Goal: Task Accomplishment & Management: Manage account settings

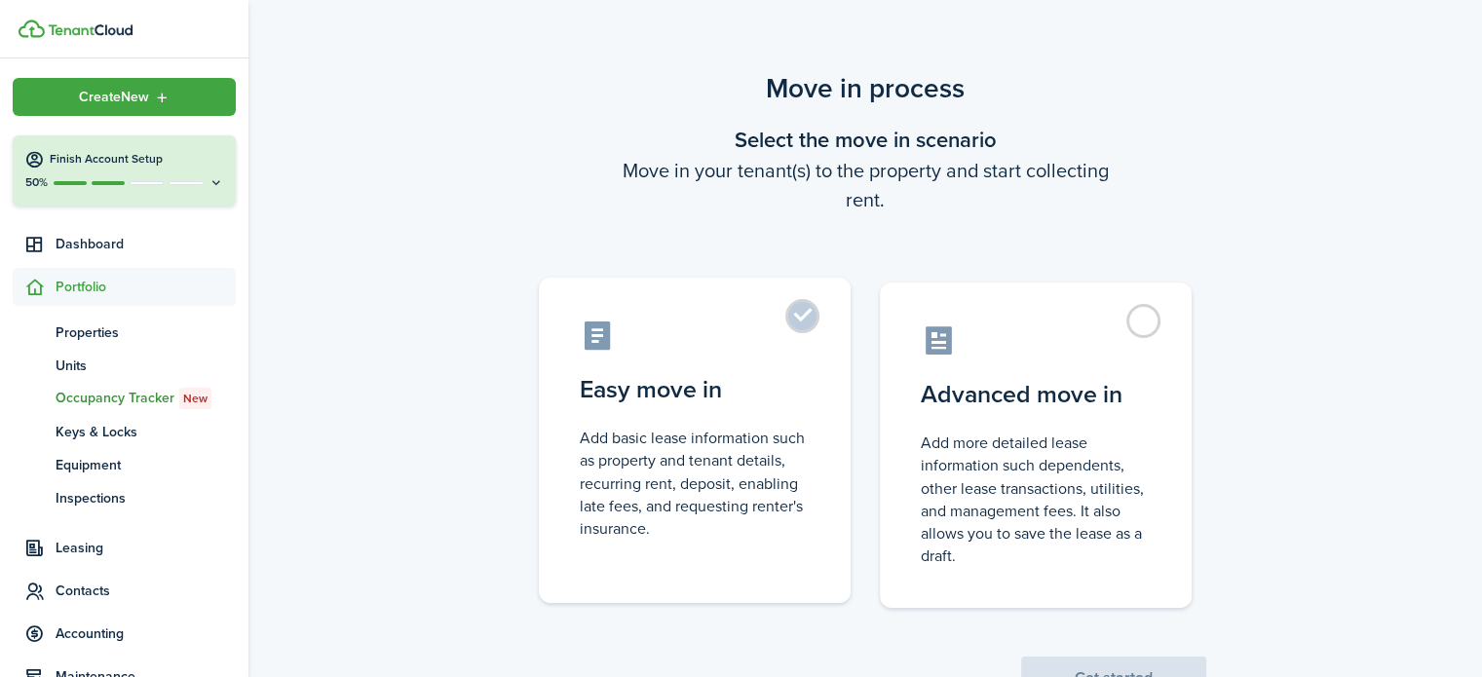
click at [801, 328] on label "Easy move in Add basic lease information such as property and tenant details, r…" at bounding box center [695, 440] width 312 height 325
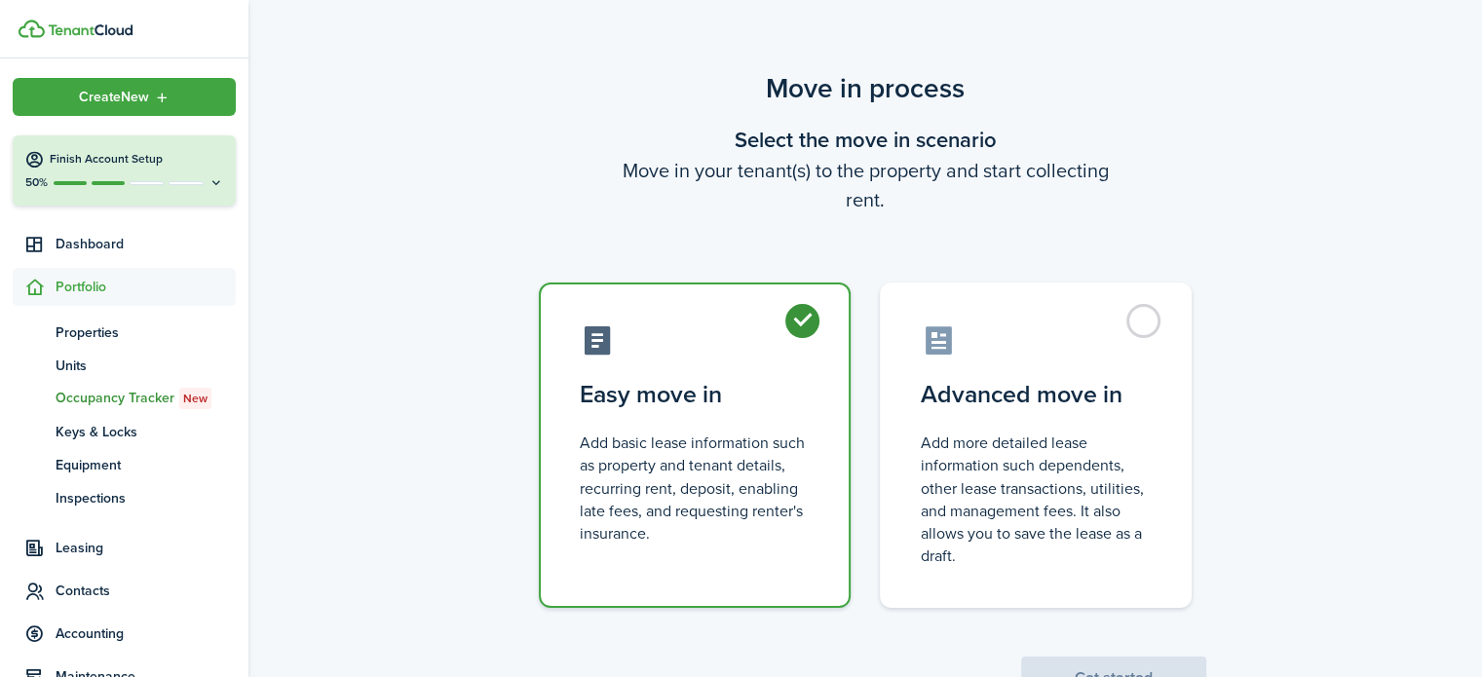
radio input "true"
click at [1094, 664] on button "Get started" at bounding box center [1113, 678] width 185 height 43
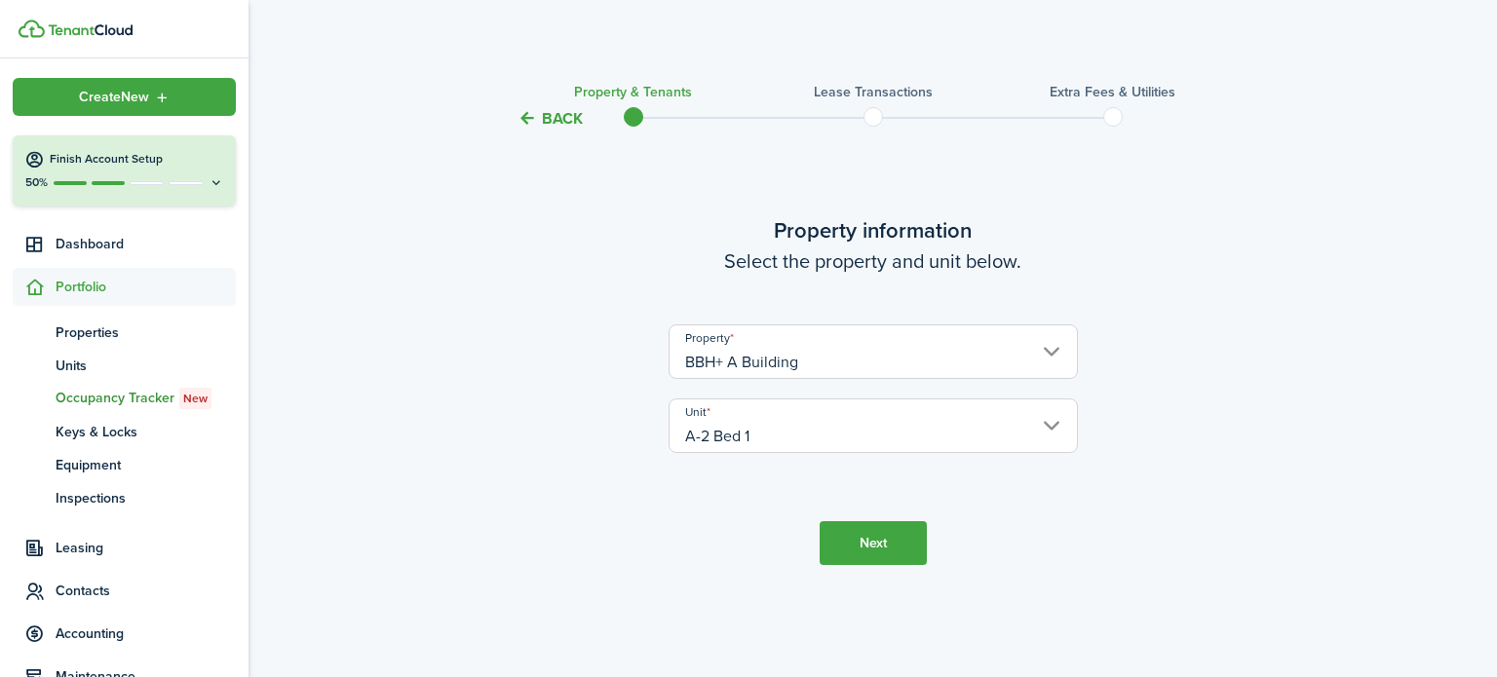
click at [550, 117] on button "Back" at bounding box center [549, 118] width 65 height 20
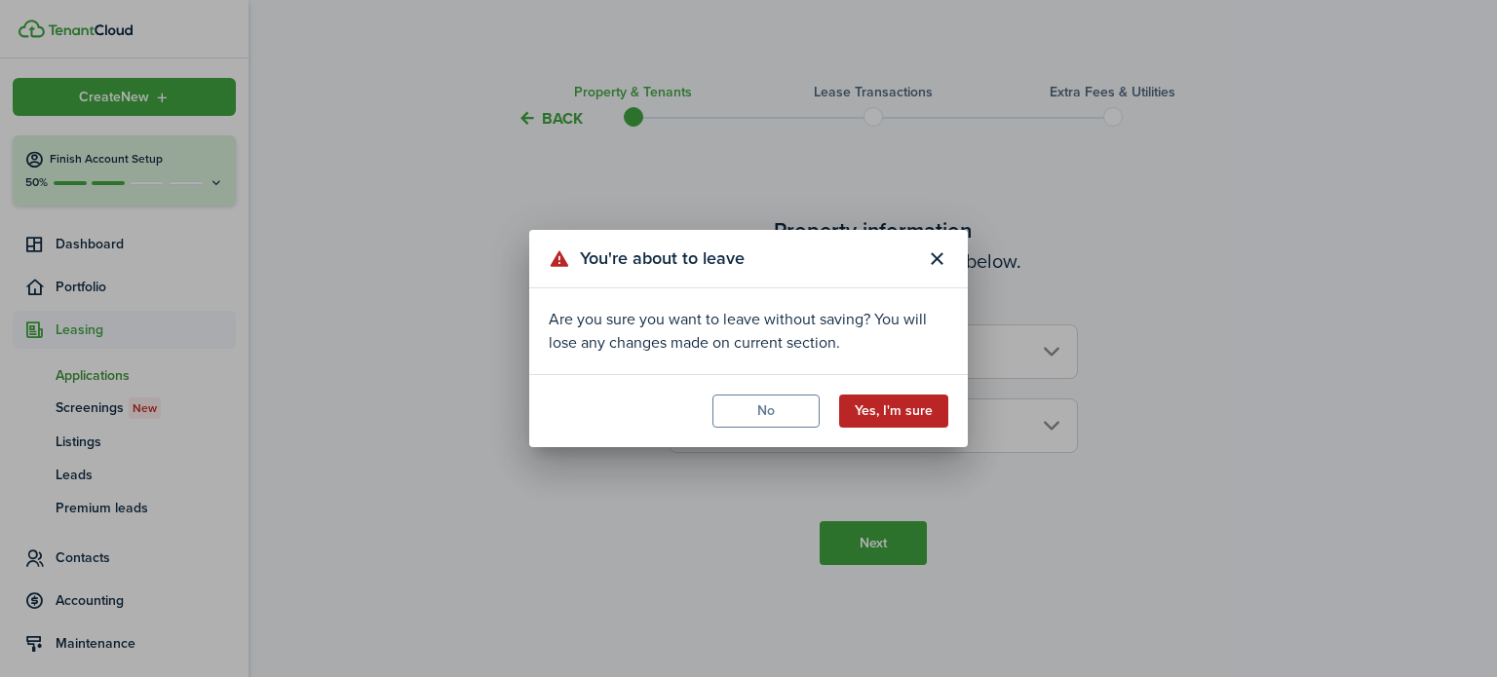
click at [897, 413] on button "Yes, I'm sure" at bounding box center [893, 411] width 109 height 33
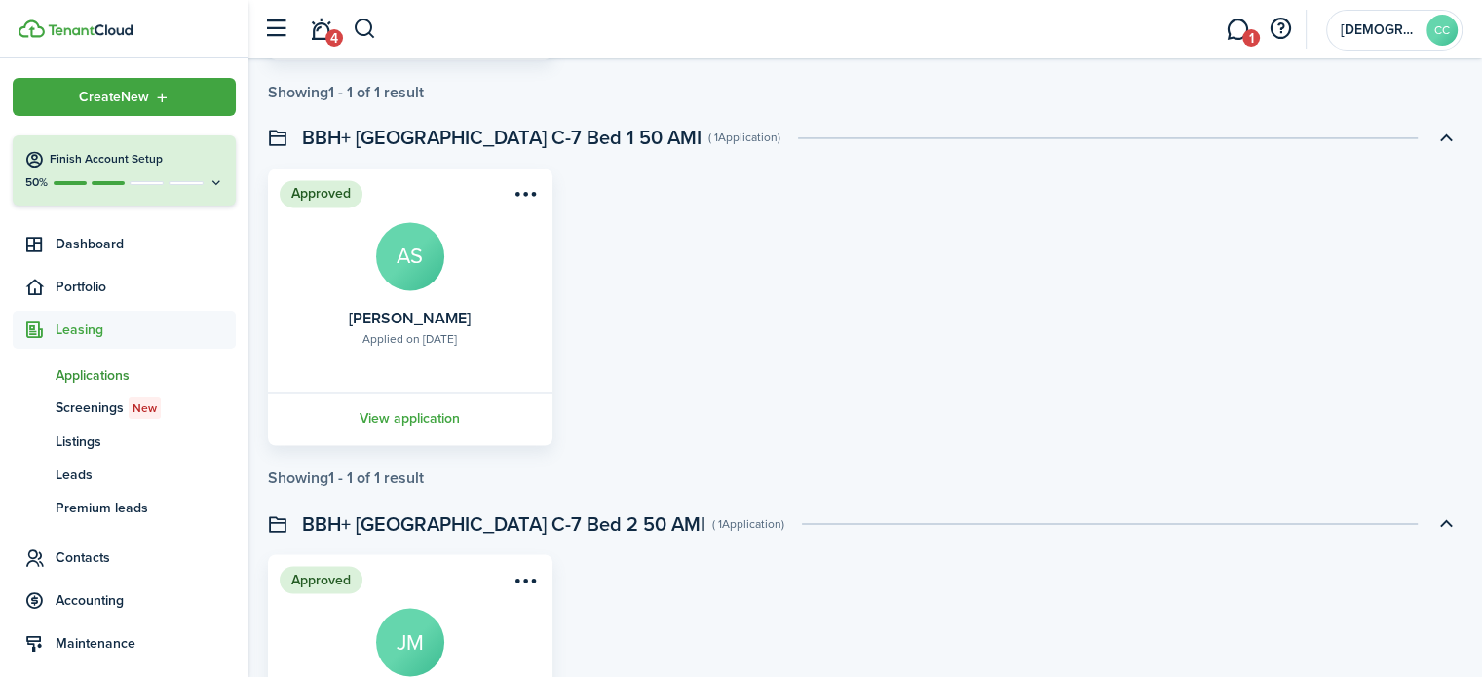
scroll to position [4205, 0]
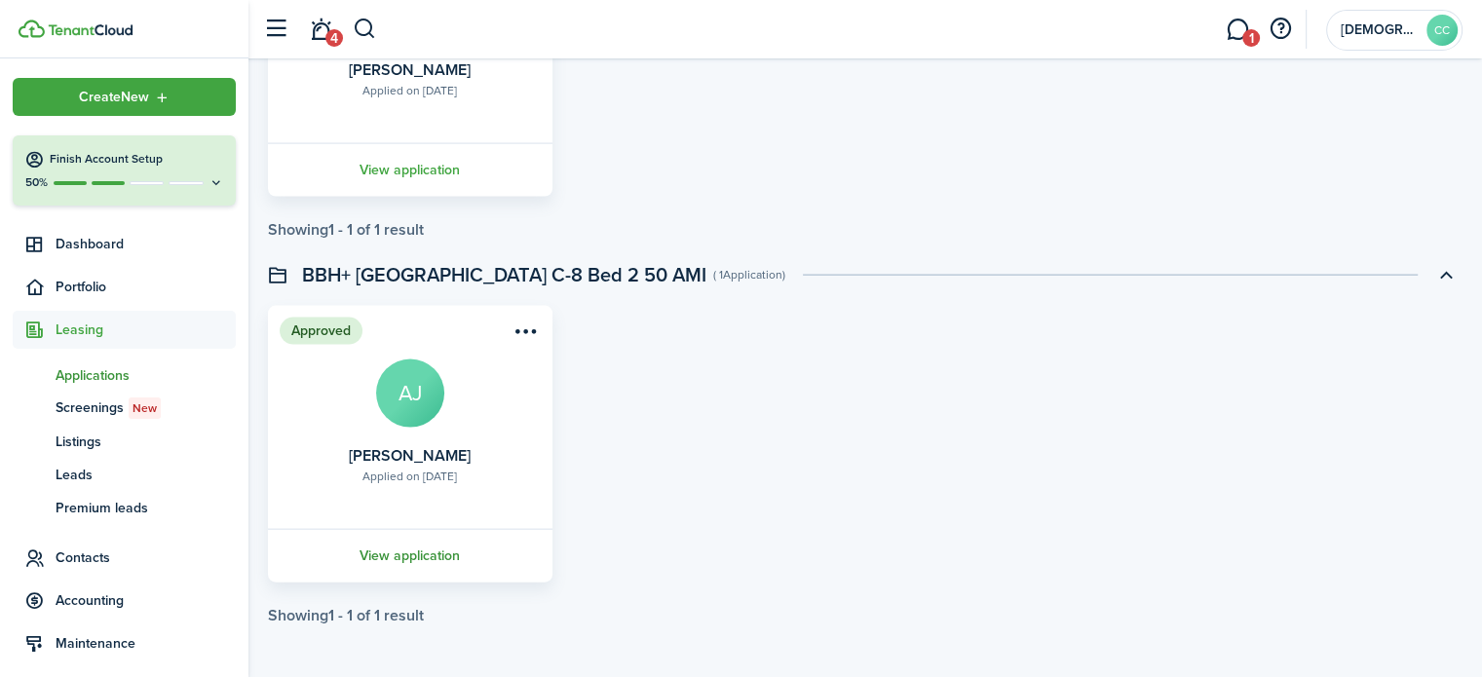
click at [401, 553] on link "View application" at bounding box center [410, 556] width 290 height 54
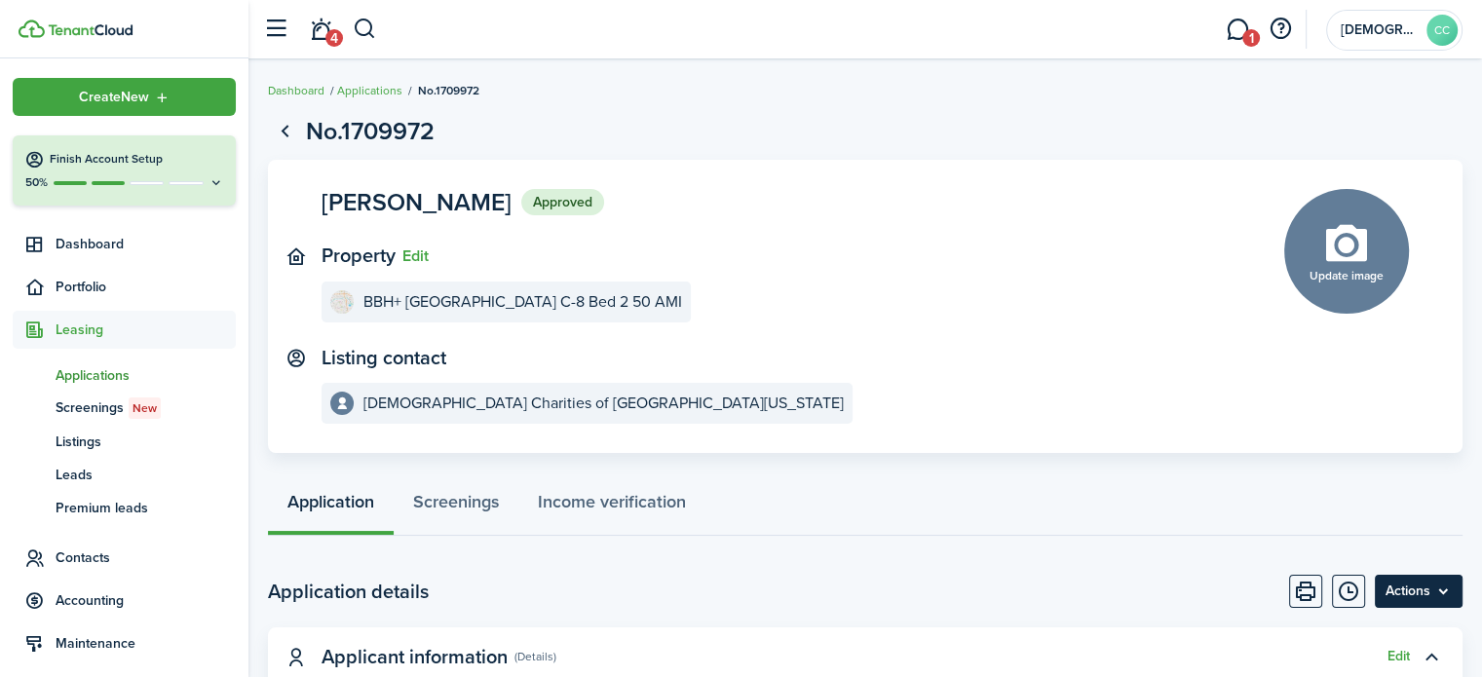
click at [1450, 590] on menu-btn "Actions" at bounding box center [1419, 591] width 88 height 33
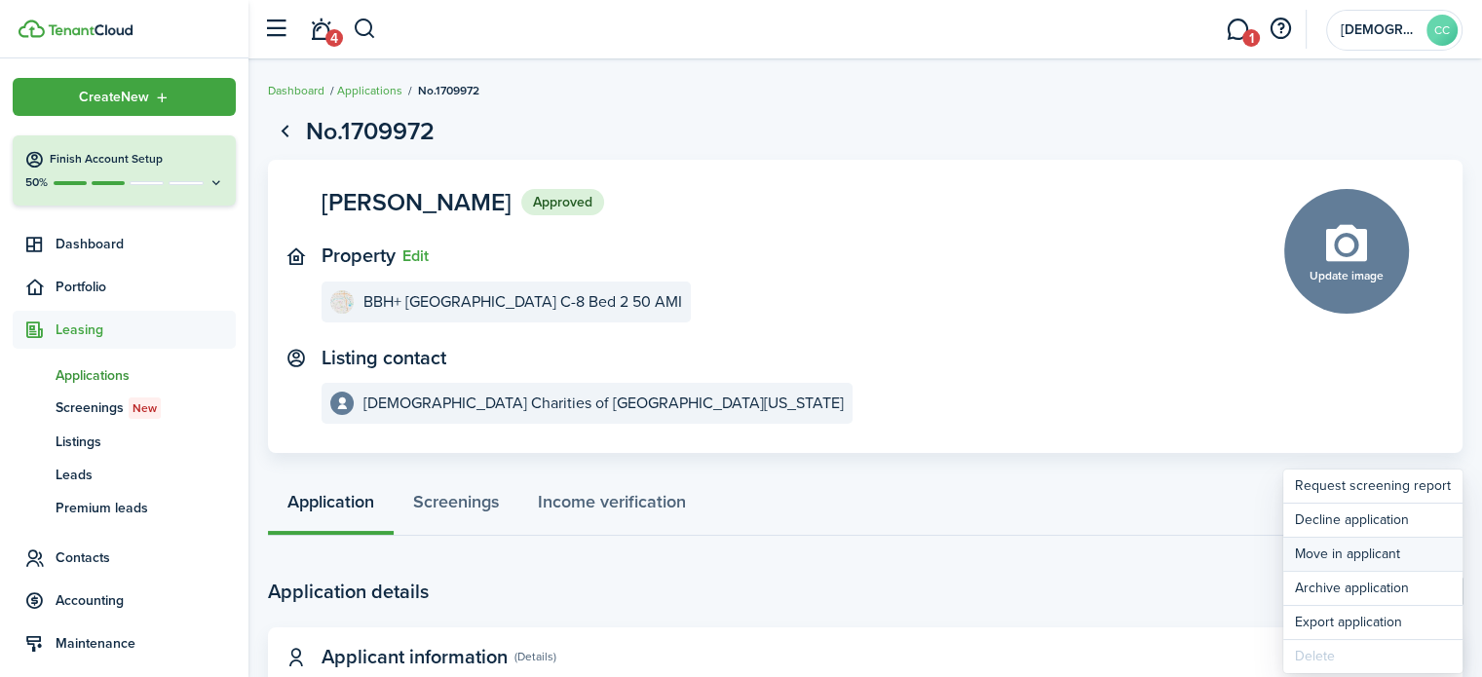
click at [1405, 555] on button "Move in applicant" at bounding box center [1372, 554] width 179 height 33
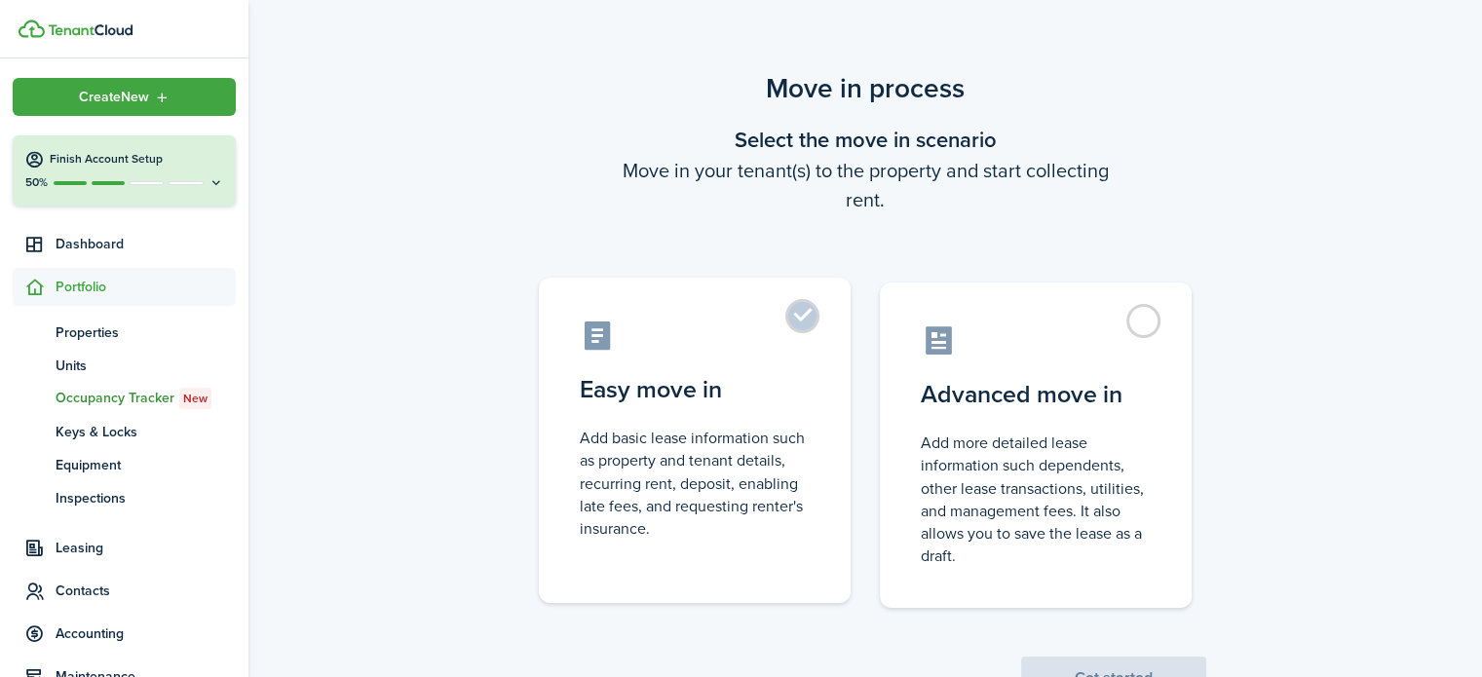
click at [804, 306] on label "Easy move in Add basic lease information such as property and tenant details, r…" at bounding box center [695, 440] width 312 height 325
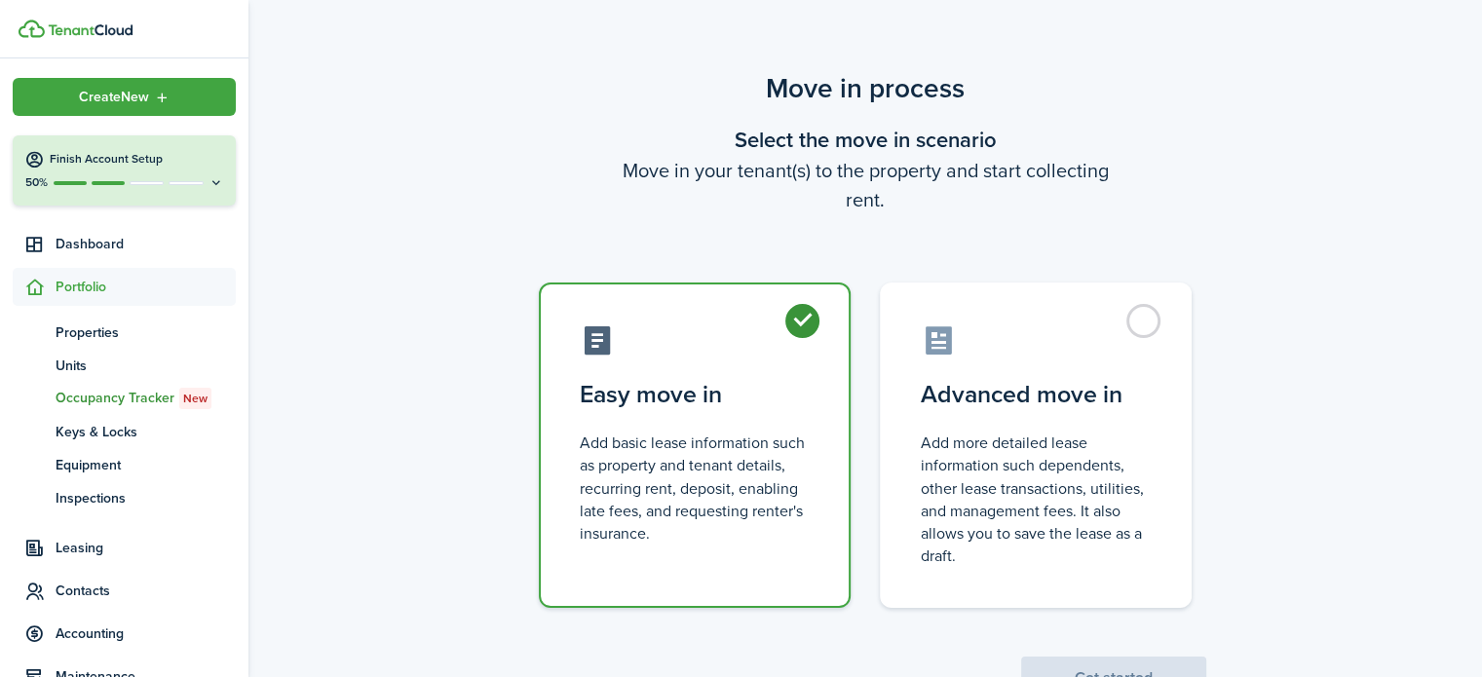
radio input "true"
click at [1141, 667] on button "Get started" at bounding box center [1113, 678] width 185 height 43
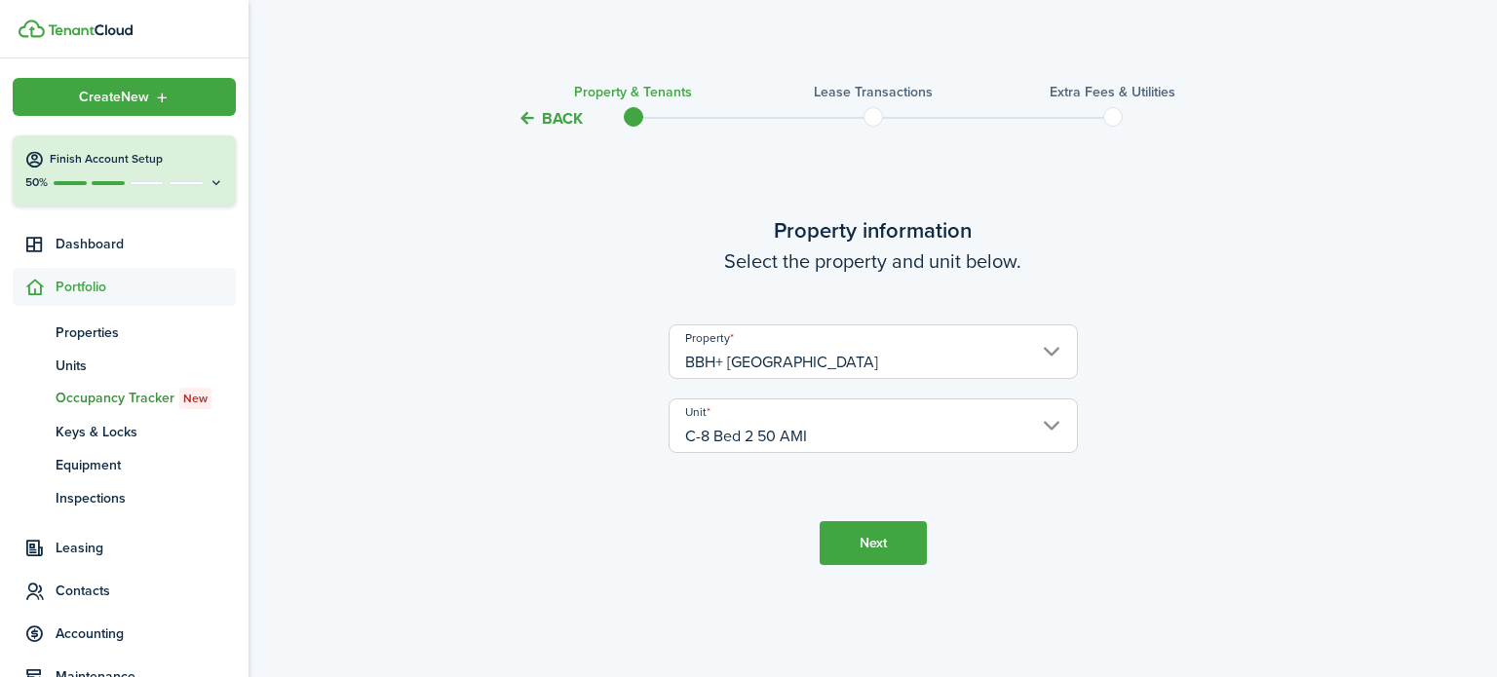
click at [855, 551] on button "Next" at bounding box center [873, 543] width 107 height 44
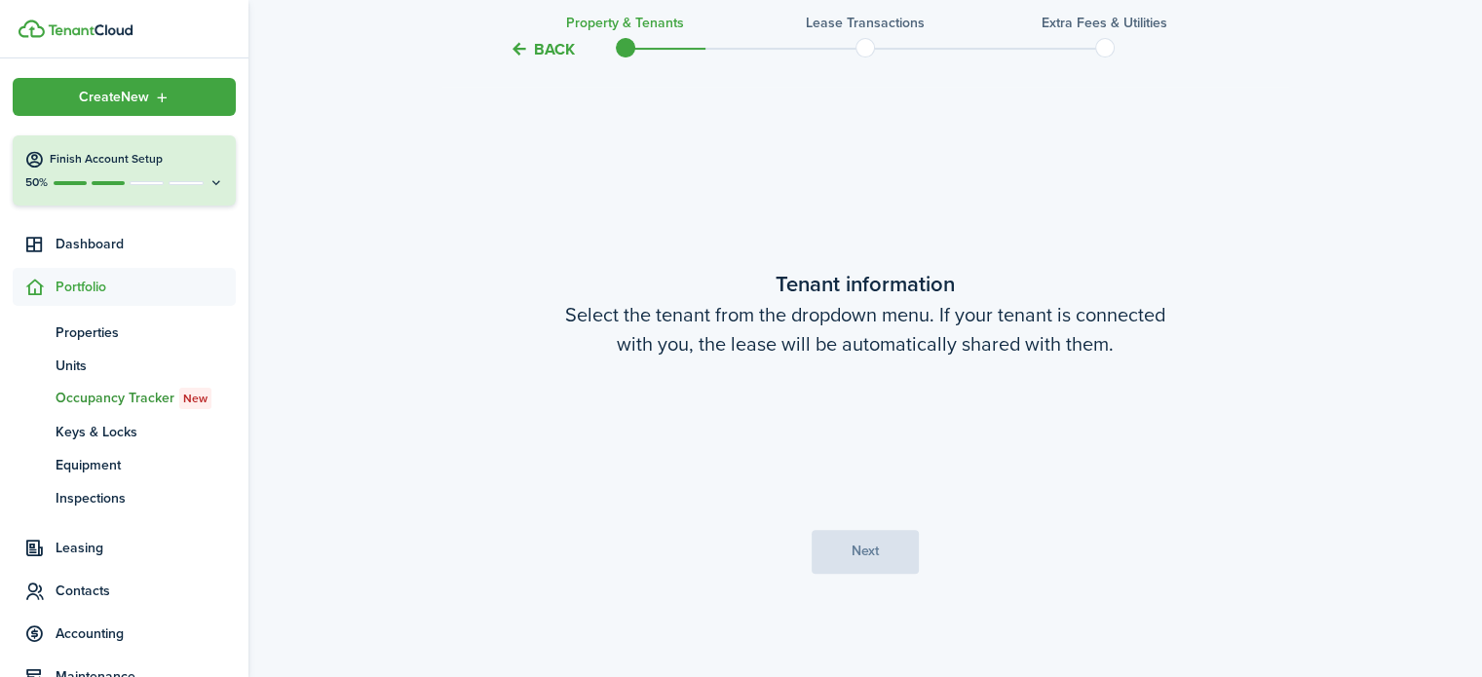
scroll to position [547, 0]
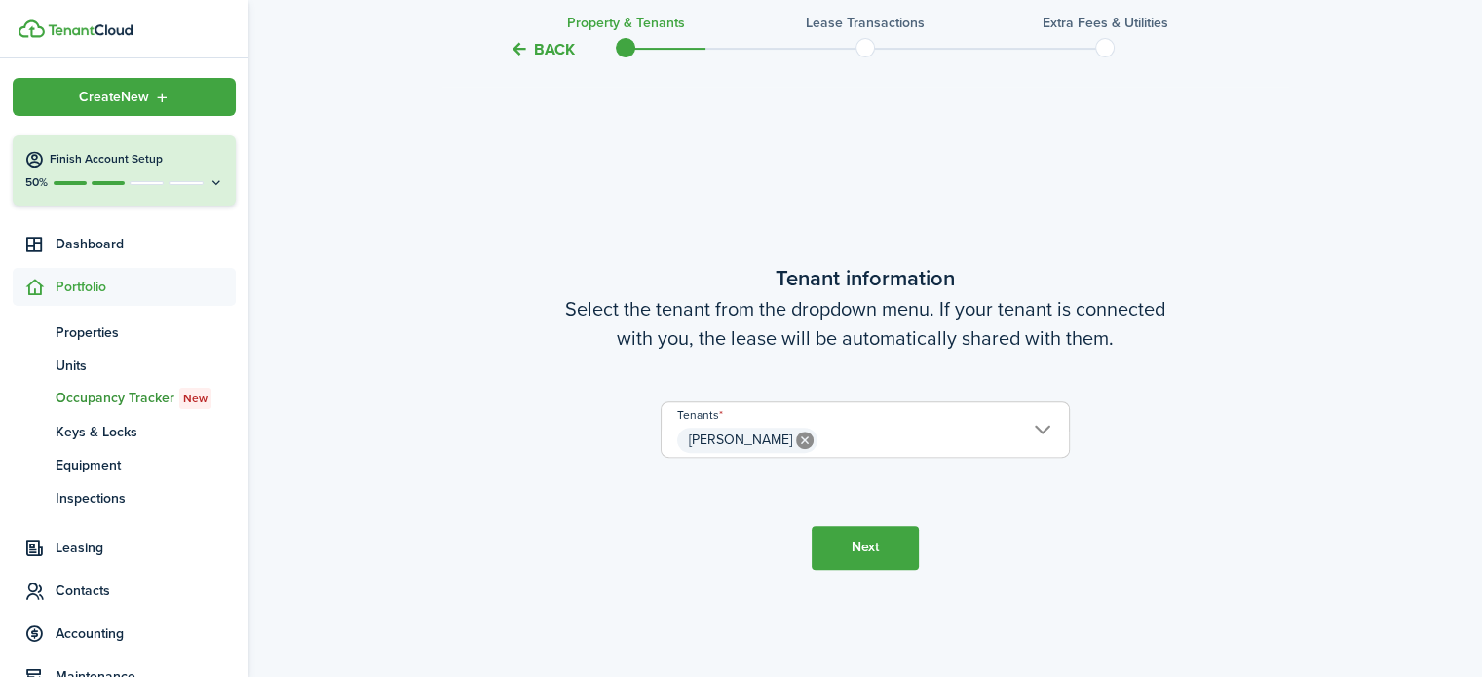
click at [852, 554] on button "Next" at bounding box center [865, 548] width 107 height 44
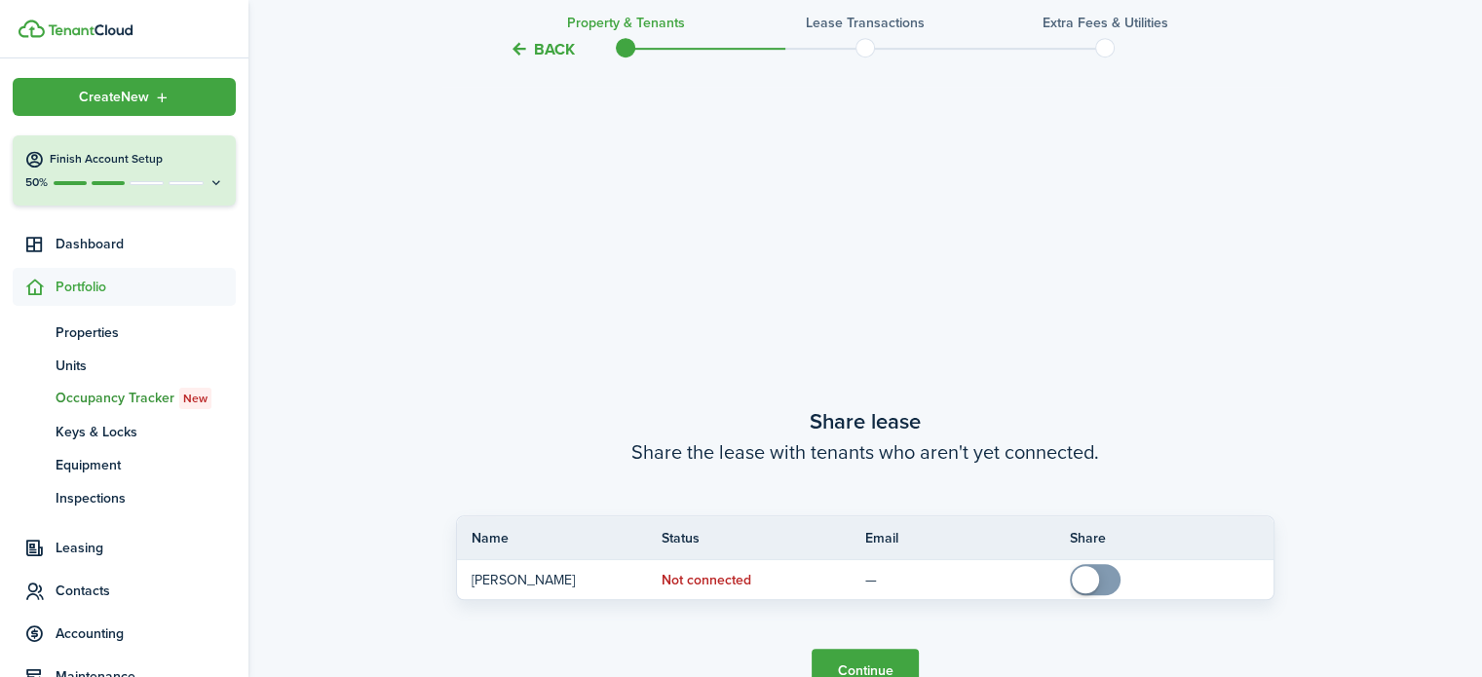
scroll to position [1224, 0]
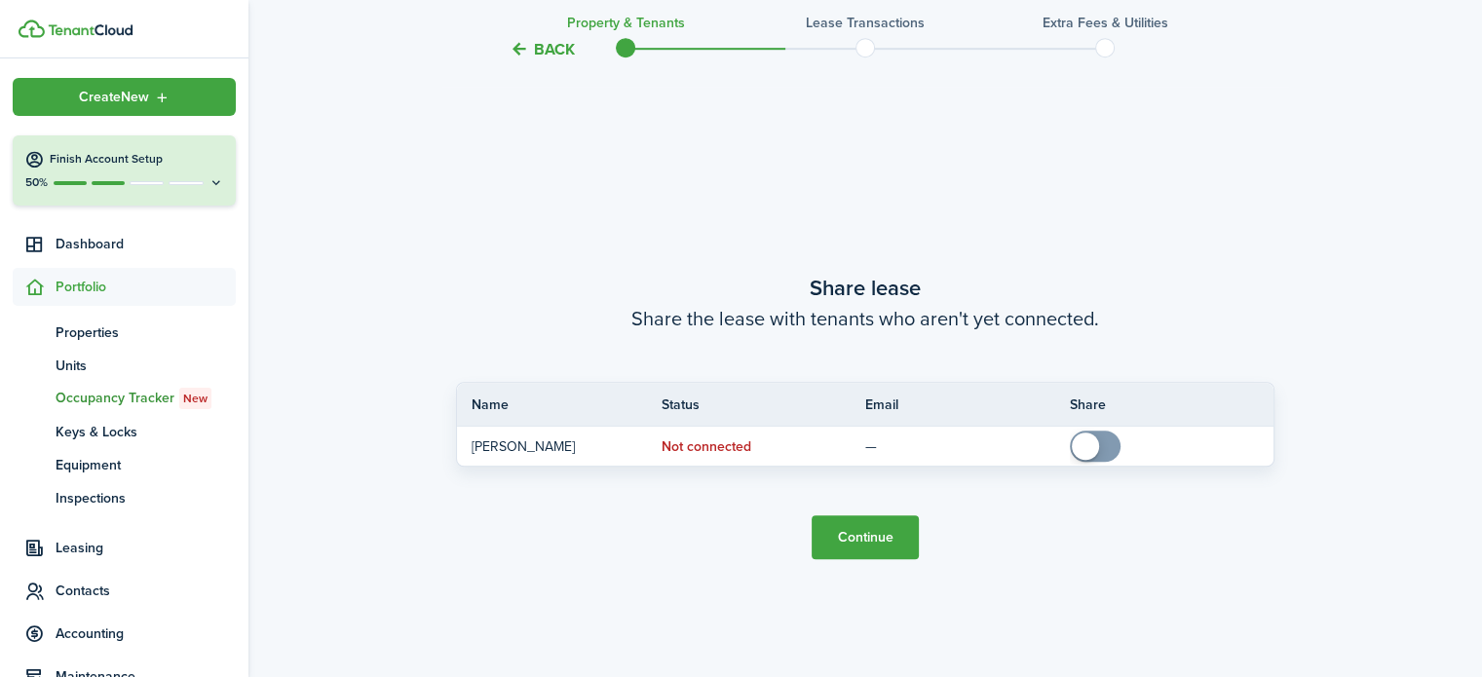
click at [845, 537] on button "Continue" at bounding box center [865, 538] width 107 height 44
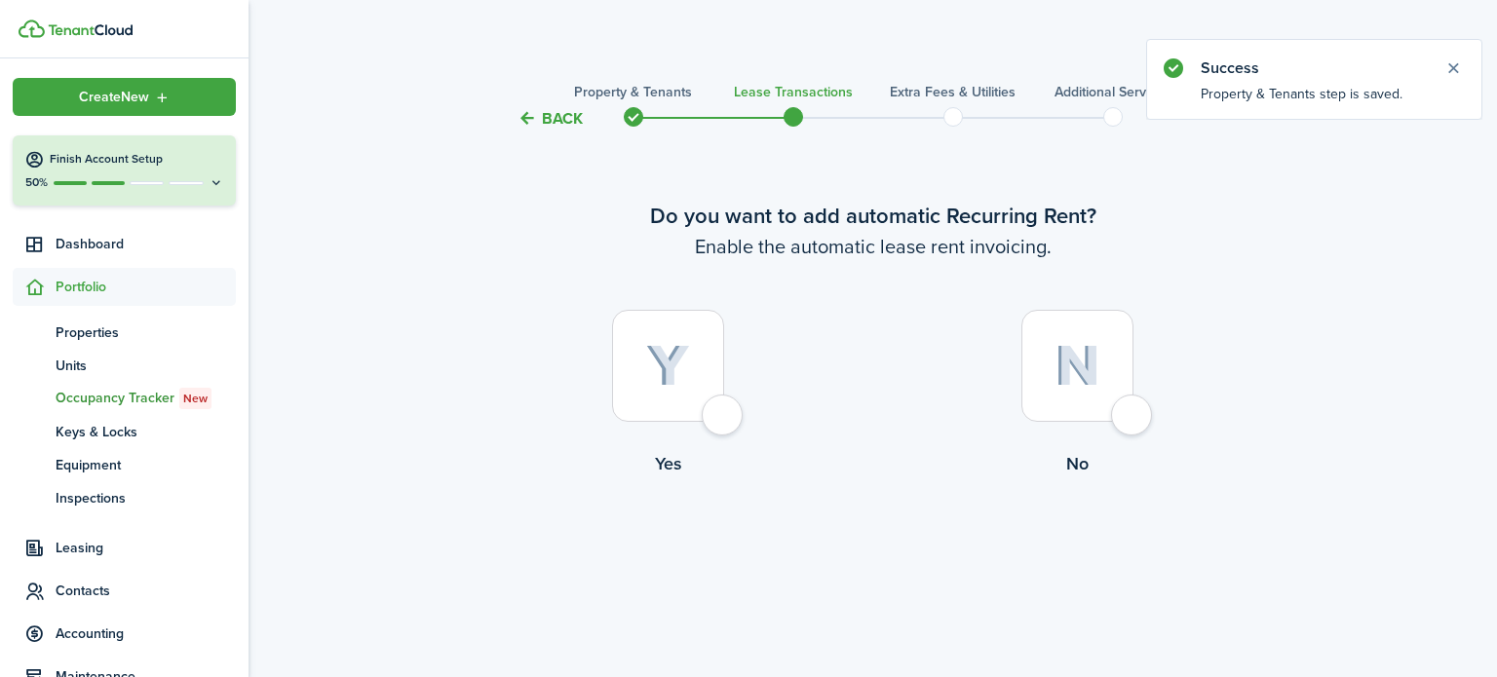
click at [717, 422] on div at bounding box center [668, 366] width 112 height 112
radio input "true"
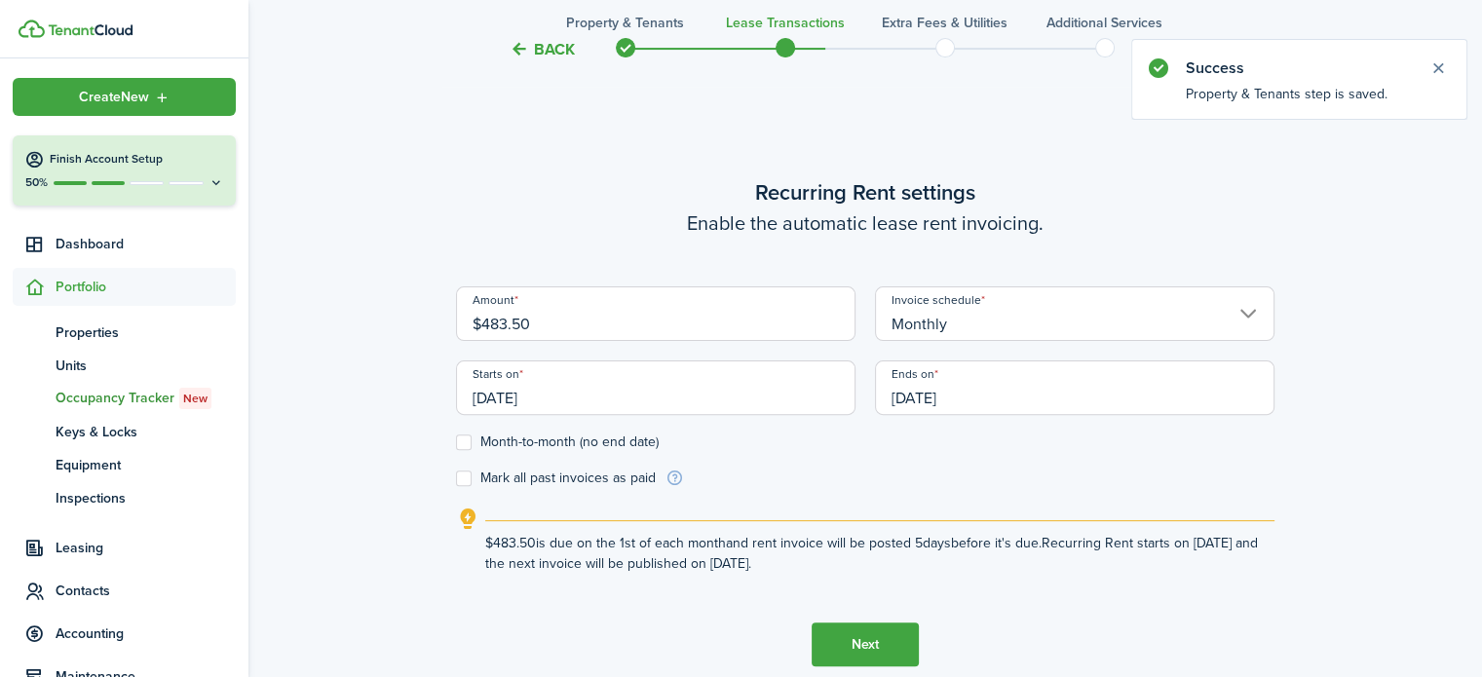
scroll to position [547, 0]
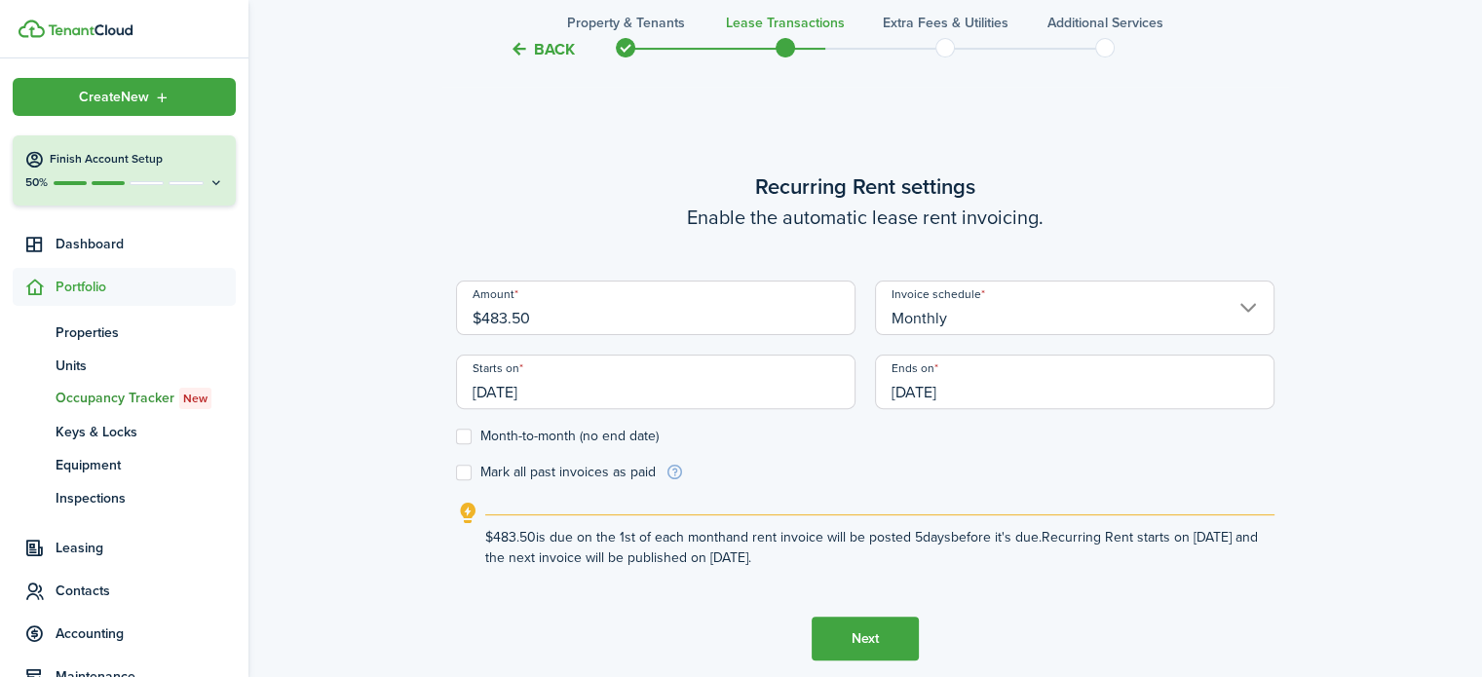
drag, startPoint x: 544, startPoint y: 313, endPoint x: 358, endPoint y: 315, distance: 186.1
click at [358, 315] on div "Back Property & Tenants Lease Transactions Extra fees & Utilities Additional Se…" at bounding box center [866, 138] width 1234 height 1233
click at [967, 376] on input "06/01/2026" at bounding box center [1075, 382] width 400 height 55
type input "$290.50"
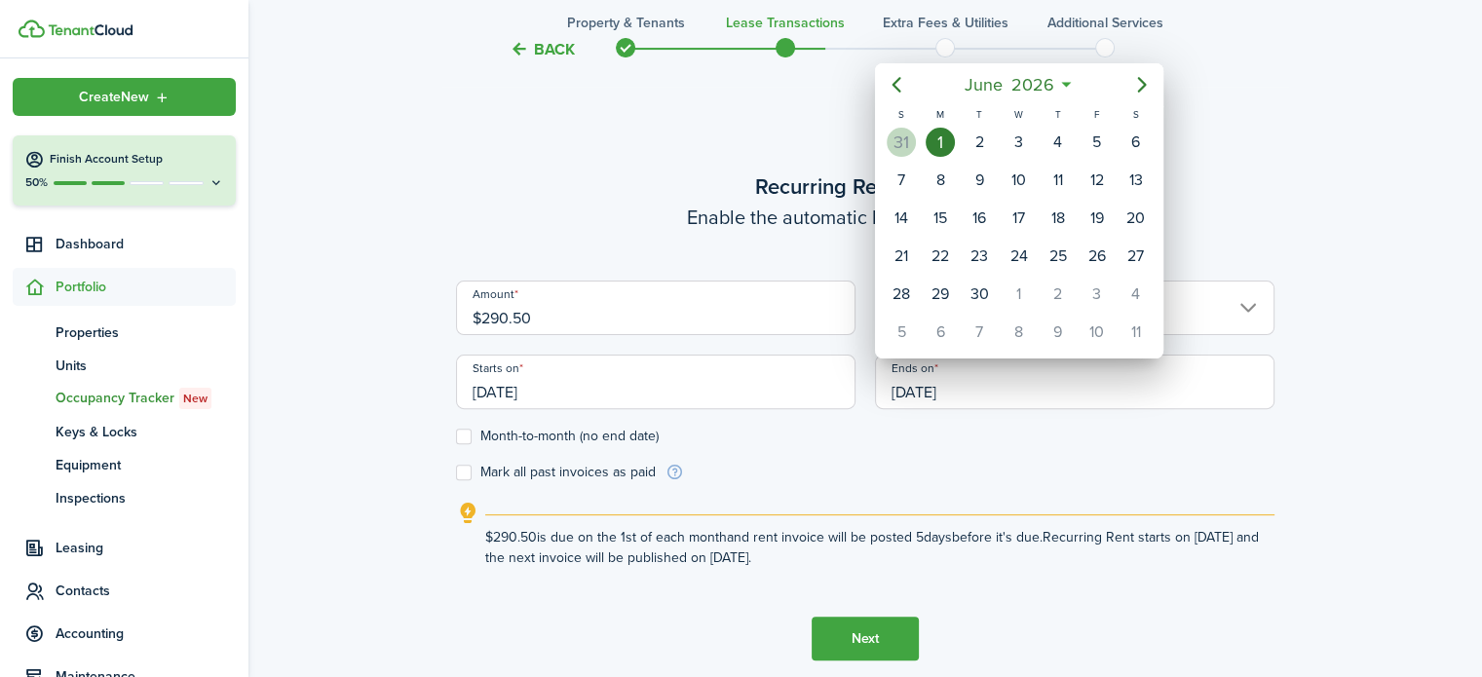
click at [900, 135] on div "31" at bounding box center [901, 142] width 29 height 29
type input "05/31/2026"
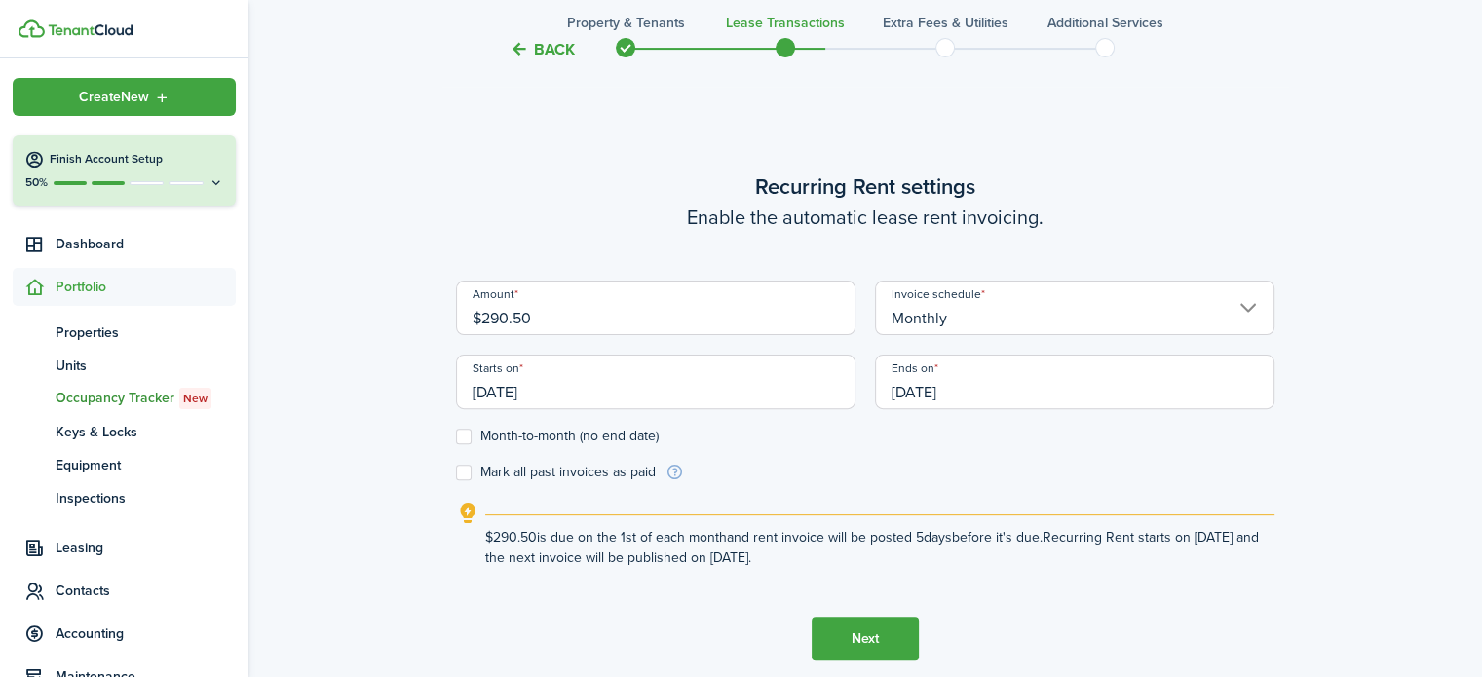
click at [886, 636] on button "Next" at bounding box center [865, 639] width 107 height 44
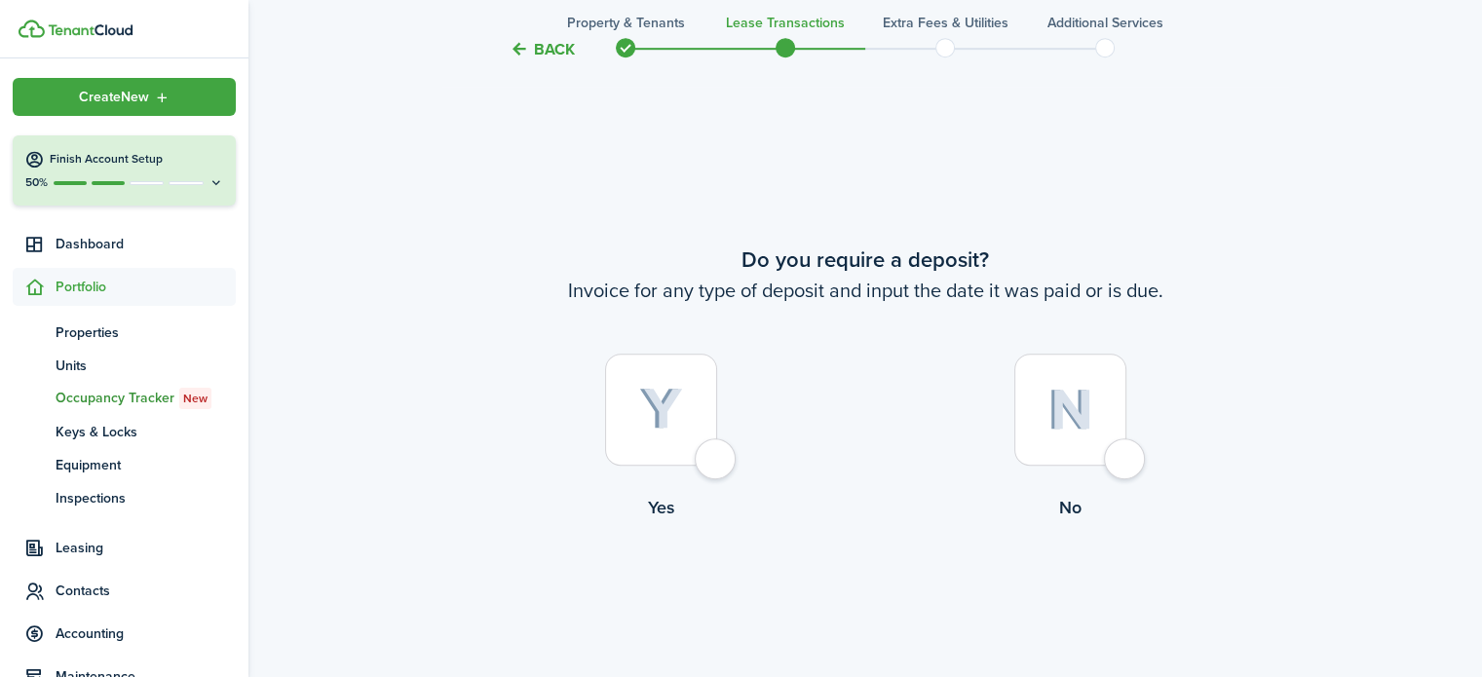
scroll to position [1224, 0]
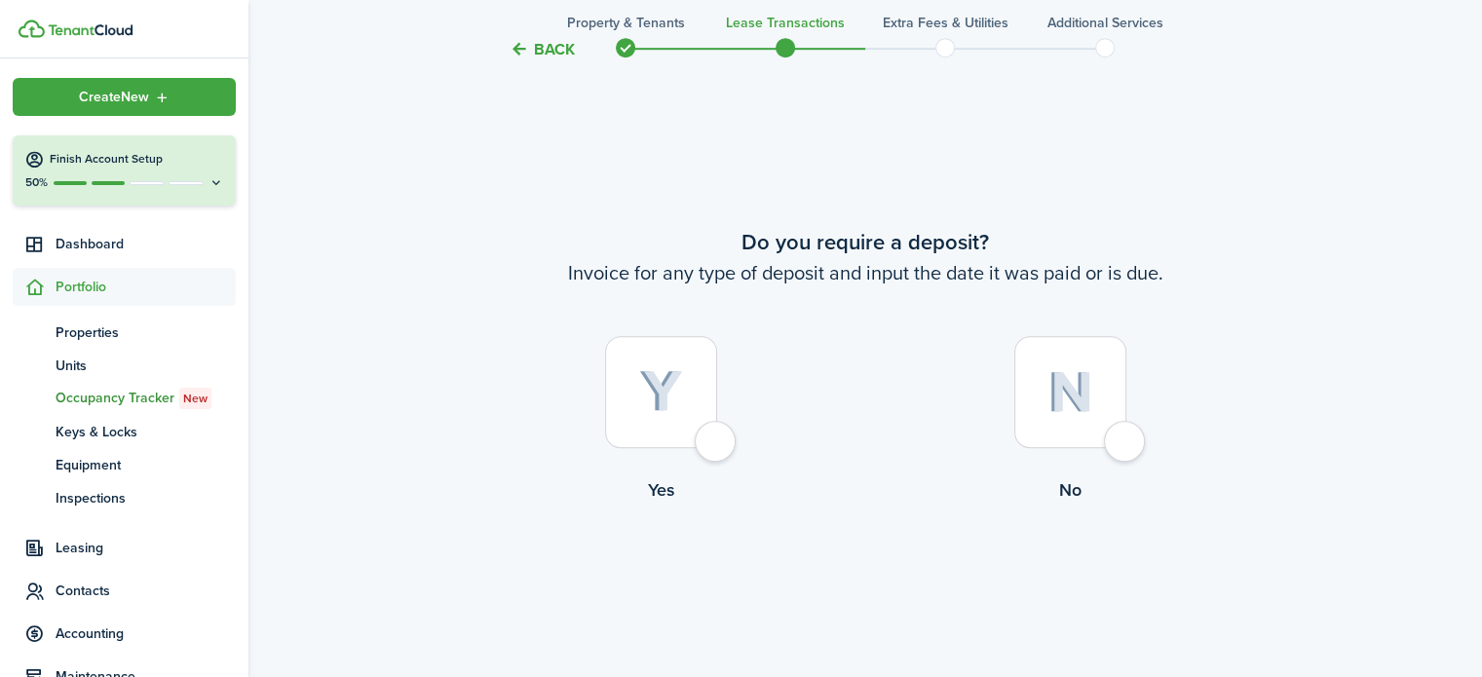
click at [1127, 447] on div at bounding box center [1070, 392] width 112 height 112
radio input "true"
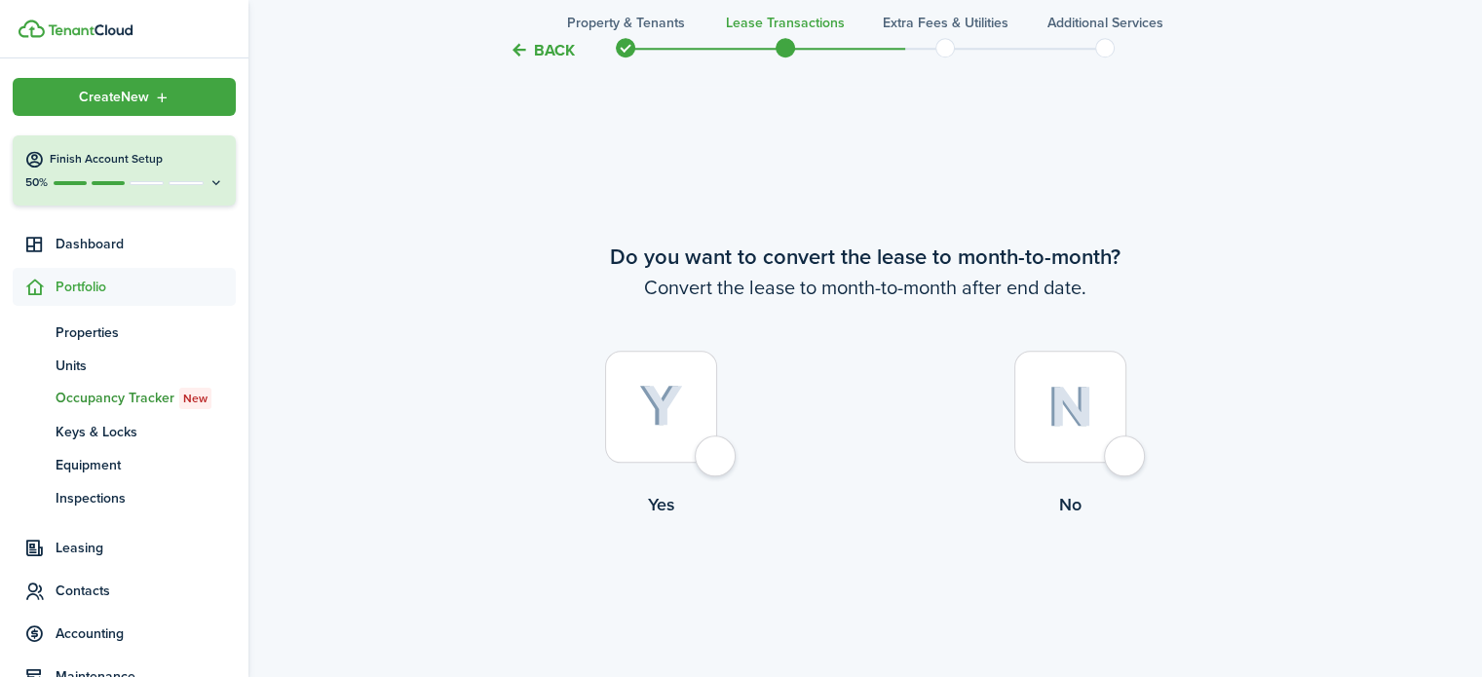
scroll to position [1902, 0]
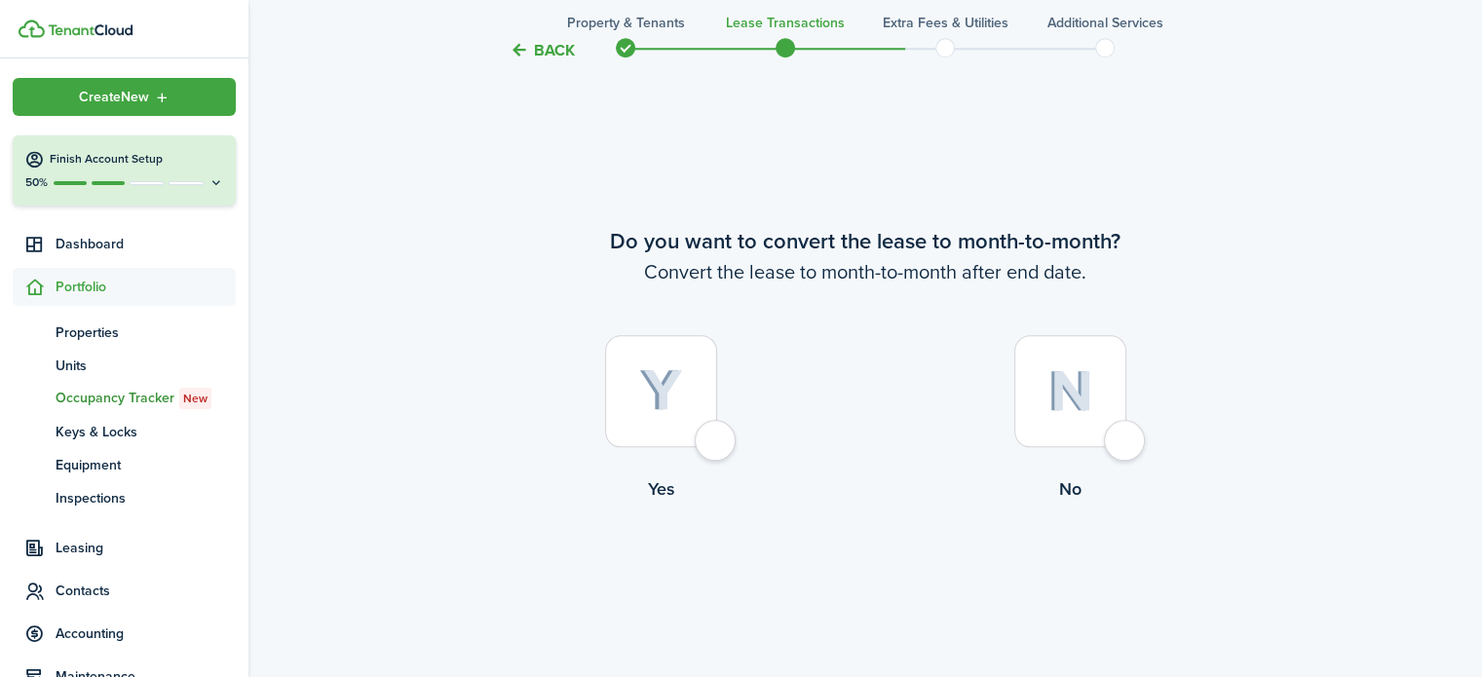
click at [1125, 446] on div at bounding box center [1070, 391] width 112 height 112
radio input "true"
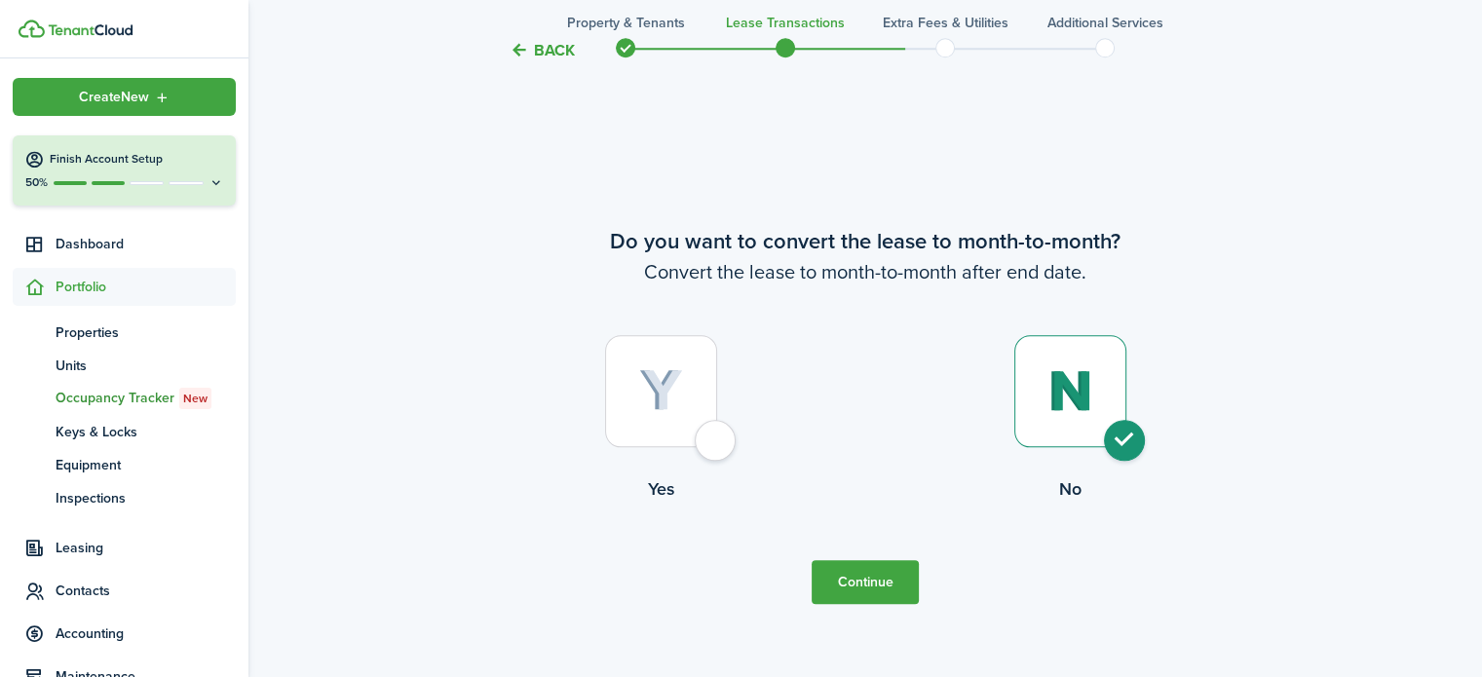
click at [861, 587] on button "Continue" at bounding box center [865, 582] width 107 height 44
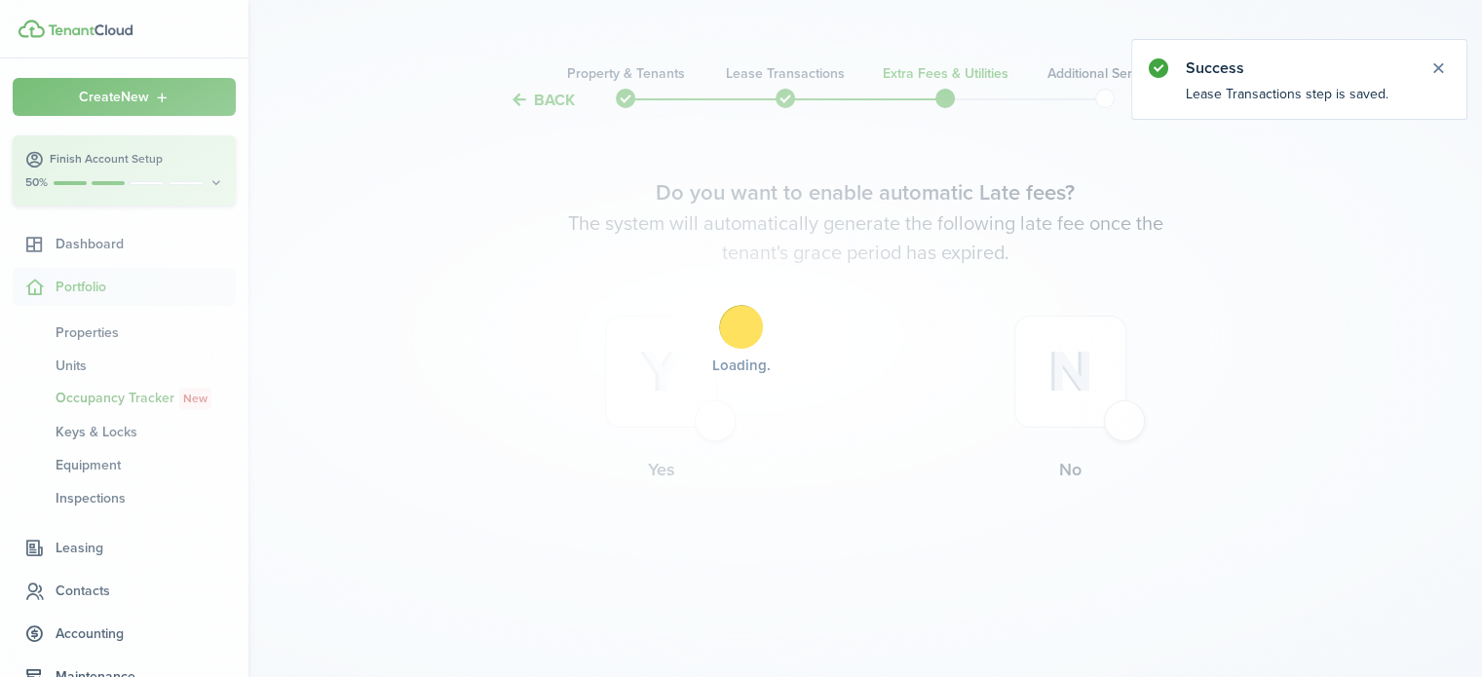
scroll to position [0, 0]
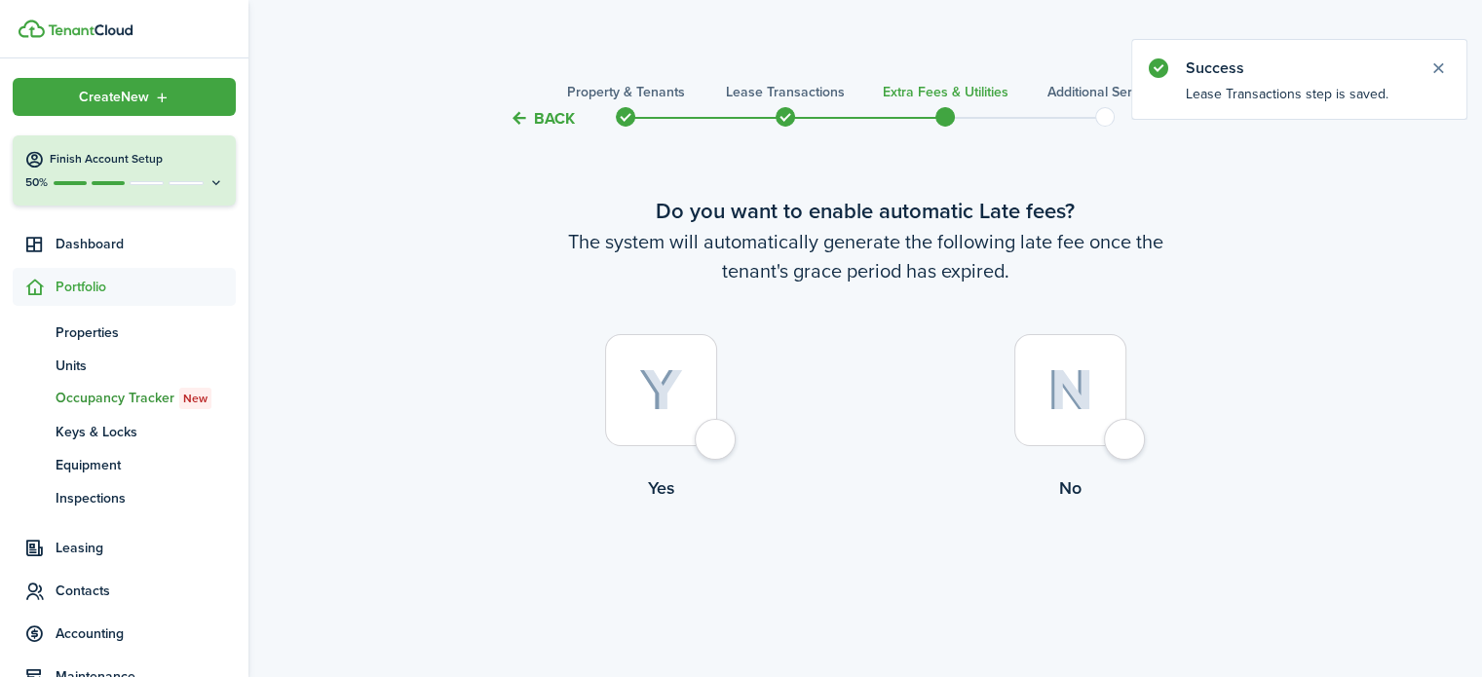
click at [1127, 435] on div at bounding box center [1070, 390] width 112 height 112
radio input "true"
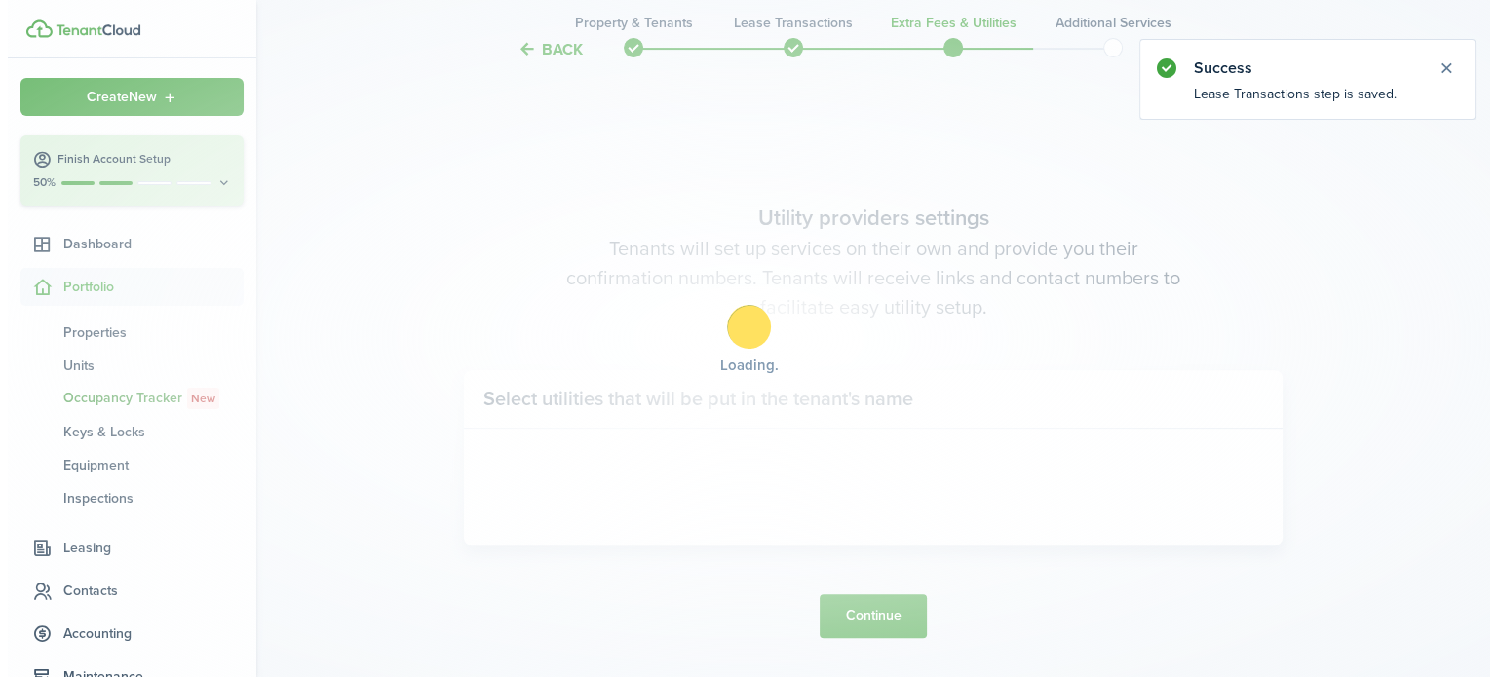
scroll to position [565, 0]
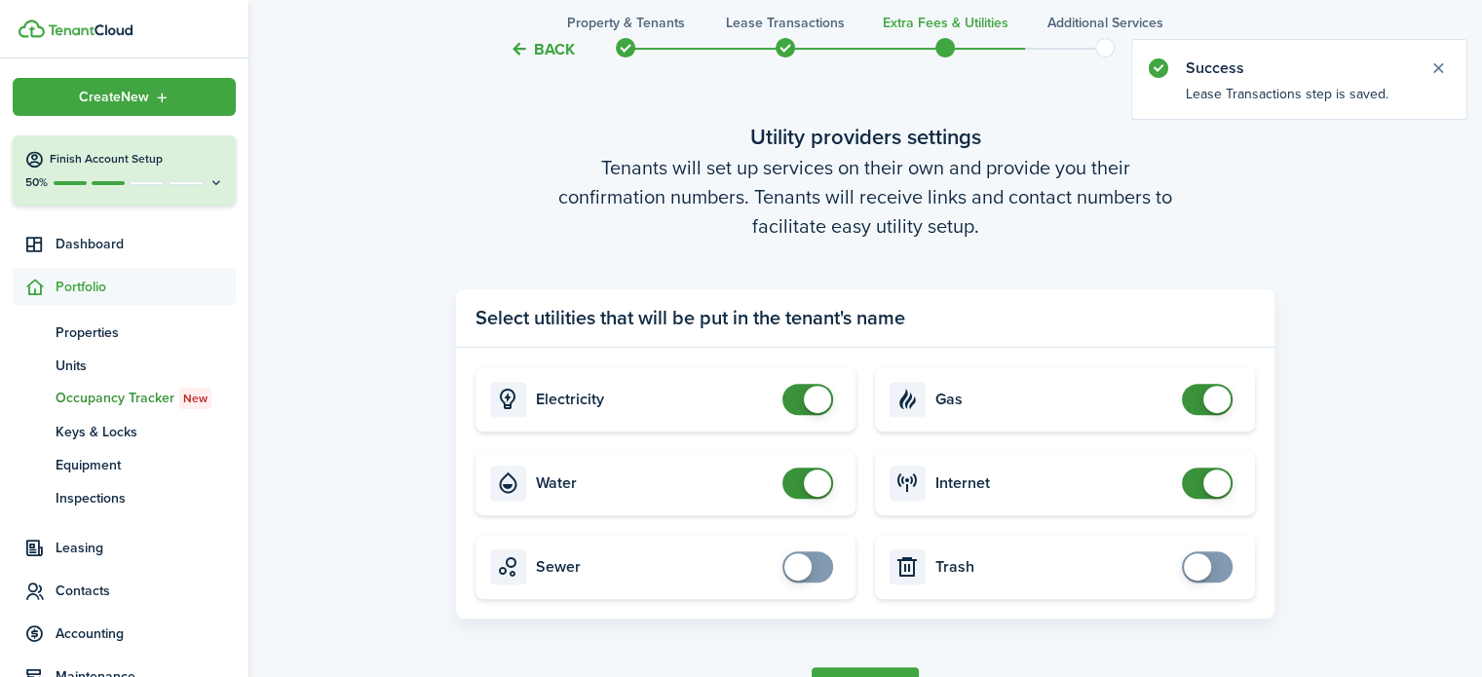
checkbox input "false"
click at [798, 403] on span at bounding box center [807, 399] width 19 height 31
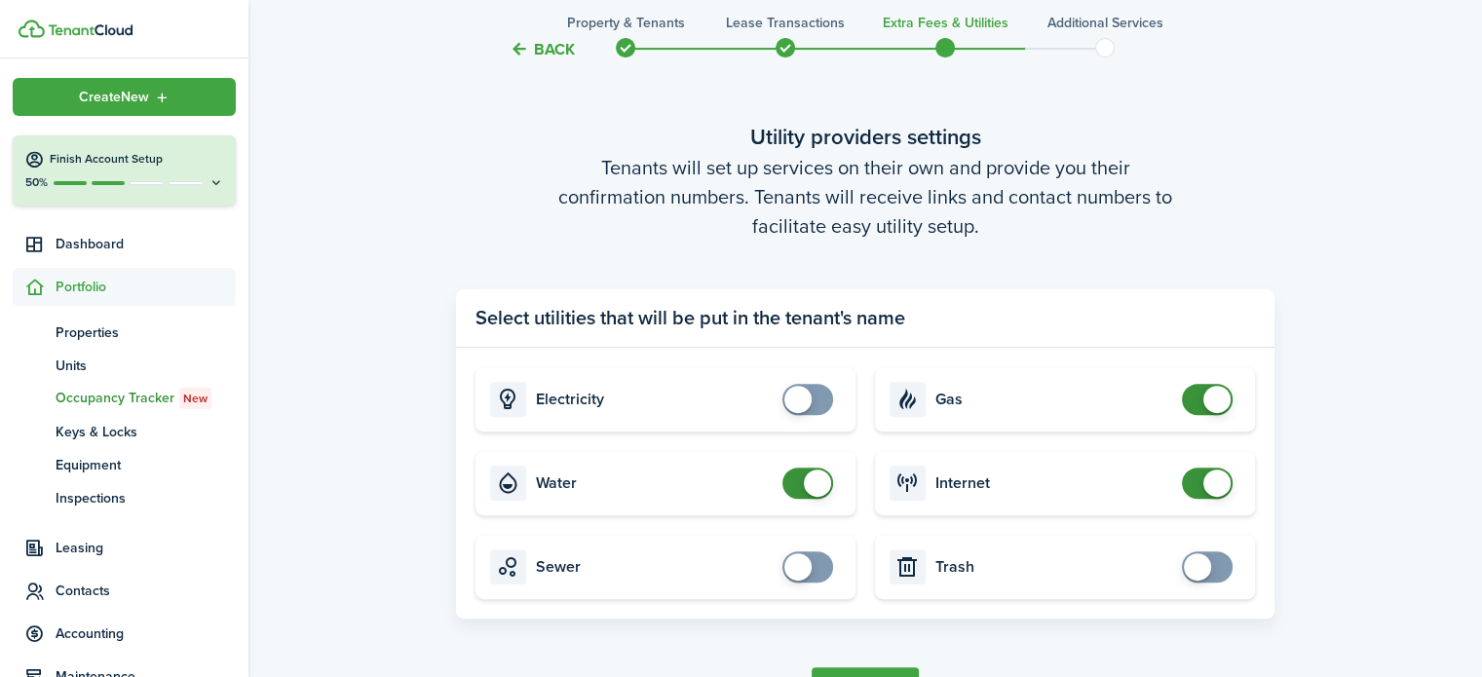
checkbox input "false"
click at [798, 482] on span at bounding box center [807, 483] width 19 height 31
checkbox input "false"
click at [1199, 397] on span at bounding box center [1207, 399] width 19 height 31
checkbox input "false"
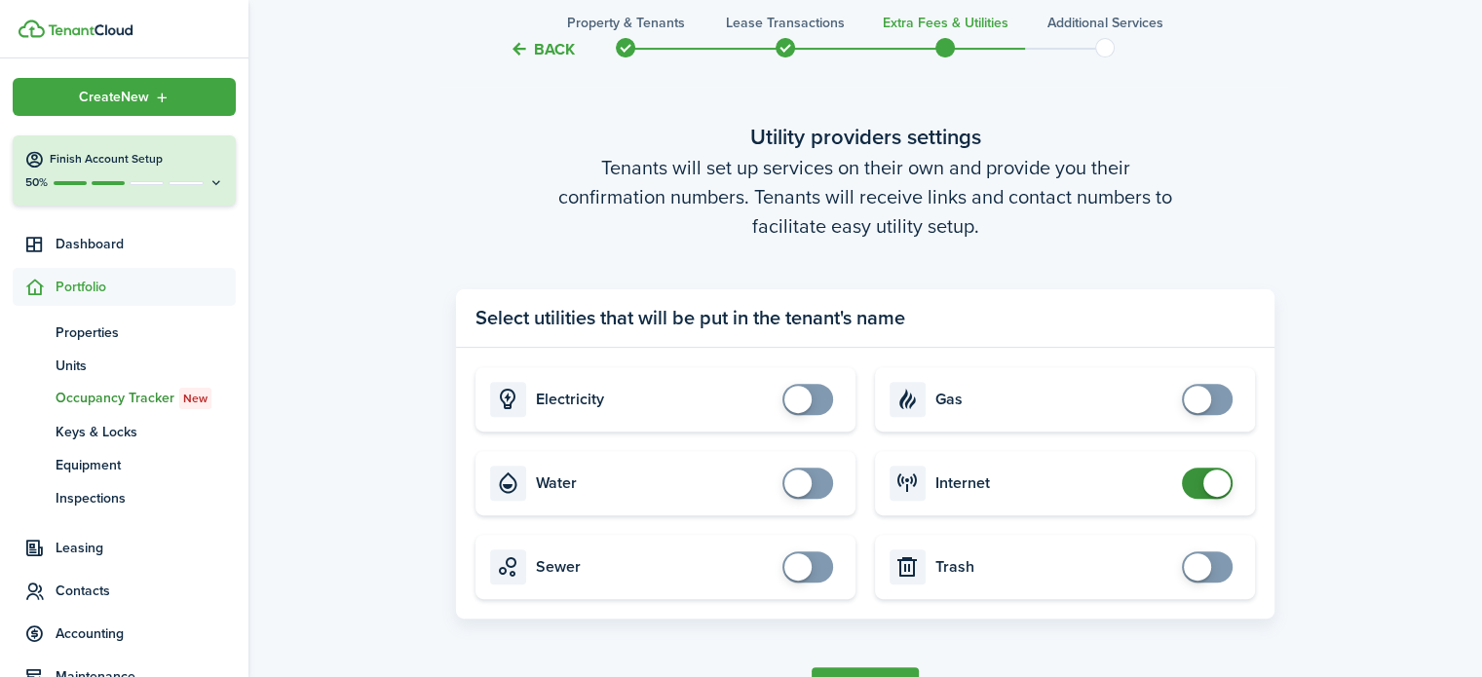
click at [1200, 489] on span at bounding box center [1207, 483] width 19 height 31
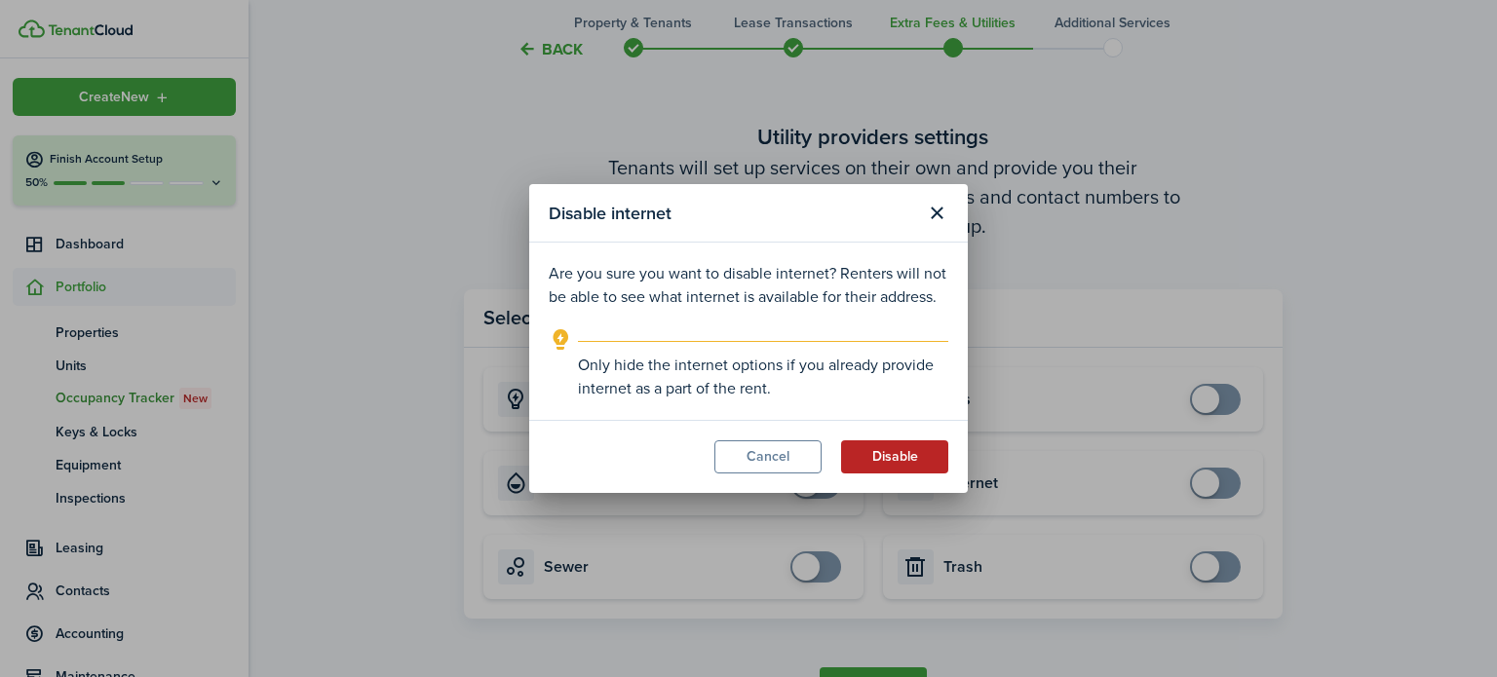
click at [894, 459] on button "Disable" at bounding box center [894, 456] width 107 height 33
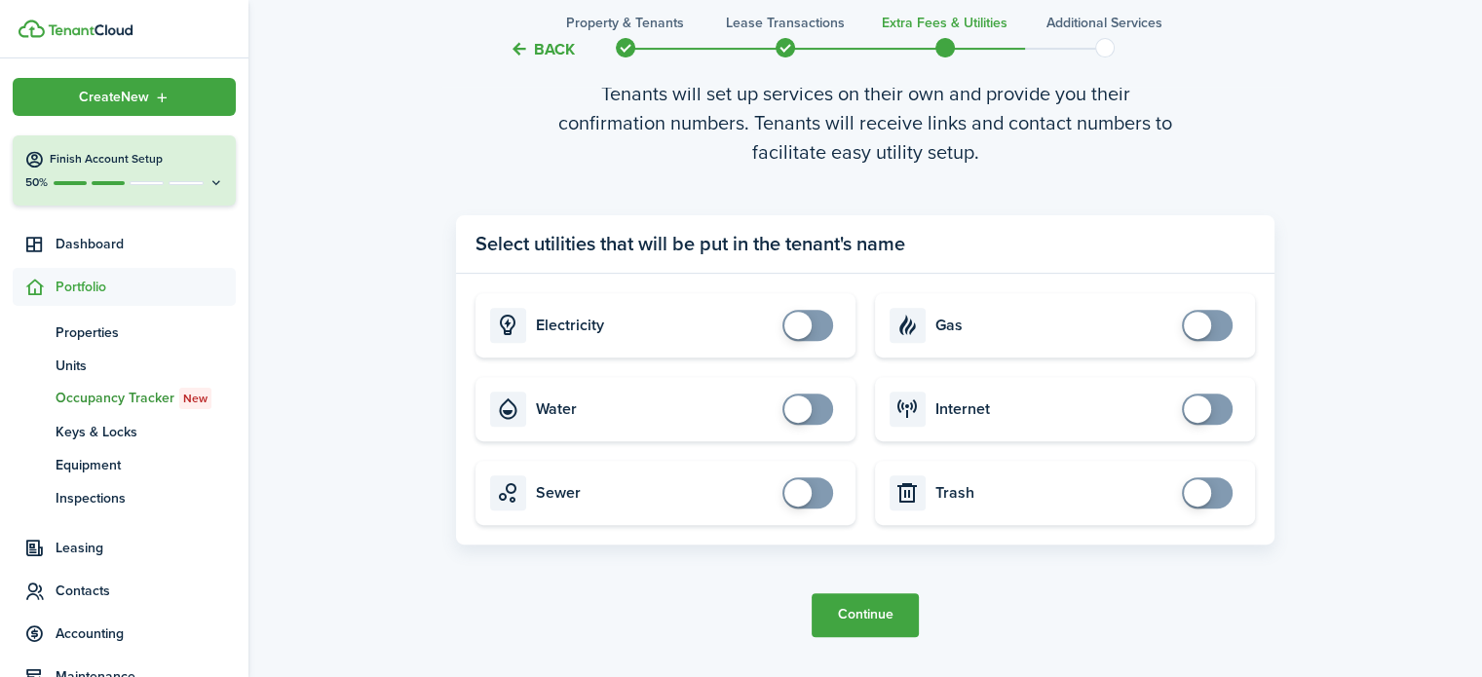
scroll to position [696, 0]
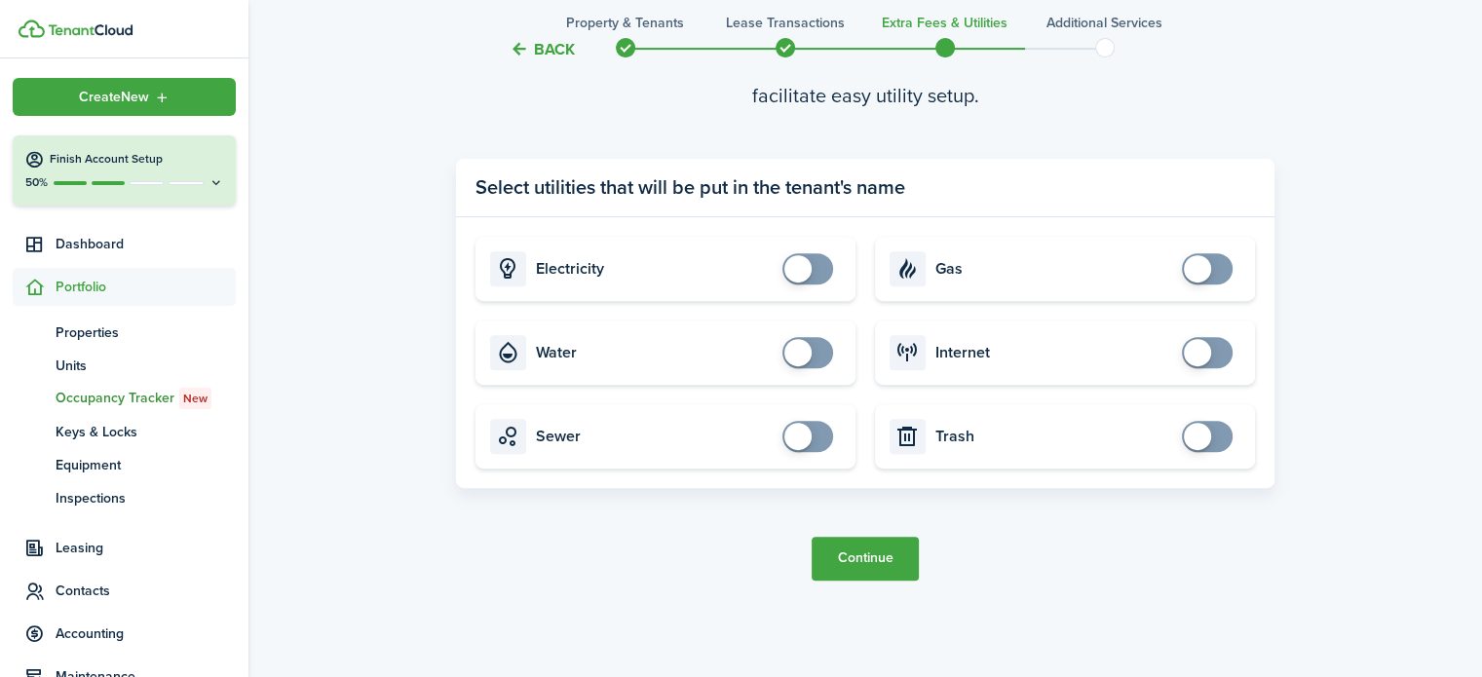
click at [885, 574] on button "Continue" at bounding box center [865, 559] width 107 height 44
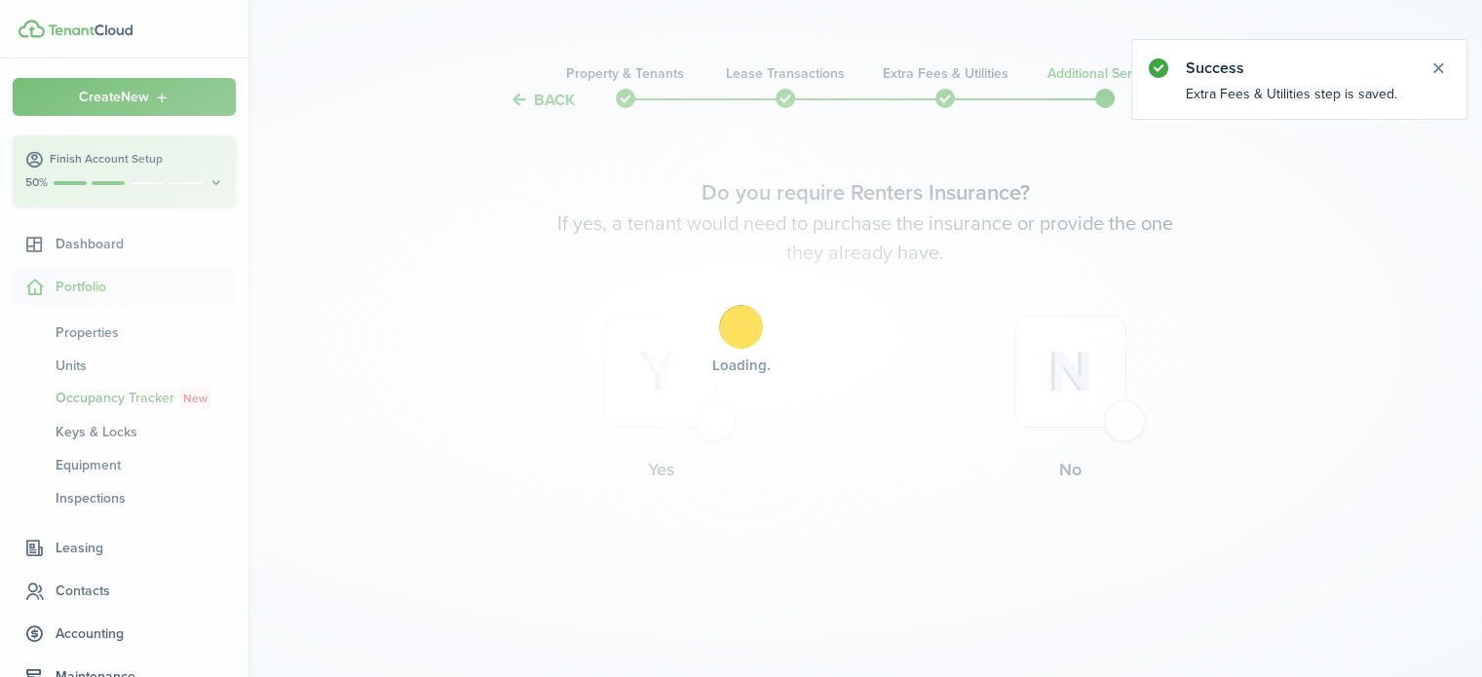
scroll to position [0, 0]
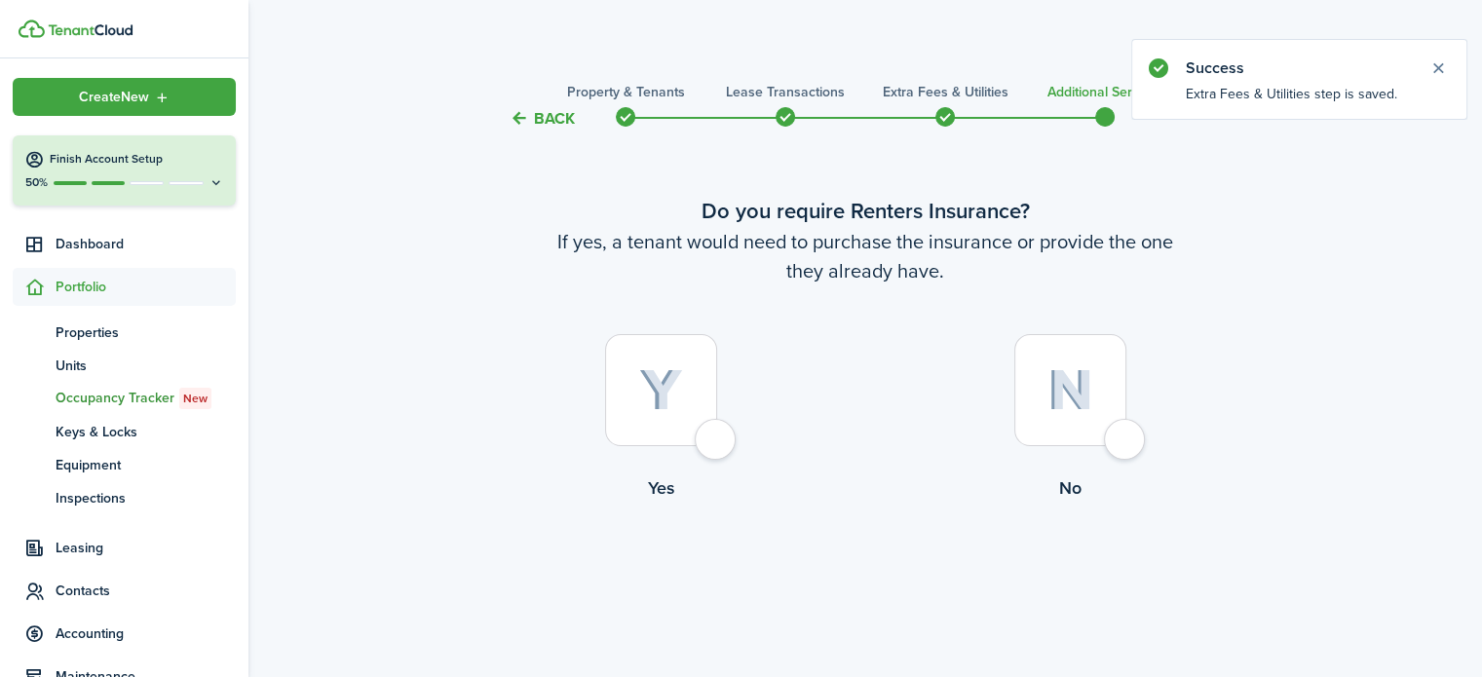
click at [1125, 434] on div at bounding box center [1070, 390] width 112 height 112
radio input "true"
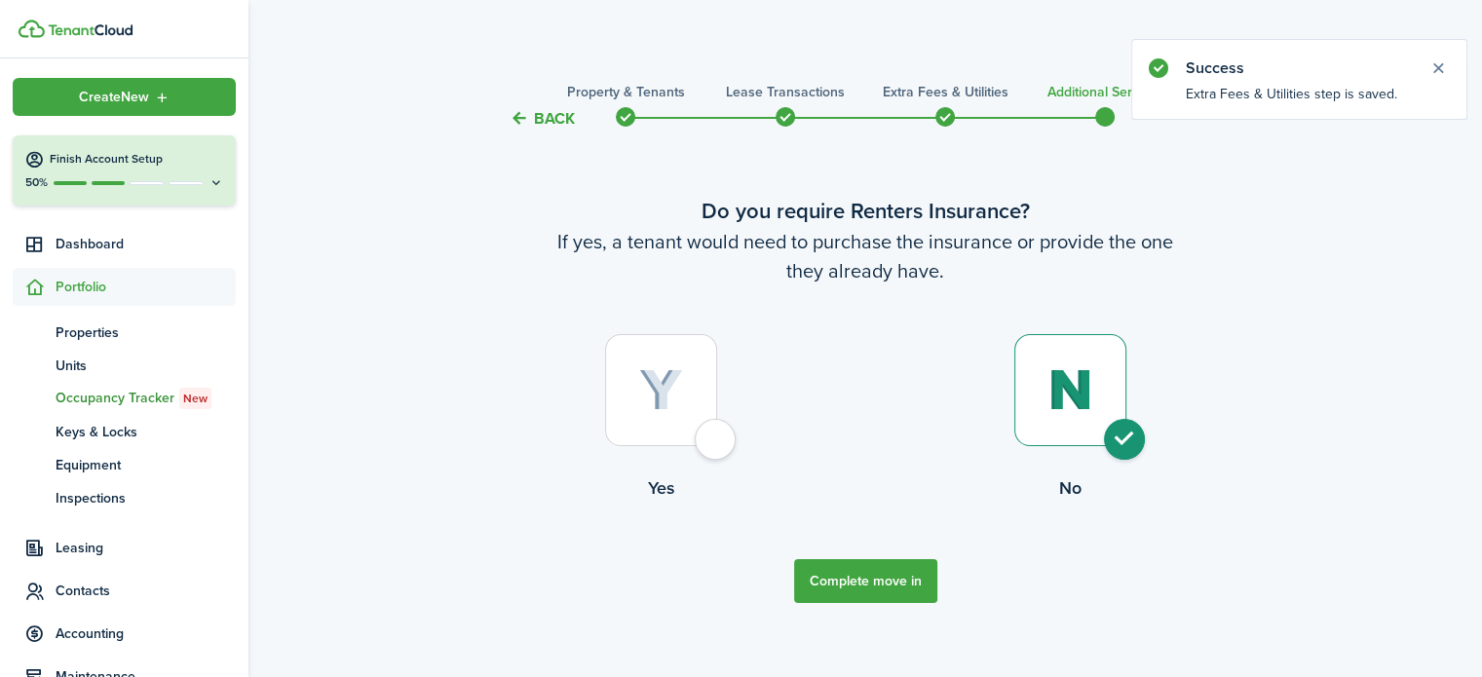
click at [848, 570] on button "Complete move in" at bounding box center [865, 581] width 143 height 44
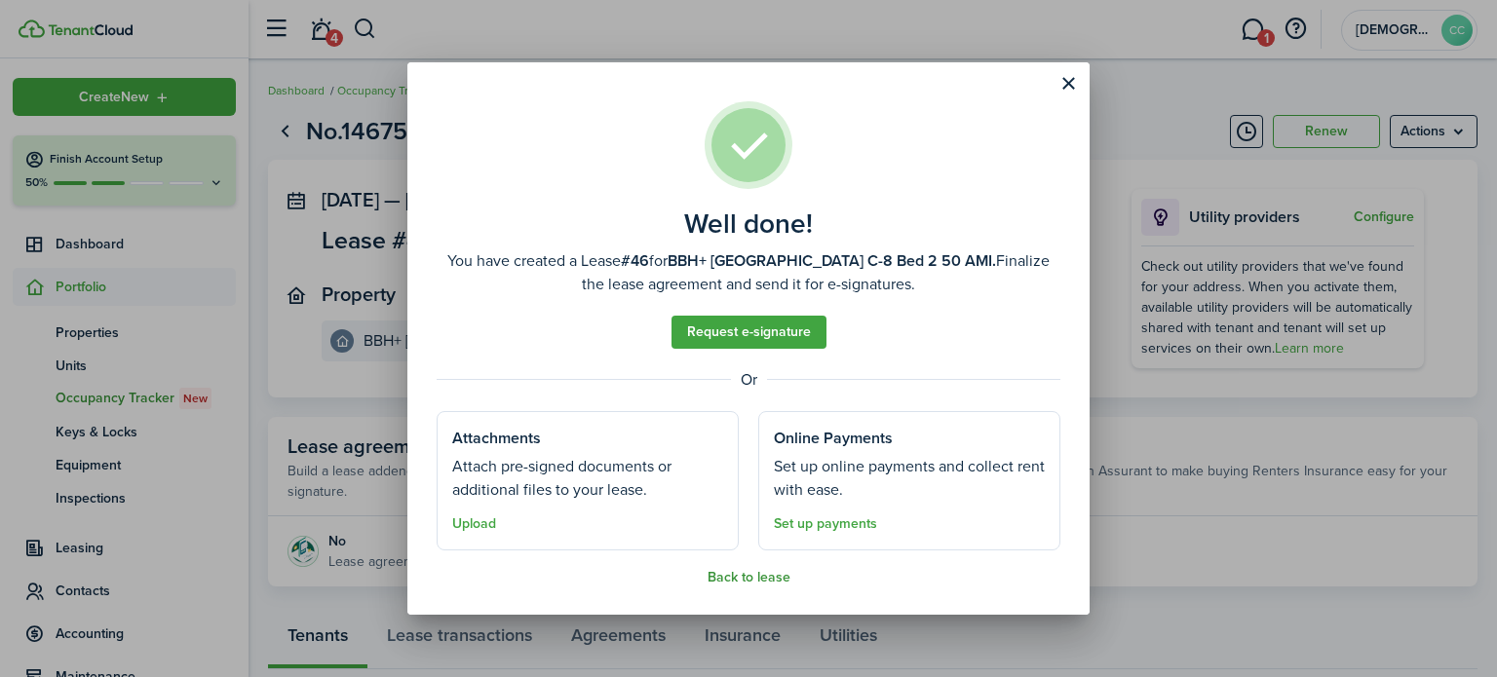
click at [748, 579] on button "Back to lease" at bounding box center [749, 578] width 83 height 16
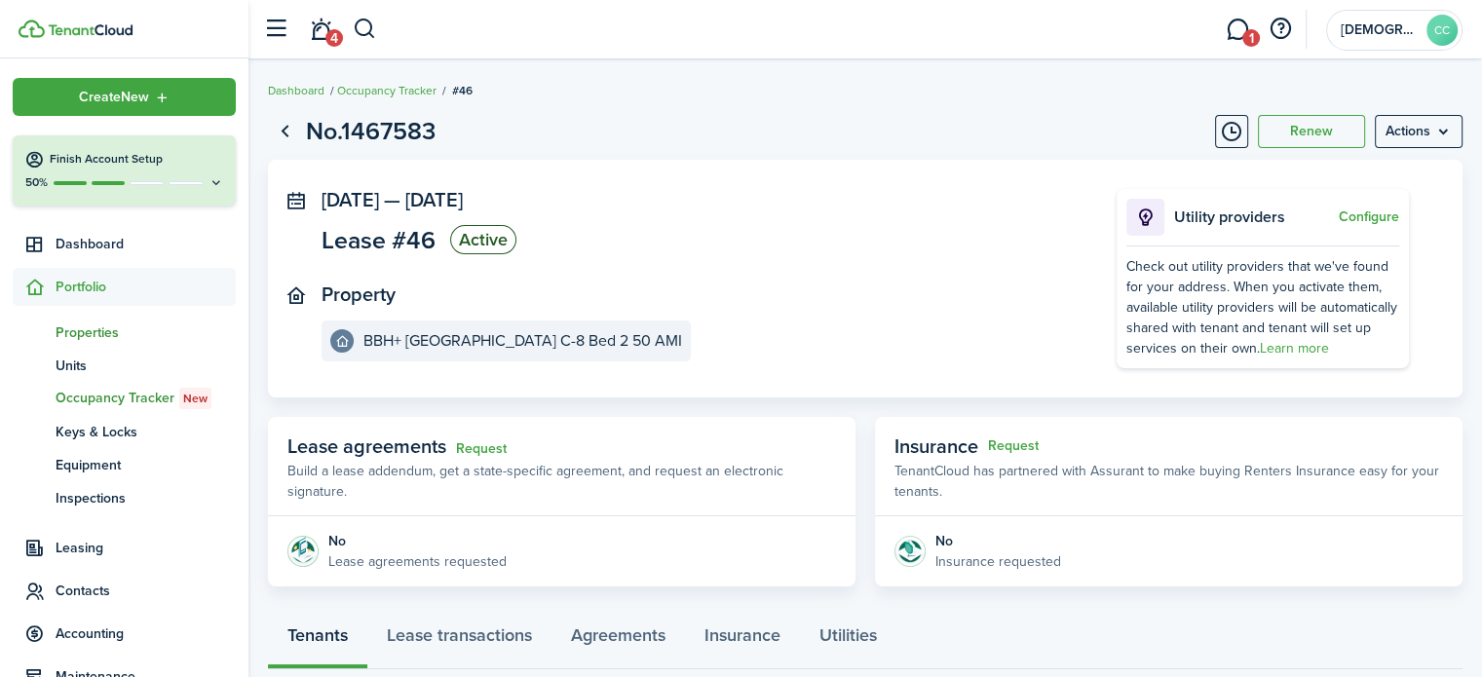
click at [99, 336] on span "Properties" at bounding box center [146, 333] width 180 height 20
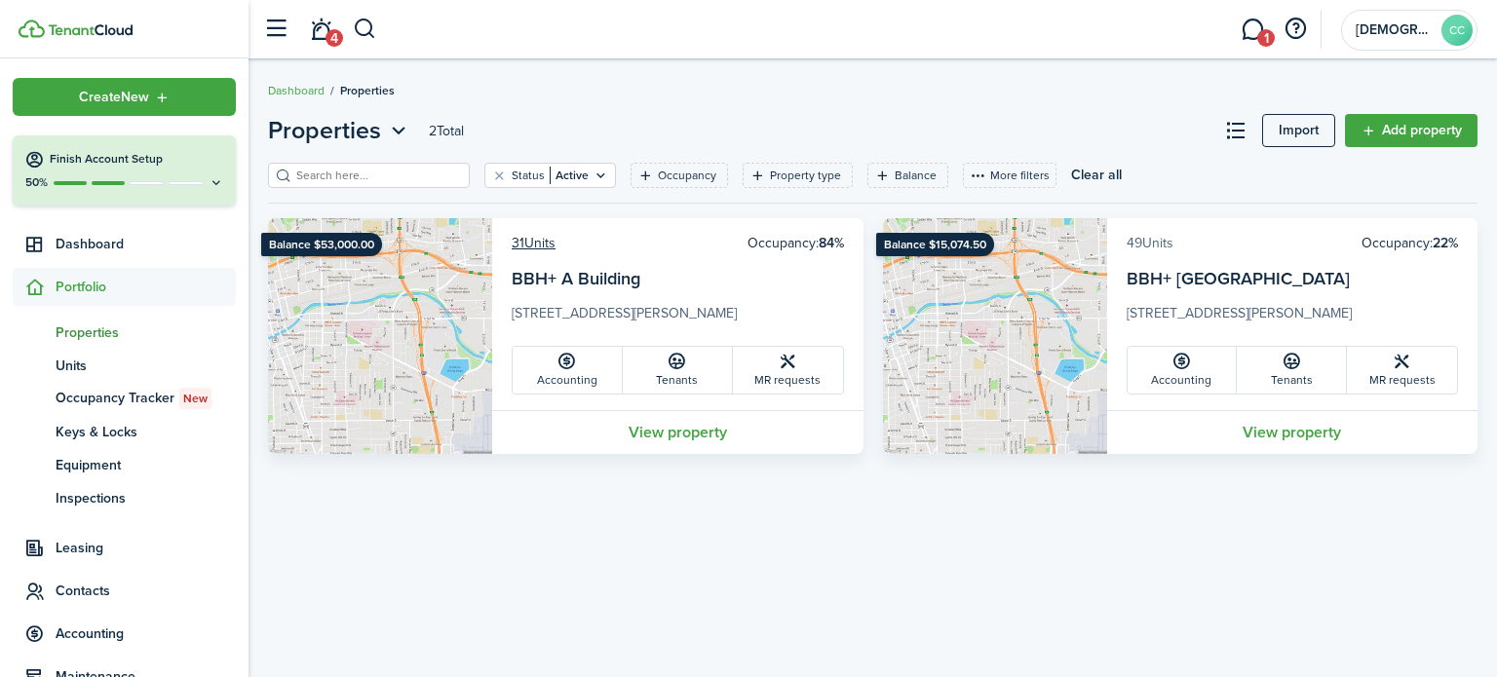
click at [1158, 247] on link "49 Units" at bounding box center [1150, 243] width 47 height 20
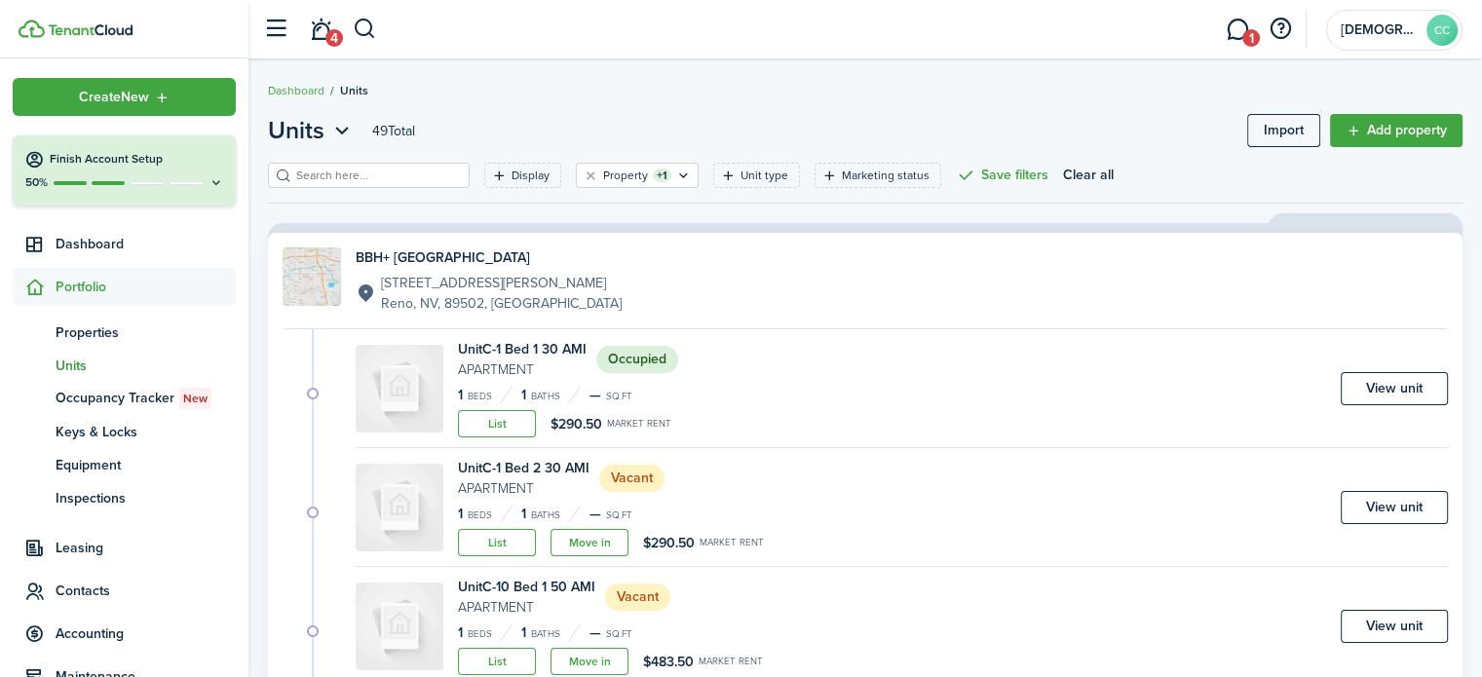
click at [908, 488] on div "Unit C-1 Bed 2 30 AMI Apartment Vacant 1 Beds 1 Baths — sq.ft List Move in $290…" at bounding box center [902, 512] width 1092 height 109
click at [76, 549] on span "Leasing" at bounding box center [146, 548] width 180 height 20
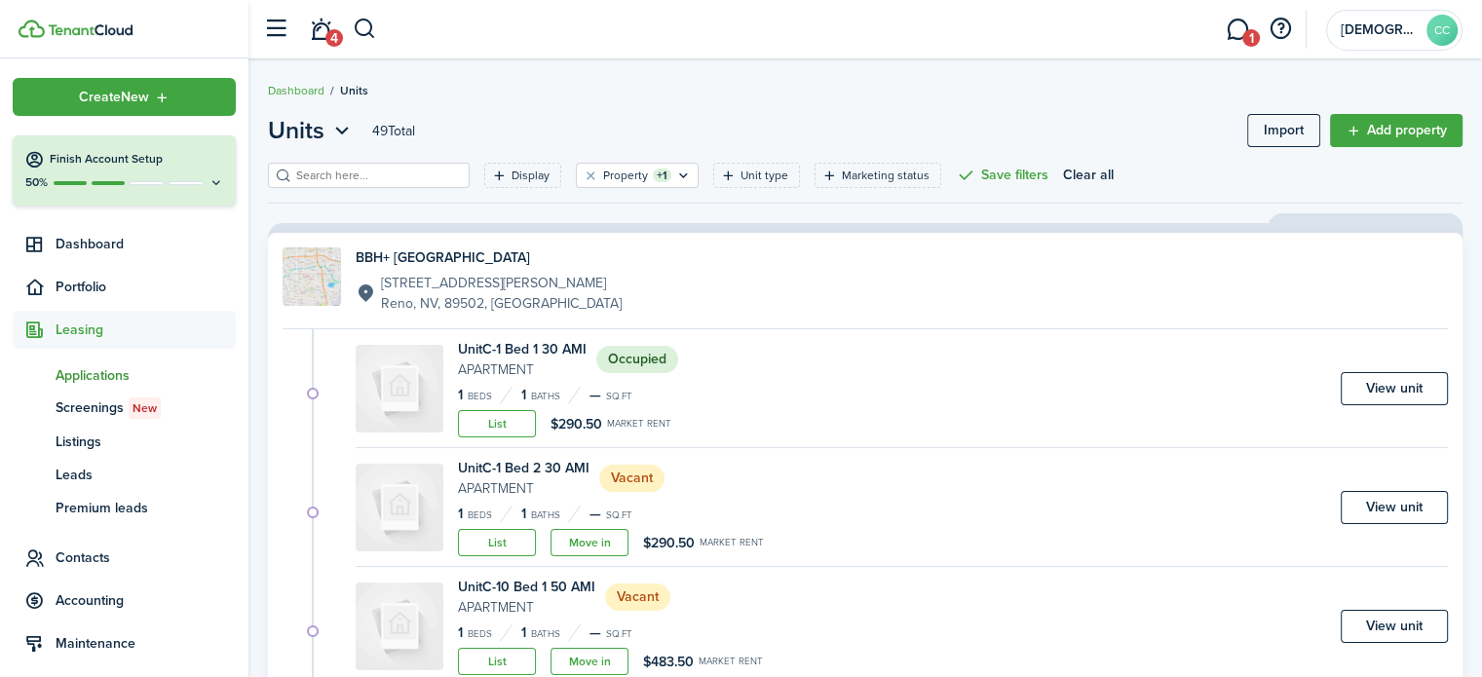
click at [111, 378] on span "Applications" at bounding box center [146, 375] width 180 height 20
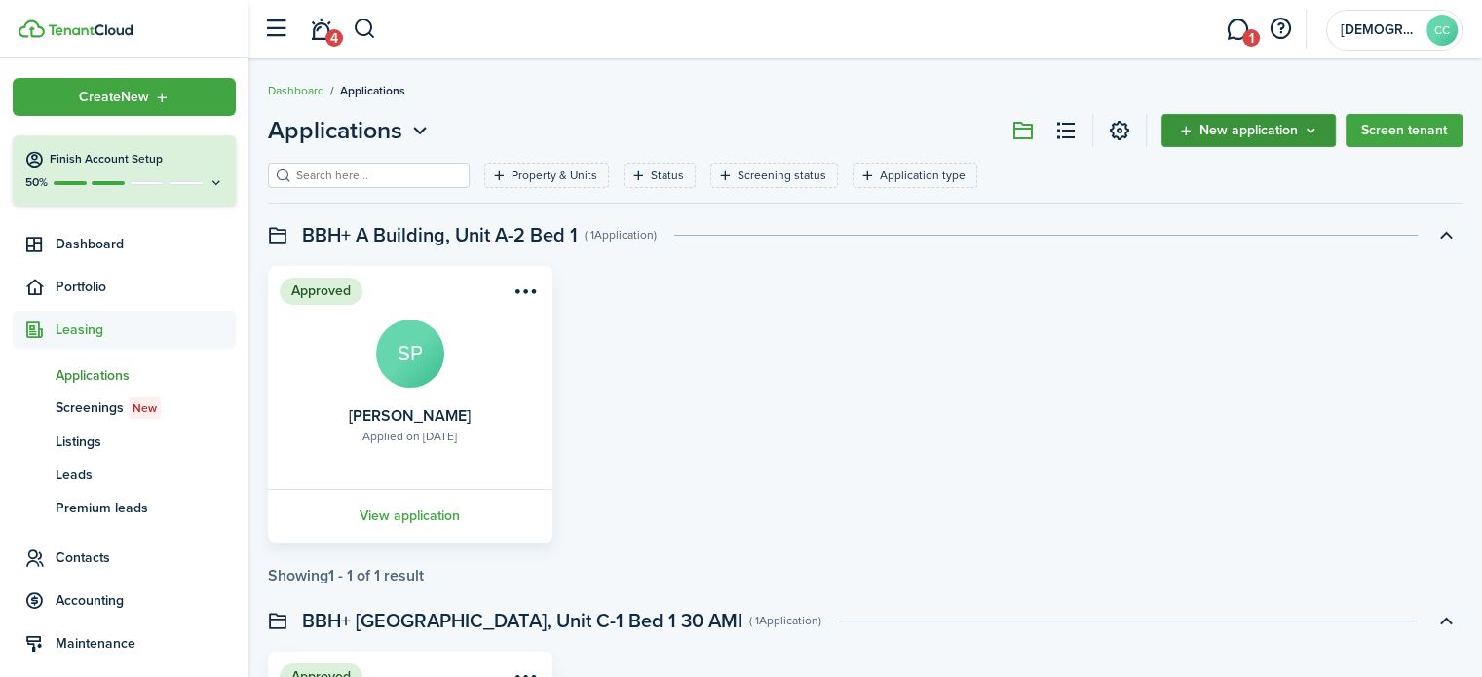
click at [1207, 134] on span "New application" at bounding box center [1249, 131] width 98 height 14
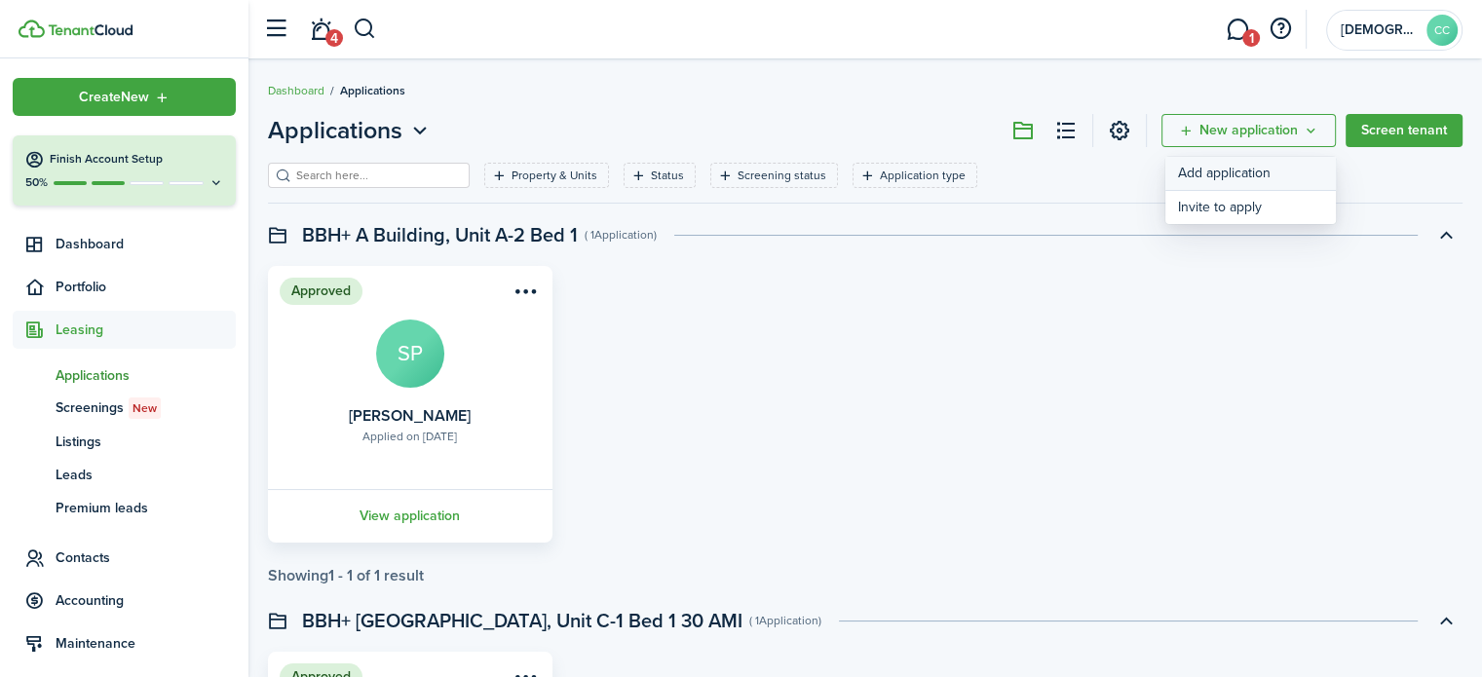
click at [1212, 176] on link "Add application" at bounding box center [1251, 174] width 171 height 34
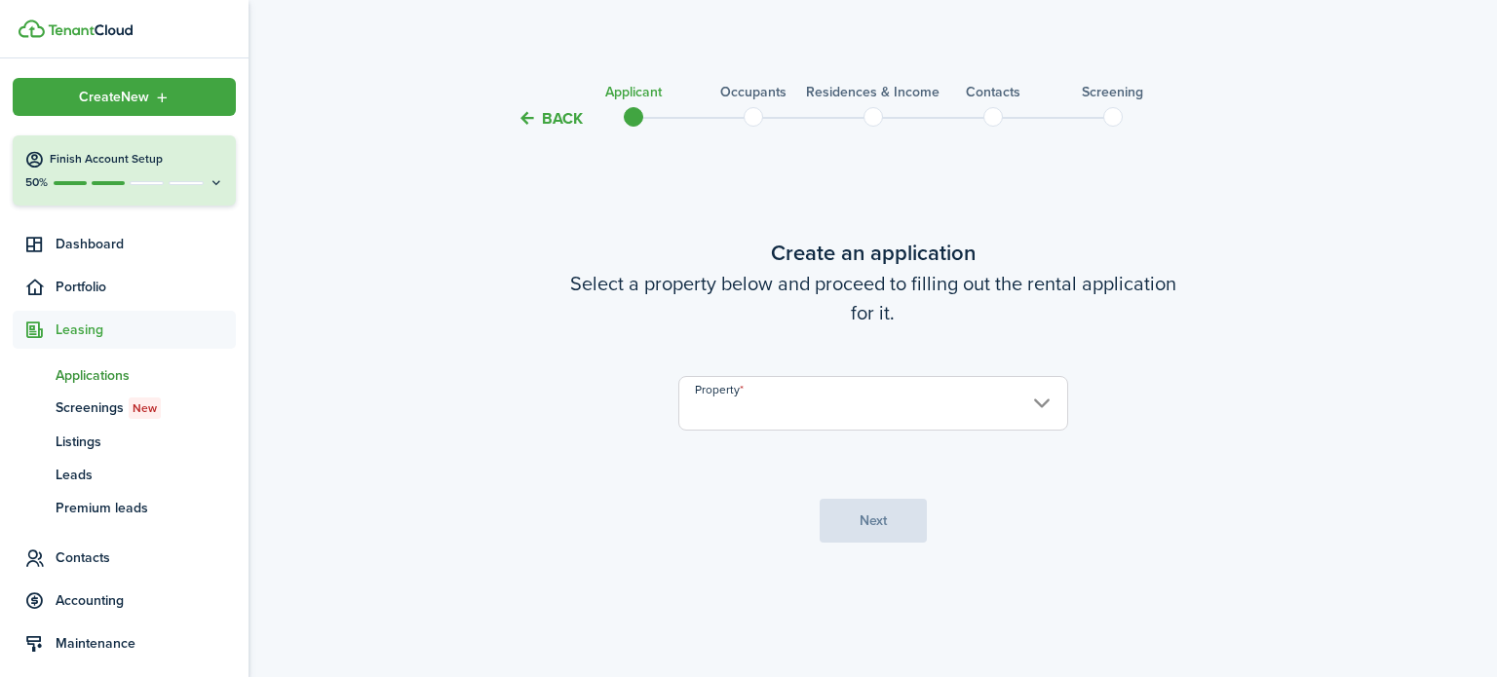
click at [744, 427] on input "Property" at bounding box center [873, 403] width 390 height 55
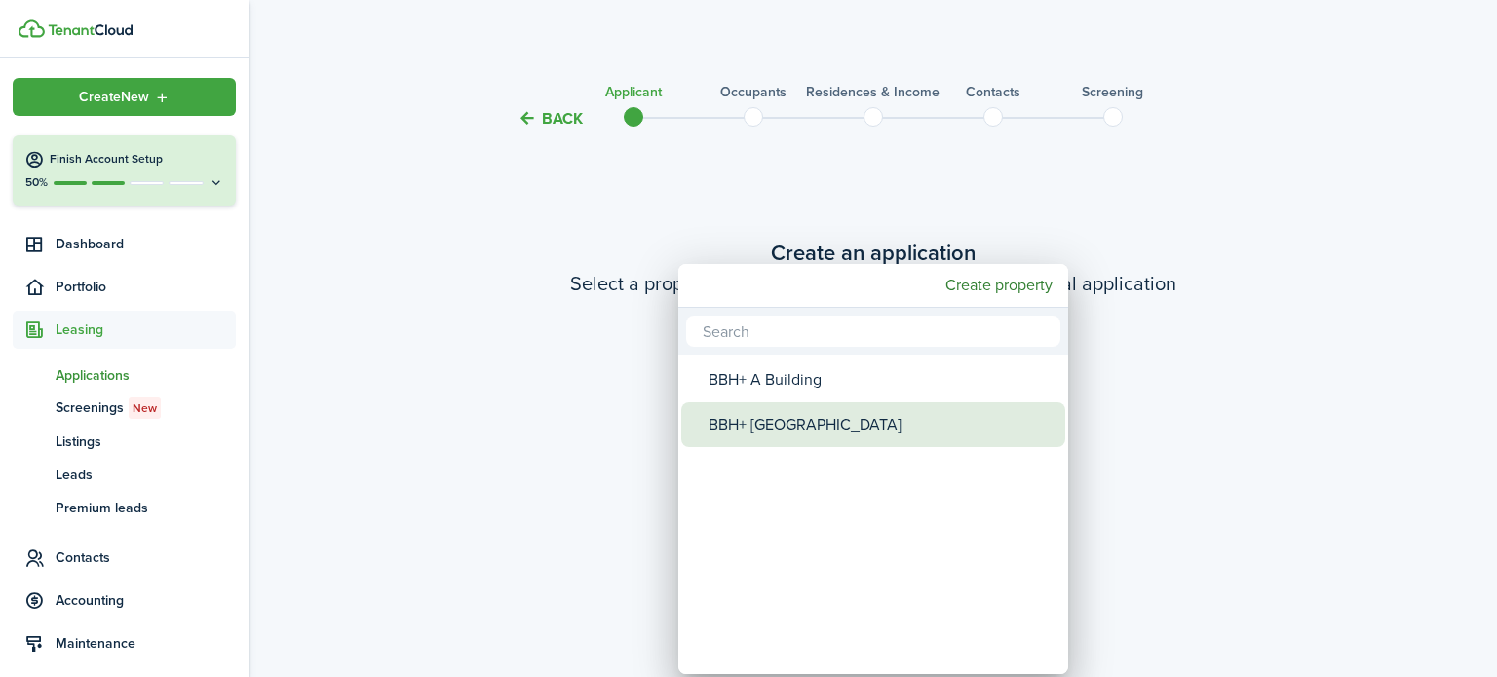
click at [749, 427] on div "BBH+ [GEOGRAPHIC_DATA]" at bounding box center [880, 424] width 345 height 45
type input "BBH+ [GEOGRAPHIC_DATA]"
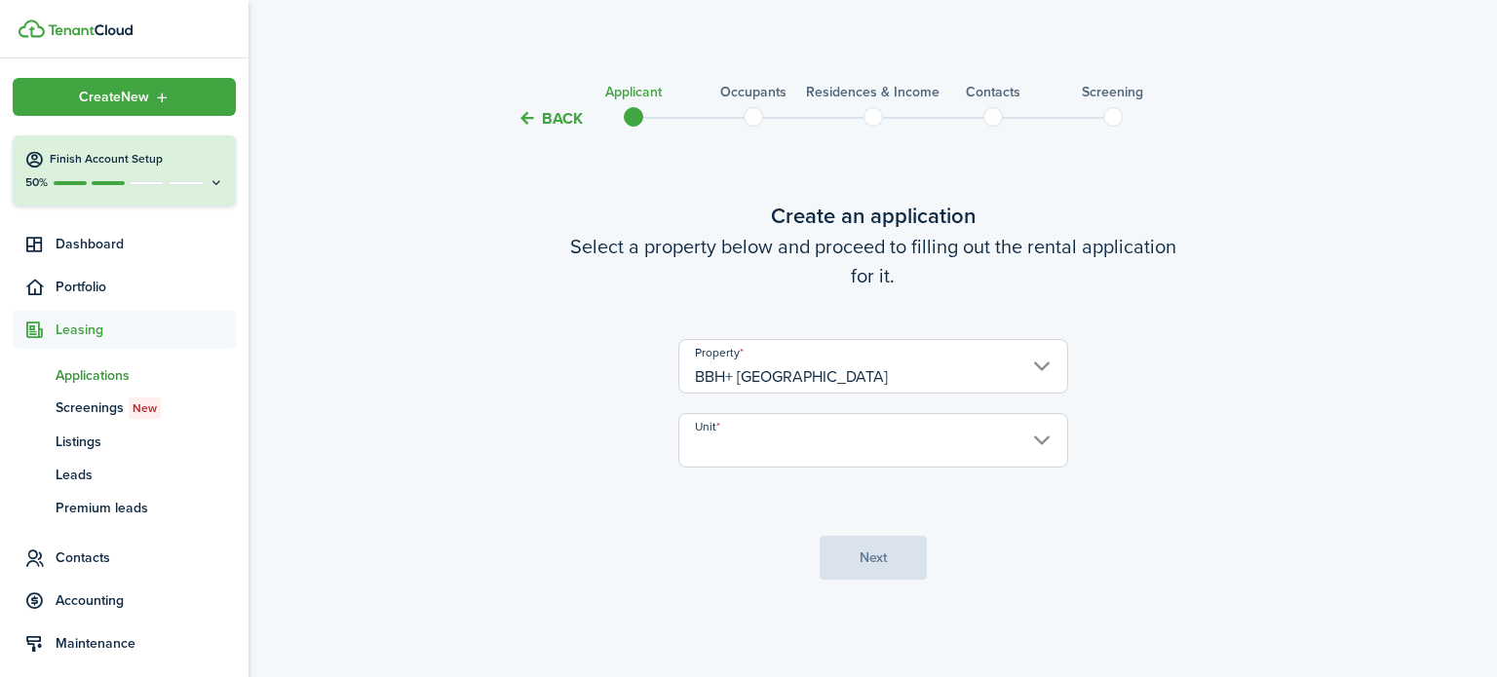
click at [1046, 424] on input "Unit" at bounding box center [873, 440] width 390 height 55
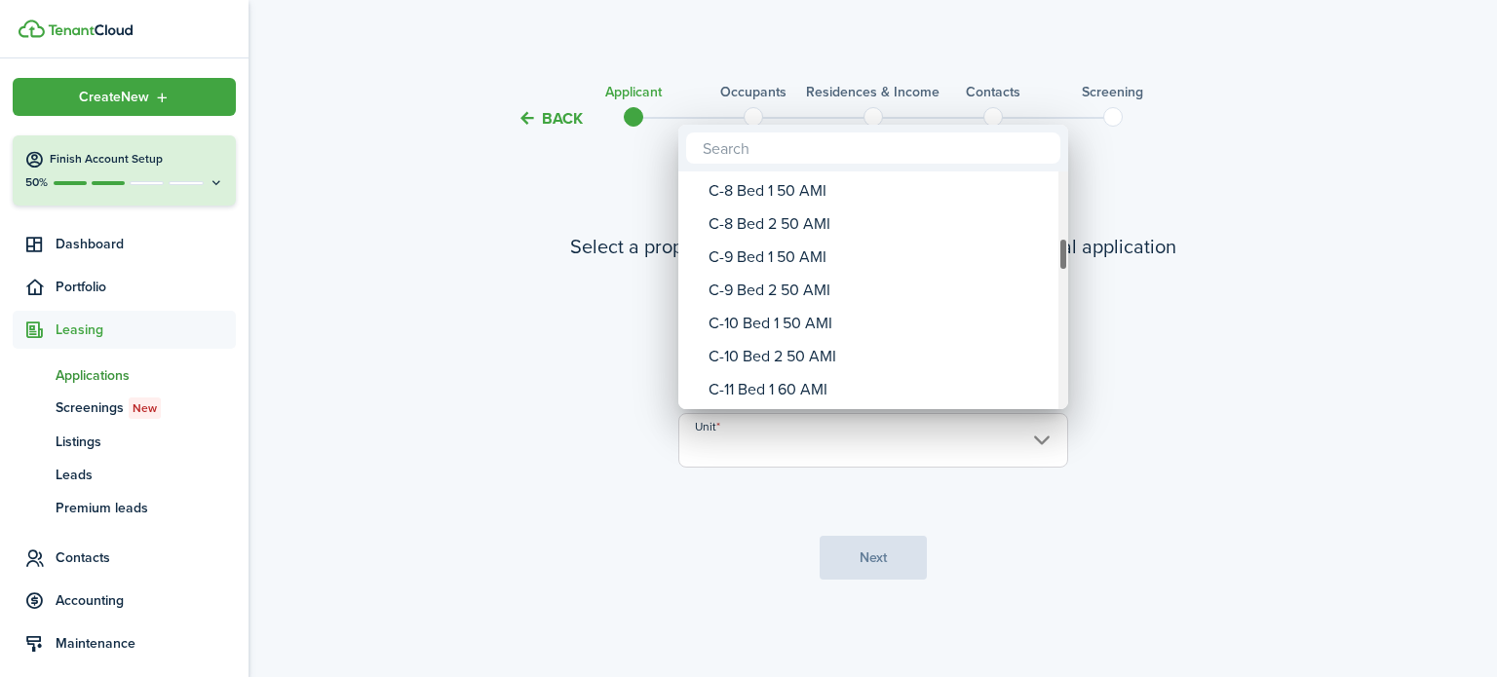
click at [768, 255] on div "C-9 Bed 1 50 AMI" at bounding box center [880, 257] width 345 height 33
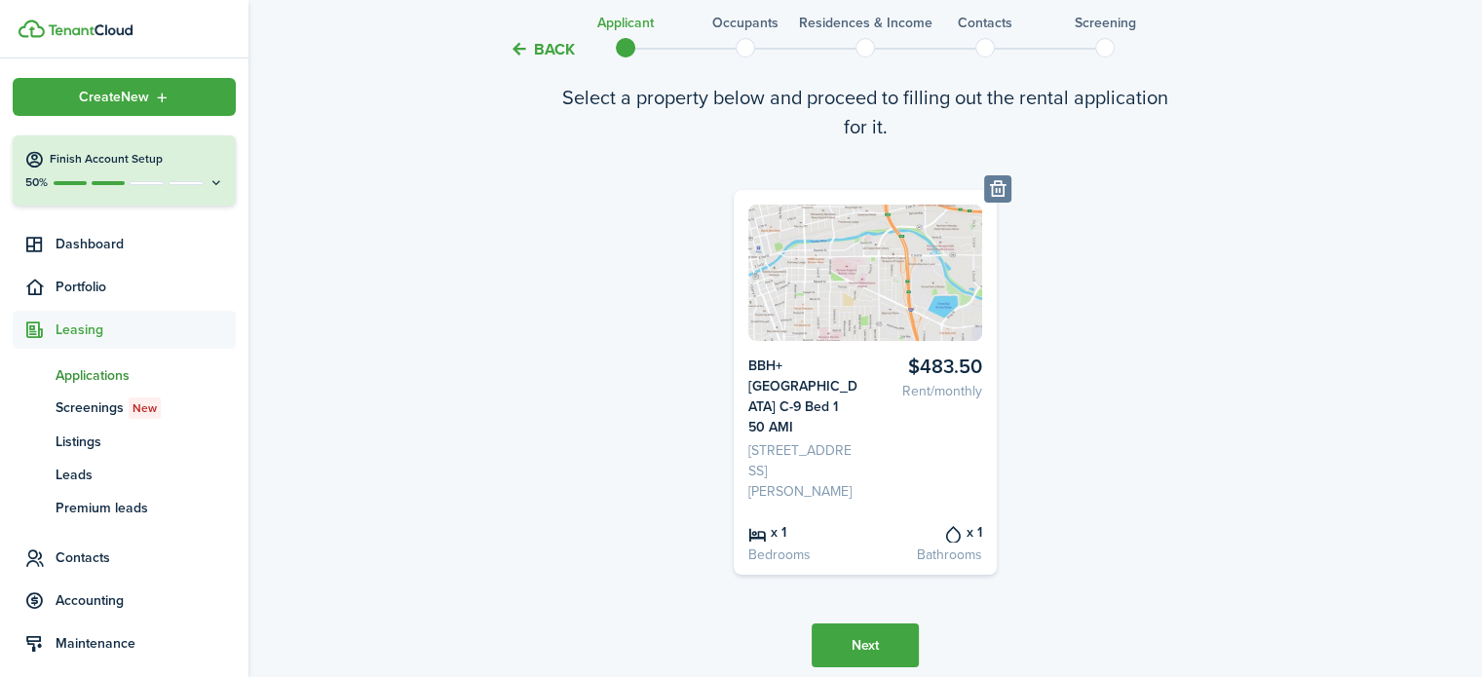
scroll to position [154, 0]
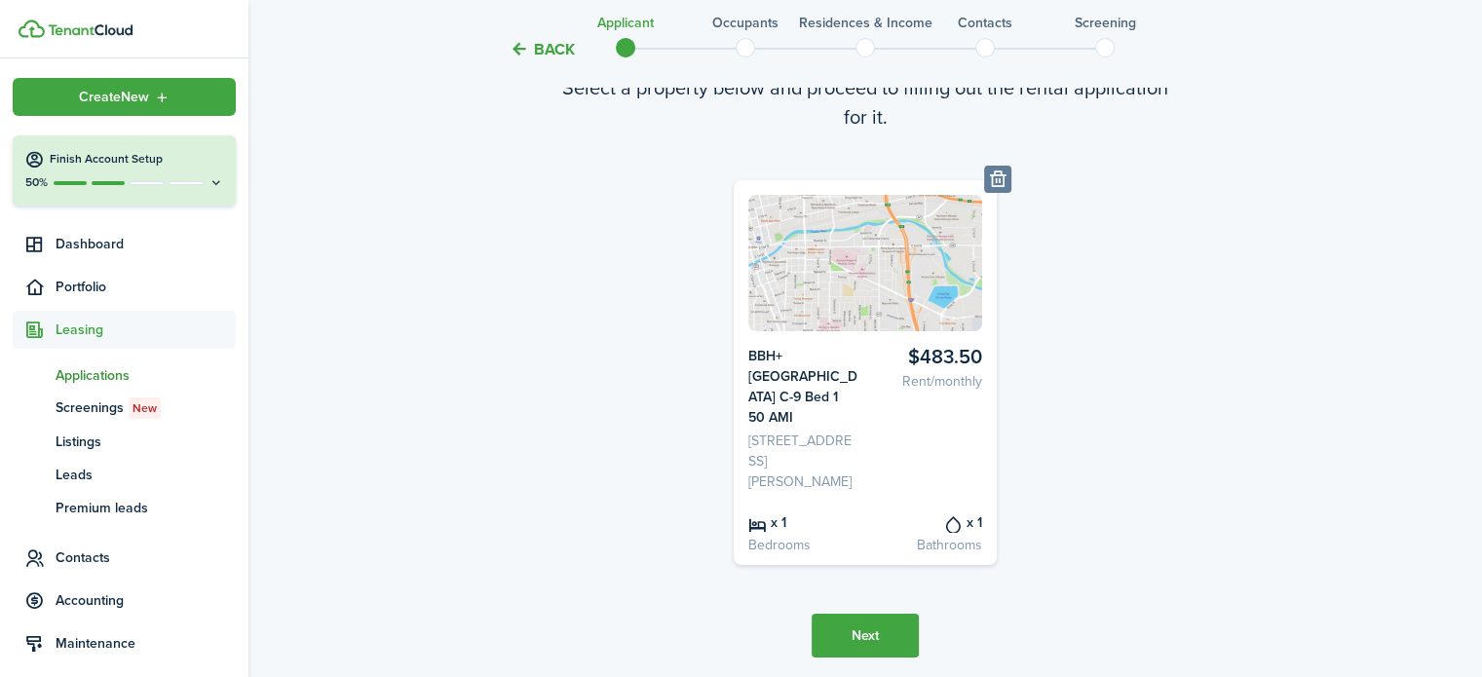
click at [874, 614] on button "Next" at bounding box center [865, 636] width 107 height 44
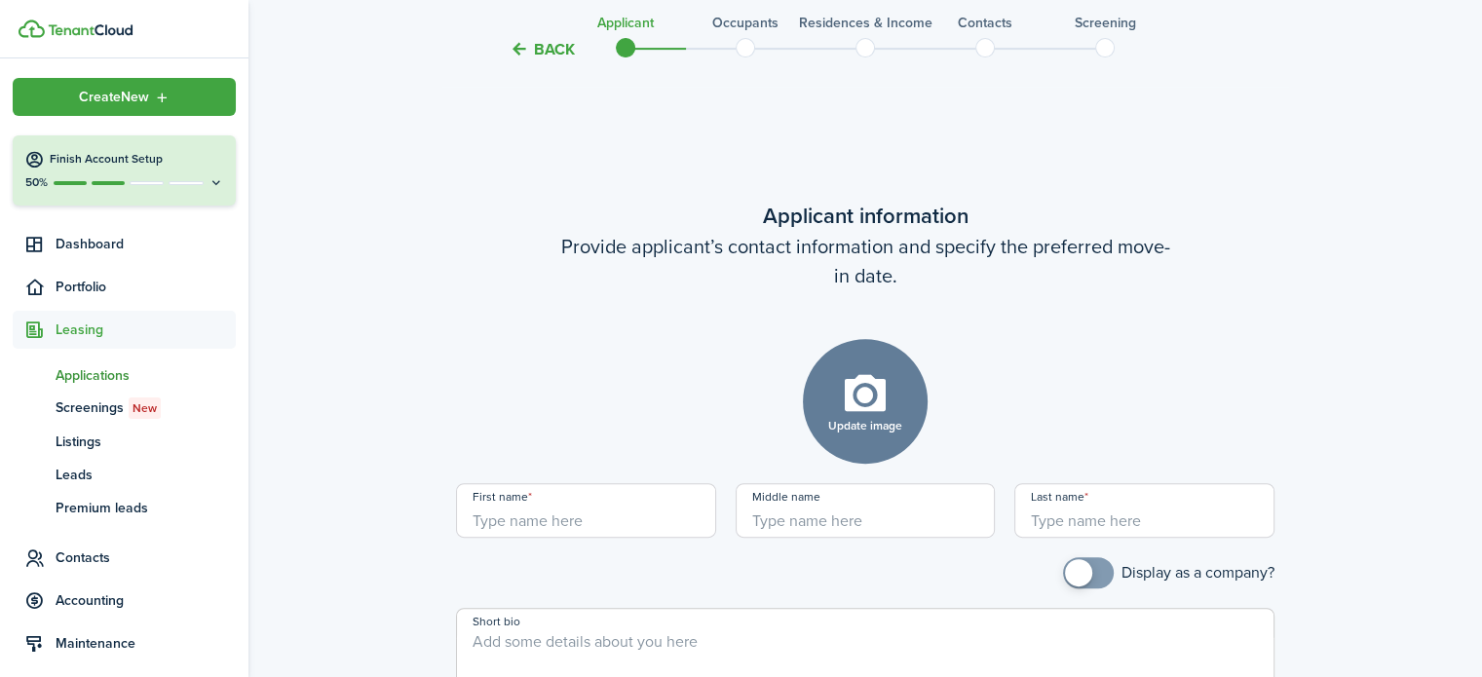
scroll to position [752, 0]
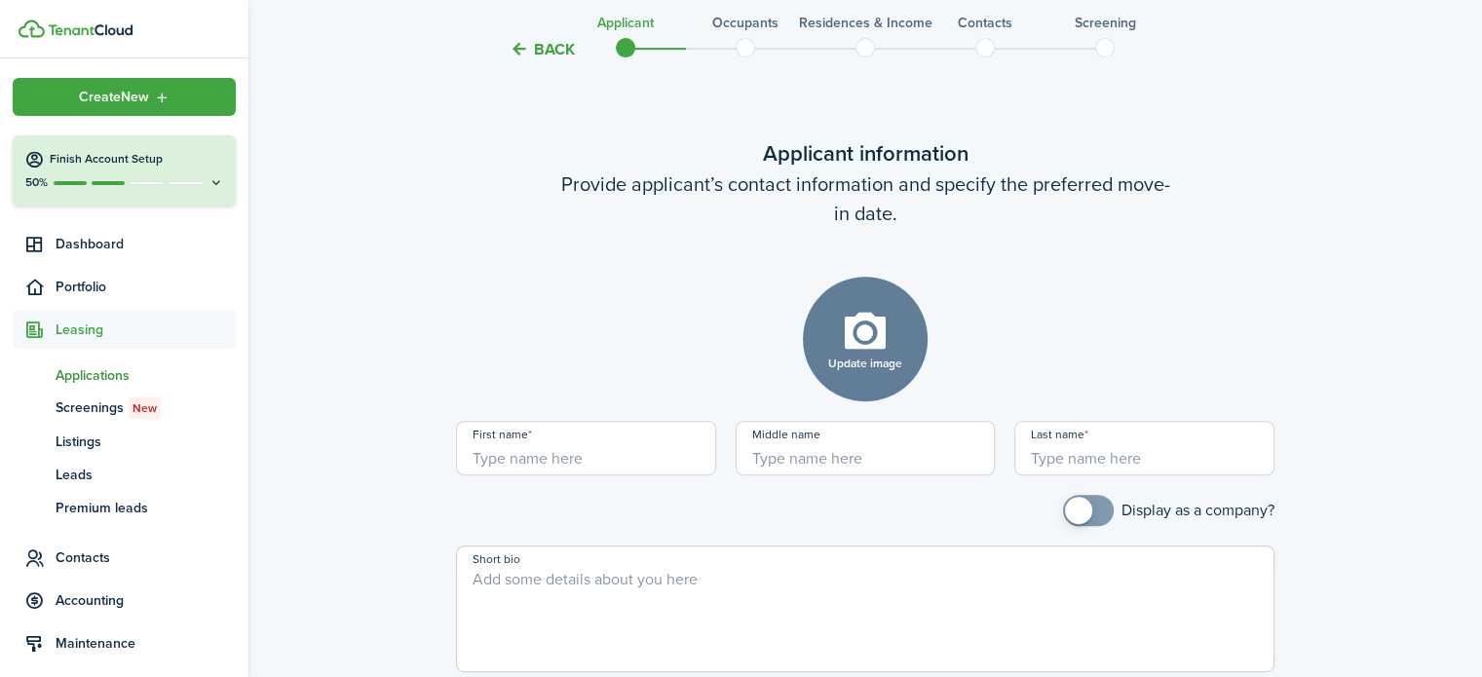
click at [635, 444] on input "First name" at bounding box center [586, 448] width 260 height 55
type input "[PERSON_NAME]"
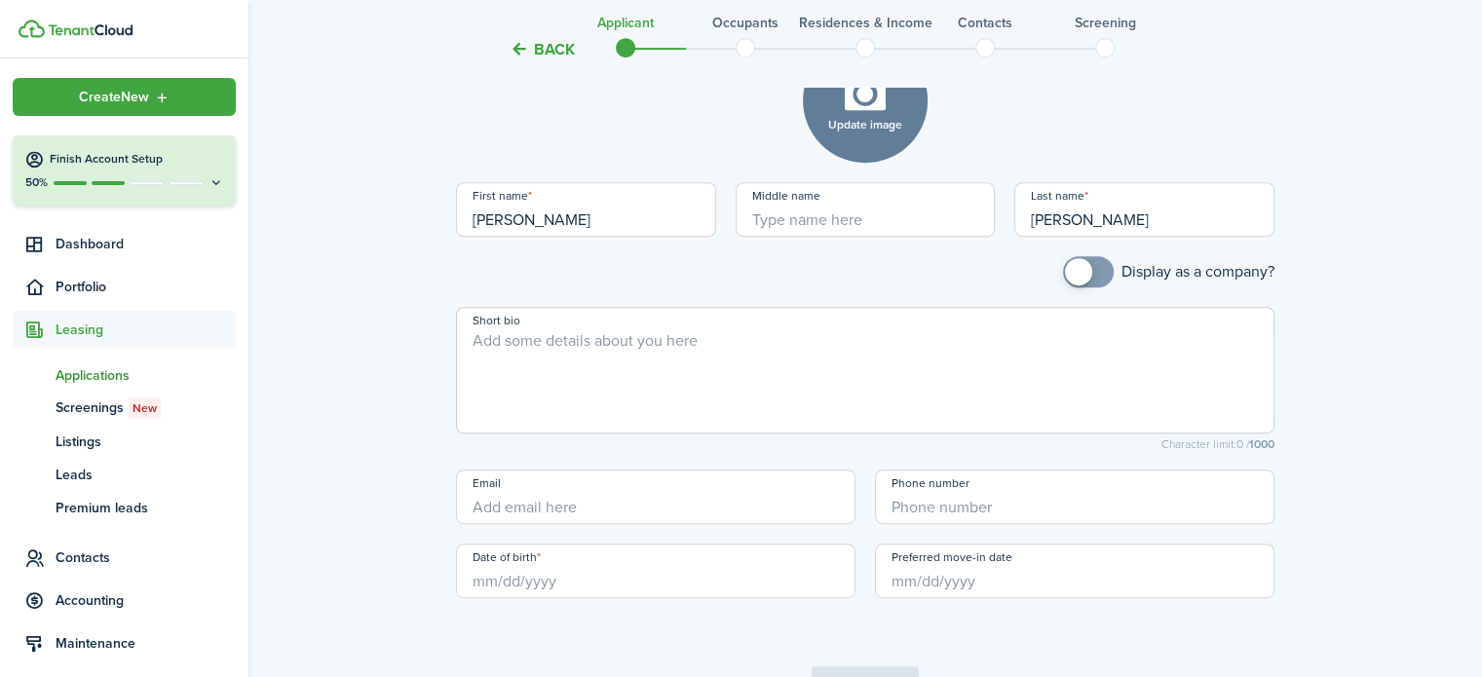
scroll to position [1095, 0]
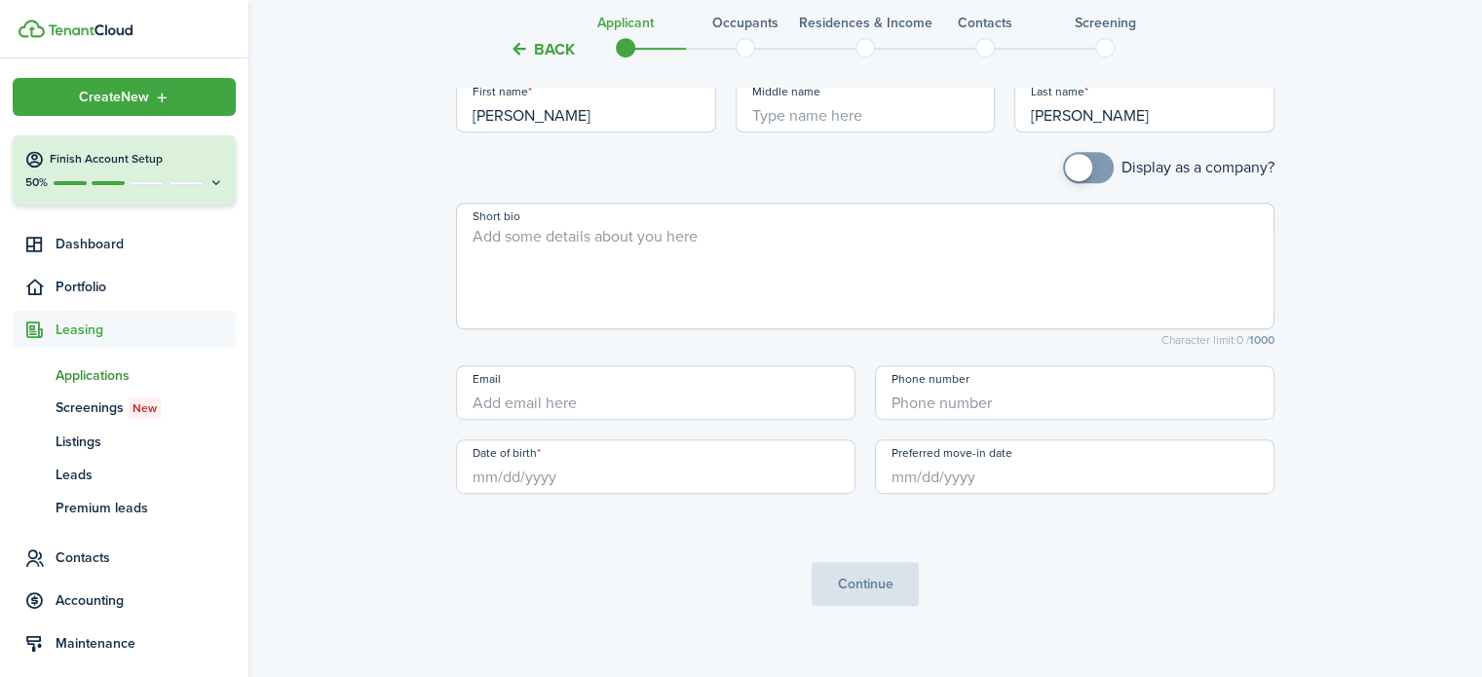
type input "[PERSON_NAME]"
click at [974, 383] on input "Phone number" at bounding box center [1075, 392] width 400 height 55
type input "+1"
click at [545, 451] on input "Date of birth" at bounding box center [656, 467] width 400 height 55
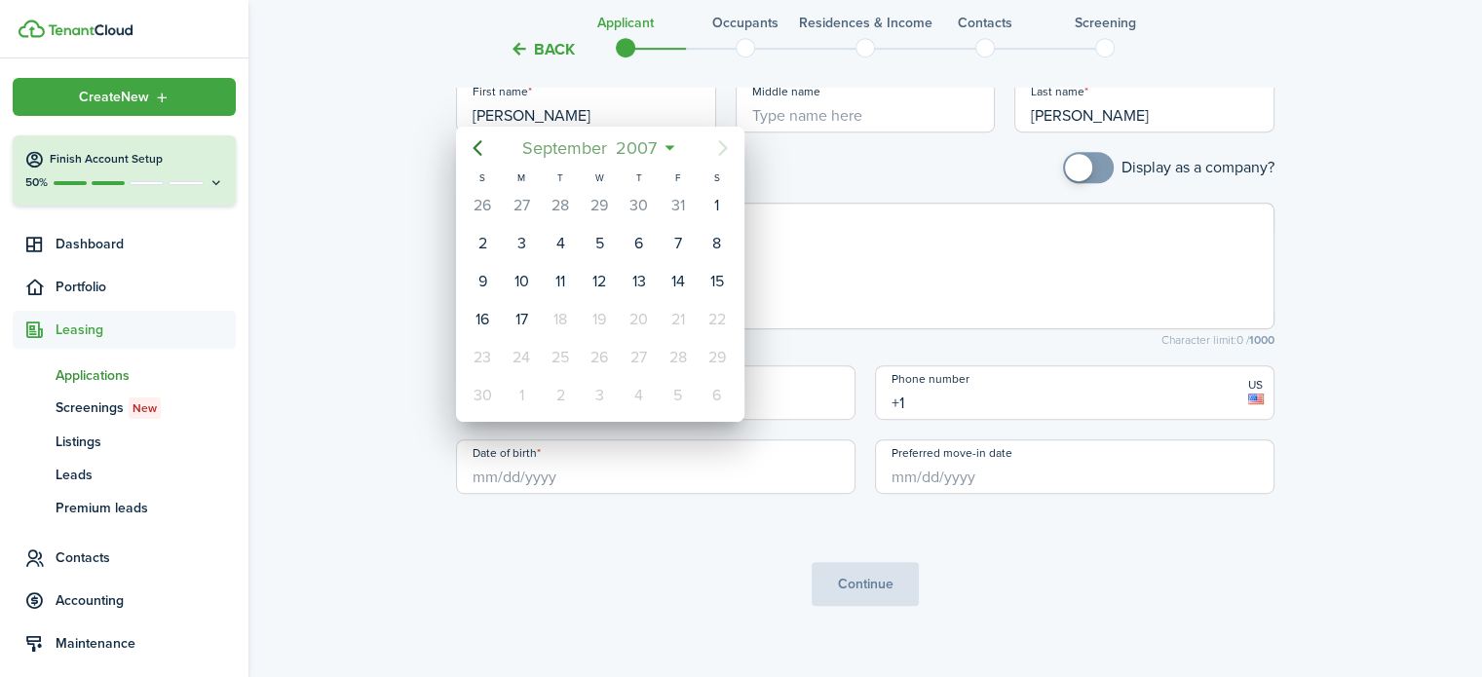
click at [636, 151] on span "2007" at bounding box center [637, 148] width 50 height 35
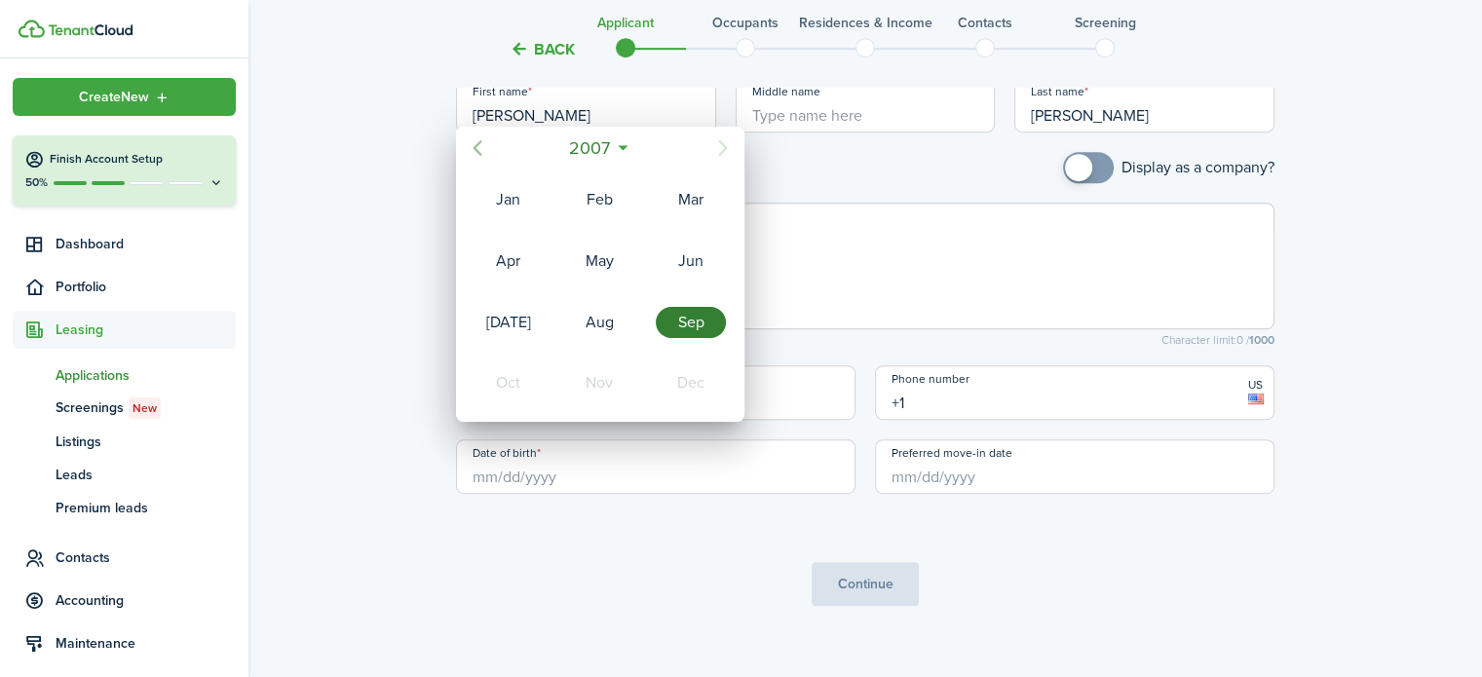
click at [485, 147] on icon "Previous page" at bounding box center [477, 147] width 23 height 23
click at [599, 156] on span "2005" at bounding box center [590, 148] width 52 height 35
click at [478, 144] on icon "Previous page" at bounding box center [477, 148] width 9 height 16
click at [676, 315] on div "1990" at bounding box center [691, 322] width 70 height 31
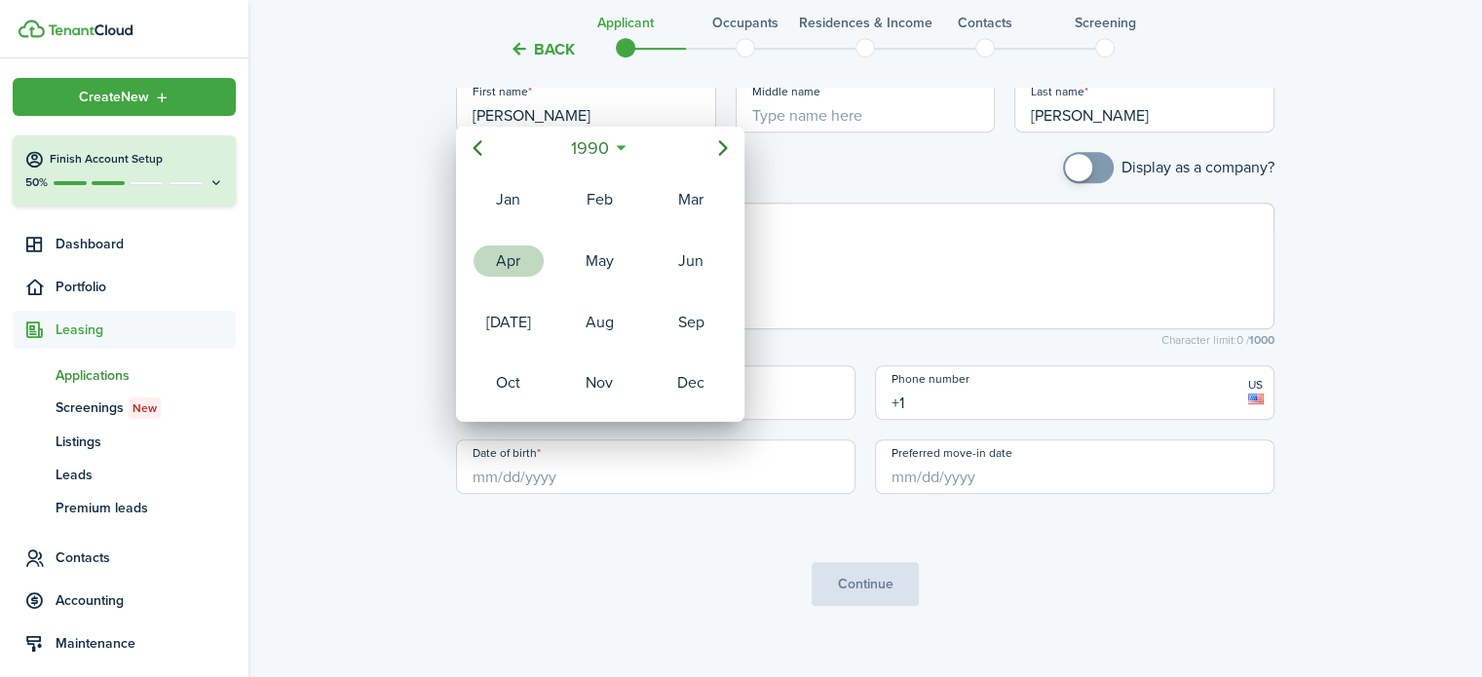
click at [515, 261] on div "Apr" at bounding box center [509, 261] width 70 height 31
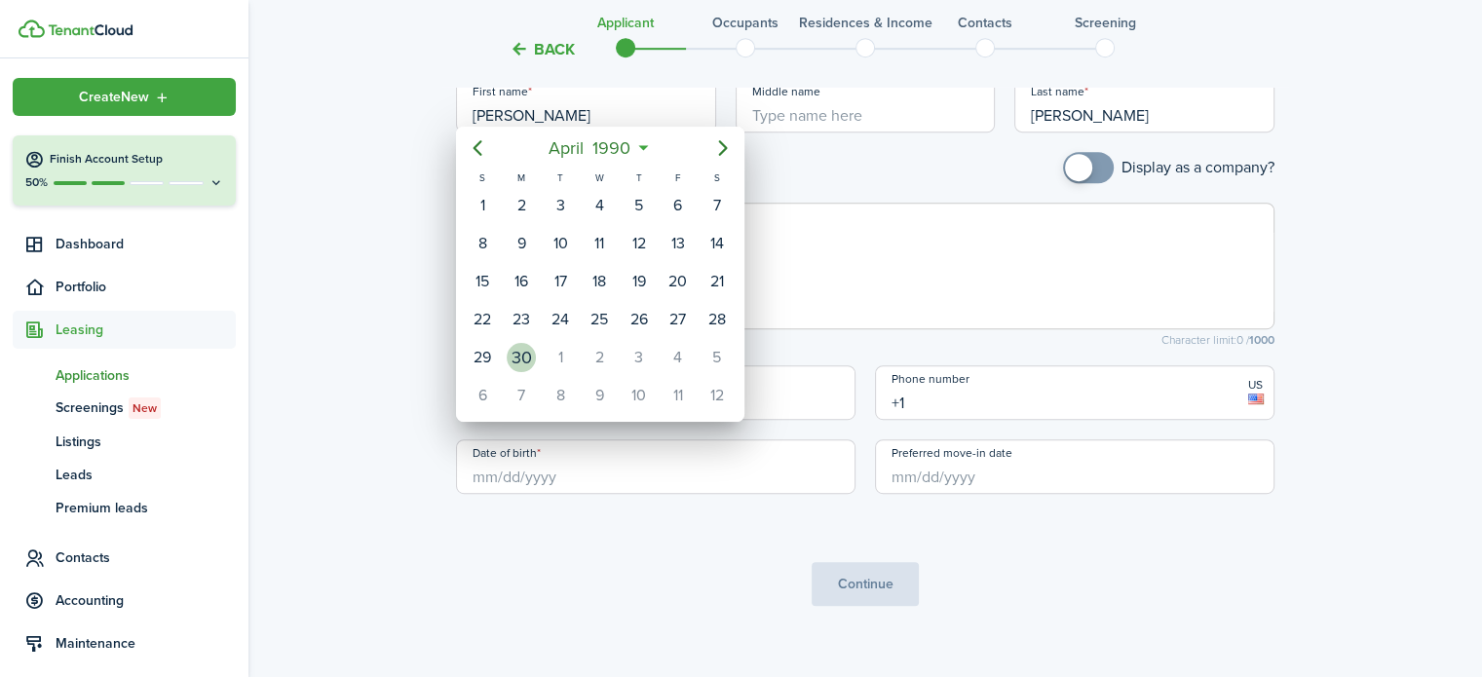
click at [521, 351] on div "30" at bounding box center [521, 357] width 29 height 29
type input "04/30/1990"
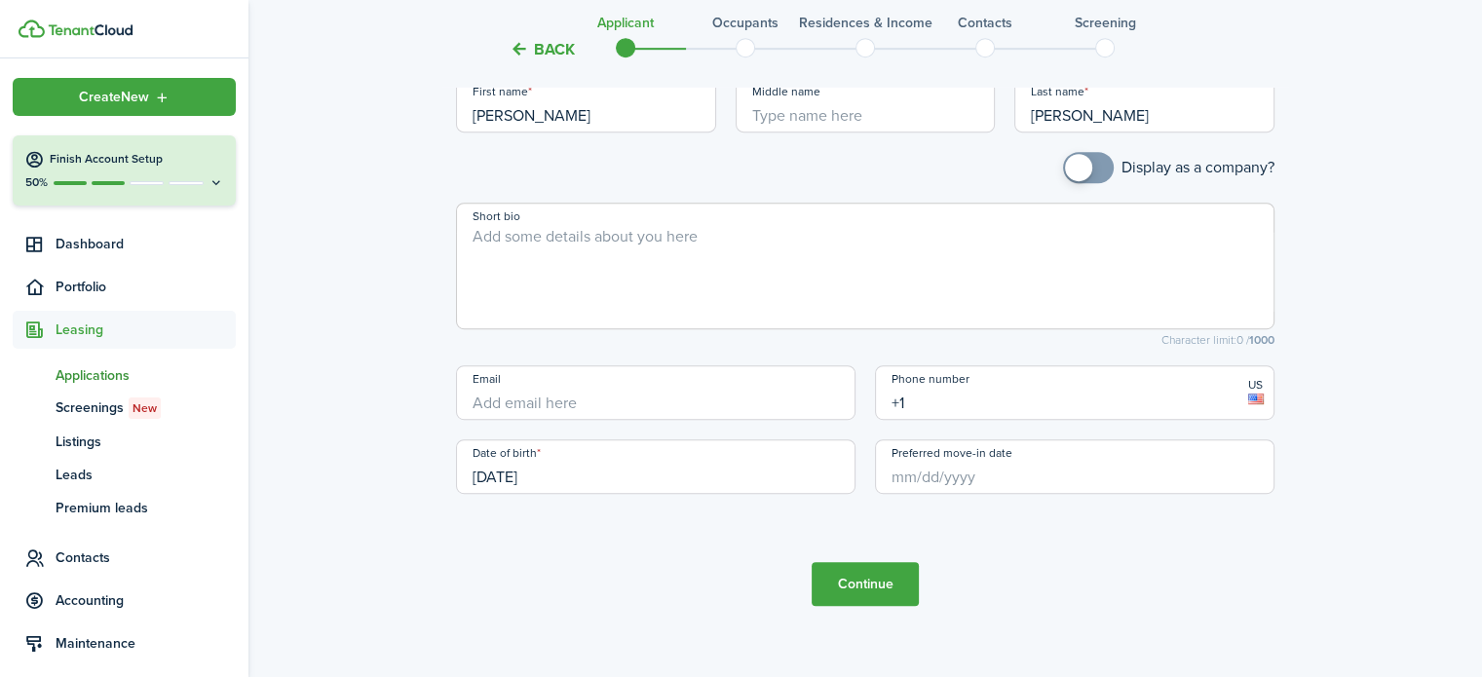
click at [963, 443] on input "Preferred move-in date" at bounding box center [1075, 467] width 400 height 55
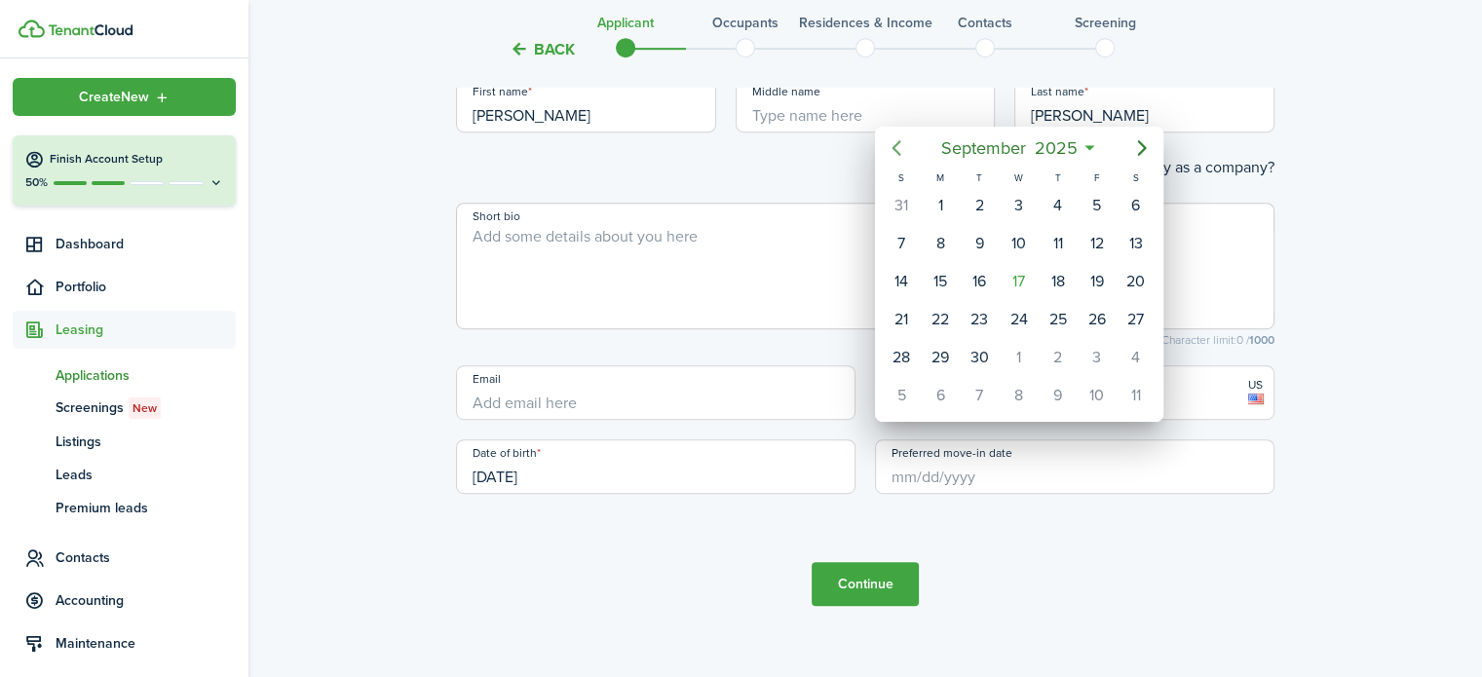
click at [896, 143] on icon "Previous page" at bounding box center [896, 147] width 23 height 23
click at [912, 197] on div "1" at bounding box center [901, 205] width 29 height 29
type input "[DATE]"
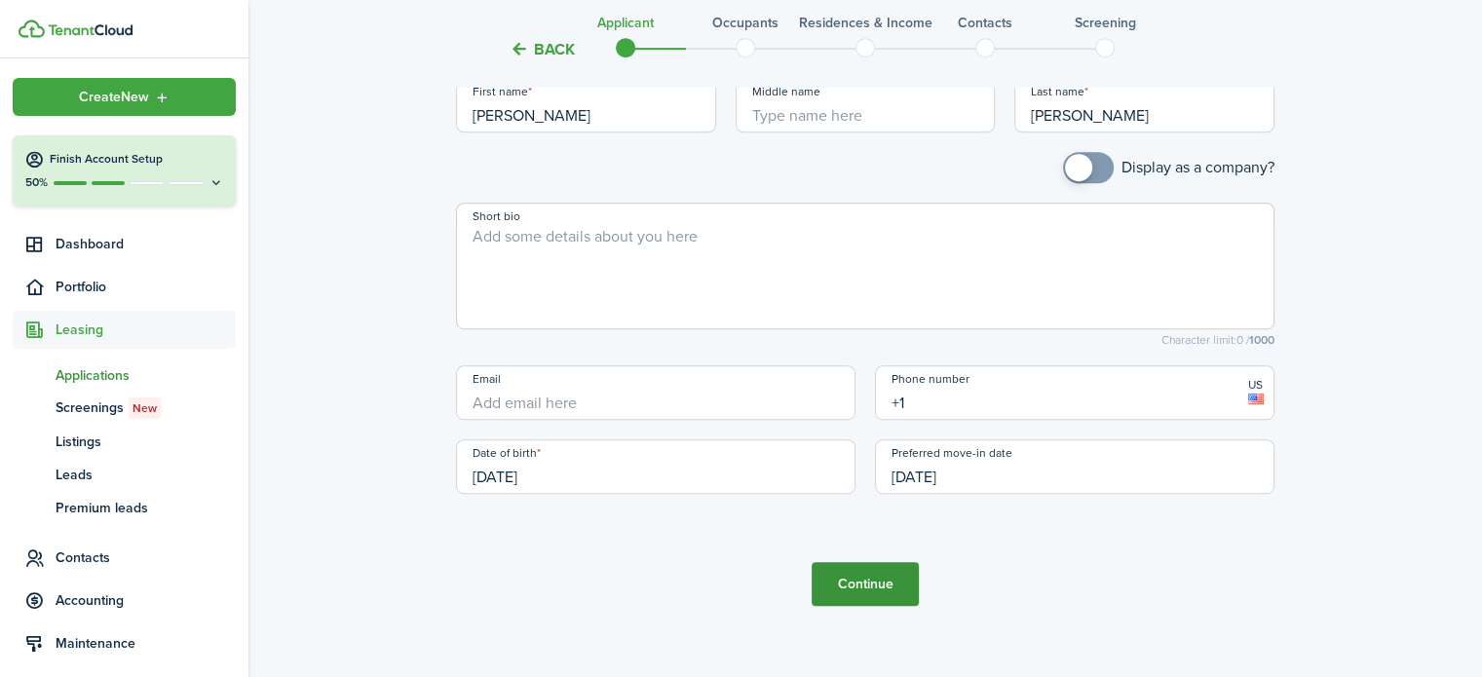
click at [882, 562] on button "Continue" at bounding box center [865, 584] width 107 height 44
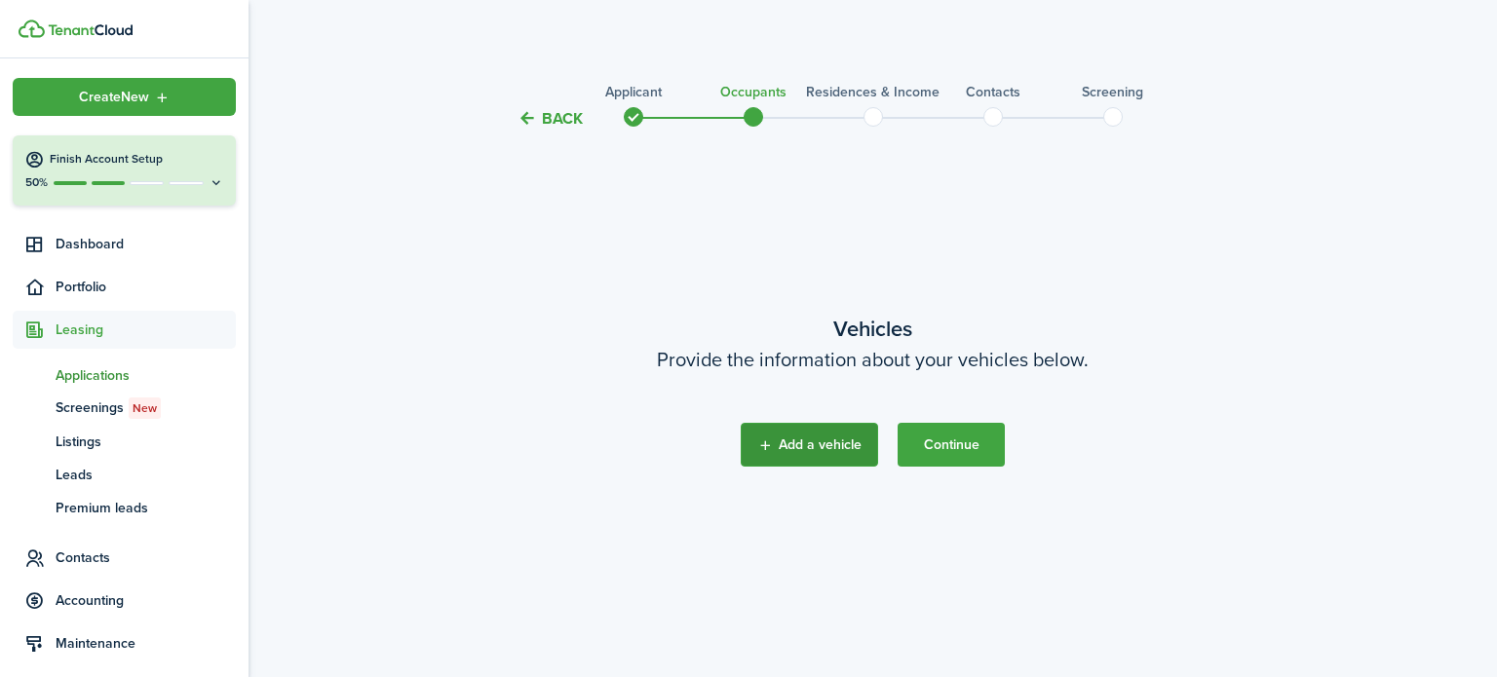
click at [841, 436] on button "Add a vehicle" at bounding box center [809, 445] width 137 height 44
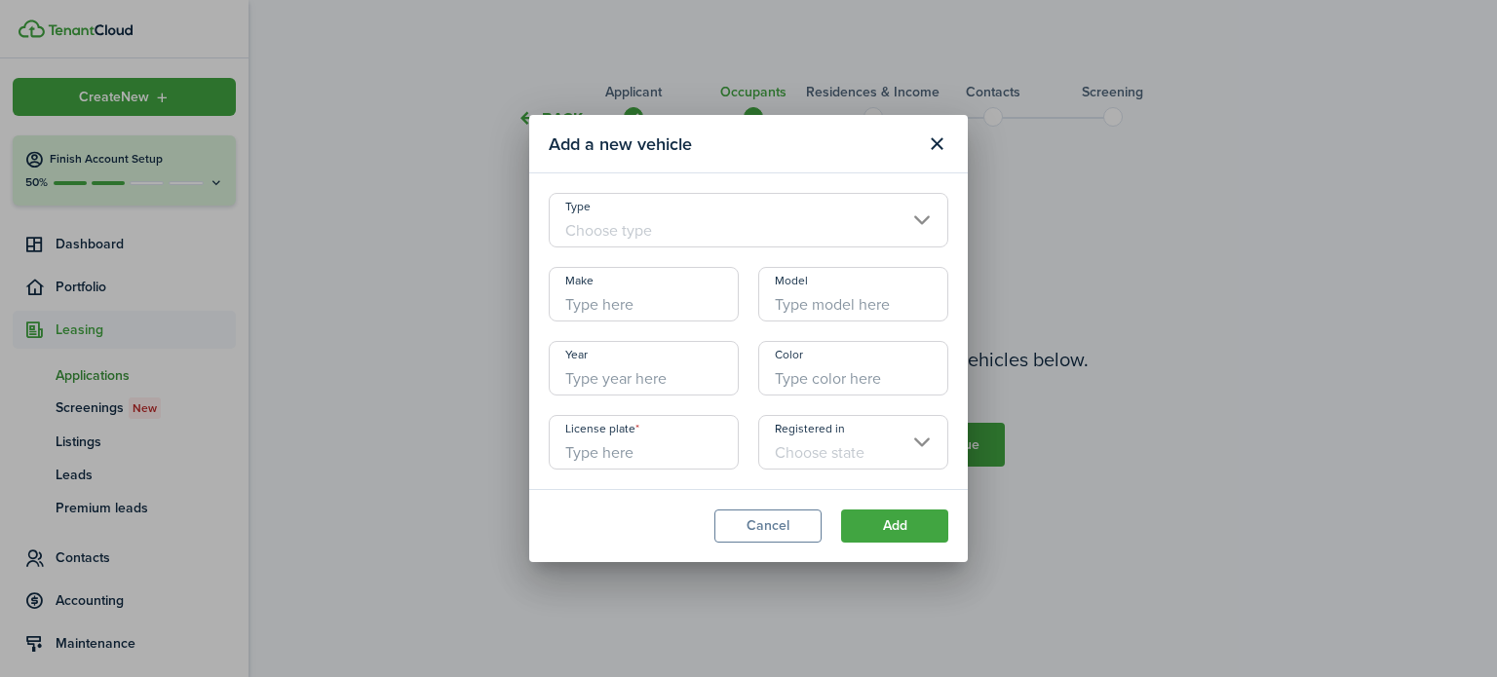
click at [719, 235] on input "Type" at bounding box center [749, 220] width 400 height 55
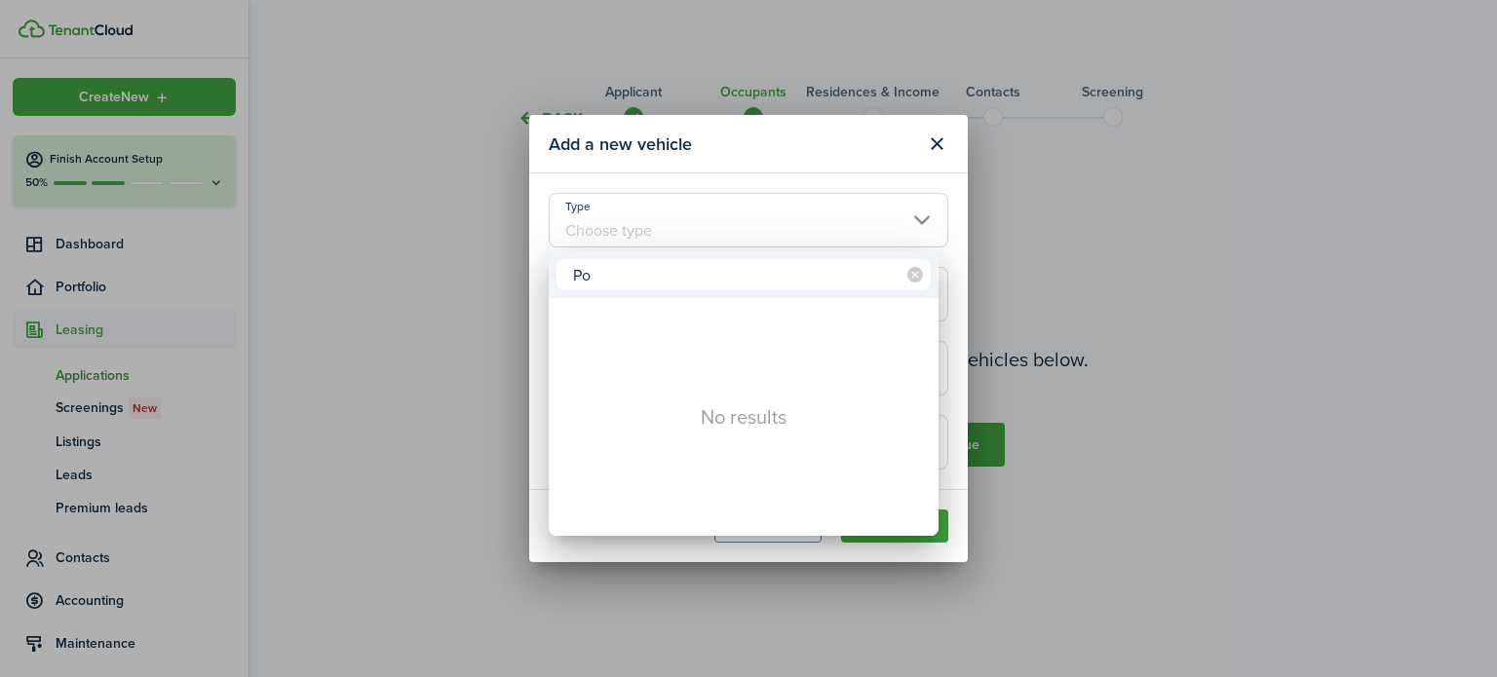
type input "P"
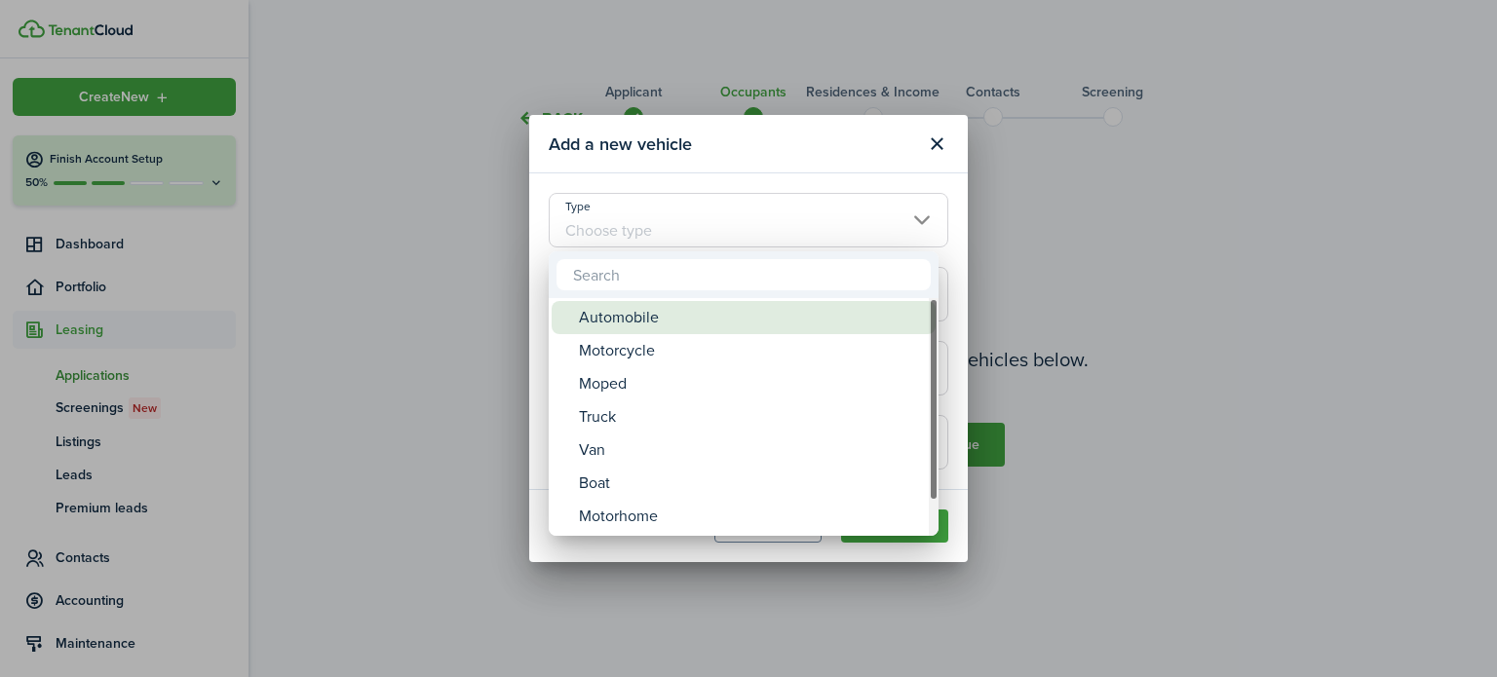
click at [619, 320] on div "Automobile" at bounding box center [751, 317] width 345 height 33
type input "Automobile"
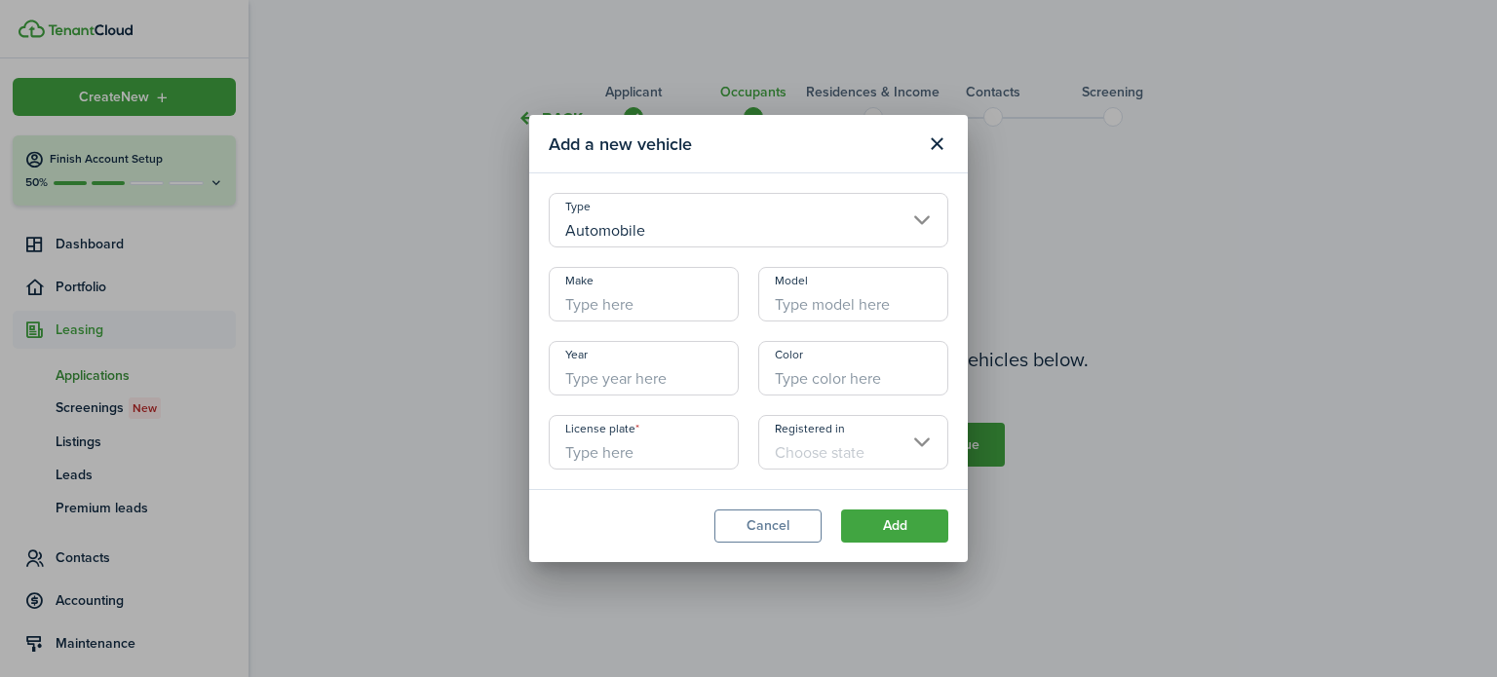
click at [613, 315] on input "Make" at bounding box center [644, 294] width 190 height 55
type input "Pontiac"
type input "Grand Am 5e"
click at [608, 375] on input "Year" at bounding box center [644, 368] width 190 height 55
type input "2004"
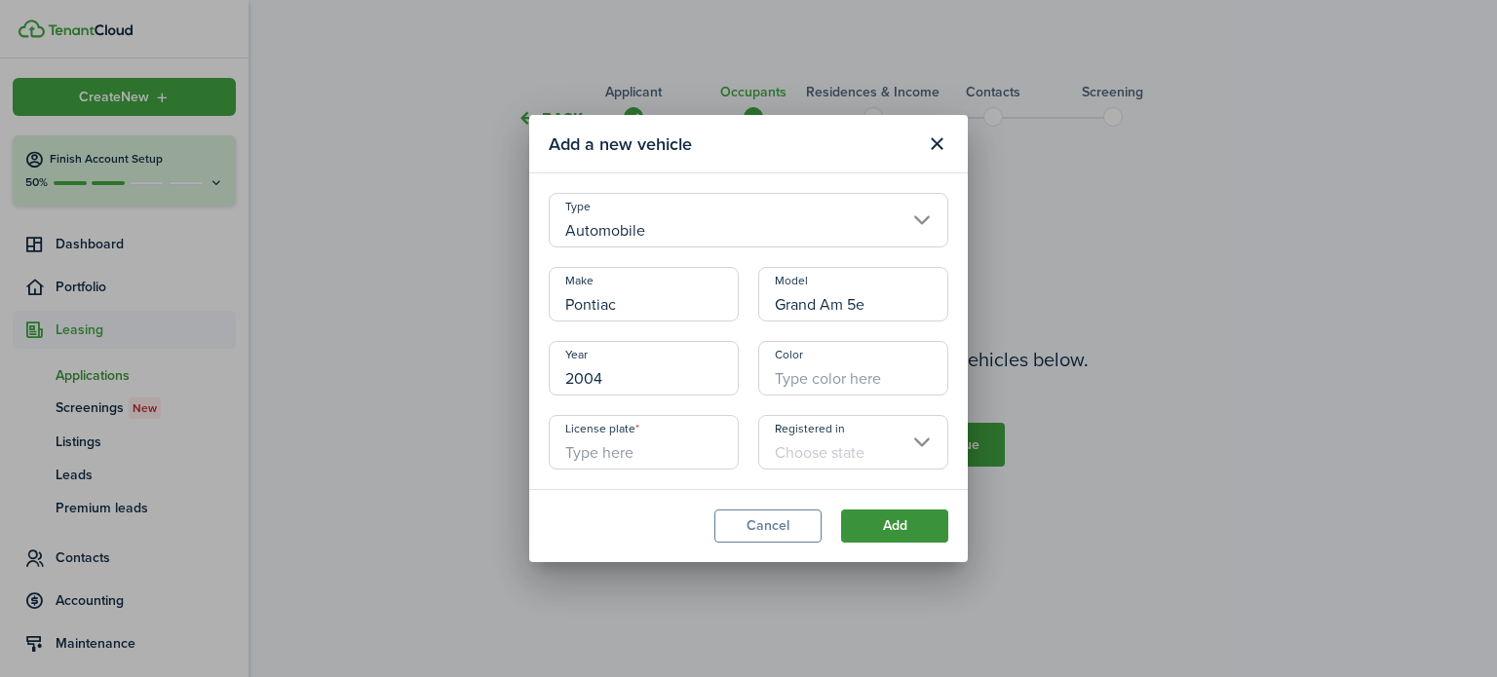
click at [887, 537] on button "Add" at bounding box center [894, 526] width 107 height 33
click at [625, 450] on input "License plate" at bounding box center [644, 442] width 190 height 55
click at [602, 459] on input "6467c9" at bounding box center [644, 442] width 190 height 55
click at [807, 464] on input "Registered in" at bounding box center [853, 442] width 190 height 55
type input "6467C9"
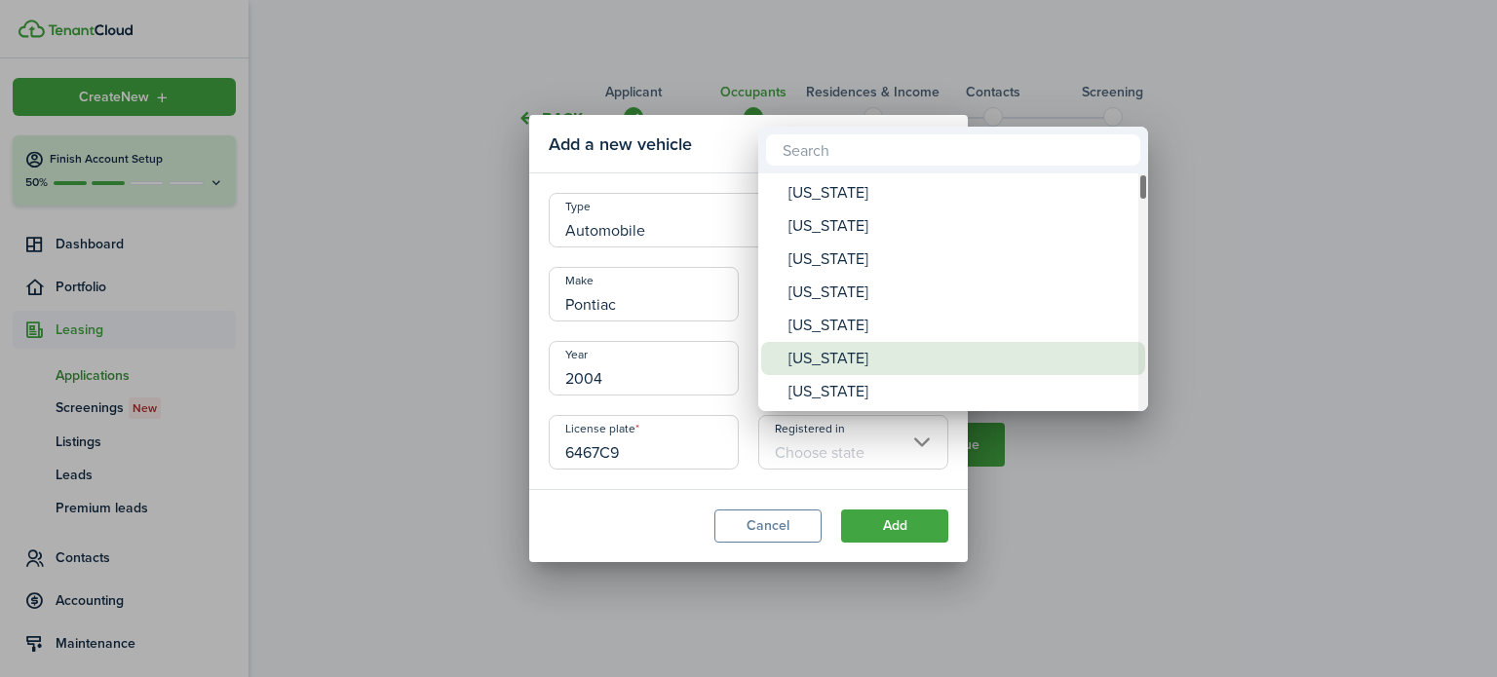
click at [918, 281] on div "Arizona" at bounding box center [960, 292] width 345 height 33
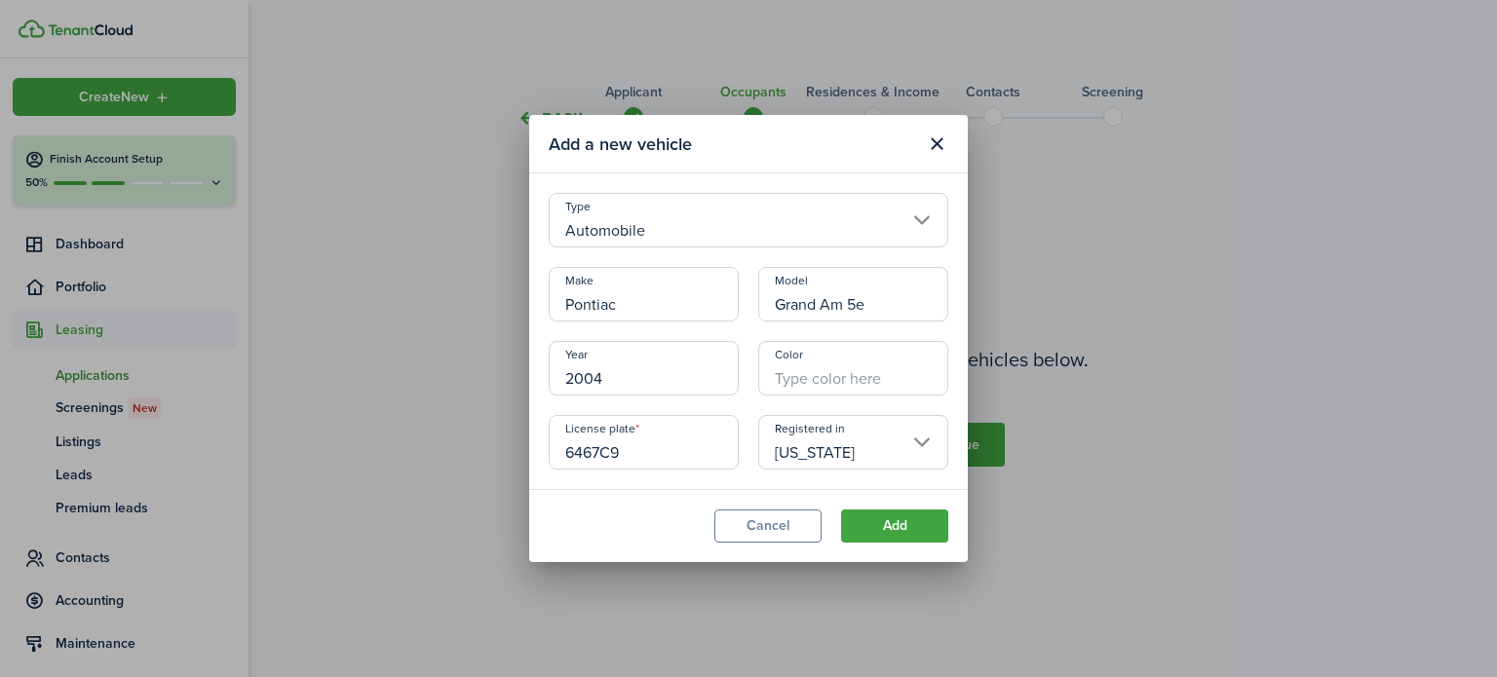
click at [870, 456] on input "Arizona" at bounding box center [853, 442] width 190 height 55
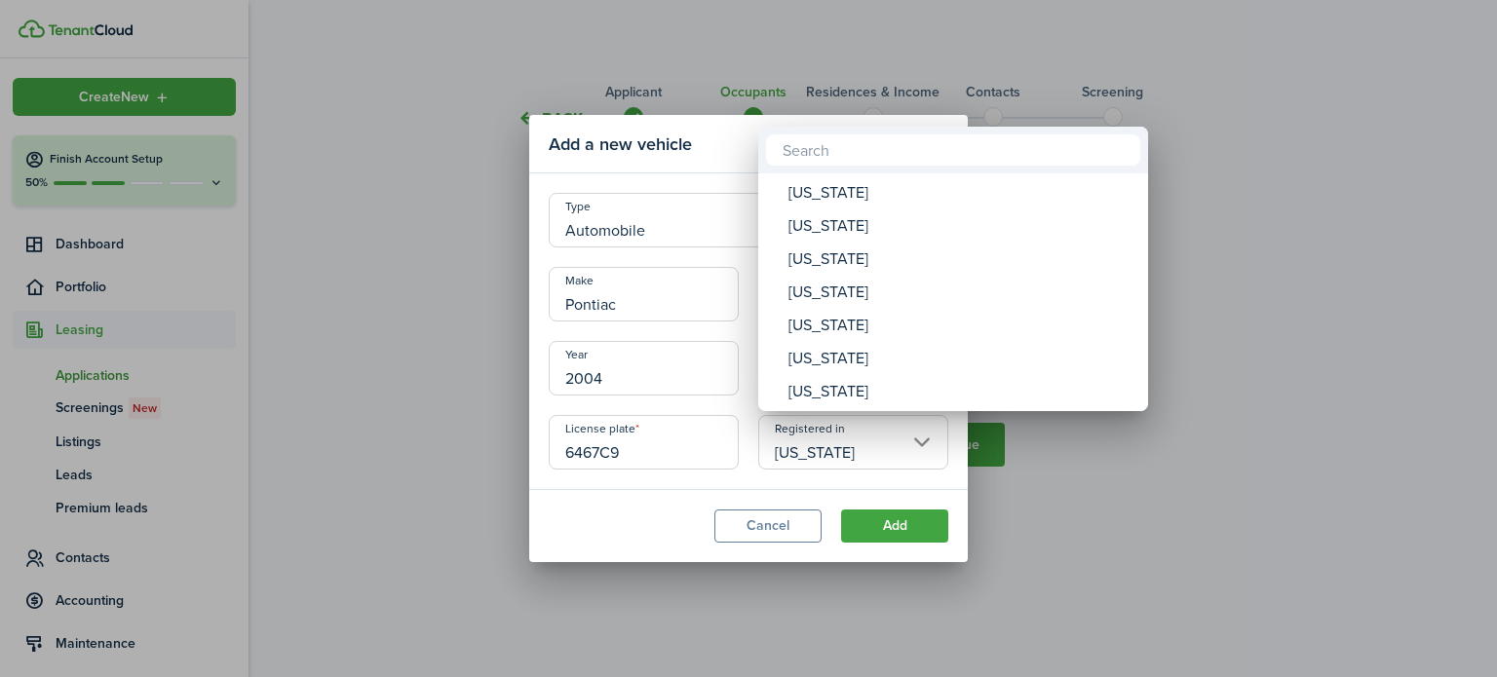
click at [828, 327] on div "Nevada" at bounding box center [960, 325] width 345 height 33
type input "Nevada"
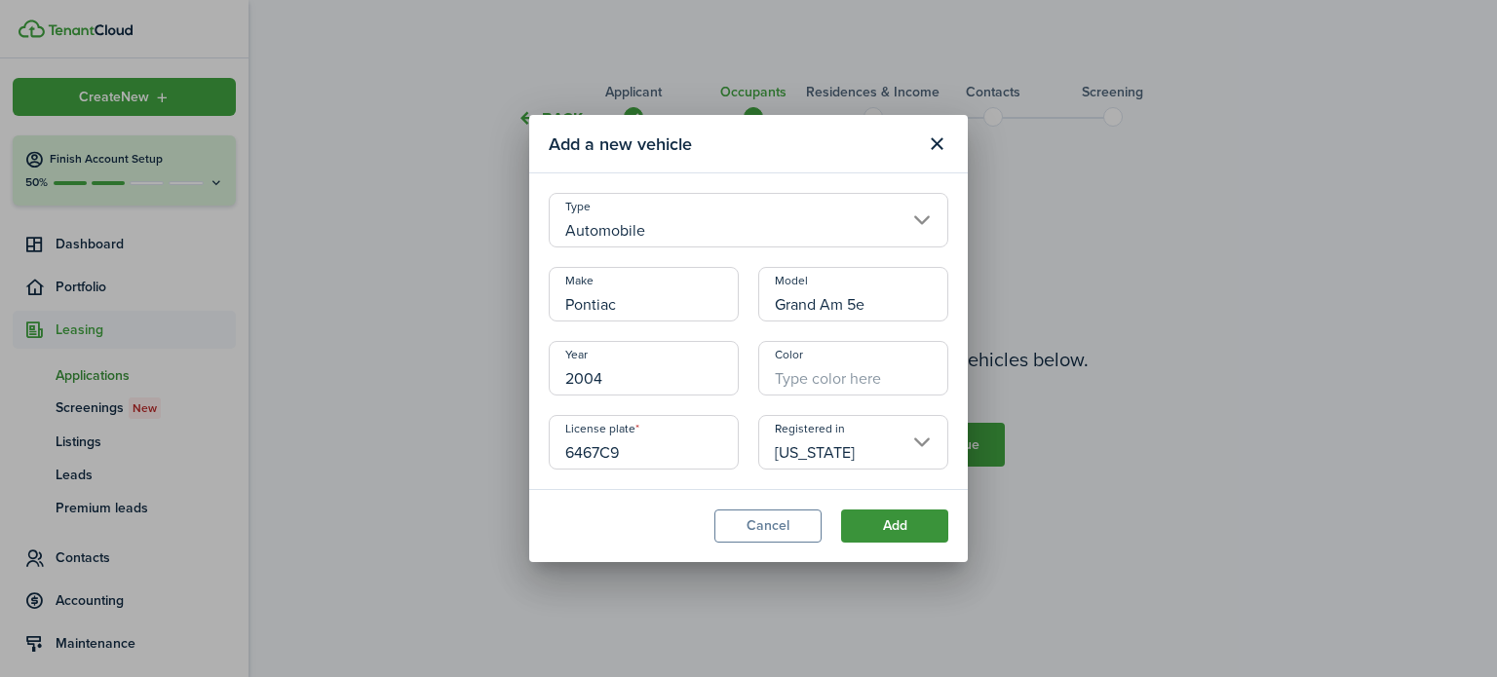
click at [920, 535] on button "Add" at bounding box center [894, 526] width 107 height 33
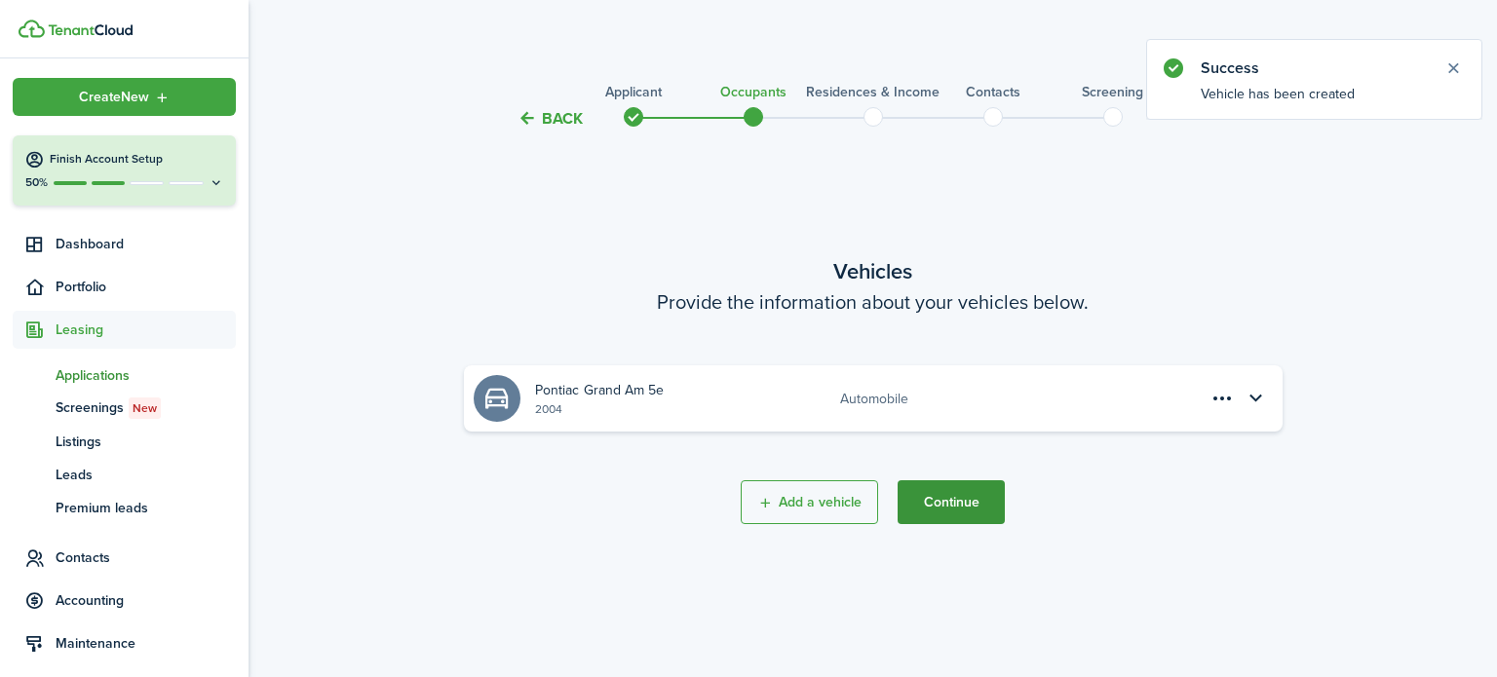
click at [959, 520] on button "Continue" at bounding box center [951, 502] width 107 height 44
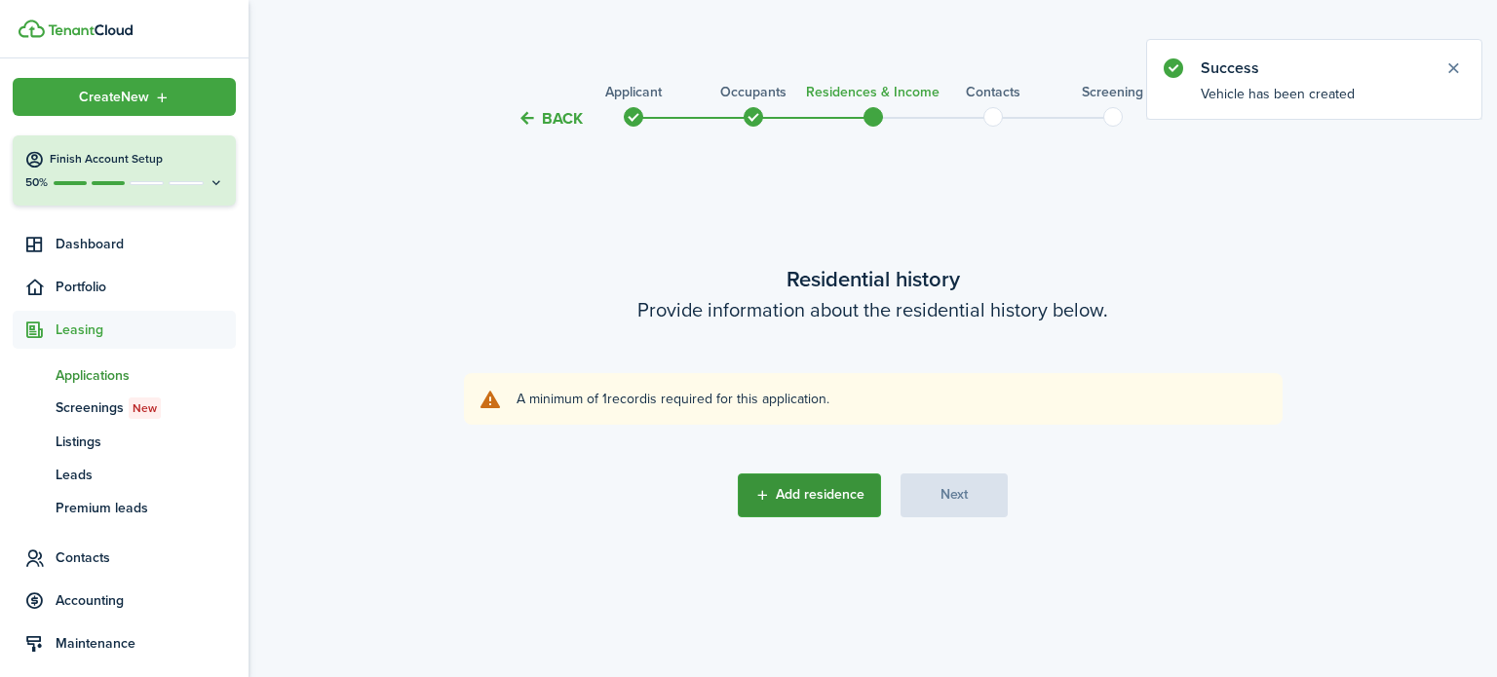
click at [819, 506] on button "Add residence" at bounding box center [809, 496] width 143 height 44
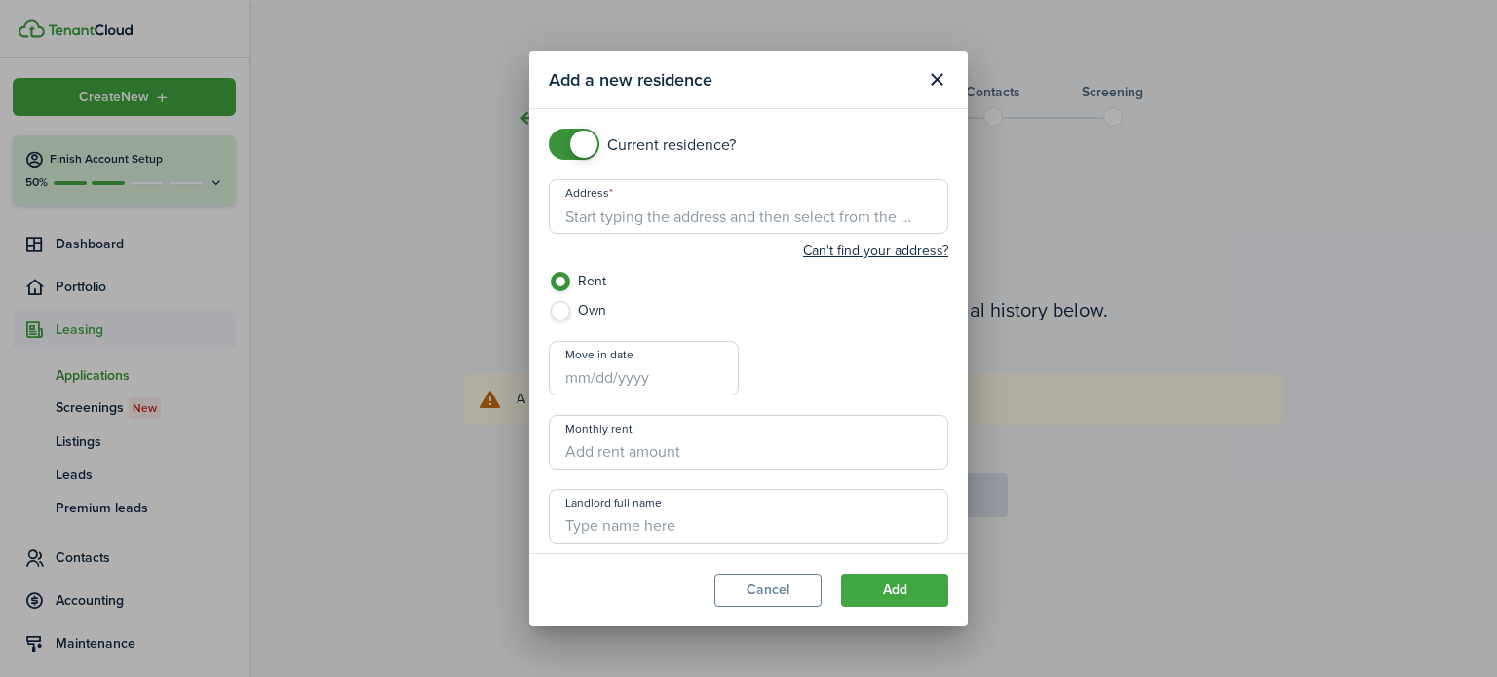
click at [744, 211] on input "Address" at bounding box center [749, 206] width 400 height 55
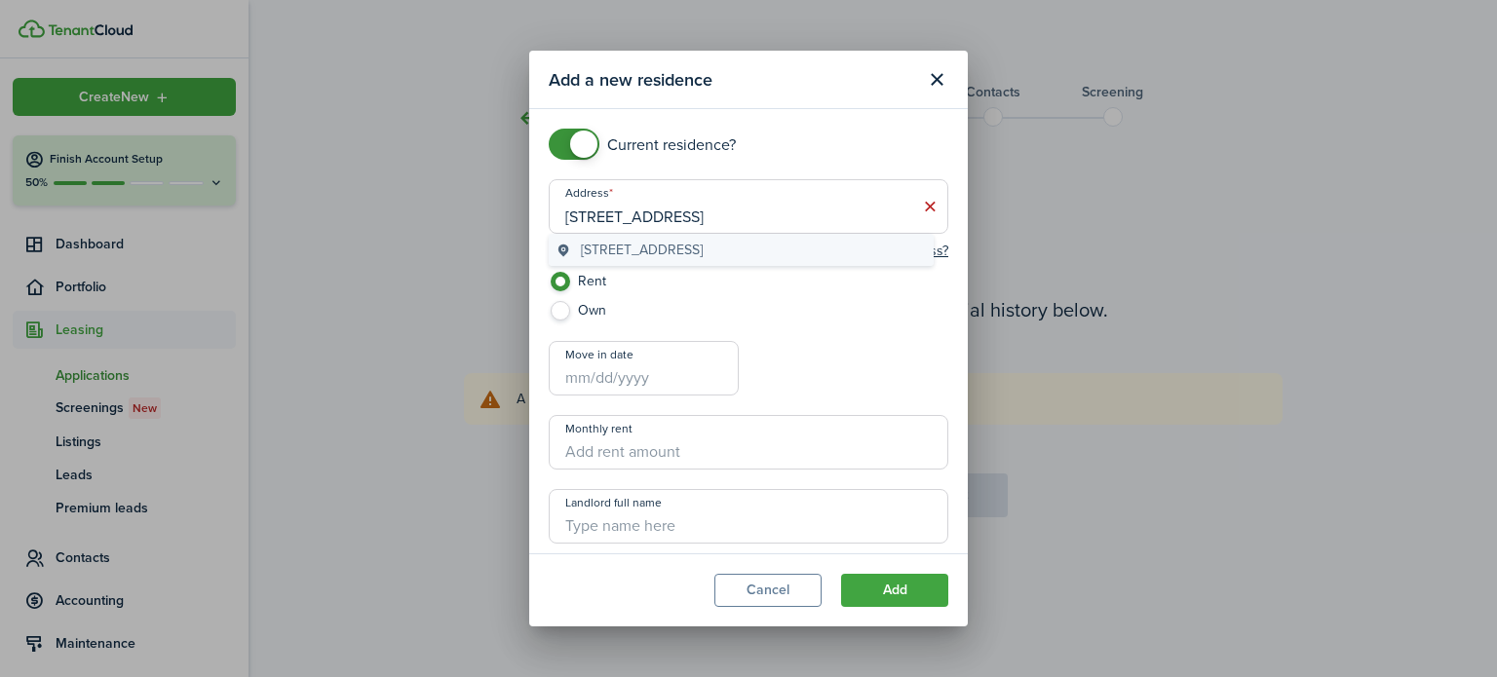
click at [703, 251] on span "8201 Spring Arts Avenue, Las Vegas, NV, USA" at bounding box center [642, 250] width 122 height 20
type input "8201 Spring Arts Ave, Las Vegas, NV 89129, USA"
checkbox input "false"
click at [564, 144] on span at bounding box center [573, 144] width 19 height 31
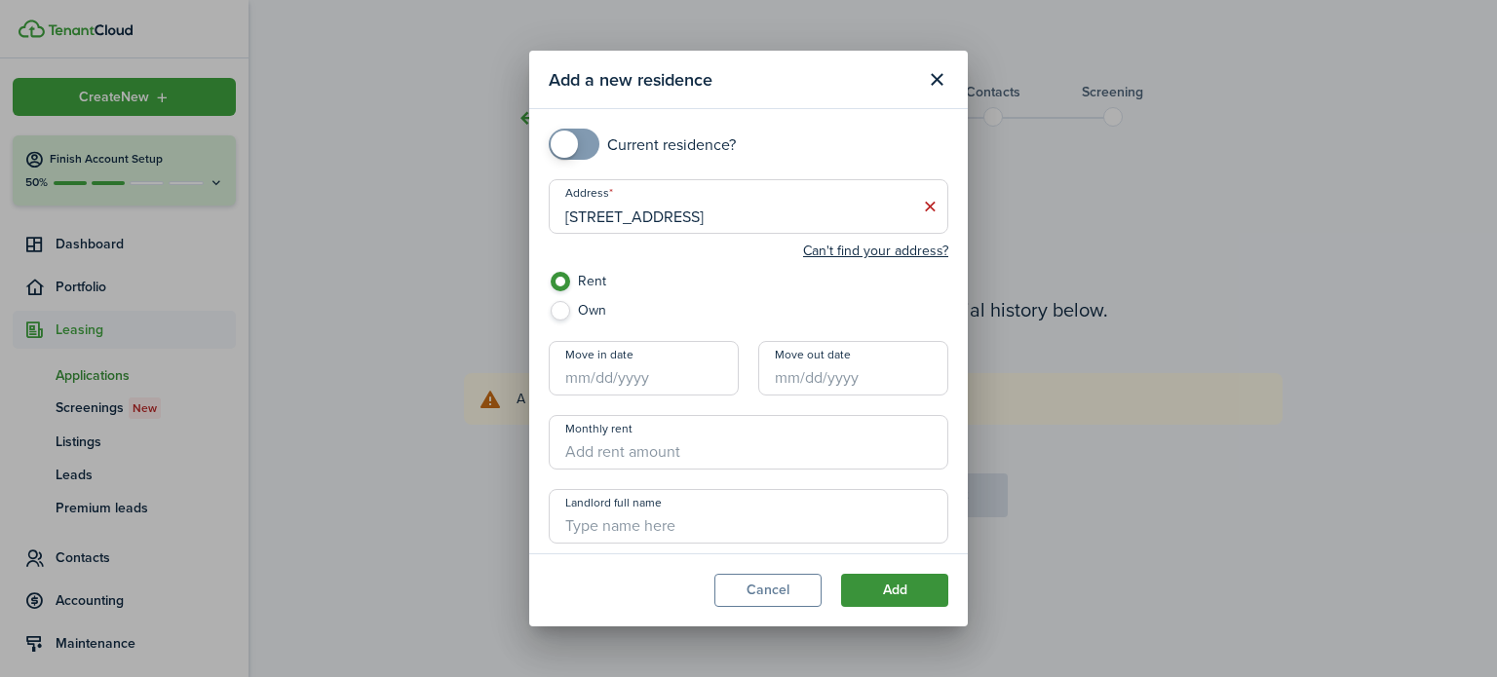
click at [911, 593] on button "Add" at bounding box center [894, 590] width 107 height 33
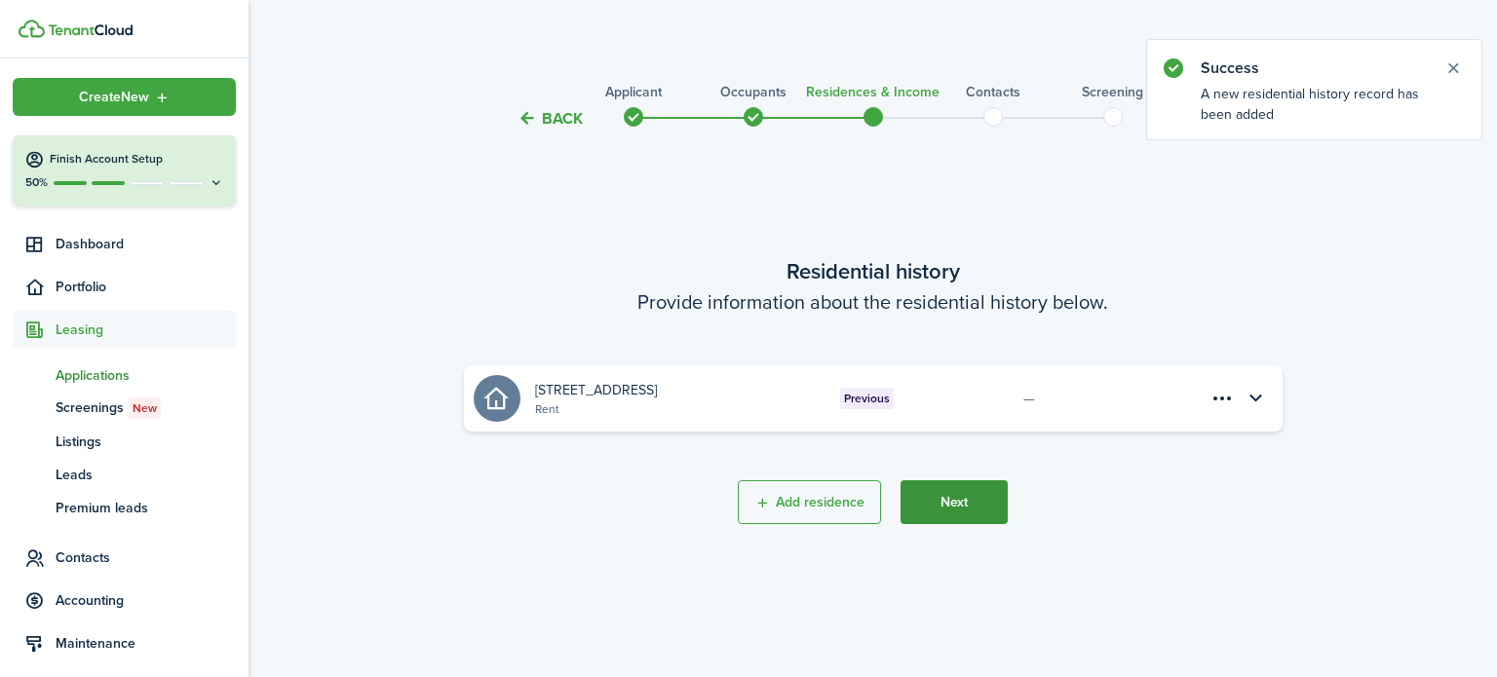
click at [958, 510] on button "Next" at bounding box center [953, 502] width 107 height 44
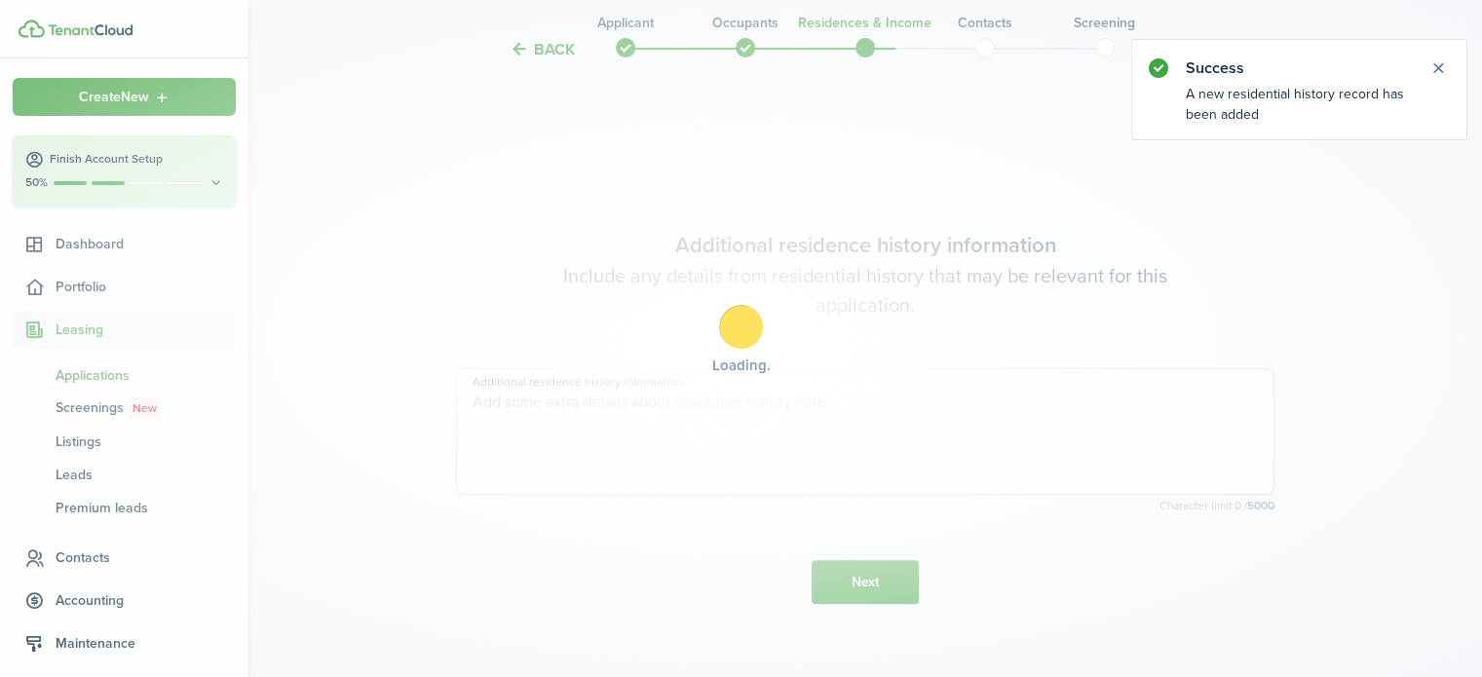
scroll to position [547, 0]
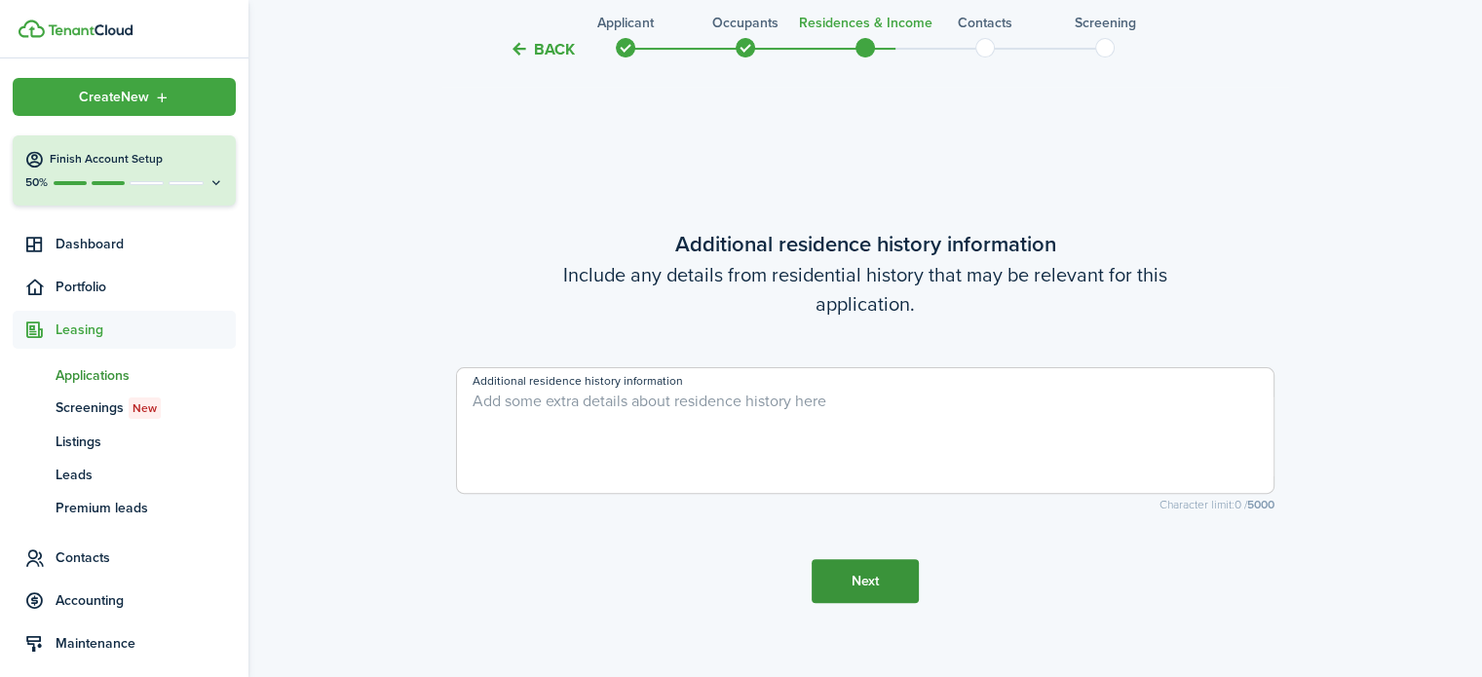
click at [888, 589] on button "Next" at bounding box center [865, 581] width 107 height 44
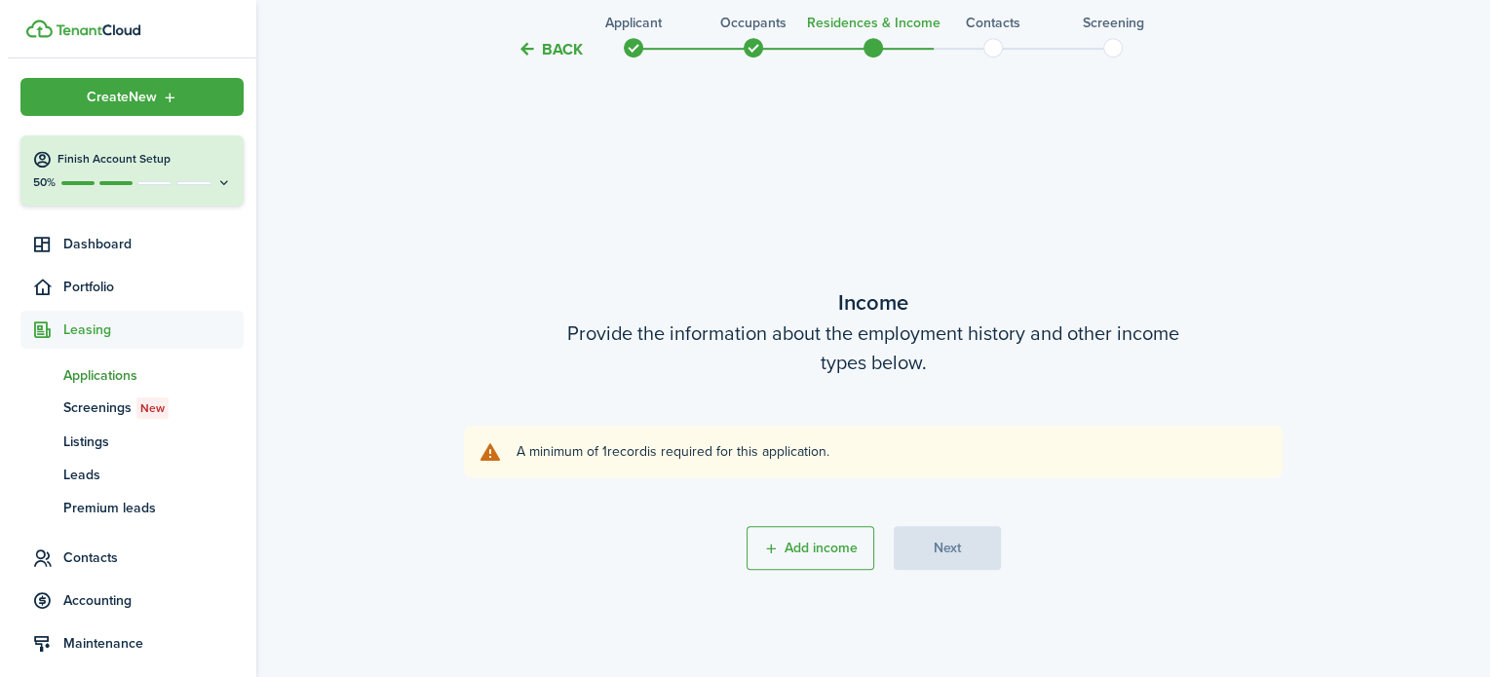
scroll to position [1224, 0]
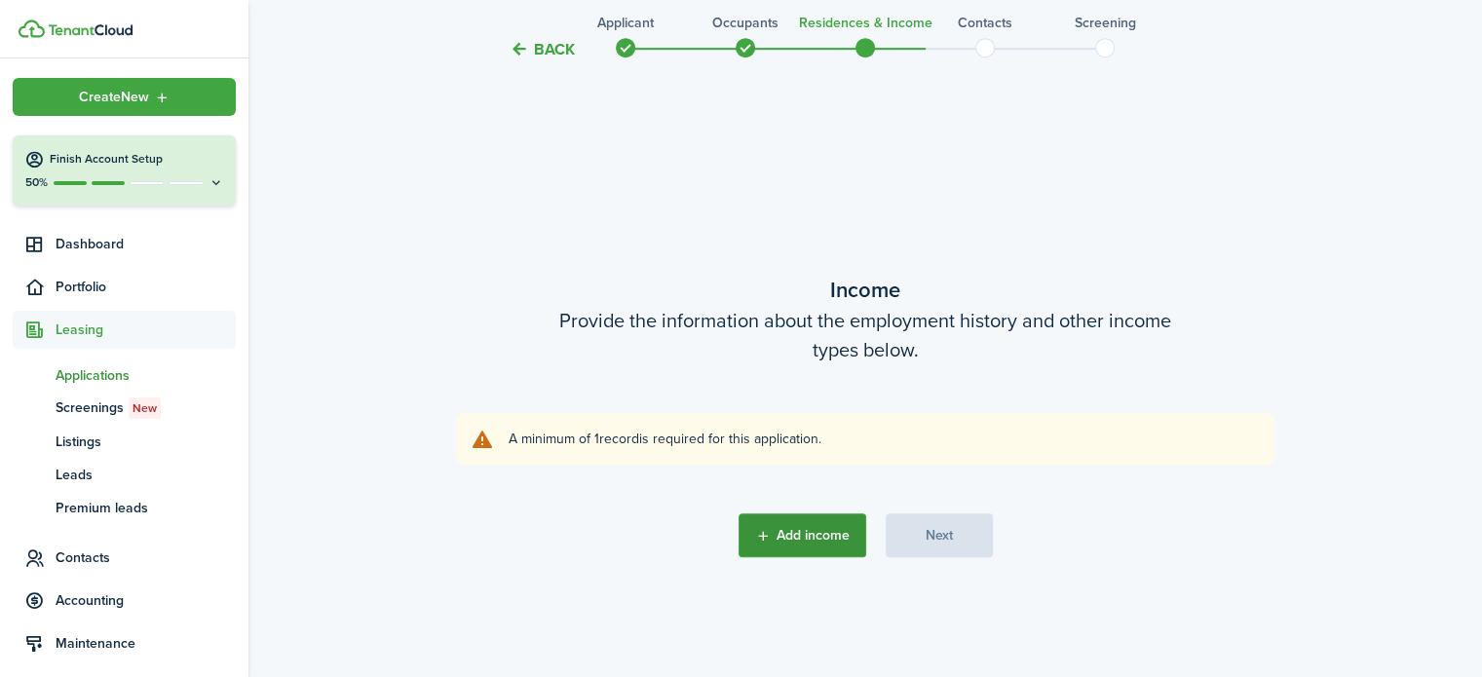
click at [827, 545] on button "Add income" at bounding box center [803, 536] width 128 height 44
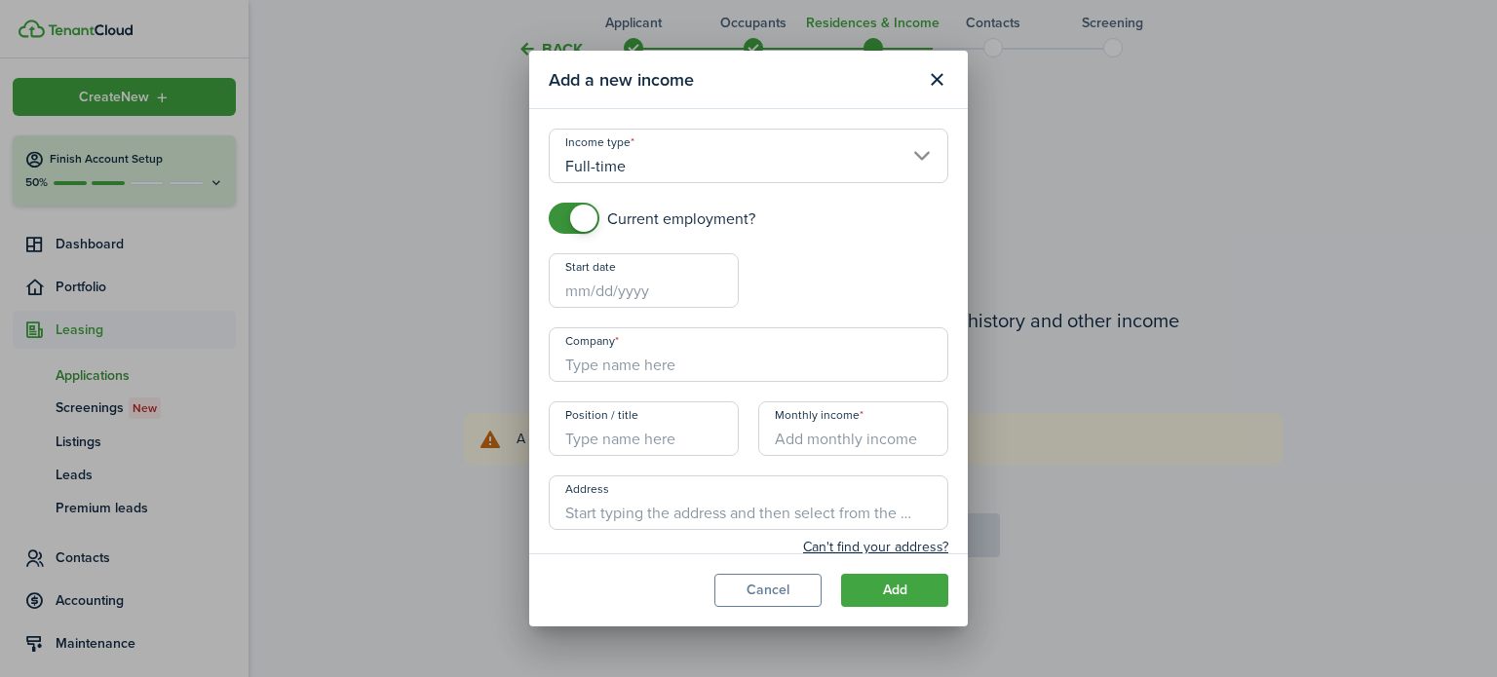
click at [593, 293] on input "Start date" at bounding box center [644, 280] width 190 height 55
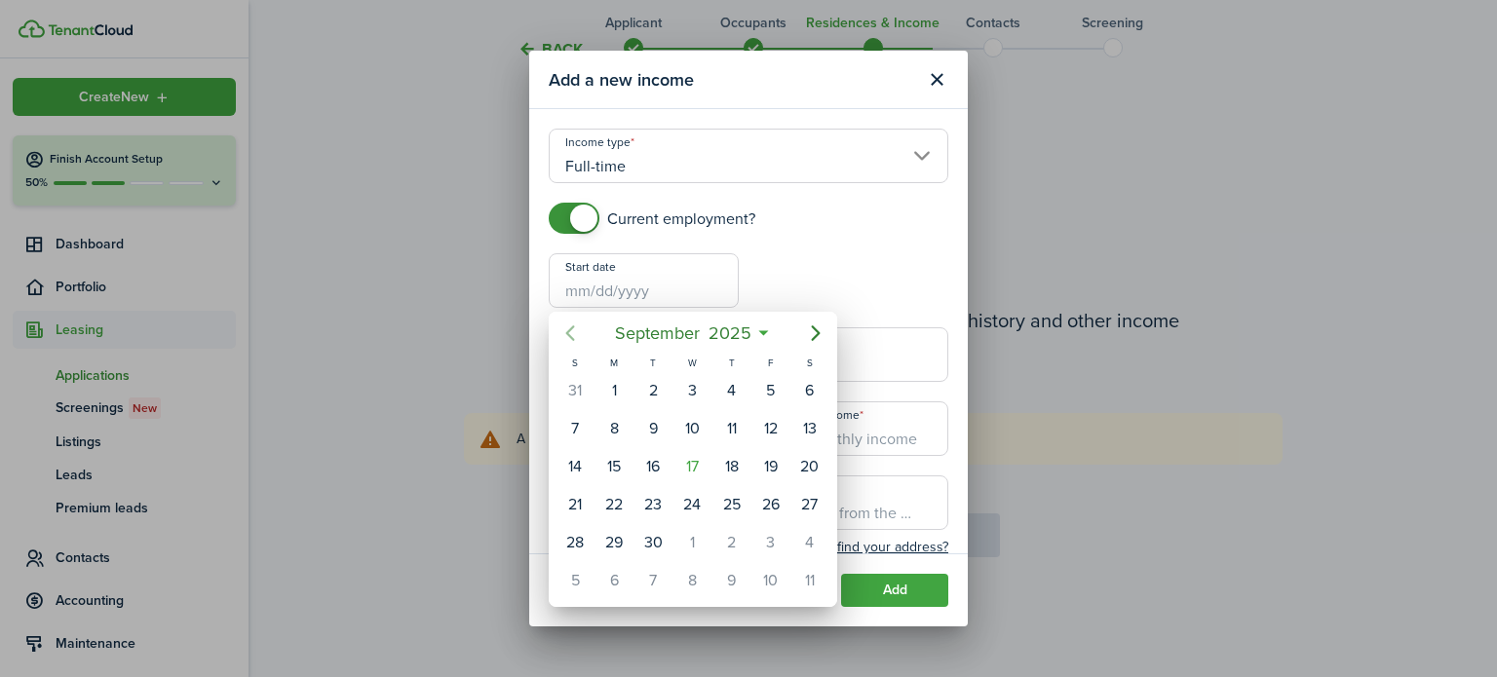
click at [578, 338] on icon "Previous page" at bounding box center [569, 333] width 23 height 23
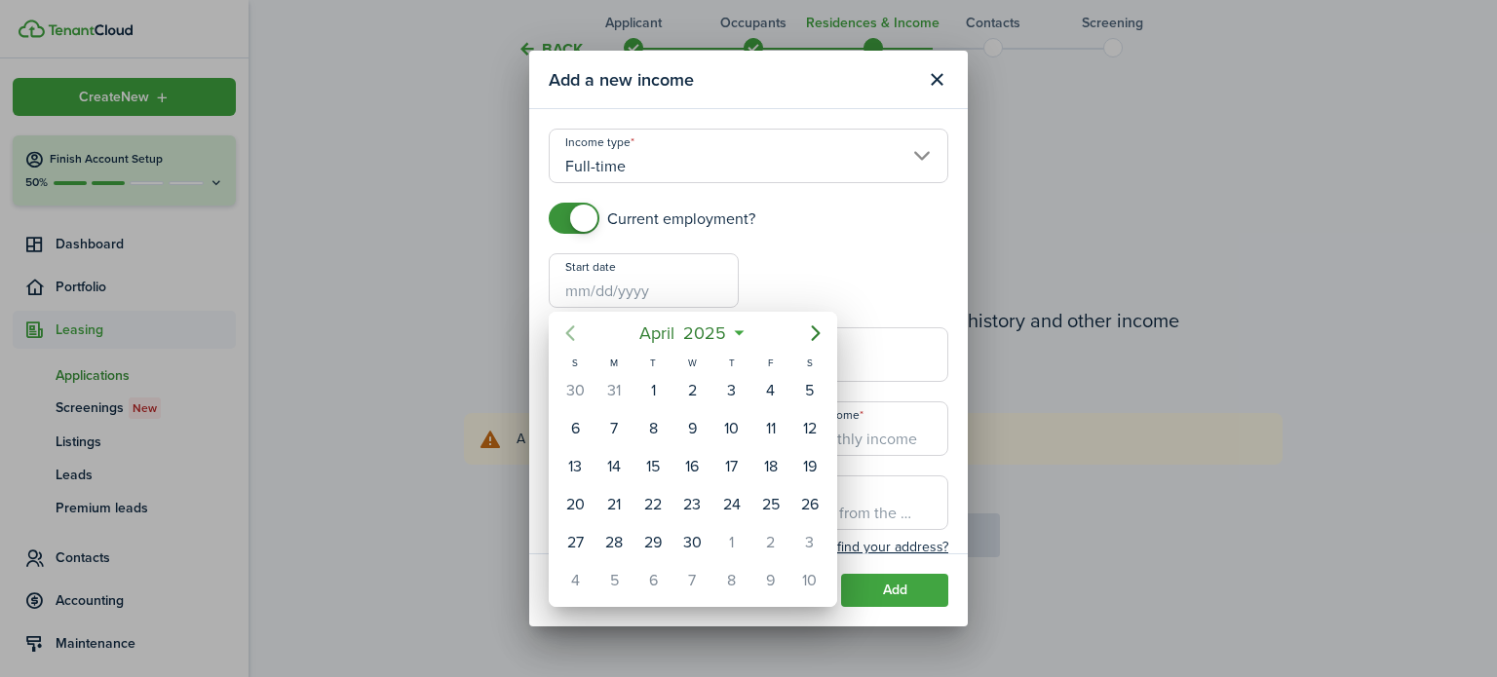
click at [578, 338] on icon "Previous page" at bounding box center [569, 333] width 23 height 23
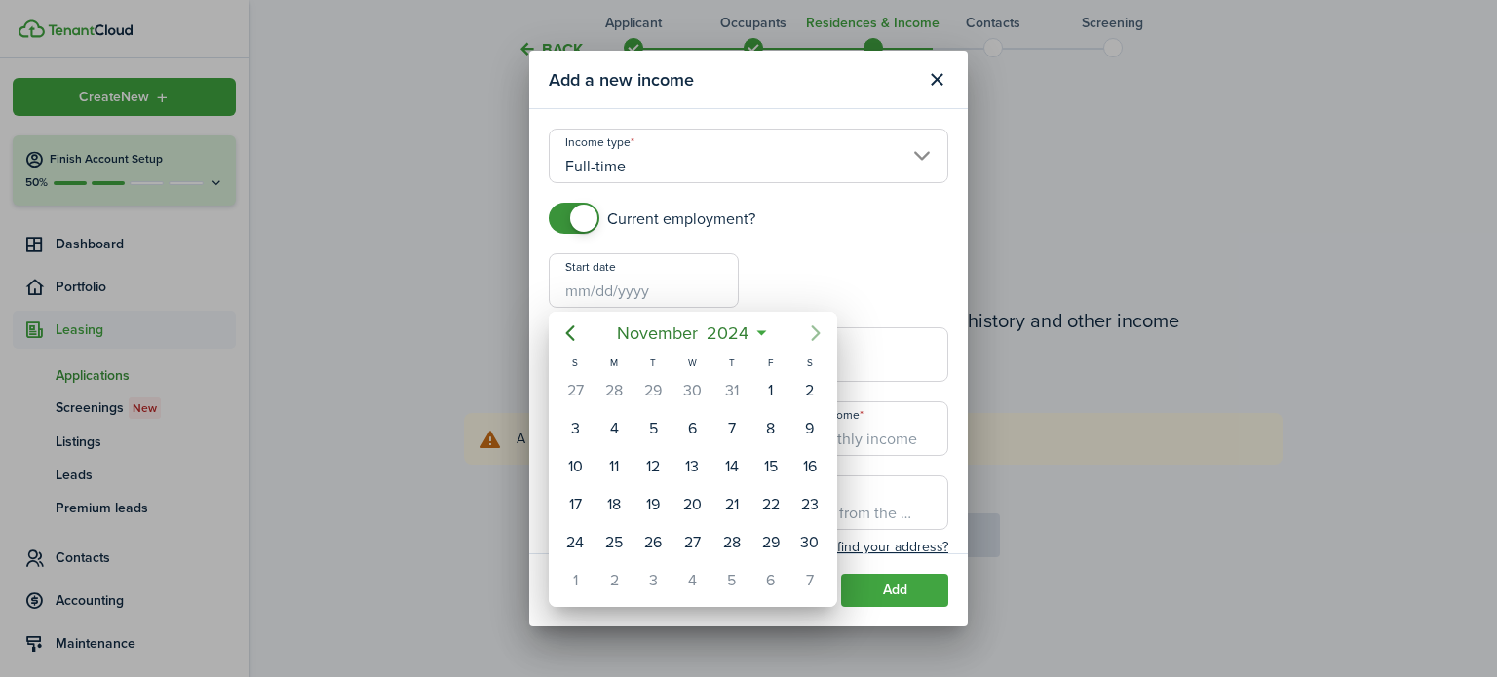
click at [818, 334] on icon "Next page" at bounding box center [815, 333] width 9 height 16
click at [746, 385] on div "5" at bounding box center [731, 390] width 39 height 37
type input "12/05/2024"
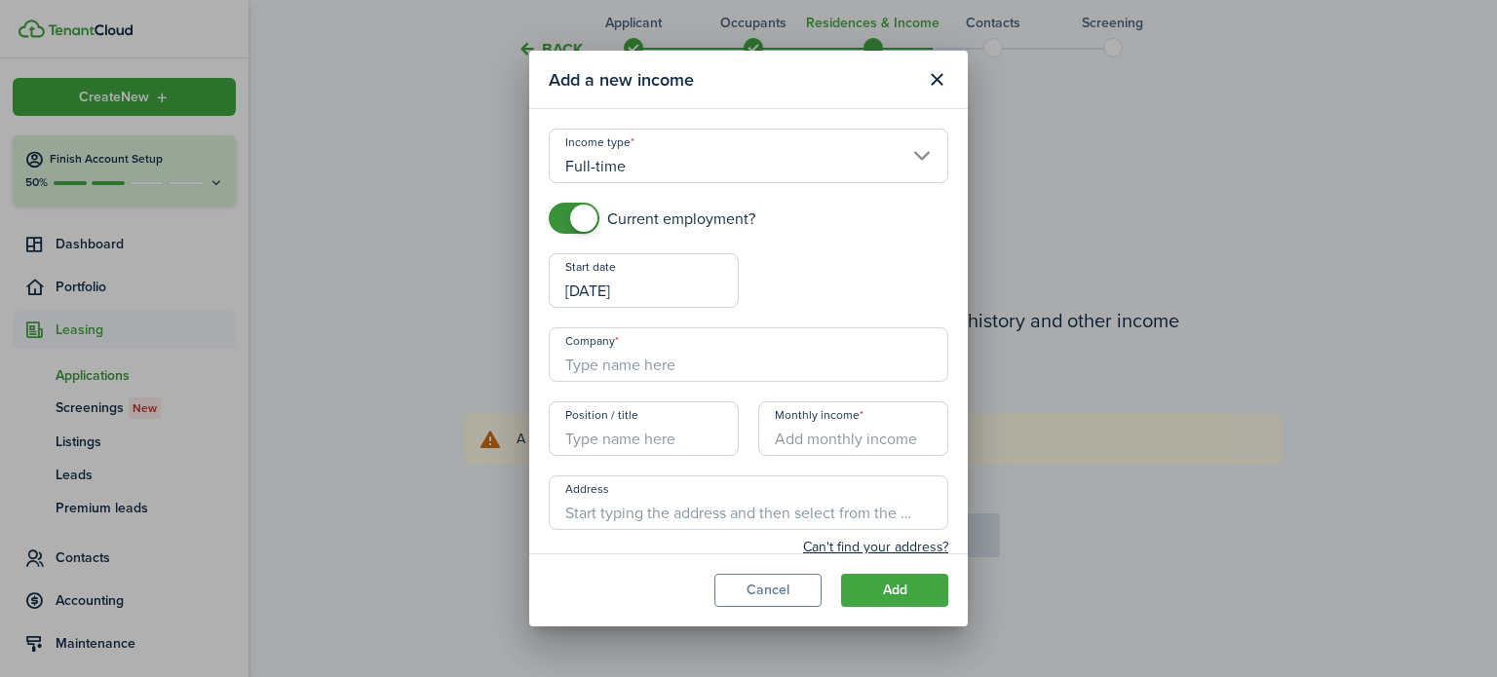
click at [682, 372] on input "Company" at bounding box center [749, 354] width 400 height 55
type input "[DEMOGRAPHIC_DATA] Charities of [GEOGRAPHIC_DATA][US_STATE]"
type input "Thrift Store"
type input "$3,813.00"
click at [828, 521] on input "Address" at bounding box center [749, 503] width 400 height 55
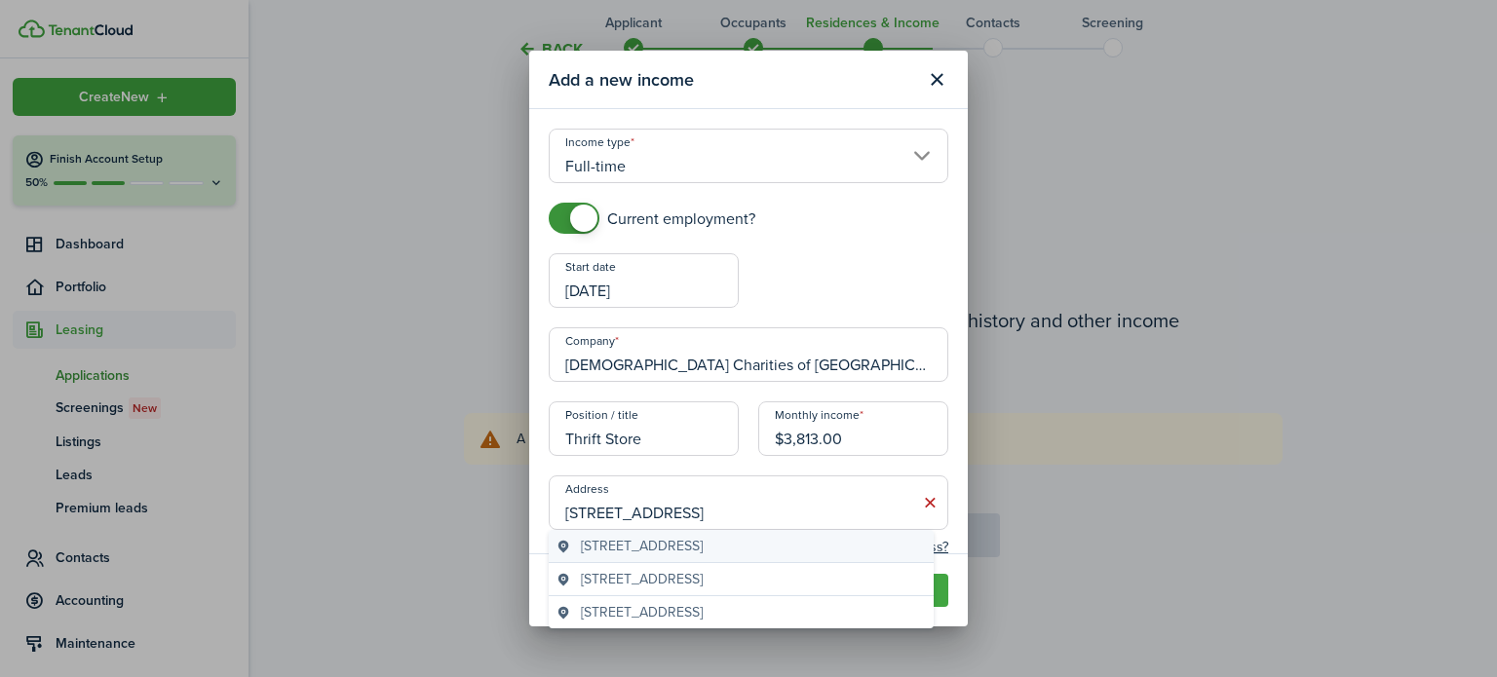
click at [703, 555] on span "500 East 4th Street, Reno, NV, USA" at bounding box center [642, 546] width 122 height 20
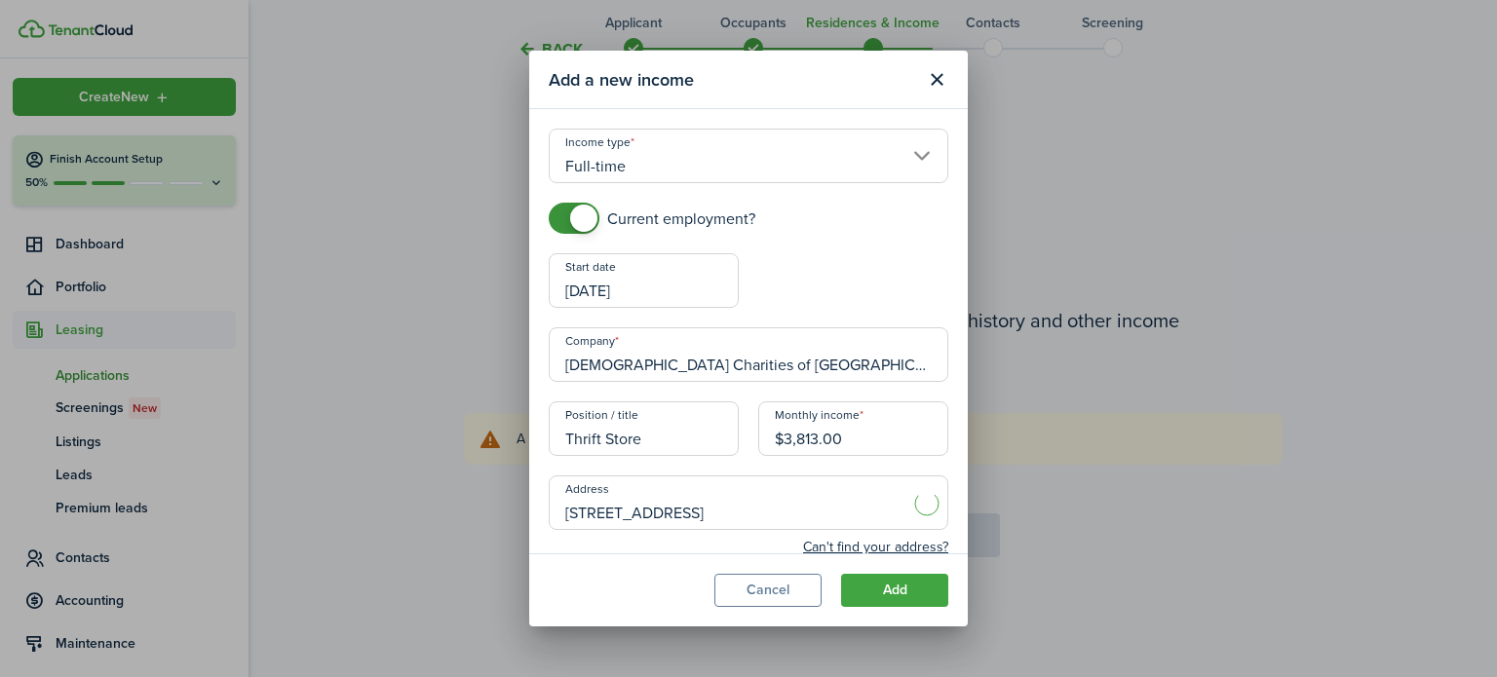
type input "500 E 4th St, Reno, NV 89512, USA"
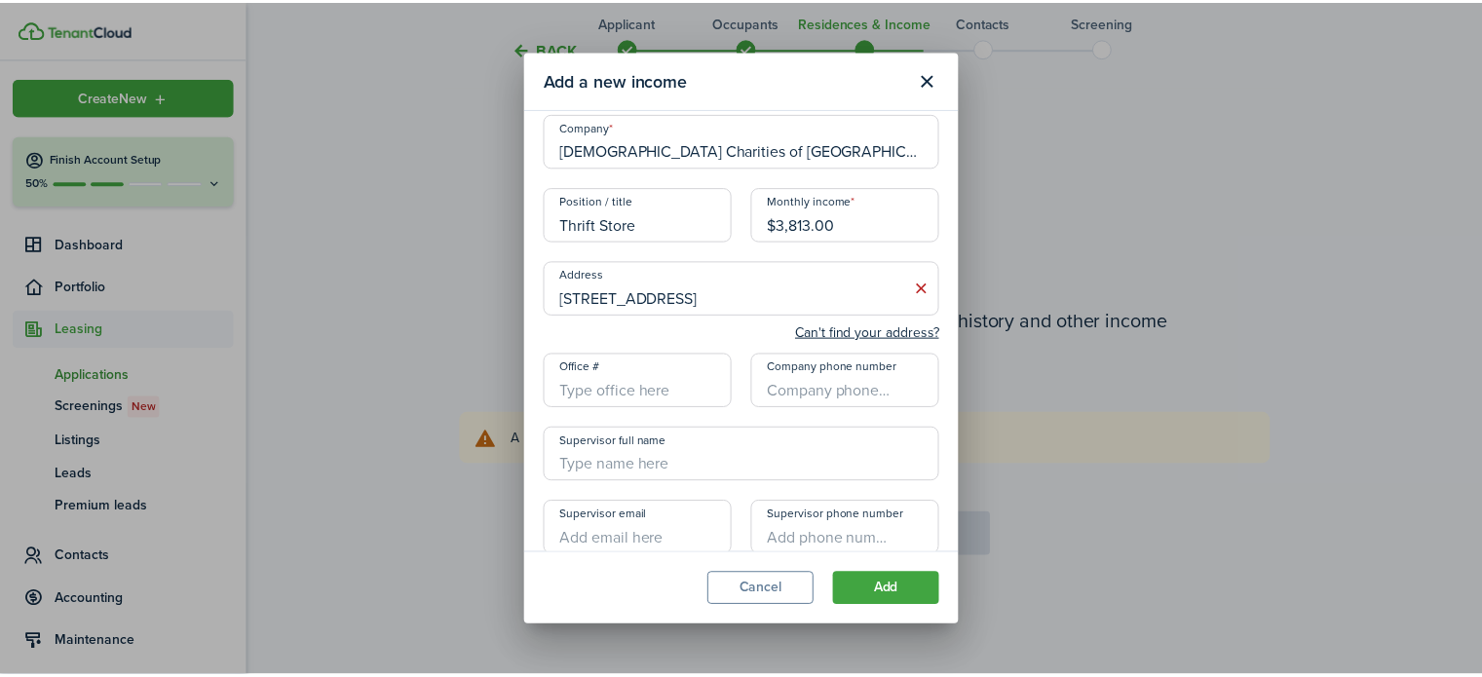
scroll to position [256, 0]
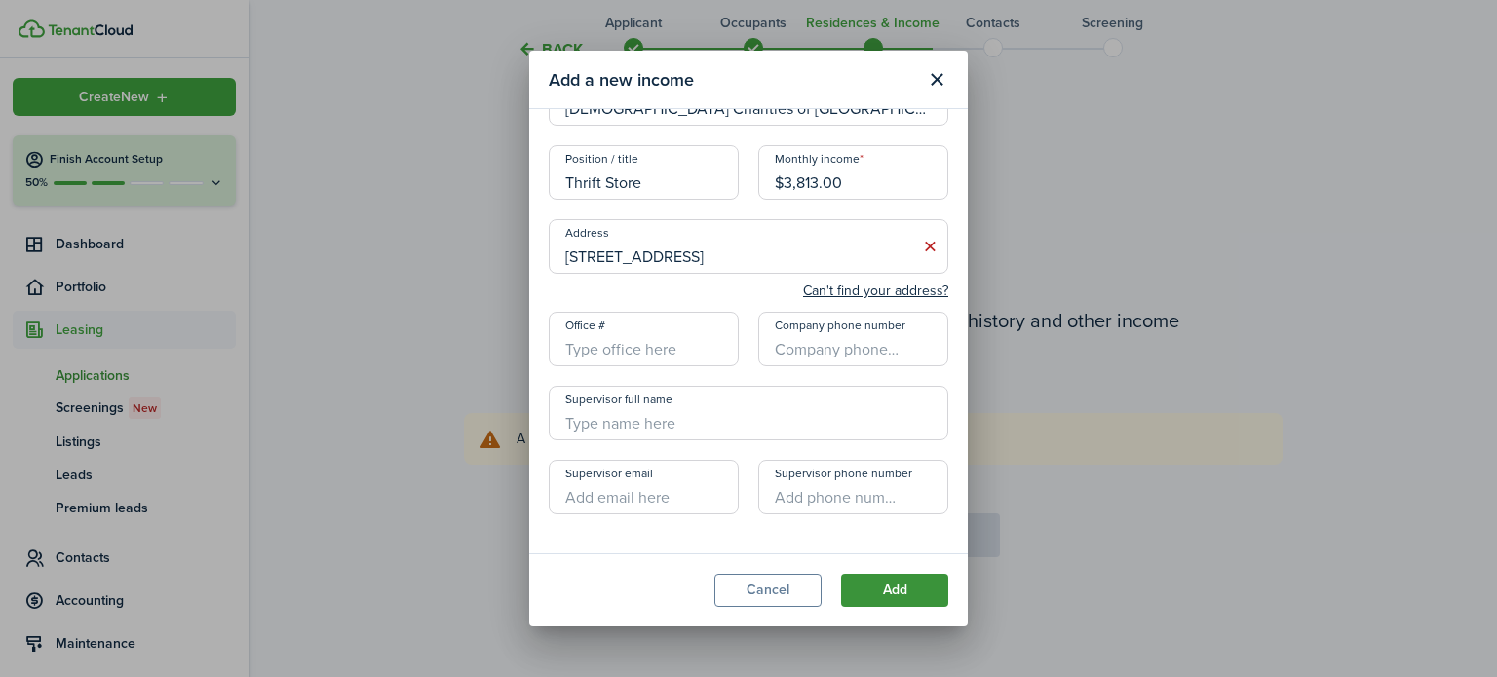
click at [939, 592] on button "Add" at bounding box center [894, 590] width 107 height 33
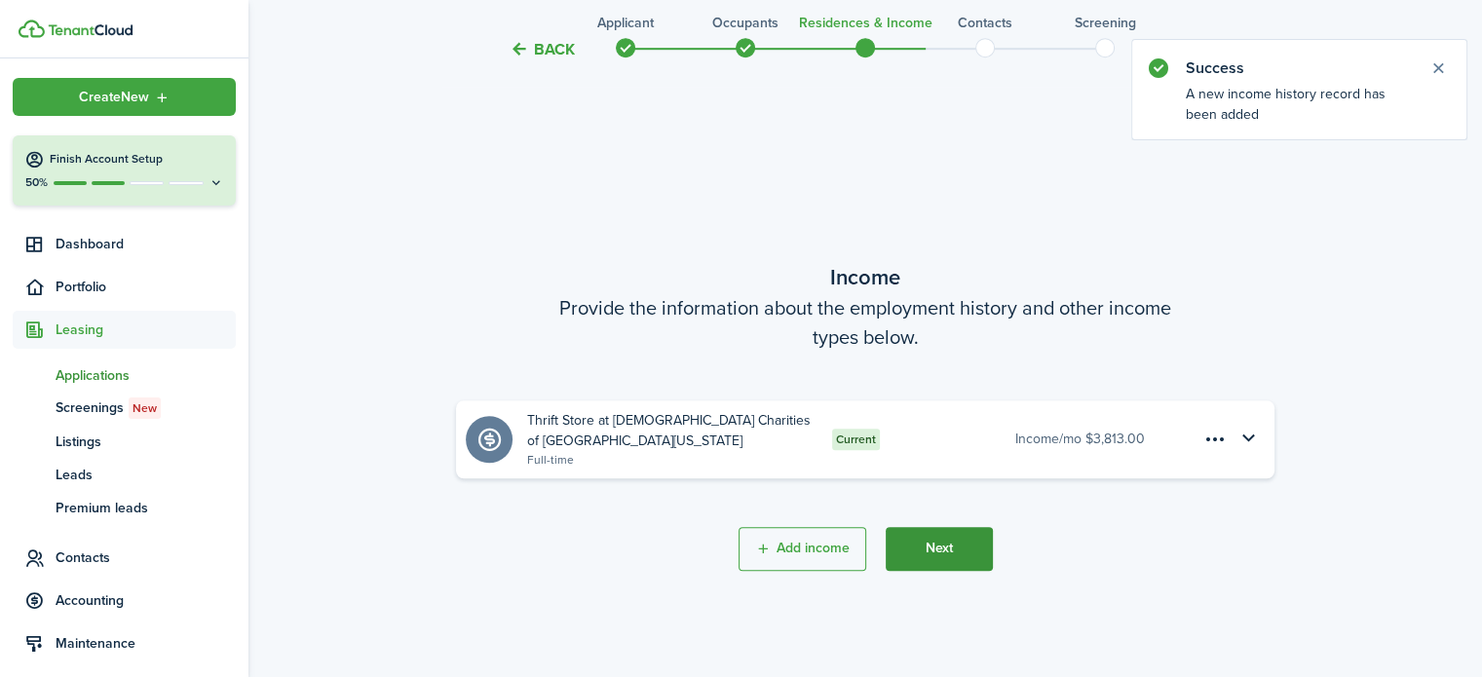
click at [939, 552] on button "Next" at bounding box center [939, 549] width 107 height 44
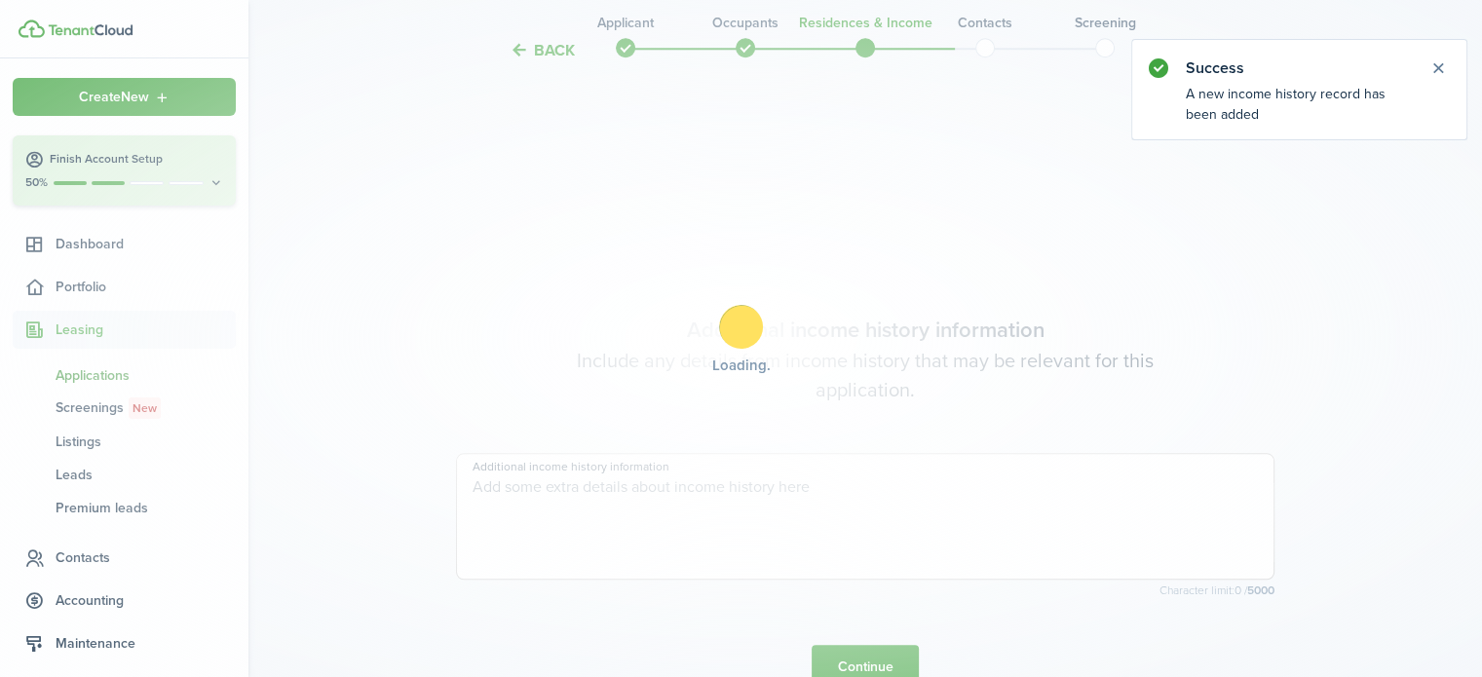
scroll to position [1902, 0]
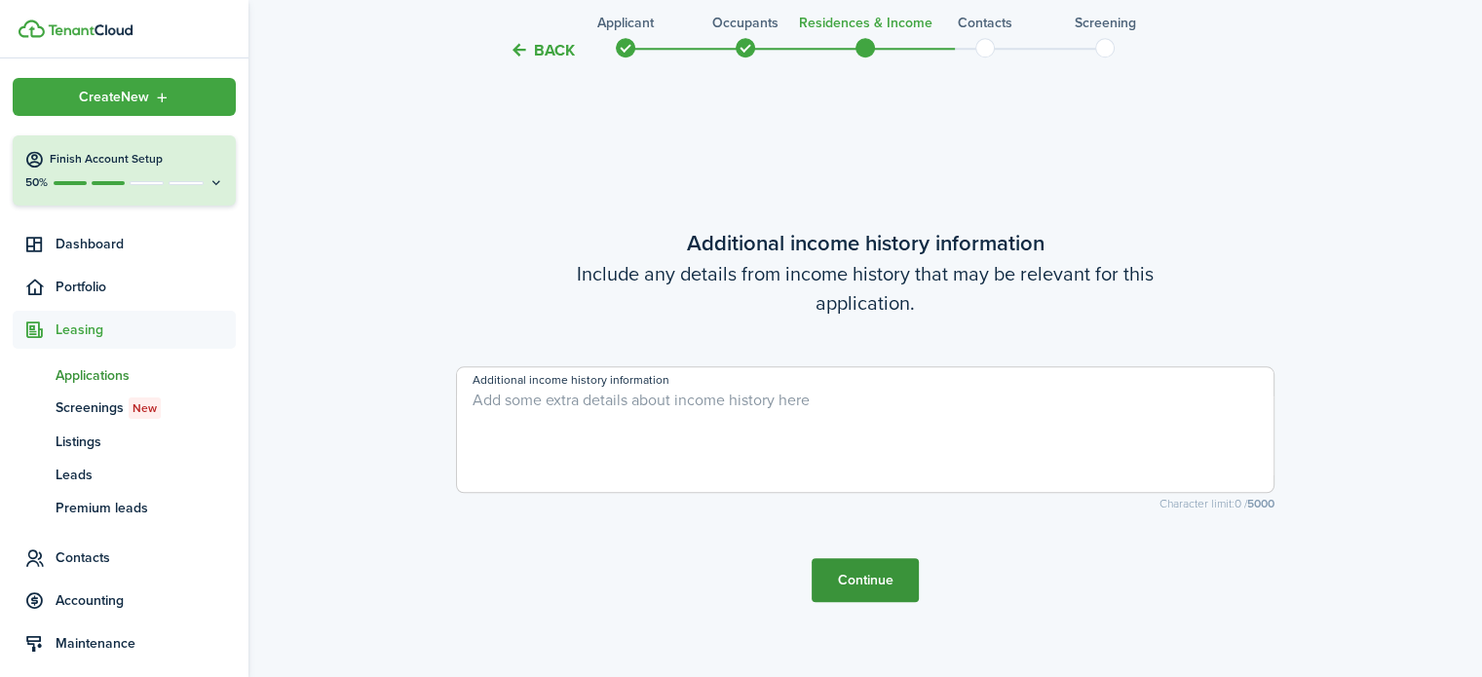
click at [850, 578] on button "Continue" at bounding box center [865, 580] width 107 height 44
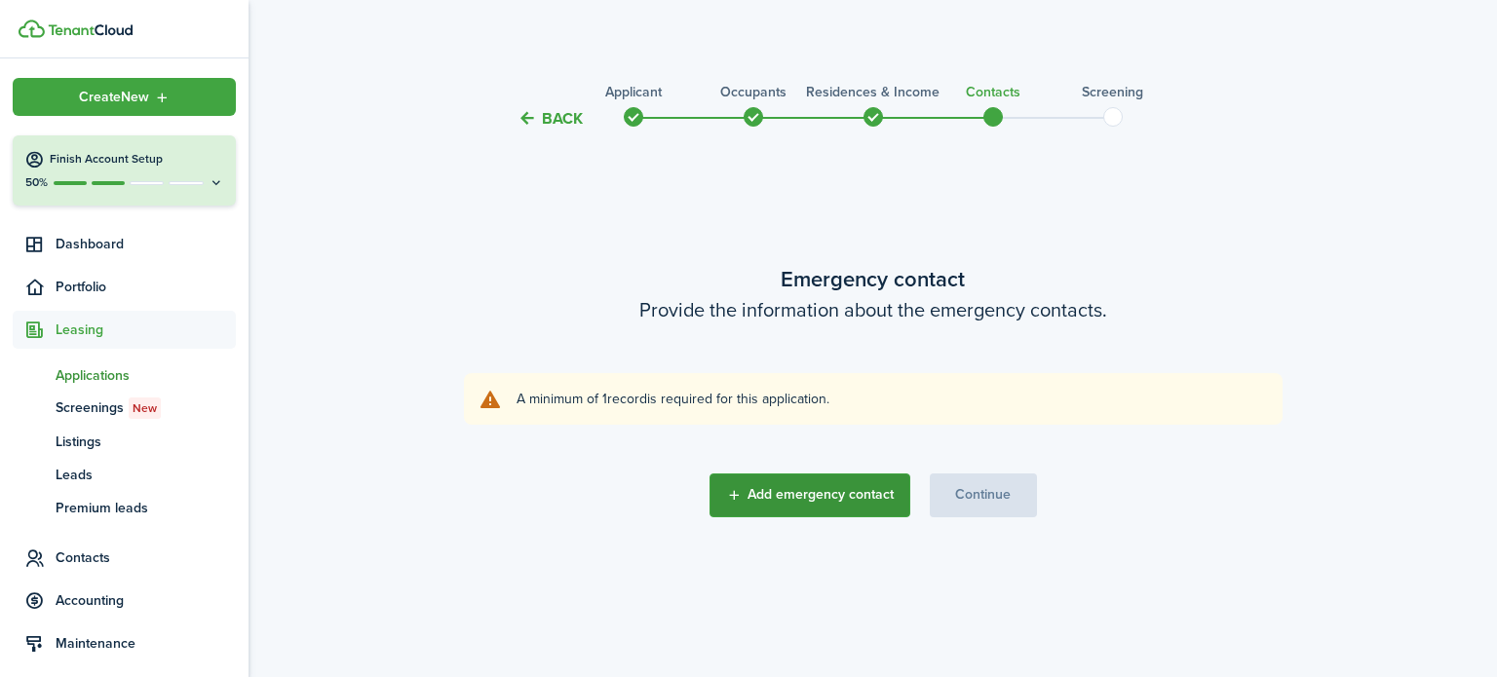
click at [823, 499] on button "Add emergency contact" at bounding box center [809, 496] width 201 height 44
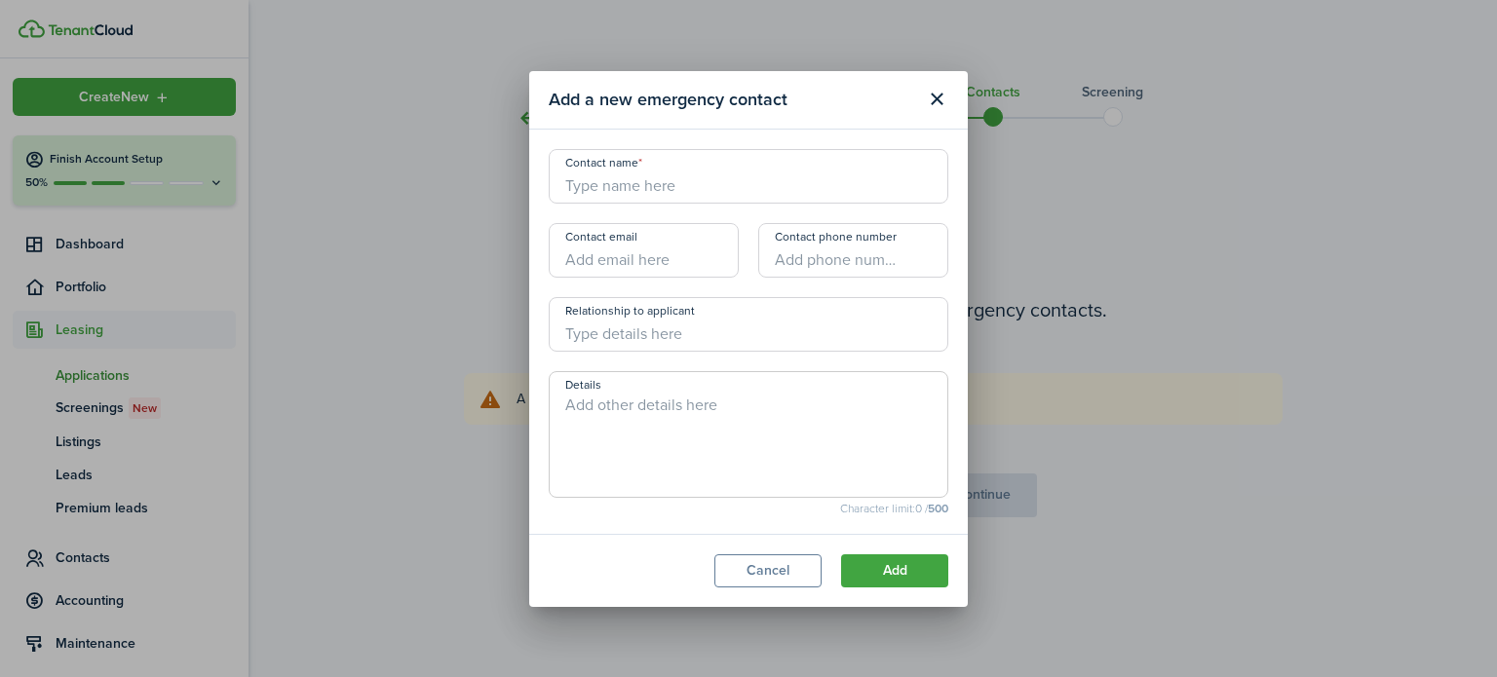
click at [689, 190] on input "Contact name" at bounding box center [749, 176] width 400 height 55
type input "BBH+ Staff"
click at [909, 579] on button "Add" at bounding box center [894, 571] width 107 height 33
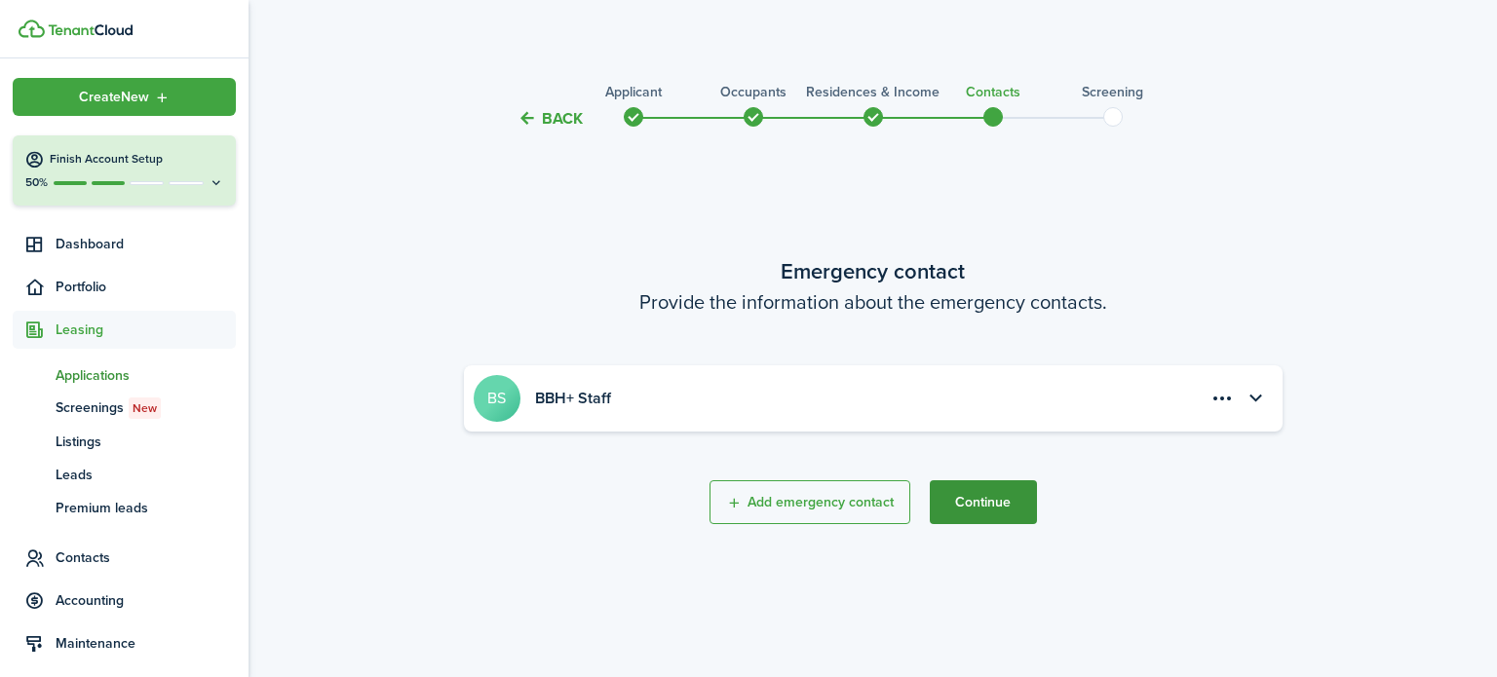
click at [995, 508] on button "Continue" at bounding box center [983, 502] width 107 height 44
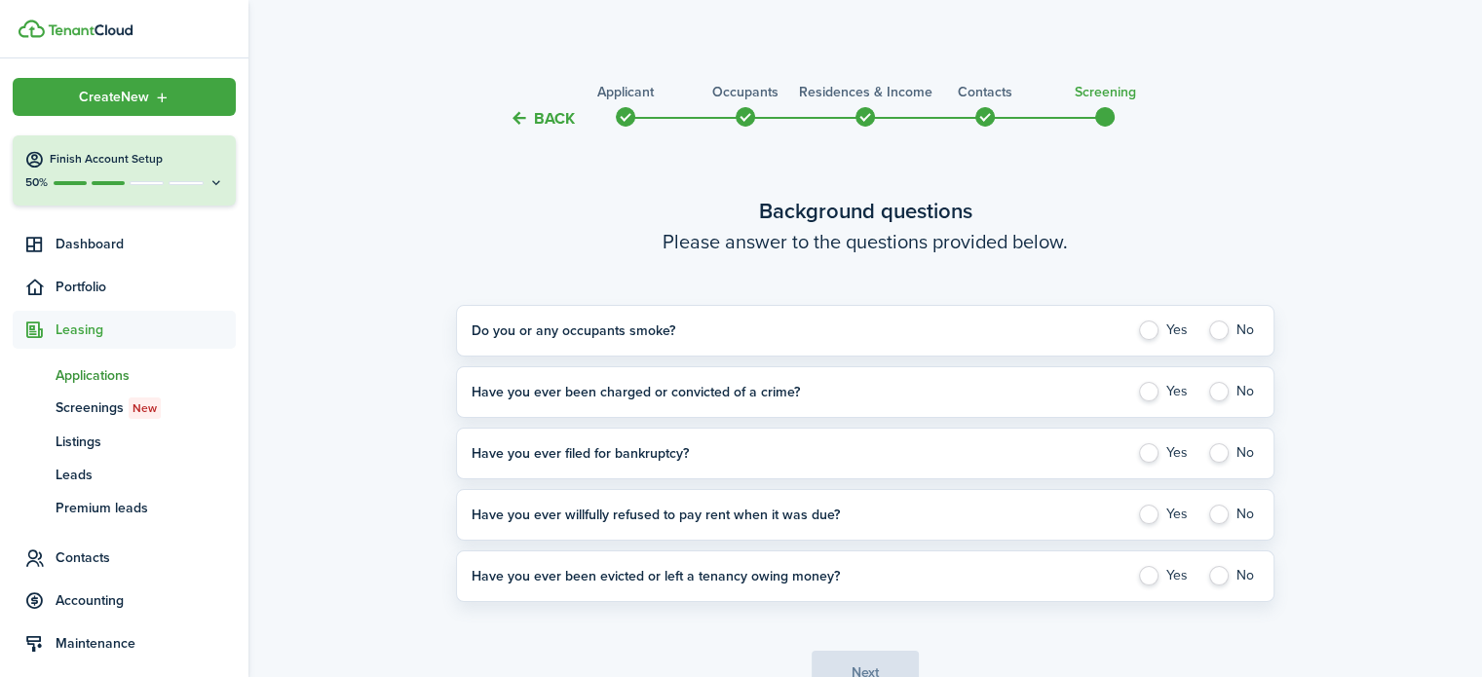
click at [1212, 334] on label "No" at bounding box center [1233, 330] width 52 height 19
radio input "true"
click at [1151, 396] on label "Yes" at bounding box center [1165, 391] width 56 height 19
radio input "true"
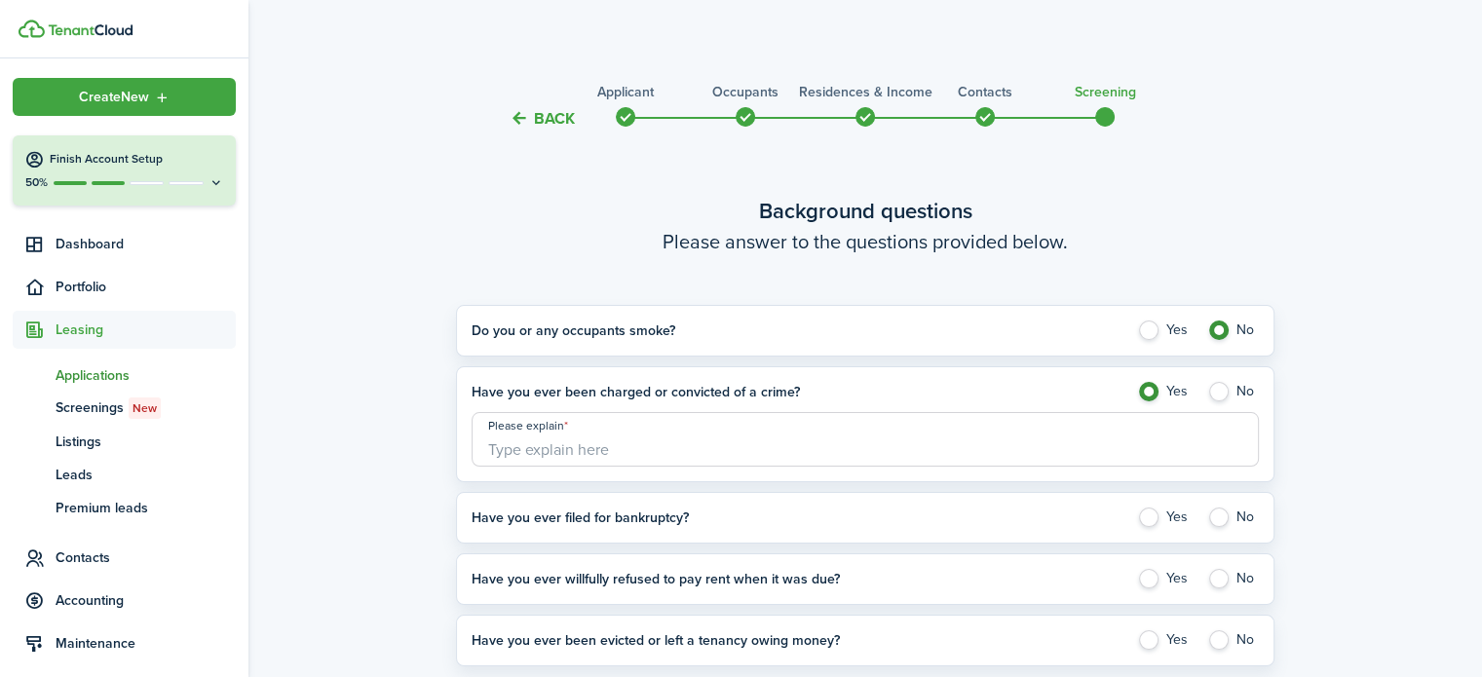
click at [1092, 431] on input "Please explain" at bounding box center [865, 439] width 787 height 55
type input "Not Stated"
click at [1216, 518] on label "No" at bounding box center [1233, 517] width 52 height 19
radio input "true"
click at [1216, 583] on label "No" at bounding box center [1233, 578] width 52 height 19
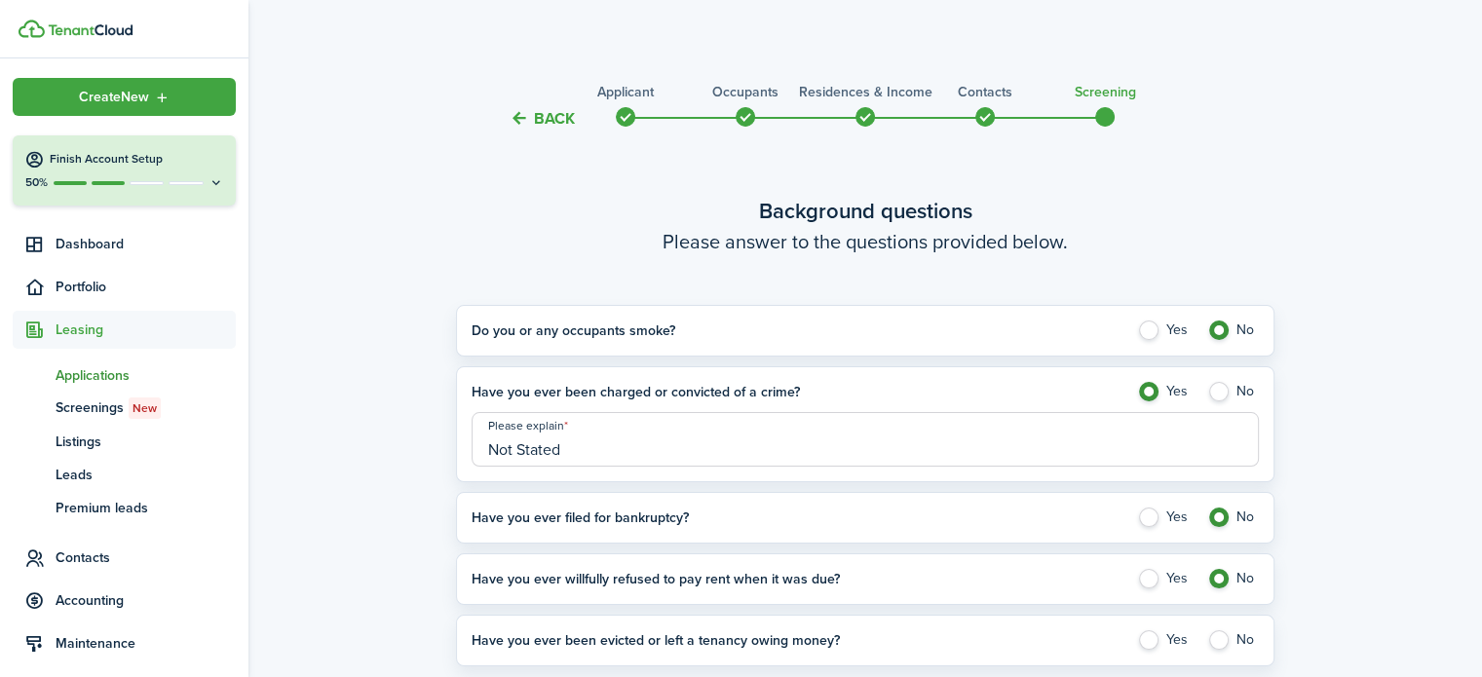
radio input "true"
click at [1218, 628] on application-answer-section "Have you ever been evicted or left a tenancy owing money? Yes No Please explain" at bounding box center [865, 641] width 819 height 52
click at [1218, 632] on label "No" at bounding box center [1233, 640] width 52 height 19
radio input "true"
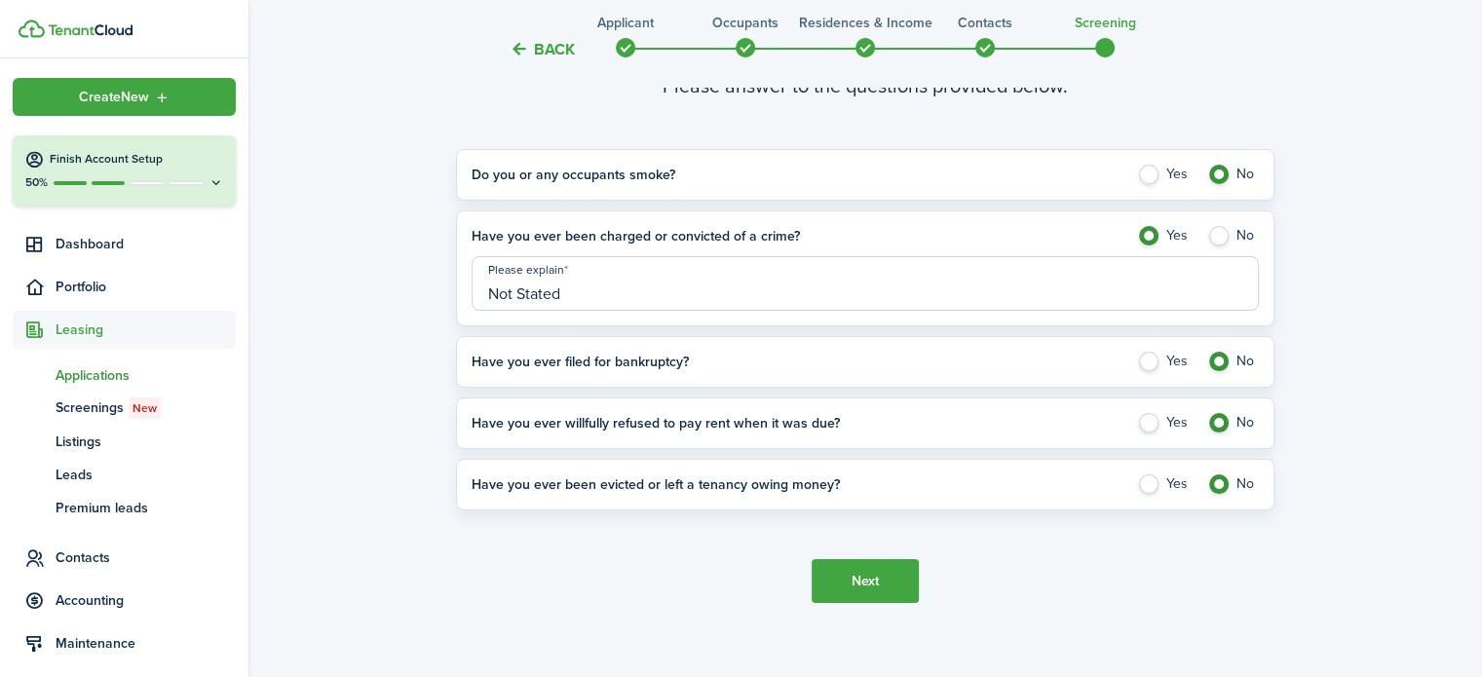
scroll to position [172, 0]
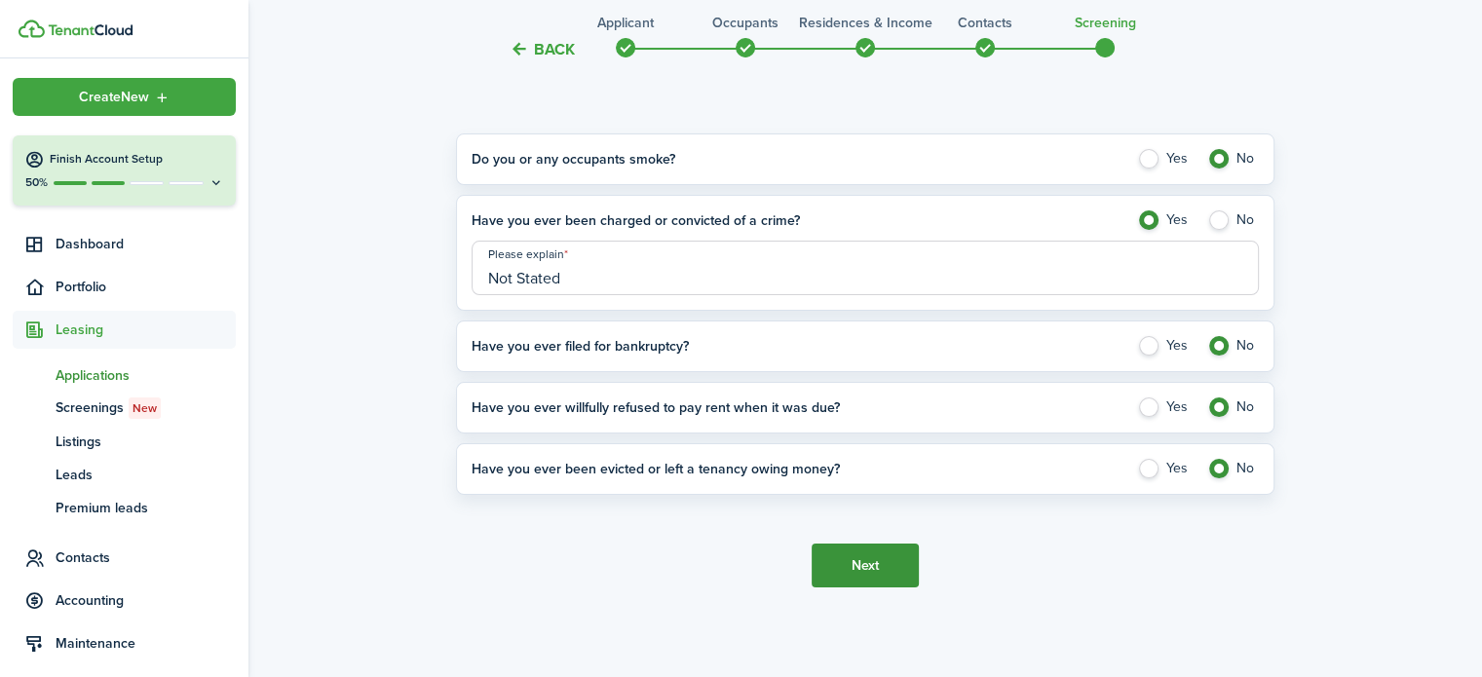
click at [869, 564] on button "Next" at bounding box center [865, 566] width 107 height 44
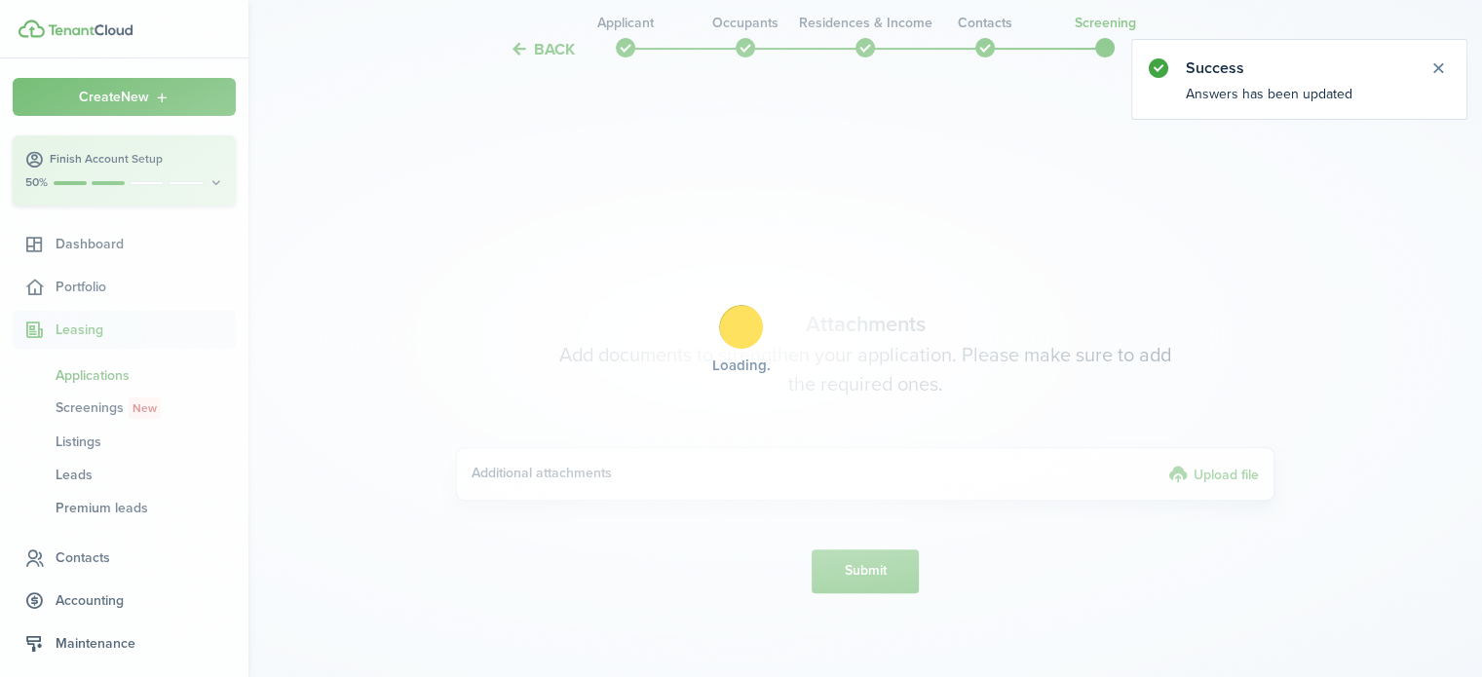
scroll to position [719, 0]
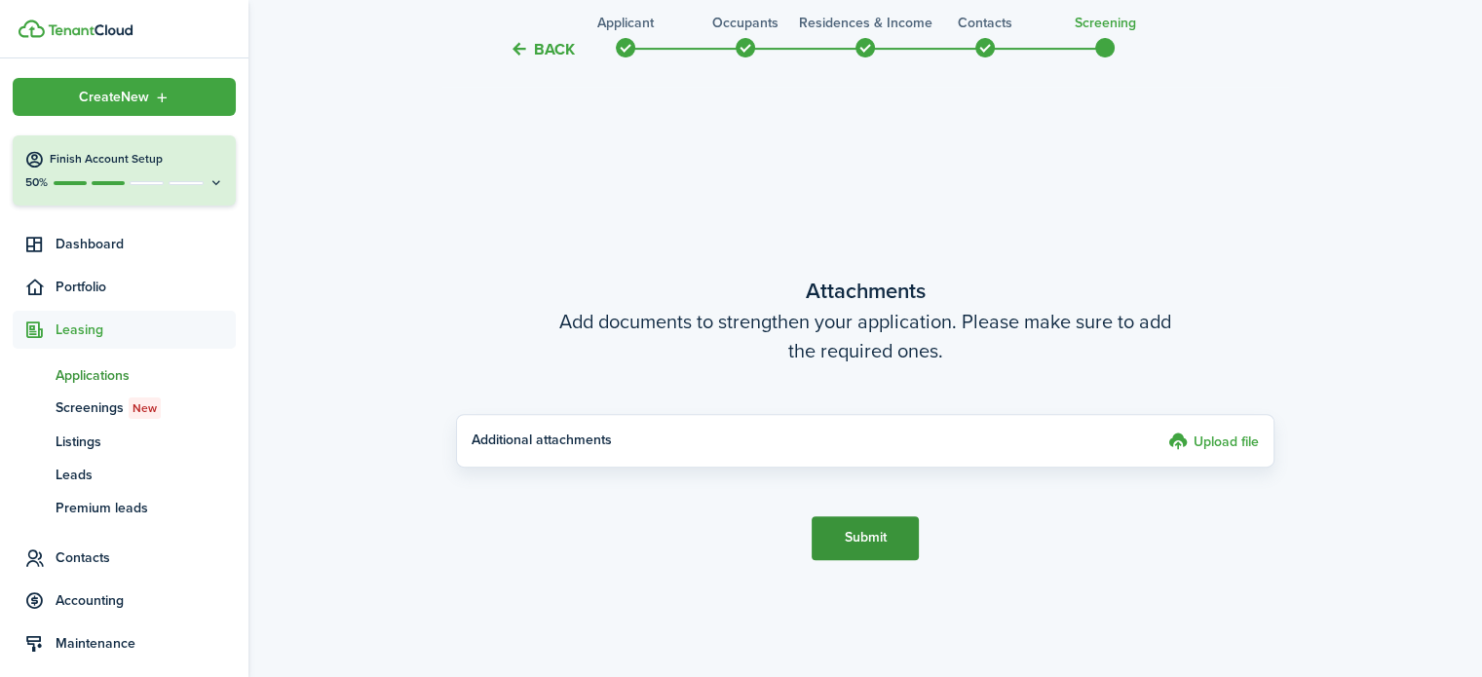
click at [875, 535] on button "Submit" at bounding box center [865, 539] width 107 height 44
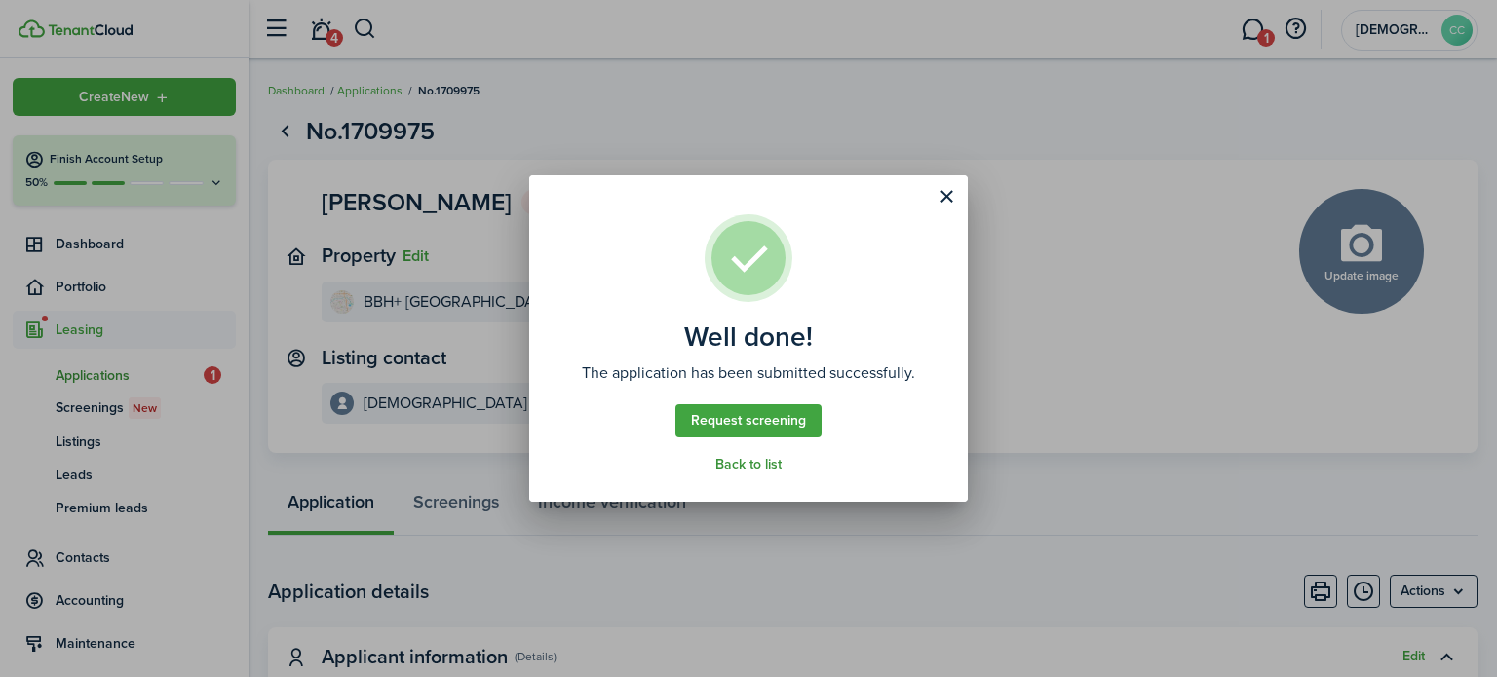
click at [750, 463] on link "Back to list" at bounding box center [748, 465] width 66 height 16
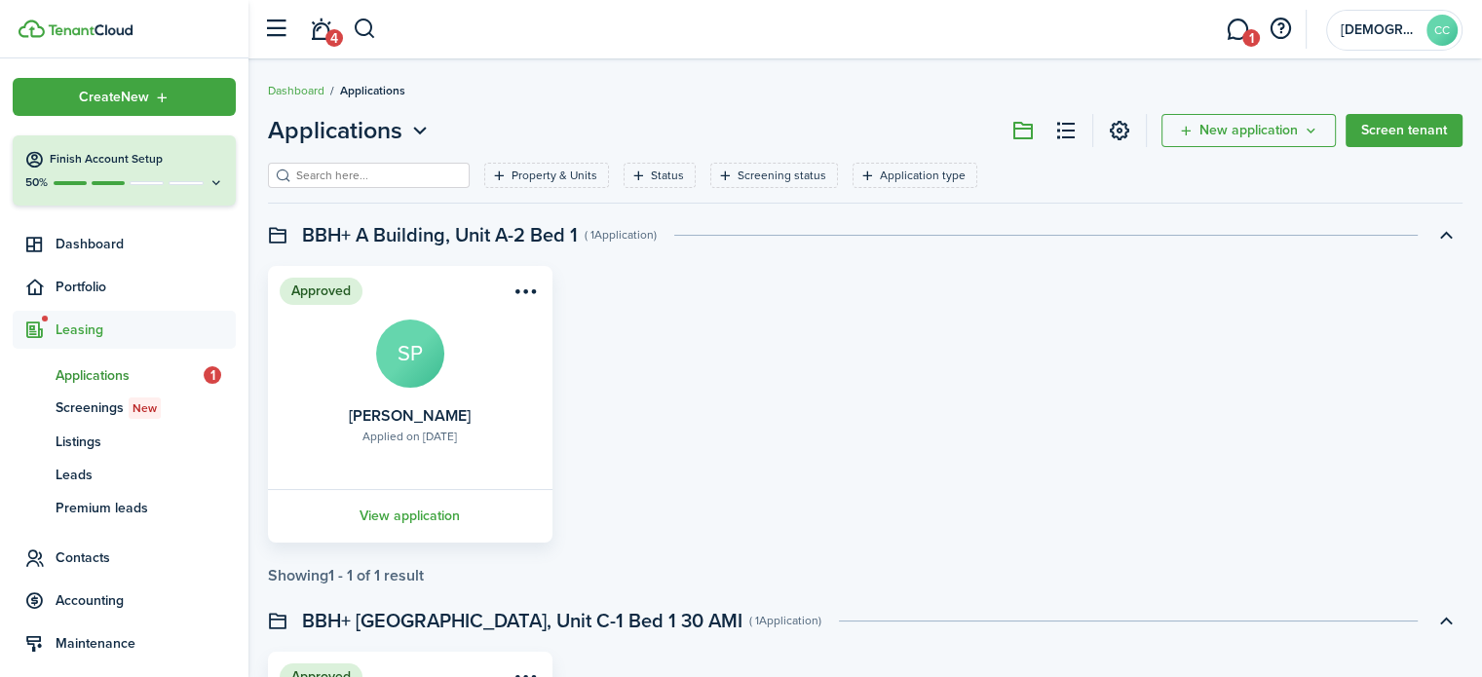
click at [109, 330] on span "Leasing" at bounding box center [146, 330] width 180 height 20
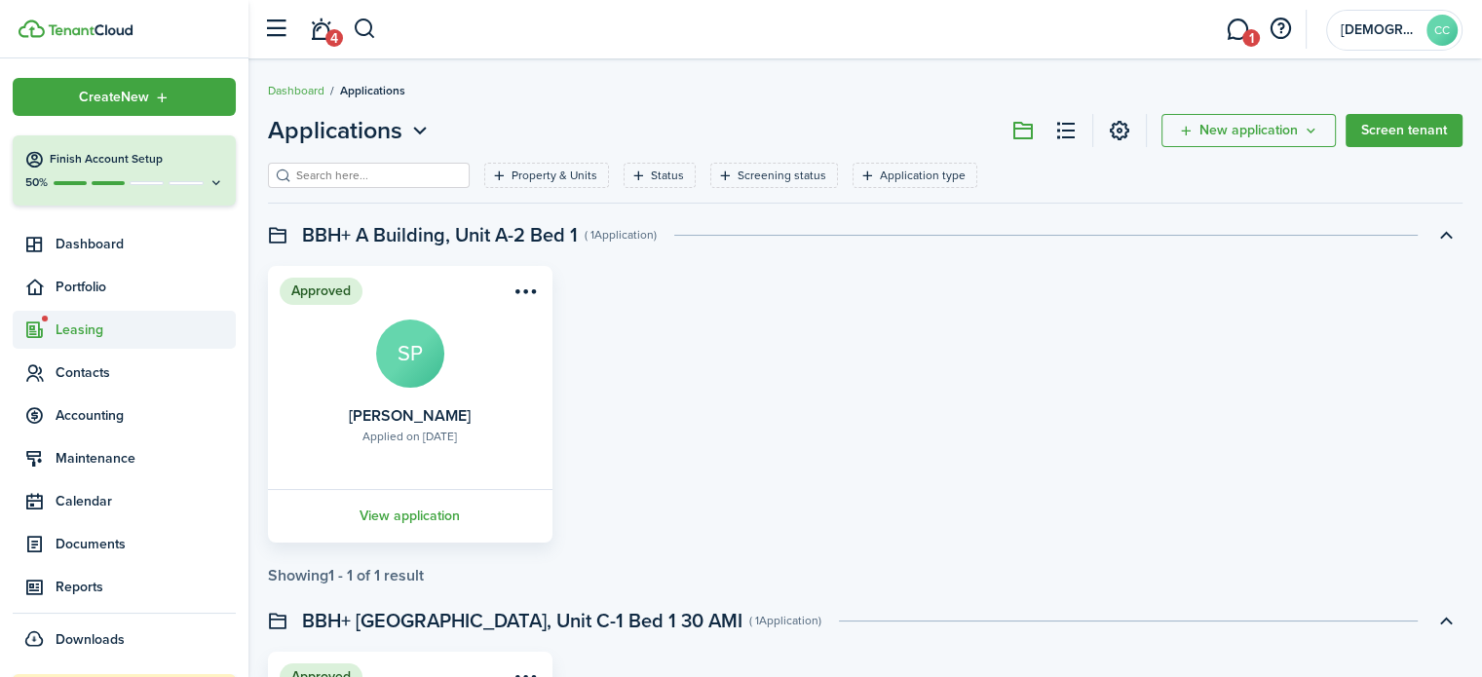
click at [113, 321] on span "Leasing" at bounding box center [146, 330] width 180 height 20
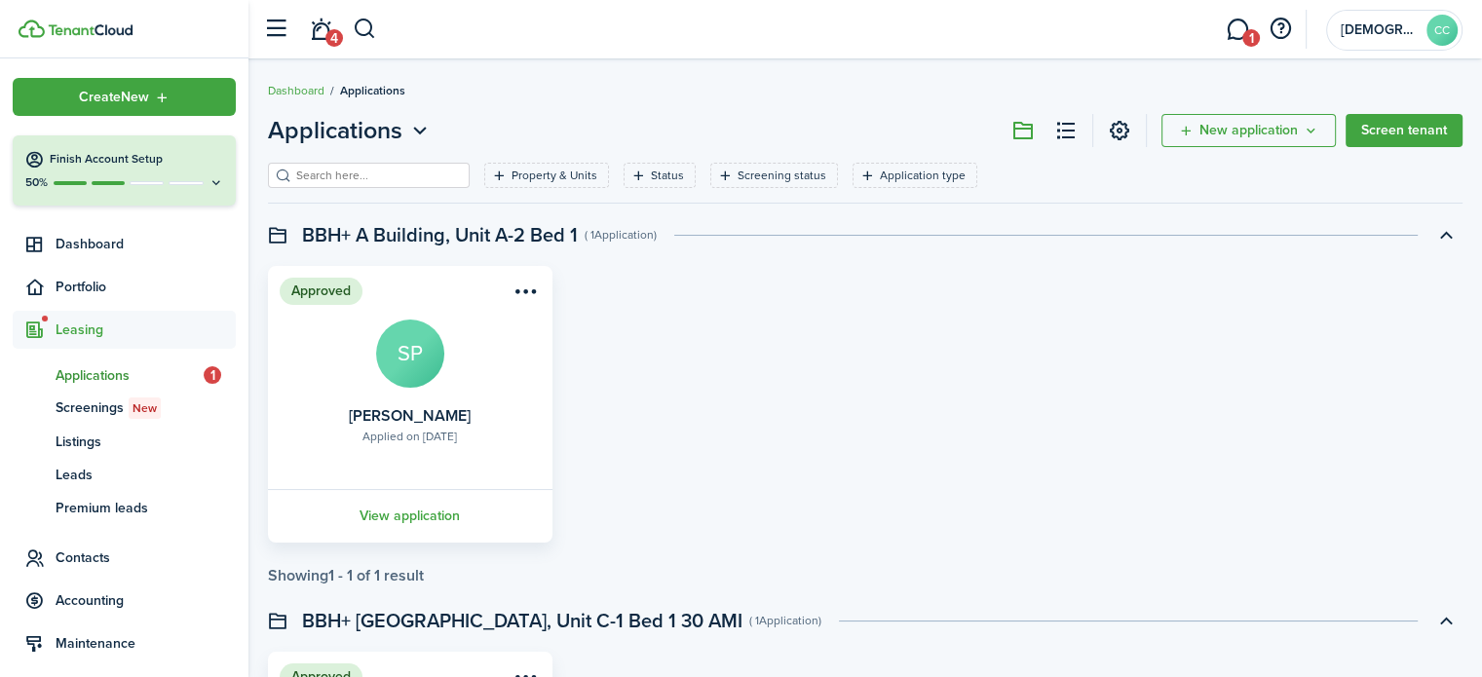
click at [113, 369] on span "Applications" at bounding box center [130, 375] width 148 height 20
click at [111, 376] on span "Applications" at bounding box center [130, 375] width 148 height 20
click at [363, 26] on button "button" at bounding box center [365, 29] width 24 height 33
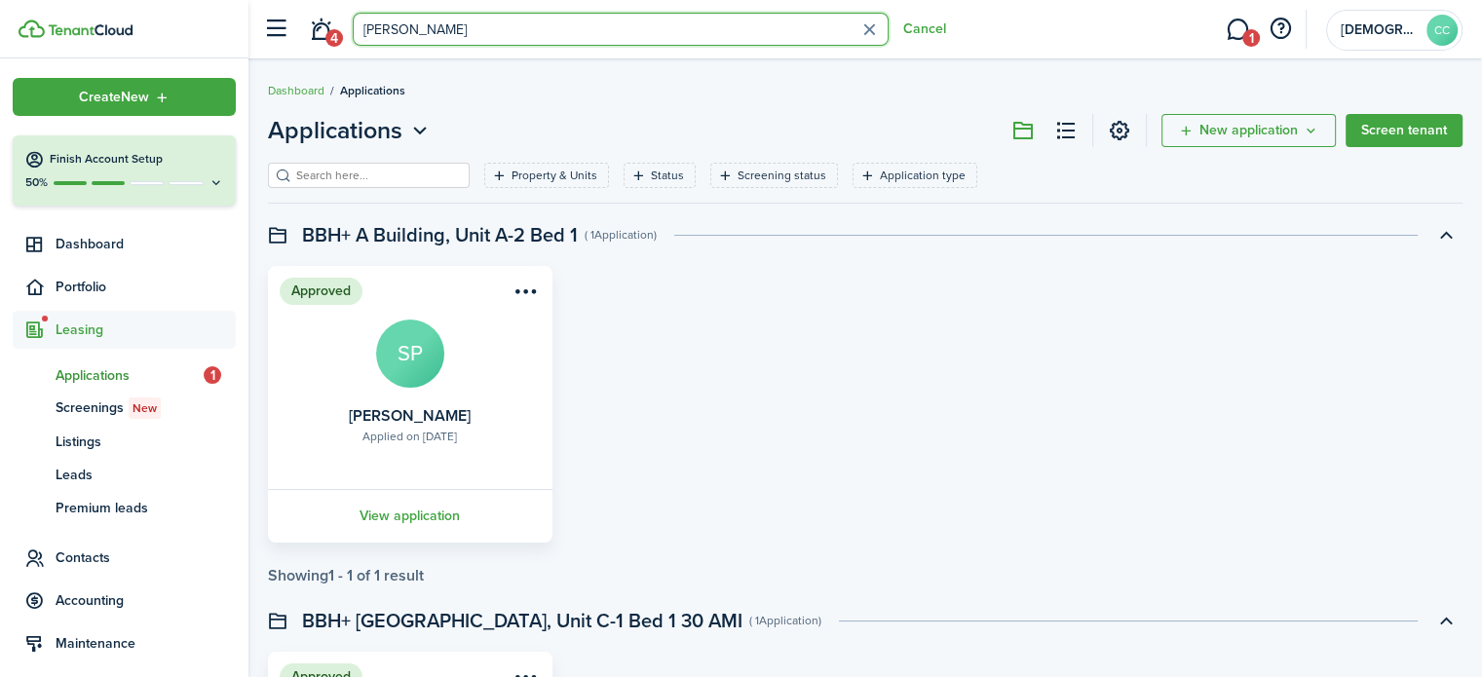
type input "[PERSON_NAME]"
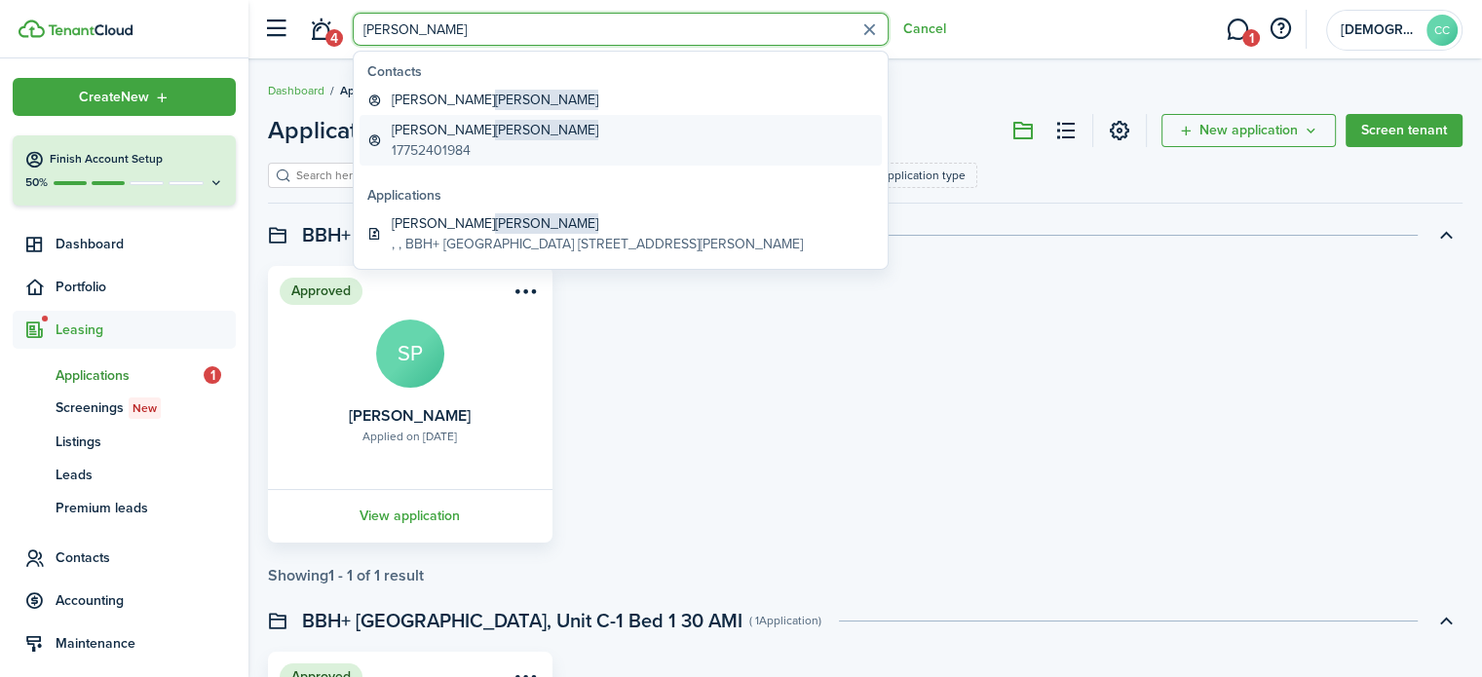
click at [422, 147] on global-search-item-description "17752401984" at bounding box center [495, 150] width 207 height 20
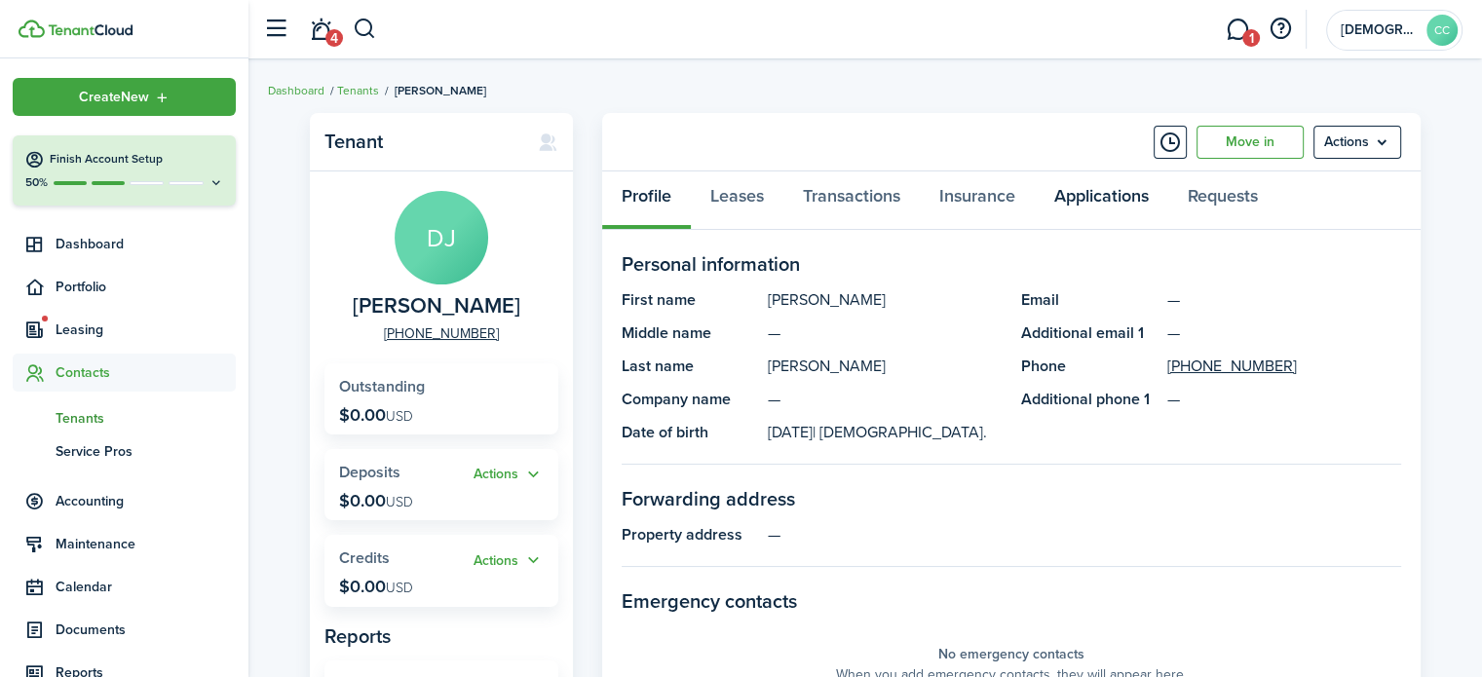
click at [1064, 189] on link "Applications" at bounding box center [1102, 201] width 134 height 58
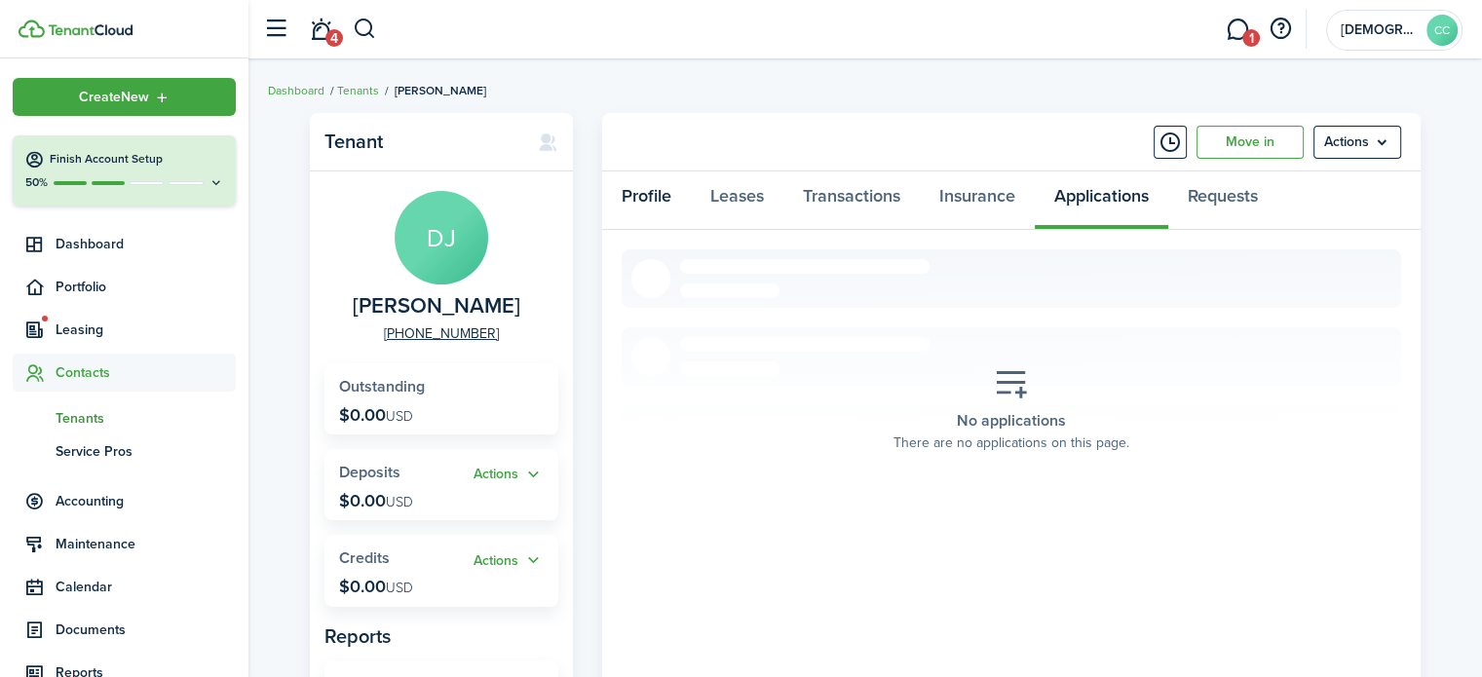
click at [644, 205] on link "Profile" at bounding box center [646, 201] width 89 height 58
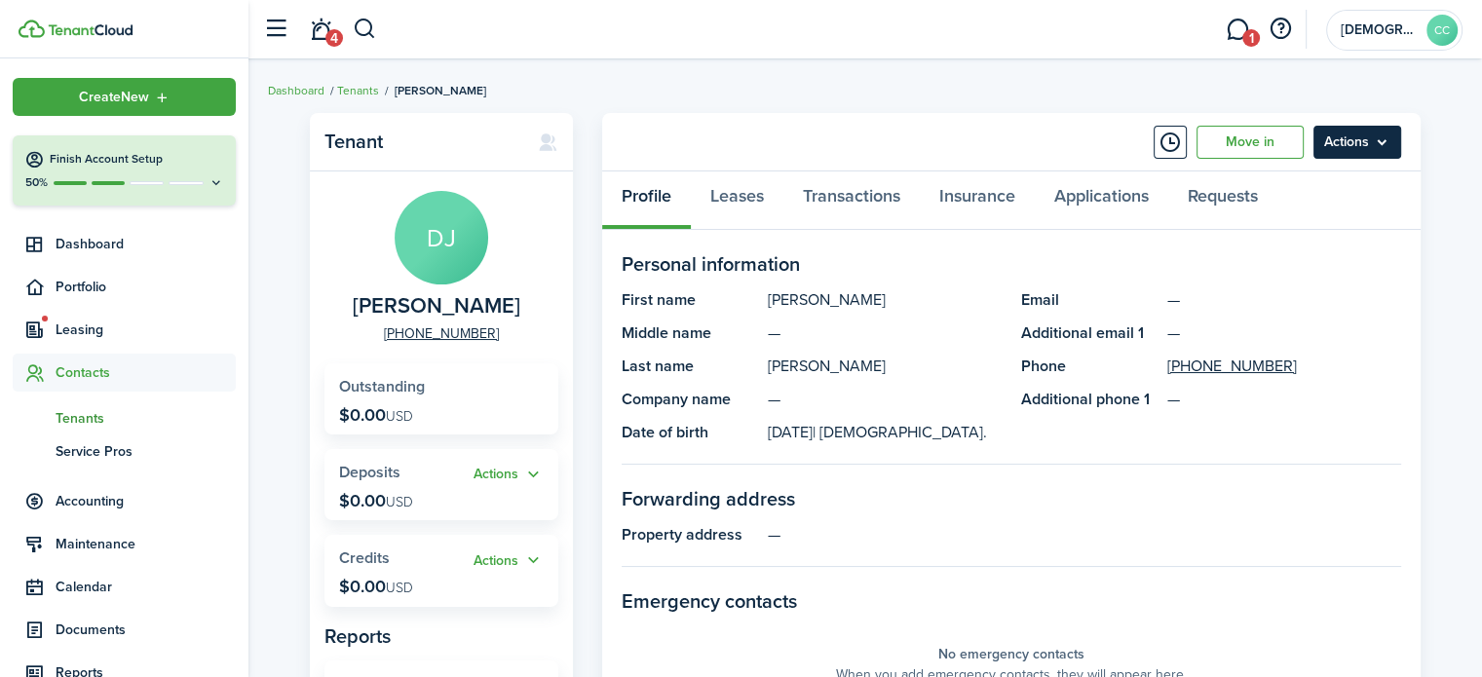
click at [1395, 142] on menu-btn "Actions" at bounding box center [1358, 142] width 88 height 33
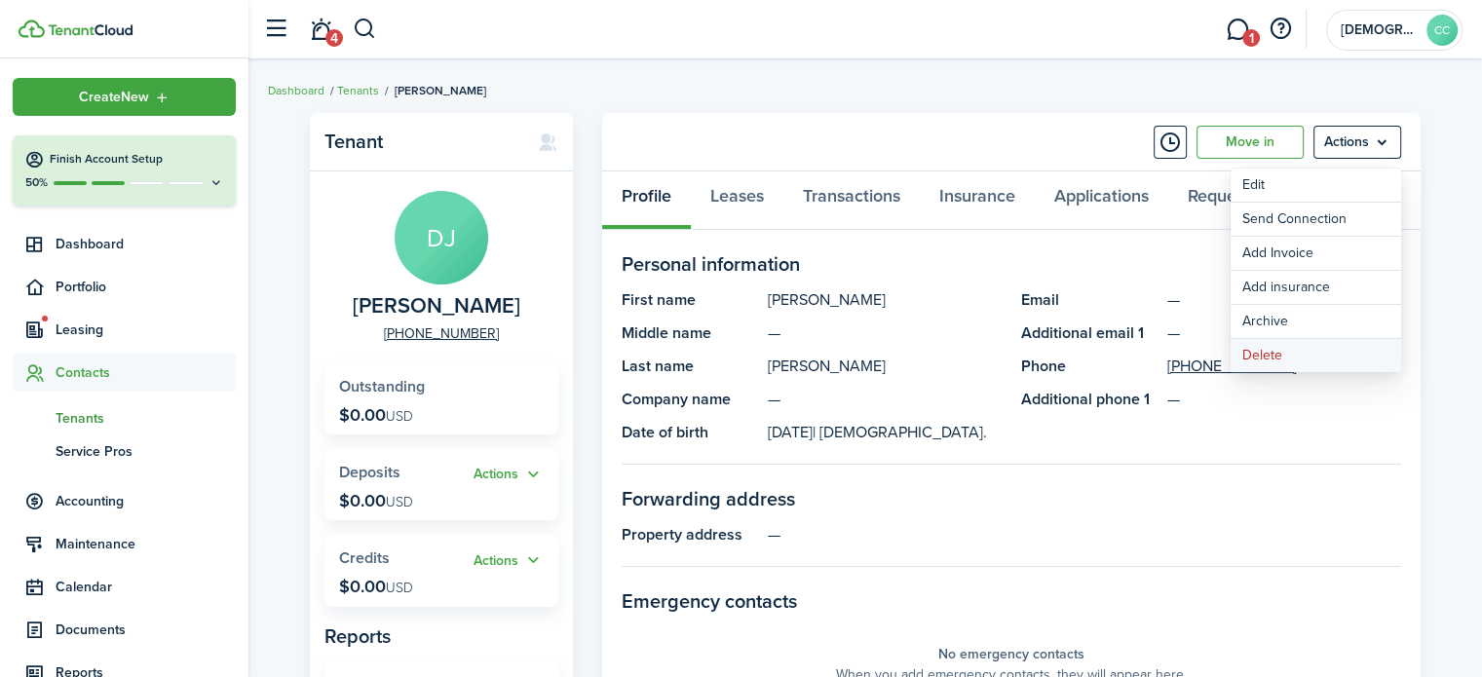
click at [1279, 351] on button "Delete" at bounding box center [1316, 355] width 171 height 33
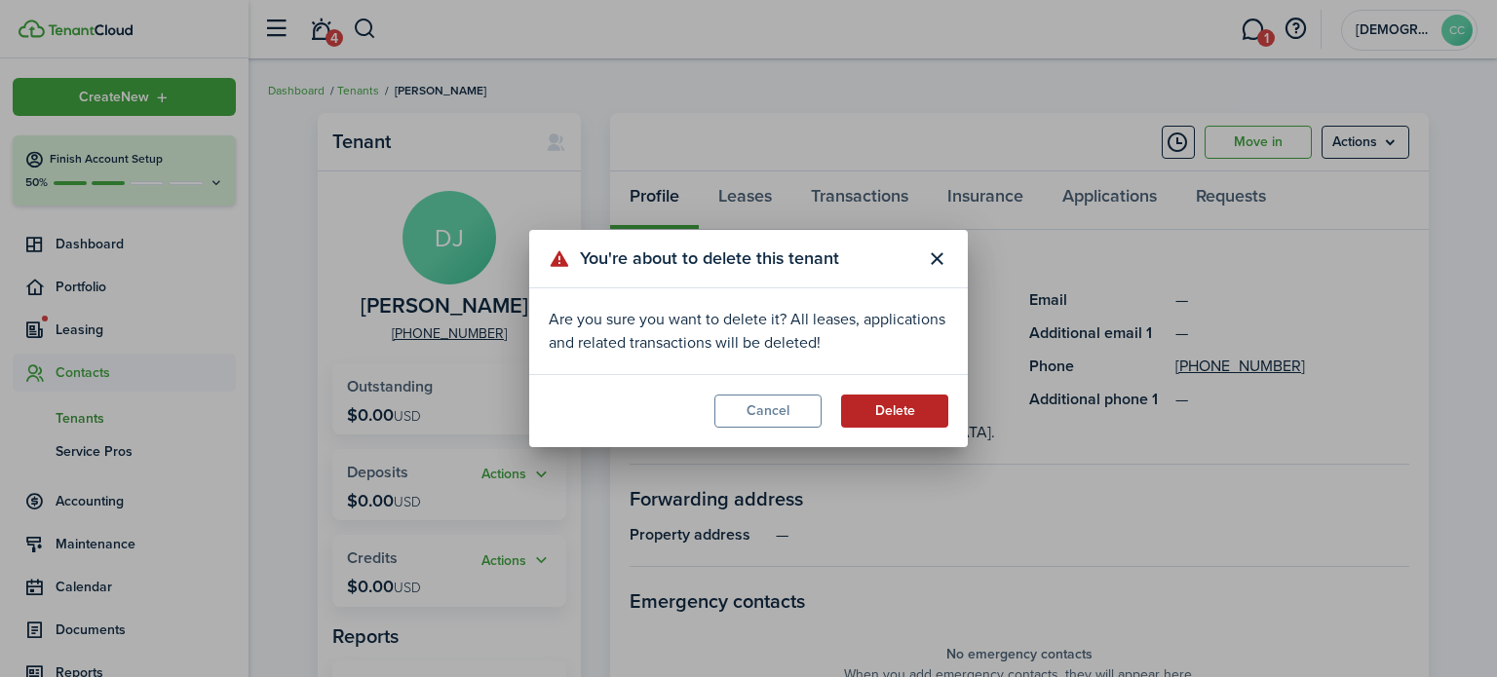
click at [905, 421] on button "Delete" at bounding box center [894, 411] width 107 height 33
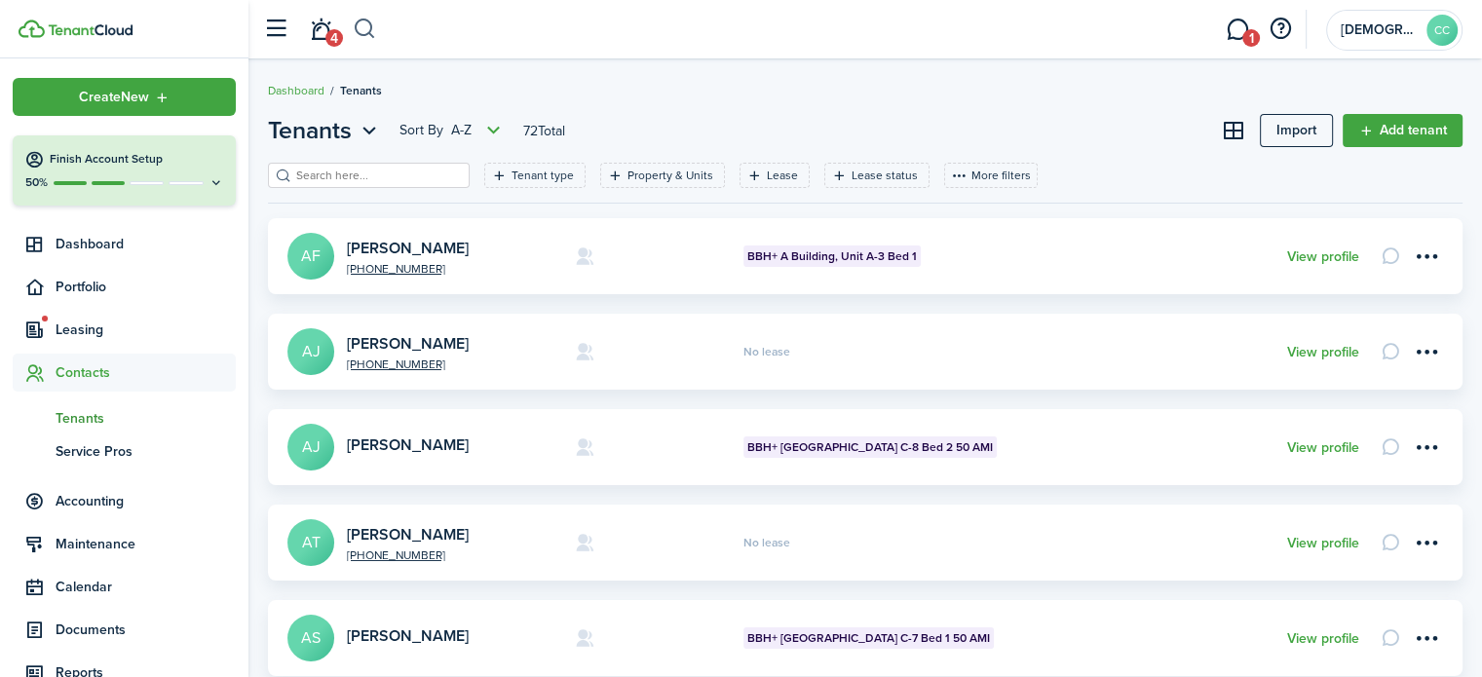
click at [372, 29] on button "button" at bounding box center [365, 29] width 24 height 33
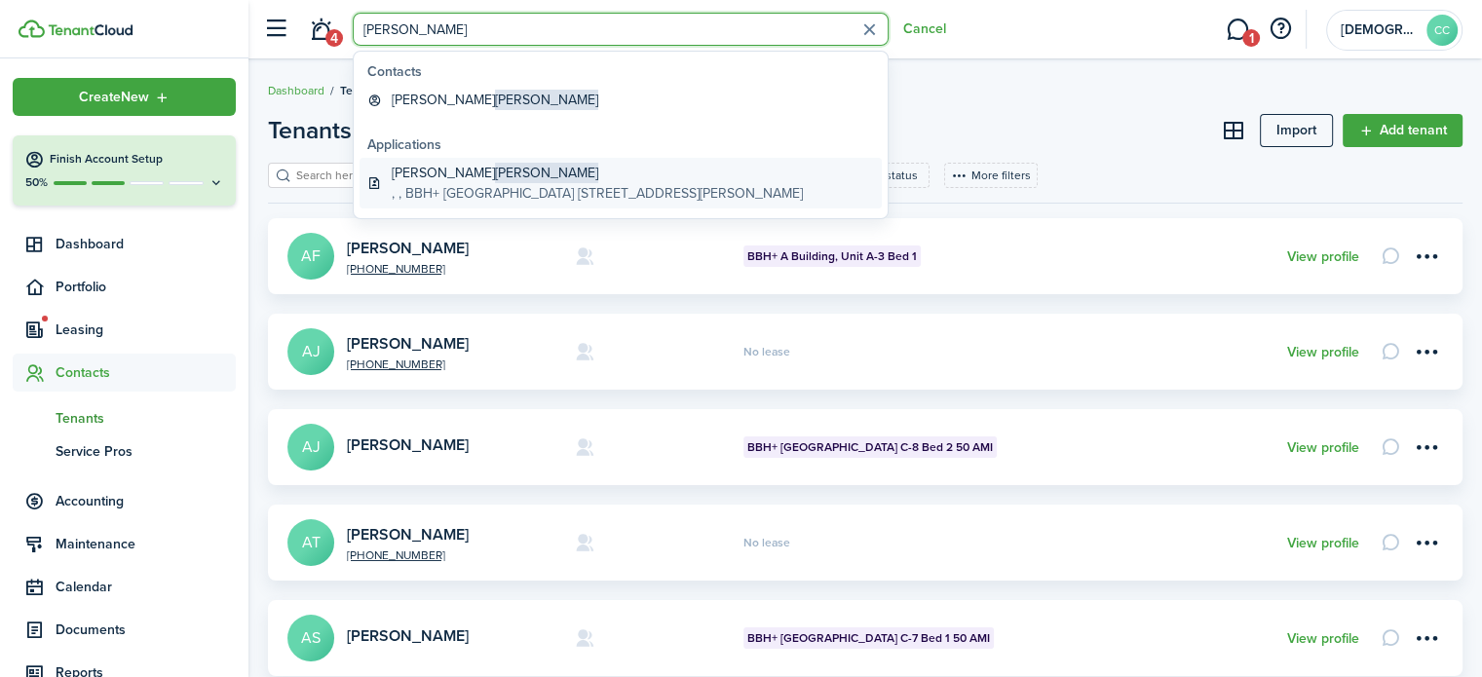
type input "[PERSON_NAME]"
click at [460, 189] on global-search-item-description ", , BBH+ [GEOGRAPHIC_DATA] [STREET_ADDRESS][PERSON_NAME]" at bounding box center [597, 193] width 411 height 20
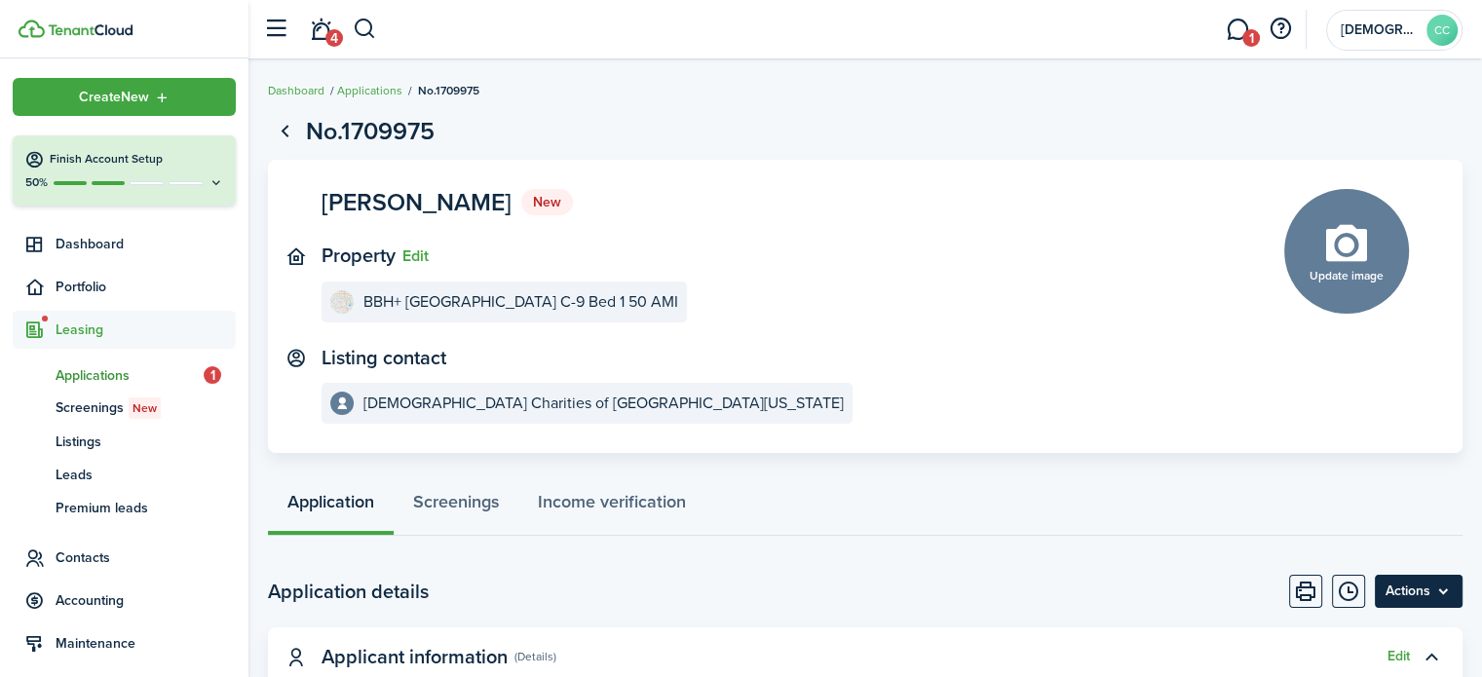
click at [1404, 592] on menu-btn "Actions" at bounding box center [1419, 591] width 88 height 33
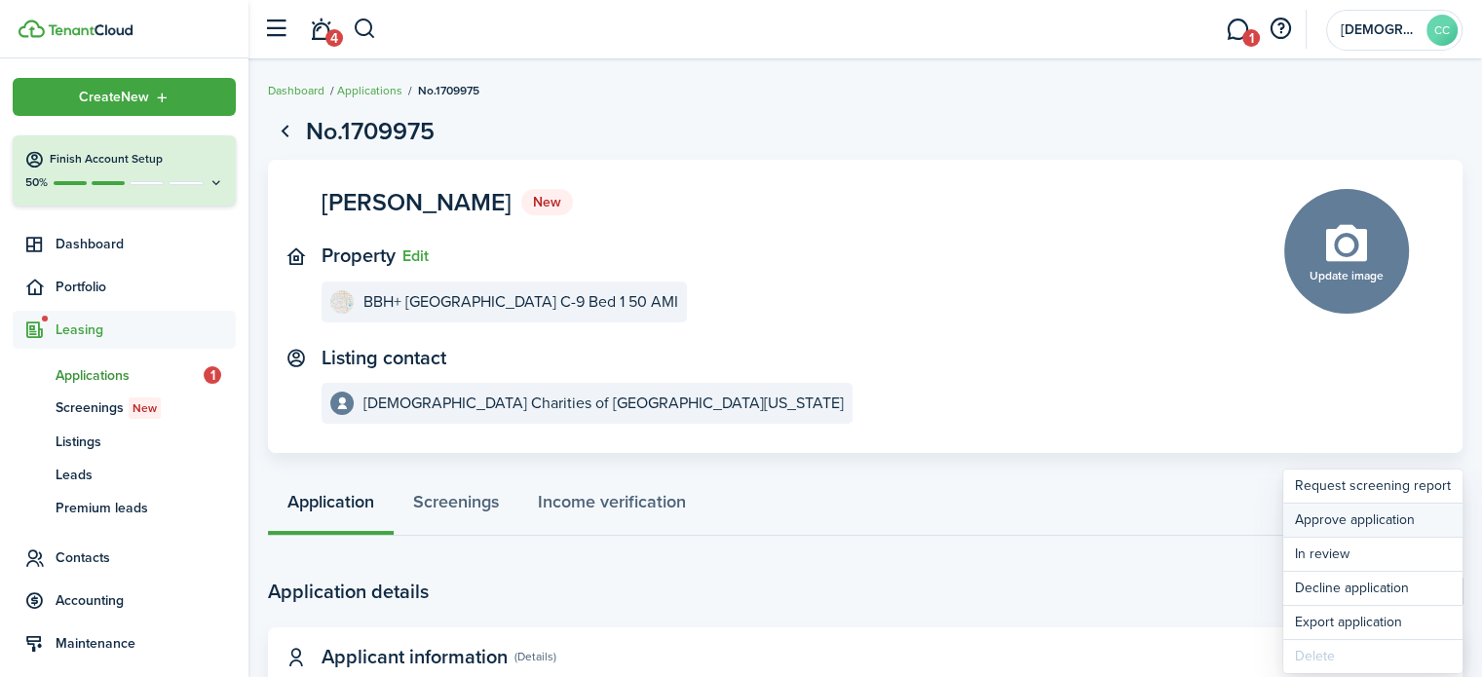
click at [1360, 517] on button "Approve application" at bounding box center [1372, 520] width 179 height 33
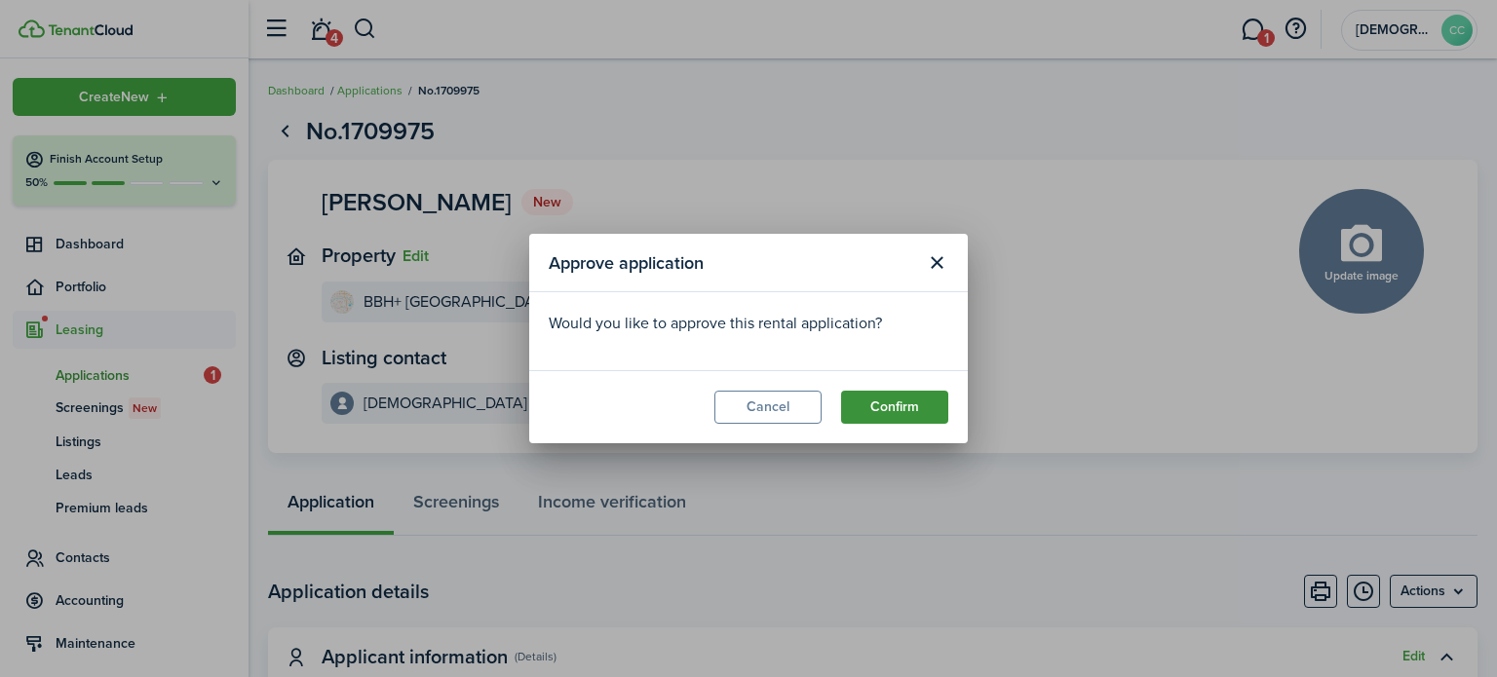
click at [900, 401] on button "Confirm" at bounding box center [894, 407] width 107 height 33
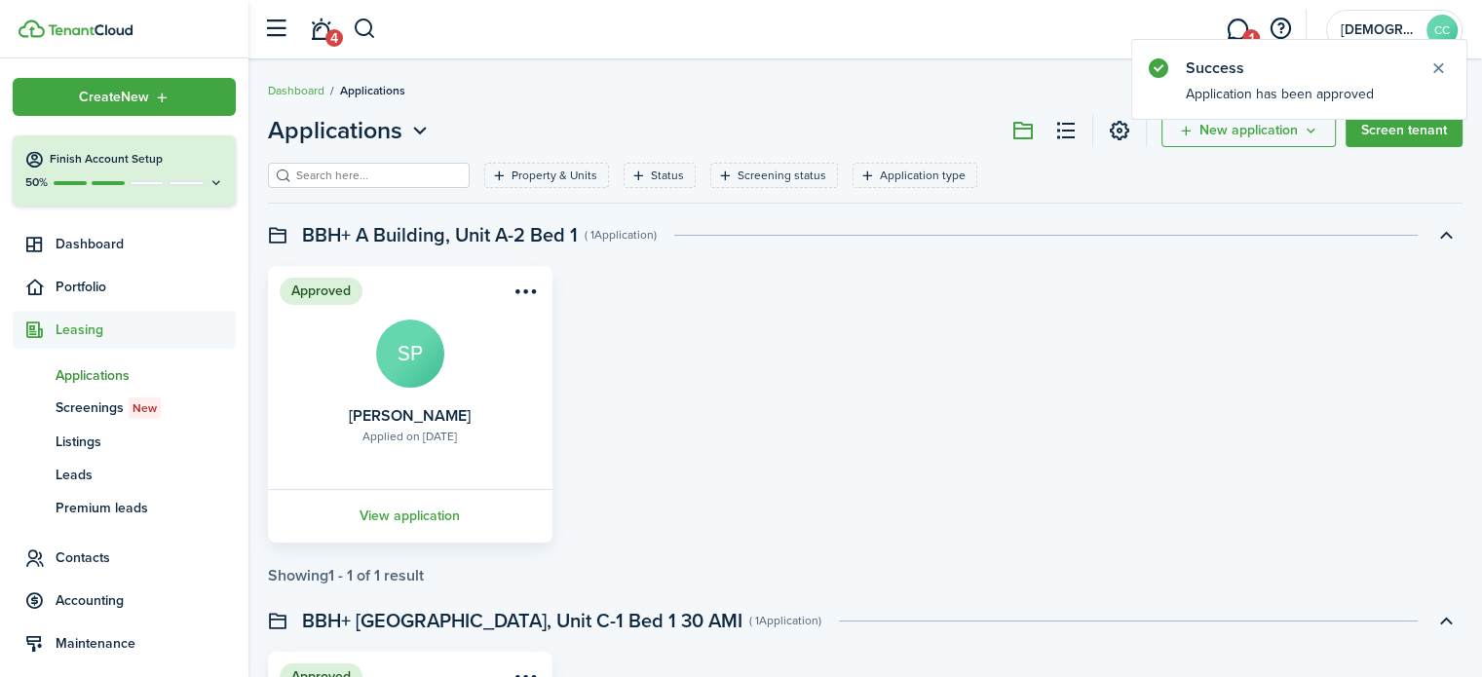
click at [1400, 88] on notify-body "Application has been approved" at bounding box center [1299, 101] width 334 height 35
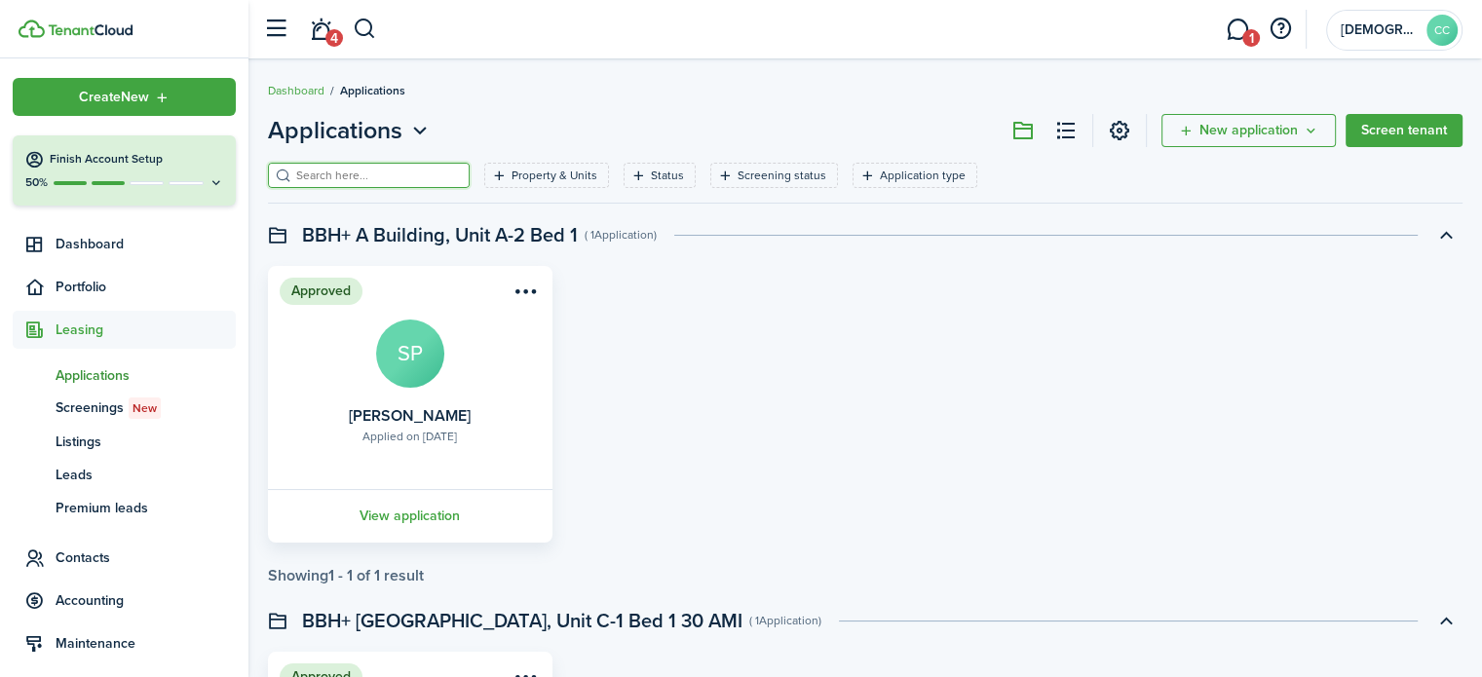
click at [325, 181] on input "search" at bounding box center [377, 176] width 172 height 19
click at [624, 182] on filter-tag "Status" at bounding box center [660, 175] width 72 height 25
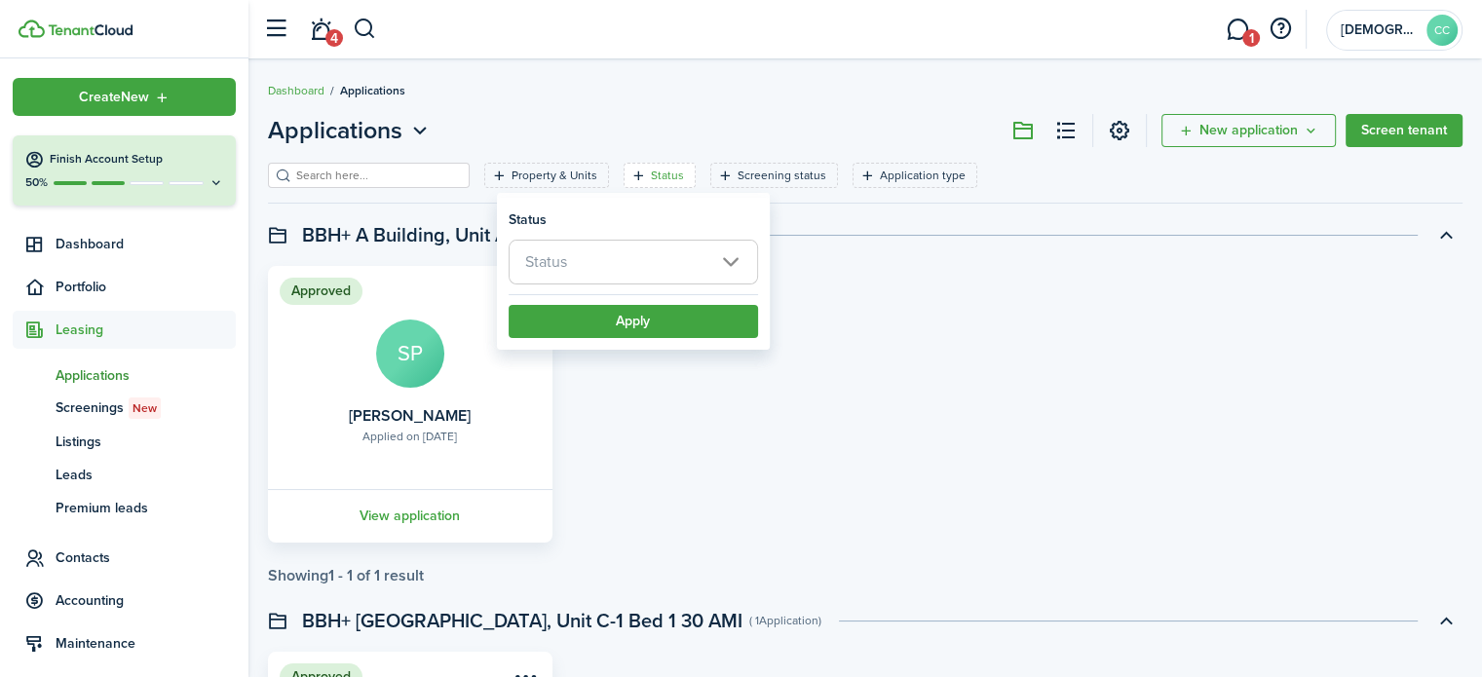
click at [620, 249] on span "Status" at bounding box center [634, 262] width 248 height 43
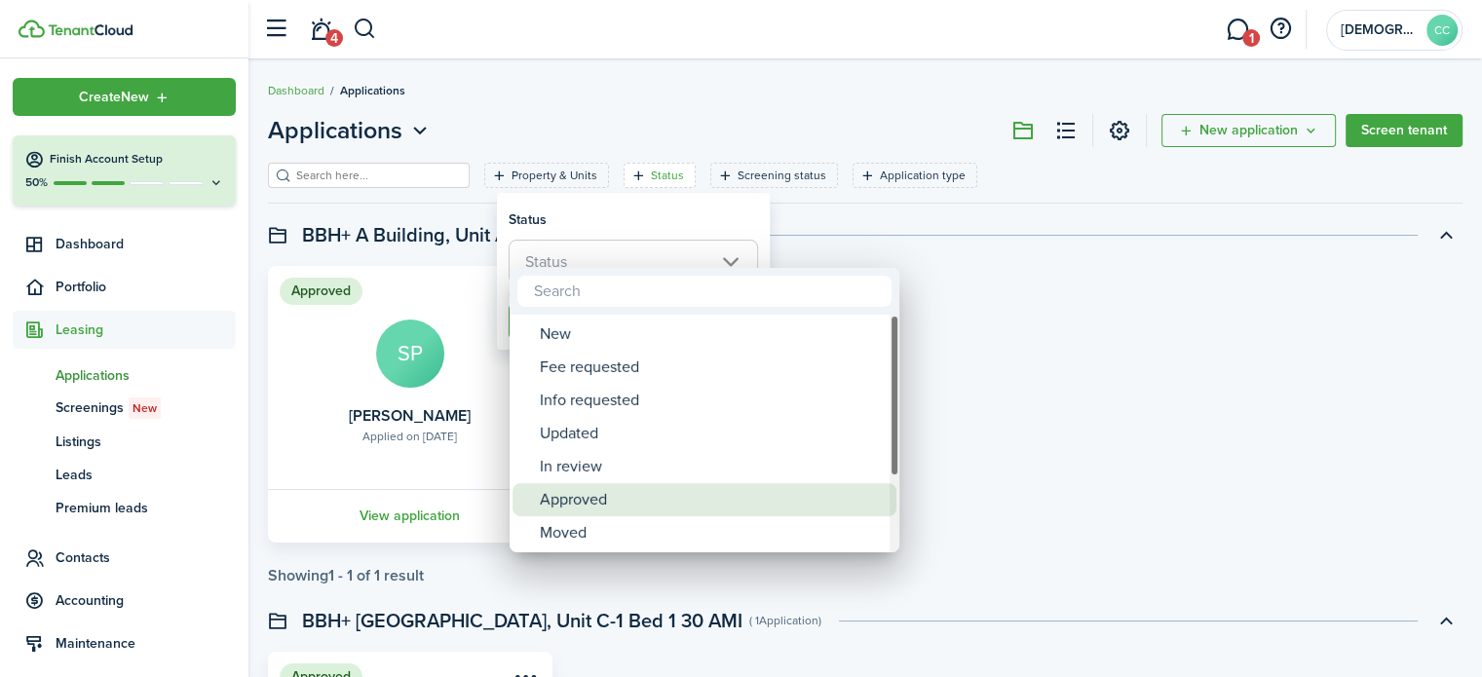
click at [577, 497] on div "Approved" at bounding box center [712, 499] width 345 height 33
type input "Approved"
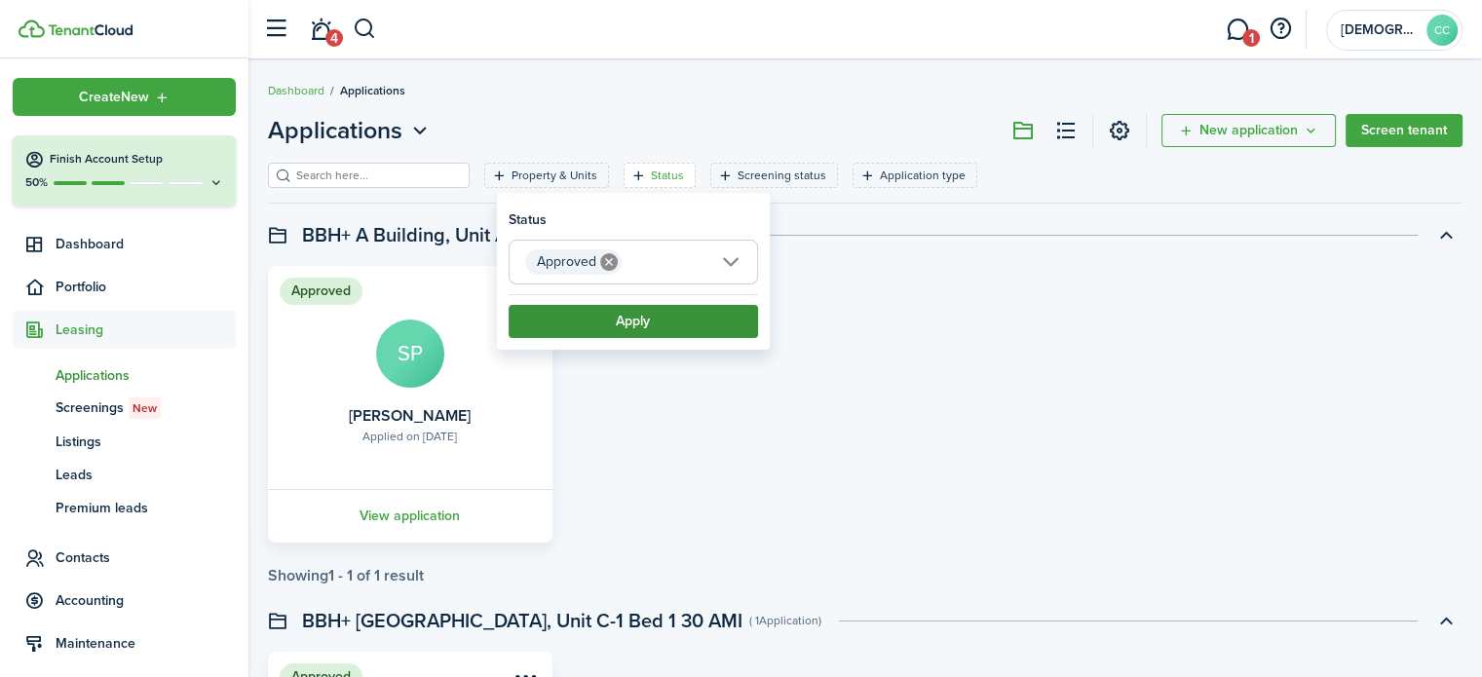
click at [646, 314] on button "Apply" at bounding box center [633, 321] width 249 height 33
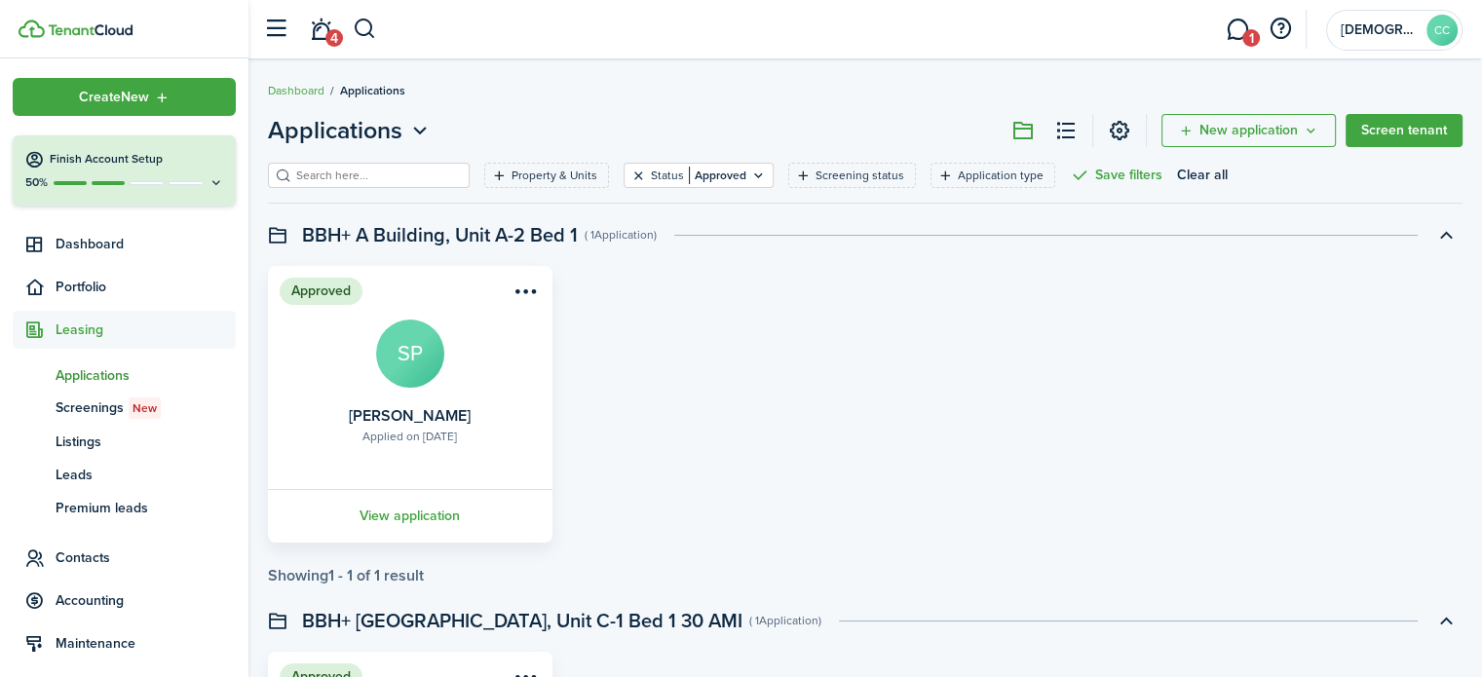
click at [631, 174] on button "Clear filter" at bounding box center [639, 176] width 17 height 16
click at [717, 172] on icon "Open filter" at bounding box center [725, 176] width 17 height 16
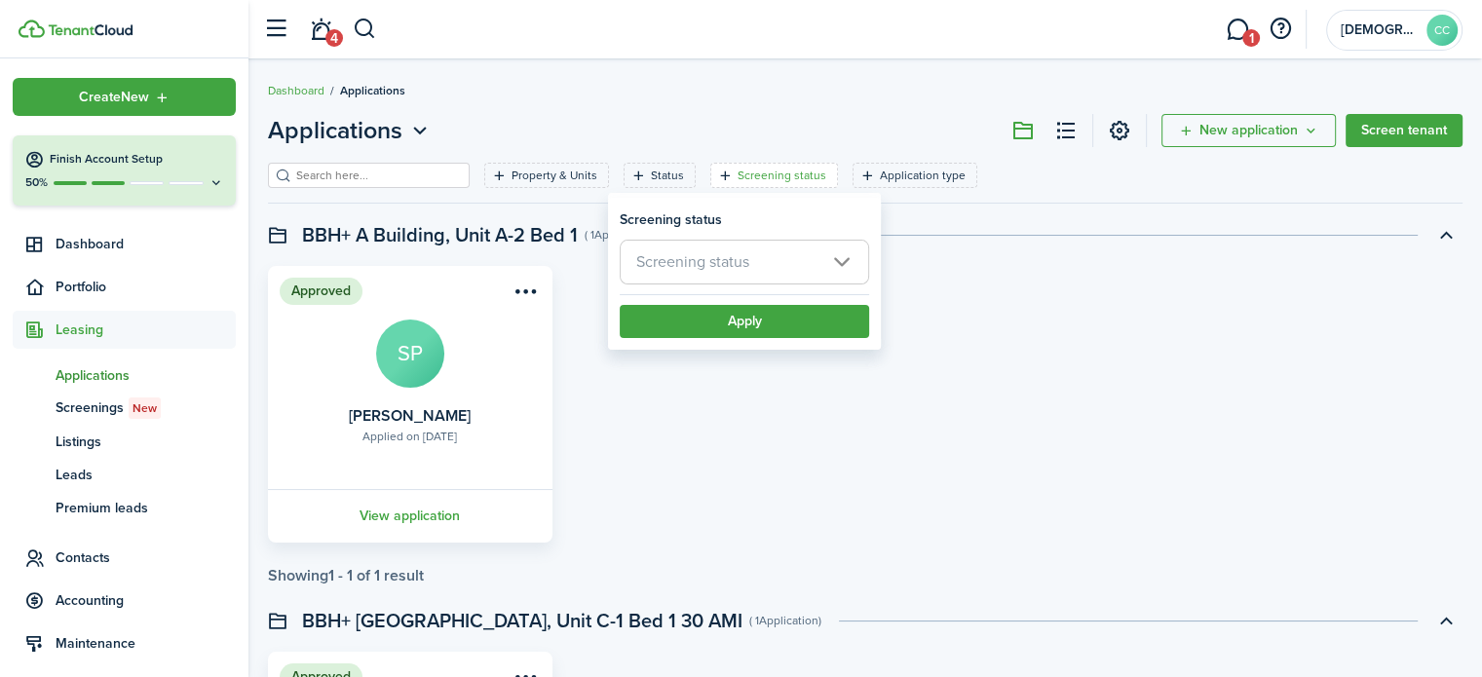
click at [734, 272] on span "Screening status" at bounding box center [692, 261] width 113 height 22
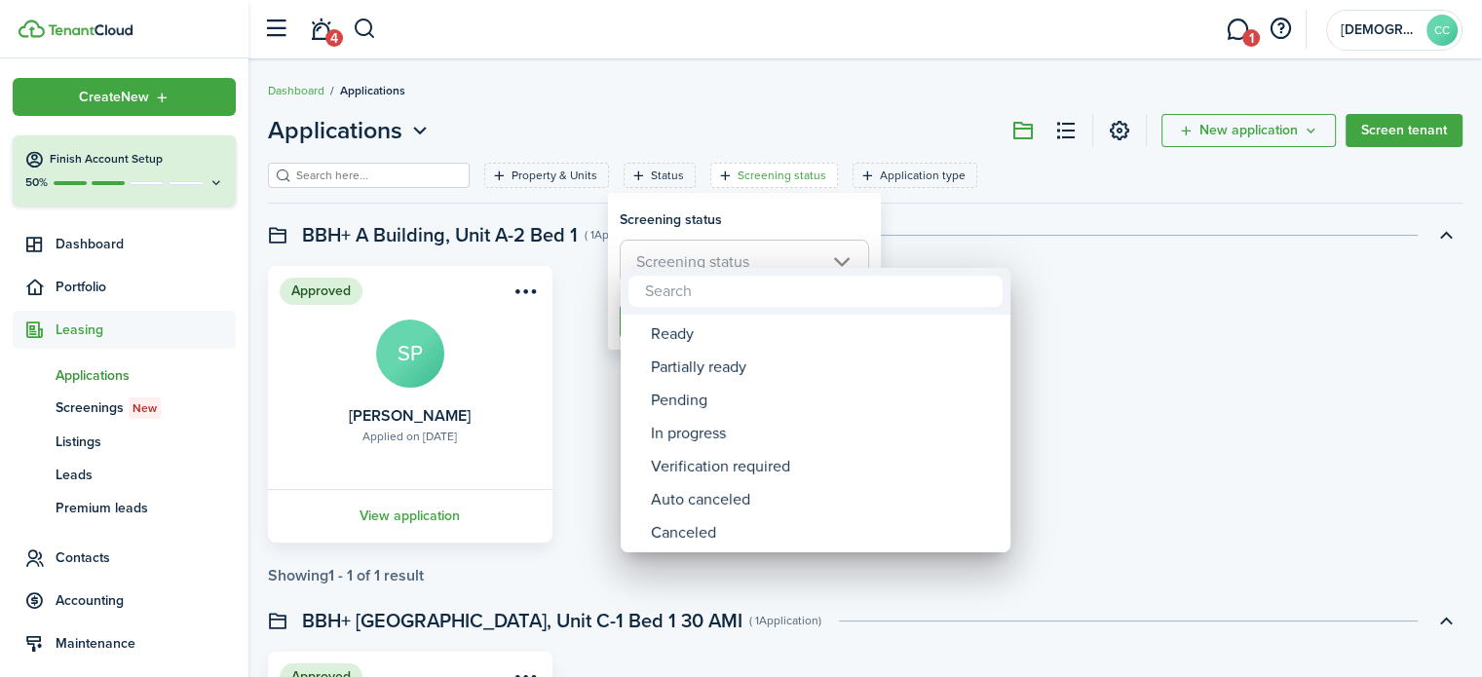
click at [1008, 206] on div at bounding box center [741, 338] width 1794 height 989
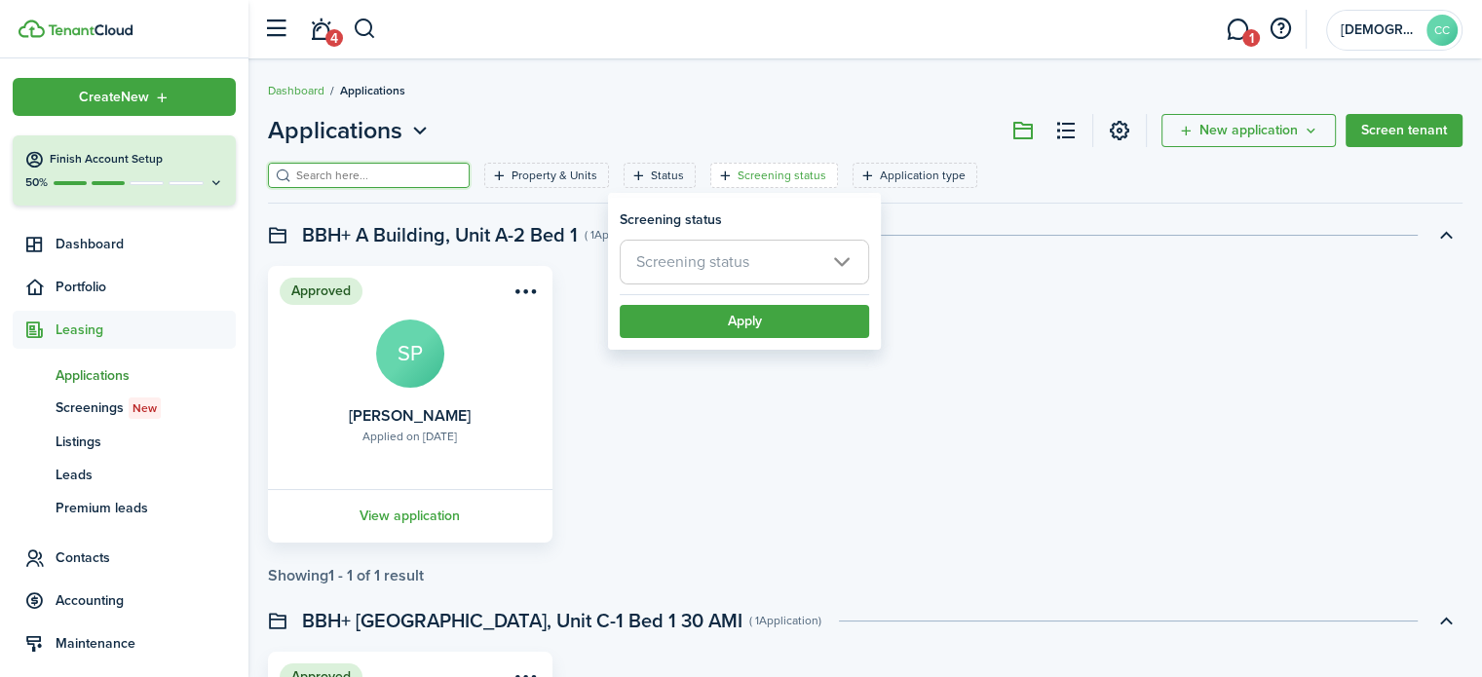
click at [371, 171] on input "search" at bounding box center [377, 176] width 172 height 19
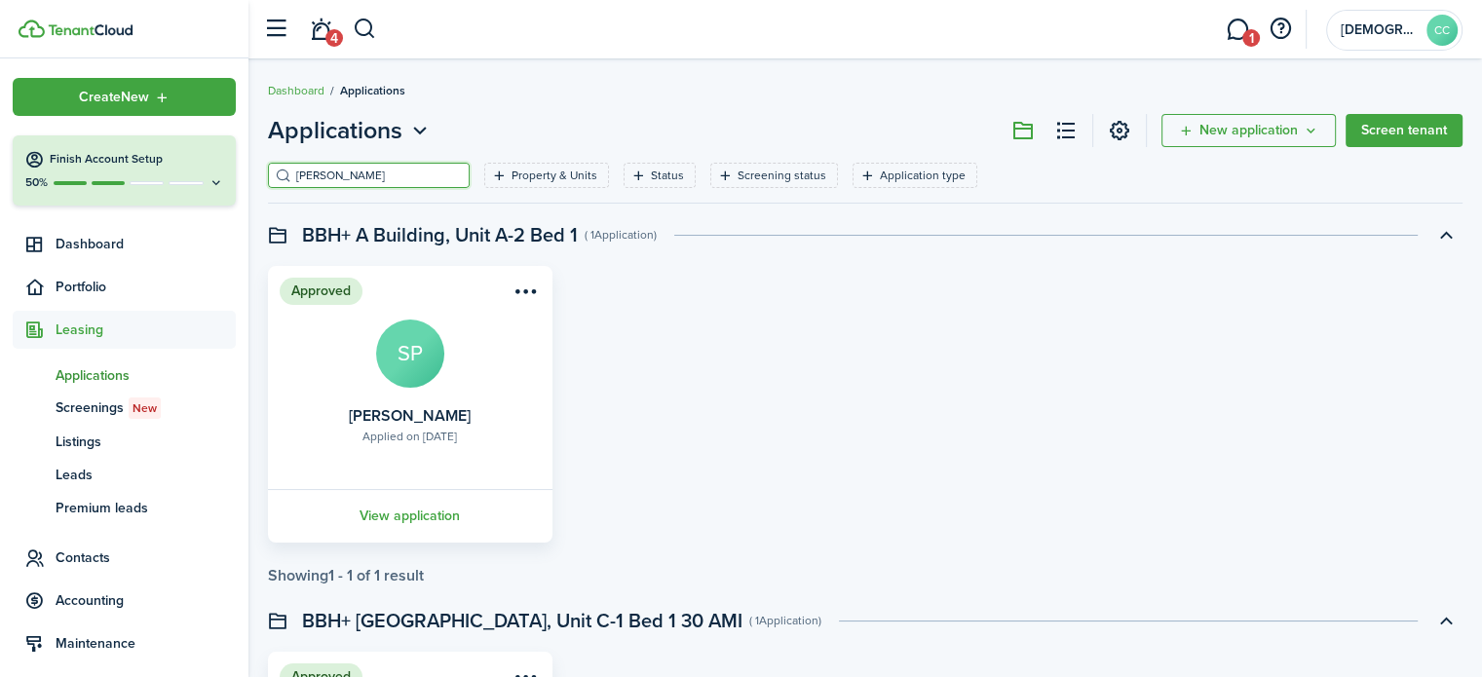
type input "[PERSON_NAME]"
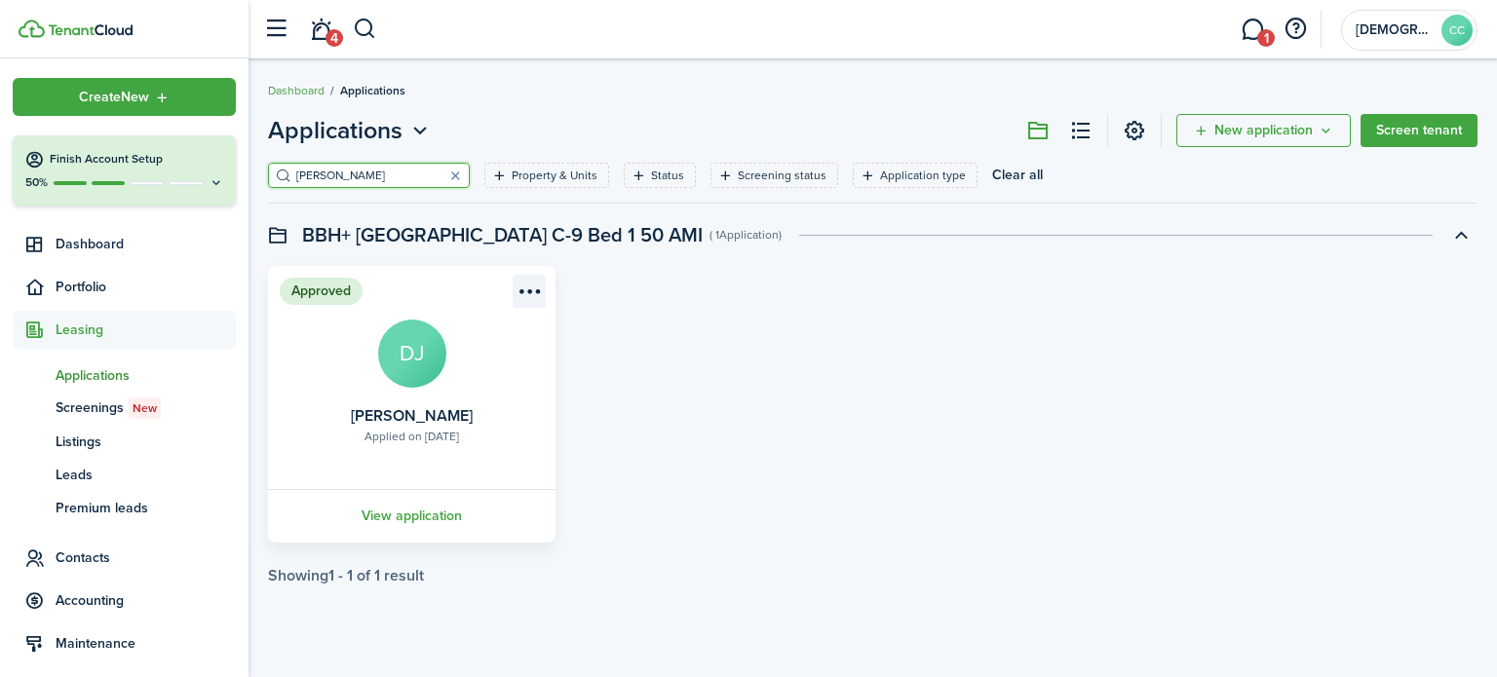
click at [540, 285] on menu-btn-icon "Open menu" at bounding box center [529, 291] width 33 height 33
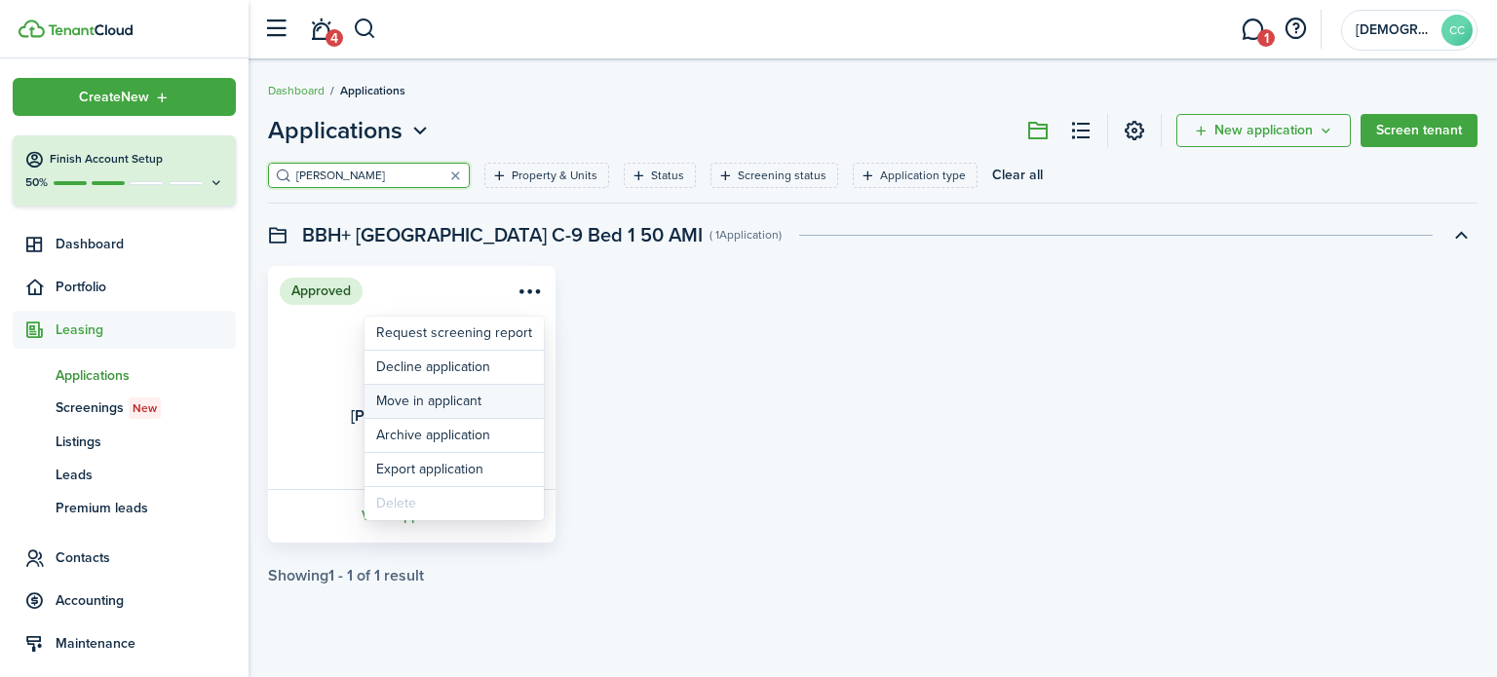
click at [451, 404] on button "Move in applicant" at bounding box center [453, 401] width 179 height 33
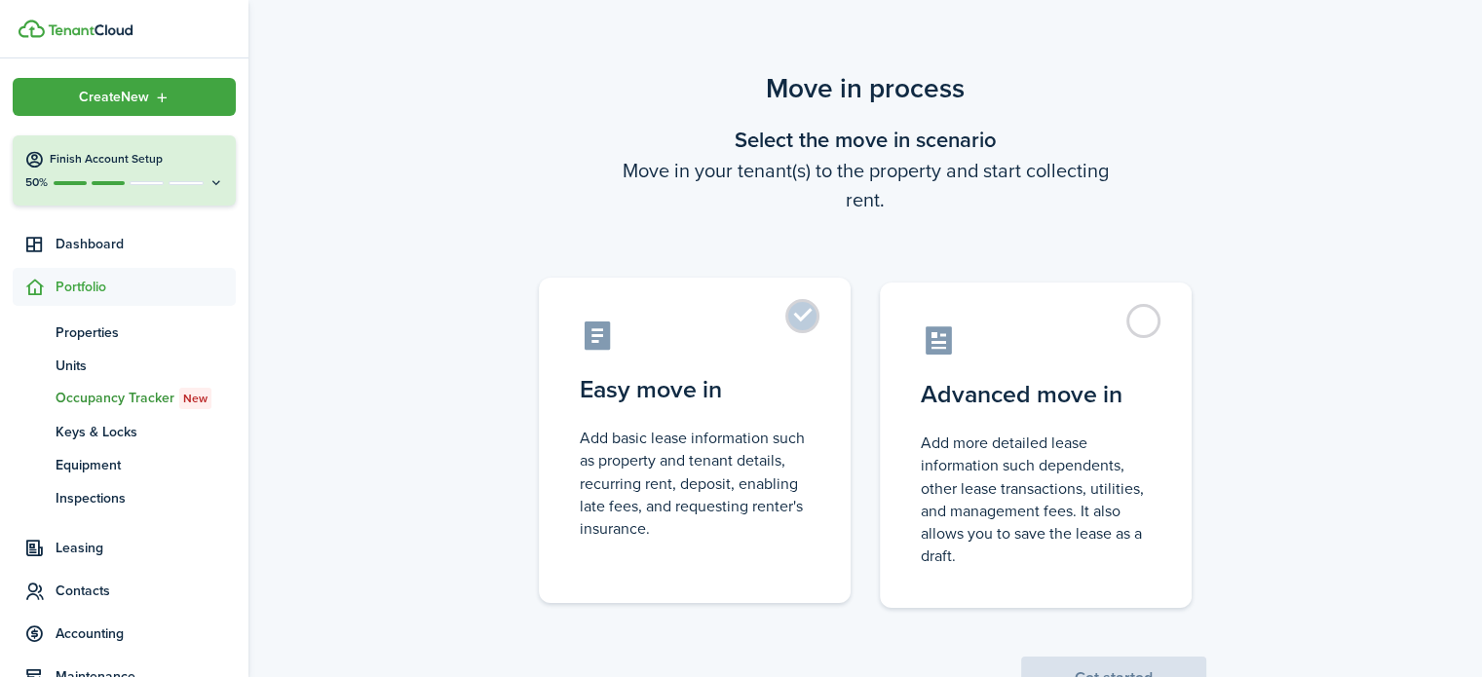
click at [812, 303] on label "Easy move in Add basic lease information such as property and tenant details, r…" at bounding box center [695, 440] width 312 height 325
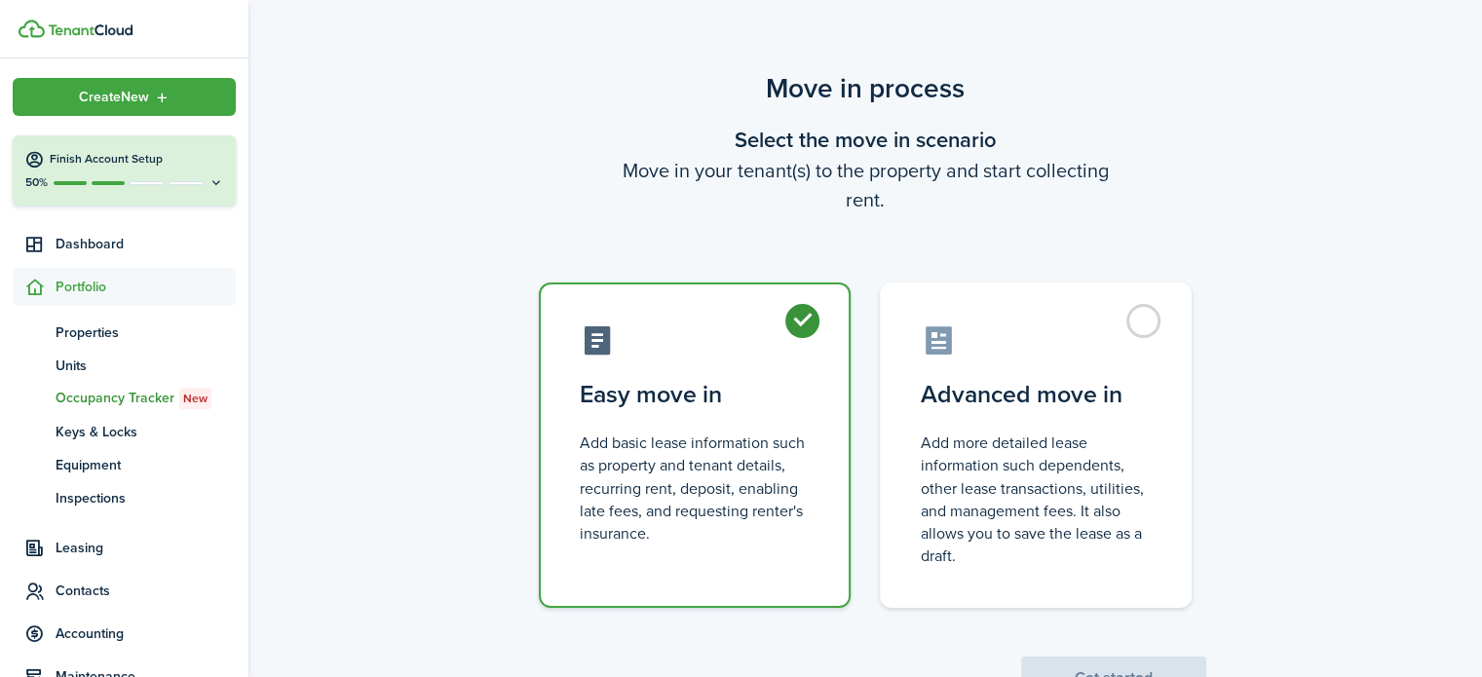
radio input "true"
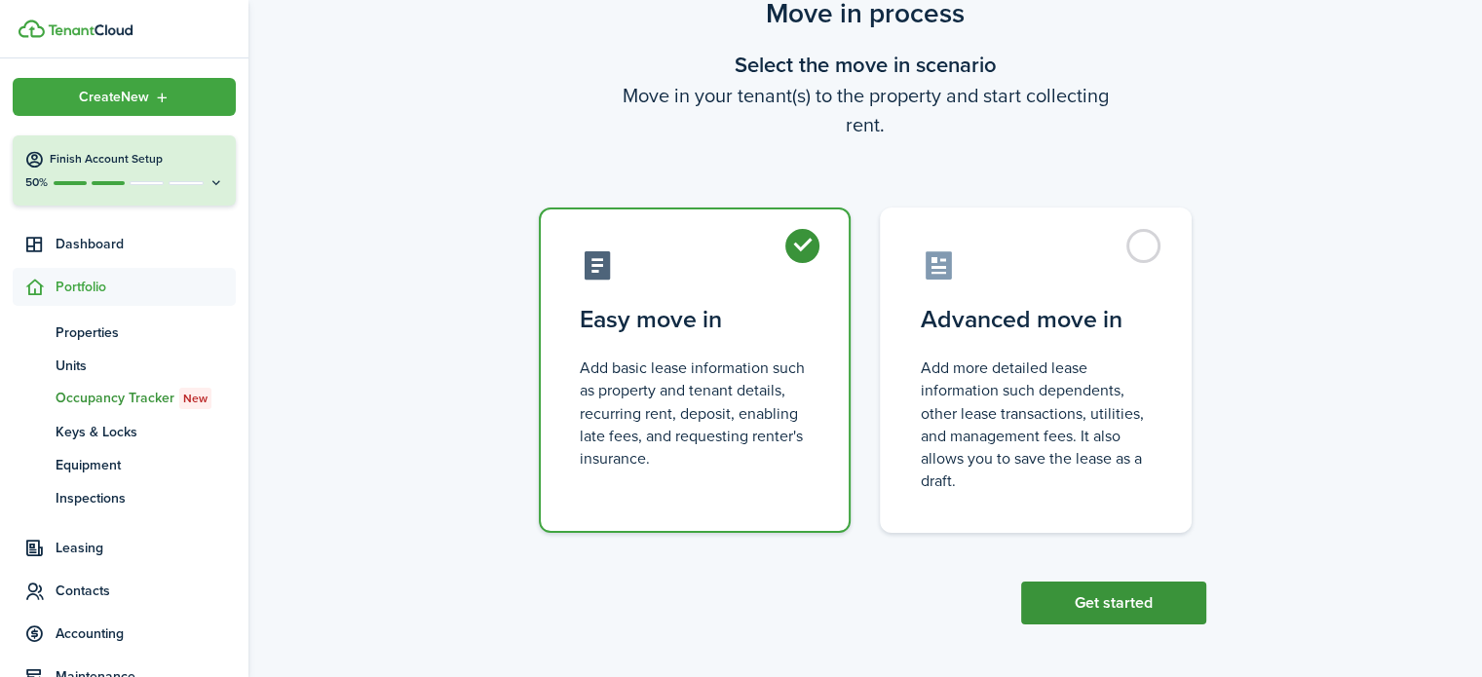
click at [1109, 599] on button "Get started" at bounding box center [1113, 603] width 185 height 43
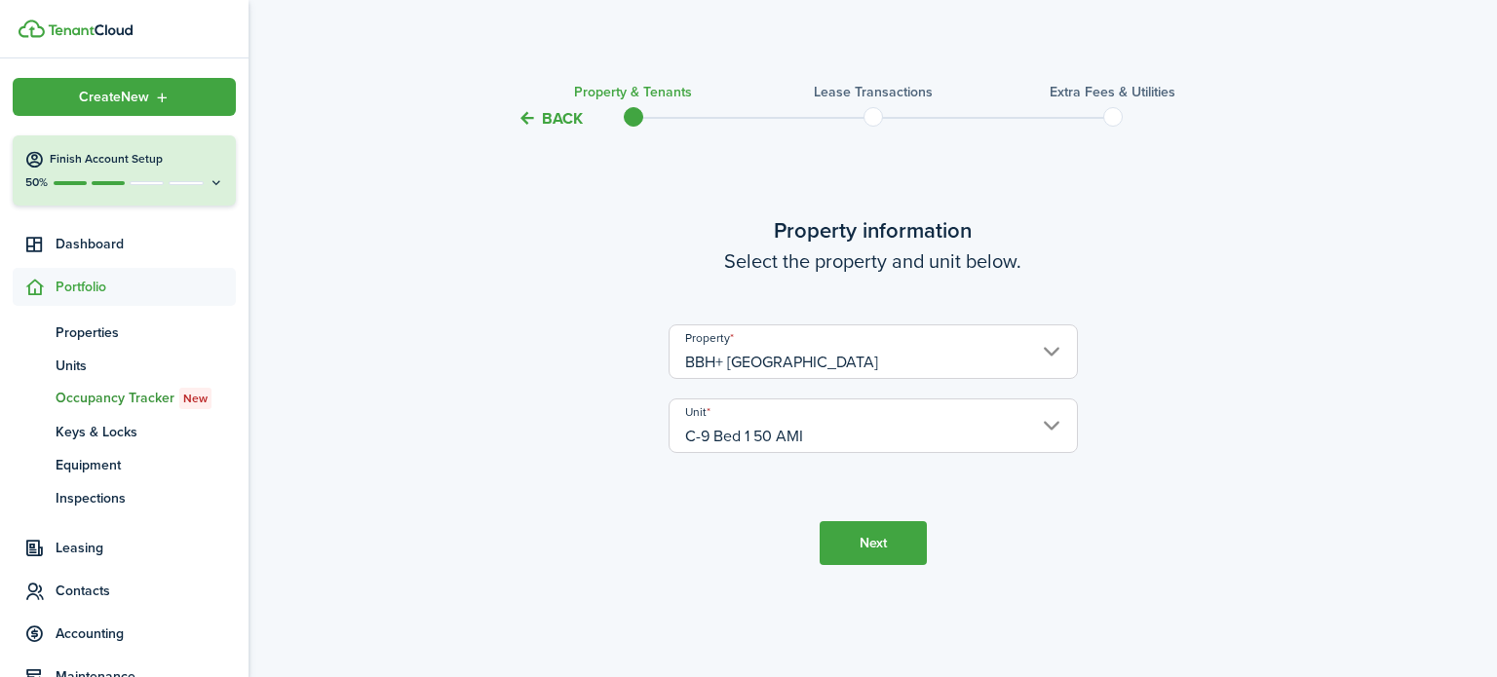
click at [873, 542] on button "Next" at bounding box center [873, 543] width 107 height 44
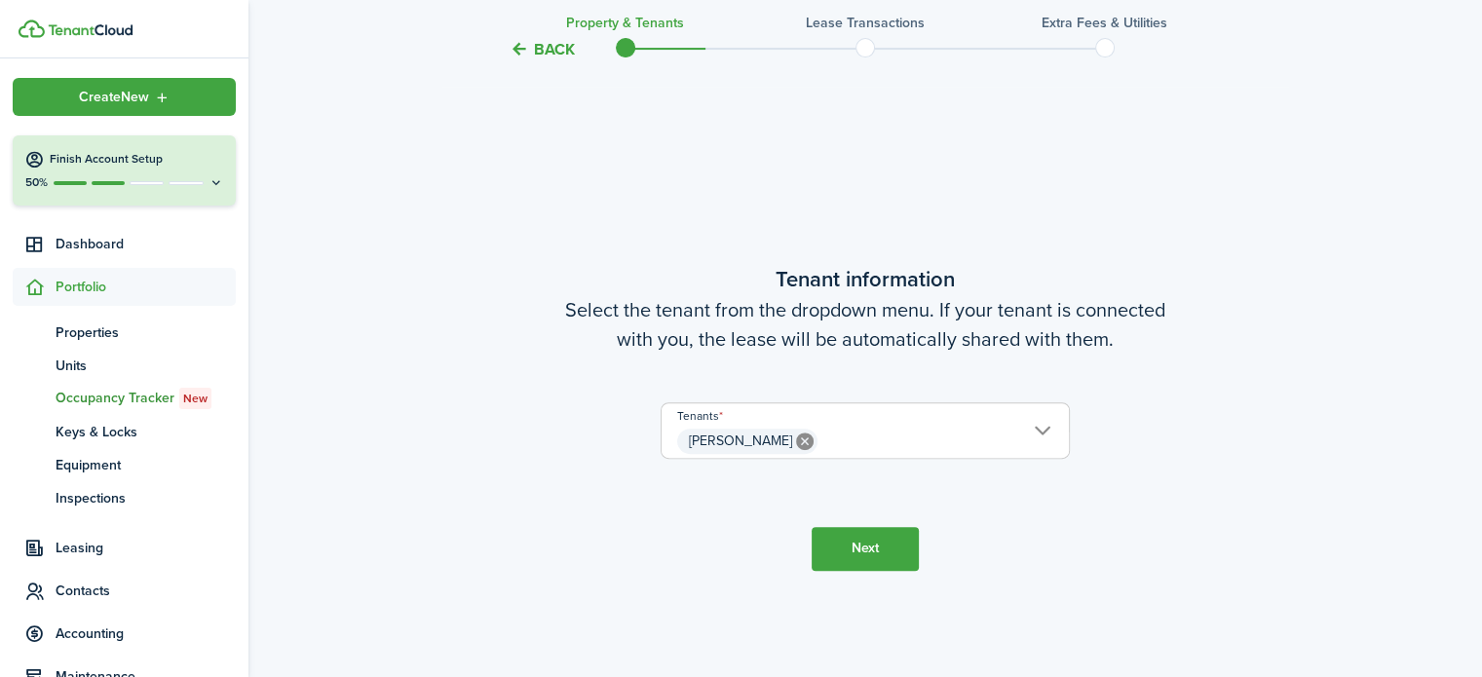
scroll to position [547, 0]
click at [850, 547] on button "Next" at bounding box center [865, 548] width 107 height 44
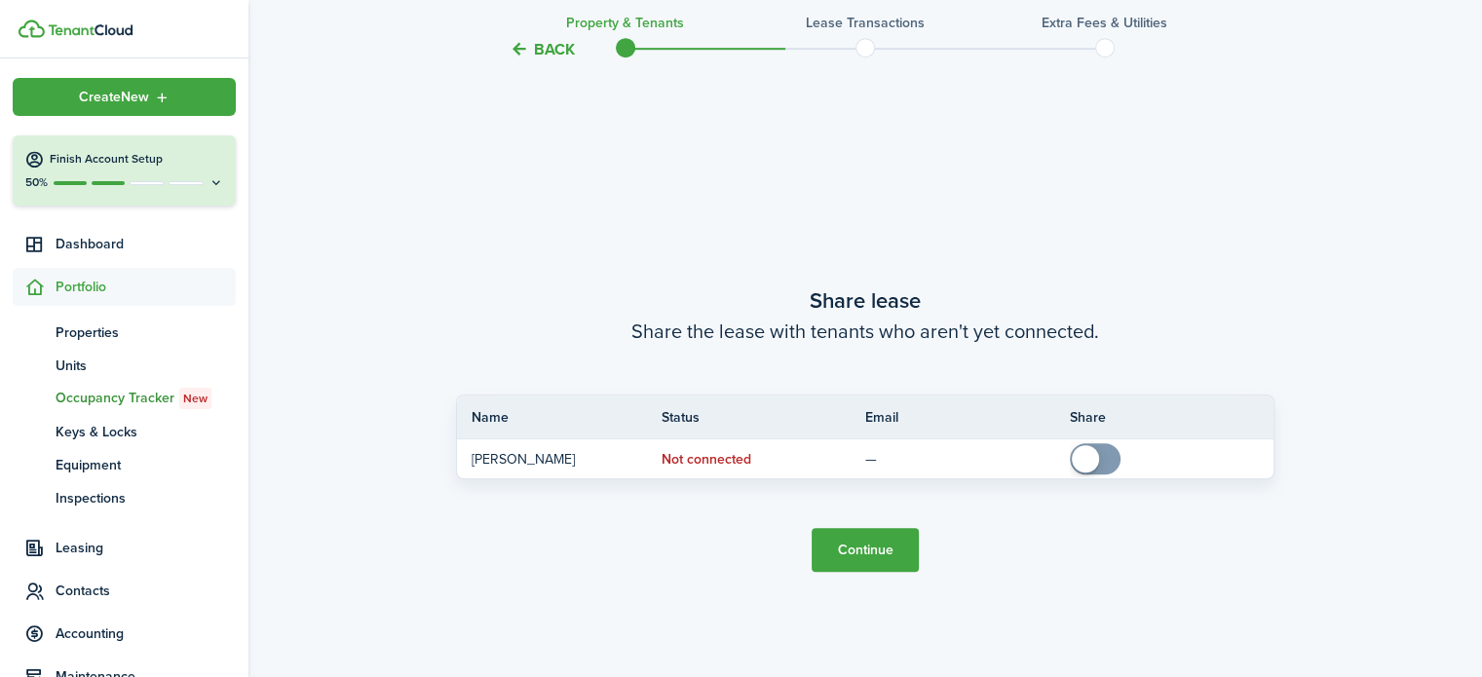
scroll to position [1224, 0]
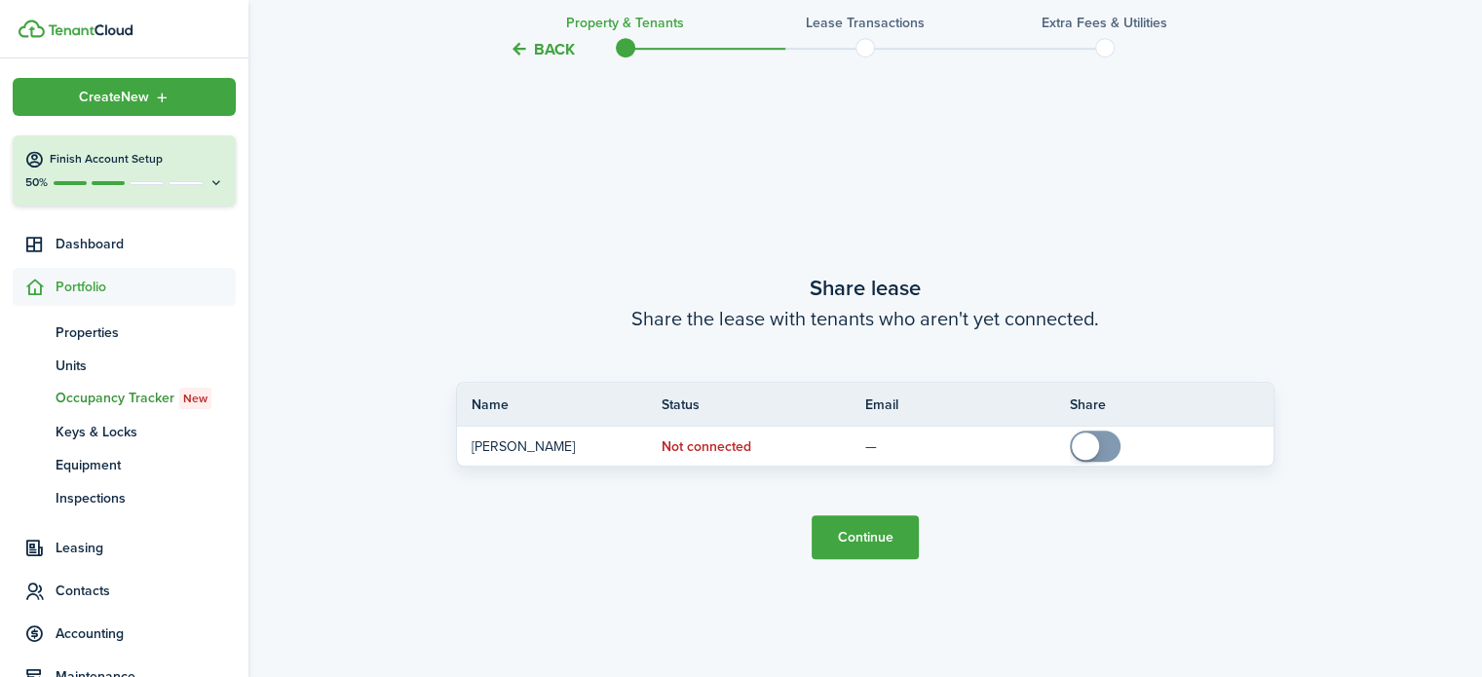
click at [850, 547] on button "Continue" at bounding box center [865, 538] width 107 height 44
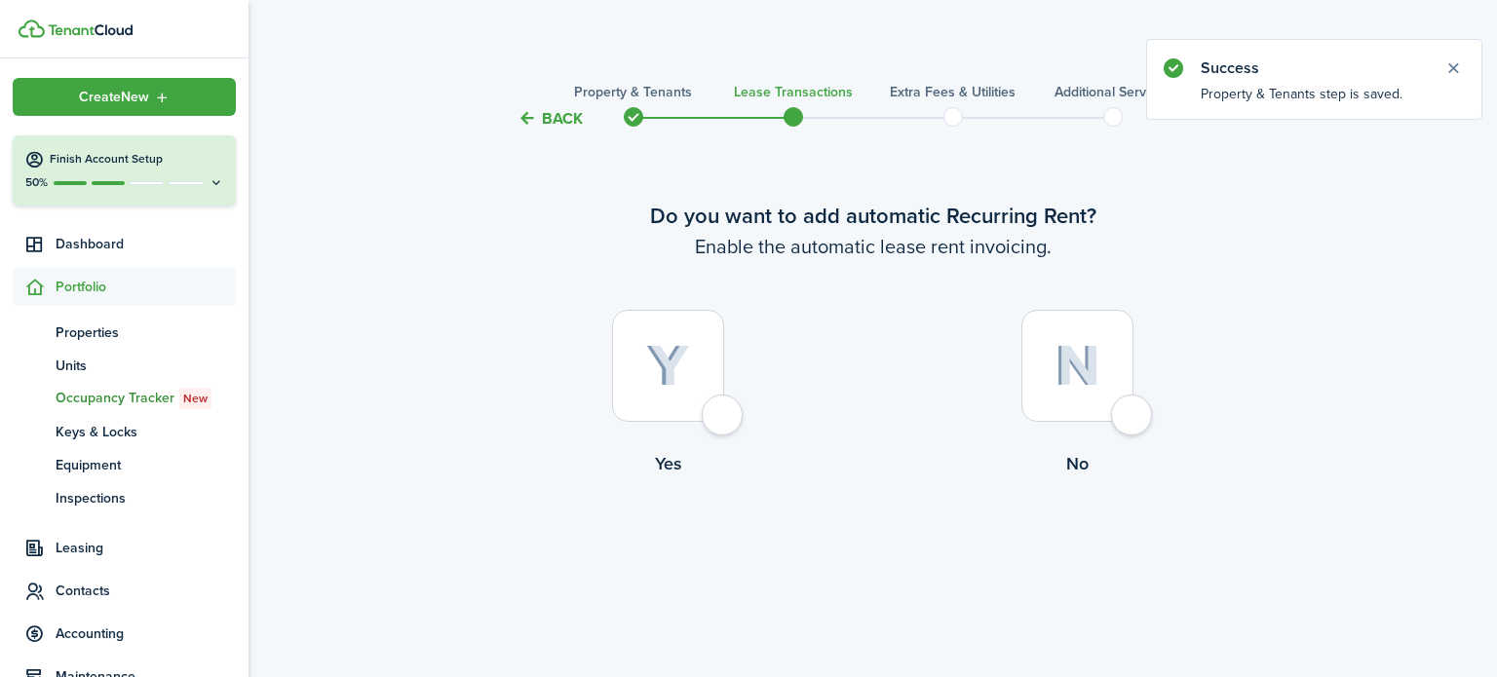
click at [722, 422] on div at bounding box center [668, 366] width 112 height 112
radio input "true"
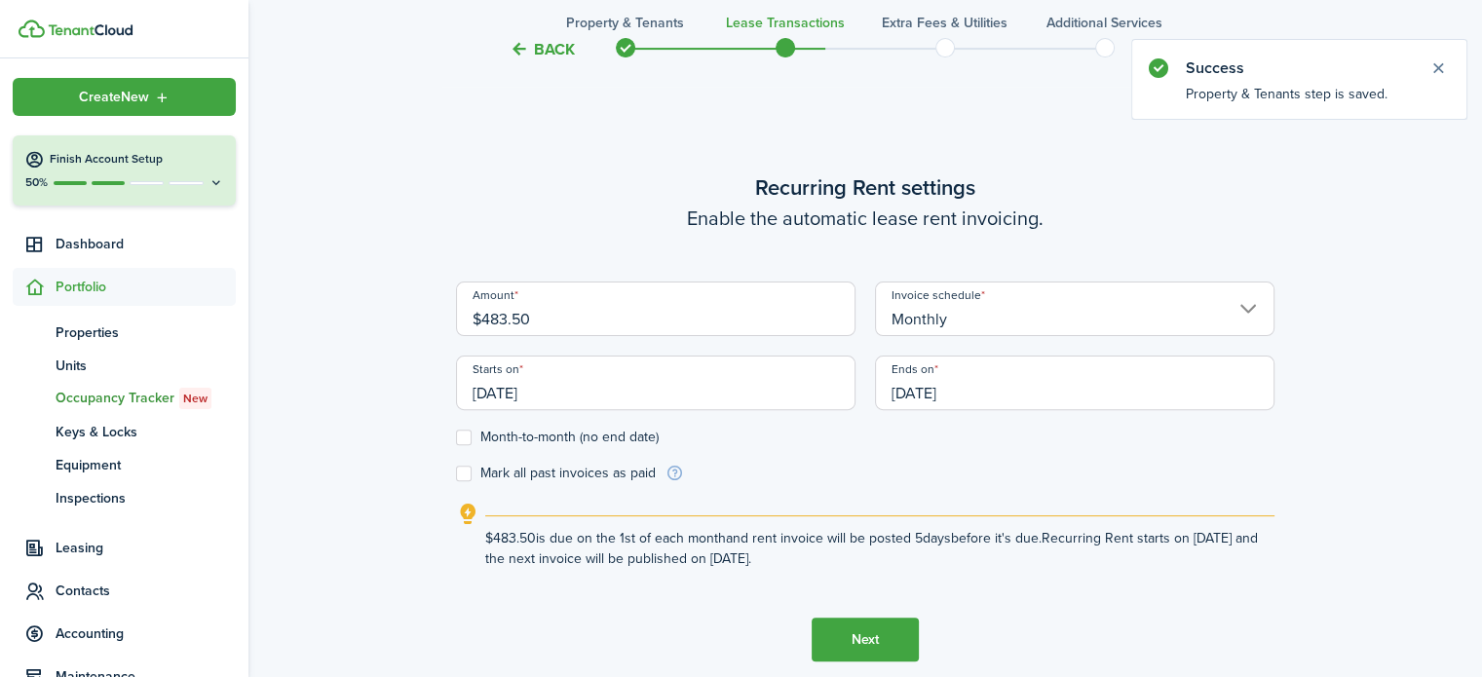
scroll to position [547, 0]
drag, startPoint x: 557, startPoint y: 322, endPoint x: 429, endPoint y: 298, distance: 130.7
click at [429, 298] on div "Back Property & Tenants Lease Transactions Extra fees & Utilities Additional Se…" at bounding box center [866, 138] width 1234 height 1233
click at [956, 394] on input "06/01/2026" at bounding box center [1075, 382] width 400 height 55
type input "$580.00"
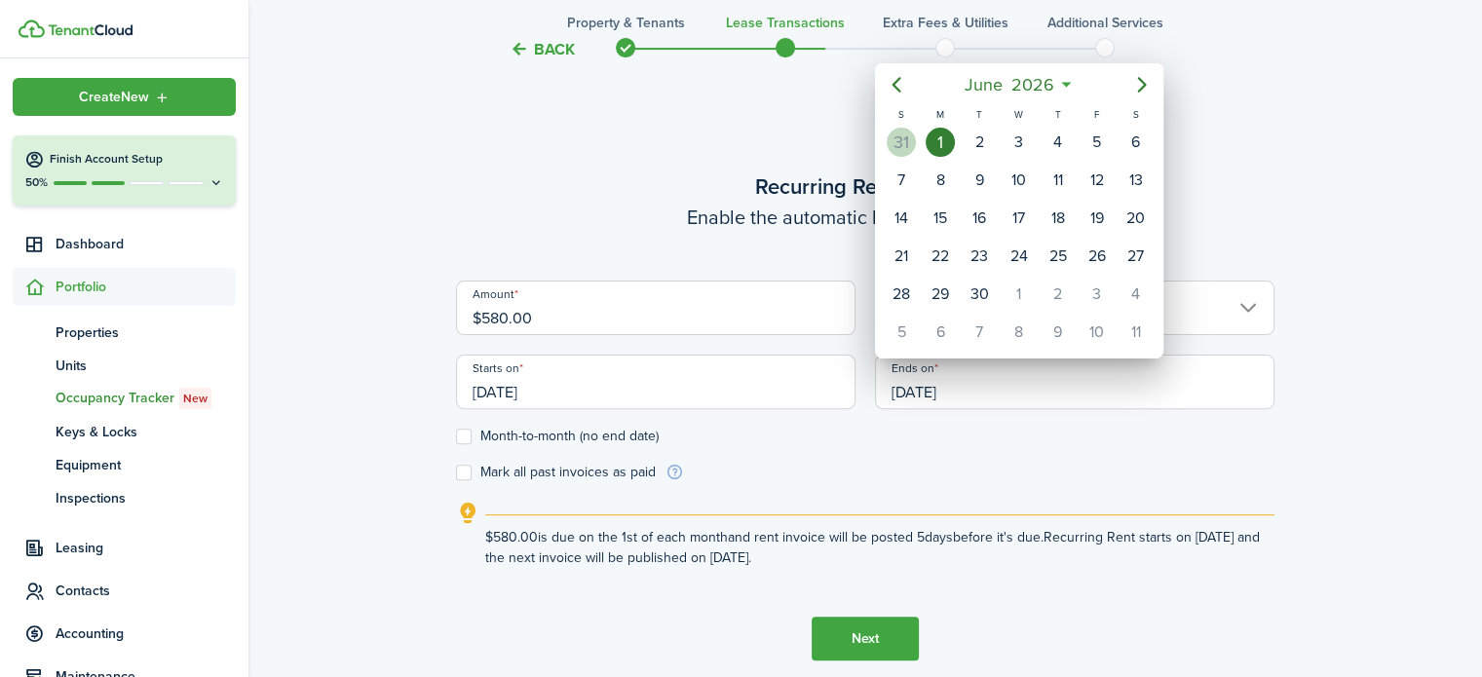
click at [901, 145] on div "31" at bounding box center [901, 142] width 29 height 29
type input "05/31/2026"
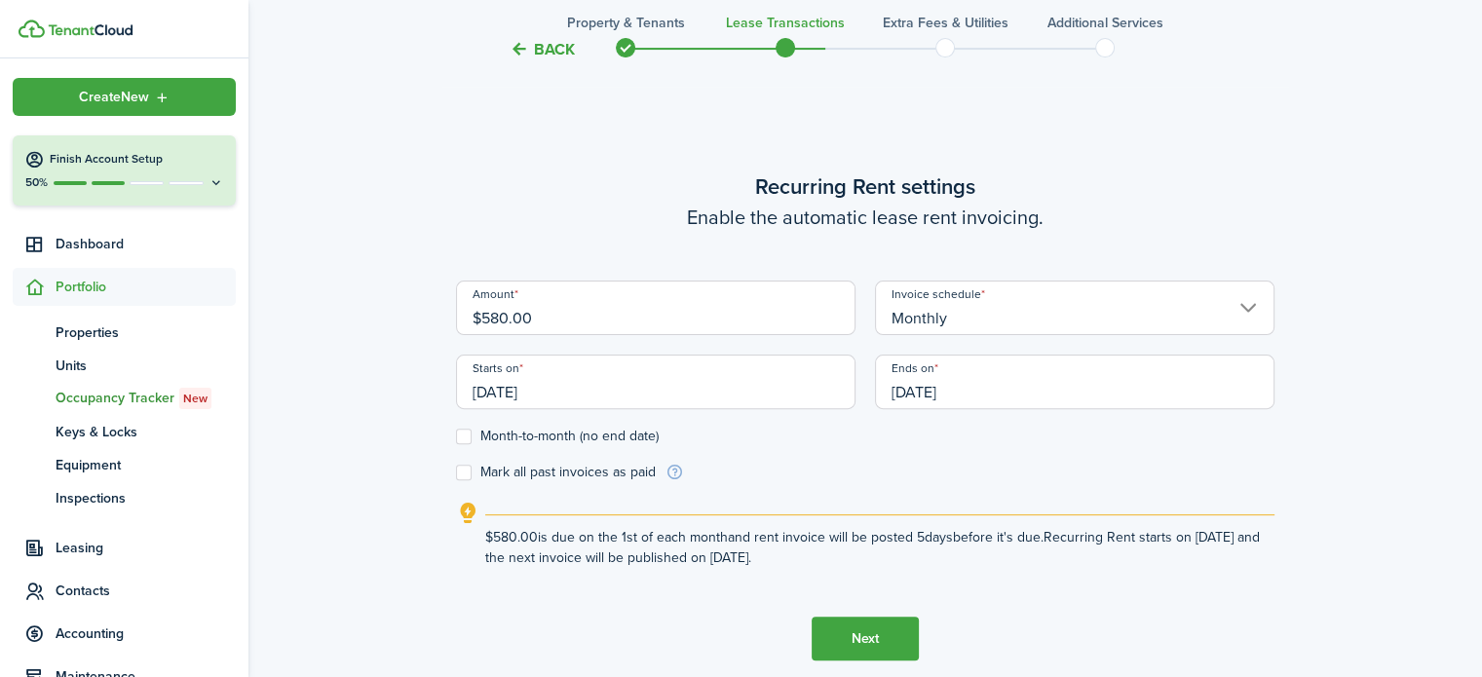
click at [857, 636] on button "Next" at bounding box center [865, 639] width 107 height 44
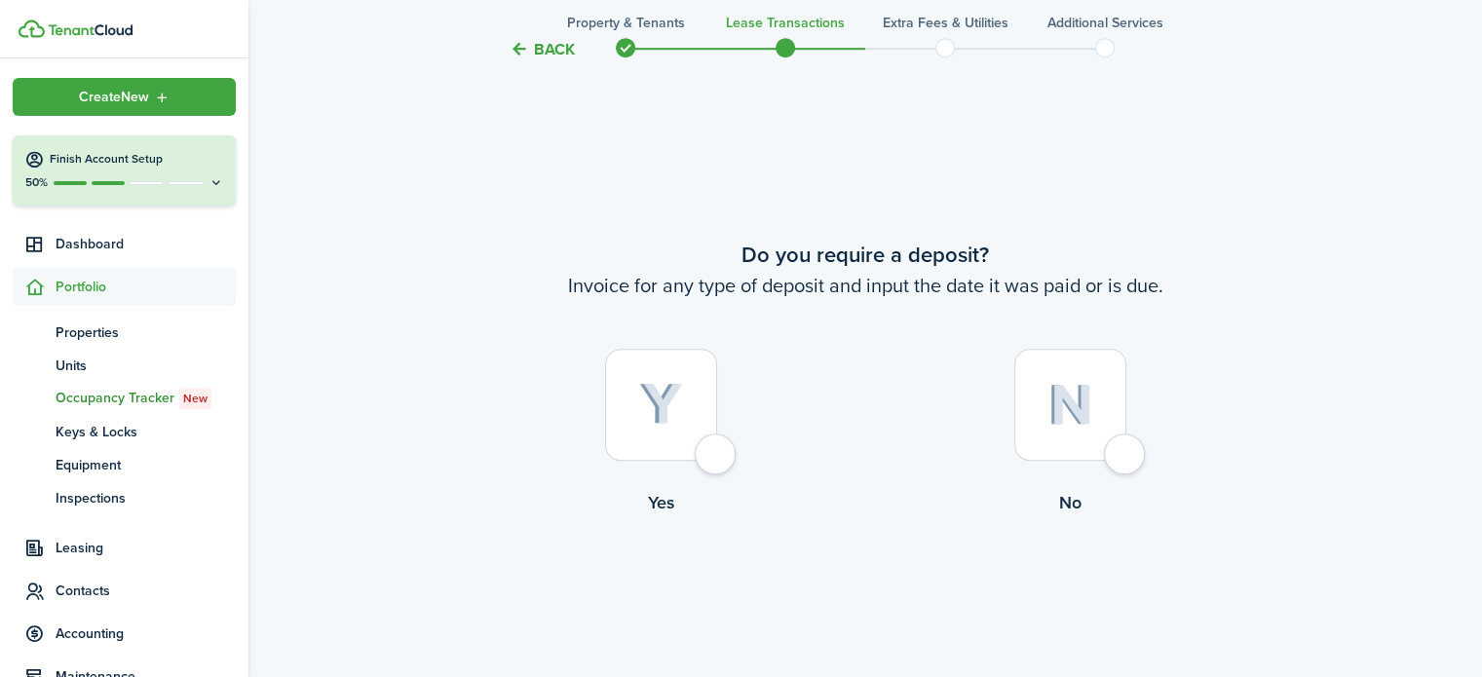
scroll to position [1224, 0]
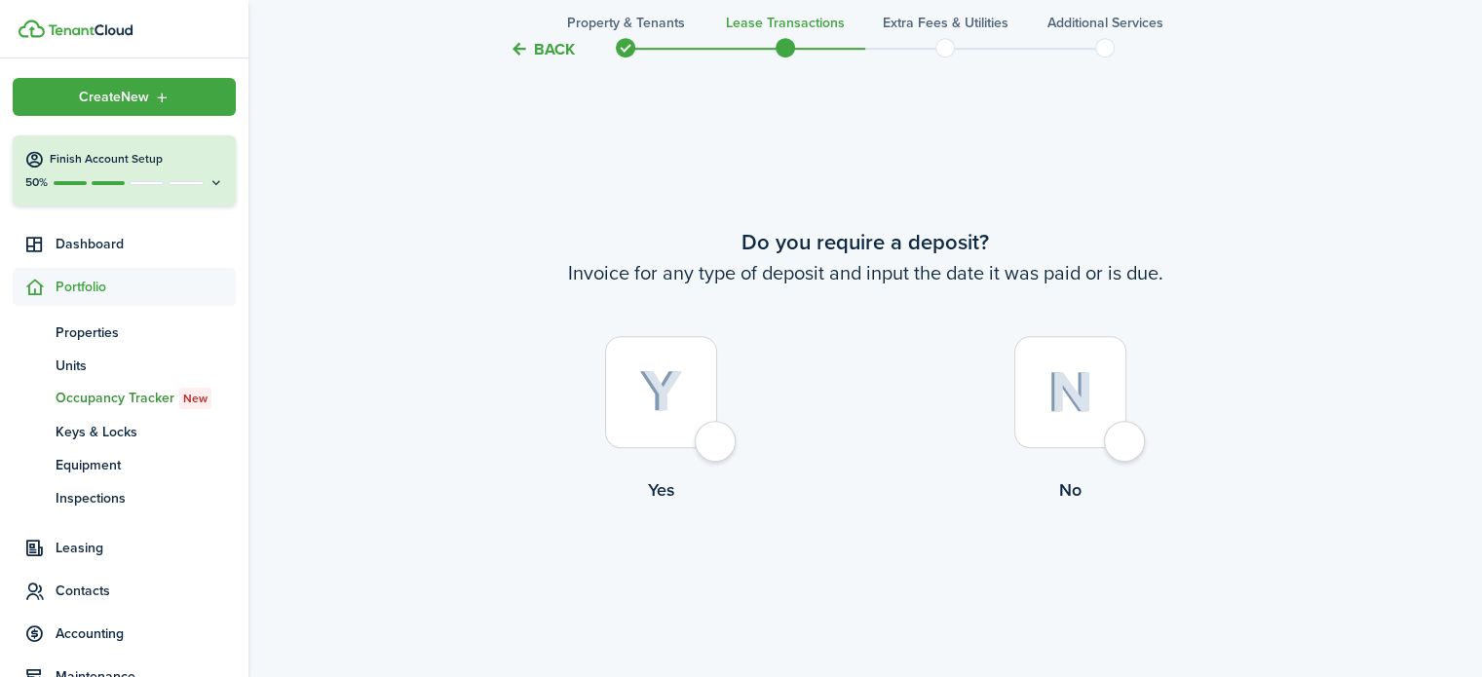
click at [1127, 447] on div at bounding box center [1070, 392] width 112 height 112
radio input "true"
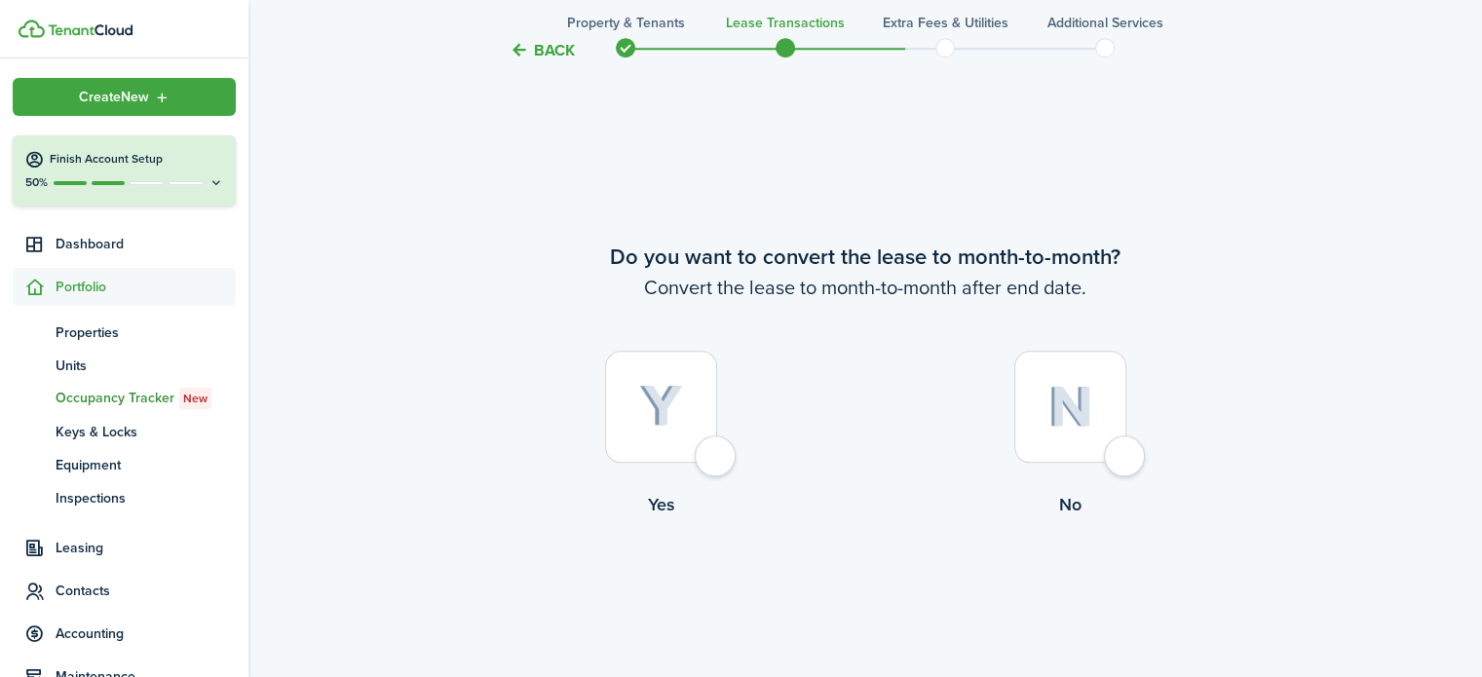
scroll to position [1902, 0]
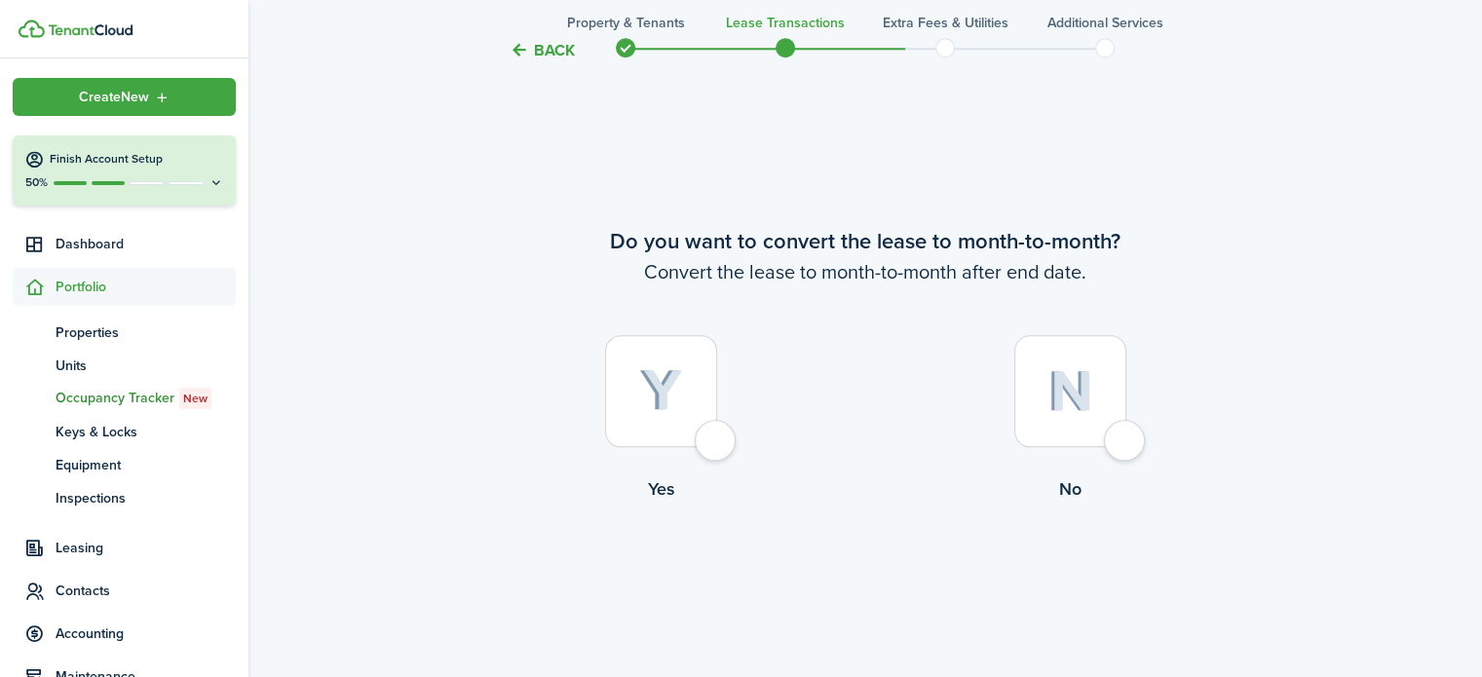
click at [1110, 447] on div at bounding box center [1070, 391] width 112 height 112
radio input "true"
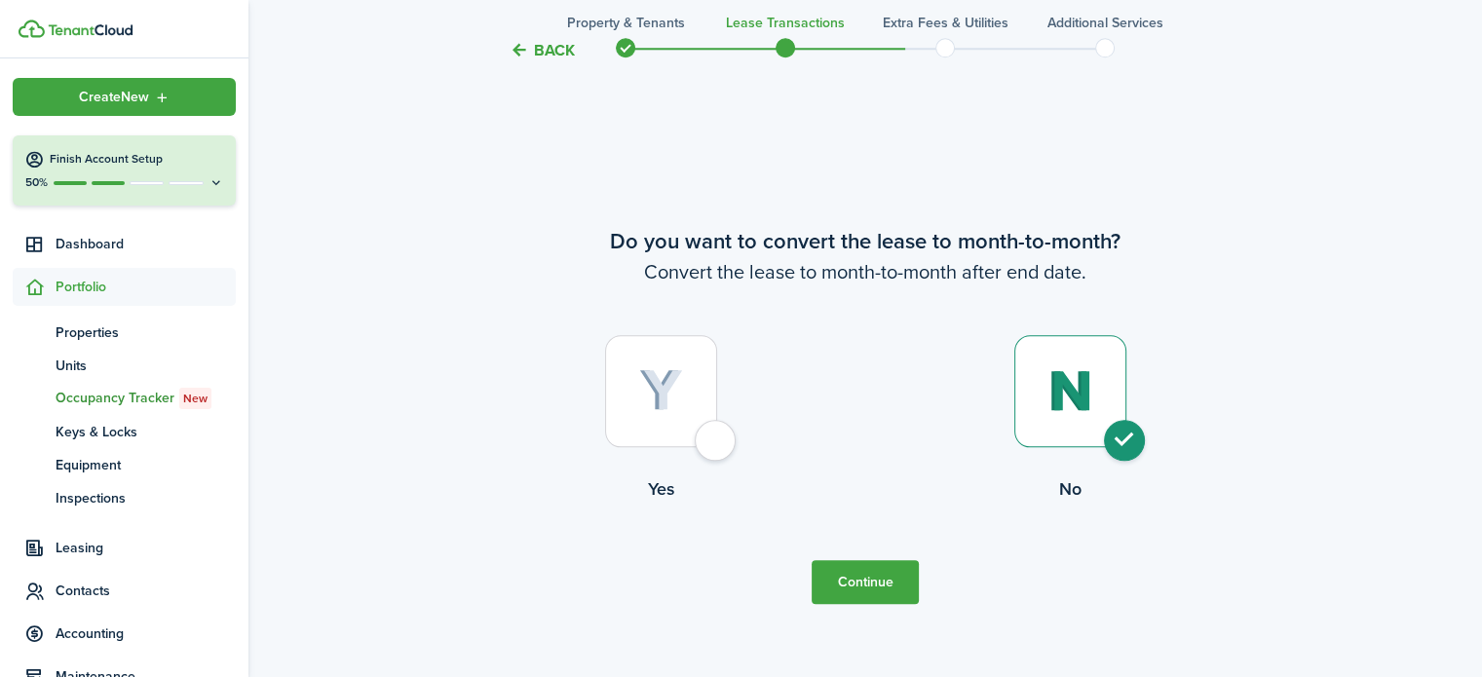
click at [877, 577] on button "Continue" at bounding box center [865, 582] width 107 height 44
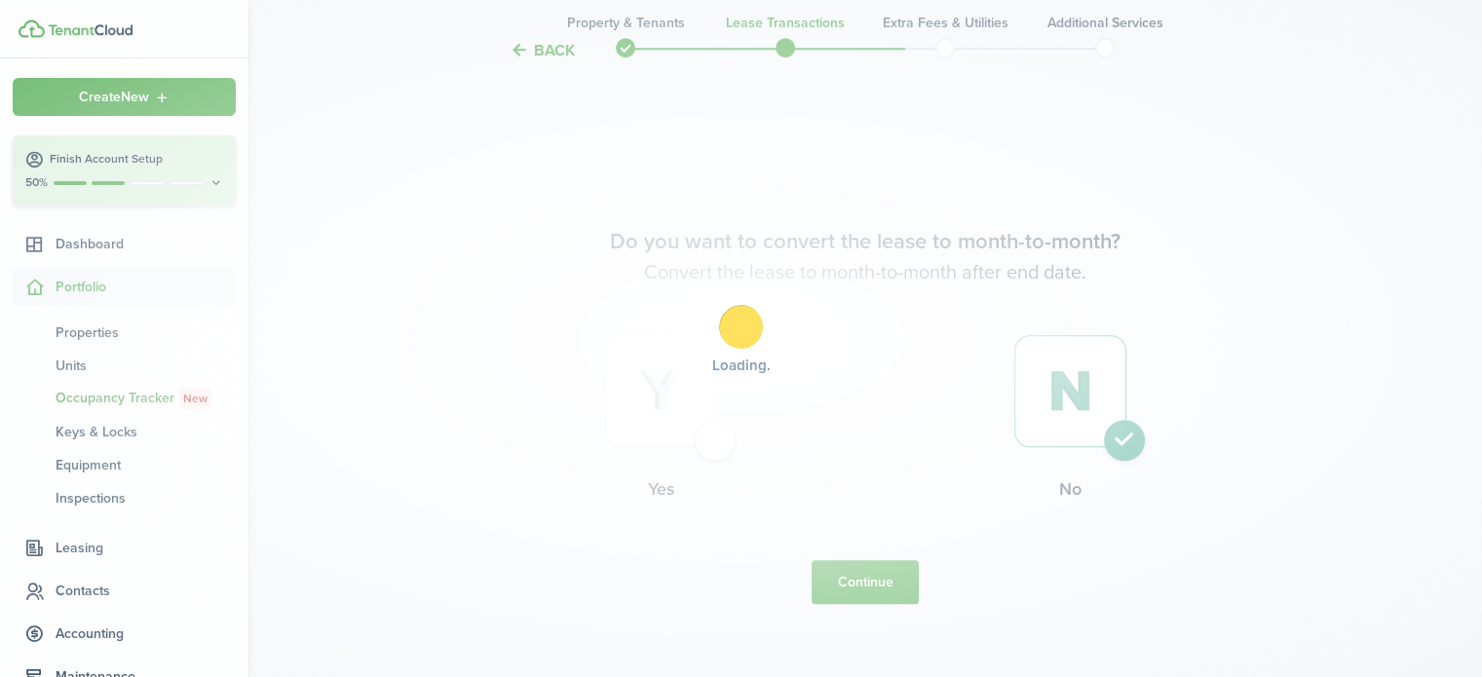
scroll to position [0, 0]
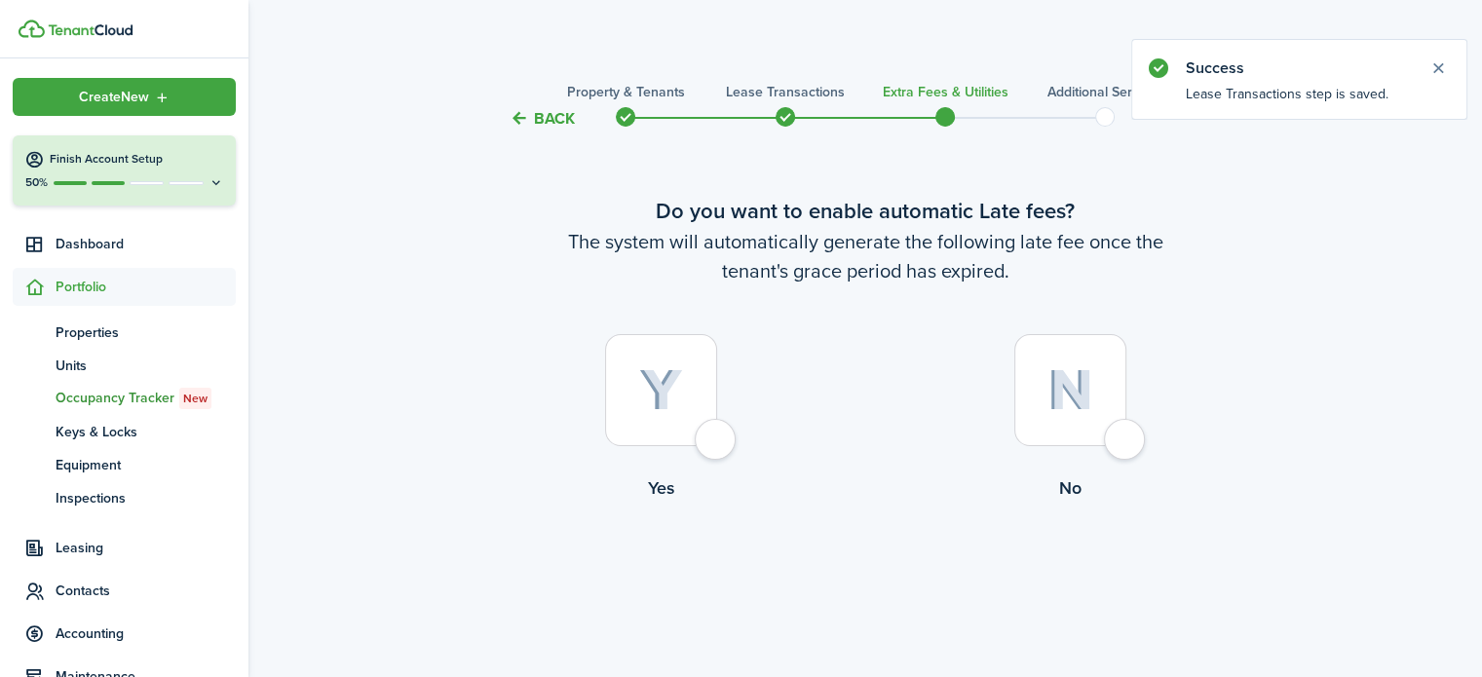
click at [1111, 440] on div at bounding box center [1070, 390] width 112 height 112
radio input "true"
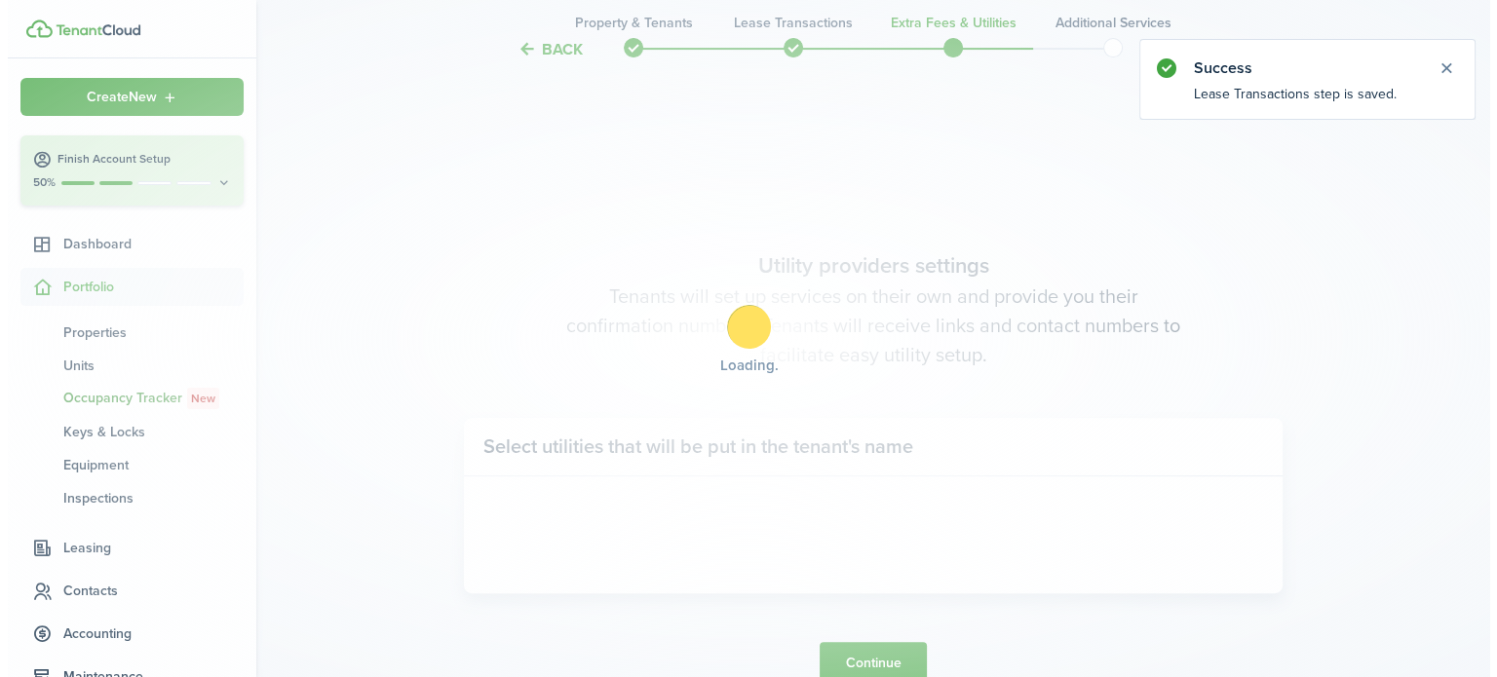
scroll to position [565, 0]
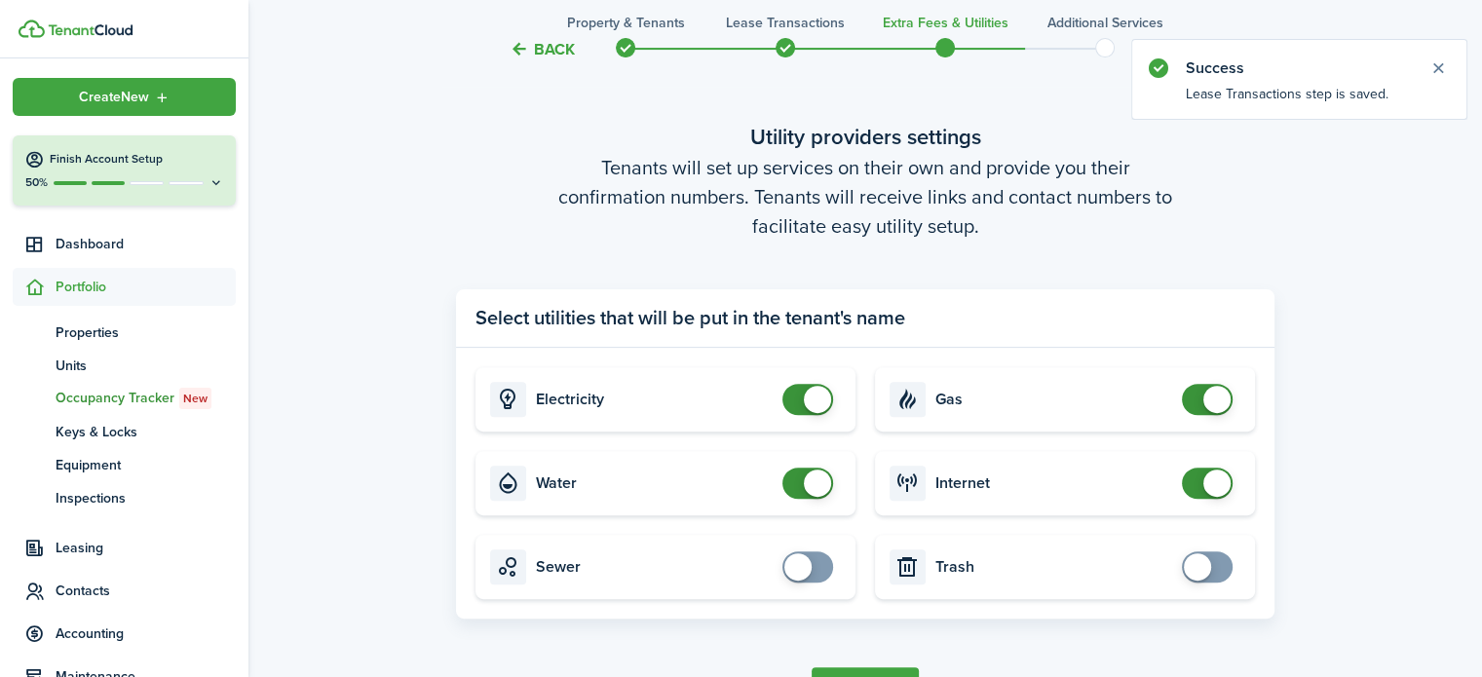
checkbox input "false"
click at [798, 394] on span at bounding box center [807, 399] width 19 height 31
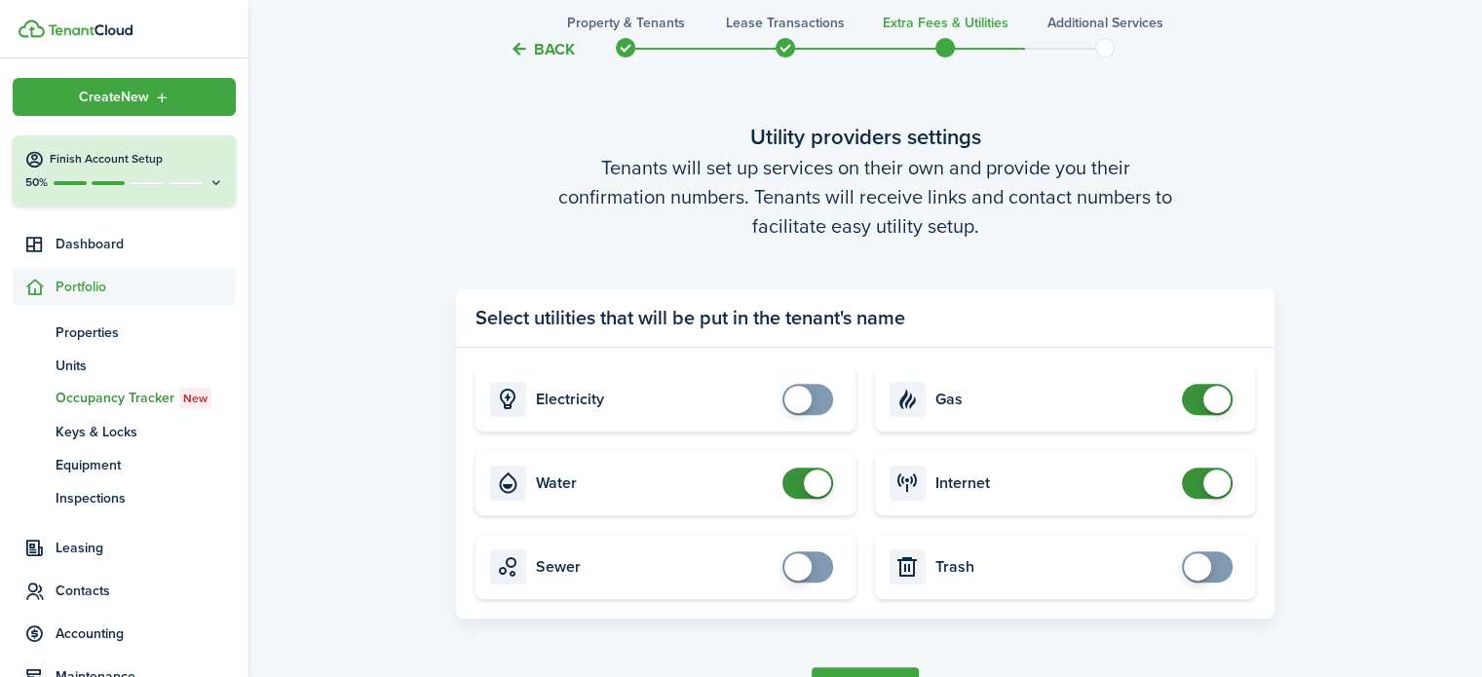
checkbox input "false"
click at [798, 481] on span at bounding box center [807, 483] width 19 height 31
checkbox input "false"
click at [1198, 401] on span at bounding box center [1207, 399] width 19 height 31
checkbox input "false"
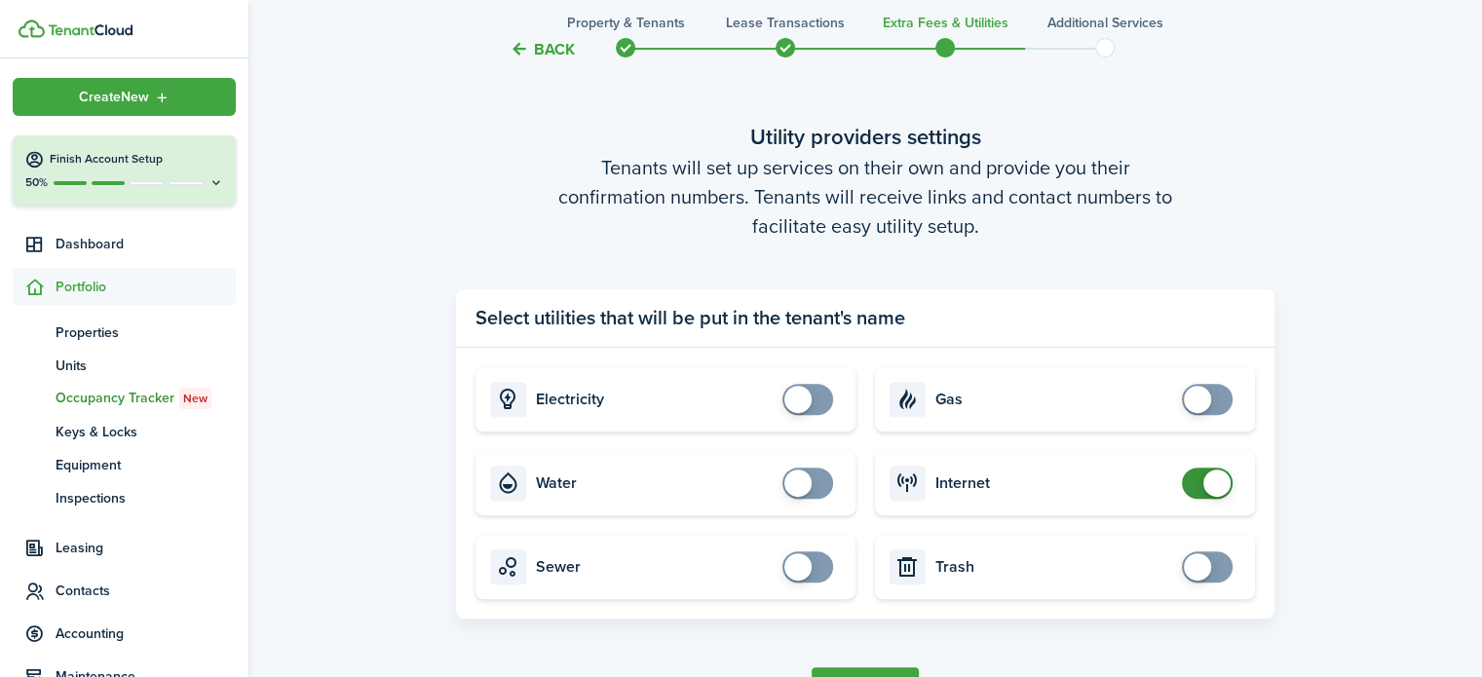
click at [1198, 485] on span at bounding box center [1207, 483] width 19 height 31
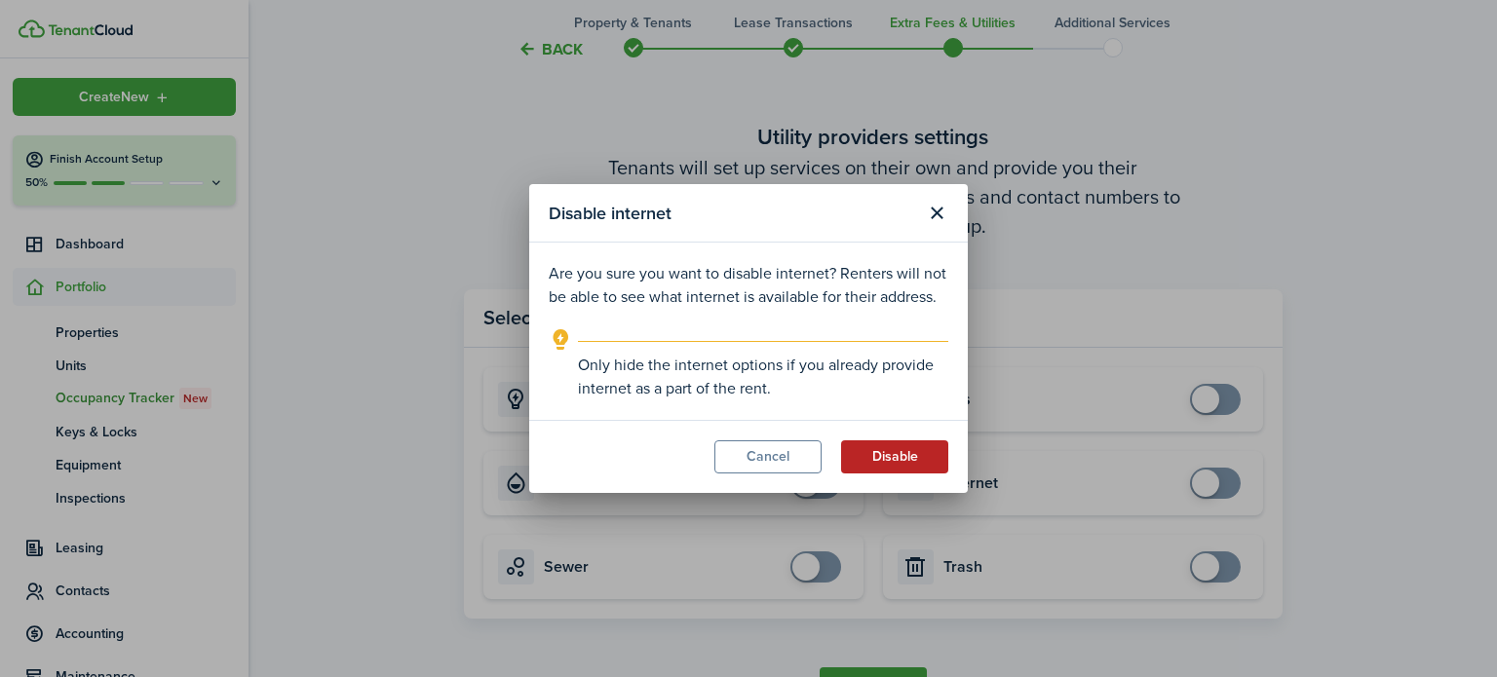
click at [917, 465] on button "Disable" at bounding box center [894, 456] width 107 height 33
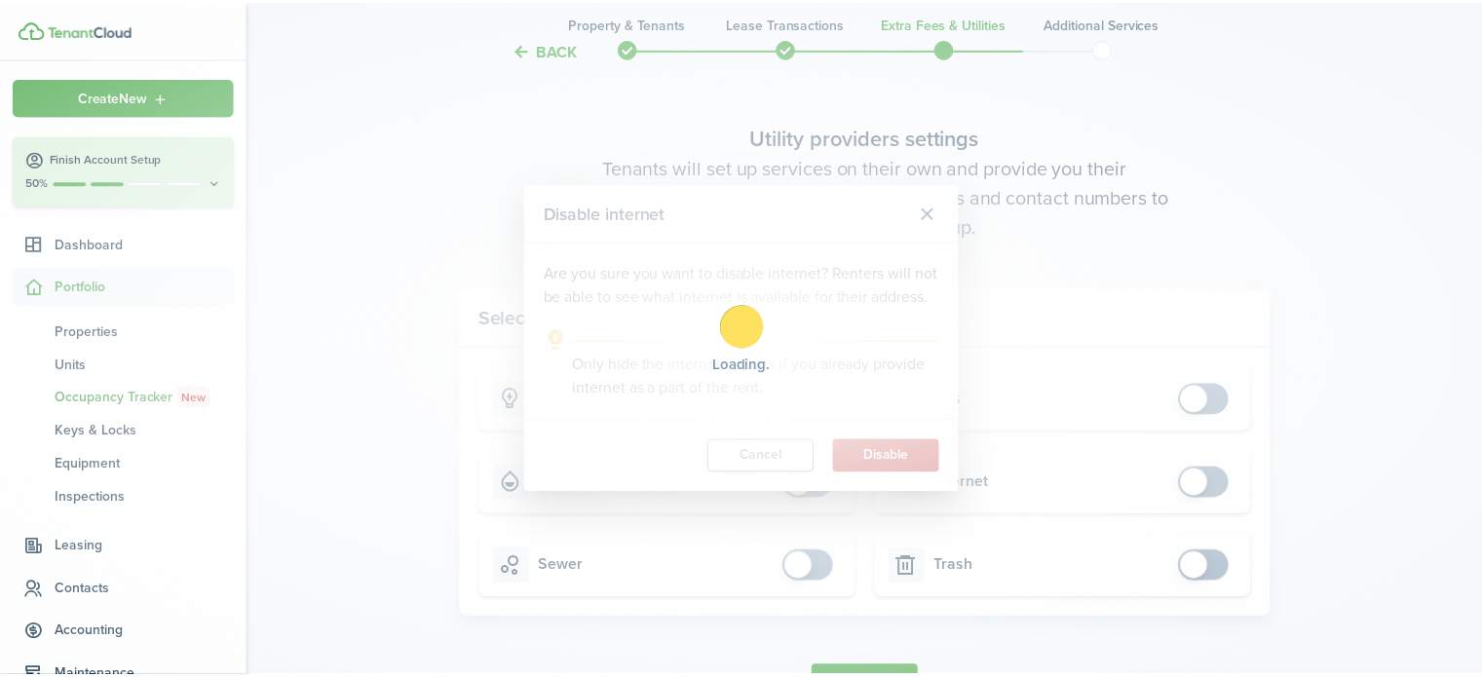
scroll to position [605, 0]
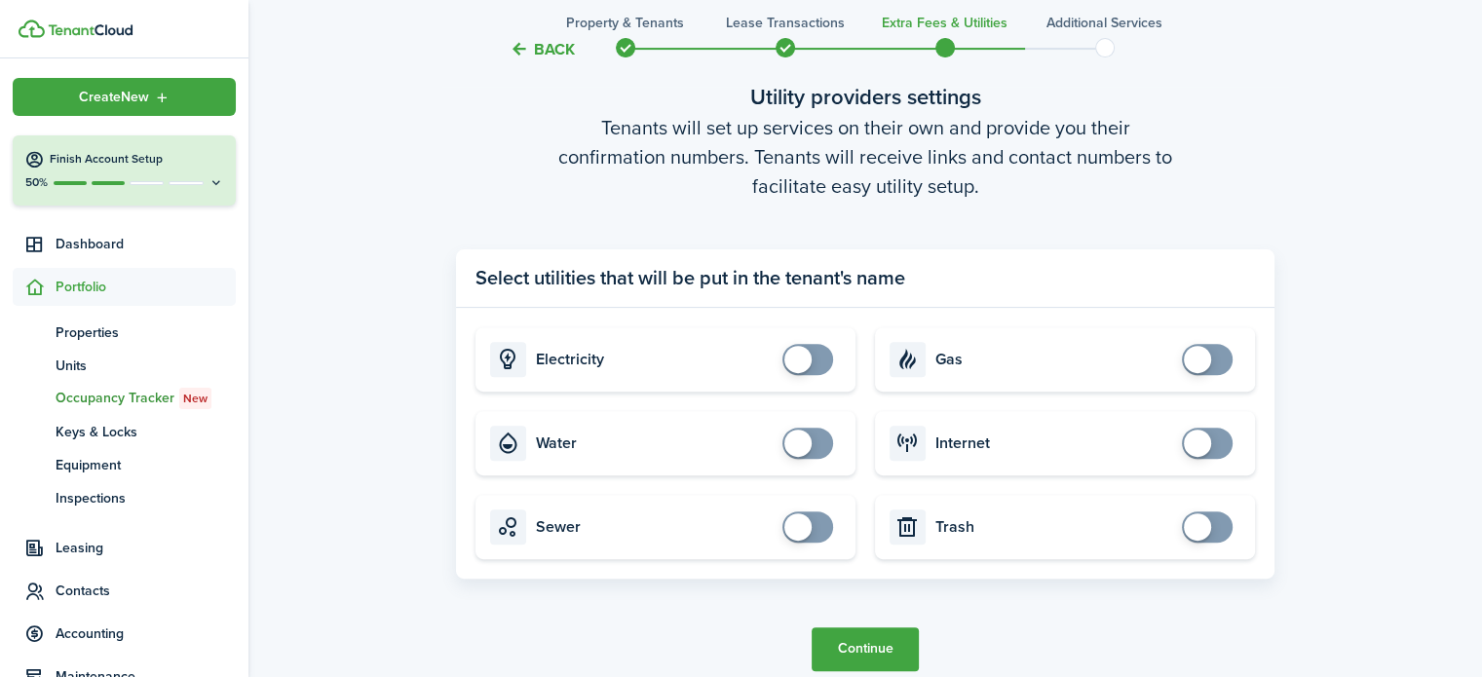
click at [879, 649] on button "Continue" at bounding box center [865, 650] width 107 height 44
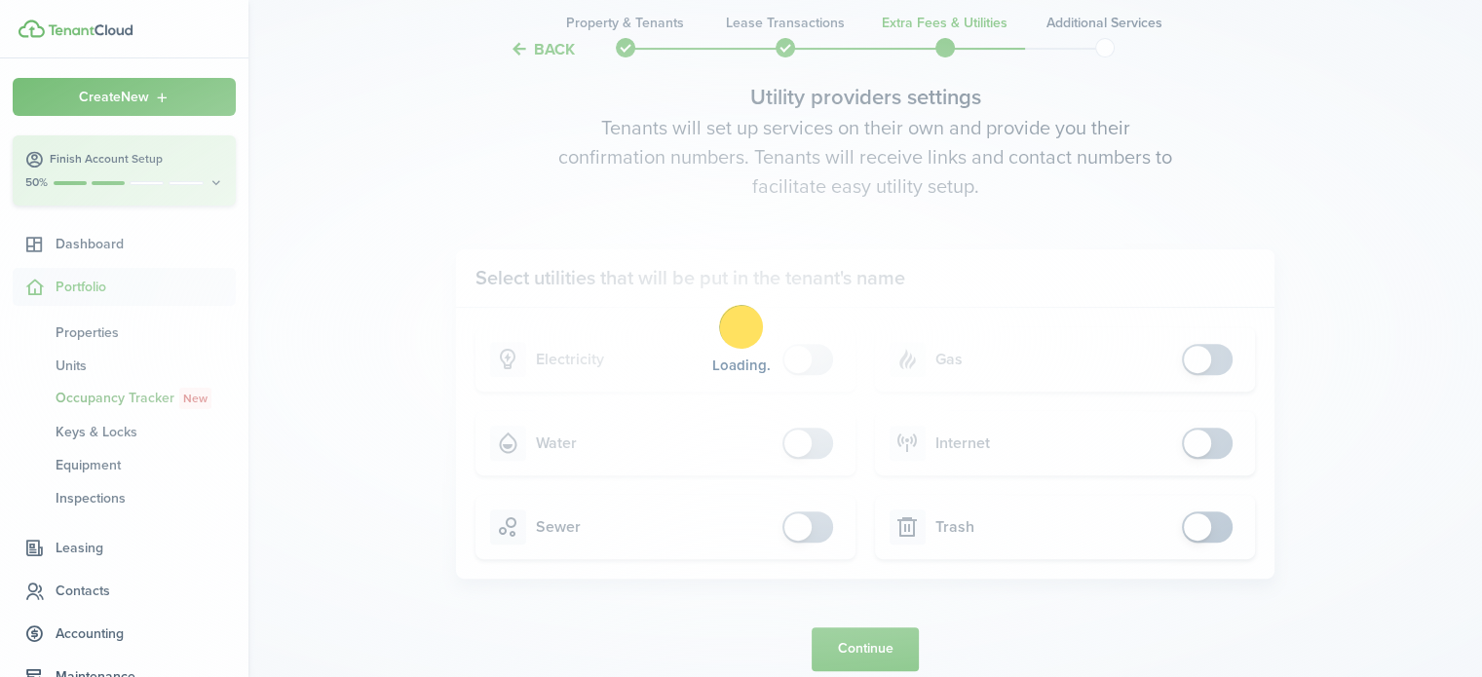
scroll to position [0, 0]
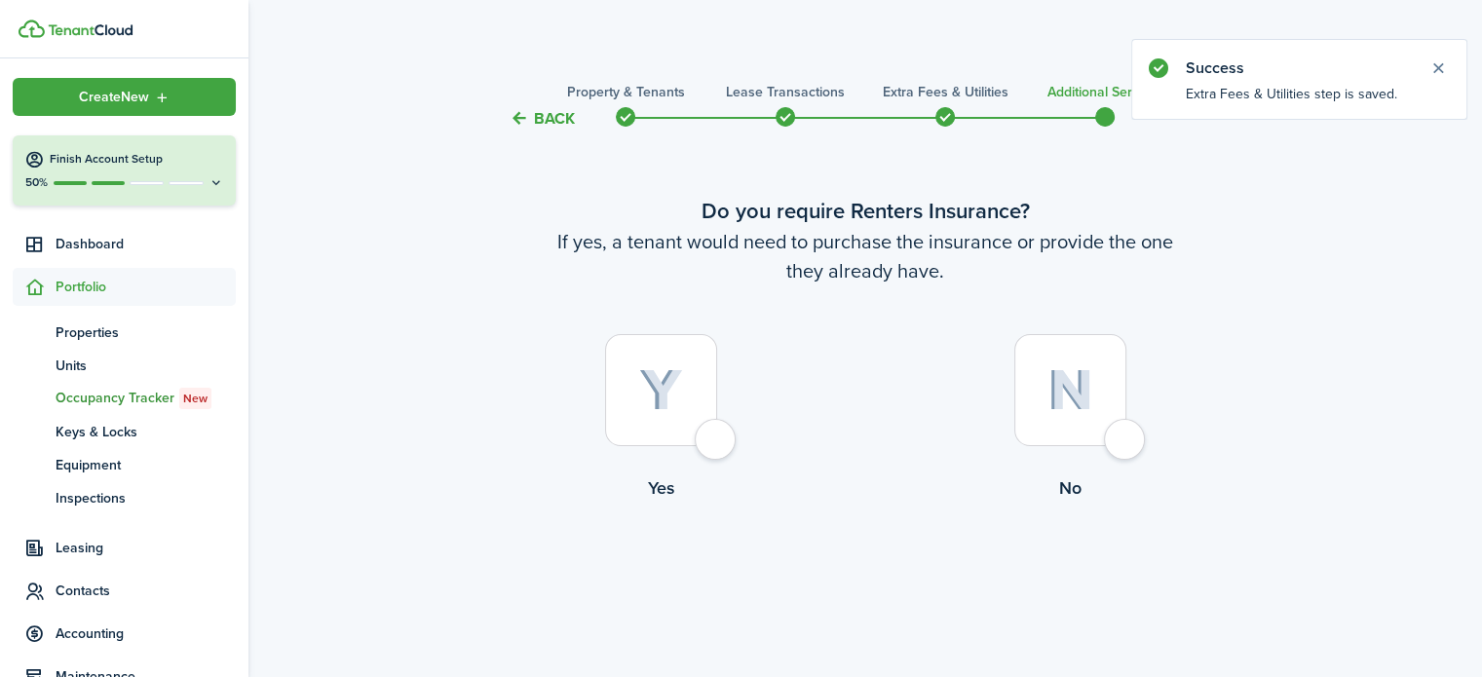
click at [1125, 446] on div at bounding box center [1070, 390] width 112 height 112
radio input "true"
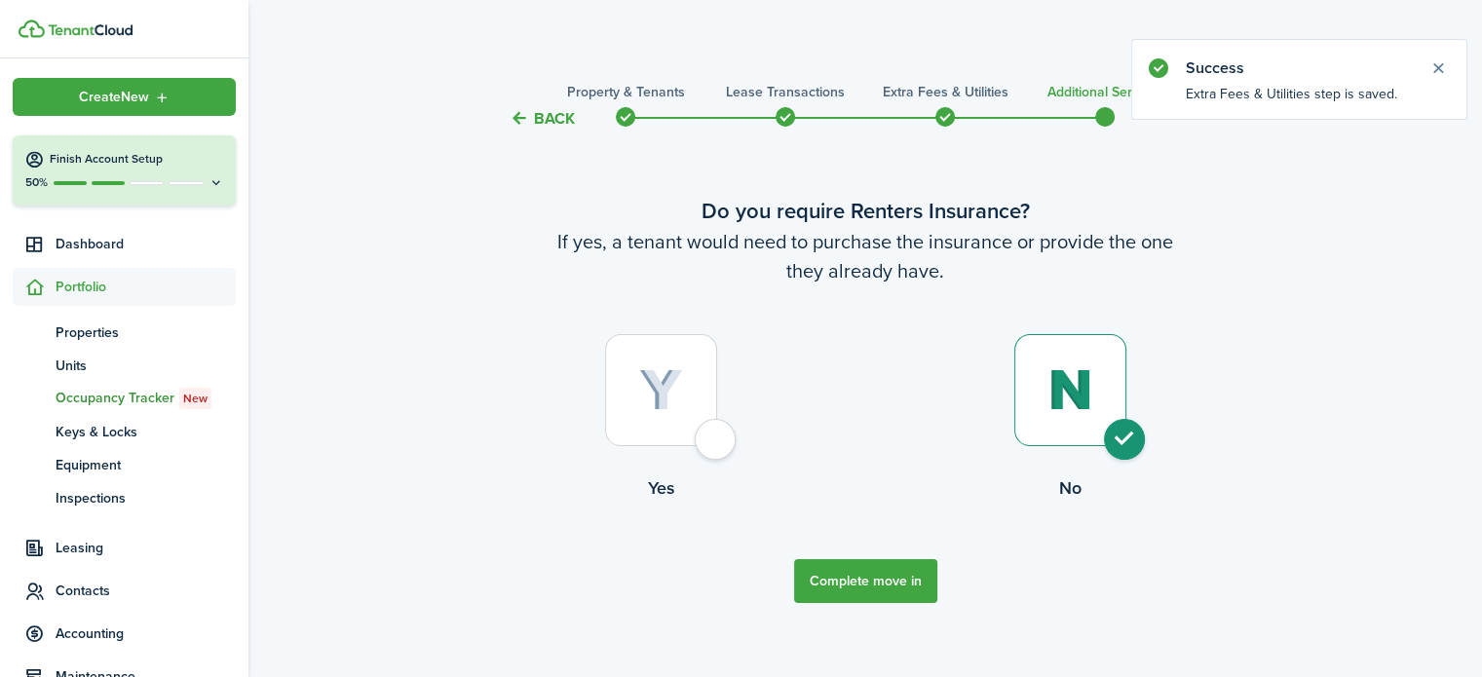
click at [881, 578] on button "Complete move in" at bounding box center [865, 581] width 143 height 44
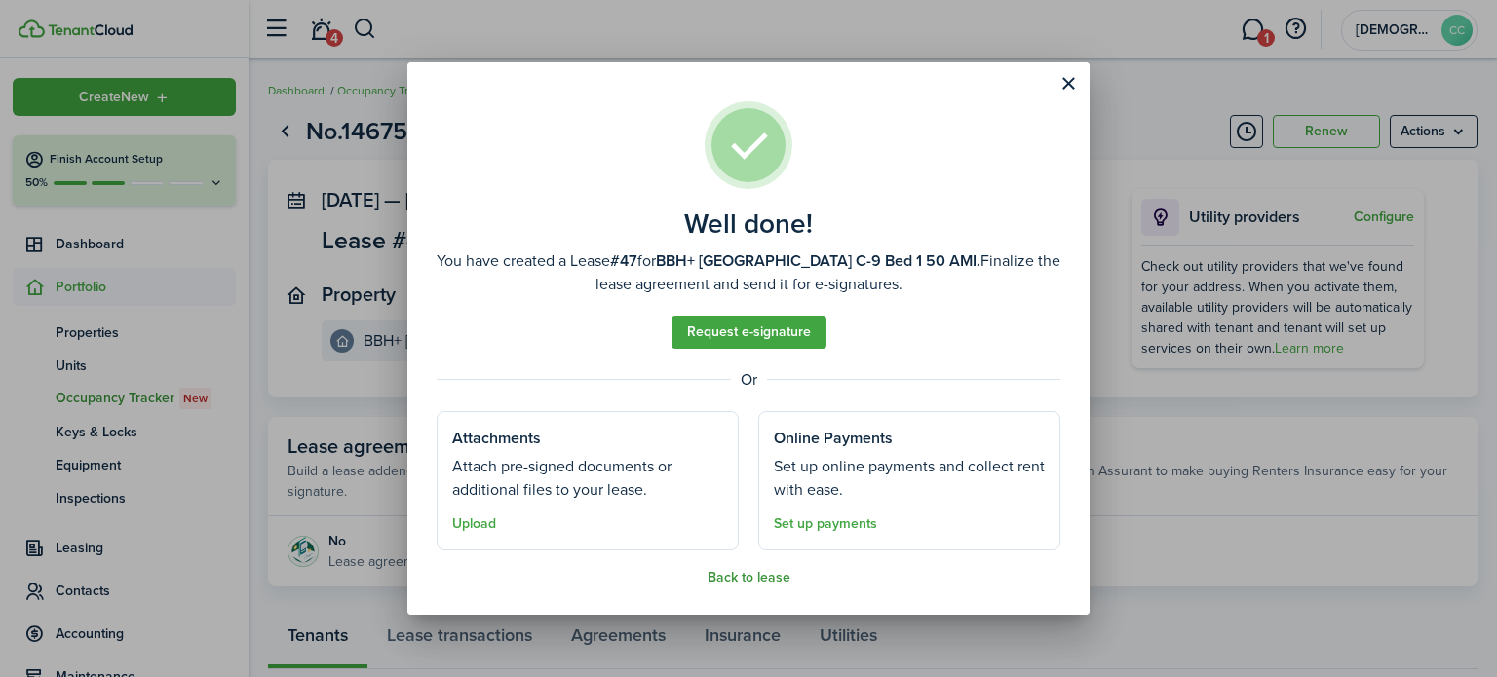
click at [763, 575] on button "Back to lease" at bounding box center [749, 578] width 83 height 16
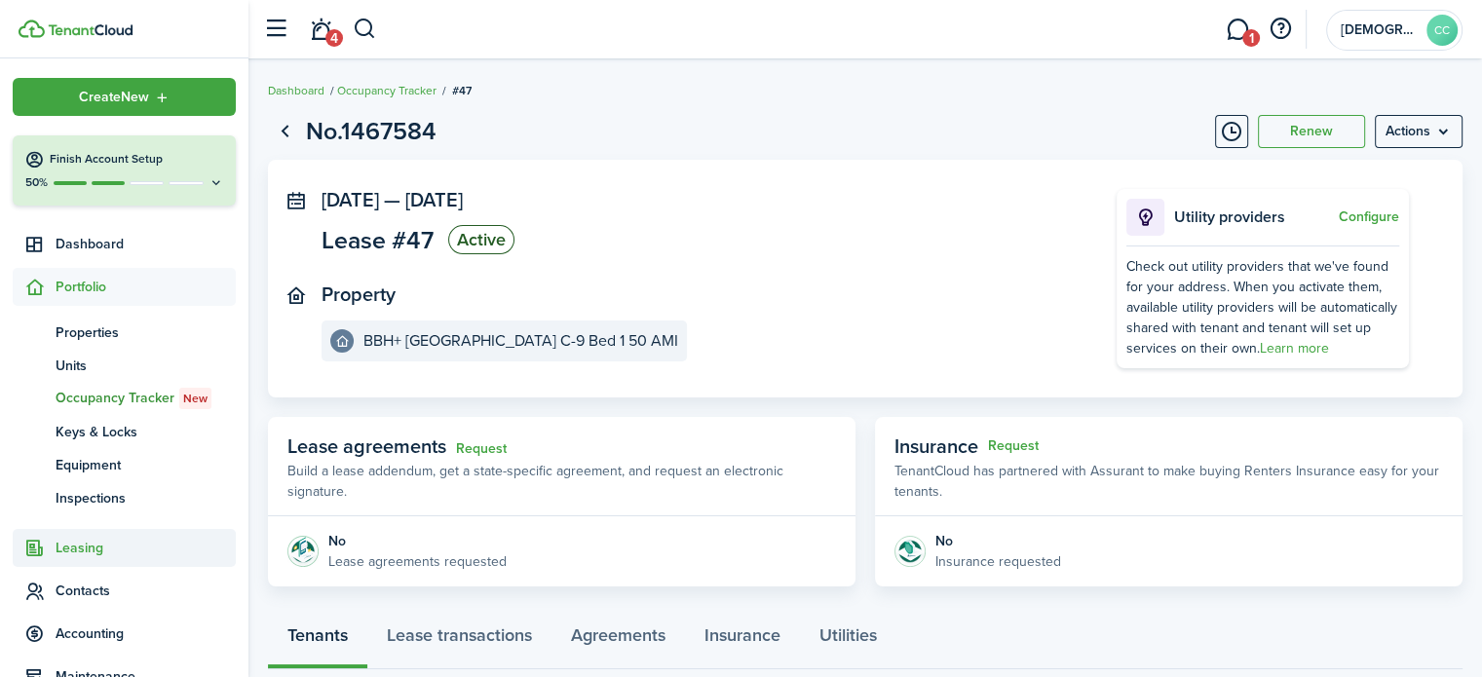
click at [78, 557] on span "Leasing" at bounding box center [146, 548] width 180 height 20
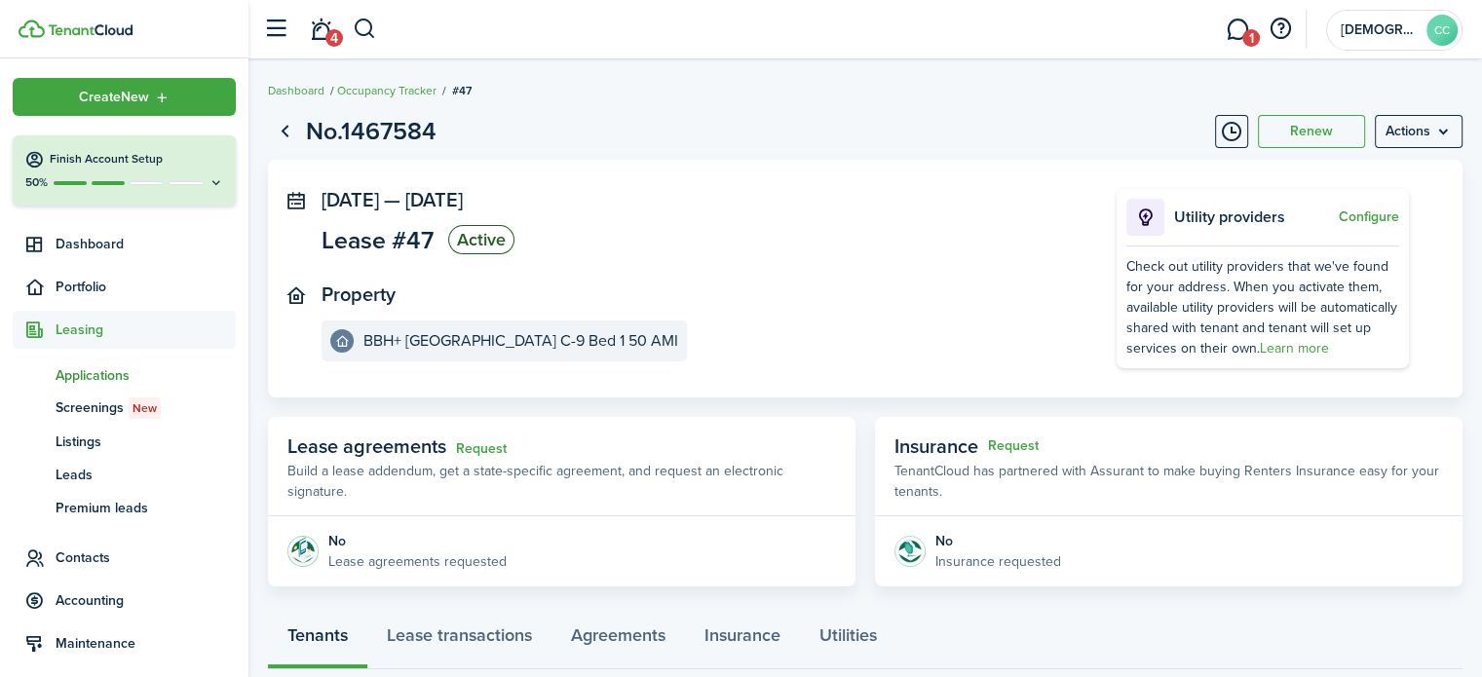
click at [111, 368] on span "Applications" at bounding box center [146, 375] width 180 height 20
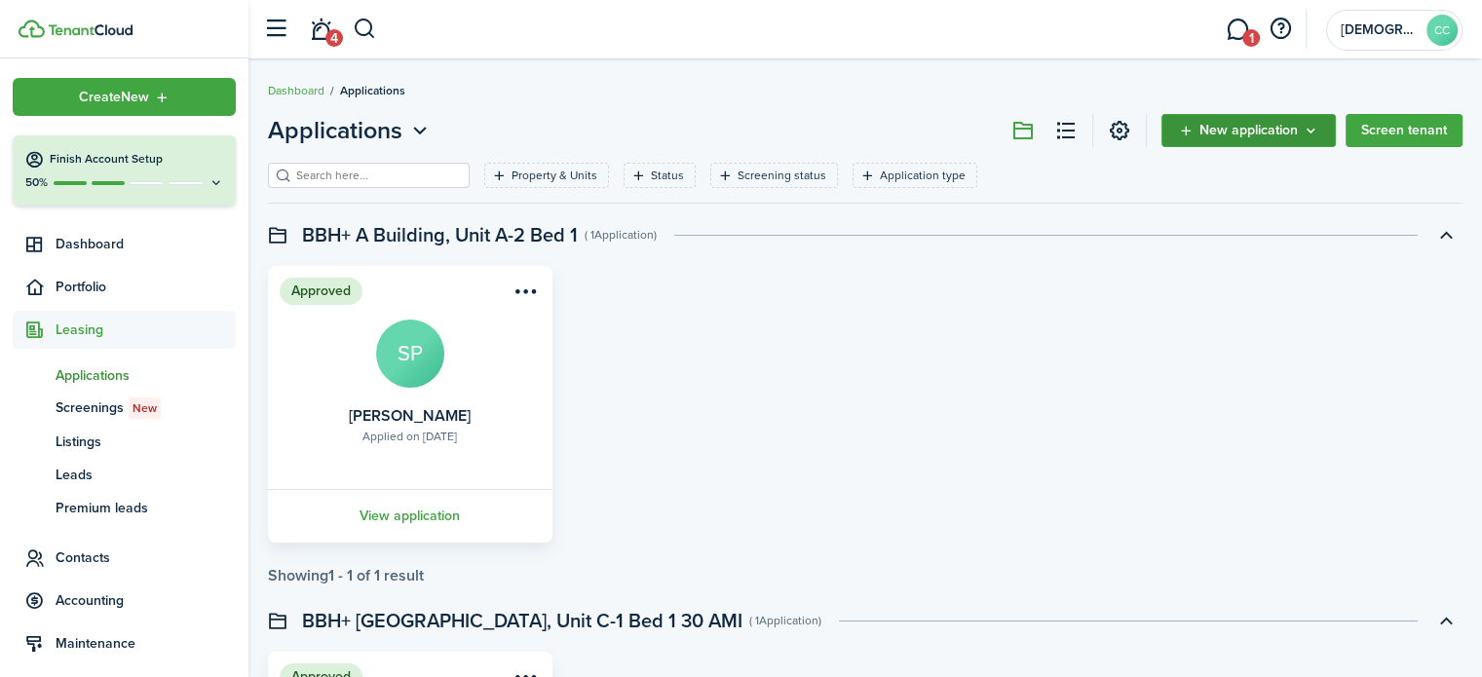
click at [1225, 135] on span "New application" at bounding box center [1249, 131] width 98 height 14
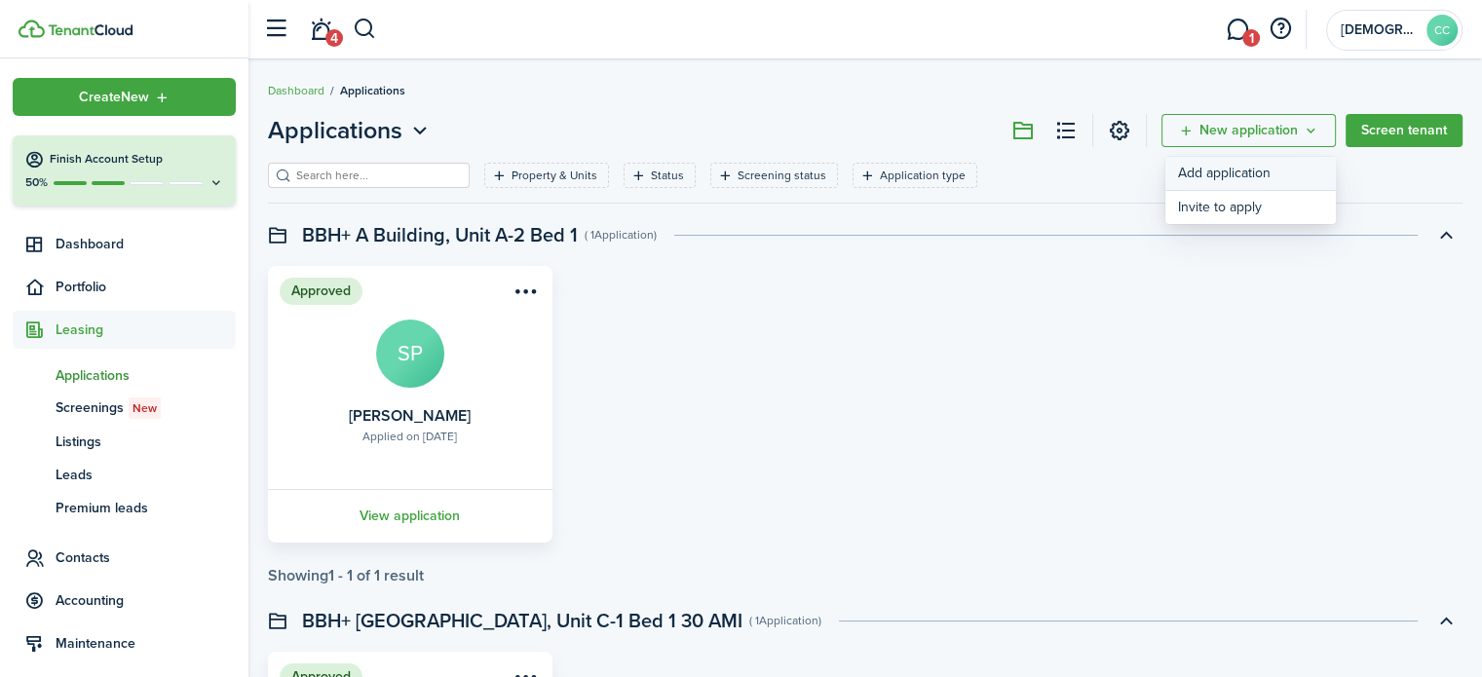
click at [1212, 176] on link "Add application" at bounding box center [1251, 174] width 171 height 34
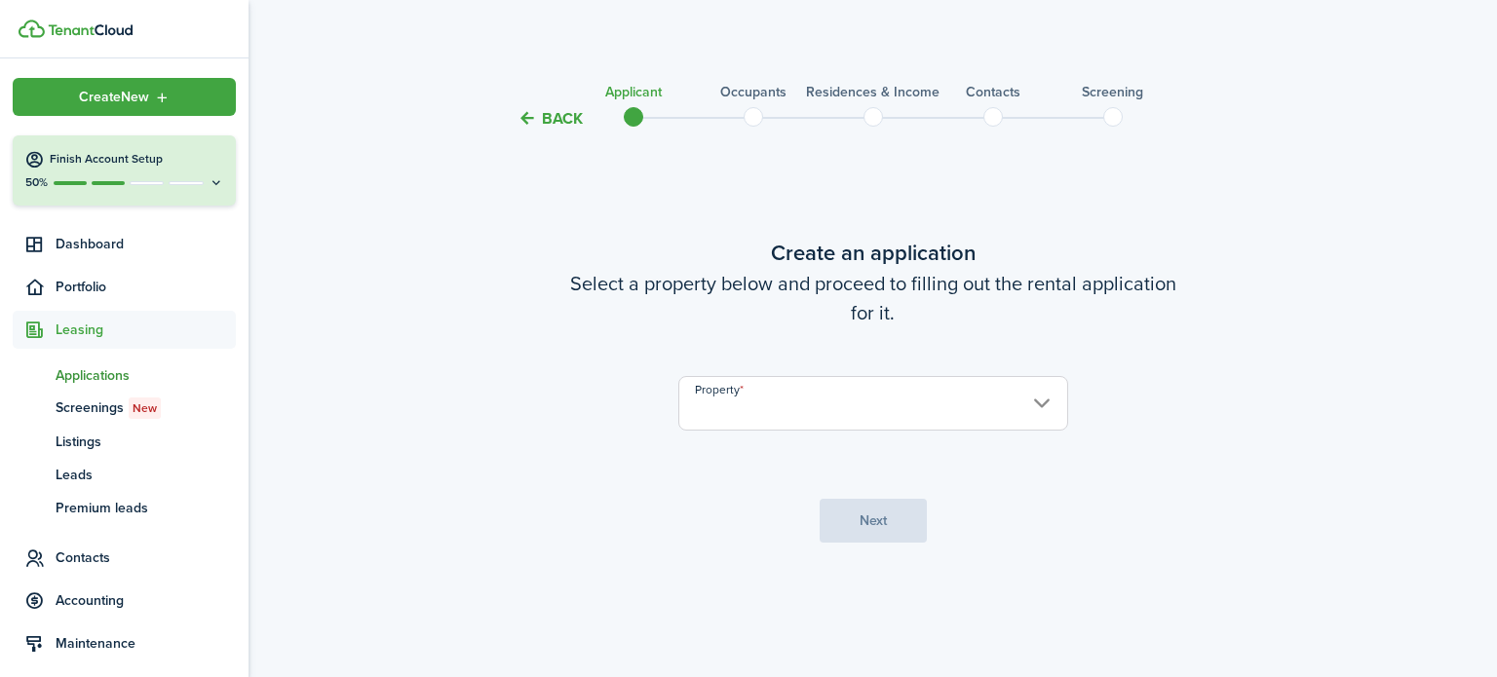
click at [830, 404] on input "Property" at bounding box center [873, 403] width 390 height 55
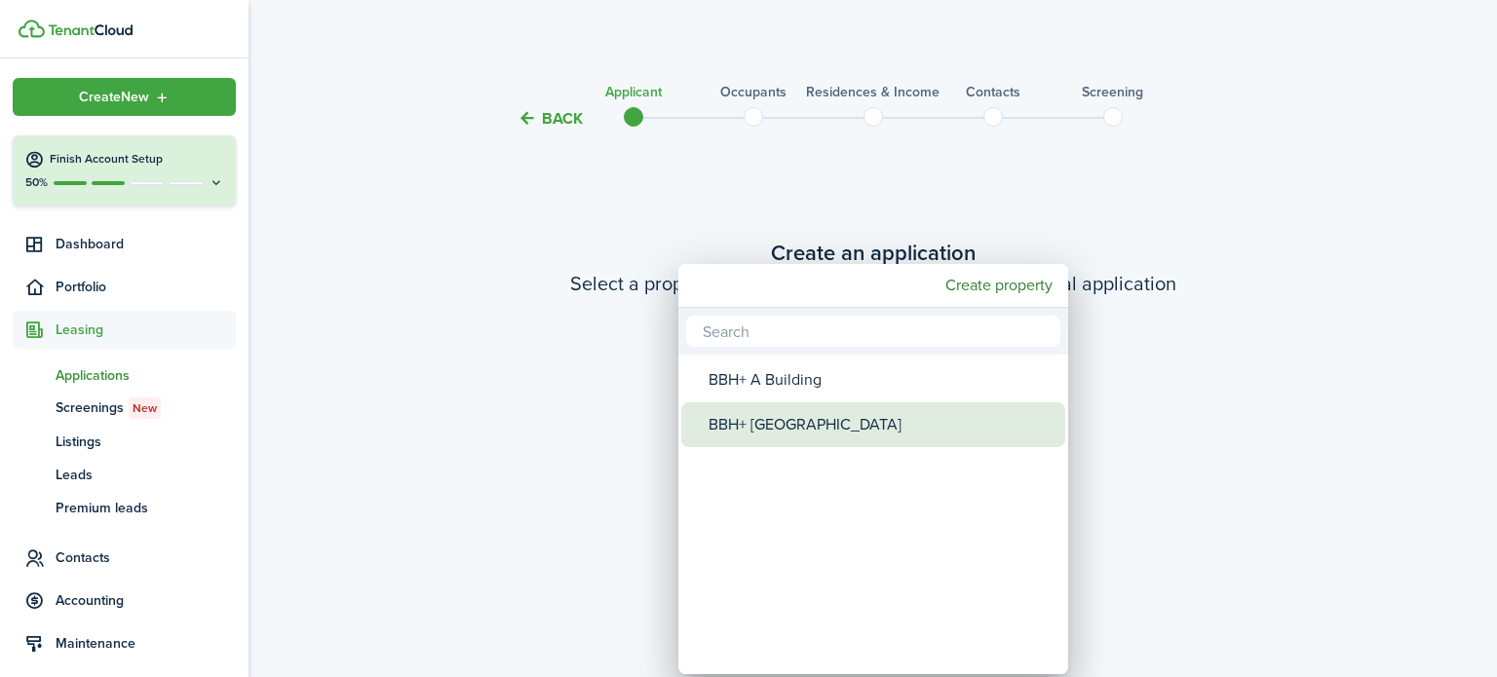
click at [799, 430] on div "BBH+ [GEOGRAPHIC_DATA]" at bounding box center [880, 424] width 345 height 45
type input "BBH+ [GEOGRAPHIC_DATA]"
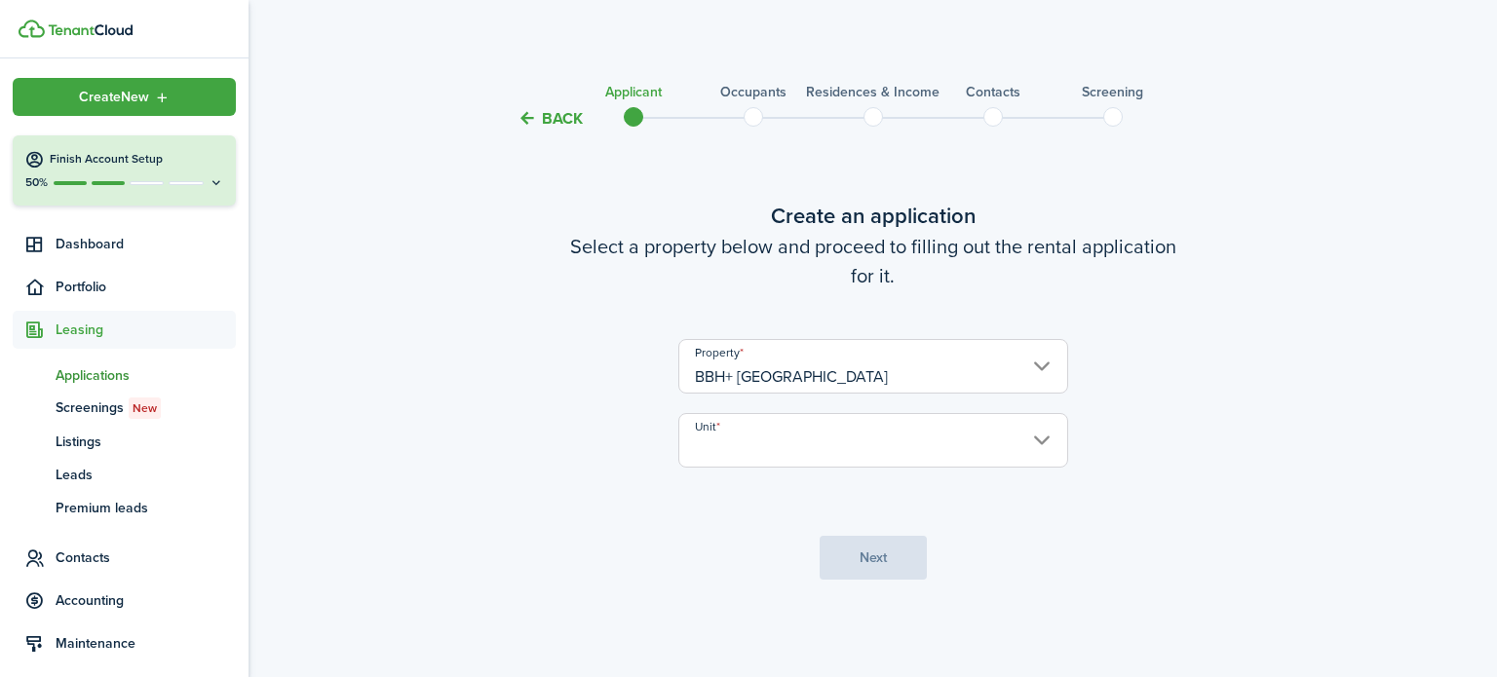
click at [790, 443] on input "Unit" at bounding box center [873, 440] width 390 height 55
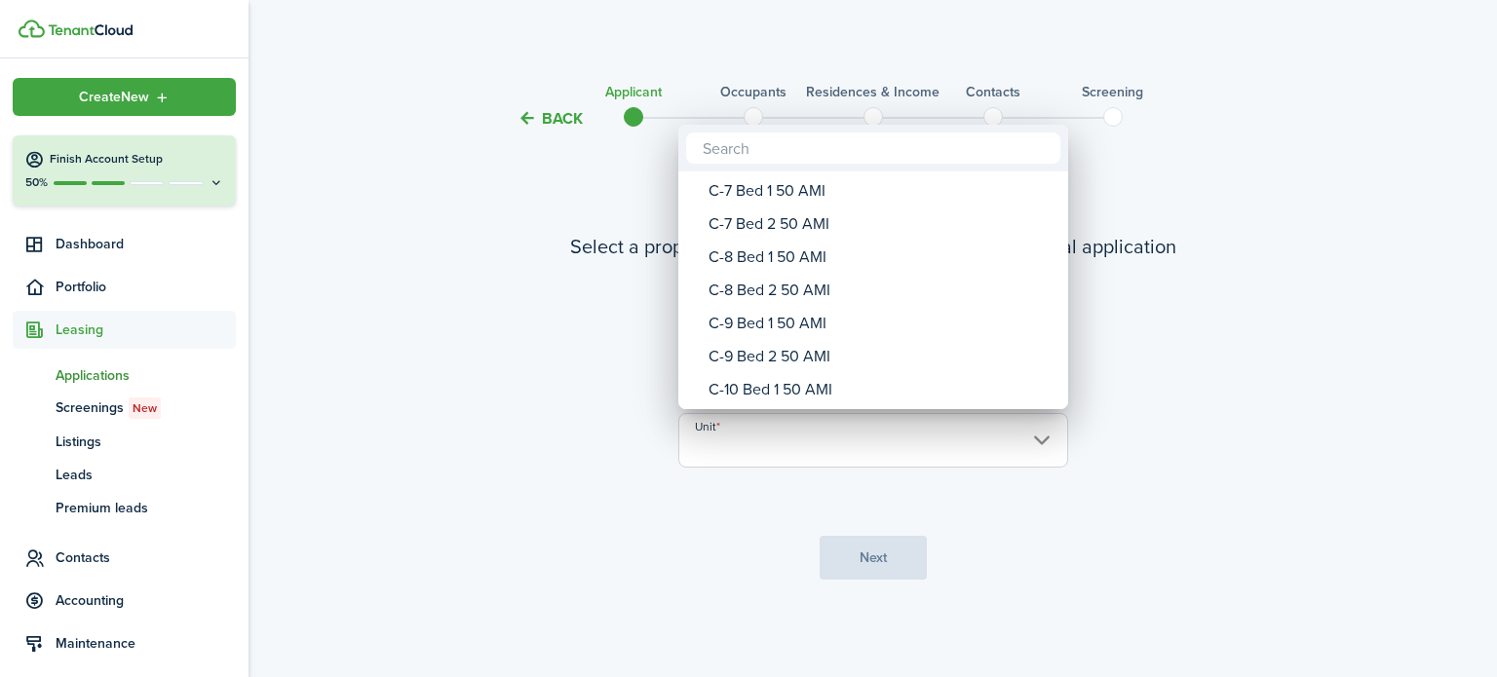
click at [807, 323] on div "C-9 Bed 1 50 AMI" at bounding box center [880, 323] width 345 height 33
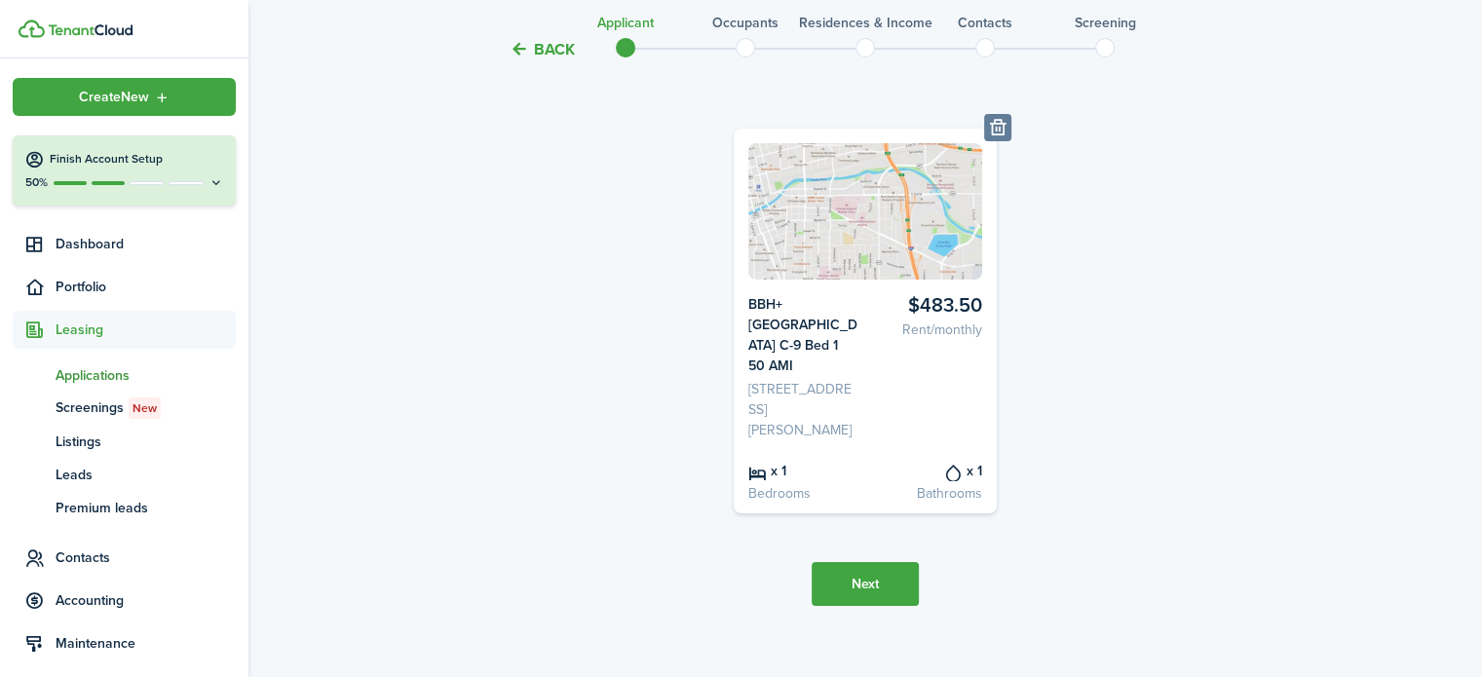
click at [888, 565] on button "Next" at bounding box center [865, 584] width 107 height 44
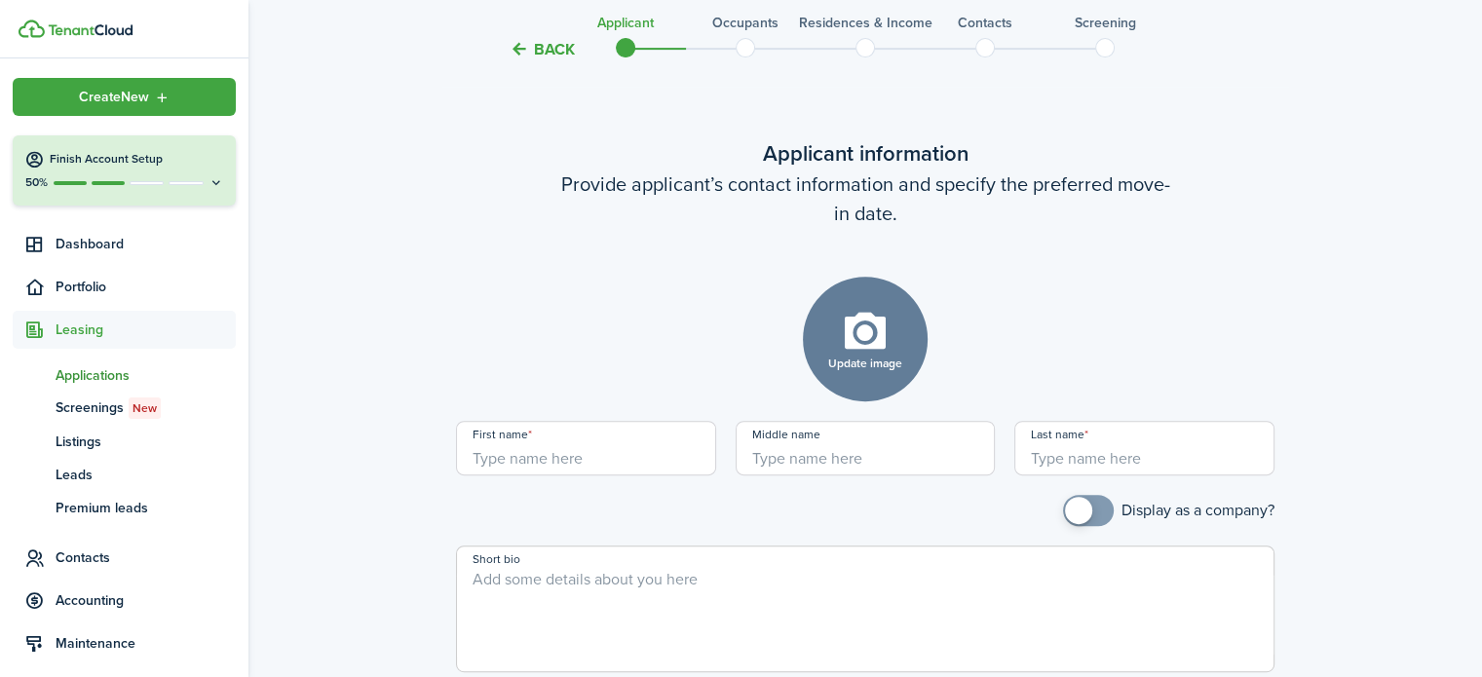
scroll to position [752, 0]
click at [623, 439] on input "First name" at bounding box center [586, 448] width 260 height 55
type input "Santino"
type input "[PERSON_NAME]"
click at [787, 441] on input "Middle name" at bounding box center [866, 448] width 260 height 55
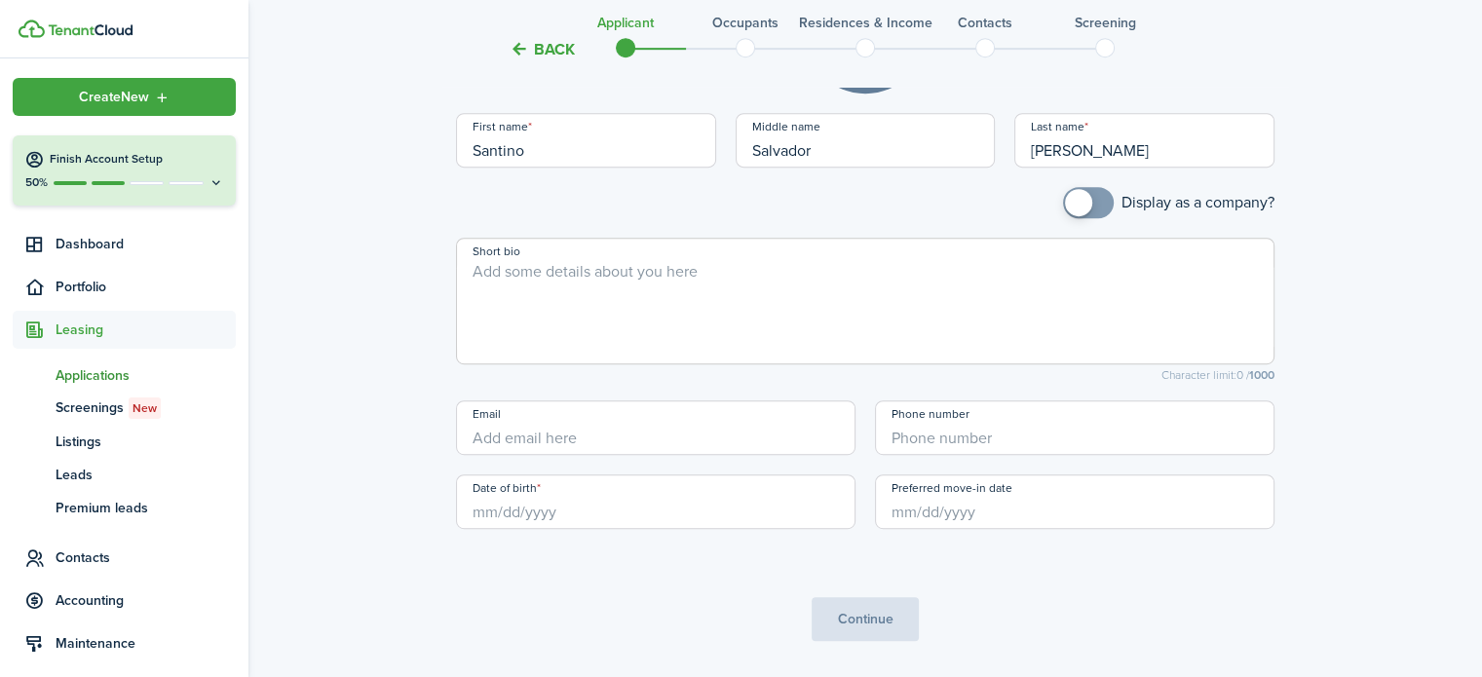
scroll to position [1095, 0]
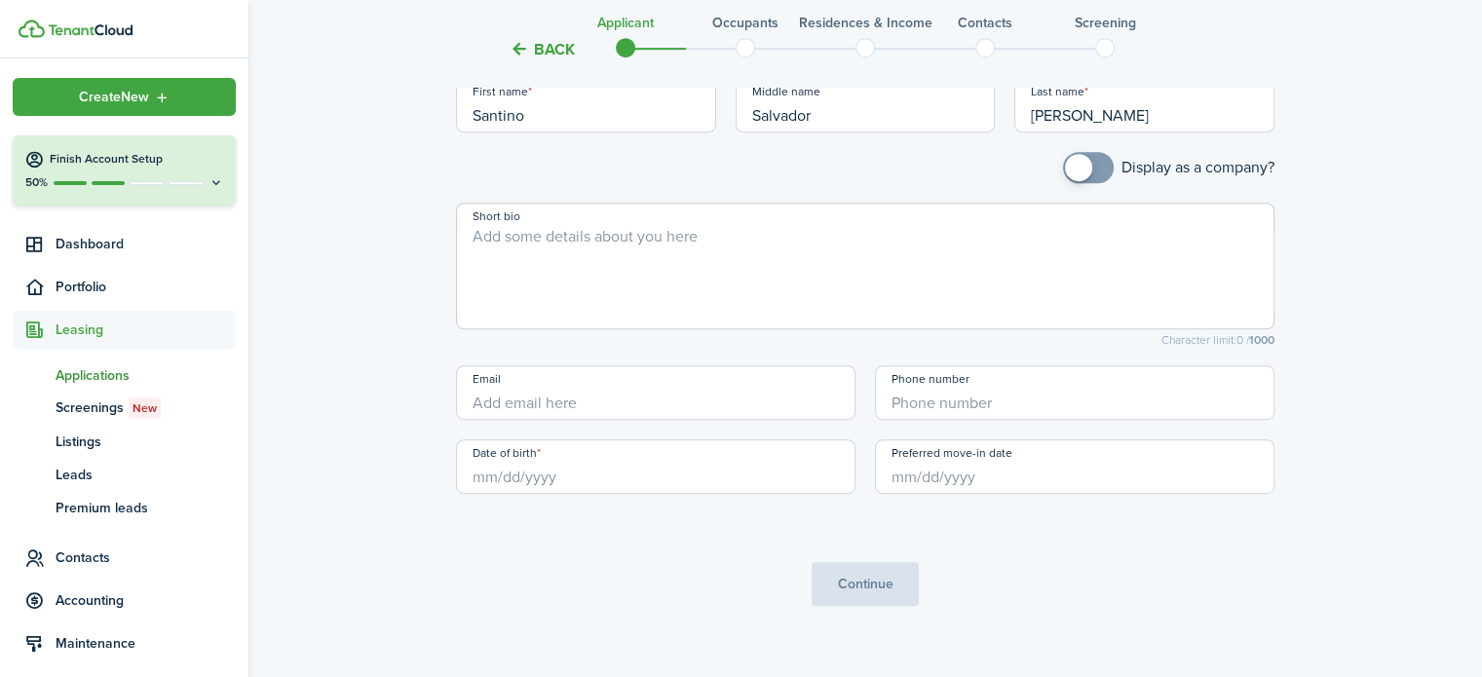
click at [505, 463] on input "Date of birth" at bounding box center [656, 467] width 400 height 55
type input "Salvador"
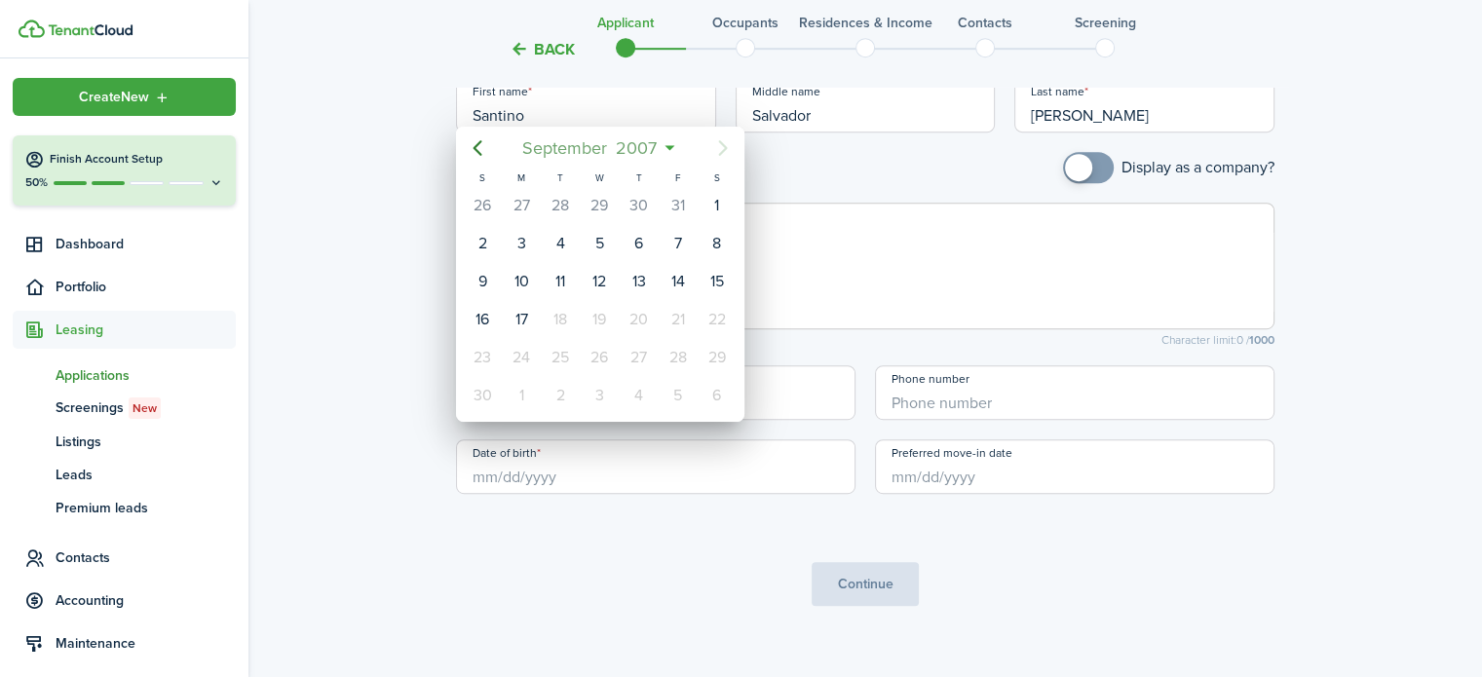
click at [644, 146] on span "2007" at bounding box center [637, 148] width 50 height 35
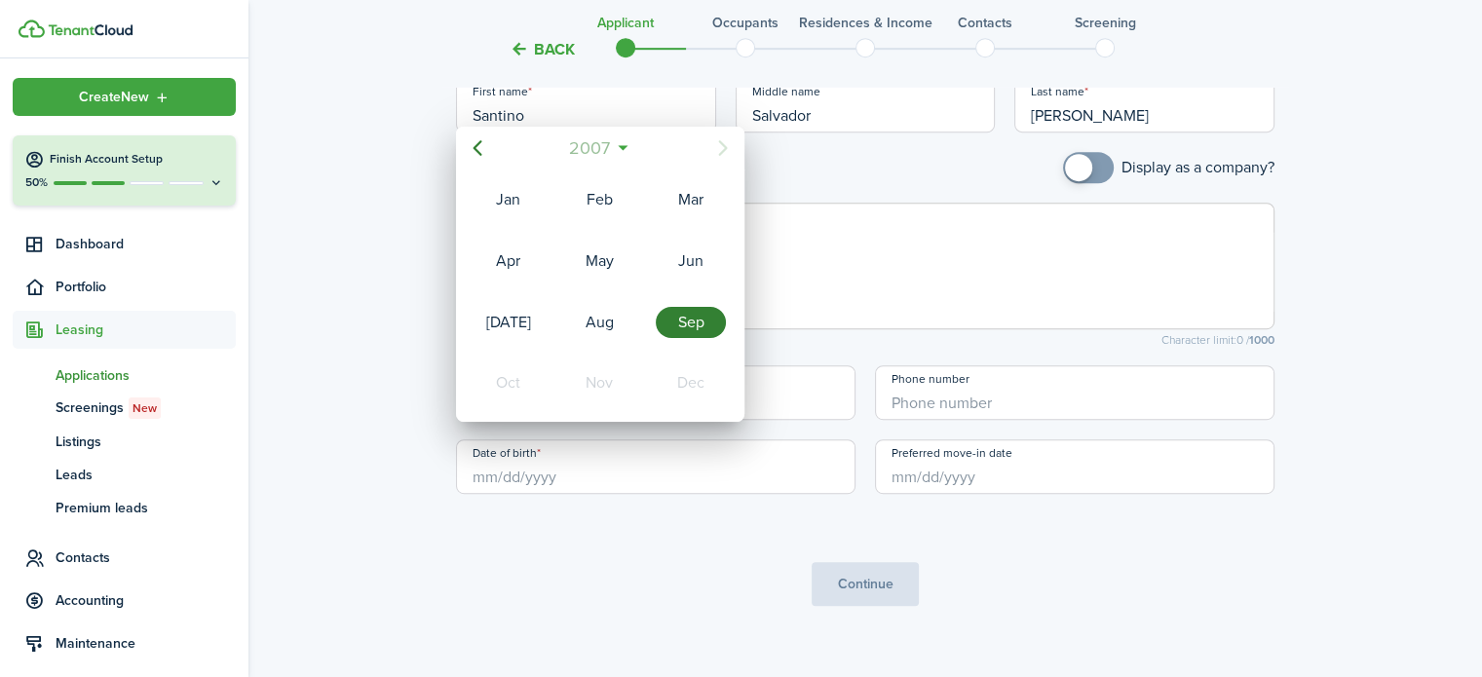
click at [608, 137] on span "2007" at bounding box center [590, 148] width 50 height 35
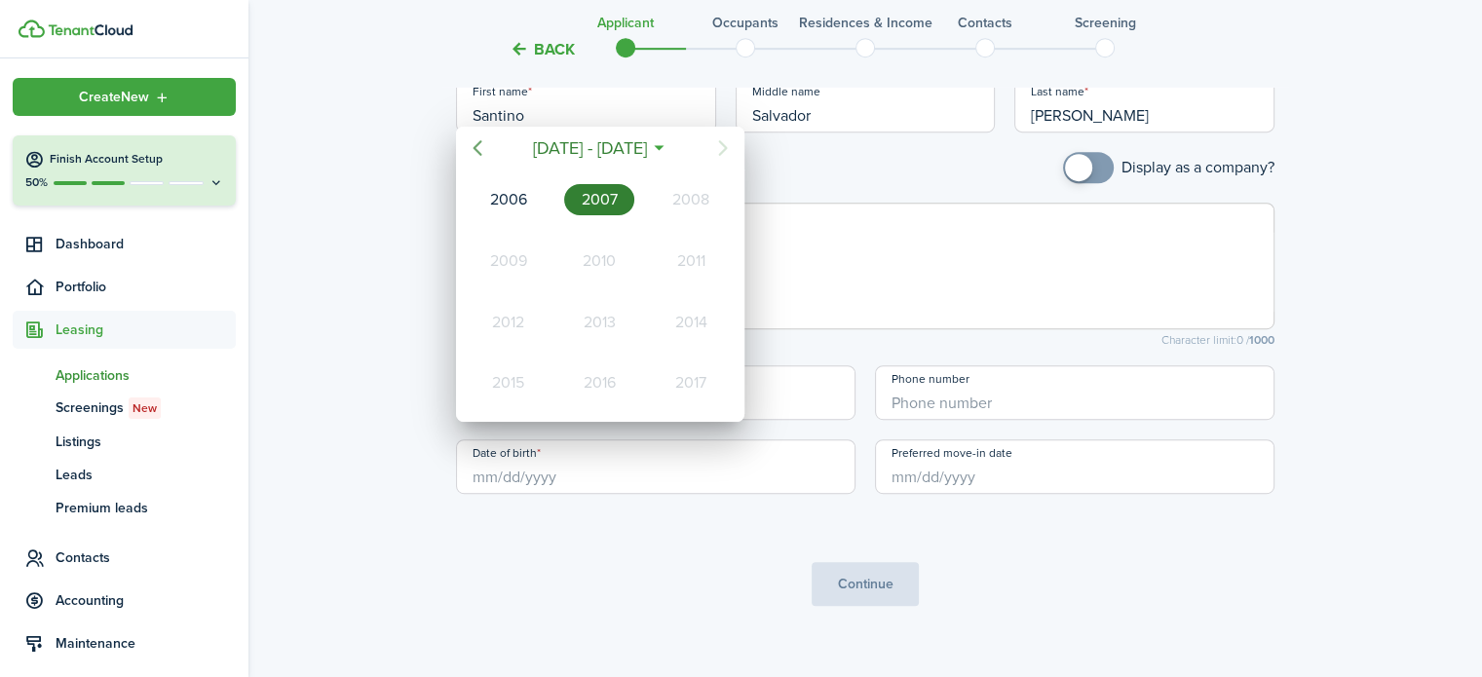
click at [485, 150] on icon "Previous page" at bounding box center [477, 147] width 23 height 23
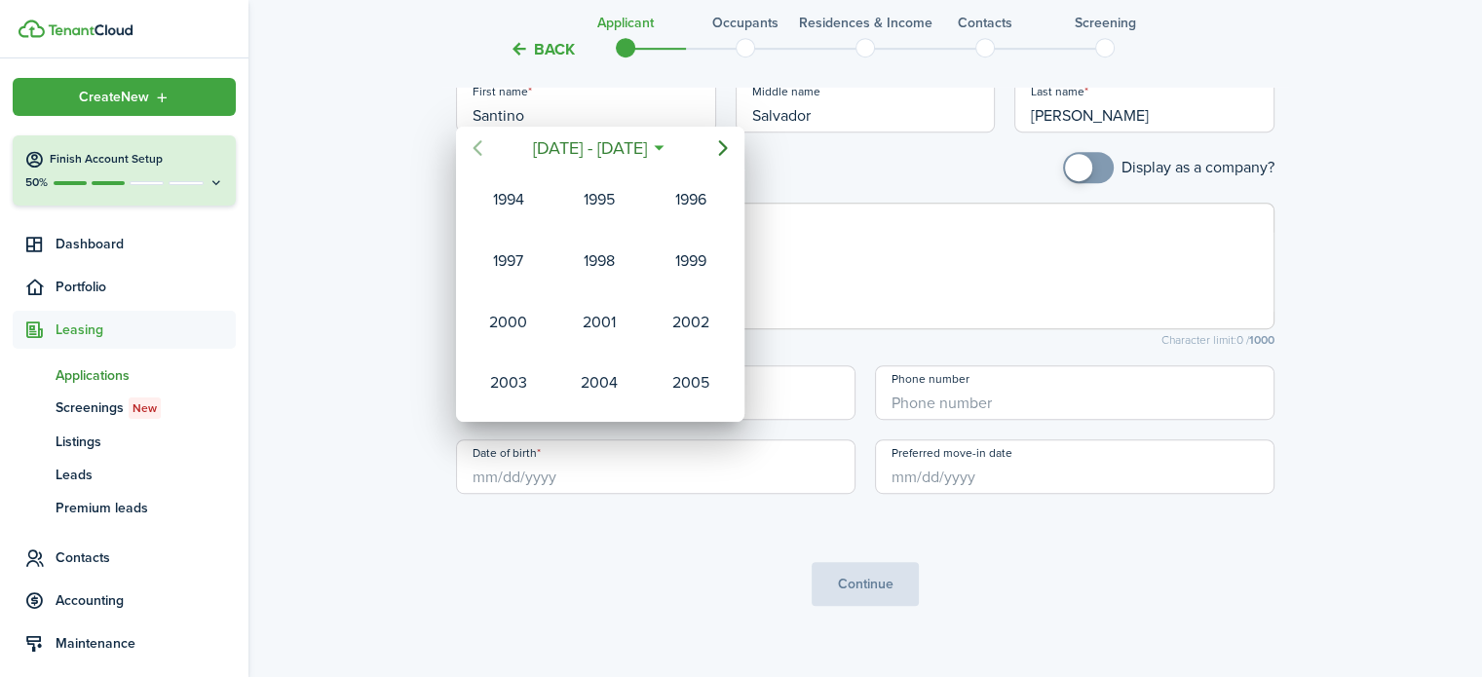
click at [485, 150] on icon "Previous page" at bounding box center [477, 147] width 23 height 23
click at [715, 145] on icon "Next page" at bounding box center [722, 147] width 23 height 23
click at [518, 200] on div "1994" at bounding box center [509, 199] width 70 height 31
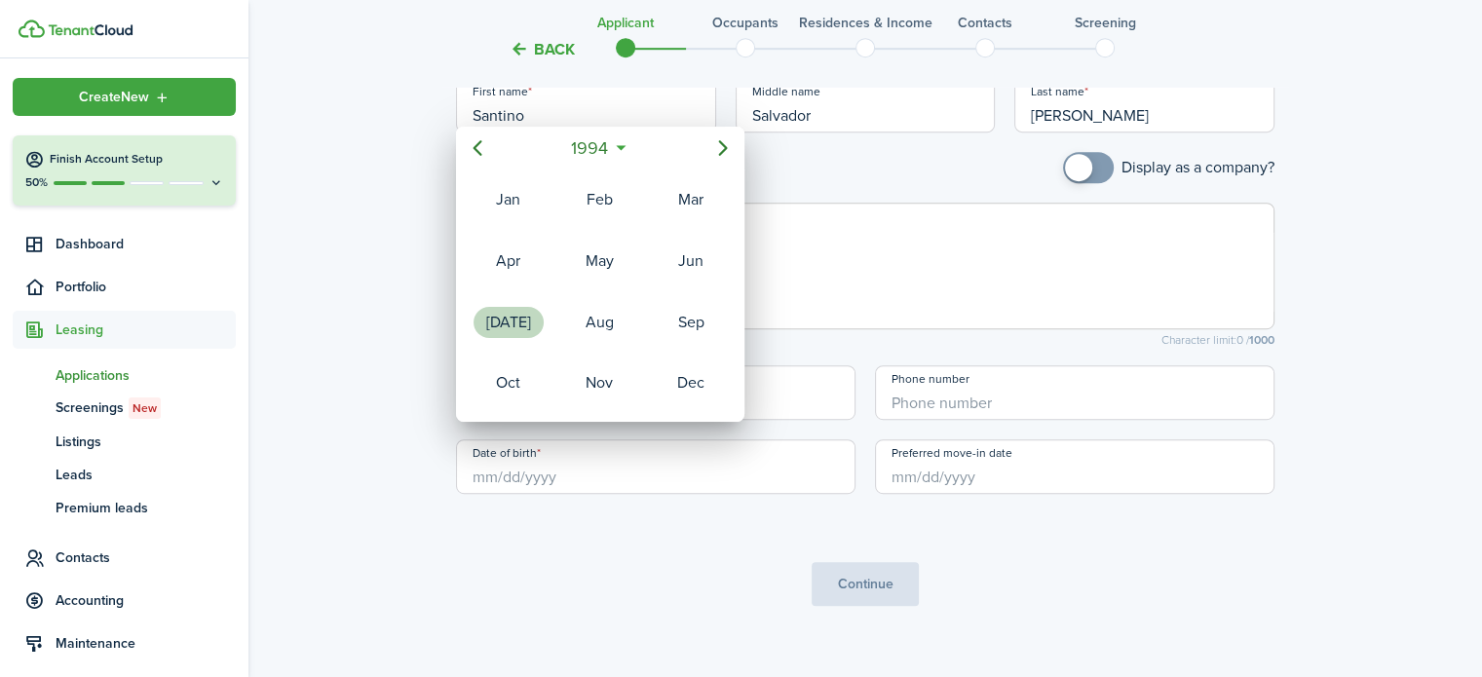
click at [501, 309] on div "Jul" at bounding box center [509, 322] width 70 height 31
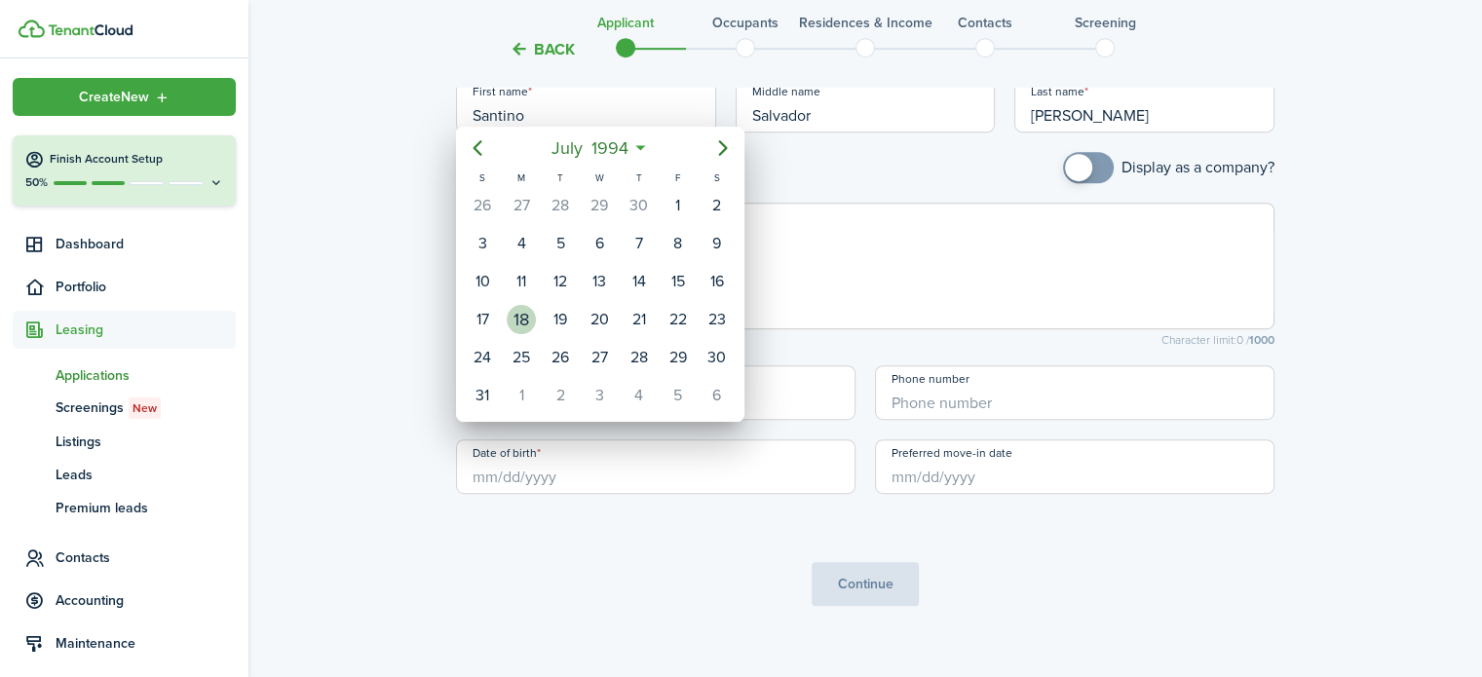
click at [527, 319] on div "18" at bounding box center [521, 319] width 29 height 29
type input "07/18/1994"
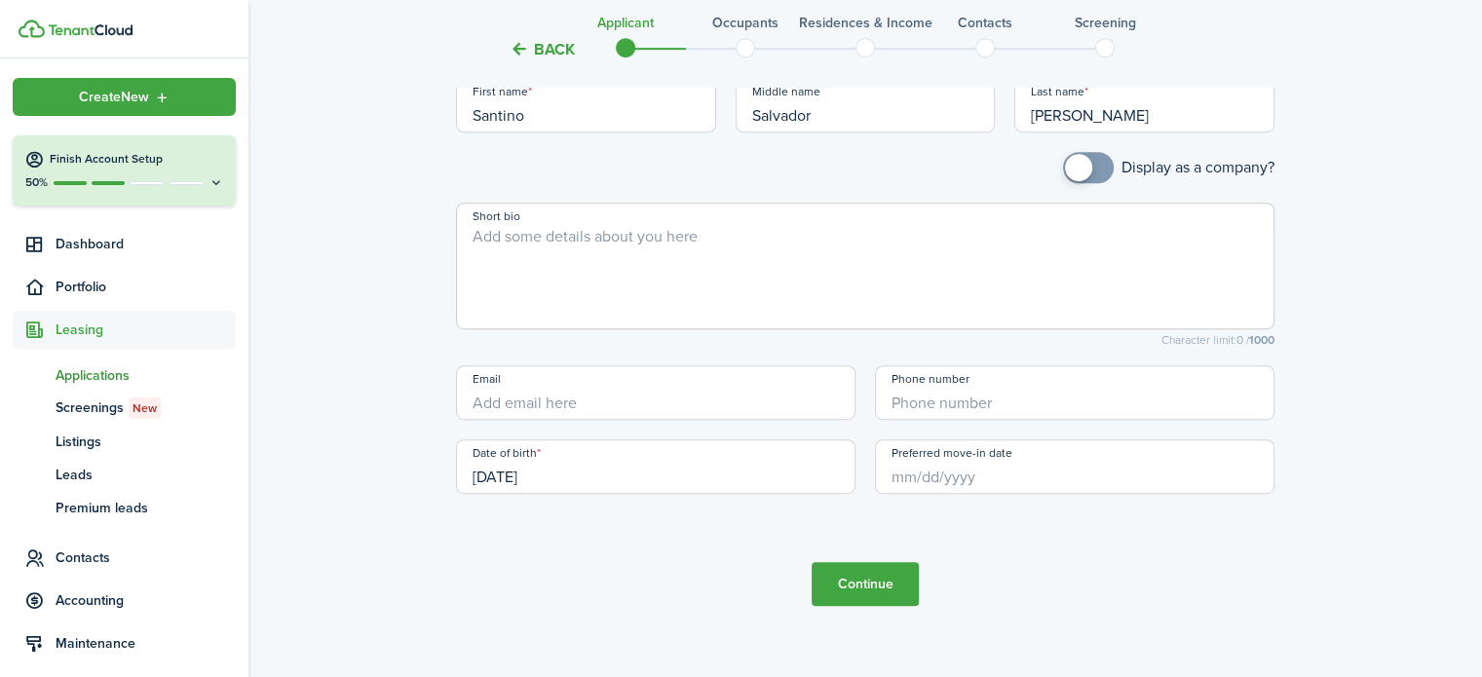
click at [929, 469] on input "Preferred move-in date" at bounding box center [1075, 467] width 400 height 55
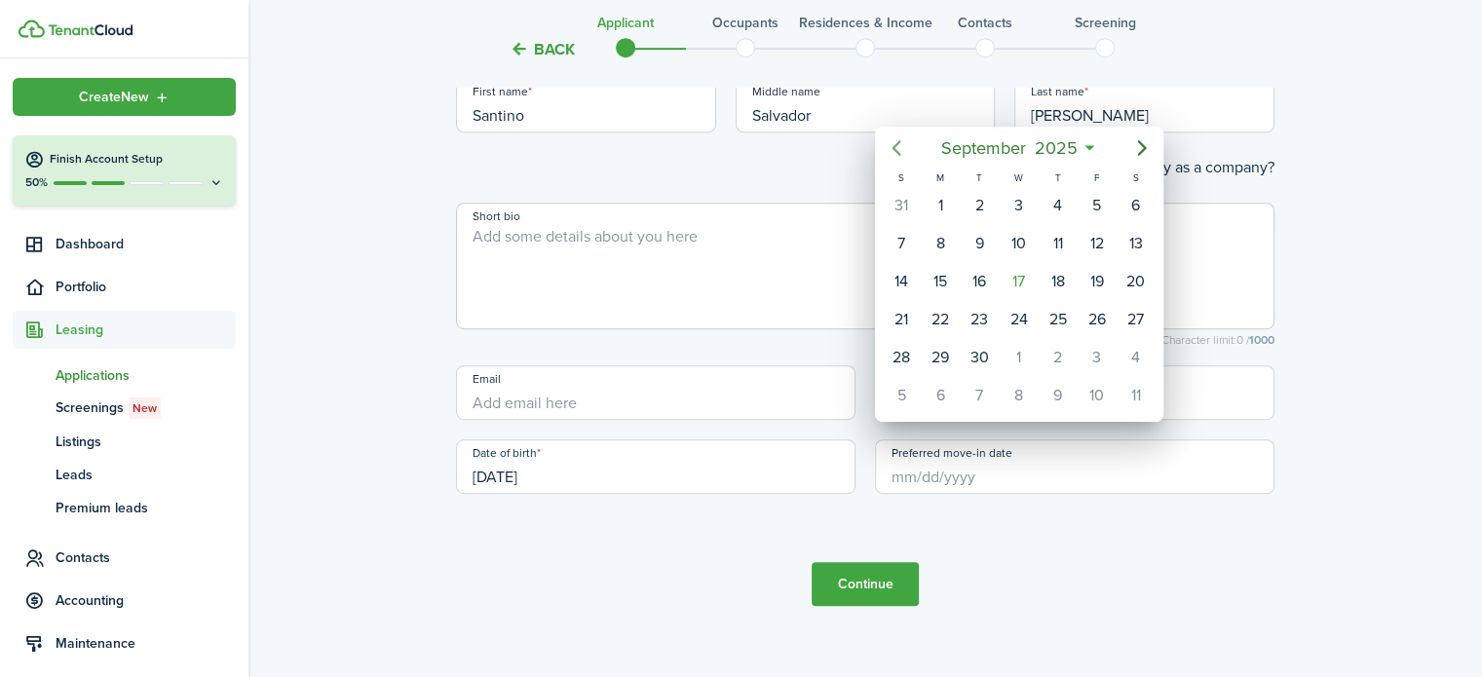
click at [900, 154] on icon "Previous page" at bounding box center [896, 147] width 23 height 23
click at [895, 207] on div "1" at bounding box center [901, 205] width 29 height 29
type input "[DATE]"
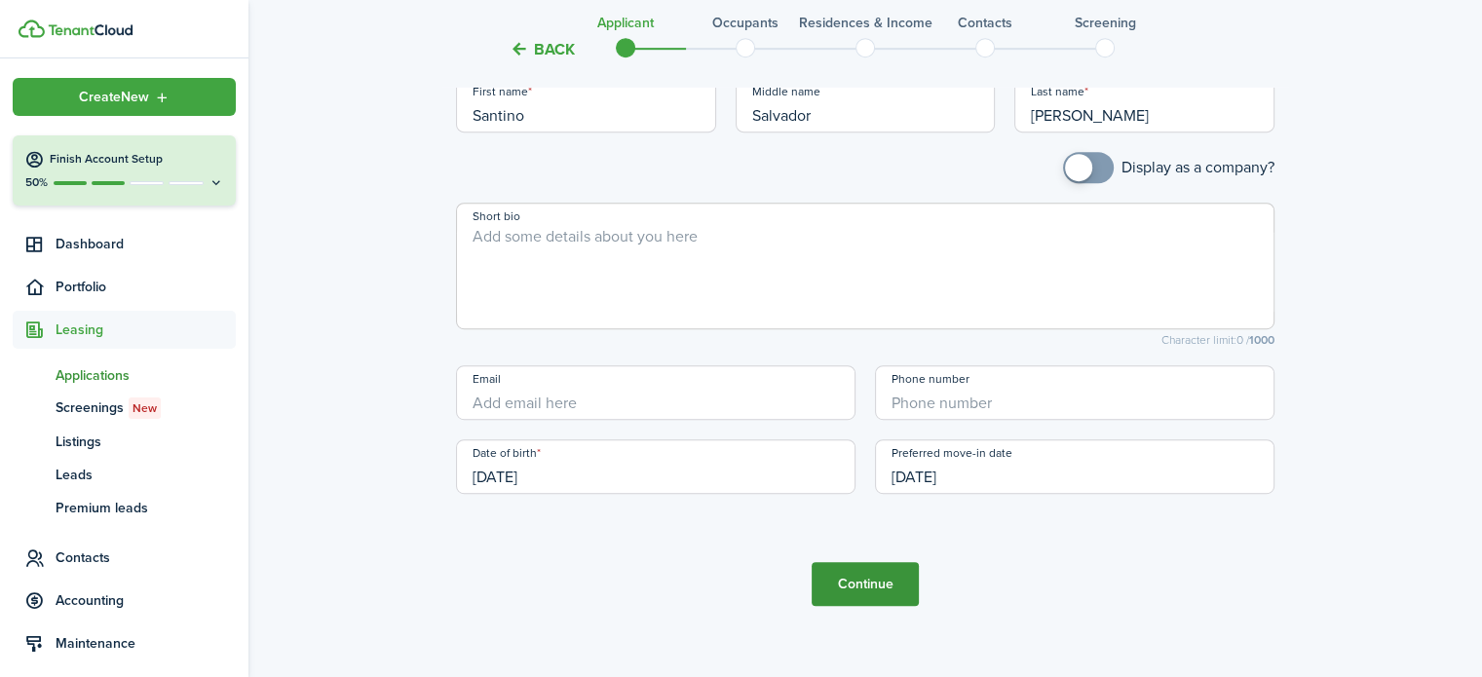
click at [862, 576] on button "Continue" at bounding box center [865, 584] width 107 height 44
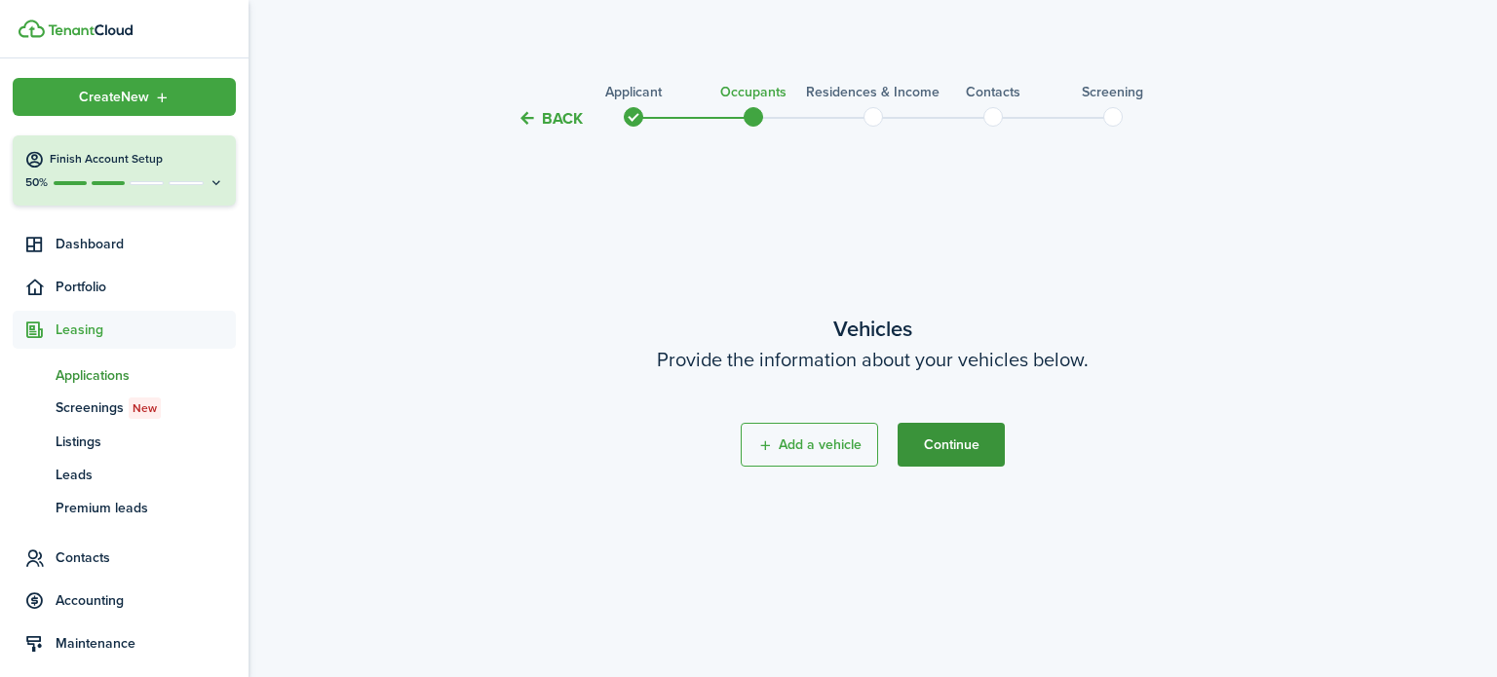
click at [948, 427] on button "Continue" at bounding box center [951, 445] width 107 height 44
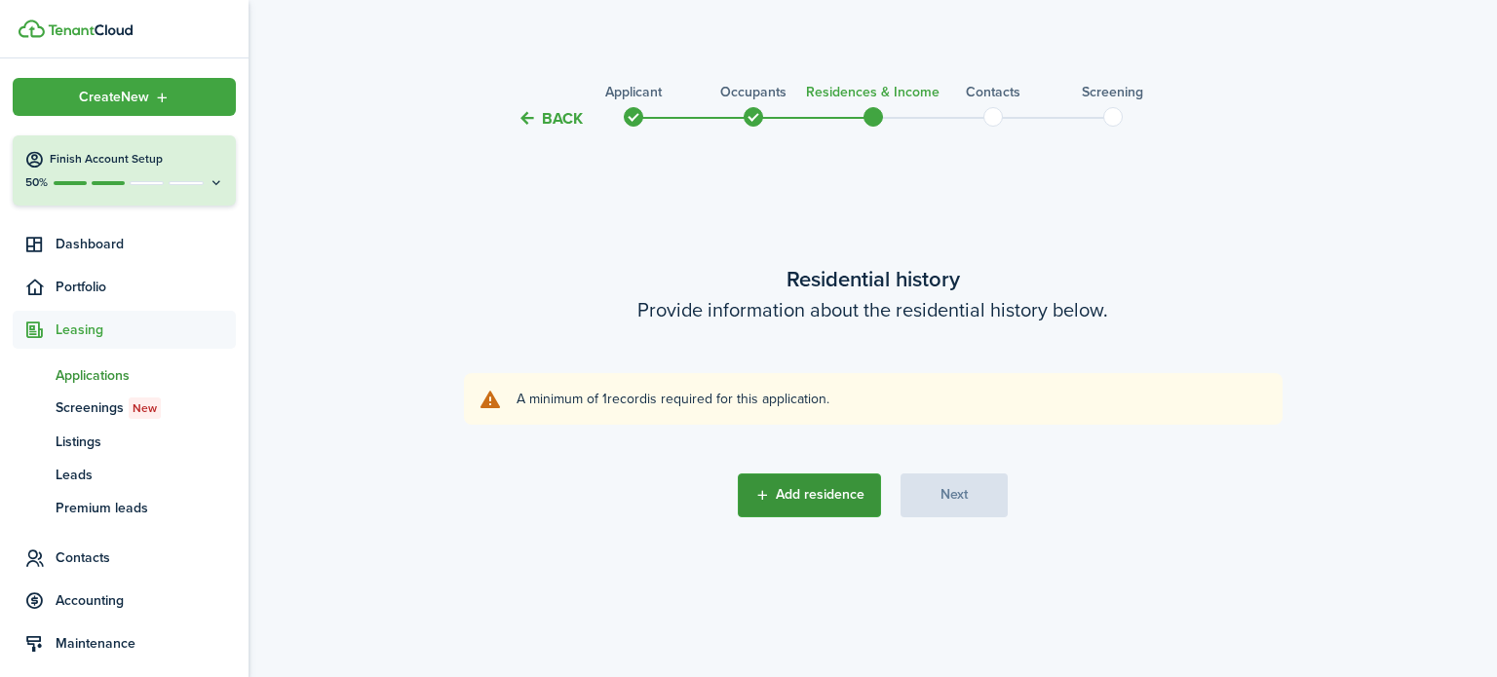
click at [822, 488] on button "Add residence" at bounding box center [809, 496] width 143 height 44
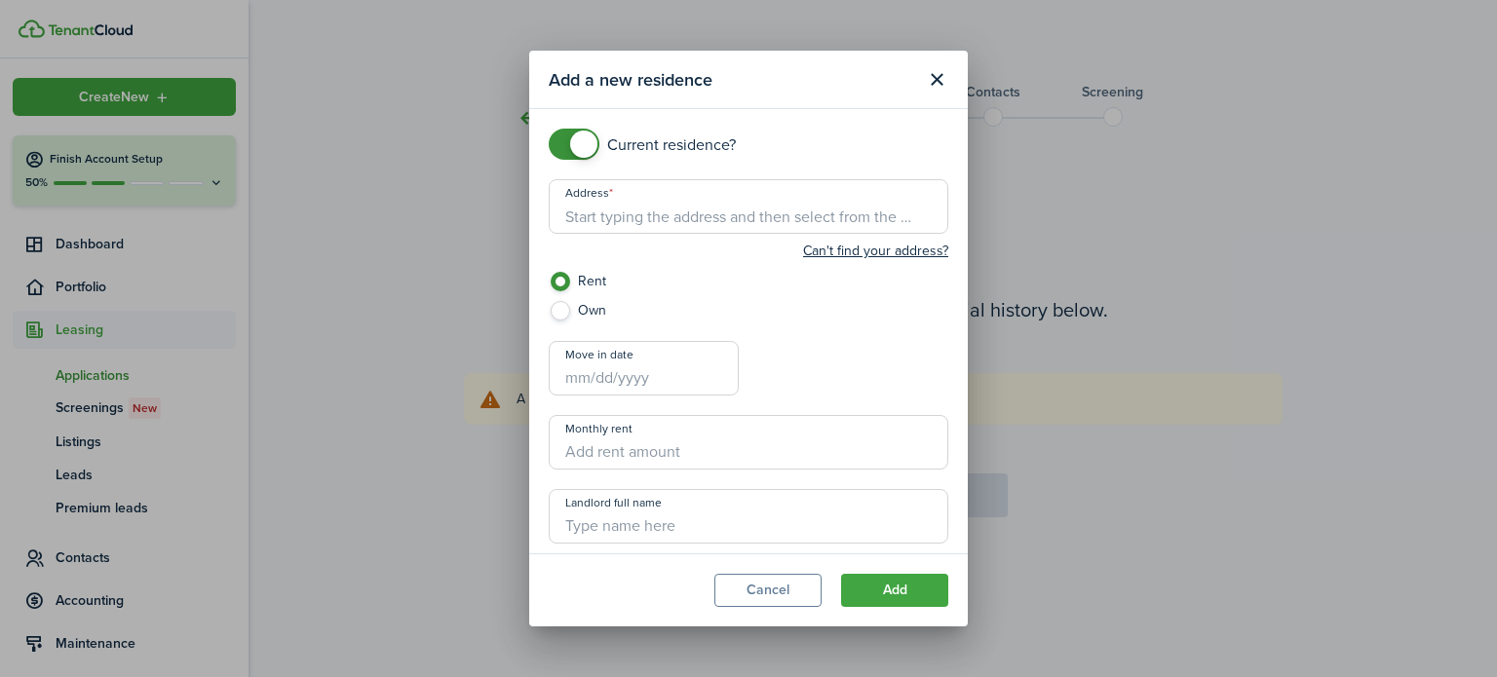
click at [583, 209] on input "Address" at bounding box center [749, 206] width 400 height 55
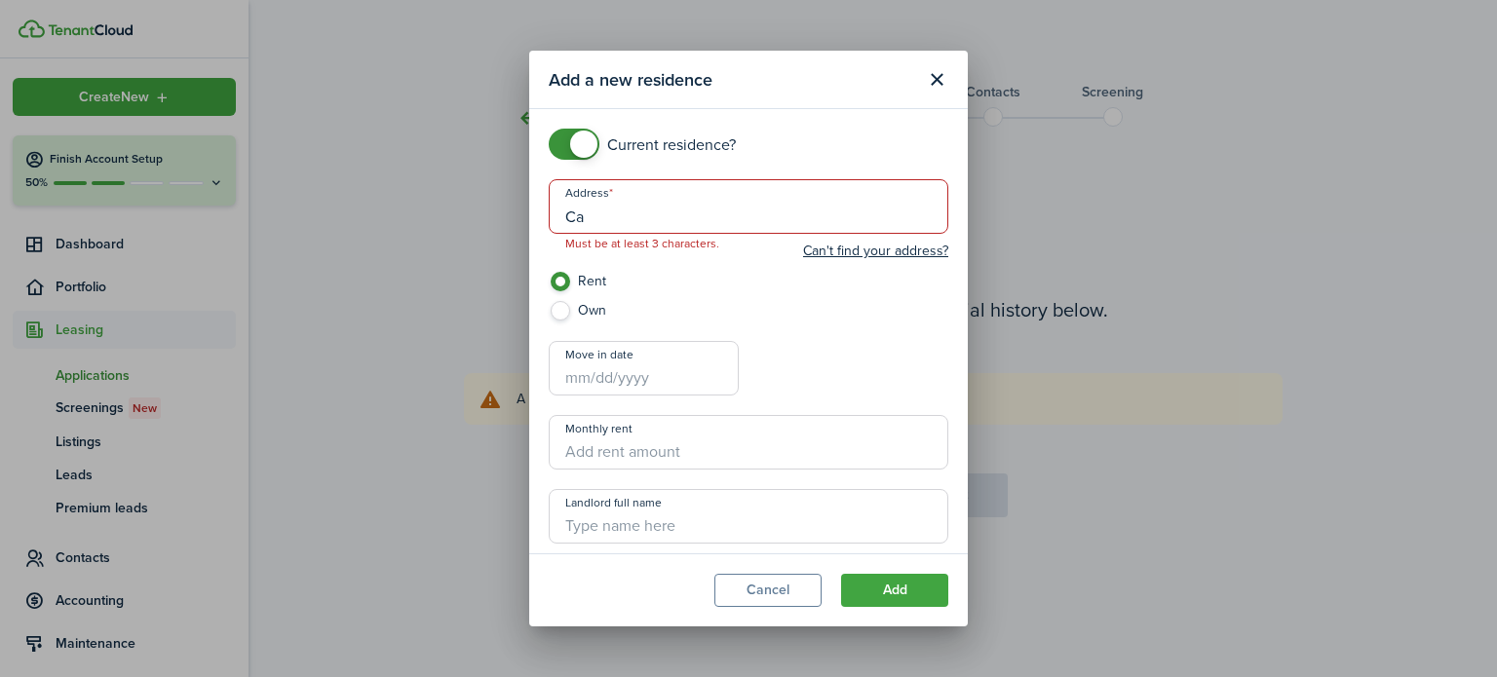
type input "C"
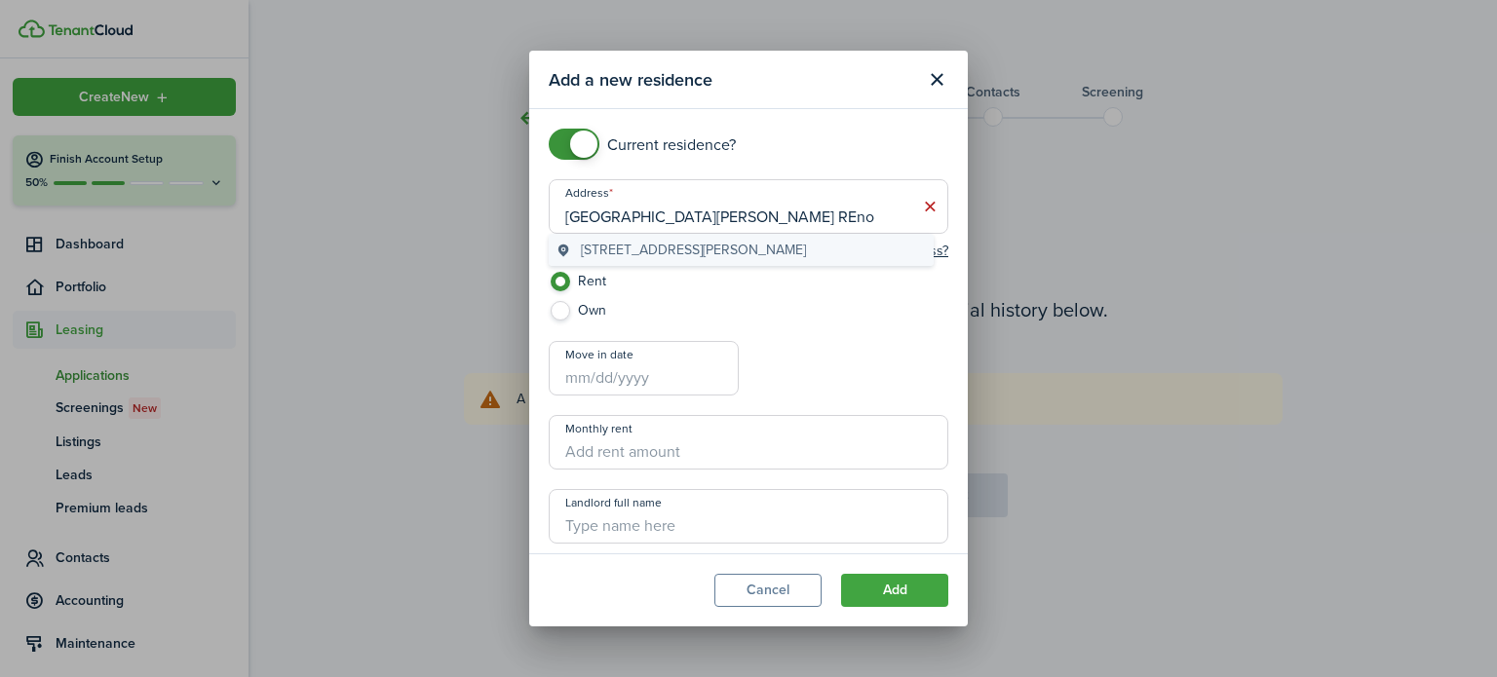
click at [620, 256] on span "365 Gould Street, Reno, NV, USA" at bounding box center [693, 250] width 225 height 20
type input "365 Gould St, Reno, NV 89502, USA"
checkbox input "false"
click at [566, 141] on span at bounding box center [573, 144] width 19 height 31
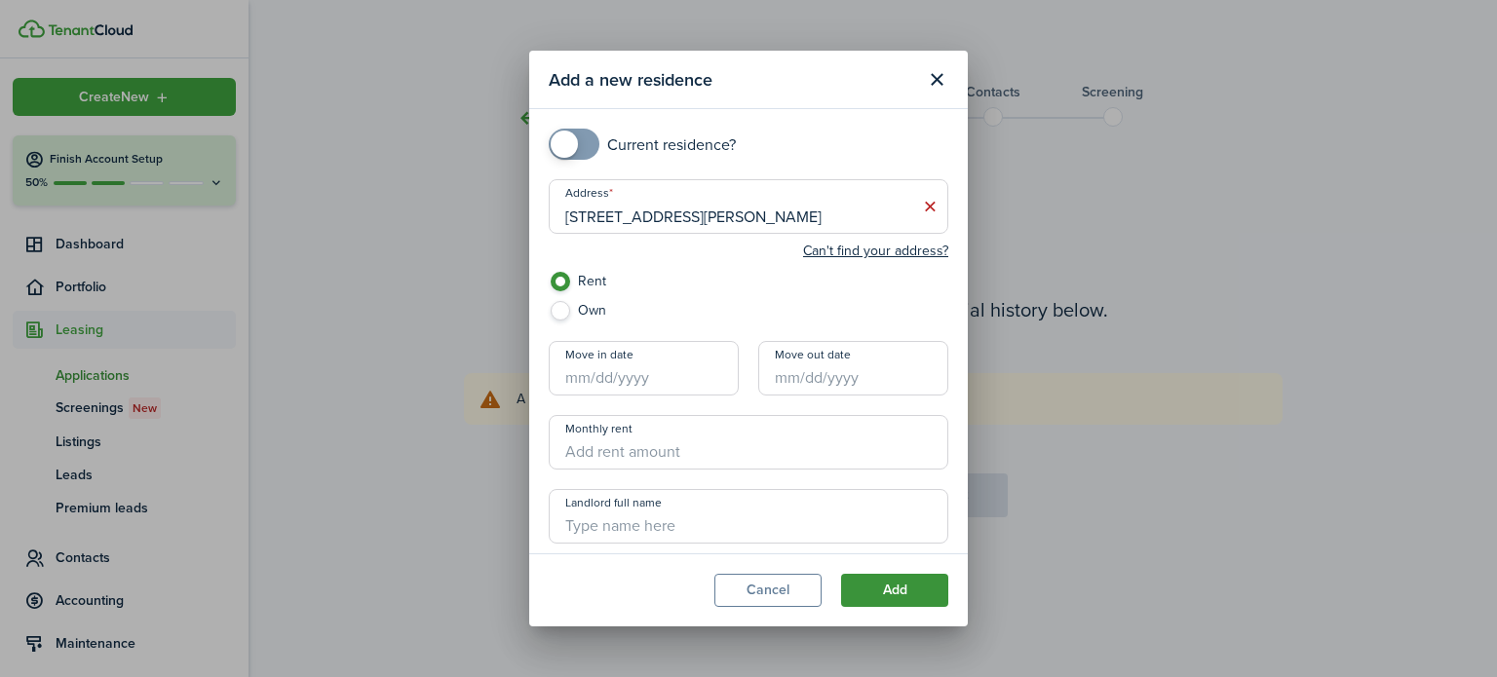
click at [908, 598] on button "Add" at bounding box center [894, 590] width 107 height 33
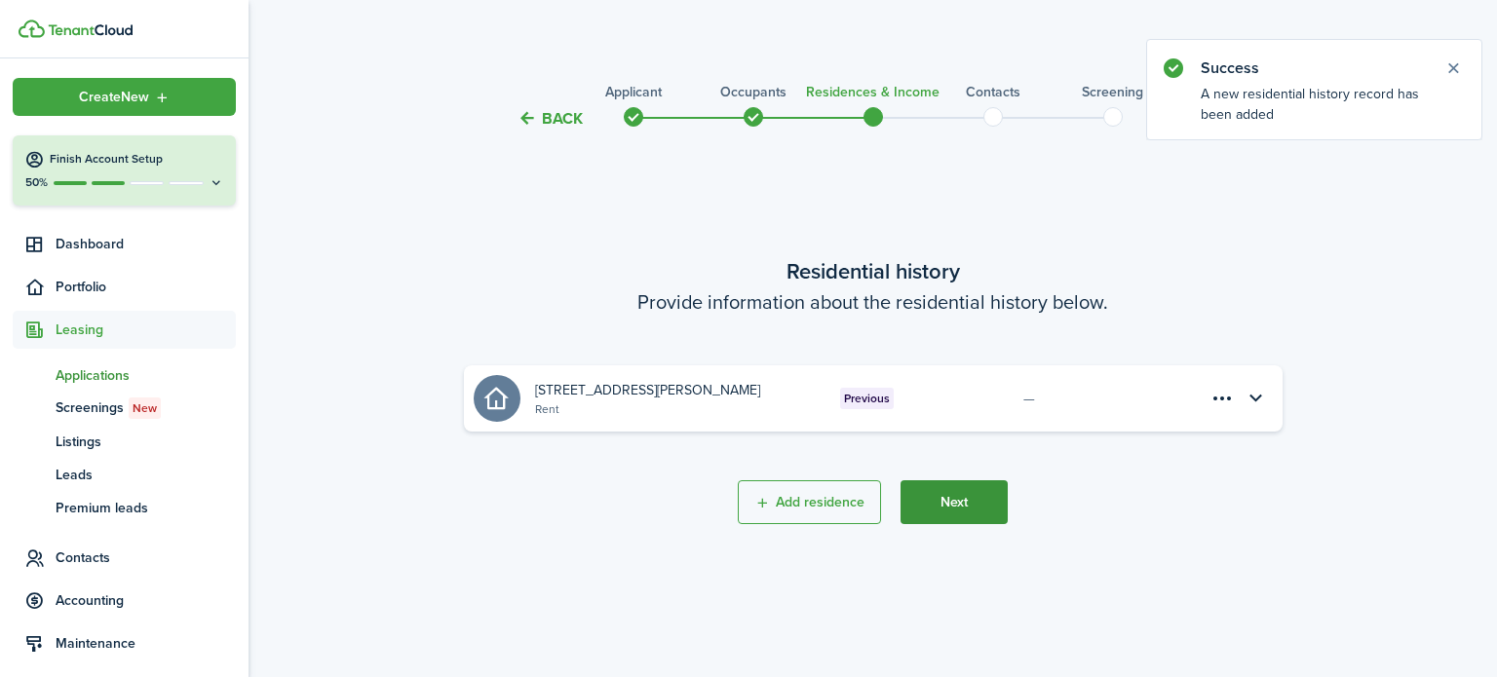
click at [973, 506] on button "Next" at bounding box center [953, 502] width 107 height 44
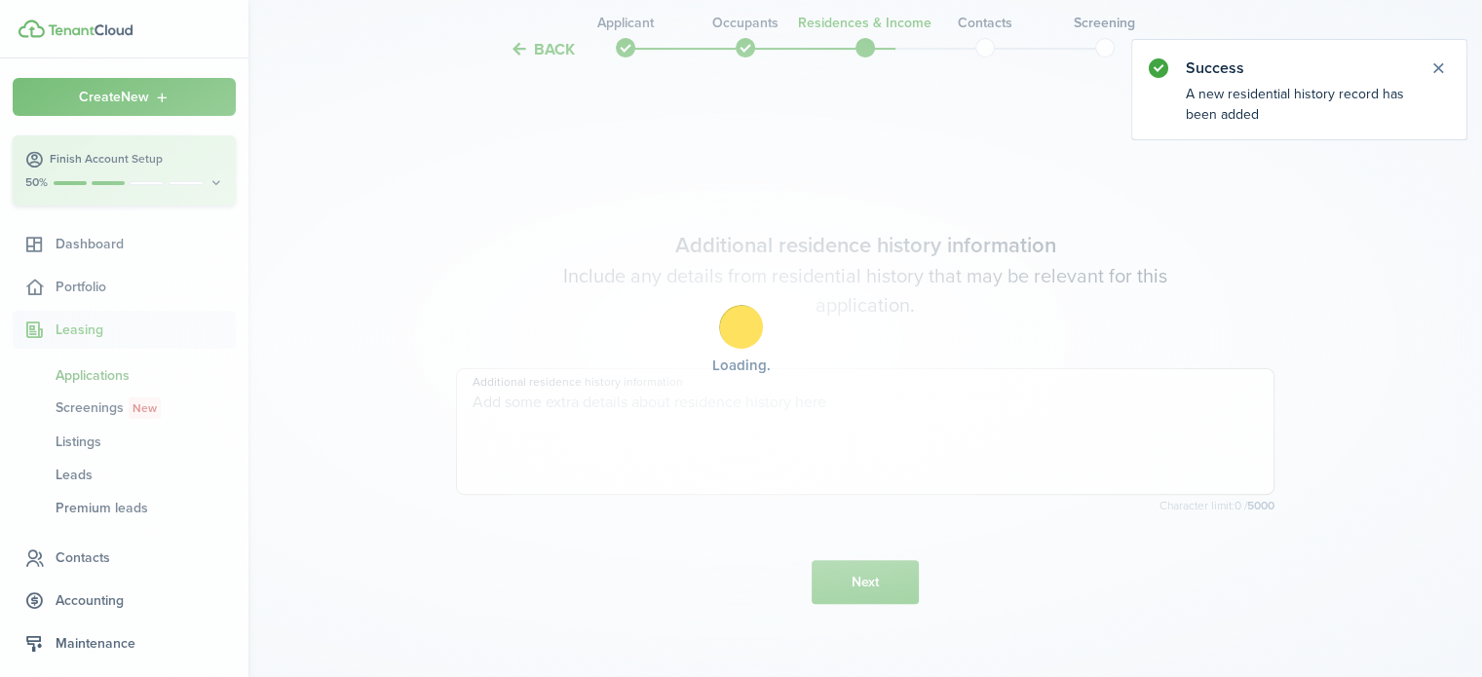
scroll to position [547, 0]
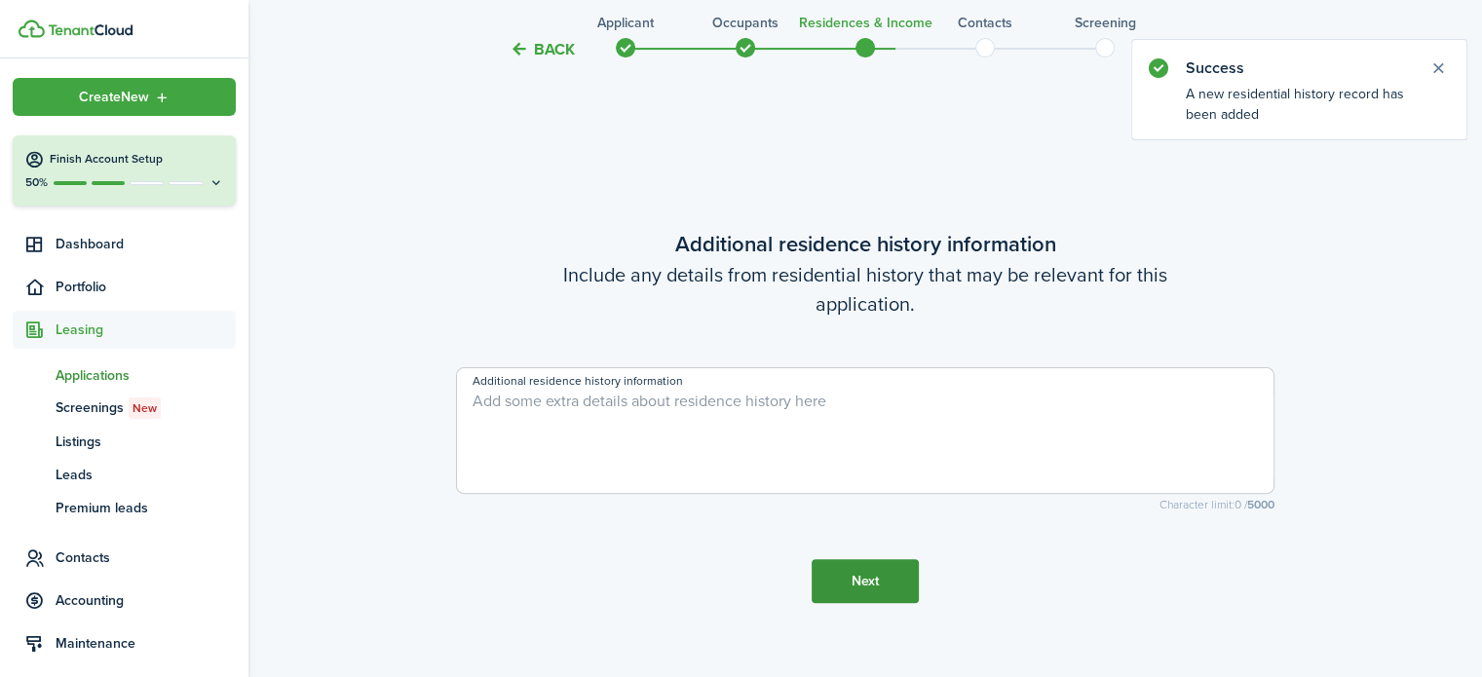
click at [877, 587] on button "Next" at bounding box center [865, 581] width 107 height 44
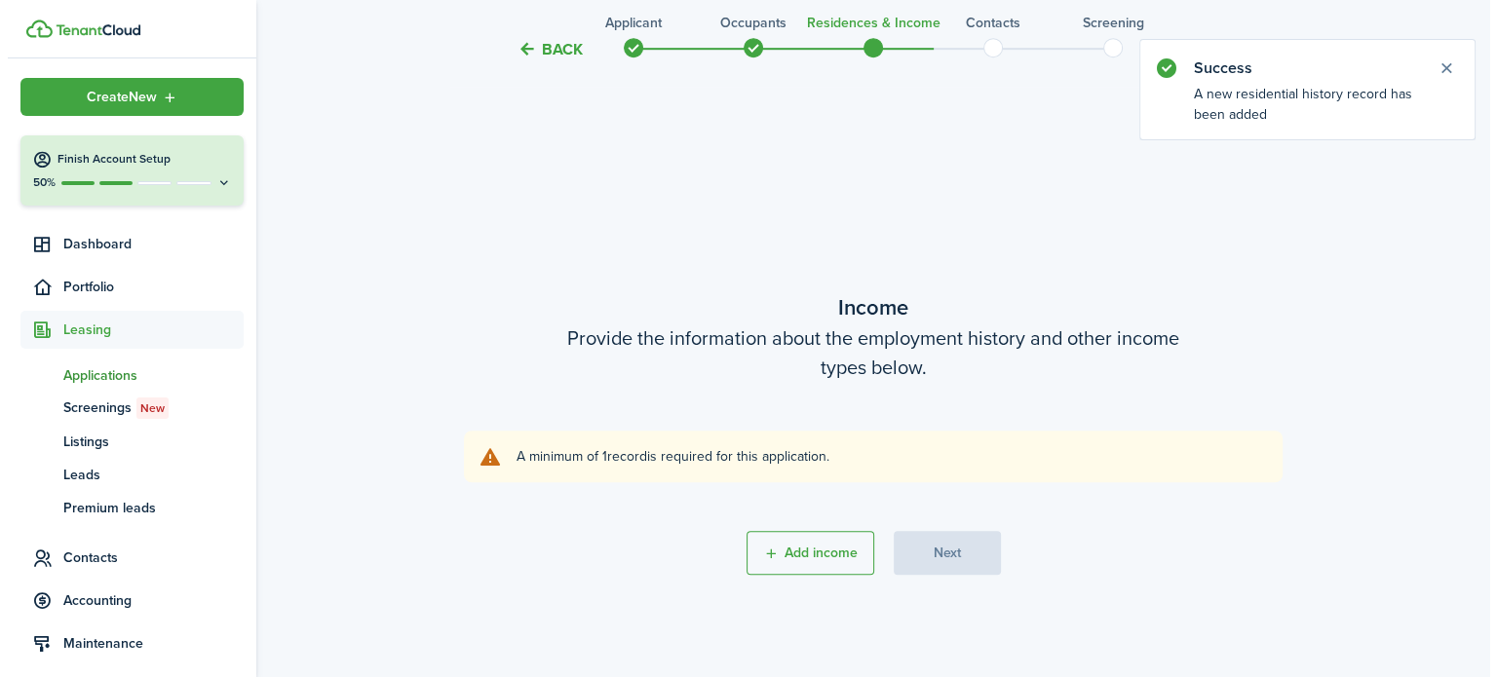
scroll to position [1224, 0]
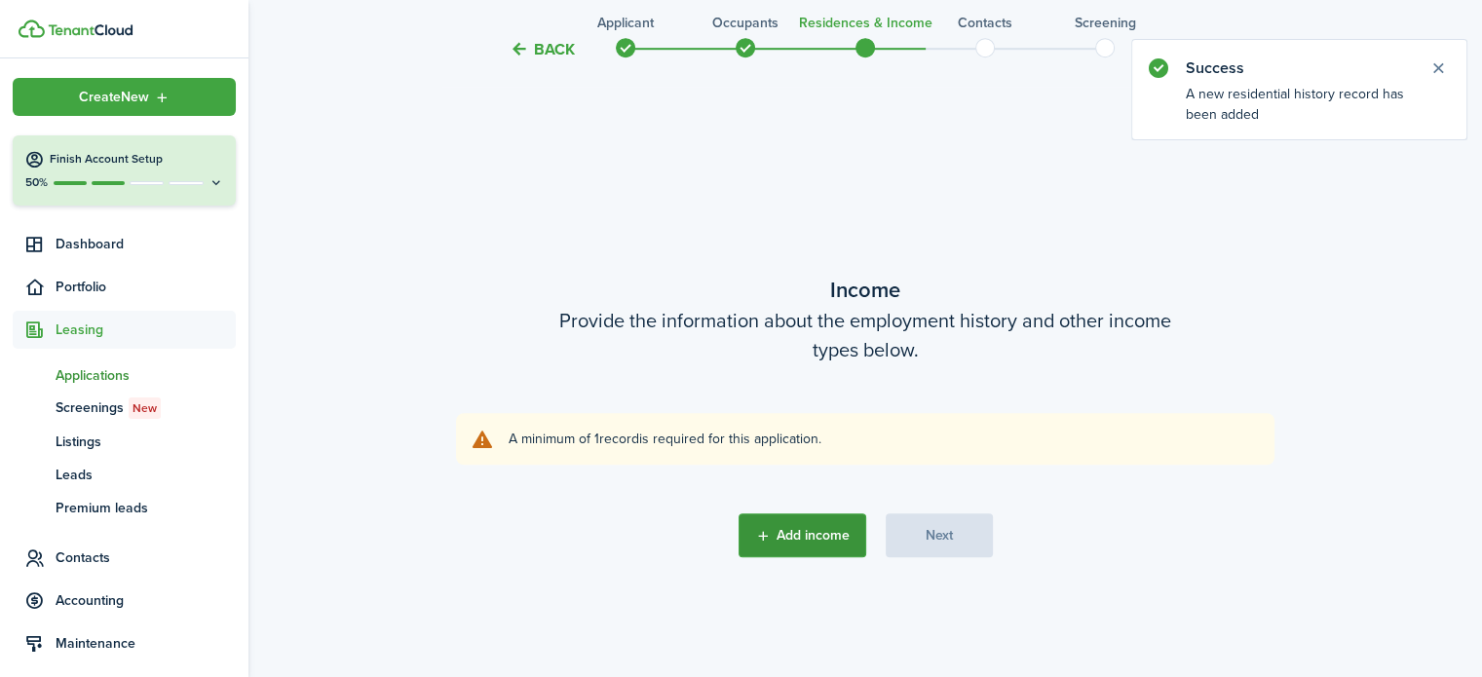
click at [822, 546] on button "Add income" at bounding box center [803, 536] width 128 height 44
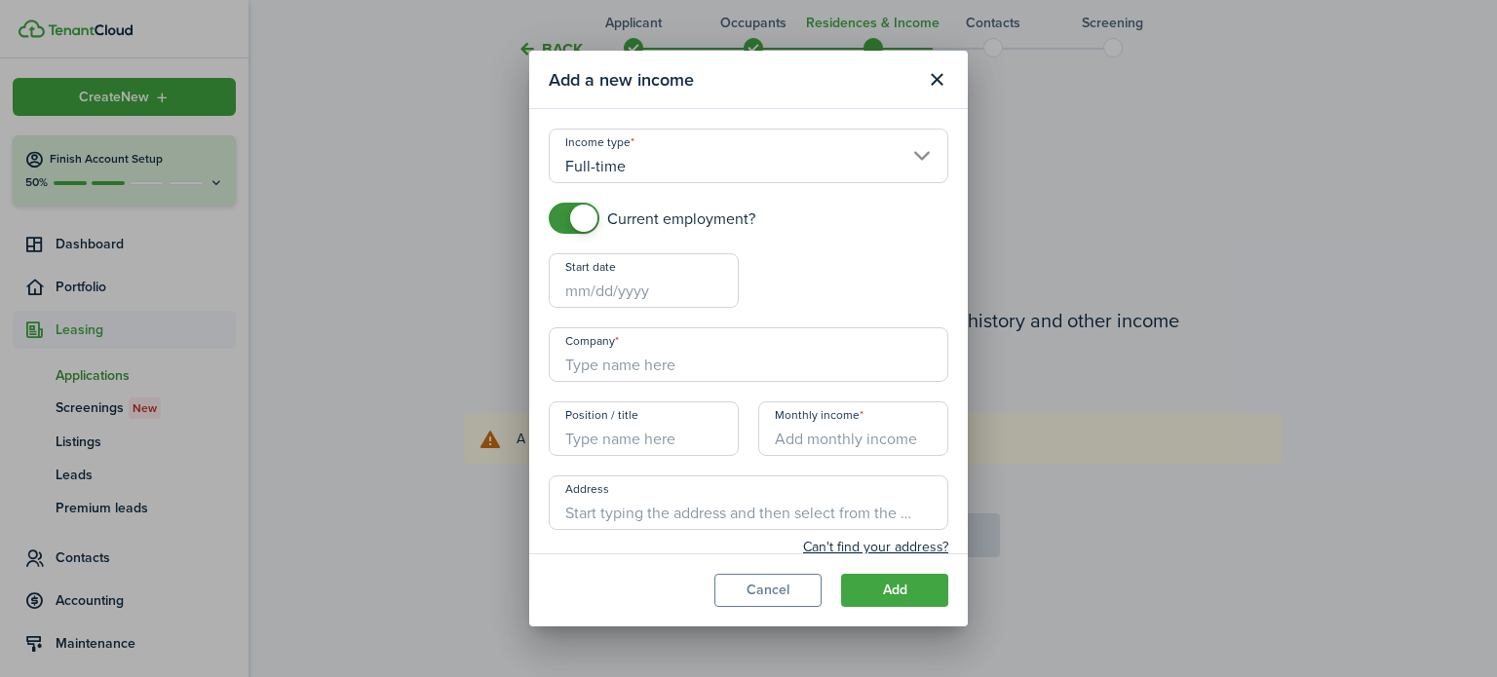
click at [775, 155] on input "Full-time" at bounding box center [749, 156] width 400 height 55
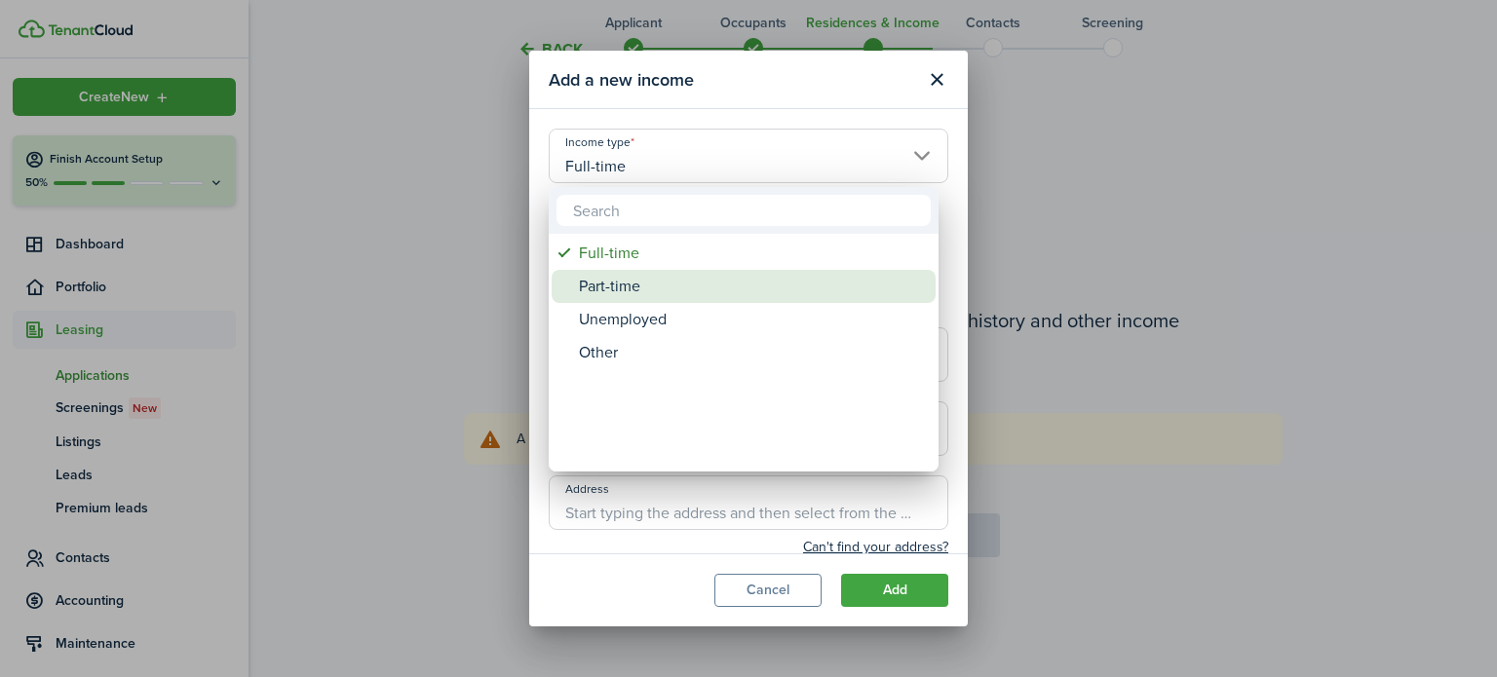
click at [632, 287] on div "Part-time" at bounding box center [751, 286] width 345 height 33
type input "Part-time"
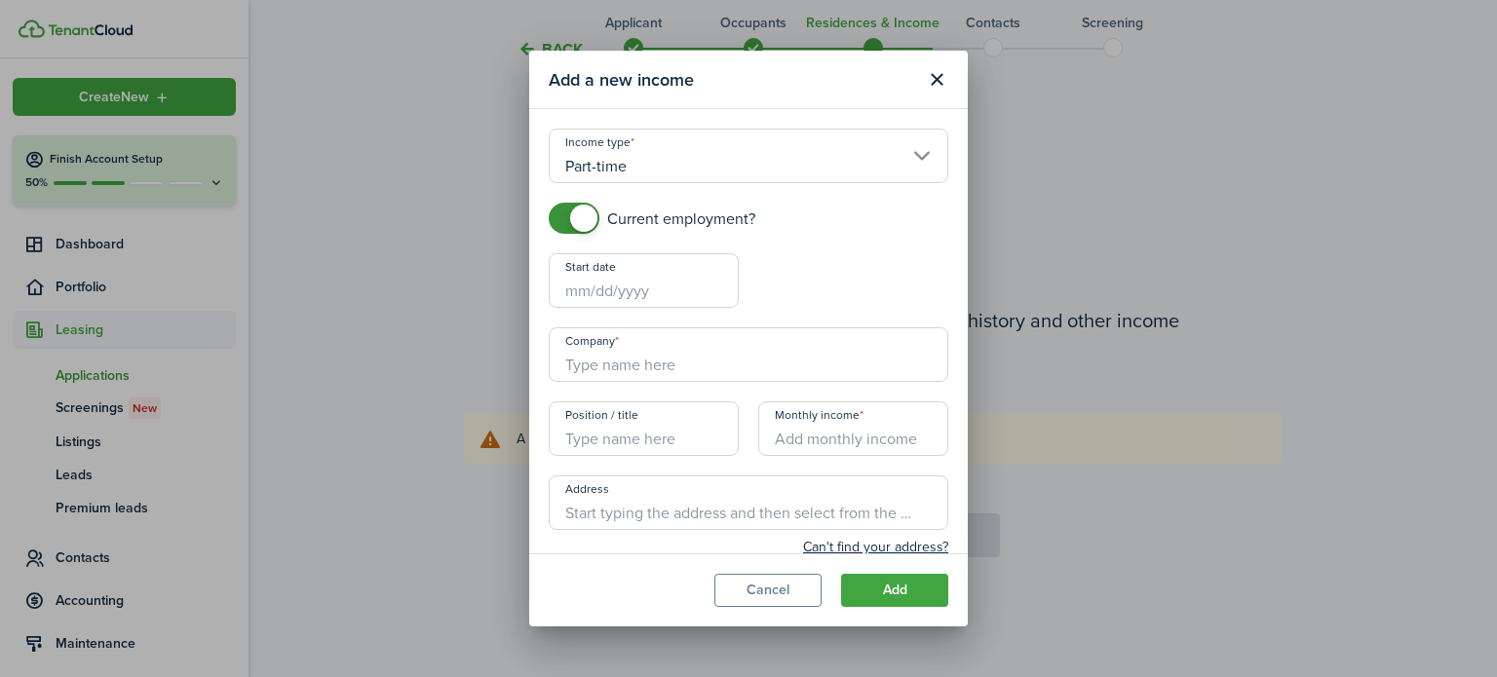
click at [608, 286] on input "Start date" at bounding box center [644, 280] width 190 height 55
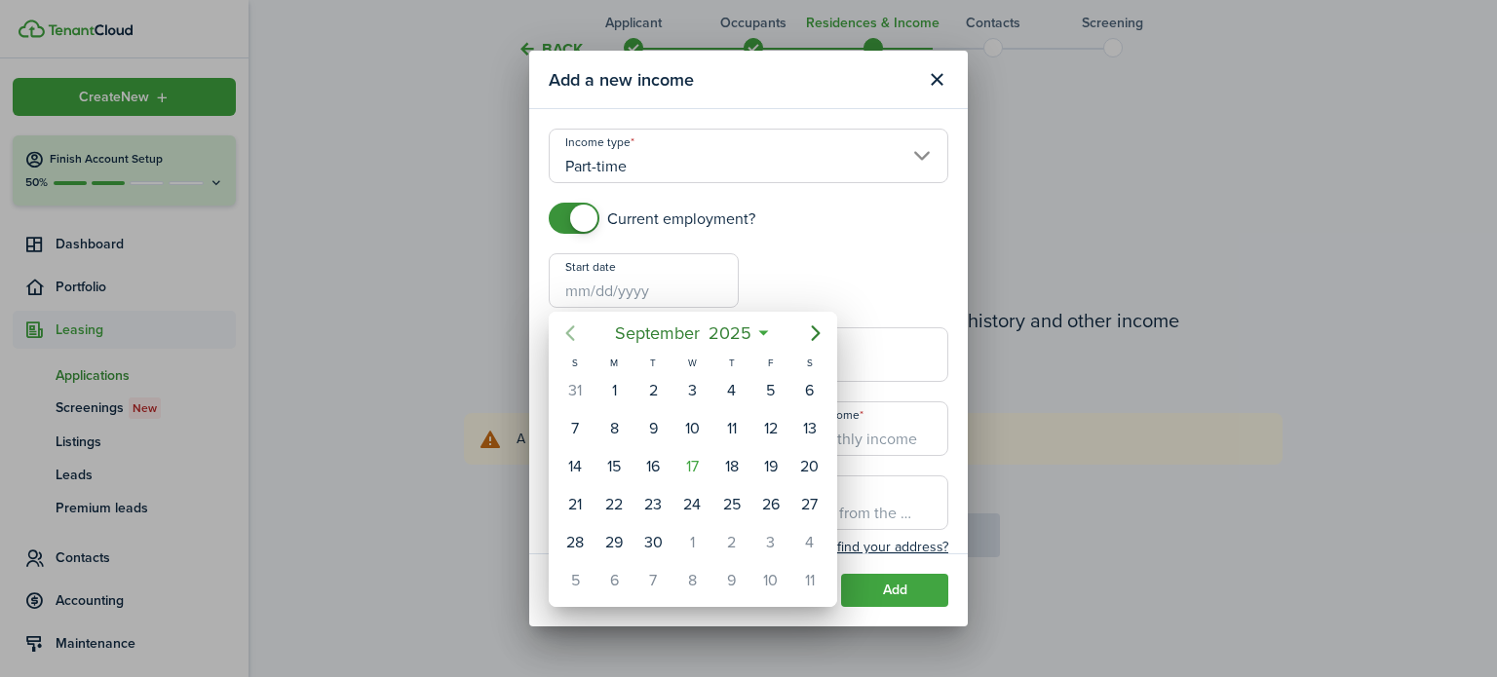
click at [576, 329] on icon "Previous page" at bounding box center [569, 333] width 23 height 23
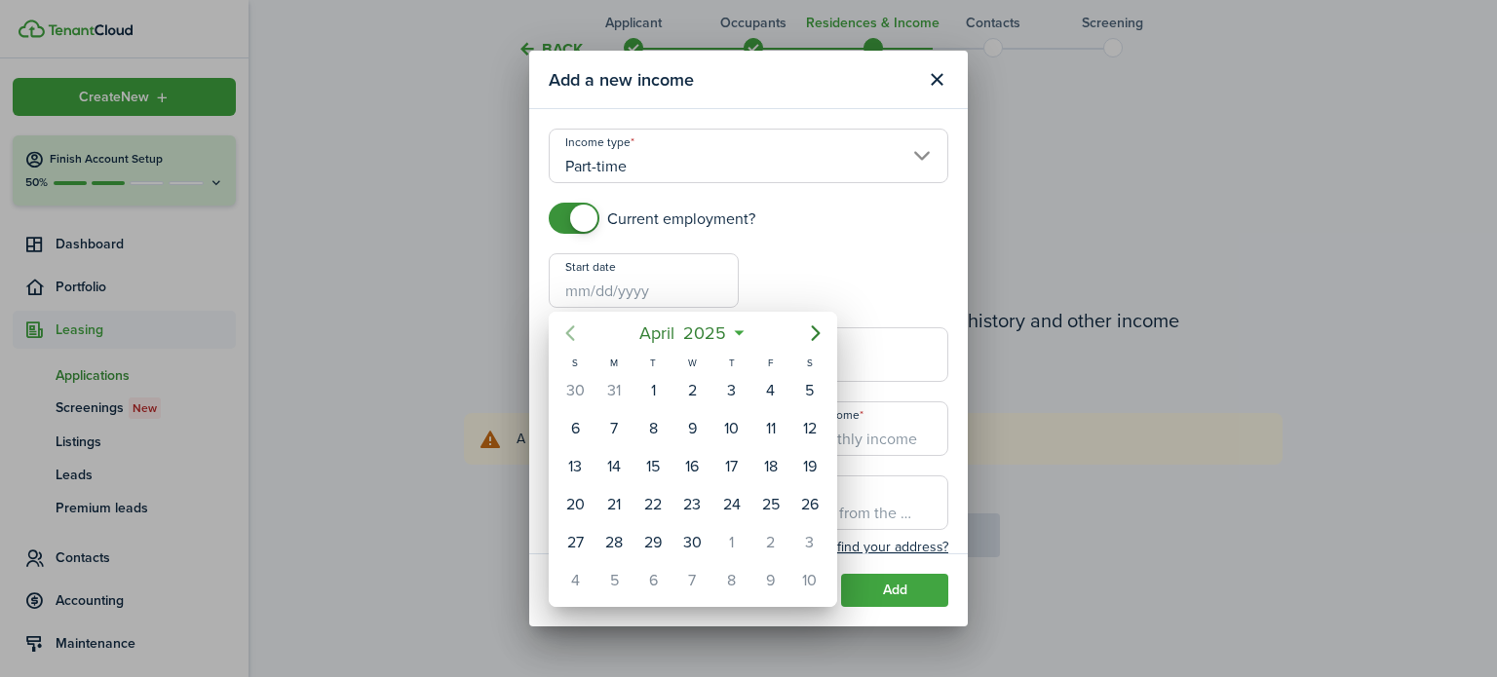
click at [576, 329] on icon "Previous page" at bounding box center [569, 333] width 23 height 23
click at [763, 498] on div "21" at bounding box center [770, 504] width 29 height 29
type input "02/21/2025"
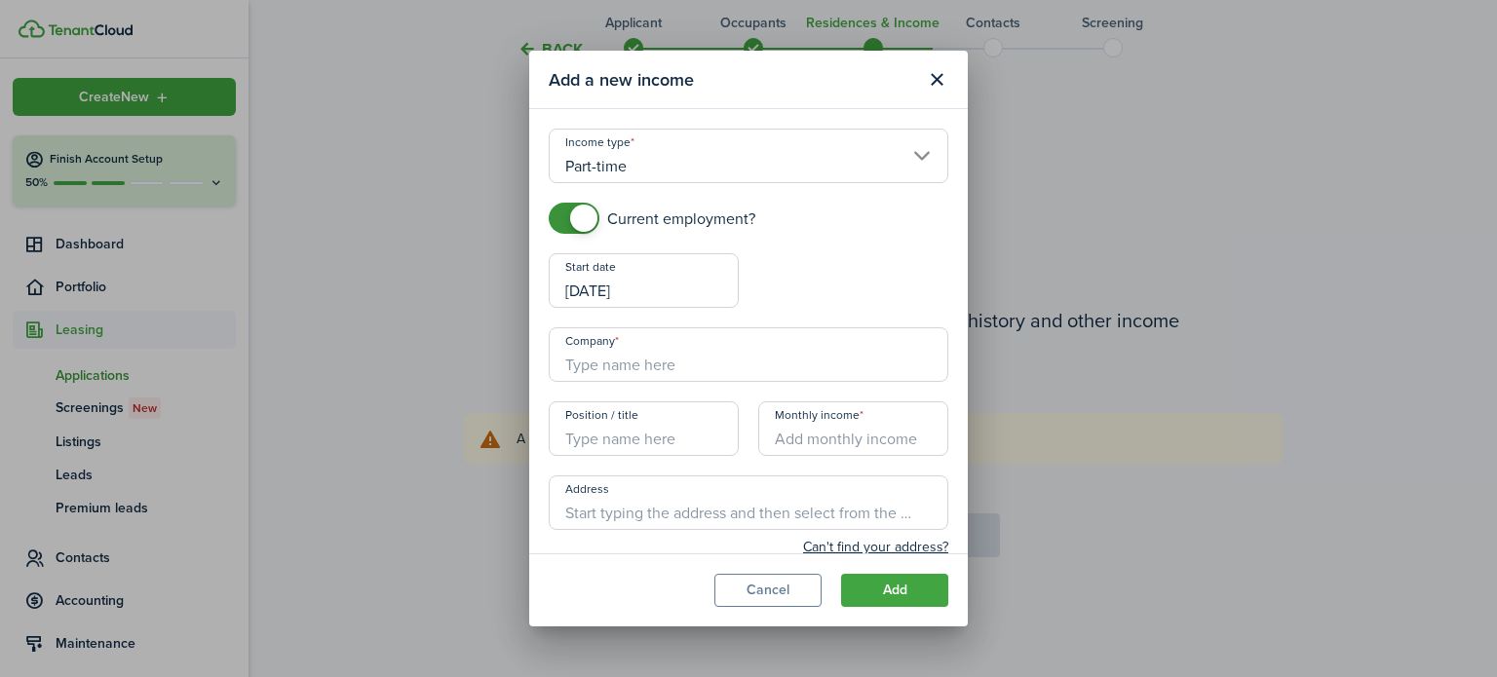
click at [679, 373] on input "Company" at bounding box center [749, 354] width 400 height 55
type input "[DEMOGRAPHIC_DATA] Charities of [GEOGRAPHIC_DATA][US_STATE]"
type input "500 E 4th St, Reno, NV 89512, USA"
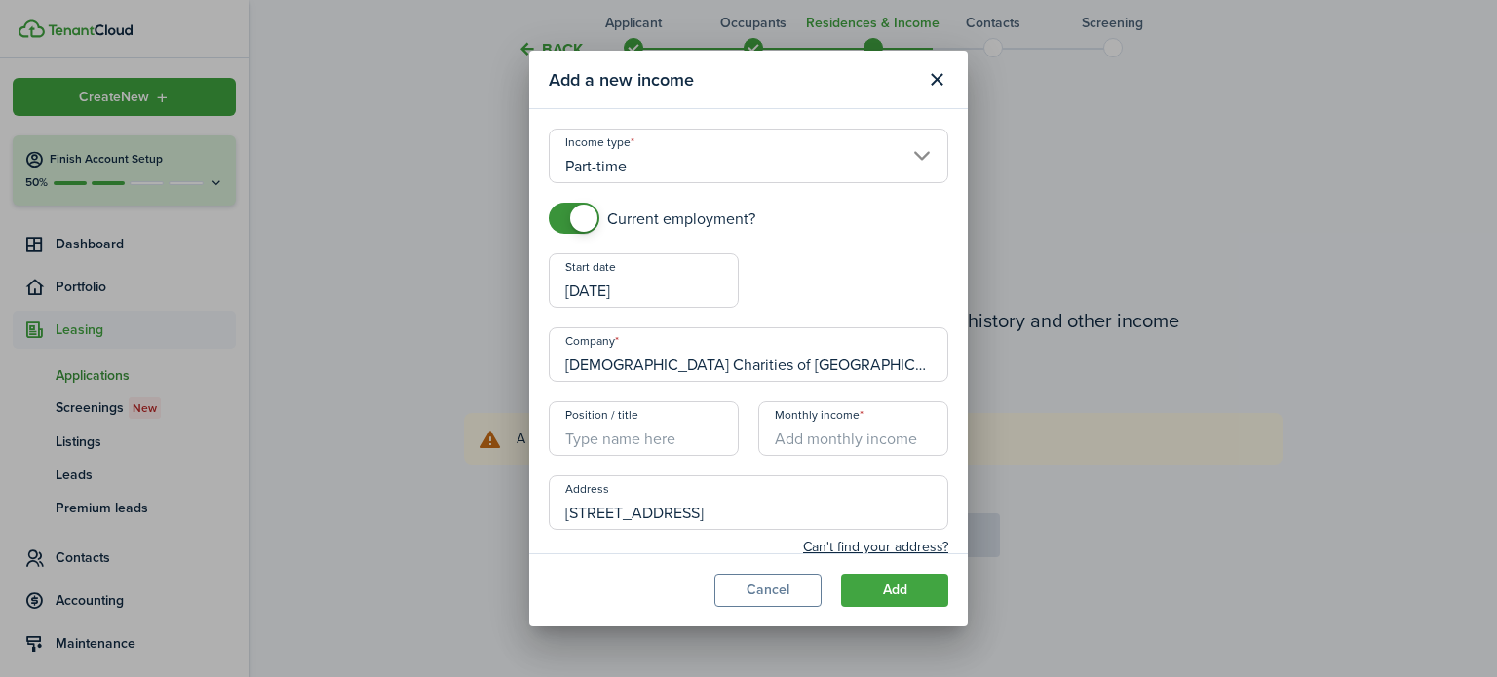
type input "+7 758427999"
type input "Marie Baxter"
type input "mbaxter@ccsnn.org"
click at [662, 432] on input "Position / title" at bounding box center [644, 429] width 190 height 55
type input "Thrift Store"
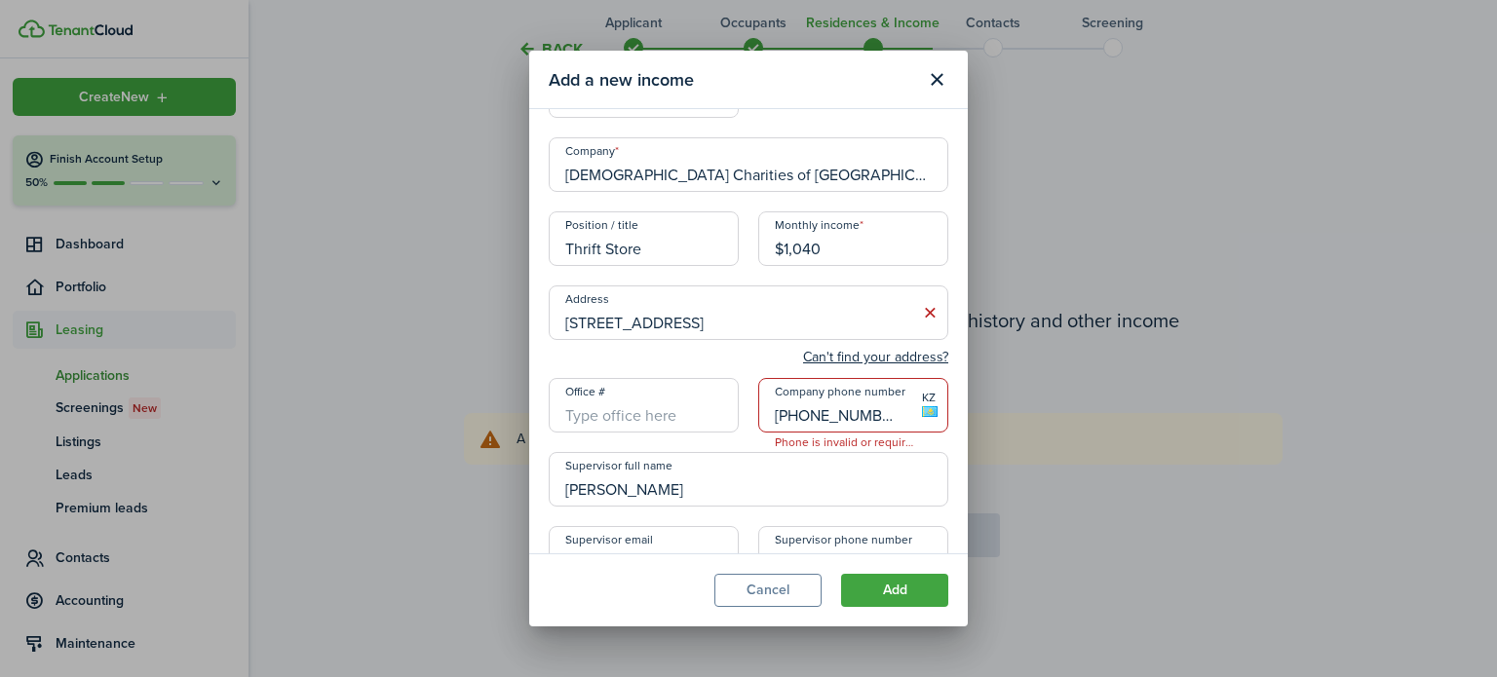
scroll to position [197, 0]
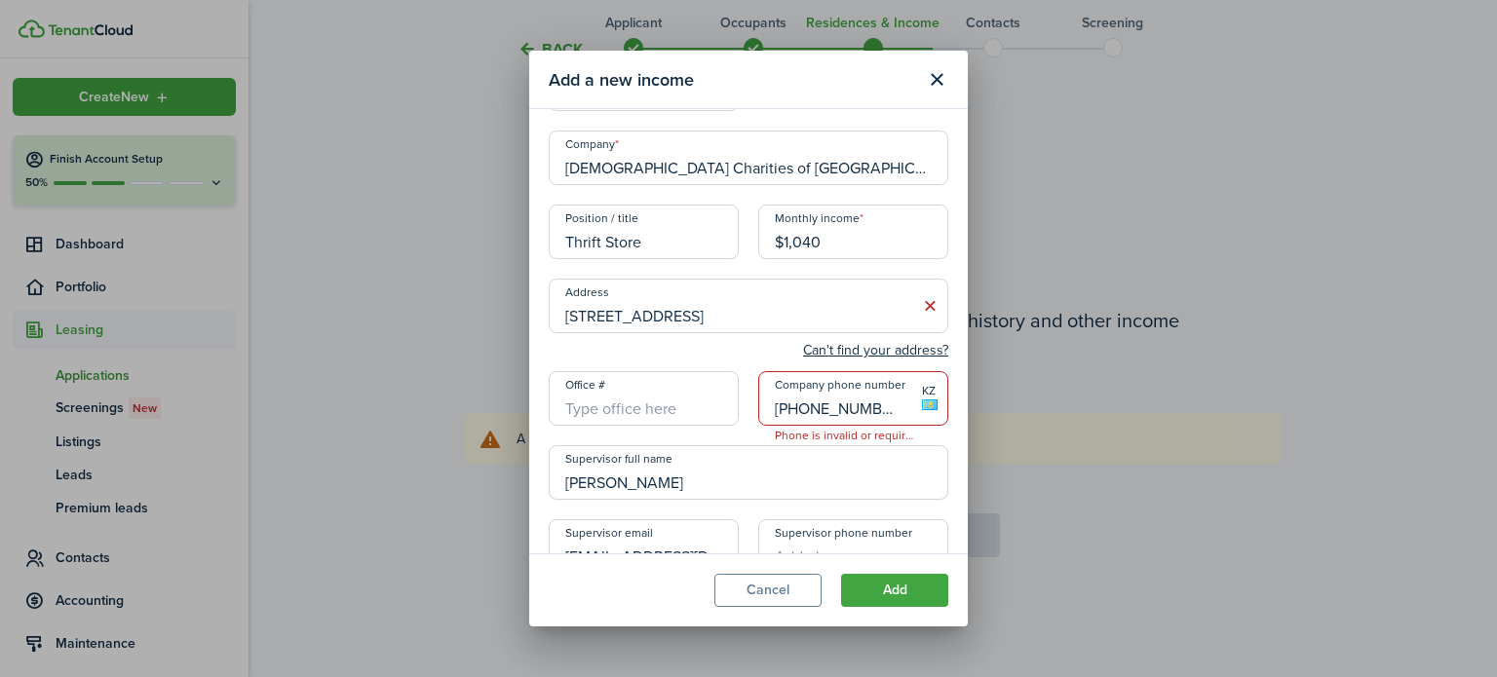
type input "$1,040.00"
drag, startPoint x: 875, startPoint y: 416, endPoint x: 690, endPoint y: 412, distance: 185.2
click at [690, 412] on div "Current employment? Start date 02/21/2025 End date Company Catholic Charities o…" at bounding box center [748, 300] width 419 height 588
click at [812, 416] on input "Company phone number" at bounding box center [853, 398] width 190 height 55
click at [751, 462] on input "Marie Baxter" at bounding box center [749, 472] width 400 height 55
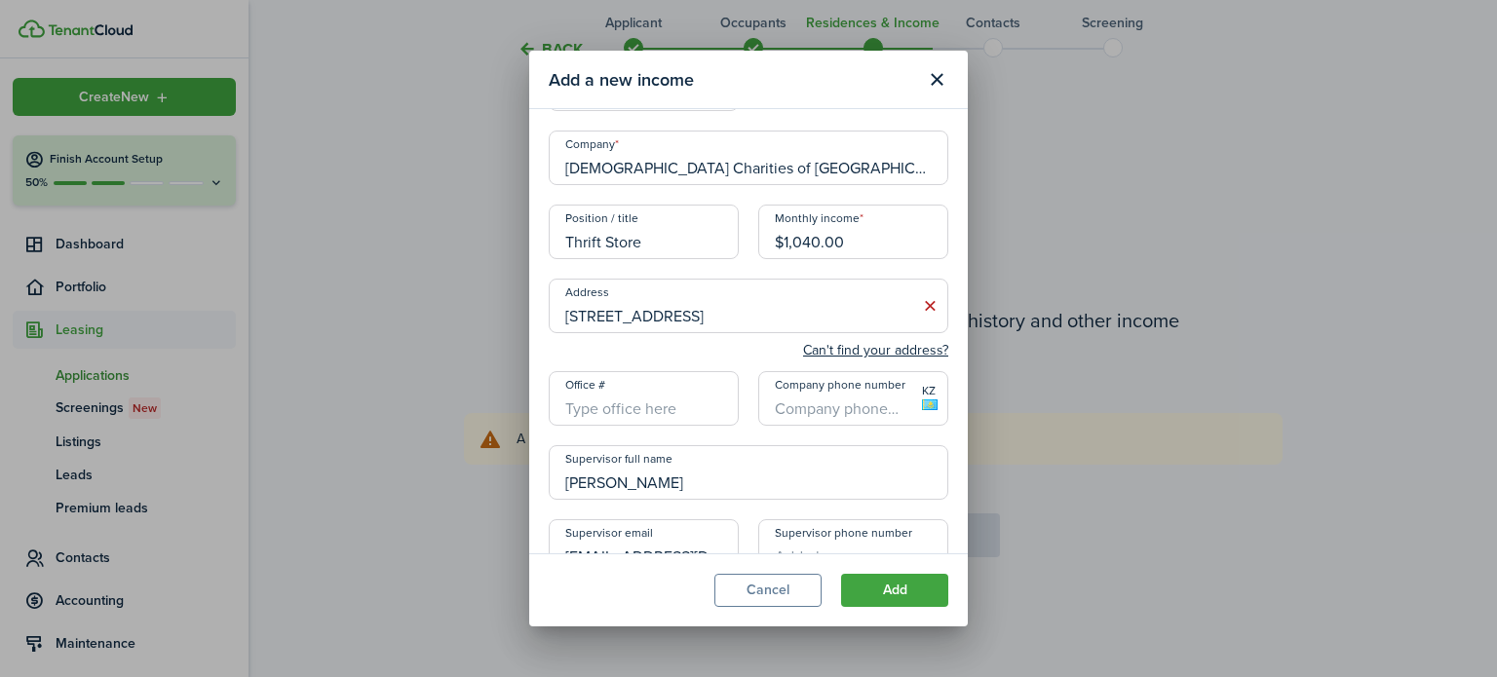
type input "+1"
click at [858, 405] on input "+1" at bounding box center [853, 398] width 190 height 55
drag, startPoint x: 689, startPoint y: 478, endPoint x: 413, endPoint y: 476, distance: 275.8
click at [413, 476] on div "Add a new income Income type Part-time Current employment? Start date 02/21/202…" at bounding box center [748, 338] width 1497 height 677
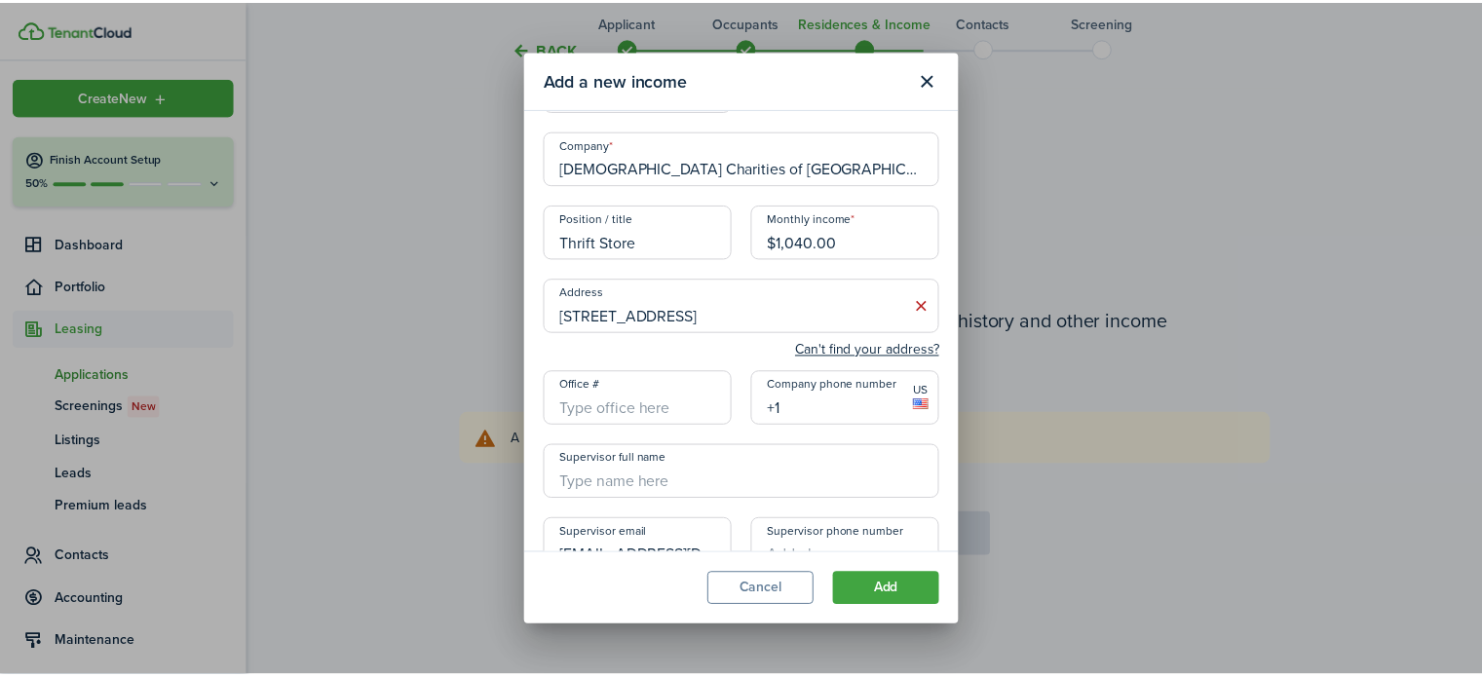
scroll to position [217, 0]
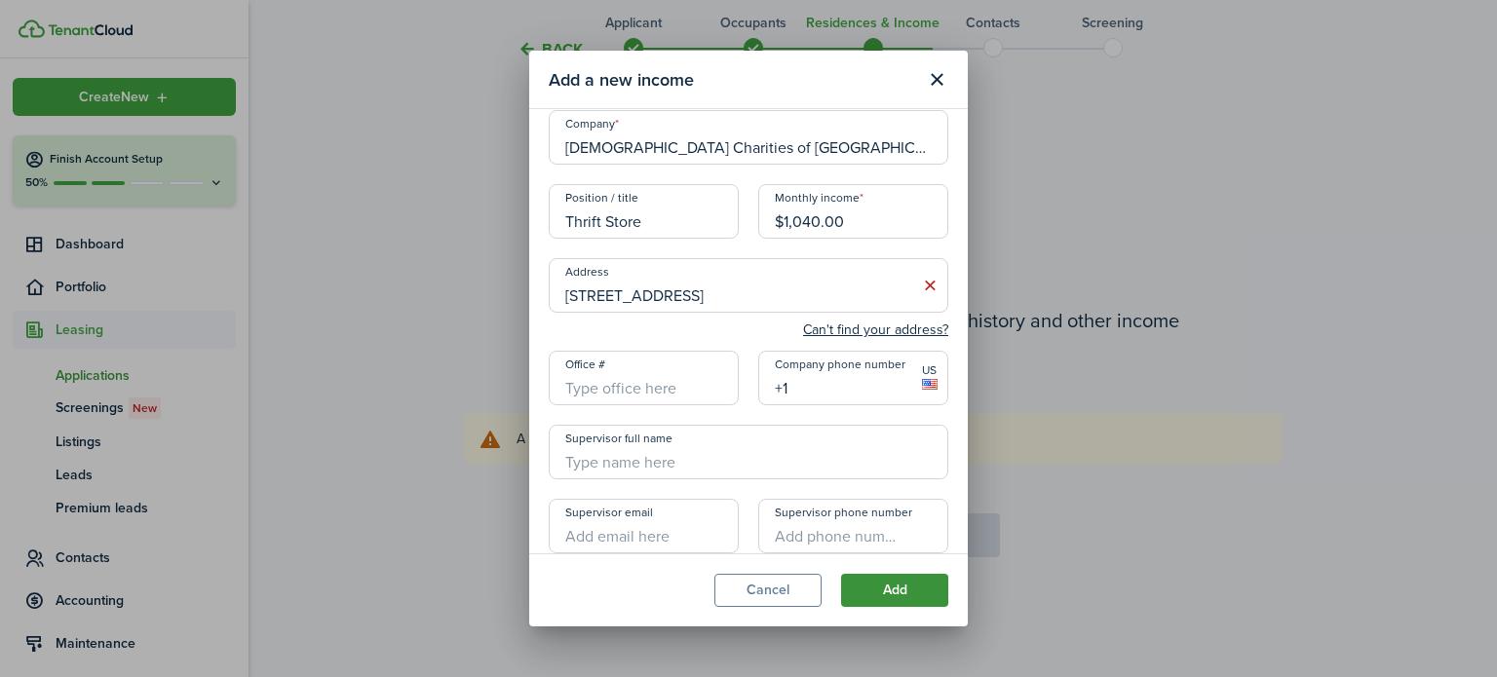
click at [877, 595] on button "Add" at bounding box center [894, 590] width 107 height 33
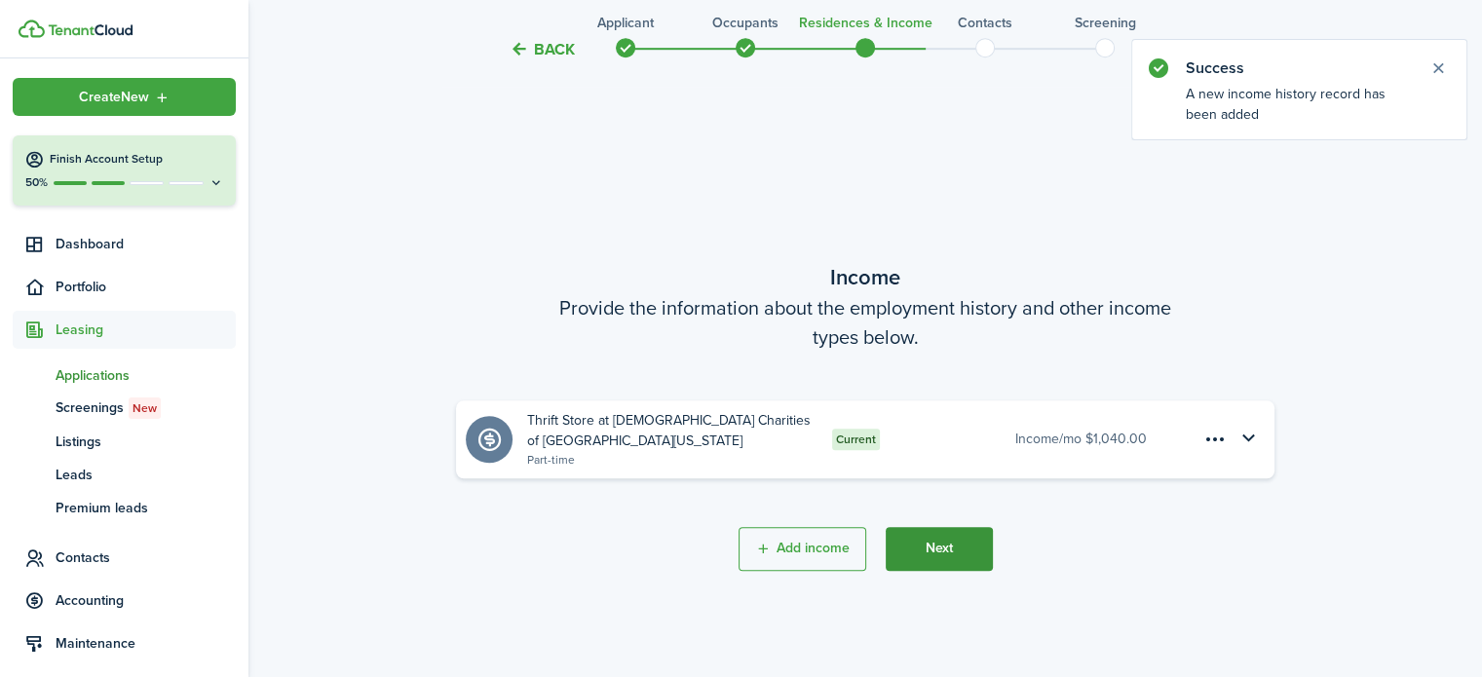
click at [927, 562] on button "Next" at bounding box center [939, 549] width 107 height 44
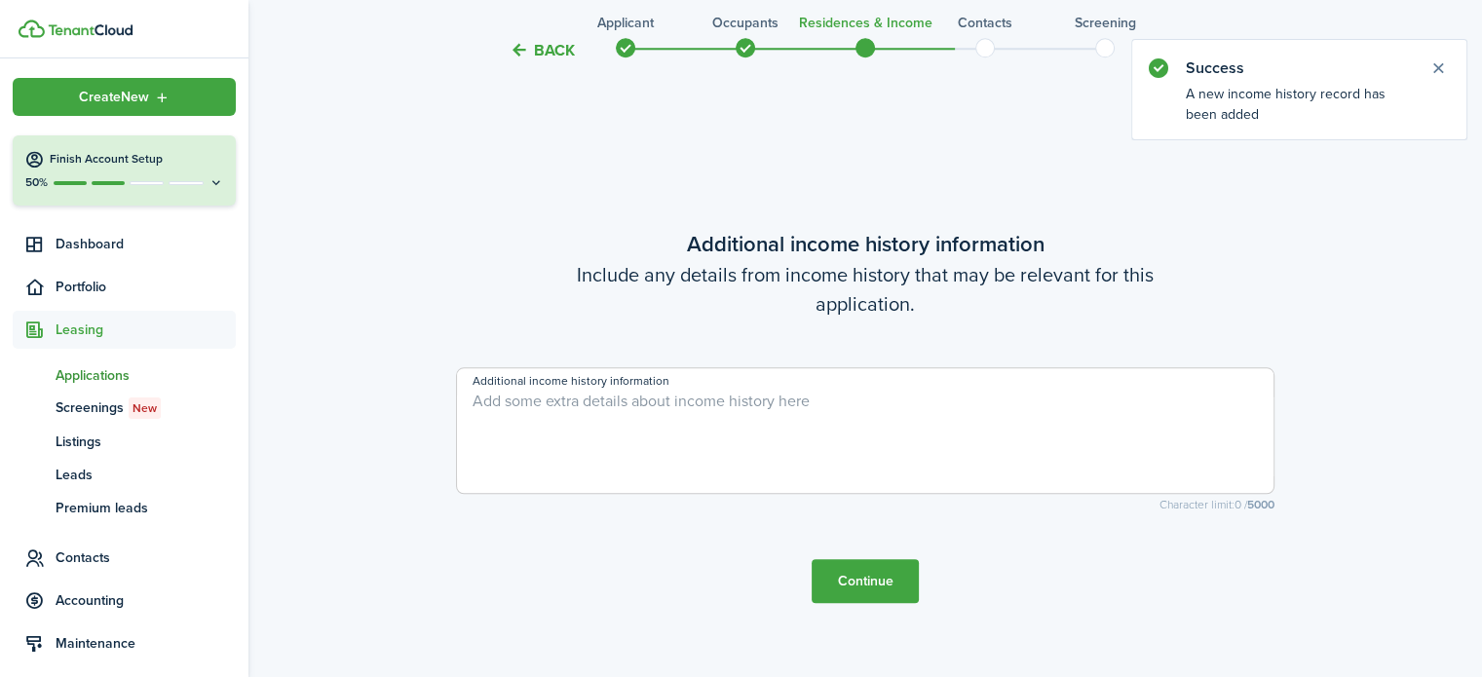
scroll to position [1902, 0]
click at [834, 599] on button "Continue" at bounding box center [865, 580] width 107 height 44
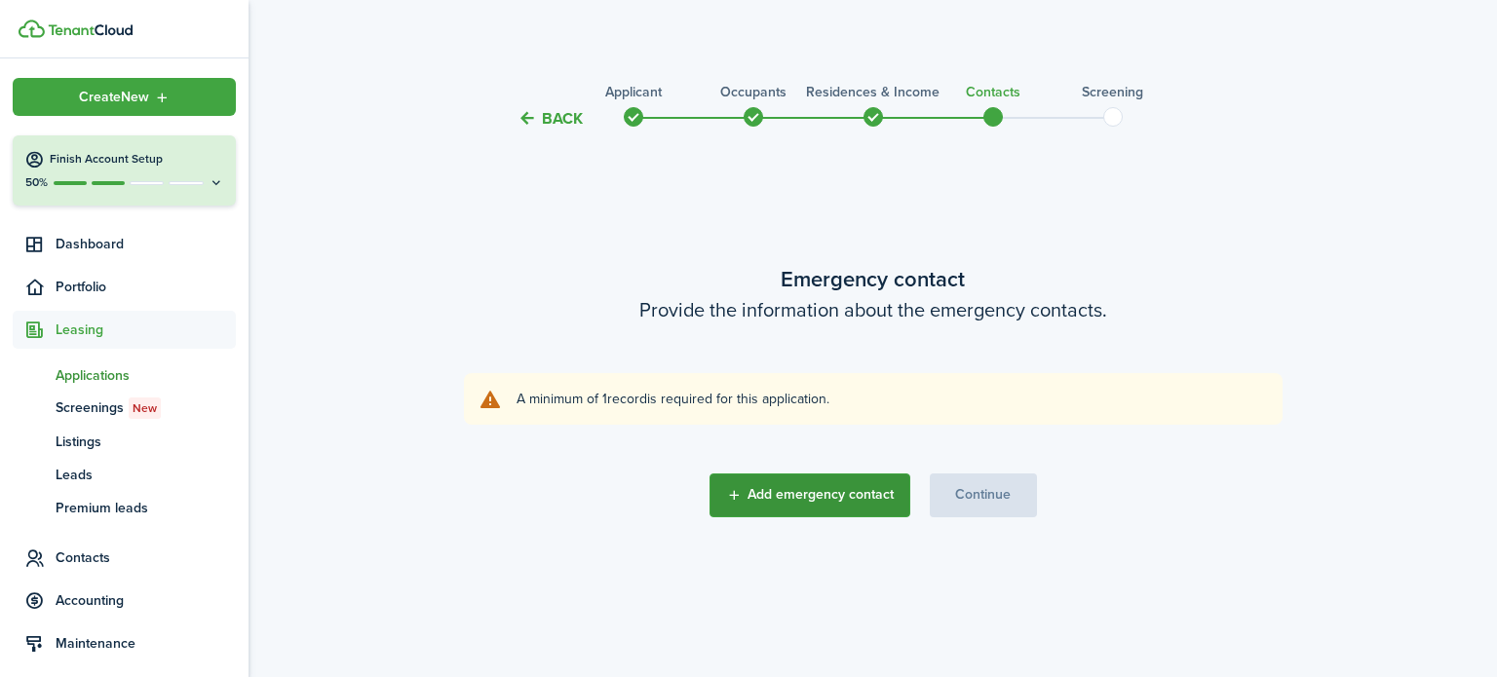
click at [864, 503] on button "Add emergency contact" at bounding box center [809, 496] width 201 height 44
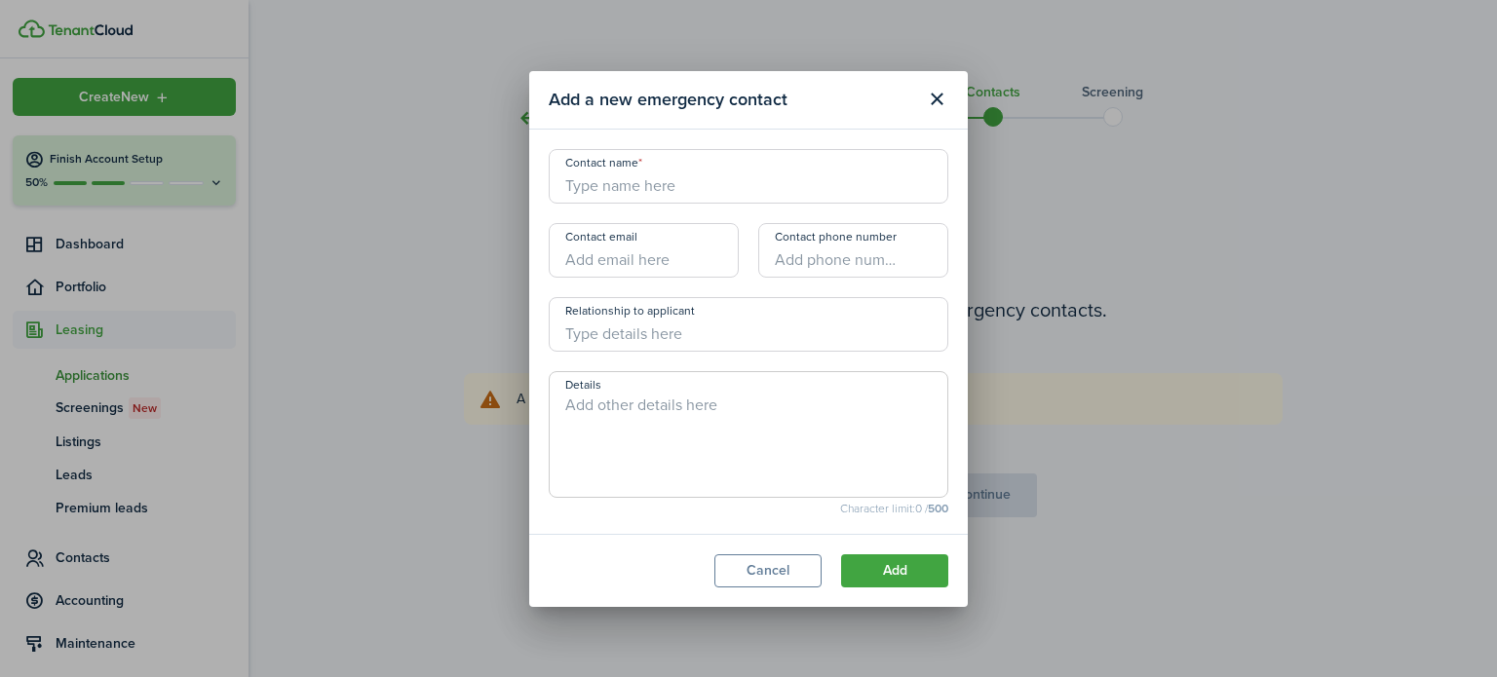
click at [698, 192] on input "Contact name" at bounding box center [749, 176] width 400 height 55
type input "BBH+ Staff"
click at [885, 567] on button "Add" at bounding box center [894, 571] width 107 height 33
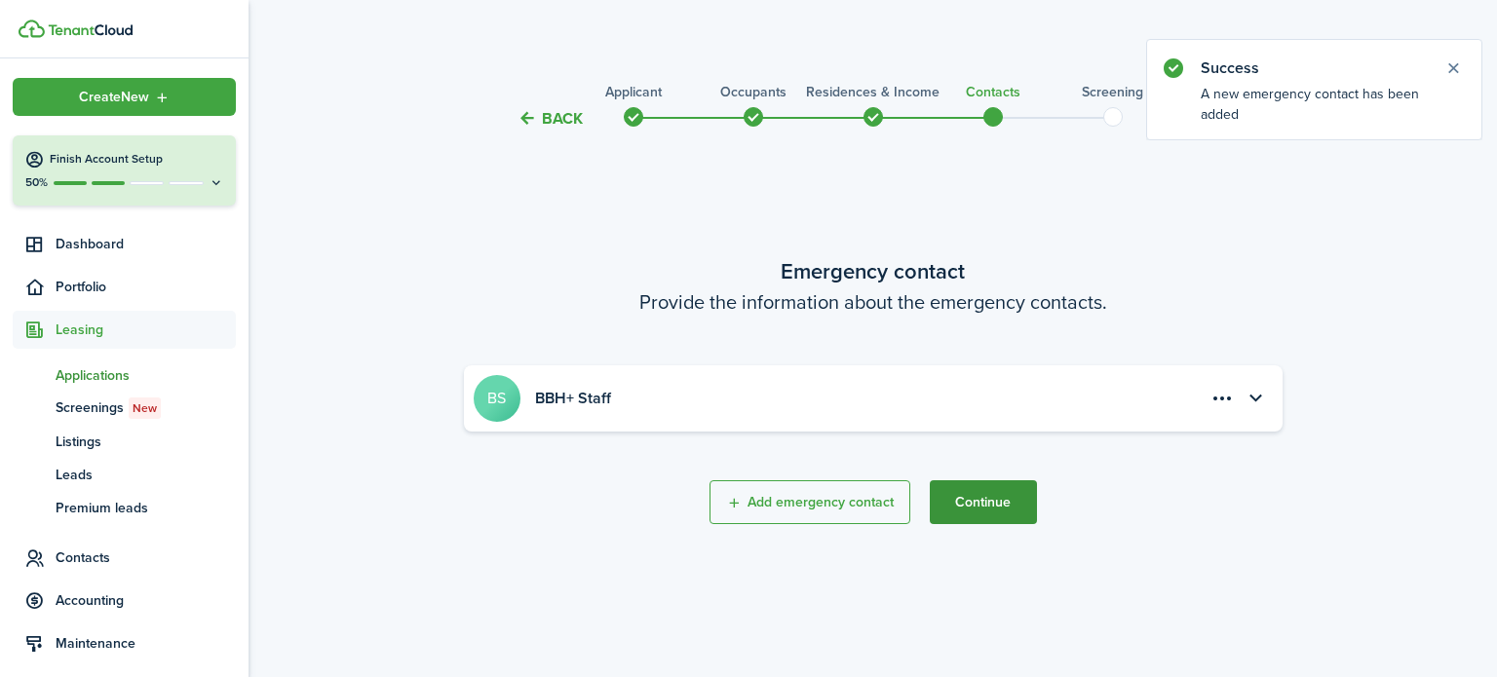
click at [989, 490] on button "Continue" at bounding box center [983, 502] width 107 height 44
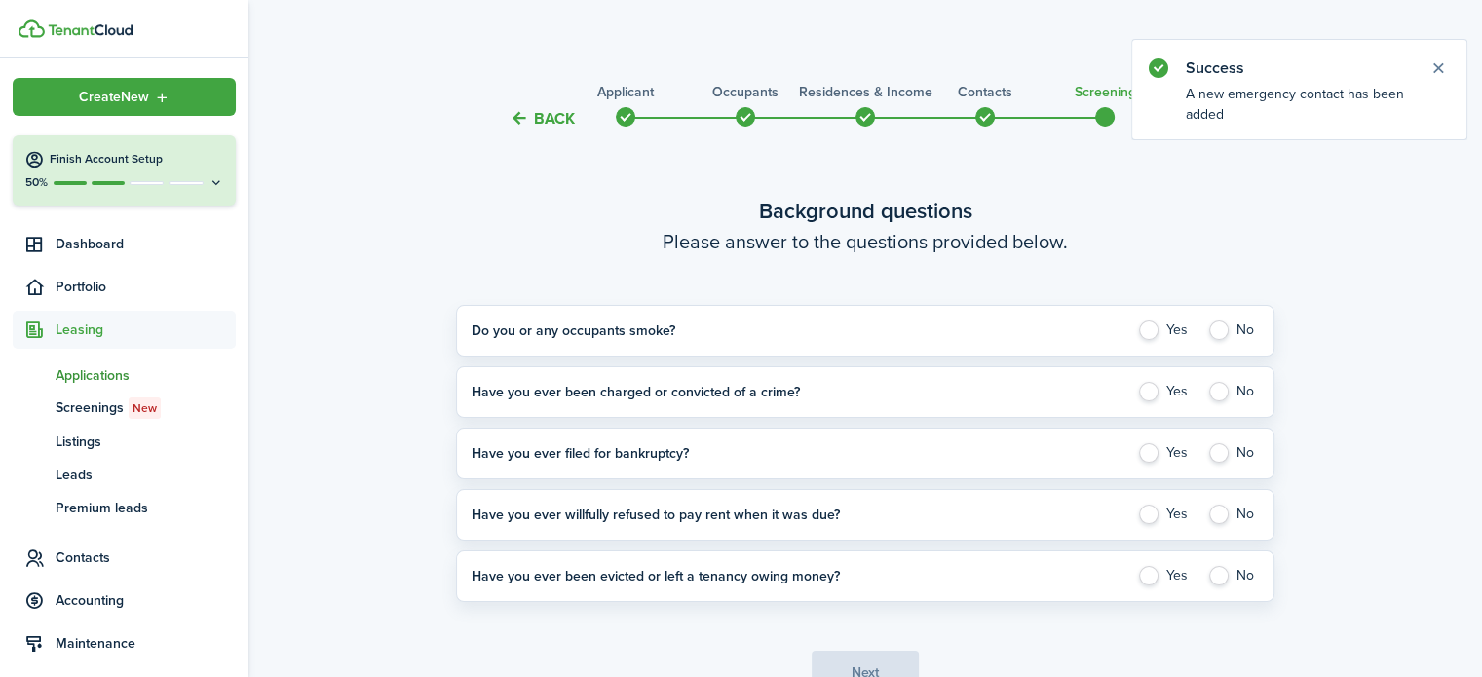
click at [627, 120] on span at bounding box center [625, 116] width 29 height 29
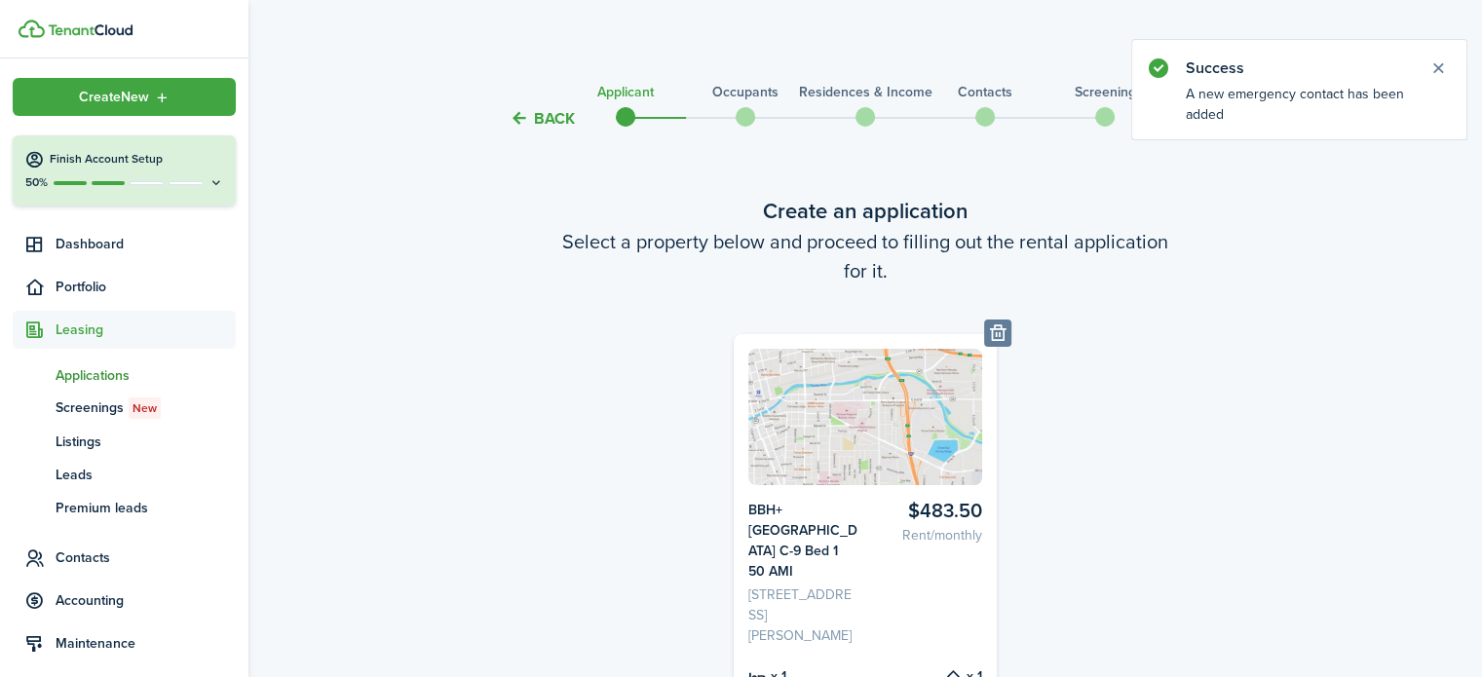
scroll to position [752, 0]
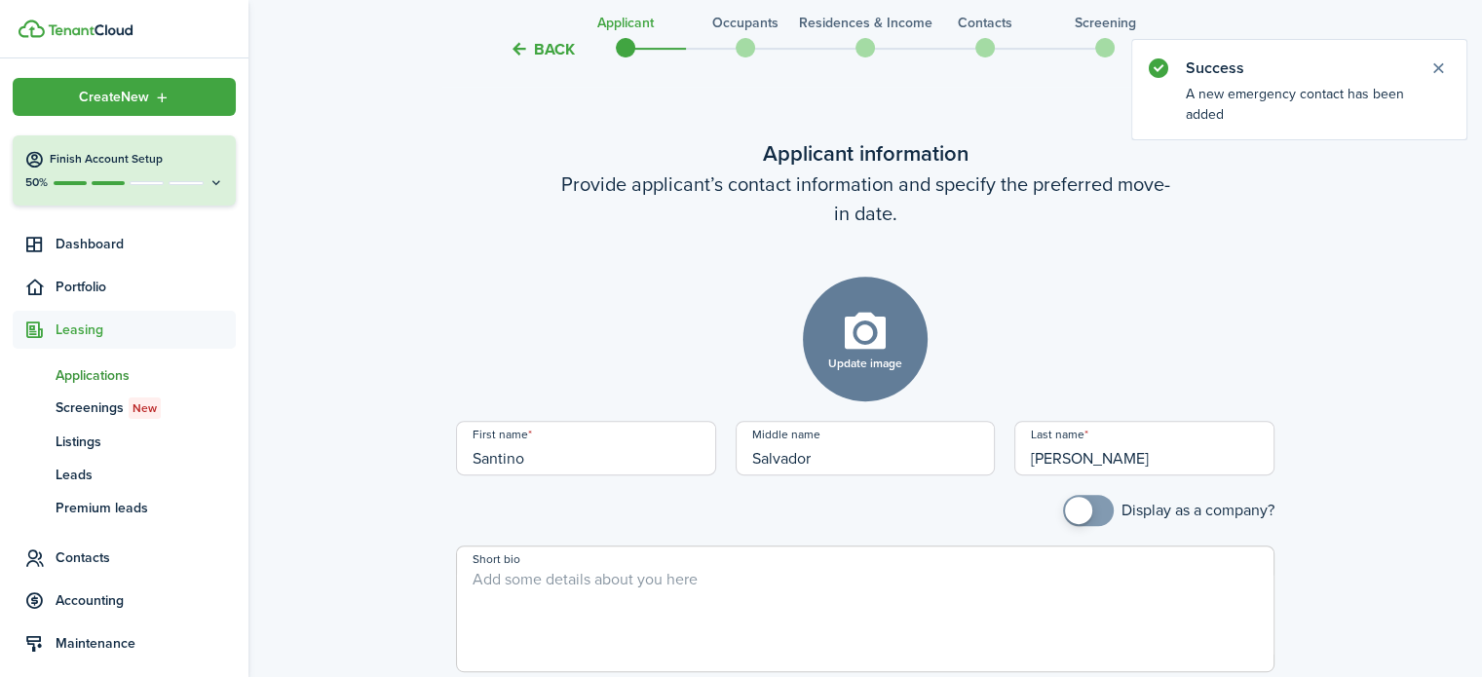
click at [835, 442] on input "Salvador" at bounding box center [866, 448] width 260 height 55
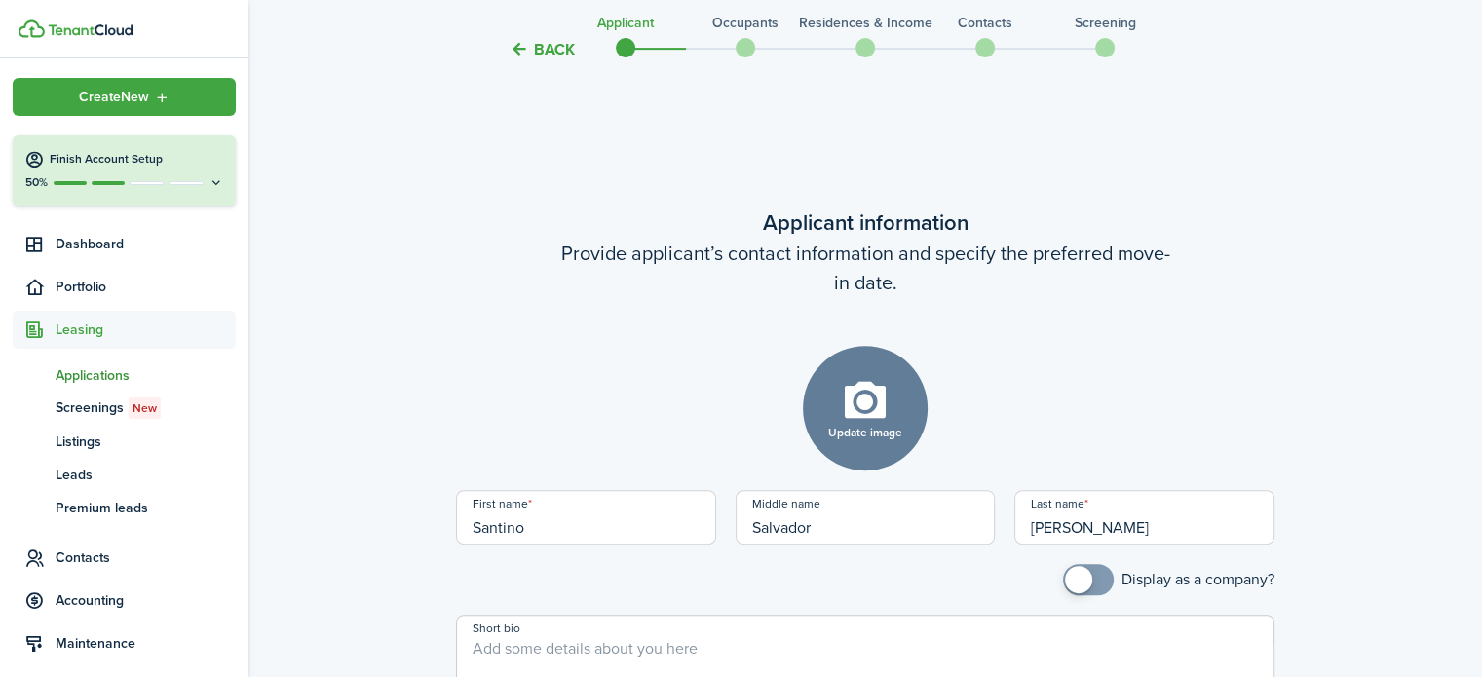
scroll to position [678, 0]
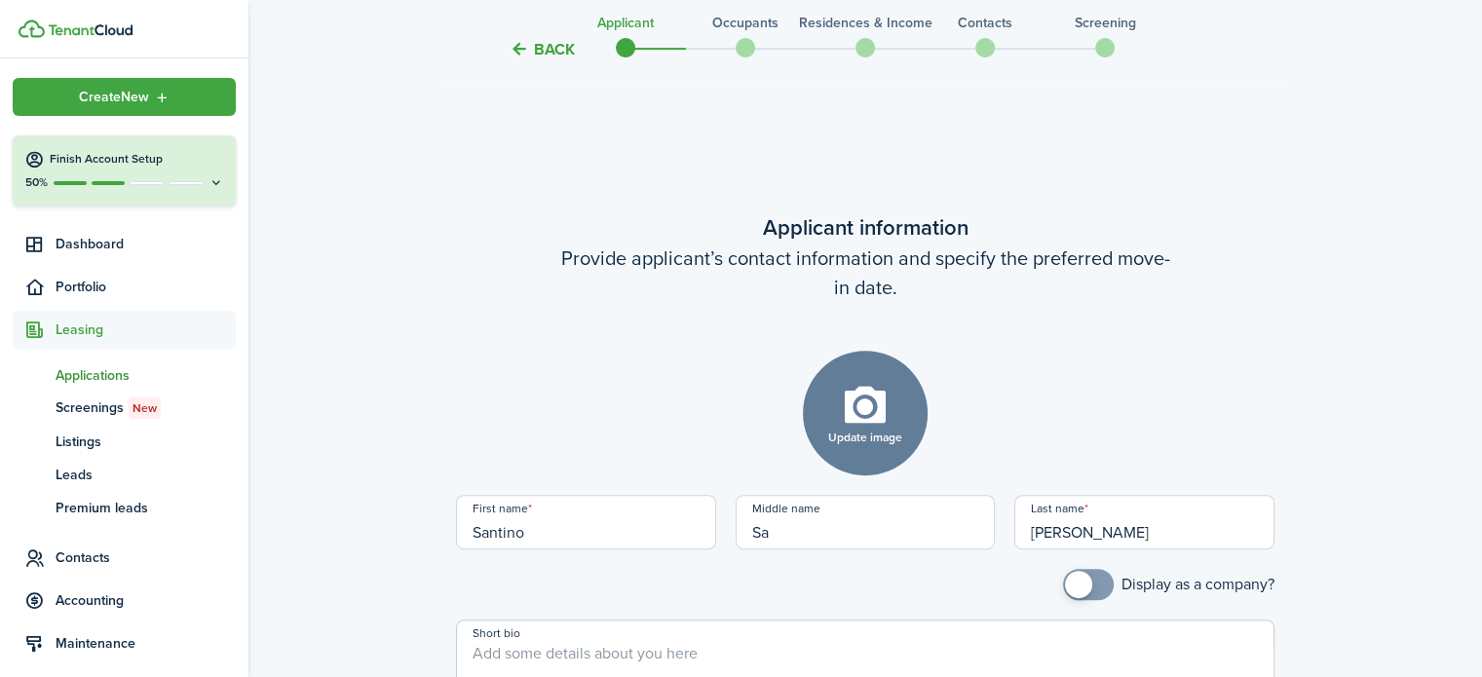
type input "S"
click at [755, 376] on div "Update image Upload file" at bounding box center [865, 413] width 819 height 125
click at [759, 510] on input "AMI 30" at bounding box center [866, 522] width 260 height 55
click at [848, 512] on input "AMI 30" at bounding box center [866, 522] width 260 height 55
type input "AMI 30 - 6/1/2025"
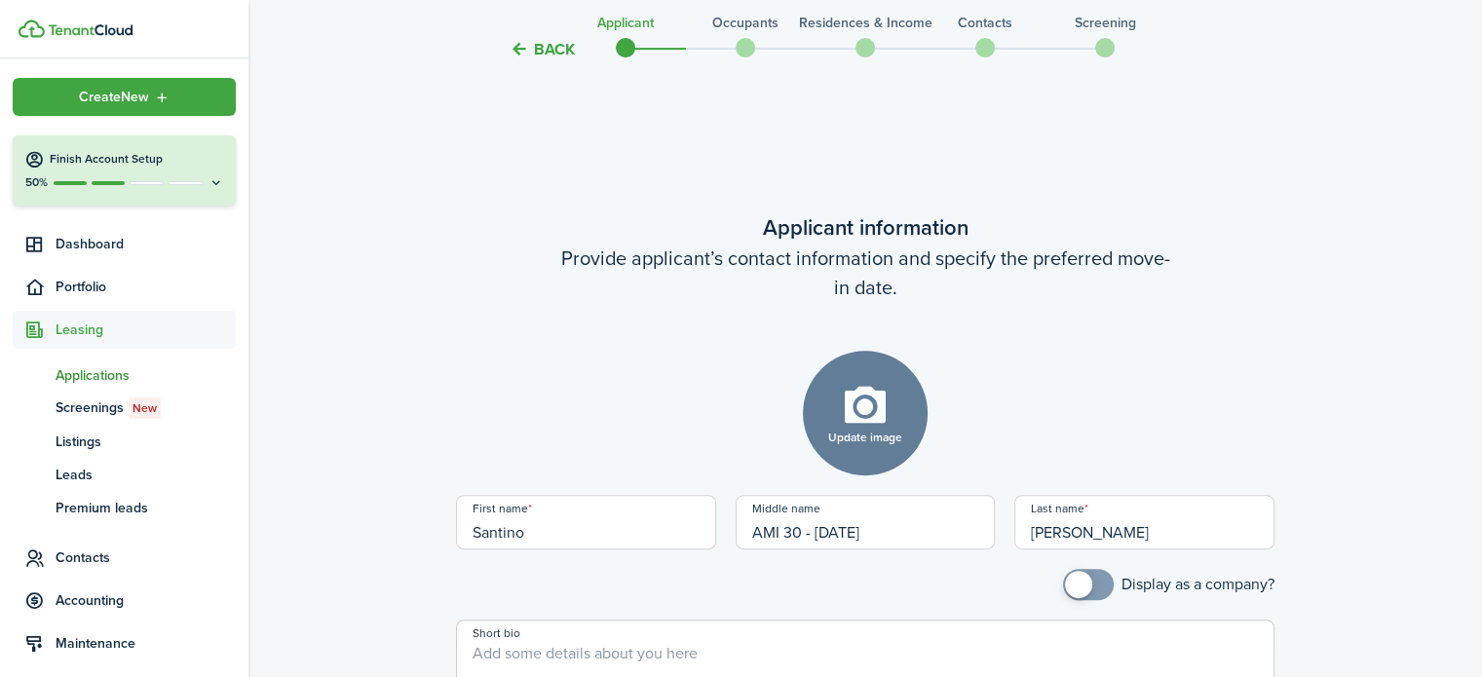
click at [884, 569] on mobiscroll-switch "Display as a company?" at bounding box center [865, 584] width 819 height 31
click at [520, 642] on textarea "Short bio" at bounding box center [865, 689] width 817 height 94
paste textarea "AMI 30 - 6/1/2025"
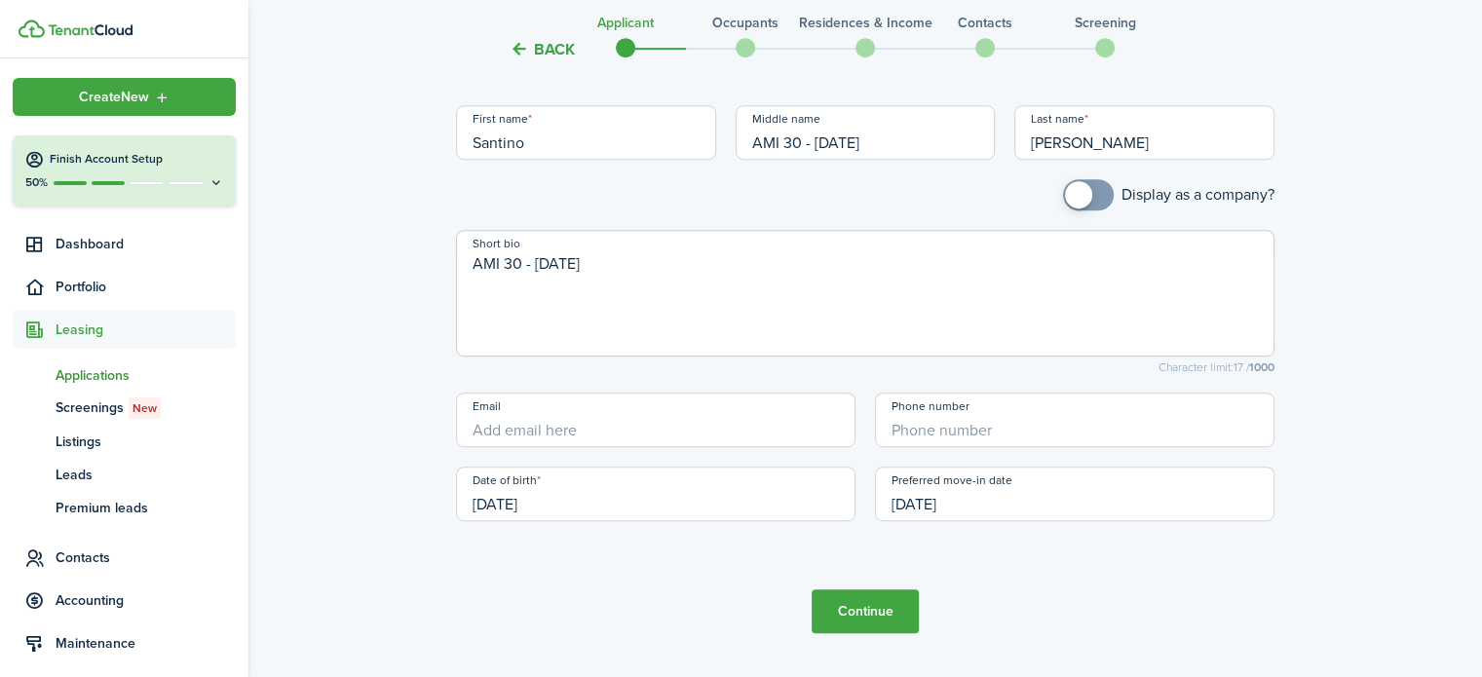
scroll to position [1069, 0]
type textarea "AMI 30 - 6/1/2025"
click at [897, 599] on button "Continue" at bounding box center [865, 611] width 107 height 44
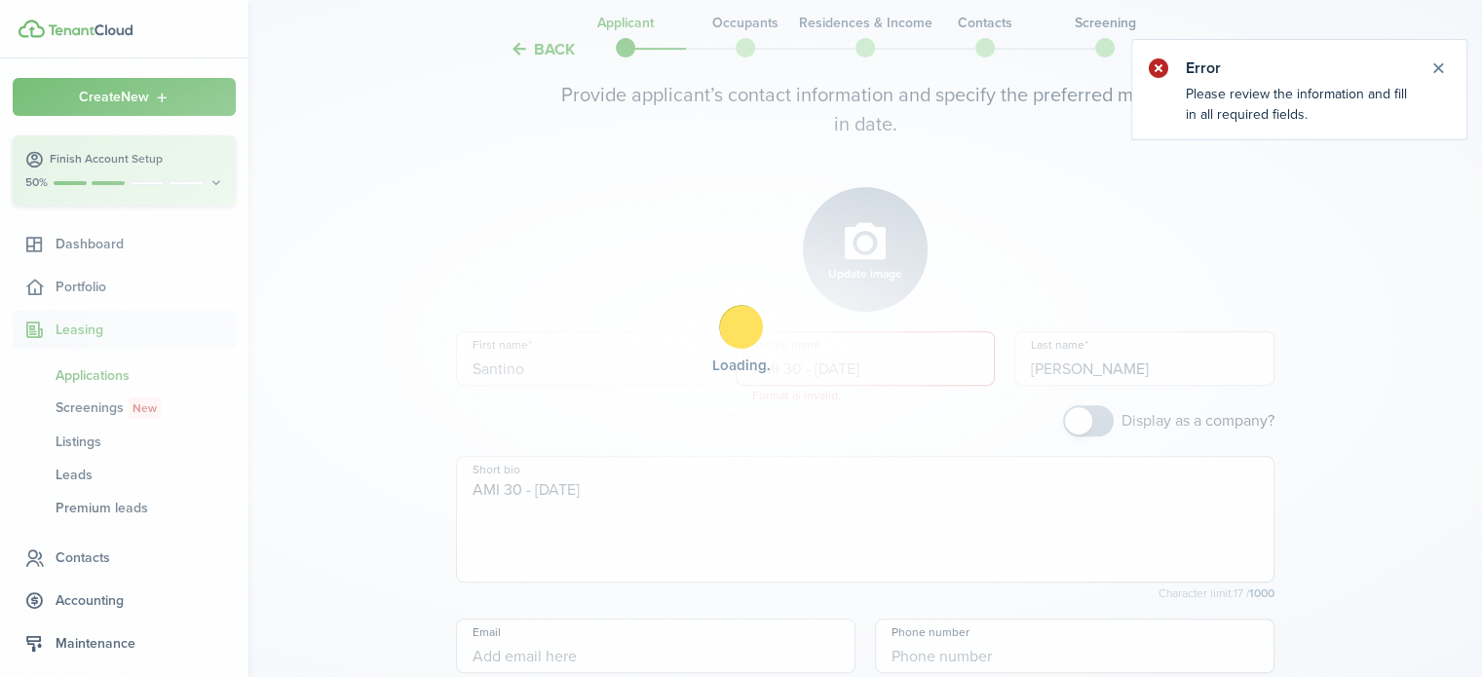
scroll to position [841, 0]
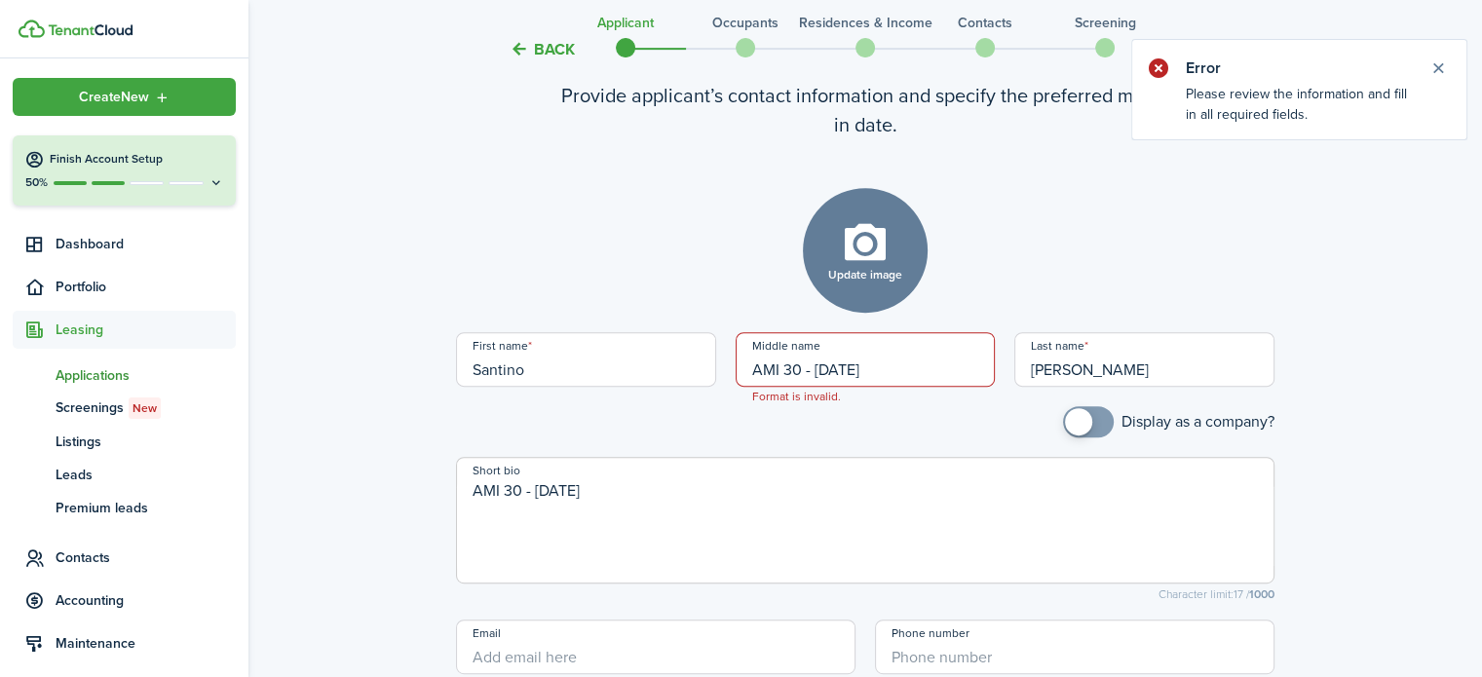
click at [813, 346] on input "AMI 30 - 6/1/2025" at bounding box center [866, 359] width 260 height 55
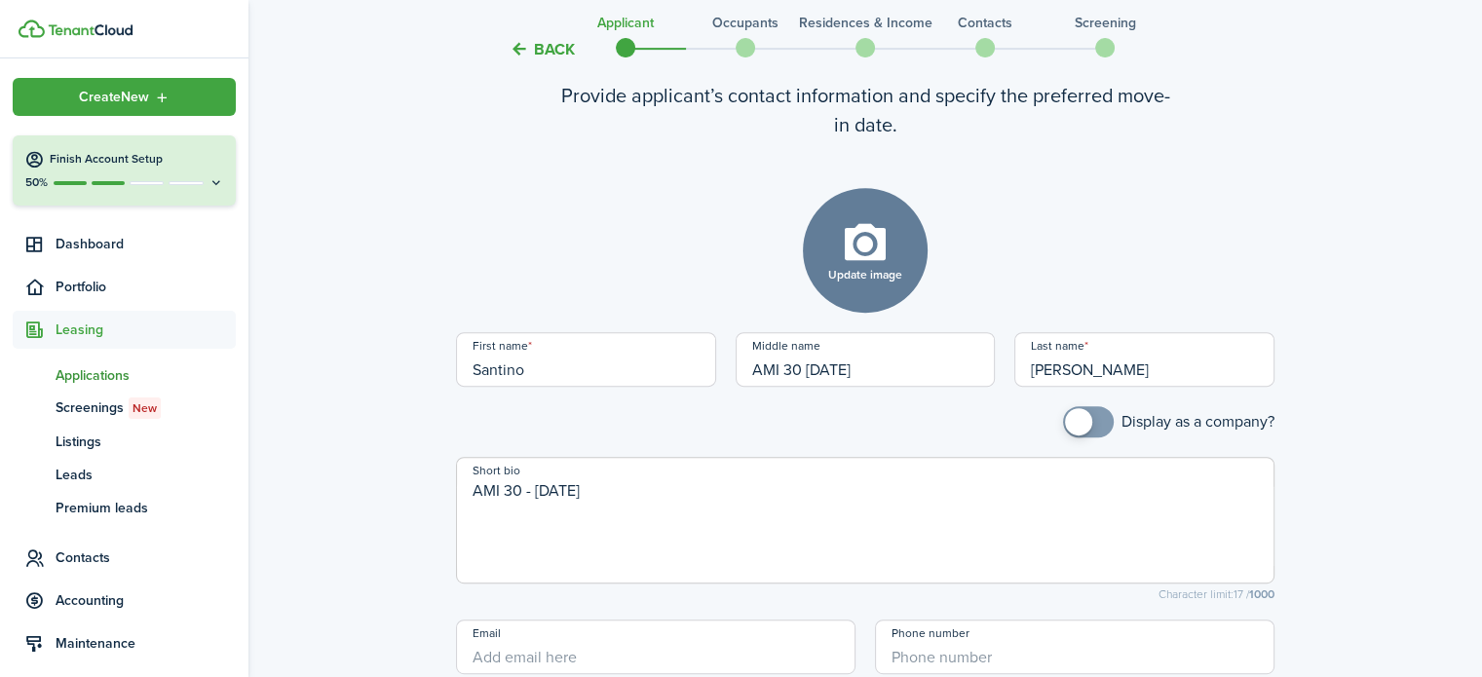
click at [830, 406] on mobiscroll-switch "Display as a company?" at bounding box center [865, 421] width 819 height 31
click at [871, 348] on input "AMI 30 6/1/2025" at bounding box center [866, 359] width 260 height 55
type input "AMI 30 612025"
click at [745, 497] on textarea "AMI 30 - 6/1/2025" at bounding box center [865, 526] width 817 height 94
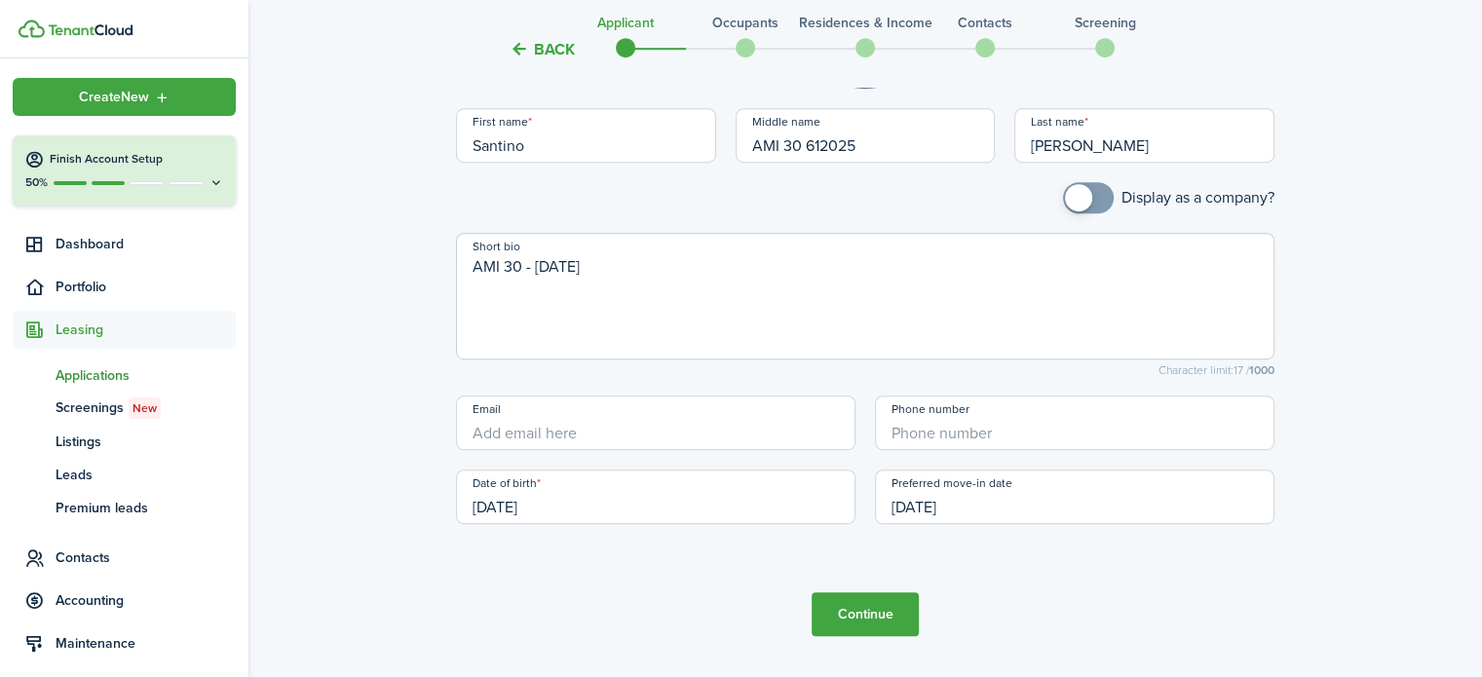
scroll to position [1093, 0]
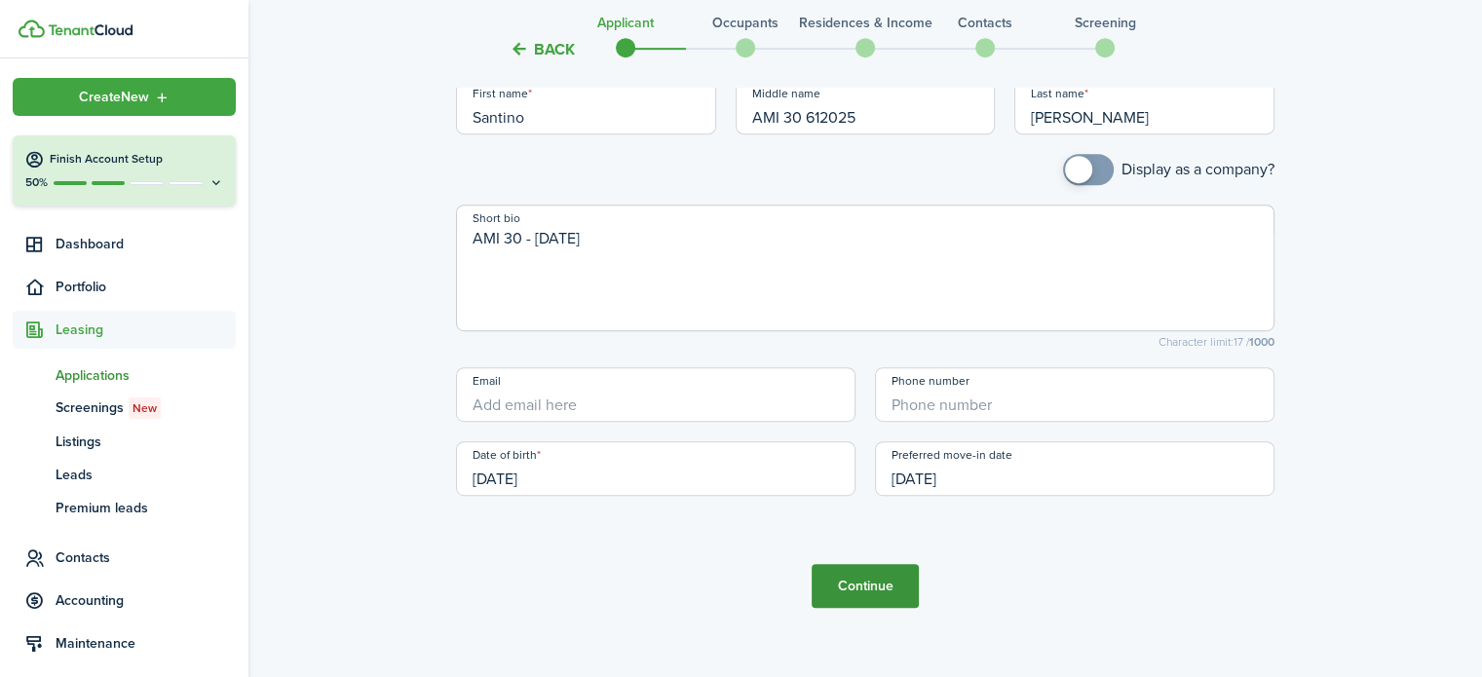
click at [870, 564] on button "Continue" at bounding box center [865, 586] width 107 height 44
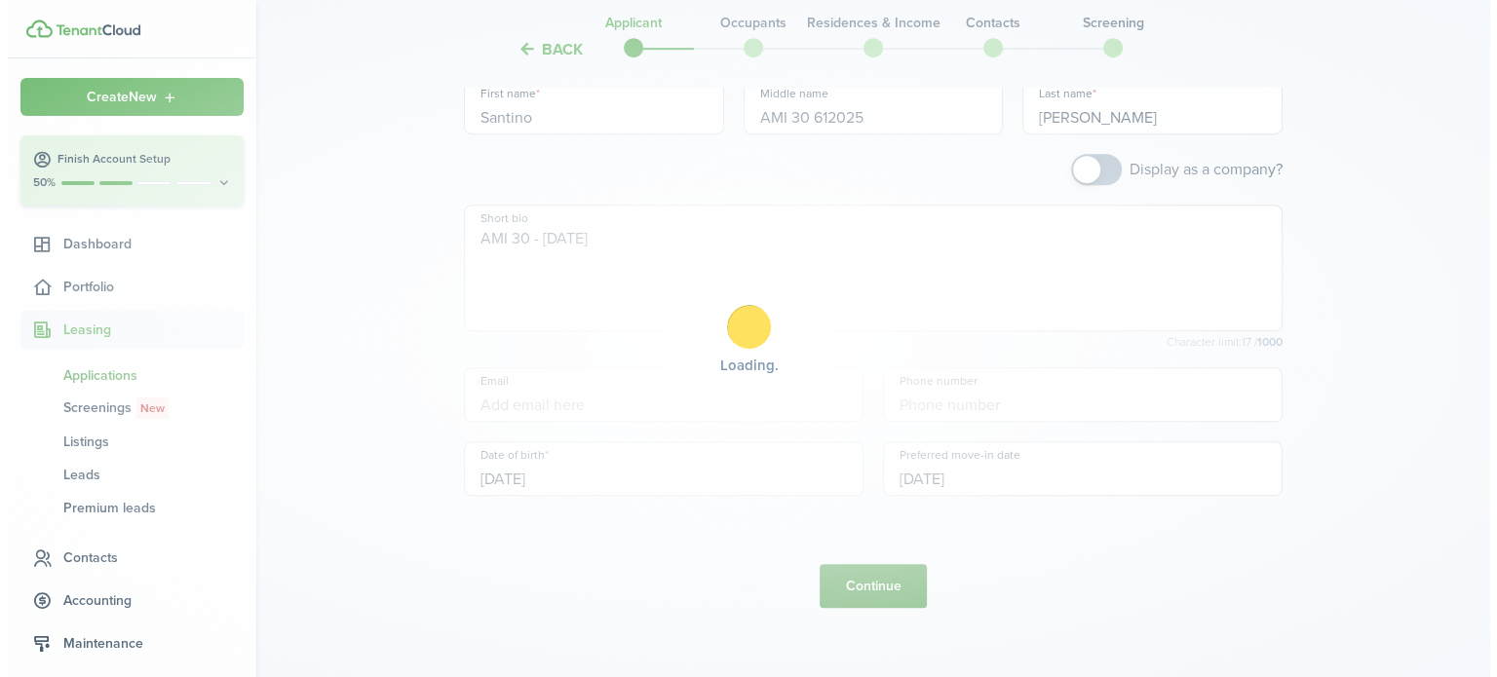
scroll to position [0, 0]
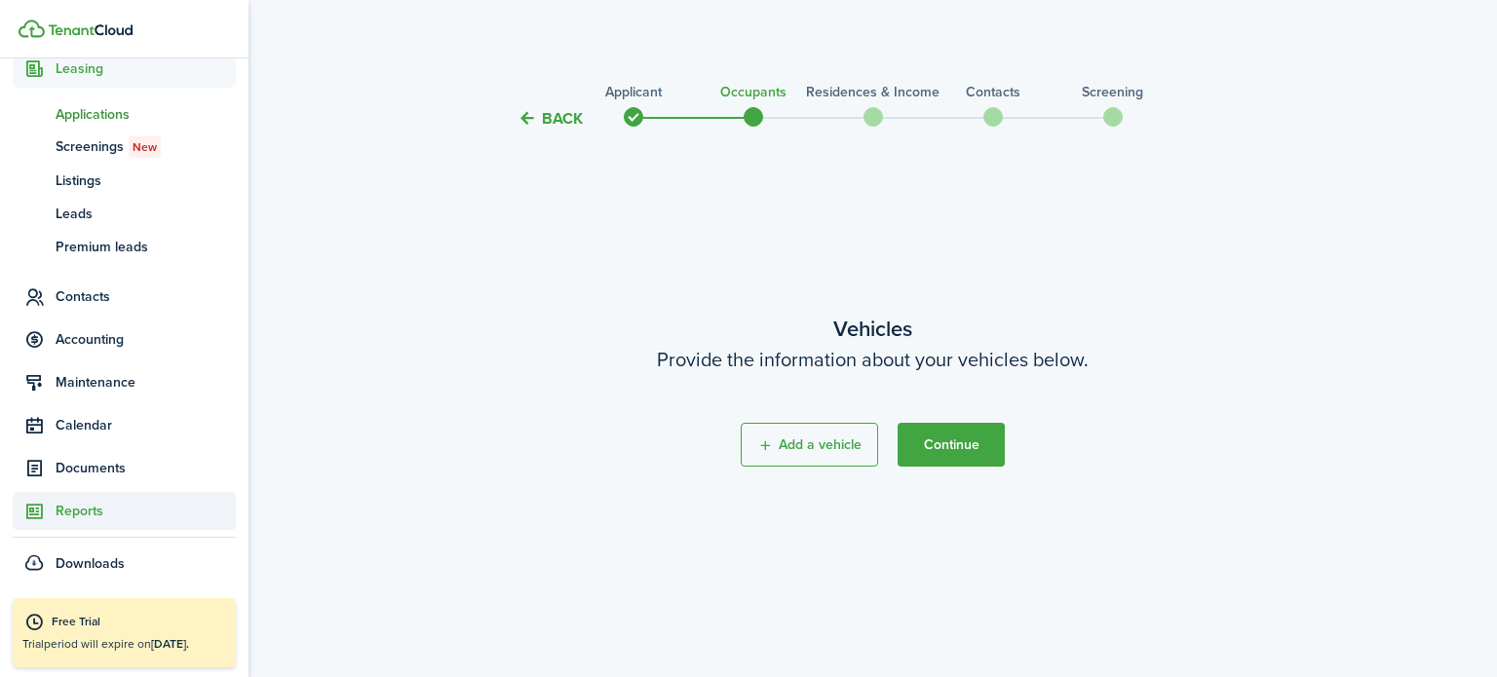
click at [82, 510] on span "Reports" at bounding box center [146, 511] width 180 height 20
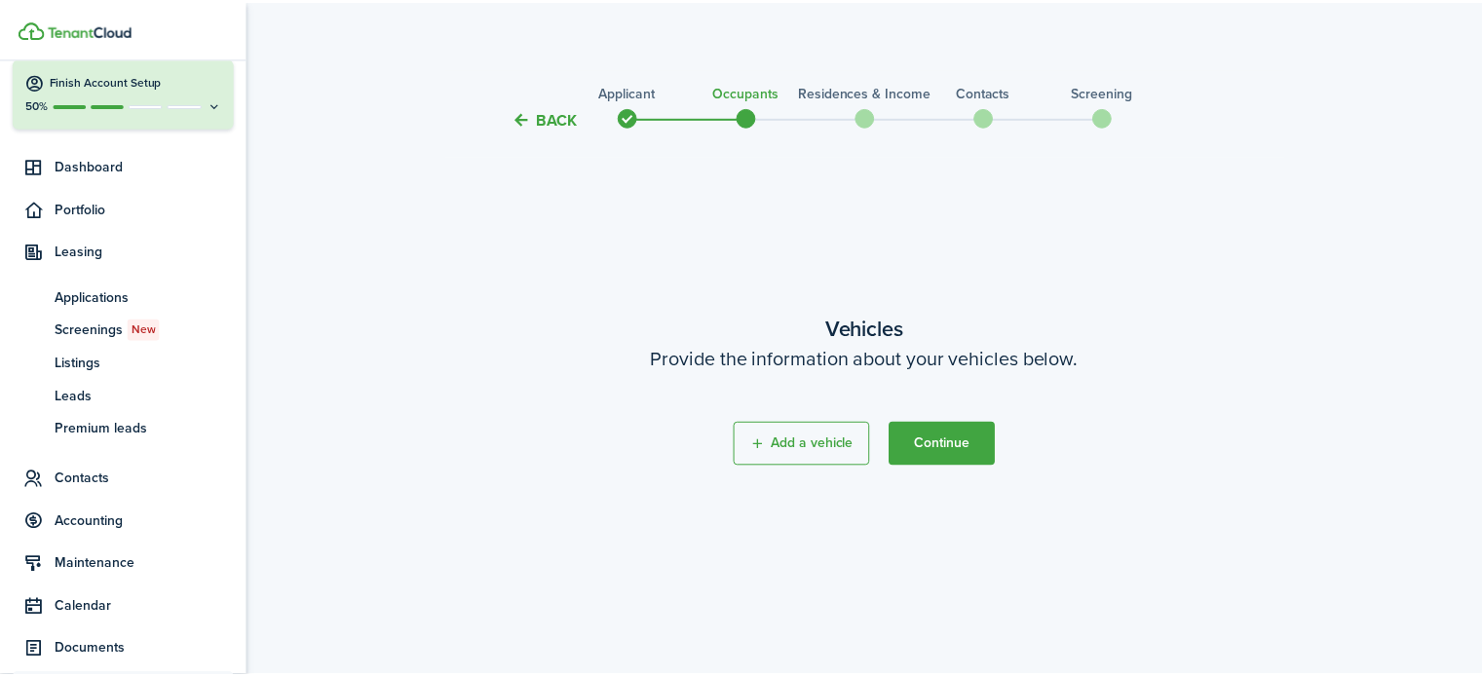
scroll to position [76, 0]
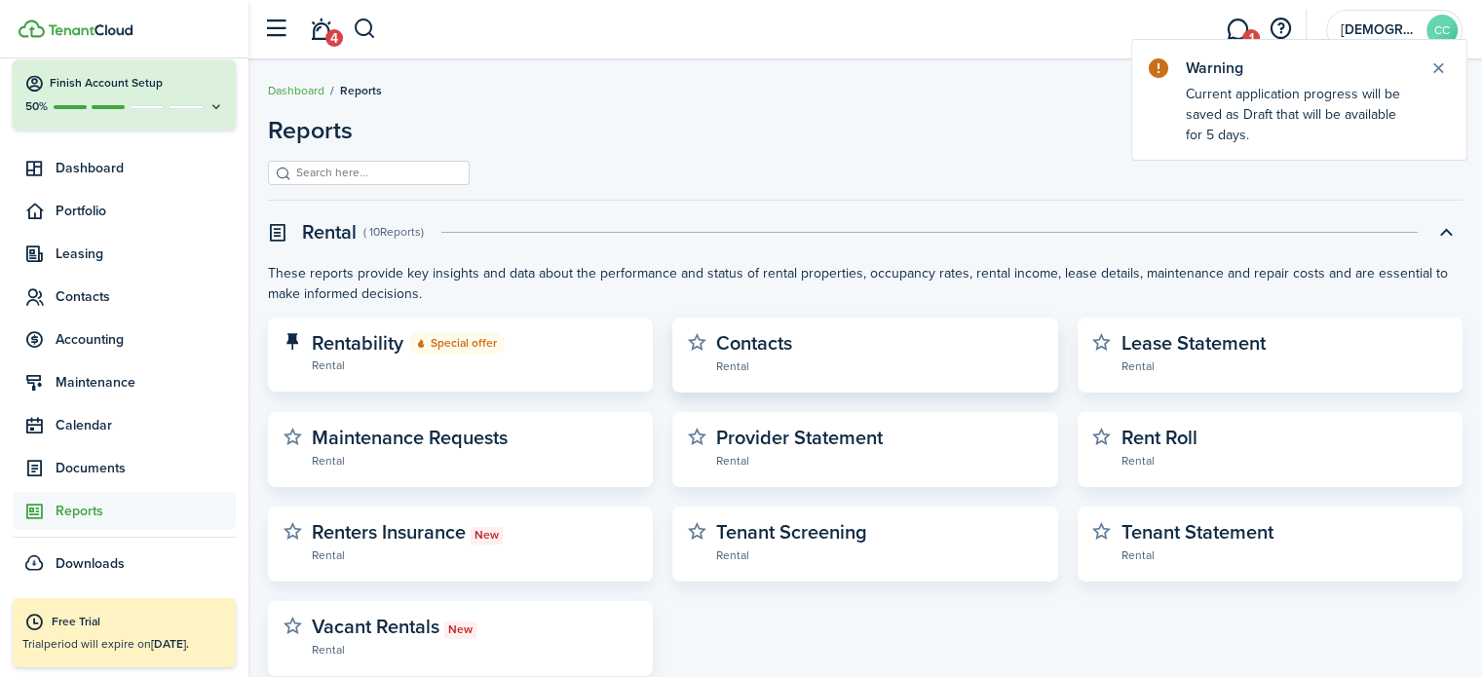
click at [745, 353] on widget-stats-description "Contacts" at bounding box center [754, 342] width 76 height 29
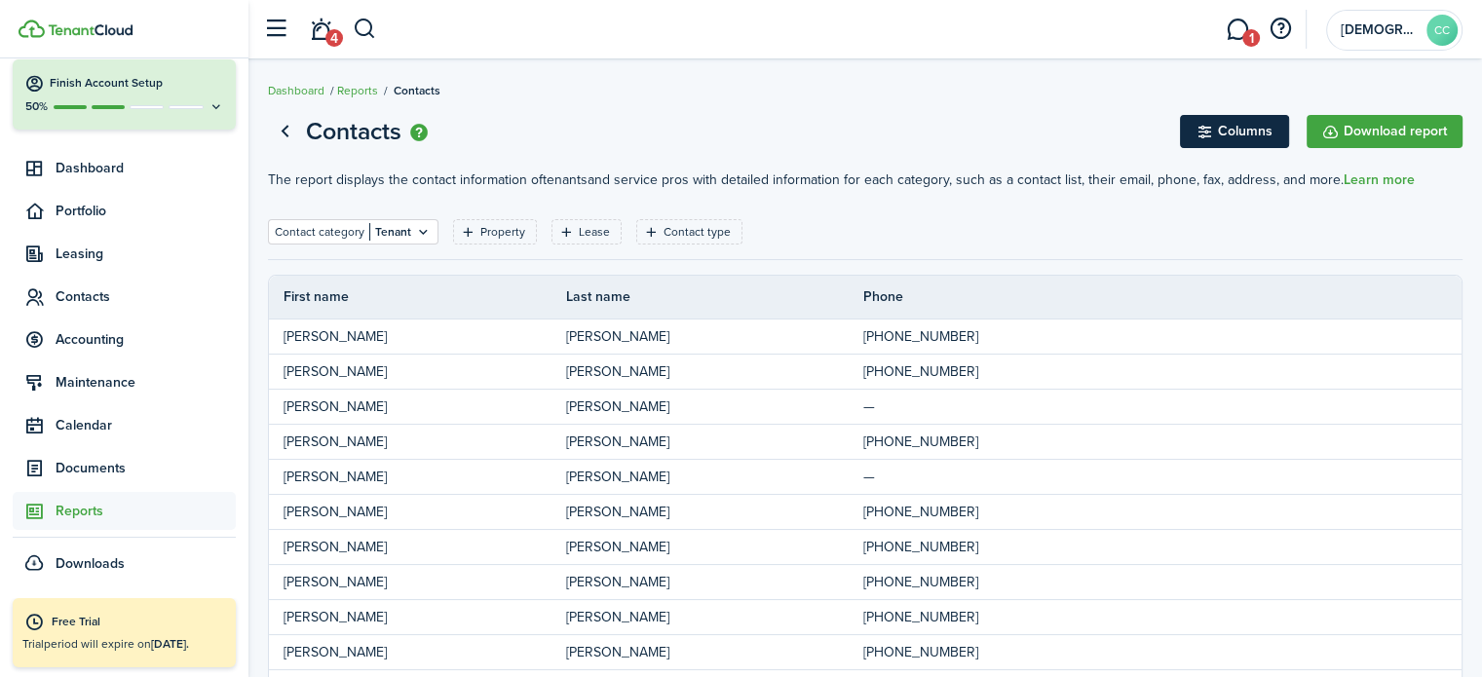
click at [1248, 143] on button "Columns" at bounding box center [1234, 131] width 109 height 33
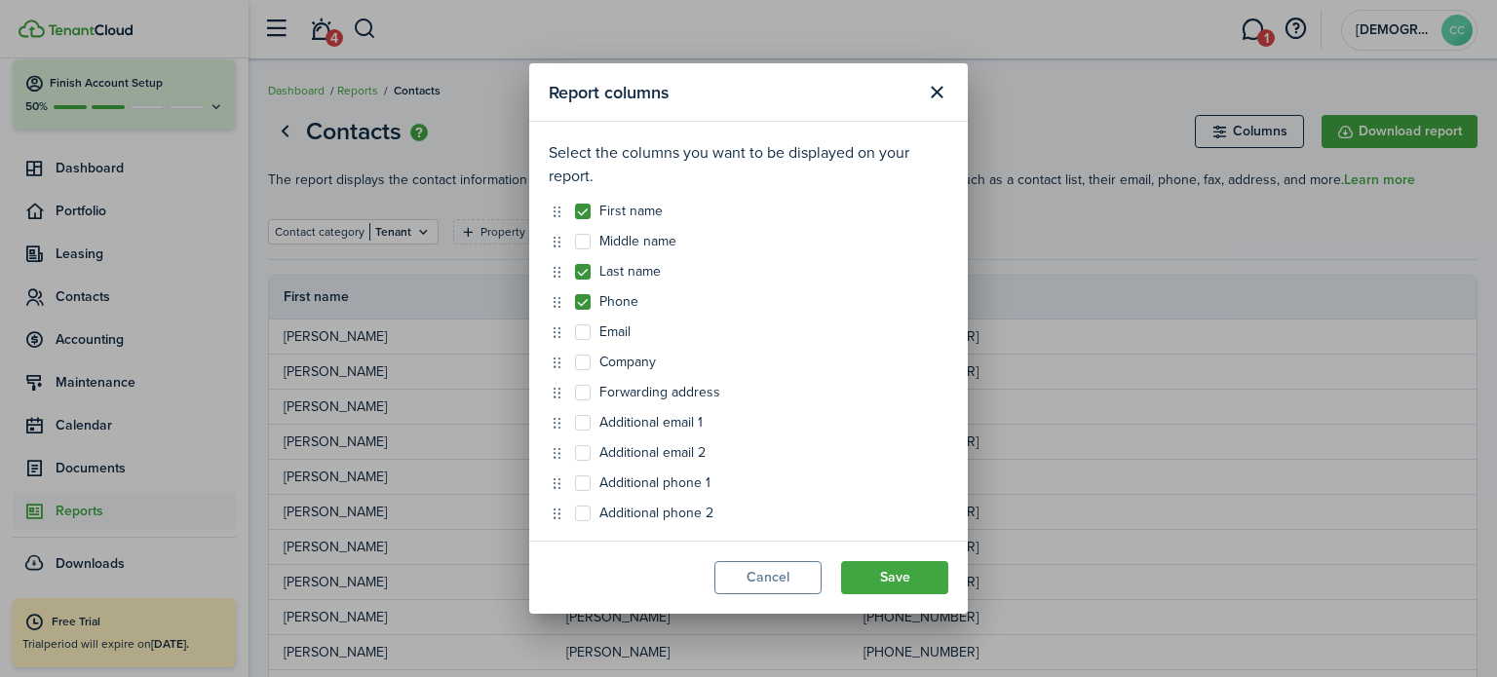
click at [582, 247] on label "Middle name" at bounding box center [625, 242] width 101 height 16
click at [575, 243] on input "Middle name" at bounding box center [574, 242] width 1 height 1
checkbox input "true"
drag, startPoint x: 610, startPoint y: 400, endPoint x: 608, endPoint y: 327, distance: 72.1
drag, startPoint x: 644, startPoint y: 454, endPoint x: 642, endPoint y: 380, distance: 74.1
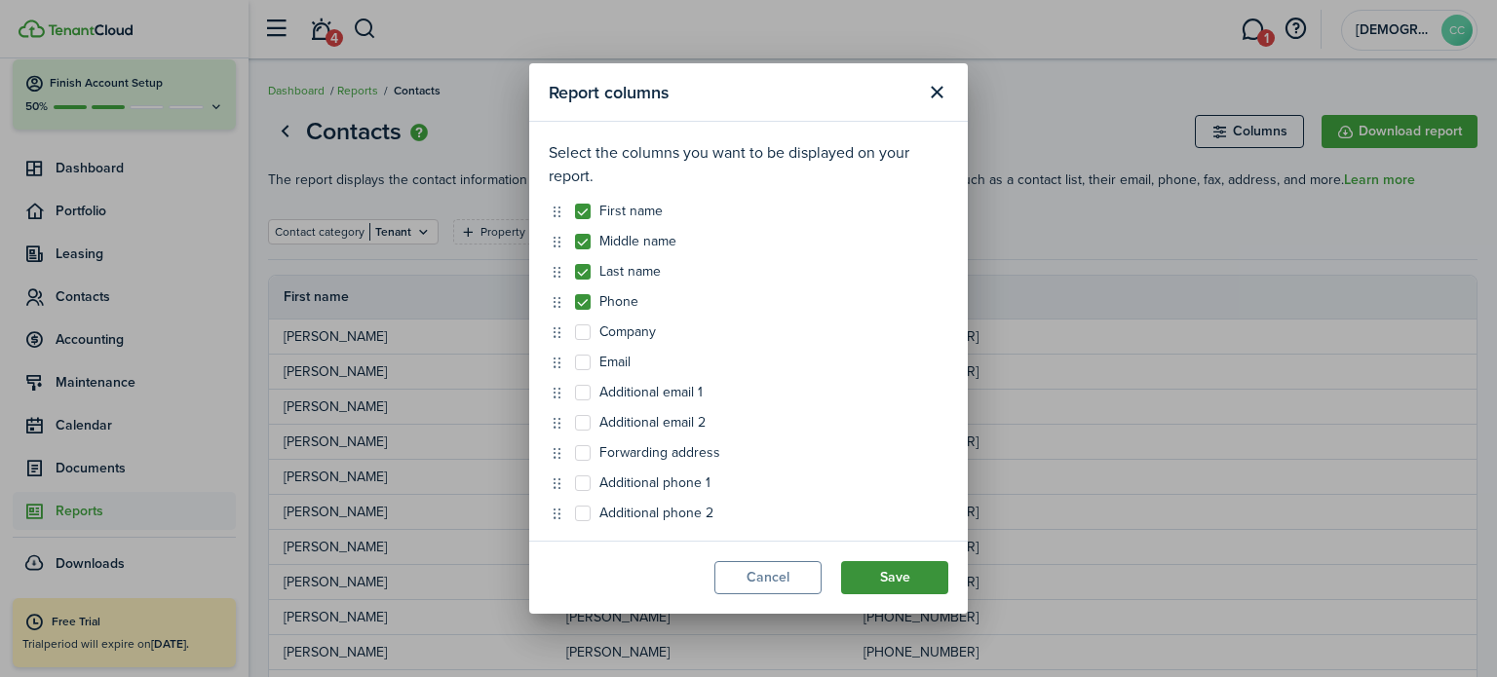
click at [902, 580] on button "Save" at bounding box center [894, 577] width 107 height 33
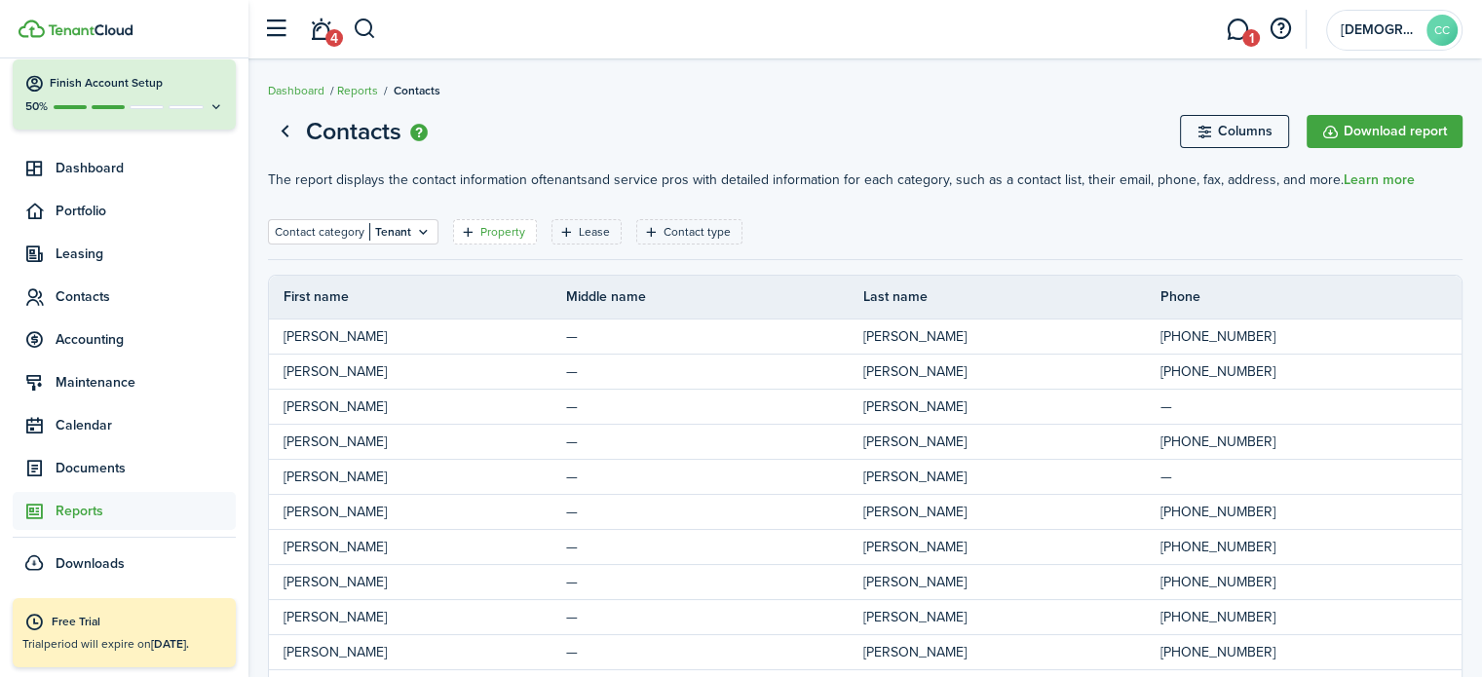
click at [513, 233] on filter-tag-label "Property" at bounding box center [502, 232] width 45 height 18
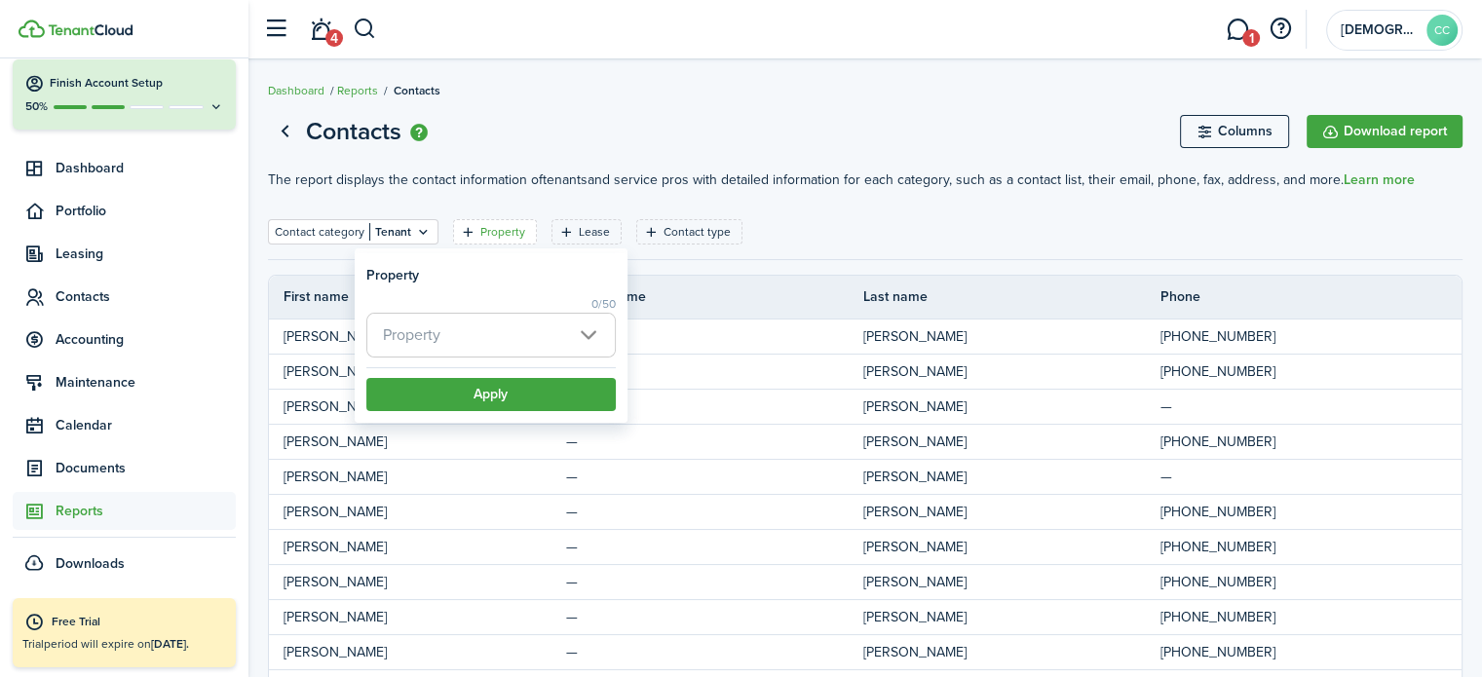
click at [580, 338] on span "Property" at bounding box center [491, 335] width 248 height 43
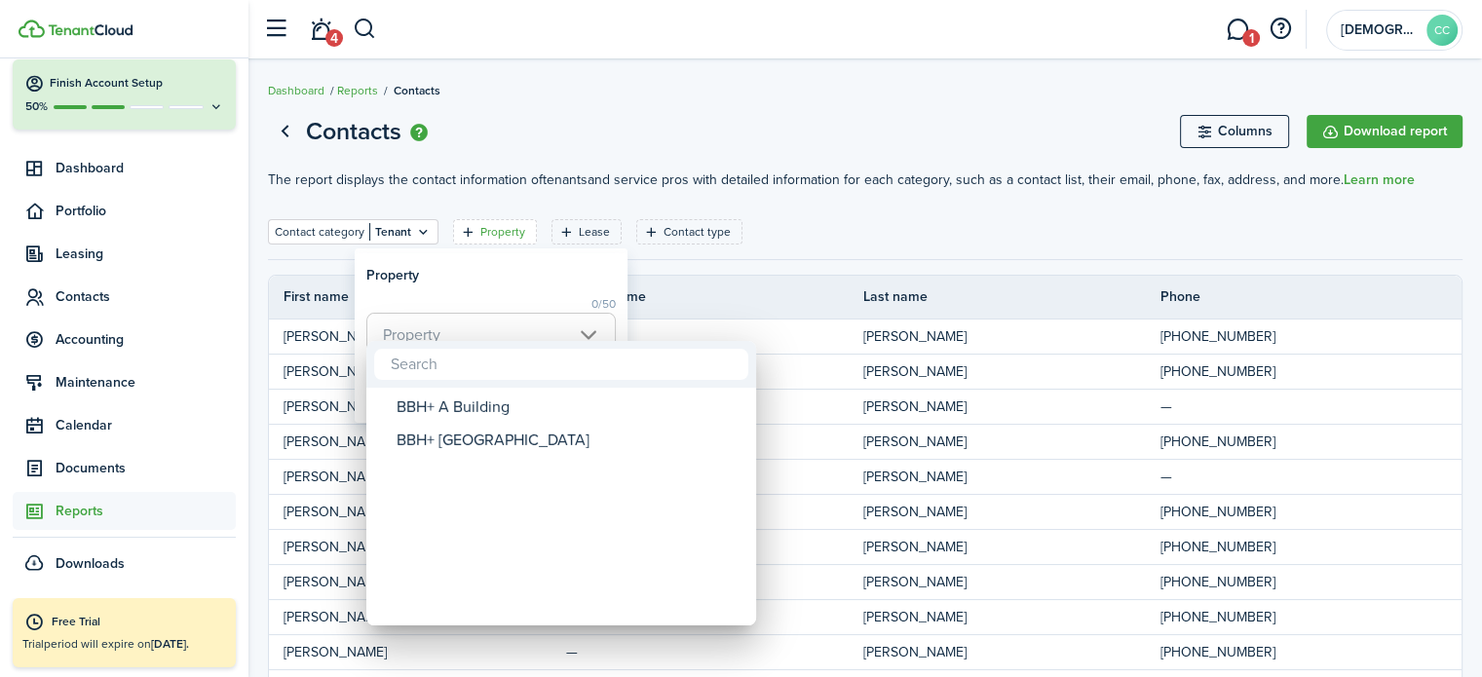
click at [507, 448] on div "BBH+ [GEOGRAPHIC_DATA]" at bounding box center [569, 440] width 345 height 33
type input "BBH+ [GEOGRAPHIC_DATA]"
click at [563, 273] on div at bounding box center [741, 338] width 1794 height 989
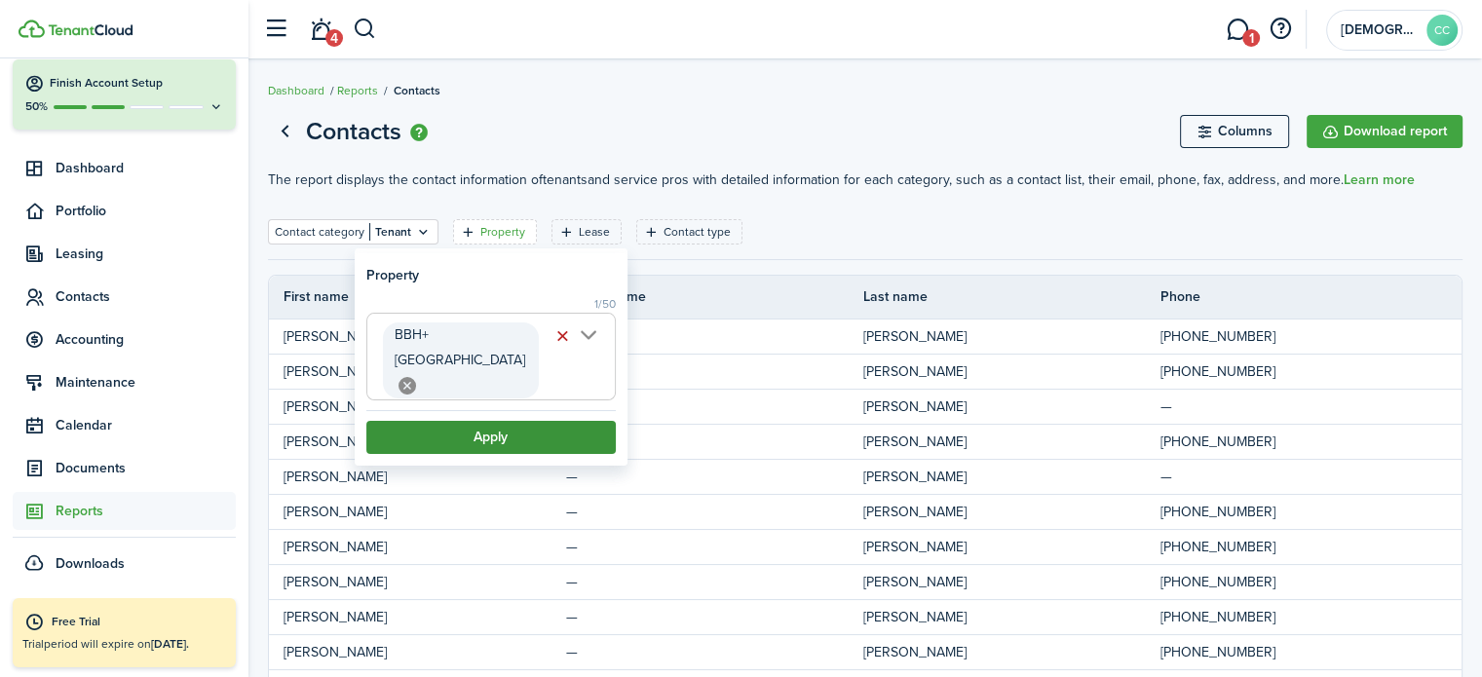
click at [509, 421] on button "Apply" at bounding box center [490, 437] width 249 height 33
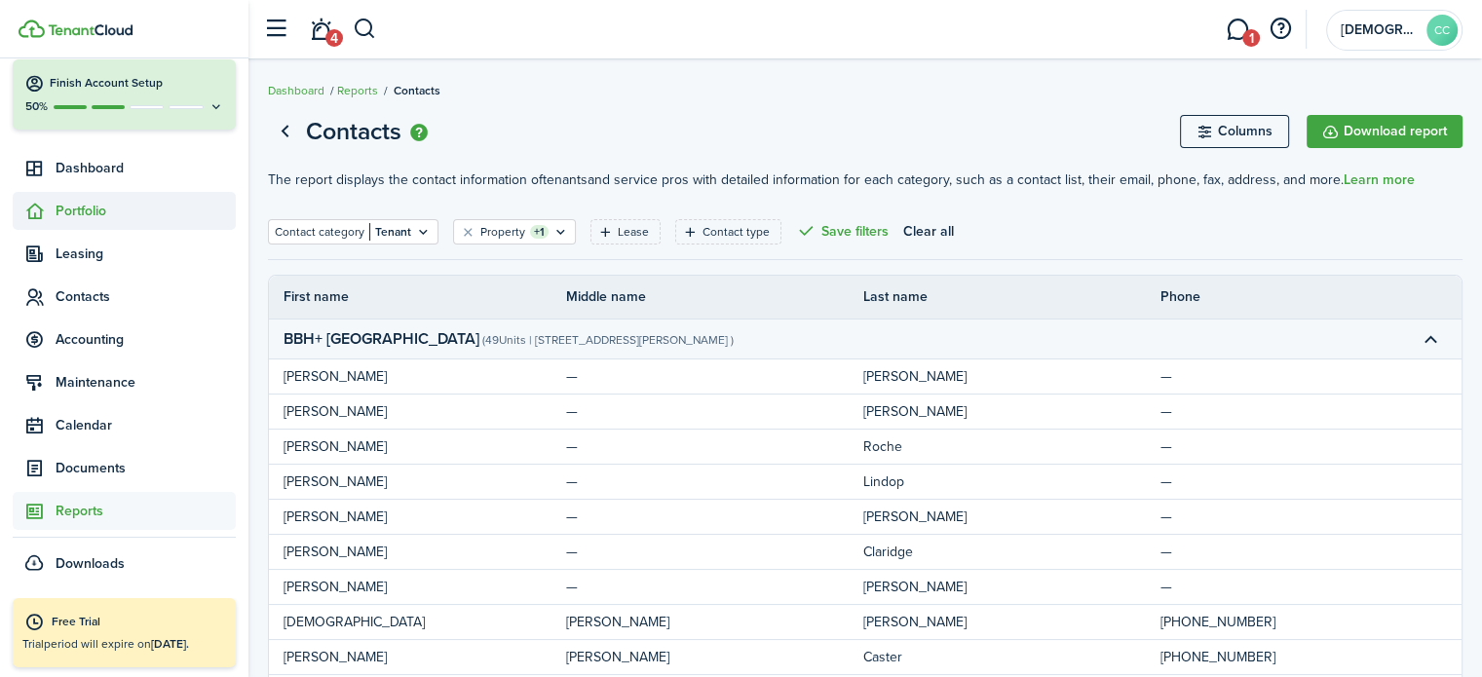
click at [34, 227] on span "Portfolio" at bounding box center [124, 211] width 223 height 38
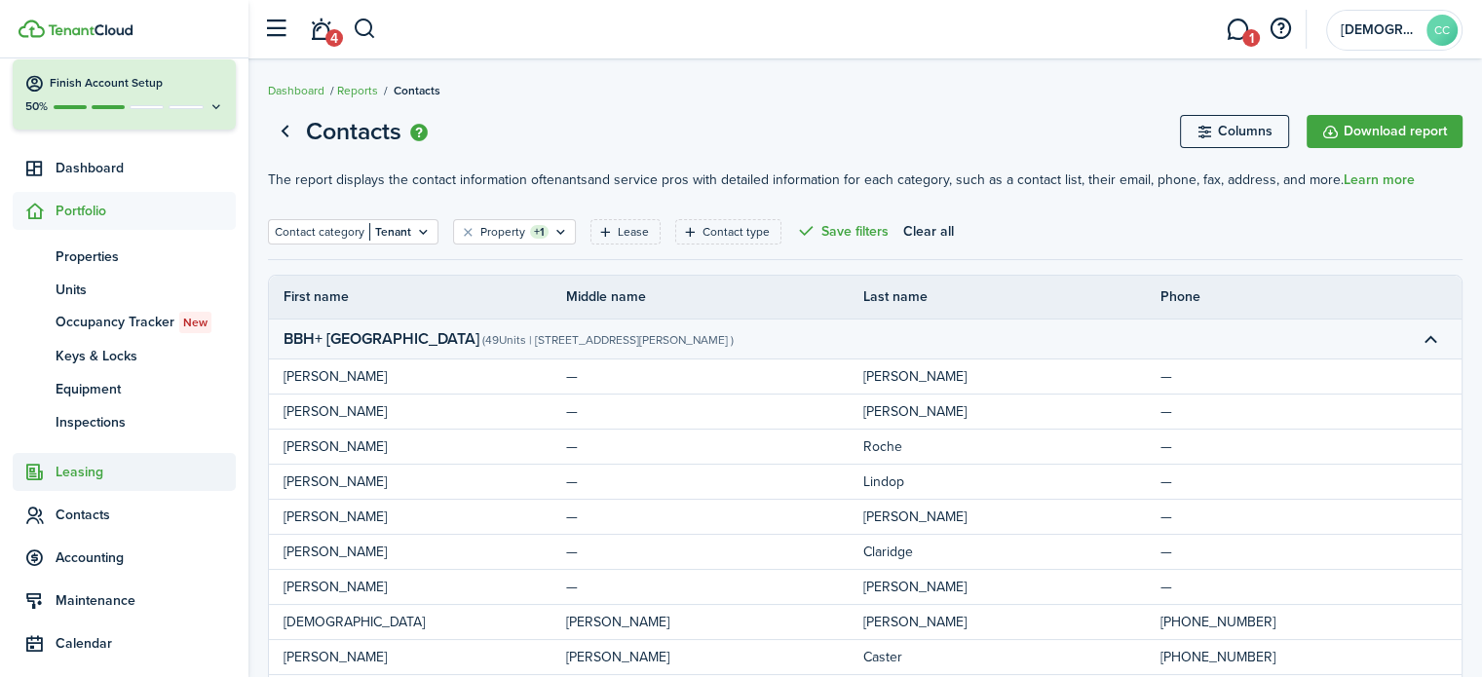
click at [74, 460] on span "Leasing" at bounding box center [124, 472] width 223 height 38
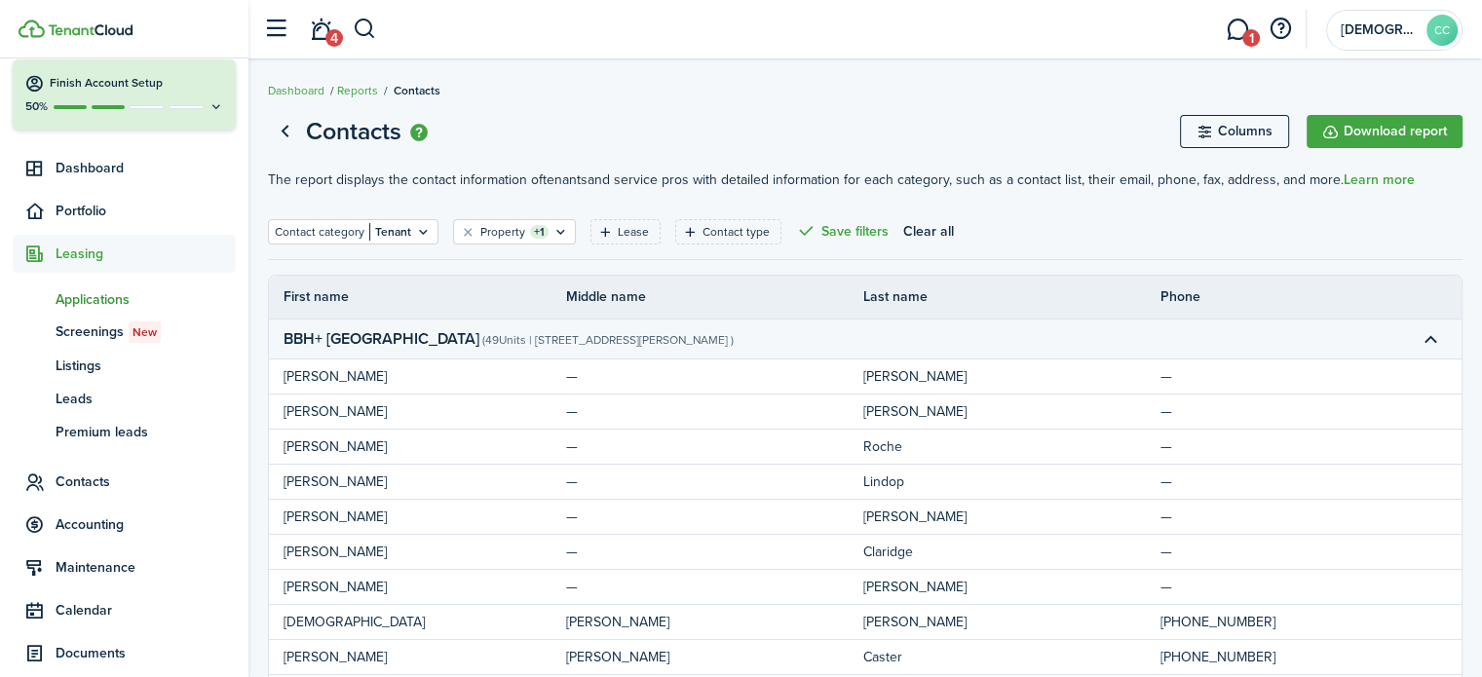
click at [116, 305] on span "Applications" at bounding box center [146, 299] width 180 height 20
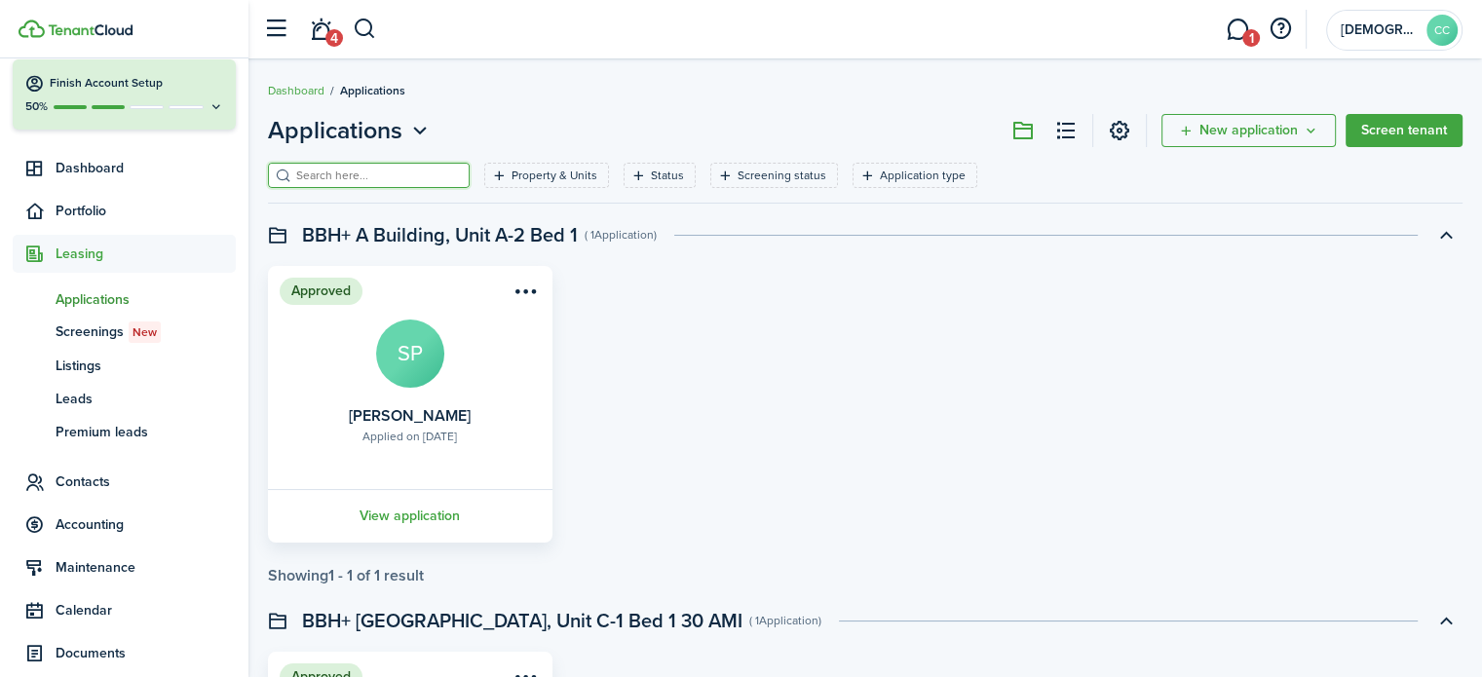
click at [327, 180] on input "search" at bounding box center [377, 176] width 172 height 19
type input "murphy"
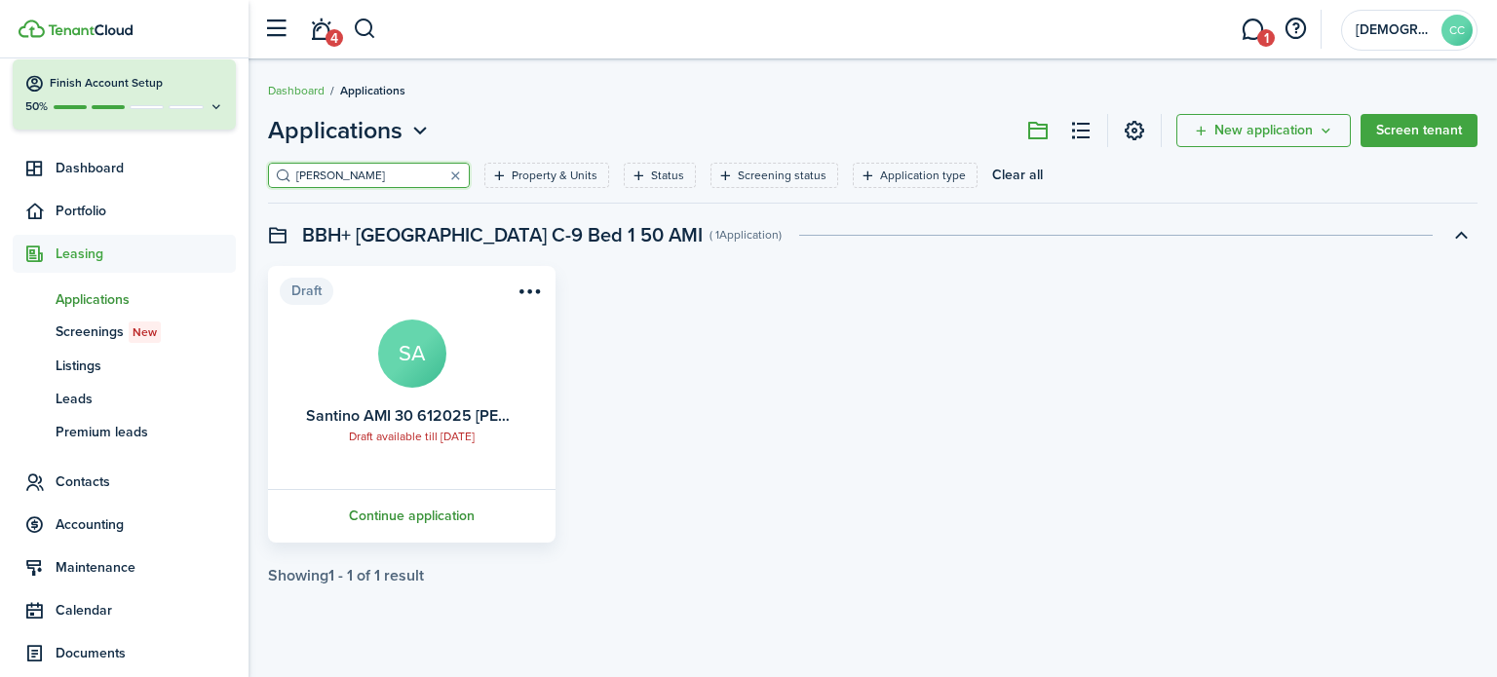
click at [428, 517] on link "Continue application" at bounding box center [411, 516] width 293 height 54
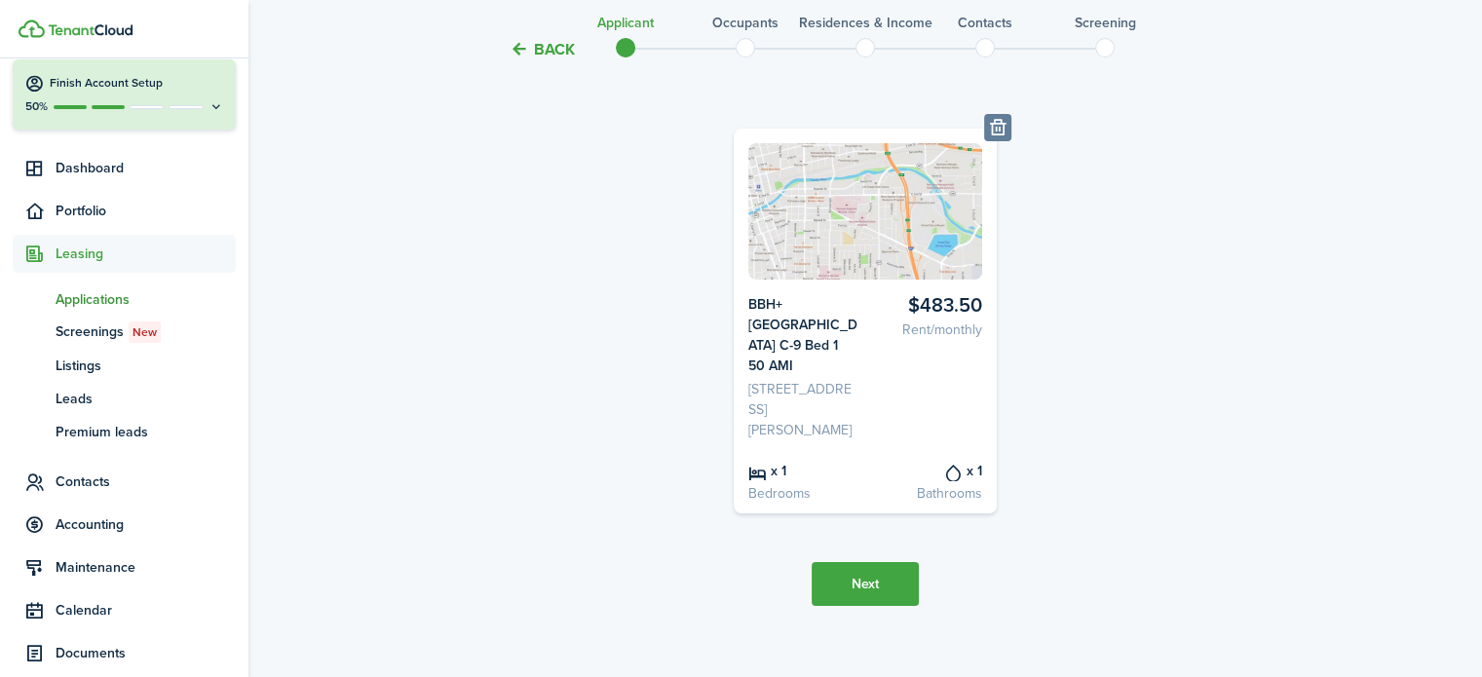
click at [888, 570] on button "Next" at bounding box center [865, 584] width 107 height 44
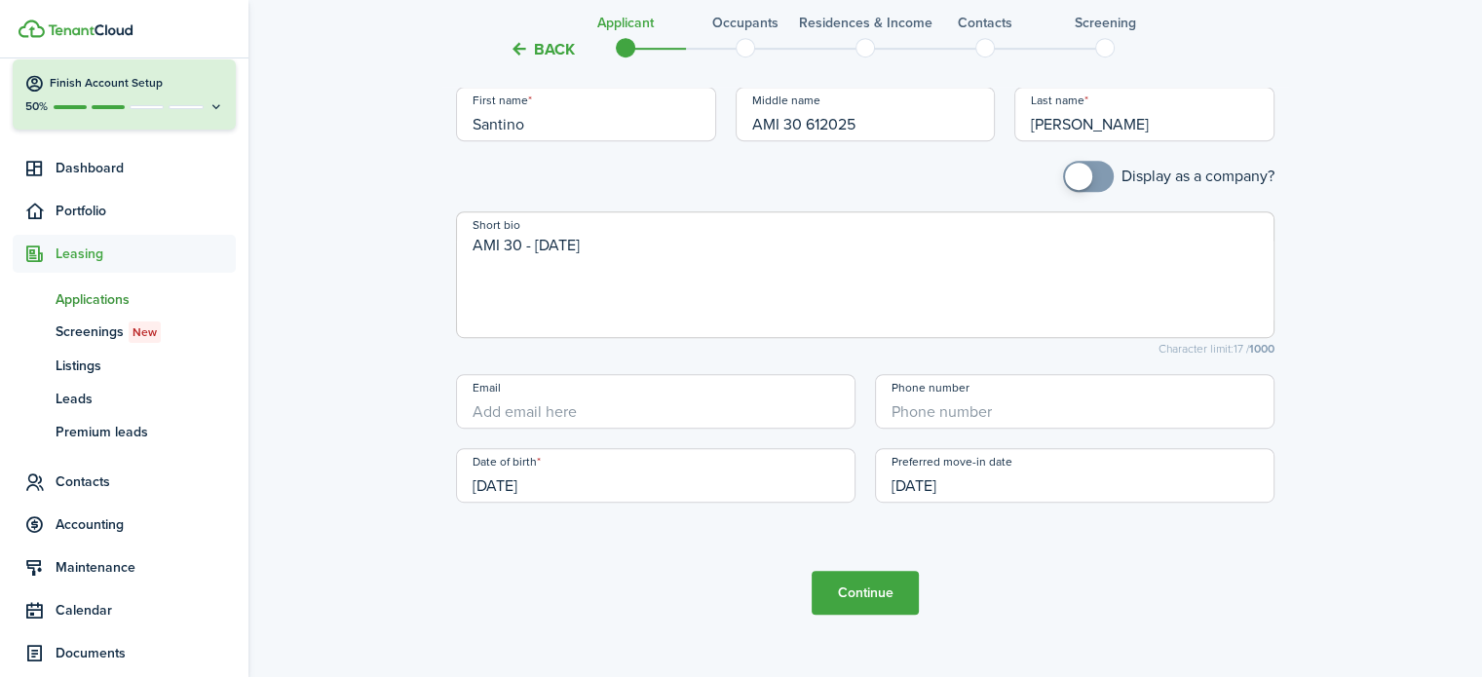
scroll to position [1095, 0]
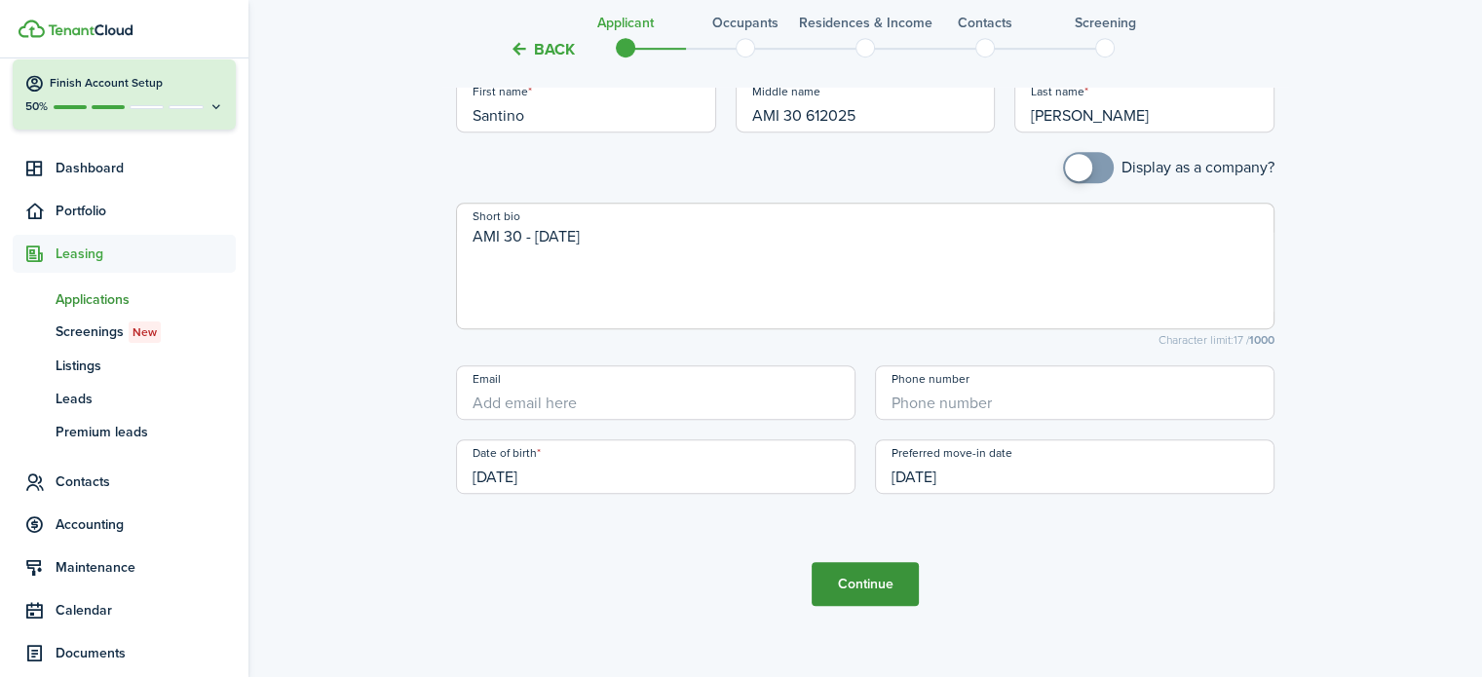
click at [898, 564] on button "Continue" at bounding box center [865, 584] width 107 height 44
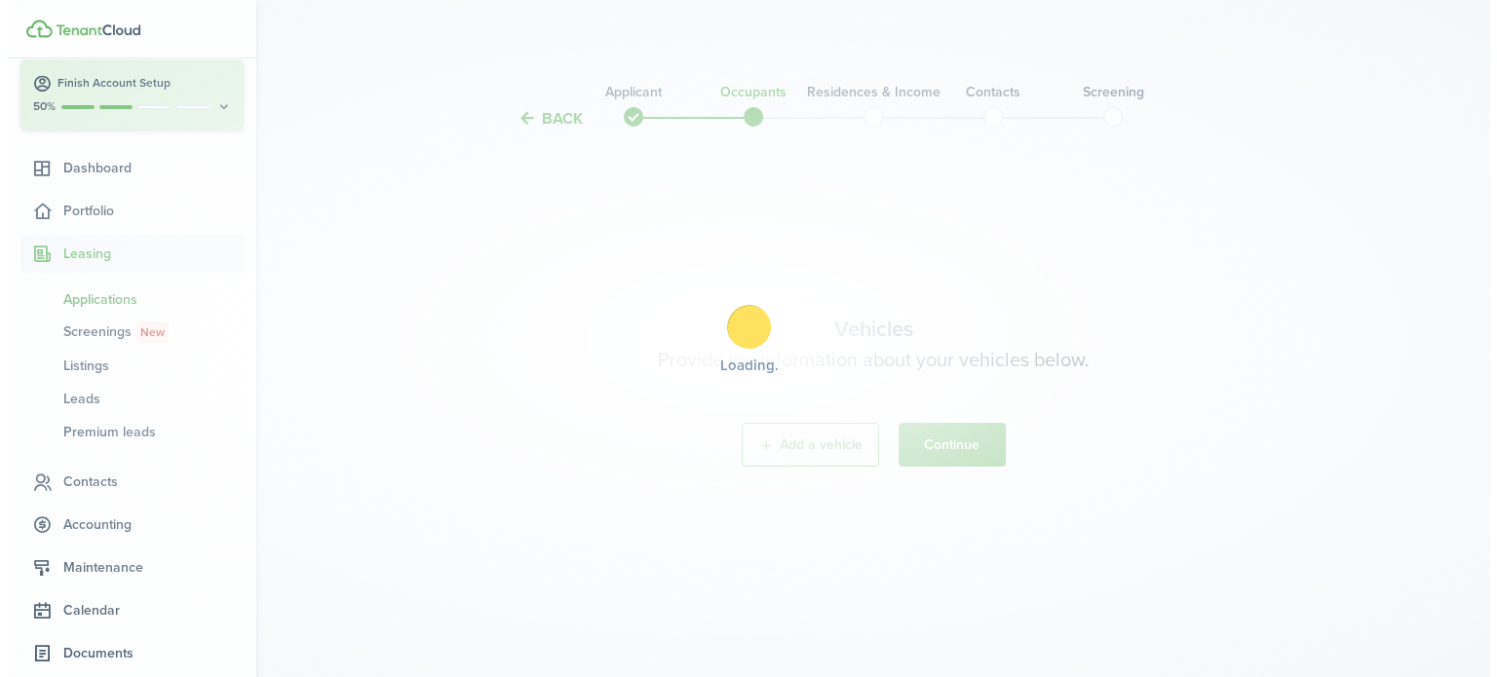
scroll to position [0, 0]
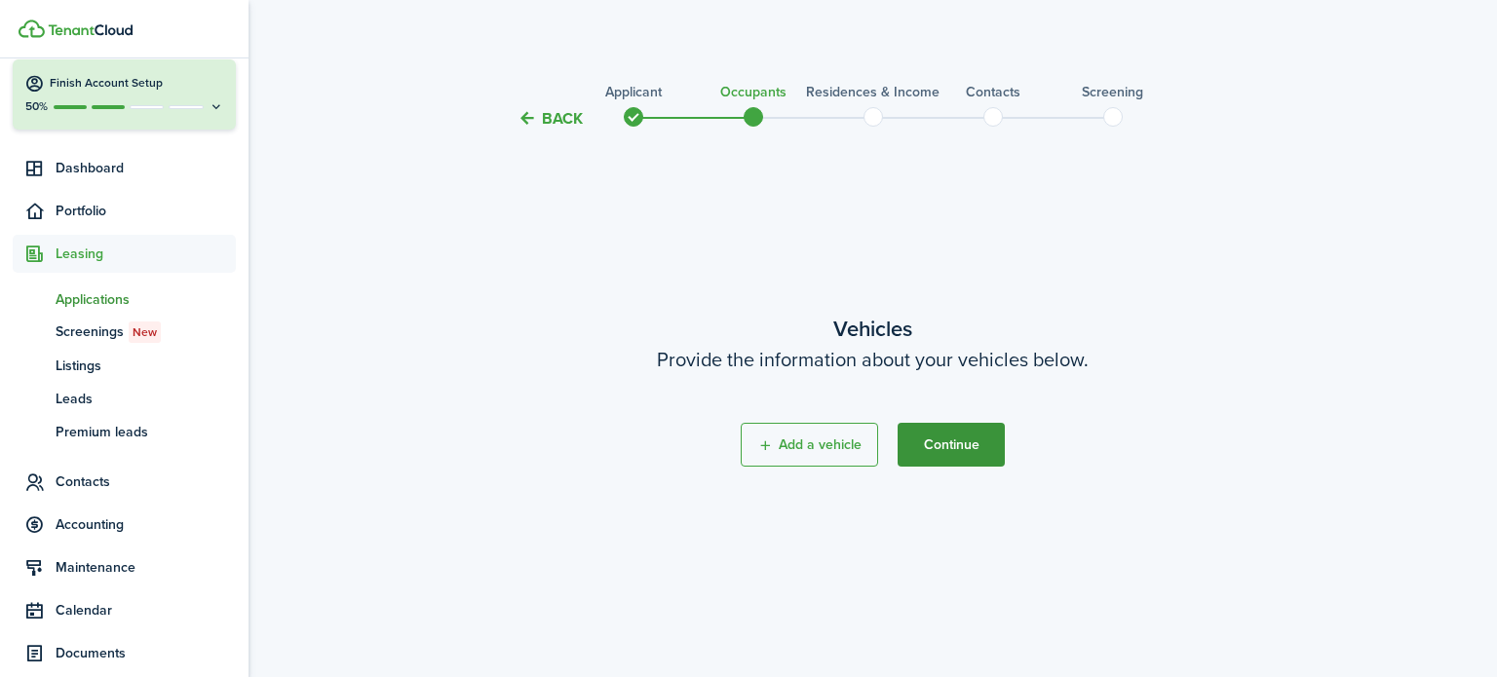
click at [974, 456] on button "Continue" at bounding box center [951, 445] width 107 height 44
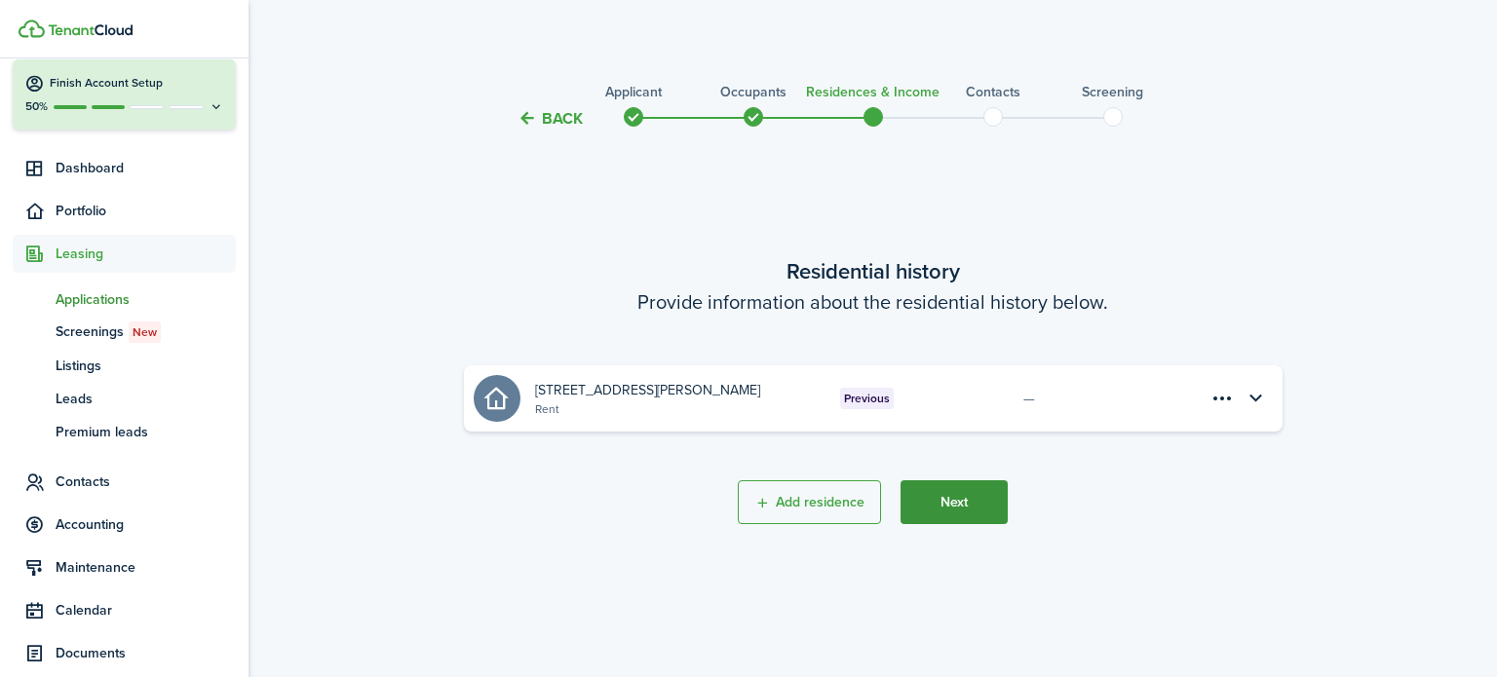
click at [985, 500] on button "Next" at bounding box center [953, 502] width 107 height 44
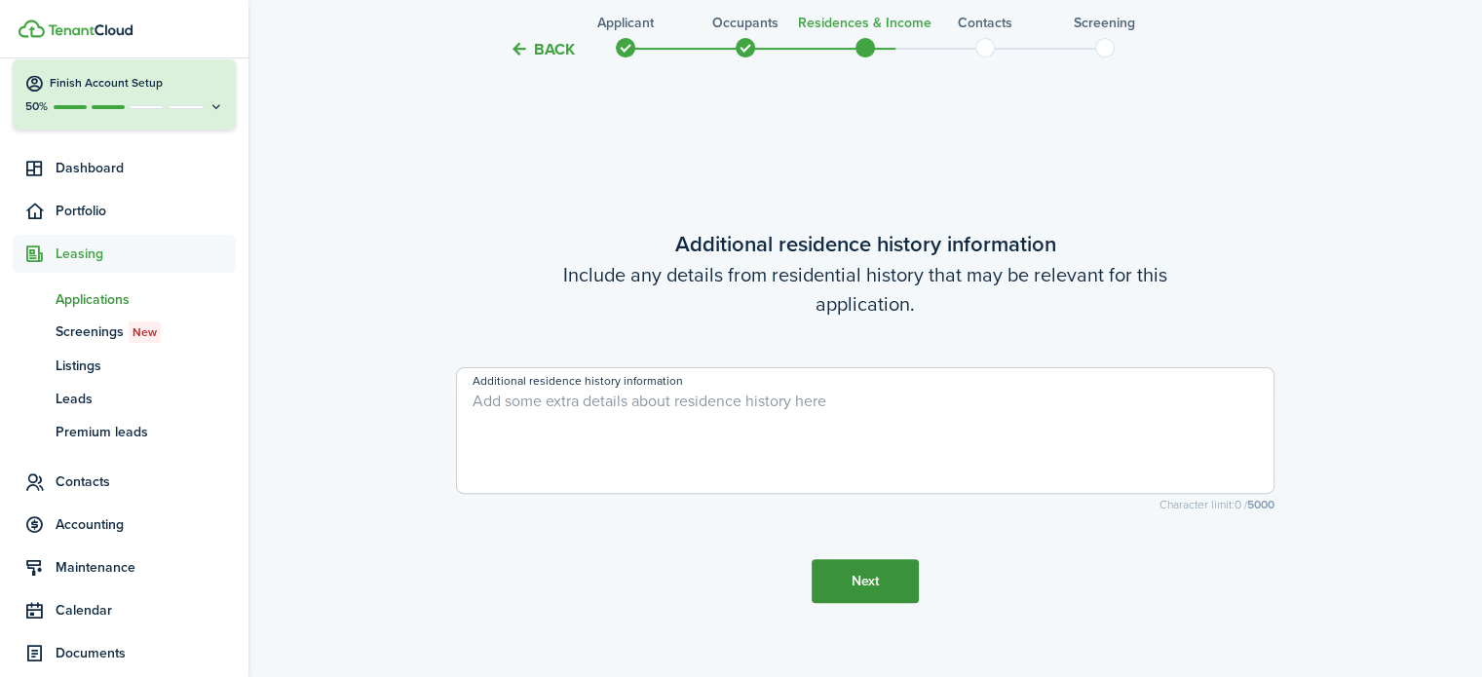
click at [885, 577] on button "Next" at bounding box center [865, 581] width 107 height 44
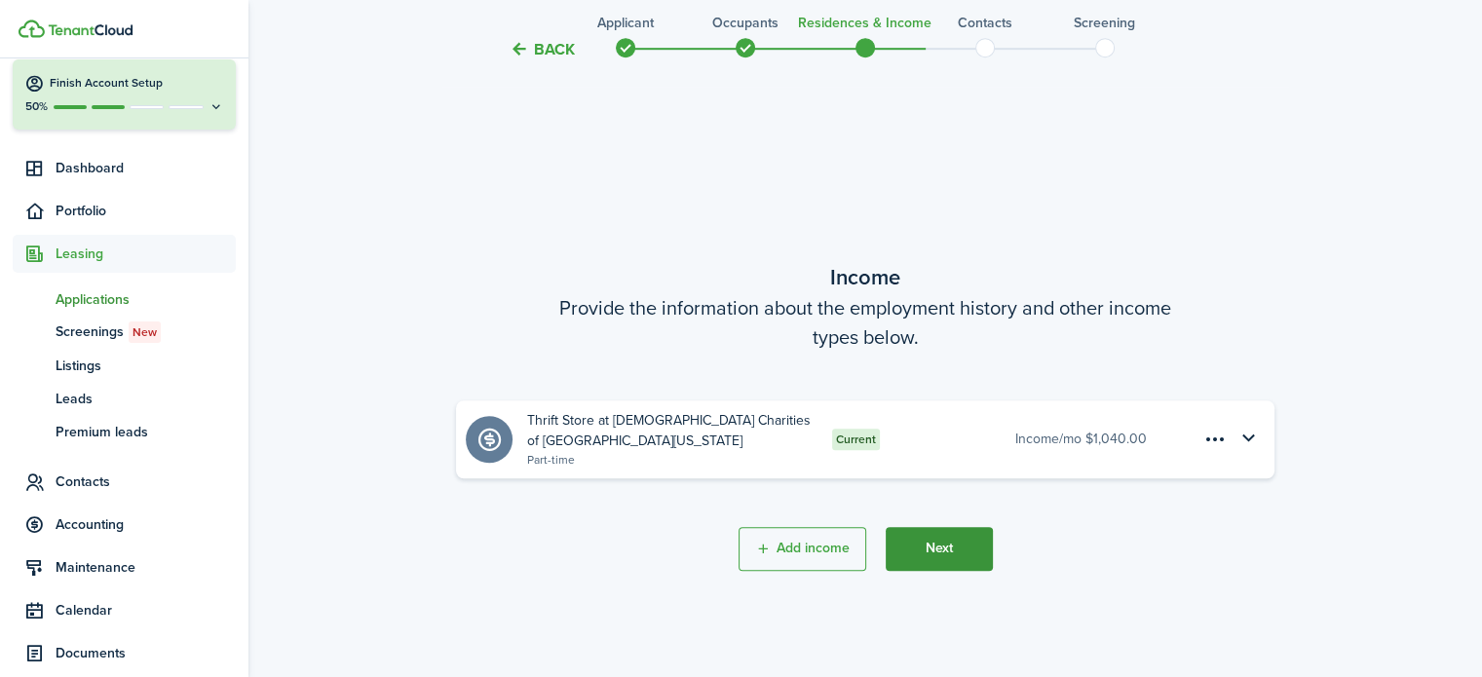
click at [952, 548] on button "Next" at bounding box center [939, 549] width 107 height 44
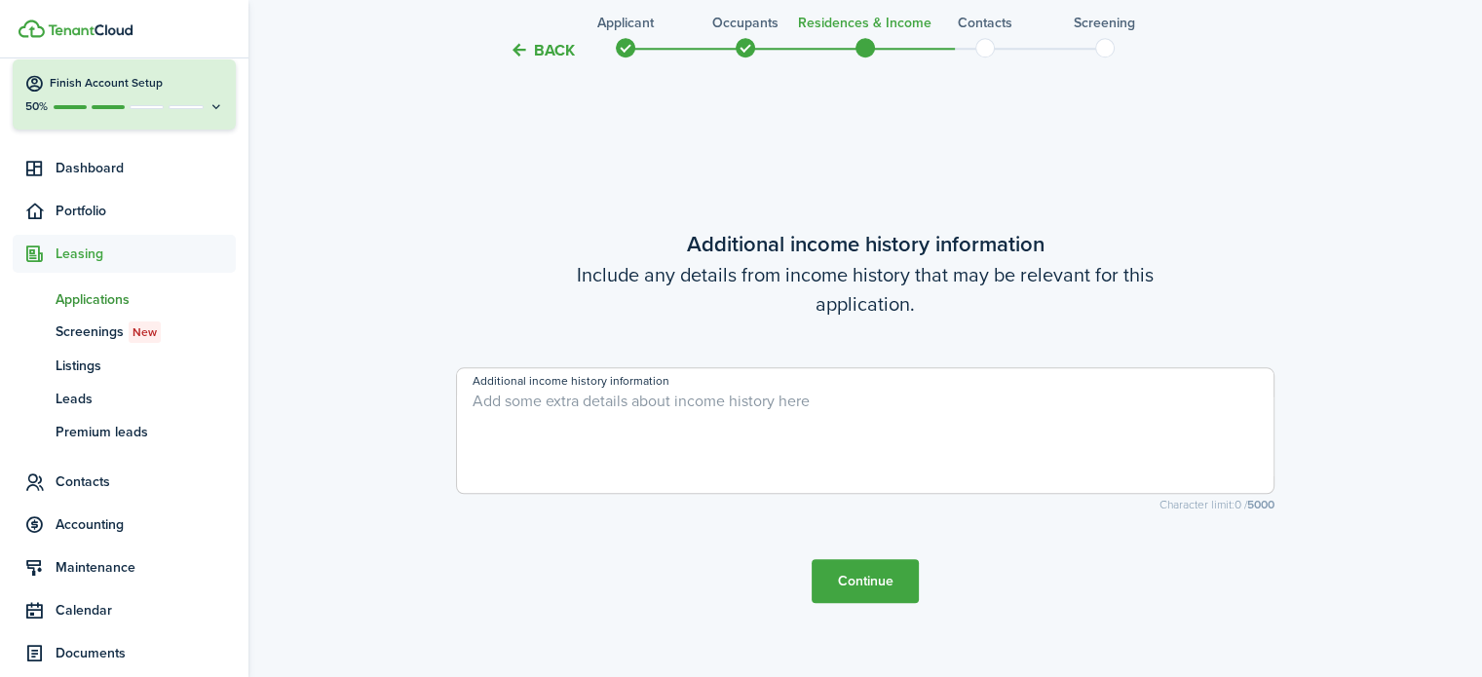
scroll to position [1902, 0]
click at [888, 577] on button "Continue" at bounding box center [865, 580] width 107 height 44
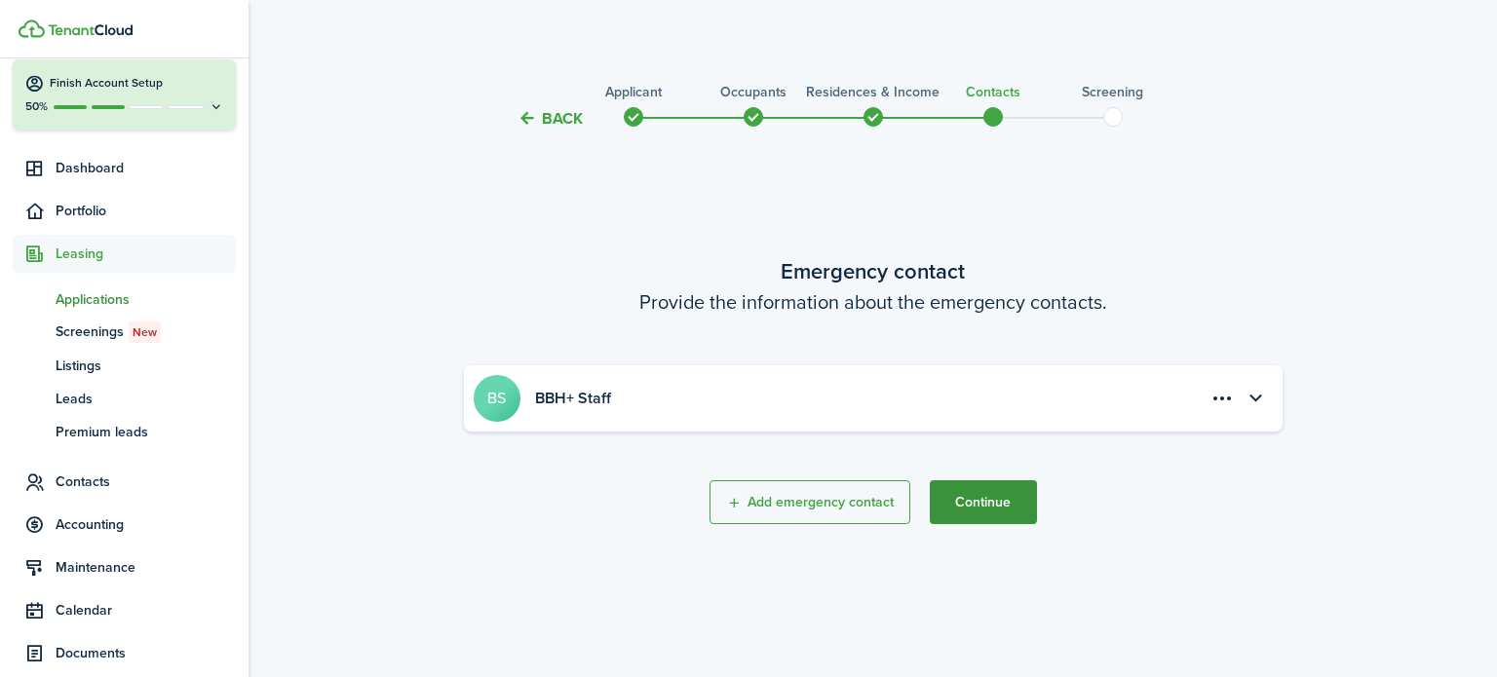
click at [990, 507] on button "Continue" at bounding box center [983, 502] width 107 height 44
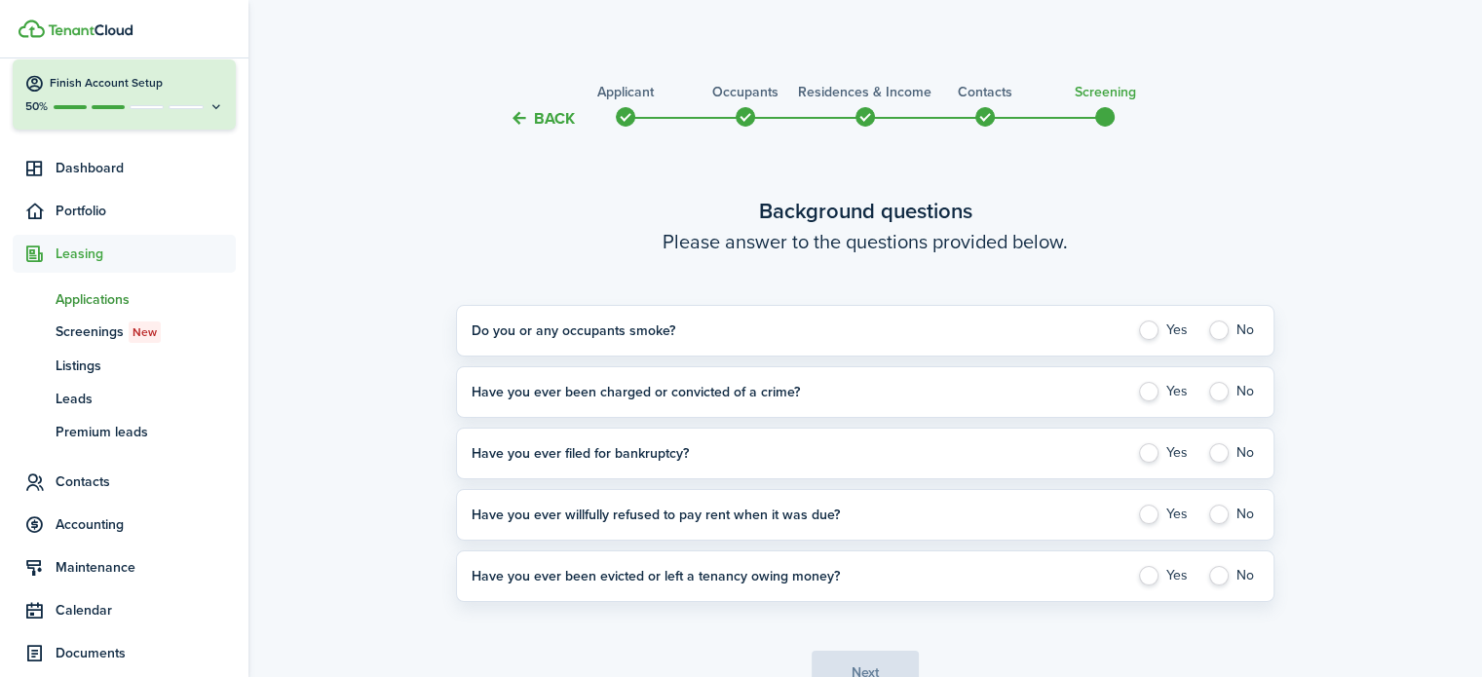
scroll to position [108, 0]
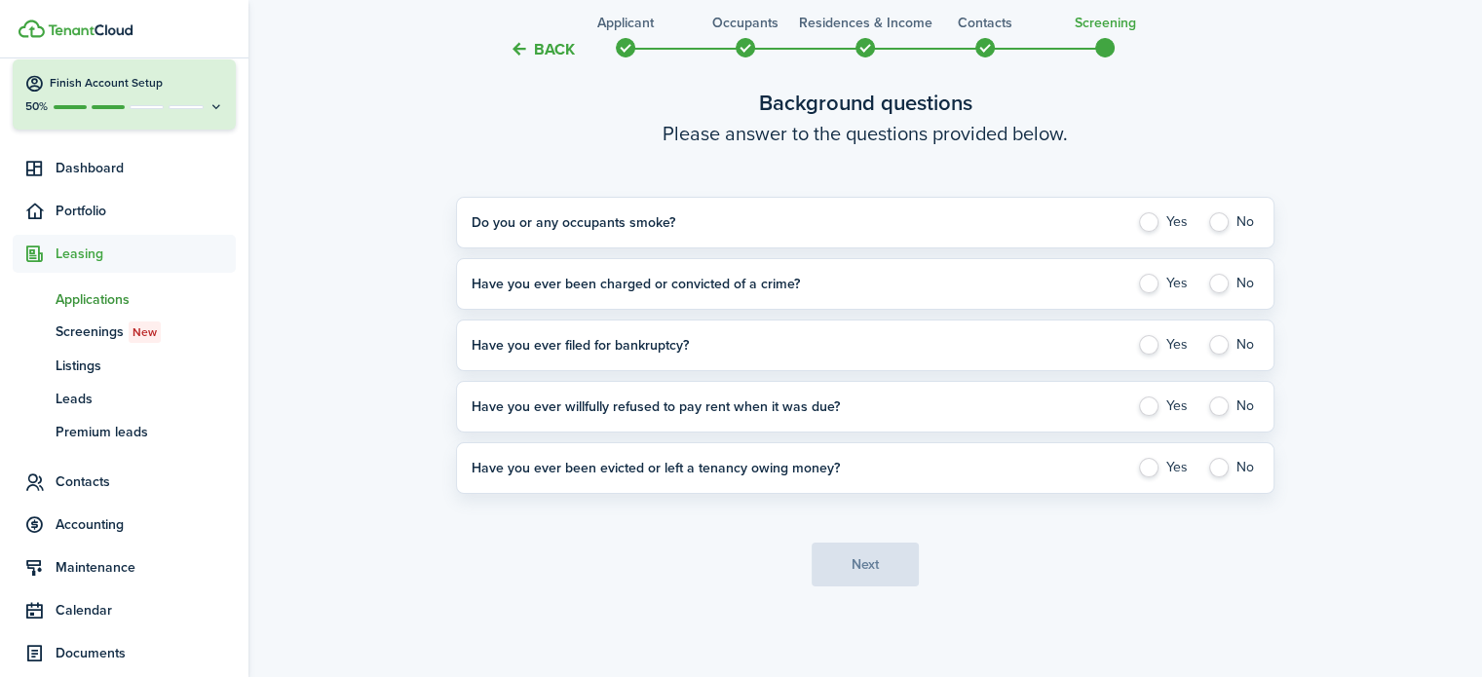
click at [1212, 221] on label "No" at bounding box center [1233, 221] width 52 height 19
radio input "true"
click at [1155, 288] on label "Yes" at bounding box center [1165, 283] width 56 height 19
radio input "true"
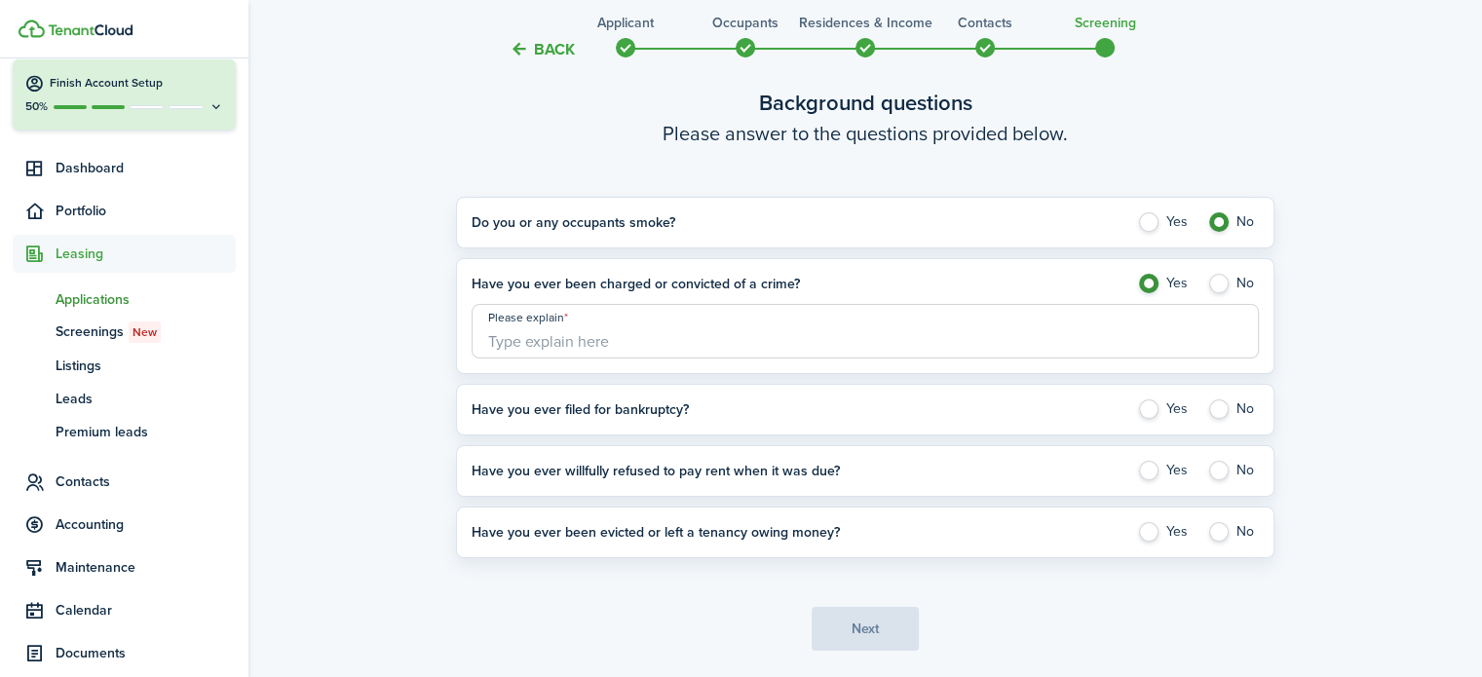
click at [1104, 329] on input "Please explain" at bounding box center [865, 331] width 787 height 55
type input "Not Stated"
click at [1216, 408] on label "No" at bounding box center [1233, 409] width 52 height 19
radio input "true"
click at [1224, 468] on label "No" at bounding box center [1233, 470] width 52 height 19
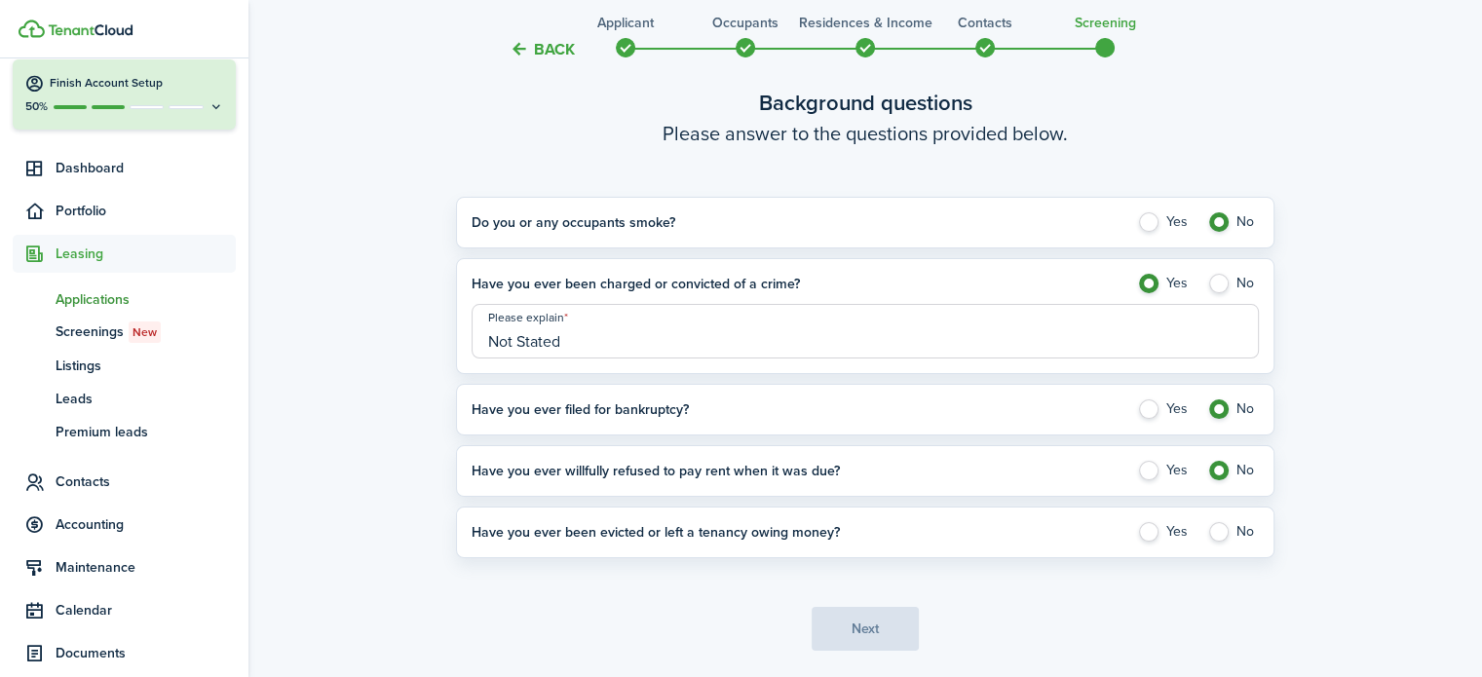
radio input "true"
click at [1220, 530] on label "No" at bounding box center [1233, 531] width 52 height 19
radio input "true"
click at [869, 632] on button "Next" at bounding box center [865, 629] width 107 height 44
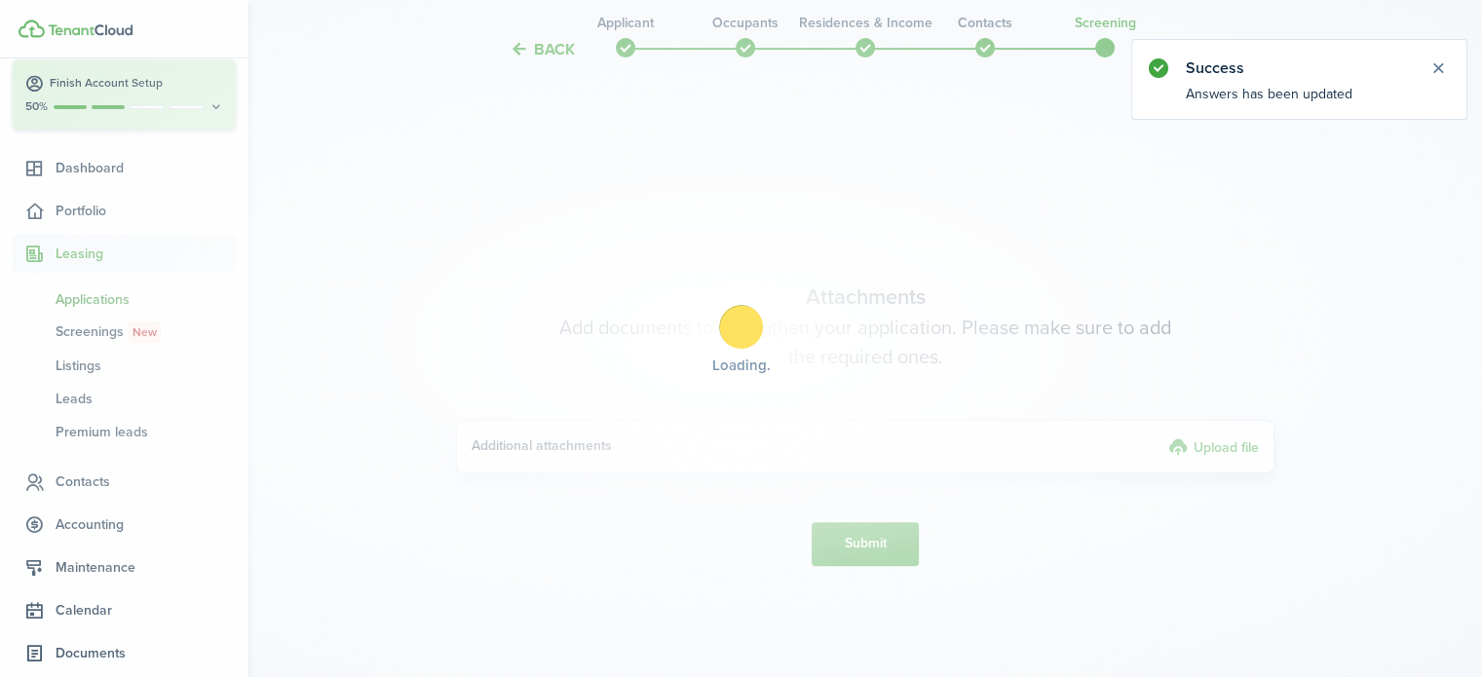
scroll to position [719, 0]
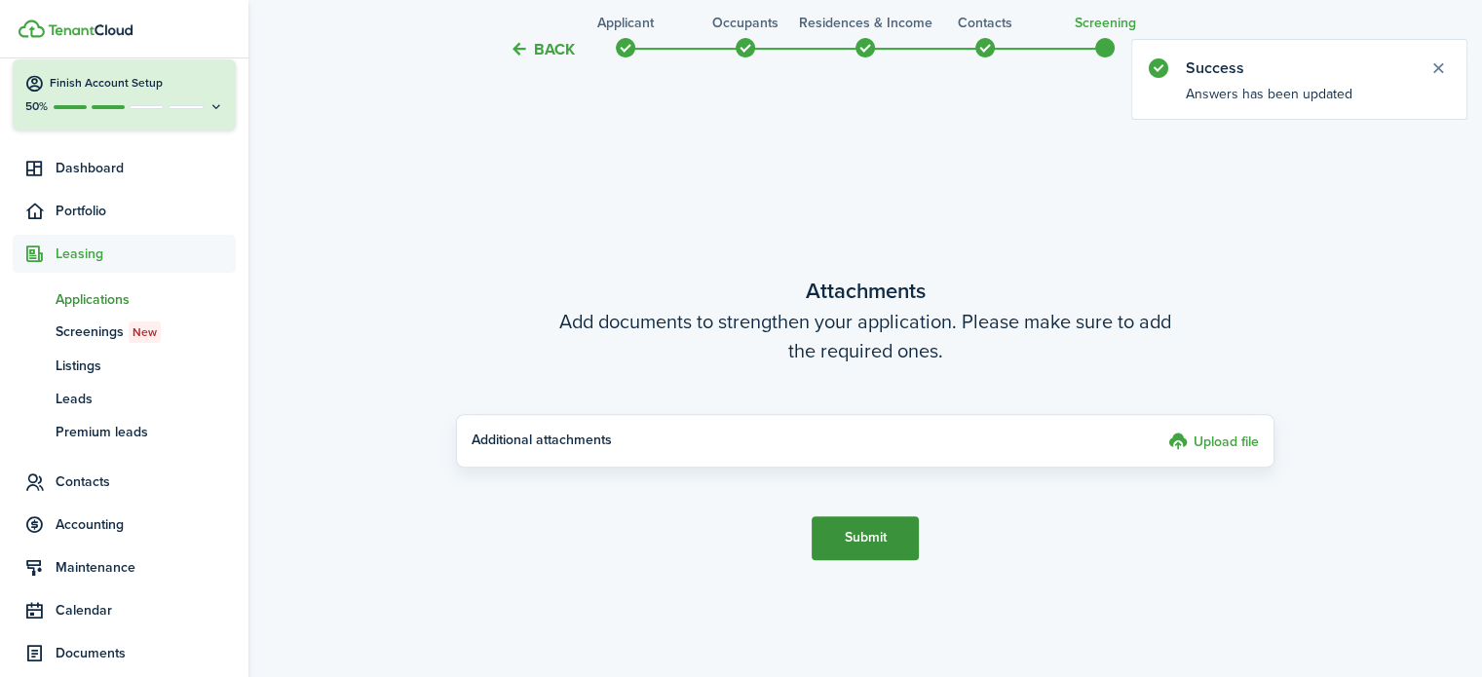
click at [877, 529] on button "Submit" at bounding box center [865, 539] width 107 height 44
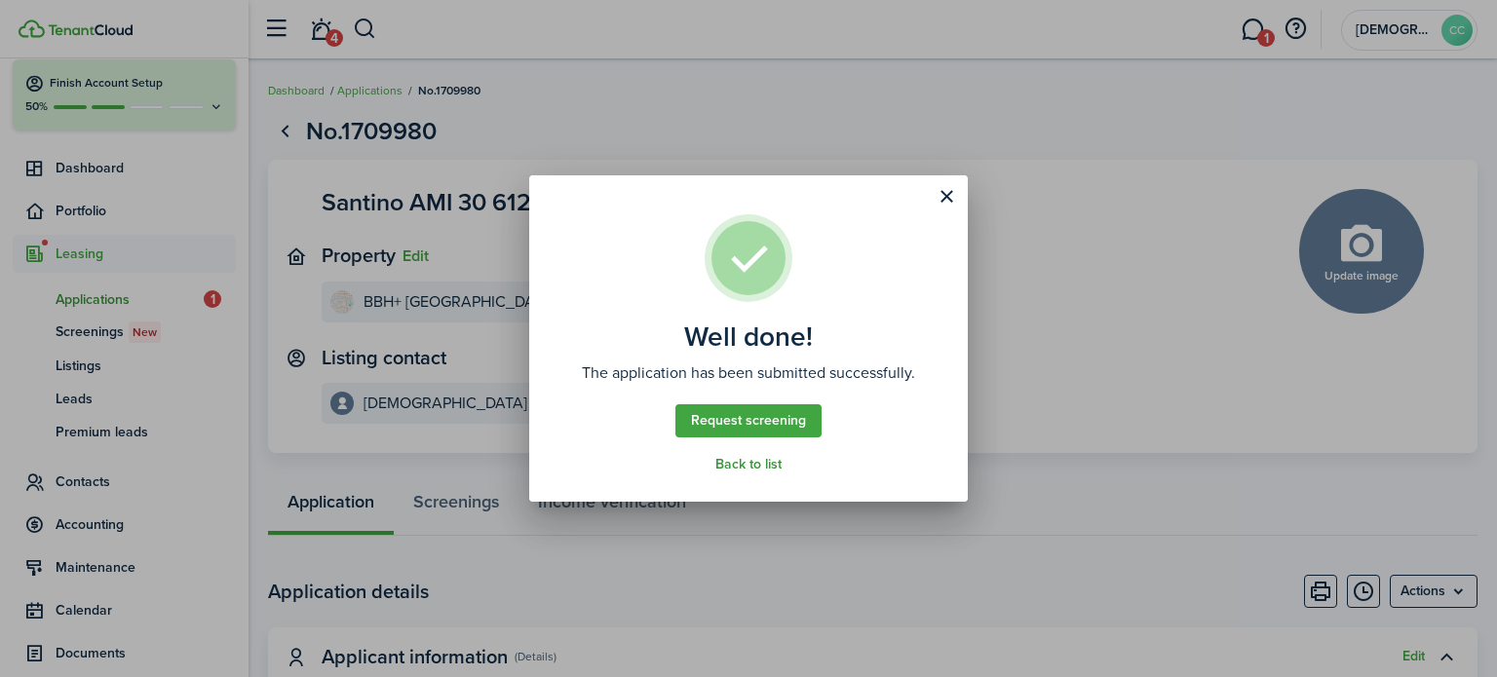
click at [758, 464] on link "Back to list" at bounding box center [748, 465] width 66 height 16
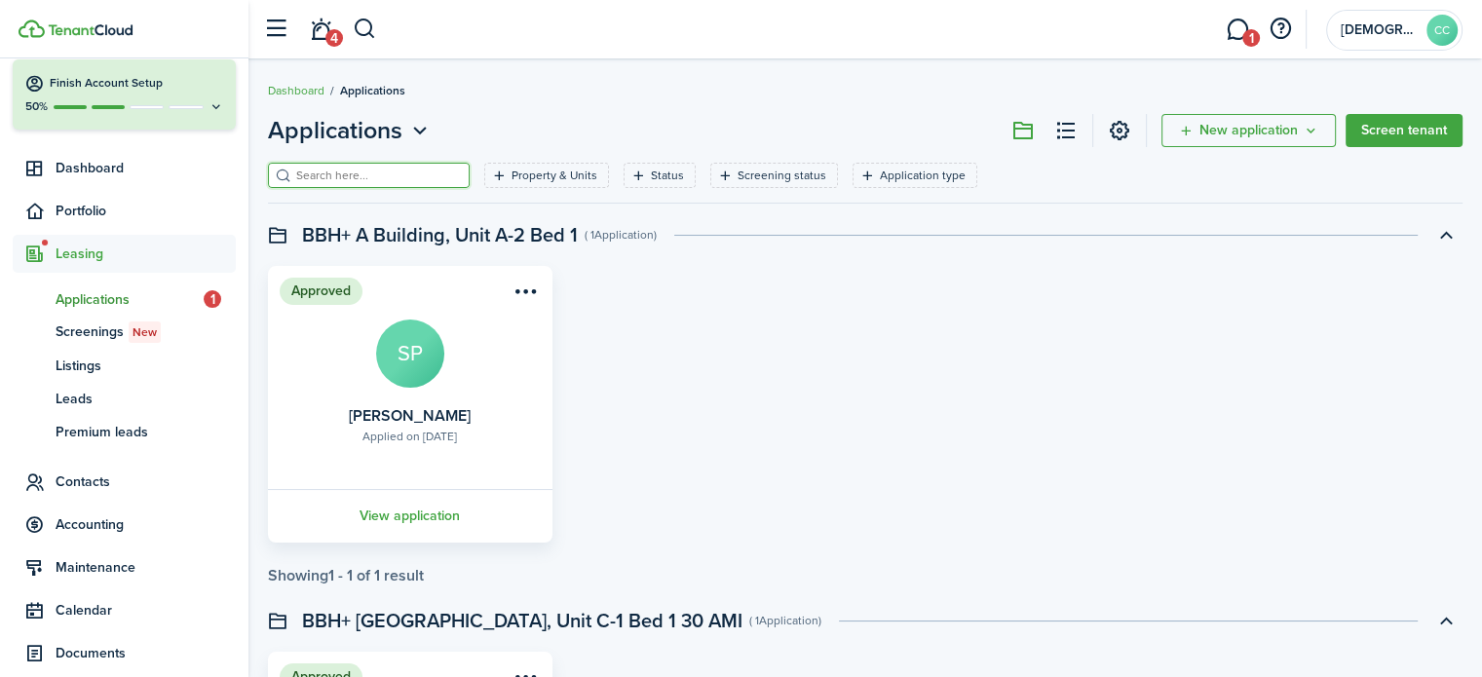
click at [397, 170] on input "search" at bounding box center [377, 176] width 172 height 19
type input "murphy"
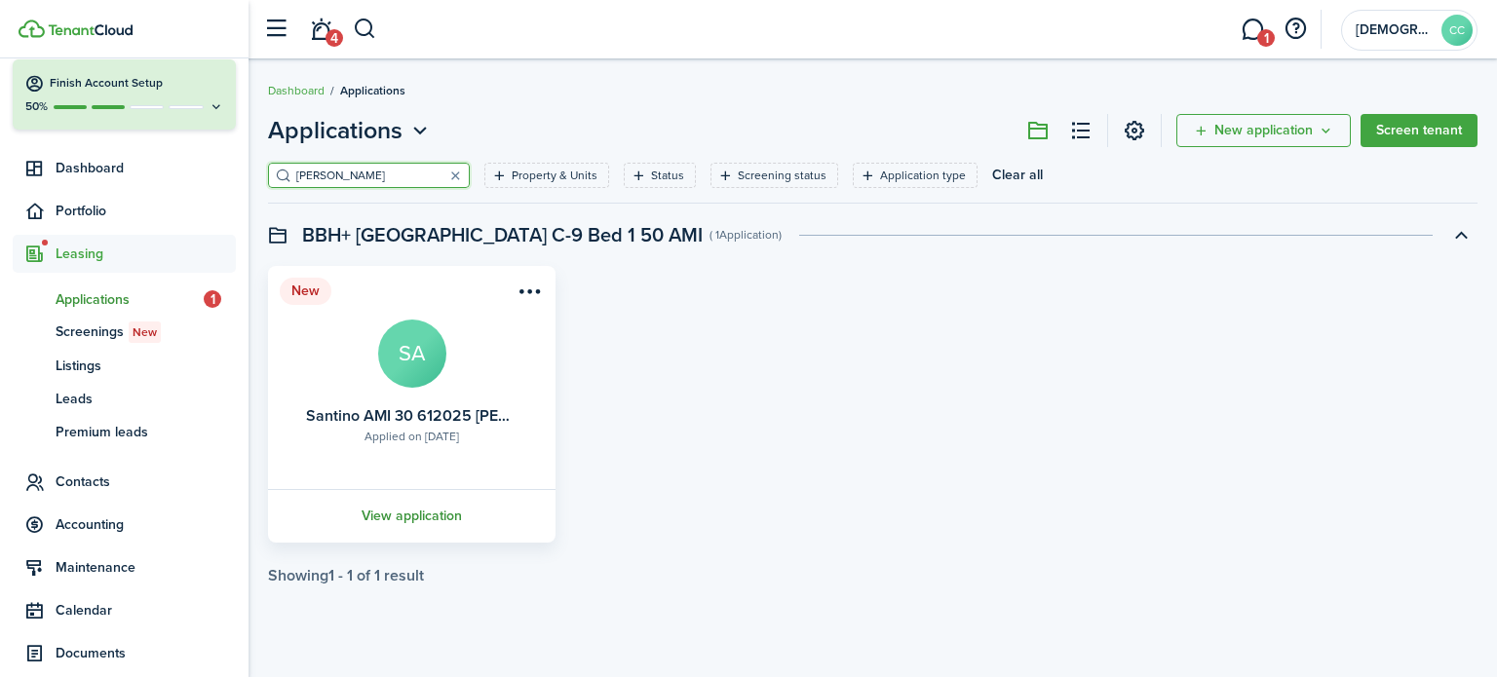
click at [402, 517] on link "View application" at bounding box center [411, 516] width 293 height 54
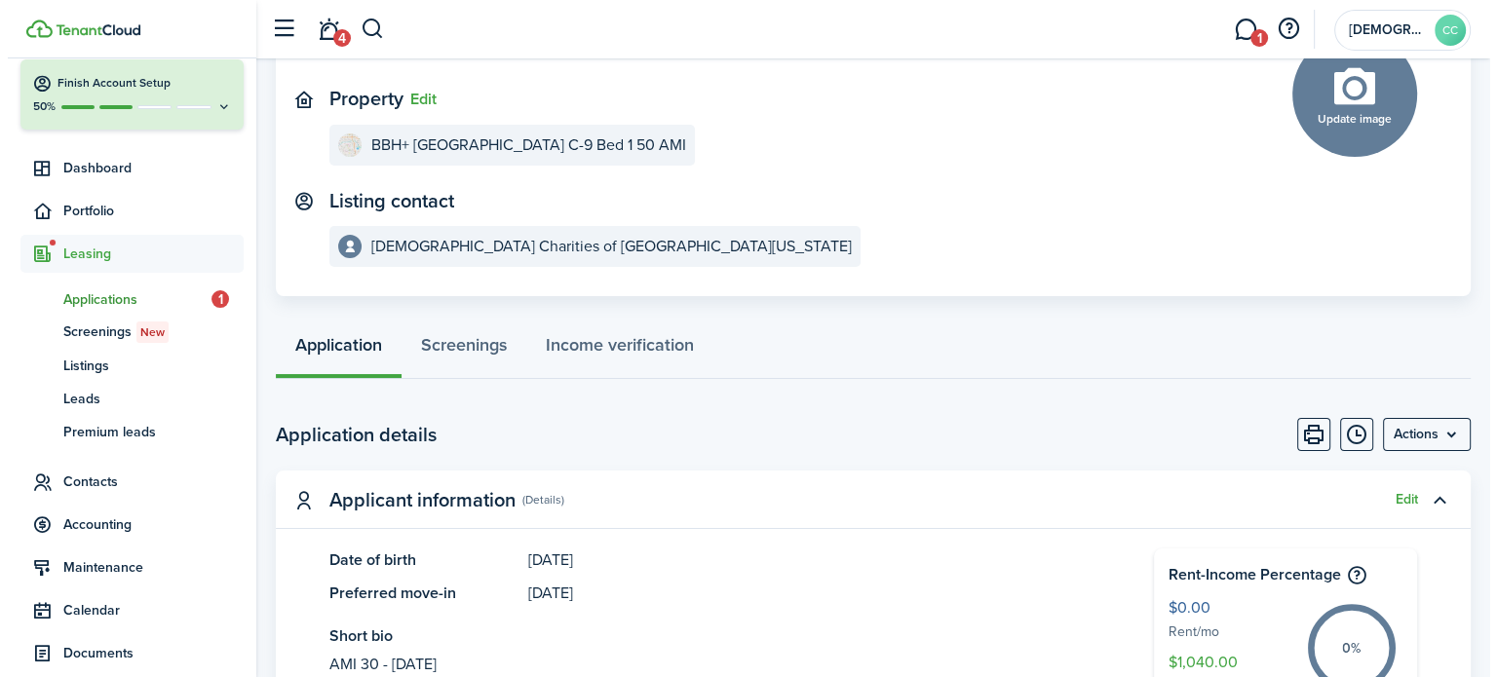
scroll to position [164, 0]
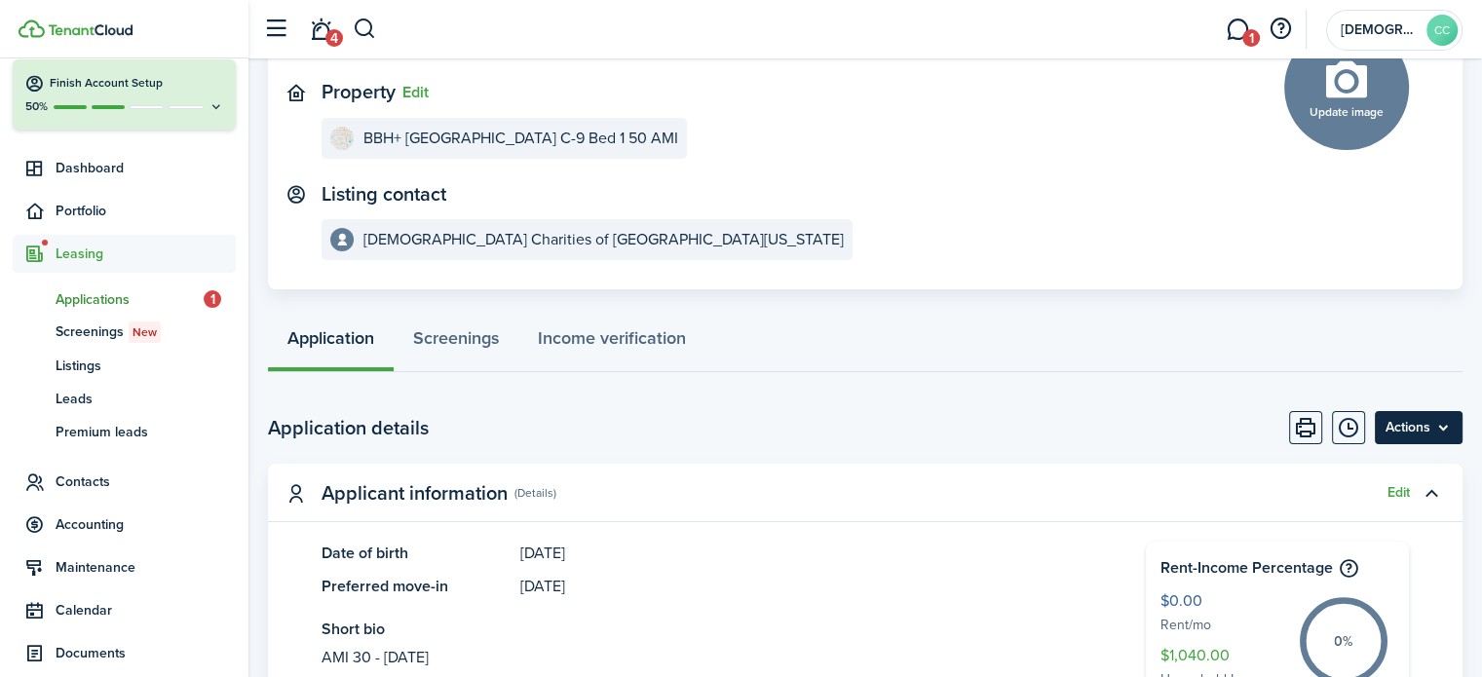
click at [1445, 430] on menu-btn "Actions" at bounding box center [1419, 427] width 88 height 33
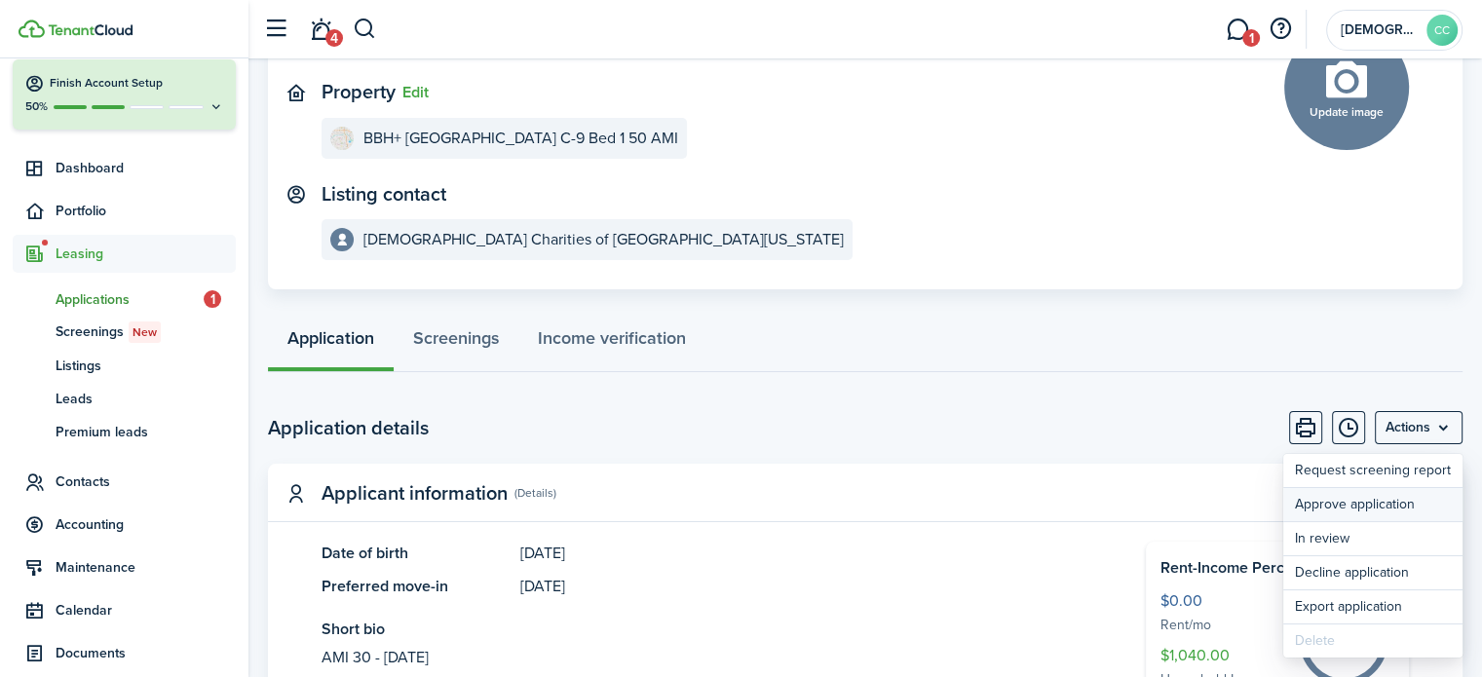
click at [1393, 506] on button "Approve application" at bounding box center [1372, 504] width 179 height 33
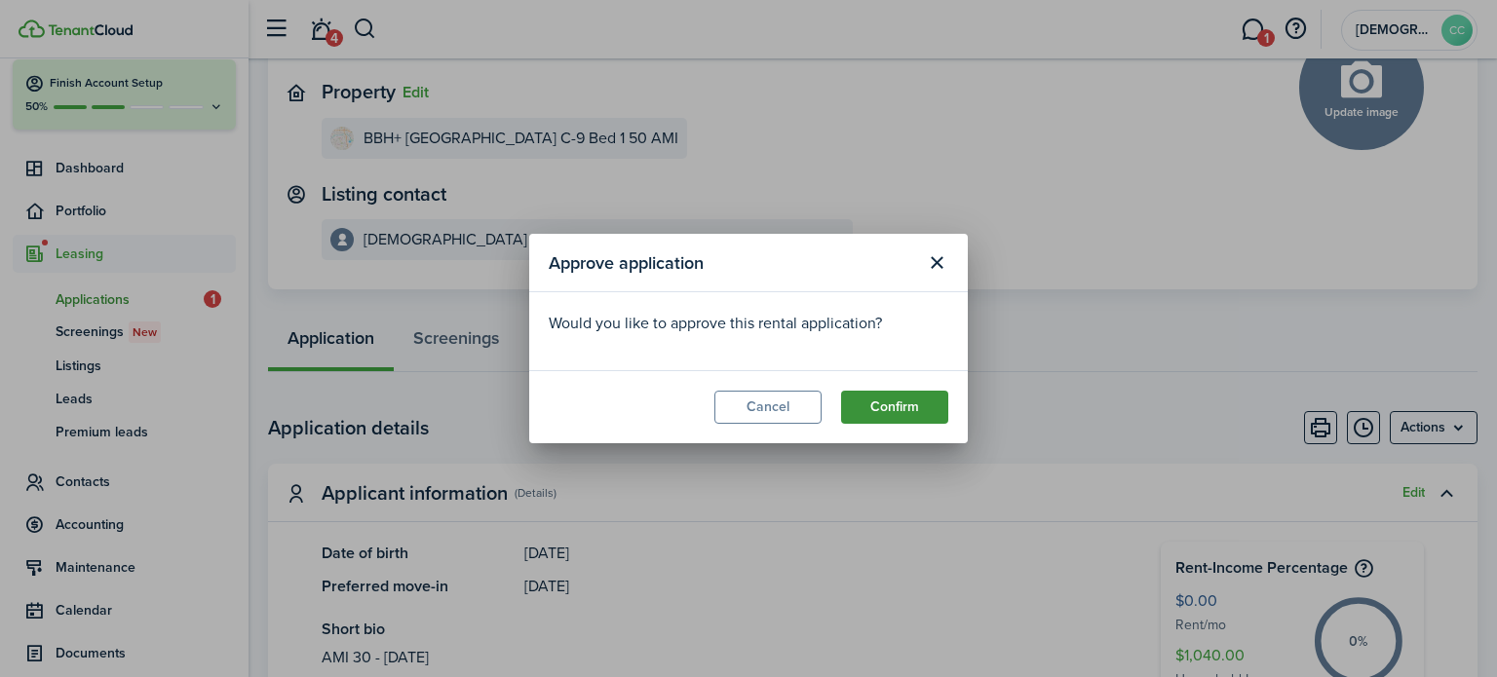
click at [897, 405] on button "Confirm" at bounding box center [894, 407] width 107 height 33
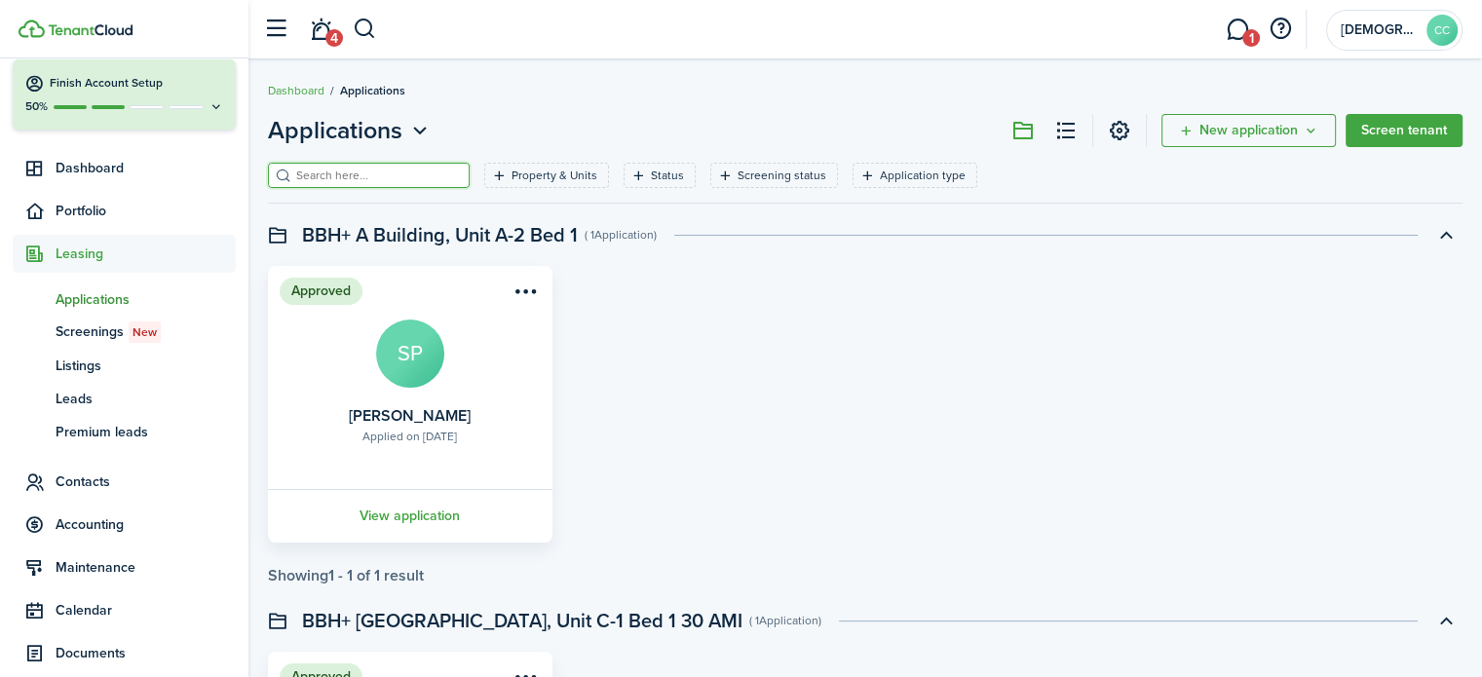
click at [383, 178] on input "search" at bounding box center [377, 176] width 172 height 19
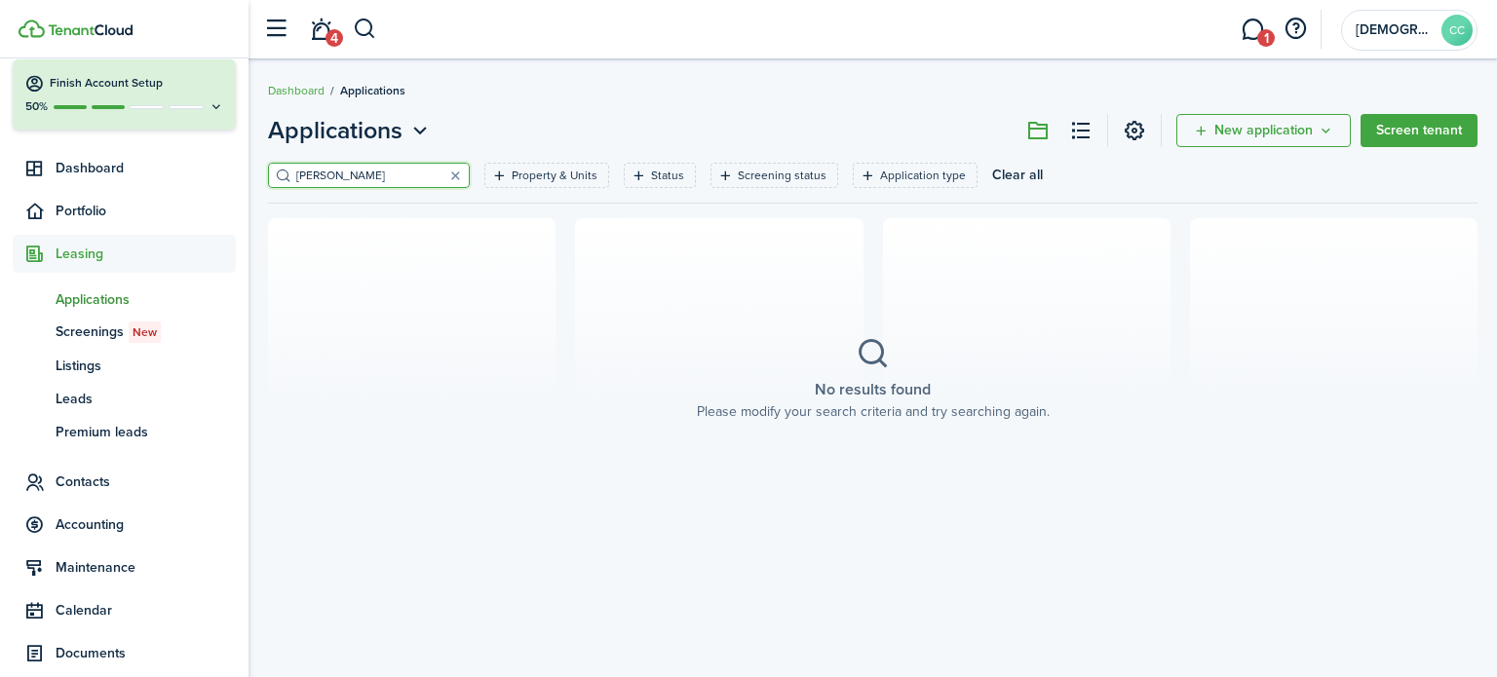
click at [383, 178] on input "Murhpy" at bounding box center [377, 176] width 172 height 19
type input "M"
type input "[PERSON_NAME]"
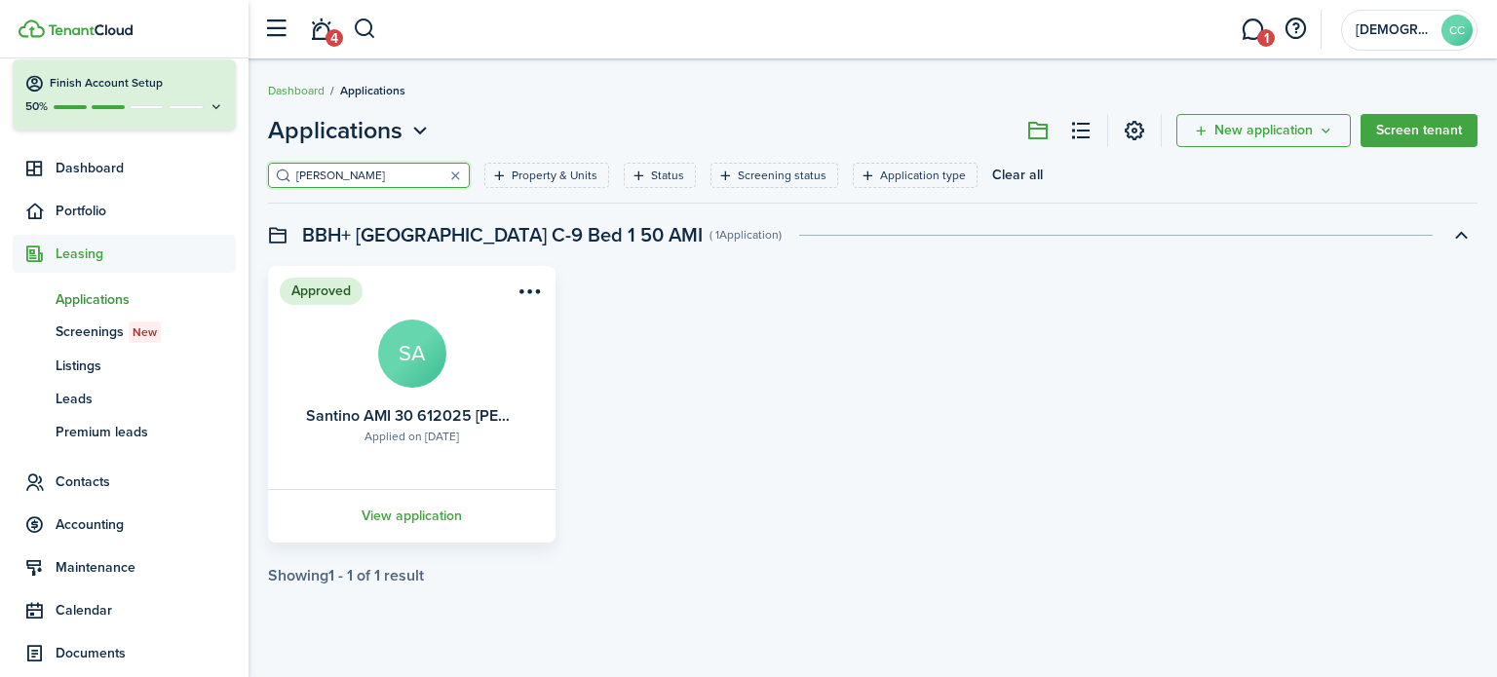
click at [408, 407] on card-title "Santino AMI 30 612025 Murphy" at bounding box center [411, 416] width 211 height 18
click at [534, 288] on menu-btn-icon "Open menu" at bounding box center [529, 291] width 33 height 33
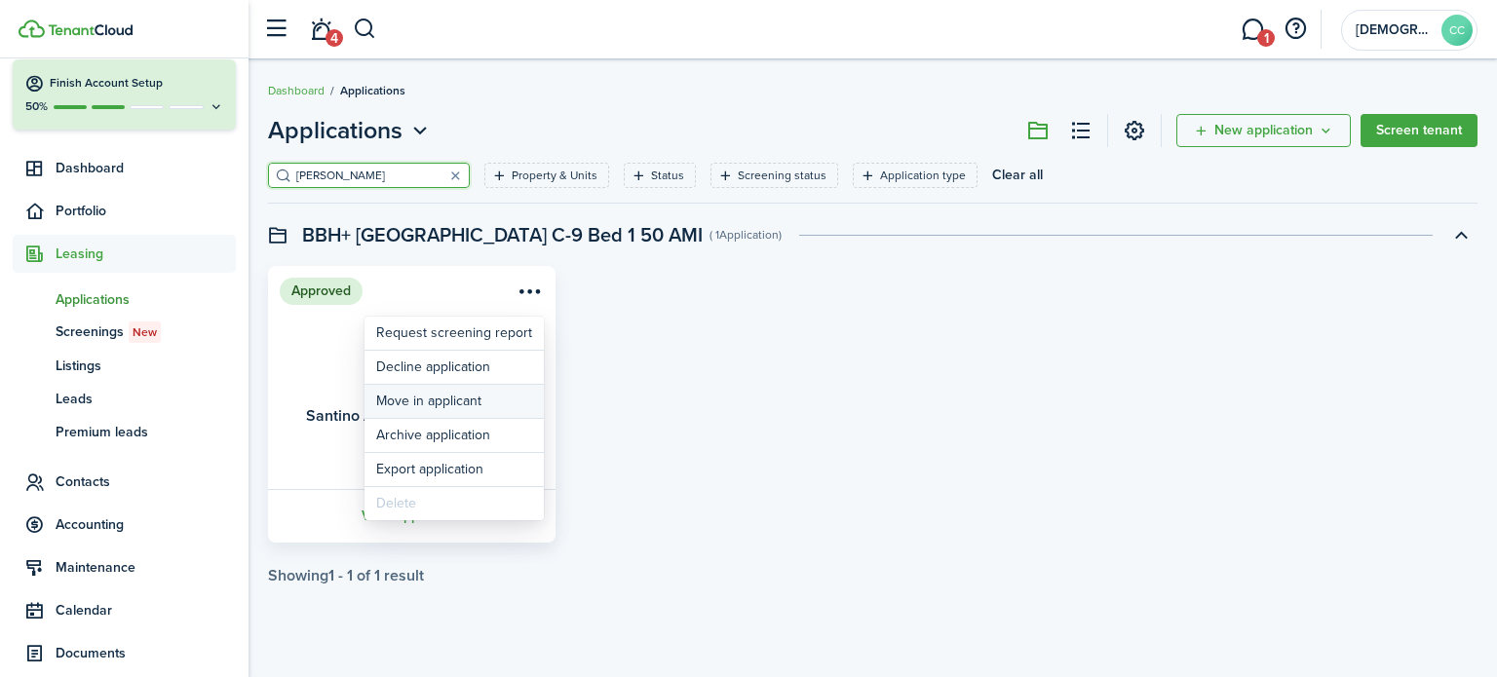
click at [459, 408] on button "Move in applicant" at bounding box center [453, 401] width 179 height 33
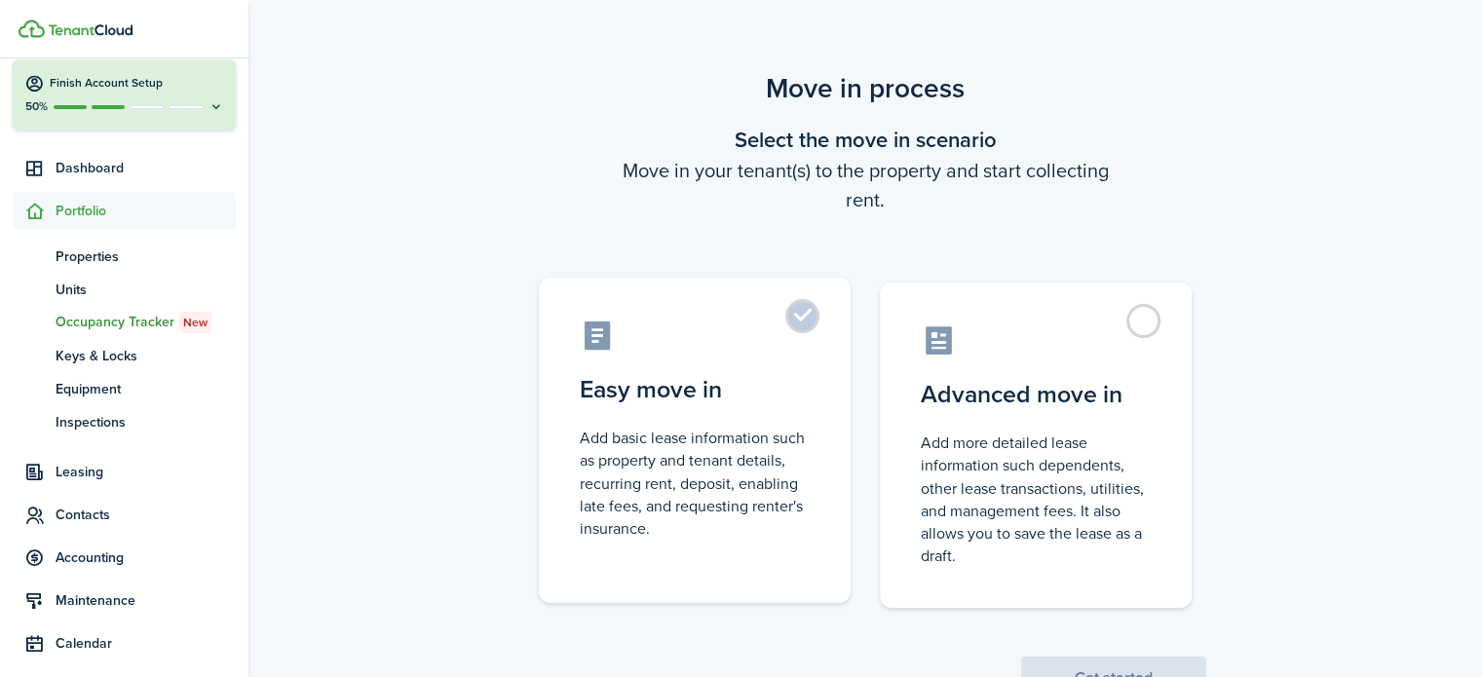
click at [791, 323] on label "Easy move in Add basic lease information such as property and tenant details, r…" at bounding box center [695, 440] width 312 height 325
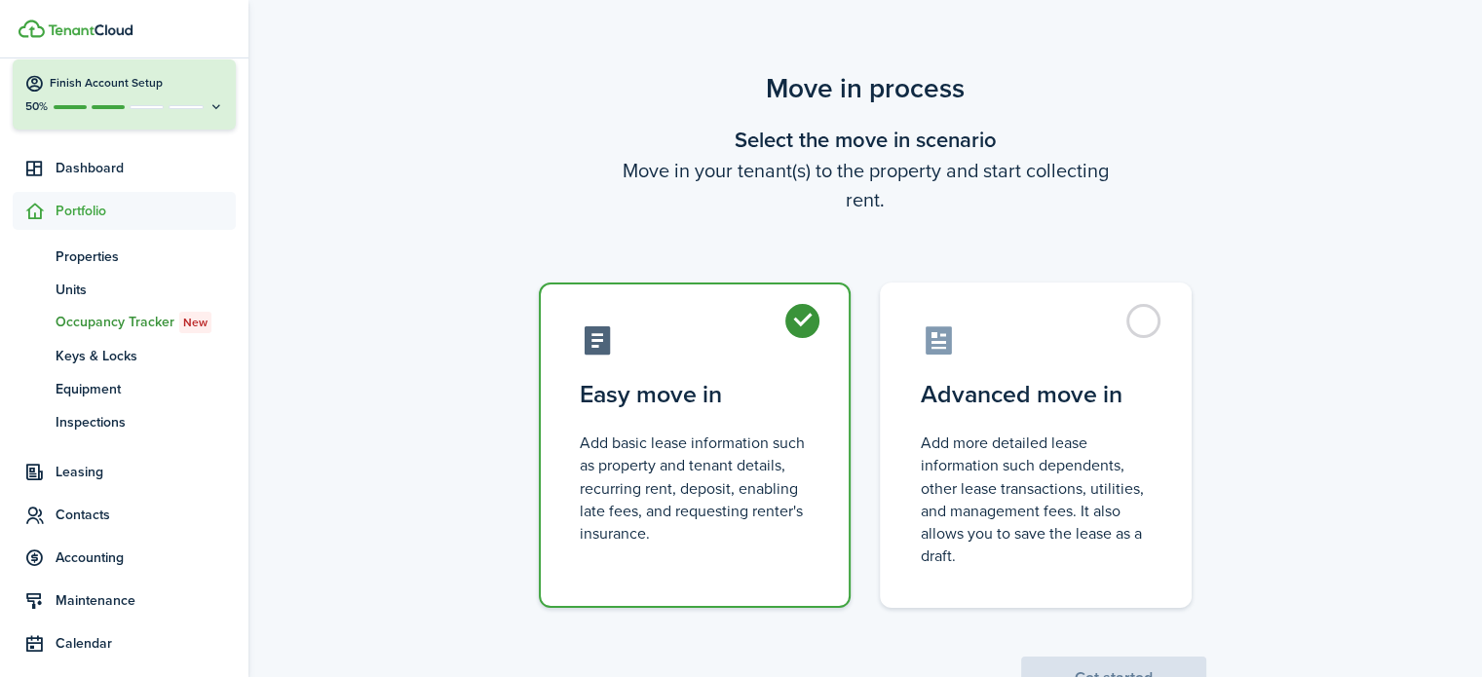
radio input "true"
click at [1080, 670] on button "Get started" at bounding box center [1113, 678] width 185 height 43
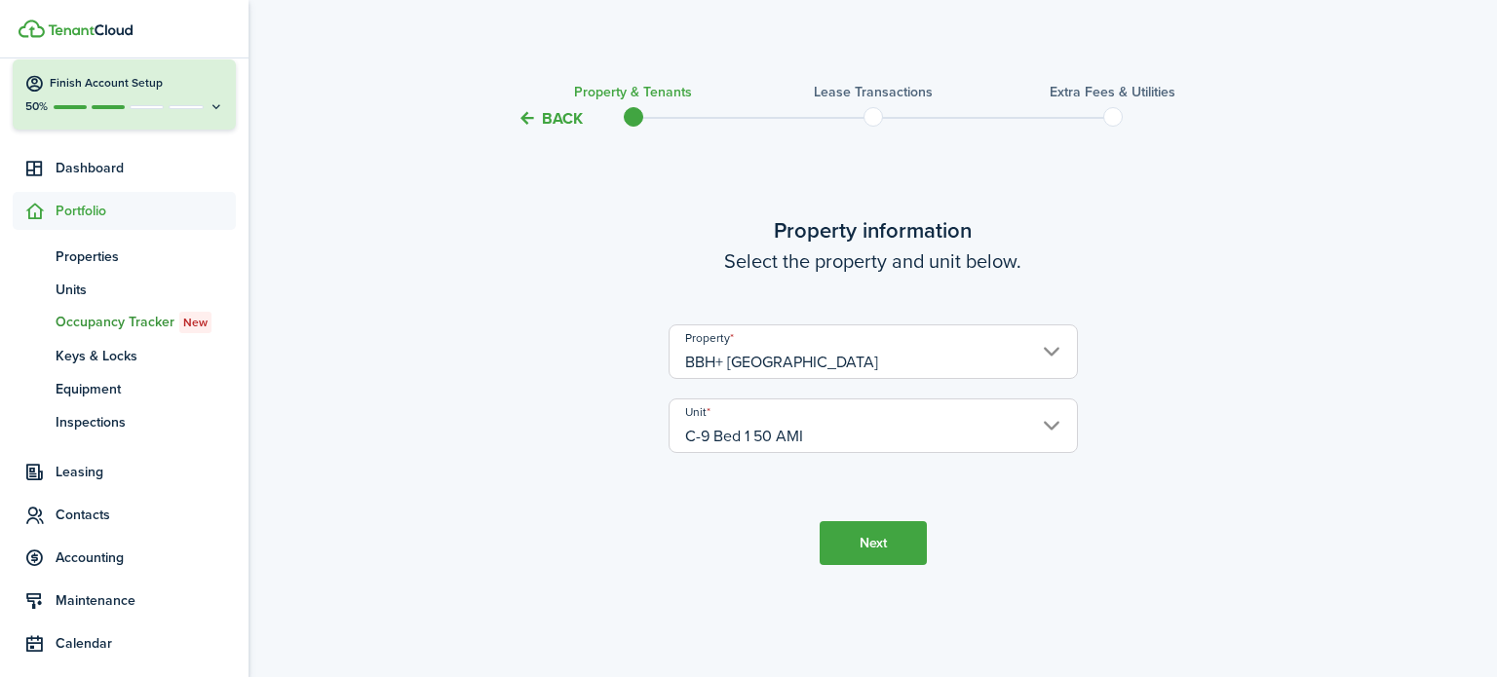
click at [873, 558] on button "Next" at bounding box center [873, 543] width 107 height 44
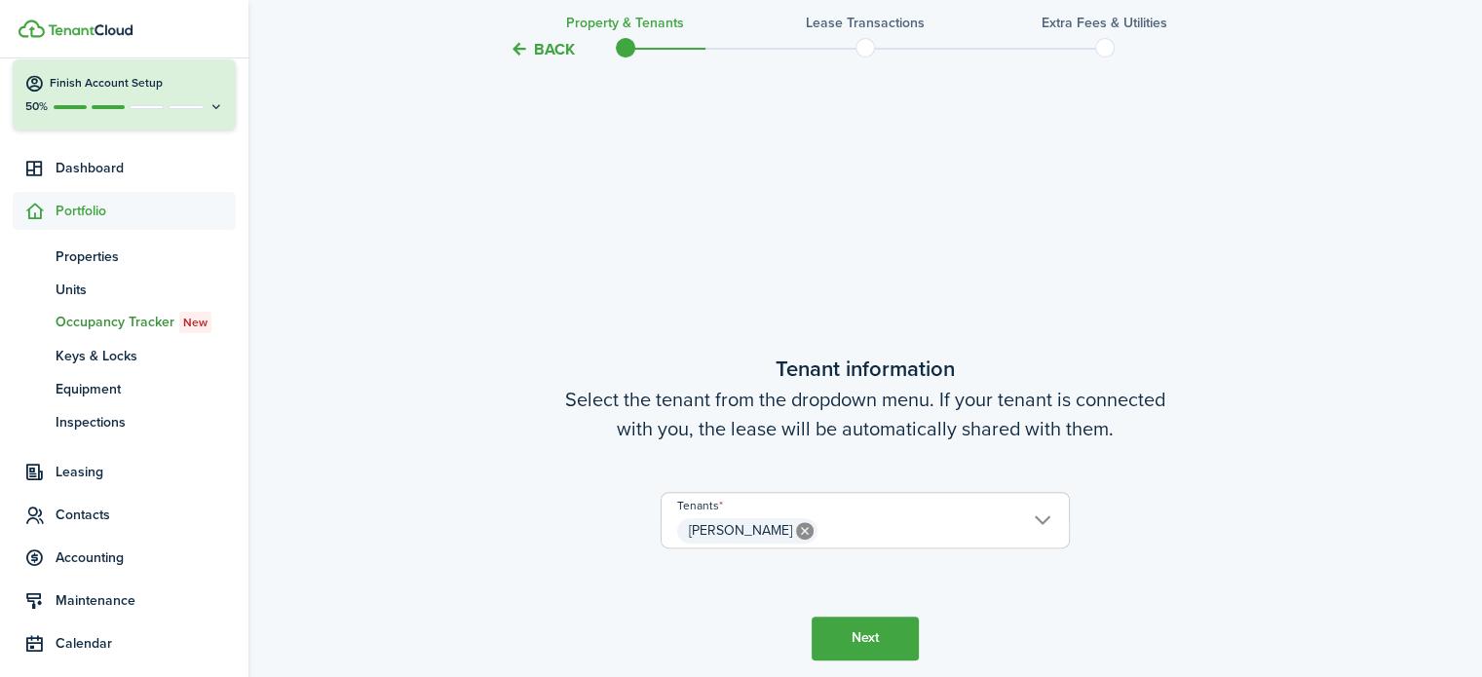
scroll to position [547, 0]
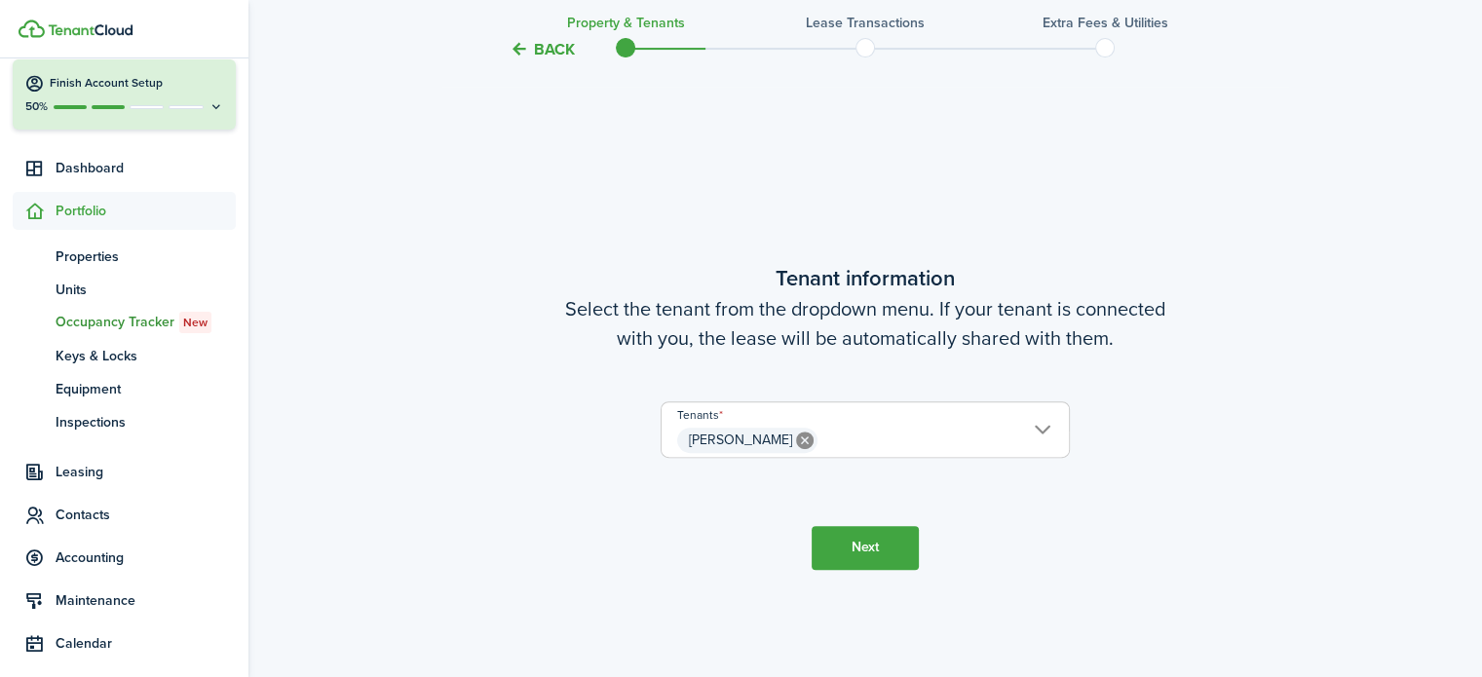
click at [844, 541] on button "Next" at bounding box center [865, 548] width 107 height 44
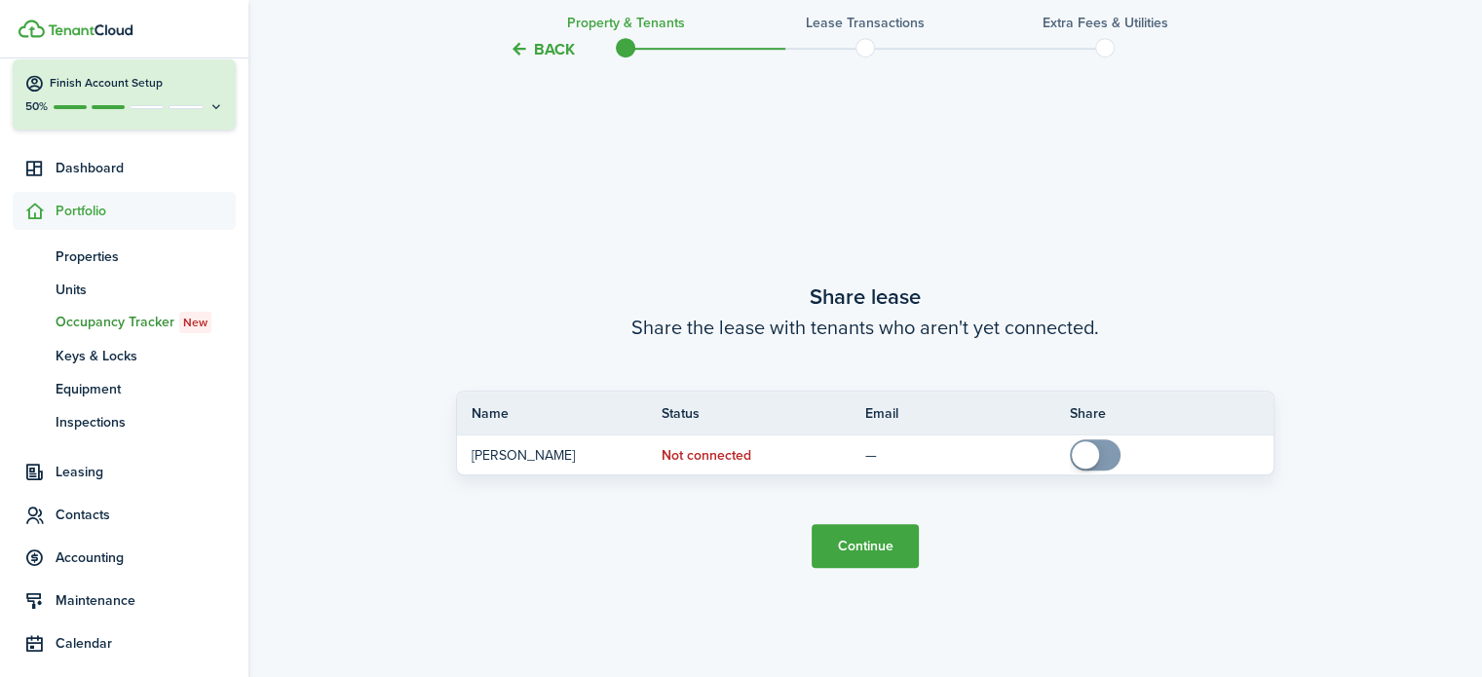
scroll to position [1224, 0]
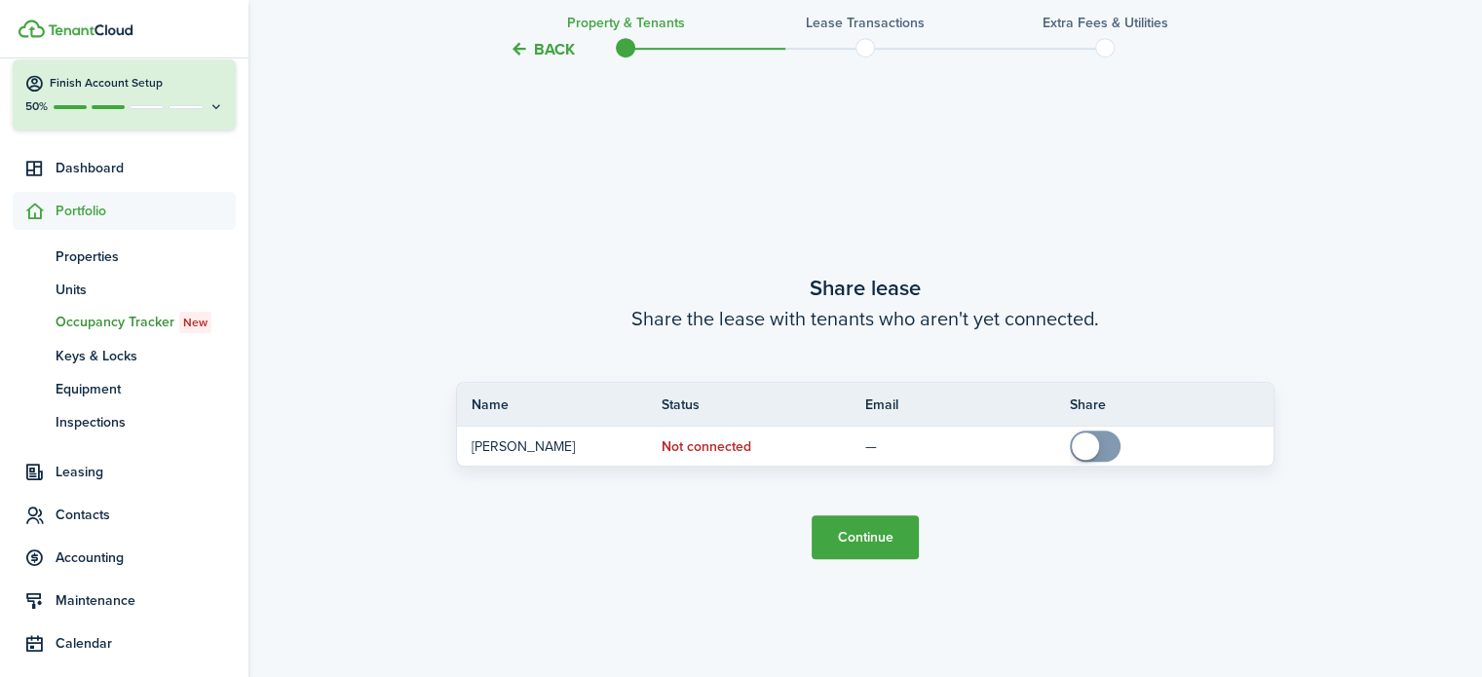
click at [844, 541] on button "Continue" at bounding box center [865, 538] width 107 height 44
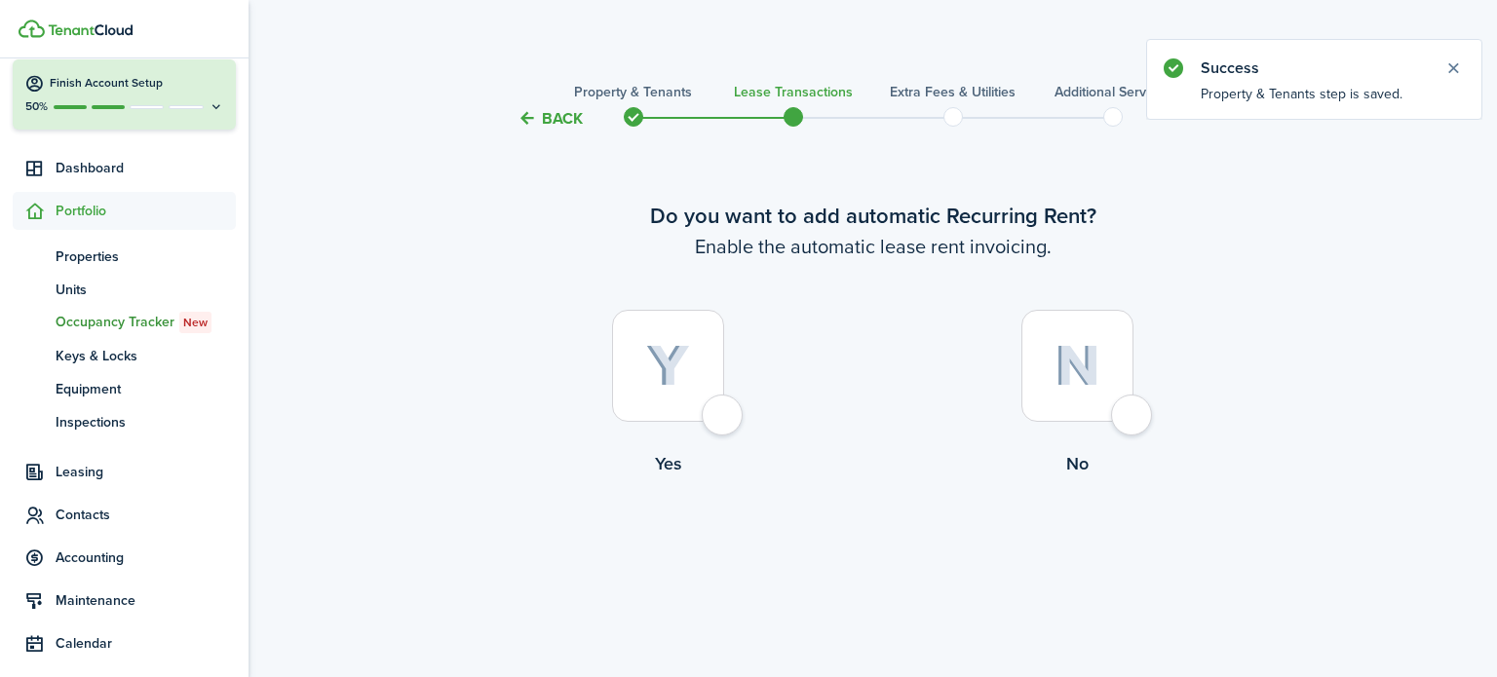
click at [717, 422] on div at bounding box center [668, 366] width 112 height 112
radio input "true"
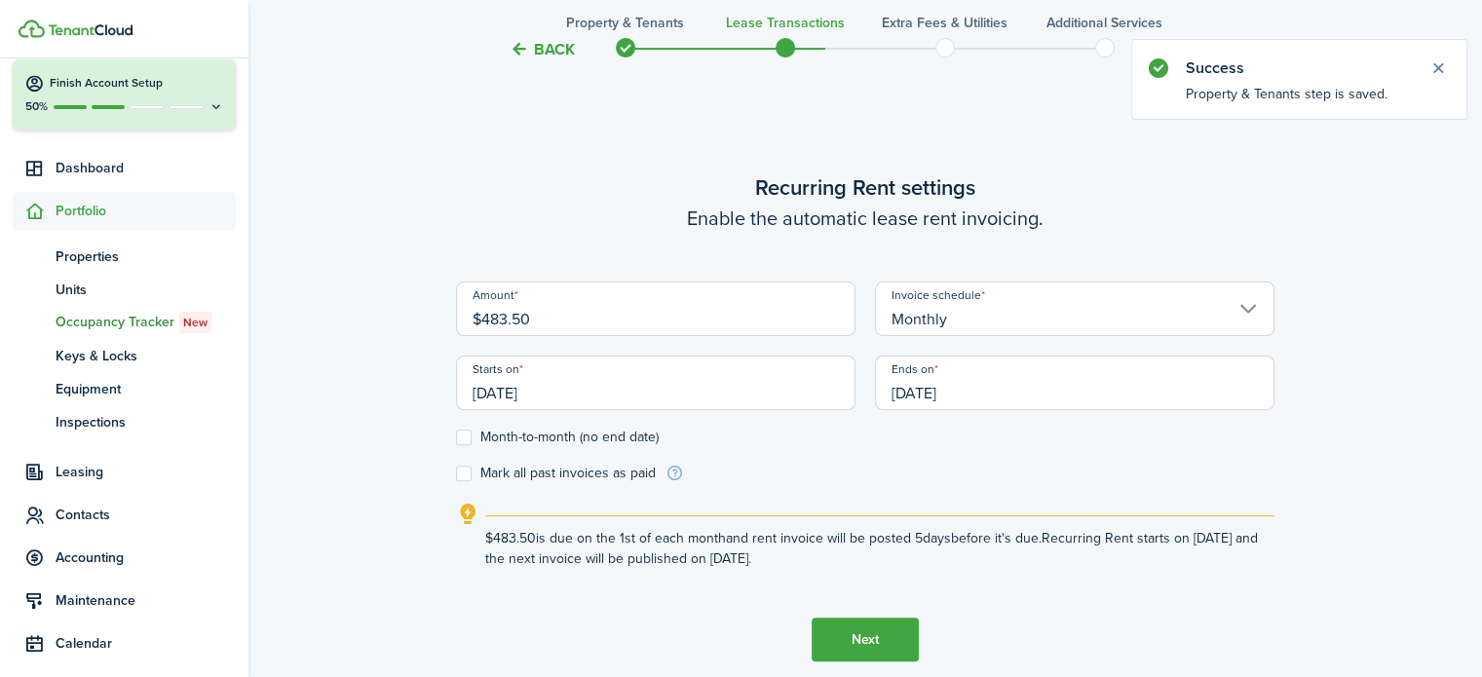
scroll to position [547, 0]
click at [596, 310] on input "$483.50" at bounding box center [656, 308] width 400 height 55
type input "$"
click at [614, 391] on input "[DATE]" at bounding box center [656, 382] width 400 height 55
type input "$290.50"
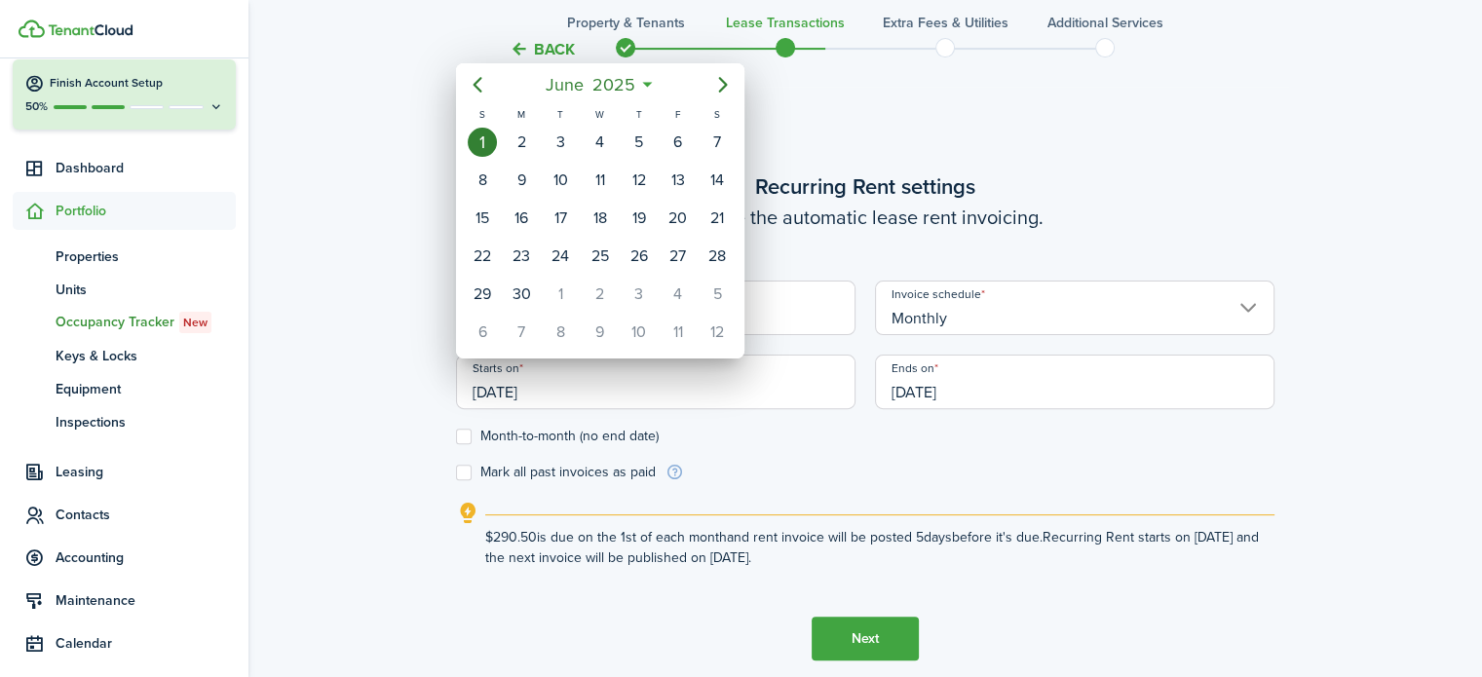
drag, startPoint x: 966, startPoint y: 373, endPoint x: 932, endPoint y: 386, distance: 36.4
click at [932, 386] on div at bounding box center [741, 338] width 1794 height 989
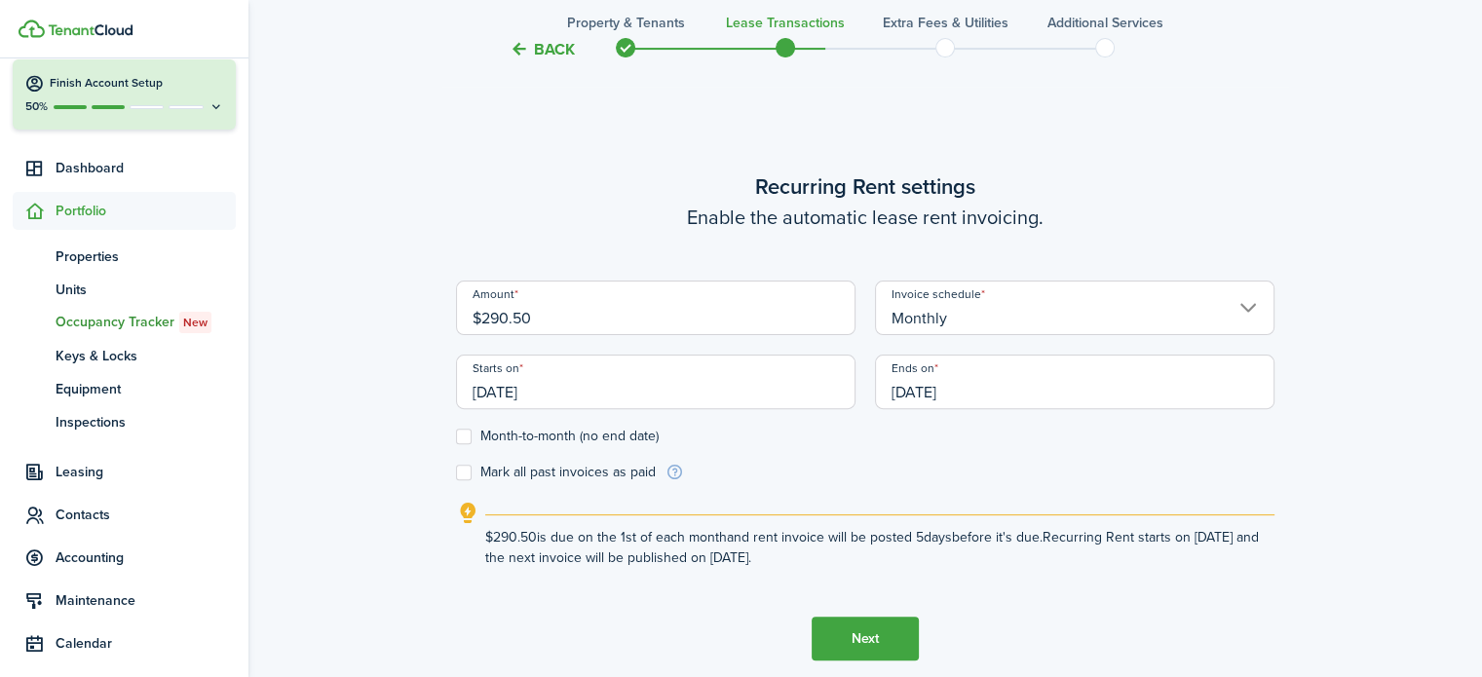
click at [932, 386] on input "06/01/2026" at bounding box center [1075, 382] width 400 height 55
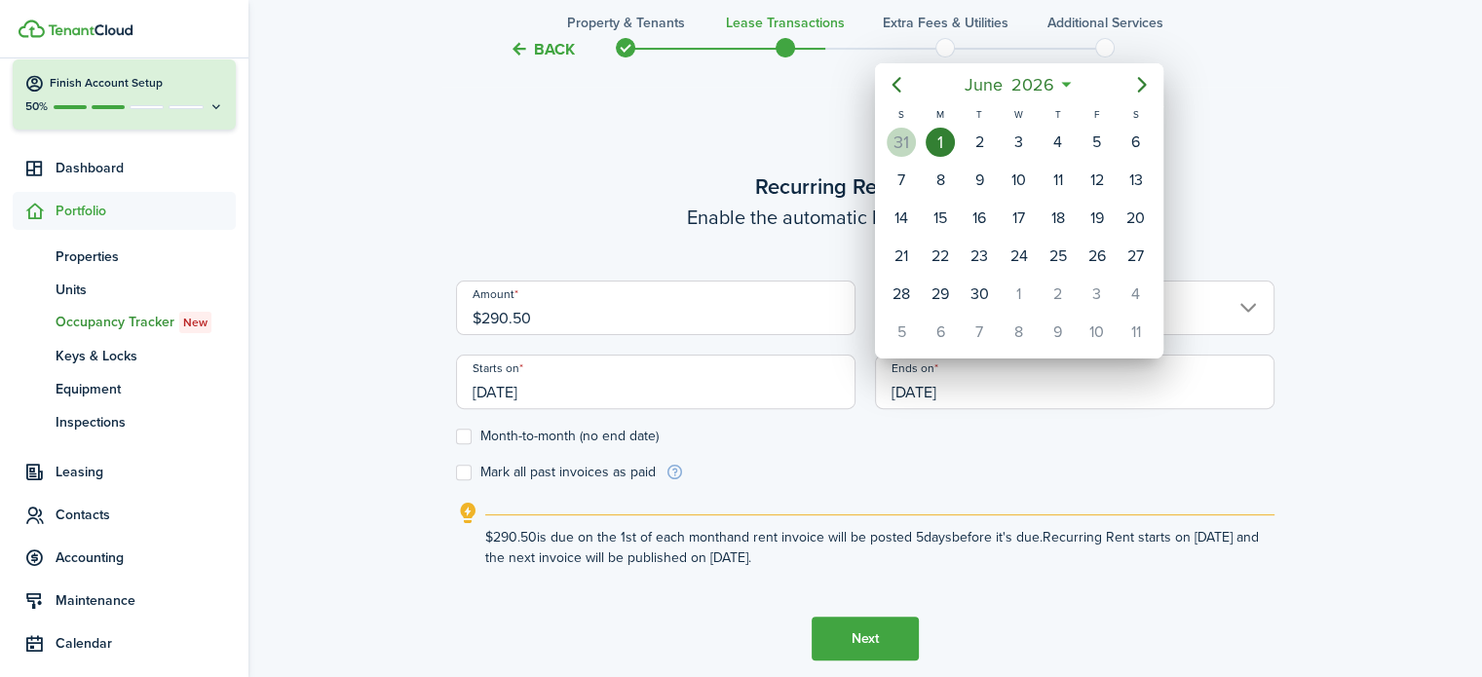
click at [902, 139] on div "31" at bounding box center [901, 142] width 29 height 29
type input "05/31/2026"
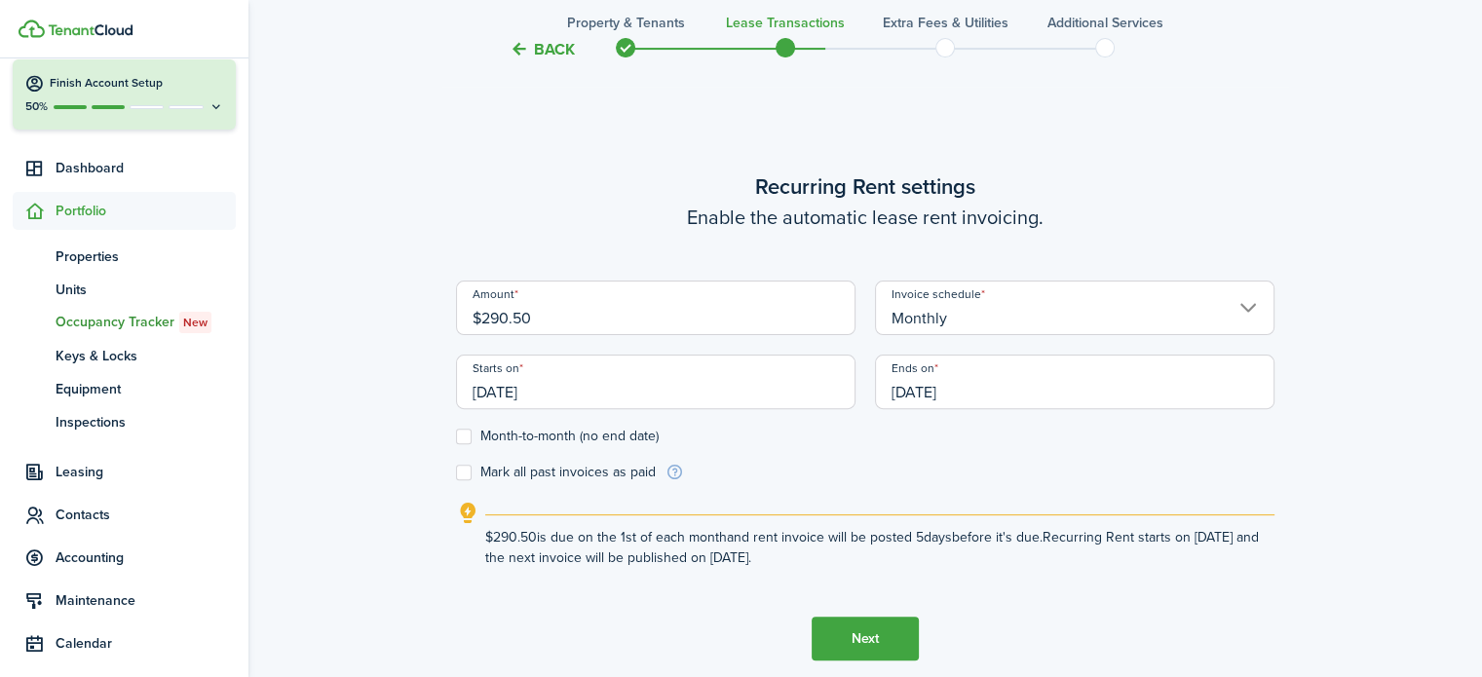
click at [861, 638] on button "Next" at bounding box center [865, 639] width 107 height 44
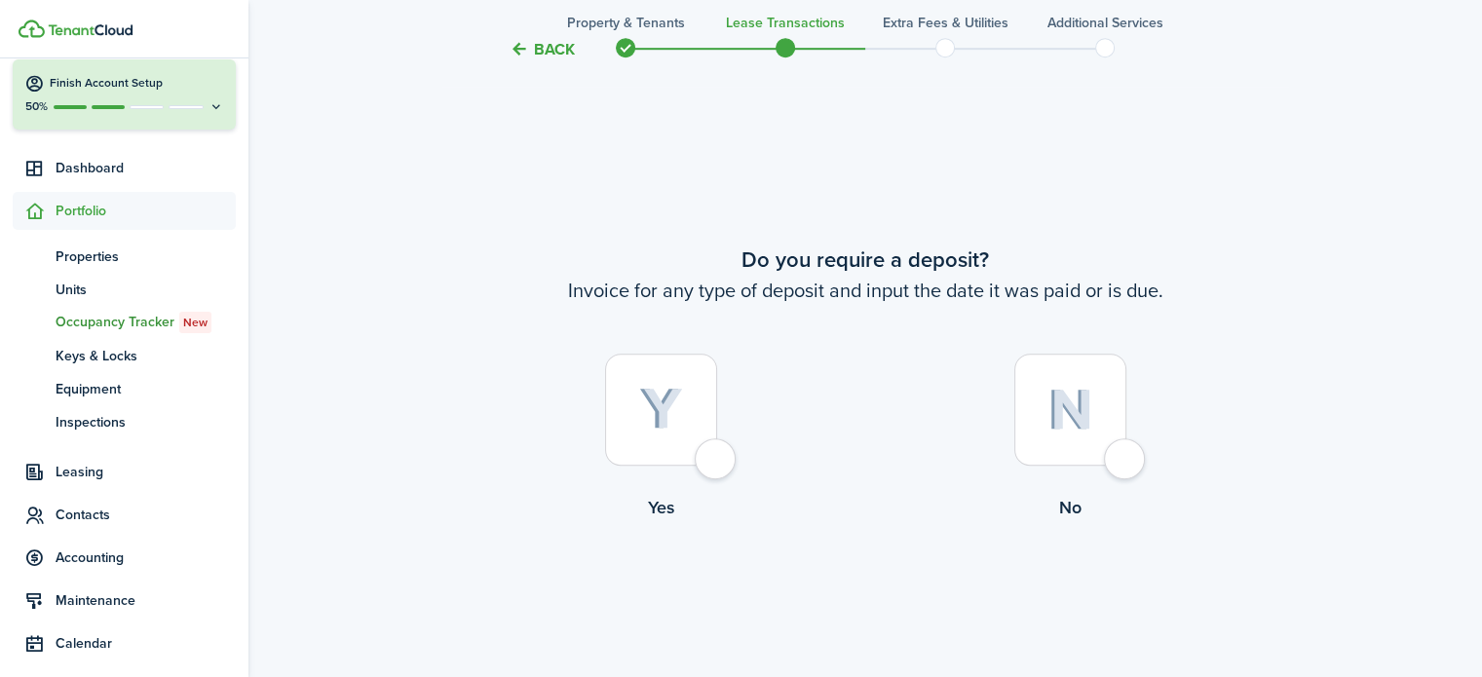
scroll to position [1224, 0]
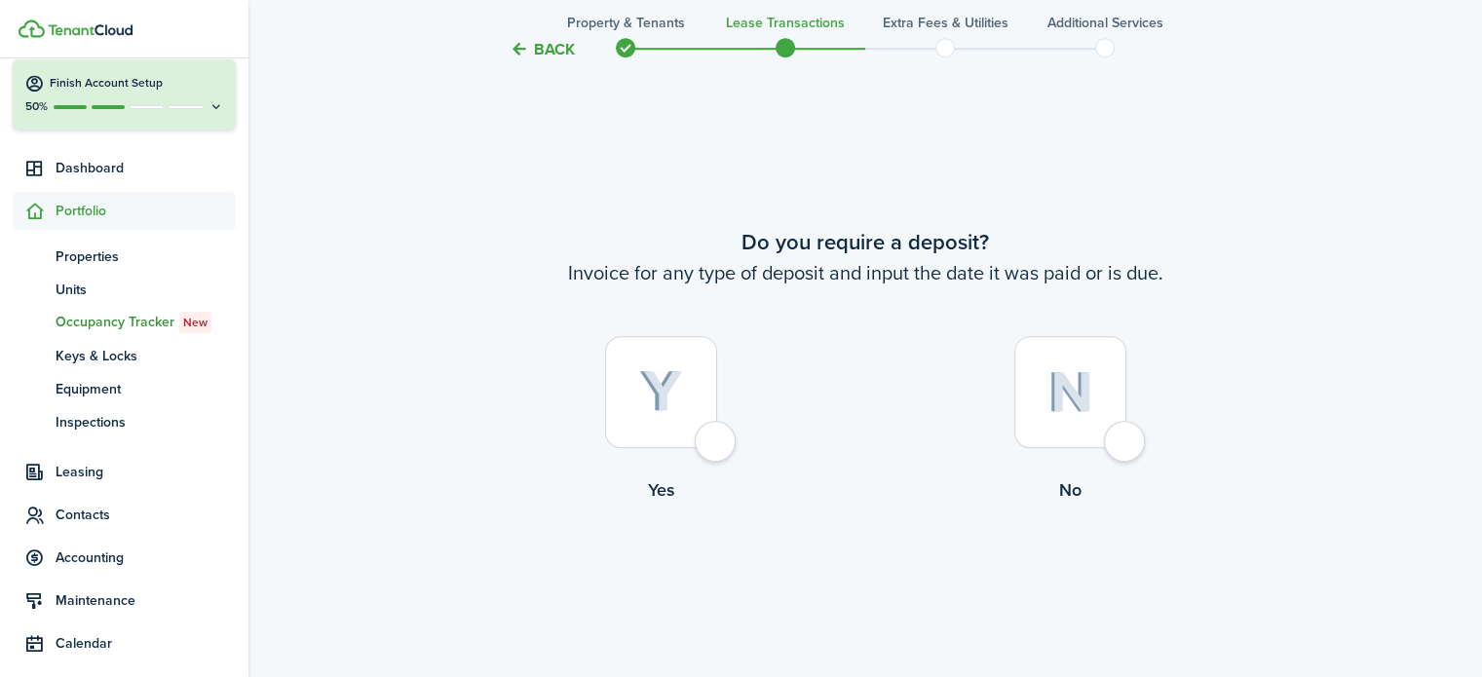
click at [1123, 448] on div at bounding box center [1070, 392] width 112 height 112
radio input "true"
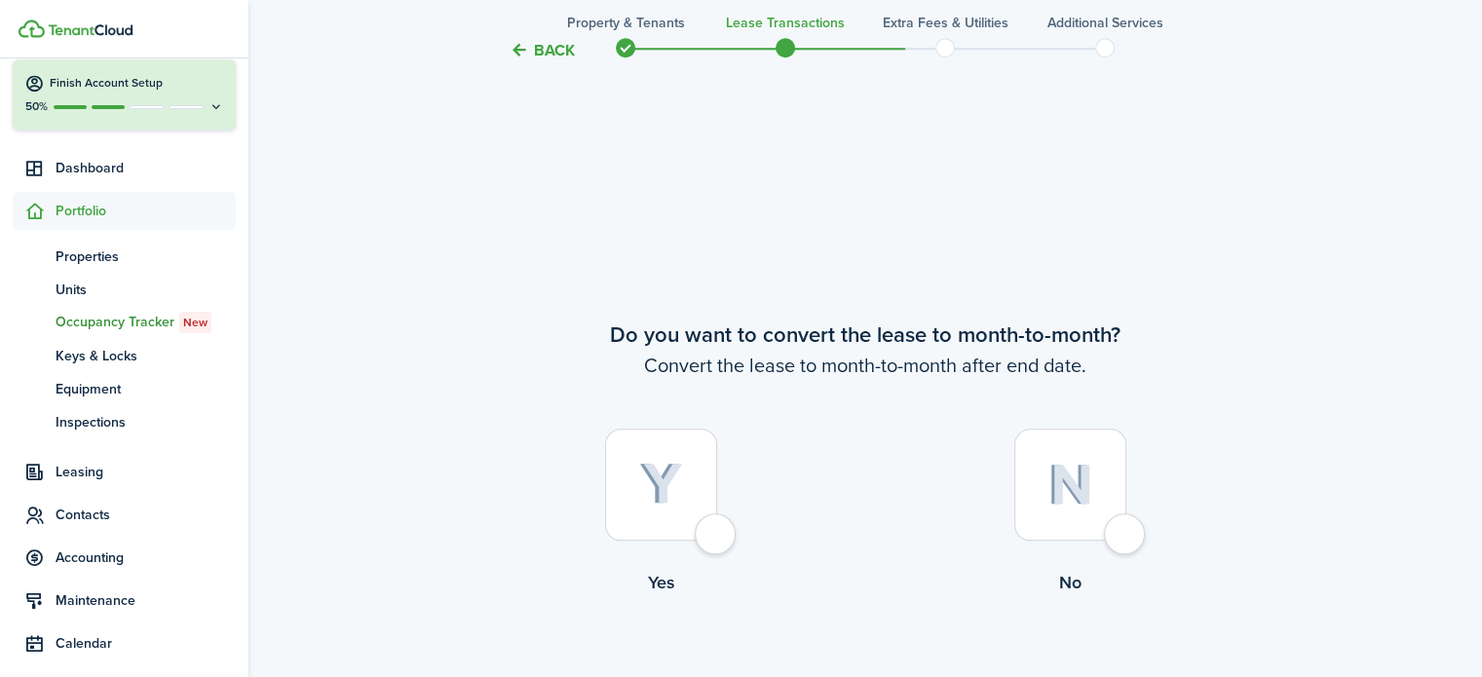
scroll to position [1902, 0]
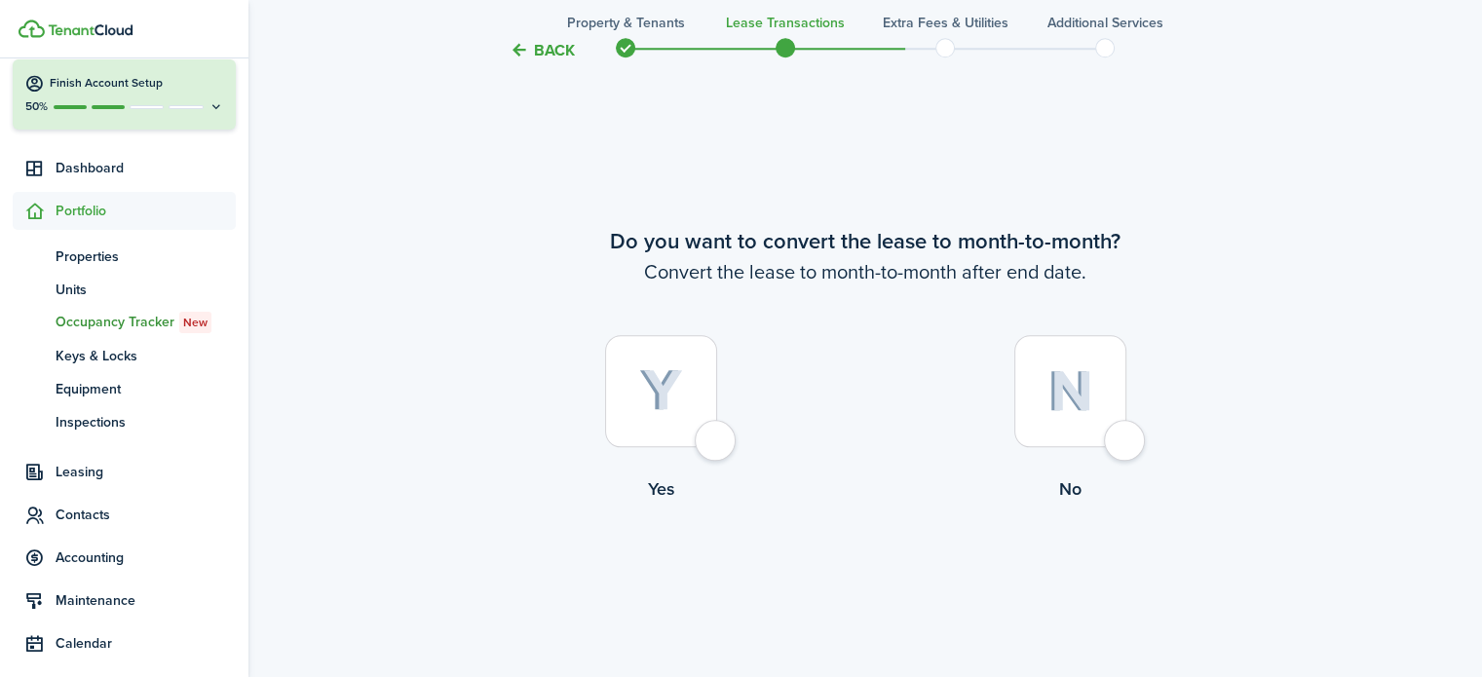
click at [717, 443] on div at bounding box center [661, 391] width 112 height 112
click at [1144, 443] on label "No" at bounding box center [1069, 423] width 409 height 176
radio input "false"
radio input "true"
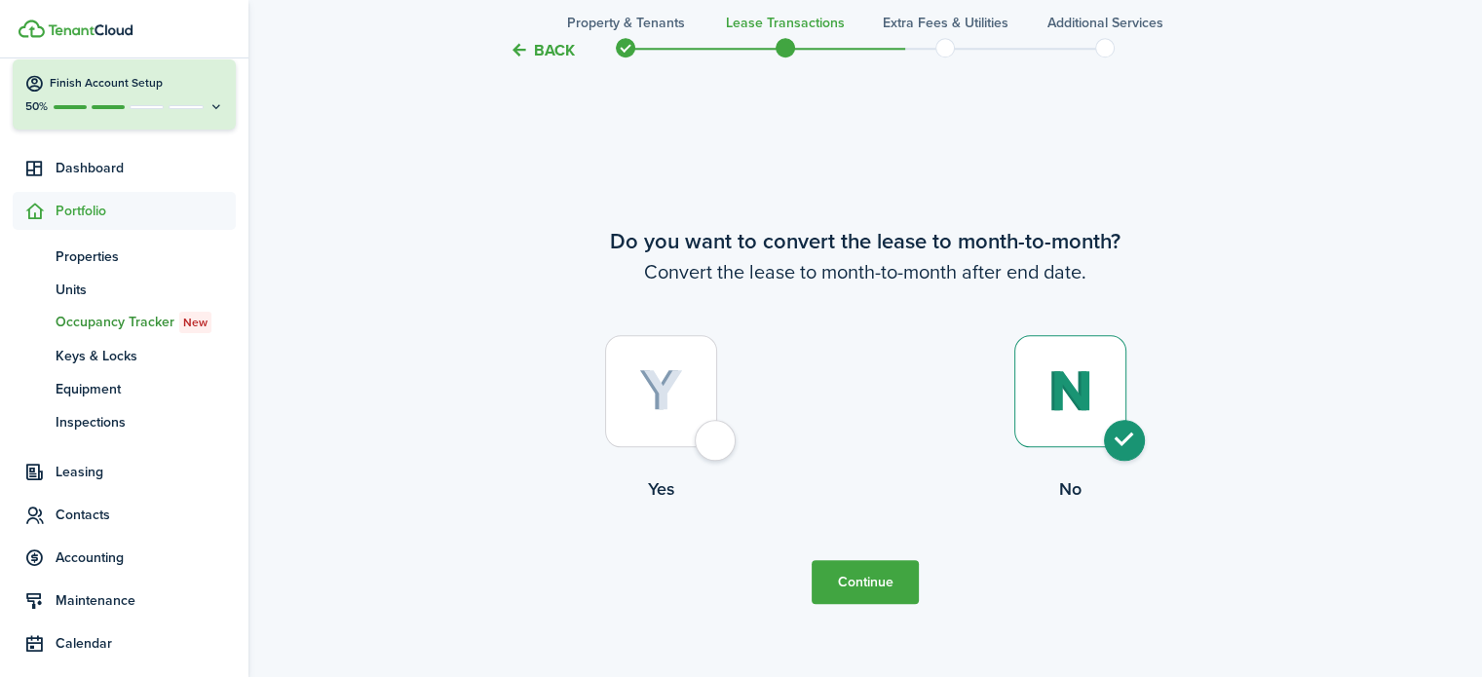
click at [869, 593] on button "Continue" at bounding box center [865, 582] width 107 height 44
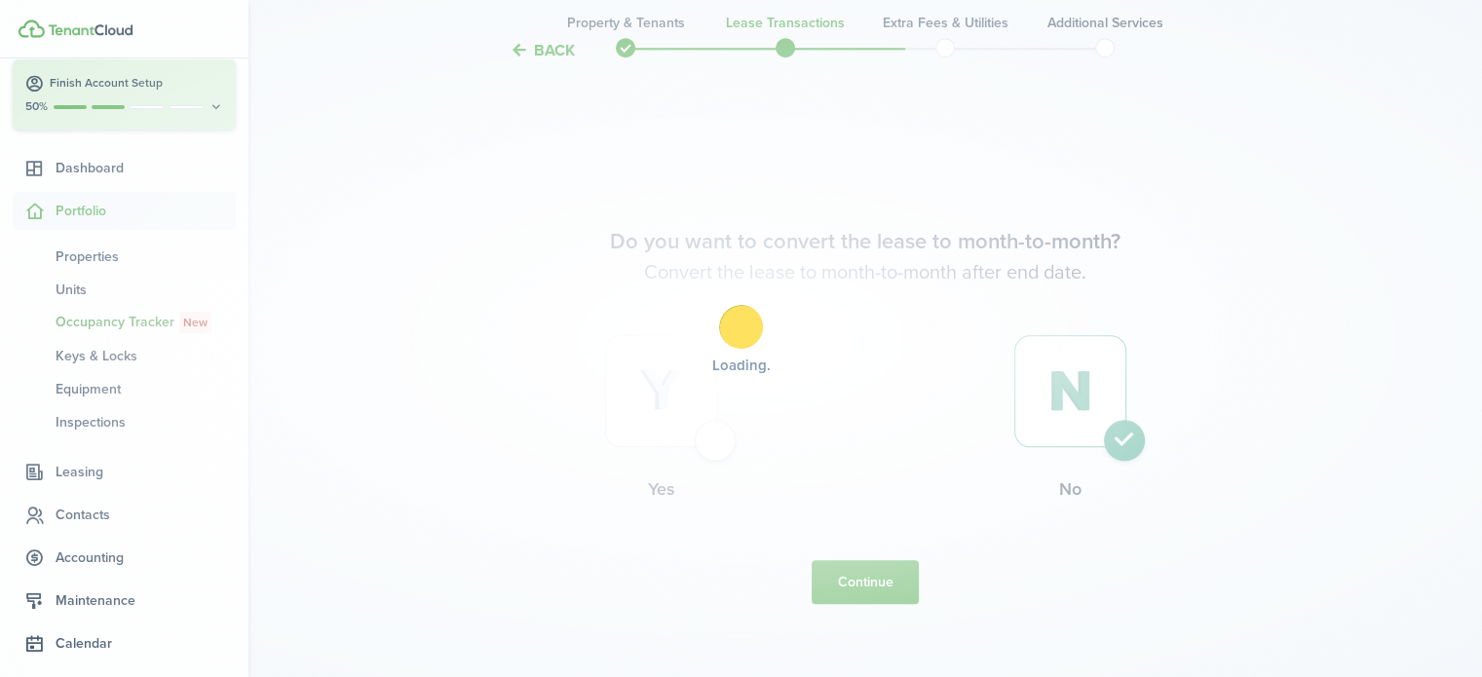
scroll to position [0, 0]
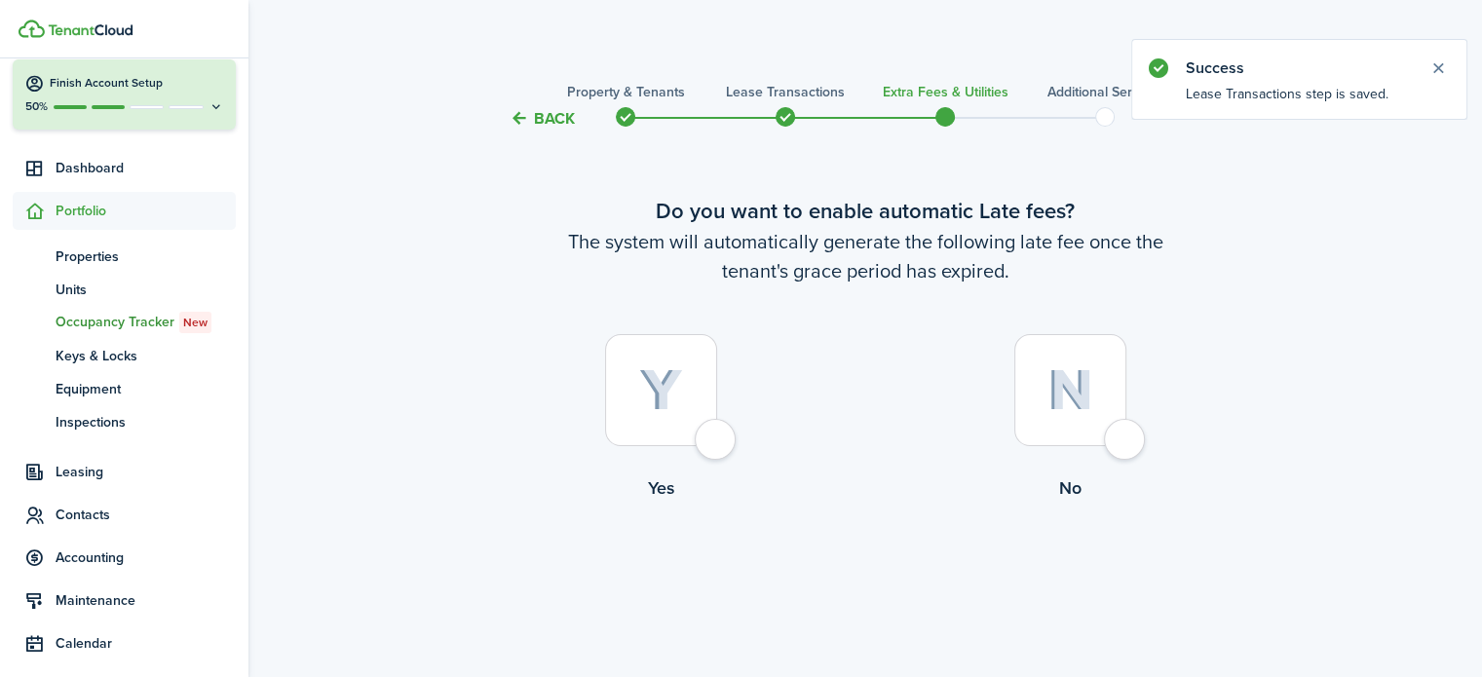
click at [1127, 430] on div at bounding box center [1070, 390] width 112 height 112
radio input "true"
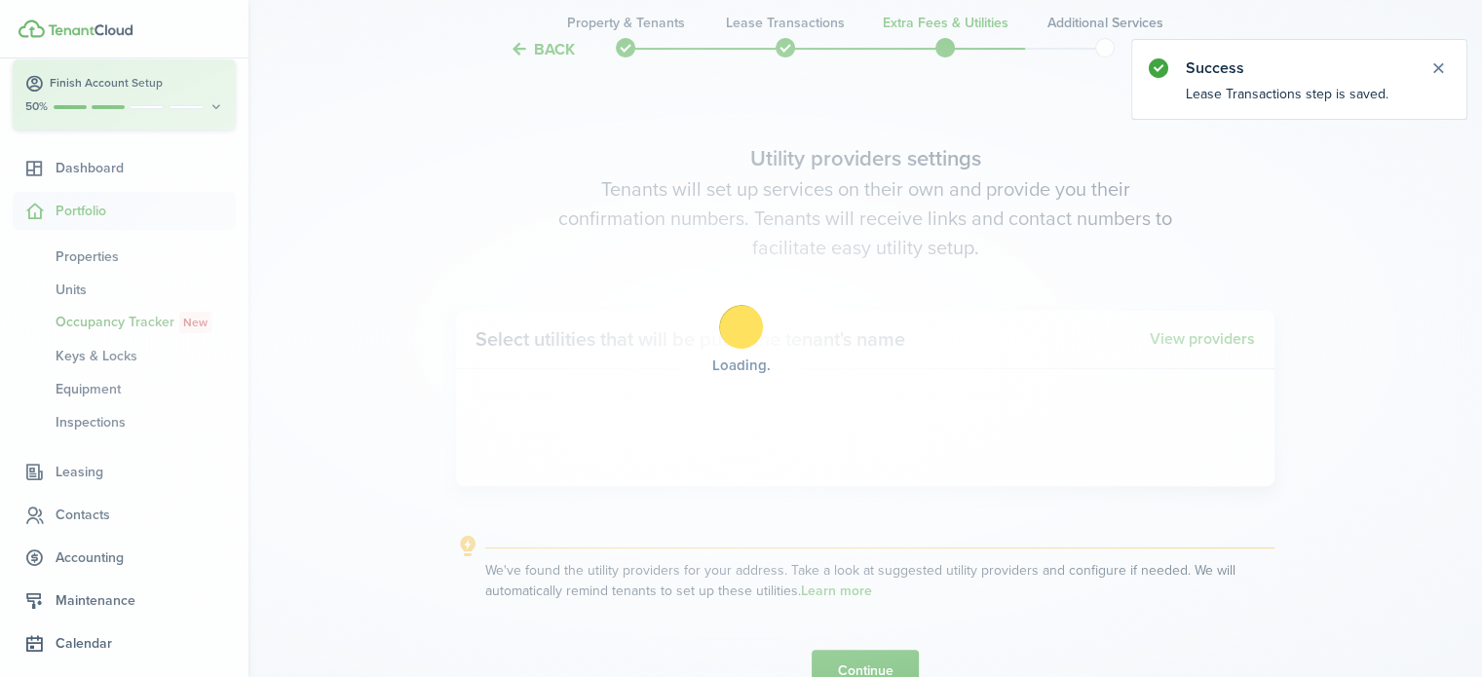
scroll to position [565, 0]
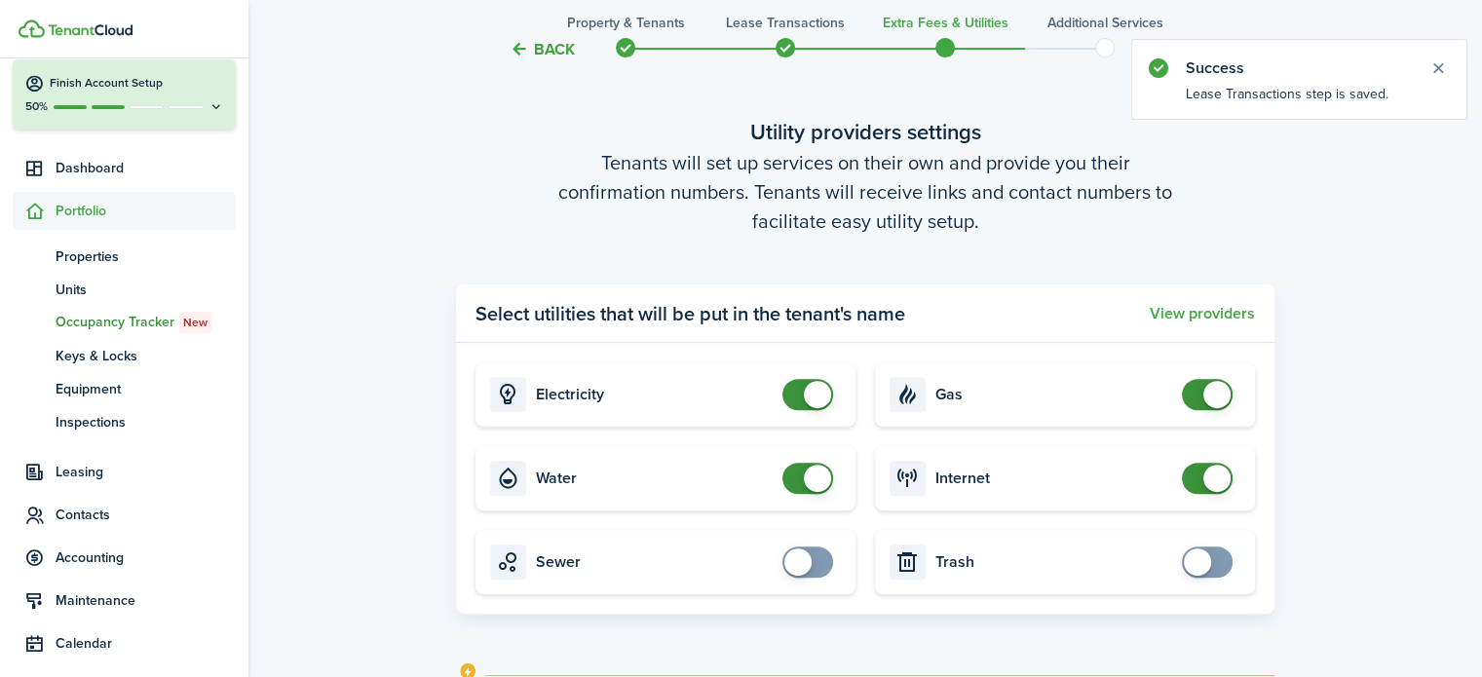
checkbox input "false"
click at [798, 402] on span at bounding box center [807, 394] width 19 height 31
checkbox input "false"
click at [798, 480] on span at bounding box center [807, 478] width 19 height 31
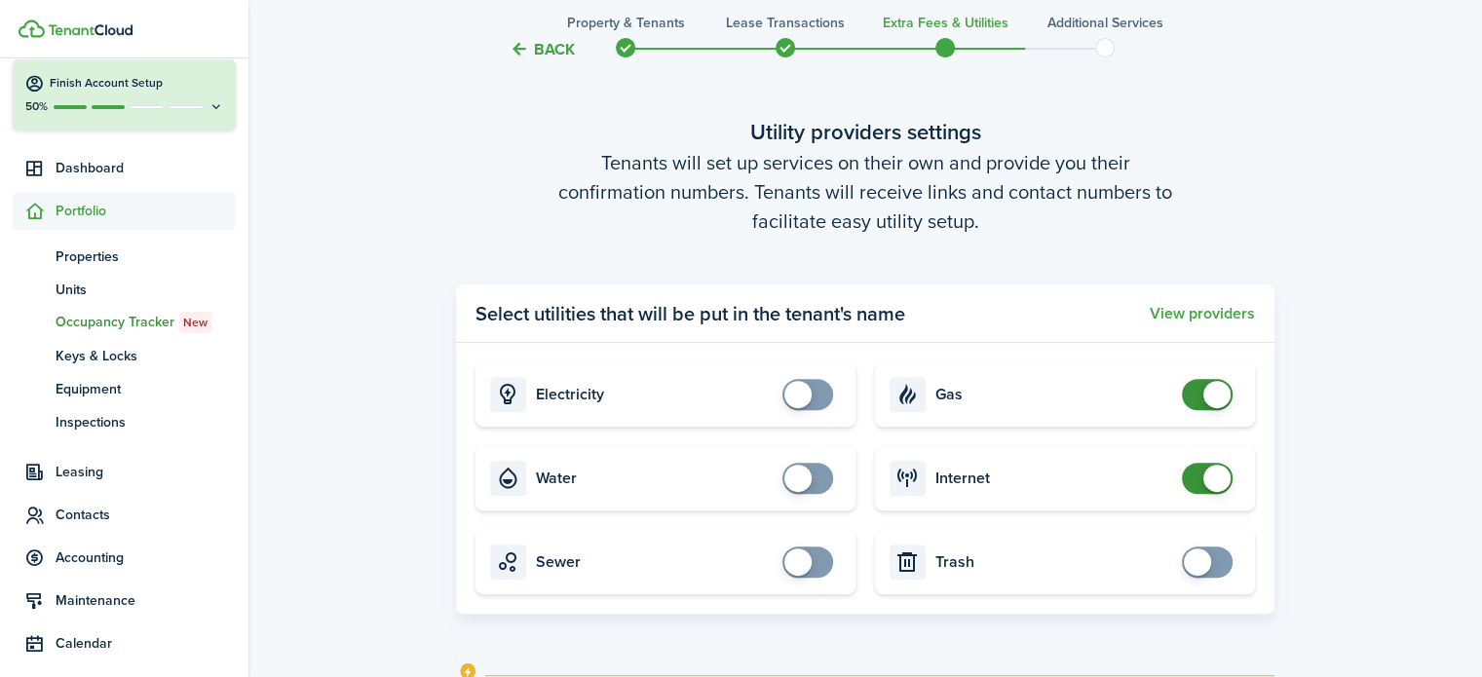
checkbox input "false"
click at [1198, 394] on span at bounding box center [1207, 394] width 19 height 31
checkbox input "false"
click at [1198, 476] on span at bounding box center [1207, 478] width 19 height 31
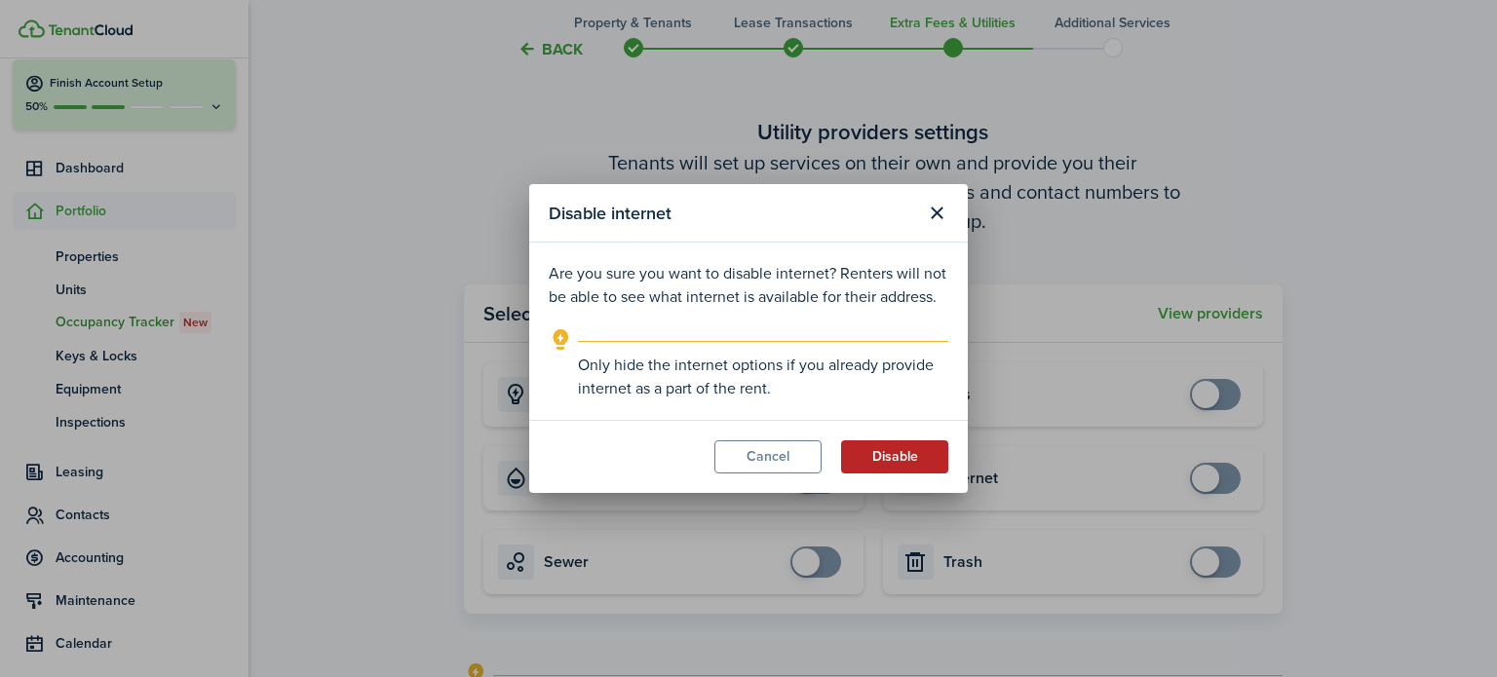
click at [916, 455] on button "Disable" at bounding box center [894, 456] width 107 height 33
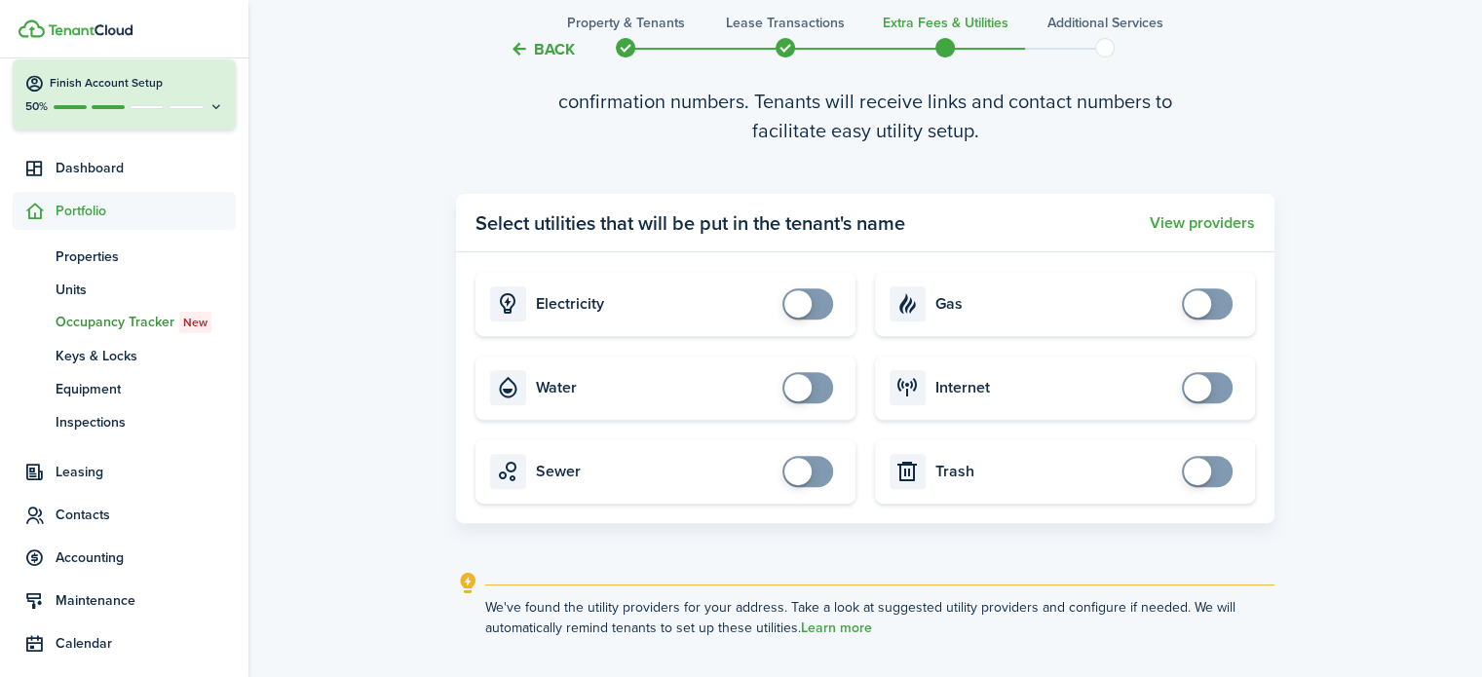
scroll to position [801, 0]
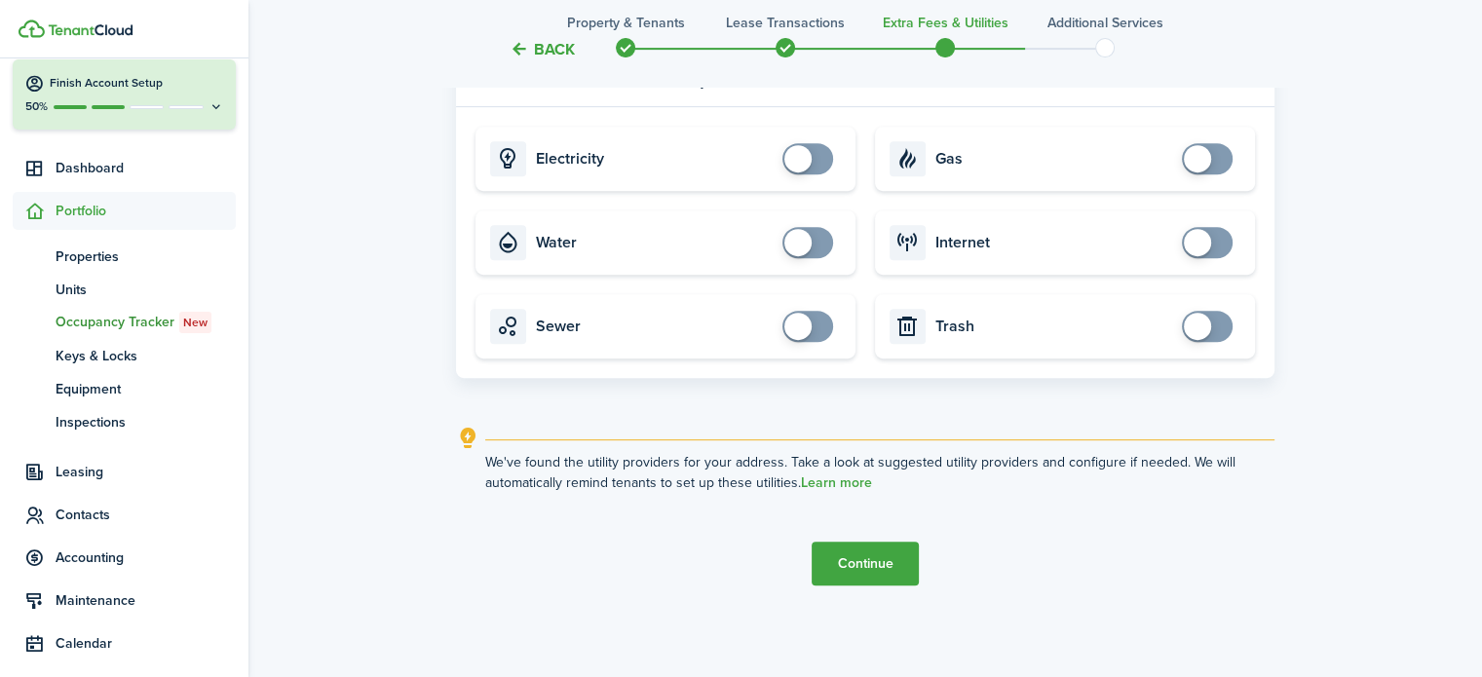
click at [888, 566] on button "Continue" at bounding box center [865, 564] width 107 height 44
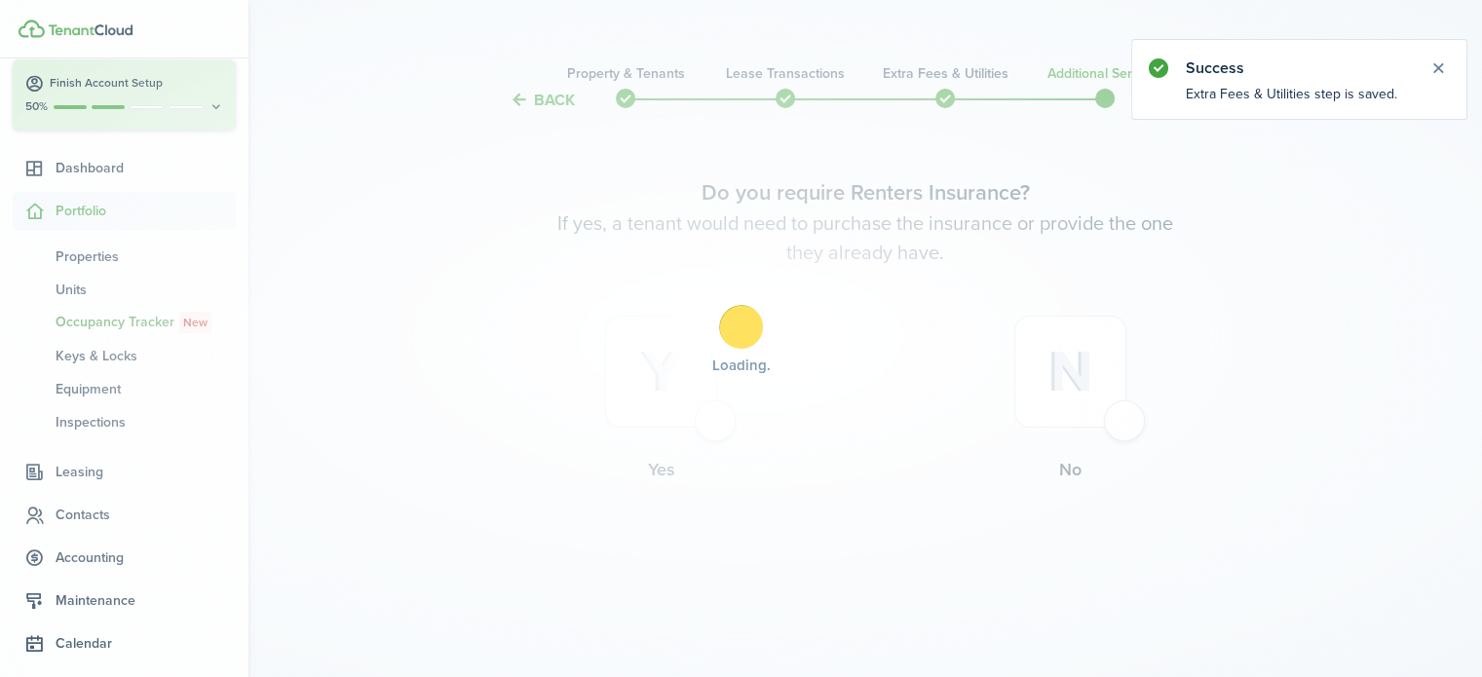
scroll to position [0, 0]
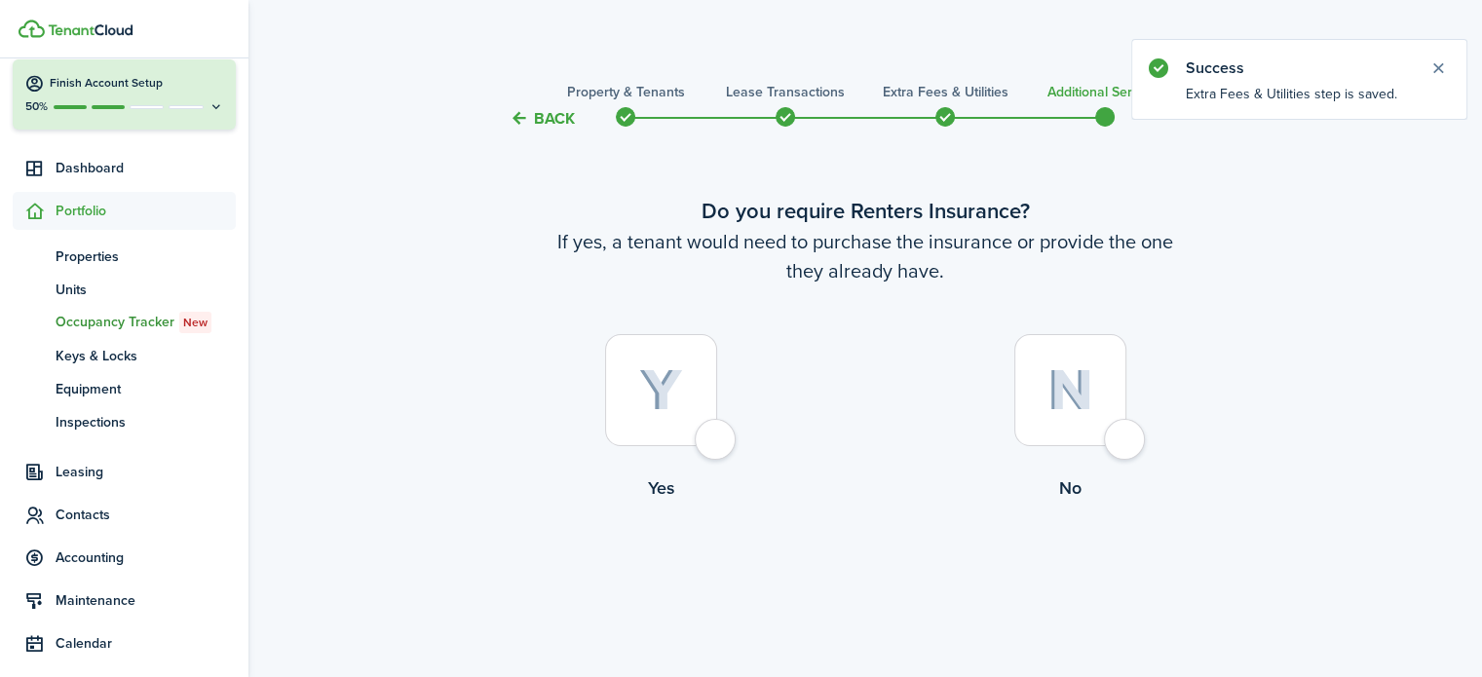
click at [1123, 440] on div at bounding box center [1070, 390] width 112 height 112
radio input "true"
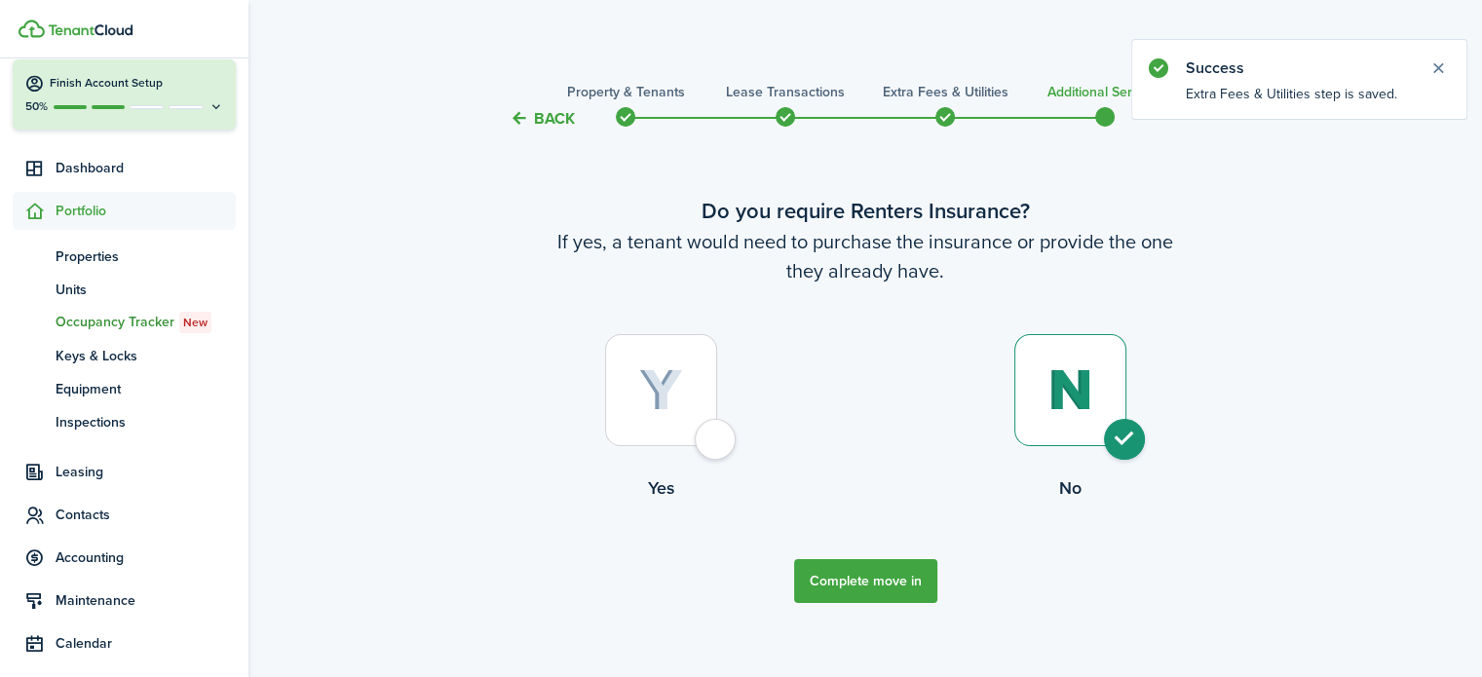
click at [892, 577] on button "Complete move in" at bounding box center [865, 581] width 143 height 44
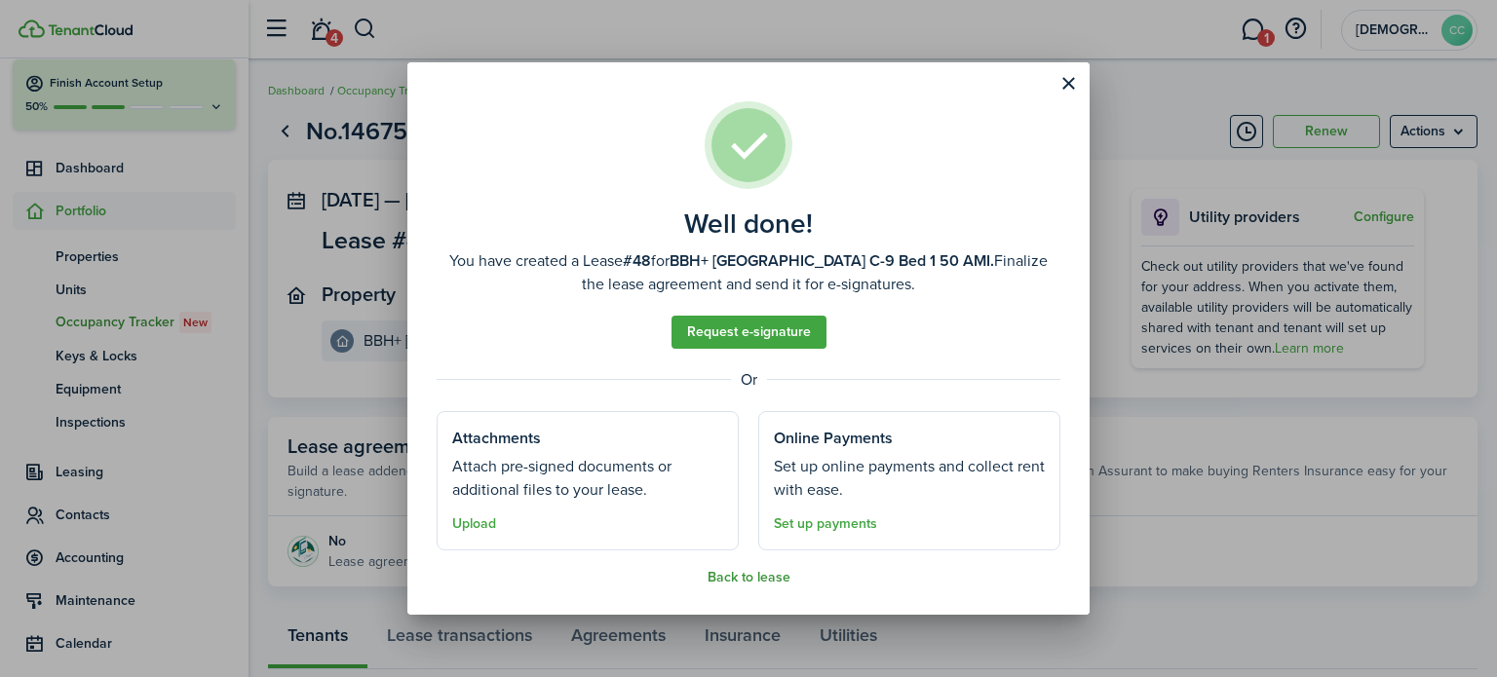
click at [753, 573] on button "Back to lease" at bounding box center [749, 578] width 83 height 16
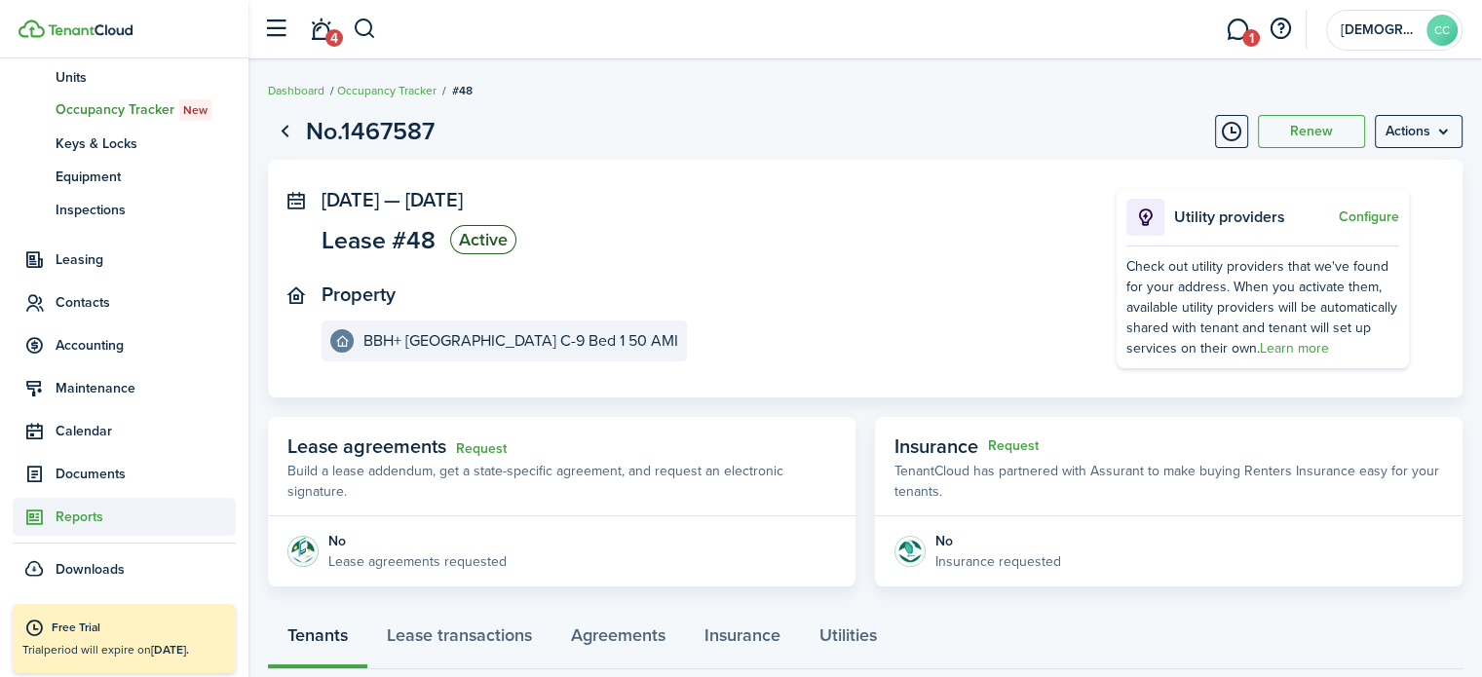
click at [101, 526] on span "Reports" at bounding box center [146, 517] width 180 height 20
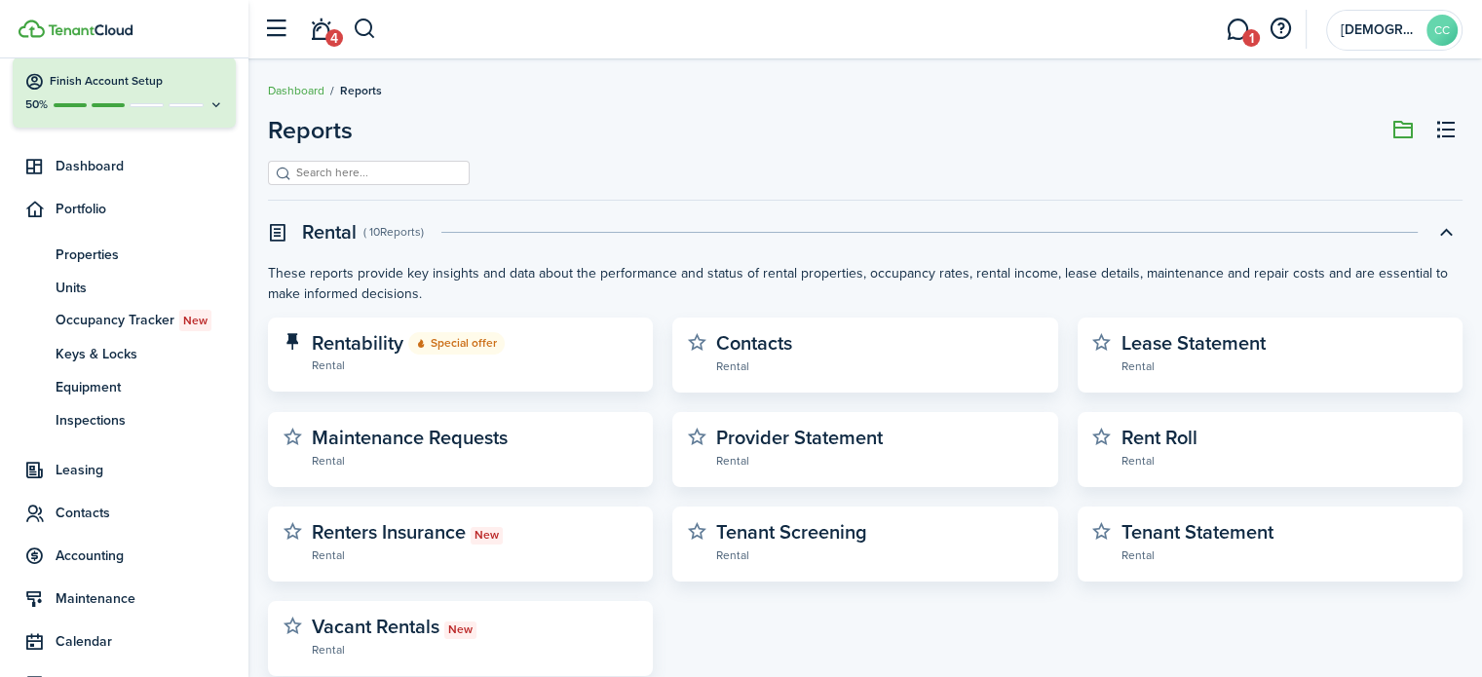
scroll to position [76, 0]
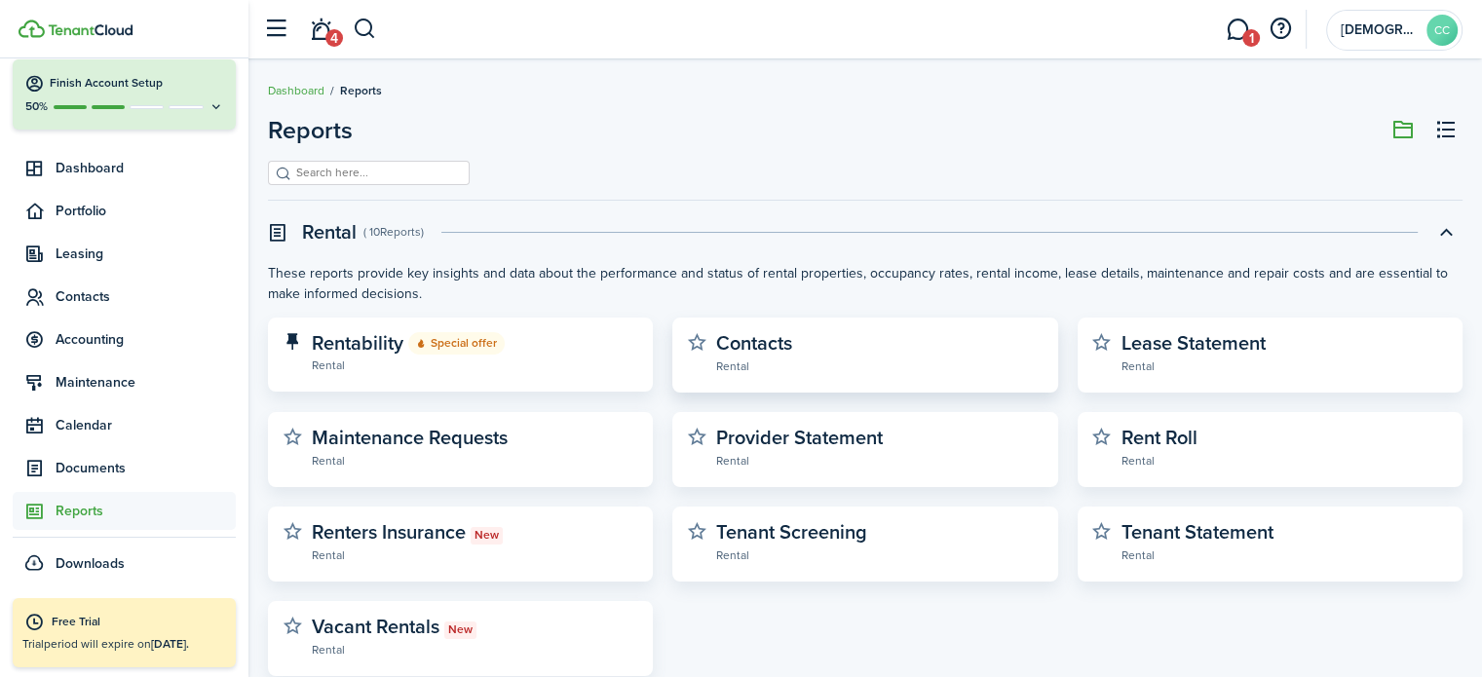
click at [751, 346] on widget-stats-description "Contacts" at bounding box center [754, 342] width 76 height 29
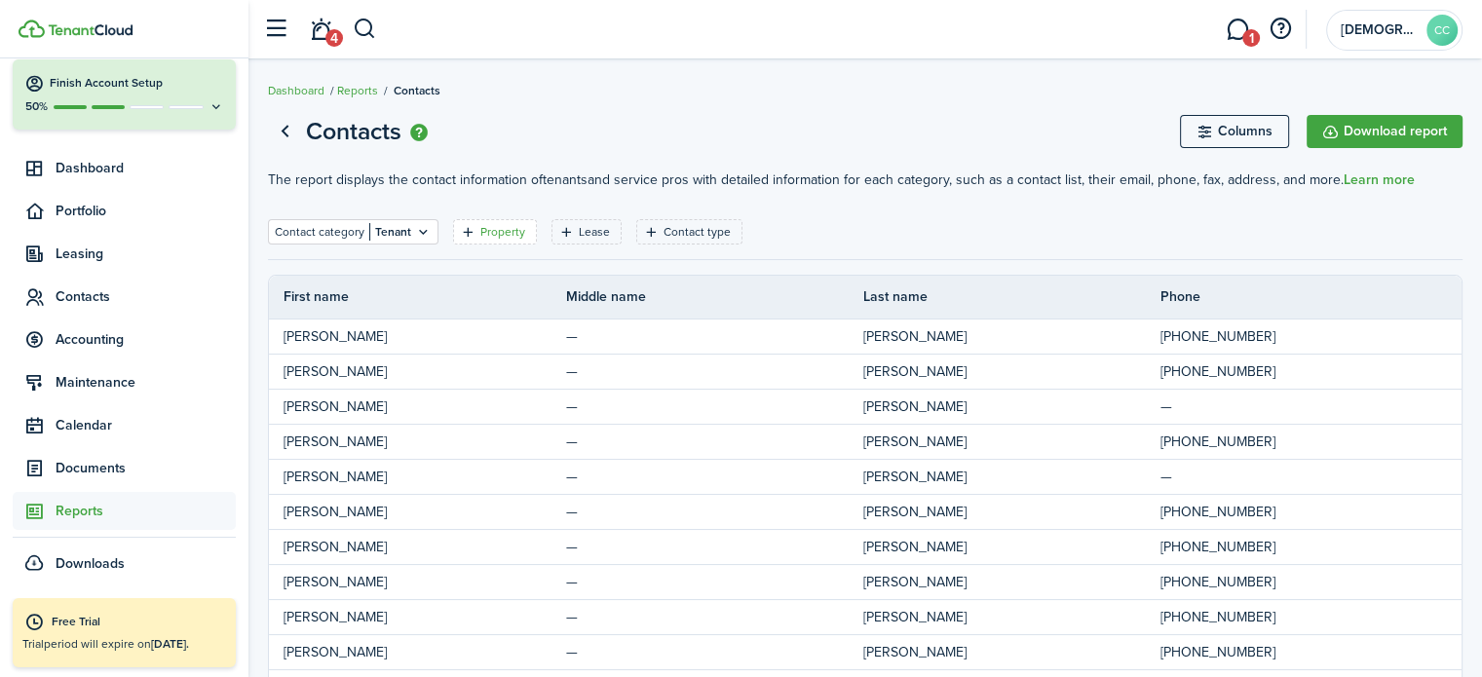
click at [503, 230] on filter-tag-label "Property" at bounding box center [502, 232] width 45 height 18
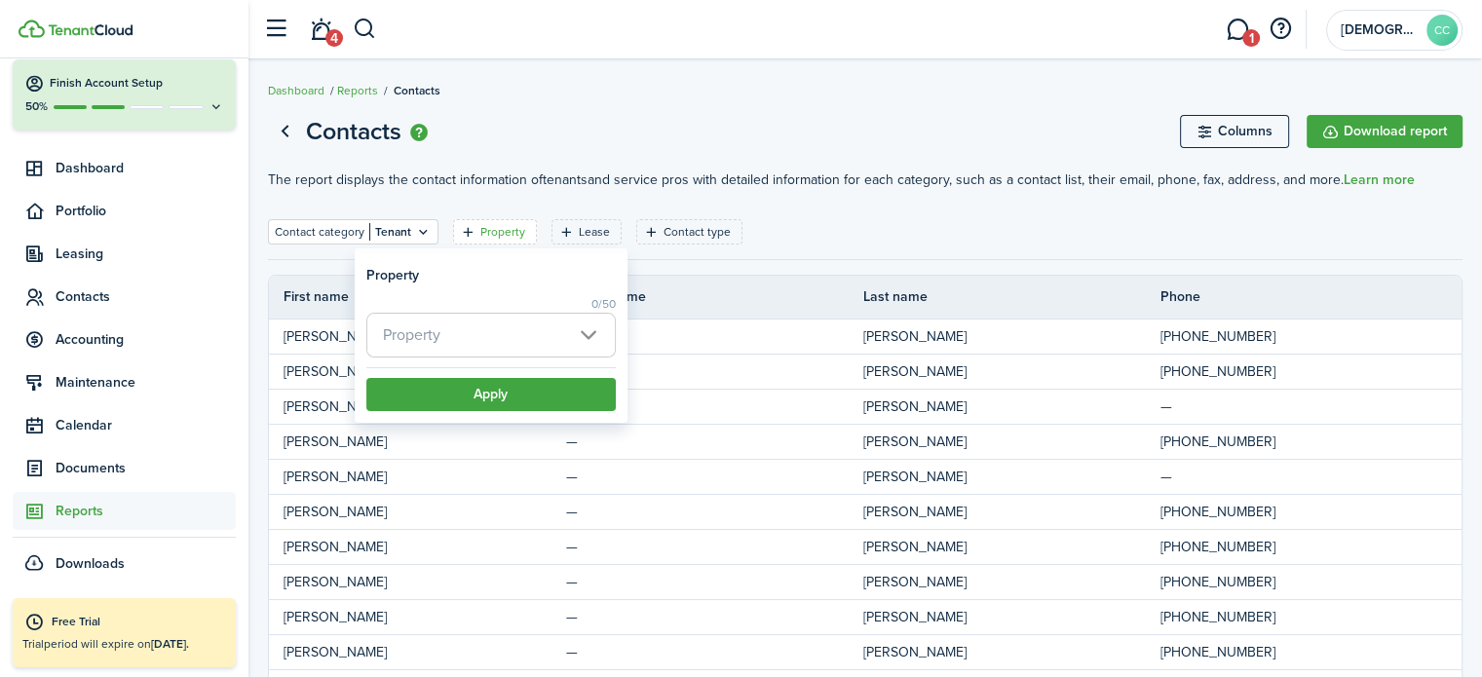
click at [499, 325] on span "Property" at bounding box center [491, 335] width 248 height 43
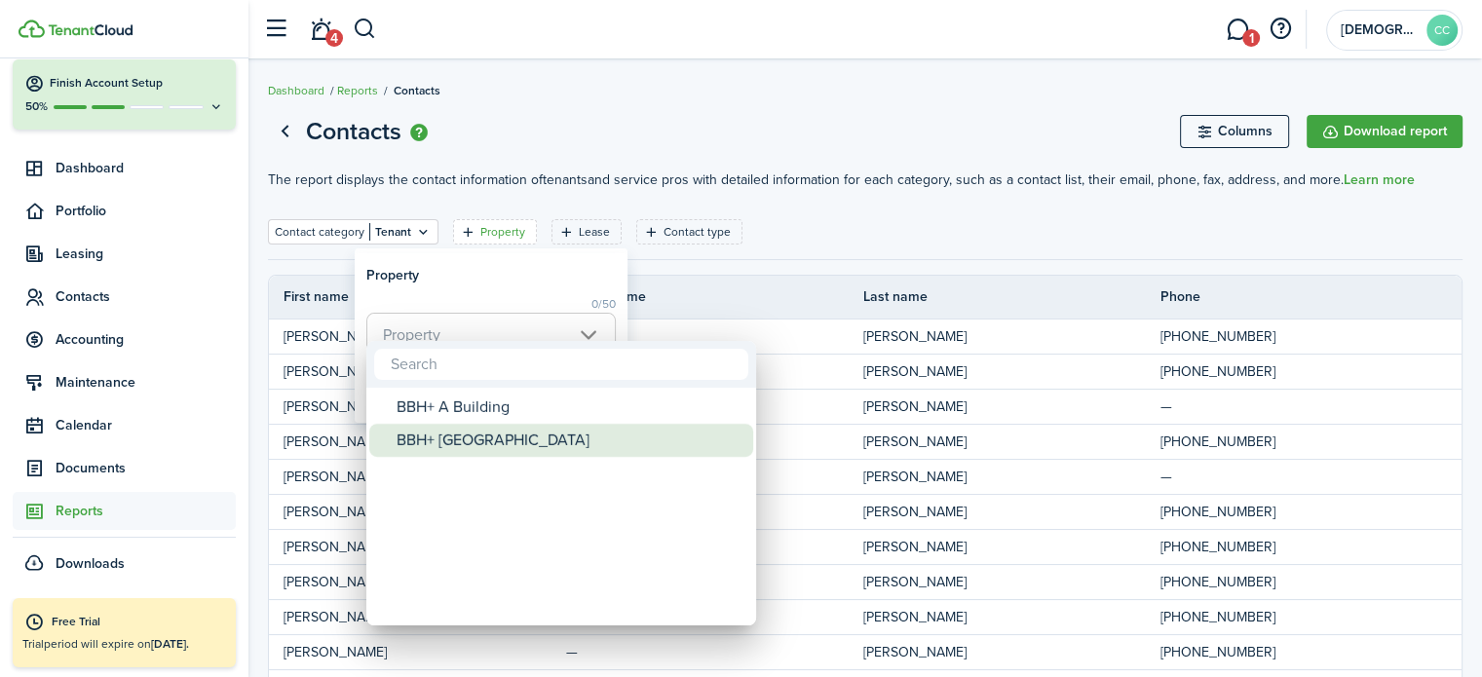
click at [487, 442] on div "BBH+ [GEOGRAPHIC_DATA]" at bounding box center [569, 440] width 345 height 33
type input "BBH+ [GEOGRAPHIC_DATA]"
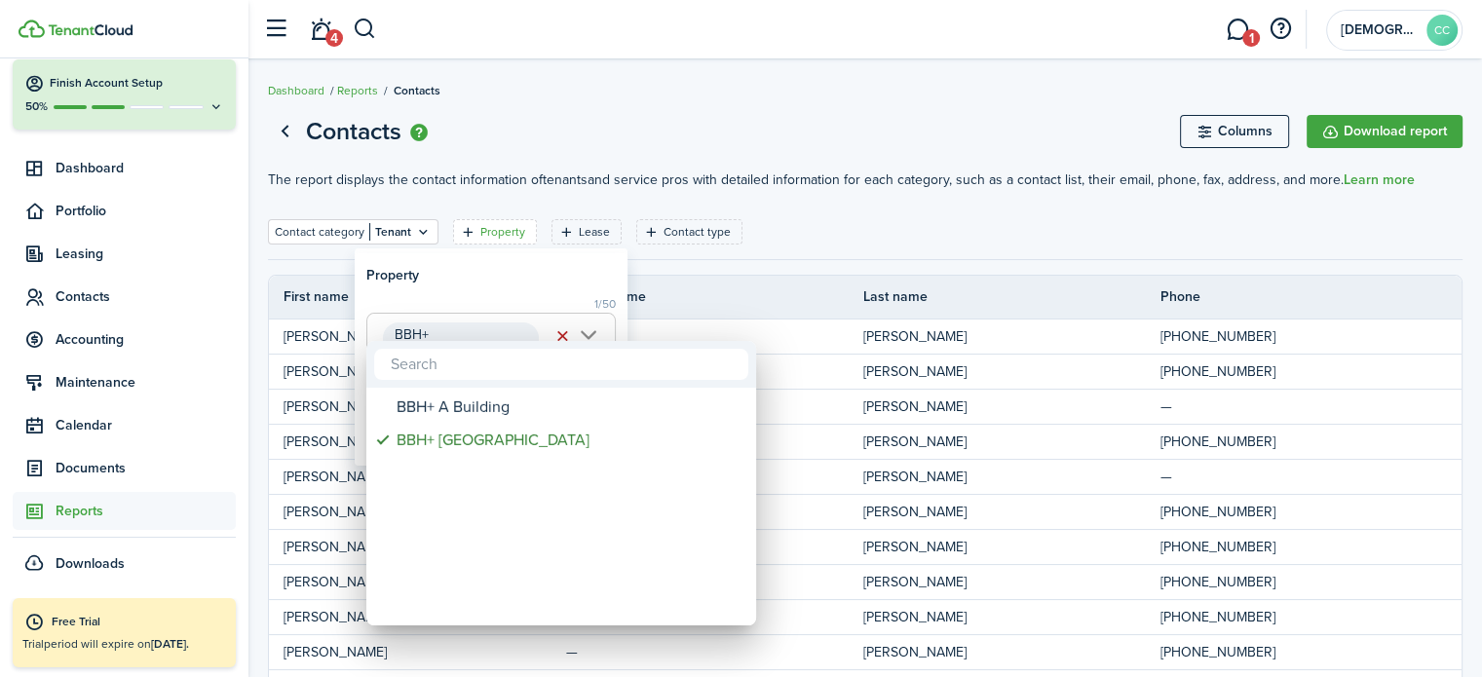
click at [565, 287] on div at bounding box center [741, 338] width 1794 height 989
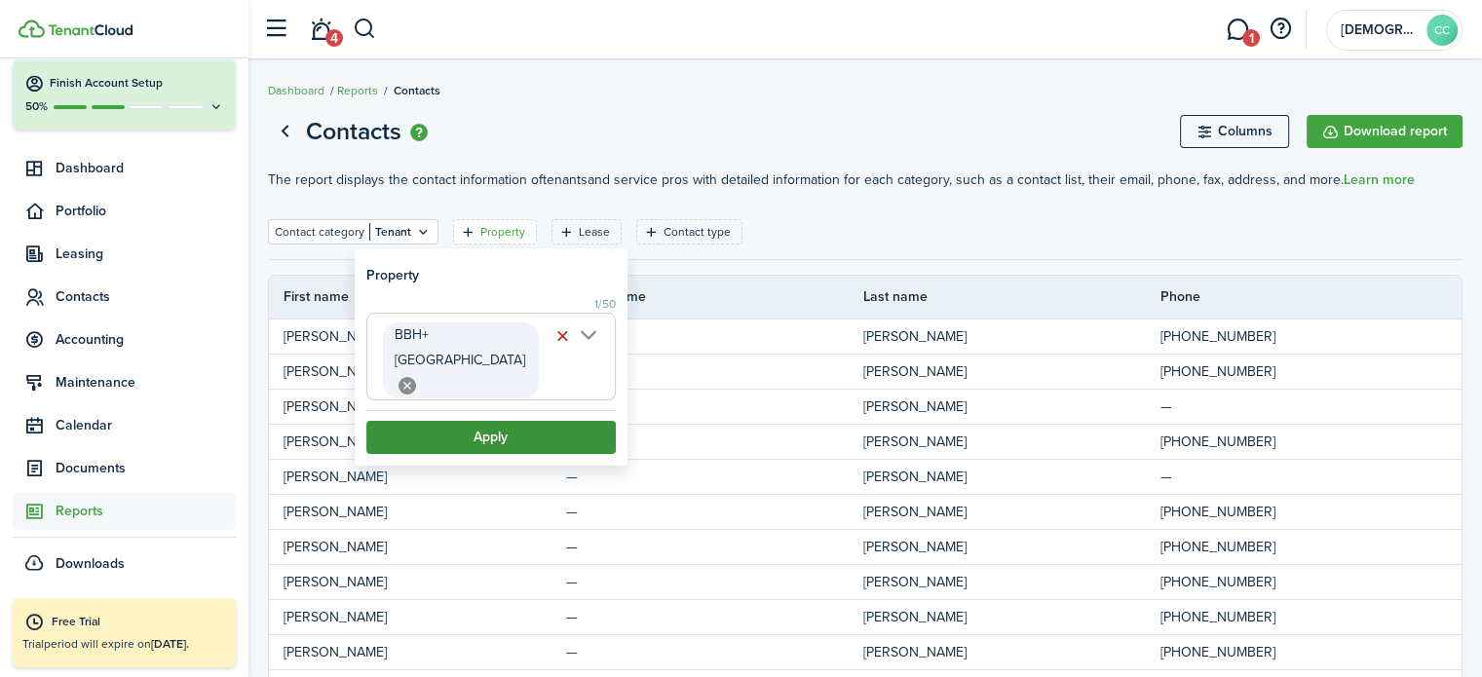
click at [519, 430] on button "Apply" at bounding box center [490, 437] width 249 height 33
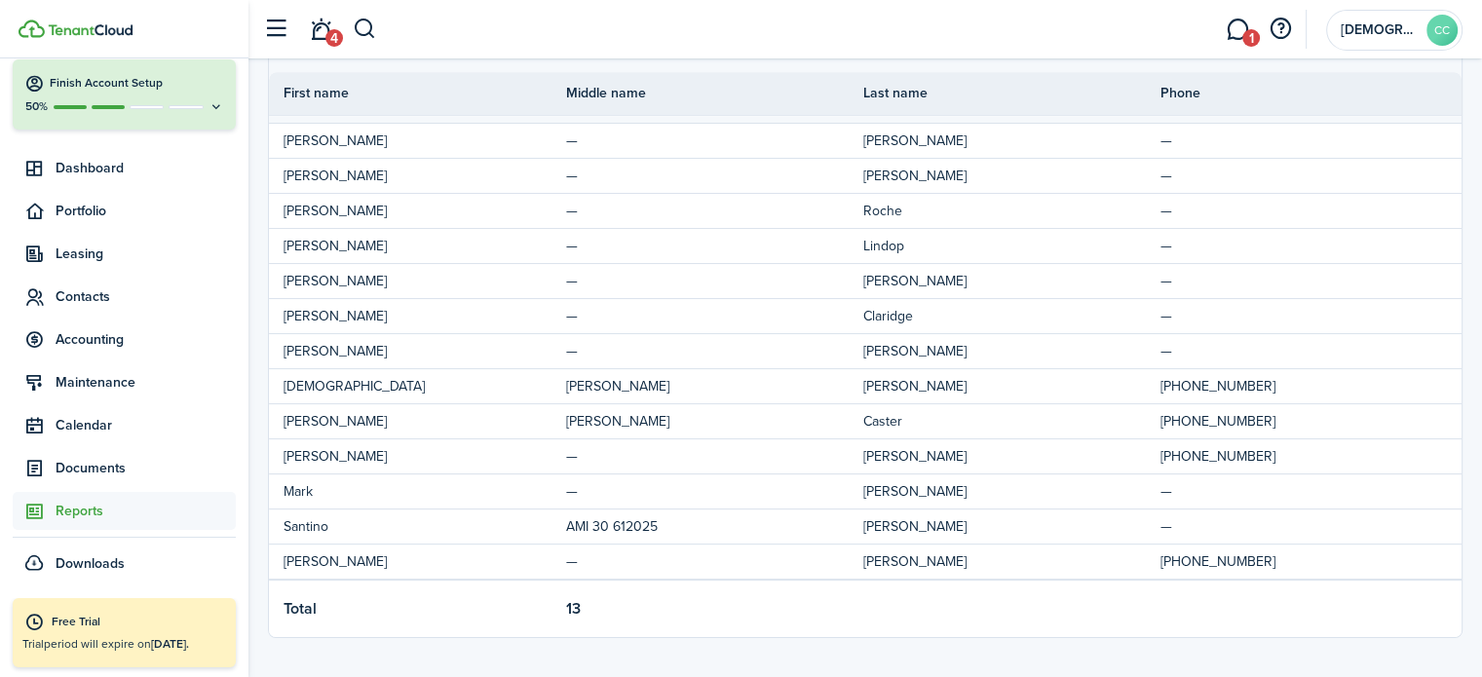
scroll to position [249, 0]
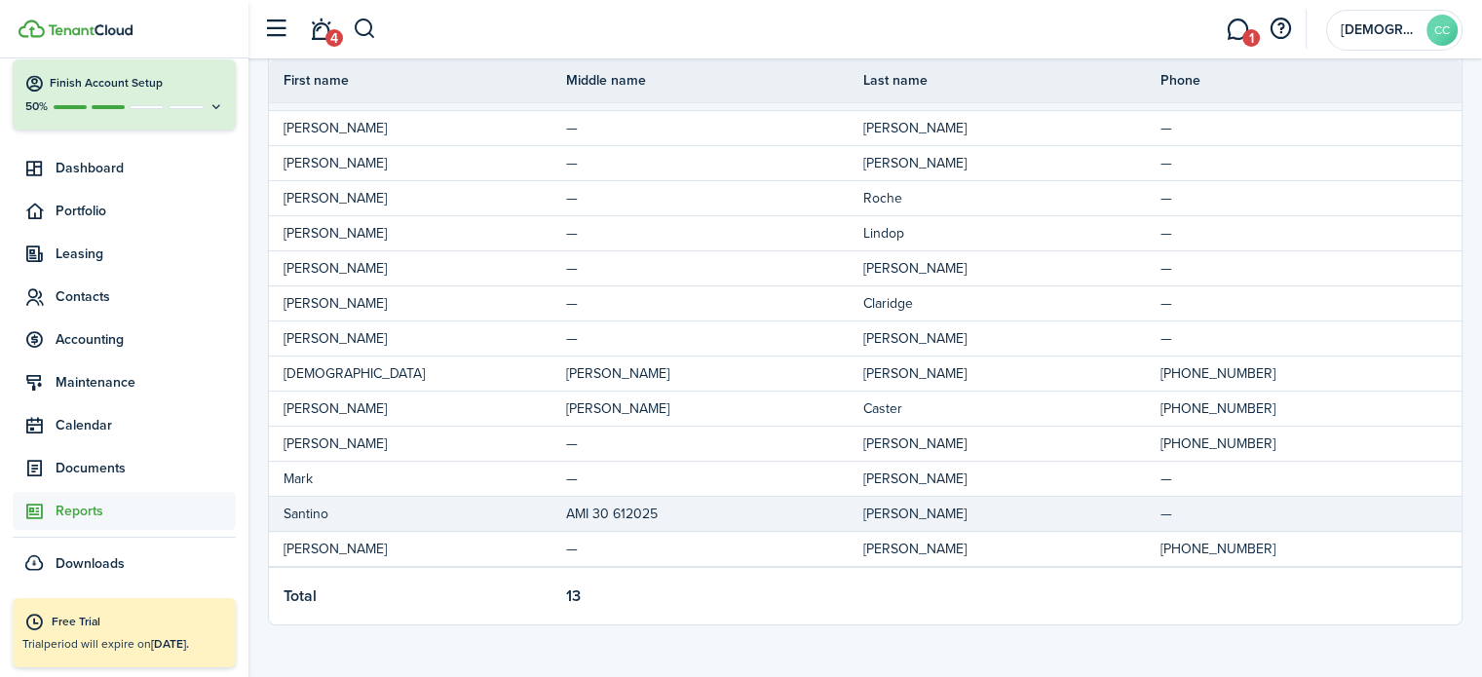
click at [326, 508] on span "Santino" at bounding box center [306, 514] width 45 height 20
click at [620, 510] on span "AMI 30 612025" at bounding box center [612, 514] width 92 height 20
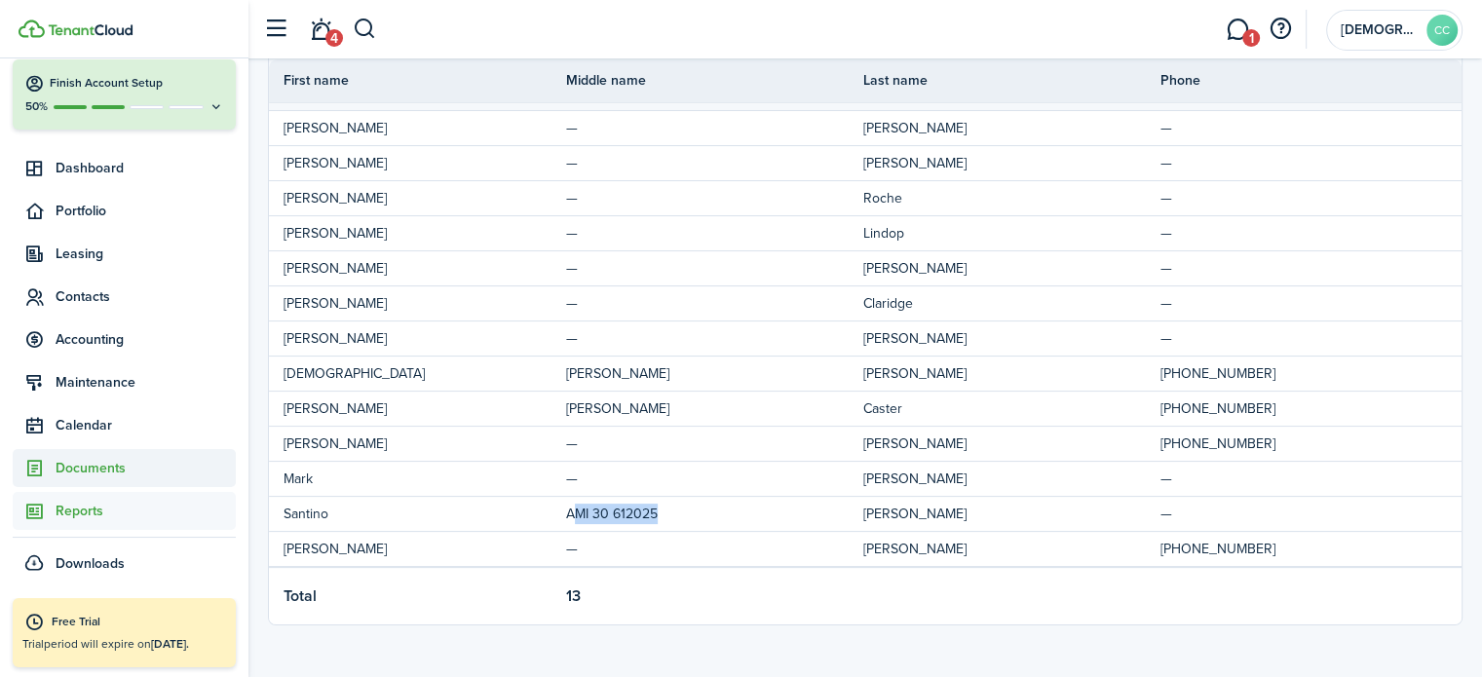
click at [91, 474] on span "Documents" at bounding box center [146, 468] width 180 height 20
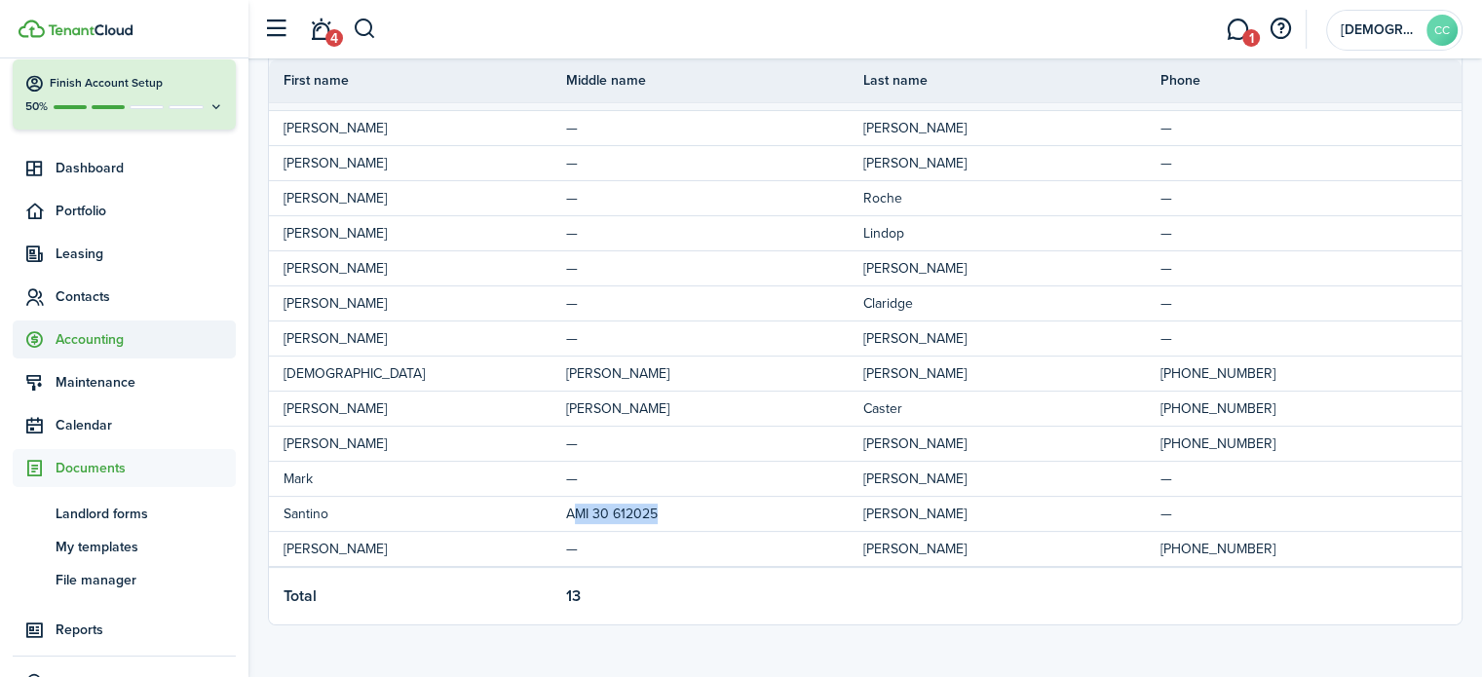
click at [104, 346] on span "Accounting" at bounding box center [146, 339] width 180 height 20
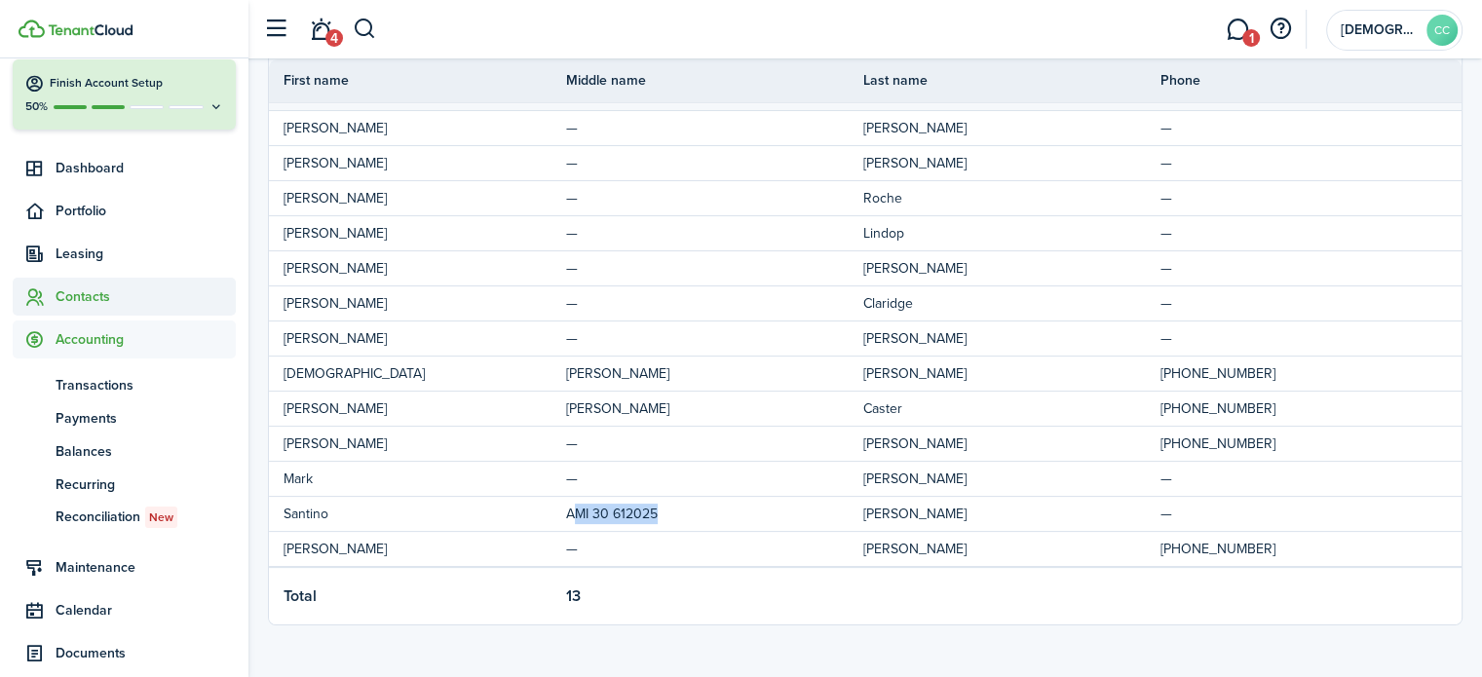
click at [107, 299] on span "Contacts" at bounding box center [146, 297] width 180 height 20
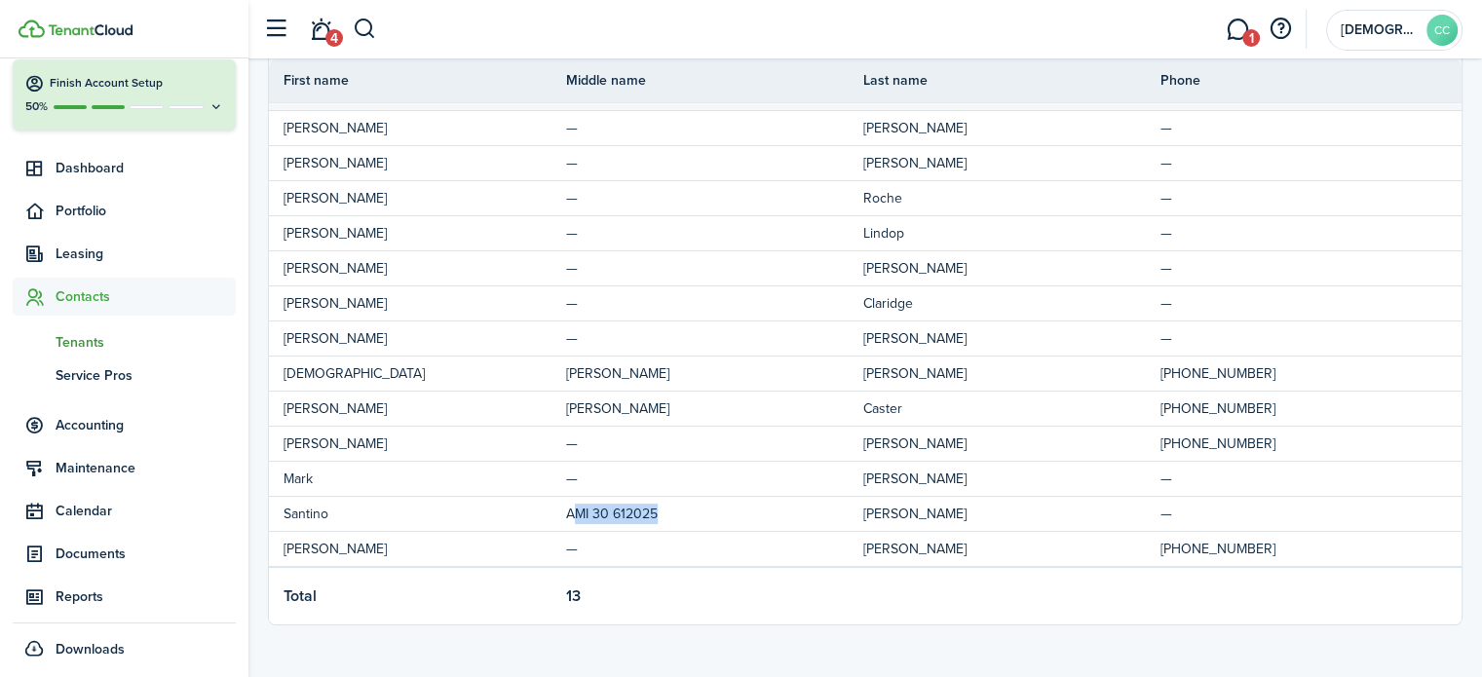
click at [89, 343] on span "Tenants" at bounding box center [146, 342] width 180 height 20
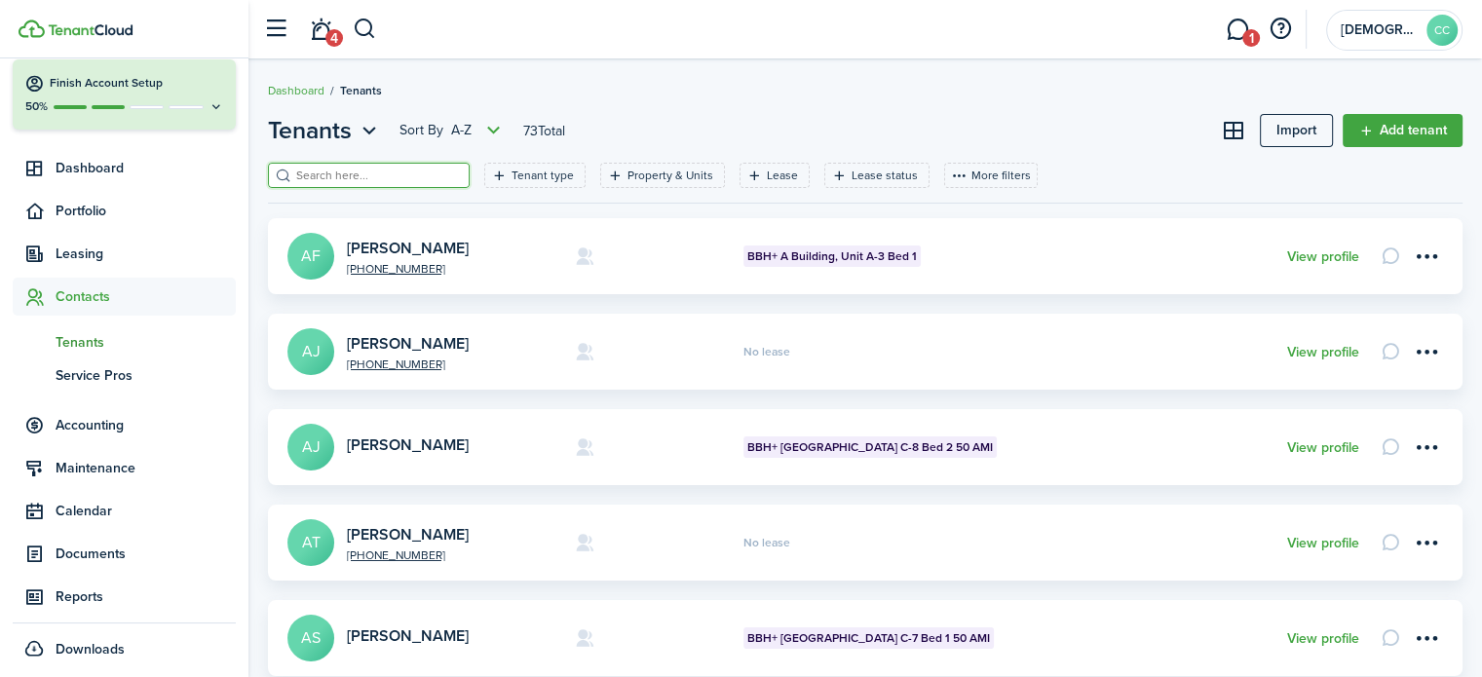
click at [335, 182] on input "search" at bounding box center [377, 176] width 172 height 19
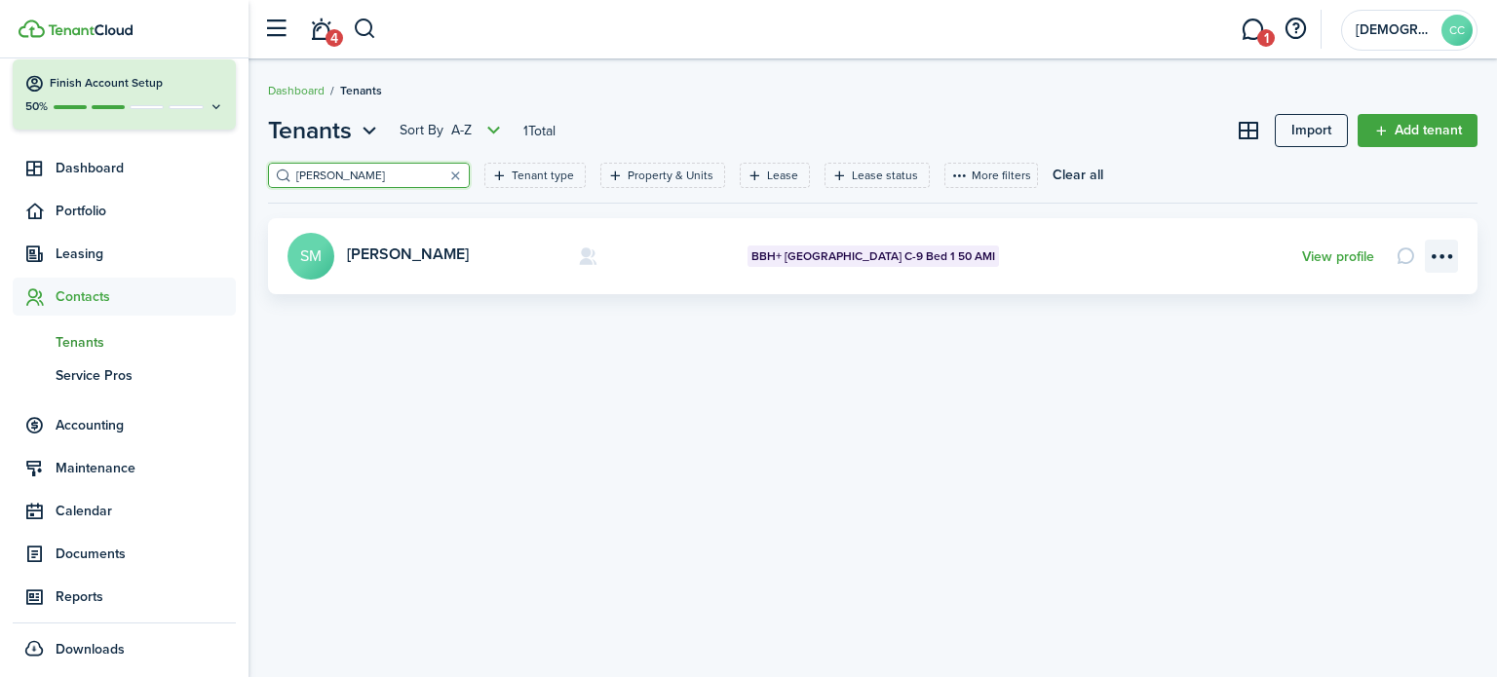
type input "murphy"
click at [1441, 249] on menu-btn-icon "Open menu" at bounding box center [1441, 256] width 33 height 33
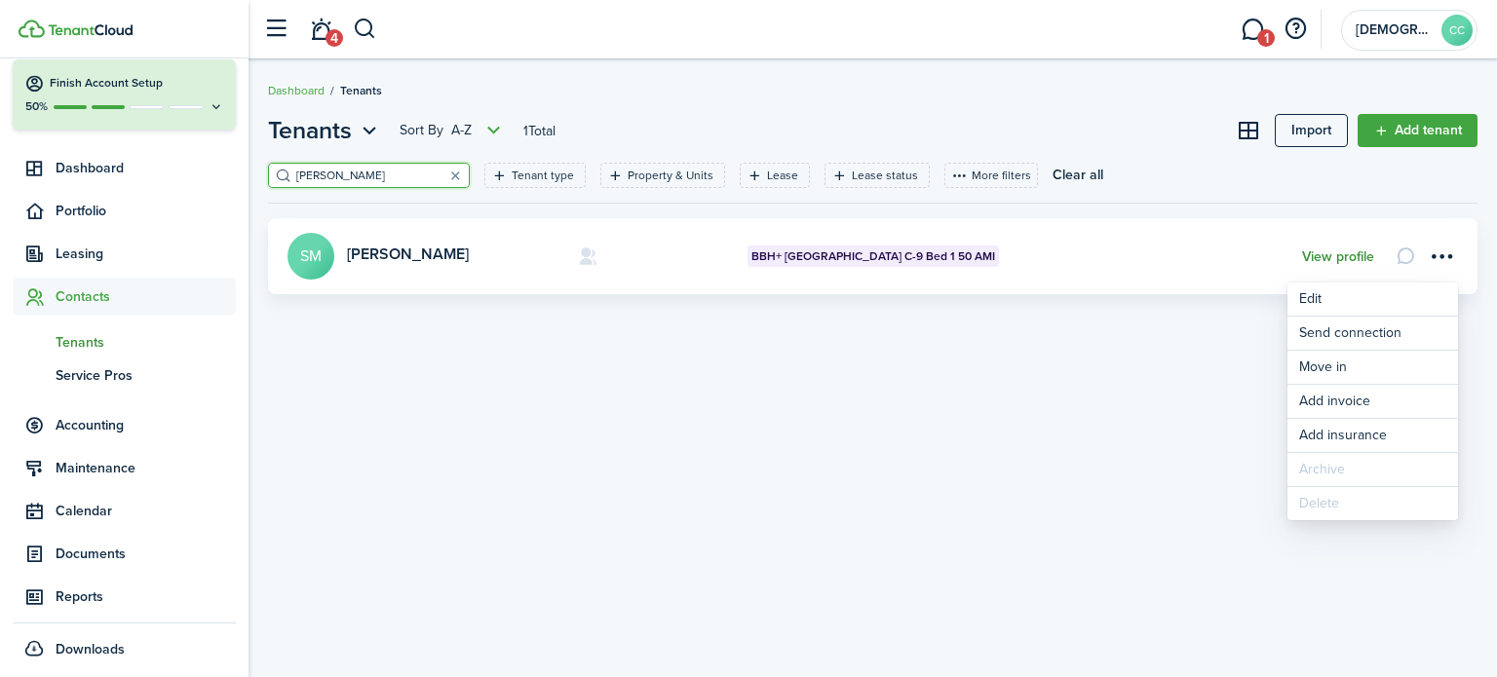
click at [1341, 260] on link "View profile" at bounding box center [1338, 257] width 72 height 16
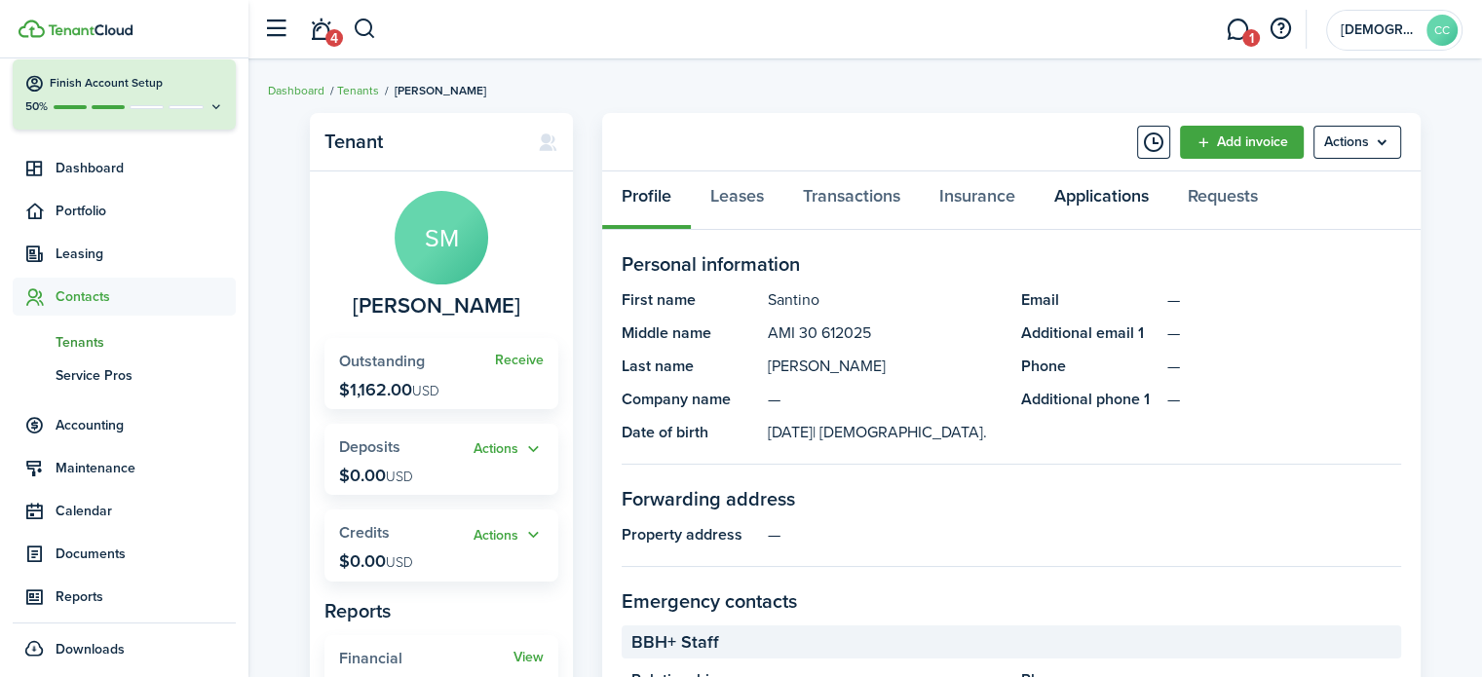
click at [1107, 188] on link "Applications" at bounding box center [1102, 201] width 134 height 58
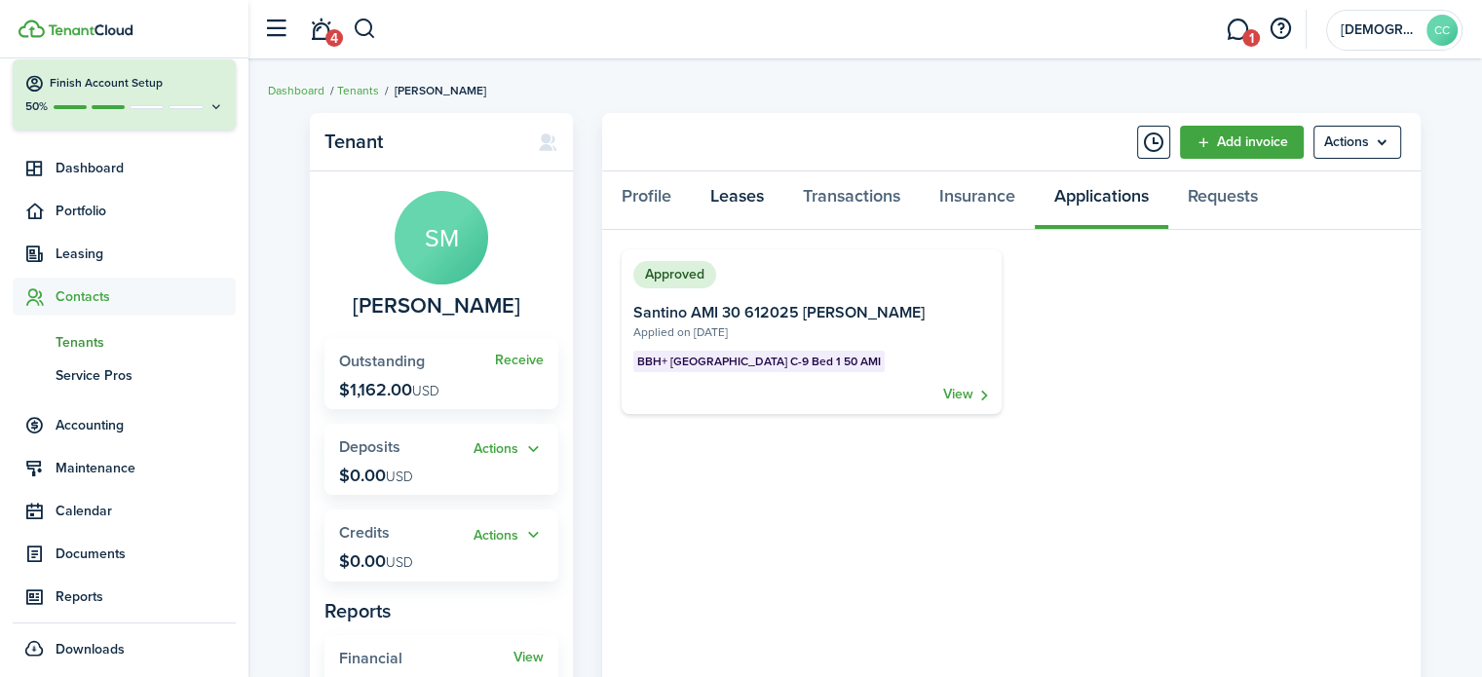
click at [729, 206] on link "Leases" at bounding box center [737, 201] width 93 height 58
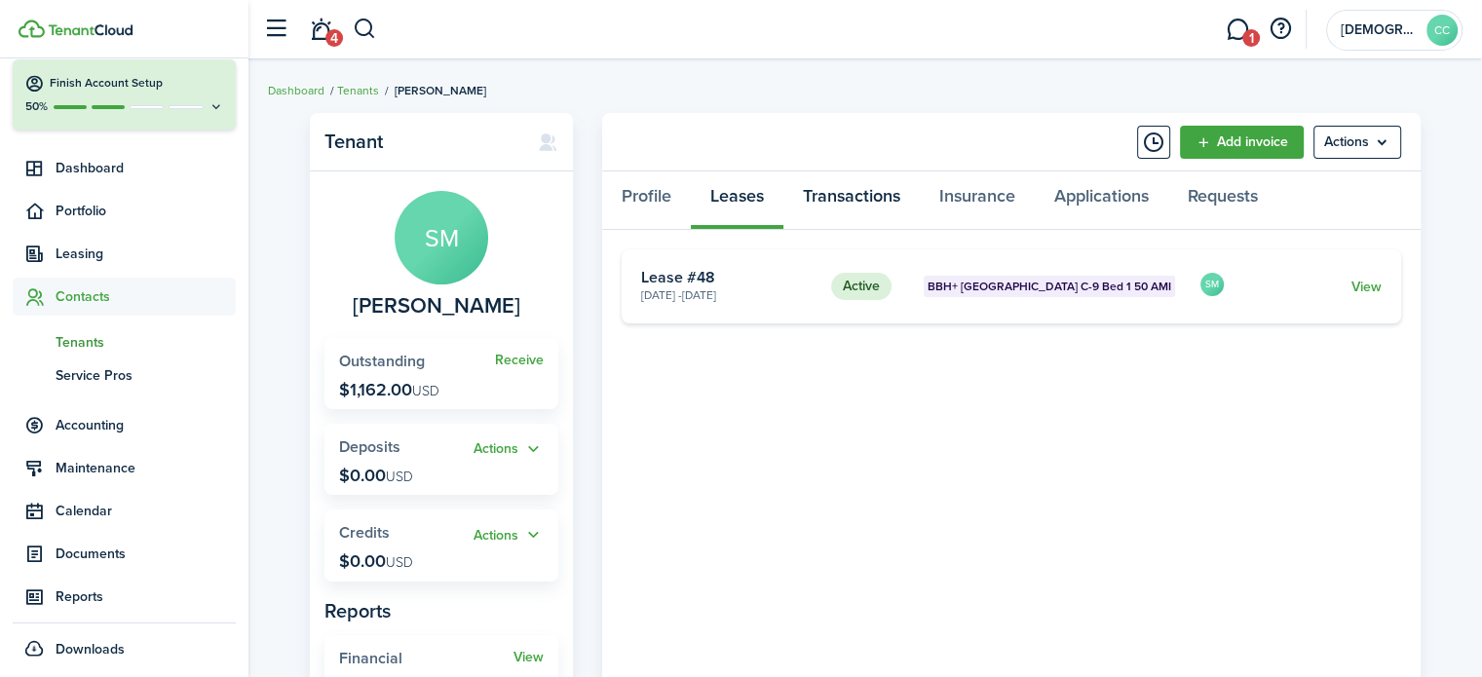
click at [836, 199] on link "Transactions" at bounding box center [852, 201] width 136 height 58
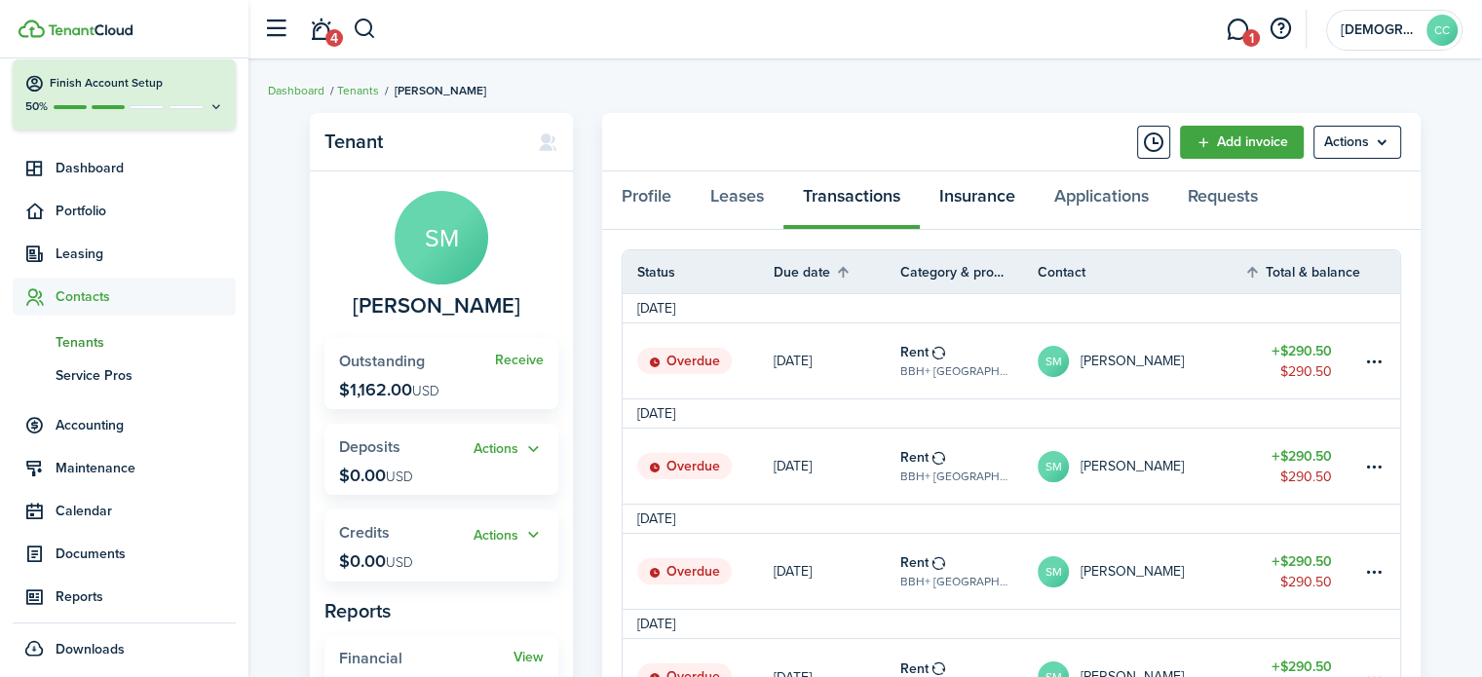
click at [973, 205] on link "Insurance" at bounding box center [977, 201] width 115 height 58
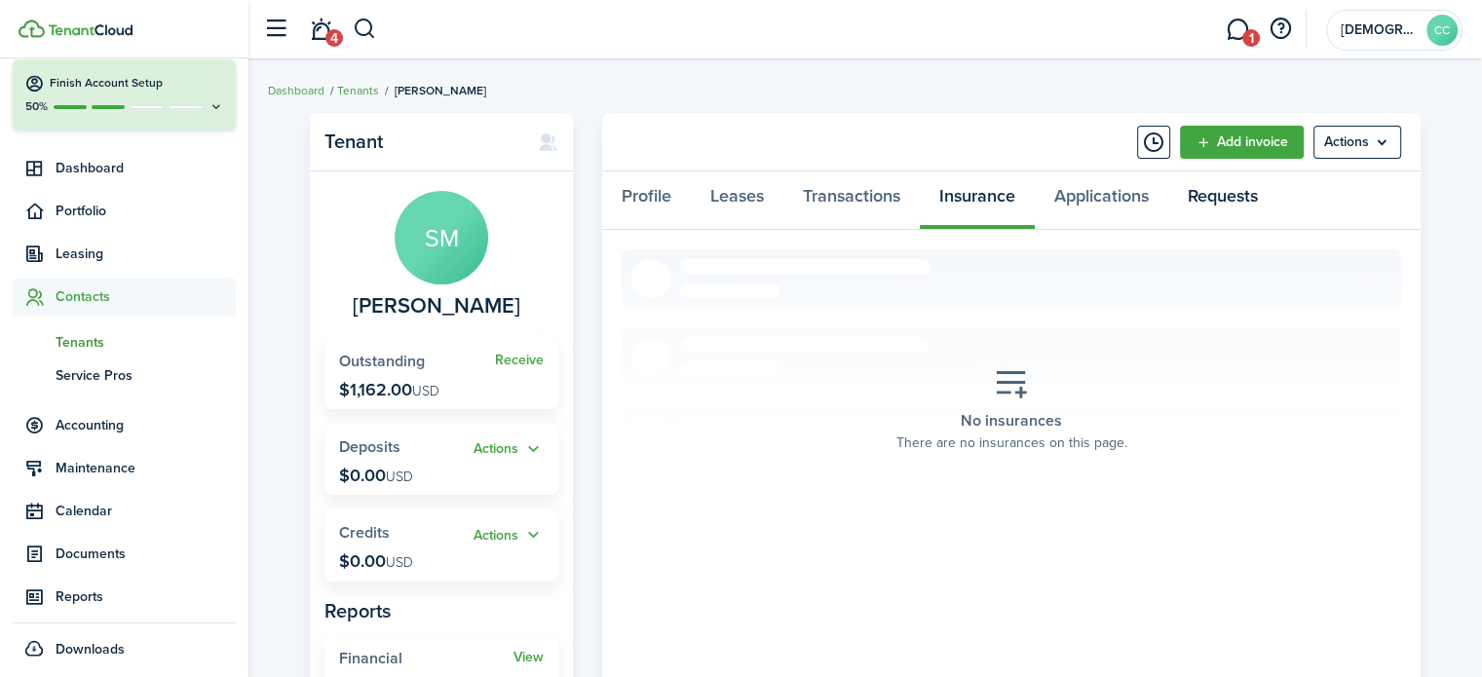
click at [1223, 198] on link "Requests" at bounding box center [1222, 201] width 109 height 58
click at [648, 190] on link "Profile" at bounding box center [646, 201] width 89 height 58
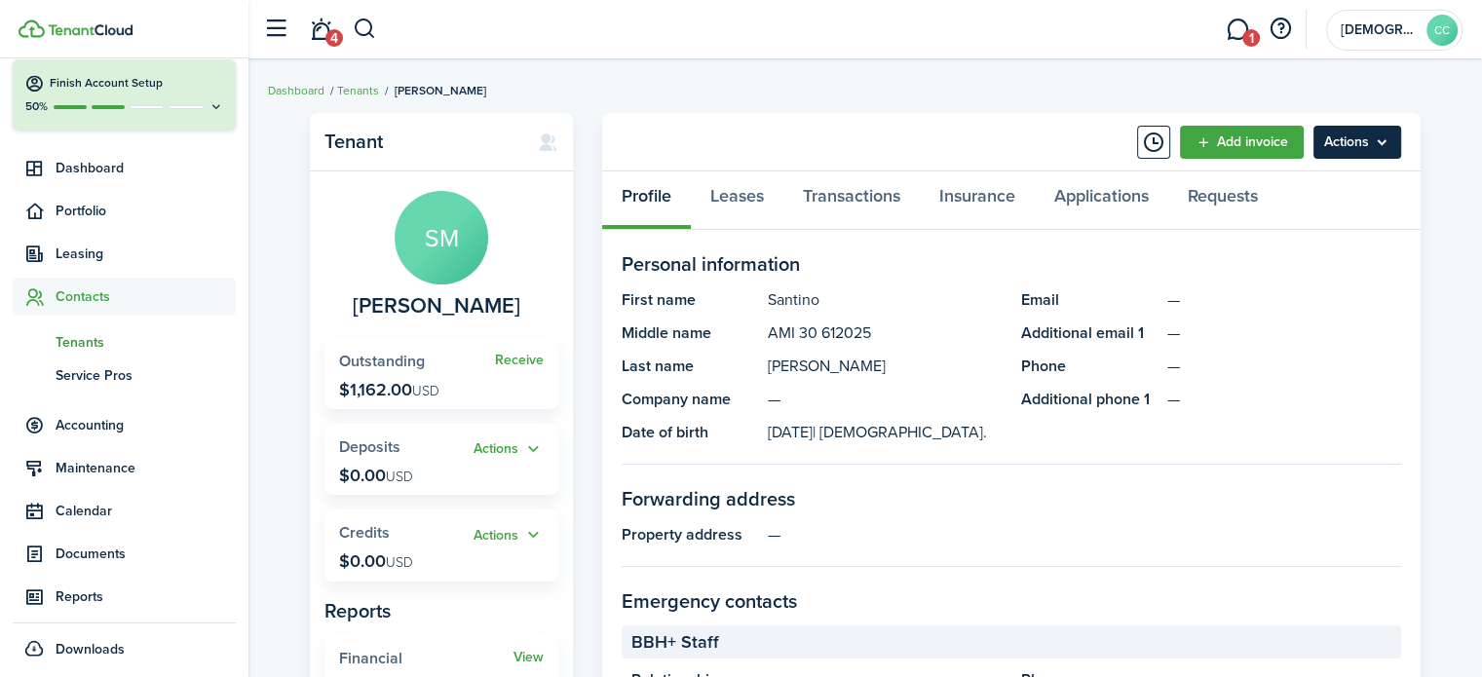
click at [1363, 140] on menu-btn "Actions" at bounding box center [1358, 142] width 88 height 33
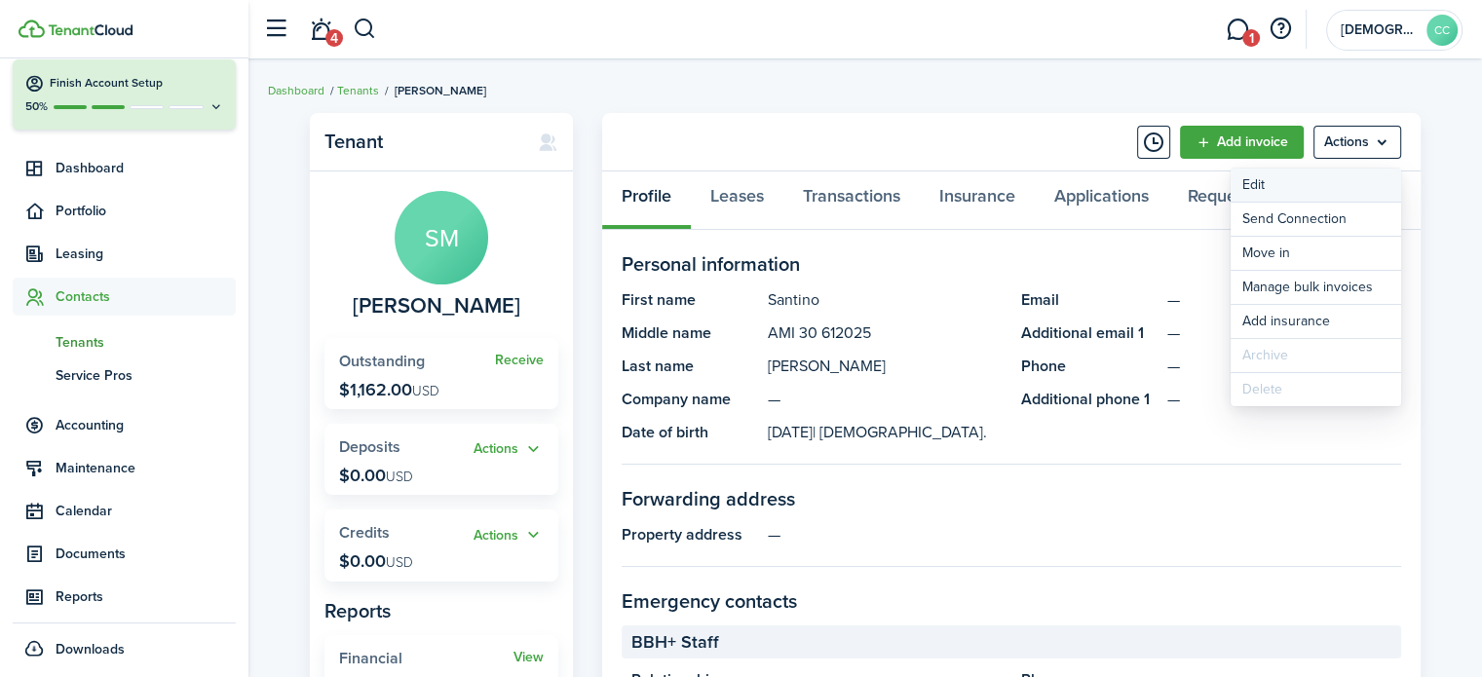
click at [1251, 193] on link "Edit" at bounding box center [1316, 185] width 171 height 33
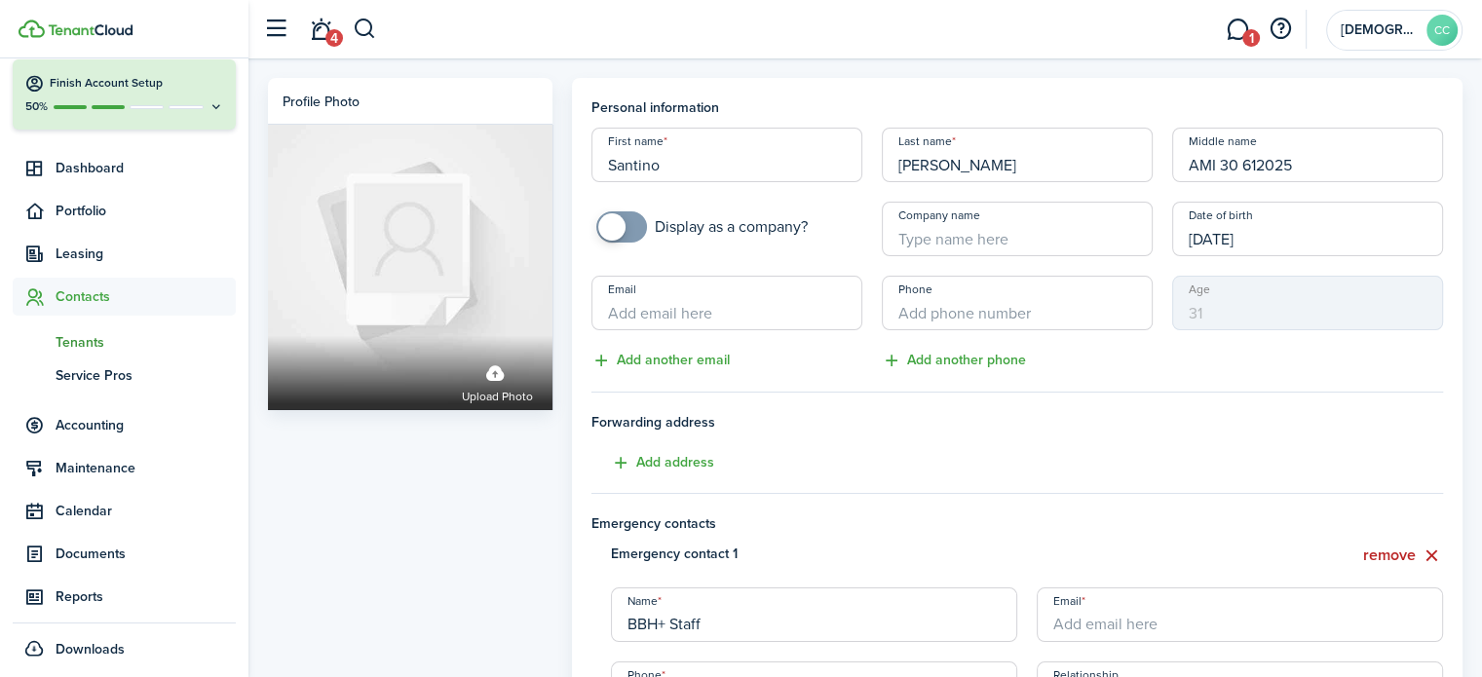
drag, startPoint x: 1302, startPoint y: 167, endPoint x: 1162, endPoint y: 178, distance: 140.8
click at [1163, 178] on div "Middle name AMI 30 612025" at bounding box center [1308, 155] width 290 height 55
click at [927, 241] on input "Company name" at bounding box center [1017, 229] width 271 height 55
paste input "AMI 30 612025"
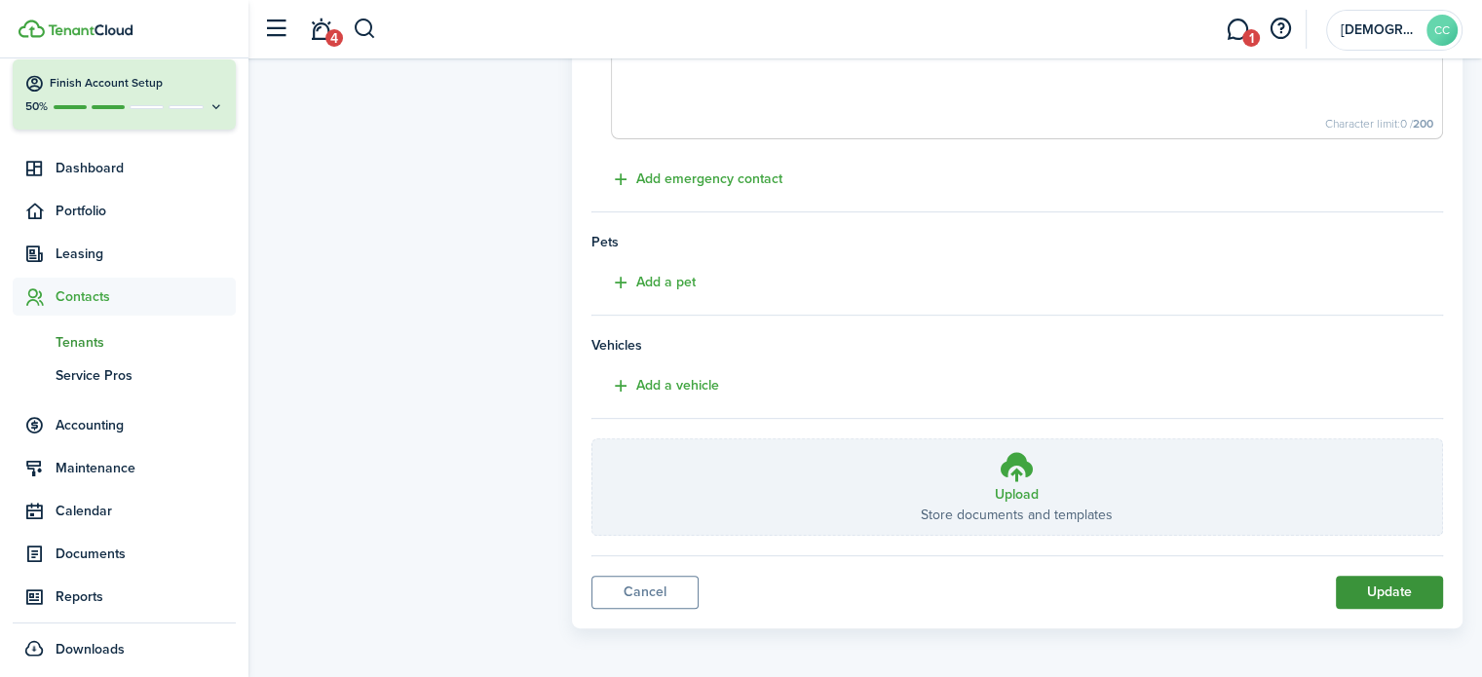
type input "AMI 30 612025"
click at [1394, 585] on button "Update" at bounding box center [1389, 592] width 107 height 33
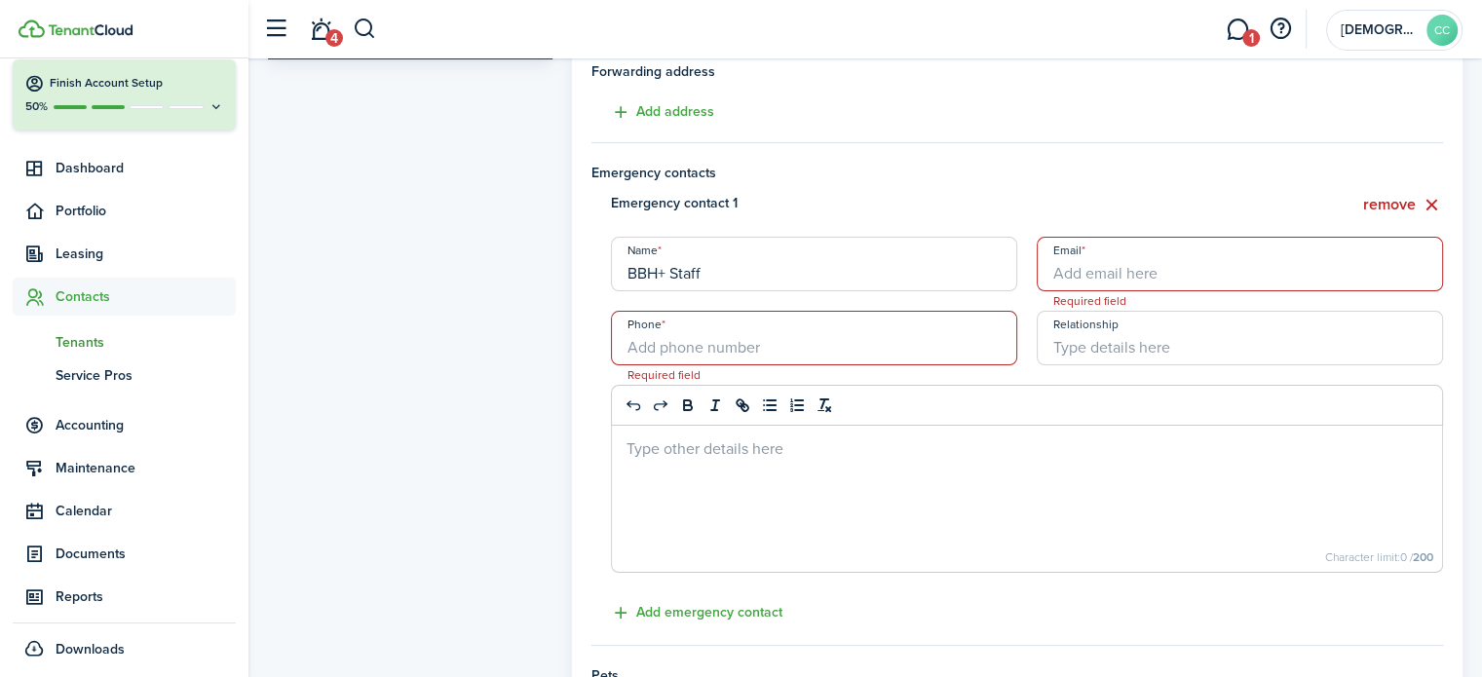
scroll to position [349, 0]
click at [1396, 205] on button "remove" at bounding box center [1403, 207] width 80 height 24
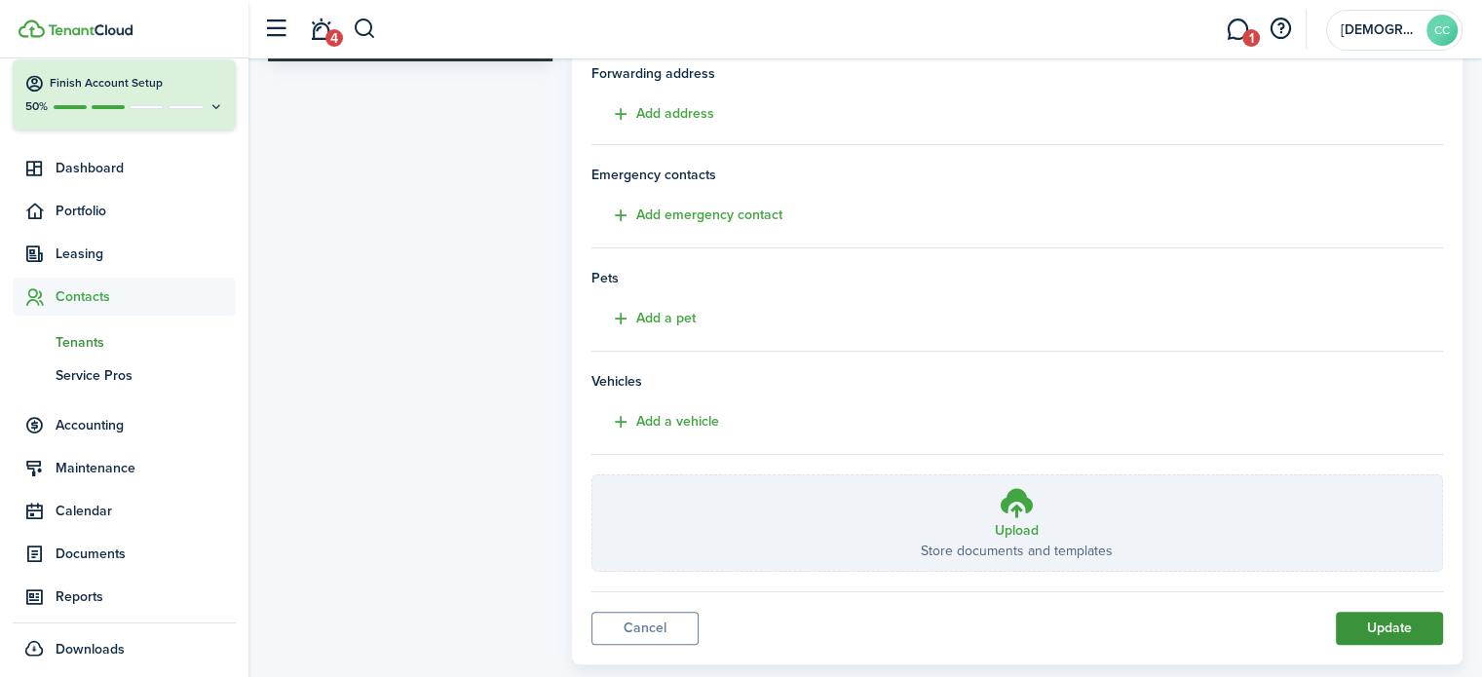
click at [1371, 631] on button "Update" at bounding box center [1389, 628] width 107 height 33
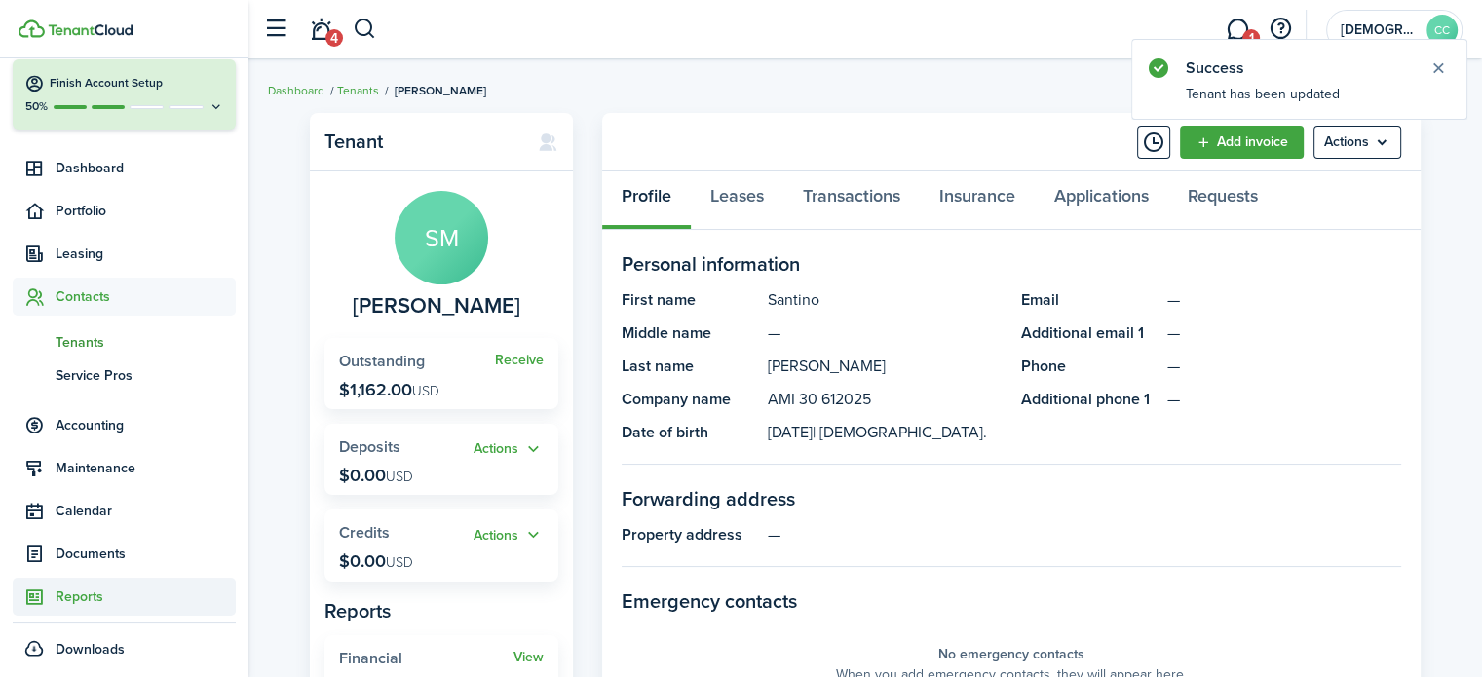
click at [83, 597] on span "Reports" at bounding box center [146, 597] width 180 height 20
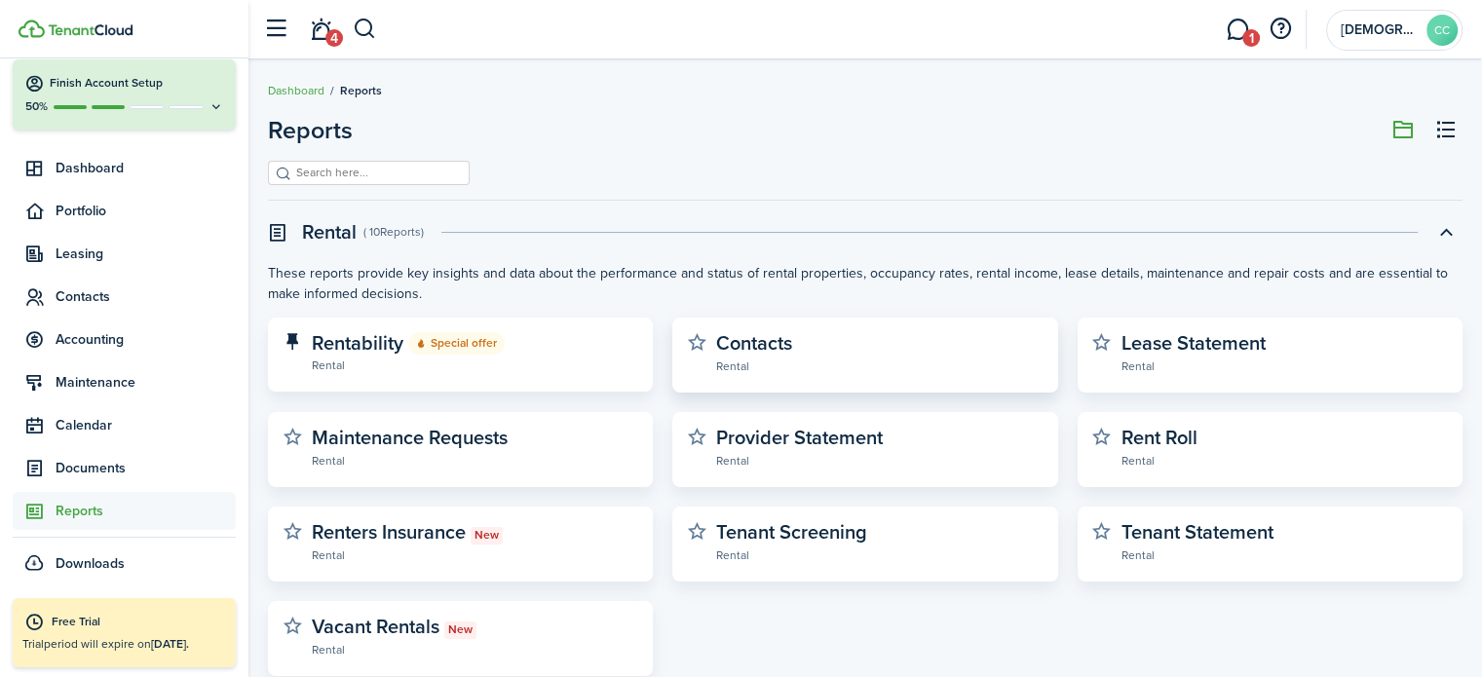
click at [775, 346] on widget-stats-description "Contacts" at bounding box center [754, 342] width 76 height 29
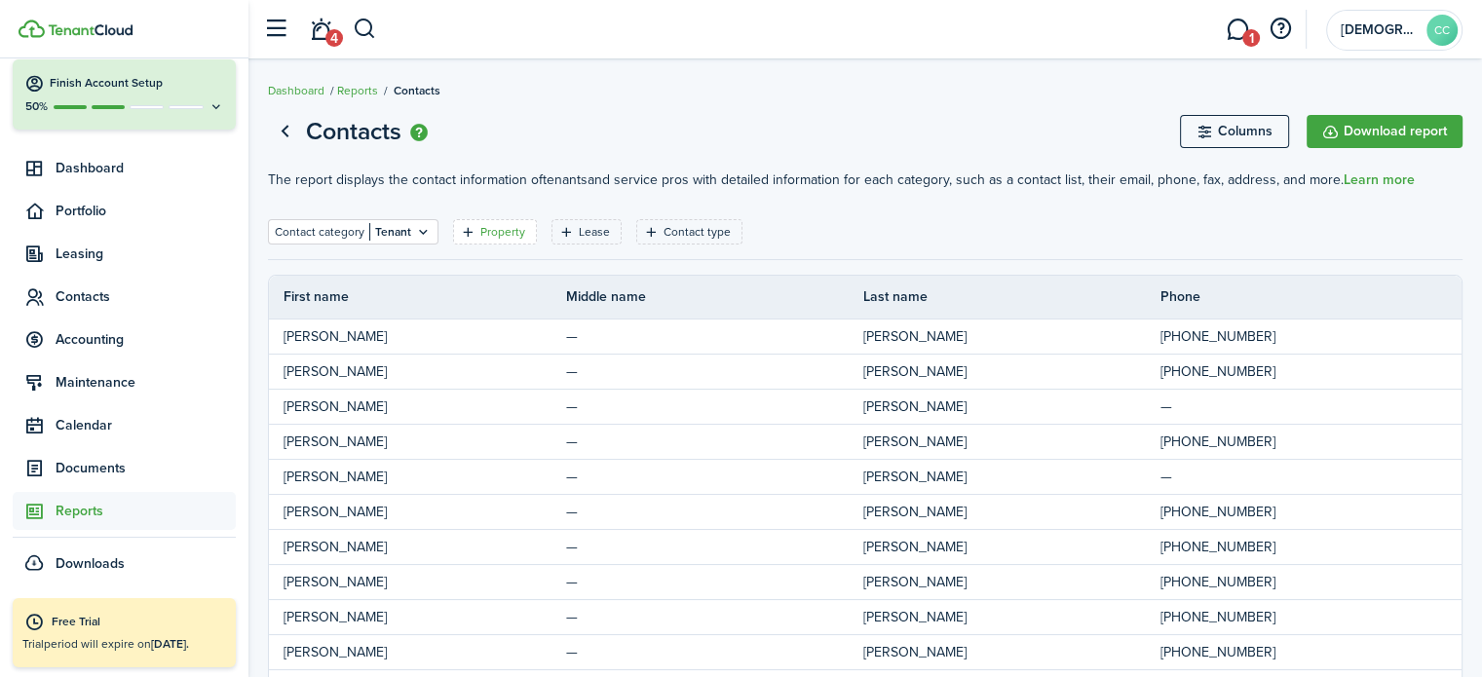
click at [490, 234] on filter-tag-label "Property" at bounding box center [502, 232] width 45 height 18
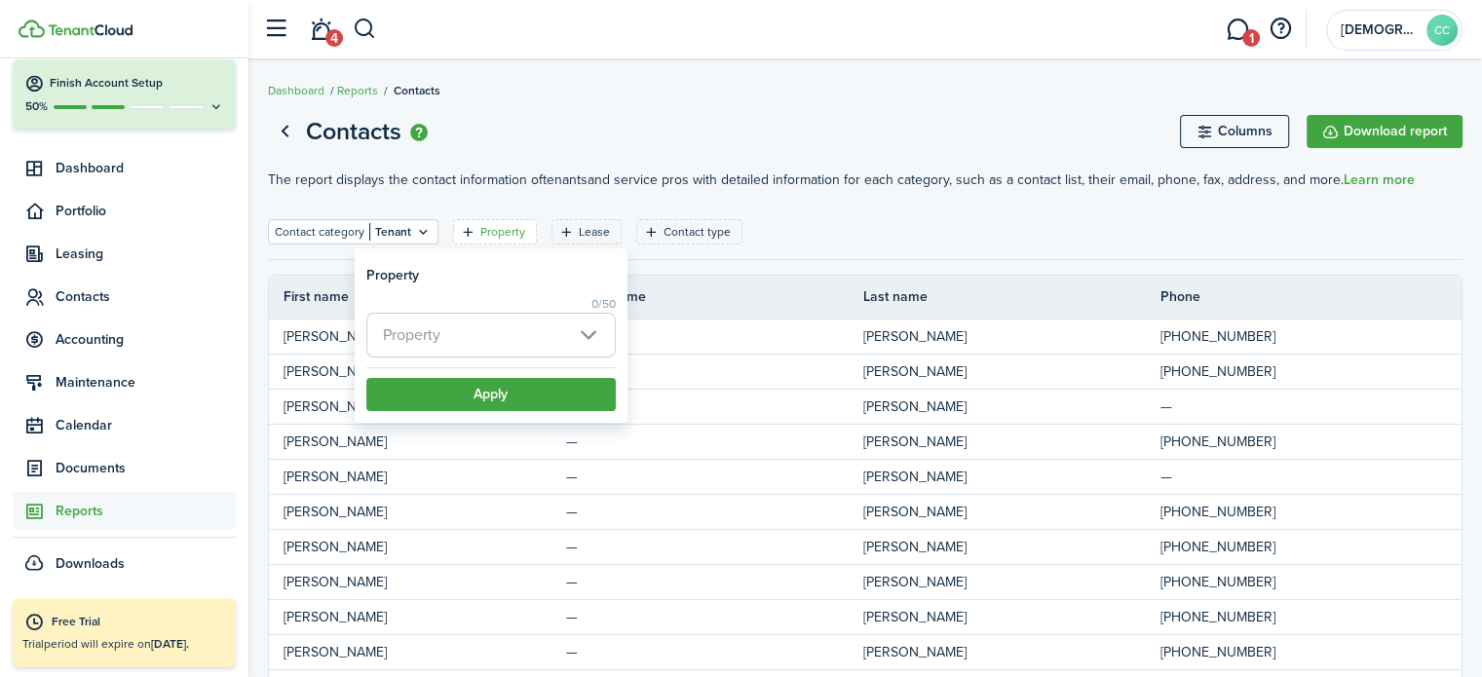
click at [471, 338] on span "Property" at bounding box center [491, 335] width 248 height 43
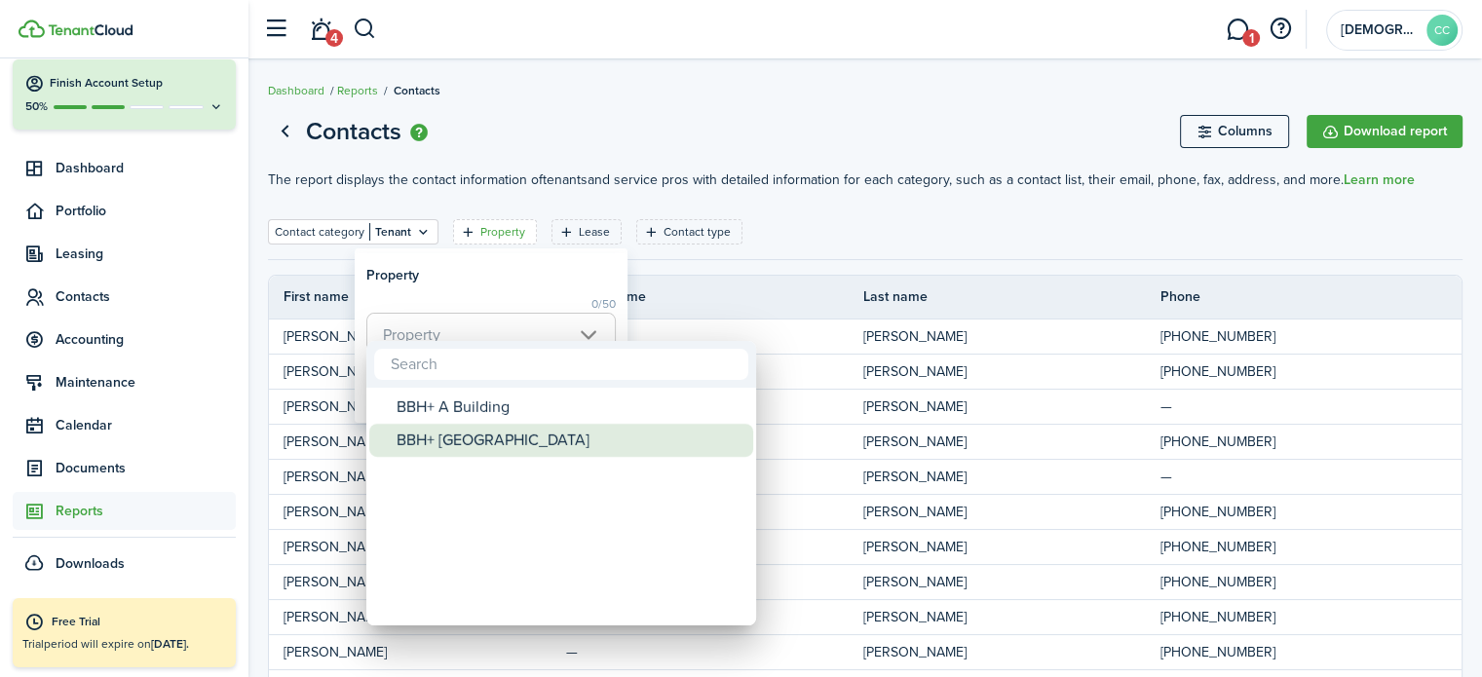
click at [470, 439] on div "BBH+ [GEOGRAPHIC_DATA]" at bounding box center [569, 440] width 345 height 33
type input "BBH+ [GEOGRAPHIC_DATA]"
click at [470, 439] on div "BBH+ [GEOGRAPHIC_DATA]" at bounding box center [569, 440] width 345 height 33
type input "BBH+ [GEOGRAPHIC_DATA]"
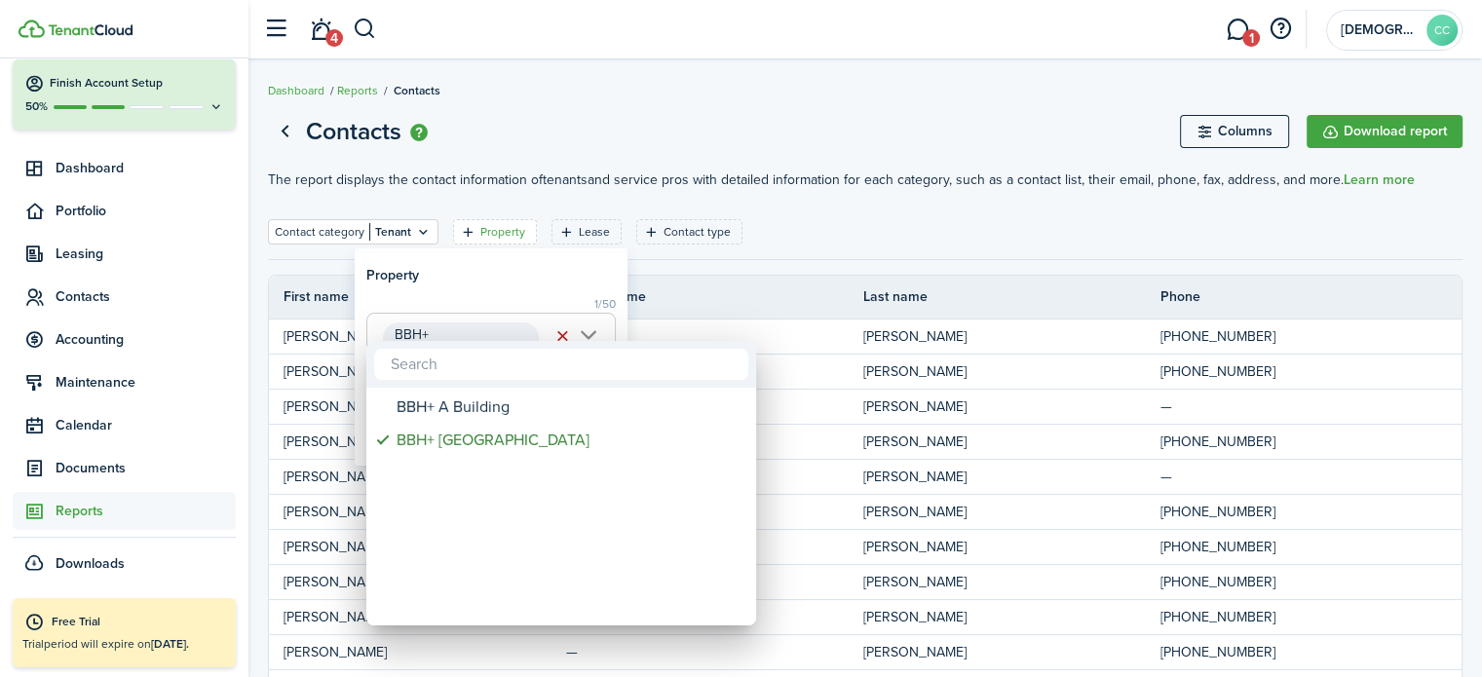
click at [456, 502] on mbsc-wheel-item at bounding box center [561, 506] width 384 height 33
click at [800, 238] on div at bounding box center [741, 338] width 1794 height 989
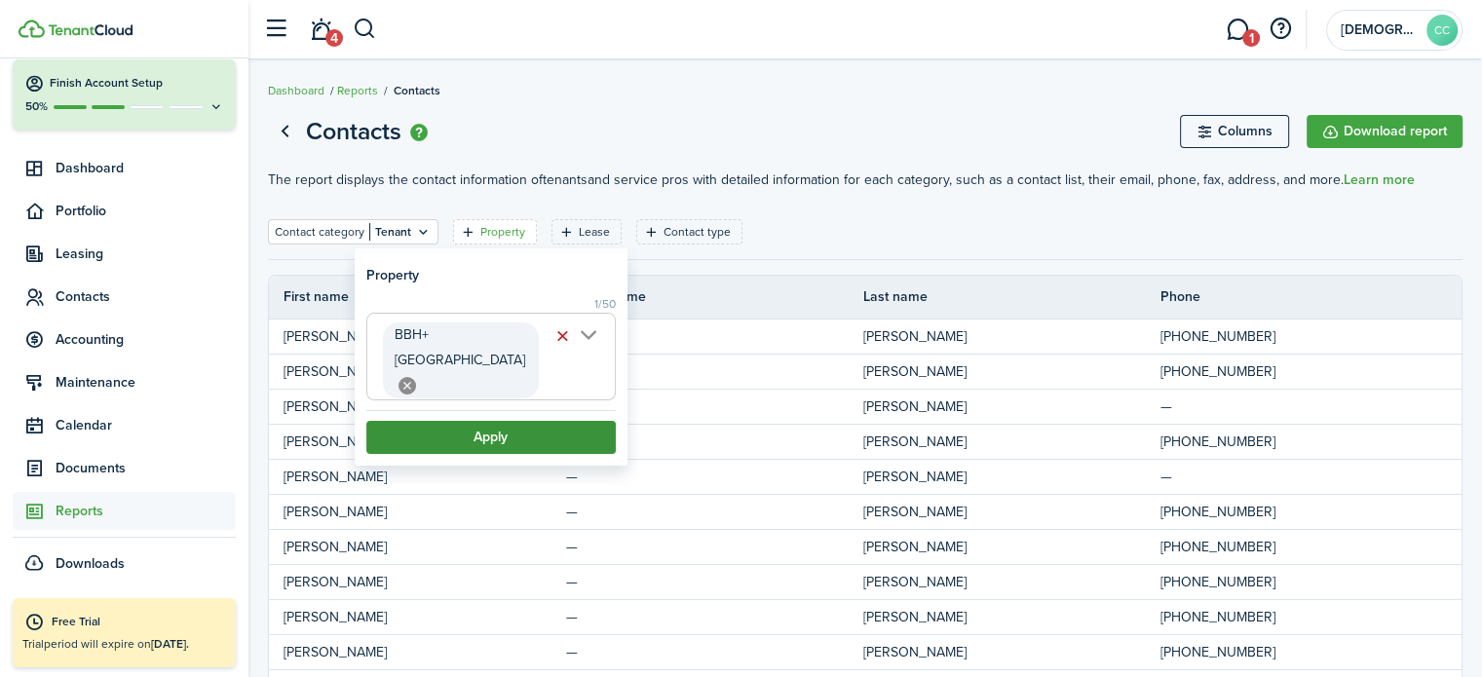
click at [503, 421] on button "Apply" at bounding box center [490, 437] width 249 height 33
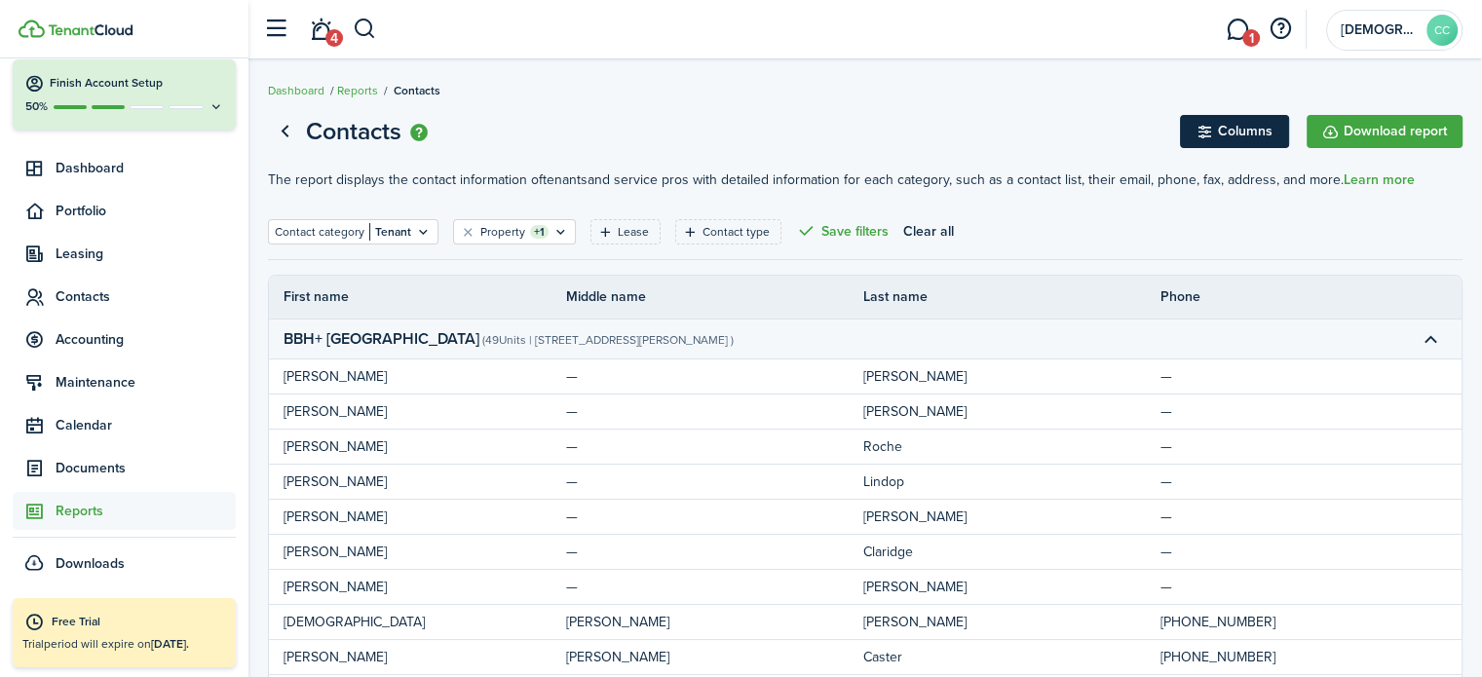
click at [1244, 135] on button "Columns" at bounding box center [1234, 131] width 109 height 33
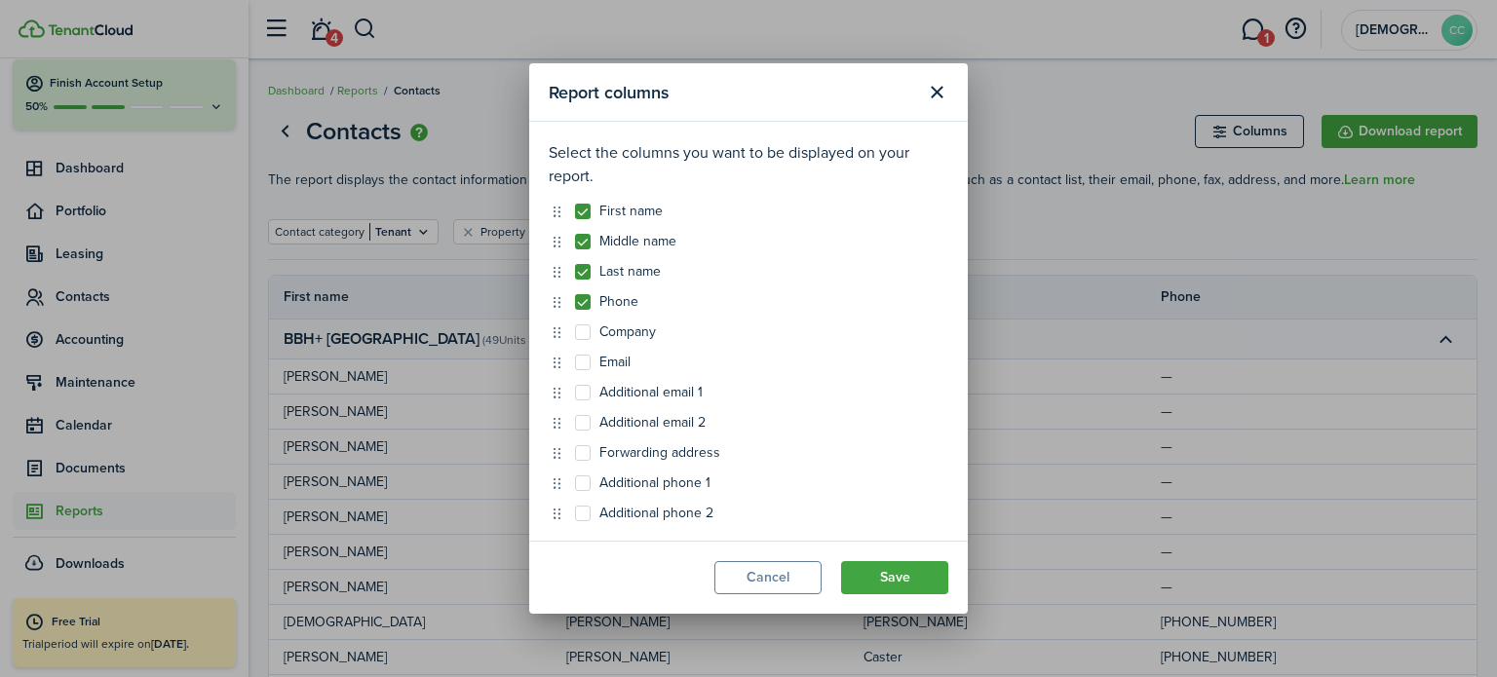
click at [581, 334] on label "Company" at bounding box center [615, 333] width 81 height 16
click at [575, 333] on input "Company" at bounding box center [574, 332] width 1 height 1
checkbox input "true"
click at [920, 584] on button "Save" at bounding box center [894, 577] width 107 height 33
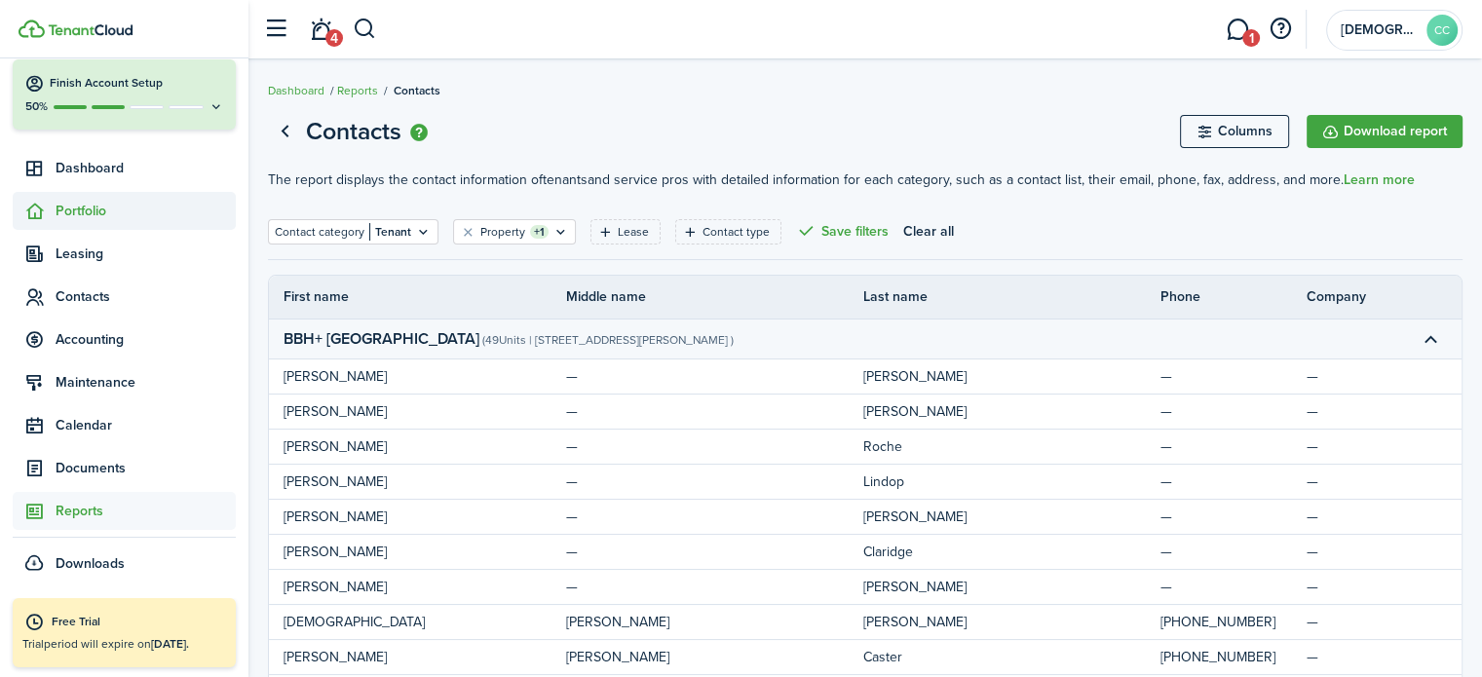
click at [100, 221] on span "Portfolio" at bounding box center [124, 211] width 223 height 38
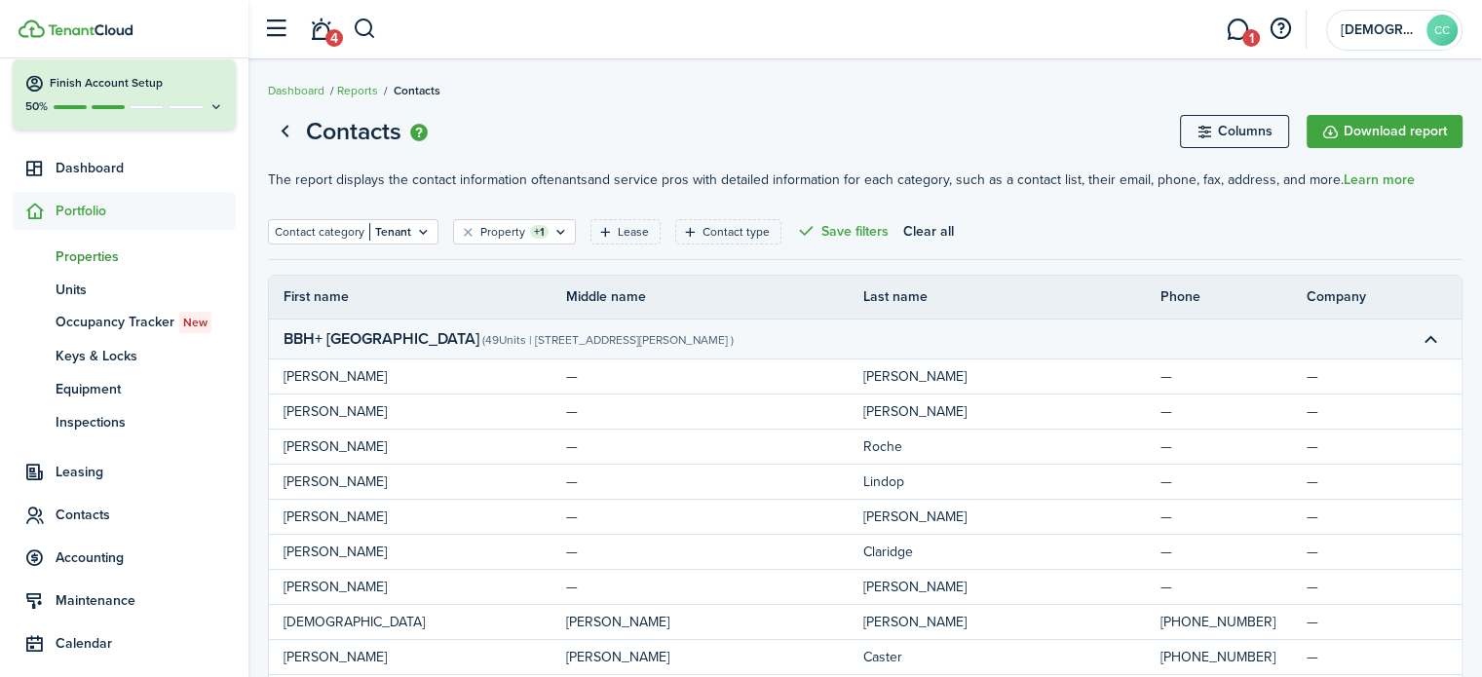
click at [101, 264] on span "Properties" at bounding box center [146, 257] width 180 height 20
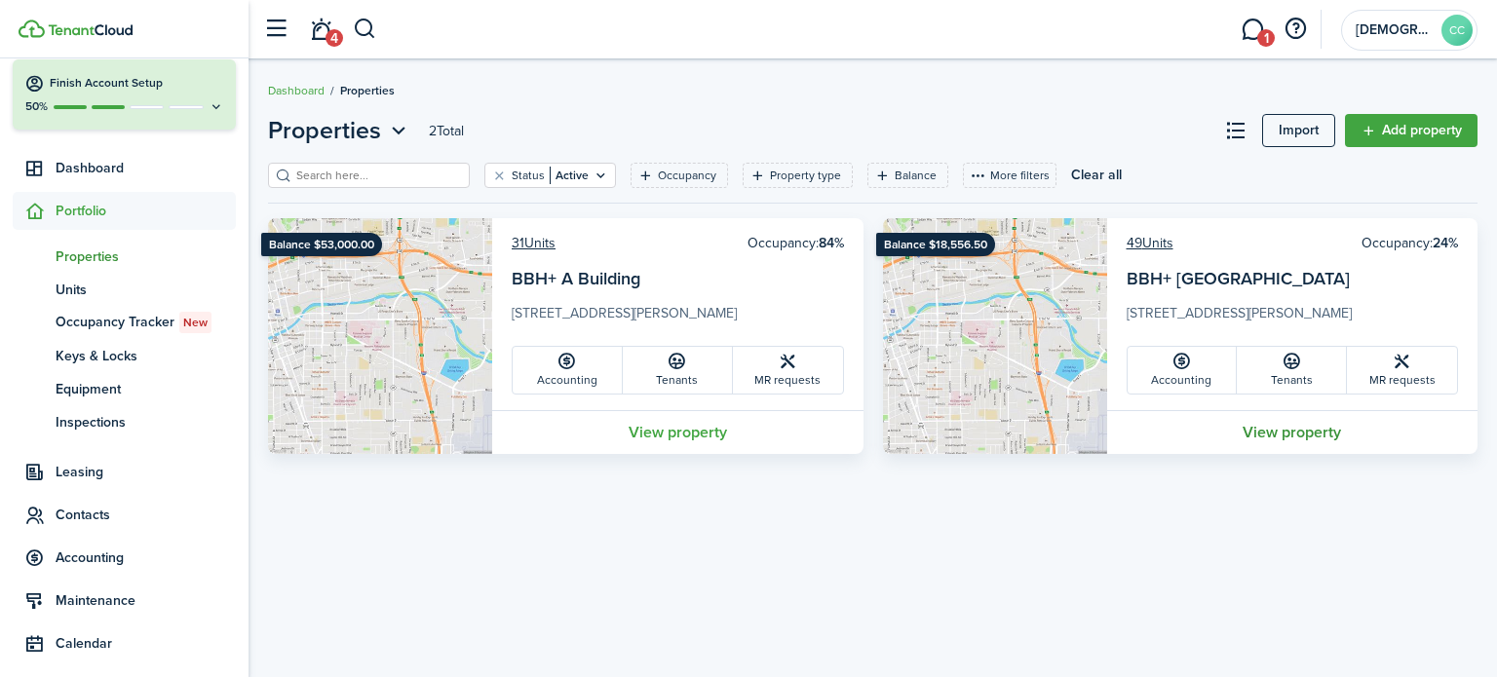
click at [1274, 432] on link "View property" at bounding box center [1292, 432] width 371 height 44
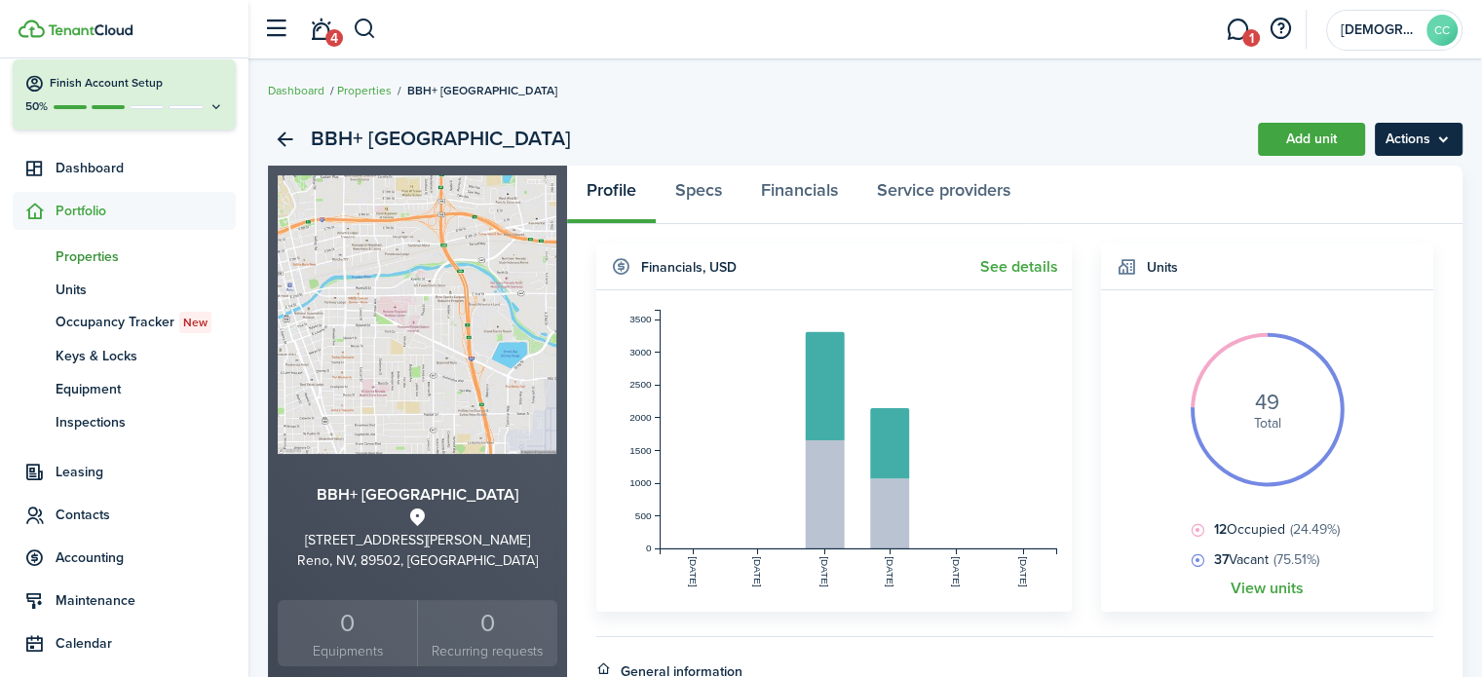
click at [1396, 150] on menu-btn "Actions" at bounding box center [1419, 139] width 88 height 33
click at [1127, 154] on div "BBH+ C Building Studios Add unit Actions" at bounding box center [865, 139] width 1195 height 53
click at [1423, 137] on menu-btn "Actions" at bounding box center [1419, 139] width 88 height 33
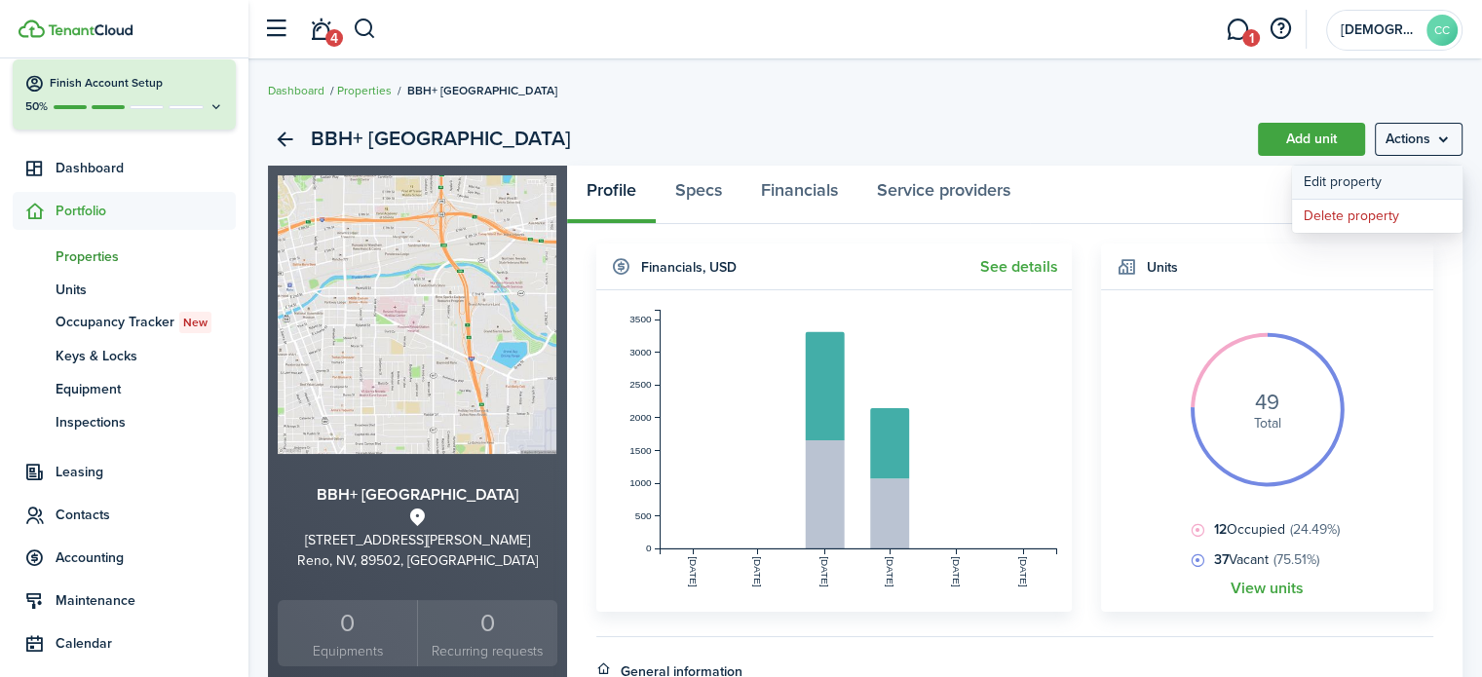
click at [1365, 181] on link "Edit property" at bounding box center [1377, 182] width 171 height 33
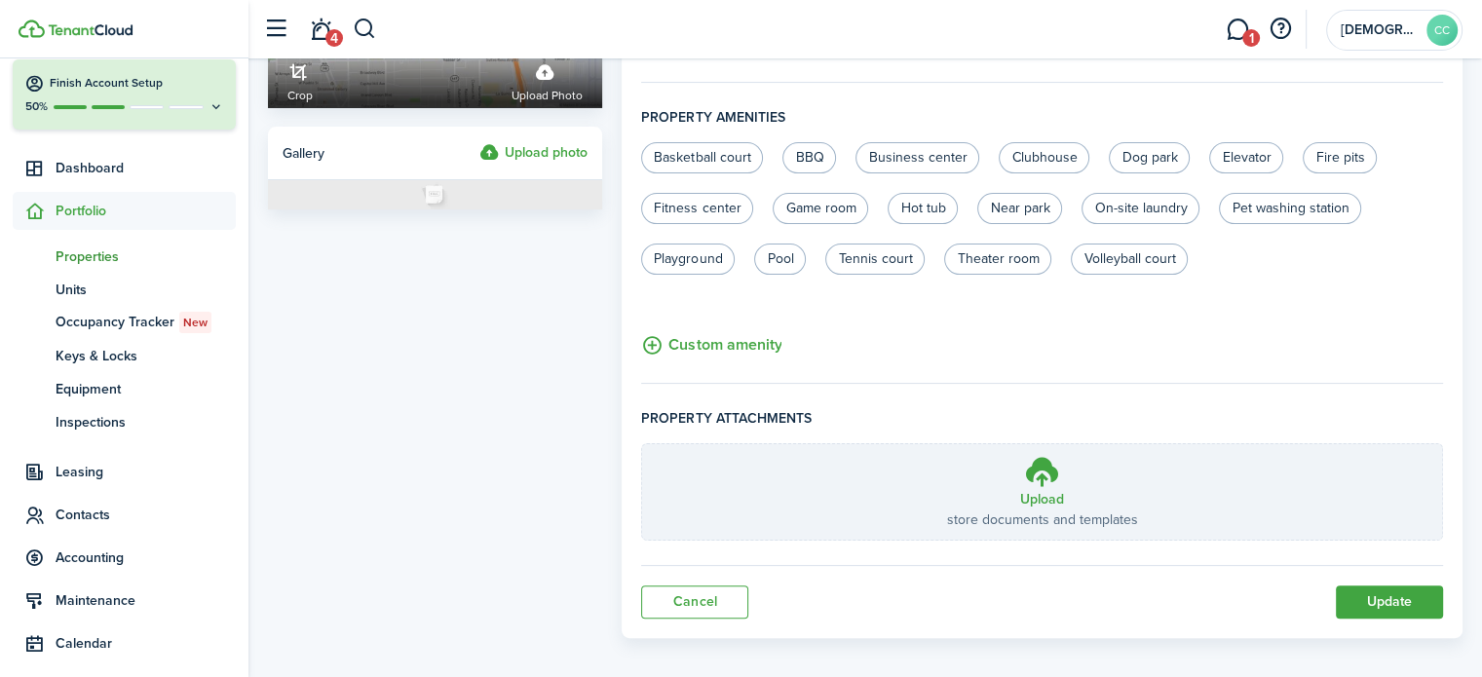
scroll to position [355, 0]
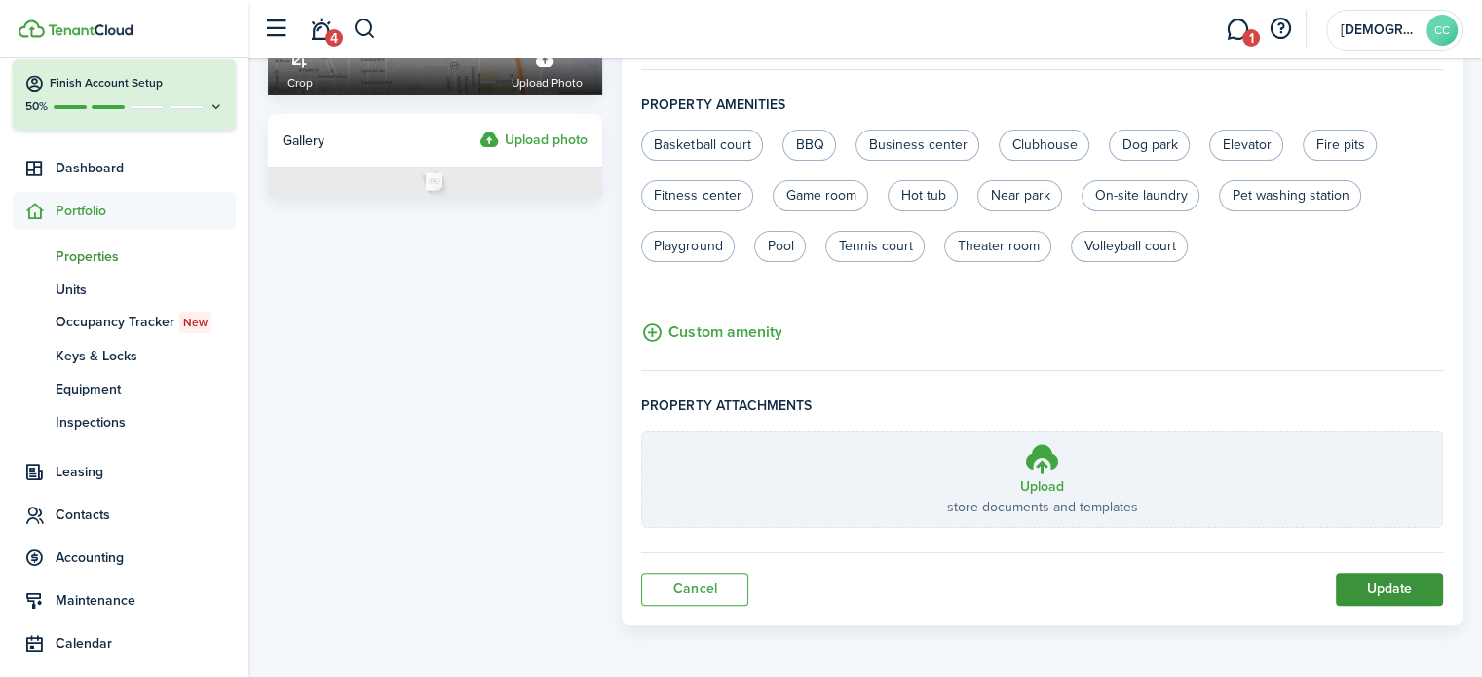
click at [1376, 581] on button "Update" at bounding box center [1389, 589] width 107 height 33
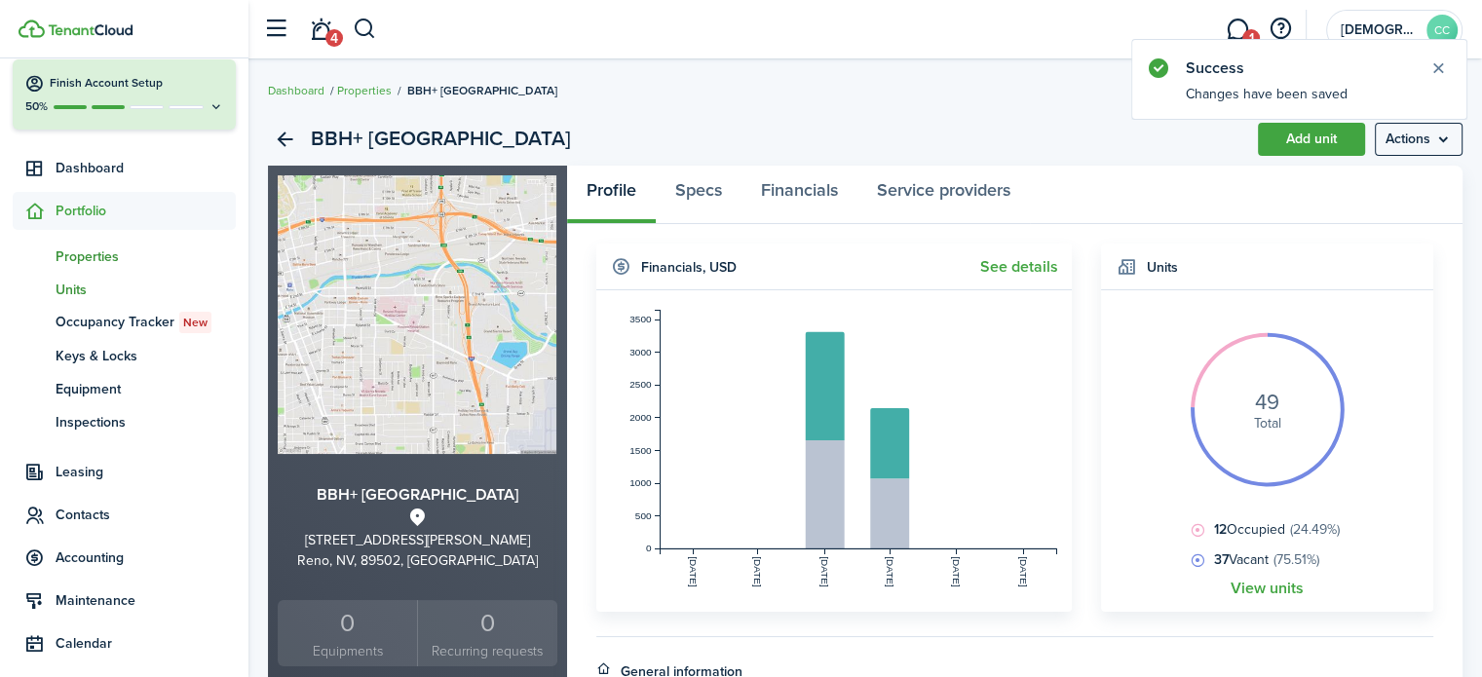
click at [85, 287] on span "Units" at bounding box center [146, 290] width 180 height 20
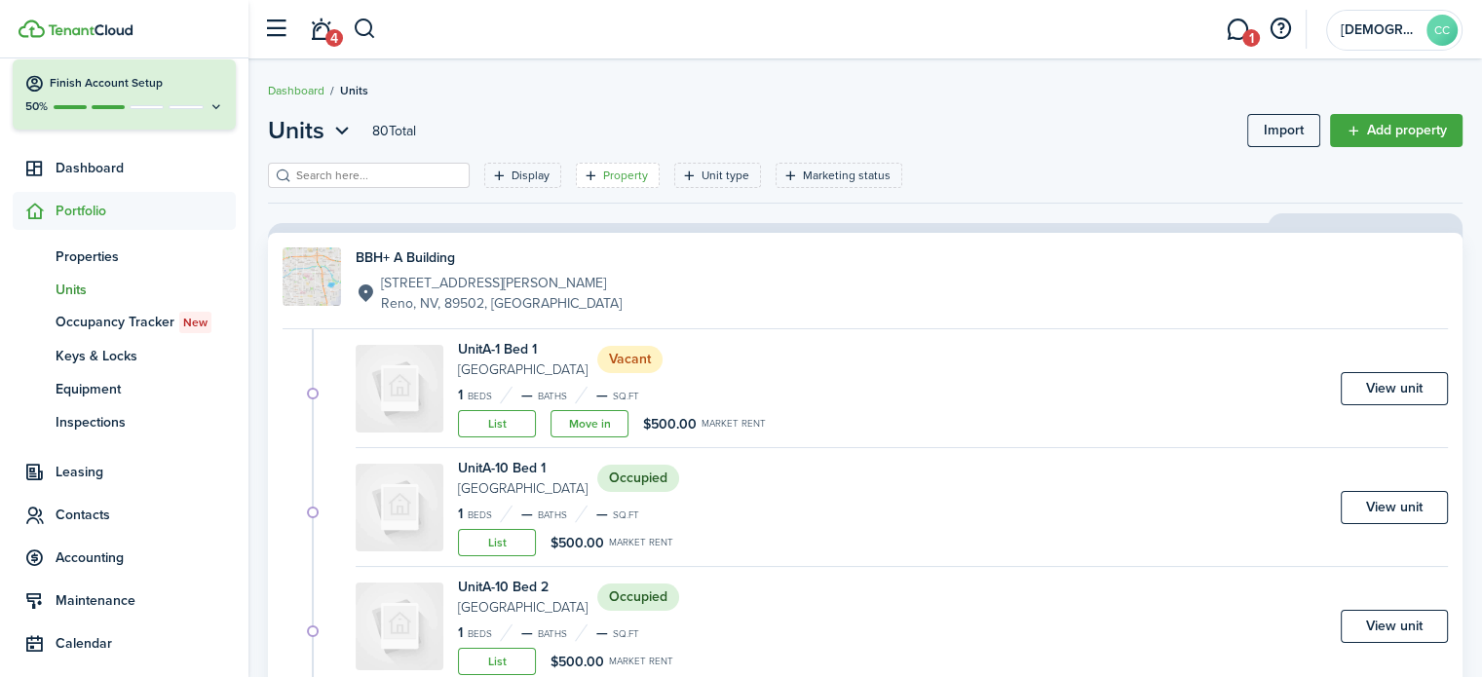
click at [603, 174] on filter-tag-label "Property" at bounding box center [625, 176] width 45 height 18
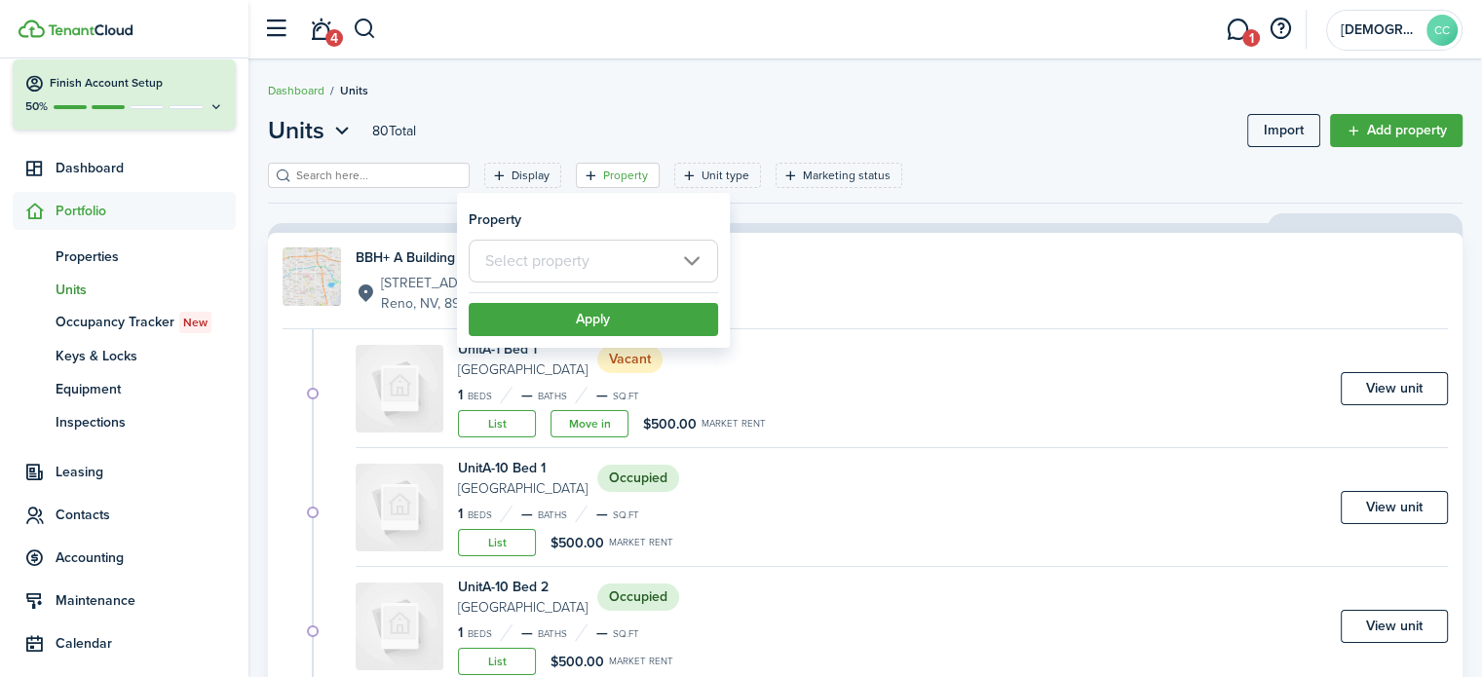
click at [568, 262] on input "text" at bounding box center [593, 261] width 249 height 43
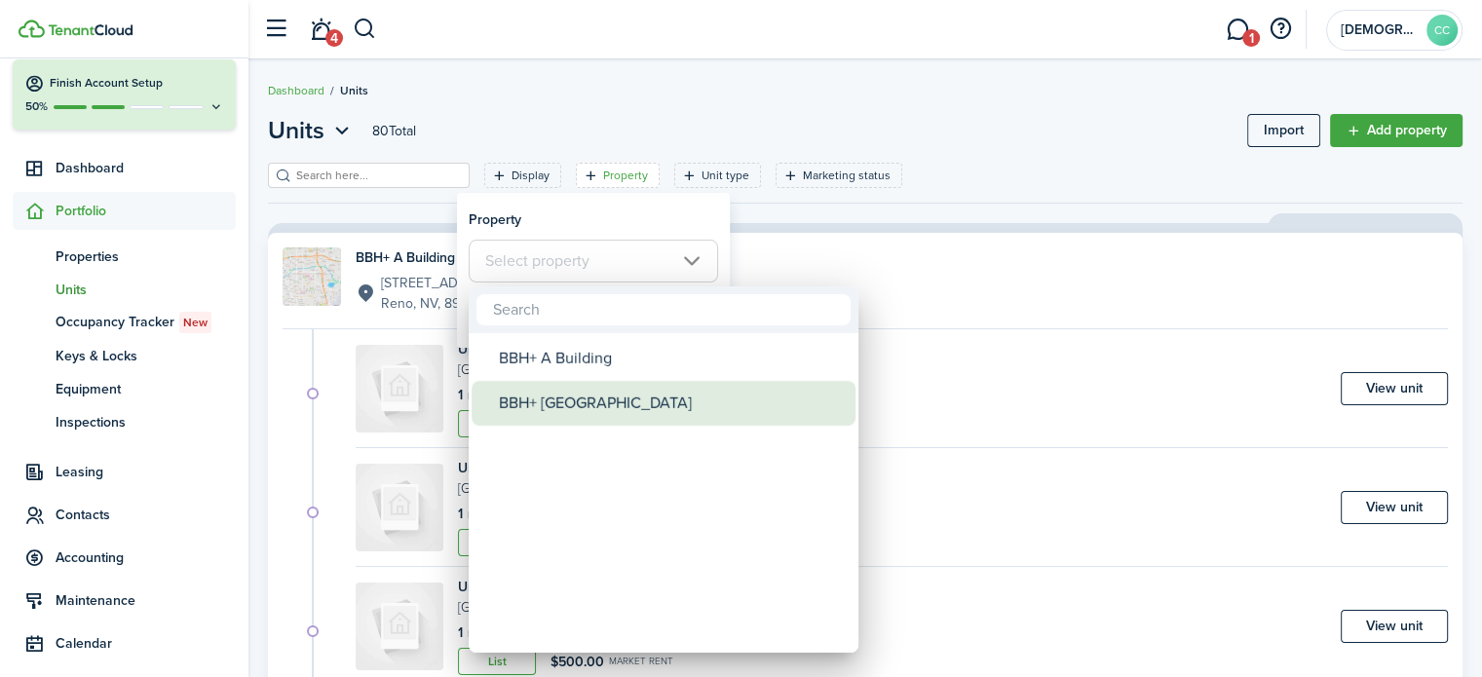
click at [569, 402] on div "BBH+ [GEOGRAPHIC_DATA]" at bounding box center [671, 403] width 345 height 45
type input "BBH+ [GEOGRAPHIC_DATA]"
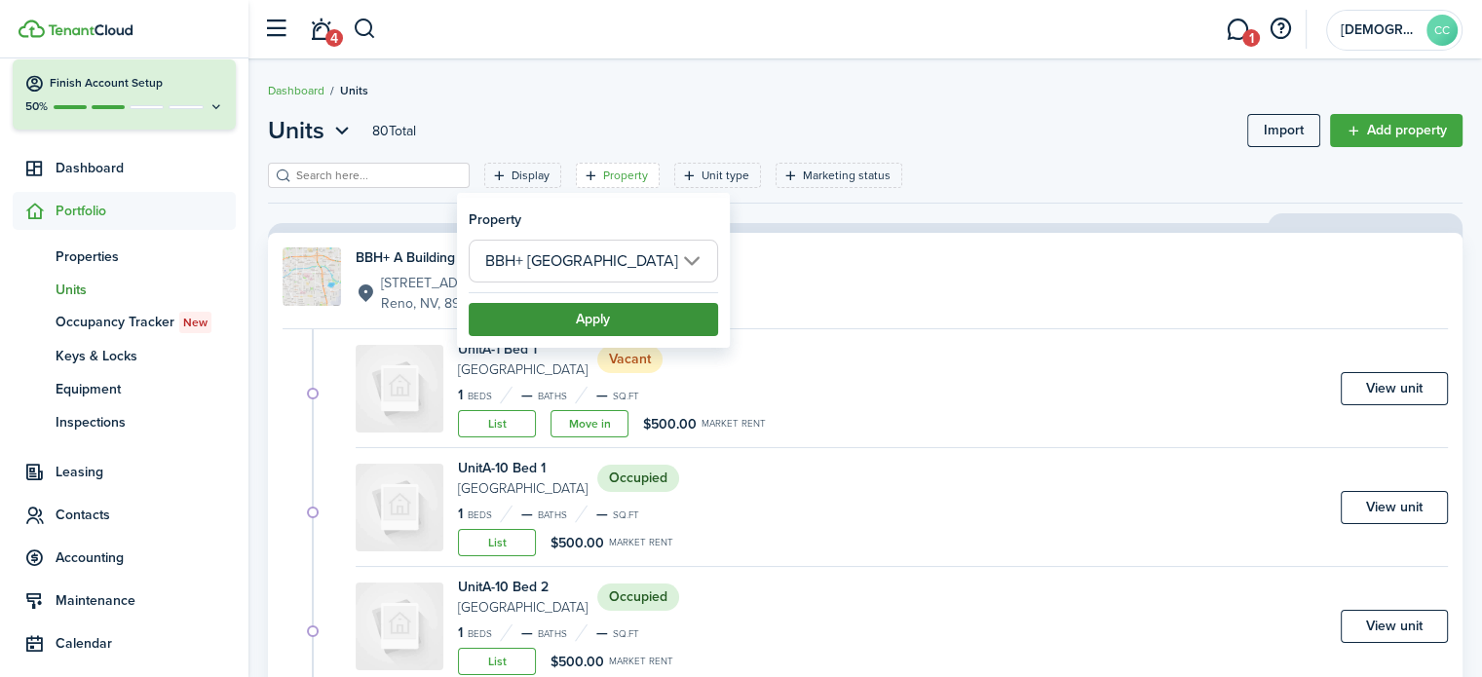
click at [627, 326] on button "Apply" at bounding box center [593, 319] width 249 height 33
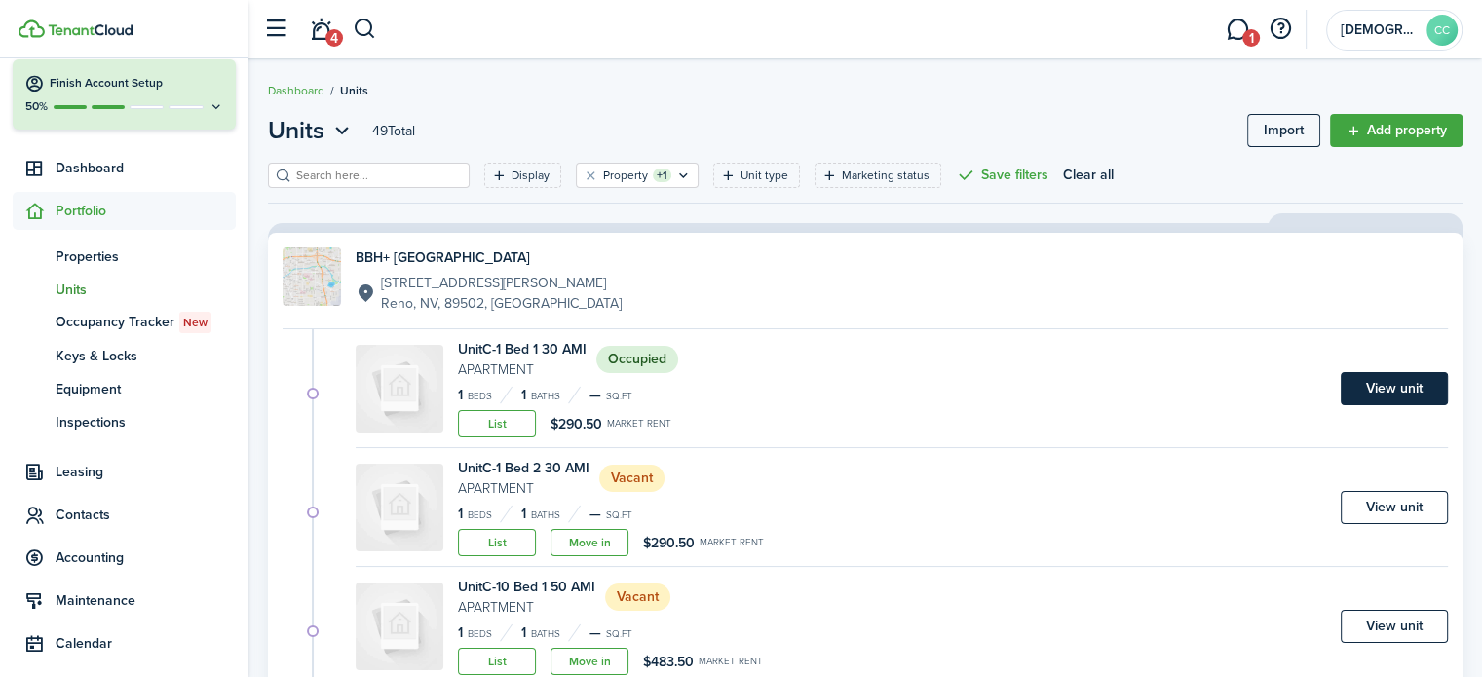
click at [1401, 379] on link "View unit" at bounding box center [1394, 388] width 107 height 33
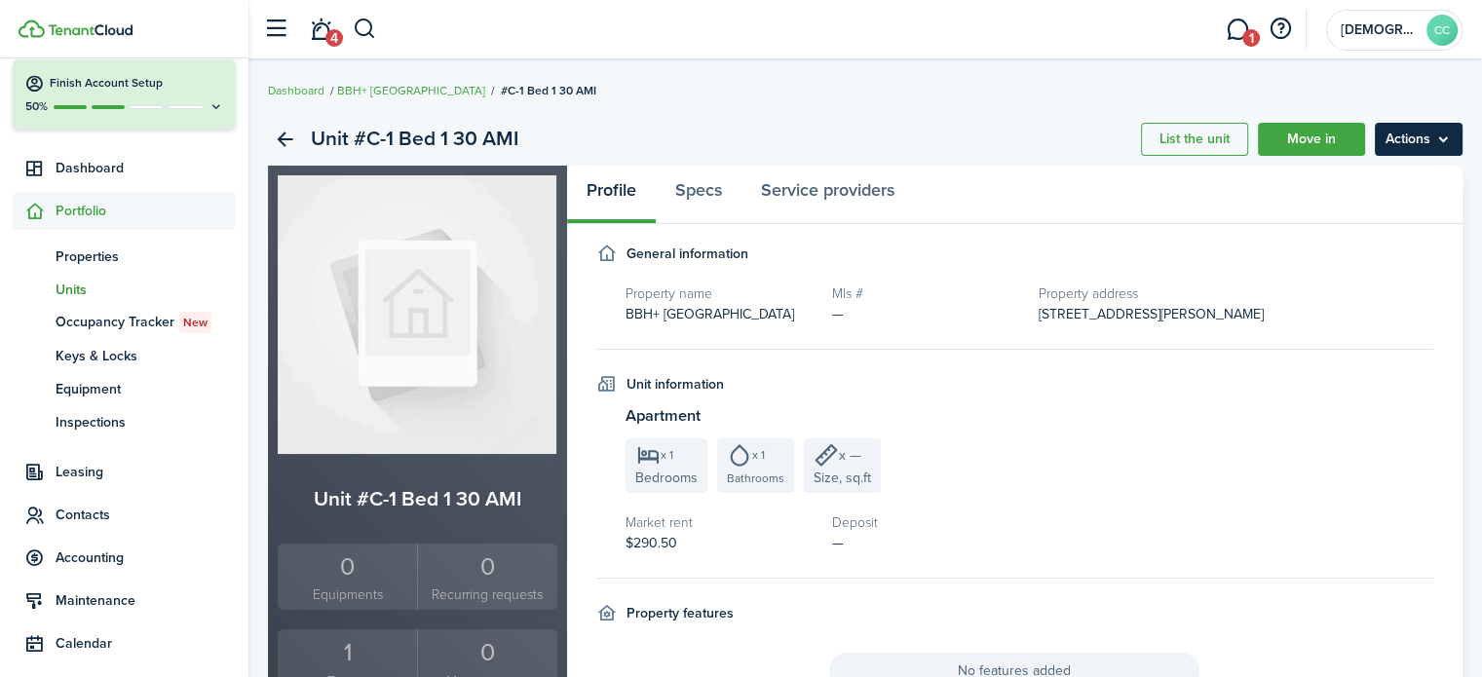
click at [1412, 136] on menu-btn "Actions" at bounding box center [1419, 139] width 88 height 33
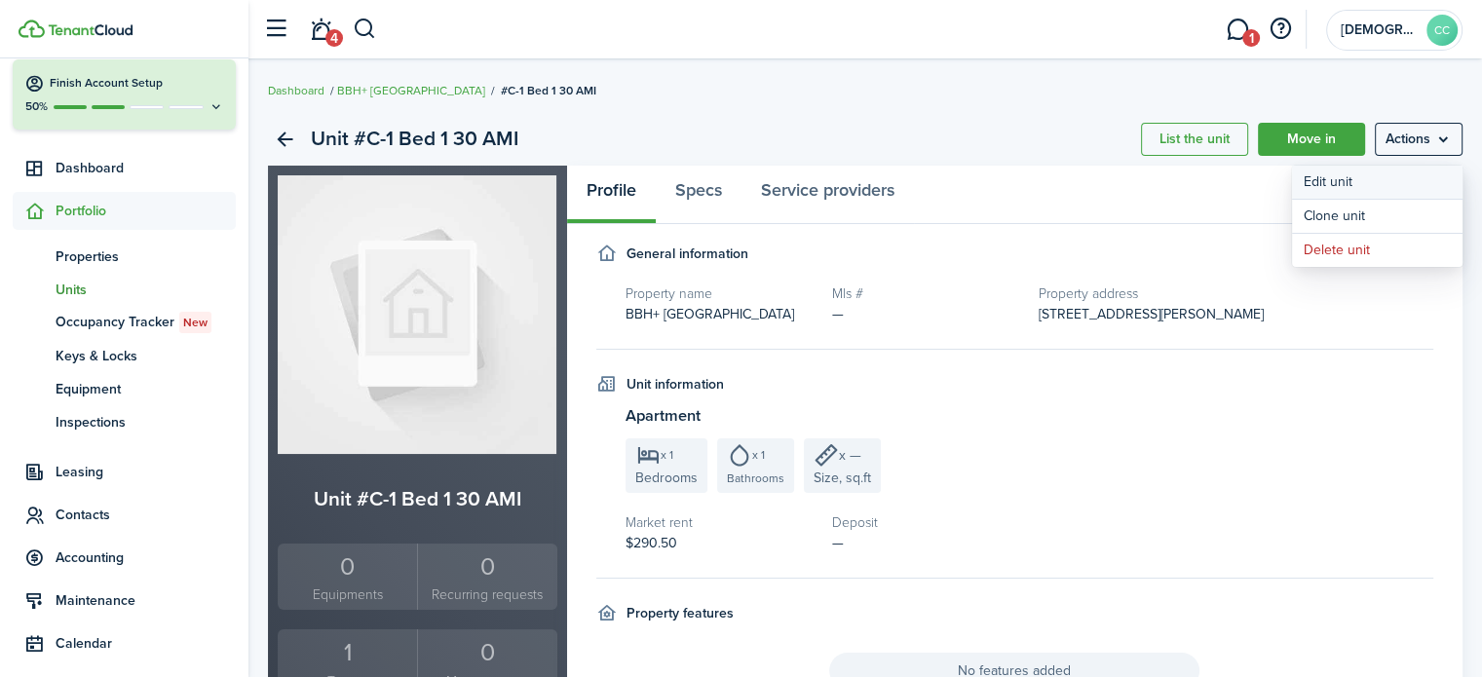
click at [1345, 176] on link "Edit unit" at bounding box center [1377, 182] width 171 height 33
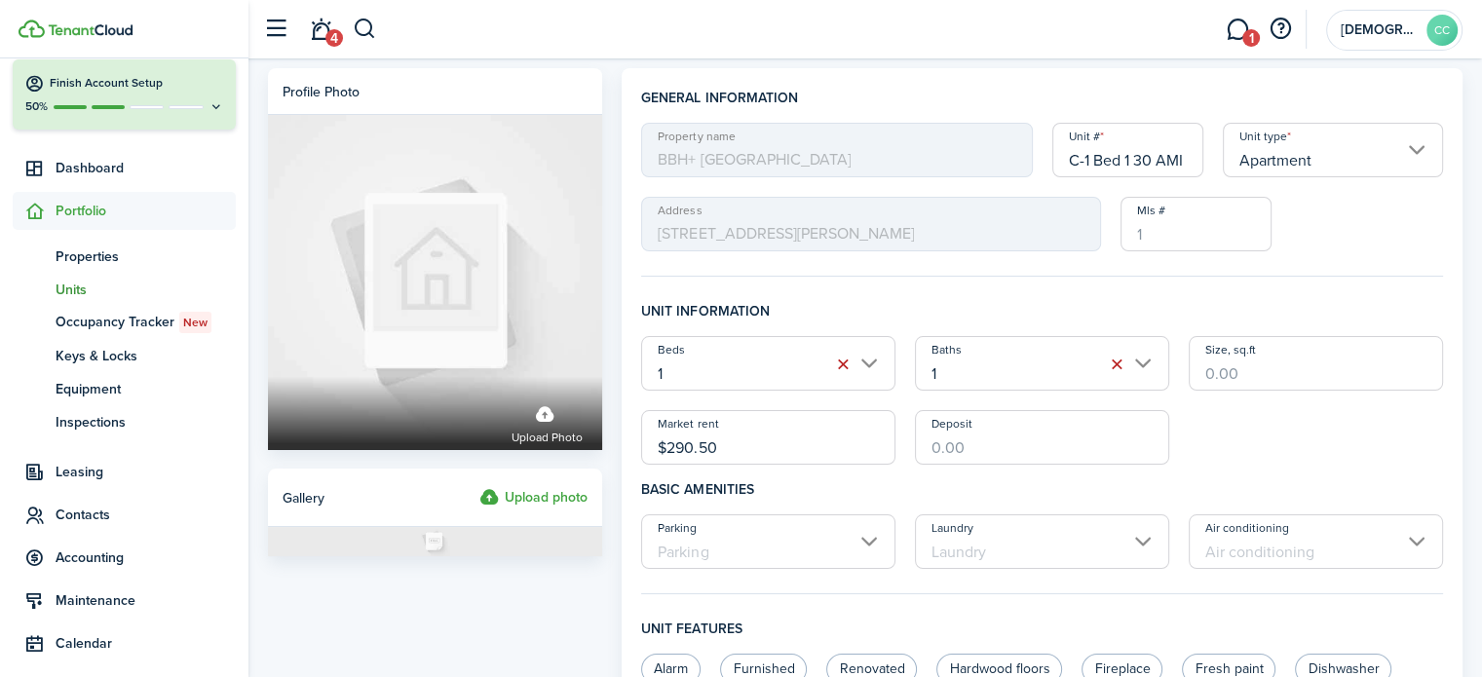
click at [1192, 158] on input "C-1 Bed 1 30 AMI" at bounding box center [1129, 150] width 152 height 55
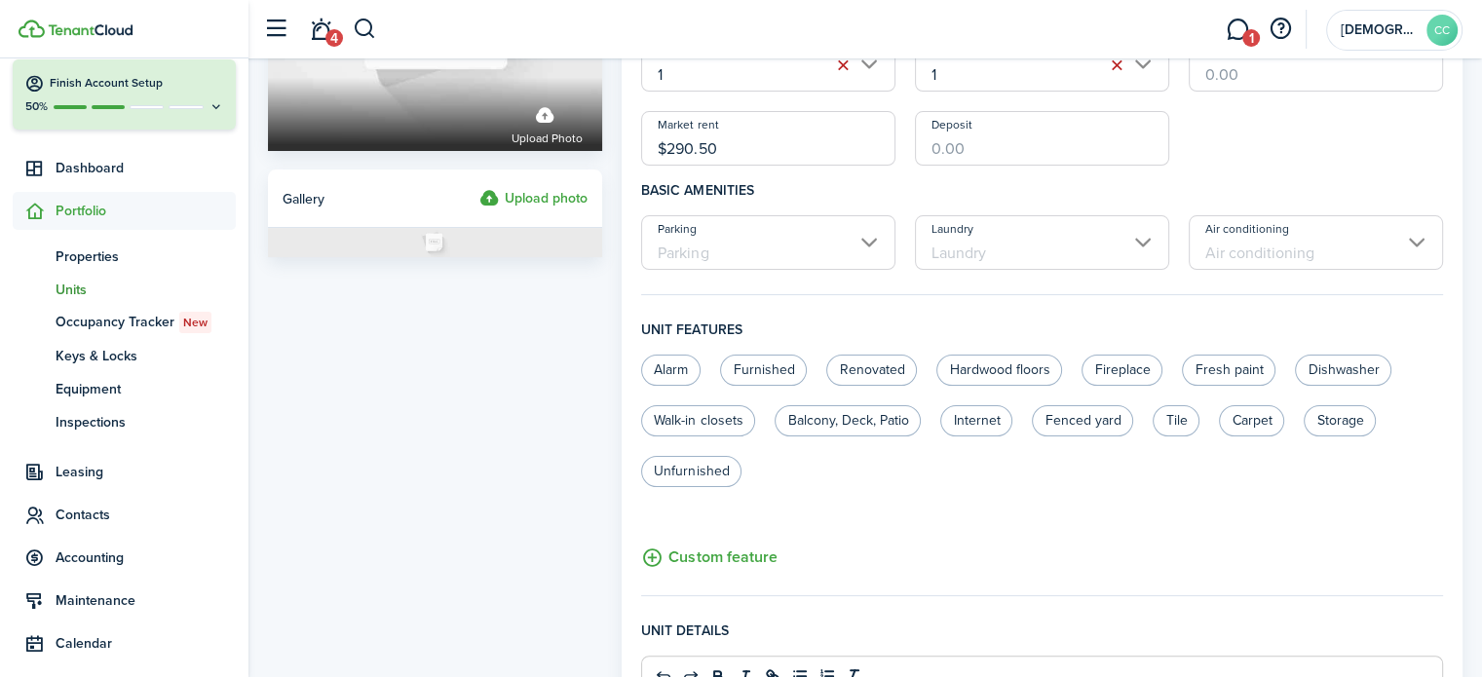
scroll to position [820, 0]
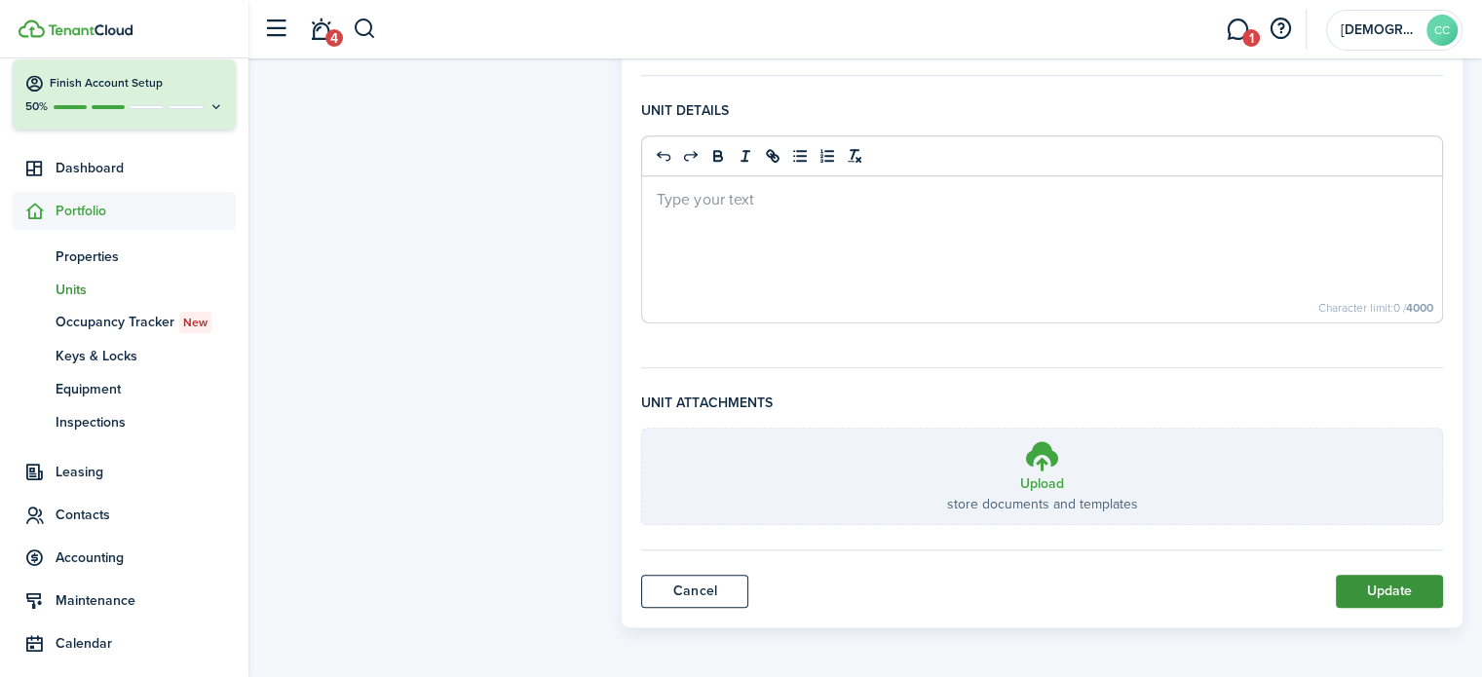
type input "C-1 Bed 1"
click at [1389, 593] on button "Update" at bounding box center [1389, 591] width 107 height 33
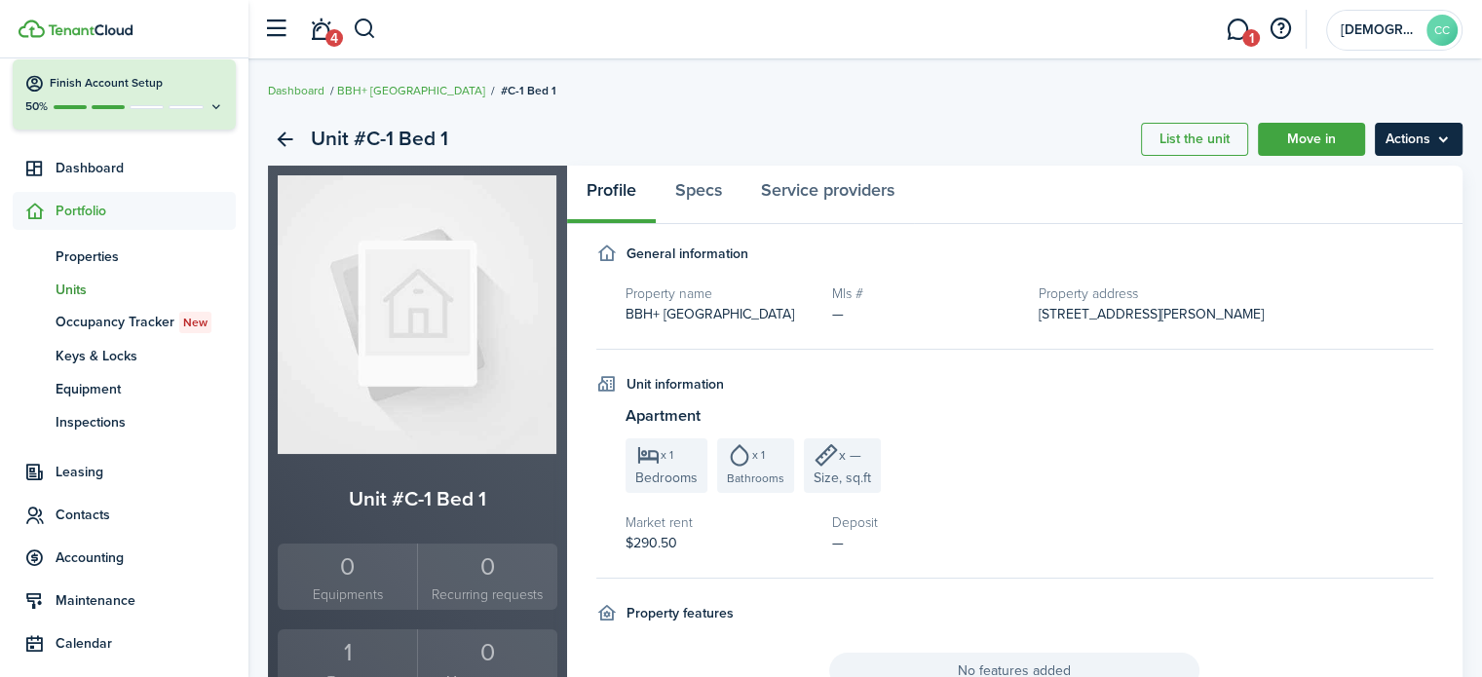
click at [1389, 147] on menu-btn "Actions" at bounding box center [1419, 139] width 88 height 33
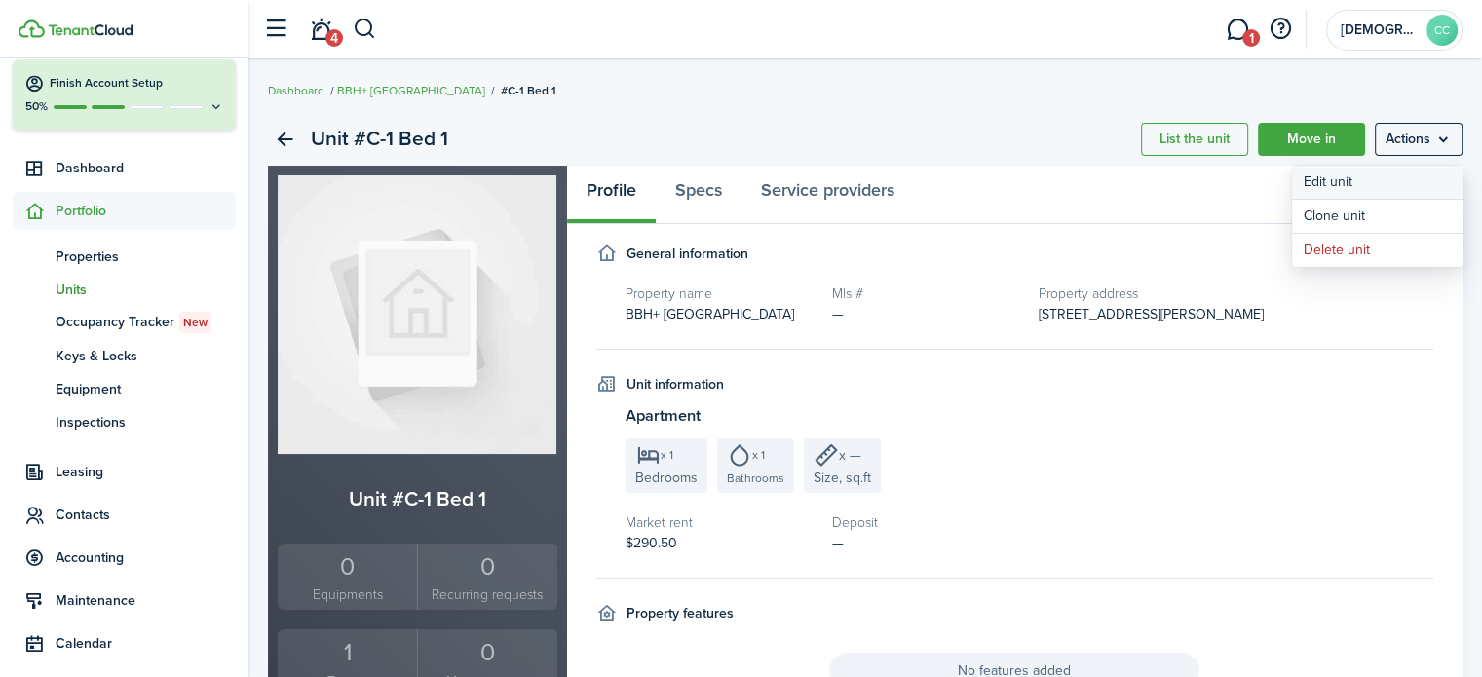
click at [1337, 184] on link "Edit unit" at bounding box center [1377, 182] width 171 height 33
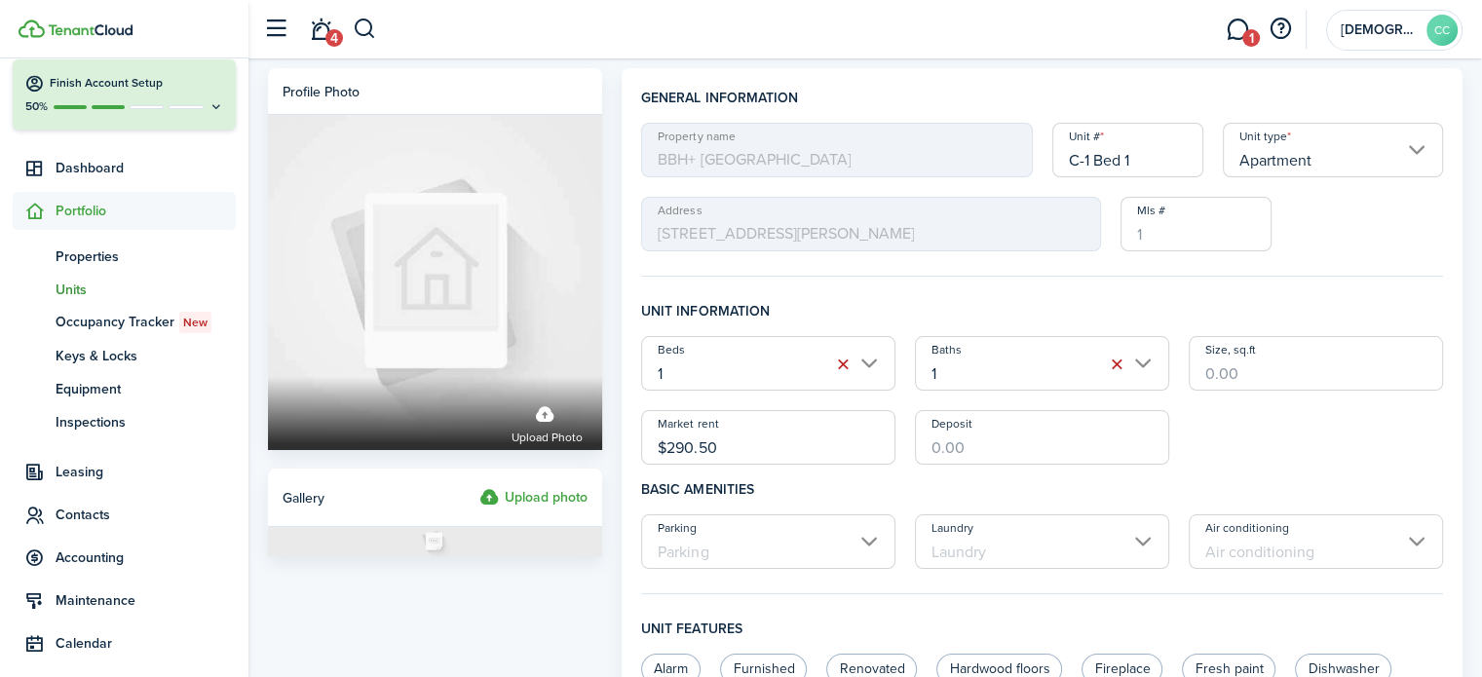
click at [745, 444] on input "$290.50" at bounding box center [768, 437] width 254 height 55
type input "$"
click at [1029, 317] on h4 "Unit information" at bounding box center [1042, 318] width 802 height 35
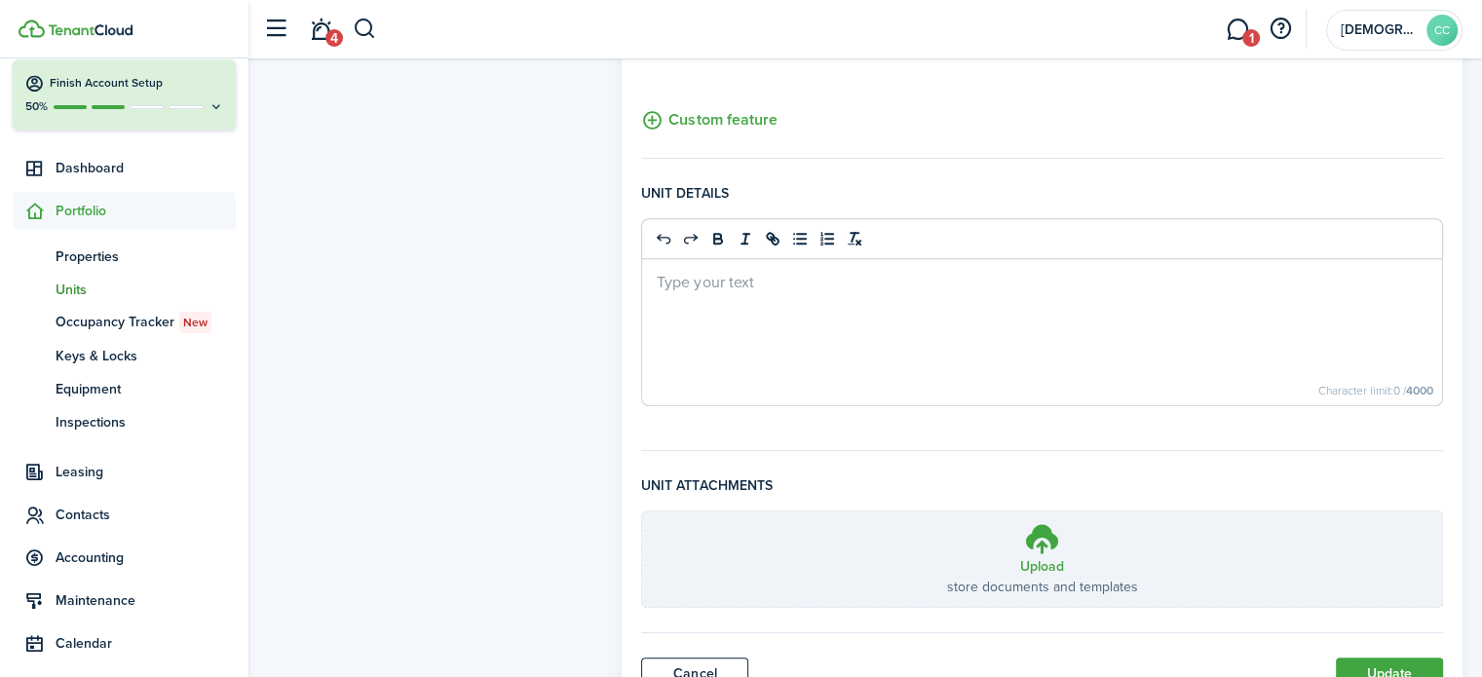
scroll to position [820, 0]
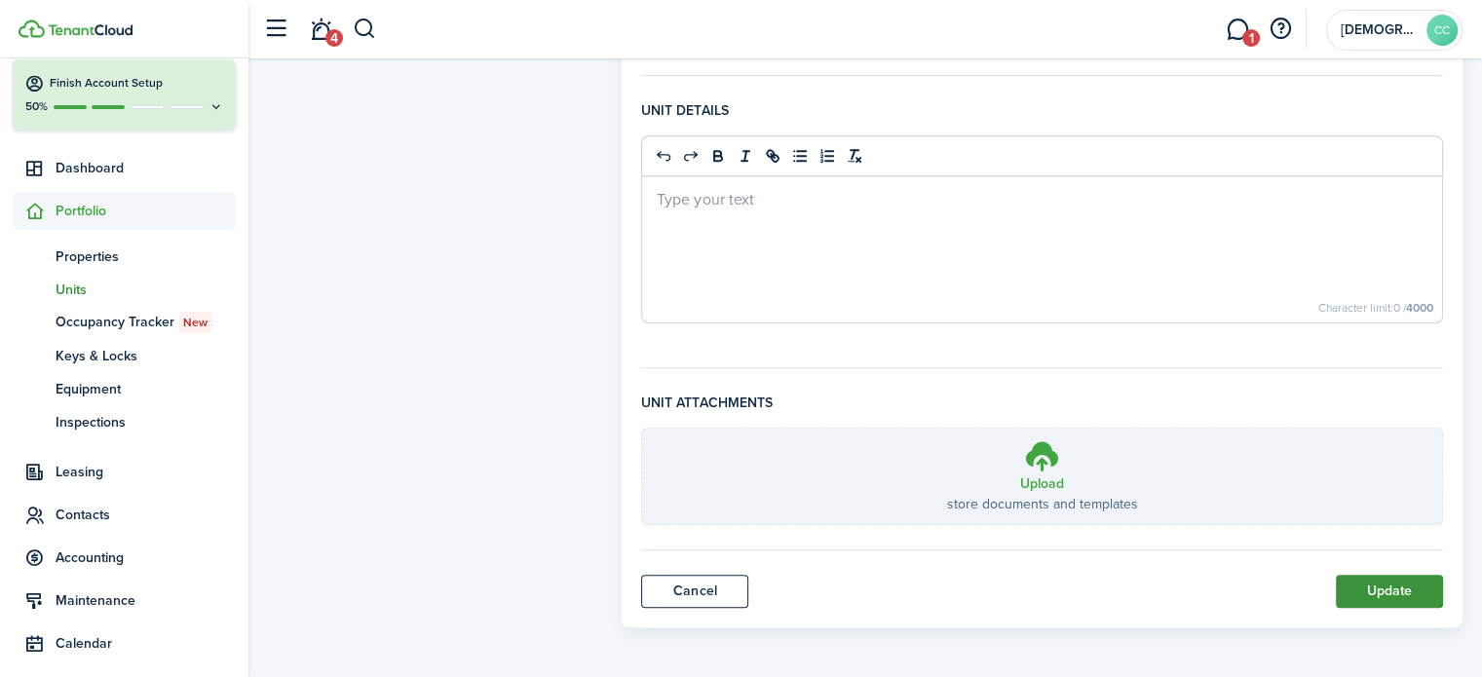
click at [1416, 593] on button "Update" at bounding box center [1389, 591] width 107 height 33
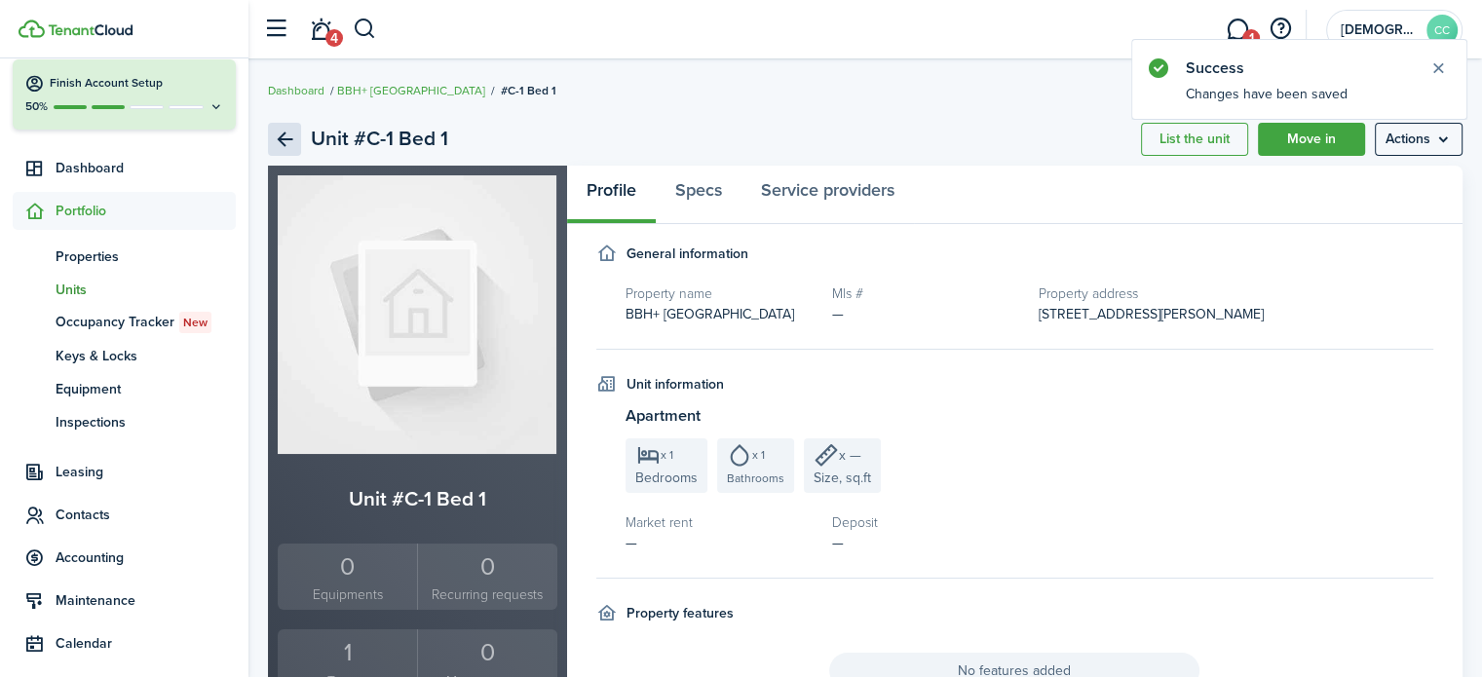
click at [277, 139] on link "Back" at bounding box center [284, 139] width 33 height 33
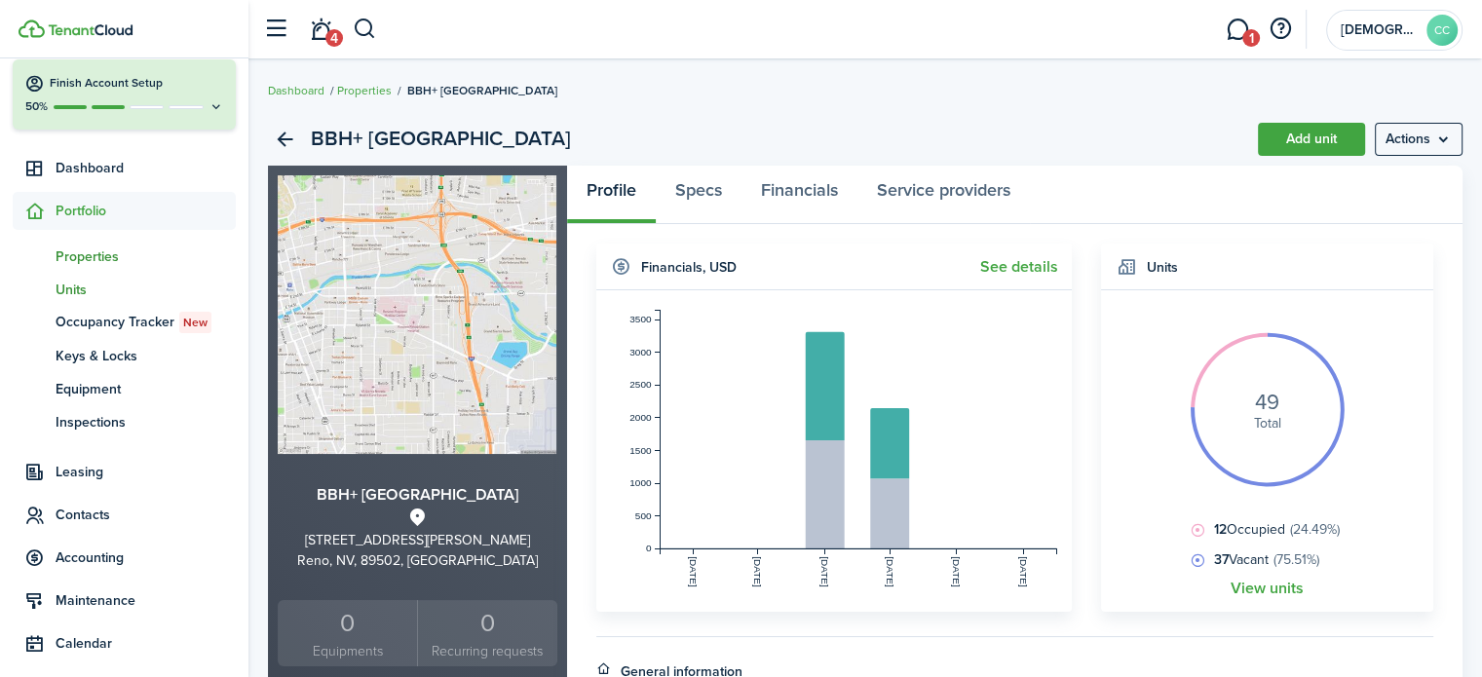
click at [86, 292] on span "Units" at bounding box center [146, 290] width 180 height 20
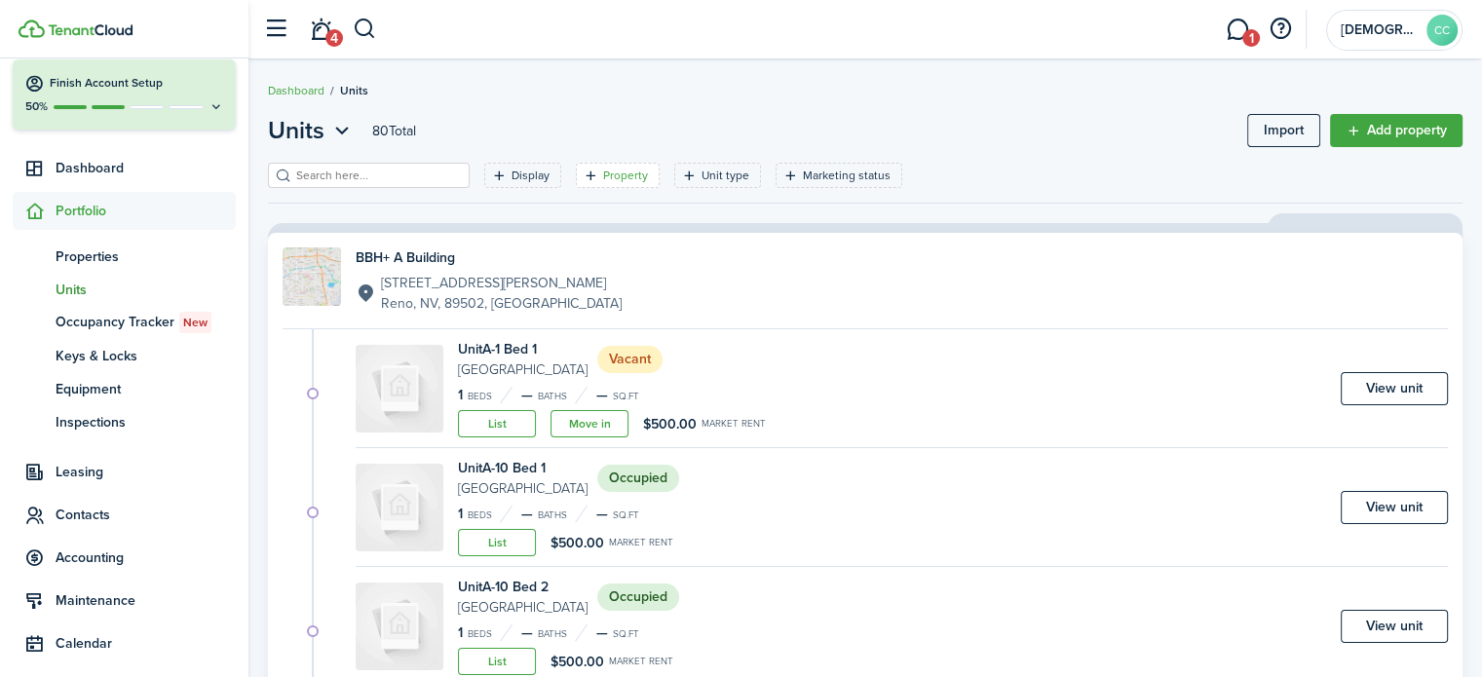
click at [604, 174] on filter-tag-label "Property" at bounding box center [625, 176] width 45 height 18
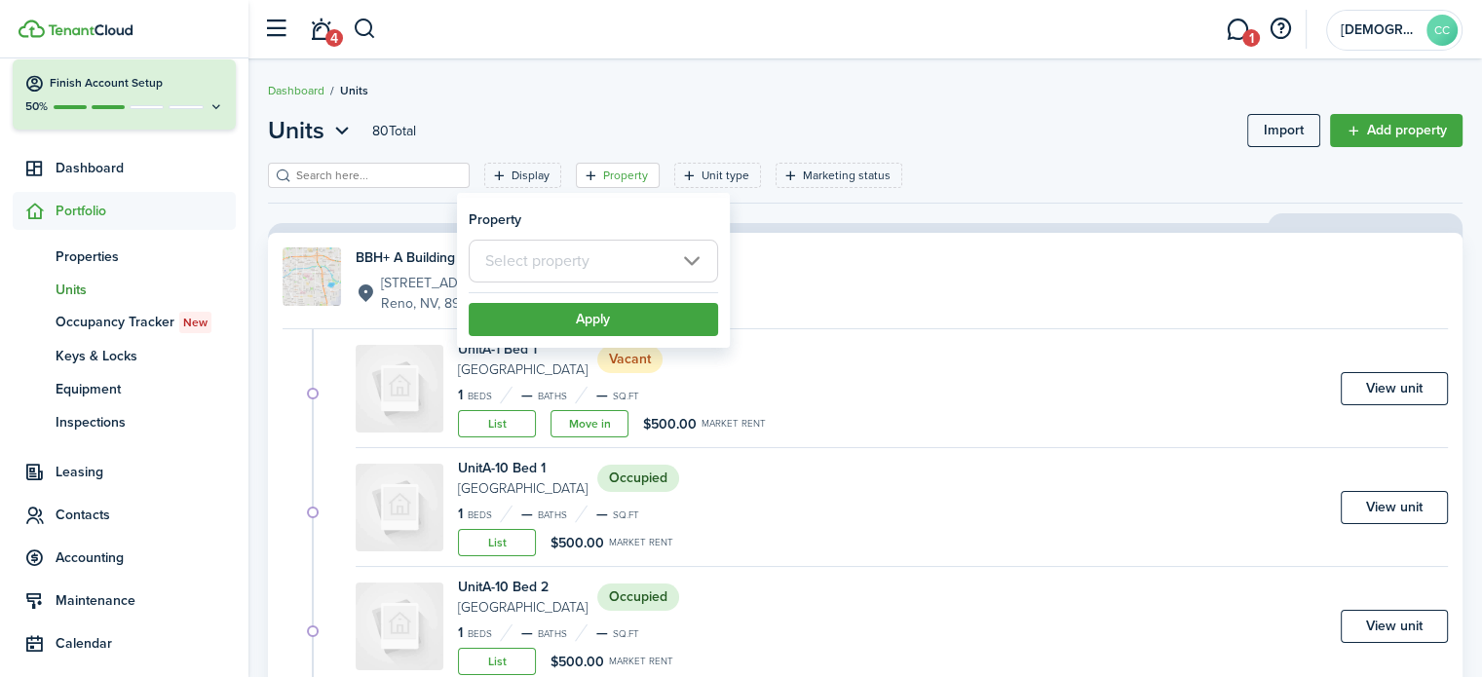
click at [570, 276] on input "text" at bounding box center [593, 261] width 249 height 43
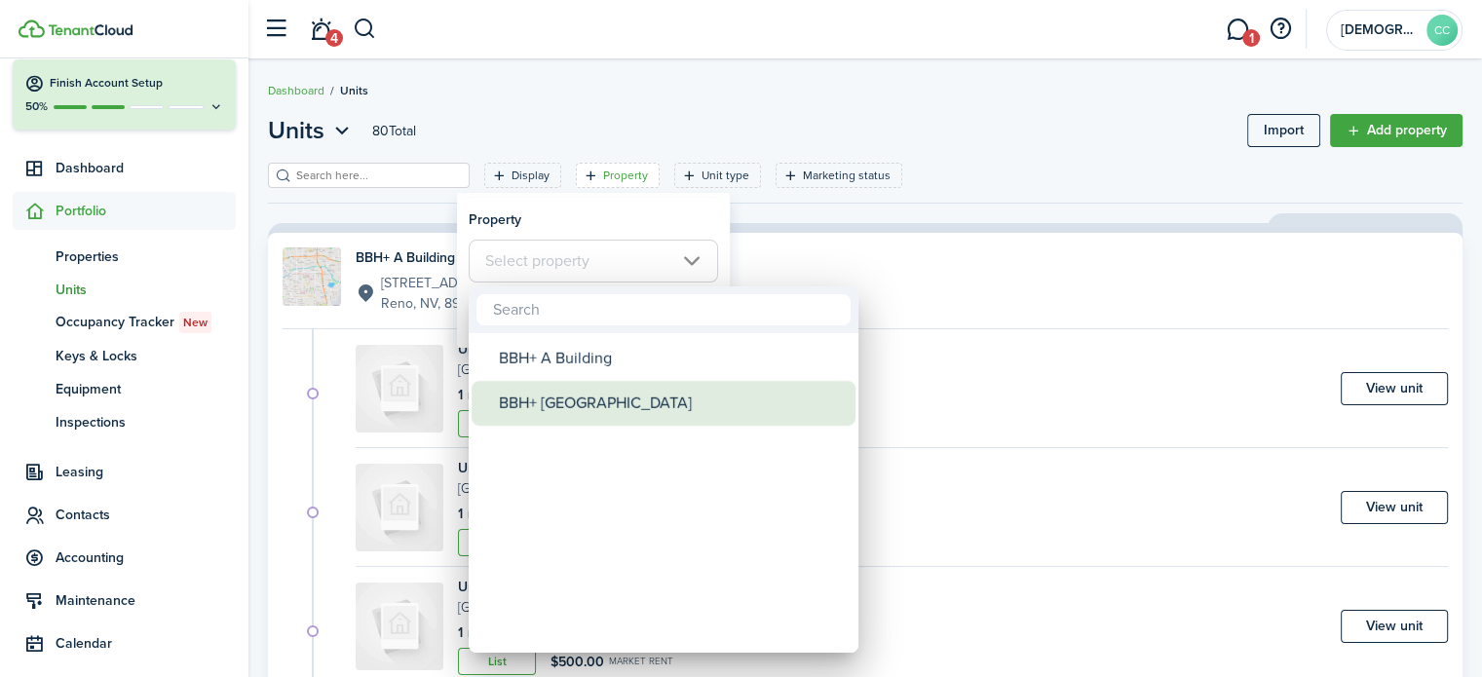
click at [562, 391] on div "BBH+ [GEOGRAPHIC_DATA]" at bounding box center [671, 403] width 345 height 45
type input "BBH+ [GEOGRAPHIC_DATA]"
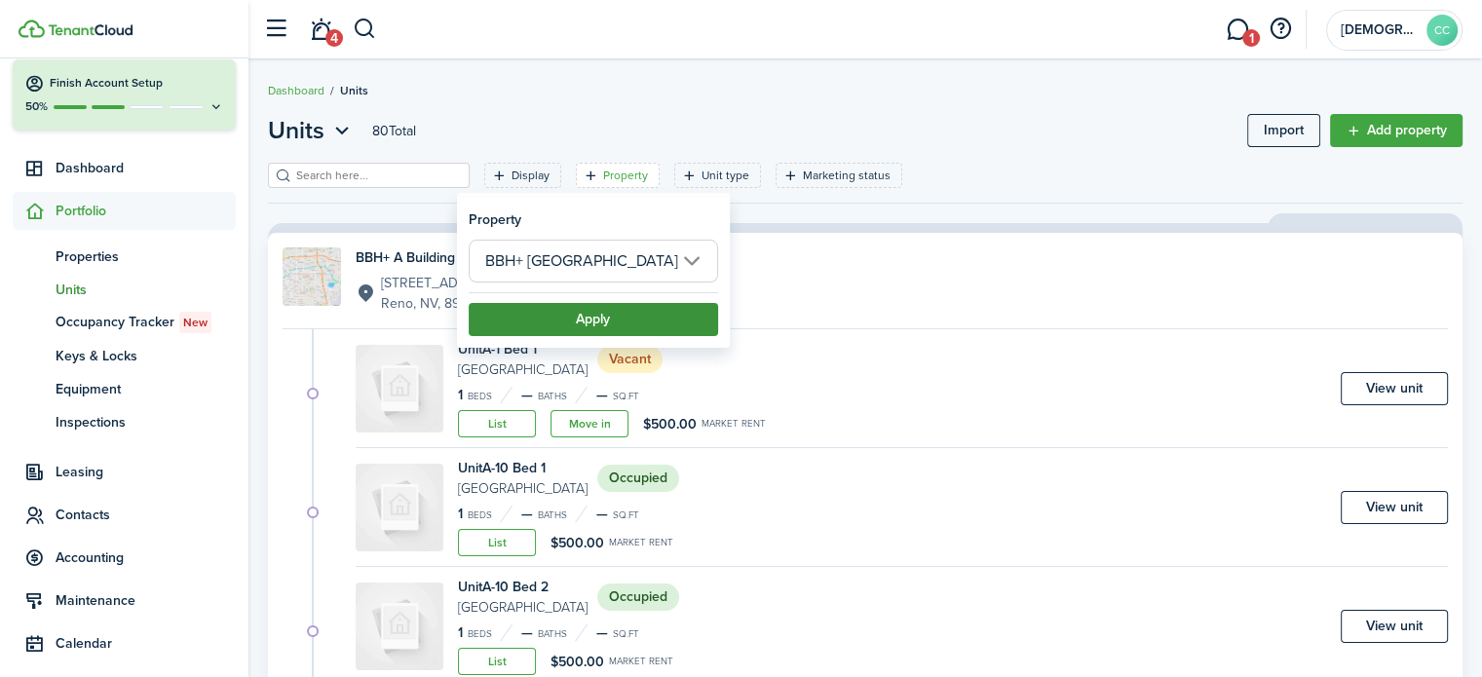
click at [611, 320] on button "Apply" at bounding box center [593, 319] width 249 height 33
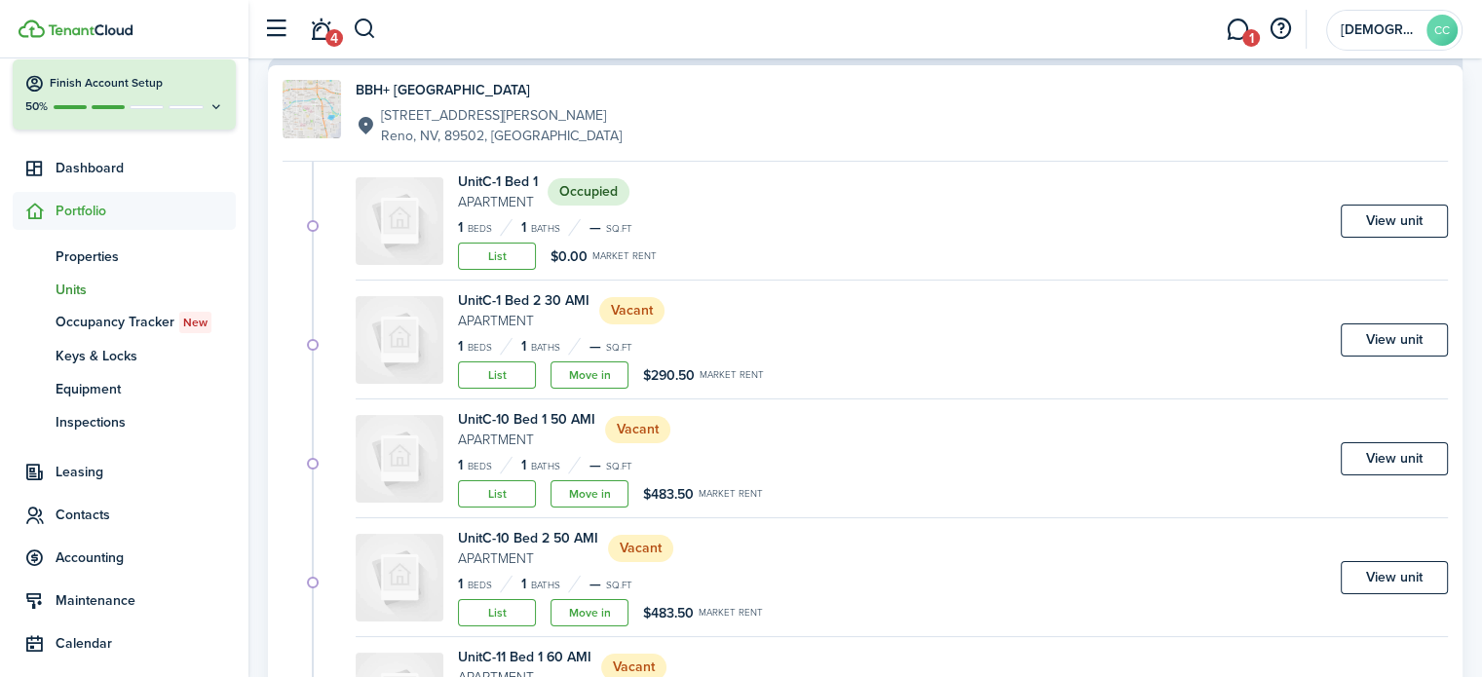
scroll to position [179, 0]
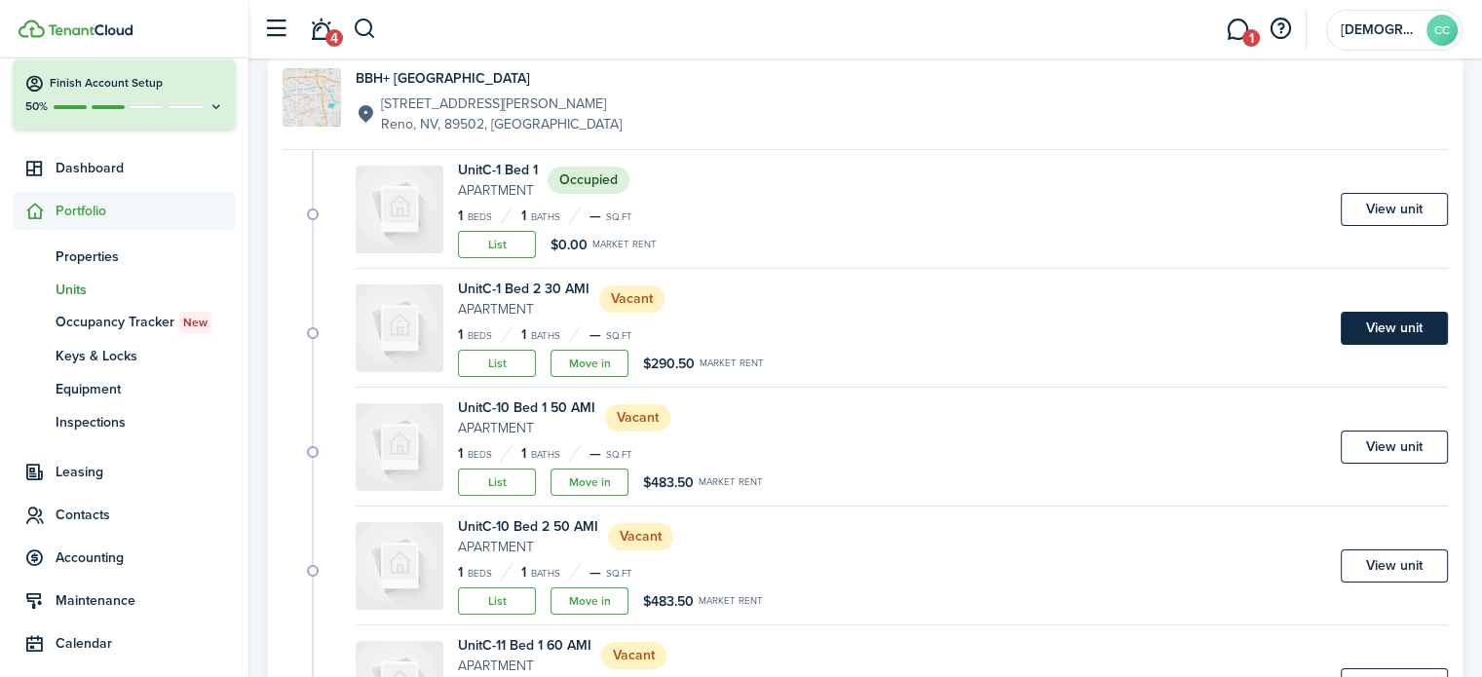
click at [1415, 322] on link "View unit" at bounding box center [1394, 328] width 107 height 33
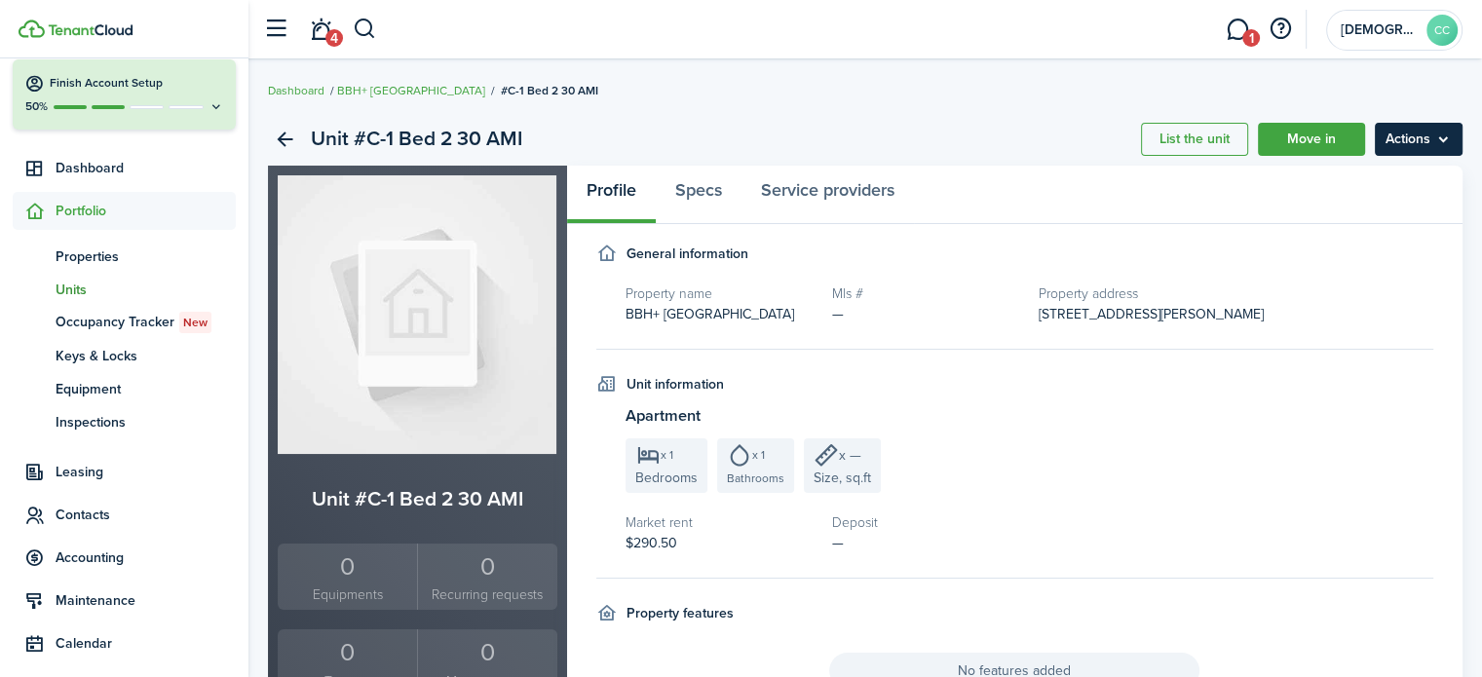
click at [1390, 132] on menu-btn "Actions" at bounding box center [1419, 139] width 88 height 33
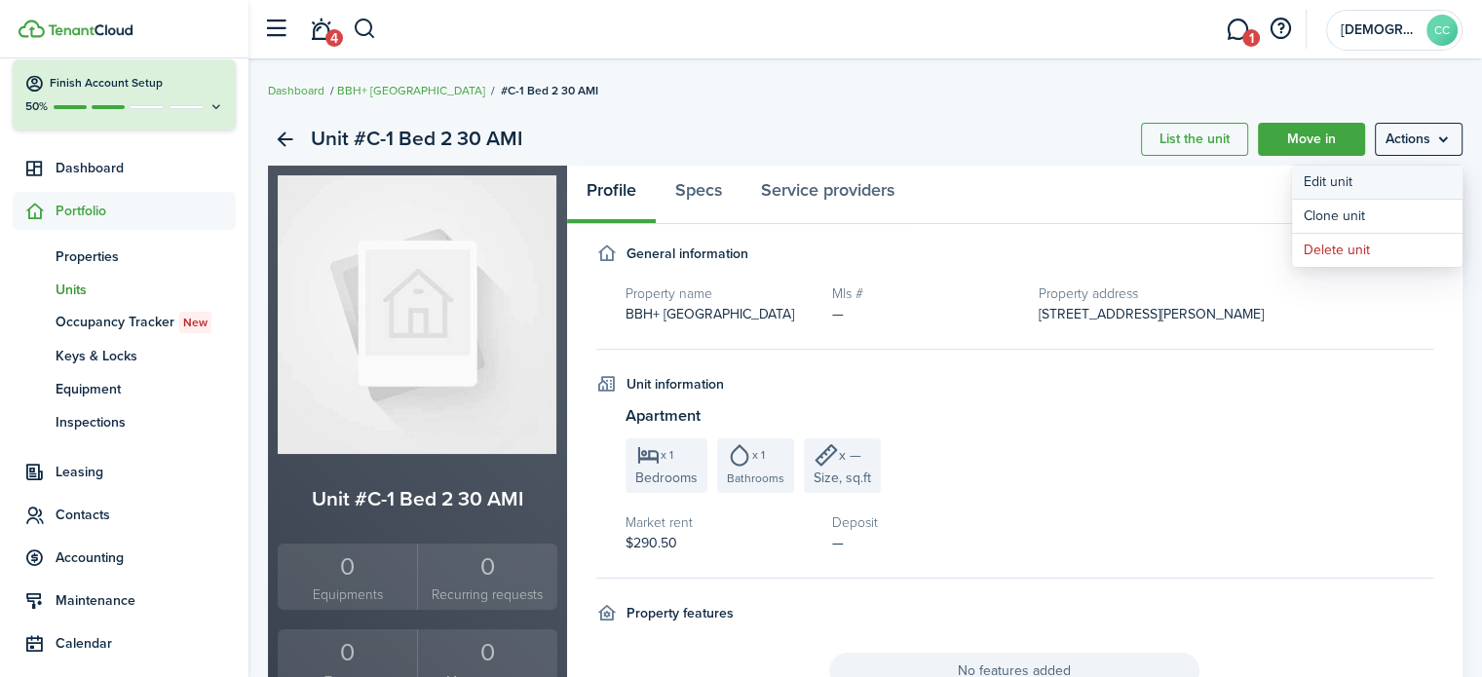
click at [1341, 179] on link "Edit unit" at bounding box center [1377, 182] width 171 height 33
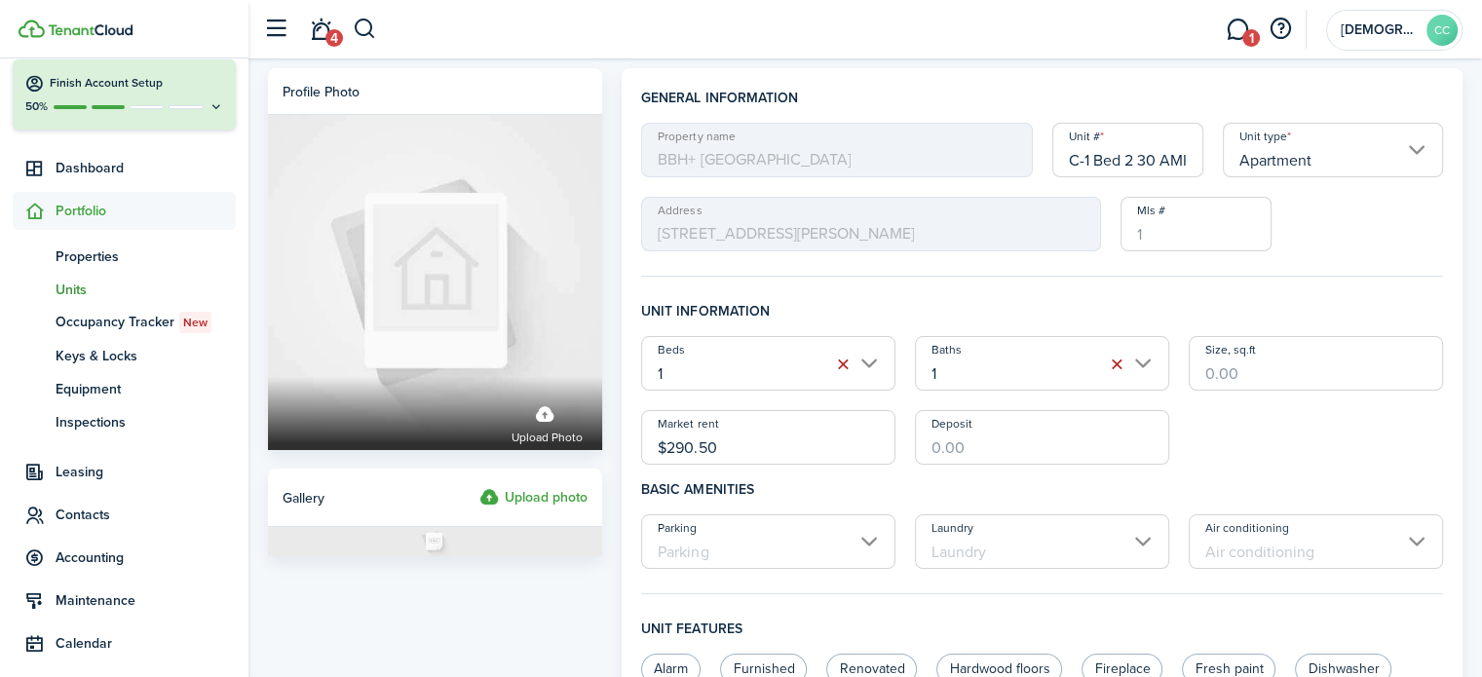
click at [1190, 151] on input "C-1 Bed 2 30 AMI" at bounding box center [1129, 150] width 152 height 55
type input "C-1 Bed 2"
drag, startPoint x: 729, startPoint y: 449, endPoint x: 591, endPoint y: 453, distance: 138.4
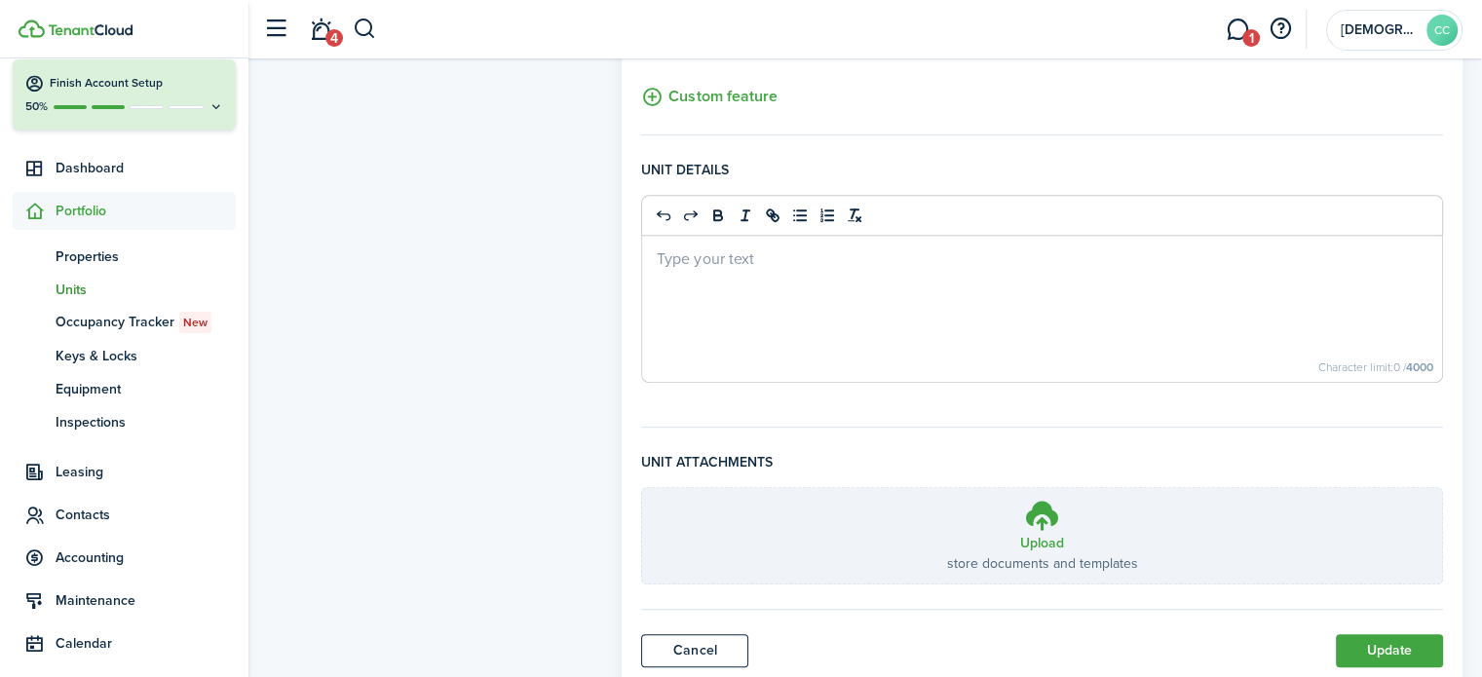
scroll to position [790, 0]
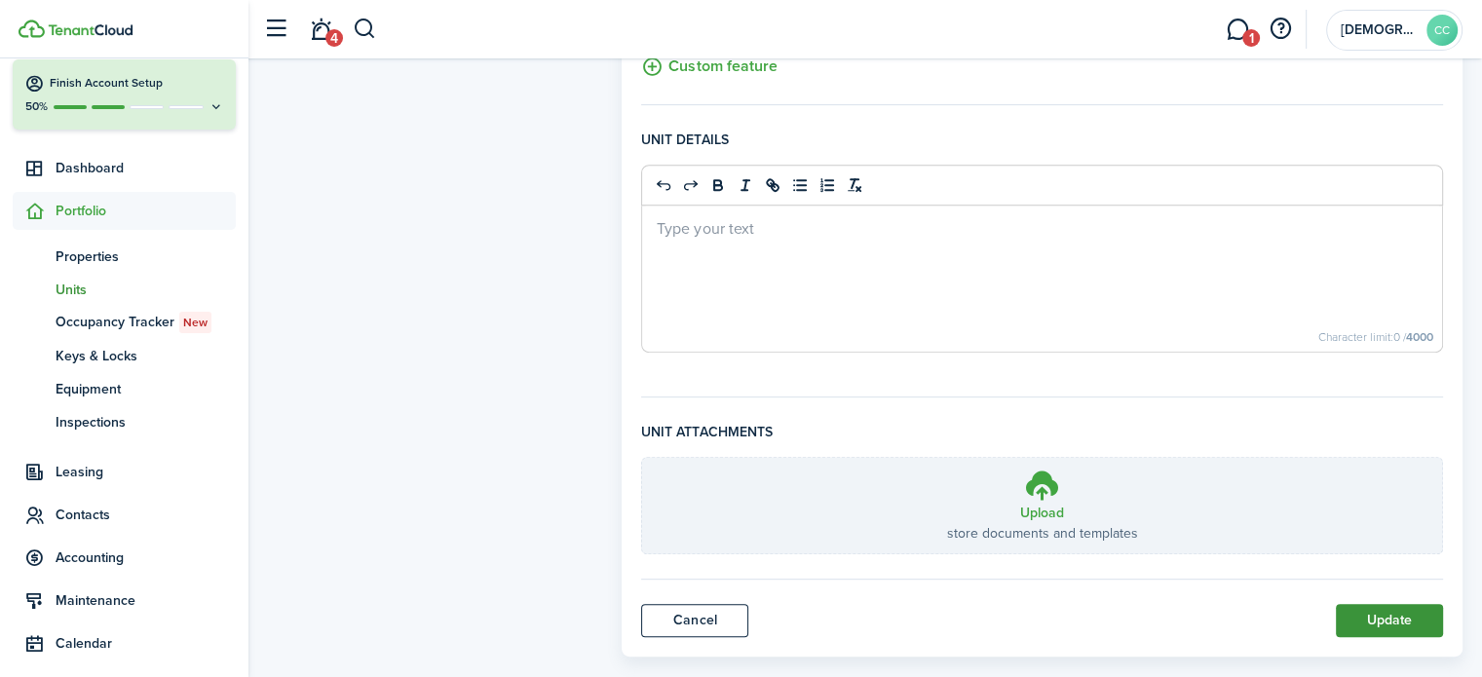
click at [1403, 618] on button "Update" at bounding box center [1389, 620] width 107 height 33
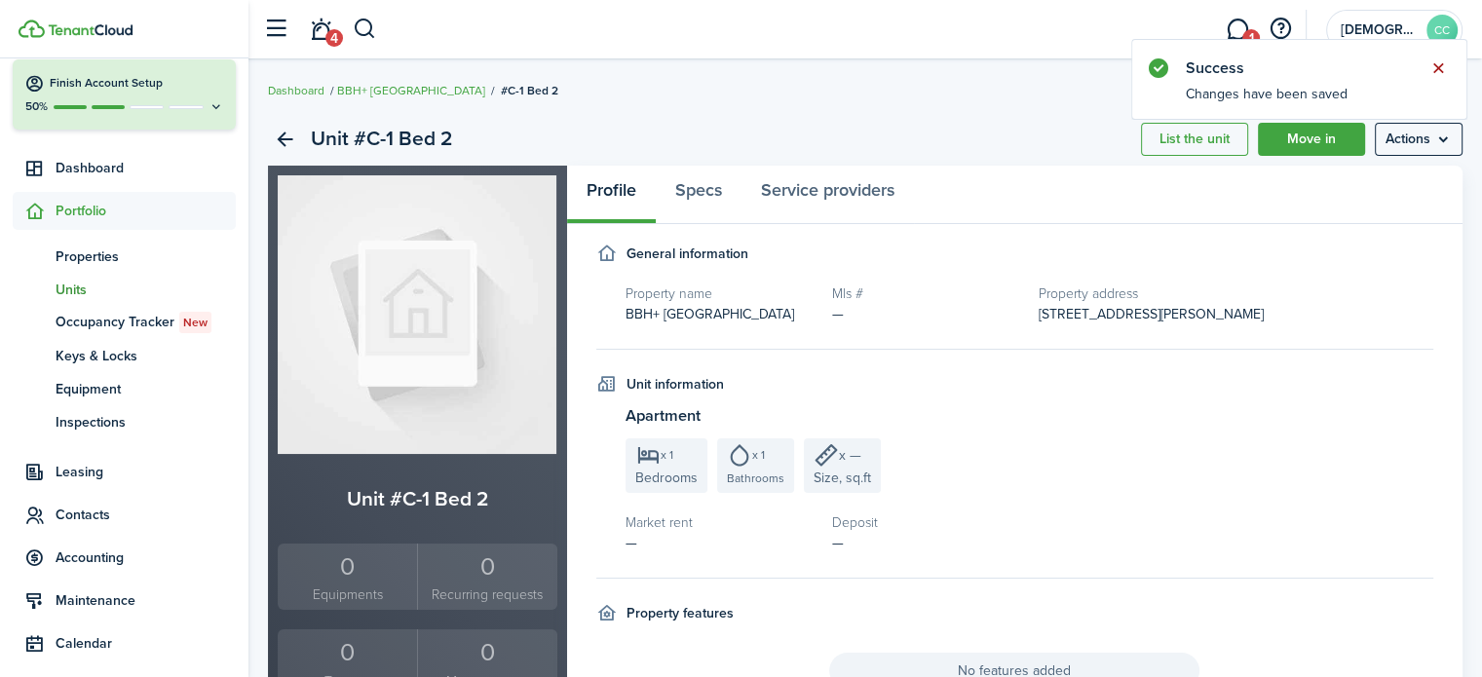
click at [1439, 69] on button "Close notify" at bounding box center [1438, 68] width 27 height 27
click at [405, 88] on link "BBH+ [GEOGRAPHIC_DATA]" at bounding box center [411, 91] width 148 height 18
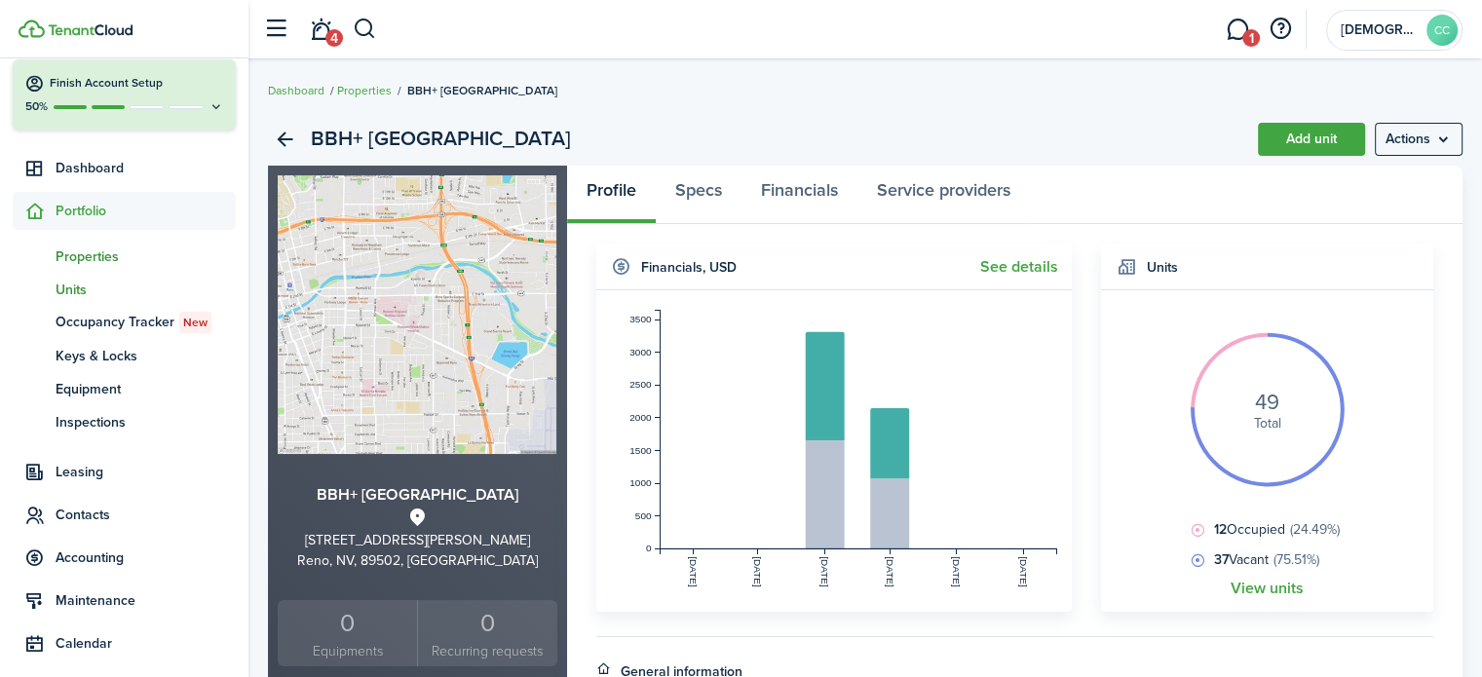
click at [83, 296] on span "Units" at bounding box center [146, 290] width 180 height 20
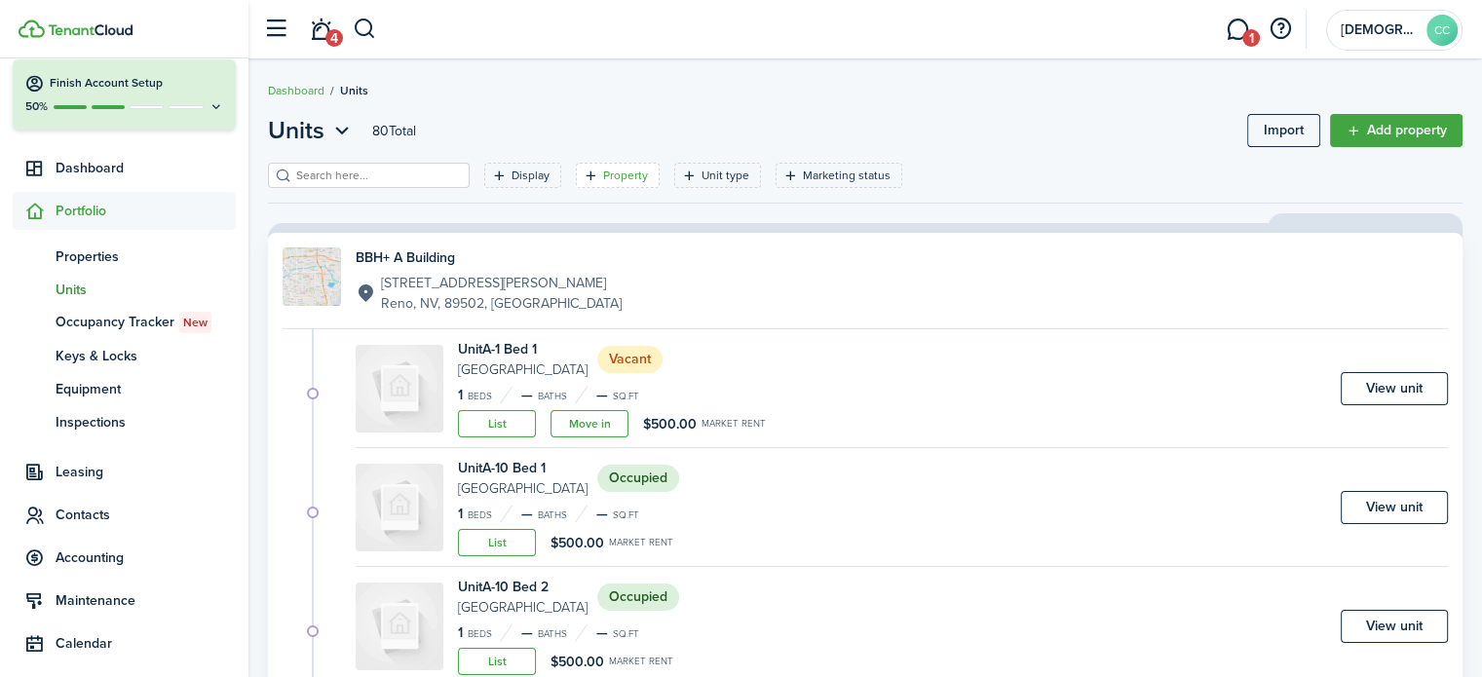
click at [603, 173] on filter-tag-label "Property" at bounding box center [625, 176] width 45 height 18
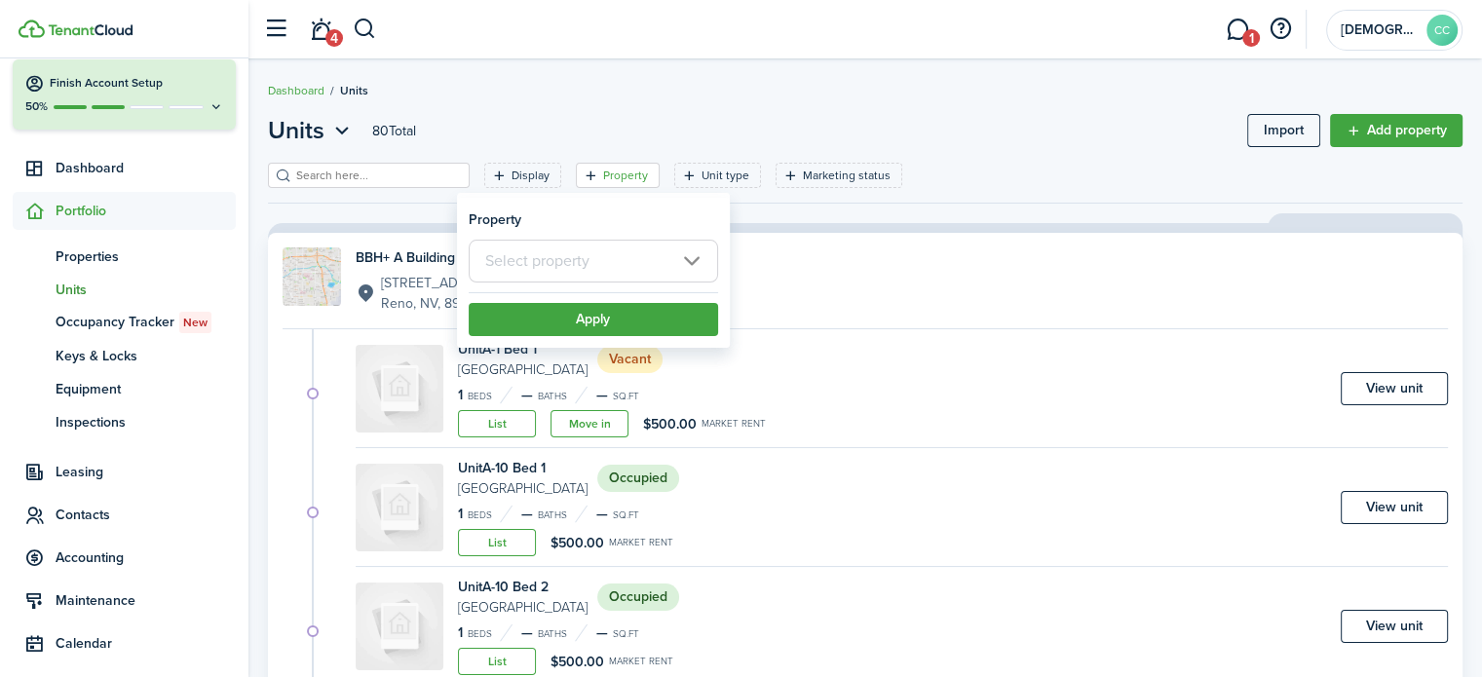
click at [567, 259] on input "text" at bounding box center [593, 261] width 249 height 43
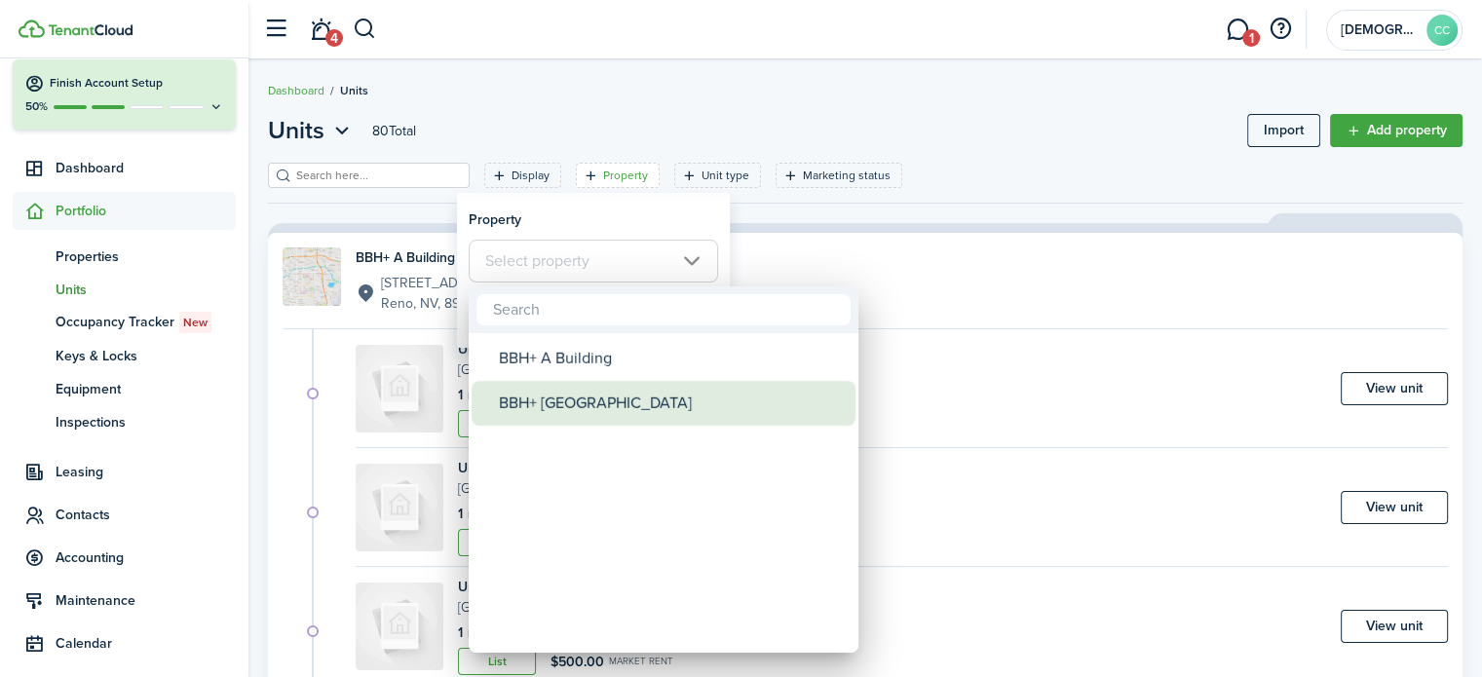
click at [553, 402] on div "BBH+ [GEOGRAPHIC_DATA]" at bounding box center [671, 403] width 345 height 45
type input "BBH+ [GEOGRAPHIC_DATA]"
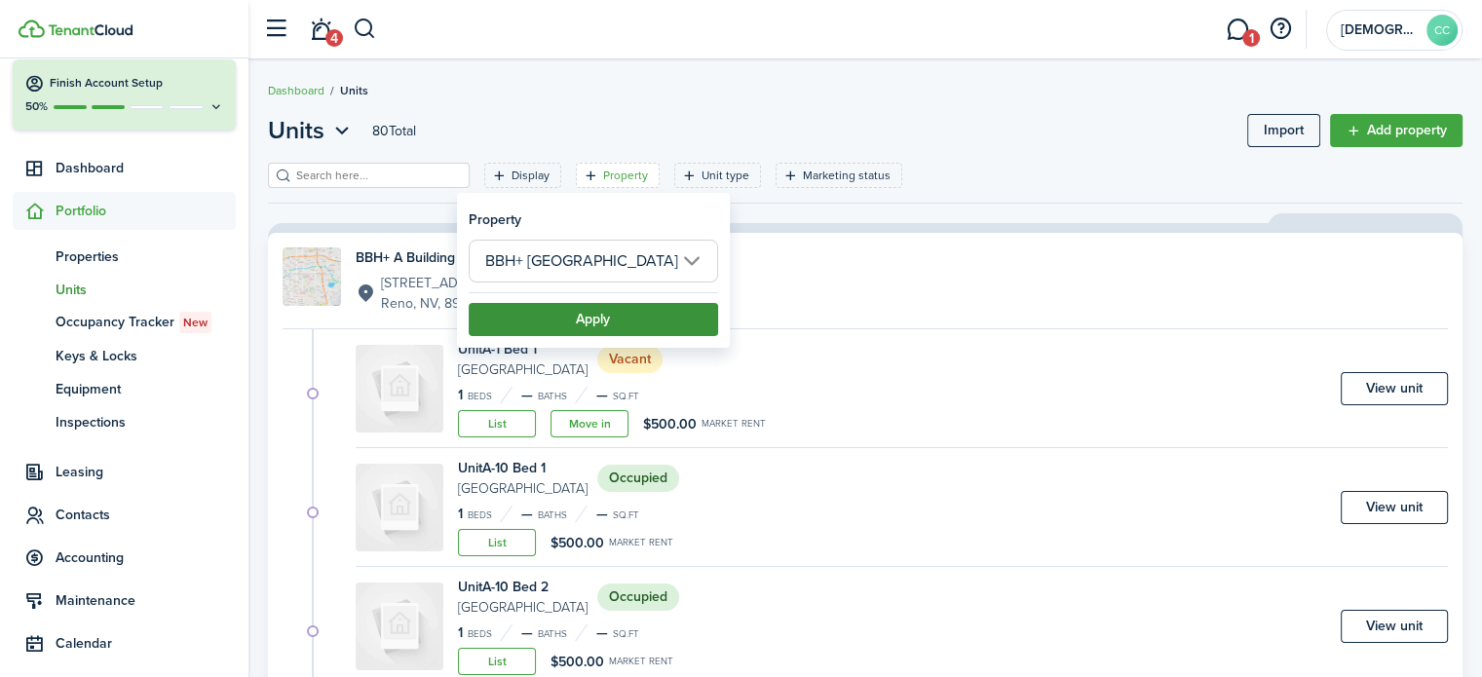
click at [606, 332] on button "Apply" at bounding box center [593, 319] width 249 height 33
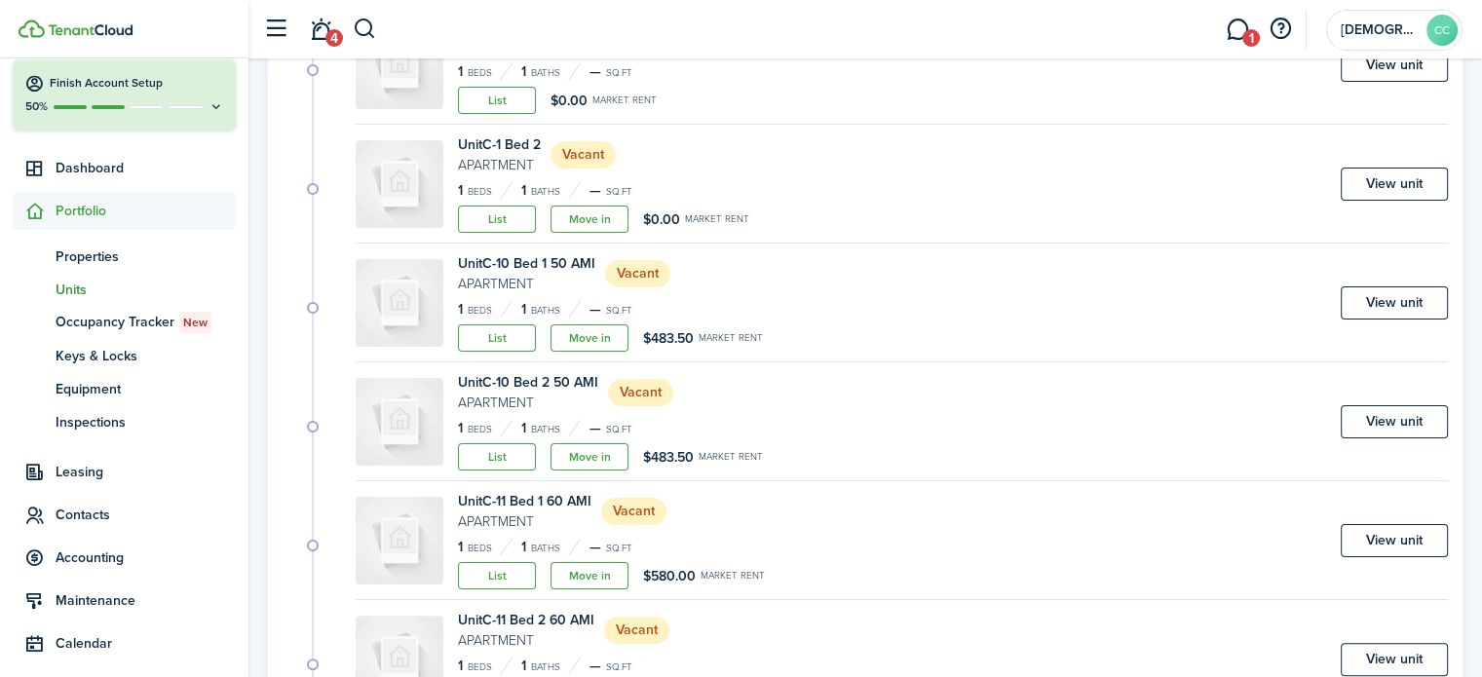
scroll to position [325, 0]
click at [1424, 301] on link "View unit" at bounding box center [1394, 302] width 107 height 33
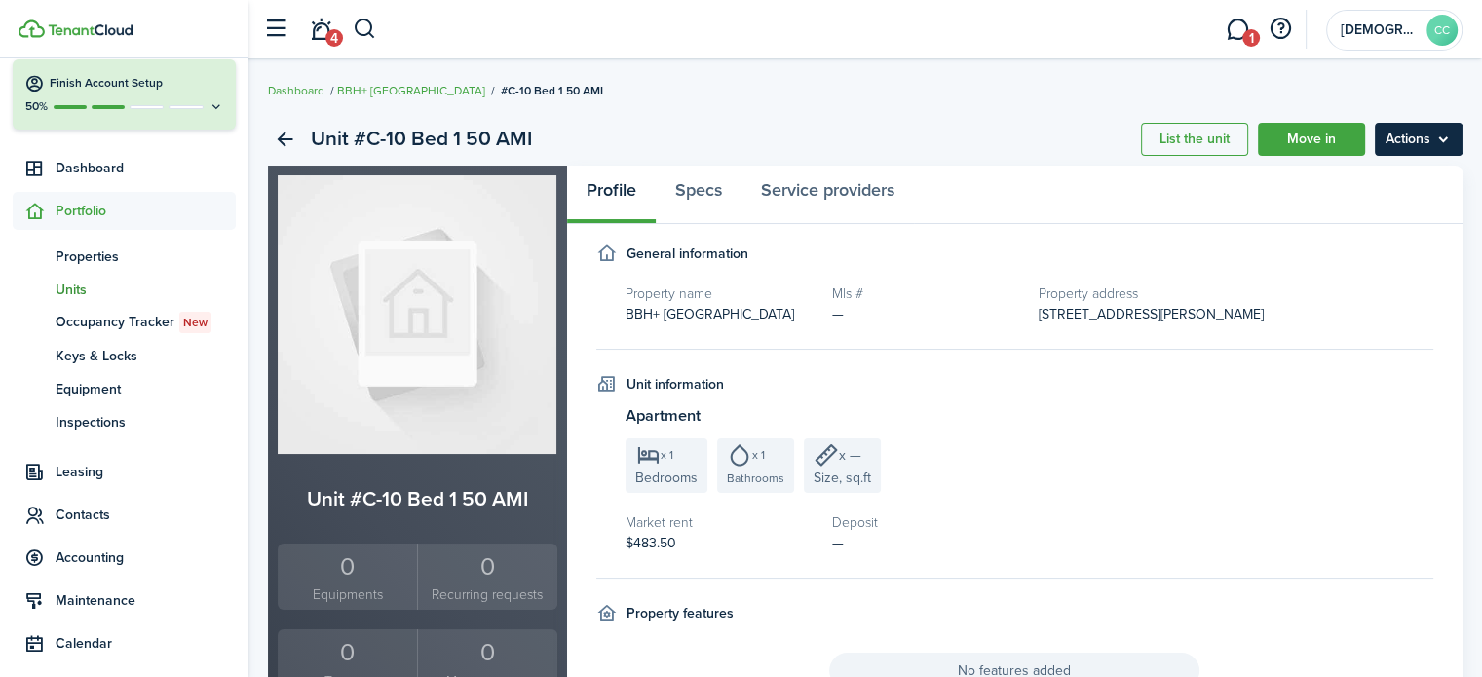
click at [1435, 143] on menu-btn "Actions" at bounding box center [1419, 139] width 88 height 33
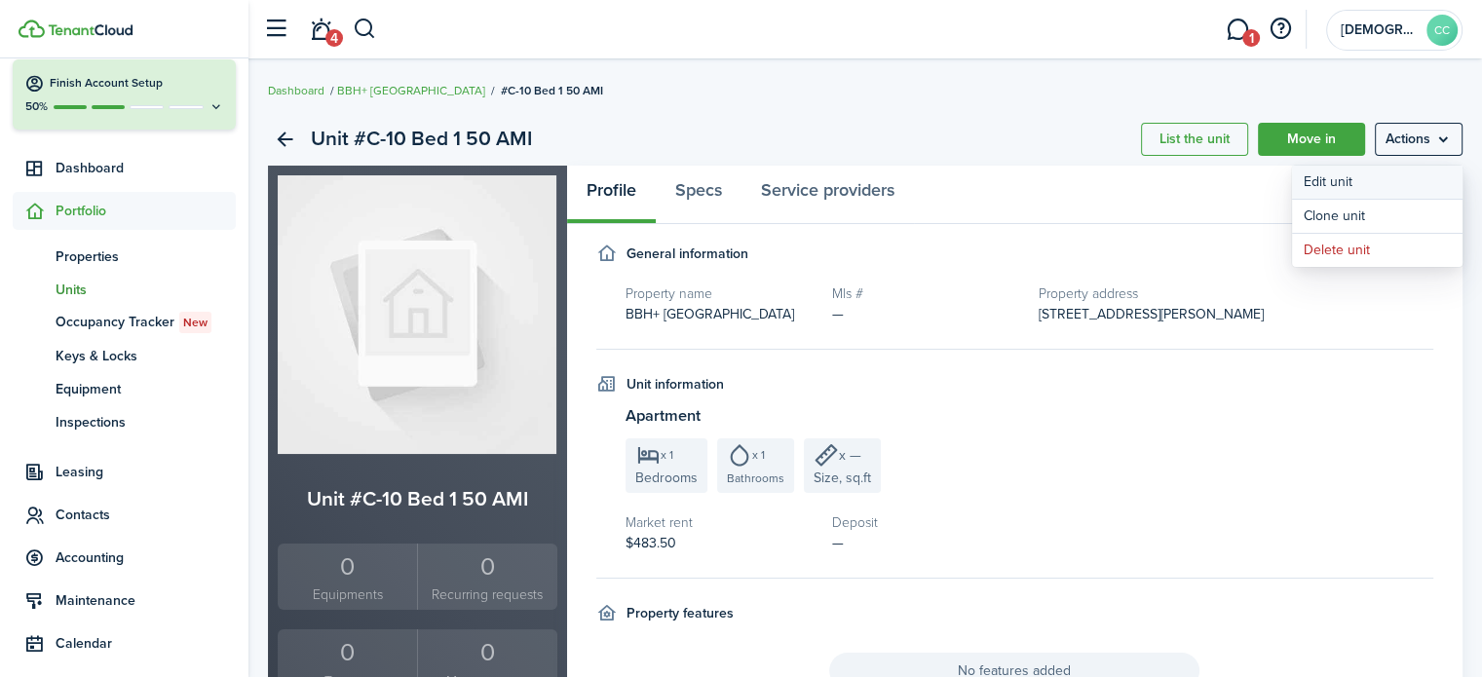
click at [1330, 182] on link "Edit unit" at bounding box center [1377, 182] width 171 height 33
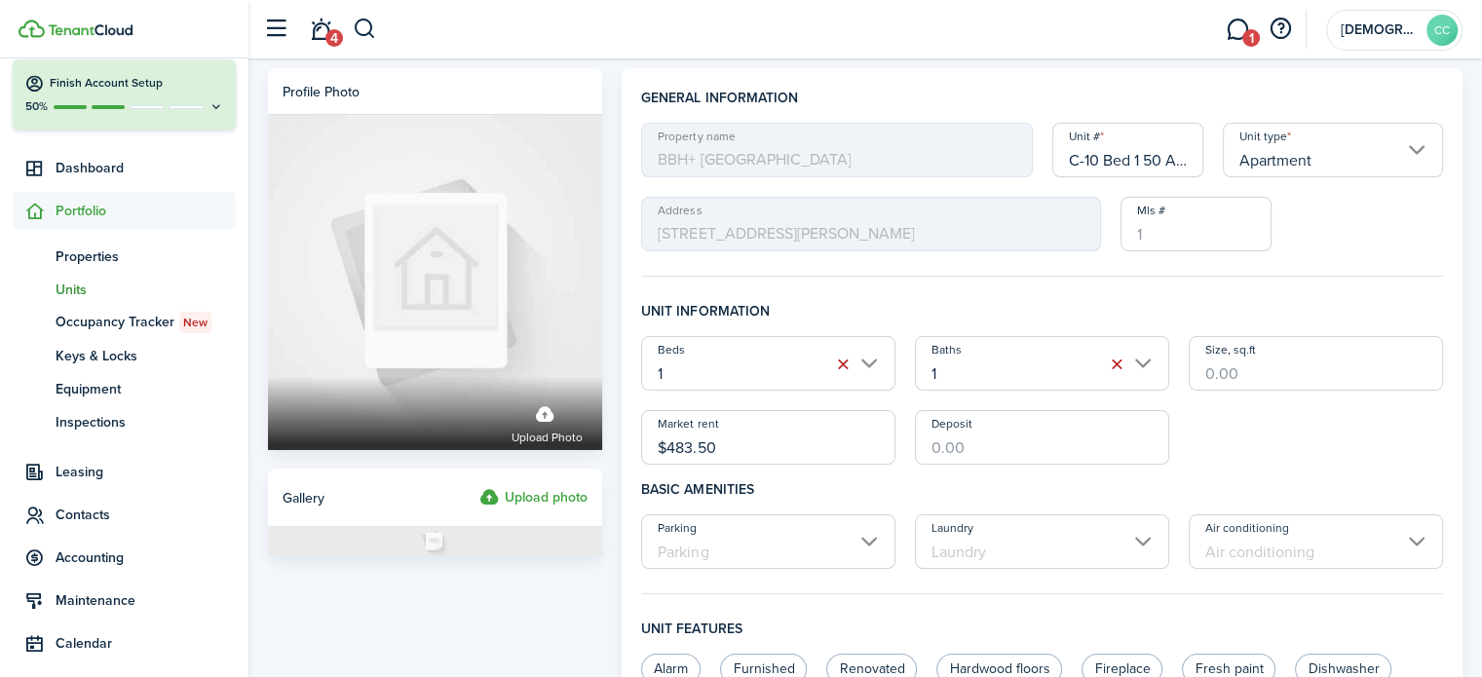
click at [1169, 159] on input "C-10 Bed 1 50 AMI" at bounding box center [1129, 150] width 152 height 55
click at [1144, 158] on input "C-10 Bed 1 50 AMI" at bounding box center [1129, 150] width 152 height 55
type input "C-10 Bed 1"
click at [742, 454] on input "$483.50" at bounding box center [768, 437] width 254 height 55
type input "$"
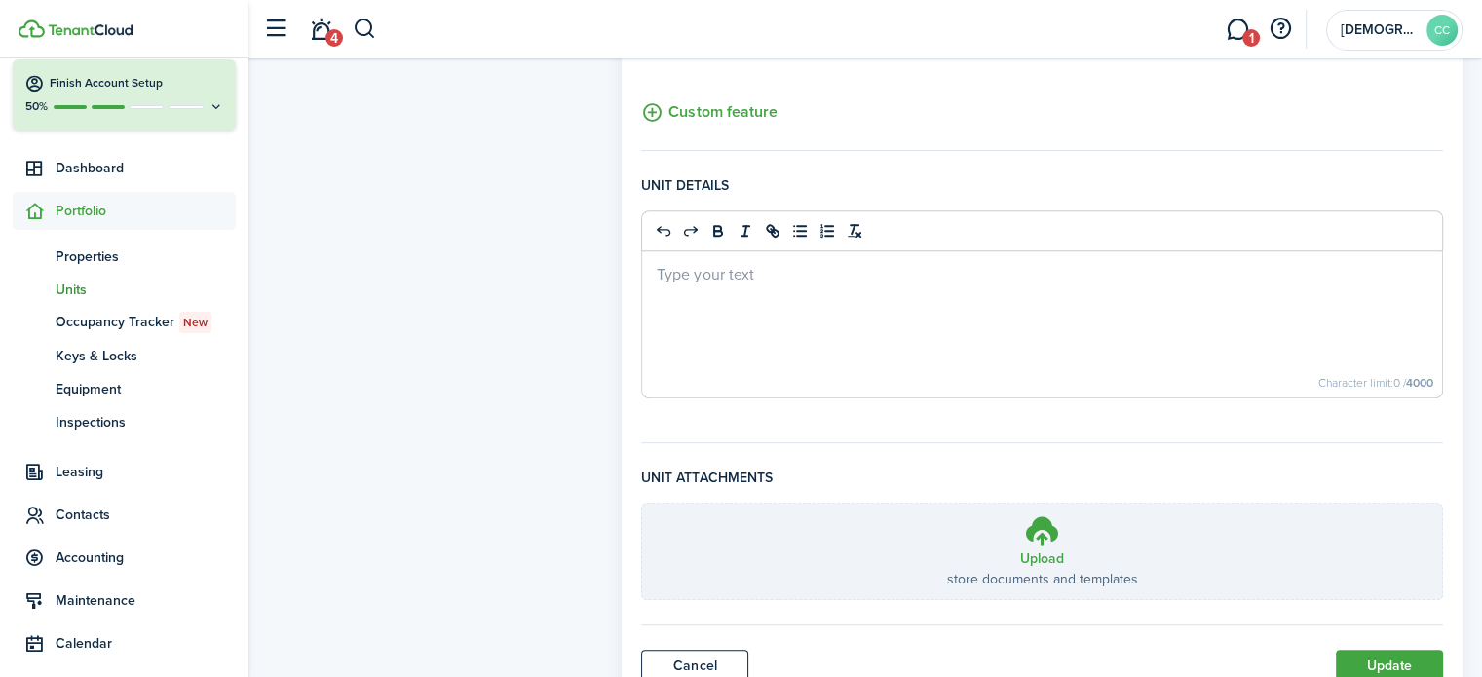
scroll to position [820, 0]
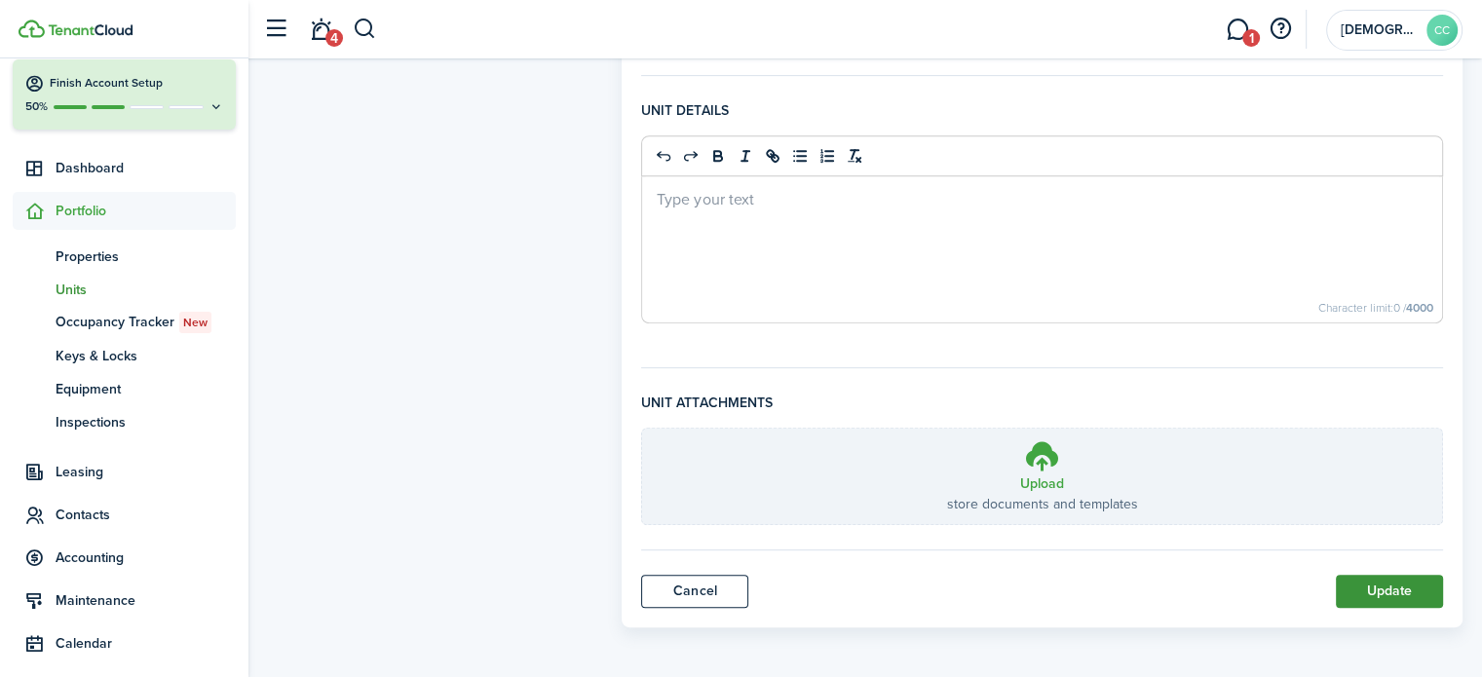
click at [1378, 586] on button "Update" at bounding box center [1389, 591] width 107 height 33
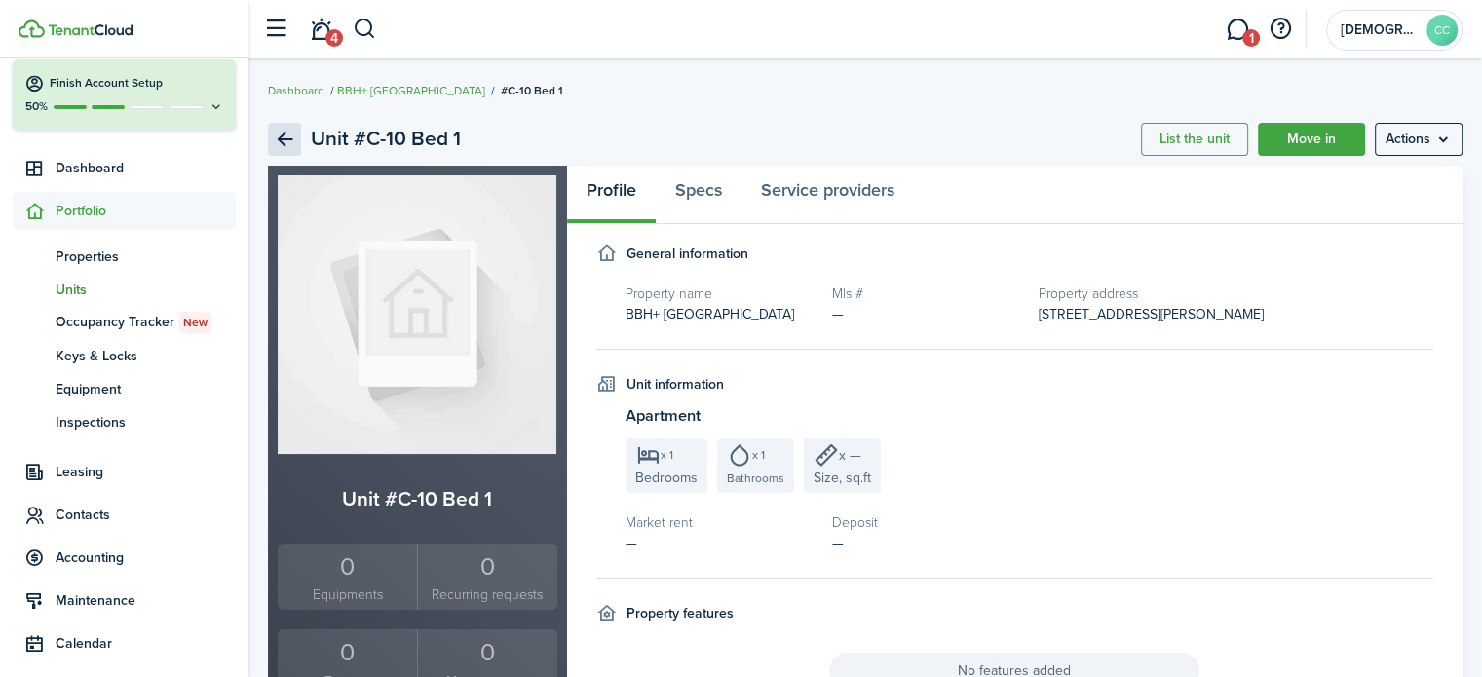
click at [285, 137] on link "Back" at bounding box center [284, 139] width 33 height 33
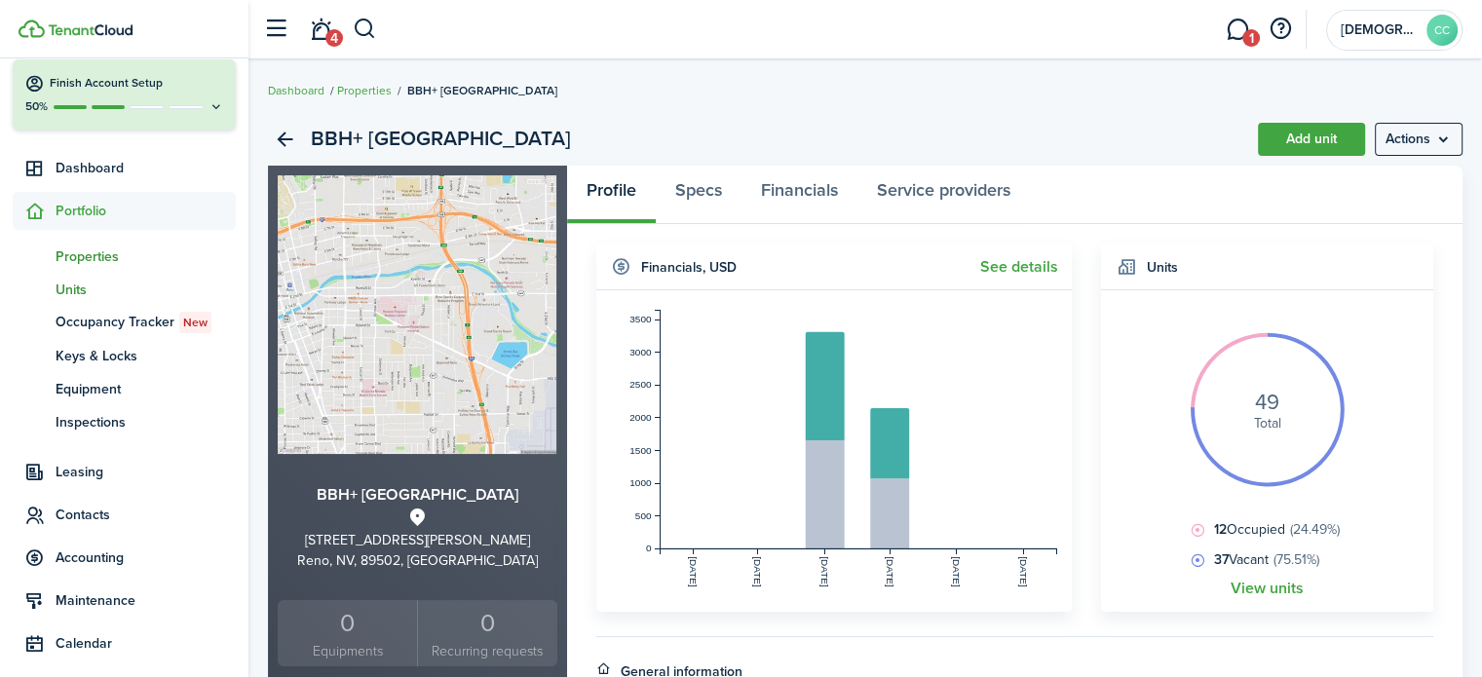
click at [74, 290] on span "Units" at bounding box center [146, 290] width 180 height 20
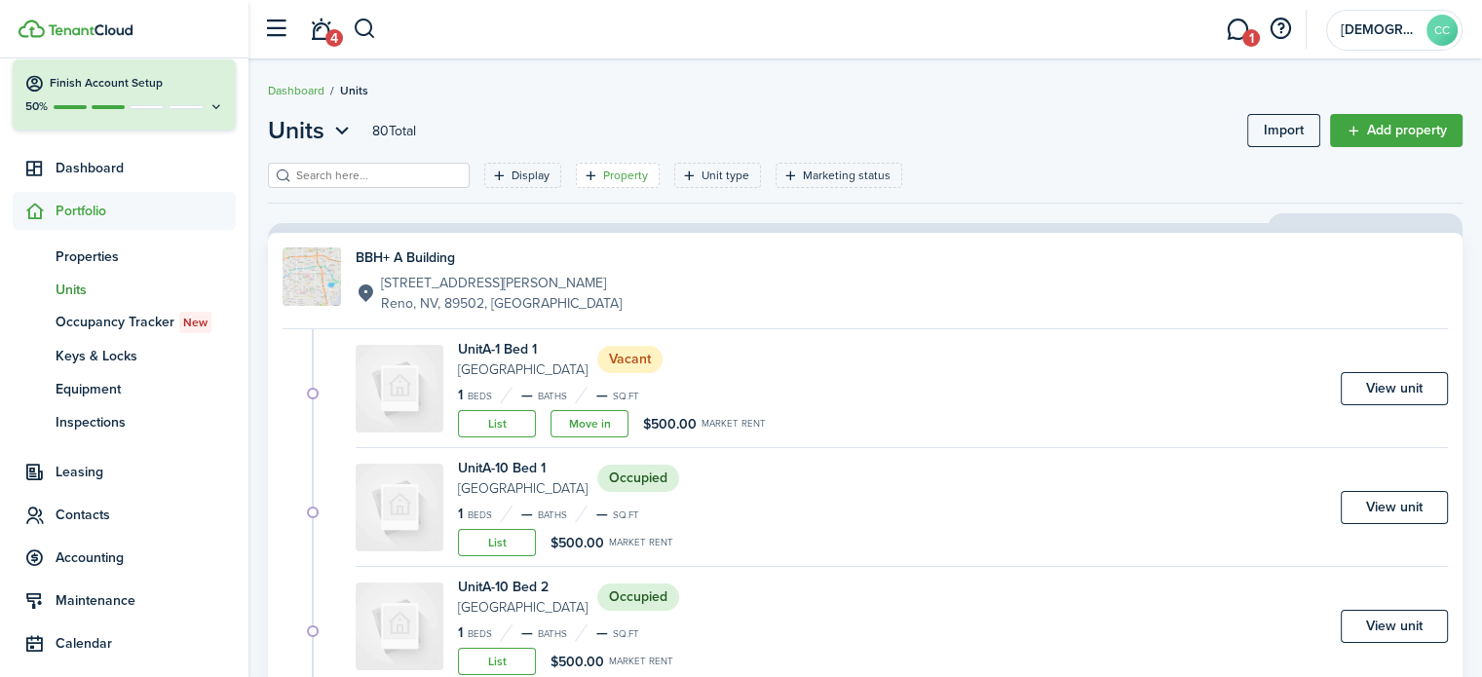
click at [606, 178] on filter-tag-label "Property" at bounding box center [625, 176] width 45 height 18
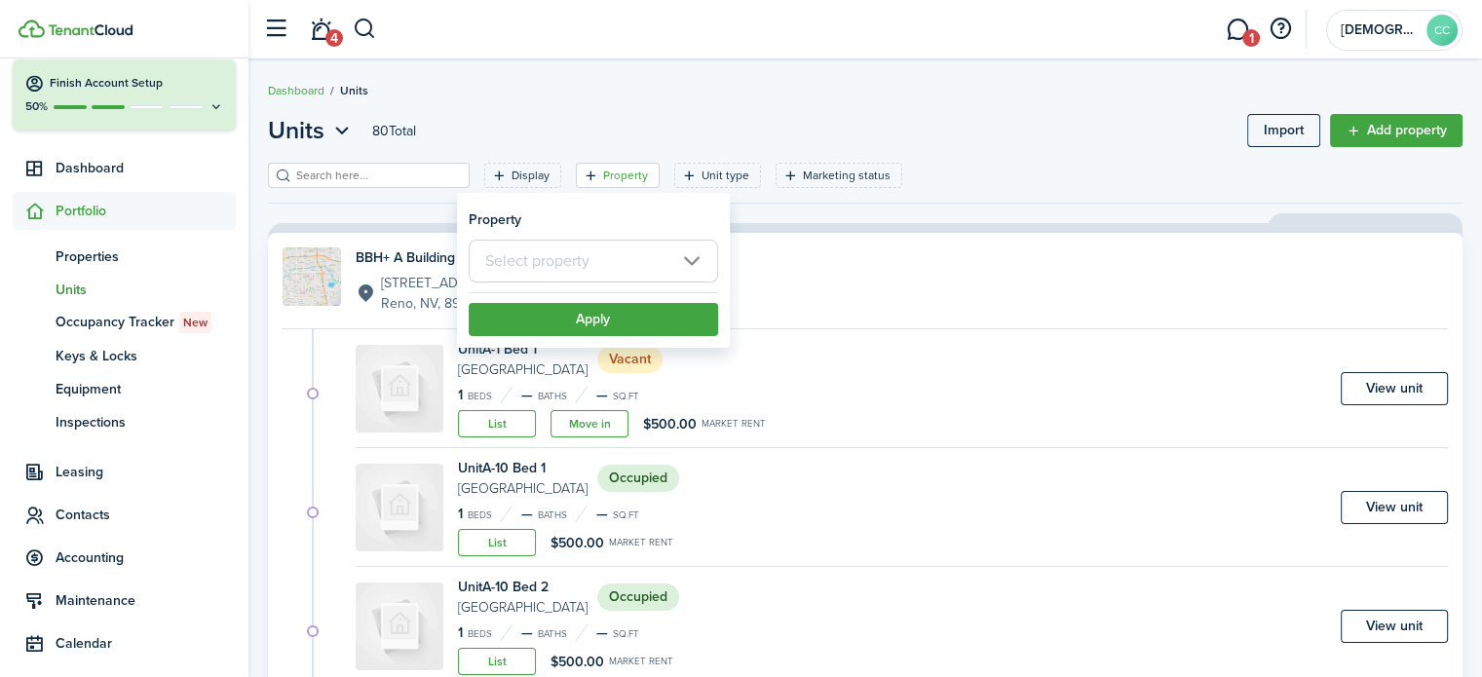
click at [595, 260] on input "text" at bounding box center [593, 261] width 249 height 43
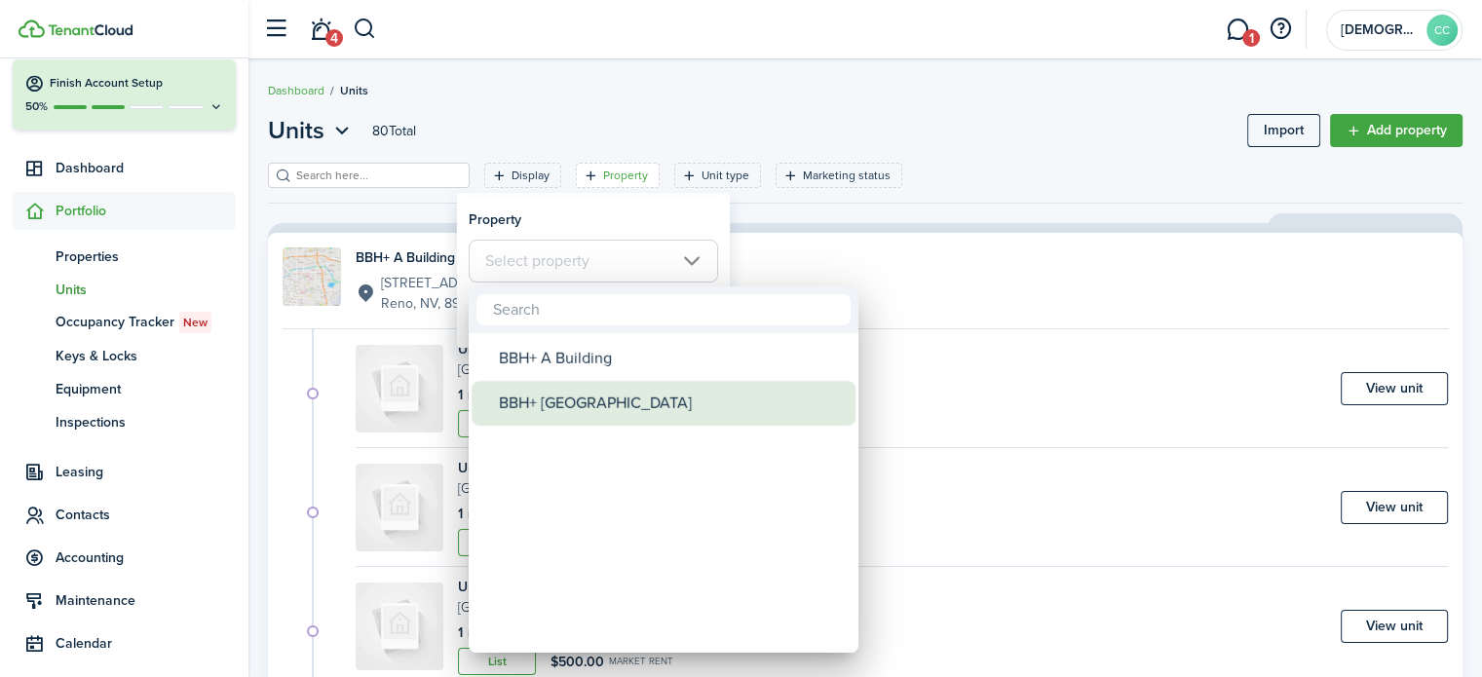
click at [552, 401] on div "BBH+ [GEOGRAPHIC_DATA]" at bounding box center [671, 403] width 345 height 45
type input "BBH+ [GEOGRAPHIC_DATA]"
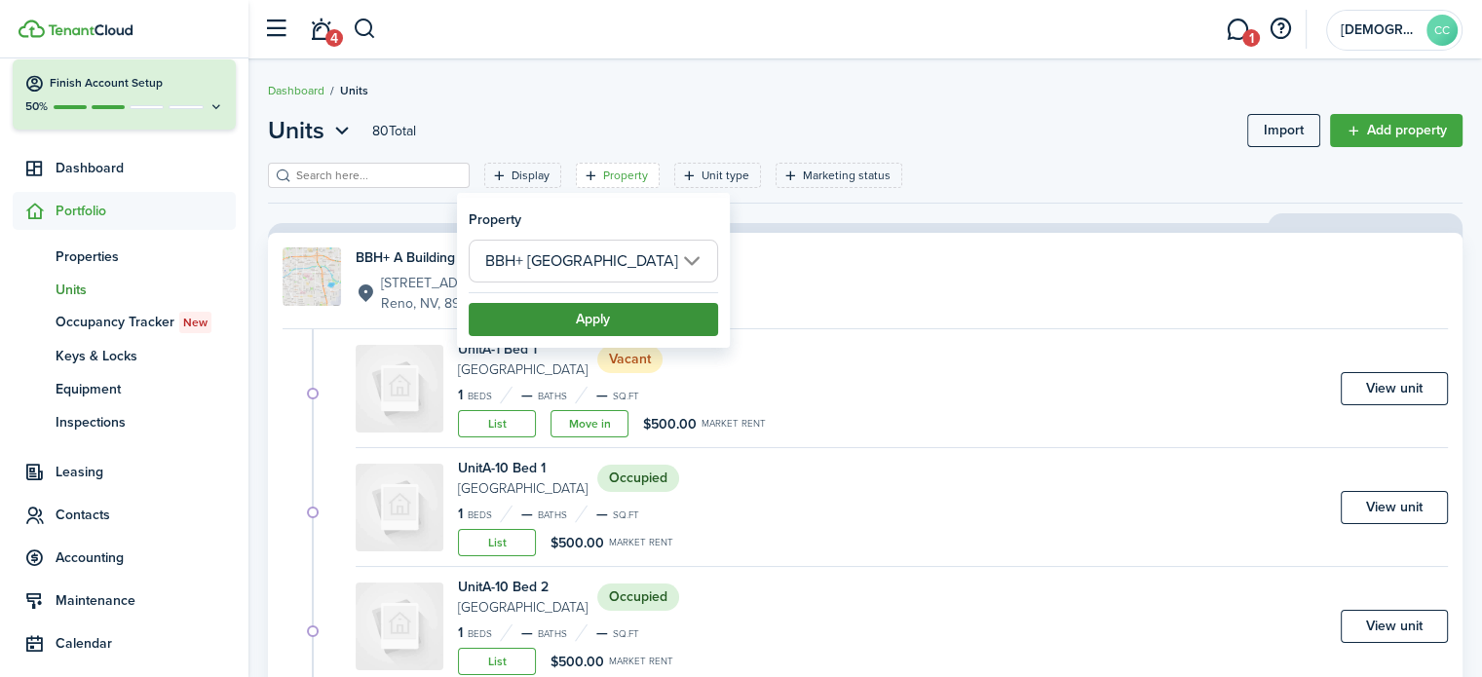
click at [577, 331] on button "Apply" at bounding box center [593, 319] width 249 height 33
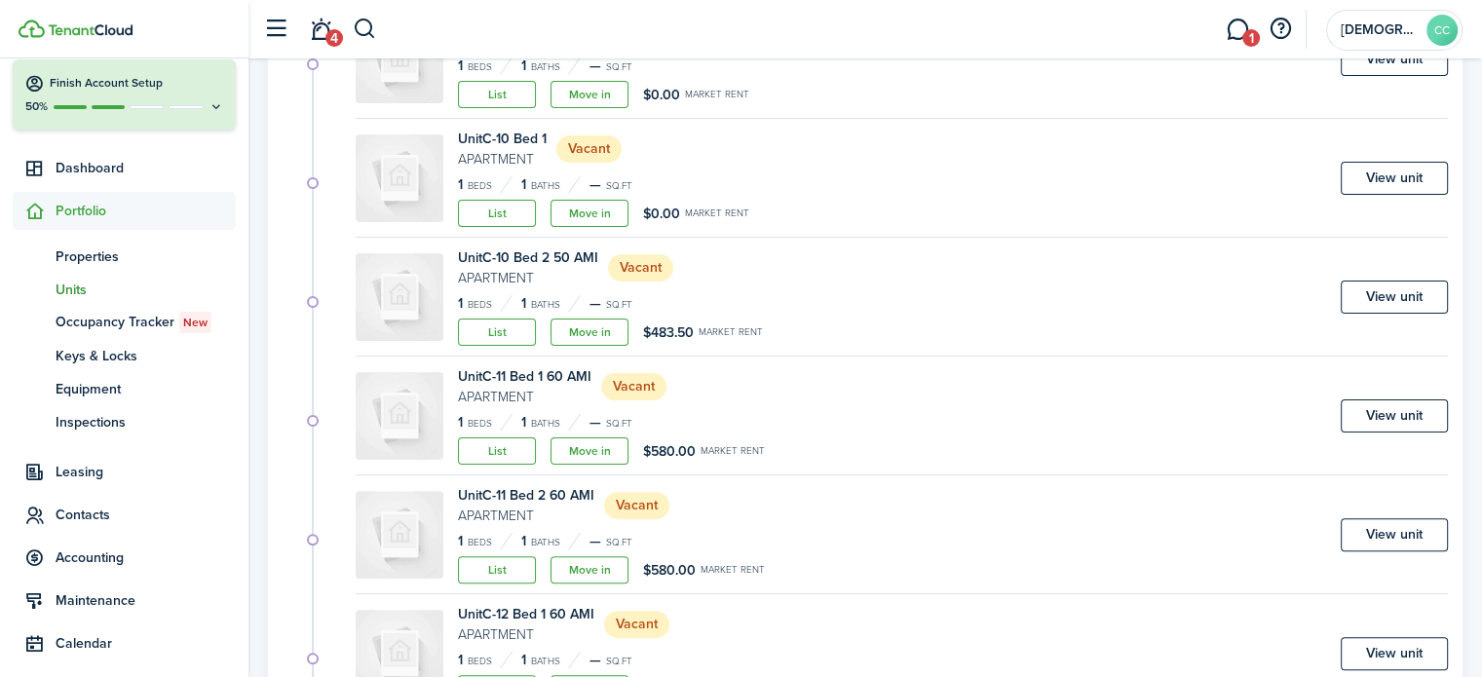
scroll to position [465, 0]
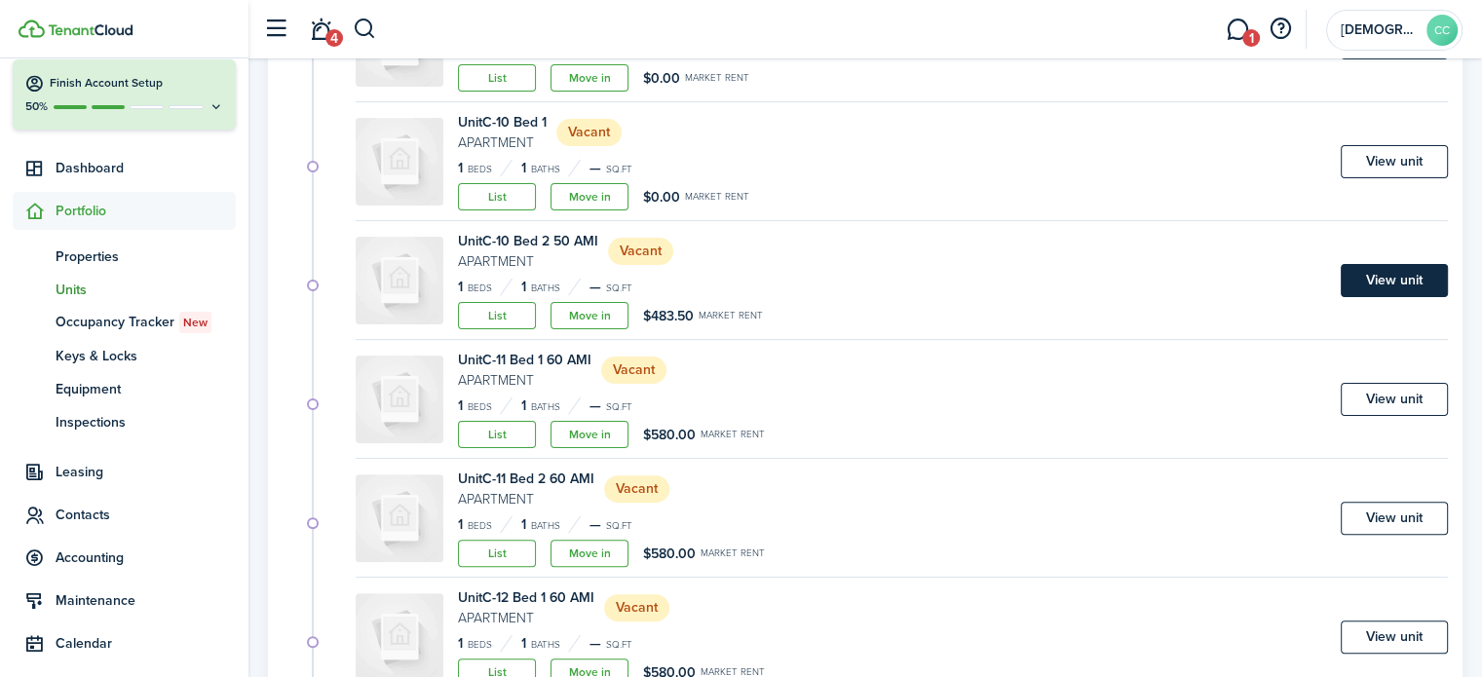
click at [1370, 284] on link "View unit" at bounding box center [1394, 280] width 107 height 33
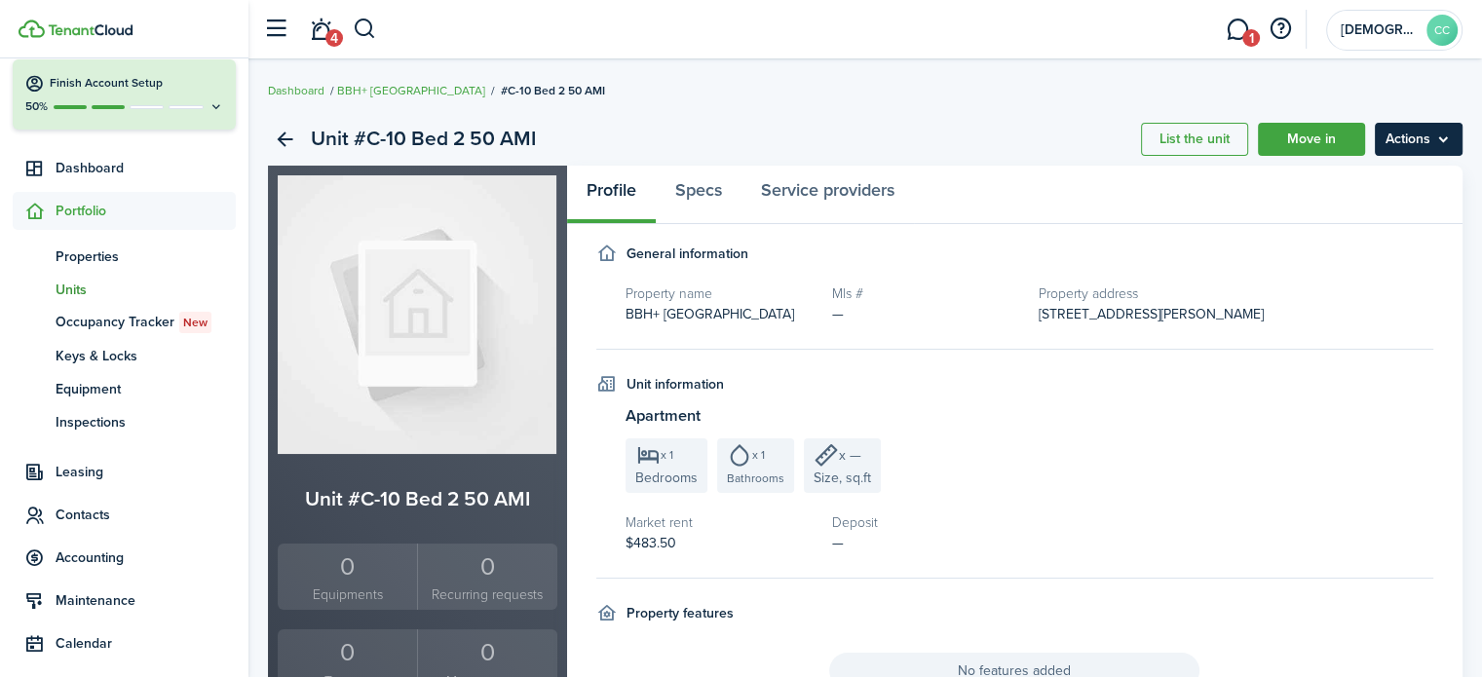
click at [1410, 135] on menu-btn "Actions" at bounding box center [1419, 139] width 88 height 33
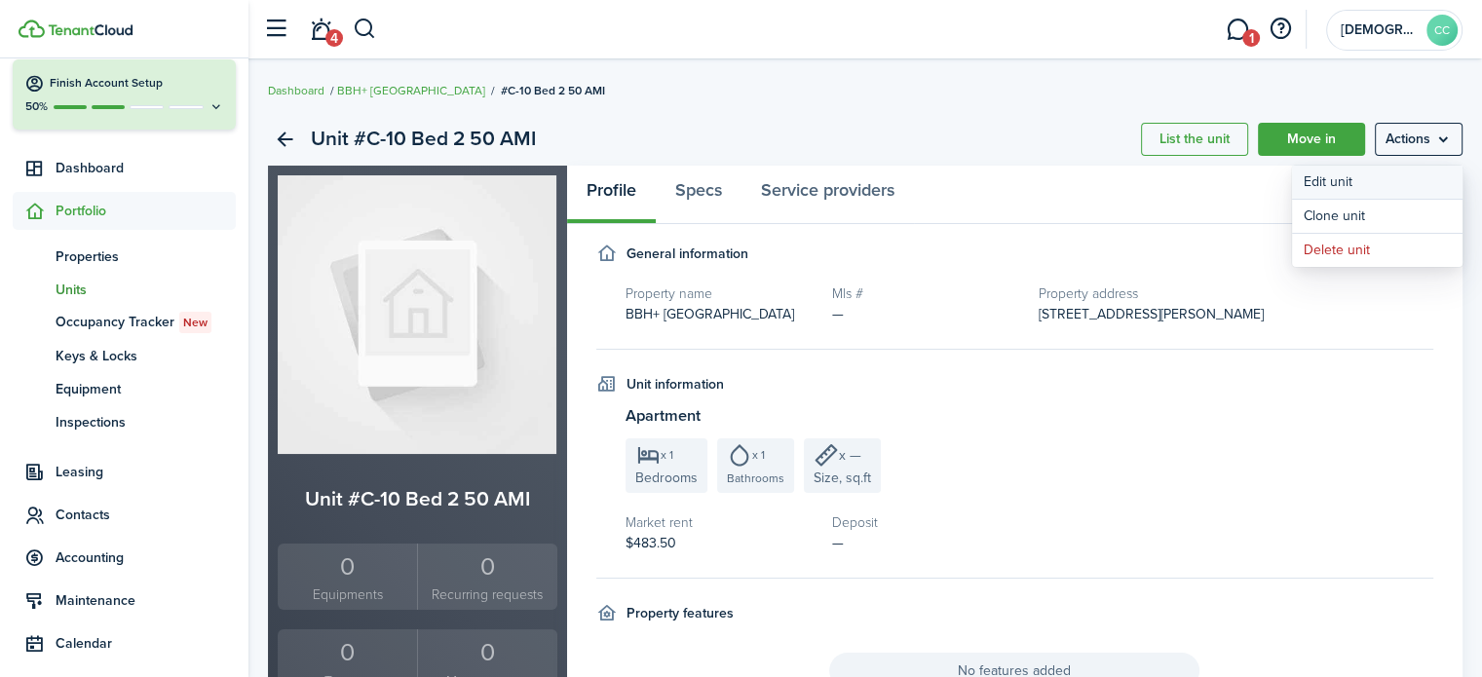
click at [1329, 181] on link "Edit unit" at bounding box center [1377, 182] width 171 height 33
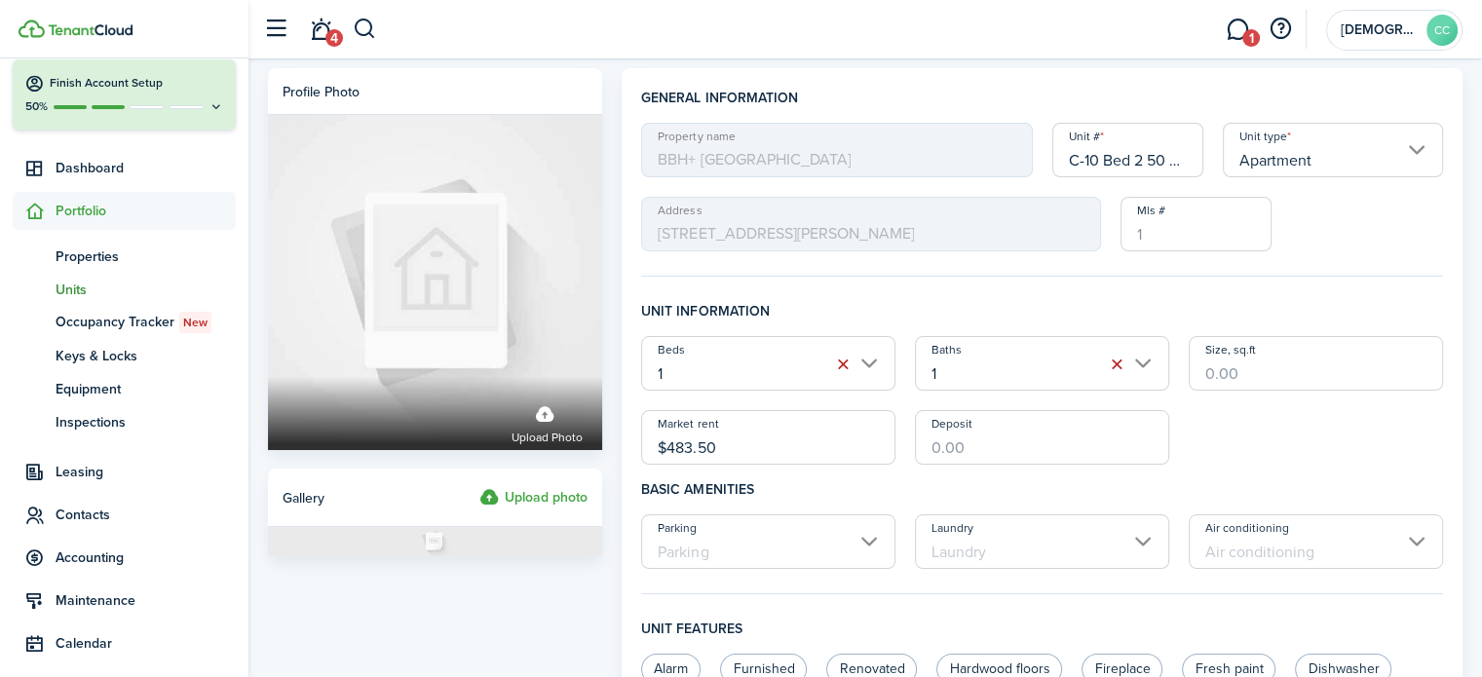
click at [1135, 158] on input "C-10 Bed 2 50 AMI" at bounding box center [1129, 150] width 152 height 55
type input "C-10 Bed 2"
click at [741, 444] on input "$483.50" at bounding box center [768, 437] width 254 height 55
type input "$"
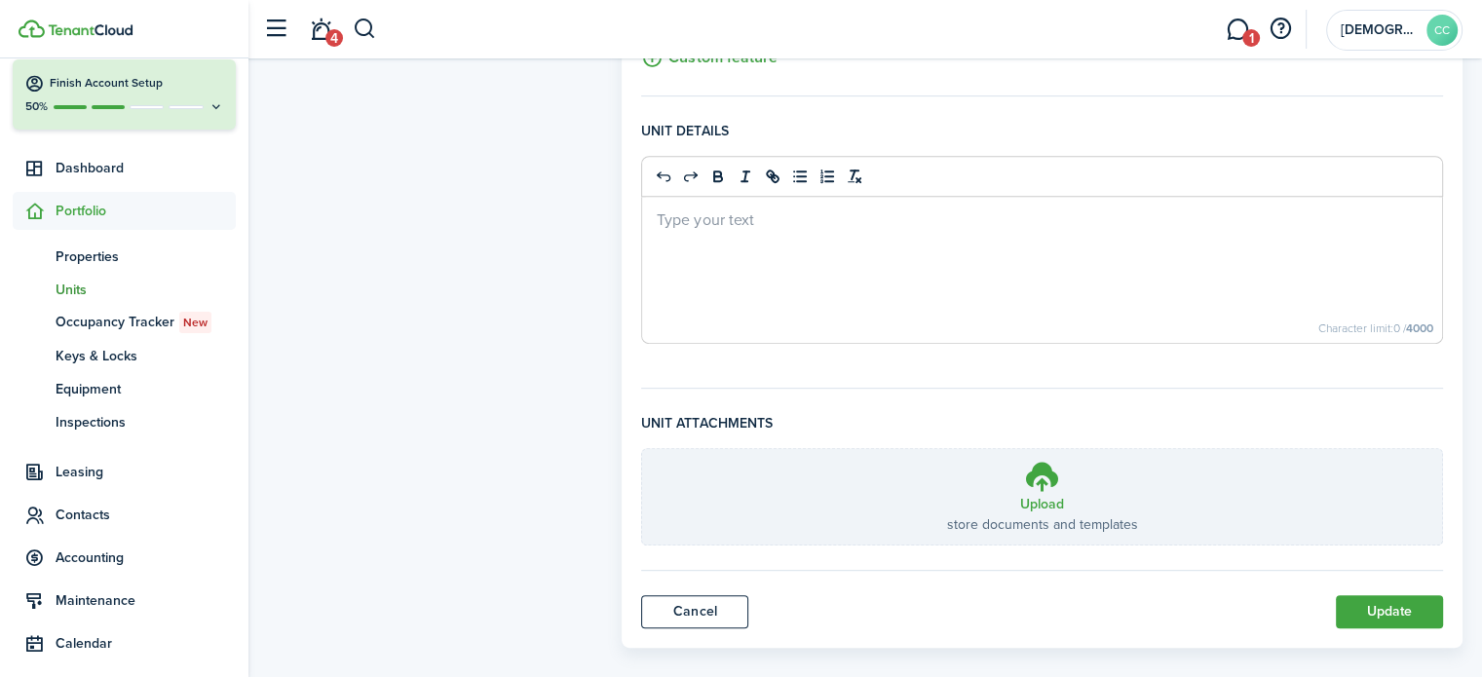
scroll to position [820, 0]
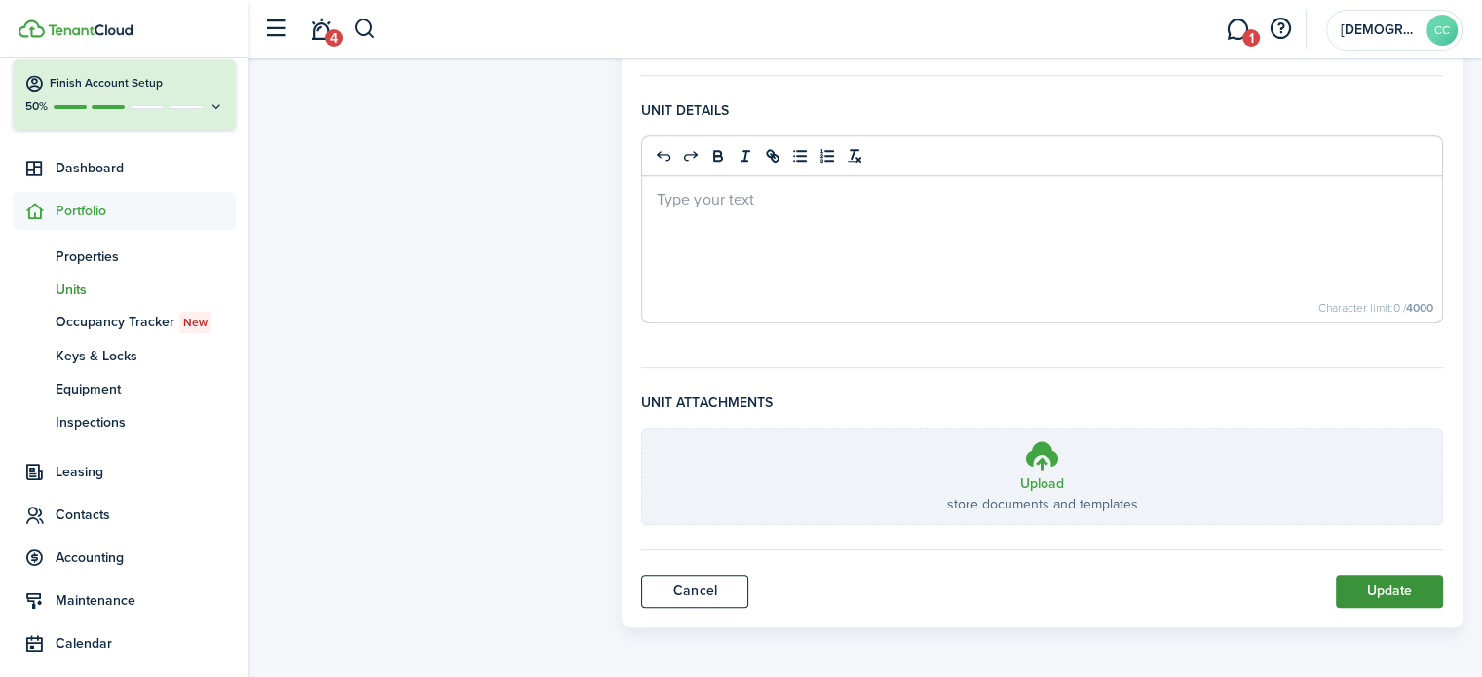
click at [1378, 586] on button "Update" at bounding box center [1389, 591] width 107 height 33
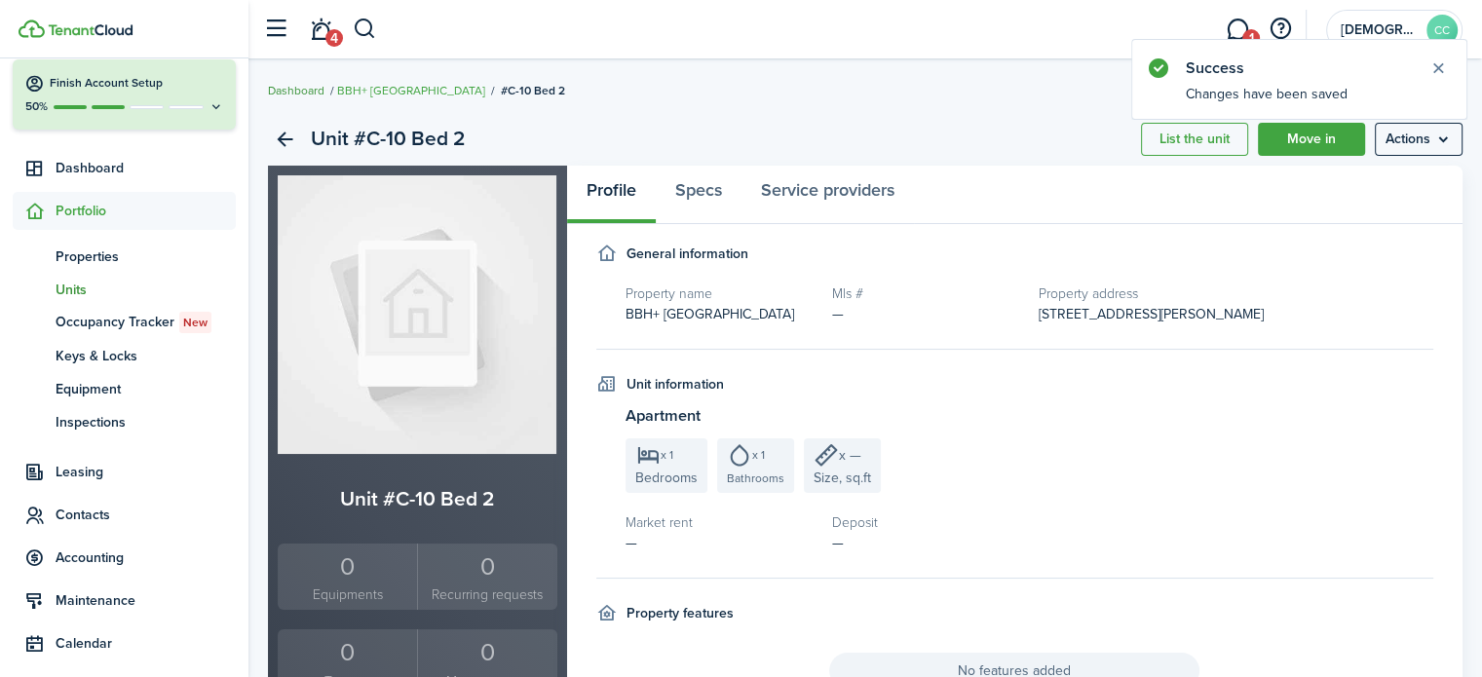
click at [305, 92] on link "Dashboard" at bounding box center [296, 91] width 57 height 18
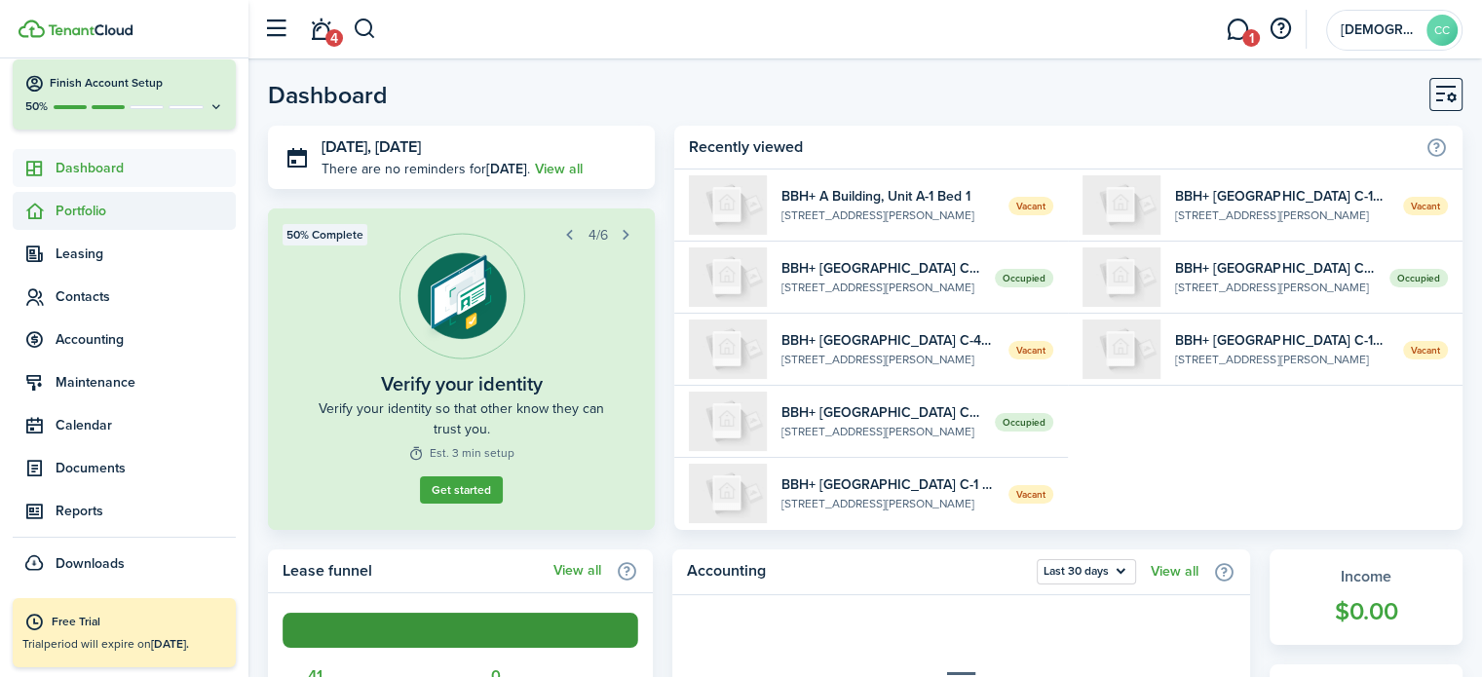
click at [77, 213] on span "Portfolio" at bounding box center [146, 211] width 180 height 20
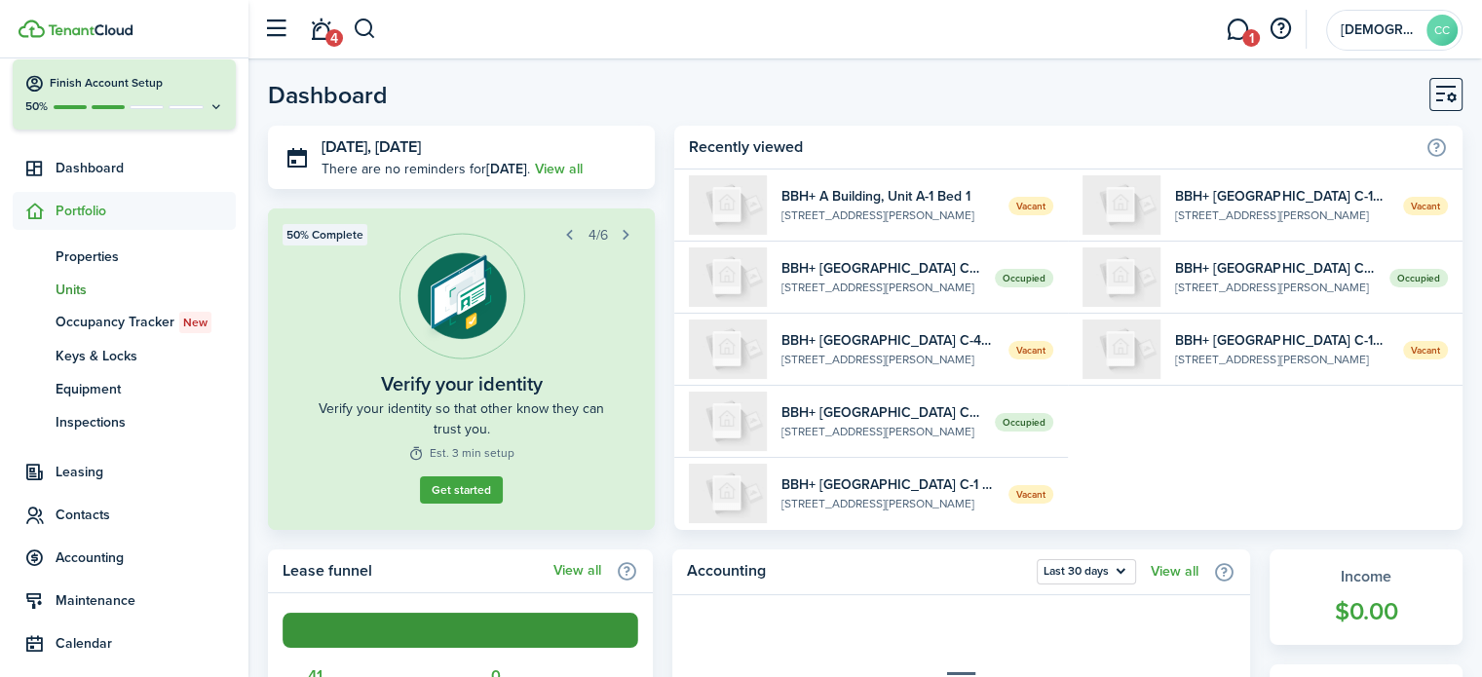
click at [74, 287] on span "Units" at bounding box center [146, 290] width 180 height 20
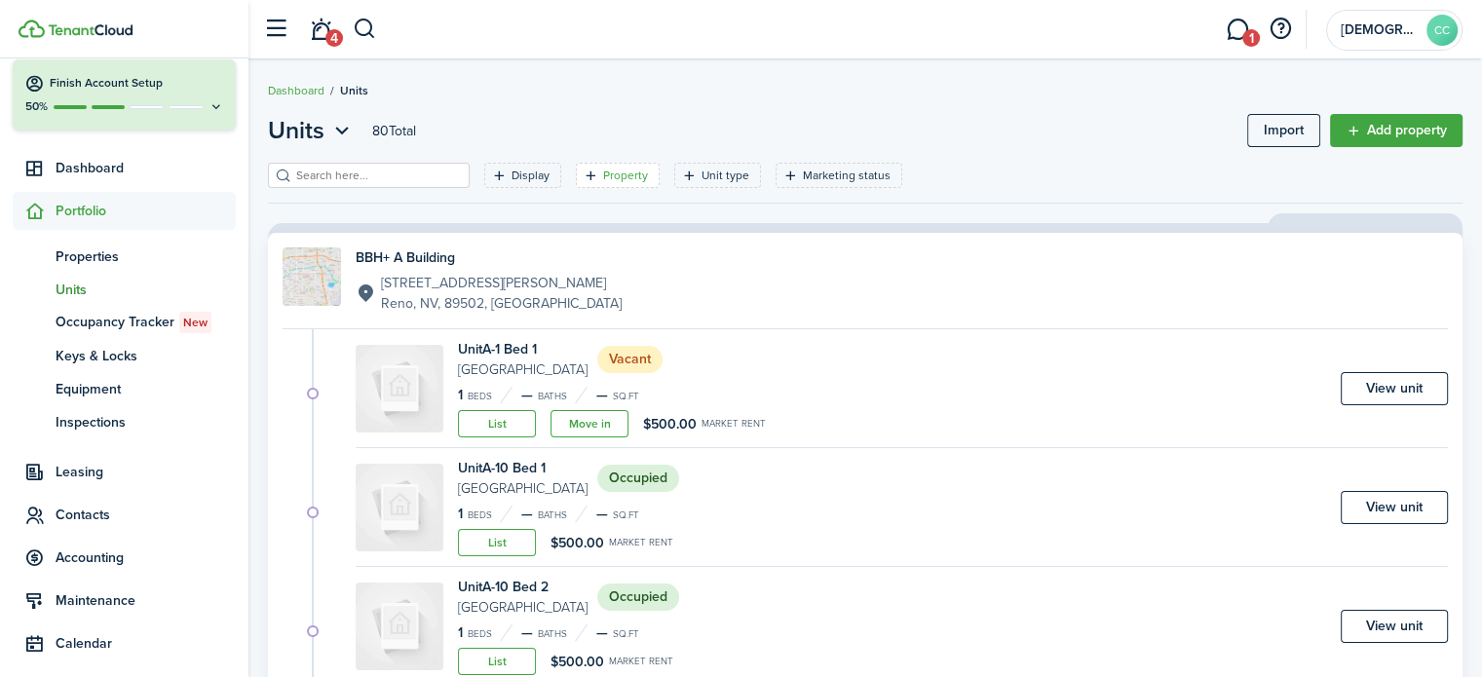
click at [603, 182] on filter-tag-label "Property" at bounding box center [625, 176] width 45 height 18
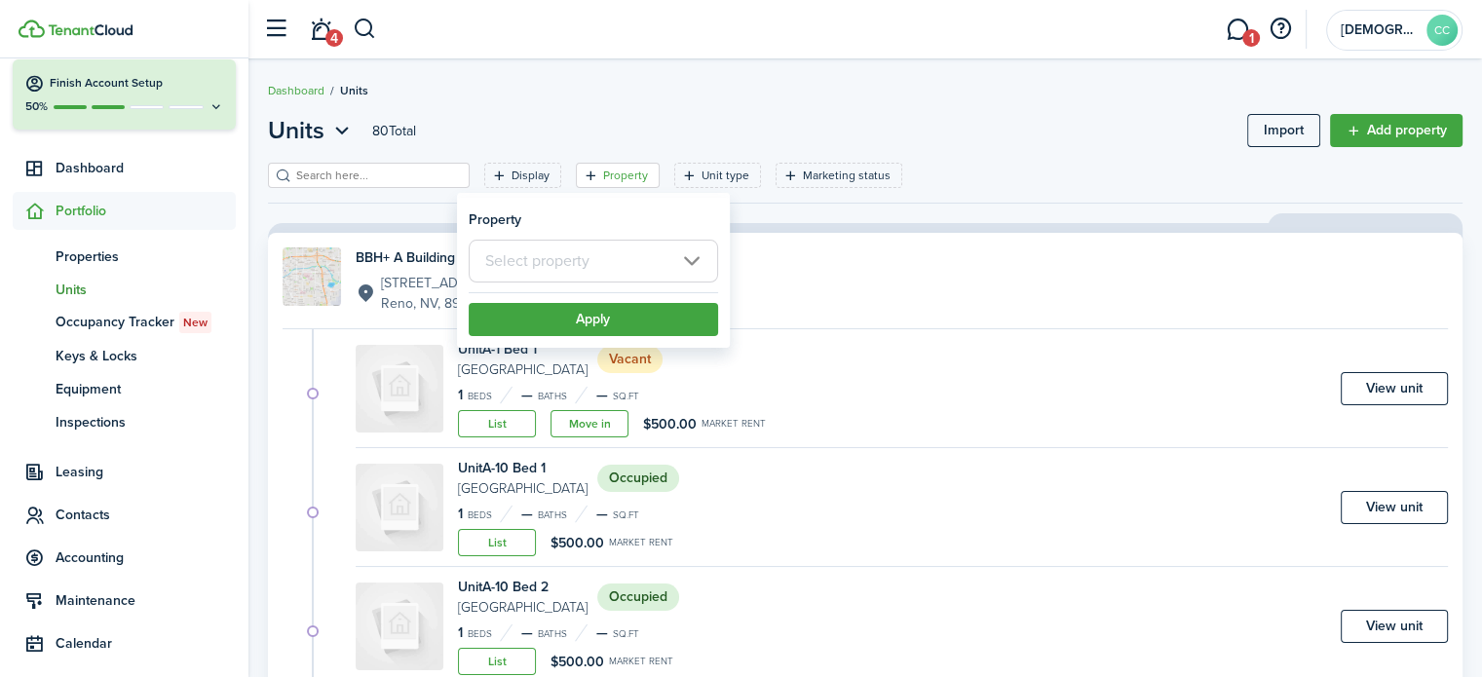
click at [577, 277] on input "text" at bounding box center [593, 261] width 249 height 43
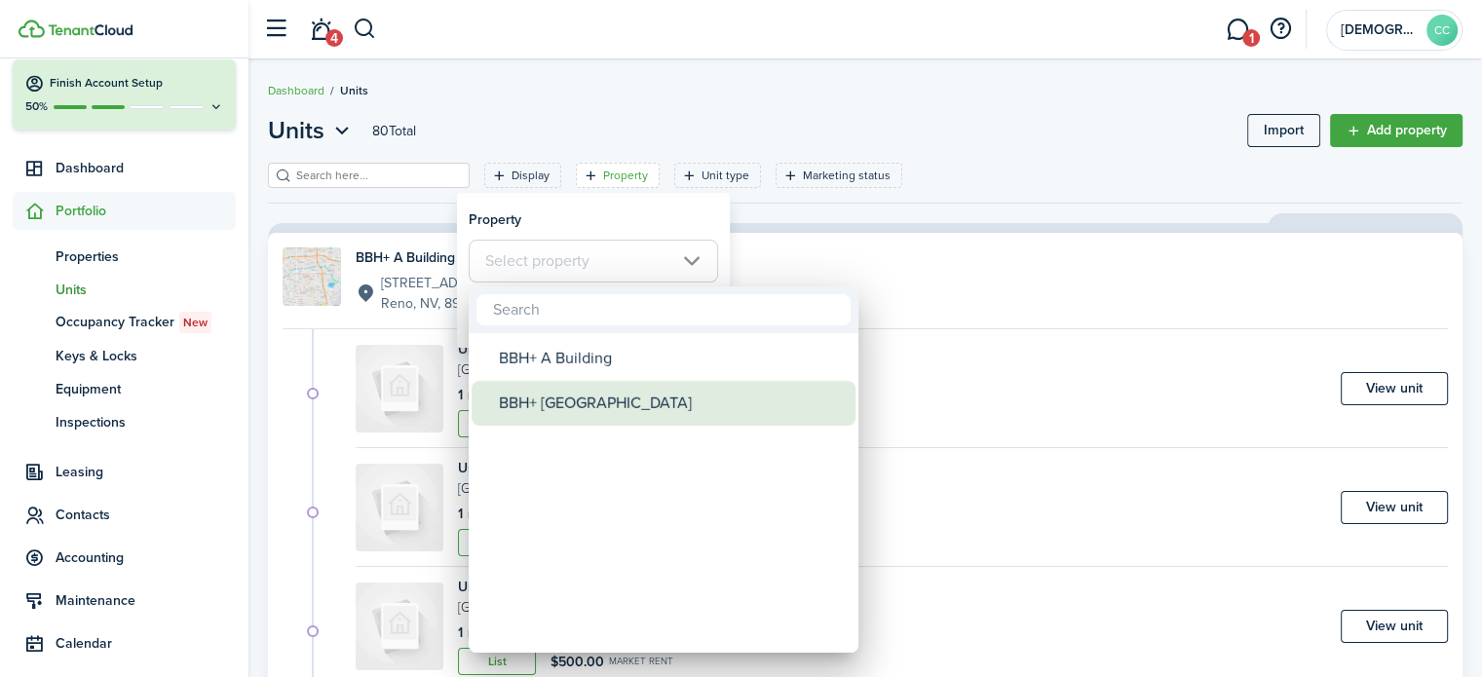
click at [550, 398] on div "BBH+ [GEOGRAPHIC_DATA]" at bounding box center [671, 403] width 345 height 45
type input "BBH+ [GEOGRAPHIC_DATA]"
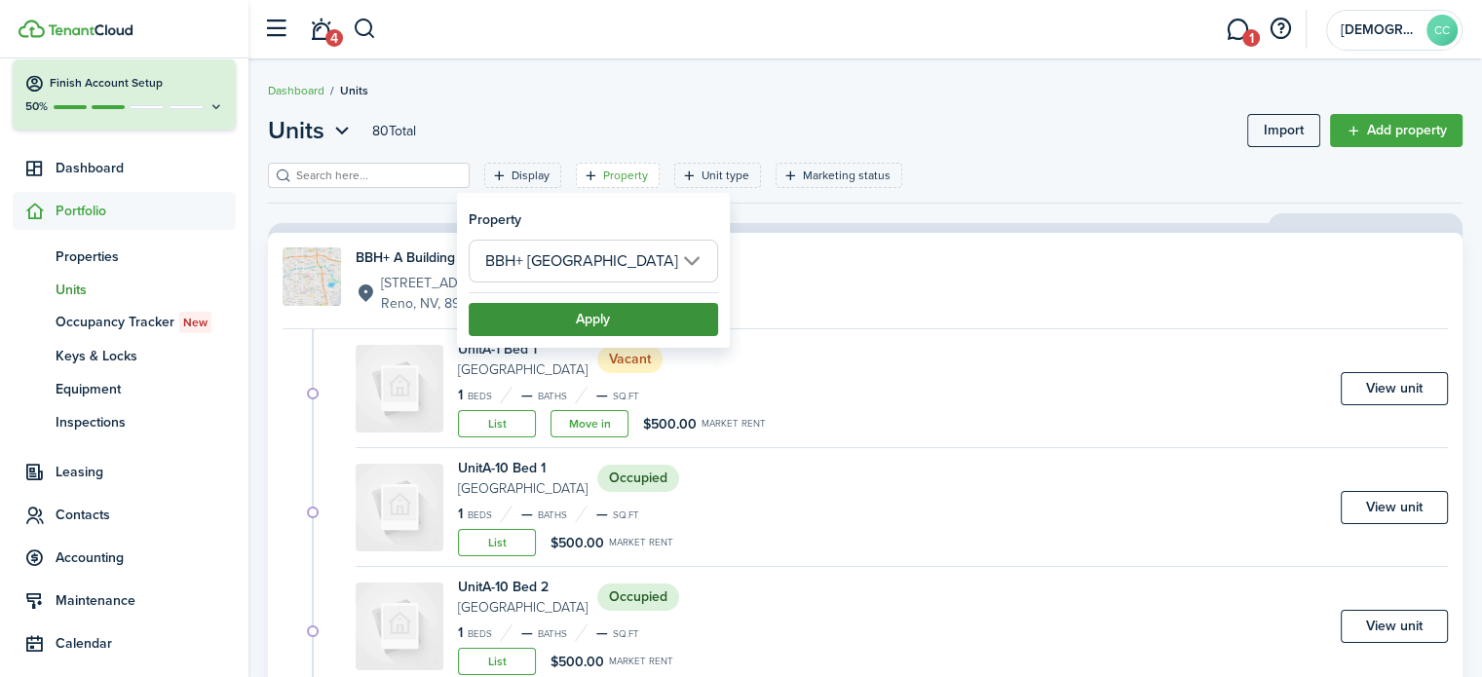
click at [581, 328] on button "Apply" at bounding box center [593, 319] width 249 height 33
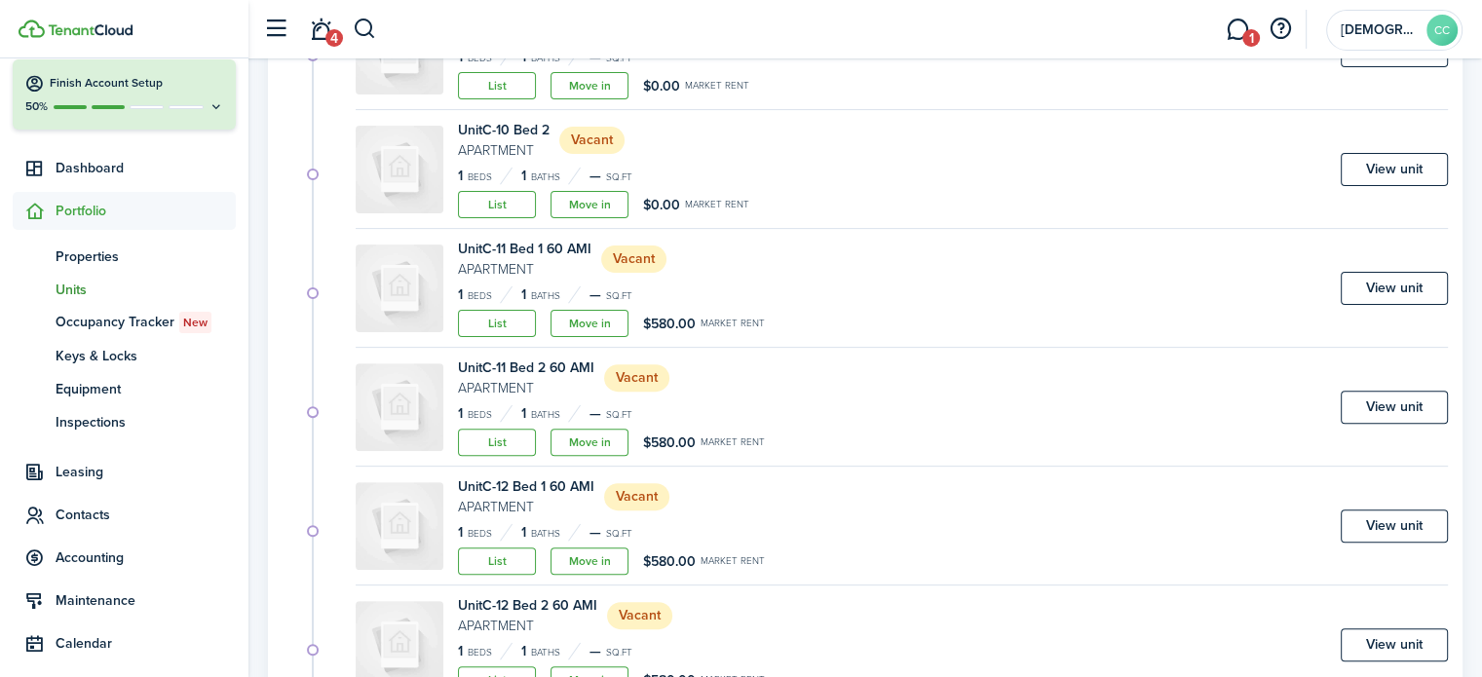
scroll to position [571, 0]
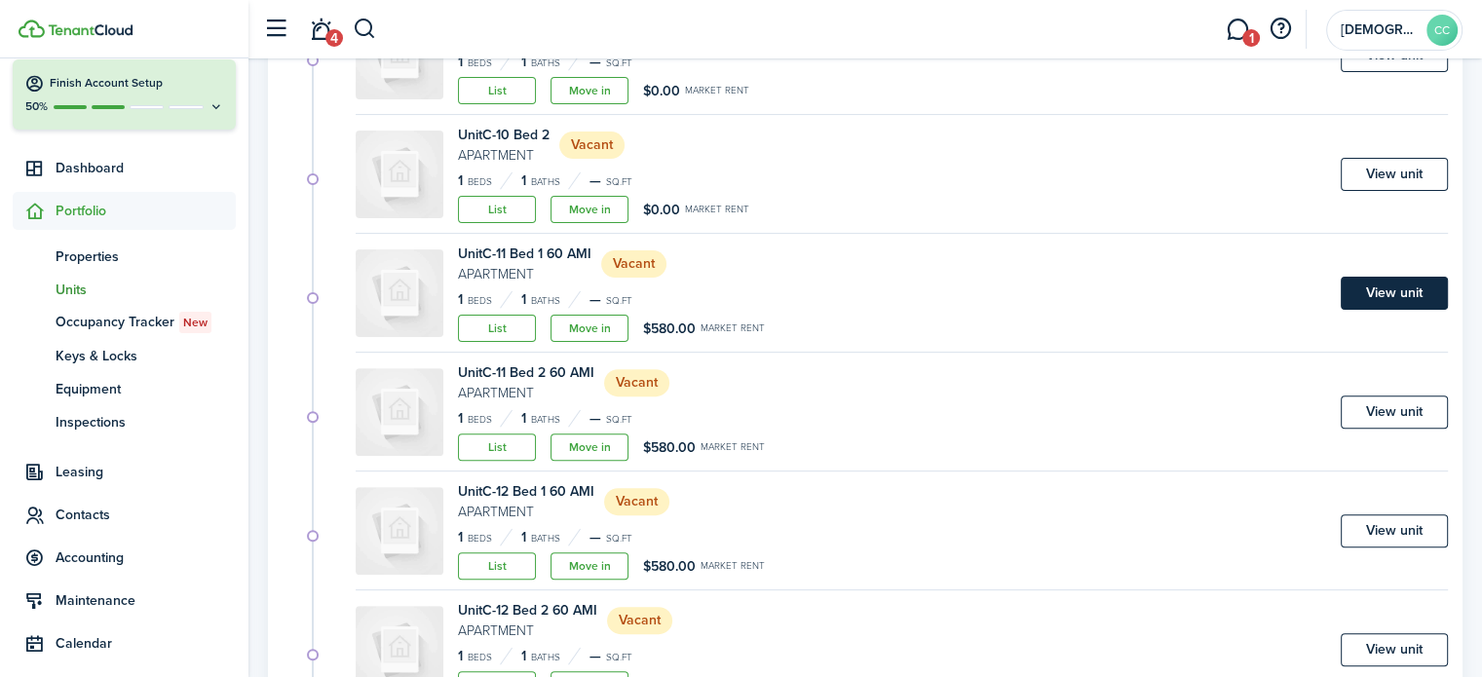
click at [1398, 296] on link "View unit" at bounding box center [1394, 293] width 107 height 33
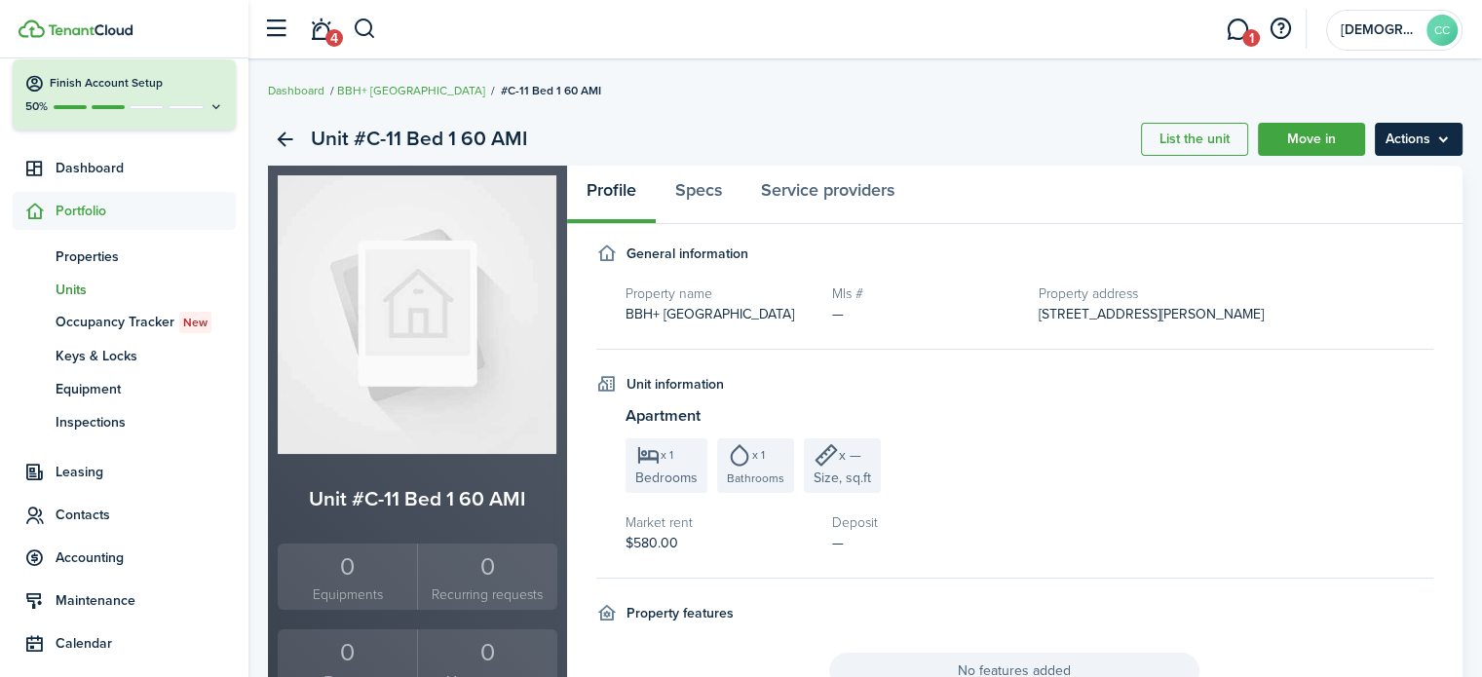
click at [1416, 124] on menu-btn "Actions" at bounding box center [1419, 139] width 88 height 33
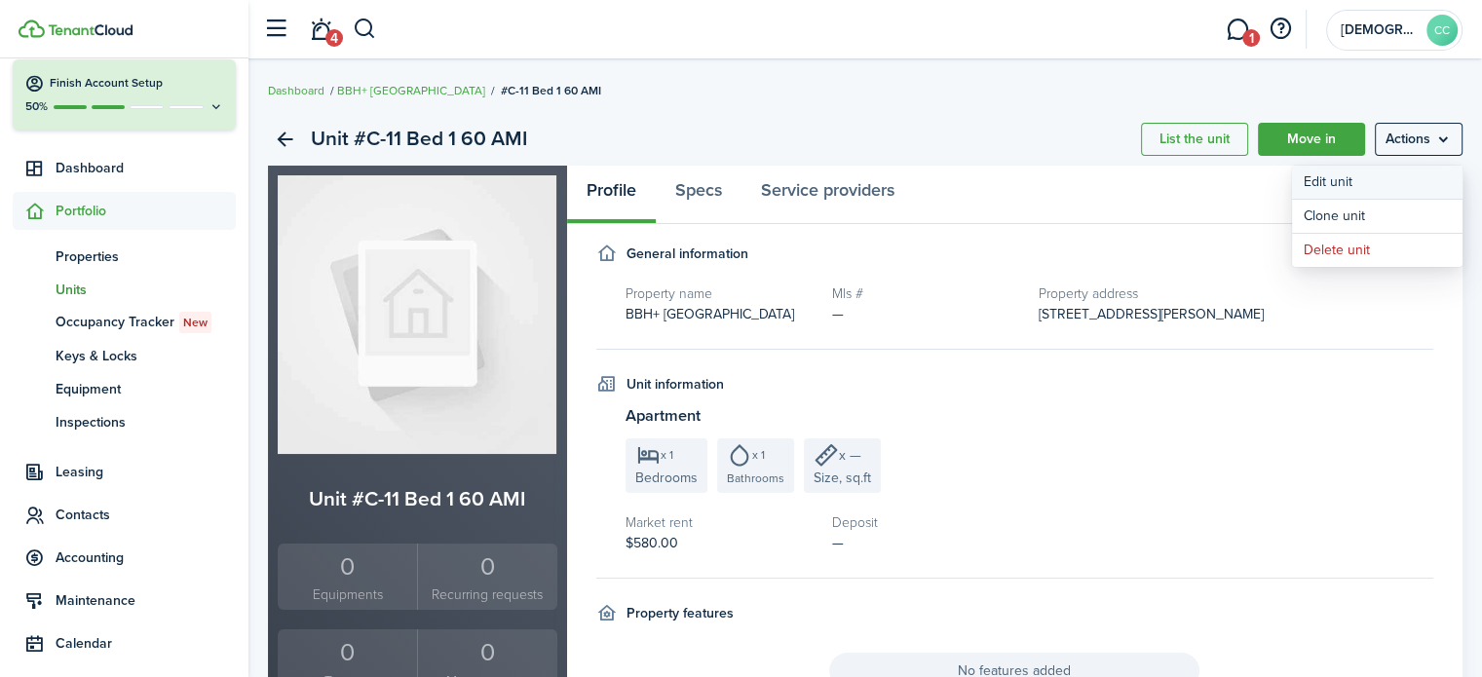
click at [1333, 181] on link "Edit unit" at bounding box center [1377, 182] width 171 height 33
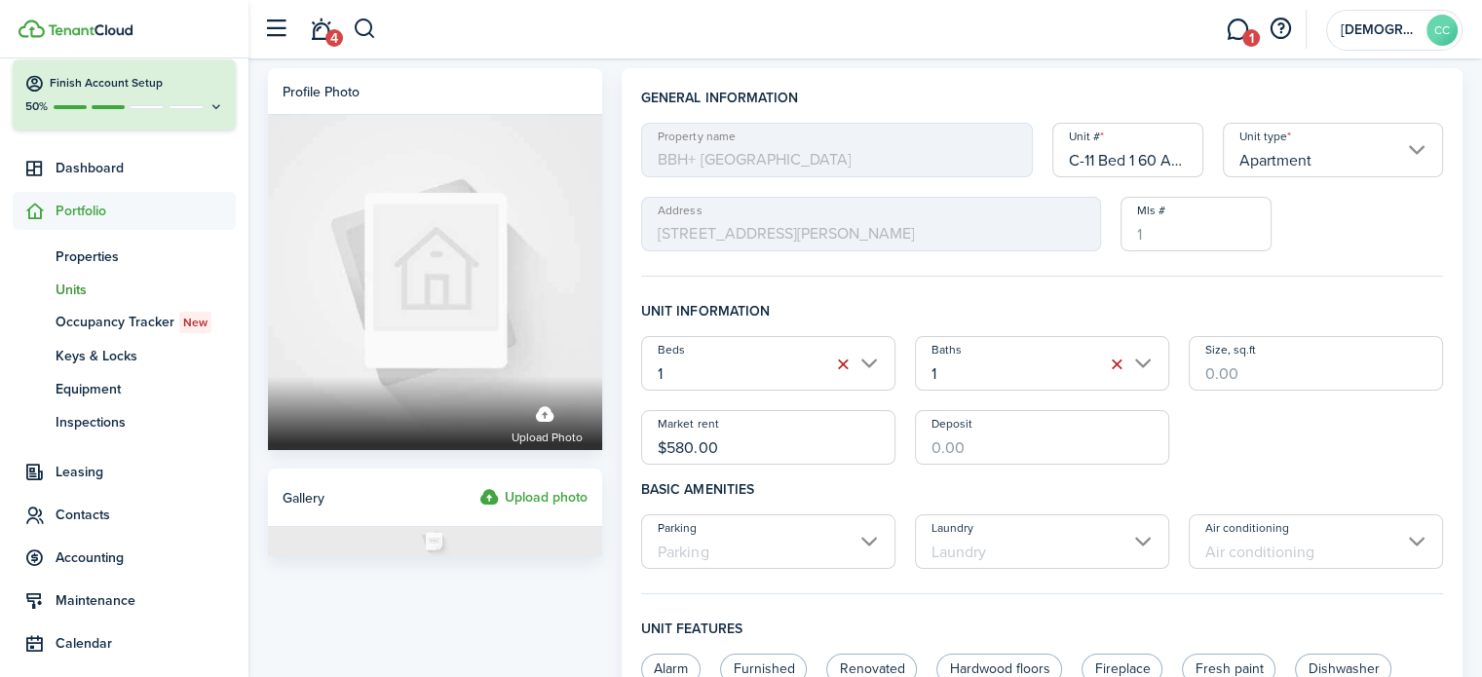
click at [1189, 161] on input "C-11 Bed 1 60 AMI" at bounding box center [1129, 150] width 152 height 55
type input "C-11 Bed 1"
click at [745, 440] on input "$580.00" at bounding box center [768, 437] width 254 height 55
type input "$"
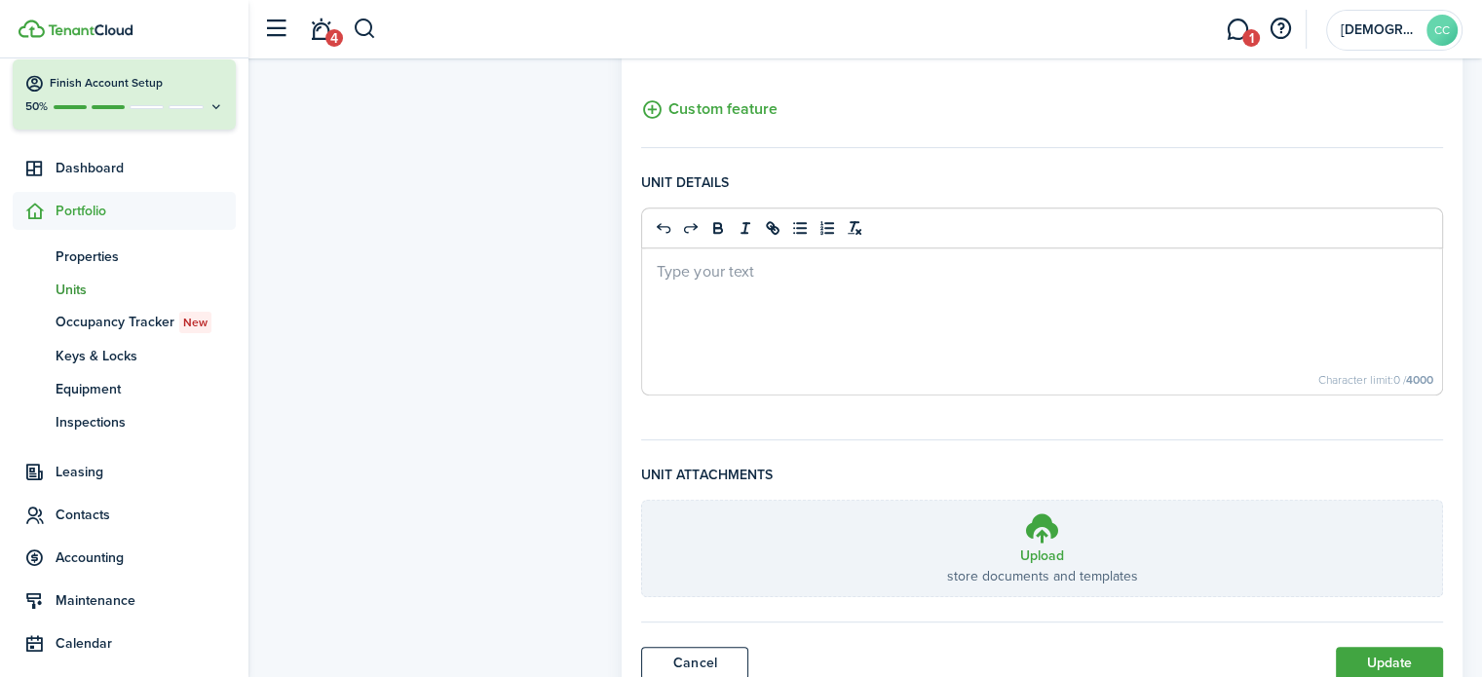
scroll to position [820, 0]
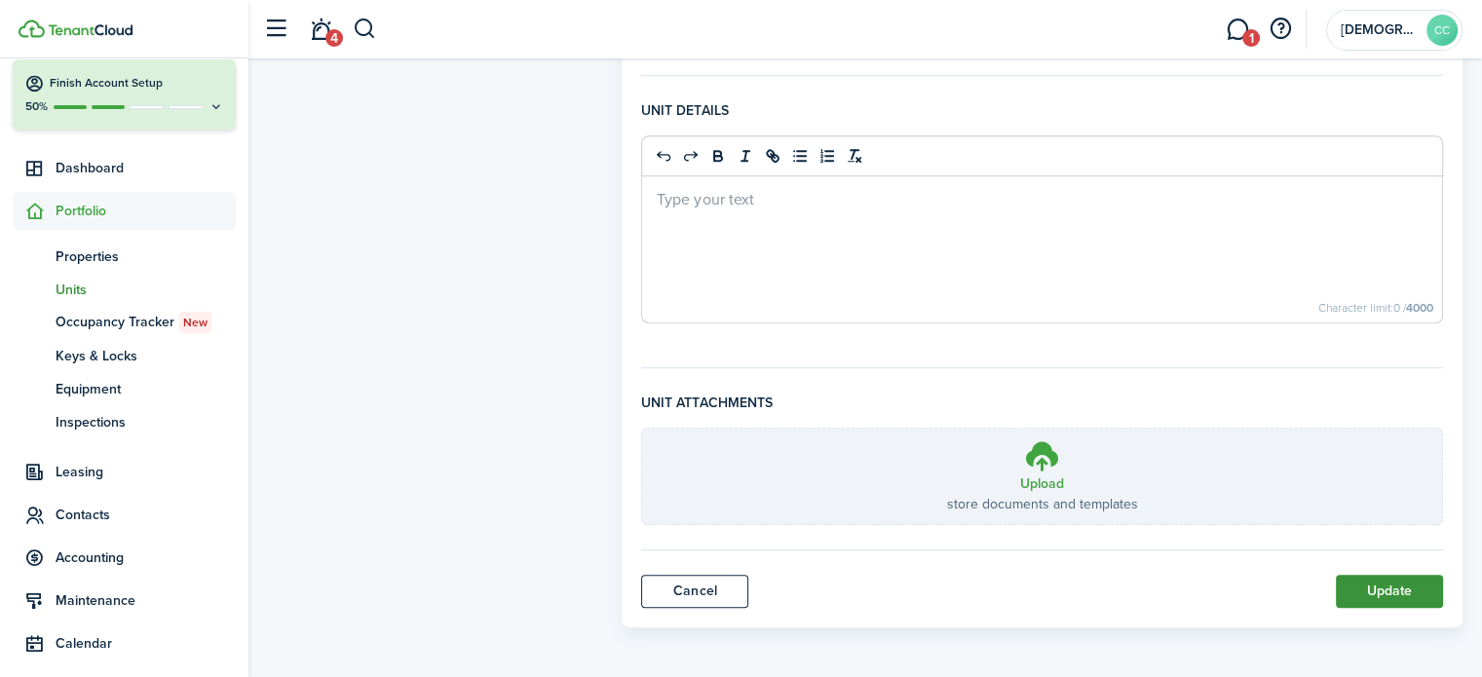
click at [1378, 586] on button "Update" at bounding box center [1389, 591] width 107 height 33
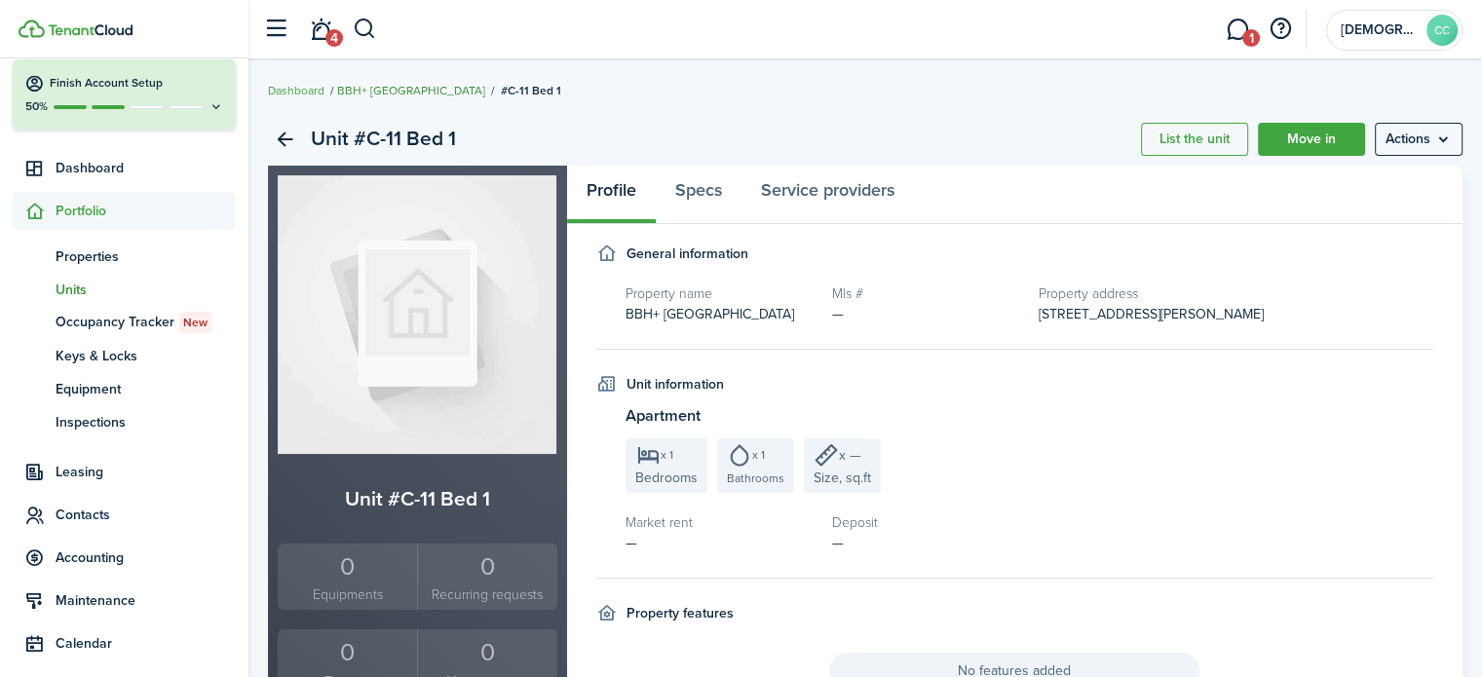
click at [390, 91] on link "BBH+ [GEOGRAPHIC_DATA]" at bounding box center [411, 91] width 148 height 18
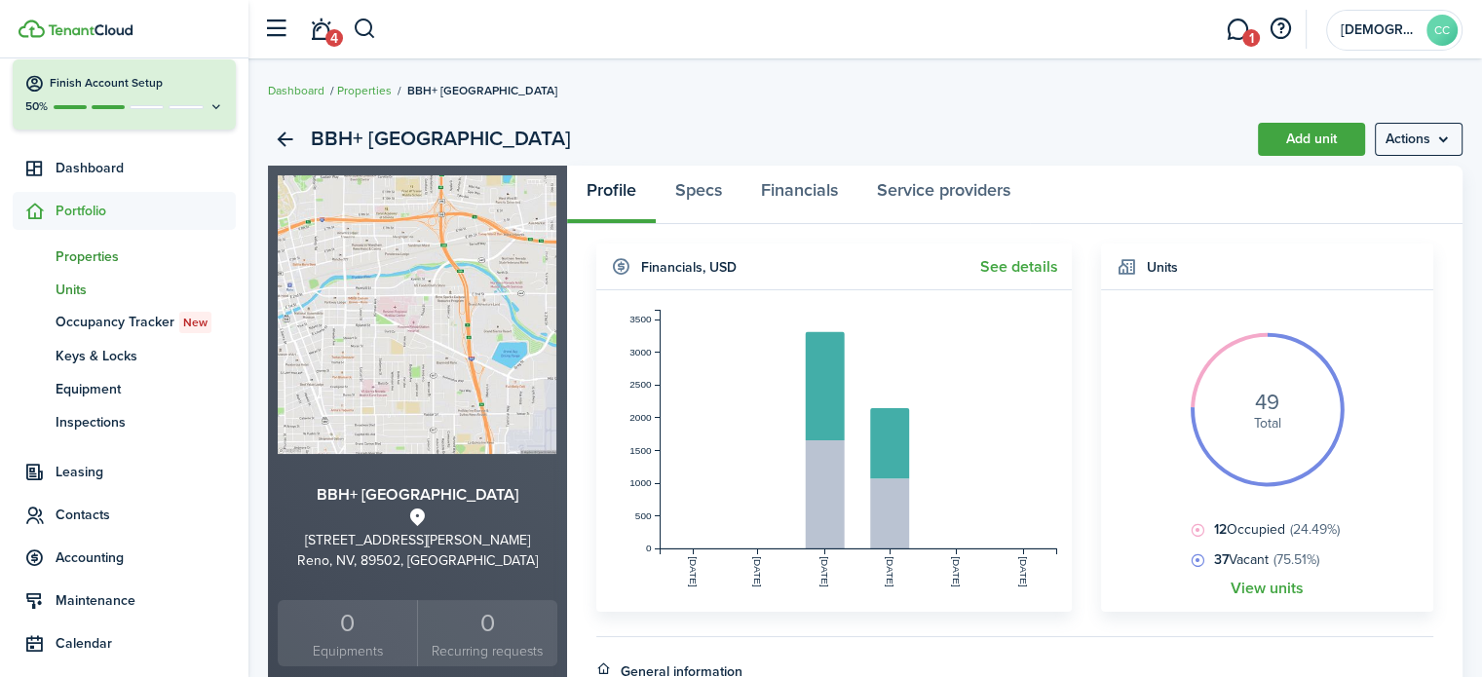
click at [82, 287] on span "Units" at bounding box center [146, 290] width 180 height 20
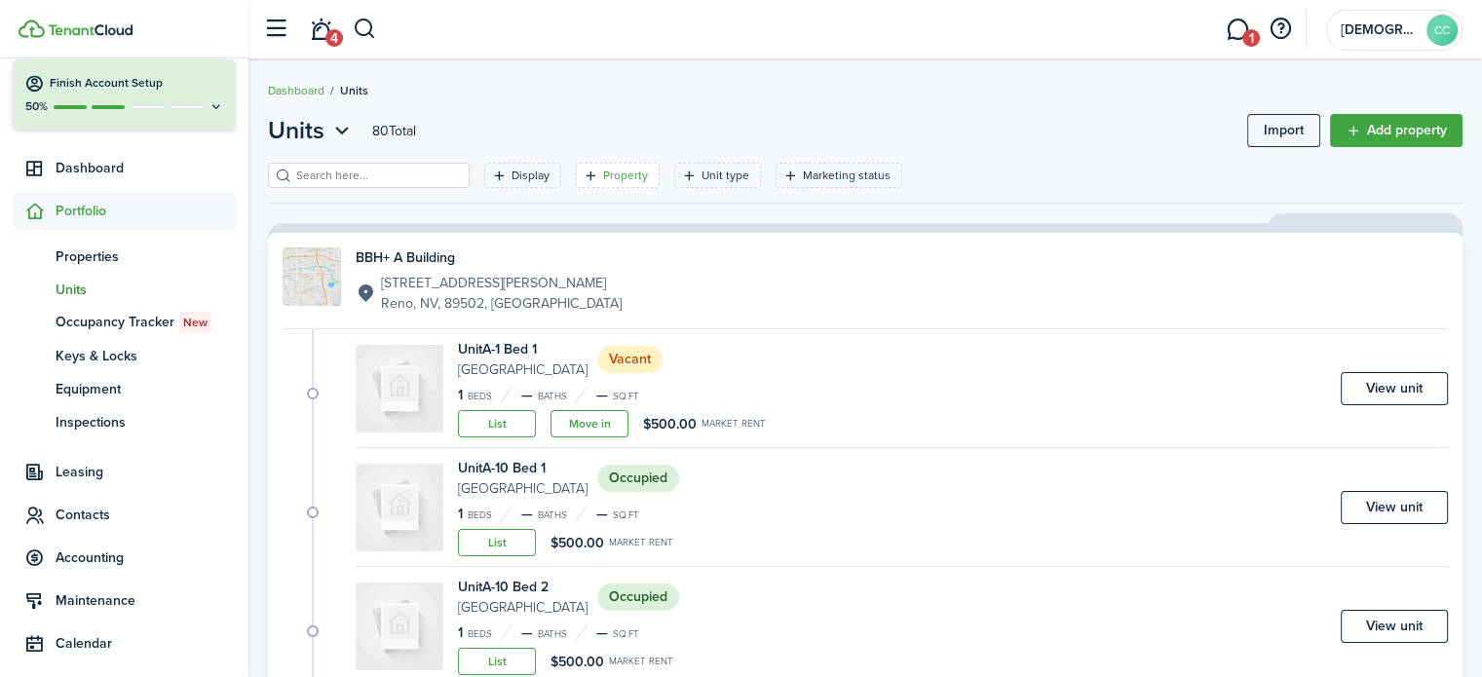
click at [576, 181] on filter-tag "Property" at bounding box center [618, 175] width 84 height 25
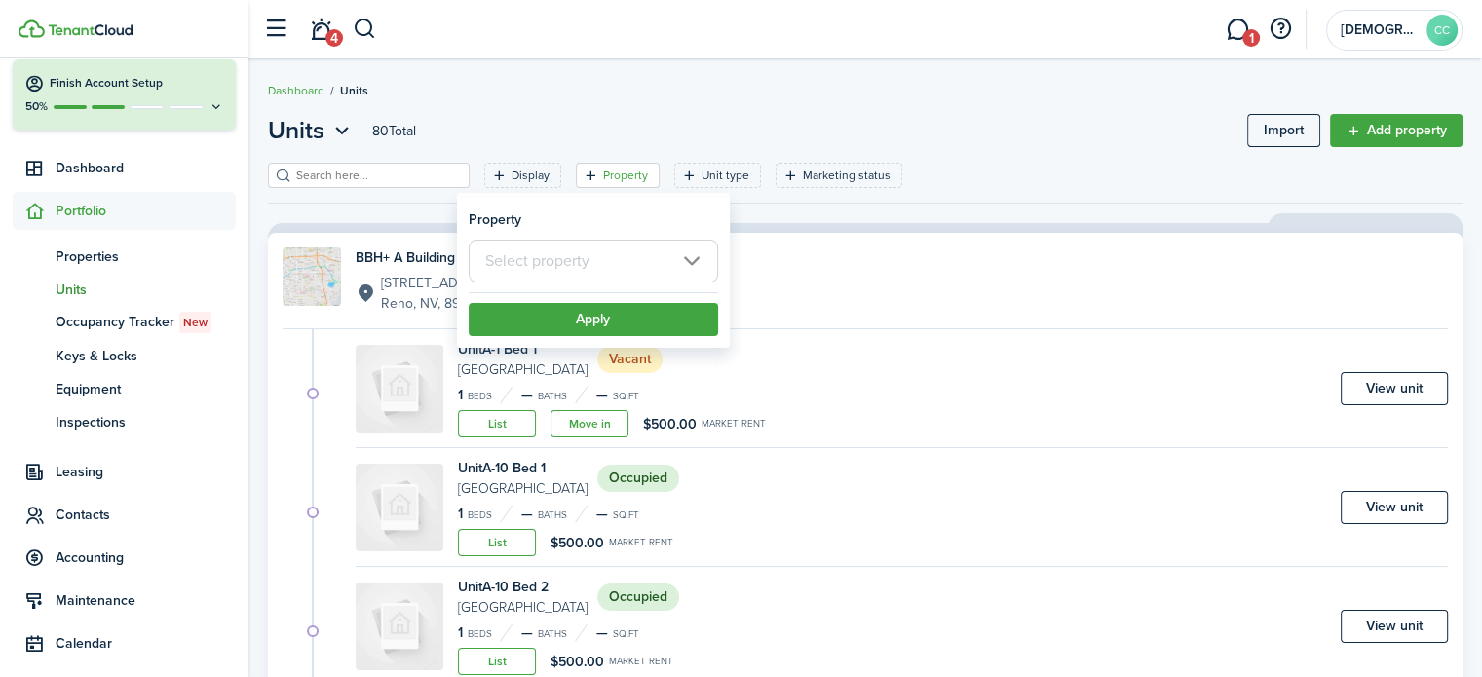
click at [570, 256] on input "text" at bounding box center [593, 261] width 249 height 43
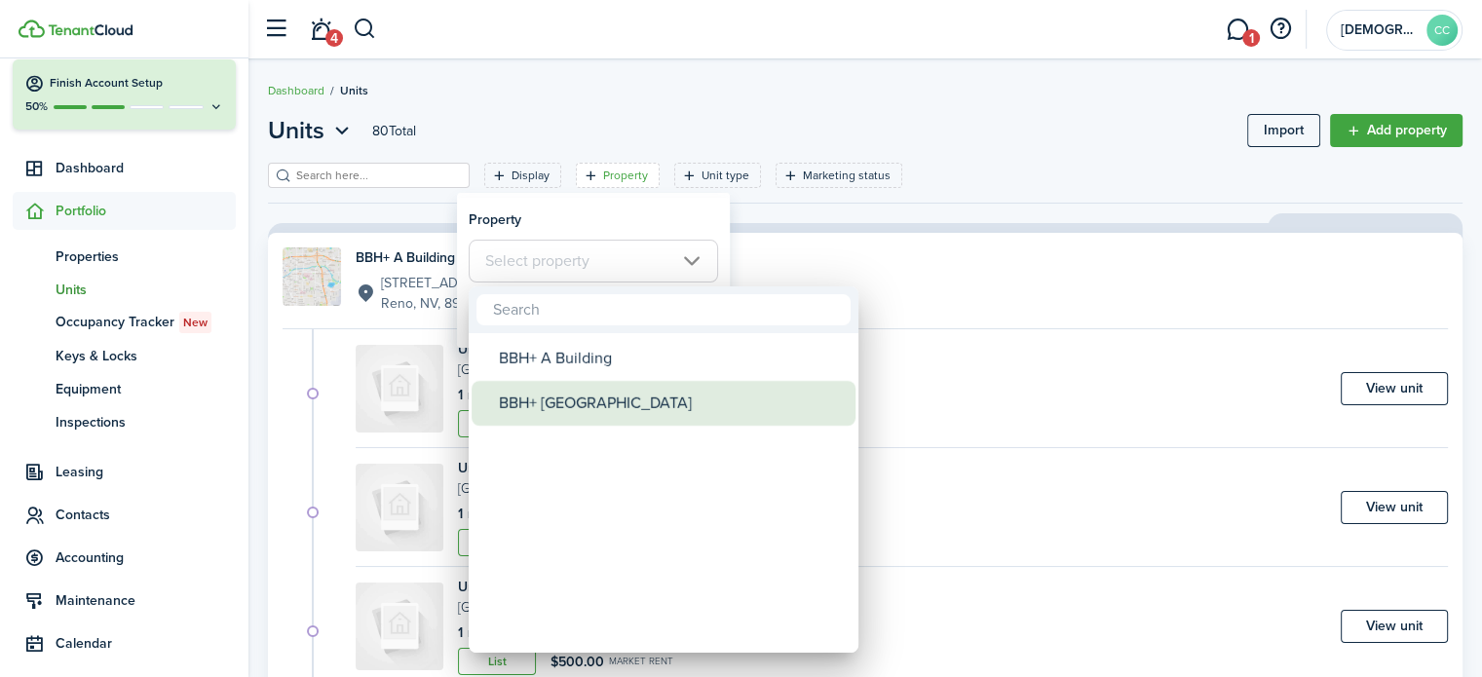
click at [555, 412] on div "BBH+ [GEOGRAPHIC_DATA]" at bounding box center [671, 403] width 345 height 45
type input "BBH+ [GEOGRAPHIC_DATA]"
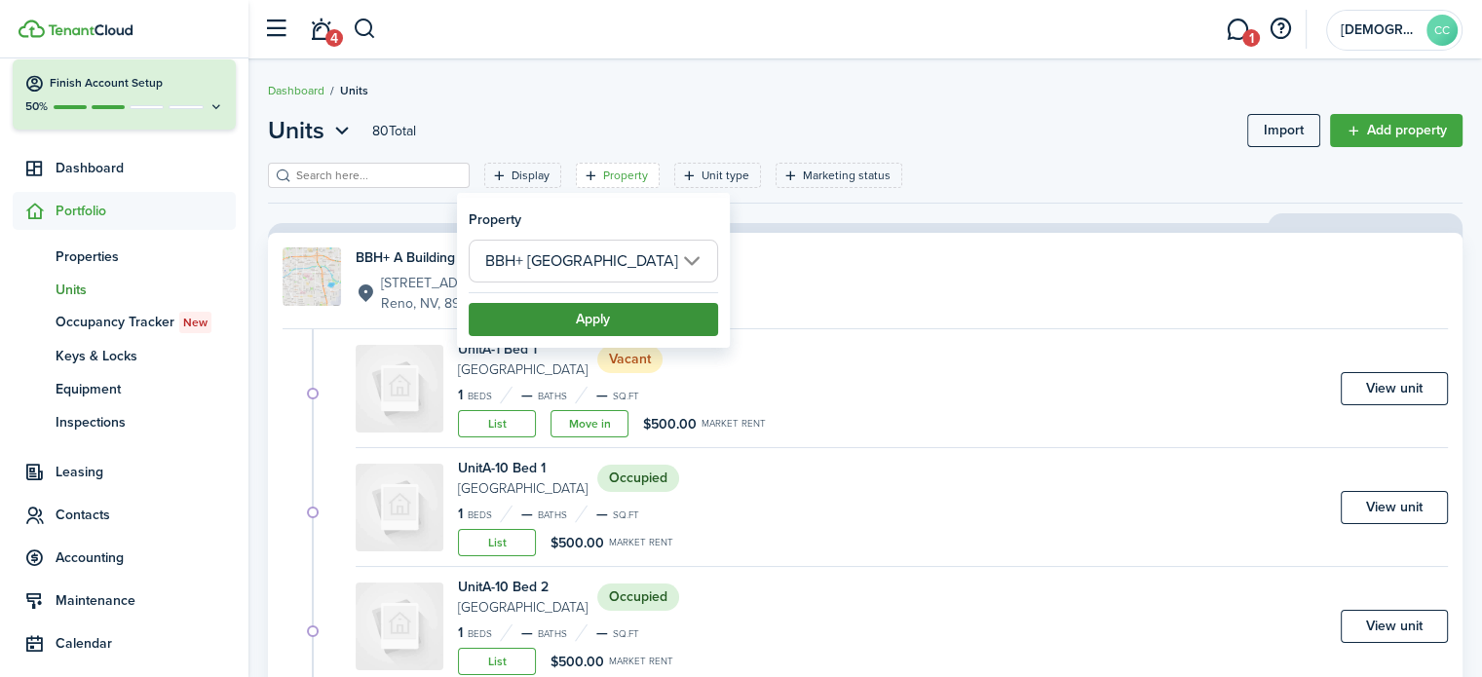
click at [584, 317] on button "Apply" at bounding box center [593, 319] width 249 height 33
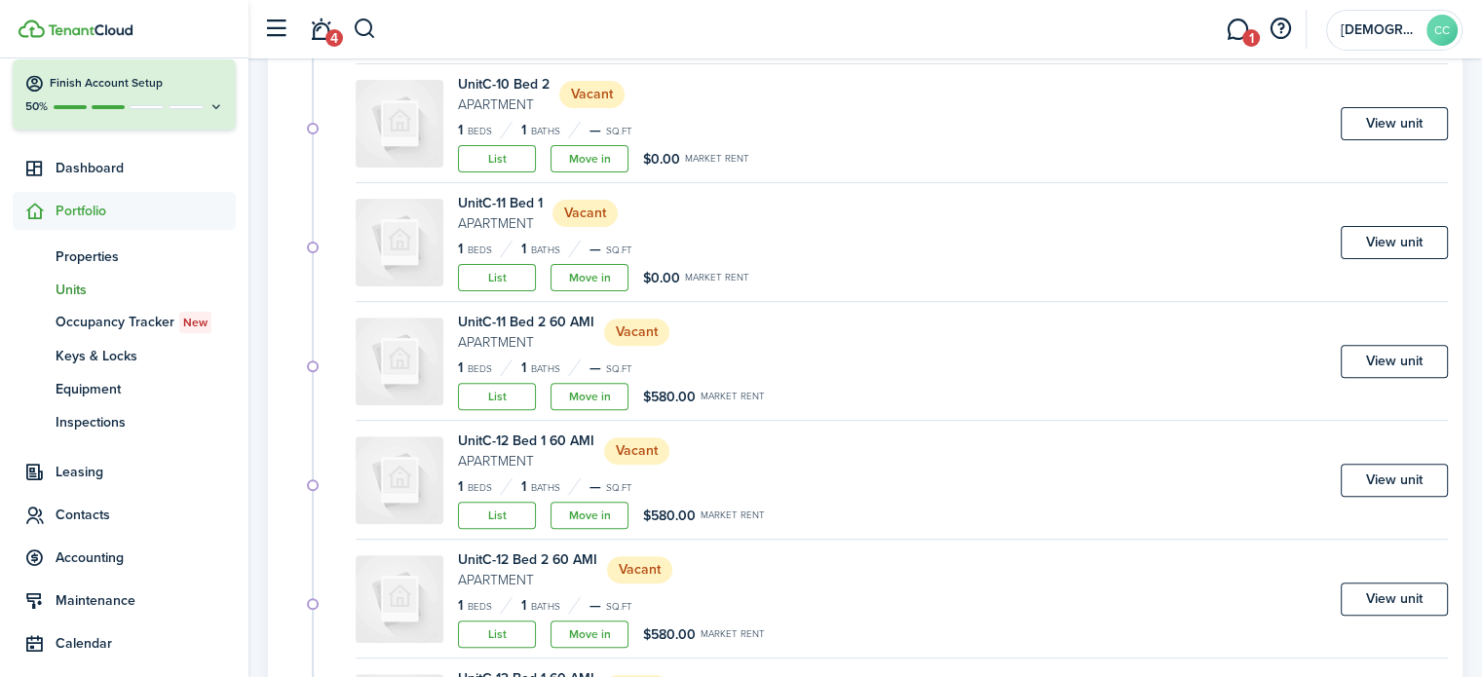
scroll to position [690, 0]
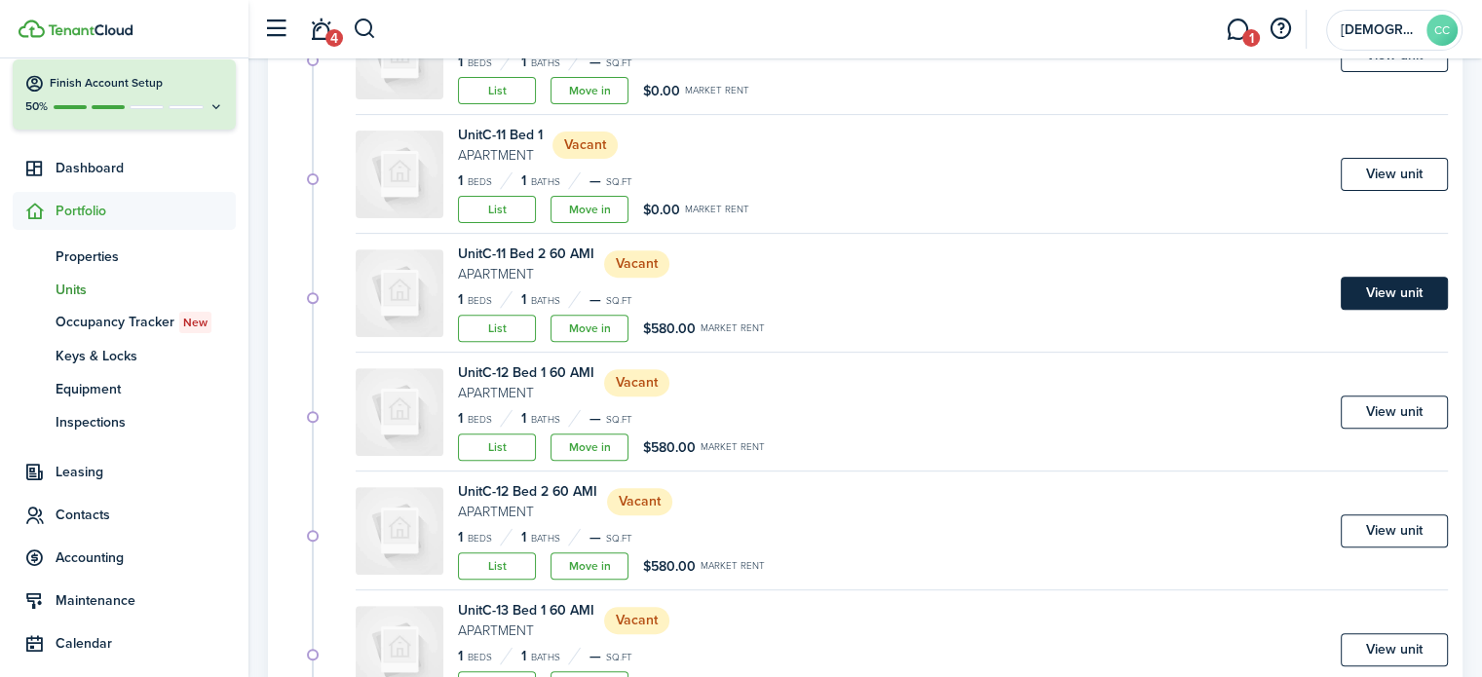
click at [1380, 291] on link "View unit" at bounding box center [1394, 293] width 107 height 33
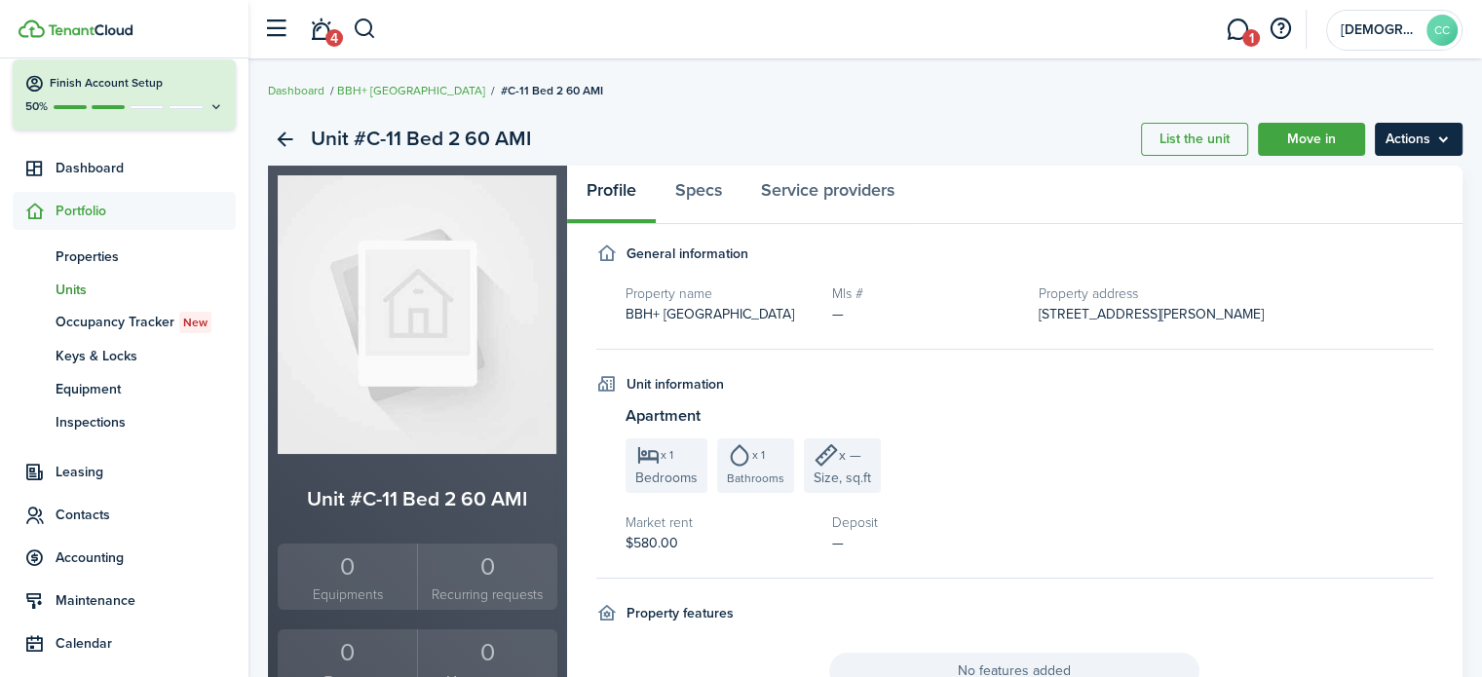
click at [1418, 147] on menu-btn "Actions" at bounding box center [1419, 139] width 88 height 33
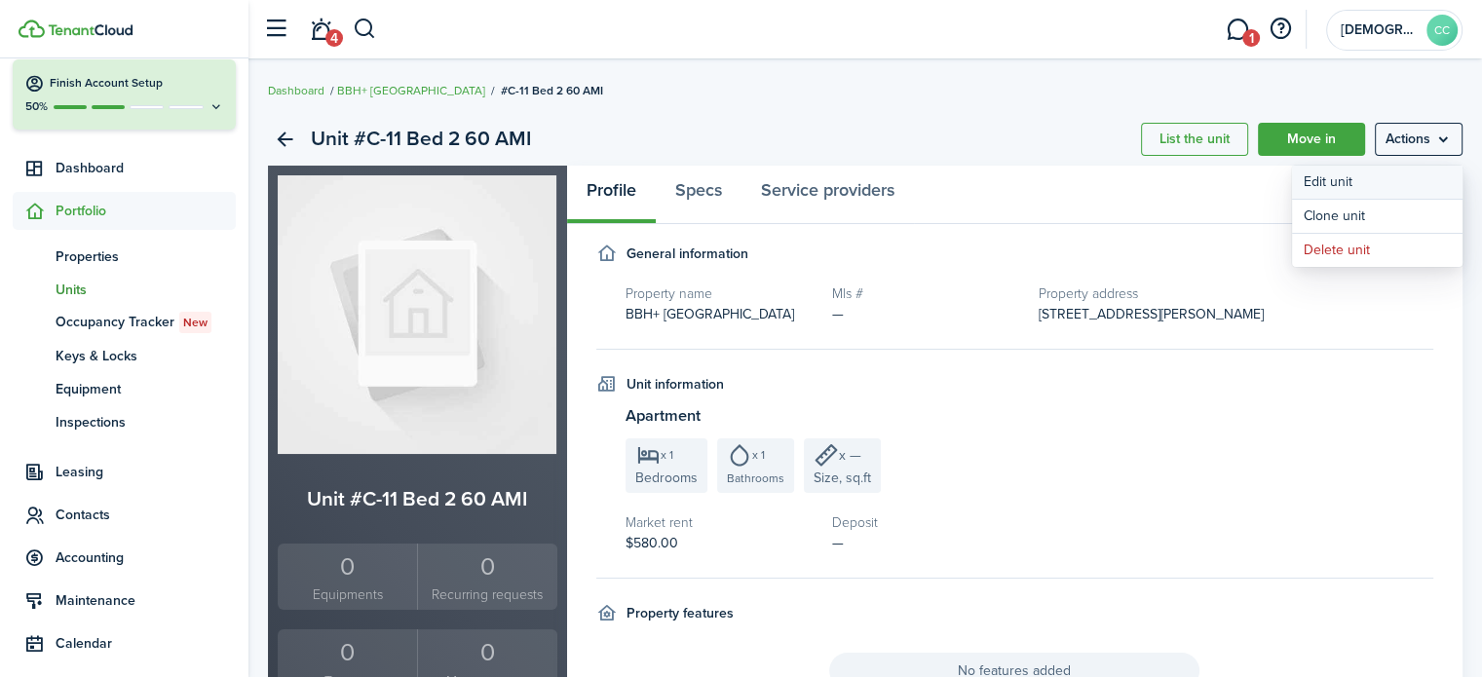
click at [1339, 177] on link "Edit unit" at bounding box center [1377, 182] width 171 height 33
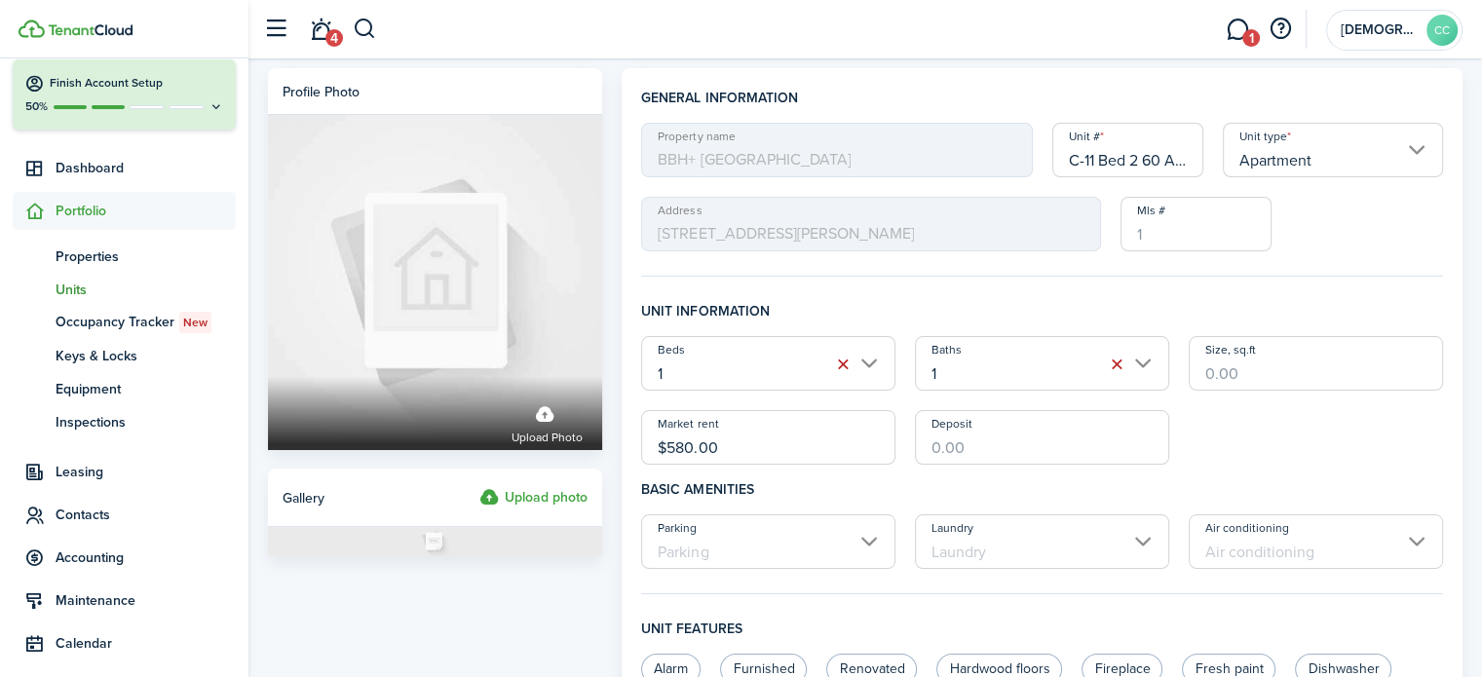
click at [1174, 159] on input "C-11 Bed 2 60 AMI" at bounding box center [1129, 150] width 152 height 55
type input "C-11 Bed 2"
click at [733, 447] on input "$580.00" at bounding box center [768, 437] width 254 height 55
type input "$"
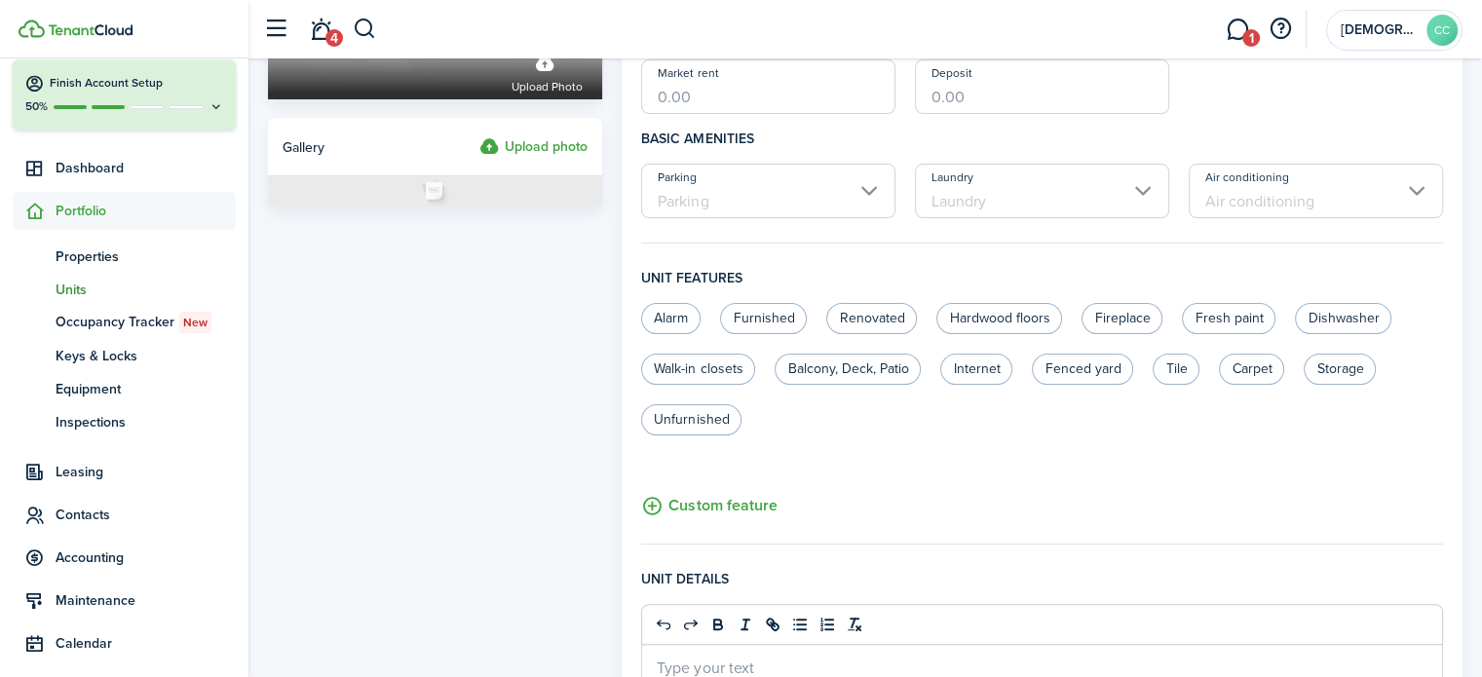
scroll to position [820, 0]
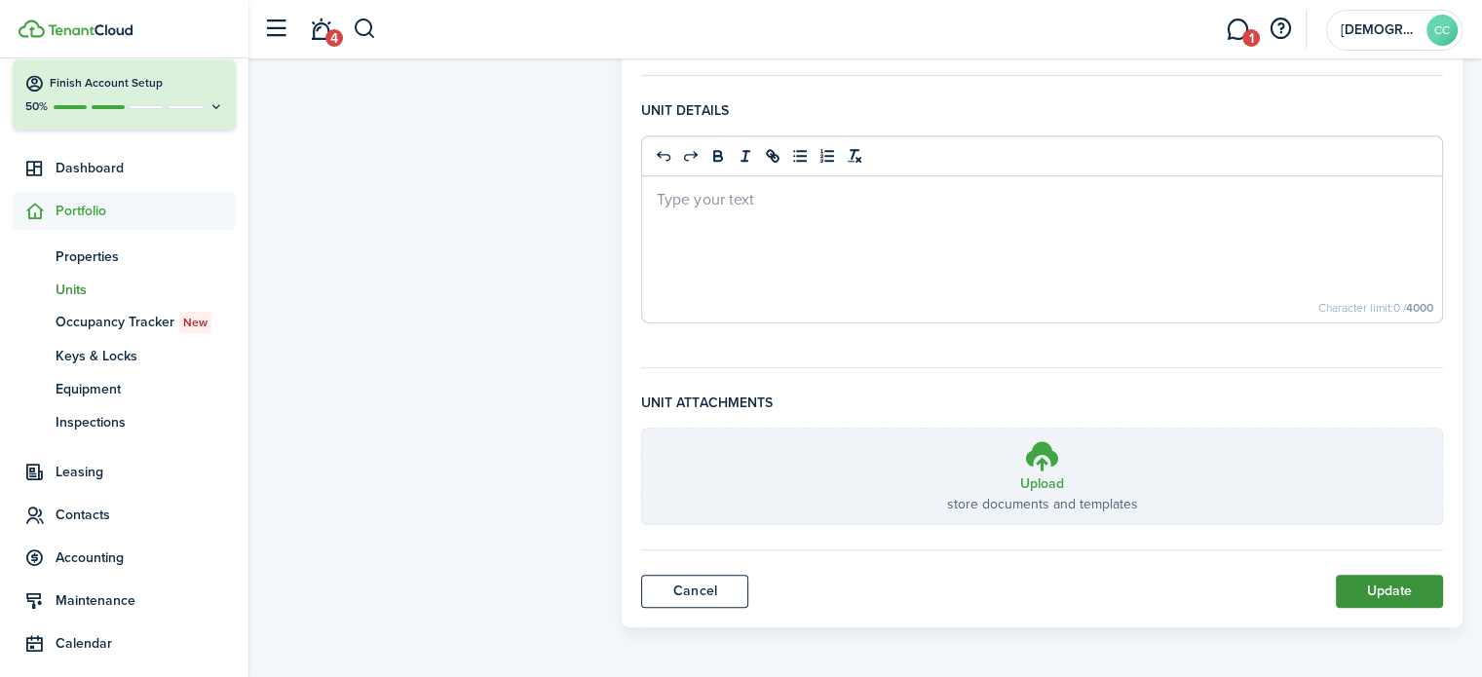
click at [1358, 589] on button "Update" at bounding box center [1389, 591] width 107 height 33
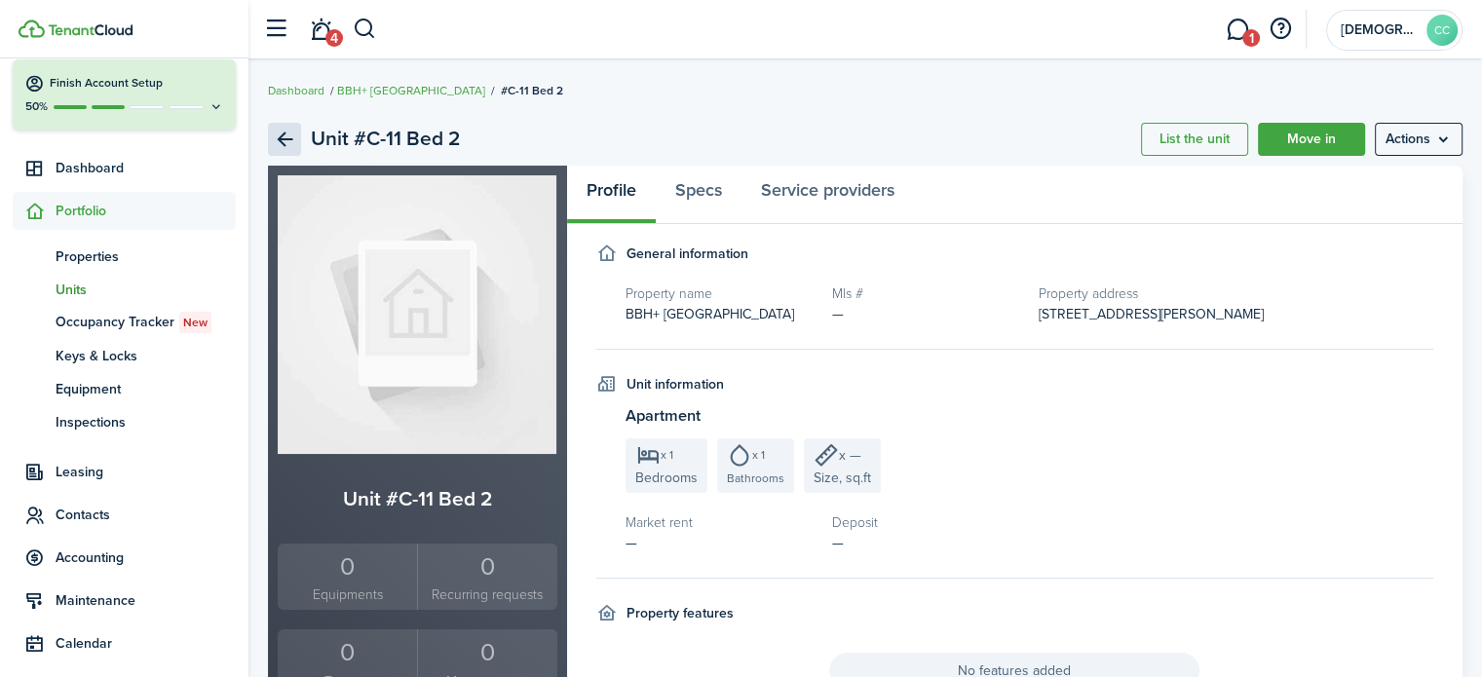
click at [289, 134] on link "Back" at bounding box center [284, 139] width 33 height 33
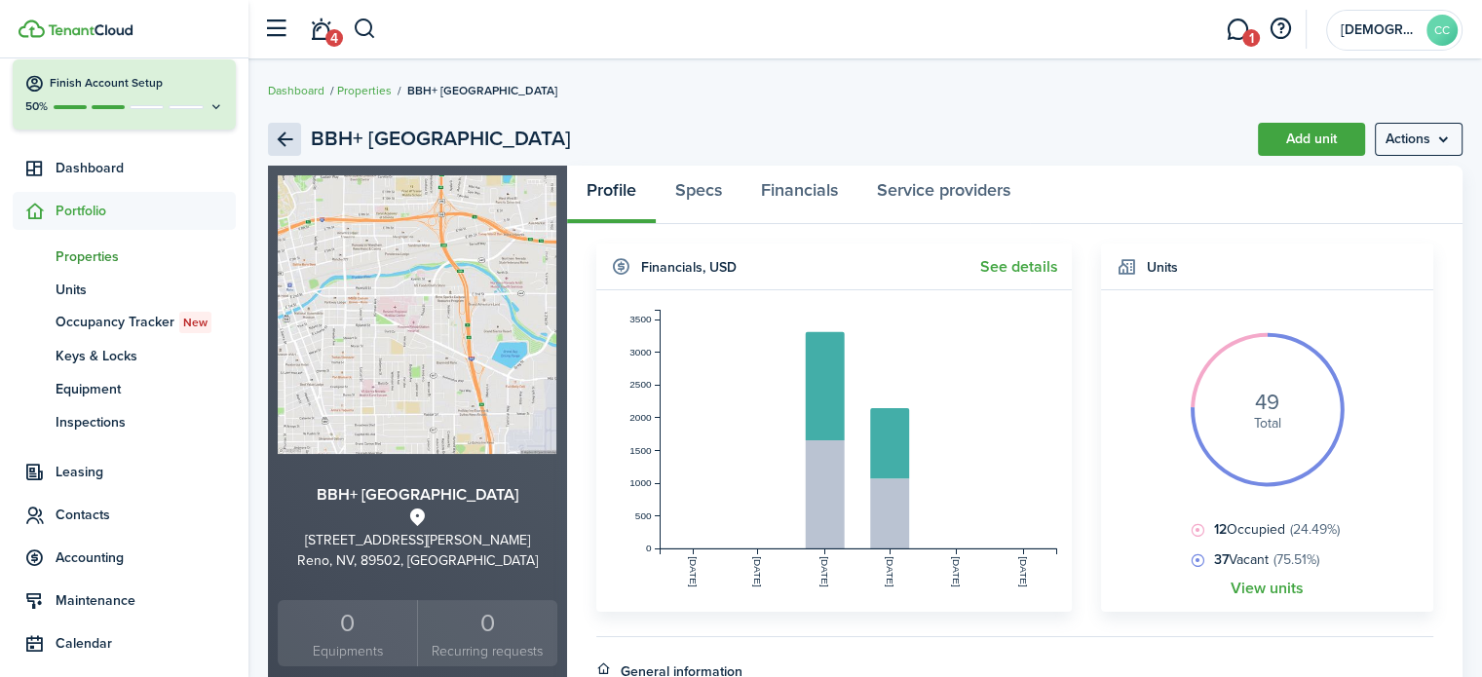
click at [289, 134] on link "Back" at bounding box center [284, 139] width 33 height 33
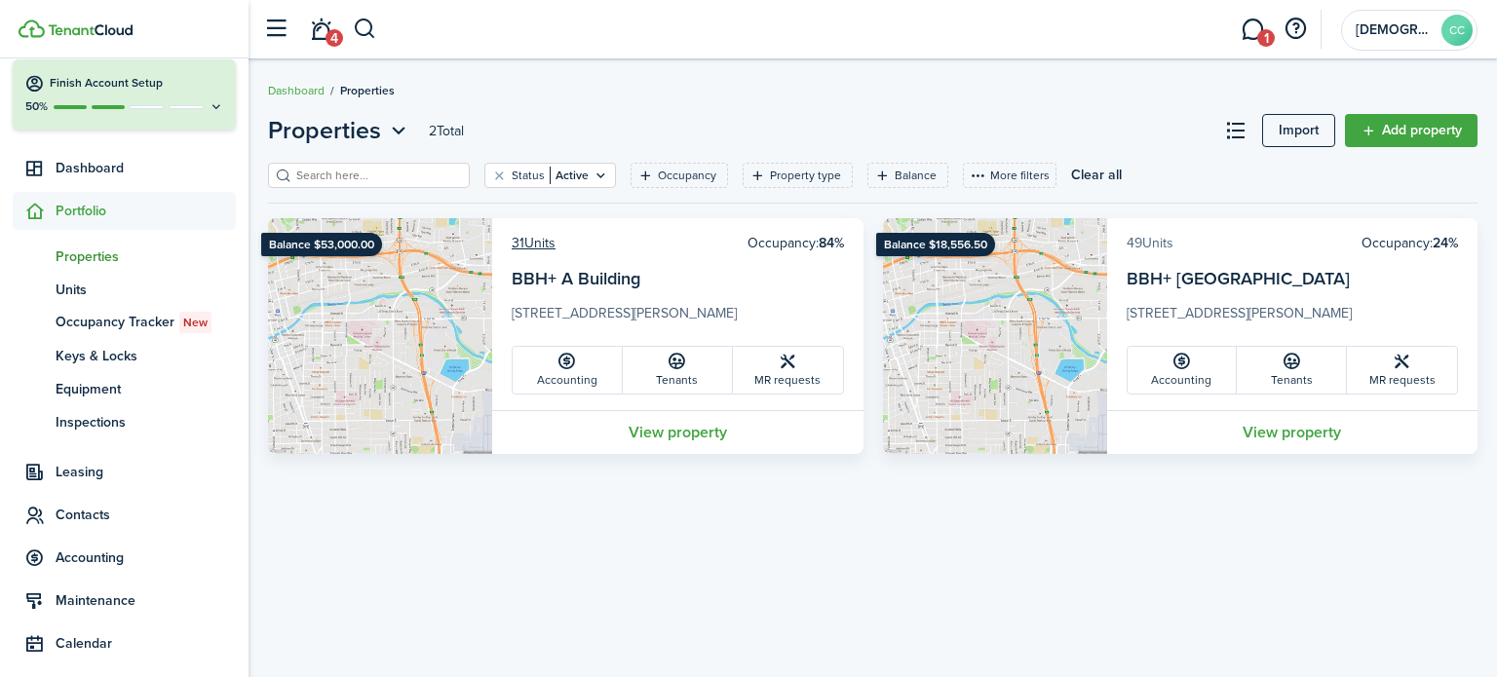
click at [1159, 248] on link "49 Units" at bounding box center [1150, 243] width 47 height 20
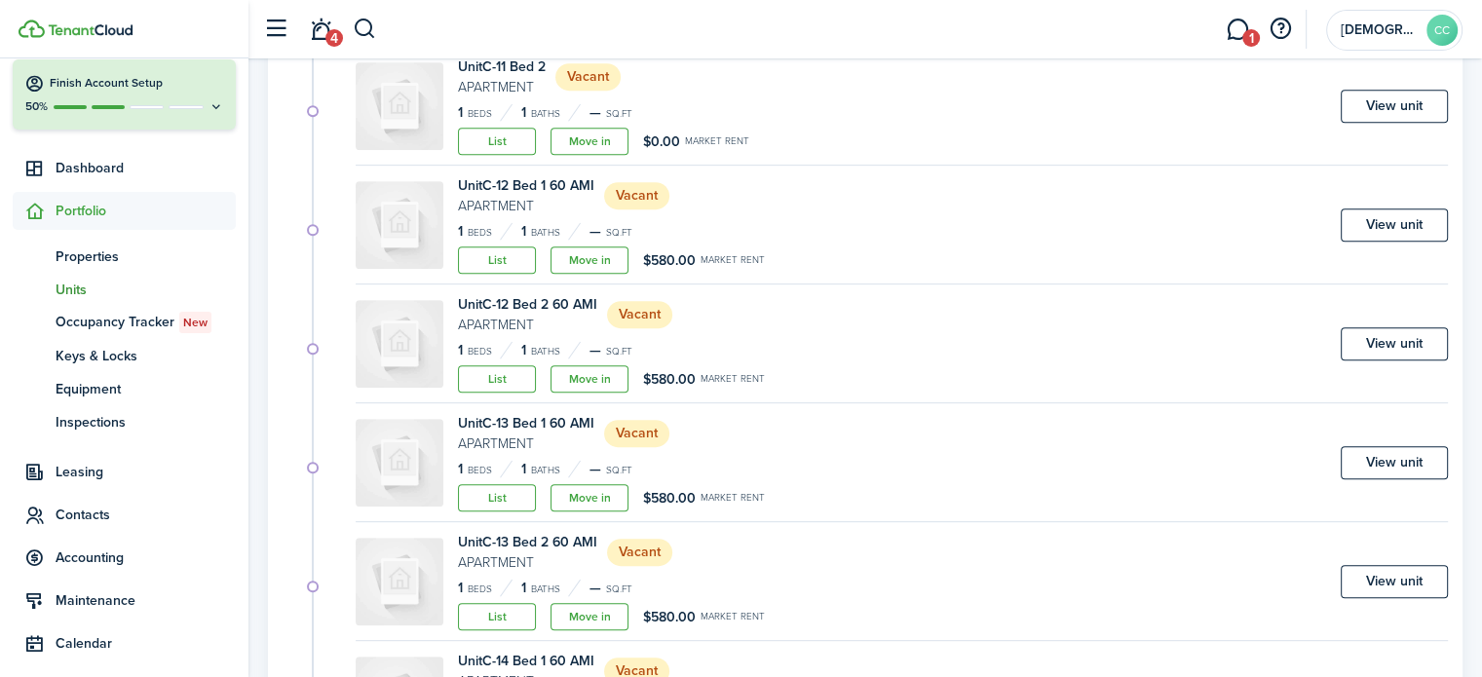
scroll to position [877, 0]
click at [1398, 228] on link "View unit" at bounding box center [1394, 225] width 107 height 33
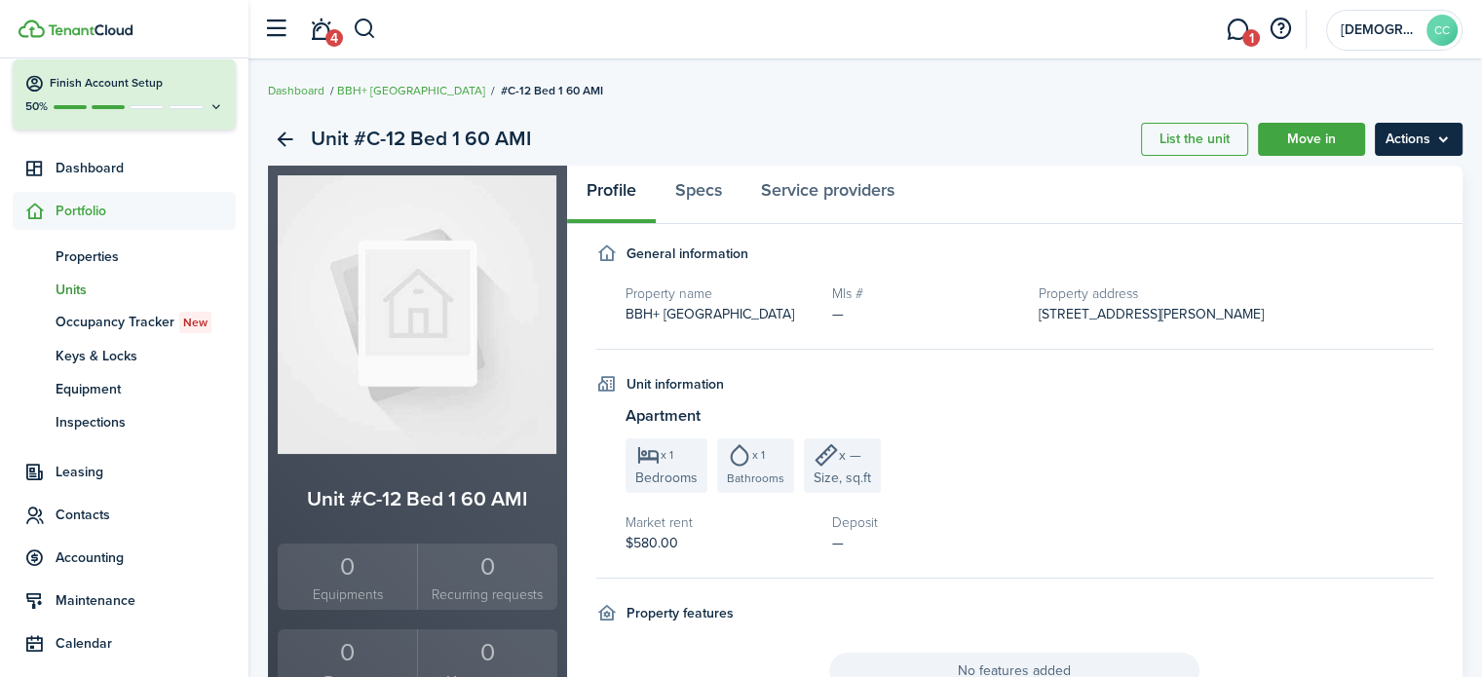
click at [1409, 144] on menu-btn "Actions" at bounding box center [1419, 139] width 88 height 33
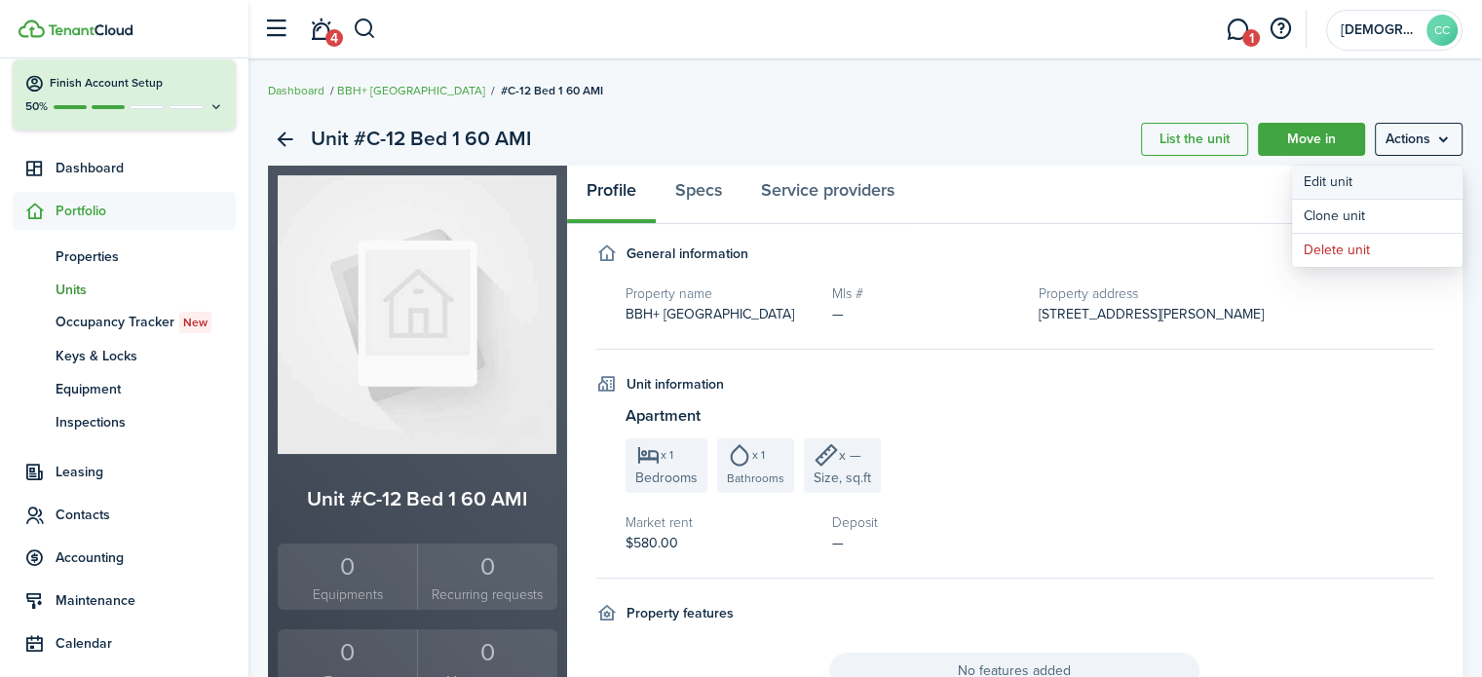
click at [1340, 179] on link "Edit unit" at bounding box center [1377, 182] width 171 height 33
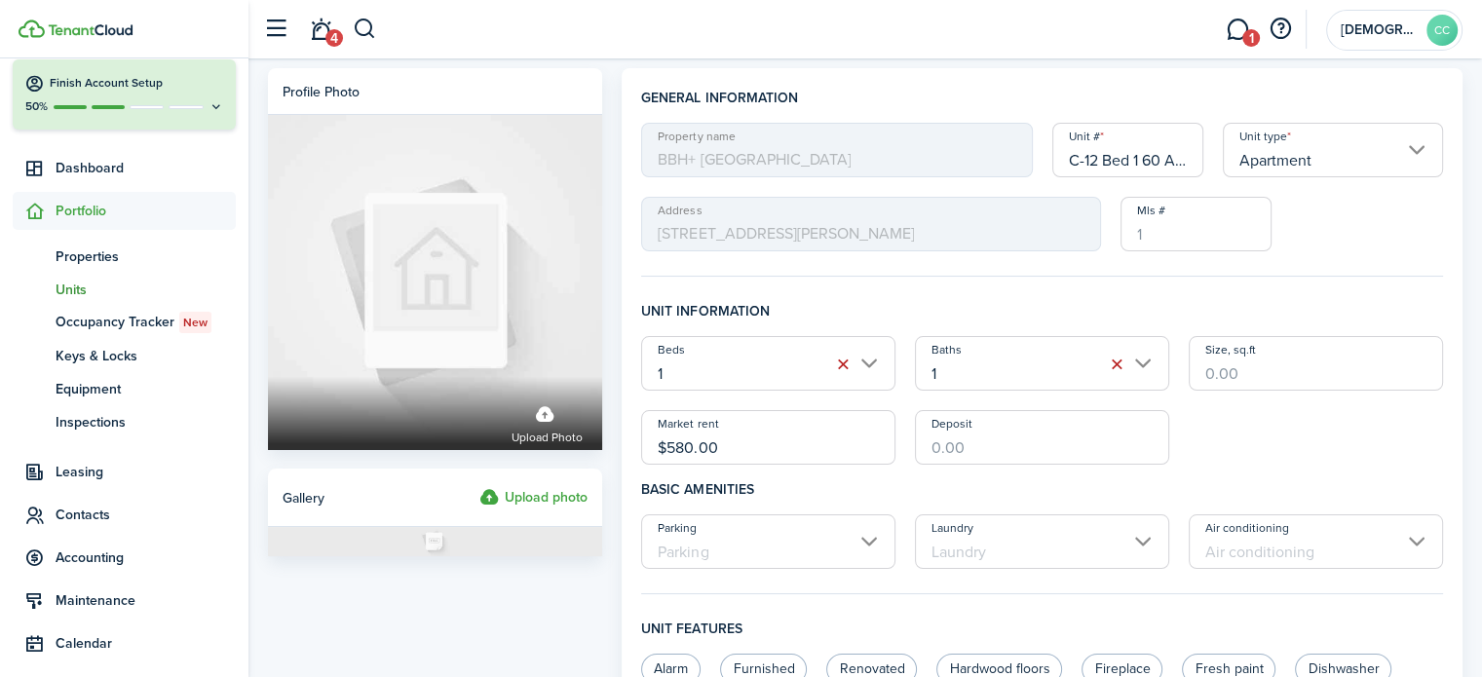
click at [1150, 163] on input "C-12 Bed 1 60 AMI" at bounding box center [1129, 150] width 152 height 55
type input "C-12 Bed 1"
click at [786, 436] on input "$580.00" at bounding box center [768, 437] width 254 height 55
type input "$"
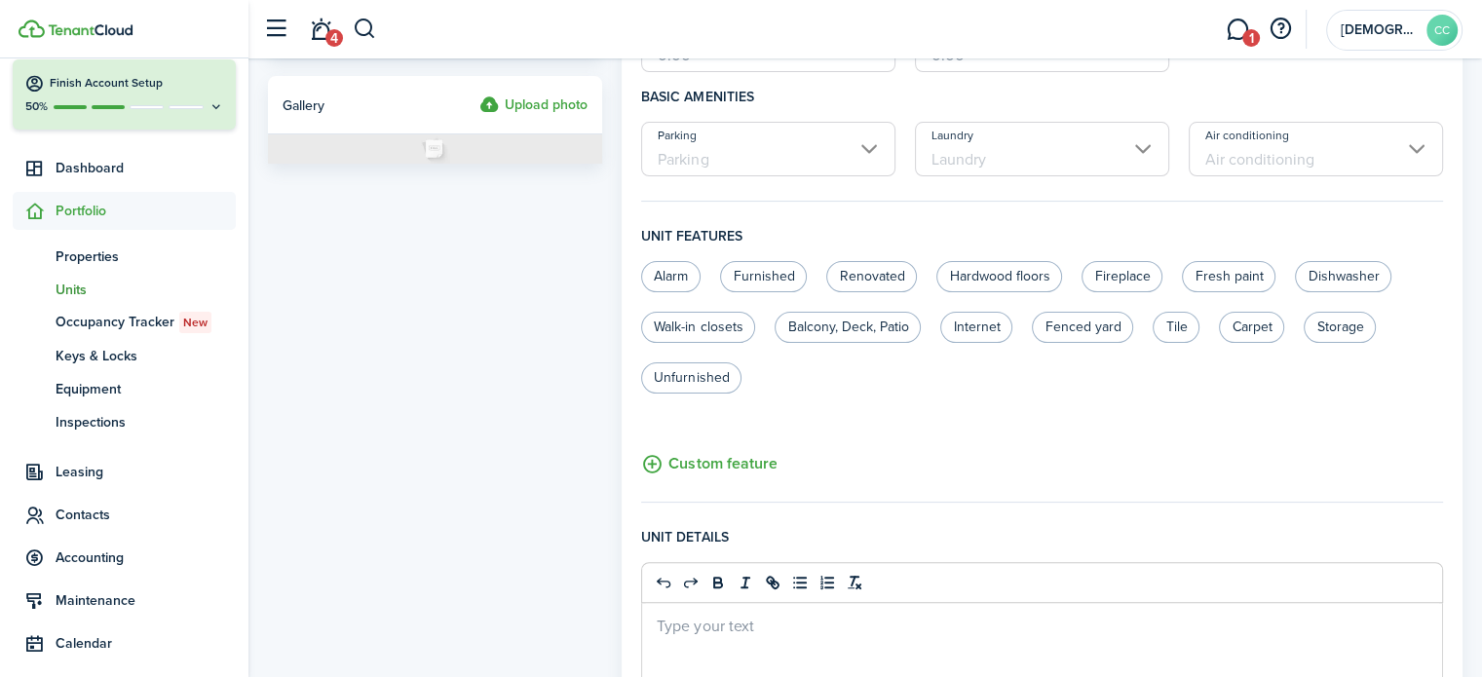
scroll to position [820, 0]
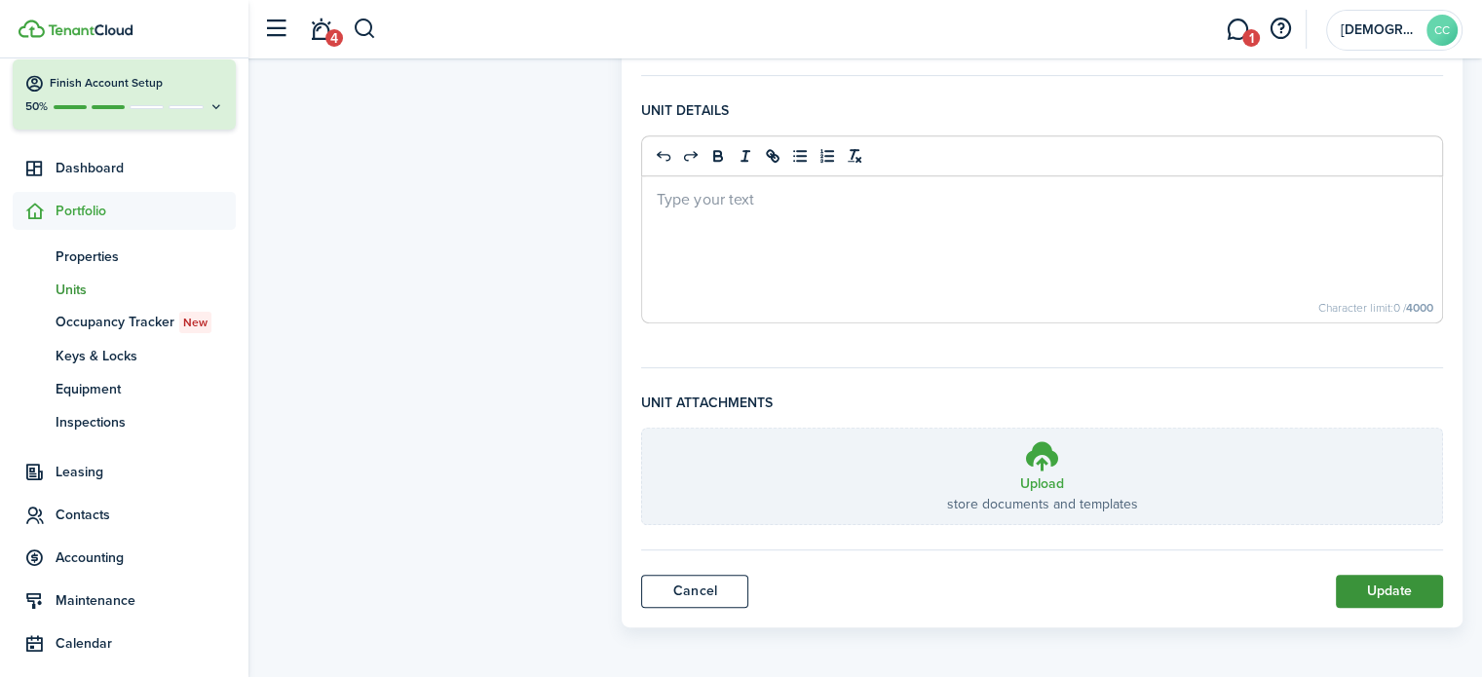
click at [1406, 599] on button "Update" at bounding box center [1389, 591] width 107 height 33
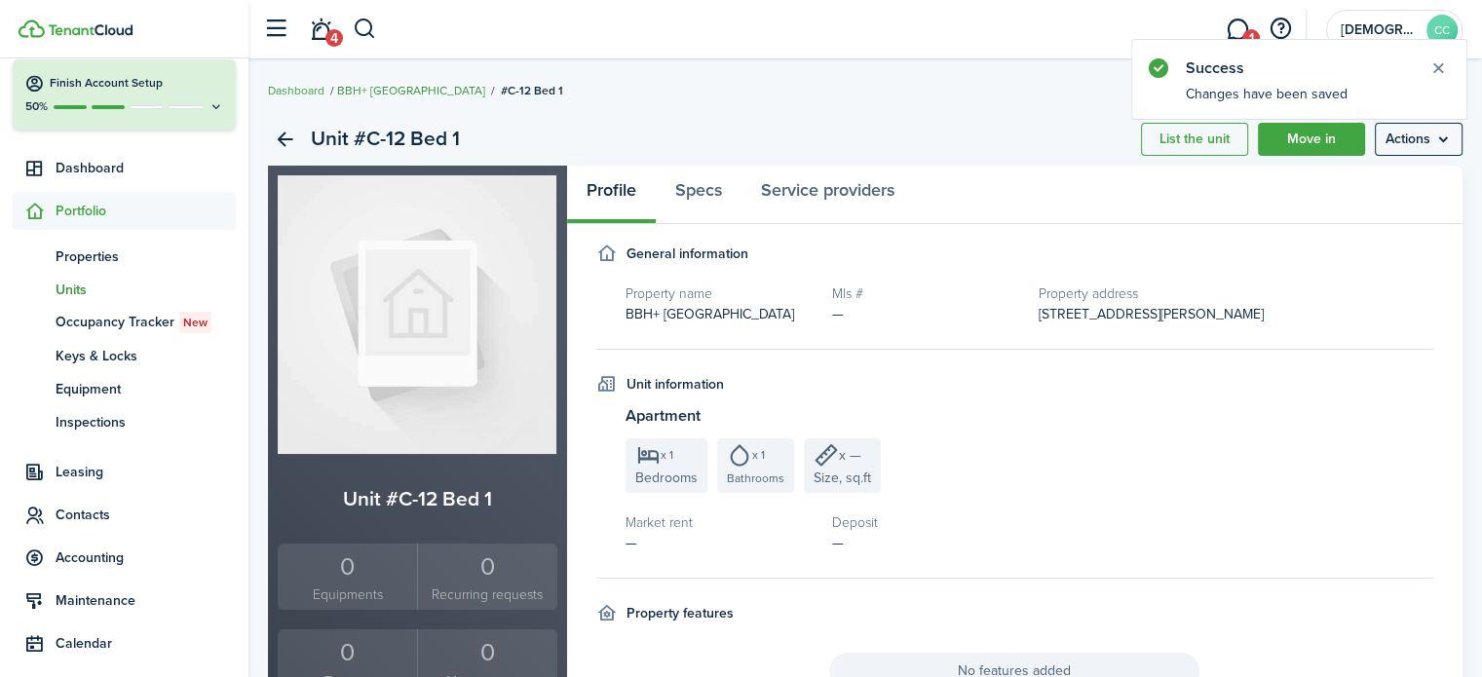
click at [417, 89] on link "BBH+ [GEOGRAPHIC_DATA]" at bounding box center [411, 91] width 148 height 18
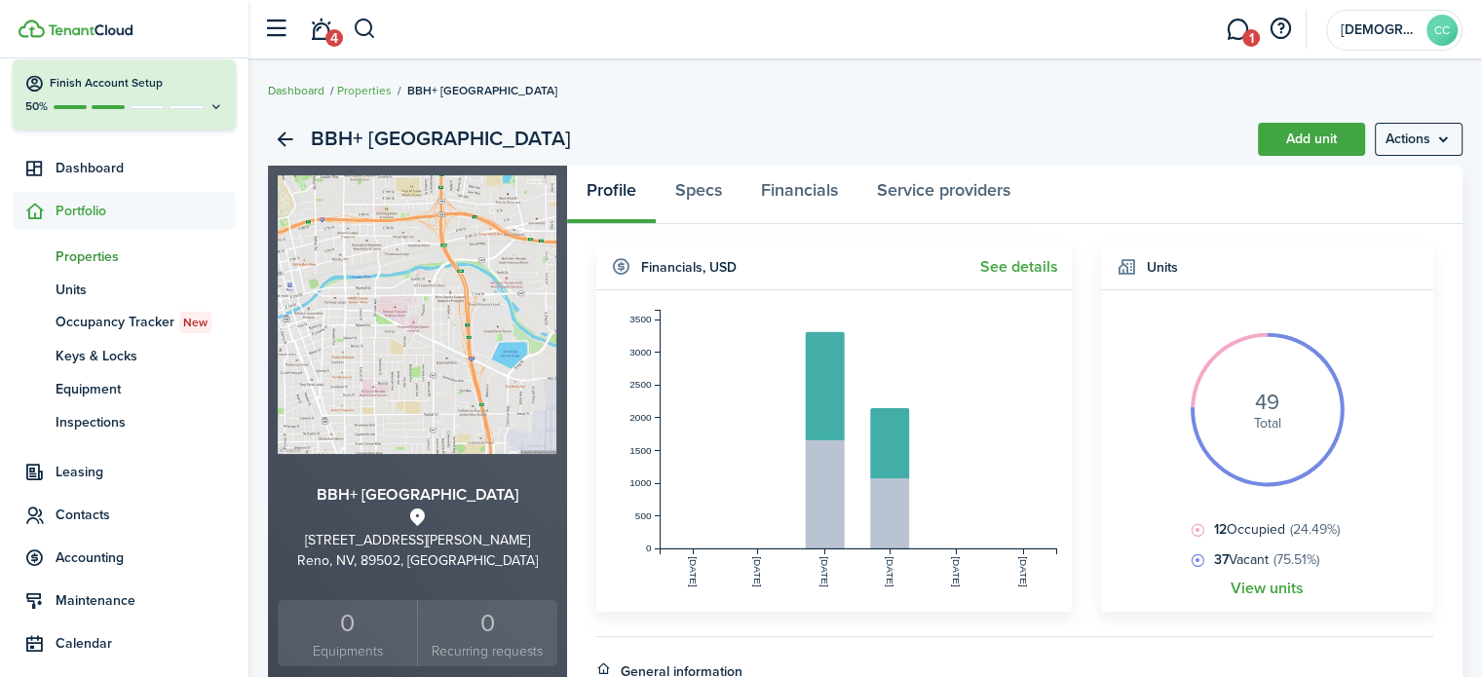
click at [302, 85] on link "Dashboard" at bounding box center [296, 91] width 57 height 18
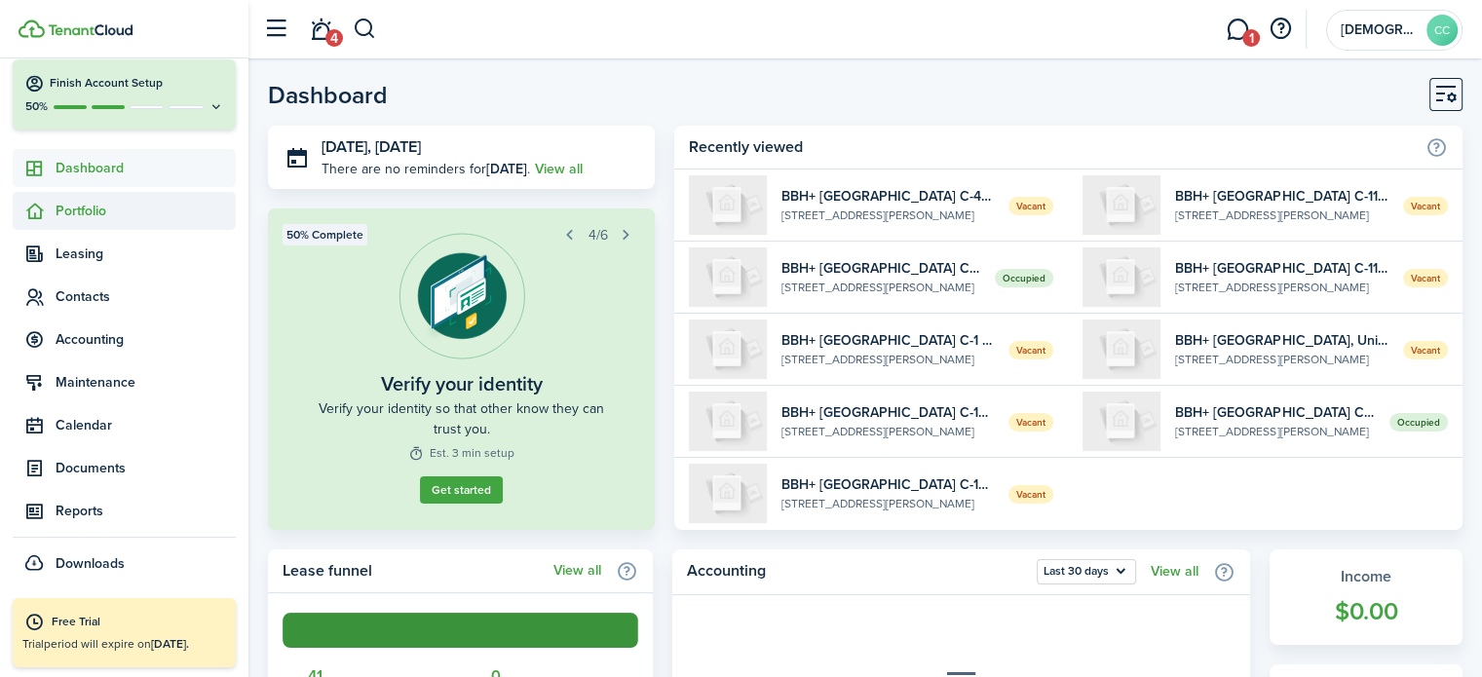
click at [97, 215] on span "Portfolio" at bounding box center [146, 211] width 180 height 20
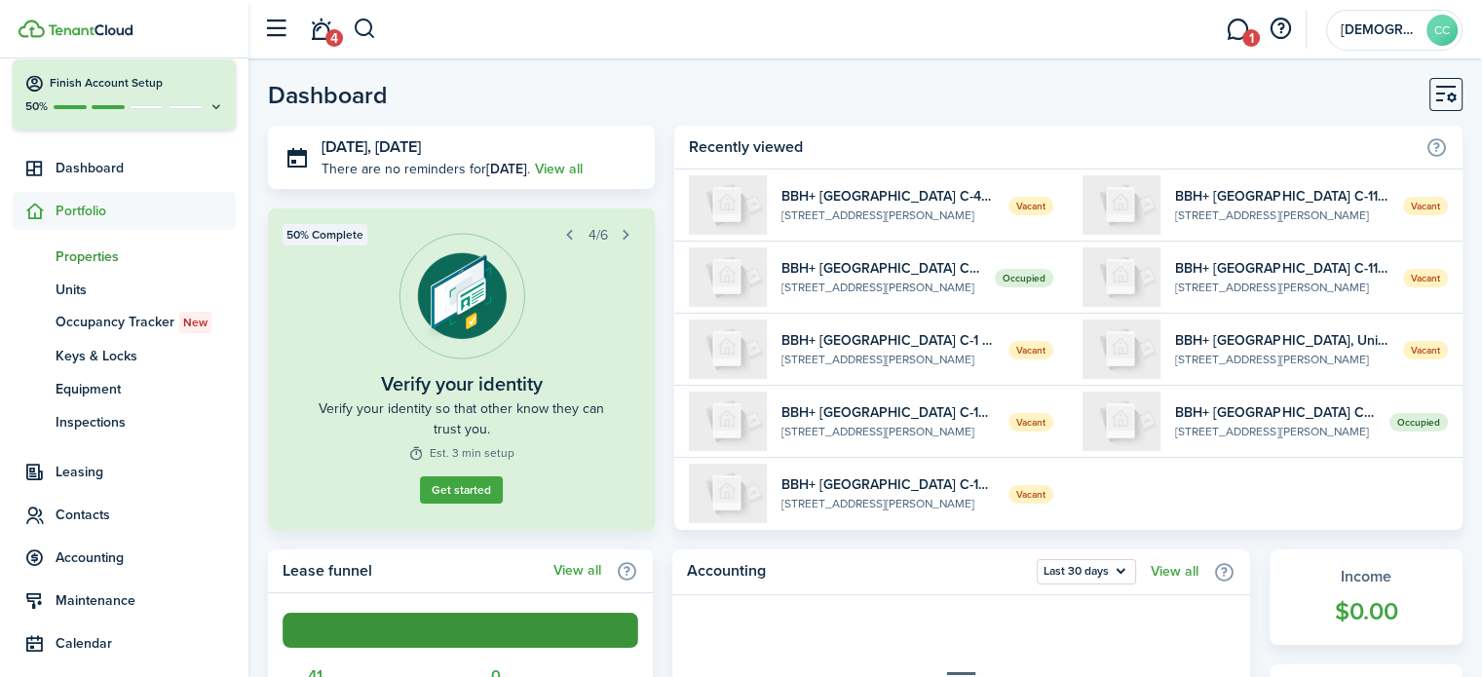
click at [94, 257] on span "Properties" at bounding box center [146, 257] width 180 height 20
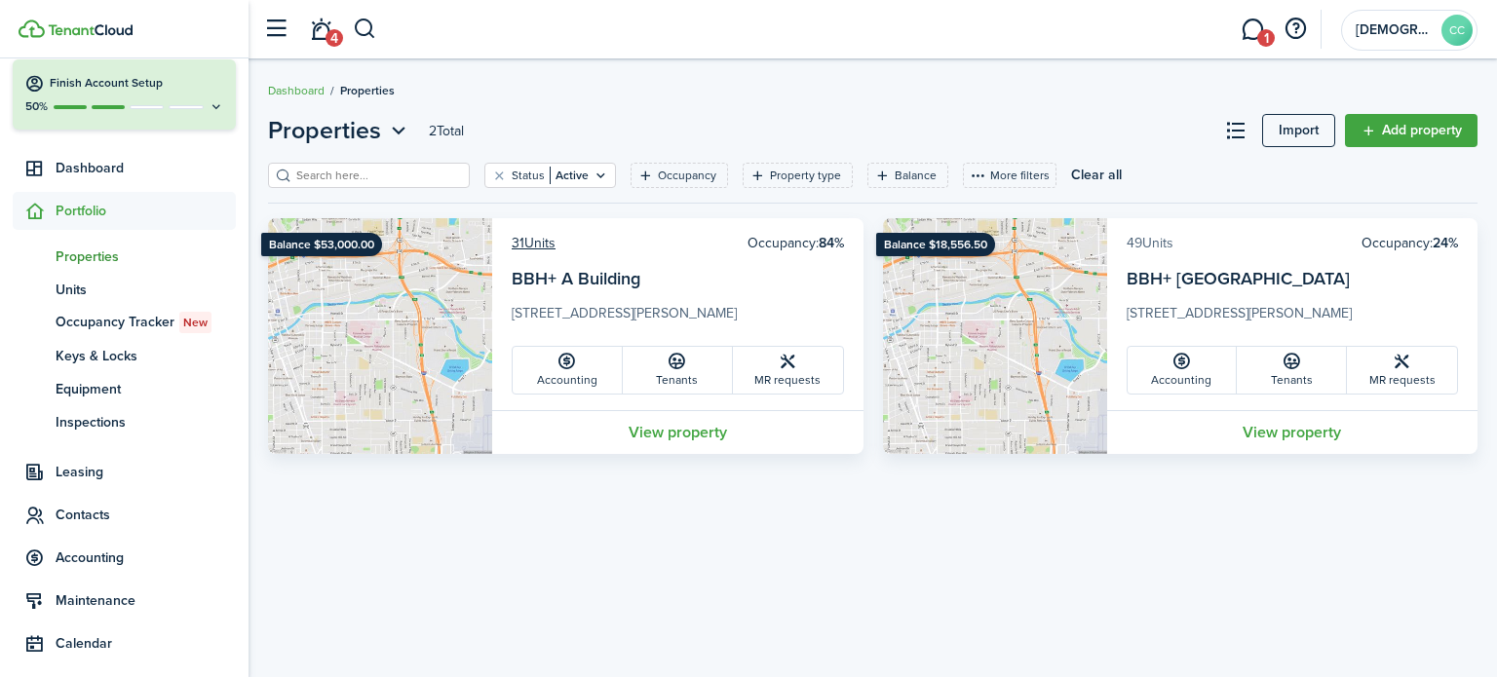
click at [1146, 249] on link "49 Units" at bounding box center [1150, 243] width 47 height 20
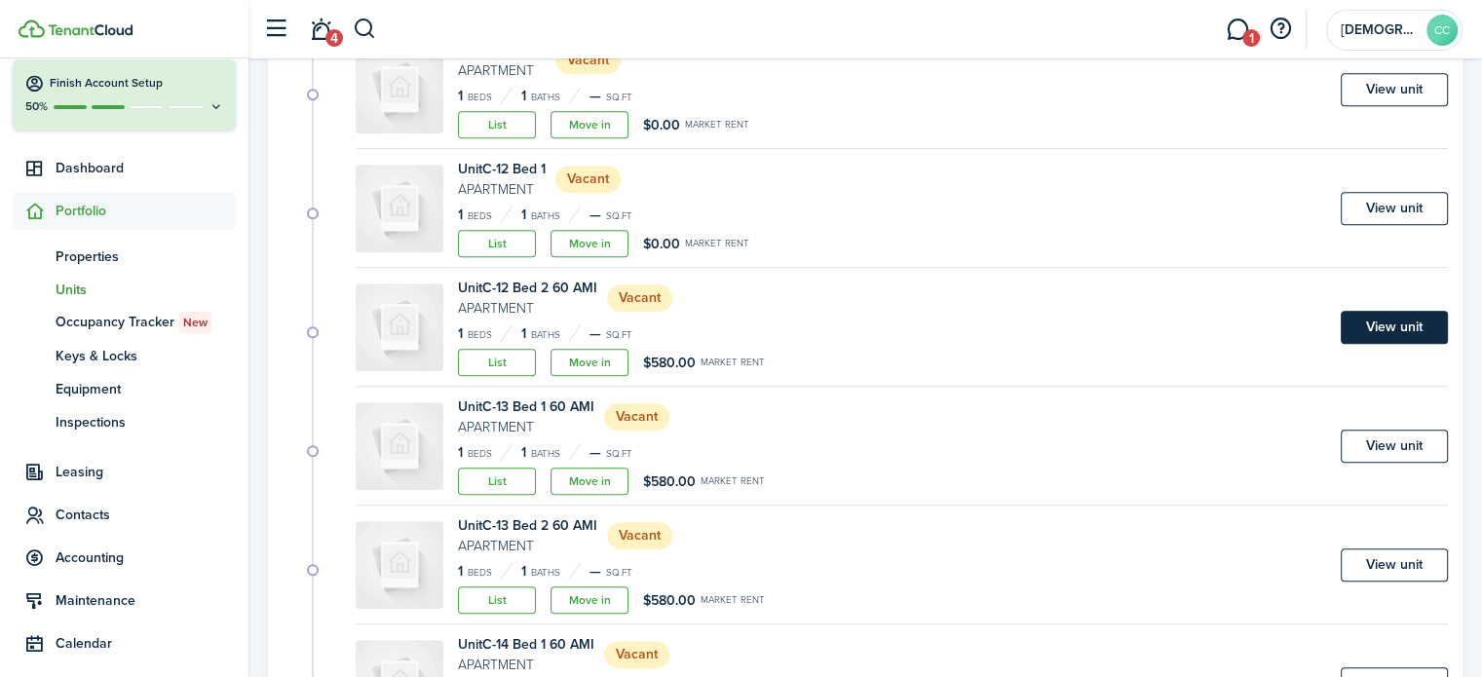
scroll to position [1186, 0]
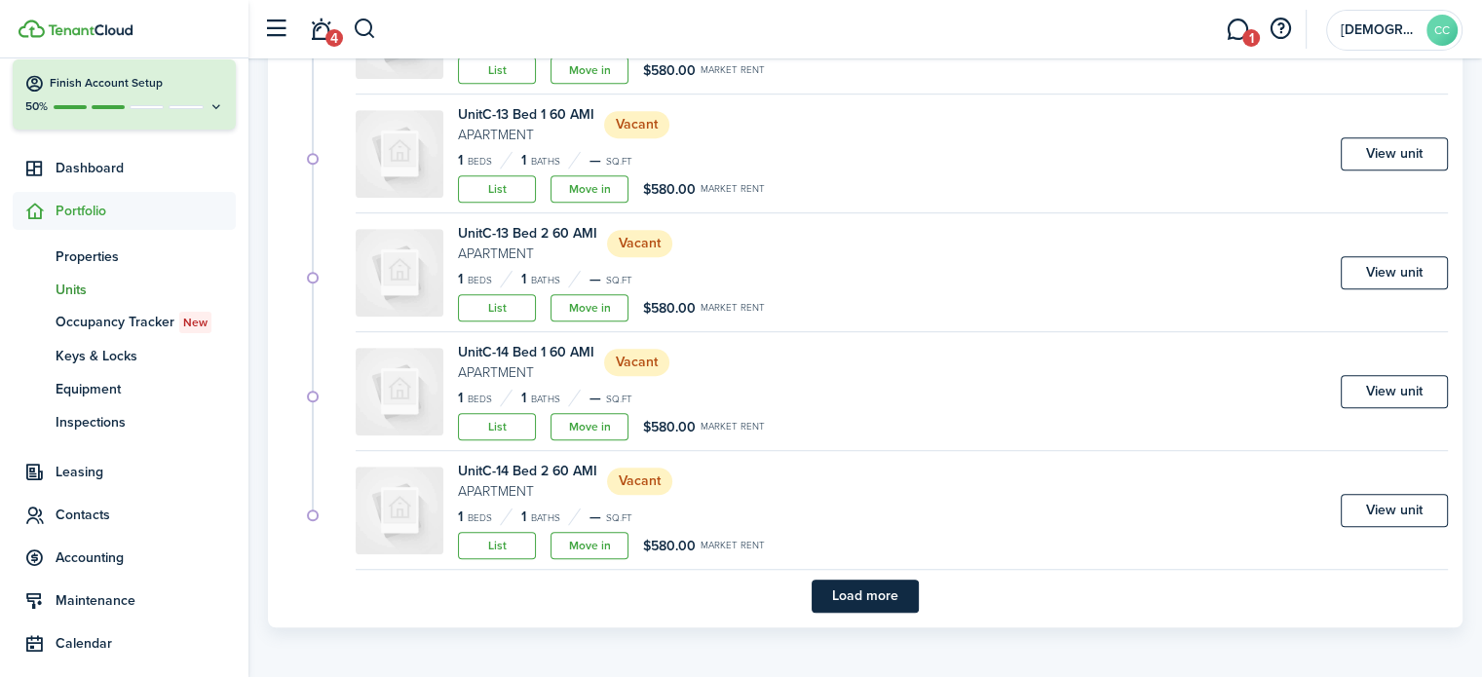
click at [870, 596] on button "Load more" at bounding box center [865, 596] width 107 height 33
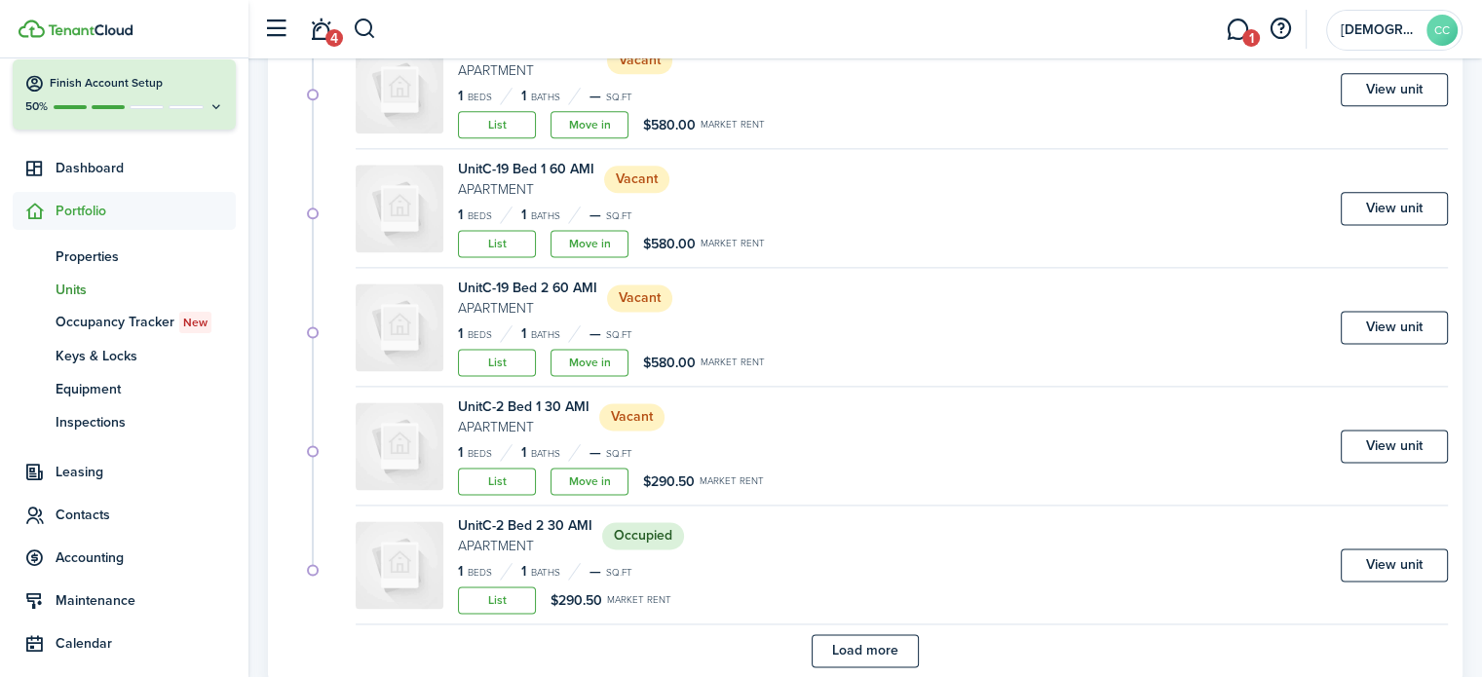
scroll to position [2611, 0]
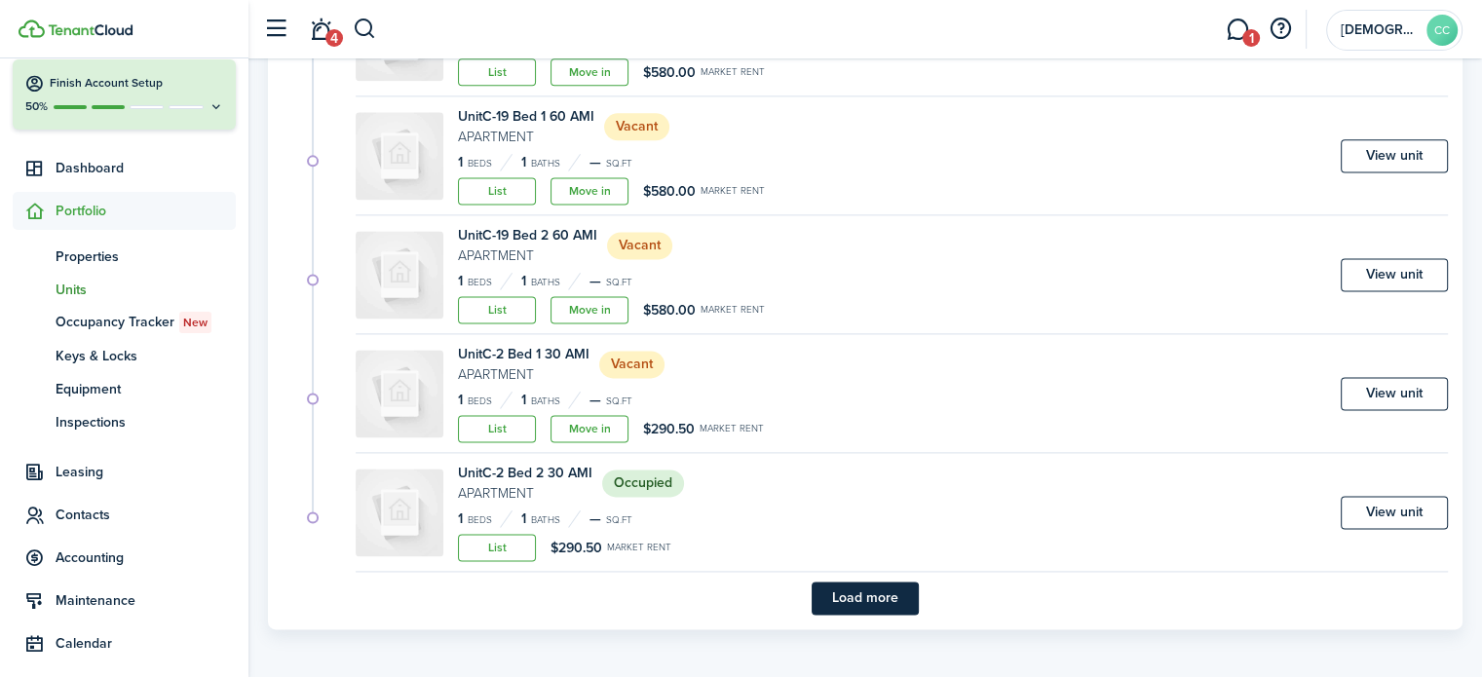
click at [893, 583] on button "Load more" at bounding box center [865, 598] width 107 height 33
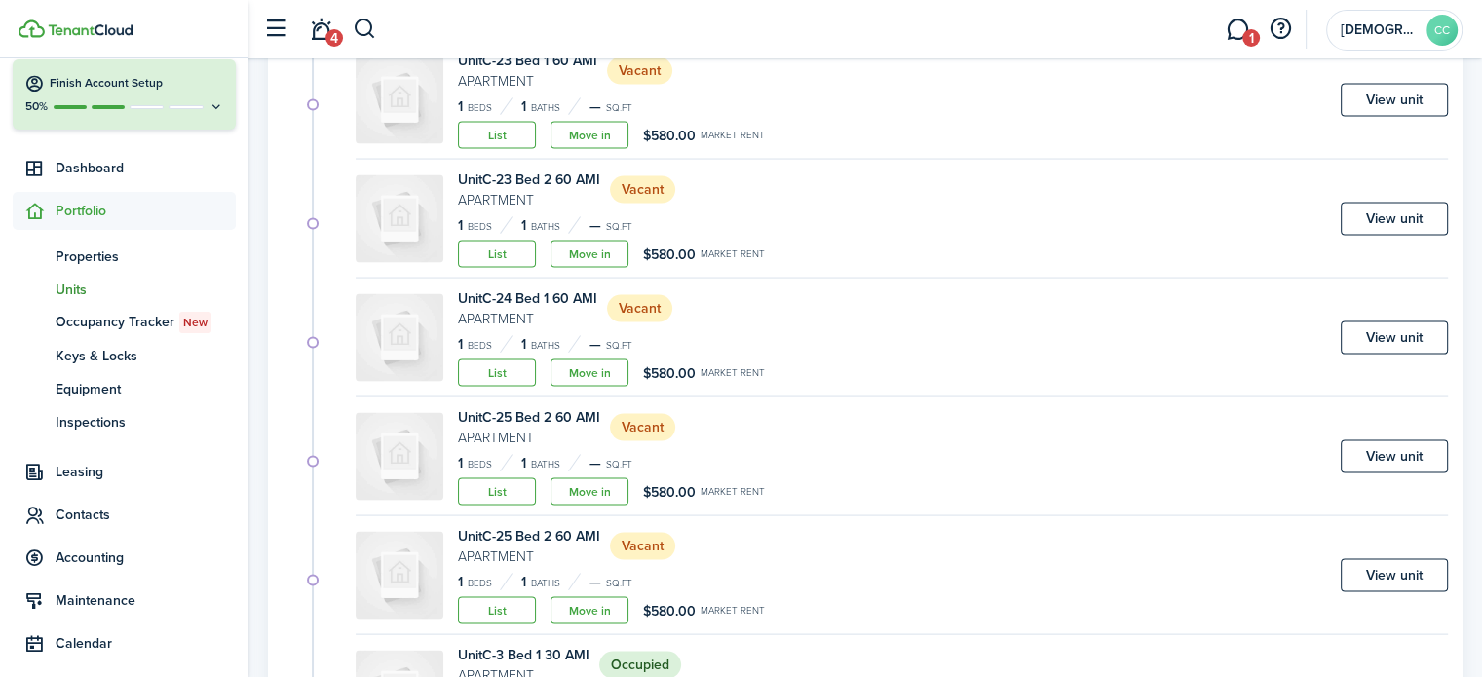
scroll to position [4035, 0]
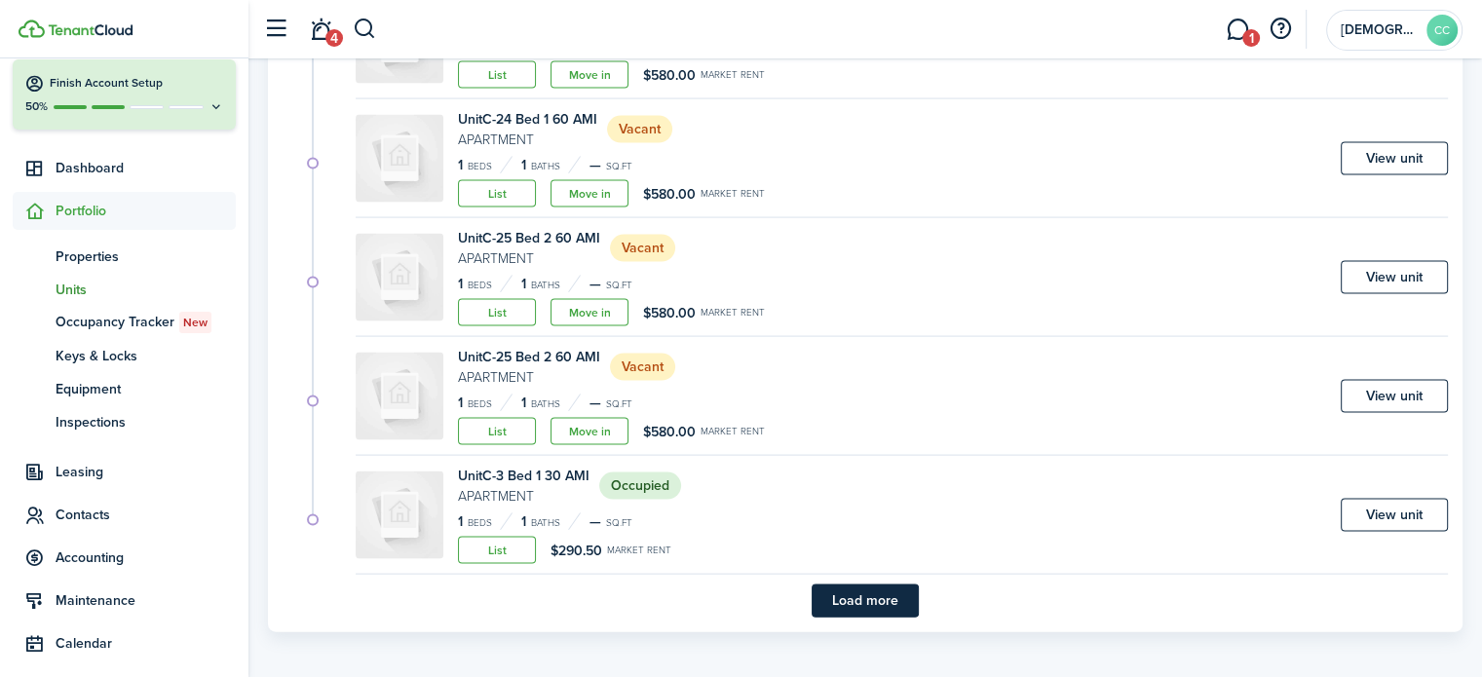
click at [872, 592] on button "Load more" at bounding box center [865, 601] width 107 height 33
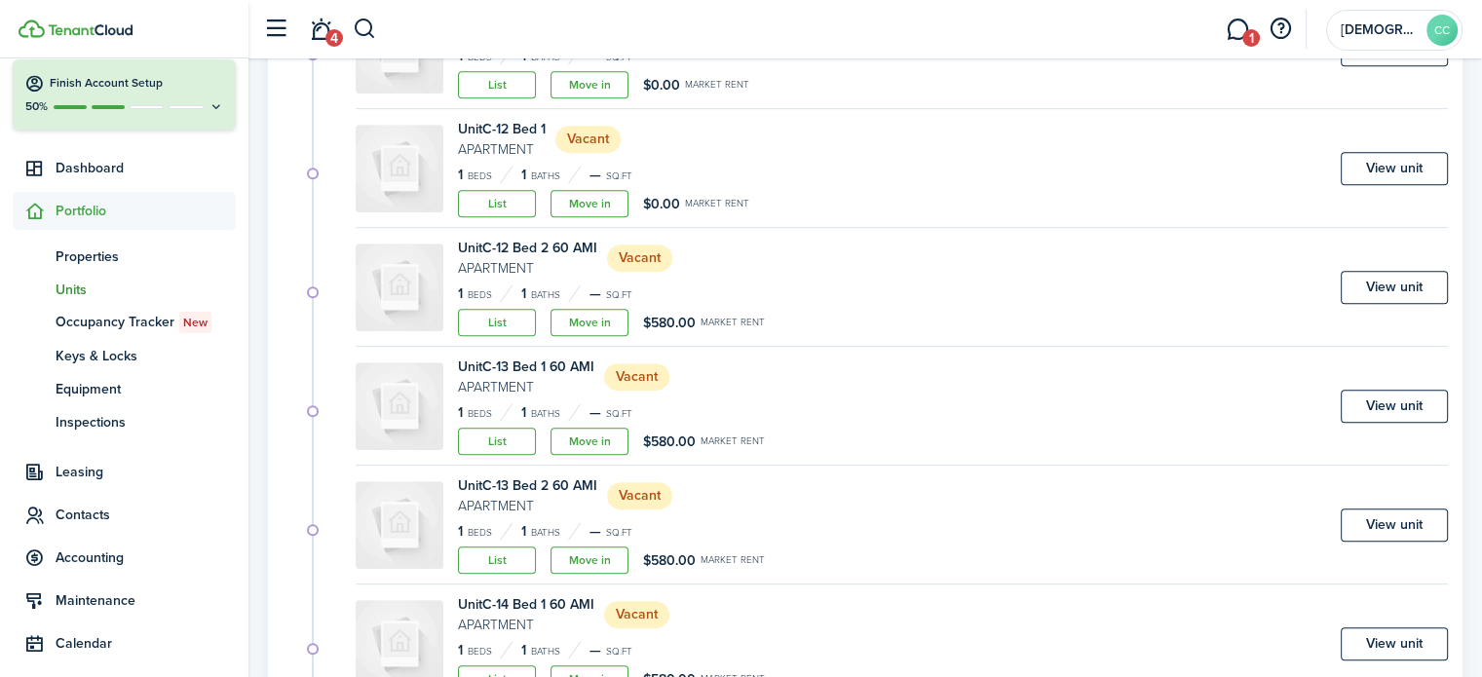
scroll to position [948, 0]
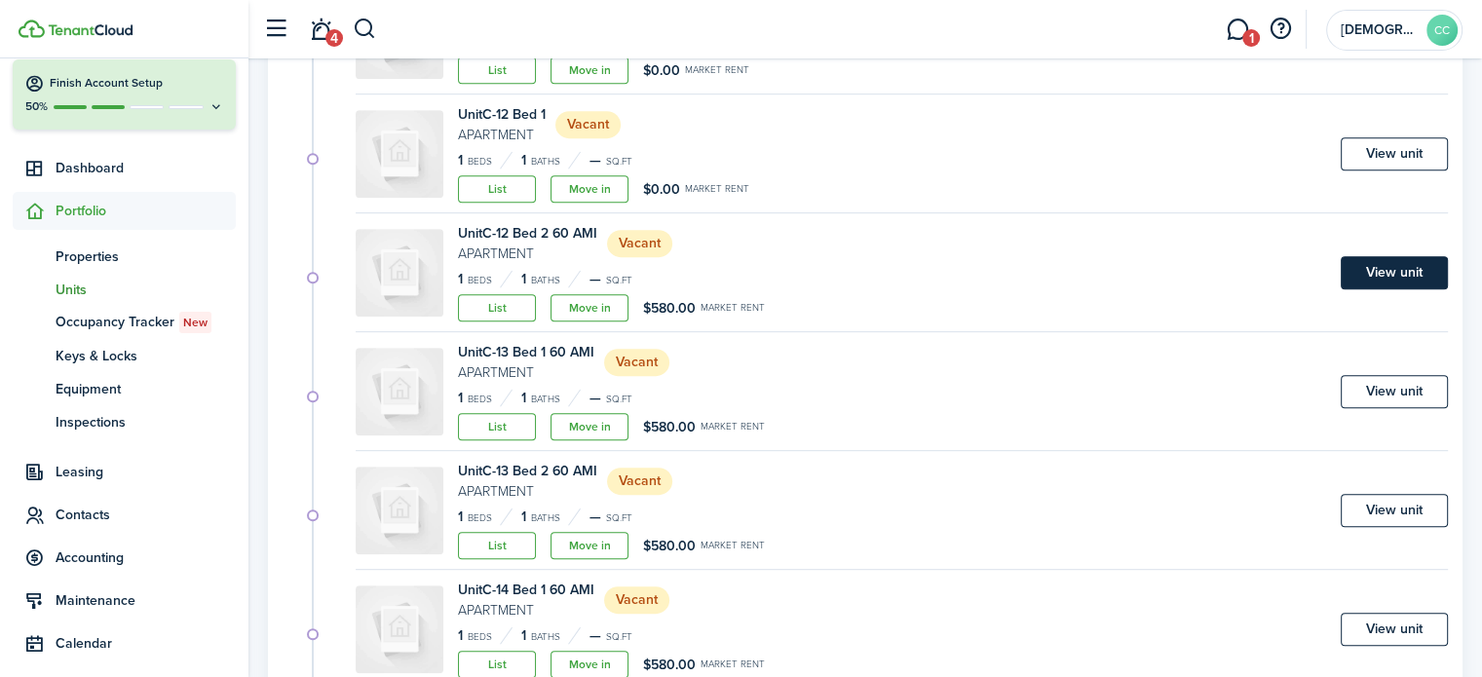
click at [1391, 268] on link "View unit" at bounding box center [1394, 272] width 107 height 33
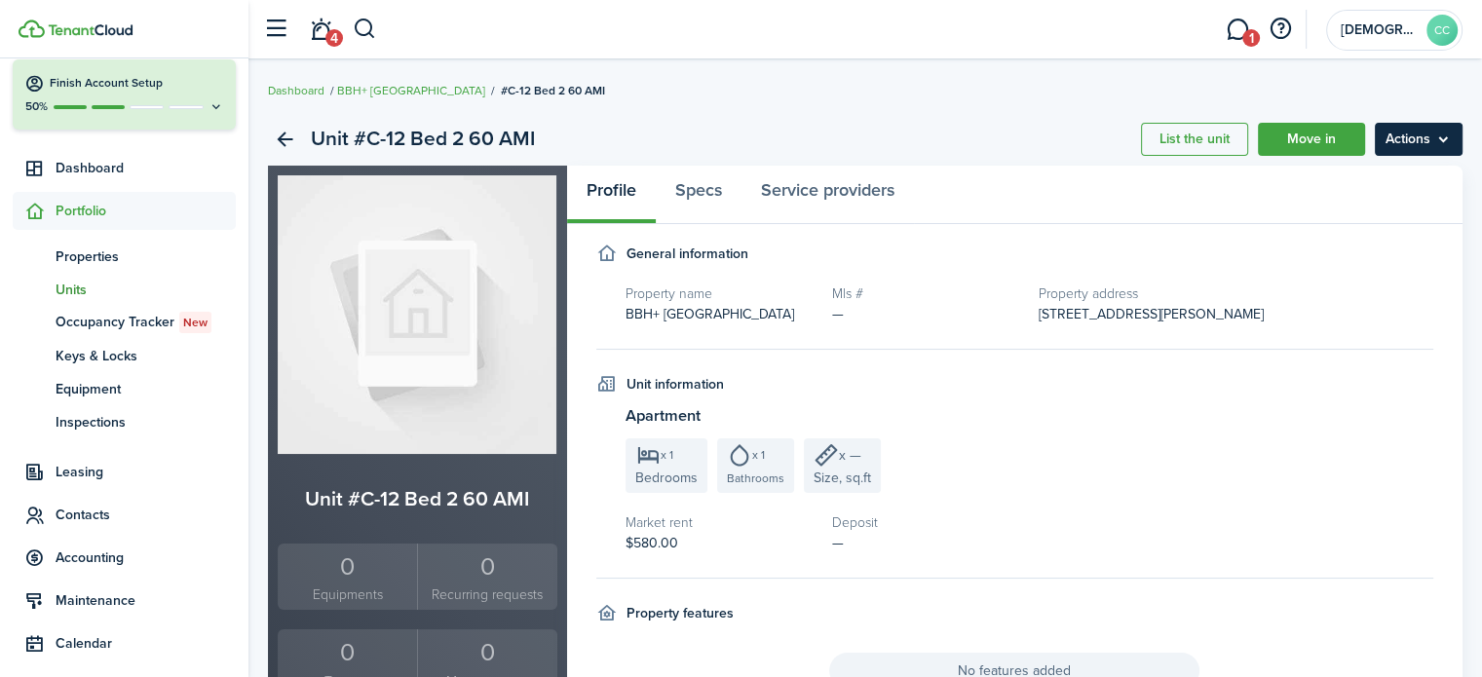
click at [1417, 142] on menu-btn "Actions" at bounding box center [1419, 139] width 88 height 33
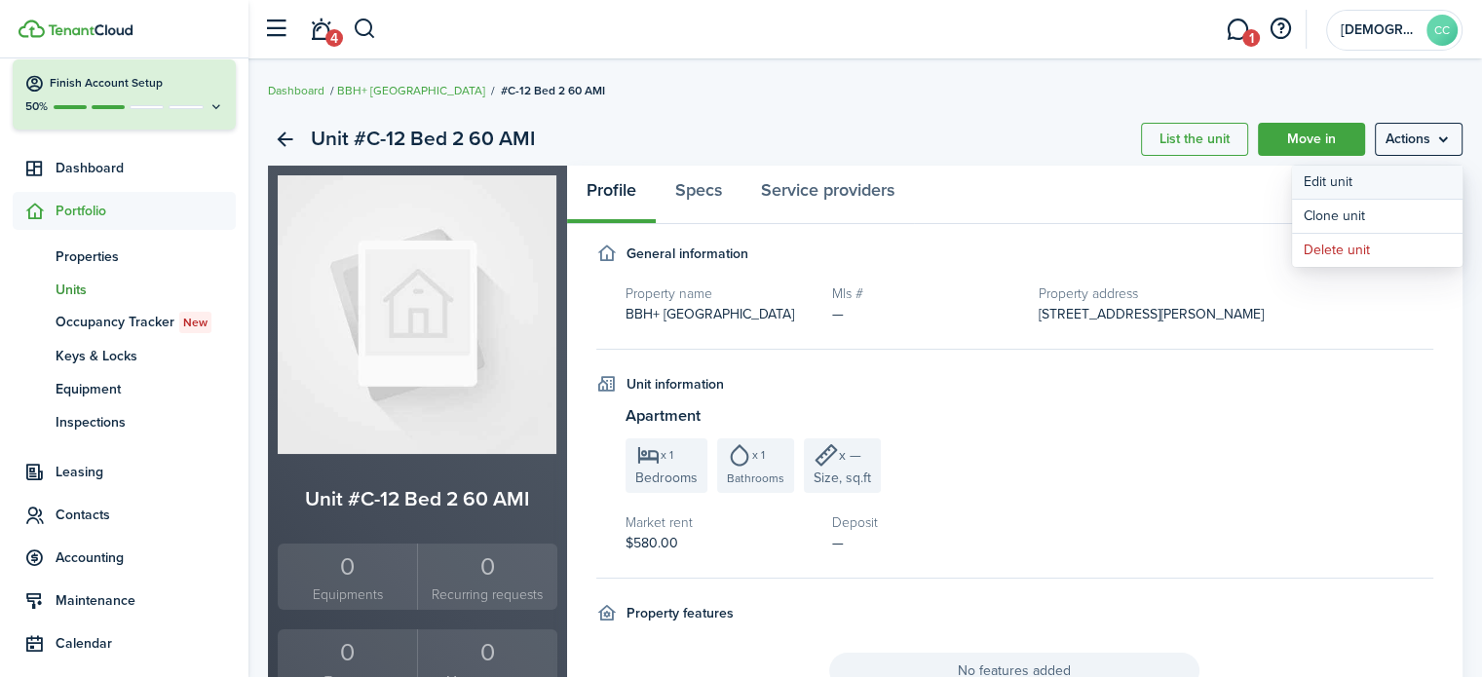
click at [1384, 182] on link "Edit unit" at bounding box center [1377, 182] width 171 height 33
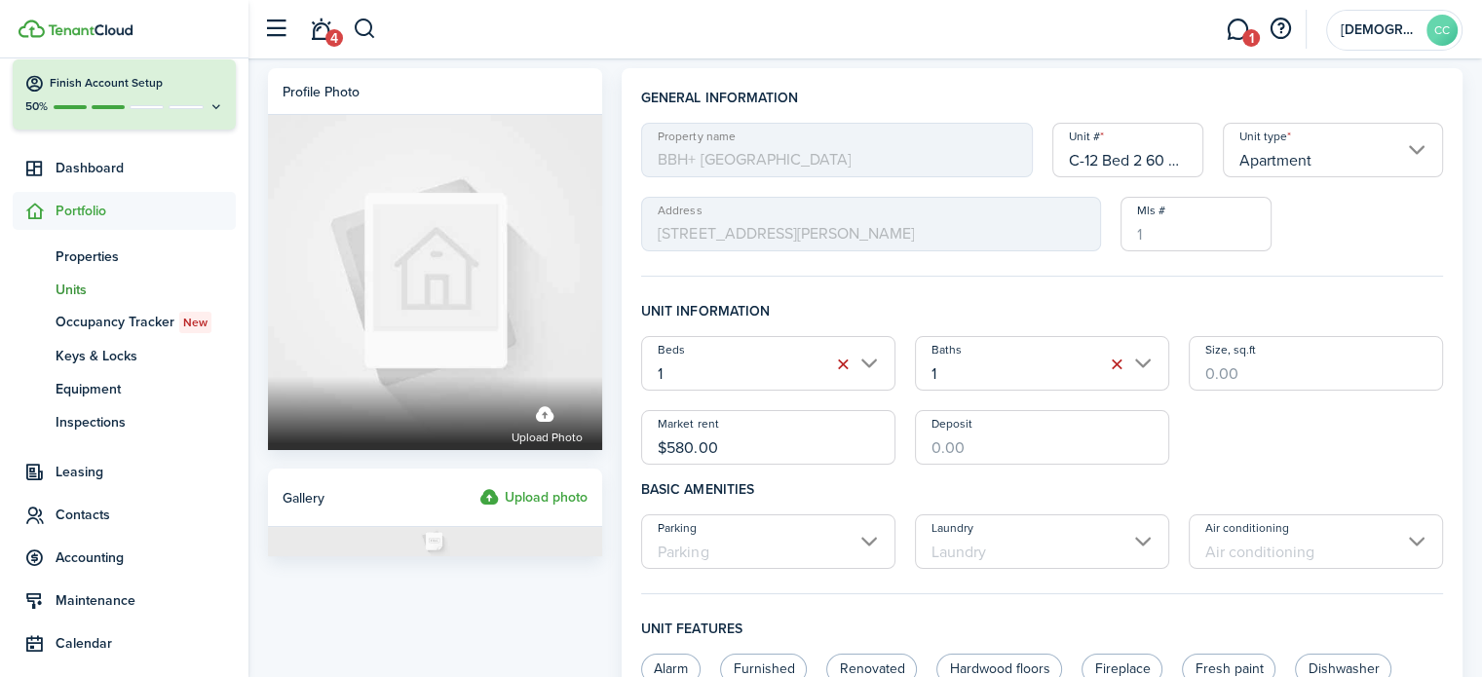
click at [1169, 160] on input "C-12 Bed 2 60 AMI" at bounding box center [1129, 150] width 152 height 55
type input "C-12 Bed 2"
click at [742, 451] on input "$580.00" at bounding box center [768, 437] width 254 height 55
type input "$"
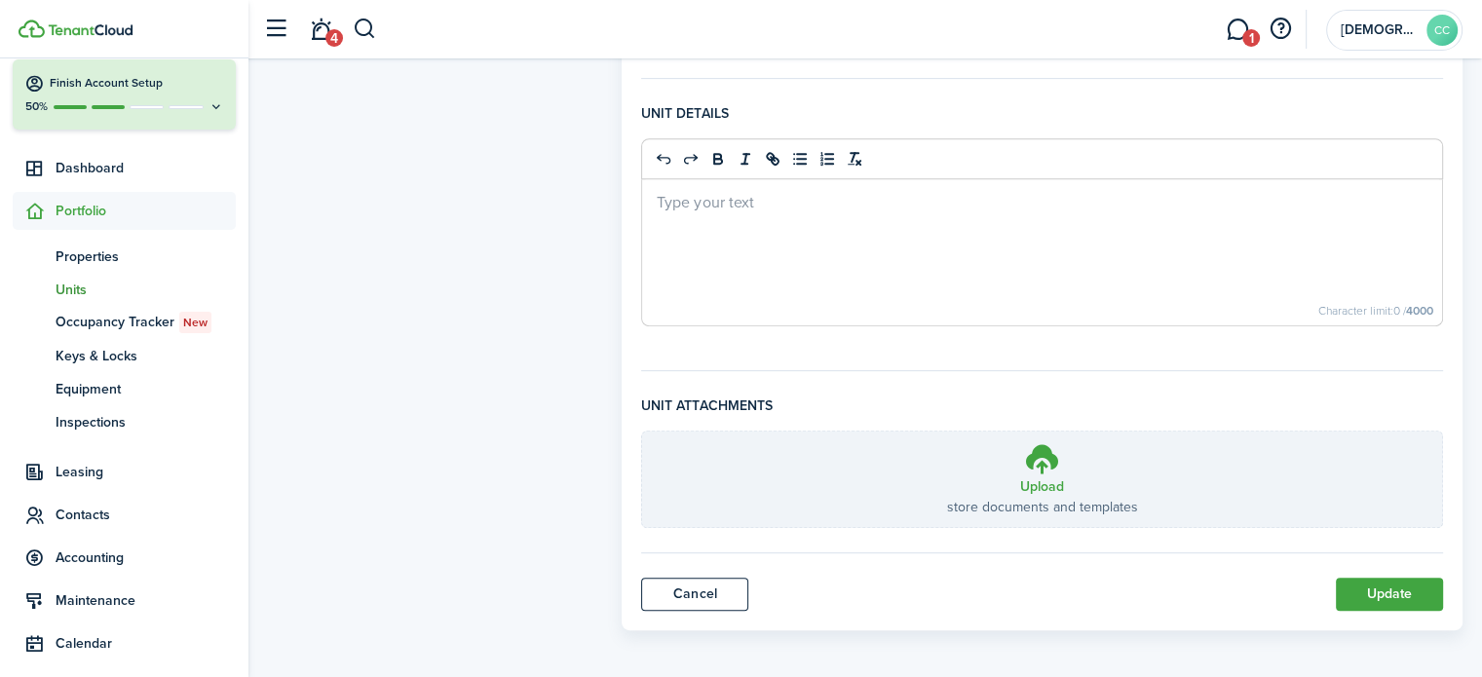
scroll to position [820, 0]
click at [1399, 583] on button "Update" at bounding box center [1389, 591] width 107 height 33
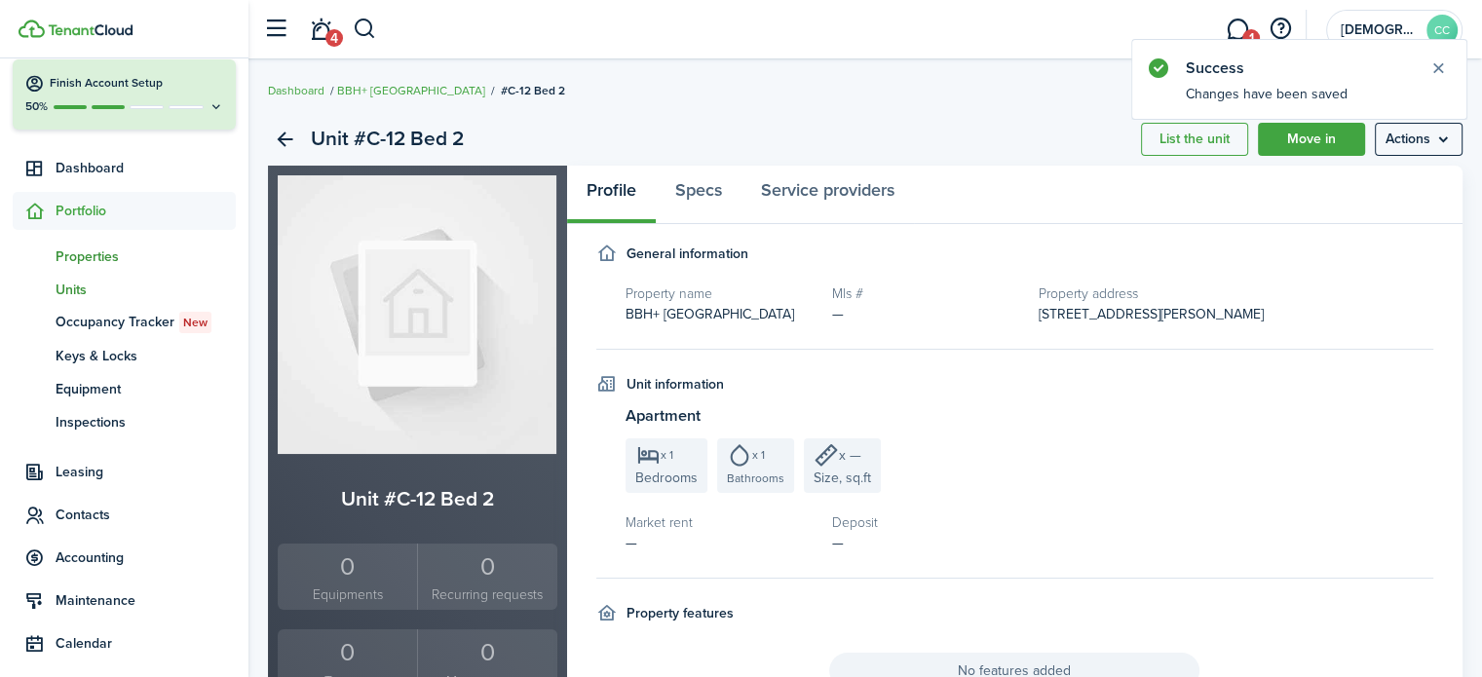
click at [105, 251] on span "Properties" at bounding box center [146, 257] width 180 height 20
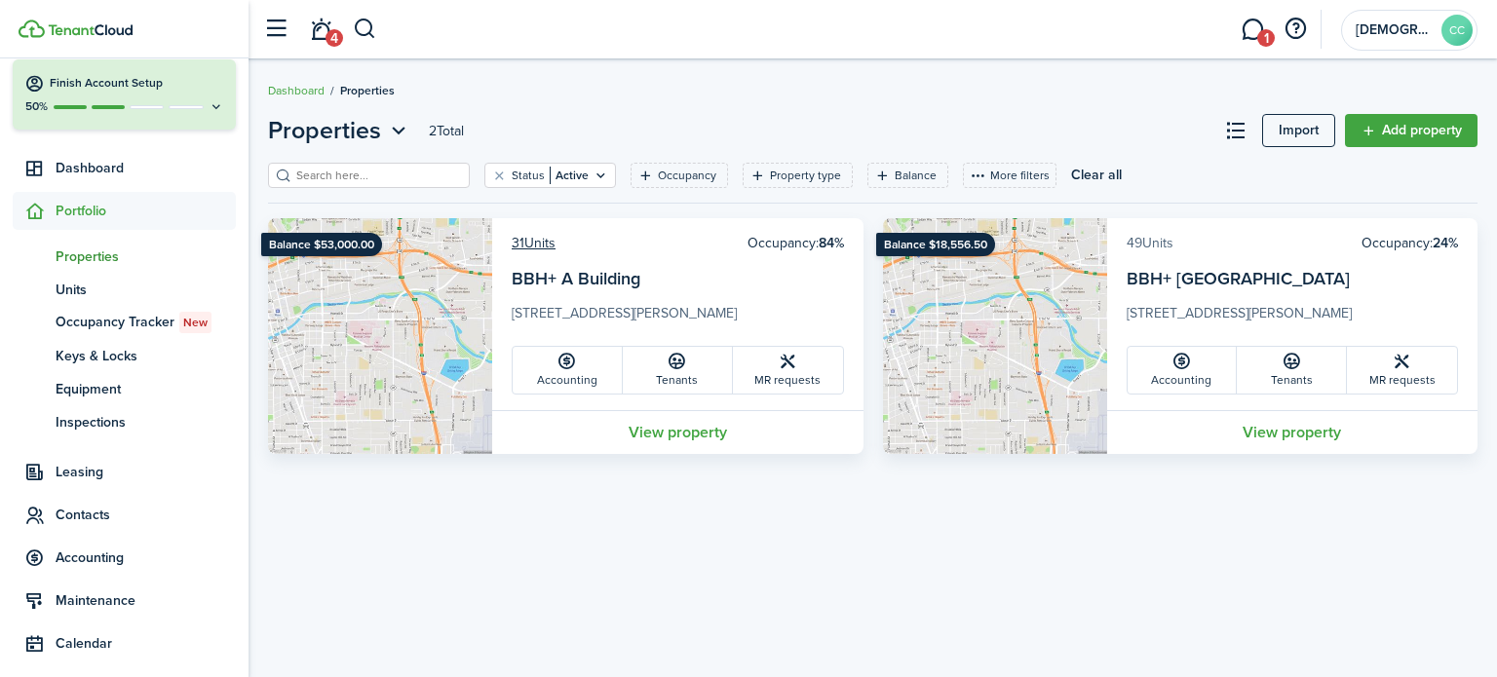
click at [1165, 239] on link "49 Units" at bounding box center [1150, 243] width 47 height 20
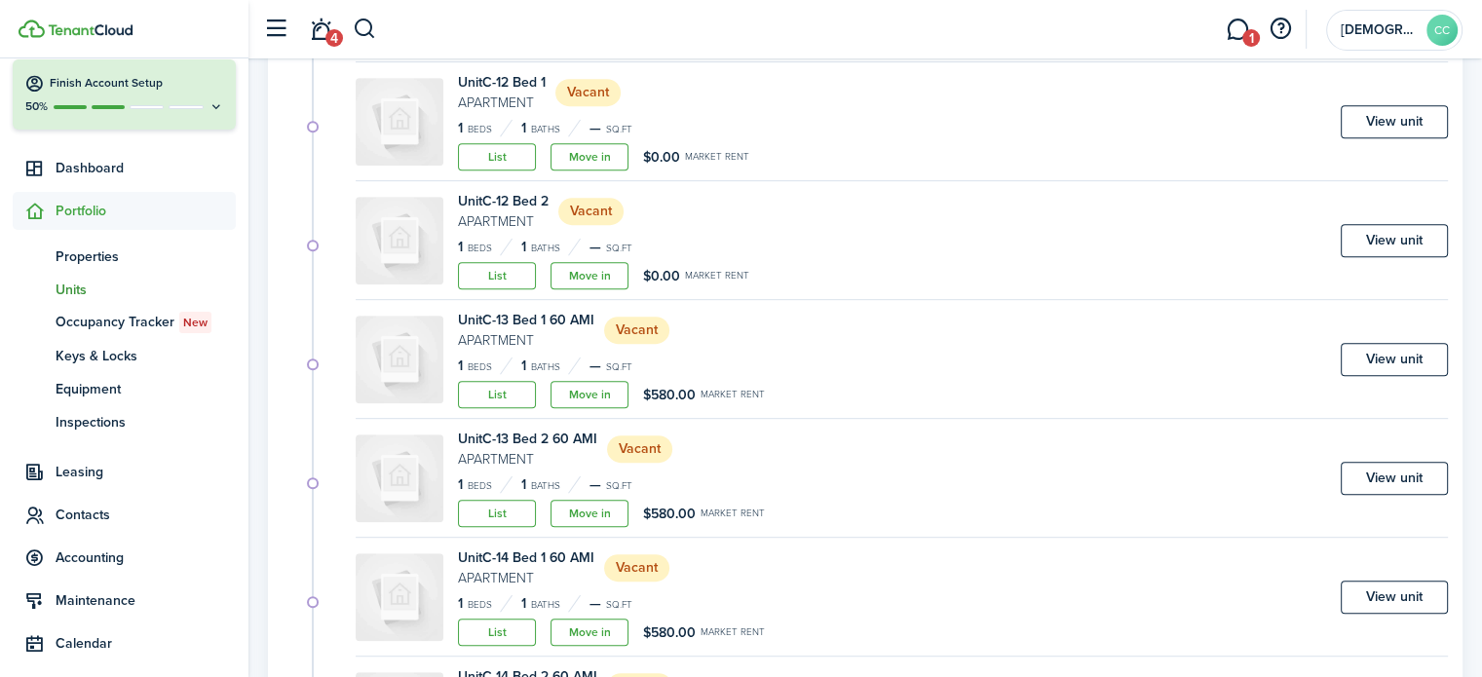
scroll to position [982, 0]
click at [1402, 347] on link "View unit" at bounding box center [1394, 357] width 107 height 33
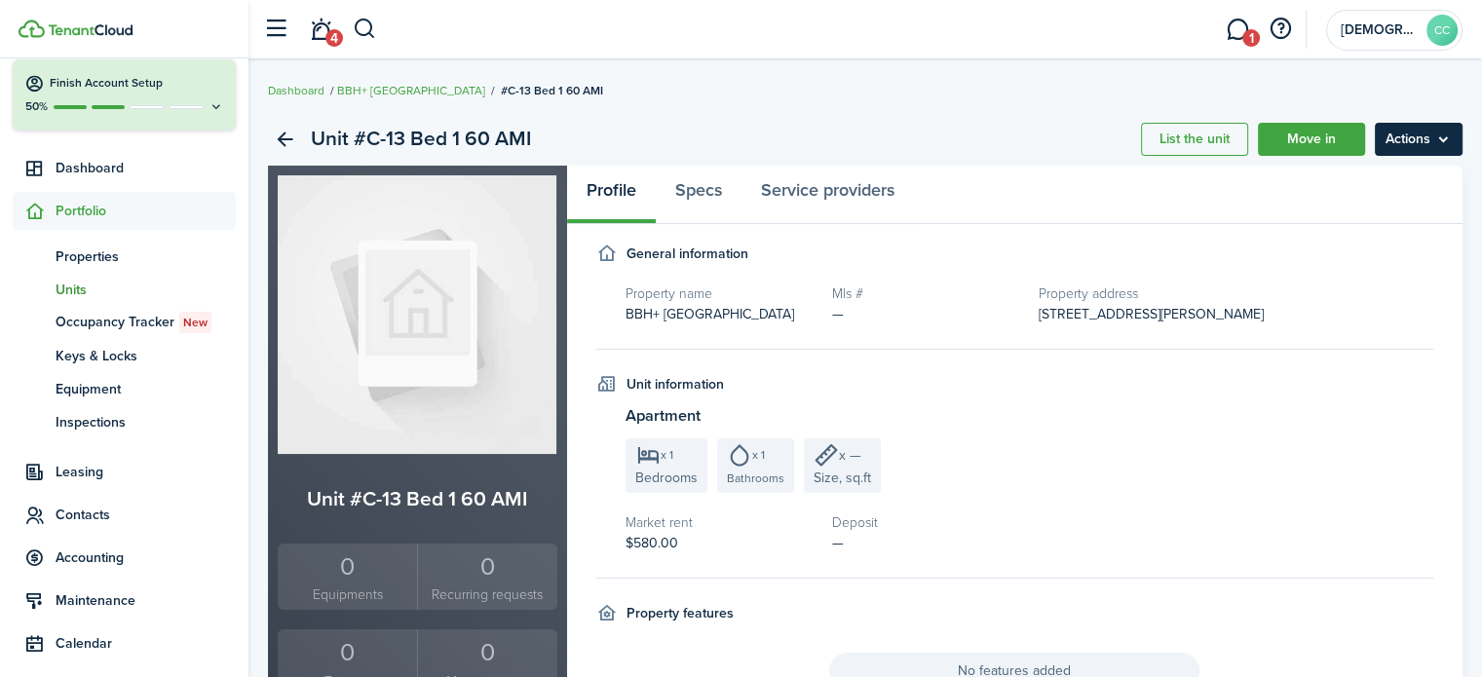
click at [1421, 135] on menu-btn "Actions" at bounding box center [1419, 139] width 88 height 33
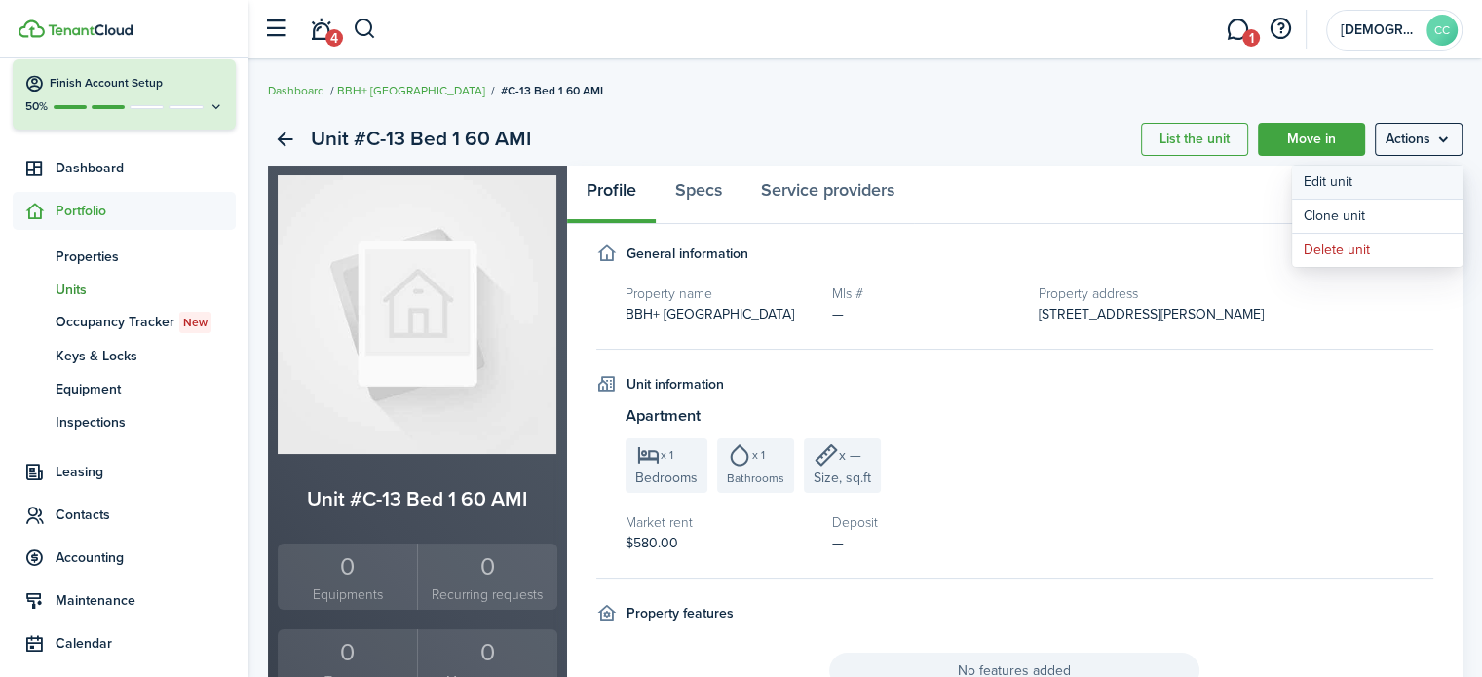
click at [1377, 182] on link "Edit unit" at bounding box center [1377, 182] width 171 height 33
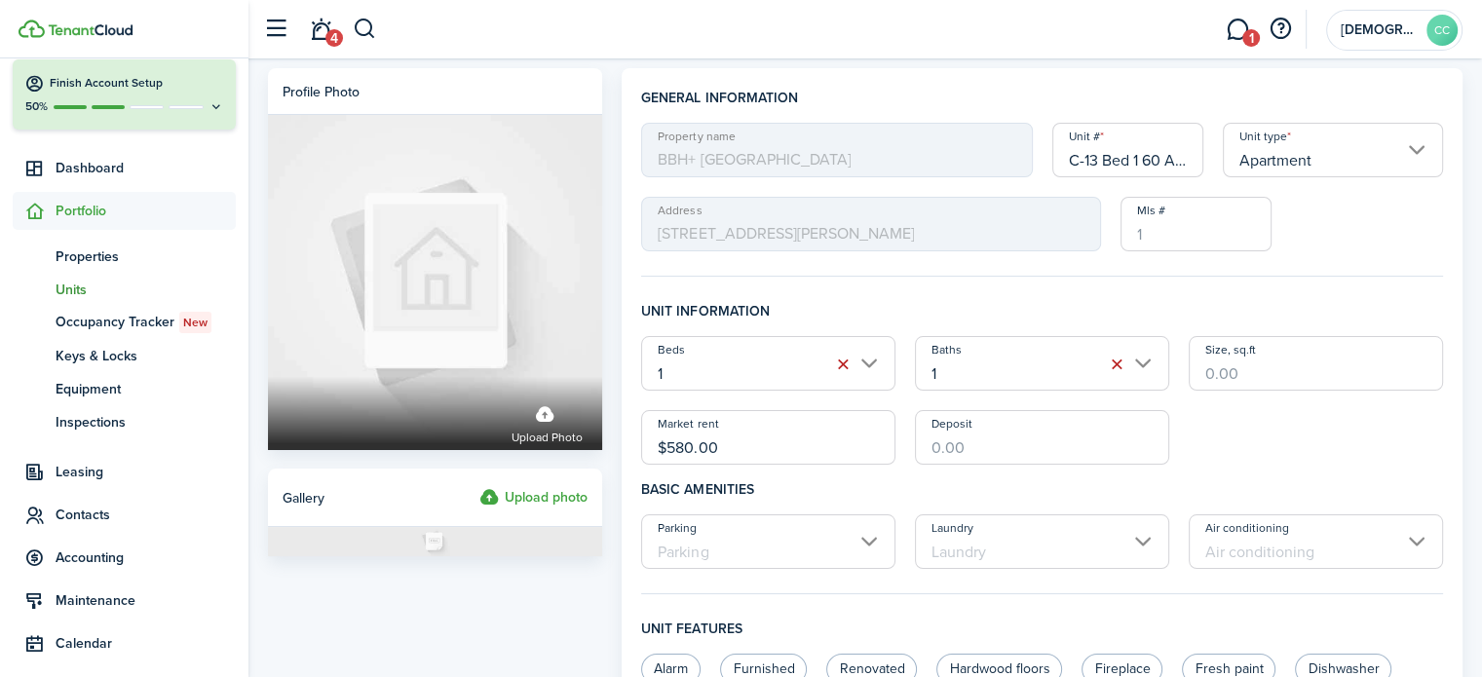
click at [1164, 157] on input "C-13 Bed 1 60 AMI" at bounding box center [1129, 150] width 152 height 55
type input "C-13 Bed 1"
click at [732, 443] on input "$580.00" at bounding box center [768, 437] width 254 height 55
type input "$"
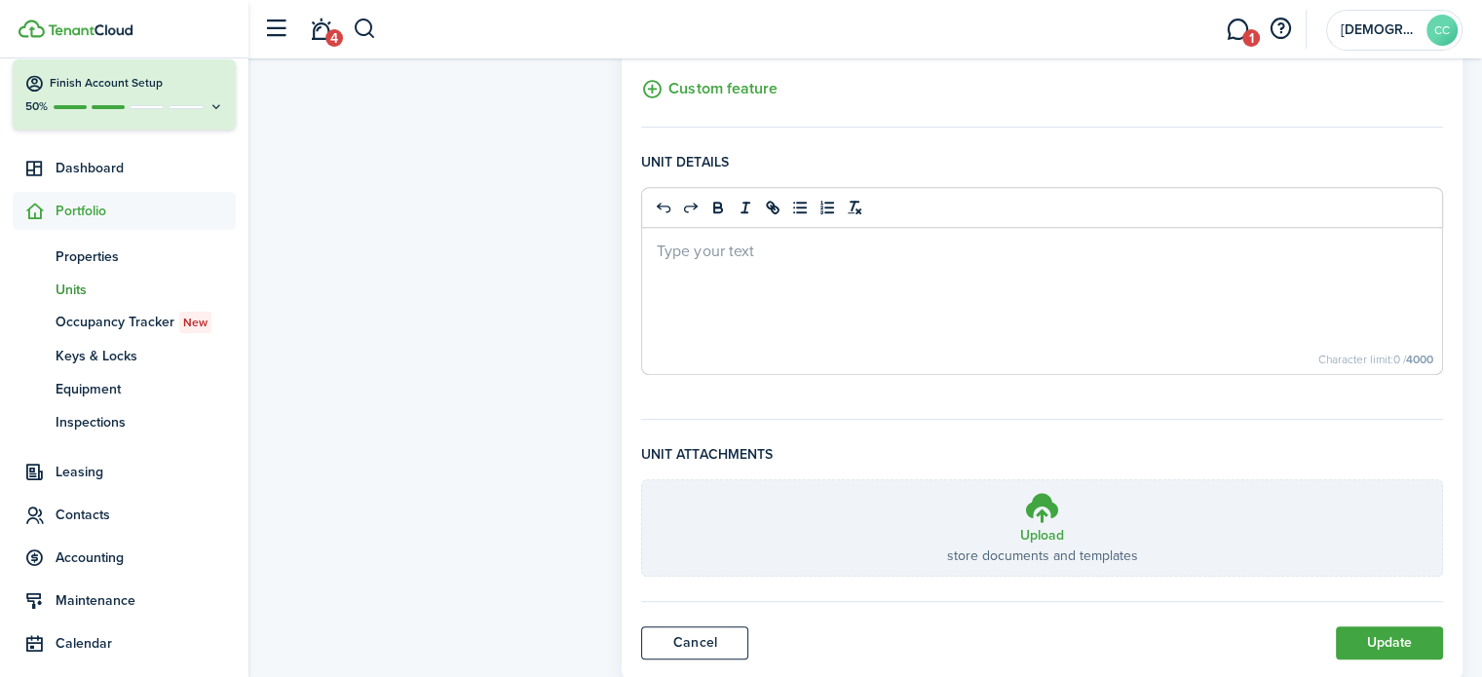
scroll to position [820, 0]
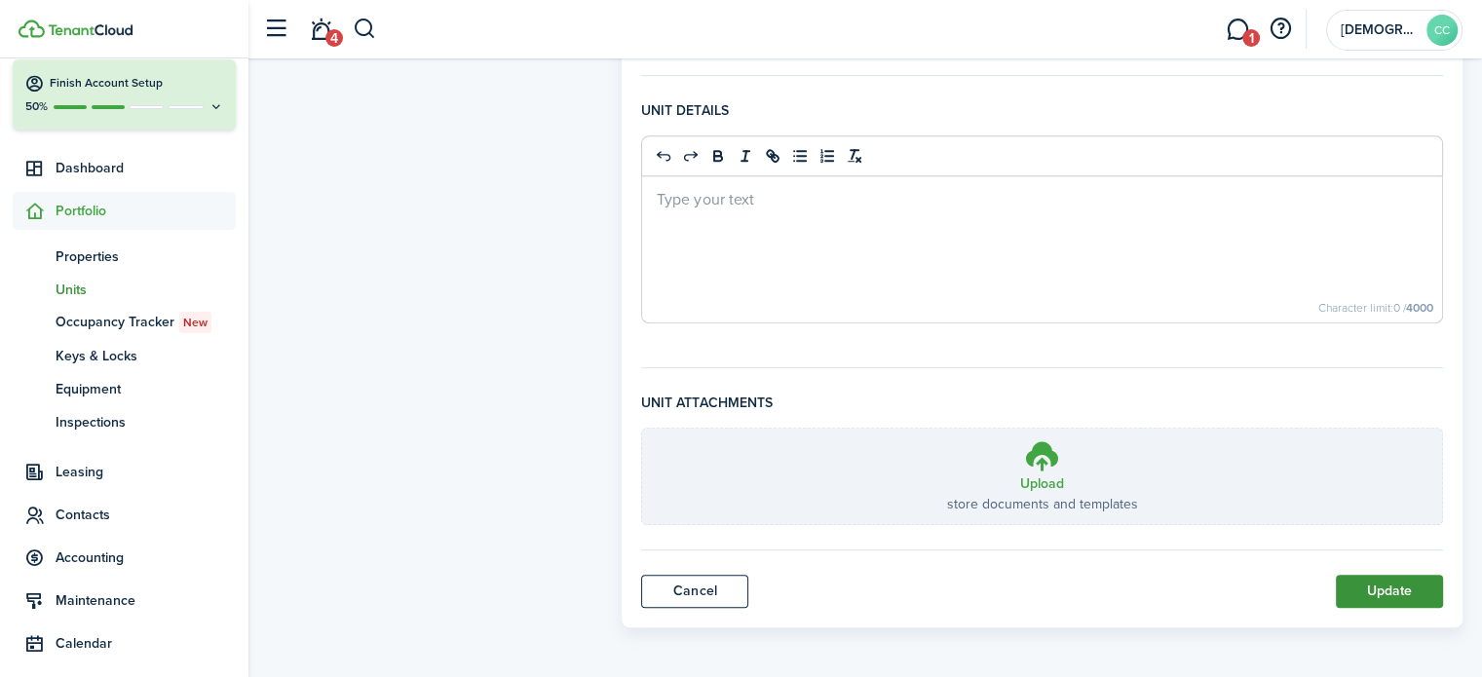
click at [1383, 585] on button "Update" at bounding box center [1389, 591] width 107 height 33
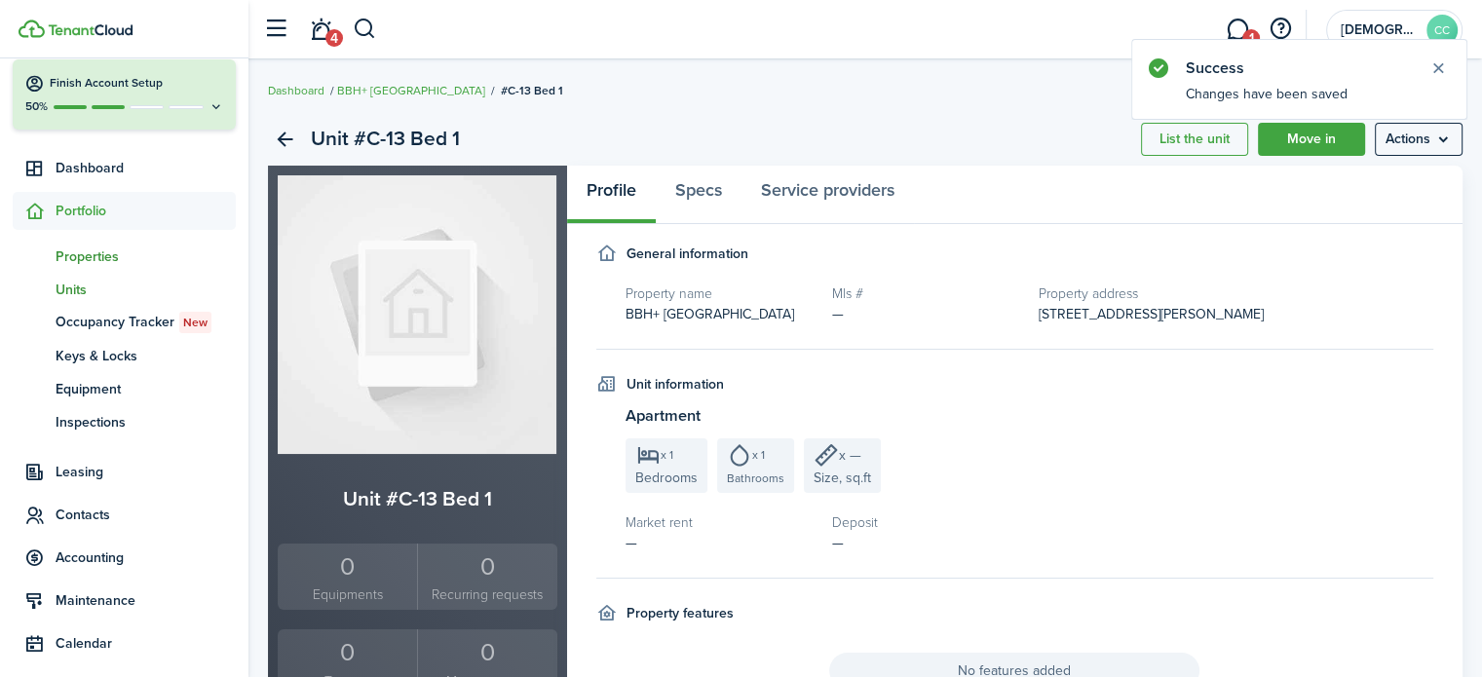
click at [94, 256] on span "Properties" at bounding box center [146, 257] width 180 height 20
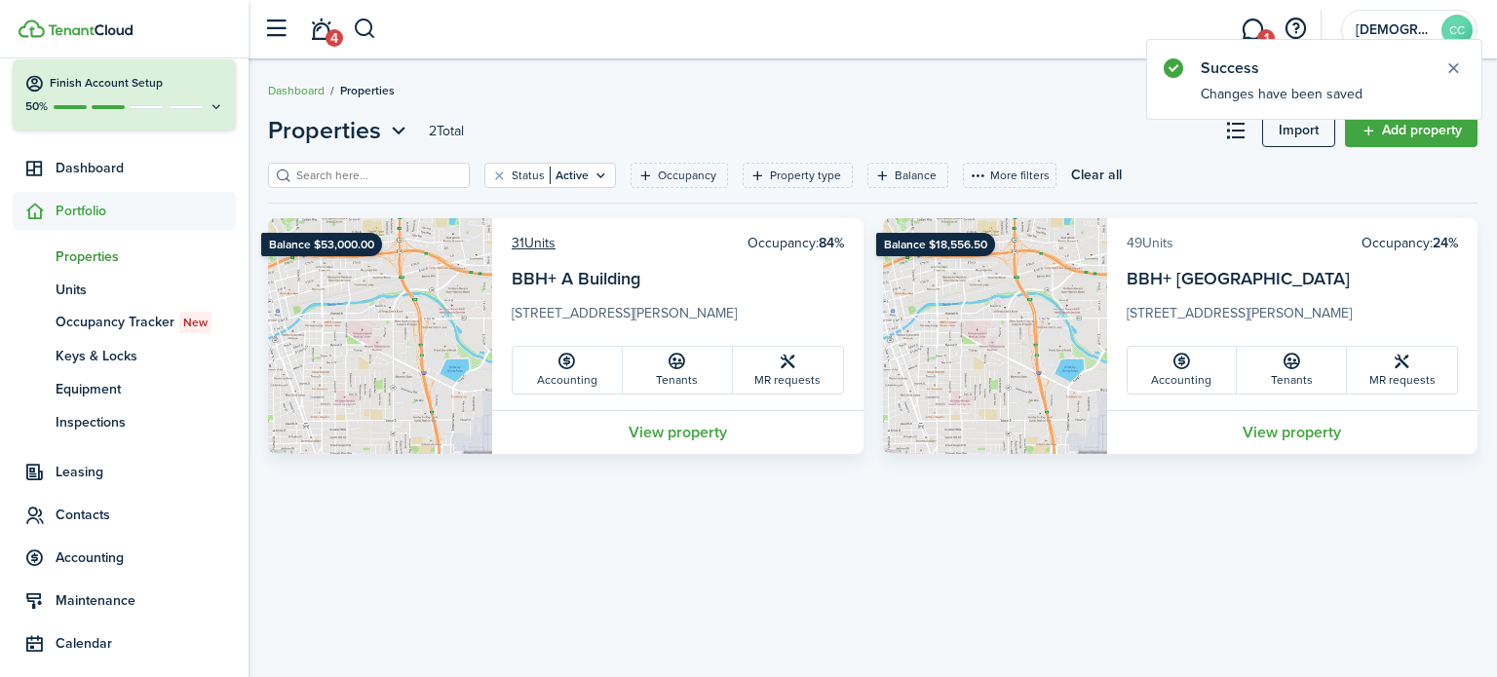
click at [1164, 241] on link "49 Units" at bounding box center [1150, 243] width 47 height 20
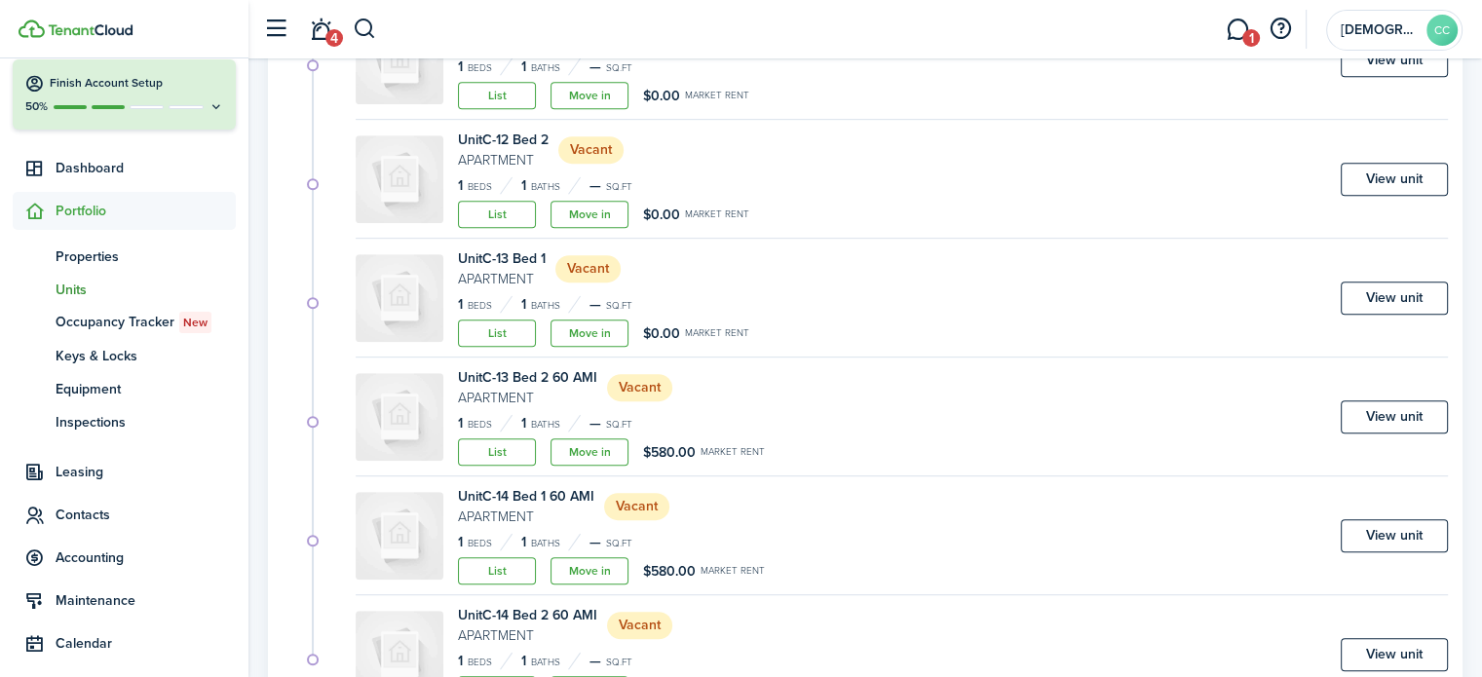
scroll to position [1073, 0]
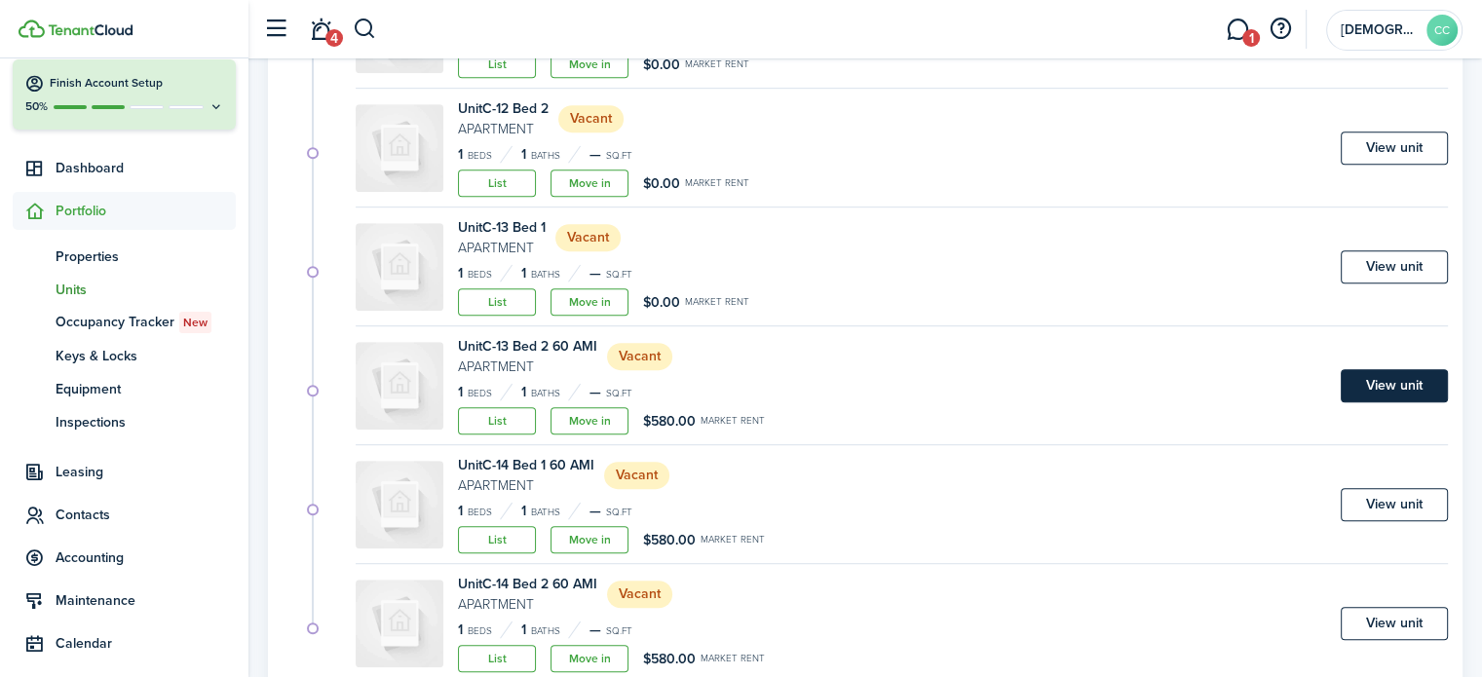
click at [1410, 373] on link "View unit" at bounding box center [1394, 385] width 107 height 33
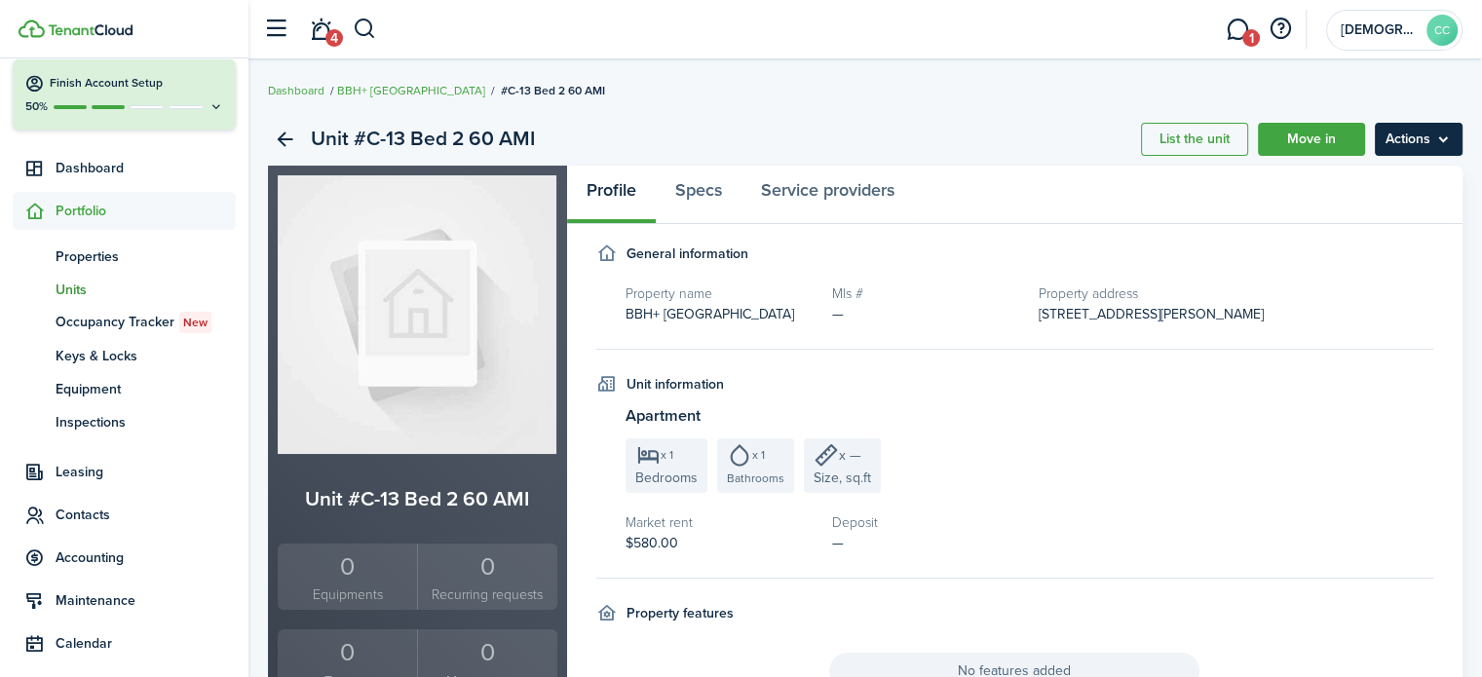
click at [1443, 137] on menu-btn "Actions" at bounding box center [1419, 139] width 88 height 33
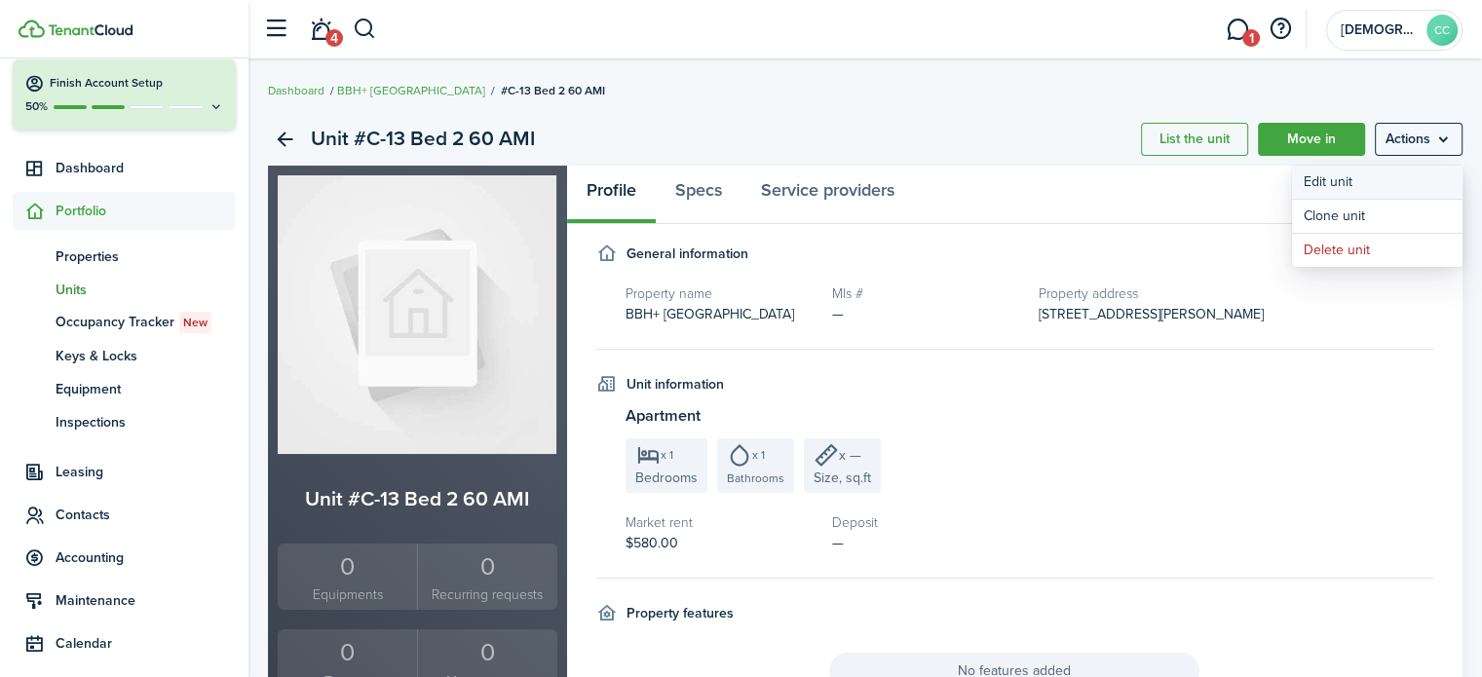
click at [1358, 178] on link "Edit unit" at bounding box center [1377, 182] width 171 height 33
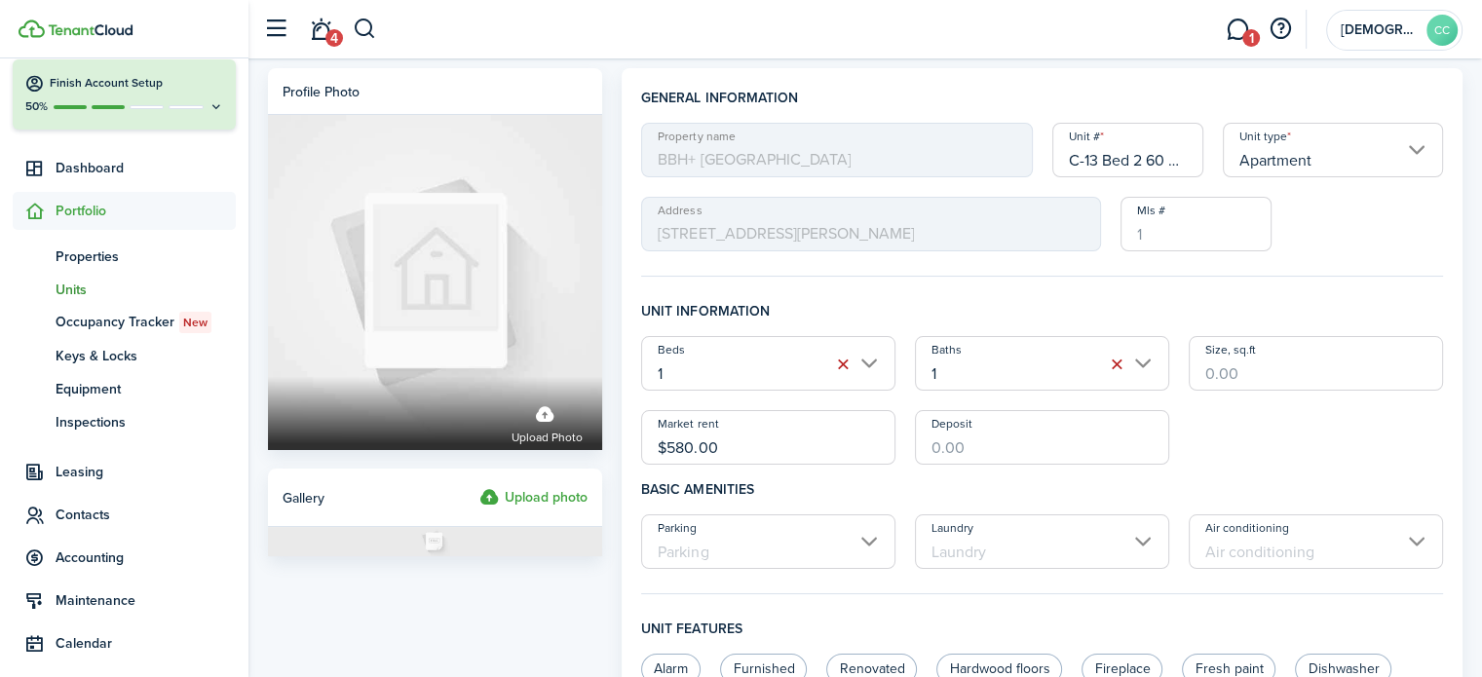
click at [1185, 161] on input "C-13 Bed 2 60 AMI" at bounding box center [1129, 150] width 152 height 55
type input "C-13 Bed 2"
click at [743, 443] on input "$580.00" at bounding box center [768, 437] width 254 height 55
type input "$"
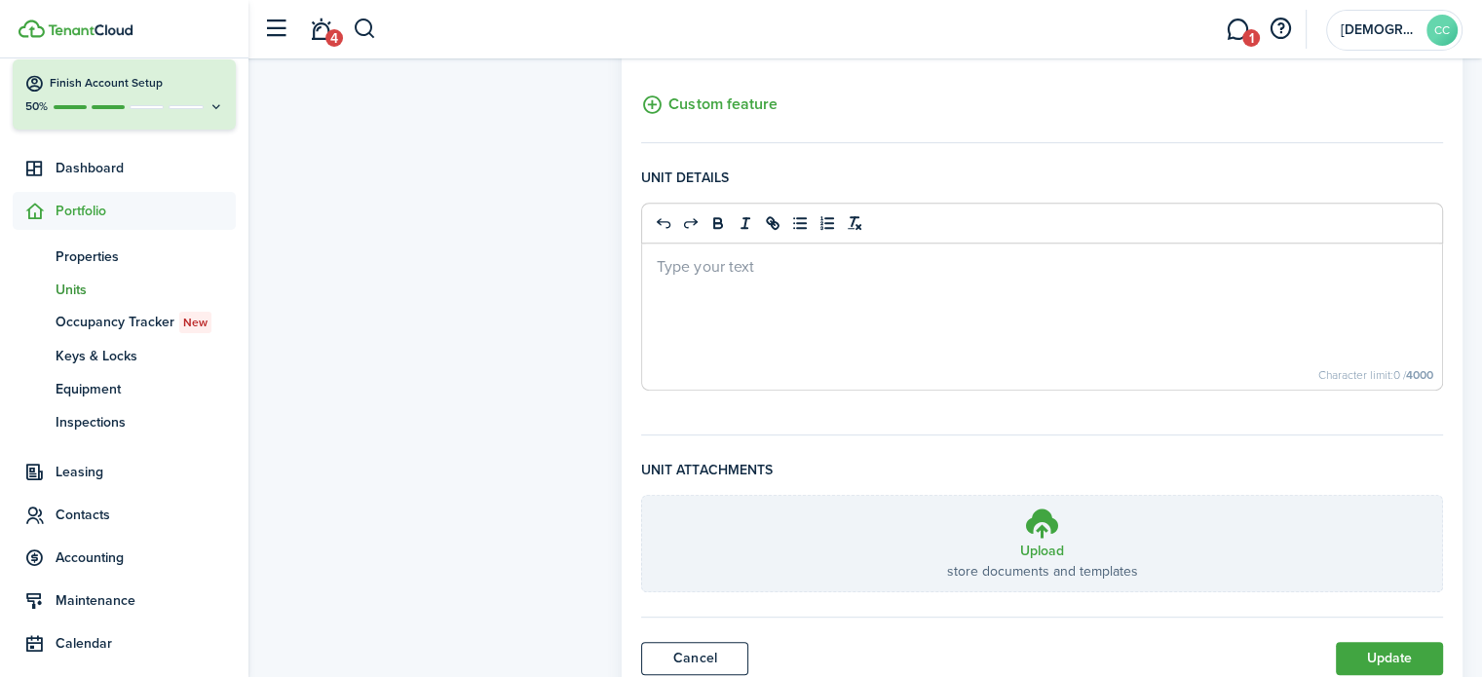
scroll to position [820, 0]
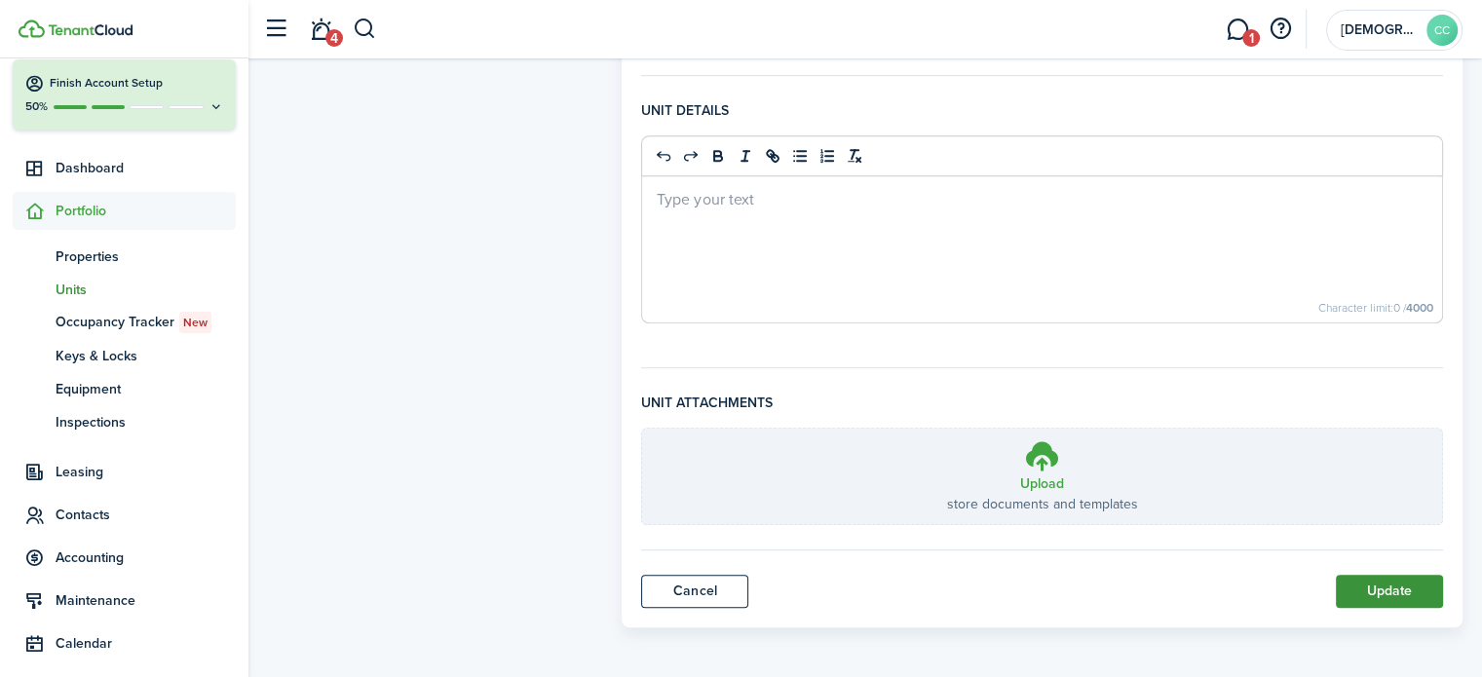
click at [1399, 596] on button "Update" at bounding box center [1389, 591] width 107 height 33
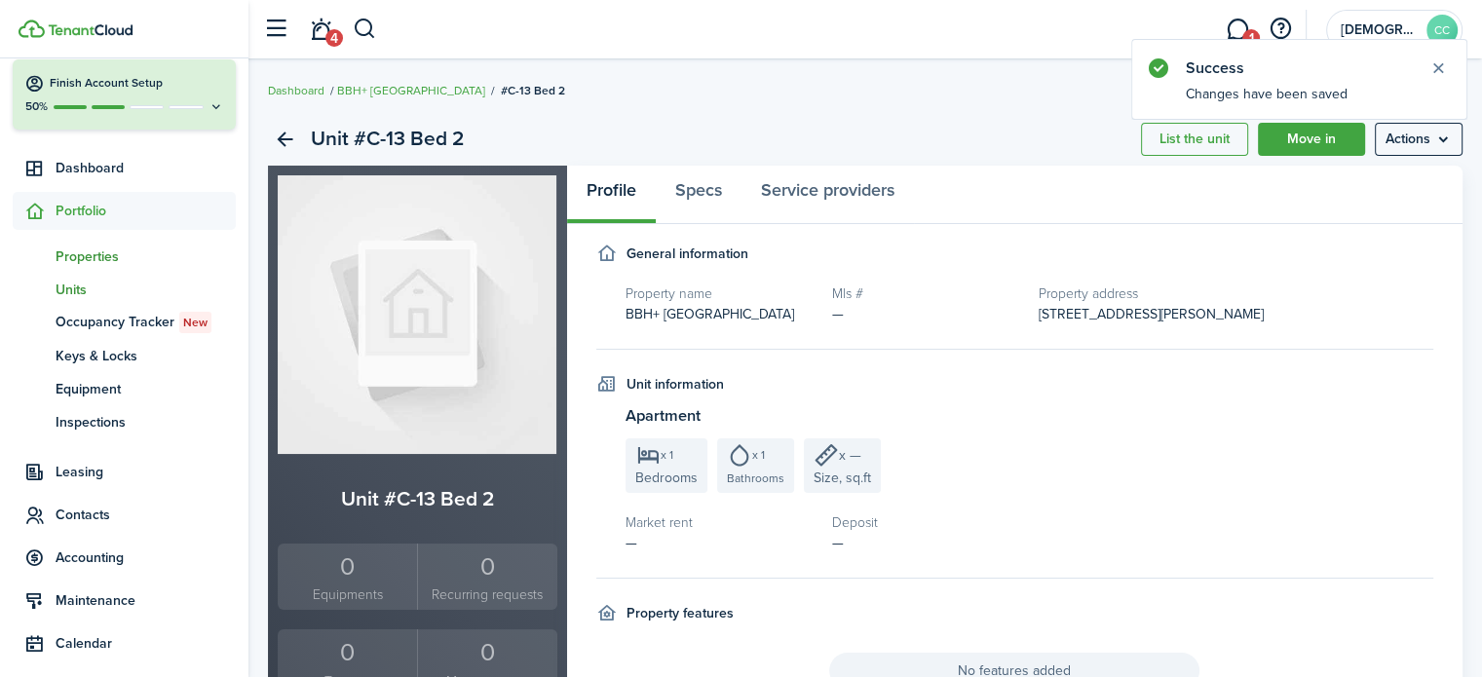
click at [89, 252] on span "Properties" at bounding box center [146, 257] width 180 height 20
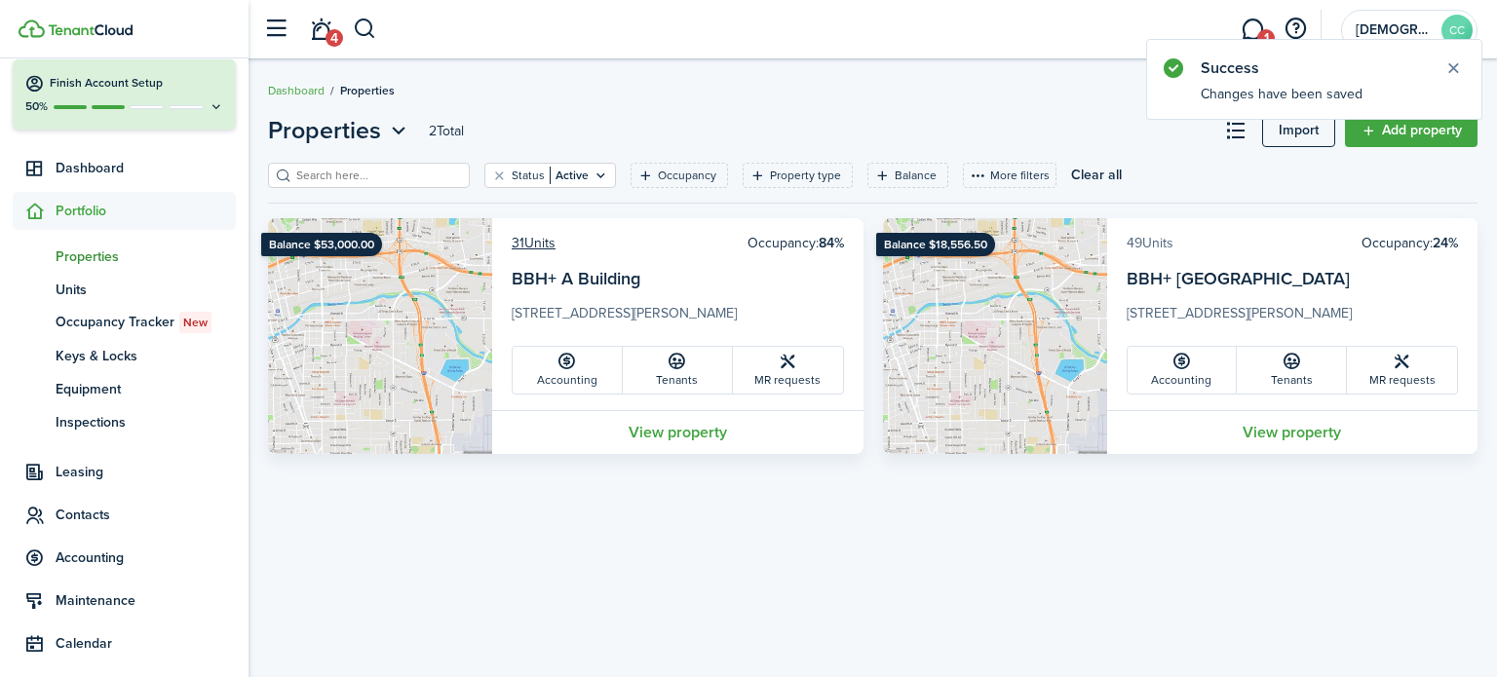
click at [1158, 245] on link "49 Units" at bounding box center [1150, 243] width 47 height 20
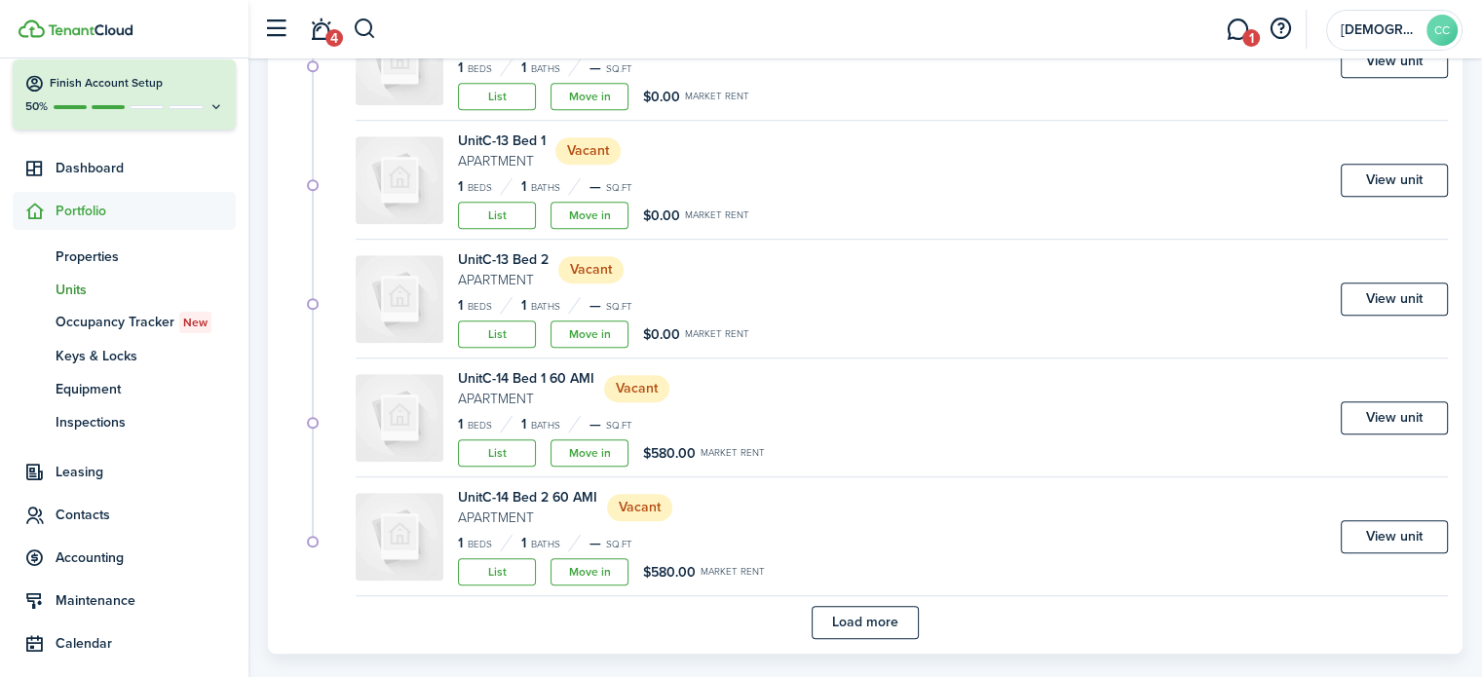
scroll to position [1155, 0]
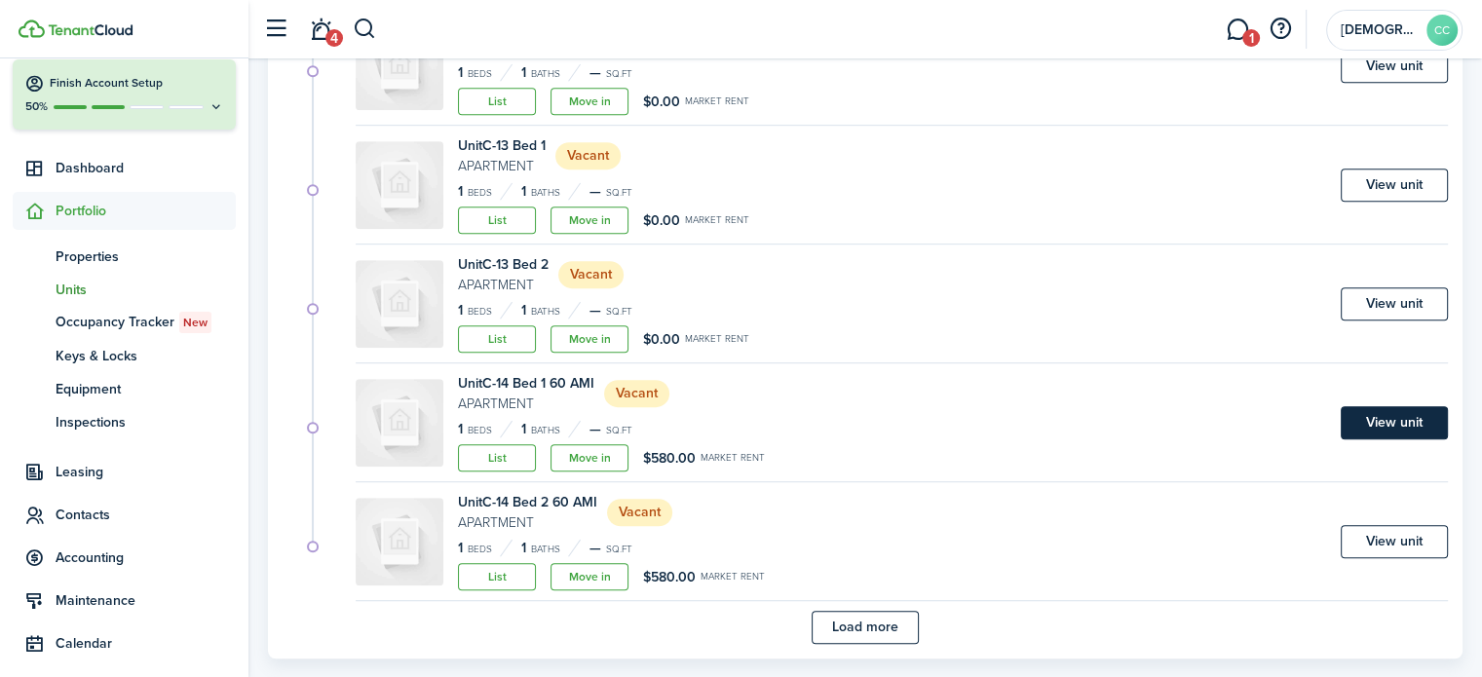
click at [1389, 410] on link "View unit" at bounding box center [1394, 422] width 107 height 33
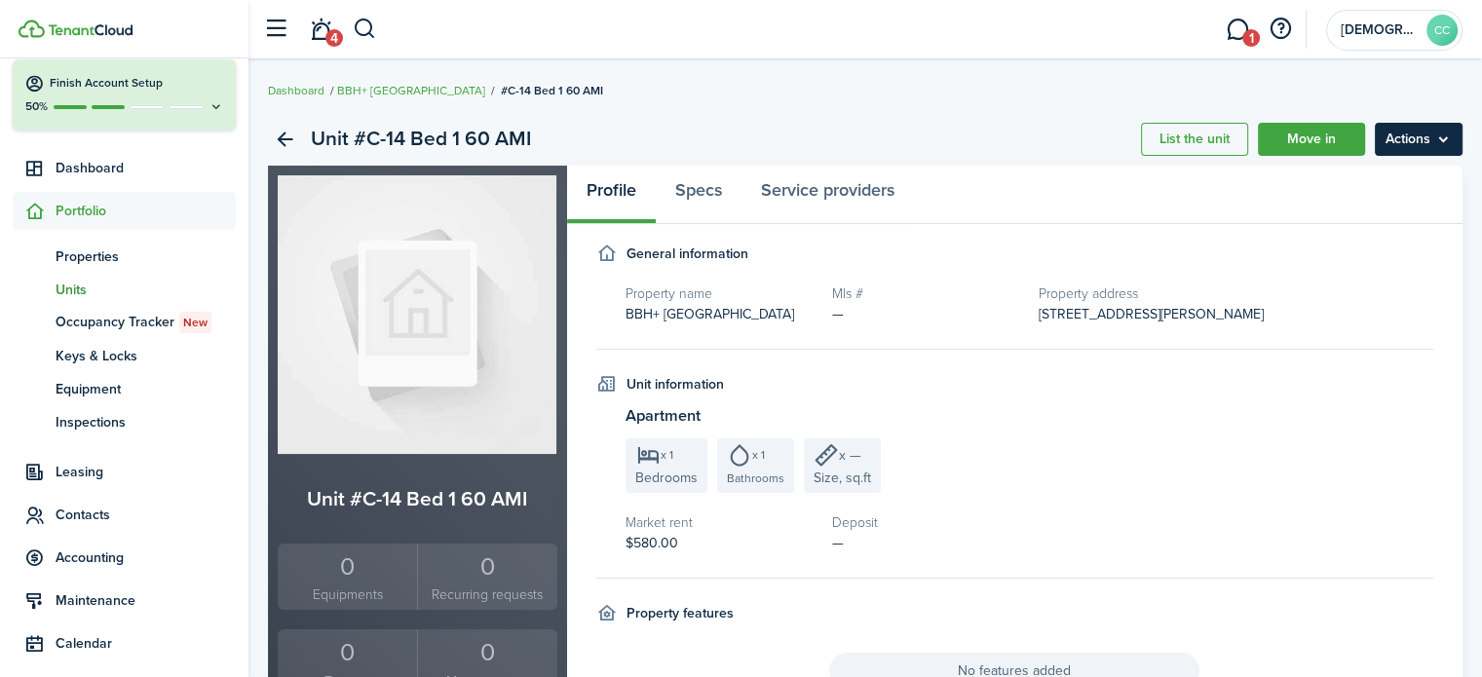
click at [1441, 137] on menu-btn "Actions" at bounding box center [1419, 139] width 88 height 33
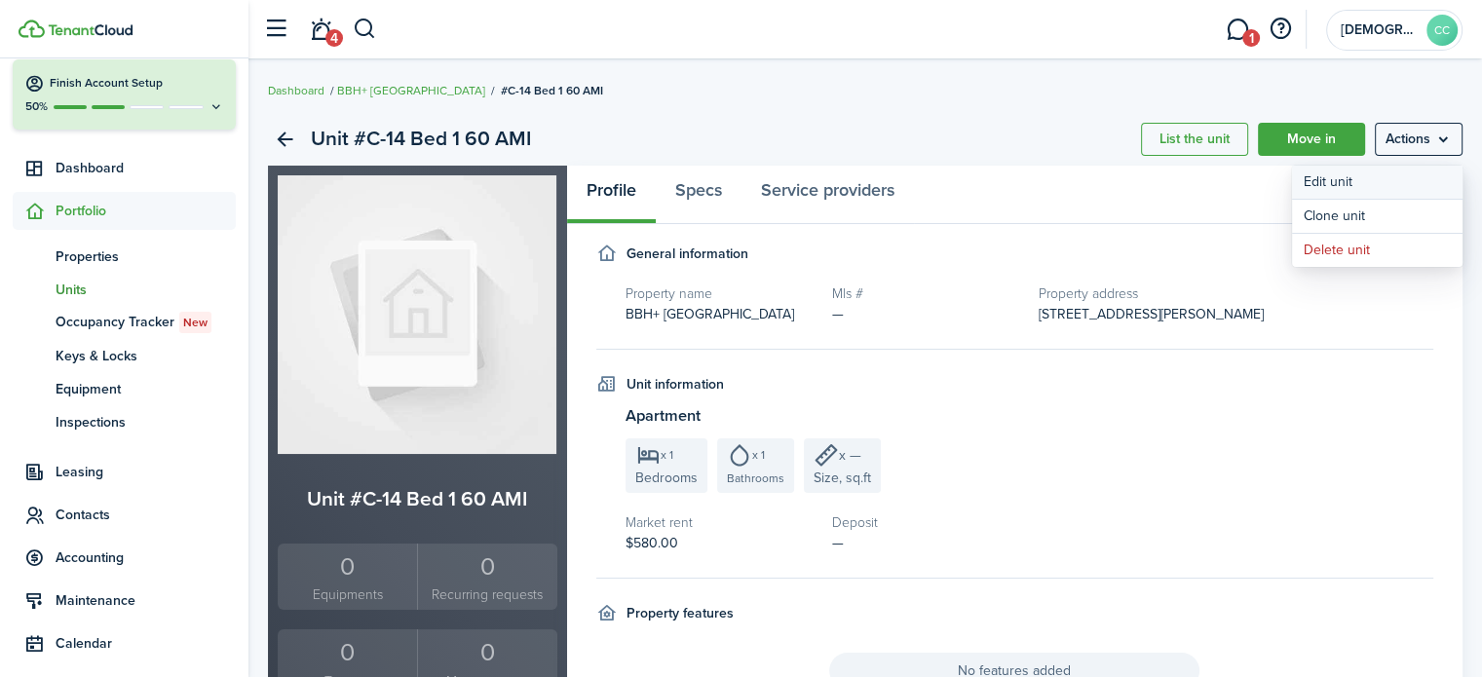
click at [1372, 175] on link "Edit unit" at bounding box center [1377, 182] width 171 height 33
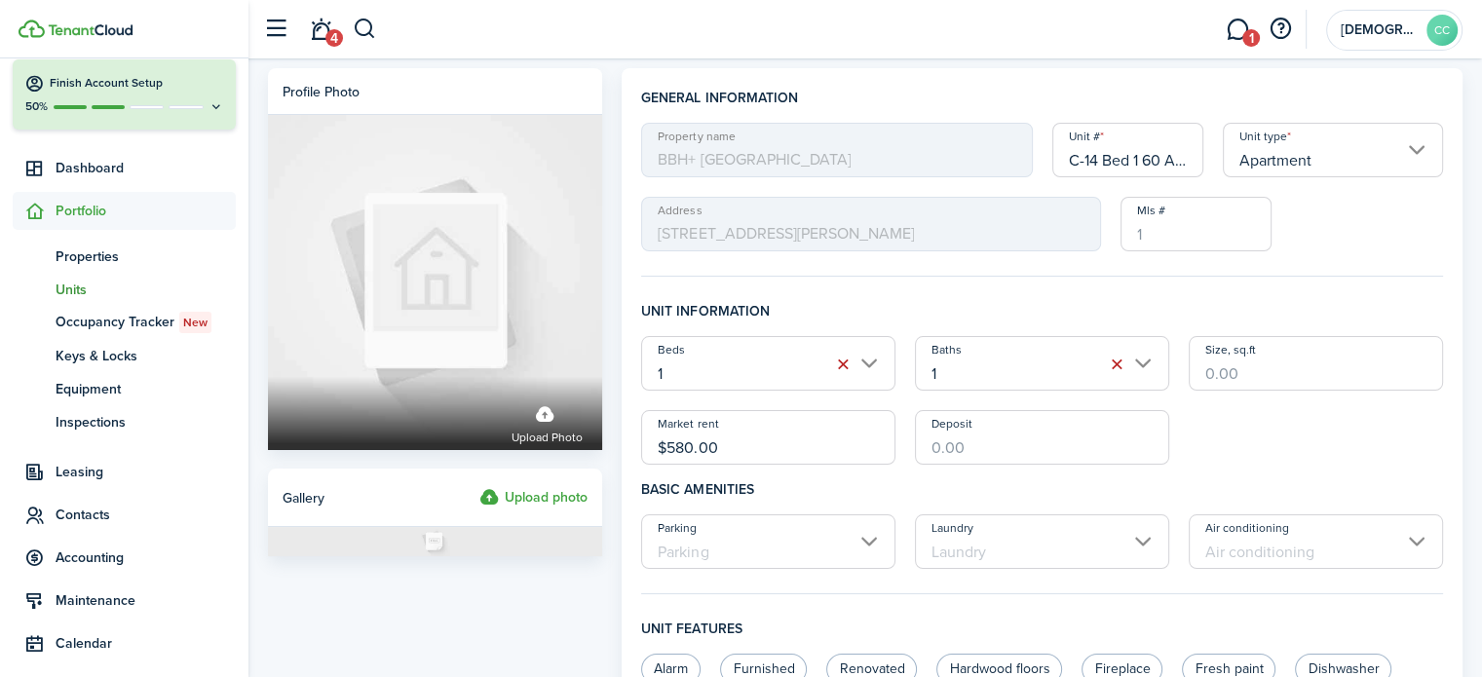
click at [1177, 159] on input "C-14 Bed 1 60 AMI" at bounding box center [1129, 150] width 152 height 55
type input "C-14 Bed 1"
click at [733, 451] on input "$580.00" at bounding box center [768, 437] width 254 height 55
type input "$"
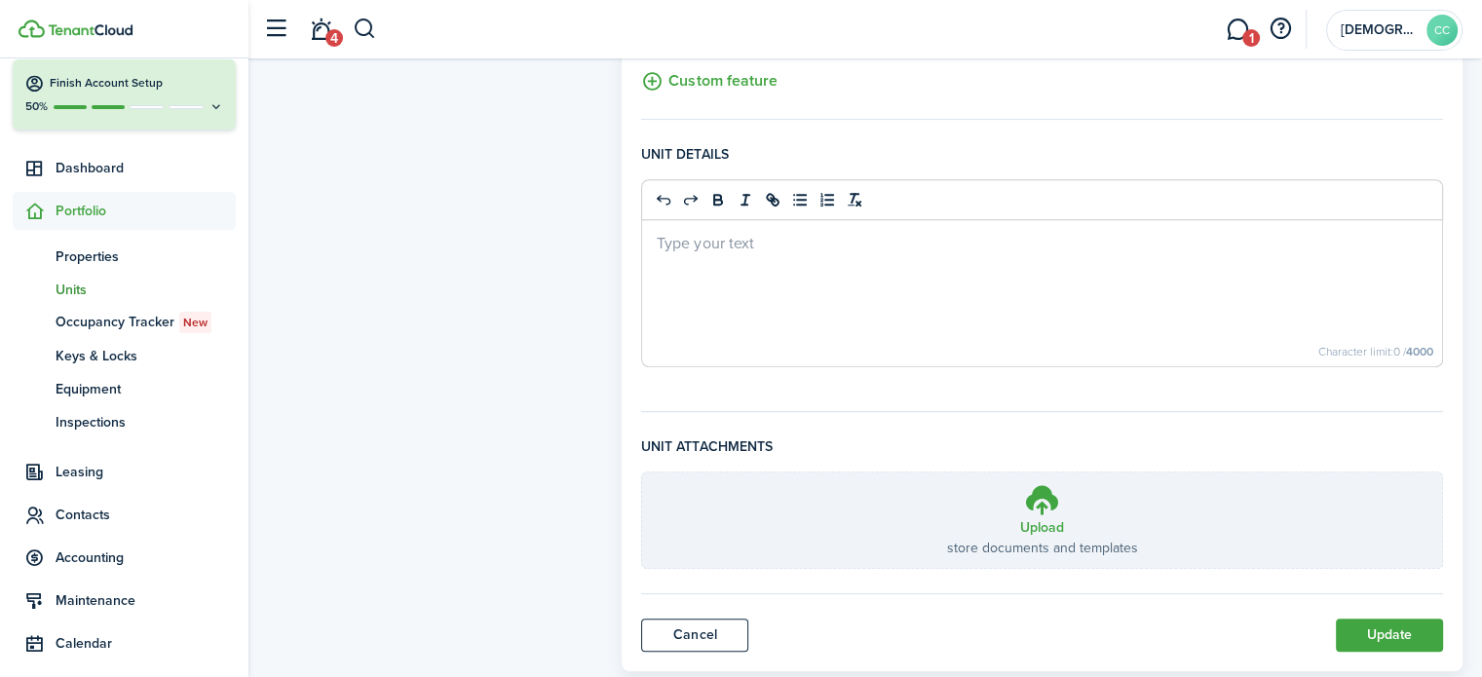
scroll to position [820, 0]
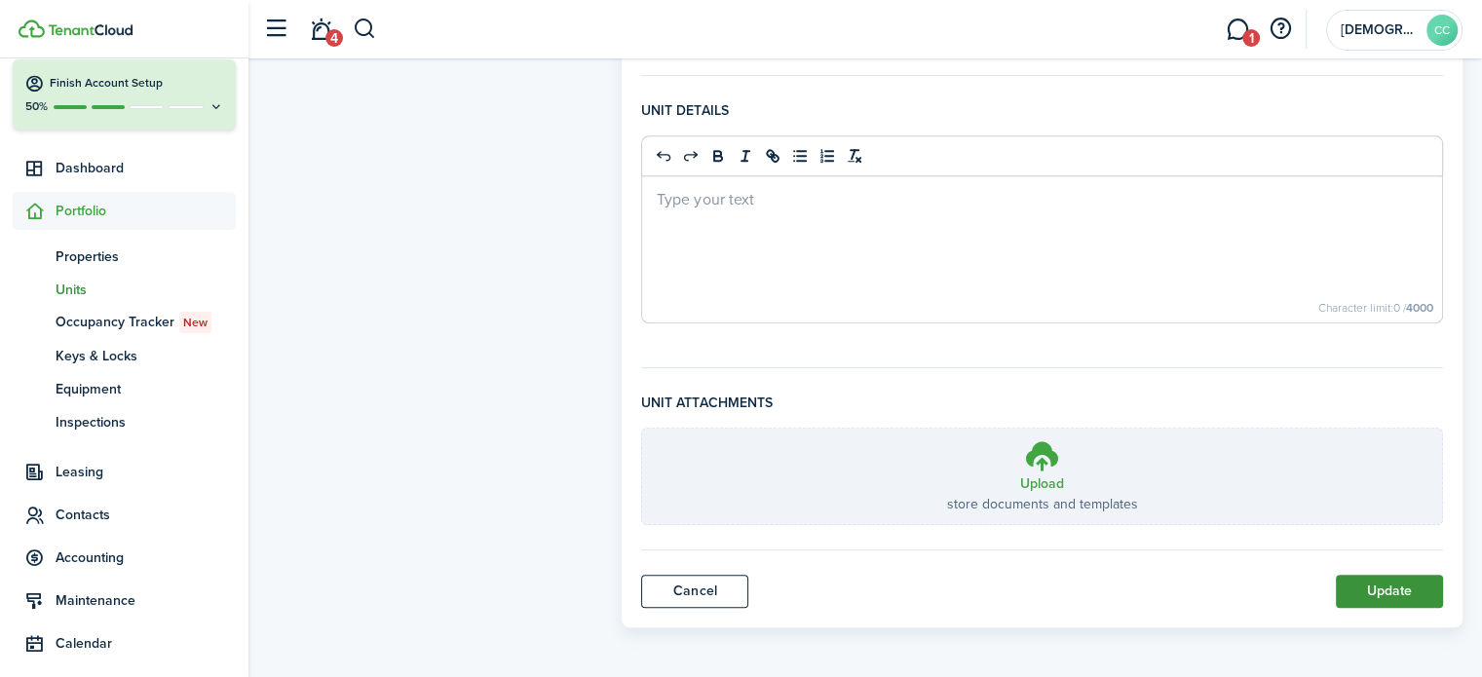
click at [1406, 588] on button "Update" at bounding box center [1389, 591] width 107 height 33
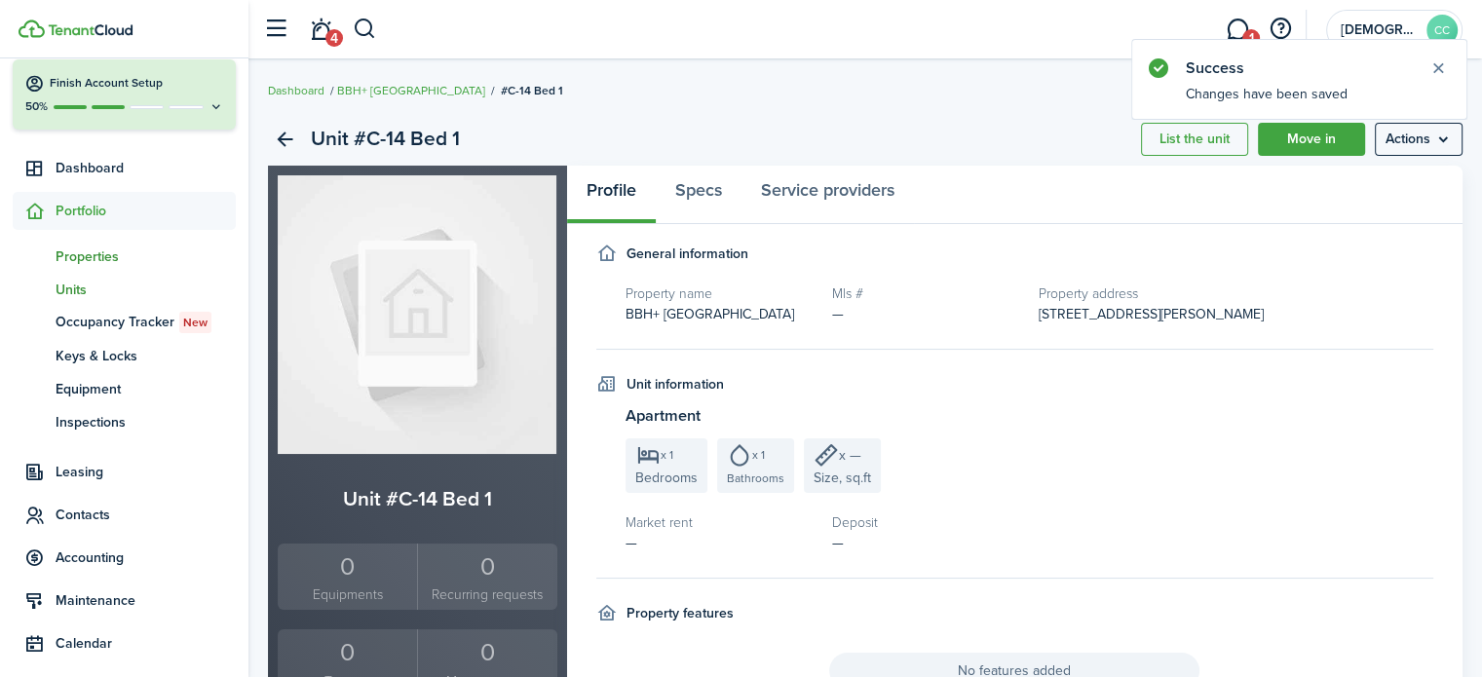
click at [95, 263] on span "Properties" at bounding box center [146, 257] width 180 height 20
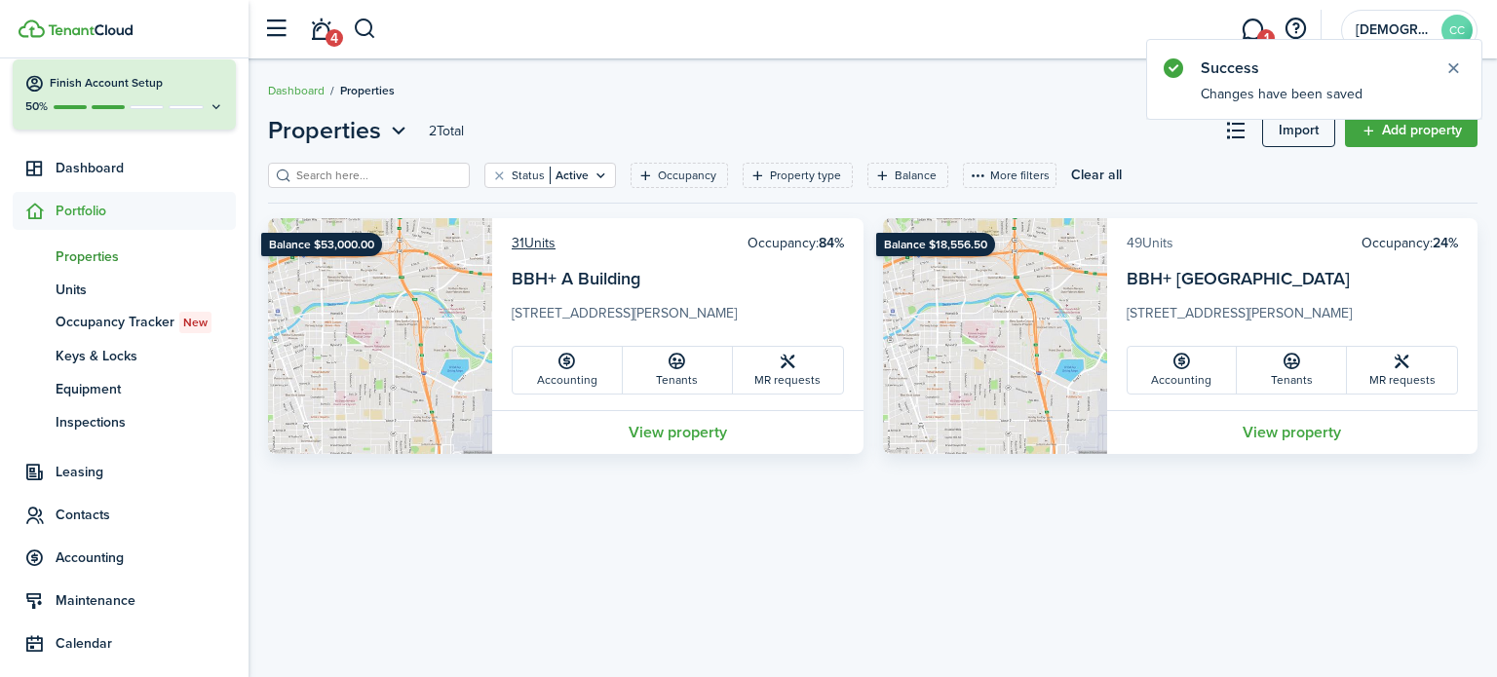
click at [1158, 252] on link "49 Units" at bounding box center [1150, 243] width 47 height 20
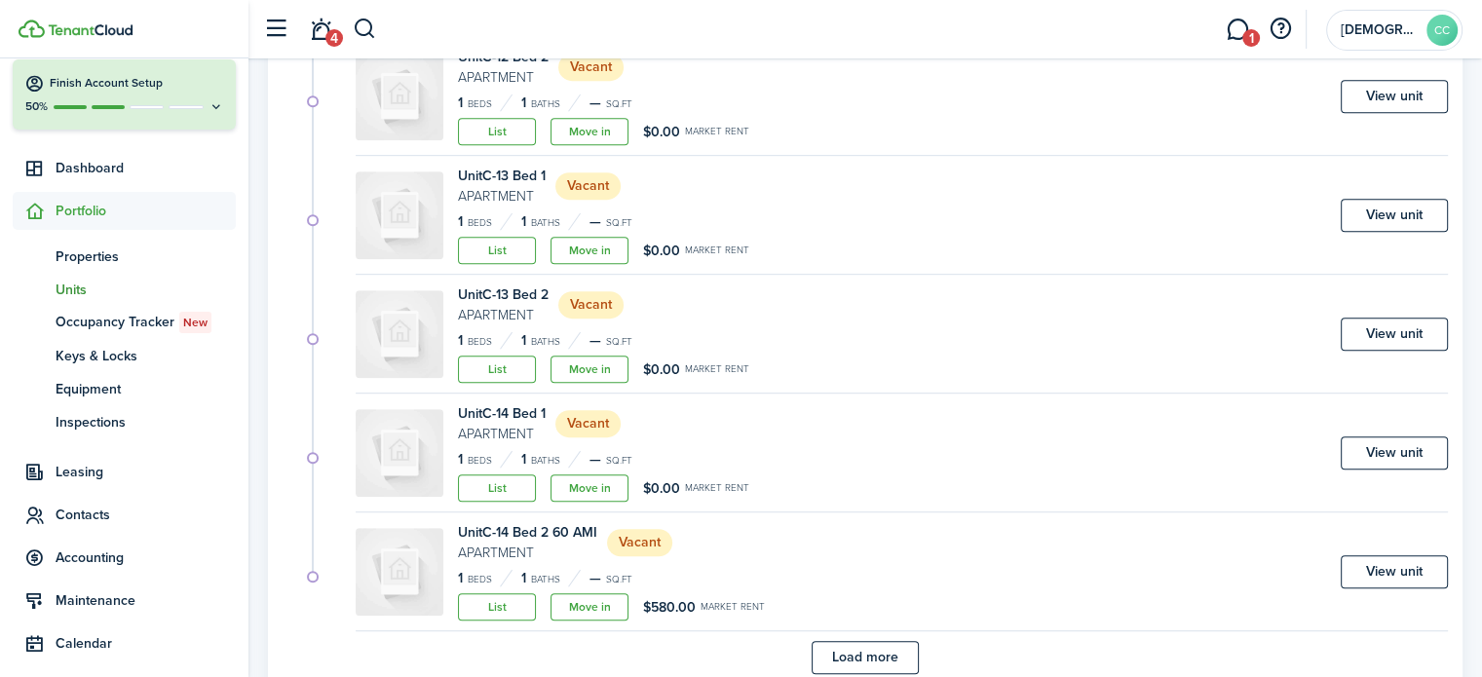
scroll to position [1186, 0]
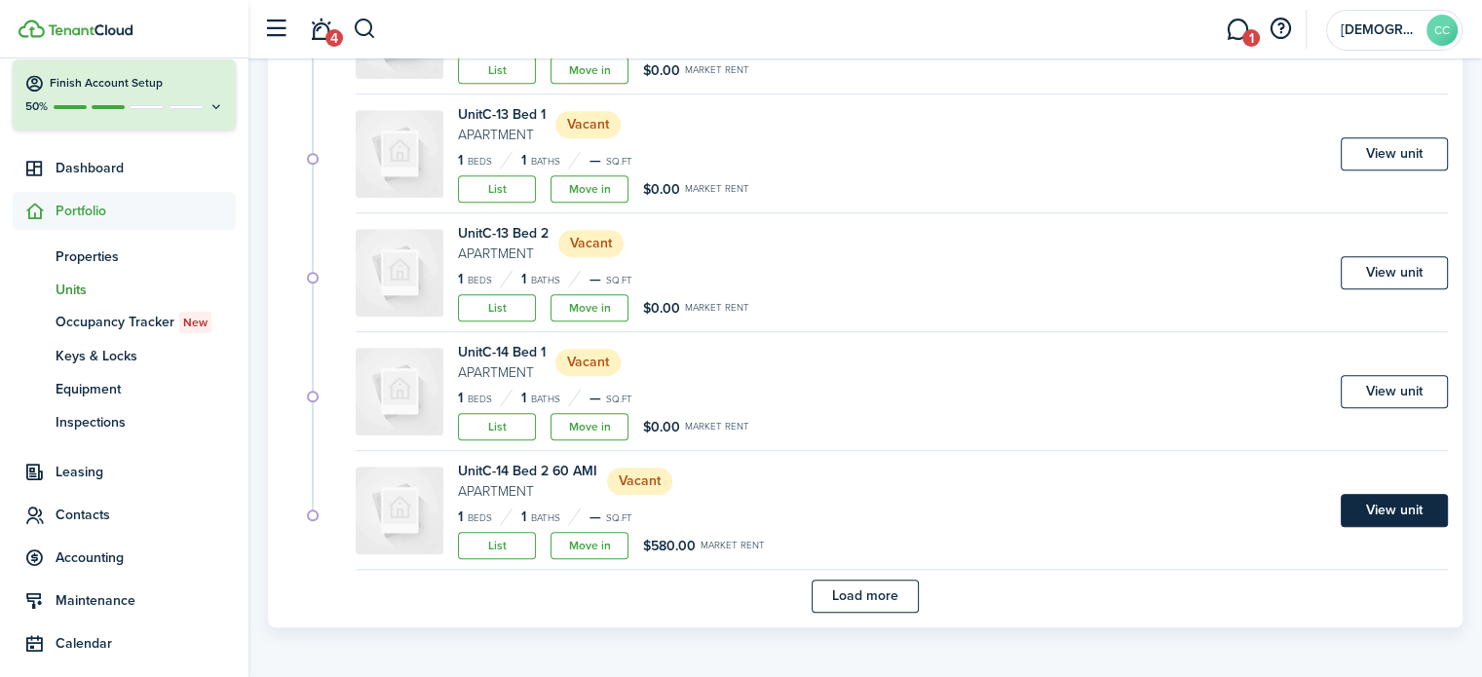
click at [1389, 515] on link "View unit" at bounding box center [1394, 510] width 107 height 33
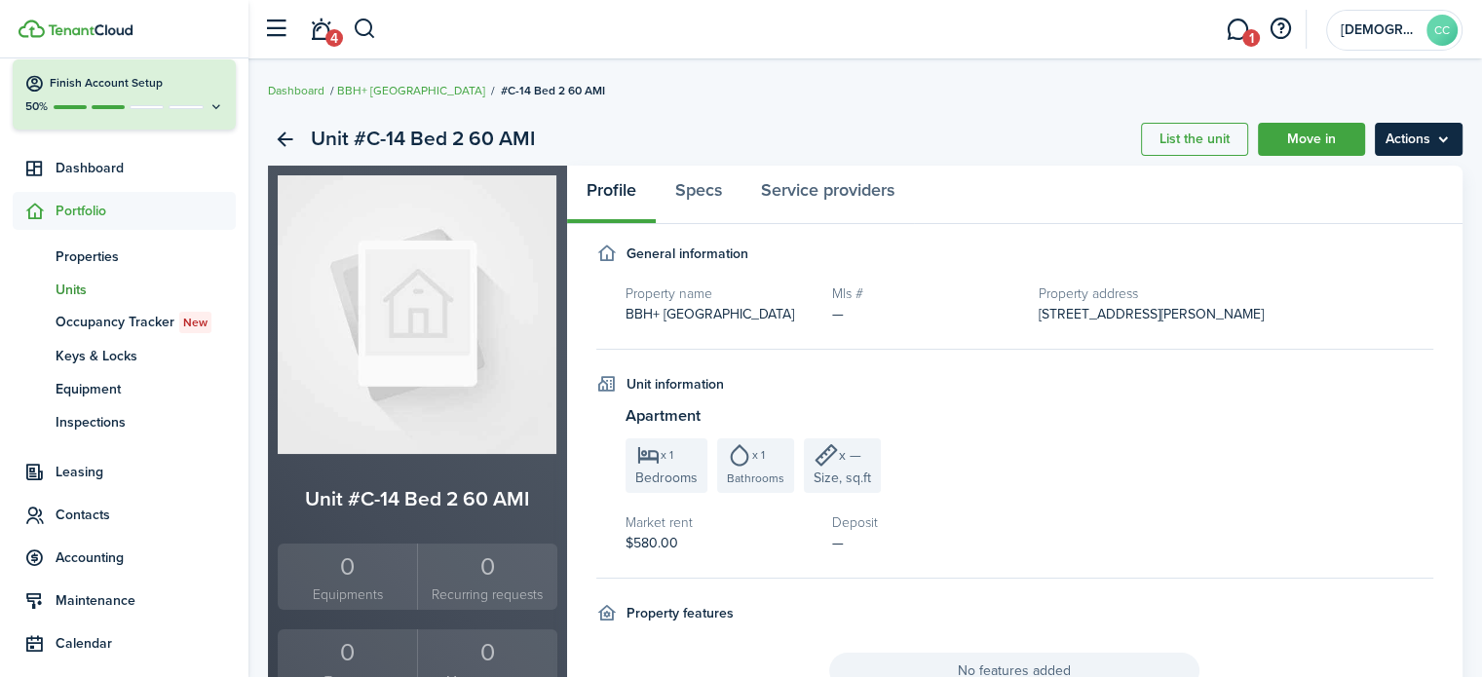
click at [1426, 147] on menu-btn "Actions" at bounding box center [1419, 139] width 88 height 33
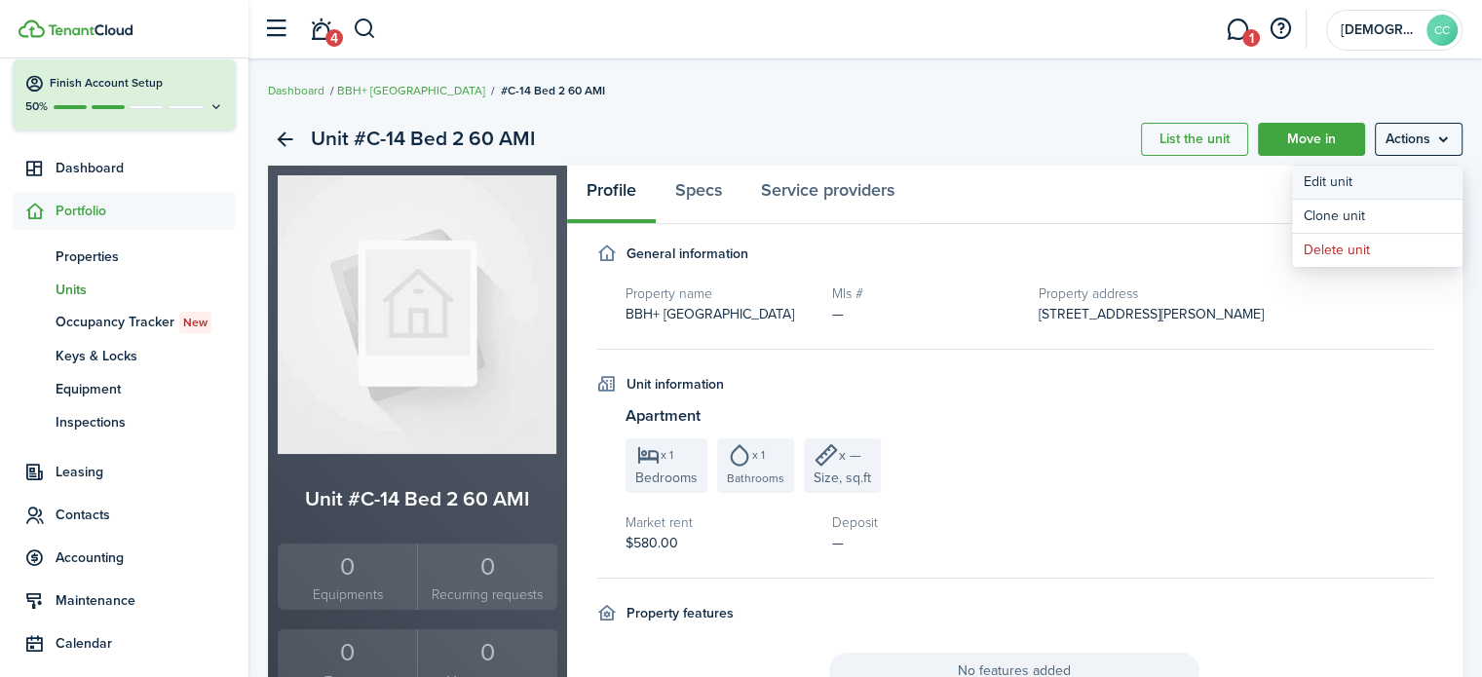
click at [1348, 187] on link "Edit unit" at bounding box center [1377, 182] width 171 height 33
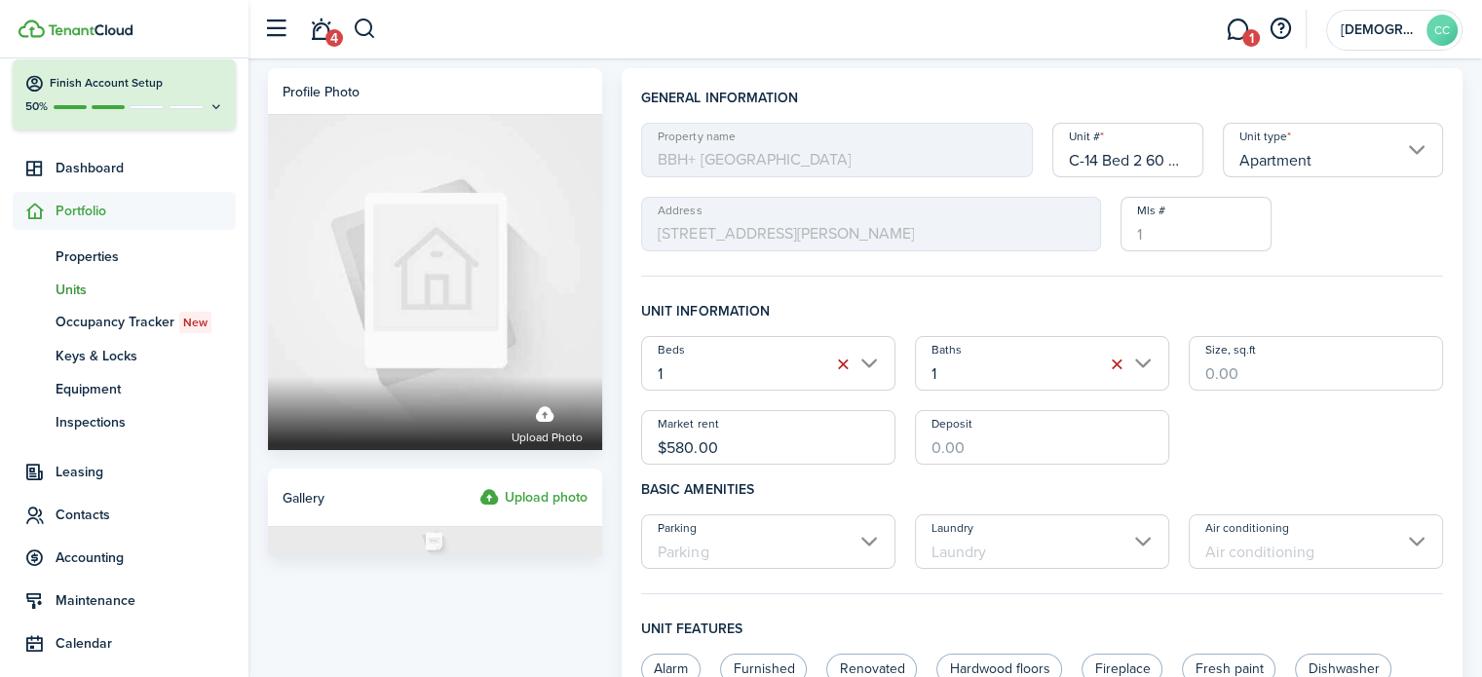
click at [1176, 159] on input "C-14 Bed 2 60 AMI" at bounding box center [1129, 150] width 152 height 55
type input "C-14 Bed 2"
click at [750, 454] on input "$580.00" at bounding box center [768, 437] width 254 height 55
type input "$"
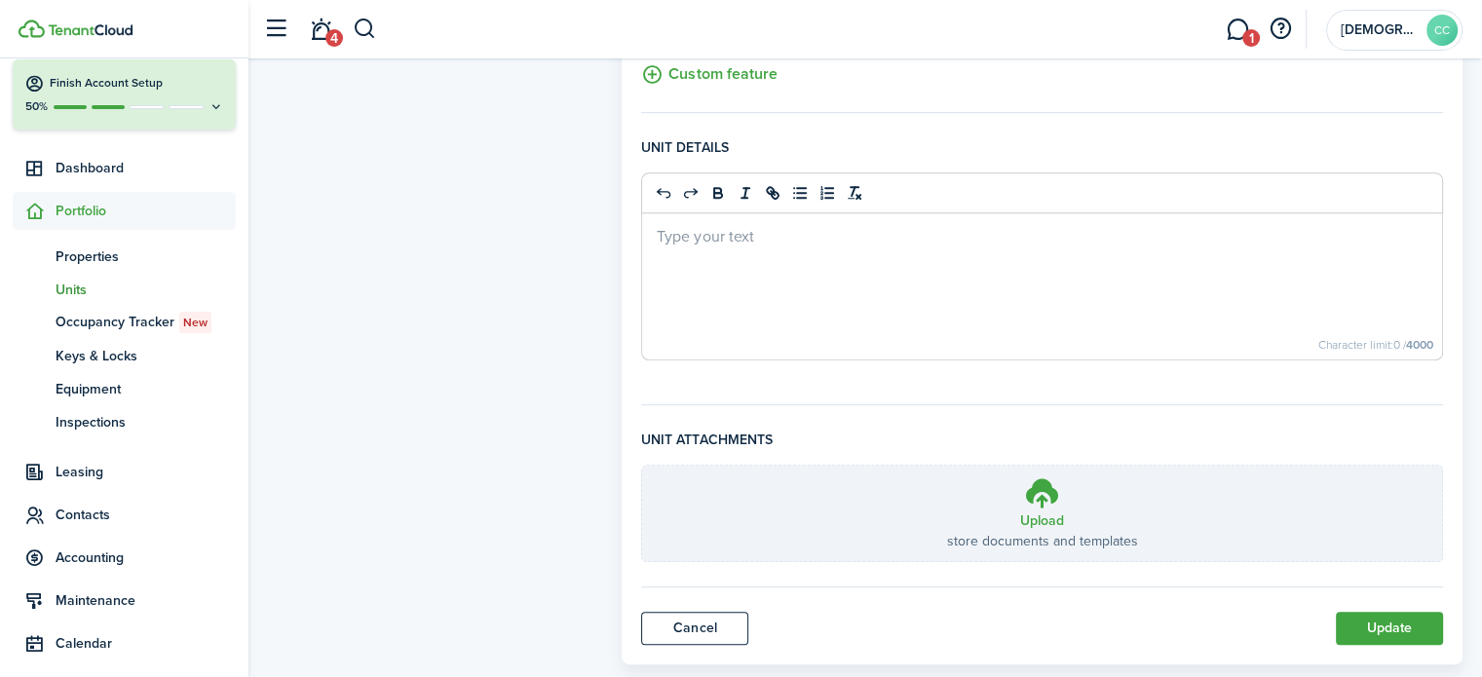
scroll to position [820, 0]
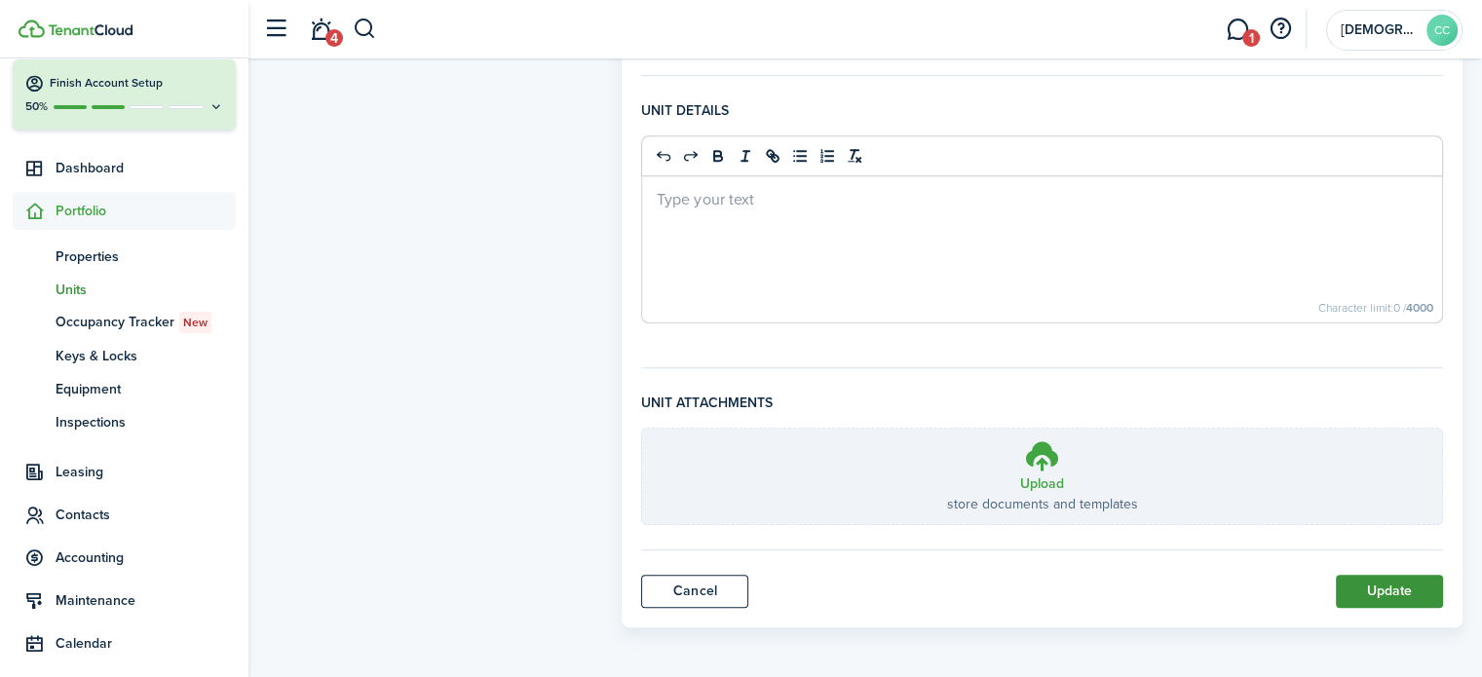
click at [1397, 593] on button "Update" at bounding box center [1389, 591] width 107 height 33
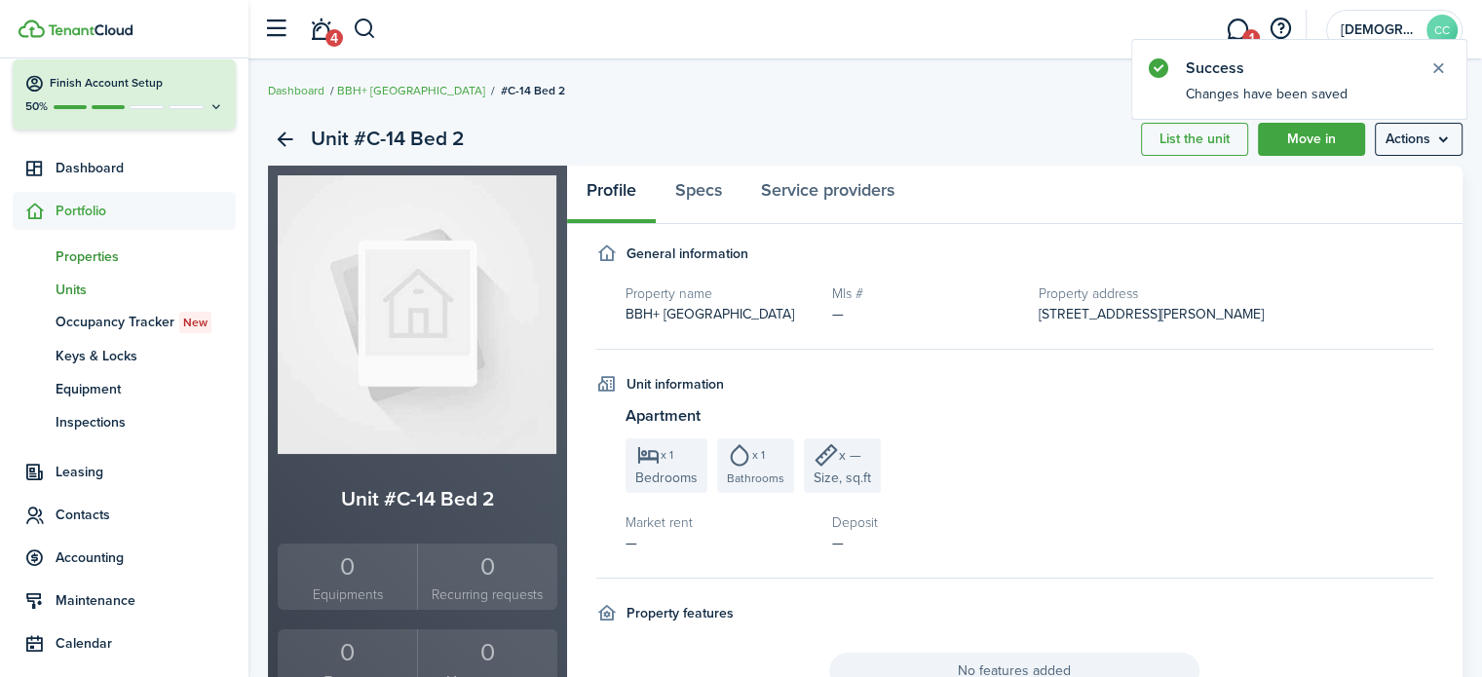
click at [83, 255] on span "Properties" at bounding box center [146, 257] width 180 height 20
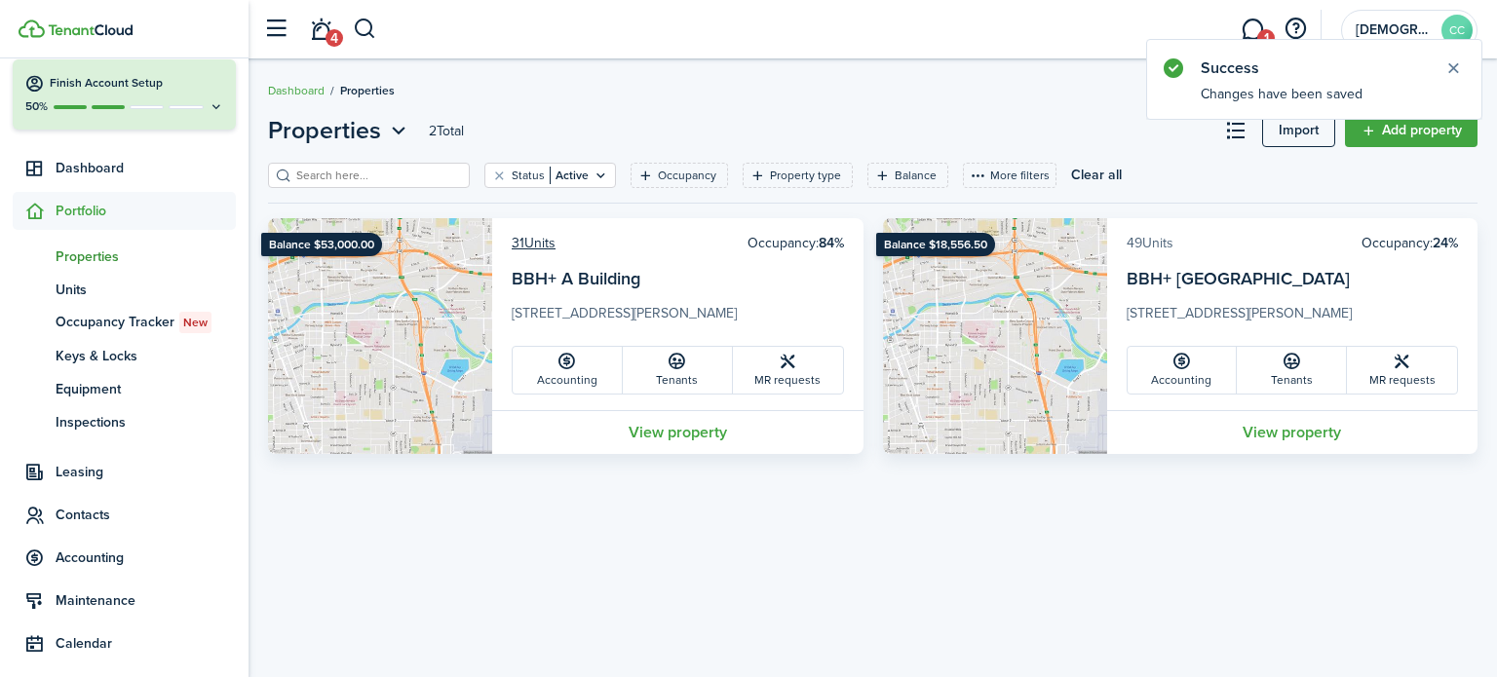
click at [1164, 247] on link "49 Units" at bounding box center [1150, 243] width 47 height 20
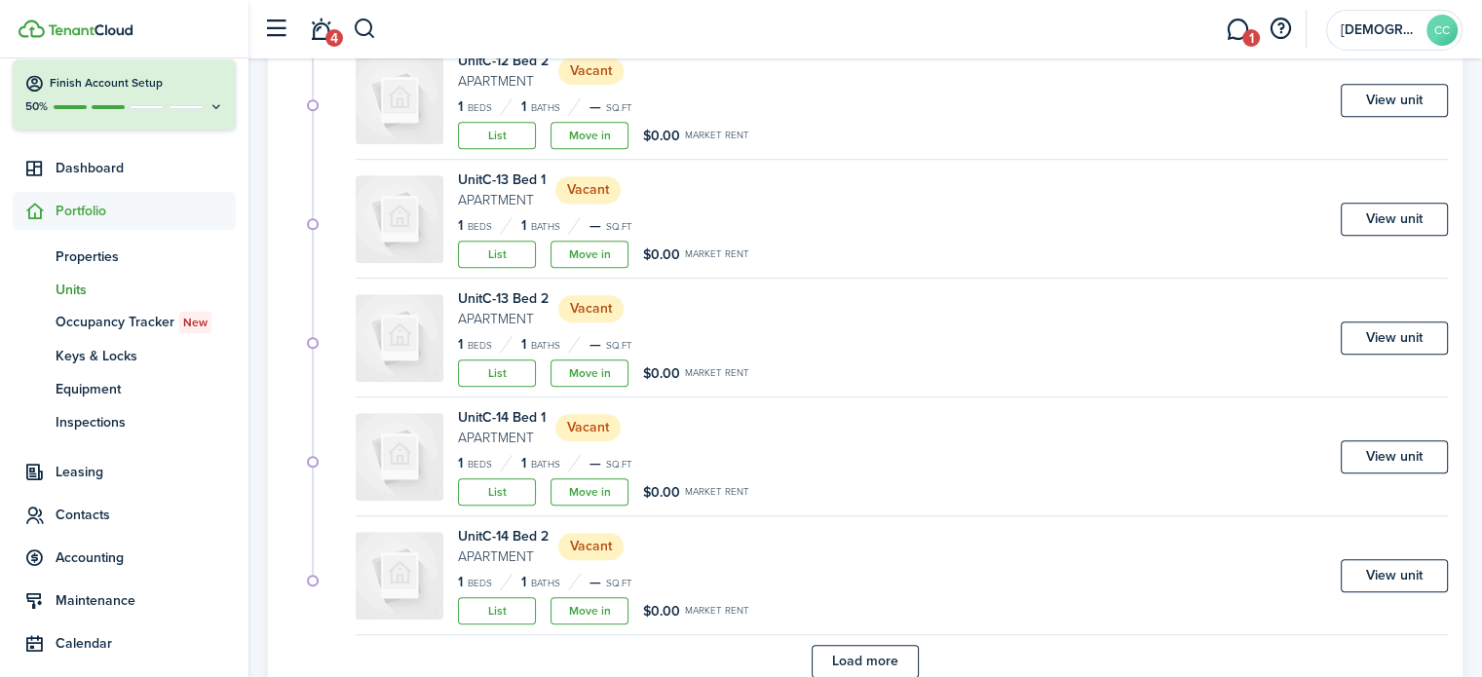
scroll to position [1150, 0]
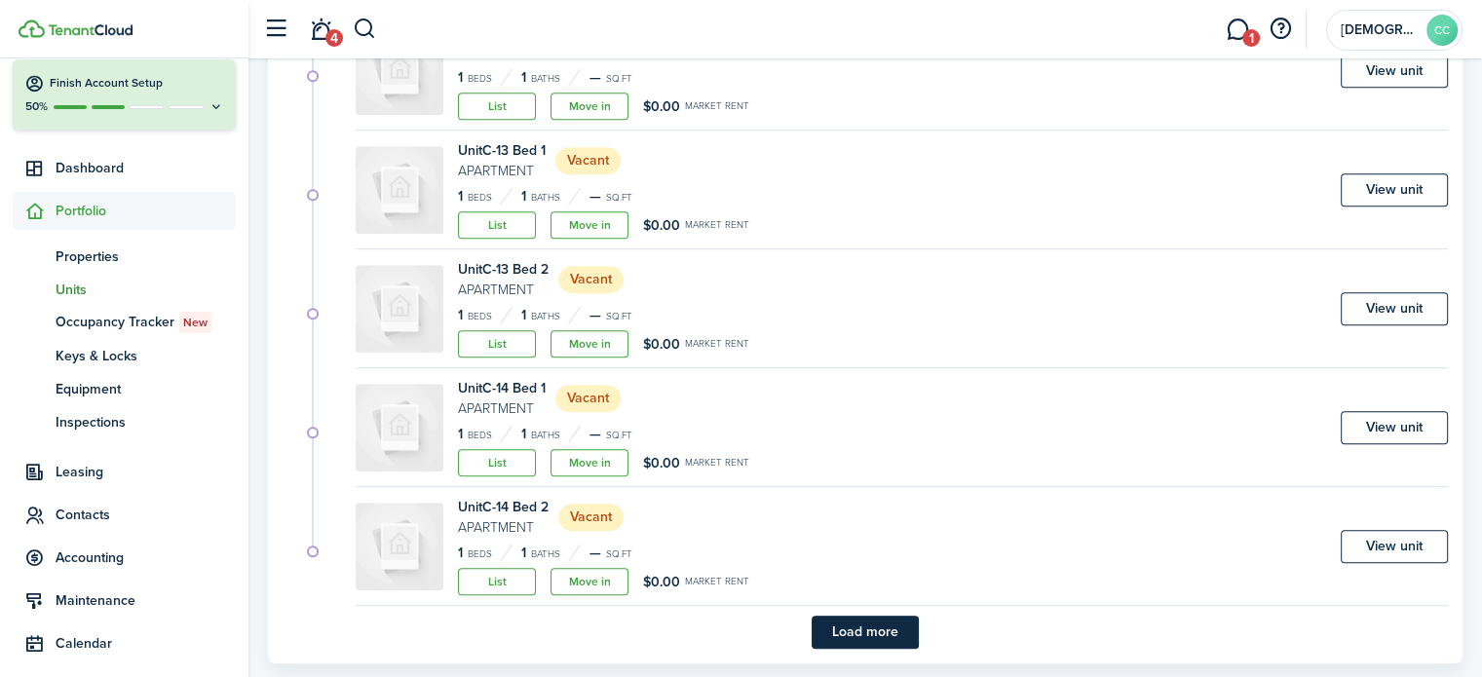
click at [879, 629] on button "Load more" at bounding box center [865, 632] width 107 height 33
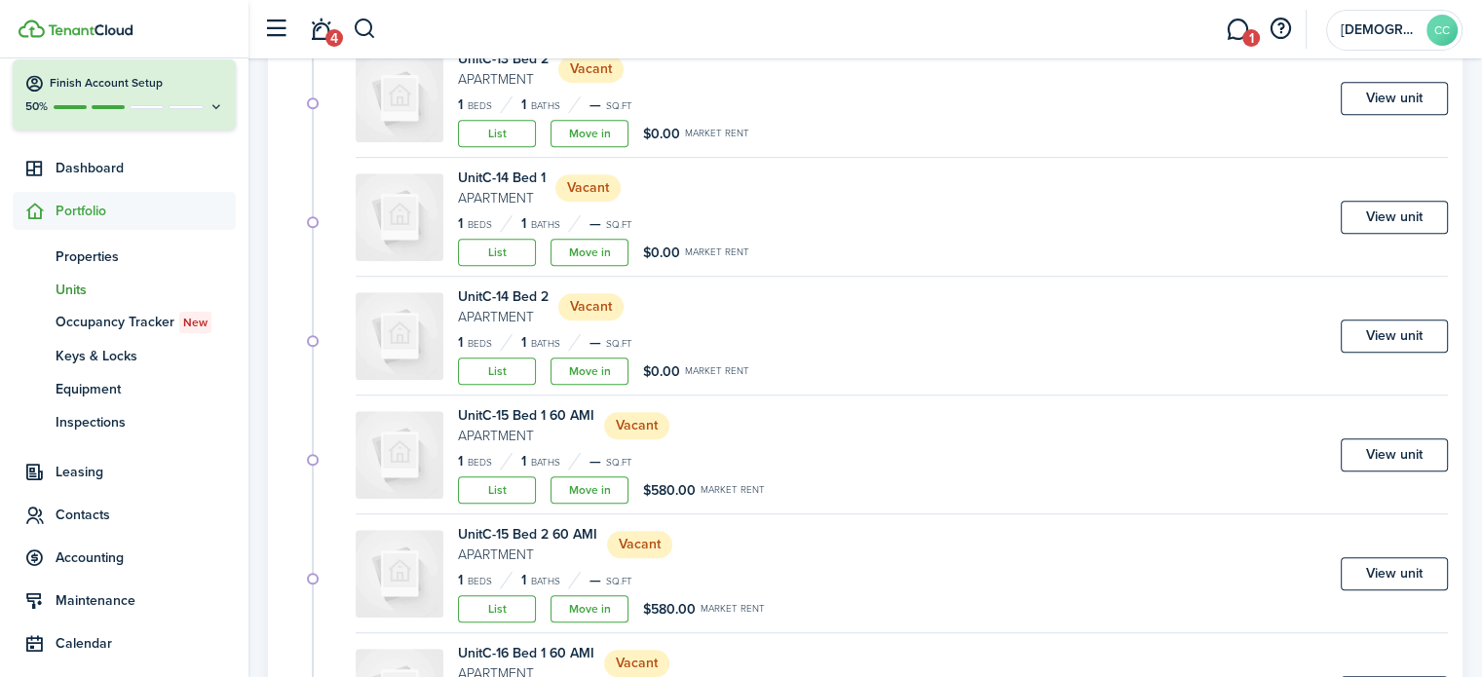
scroll to position [1364, 0]
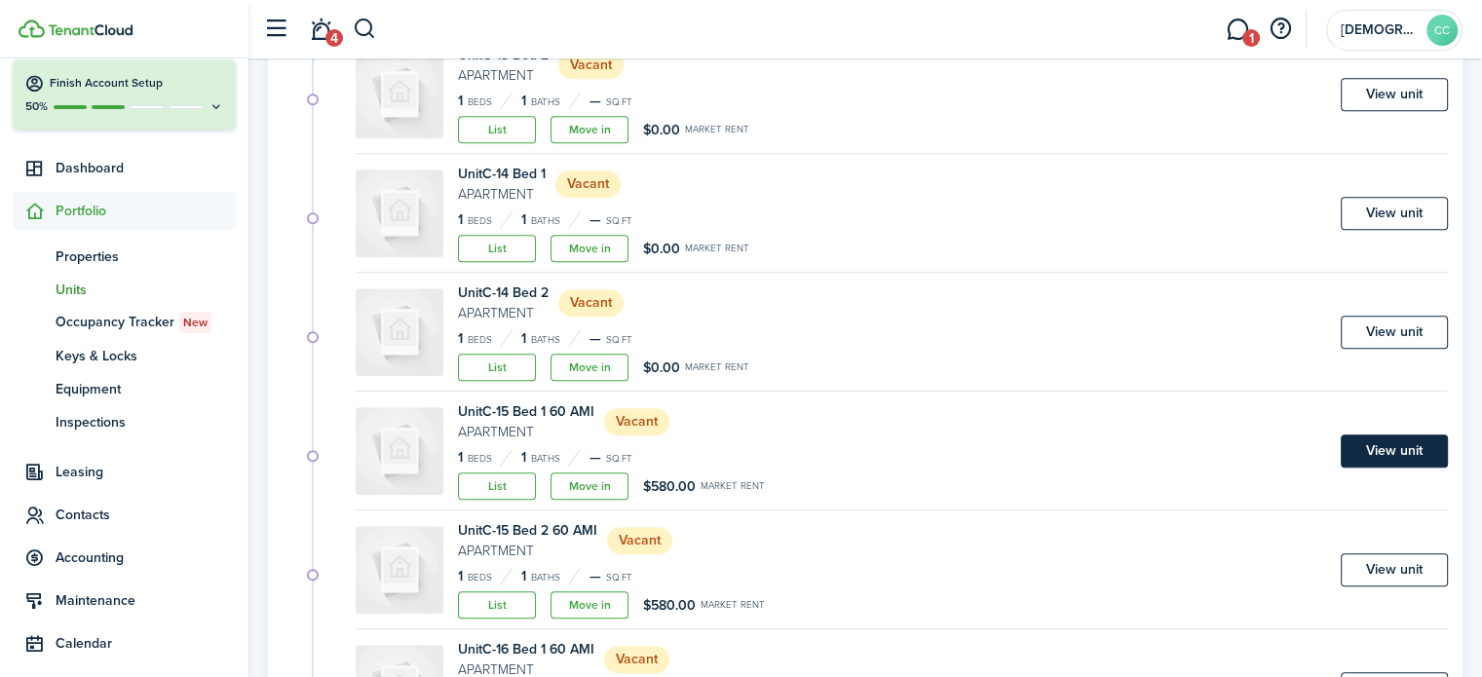
click at [1399, 452] on link "View unit" at bounding box center [1394, 451] width 107 height 33
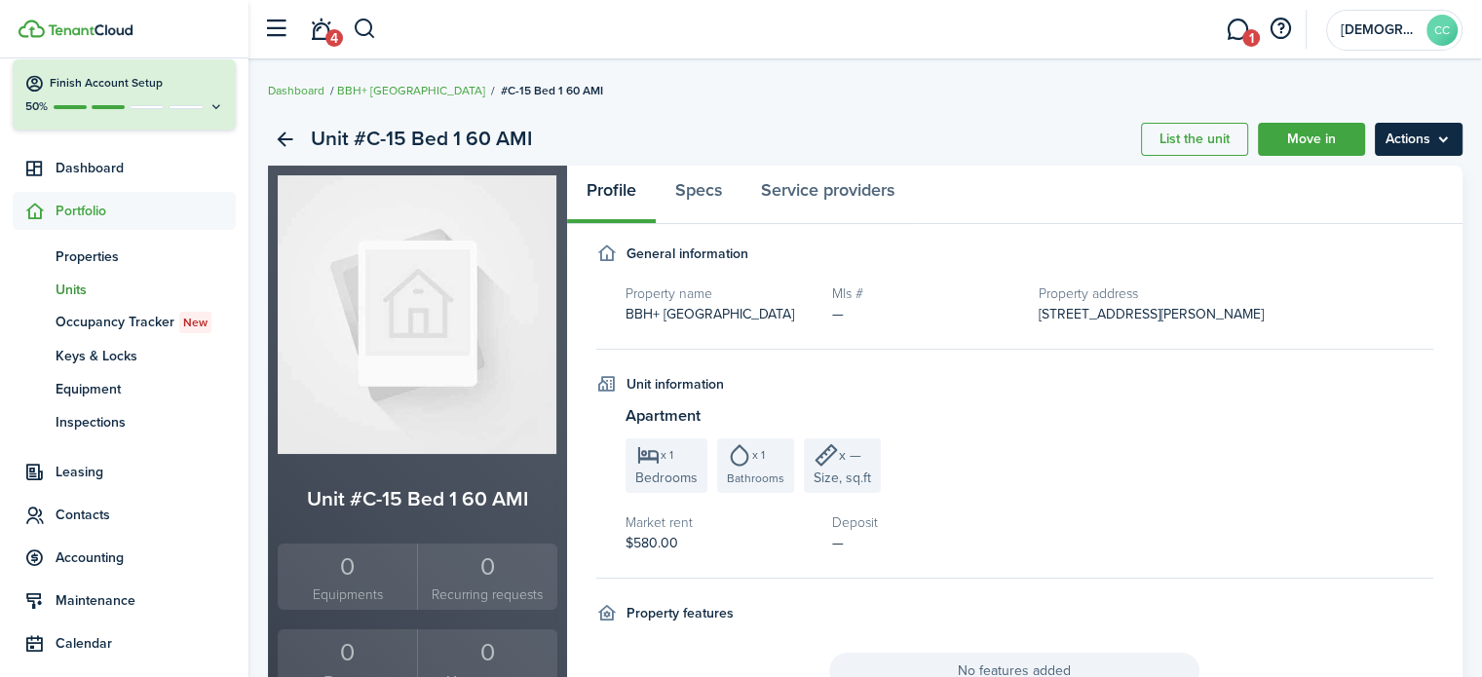
click at [1426, 140] on menu-btn "Actions" at bounding box center [1419, 139] width 88 height 33
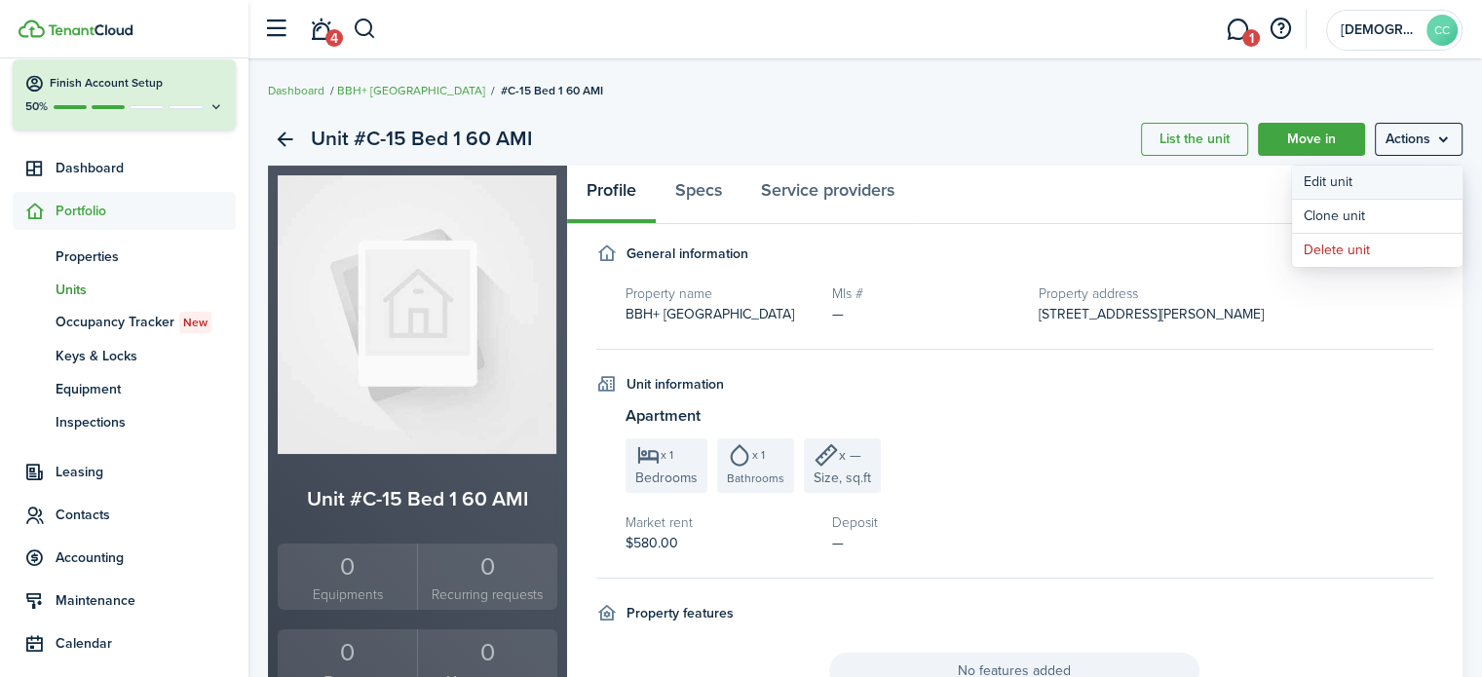
click at [1345, 180] on link "Edit unit" at bounding box center [1377, 182] width 171 height 33
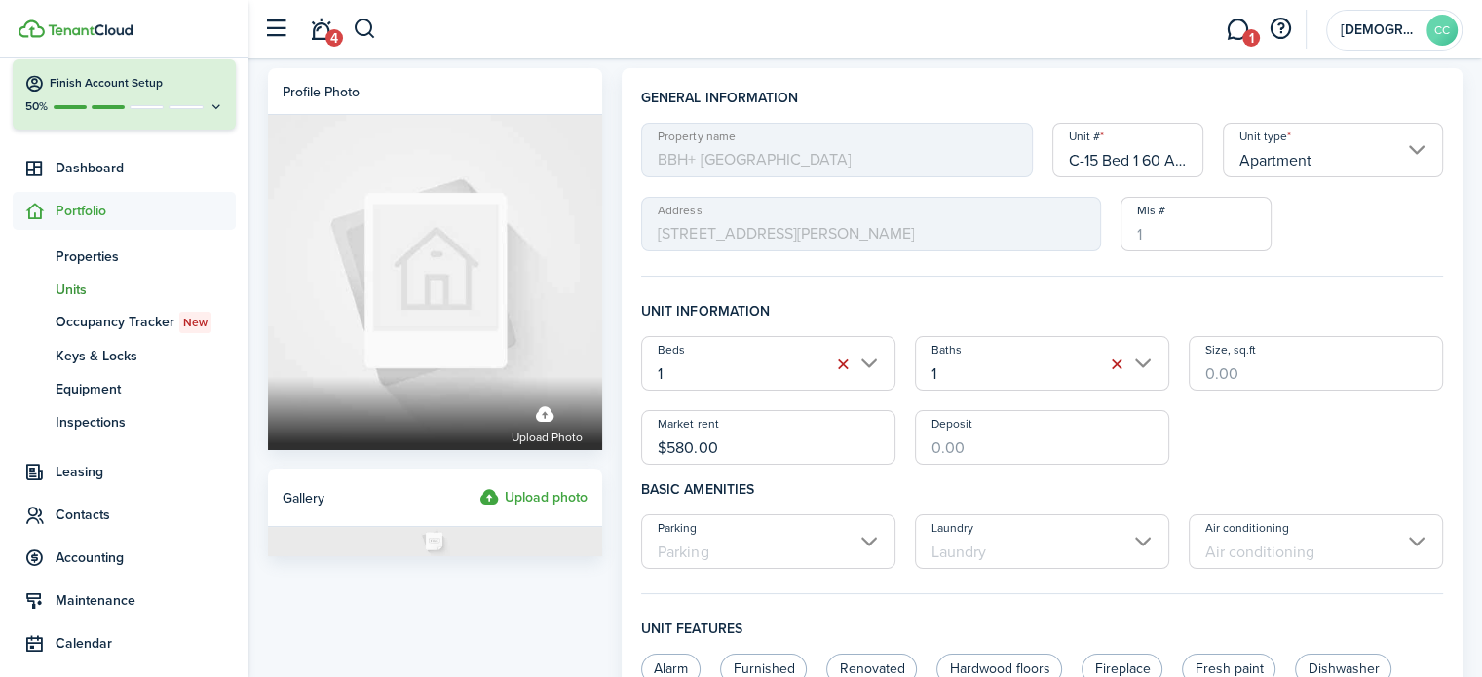
click at [1184, 160] on input "C-15 Bed 1 60 AMI" at bounding box center [1129, 150] width 152 height 55
type input "C-15 Bed 1"
click at [745, 446] on input "$580.00" at bounding box center [768, 437] width 254 height 55
type input "$"
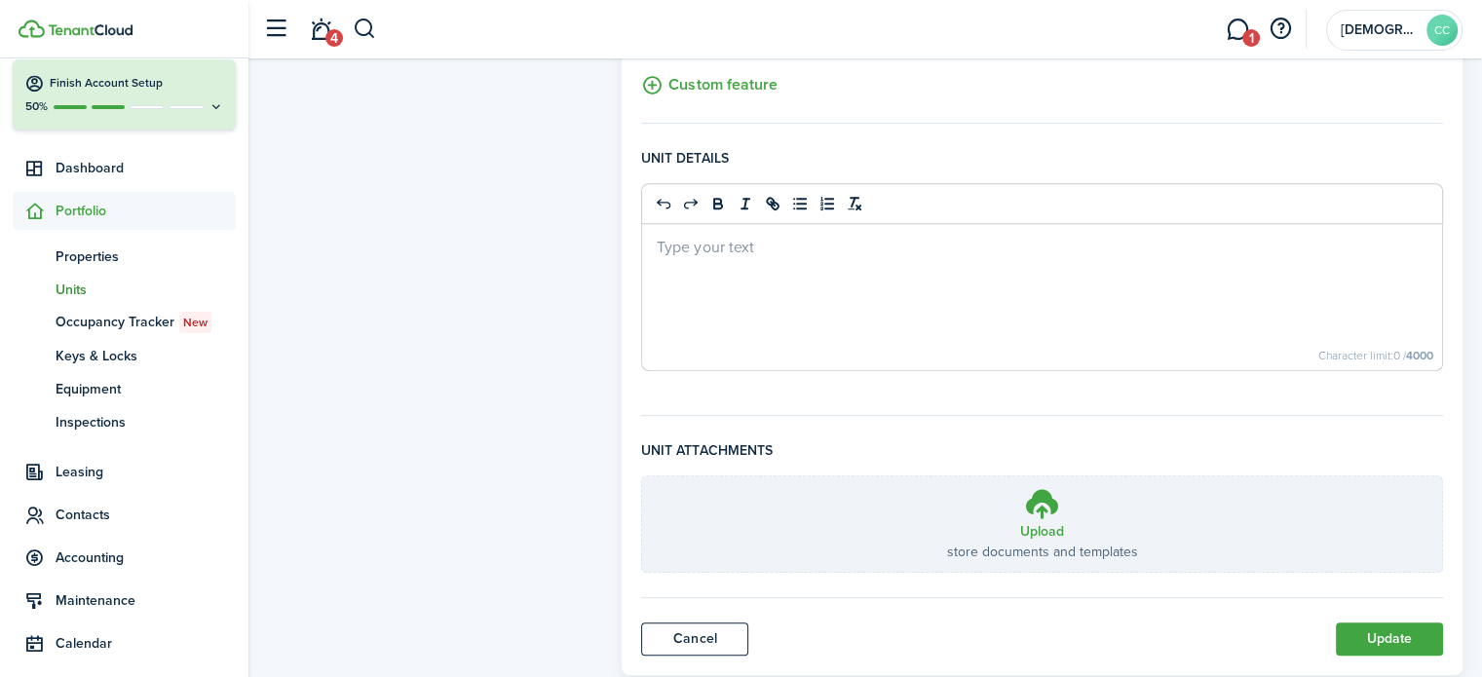
scroll to position [820, 0]
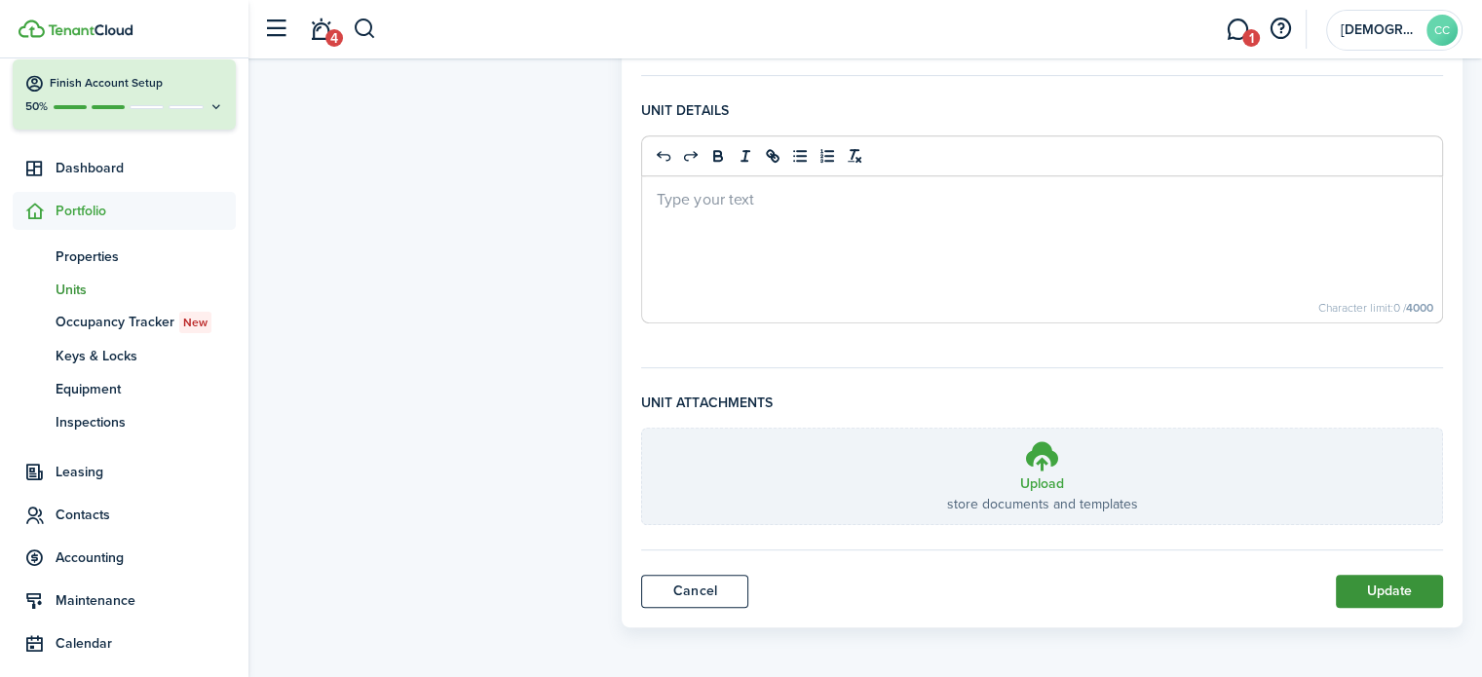
click at [1388, 594] on button "Update" at bounding box center [1389, 591] width 107 height 33
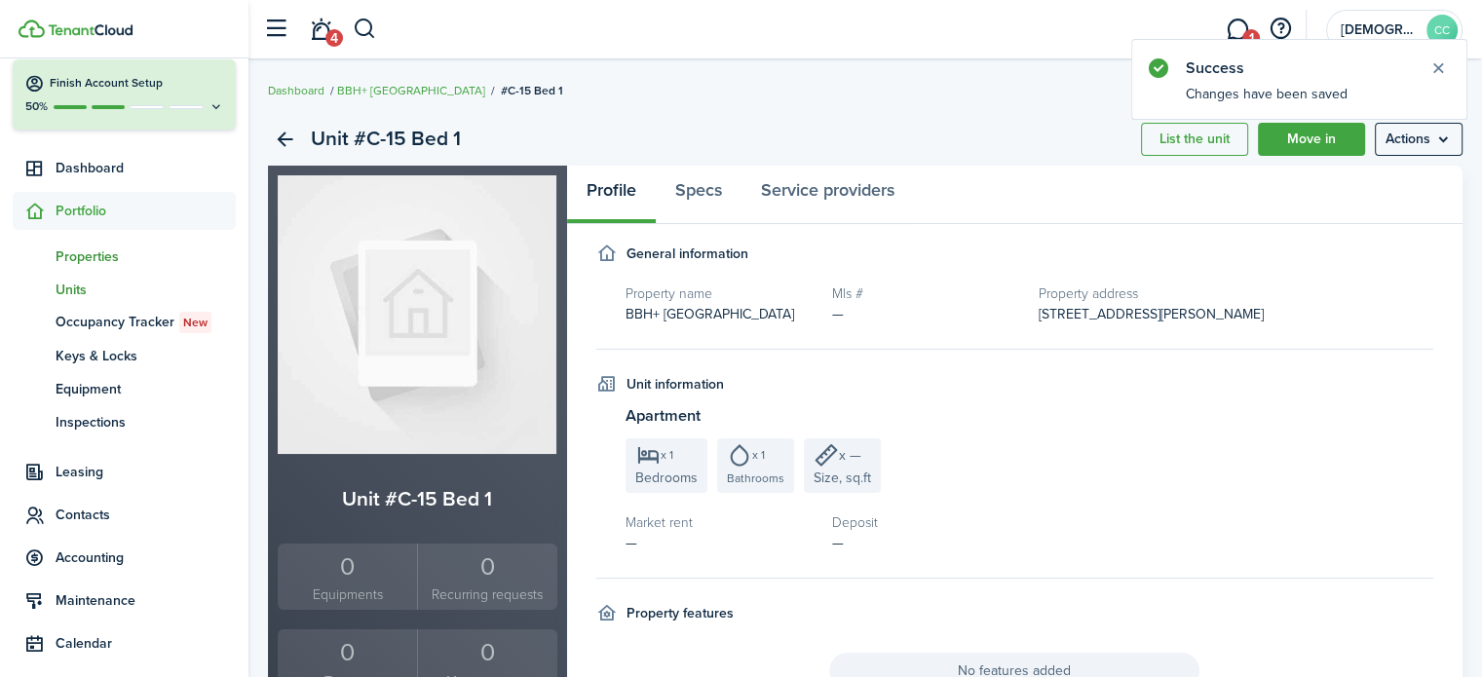
click at [90, 259] on span "Properties" at bounding box center [146, 257] width 180 height 20
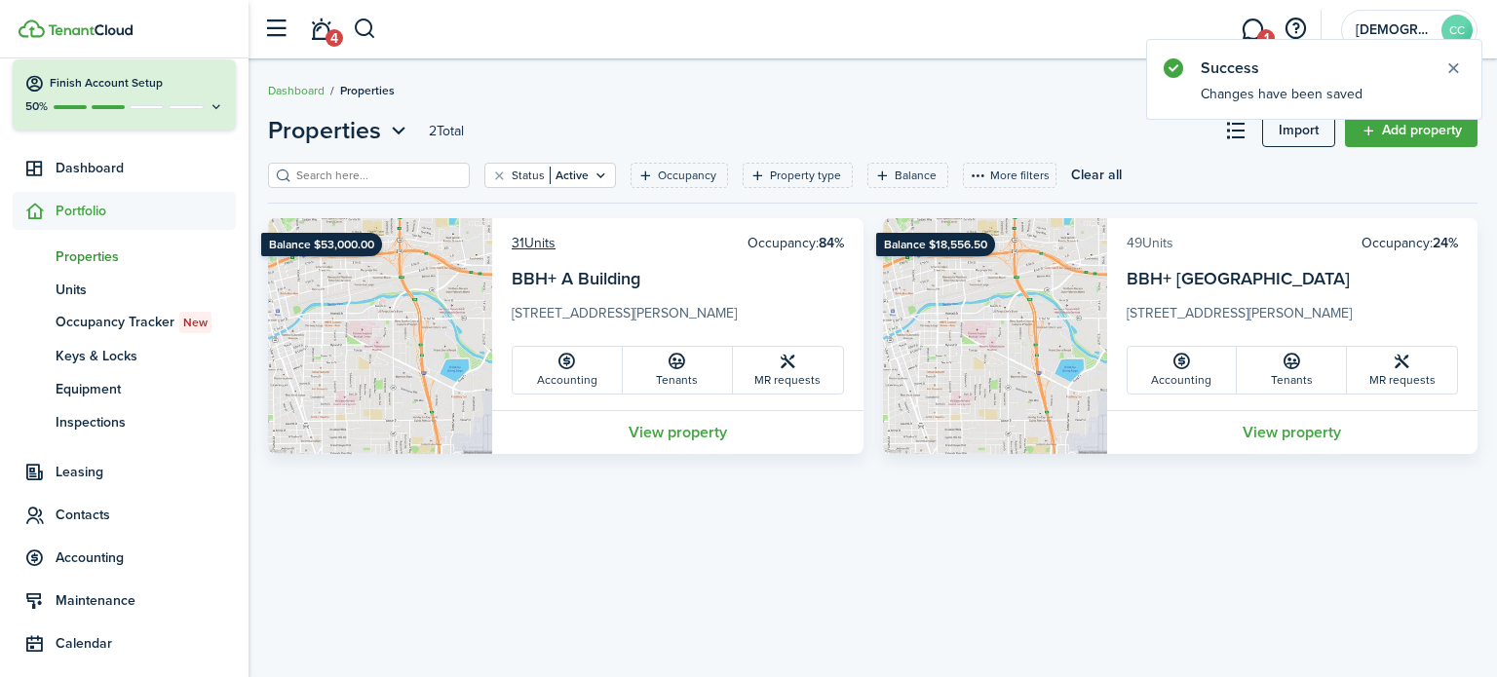
click at [1154, 246] on link "49 Units" at bounding box center [1150, 243] width 47 height 20
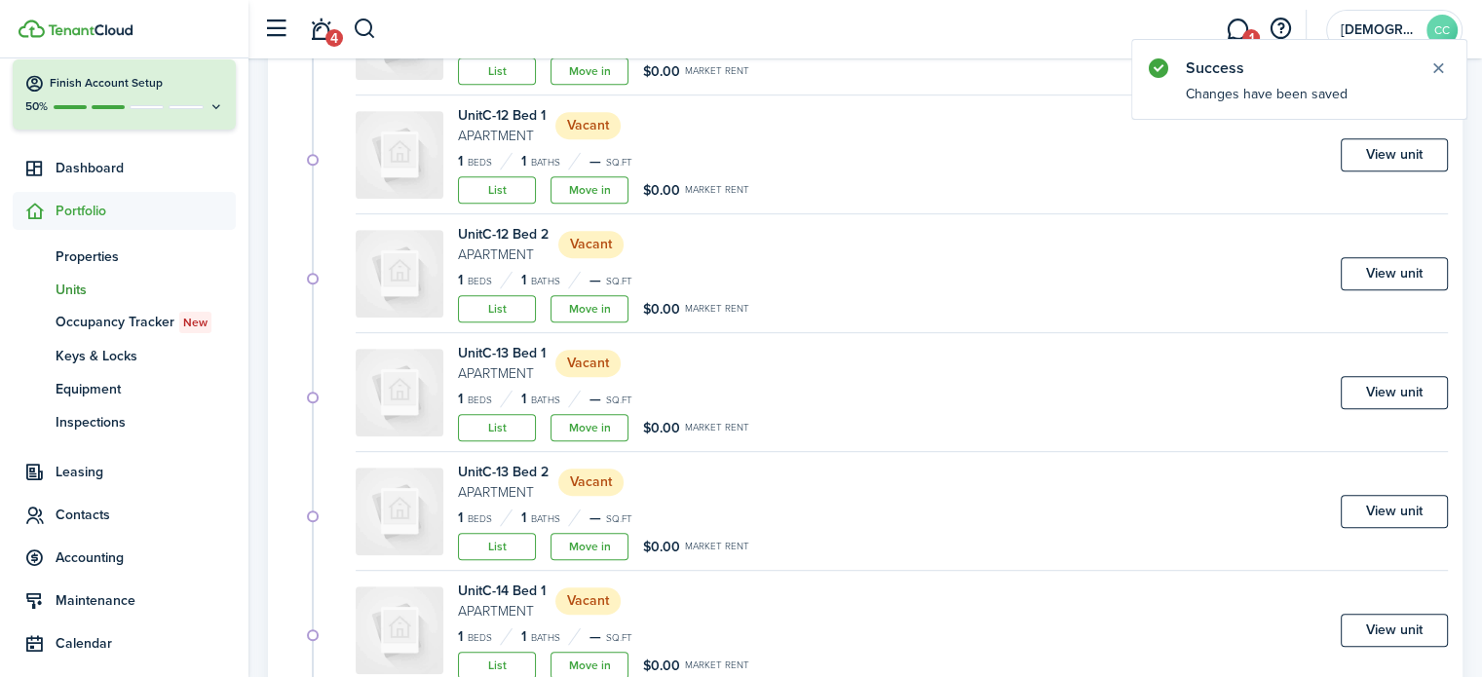
scroll to position [1186, 0]
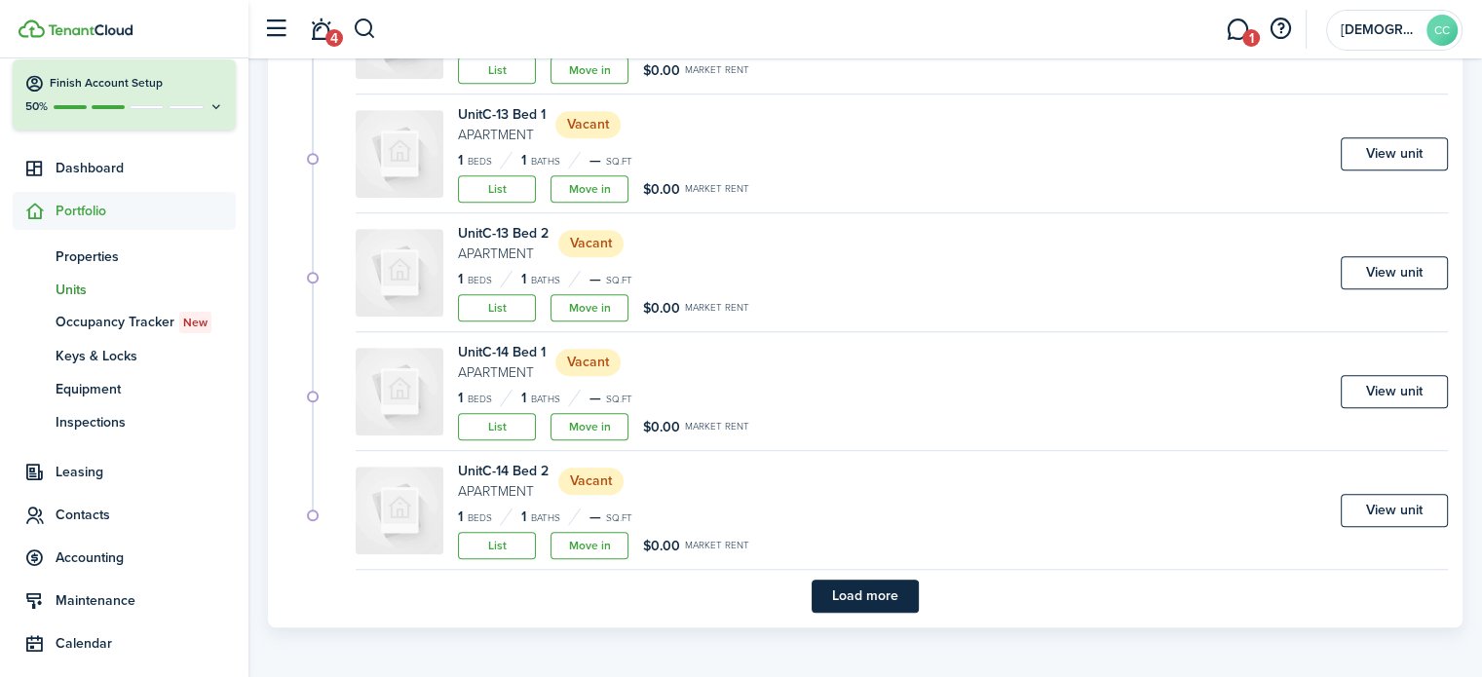
click at [880, 595] on button "Load more" at bounding box center [865, 596] width 107 height 33
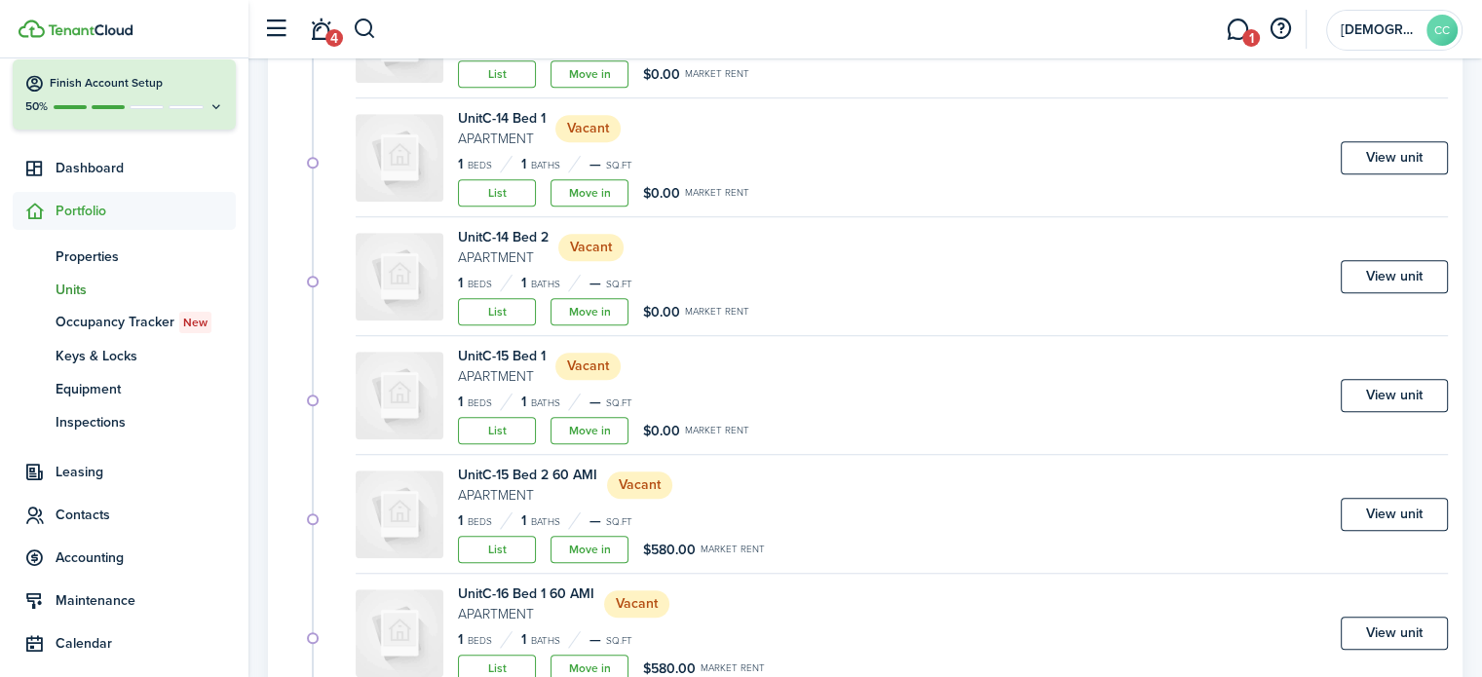
scroll to position [1427, 0]
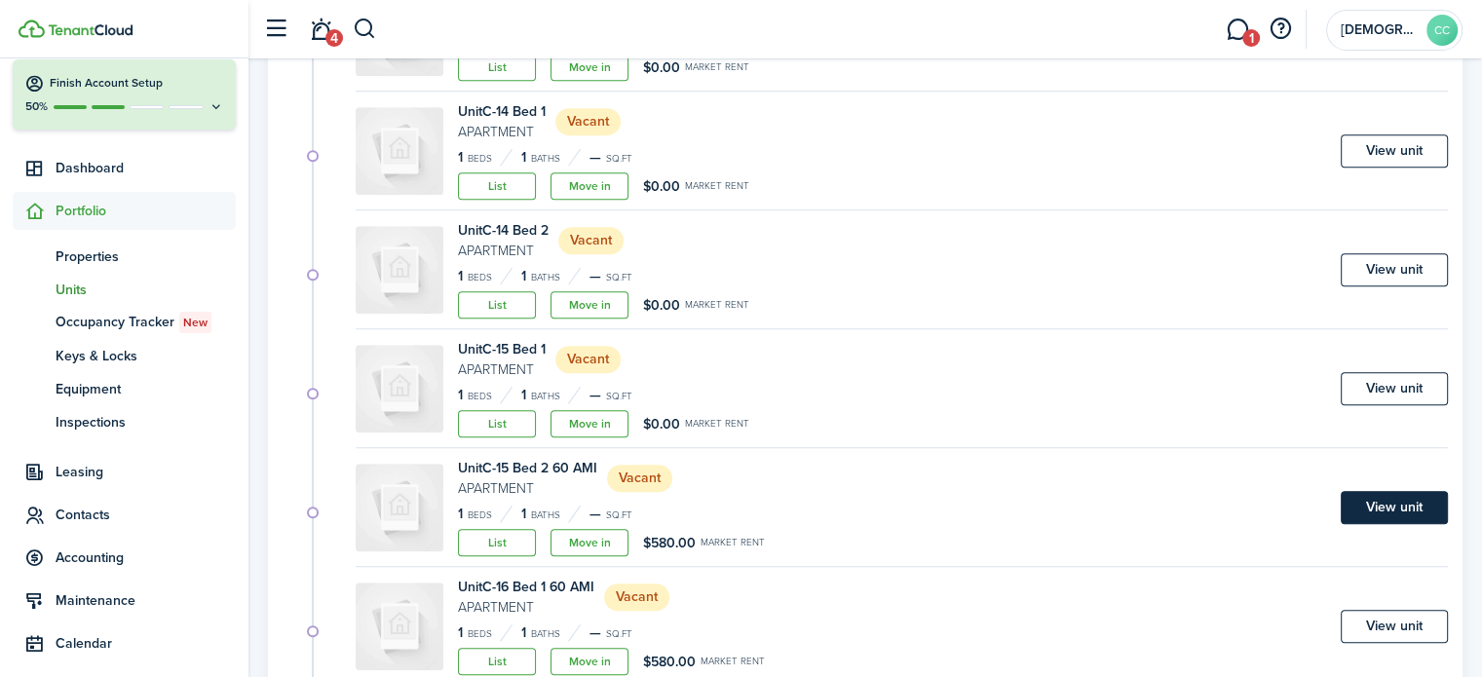
click at [1407, 506] on link "View unit" at bounding box center [1394, 507] width 107 height 33
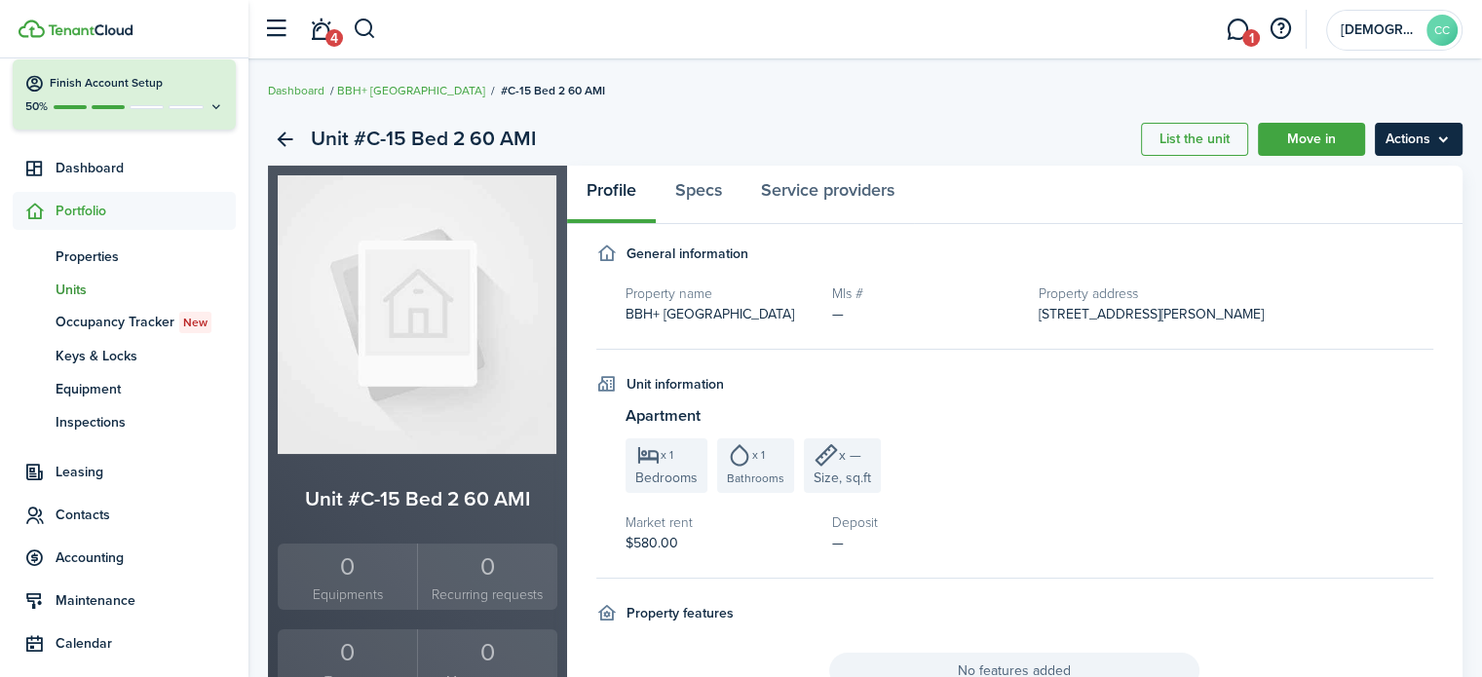
click at [1411, 140] on menu-btn "Actions" at bounding box center [1419, 139] width 88 height 33
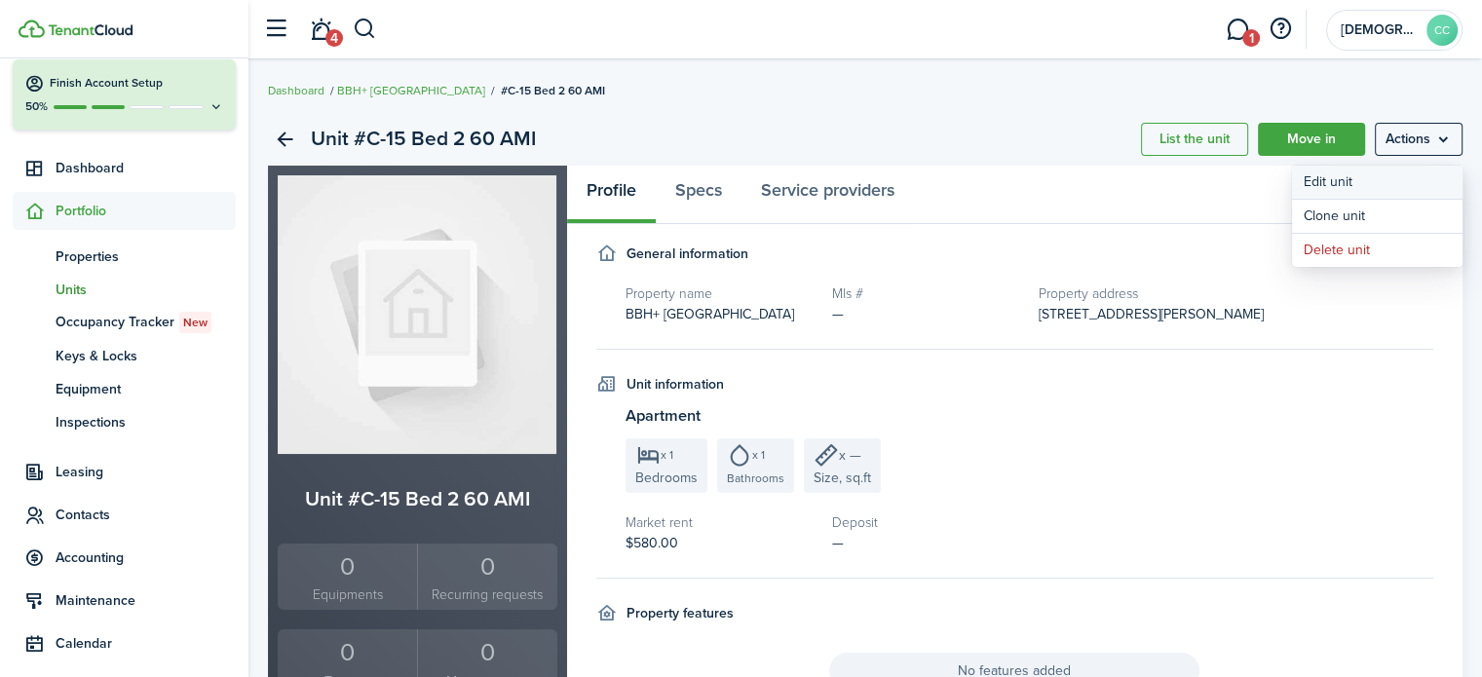
click at [1340, 182] on link "Edit unit" at bounding box center [1377, 182] width 171 height 33
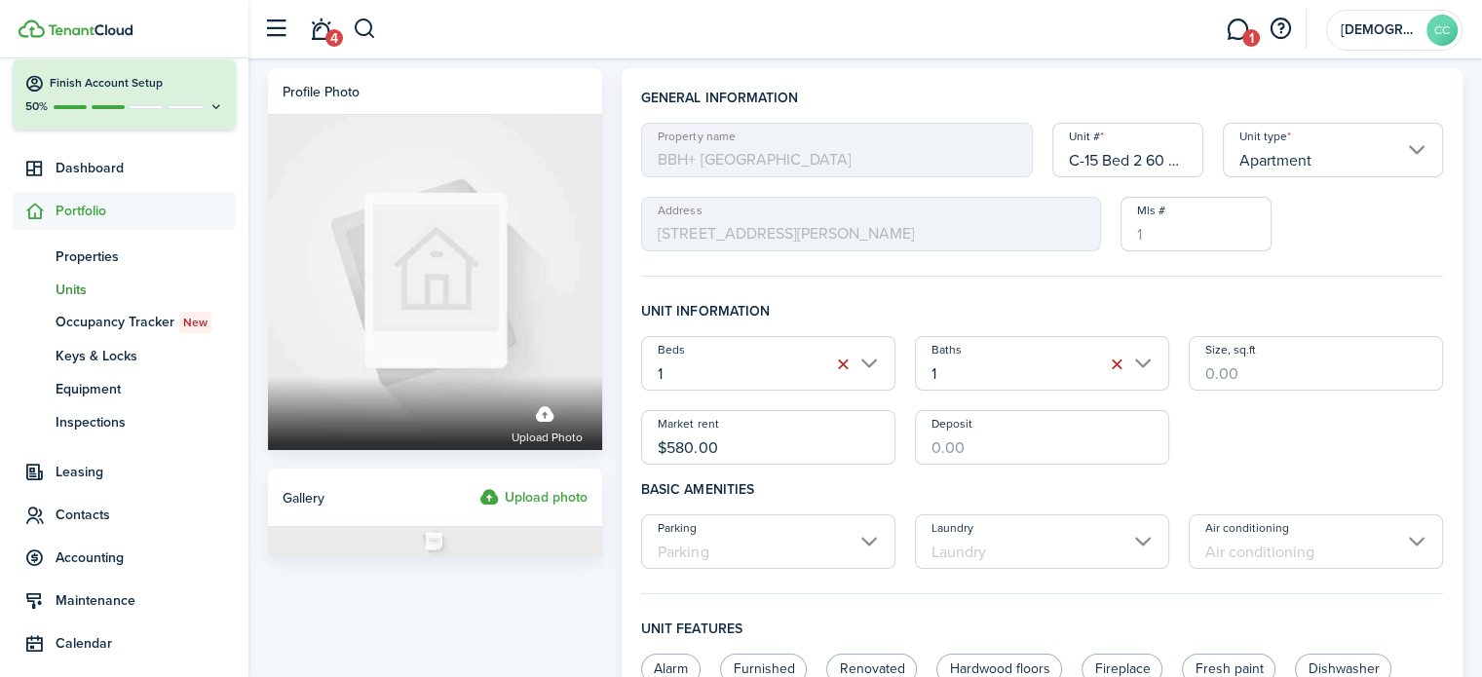
click at [1173, 158] on input "C-15 Bed 2 60 AMI" at bounding box center [1129, 150] width 152 height 55
type input "C-15 Bed 2"
click at [749, 455] on input "$580.00" at bounding box center [768, 437] width 254 height 55
type input "$"
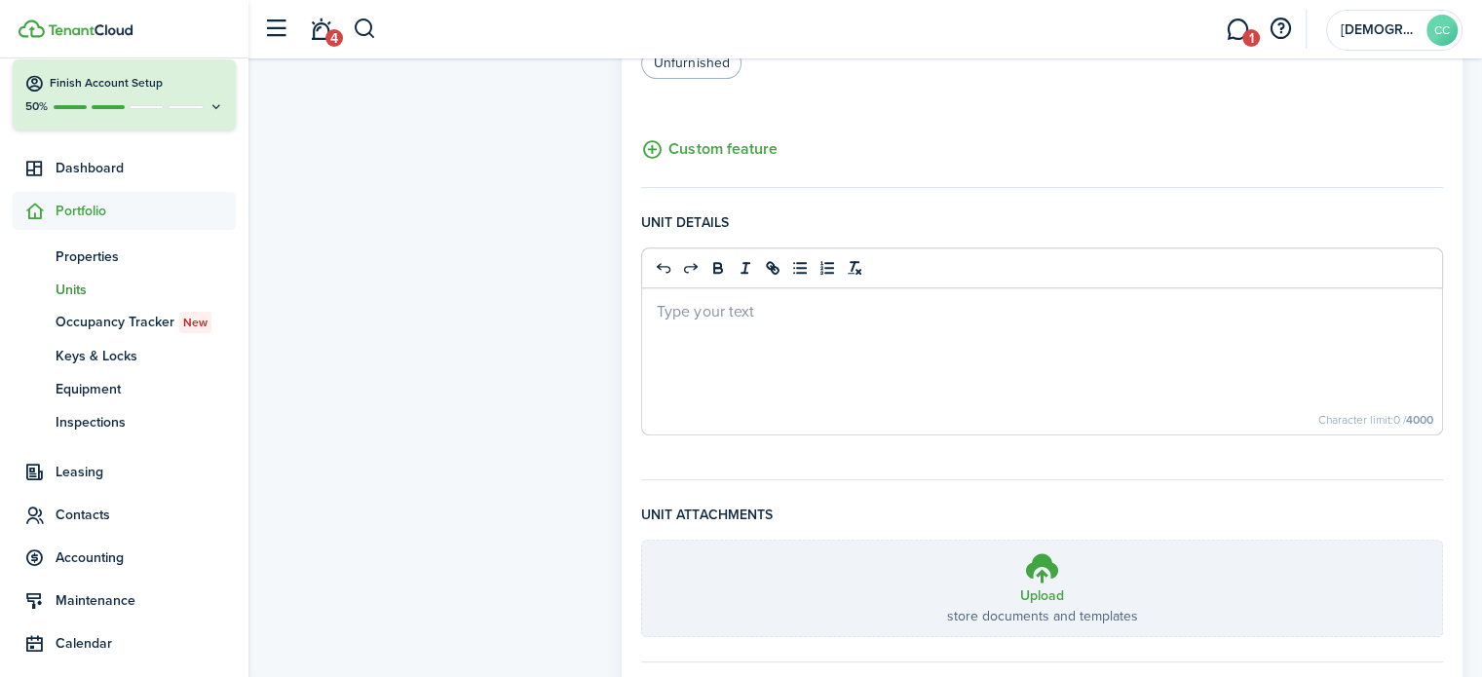
scroll to position [820, 0]
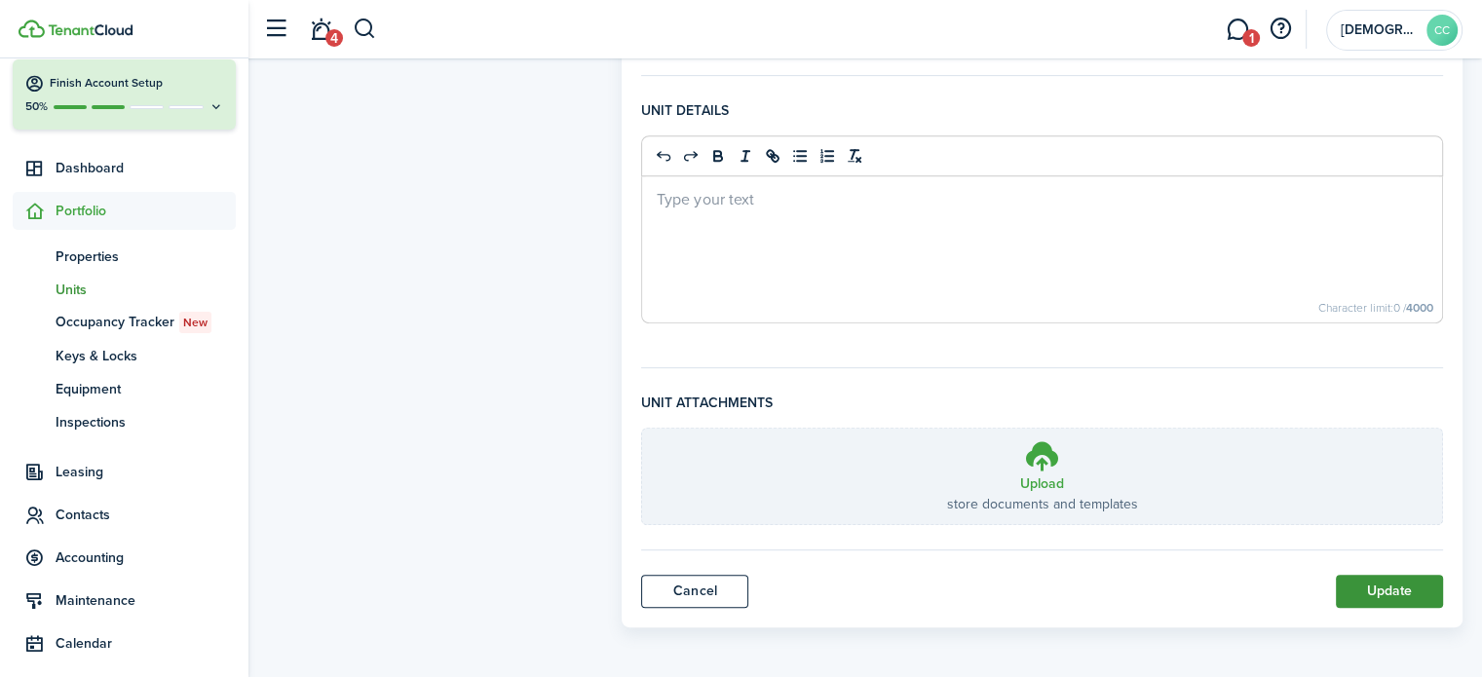
click at [1401, 599] on button "Update" at bounding box center [1389, 591] width 107 height 33
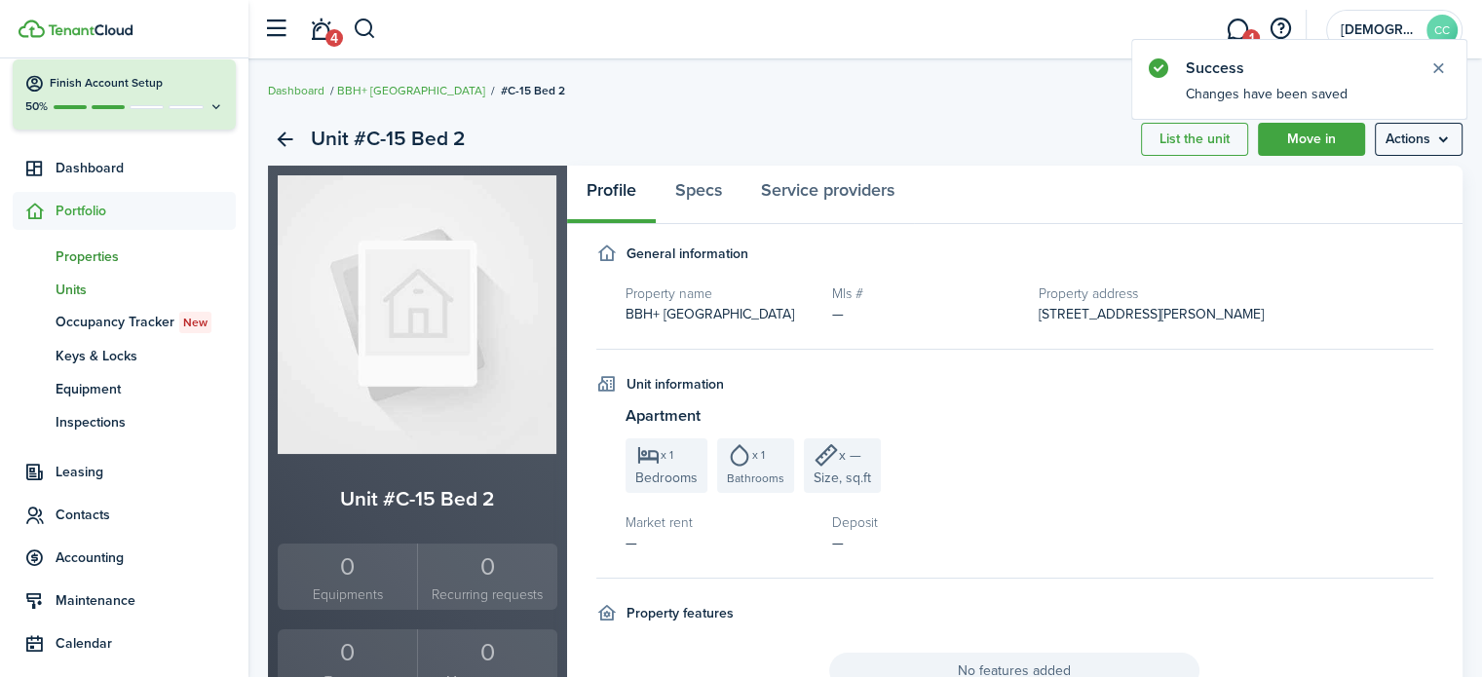
click at [92, 256] on span "Properties" at bounding box center [146, 257] width 180 height 20
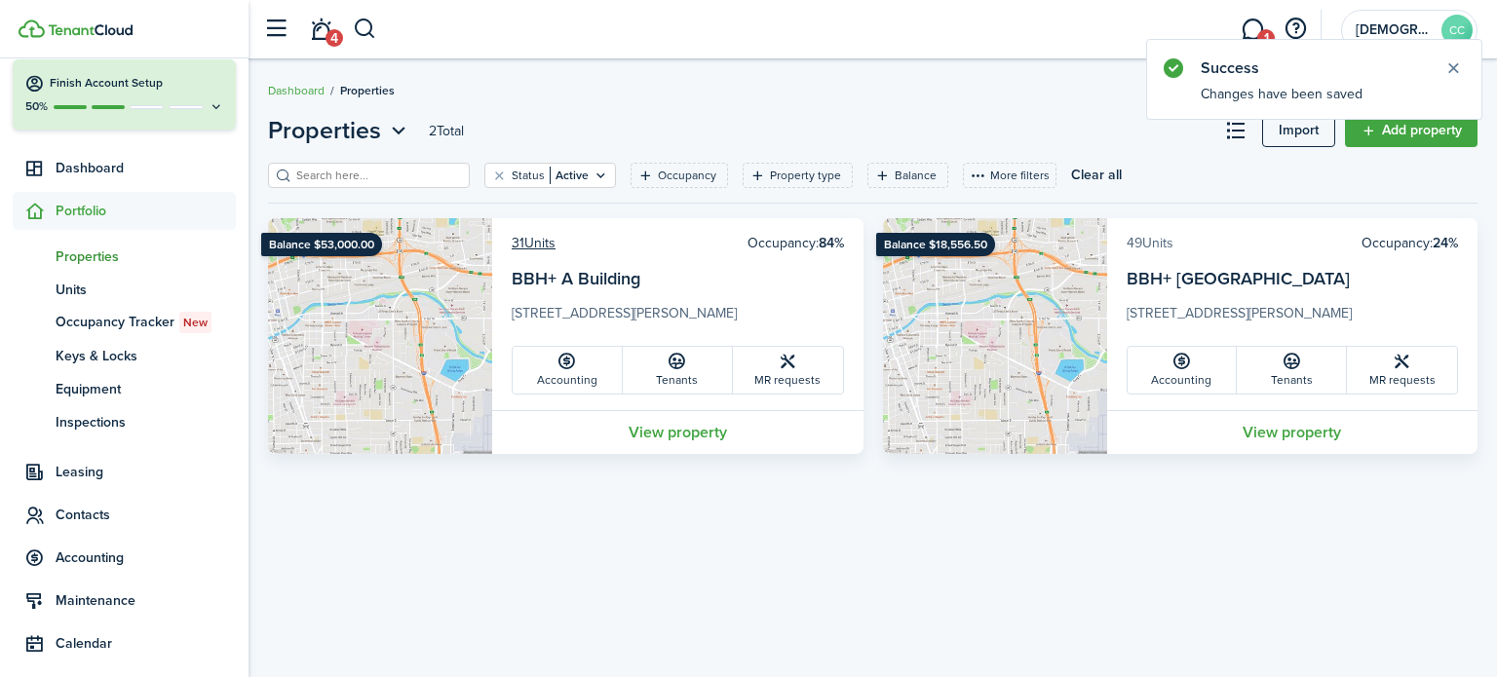
click at [1158, 242] on link "49 Units" at bounding box center [1150, 243] width 47 height 20
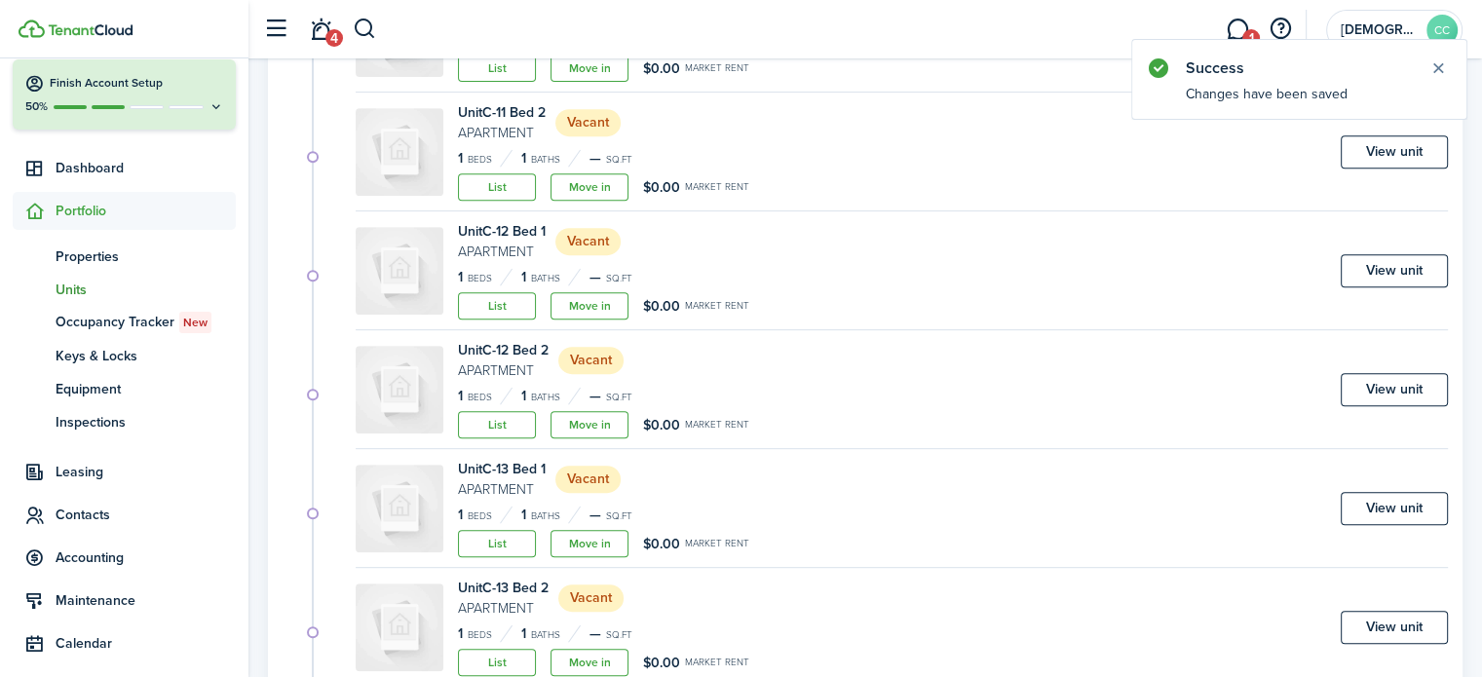
scroll to position [1186, 0]
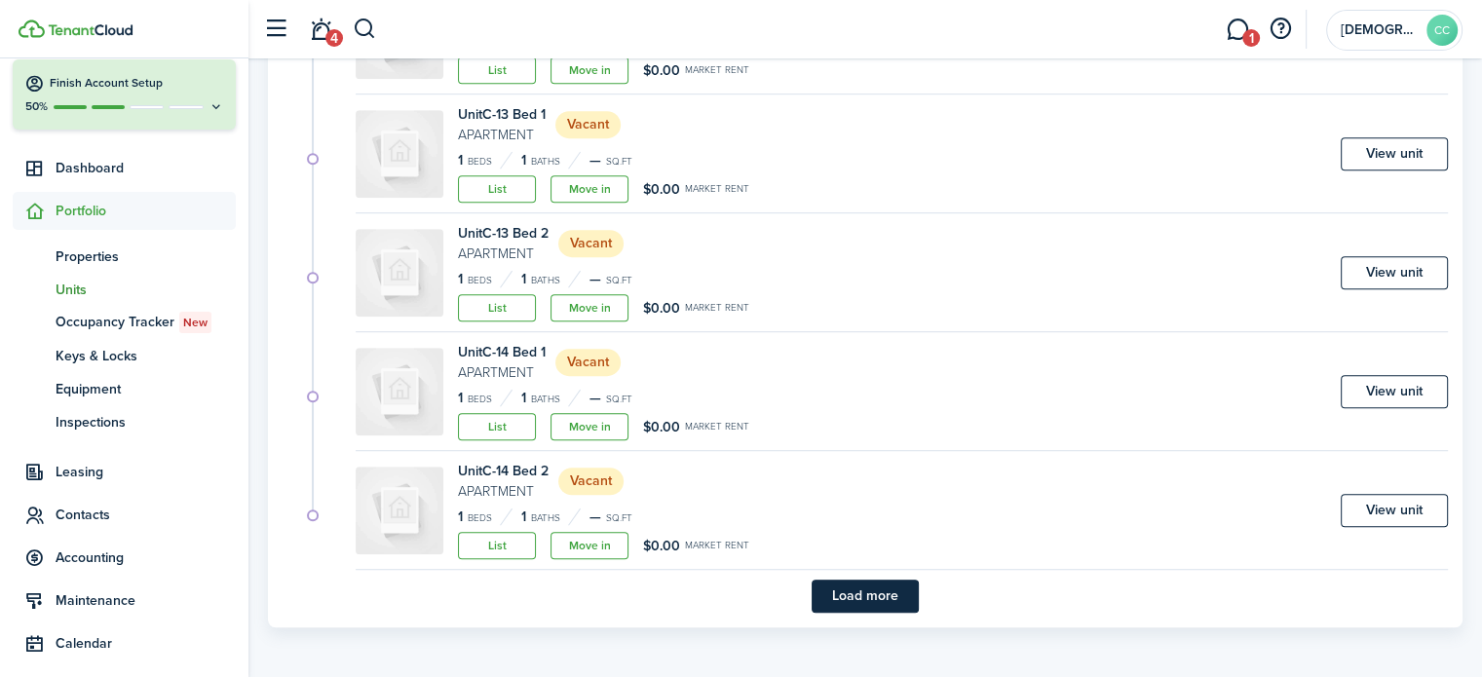
click at [872, 595] on button "Load more" at bounding box center [865, 596] width 107 height 33
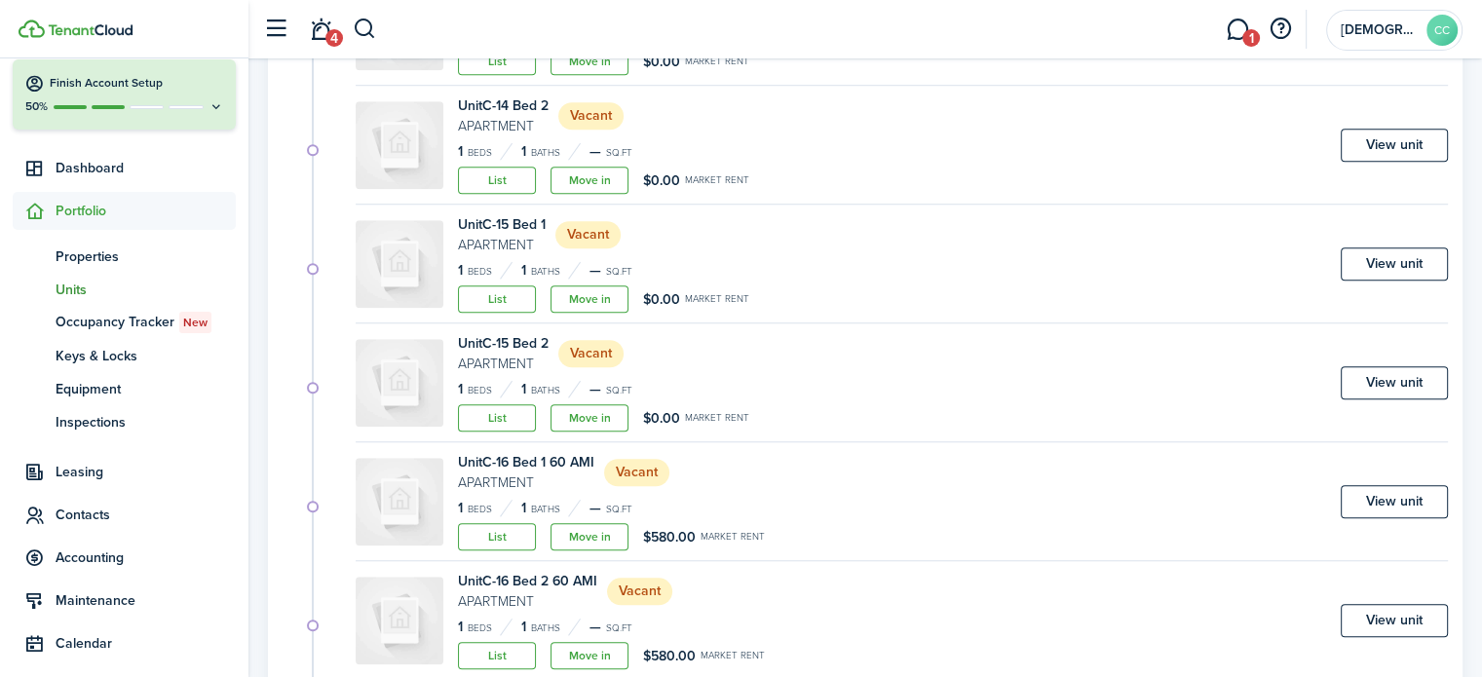
scroll to position [1559, 0]
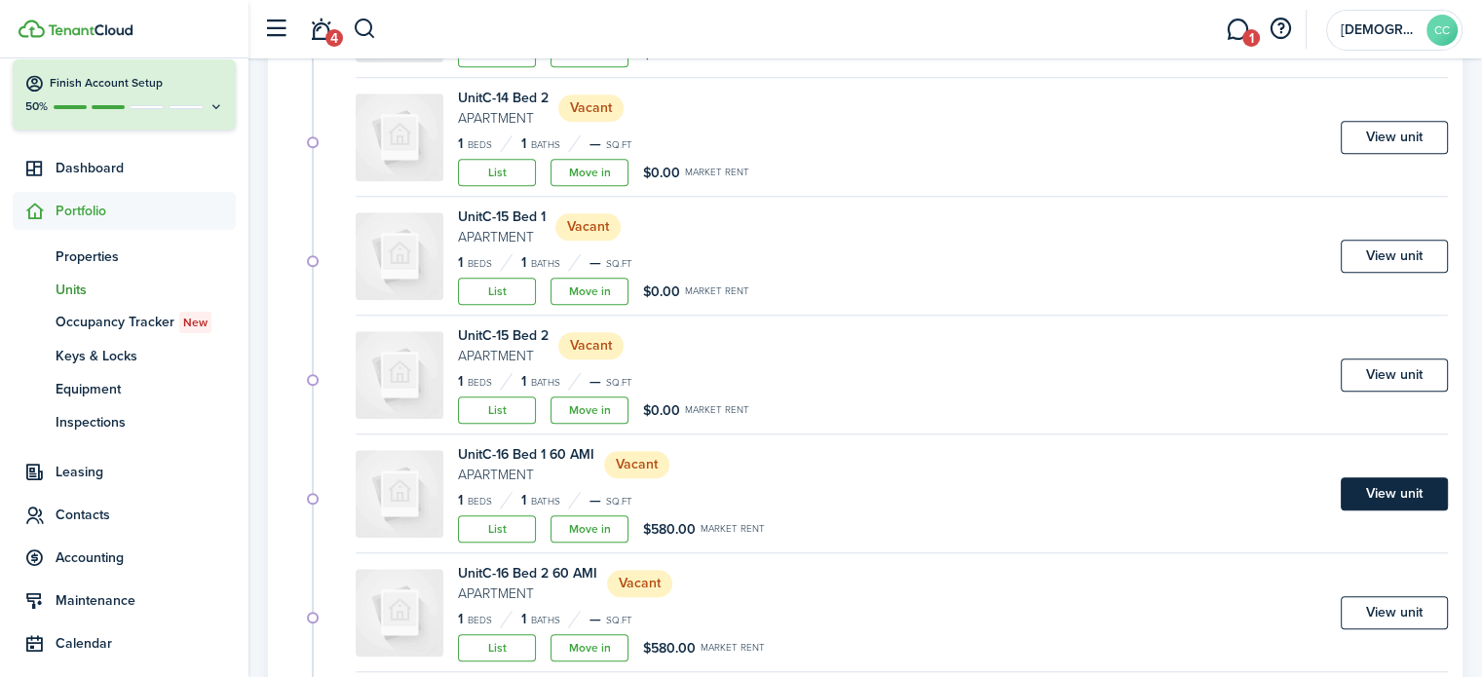
click at [1403, 493] on link "View unit" at bounding box center [1394, 494] width 107 height 33
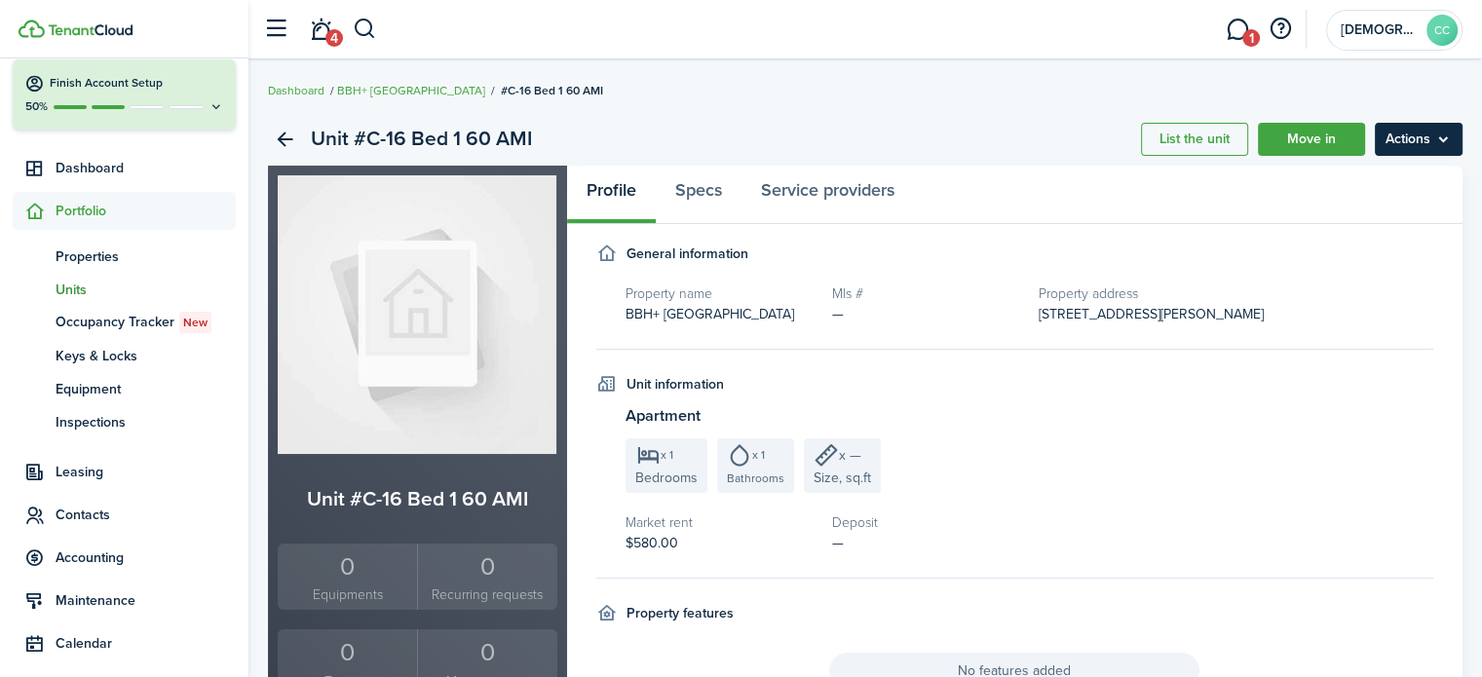
click at [1418, 147] on menu-btn "Actions" at bounding box center [1419, 139] width 88 height 33
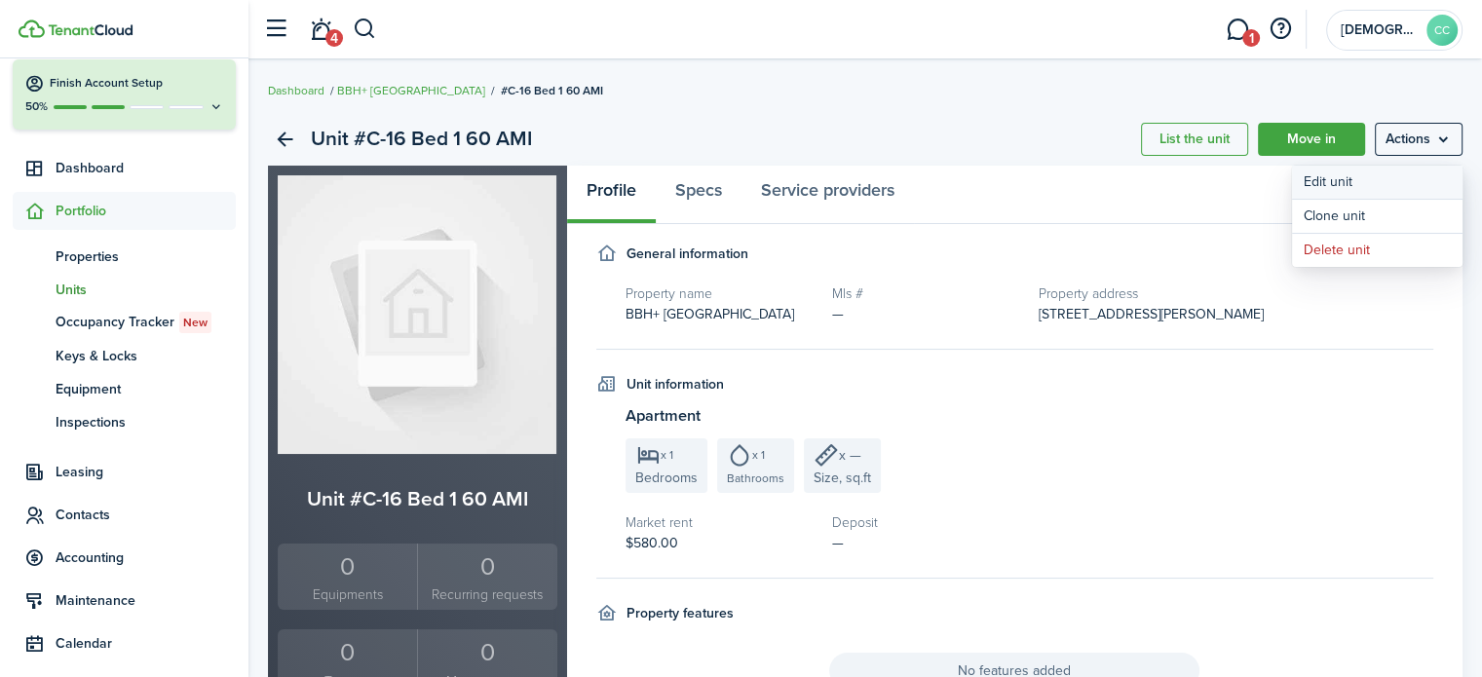
click at [1333, 185] on link "Edit unit" at bounding box center [1377, 182] width 171 height 33
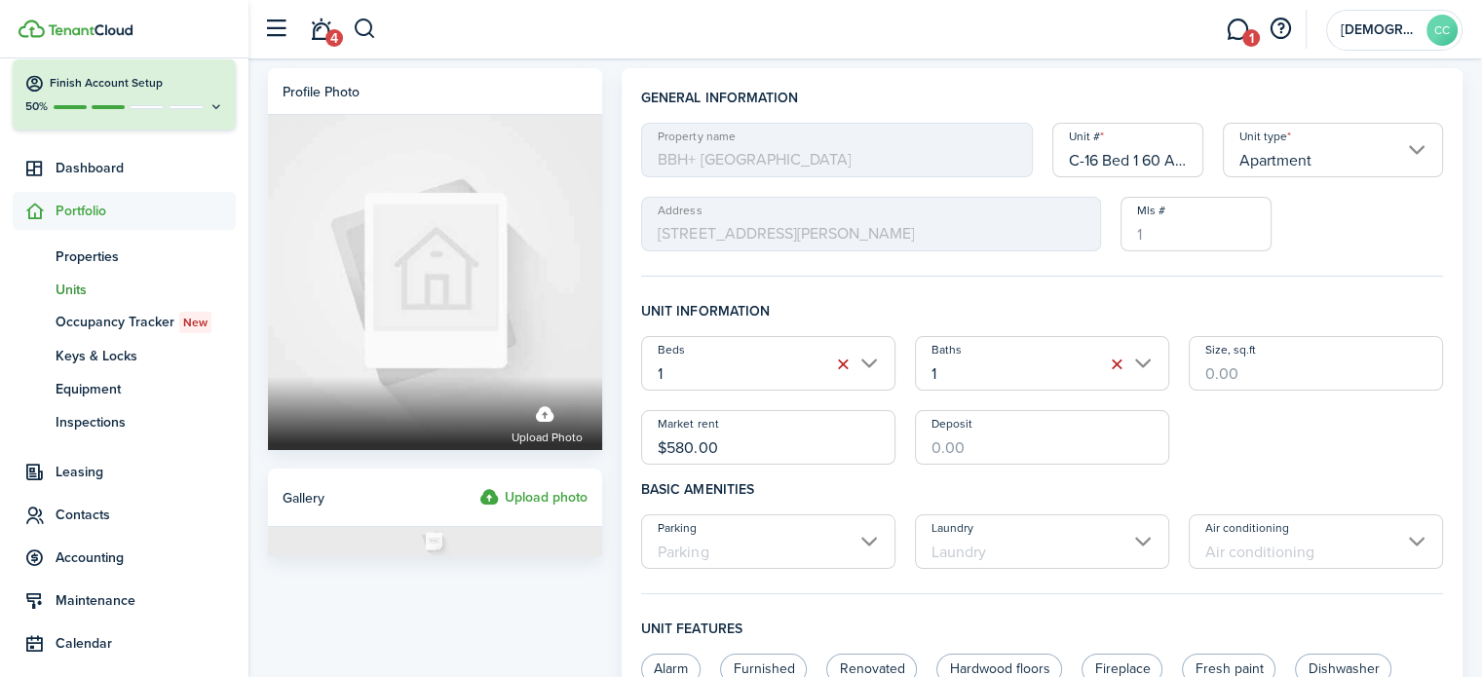
click at [1183, 160] on input "C-16 Bed 1 60 AMI" at bounding box center [1129, 150] width 152 height 55
type input "C-16 Bed 1"
click at [744, 450] on input "$580.00" at bounding box center [768, 437] width 254 height 55
type input "$"
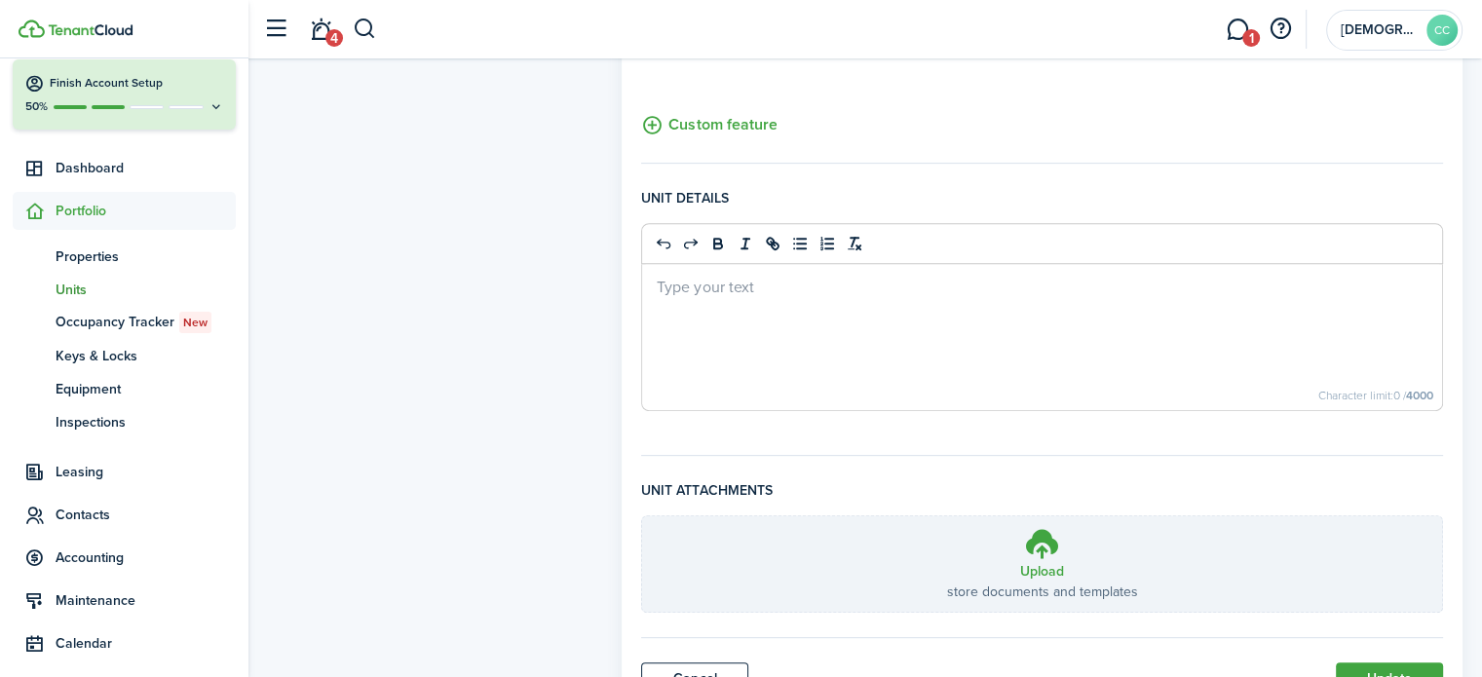
scroll to position [820, 0]
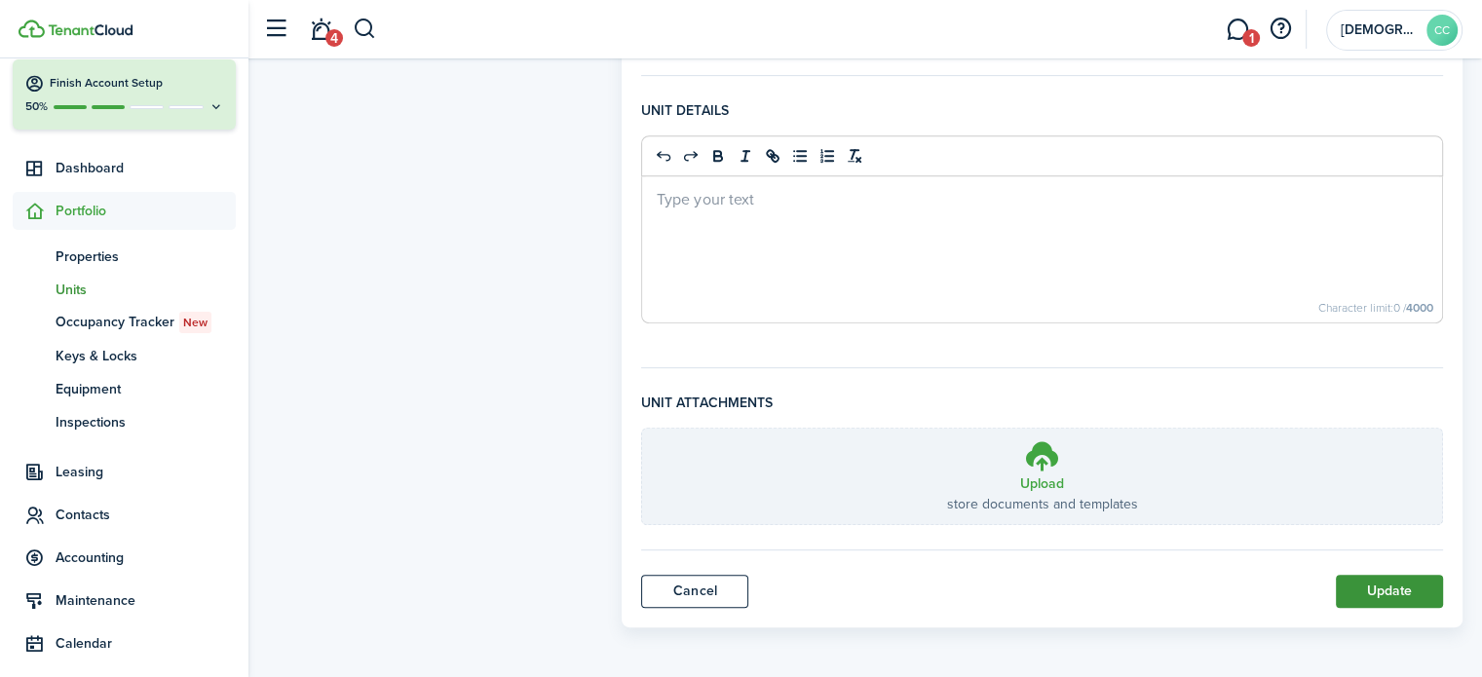
click at [1396, 584] on button "Update" at bounding box center [1389, 591] width 107 height 33
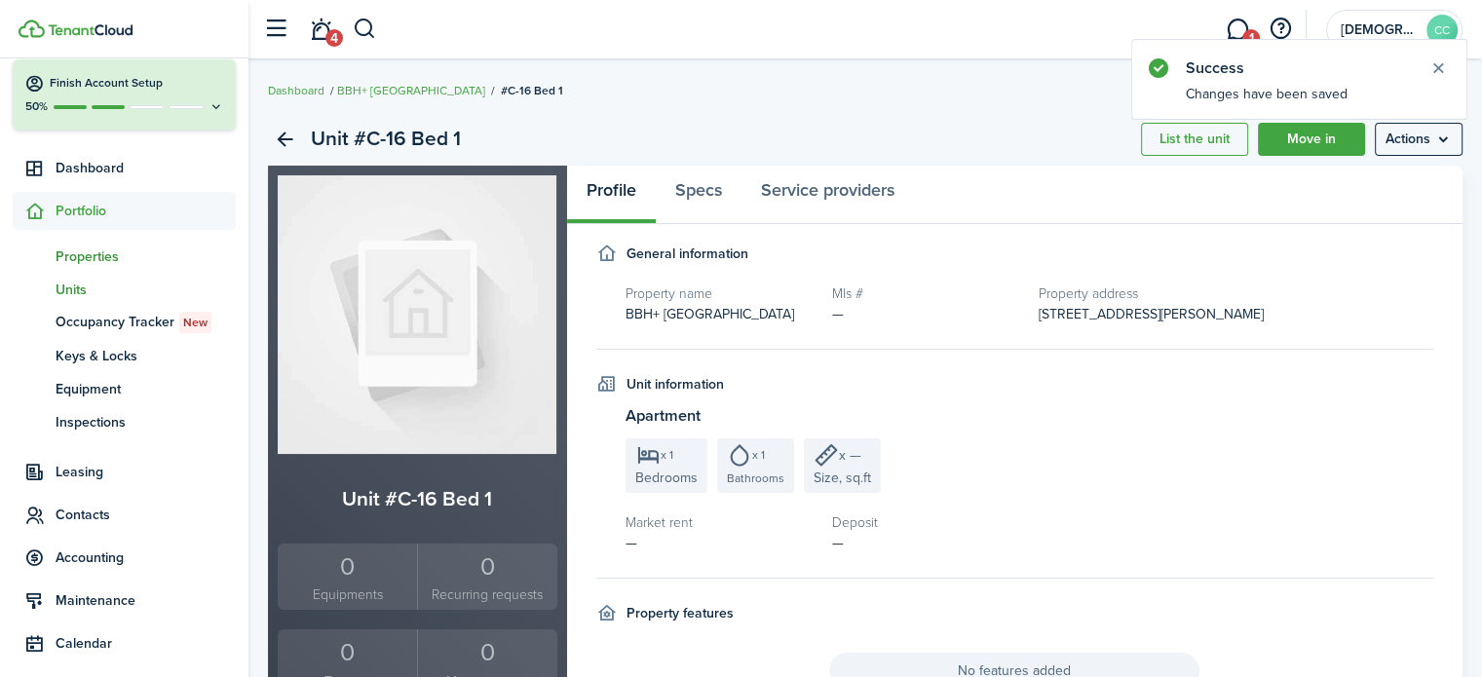
click at [78, 254] on span "Properties" at bounding box center [146, 257] width 180 height 20
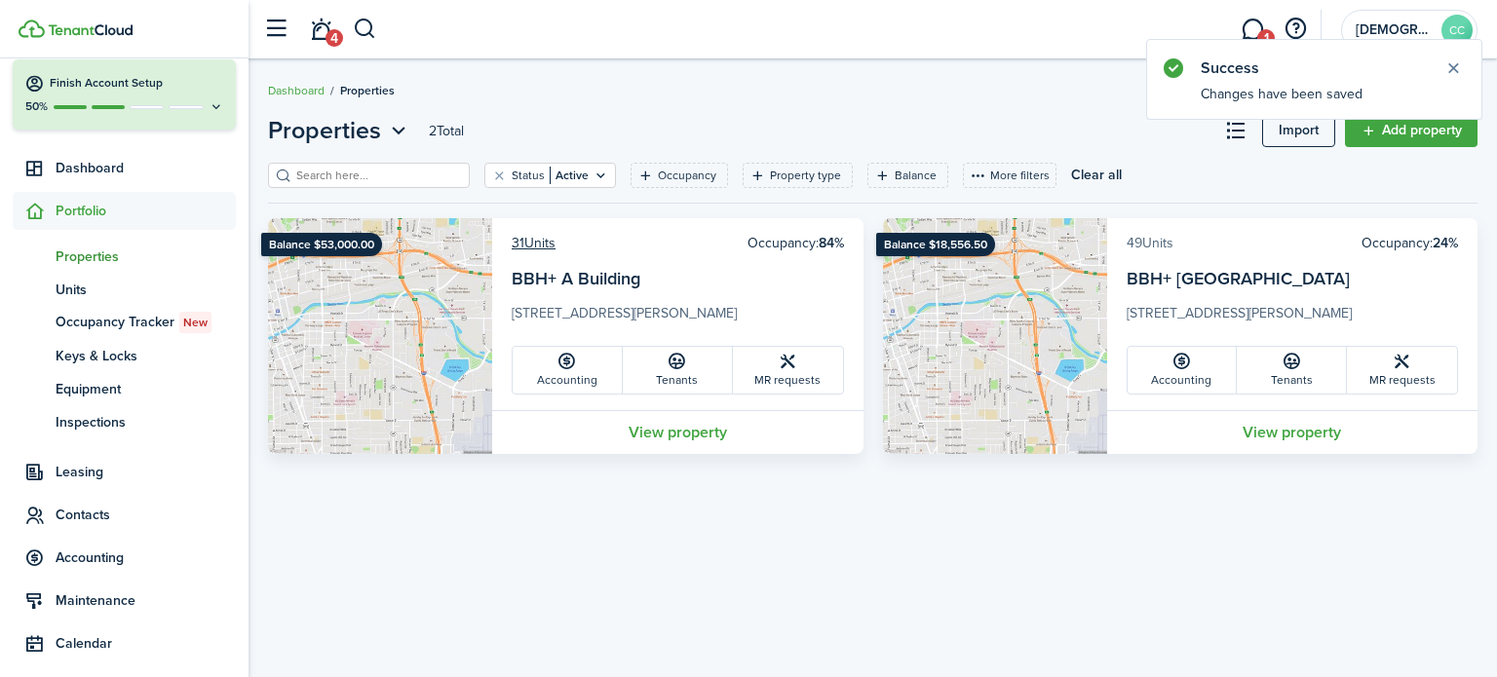
click at [1155, 246] on link "49 Units" at bounding box center [1150, 243] width 47 height 20
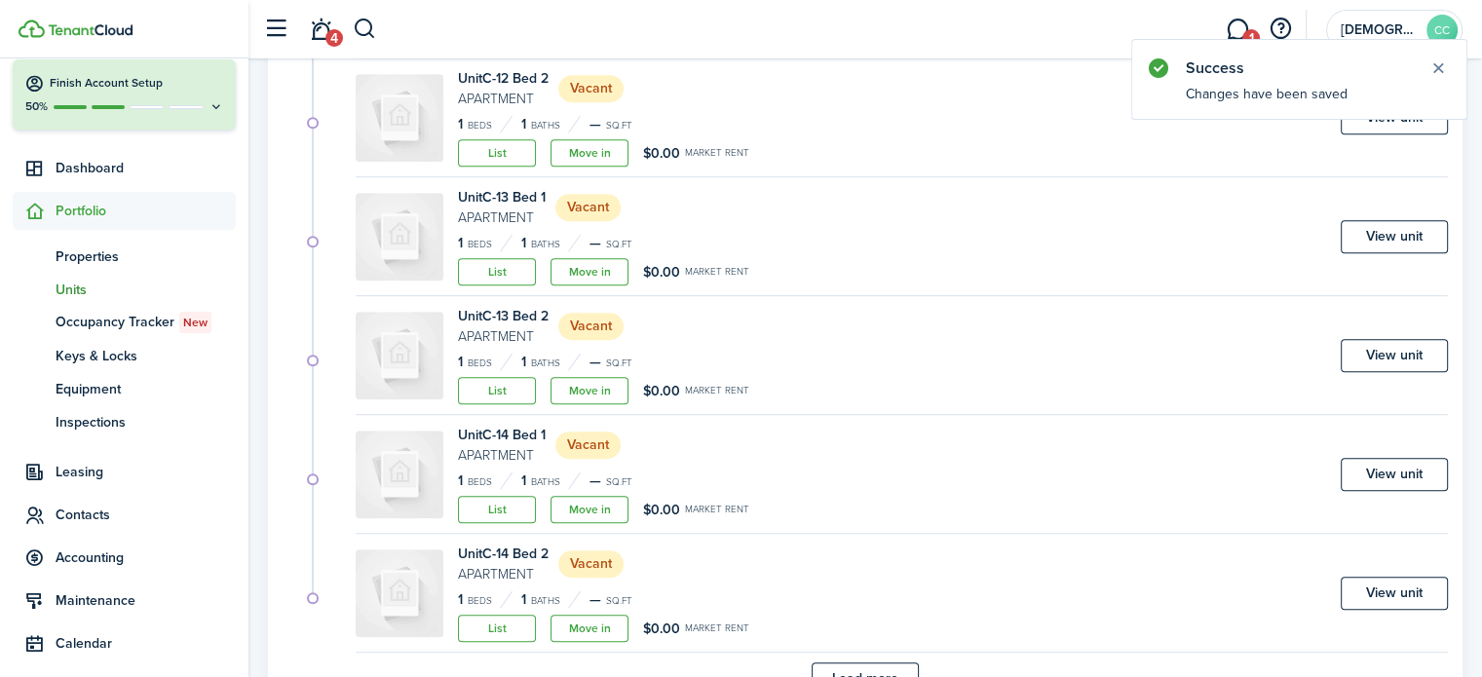
scroll to position [1186, 0]
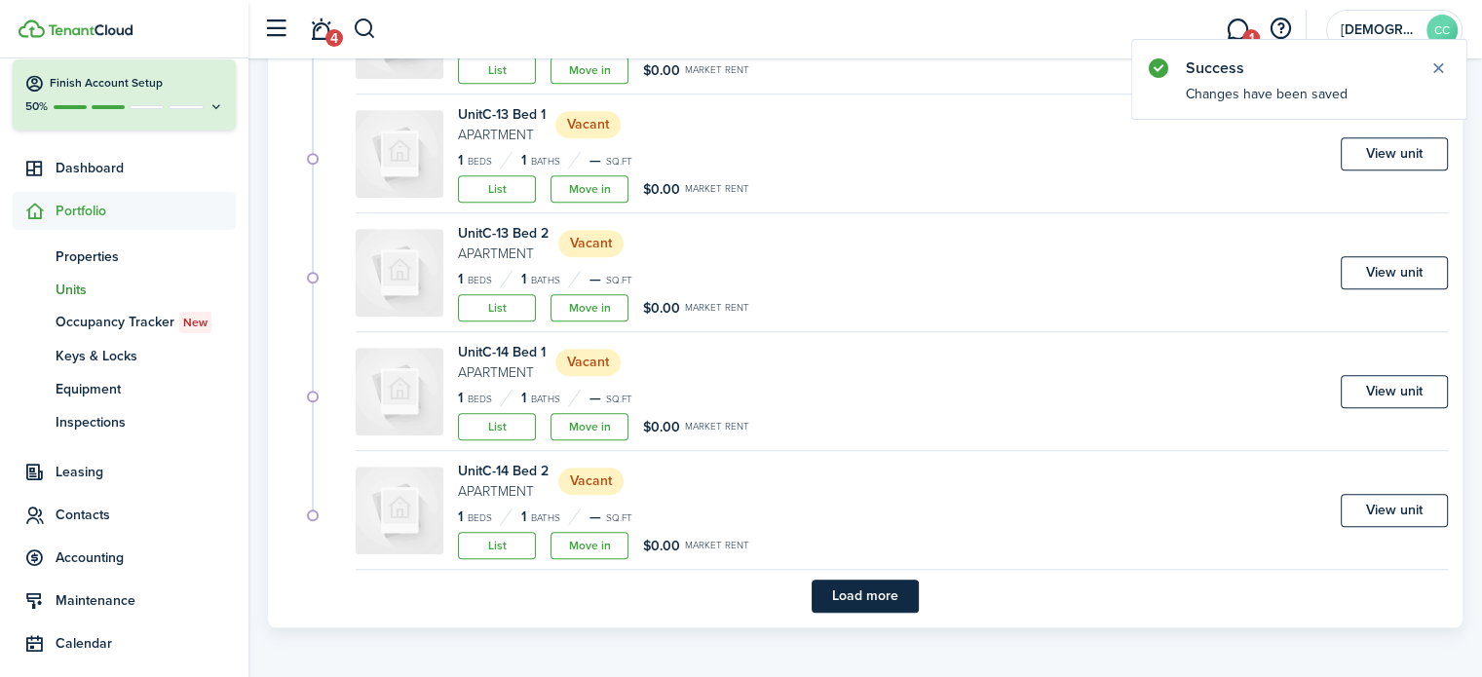
click at [879, 593] on button "Load more" at bounding box center [865, 596] width 107 height 33
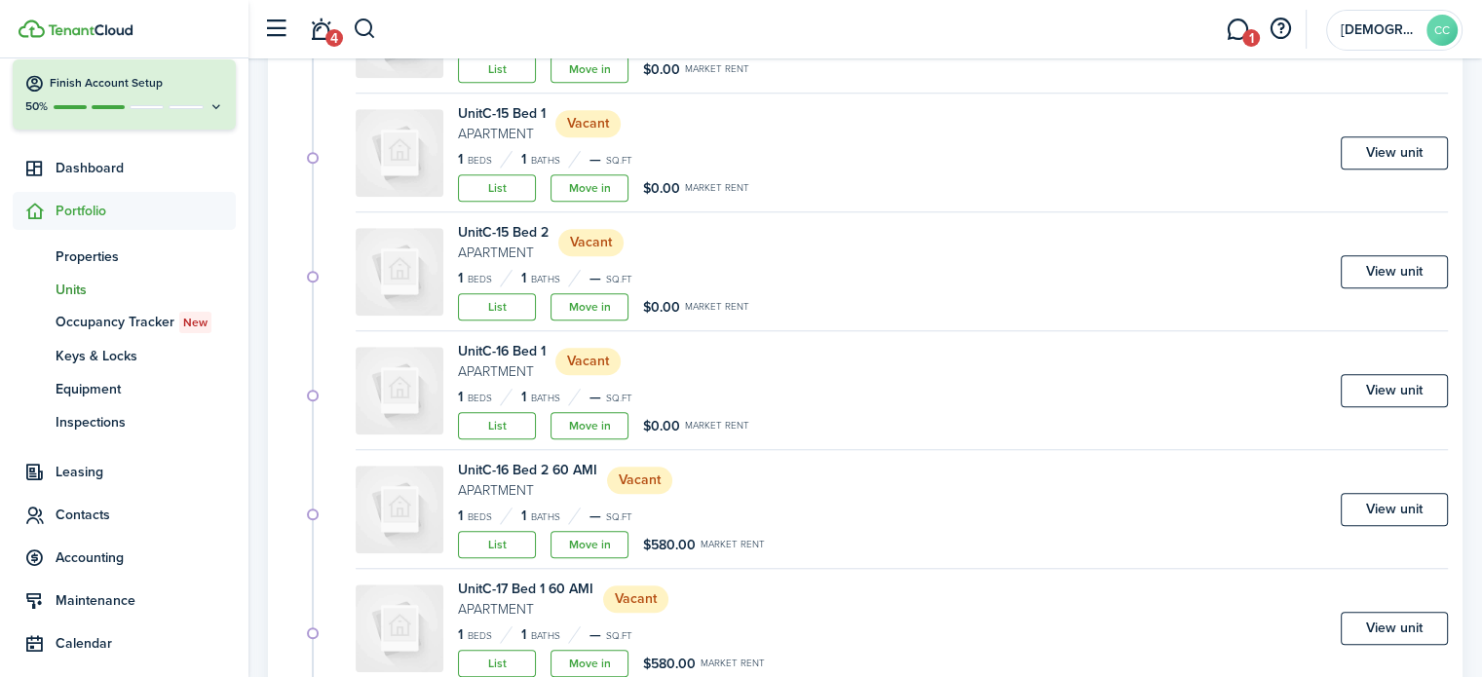
scroll to position [1666, 0]
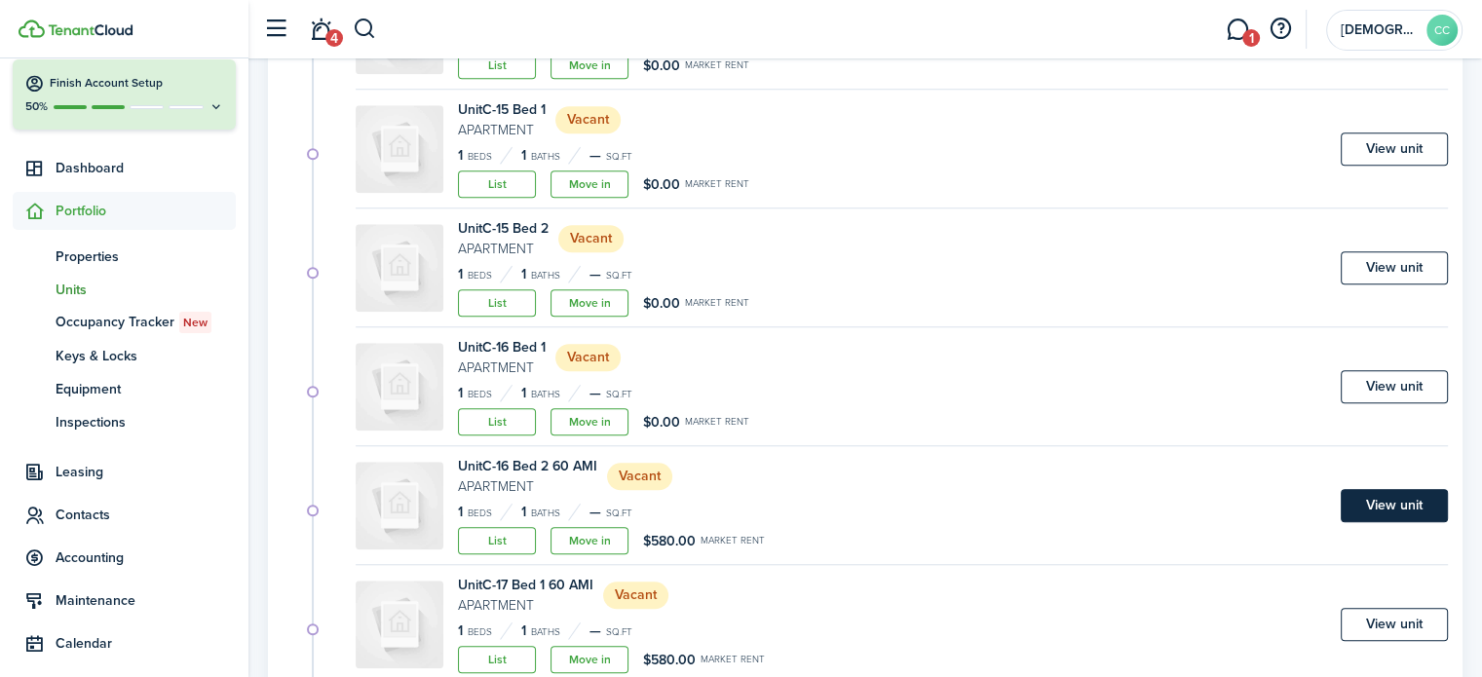
click at [1397, 507] on link "View unit" at bounding box center [1394, 505] width 107 height 33
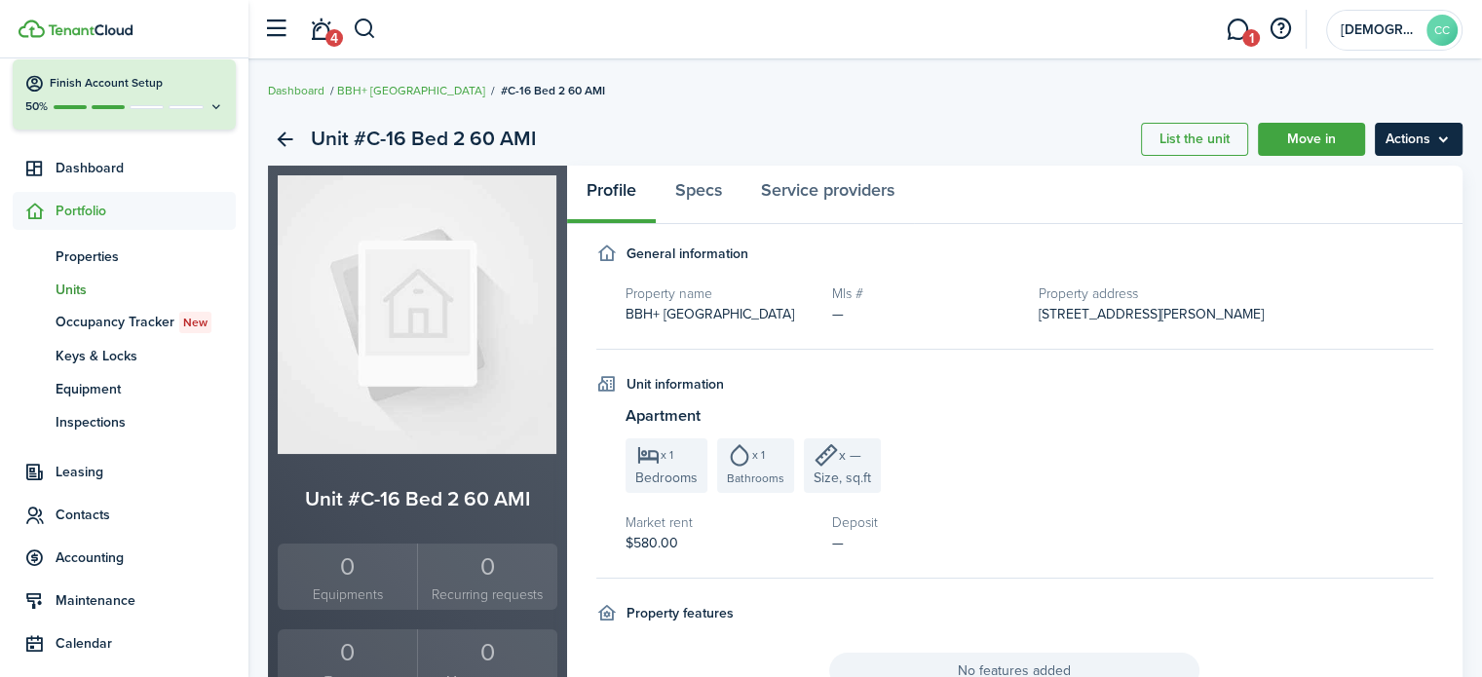
click at [1422, 140] on menu-btn "Actions" at bounding box center [1419, 139] width 88 height 33
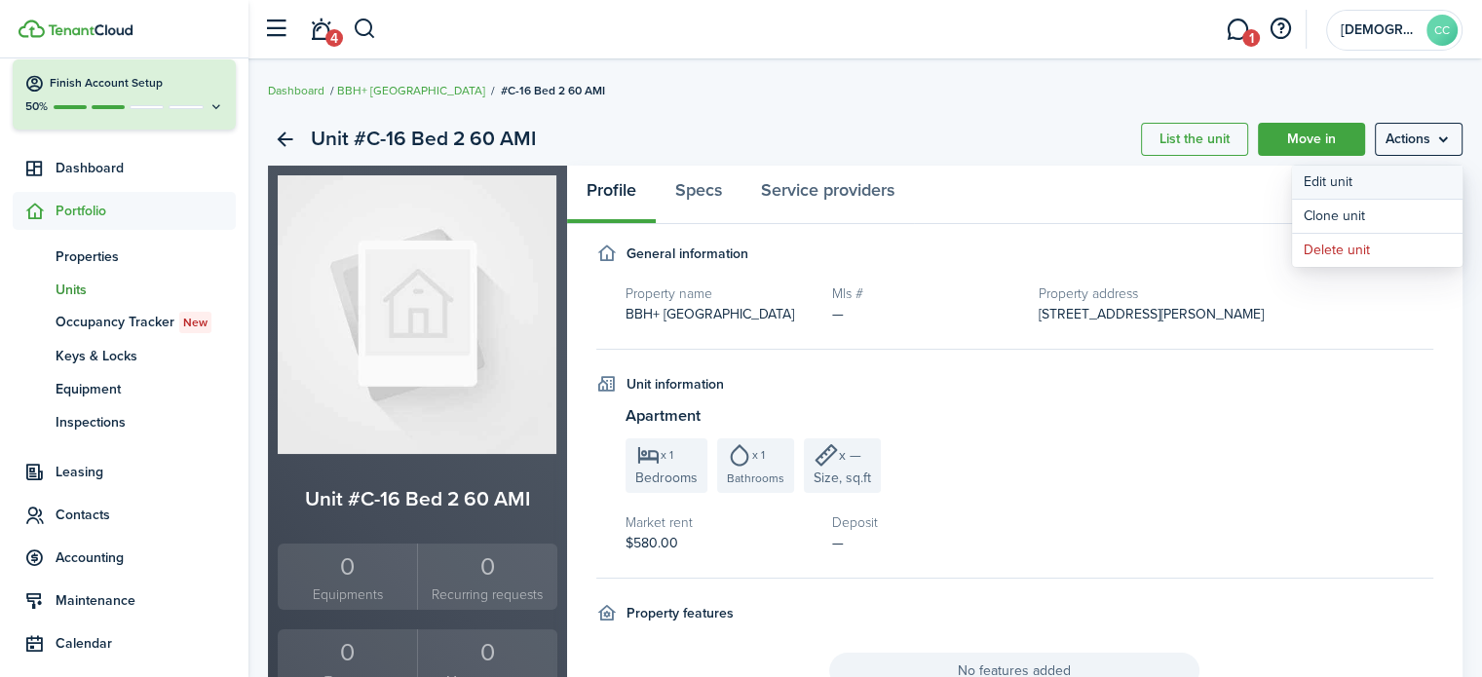
click at [1349, 178] on link "Edit unit" at bounding box center [1377, 182] width 171 height 33
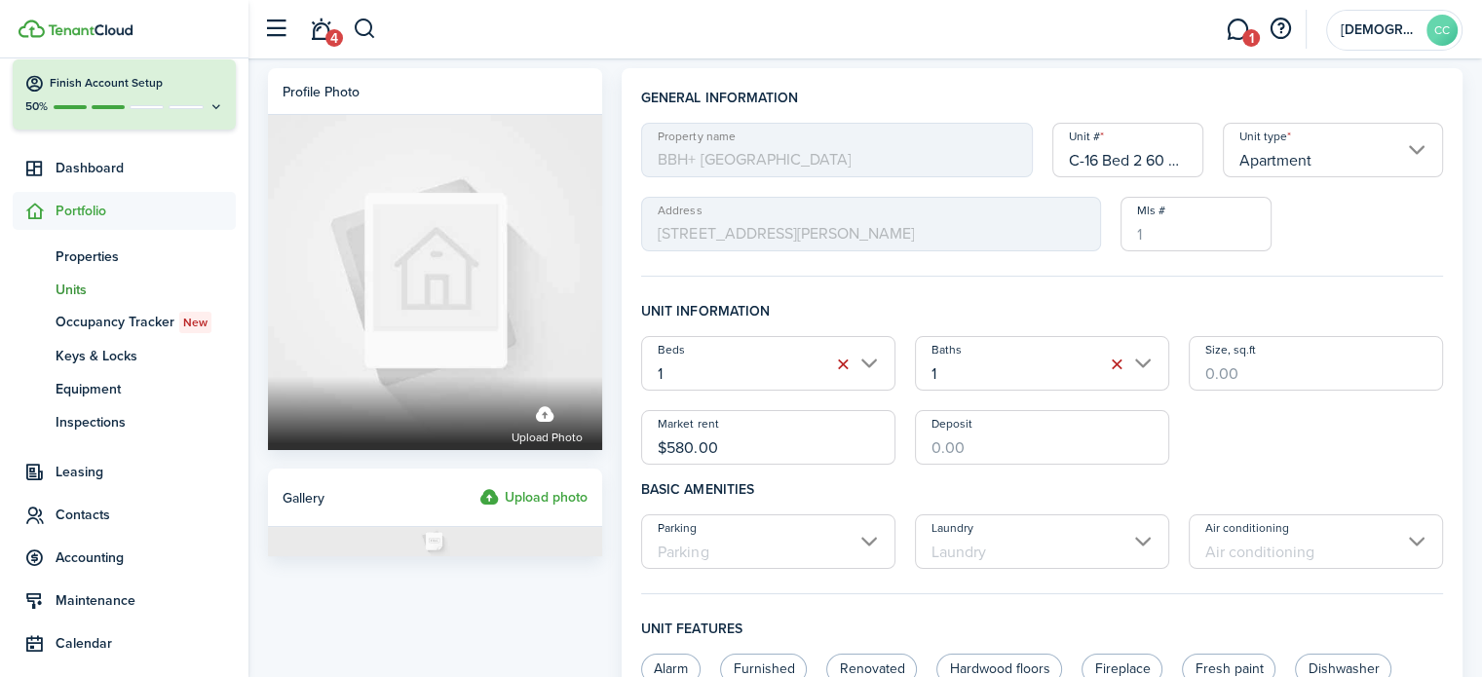
click at [1166, 156] on input "C-16 Bed 2 60 AMI" at bounding box center [1129, 150] width 152 height 55
type input "C-16 Bed 2"
click at [747, 453] on input "$580.00" at bounding box center [768, 437] width 254 height 55
type input "$"
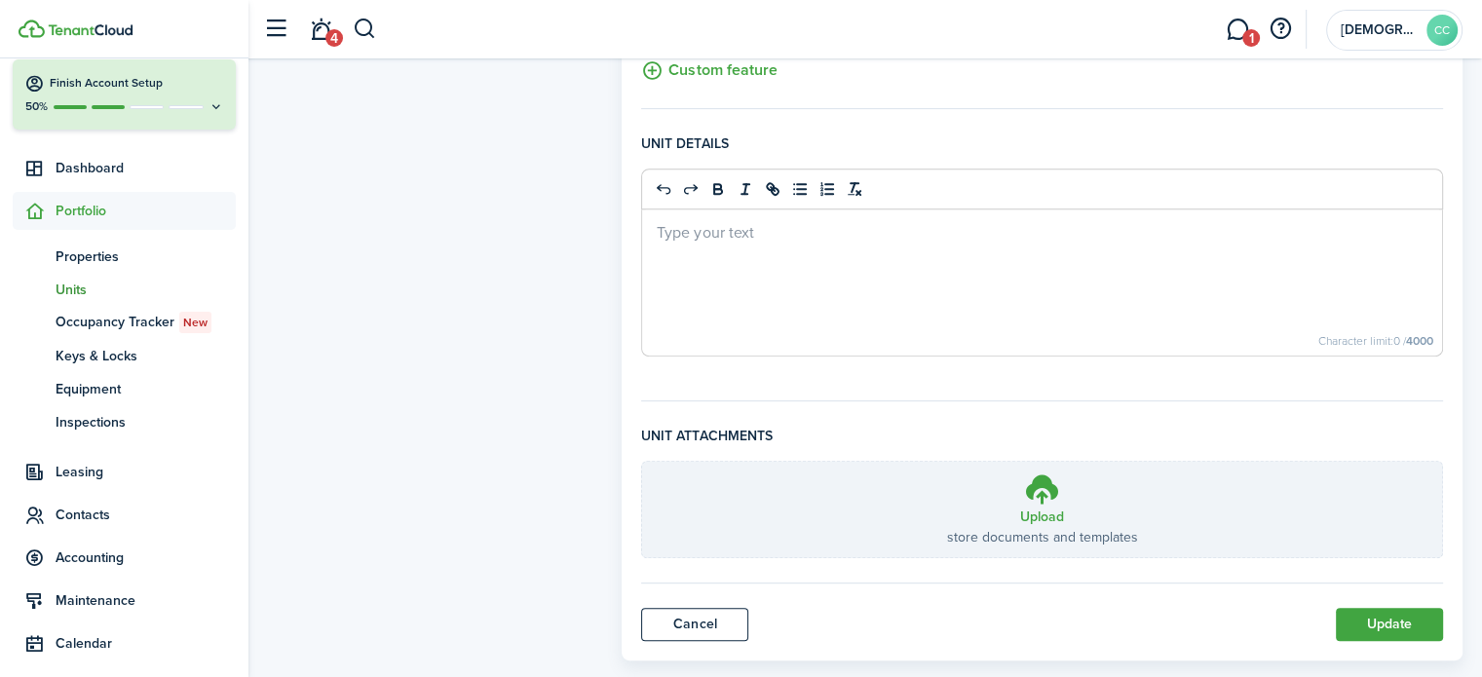
scroll to position [820, 0]
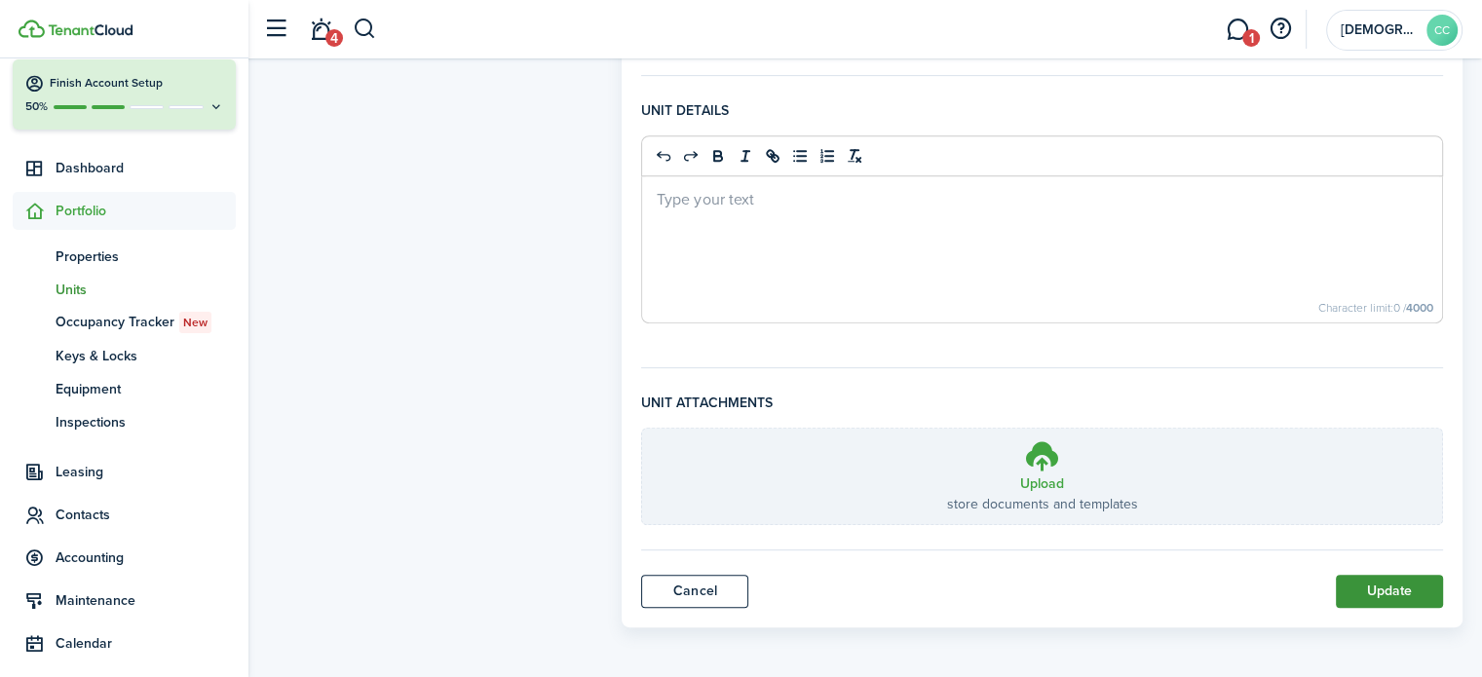
click at [1400, 589] on button "Update" at bounding box center [1389, 591] width 107 height 33
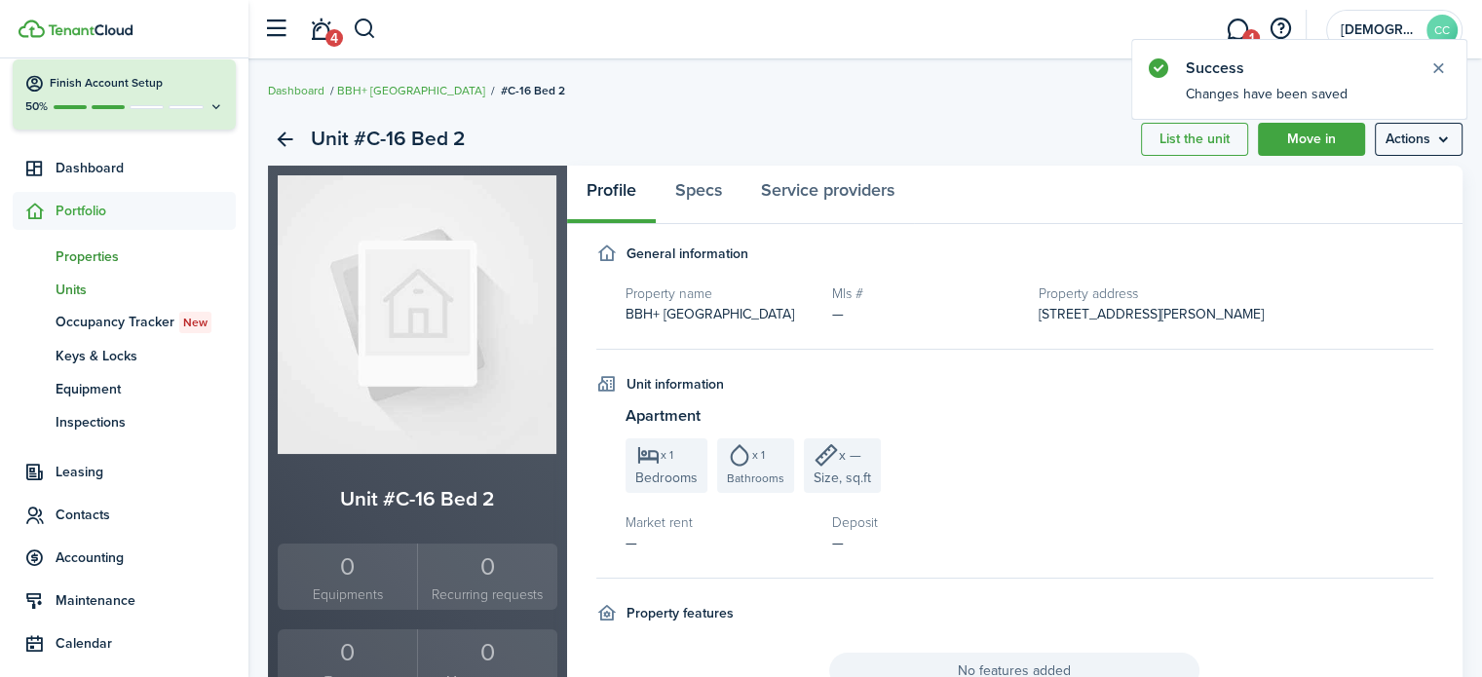
click at [91, 256] on span "Properties" at bounding box center [146, 257] width 180 height 20
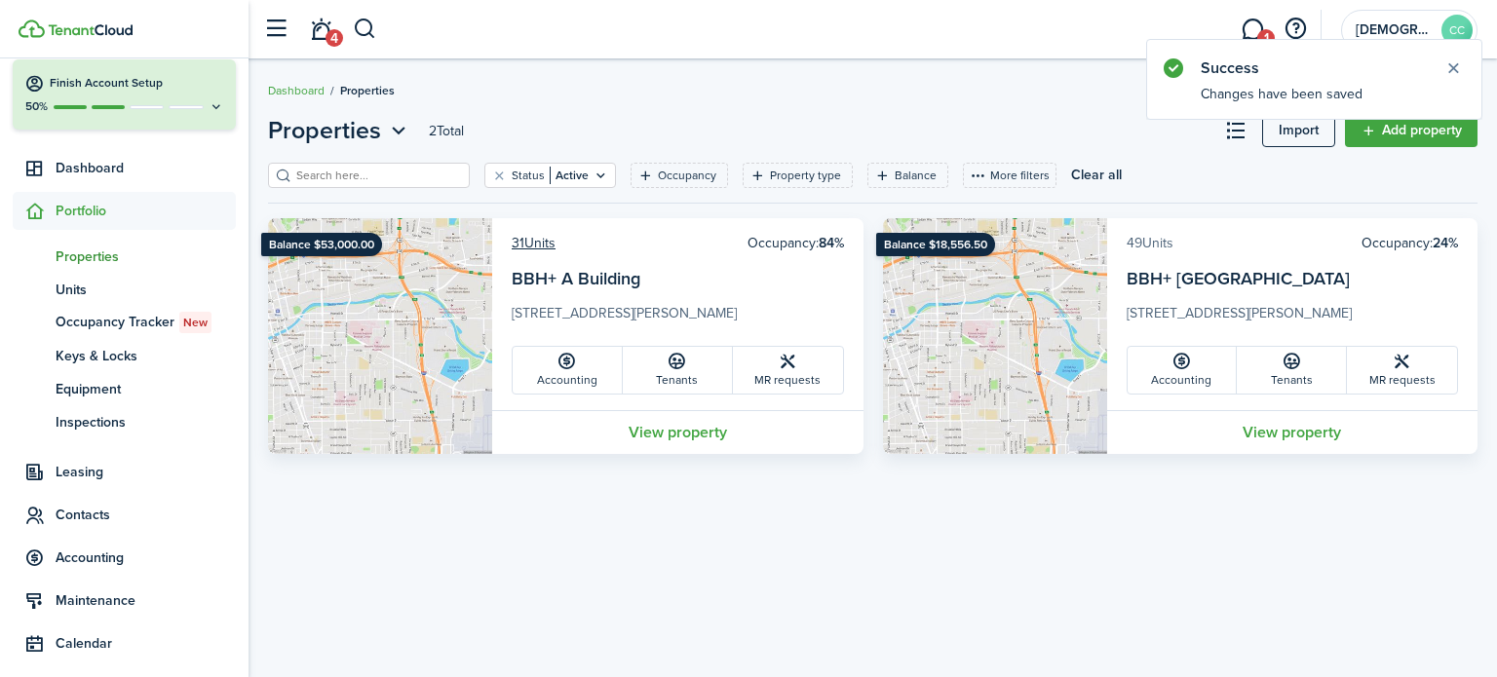
click at [1162, 240] on link "49 Units" at bounding box center [1150, 243] width 47 height 20
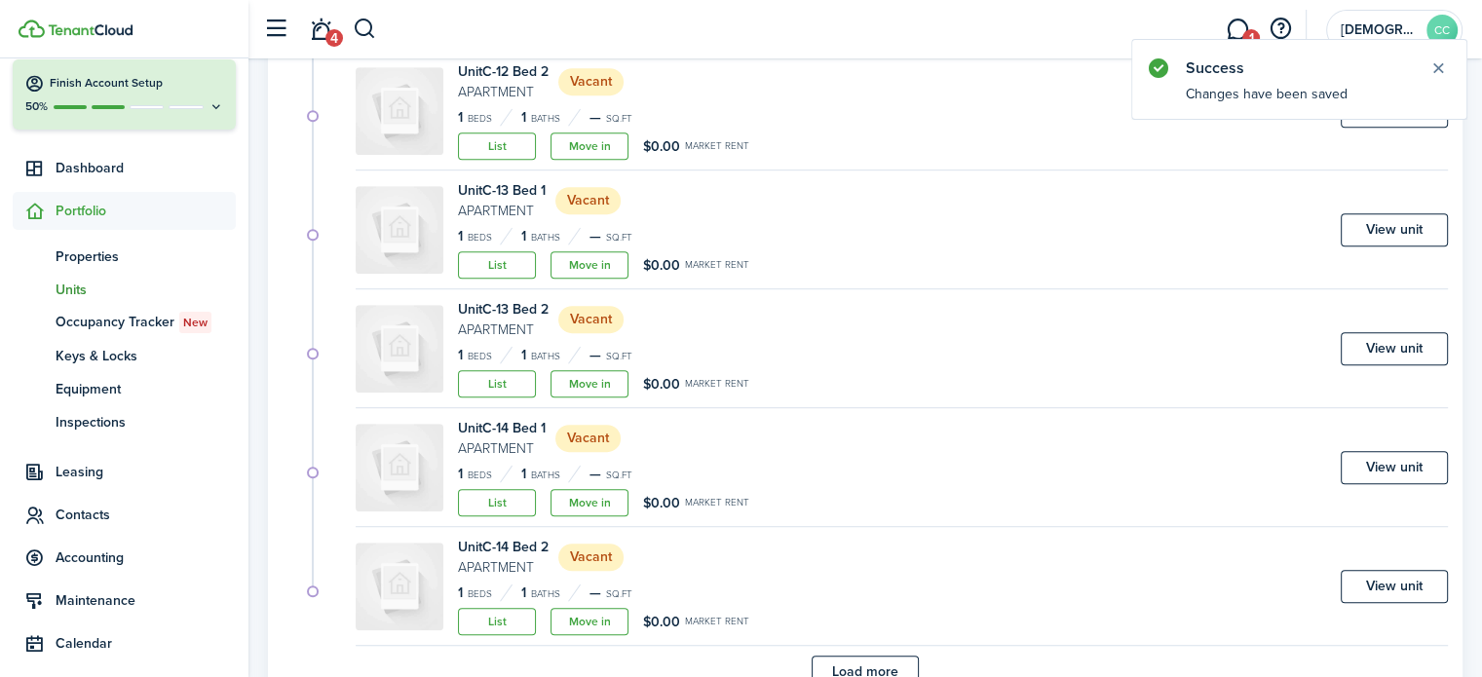
scroll to position [1186, 0]
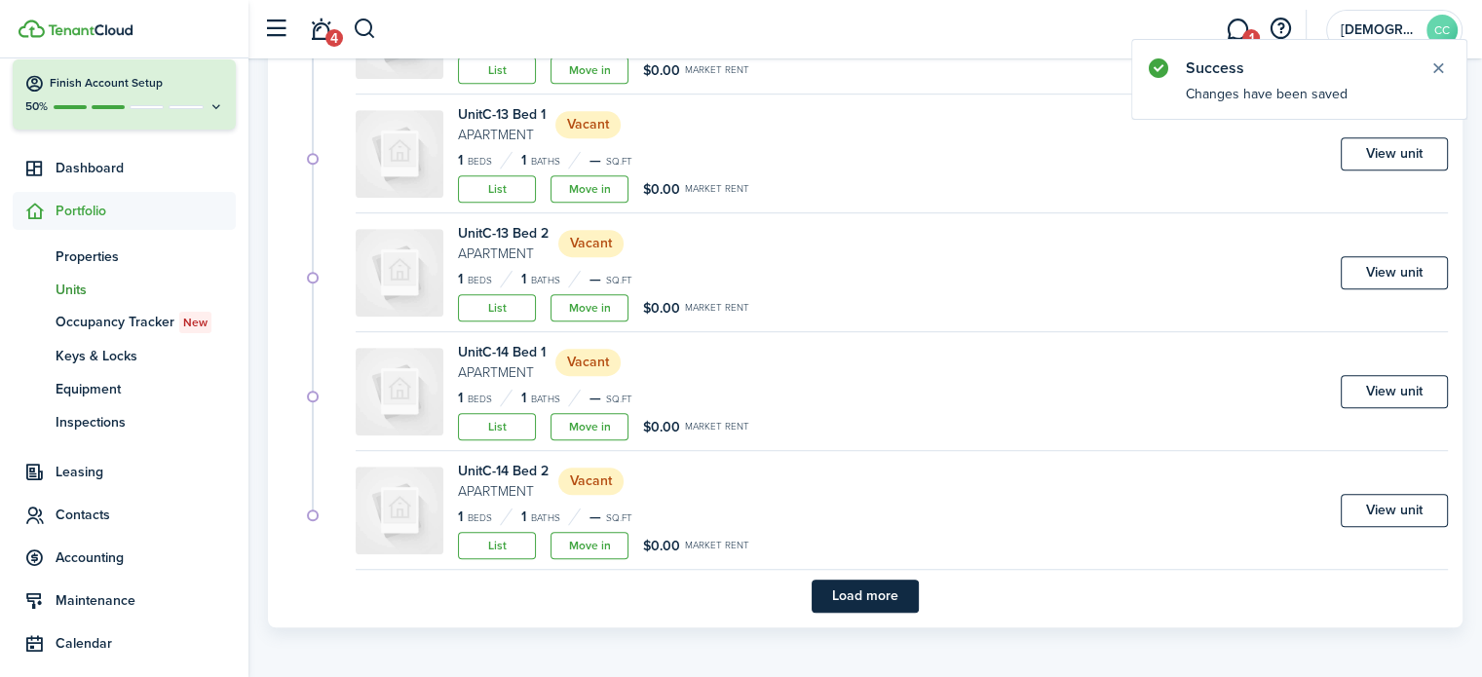
click at [894, 589] on button "Load more" at bounding box center [865, 596] width 107 height 33
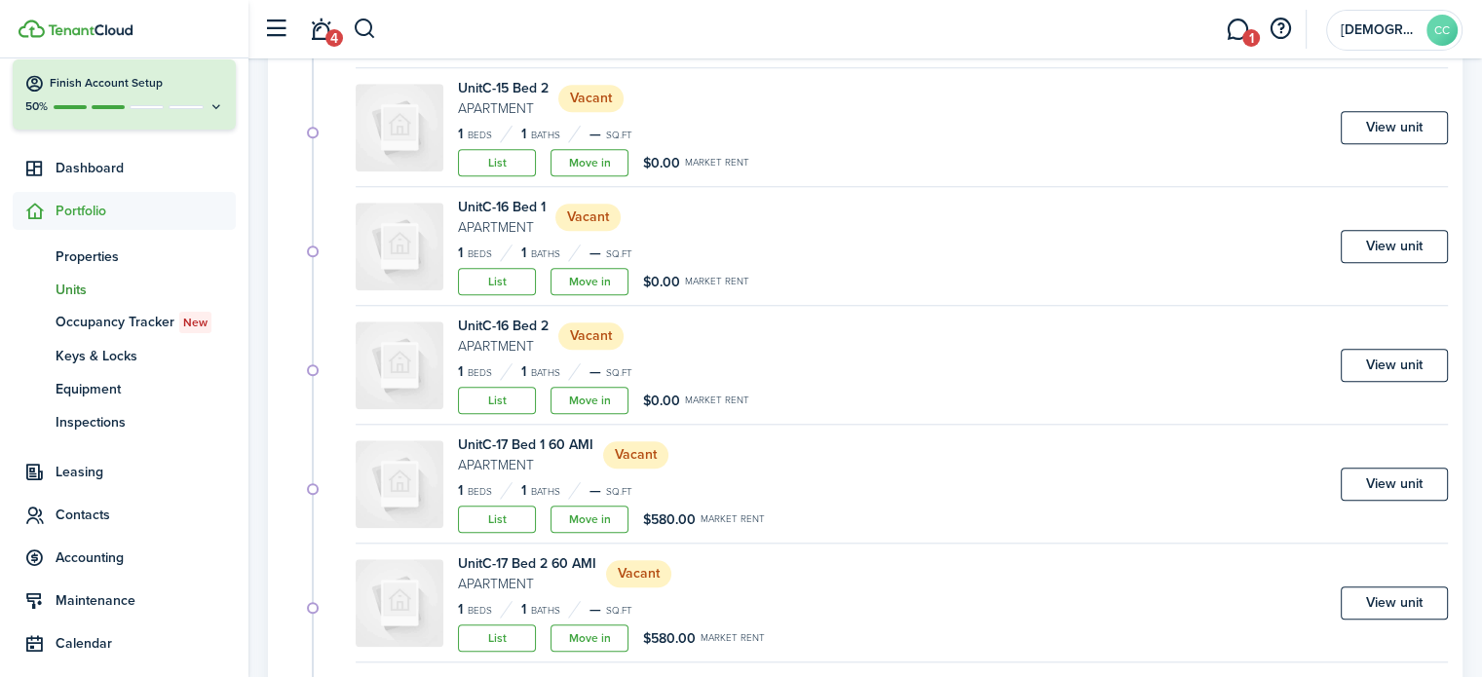
scroll to position [1818, 0]
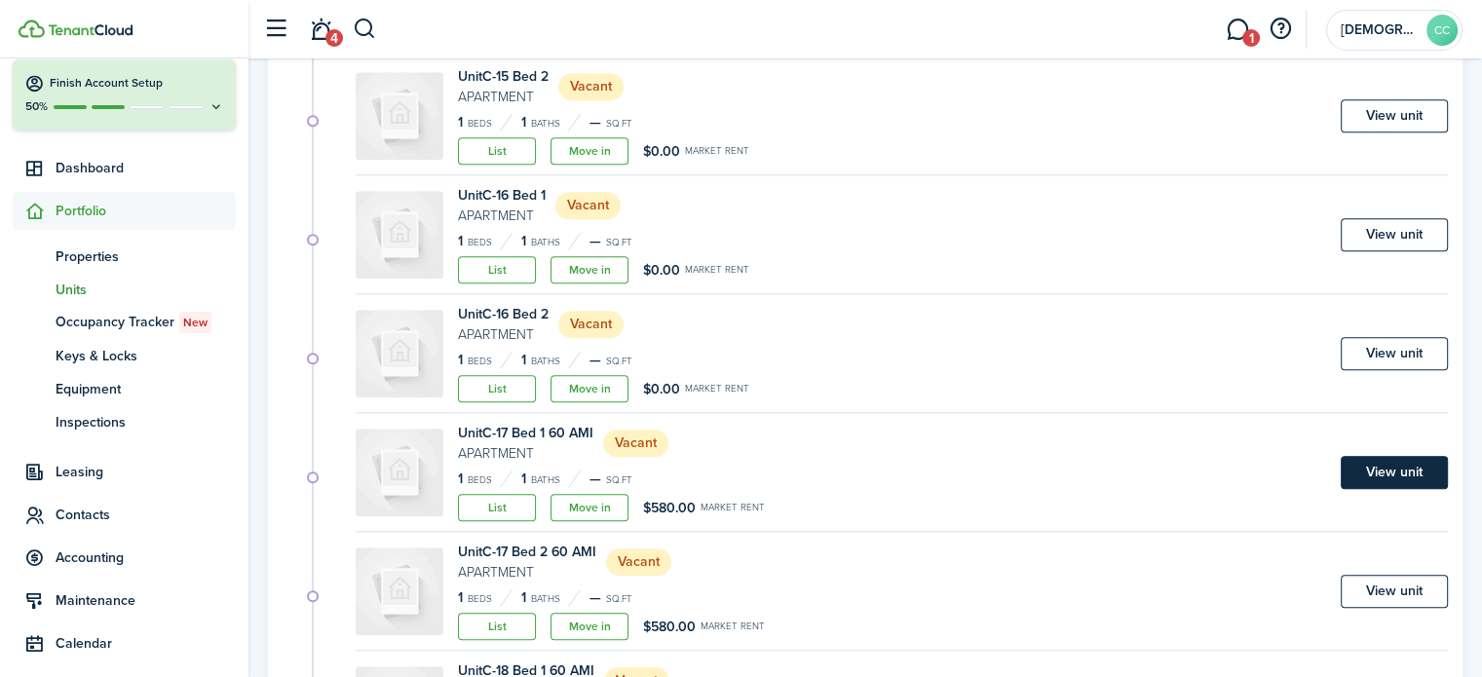
click at [1399, 469] on link "View unit" at bounding box center [1394, 472] width 107 height 33
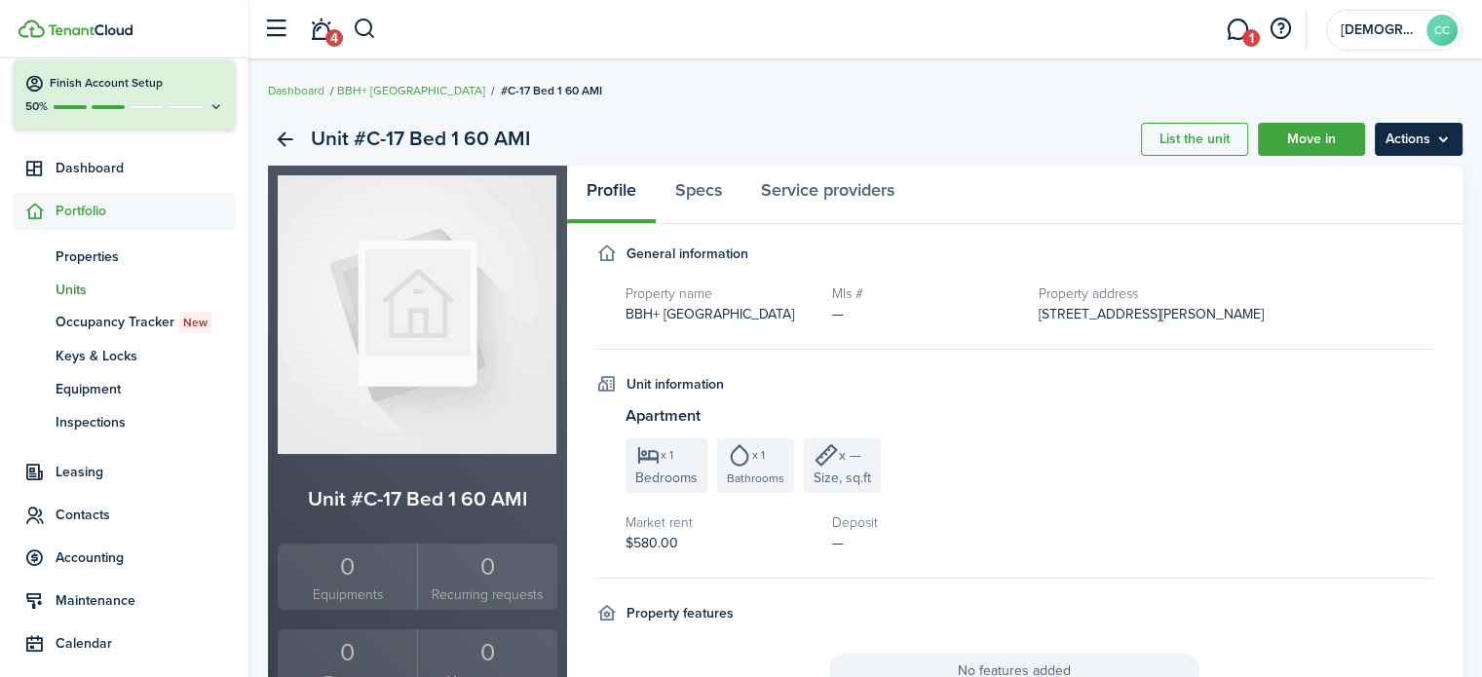
click at [1423, 148] on menu-btn "Actions" at bounding box center [1419, 139] width 88 height 33
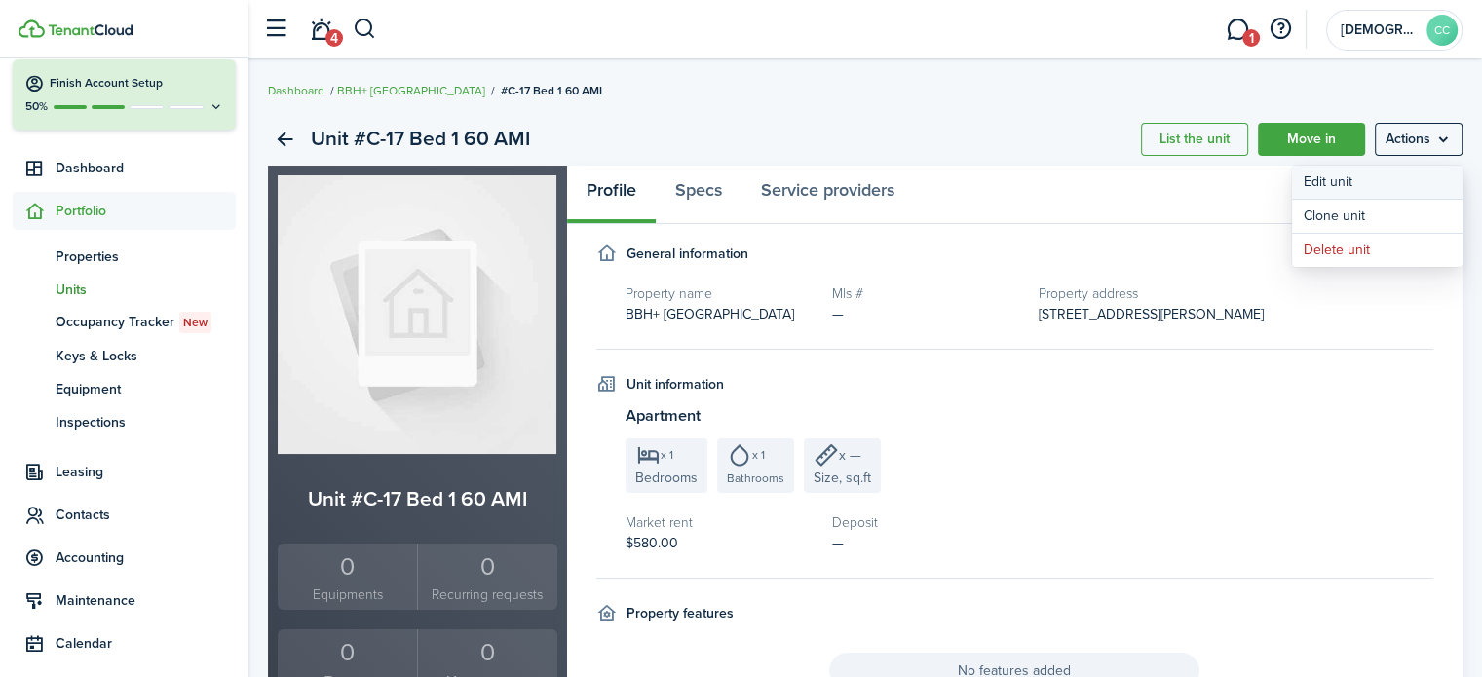
click at [1349, 186] on link "Edit unit" at bounding box center [1377, 182] width 171 height 33
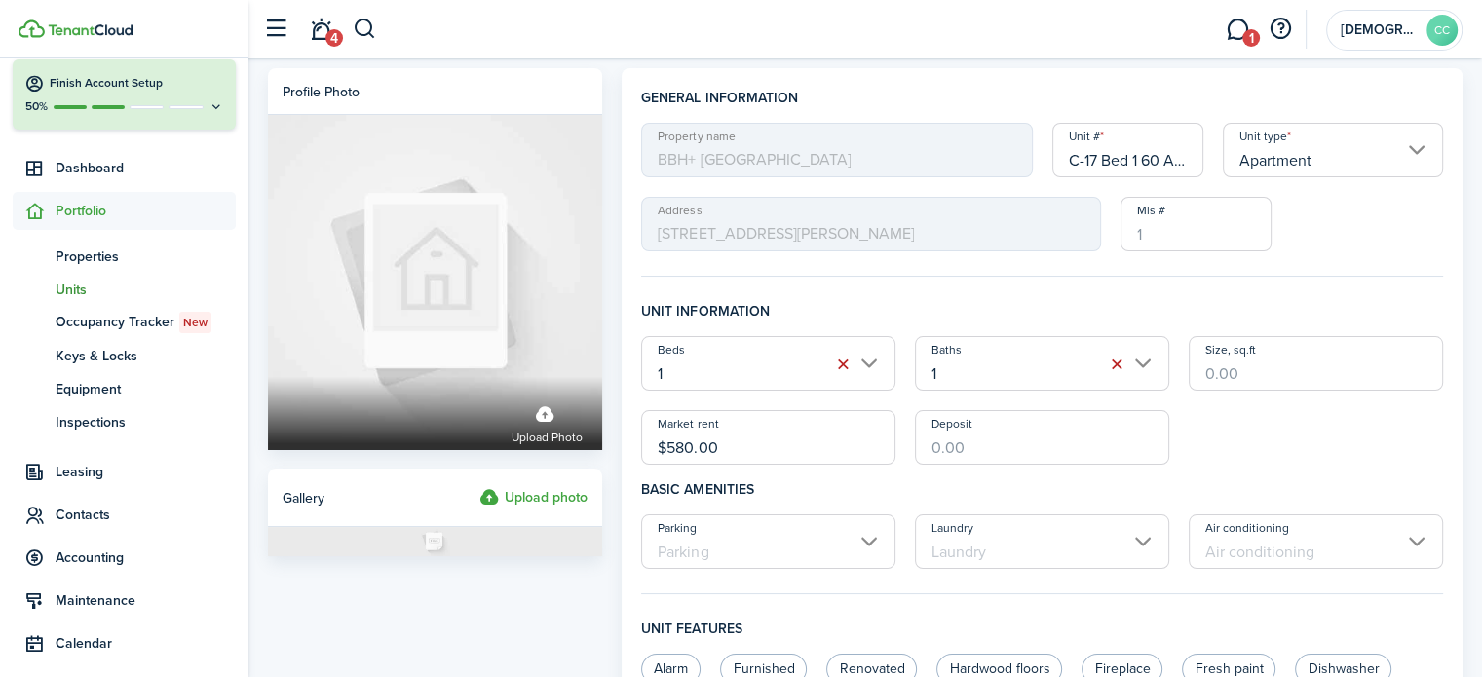
click at [1173, 161] on input "C-17 Bed 1 60 AMI" at bounding box center [1129, 150] width 152 height 55
type input "C-17 Bed 1"
click at [747, 456] on input "$580.00" at bounding box center [768, 437] width 254 height 55
type input "$"
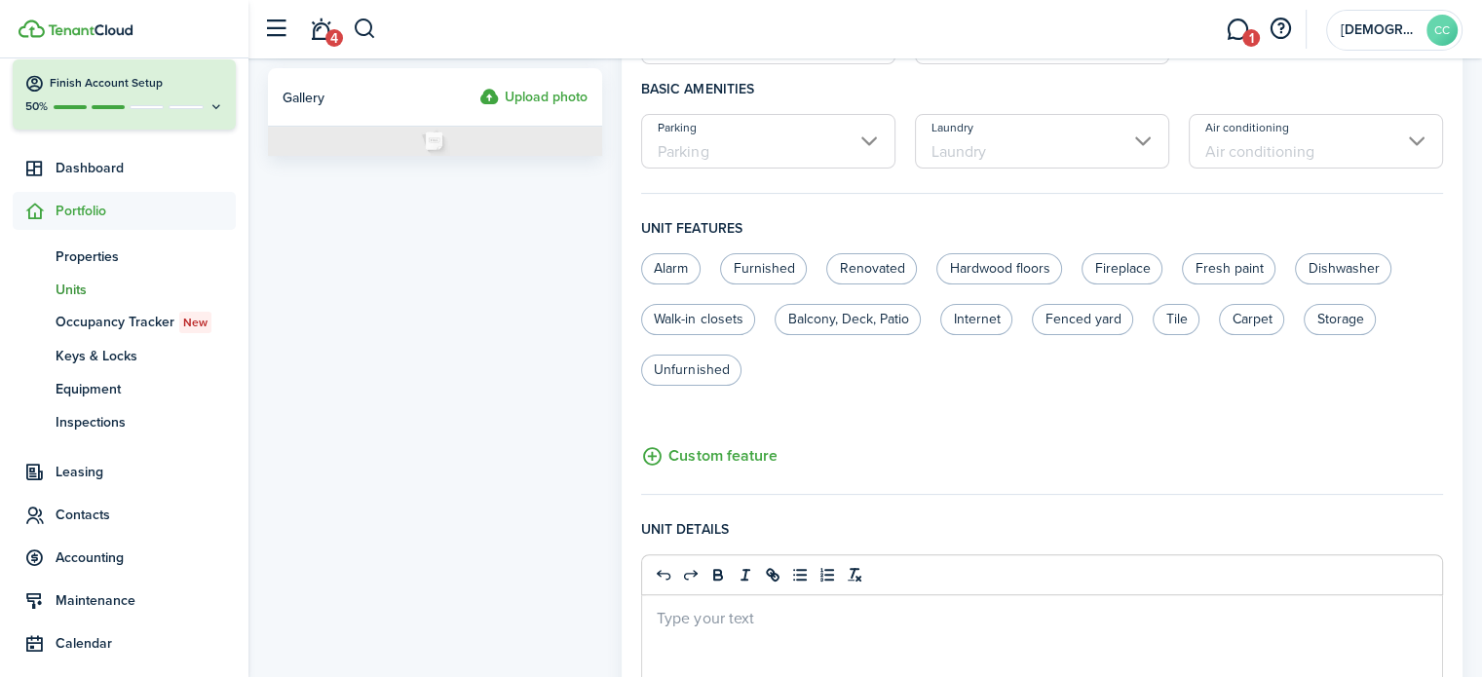
scroll to position [820, 0]
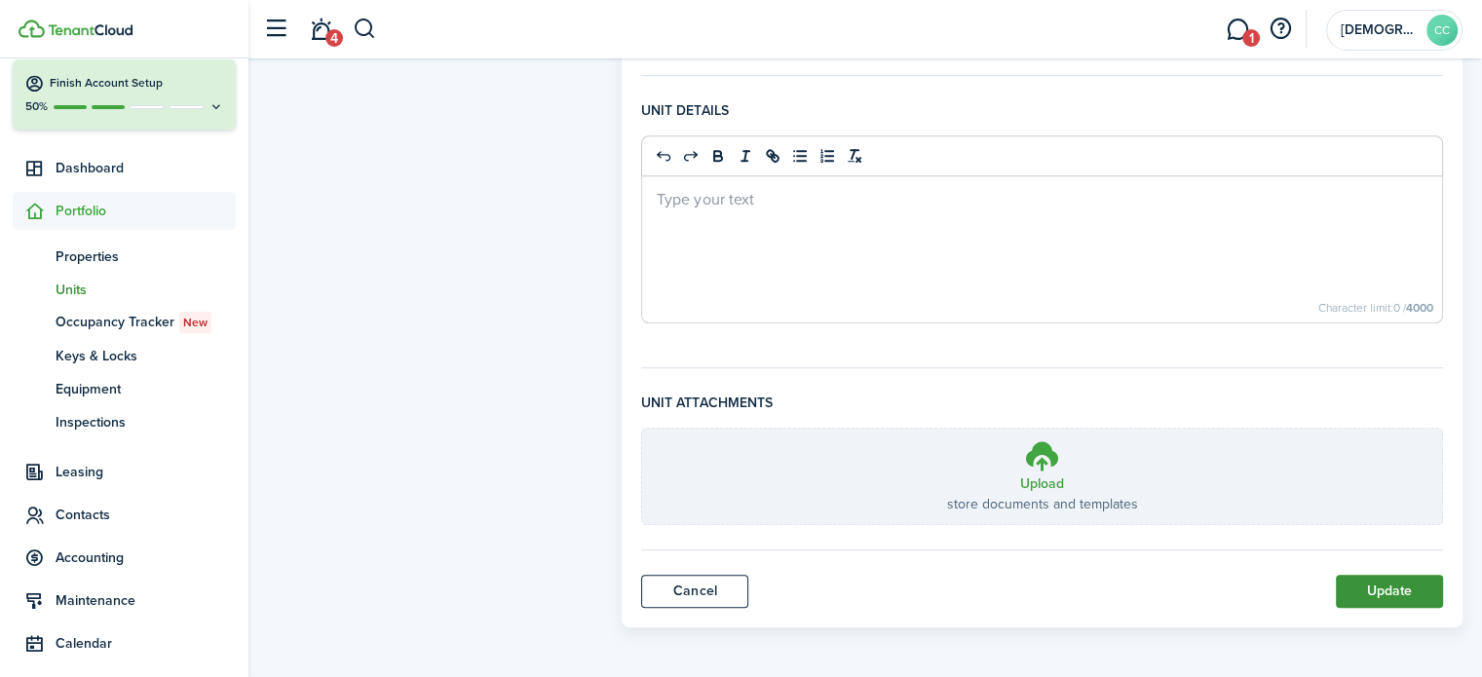
click at [1388, 589] on button "Update" at bounding box center [1389, 591] width 107 height 33
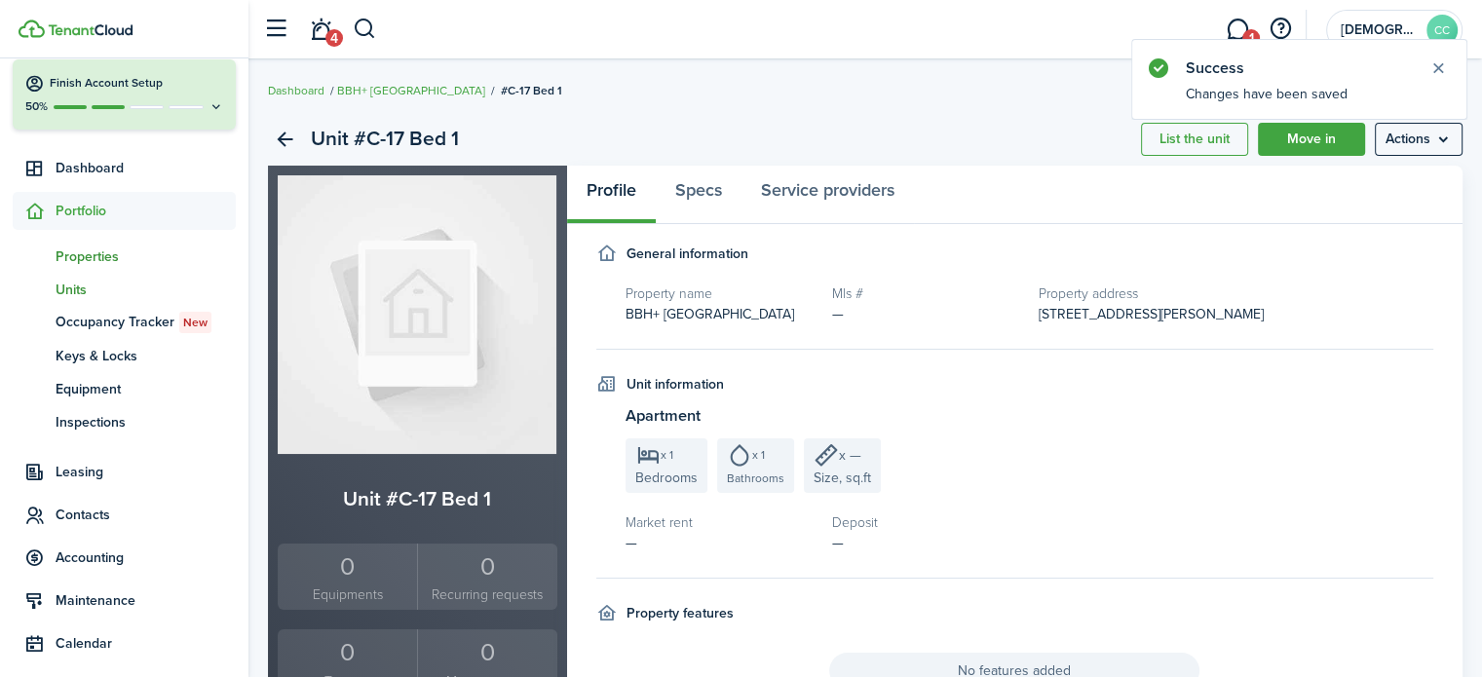
click at [94, 253] on span "Properties" at bounding box center [146, 257] width 180 height 20
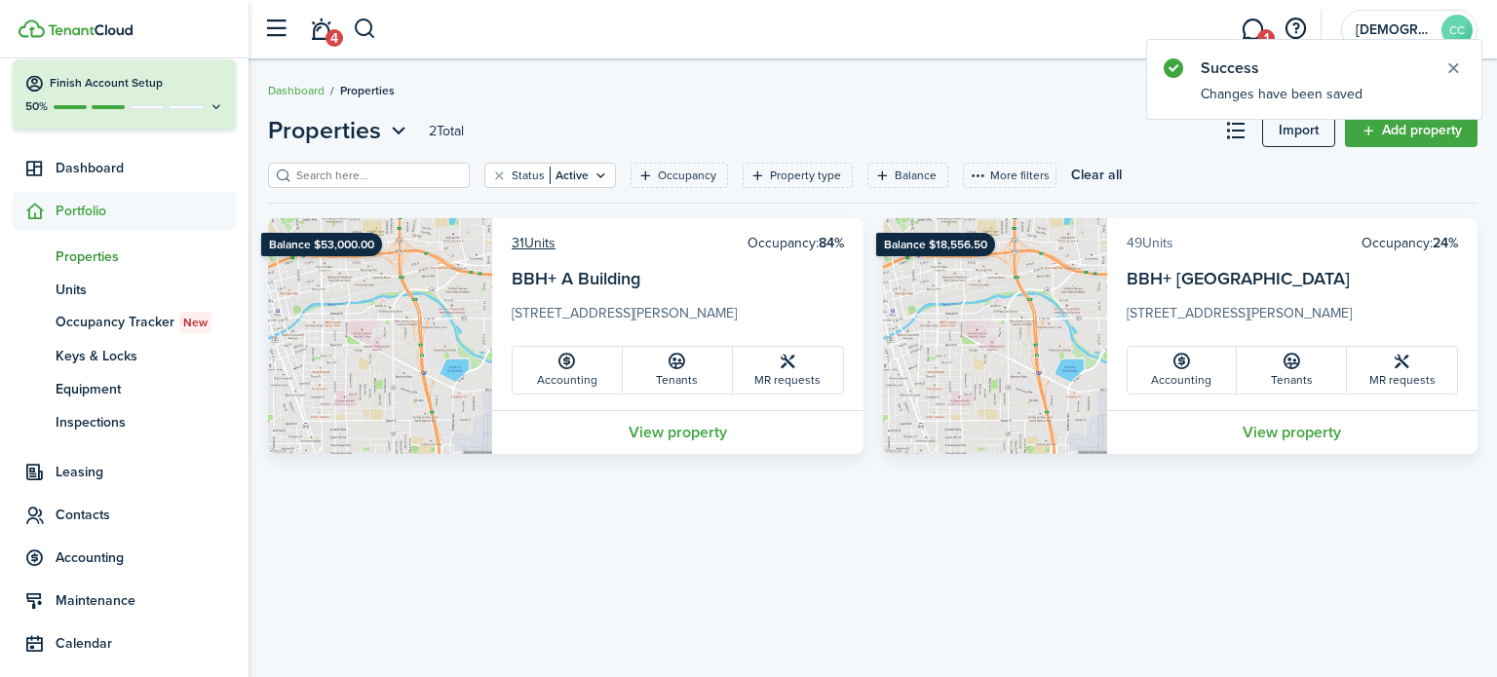
click at [1148, 242] on link "49 Units" at bounding box center [1150, 243] width 47 height 20
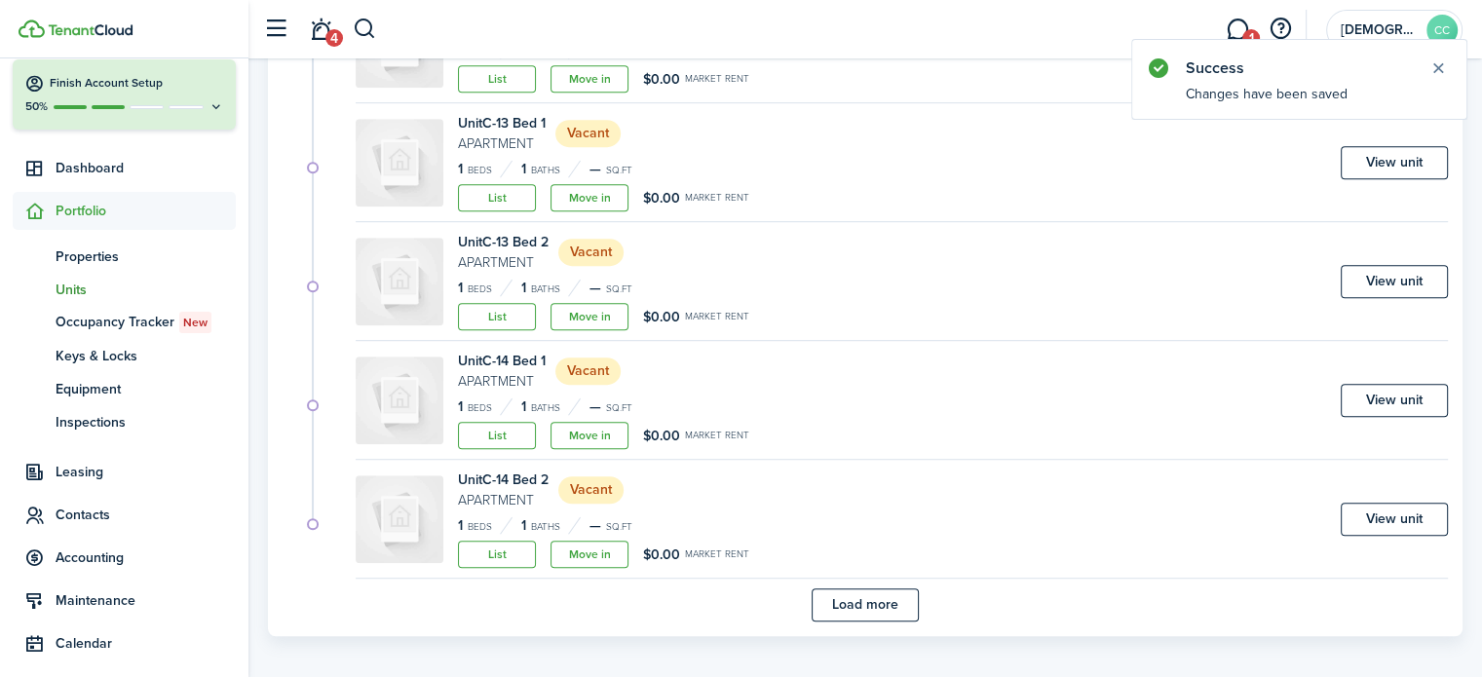
scroll to position [1186, 0]
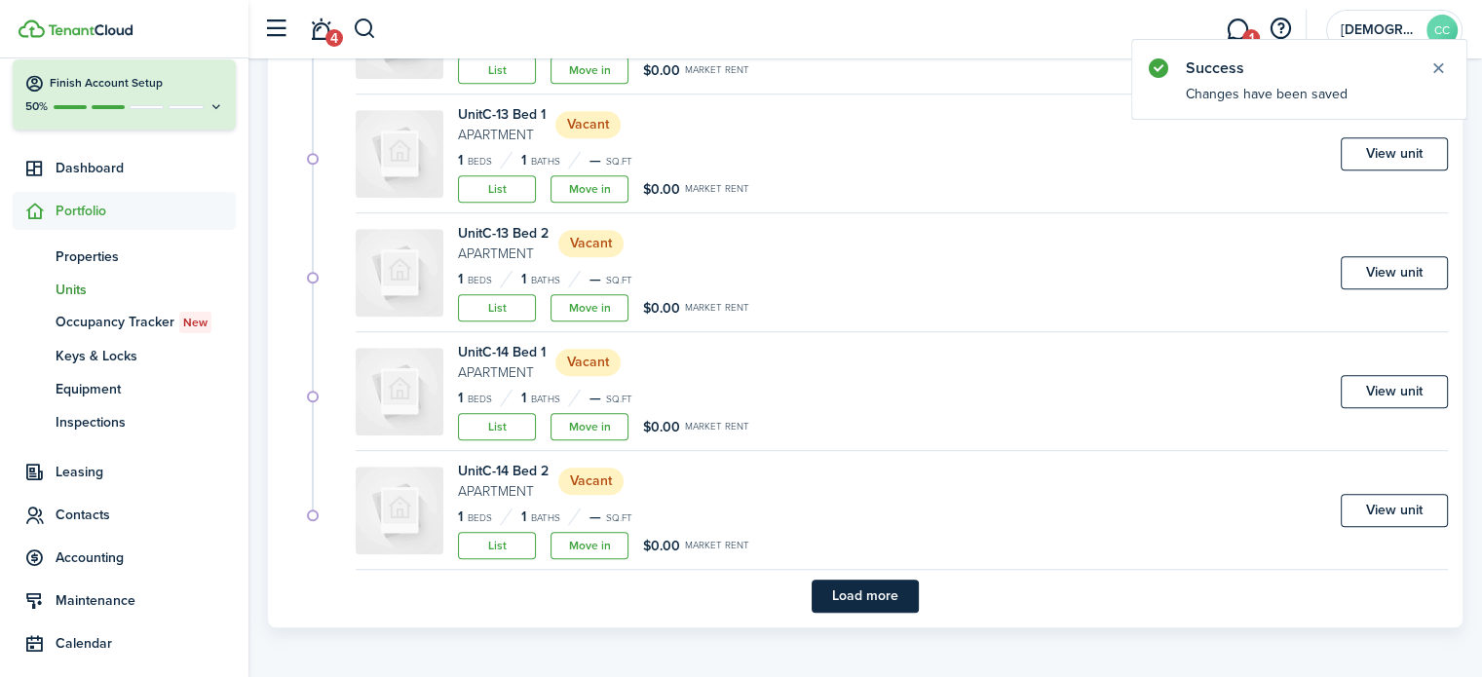
click at [890, 597] on button "Load more" at bounding box center [865, 596] width 107 height 33
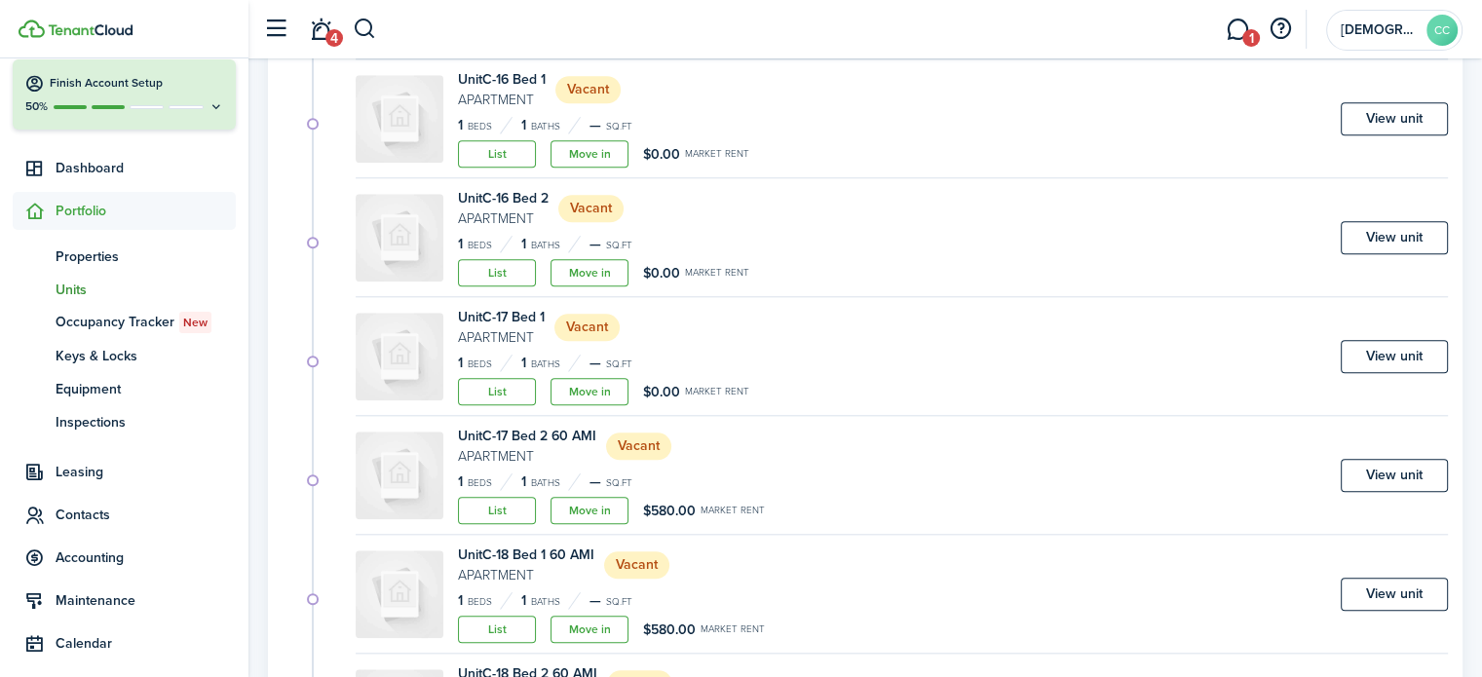
scroll to position [1956, 0]
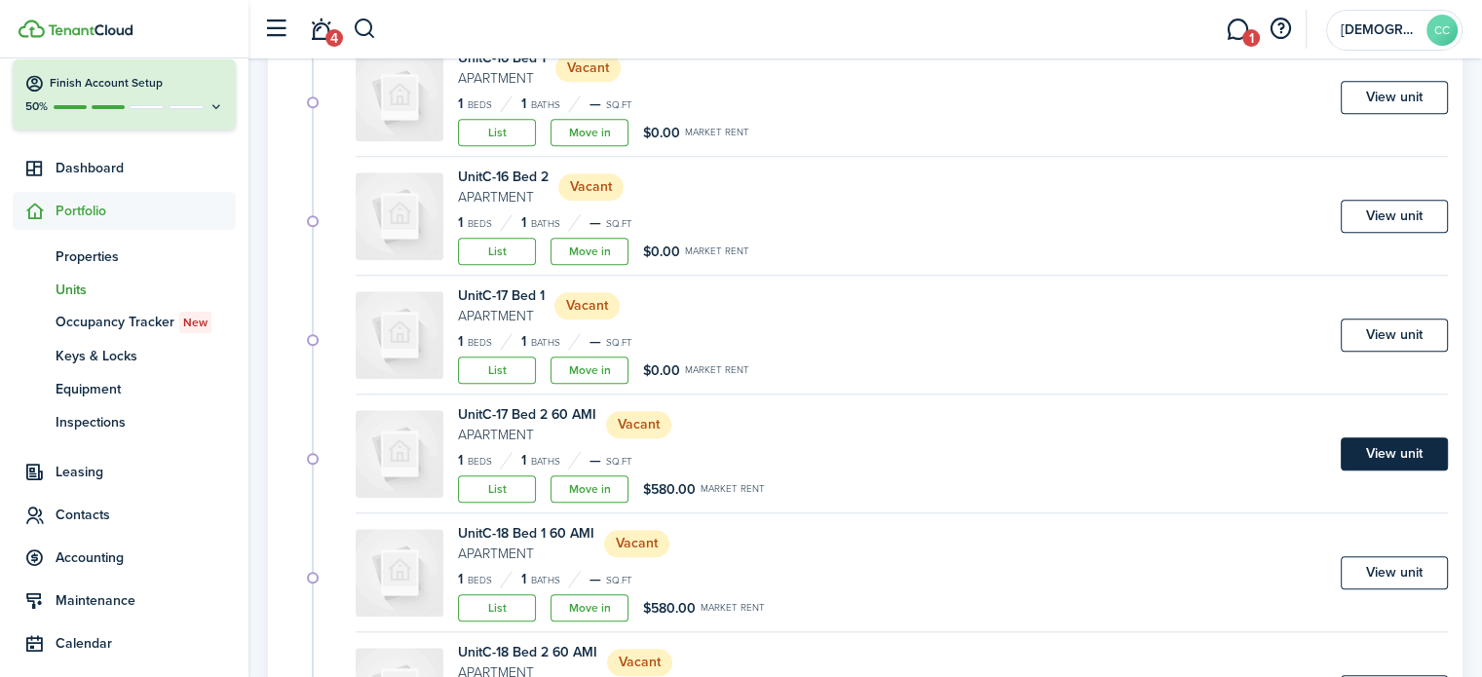
click at [1410, 454] on link "View unit" at bounding box center [1394, 454] width 107 height 33
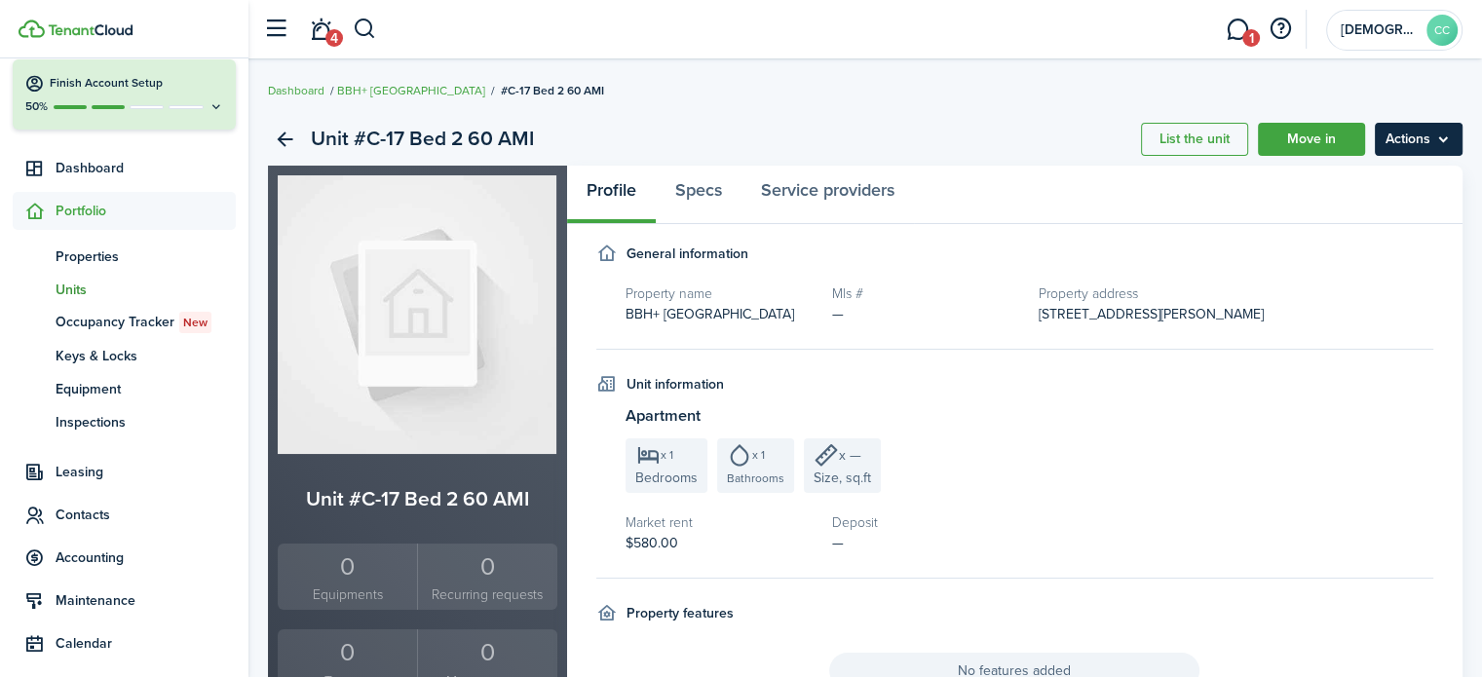
click at [1416, 144] on menu-btn "Actions" at bounding box center [1419, 139] width 88 height 33
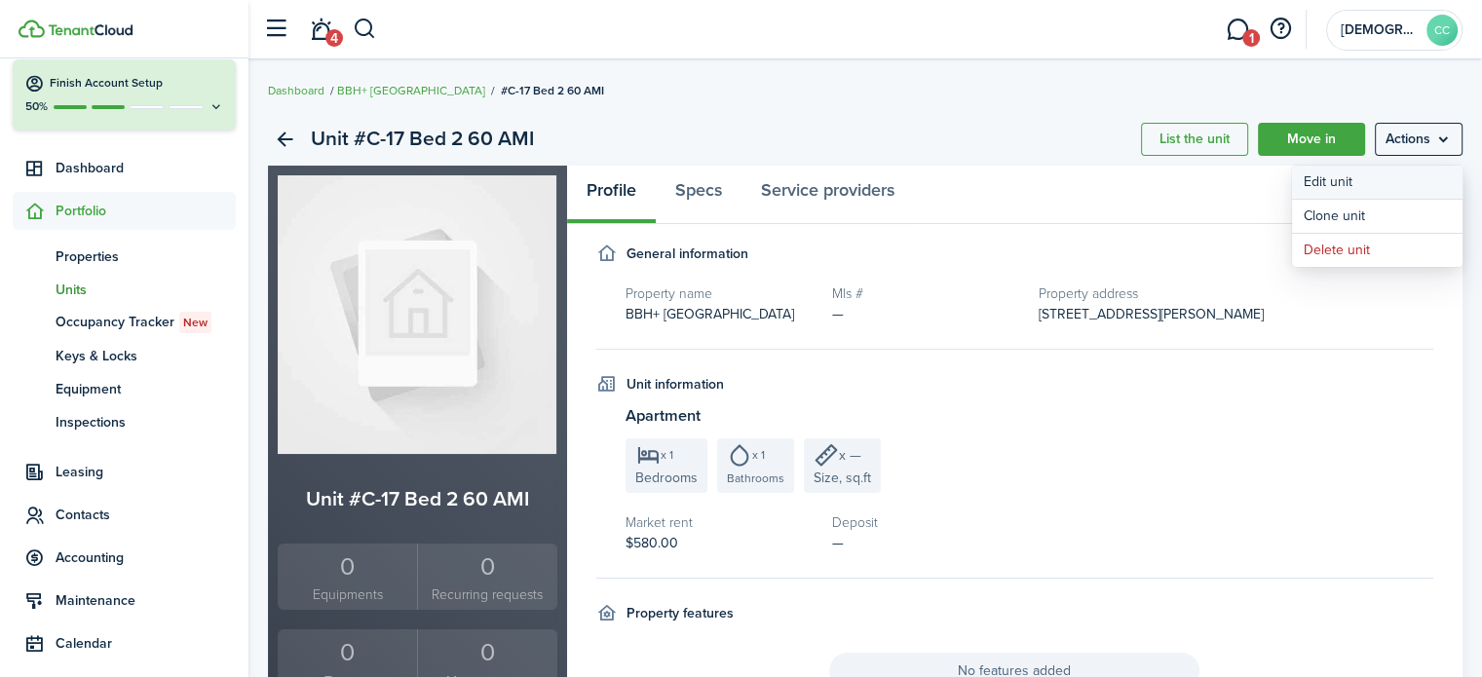
click at [1347, 182] on link "Edit unit" at bounding box center [1377, 182] width 171 height 33
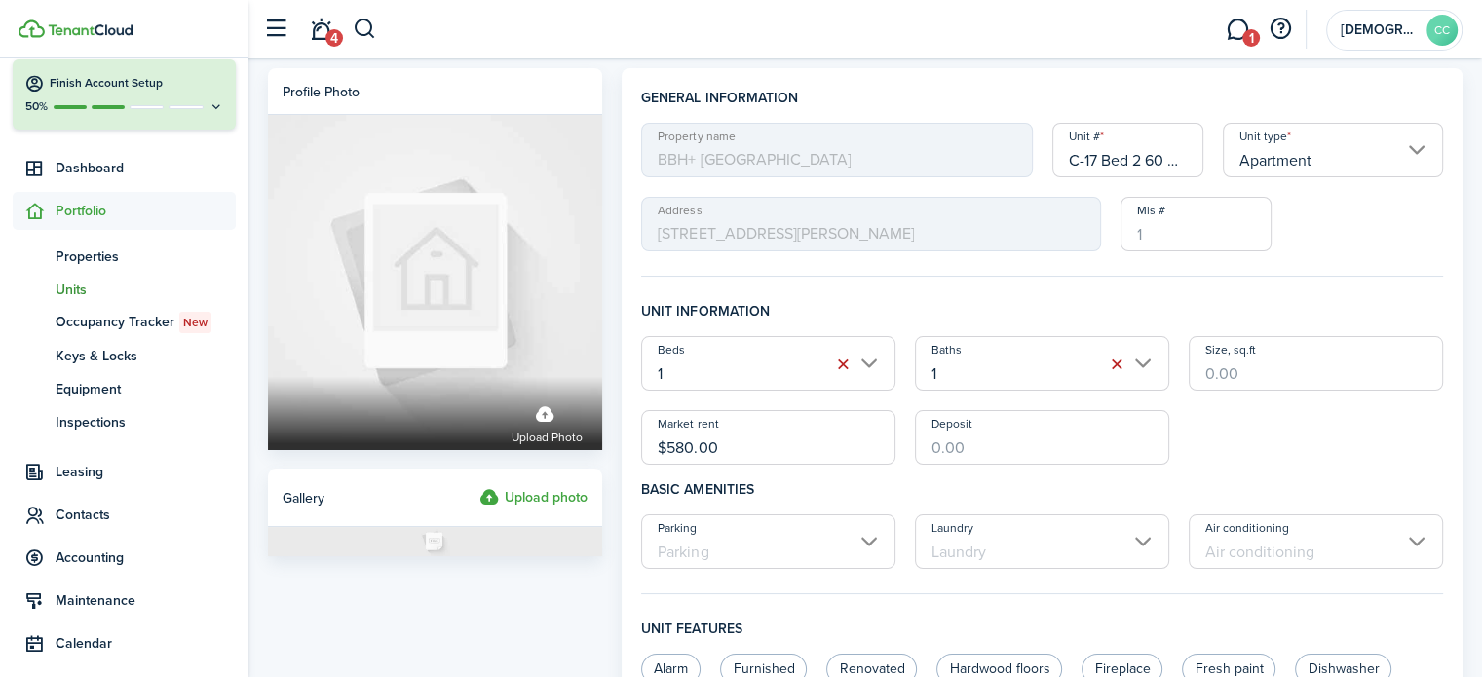
click at [1182, 156] on input "C-17 Bed 2 60 AMI" at bounding box center [1129, 150] width 152 height 55
type input "C-17 Bed 2"
click at [750, 452] on input "$580.00" at bounding box center [768, 437] width 254 height 55
type input "$"
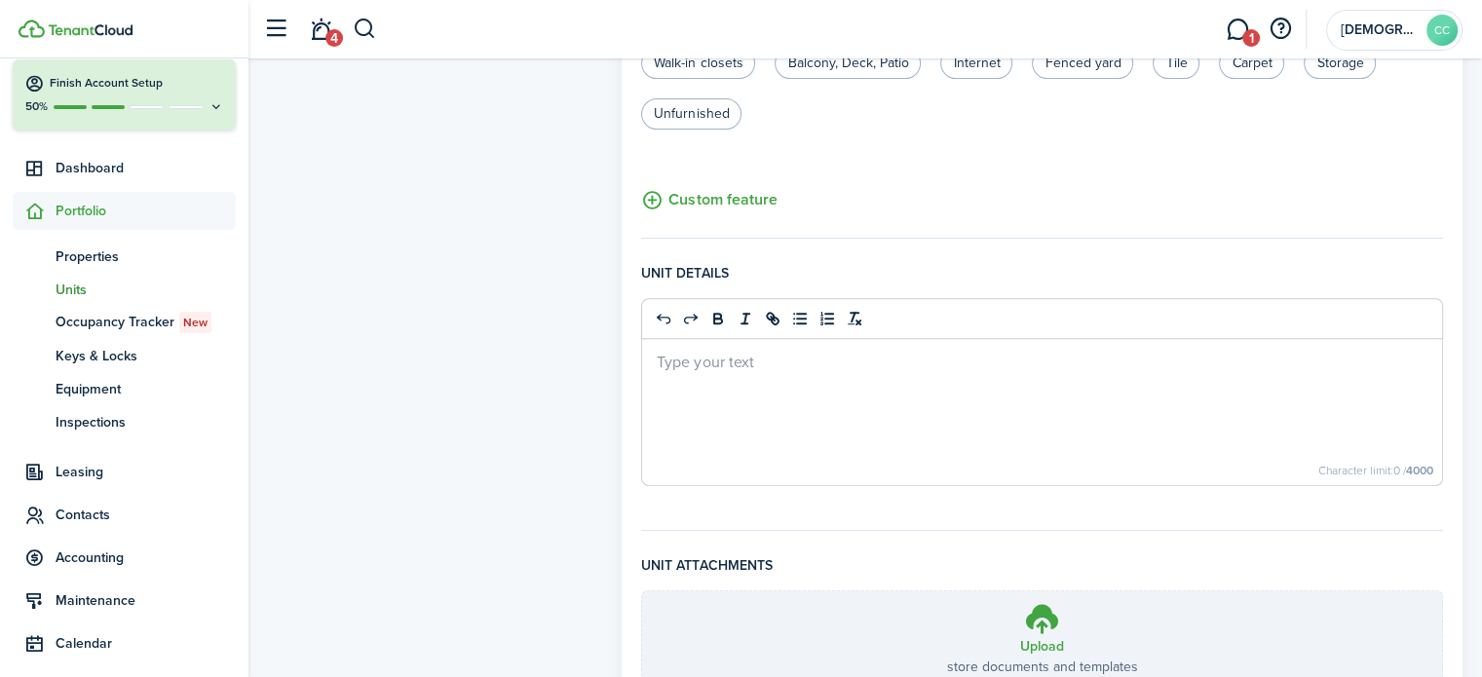
scroll to position [820, 0]
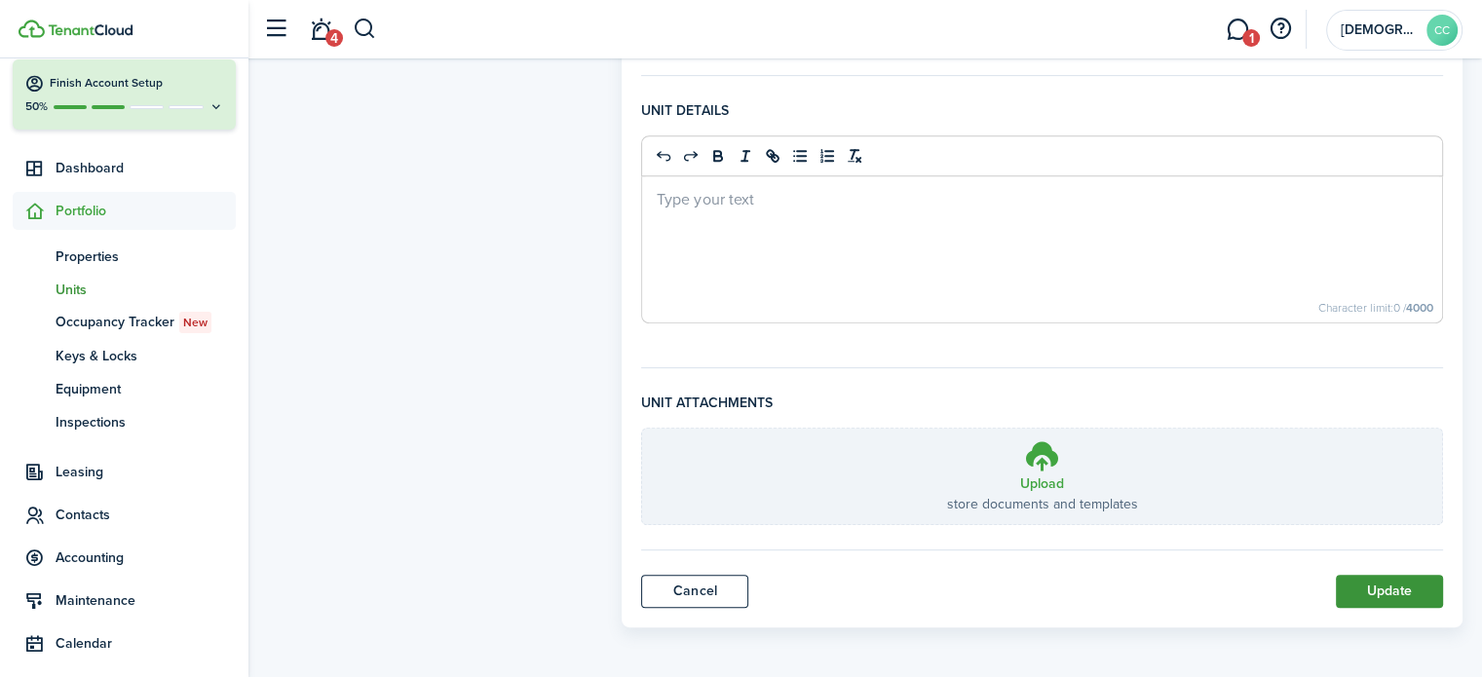
click at [1401, 595] on button "Update" at bounding box center [1389, 591] width 107 height 33
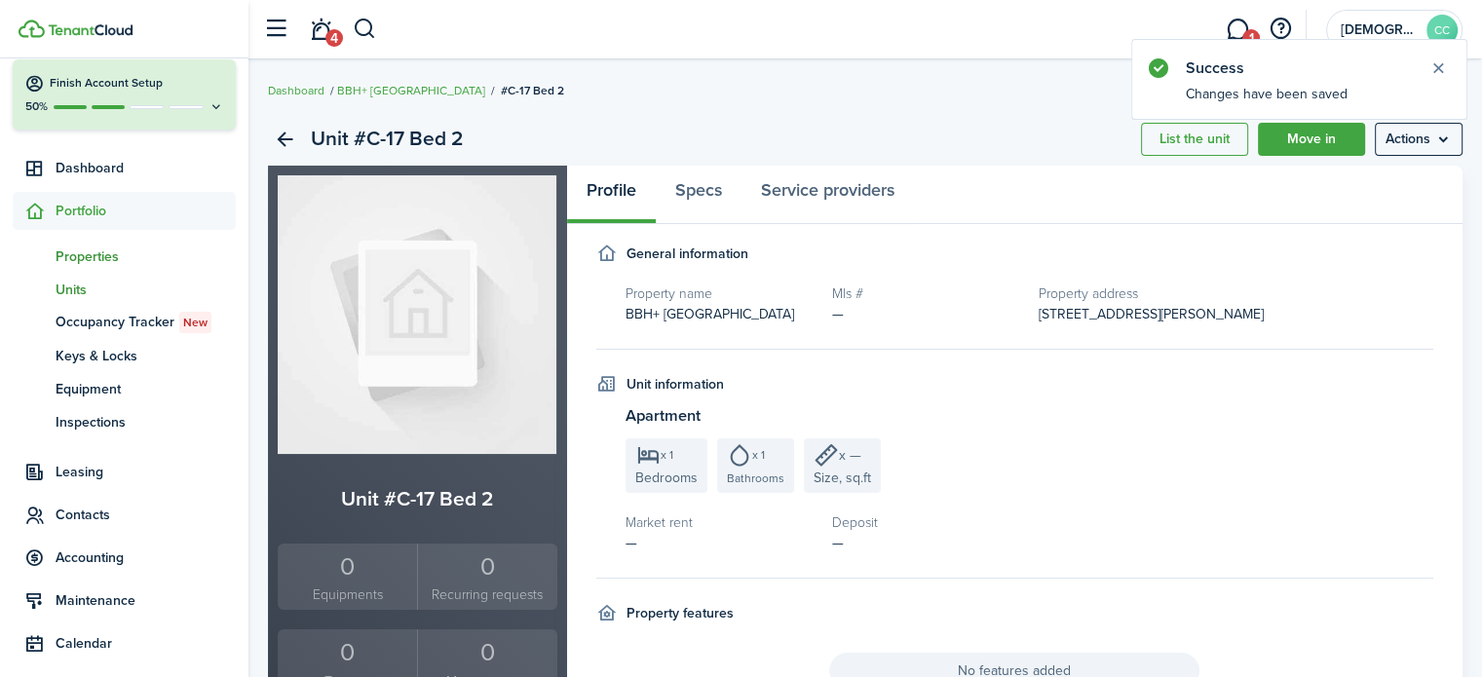
click at [92, 259] on span "Properties" at bounding box center [146, 257] width 180 height 20
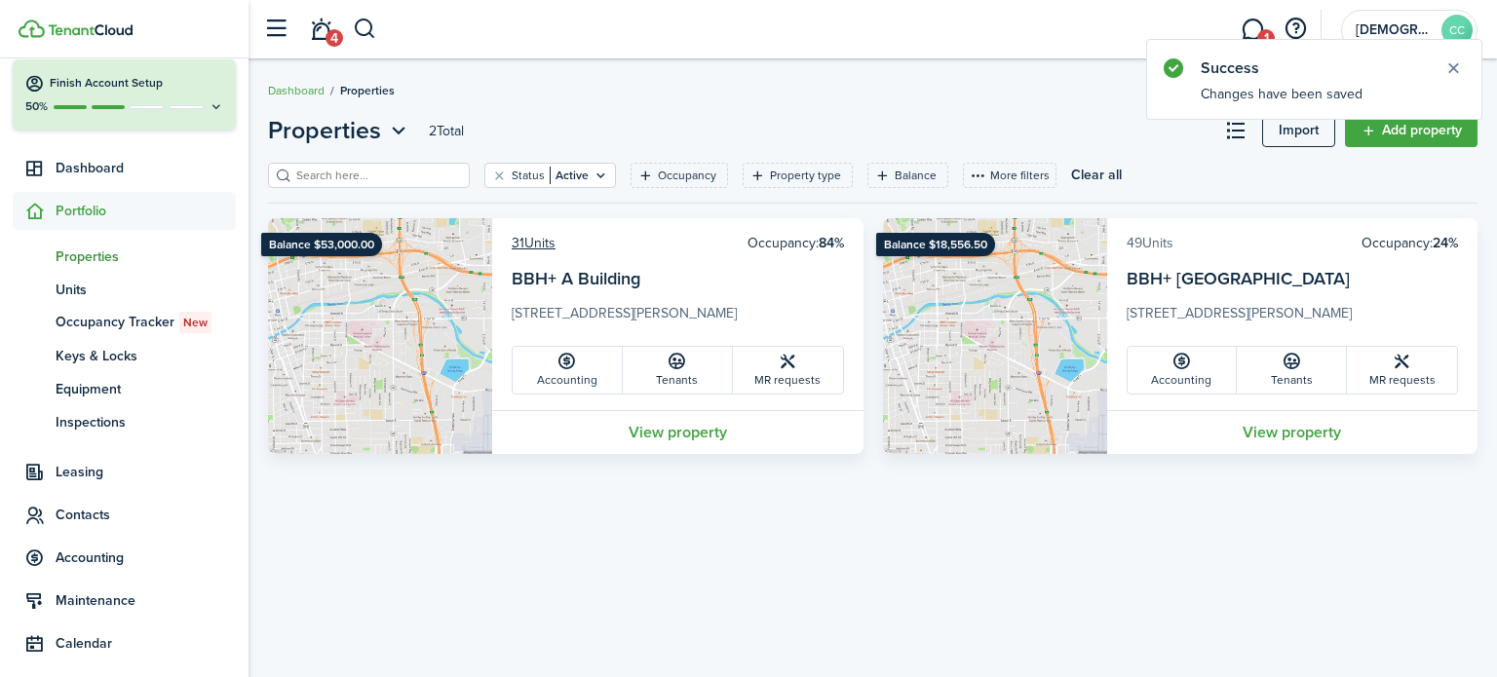
click at [1158, 245] on link "49 Units" at bounding box center [1150, 243] width 47 height 20
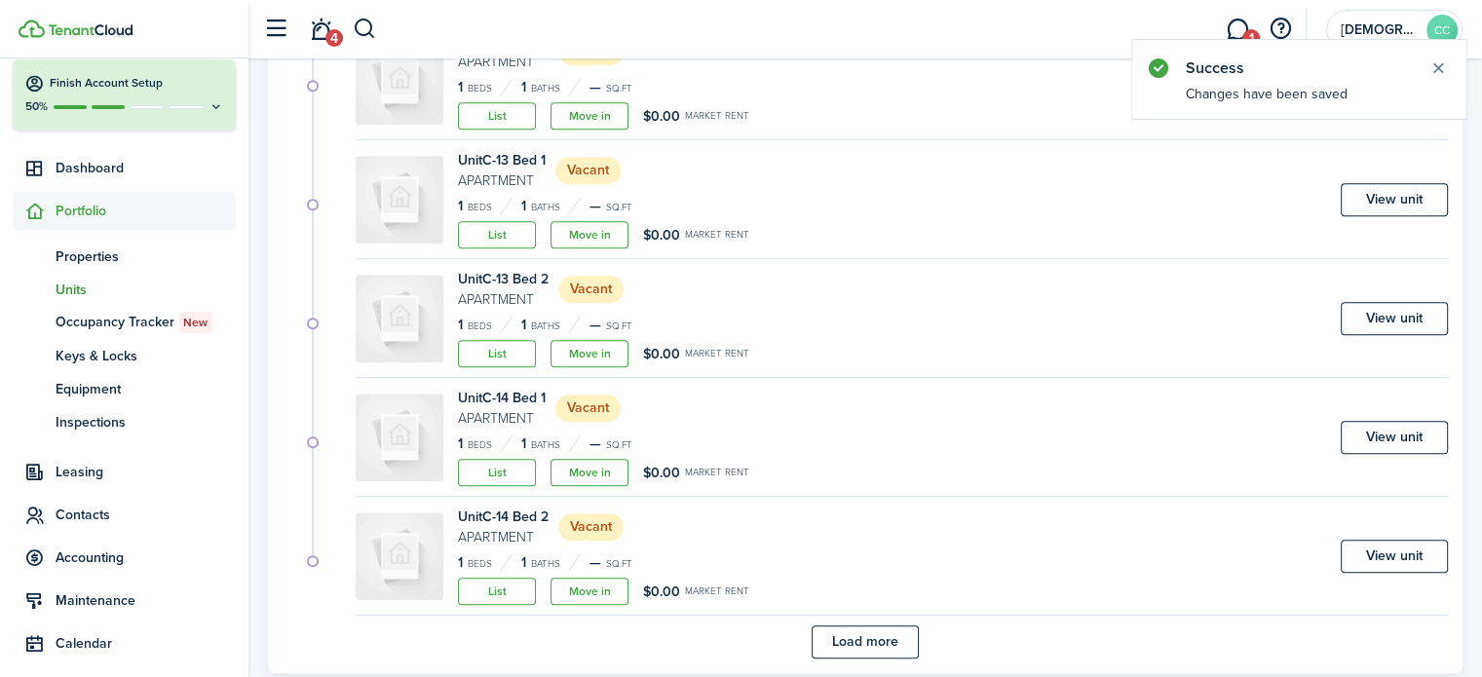
scroll to position [1186, 0]
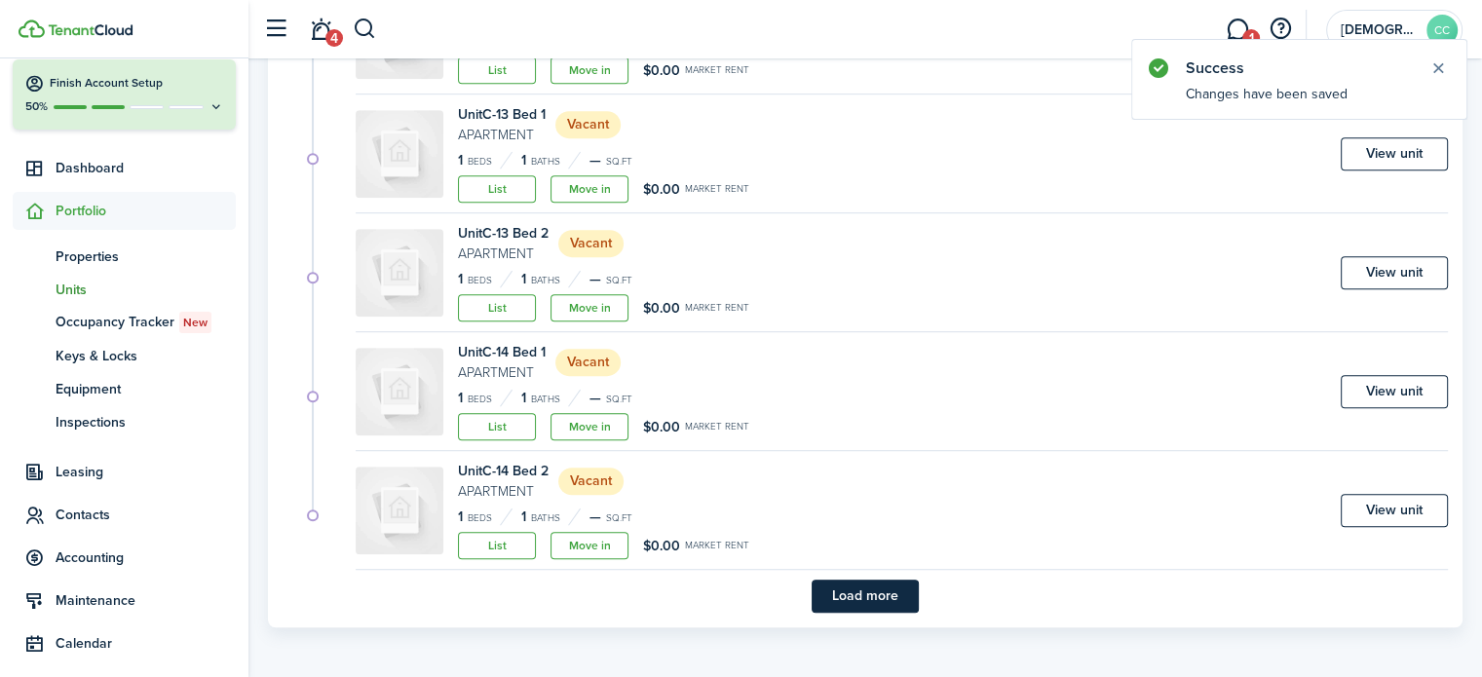
click at [883, 593] on button "Load more" at bounding box center [865, 596] width 107 height 33
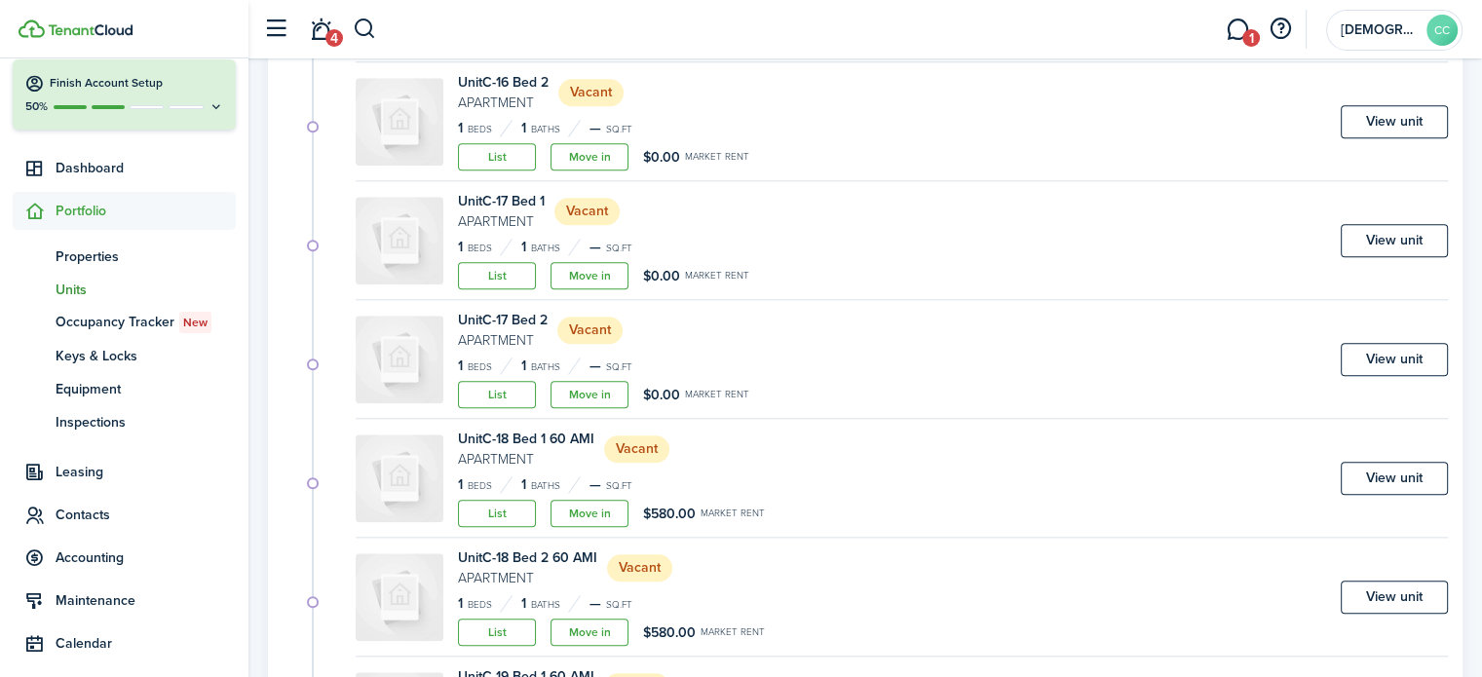
scroll to position [2074, 0]
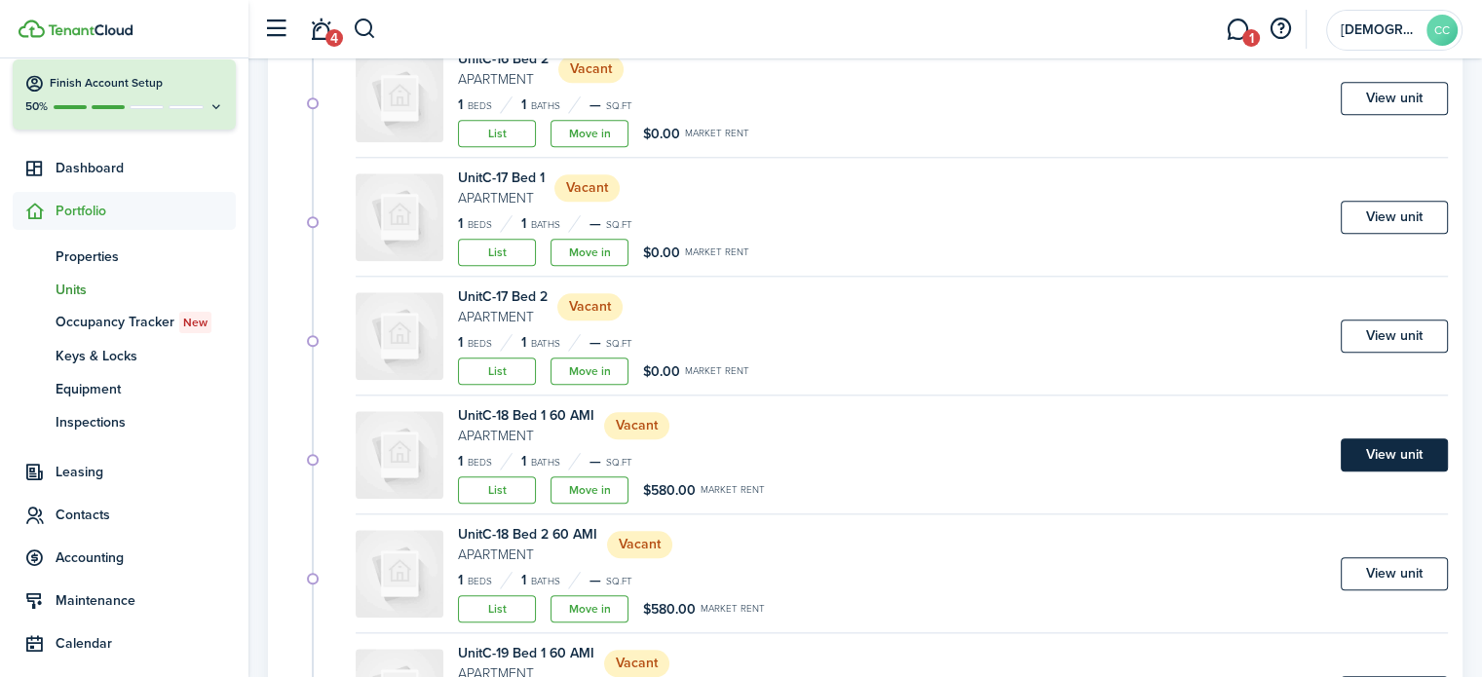
click at [1401, 453] on link "View unit" at bounding box center [1394, 455] width 107 height 33
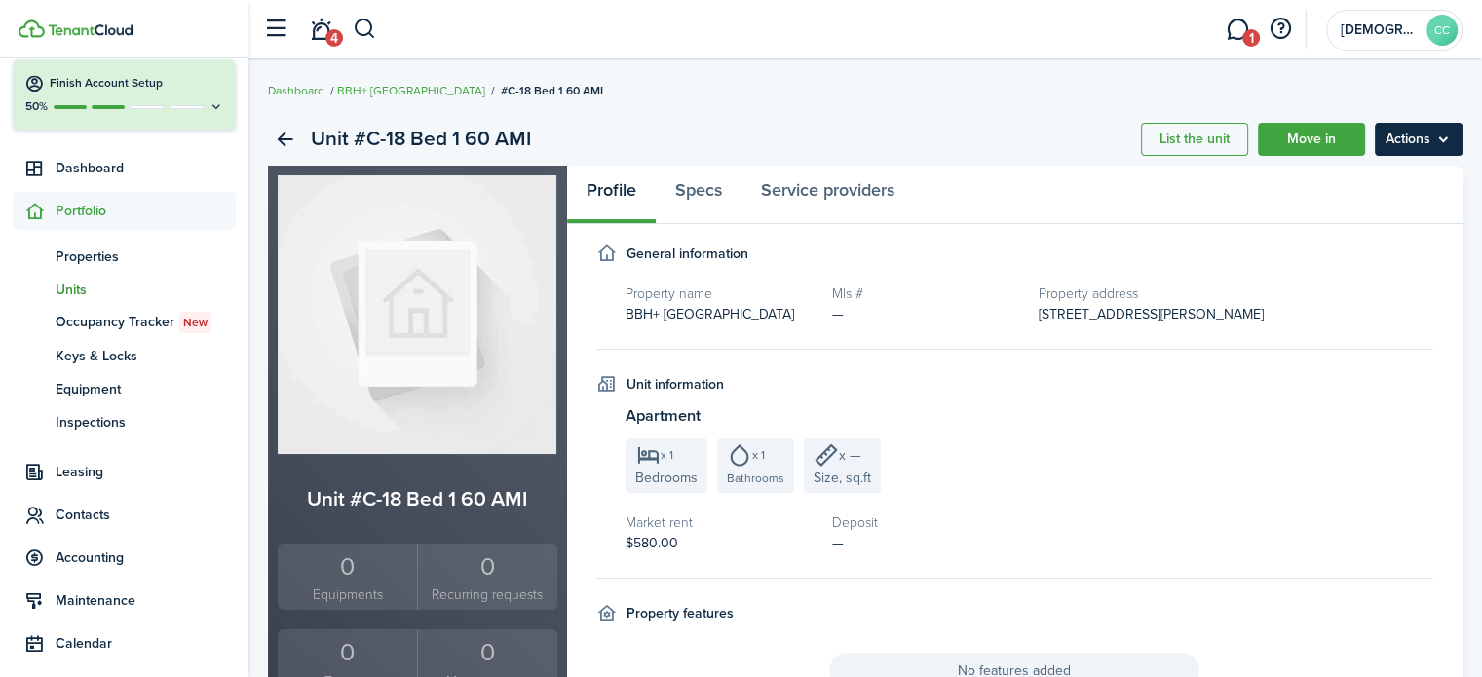
click at [1421, 142] on menu-btn "Actions" at bounding box center [1419, 139] width 88 height 33
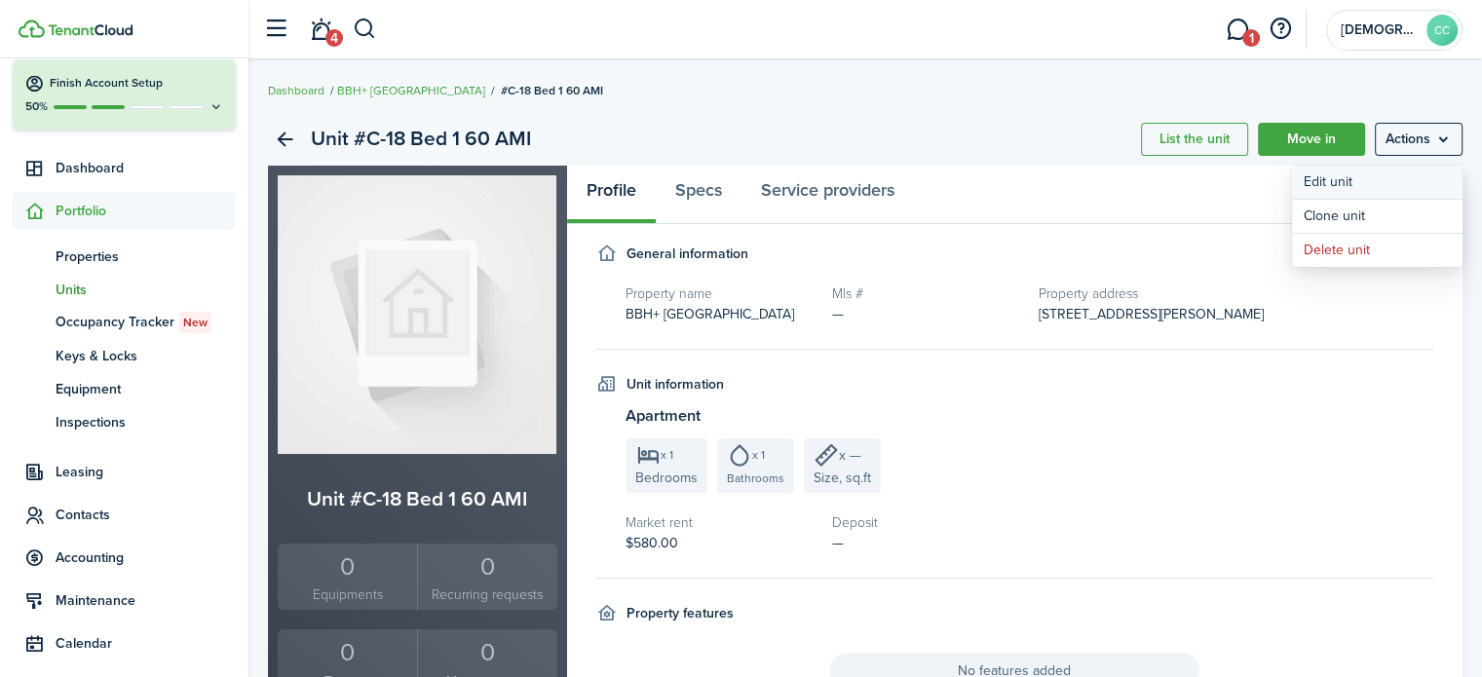
click at [1358, 181] on link "Edit unit" at bounding box center [1377, 182] width 171 height 33
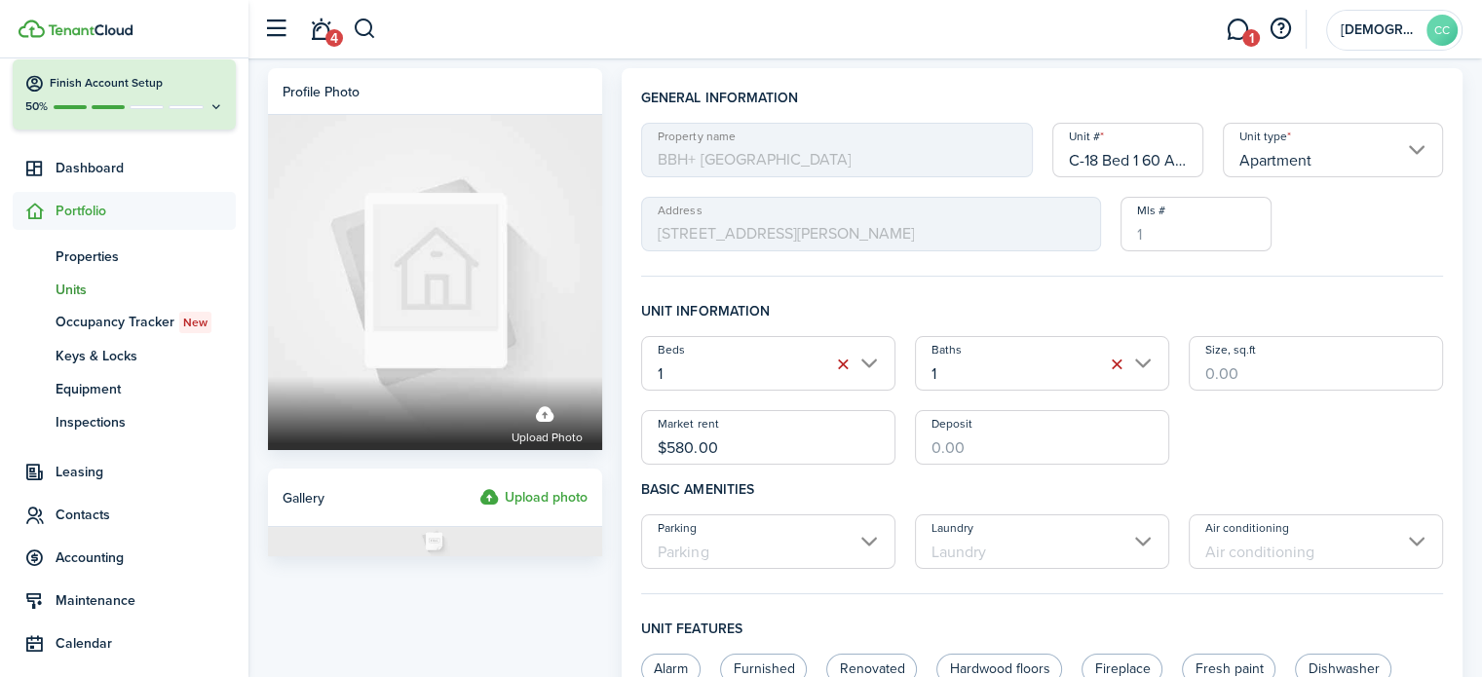
click at [1176, 156] on input "C-18 Bed 1 60 AMI" at bounding box center [1129, 150] width 152 height 55
type input "C-18 Bed 1"
click at [771, 441] on input "$580.00" at bounding box center [768, 437] width 254 height 55
type input "$"
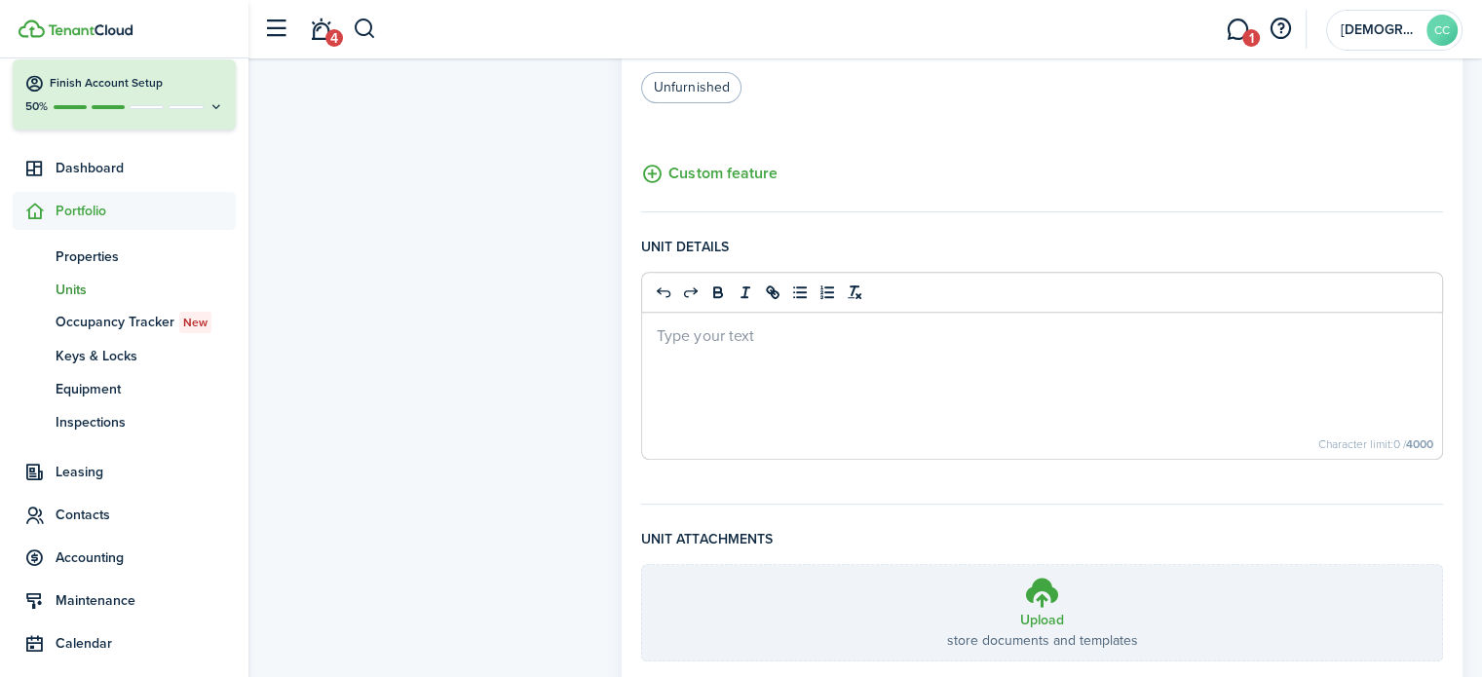
scroll to position [820, 0]
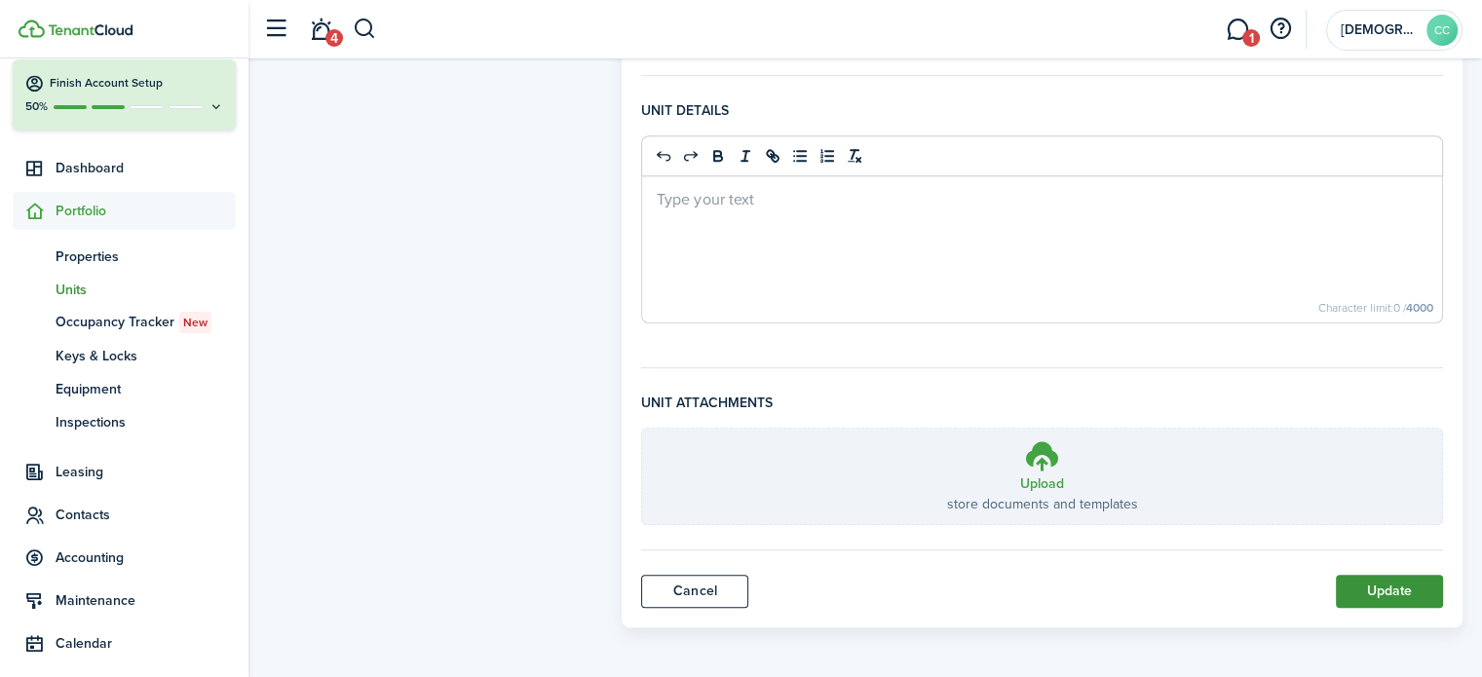
click at [1396, 591] on button "Update" at bounding box center [1389, 591] width 107 height 33
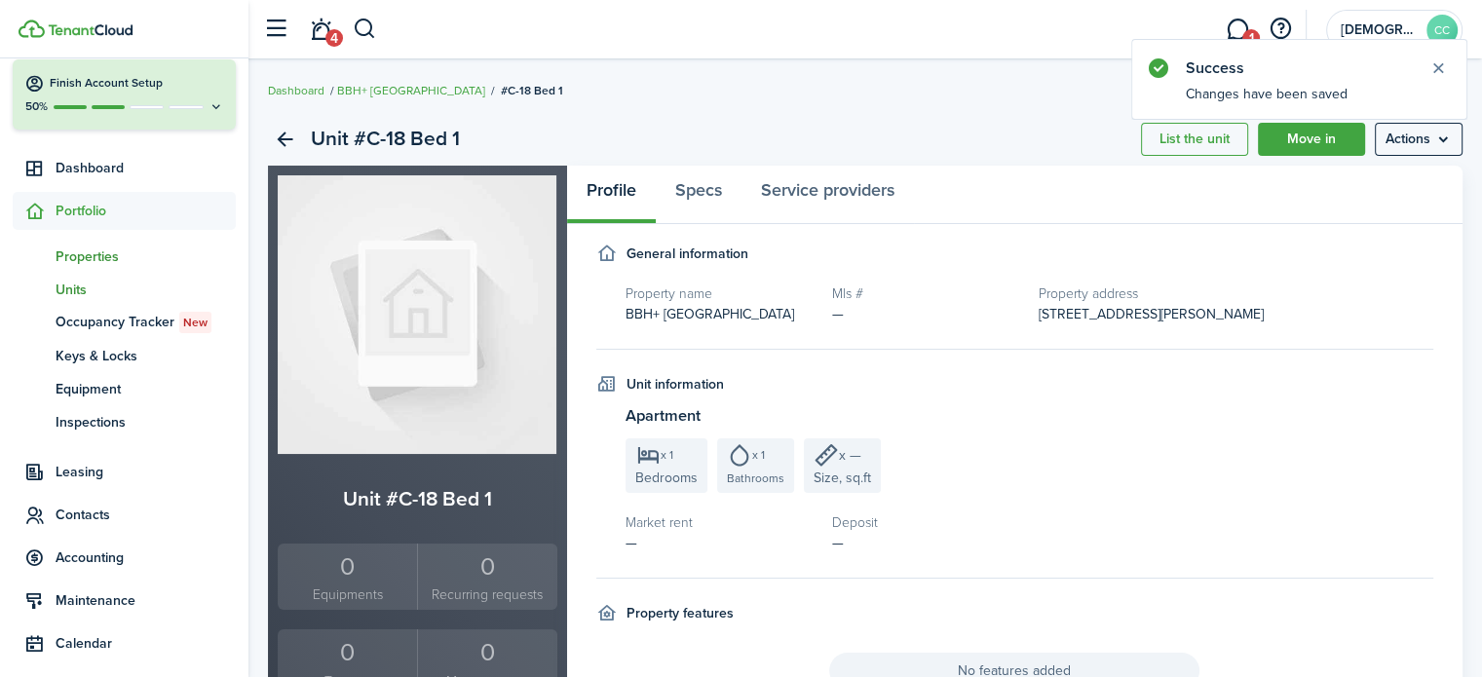
click at [97, 254] on span "Properties" at bounding box center [146, 257] width 180 height 20
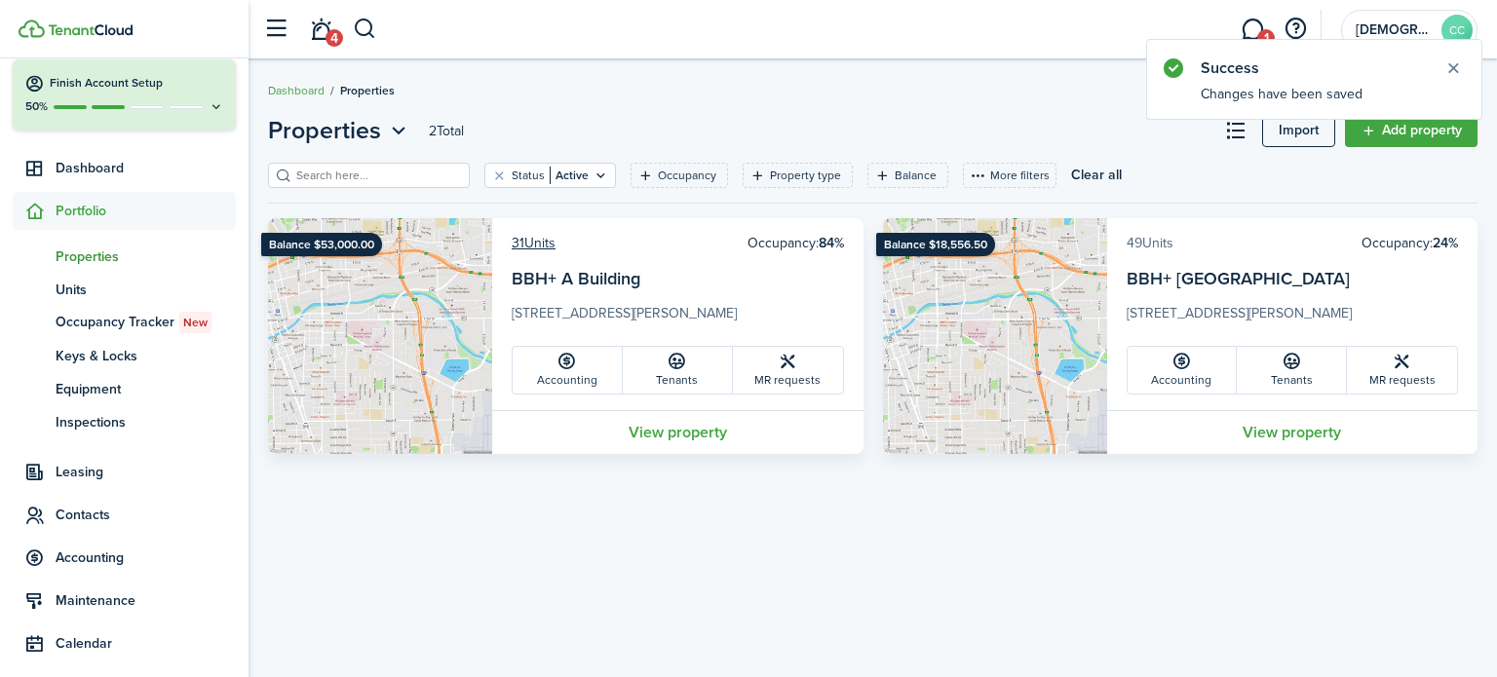
click at [1159, 240] on link "49 Units" at bounding box center [1150, 243] width 47 height 20
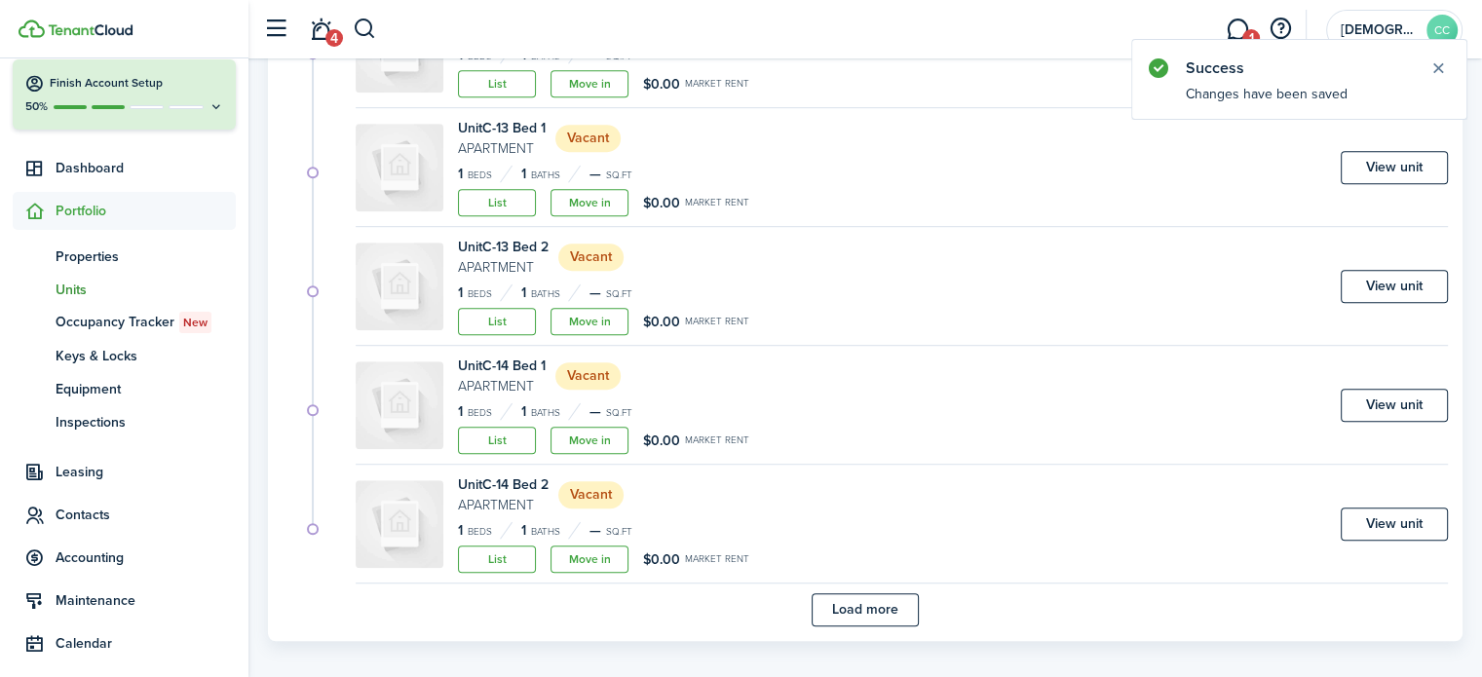
scroll to position [1186, 0]
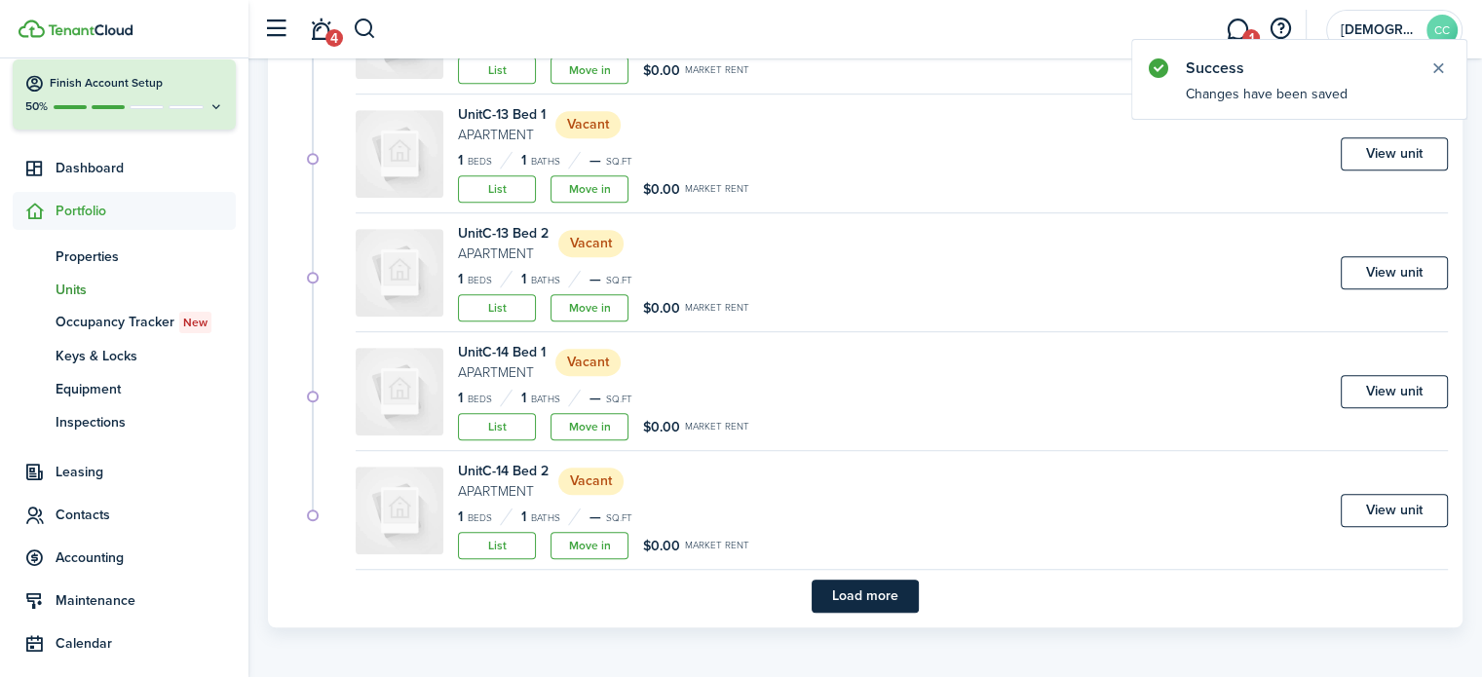
click at [901, 600] on button "Load more" at bounding box center [865, 596] width 107 height 33
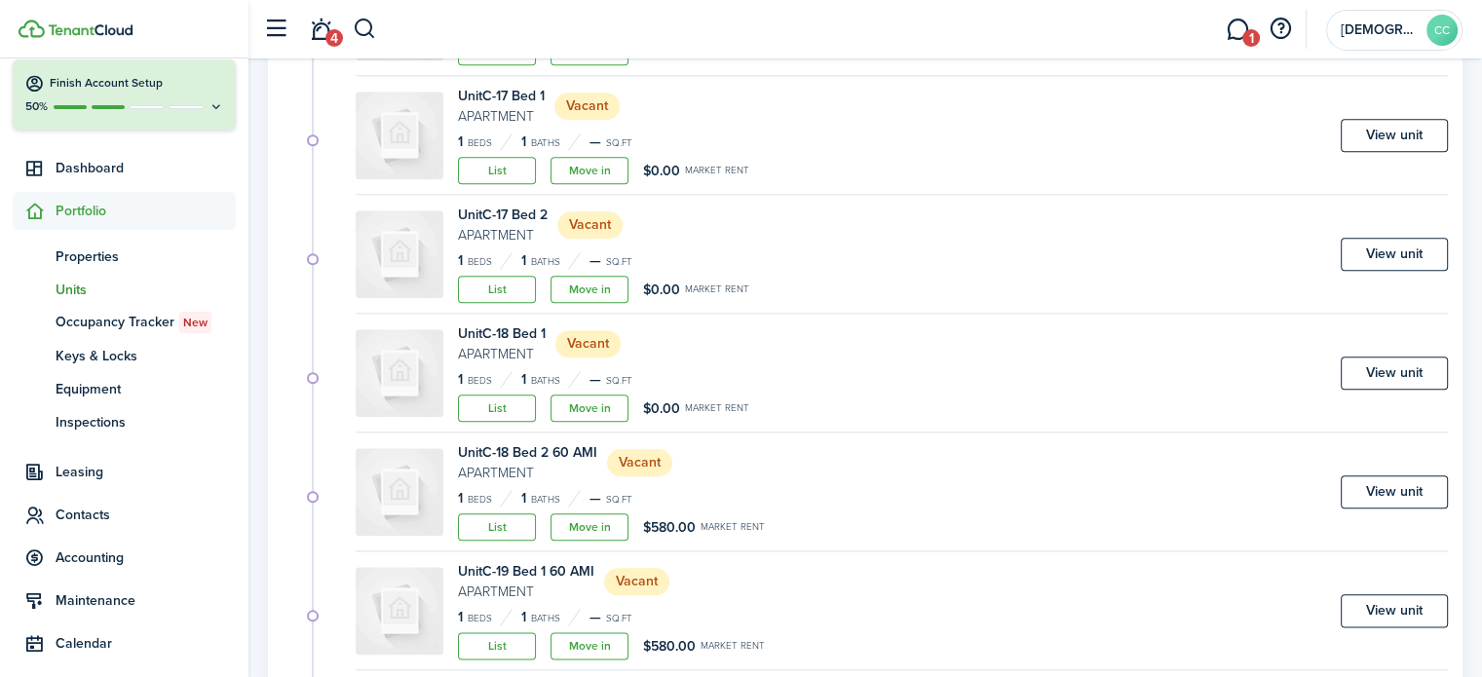
scroll to position [2167, 0]
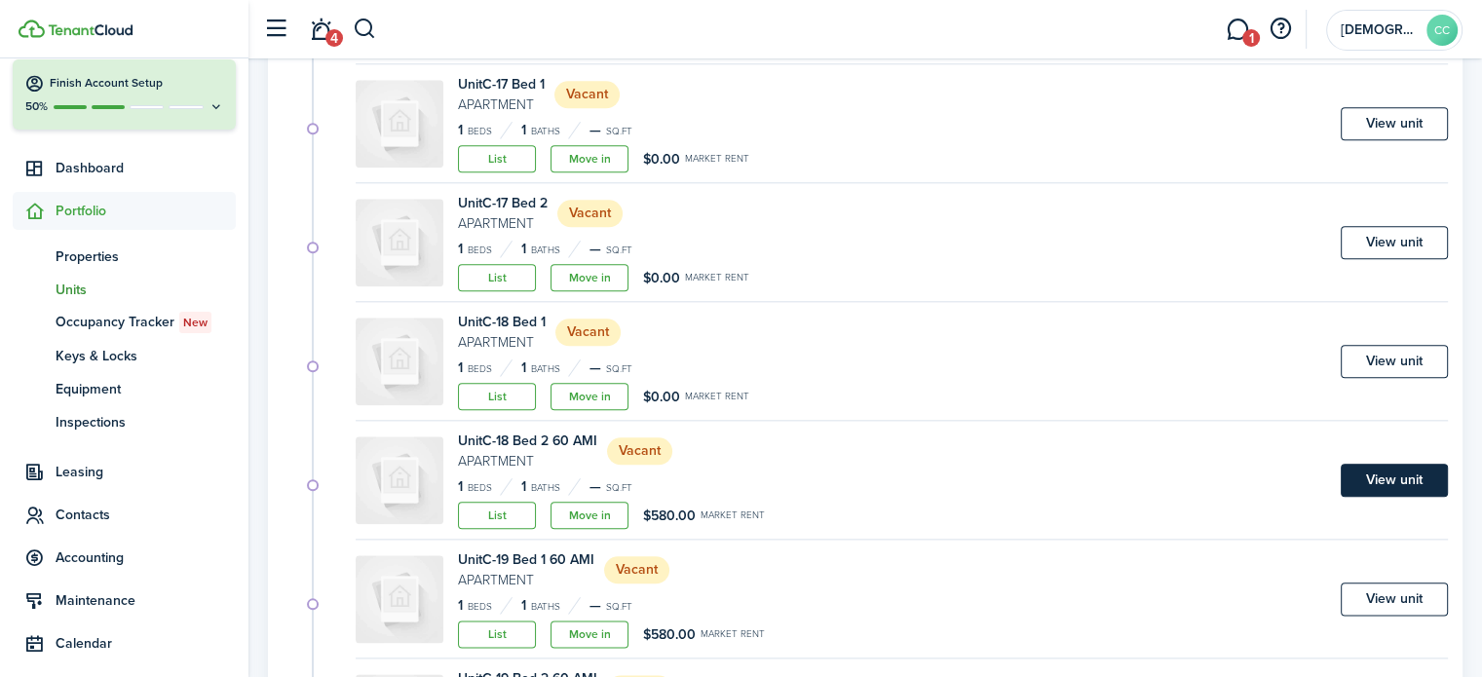
click at [1411, 480] on link "View unit" at bounding box center [1394, 480] width 107 height 33
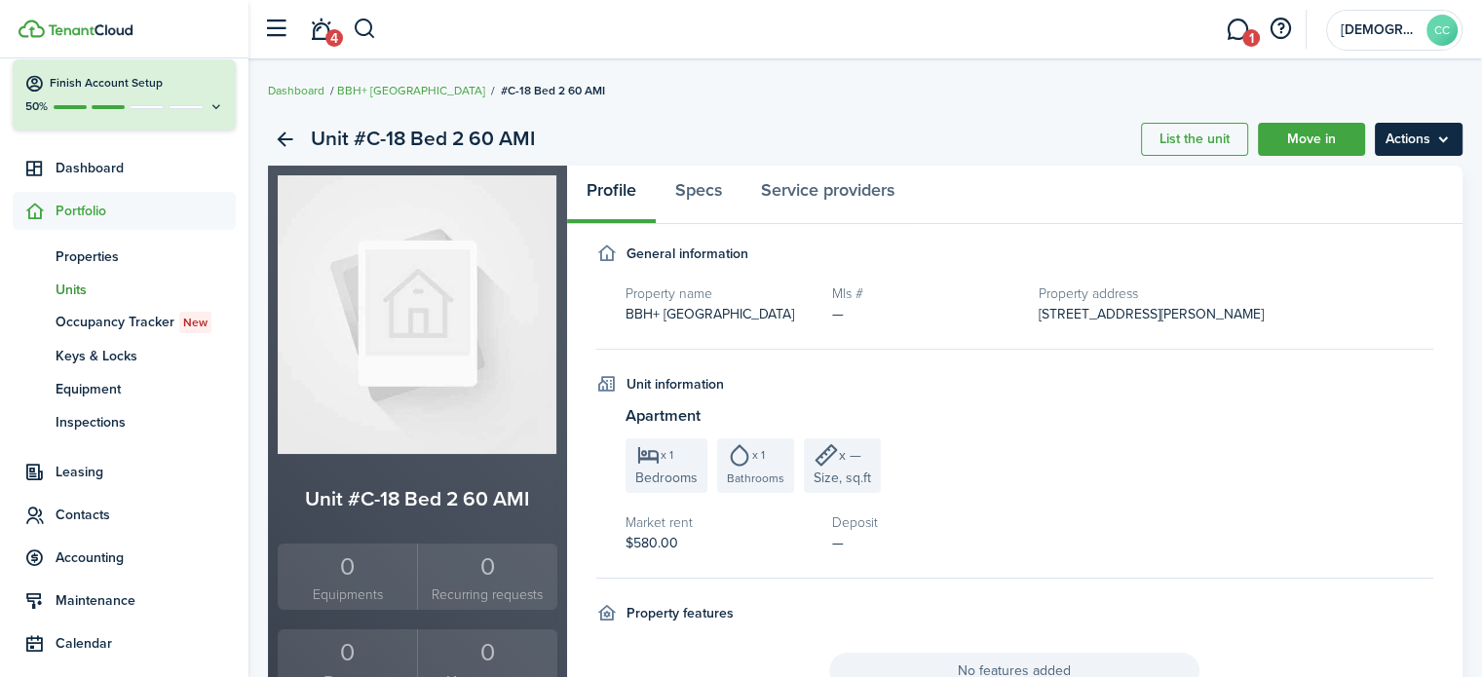
click at [1419, 140] on menu-btn "Actions" at bounding box center [1419, 139] width 88 height 33
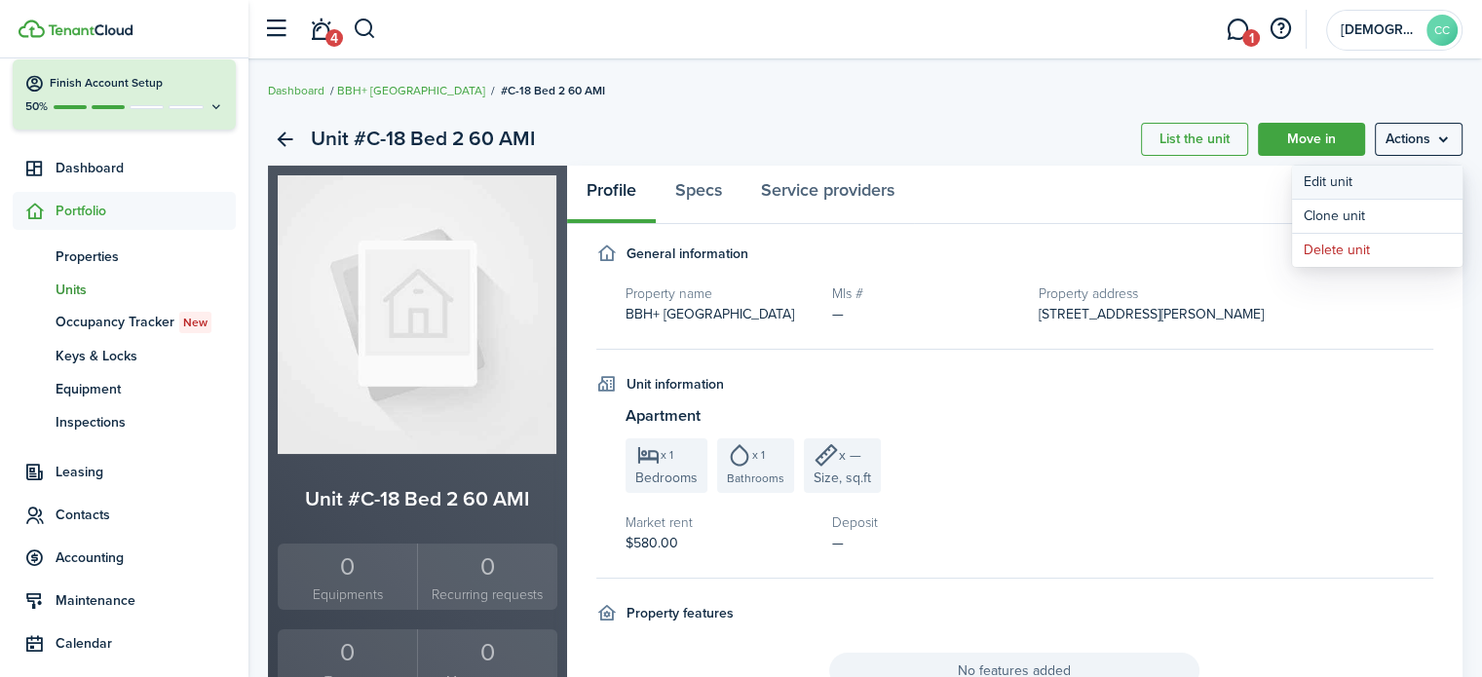
click at [1348, 187] on link "Edit unit" at bounding box center [1377, 182] width 171 height 33
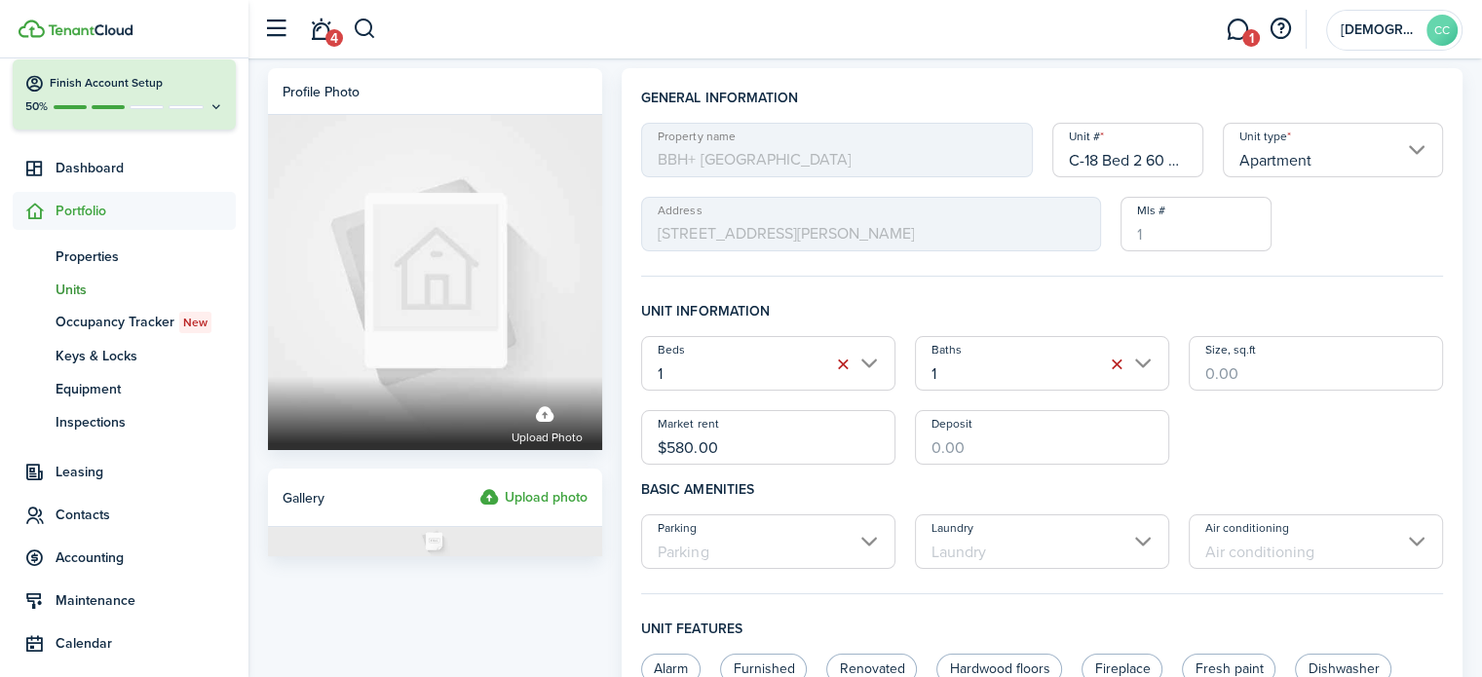
click at [1160, 159] on input "C-18 Bed 2 60 AMI" at bounding box center [1129, 150] width 152 height 55
type input "C-18 Bed 2"
click at [756, 444] on input "$580.00" at bounding box center [768, 437] width 254 height 55
type input "$"
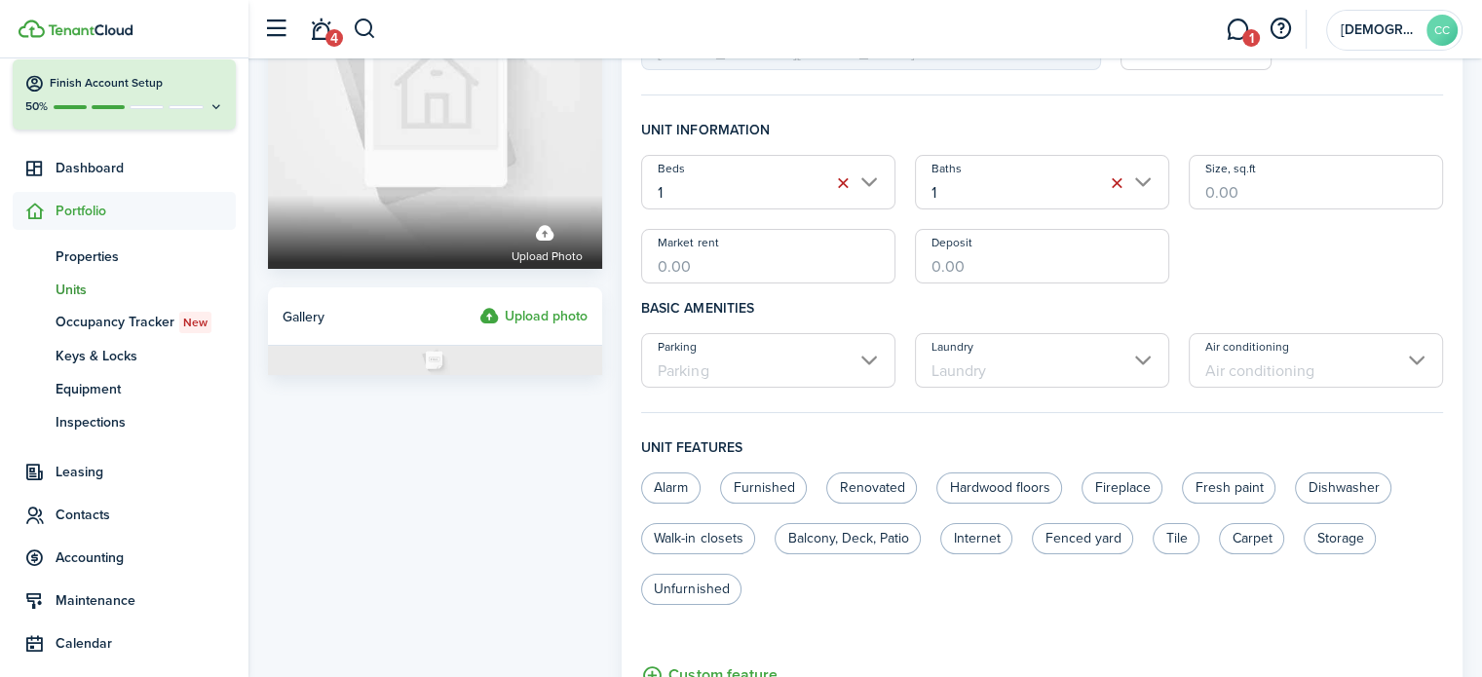
scroll to position [820, 0]
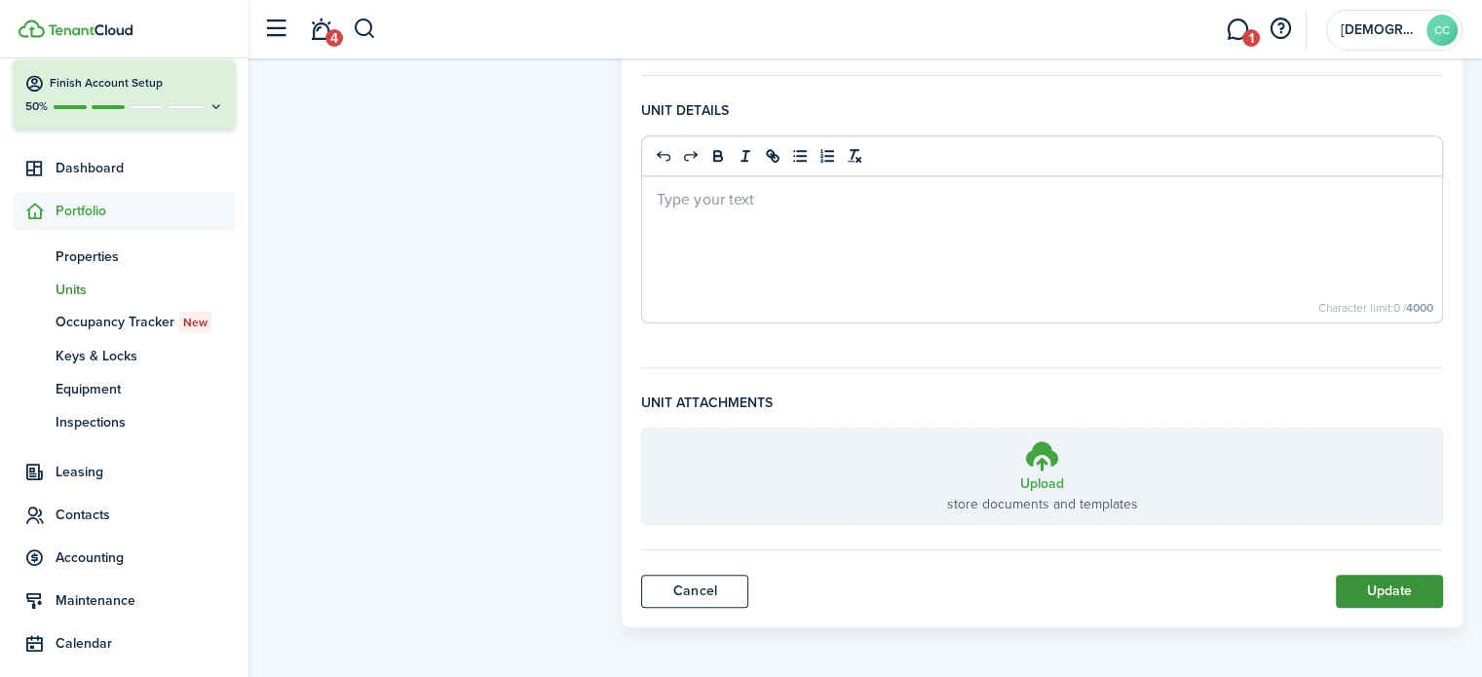
click at [1402, 589] on button "Update" at bounding box center [1389, 591] width 107 height 33
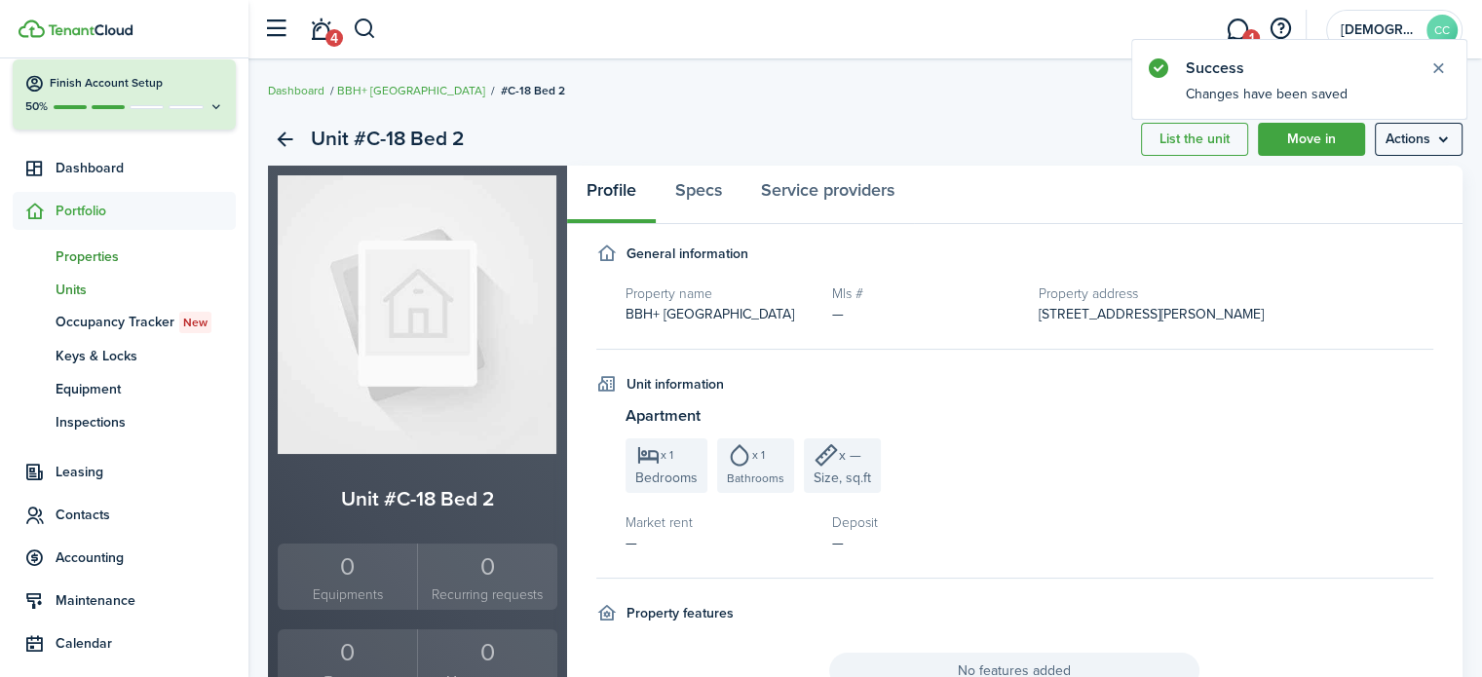
click at [86, 257] on span "Properties" at bounding box center [146, 257] width 180 height 20
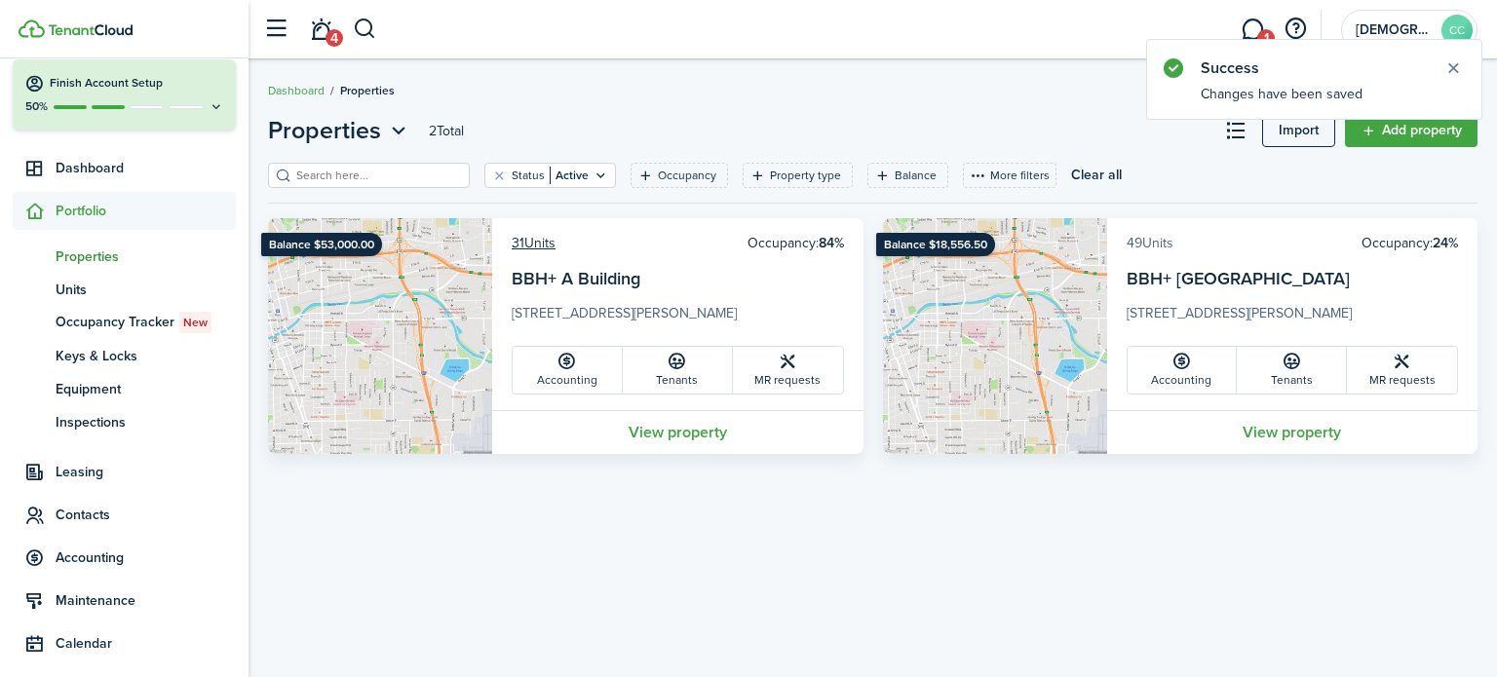
click at [1166, 245] on link "49 Units" at bounding box center [1150, 243] width 47 height 20
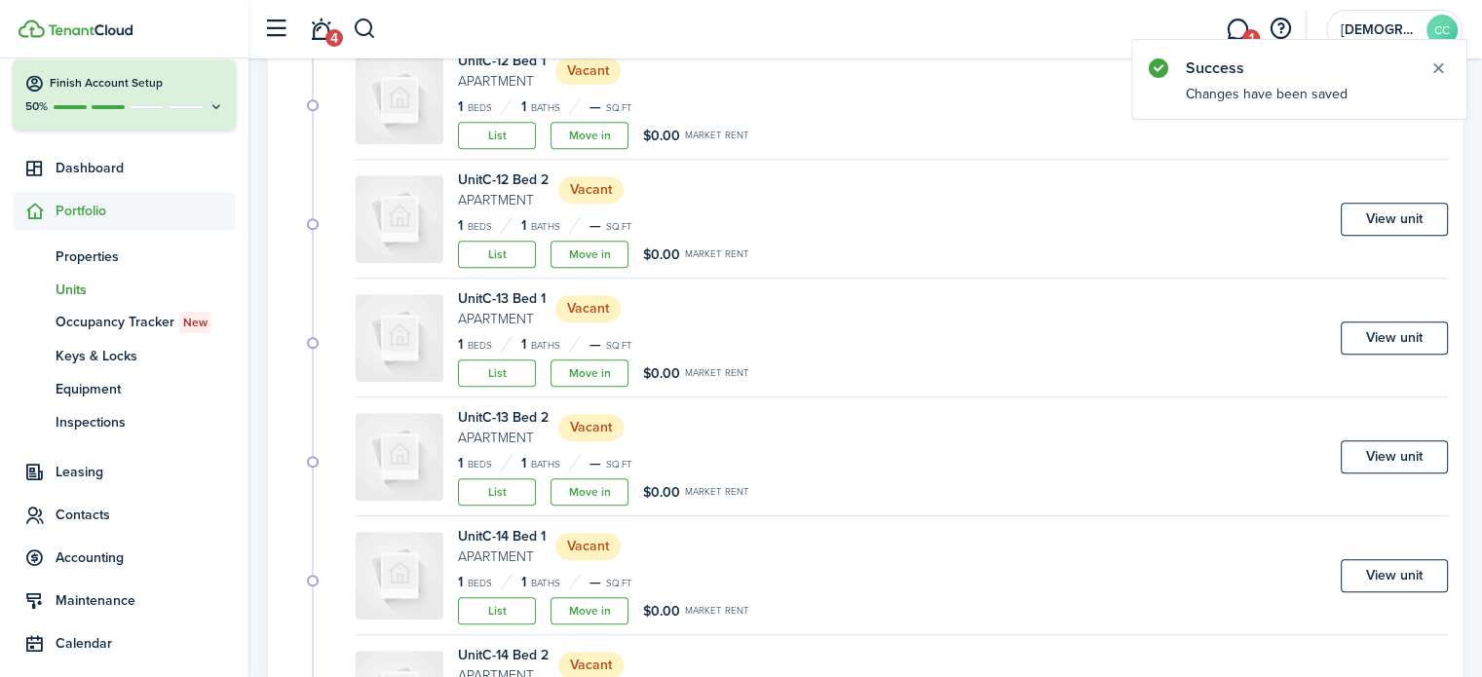
scroll to position [1186, 0]
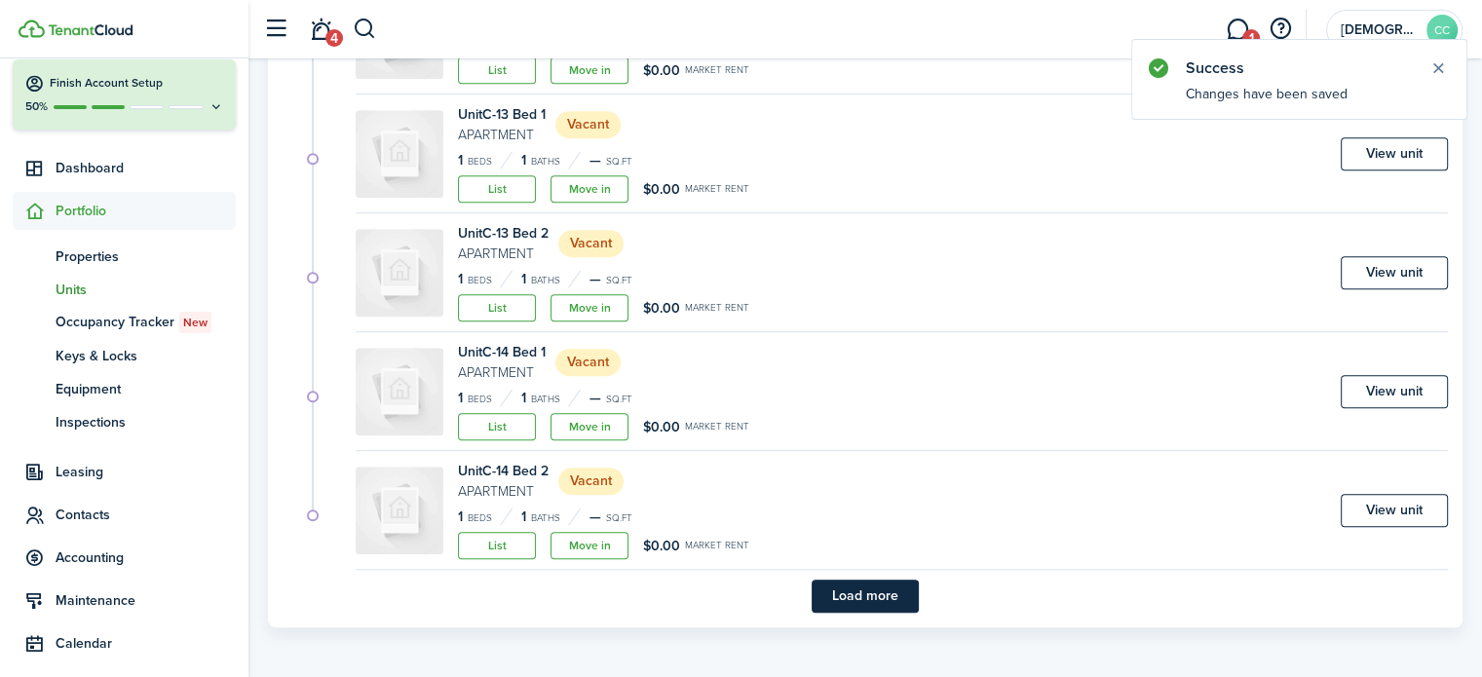
click at [876, 594] on button "Load more" at bounding box center [865, 596] width 107 height 33
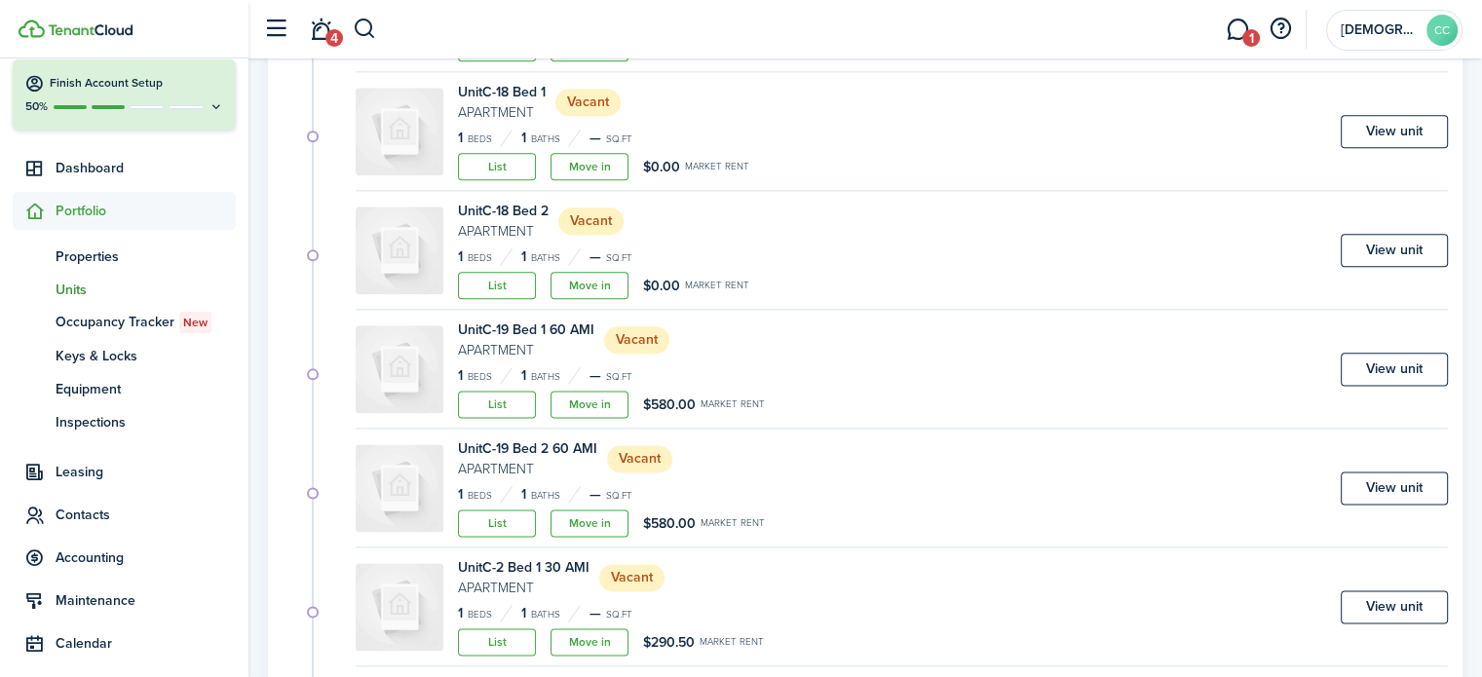
scroll to position [2407, 0]
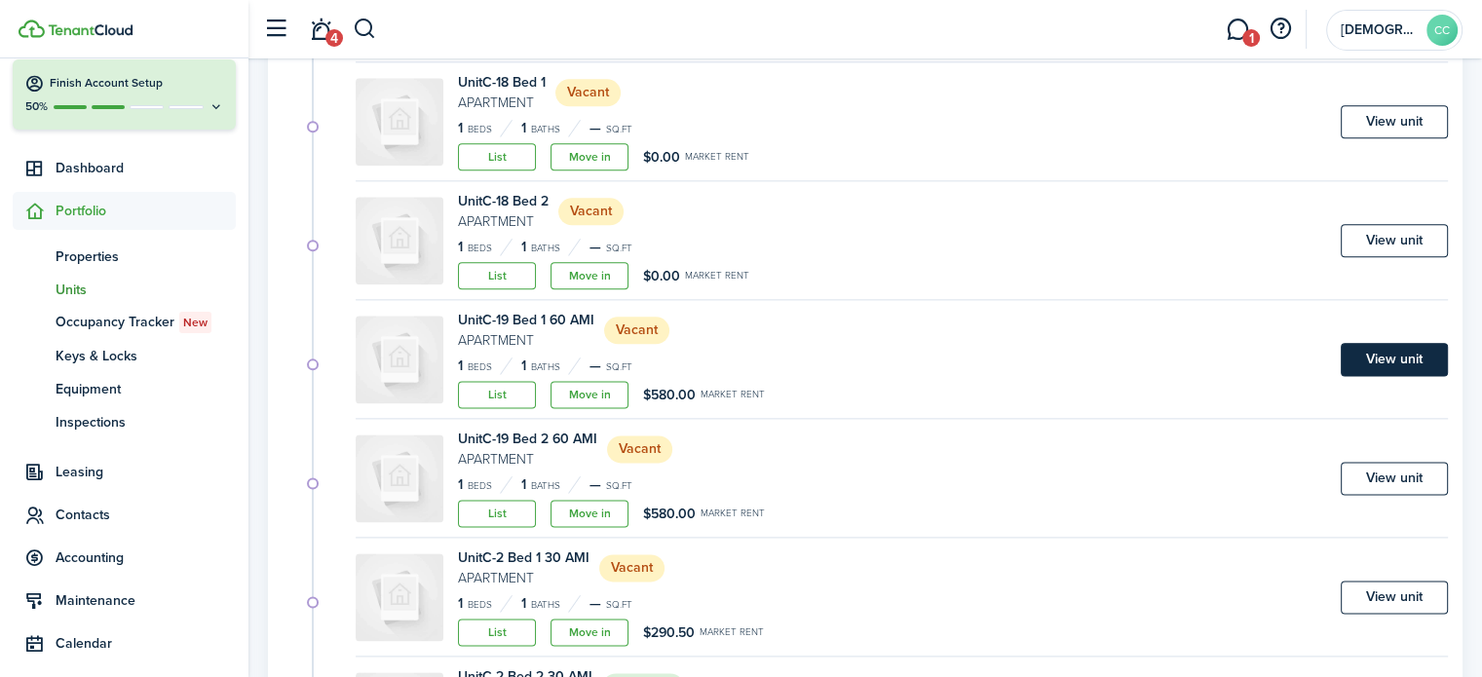
click at [1389, 360] on link "View unit" at bounding box center [1394, 359] width 107 height 33
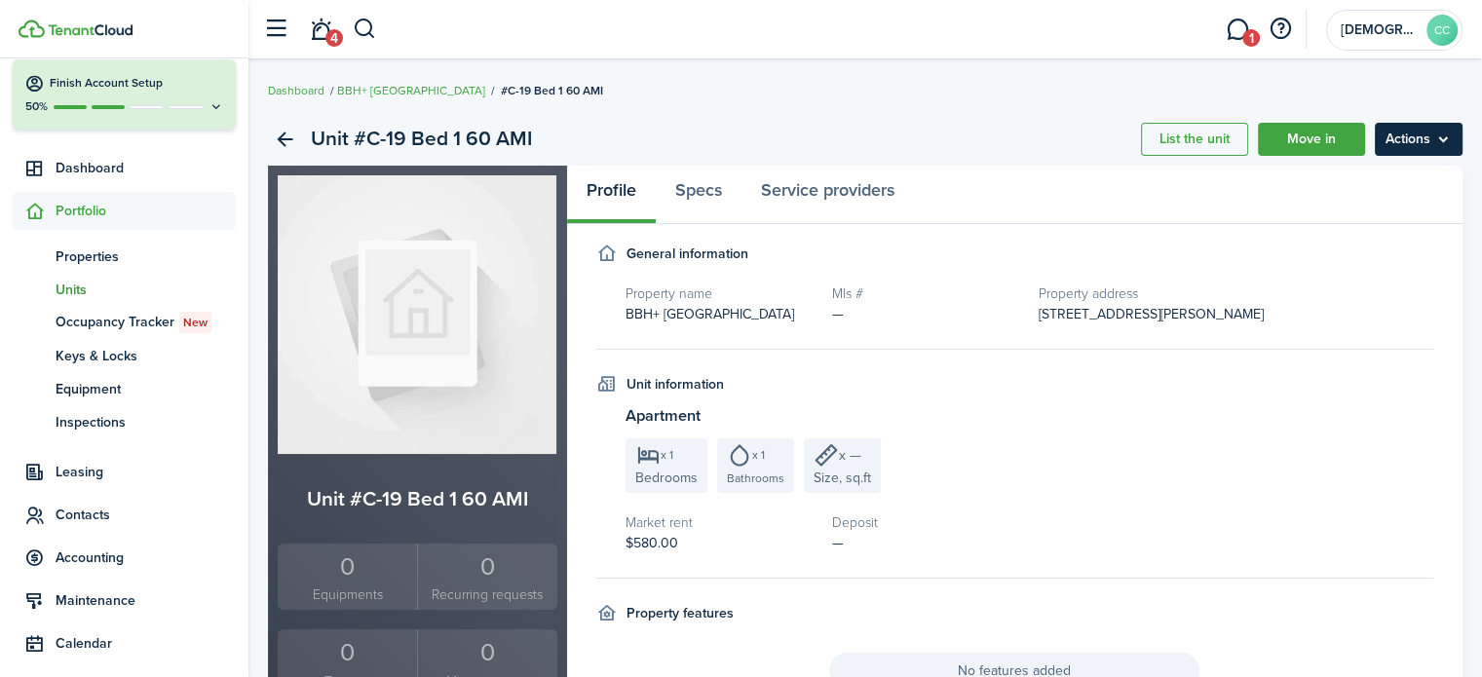
click at [1423, 136] on menu-btn "Actions" at bounding box center [1419, 139] width 88 height 33
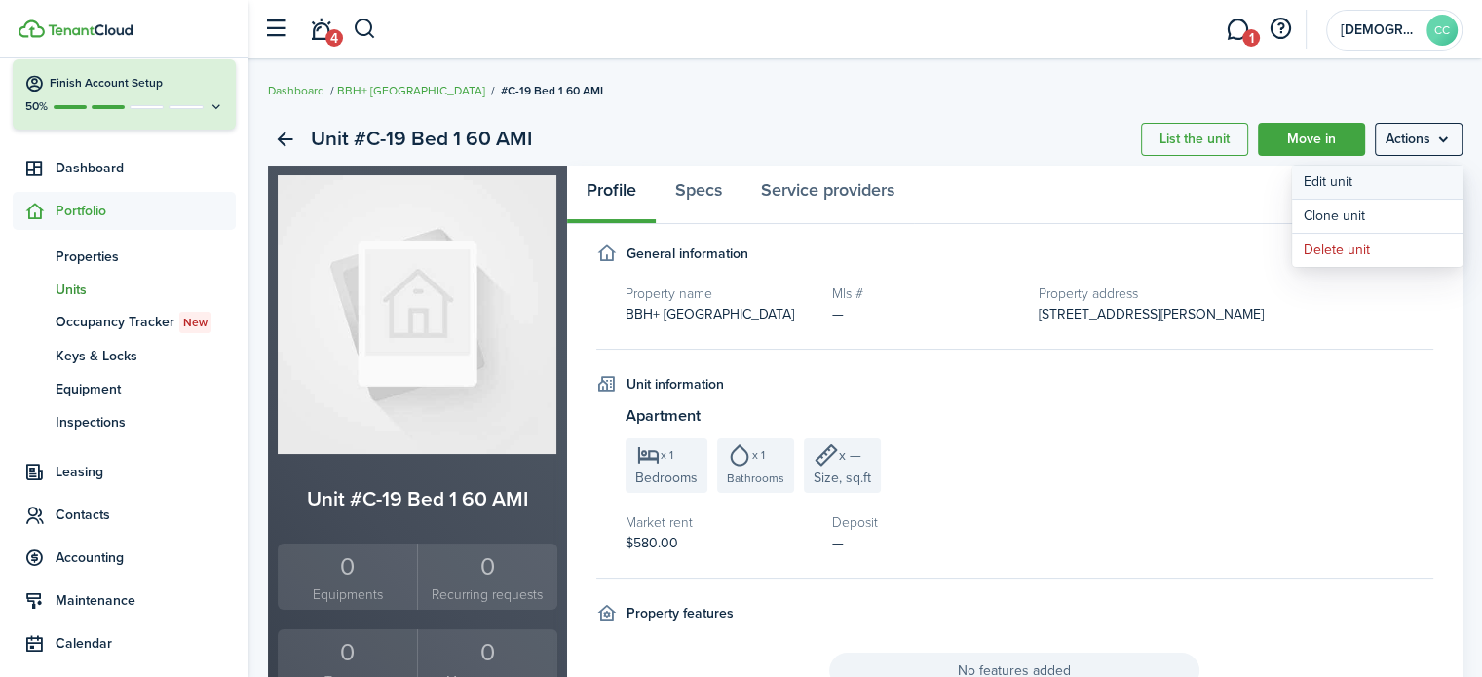
click at [1356, 180] on link "Edit unit" at bounding box center [1377, 182] width 171 height 33
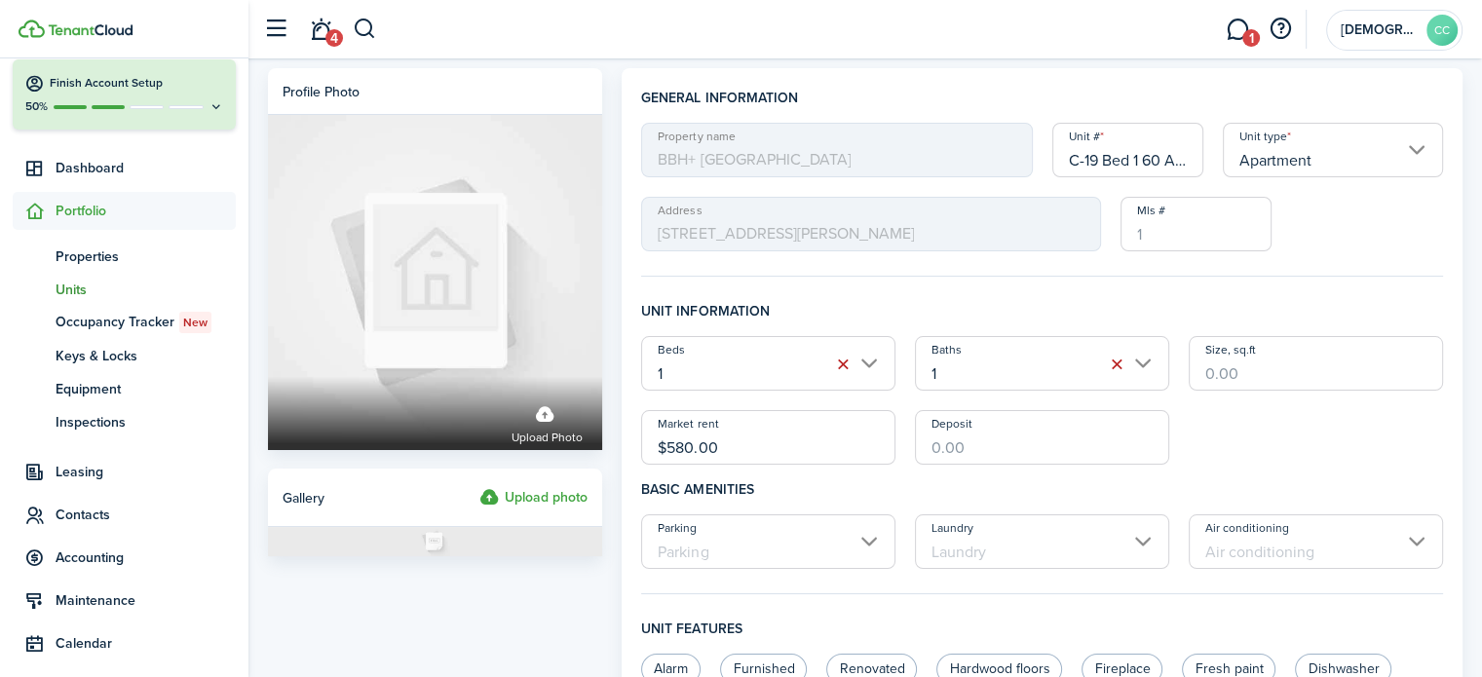
click at [1161, 164] on input "C-19 Bed 1 60 AMI" at bounding box center [1129, 150] width 152 height 55
type input "C-19 Bed 1"
click at [746, 449] on input "$580.00" at bounding box center [768, 437] width 254 height 55
type input "$"
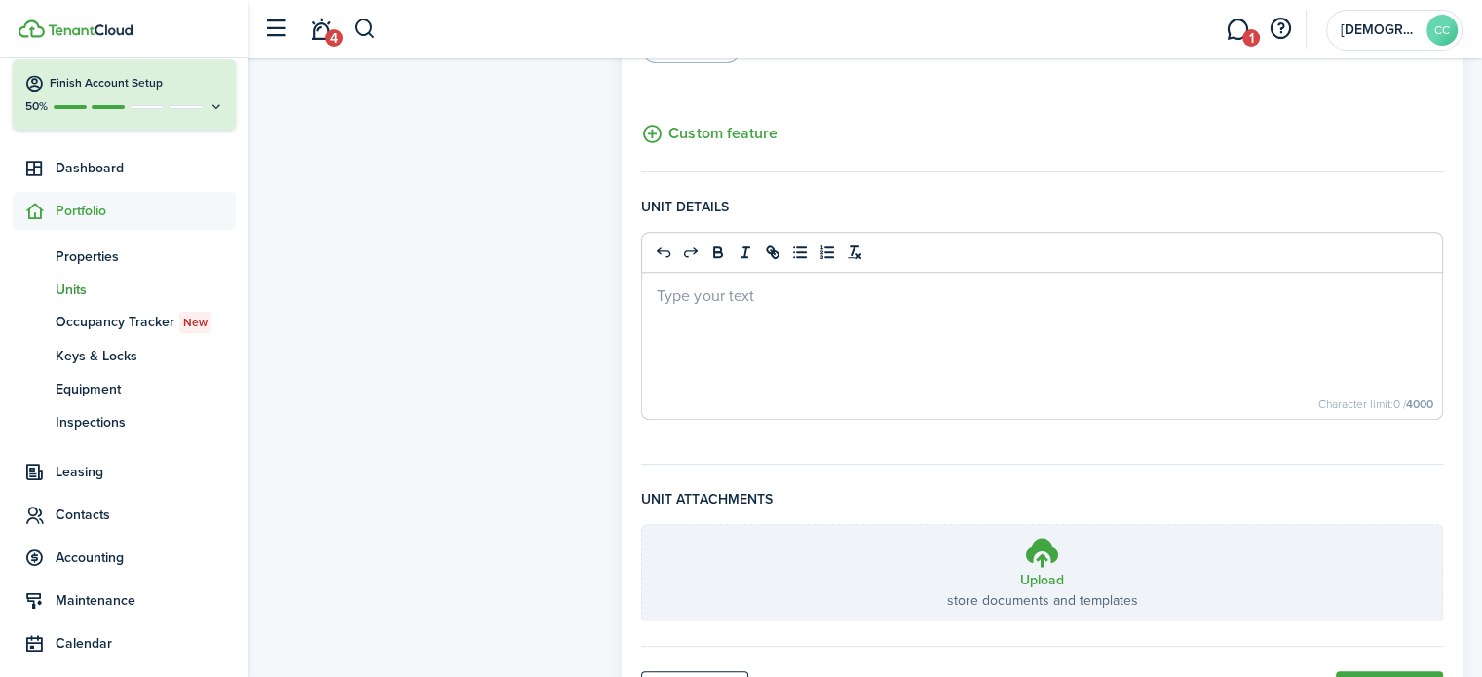
scroll to position [820, 0]
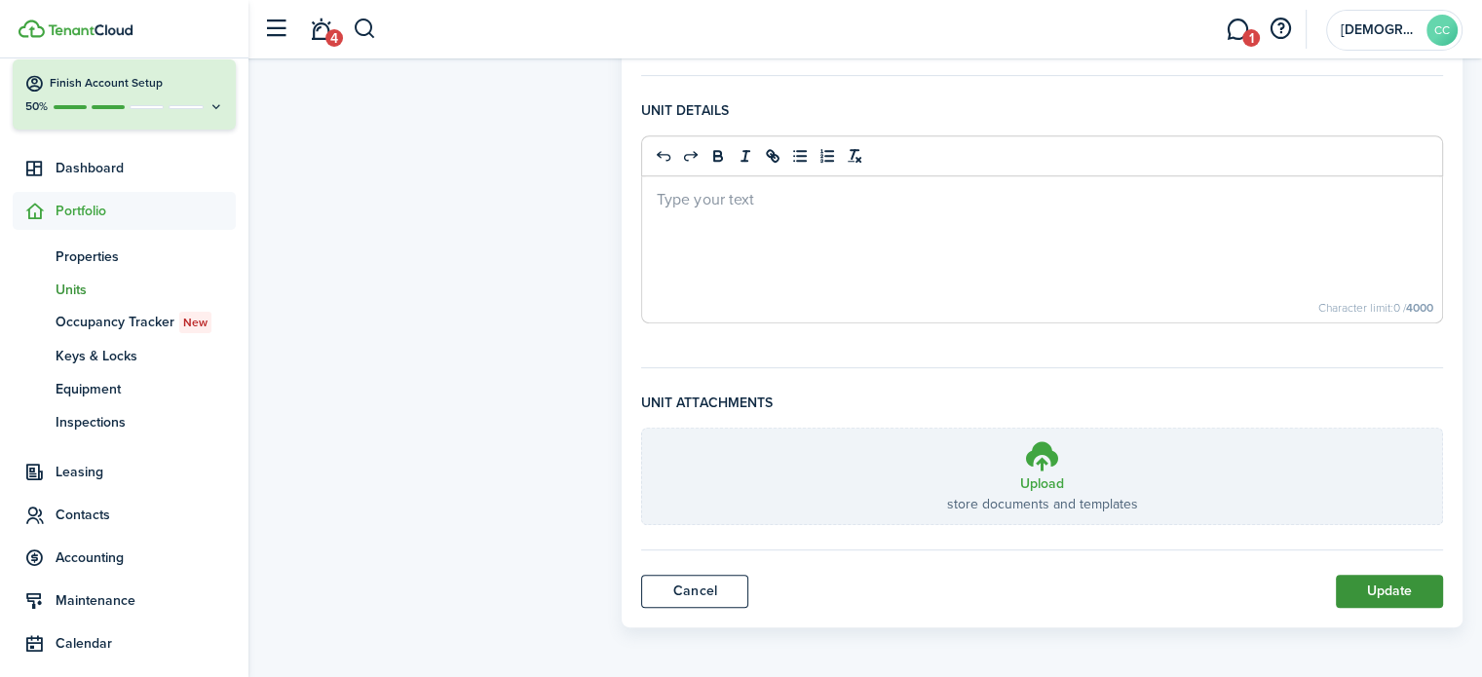
click at [1405, 582] on button "Update" at bounding box center [1389, 591] width 107 height 33
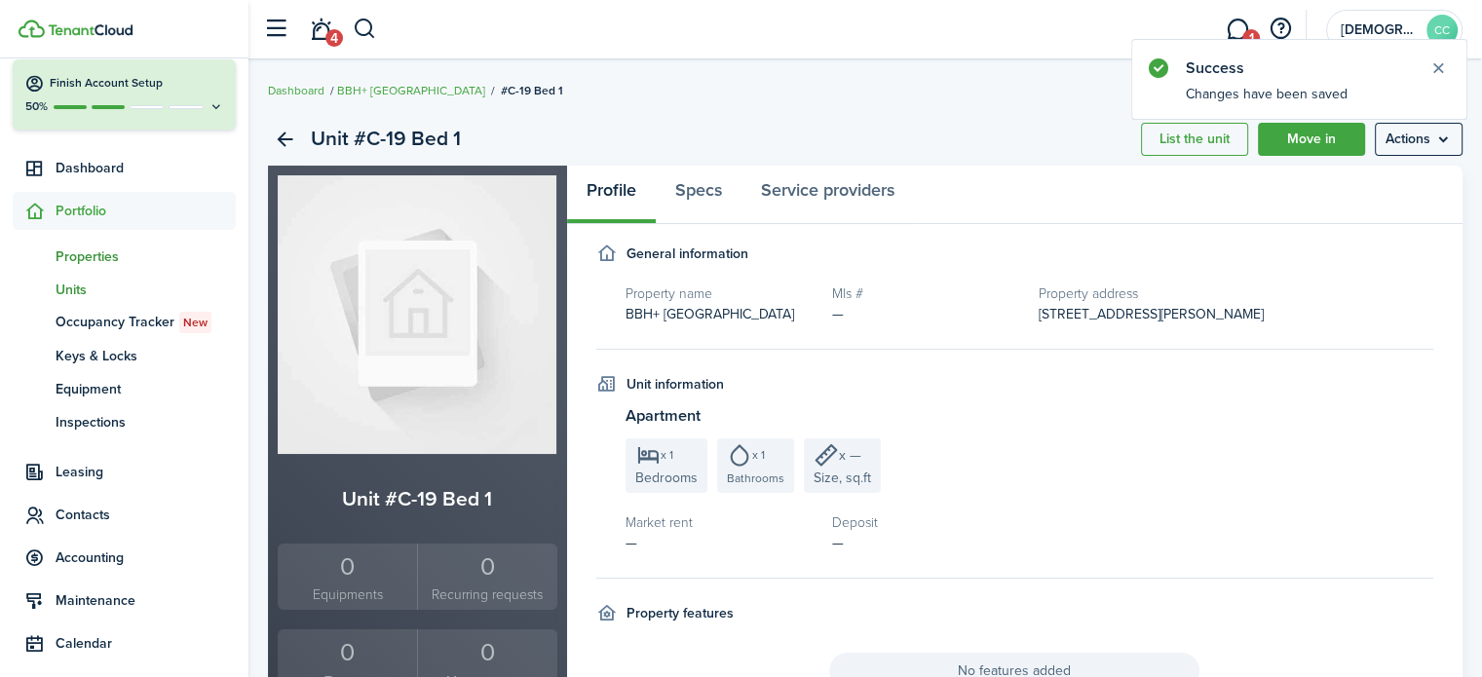
click at [78, 261] on span "Properties" at bounding box center [146, 257] width 180 height 20
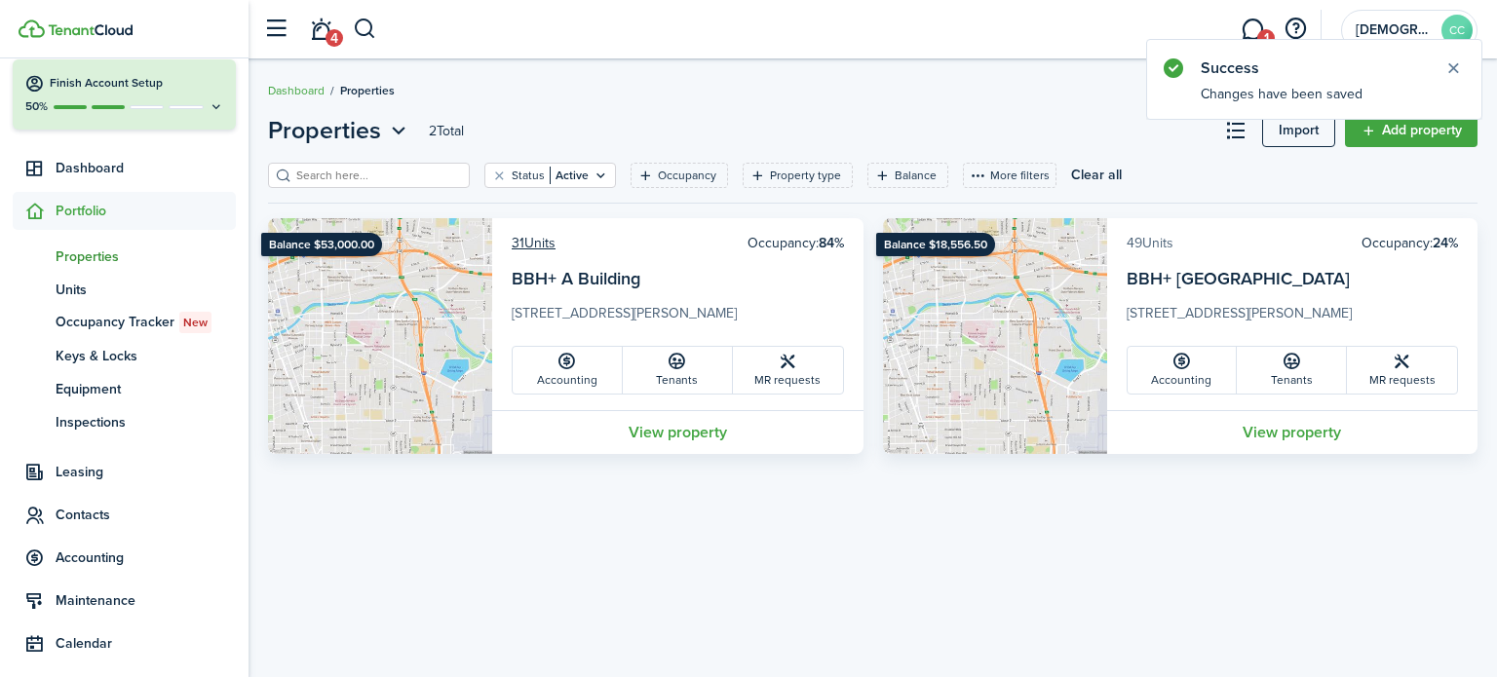
click at [1153, 249] on link "49 Units" at bounding box center [1150, 243] width 47 height 20
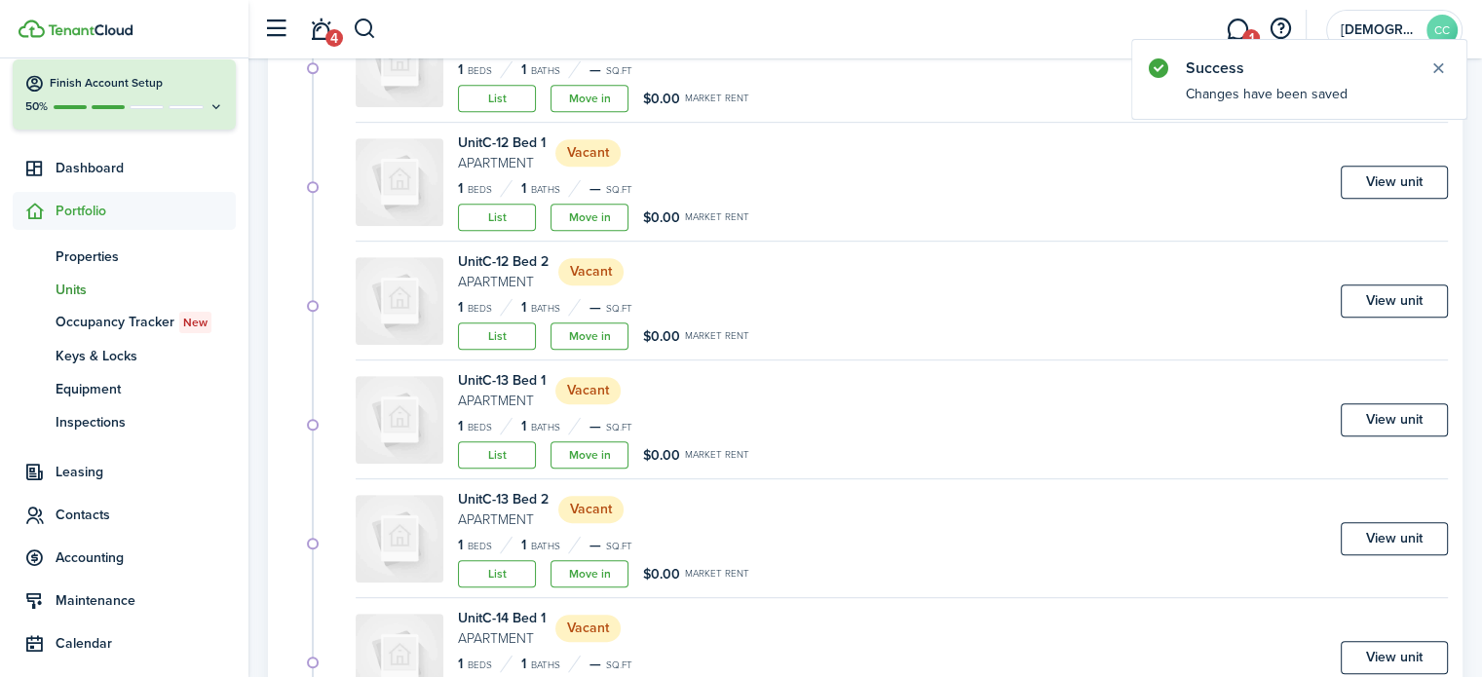
scroll to position [1186, 0]
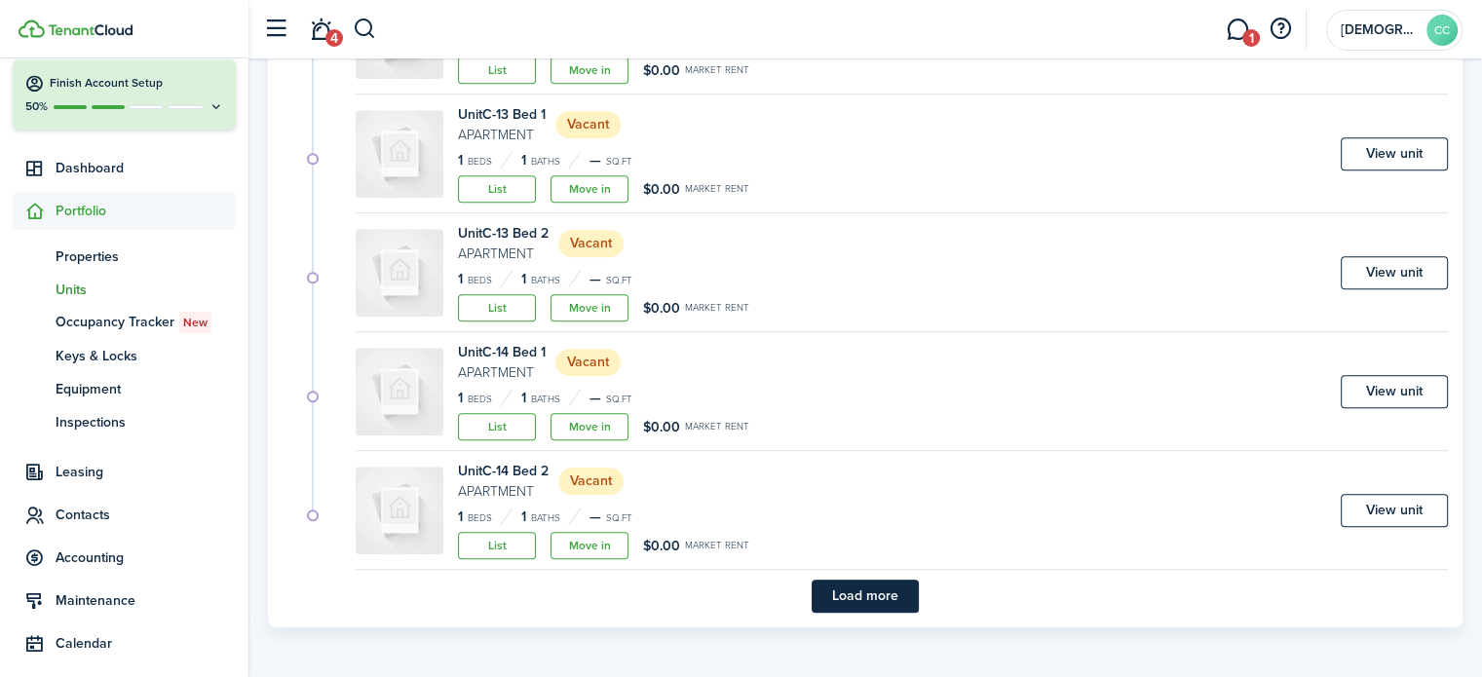
click at [881, 608] on button "Load more" at bounding box center [865, 596] width 107 height 33
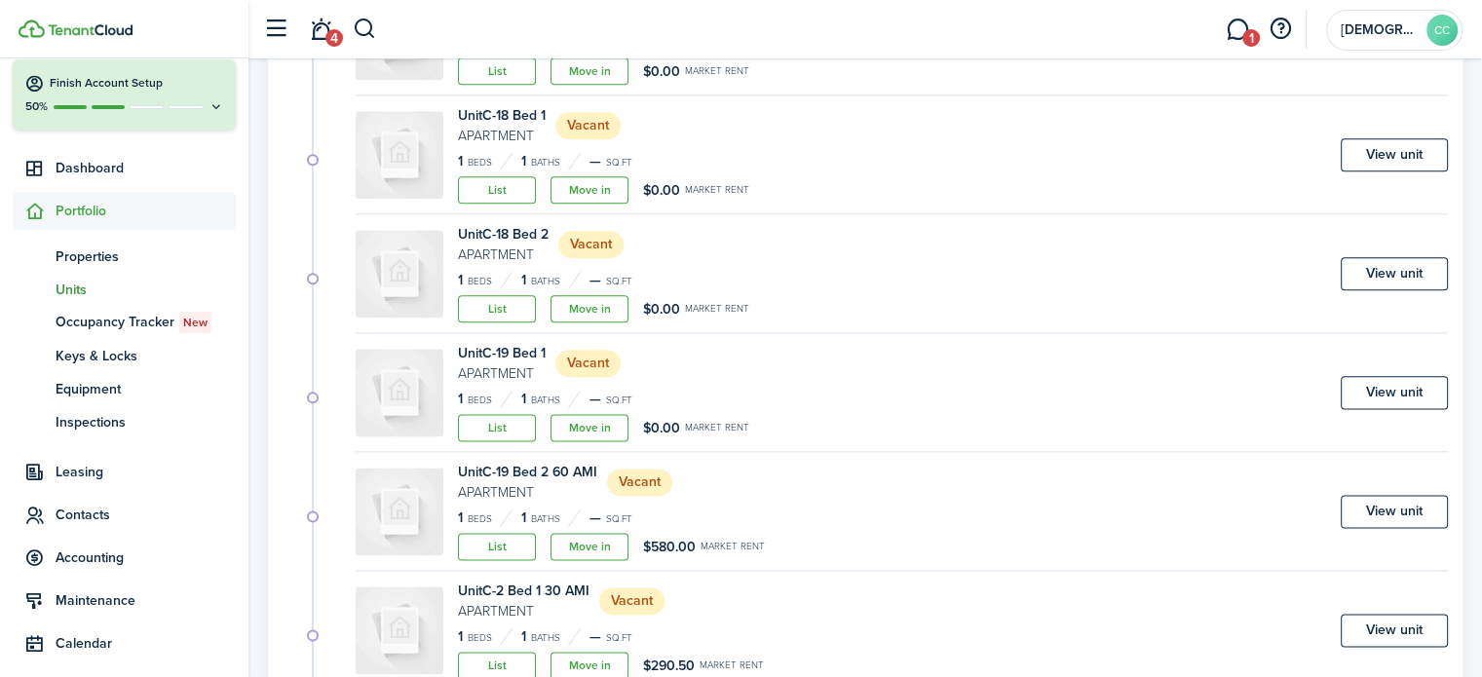
scroll to position [2378, 0]
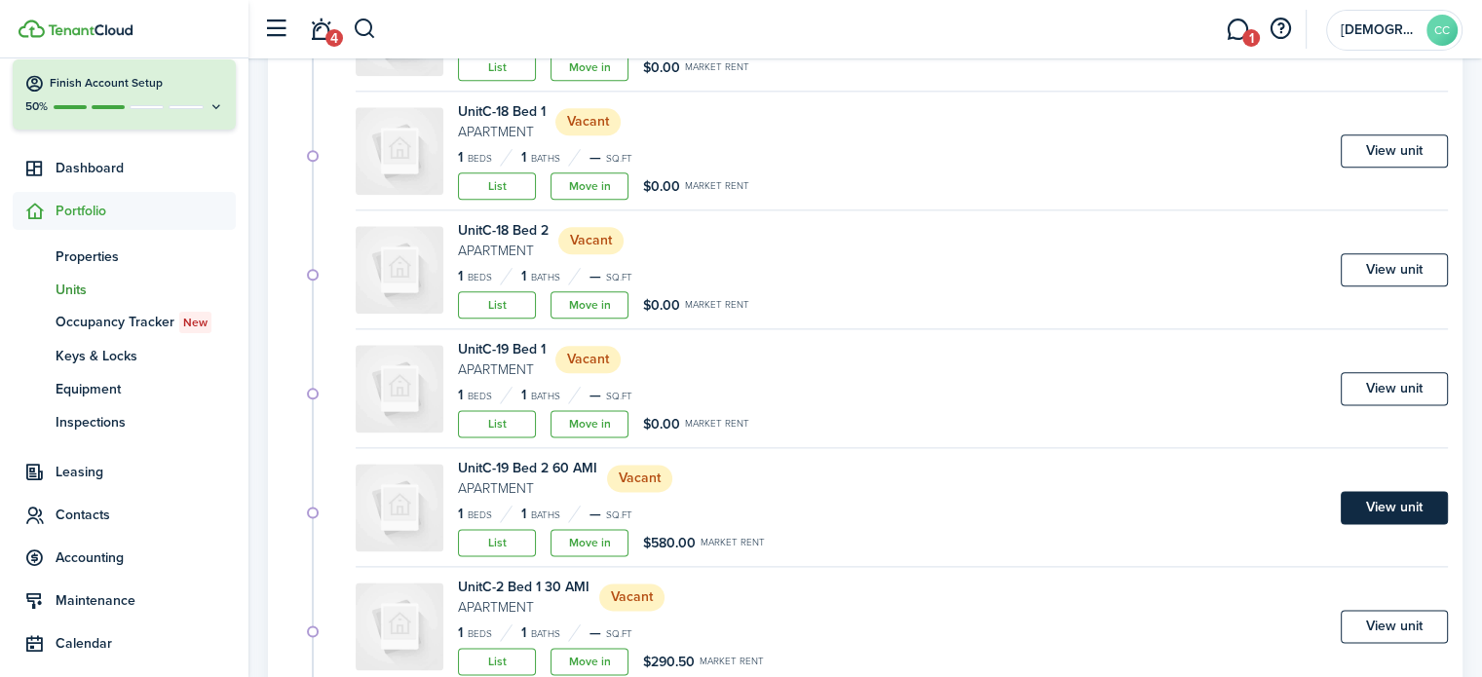
click at [1394, 504] on link "View unit" at bounding box center [1394, 507] width 107 height 33
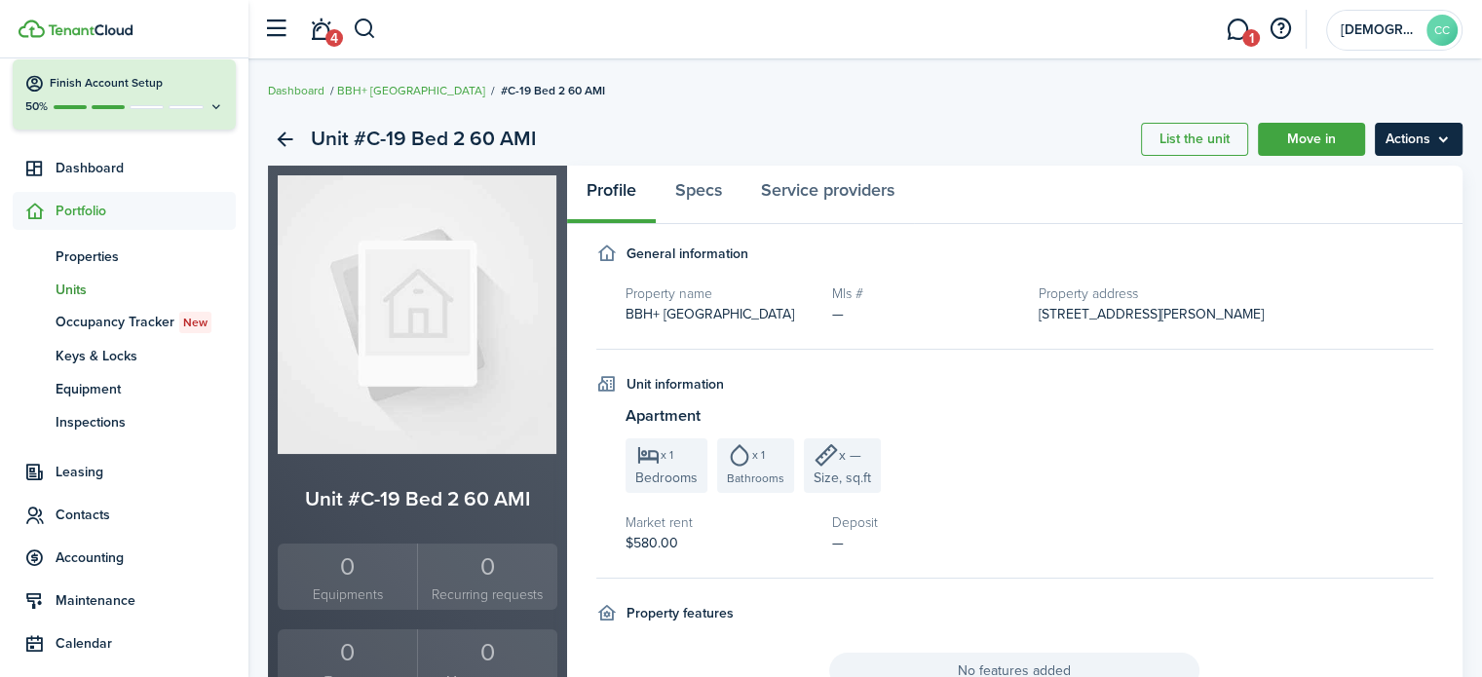
click at [1421, 145] on menu-btn "Actions" at bounding box center [1419, 139] width 88 height 33
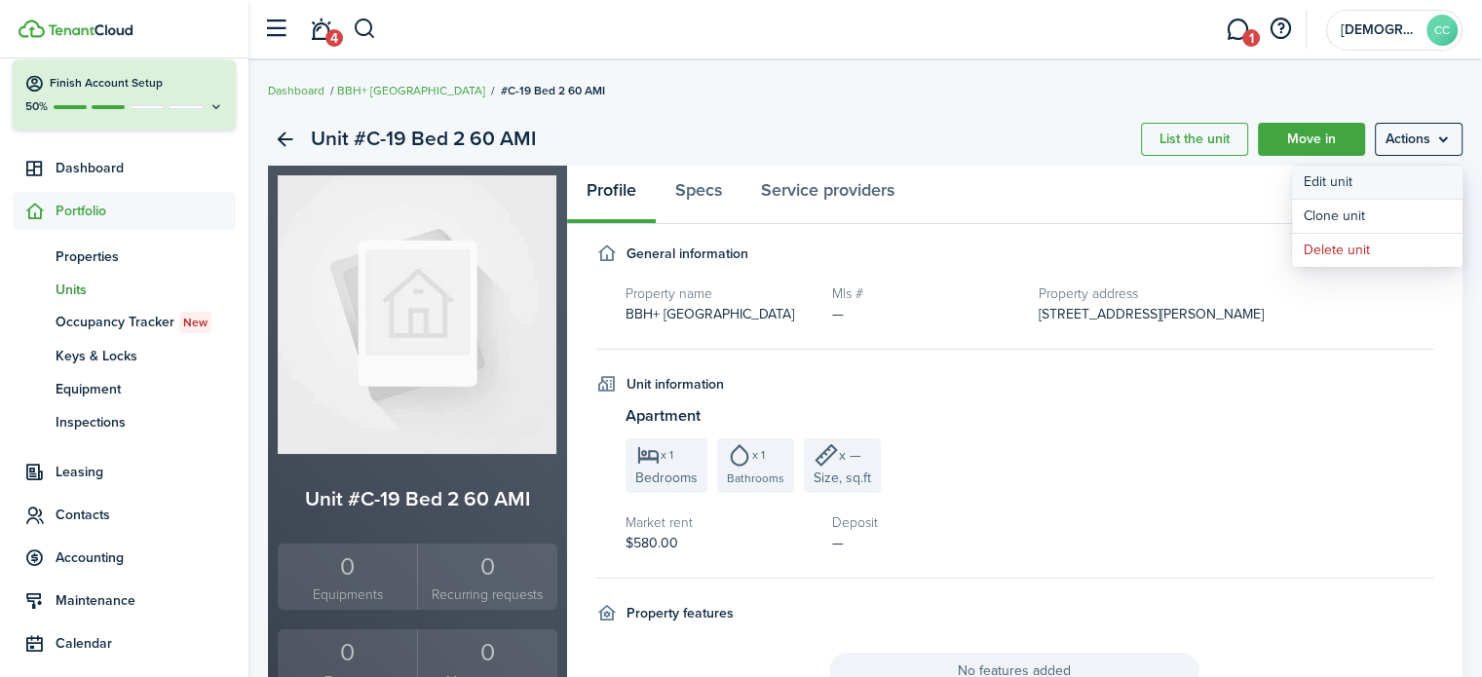
click at [1346, 179] on link "Edit unit" at bounding box center [1377, 182] width 171 height 33
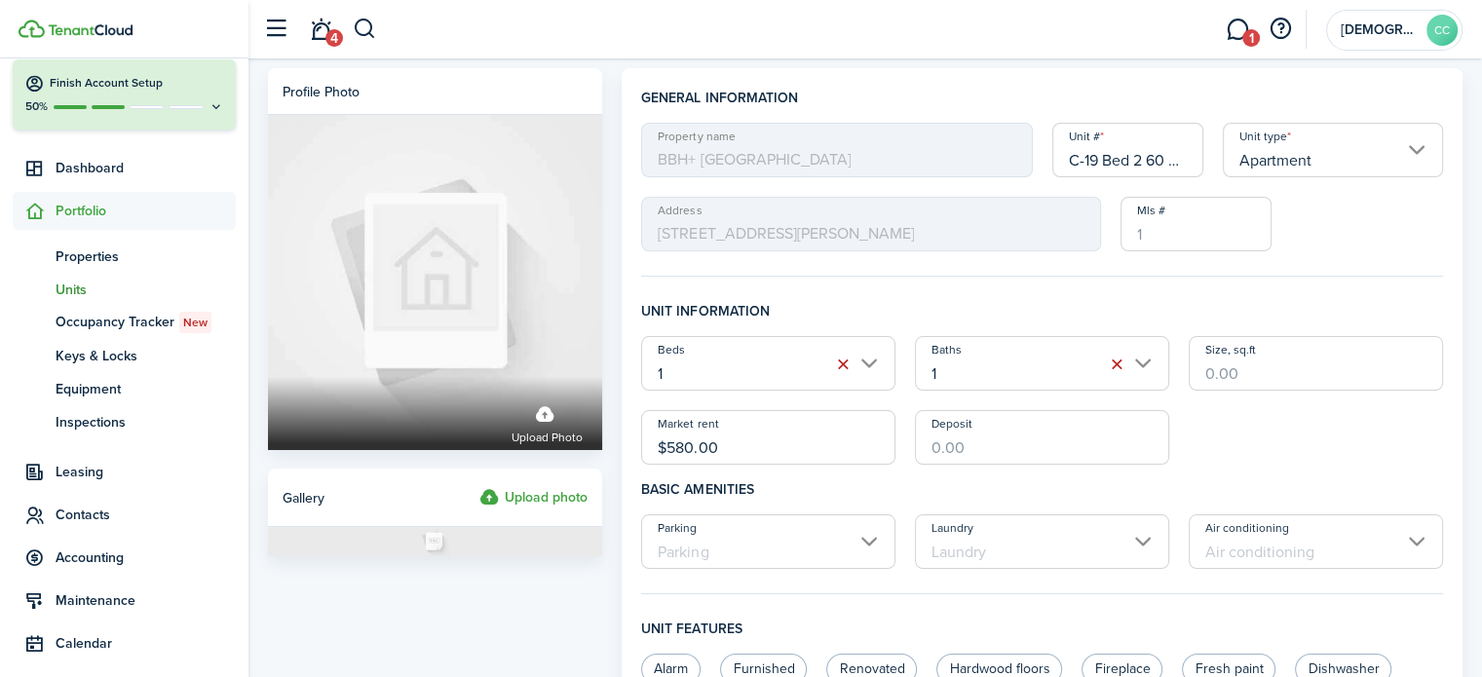
click at [1174, 153] on input "C-19 Bed 2 60 AMI" at bounding box center [1129, 150] width 152 height 55
type input "C-19 Bed 2"
click at [764, 440] on input "$580.00" at bounding box center [768, 437] width 254 height 55
type input "$"
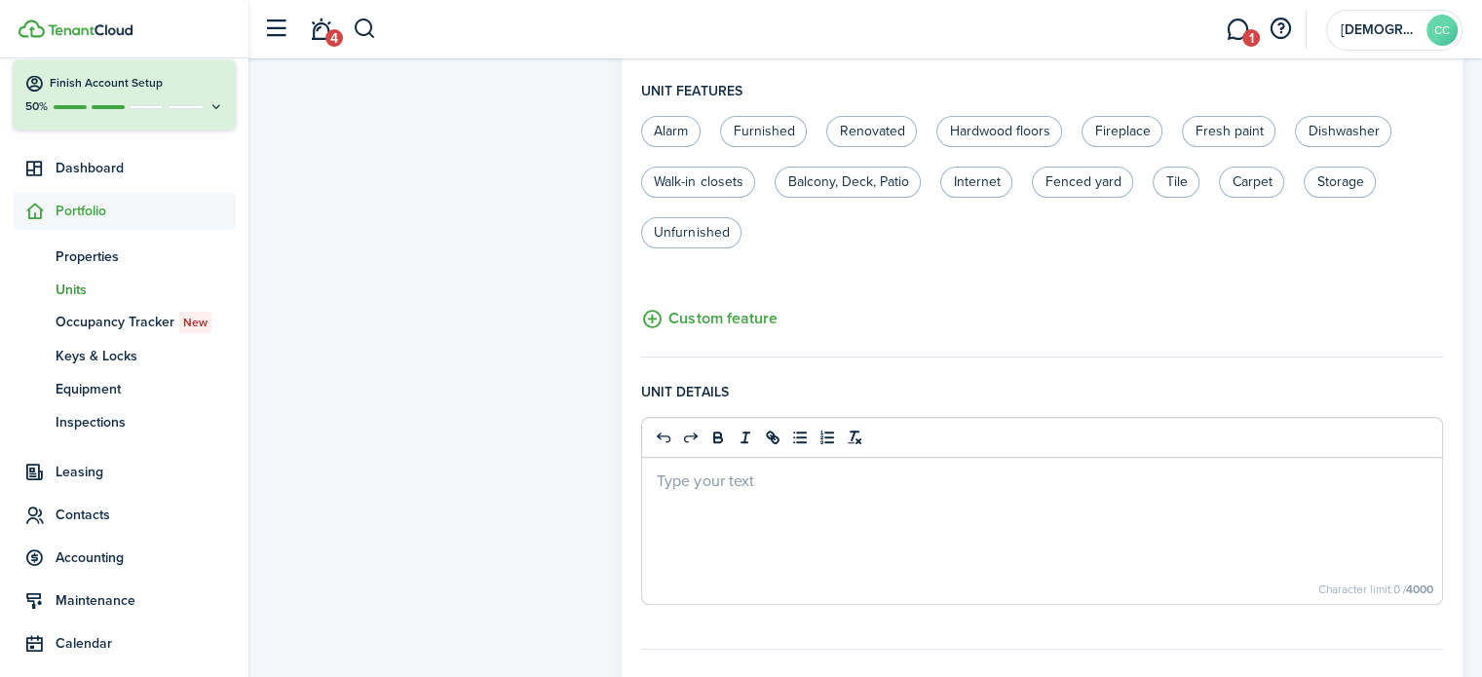
scroll to position [820, 0]
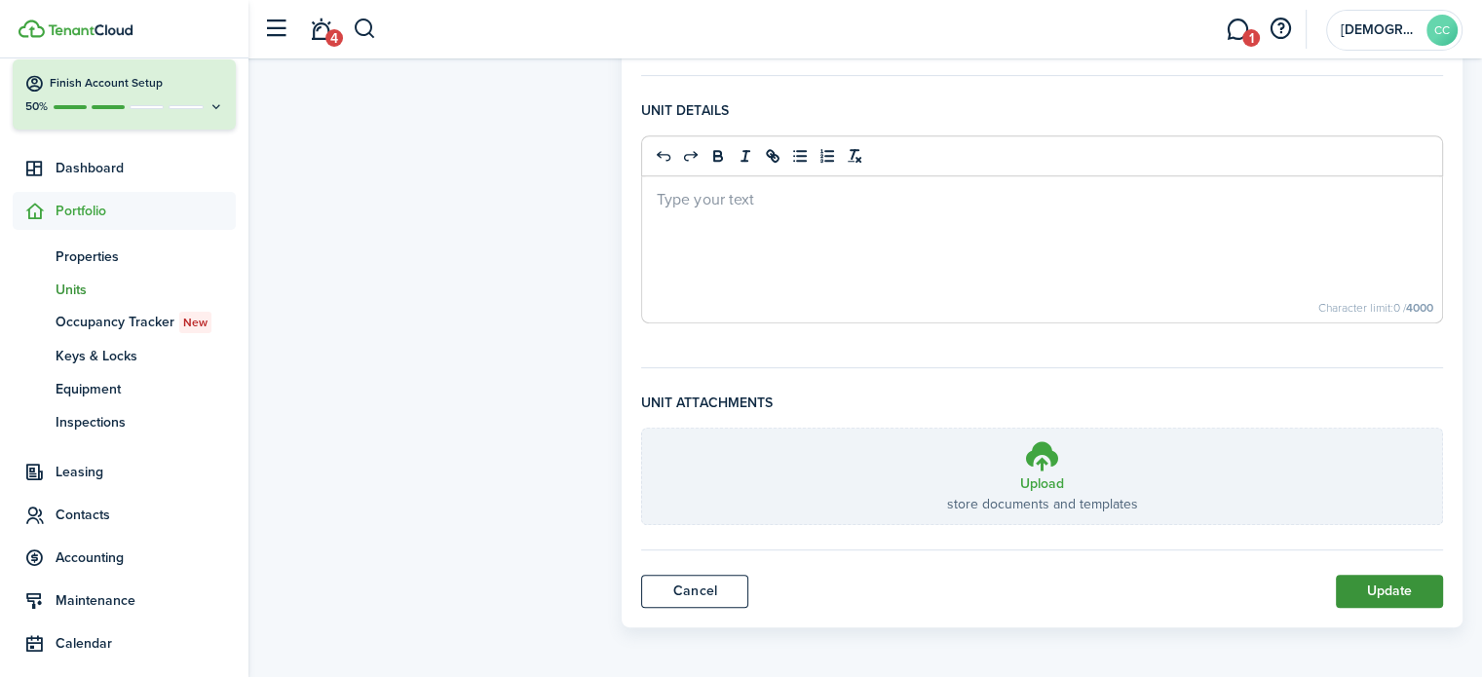
click at [1402, 592] on button "Update" at bounding box center [1389, 591] width 107 height 33
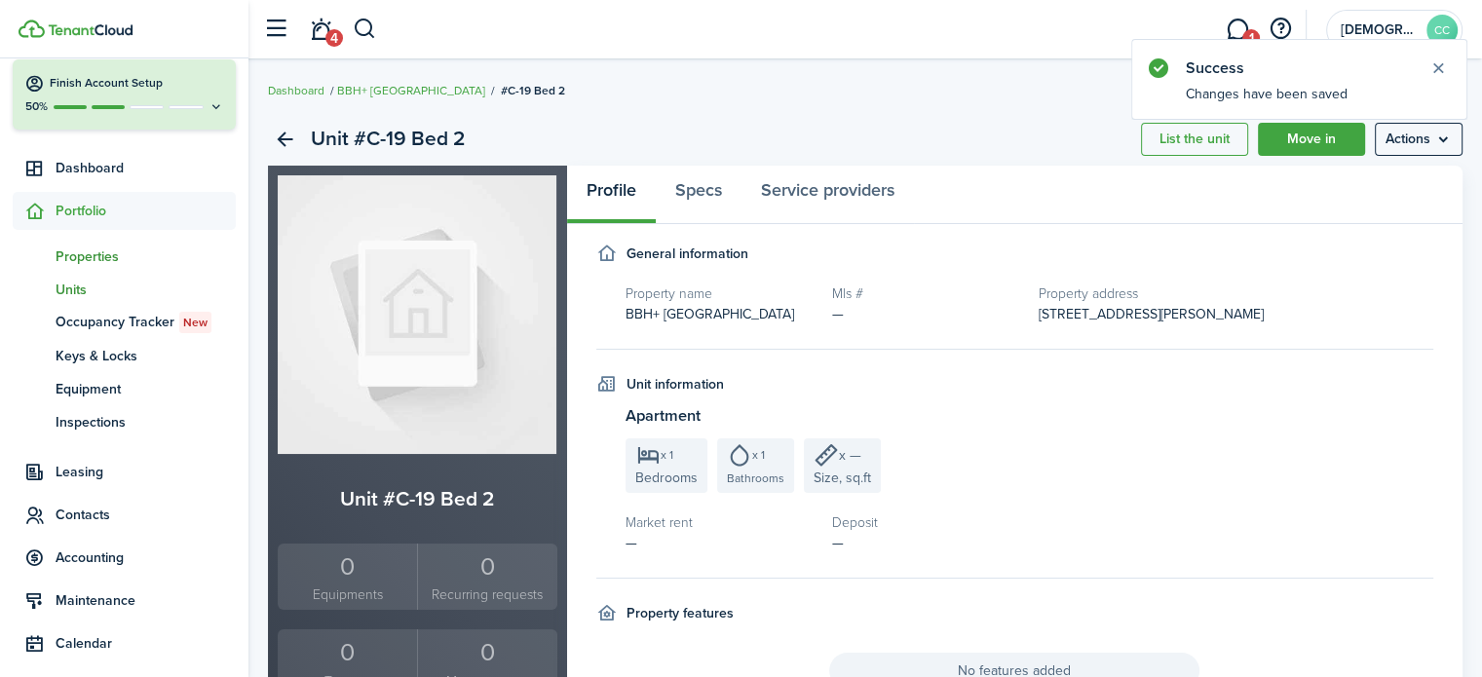
click at [81, 263] on span "Properties" at bounding box center [146, 257] width 180 height 20
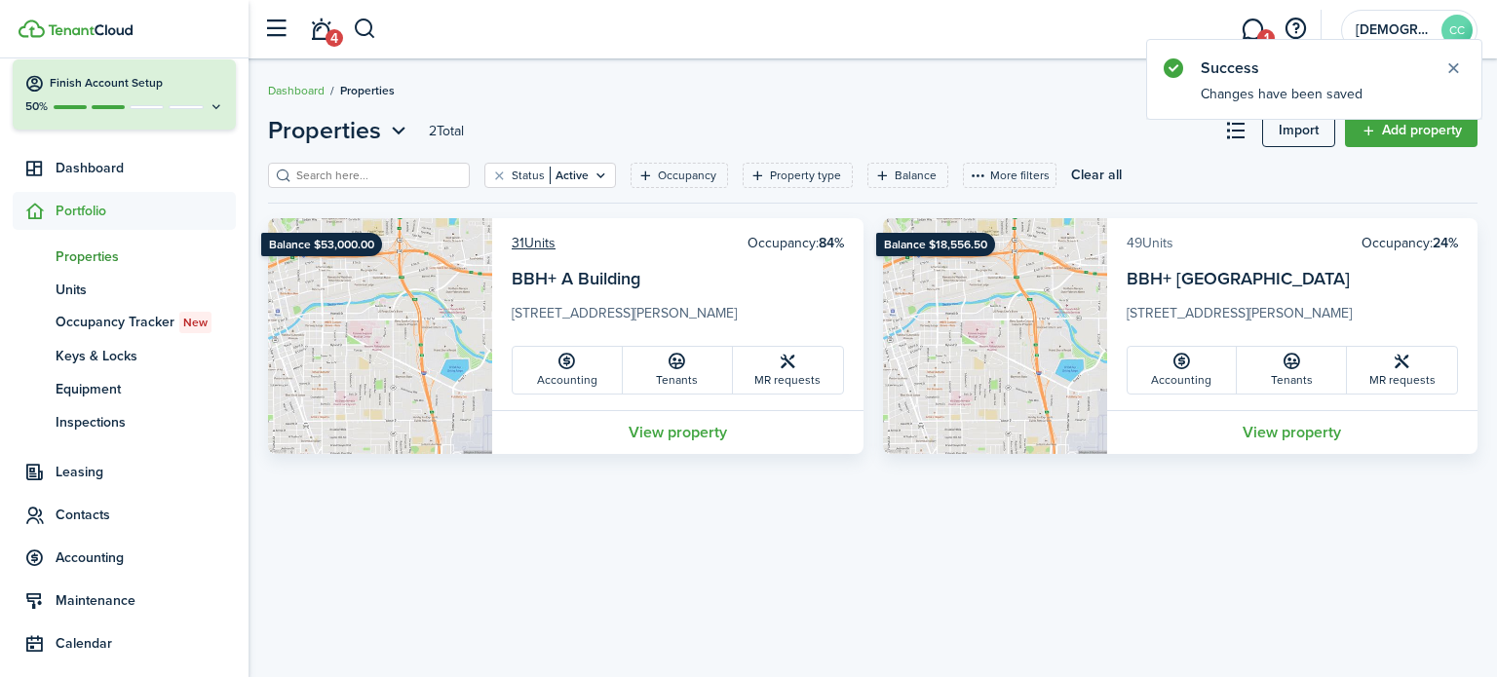
click at [1168, 249] on link "49 Units" at bounding box center [1150, 243] width 47 height 20
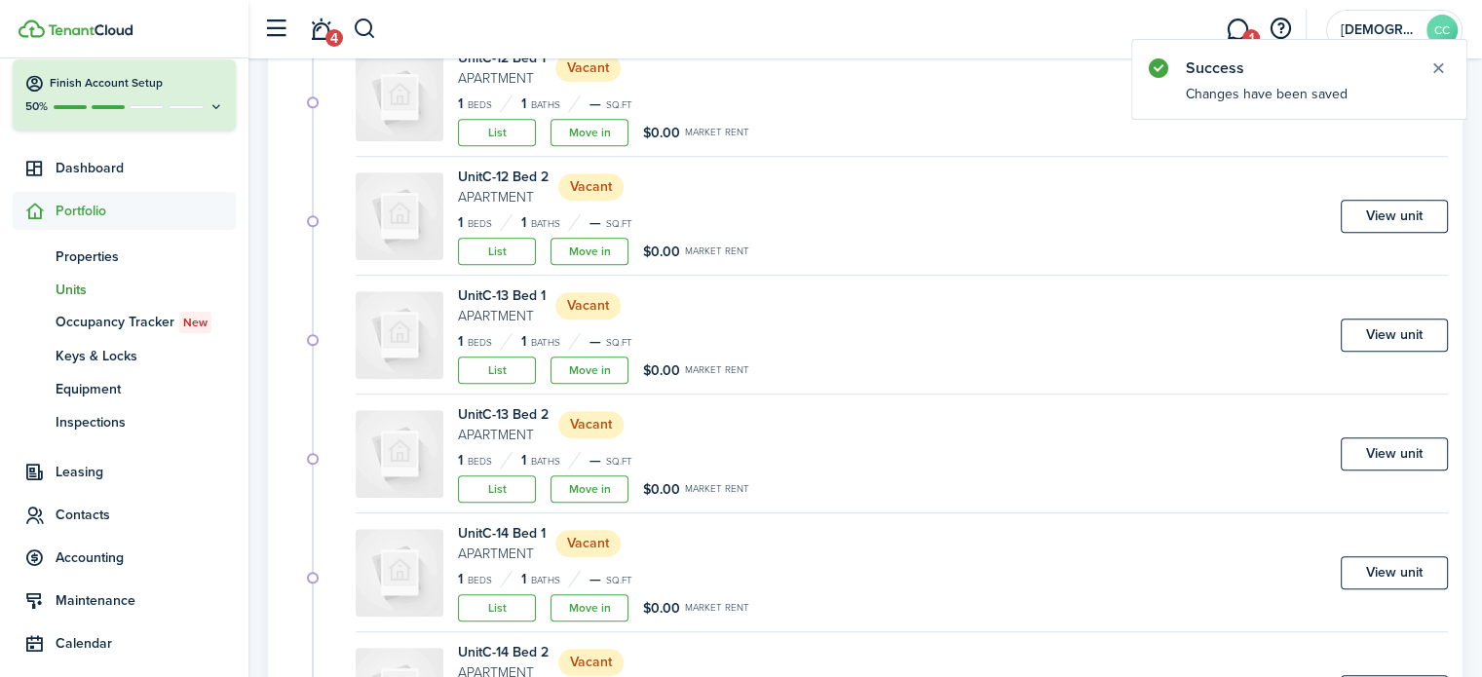
scroll to position [1186, 0]
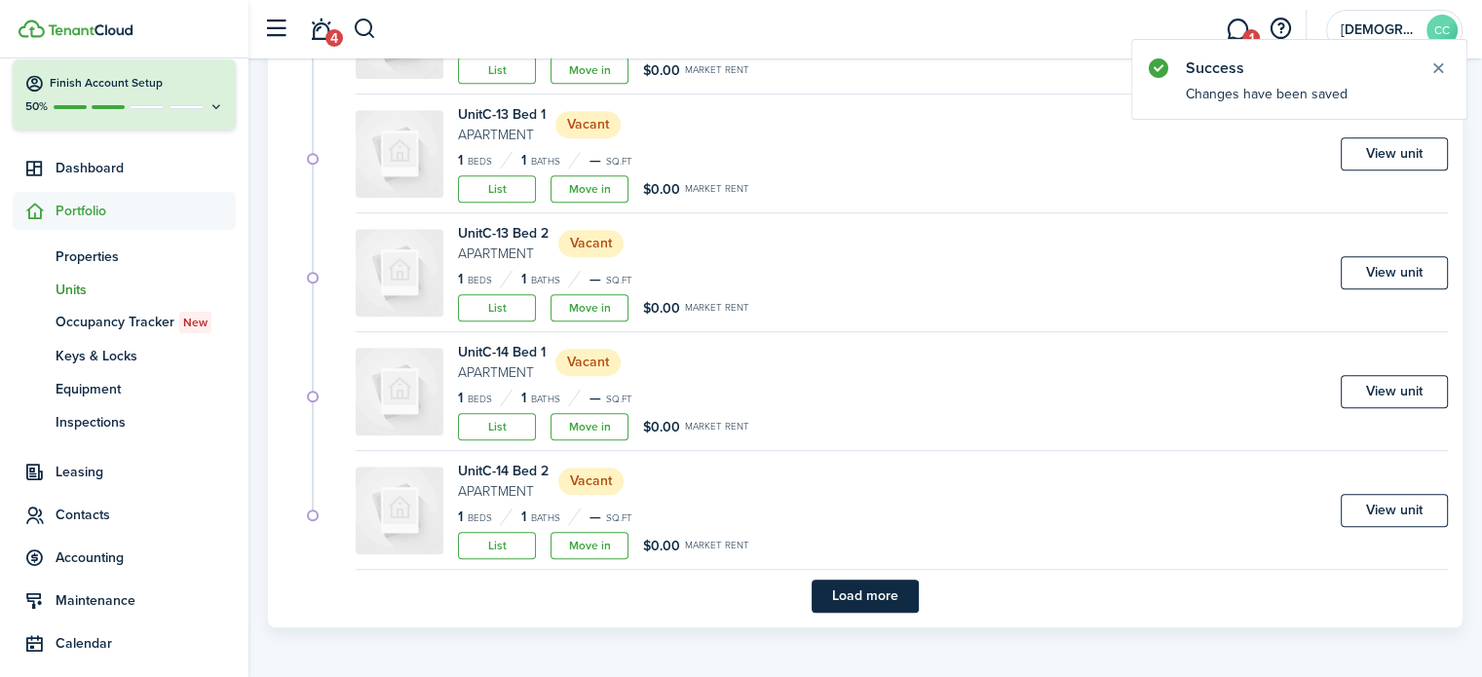
click at [897, 597] on button "Load more" at bounding box center [865, 596] width 107 height 33
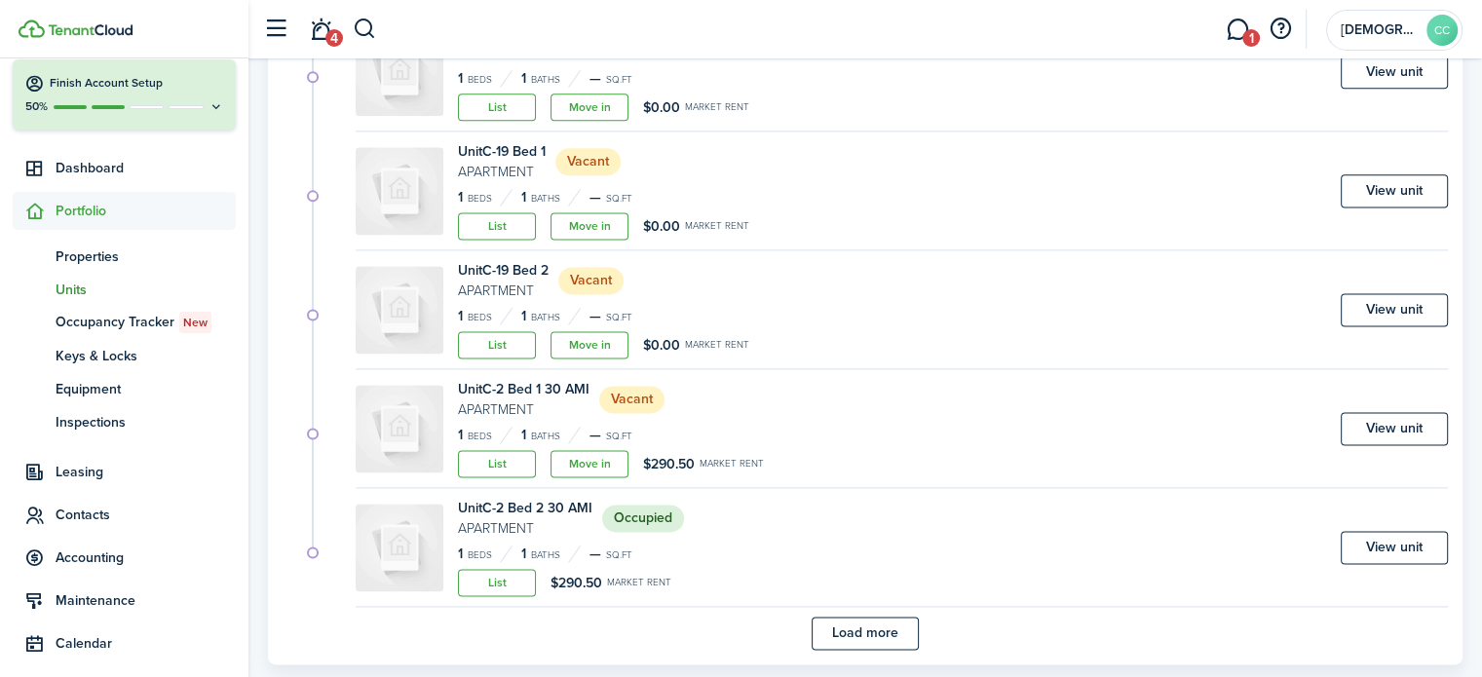
scroll to position [2577, 0]
click at [1402, 428] on link "View unit" at bounding box center [1394, 427] width 107 height 33
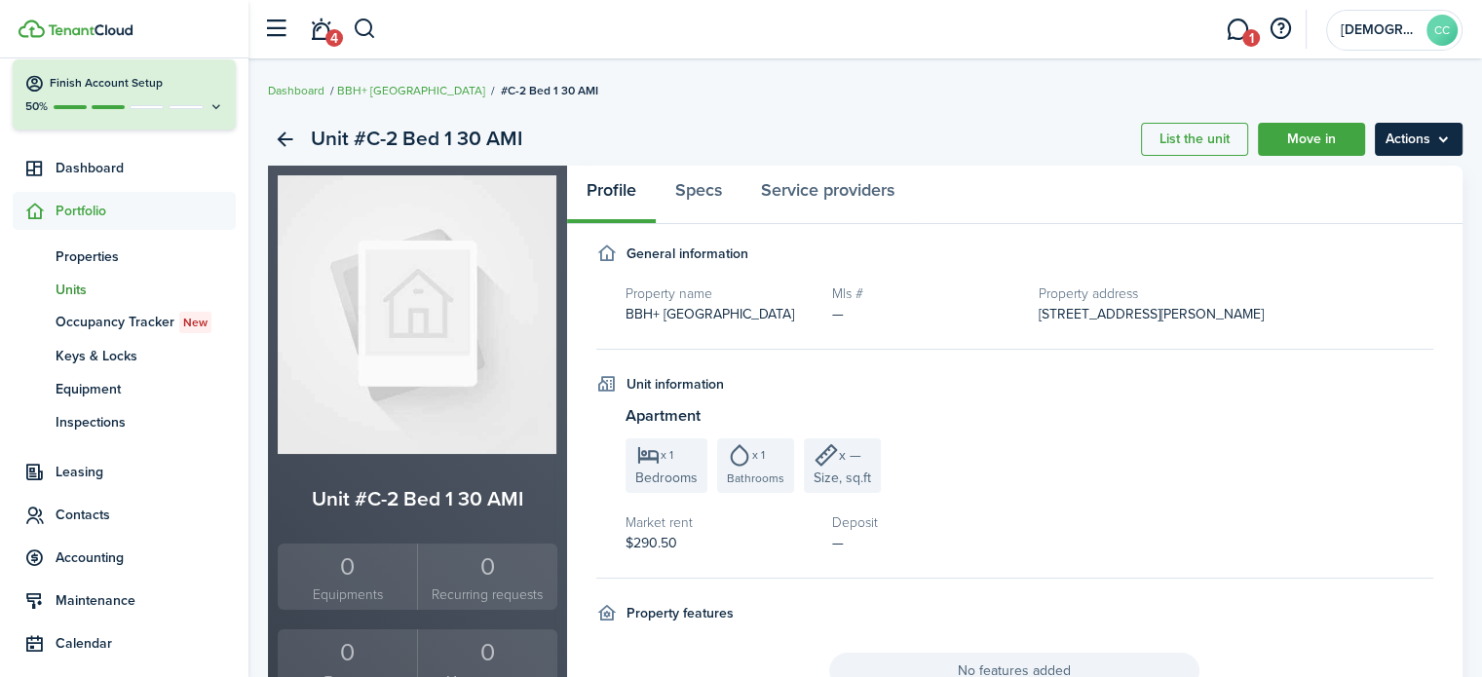
click at [1417, 139] on menu-btn "Actions" at bounding box center [1419, 139] width 88 height 33
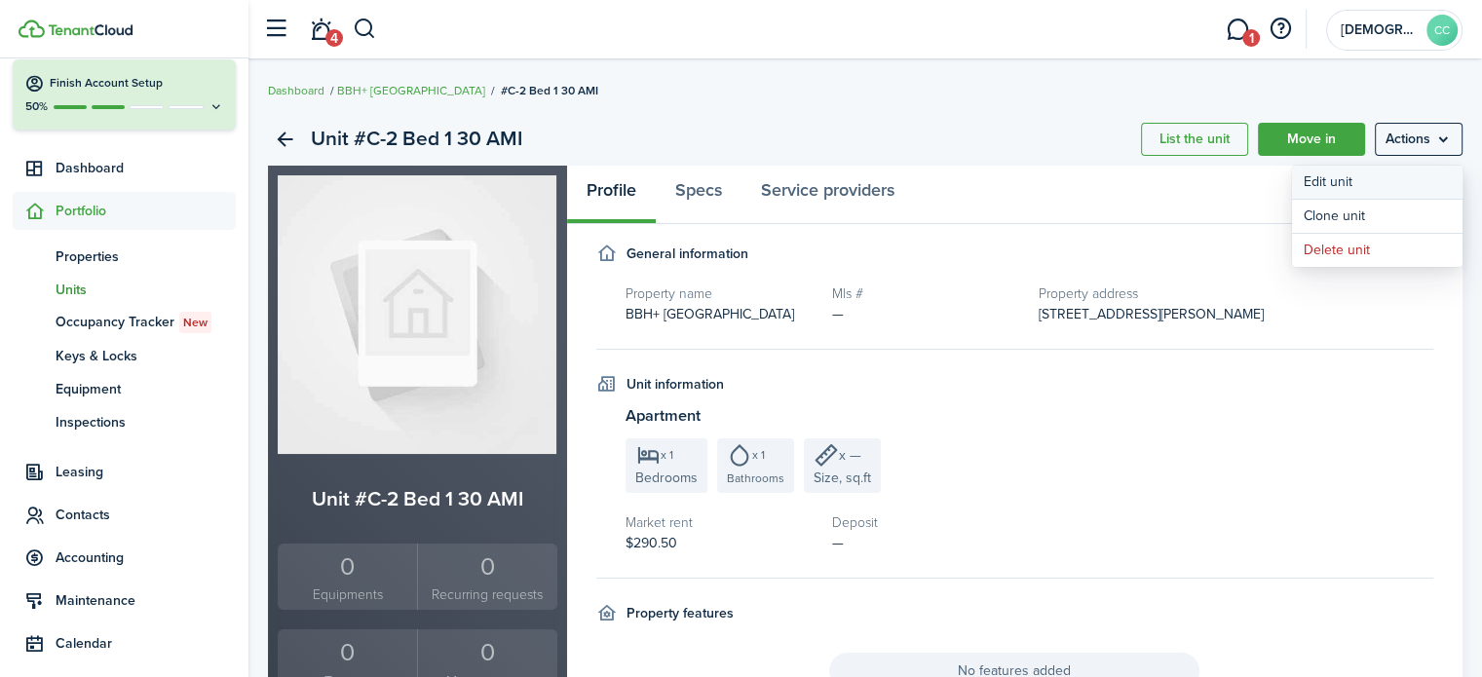
click at [1349, 178] on link "Edit unit" at bounding box center [1377, 182] width 171 height 33
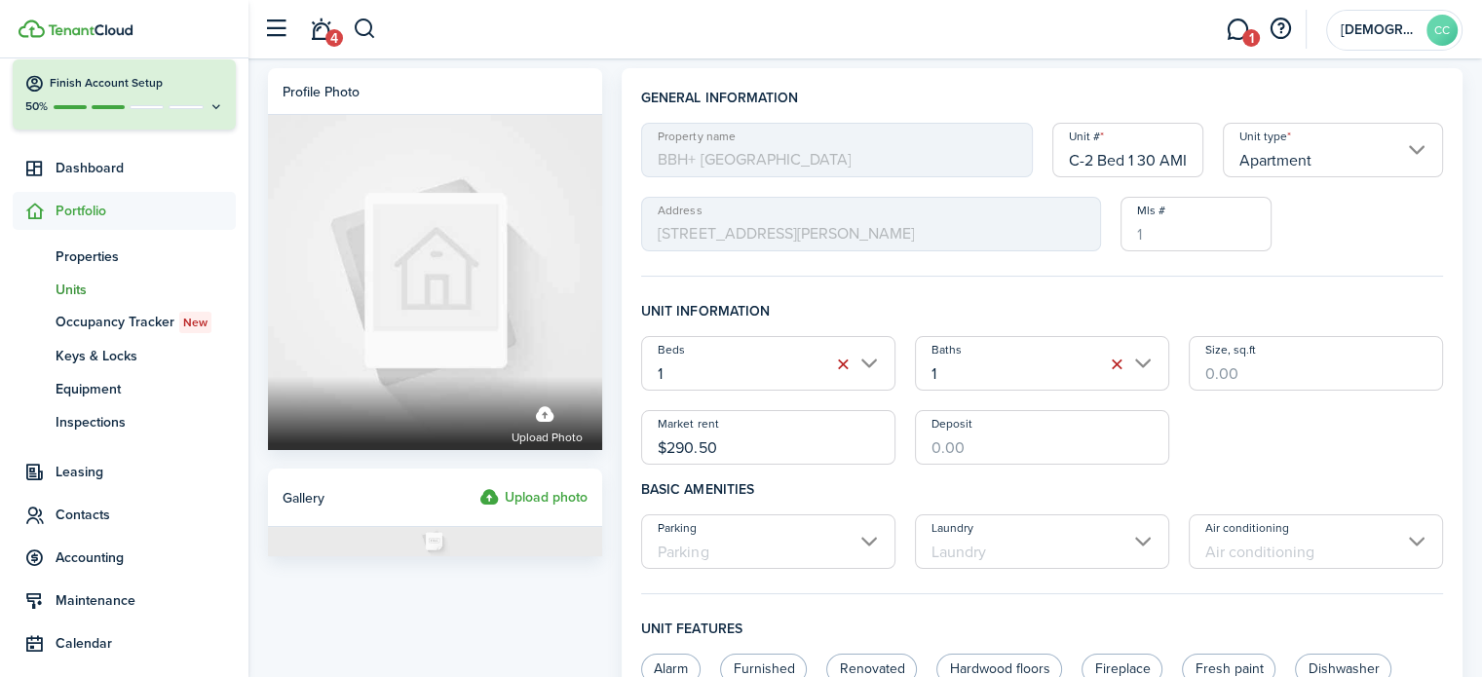
click at [1172, 155] on input "C-2 Bed 1 30 AMI" at bounding box center [1129, 150] width 152 height 55
type input "C-2 Bed 1"
click at [748, 452] on input "$290.50" at bounding box center [768, 437] width 254 height 55
type input "$"
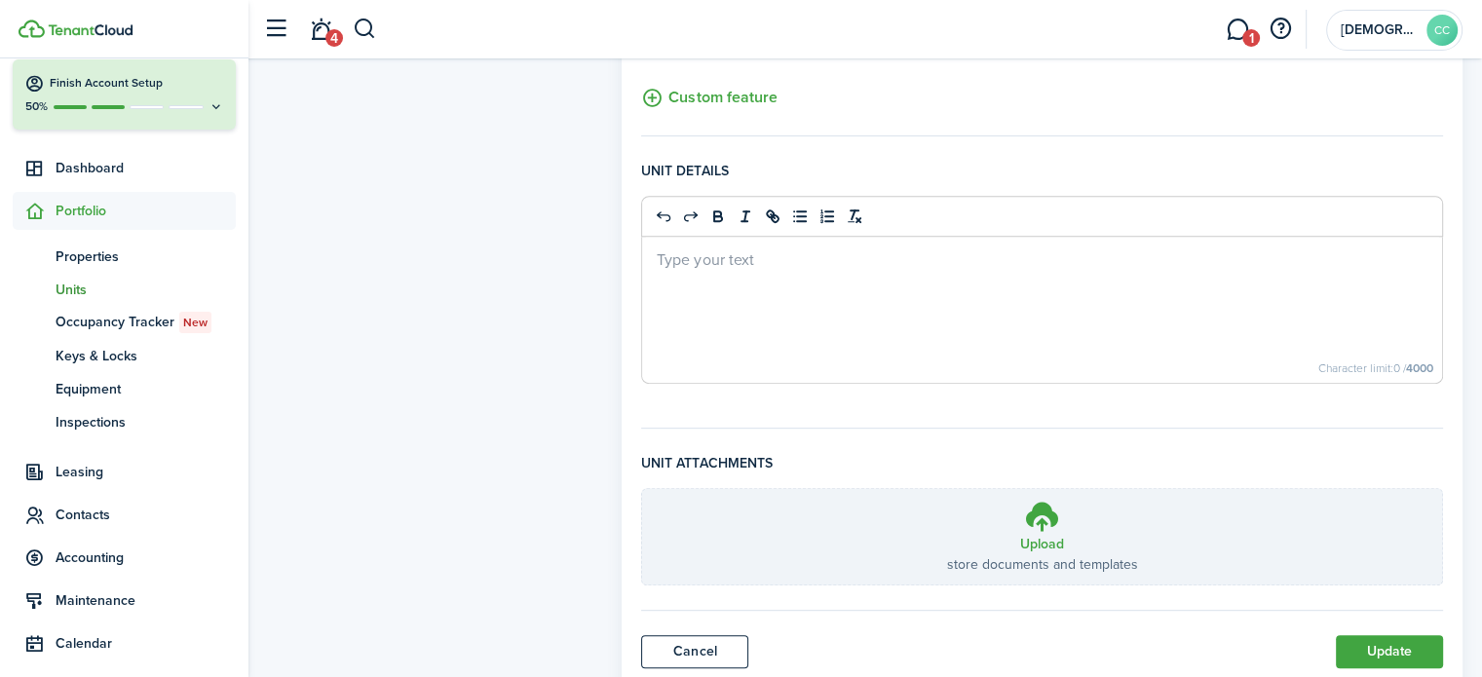
scroll to position [820, 0]
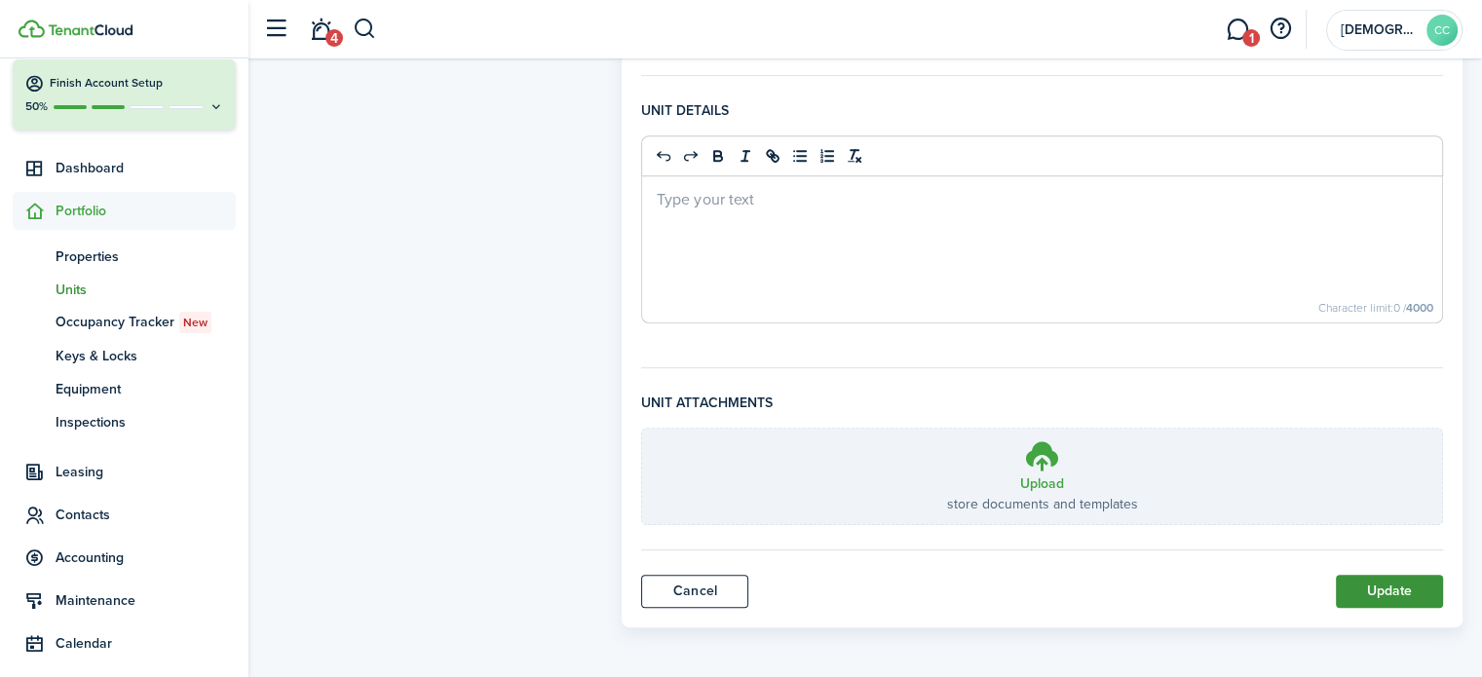
click at [1403, 593] on button "Update" at bounding box center [1389, 591] width 107 height 33
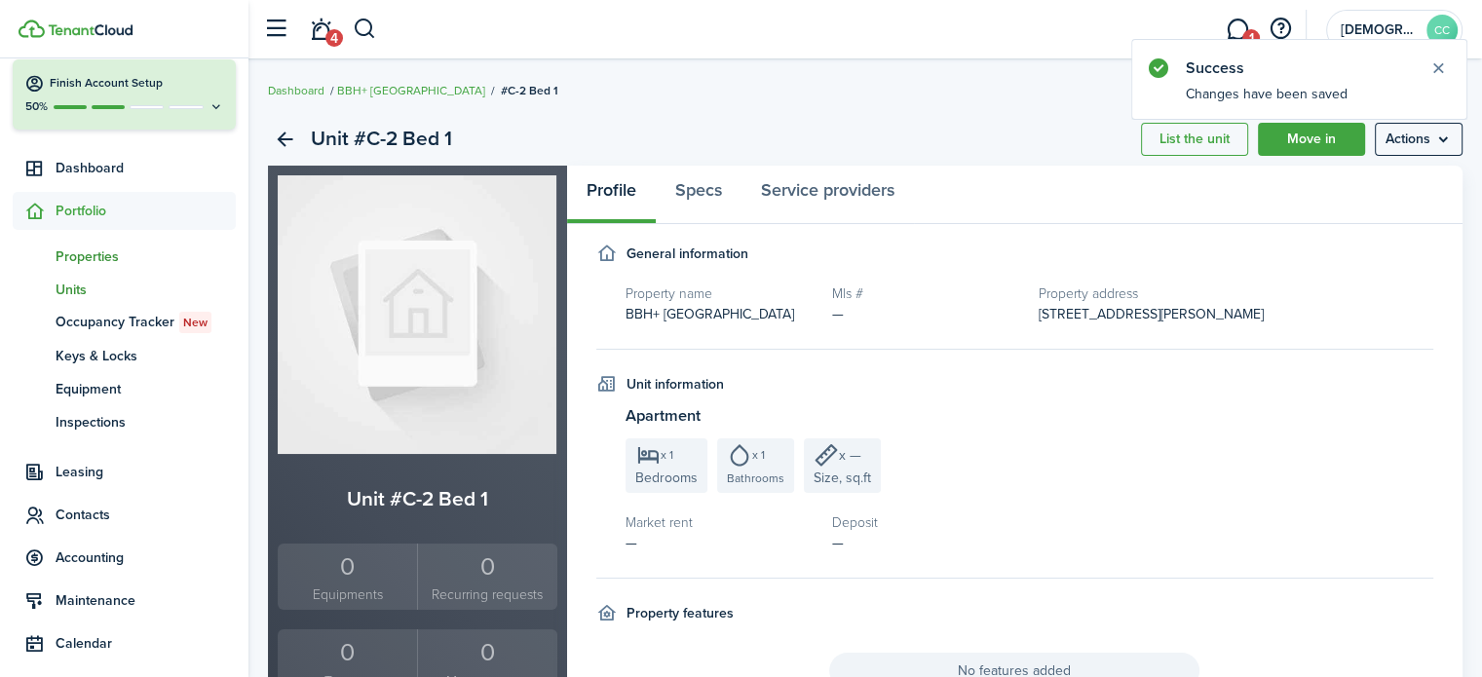
click at [90, 256] on span "Properties" at bounding box center [146, 257] width 180 height 20
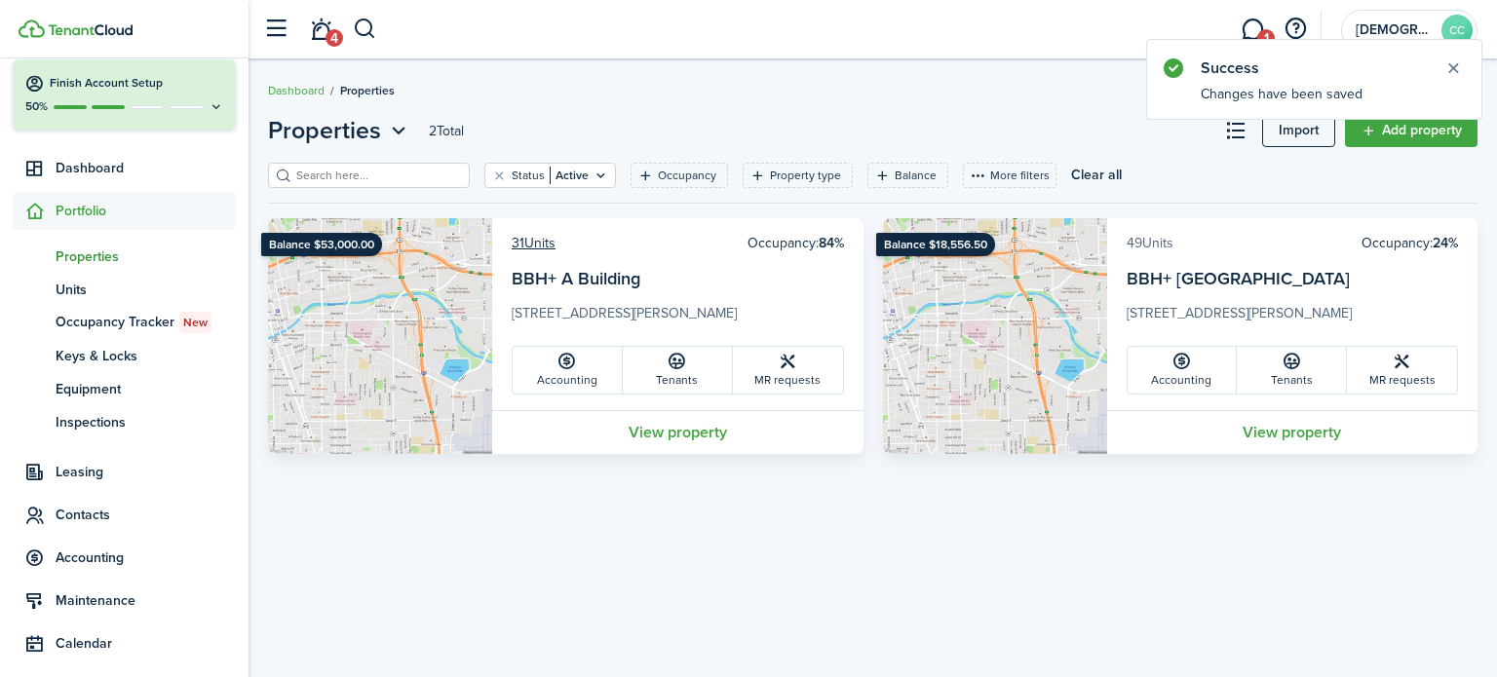
click at [1154, 245] on link "49 Units" at bounding box center [1150, 243] width 47 height 20
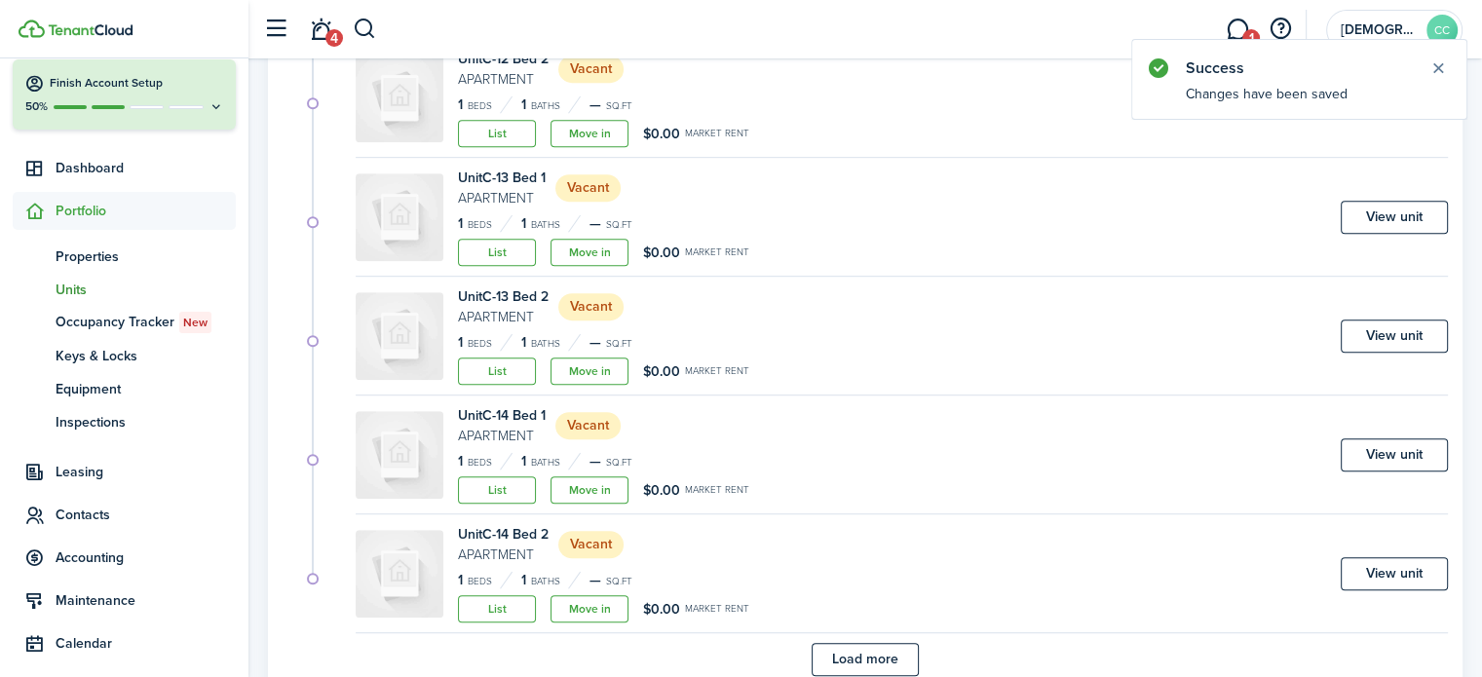
scroll to position [1186, 0]
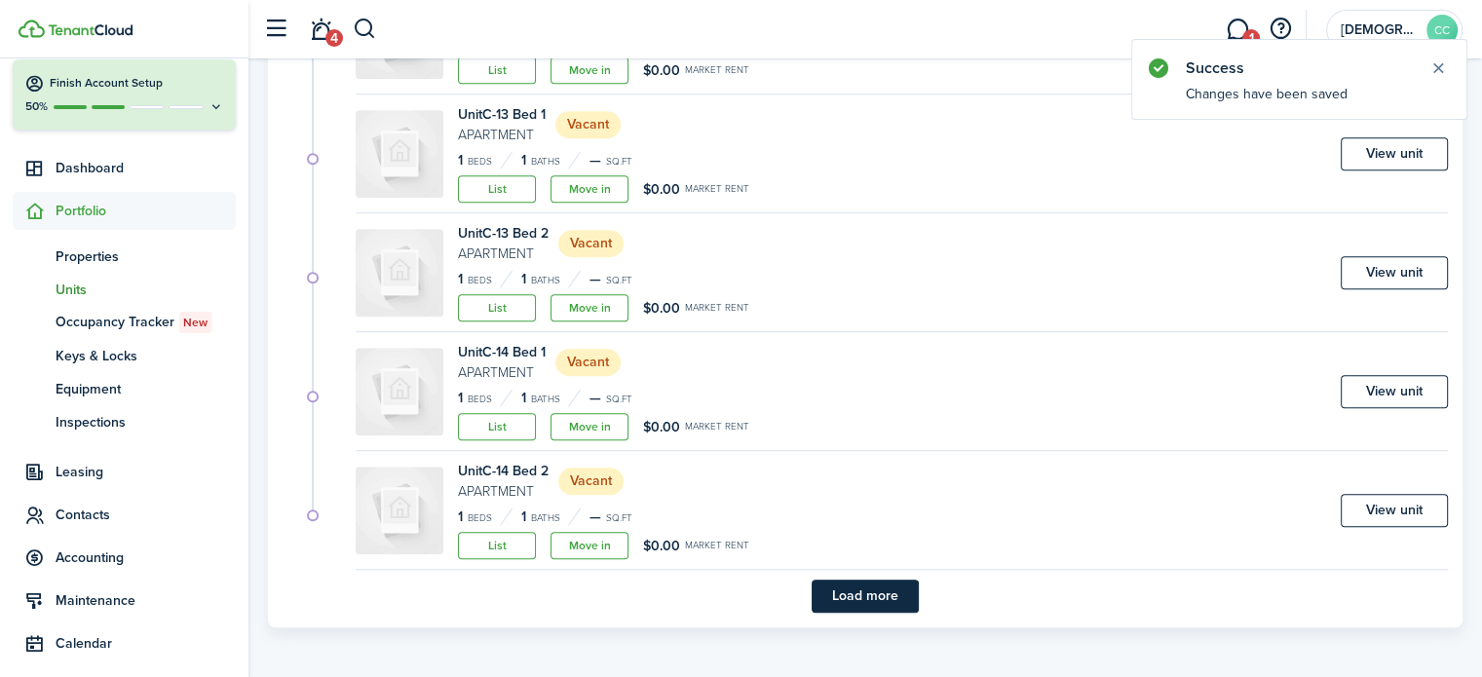
click at [891, 592] on button "Load more" at bounding box center [865, 596] width 107 height 33
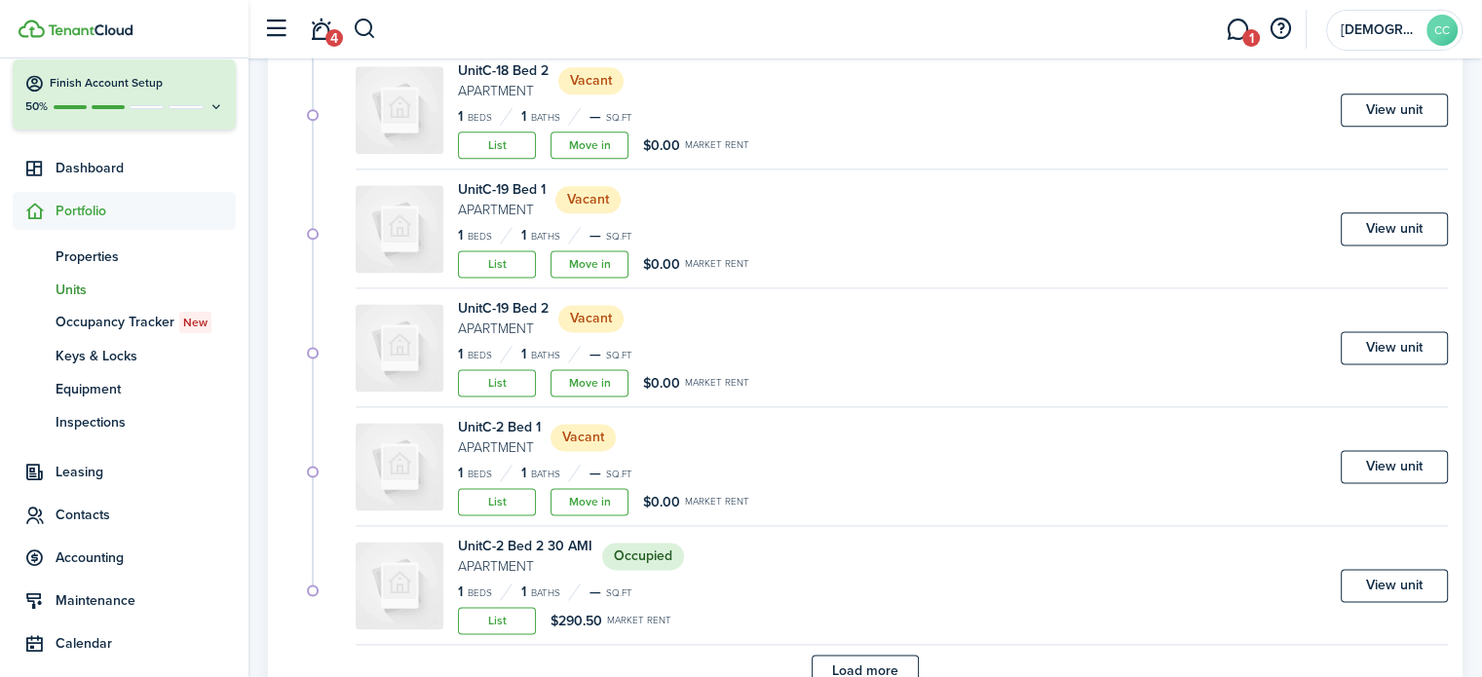
scroll to position [2611, 0]
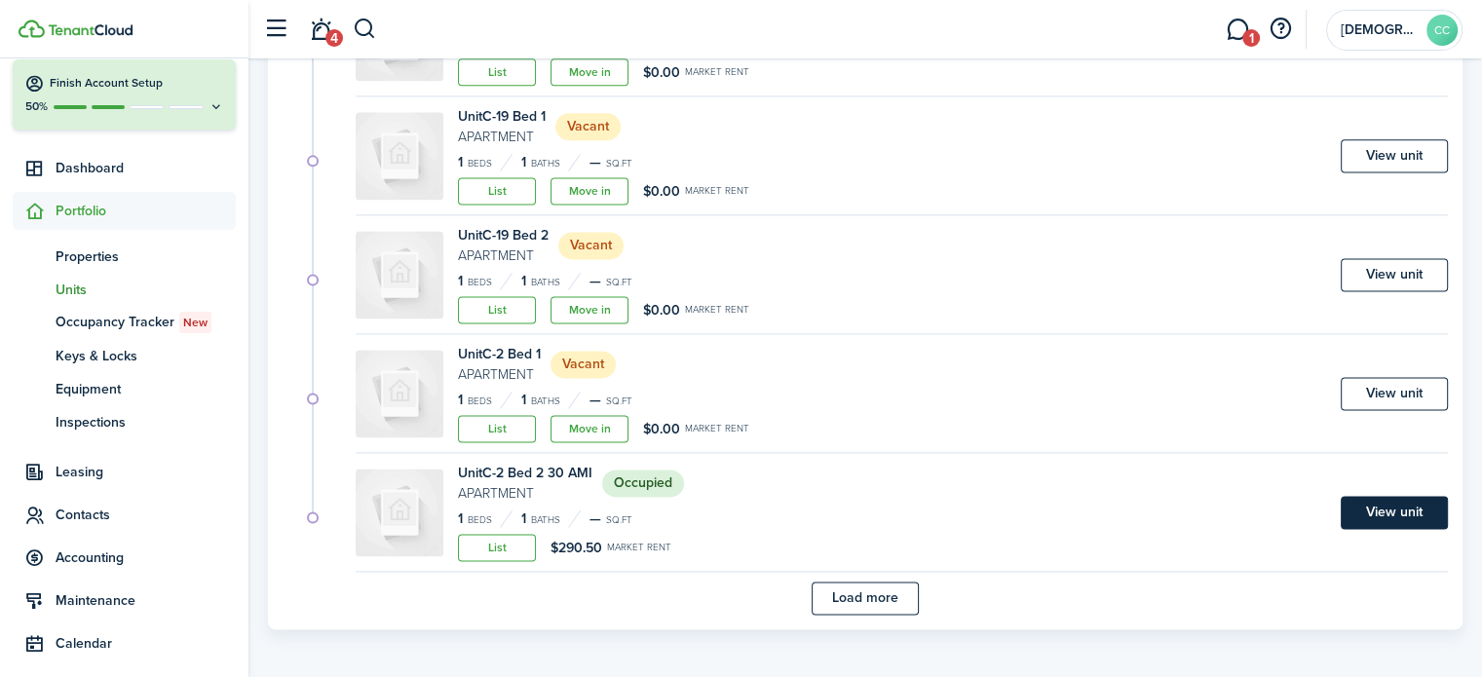
click at [1397, 522] on link "View unit" at bounding box center [1394, 512] width 107 height 33
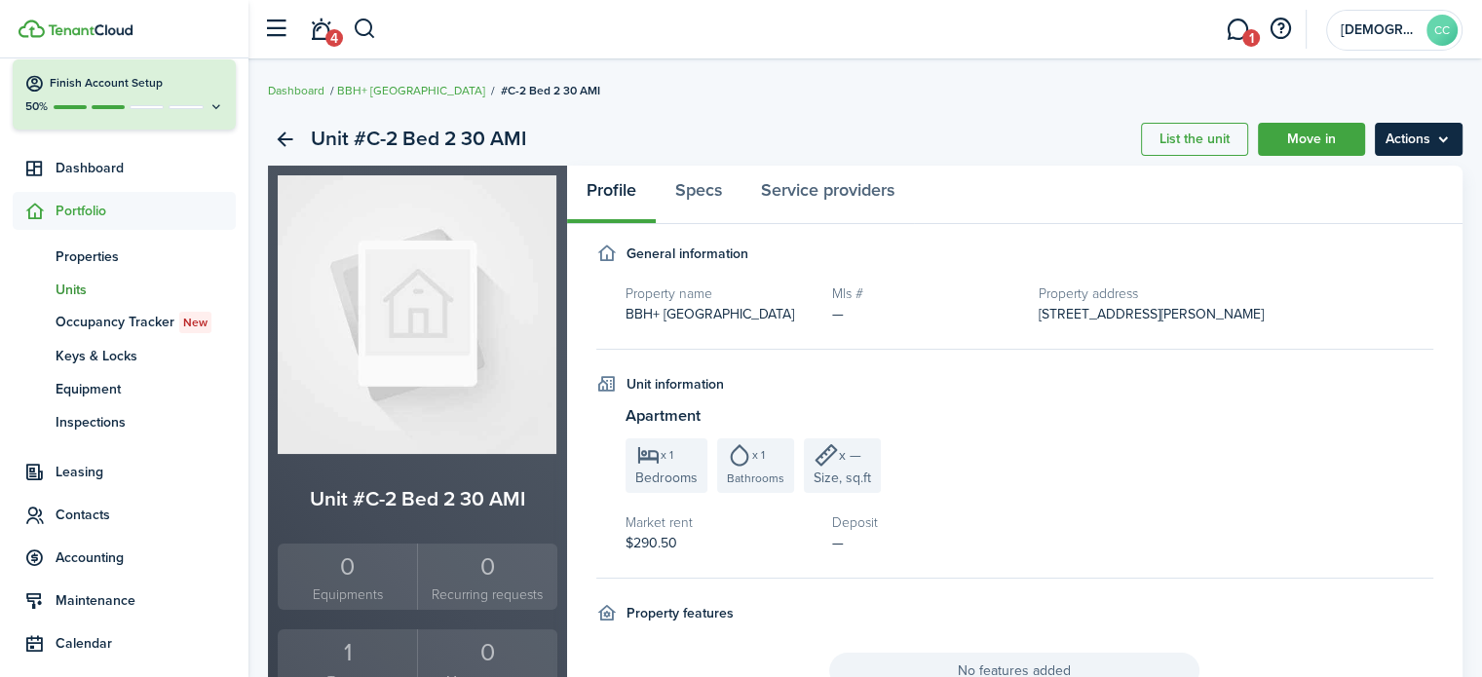
click at [1409, 138] on menu-btn "Actions" at bounding box center [1419, 139] width 88 height 33
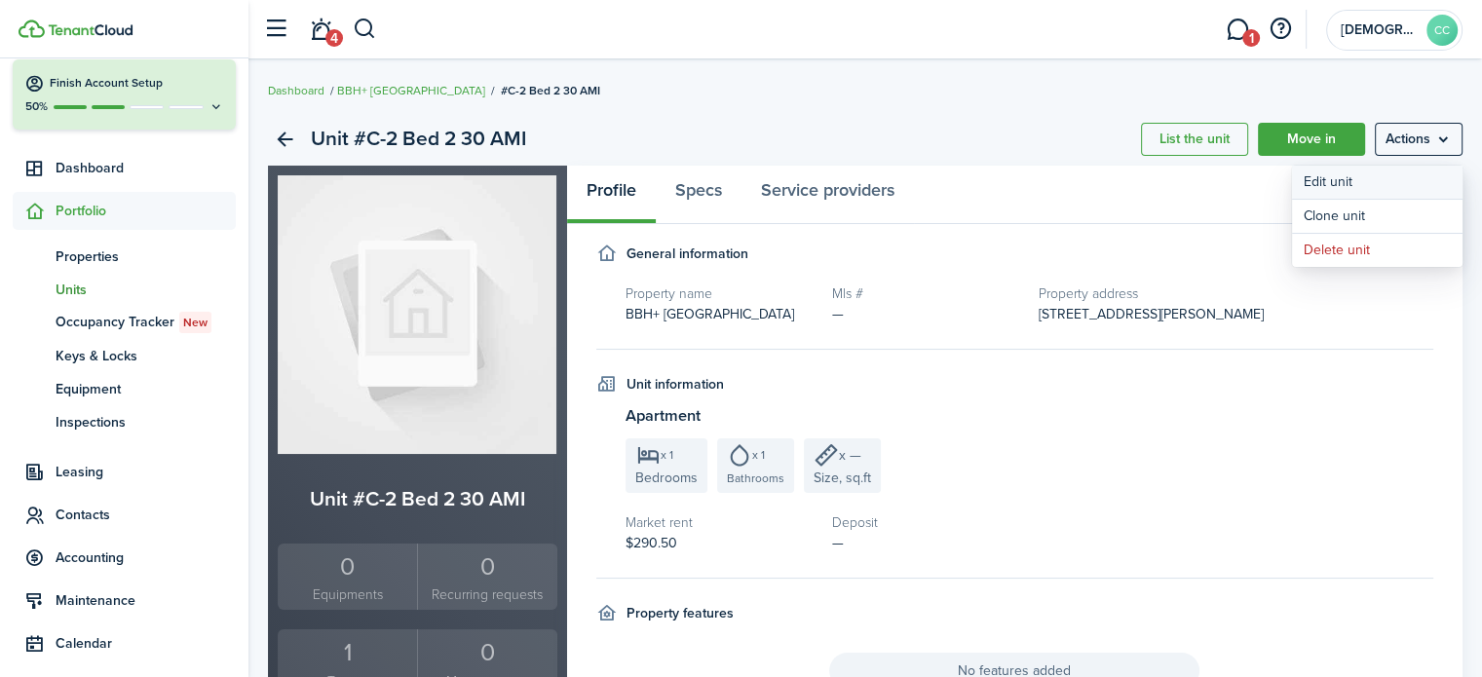
click at [1339, 181] on link "Edit unit" at bounding box center [1377, 182] width 171 height 33
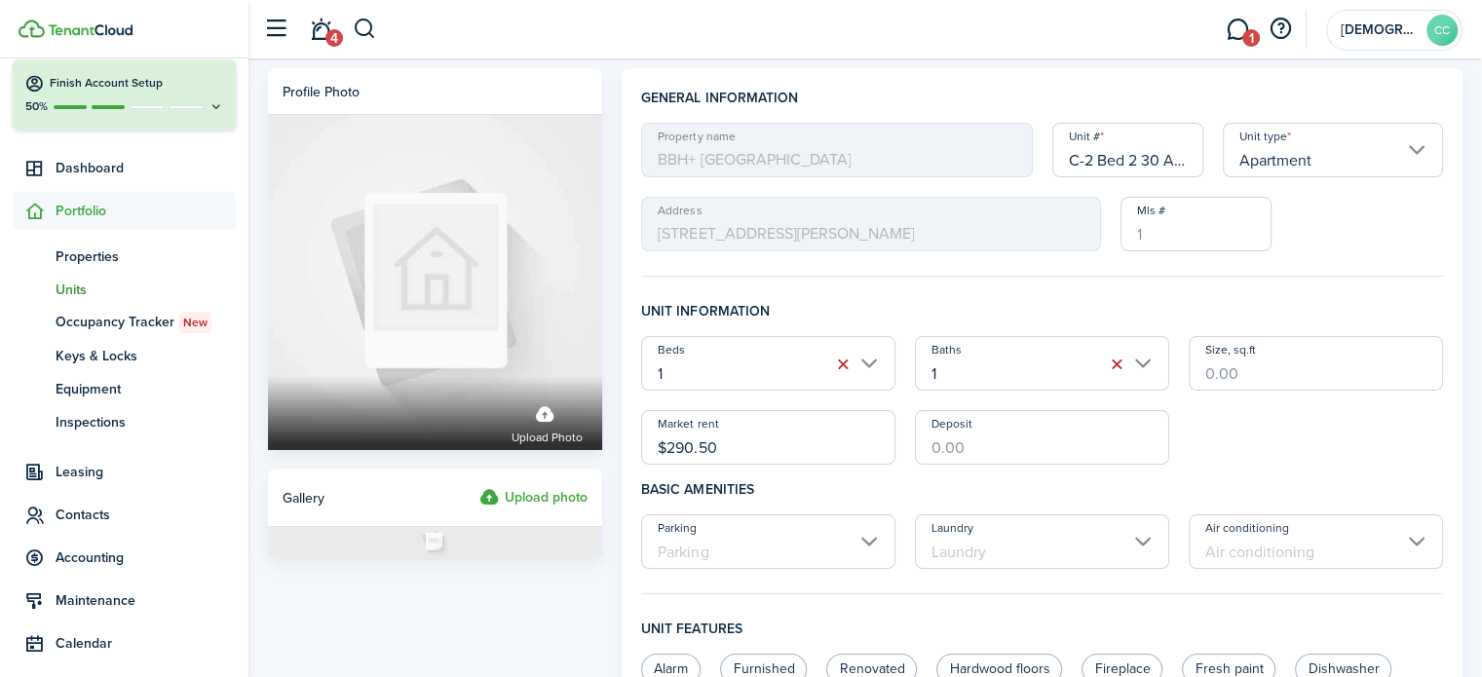
click at [1161, 161] on input "C-2 Bed 2 30 AMI" at bounding box center [1129, 150] width 152 height 55
type input "C-2 Bed 2"
click at [757, 442] on input "$290.50" at bounding box center [768, 437] width 254 height 55
type input "$"
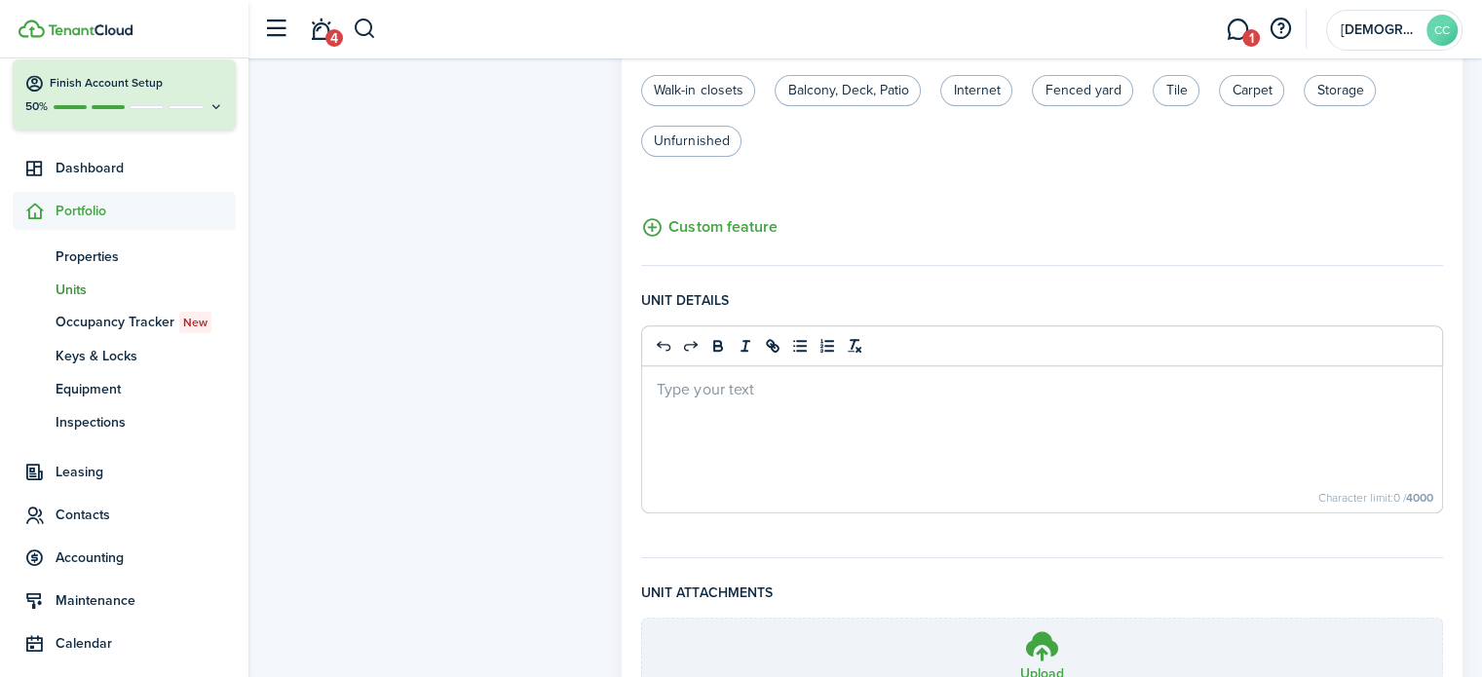
scroll to position [820, 0]
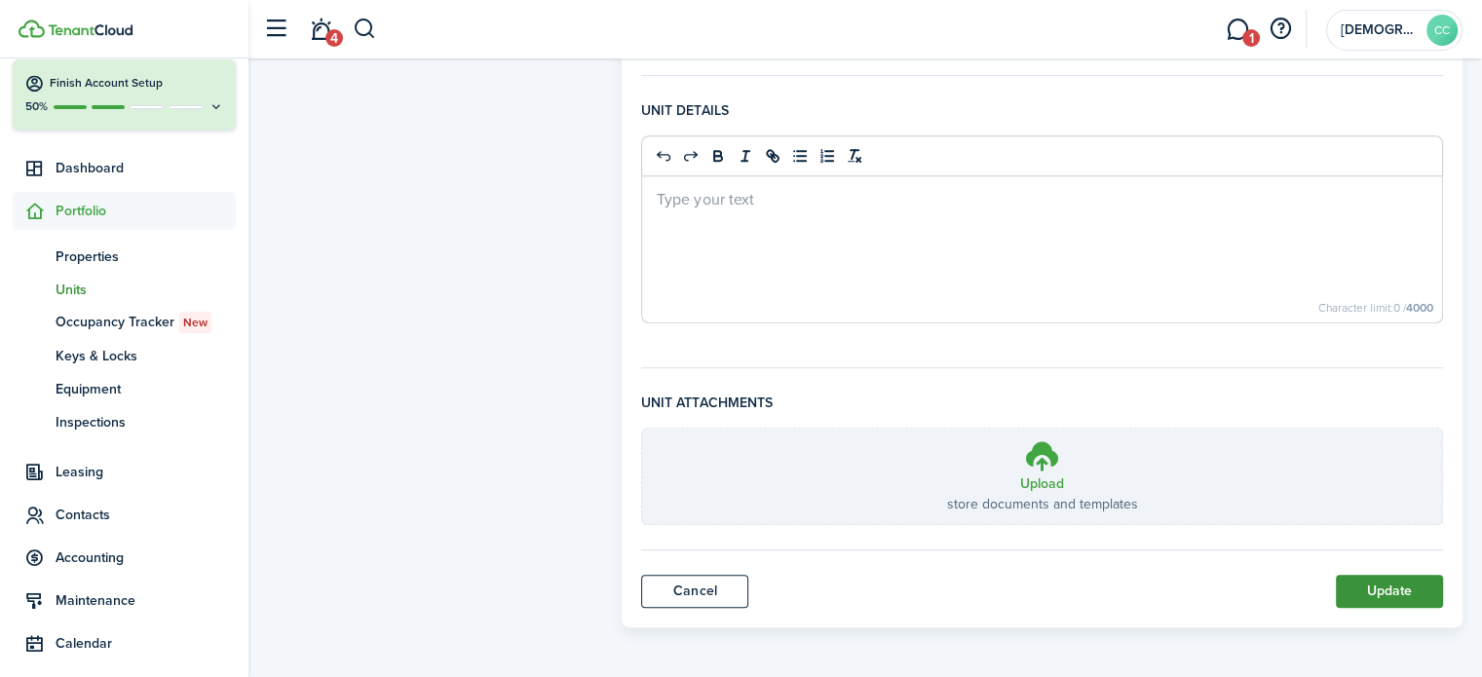
click at [1401, 589] on button "Update" at bounding box center [1389, 591] width 107 height 33
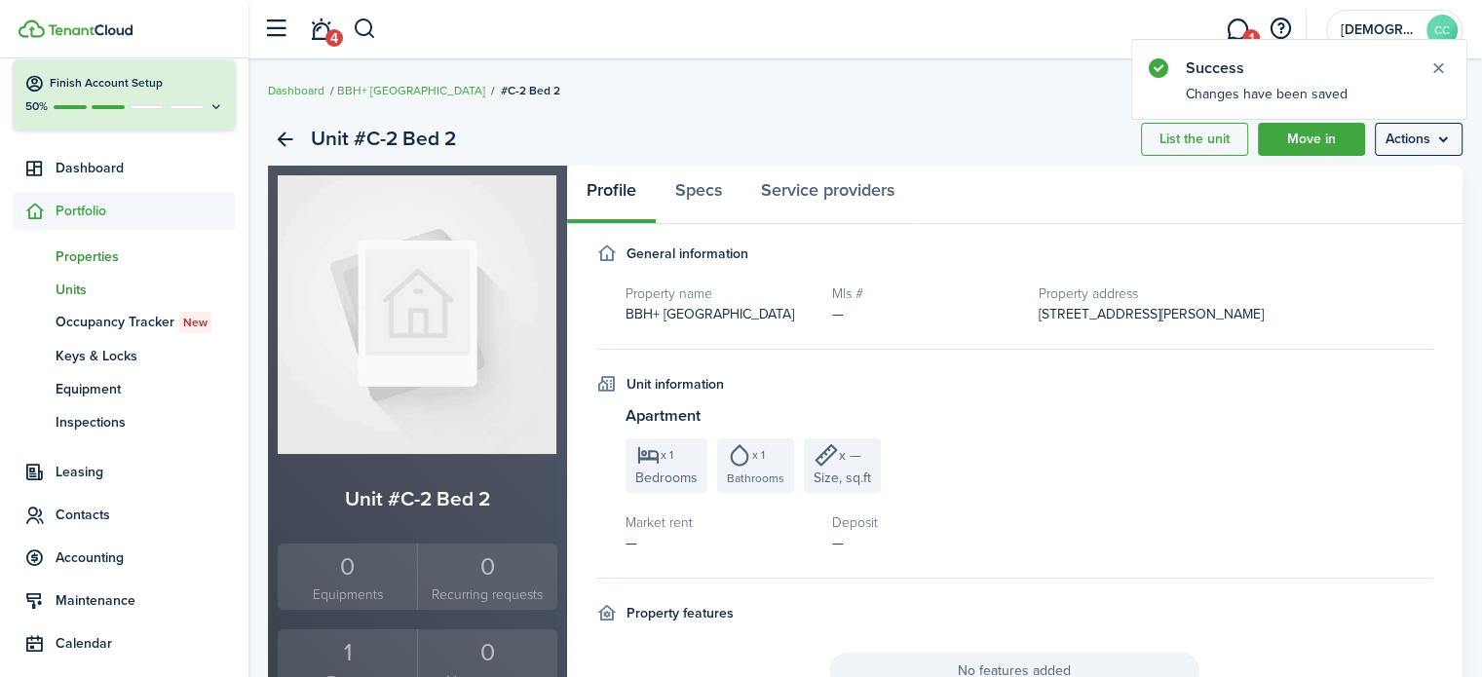
click at [82, 260] on span "Properties" at bounding box center [146, 257] width 180 height 20
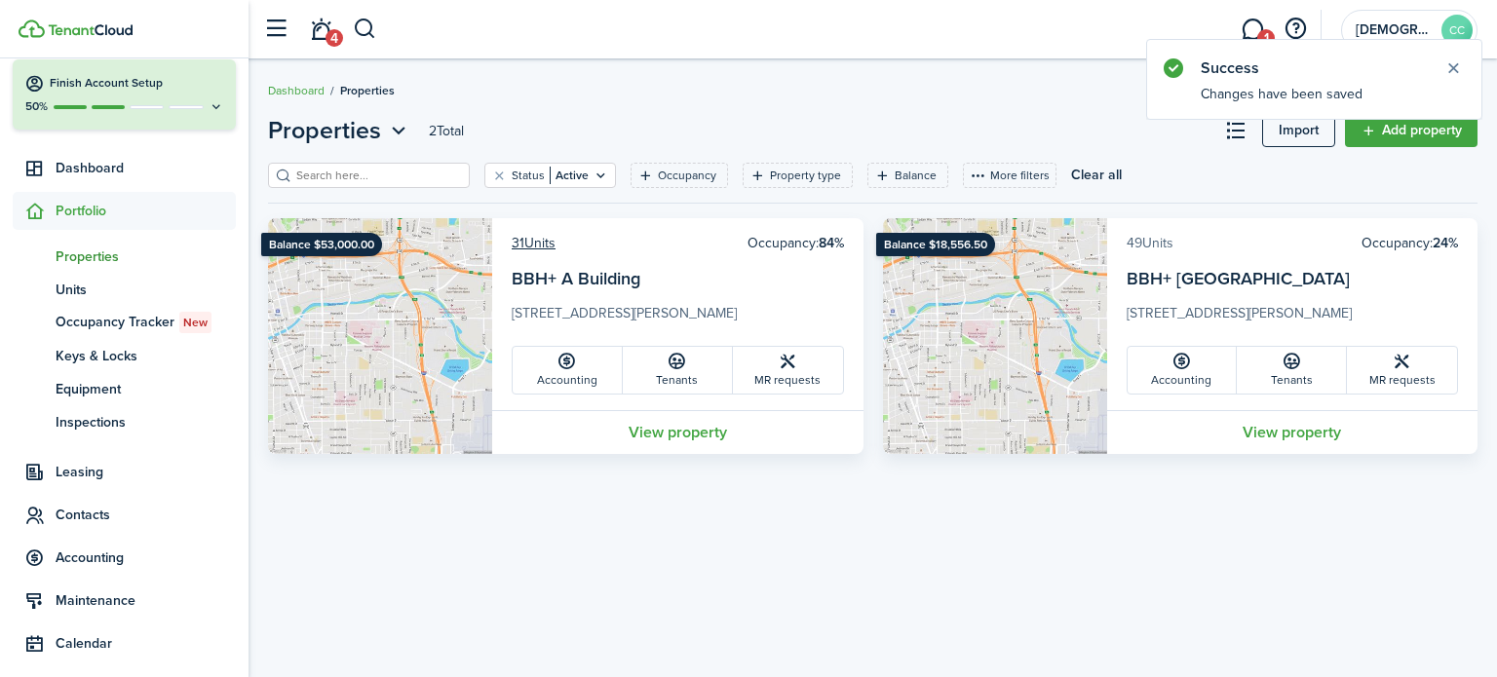
click at [1162, 244] on link "49 Units" at bounding box center [1150, 243] width 47 height 20
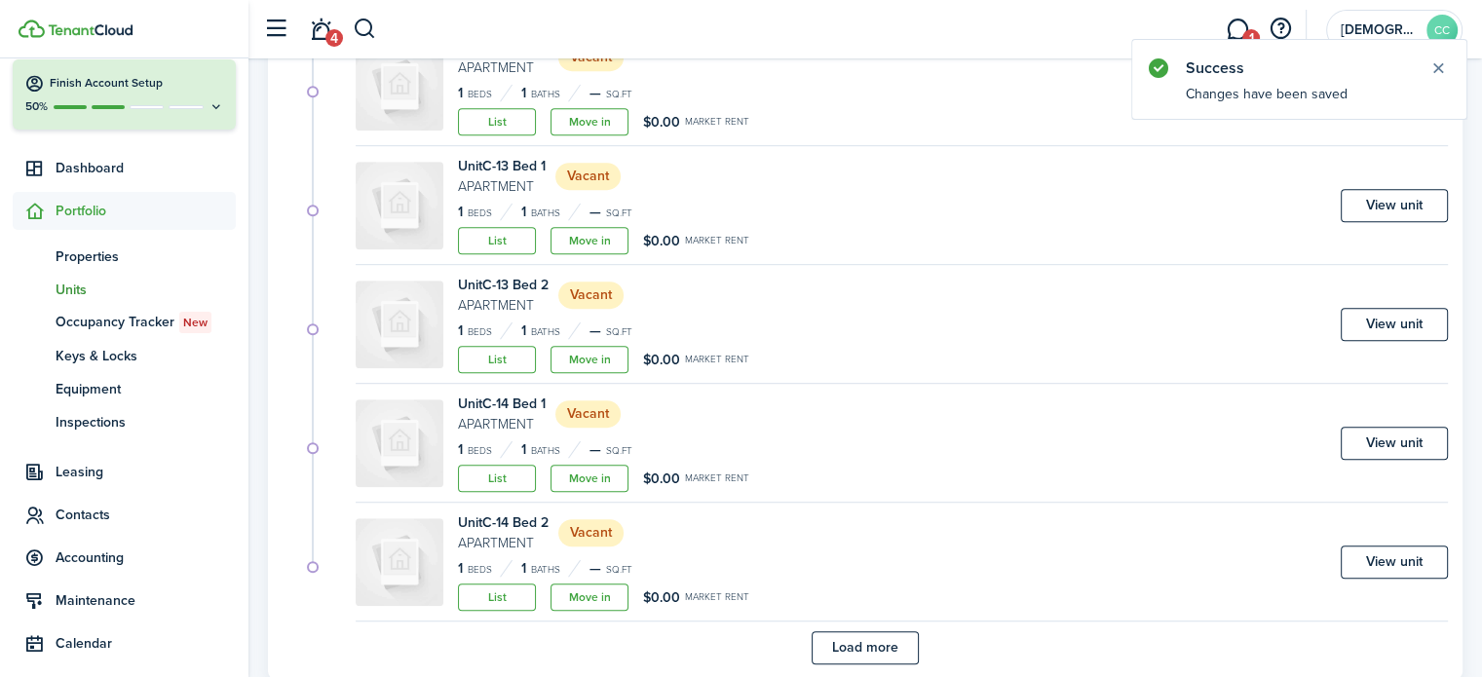
scroll to position [1186, 0]
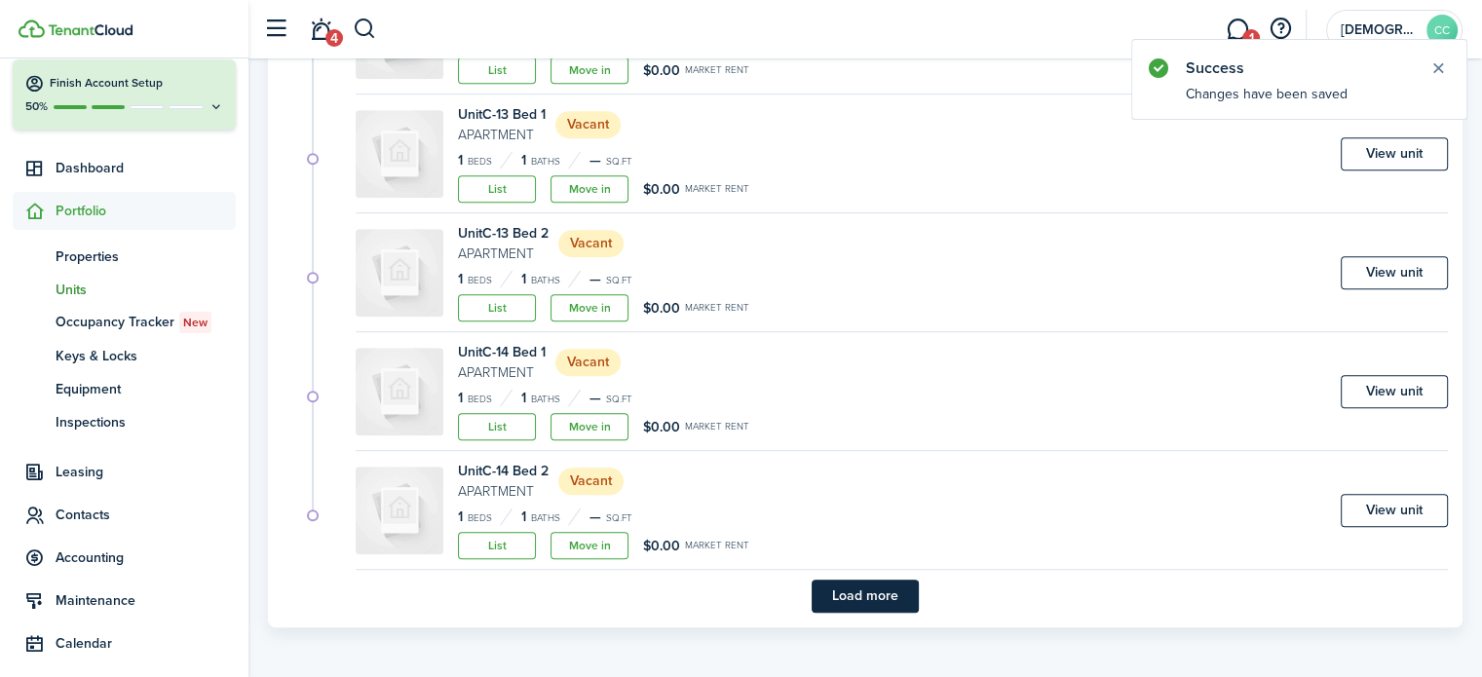
click at [881, 592] on button "Load more" at bounding box center [865, 596] width 107 height 33
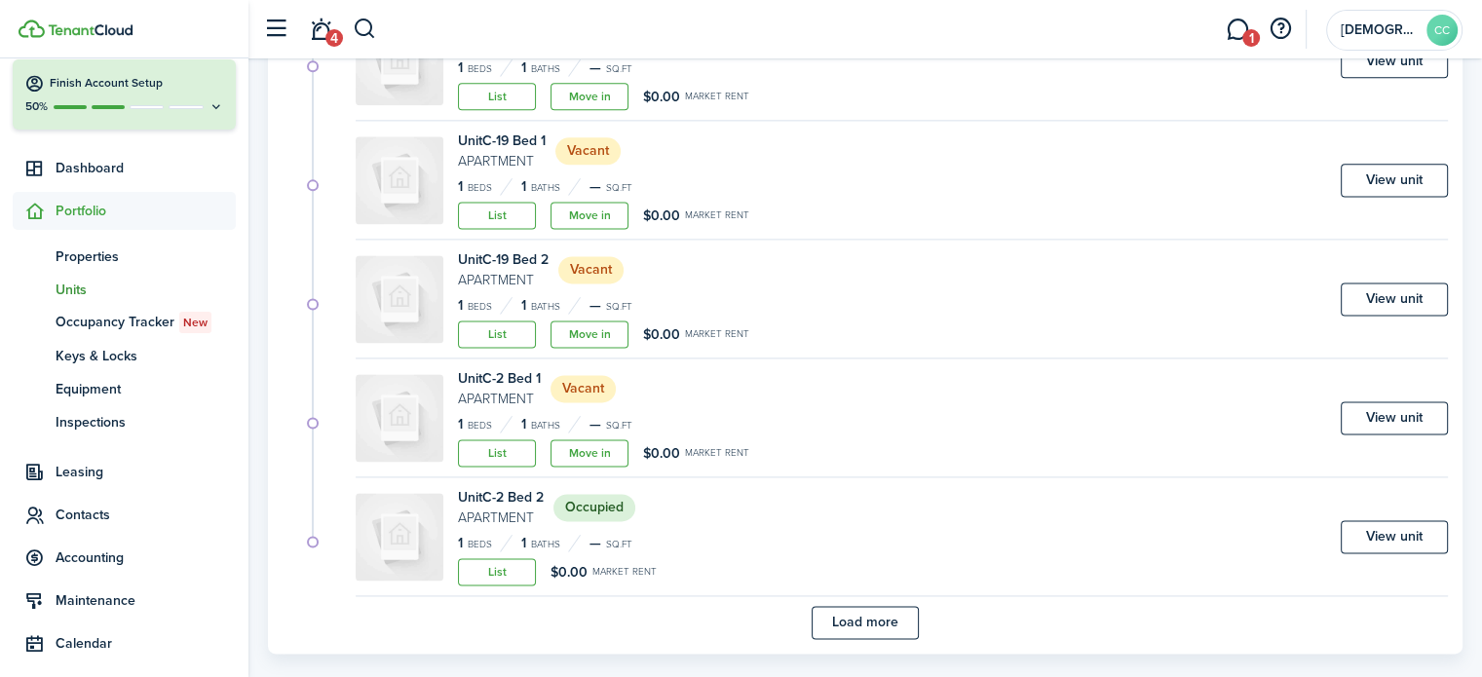
scroll to position [2611, 0]
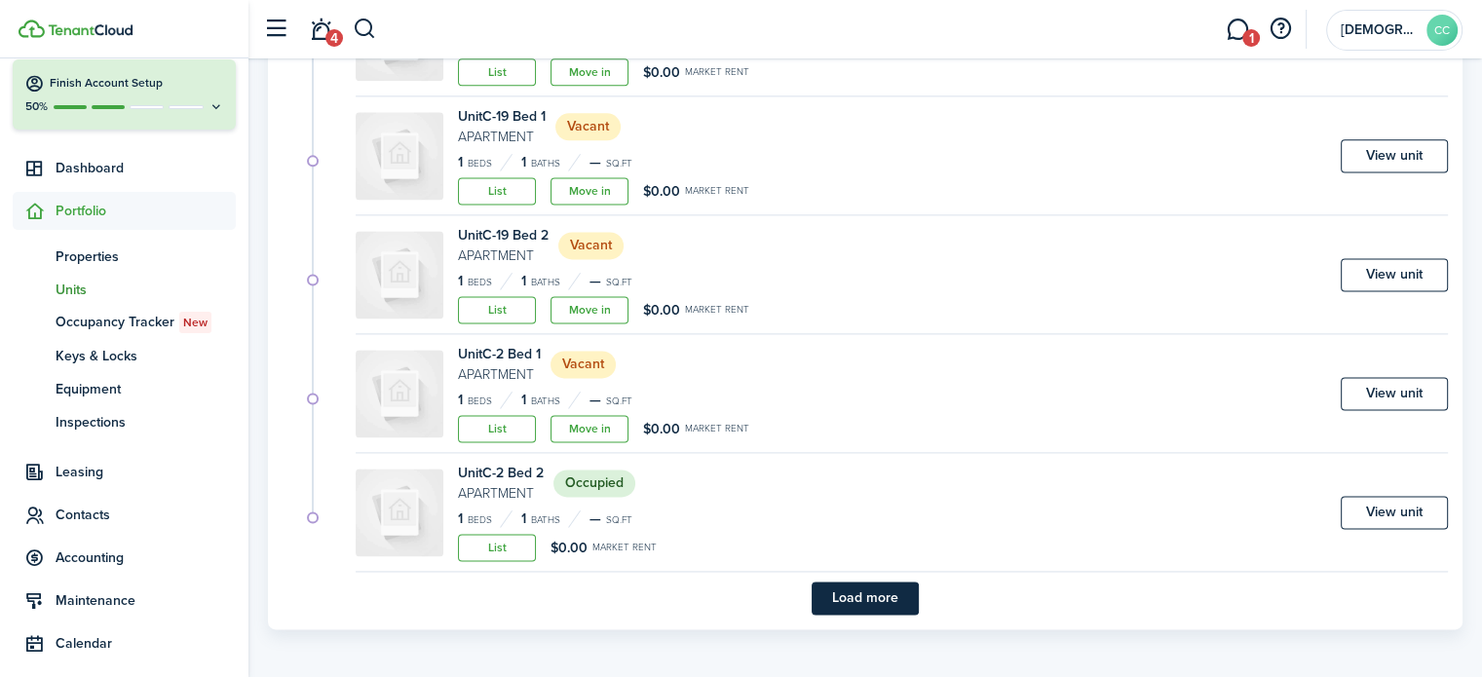
click at [881, 592] on button "Load more" at bounding box center [865, 598] width 107 height 33
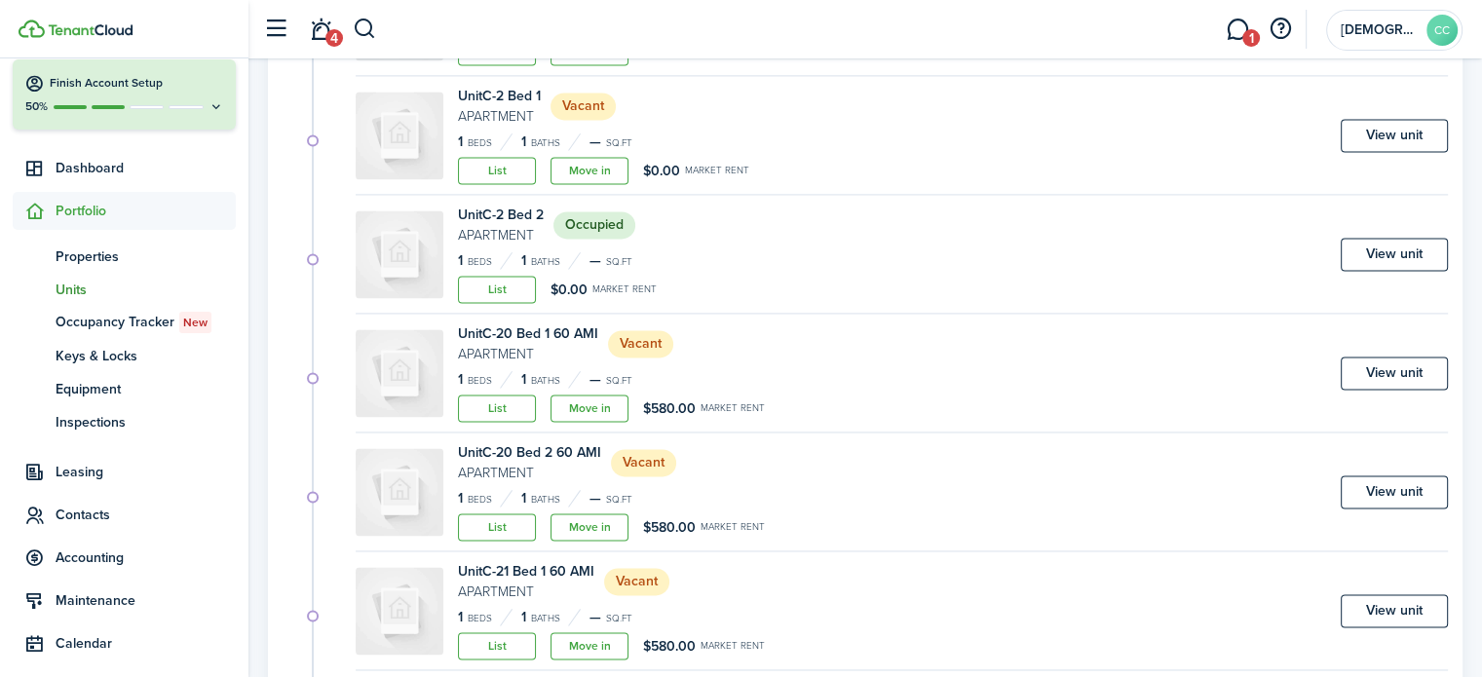
scroll to position [2871, 0]
click at [1400, 366] on link "View unit" at bounding box center [1394, 371] width 107 height 33
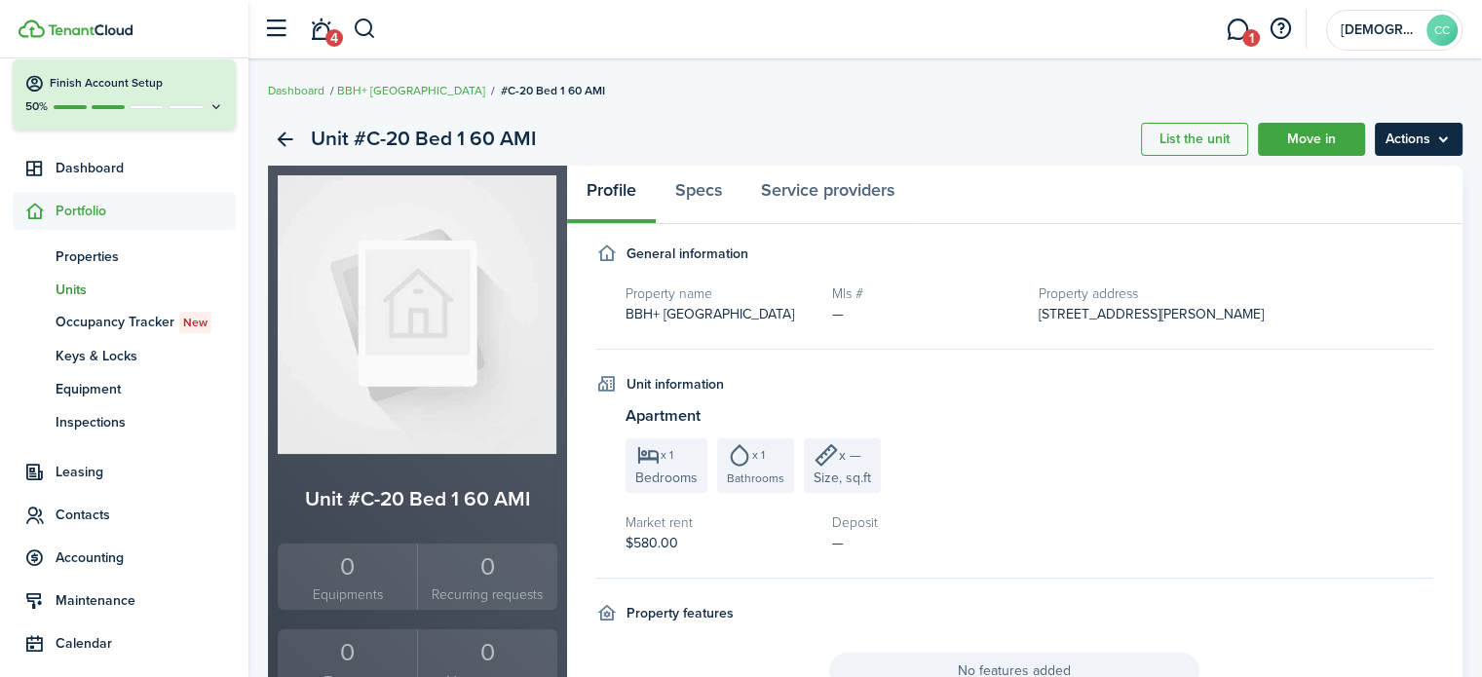
click at [1425, 144] on menu-btn "Actions" at bounding box center [1419, 139] width 88 height 33
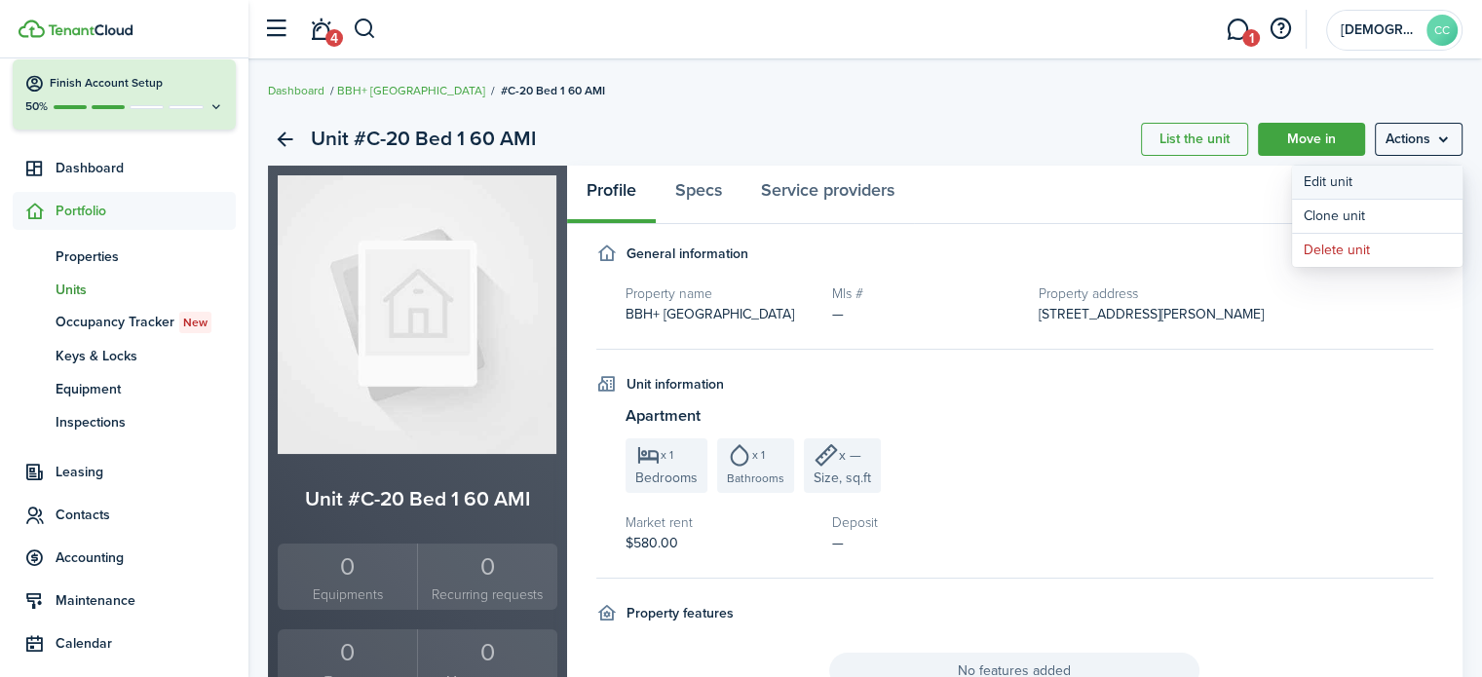
click at [1346, 183] on link "Edit unit" at bounding box center [1377, 182] width 171 height 33
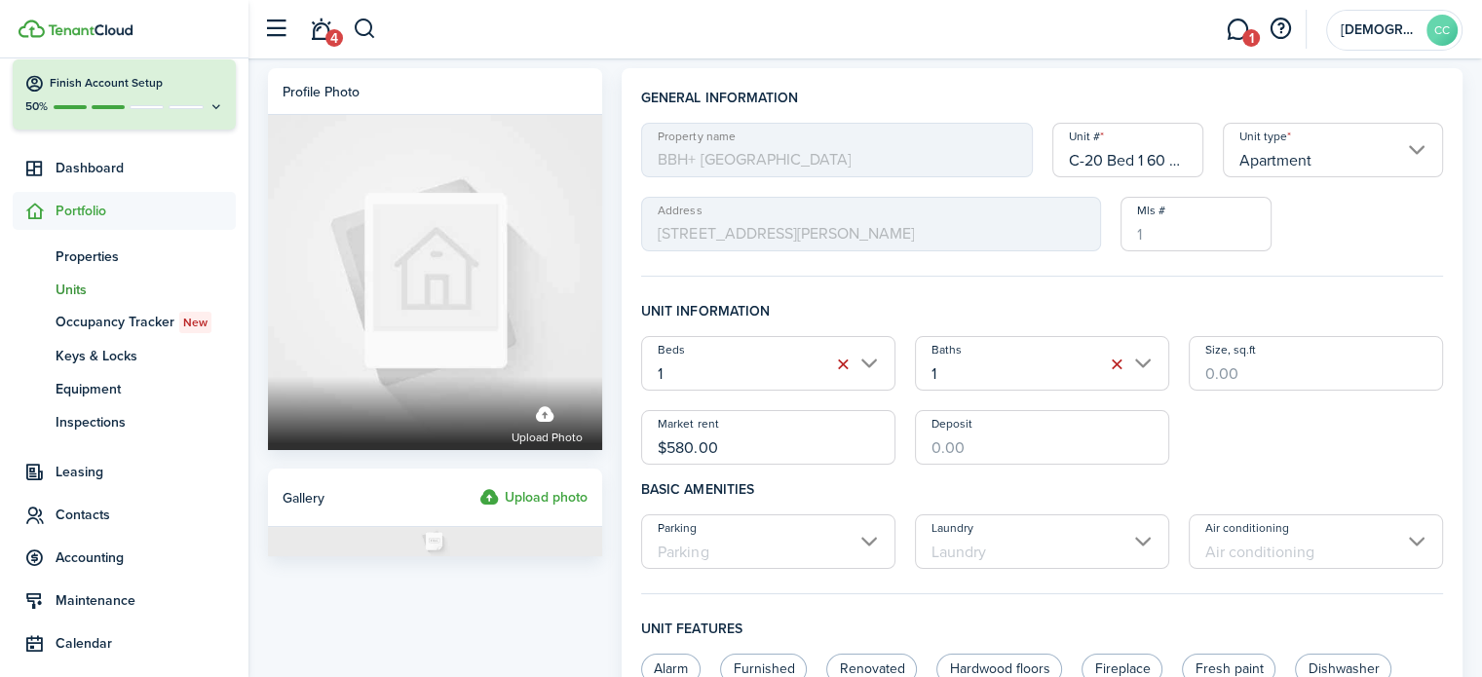
click at [1166, 156] on input "C-20 Bed 1 60 AMI" at bounding box center [1129, 150] width 152 height 55
type input "C-20 Bed 1"
click at [748, 444] on input "$580.00" at bounding box center [768, 437] width 254 height 55
type input "$"
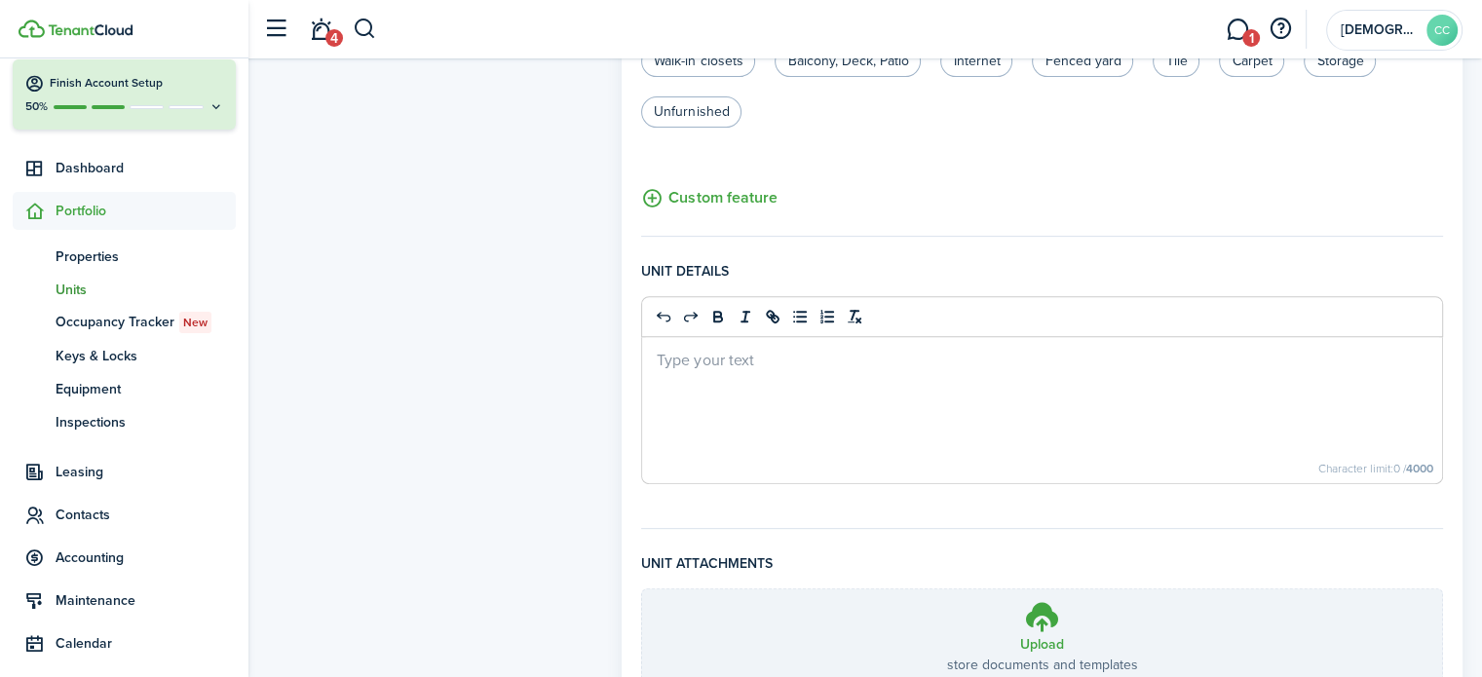
scroll to position [820, 0]
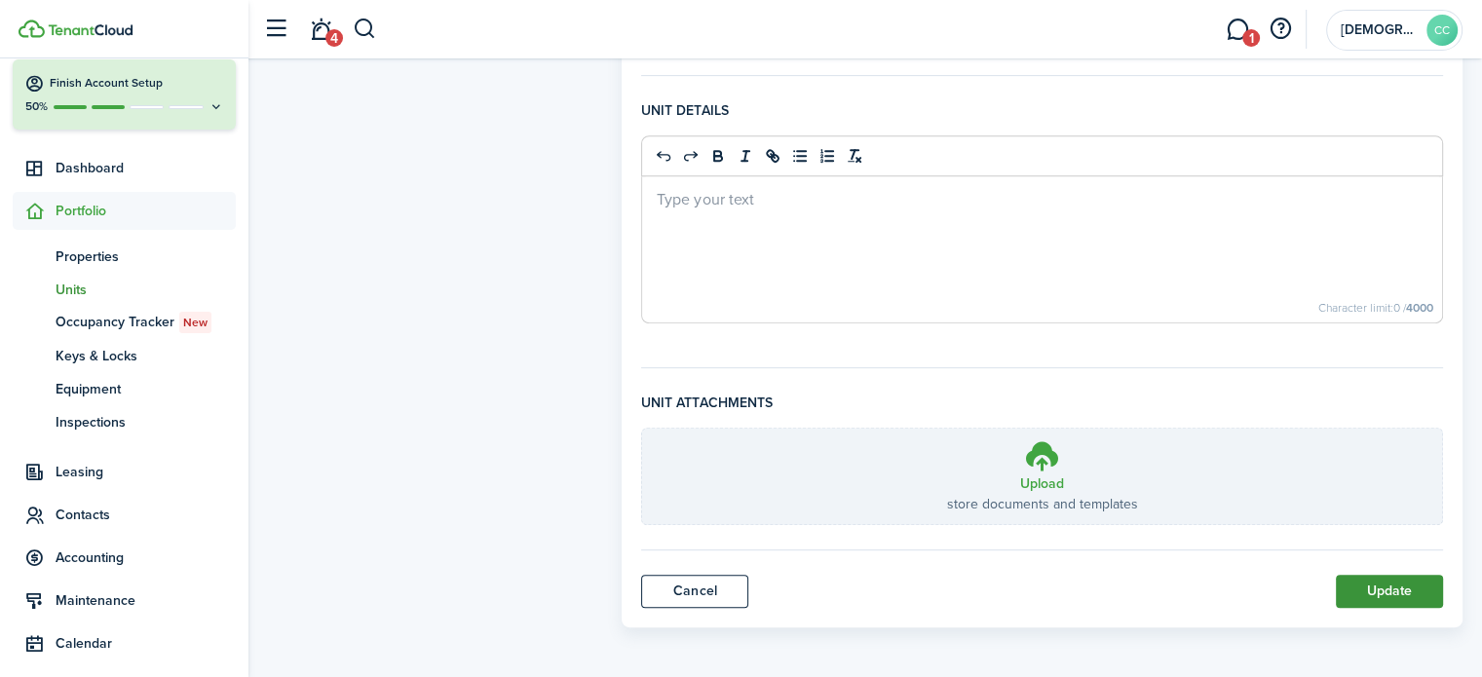
click at [1406, 594] on button "Update" at bounding box center [1389, 591] width 107 height 33
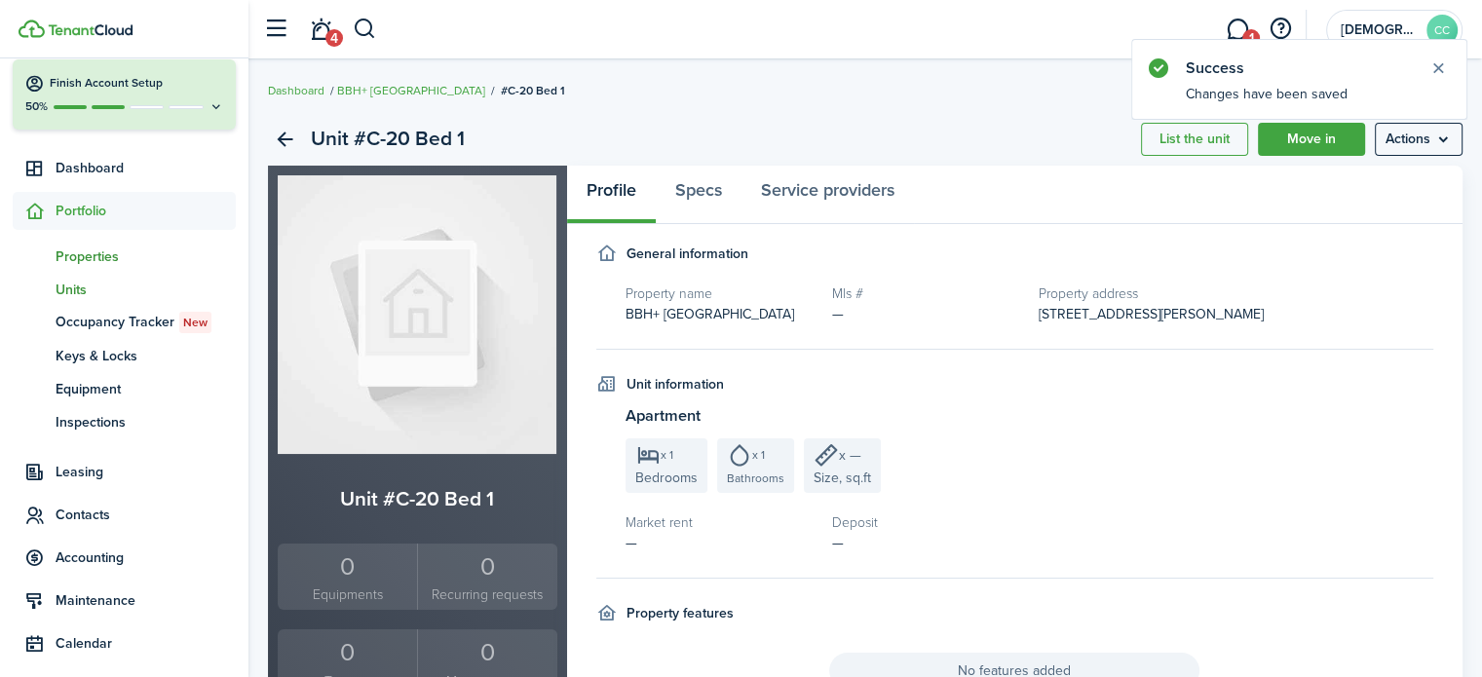
click at [101, 259] on span "Properties" at bounding box center [146, 257] width 180 height 20
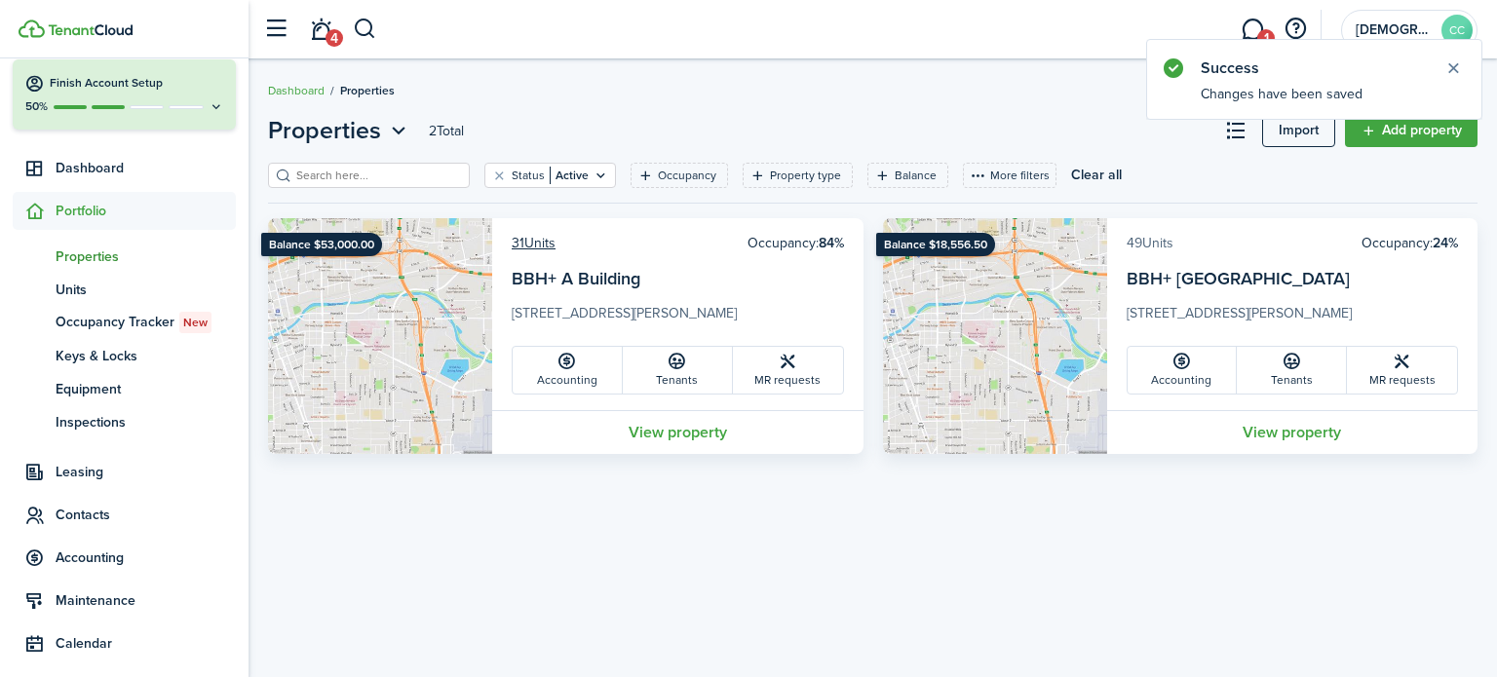
click at [1153, 243] on link "49 Units" at bounding box center [1150, 243] width 47 height 20
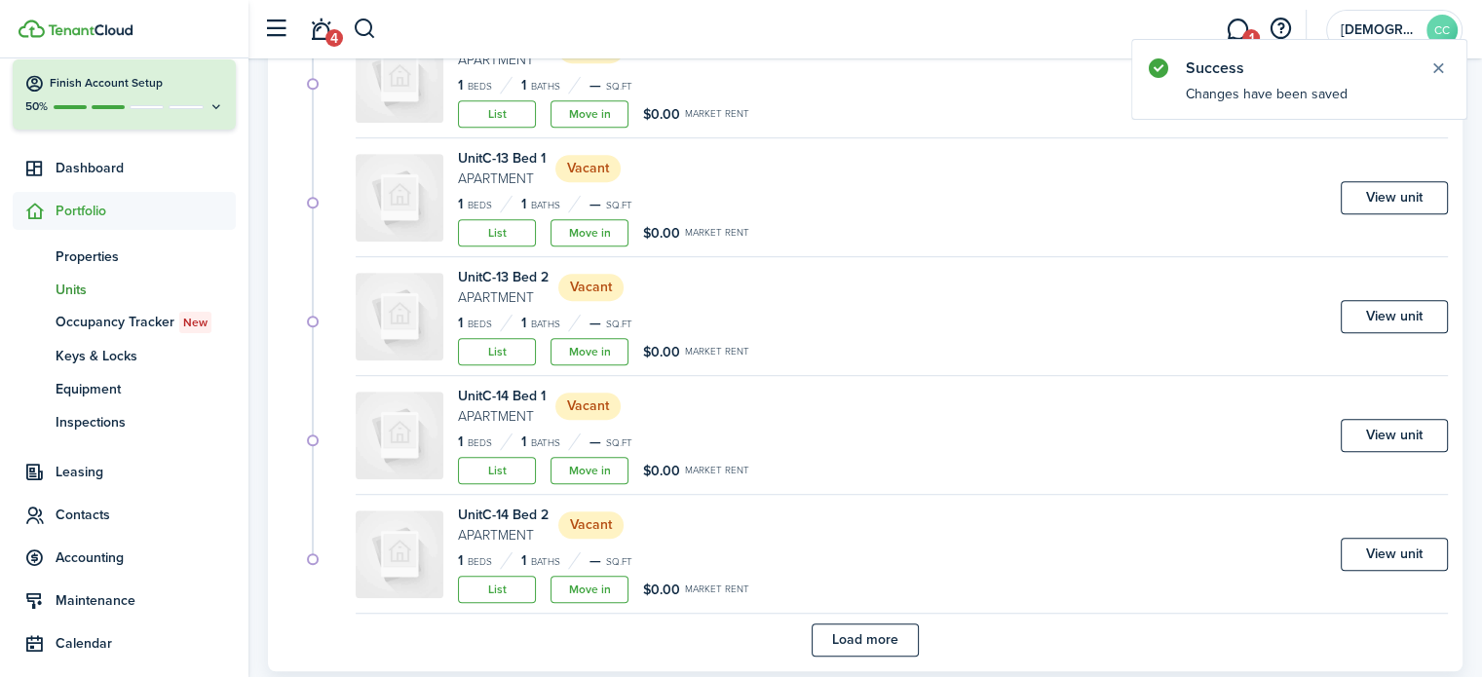
scroll to position [1186, 0]
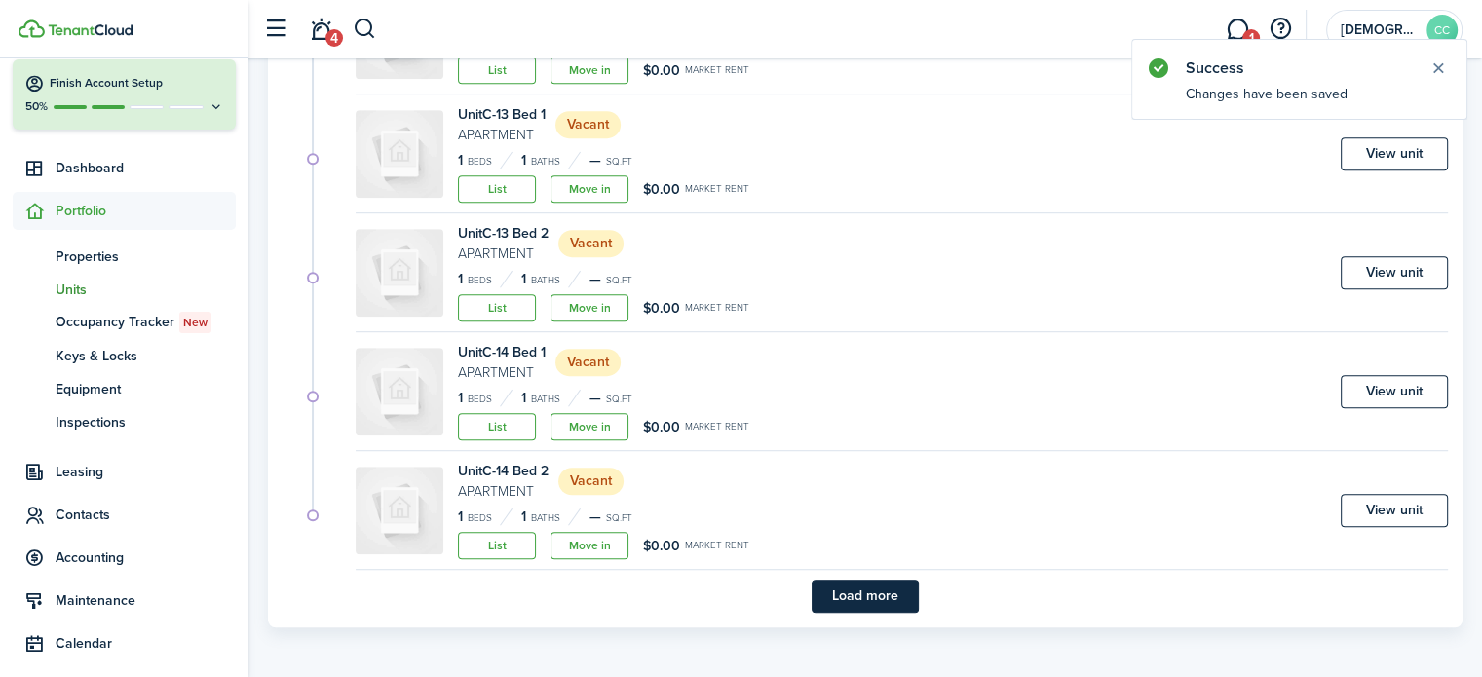
click at [884, 598] on button "Load more" at bounding box center [865, 596] width 107 height 33
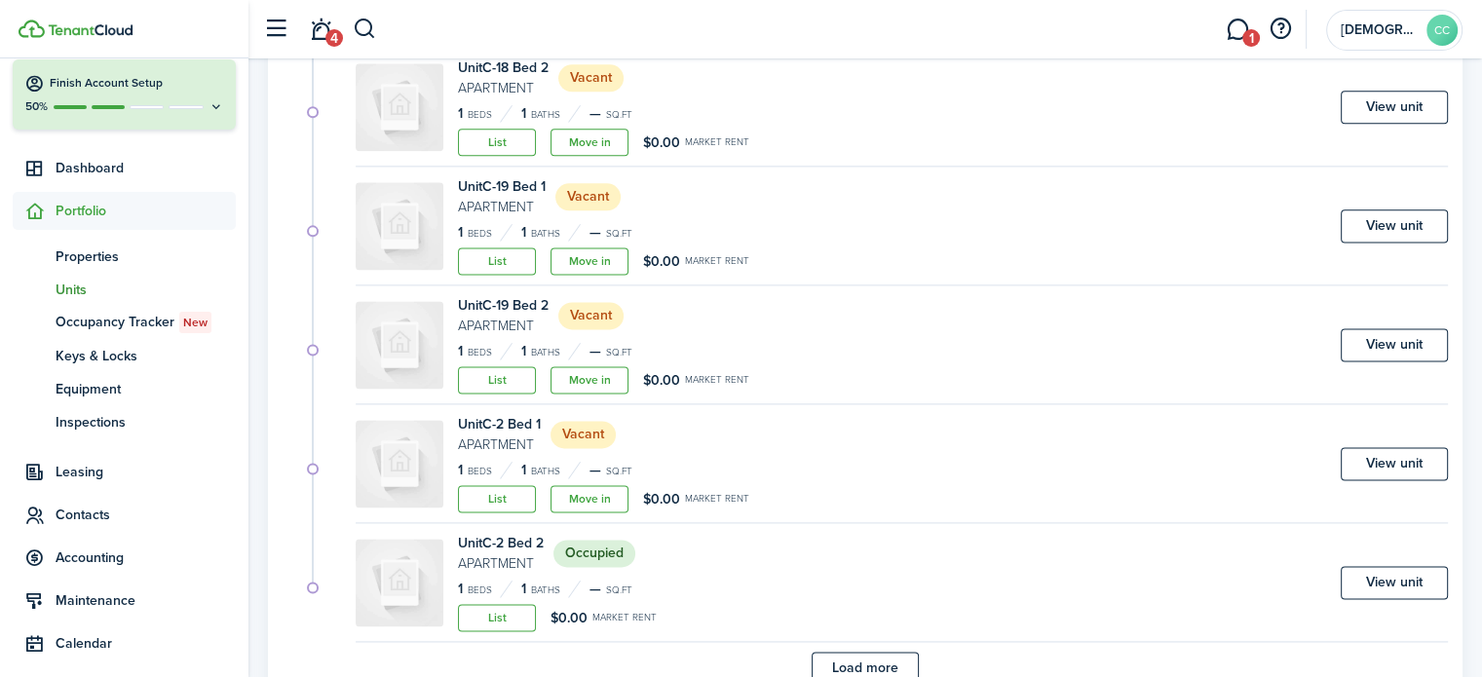
scroll to position [2611, 0]
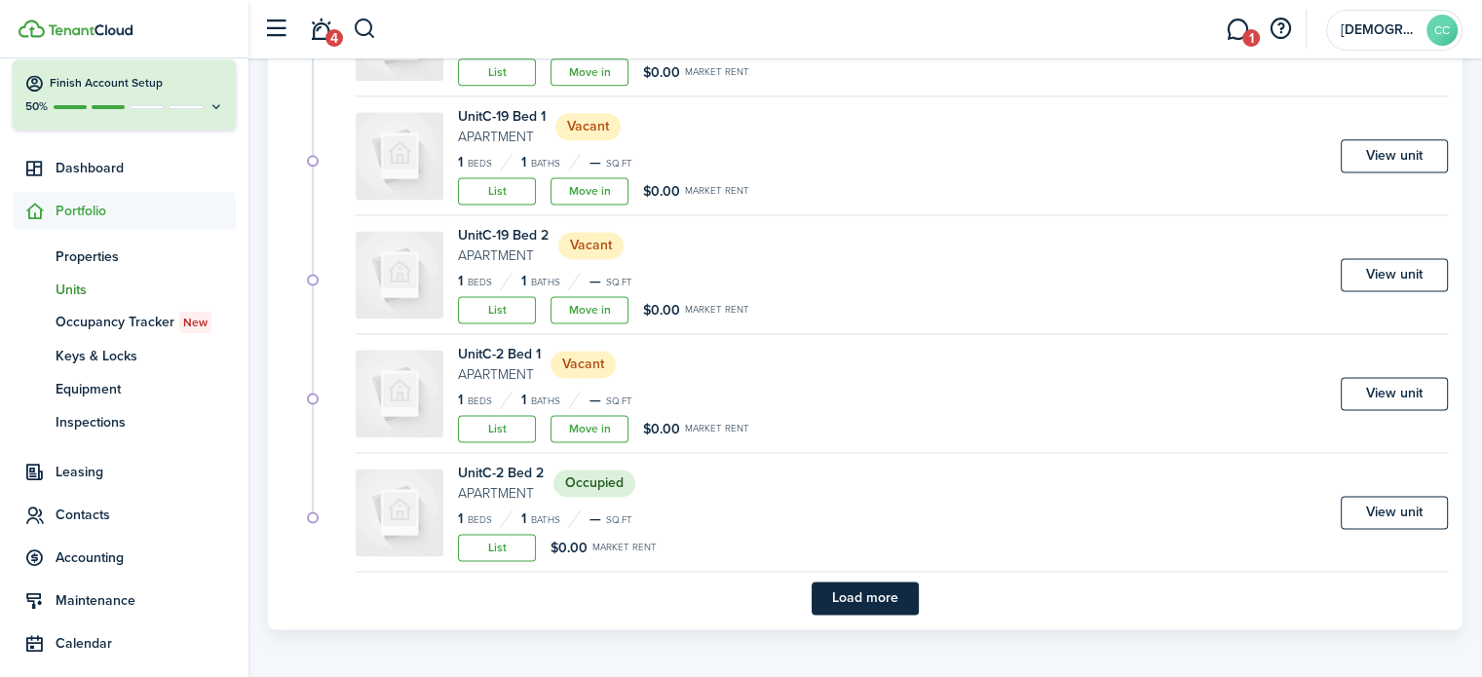
click at [884, 598] on button "Load more" at bounding box center [865, 598] width 107 height 33
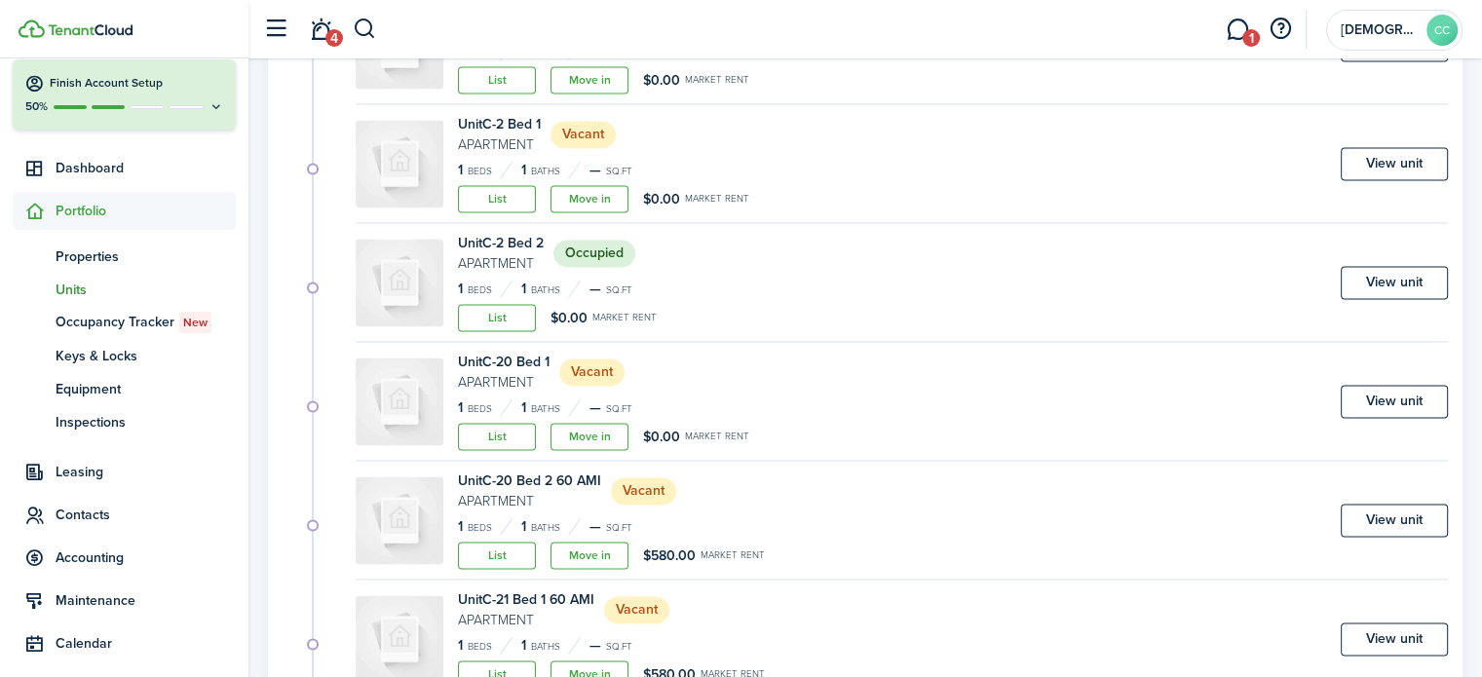
scroll to position [2874, 0]
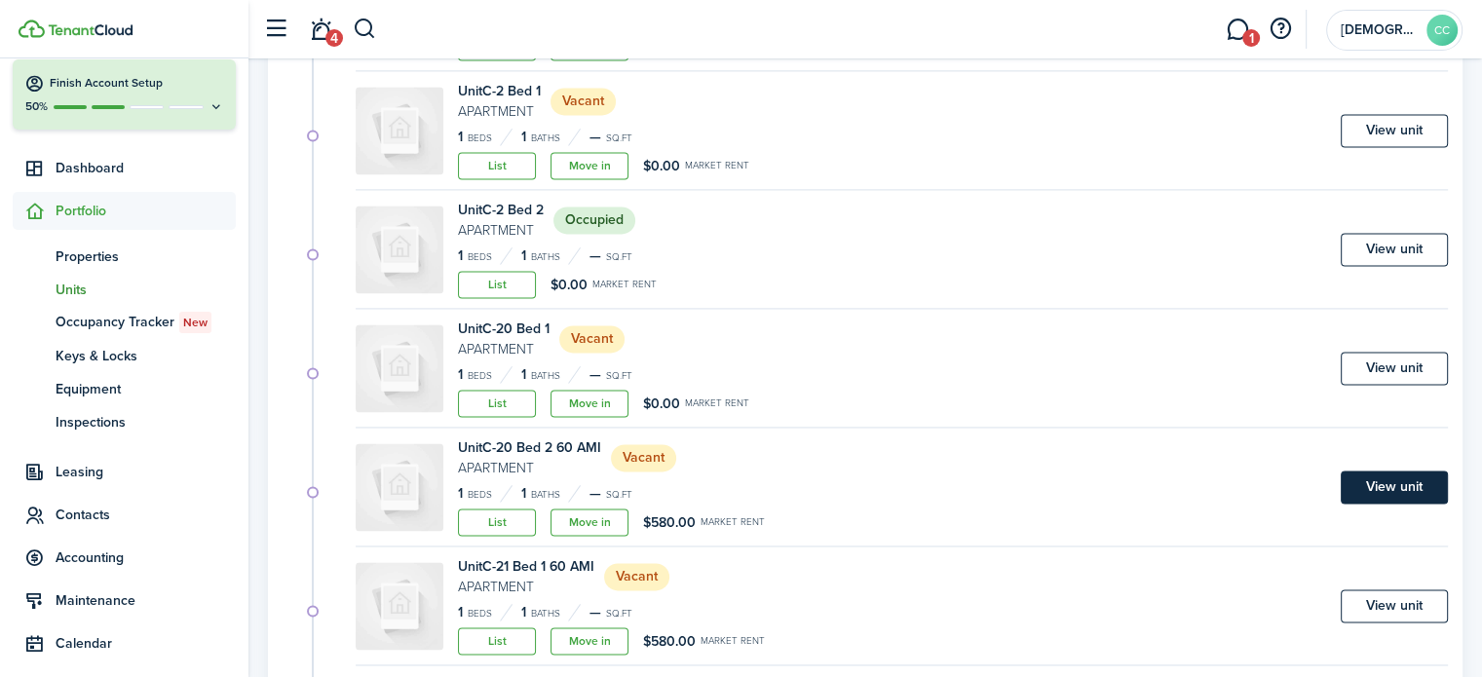
click at [1398, 489] on link "View unit" at bounding box center [1394, 487] width 107 height 33
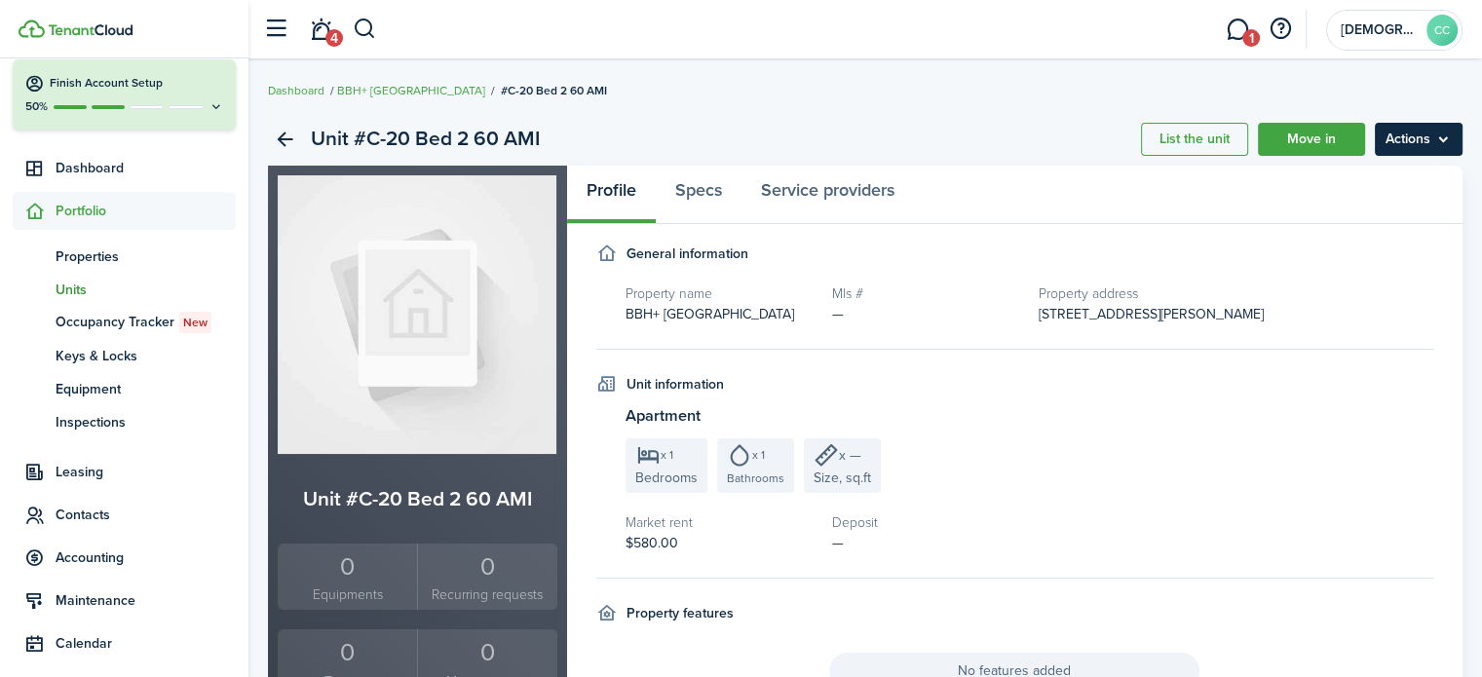
click at [1423, 132] on menu-btn "Actions" at bounding box center [1419, 139] width 88 height 33
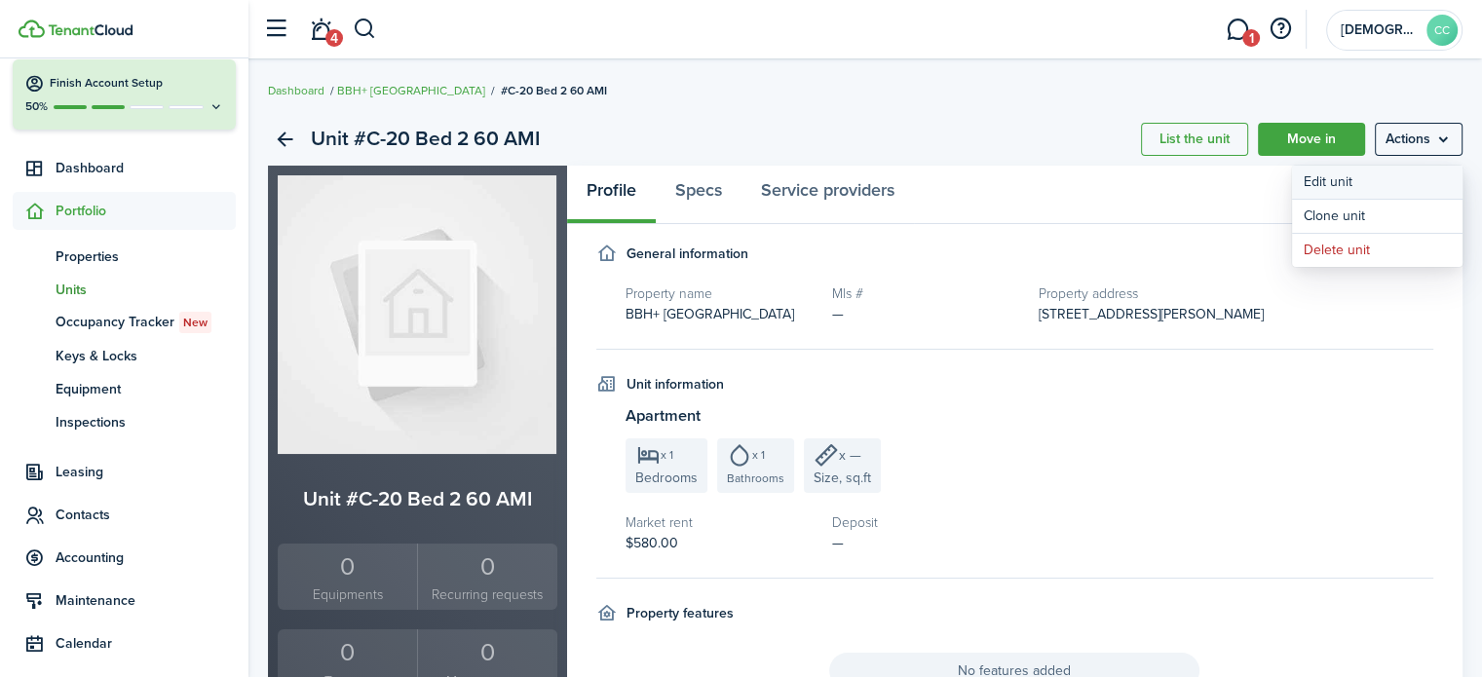
click at [1345, 179] on link "Edit unit" at bounding box center [1377, 182] width 171 height 33
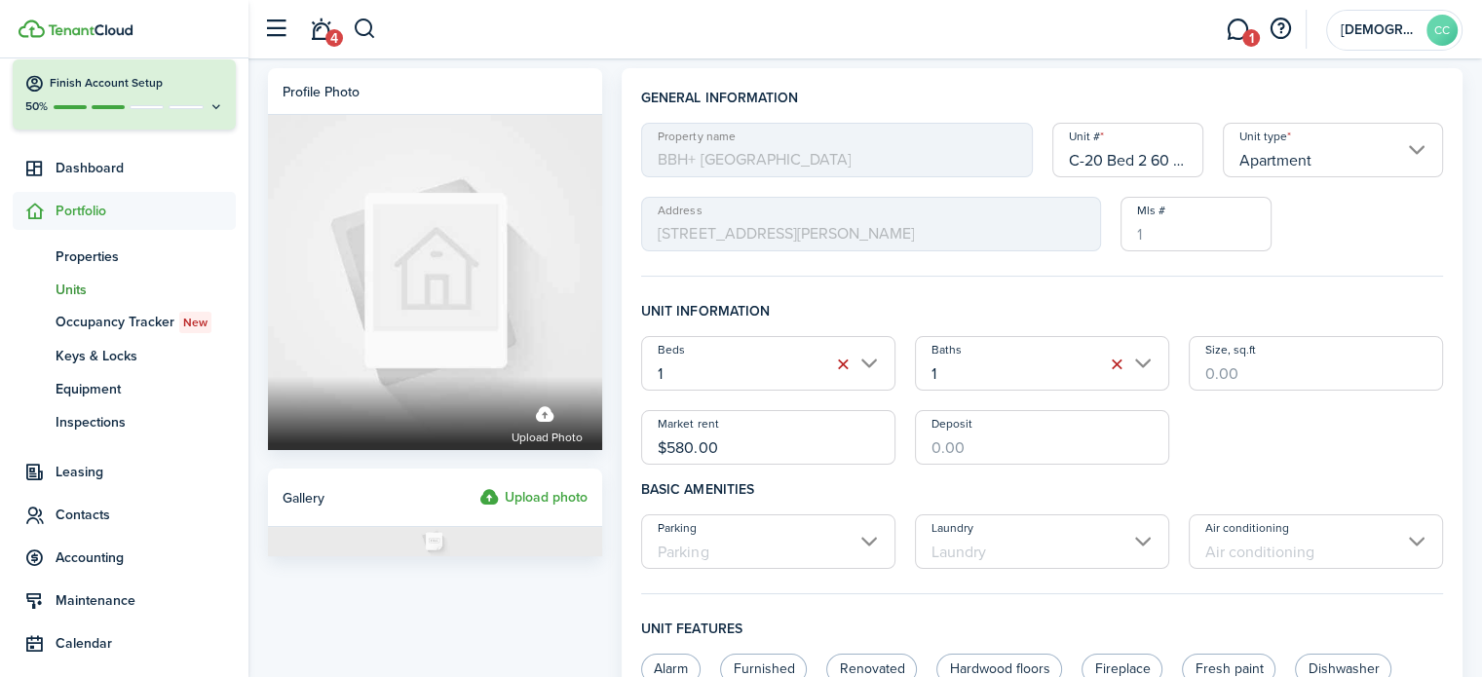
click at [1169, 160] on input "C-20 Bed 2 60 AMI" at bounding box center [1129, 150] width 152 height 55
type input "C-20 Bed 2"
click at [748, 447] on input "$580.00" at bounding box center [768, 437] width 254 height 55
type input "$"
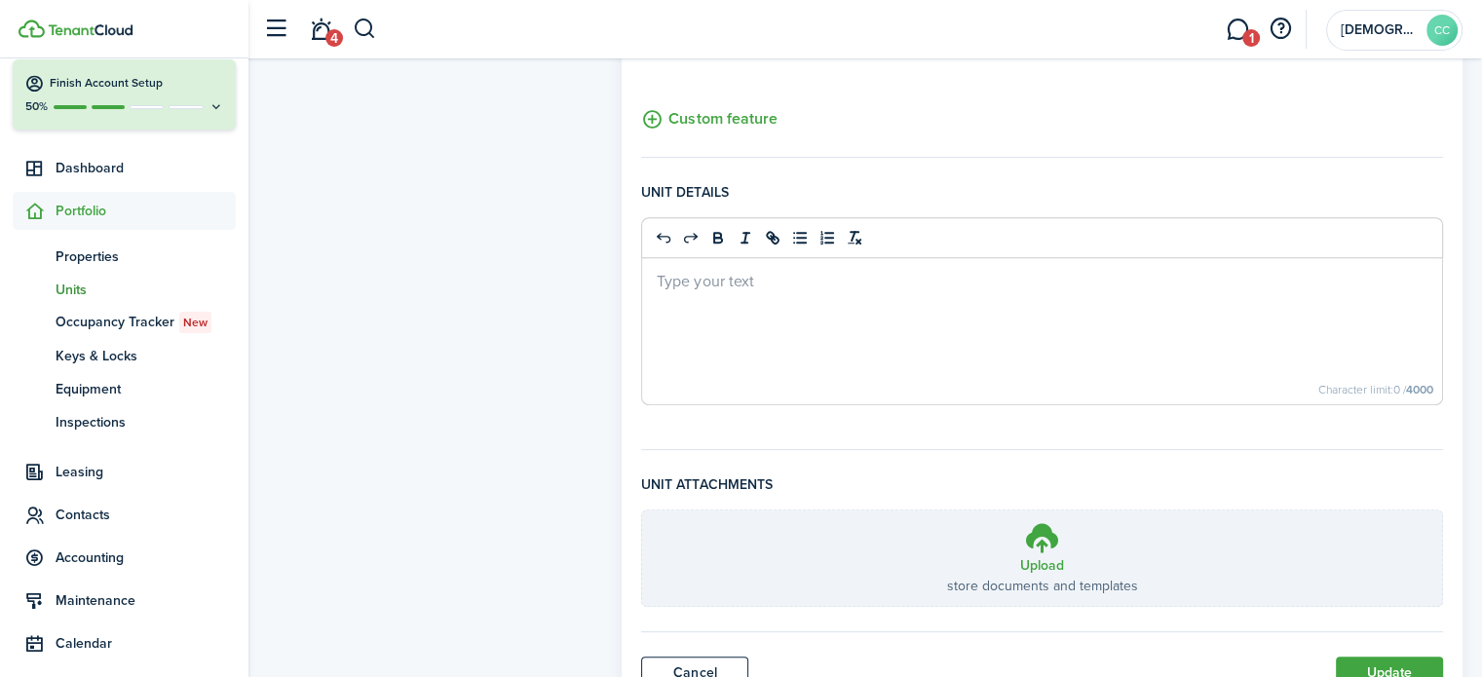
scroll to position [820, 0]
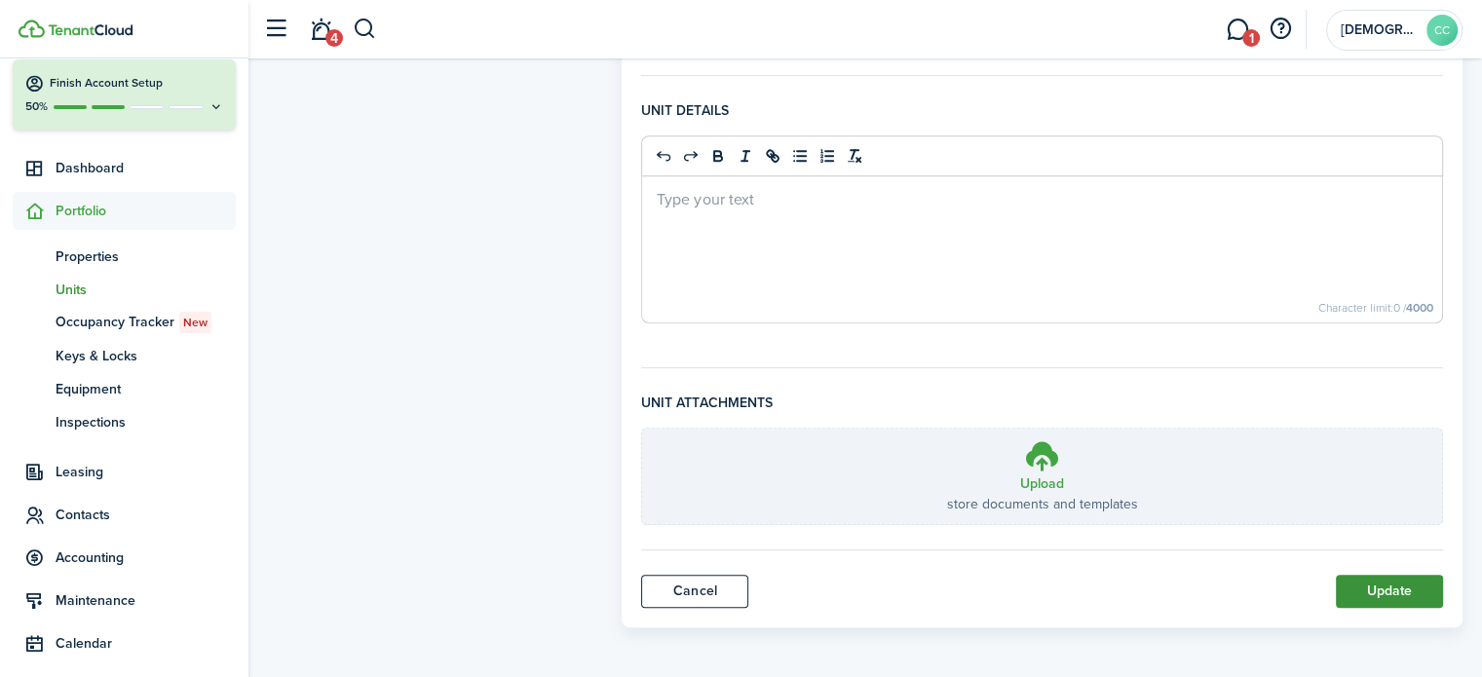
click at [1403, 589] on button "Update" at bounding box center [1389, 591] width 107 height 33
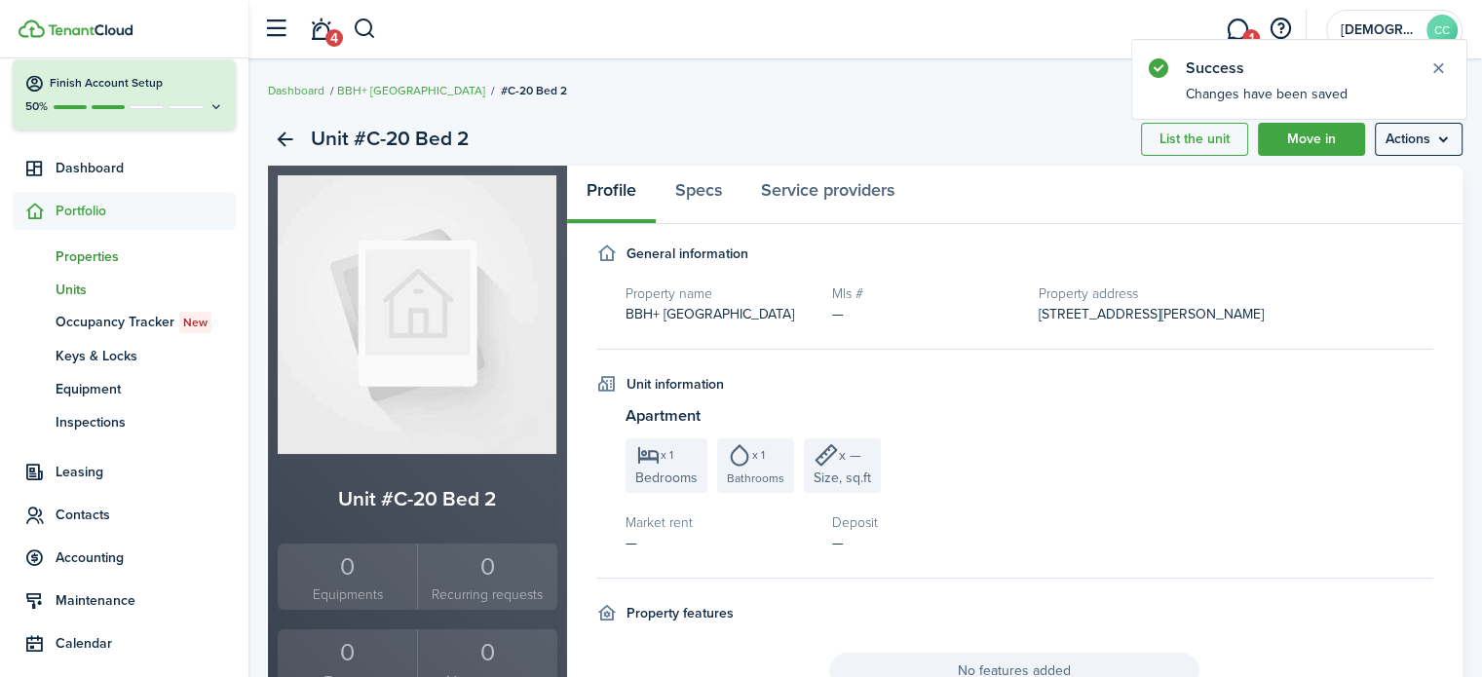
click at [96, 259] on span "Properties" at bounding box center [146, 257] width 180 height 20
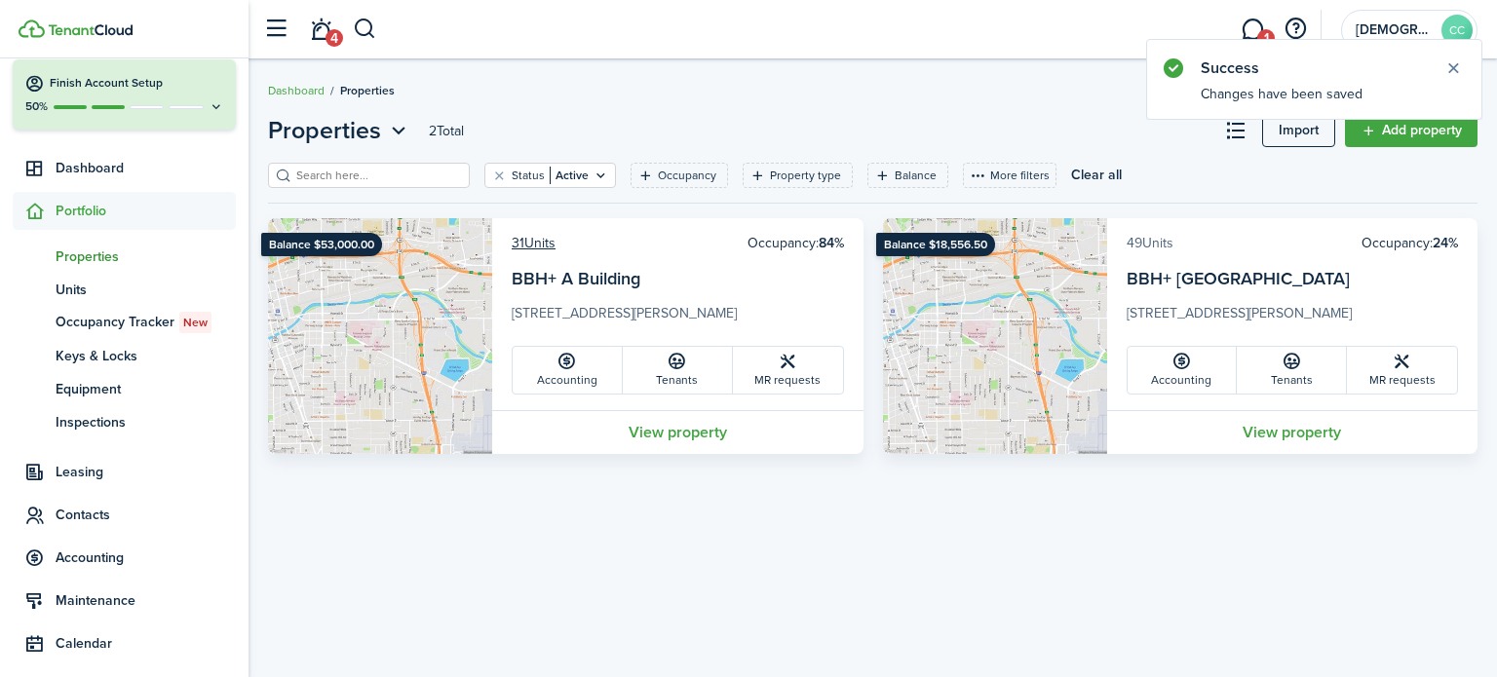
click at [1158, 249] on link "49 Units" at bounding box center [1150, 243] width 47 height 20
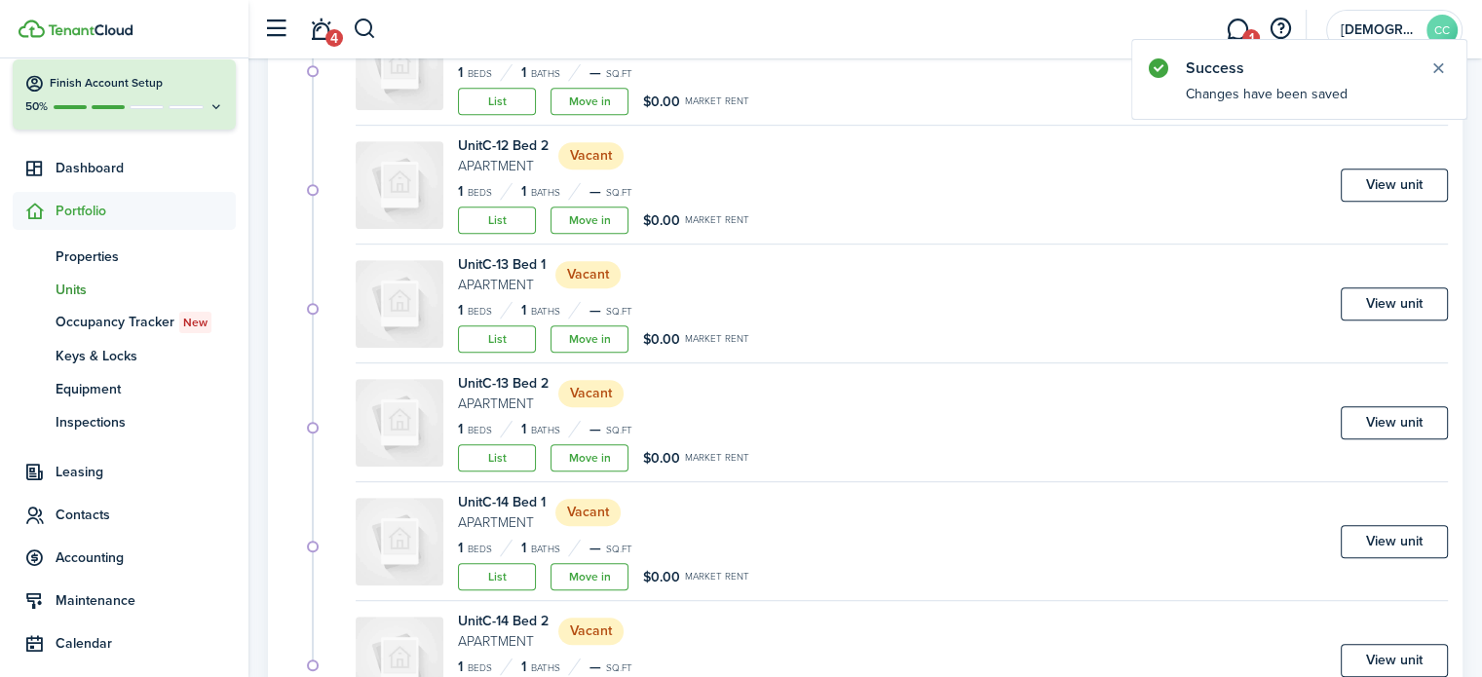
scroll to position [1186, 0]
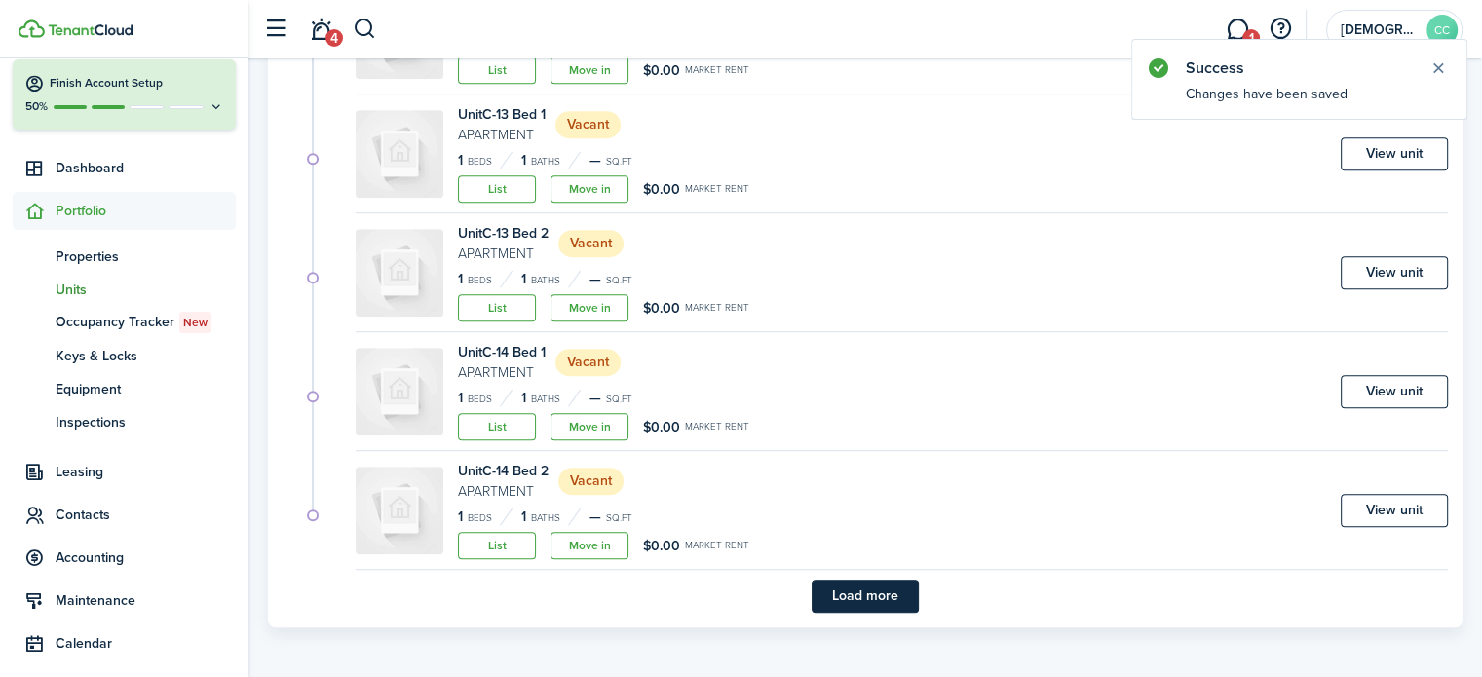
click at [874, 594] on button "Load more" at bounding box center [865, 596] width 107 height 33
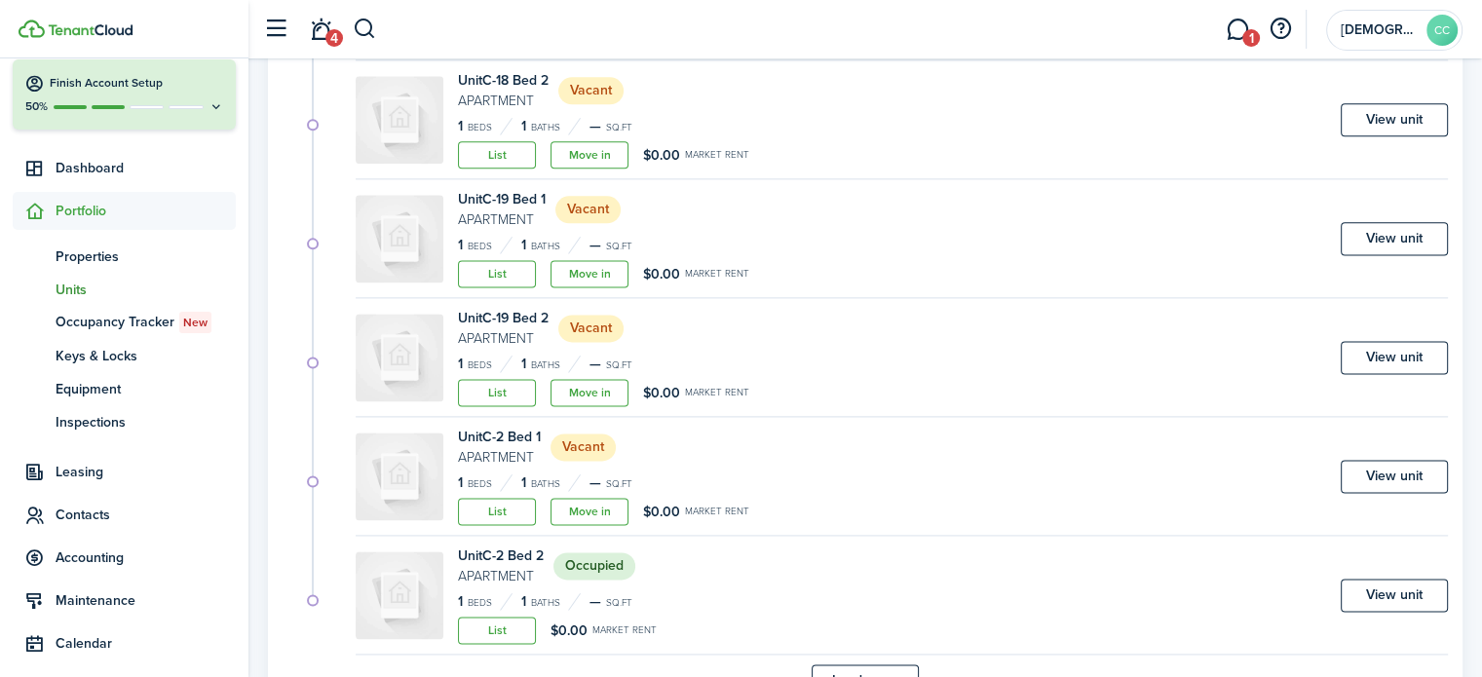
scroll to position [2611, 0]
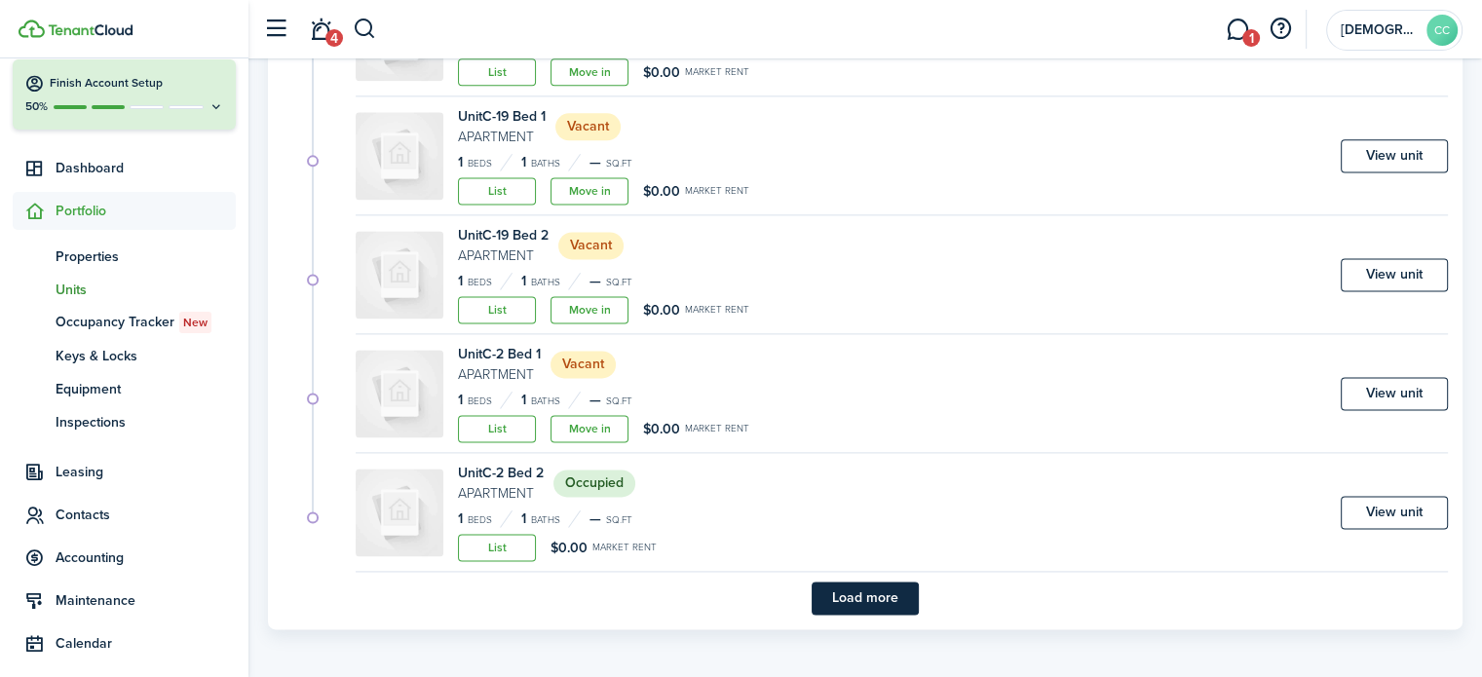
click at [874, 594] on button "Load more" at bounding box center [865, 598] width 107 height 33
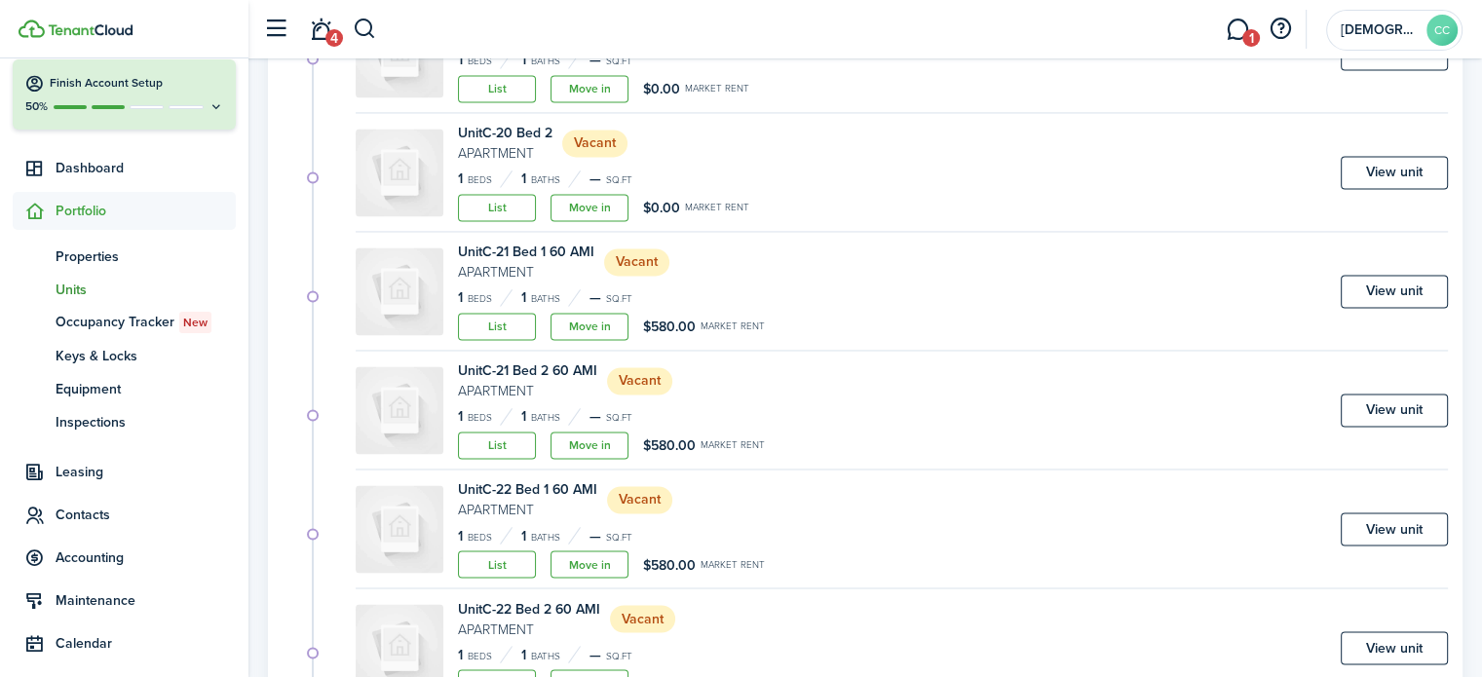
scroll to position [3163, 0]
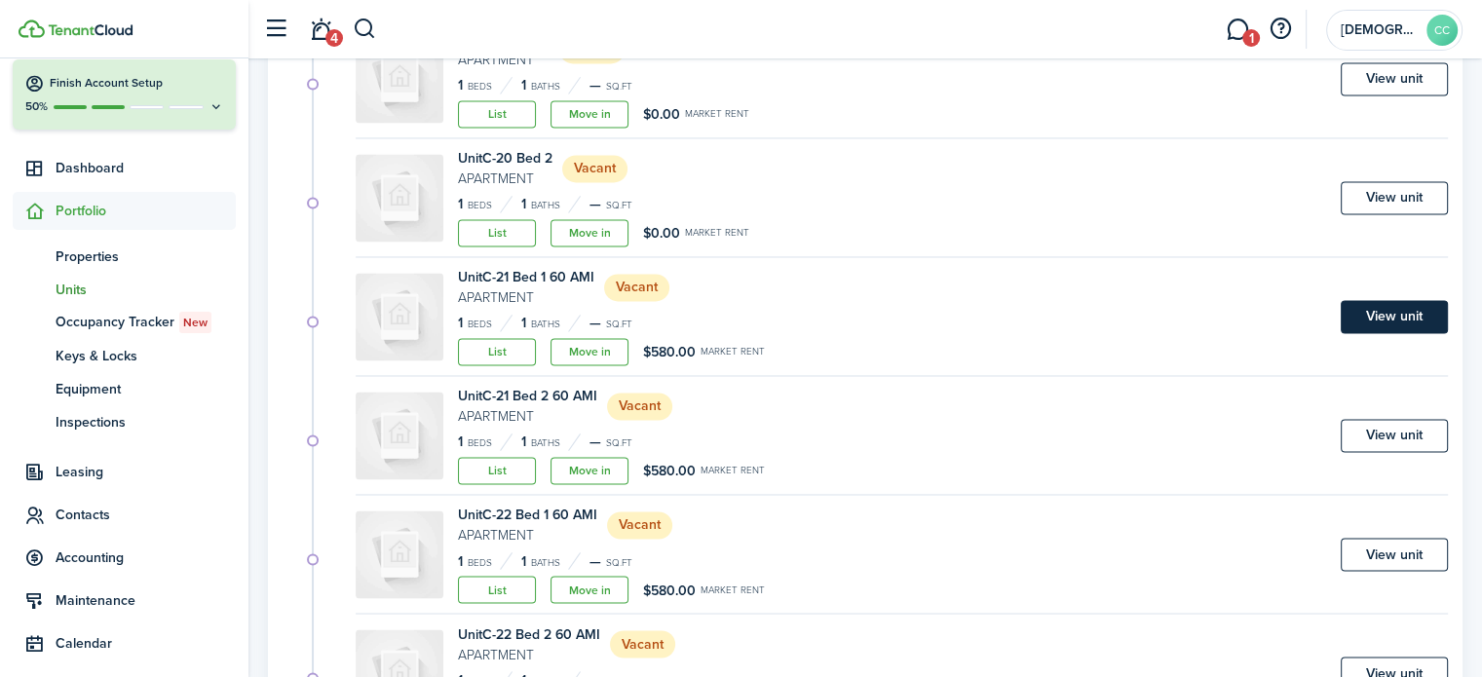
click at [1402, 309] on link "View unit" at bounding box center [1394, 316] width 107 height 33
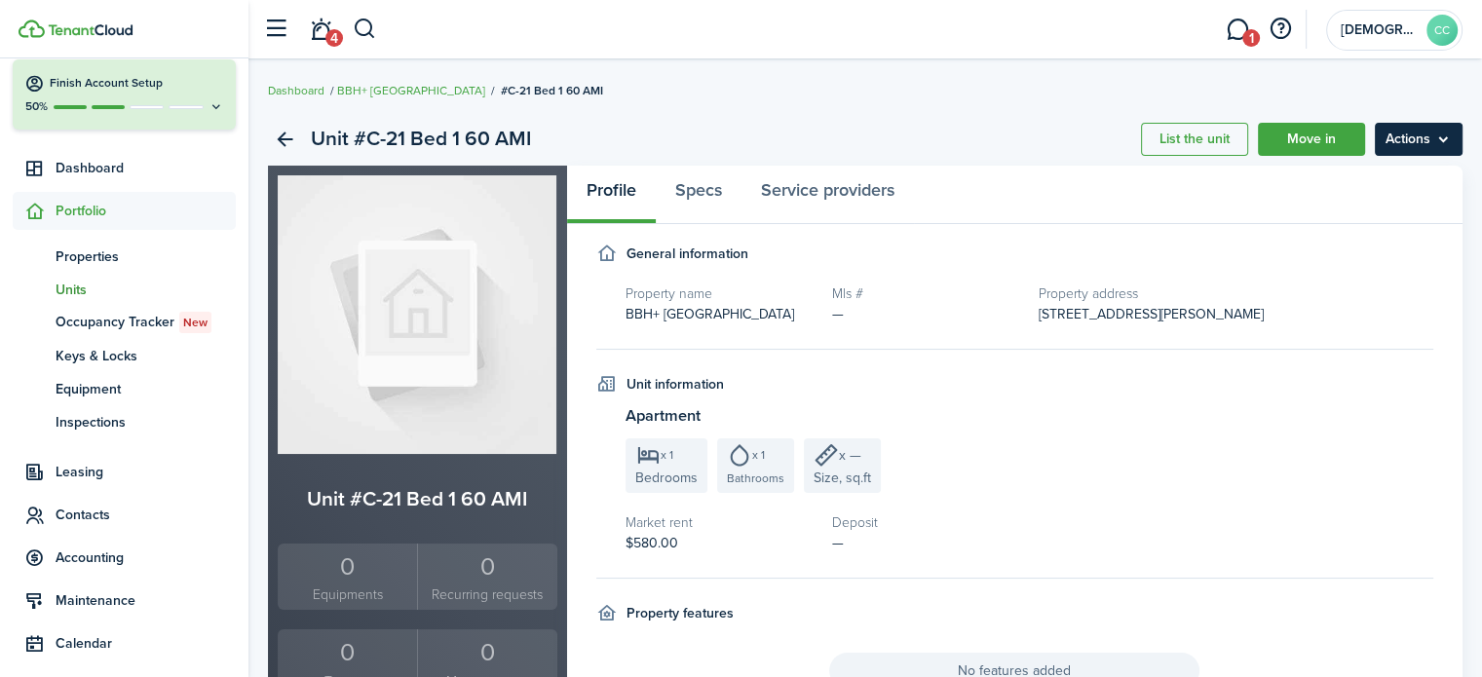
click at [1426, 140] on menu-btn "Actions" at bounding box center [1419, 139] width 88 height 33
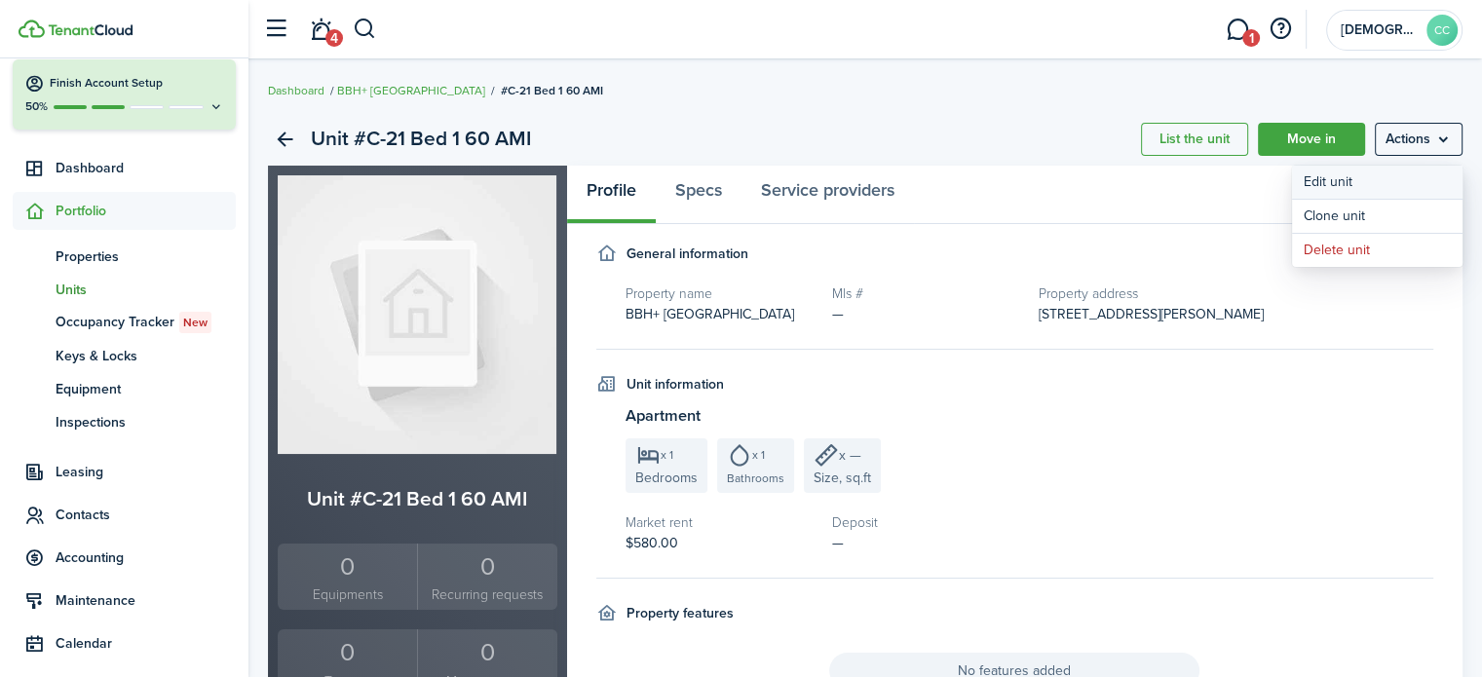
click at [1348, 183] on link "Edit unit" at bounding box center [1377, 182] width 171 height 33
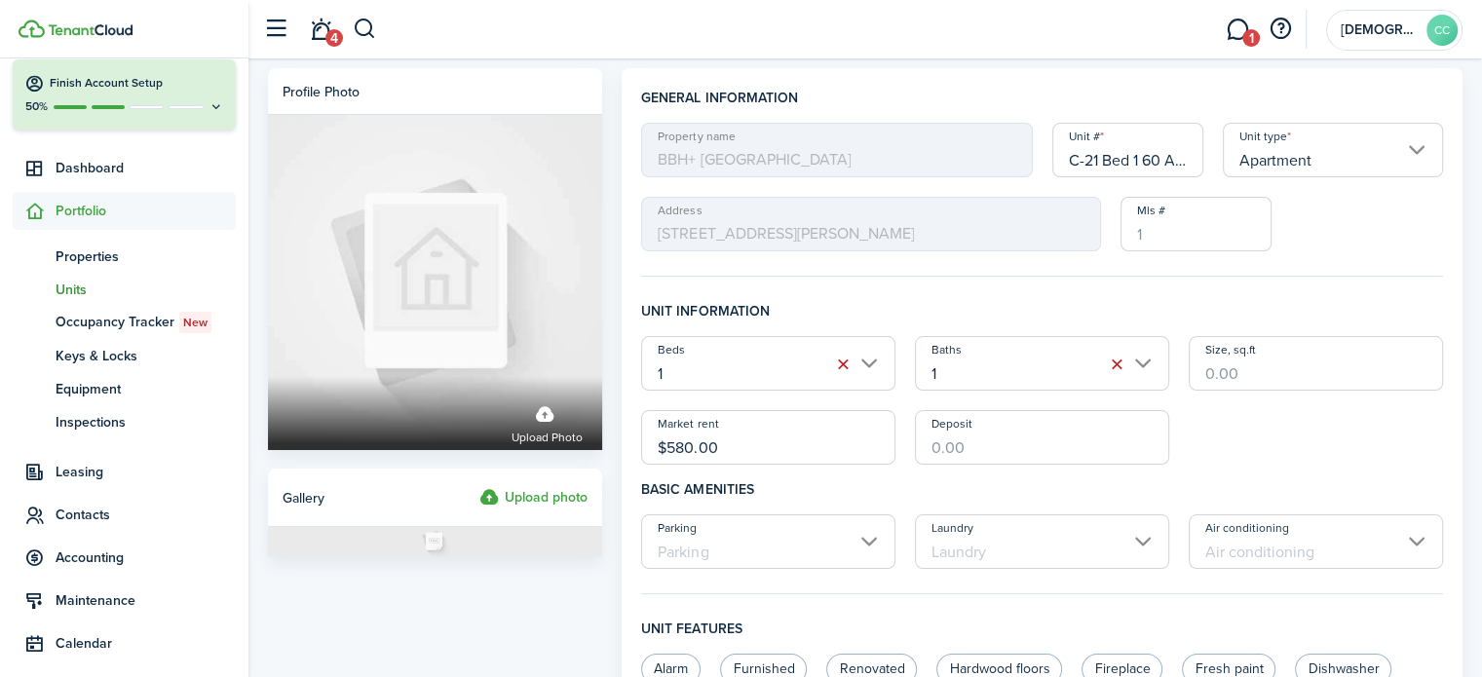
click at [1167, 154] on input "C-21 Bed 1 60 AMI" at bounding box center [1129, 150] width 152 height 55
type input "C-21 Bed 1"
click at [754, 445] on input "$580.00" at bounding box center [768, 437] width 254 height 55
type input "$"
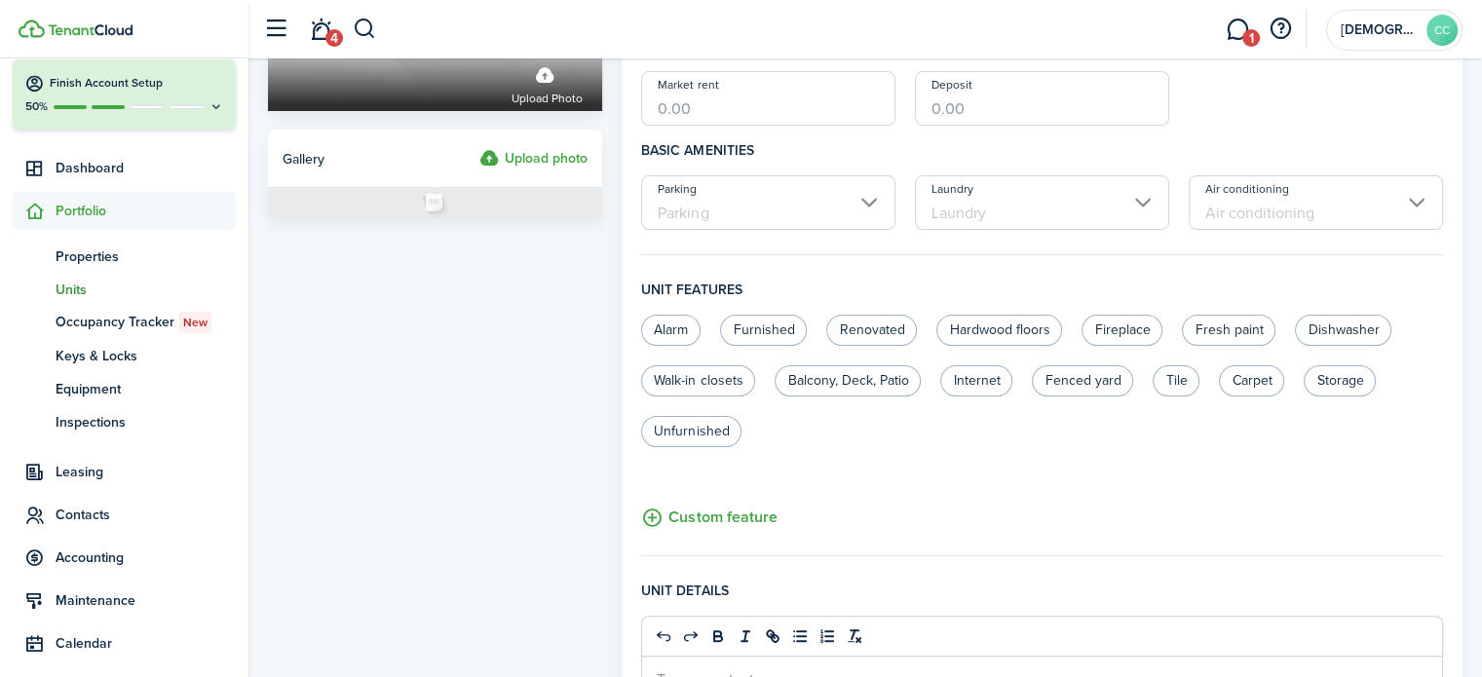
scroll to position [820, 0]
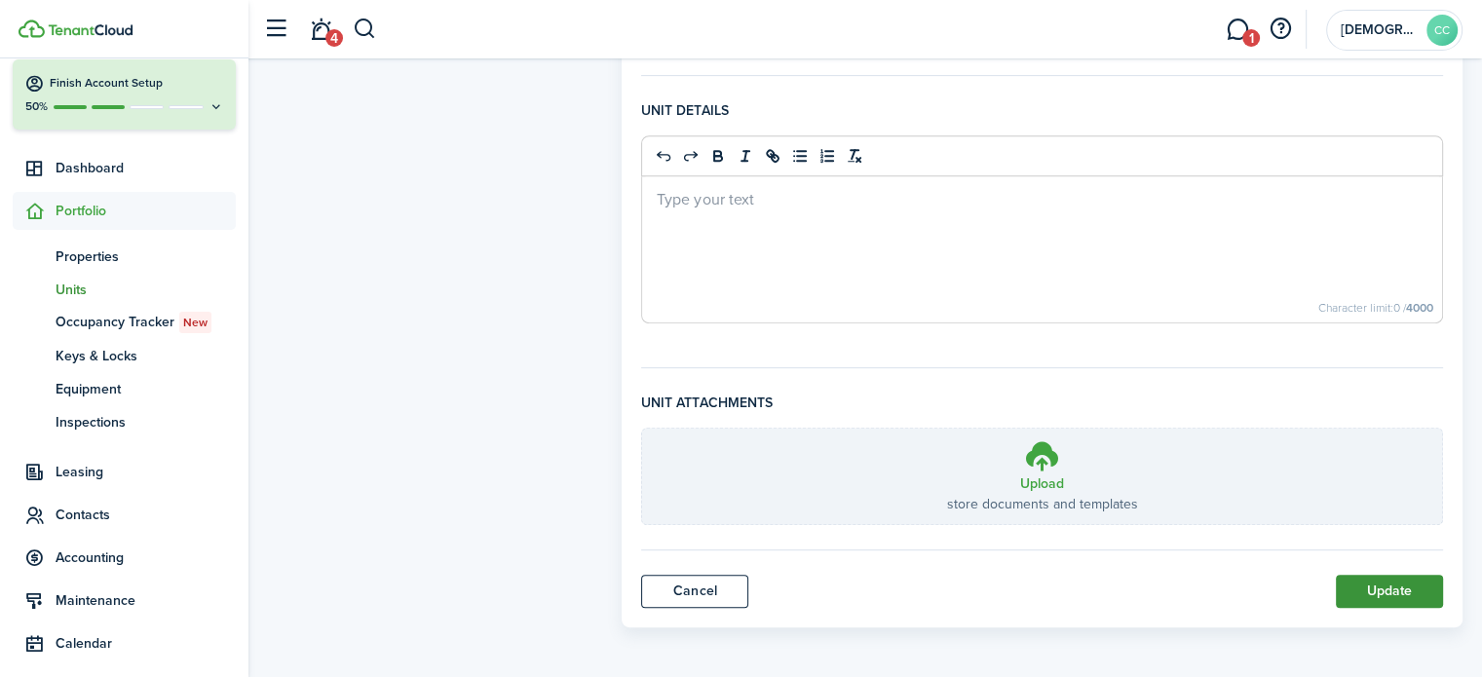
click at [1401, 590] on button "Update" at bounding box center [1389, 591] width 107 height 33
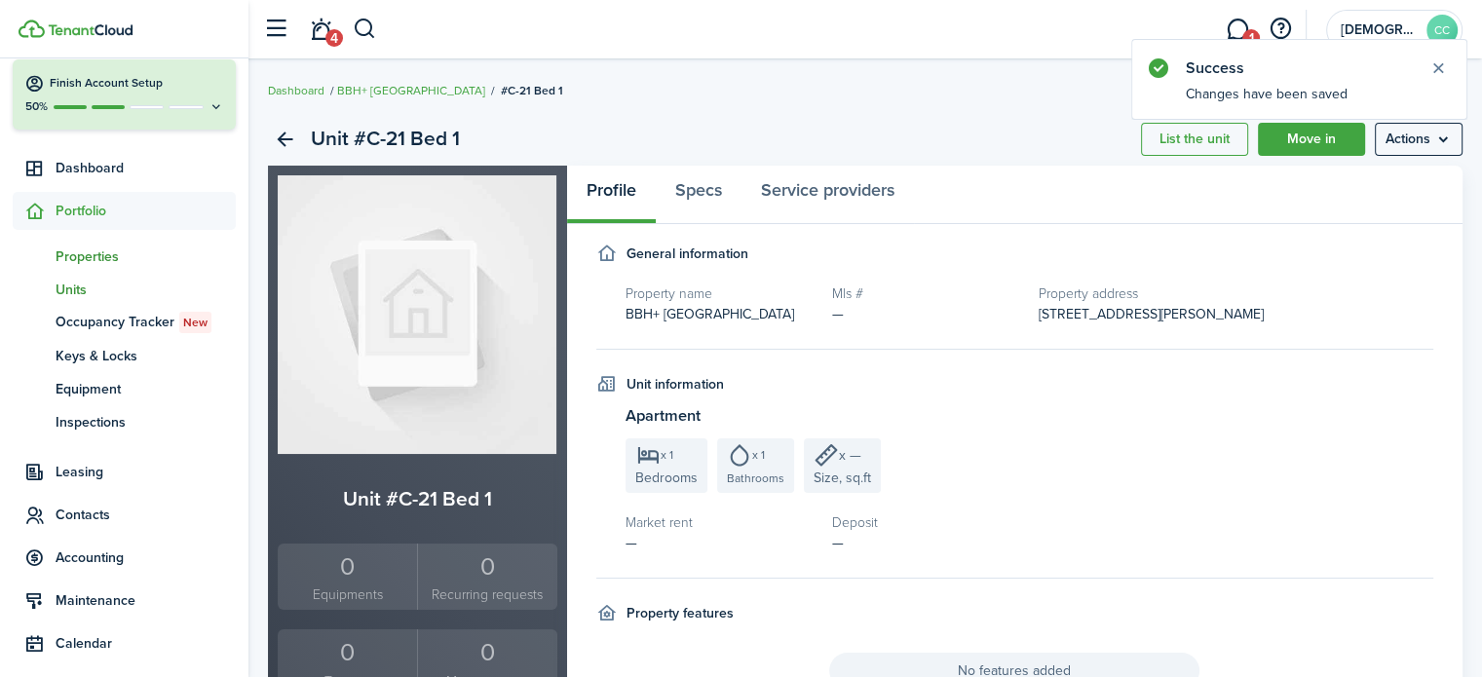
click at [107, 262] on span "Properties" at bounding box center [146, 257] width 180 height 20
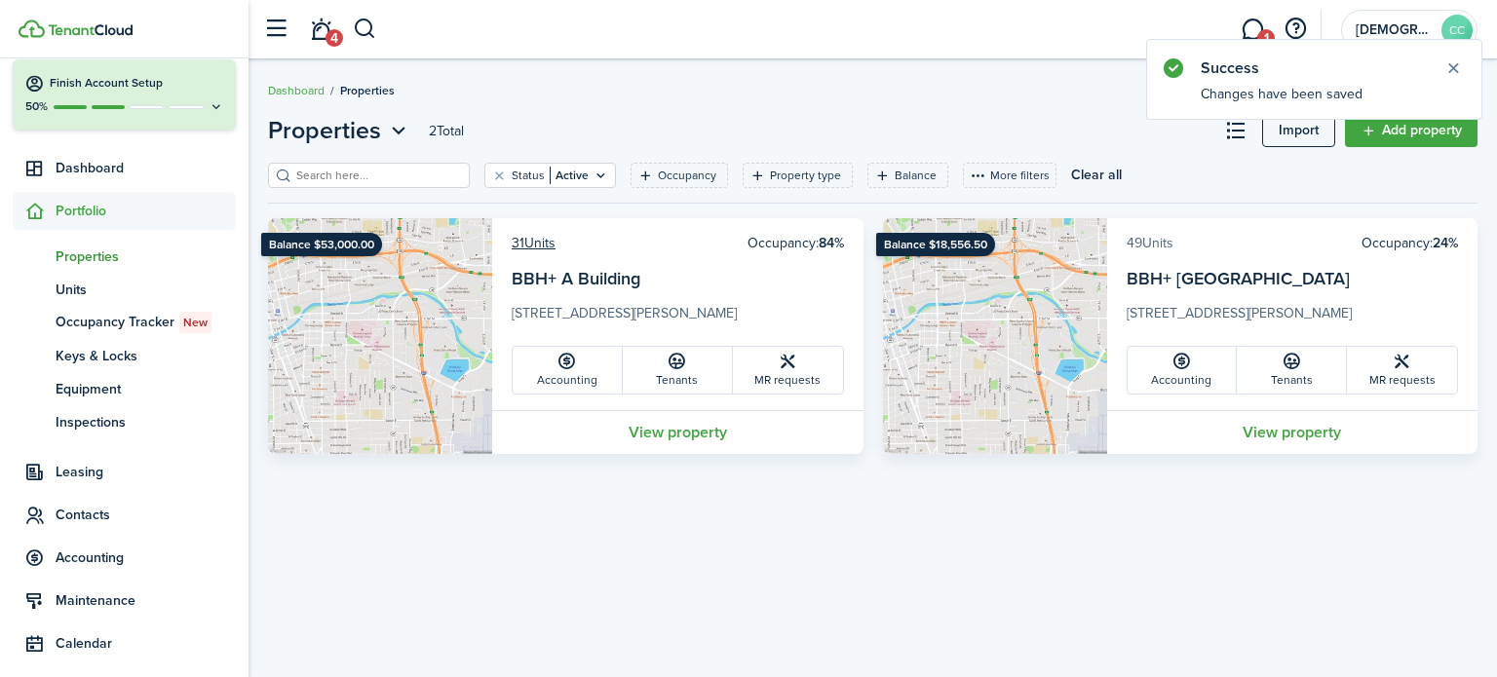
click at [1156, 238] on link "49 Units" at bounding box center [1150, 243] width 47 height 20
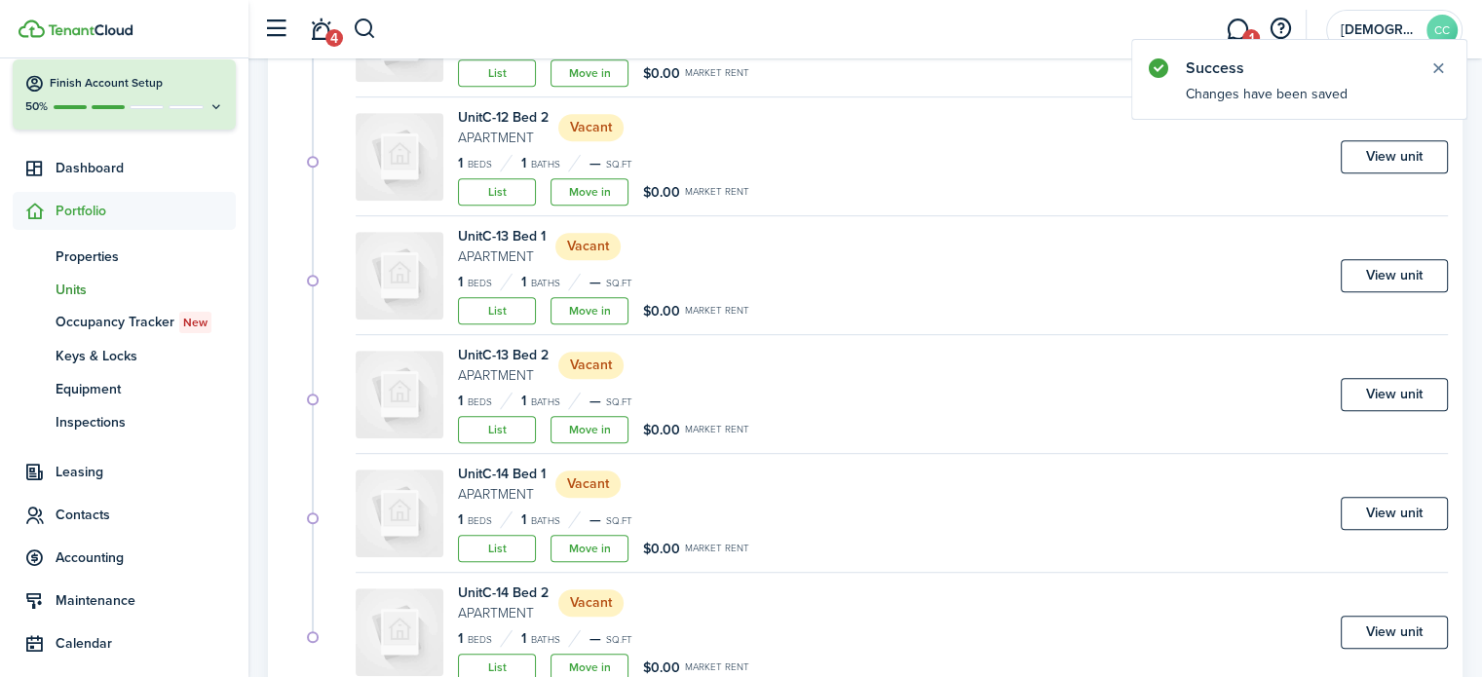
scroll to position [1186, 0]
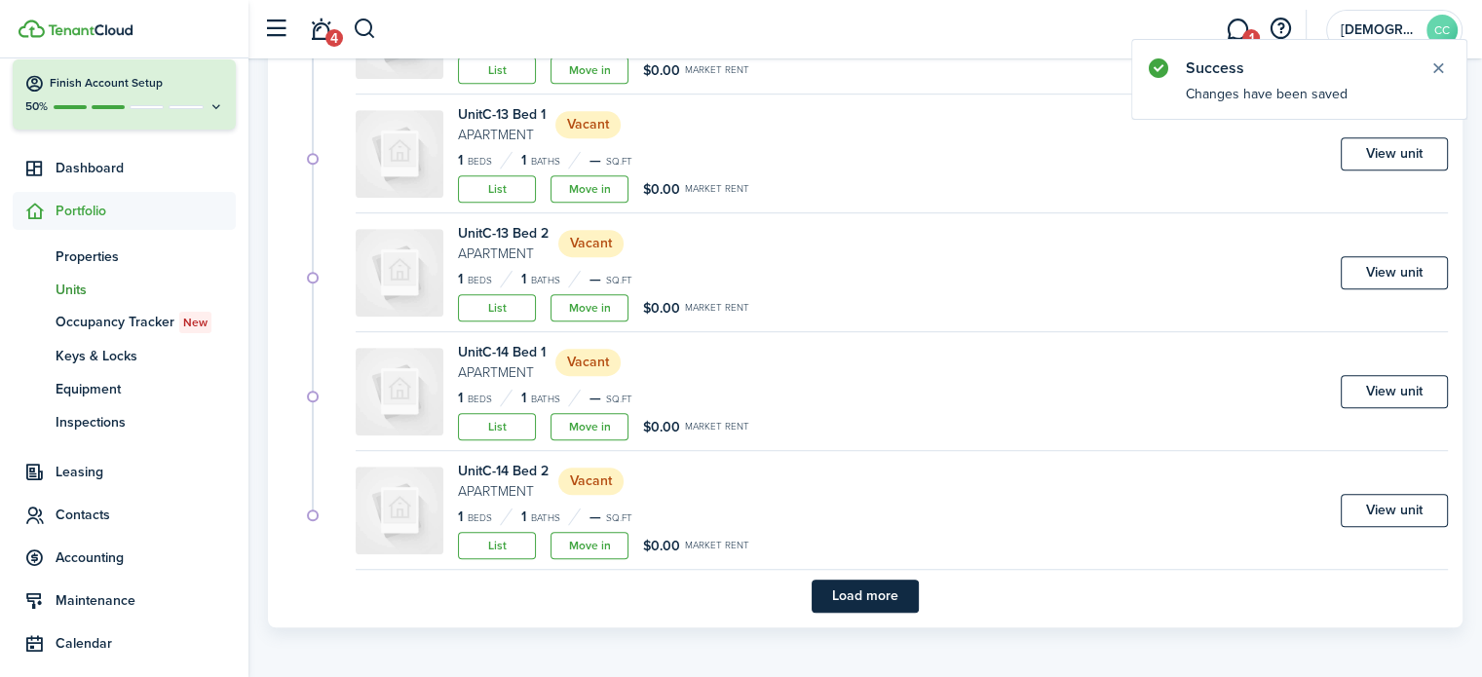
click at [865, 591] on button "Load more" at bounding box center [865, 596] width 107 height 33
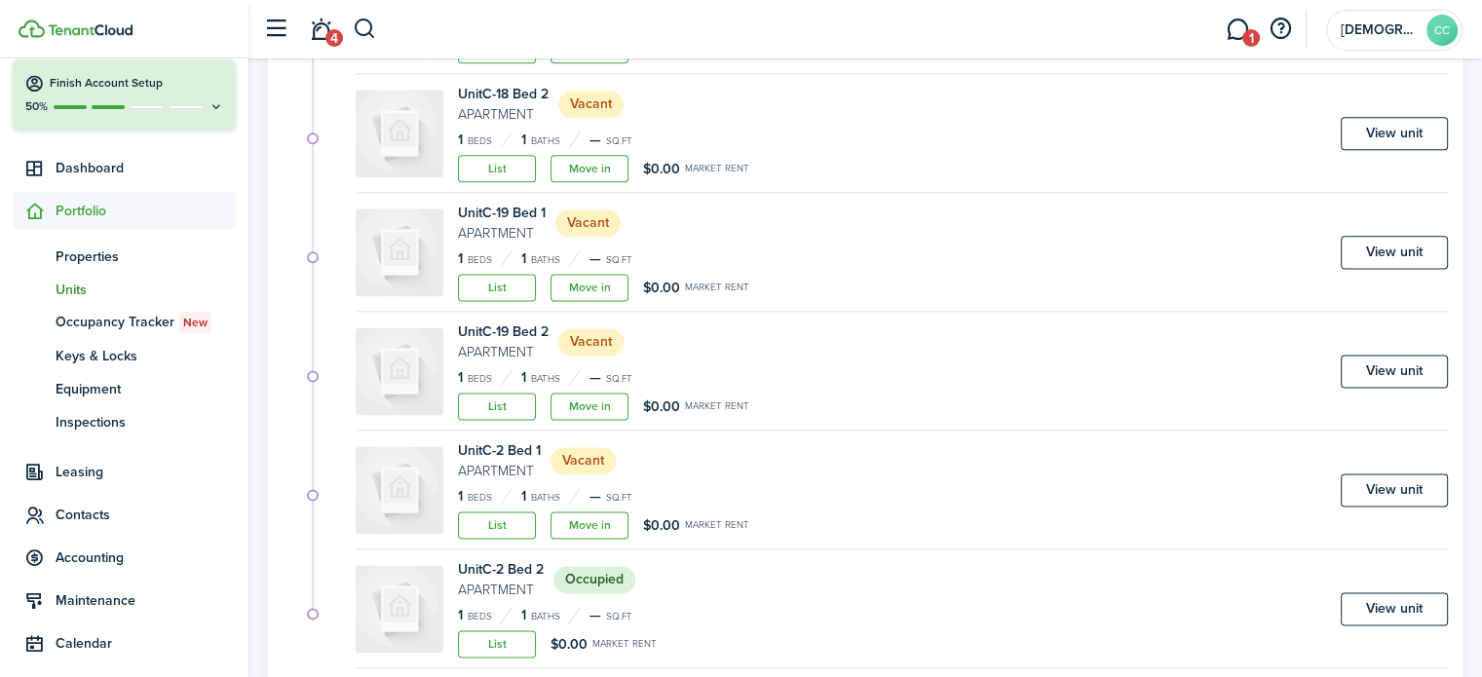
scroll to position [2611, 0]
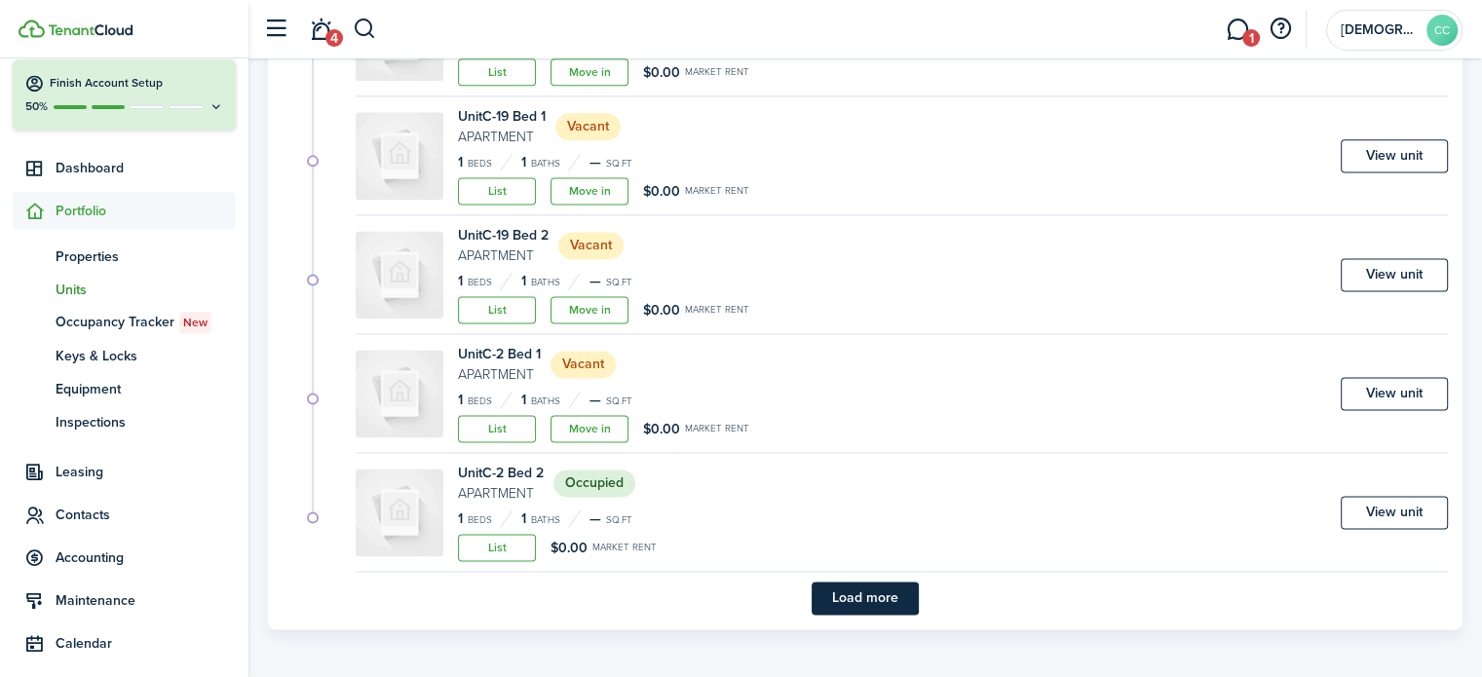
click at [880, 596] on button "Load more" at bounding box center [865, 598] width 107 height 33
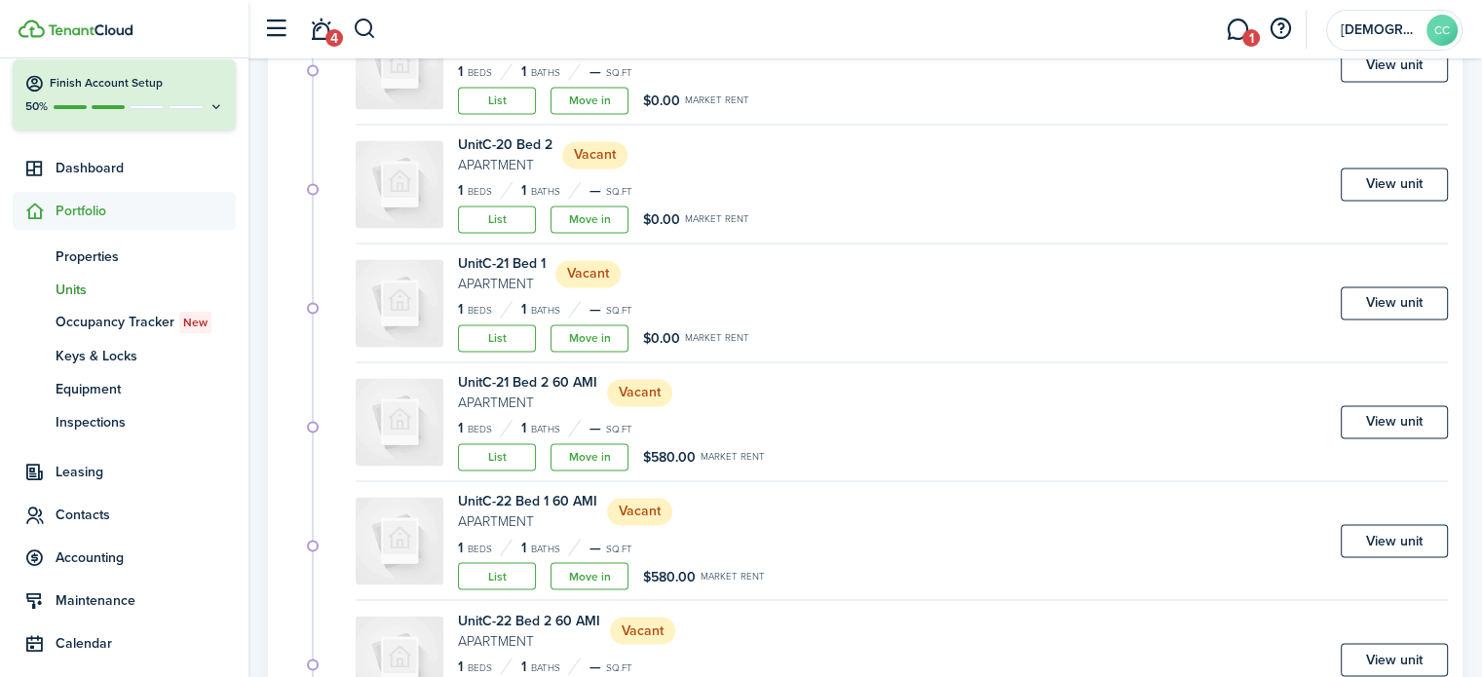
scroll to position [3178, 0]
click at [1395, 428] on link "View unit" at bounding box center [1394, 420] width 107 height 33
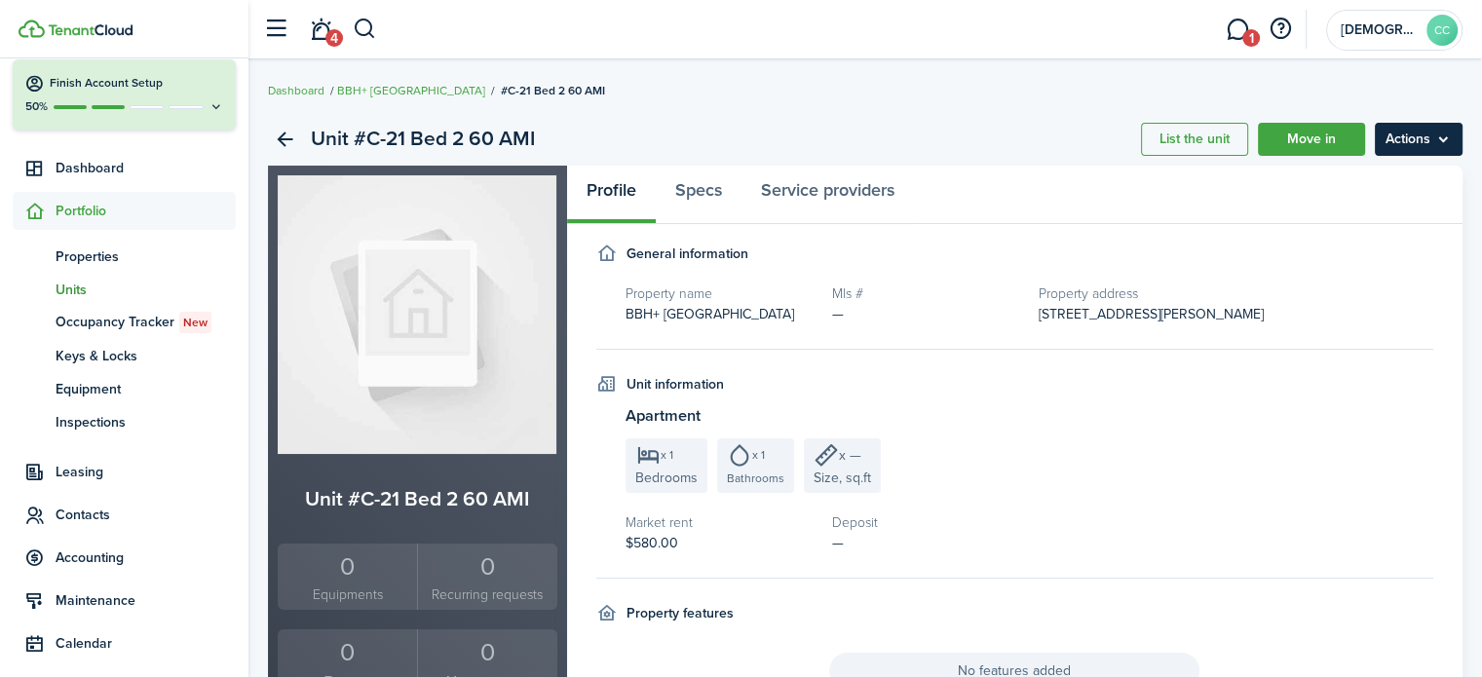
click at [1416, 139] on menu-btn "Actions" at bounding box center [1419, 139] width 88 height 33
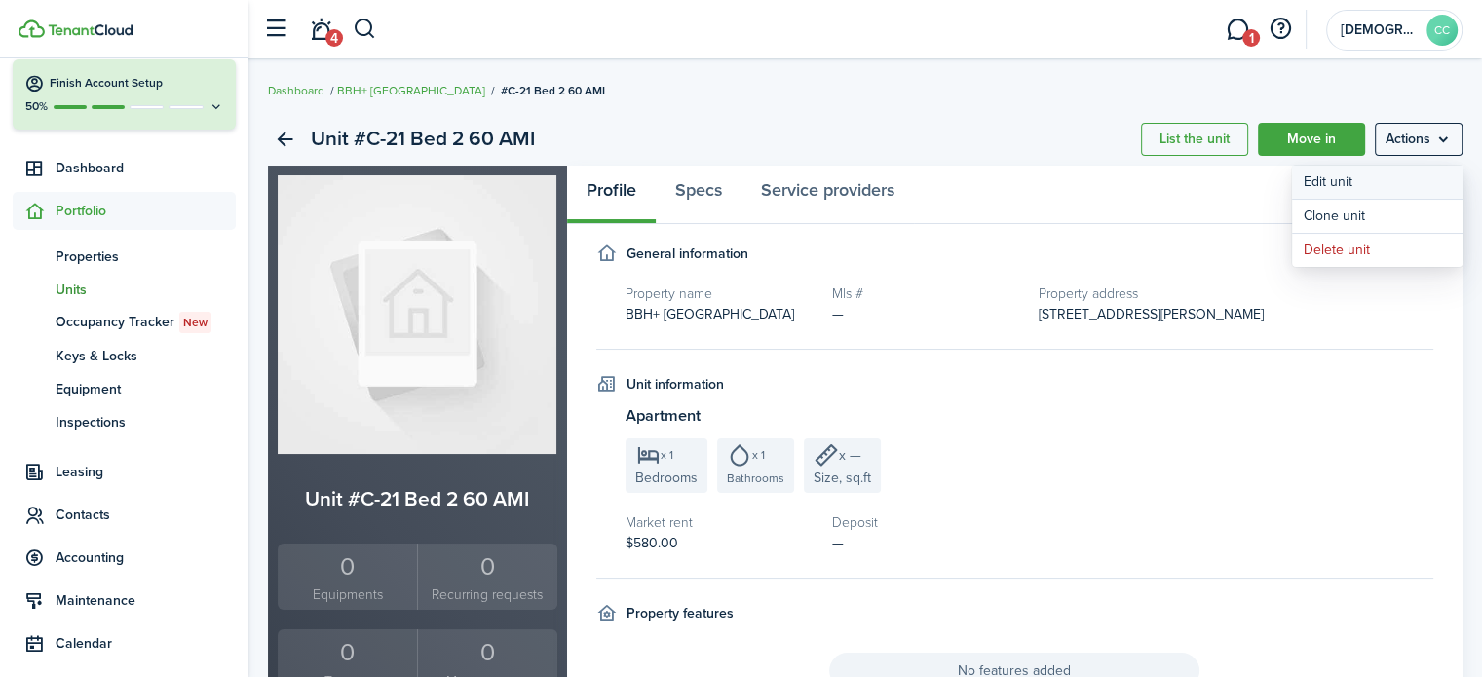
click at [1344, 180] on link "Edit unit" at bounding box center [1377, 182] width 171 height 33
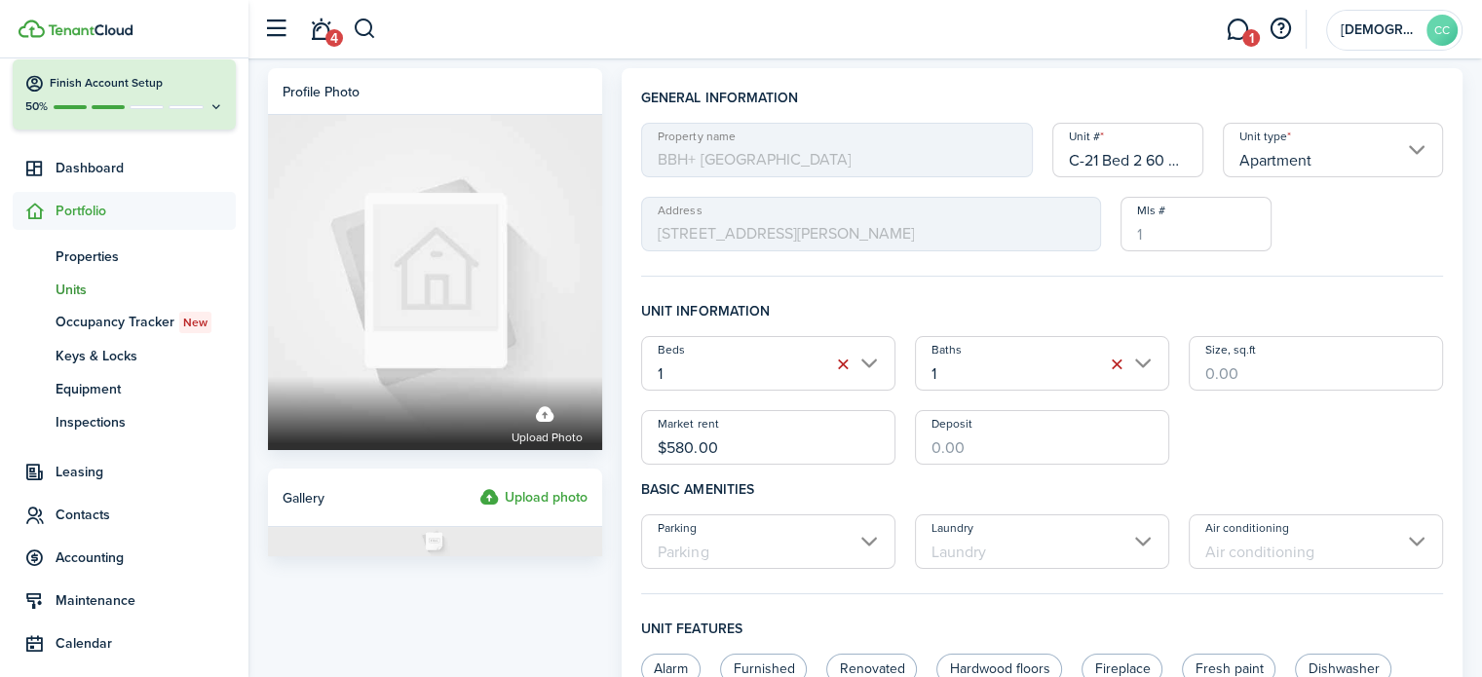
click at [1156, 161] on input "C-21 Bed 2 60 AMI" at bounding box center [1129, 150] width 152 height 55
type input "C-21 Bed 2"
click at [766, 440] on input "$580.00" at bounding box center [768, 437] width 254 height 55
type input "$"
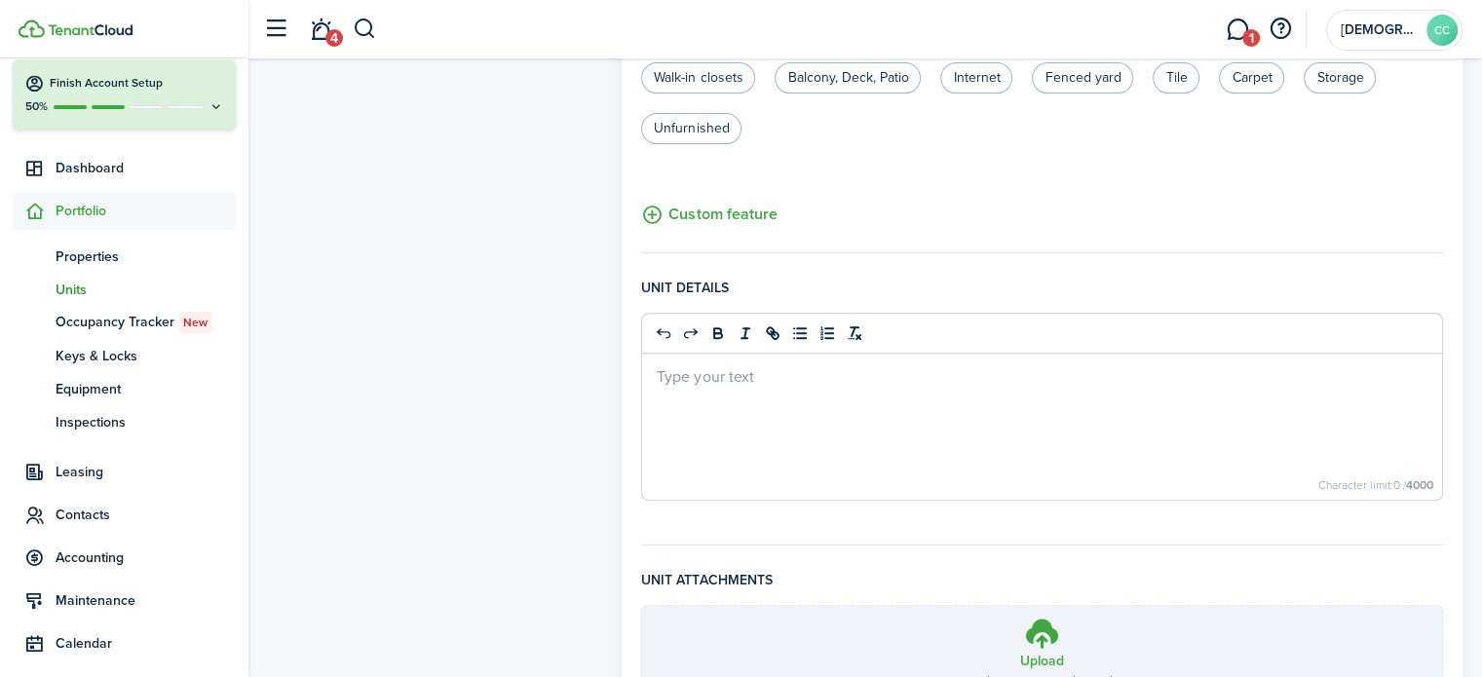
scroll to position [820, 0]
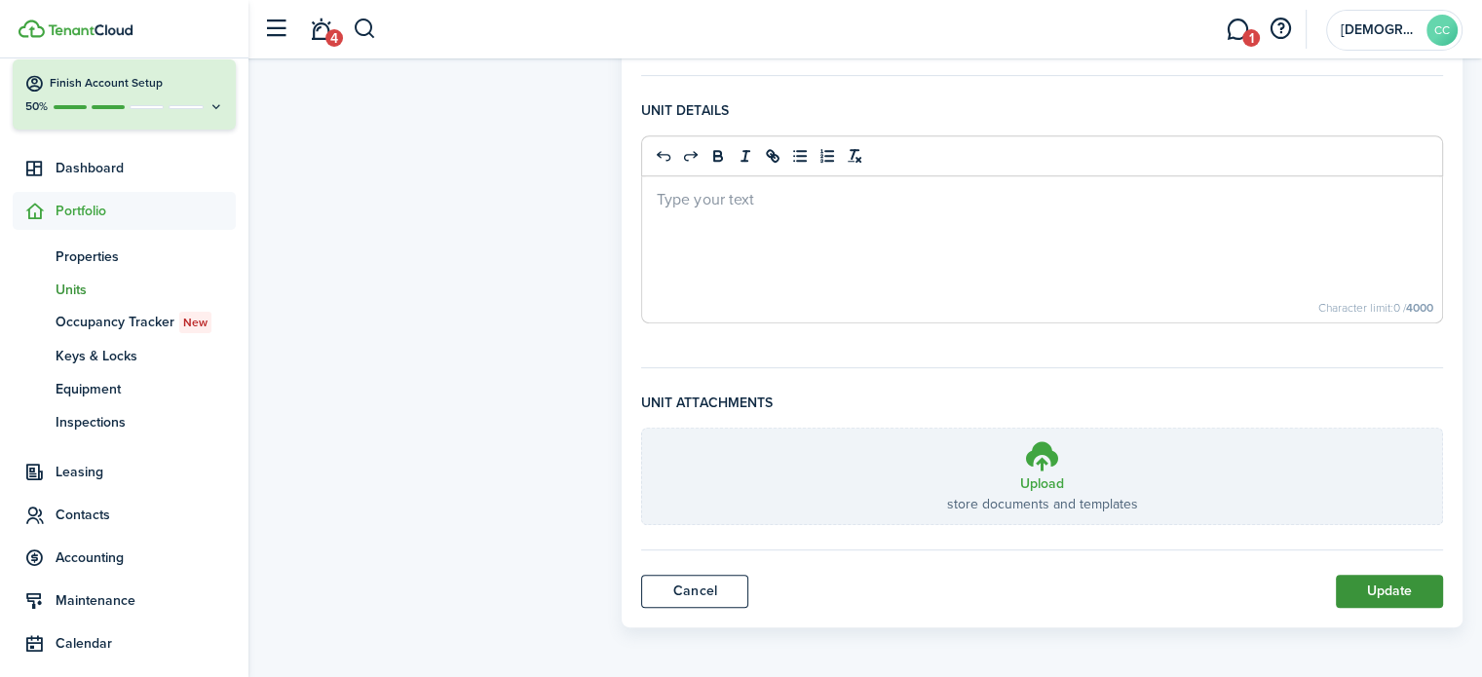
click at [1392, 595] on button "Update" at bounding box center [1389, 591] width 107 height 33
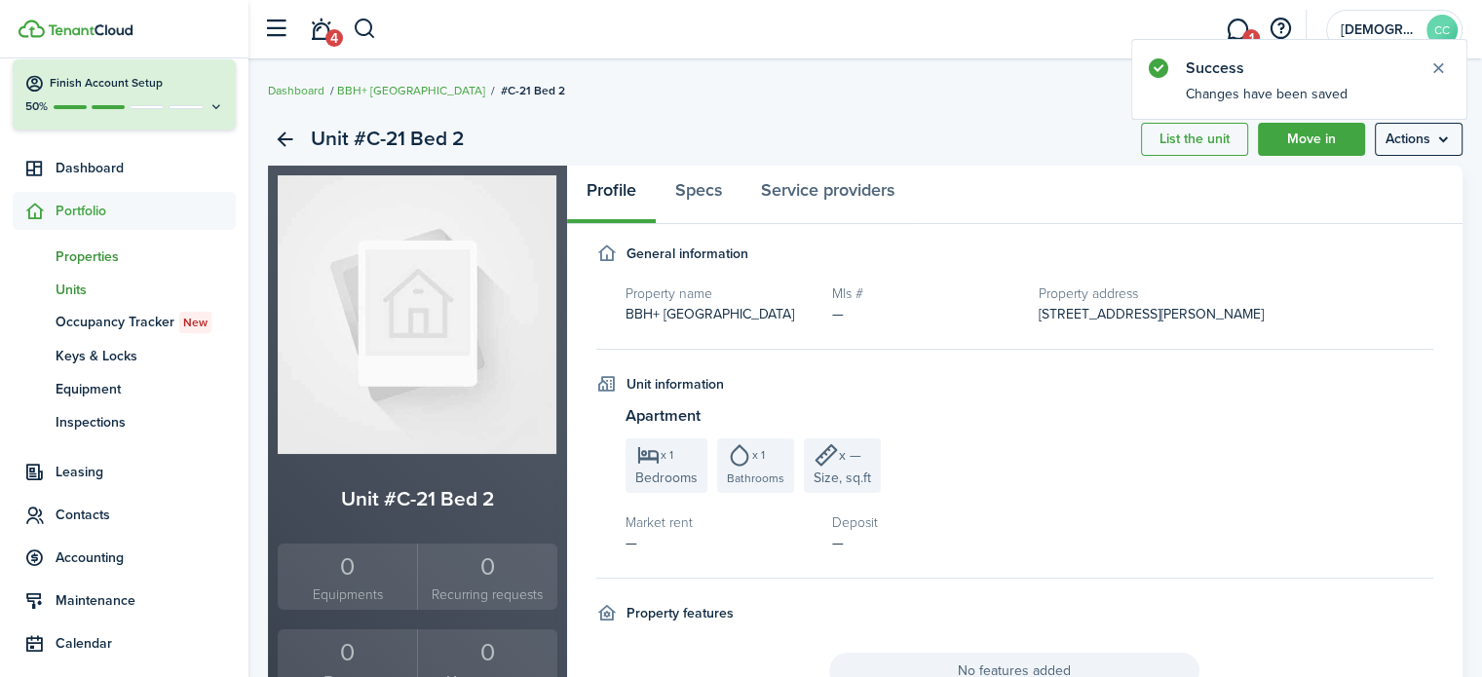
click at [81, 255] on span "Properties" at bounding box center [146, 257] width 180 height 20
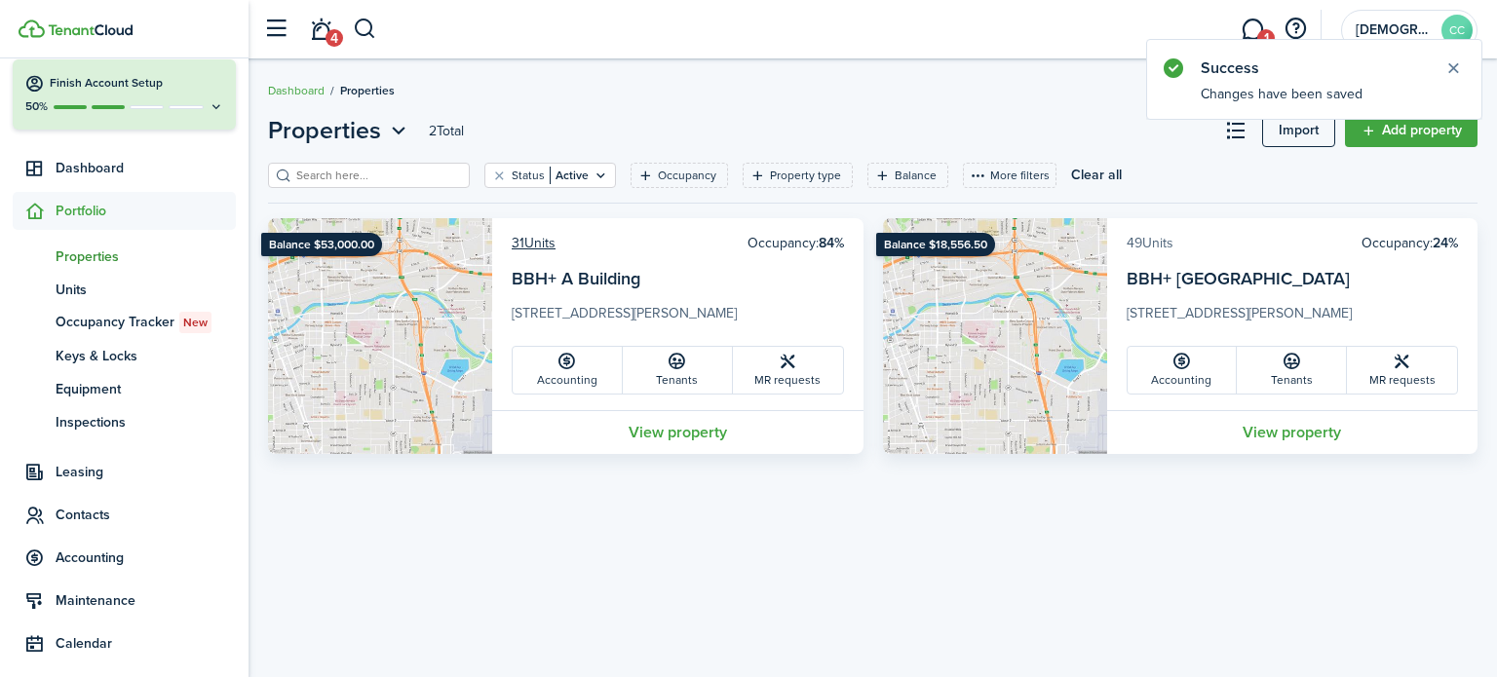
click at [1150, 249] on link "49 Units" at bounding box center [1150, 243] width 47 height 20
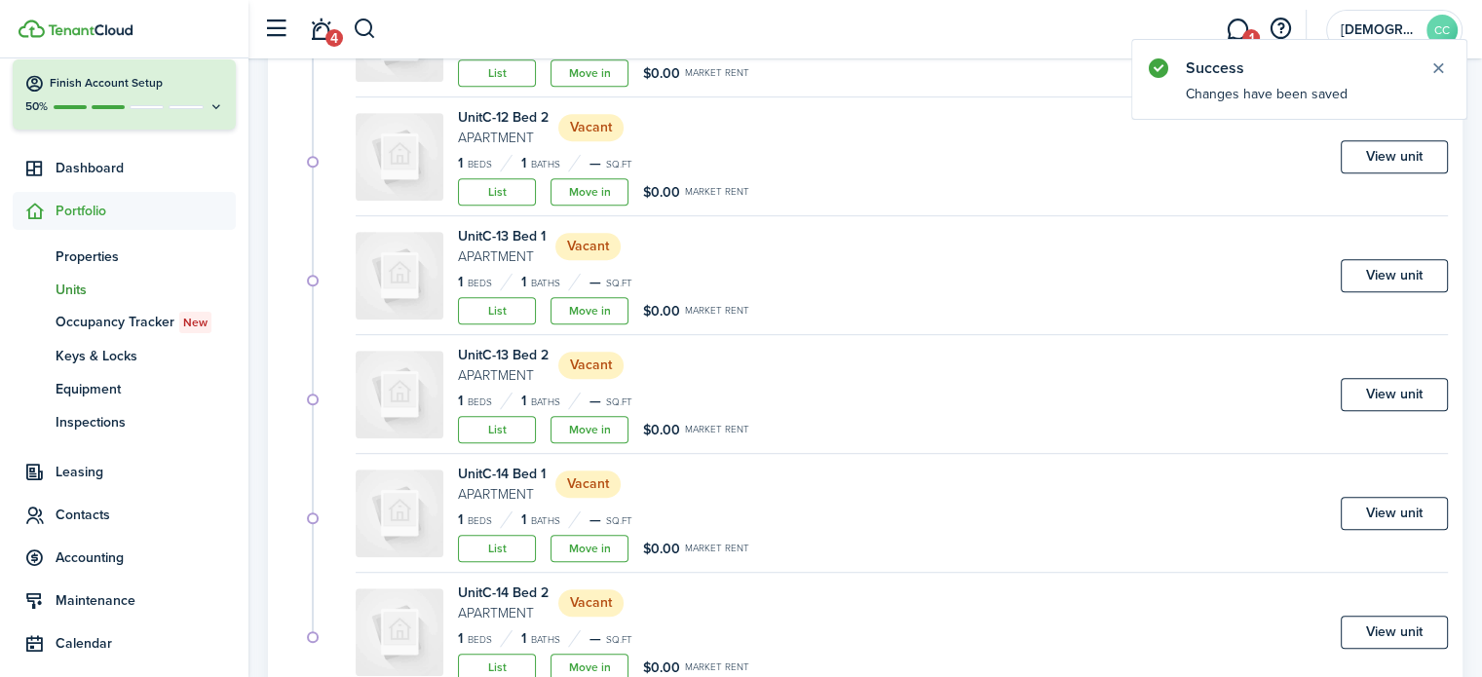
scroll to position [1186, 0]
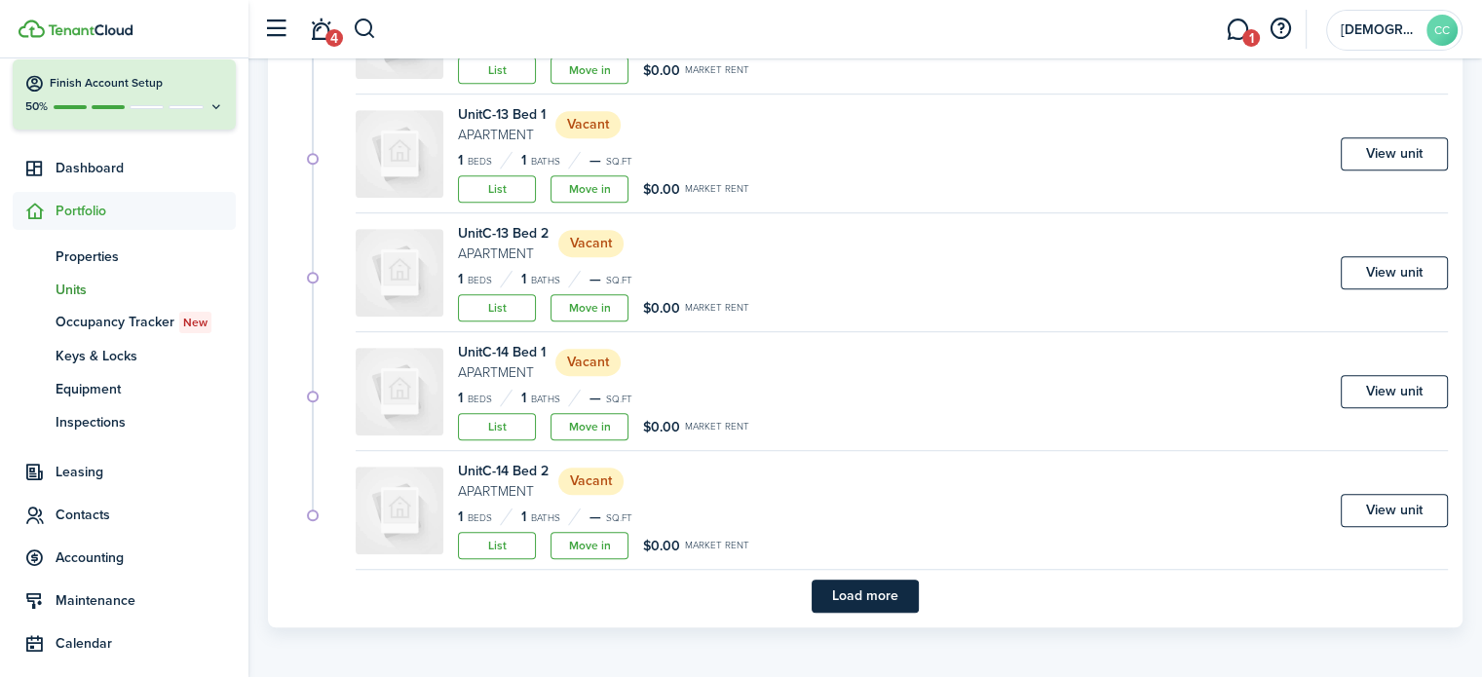
click at [877, 600] on button "Load more" at bounding box center [865, 596] width 107 height 33
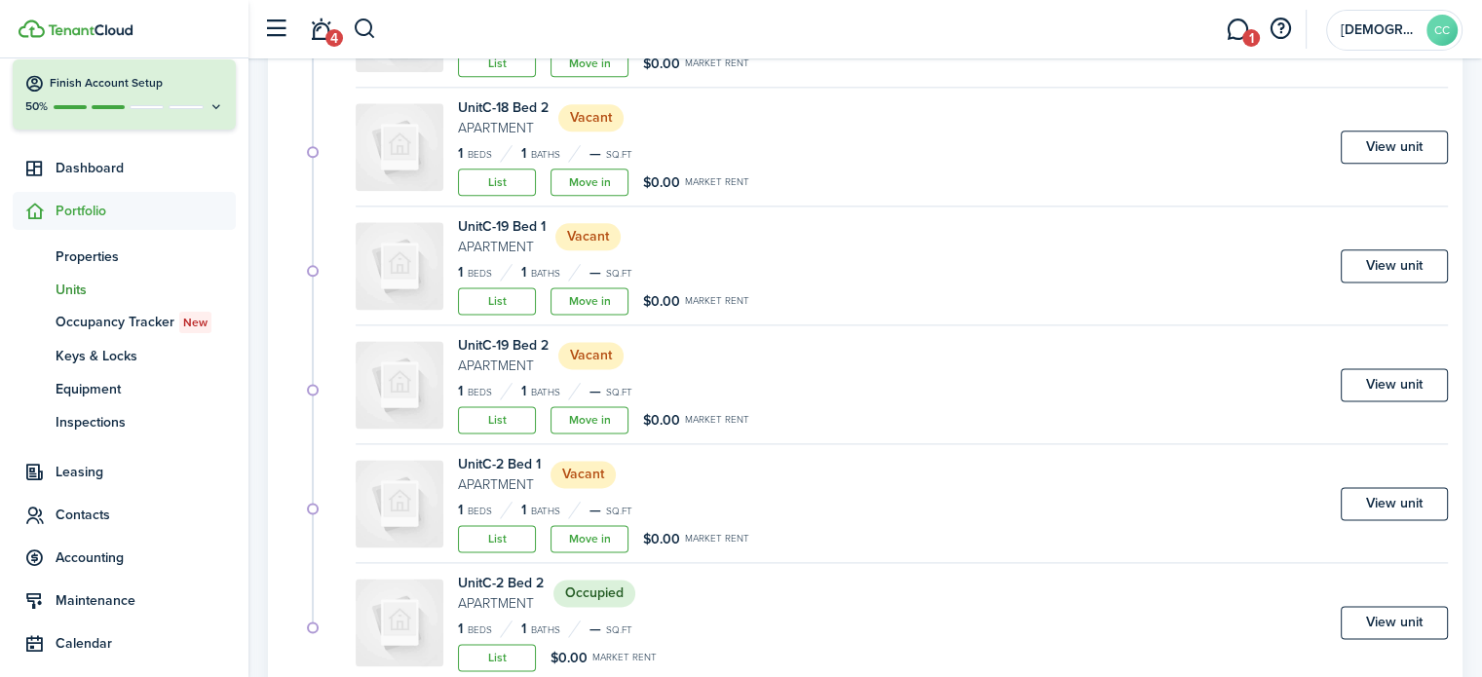
scroll to position [2611, 0]
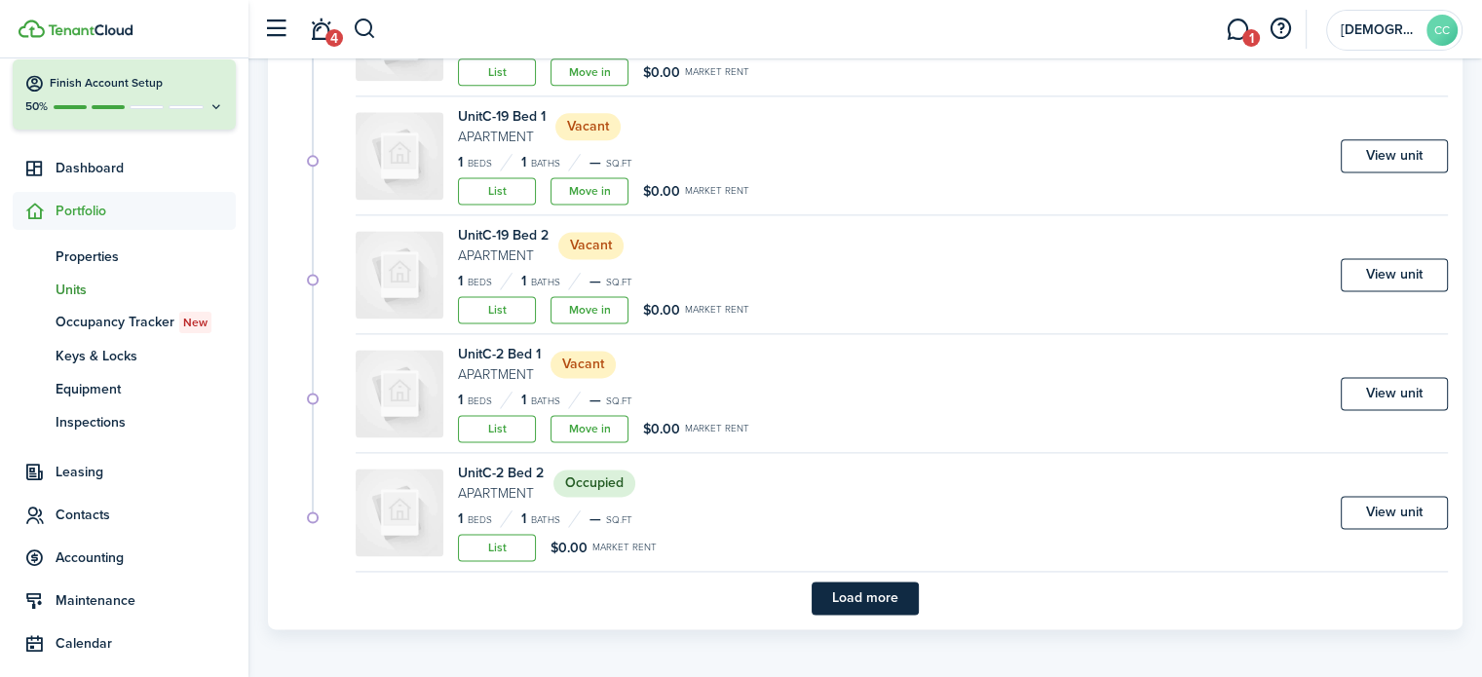
click at [891, 593] on button "Load more" at bounding box center [865, 598] width 107 height 33
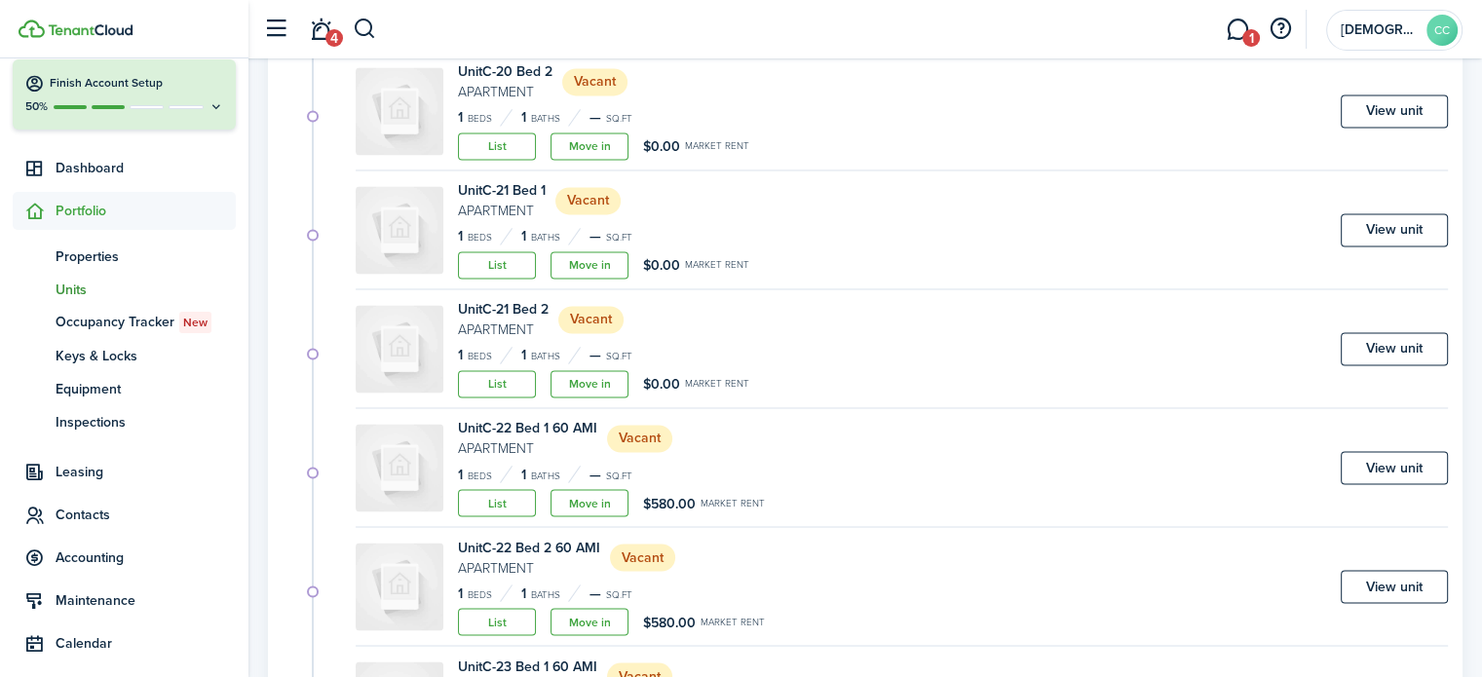
scroll to position [3258, 0]
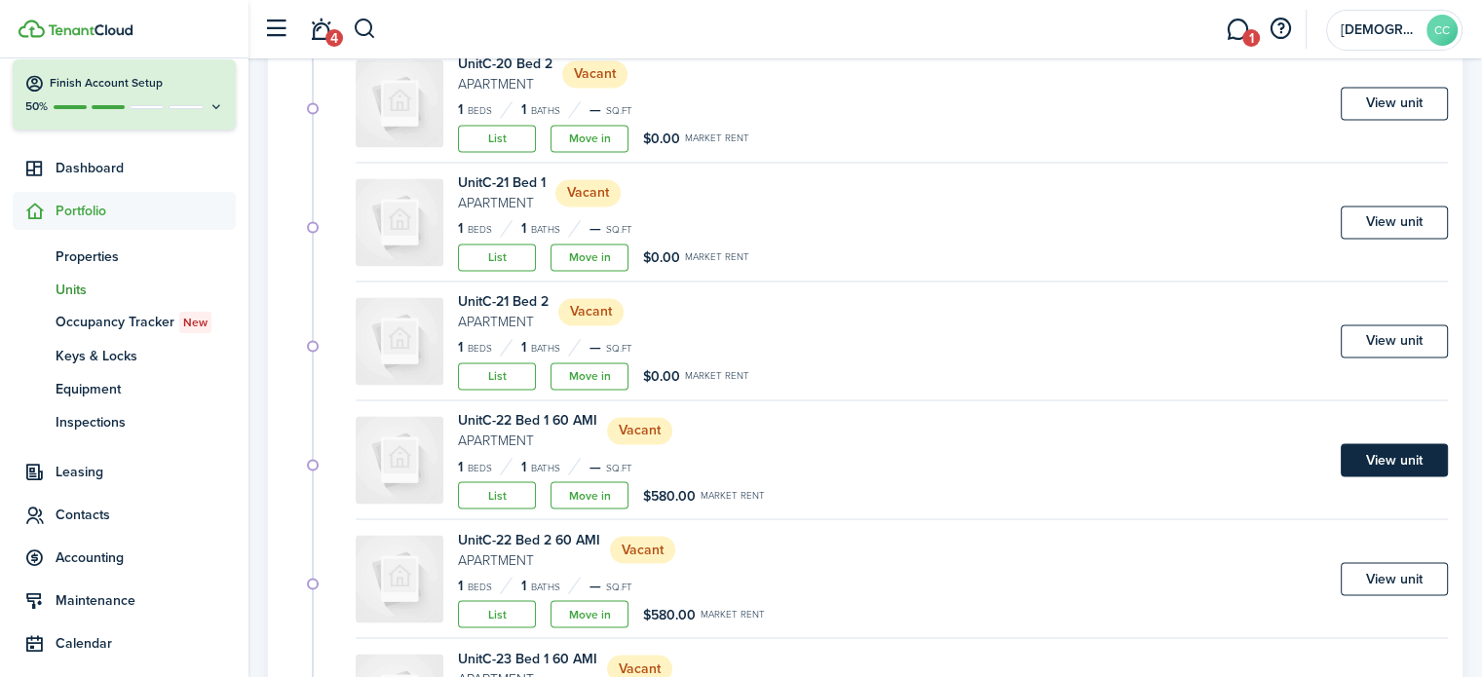
click at [1396, 460] on link "View unit" at bounding box center [1394, 459] width 107 height 33
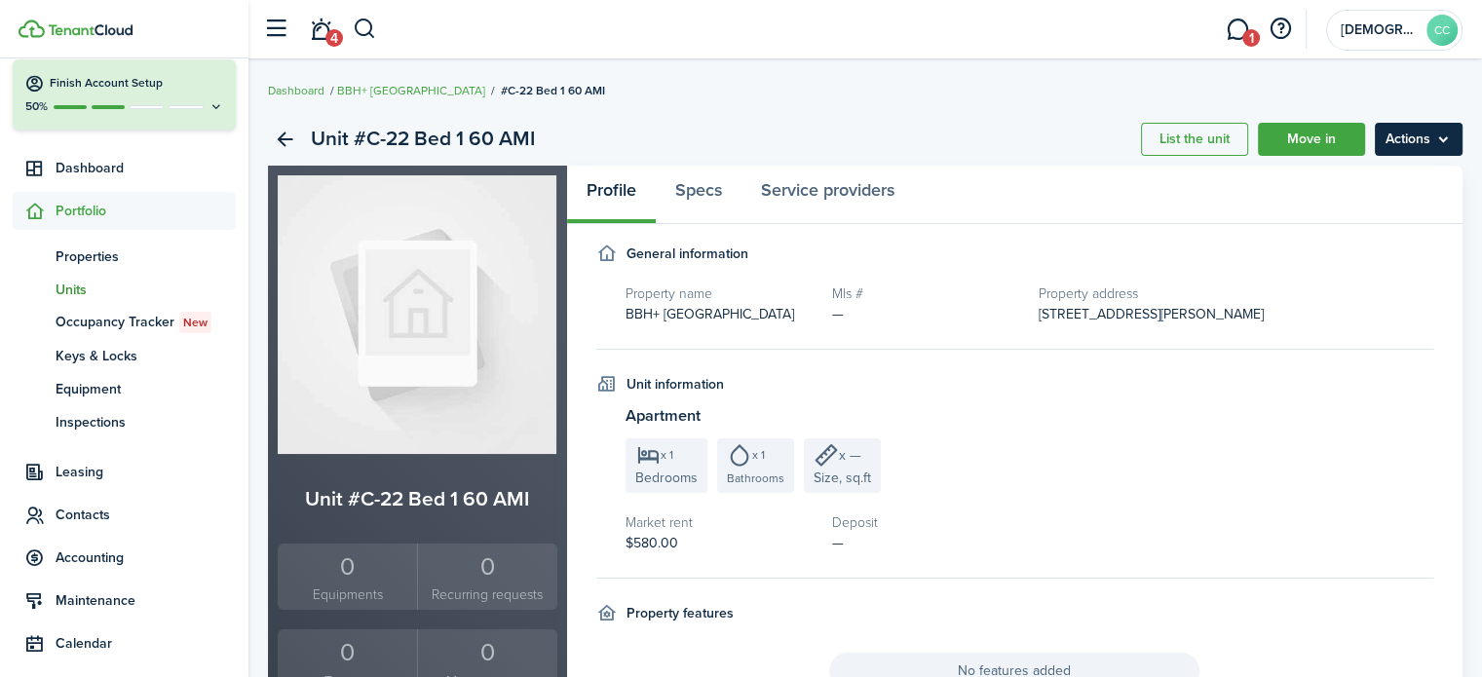
click at [1419, 136] on menu-btn "Actions" at bounding box center [1419, 139] width 88 height 33
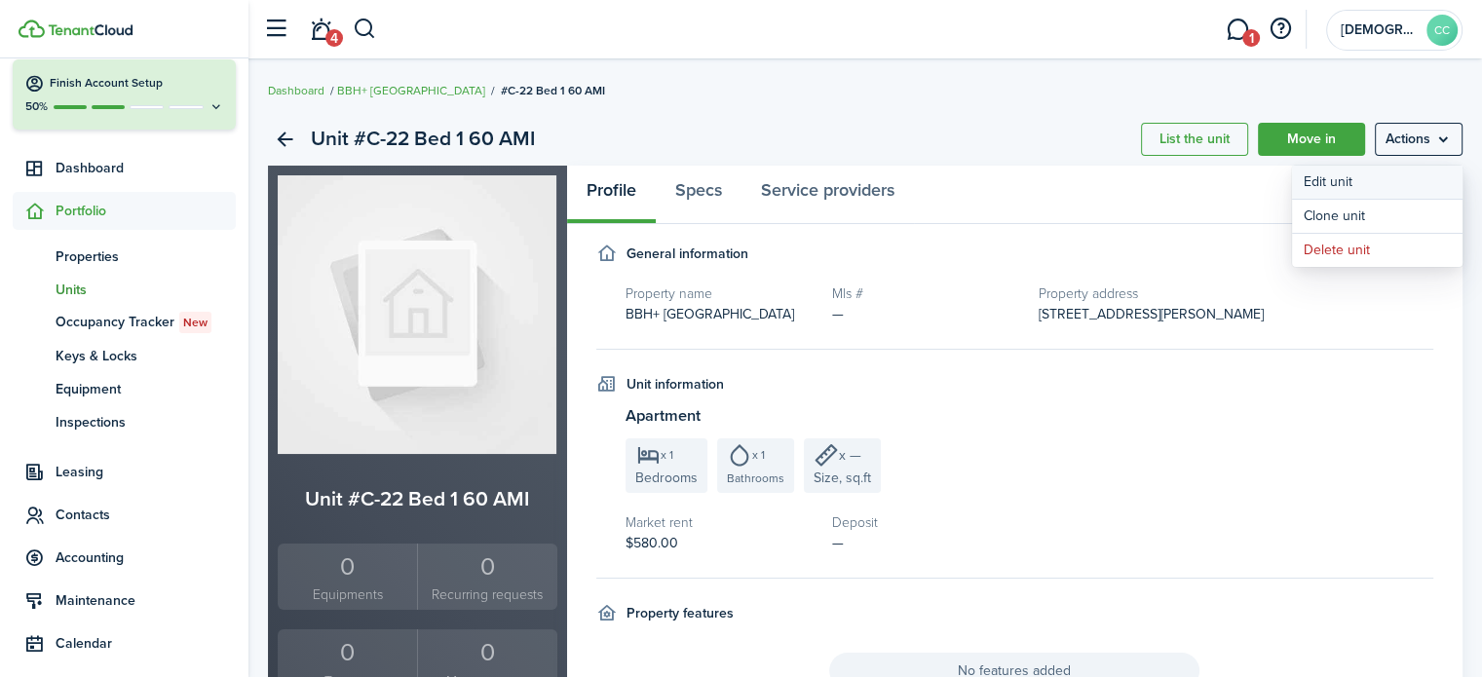
click at [1354, 179] on link "Edit unit" at bounding box center [1377, 182] width 171 height 33
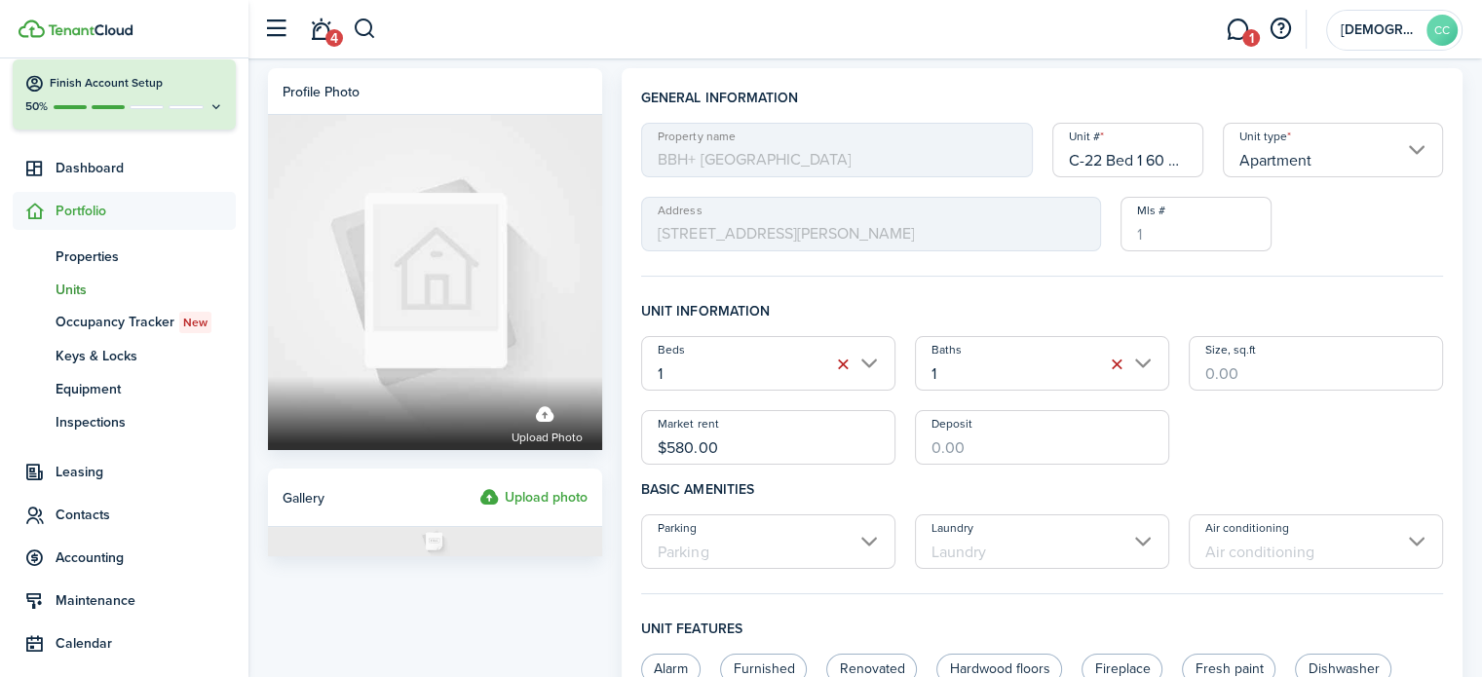
click at [1167, 158] on input "C-22 Bed 1 60 AMI" at bounding box center [1129, 150] width 152 height 55
type input "C-22 Bed 1"
click at [747, 448] on input "$580.00" at bounding box center [768, 437] width 254 height 55
type input "$"
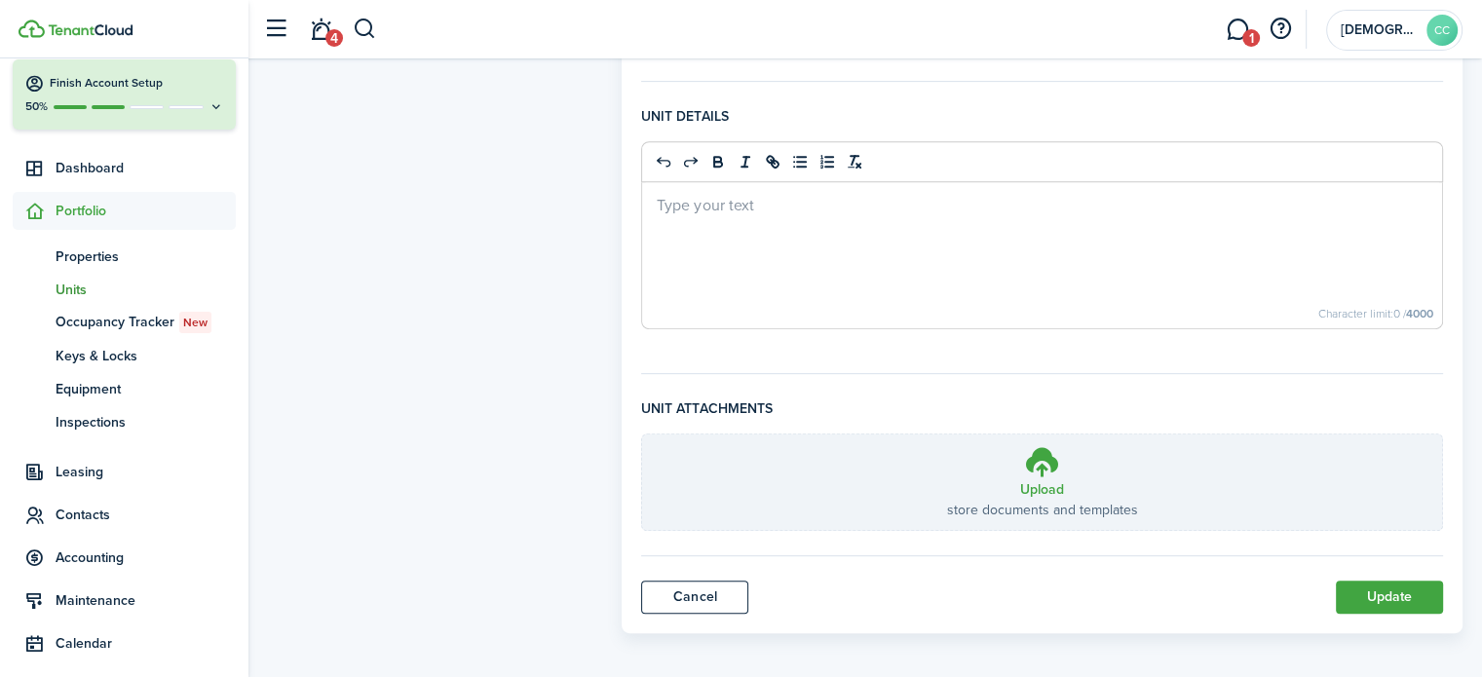
scroll to position [820, 0]
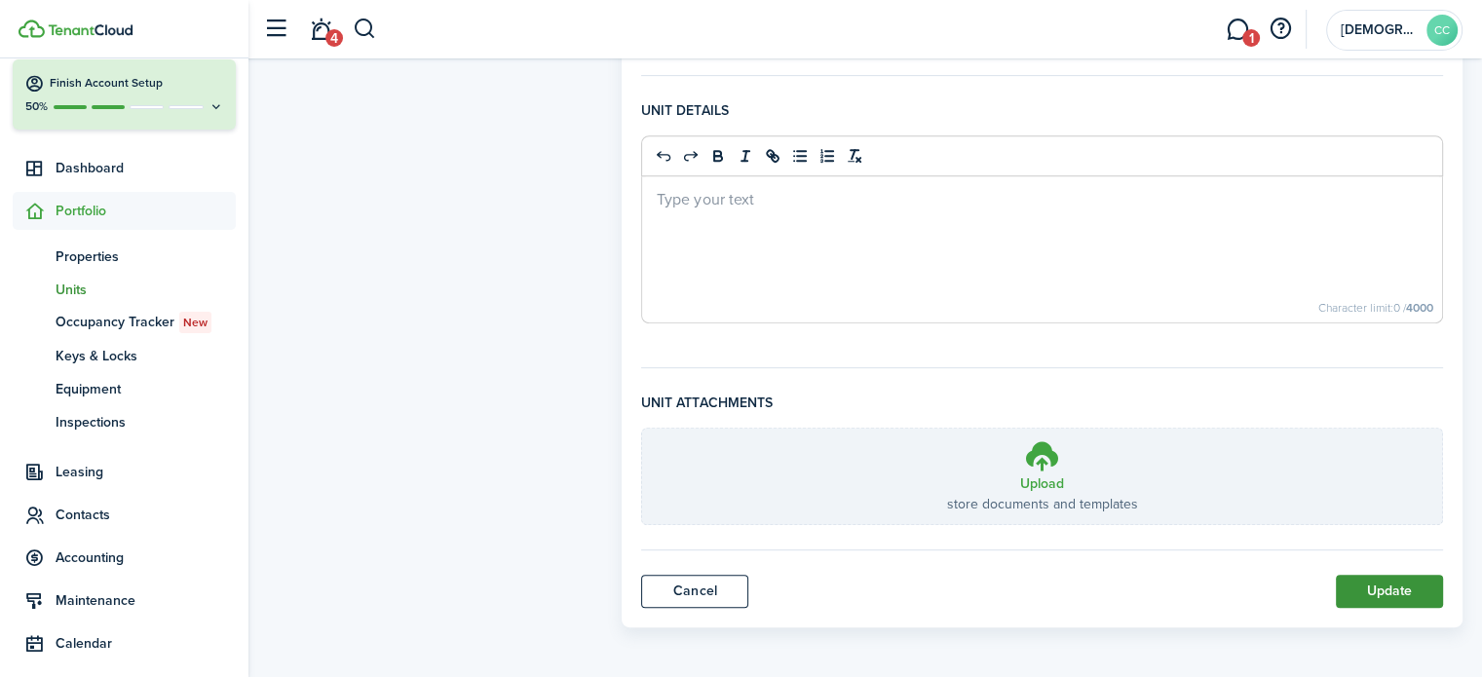
click at [1399, 586] on button "Update" at bounding box center [1389, 591] width 107 height 33
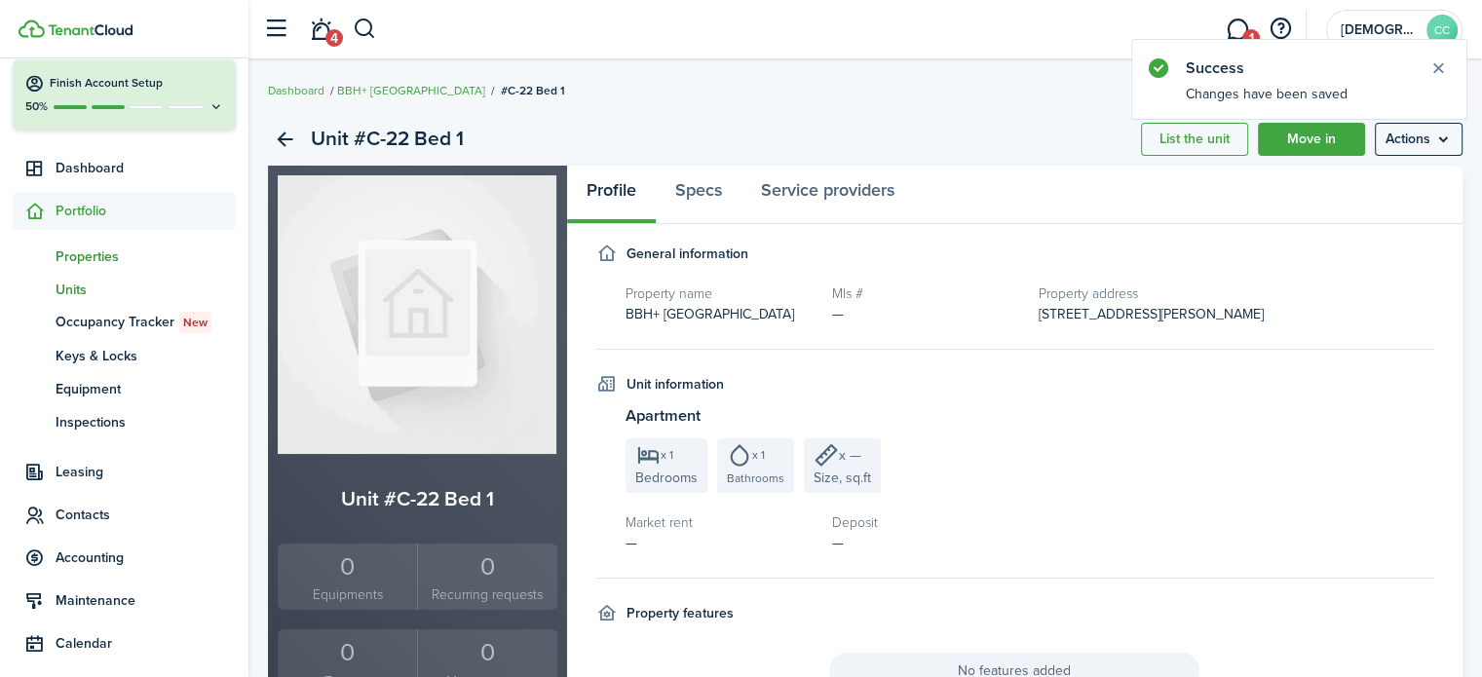
click at [95, 253] on span "Properties" at bounding box center [146, 257] width 180 height 20
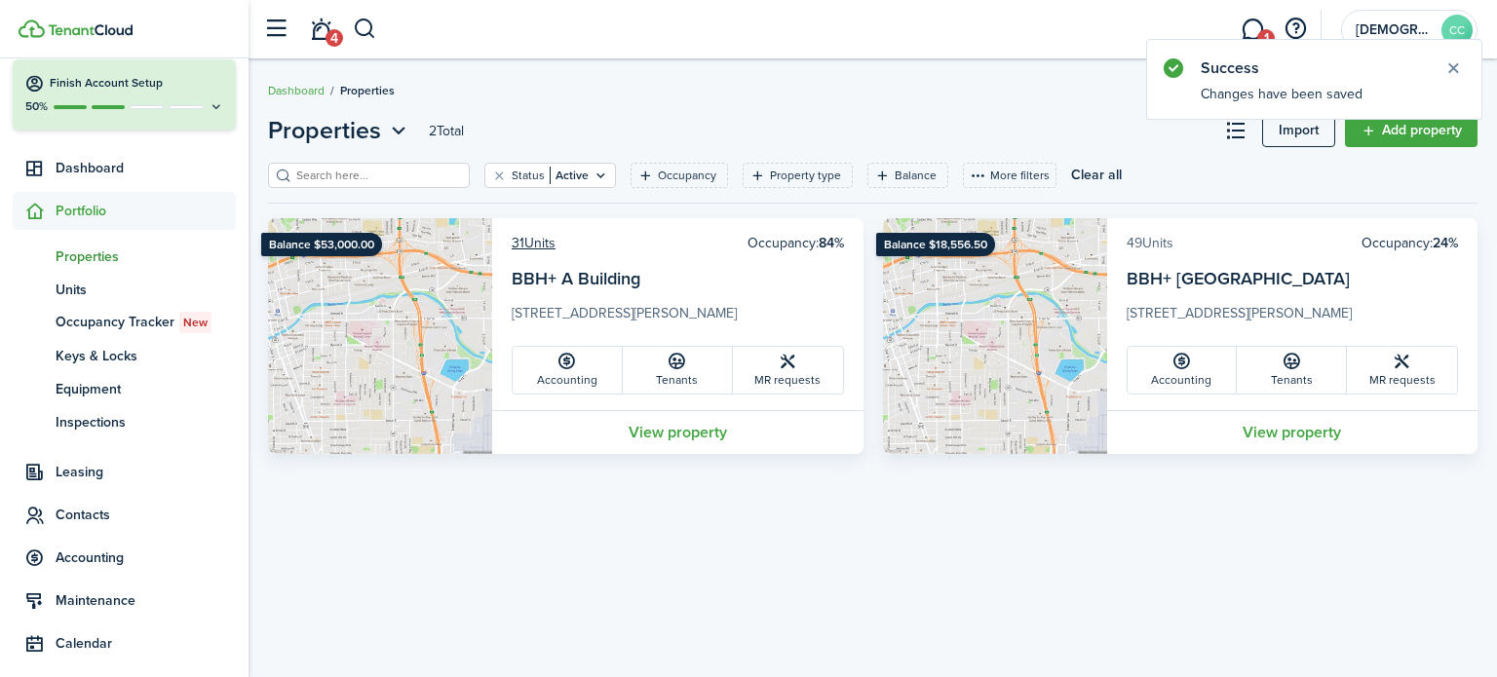
click at [1155, 240] on link "49 Units" at bounding box center [1150, 243] width 47 height 20
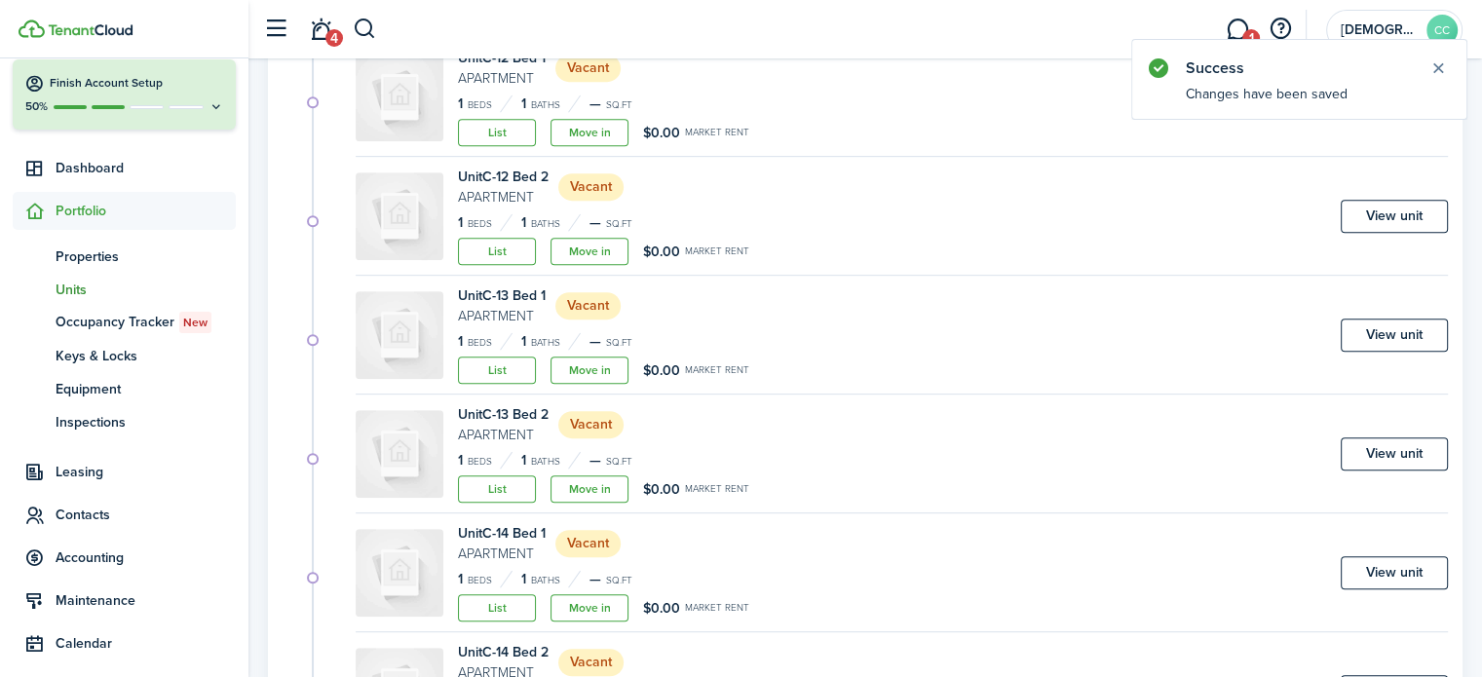
scroll to position [1186, 0]
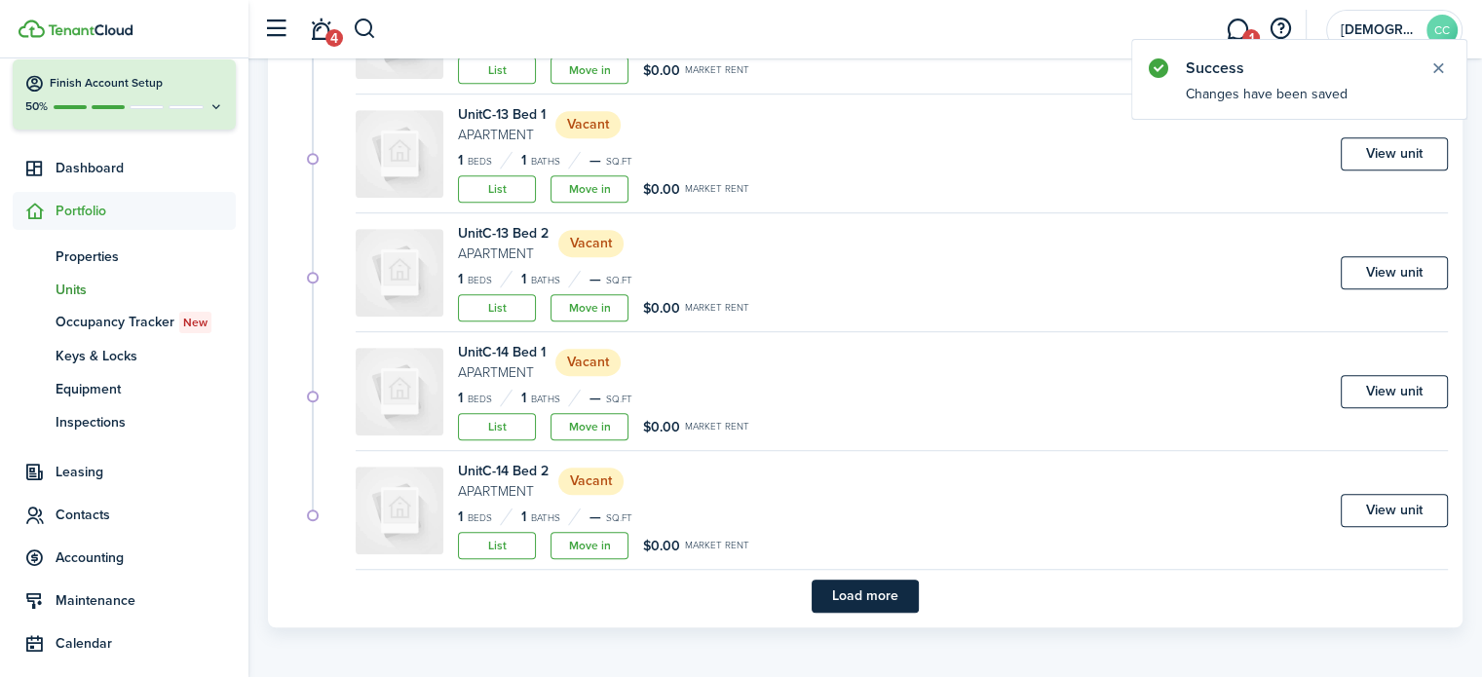
click at [888, 594] on button "Load more" at bounding box center [865, 596] width 107 height 33
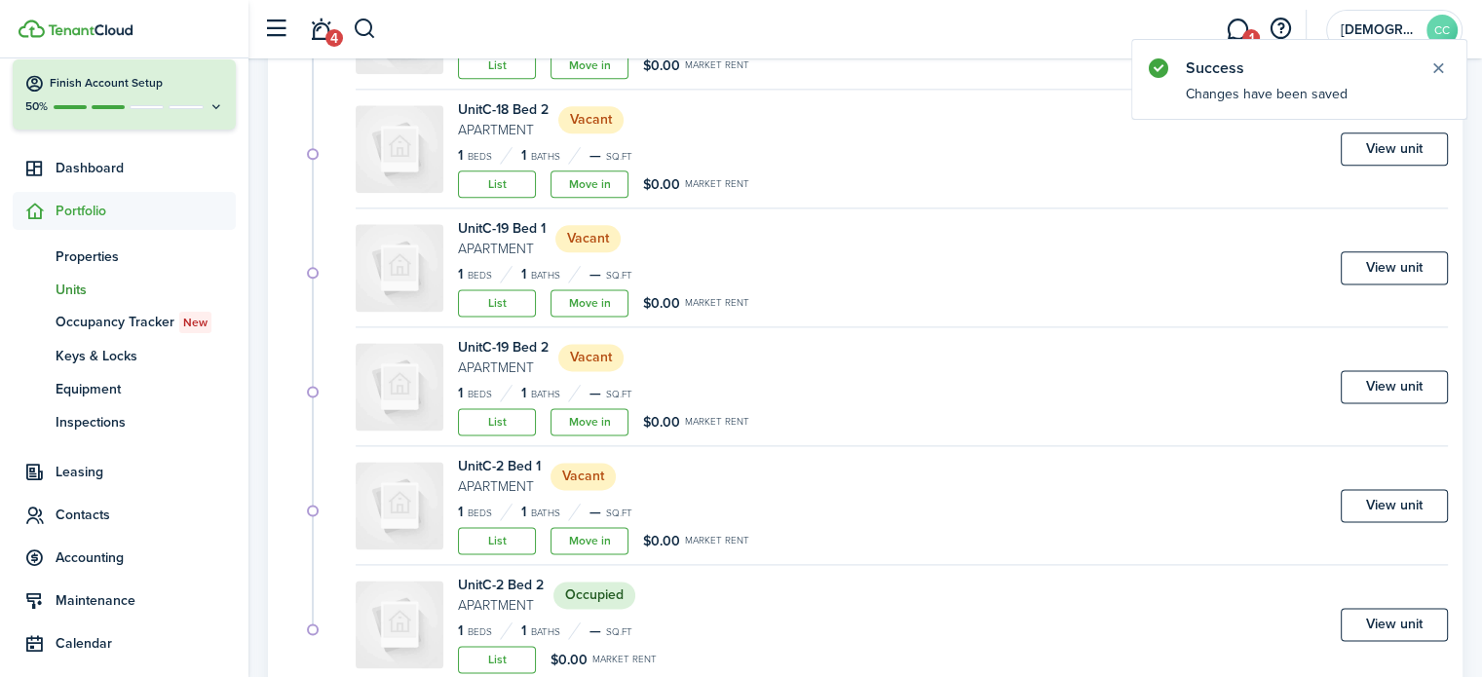
scroll to position [2611, 0]
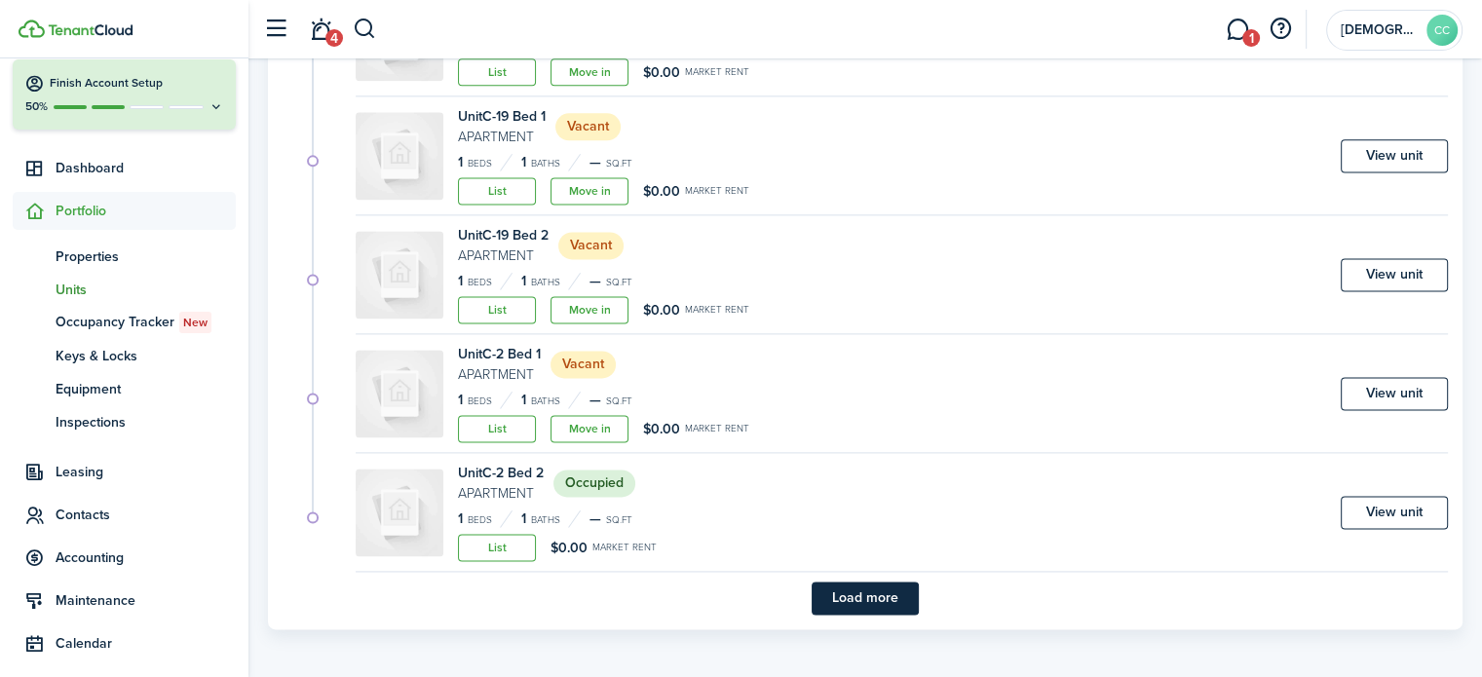
click at [888, 594] on button "Load more" at bounding box center [865, 598] width 107 height 33
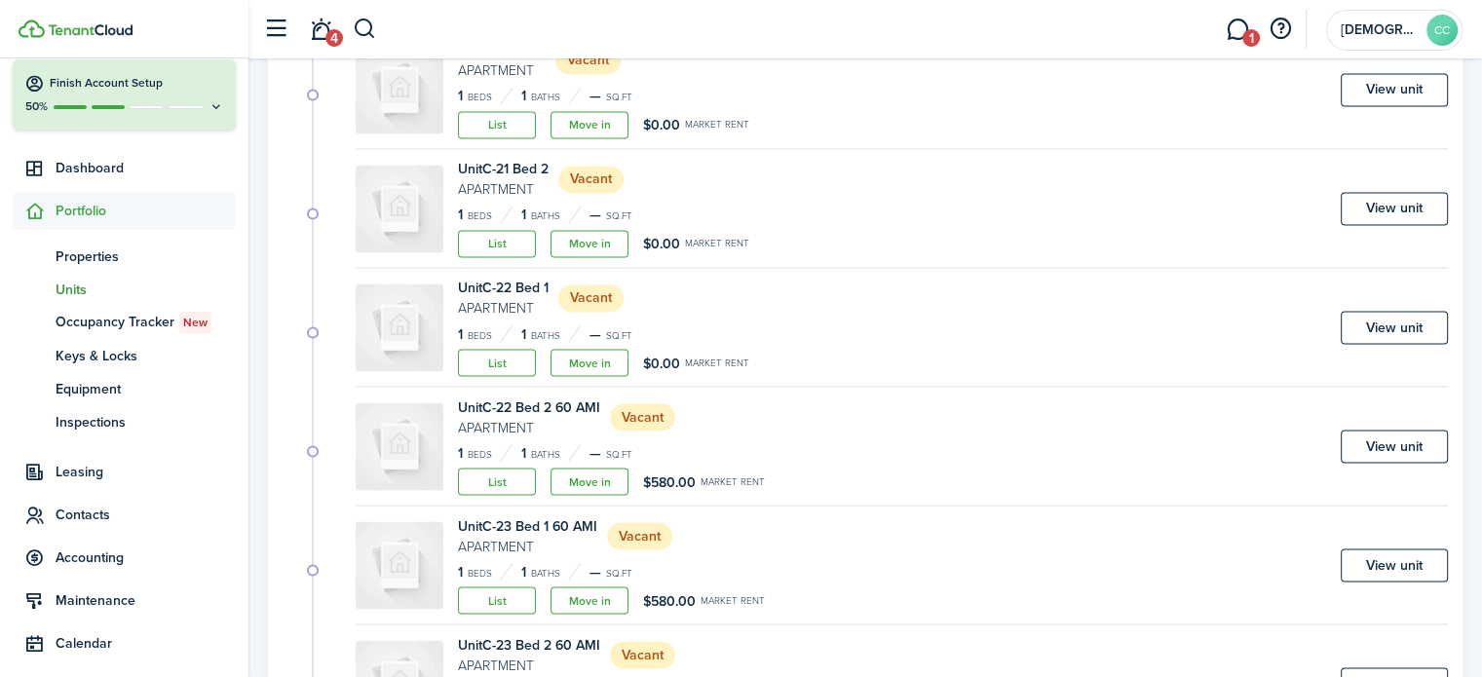
scroll to position [3400, 0]
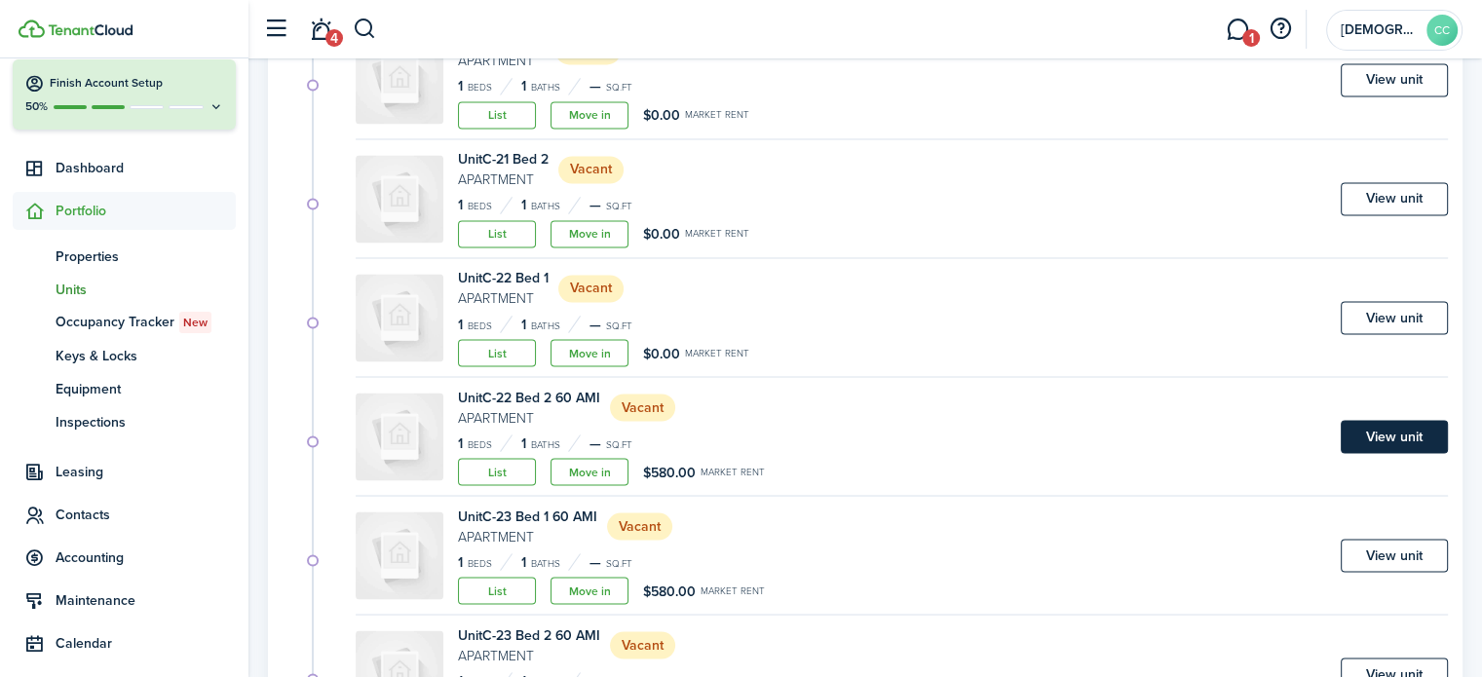
click at [1386, 437] on link "View unit" at bounding box center [1394, 436] width 107 height 33
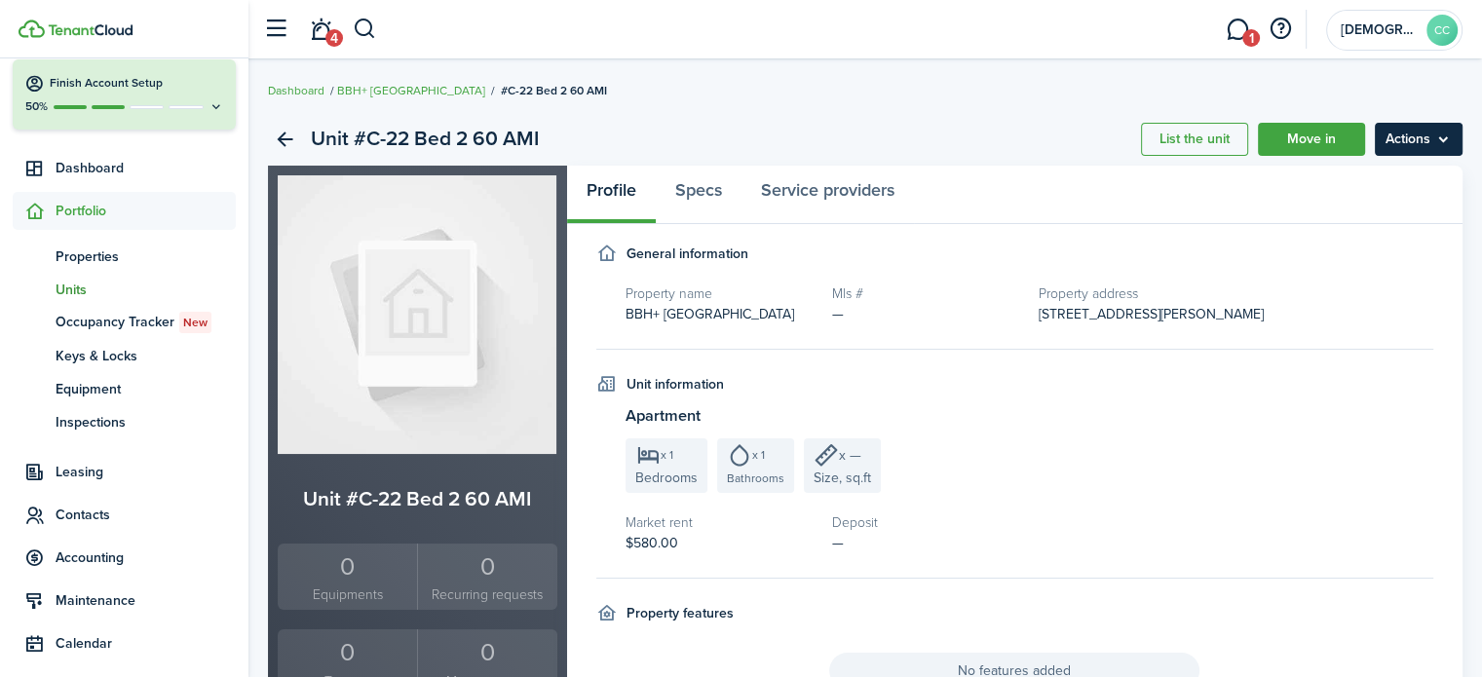
click at [1421, 149] on menu-btn "Actions" at bounding box center [1419, 139] width 88 height 33
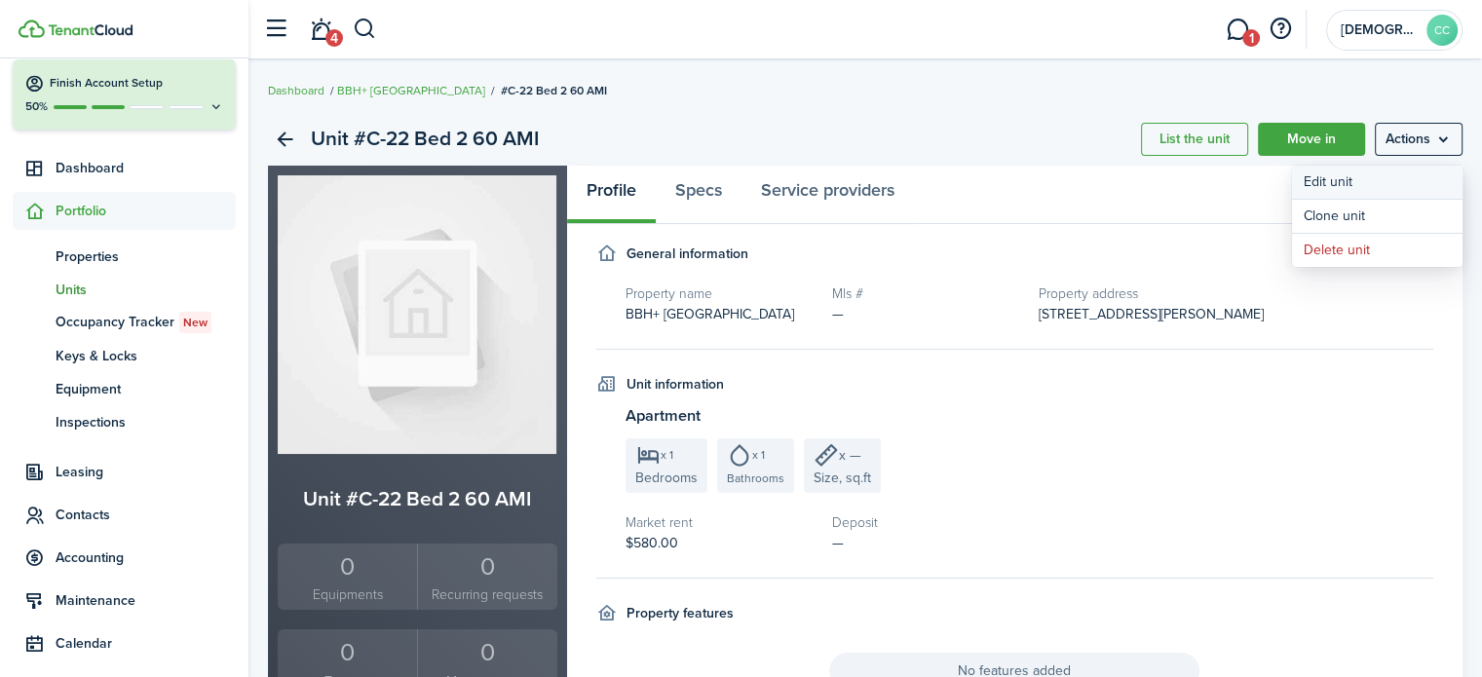
click at [1350, 183] on link "Edit unit" at bounding box center [1377, 182] width 171 height 33
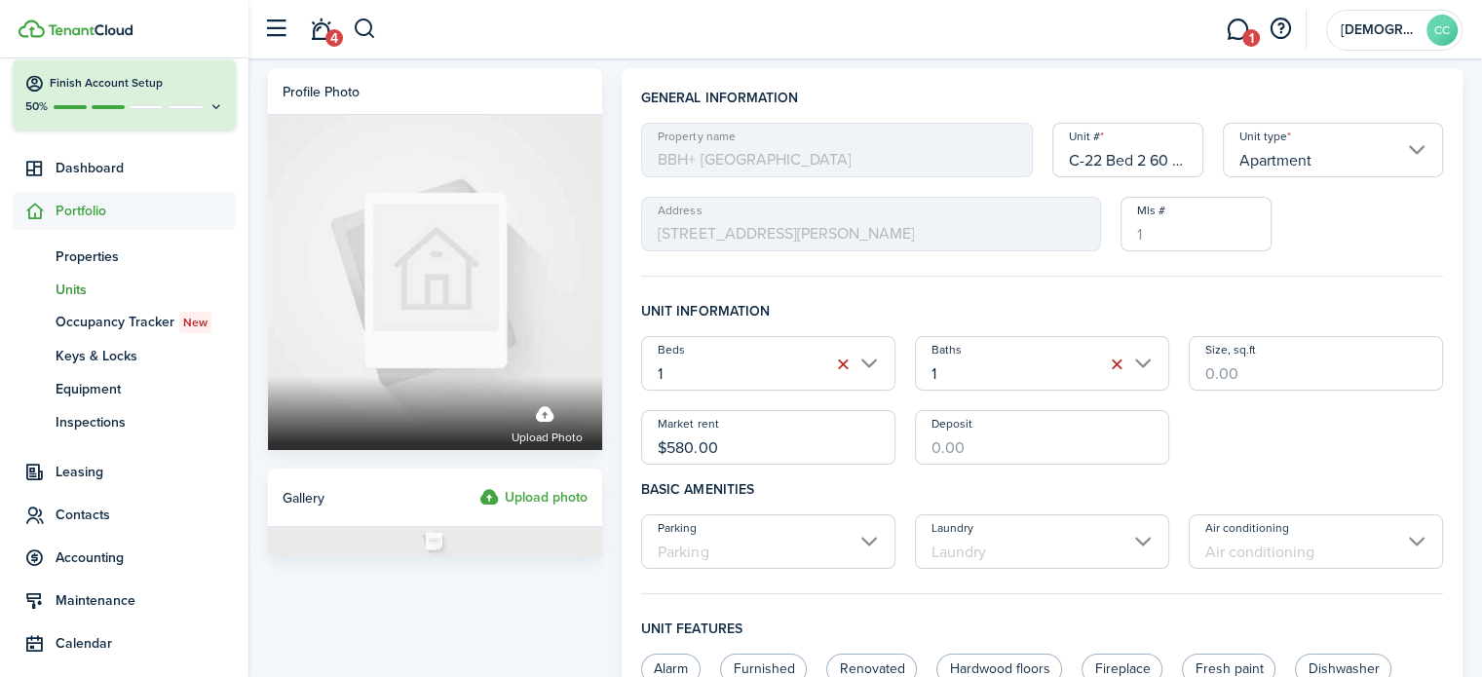
click at [1166, 156] on input "C-22 Bed 2 60 AMI" at bounding box center [1129, 150] width 152 height 55
type input "C-22 Bed 2"
click at [744, 446] on input "$580.00" at bounding box center [768, 437] width 254 height 55
type input "$"
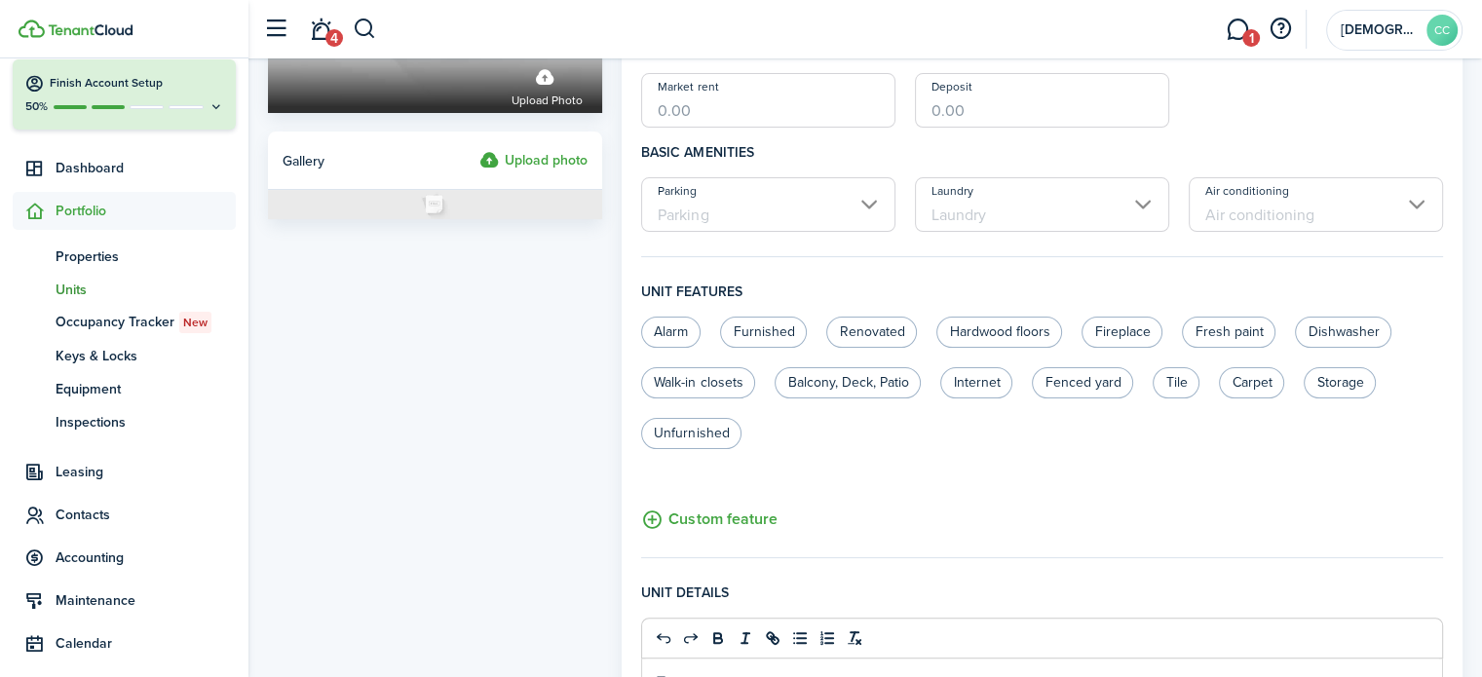
scroll to position [820, 0]
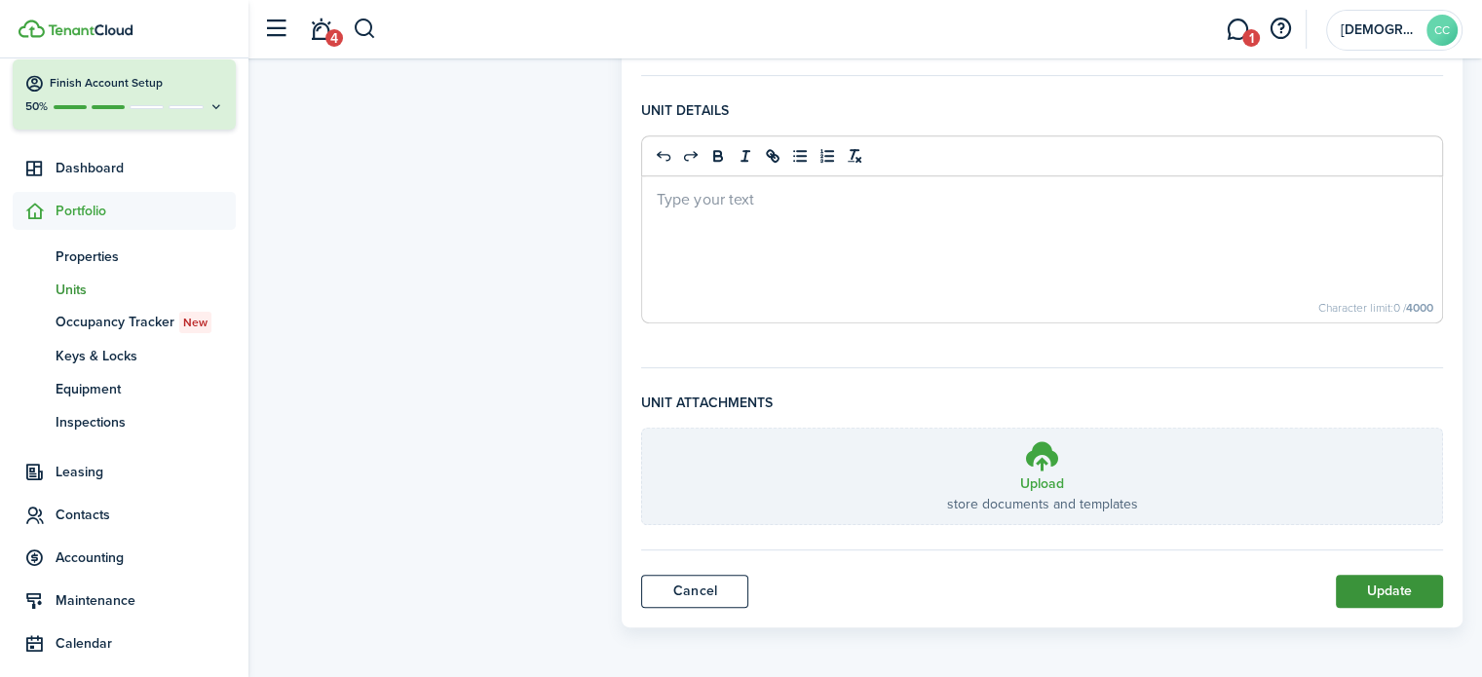
click at [1396, 593] on button "Update" at bounding box center [1389, 591] width 107 height 33
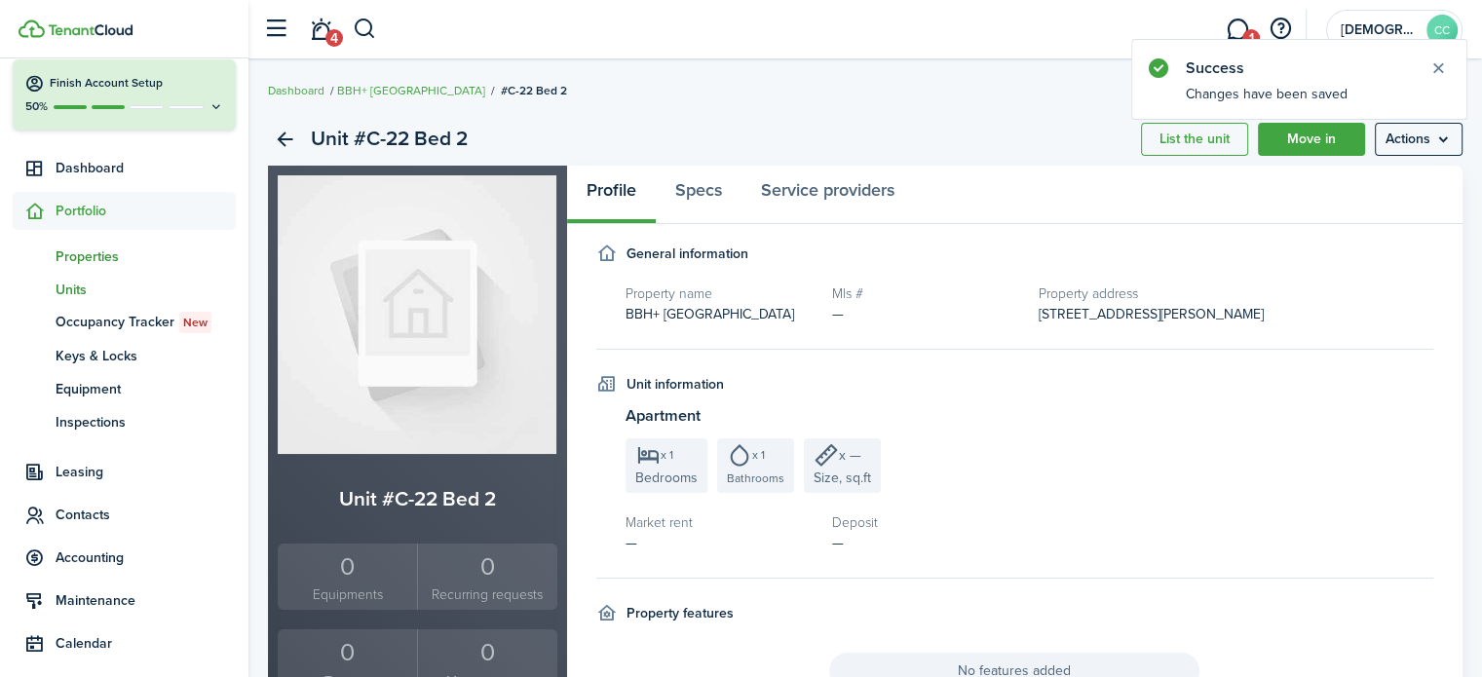
click at [94, 261] on span "Properties" at bounding box center [146, 257] width 180 height 20
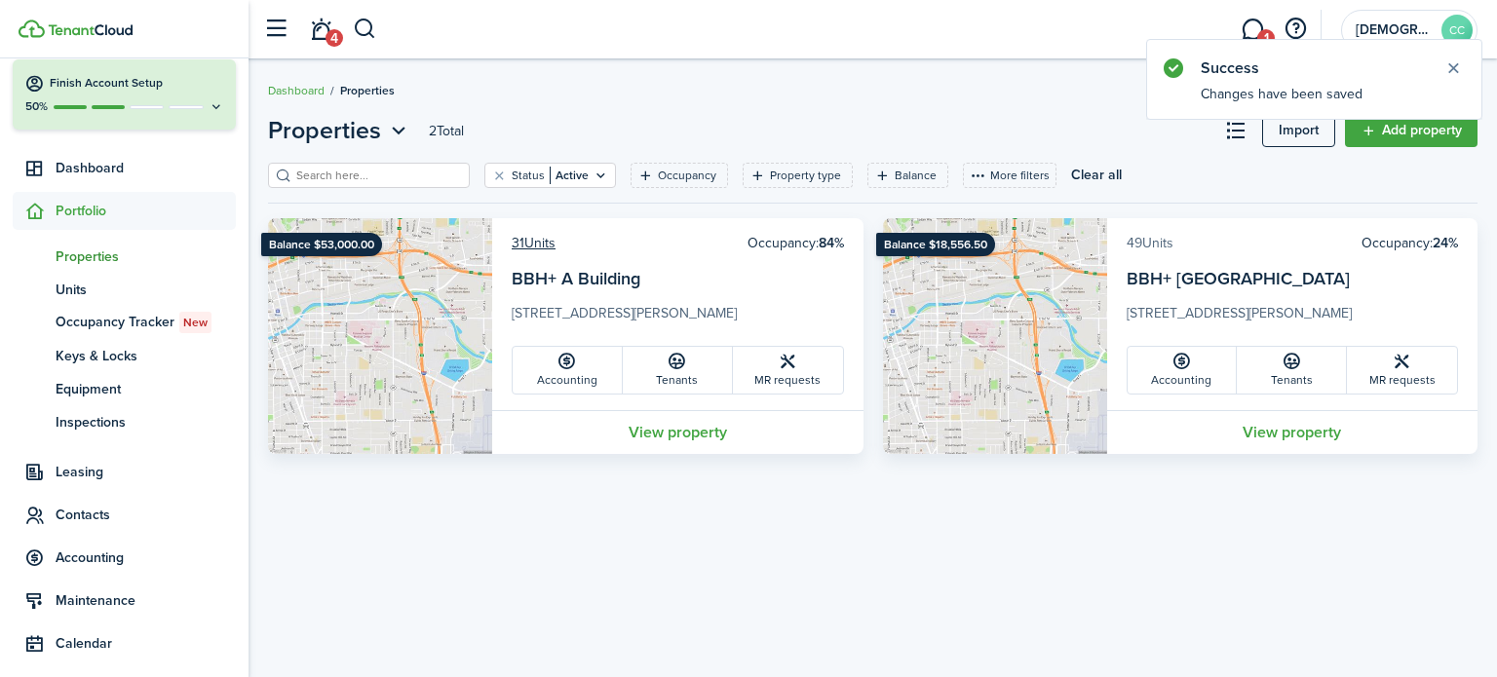
click at [1141, 245] on link "49 Units" at bounding box center [1150, 243] width 47 height 20
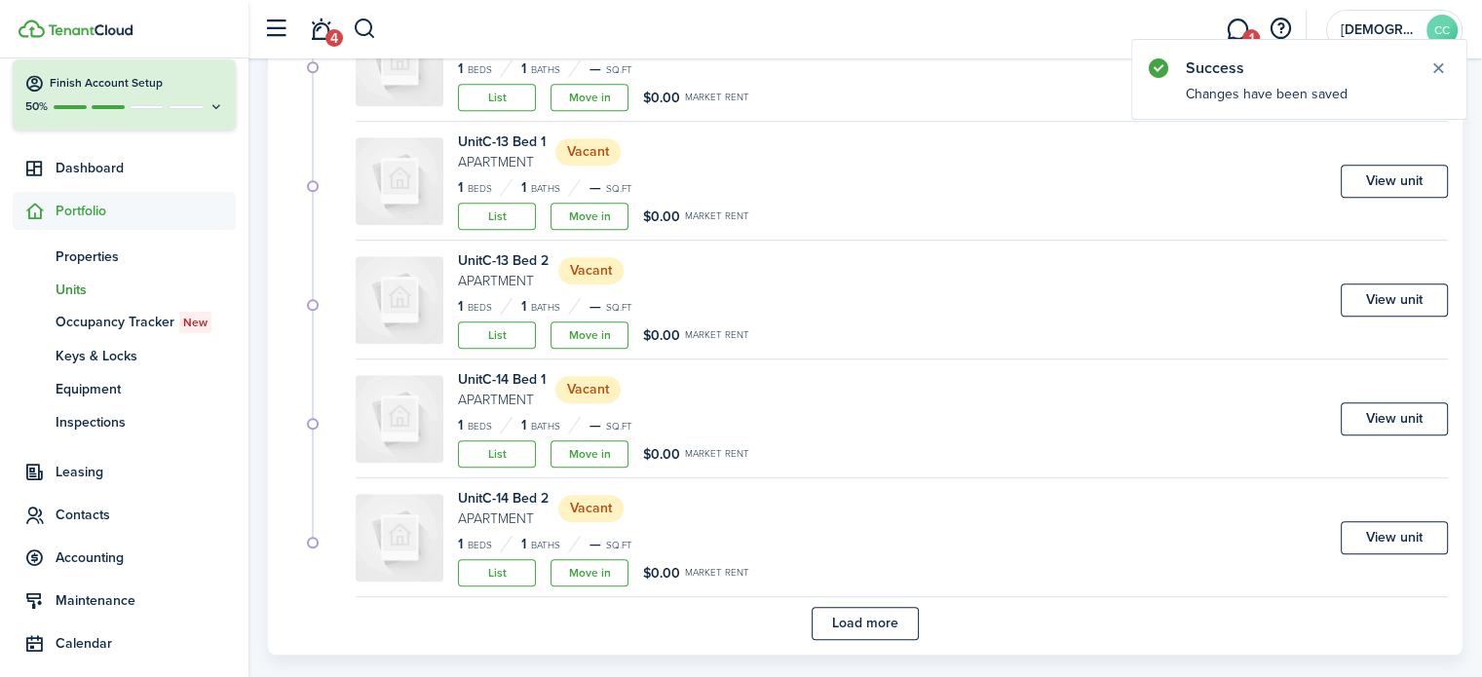
scroll to position [1186, 0]
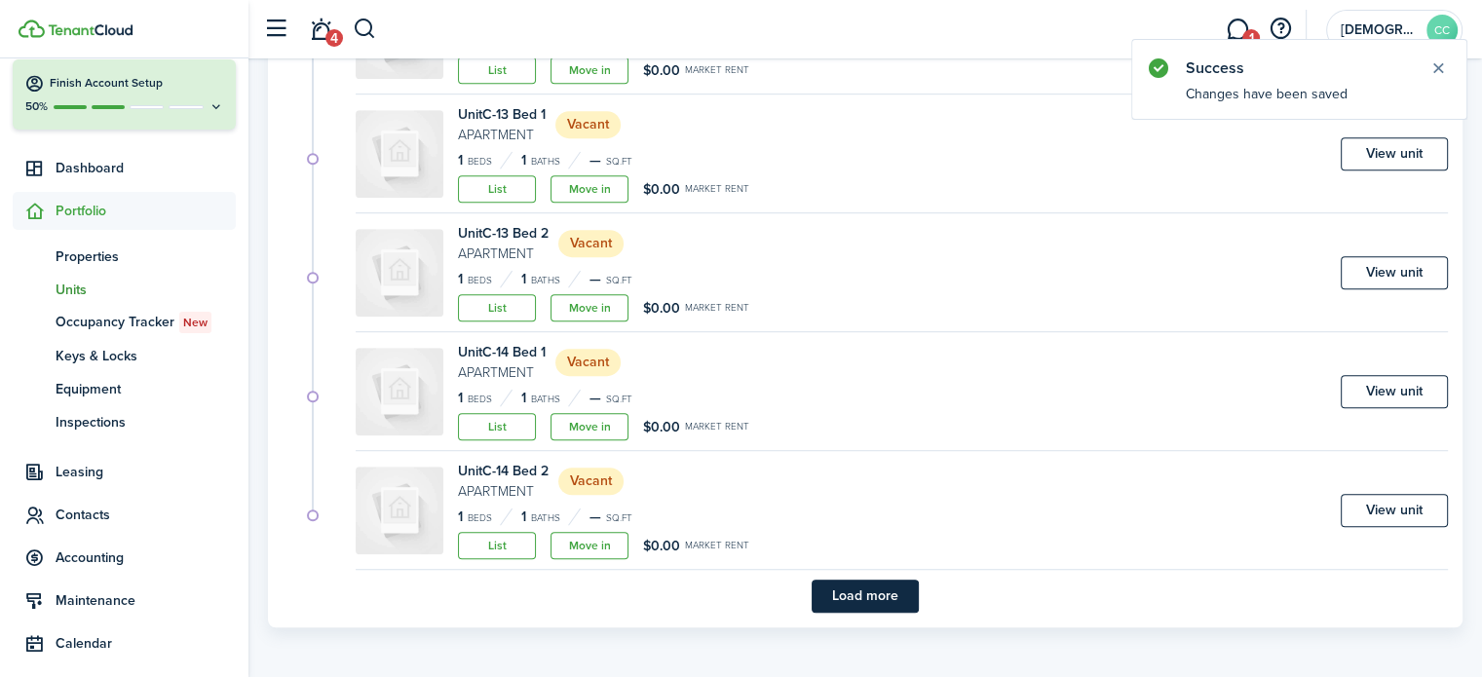
click at [890, 603] on button "Load more" at bounding box center [865, 596] width 107 height 33
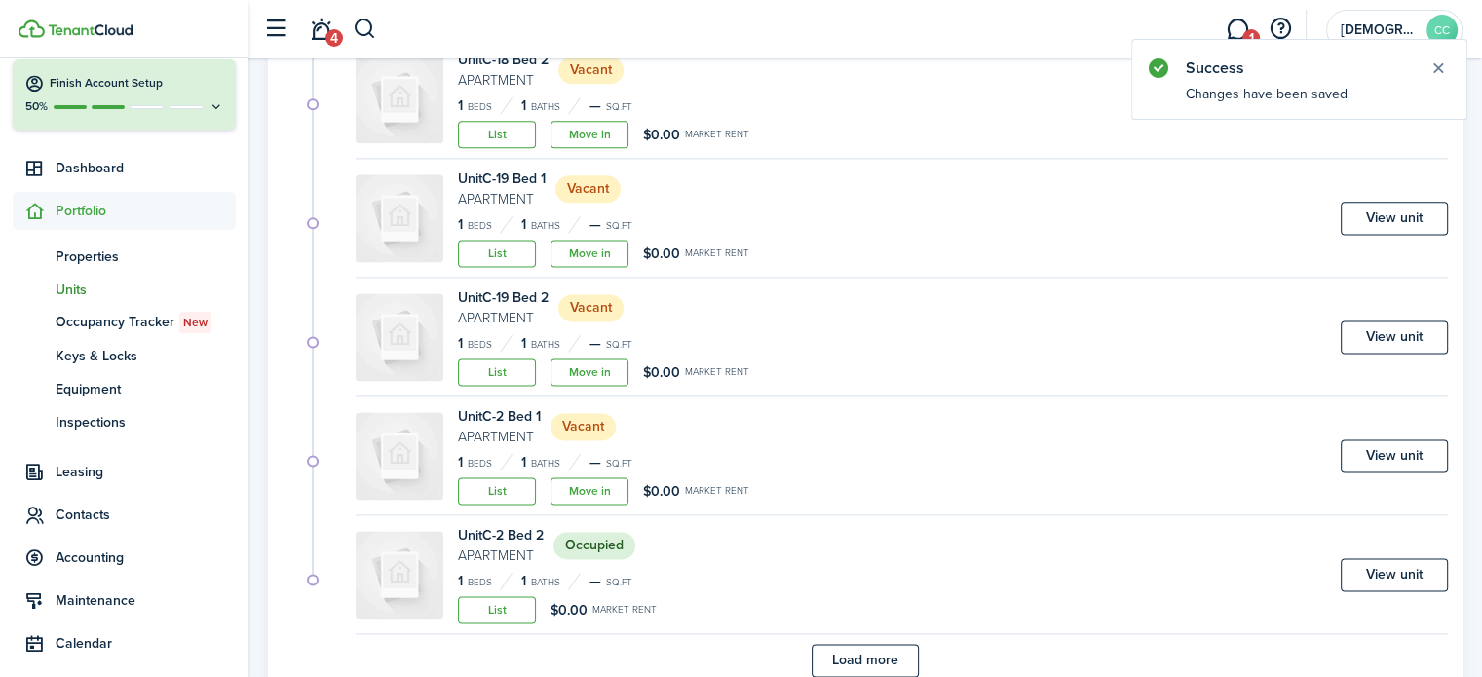
scroll to position [2611, 0]
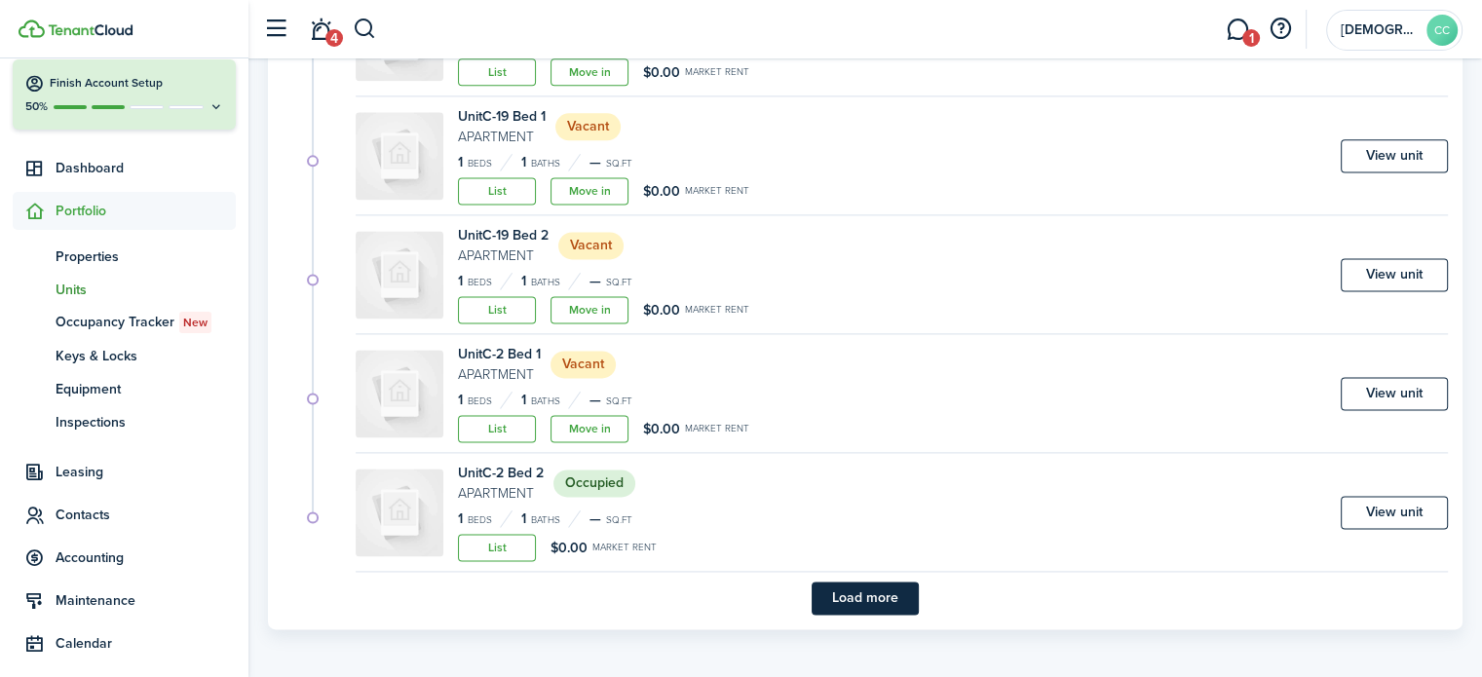
click at [890, 603] on button "Load more" at bounding box center [865, 598] width 107 height 33
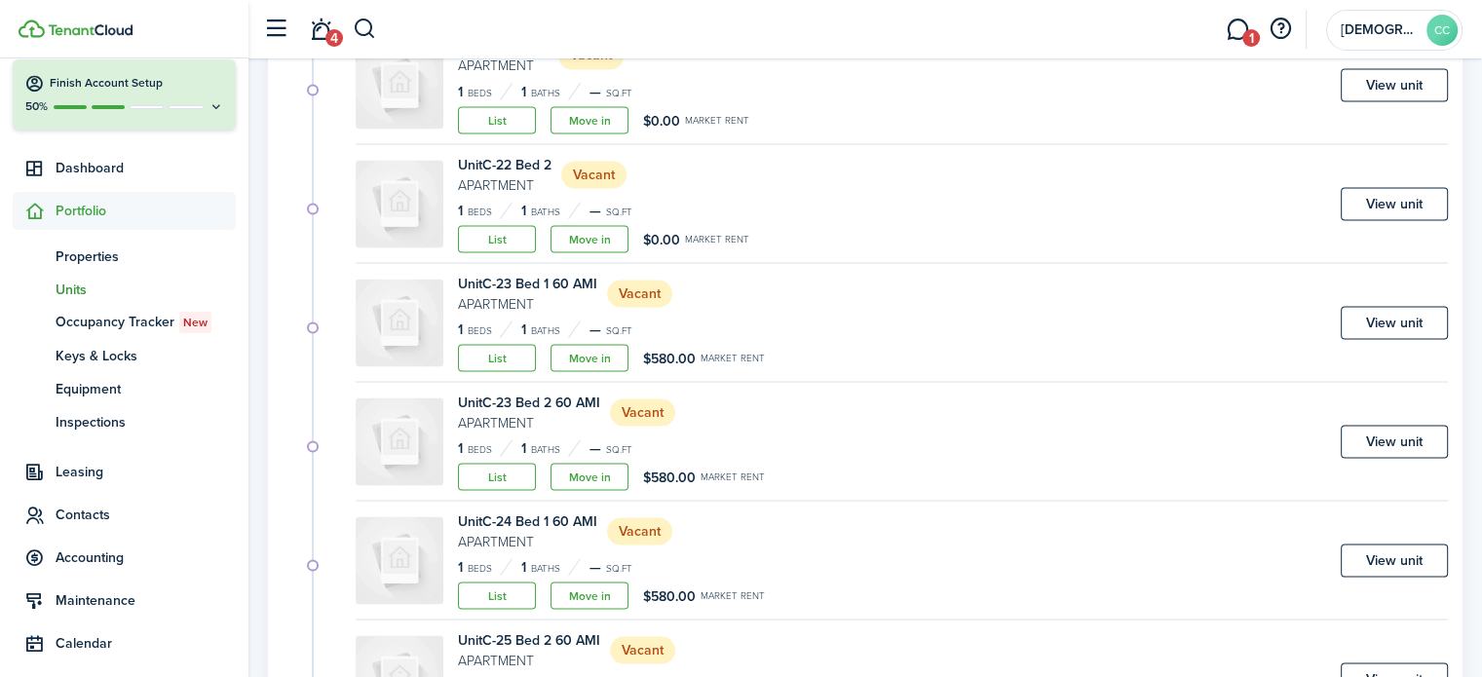
scroll to position [3668, 0]
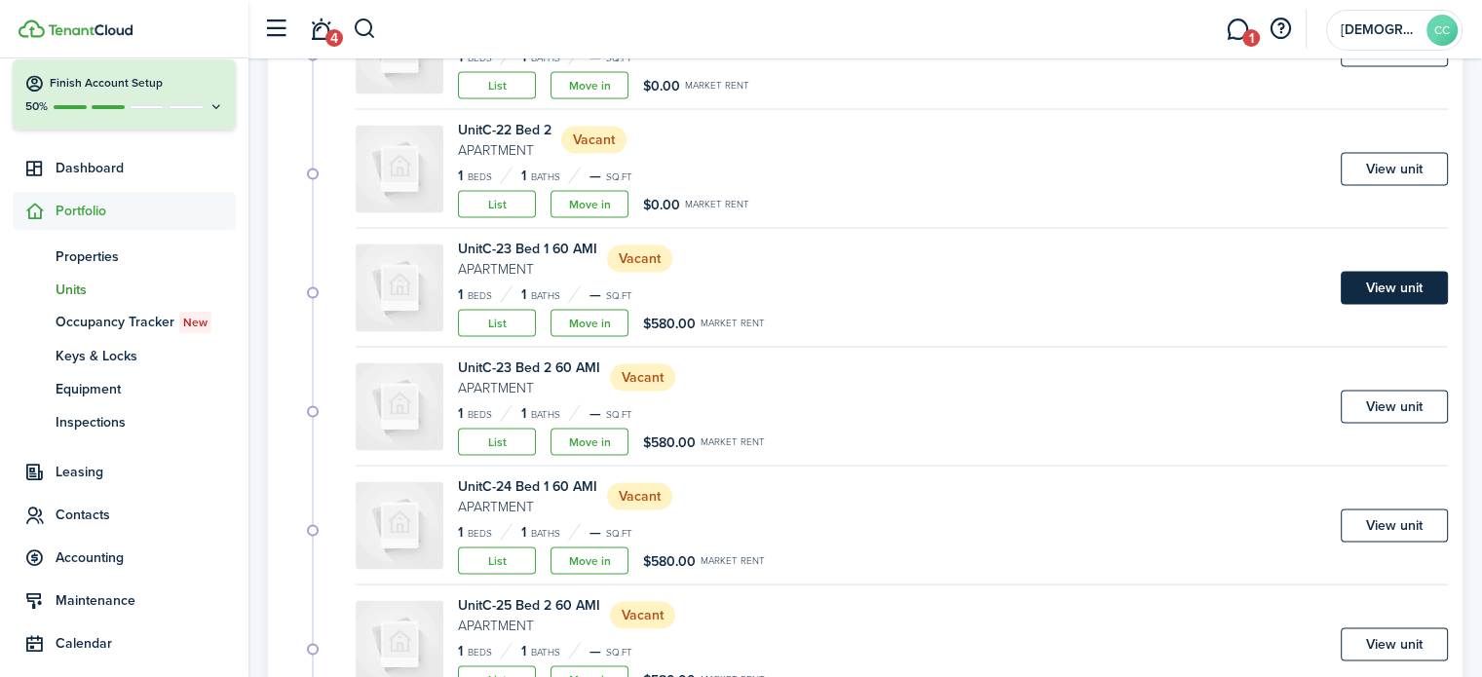
click at [1399, 282] on link "View unit" at bounding box center [1394, 287] width 107 height 33
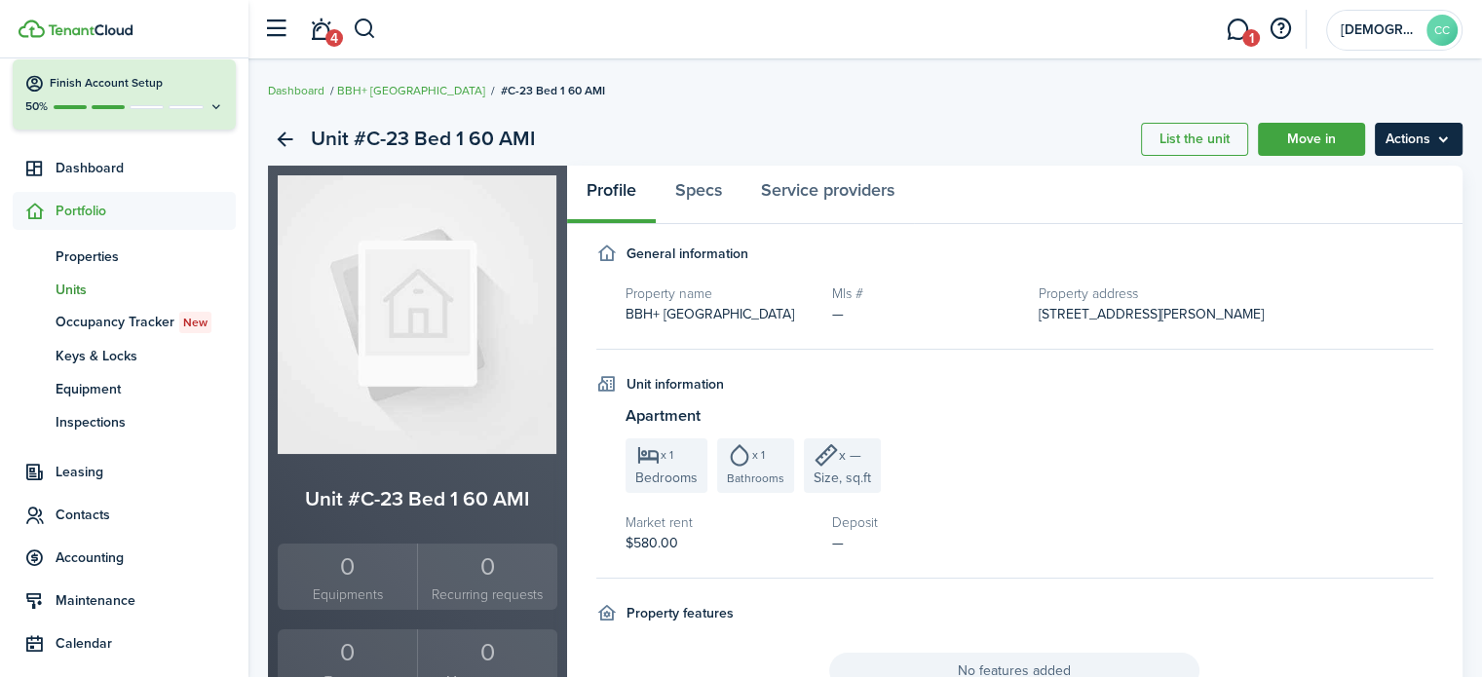
click at [1411, 140] on menu-btn "Actions" at bounding box center [1419, 139] width 88 height 33
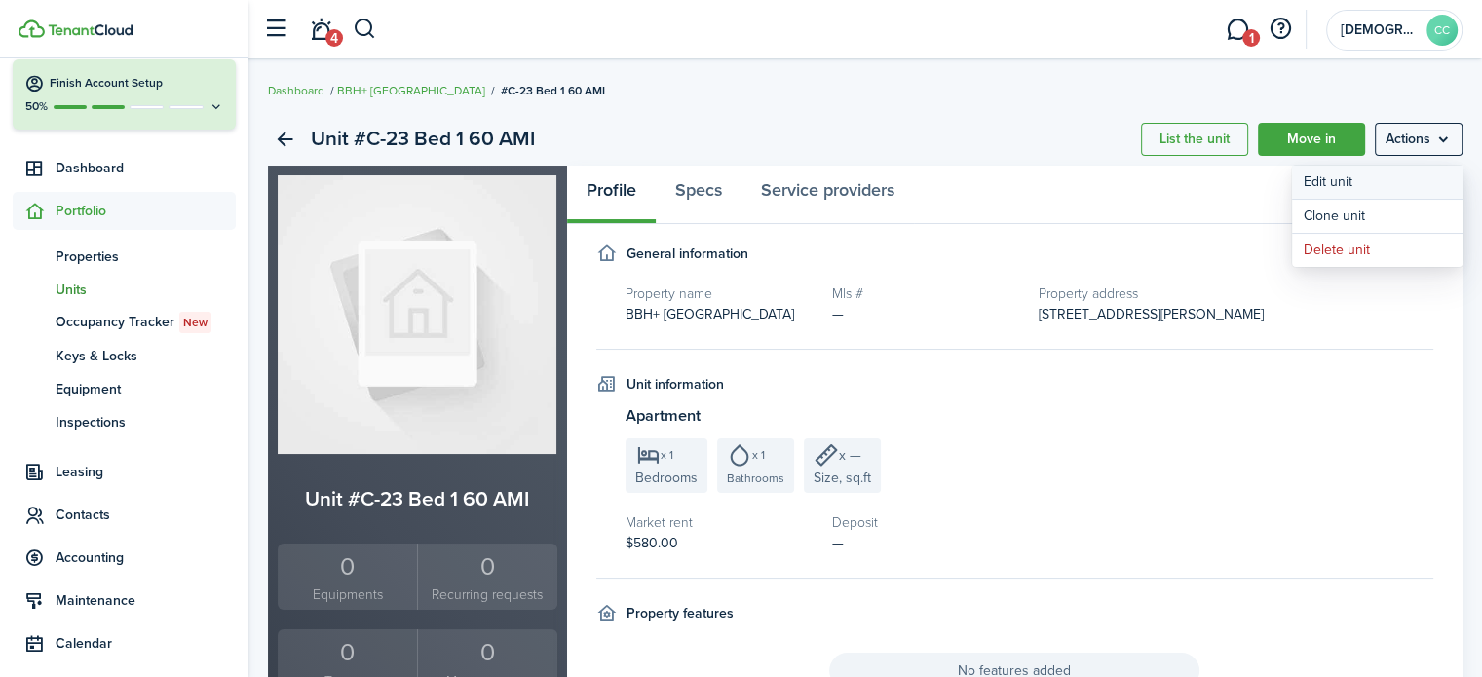
click at [1342, 183] on link "Edit unit" at bounding box center [1377, 182] width 171 height 33
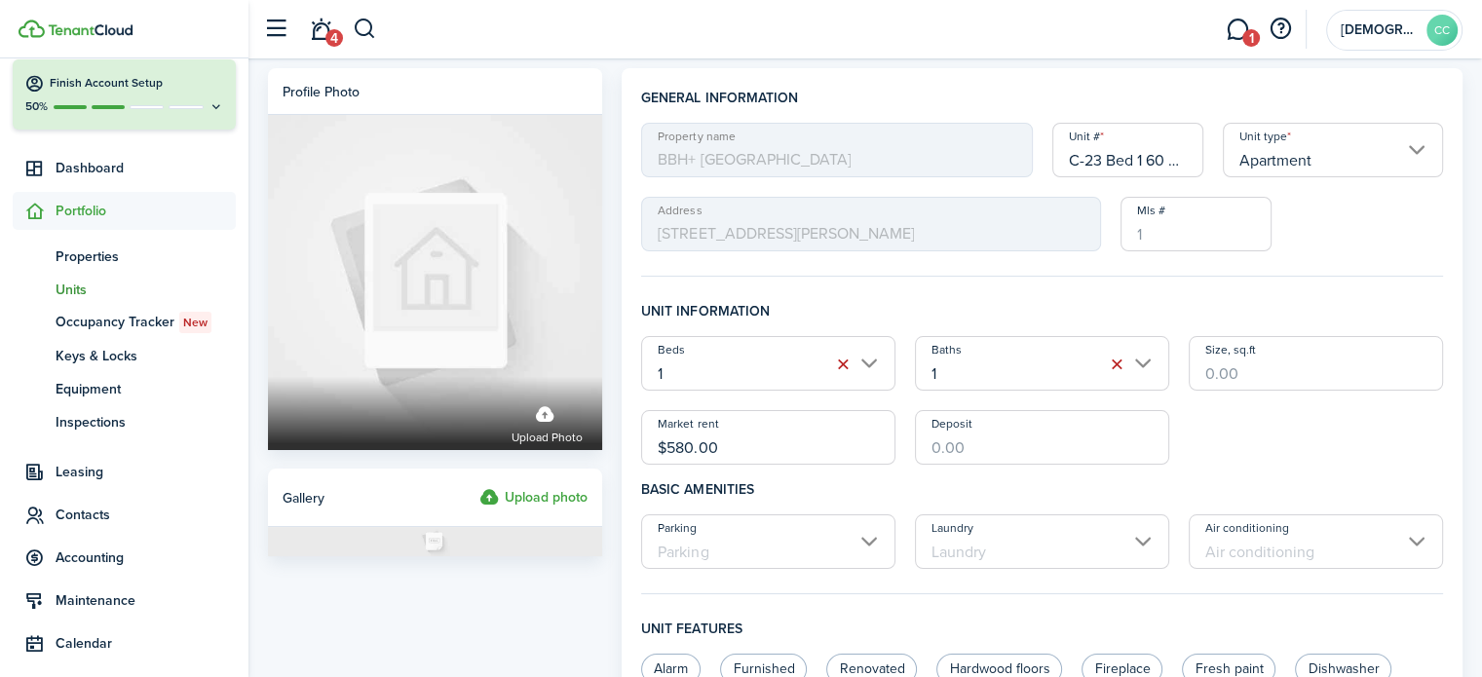
click at [1165, 160] on input "C-23 Bed 1 60 AMI" at bounding box center [1129, 150] width 152 height 55
type input "C-23 Bed 1"
click at [760, 436] on input "$580.00" at bounding box center [768, 437] width 254 height 55
type input "$"
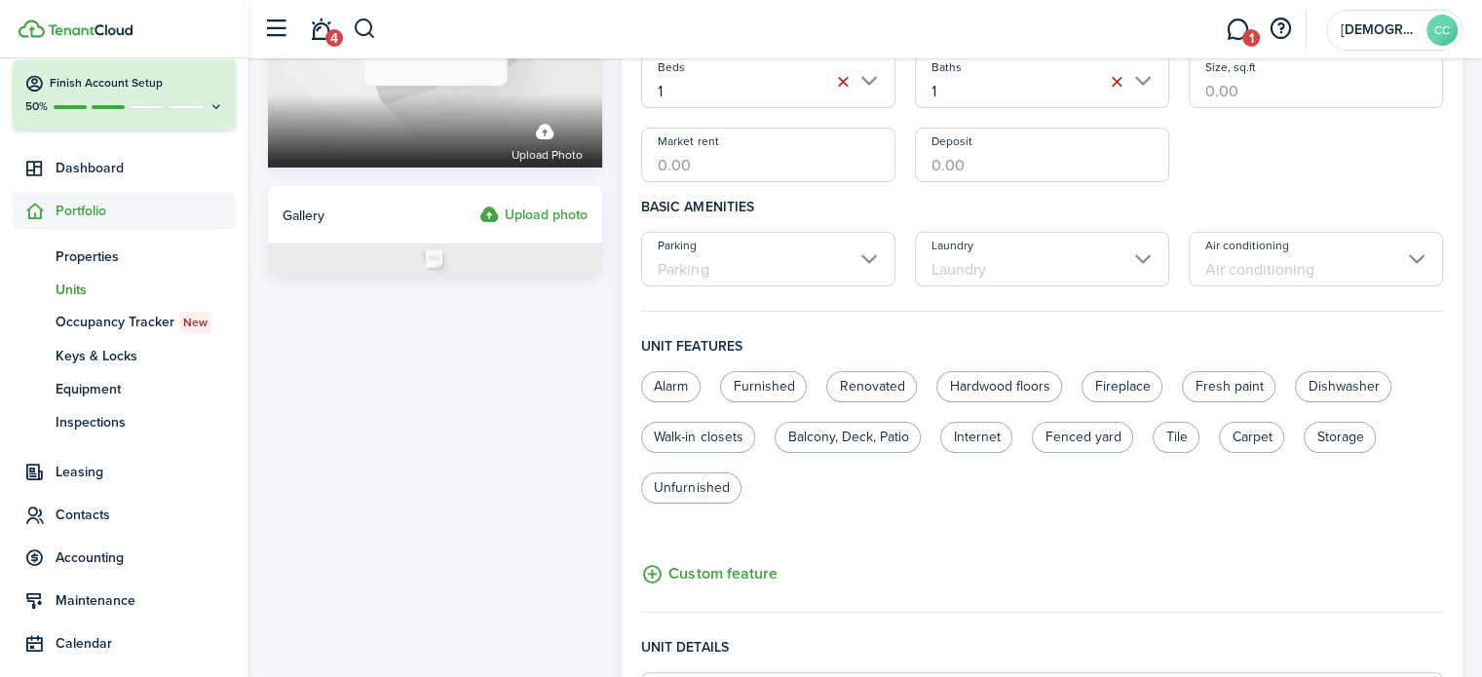
scroll to position [820, 0]
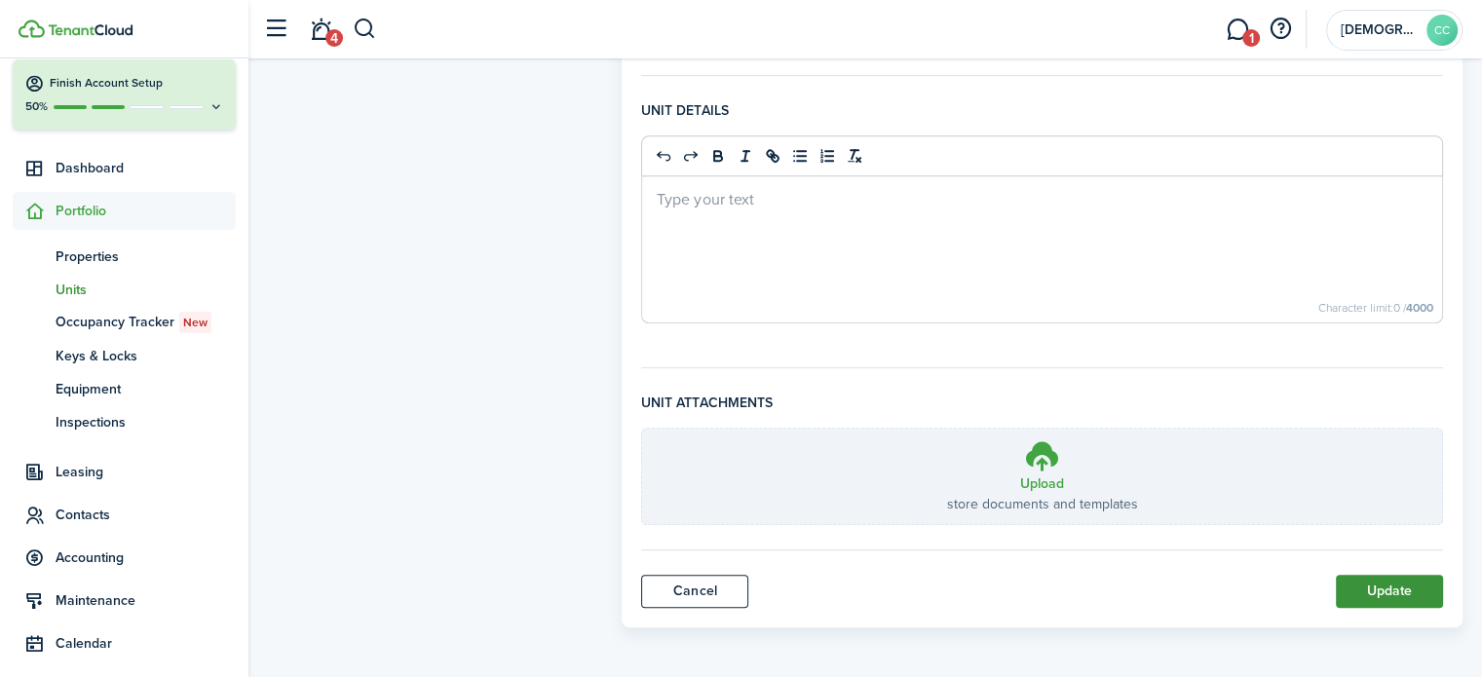
click at [1404, 593] on button "Update" at bounding box center [1389, 591] width 107 height 33
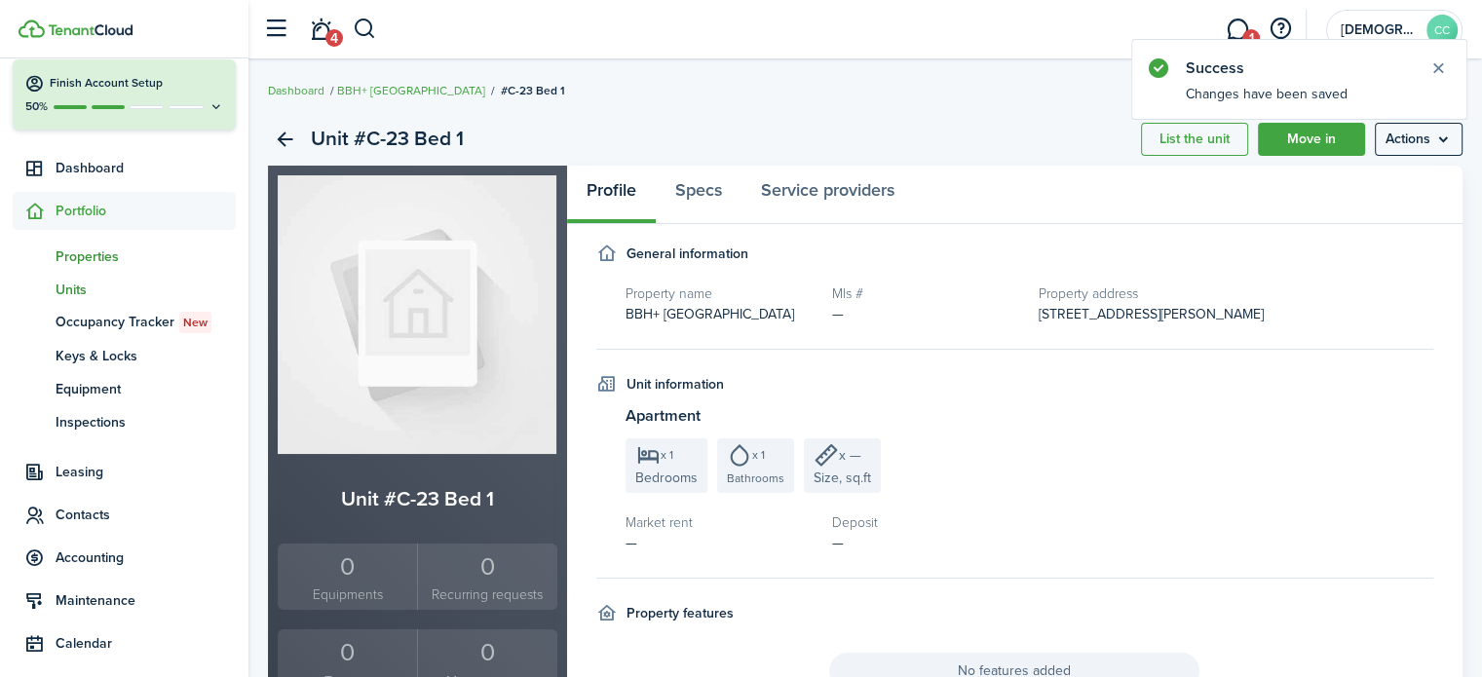
click at [82, 257] on span "Properties" at bounding box center [146, 257] width 180 height 20
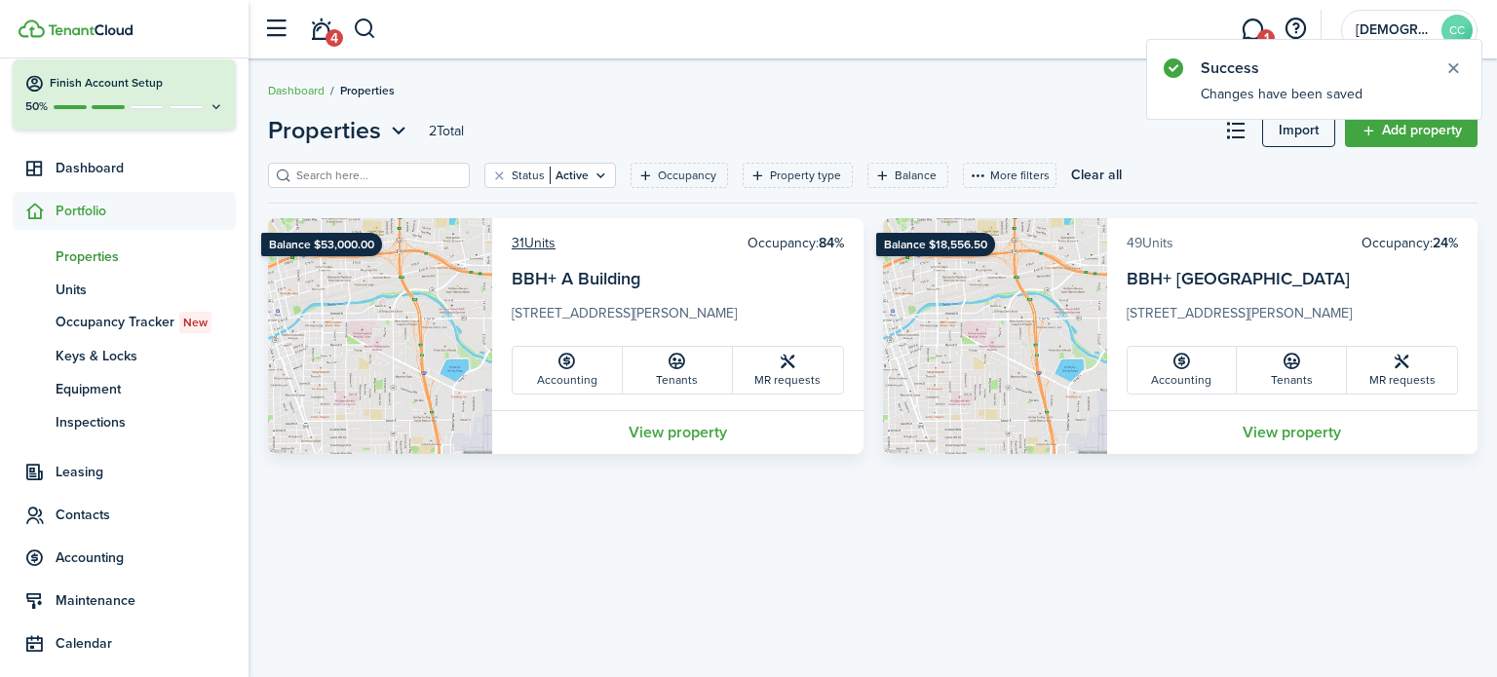
click at [1164, 241] on link "49 Units" at bounding box center [1150, 243] width 47 height 20
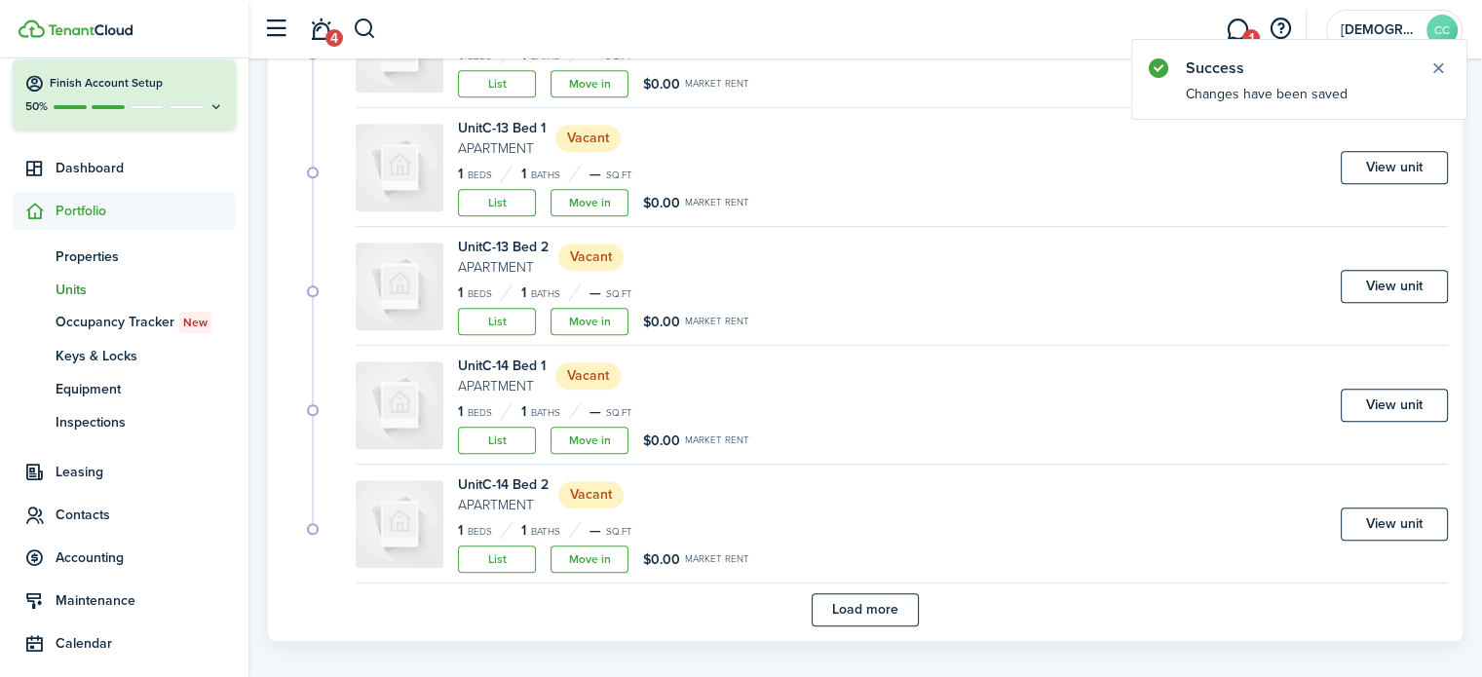
scroll to position [1186, 0]
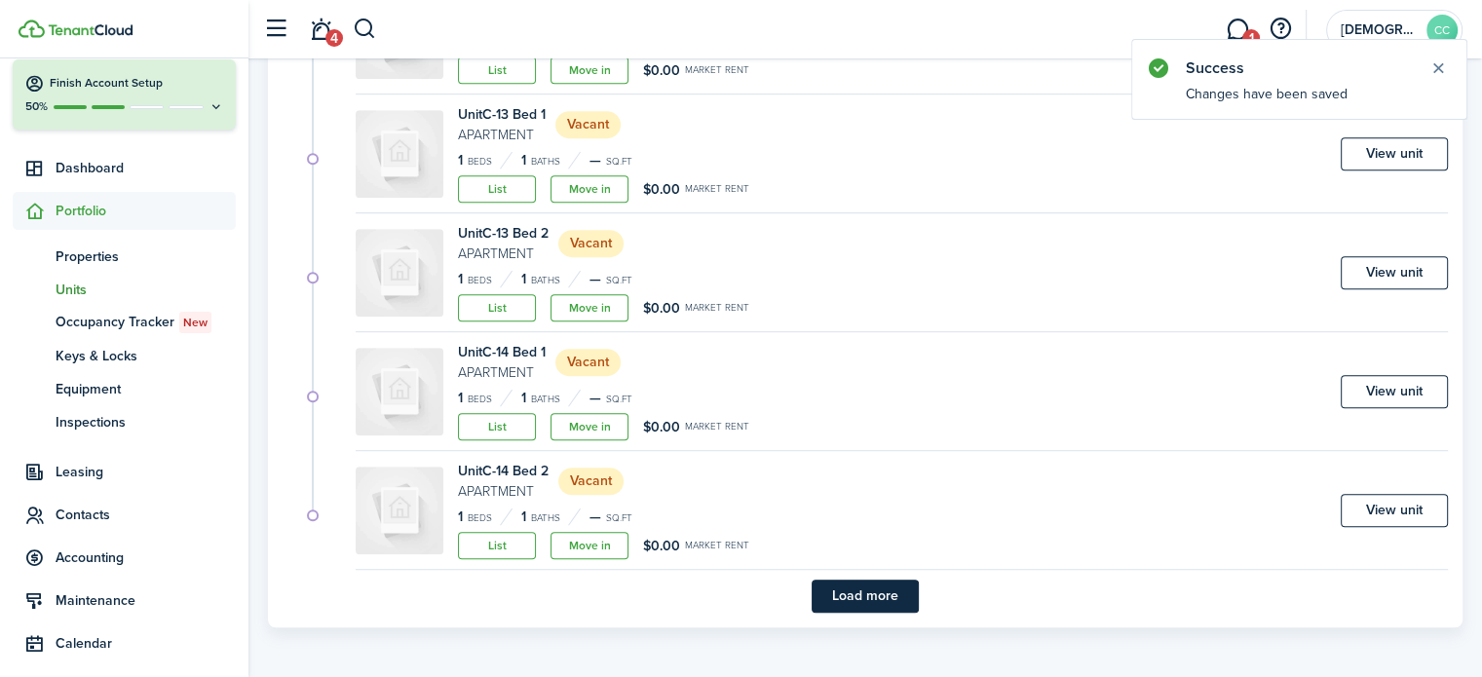
click at [888, 600] on button "Load more" at bounding box center [865, 596] width 107 height 33
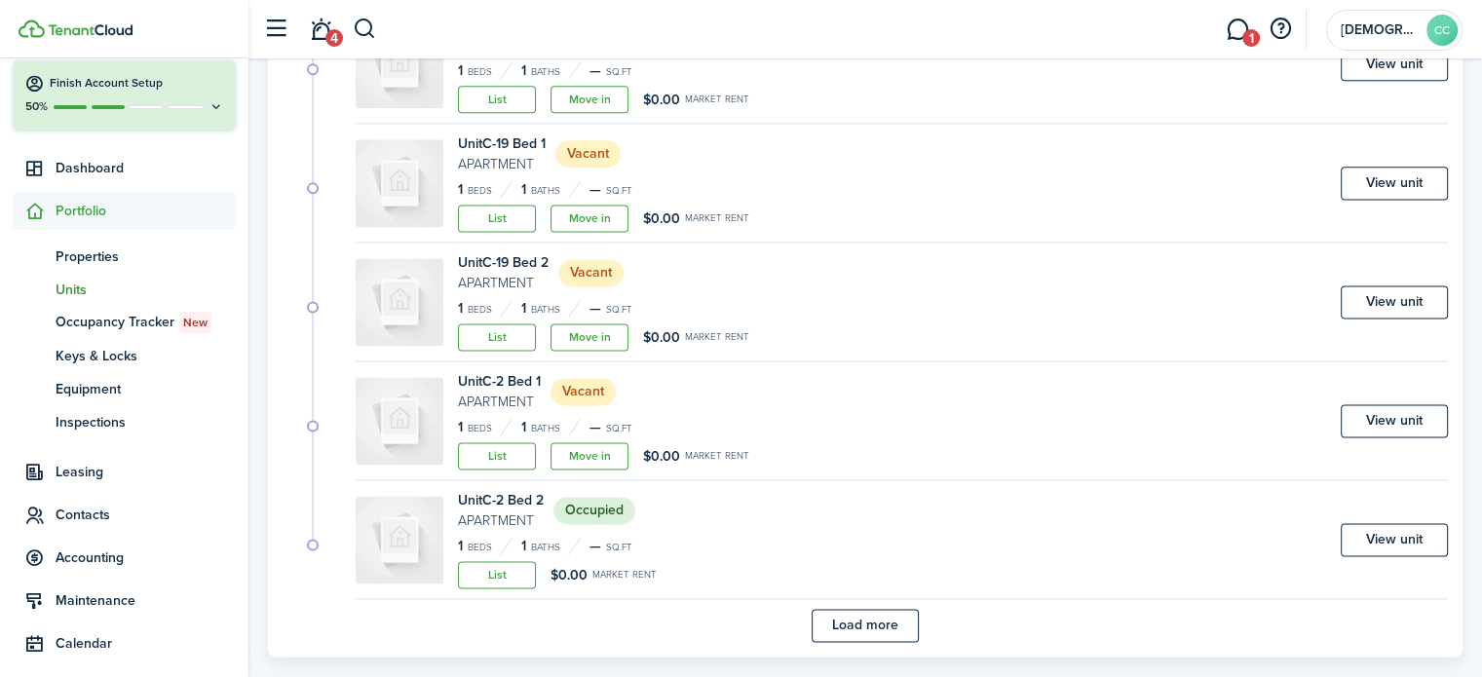
scroll to position [2611, 0]
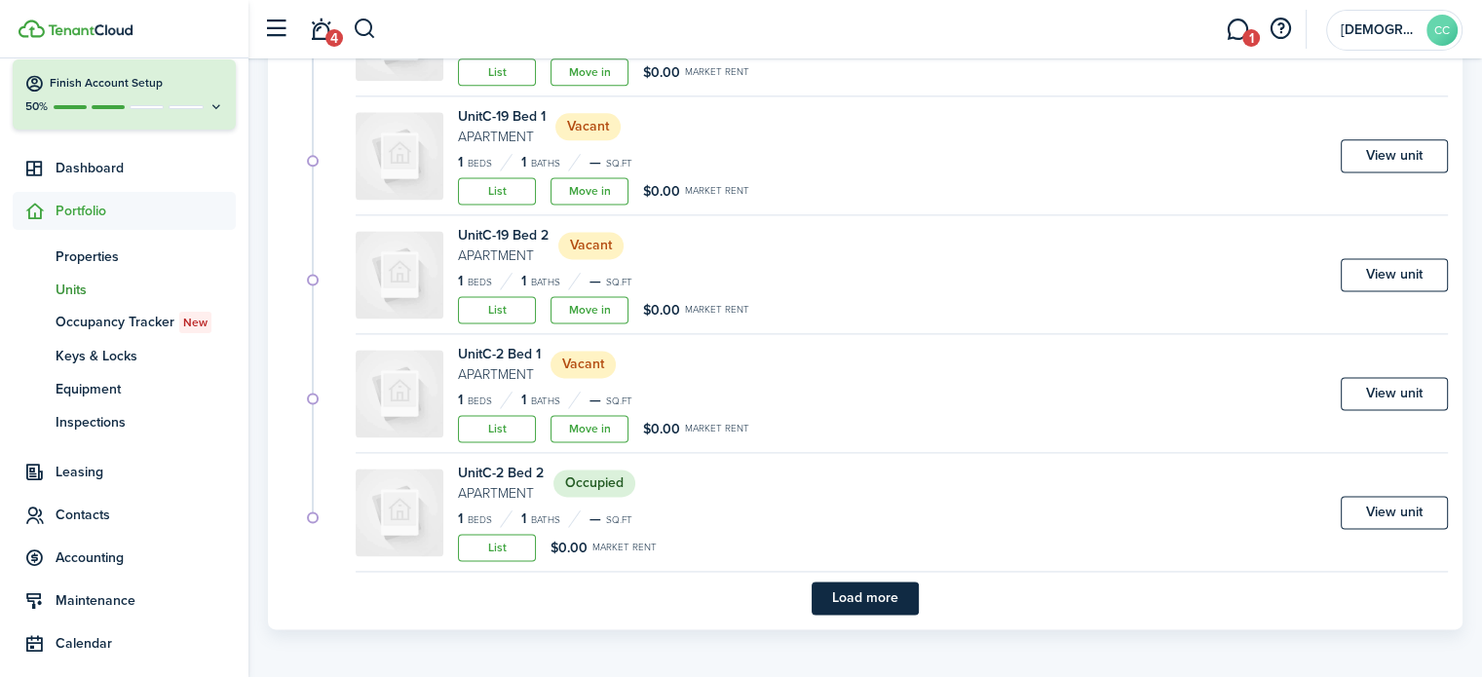
click at [888, 600] on button "Load more" at bounding box center [865, 598] width 107 height 33
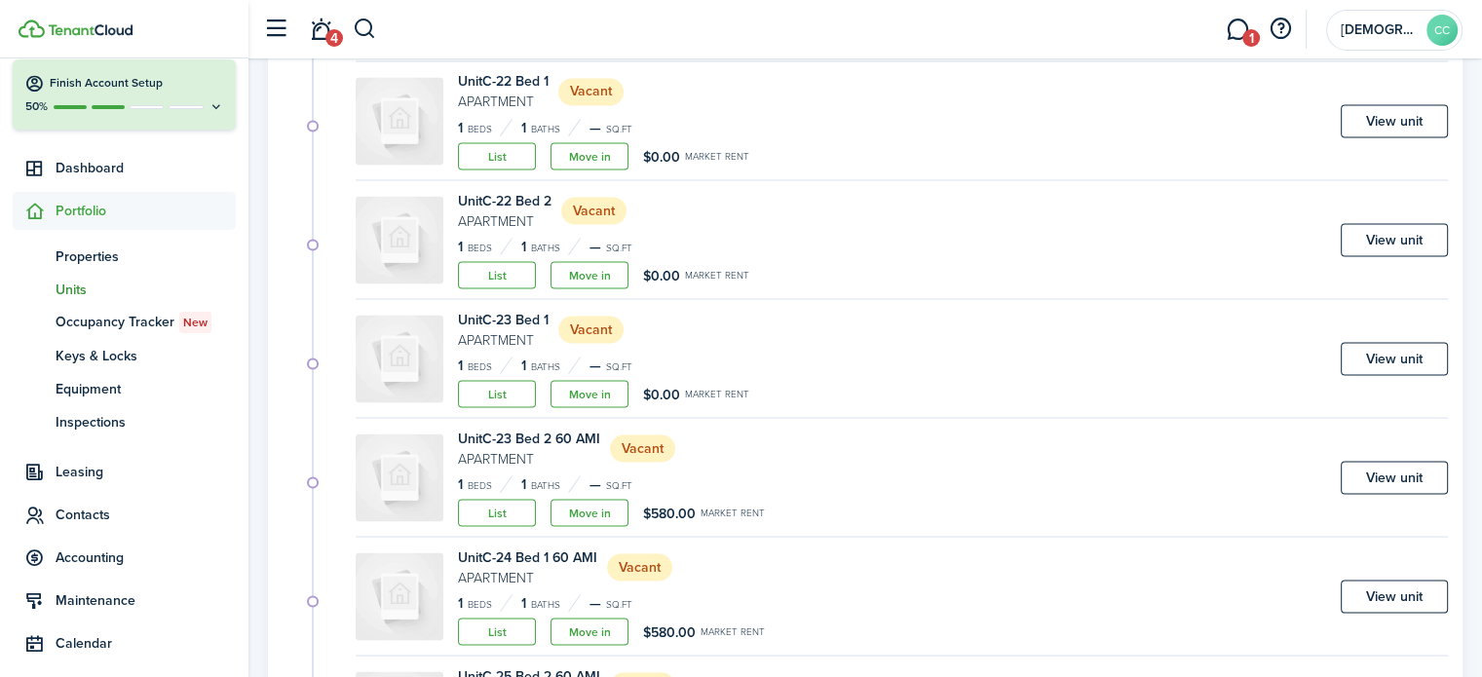
scroll to position [3638, 0]
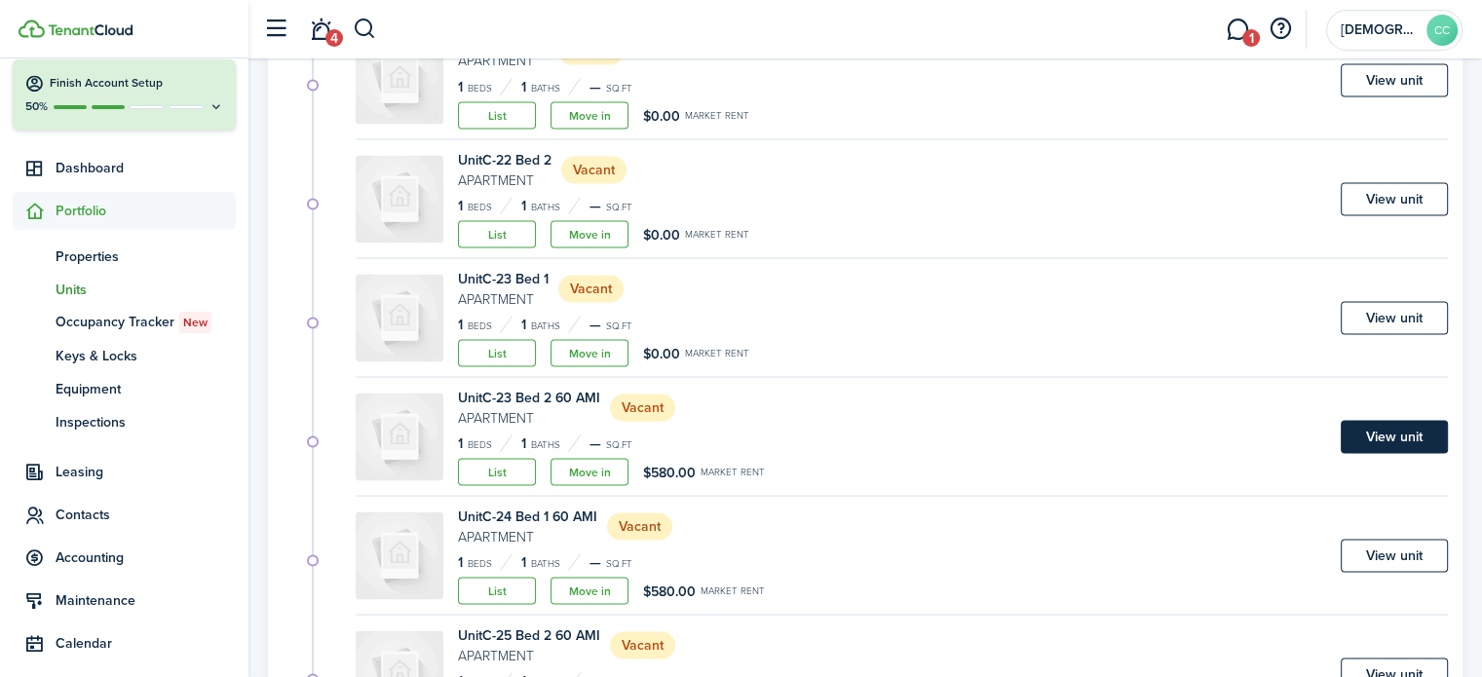
click at [1401, 437] on link "View unit" at bounding box center [1394, 436] width 107 height 33
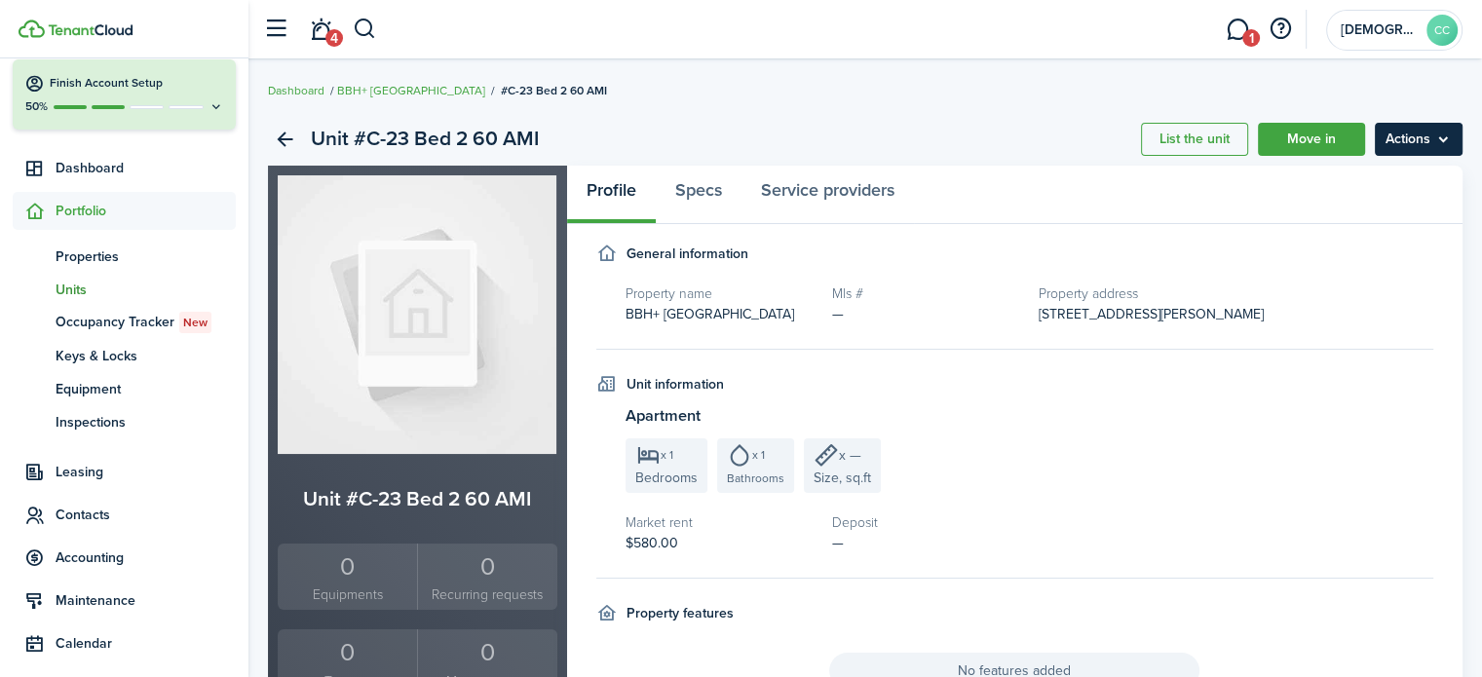
click at [1419, 133] on menu-btn "Actions" at bounding box center [1419, 139] width 88 height 33
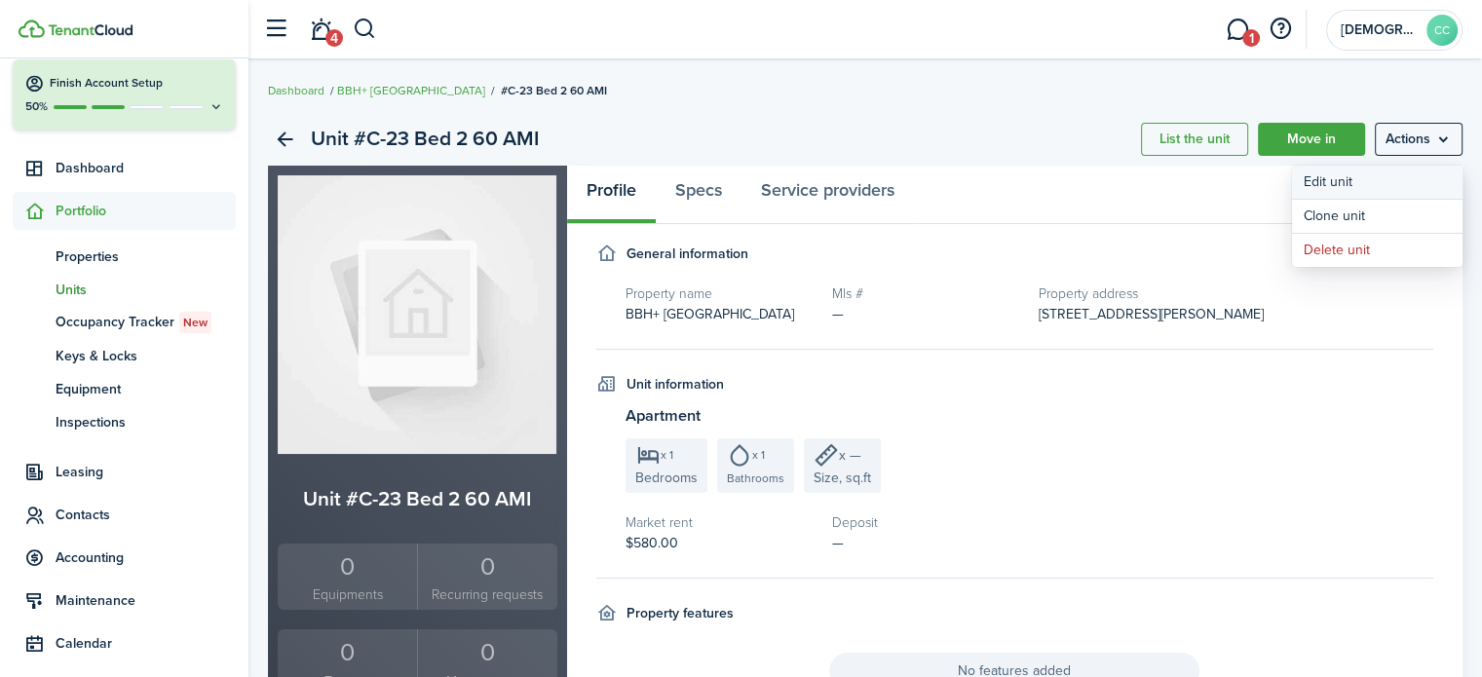
click at [1341, 187] on link "Edit unit" at bounding box center [1377, 182] width 171 height 33
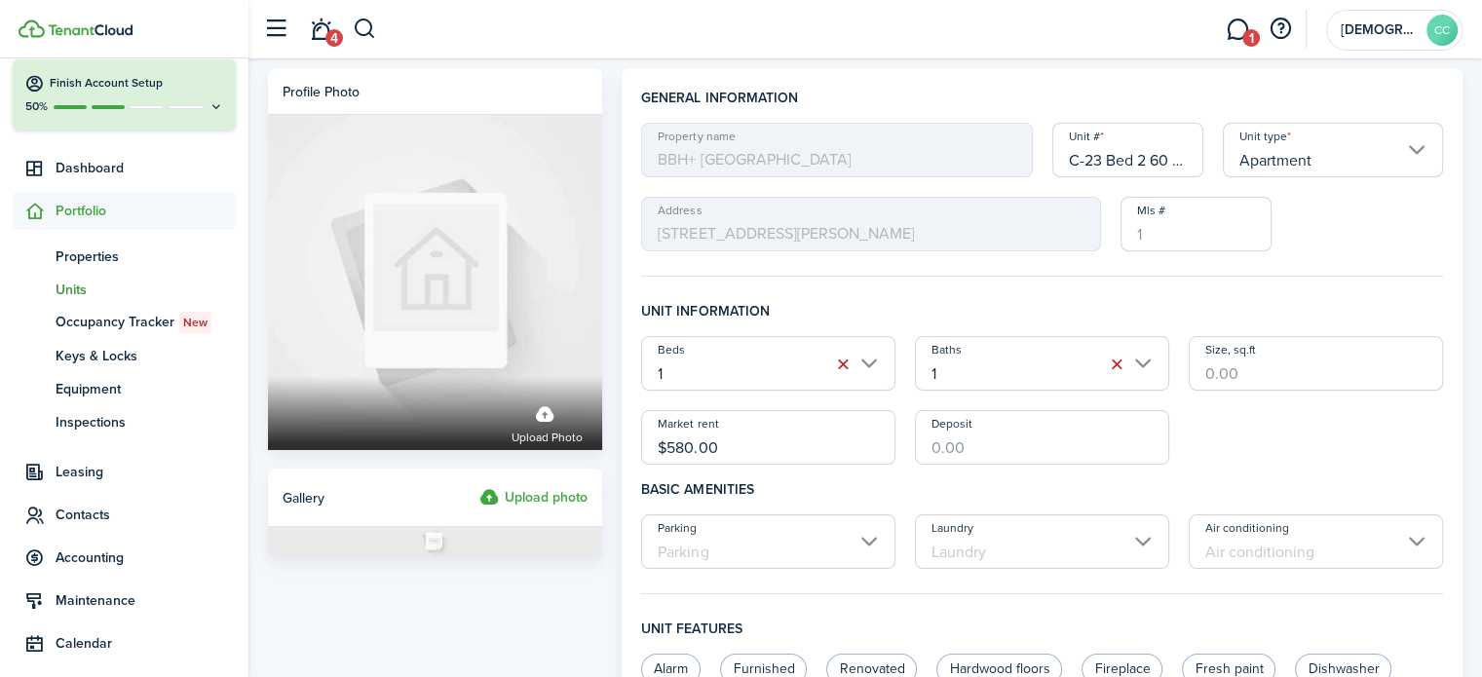
click at [1172, 162] on input "C-23 Bed 2 60 AMI" at bounding box center [1129, 150] width 152 height 55
type input "C-23 Bed 2"
click at [753, 456] on input "$580.00" at bounding box center [768, 437] width 254 height 55
type input "$"
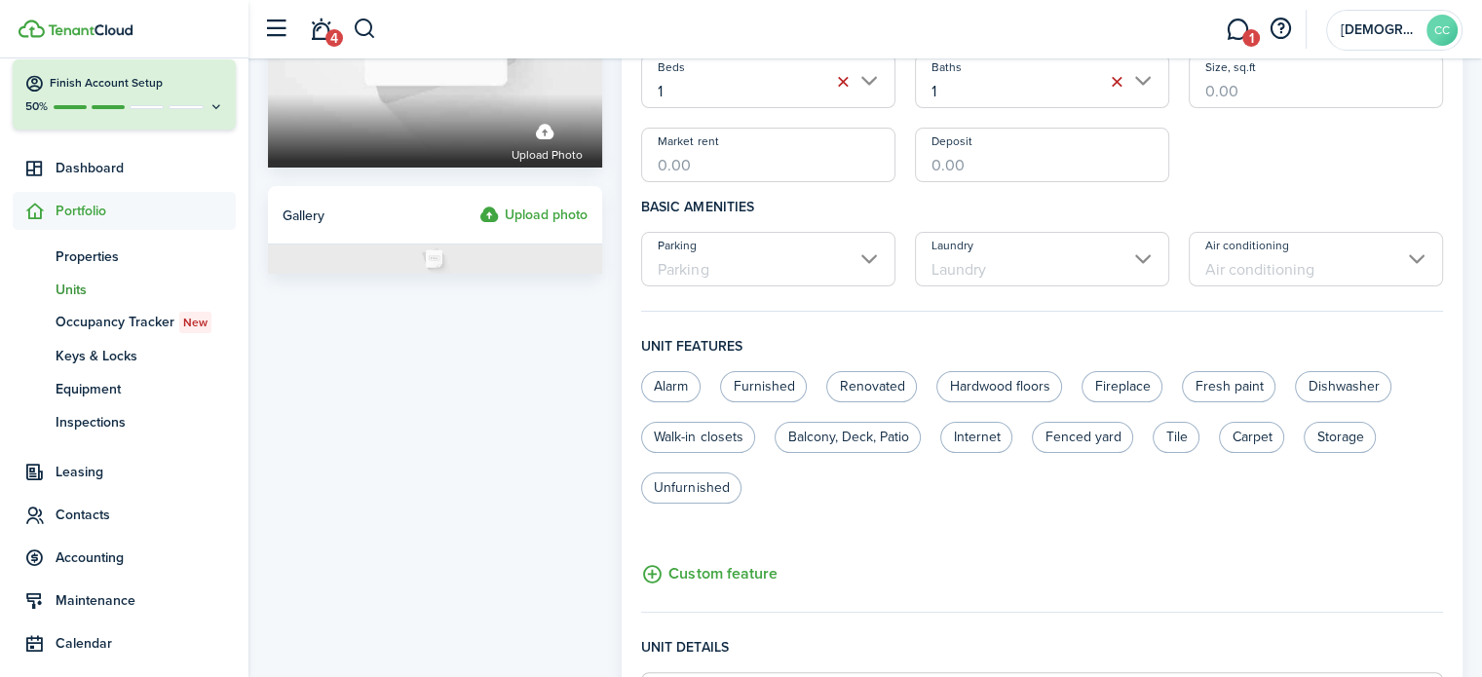
scroll to position [820, 0]
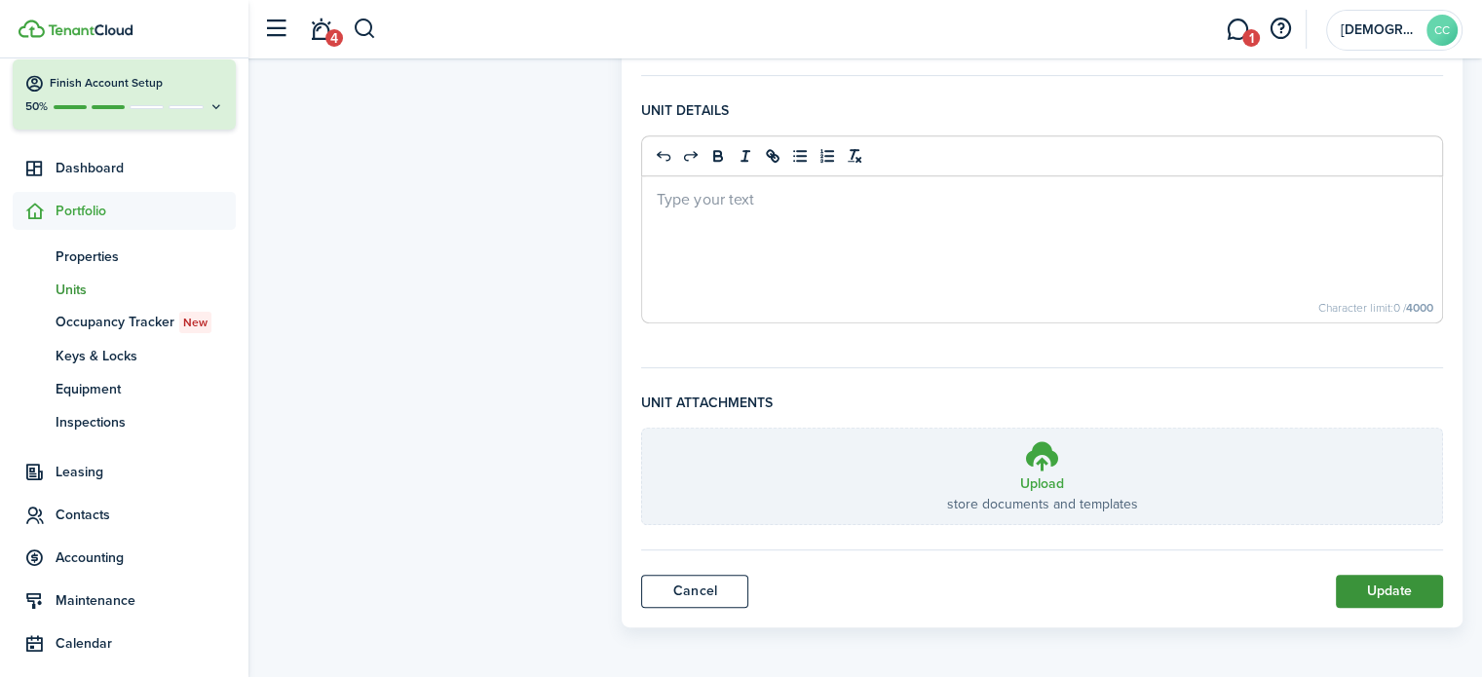
click at [1406, 589] on button "Update" at bounding box center [1389, 591] width 107 height 33
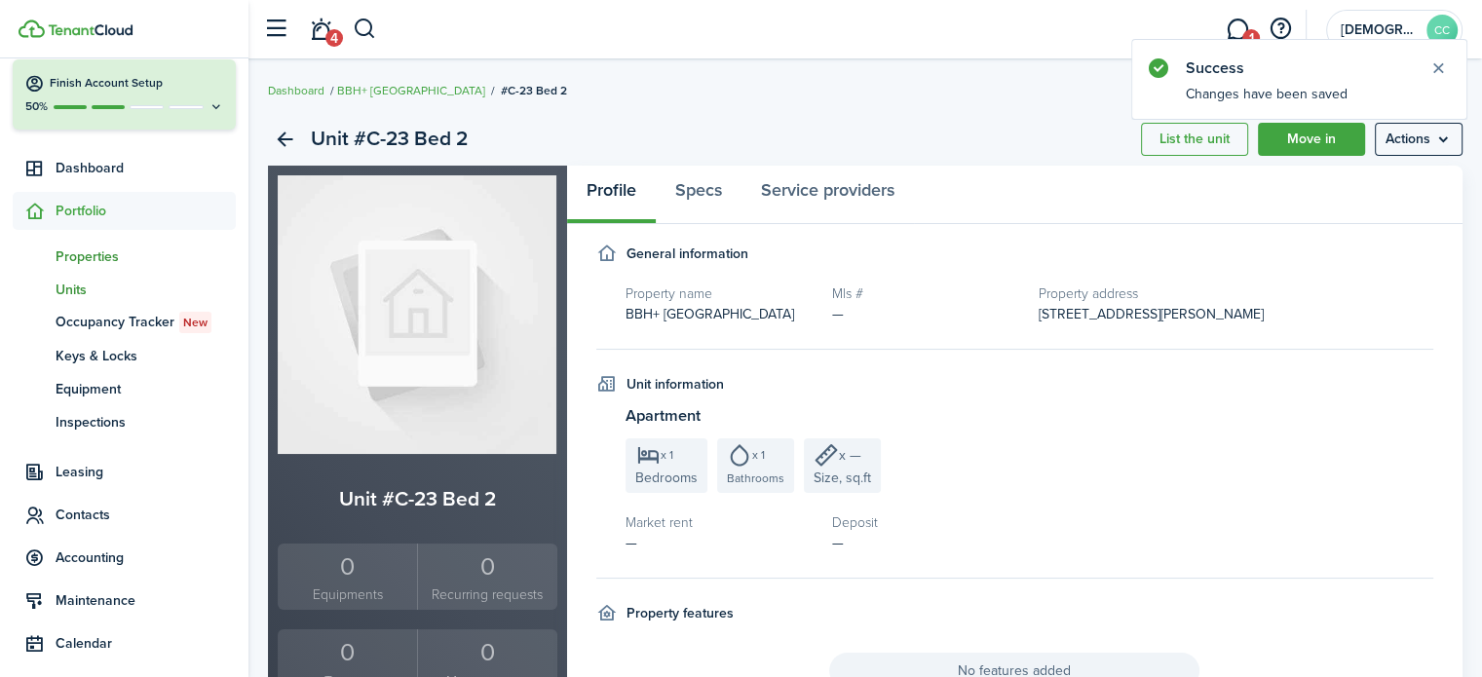
click at [92, 260] on span "Properties" at bounding box center [146, 257] width 180 height 20
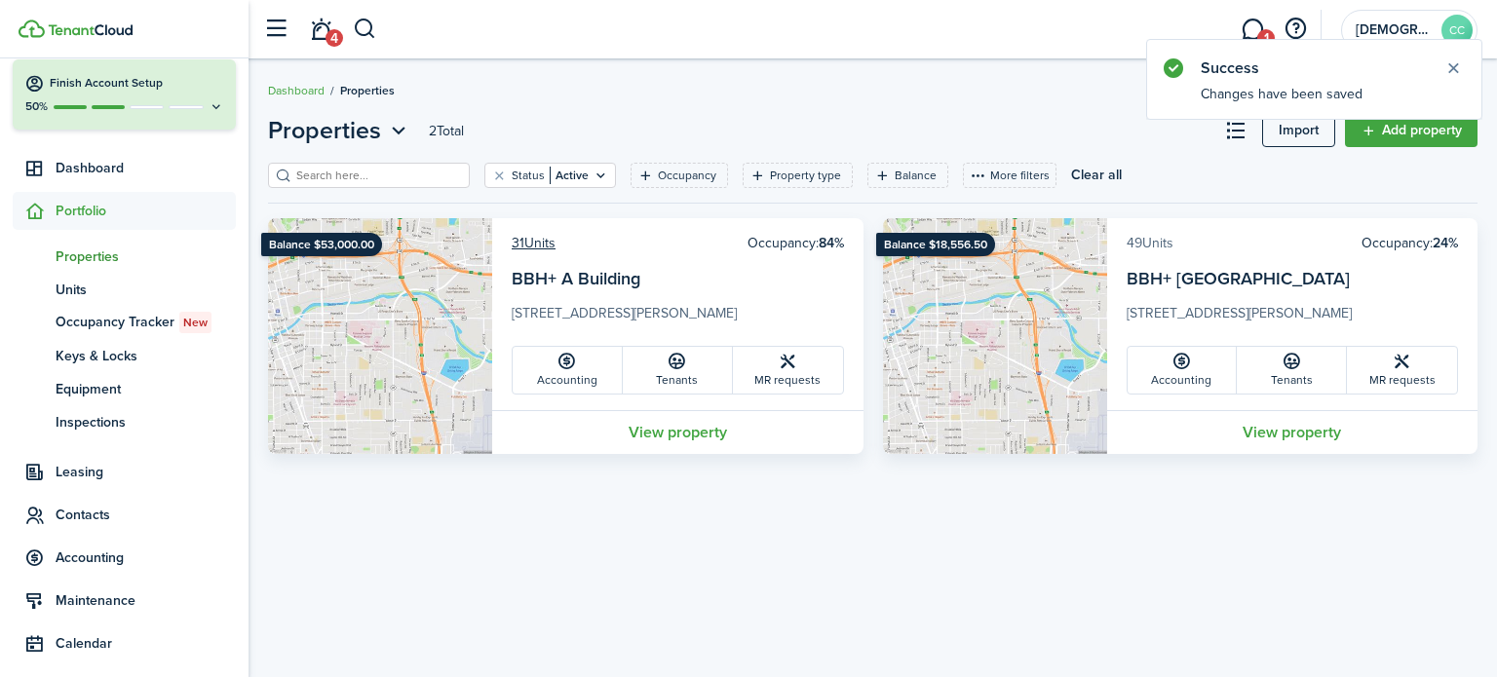
click at [1157, 238] on link "49 Units" at bounding box center [1150, 243] width 47 height 20
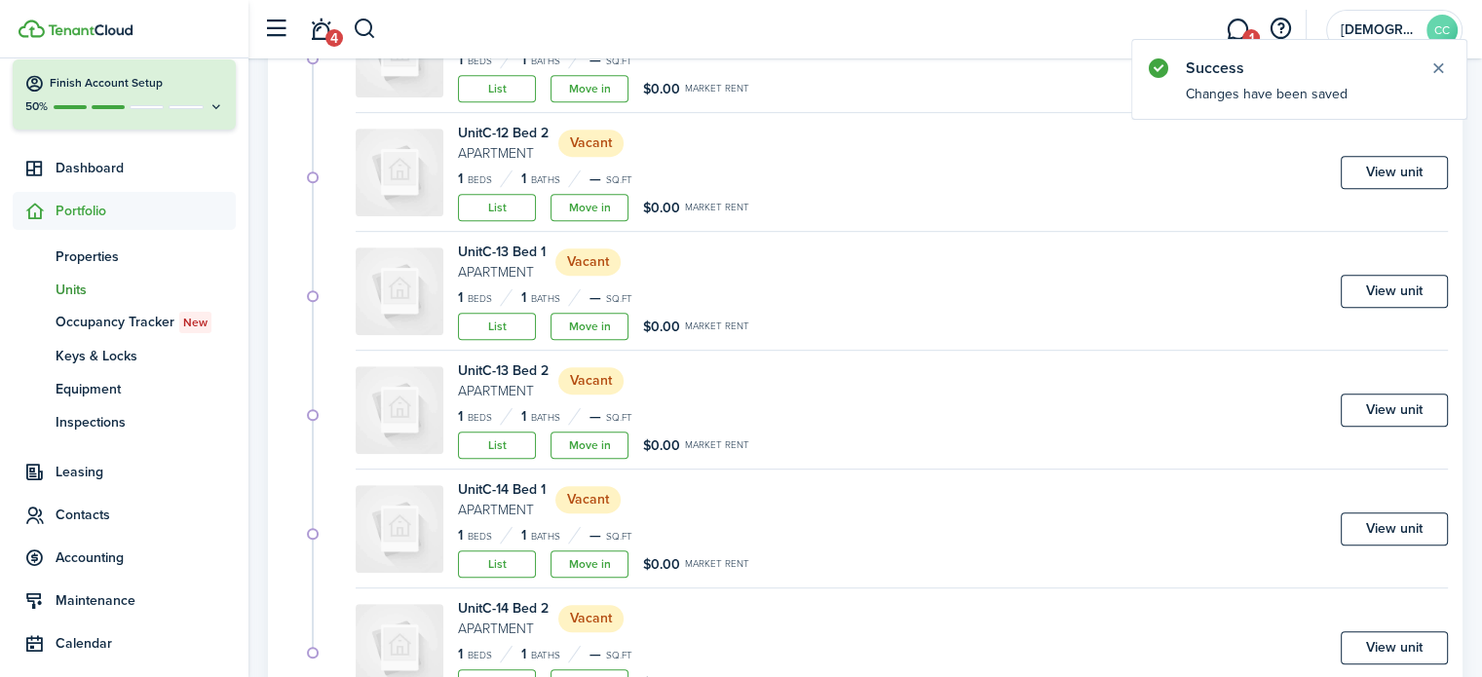
scroll to position [1186, 0]
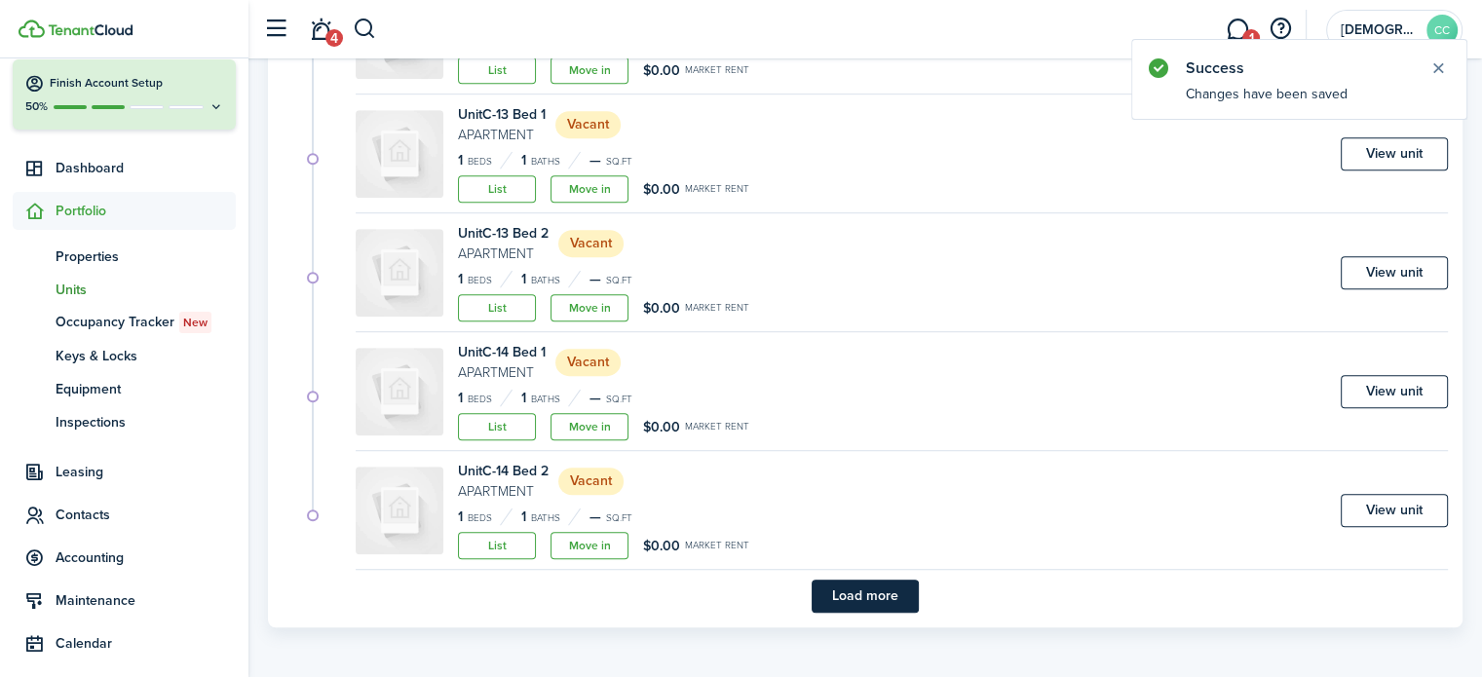
click at [885, 600] on button "Load more" at bounding box center [865, 596] width 107 height 33
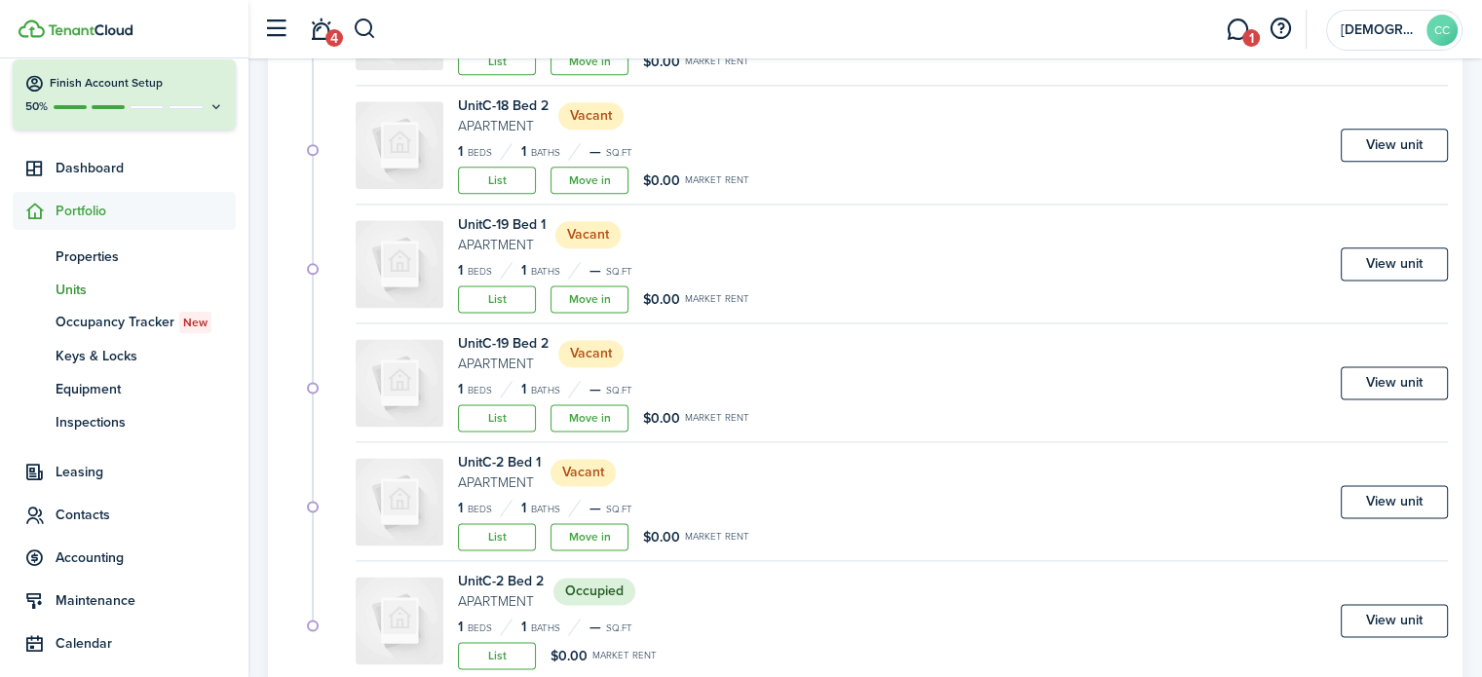
scroll to position [2611, 0]
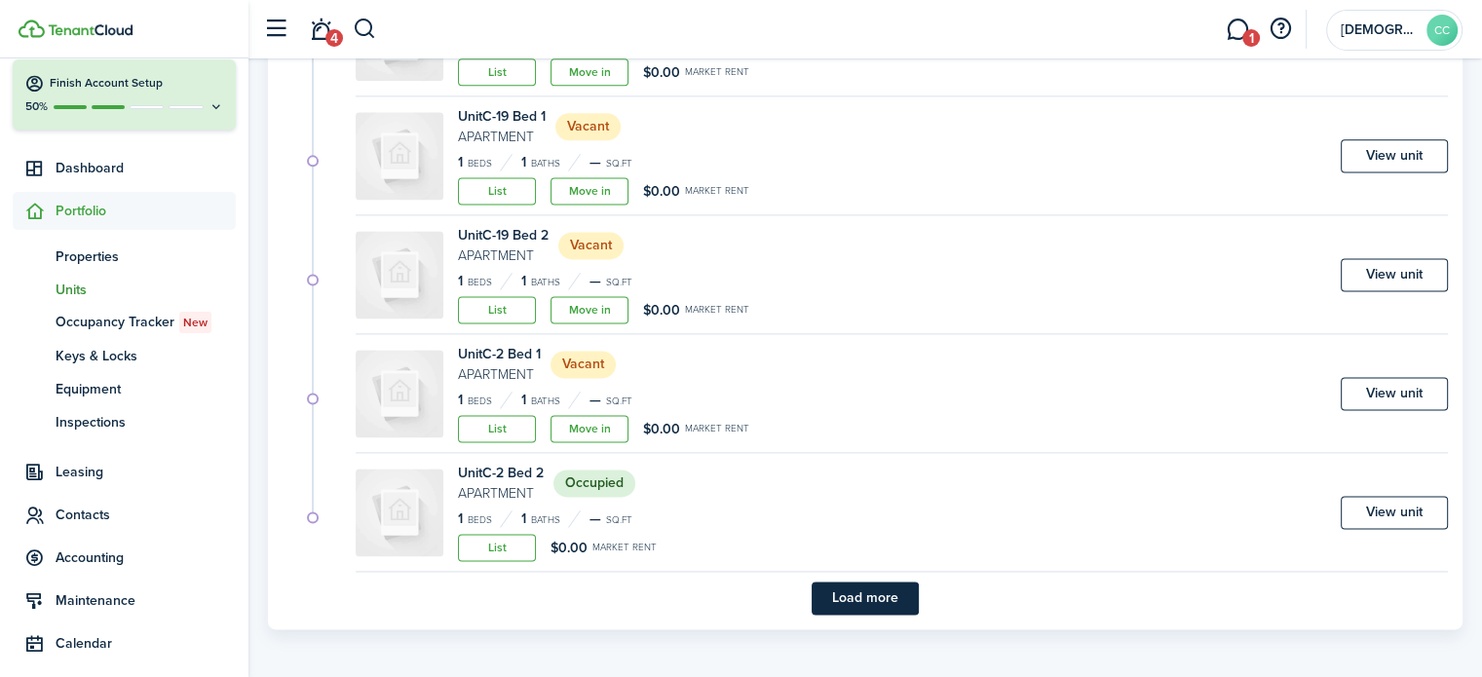
click at [885, 600] on button "Load more" at bounding box center [865, 598] width 107 height 33
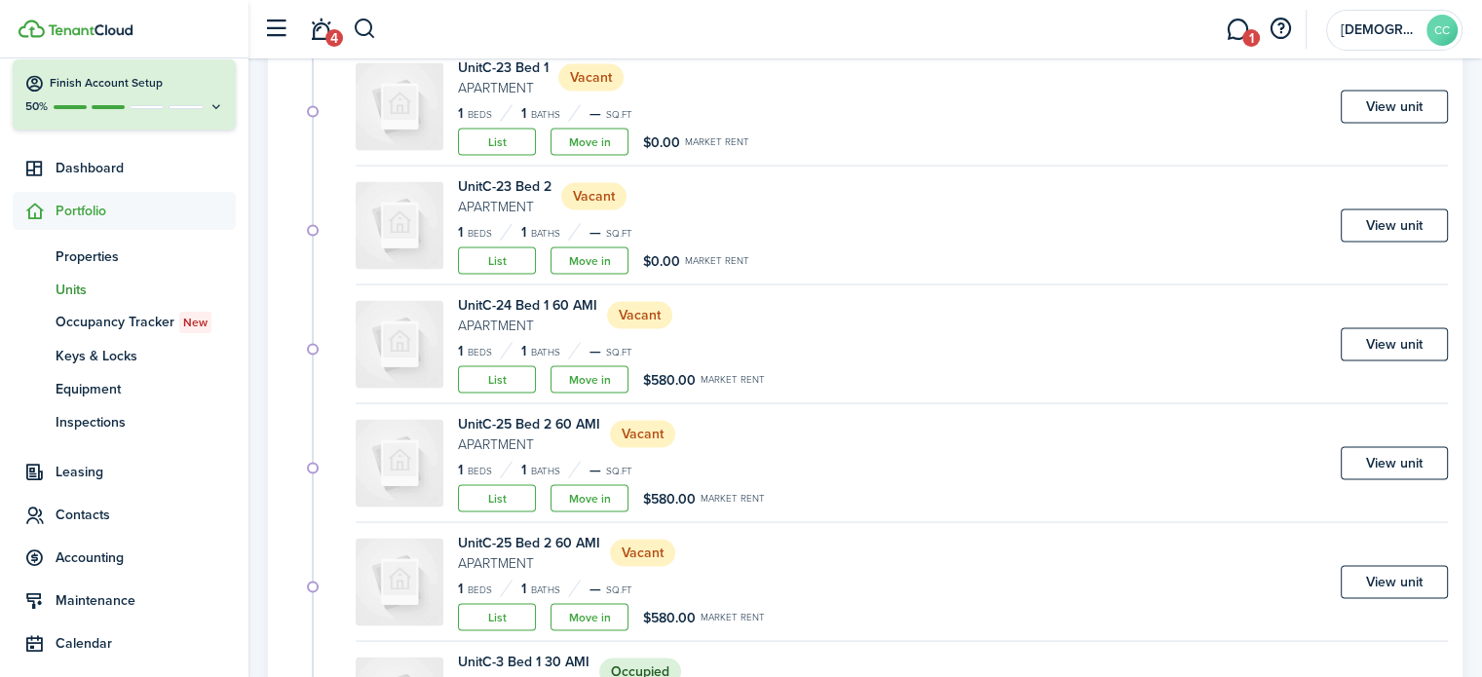
scroll to position [3850, 0]
click at [1389, 337] on link "View unit" at bounding box center [1394, 342] width 107 height 33
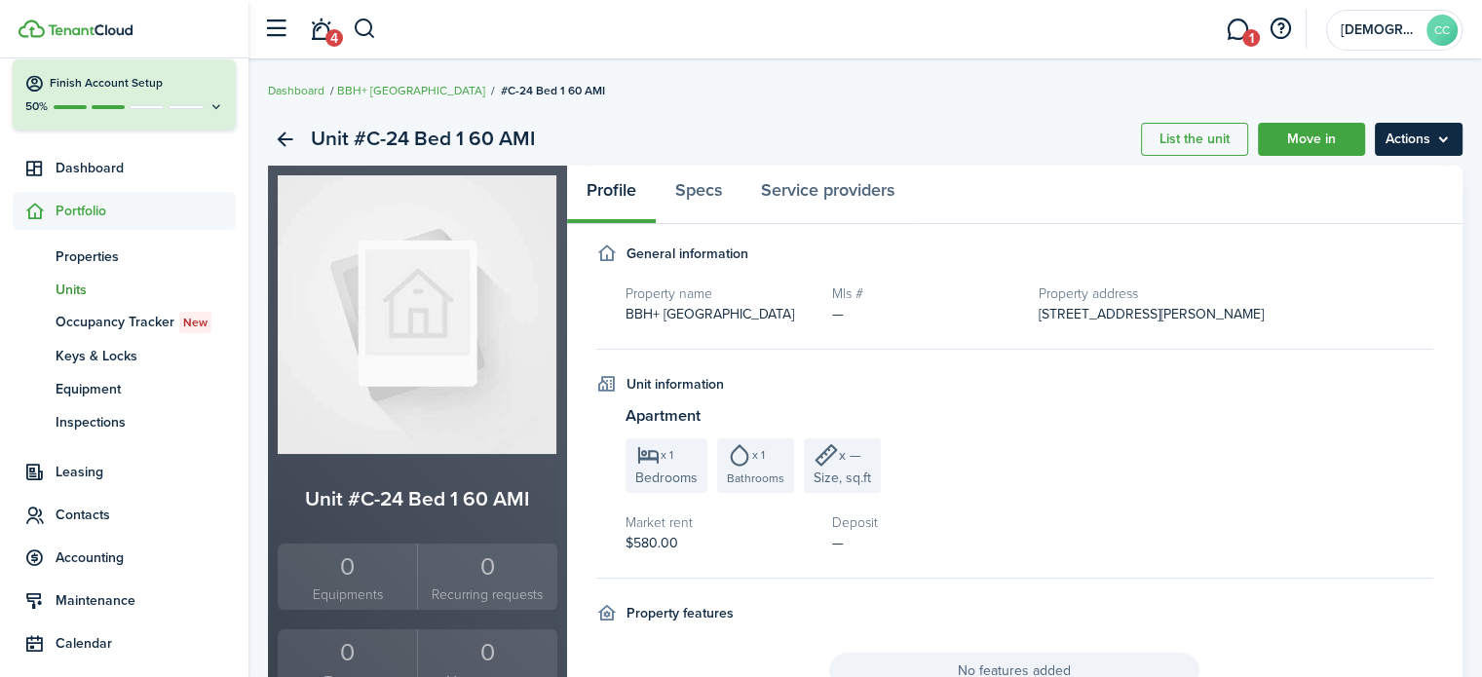
click at [1410, 141] on menu-btn "Actions" at bounding box center [1419, 139] width 88 height 33
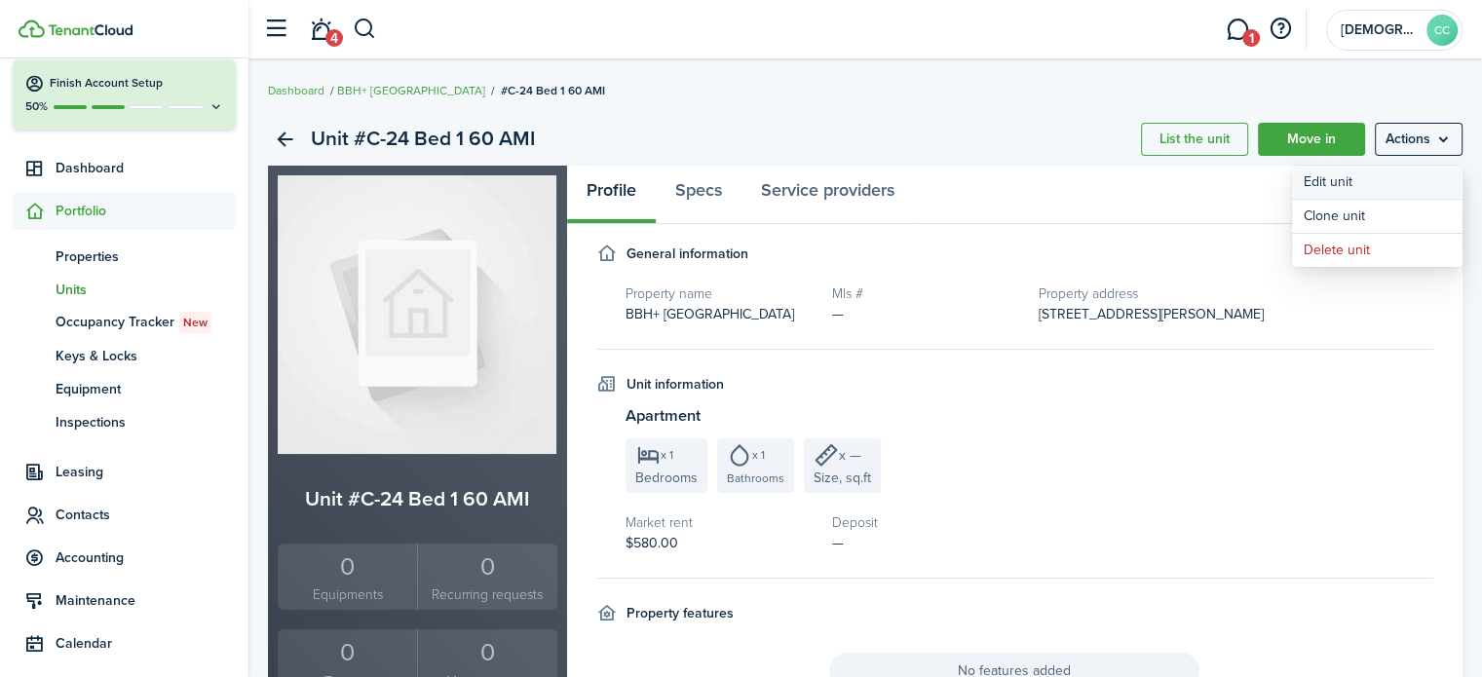
click at [1348, 179] on link "Edit unit" at bounding box center [1377, 182] width 171 height 33
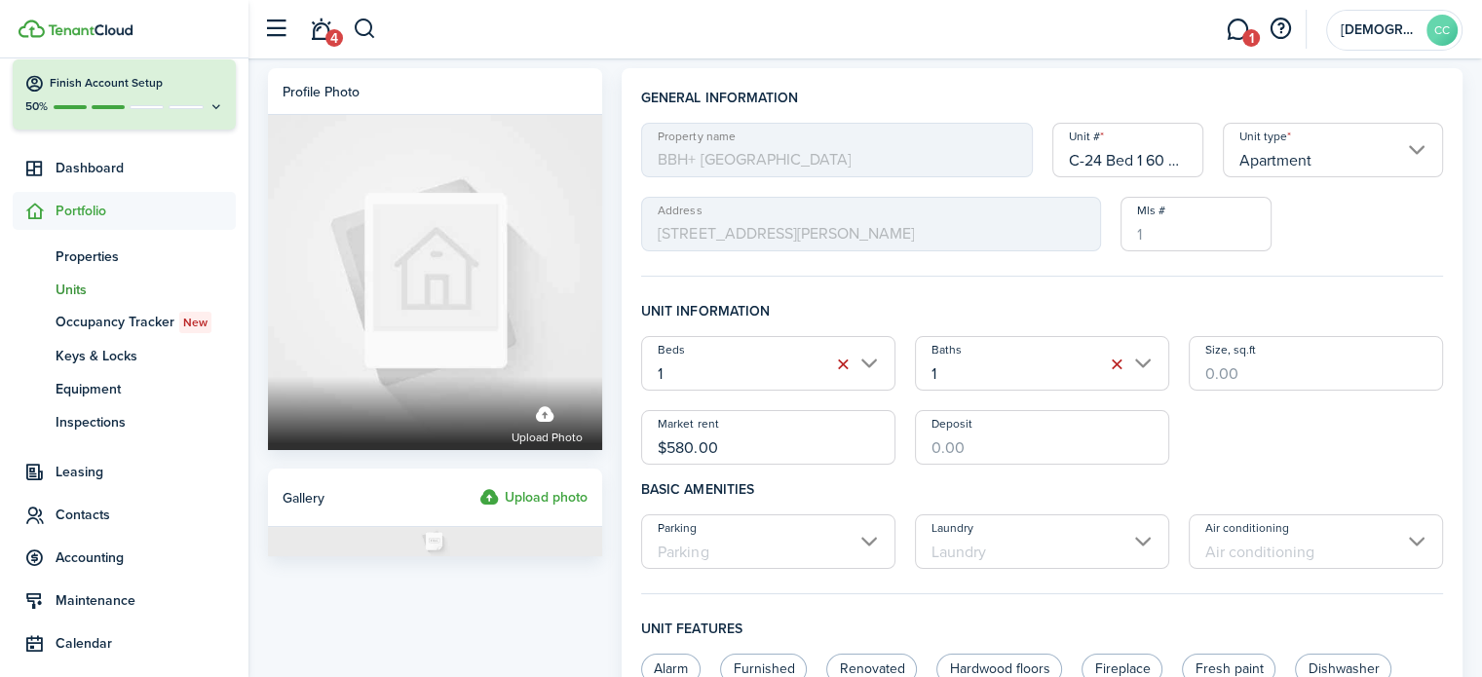
click at [1169, 160] on input "C-24 Bed 1 60 AMI" at bounding box center [1129, 150] width 152 height 55
type input "C-24 Bed 1"
click at [755, 442] on input "$580.00" at bounding box center [768, 437] width 254 height 55
type input "$"
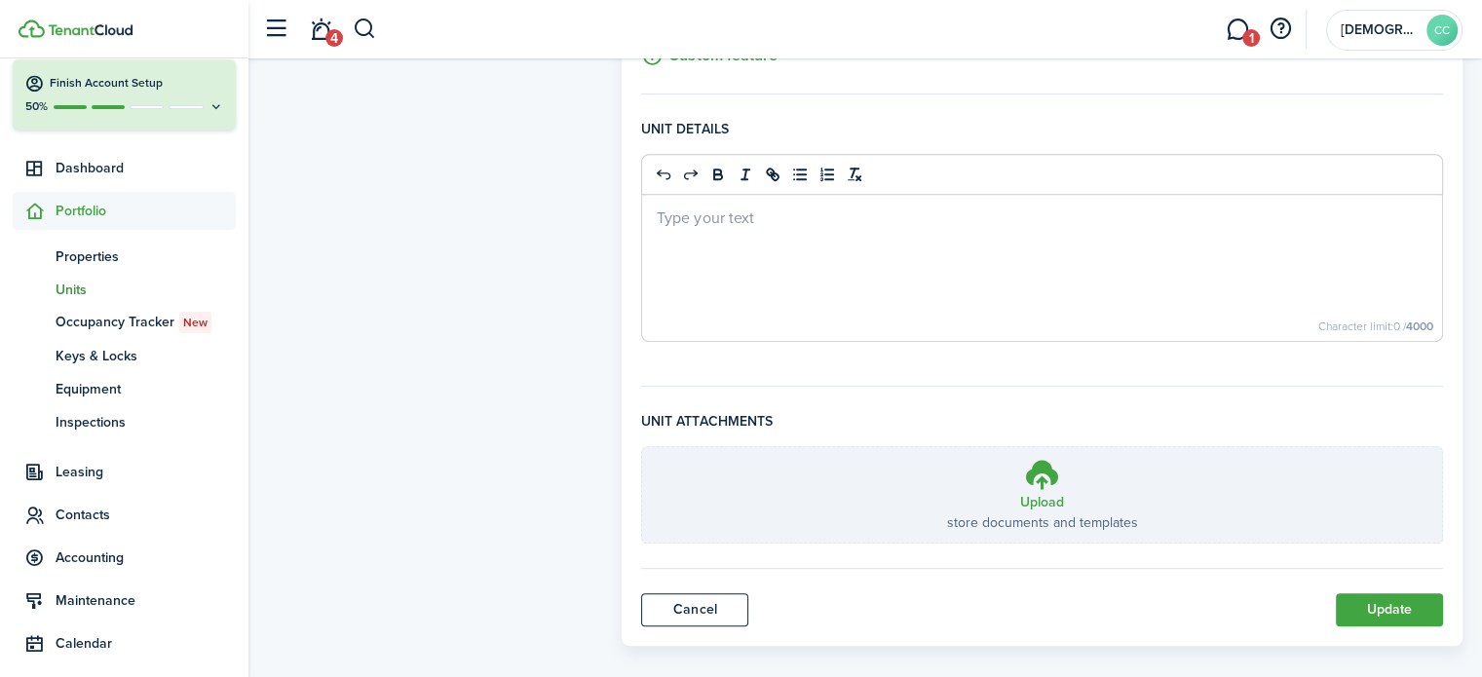
scroll to position [820, 0]
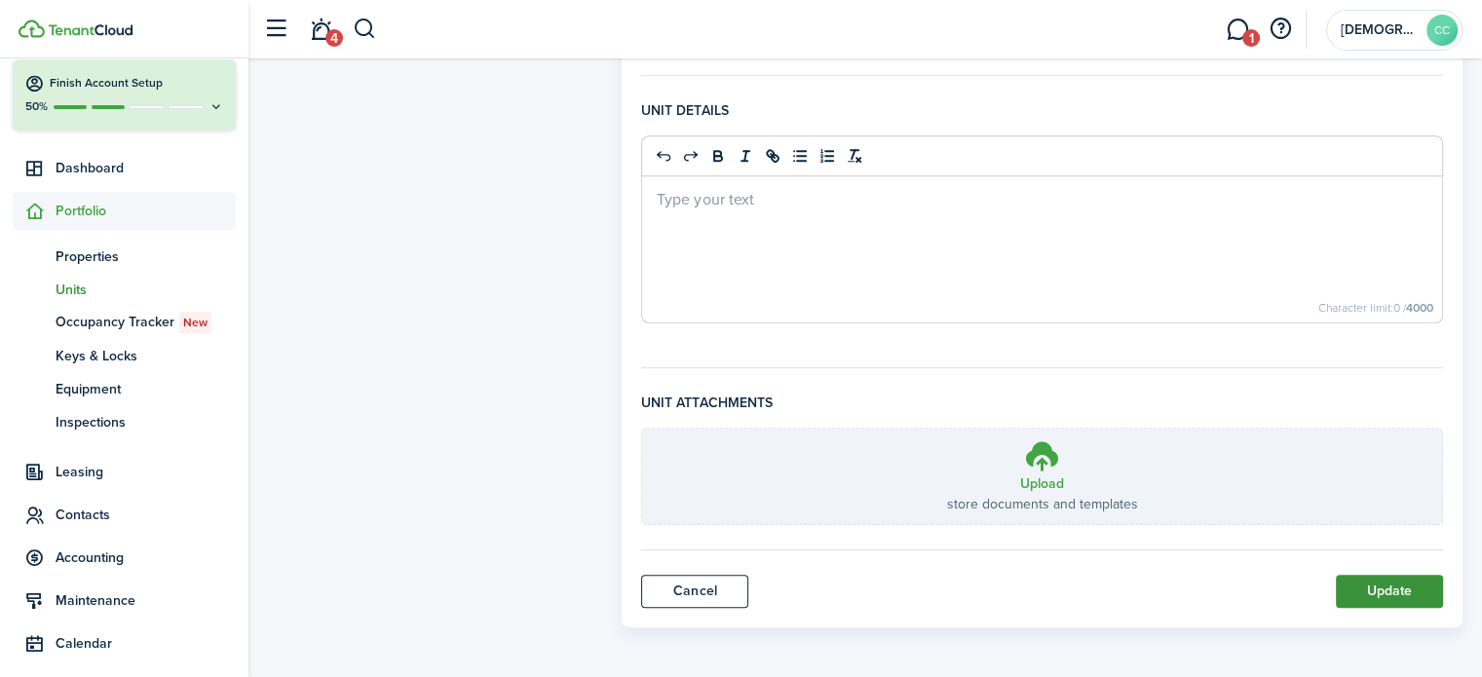
click at [1397, 586] on button "Update" at bounding box center [1389, 591] width 107 height 33
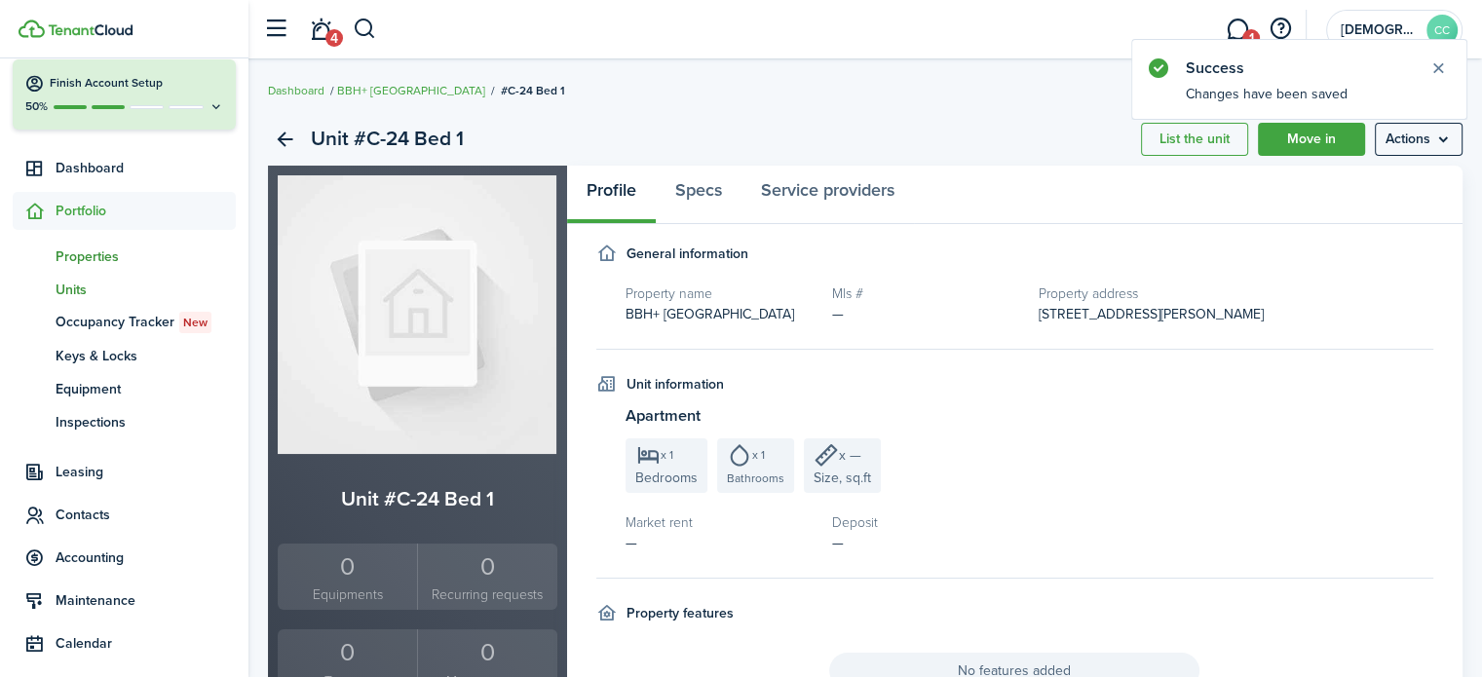
click at [104, 261] on span "Properties" at bounding box center [146, 257] width 180 height 20
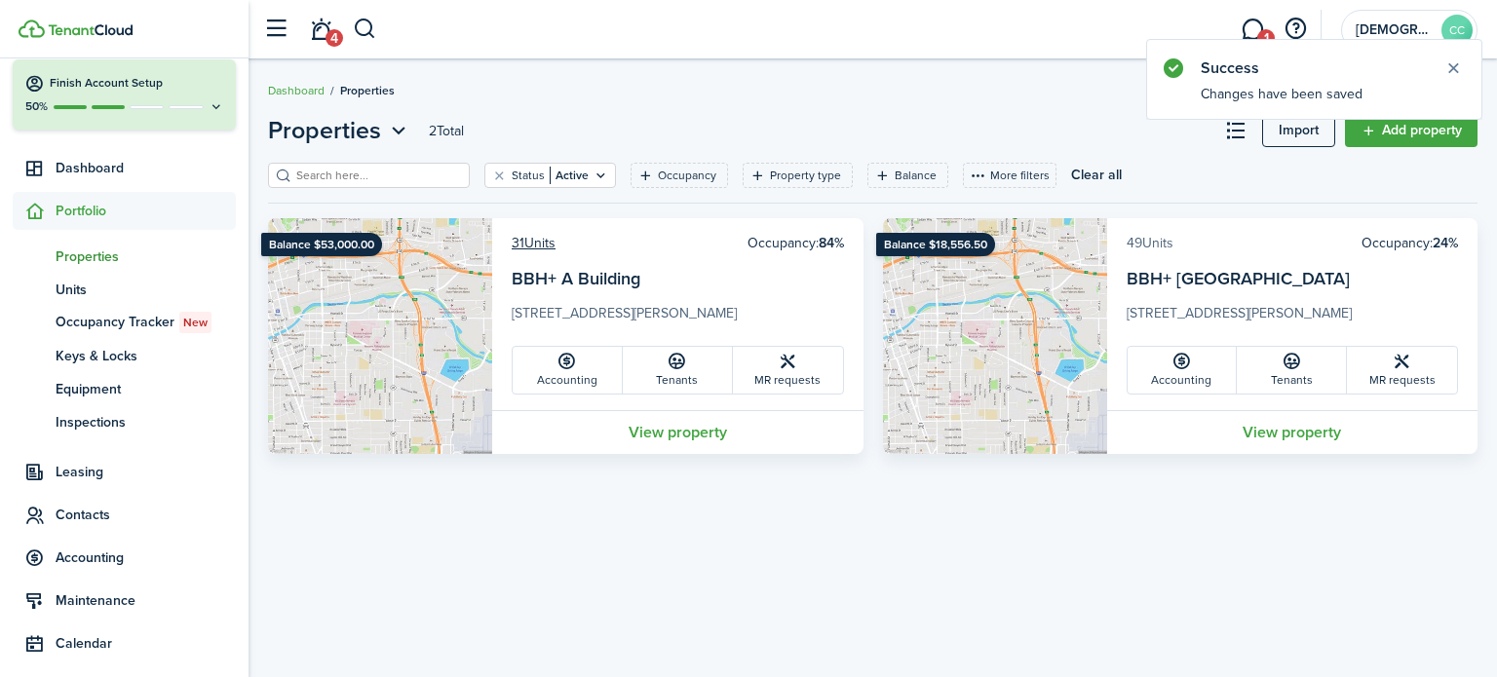
click at [1150, 241] on link "49 Units" at bounding box center [1150, 243] width 47 height 20
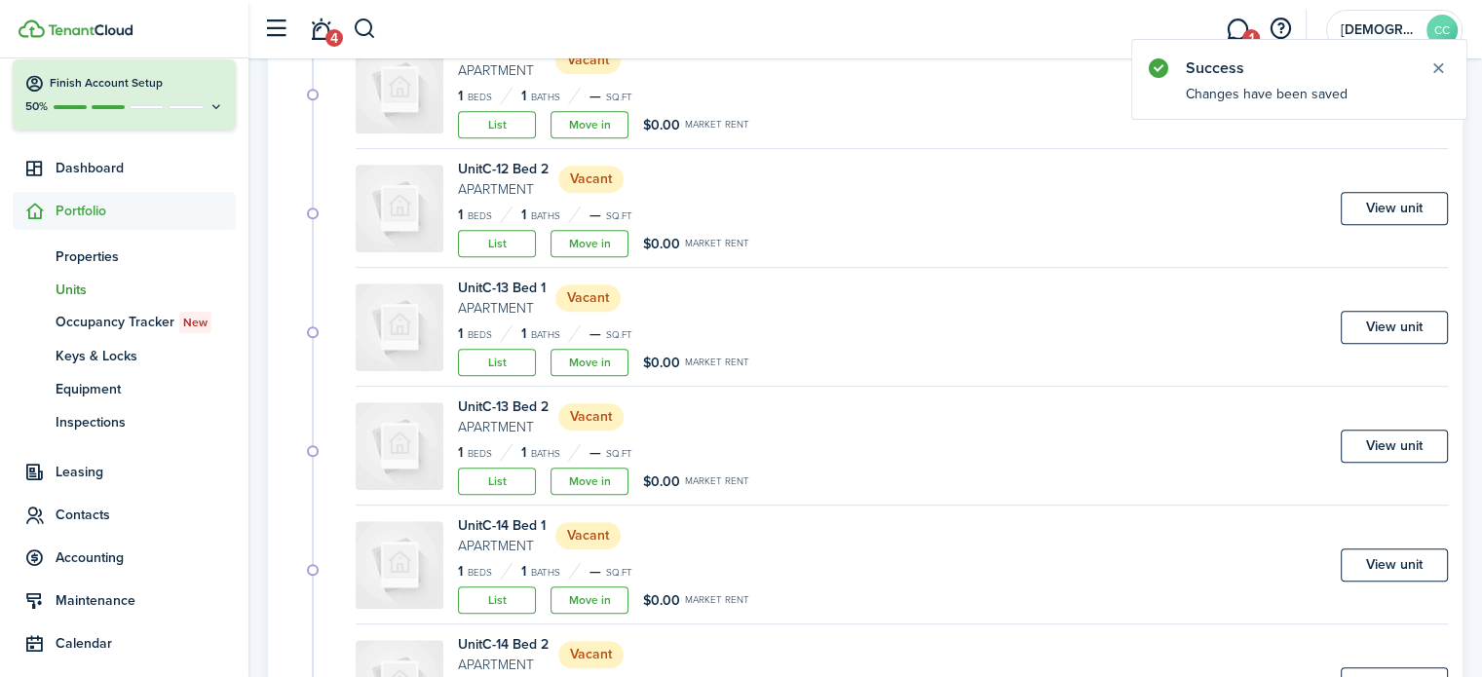
scroll to position [1186, 0]
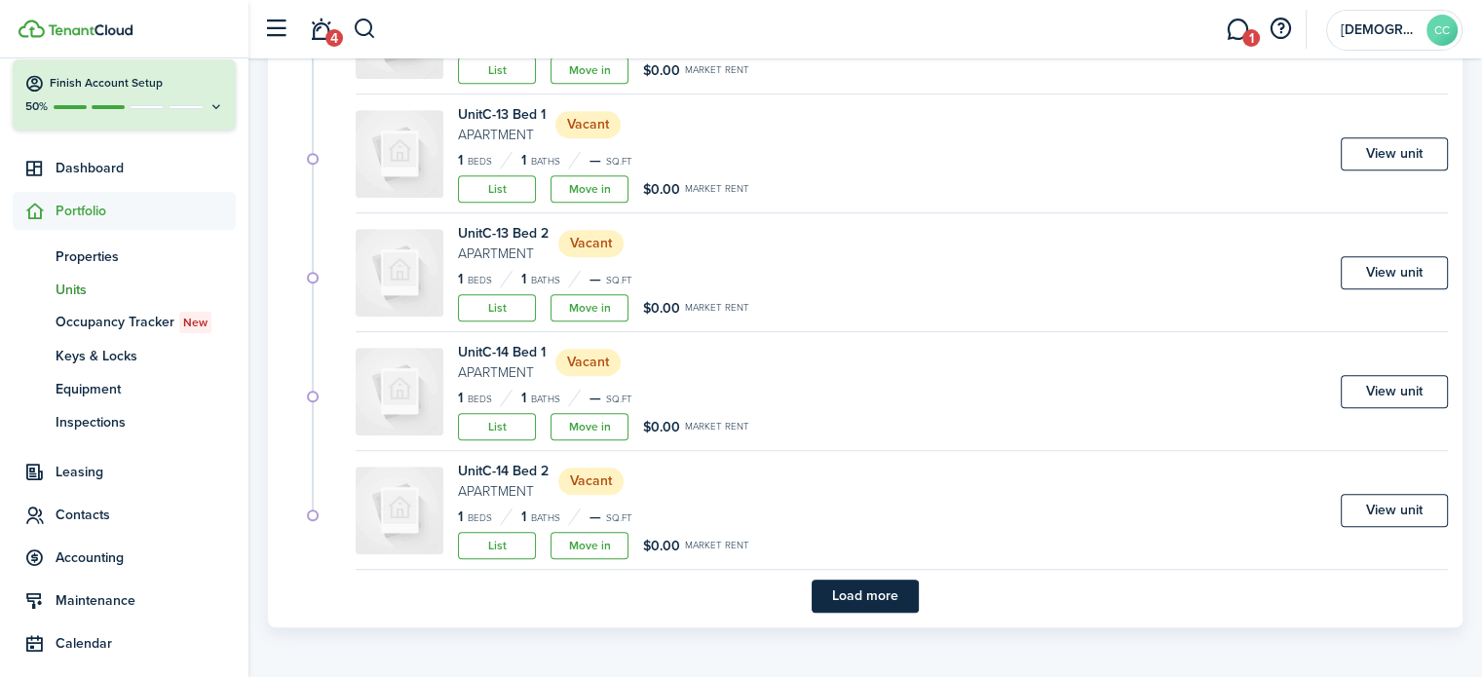
click at [892, 593] on button "Load more" at bounding box center [865, 596] width 107 height 33
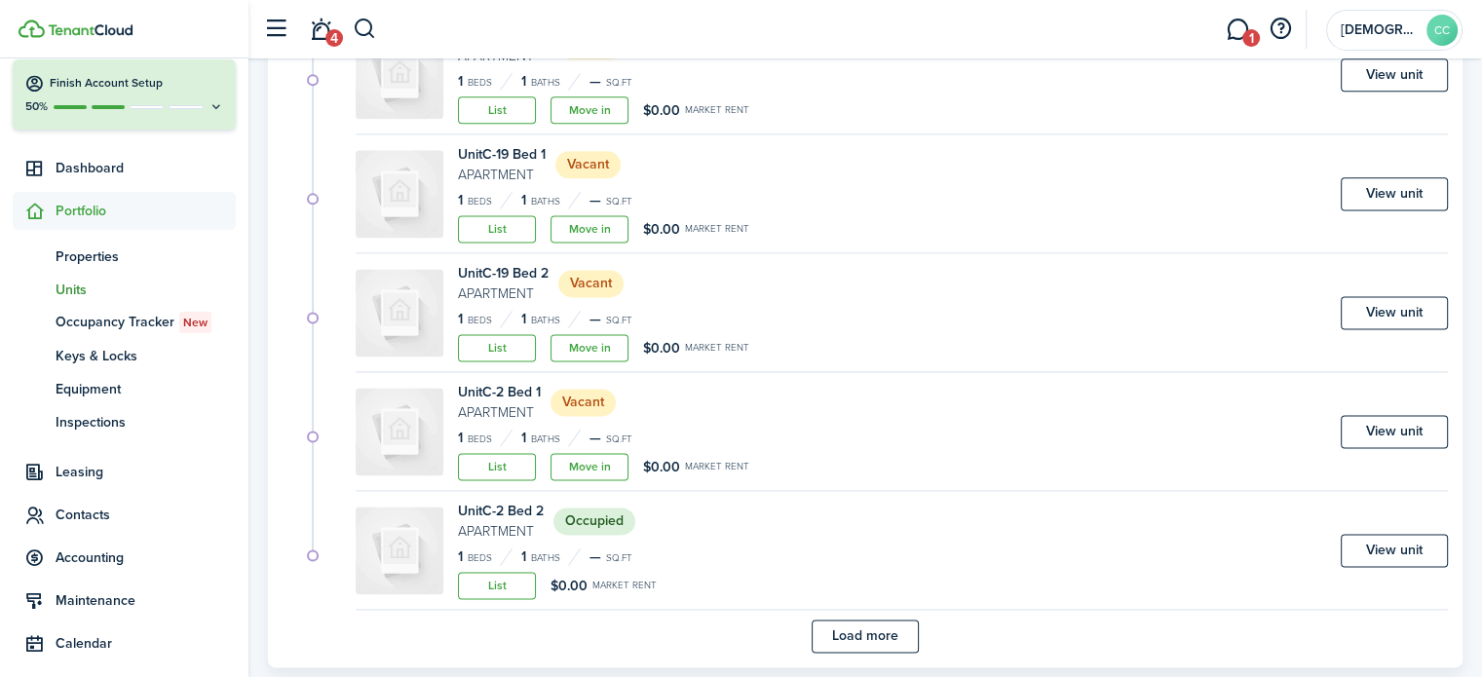
scroll to position [2611, 0]
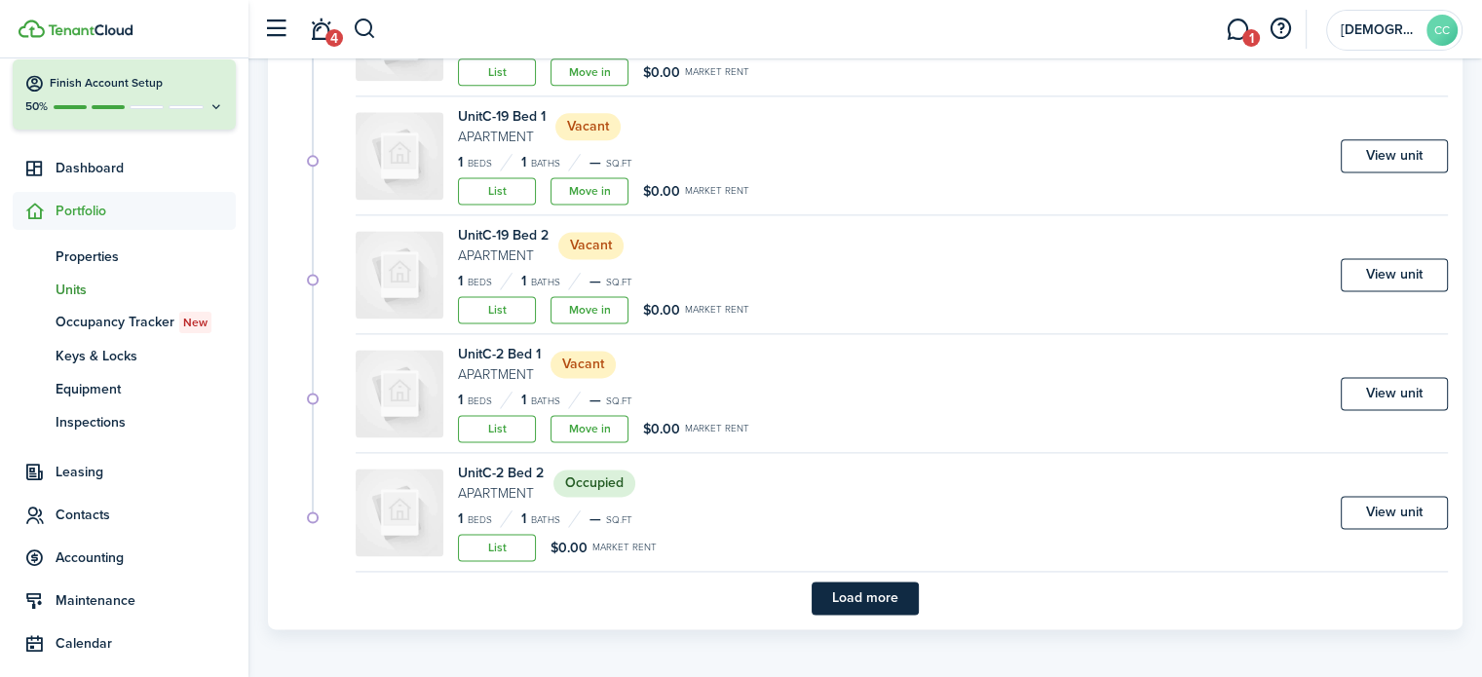
click at [892, 593] on button "Load more" at bounding box center [865, 598] width 107 height 33
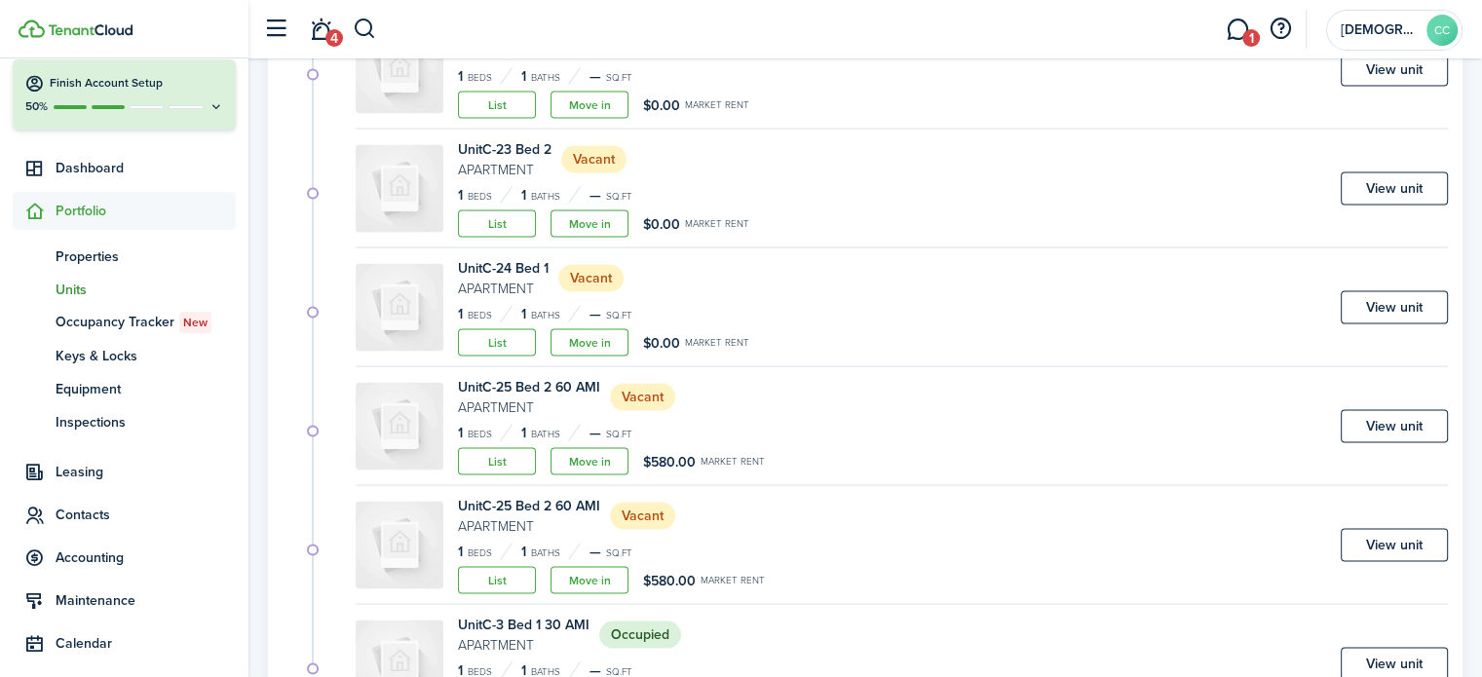
scroll to position [3921, 0]
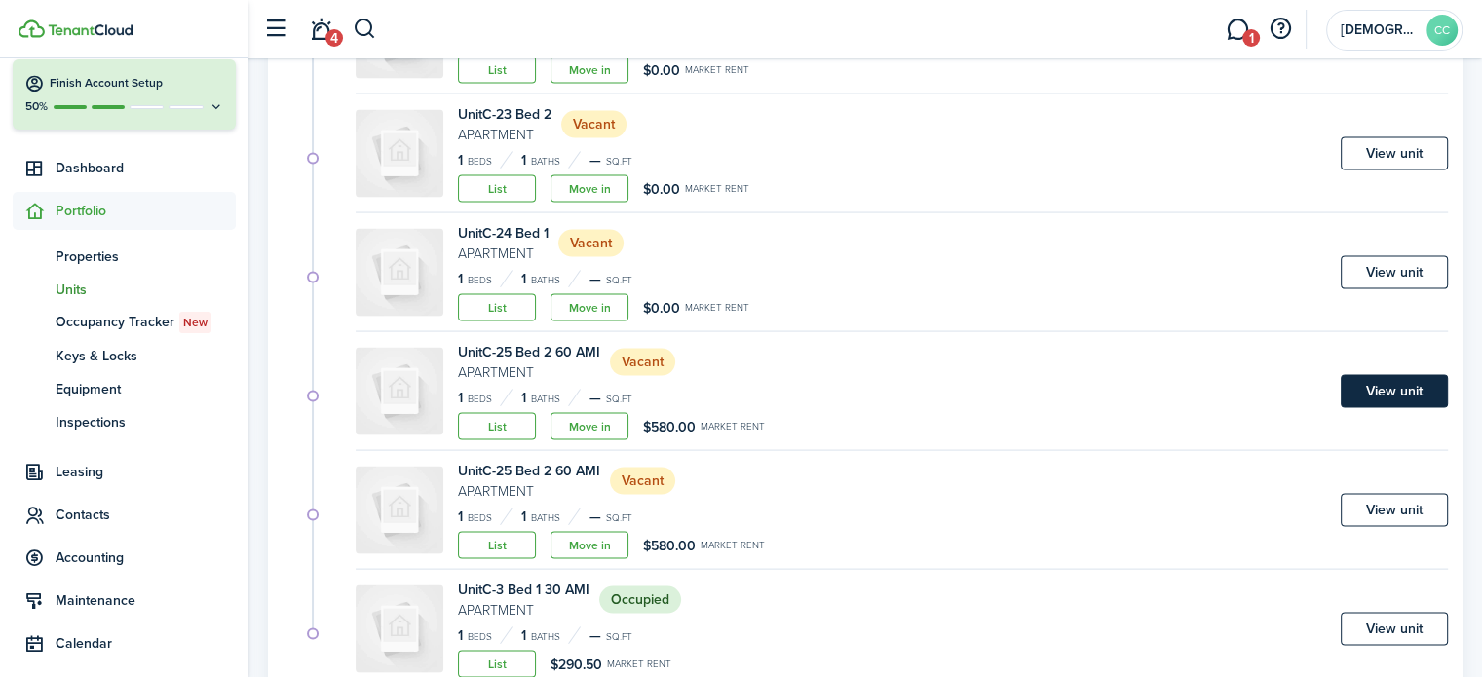
click at [1384, 400] on link "View unit" at bounding box center [1394, 391] width 107 height 33
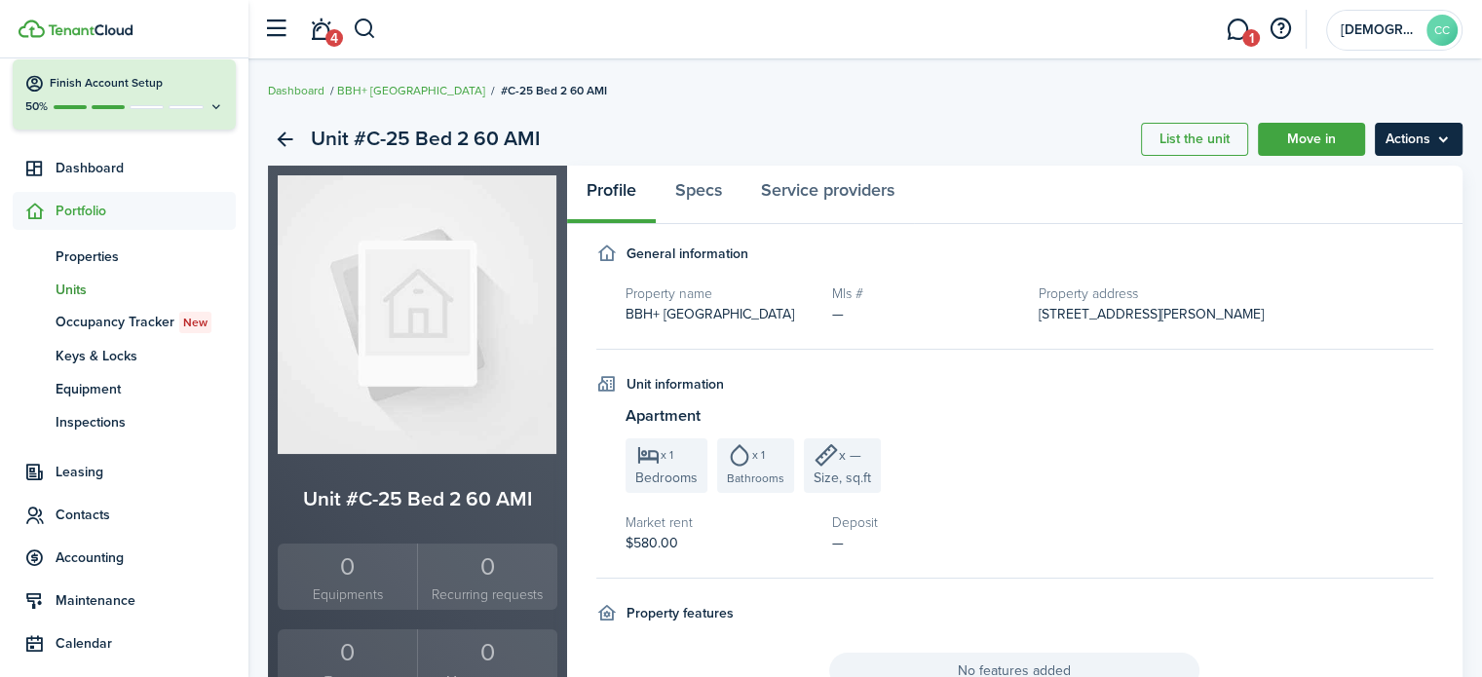
click at [1413, 140] on menu-btn "Actions" at bounding box center [1419, 139] width 88 height 33
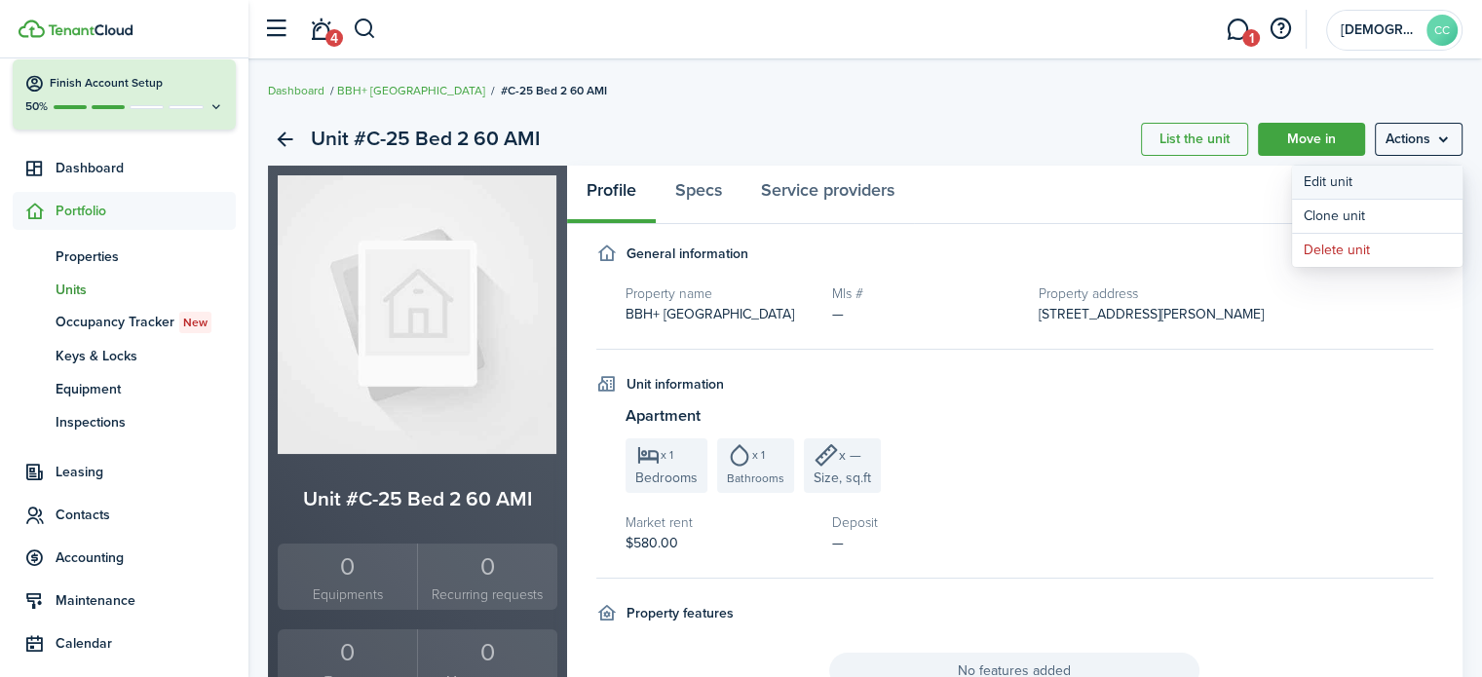
click at [1347, 180] on link "Edit unit" at bounding box center [1377, 182] width 171 height 33
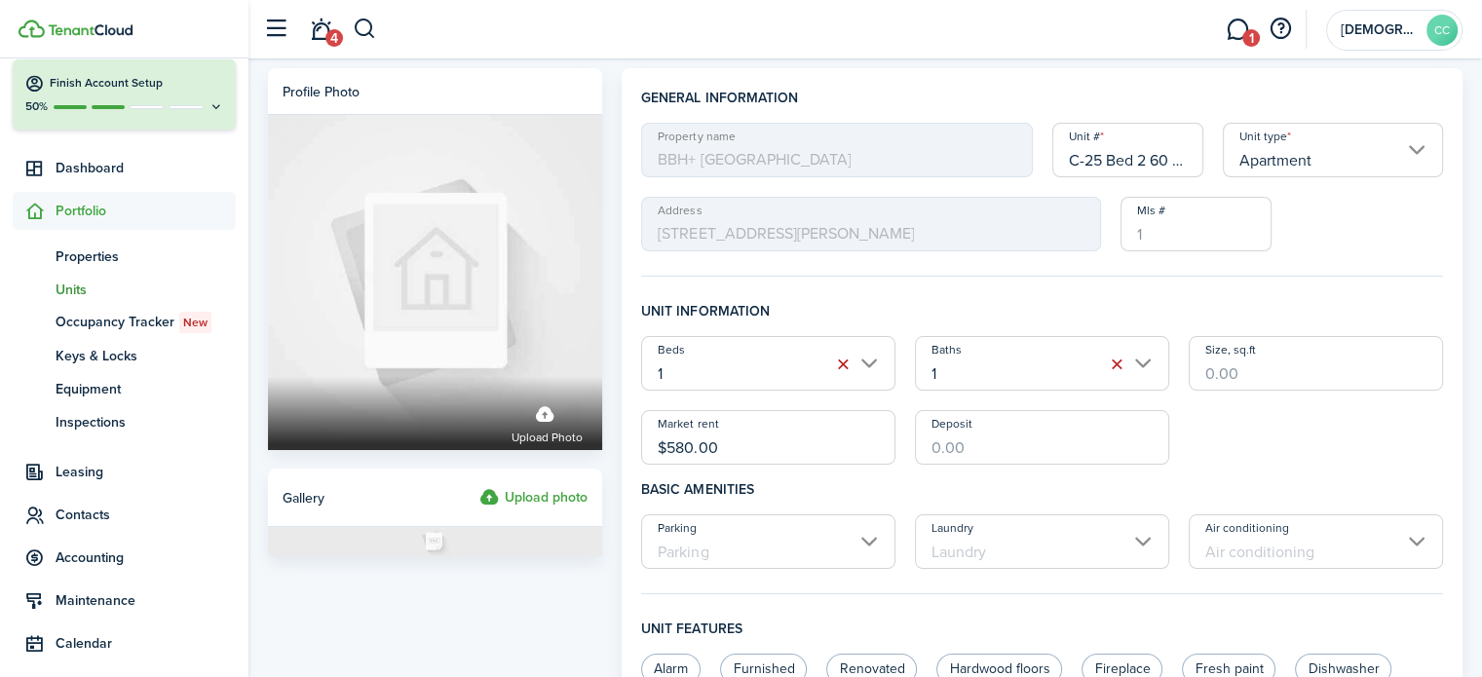
click at [1160, 159] on input "C-25 Bed 2 60 AMI" at bounding box center [1129, 150] width 152 height 55
type input "C-25 Bed 2"
click at [742, 452] on input "$580.00" at bounding box center [768, 437] width 254 height 55
type input "$"
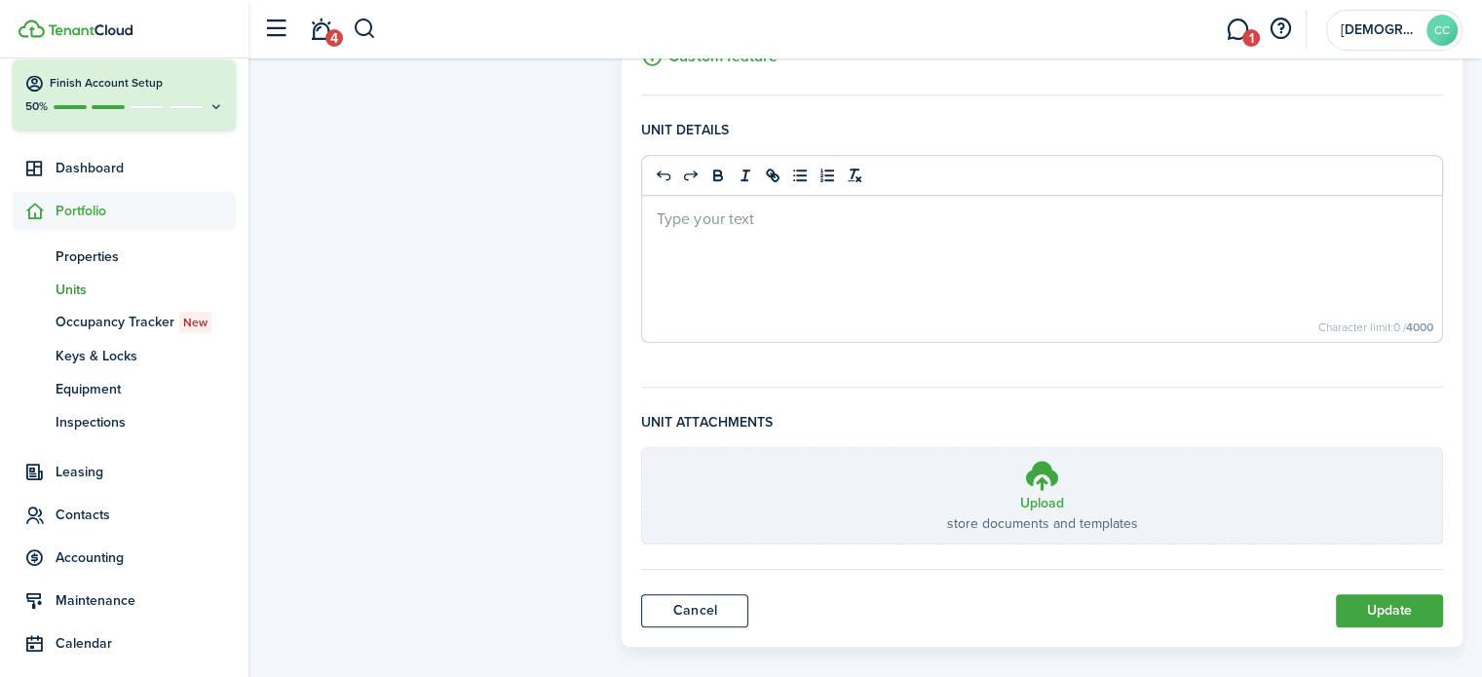
scroll to position [820, 0]
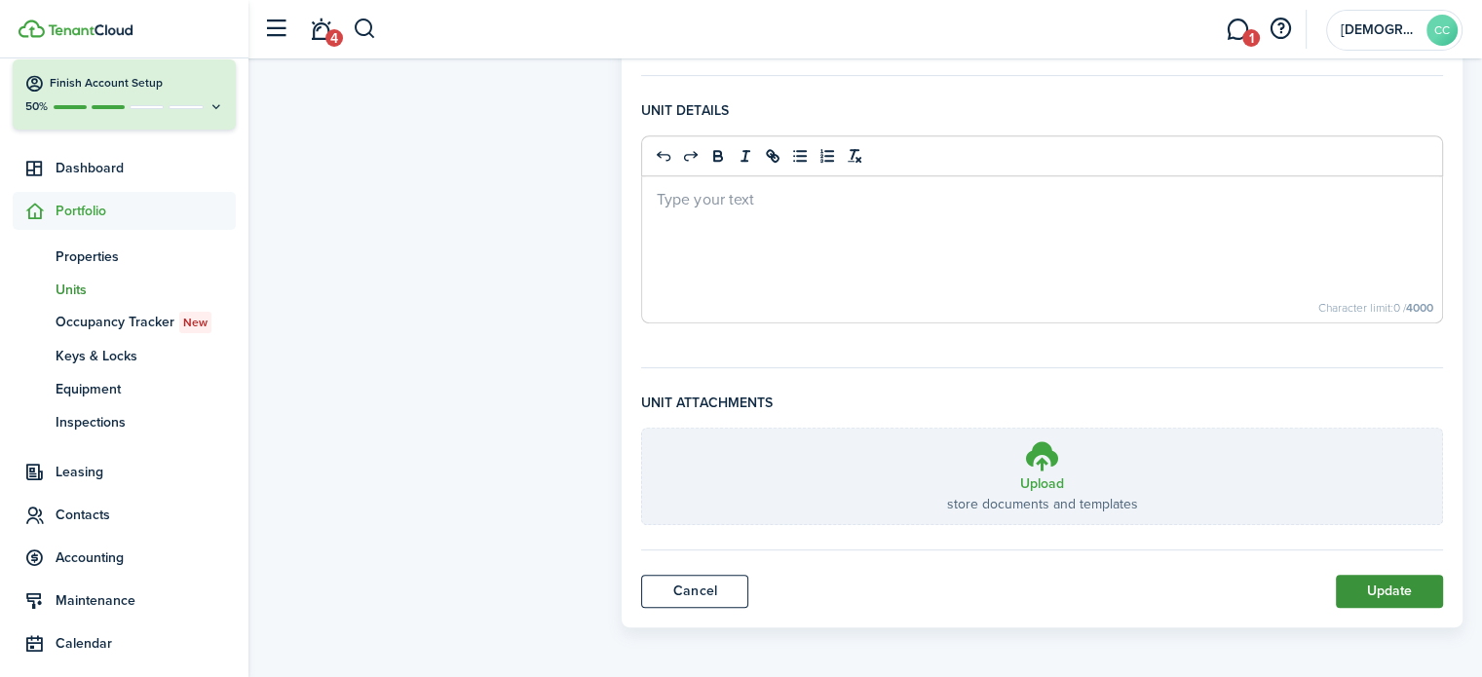
click at [1398, 593] on button "Update" at bounding box center [1389, 591] width 107 height 33
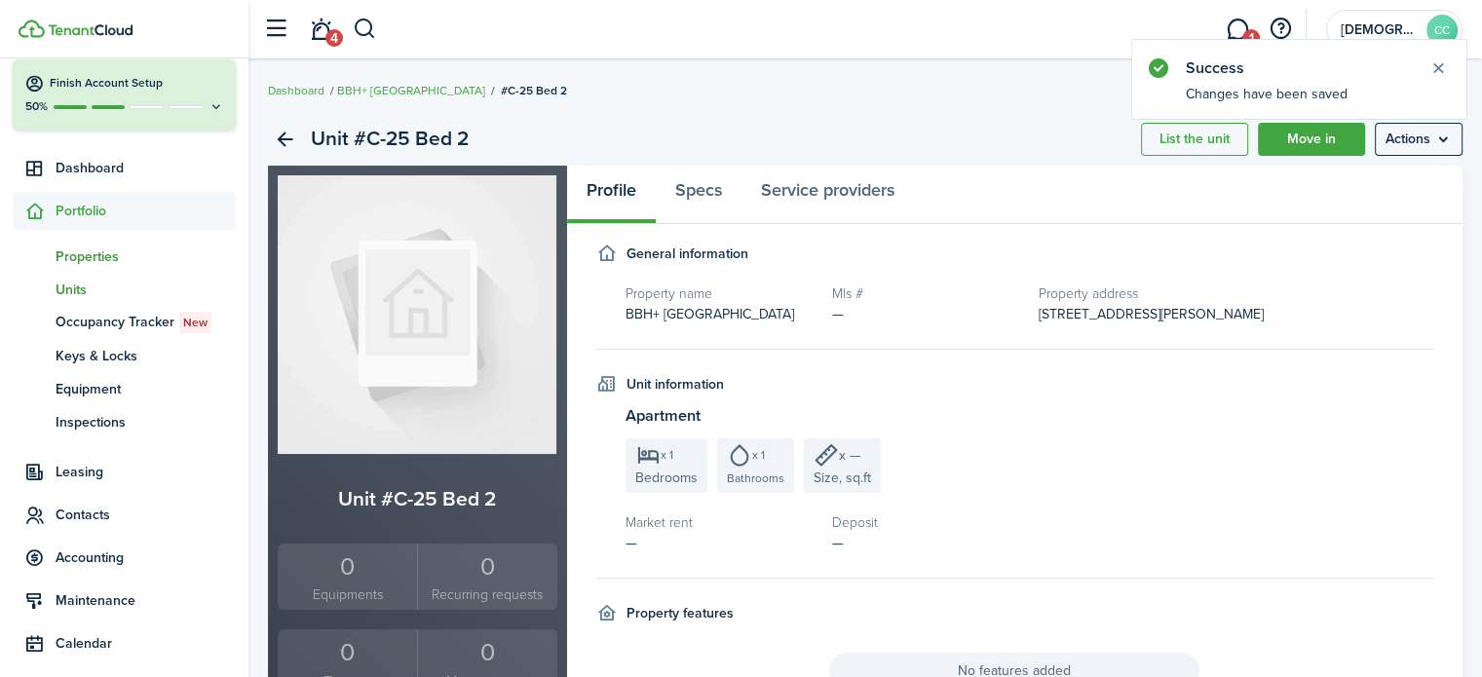
click at [80, 258] on span "Properties" at bounding box center [146, 257] width 180 height 20
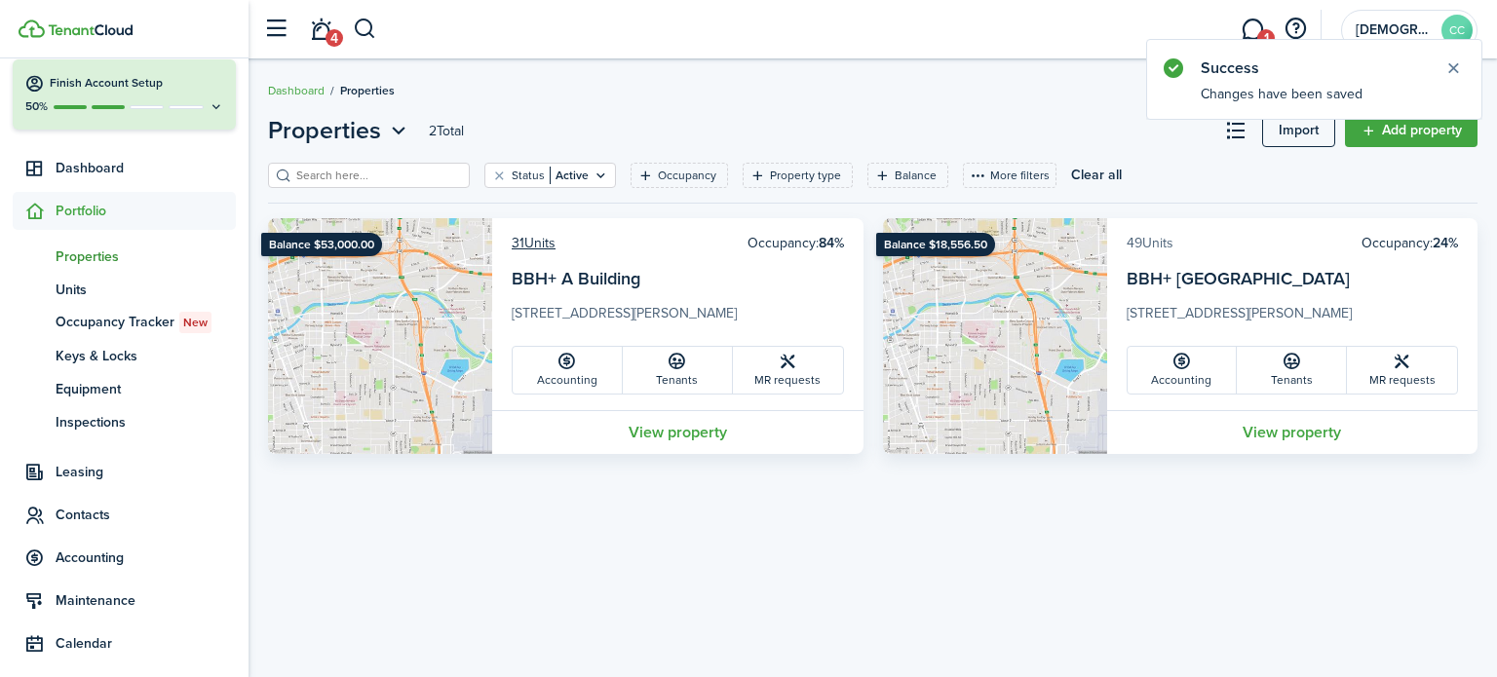
click at [1154, 250] on link "49 Units" at bounding box center [1150, 243] width 47 height 20
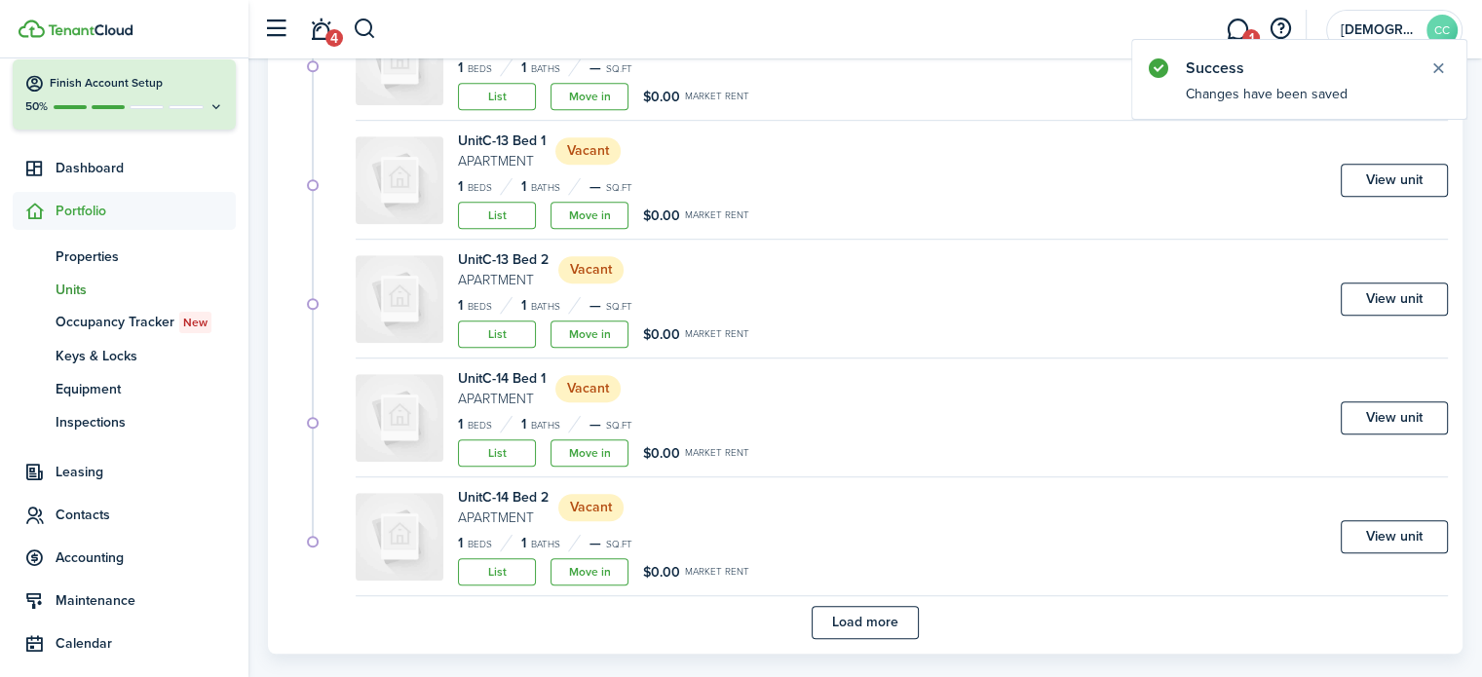
scroll to position [1186, 0]
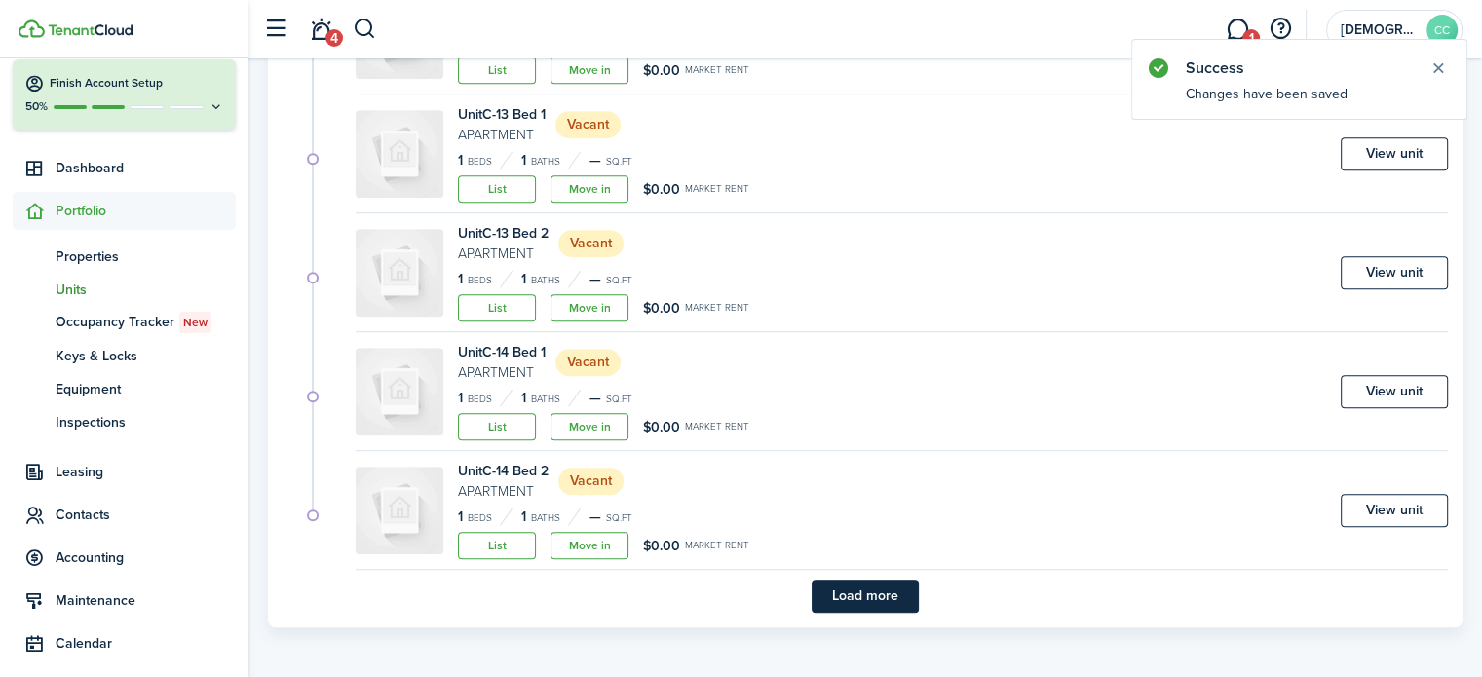
click at [900, 596] on button "Load more" at bounding box center [865, 596] width 107 height 33
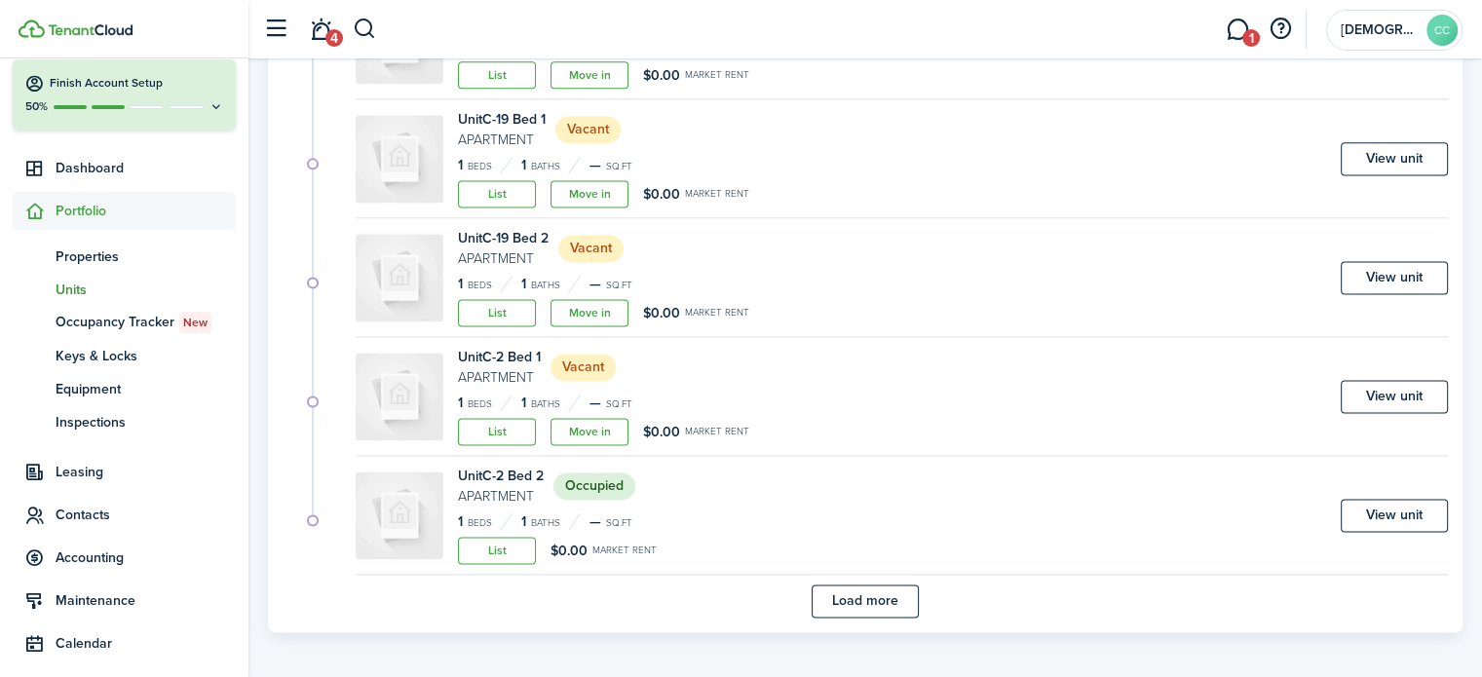
scroll to position [2611, 0]
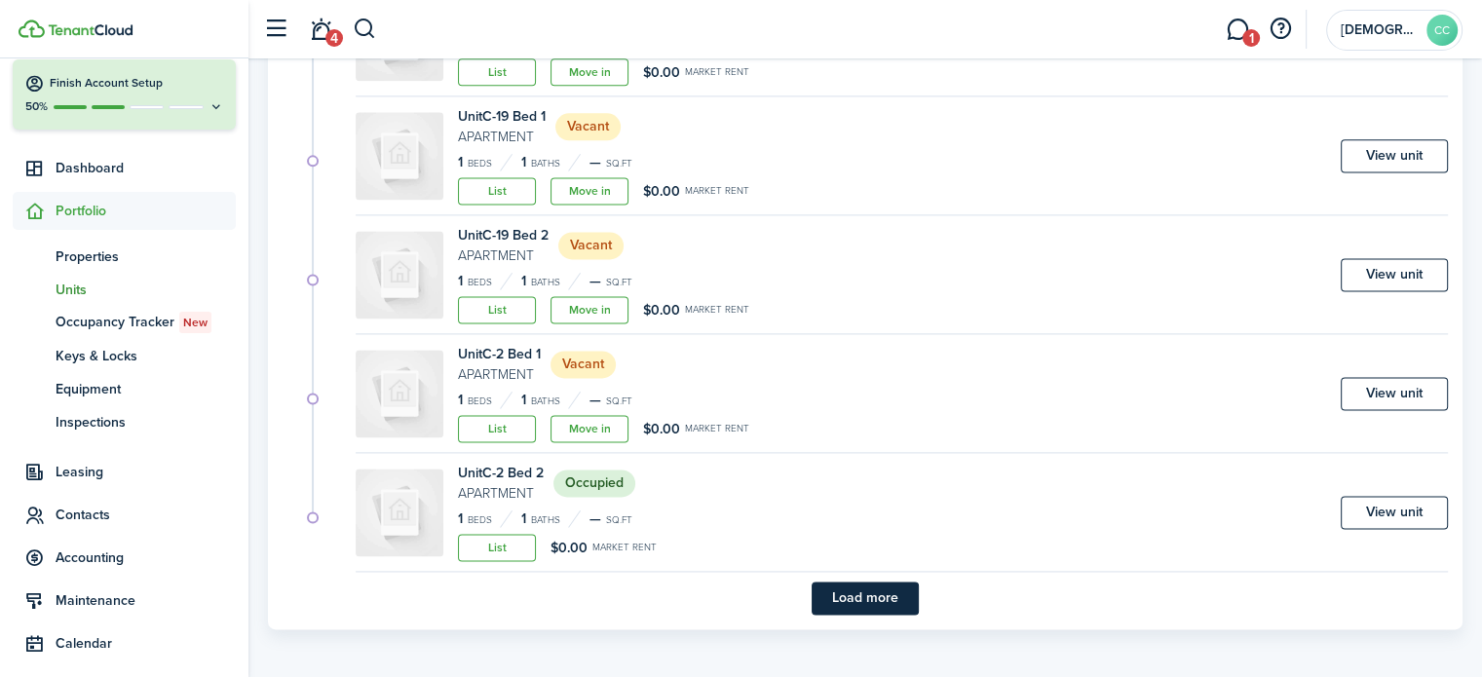
click at [884, 593] on button "Load more" at bounding box center [865, 598] width 107 height 33
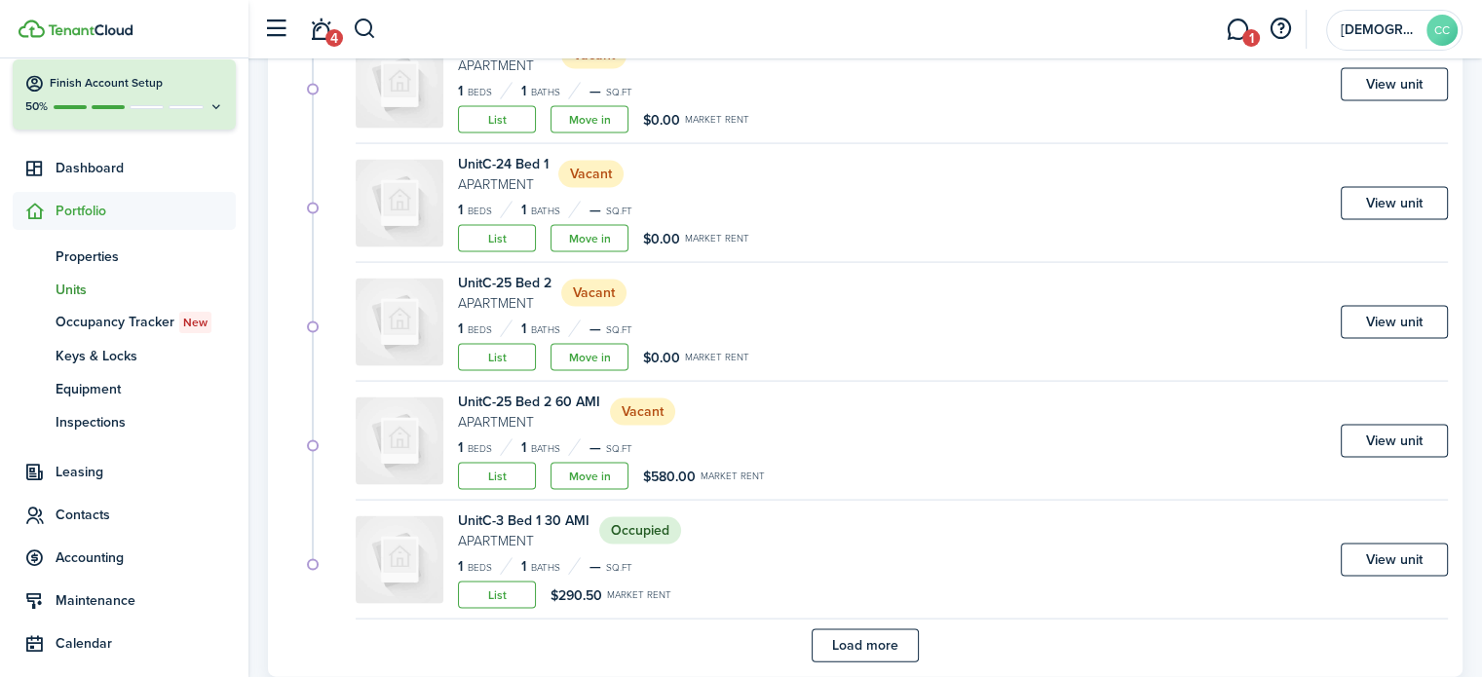
scroll to position [4011, 0]
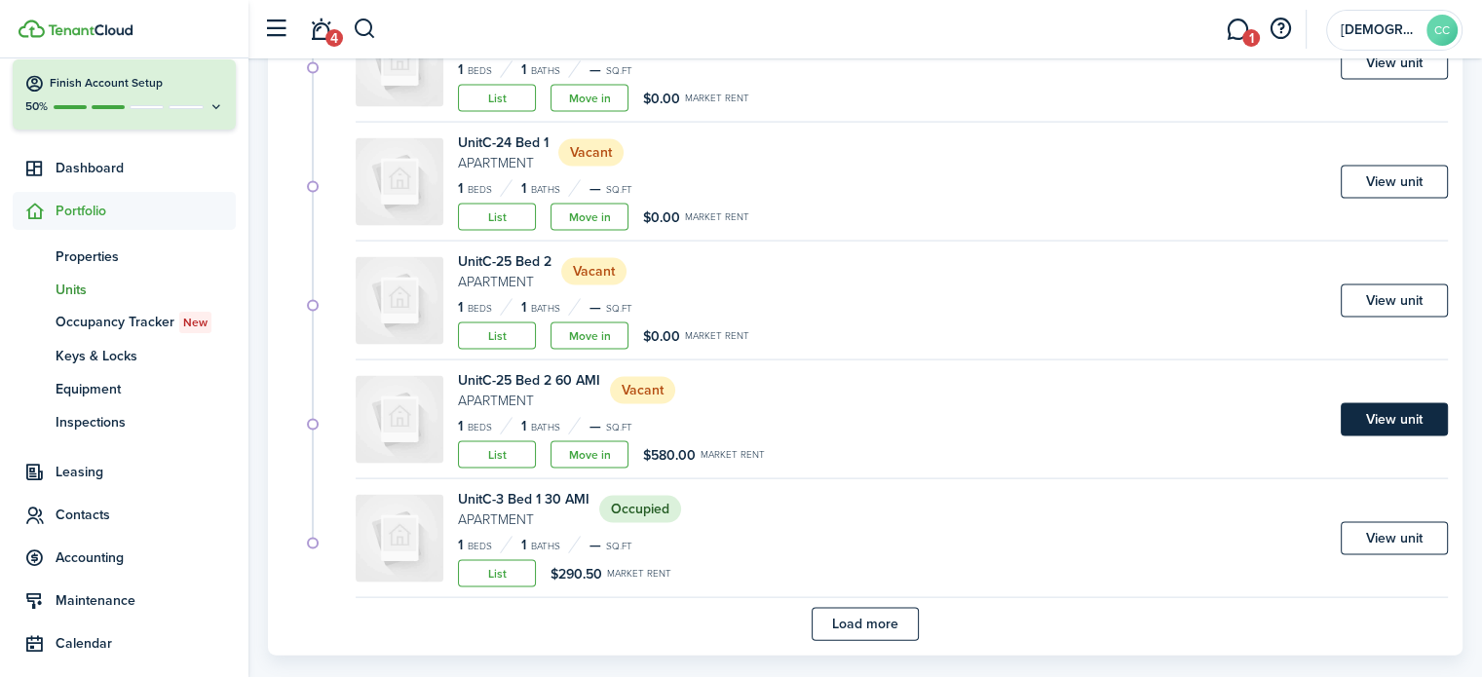
click at [1404, 413] on link "View unit" at bounding box center [1394, 419] width 107 height 33
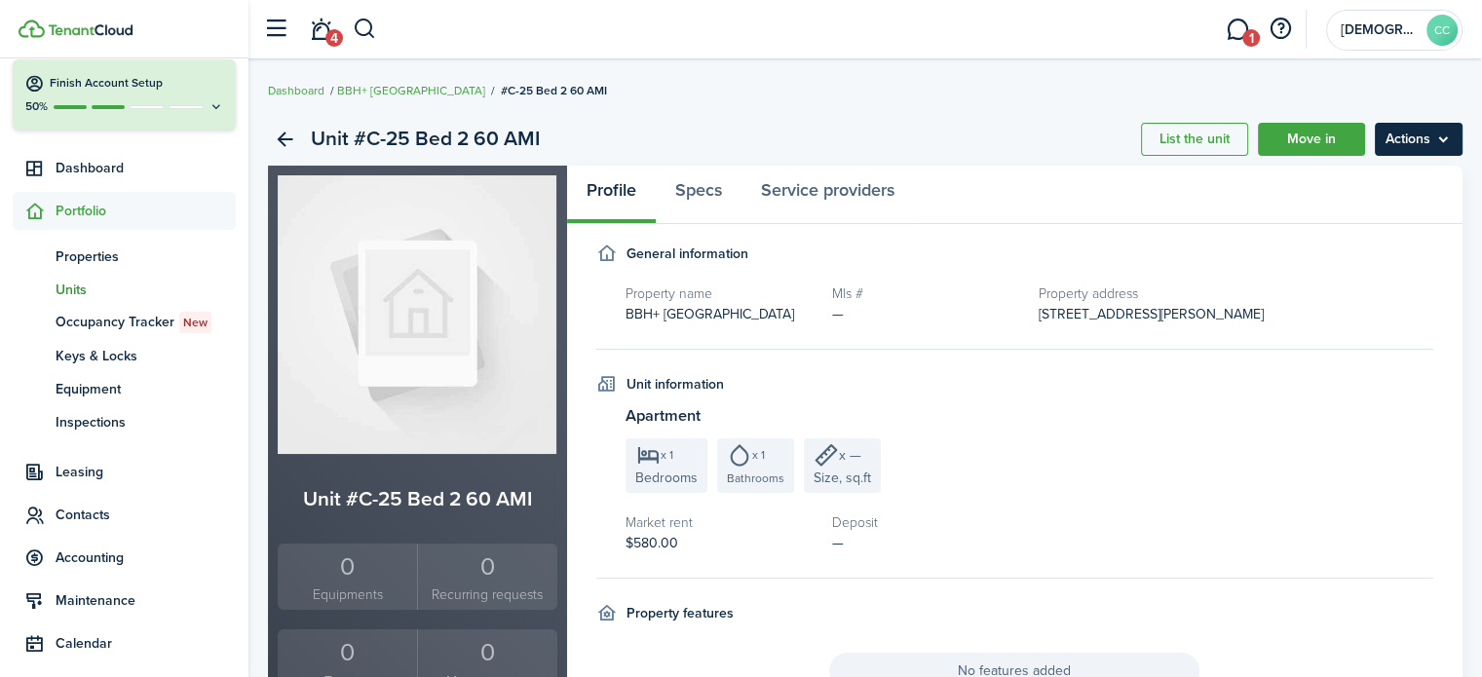
click at [1409, 138] on menu-btn "Actions" at bounding box center [1419, 139] width 88 height 33
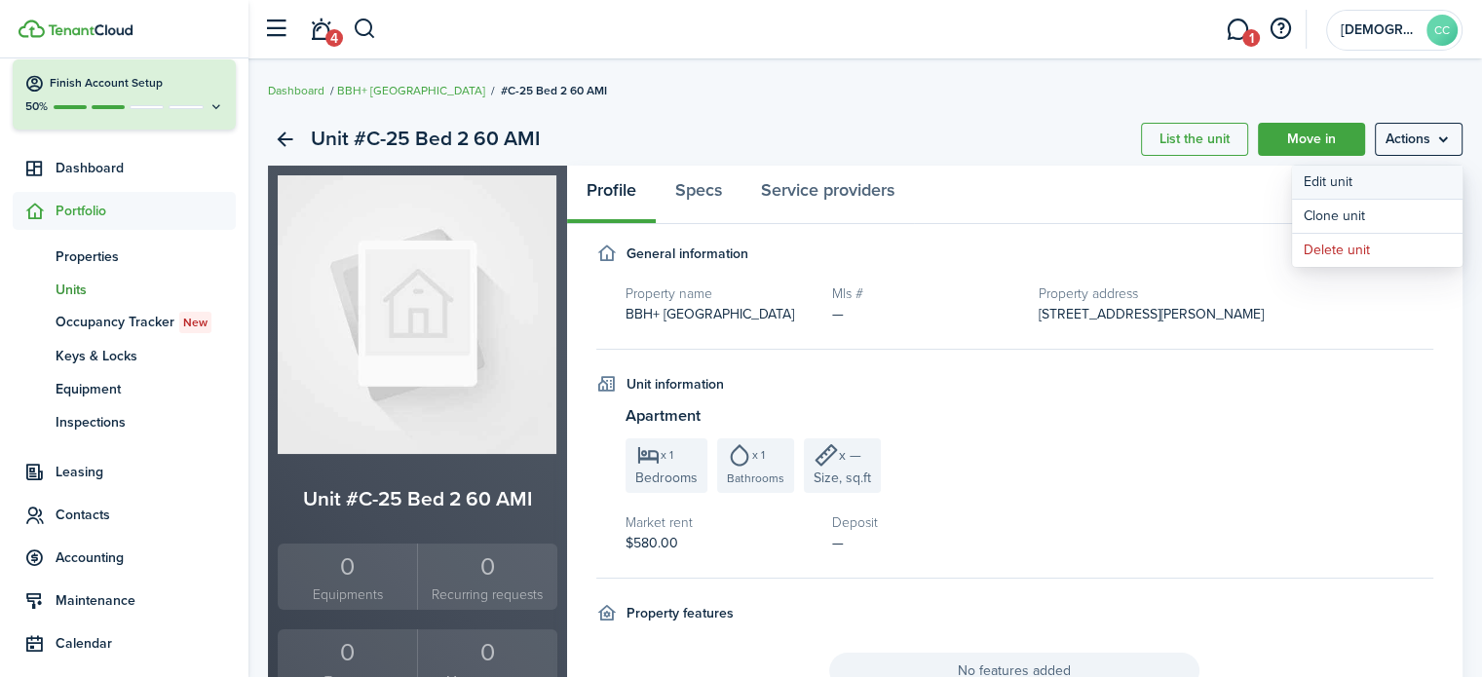
click at [1346, 183] on link "Edit unit" at bounding box center [1377, 182] width 171 height 33
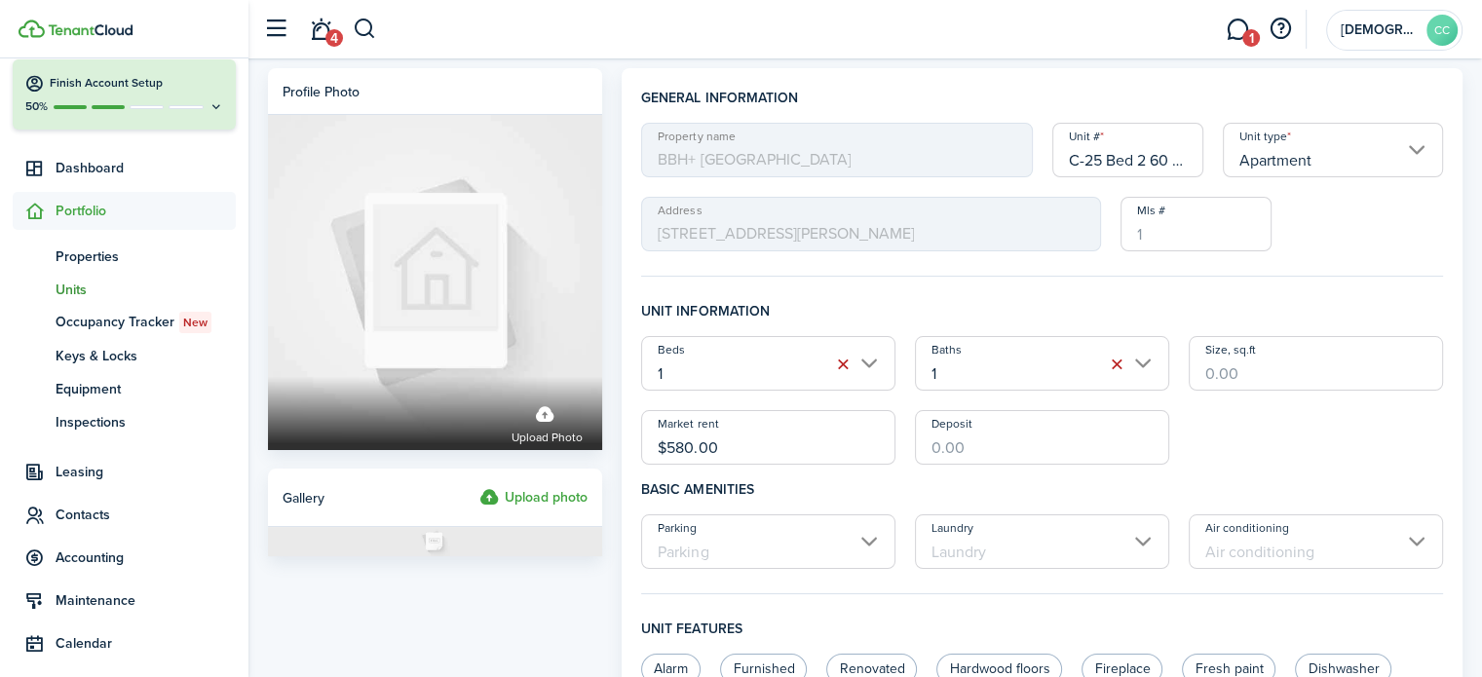
click at [1164, 159] on input "C-25 Bed 2 60 AMI" at bounding box center [1129, 150] width 152 height 55
type input "C-25 Bed 2"
click at [754, 440] on input "$580.00" at bounding box center [768, 437] width 254 height 55
type input "$"
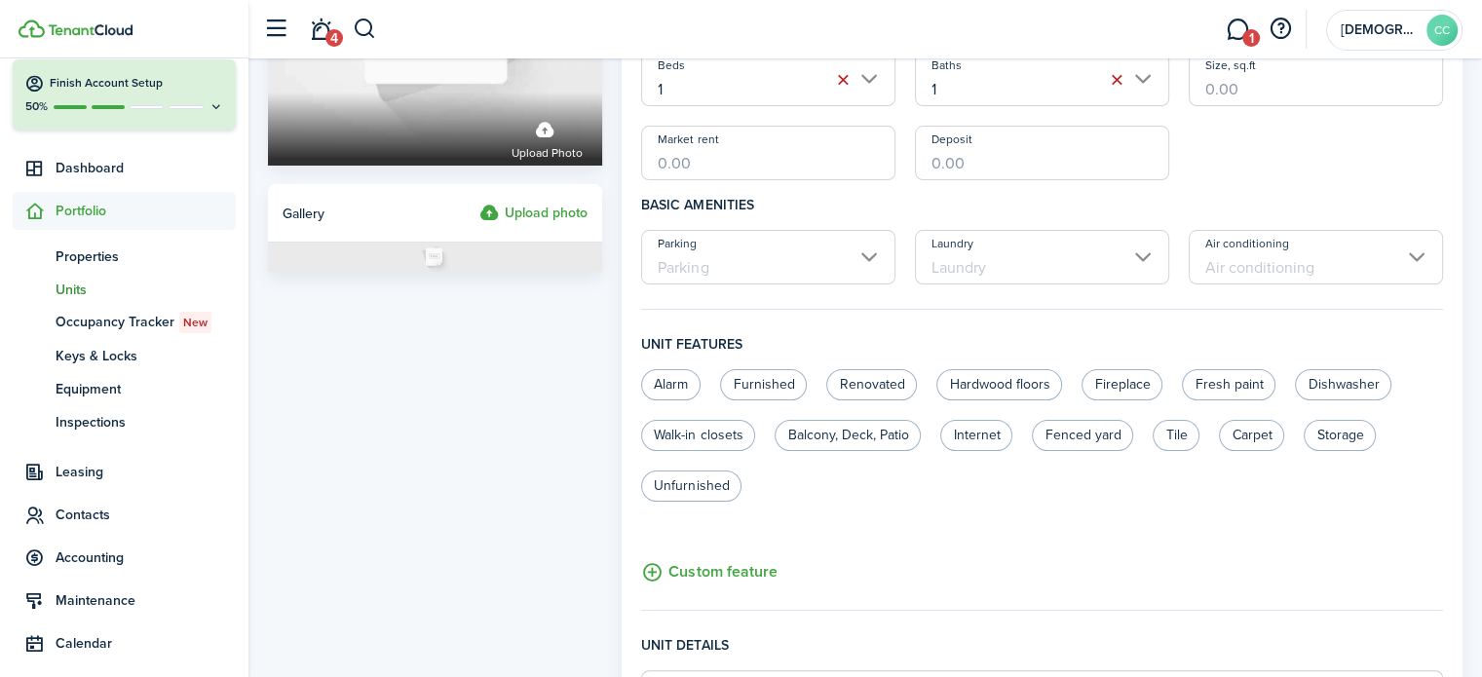
scroll to position [820, 0]
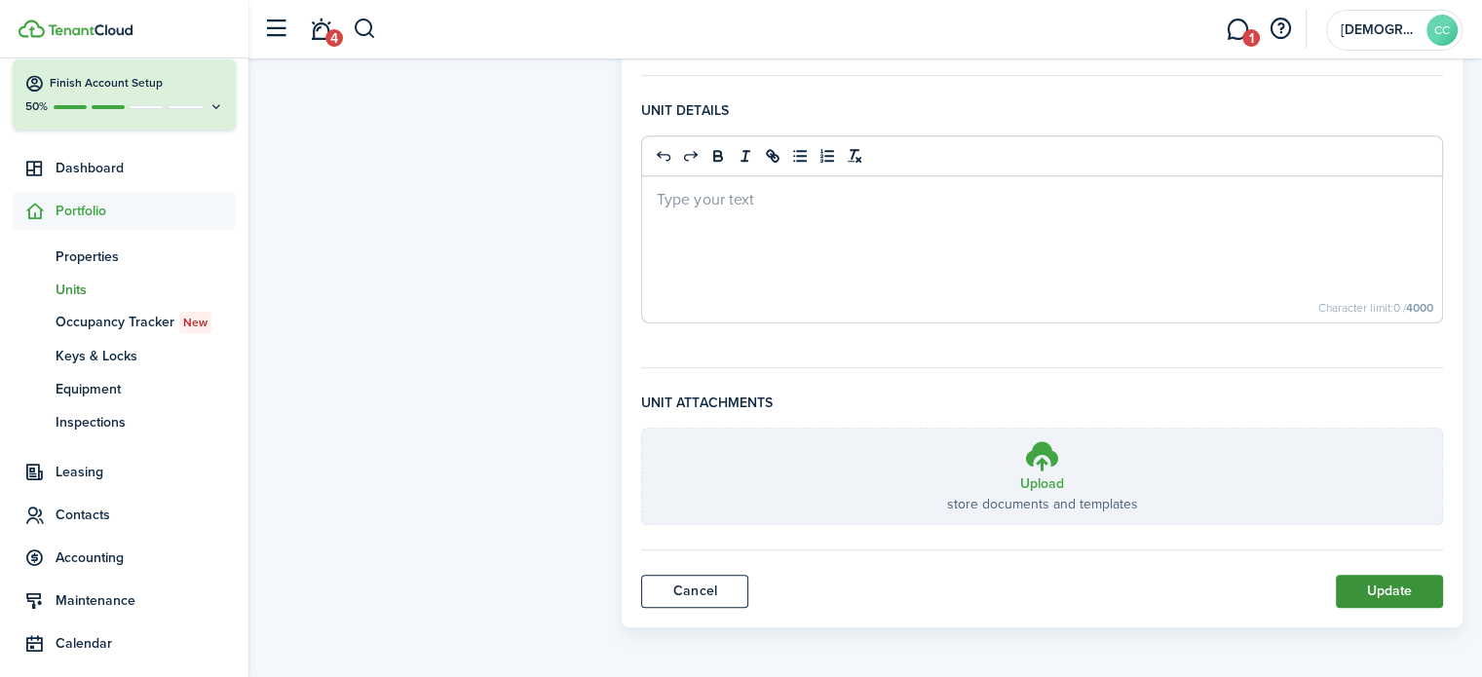
click at [1394, 593] on button "Update" at bounding box center [1389, 591] width 107 height 33
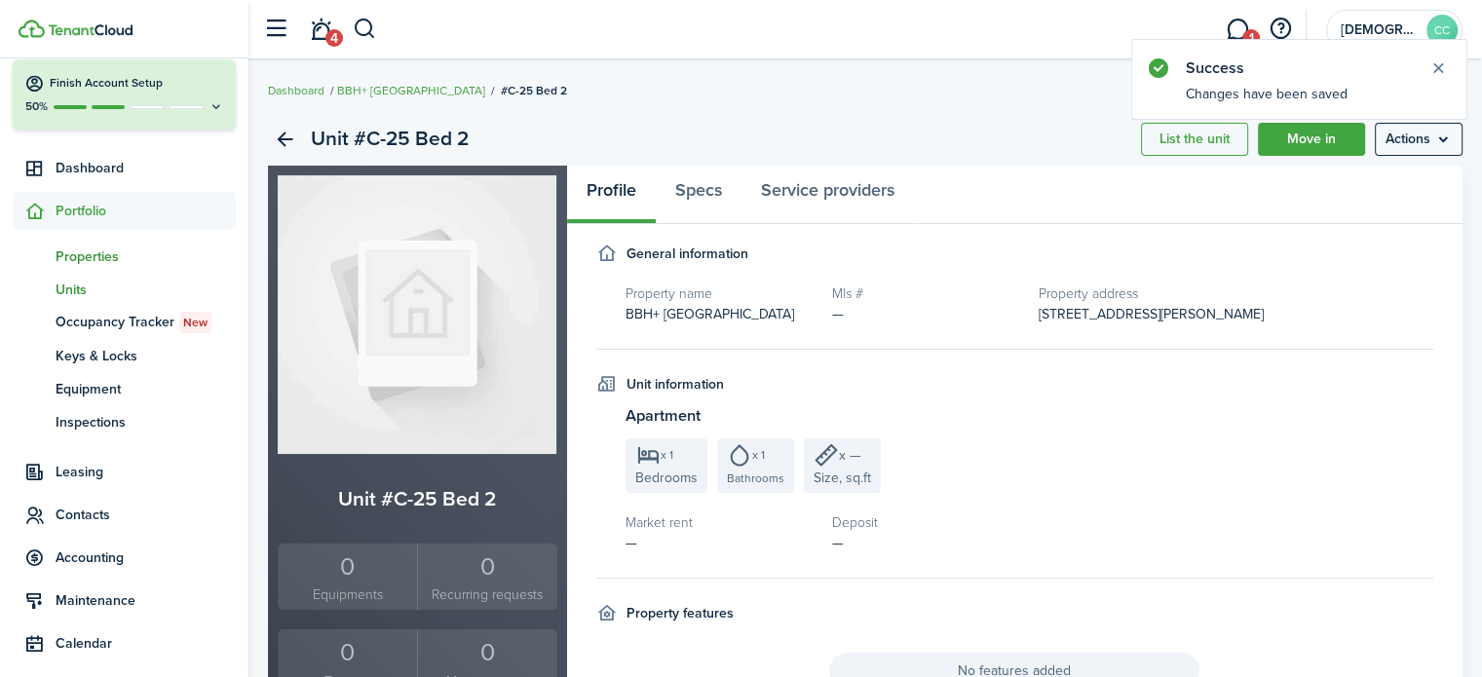
click at [86, 261] on span "Properties" at bounding box center [146, 257] width 180 height 20
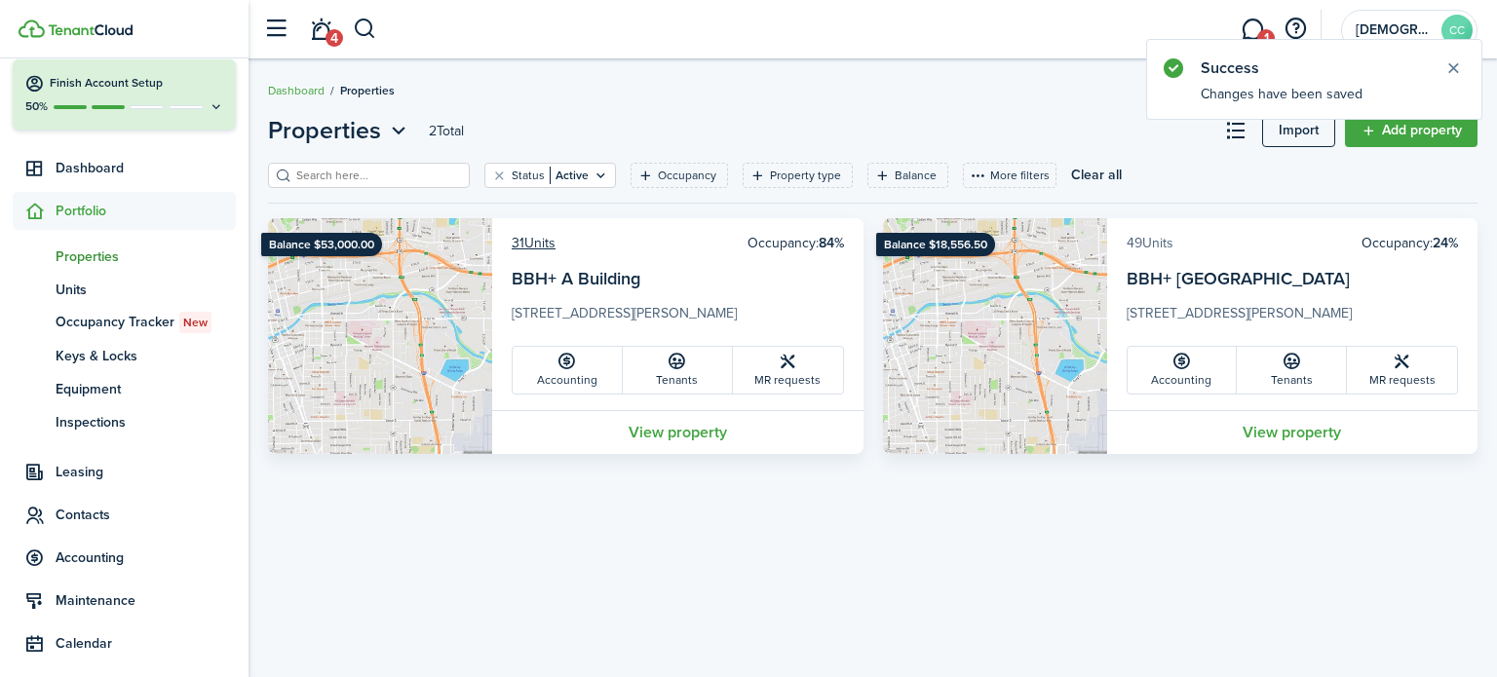
click at [1165, 239] on link "49 Units" at bounding box center [1150, 243] width 47 height 20
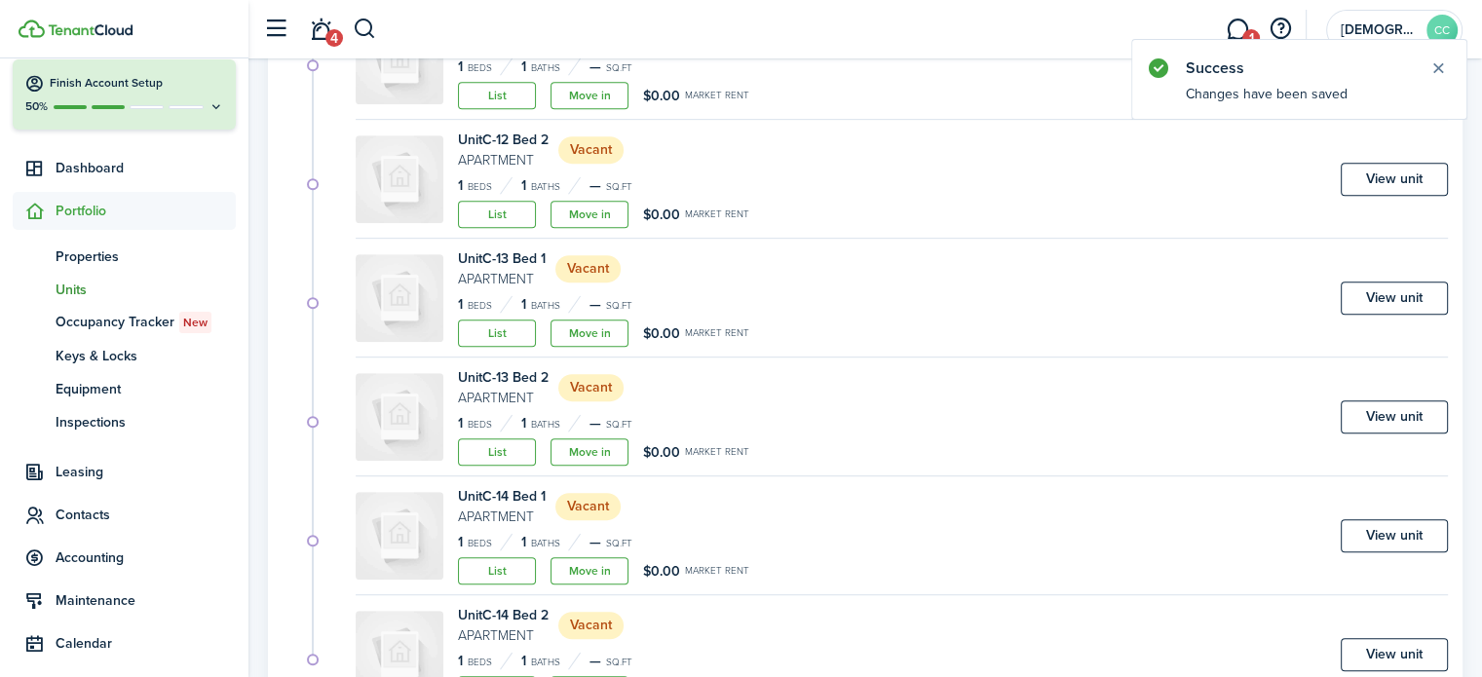
scroll to position [1186, 0]
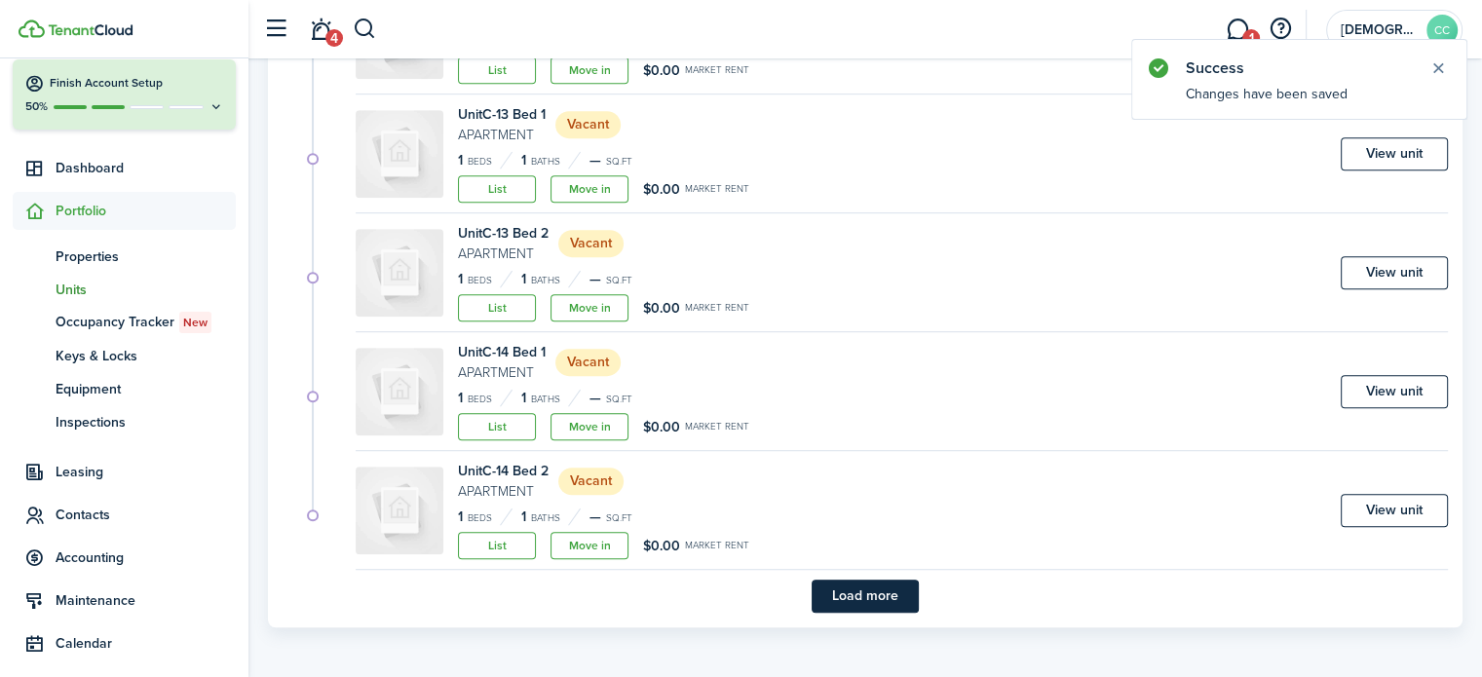
click at [889, 596] on button "Load more" at bounding box center [865, 596] width 107 height 33
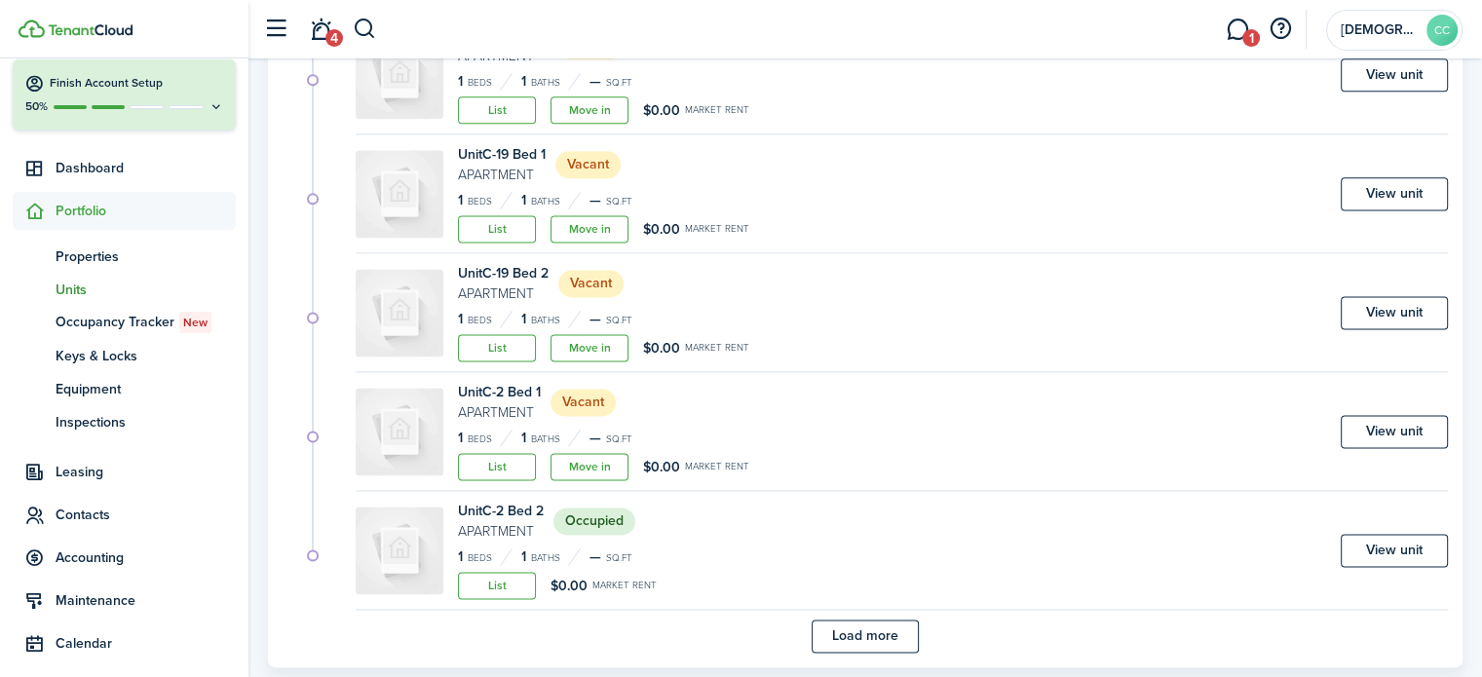
scroll to position [2611, 0]
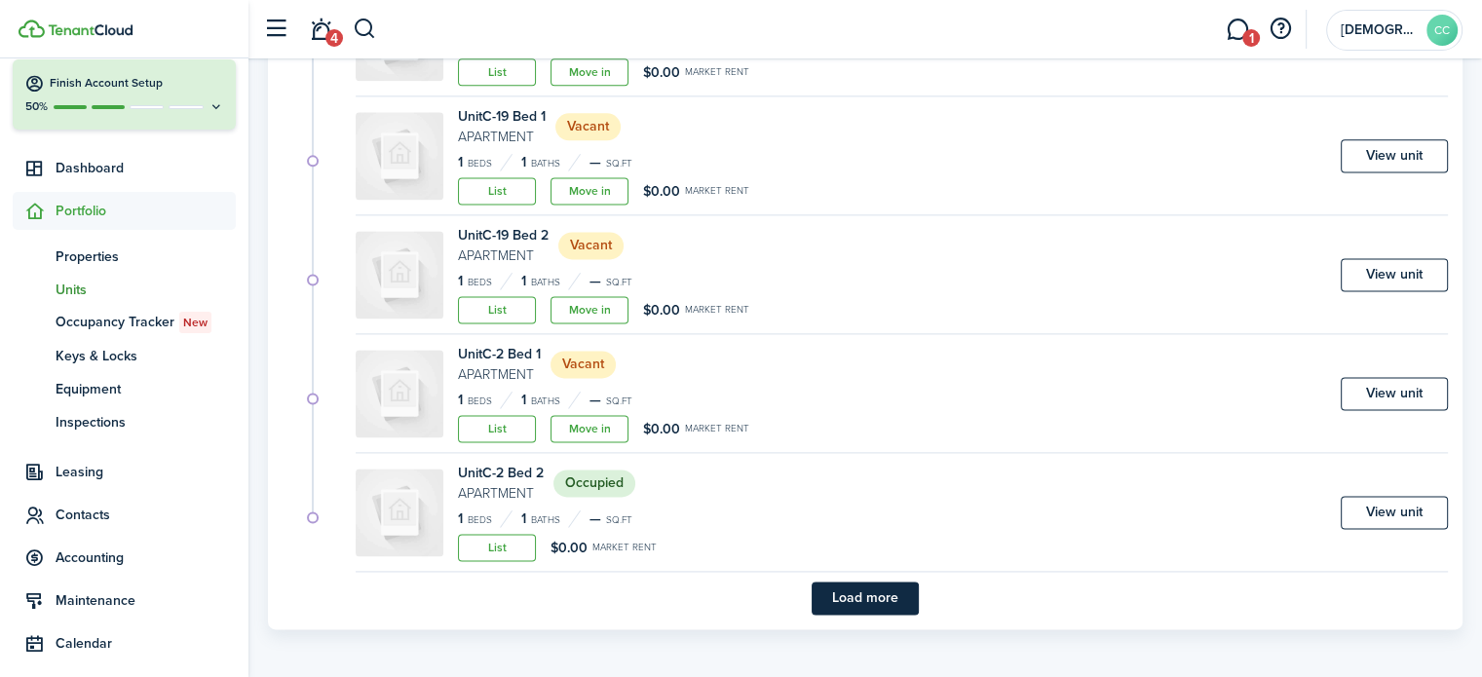
click at [874, 596] on button "Load more" at bounding box center [865, 598] width 107 height 33
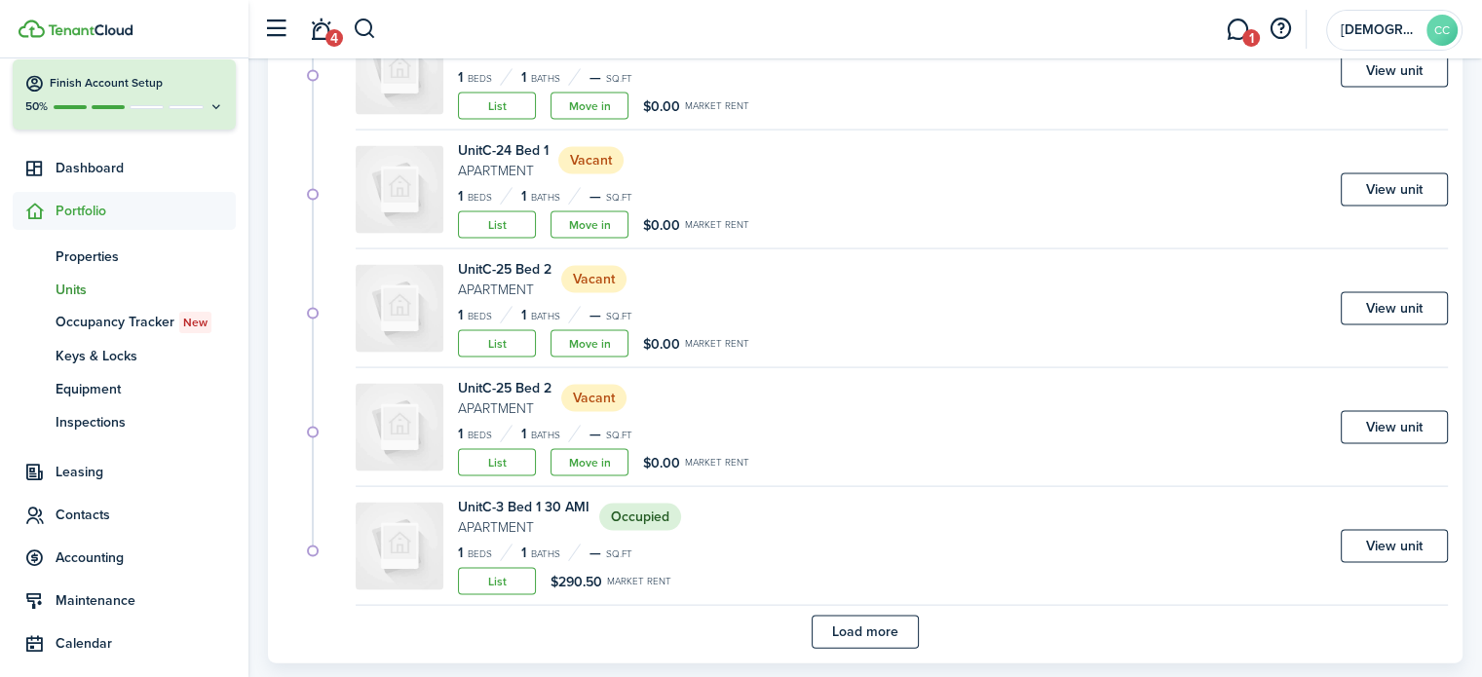
scroll to position [4035, 0]
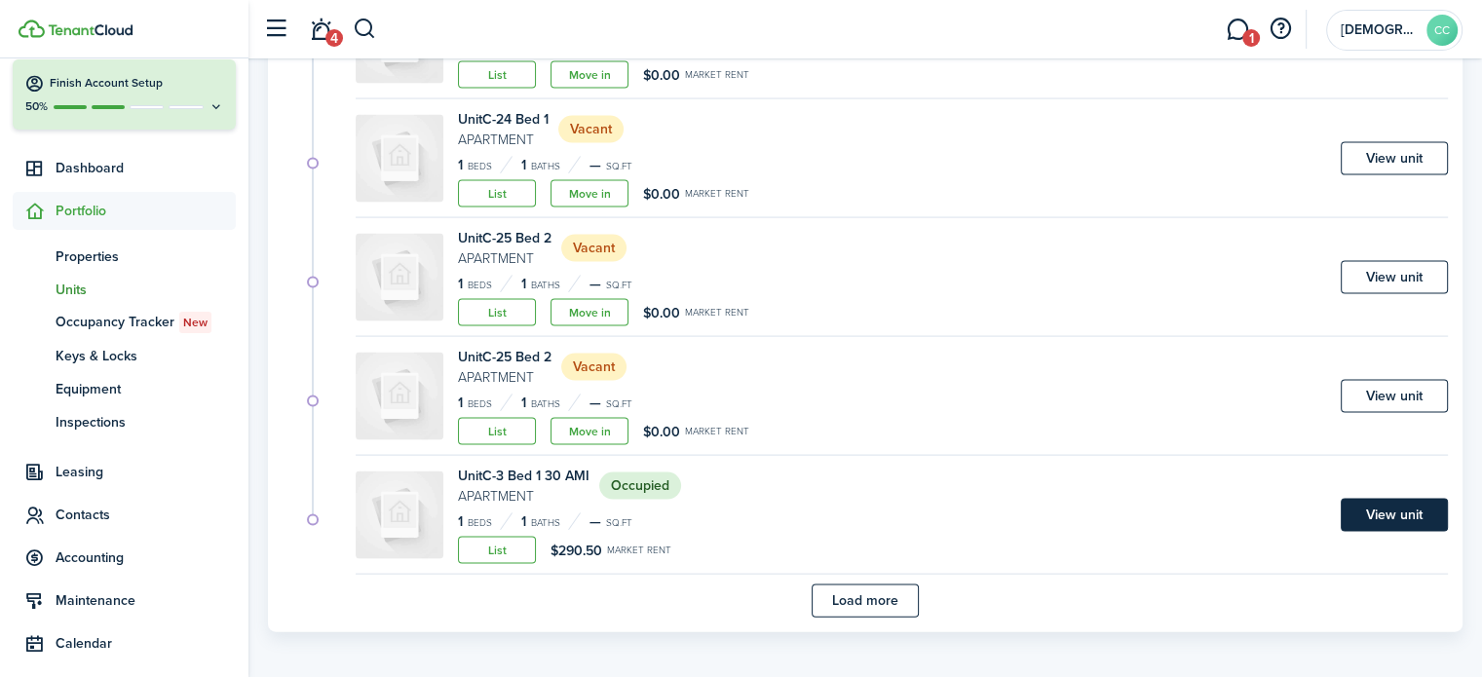
click at [1400, 509] on link "View unit" at bounding box center [1394, 515] width 107 height 33
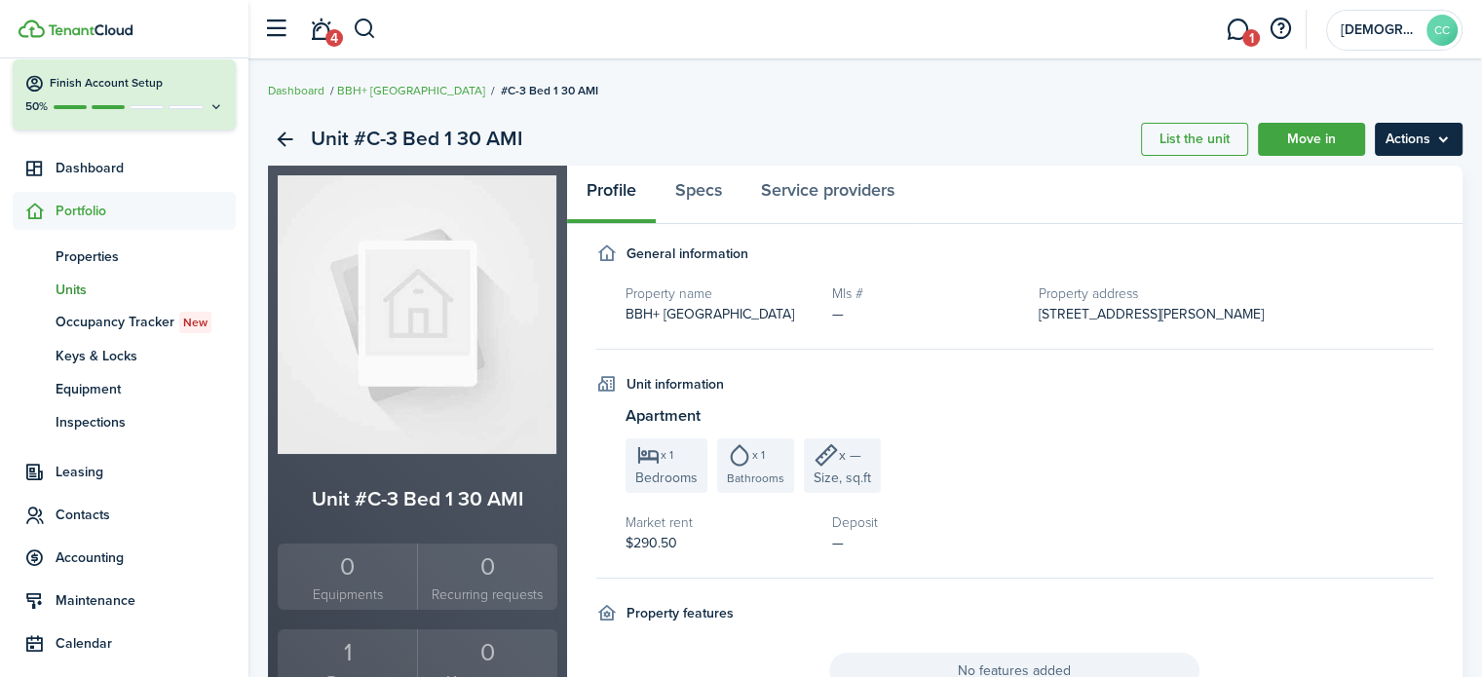
click at [1420, 133] on menu-btn "Actions" at bounding box center [1419, 139] width 88 height 33
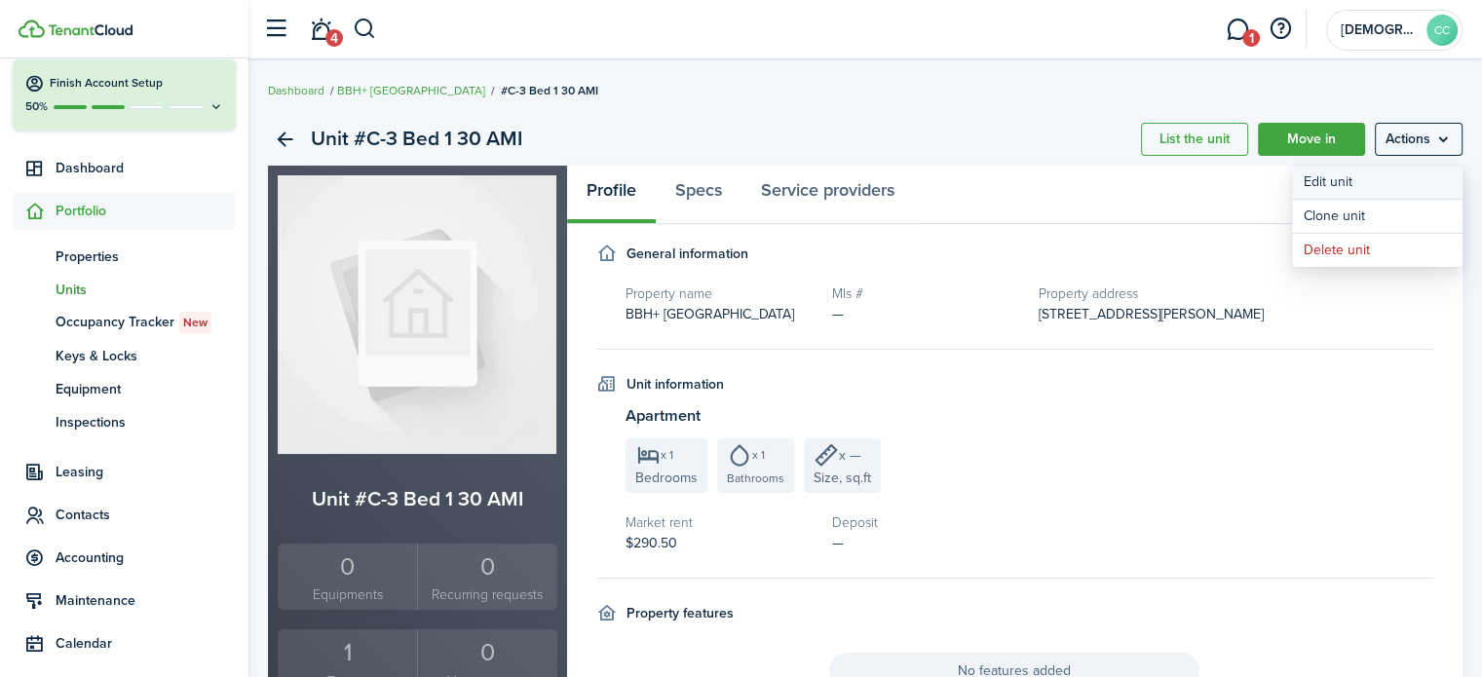
click at [1357, 182] on link "Edit unit" at bounding box center [1377, 182] width 171 height 33
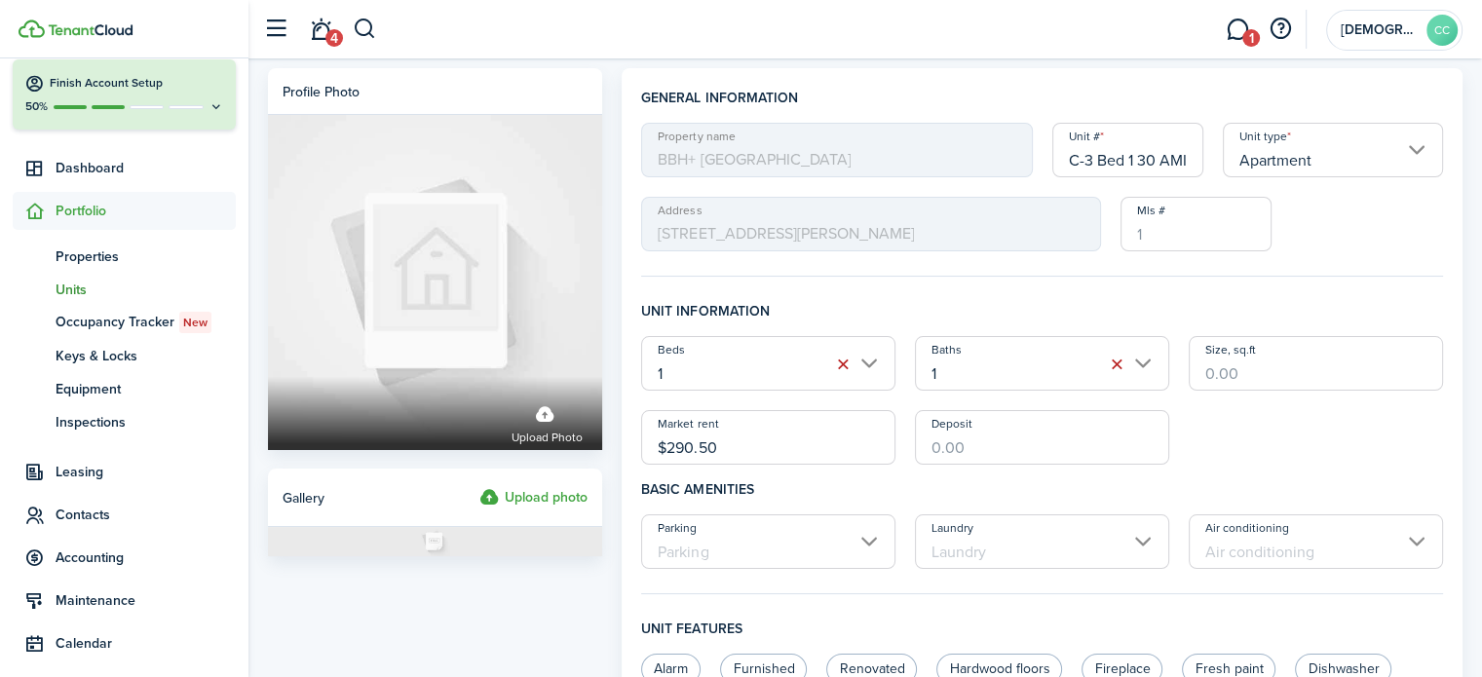
click at [1173, 159] on input "C-3 Bed 1 30 AMI" at bounding box center [1129, 150] width 152 height 55
type input "C-3 Bed 1"
click at [766, 442] on input "$290.50" at bounding box center [768, 437] width 254 height 55
type input "$"
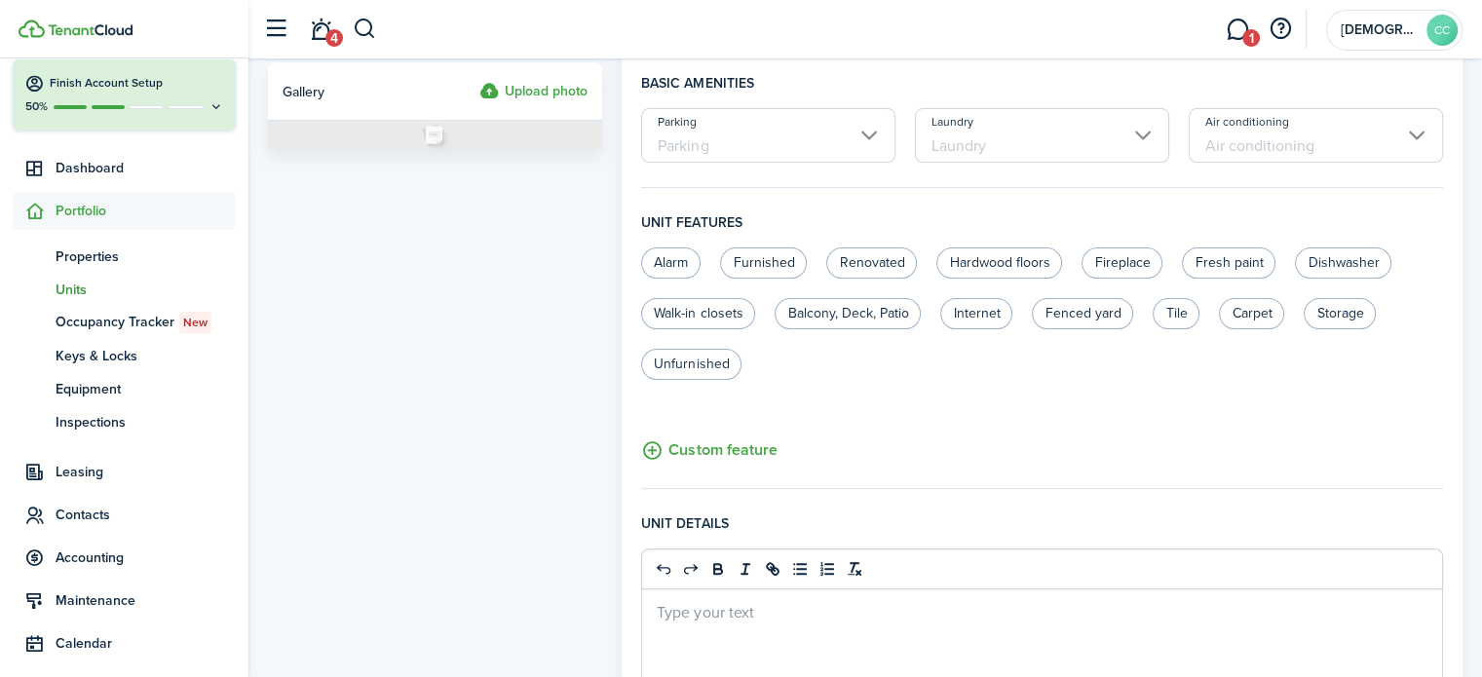
scroll to position [820, 0]
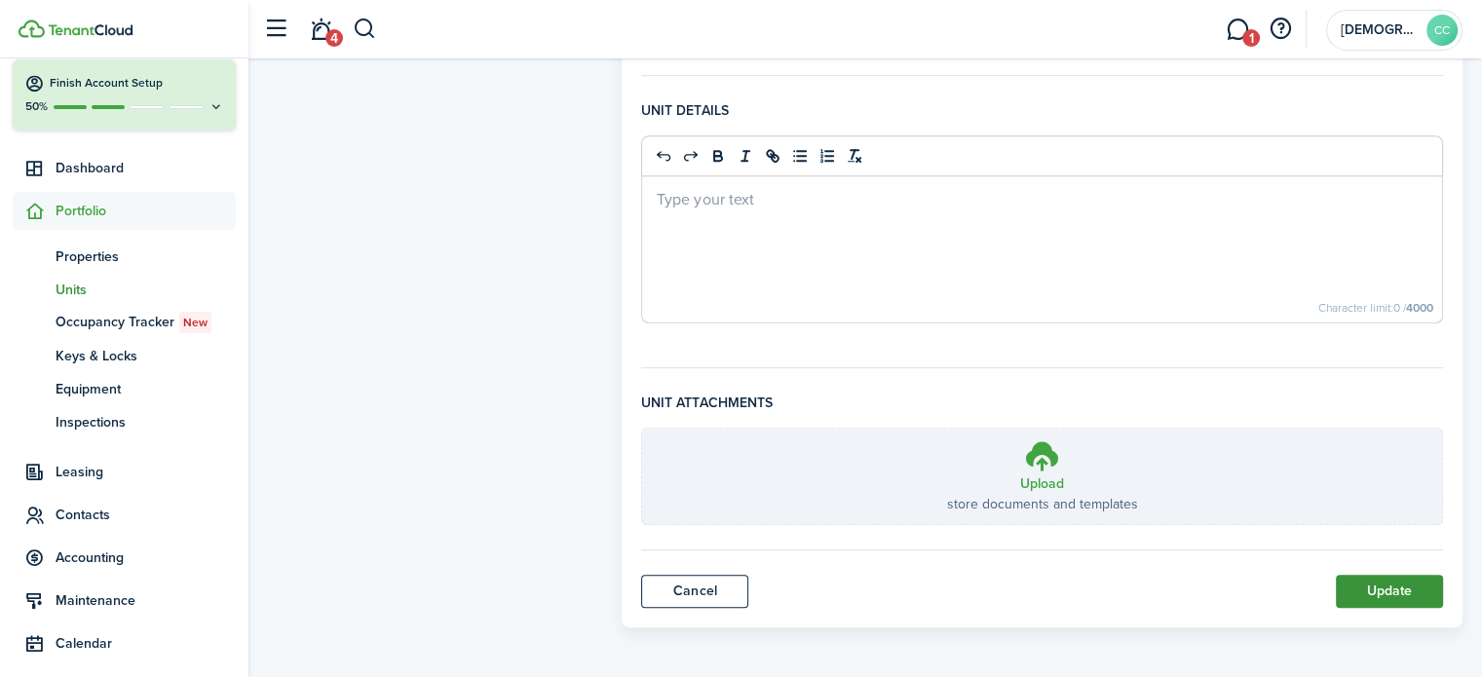
click at [1397, 595] on button "Update" at bounding box center [1389, 591] width 107 height 33
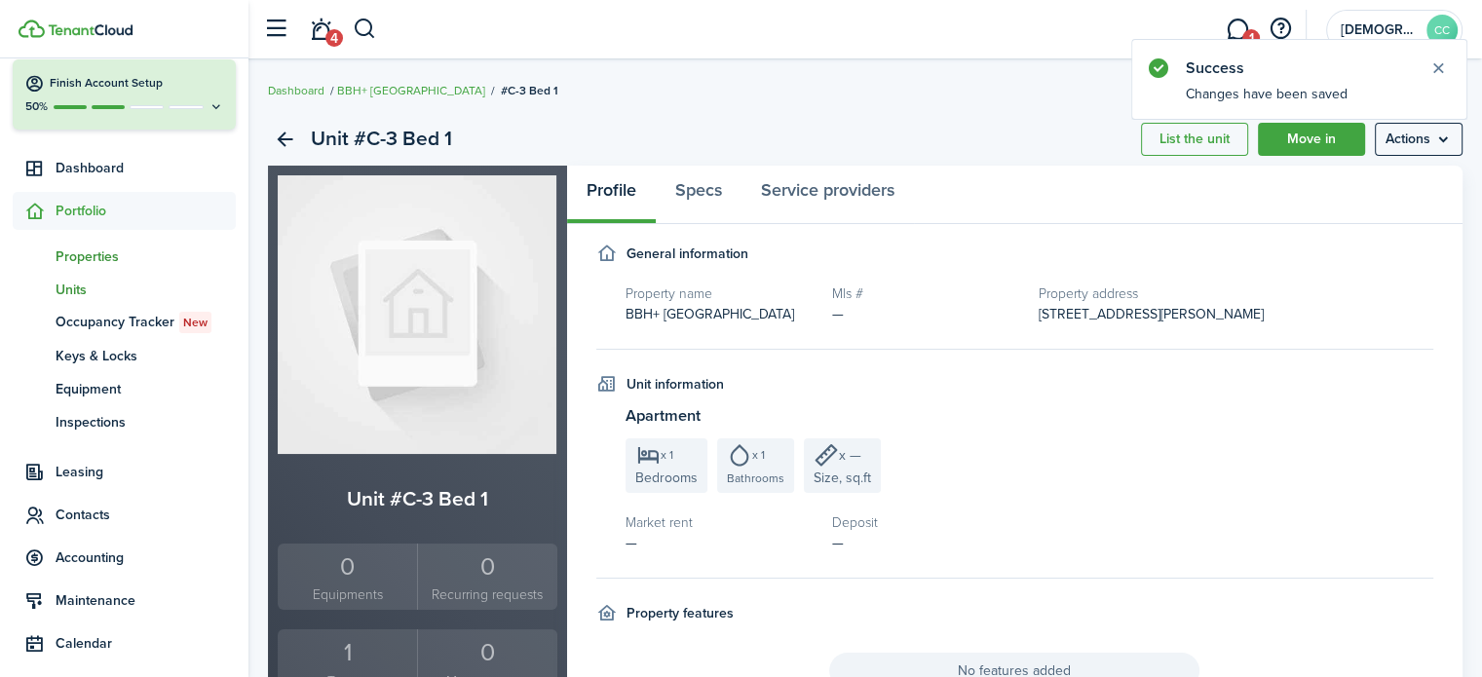
click at [94, 257] on span "Properties" at bounding box center [146, 257] width 180 height 20
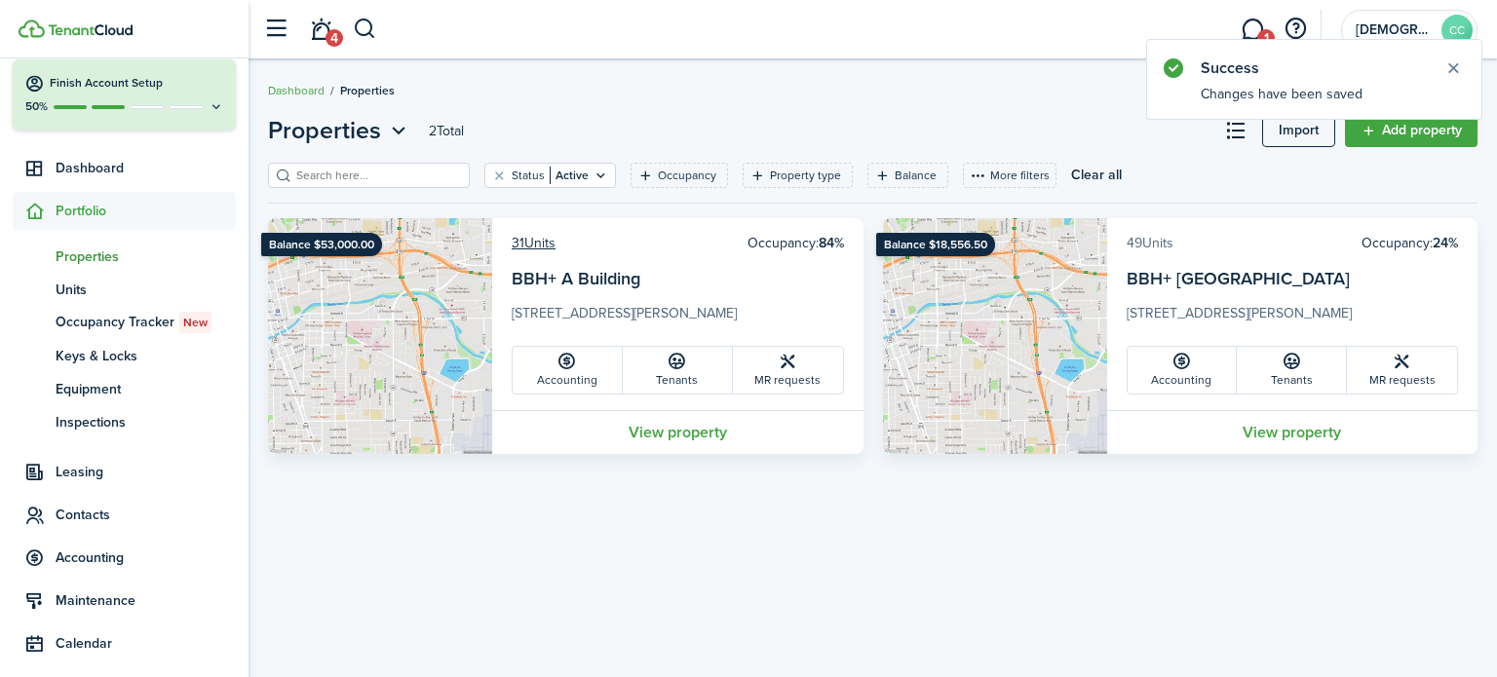
click at [1150, 242] on link "49 Units" at bounding box center [1150, 243] width 47 height 20
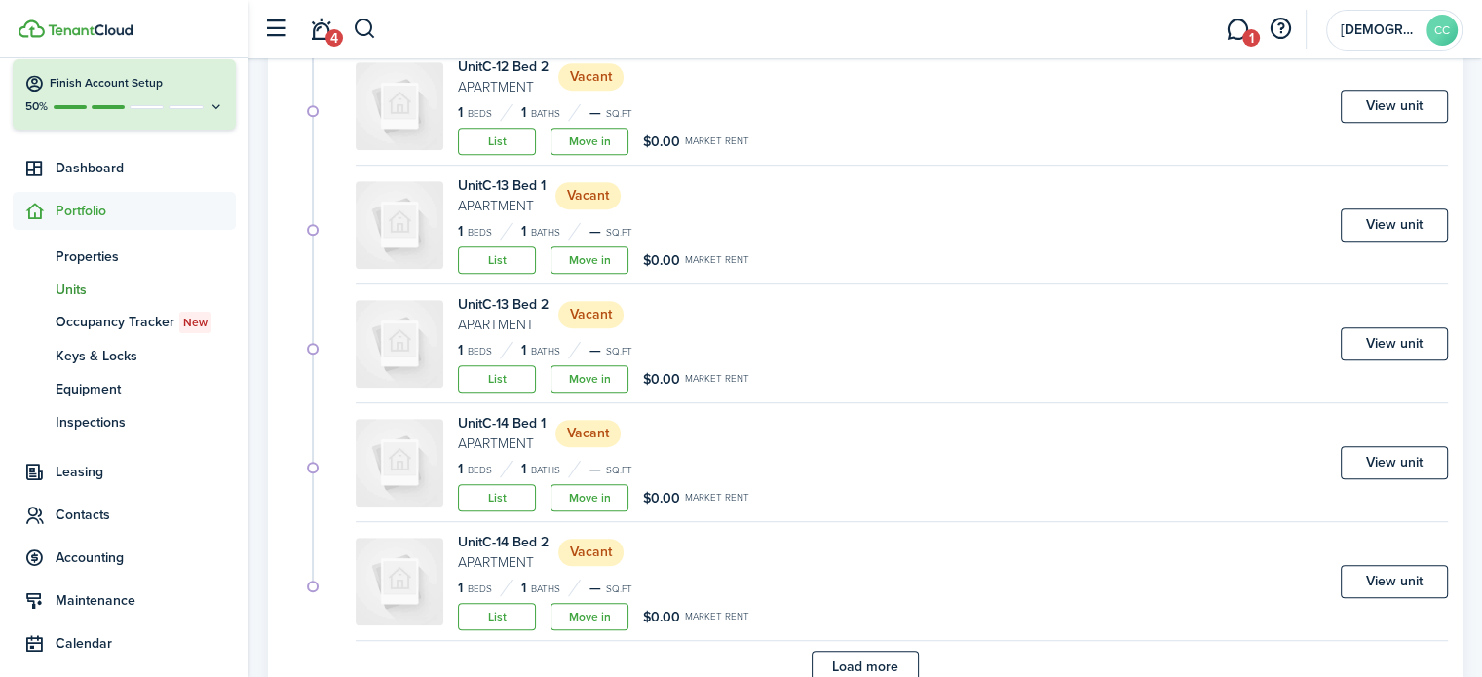
scroll to position [1186, 0]
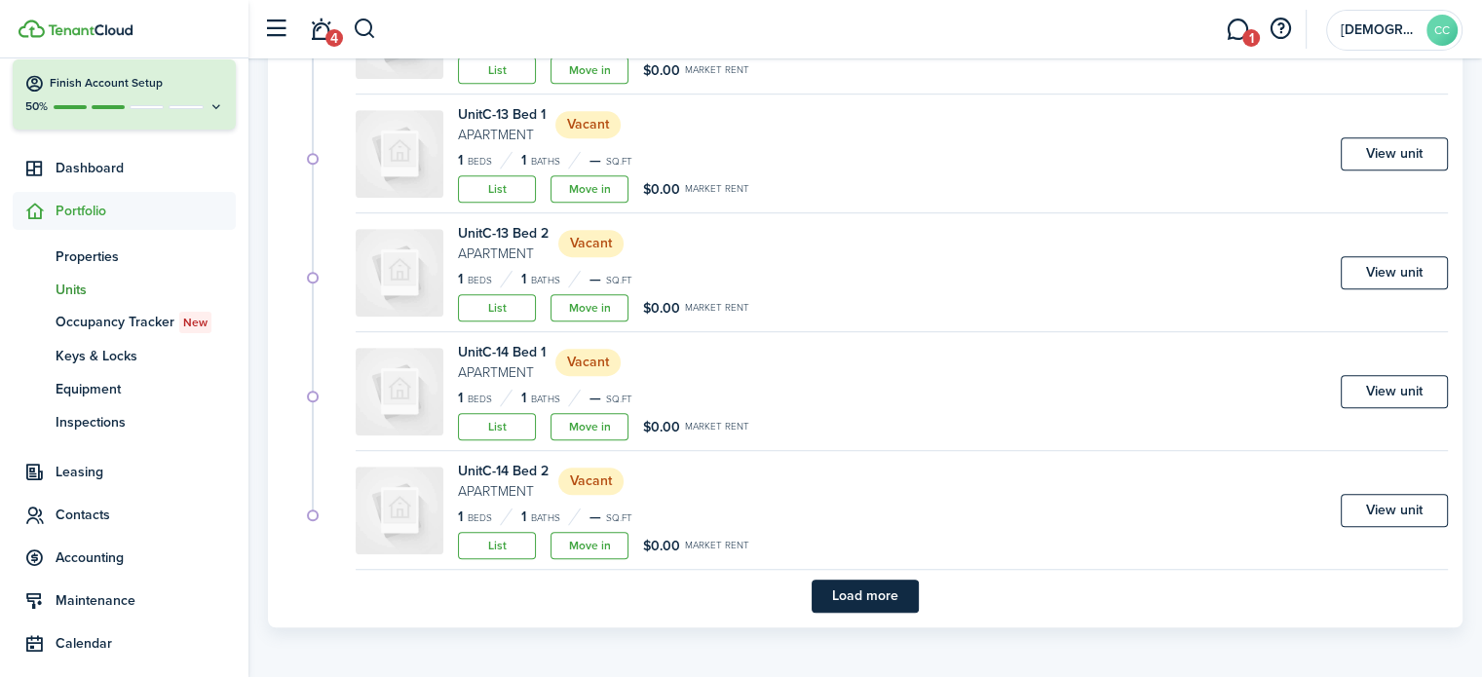
click at [886, 587] on button "Load more" at bounding box center [865, 596] width 107 height 33
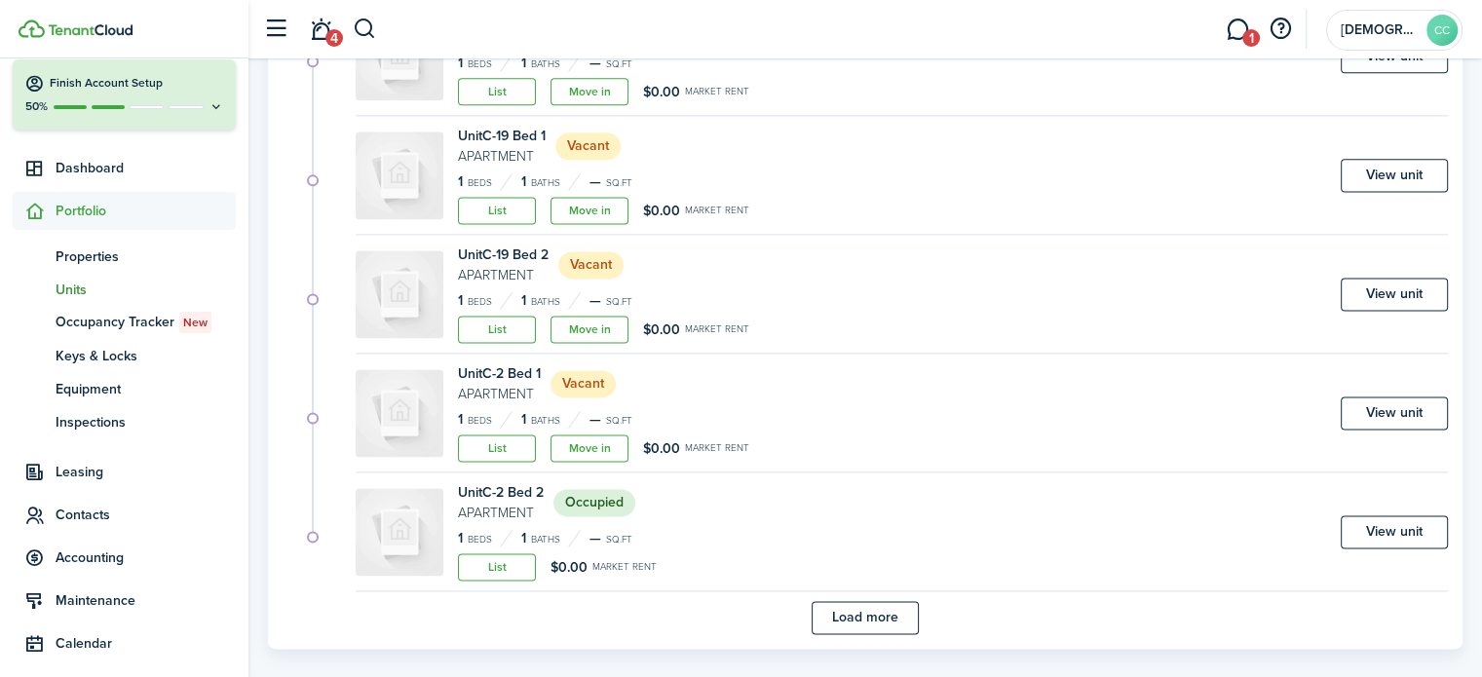
scroll to position [2611, 0]
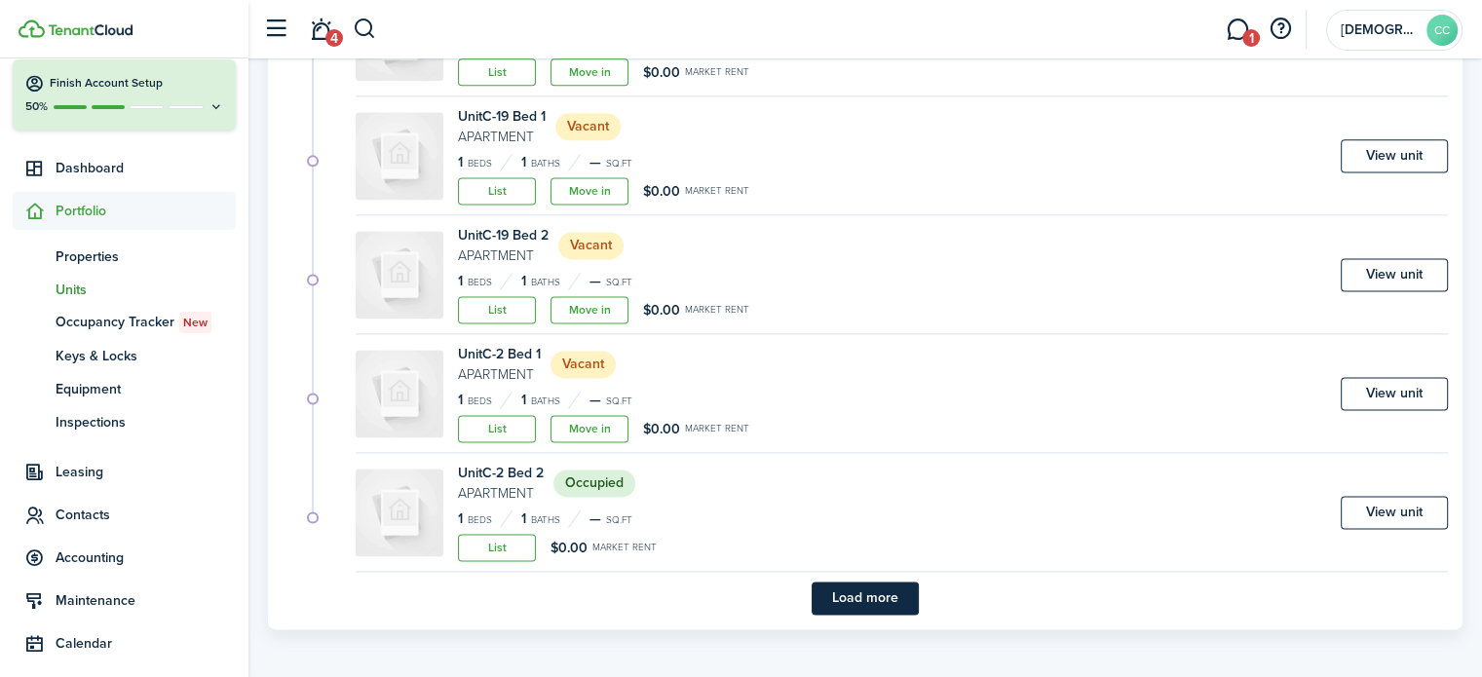
click at [897, 596] on button "Load more" at bounding box center [865, 598] width 107 height 33
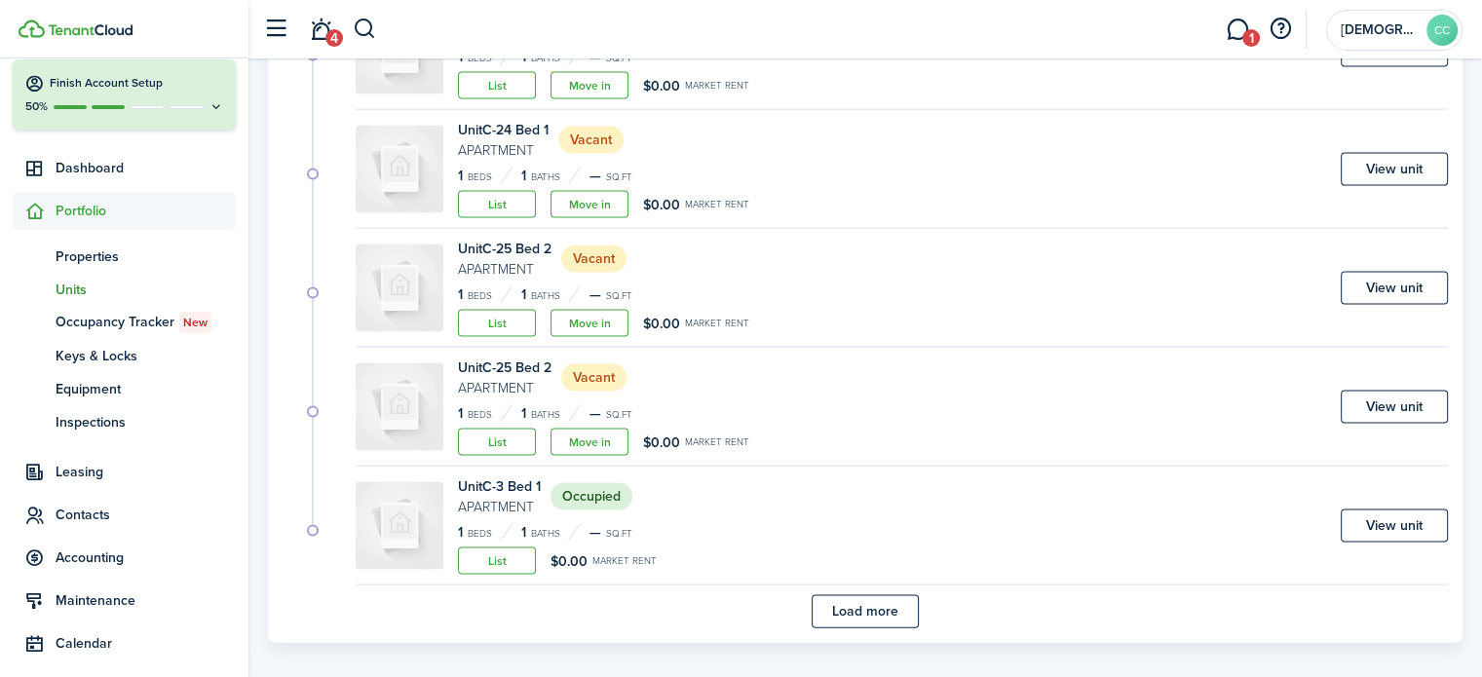
scroll to position [4035, 0]
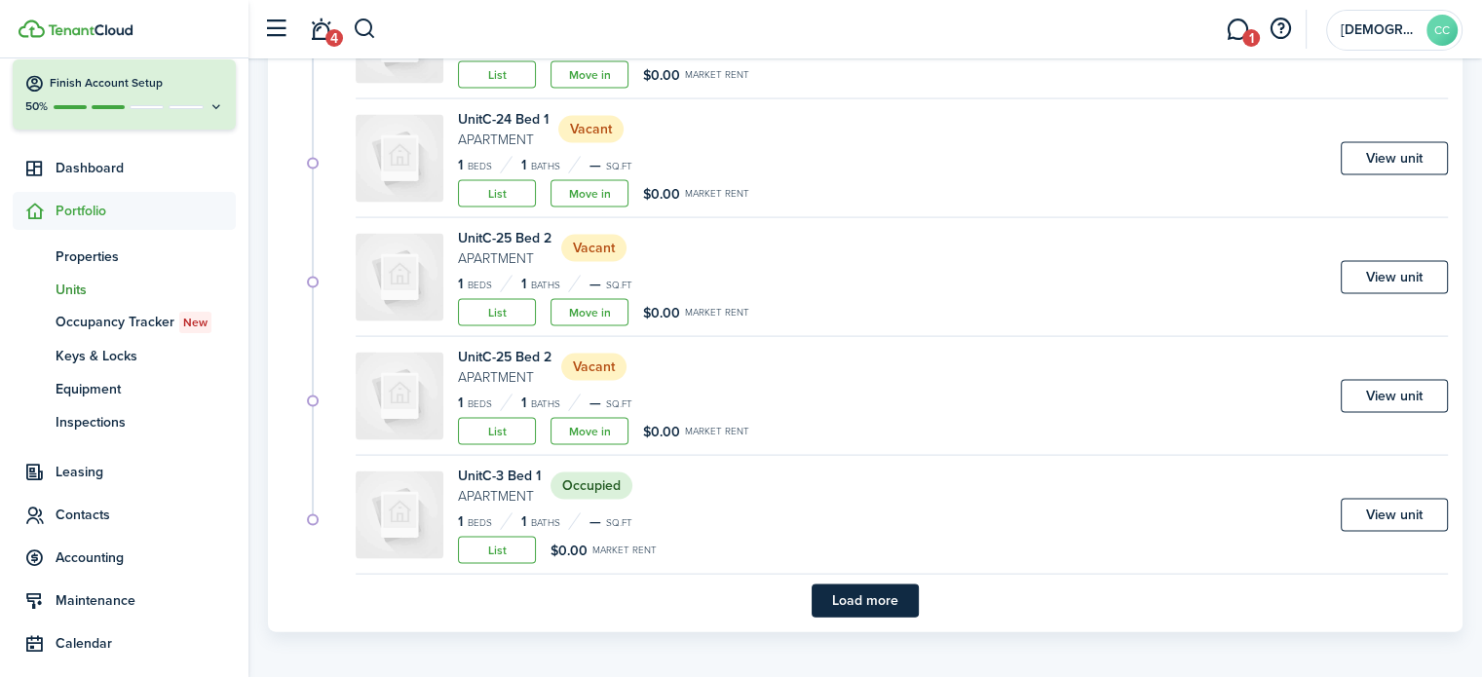
click at [897, 596] on button "Load more" at bounding box center [865, 601] width 107 height 33
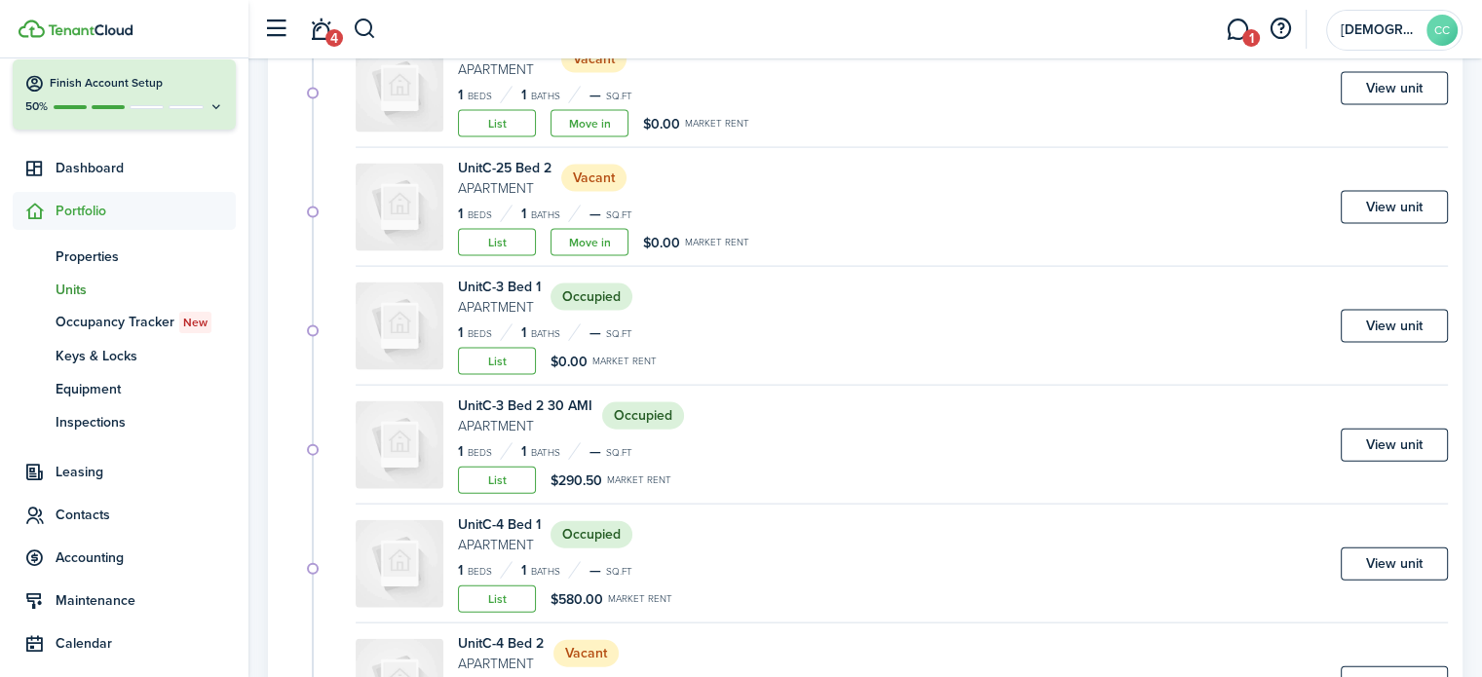
scroll to position [4225, 0]
click at [1397, 437] on link "View unit" at bounding box center [1394, 444] width 107 height 33
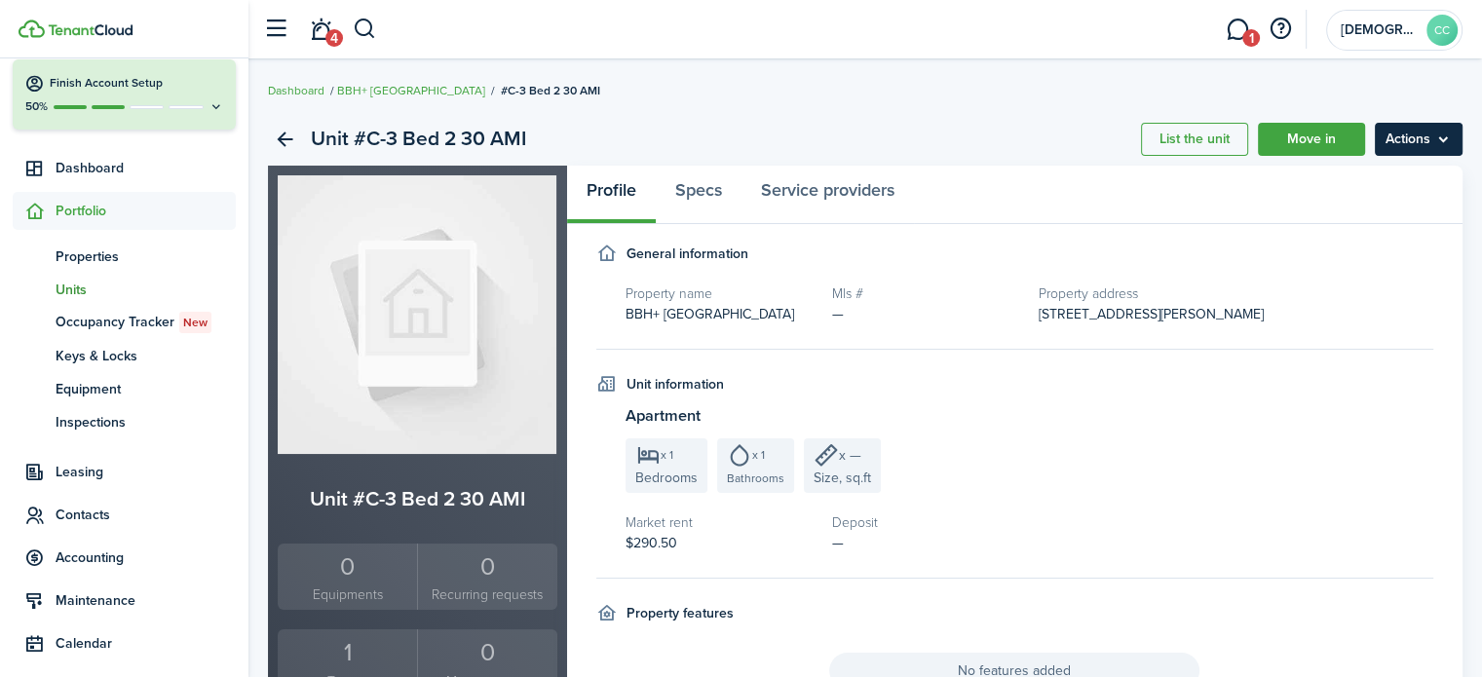
click at [1414, 144] on menu-btn "Actions" at bounding box center [1419, 139] width 88 height 33
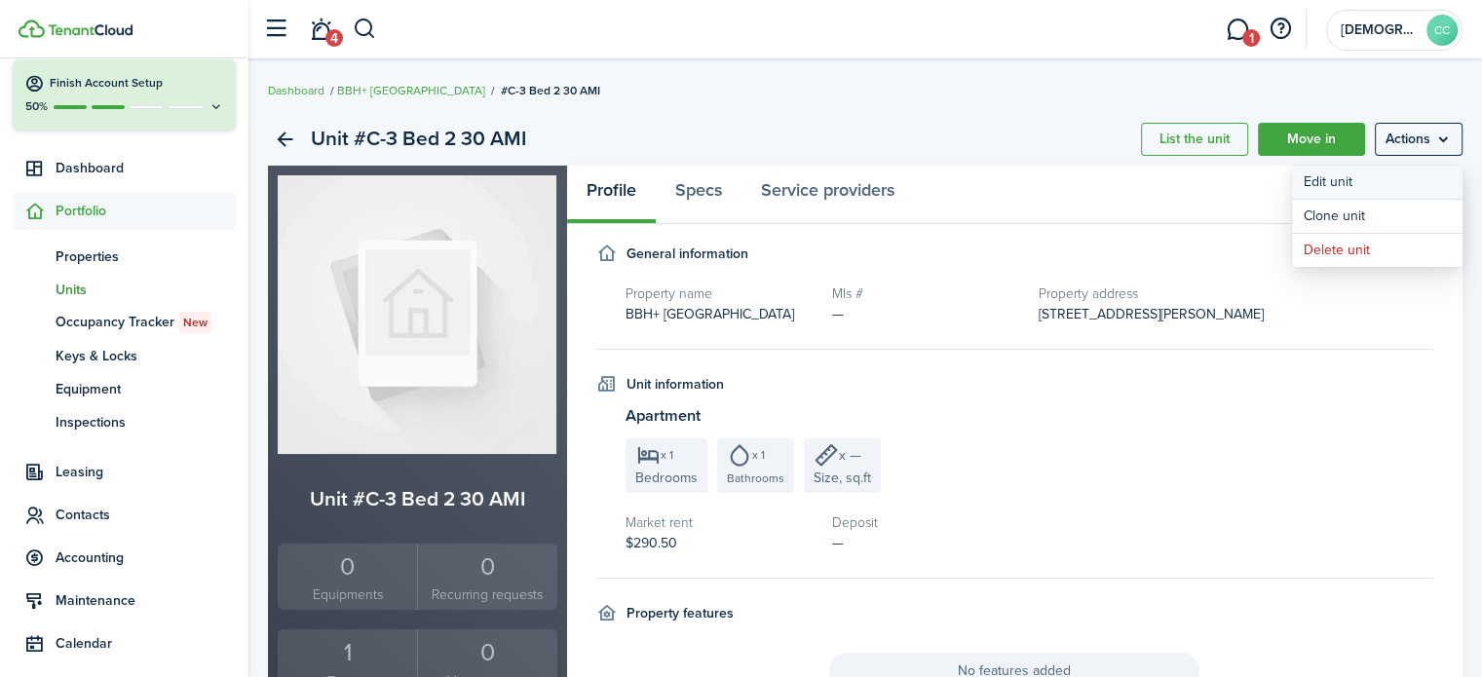
click at [1349, 182] on link "Edit unit" at bounding box center [1377, 182] width 171 height 33
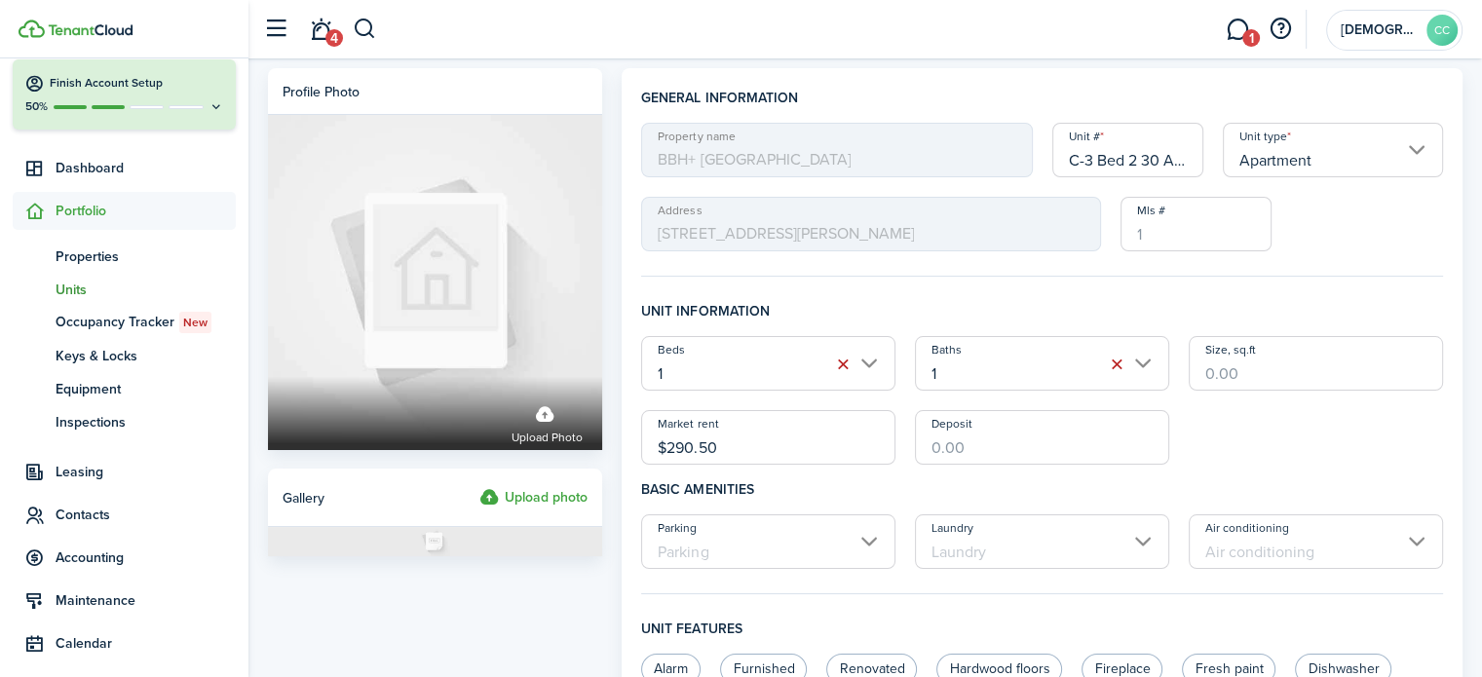
click at [1166, 156] on input "C-3 Bed 2 30 AMI" at bounding box center [1129, 150] width 152 height 55
type input "C-3 Bed 2"
click at [746, 452] on input "$290.50" at bounding box center [768, 437] width 254 height 55
type input "$"
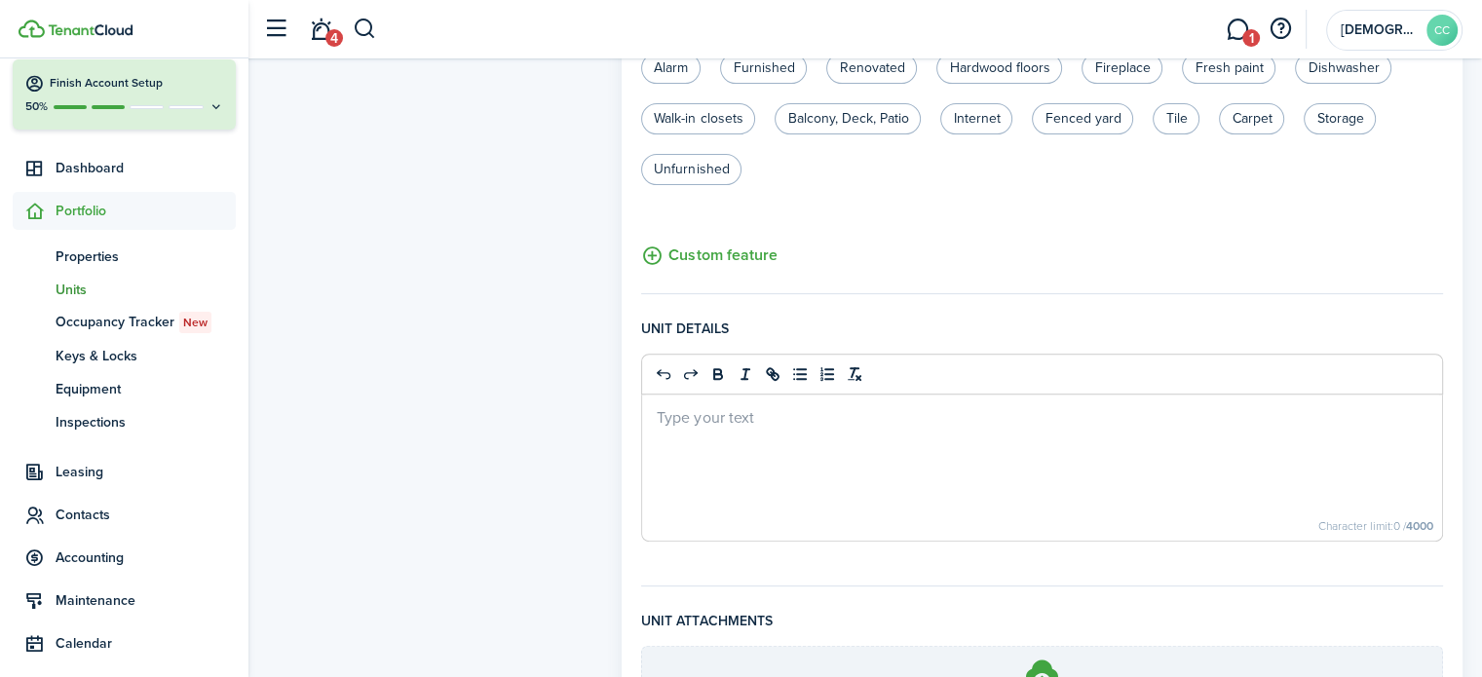
scroll to position [820, 0]
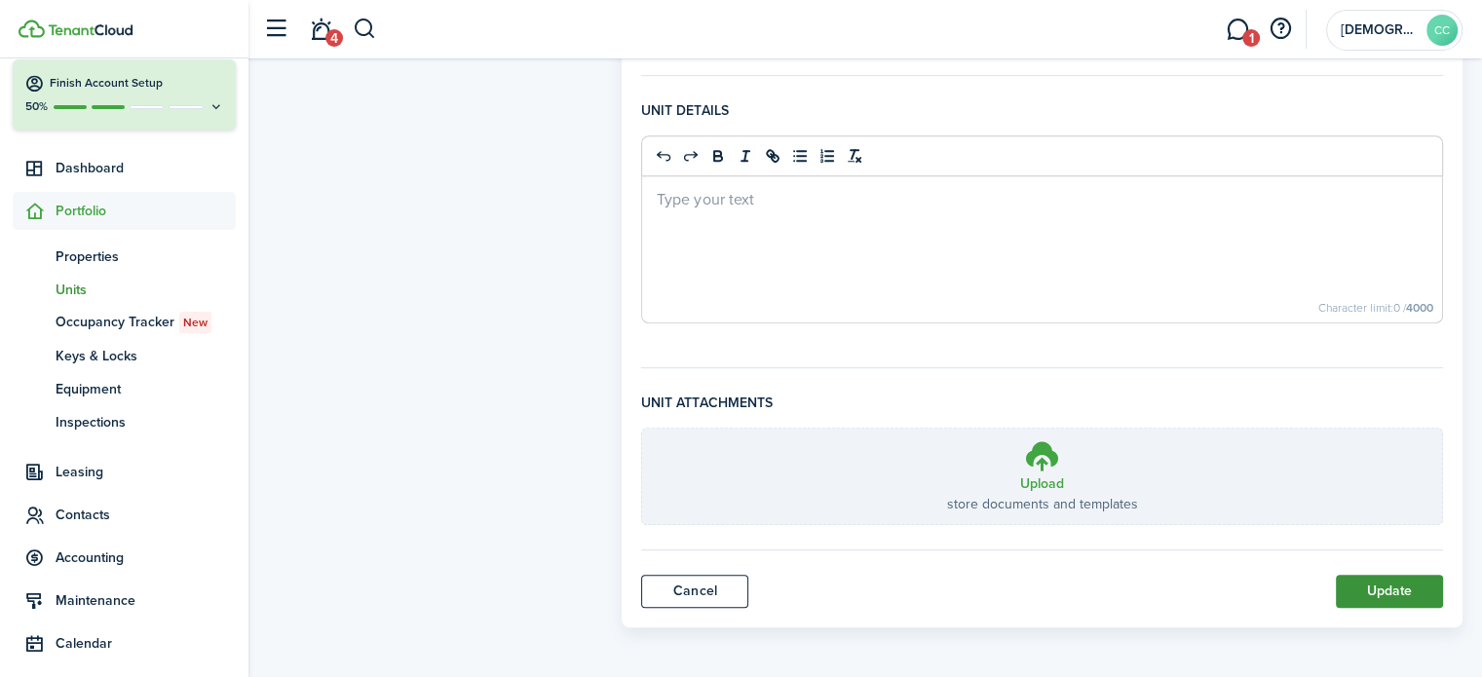
click at [1399, 593] on button "Update" at bounding box center [1389, 591] width 107 height 33
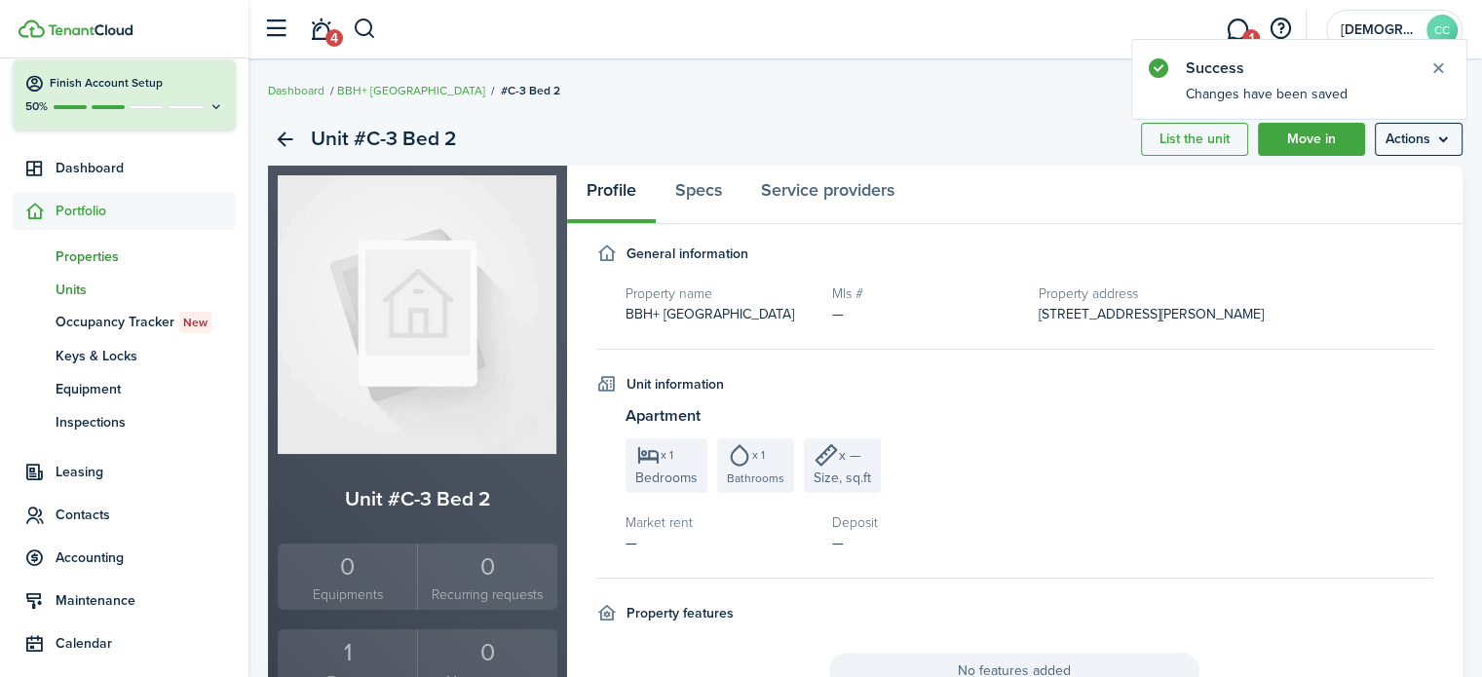
click at [90, 257] on span "Properties" at bounding box center [146, 257] width 180 height 20
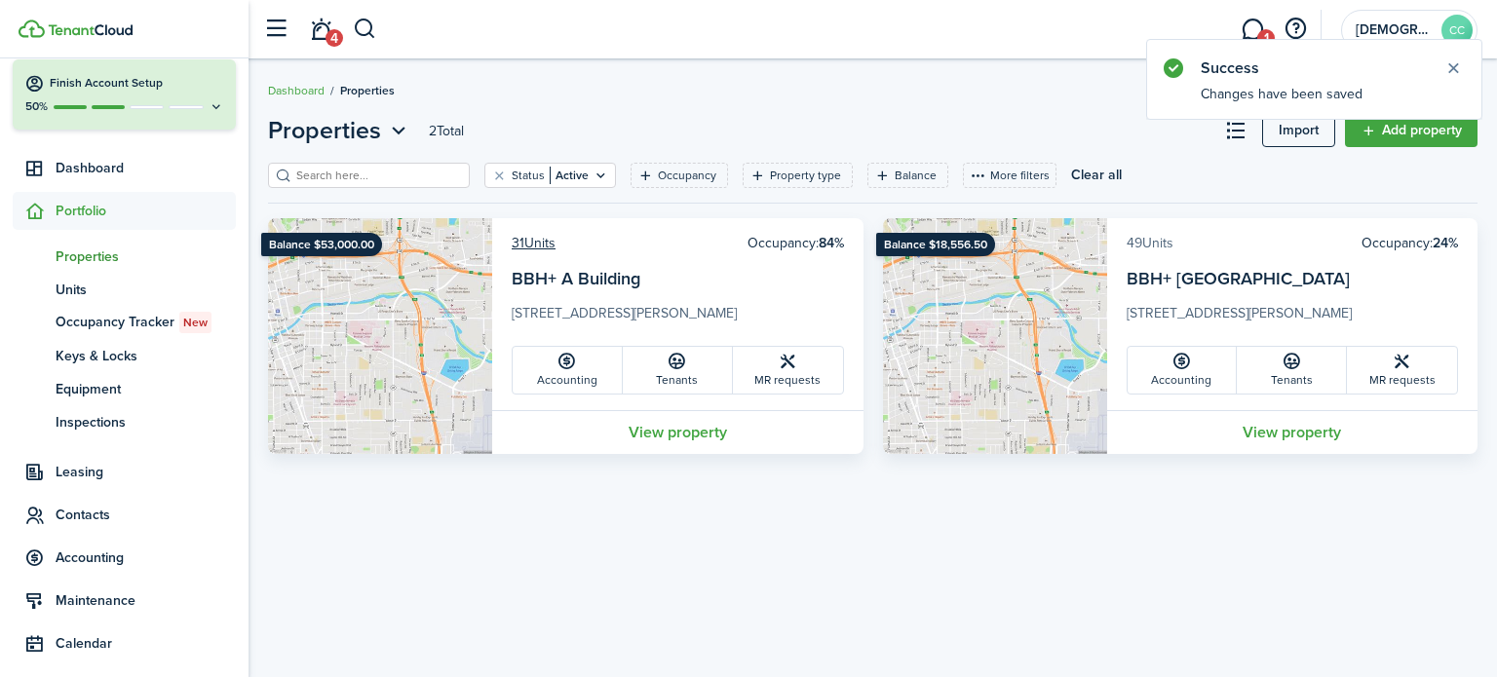
click at [1154, 247] on link "49 Units" at bounding box center [1150, 243] width 47 height 20
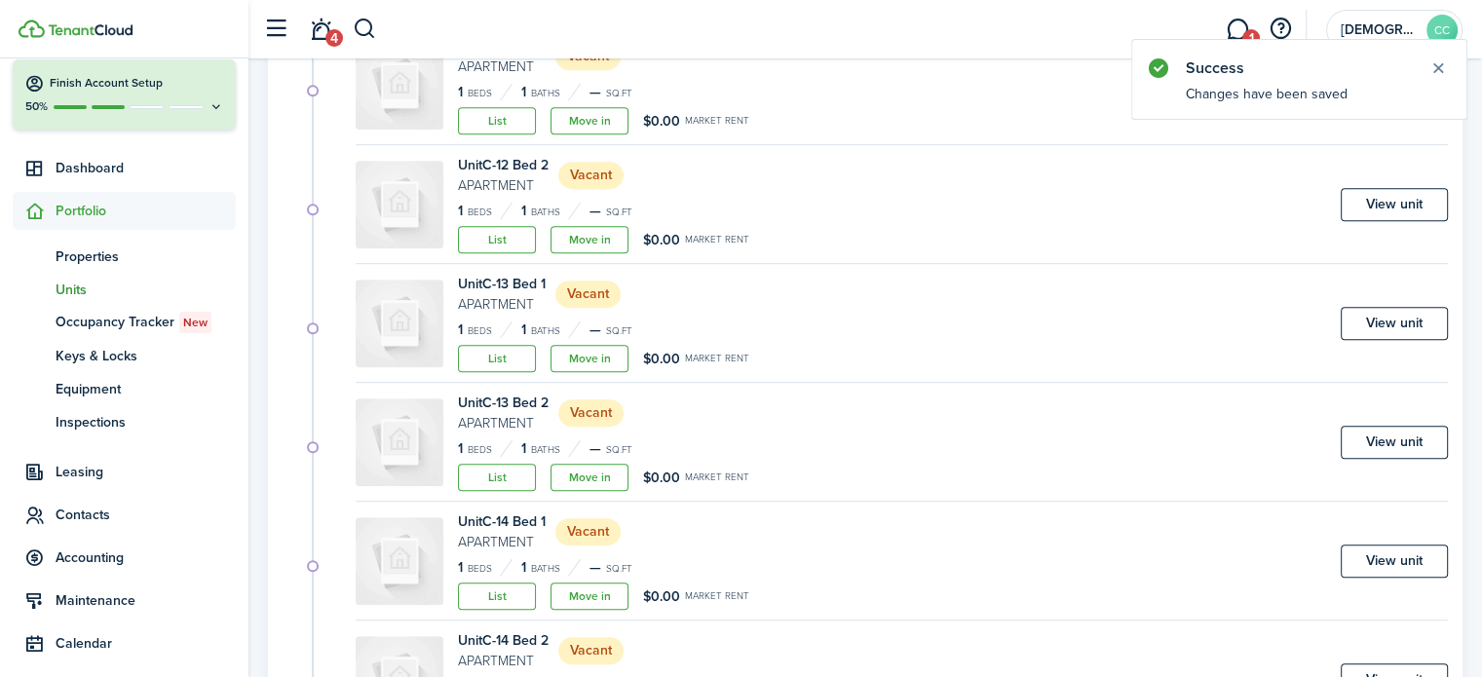
scroll to position [1186, 0]
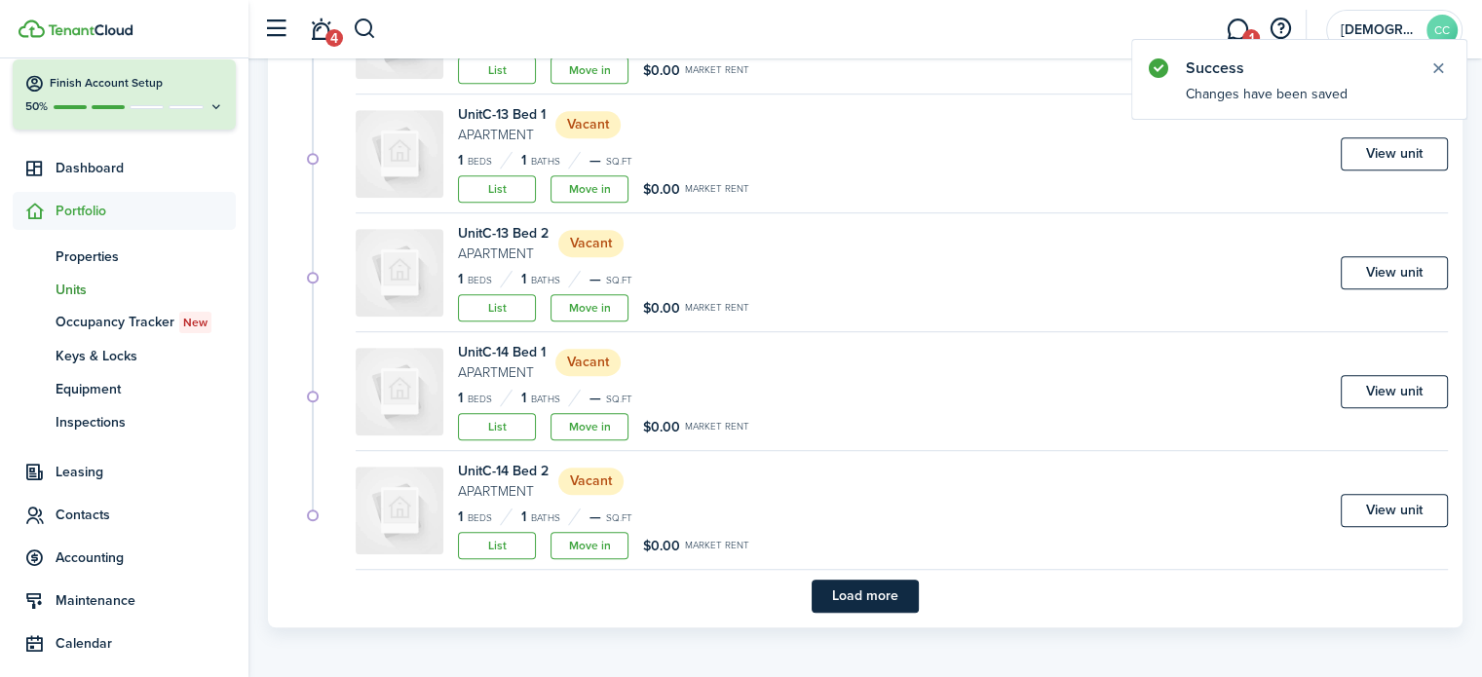
click at [887, 599] on button "Load more" at bounding box center [865, 596] width 107 height 33
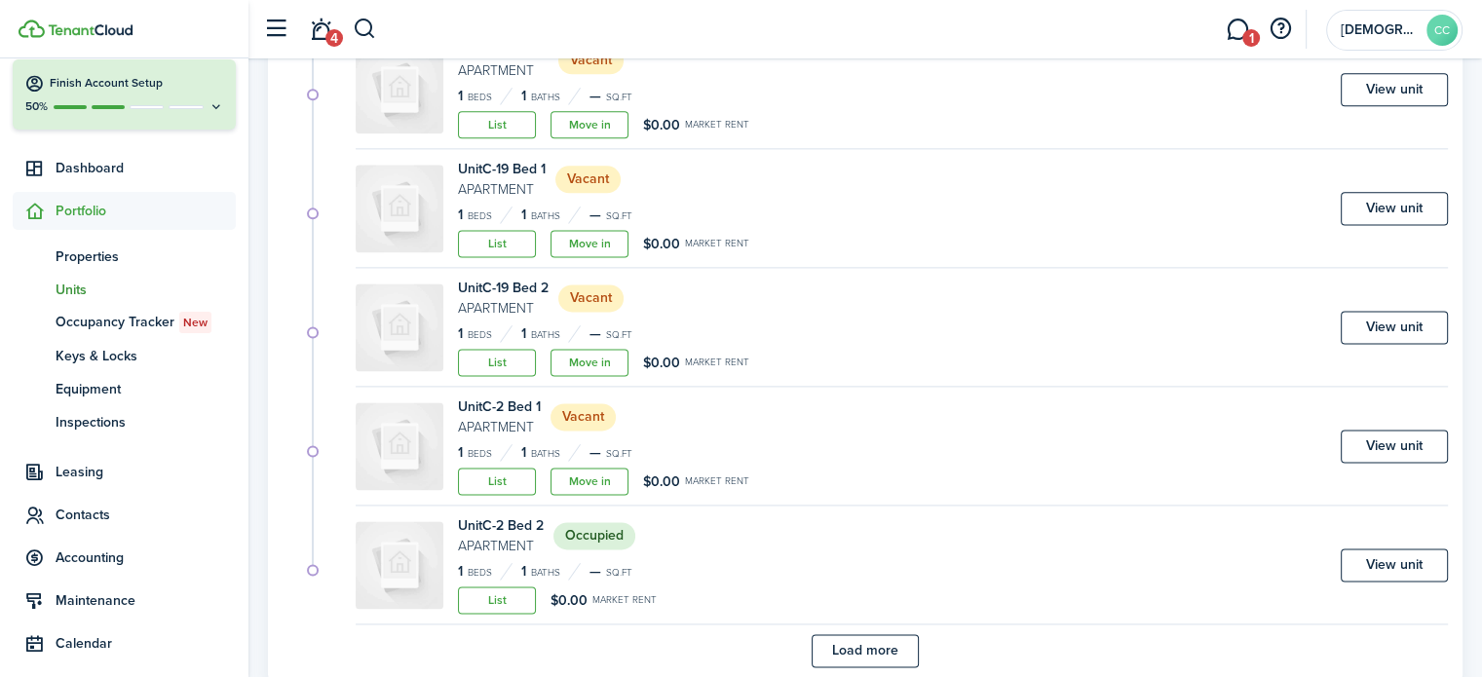
scroll to position [2611, 0]
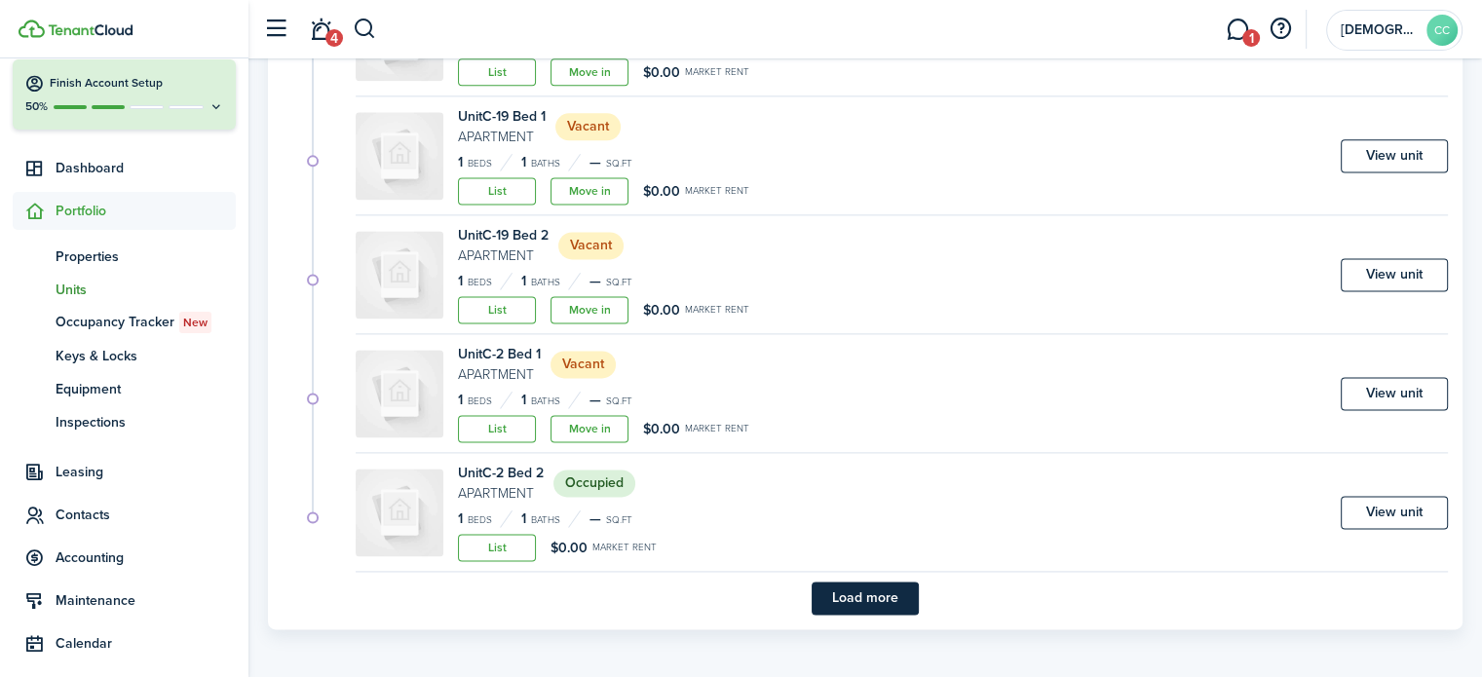
click at [877, 590] on button "Load more" at bounding box center [865, 598] width 107 height 33
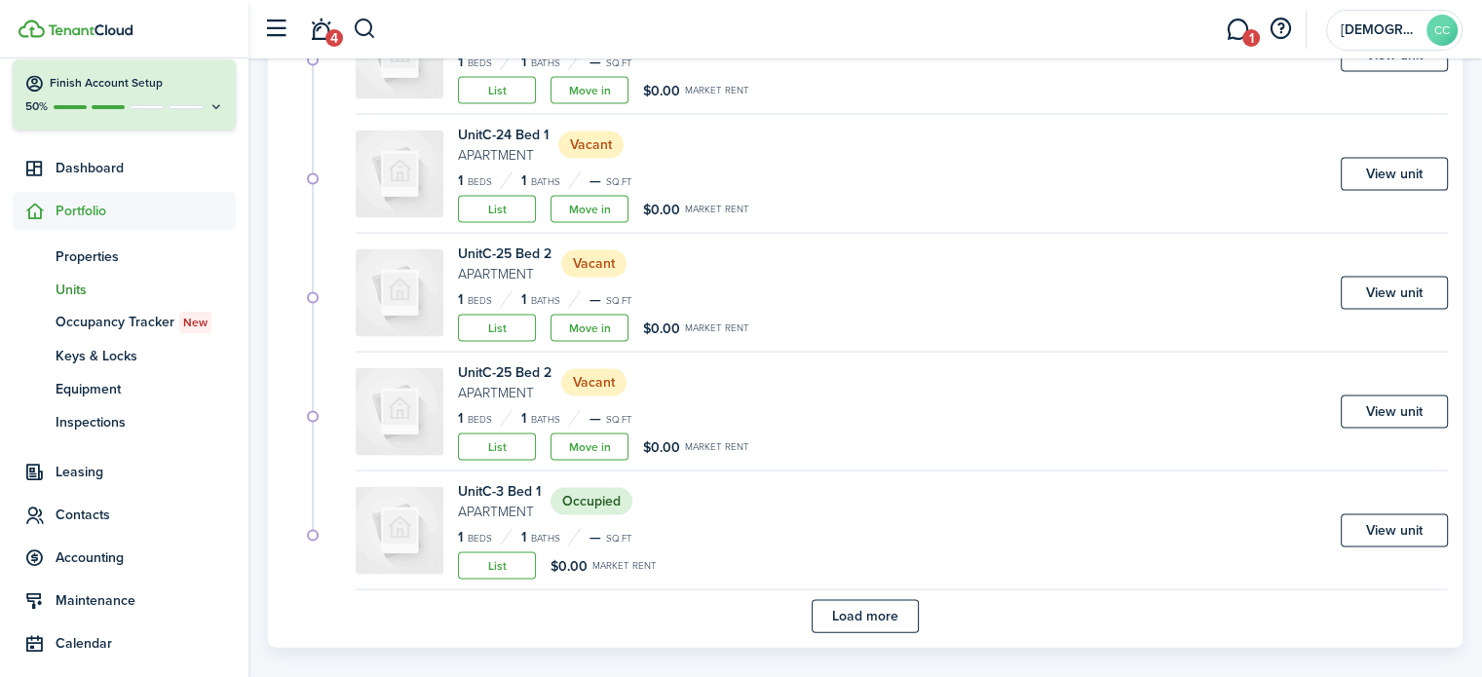
scroll to position [4021, 0]
click at [881, 616] on button "Load more" at bounding box center [865, 614] width 107 height 33
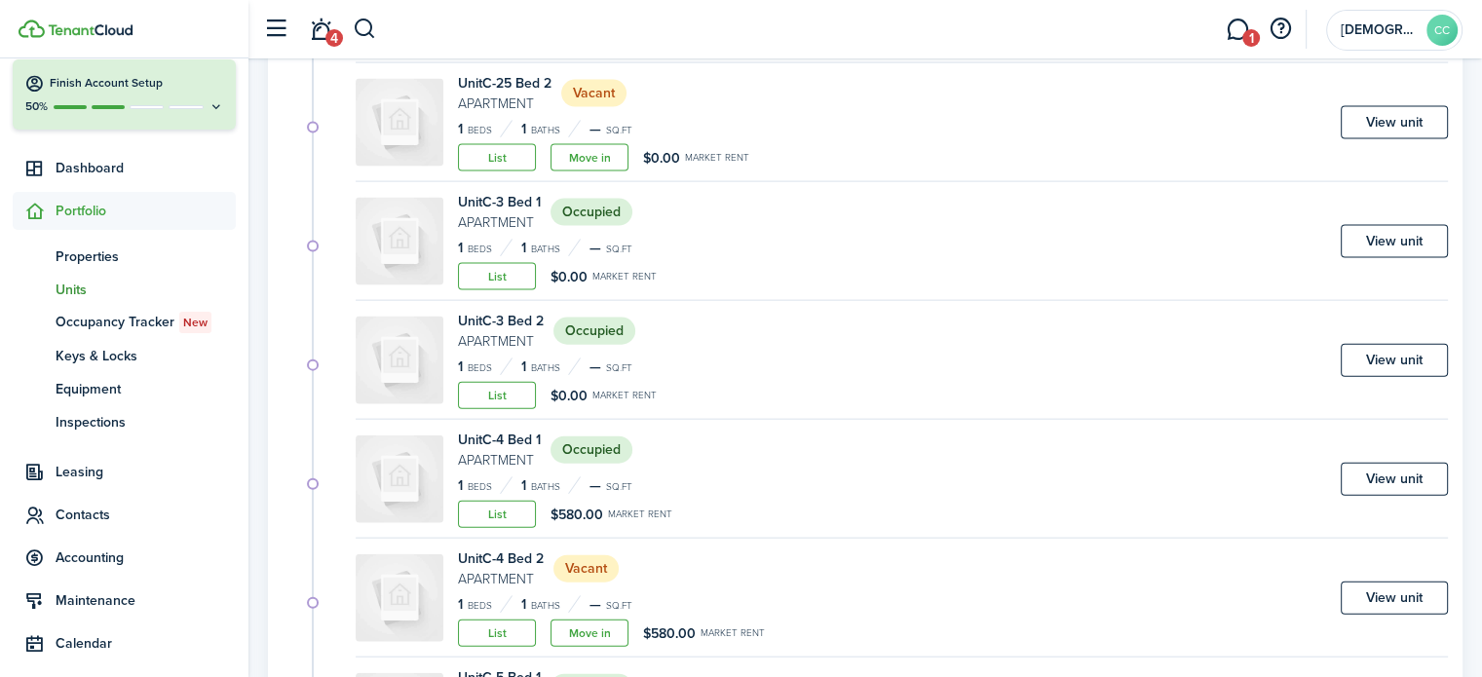
scroll to position [4317, 0]
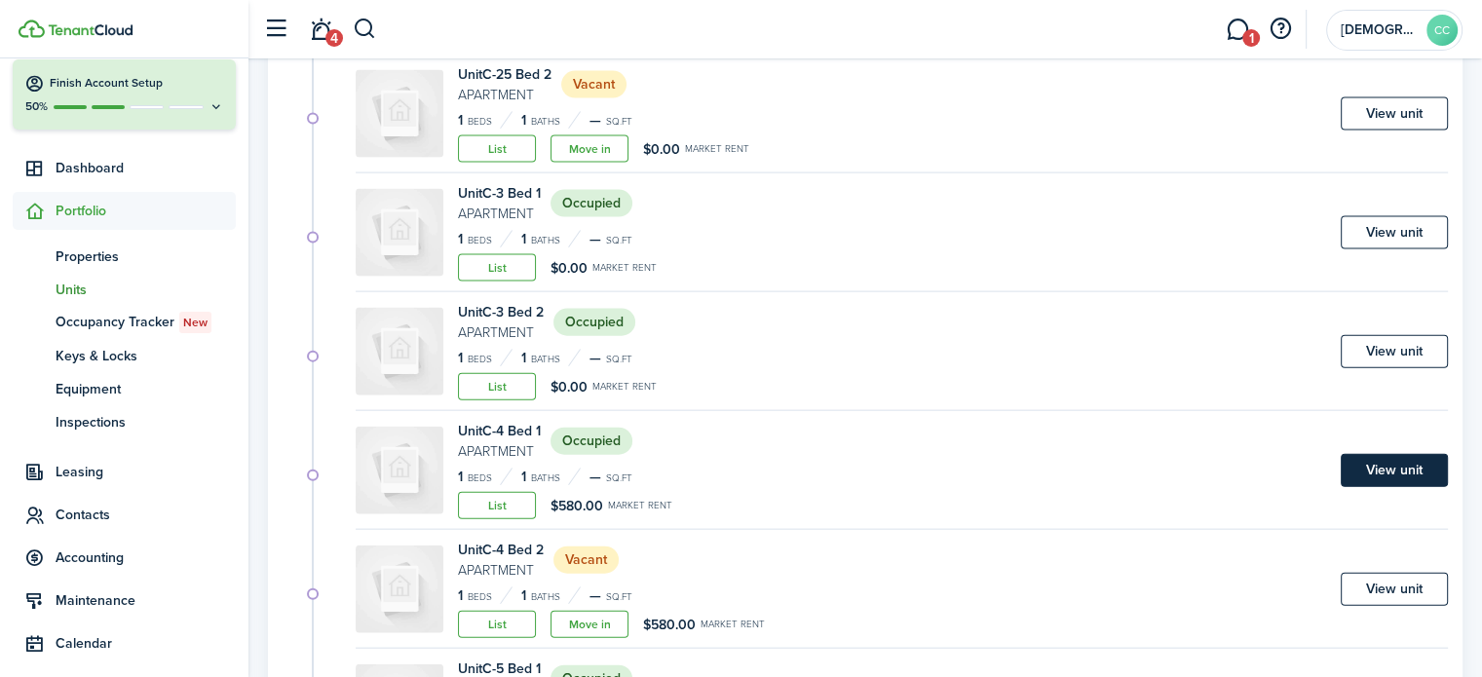
click at [1400, 464] on link "View unit" at bounding box center [1394, 470] width 107 height 33
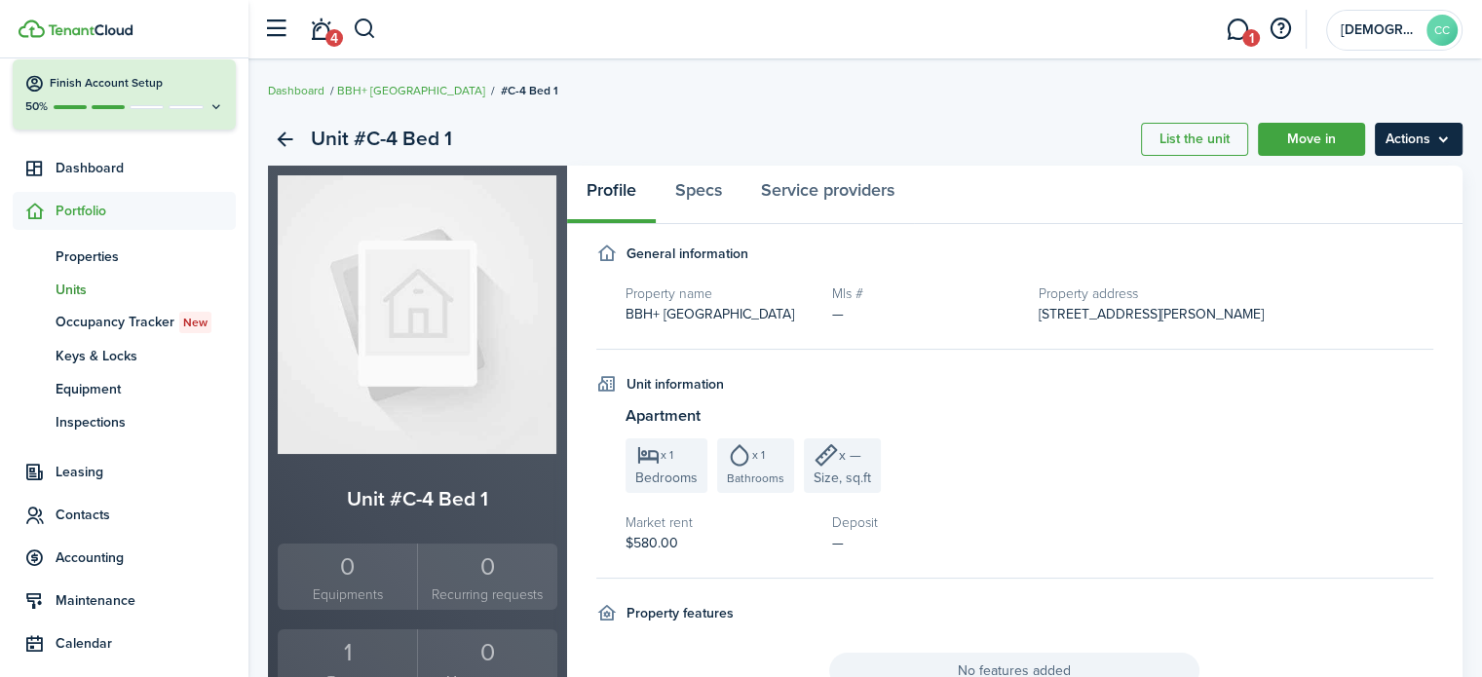
click at [1419, 138] on menu-btn "Actions" at bounding box center [1419, 139] width 88 height 33
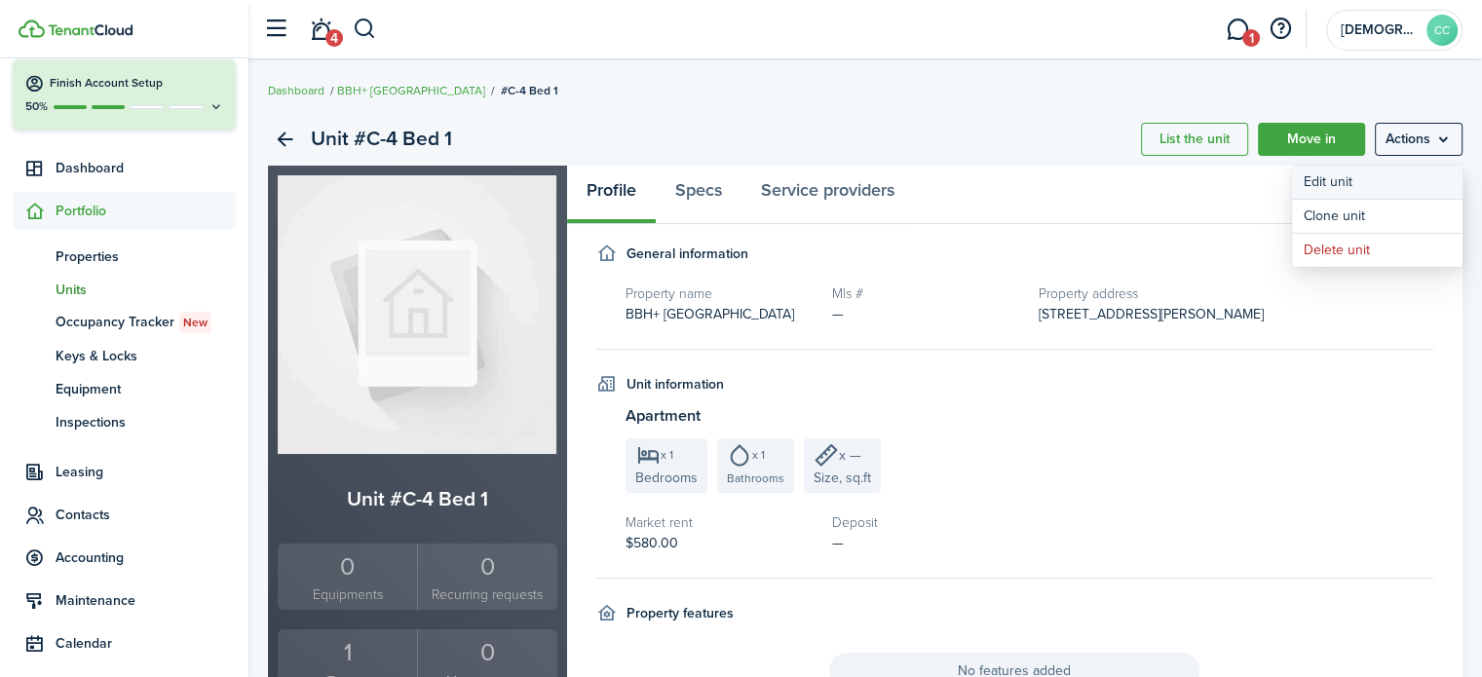
click at [1346, 183] on link "Edit unit" at bounding box center [1377, 182] width 171 height 33
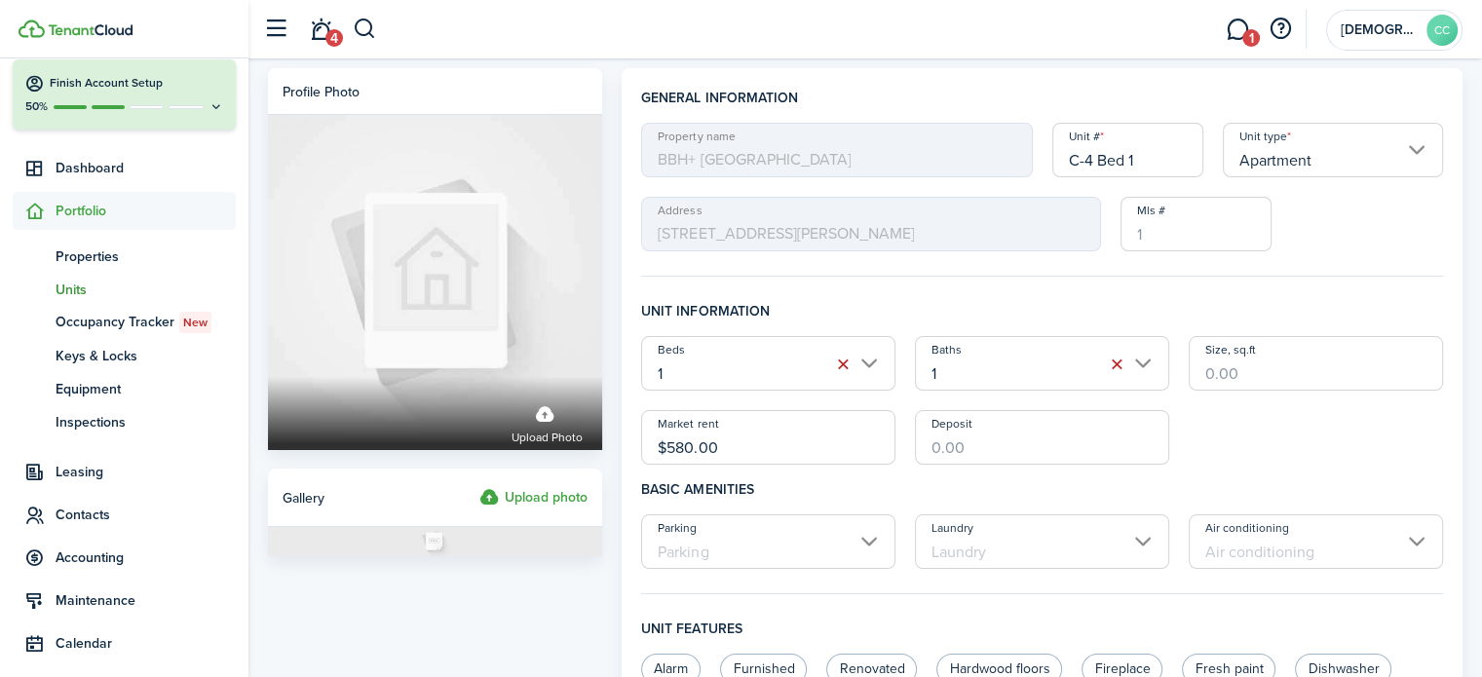
click at [752, 443] on input "$580.00" at bounding box center [768, 437] width 254 height 55
type input "$"
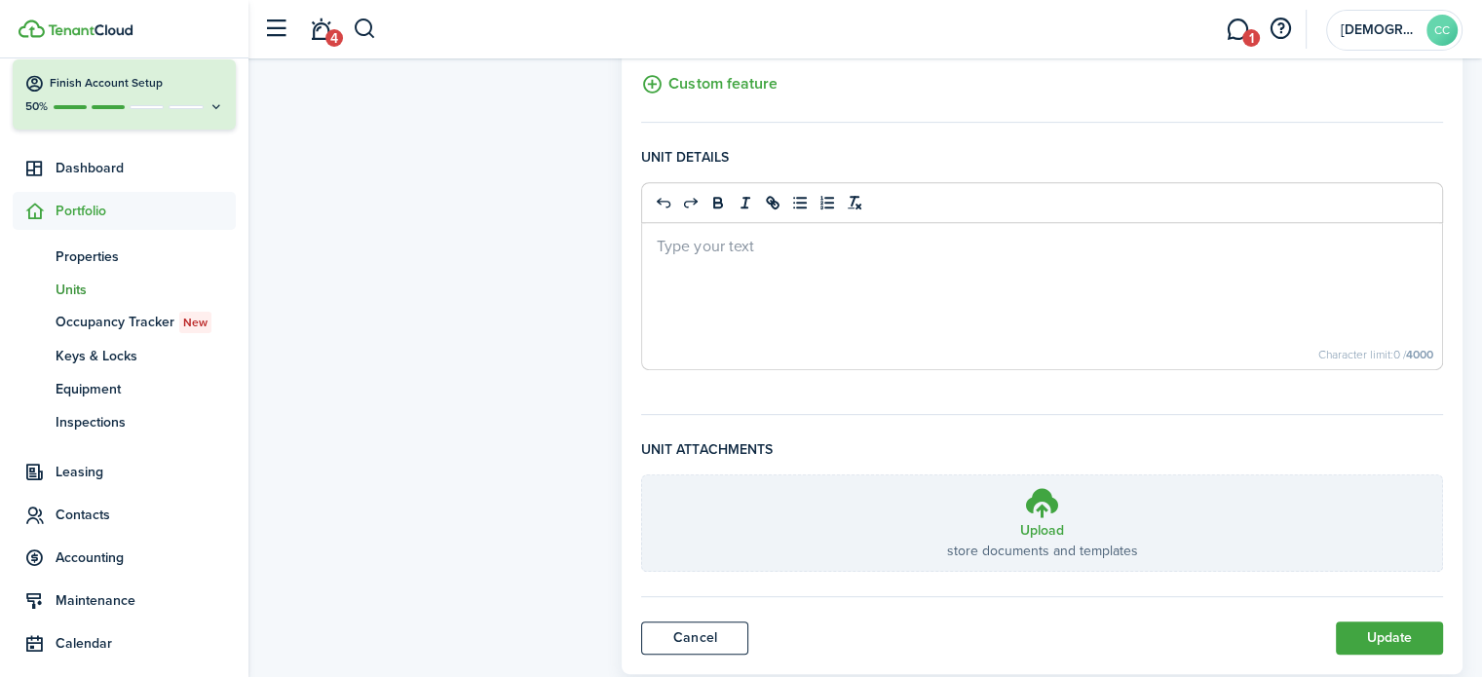
scroll to position [780, 0]
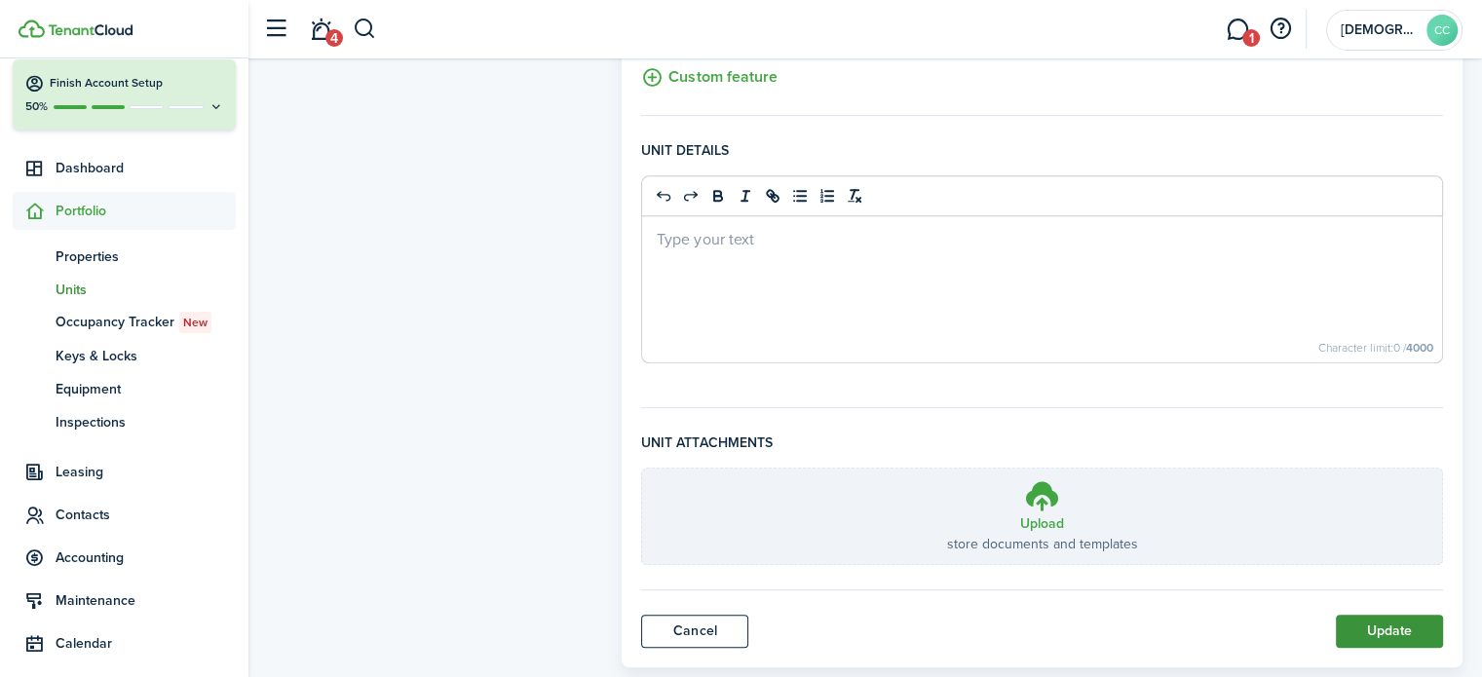
click at [1397, 625] on button "Update" at bounding box center [1389, 631] width 107 height 33
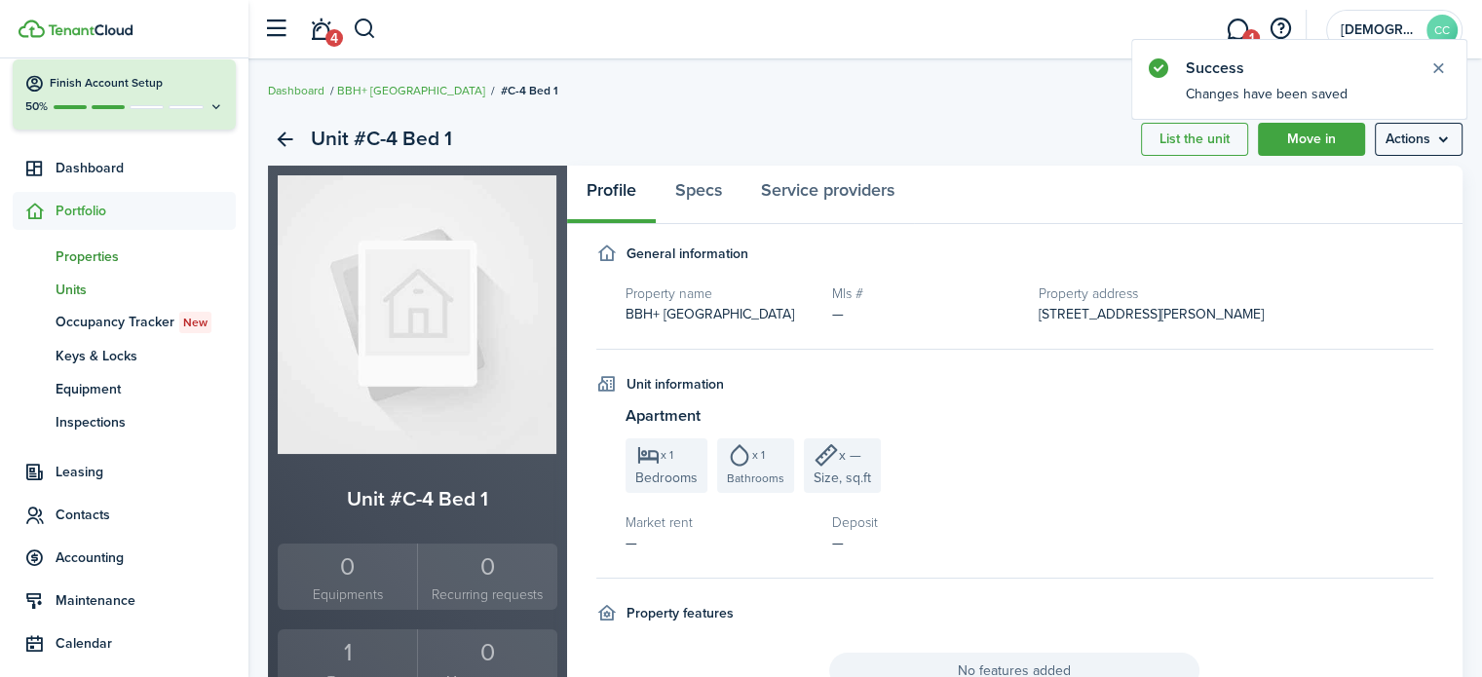
click at [86, 256] on span "Properties" at bounding box center [146, 257] width 180 height 20
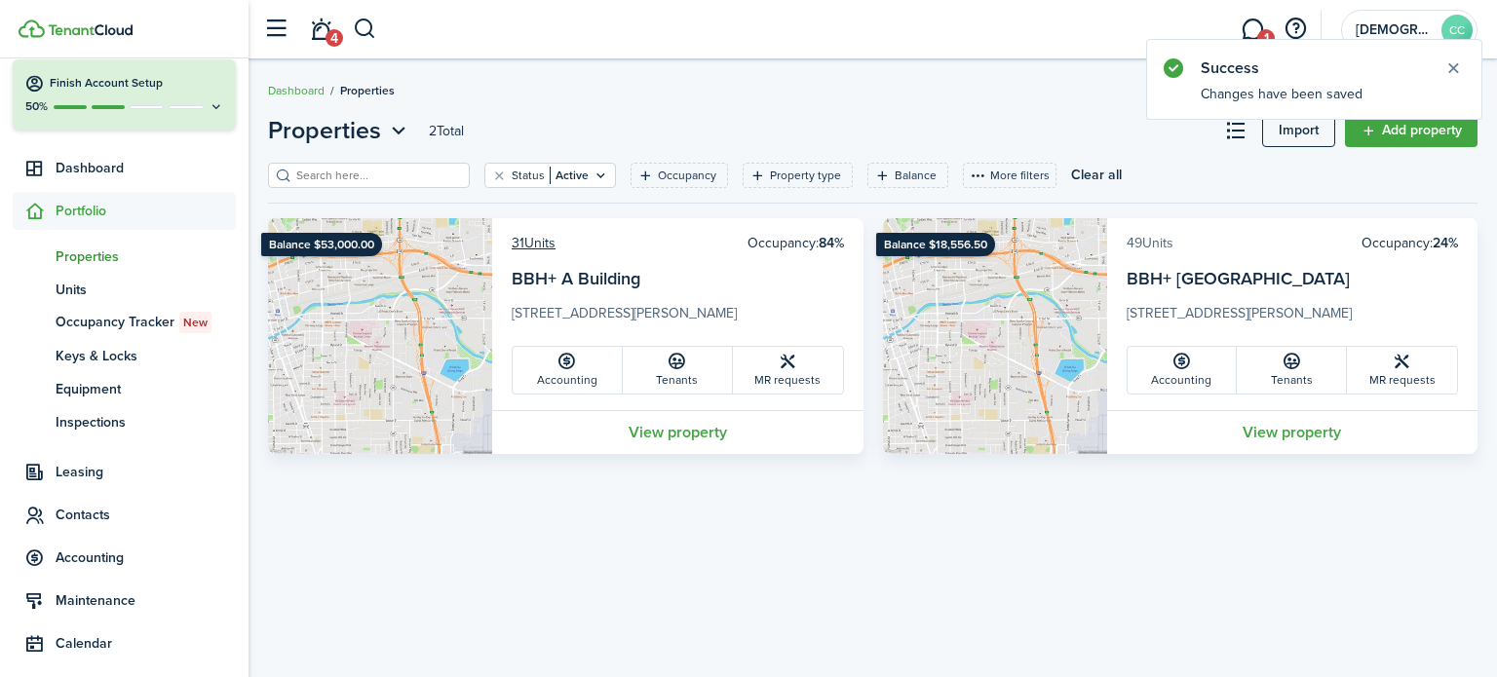
click at [1150, 247] on link "49 Units" at bounding box center [1150, 243] width 47 height 20
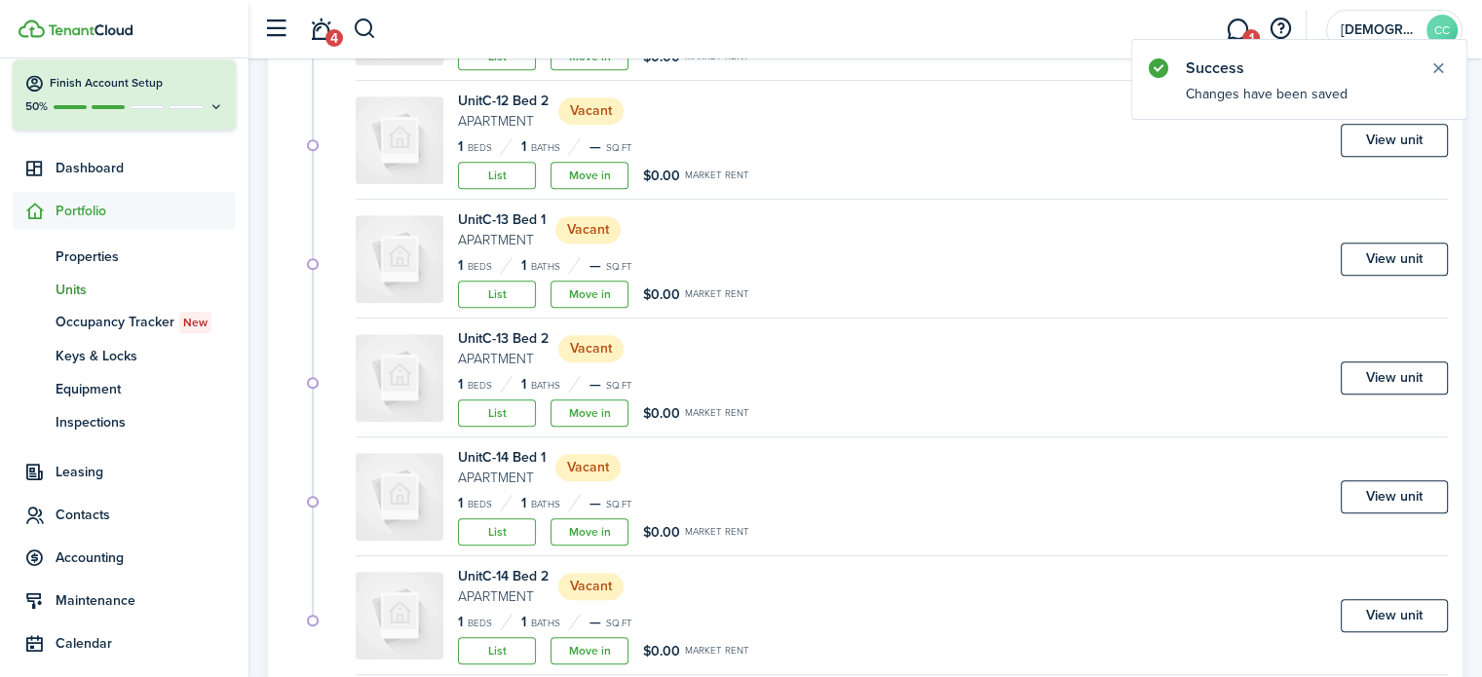
scroll to position [1186, 0]
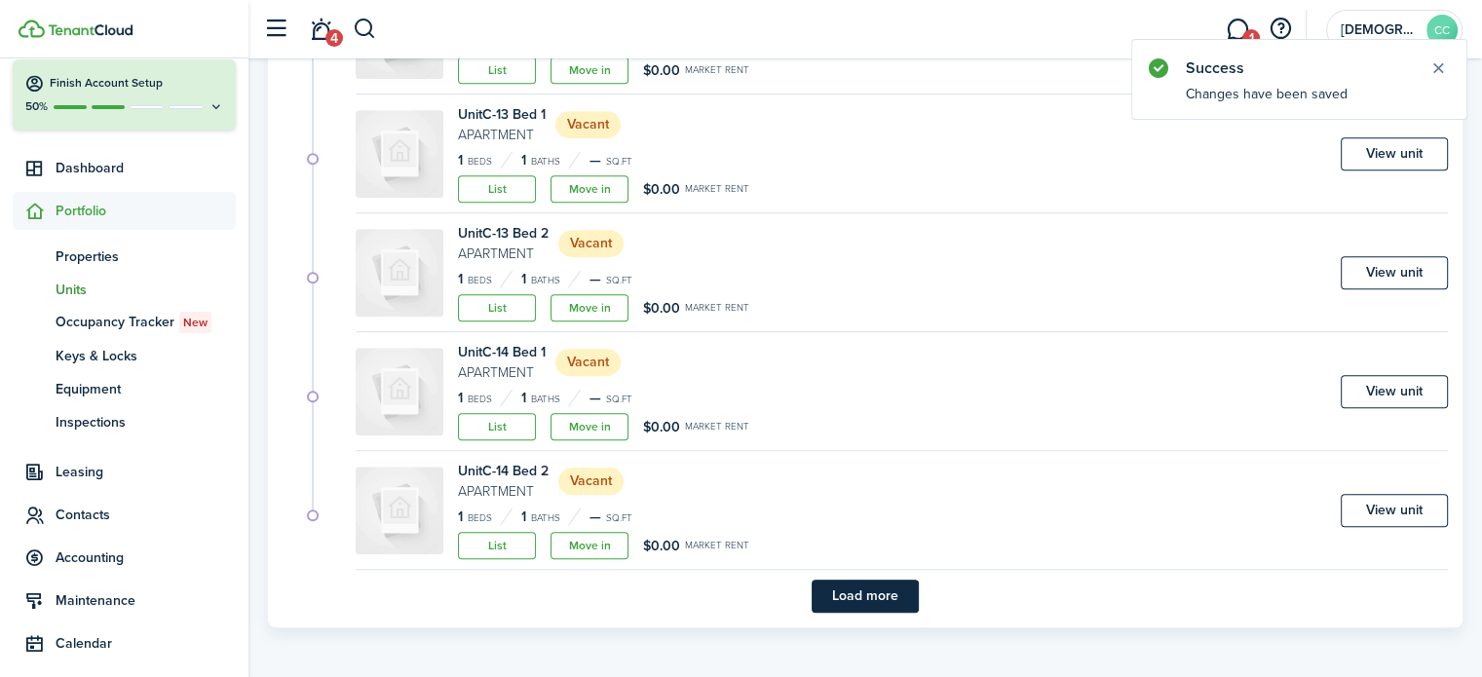
click at [885, 590] on button "Load more" at bounding box center [865, 596] width 107 height 33
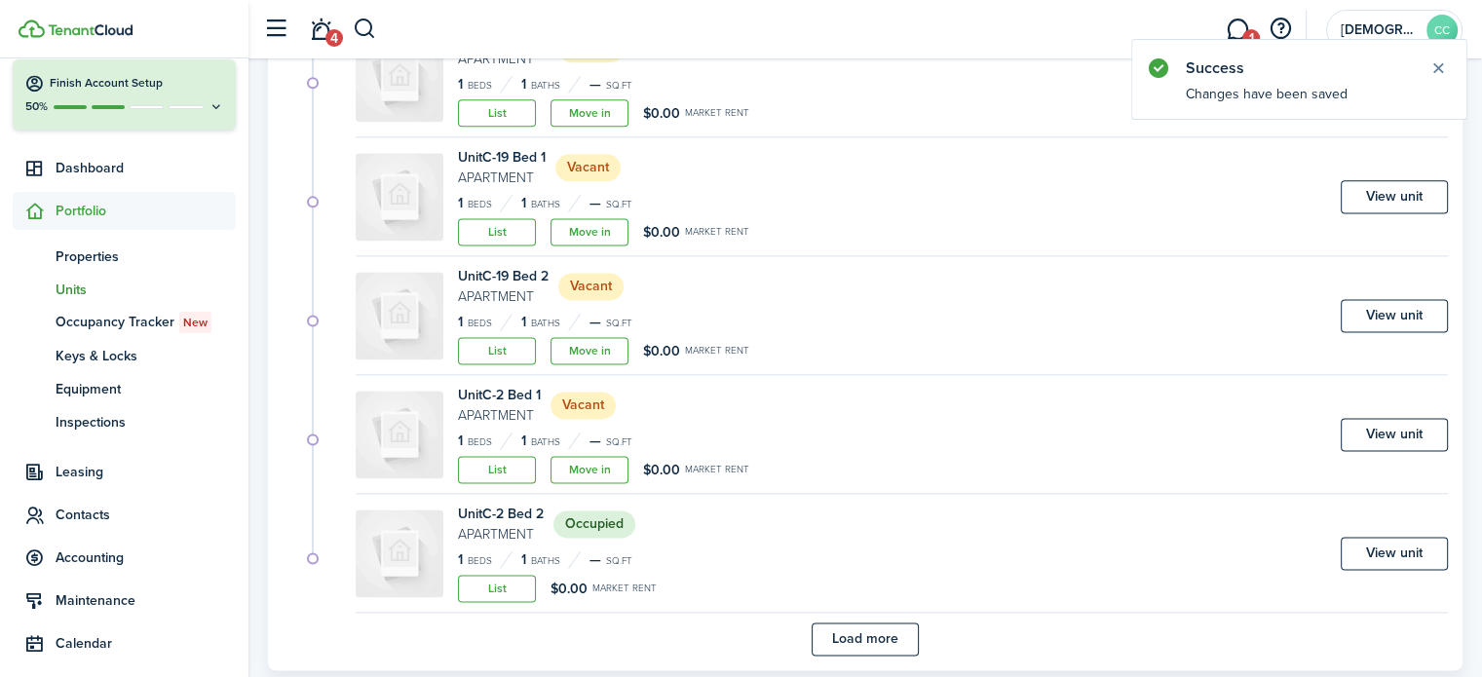
scroll to position [2611, 0]
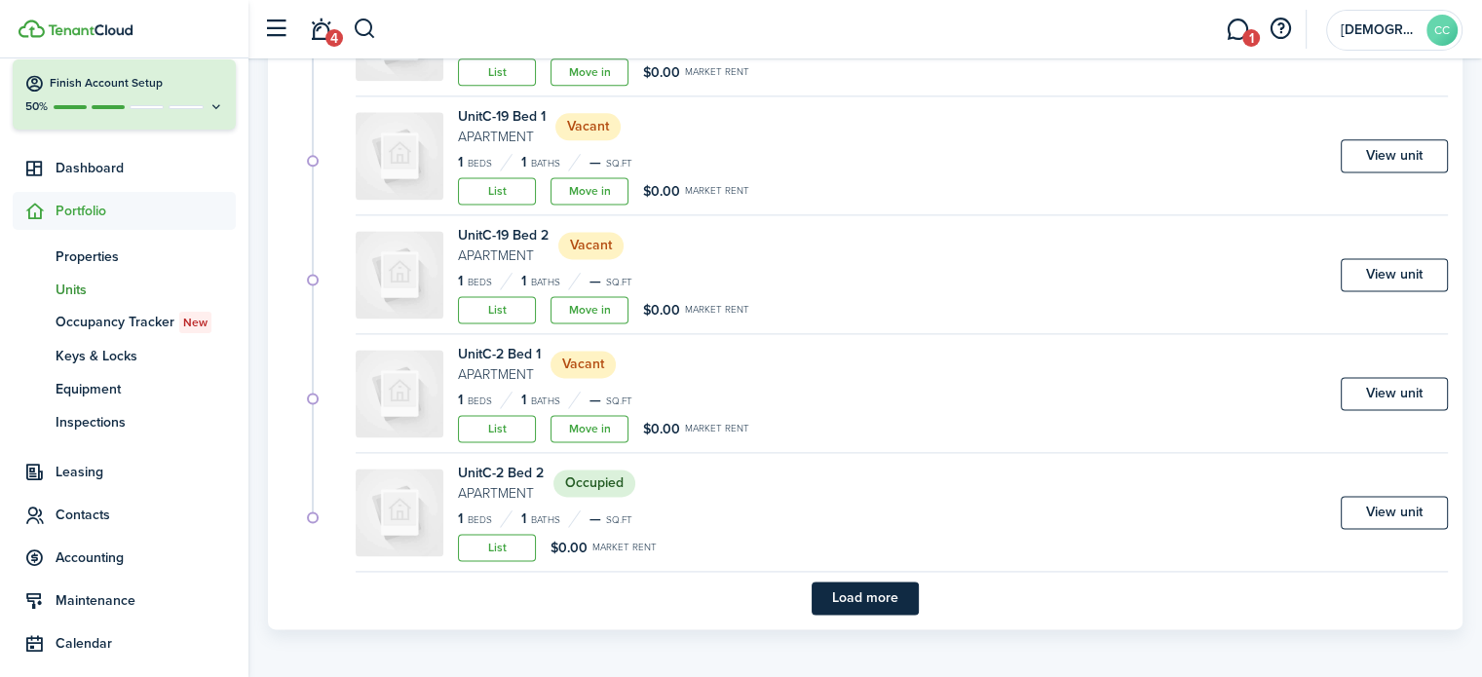
click at [889, 600] on button "Load more" at bounding box center [865, 598] width 107 height 33
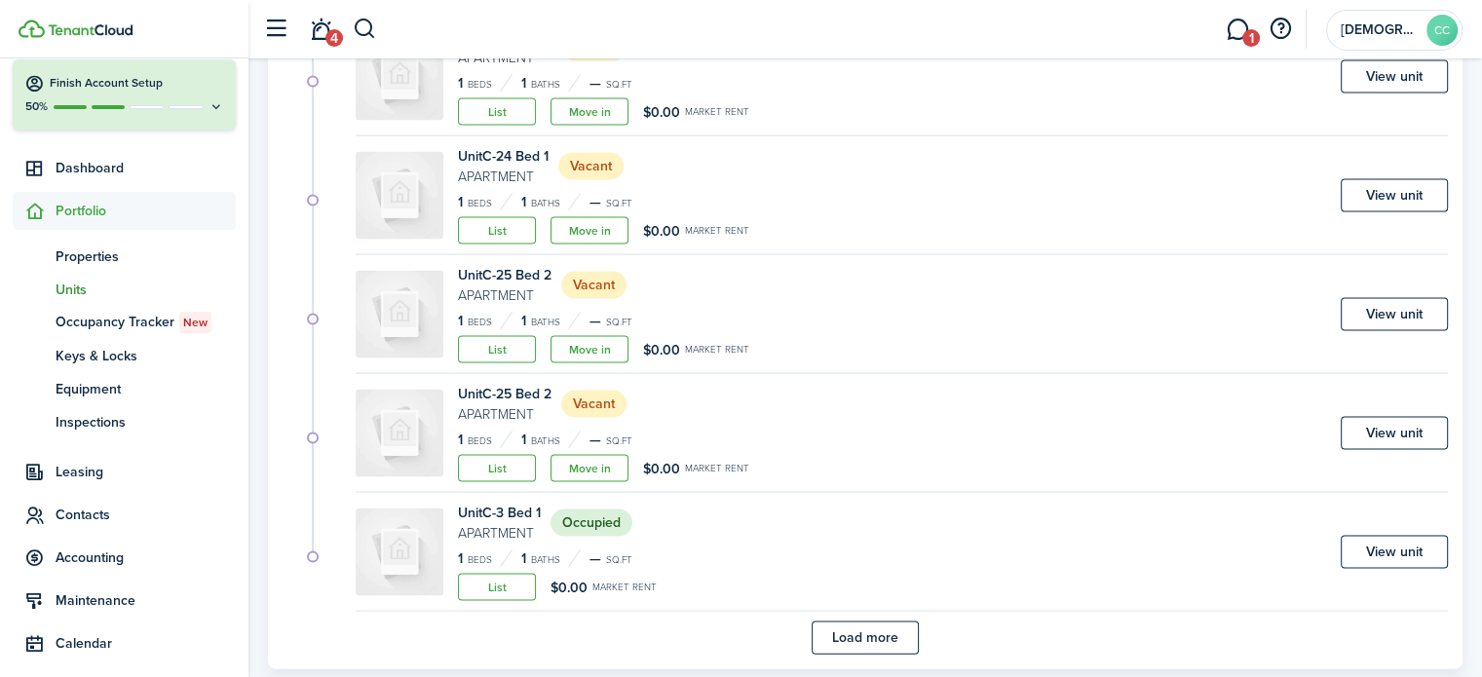
scroll to position [4035, 0]
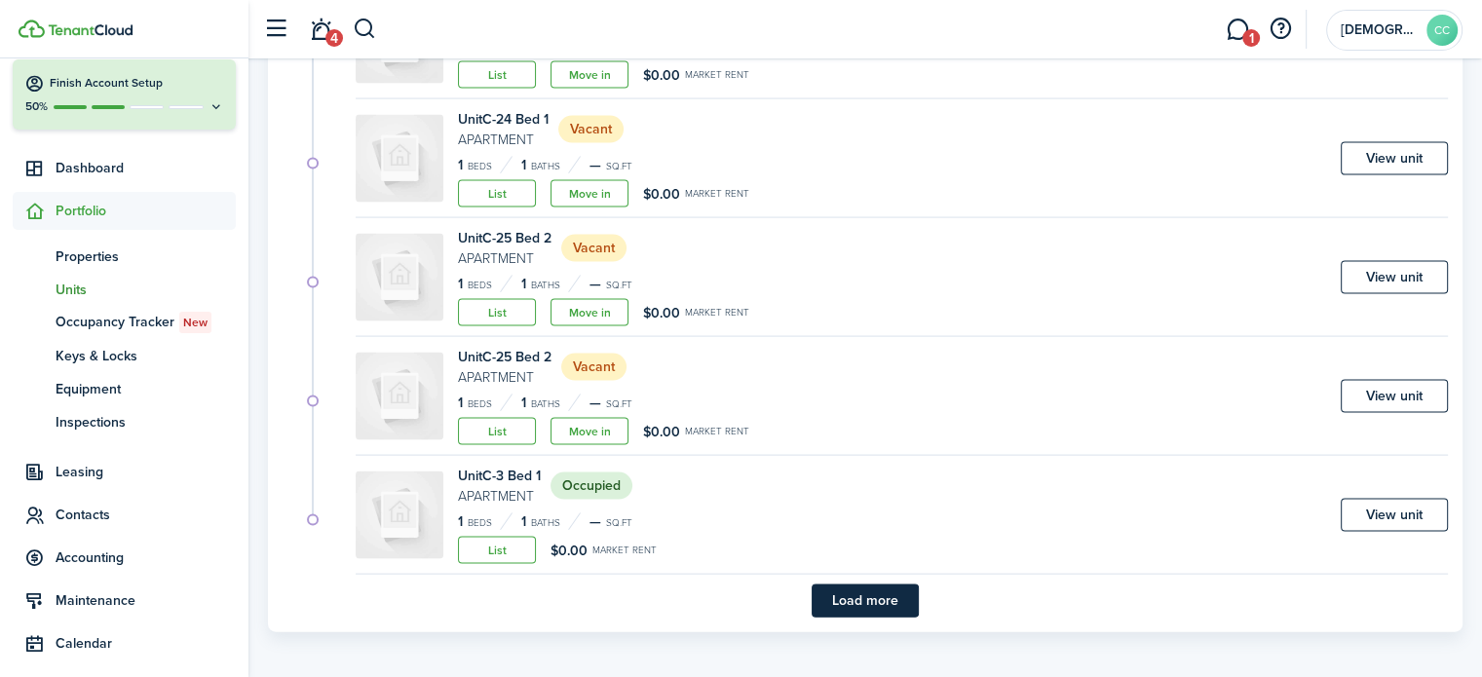
click at [889, 600] on button "Load more" at bounding box center [865, 601] width 107 height 33
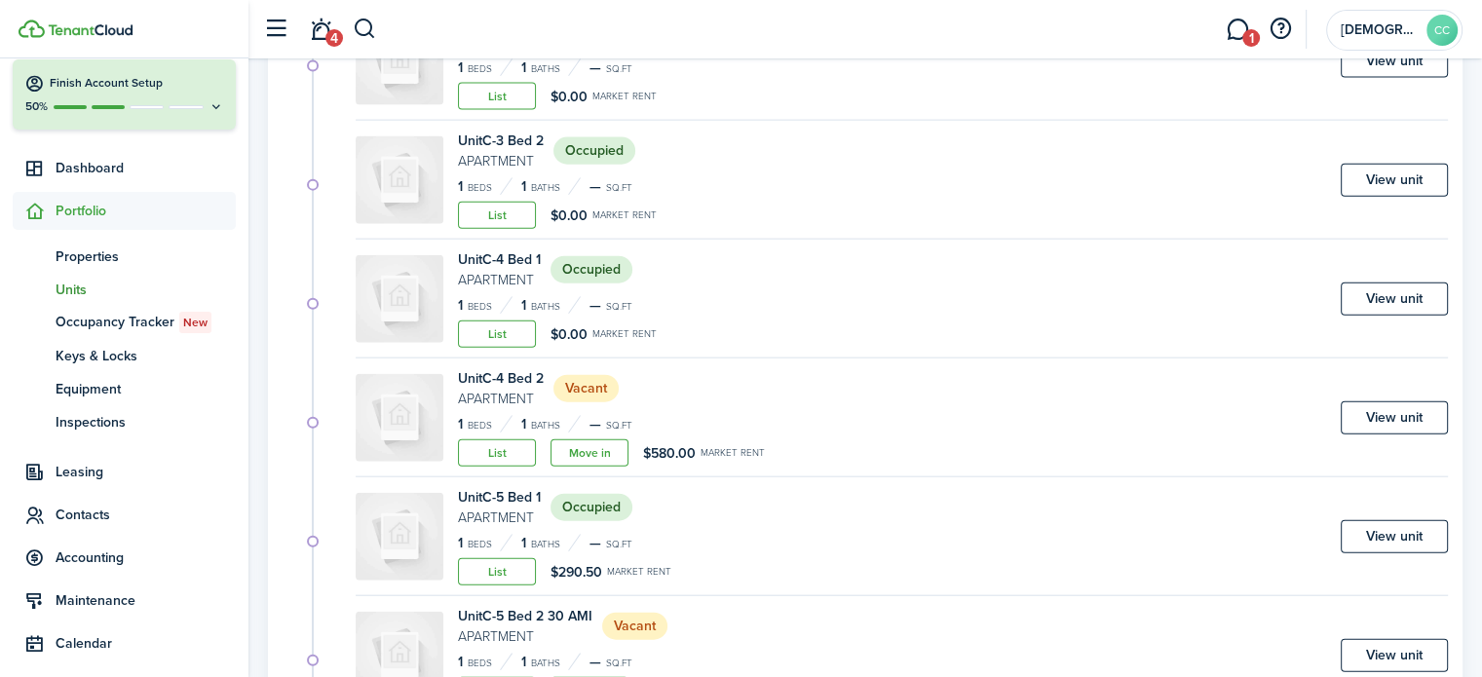
scroll to position [4502, 0]
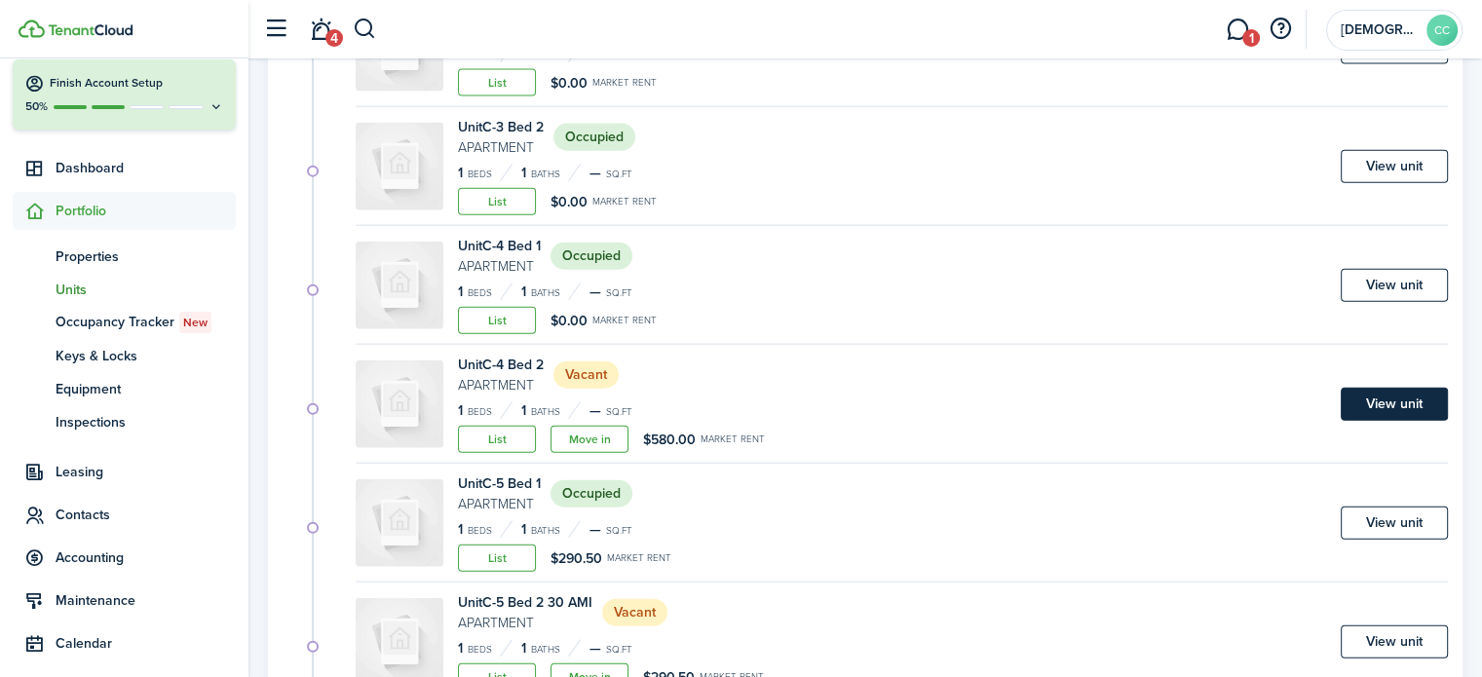
click at [1411, 401] on link "View unit" at bounding box center [1394, 404] width 107 height 33
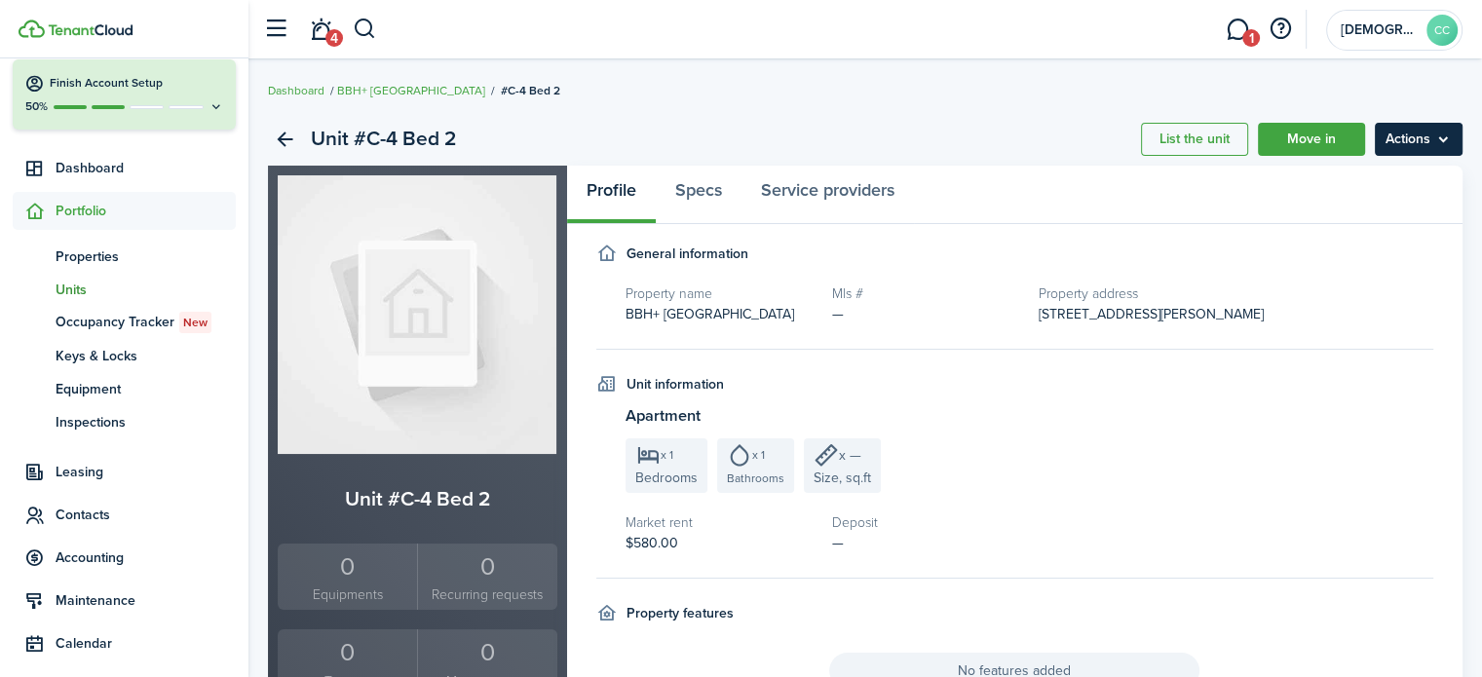
click at [1419, 139] on menu-btn "Actions" at bounding box center [1419, 139] width 88 height 33
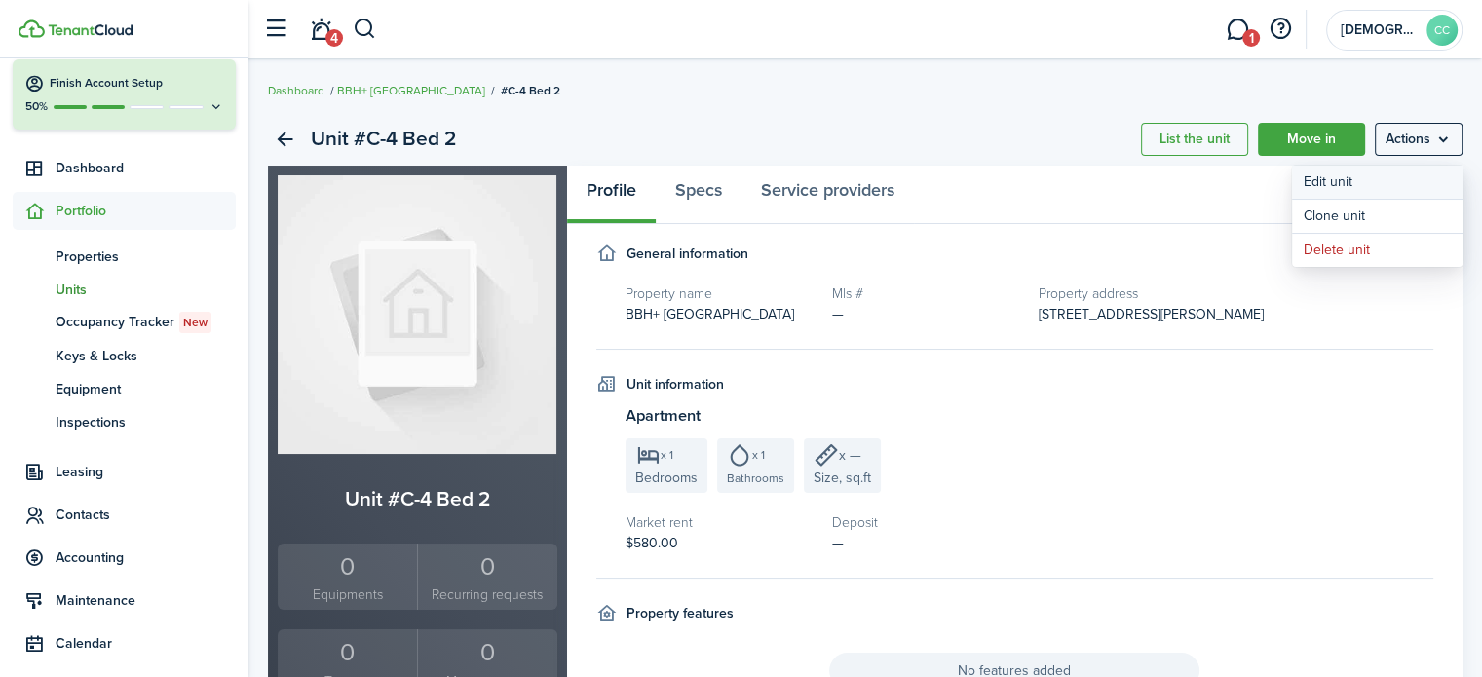
click at [1344, 181] on link "Edit unit" at bounding box center [1377, 182] width 171 height 33
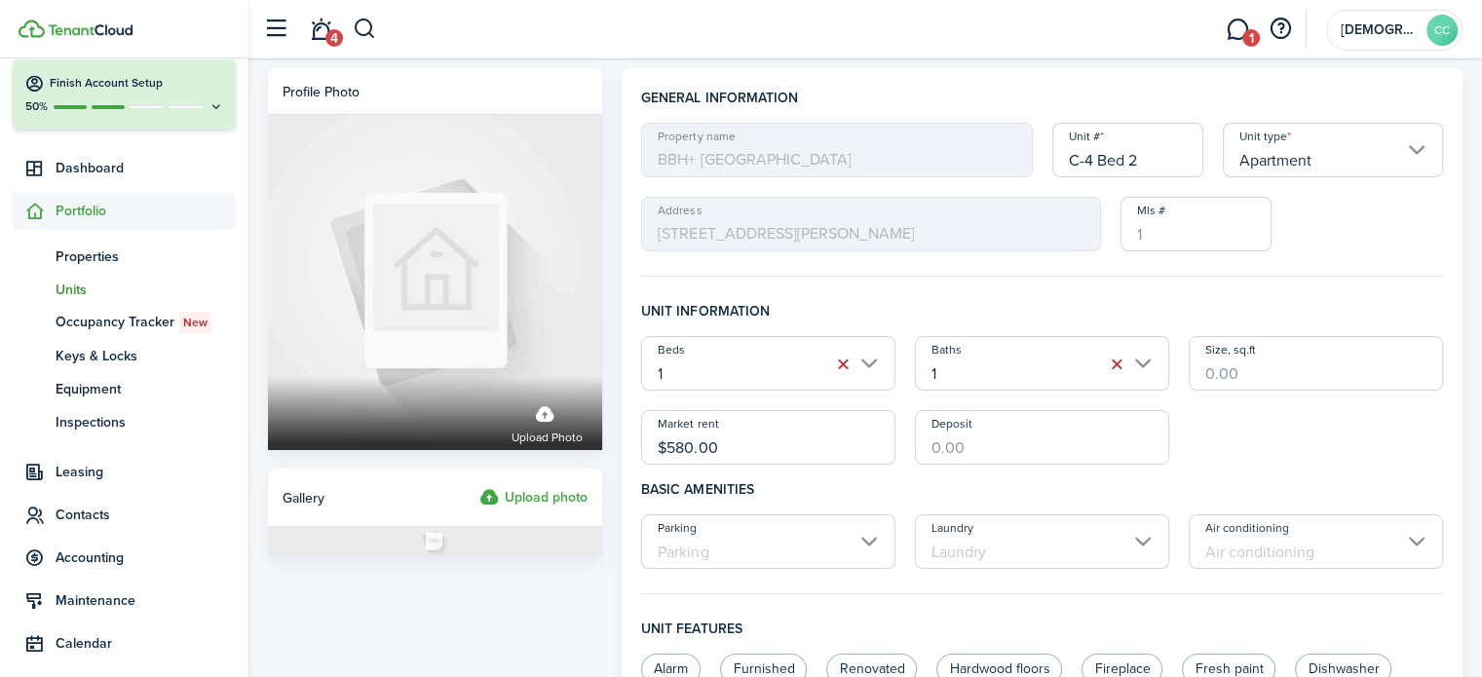
click at [765, 437] on input "$580.00" at bounding box center [768, 437] width 254 height 55
type input "$"
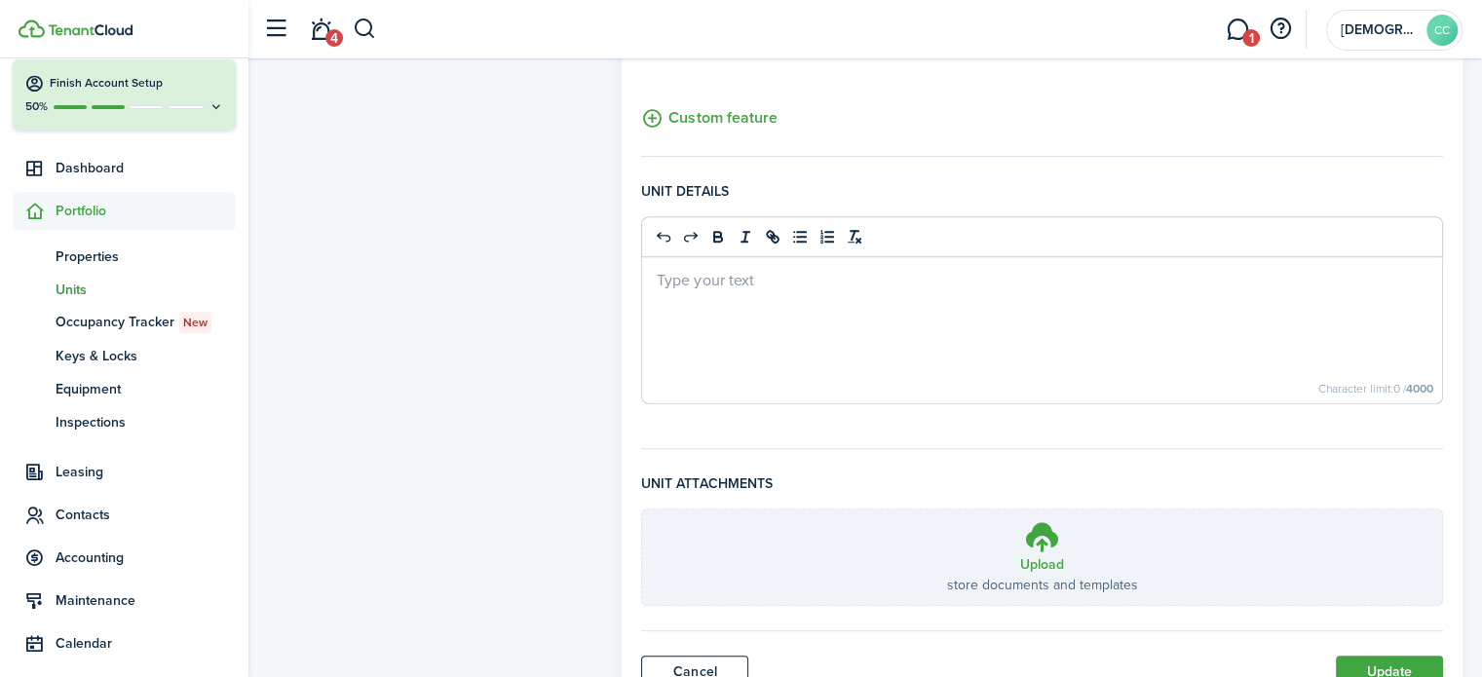
scroll to position [820, 0]
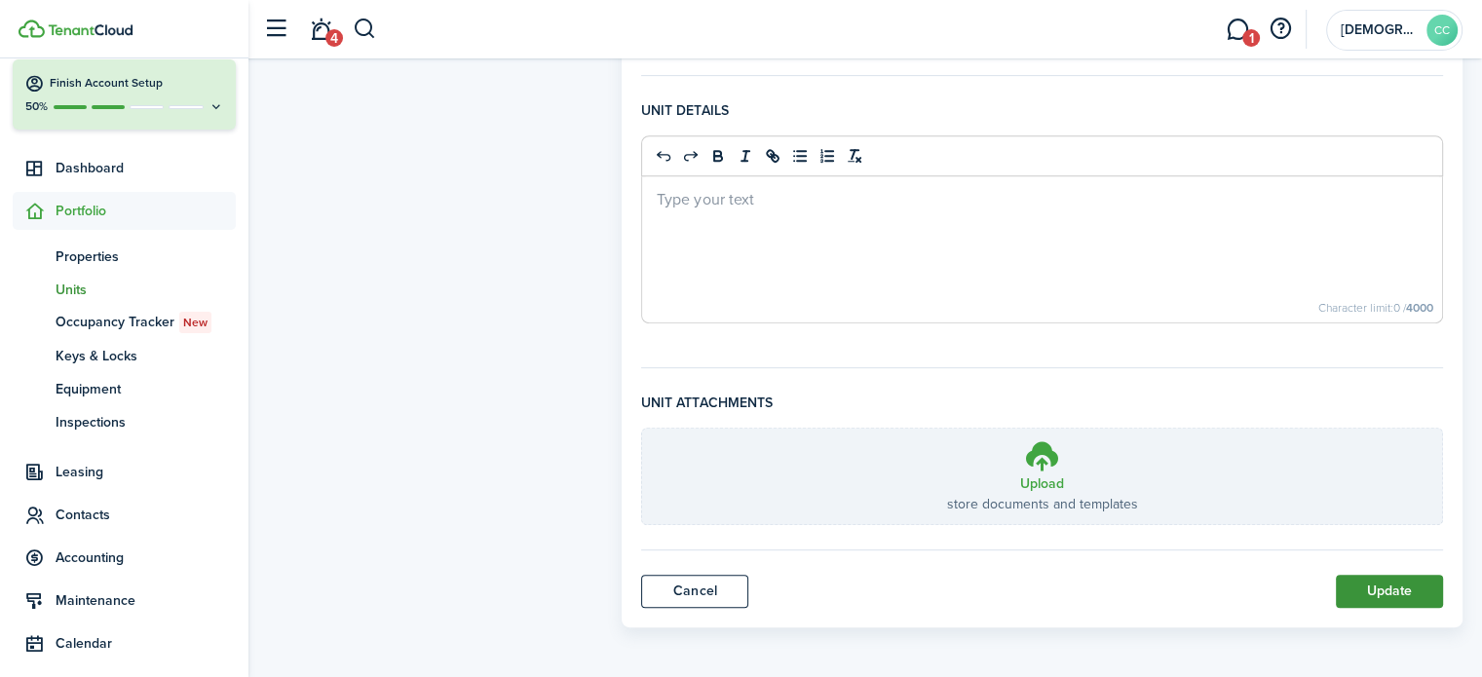
click at [1393, 593] on button "Update" at bounding box center [1389, 591] width 107 height 33
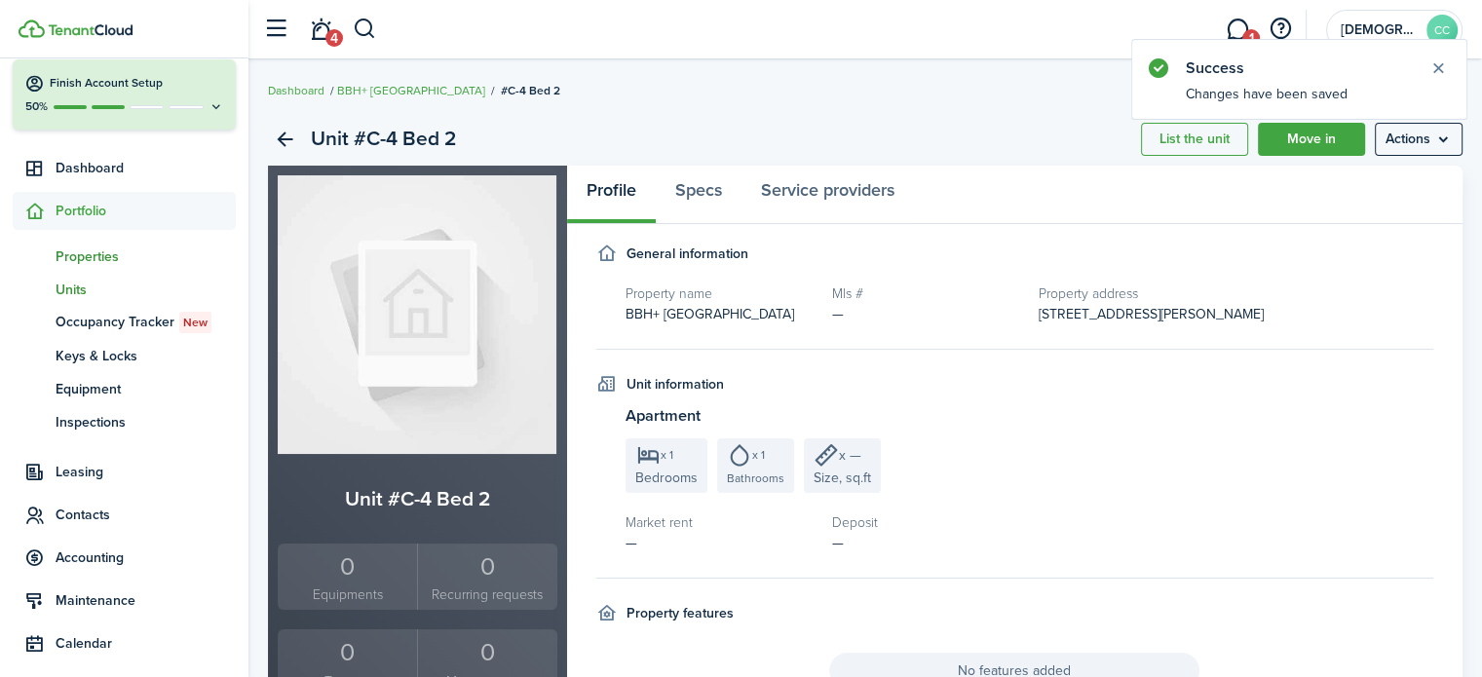
click at [94, 251] on span "Properties" at bounding box center [146, 257] width 180 height 20
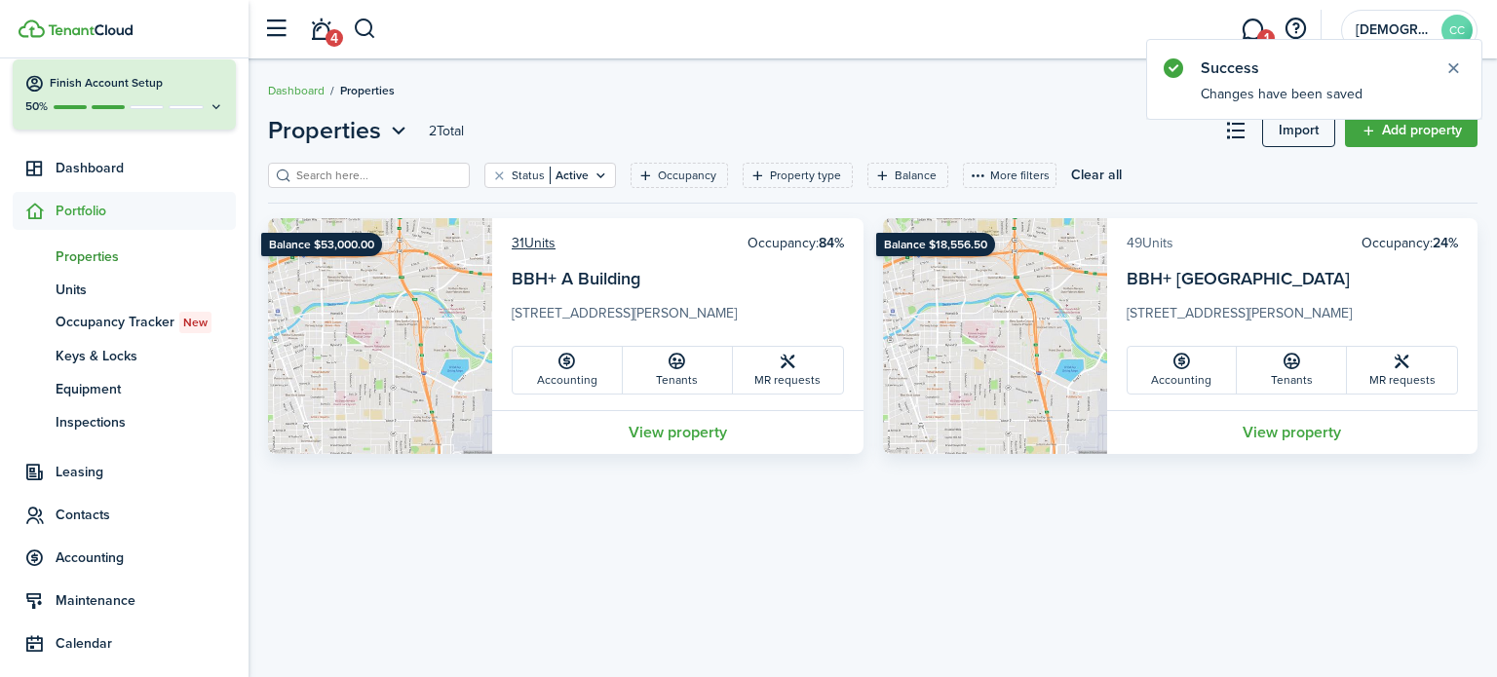
click at [1156, 249] on link "49 Units" at bounding box center [1150, 243] width 47 height 20
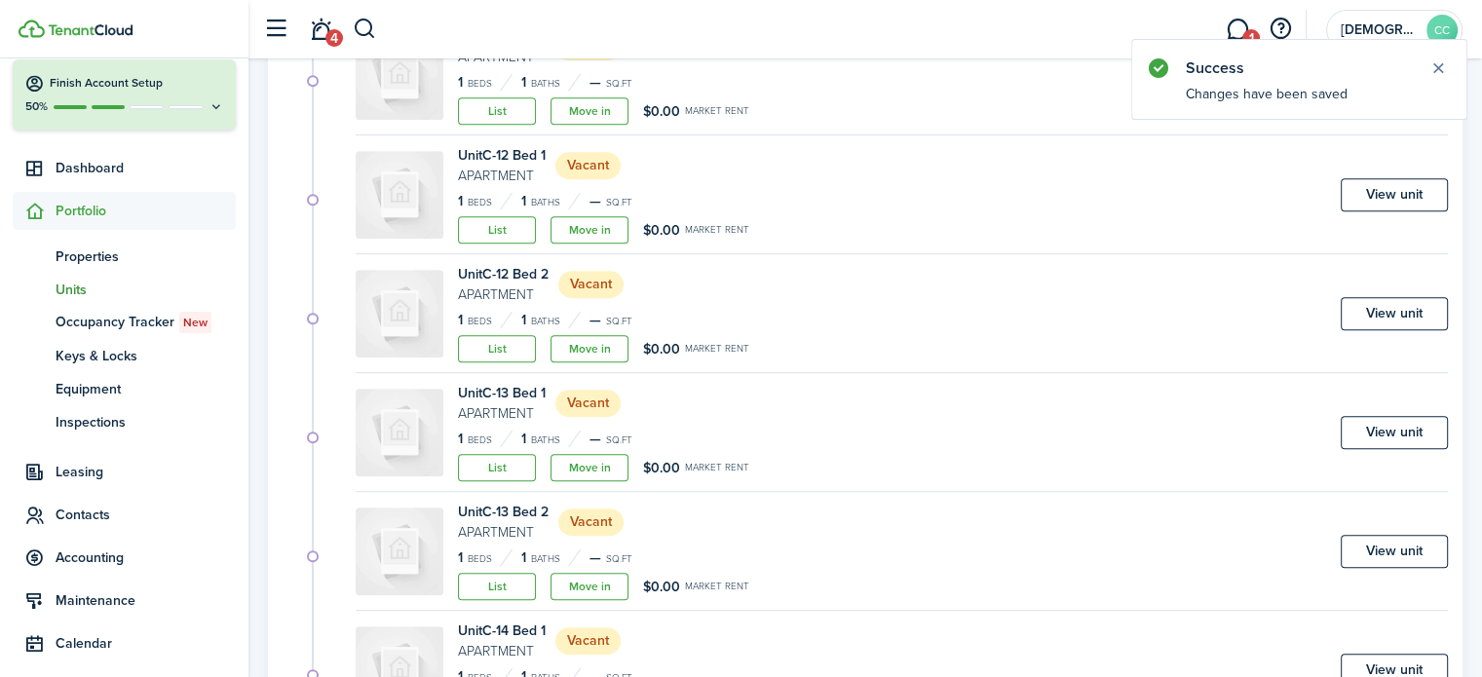
scroll to position [1186, 0]
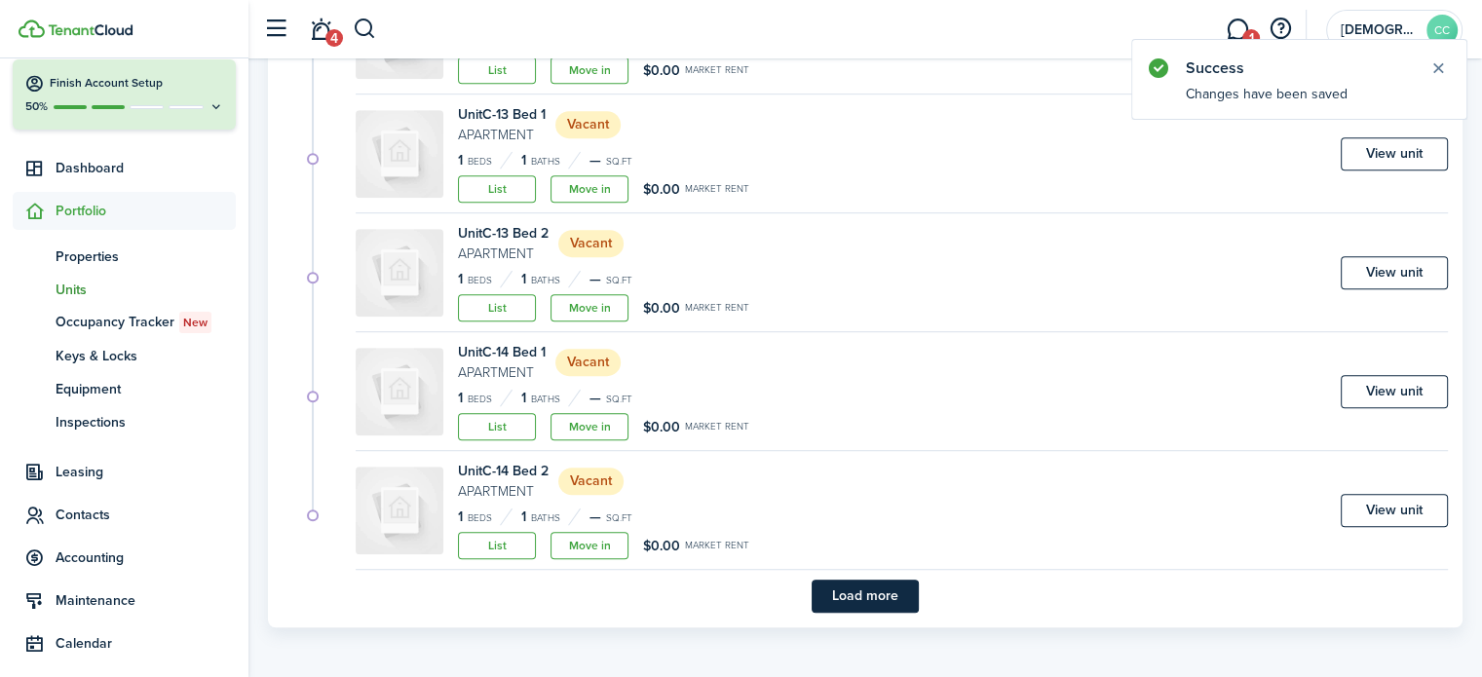
click at [880, 601] on button "Load more" at bounding box center [865, 596] width 107 height 33
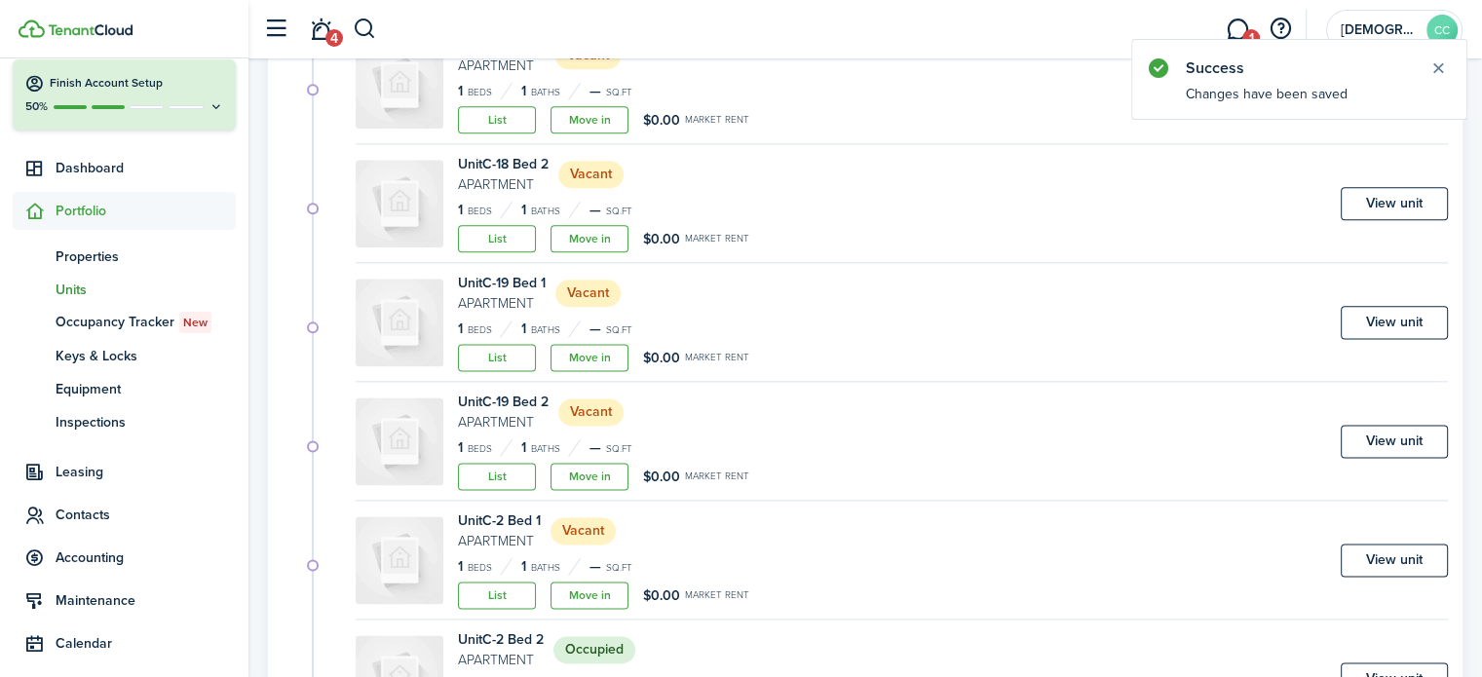
scroll to position [2611, 0]
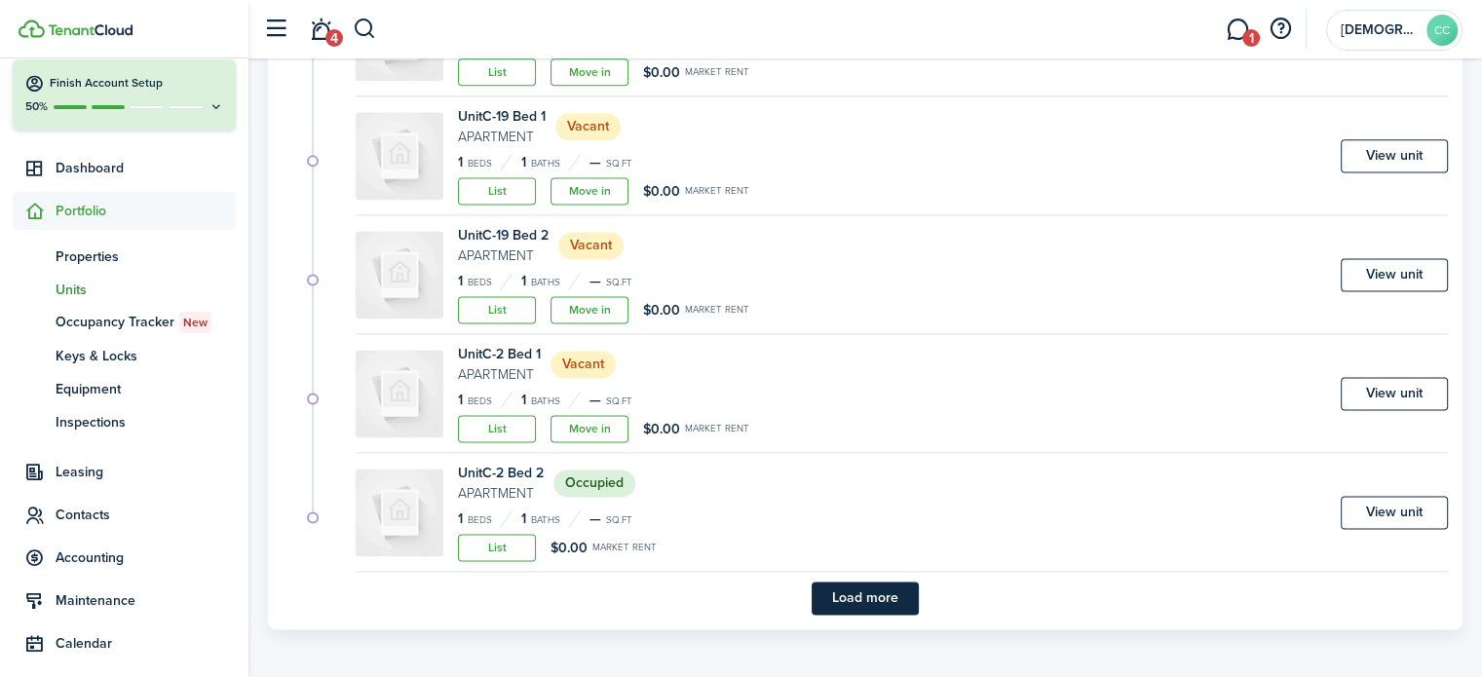
click at [880, 601] on button "Load more" at bounding box center [865, 598] width 107 height 33
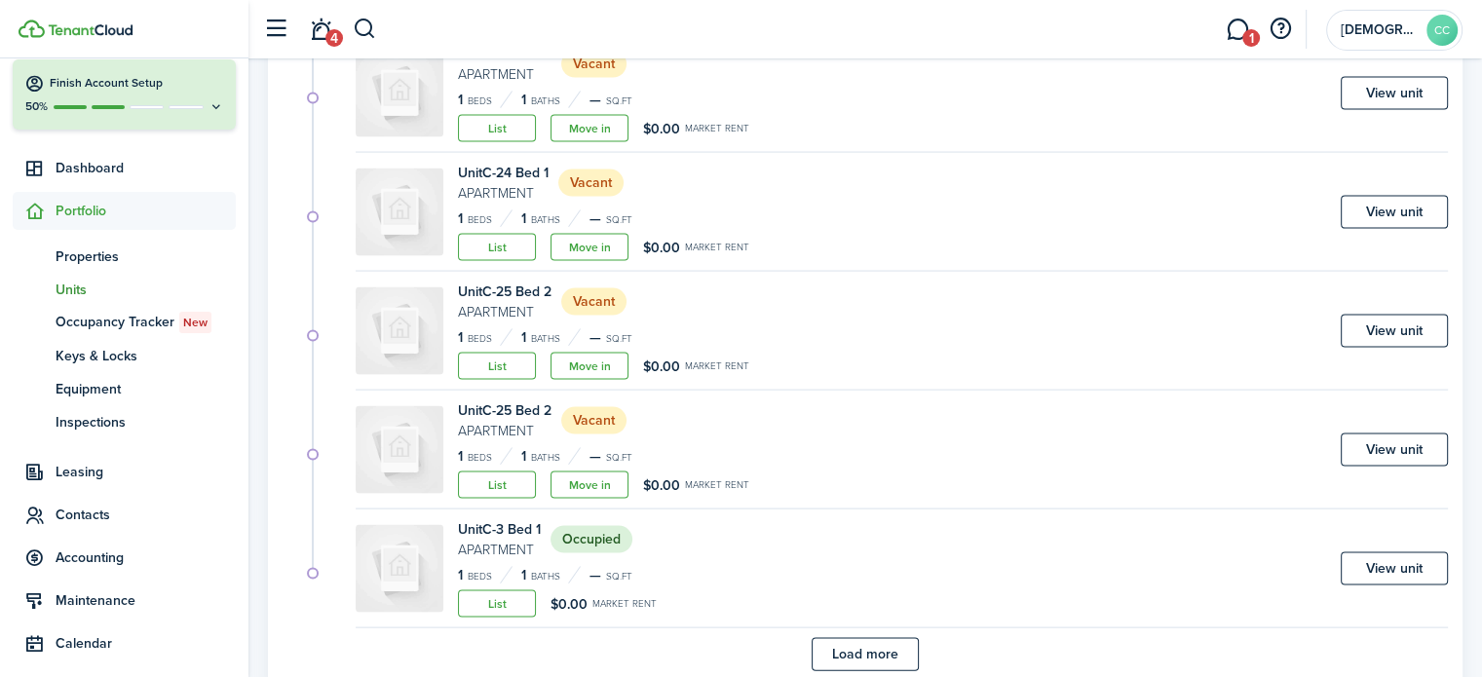
scroll to position [4035, 0]
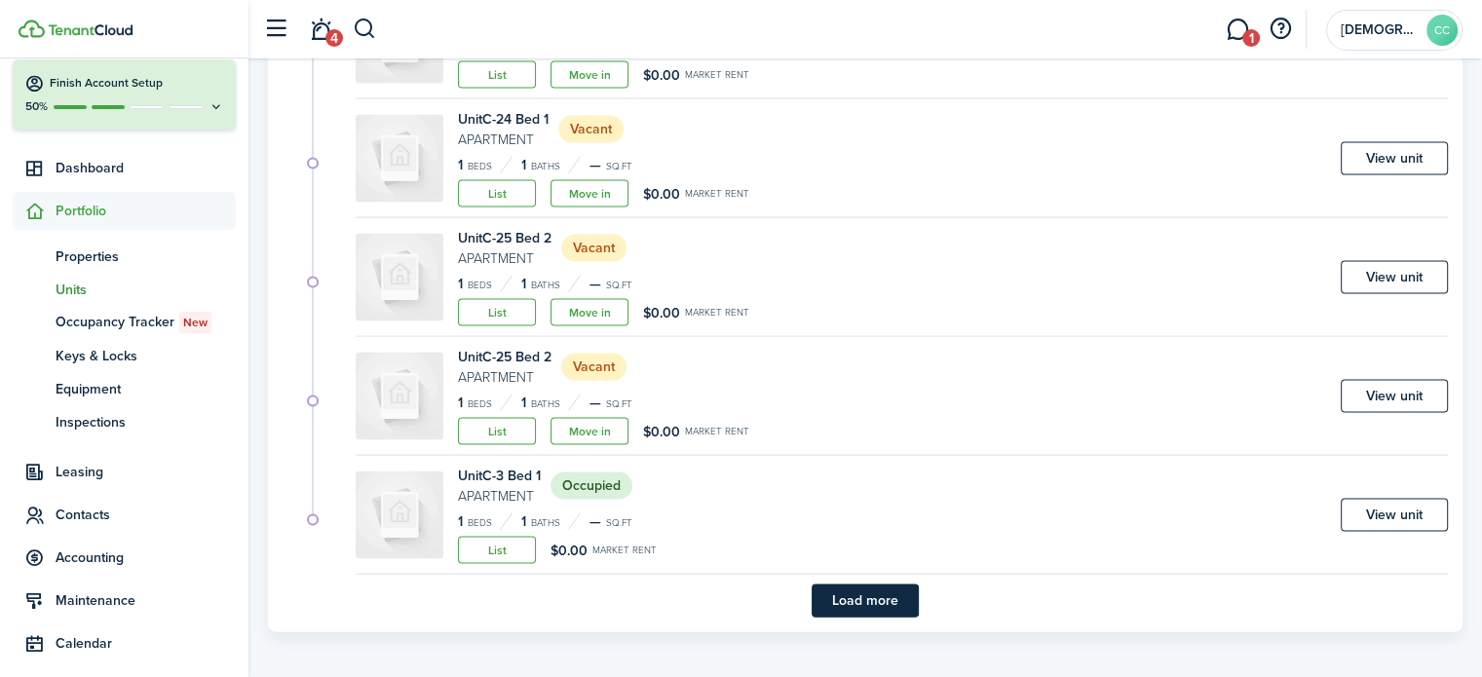
click at [880, 601] on button "Load more" at bounding box center [865, 601] width 107 height 33
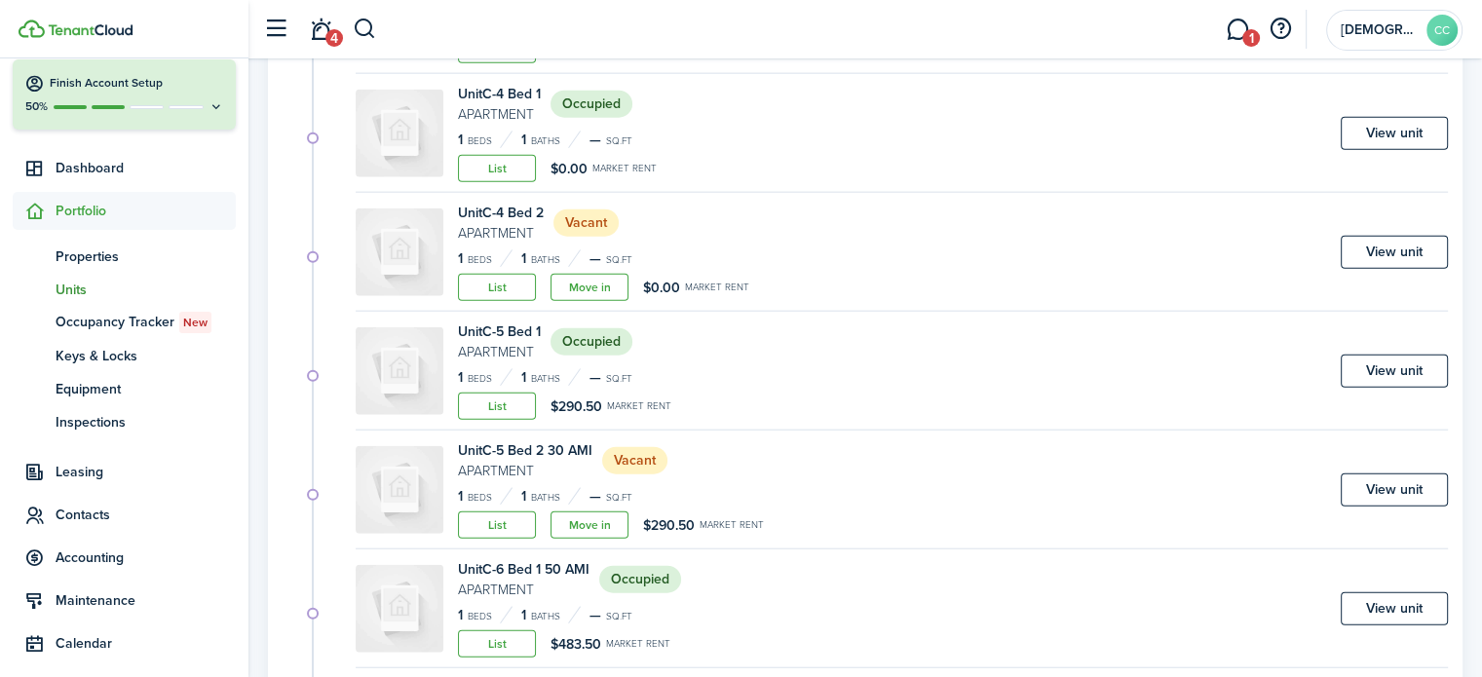
scroll to position [4660, 0]
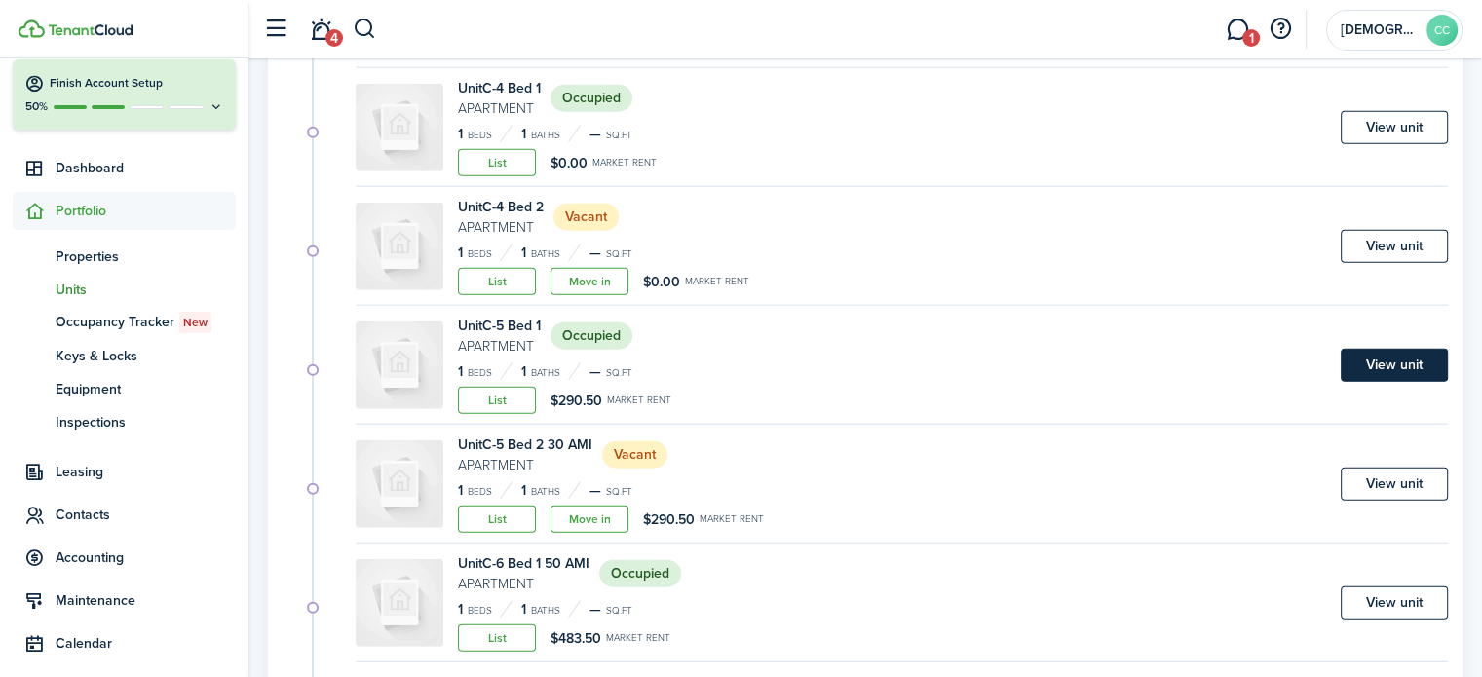
click at [1391, 355] on link "View unit" at bounding box center [1394, 365] width 107 height 33
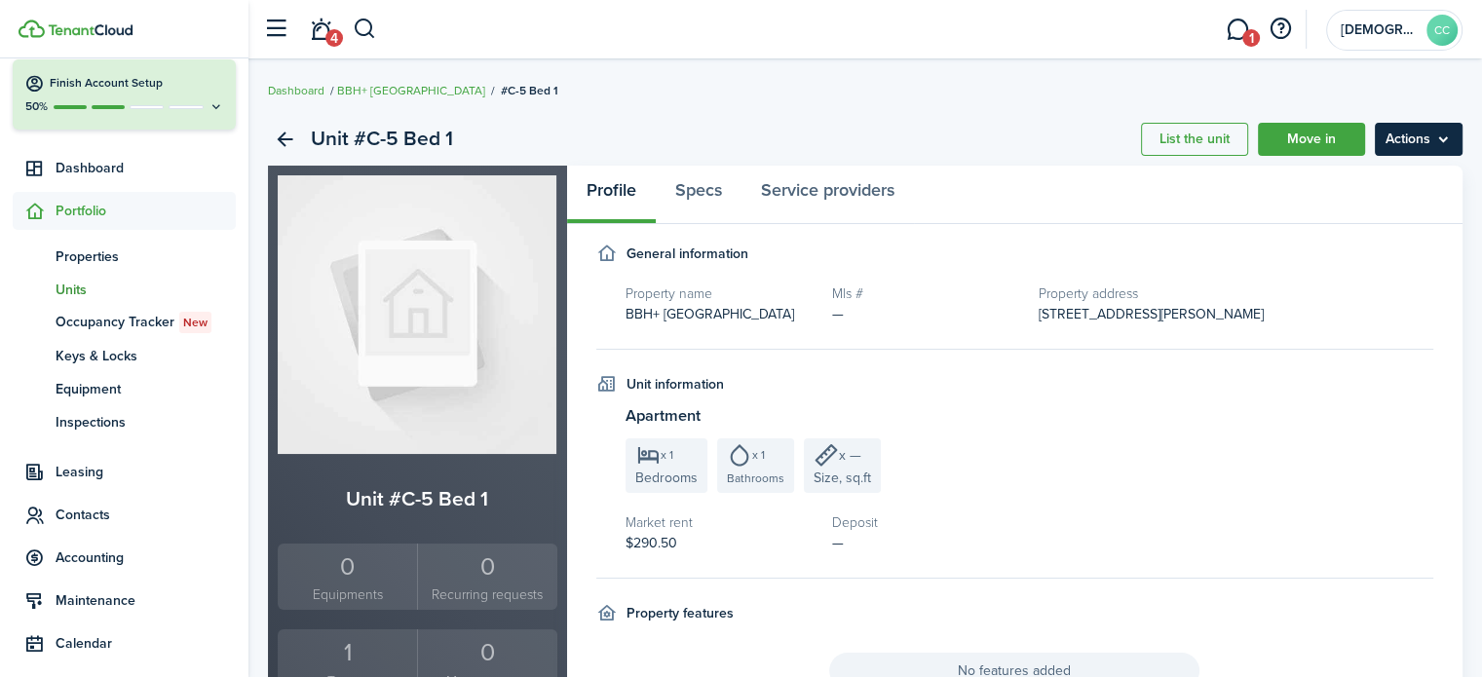
click at [1434, 136] on menu-btn "Actions" at bounding box center [1419, 139] width 88 height 33
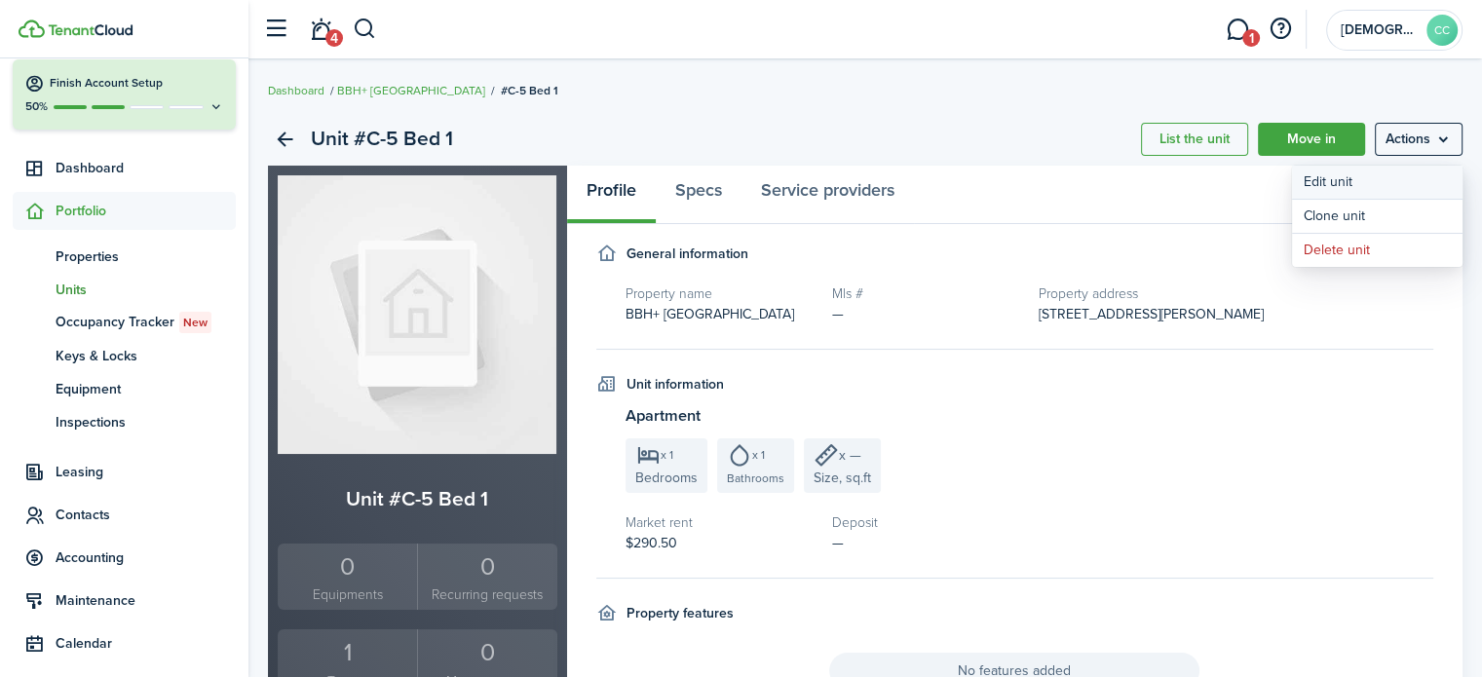
click at [1348, 181] on link "Edit unit" at bounding box center [1377, 182] width 171 height 33
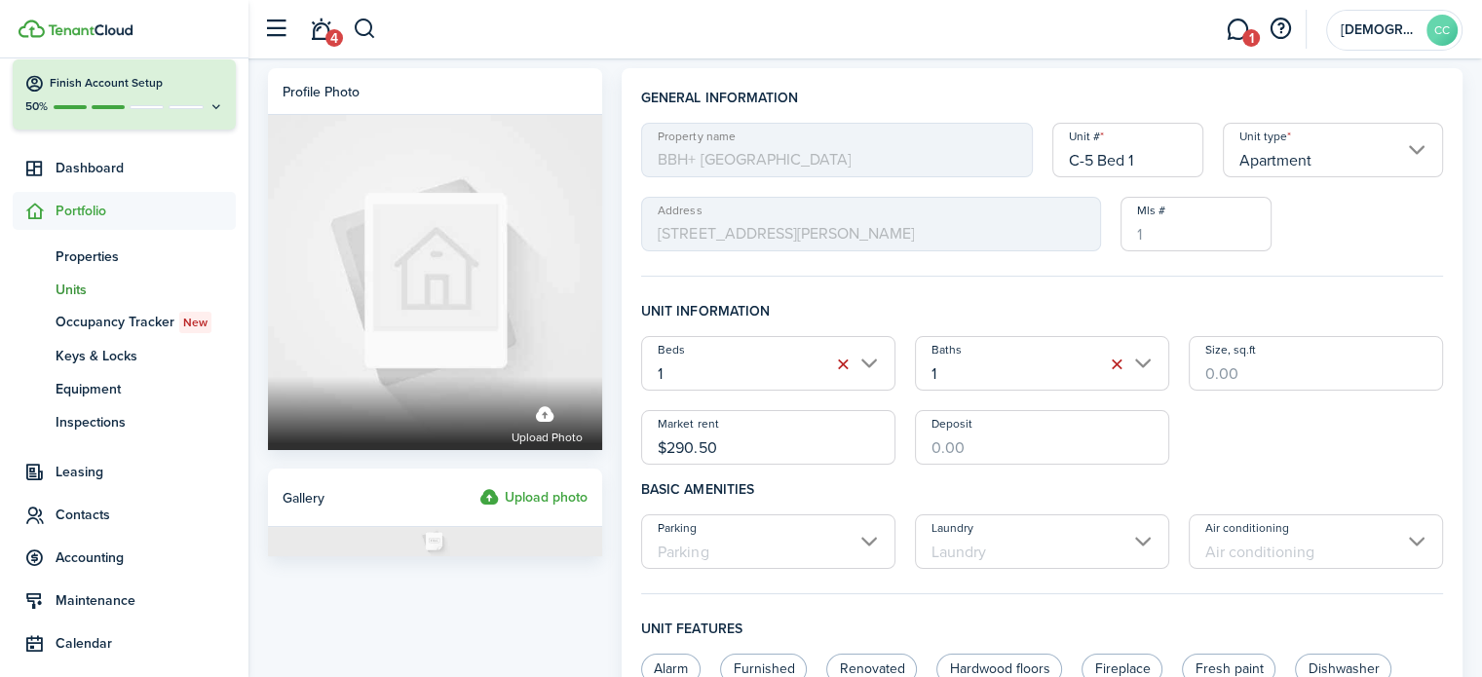
click at [768, 442] on input "$290.50" at bounding box center [768, 437] width 254 height 55
type input "$"
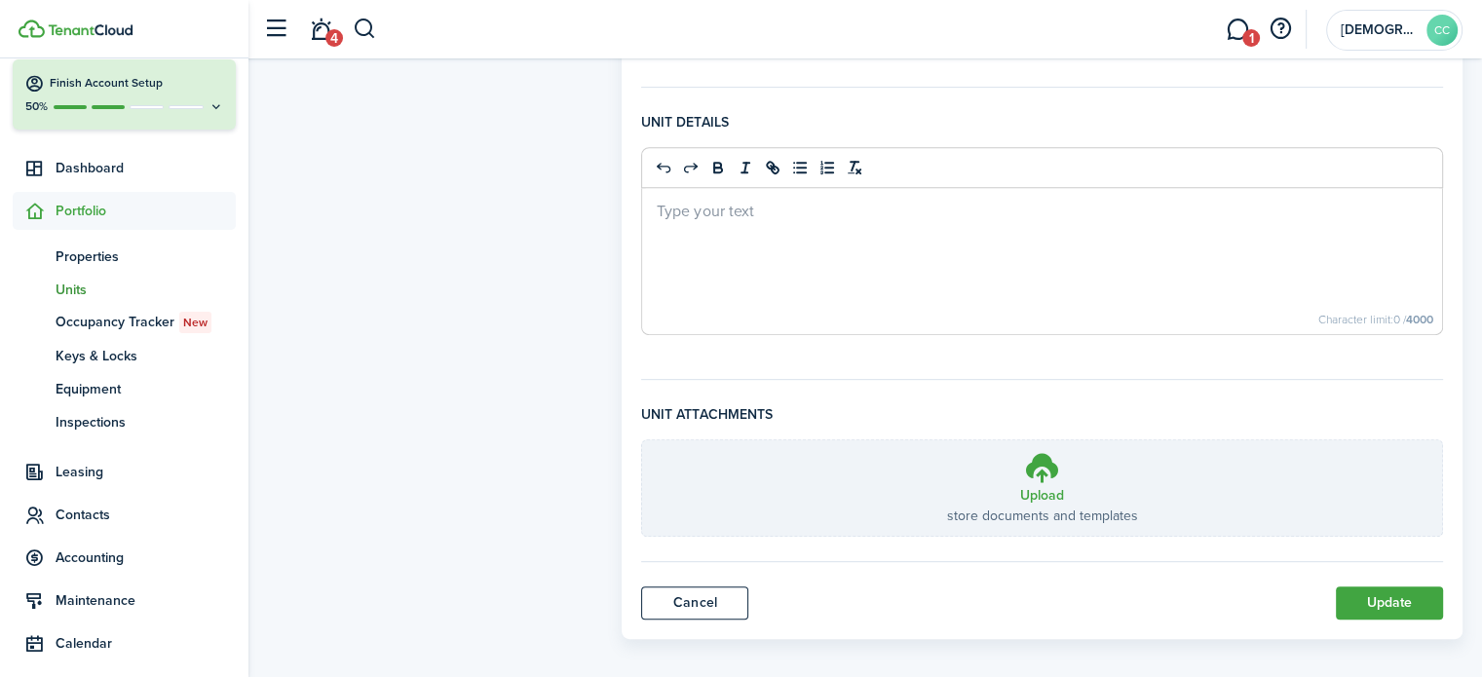
scroll to position [820, 0]
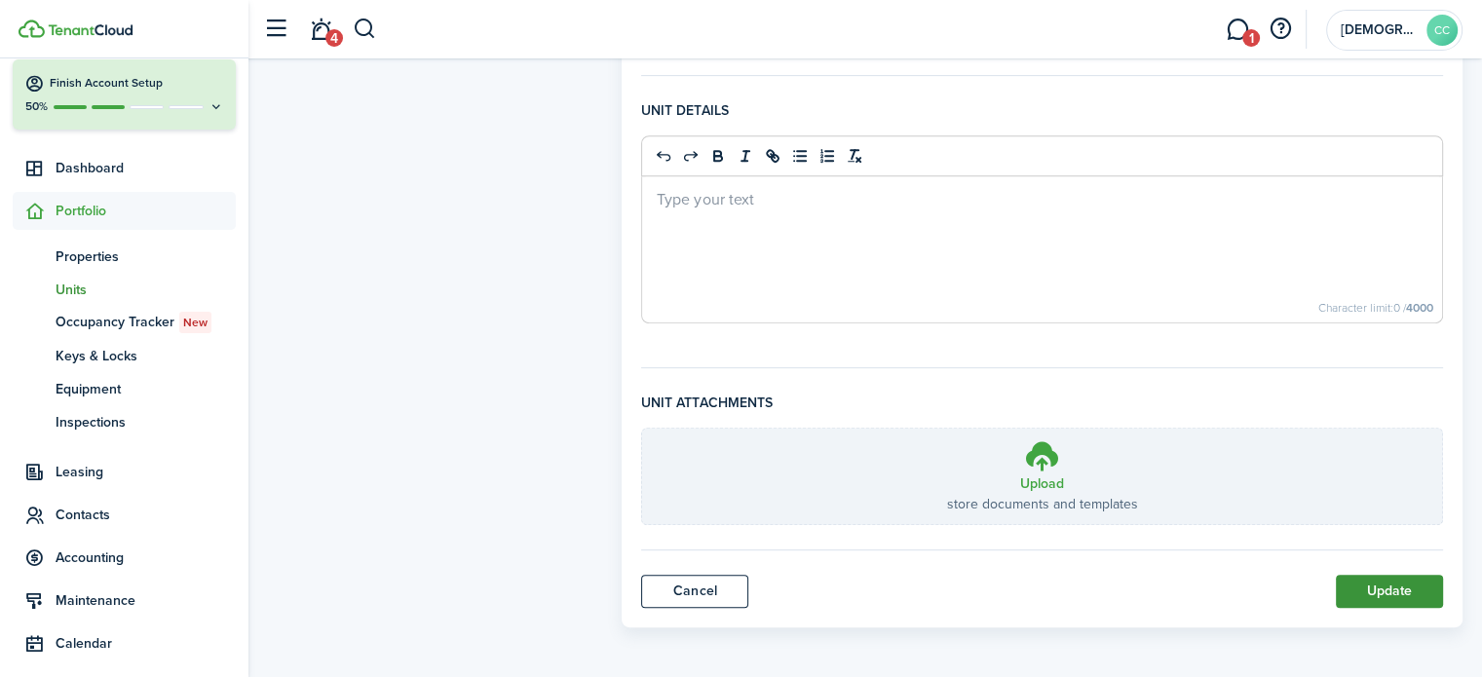
click at [1389, 588] on button "Update" at bounding box center [1389, 591] width 107 height 33
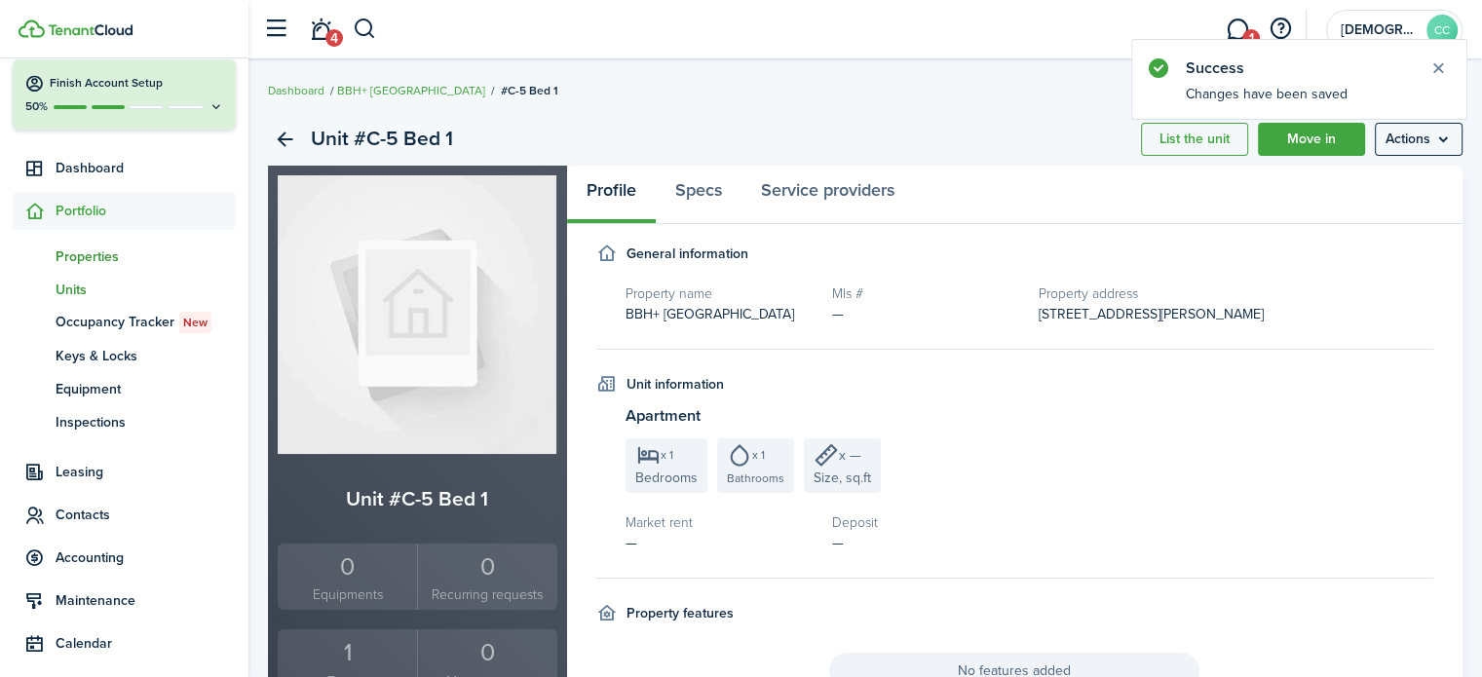
click at [89, 261] on span "Properties" at bounding box center [146, 257] width 180 height 20
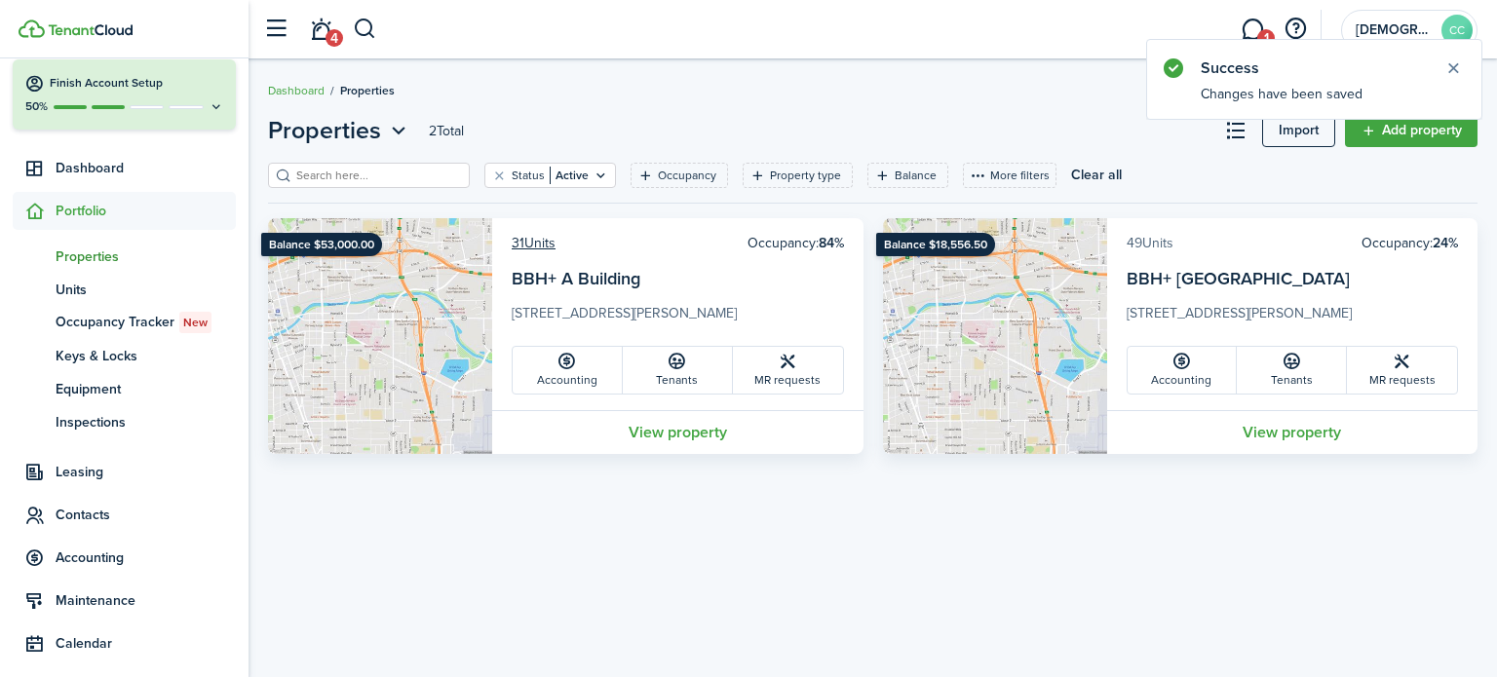
click at [1162, 241] on link "49 Units" at bounding box center [1150, 243] width 47 height 20
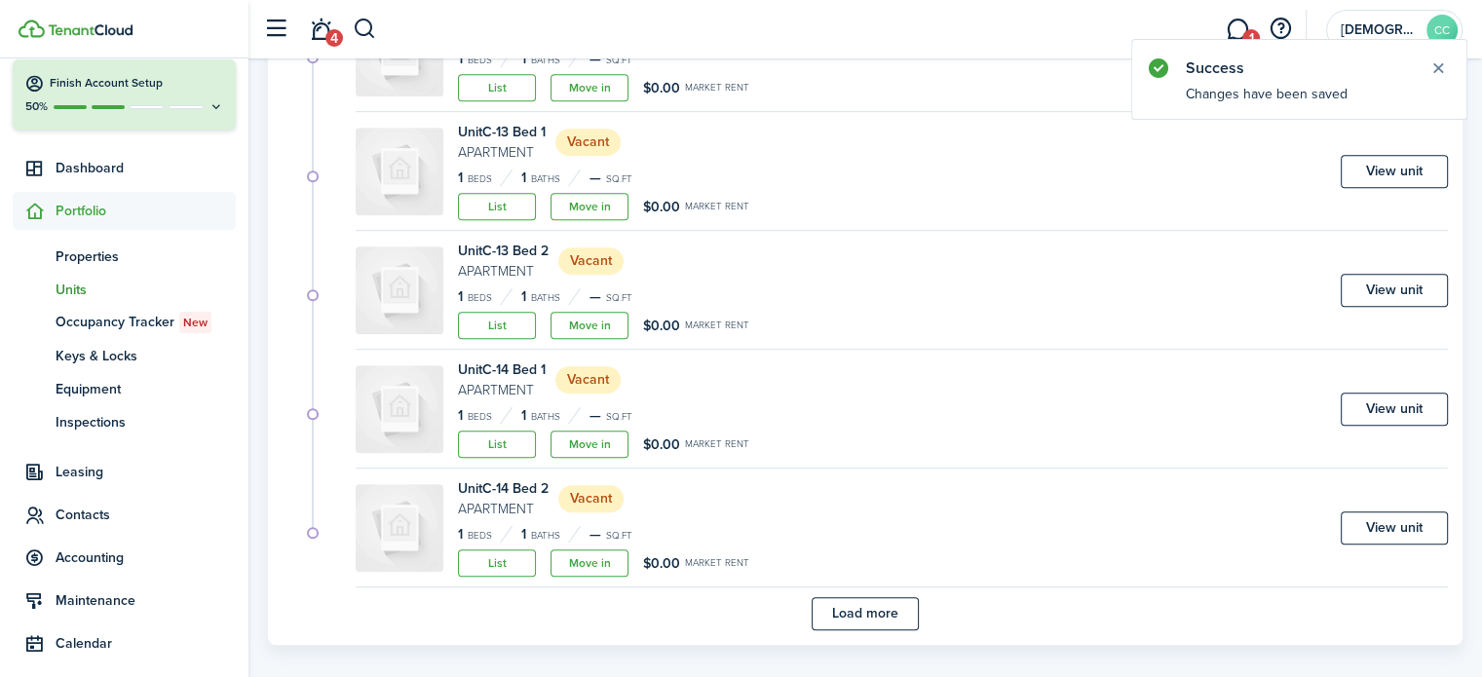
scroll to position [1186, 0]
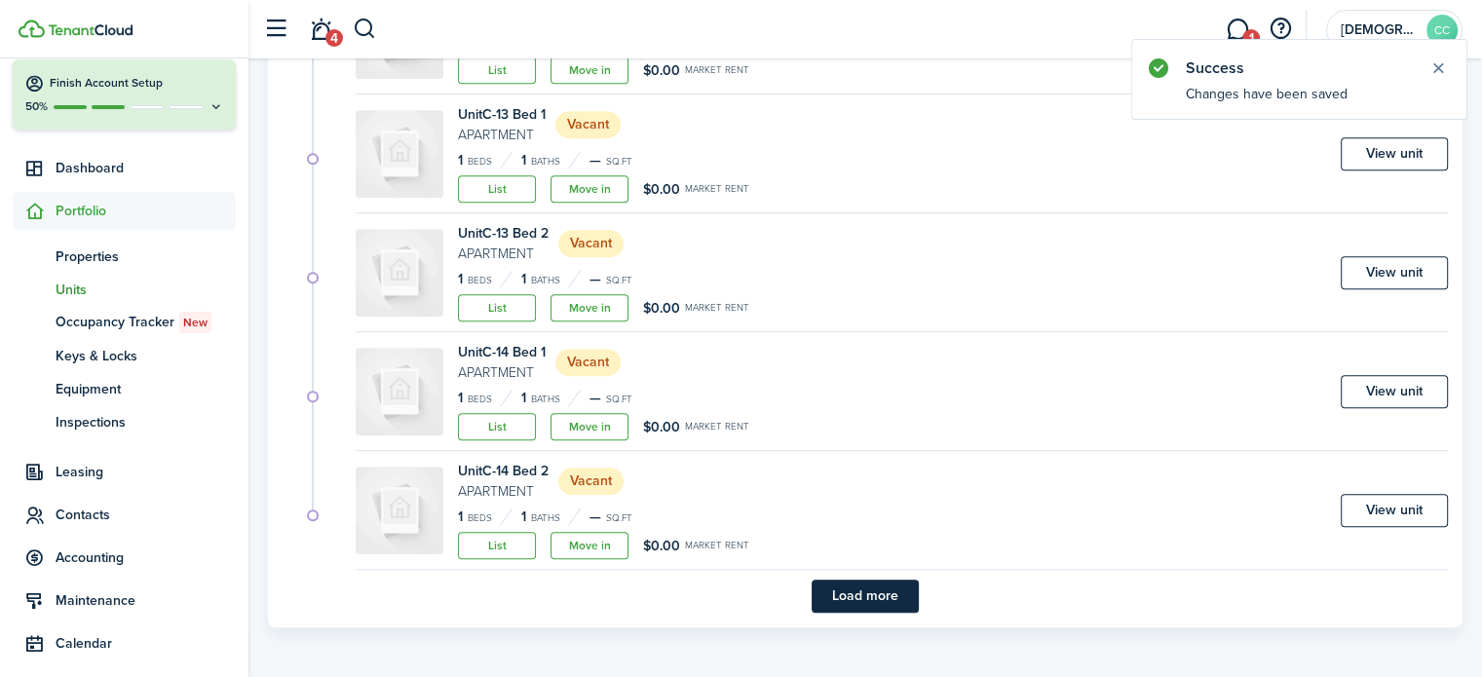
click at [889, 599] on button "Load more" at bounding box center [865, 596] width 107 height 33
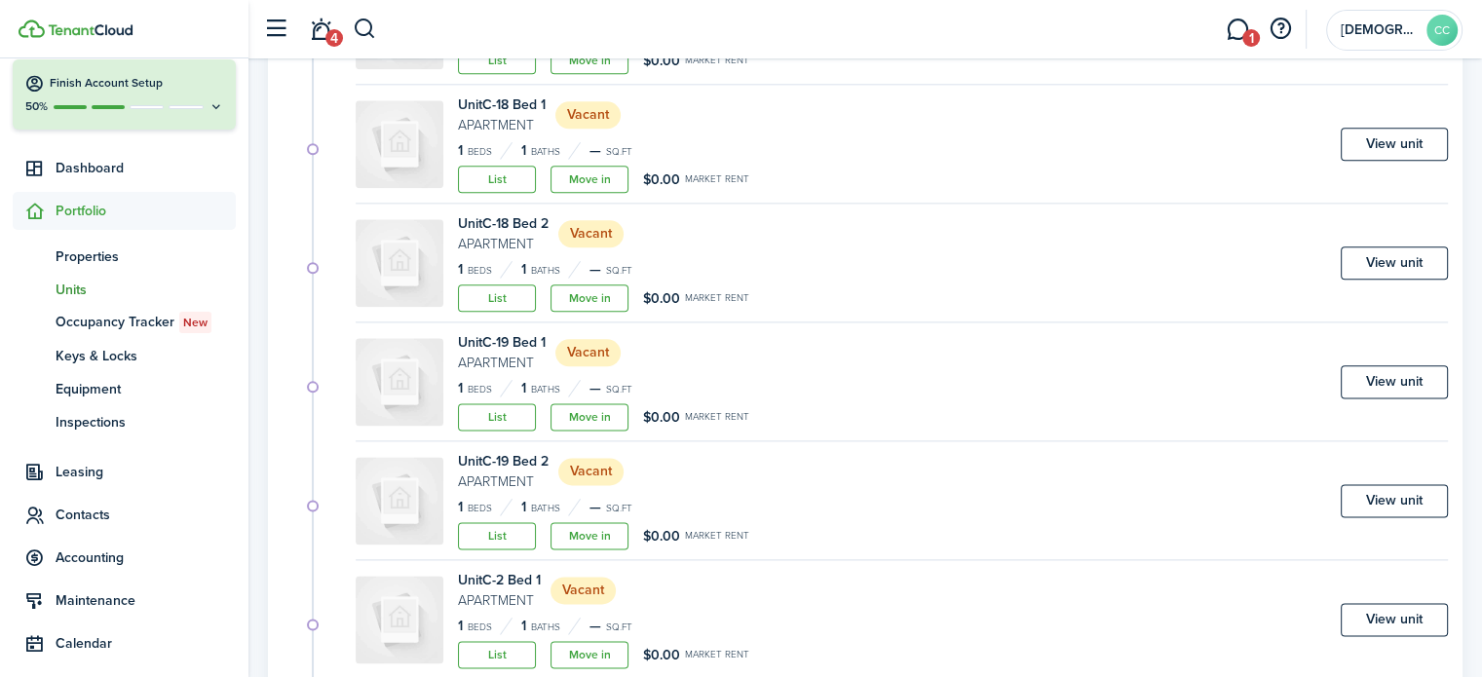
scroll to position [2611, 0]
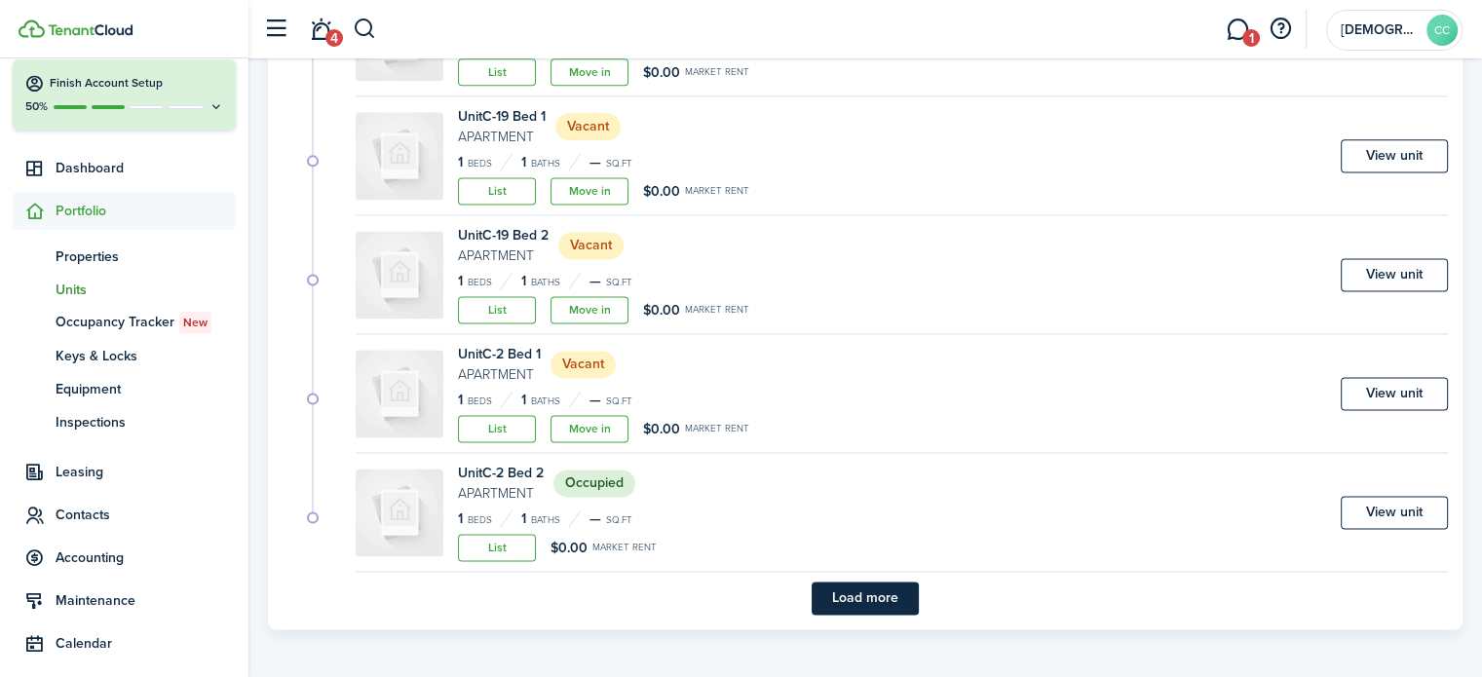
click at [889, 599] on button "Load more" at bounding box center [865, 598] width 107 height 33
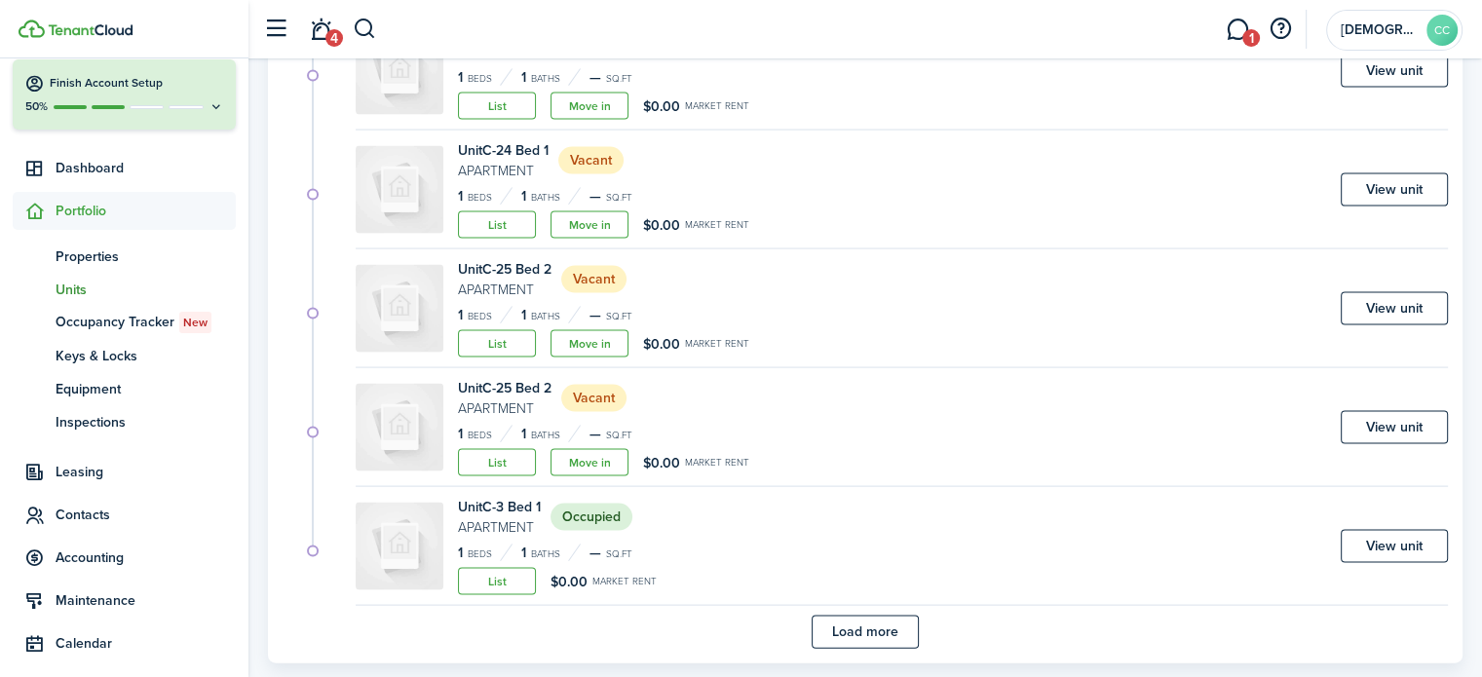
scroll to position [4035, 0]
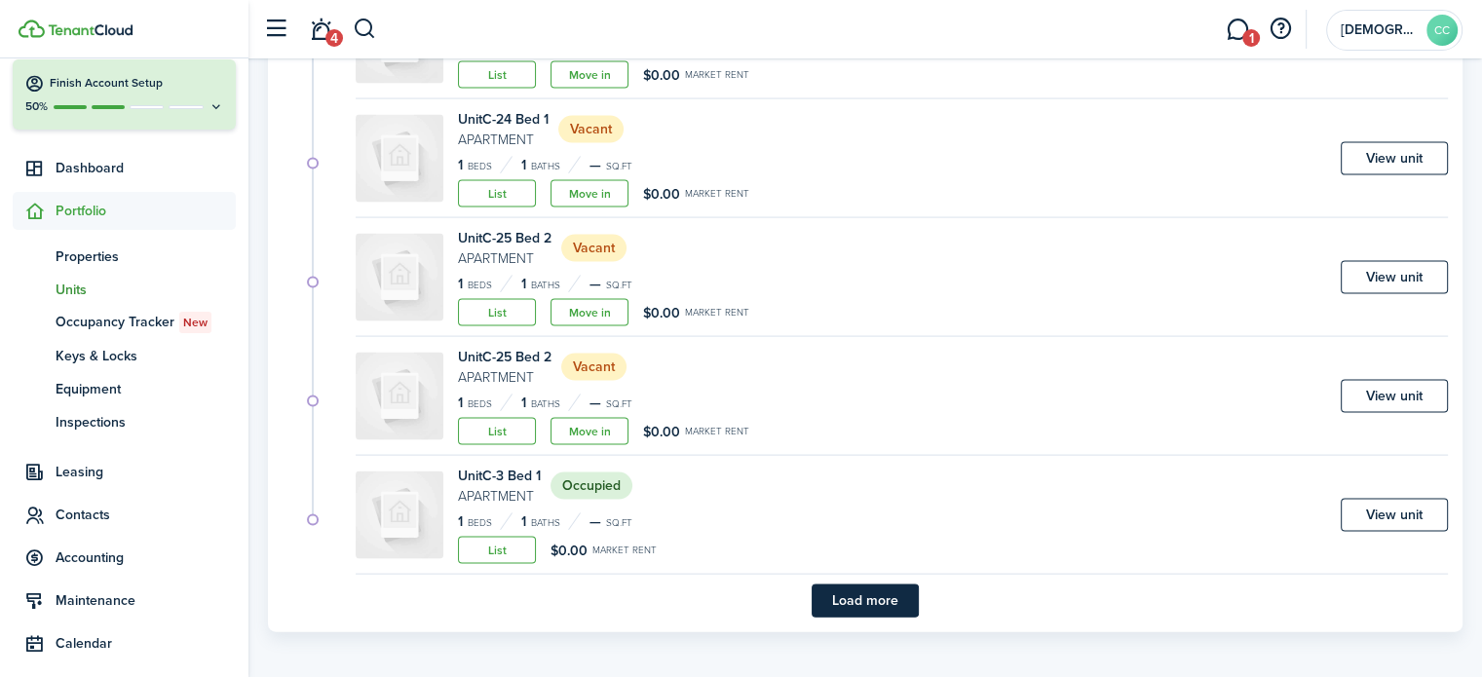
click at [889, 599] on button "Load more" at bounding box center [865, 601] width 107 height 33
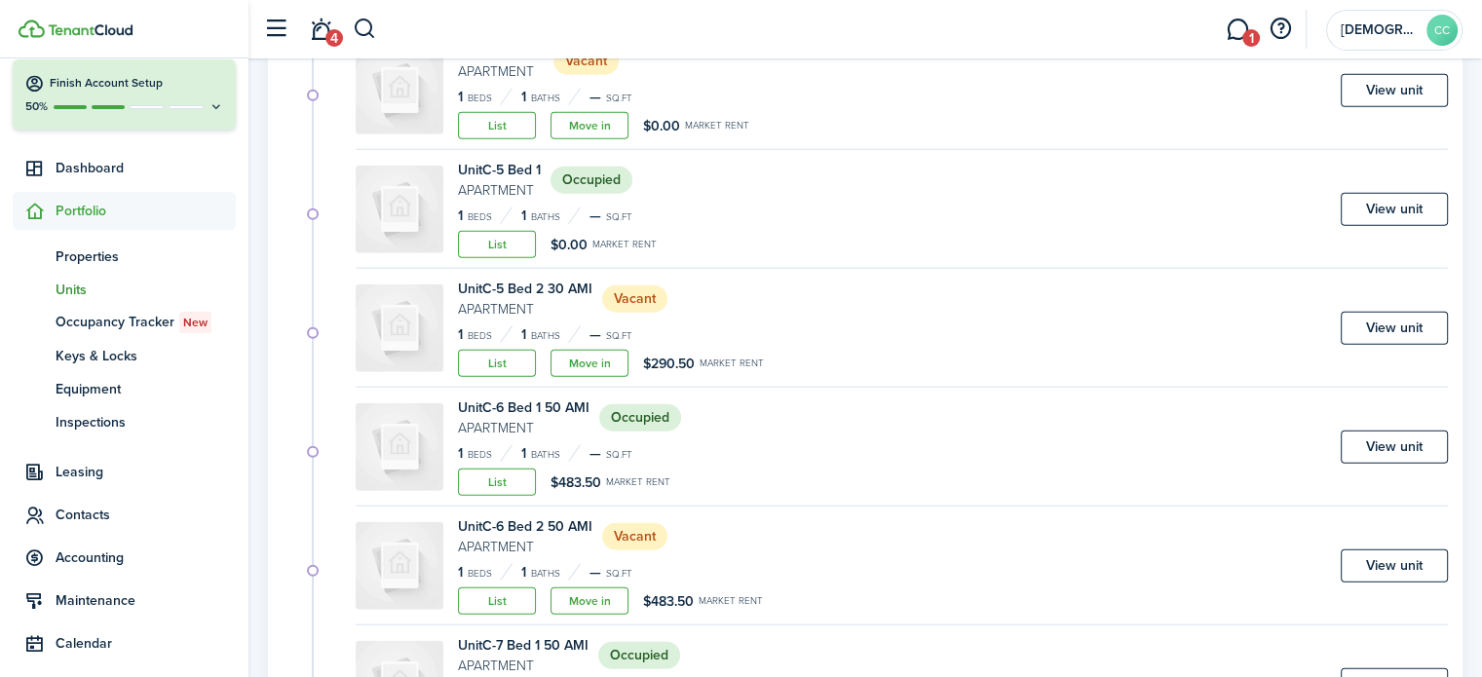
scroll to position [4822, 0]
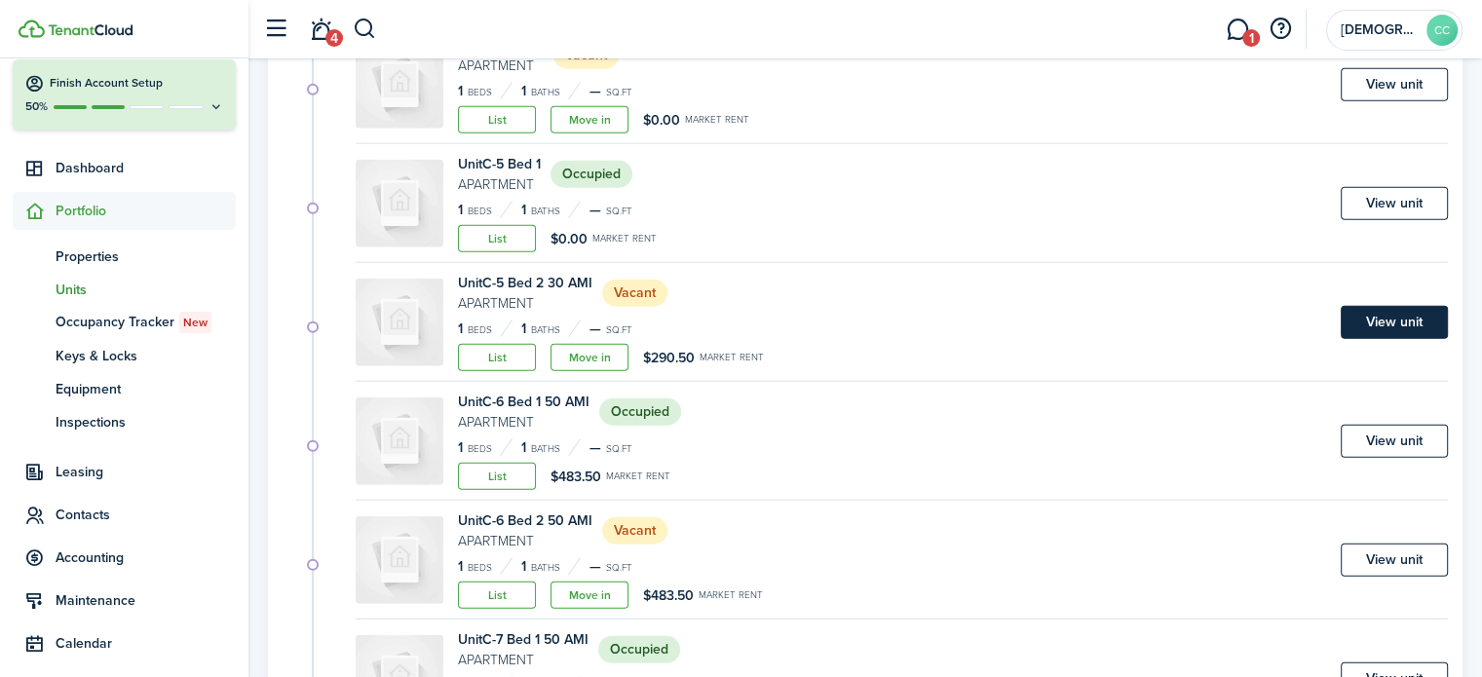
click at [1392, 319] on link "View unit" at bounding box center [1394, 322] width 107 height 33
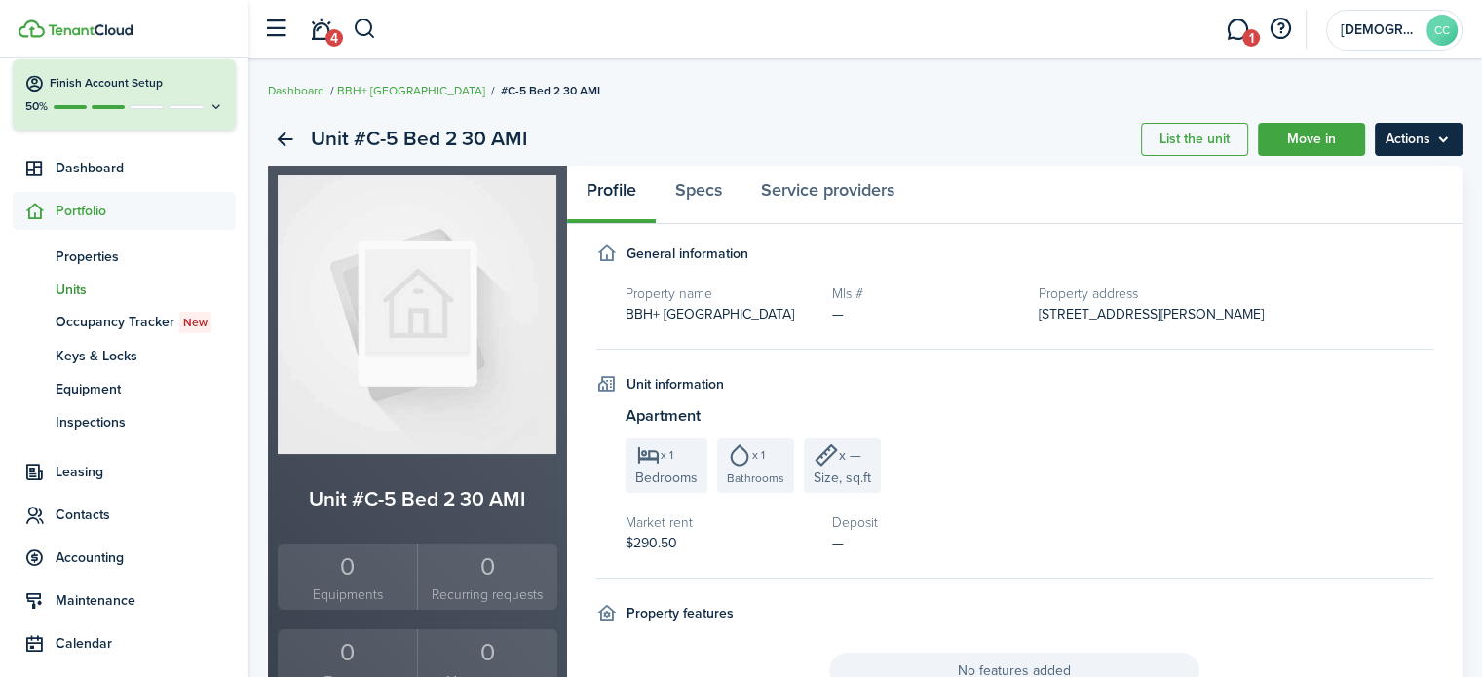
click at [1417, 140] on menu-btn "Actions" at bounding box center [1419, 139] width 88 height 33
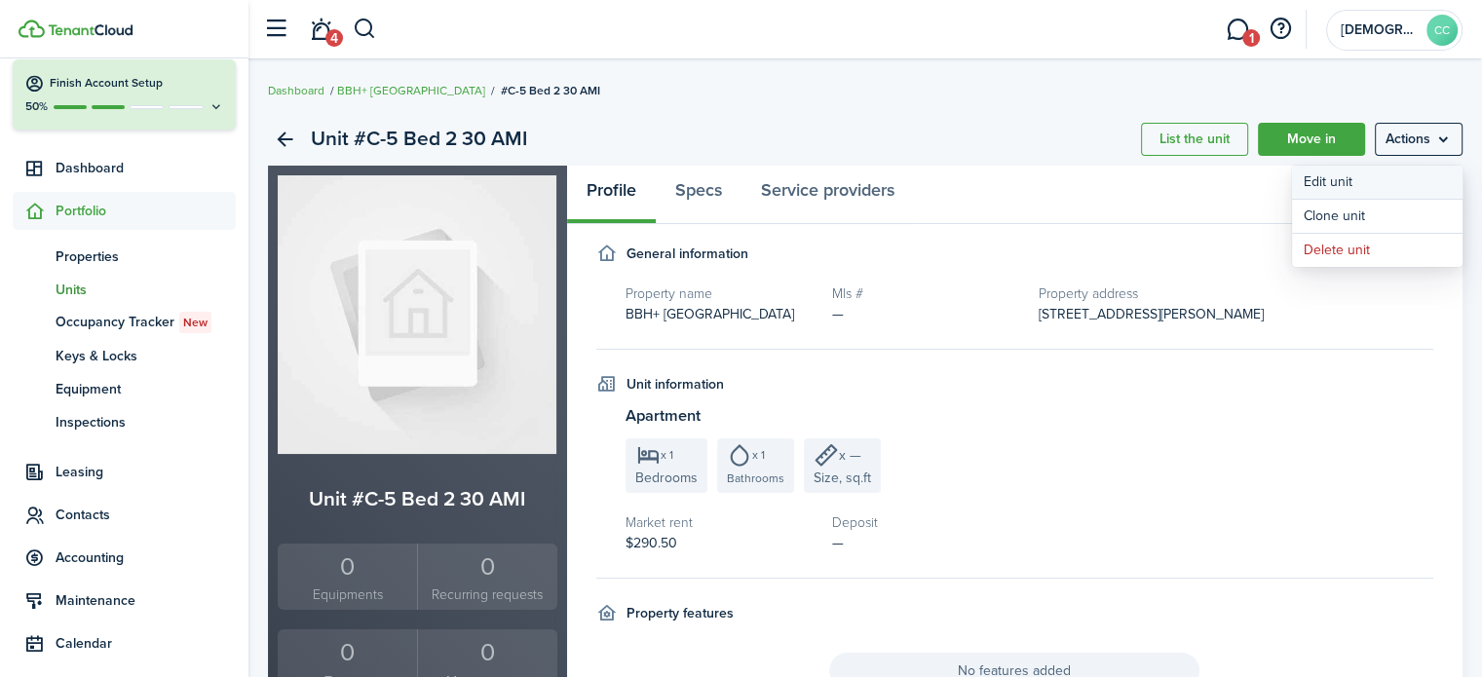
click at [1343, 183] on link "Edit unit" at bounding box center [1377, 182] width 171 height 33
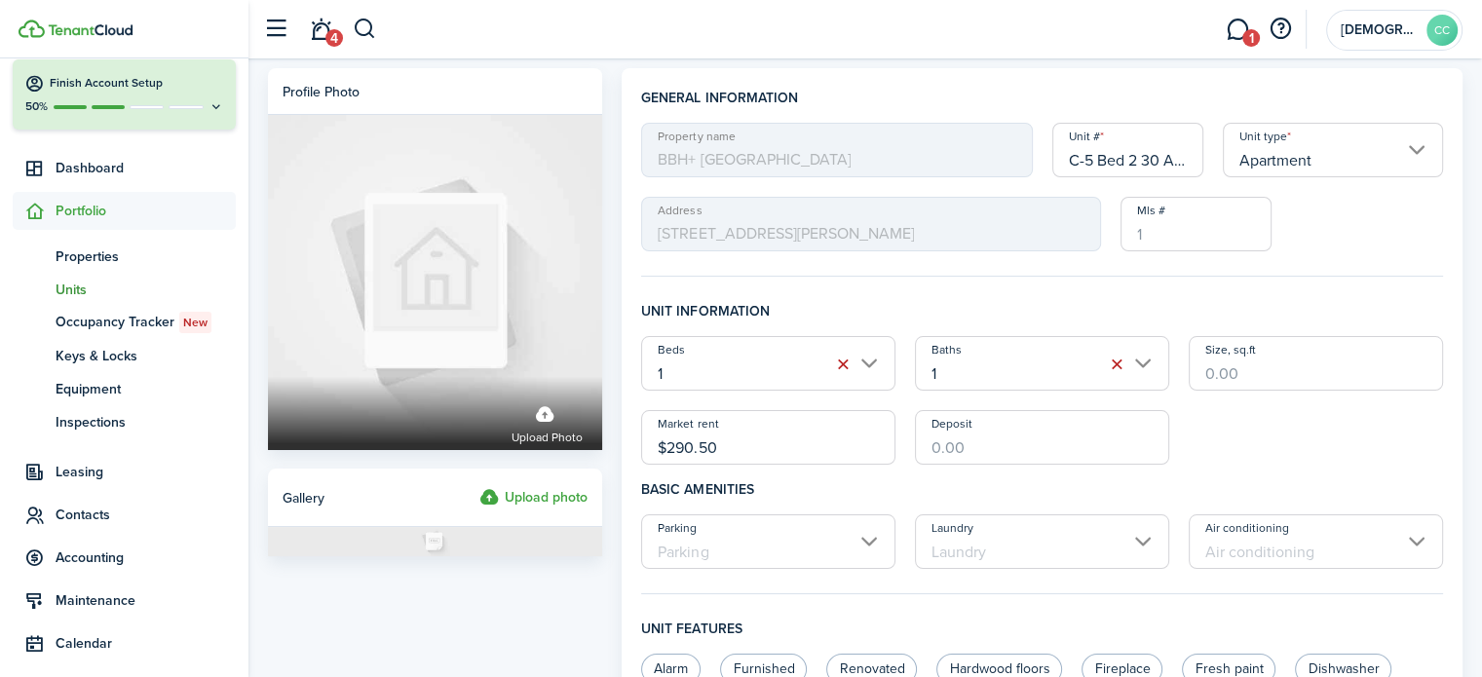
click at [1167, 158] on input "C-5 Bed 2 30 AMI" at bounding box center [1129, 150] width 152 height 55
type input "C-5 Bed 2"
click at [753, 448] on input "$290.50" at bounding box center [768, 437] width 254 height 55
type input "$"
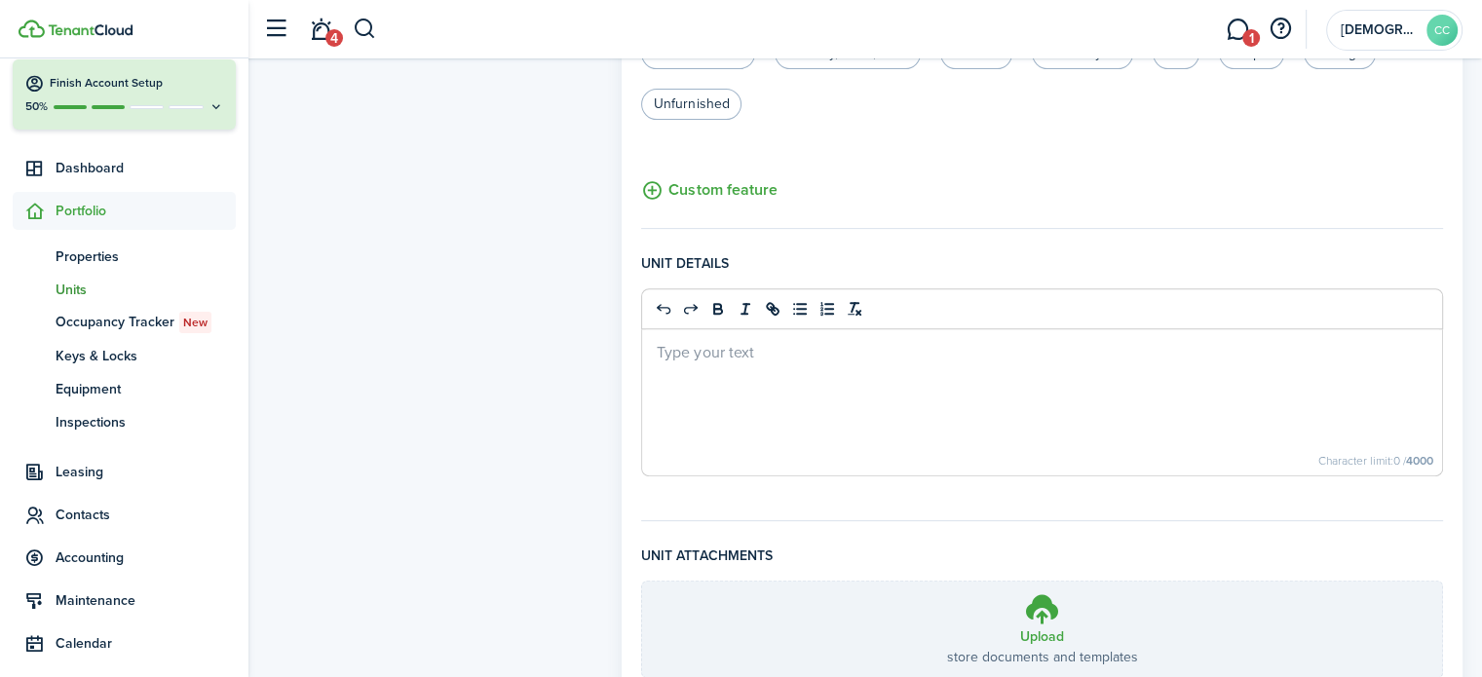
scroll to position [820, 0]
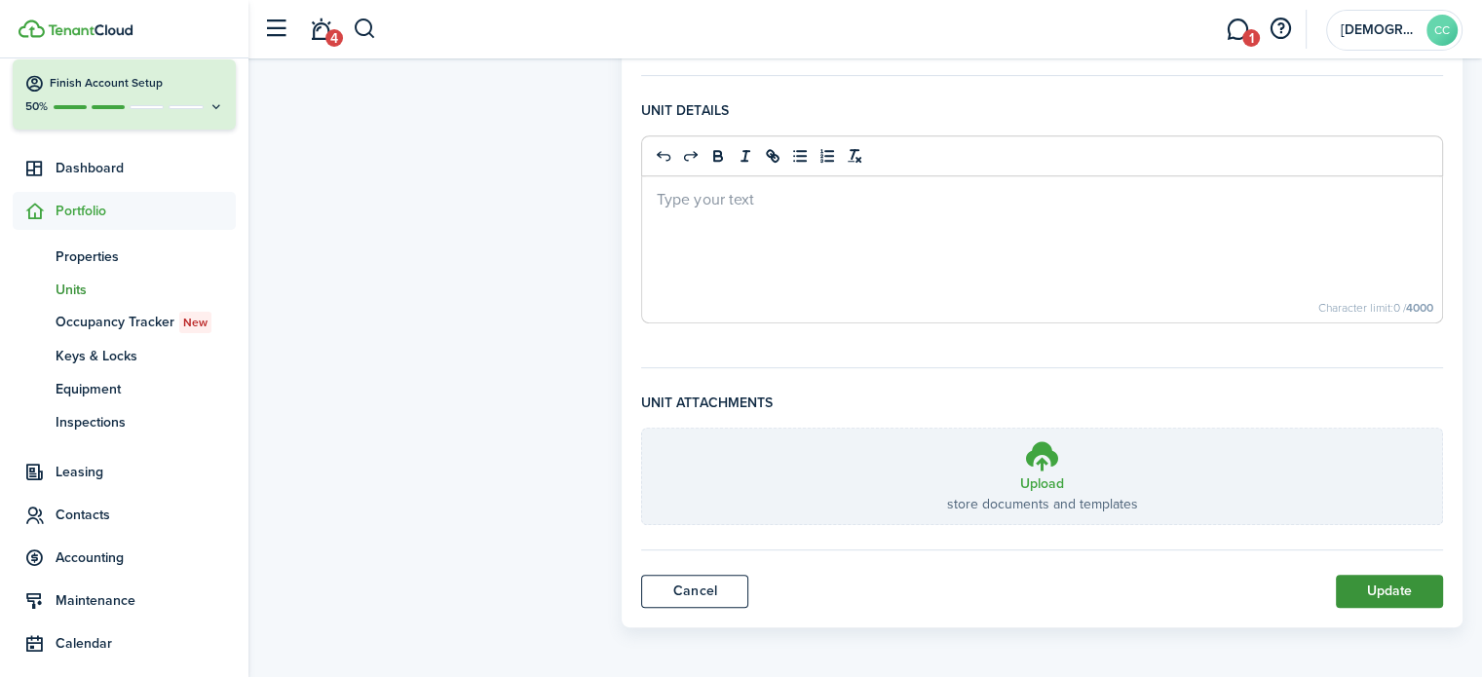
click at [1399, 596] on button "Update" at bounding box center [1389, 591] width 107 height 33
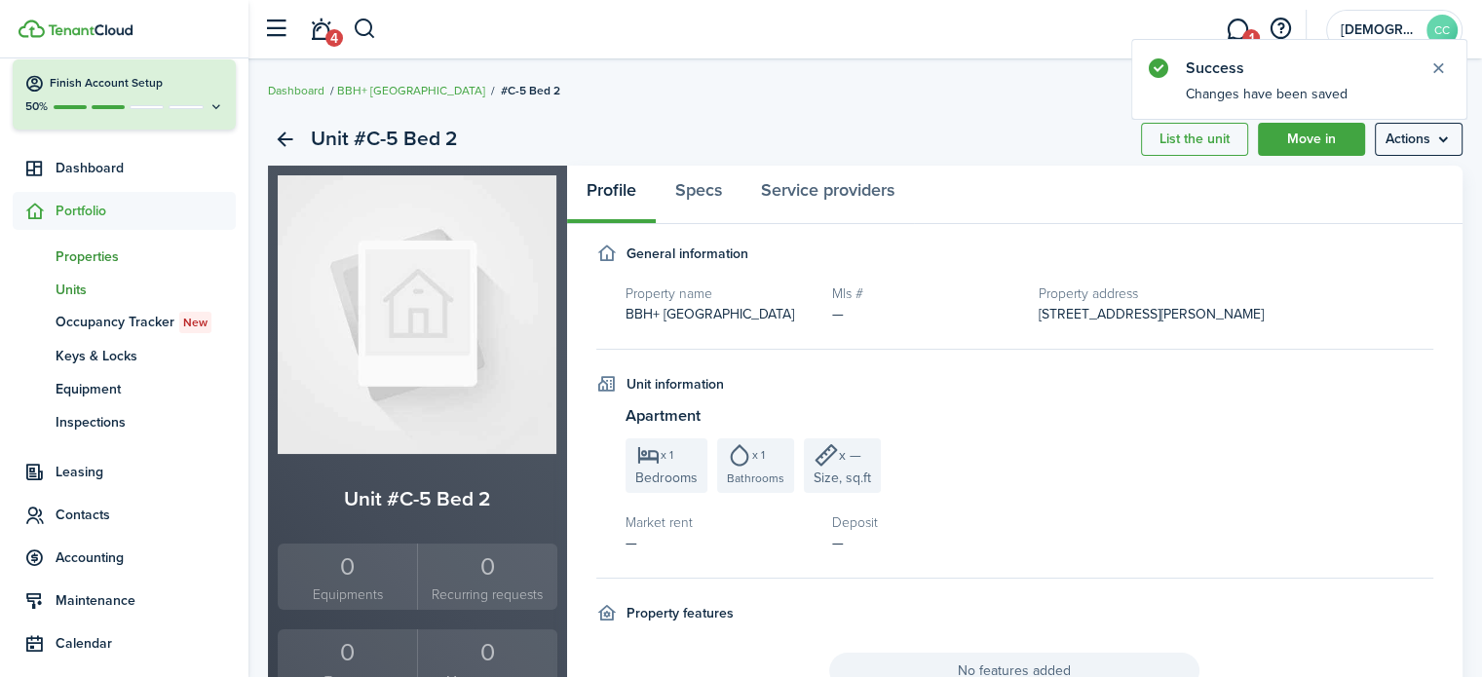
click at [91, 263] on span "Properties" at bounding box center [146, 257] width 180 height 20
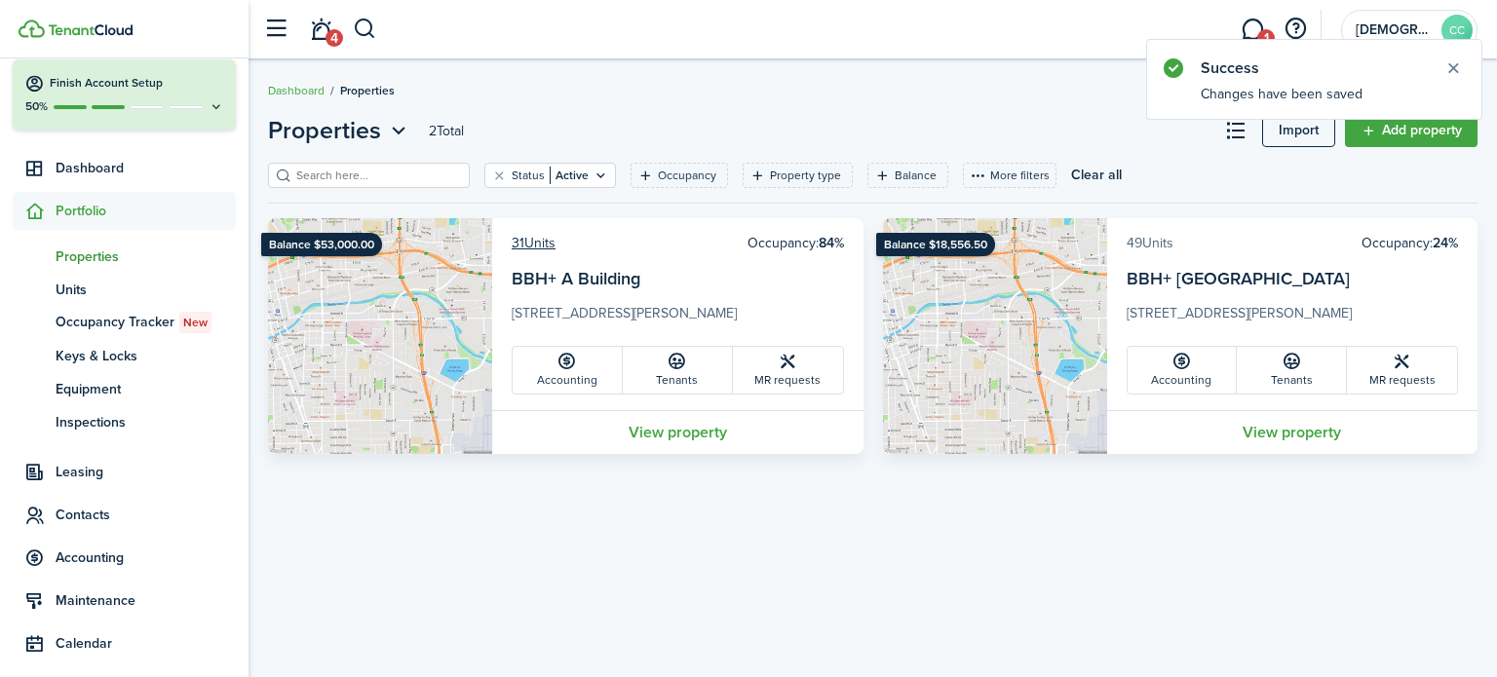
click at [1159, 242] on link "49 Units" at bounding box center [1150, 243] width 47 height 20
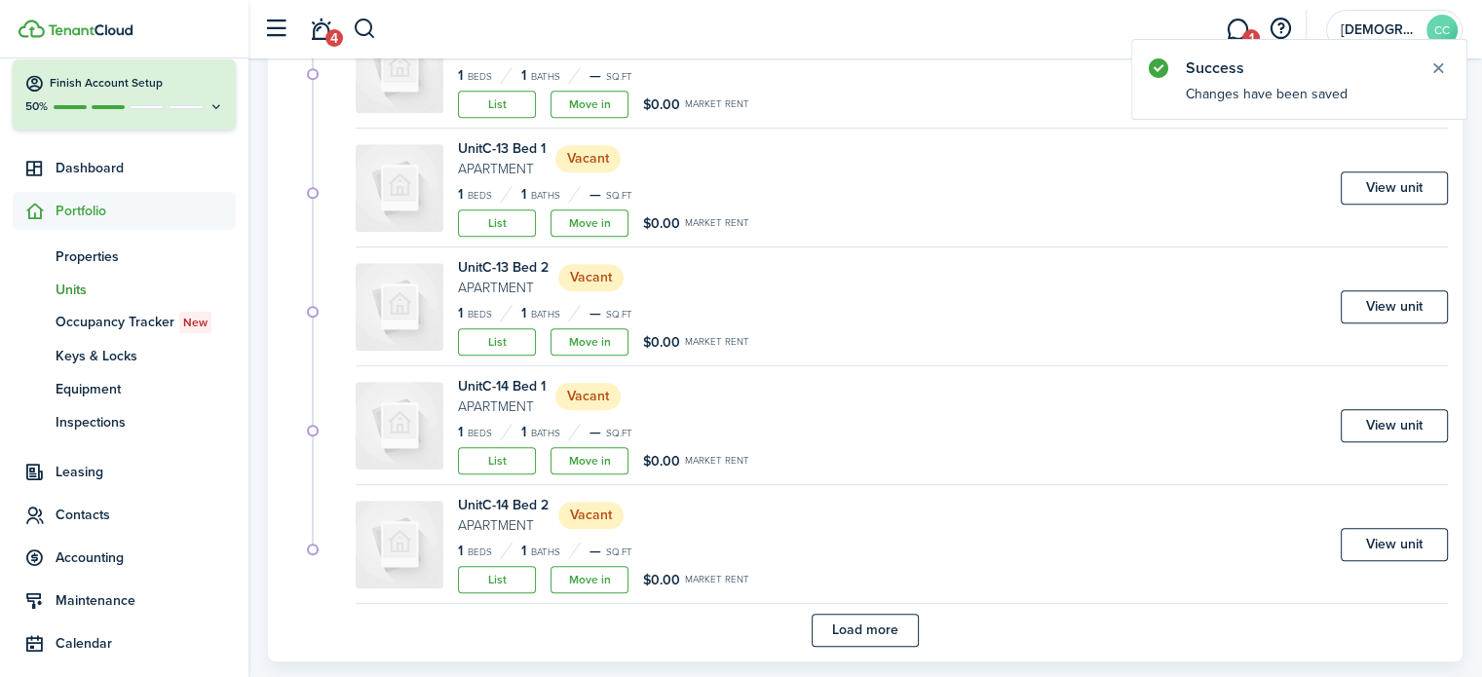
scroll to position [1186, 0]
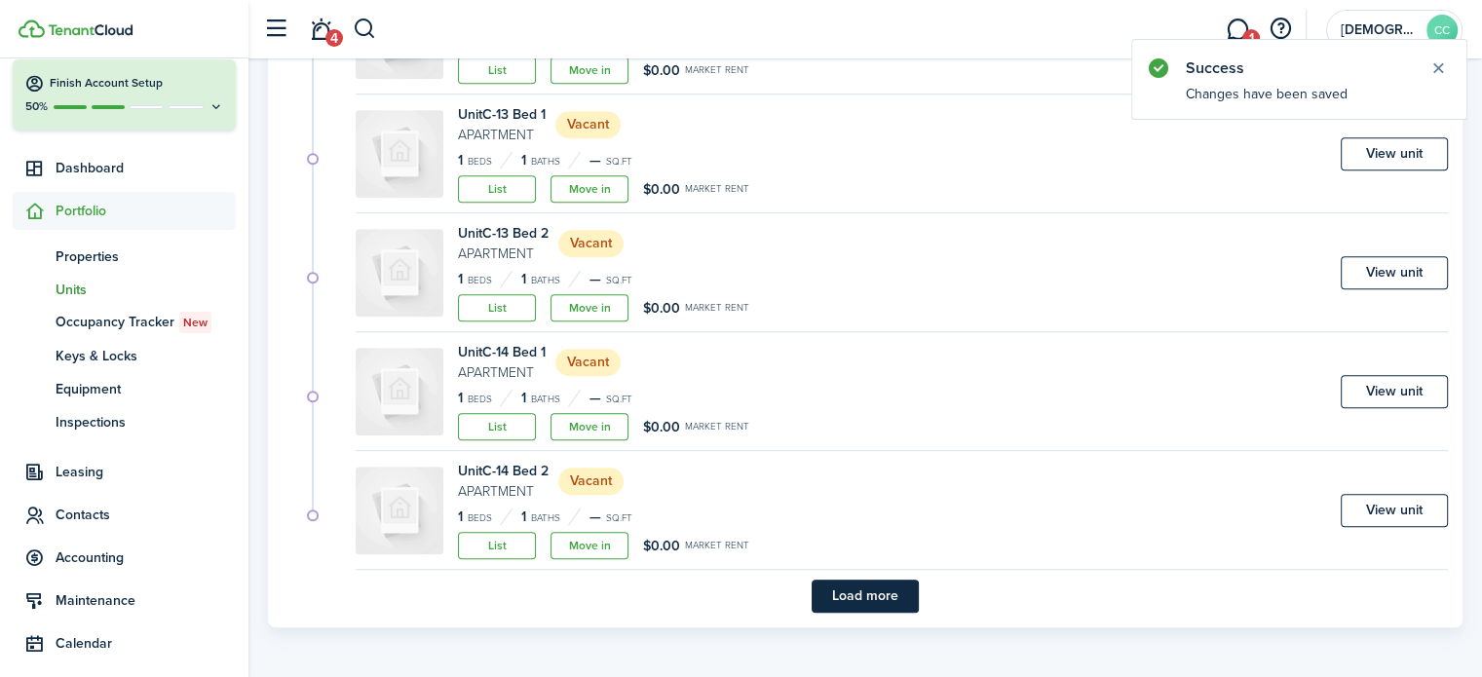
click at [890, 603] on button "Load more" at bounding box center [865, 596] width 107 height 33
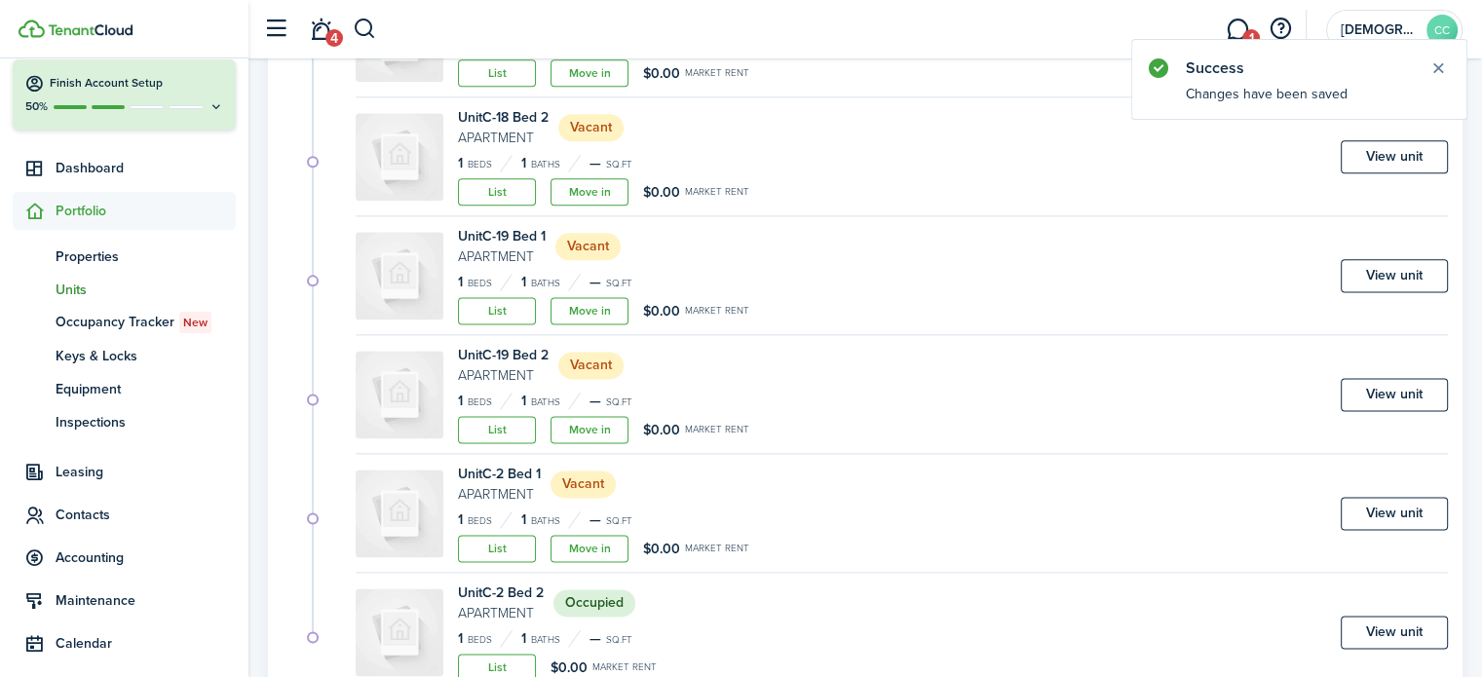
scroll to position [2611, 0]
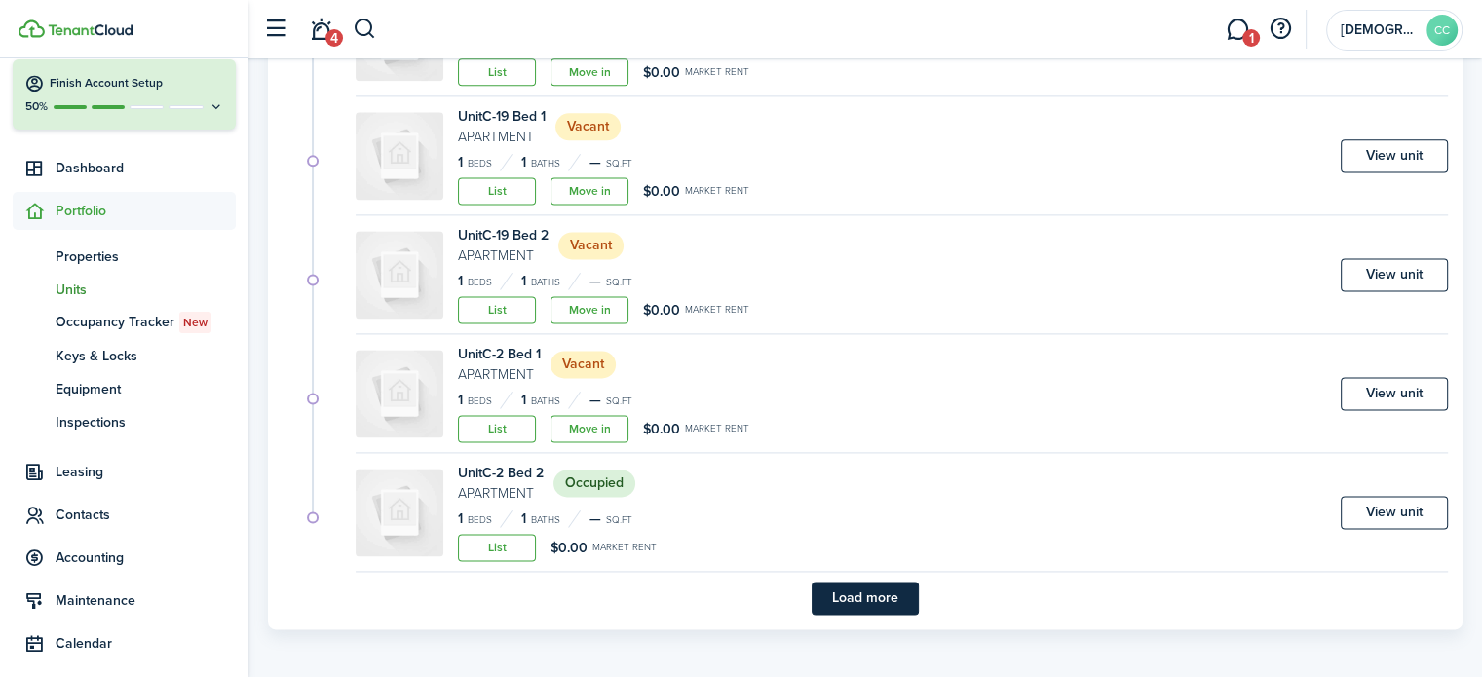
click at [899, 595] on button "Load more" at bounding box center [865, 598] width 107 height 33
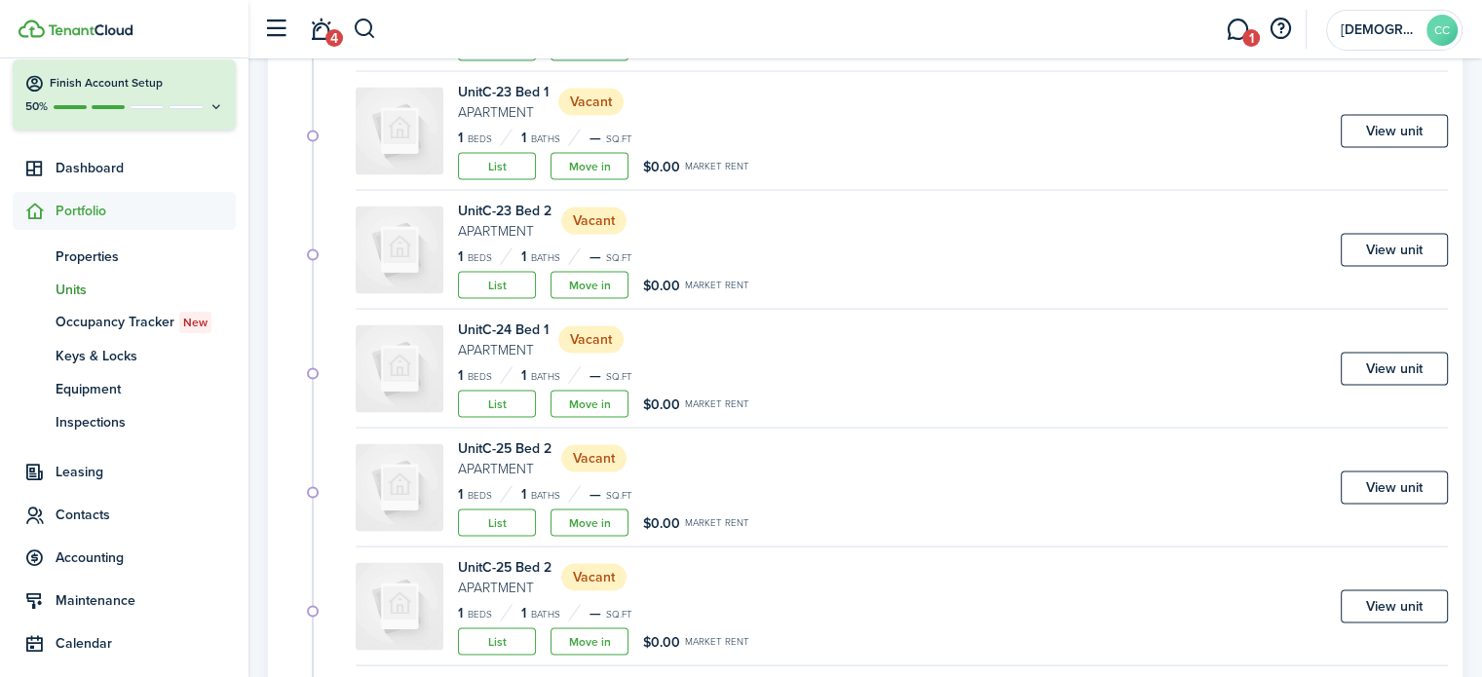
scroll to position [4035, 0]
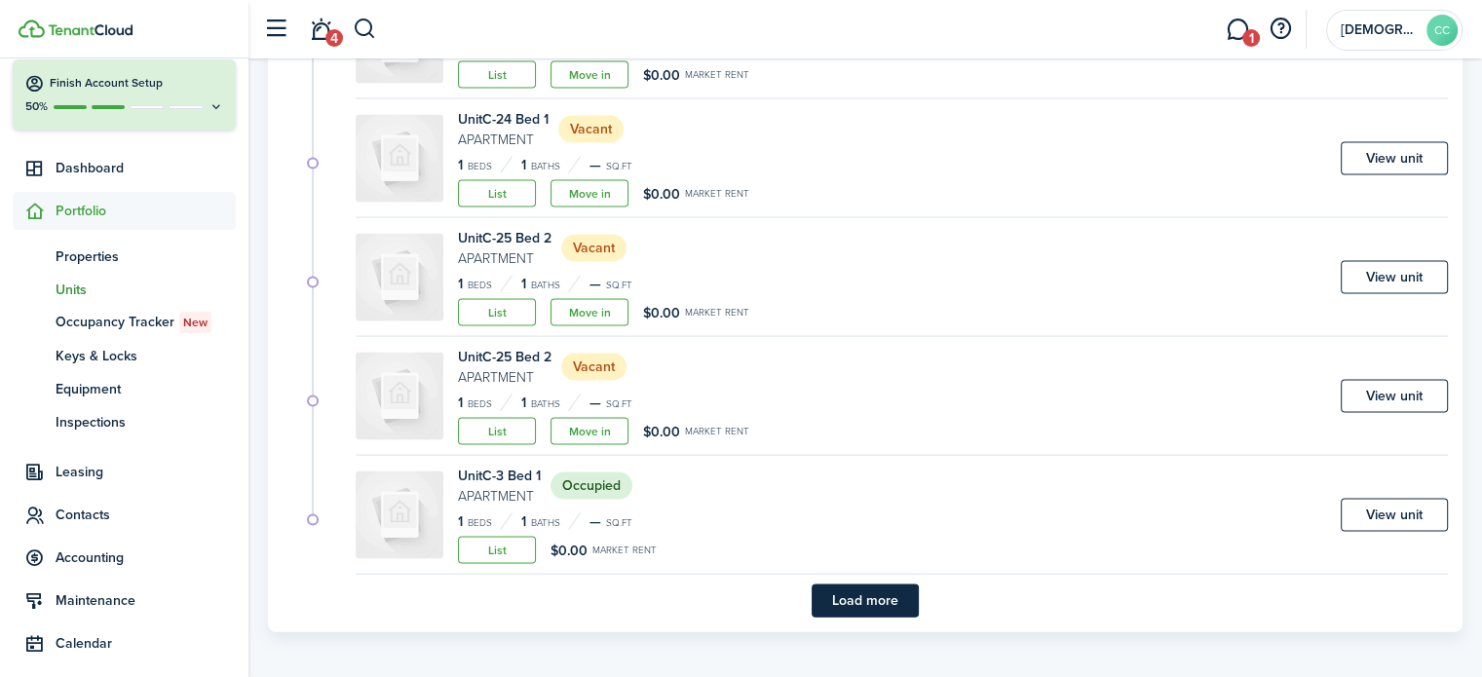
click at [899, 595] on button "Load more" at bounding box center [865, 601] width 107 height 33
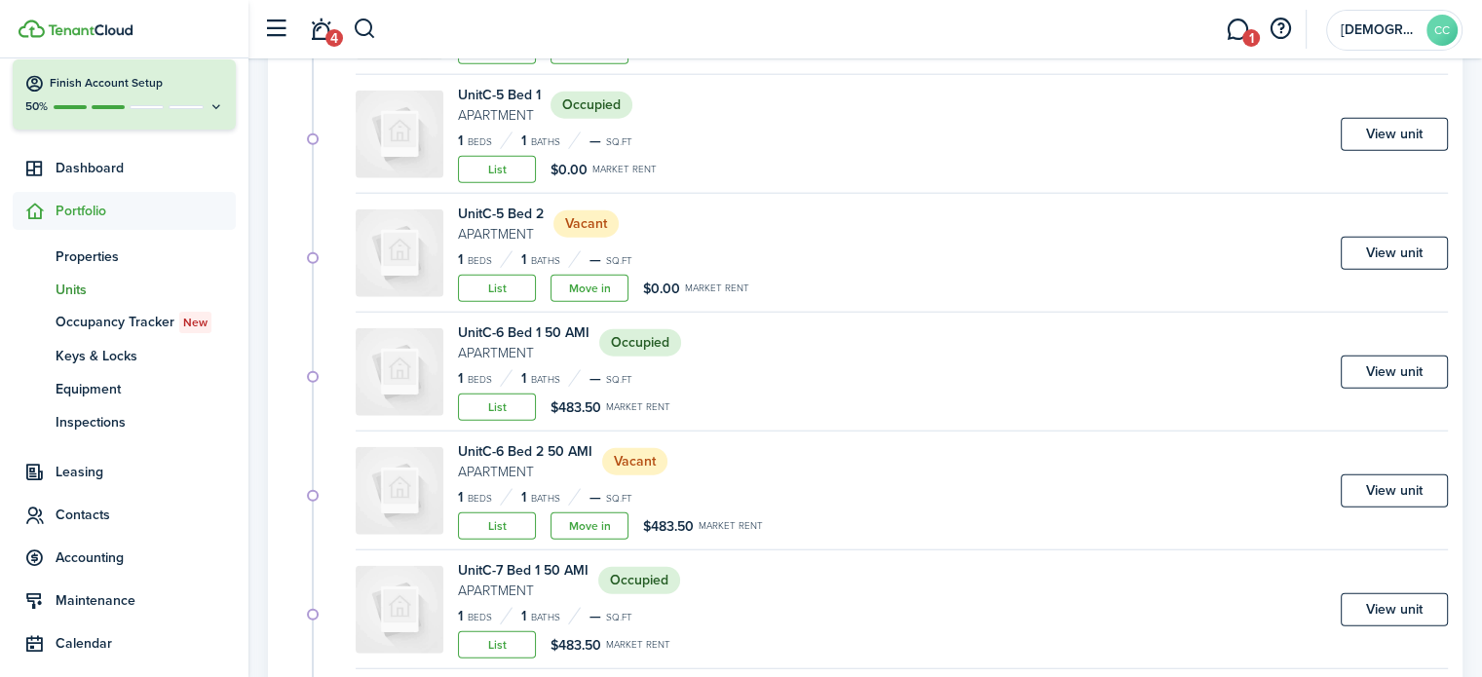
scroll to position [4898, 0]
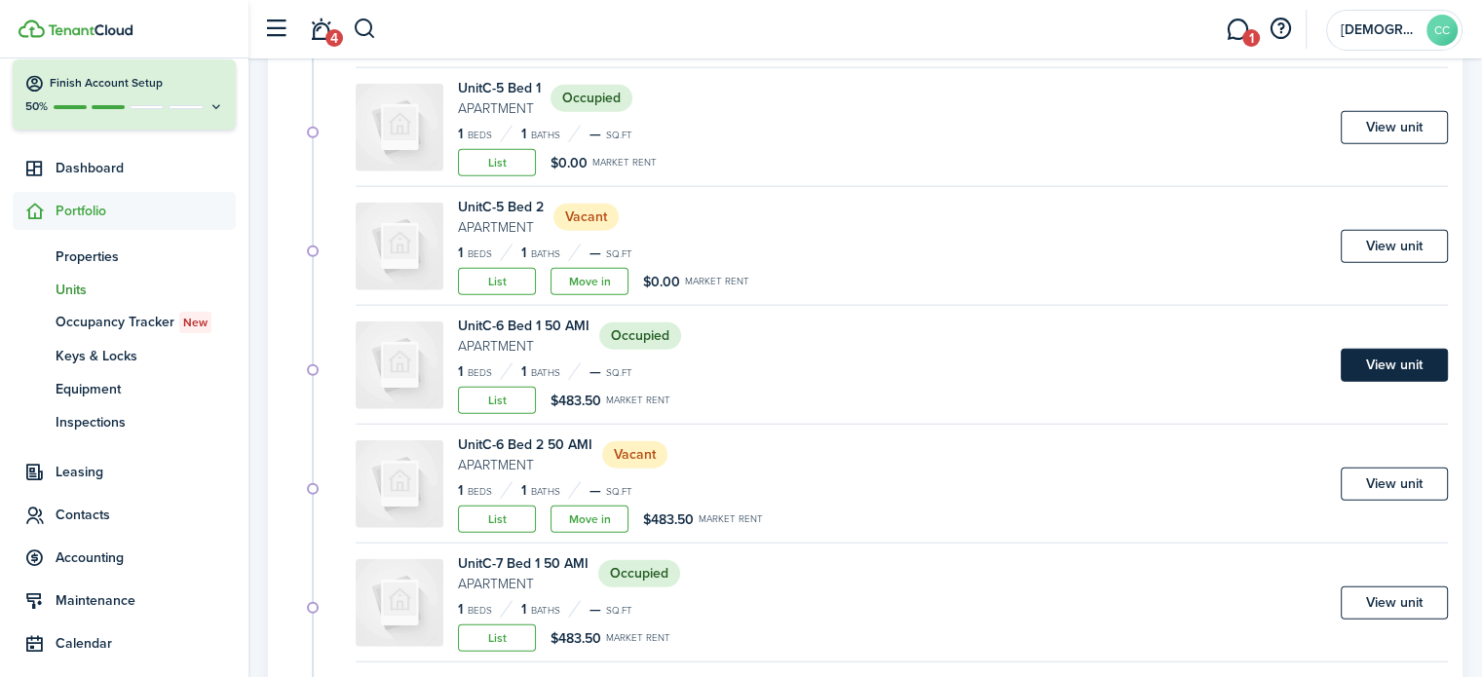
click at [1408, 363] on link "View unit" at bounding box center [1394, 365] width 107 height 33
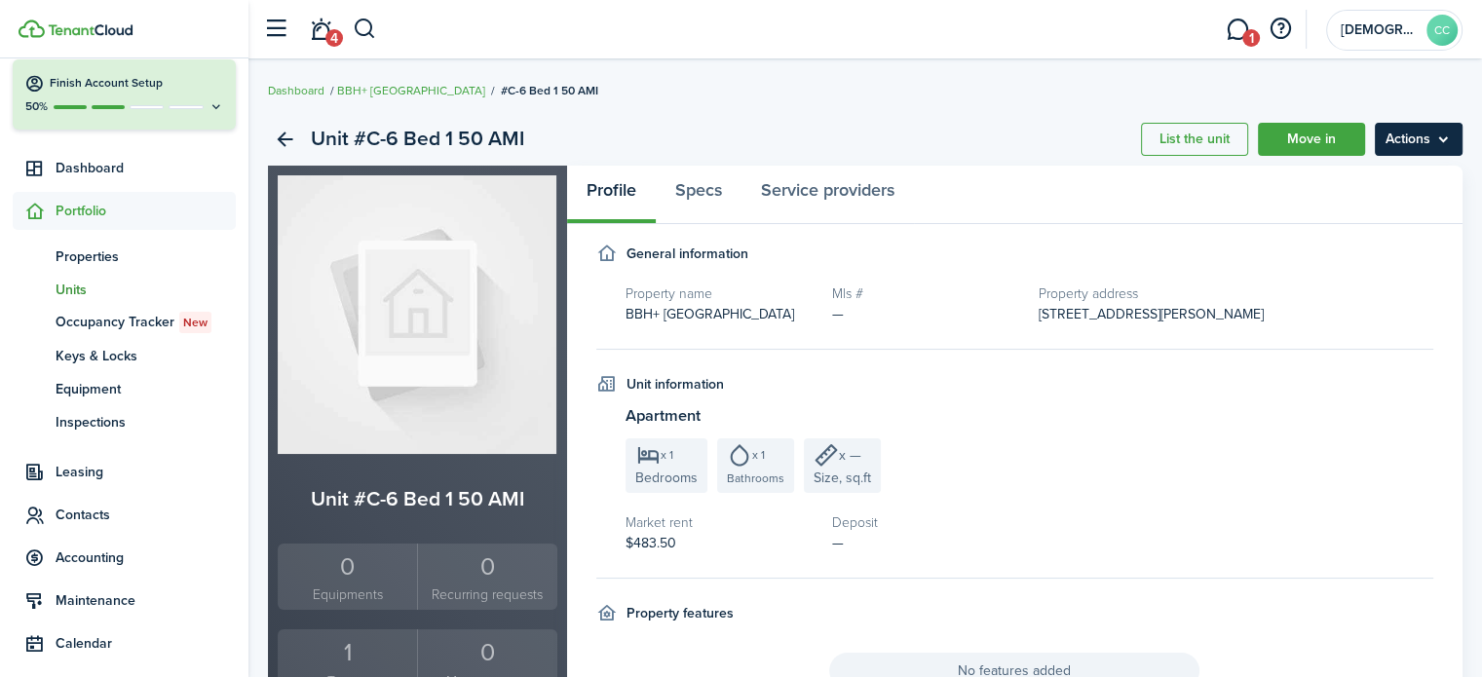
click at [1425, 141] on menu-btn "Actions" at bounding box center [1419, 139] width 88 height 33
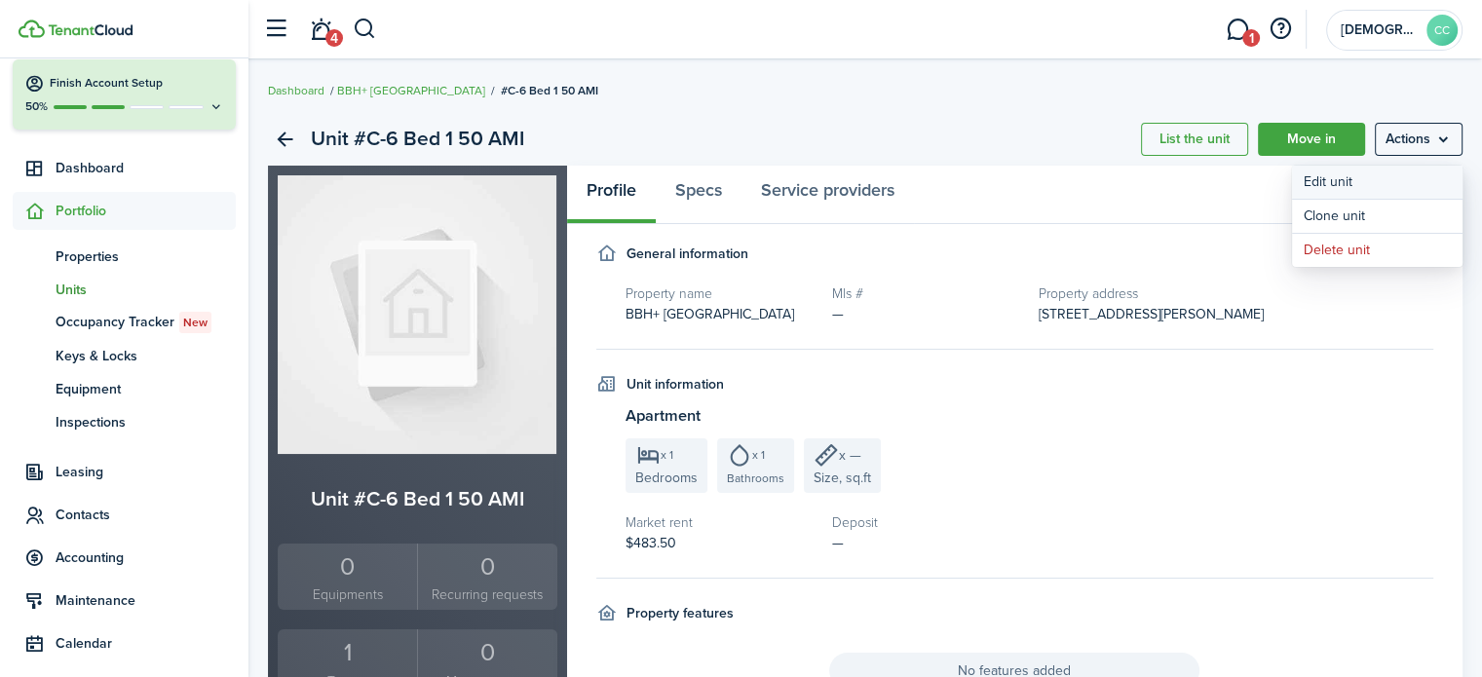
click at [1348, 183] on link "Edit unit" at bounding box center [1377, 182] width 171 height 33
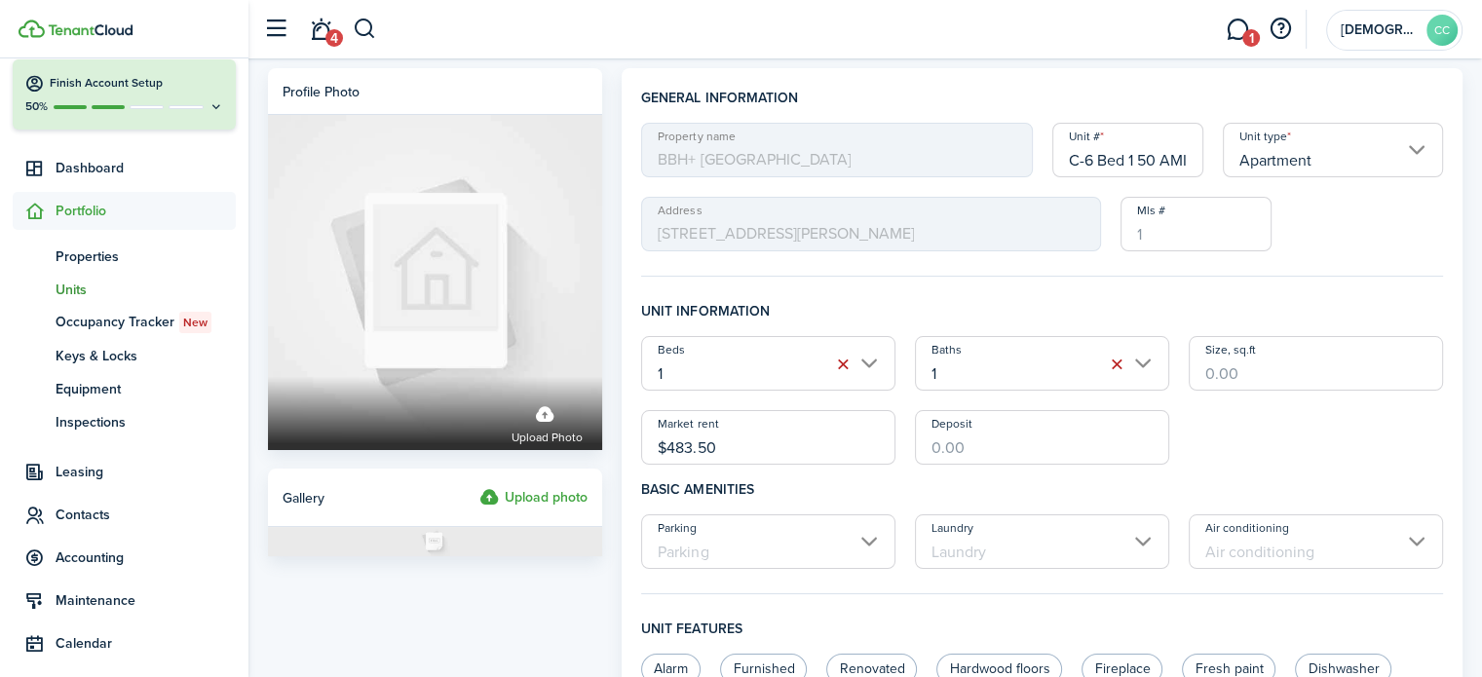
click at [1178, 160] on input "C-6 Bed 1 50 AMI" at bounding box center [1129, 150] width 152 height 55
type input "C-6 Bed 1"
click at [748, 446] on input "$483.50" at bounding box center [768, 437] width 254 height 55
type input "$"
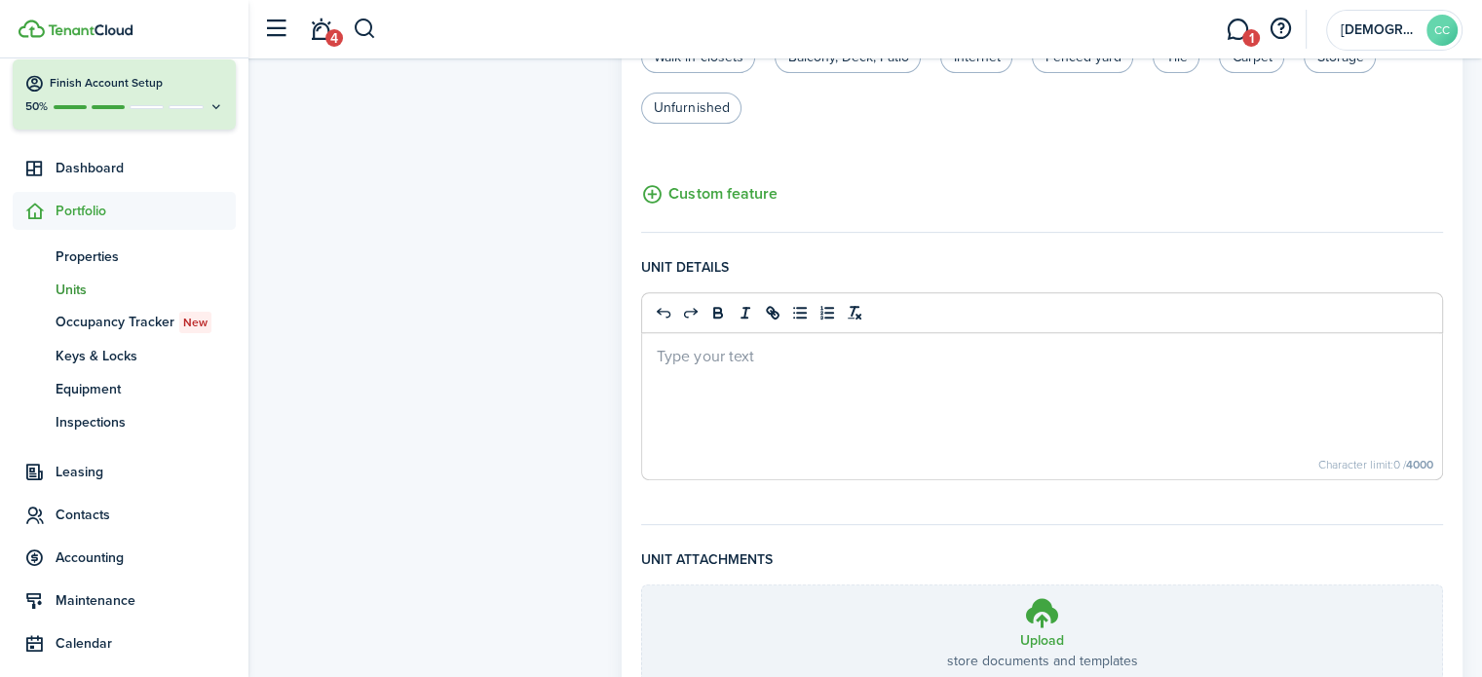
scroll to position [820, 0]
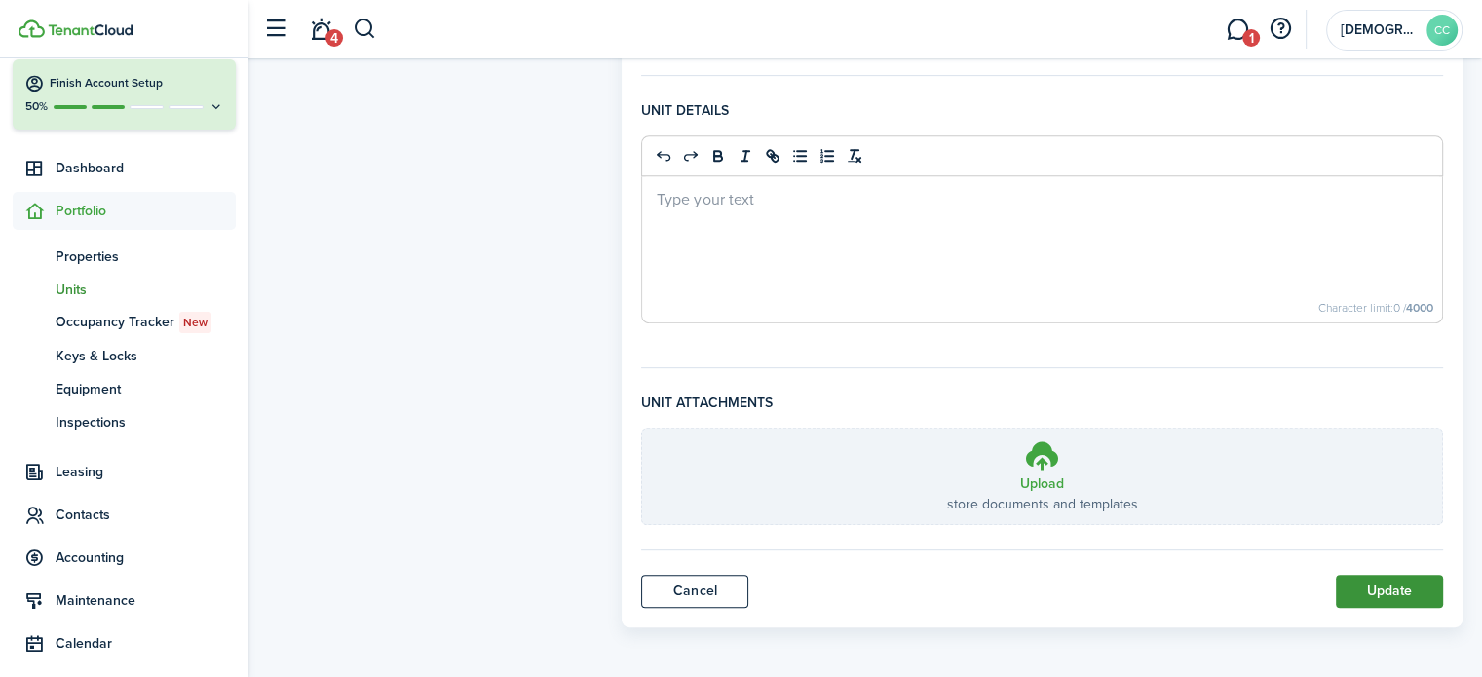
click at [1399, 591] on button "Update" at bounding box center [1389, 591] width 107 height 33
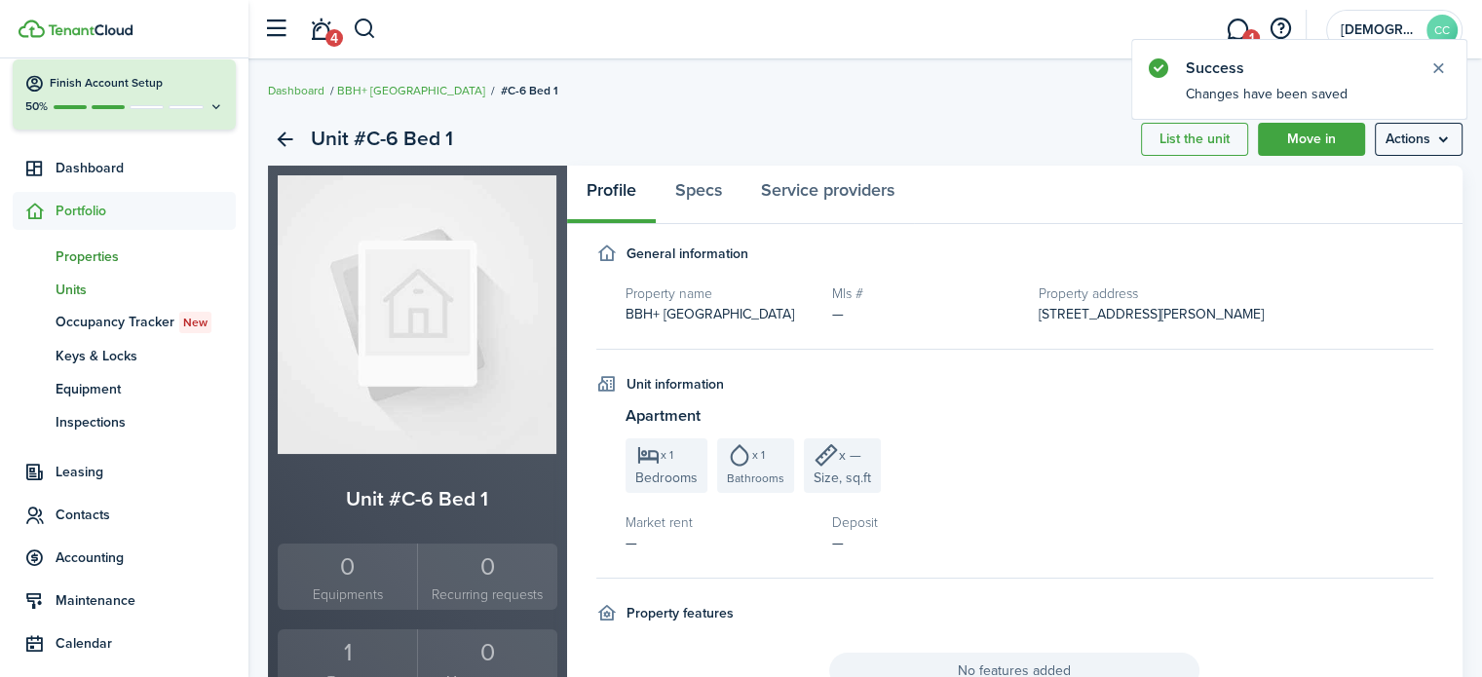
click at [97, 264] on span "Properties" at bounding box center [146, 257] width 180 height 20
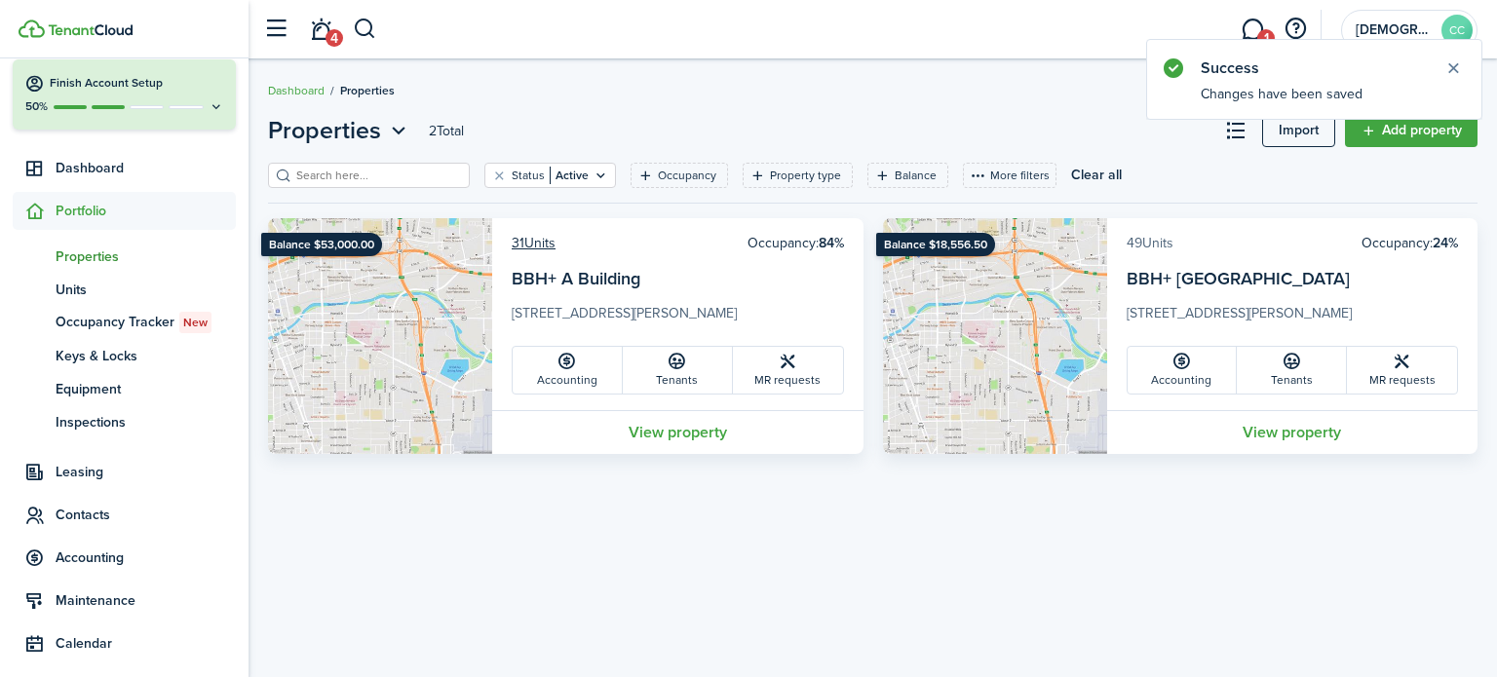
click at [1146, 240] on link "49 Units" at bounding box center [1150, 243] width 47 height 20
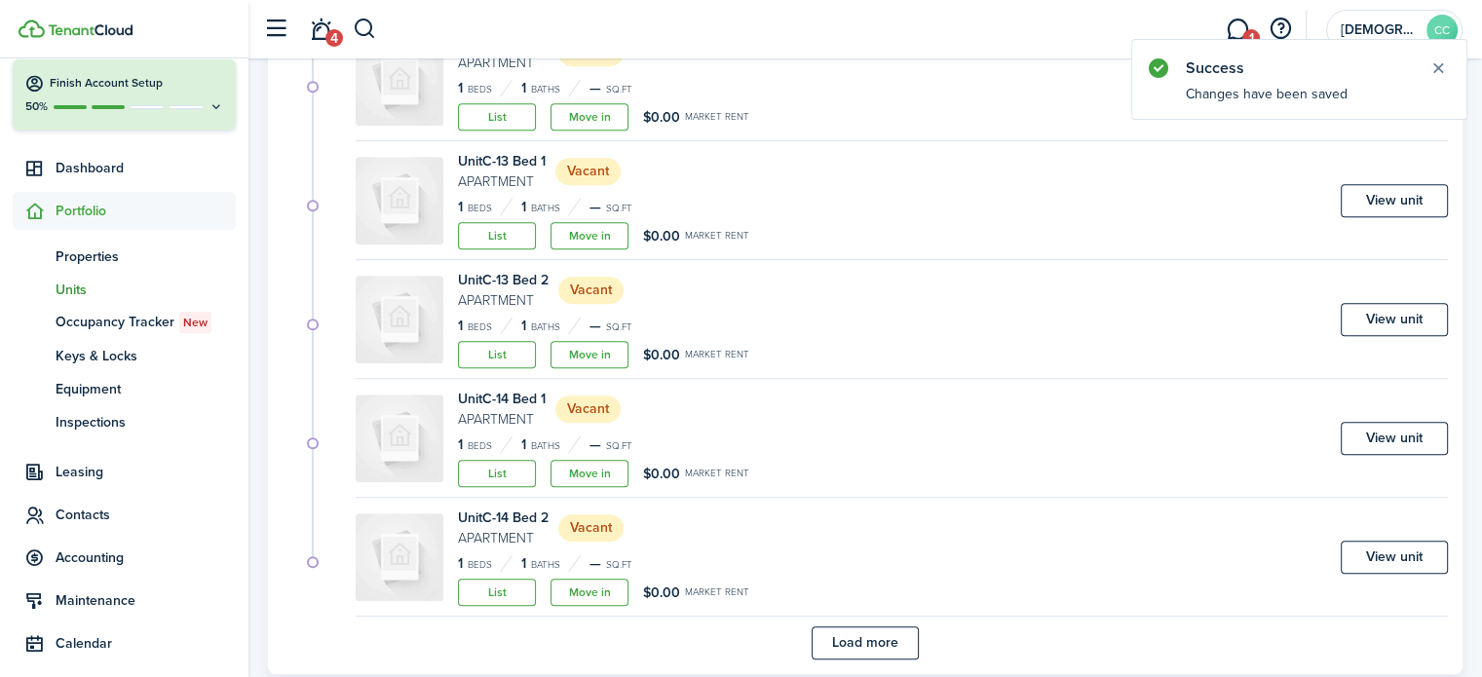
scroll to position [1186, 0]
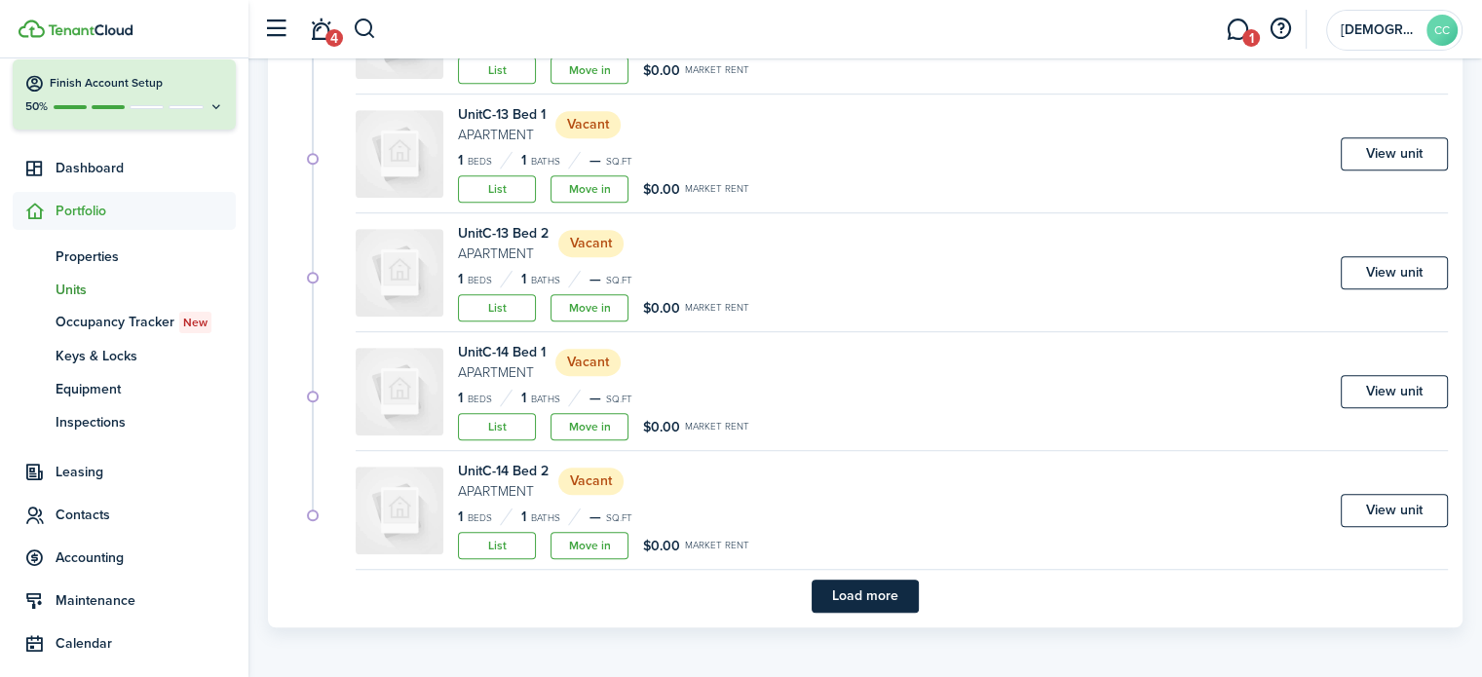
click at [900, 593] on button "Load more" at bounding box center [865, 596] width 107 height 33
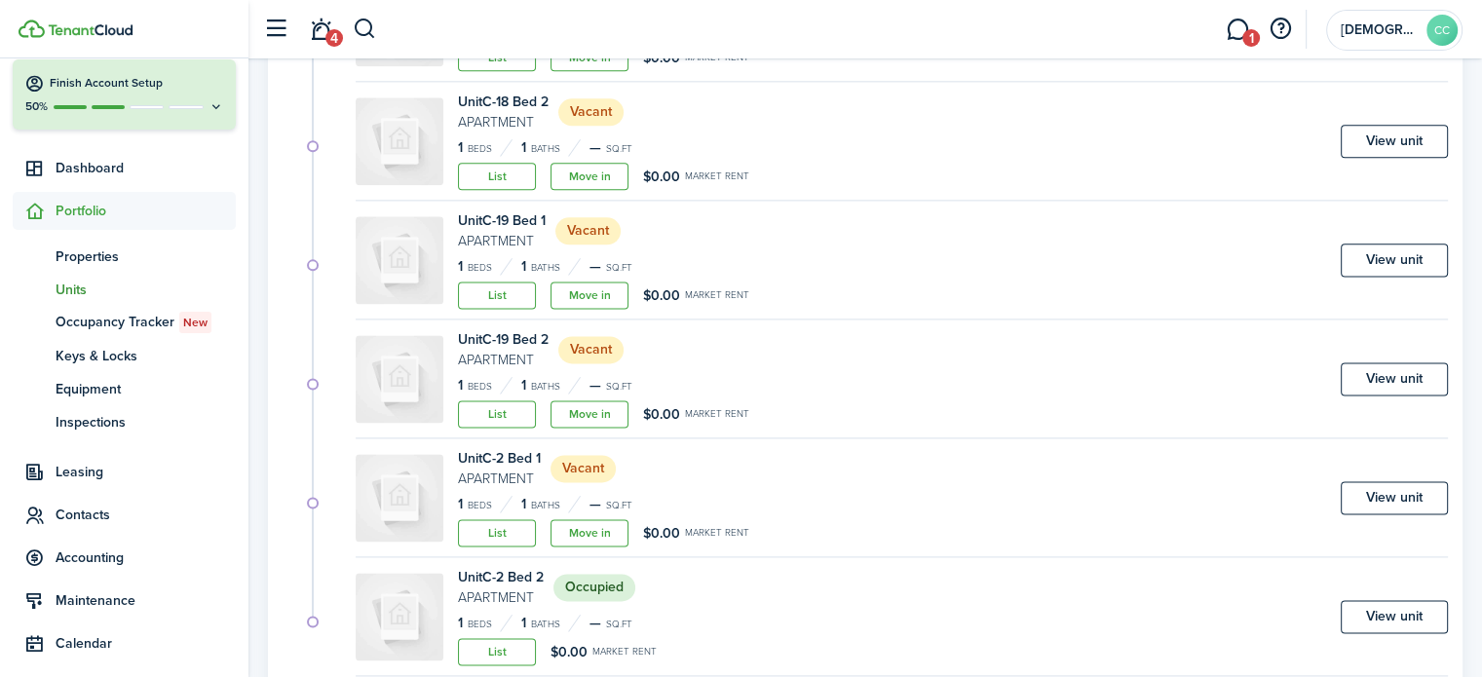
scroll to position [2611, 0]
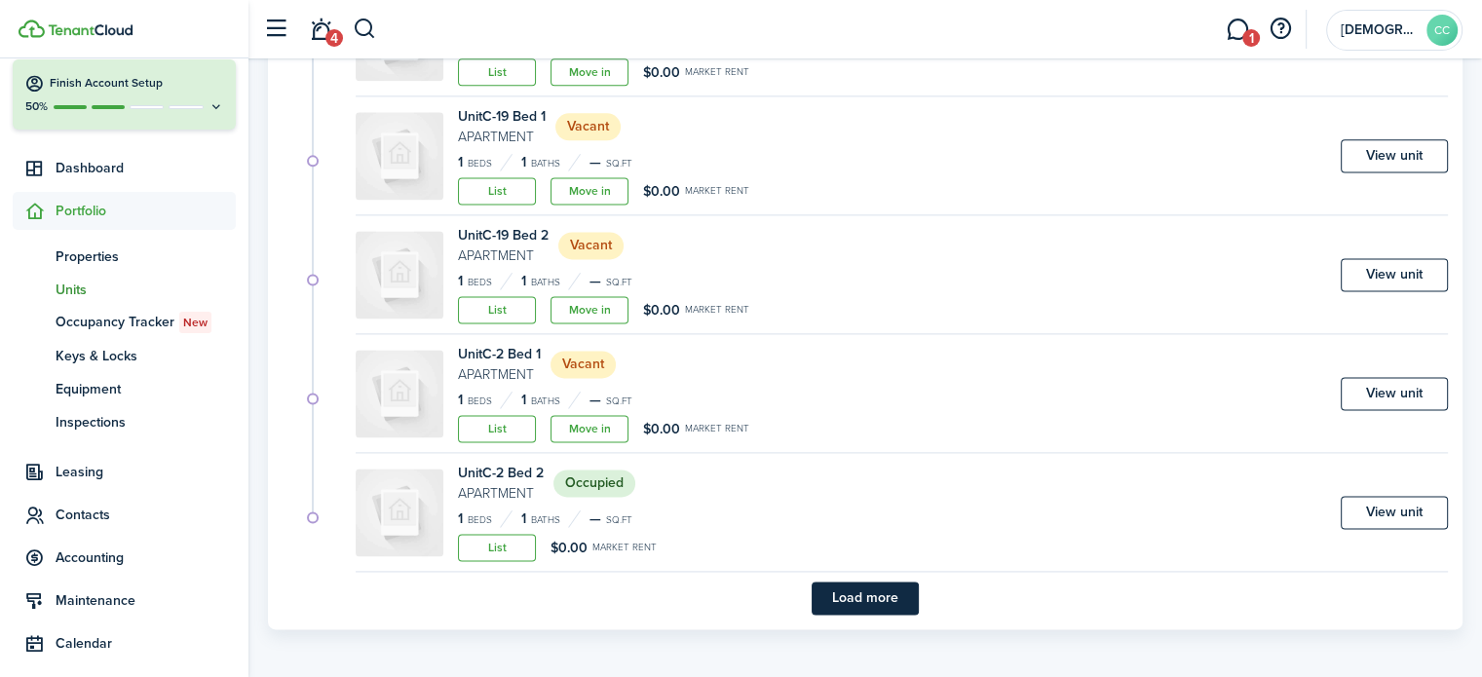
click at [900, 593] on button "Load more" at bounding box center [865, 598] width 107 height 33
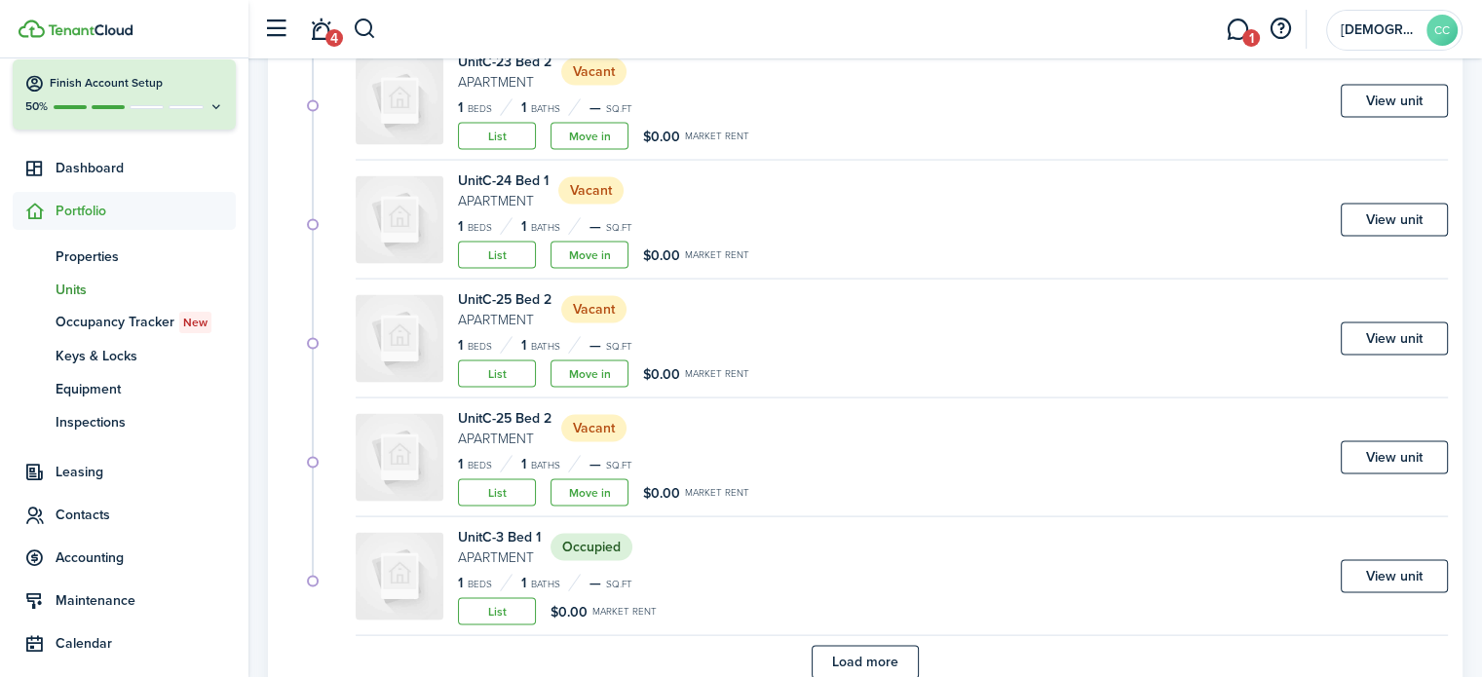
scroll to position [4035, 0]
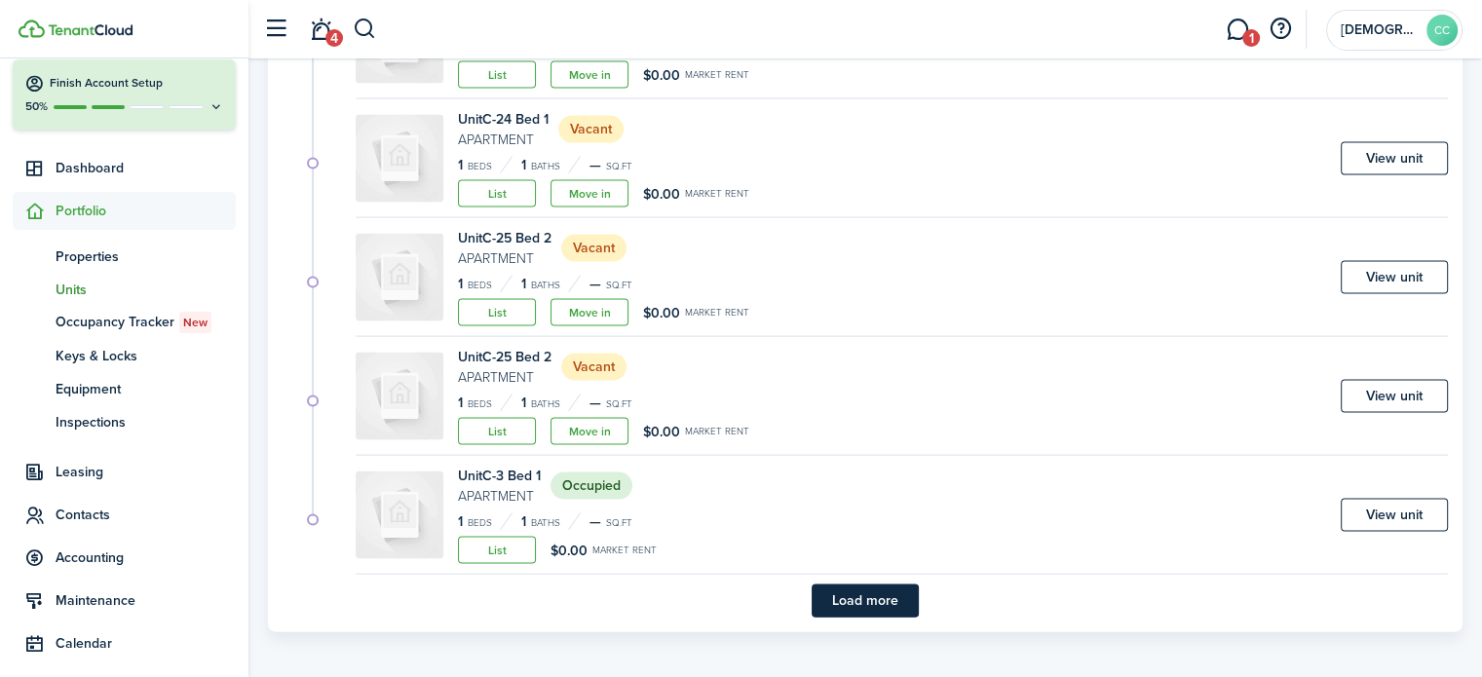
click at [886, 596] on button "Load more" at bounding box center [865, 601] width 107 height 33
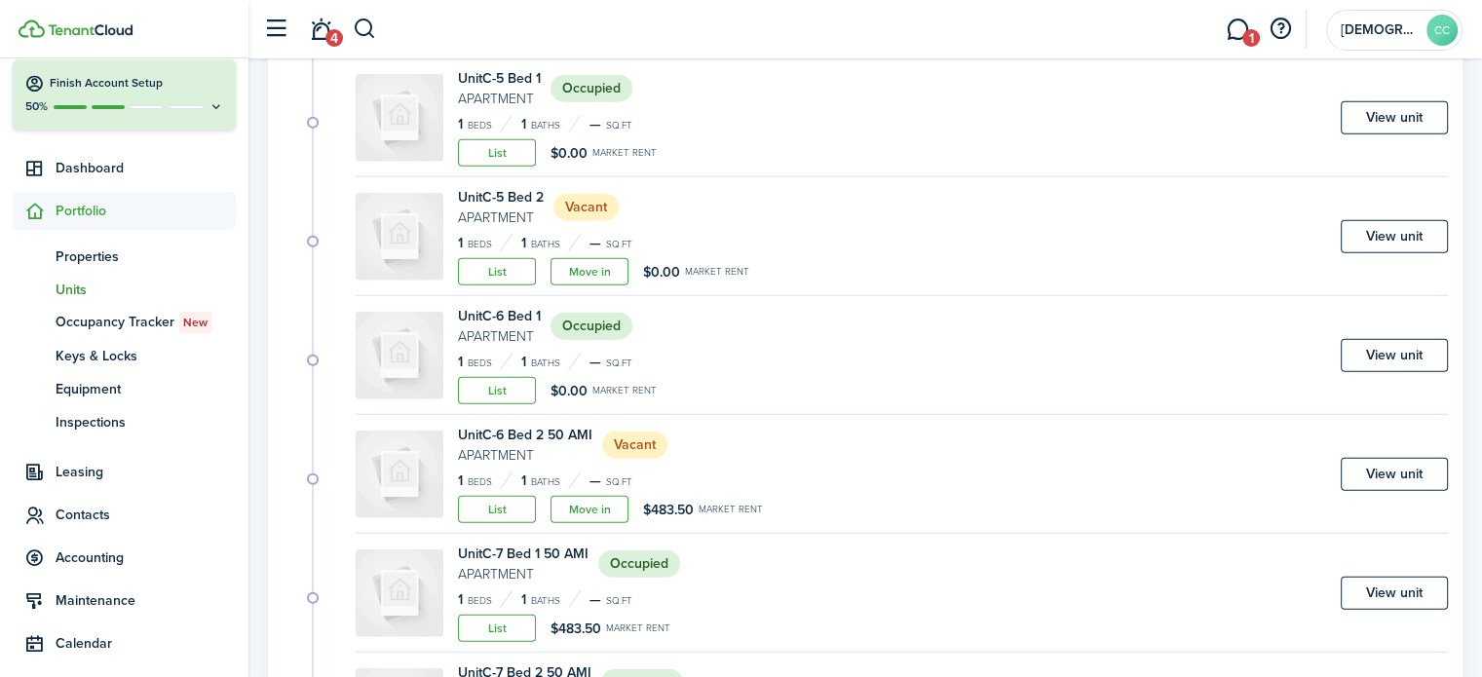
scroll to position [4912, 0]
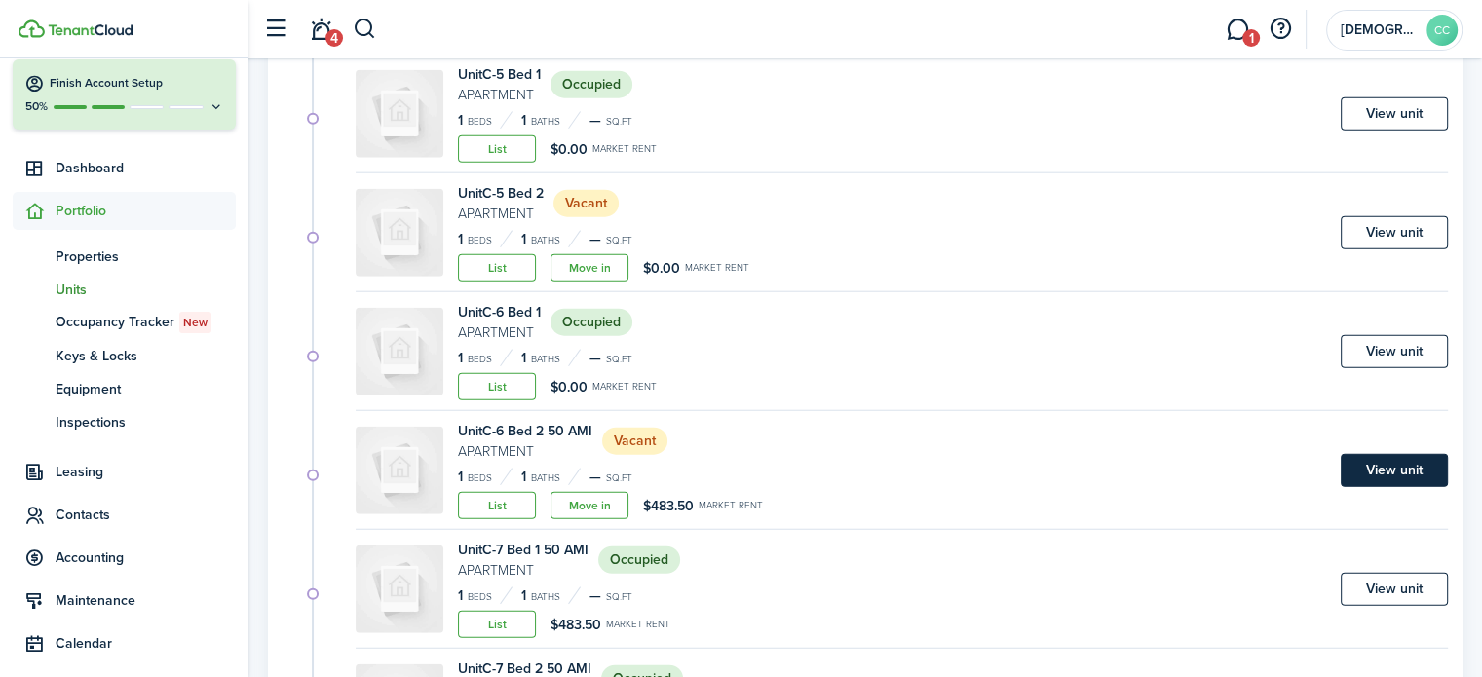
click at [1399, 464] on link "View unit" at bounding box center [1394, 470] width 107 height 33
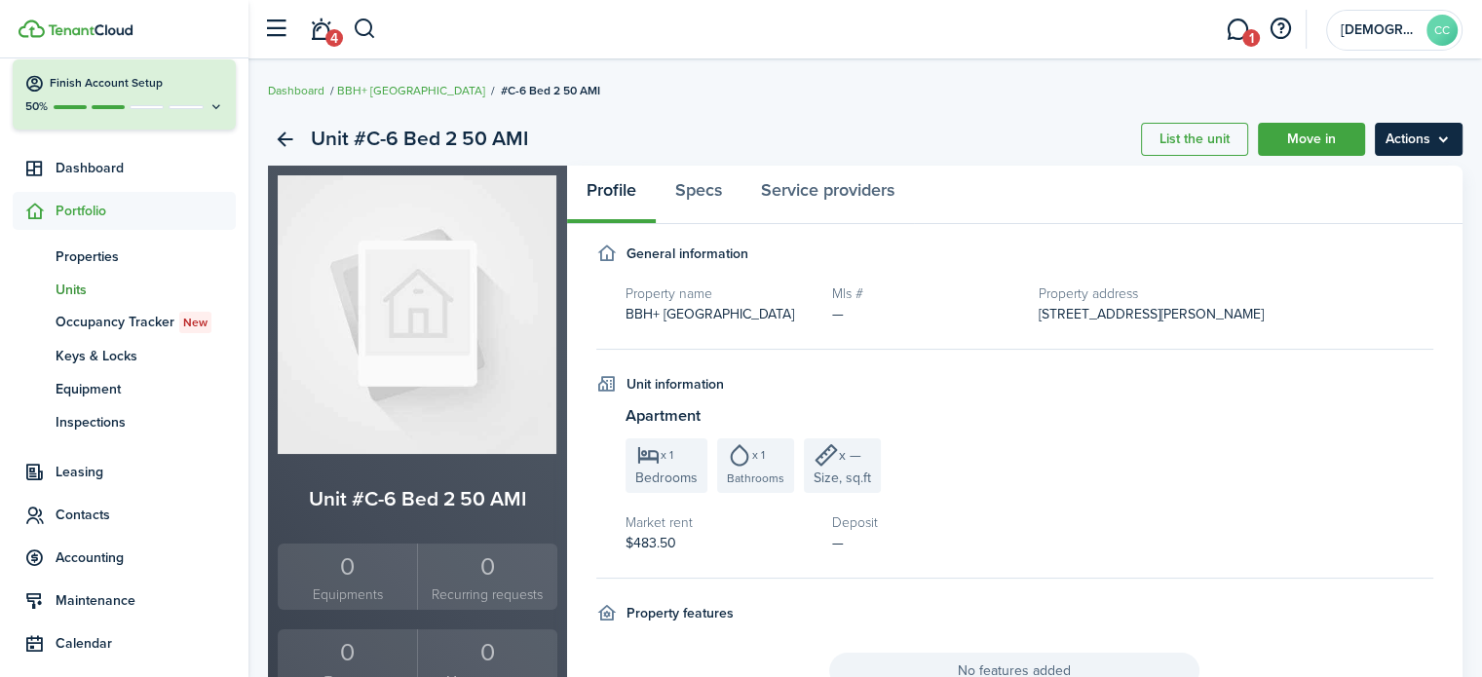
click at [1418, 142] on menu-btn "Actions" at bounding box center [1419, 139] width 88 height 33
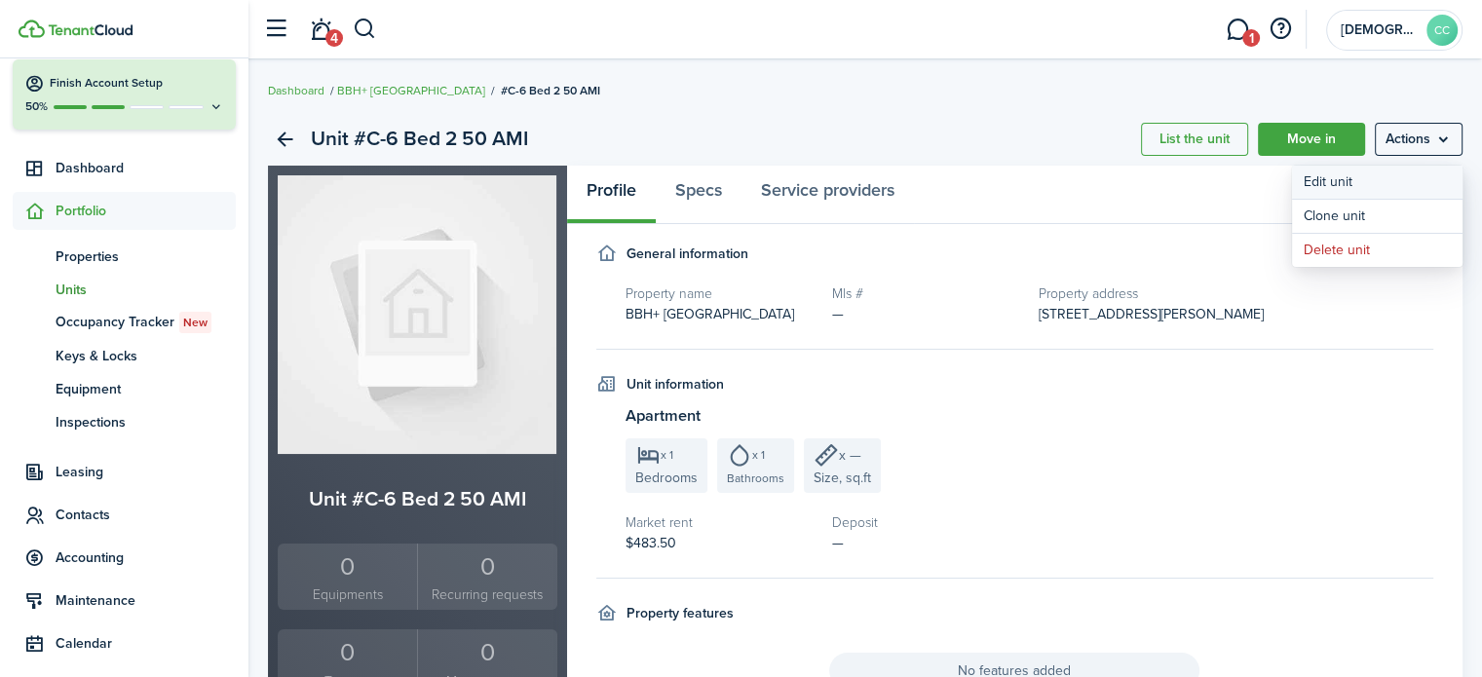
click at [1344, 183] on link "Edit unit" at bounding box center [1377, 182] width 171 height 33
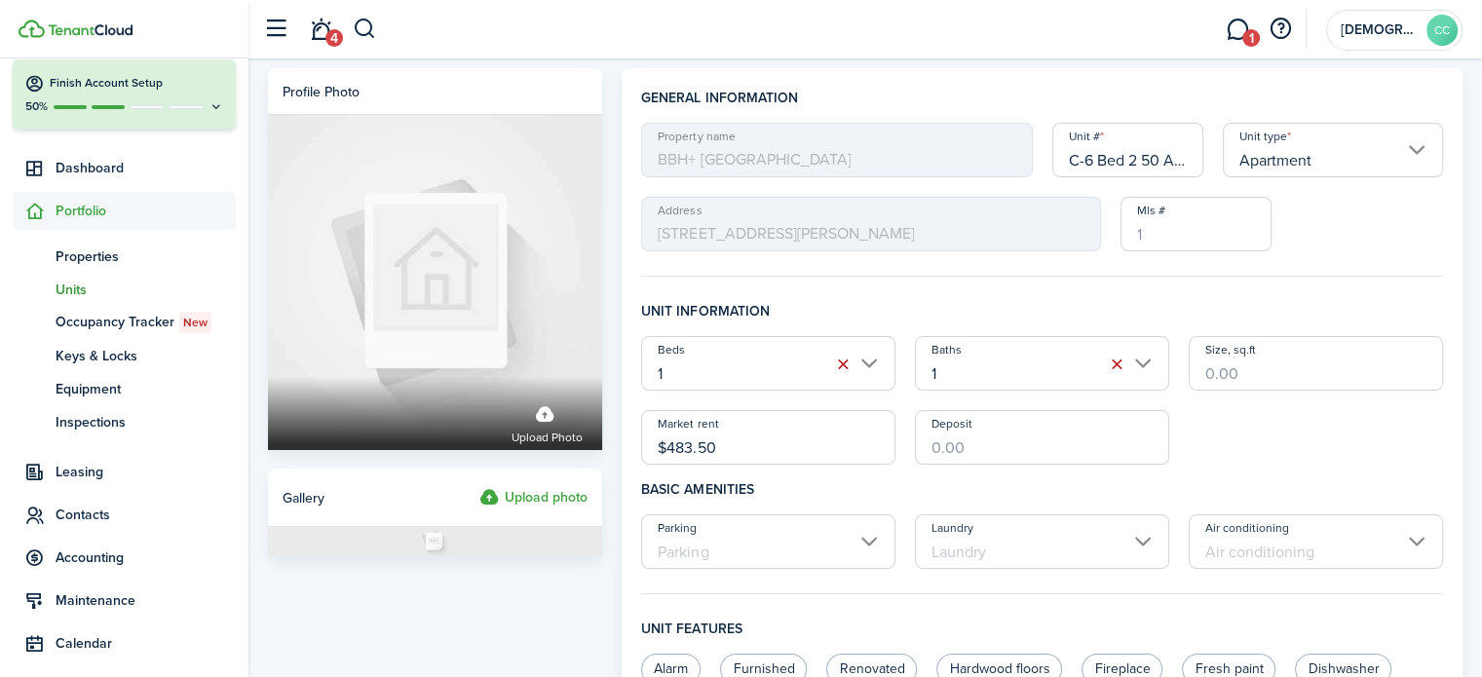
click at [1171, 166] on input "C-6 Bed 2 50 AMI" at bounding box center [1129, 150] width 152 height 55
type input "C-6 Bed 2"
click at [754, 444] on input "$483.50" at bounding box center [768, 437] width 254 height 55
type input "$"
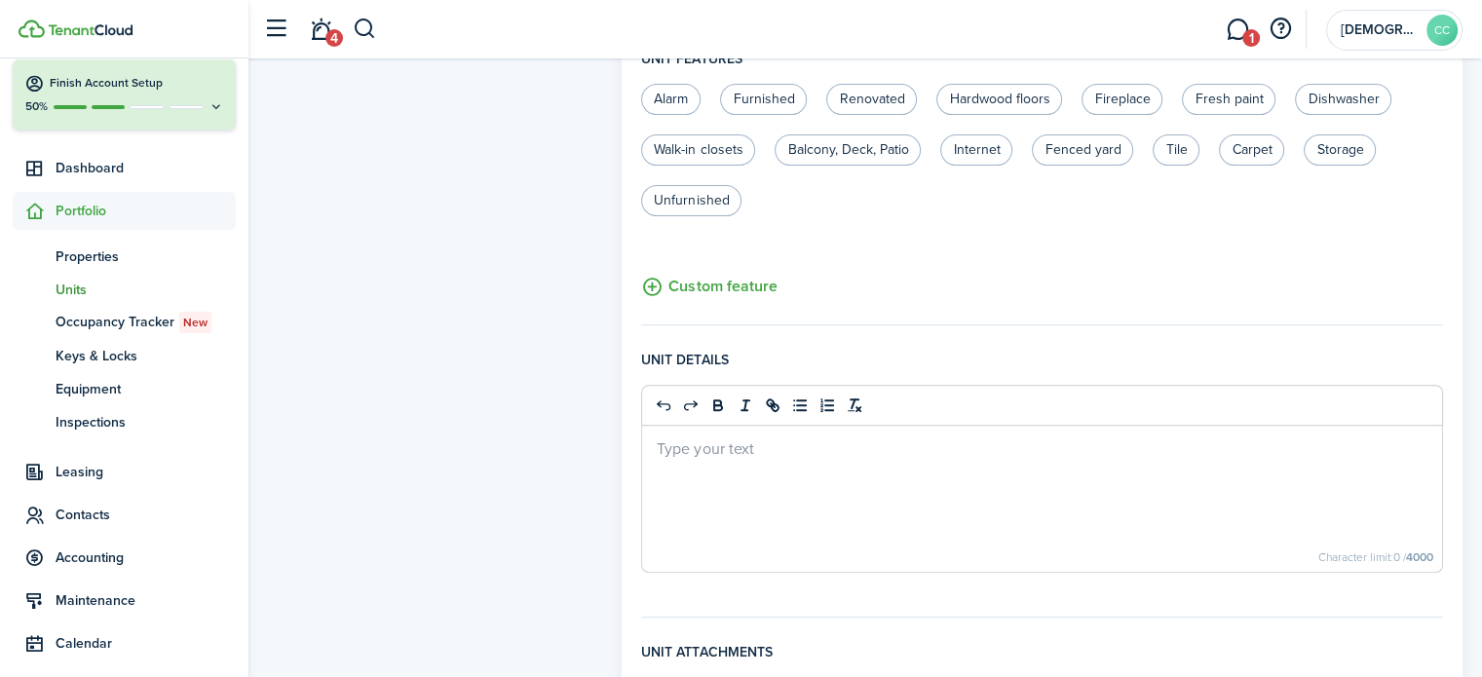
scroll to position [820, 0]
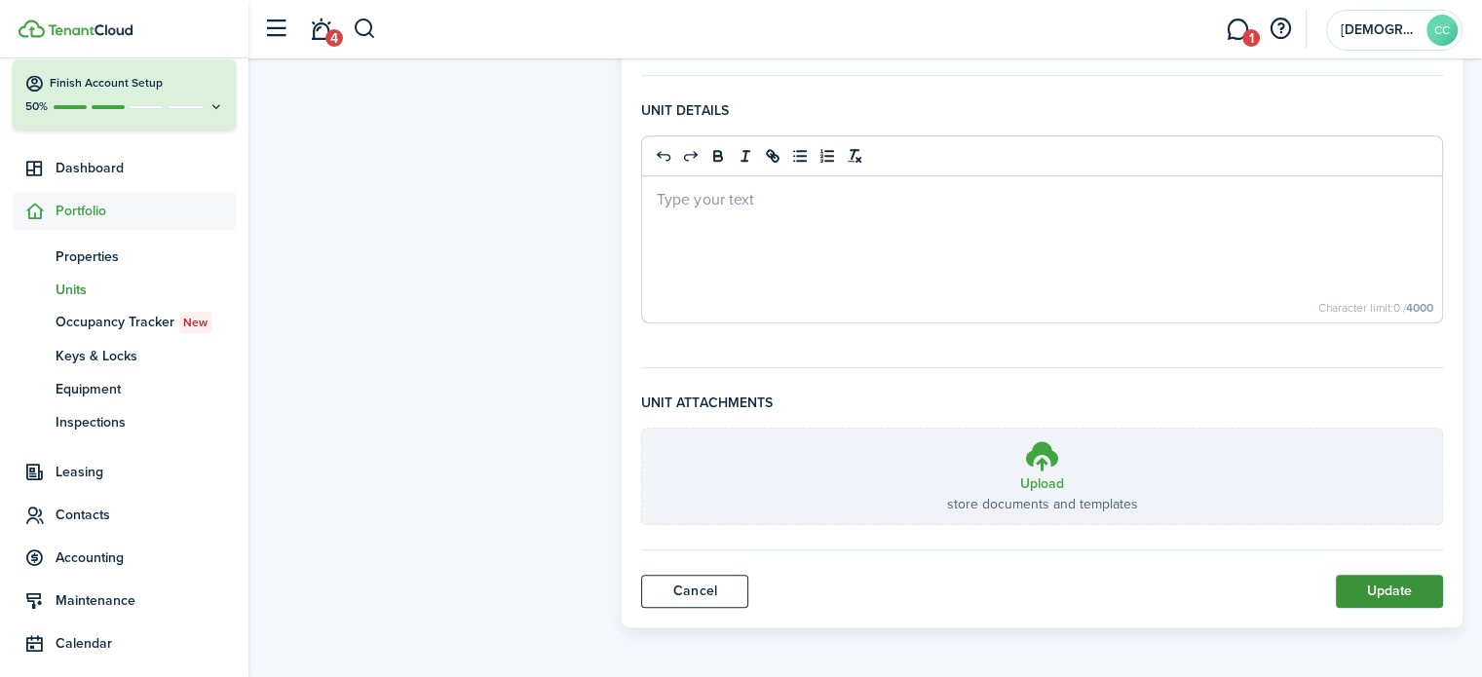
click at [1392, 588] on button "Update" at bounding box center [1389, 591] width 107 height 33
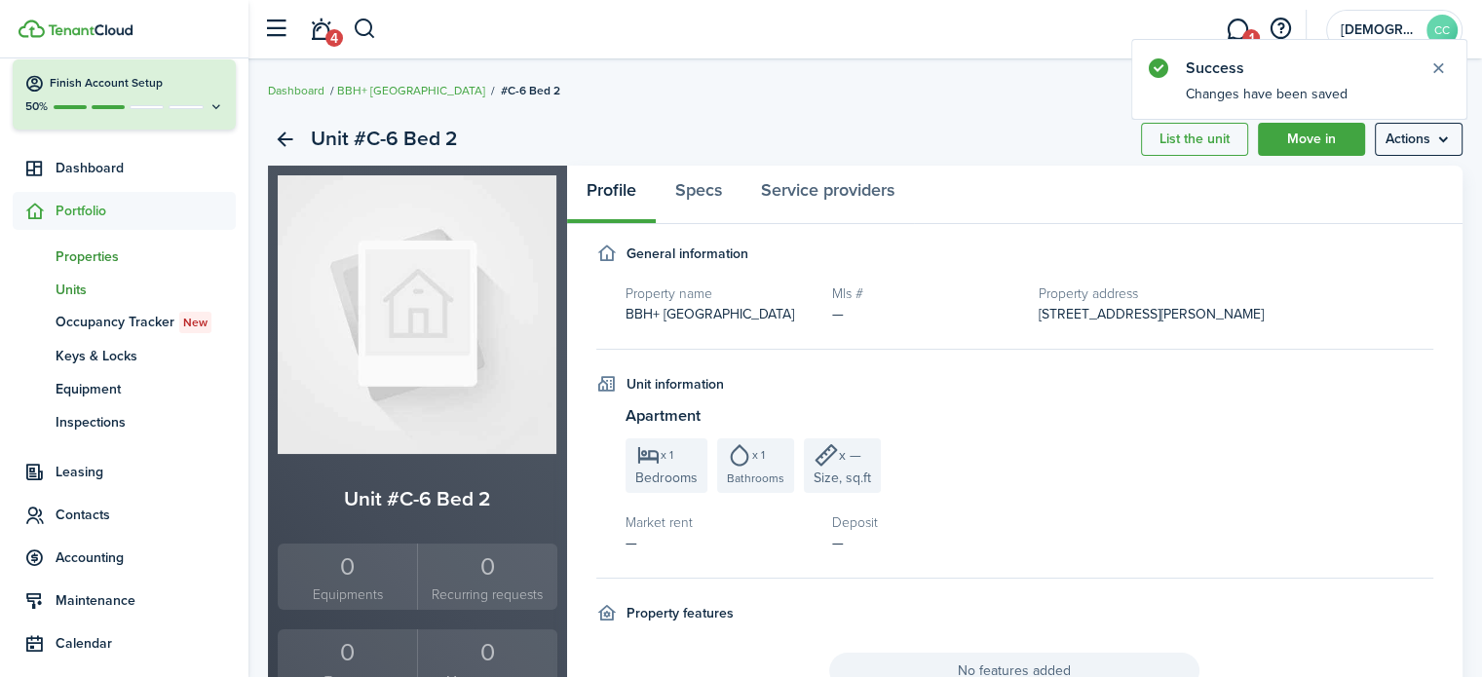
click at [96, 256] on span "Properties" at bounding box center [146, 257] width 180 height 20
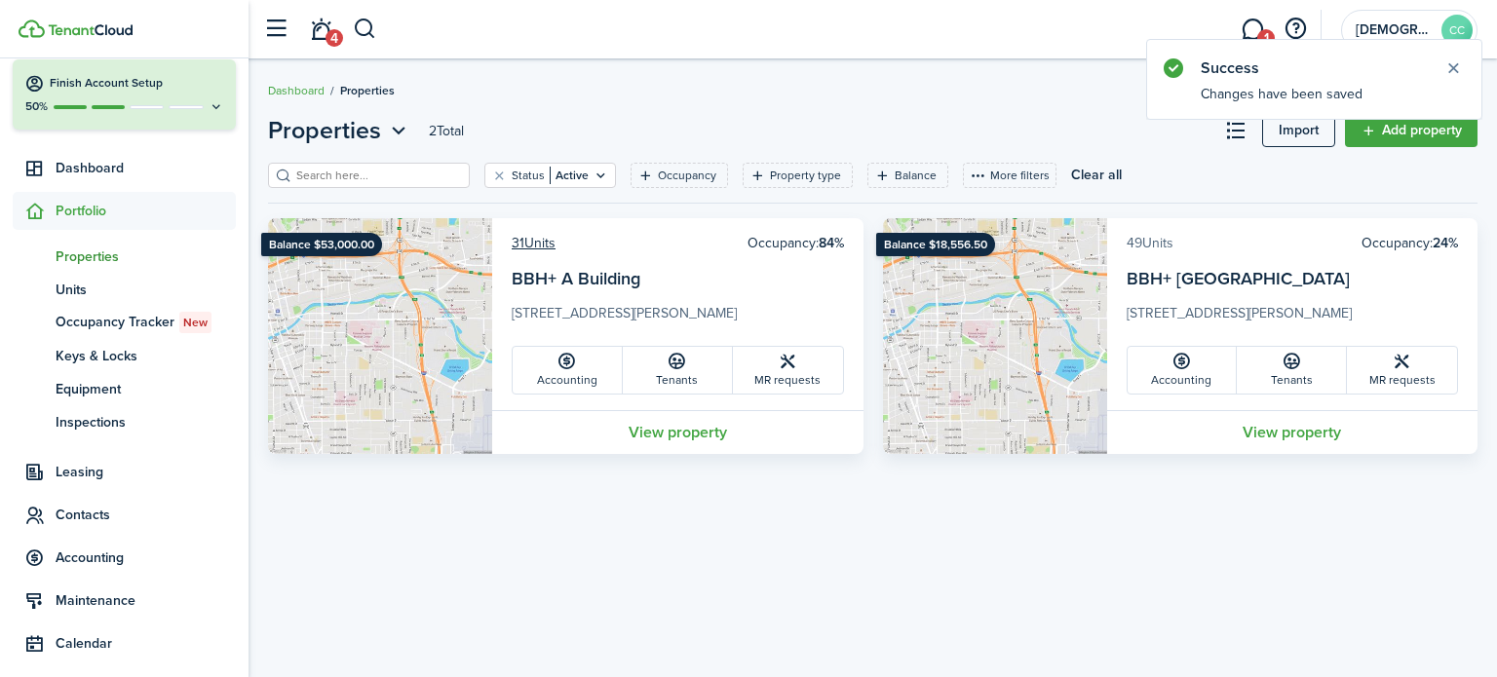
click at [1153, 238] on link "49 Units" at bounding box center [1150, 243] width 47 height 20
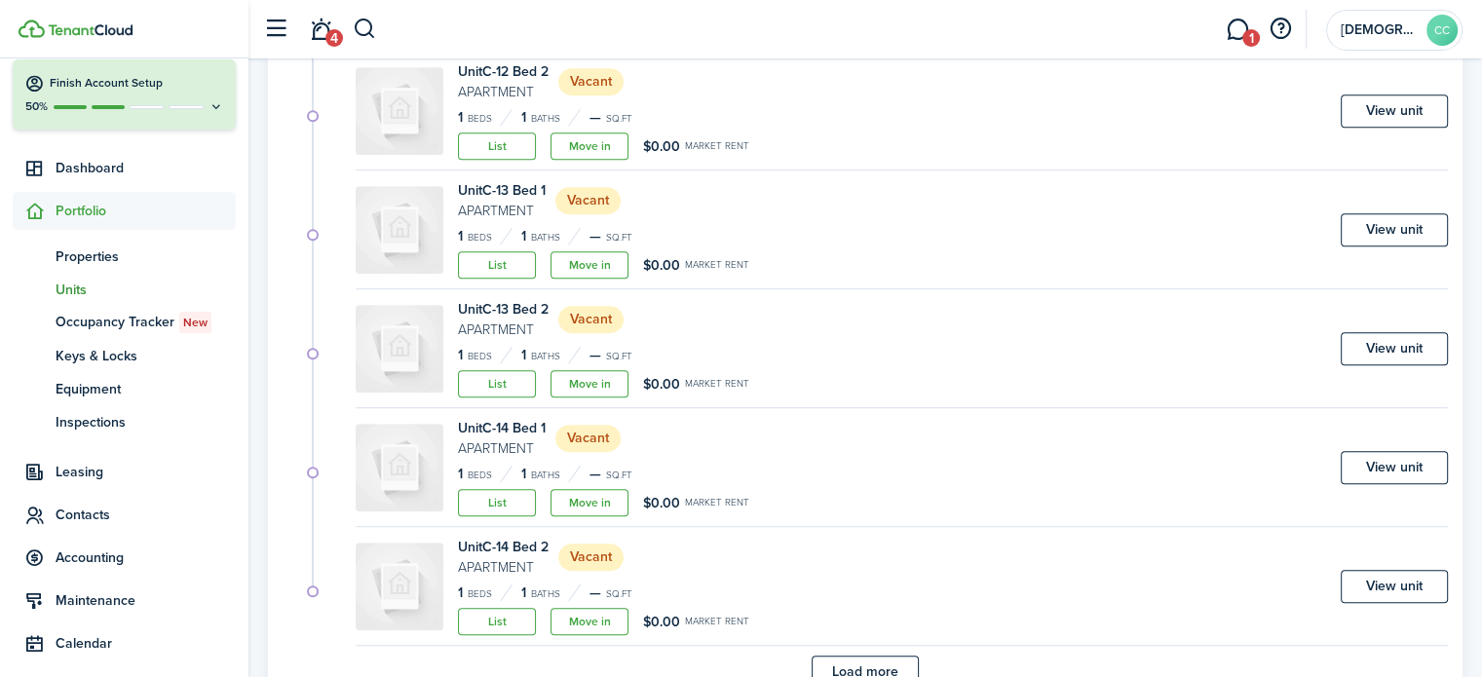
scroll to position [1186, 0]
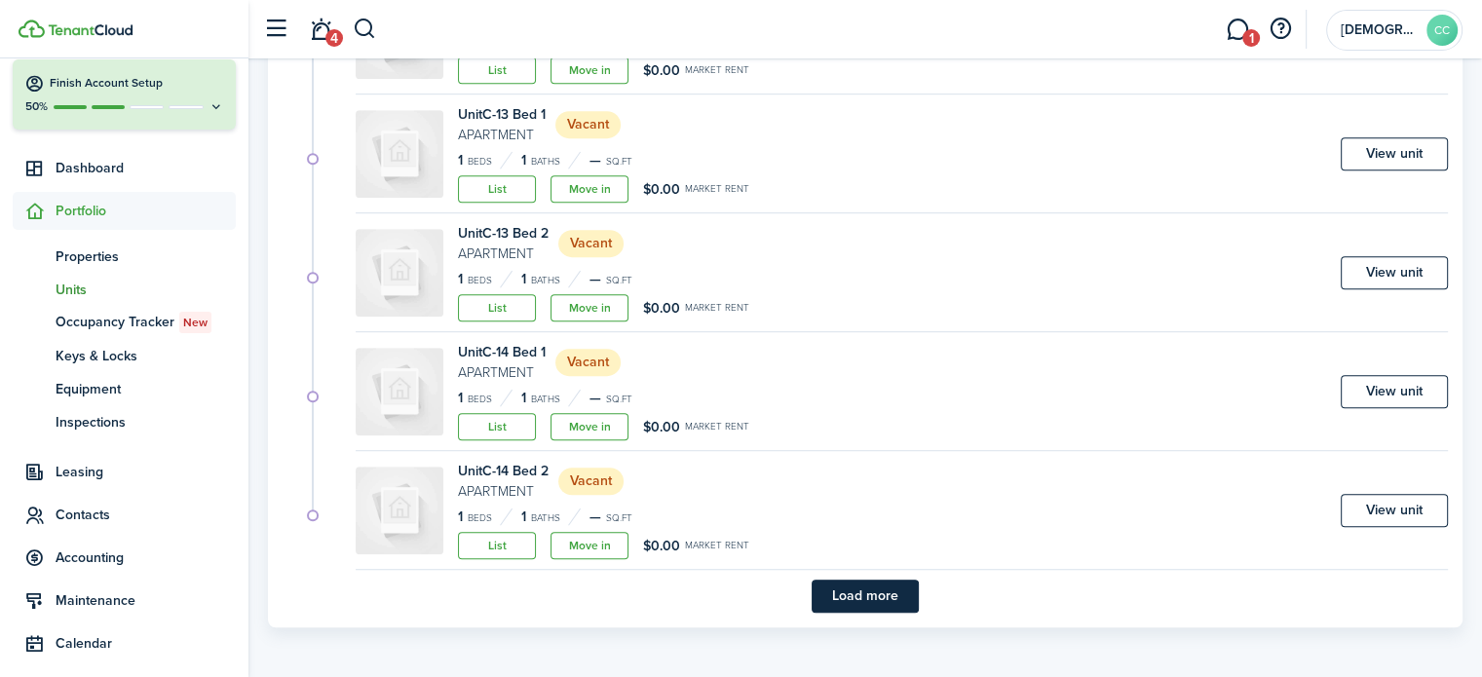
click at [874, 597] on button "Load more" at bounding box center [865, 596] width 107 height 33
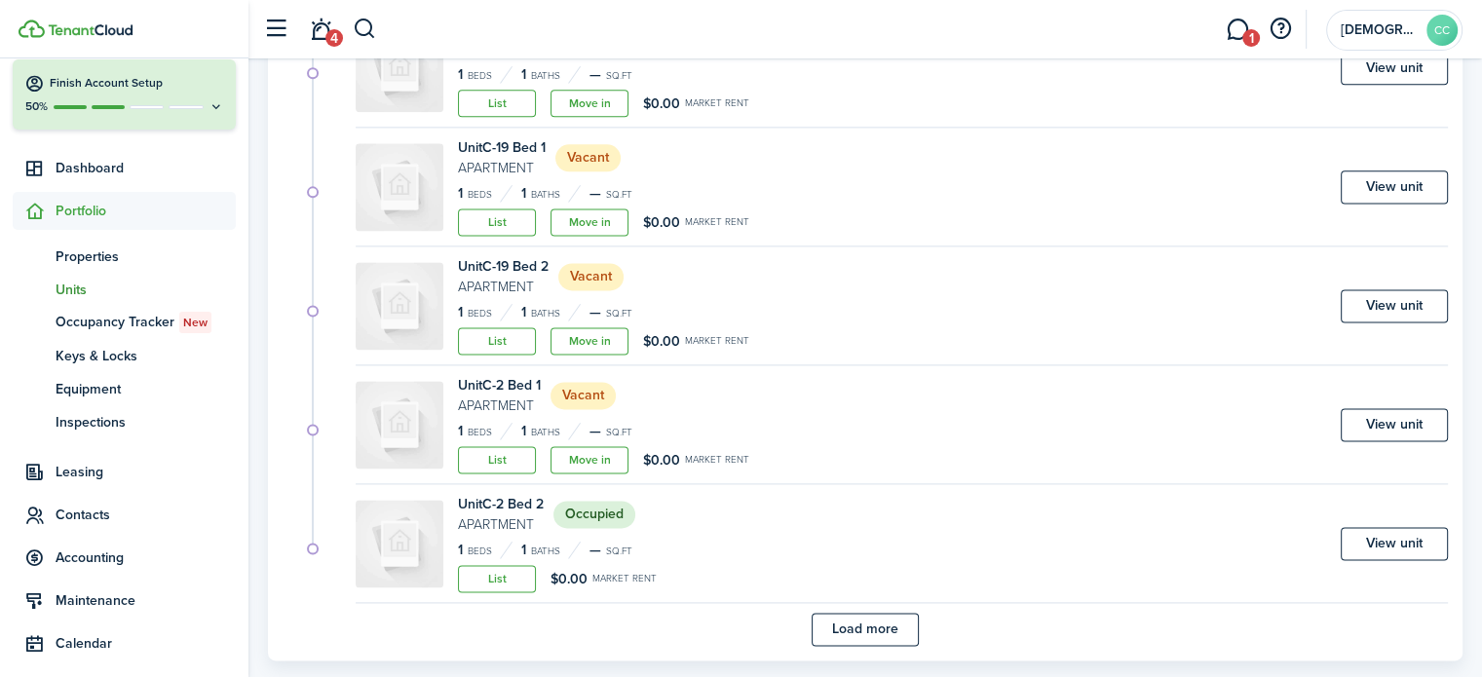
scroll to position [2611, 0]
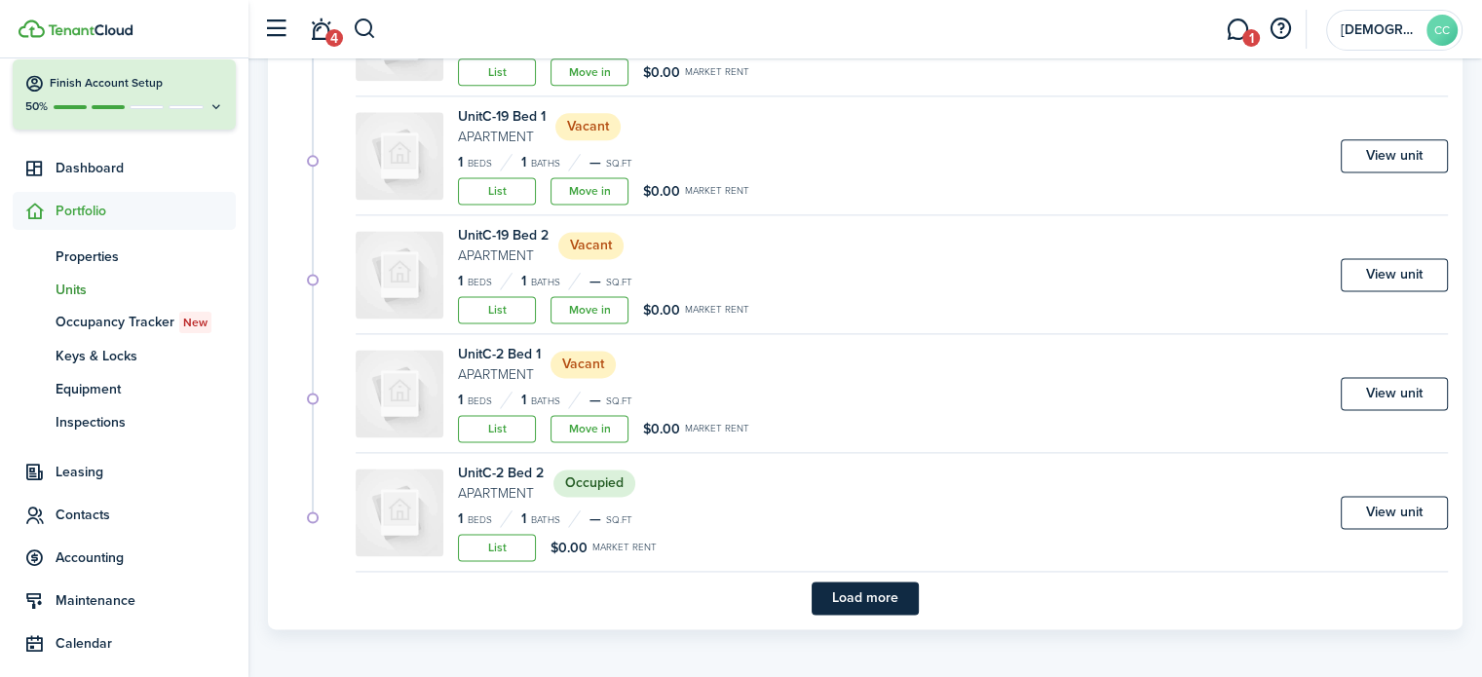
click at [886, 600] on button "Load more" at bounding box center [865, 598] width 107 height 33
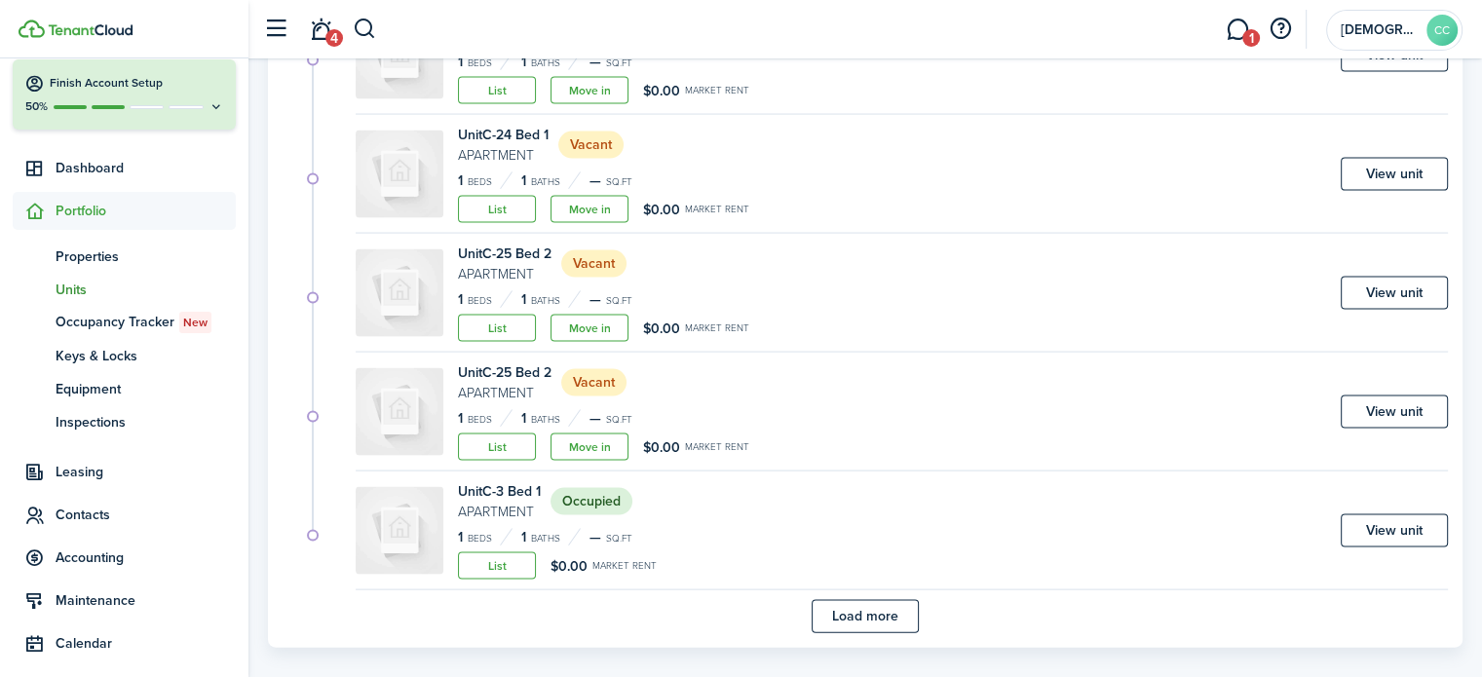
scroll to position [4035, 0]
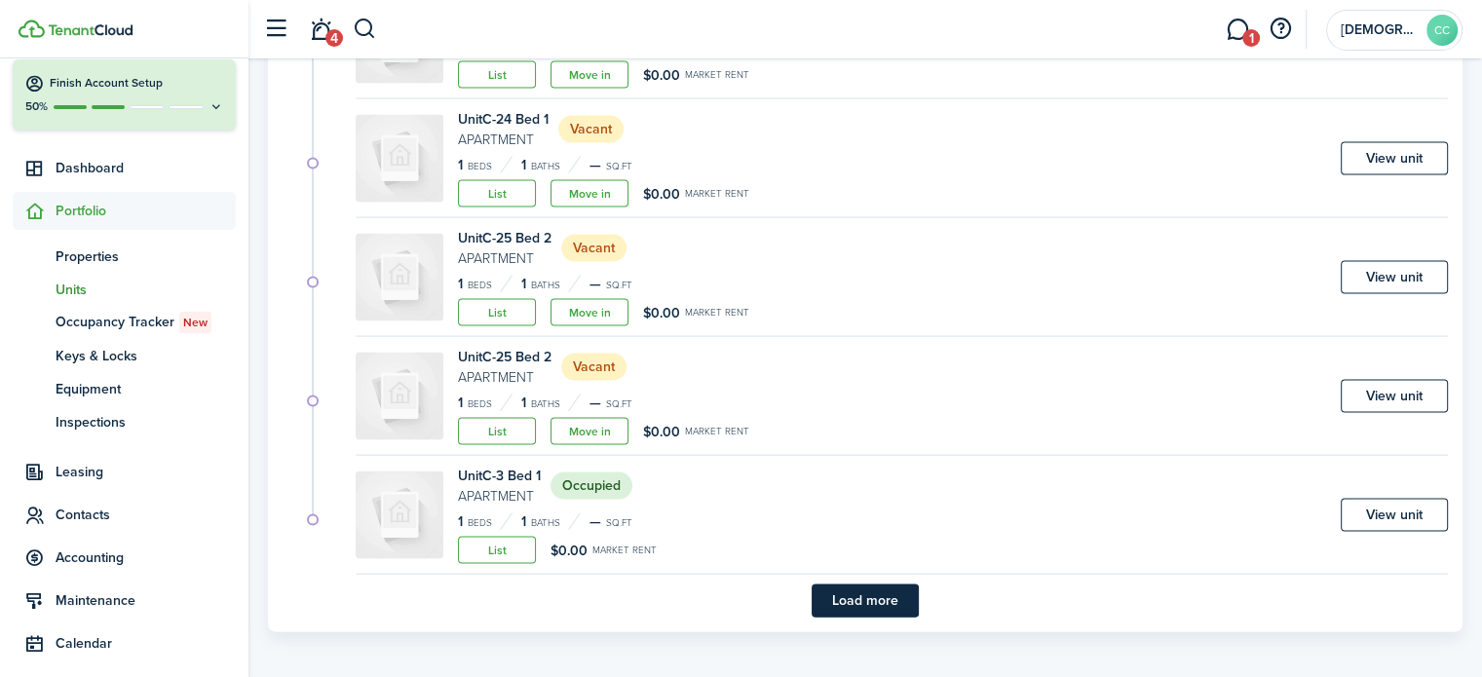
click at [886, 600] on button "Load more" at bounding box center [865, 601] width 107 height 33
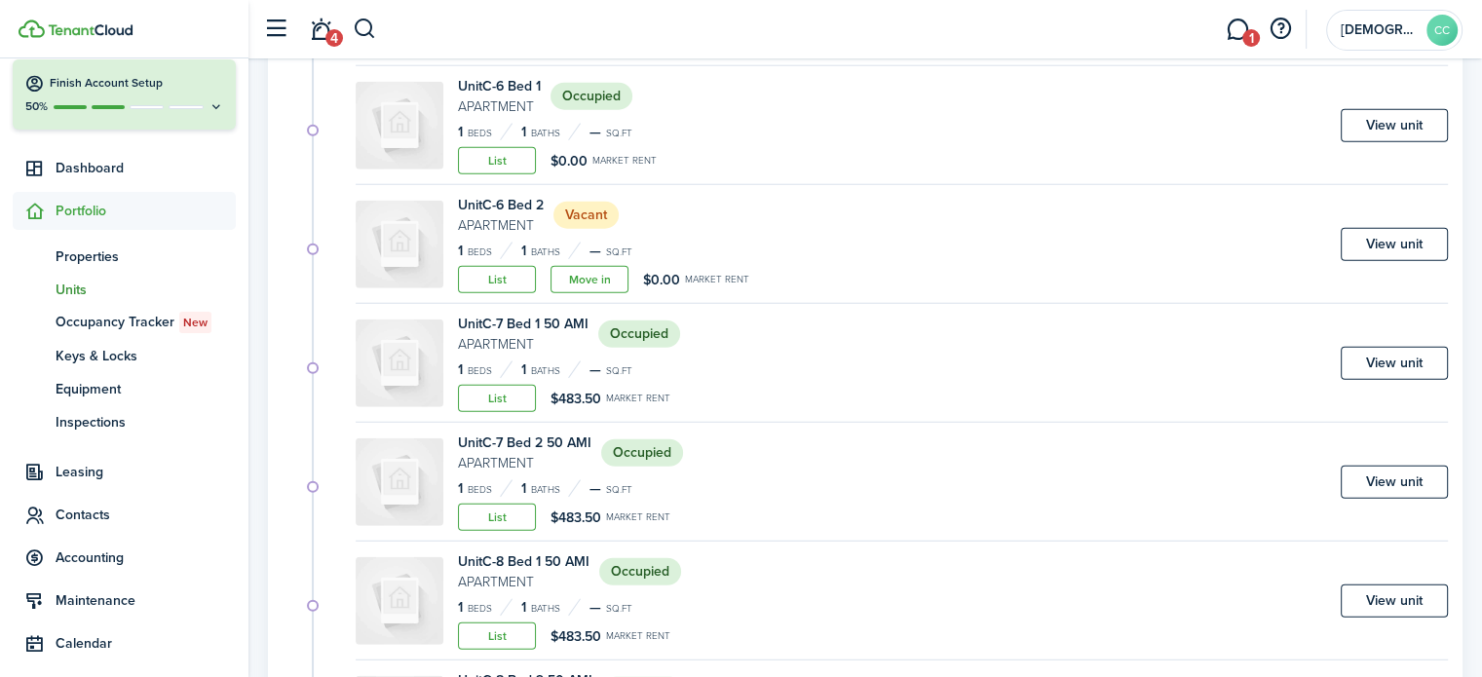
scroll to position [5139, 0]
click at [1395, 360] on link "View unit" at bounding box center [1394, 362] width 107 height 33
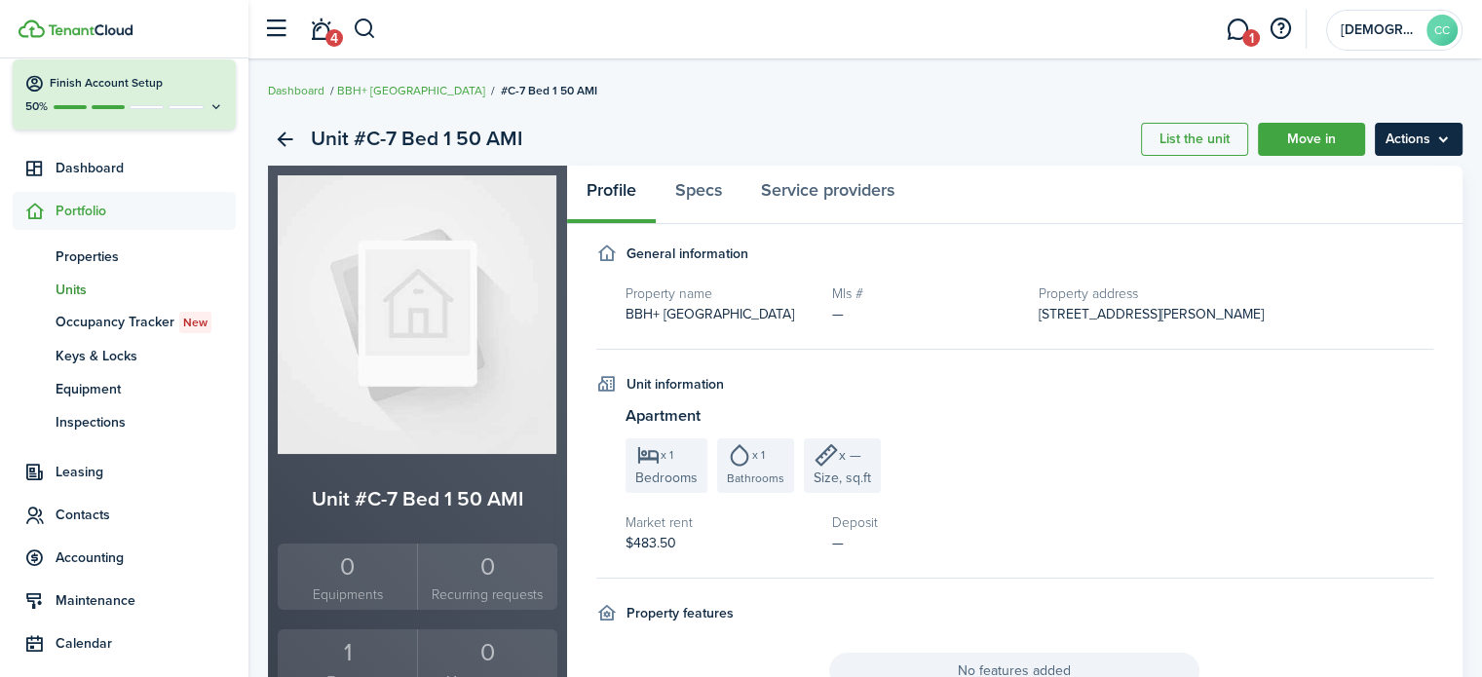
click at [1419, 133] on menu-btn "Actions" at bounding box center [1419, 139] width 88 height 33
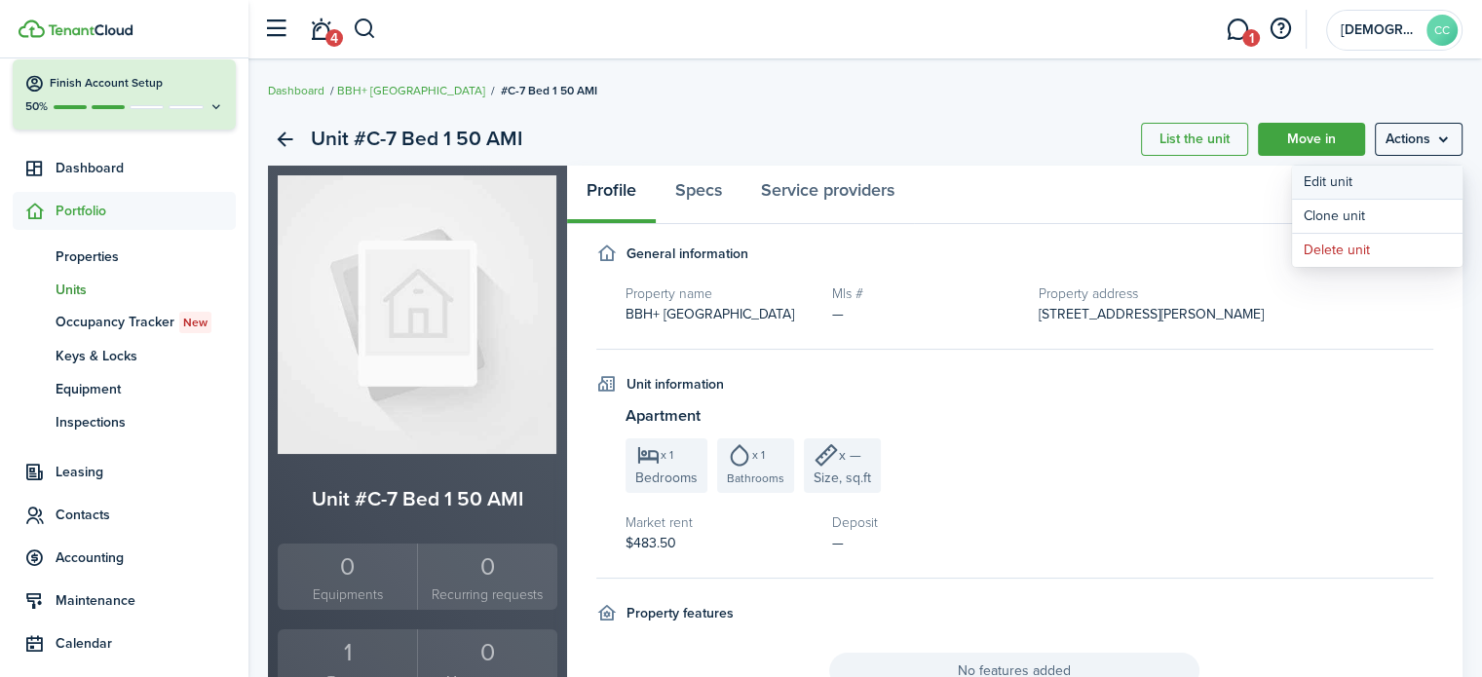
click at [1340, 184] on link "Edit unit" at bounding box center [1377, 182] width 171 height 33
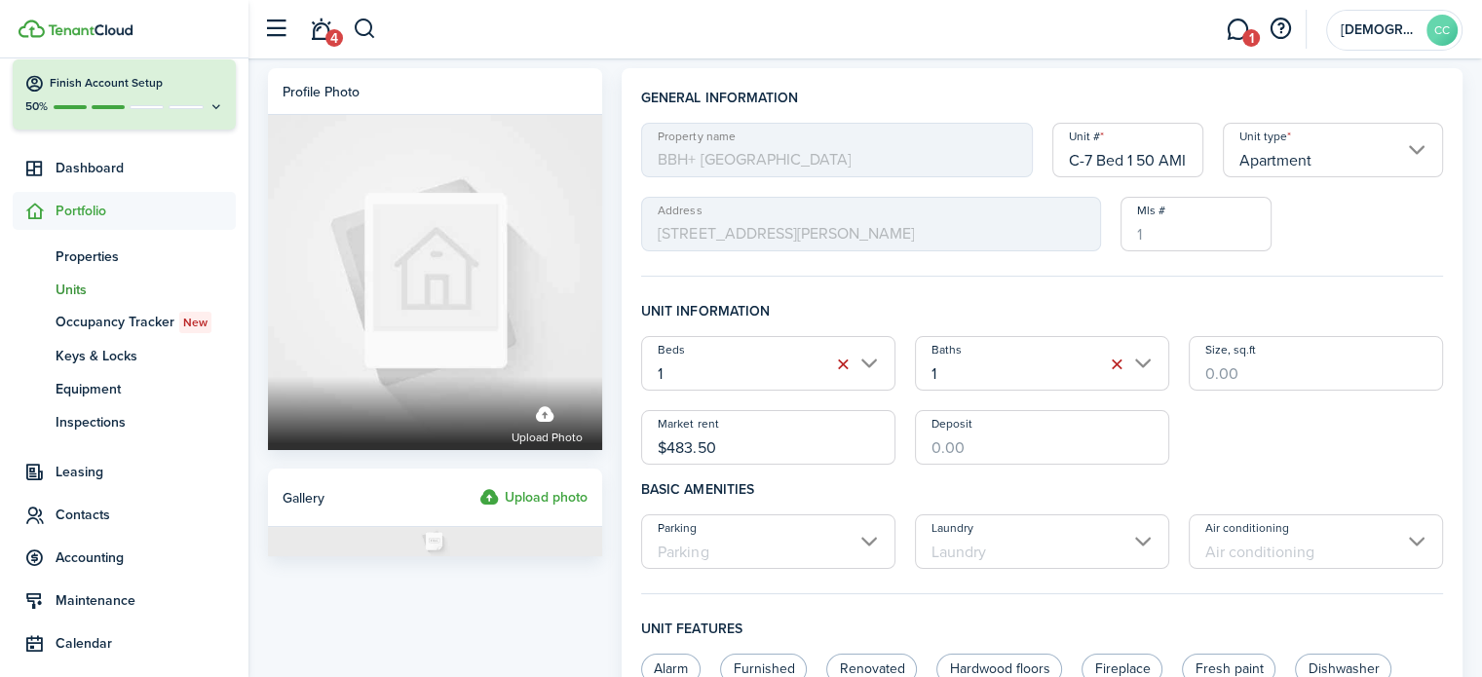
click at [1164, 166] on input "C-7 Bed 1 50 AMI" at bounding box center [1129, 150] width 152 height 55
type input "C-7 Bed 1"
click at [757, 445] on input "$483.50" at bounding box center [768, 437] width 254 height 55
type input "$"
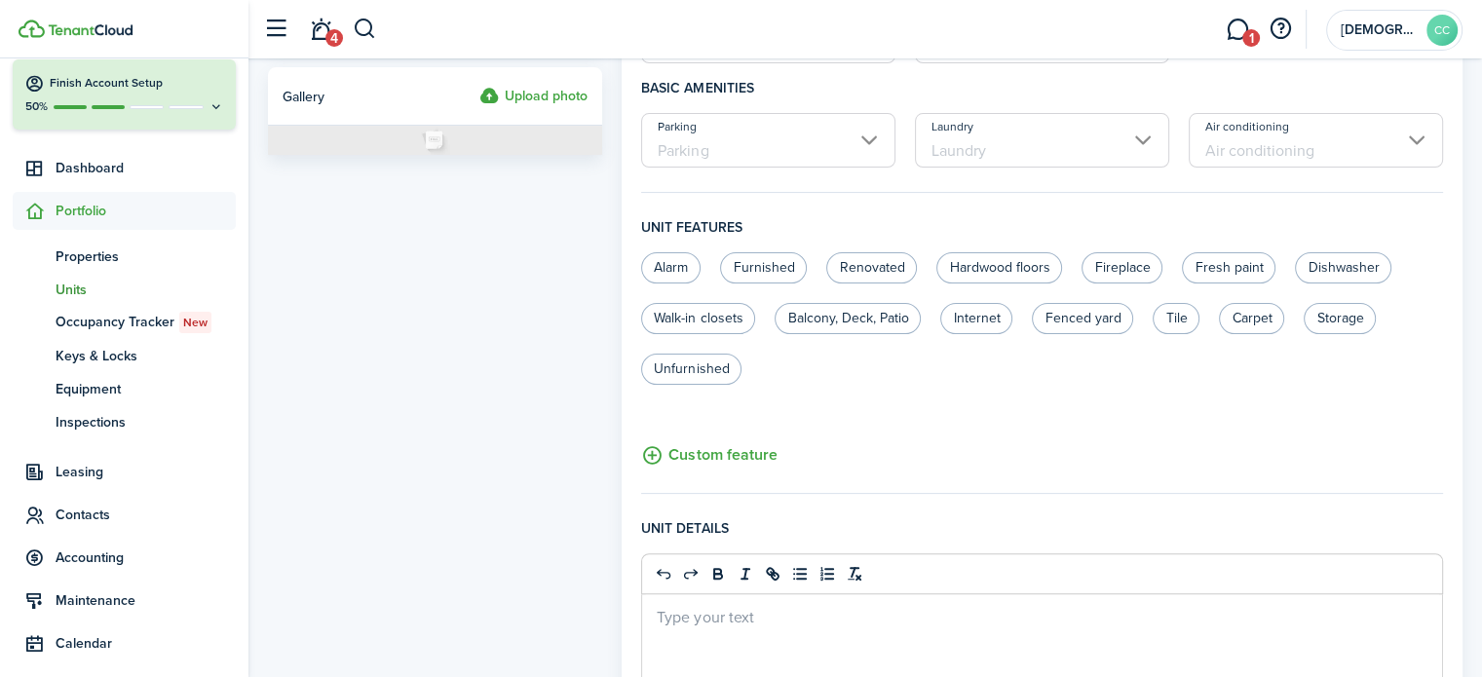
scroll to position [820, 0]
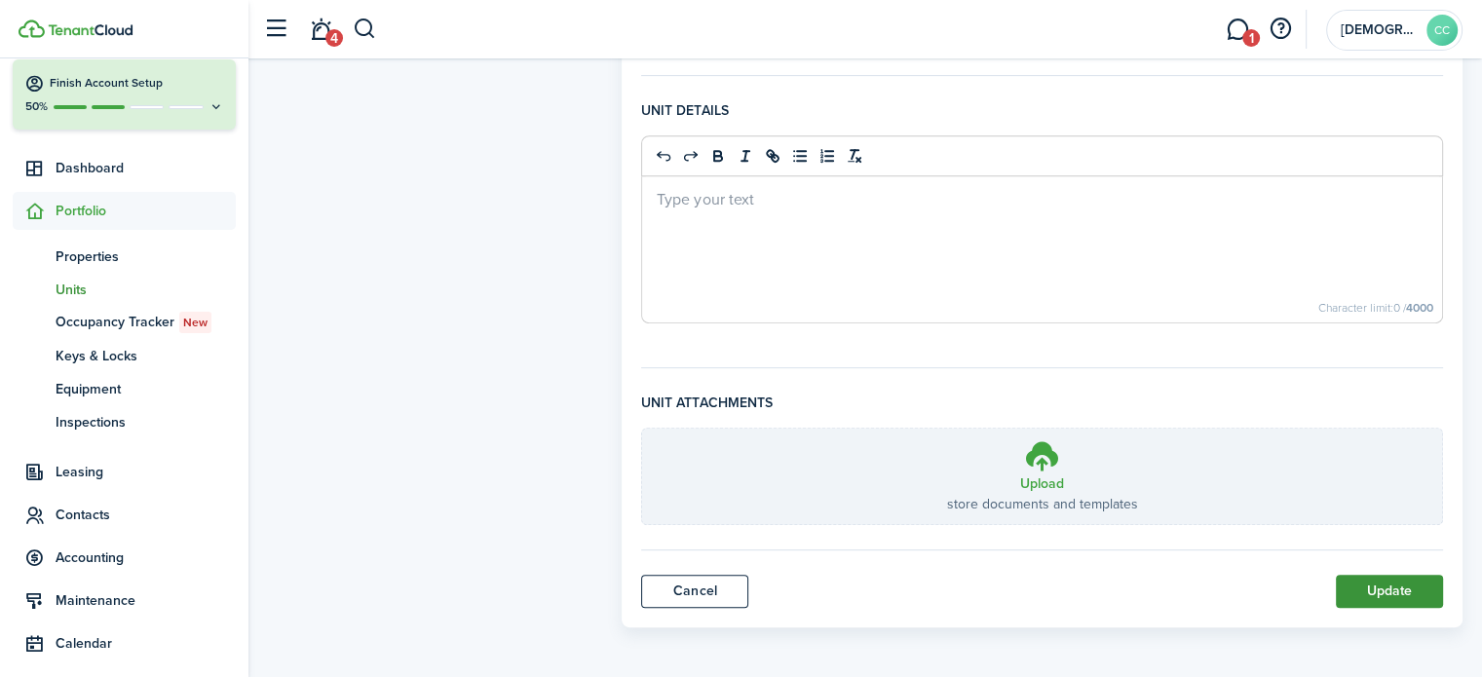
click at [1412, 602] on button "Update" at bounding box center [1389, 591] width 107 height 33
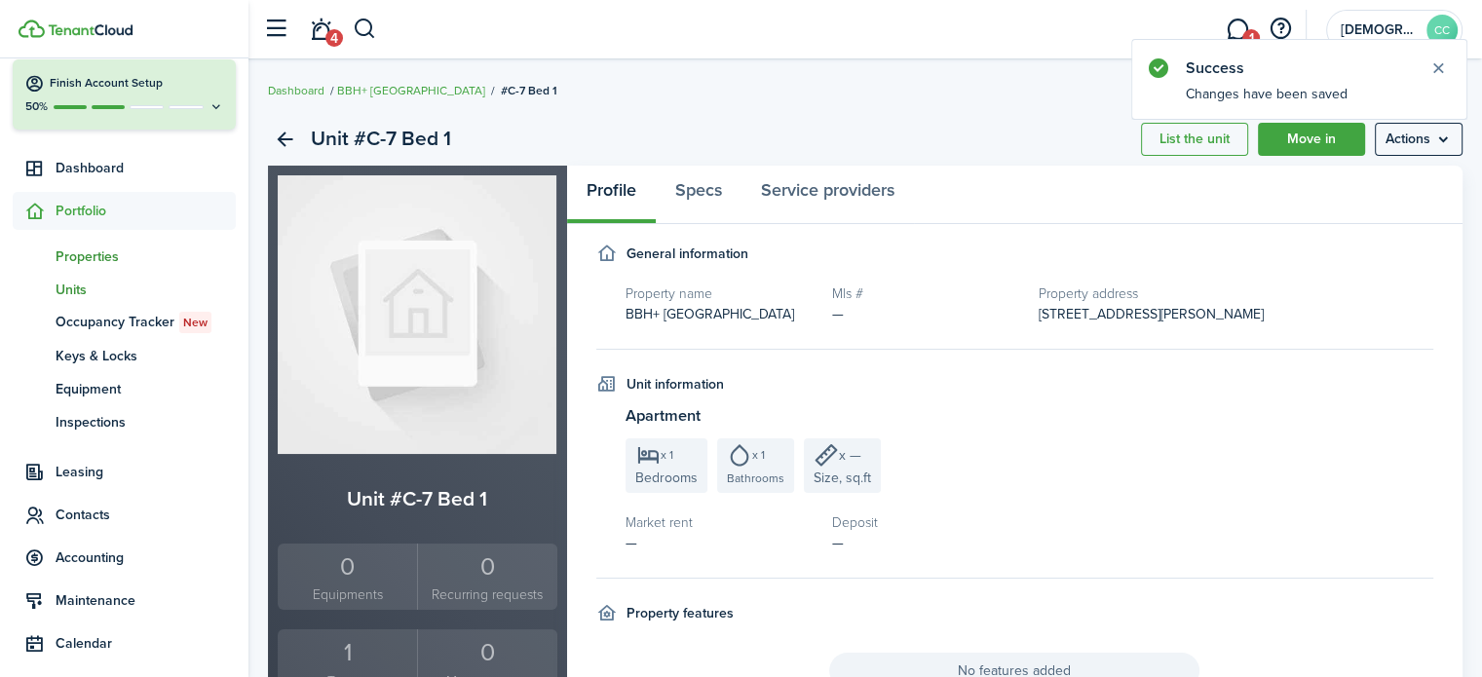
click at [106, 250] on span "Properties" at bounding box center [146, 257] width 180 height 20
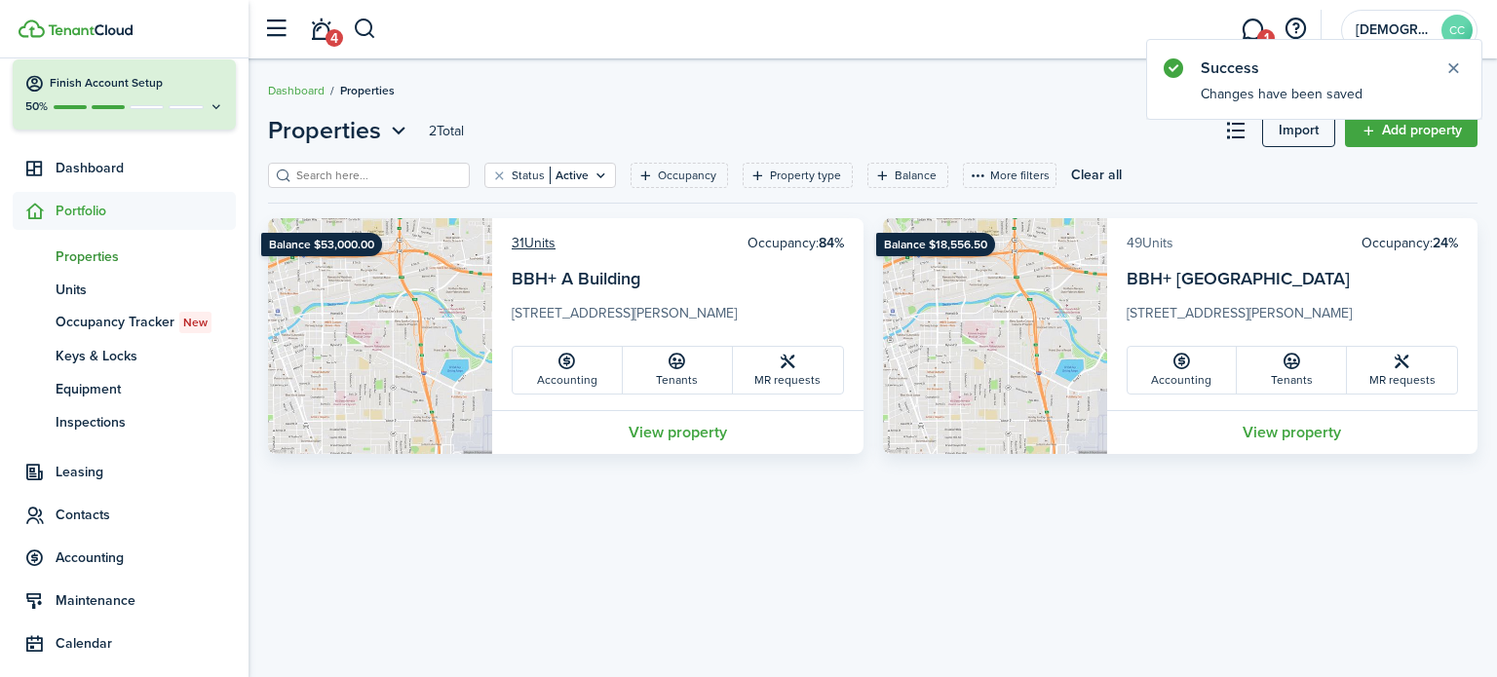
click at [1158, 247] on link "49 Units" at bounding box center [1150, 243] width 47 height 20
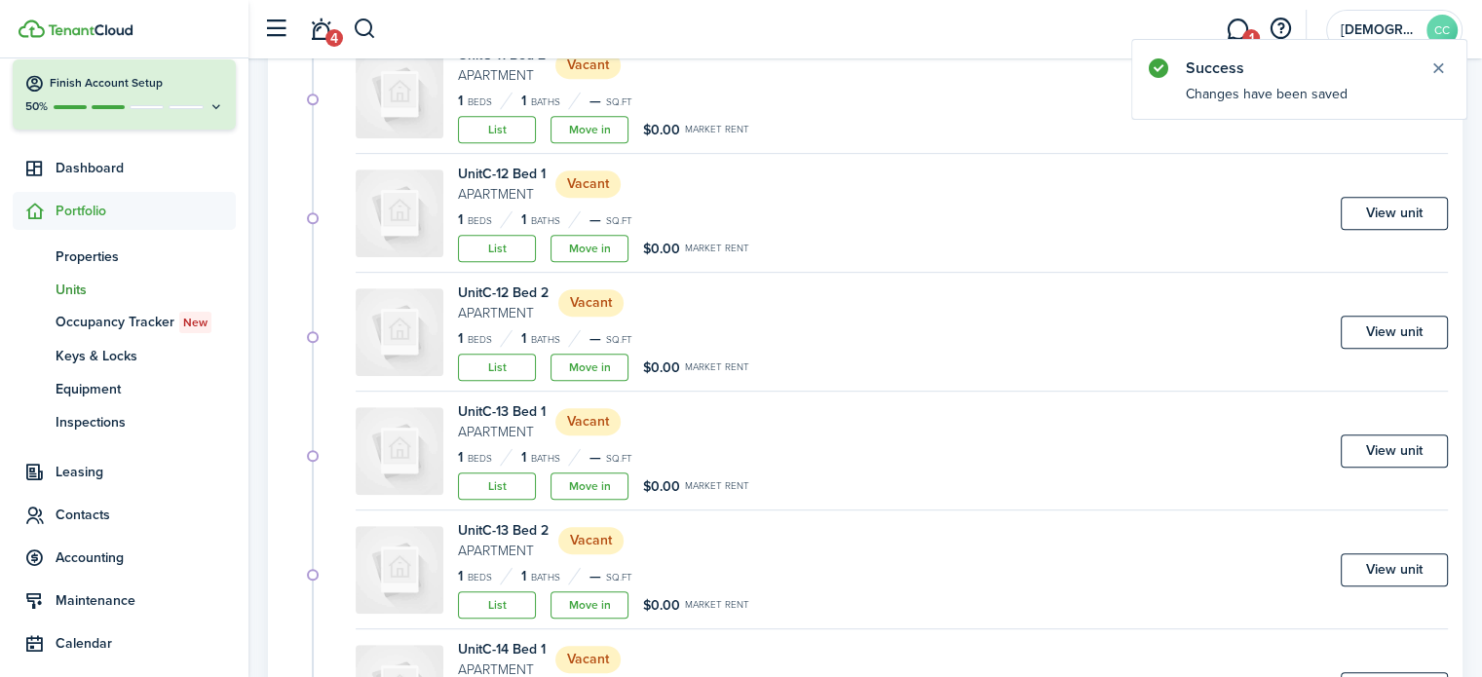
scroll to position [1186, 0]
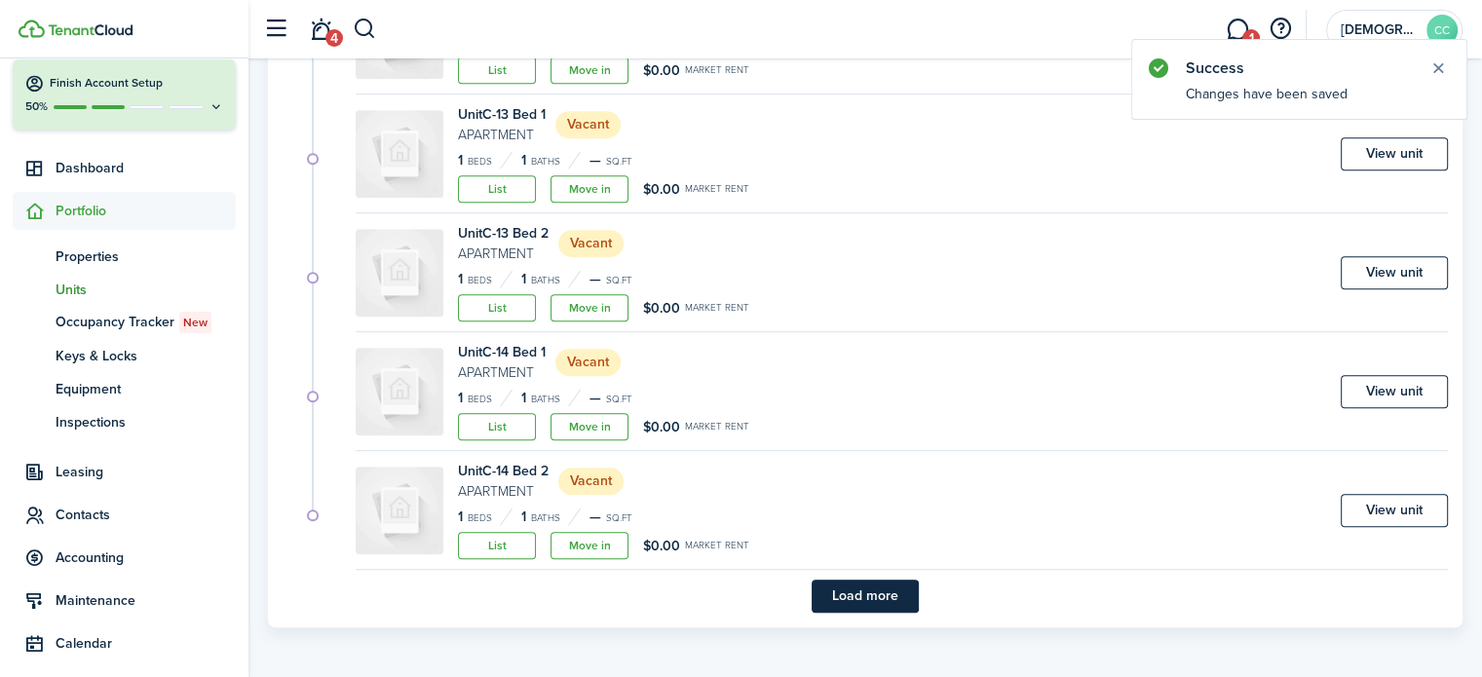
click at [892, 598] on button "Load more" at bounding box center [865, 596] width 107 height 33
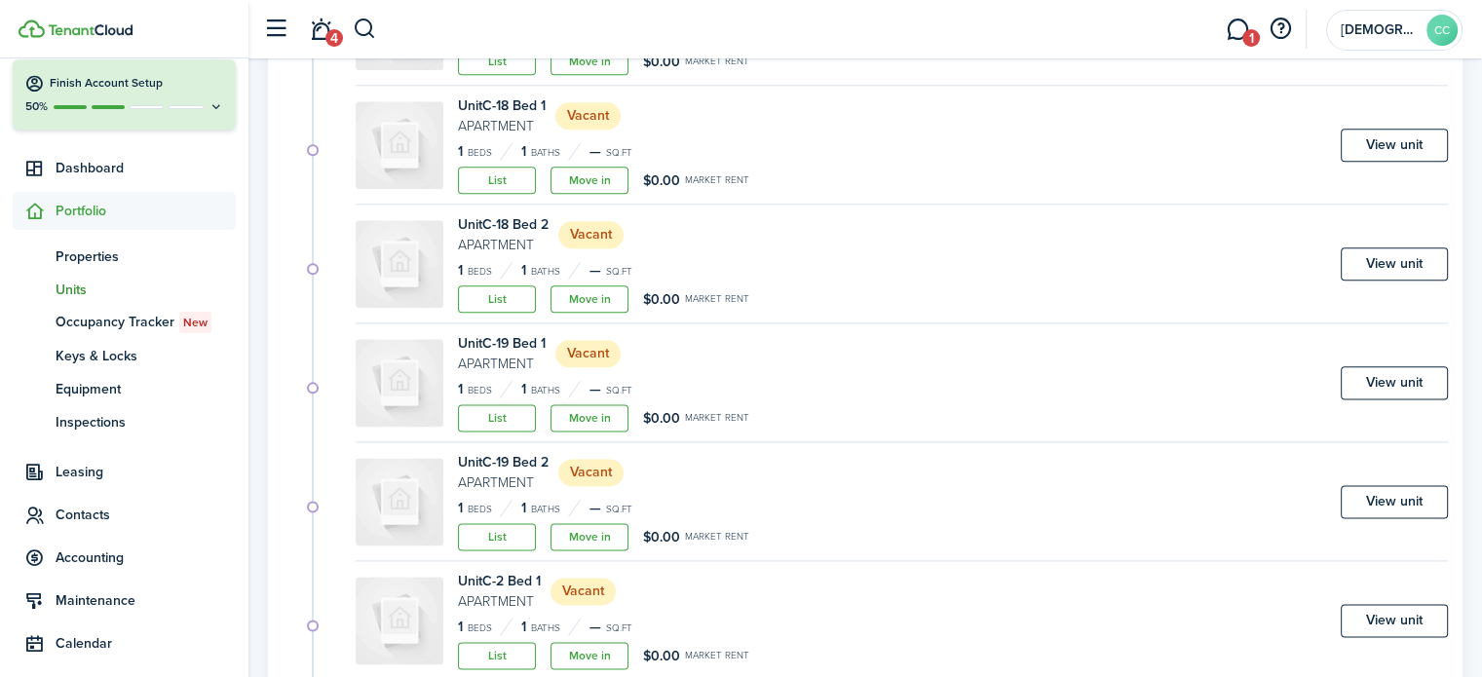
scroll to position [2611, 0]
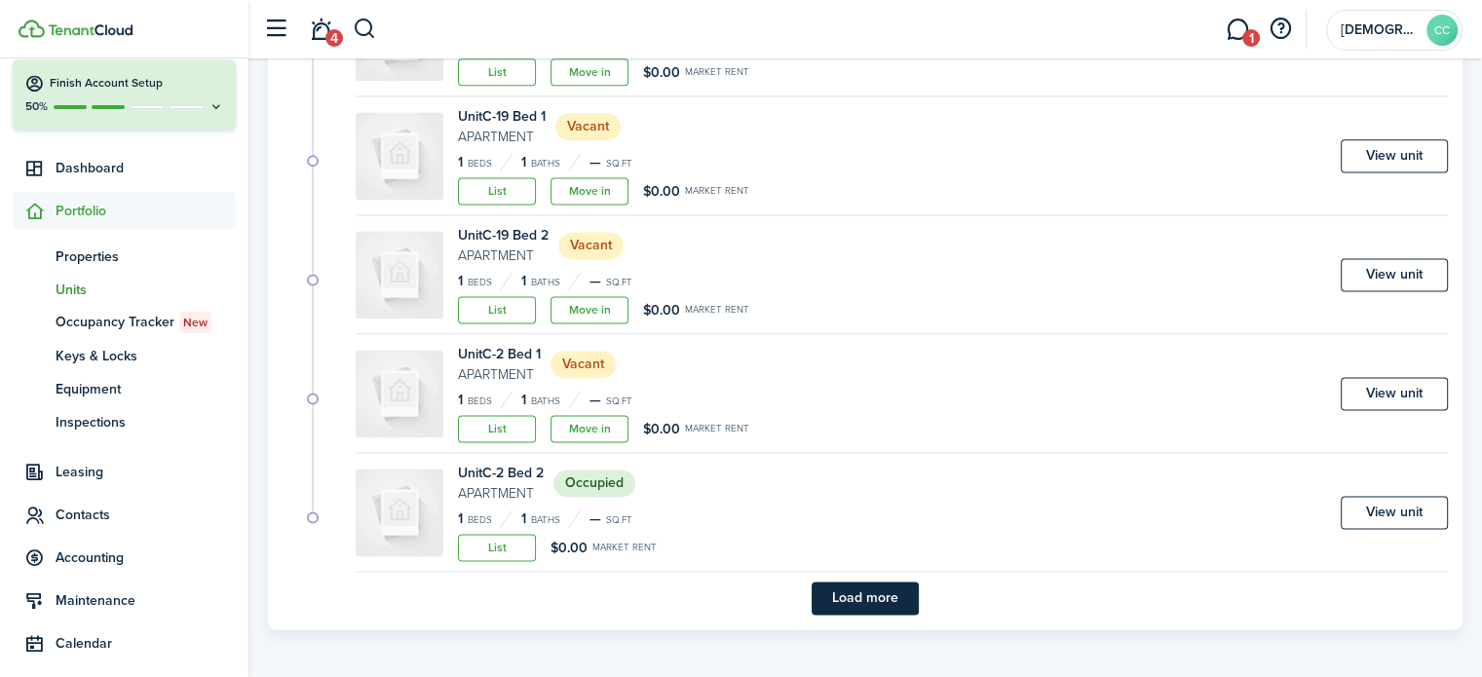
click at [892, 598] on button "Load more" at bounding box center [865, 598] width 107 height 33
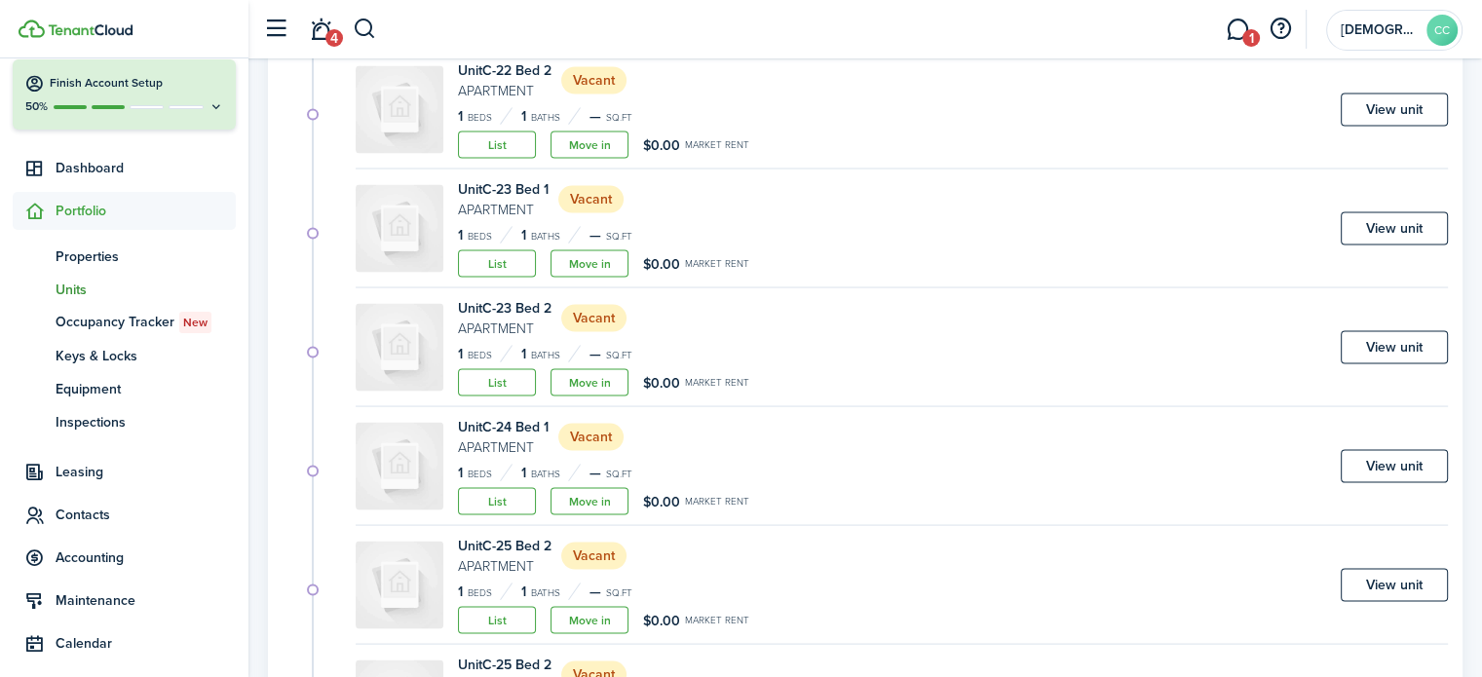
scroll to position [4035, 0]
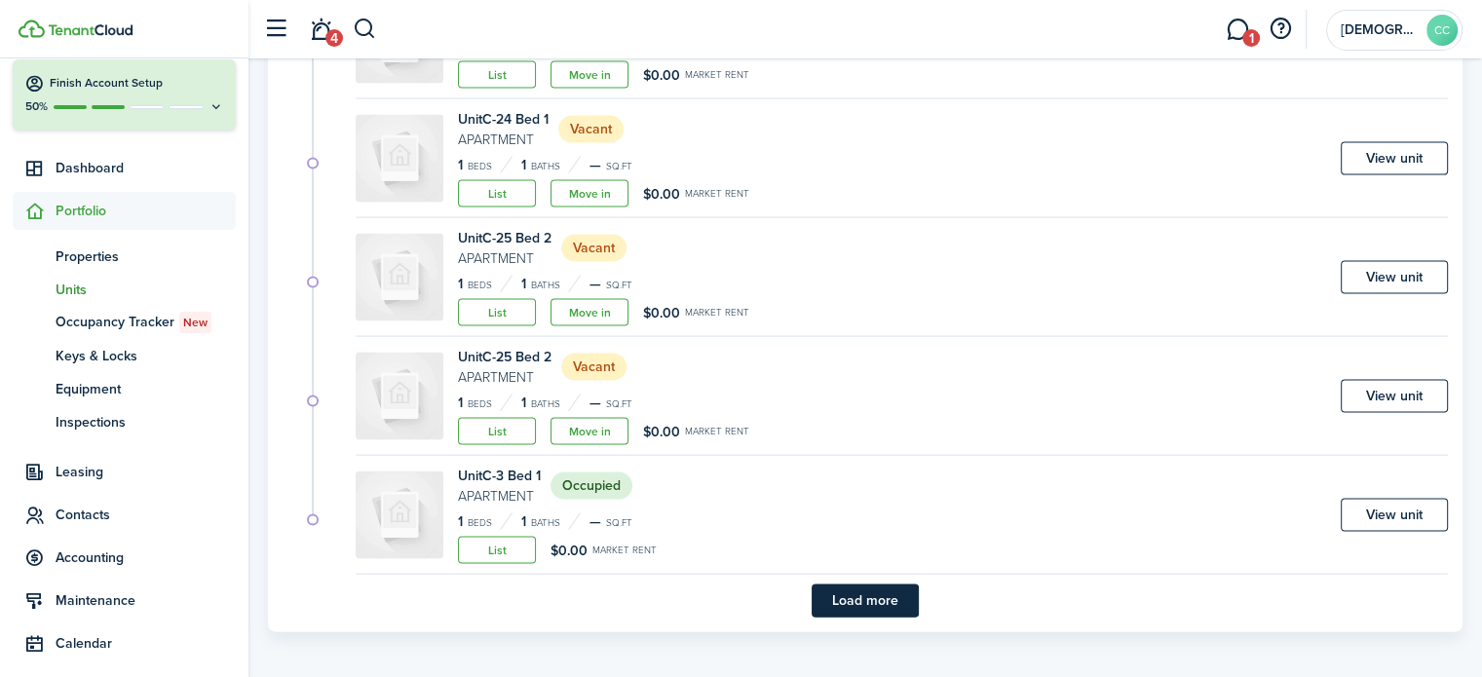
click at [892, 598] on button "Load more" at bounding box center [865, 601] width 107 height 33
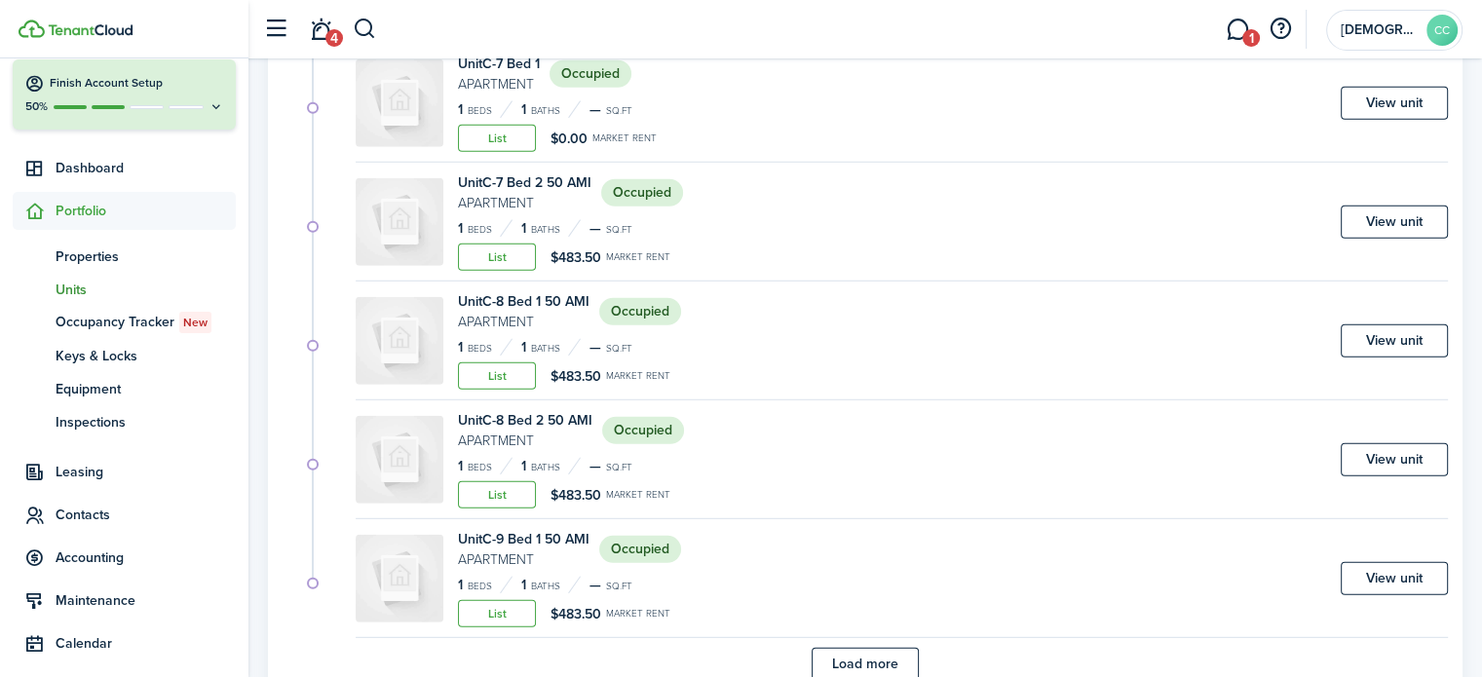
scroll to position [5400, 0]
click at [1403, 211] on link "View unit" at bounding box center [1394, 220] width 107 height 33
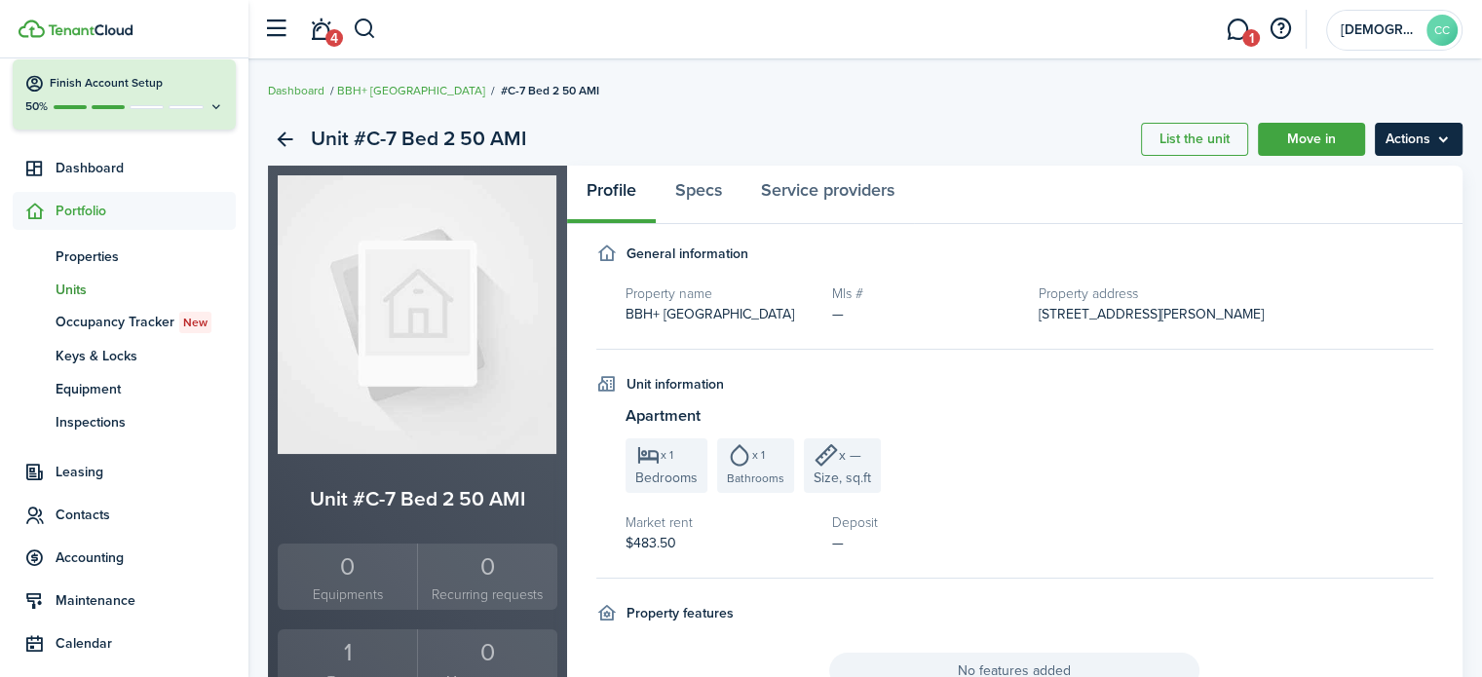
click at [1421, 136] on menu-btn "Actions" at bounding box center [1419, 139] width 88 height 33
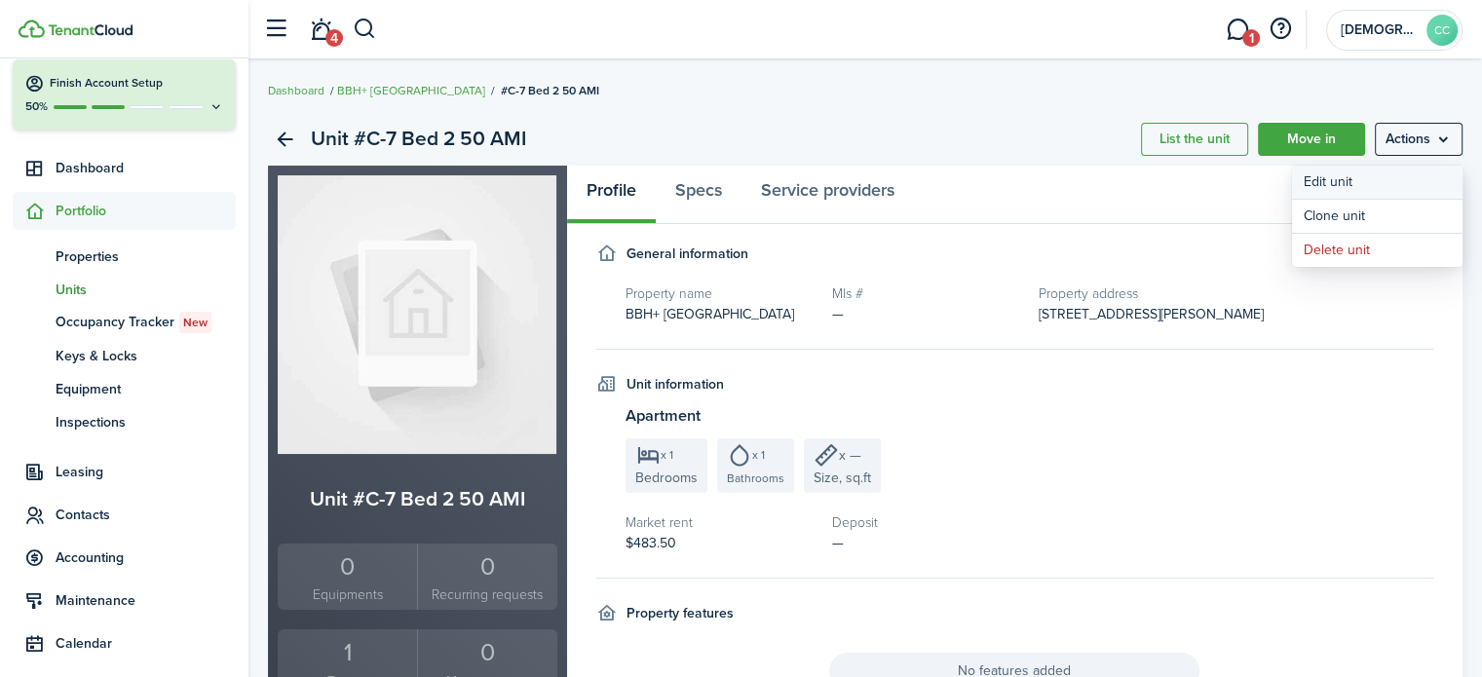
click at [1345, 185] on link "Edit unit" at bounding box center [1377, 182] width 171 height 33
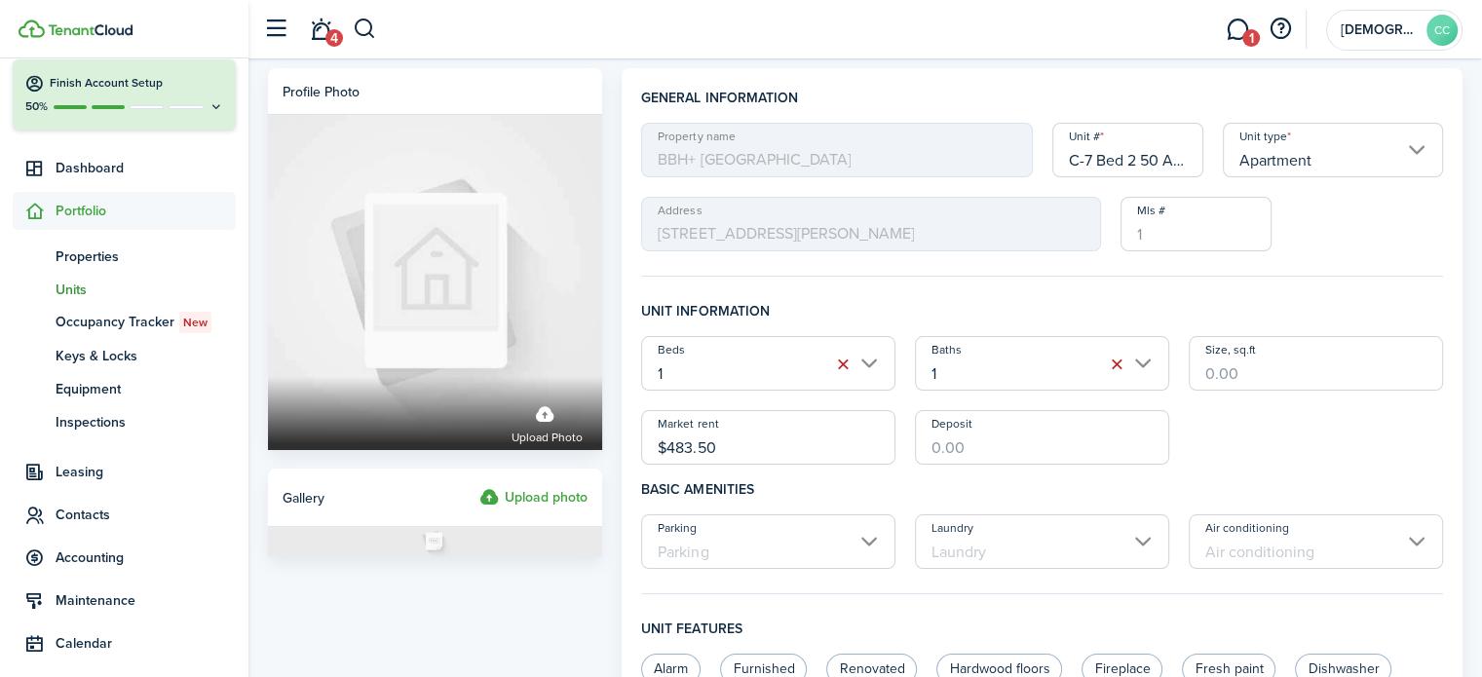
click at [1162, 154] on input "C-7 Bed 2 50 AMI" at bounding box center [1129, 150] width 152 height 55
type input "C-7 Bed 2"
click at [752, 445] on input "$483.50" at bounding box center [768, 437] width 254 height 55
type input "$"
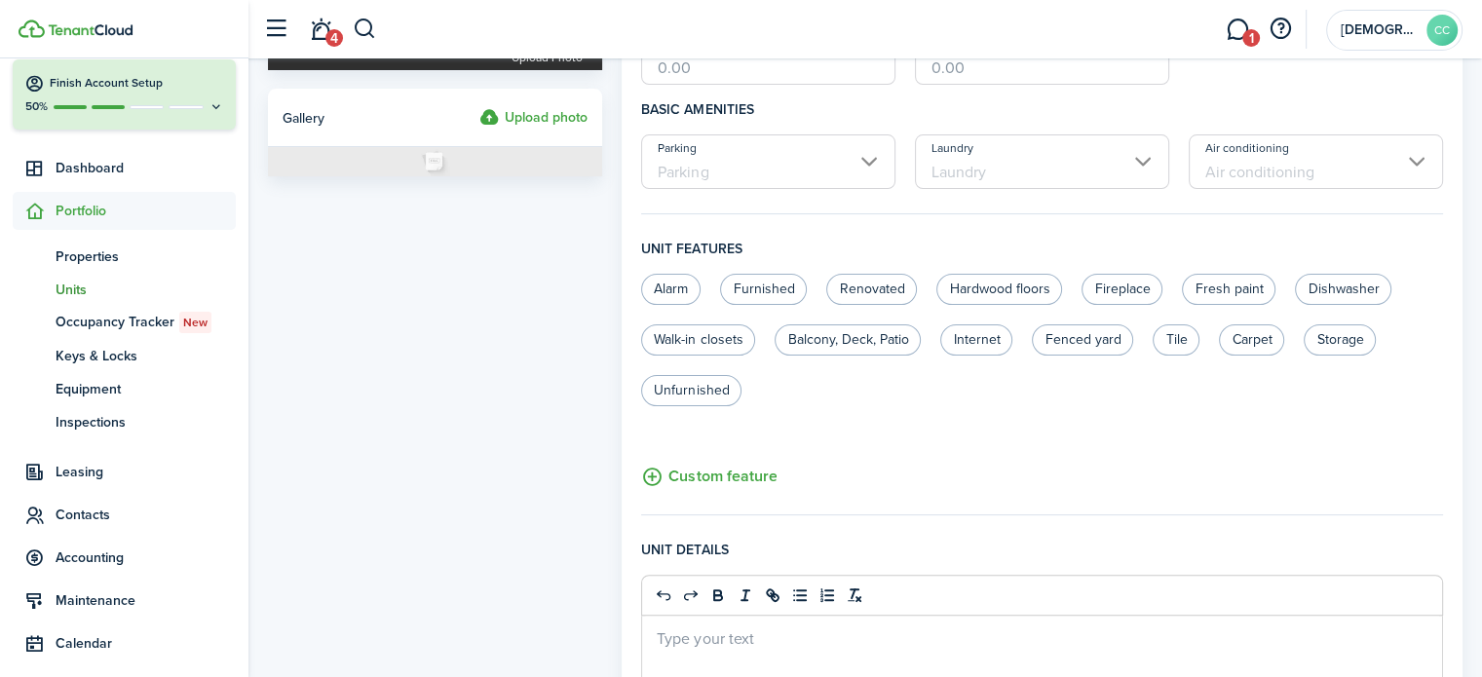
scroll to position [820, 0]
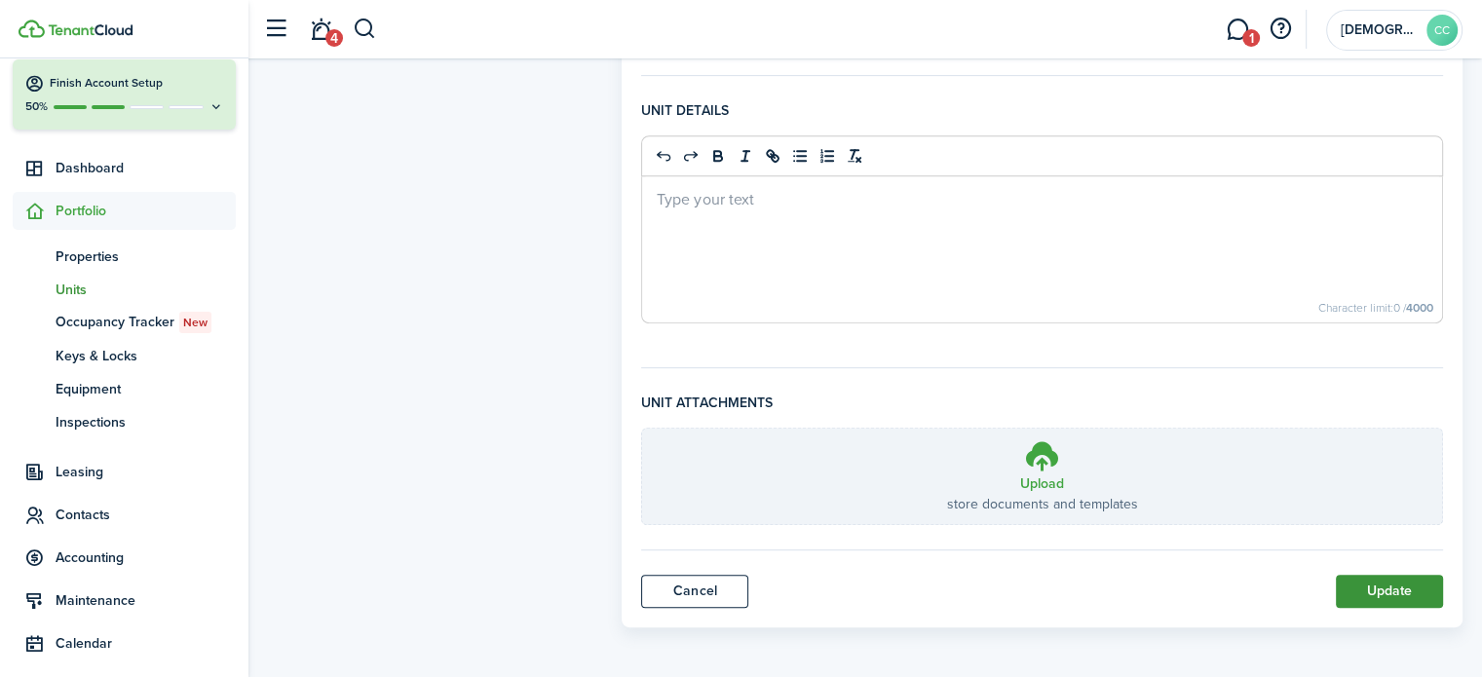
click at [1396, 594] on button "Update" at bounding box center [1389, 591] width 107 height 33
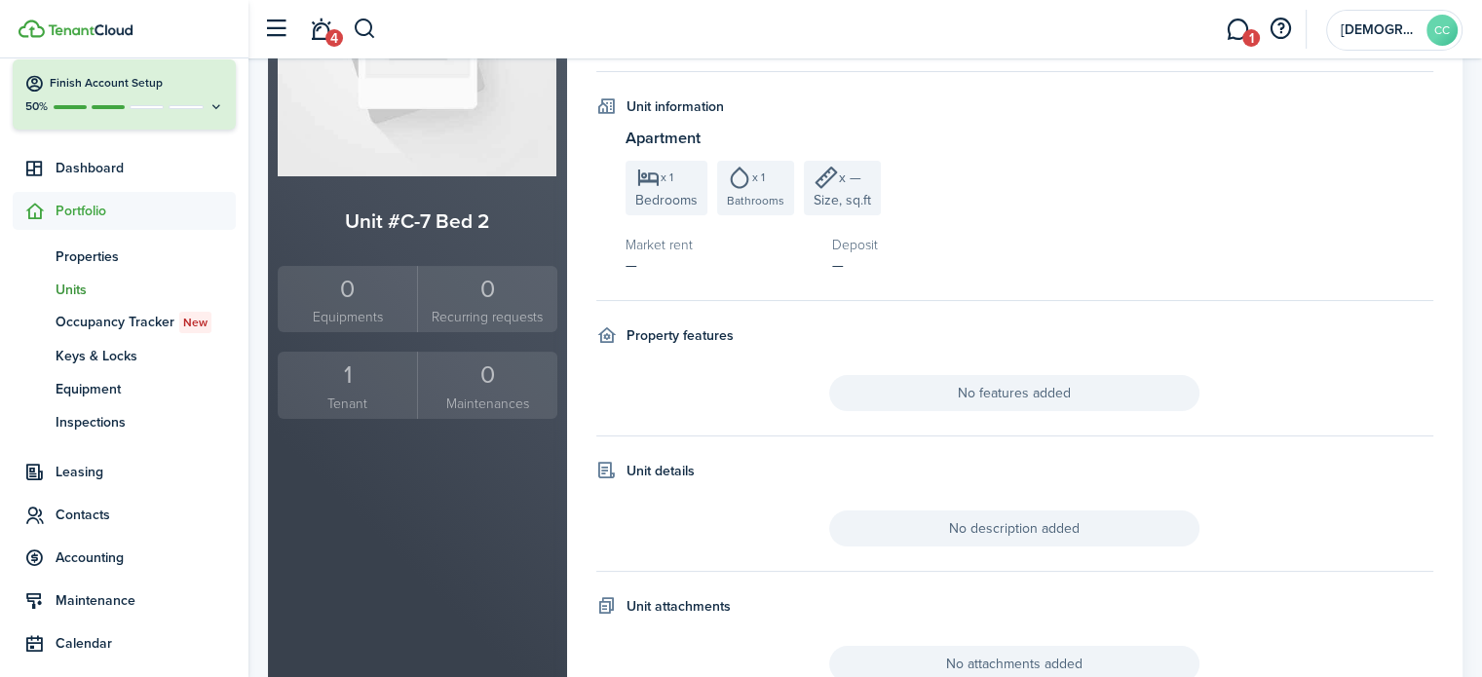
scroll to position [277, 0]
click at [99, 264] on span "Properties" at bounding box center [146, 257] width 180 height 20
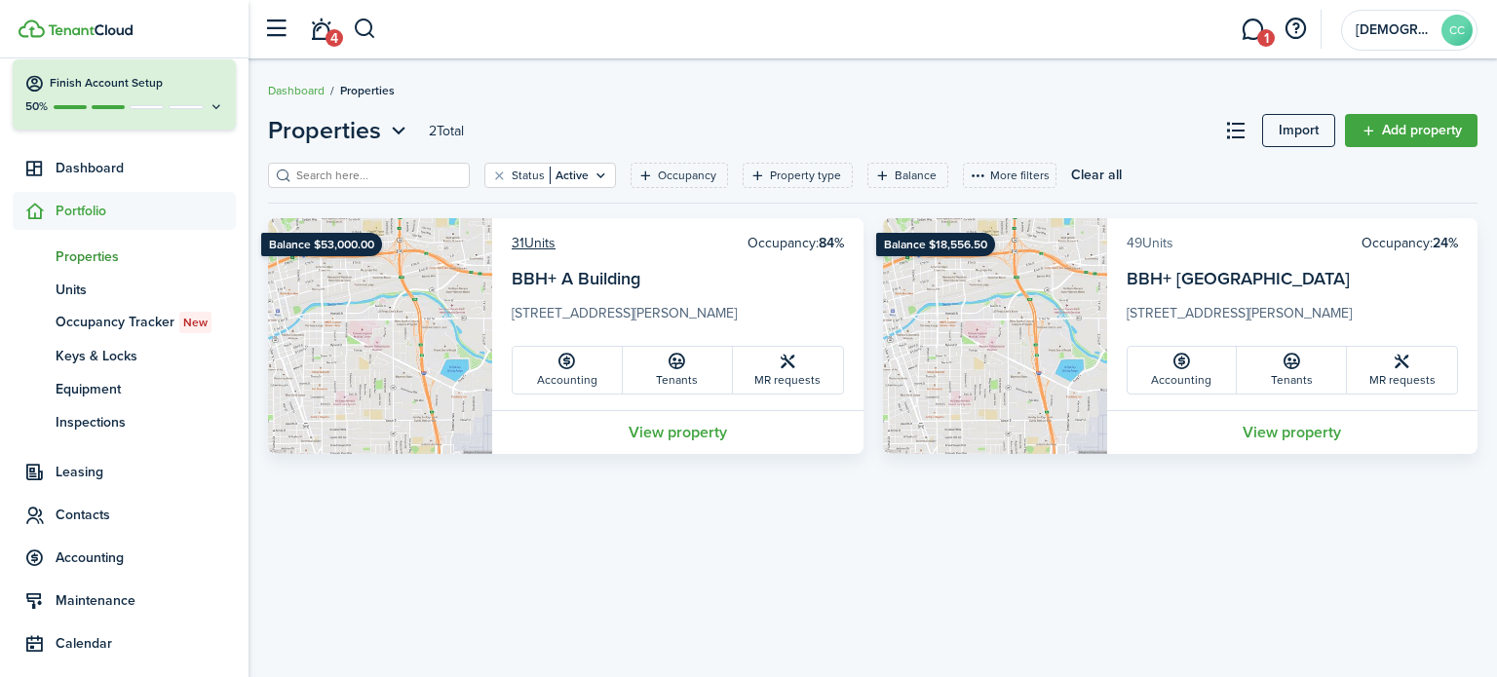
click at [1150, 240] on link "49 Units" at bounding box center [1150, 243] width 47 height 20
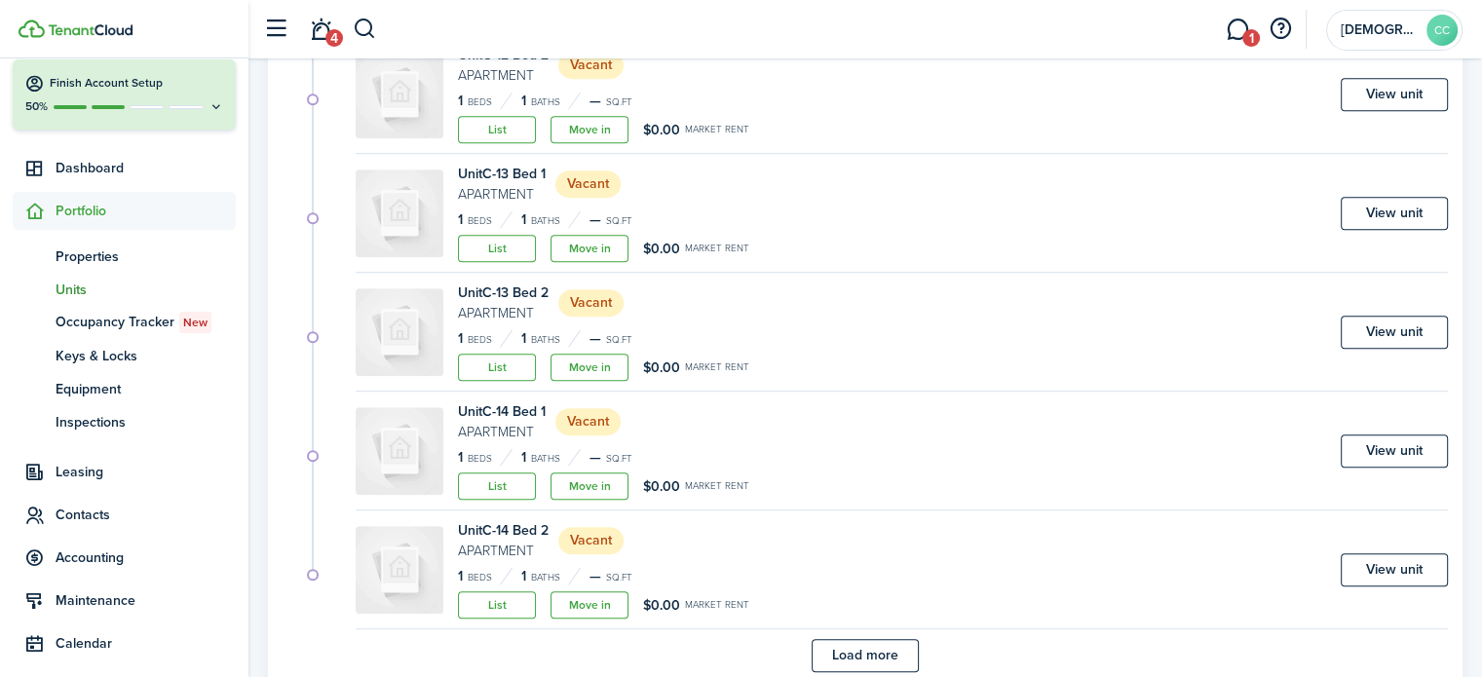
scroll to position [1186, 0]
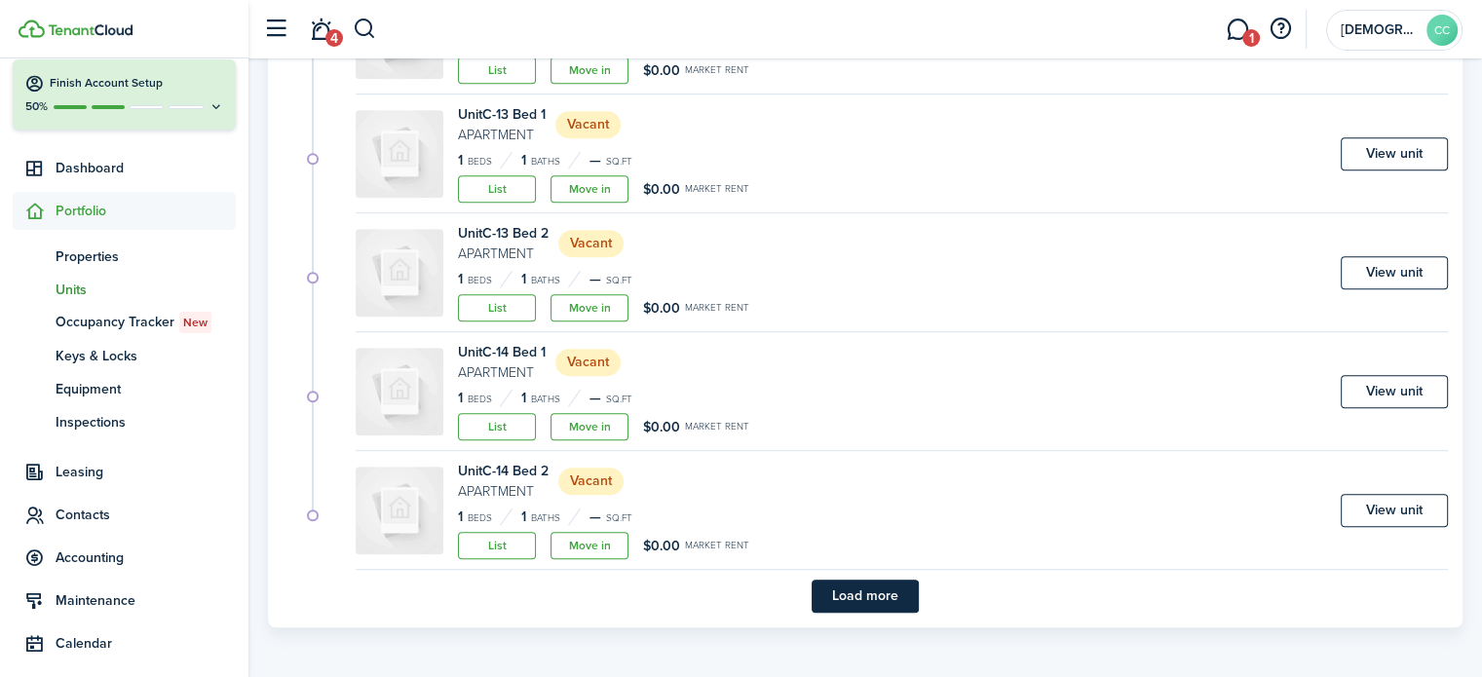
click at [883, 592] on button "Load more" at bounding box center [865, 596] width 107 height 33
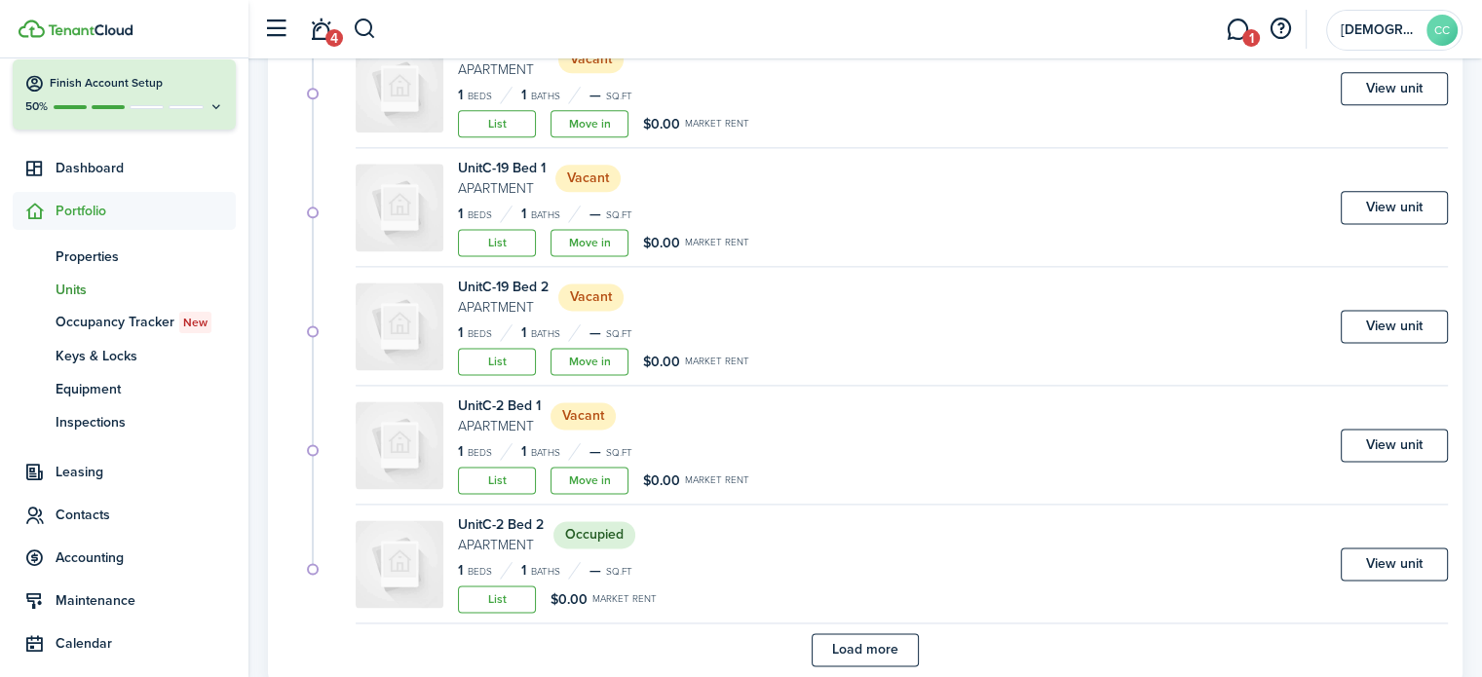
scroll to position [2611, 0]
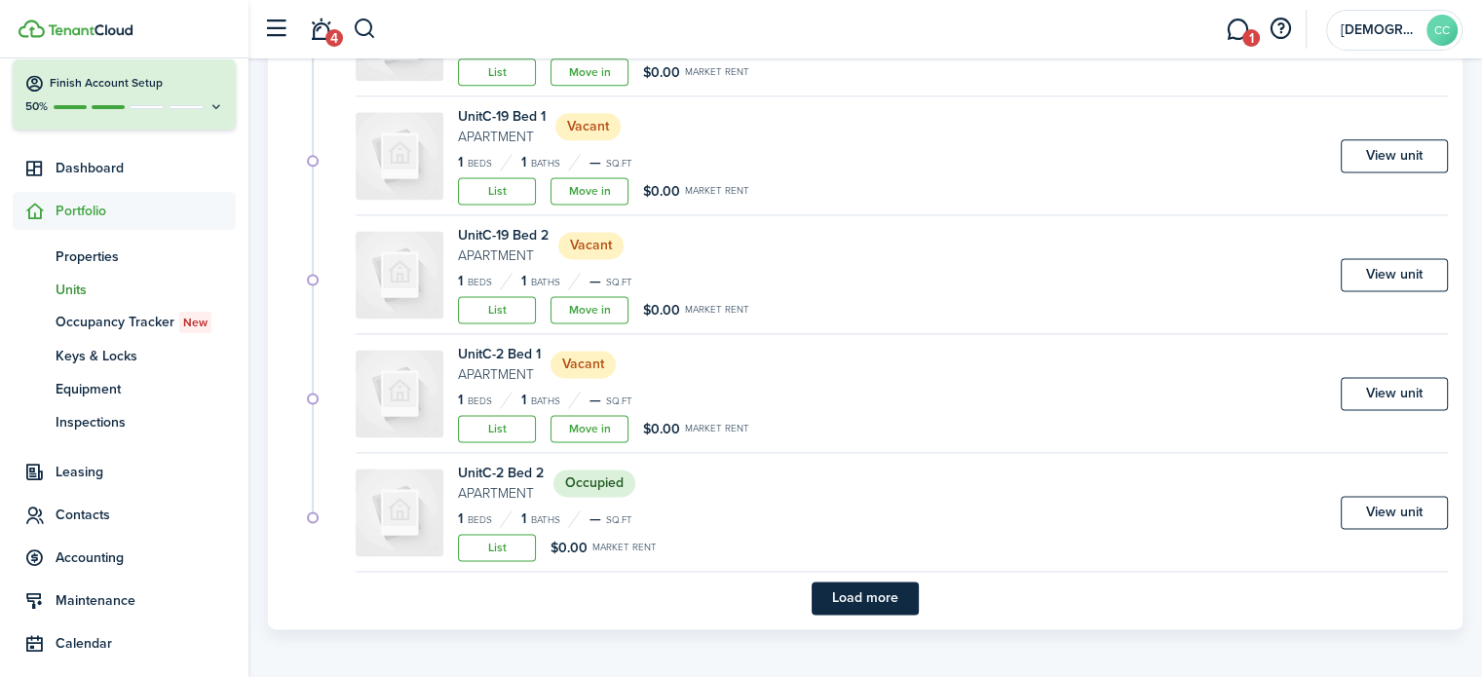
click at [895, 593] on button "Load more" at bounding box center [865, 598] width 107 height 33
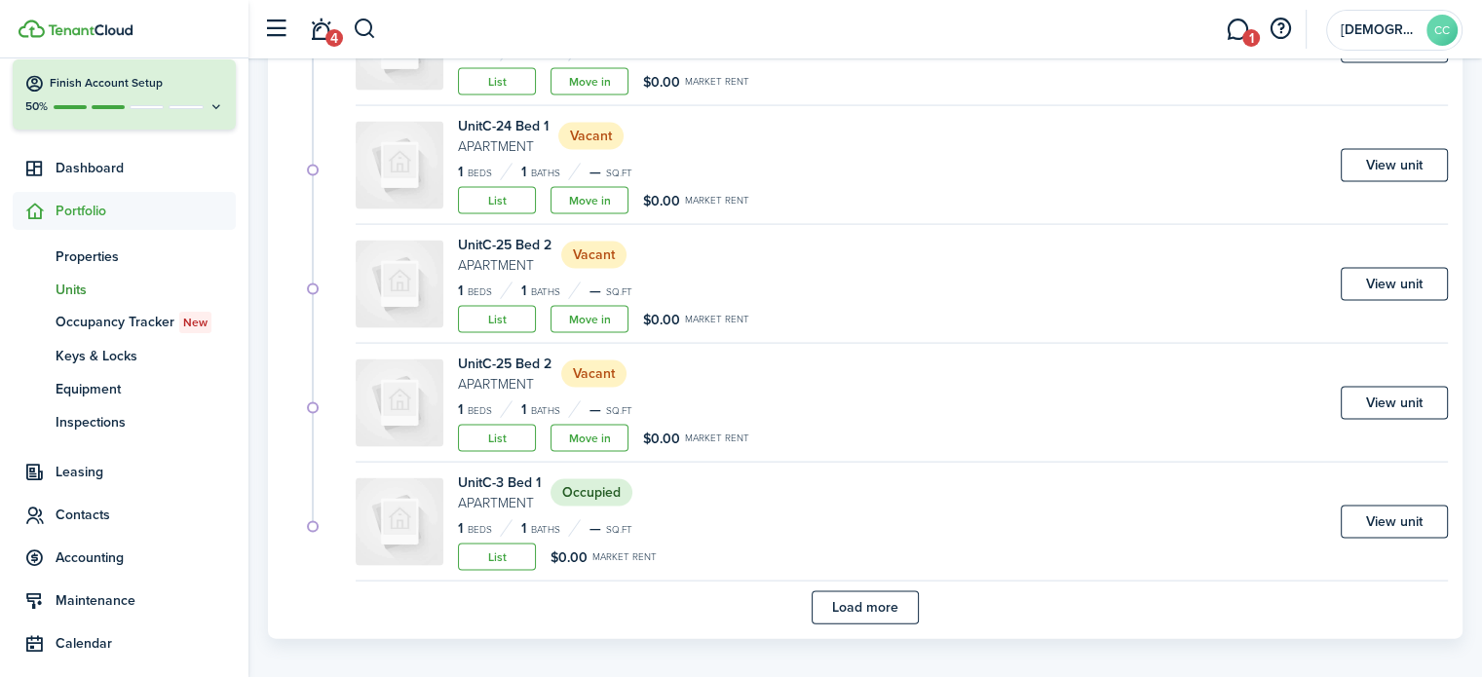
scroll to position [4035, 0]
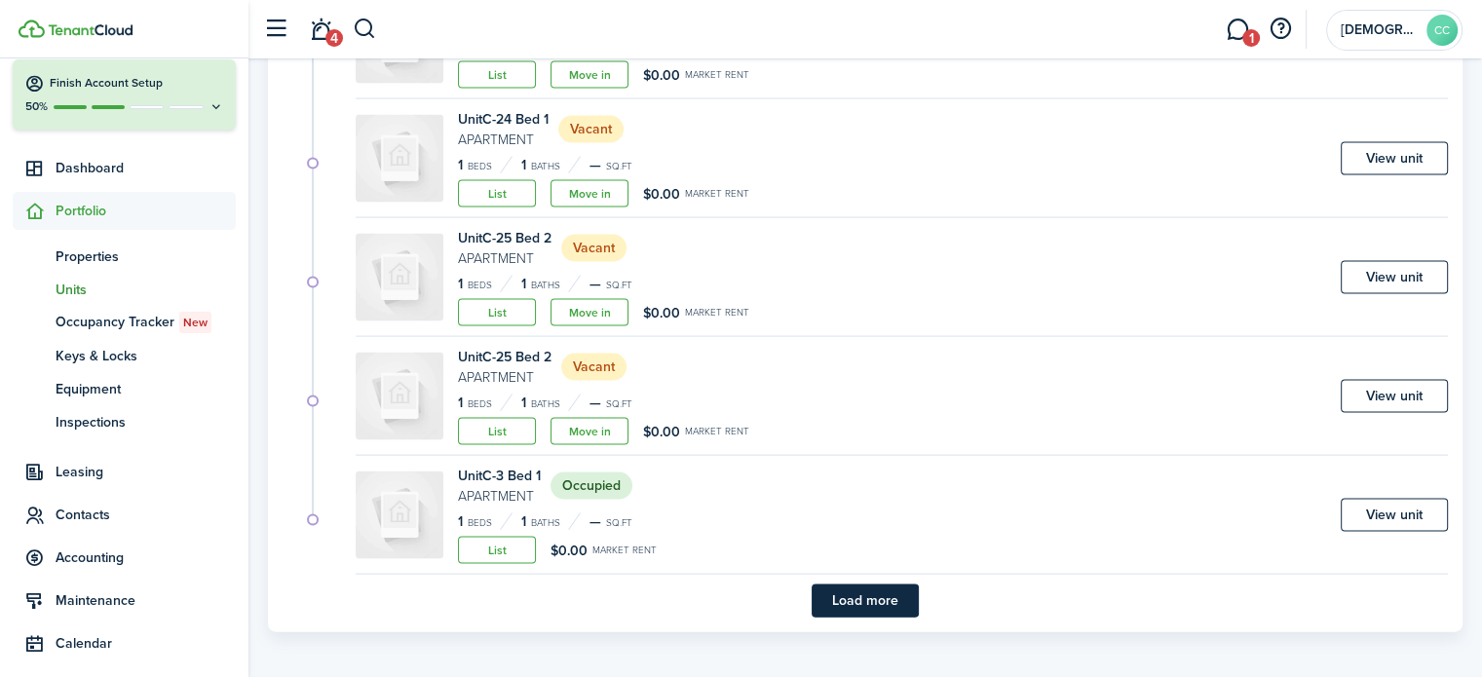
click at [895, 593] on button "Load more" at bounding box center [865, 601] width 107 height 33
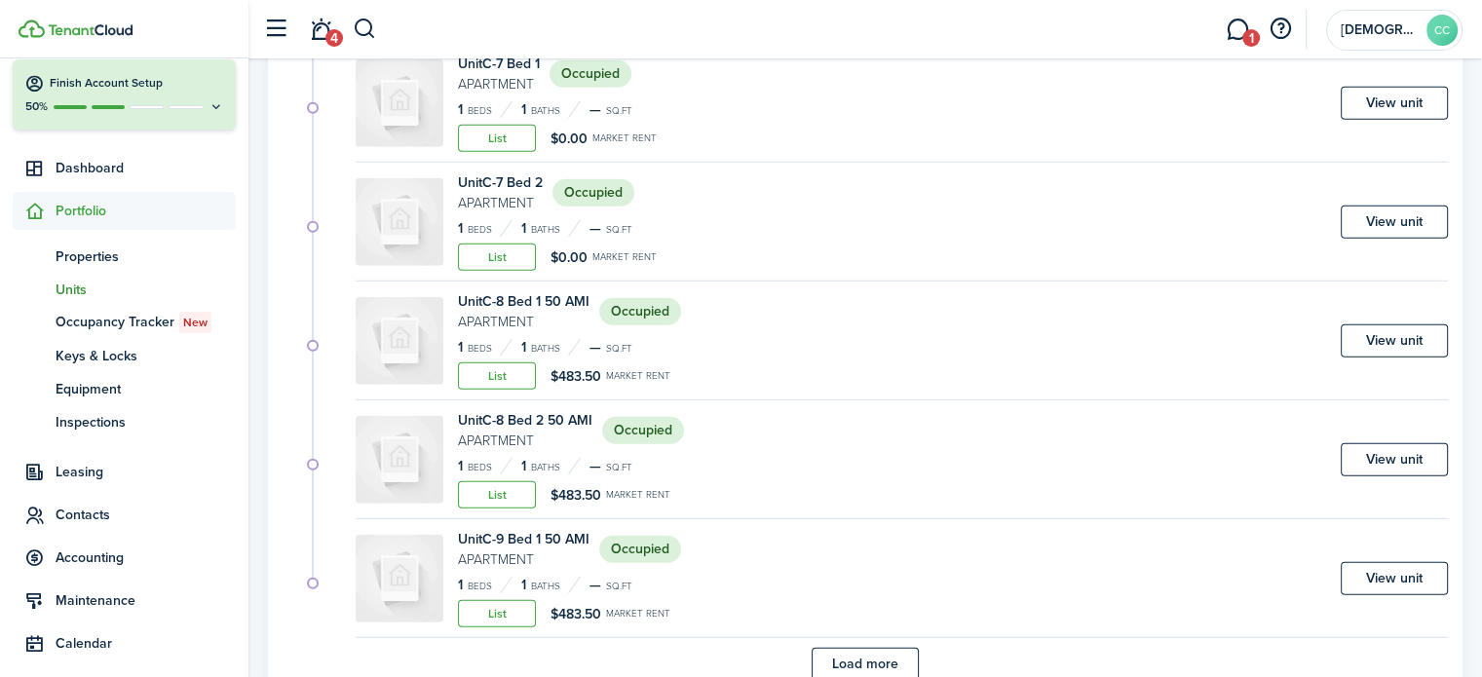
scroll to position [5396, 0]
click at [1396, 336] on link "View unit" at bounding box center [1394, 342] width 107 height 33
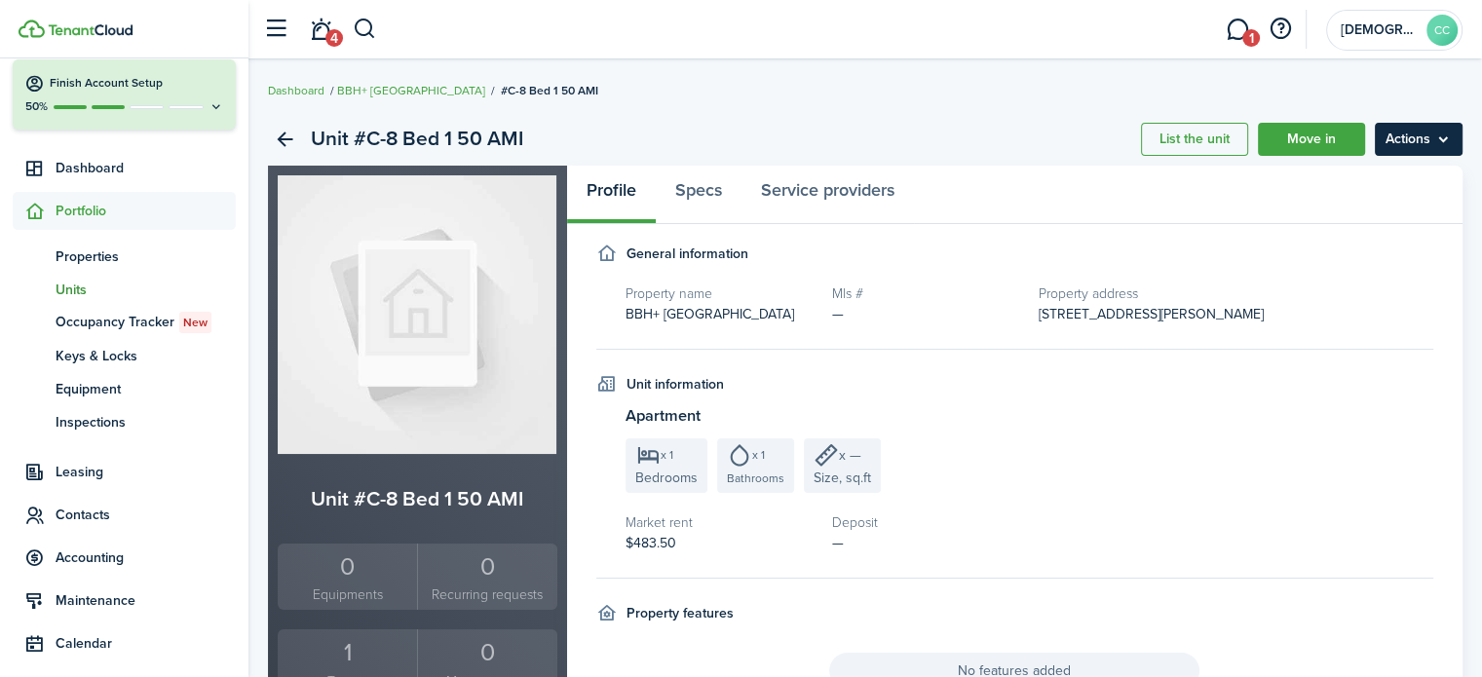
click at [1419, 134] on menu-btn "Actions" at bounding box center [1419, 139] width 88 height 33
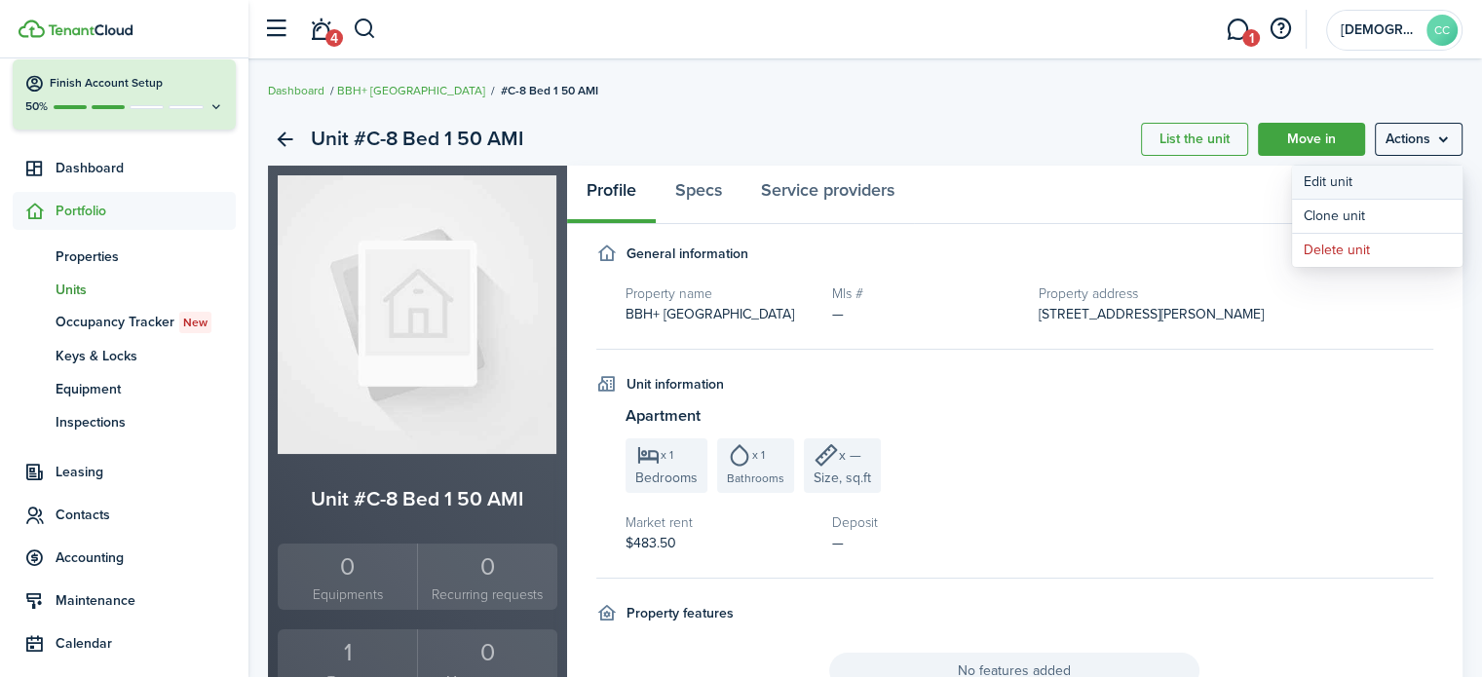
click at [1349, 179] on link "Edit unit" at bounding box center [1377, 182] width 171 height 33
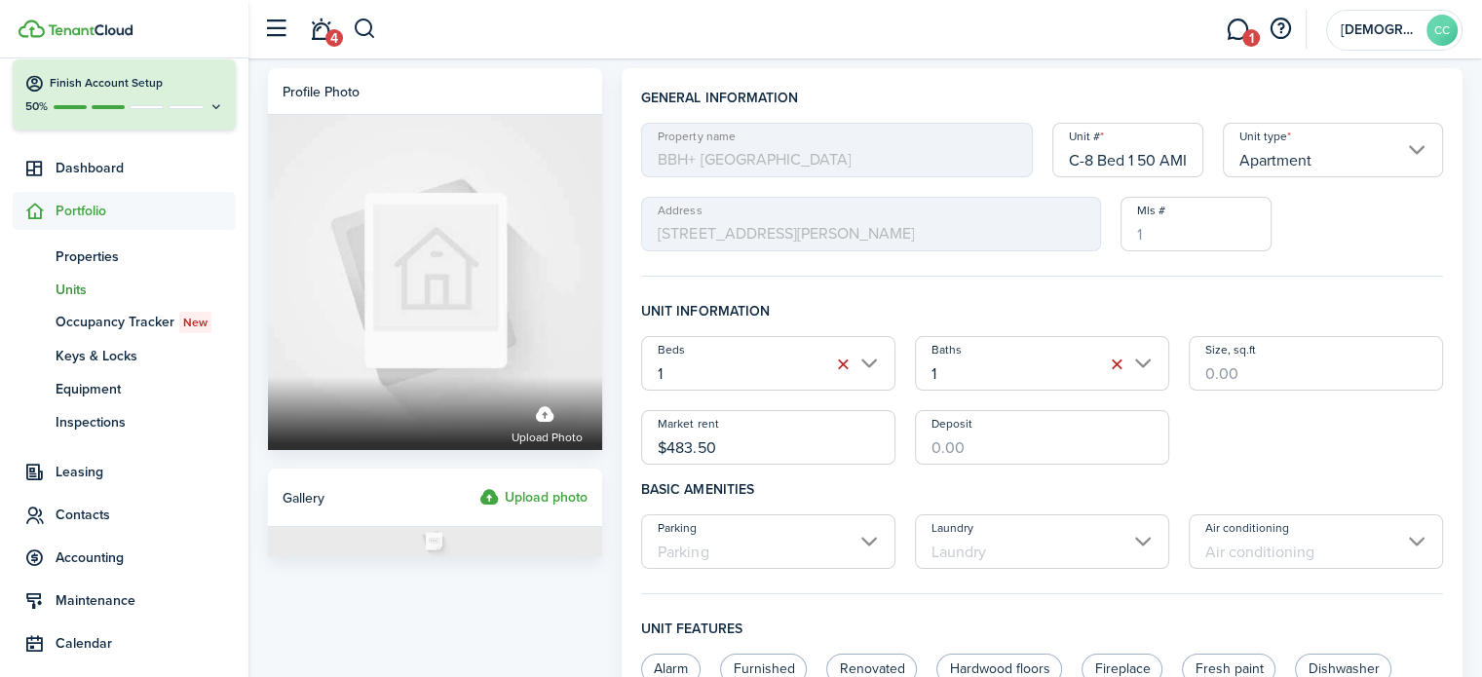
click at [1166, 152] on input "C-8 Bed 1 50 AMI" at bounding box center [1129, 150] width 152 height 55
type input "C-8 Bed 1"
click at [736, 455] on input "$483.50" at bounding box center [768, 437] width 254 height 55
type input "$"
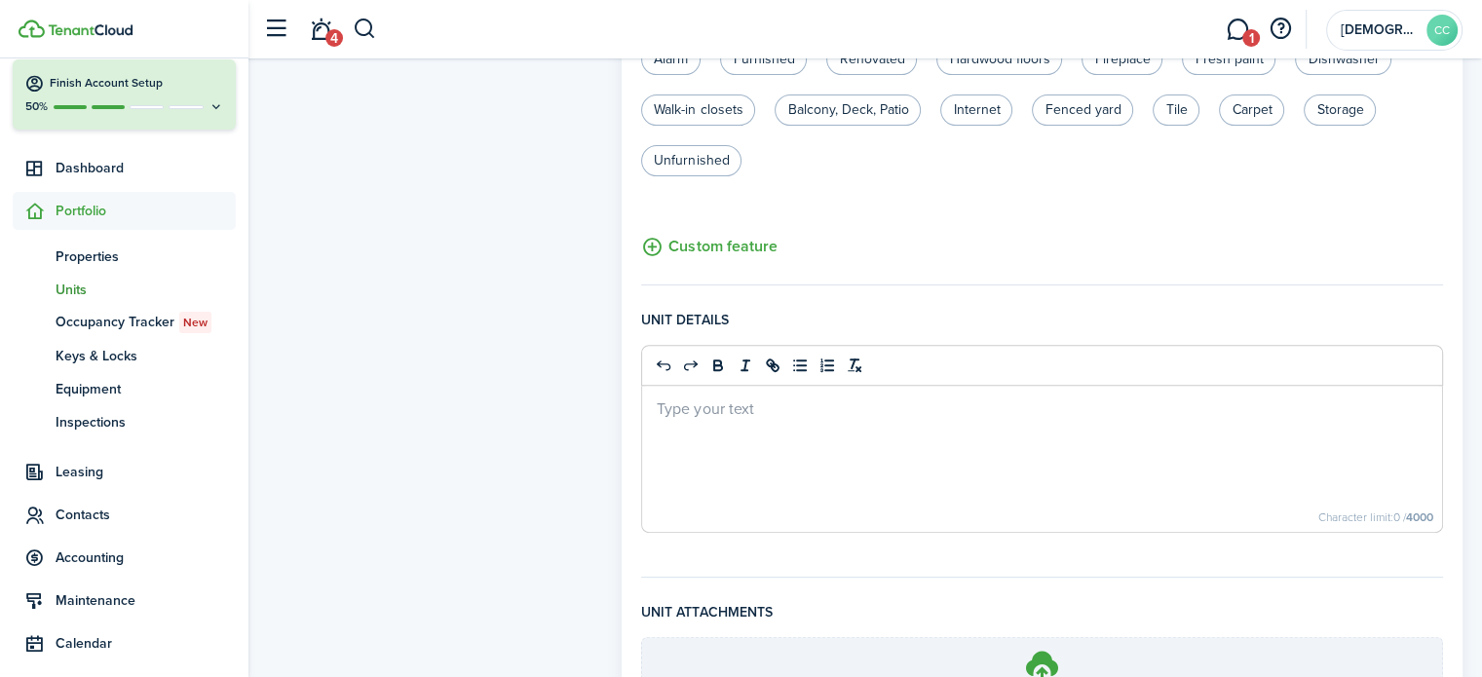
scroll to position [820, 0]
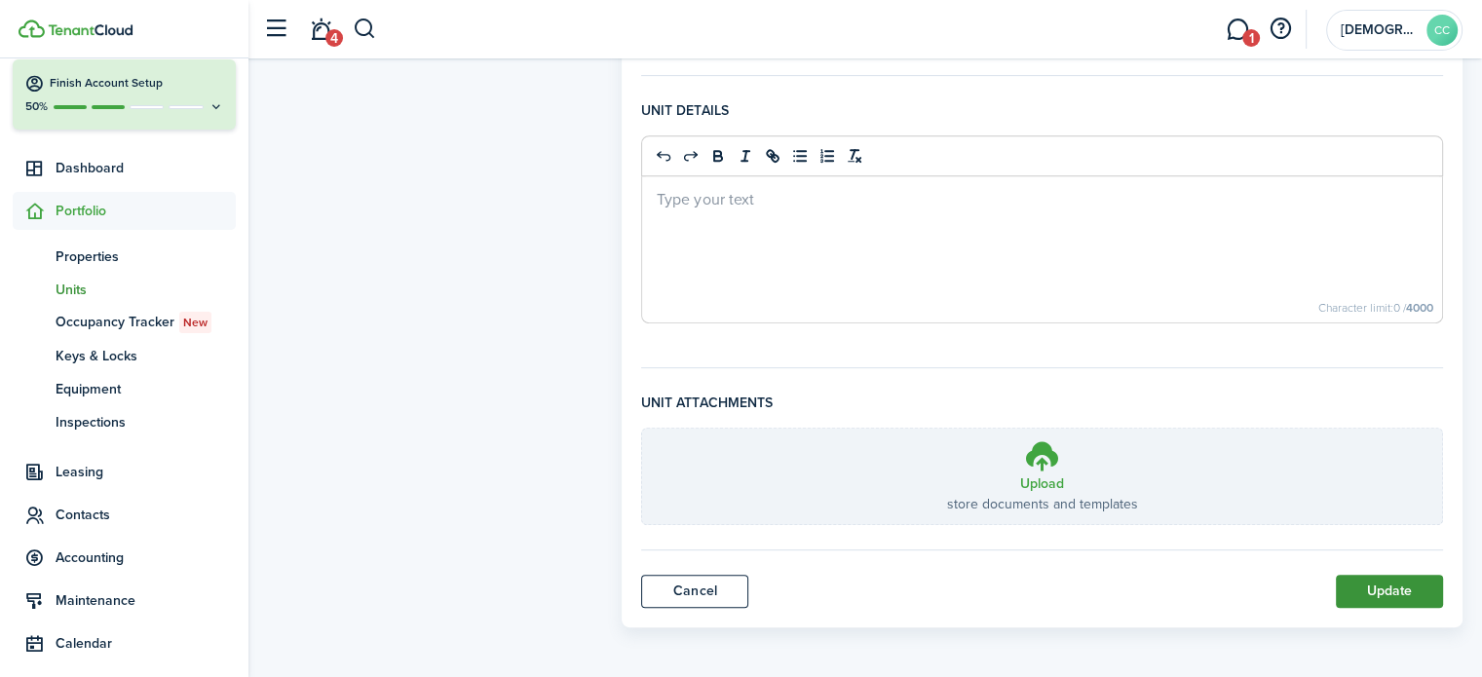
click at [1409, 585] on button "Update" at bounding box center [1389, 591] width 107 height 33
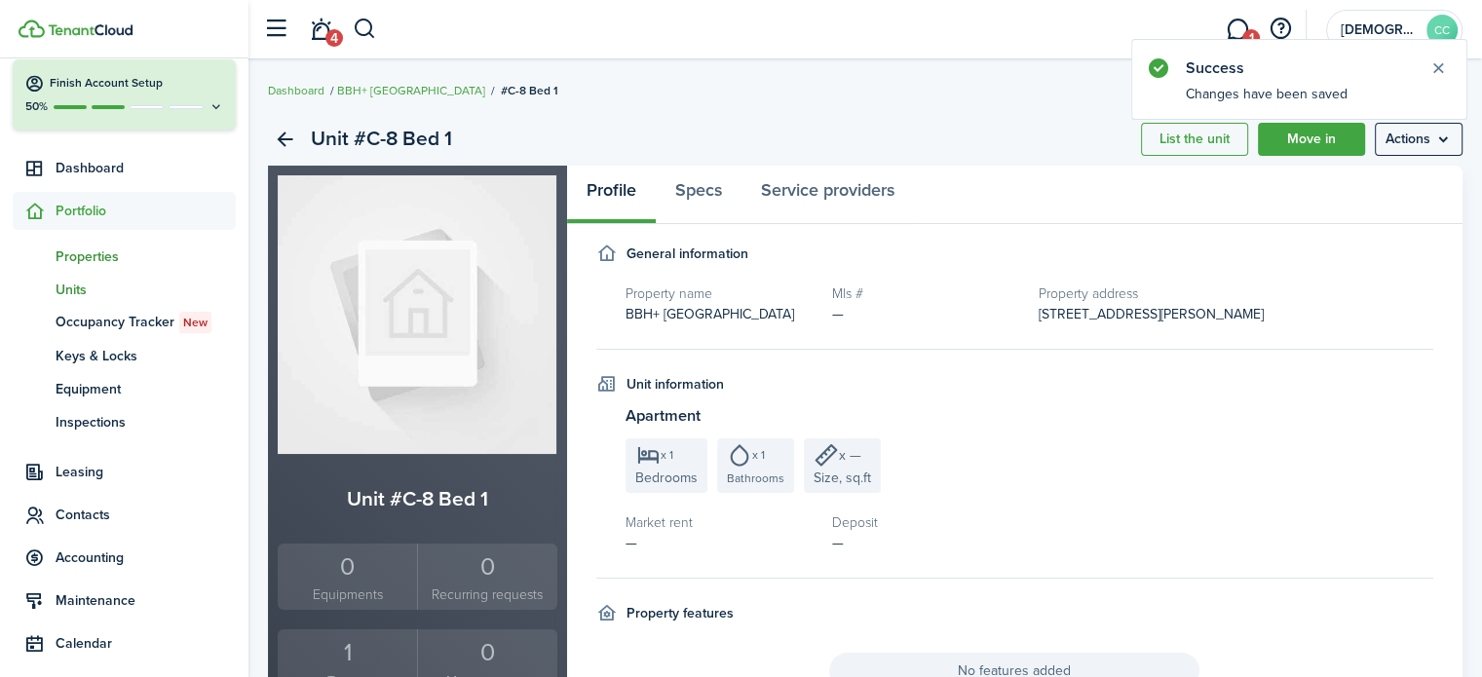
click at [91, 264] on span "Properties" at bounding box center [146, 257] width 180 height 20
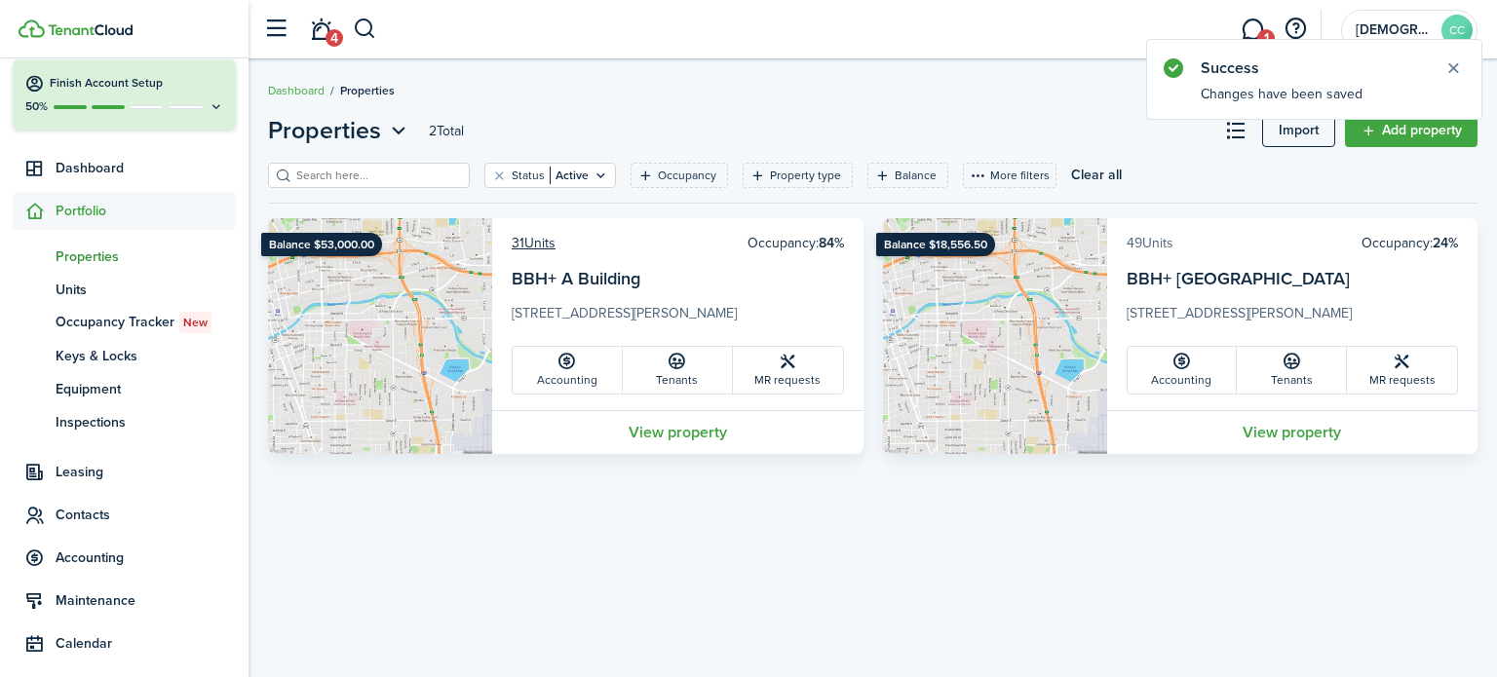
click at [1151, 249] on link "49 Units" at bounding box center [1150, 243] width 47 height 20
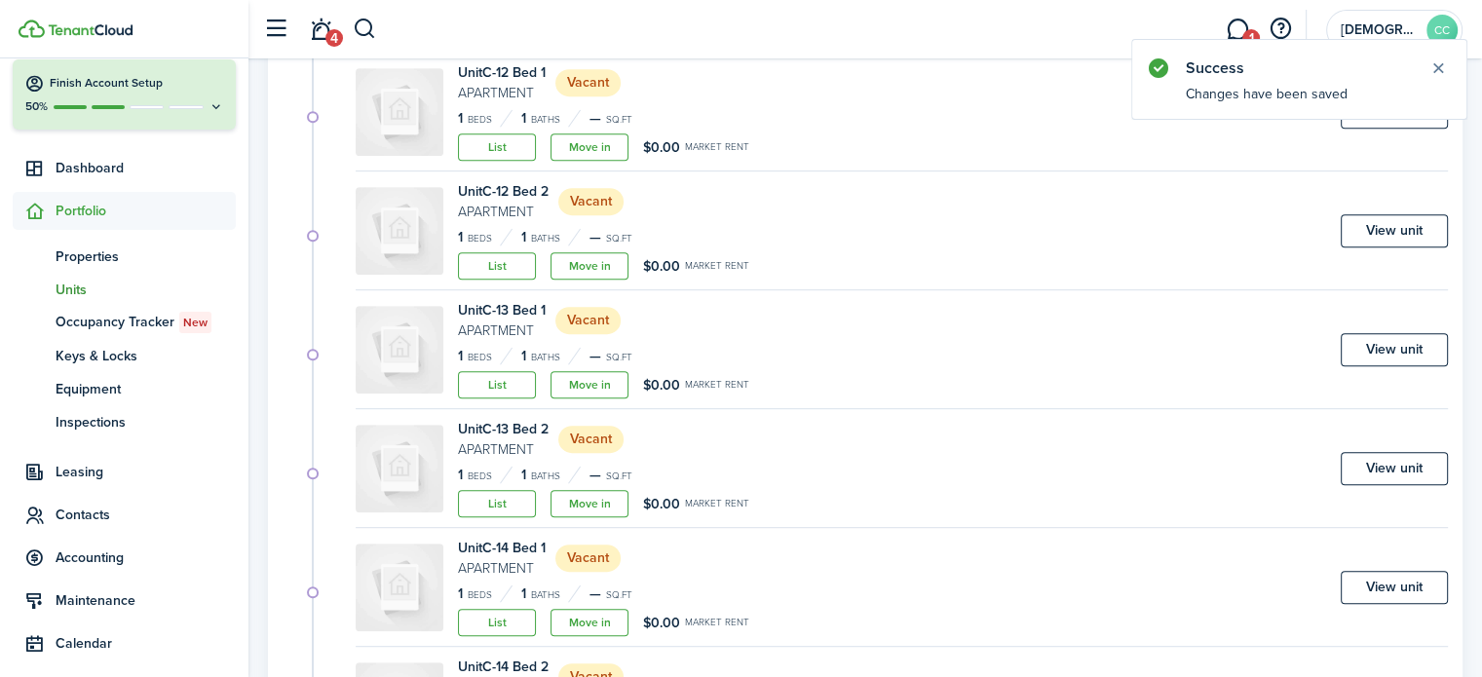
scroll to position [1186, 0]
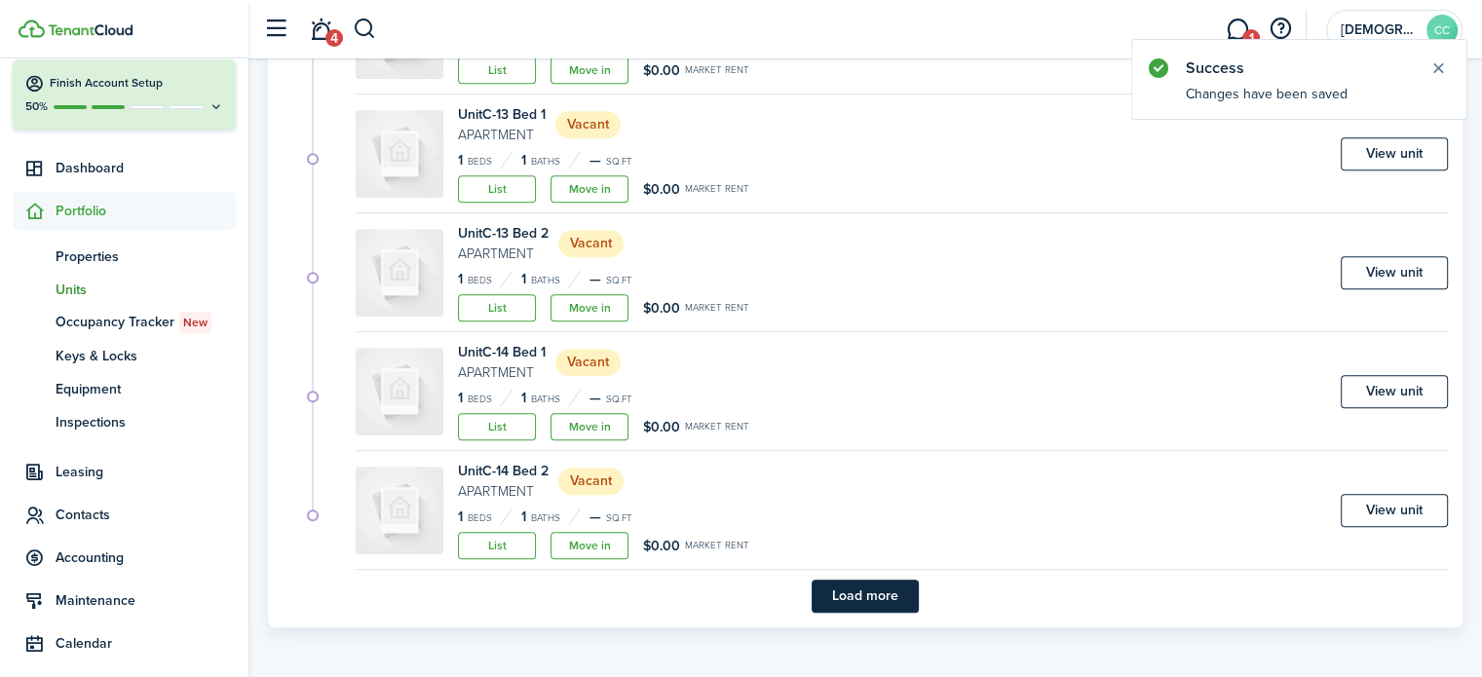
click at [900, 600] on button "Load more" at bounding box center [865, 596] width 107 height 33
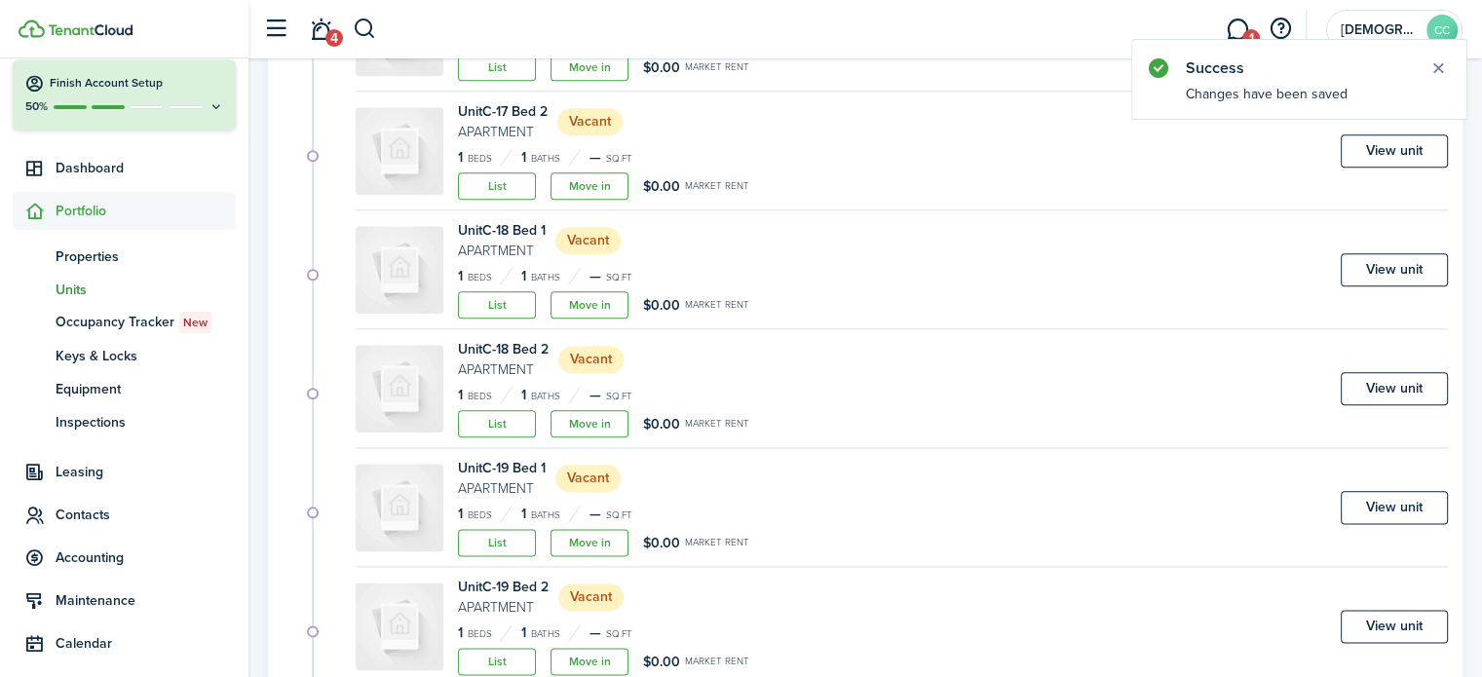
scroll to position [2611, 0]
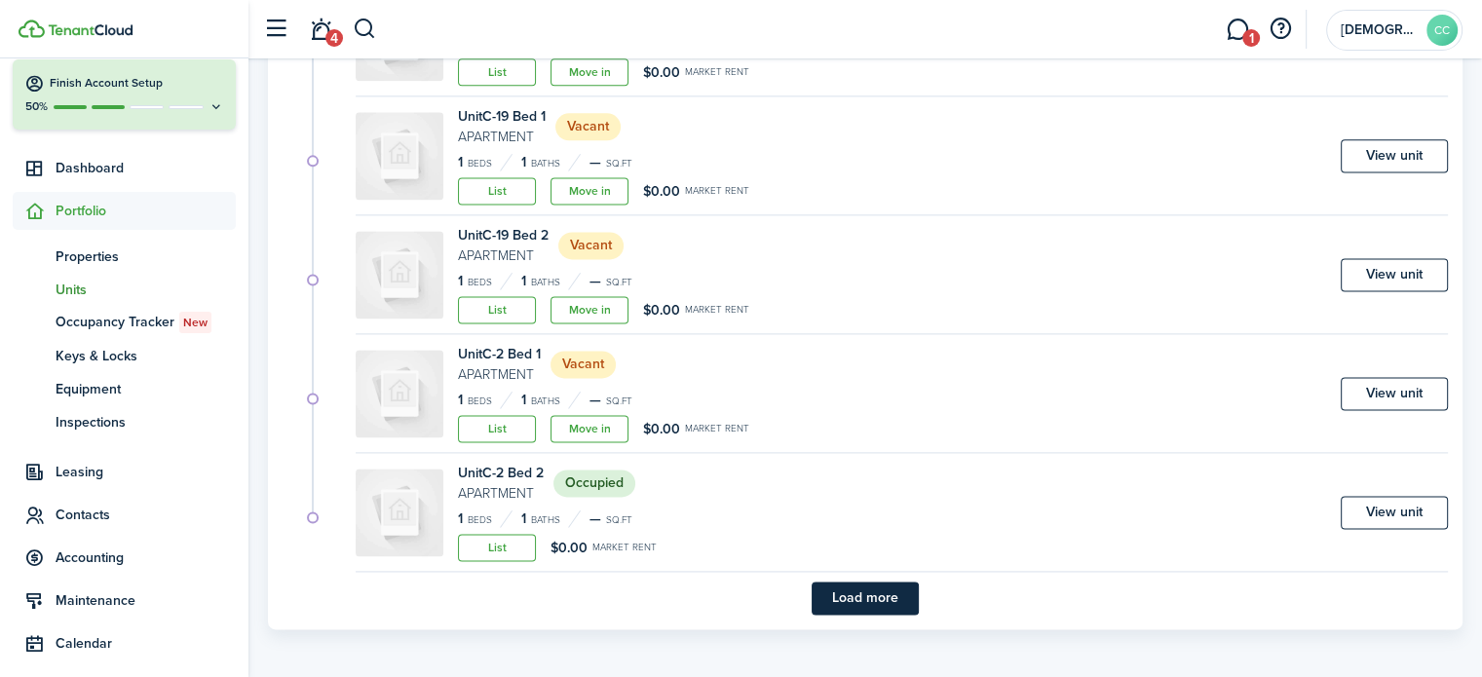
click at [884, 590] on button "Load more" at bounding box center [865, 598] width 107 height 33
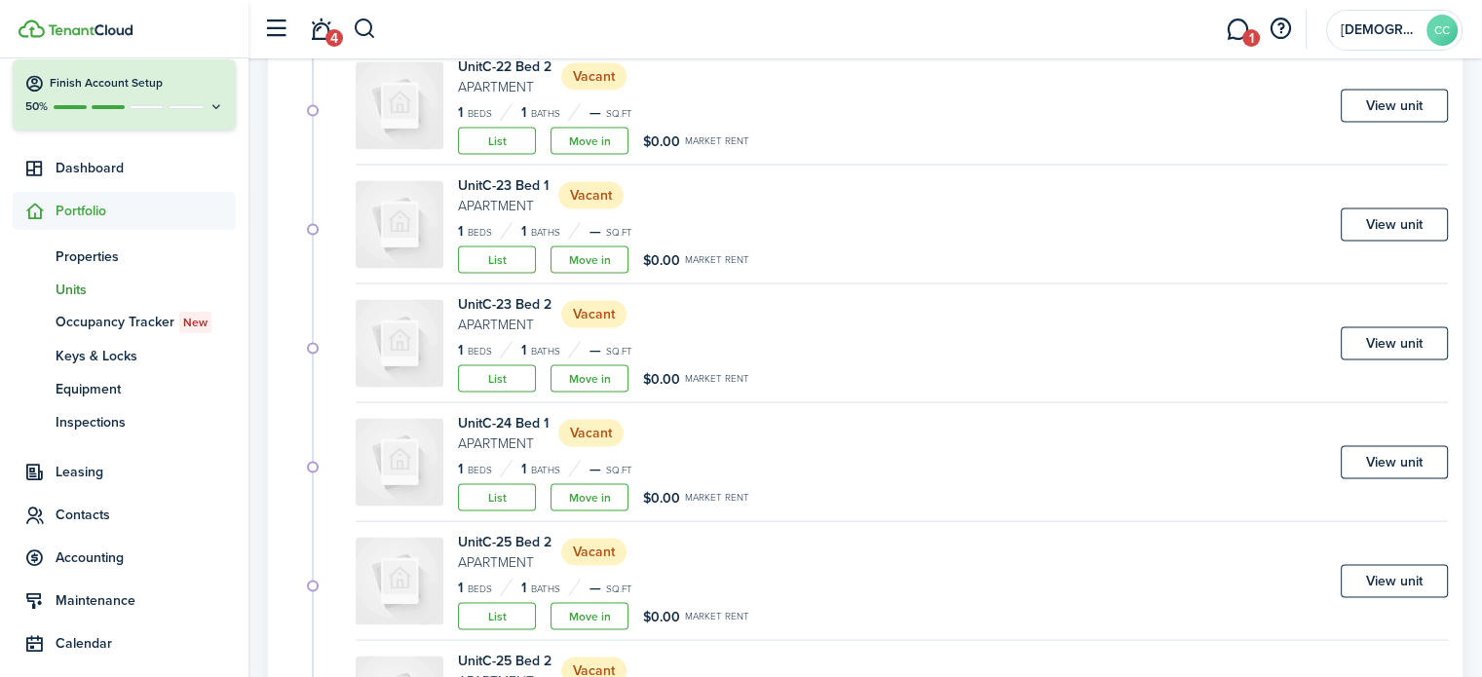
scroll to position [4035, 0]
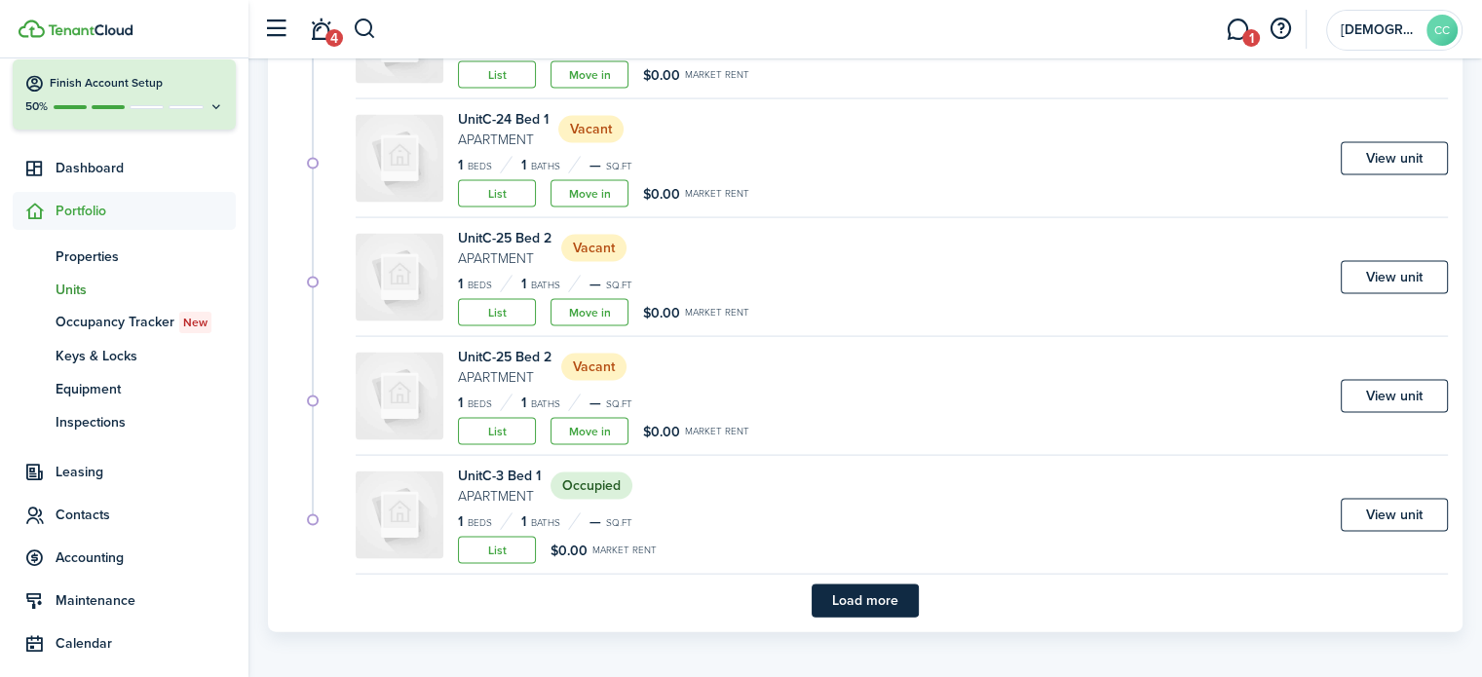
click at [884, 590] on button "Load more" at bounding box center [865, 601] width 107 height 33
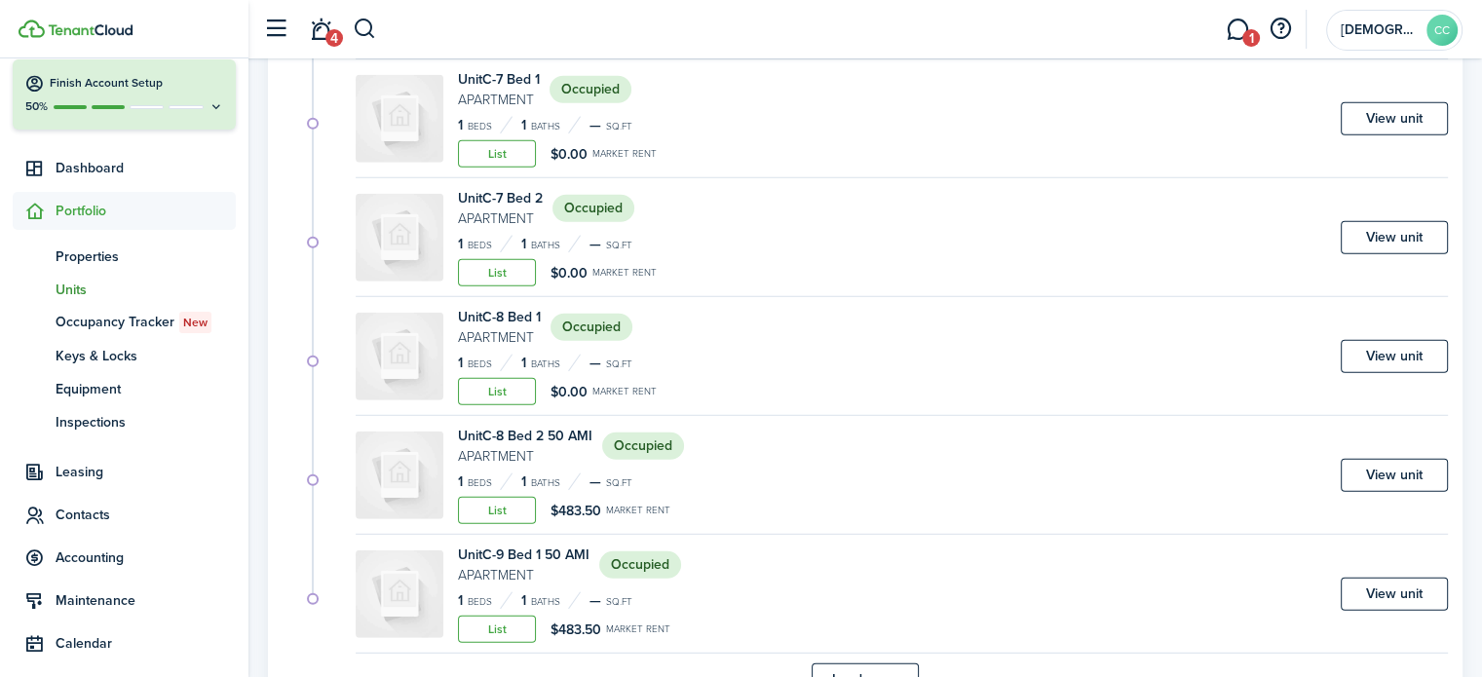
scroll to position [5425, 0]
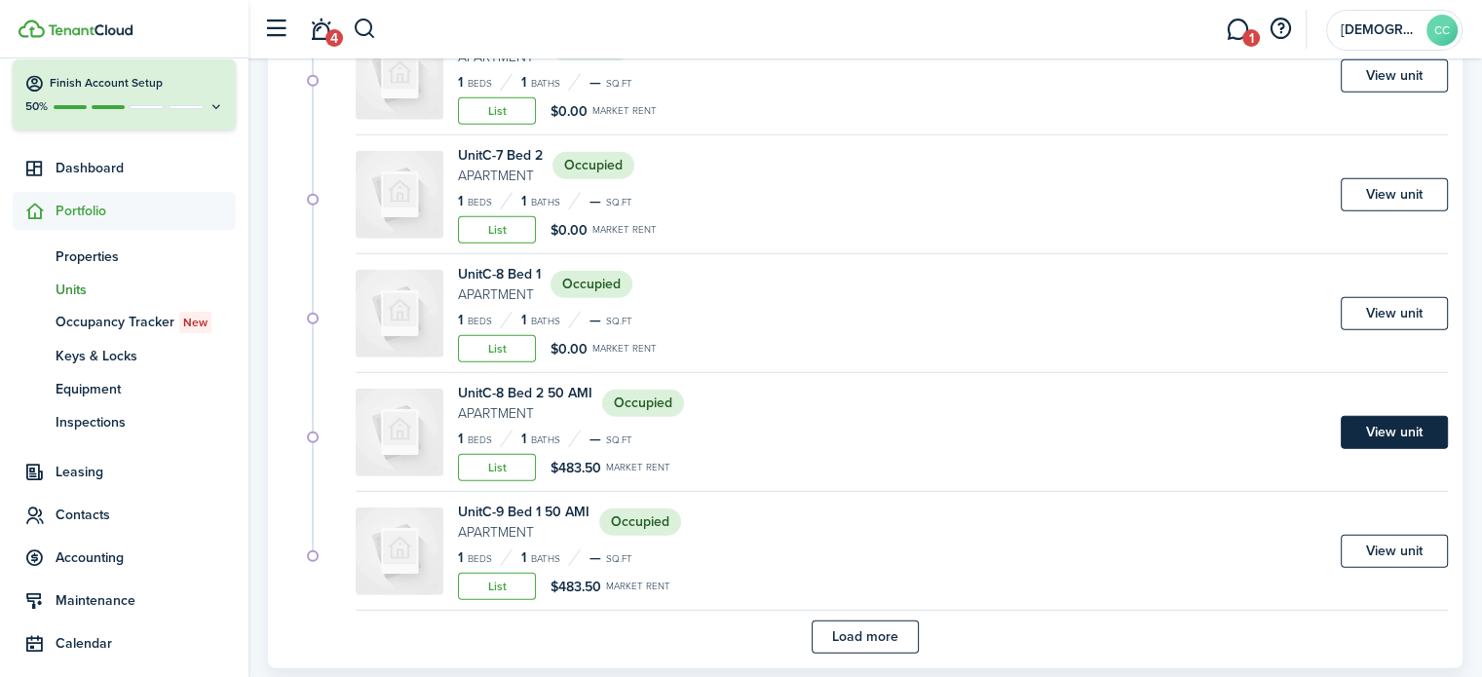
click at [1406, 425] on link "View unit" at bounding box center [1394, 432] width 107 height 33
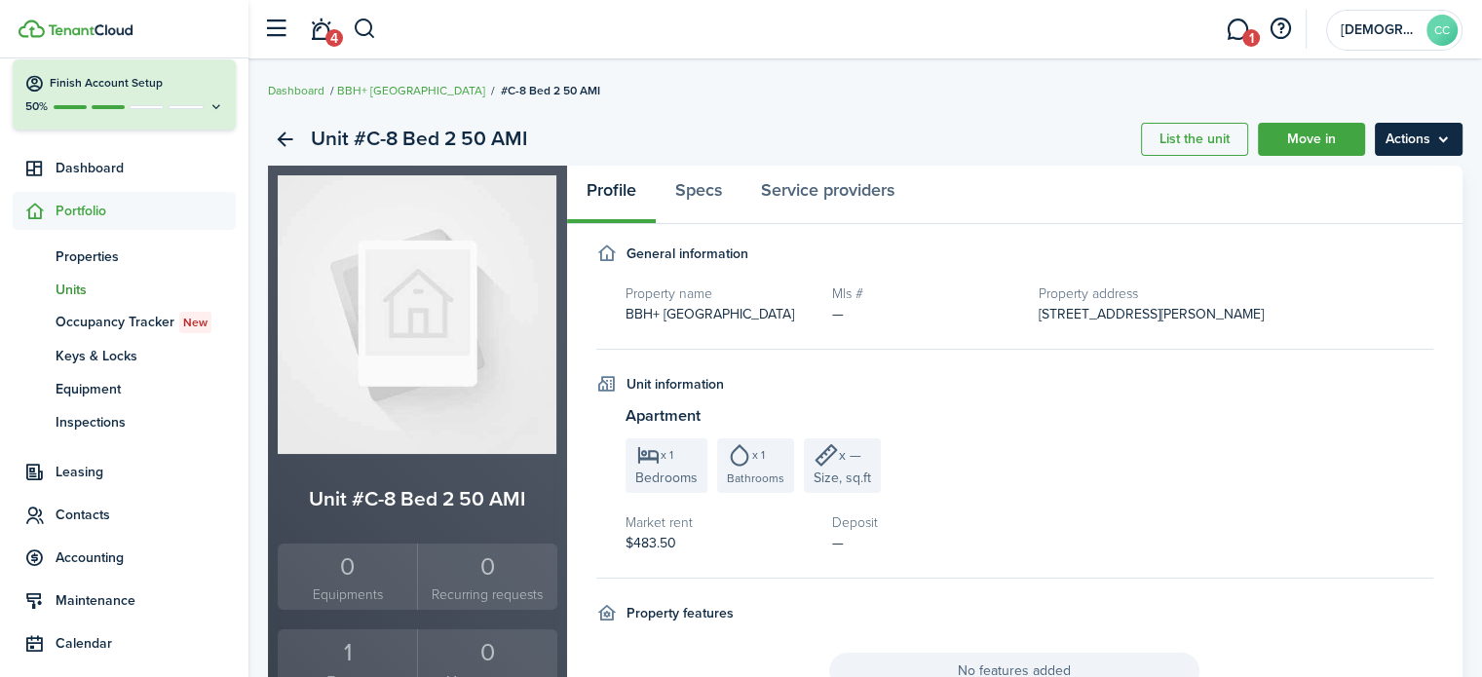
click at [1421, 143] on menu-btn "Actions" at bounding box center [1419, 139] width 88 height 33
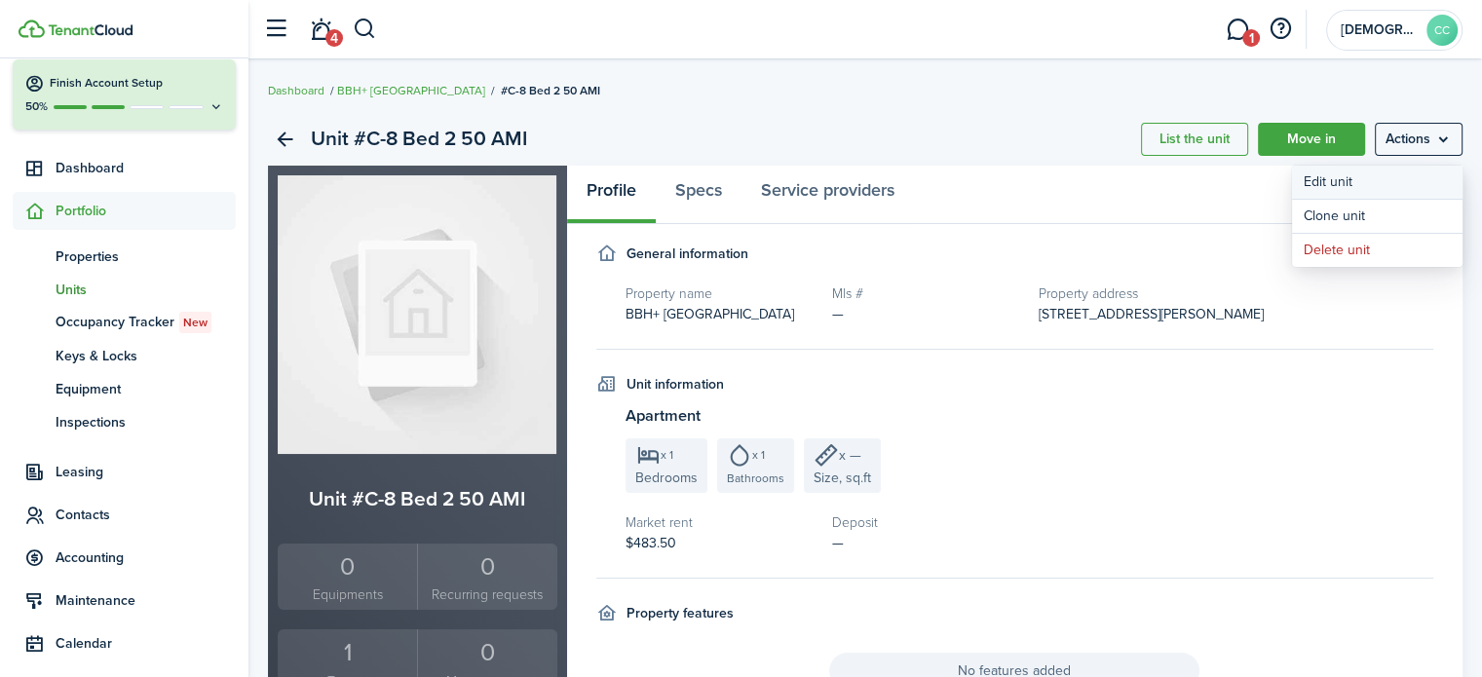
click at [1351, 175] on link "Edit unit" at bounding box center [1377, 182] width 171 height 33
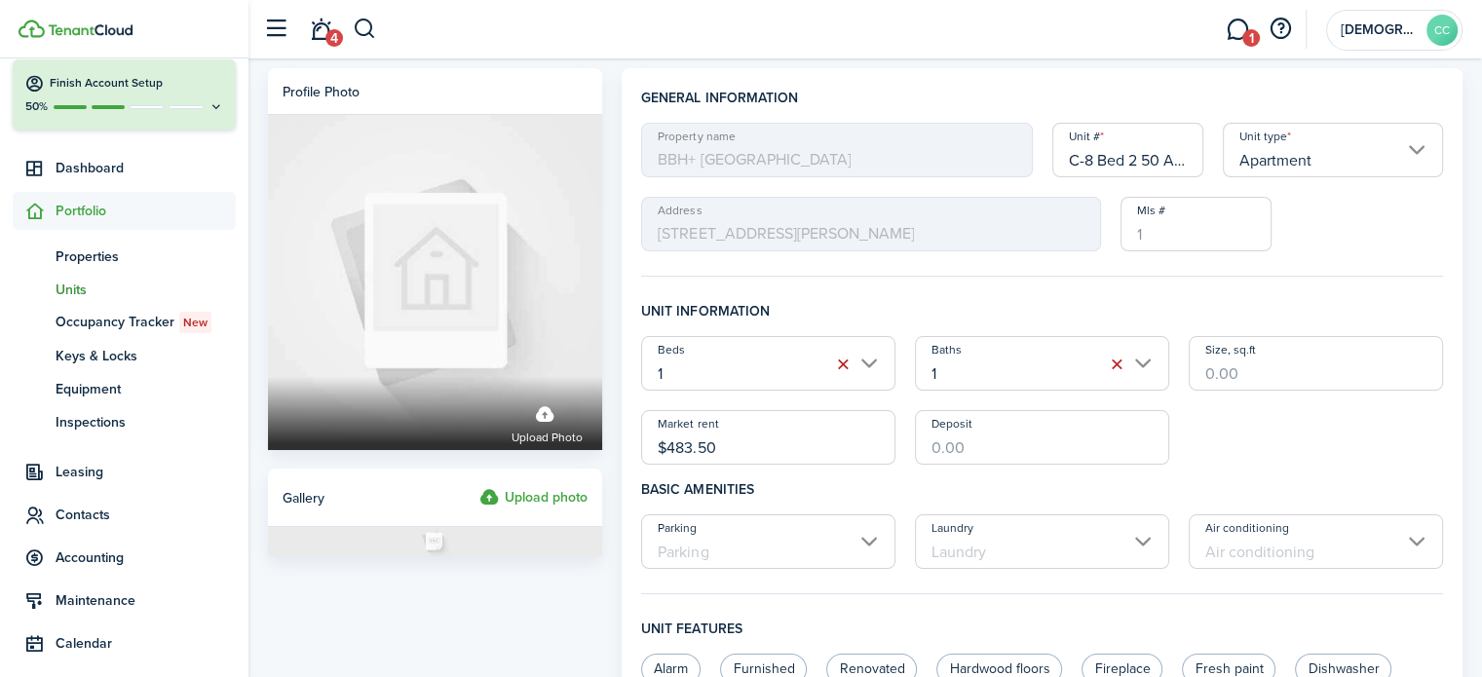
click at [1167, 161] on input "C-8 Bed 2 50 AMI" at bounding box center [1129, 150] width 152 height 55
type input "C-8 Bed 2"
click at [754, 442] on input "$483.50" at bounding box center [768, 437] width 254 height 55
type input "$"
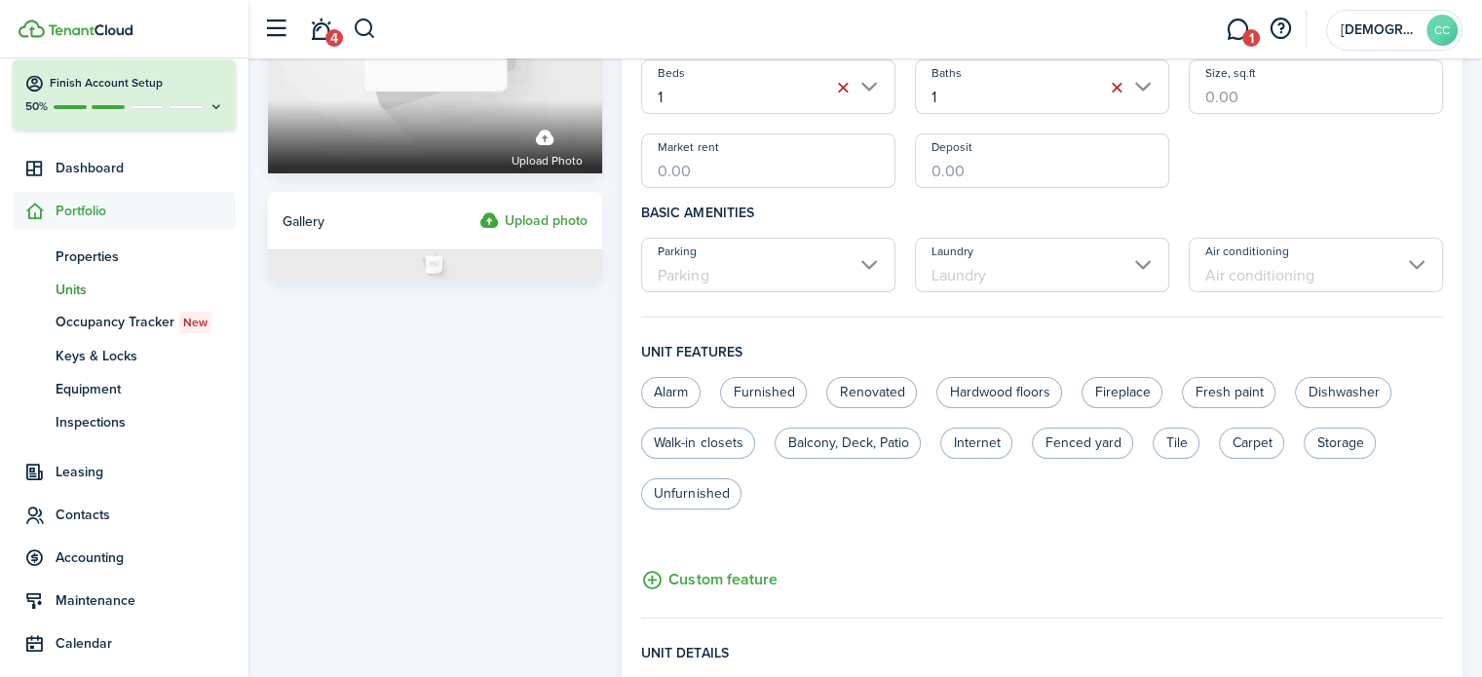
scroll to position [820, 0]
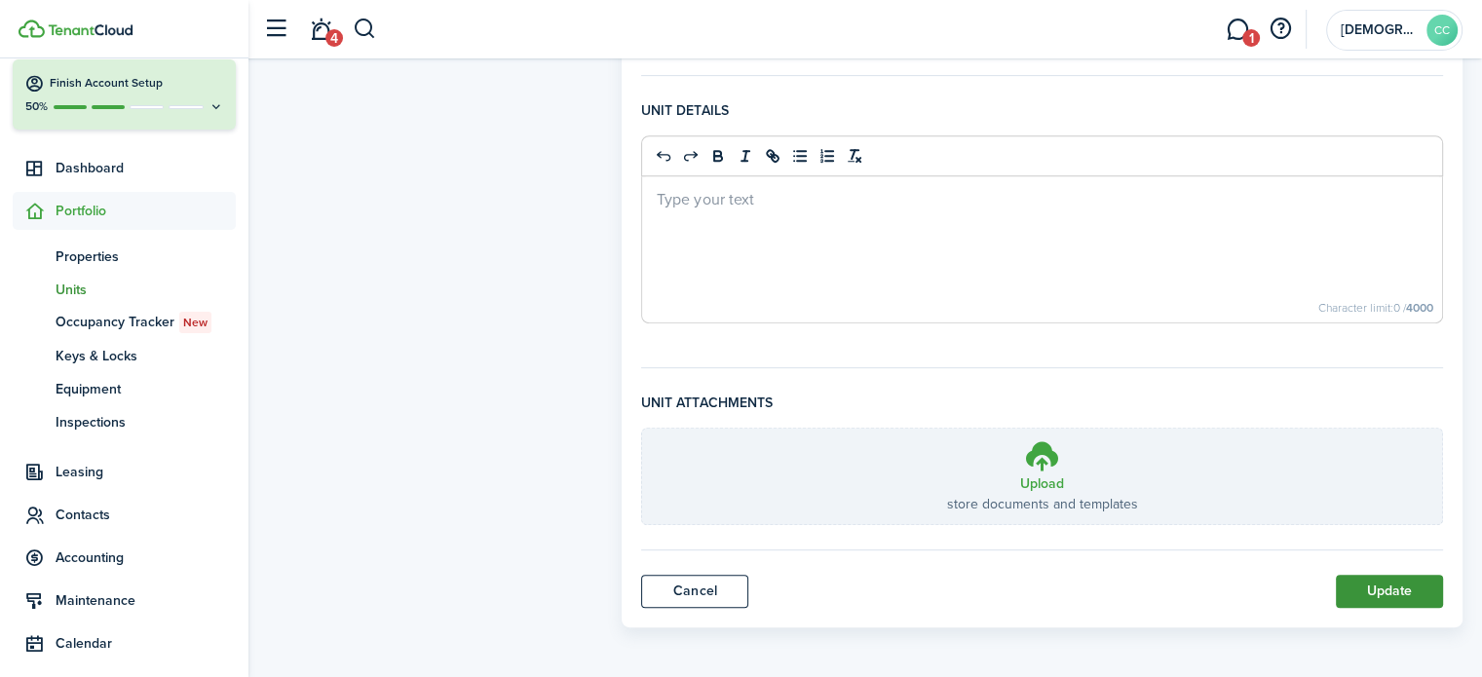
click at [1404, 589] on button "Update" at bounding box center [1389, 591] width 107 height 33
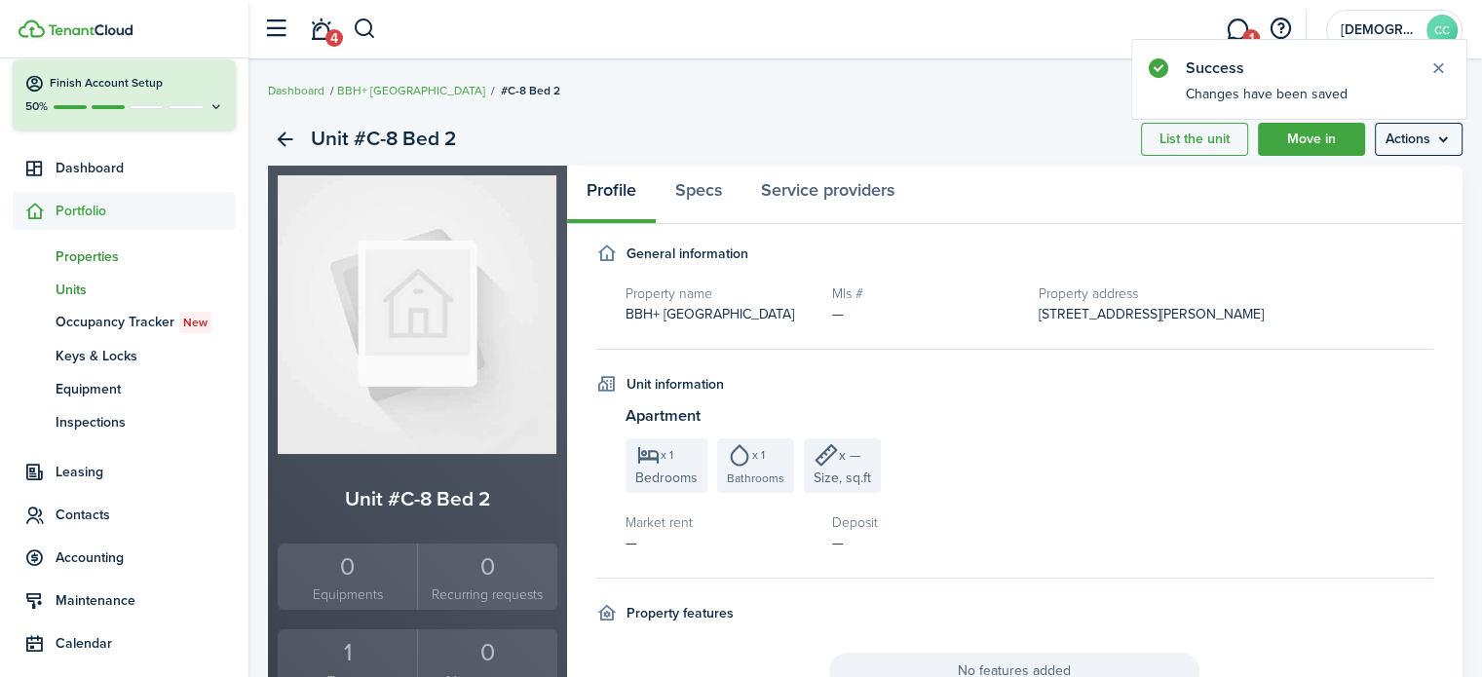
click at [87, 259] on span "Properties" at bounding box center [146, 257] width 180 height 20
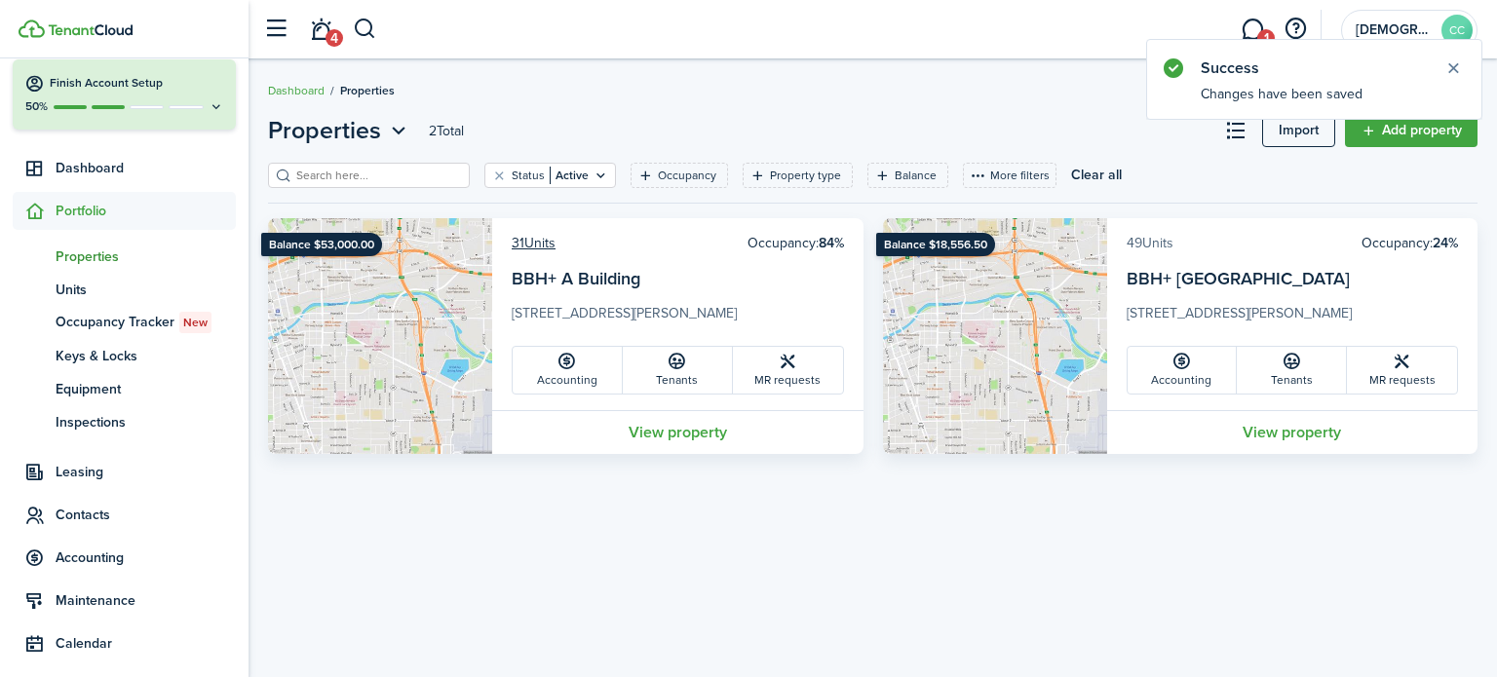
click at [1150, 248] on link "49 Units" at bounding box center [1150, 243] width 47 height 20
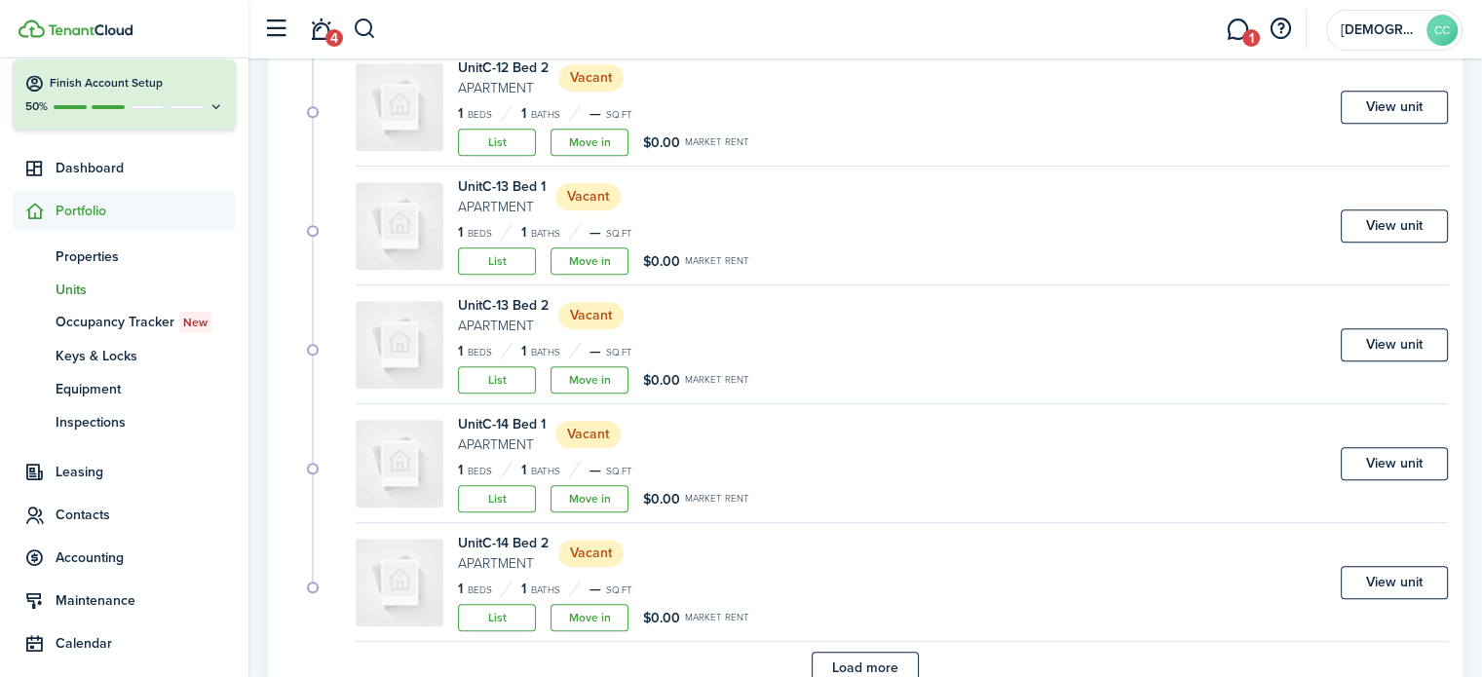
scroll to position [1186, 0]
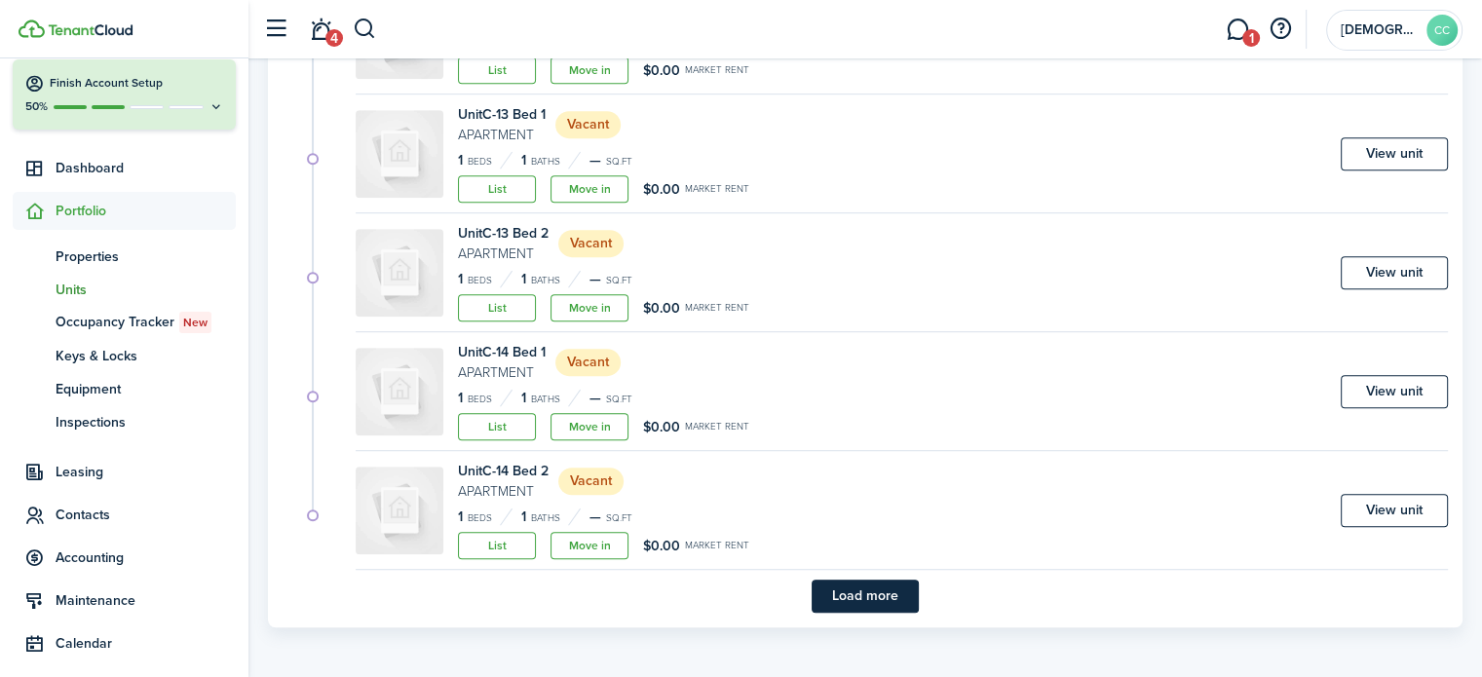
click at [903, 593] on button "Load more" at bounding box center [865, 596] width 107 height 33
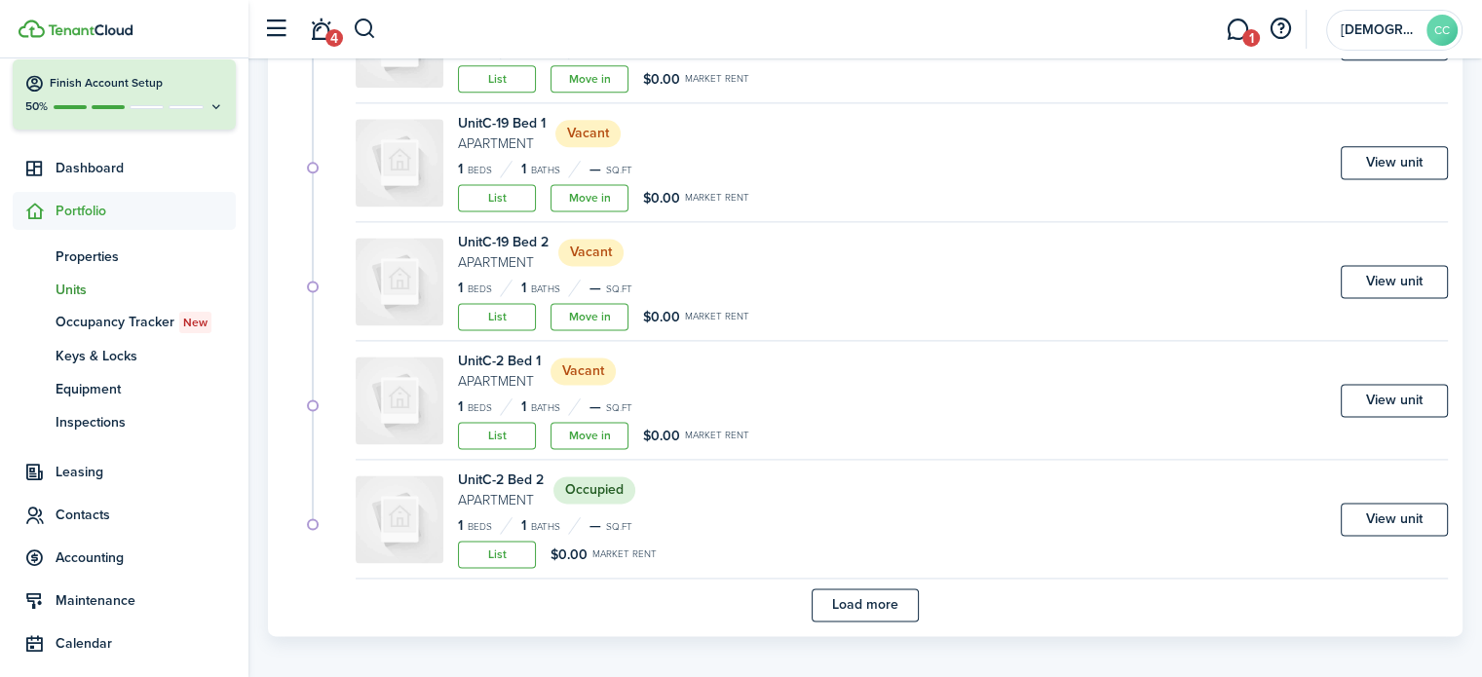
scroll to position [2611, 0]
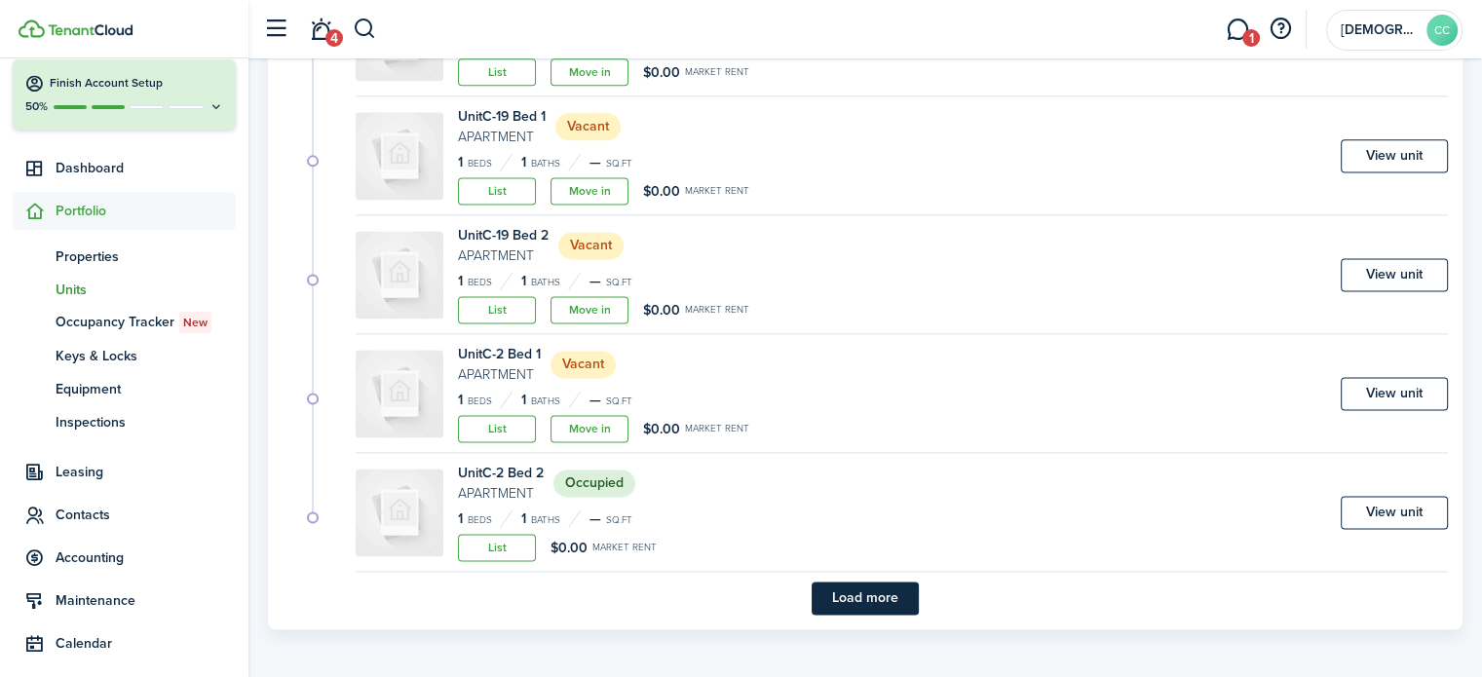
click at [889, 593] on button "Load more" at bounding box center [865, 598] width 107 height 33
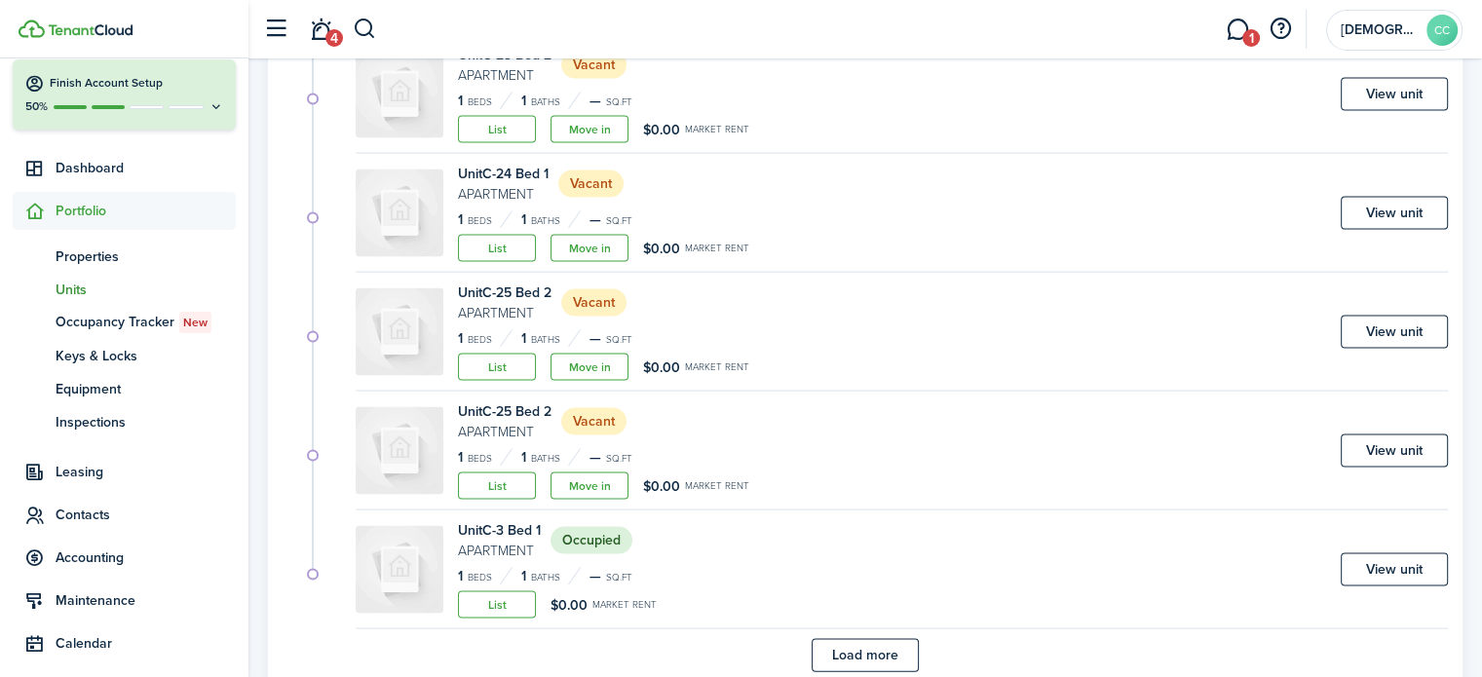
scroll to position [4035, 0]
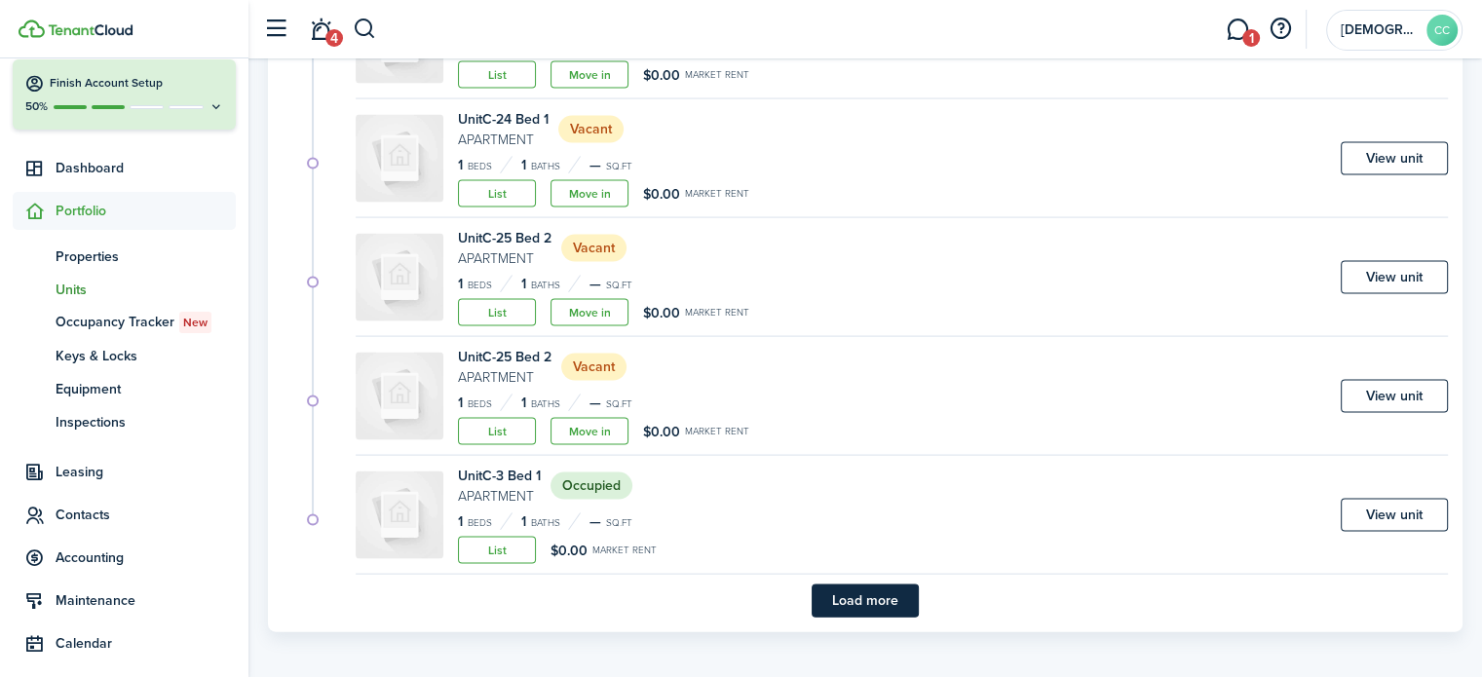
click at [889, 593] on button "Load more" at bounding box center [865, 601] width 107 height 33
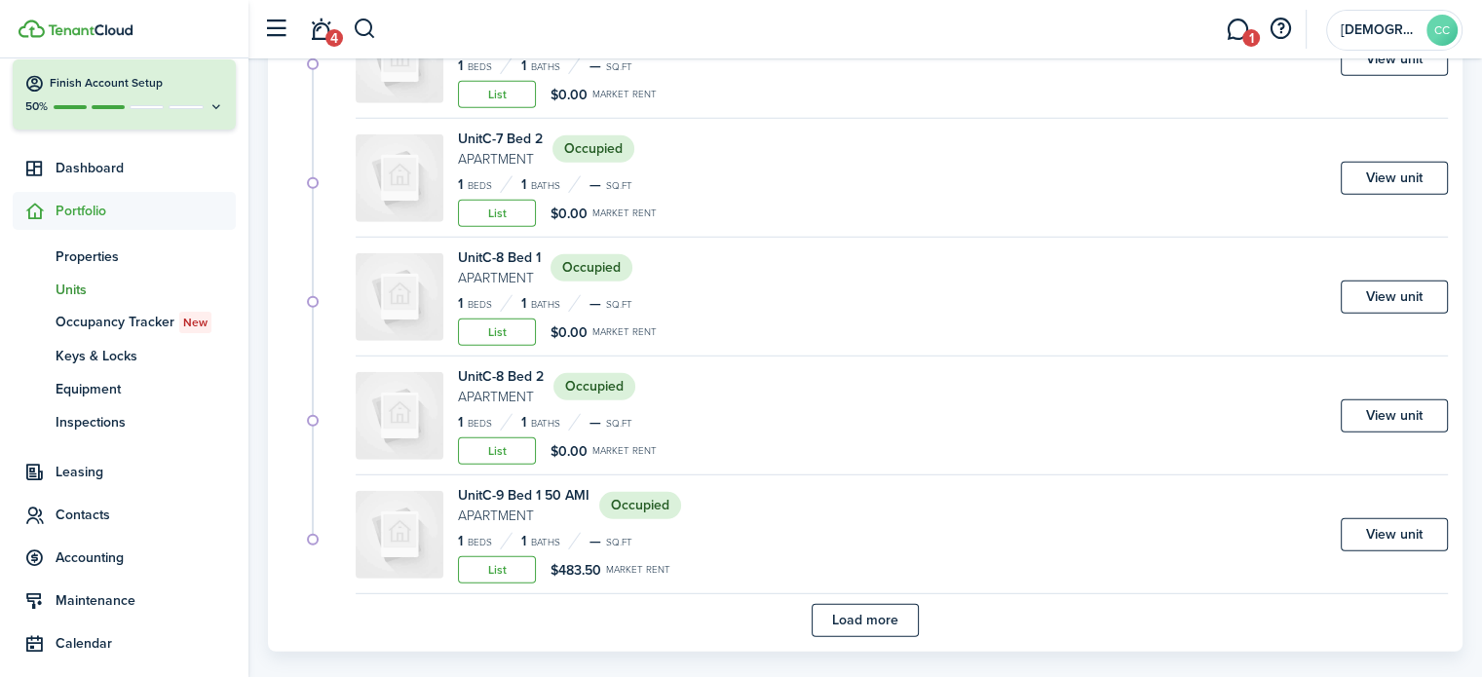
scroll to position [5459, 0]
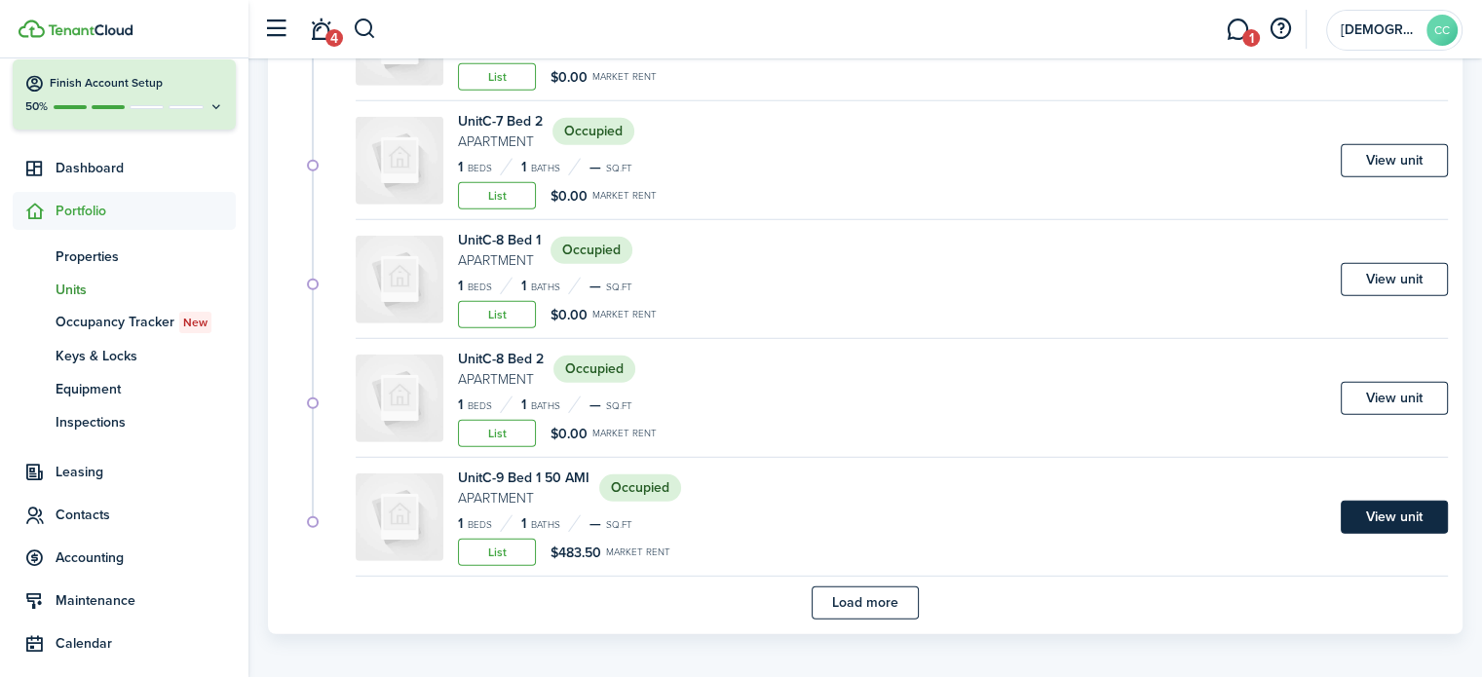
click at [1396, 522] on link "View unit" at bounding box center [1394, 517] width 107 height 33
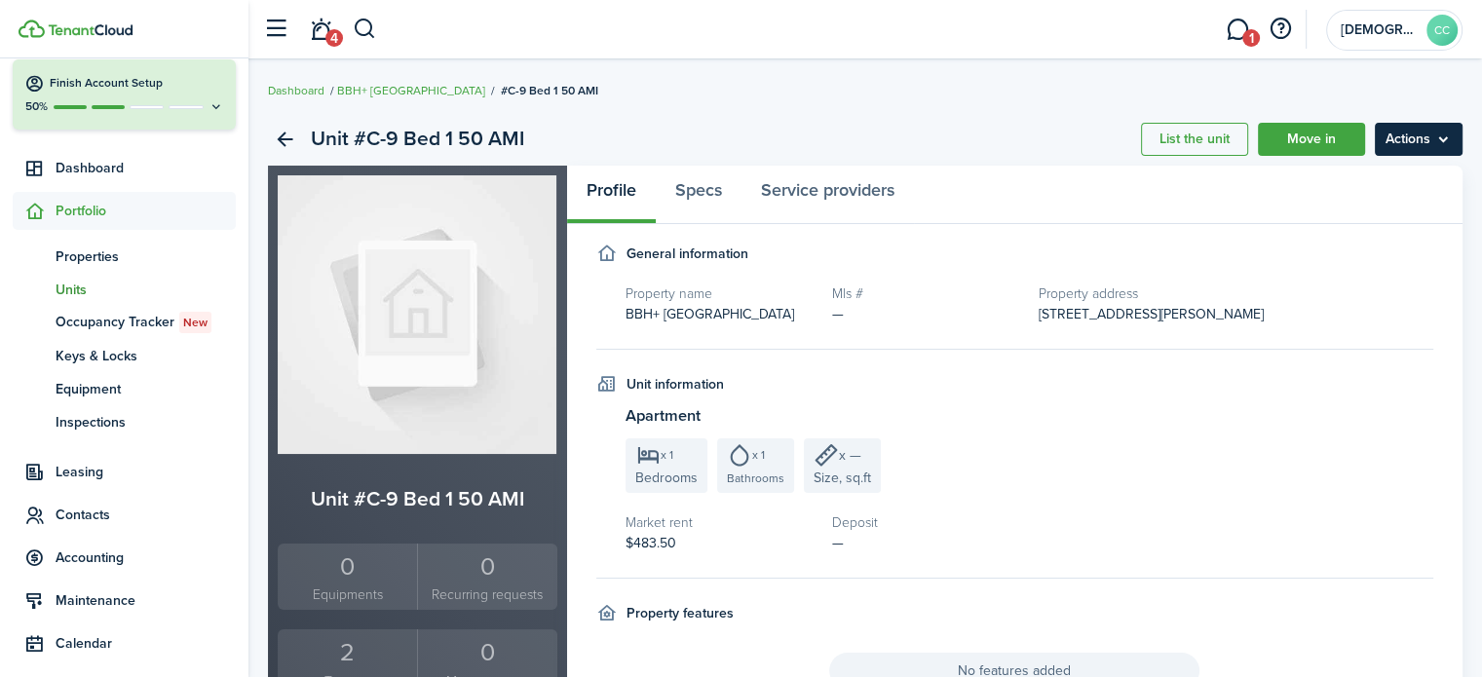
click at [1415, 142] on menu-btn "Actions" at bounding box center [1419, 139] width 88 height 33
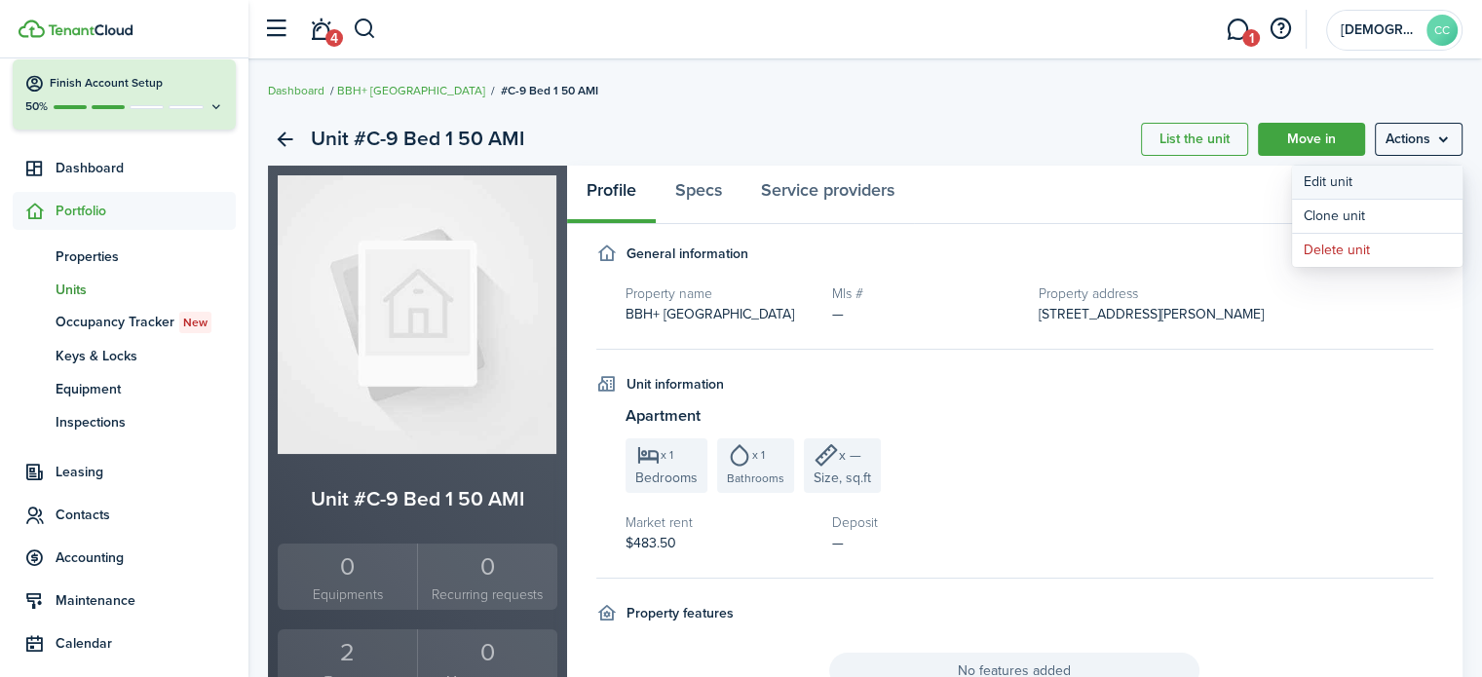
click at [1343, 180] on link "Edit unit" at bounding box center [1377, 182] width 171 height 33
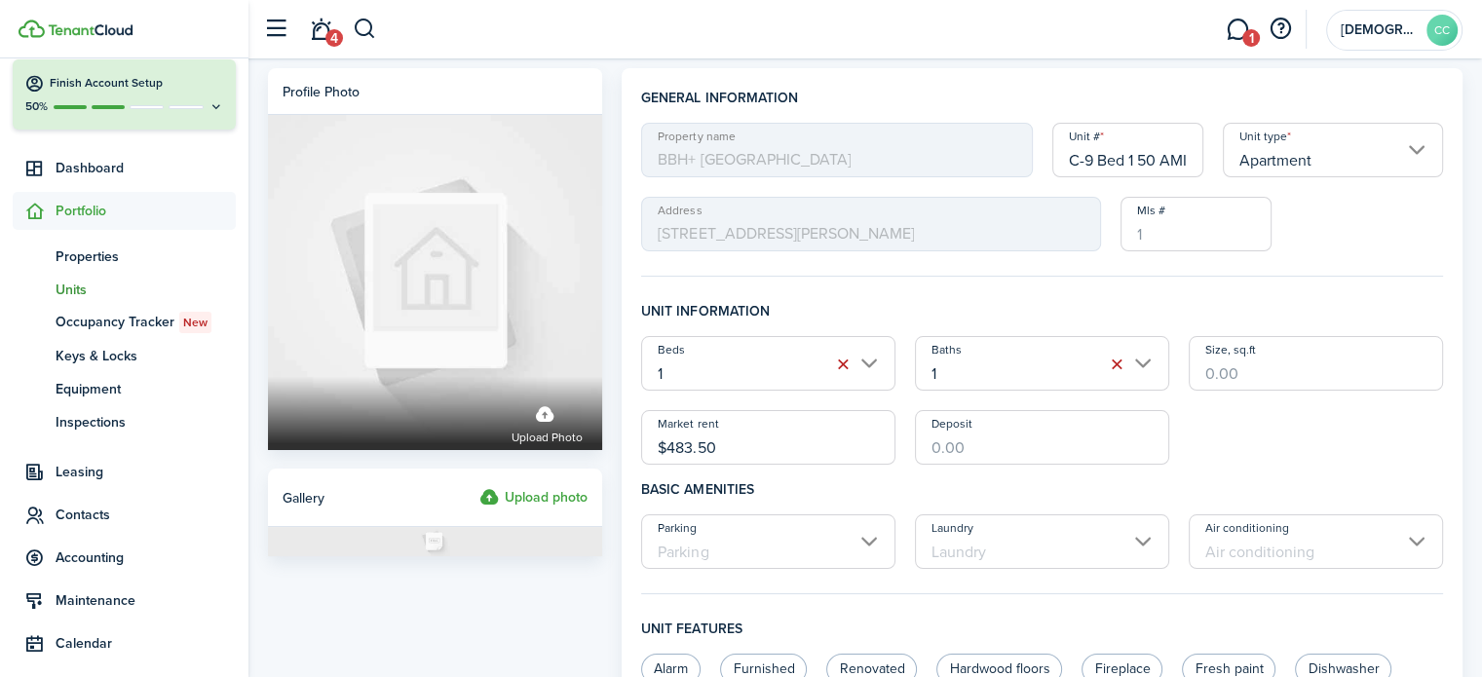
click at [1176, 153] on input "C-9 Bed 1 50 AMI" at bounding box center [1129, 150] width 152 height 55
type input "C-9 Bed 1"
click at [745, 439] on input "$483.50" at bounding box center [768, 437] width 254 height 55
type input "$"
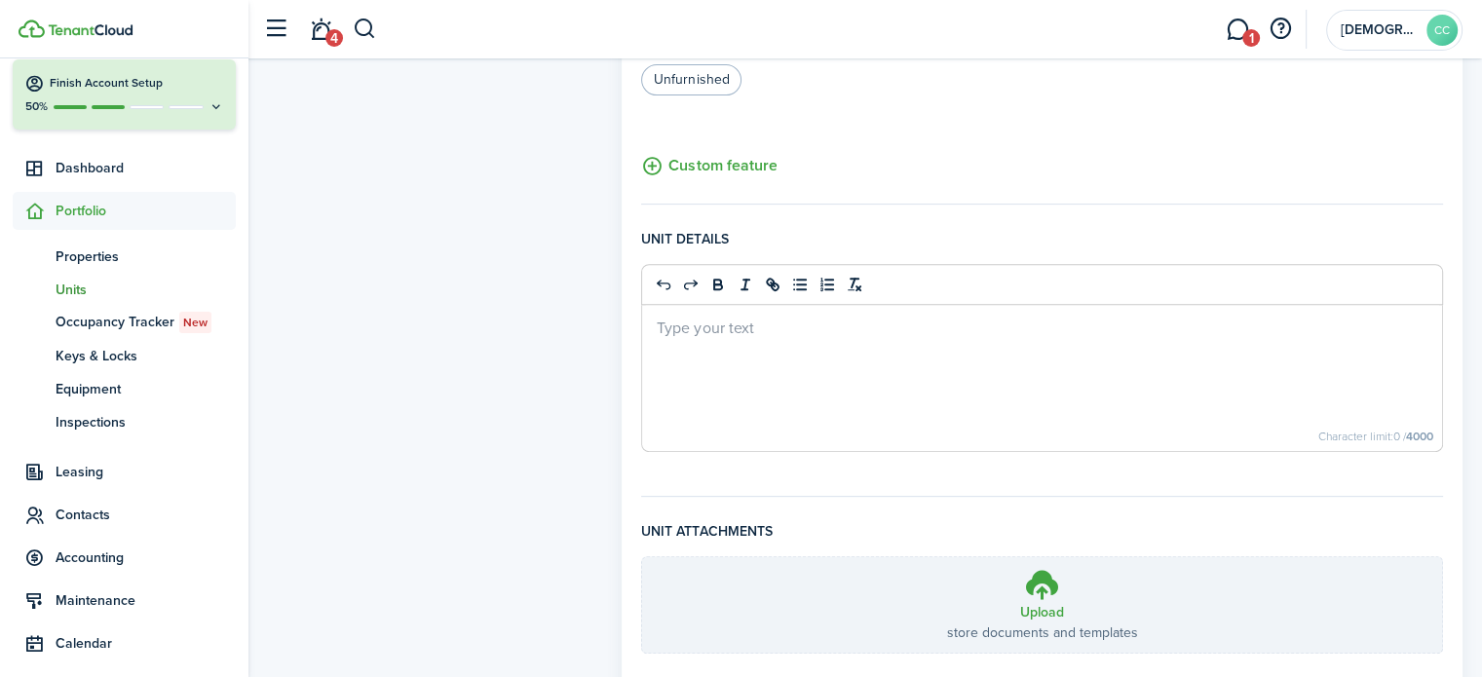
scroll to position [820, 0]
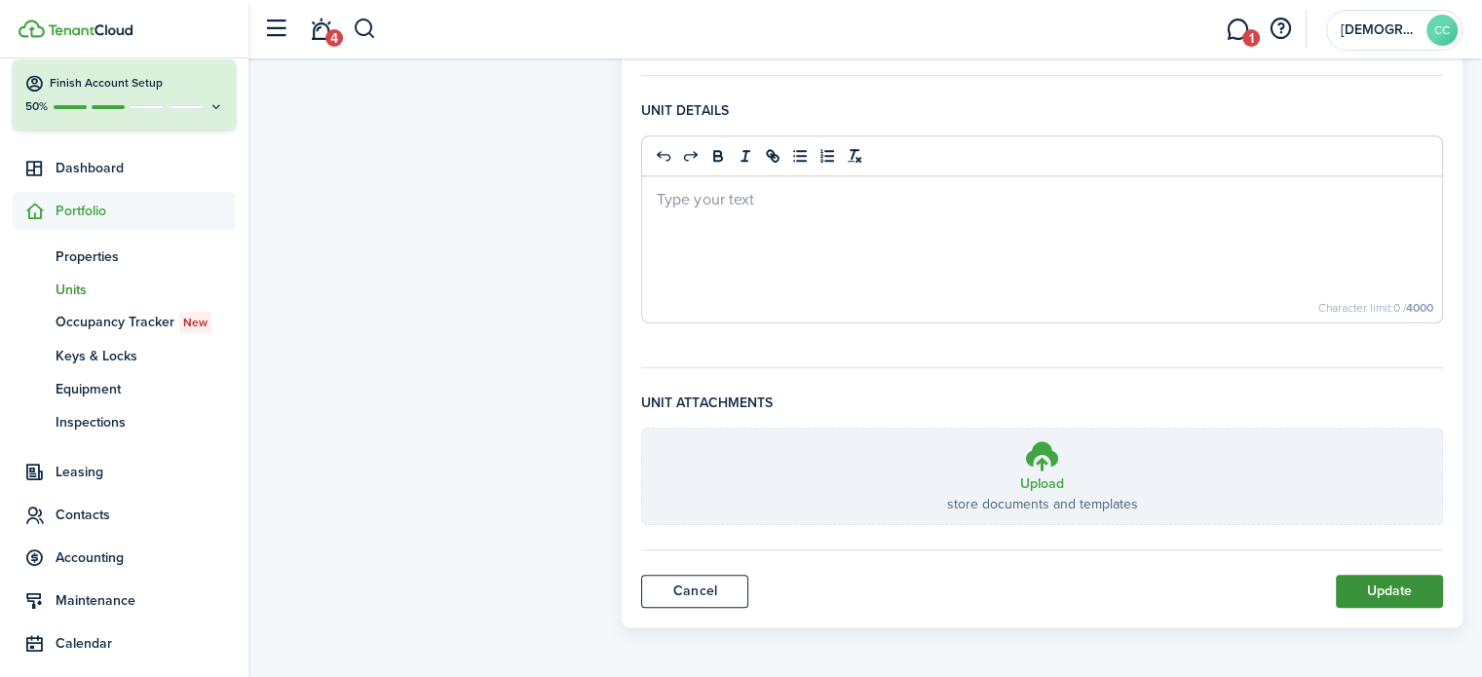
click at [1406, 596] on button "Update" at bounding box center [1389, 591] width 107 height 33
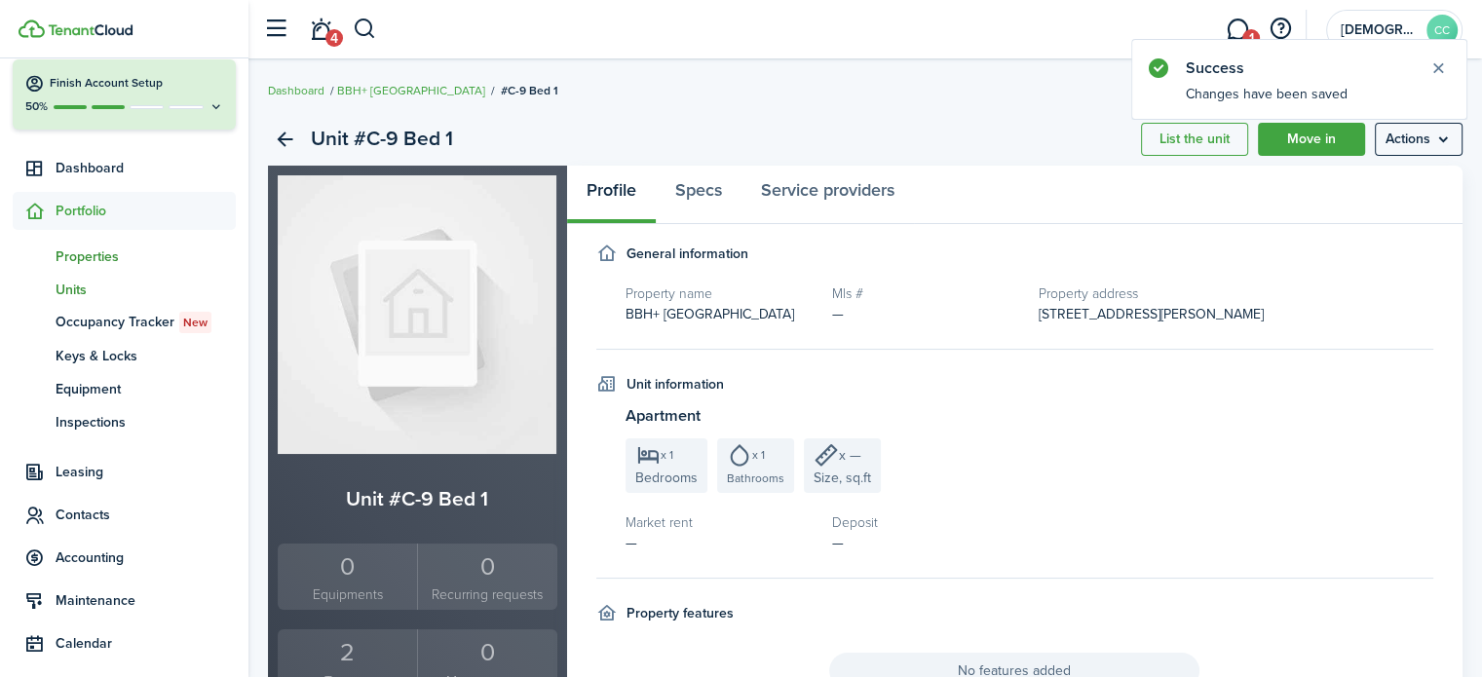
click at [96, 259] on span "Properties" at bounding box center [146, 257] width 180 height 20
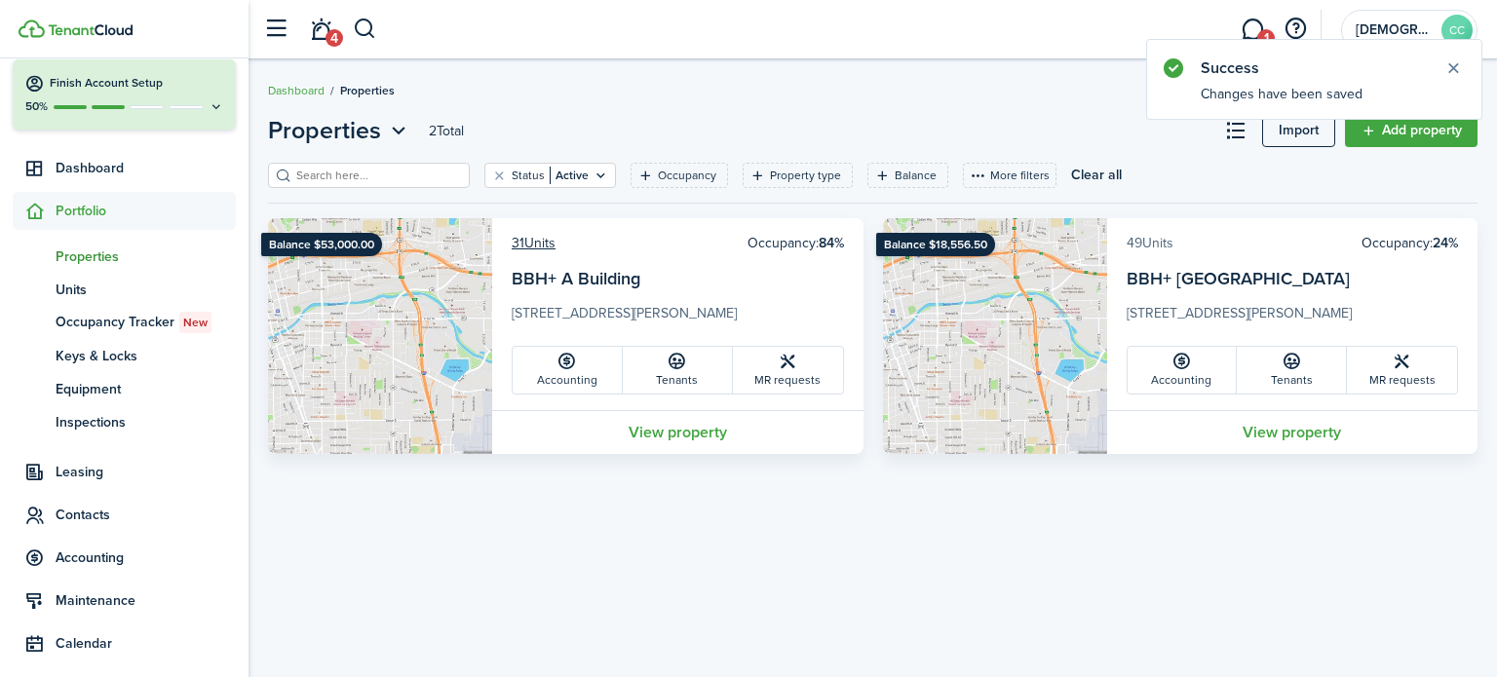
click at [1159, 249] on link "49 Units" at bounding box center [1150, 243] width 47 height 20
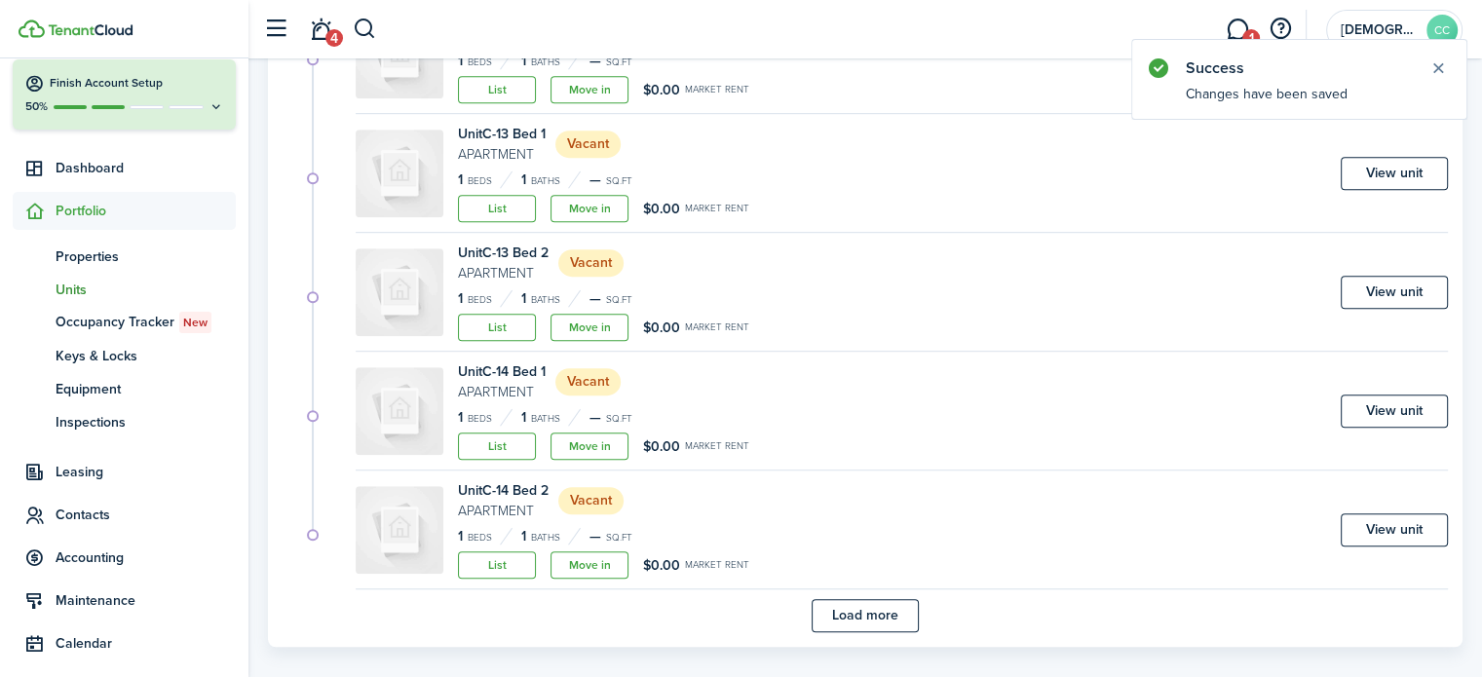
scroll to position [1186, 0]
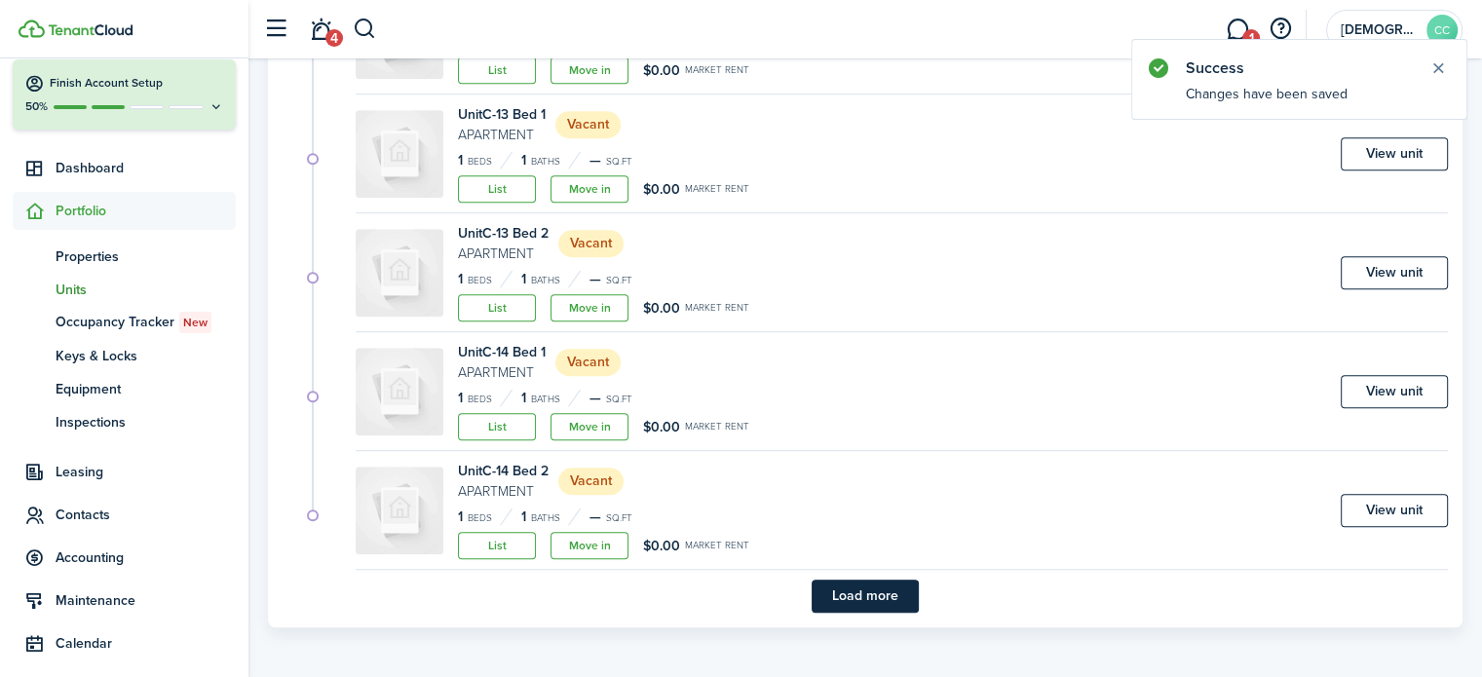
click at [891, 602] on button "Load more" at bounding box center [865, 596] width 107 height 33
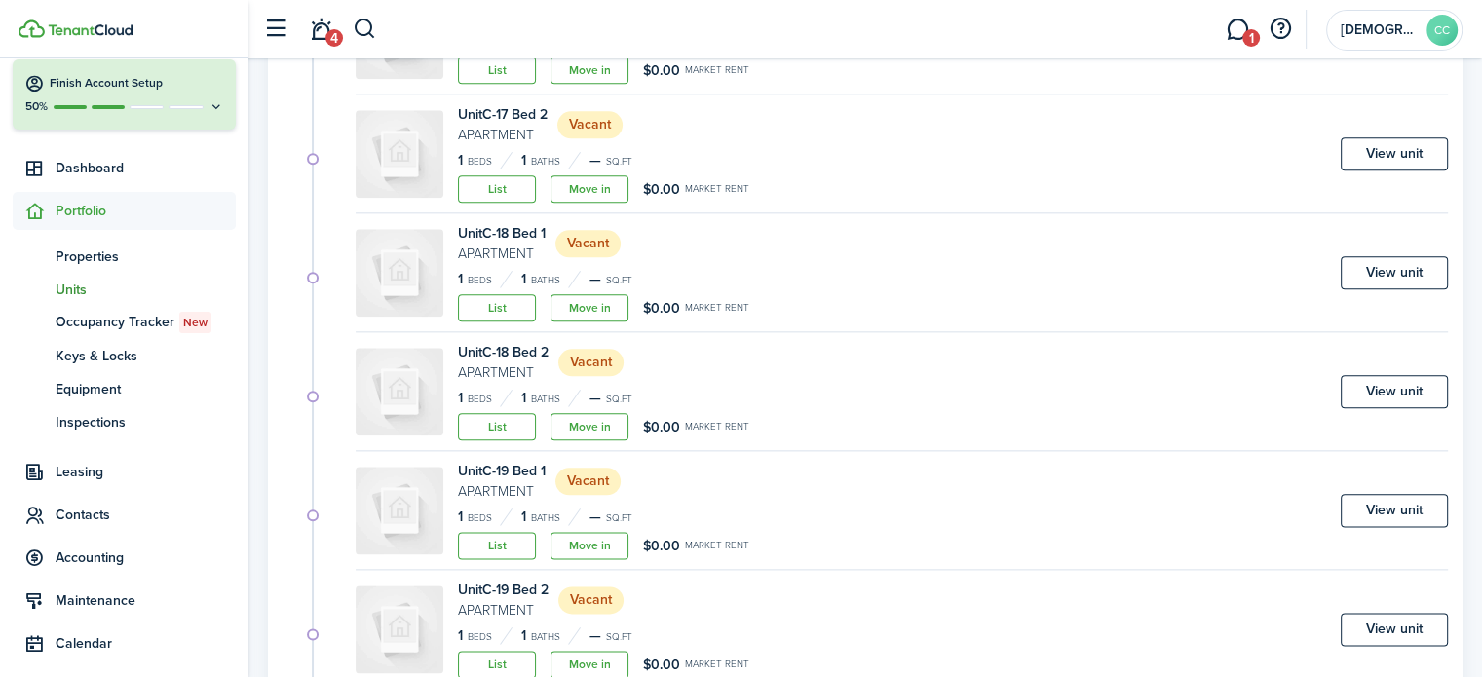
scroll to position [2611, 0]
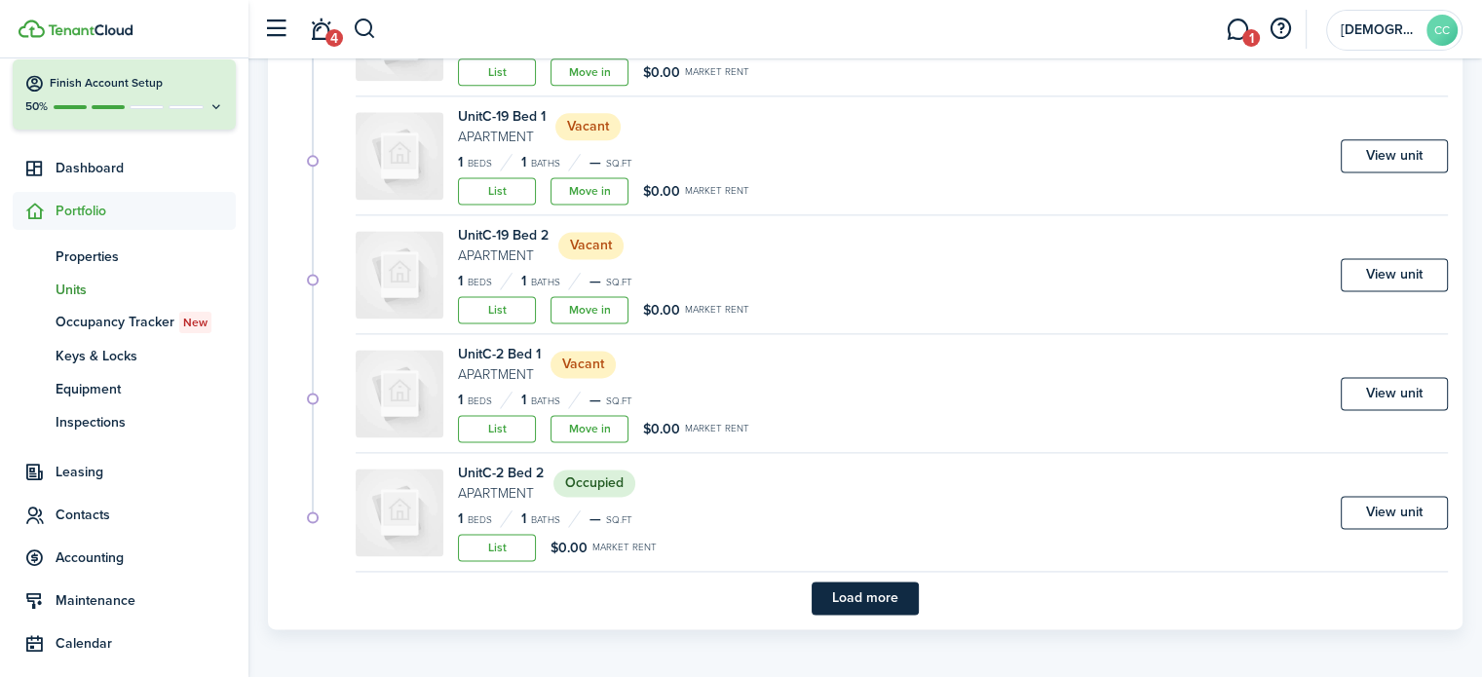
click at [891, 602] on button "Load more" at bounding box center [865, 598] width 107 height 33
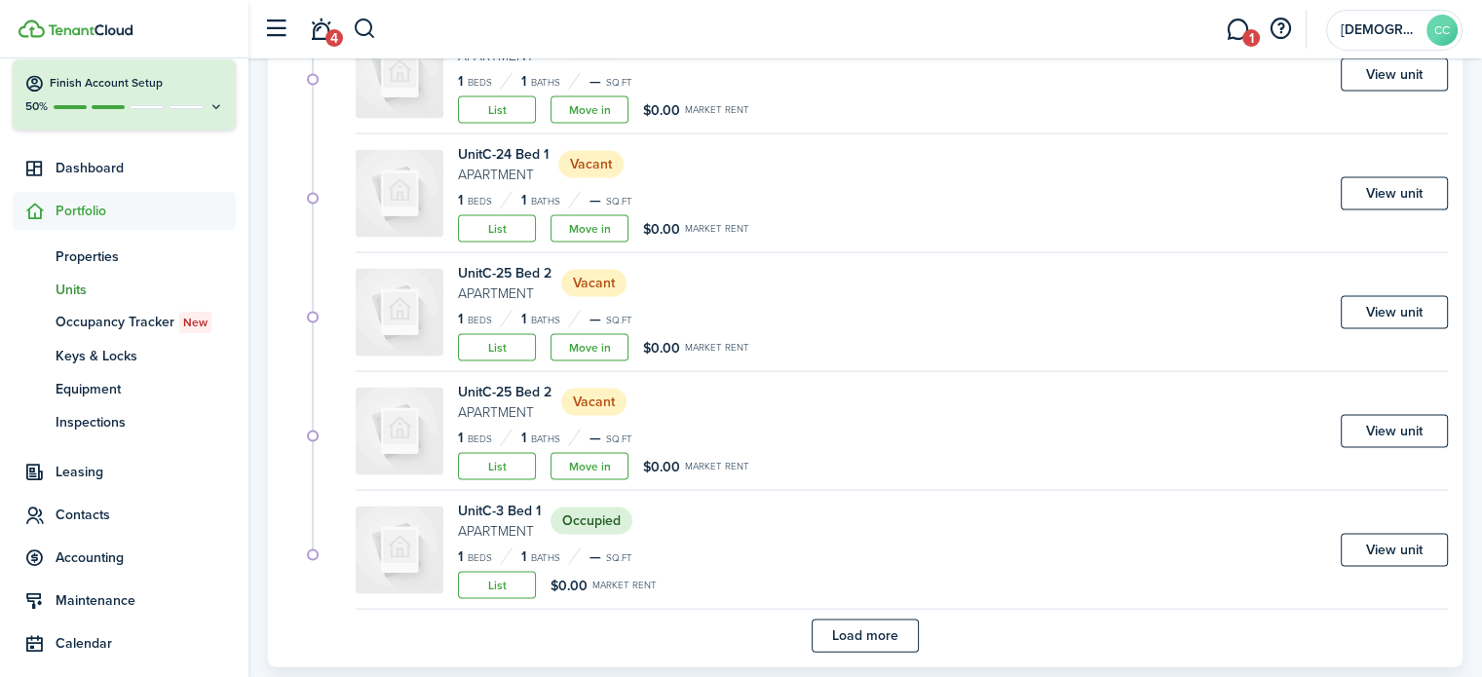
scroll to position [4035, 0]
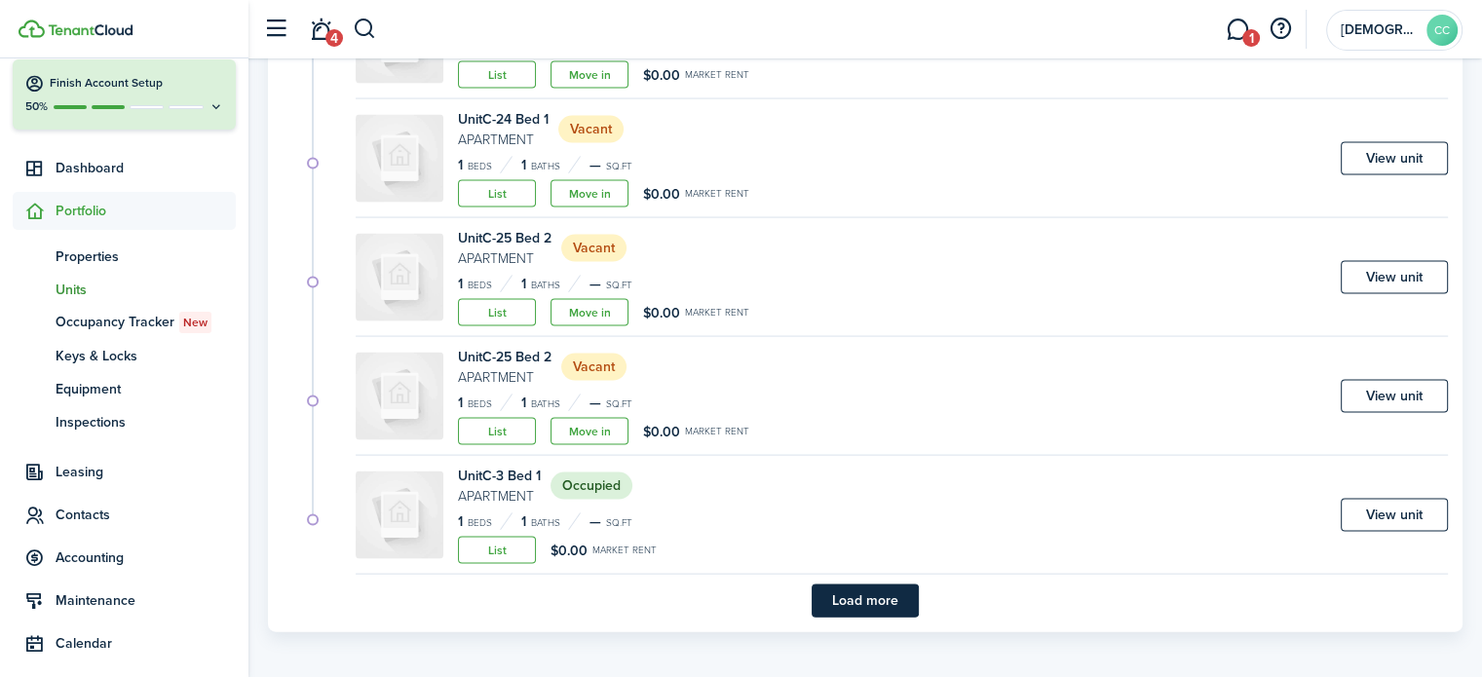
click at [891, 602] on button "Load more" at bounding box center [865, 601] width 107 height 33
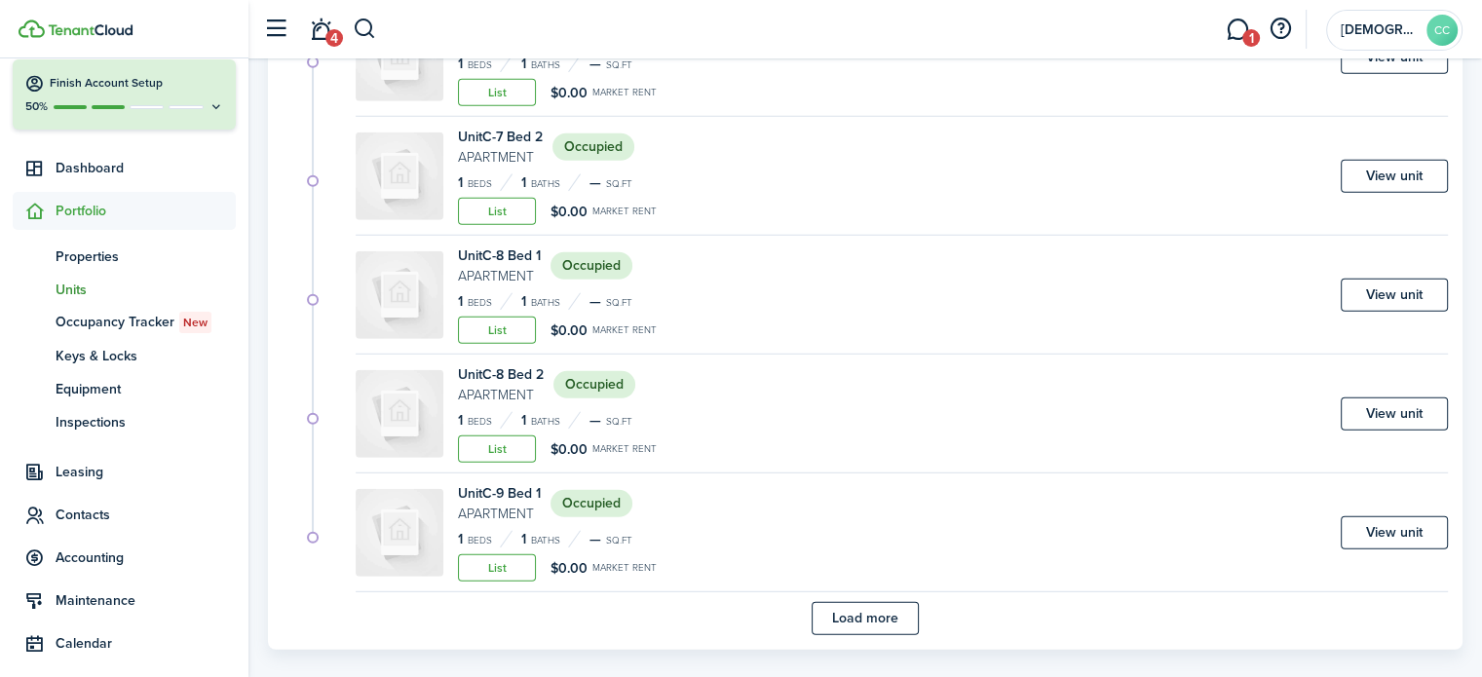
scroll to position [5459, 0]
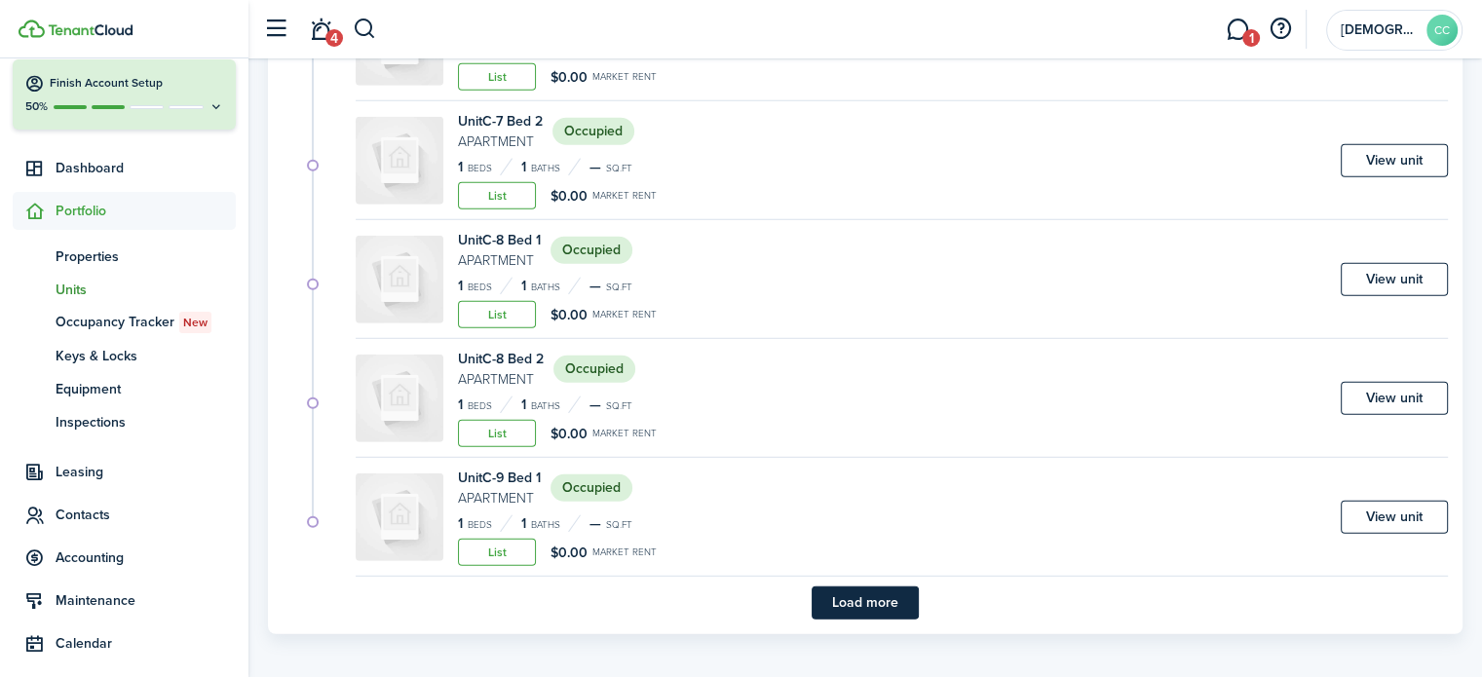
click at [888, 592] on button "Load more" at bounding box center [865, 603] width 107 height 33
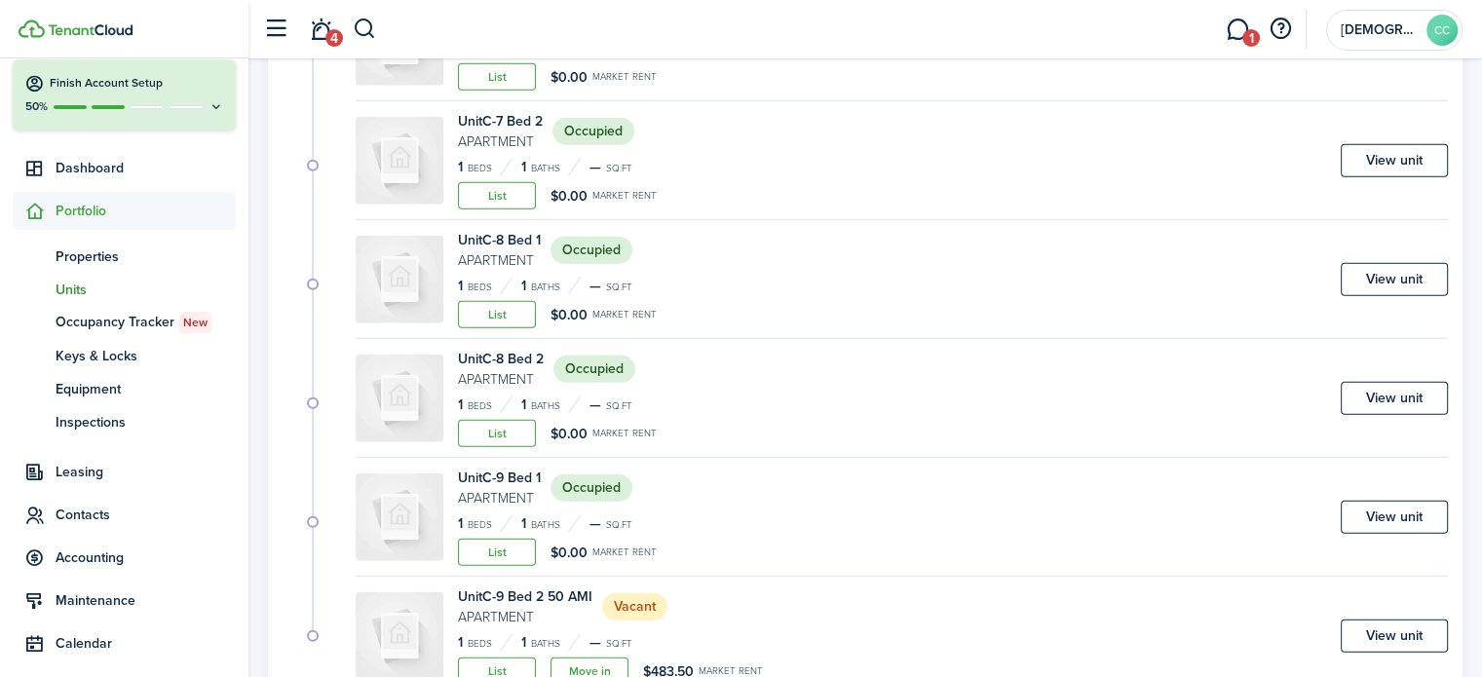
scroll to position [5525, 0]
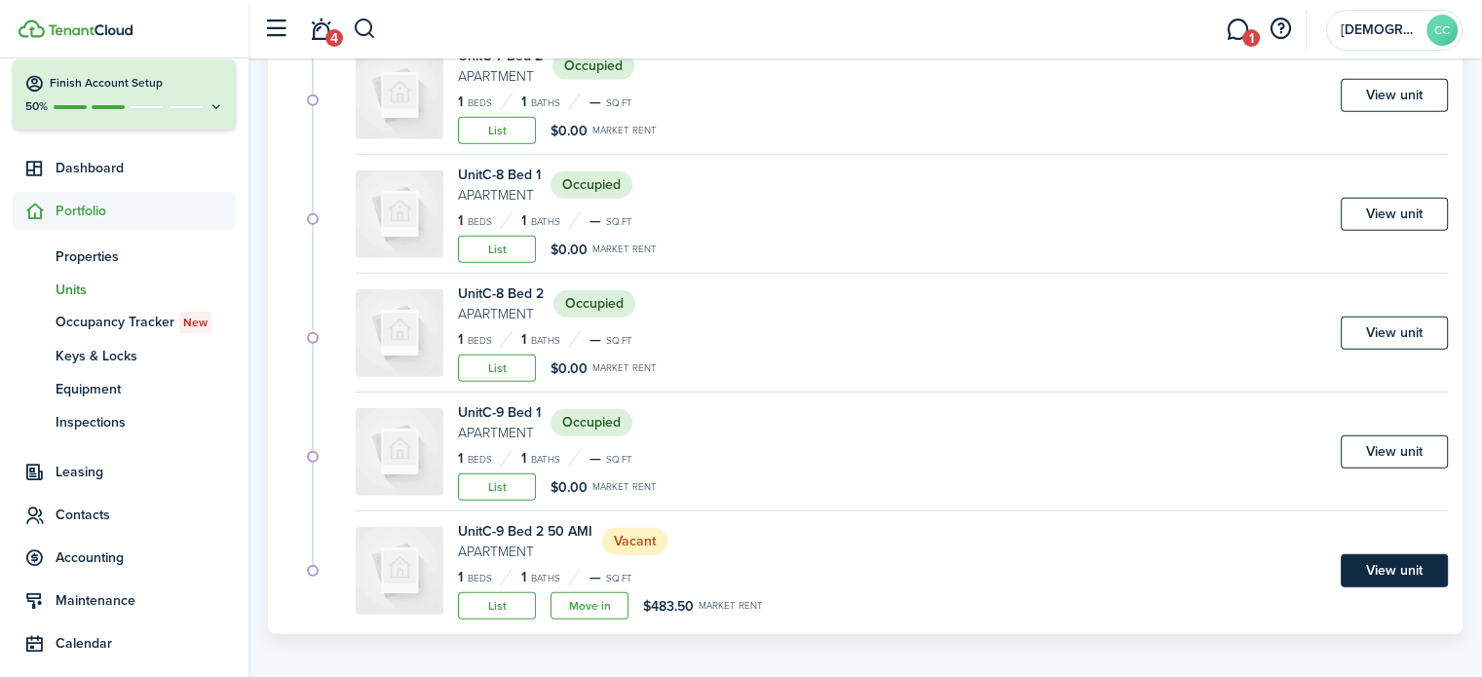
click at [1401, 561] on link "View unit" at bounding box center [1394, 571] width 107 height 33
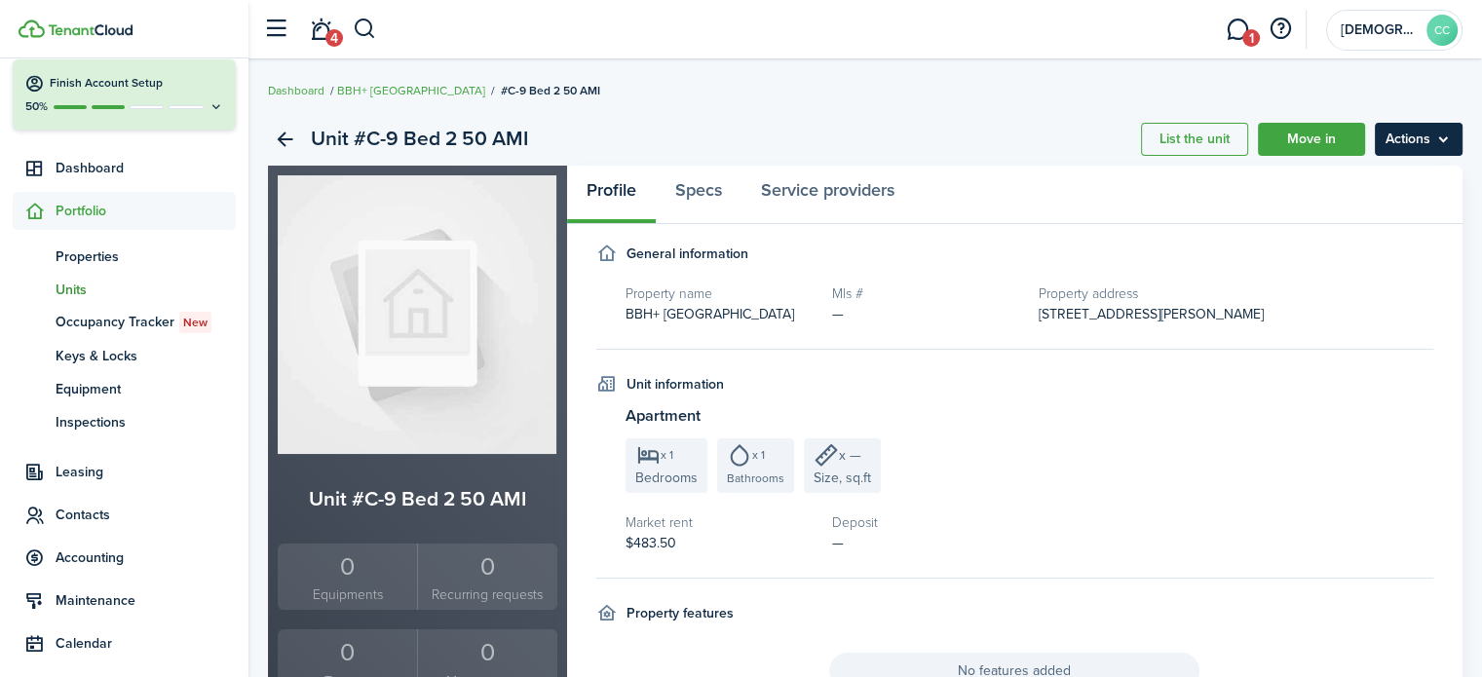
click at [1410, 146] on menu-btn "Actions" at bounding box center [1419, 139] width 88 height 33
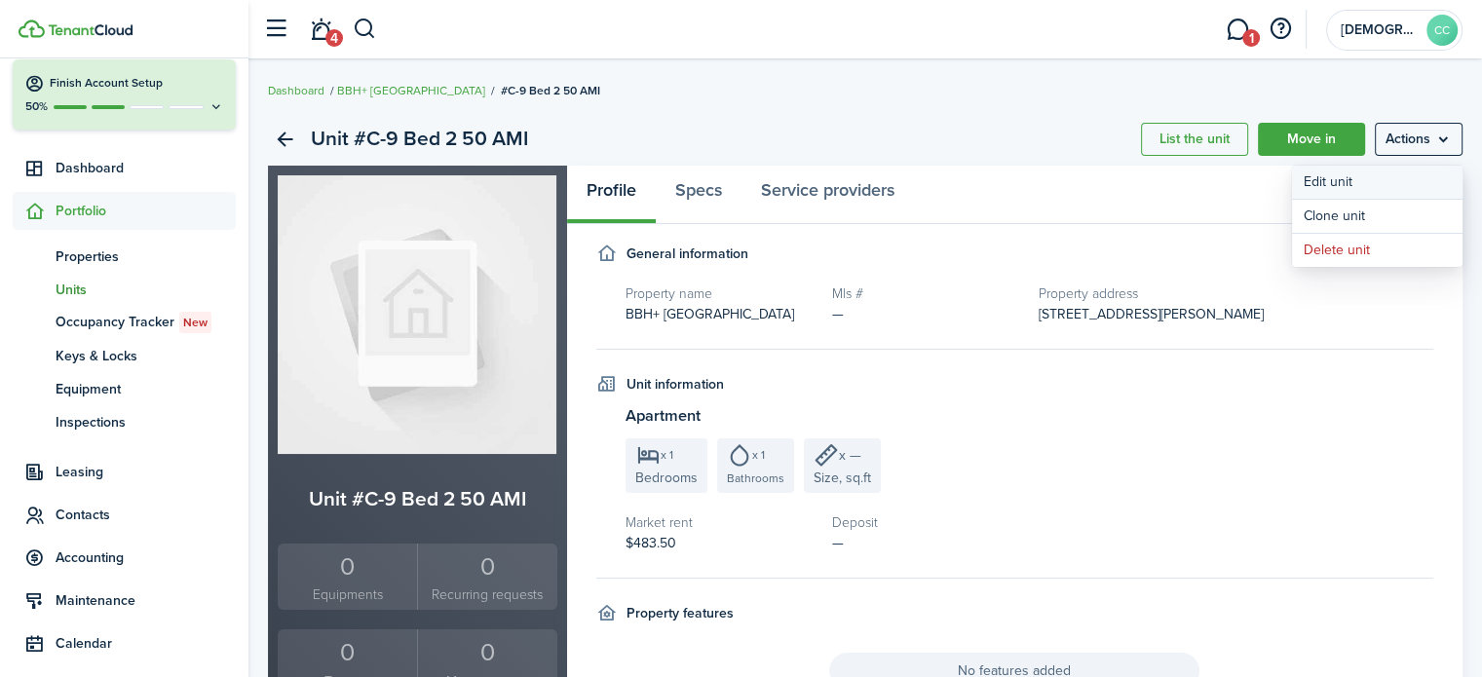
click at [1348, 187] on link "Edit unit" at bounding box center [1377, 182] width 171 height 33
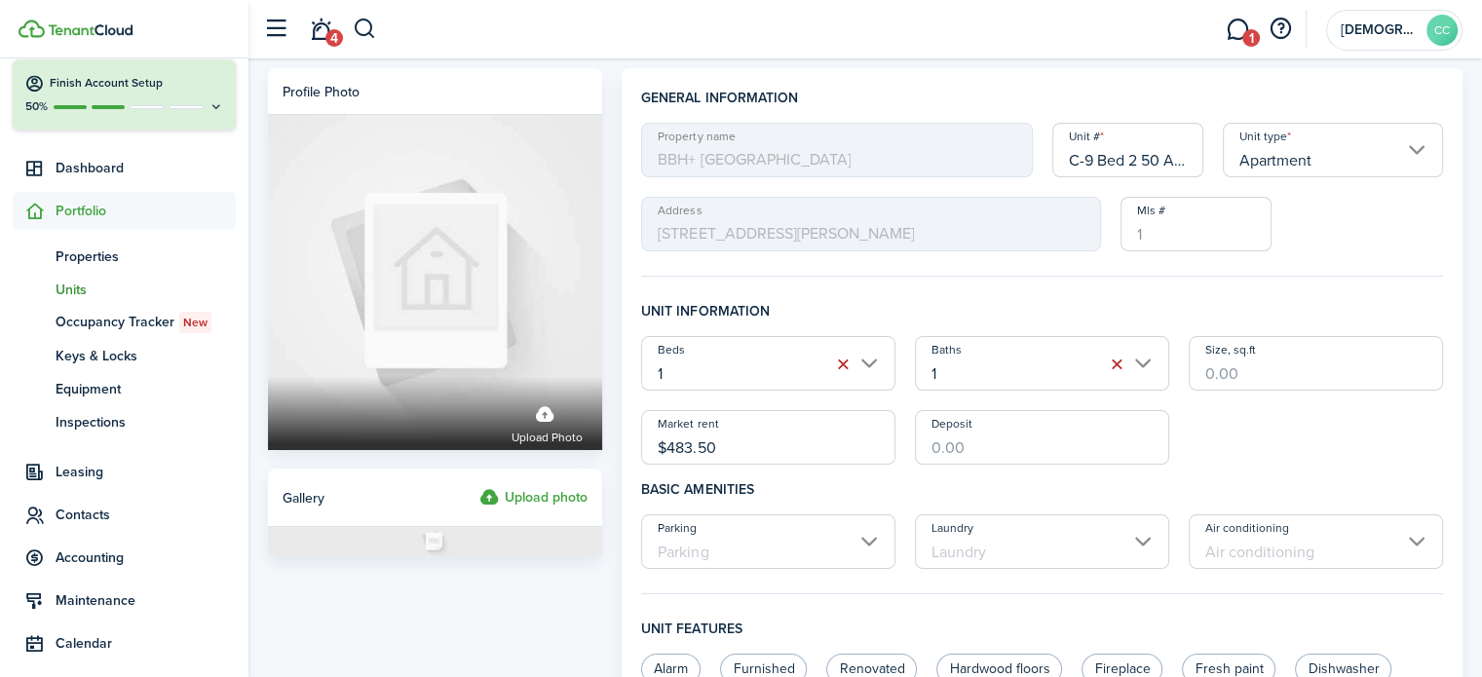
click at [1162, 161] on input "C-9 Bed 2 50 AMI" at bounding box center [1129, 150] width 152 height 55
type input "C-9 Bed 2"
click at [750, 448] on input "$483.50" at bounding box center [768, 437] width 254 height 55
type input "$"
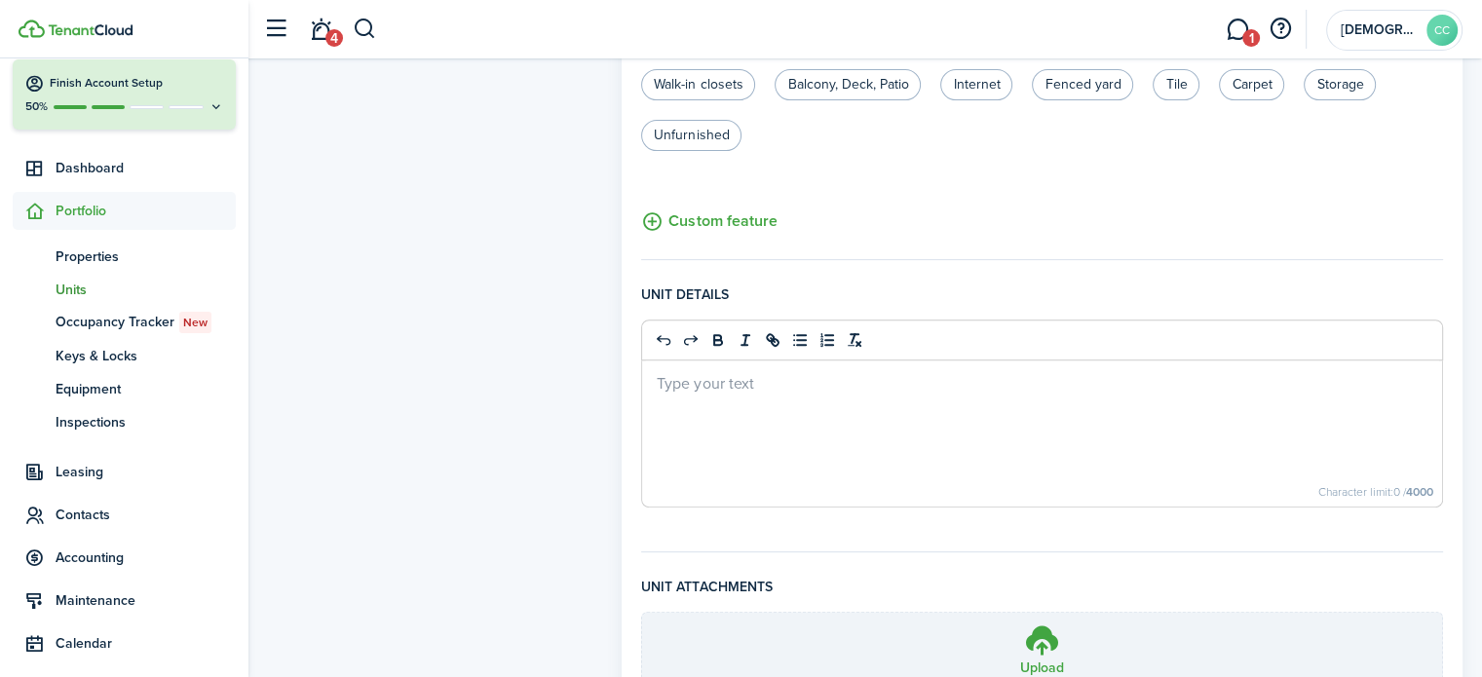
scroll to position [820, 0]
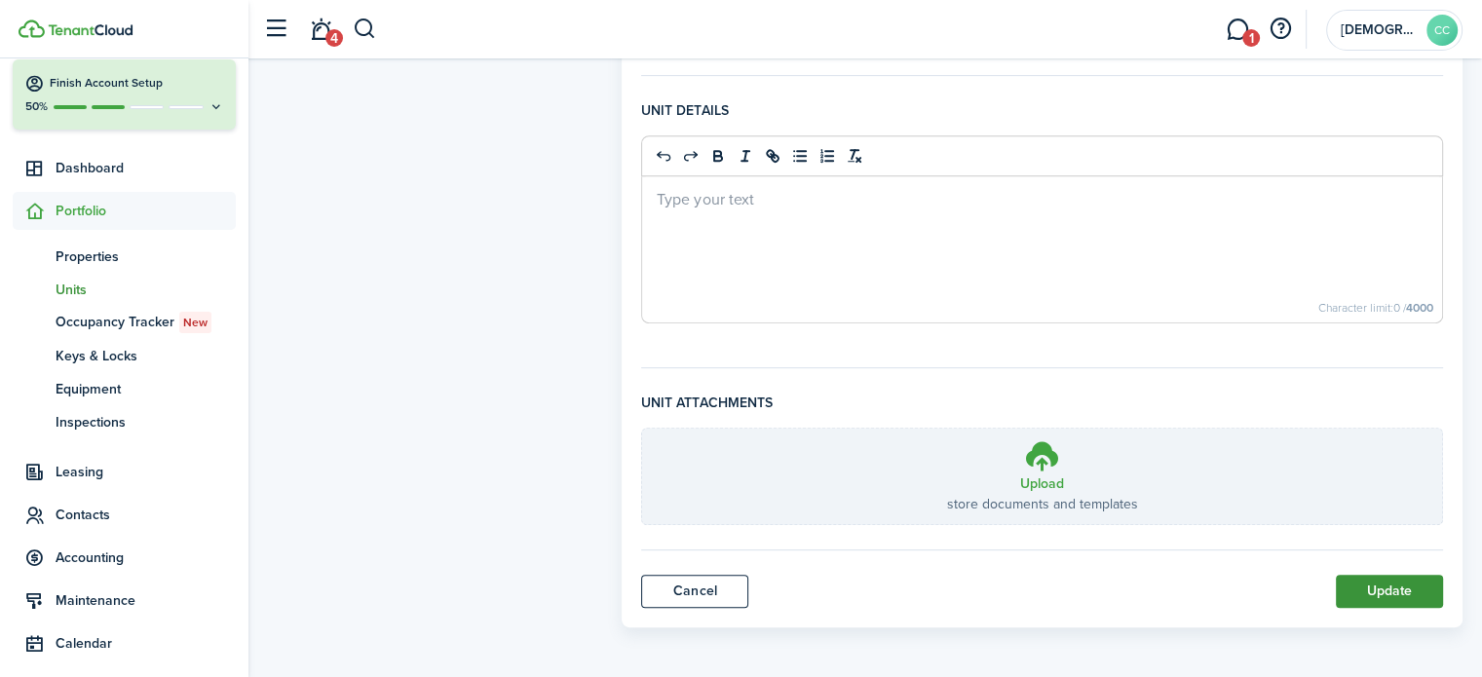
click at [1393, 589] on button "Update" at bounding box center [1389, 591] width 107 height 33
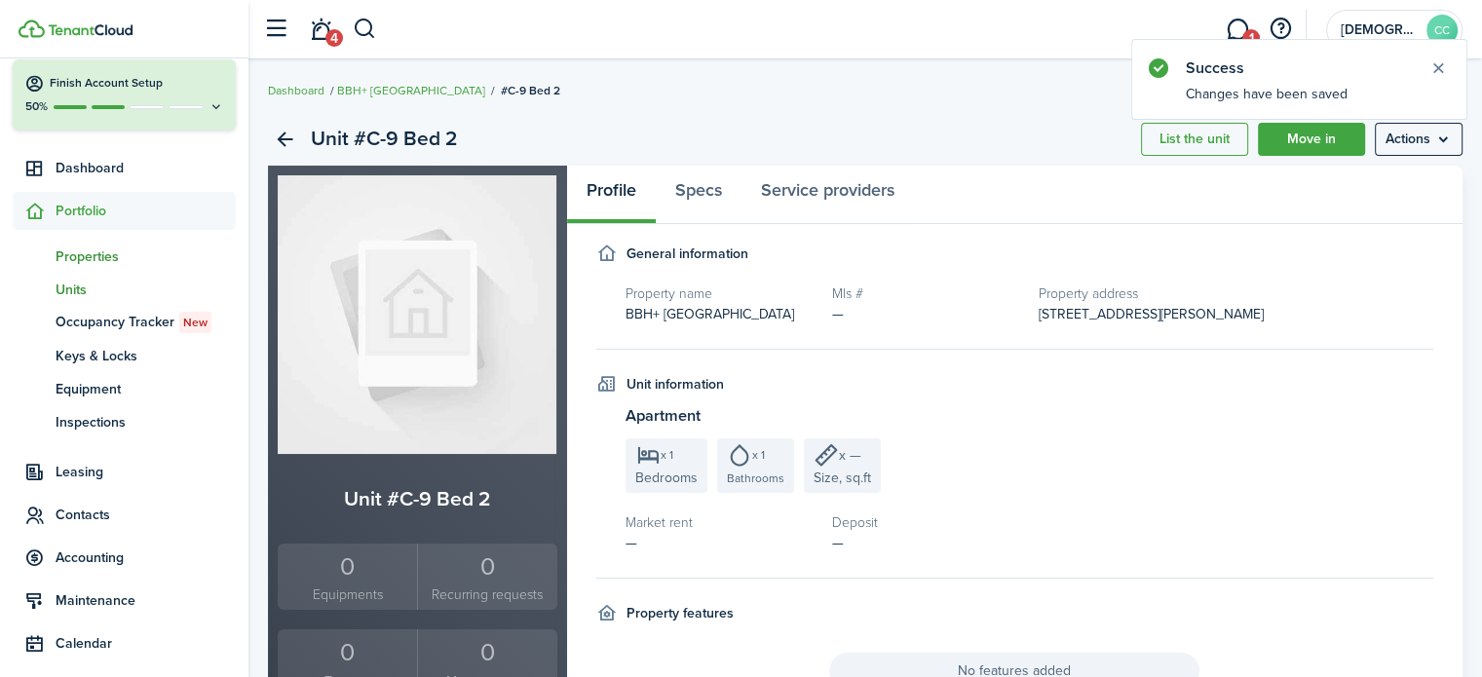
click at [95, 258] on span "Properties" at bounding box center [146, 257] width 180 height 20
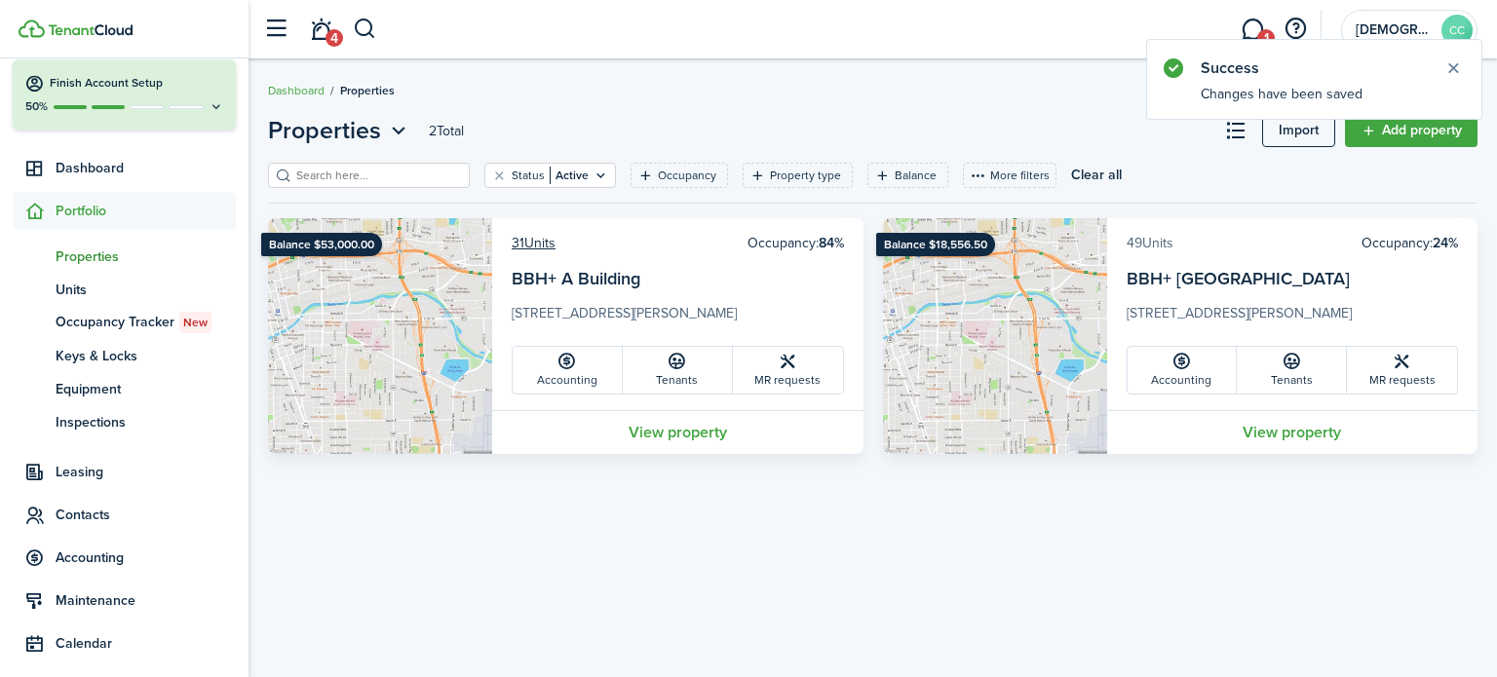
click at [1164, 249] on link "49 Units" at bounding box center [1150, 243] width 47 height 20
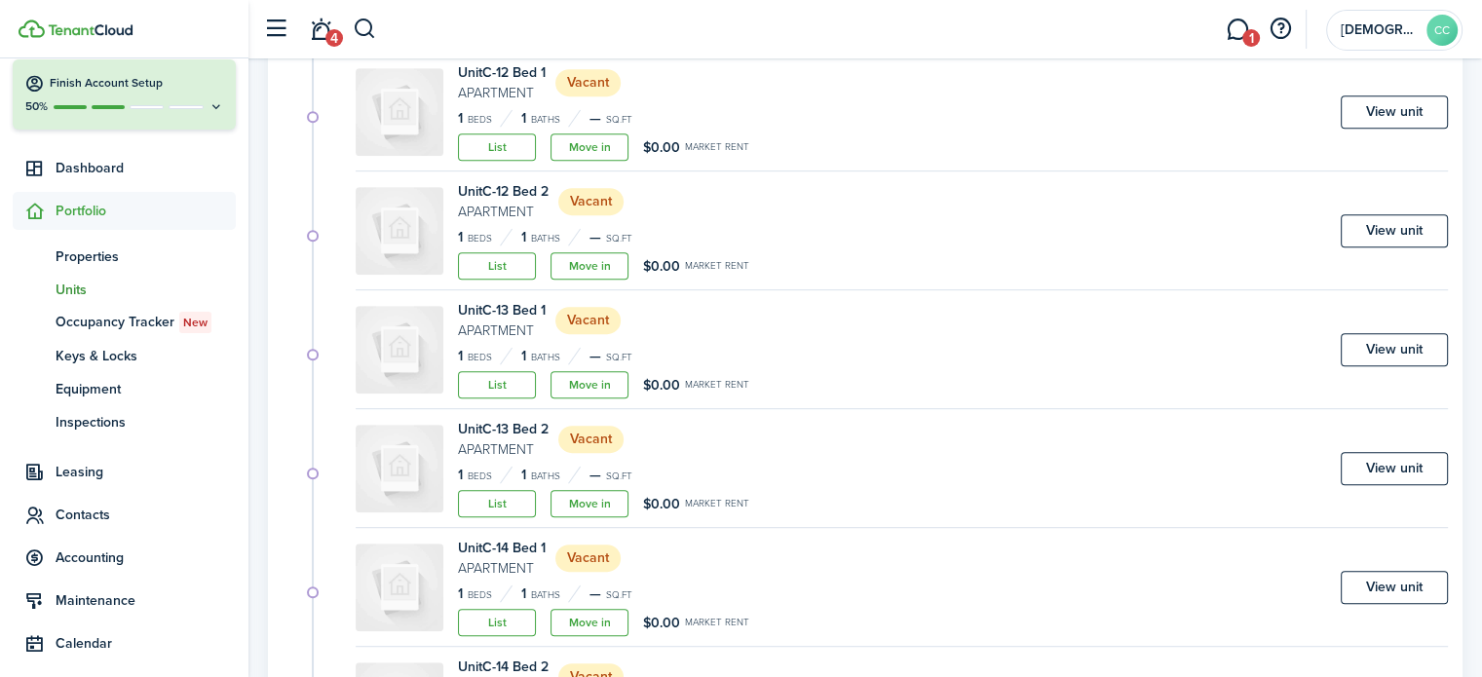
scroll to position [1186, 0]
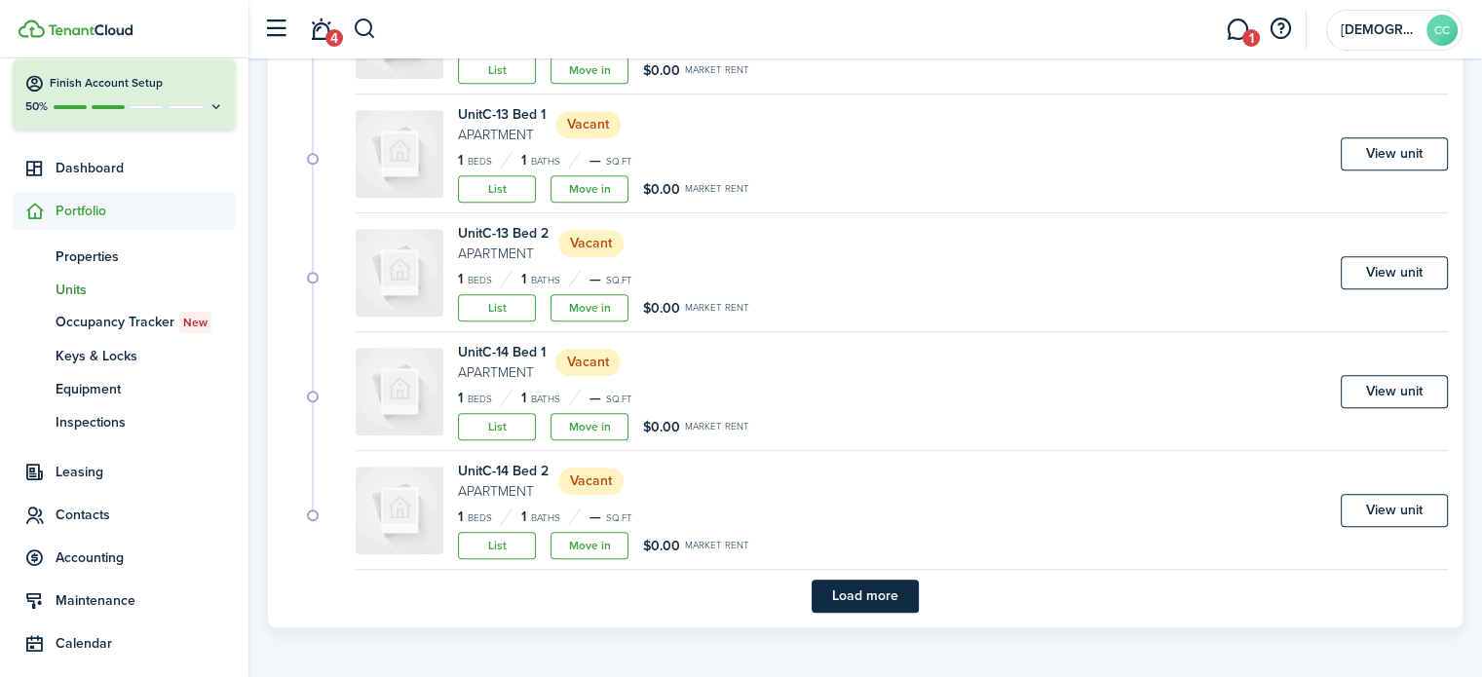
click at [893, 600] on button "Load more" at bounding box center [865, 596] width 107 height 33
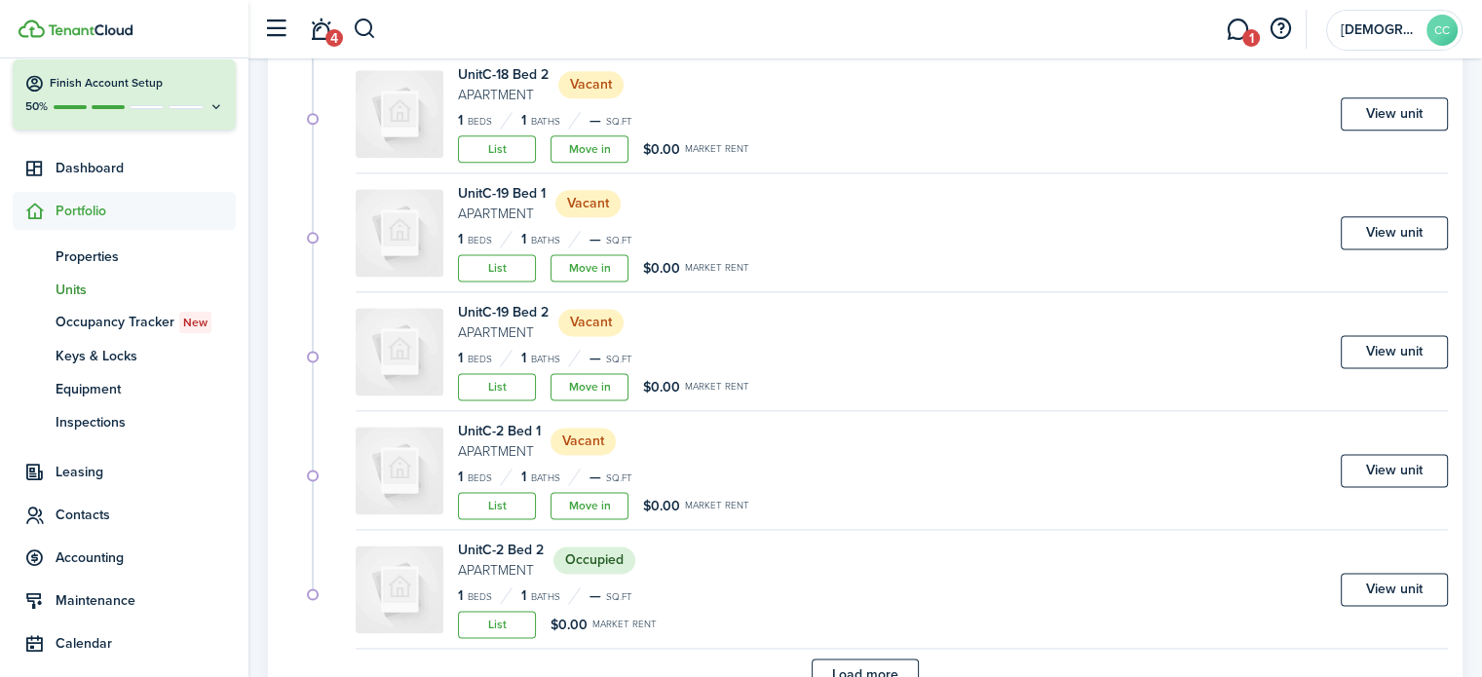
scroll to position [2611, 0]
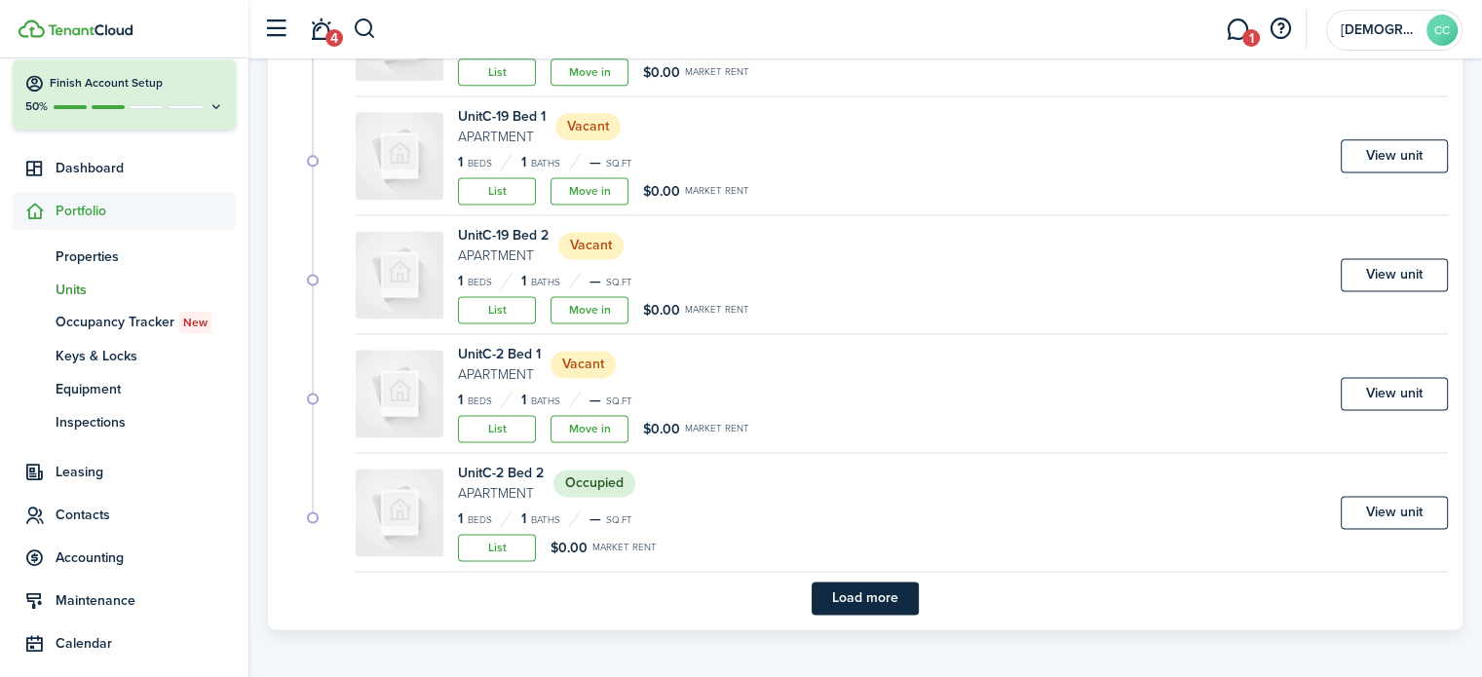
click at [883, 595] on button "Load more" at bounding box center [865, 598] width 107 height 33
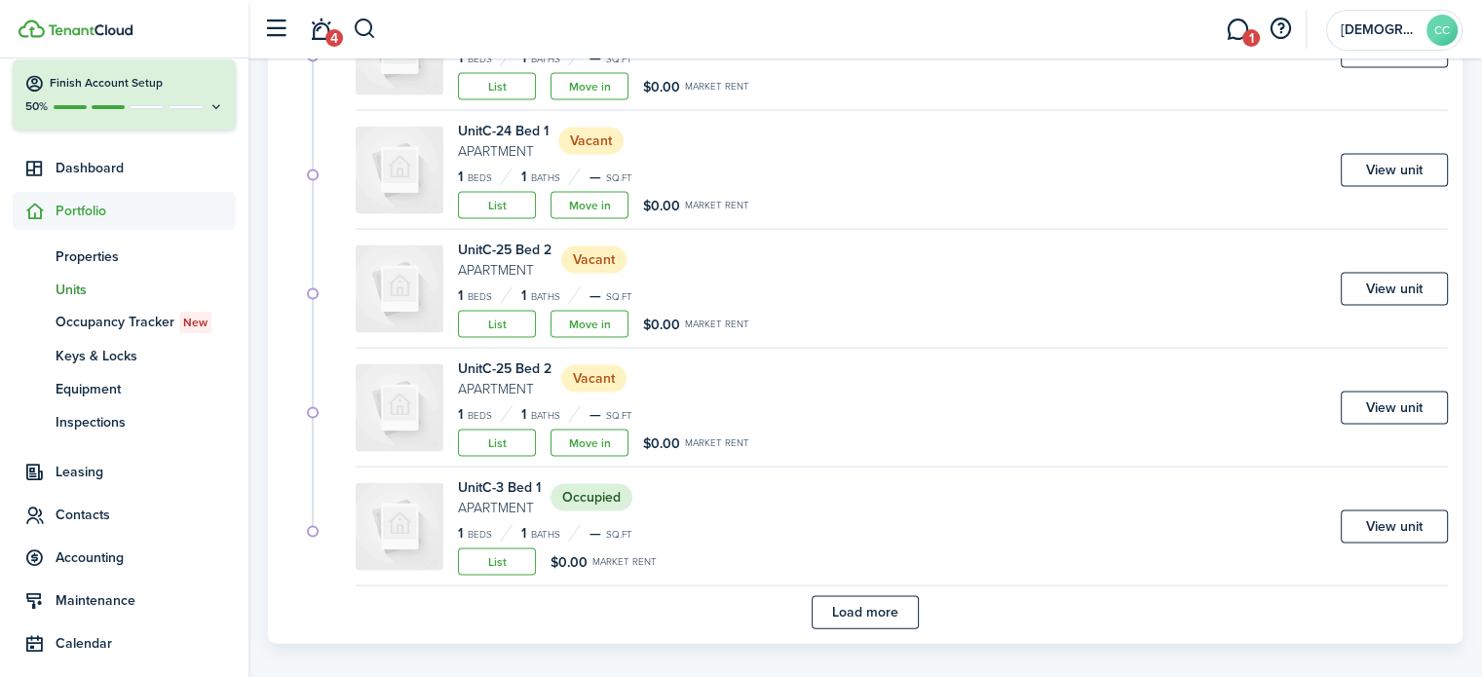
scroll to position [4035, 0]
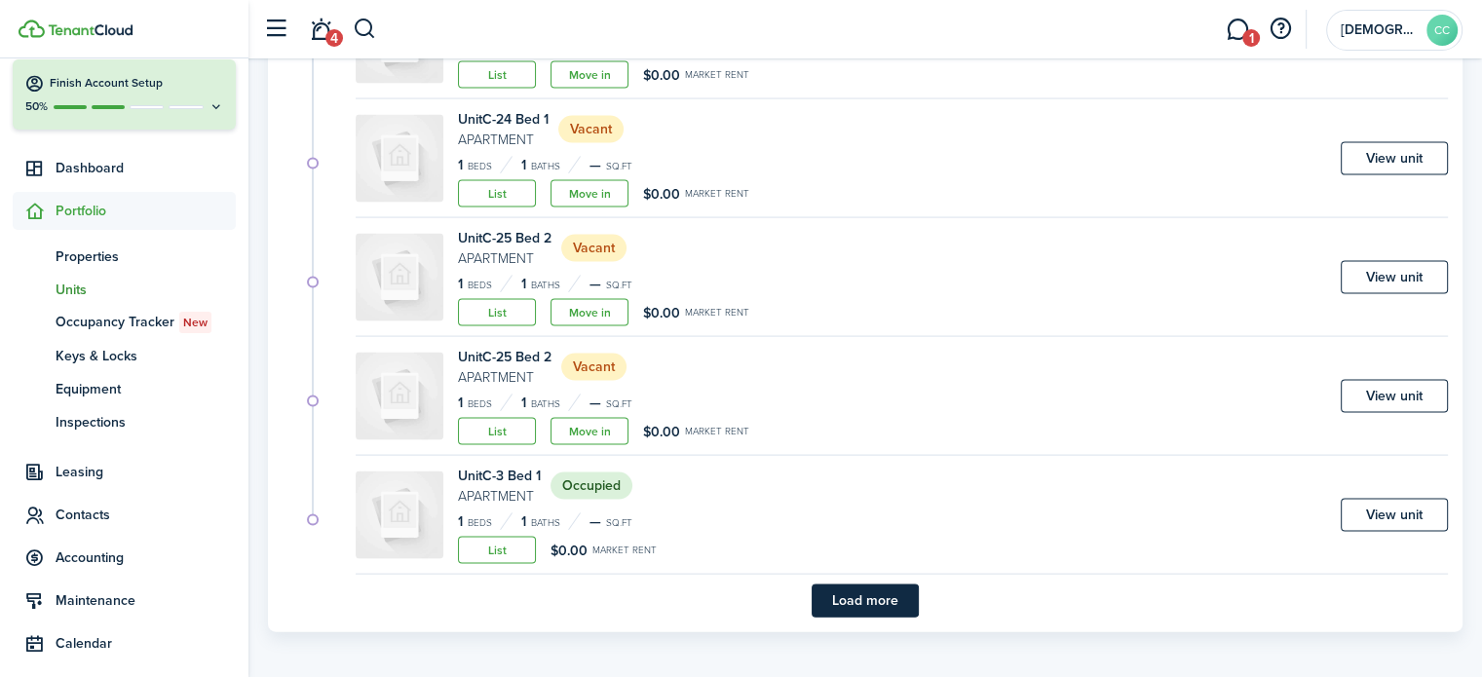
click at [883, 595] on button "Load more" at bounding box center [865, 601] width 107 height 33
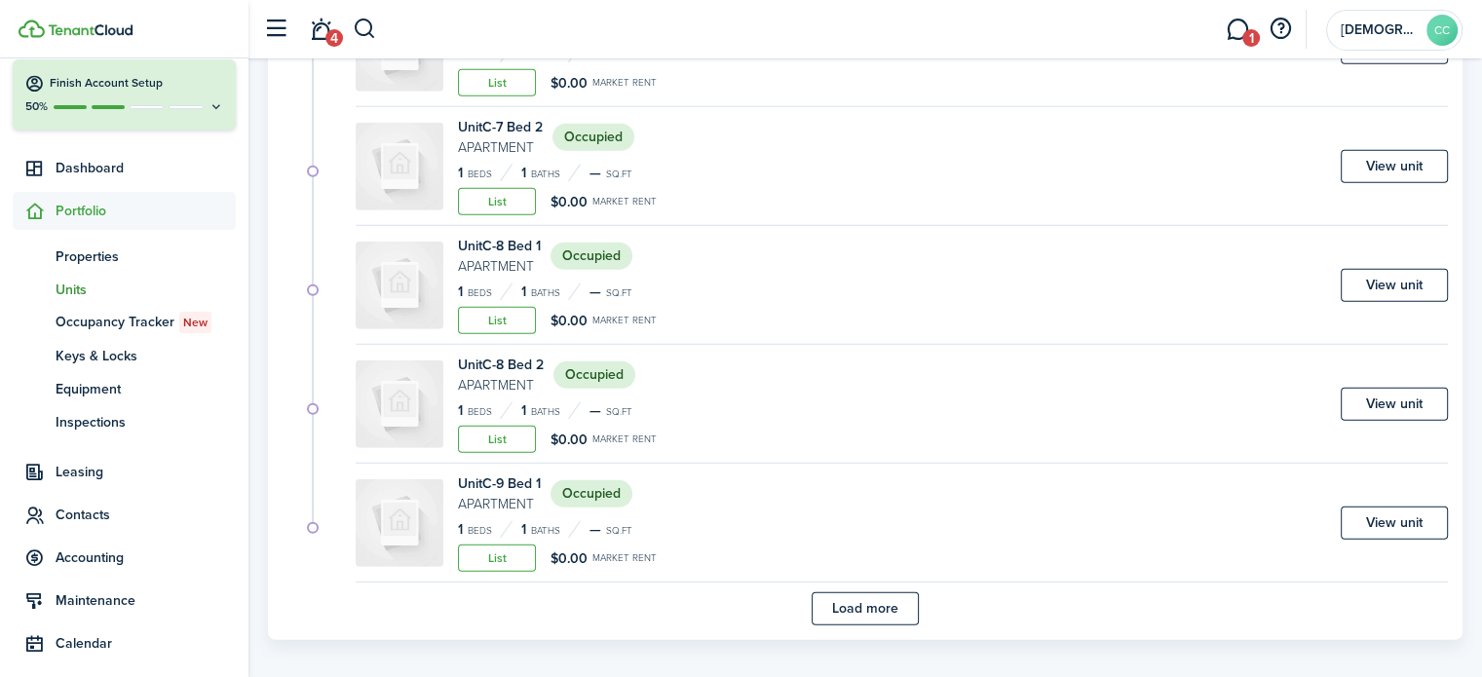
scroll to position [5459, 0]
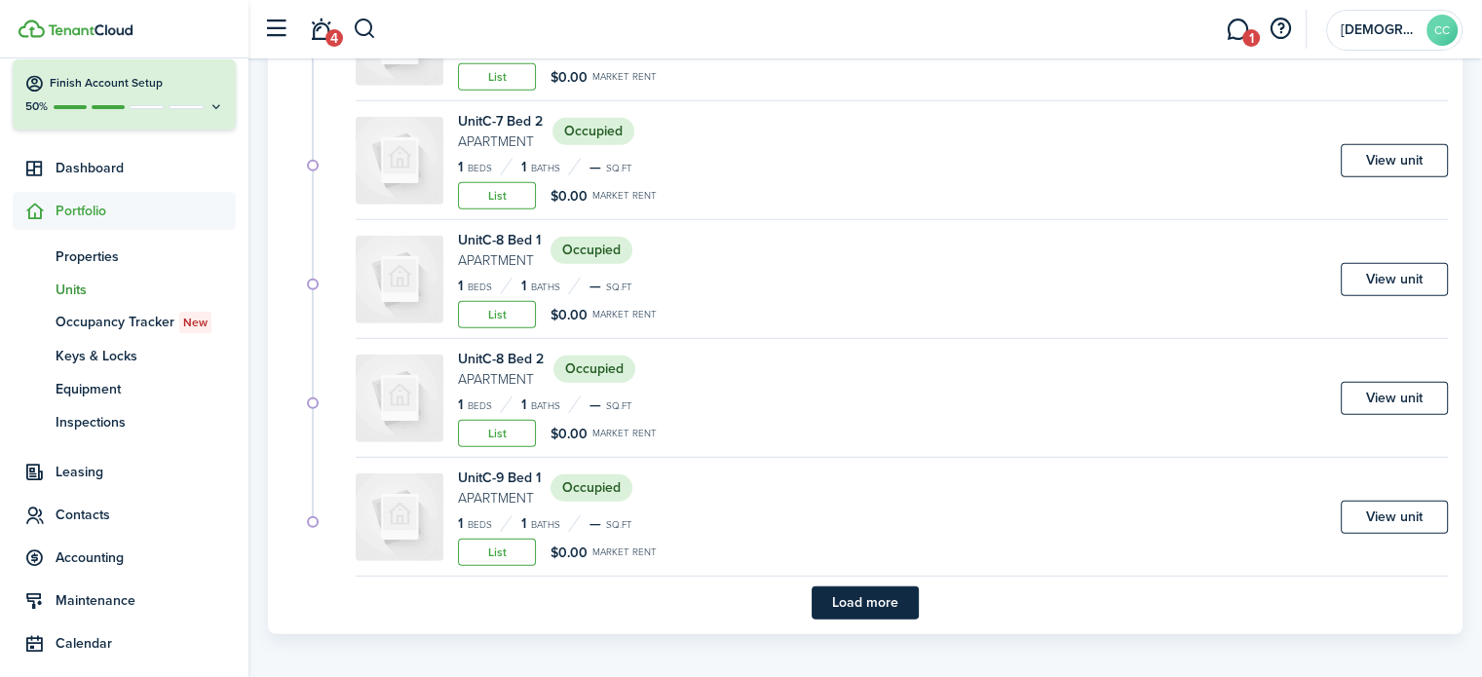
click at [883, 595] on button "Load more" at bounding box center [865, 603] width 107 height 33
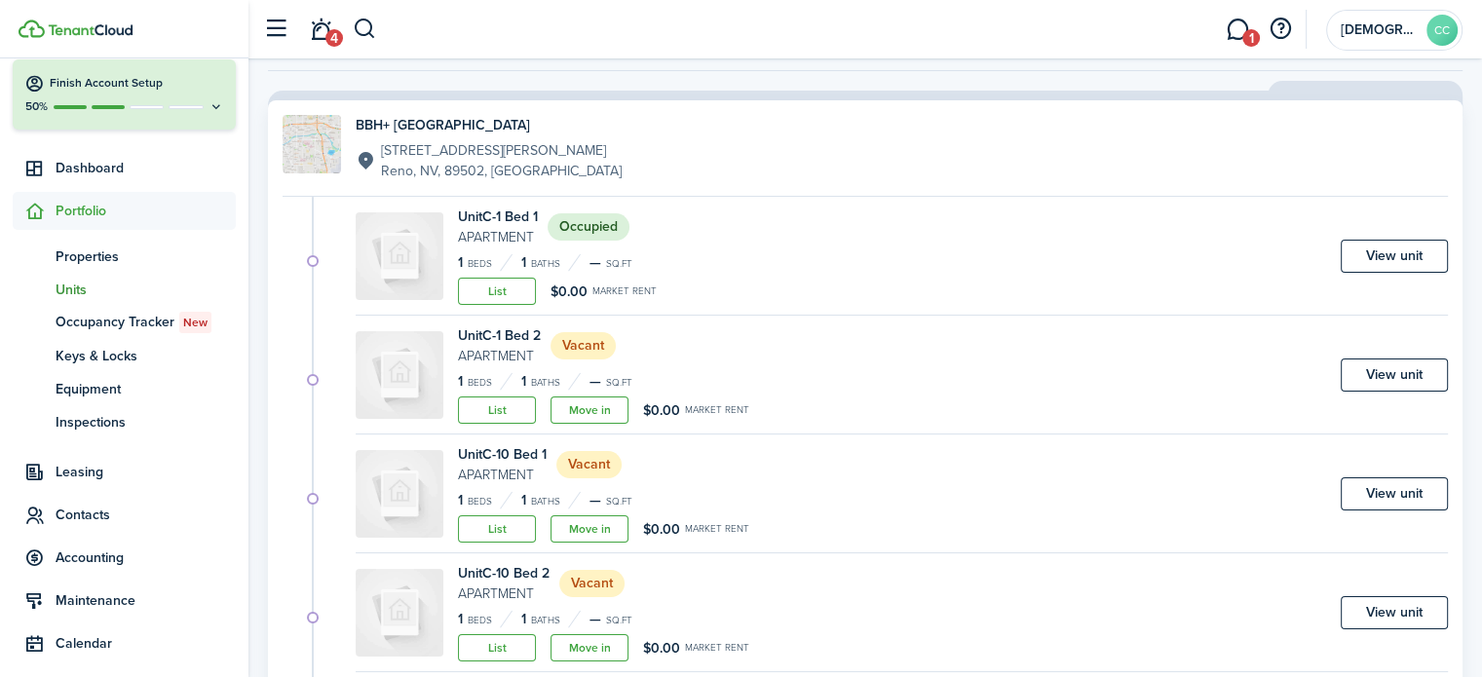
scroll to position [0, 0]
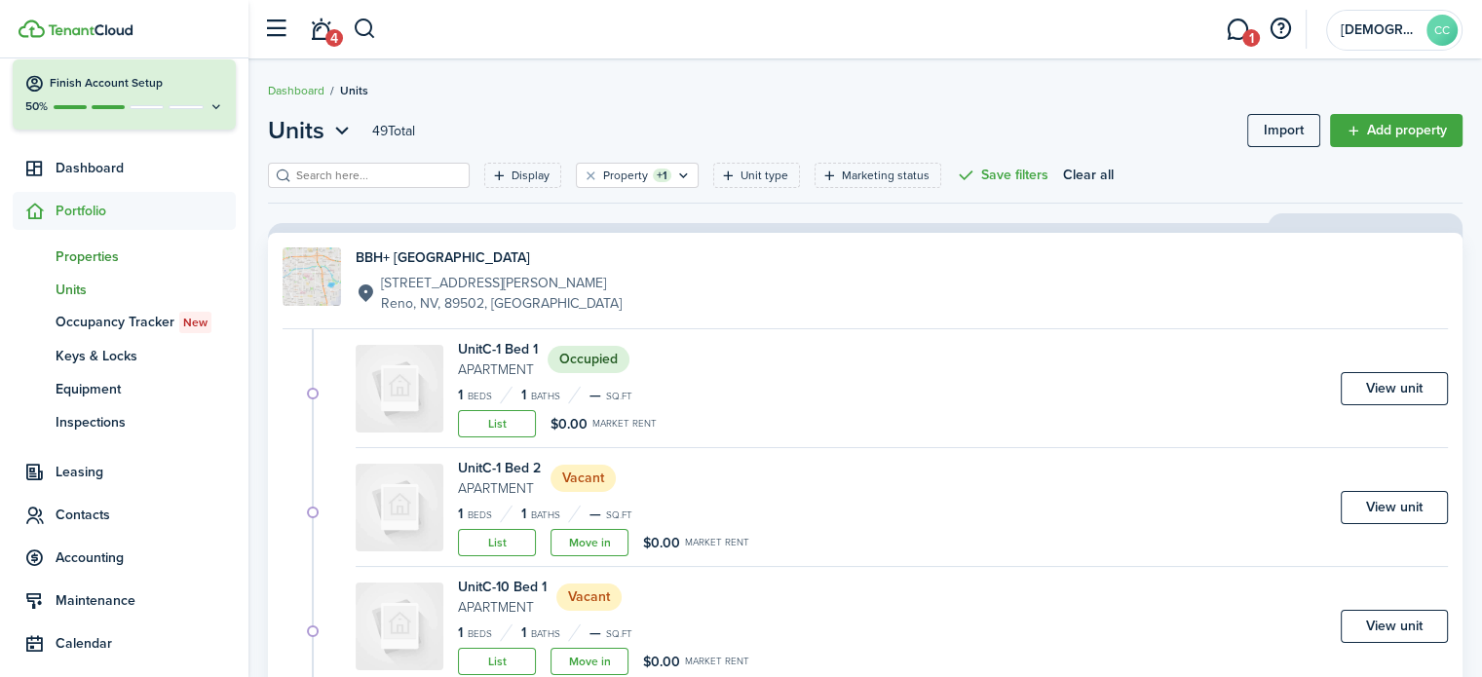
click at [91, 262] on span "Properties" at bounding box center [146, 257] width 180 height 20
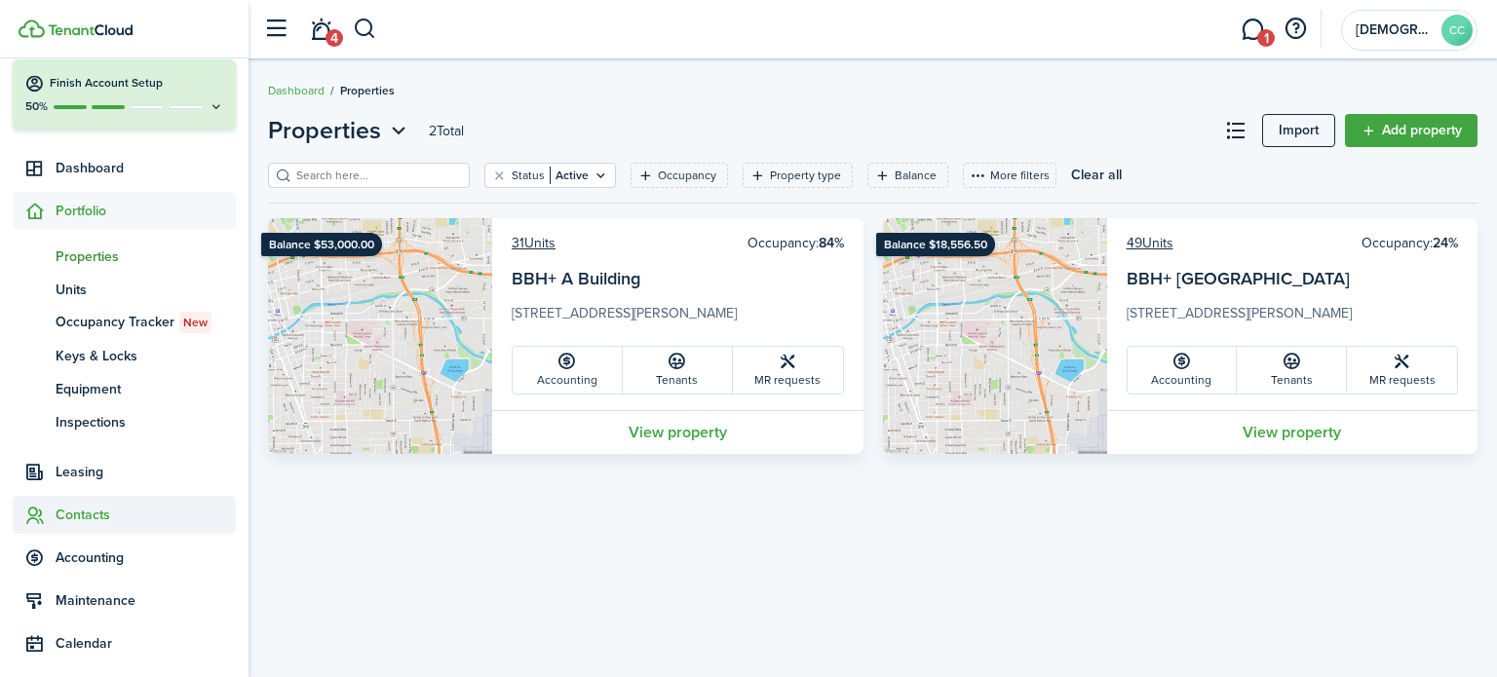
click at [96, 524] on span "Contacts" at bounding box center [146, 515] width 180 height 20
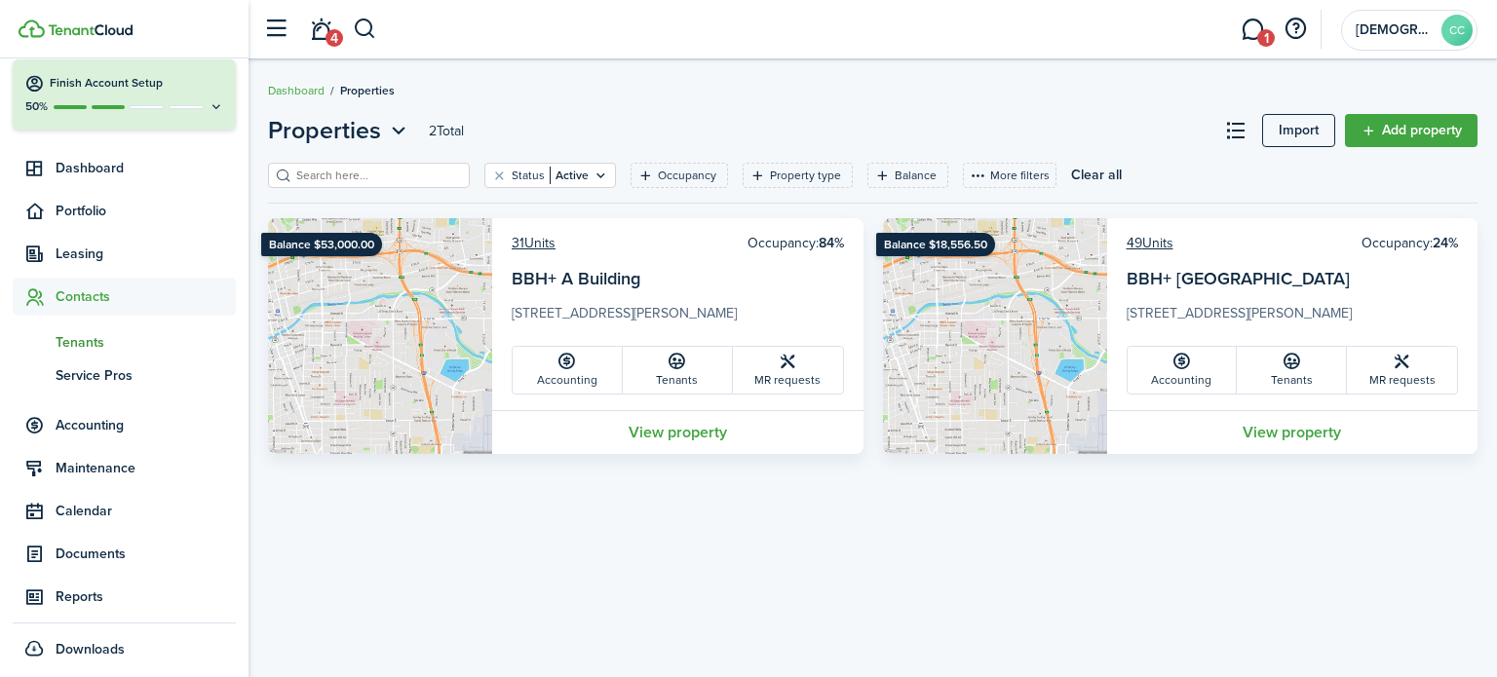
click at [96, 347] on span "Tenants" at bounding box center [146, 342] width 180 height 20
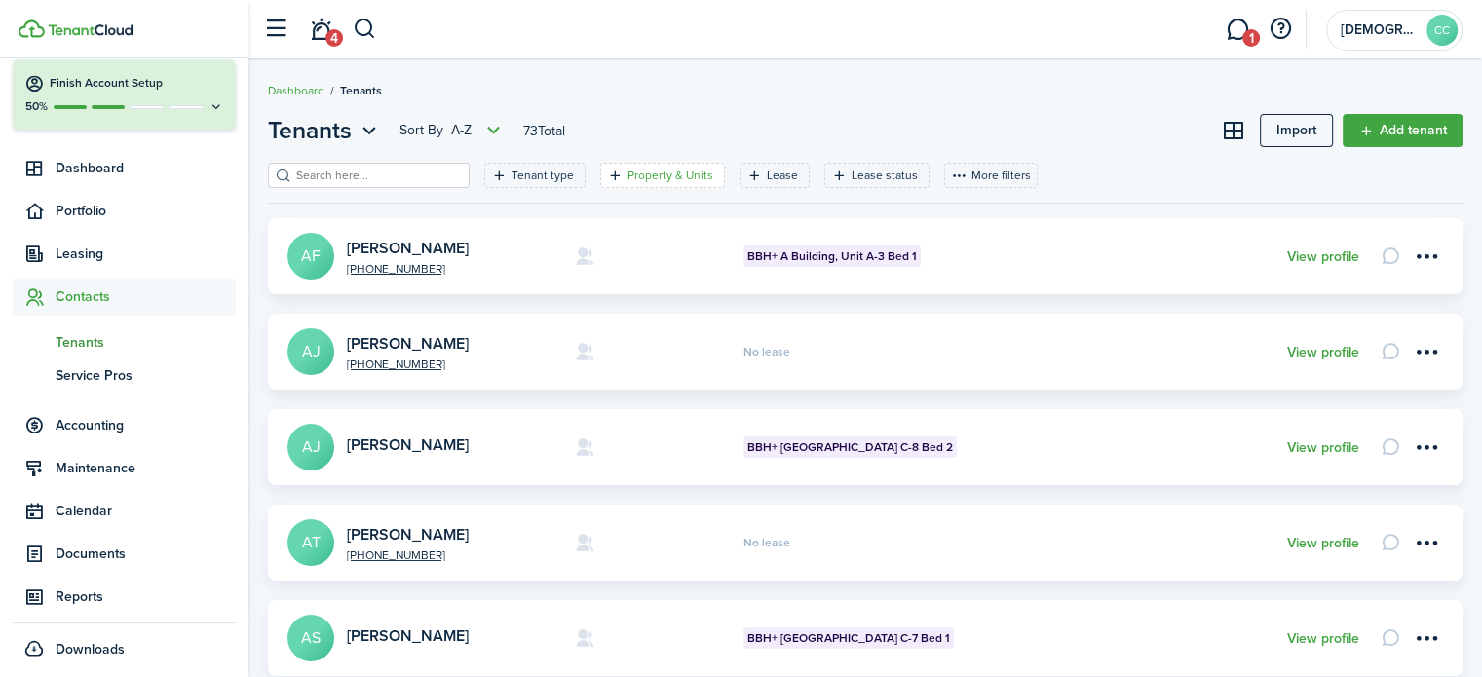
click at [639, 174] on filter-tag-label "Property & Units" at bounding box center [671, 176] width 86 height 18
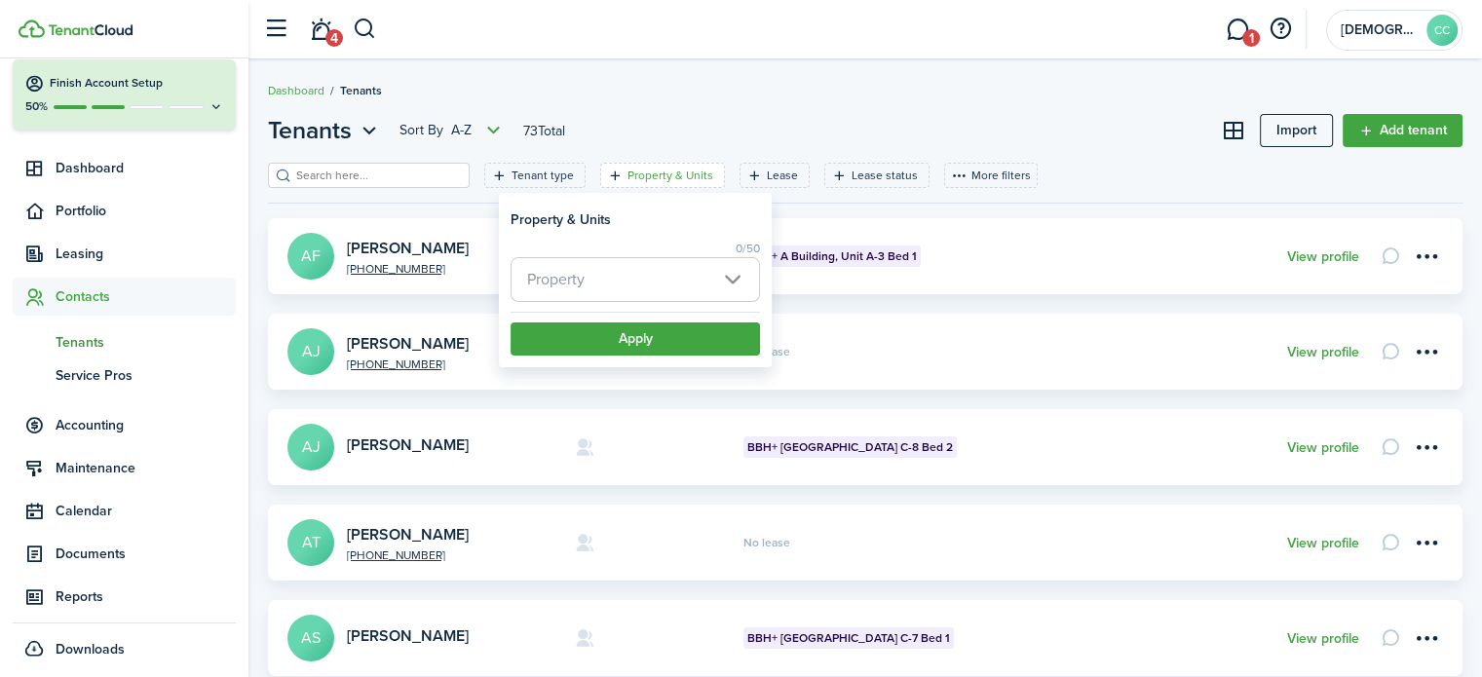
click at [634, 281] on span "Property" at bounding box center [636, 279] width 248 height 43
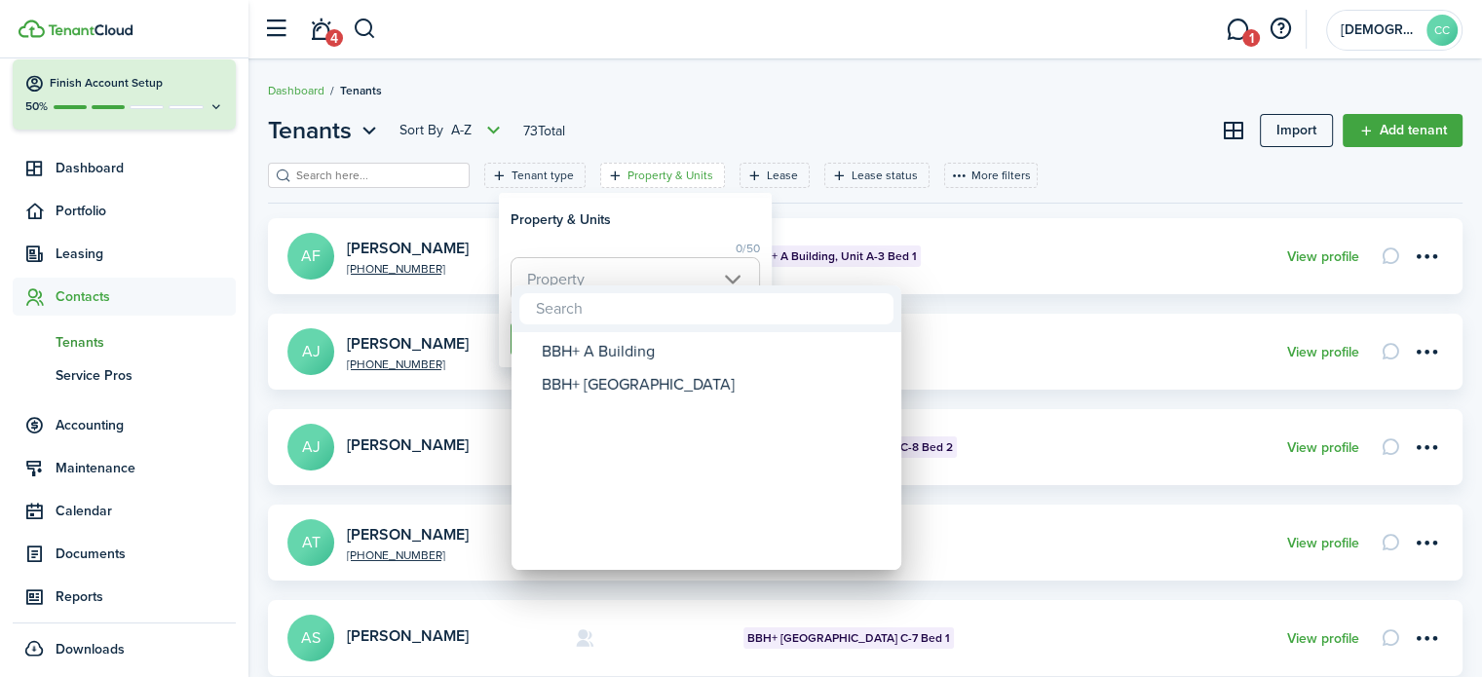
click at [623, 385] on div "BBH+ [GEOGRAPHIC_DATA]" at bounding box center [714, 384] width 345 height 33
type input "BBH+ [GEOGRAPHIC_DATA]"
click at [935, 215] on div at bounding box center [741, 338] width 1794 height 989
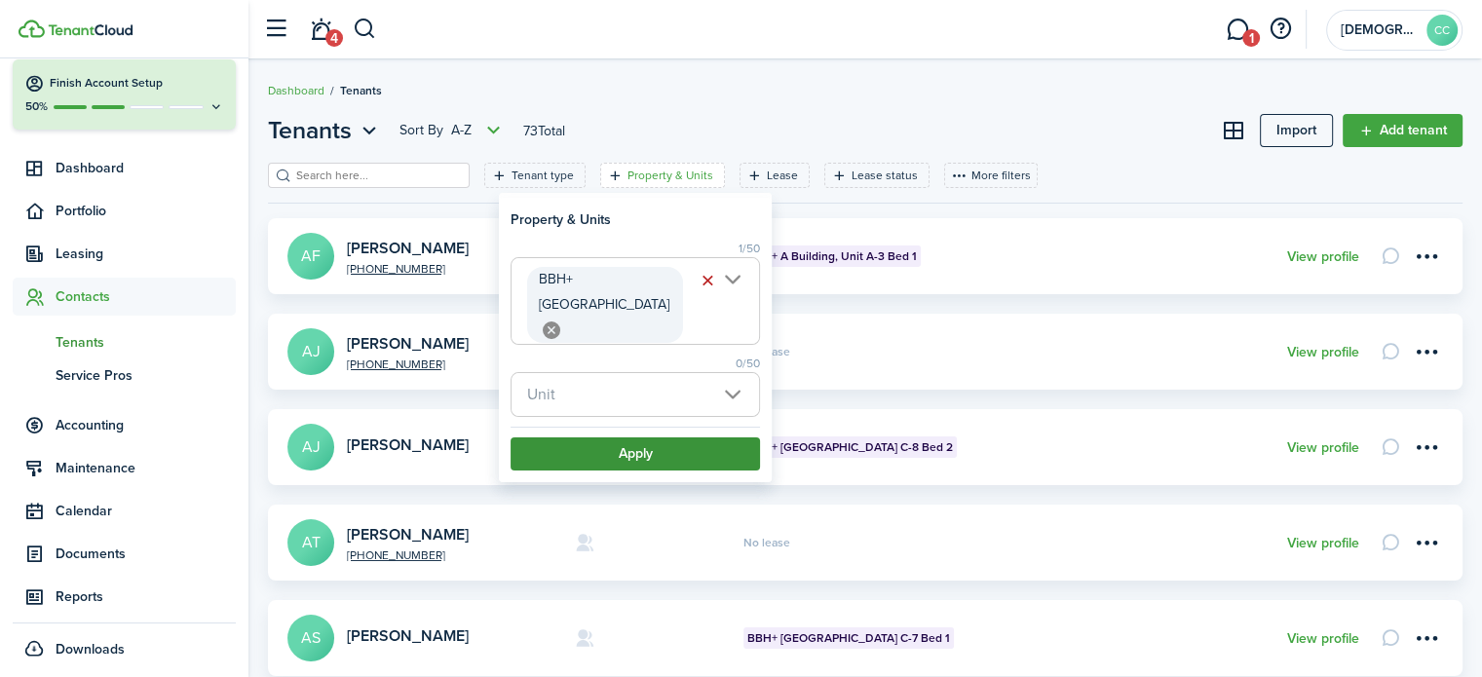
click at [619, 438] on button "Apply" at bounding box center [635, 454] width 249 height 33
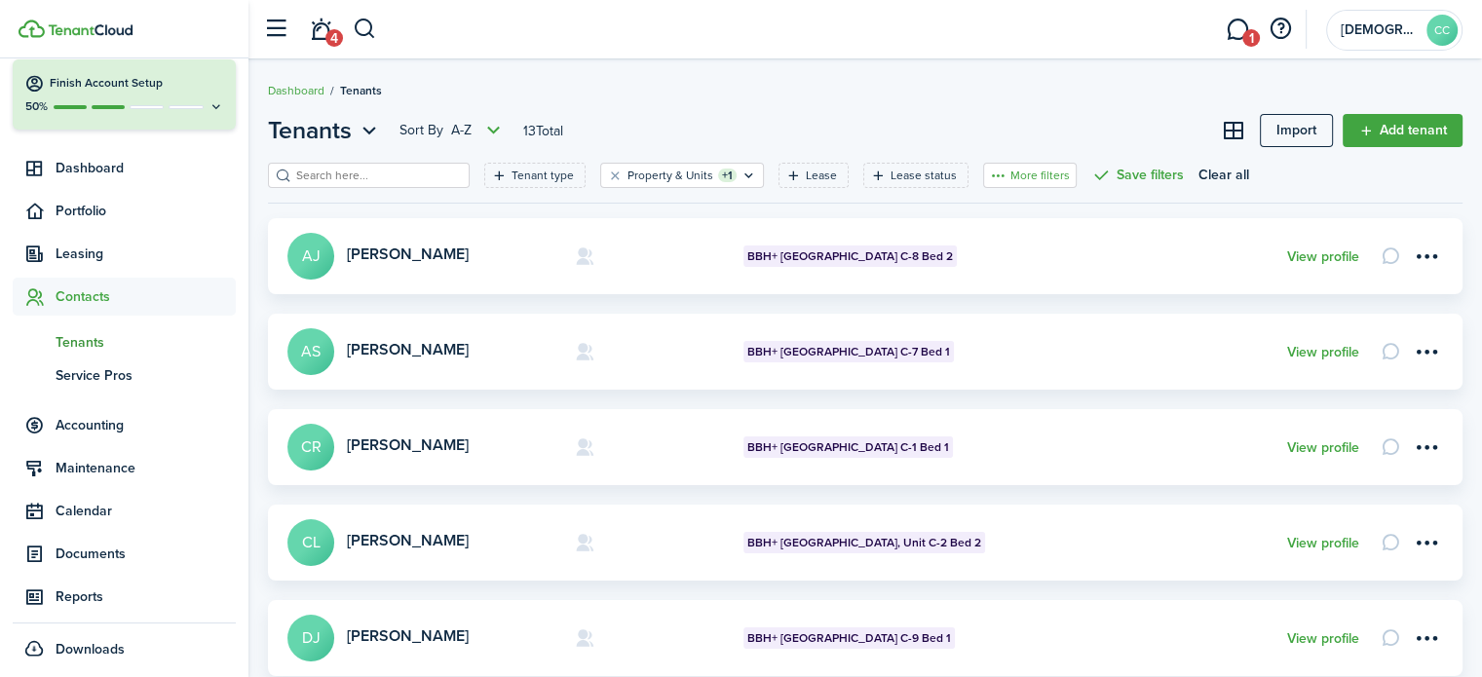
click at [1020, 184] on button "More filters" at bounding box center [1030, 175] width 94 height 25
click at [934, 217] on button "Lease expiration" at bounding box center [994, 211] width 171 height 36
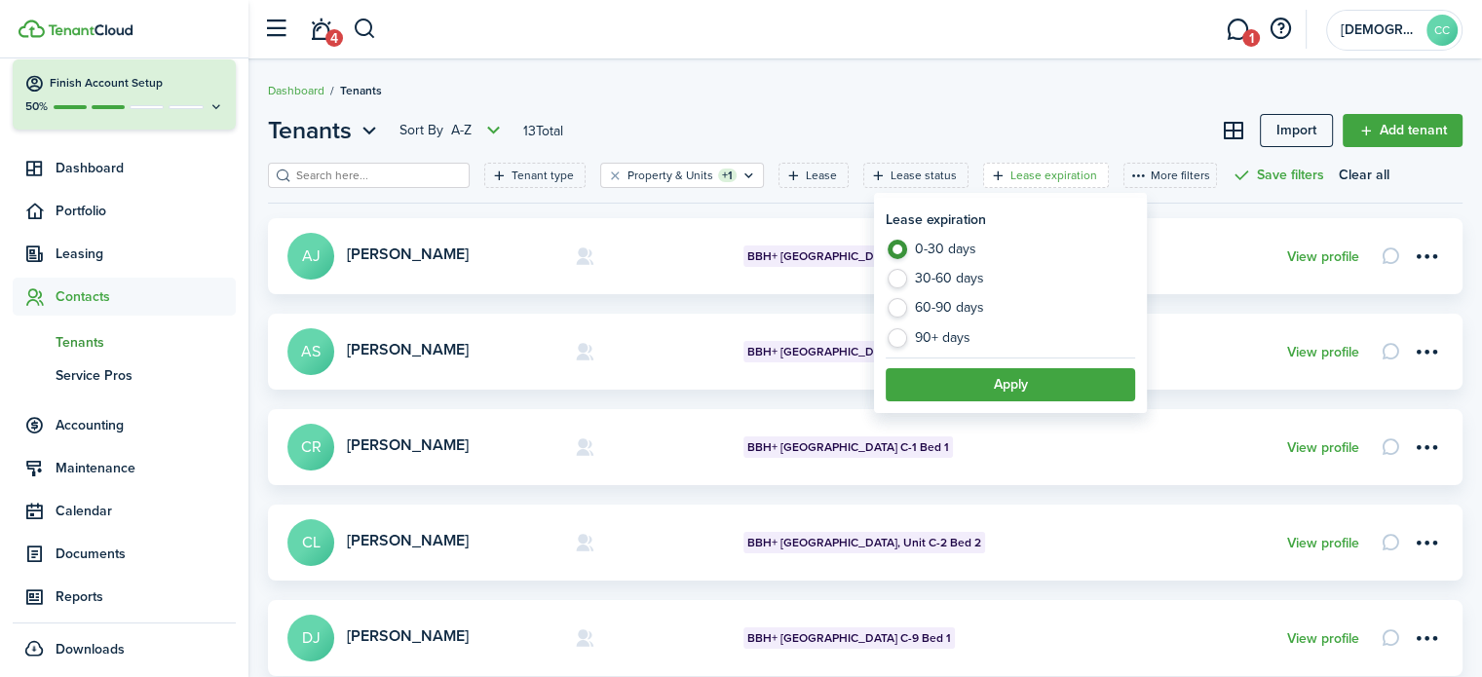
click at [1025, 147] on header-page "Tenants Sort by A-Z 13 Total Import Add tenant" at bounding box center [865, 138] width 1195 height 50
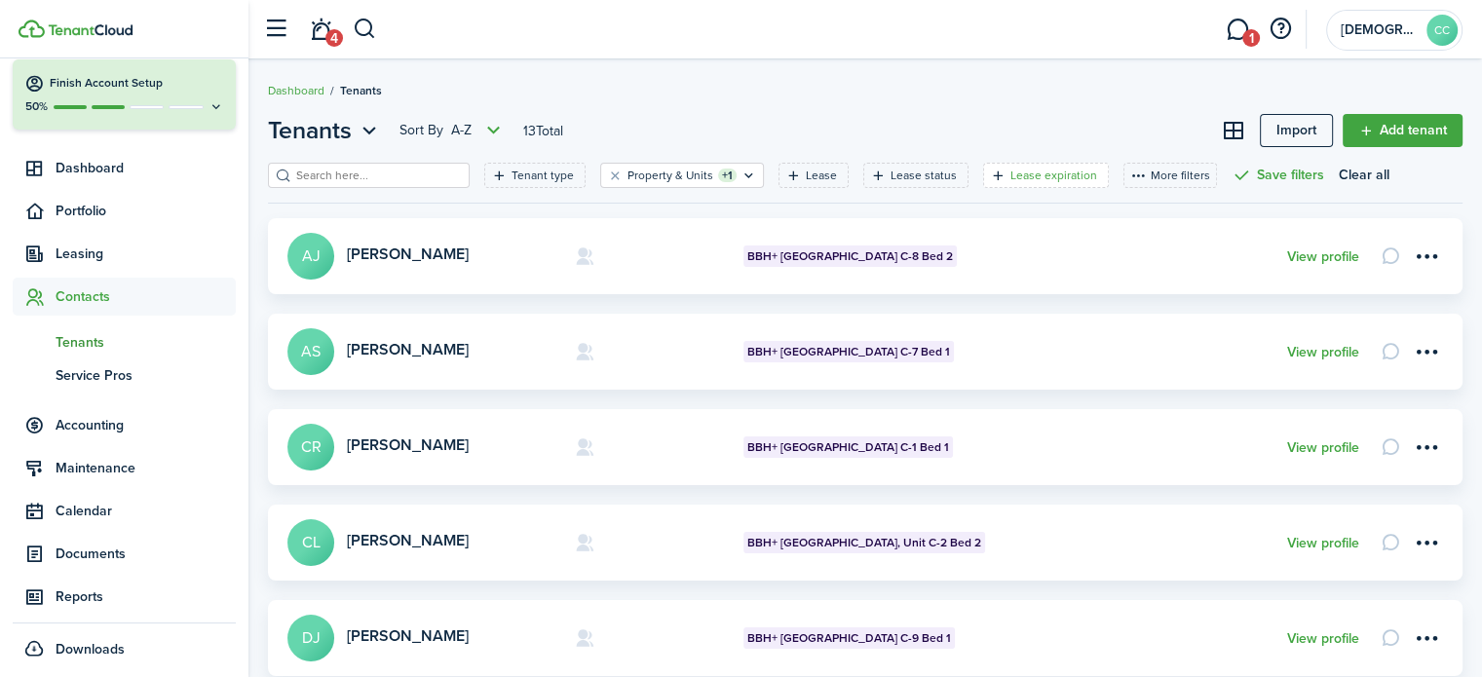
click at [990, 178] on icon "Open filter" at bounding box center [998, 176] width 17 height 16
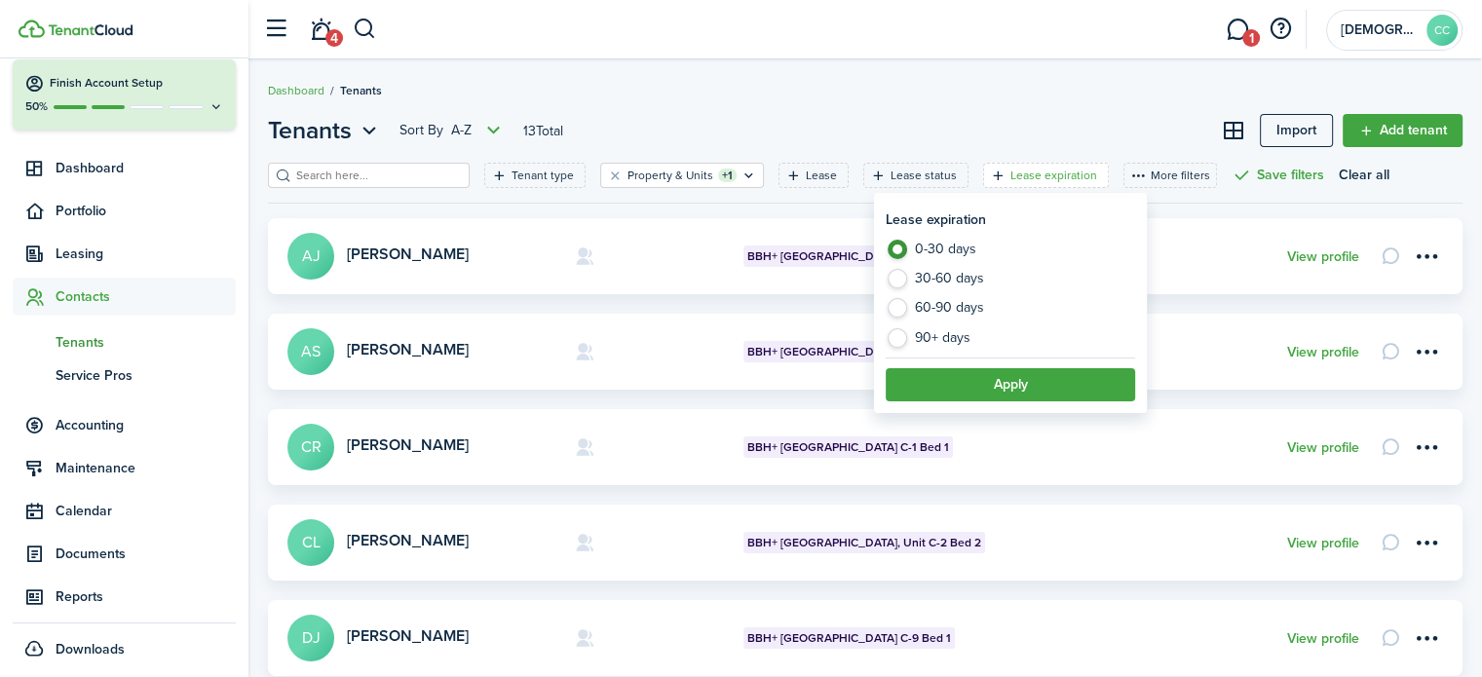
click at [1002, 113] on header-page "Tenants Sort by A-Z 13 Total Import Add tenant" at bounding box center [865, 138] width 1195 height 50
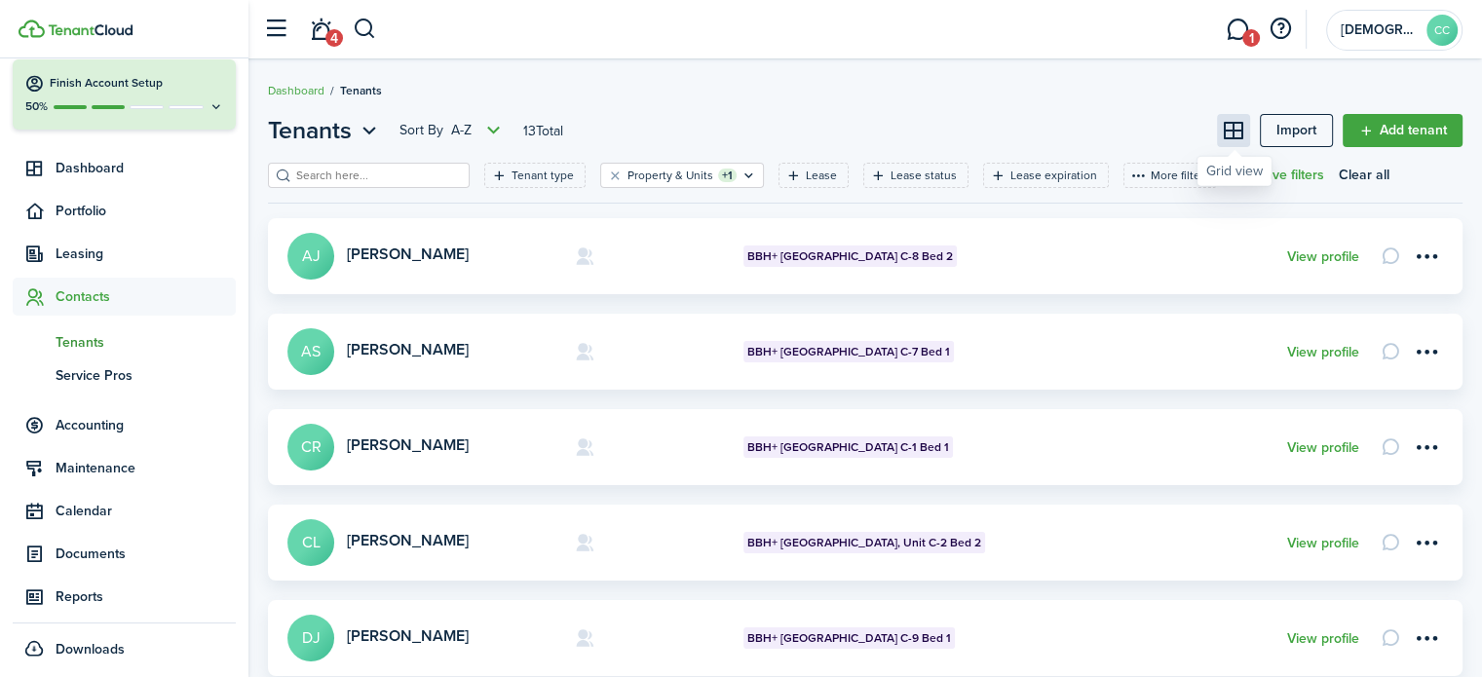
click at [1239, 128] on button at bounding box center [1233, 130] width 33 height 33
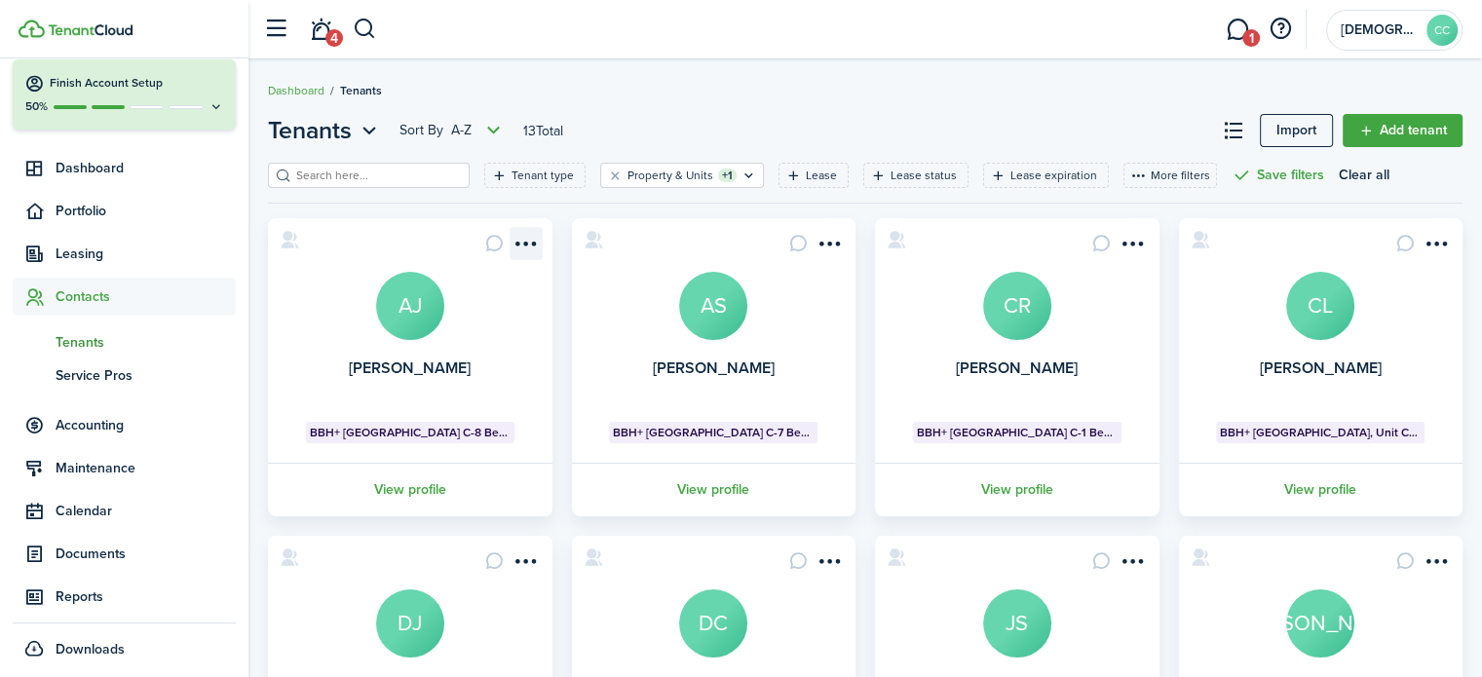
click at [522, 237] on menu-btn-icon "Open menu" at bounding box center [526, 243] width 33 height 33
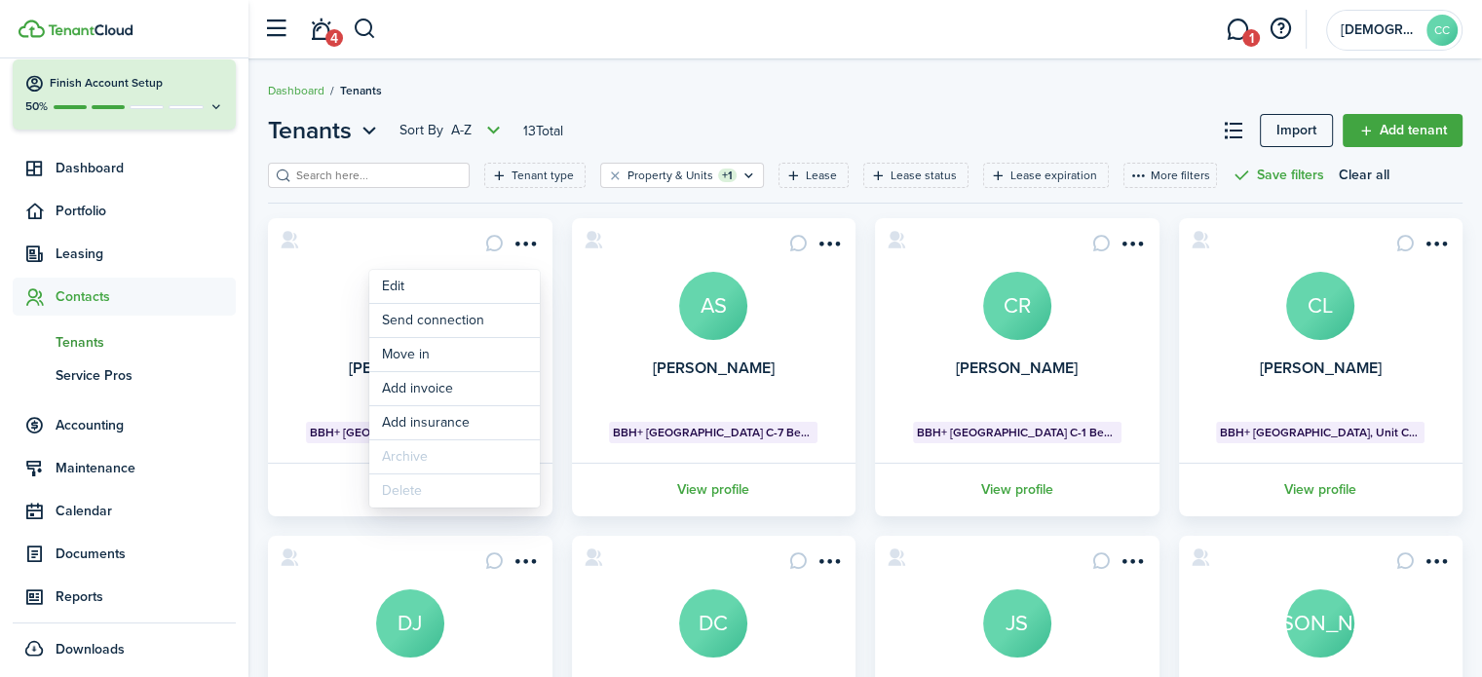
click at [318, 342] on card "[PERSON_NAME] AJ BBH+ [GEOGRAPHIC_DATA], Unit C-8 Bed 2 View profile" at bounding box center [410, 367] width 285 height 298
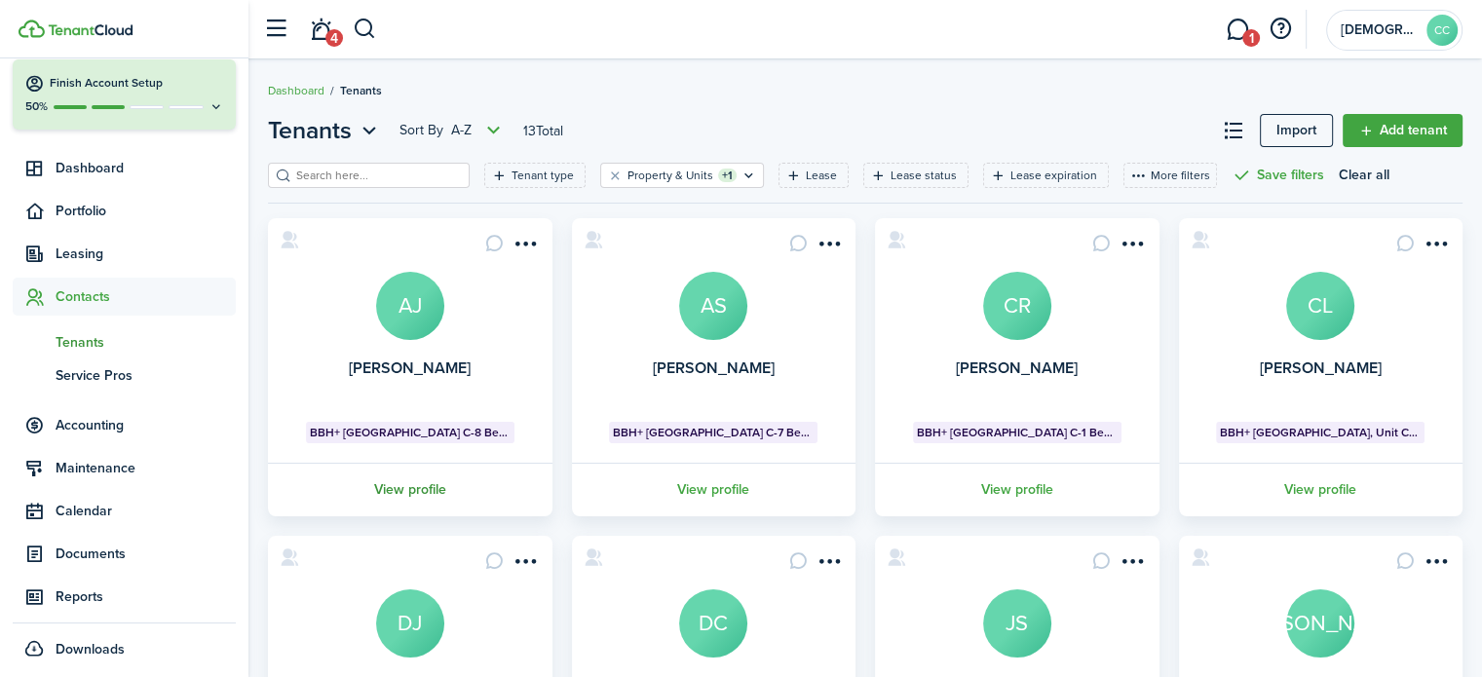
click at [401, 491] on link "View profile" at bounding box center [410, 490] width 290 height 54
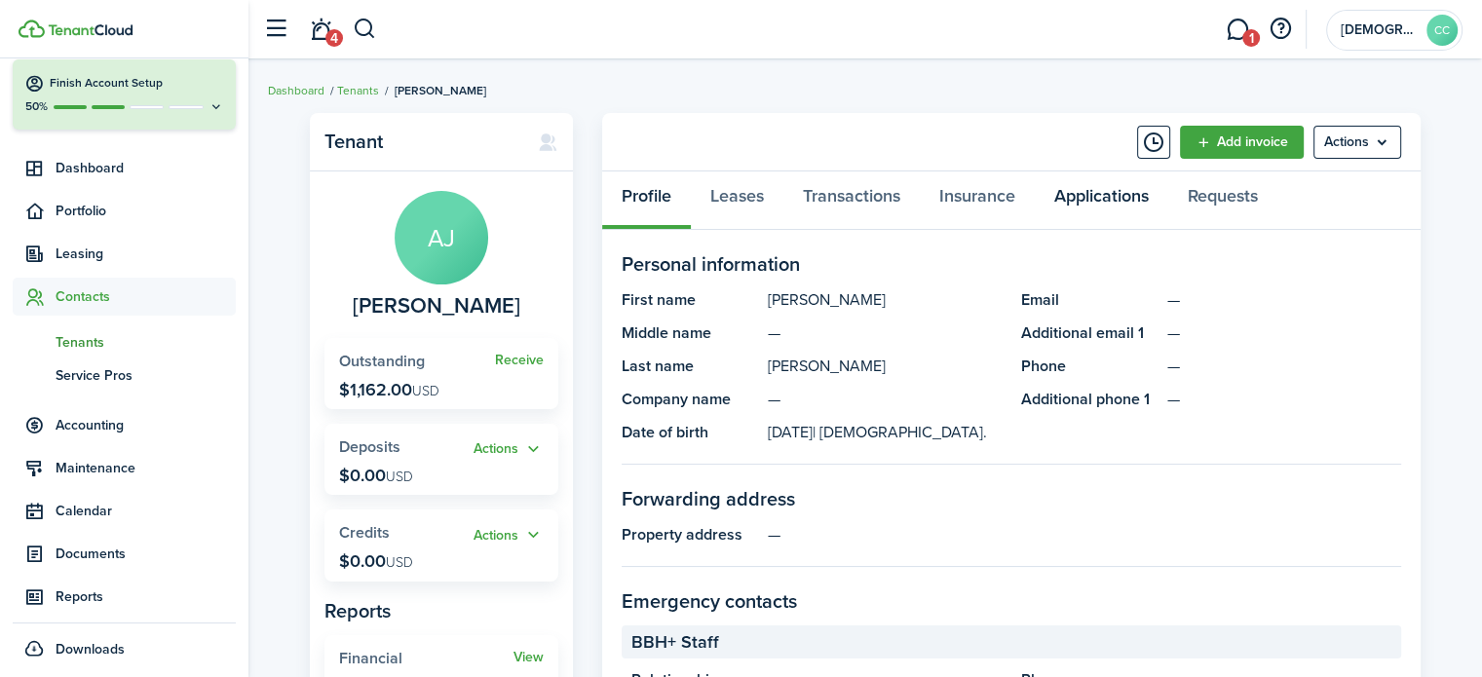
click at [1091, 189] on link "Applications" at bounding box center [1102, 201] width 134 height 58
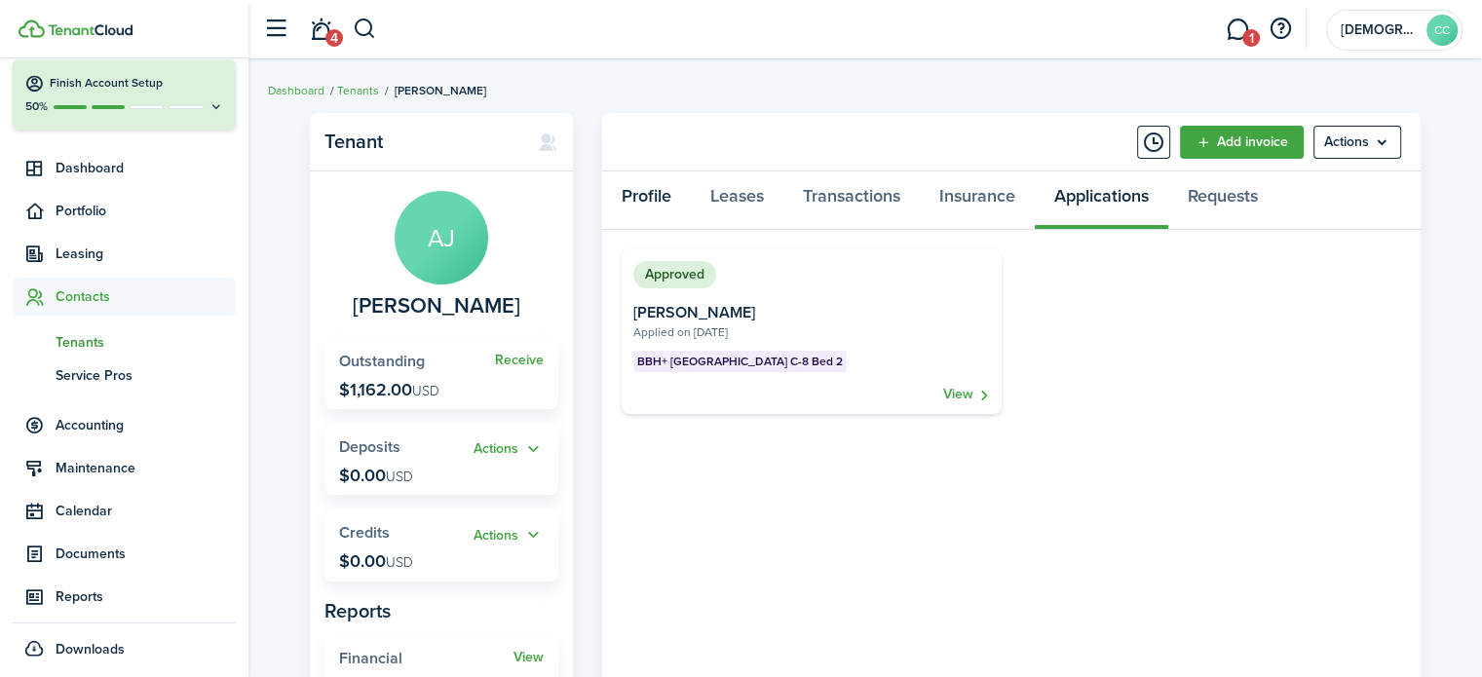
click at [647, 192] on link "Profile" at bounding box center [646, 201] width 89 height 58
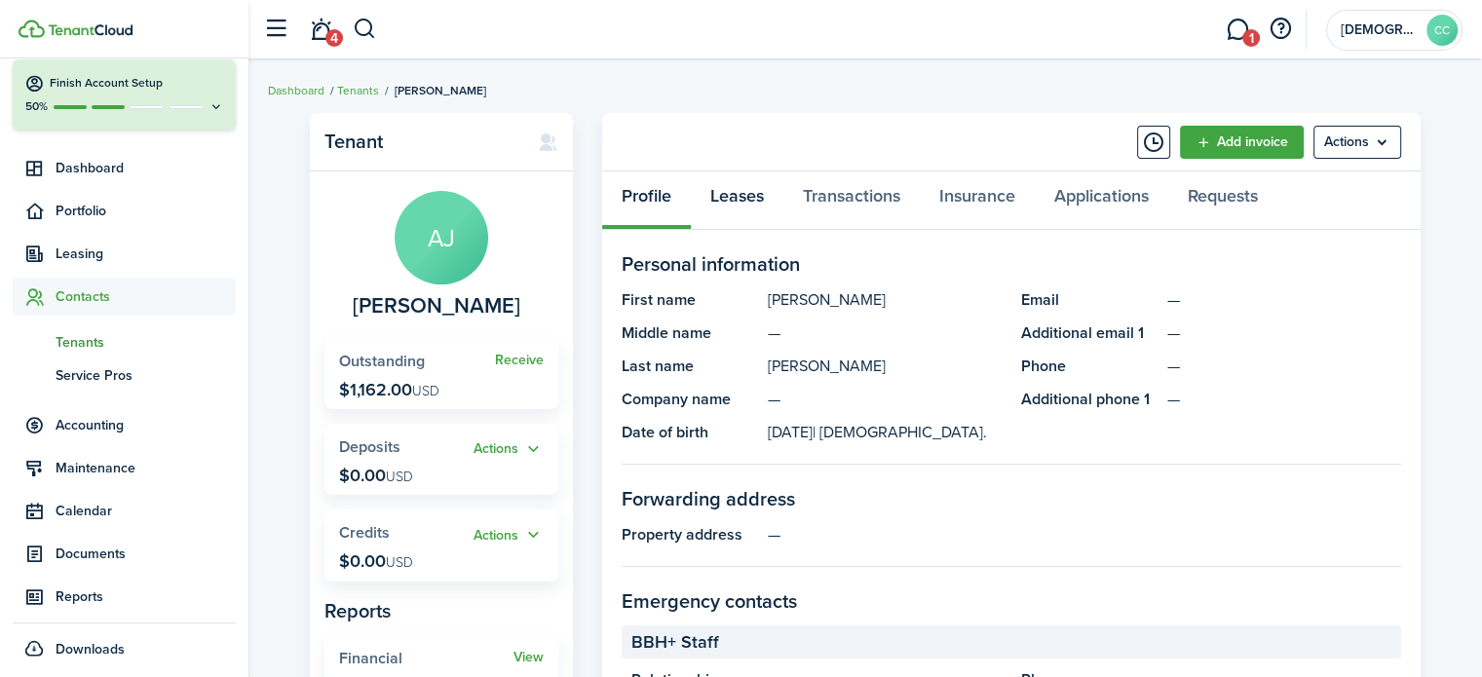
click at [752, 198] on link "Leases" at bounding box center [737, 201] width 93 height 58
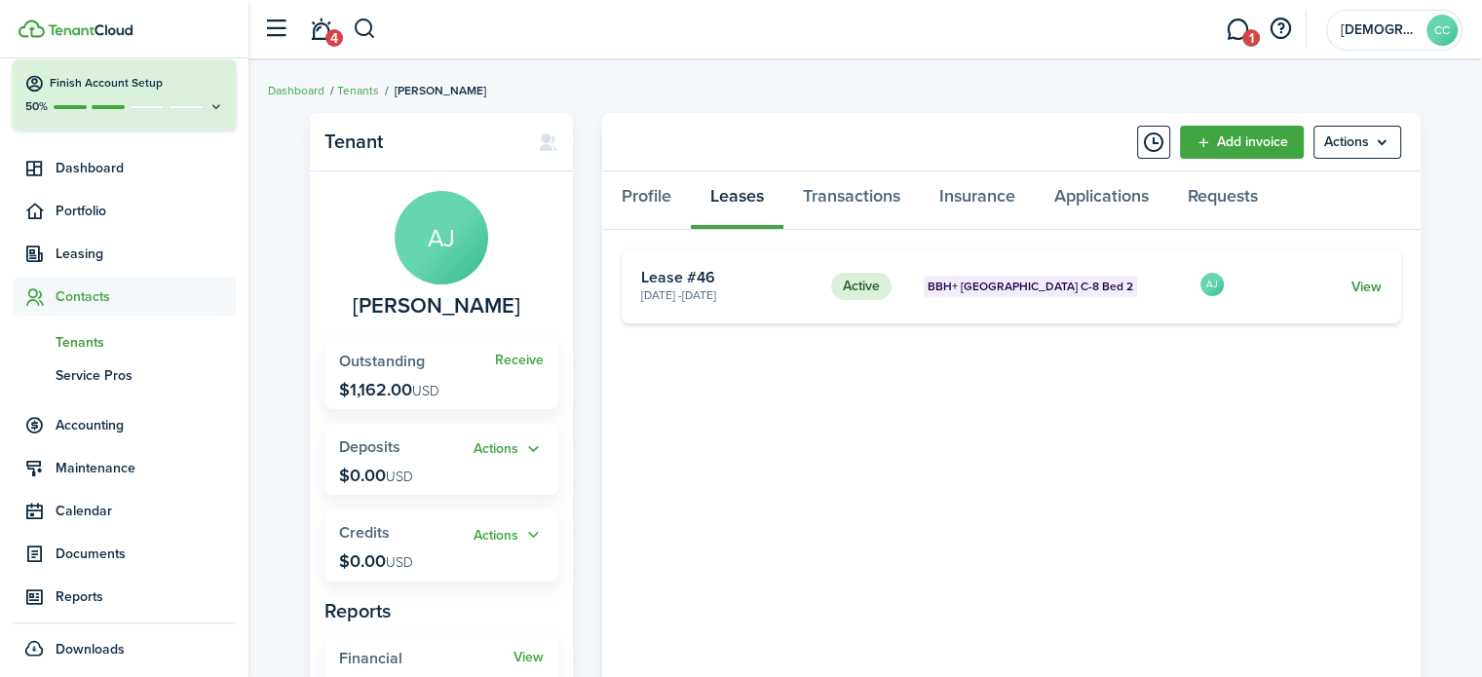
click at [1371, 287] on link "View" at bounding box center [1367, 287] width 30 height 20
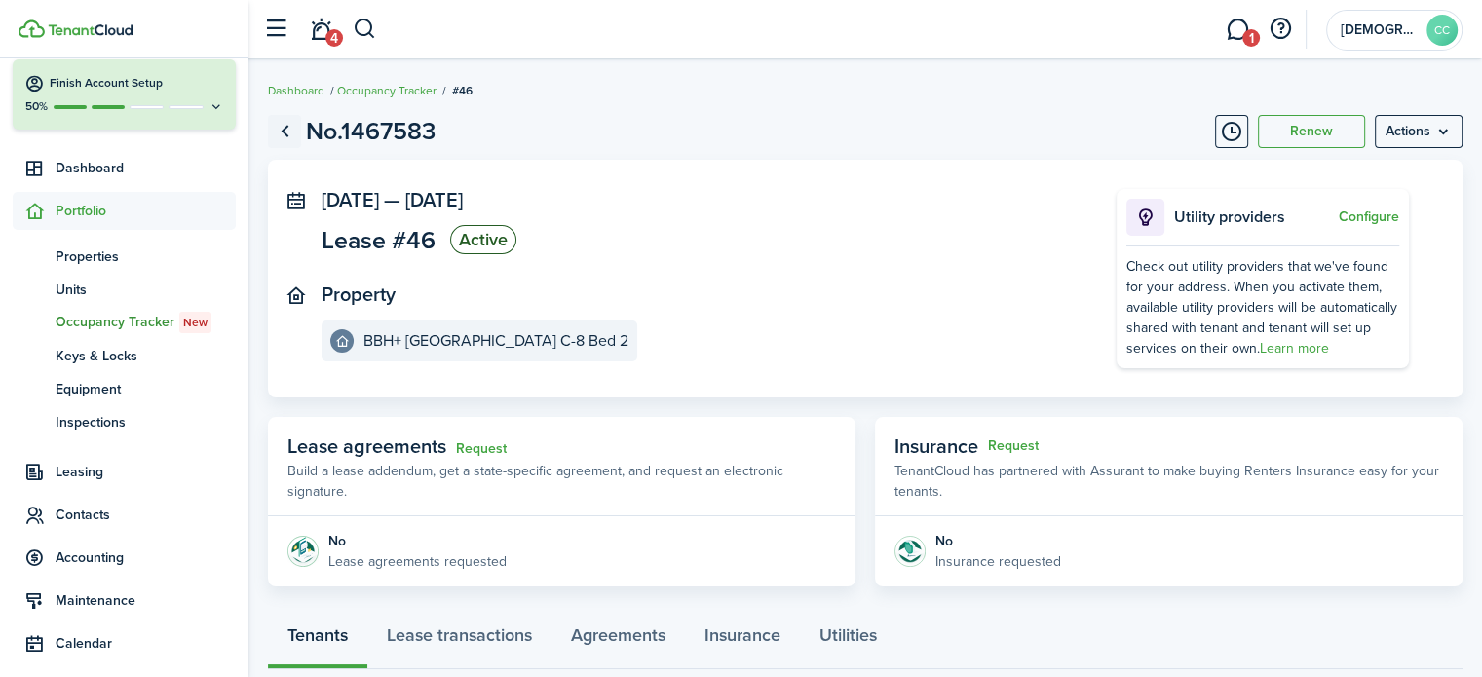
click at [286, 128] on link "Go back" at bounding box center [284, 131] width 33 height 33
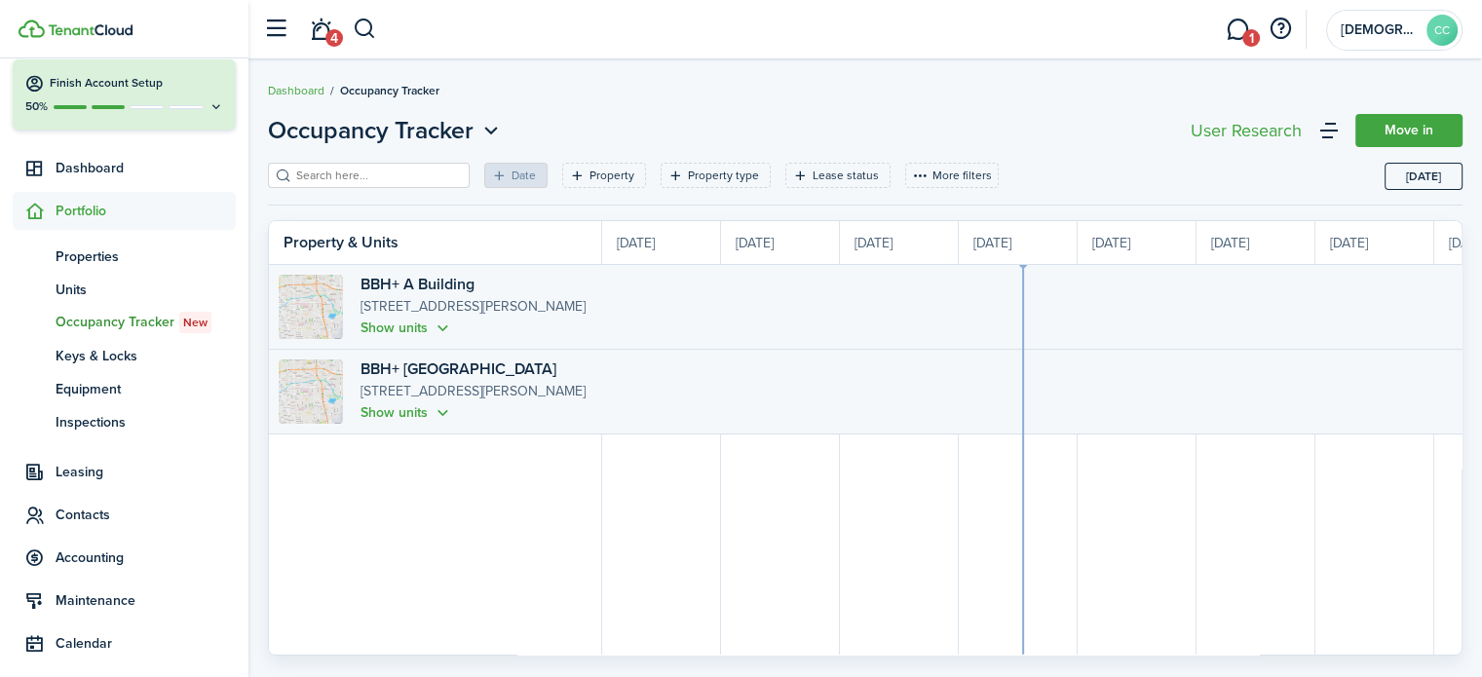
scroll to position [0, 357]
click at [363, 30] on button "button" at bounding box center [365, 29] width 24 height 33
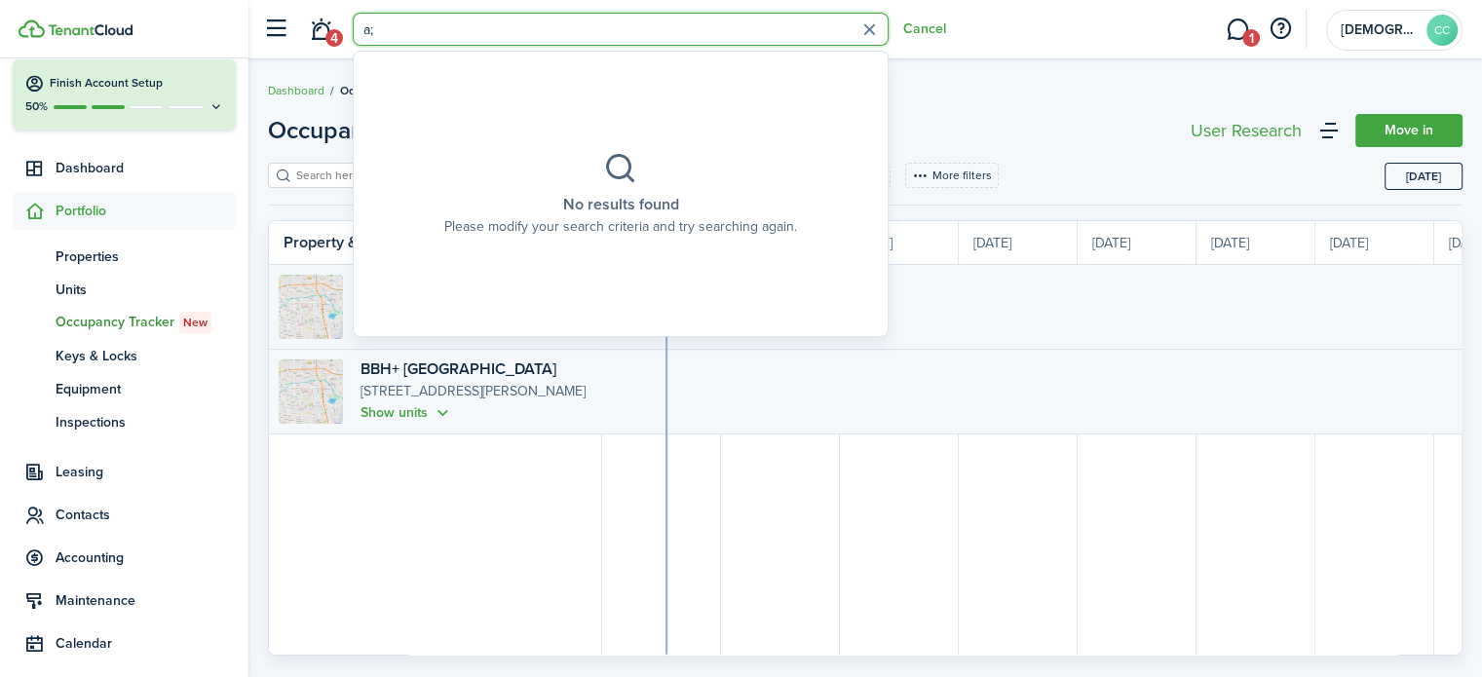
type input "a"
type input "[PERSON_NAME]"
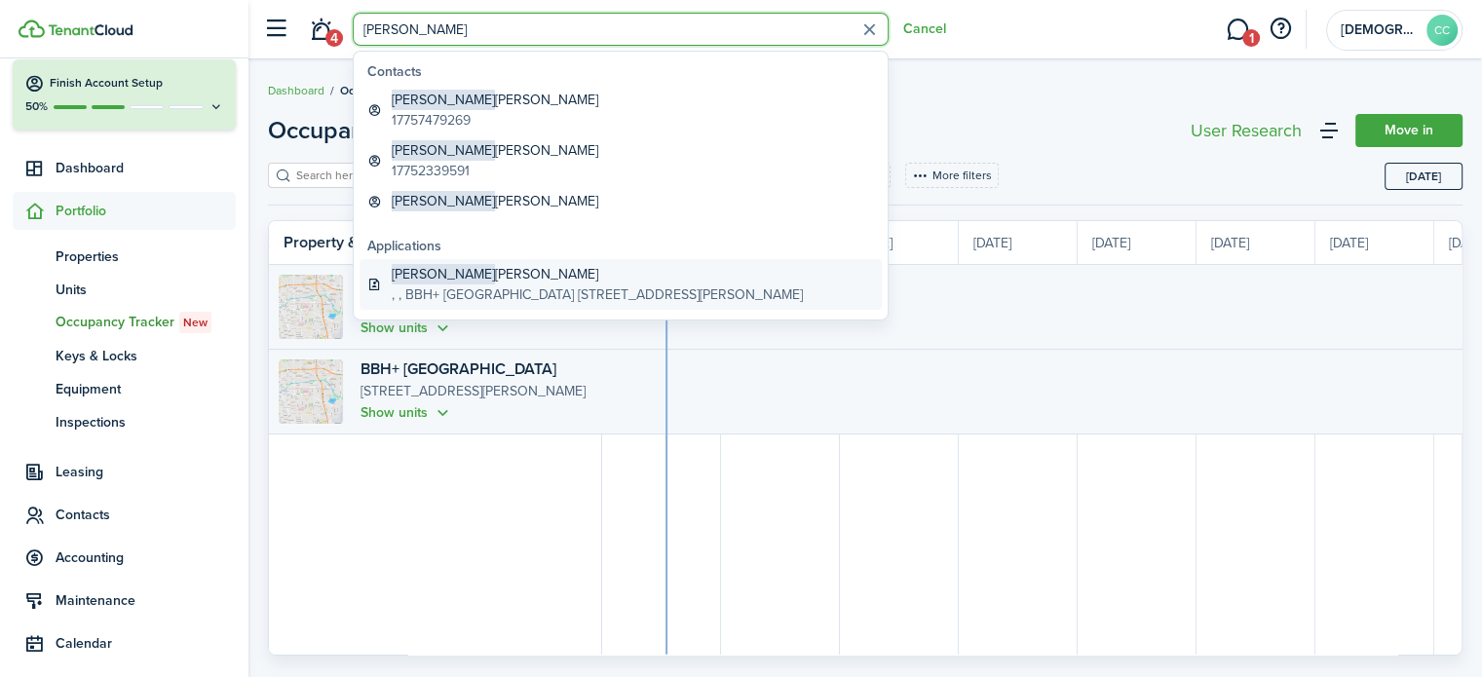
click at [469, 280] on global-search-item-title "[PERSON_NAME]" at bounding box center [597, 274] width 411 height 20
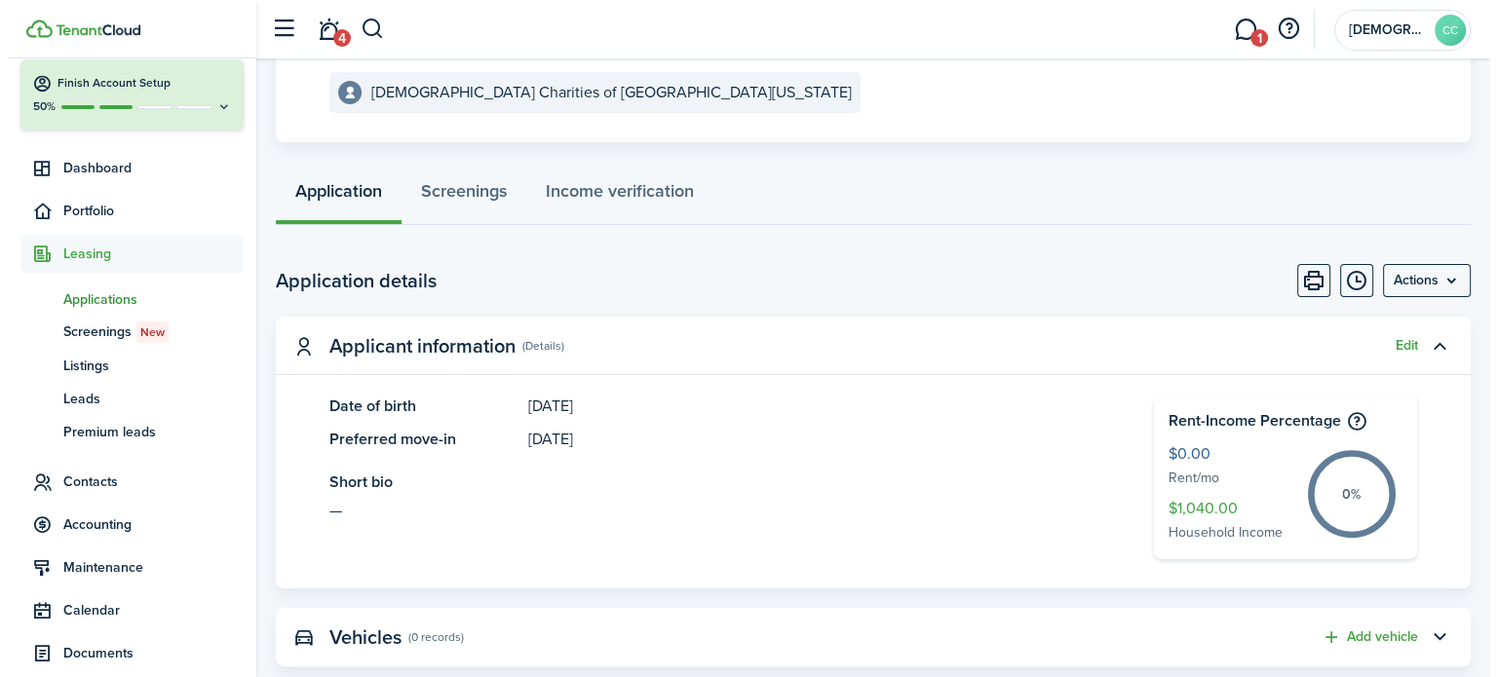
scroll to position [316, 0]
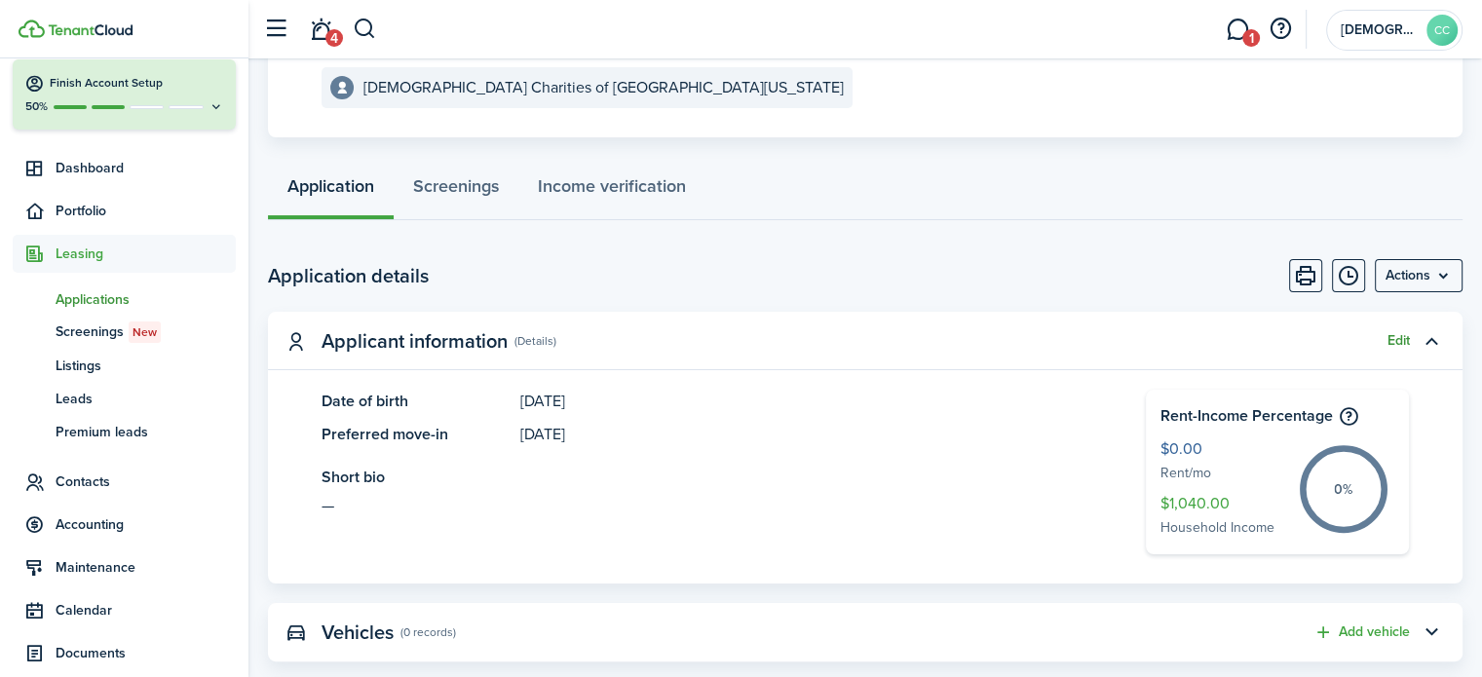
click at [1399, 341] on button "Edit" at bounding box center [1399, 341] width 22 height 16
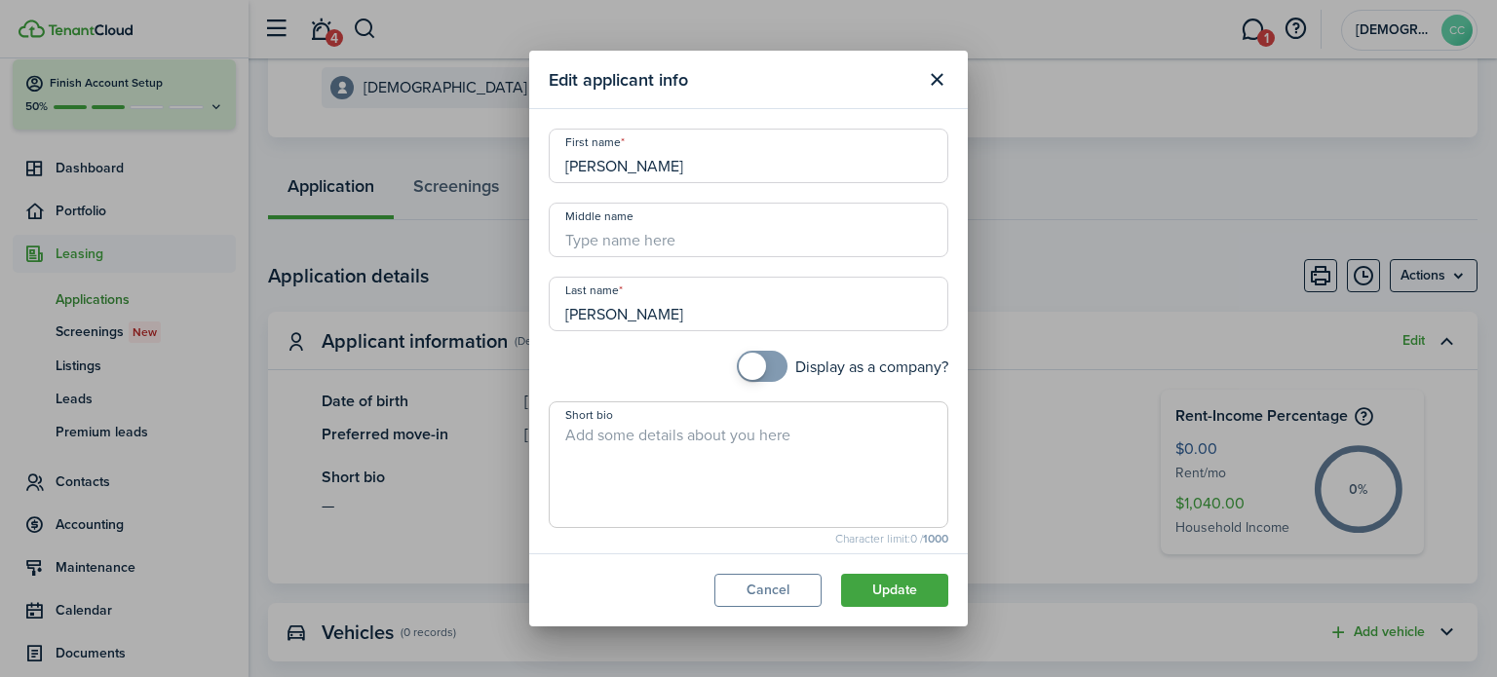
scroll to position [177, 0]
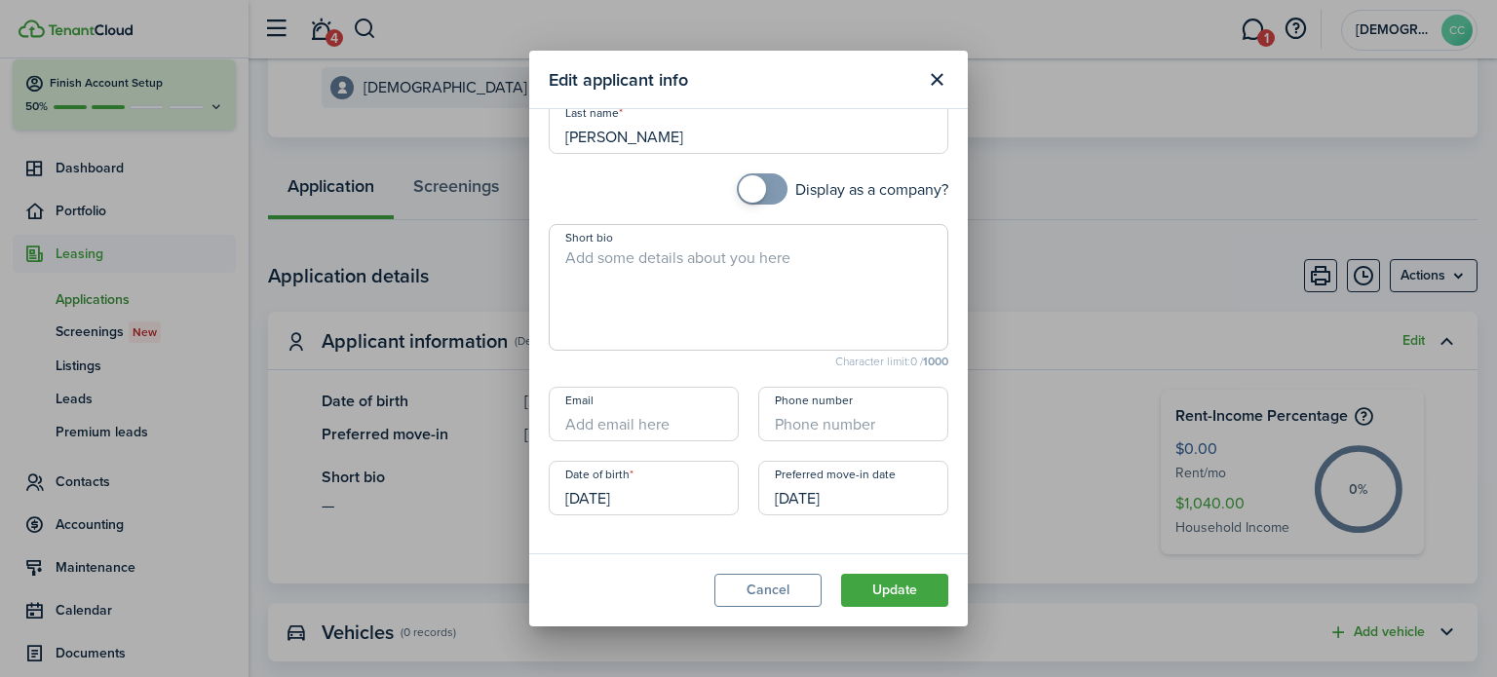
click at [758, 190] on span at bounding box center [761, 188] width 19 height 31
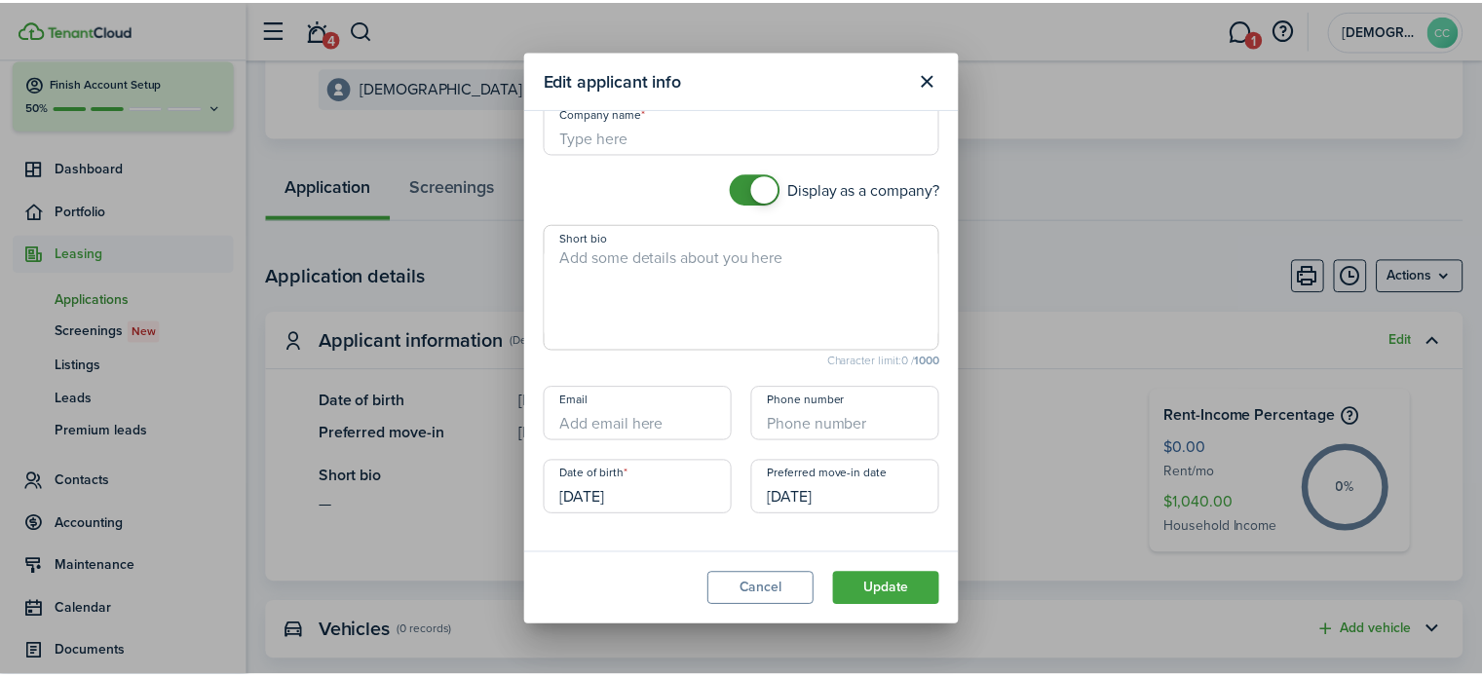
scroll to position [0, 0]
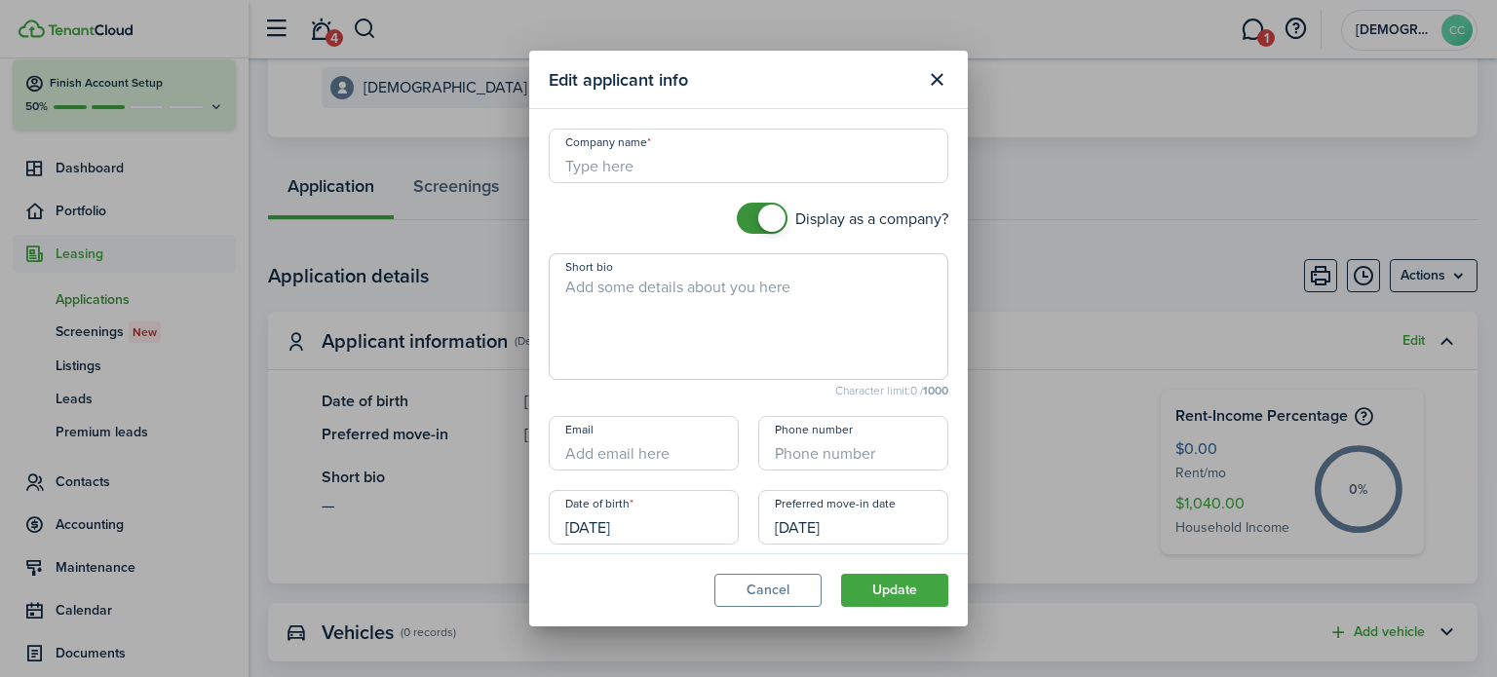
checkbox input "false"
click at [758, 221] on span at bounding box center [771, 218] width 27 height 27
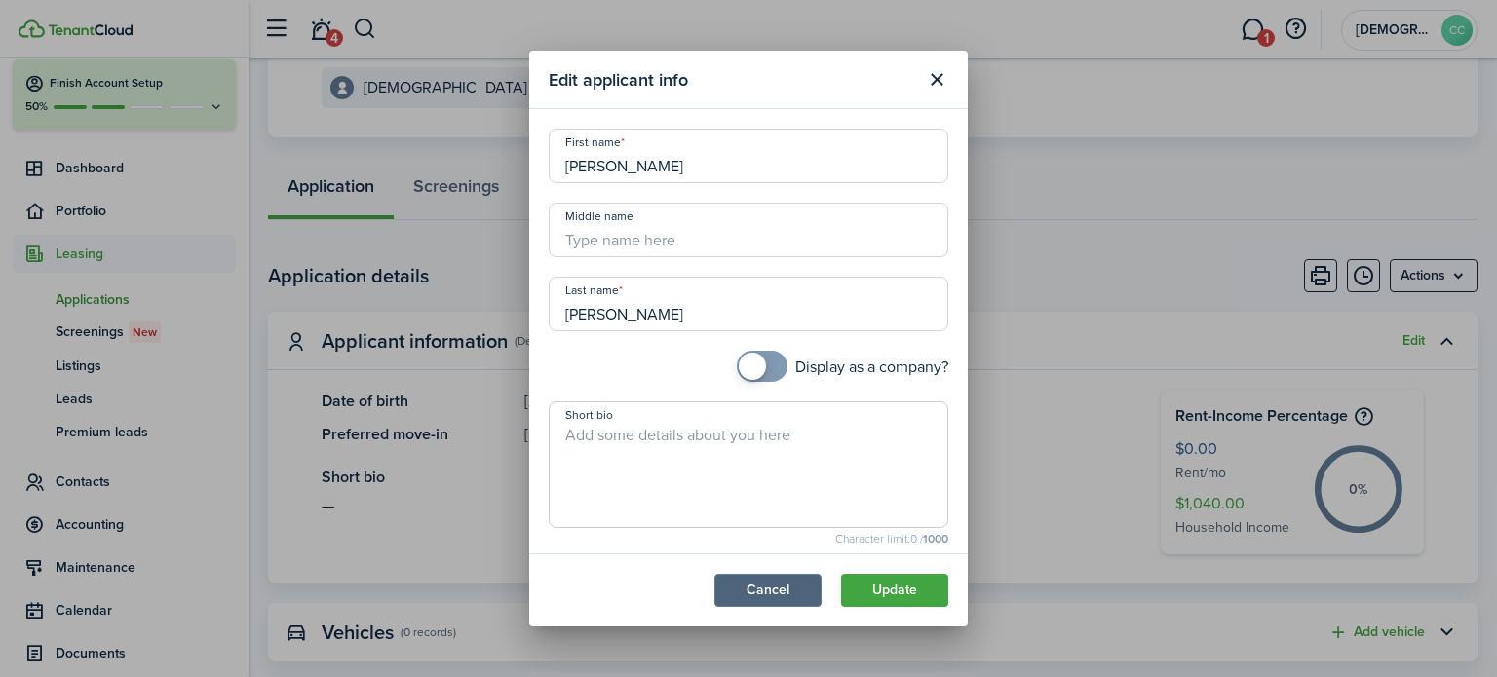
click at [782, 593] on button "Cancel" at bounding box center [767, 590] width 107 height 33
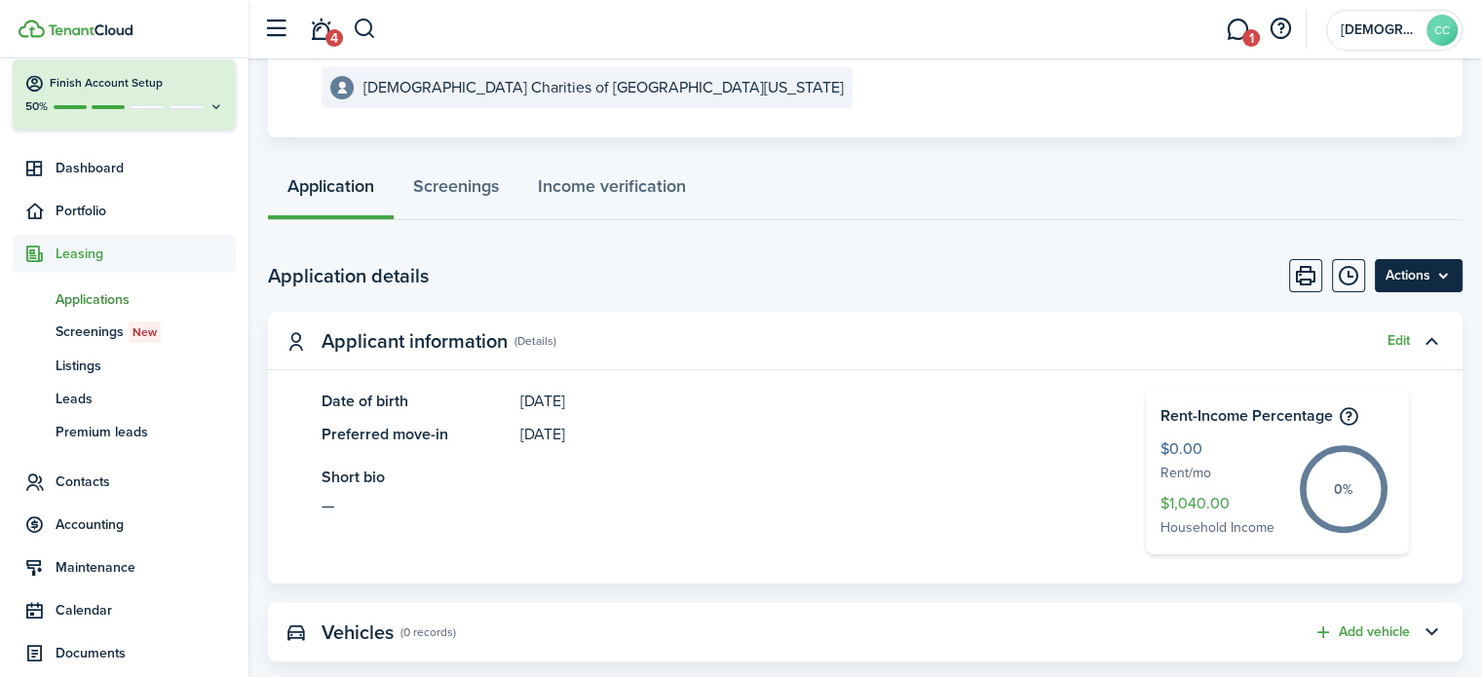
click at [1399, 271] on menu-btn "Actions" at bounding box center [1419, 275] width 88 height 33
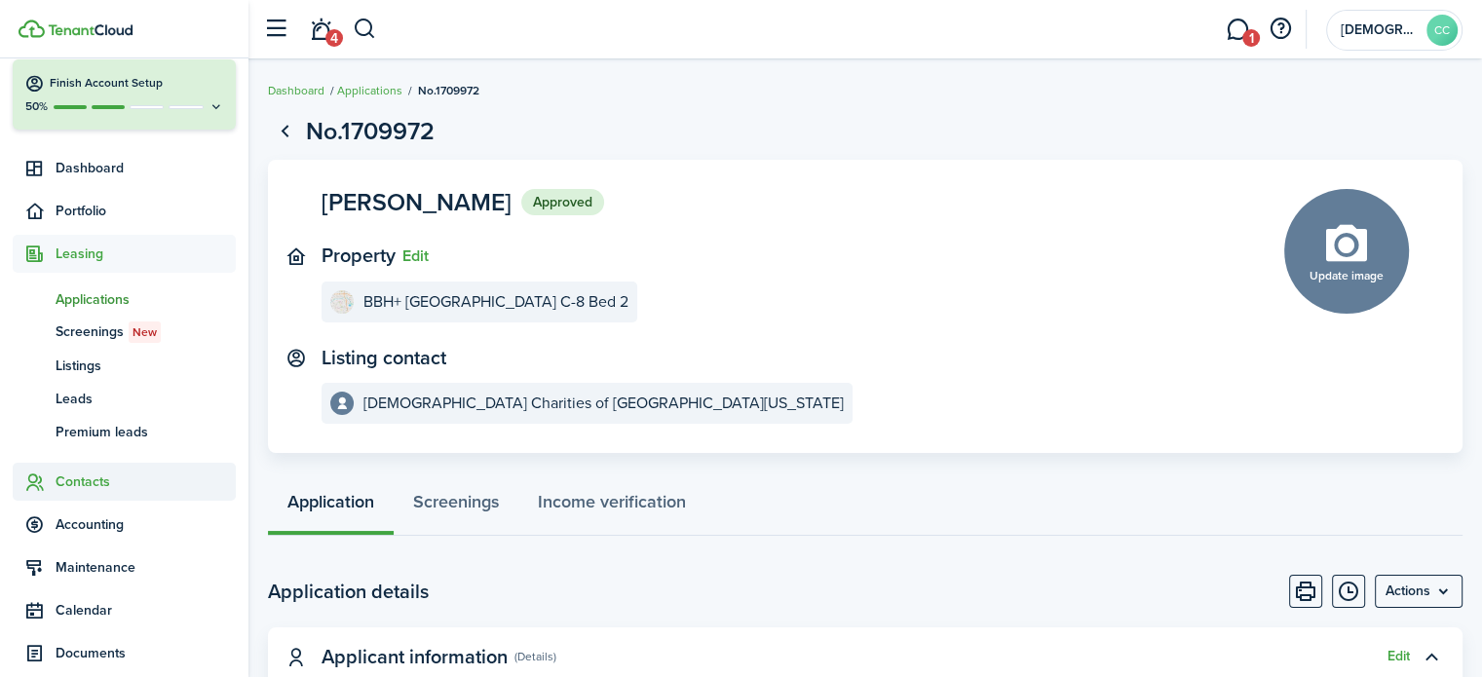
click at [96, 475] on span "Contacts" at bounding box center [146, 482] width 180 height 20
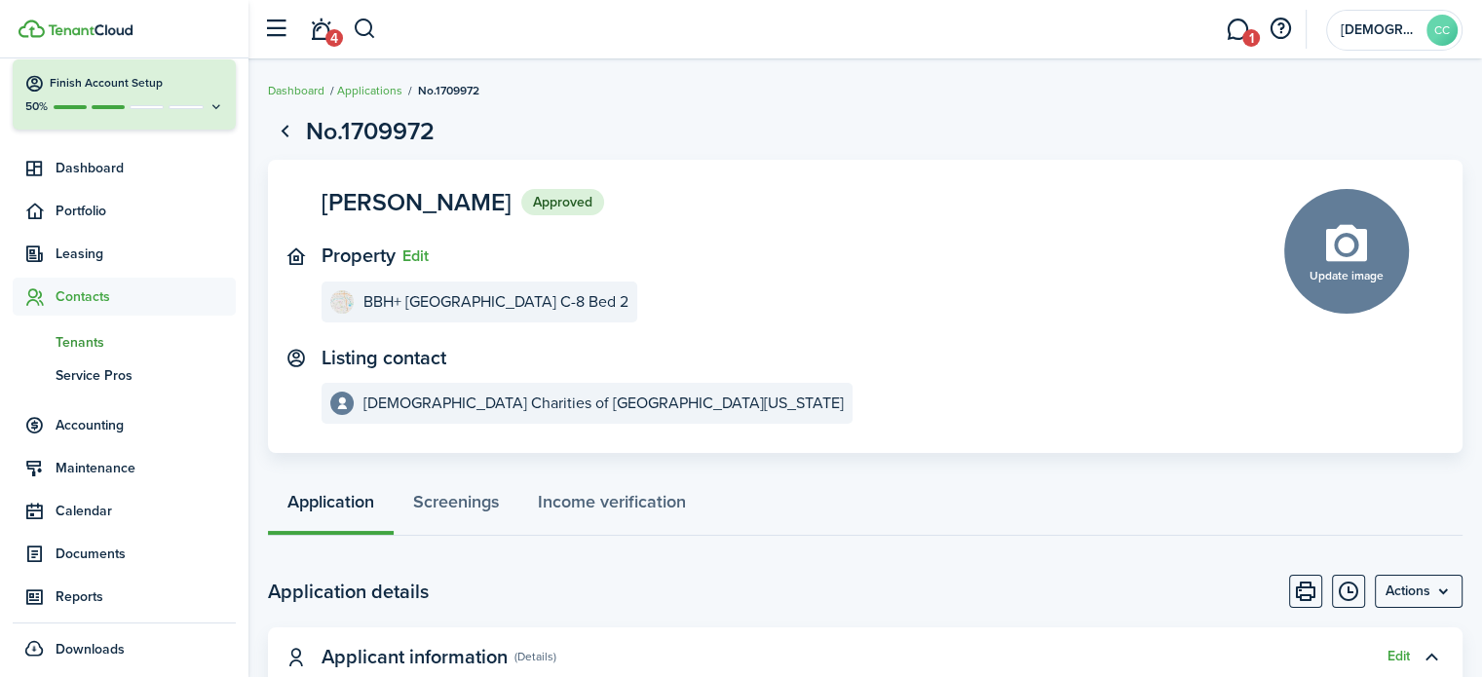
click at [95, 342] on span "Tenants" at bounding box center [146, 342] width 180 height 20
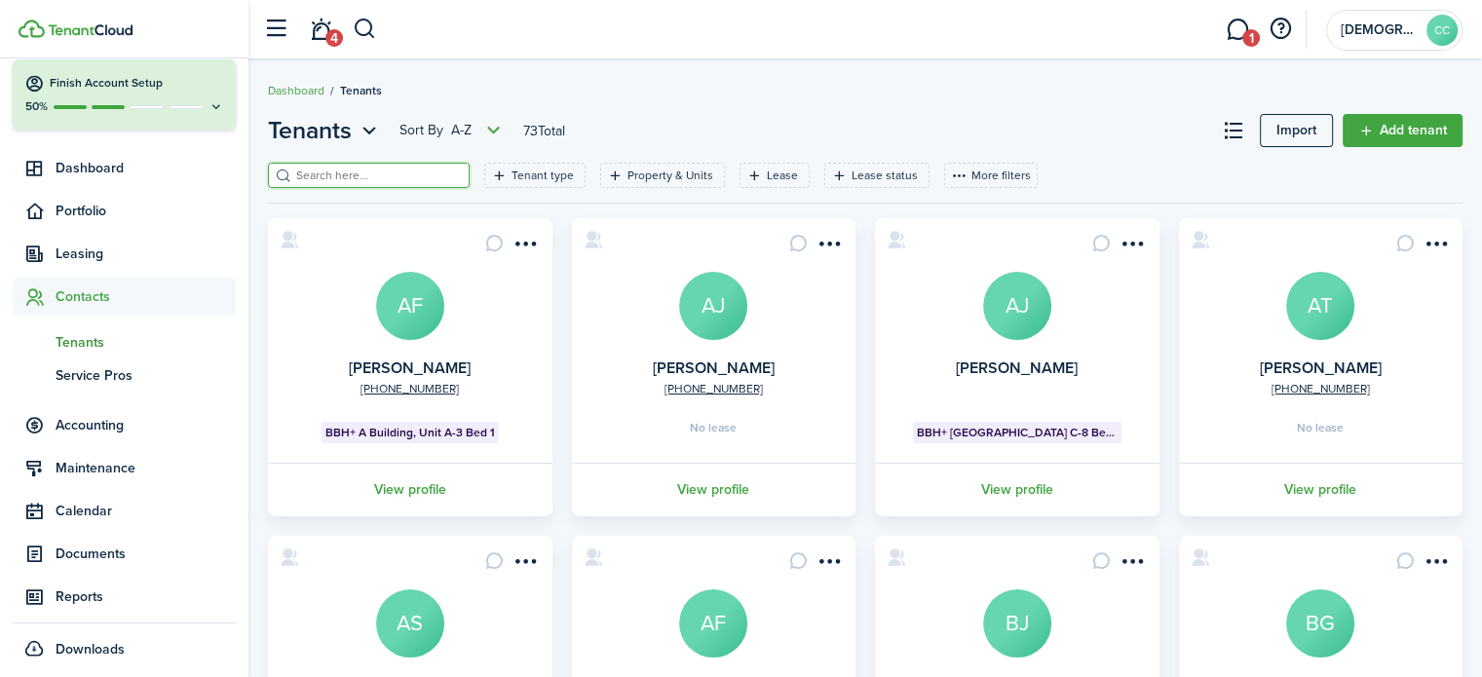
click at [371, 172] on input "search" at bounding box center [377, 176] width 172 height 19
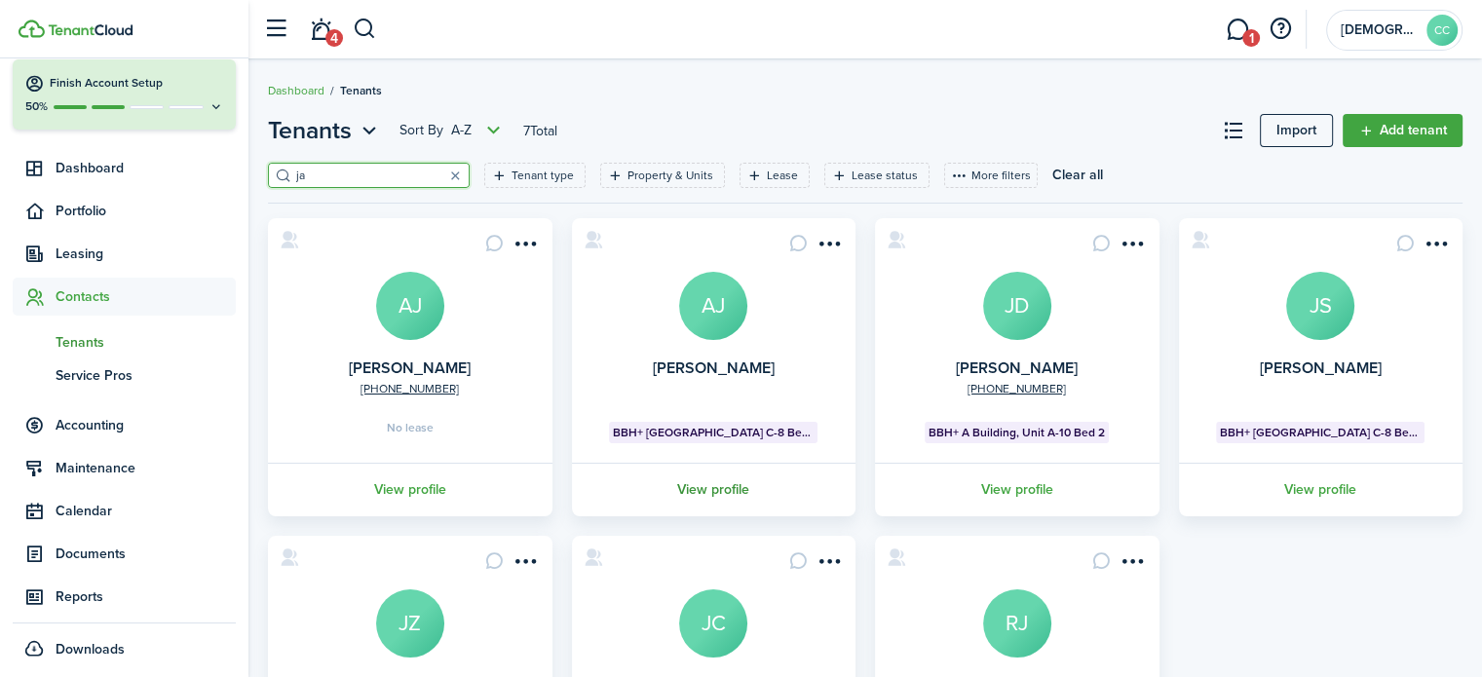
type input "ja"
click at [725, 491] on link "View profile" at bounding box center [714, 490] width 290 height 54
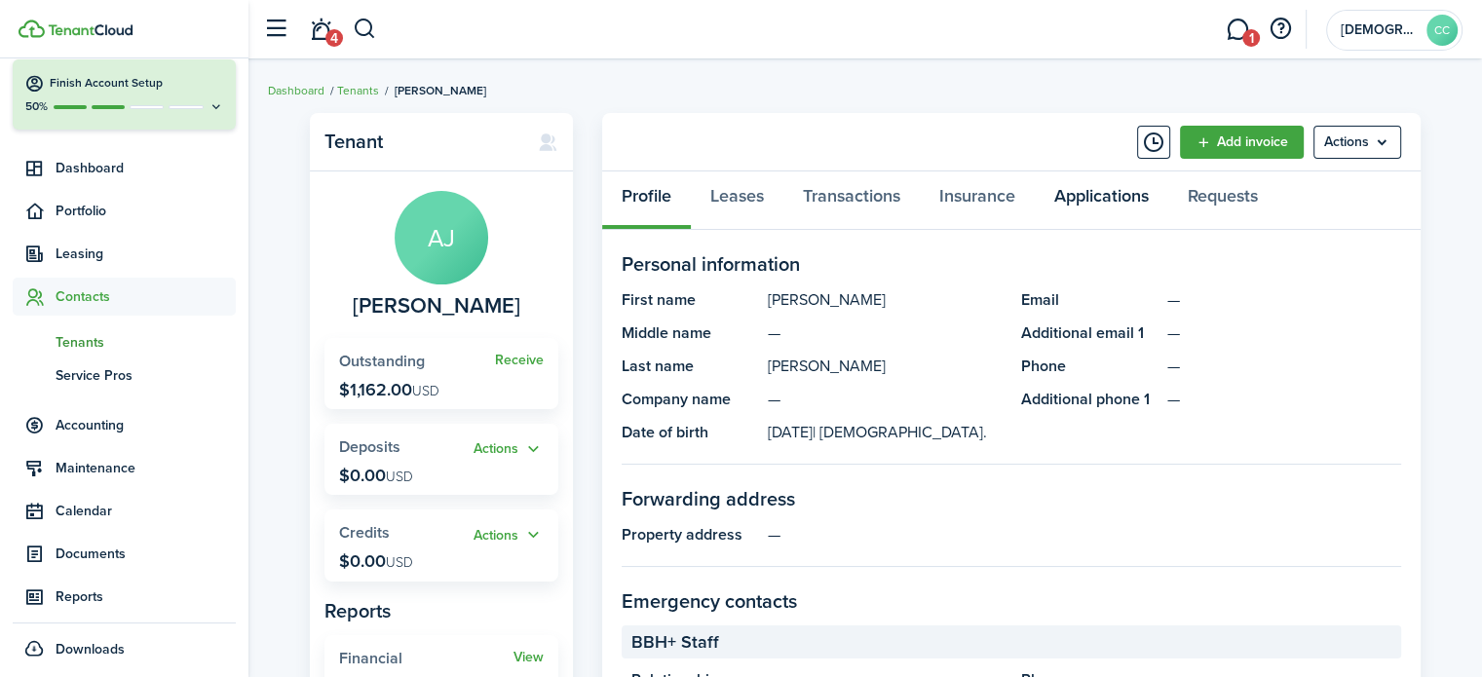
click at [1088, 202] on link "Applications" at bounding box center [1102, 201] width 134 height 58
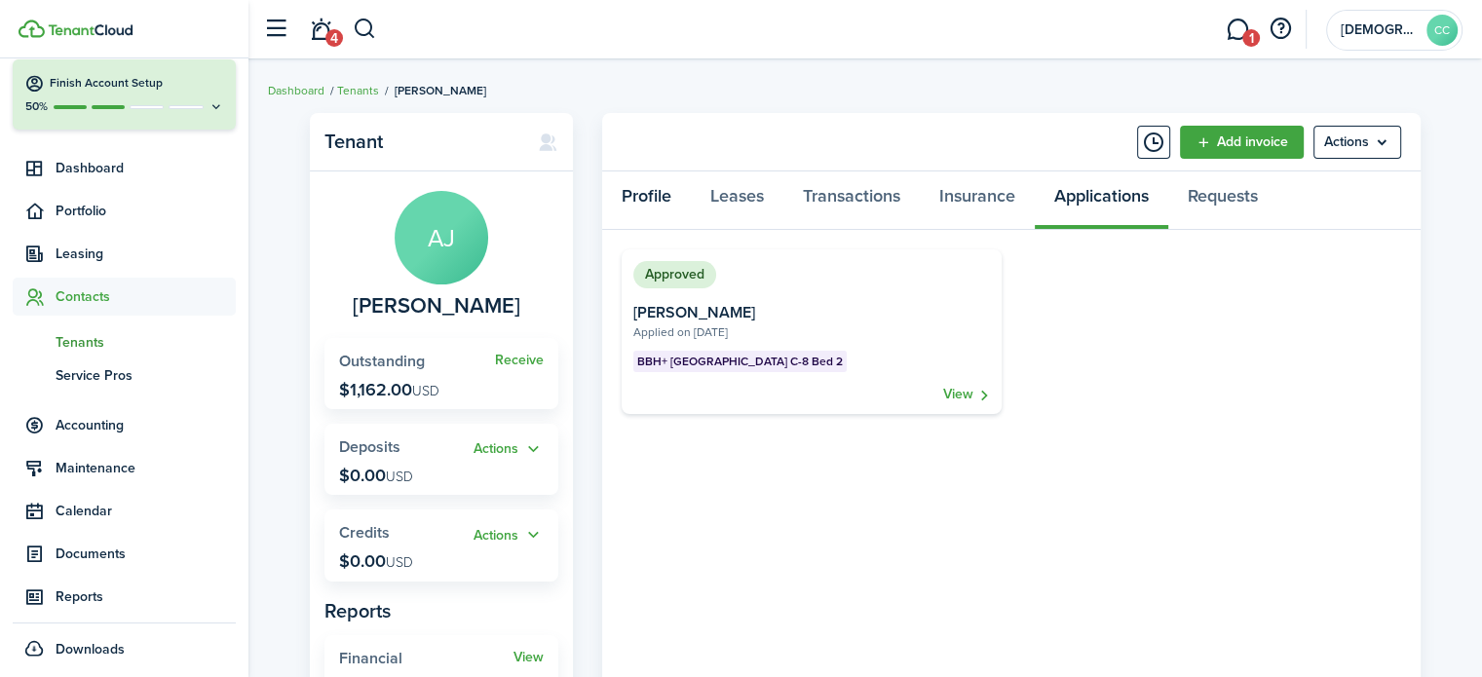
click at [642, 186] on link "Profile" at bounding box center [646, 201] width 89 height 58
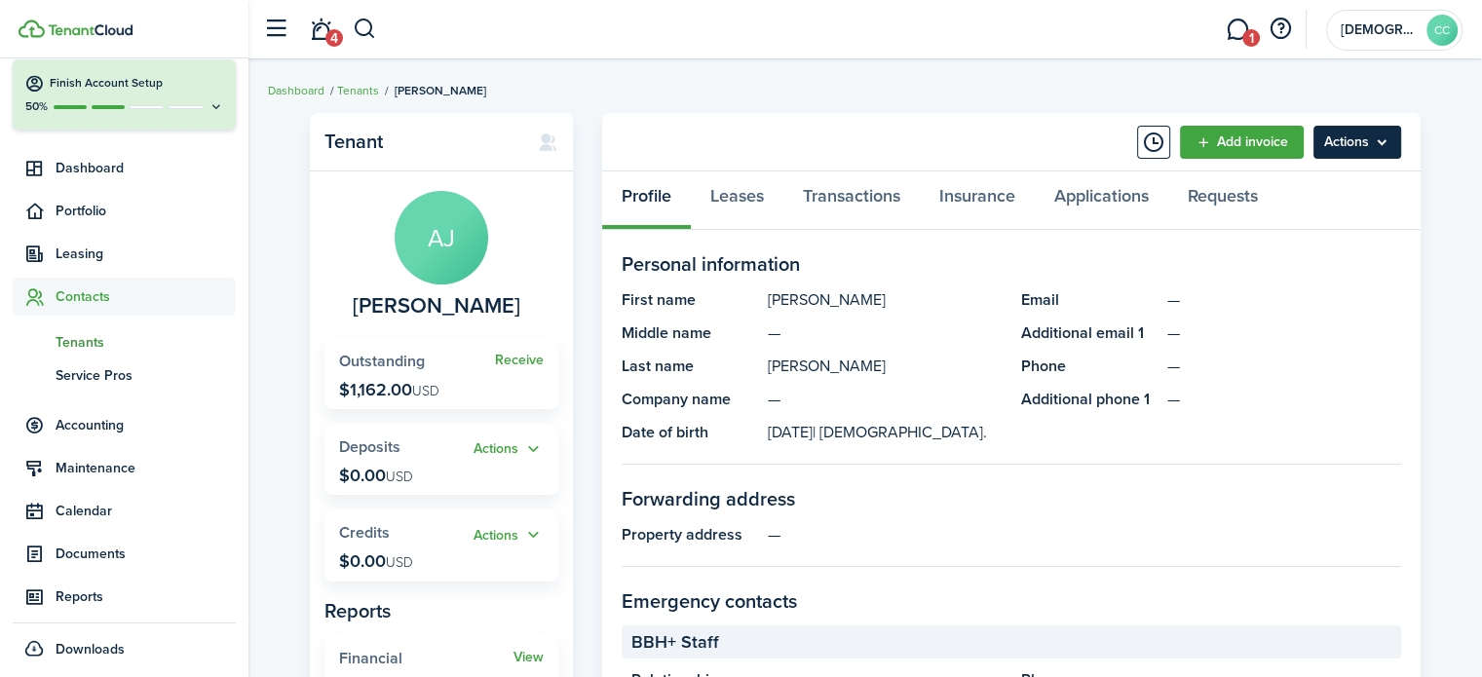
click at [1363, 148] on menu-btn "Actions" at bounding box center [1358, 142] width 88 height 33
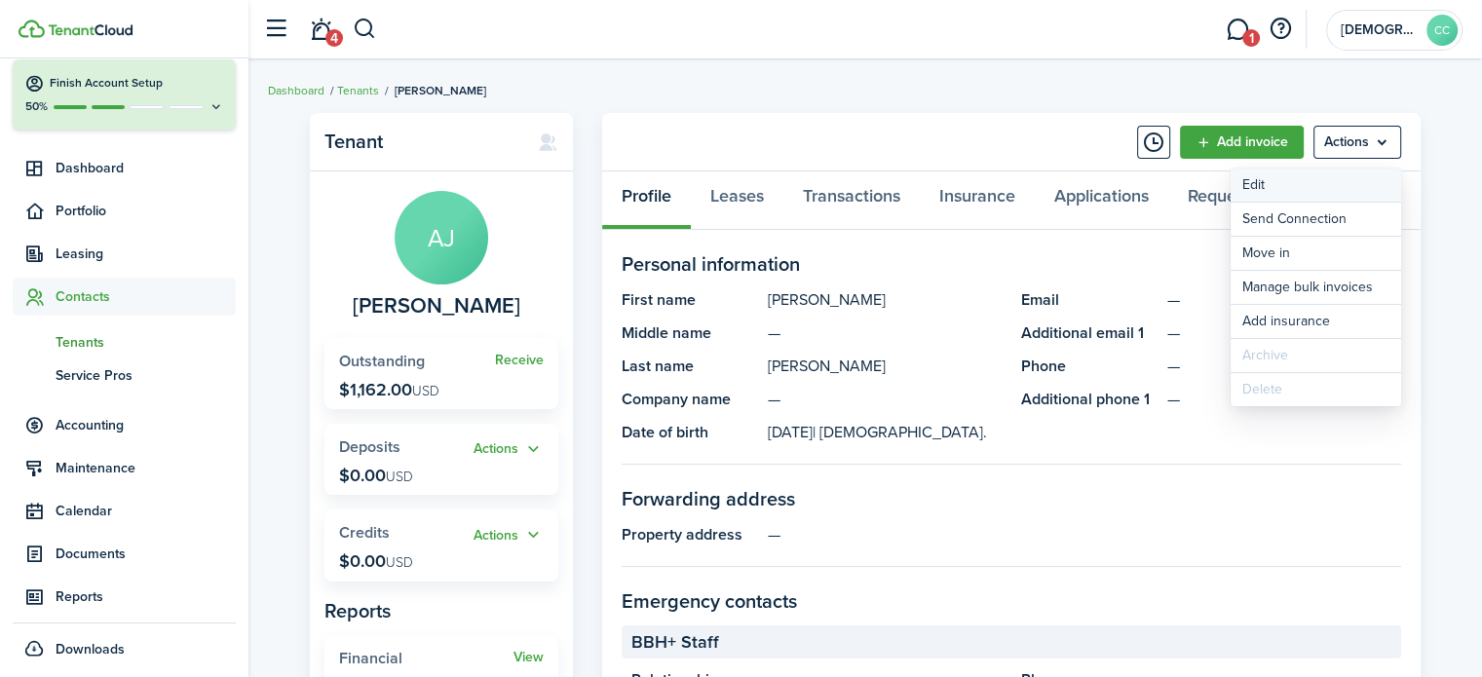
click at [1262, 191] on link "Edit" at bounding box center [1316, 185] width 171 height 33
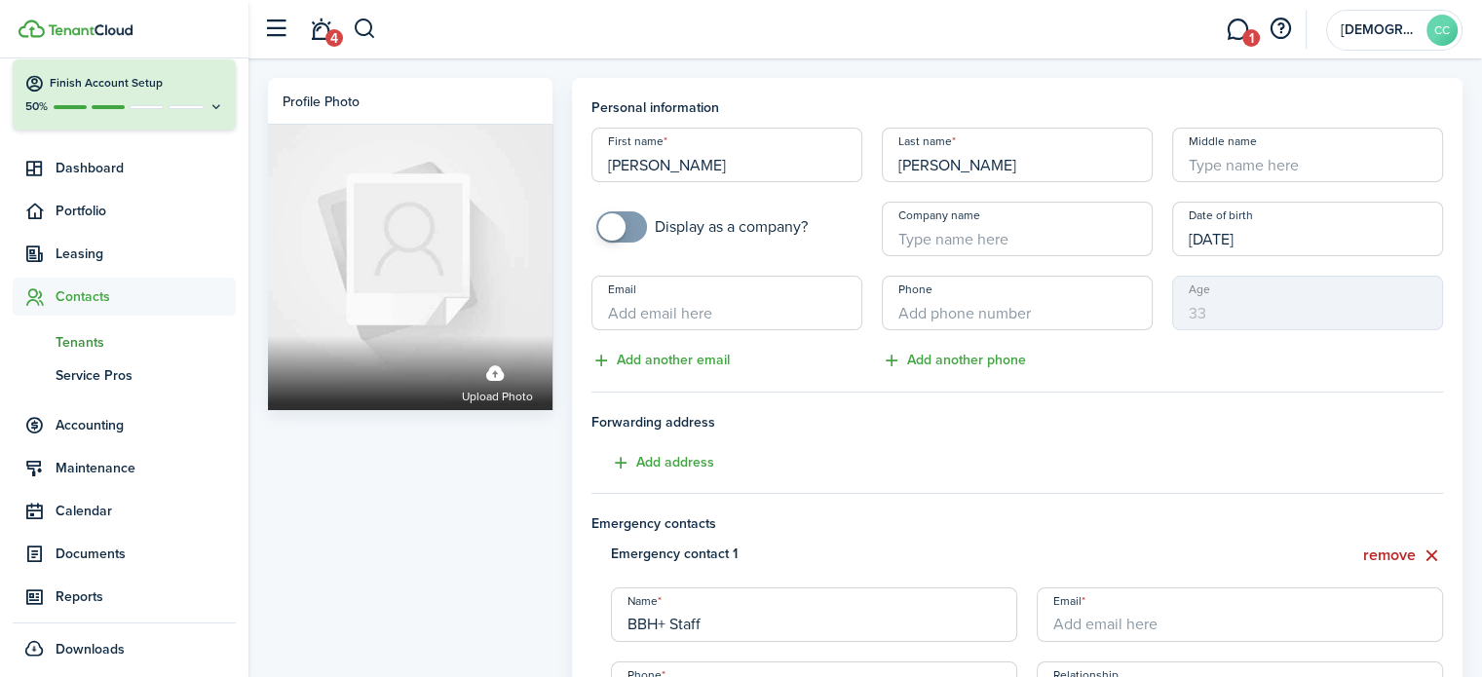
click at [1014, 241] on input "Company name" at bounding box center [1017, 229] width 271 height 55
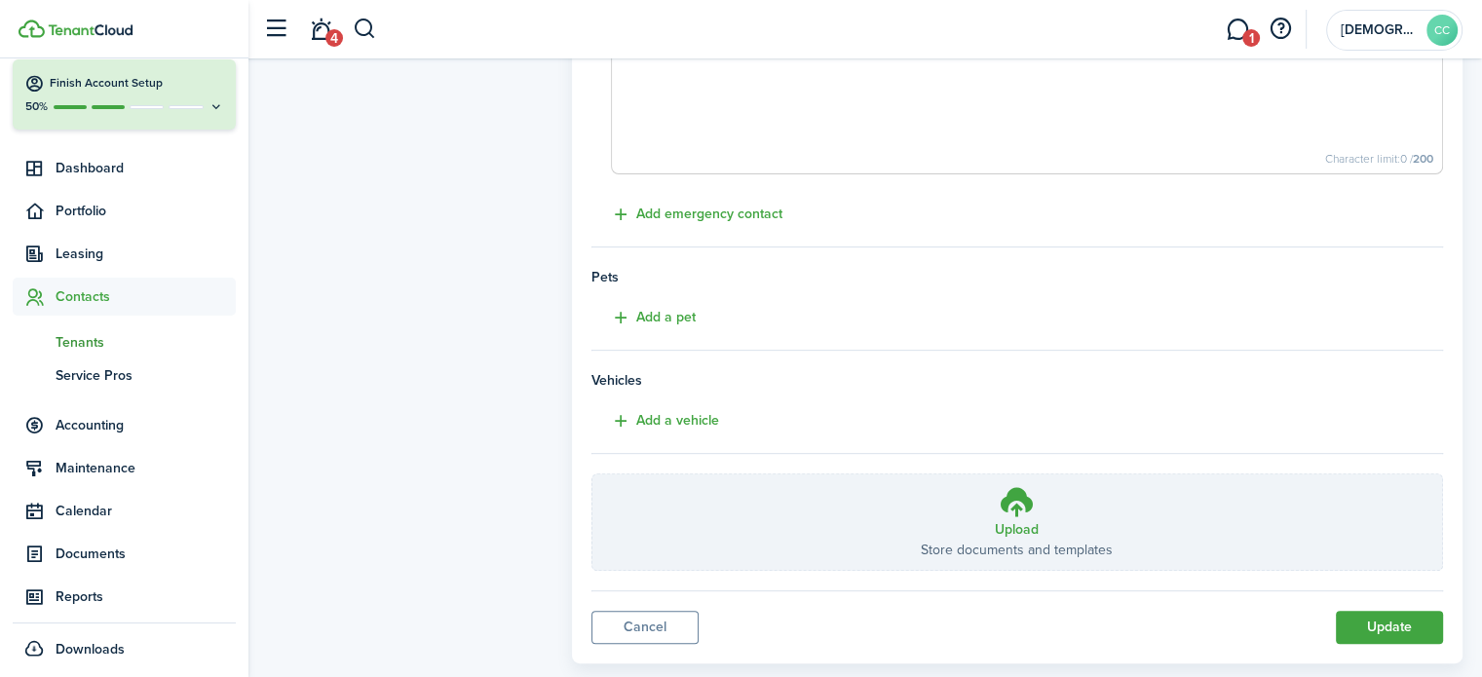
scroll to position [785, 0]
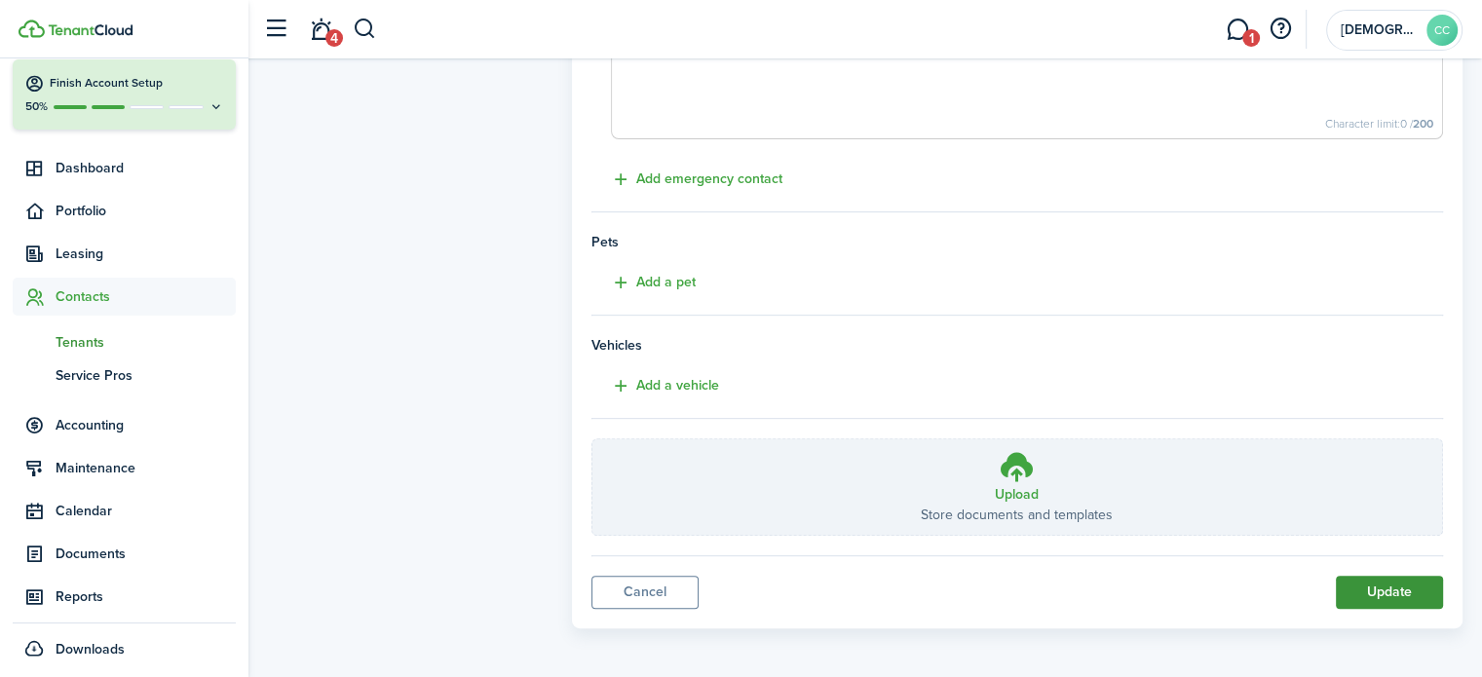
type input "AMI 30 612025"
click at [1397, 593] on button "Update" at bounding box center [1389, 592] width 107 height 33
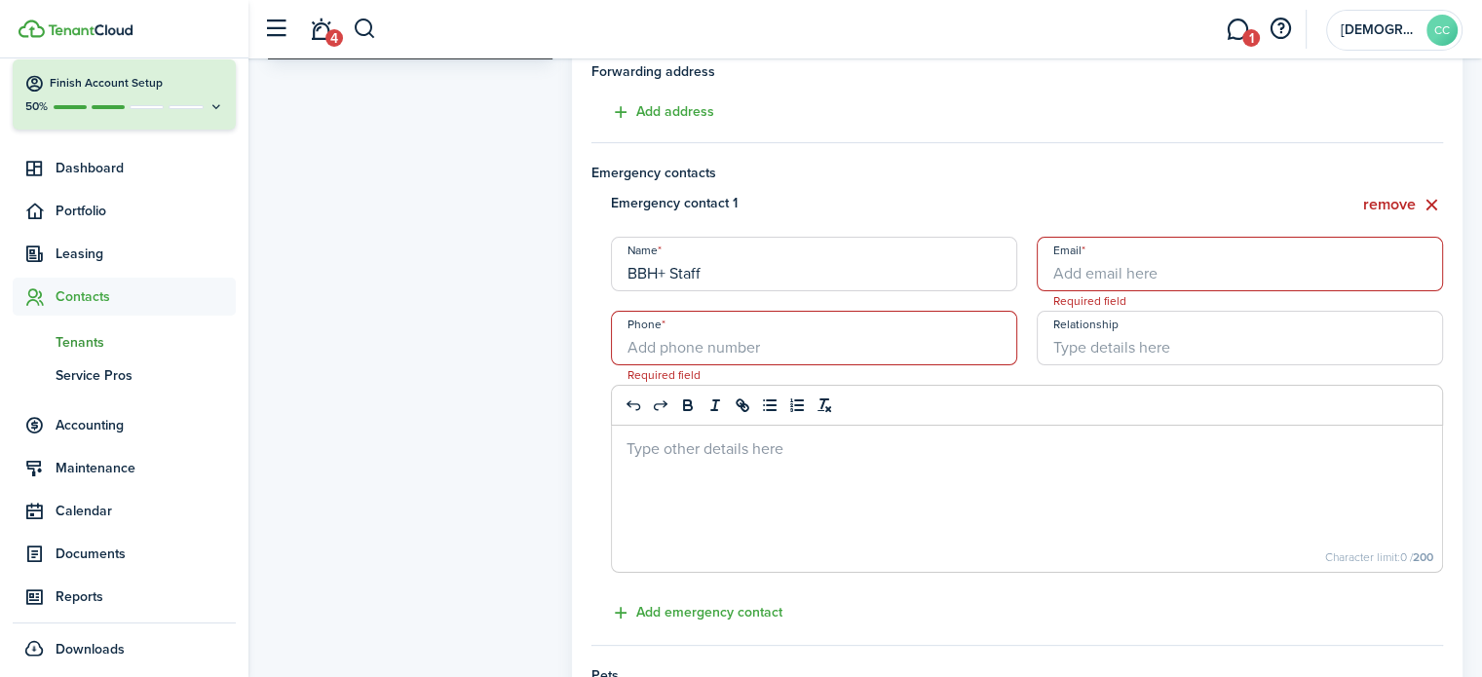
scroll to position [349, 0]
click at [1390, 211] on button "remove" at bounding box center [1403, 207] width 80 height 24
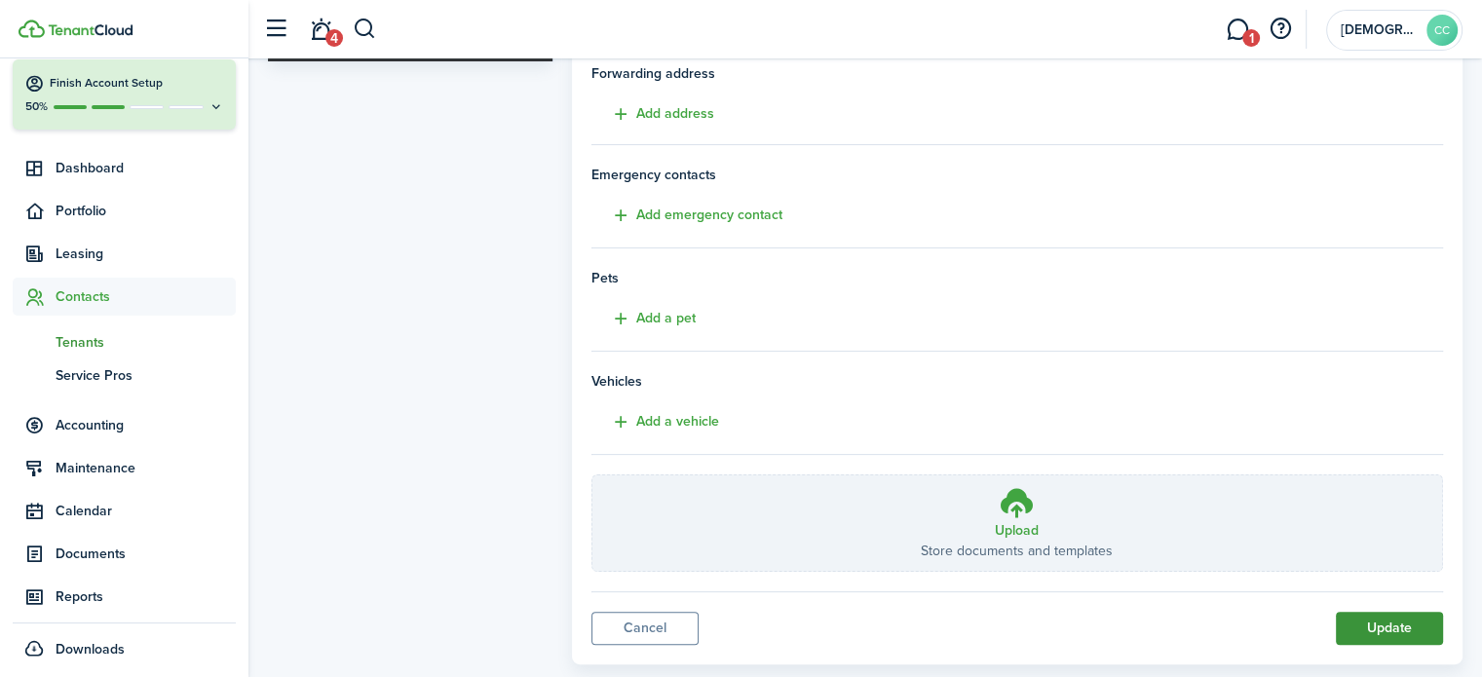
click at [1373, 636] on button "Update" at bounding box center [1389, 628] width 107 height 33
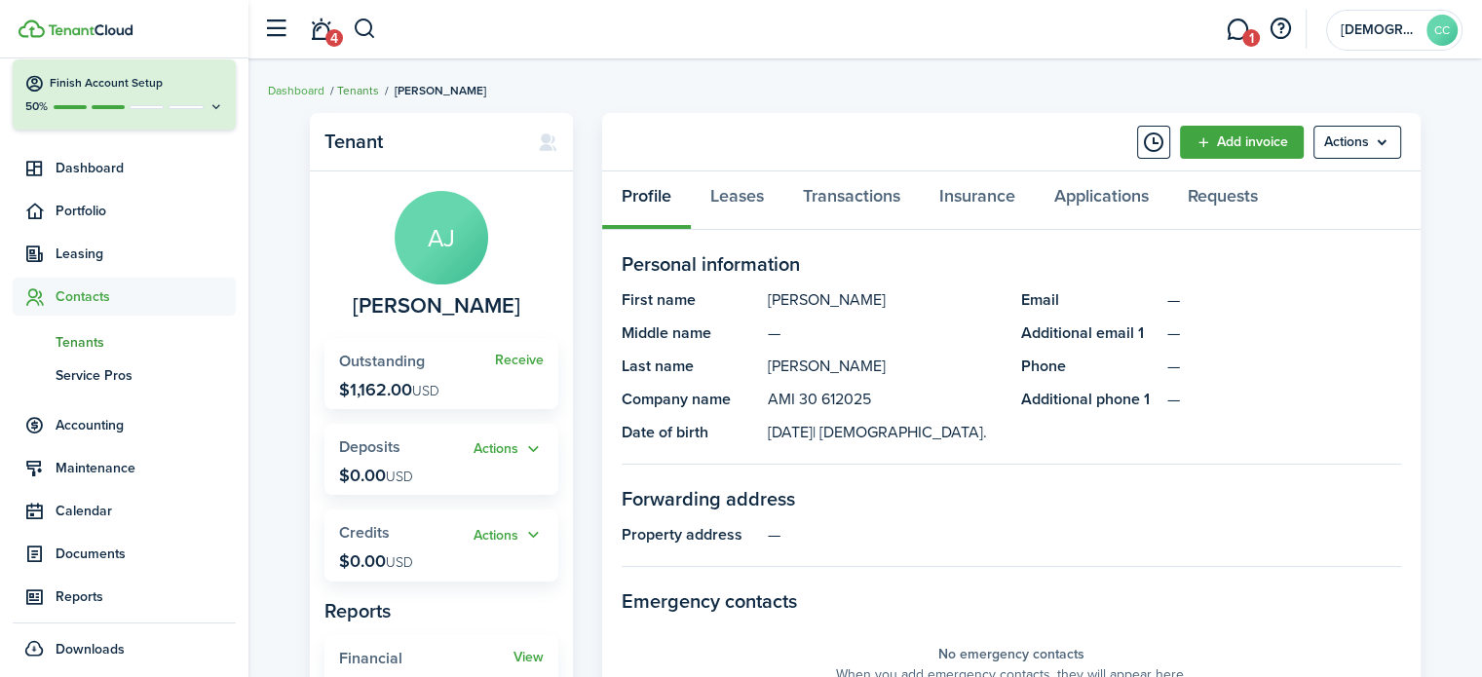
click at [348, 85] on link "Tenants" at bounding box center [358, 91] width 42 height 18
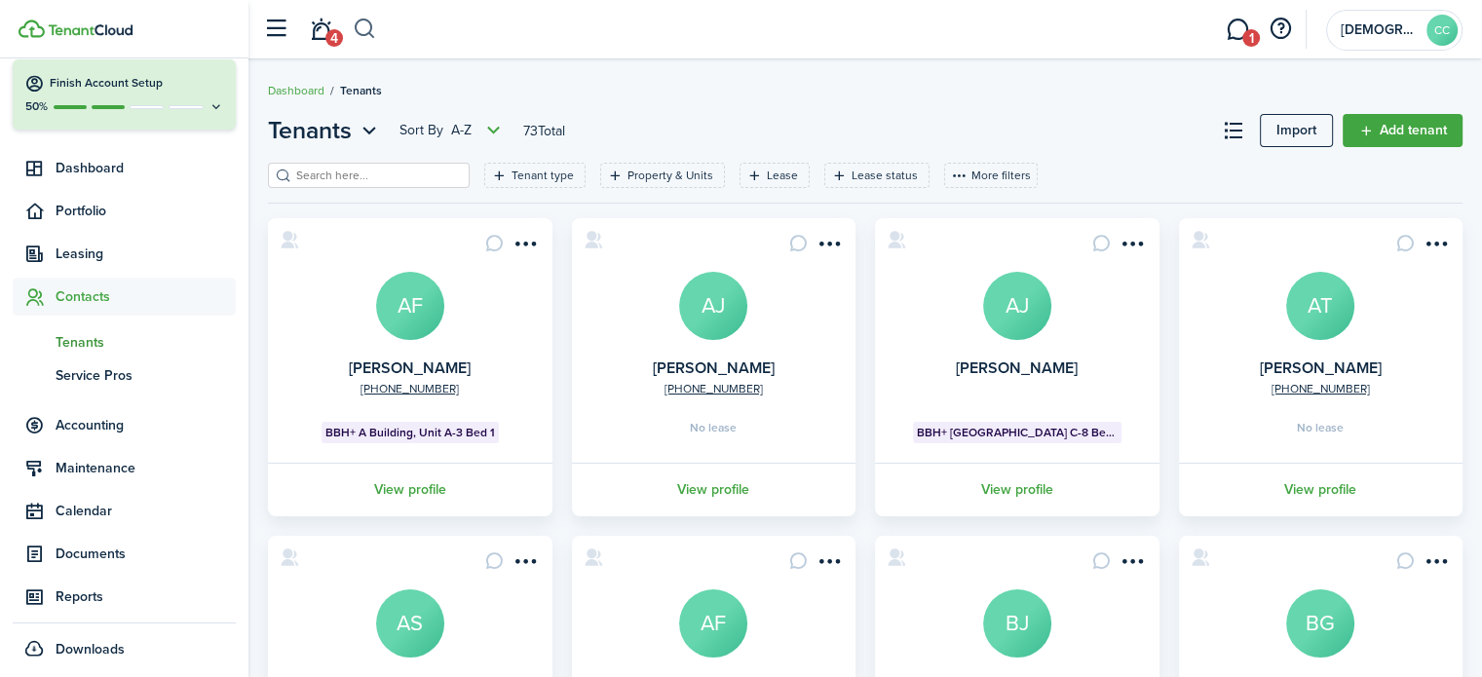
click at [364, 30] on button "button" at bounding box center [365, 29] width 24 height 33
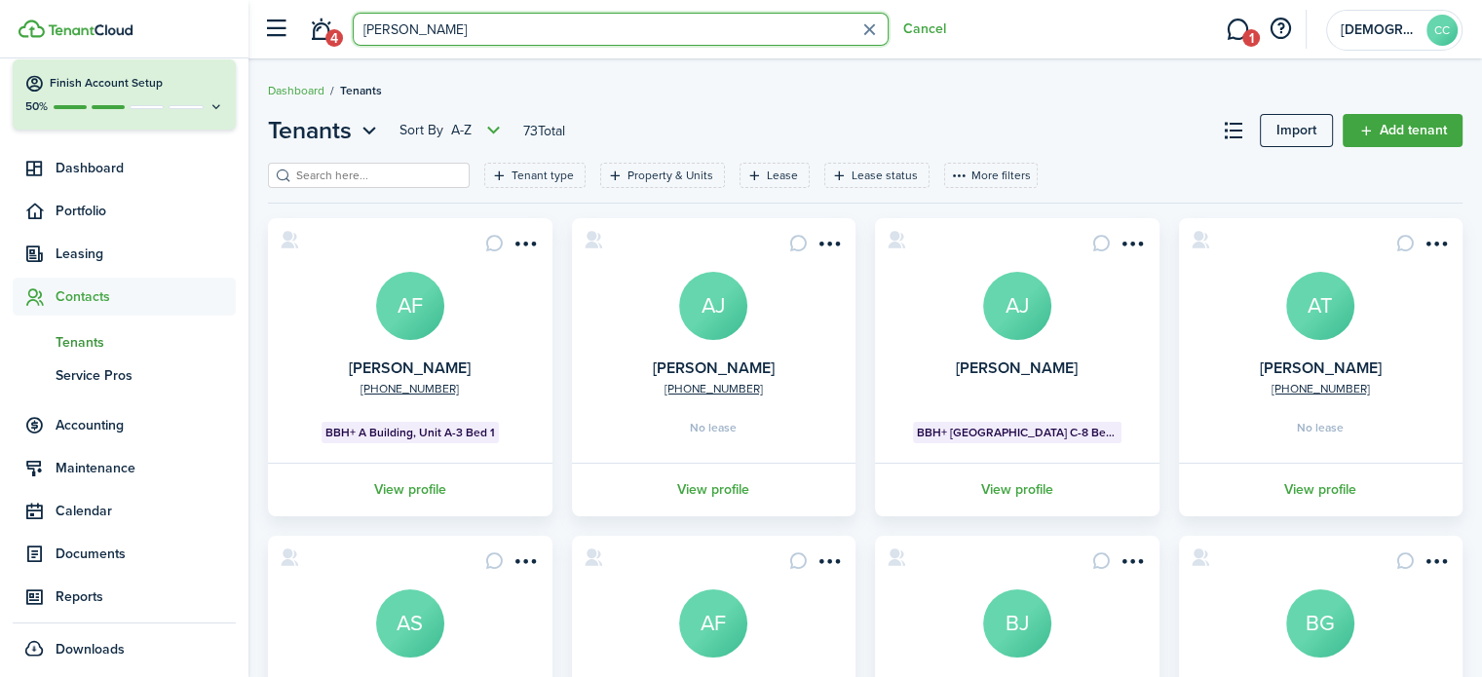
type input "[PERSON_NAME]"
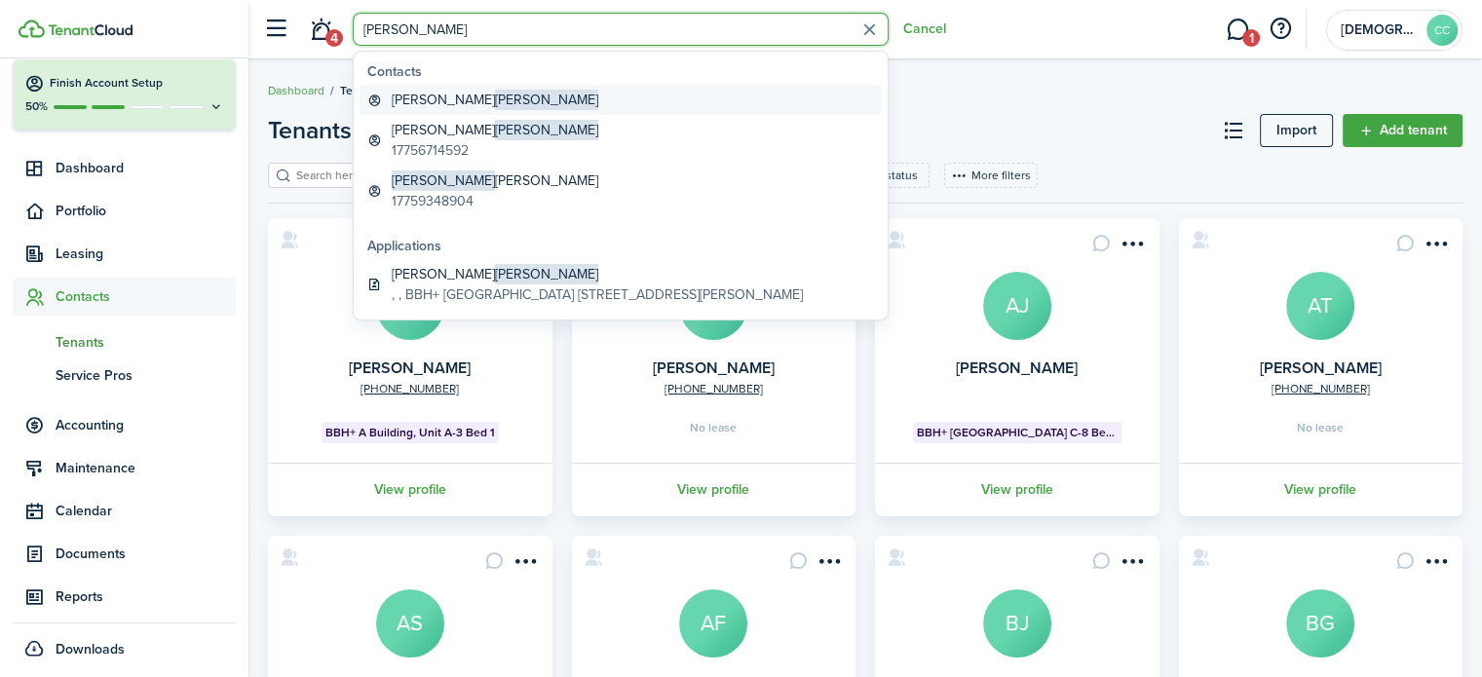
click at [415, 99] on global-search-item-title "[PERSON_NAME]" at bounding box center [495, 100] width 207 height 20
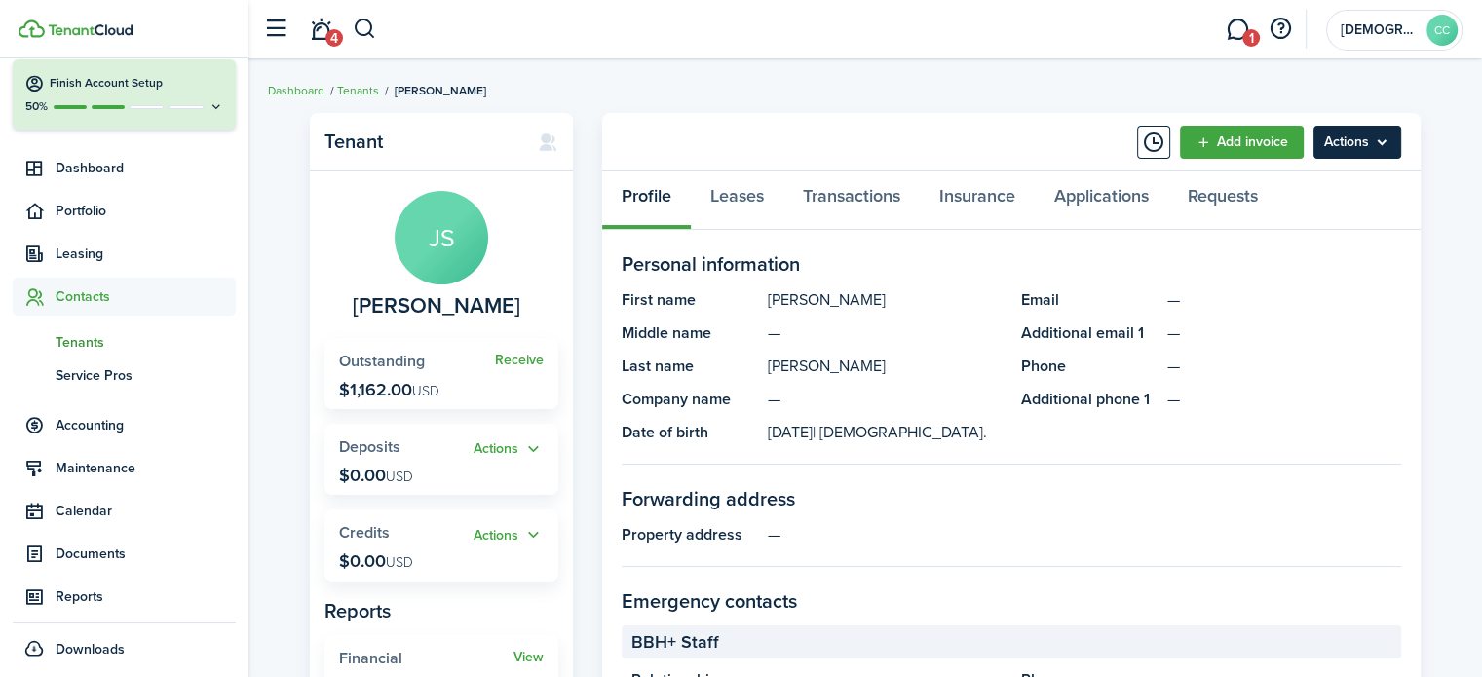
click at [1341, 155] on menu-btn "Actions" at bounding box center [1358, 142] width 88 height 33
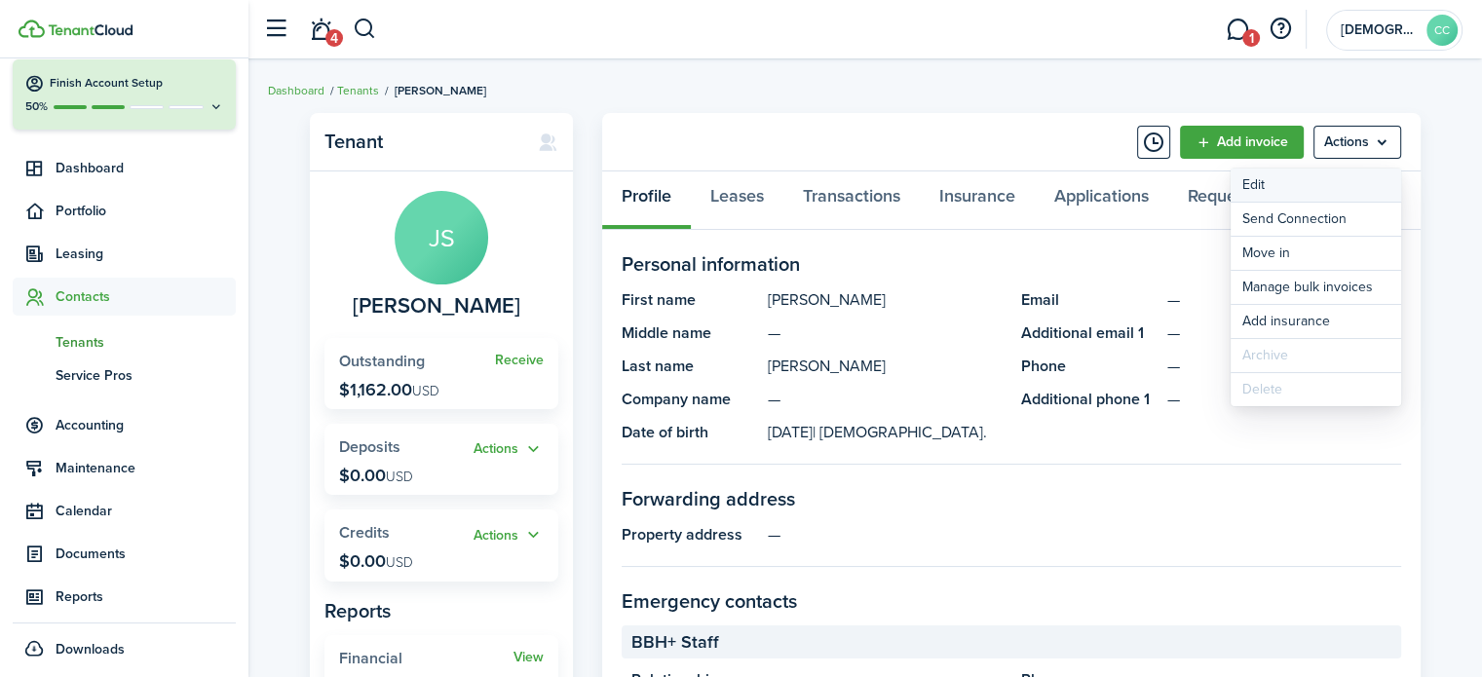
click at [1262, 188] on link "Edit" at bounding box center [1316, 185] width 171 height 33
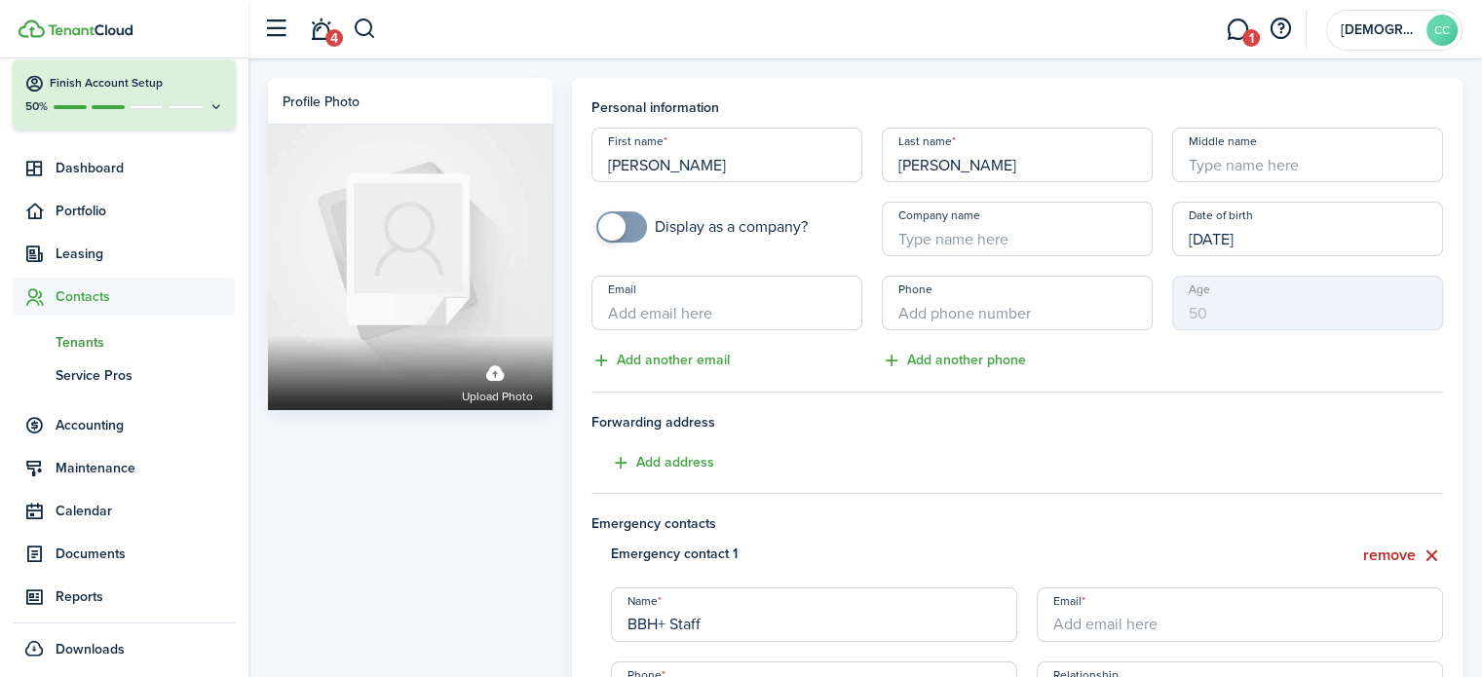
click at [951, 245] on input "Company name" at bounding box center [1017, 229] width 271 height 55
paste input "AMI 30 612025"
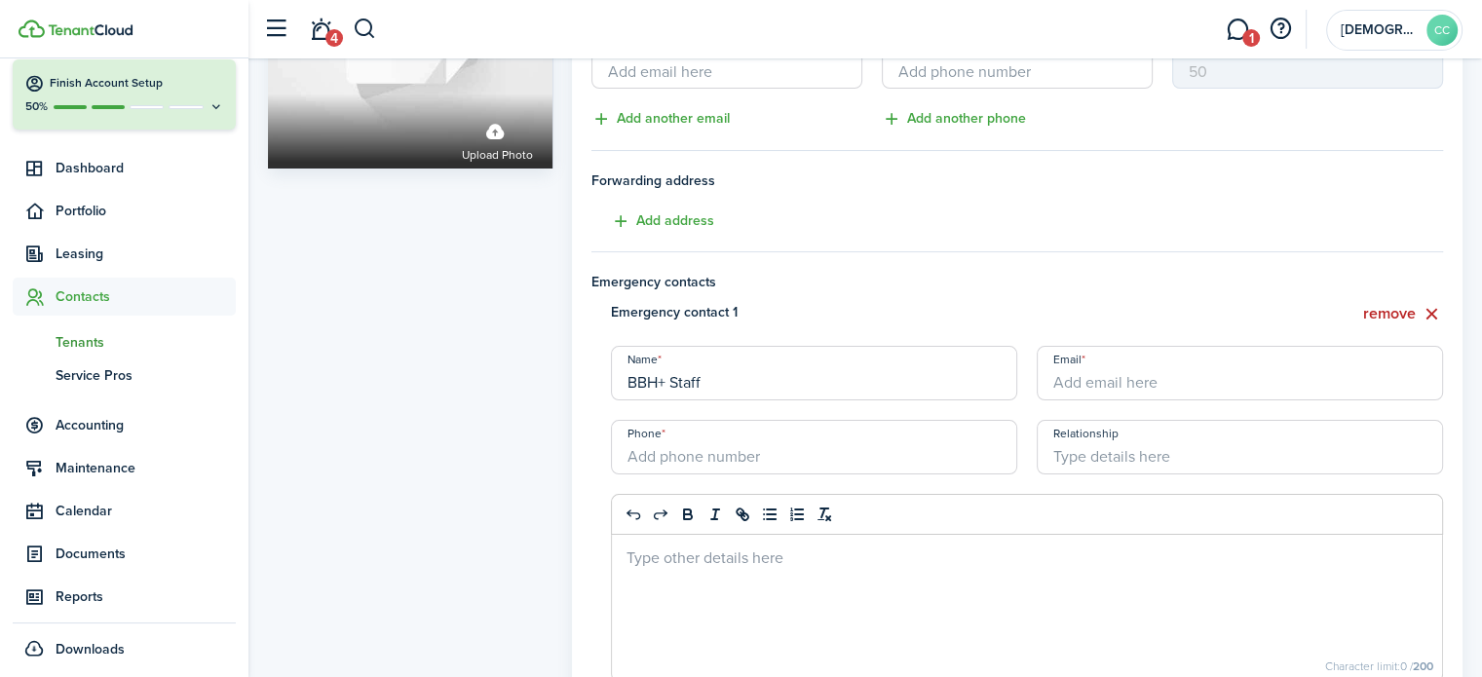
scroll to position [214, 0]
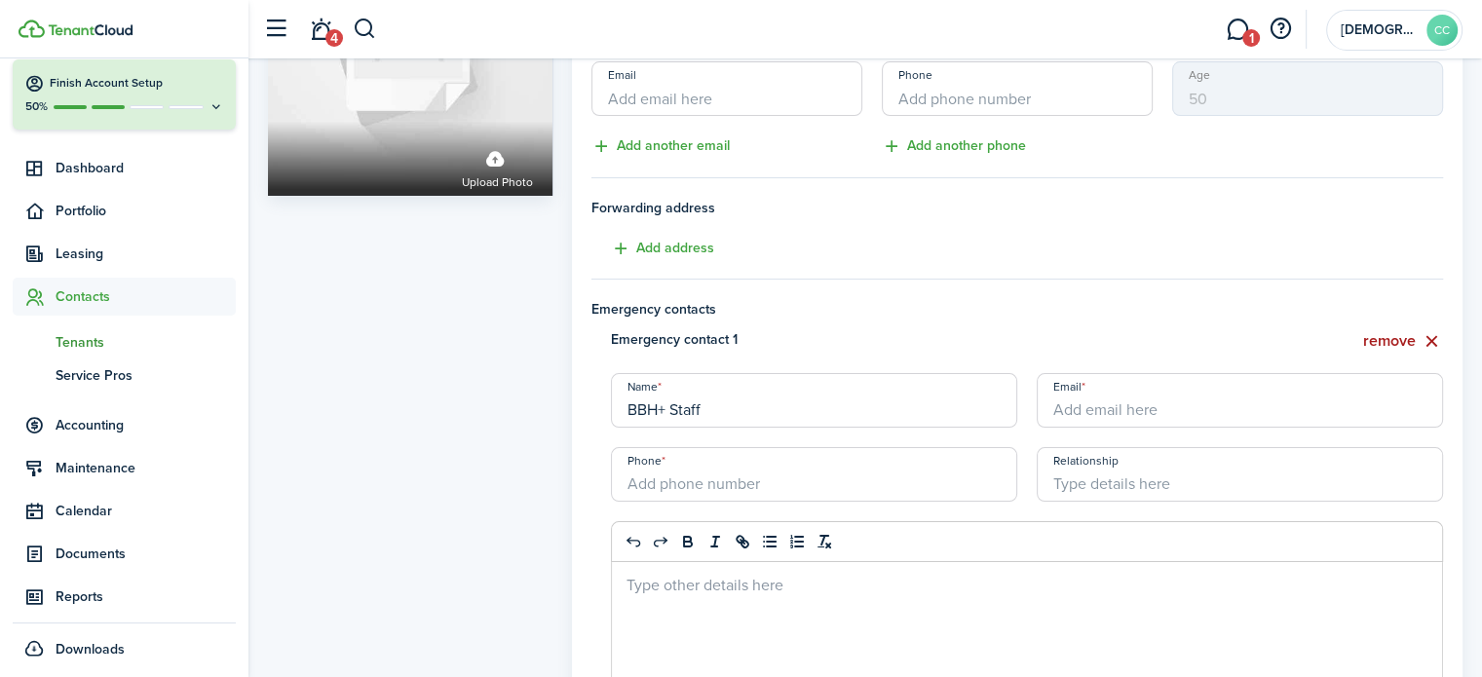
type input "AMI 30 612025"
click at [1396, 342] on button "remove" at bounding box center [1403, 341] width 80 height 24
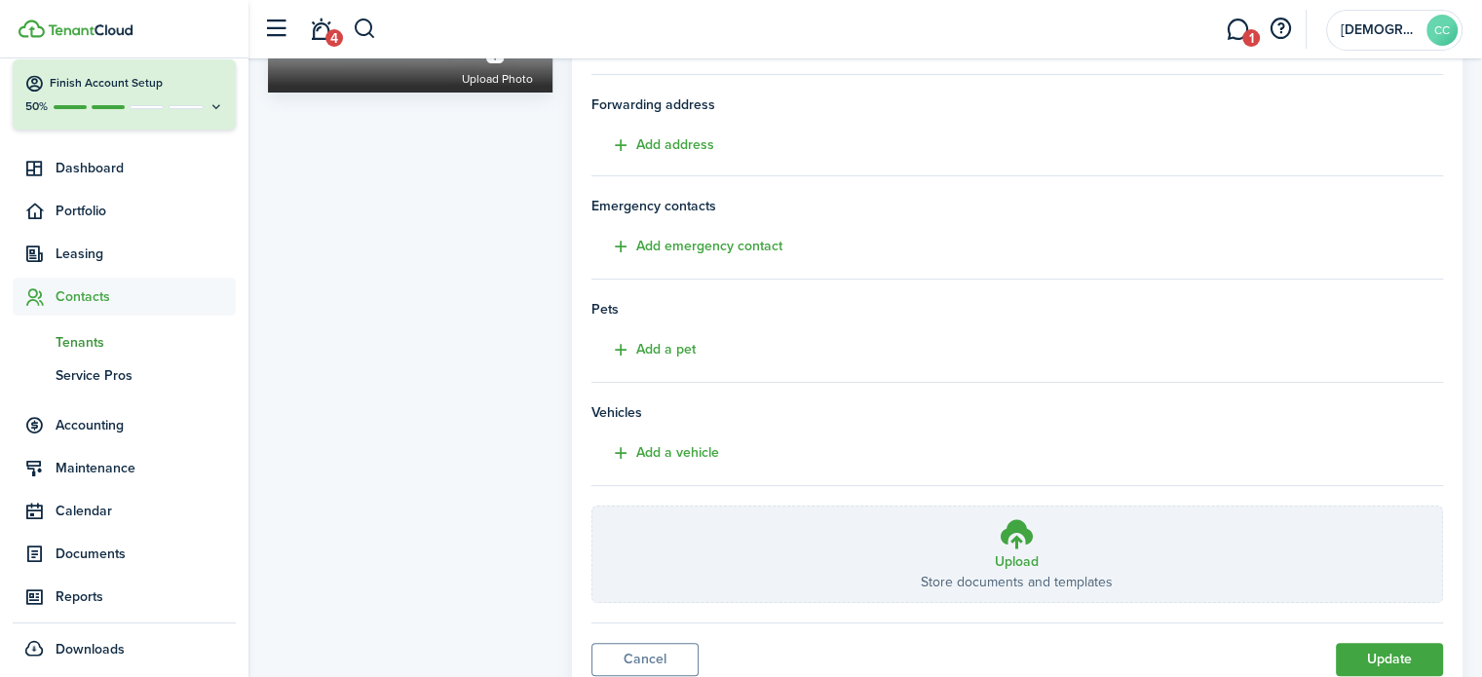
scroll to position [386, 0]
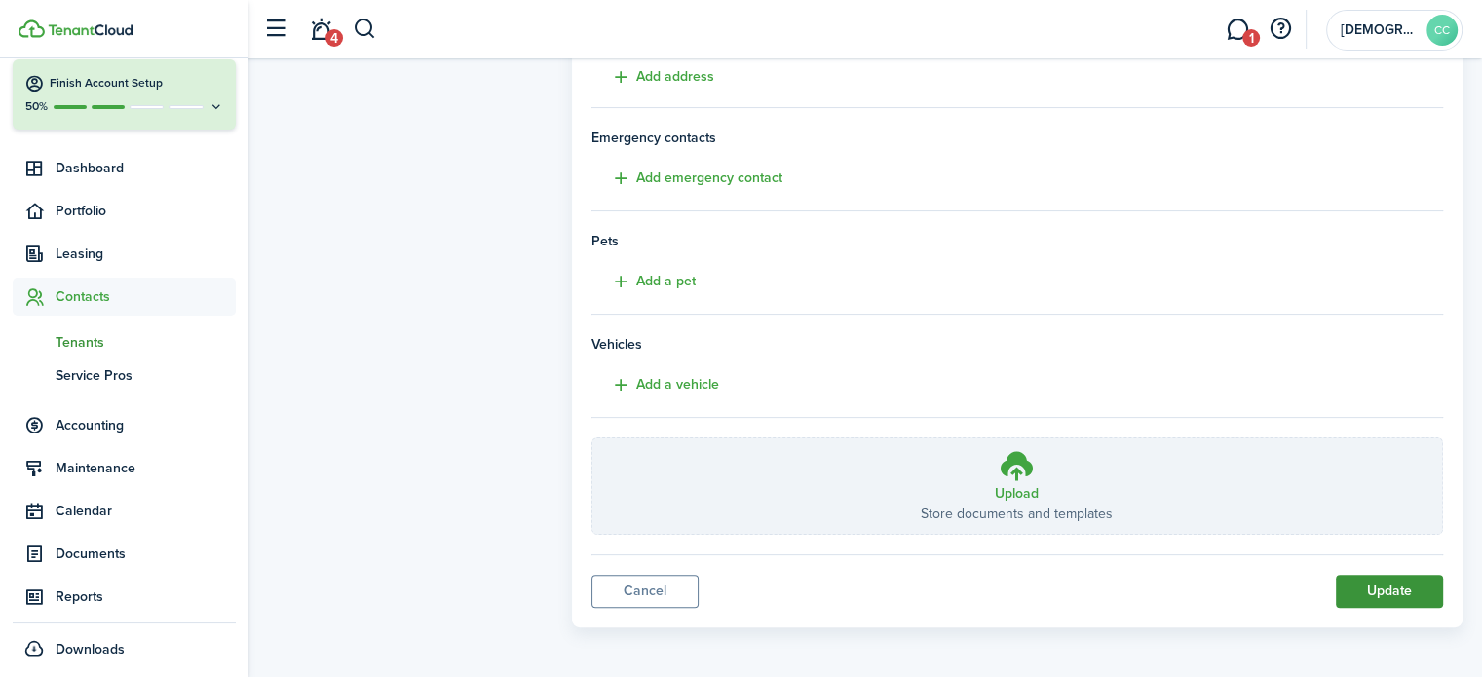
click at [1404, 589] on button "Update" at bounding box center [1389, 591] width 107 height 33
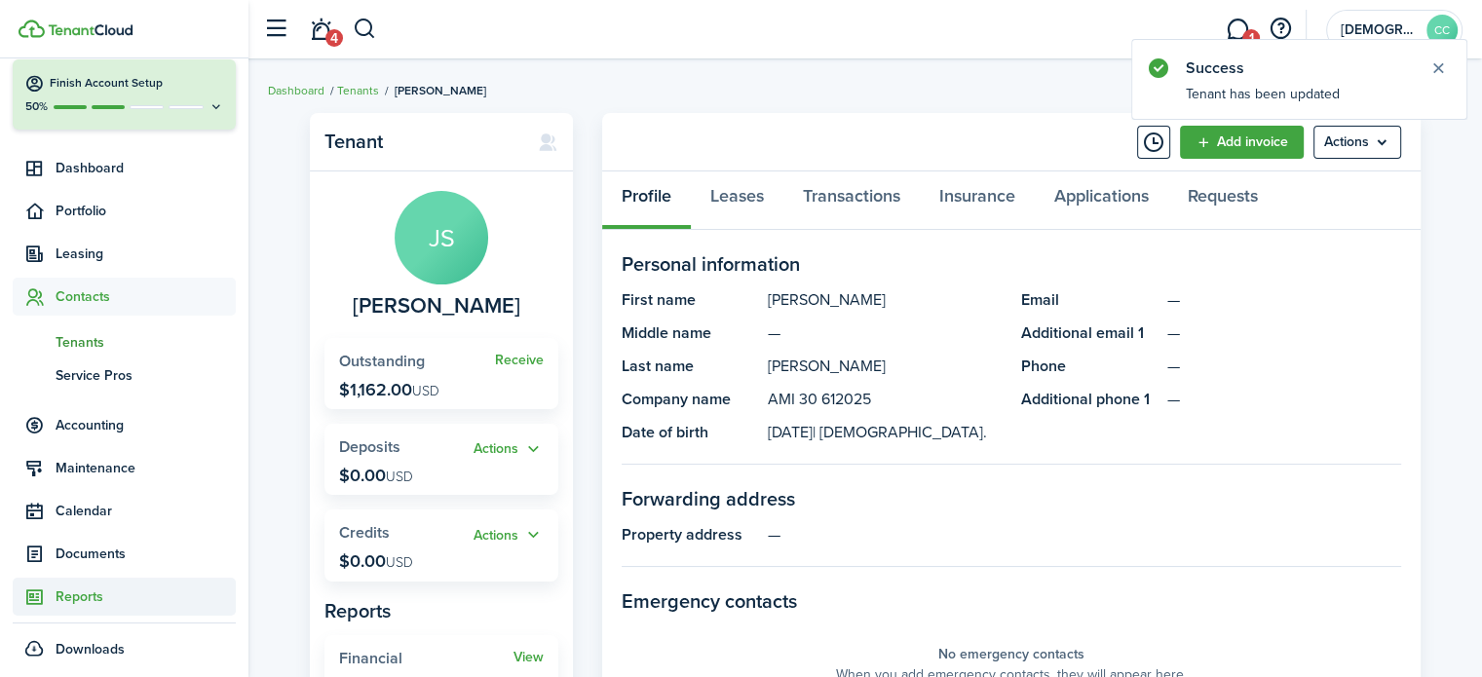
click at [87, 593] on span "Reports" at bounding box center [146, 597] width 180 height 20
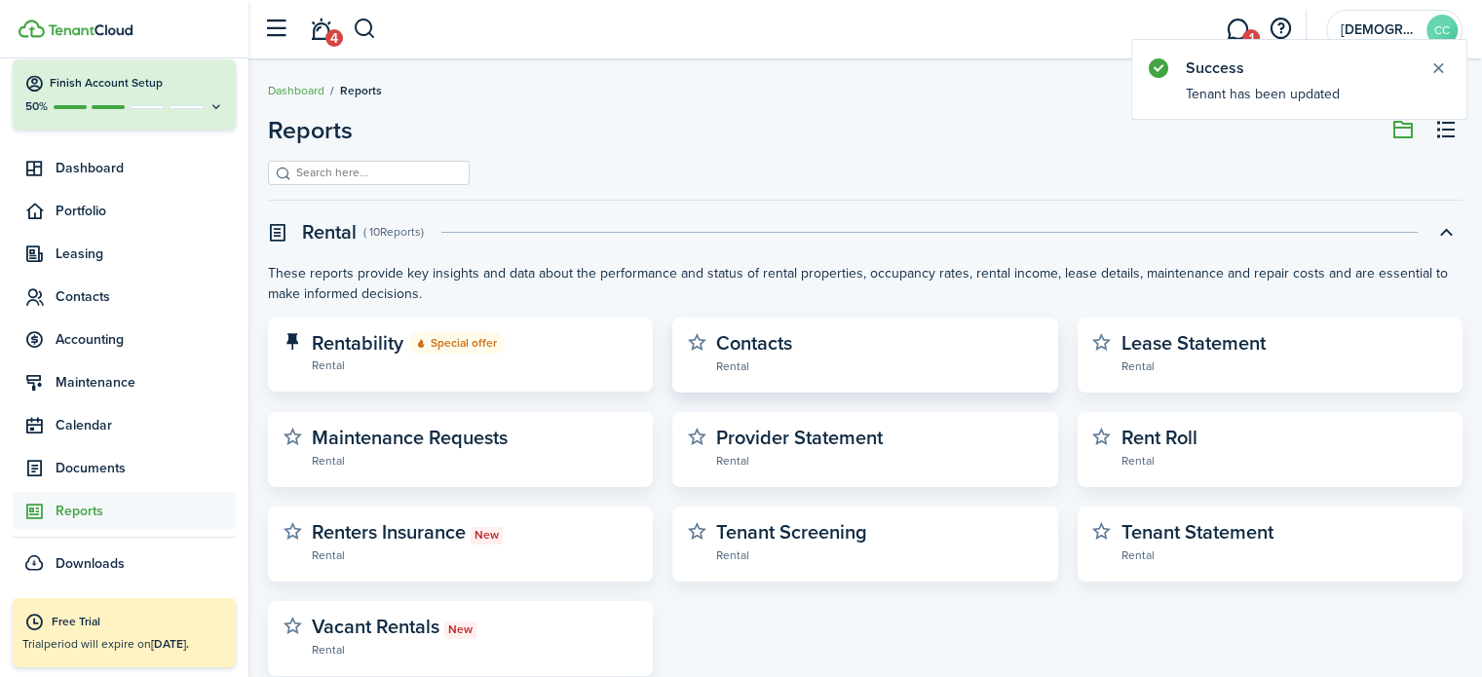
click at [755, 350] on widget-stats-description "Contacts" at bounding box center [754, 342] width 76 height 29
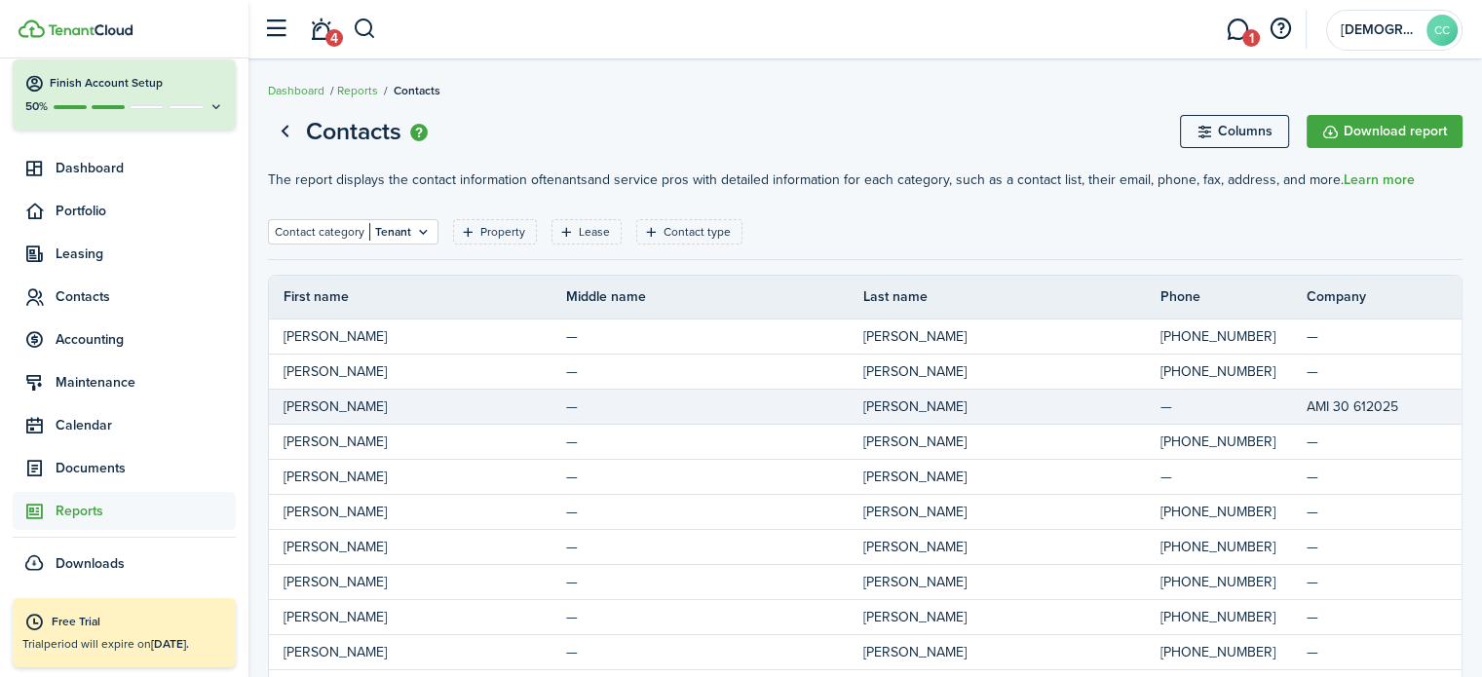
click at [1205, 408] on td "—" at bounding box center [1234, 407] width 146 height 26
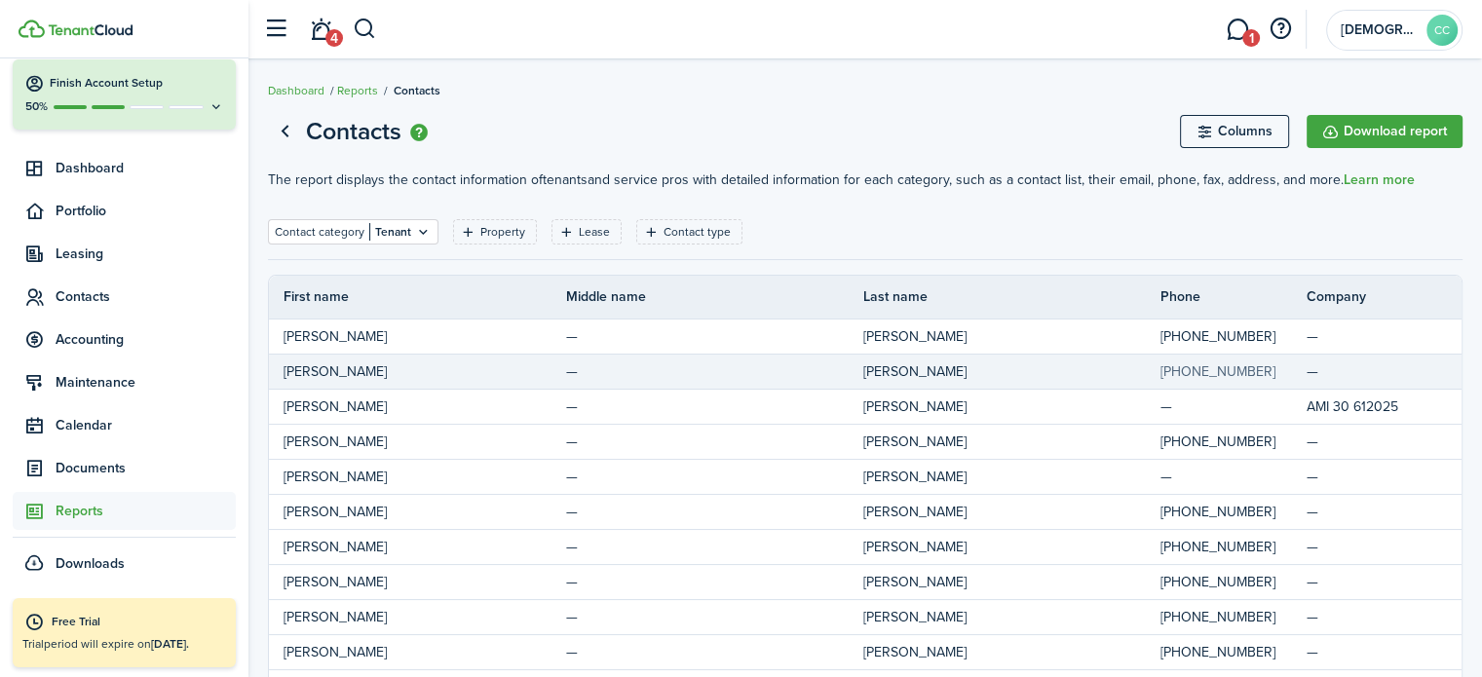
click at [1222, 365] on link "[PHONE_NUMBER]" at bounding box center [1218, 372] width 115 height 20
click at [328, 368] on span "[PERSON_NAME]" at bounding box center [335, 372] width 103 height 20
click at [421, 366] on td "[PERSON_NAME]" at bounding box center [417, 372] width 297 height 26
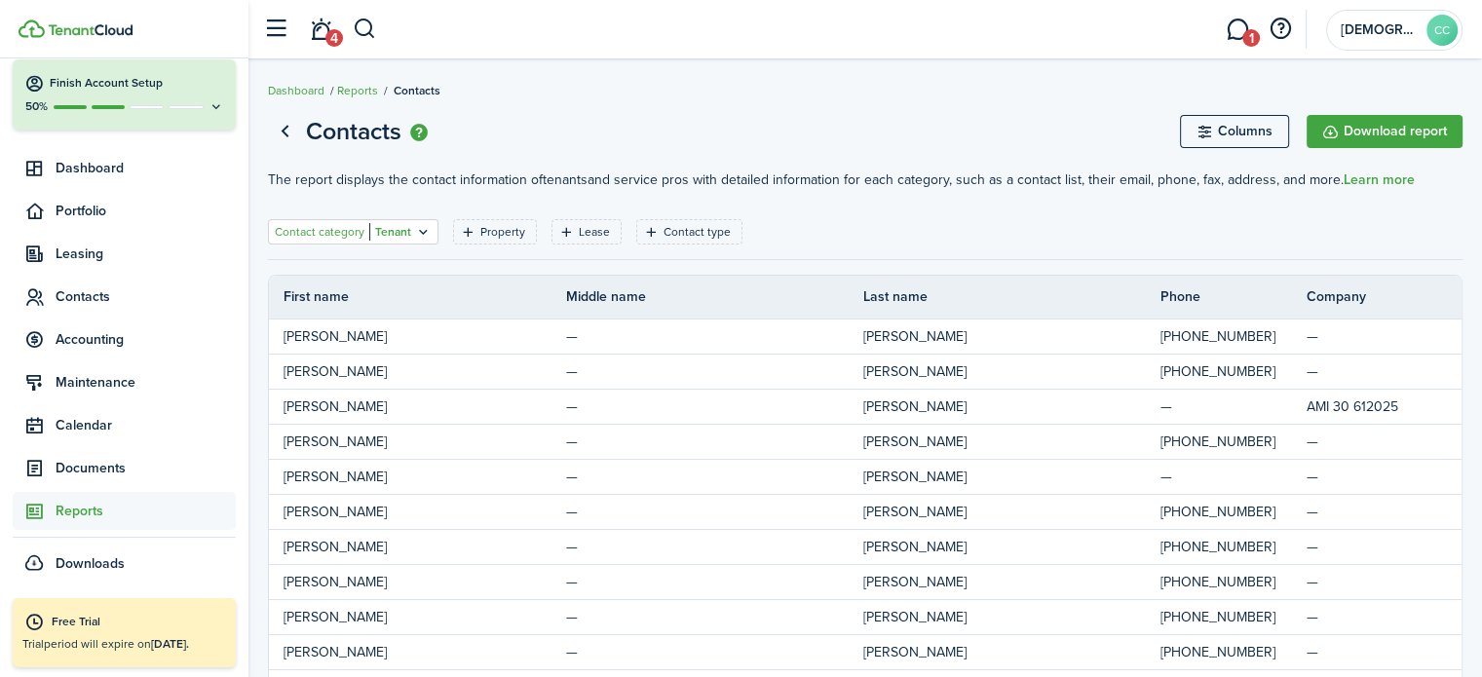
click at [419, 233] on icon "Open filter" at bounding box center [423, 232] width 17 height 16
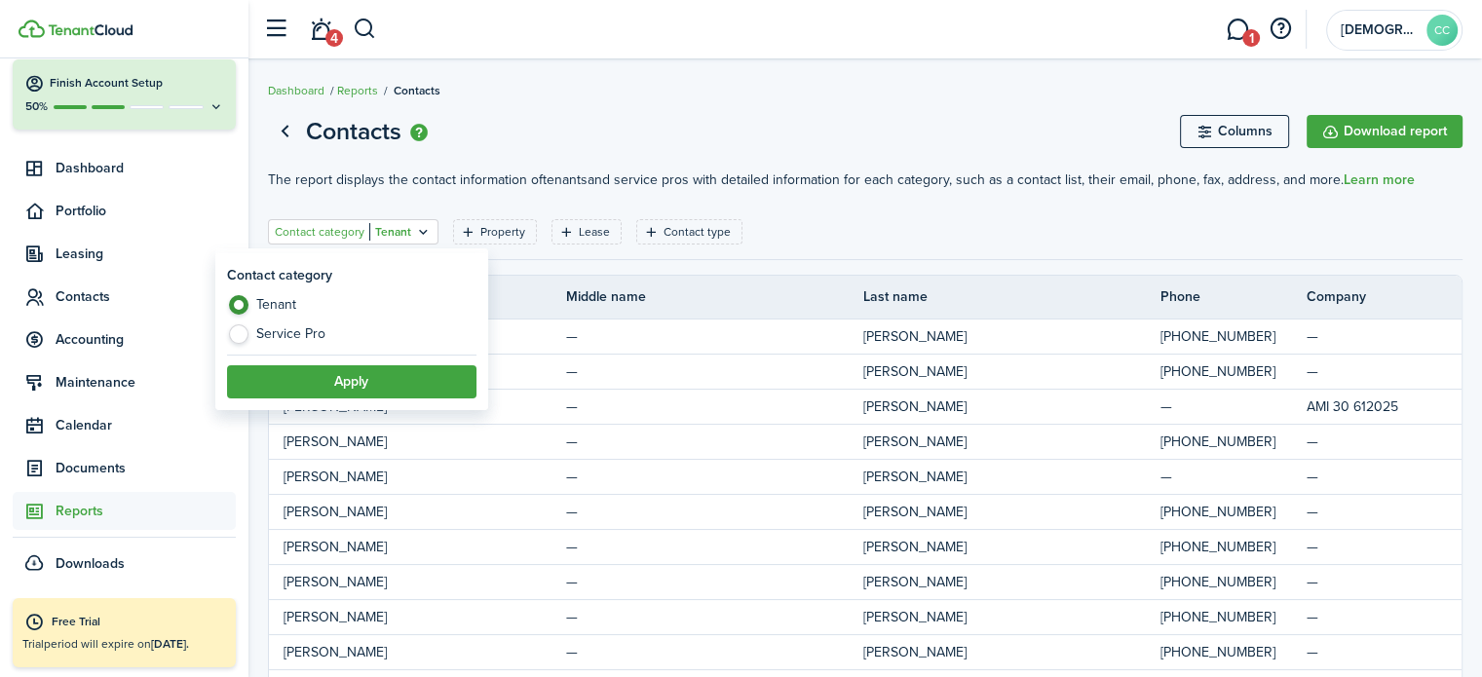
click at [419, 233] on icon "Open filter" at bounding box center [423, 232] width 17 height 16
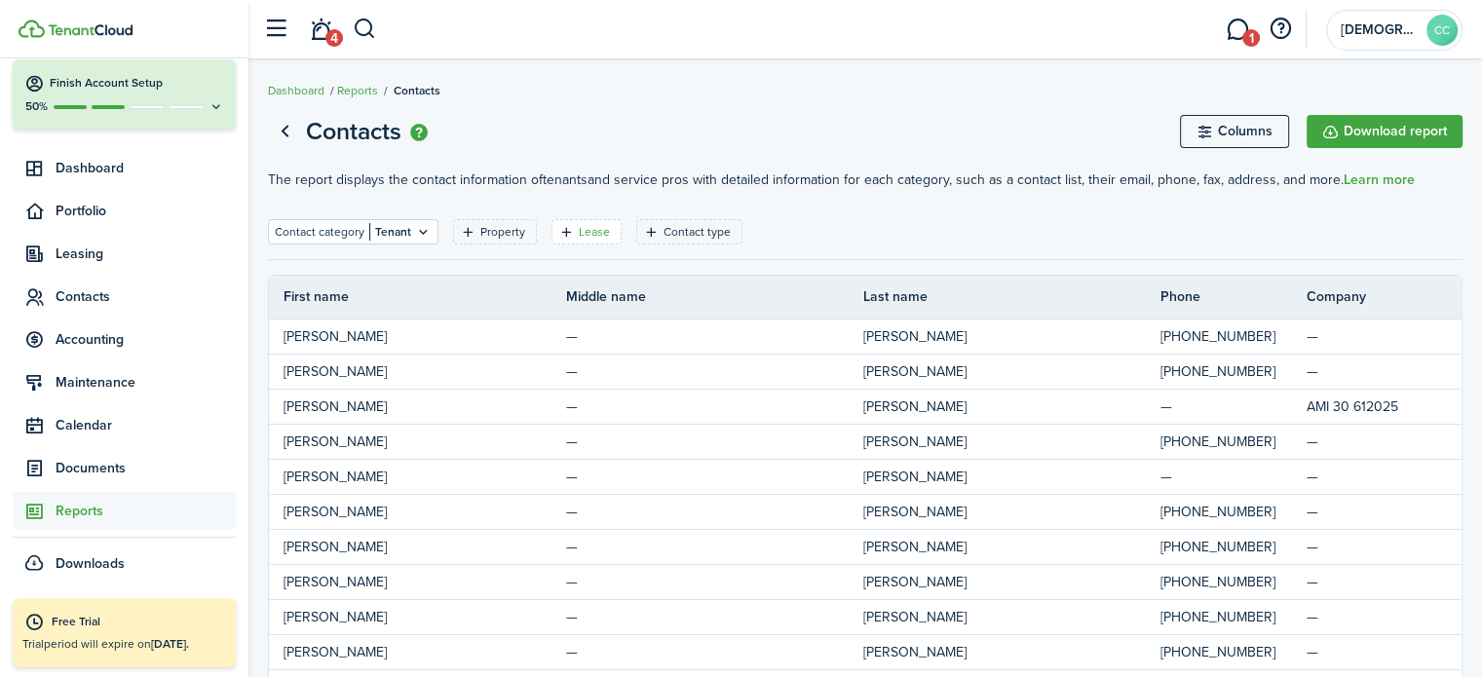
click at [598, 231] on filter-tag-label "Lease" at bounding box center [594, 232] width 31 height 18
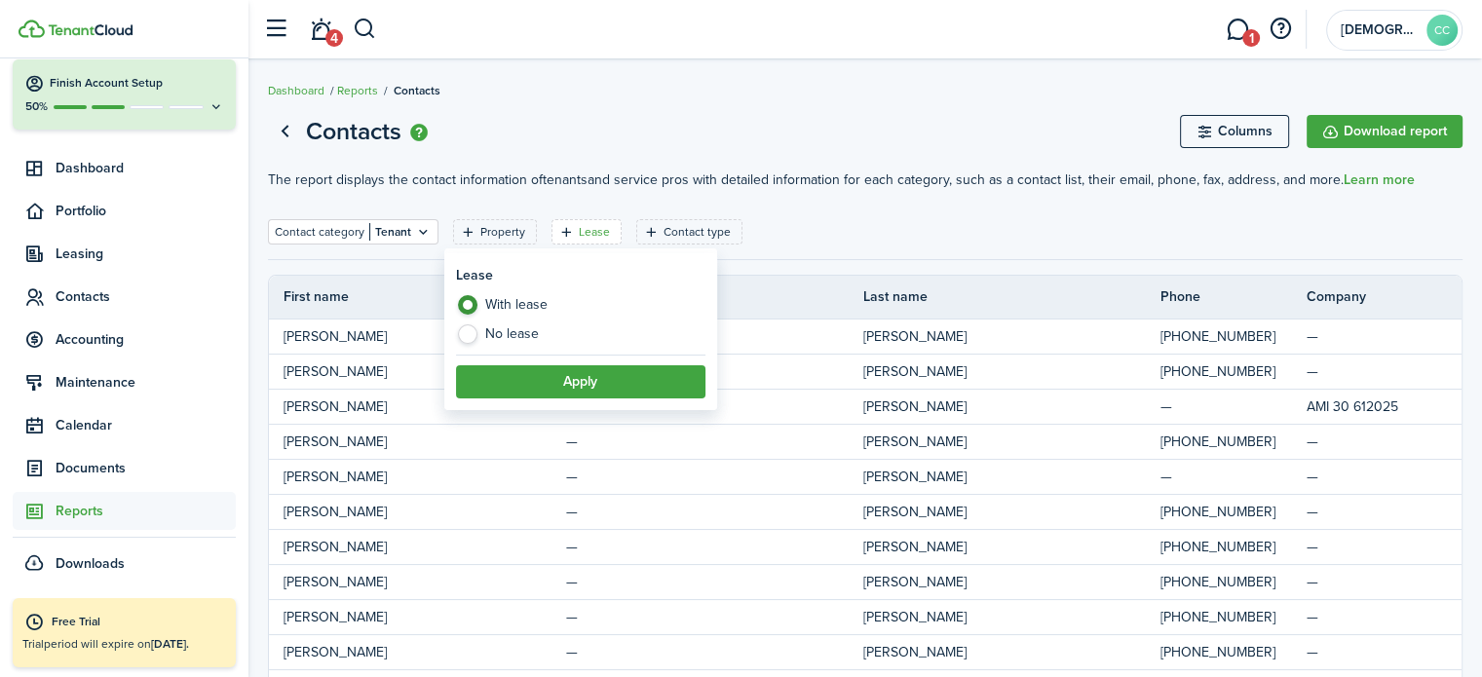
click at [469, 339] on label "No lease" at bounding box center [580, 334] width 249 height 19
radio input "false"
radio input "true"
click at [533, 375] on button "Apply" at bounding box center [580, 381] width 249 height 33
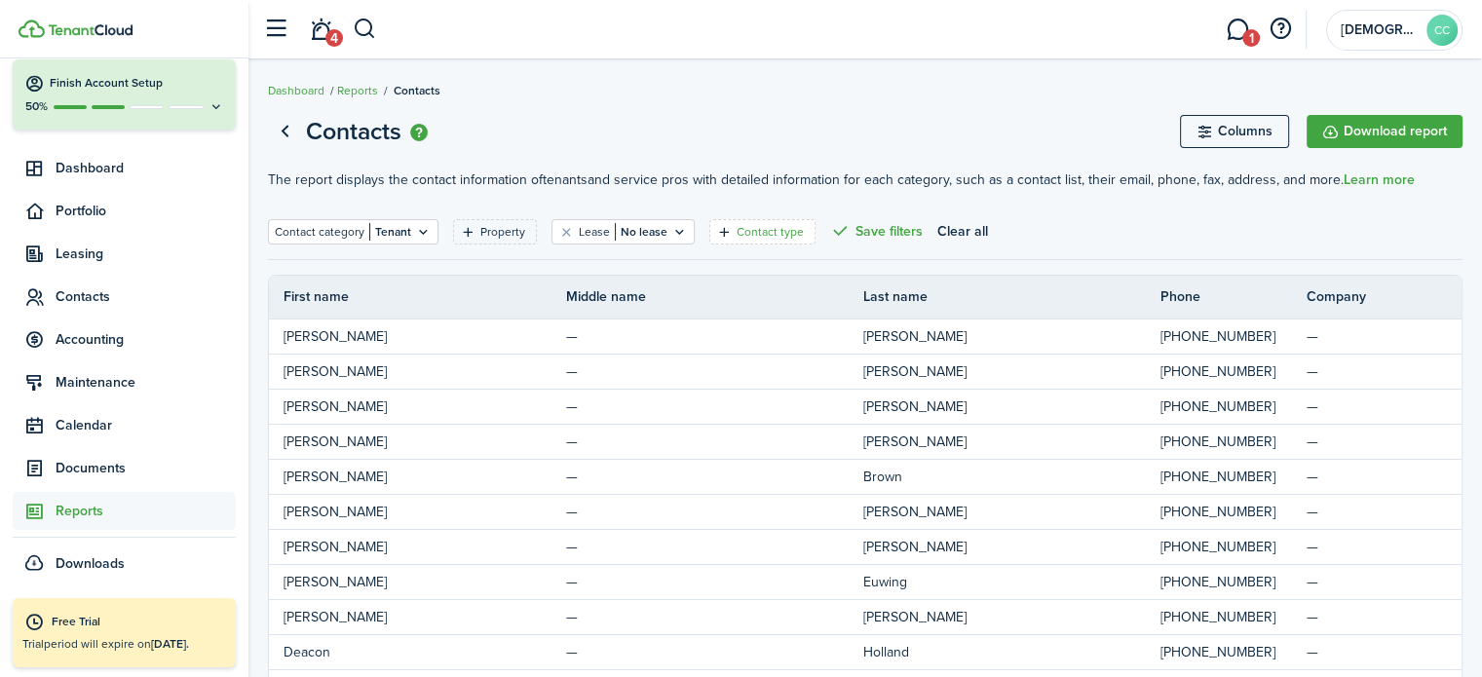
click at [758, 233] on filter-tag-label "Contact type" at bounding box center [770, 232] width 67 height 18
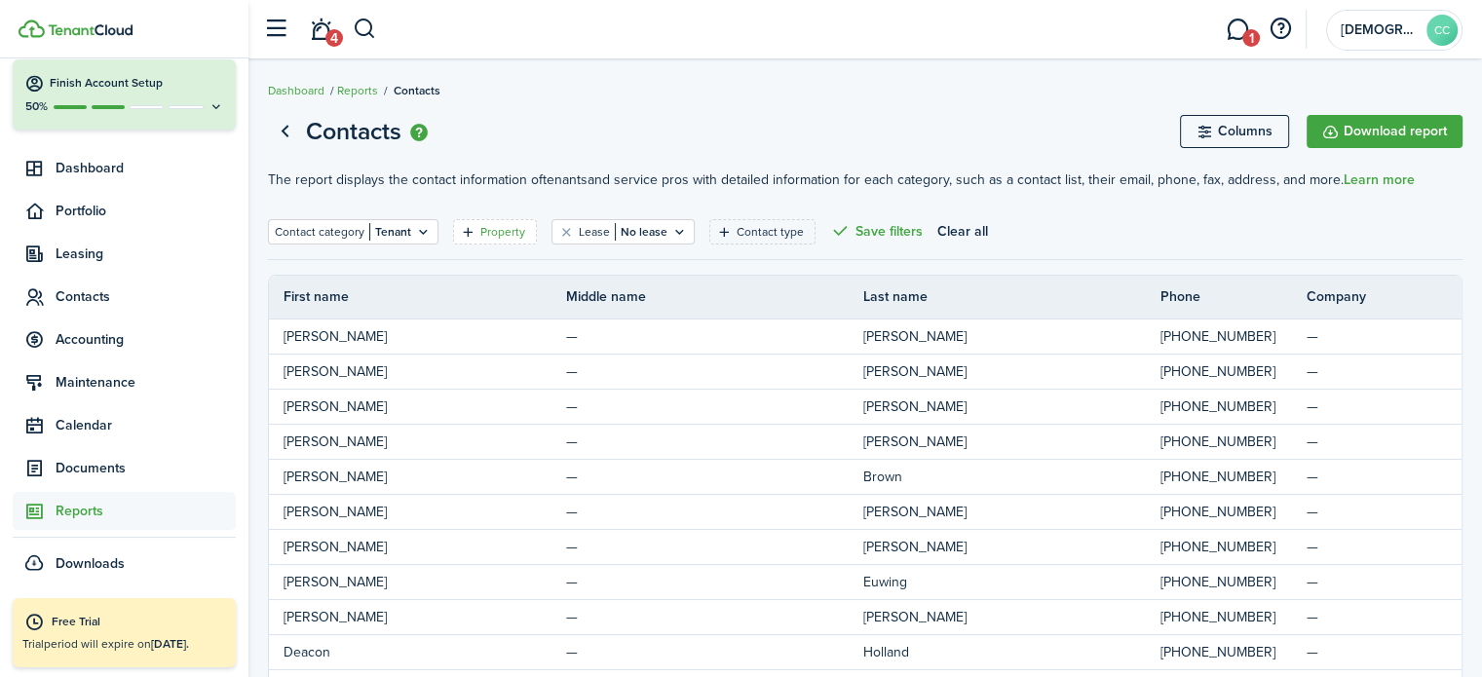
click at [499, 237] on filter-tag-label "Property" at bounding box center [502, 232] width 45 height 18
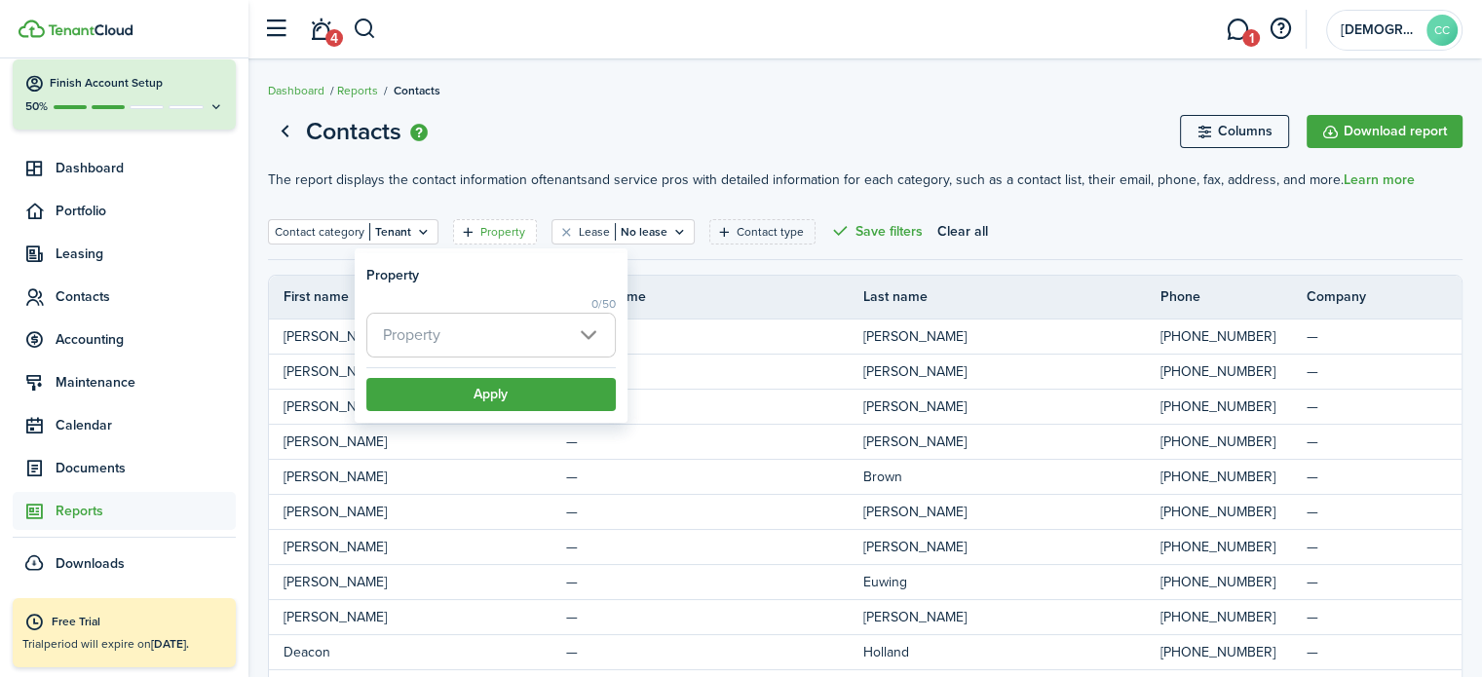
click at [464, 340] on span "Property" at bounding box center [491, 335] width 248 height 43
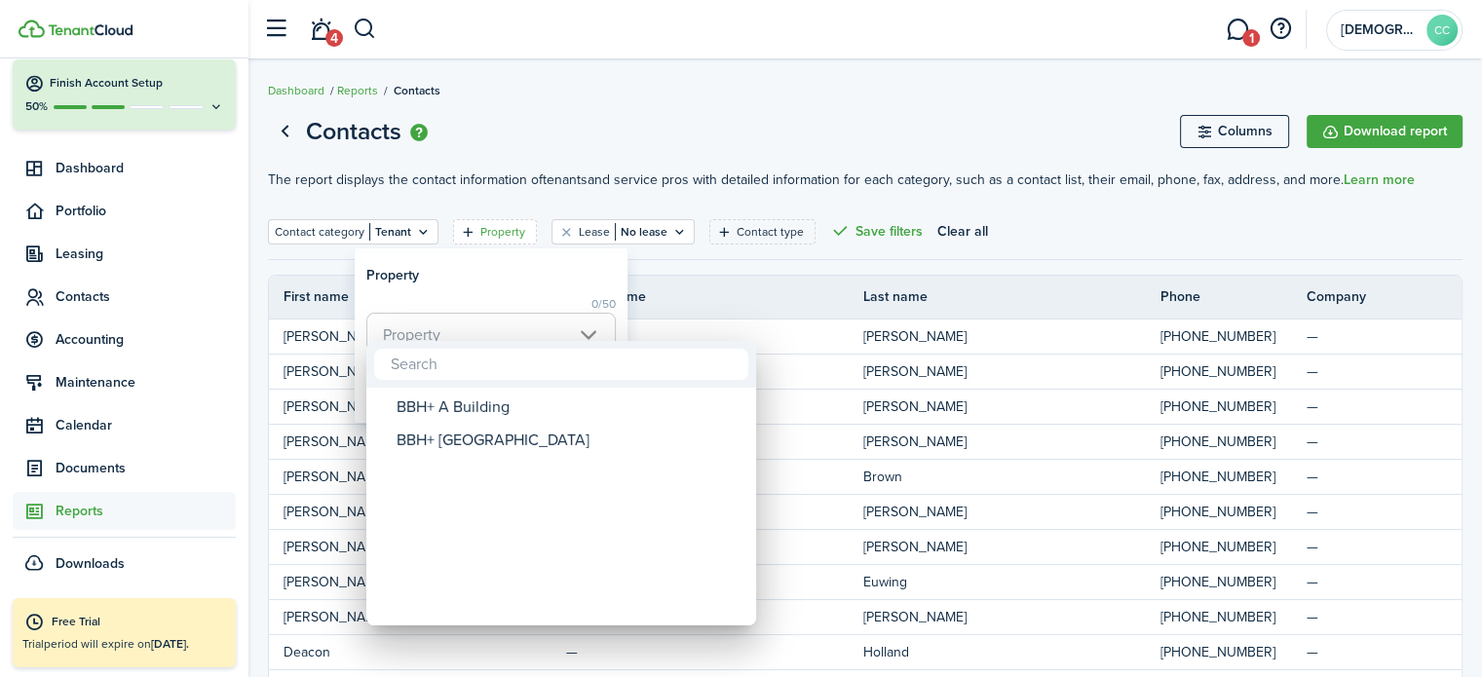
click at [542, 194] on div at bounding box center [741, 338] width 1794 height 989
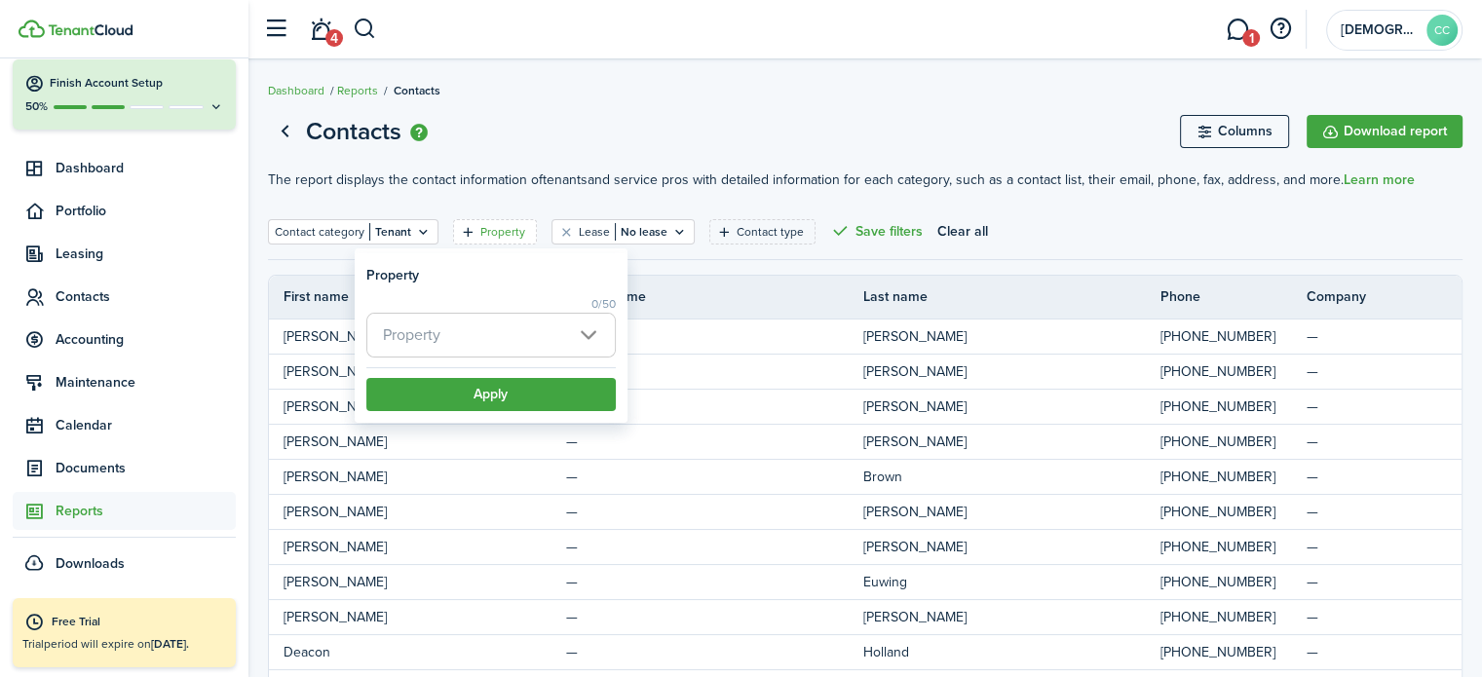
click at [491, 186] on p "The report displays the contact information of tenants and service pros with de…" at bounding box center [865, 180] width 1195 height 20
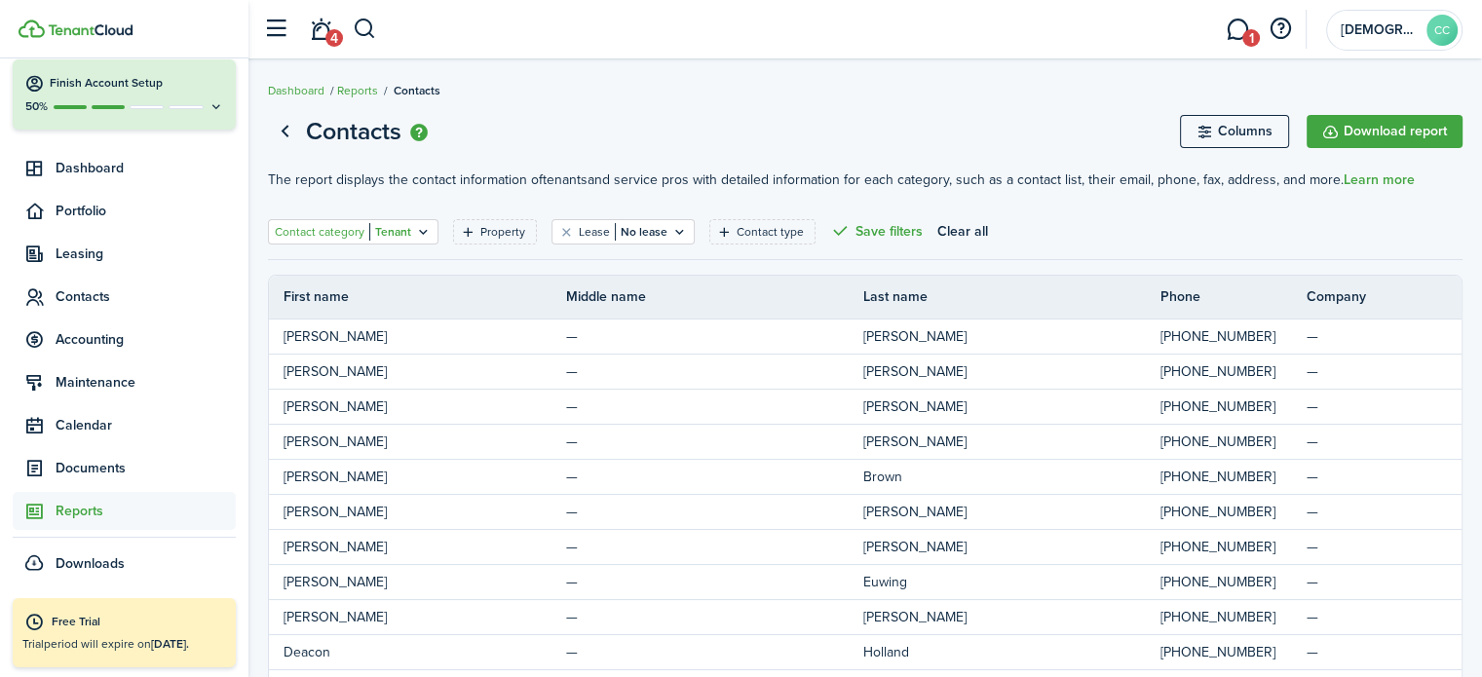
click at [417, 233] on icon "Open filter" at bounding box center [423, 232] width 17 height 16
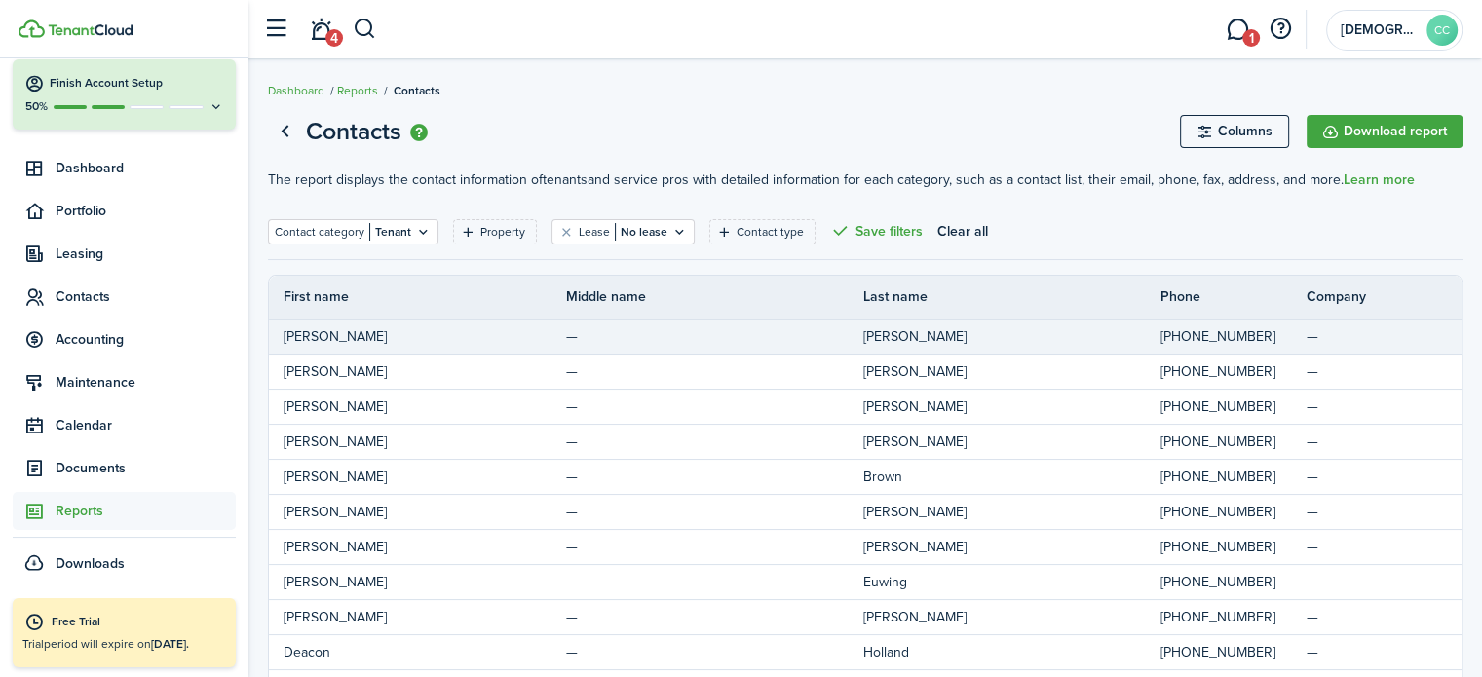
click at [331, 324] on td "[PERSON_NAME]" at bounding box center [417, 337] width 297 height 26
click at [328, 331] on span "[PERSON_NAME]" at bounding box center [335, 336] width 103 height 20
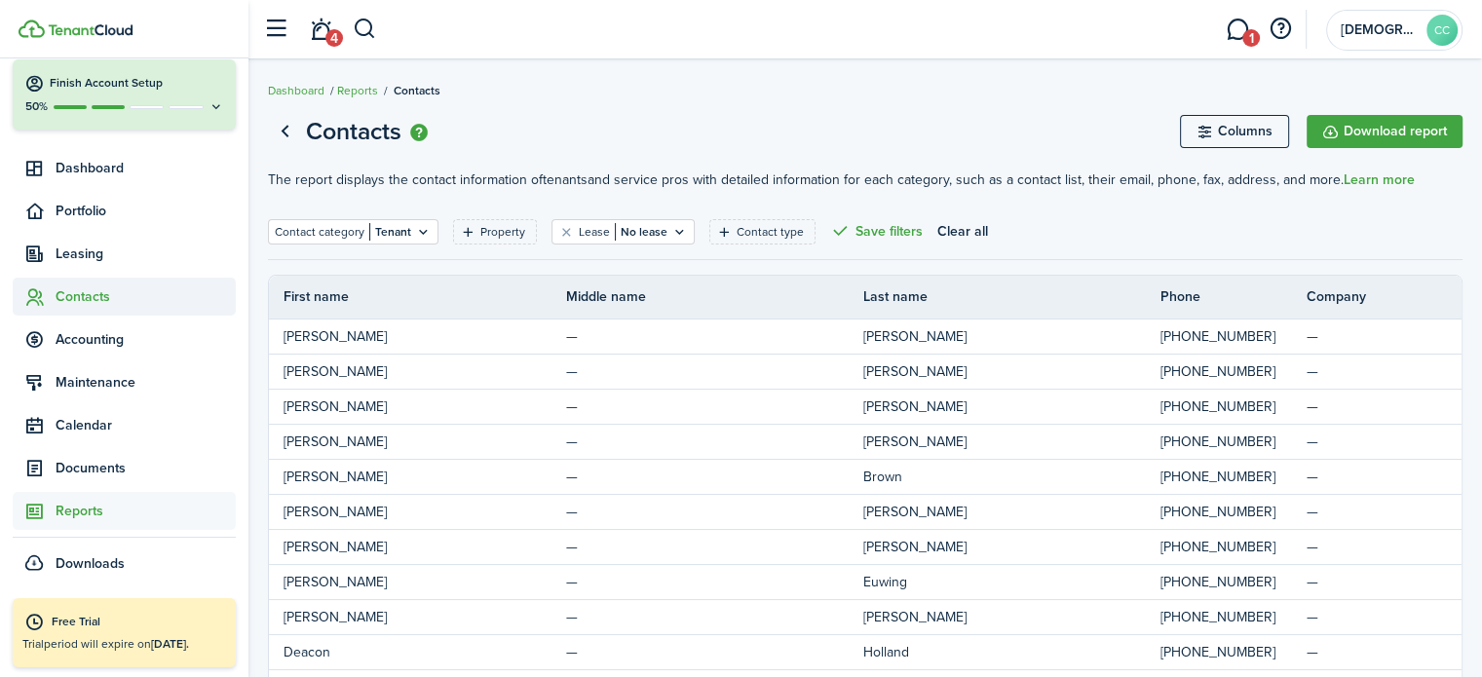
click at [37, 302] on icon at bounding box center [34, 296] width 20 height 19
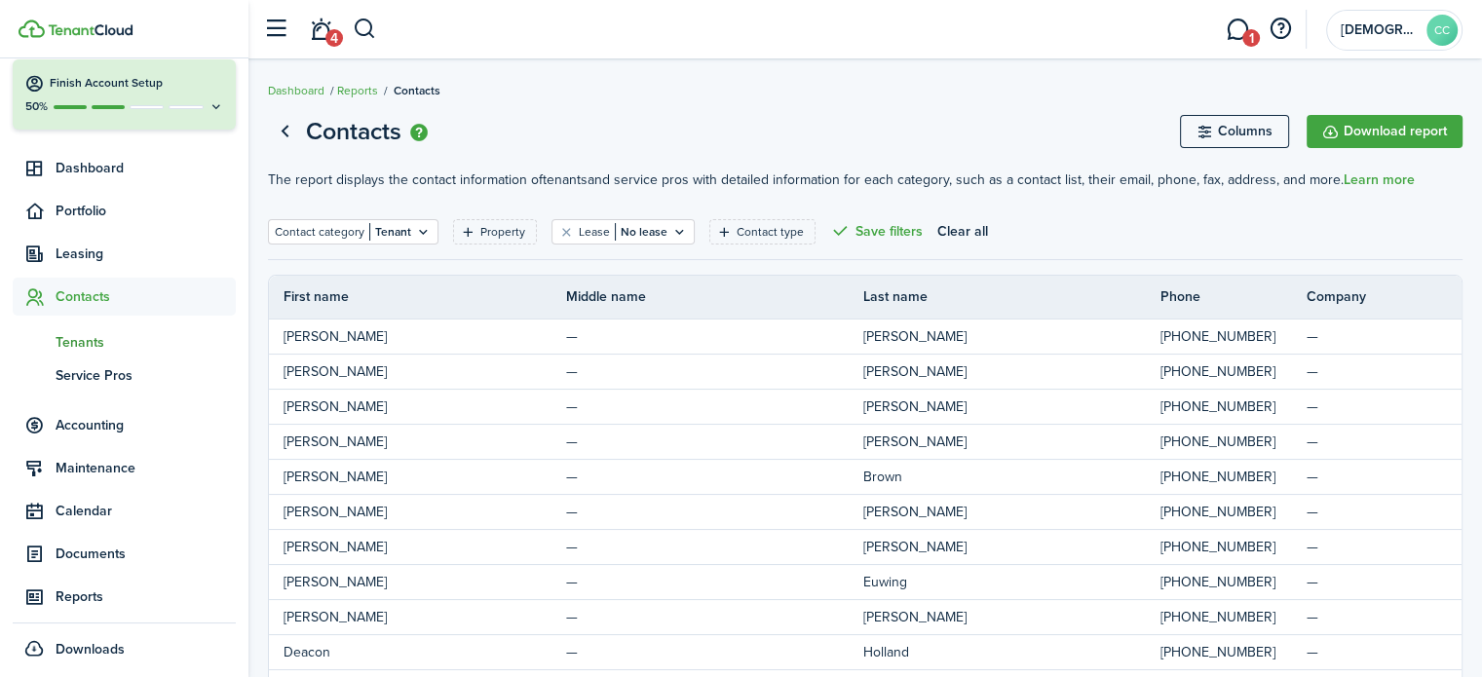
click at [79, 339] on span "Tenants" at bounding box center [146, 342] width 180 height 20
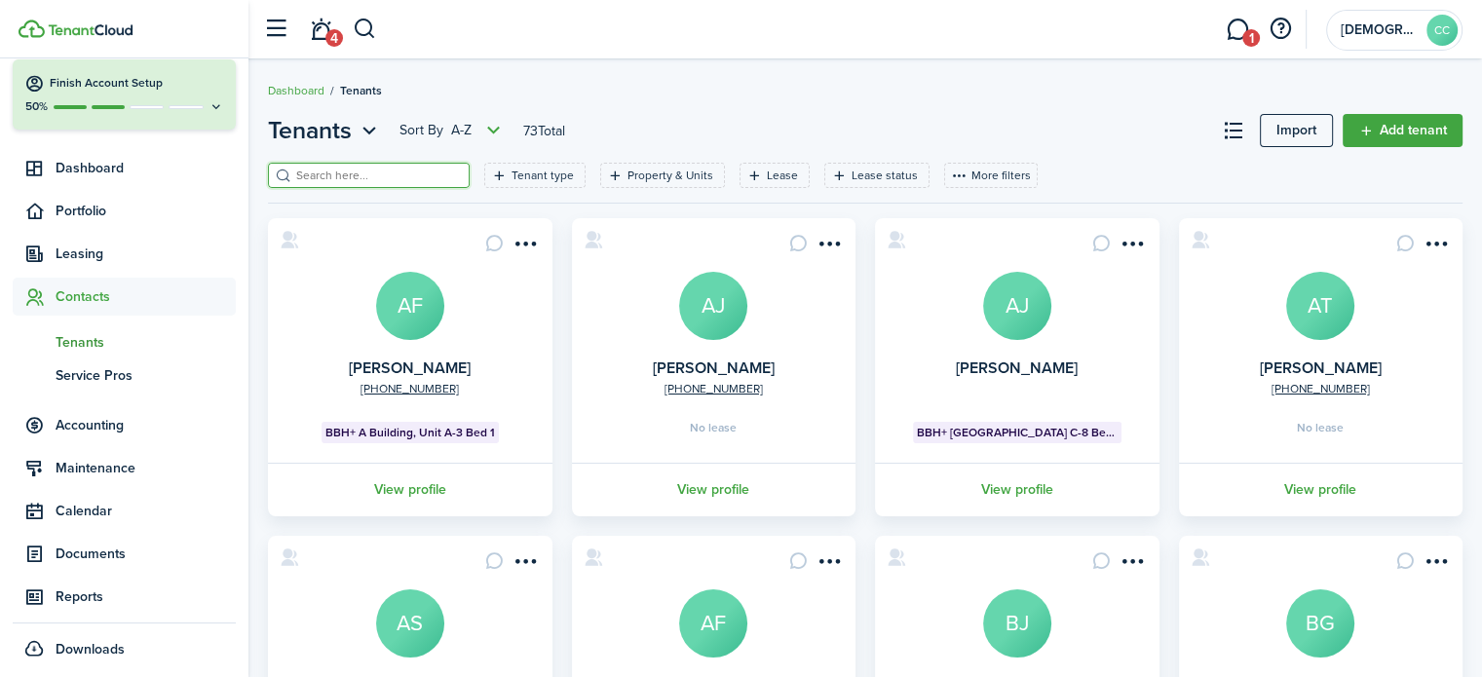
click at [311, 171] on input "search" at bounding box center [377, 176] width 172 height 19
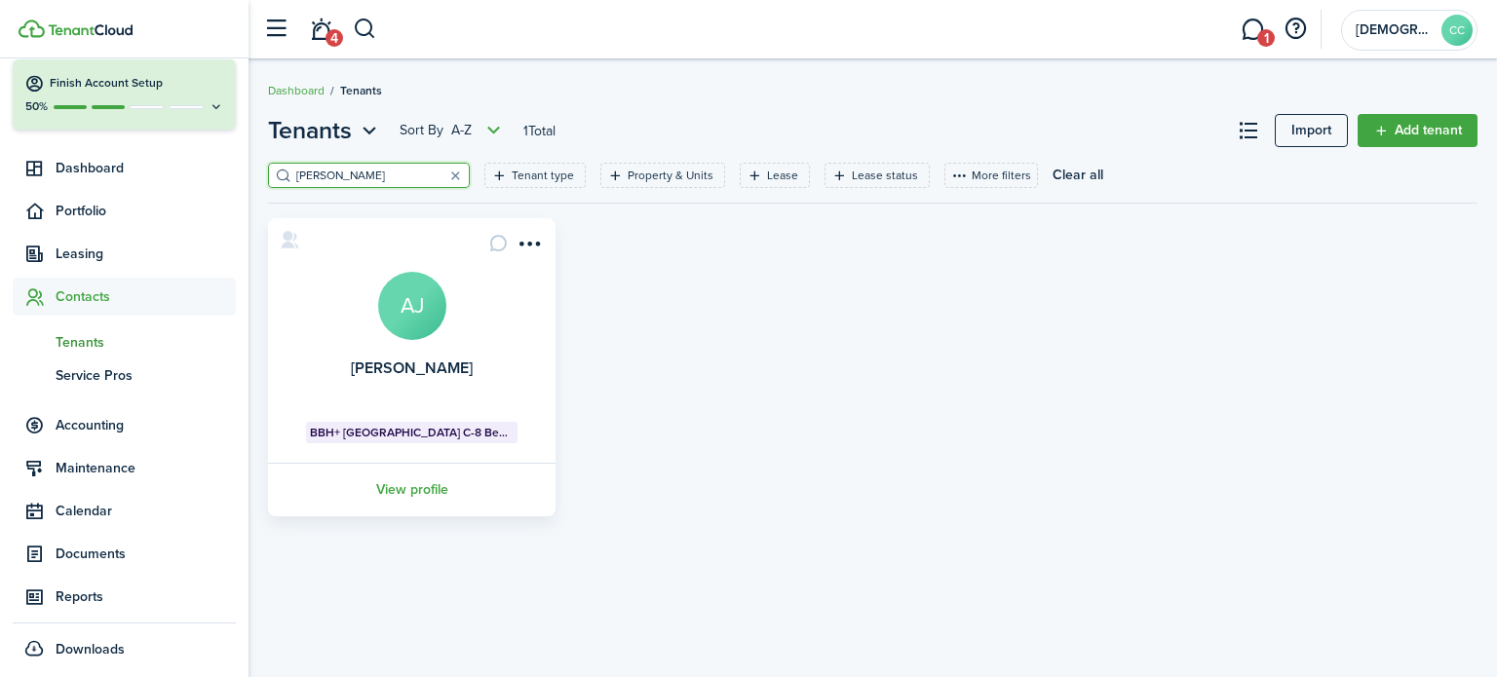
click at [355, 167] on input "[PERSON_NAME]" at bounding box center [377, 176] width 172 height 19
type input "j"
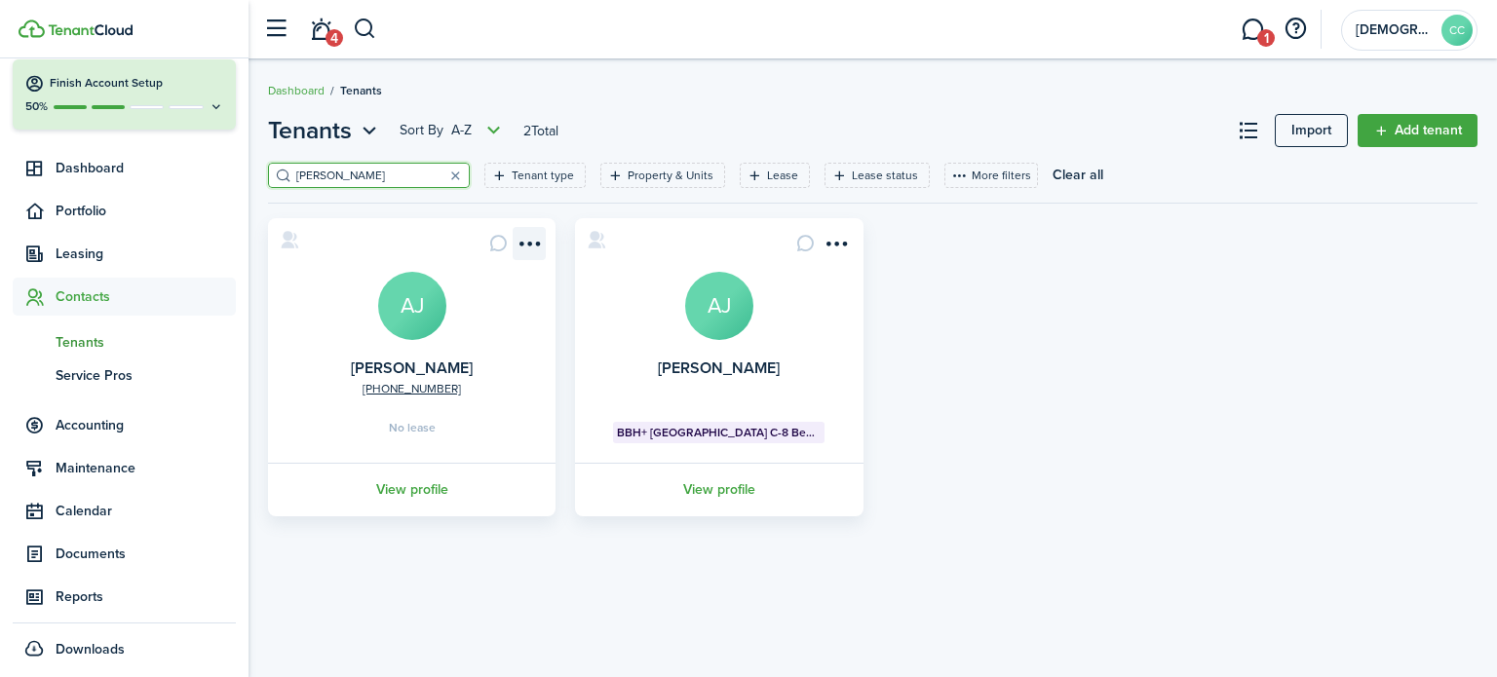
type input "[PERSON_NAME]"
click at [536, 243] on menu-btn-icon "Open menu" at bounding box center [529, 243] width 33 height 33
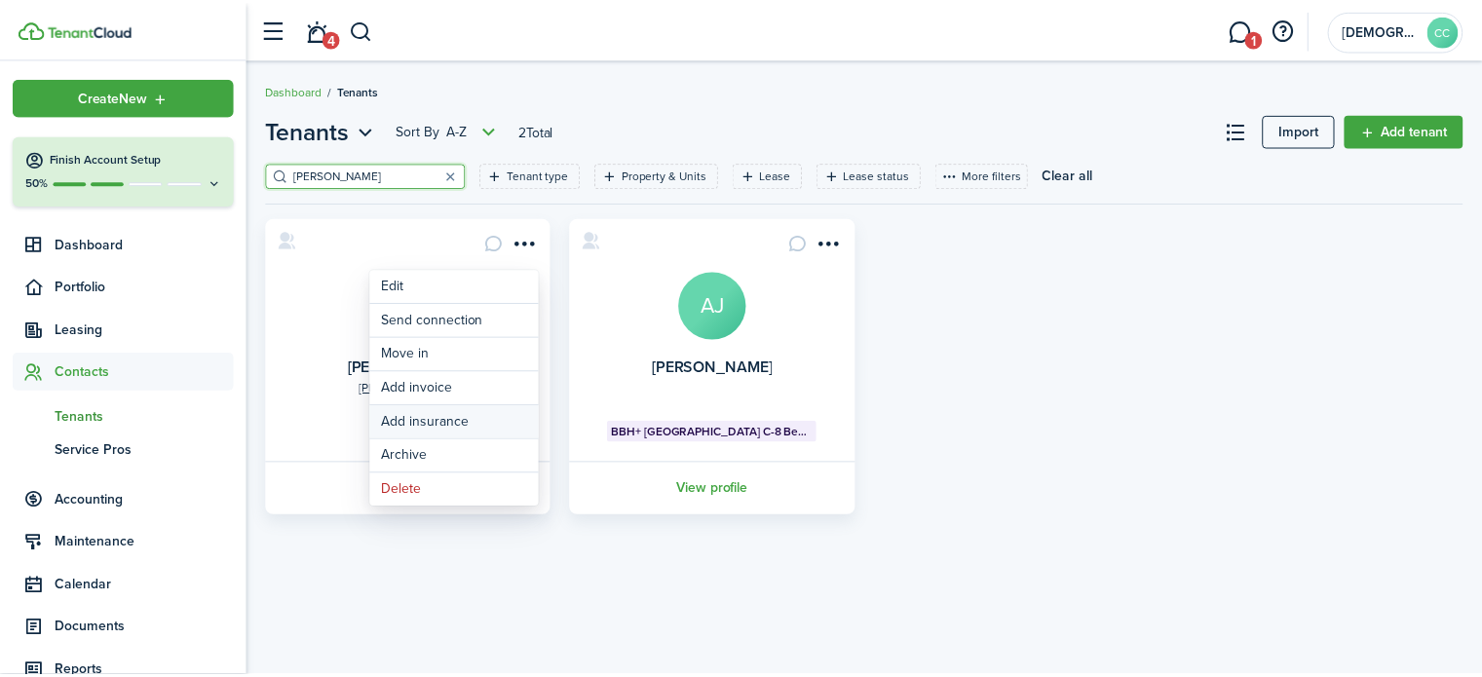
scroll to position [76, 0]
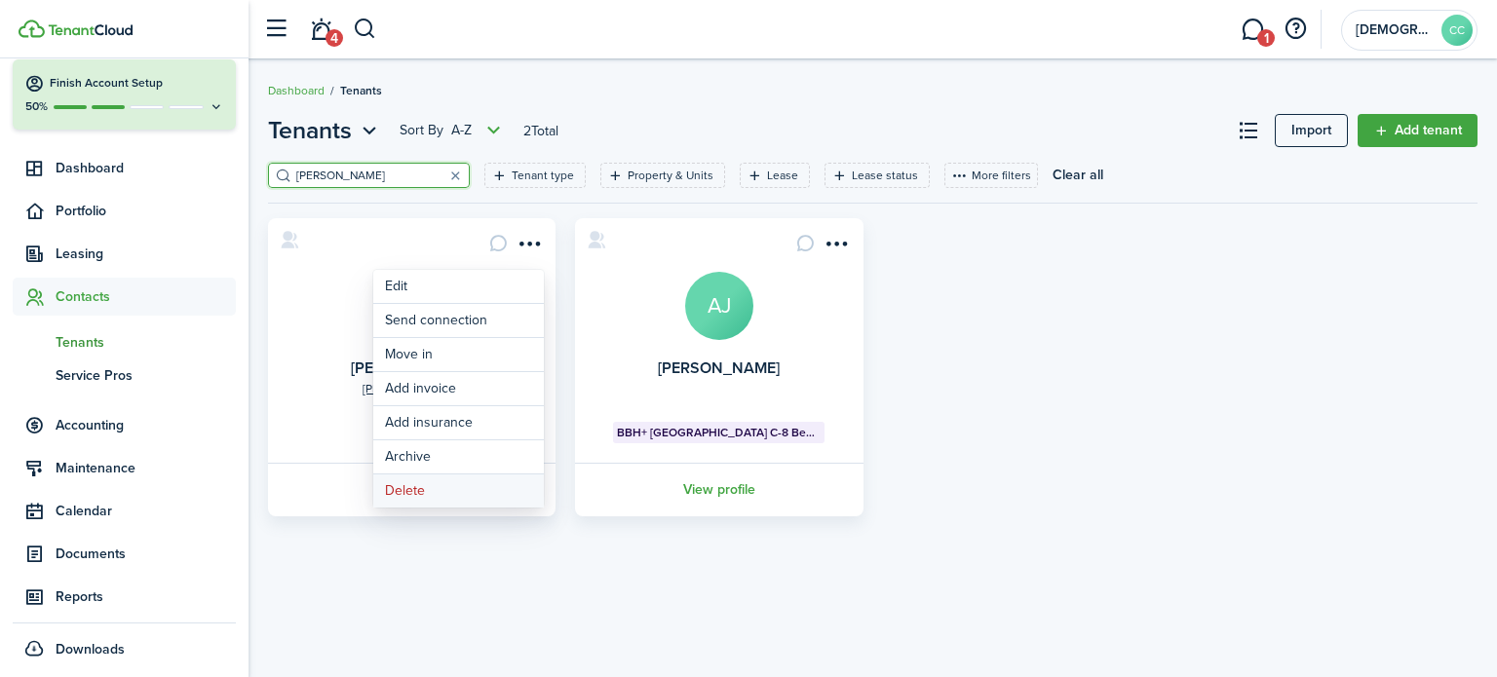
click at [418, 491] on button "Delete" at bounding box center [458, 491] width 171 height 33
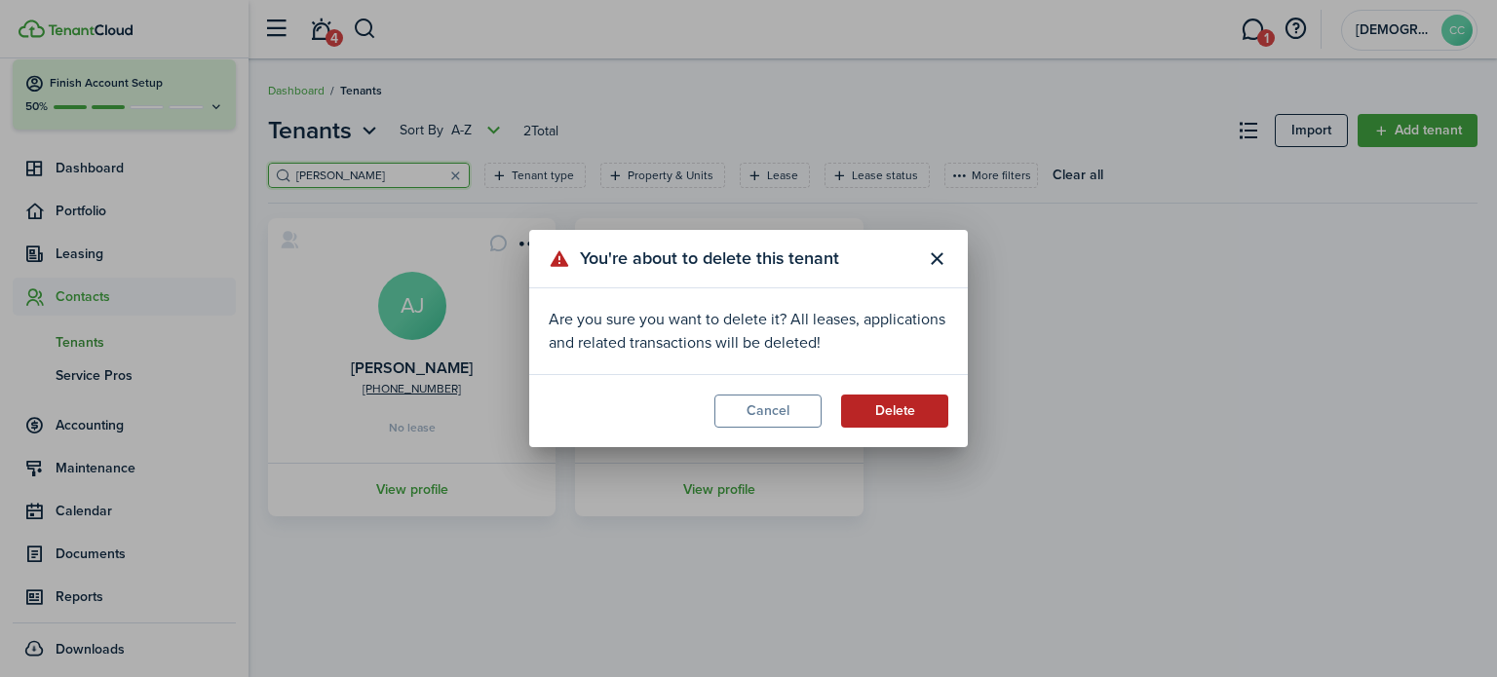
click at [898, 421] on button "Delete" at bounding box center [894, 411] width 107 height 33
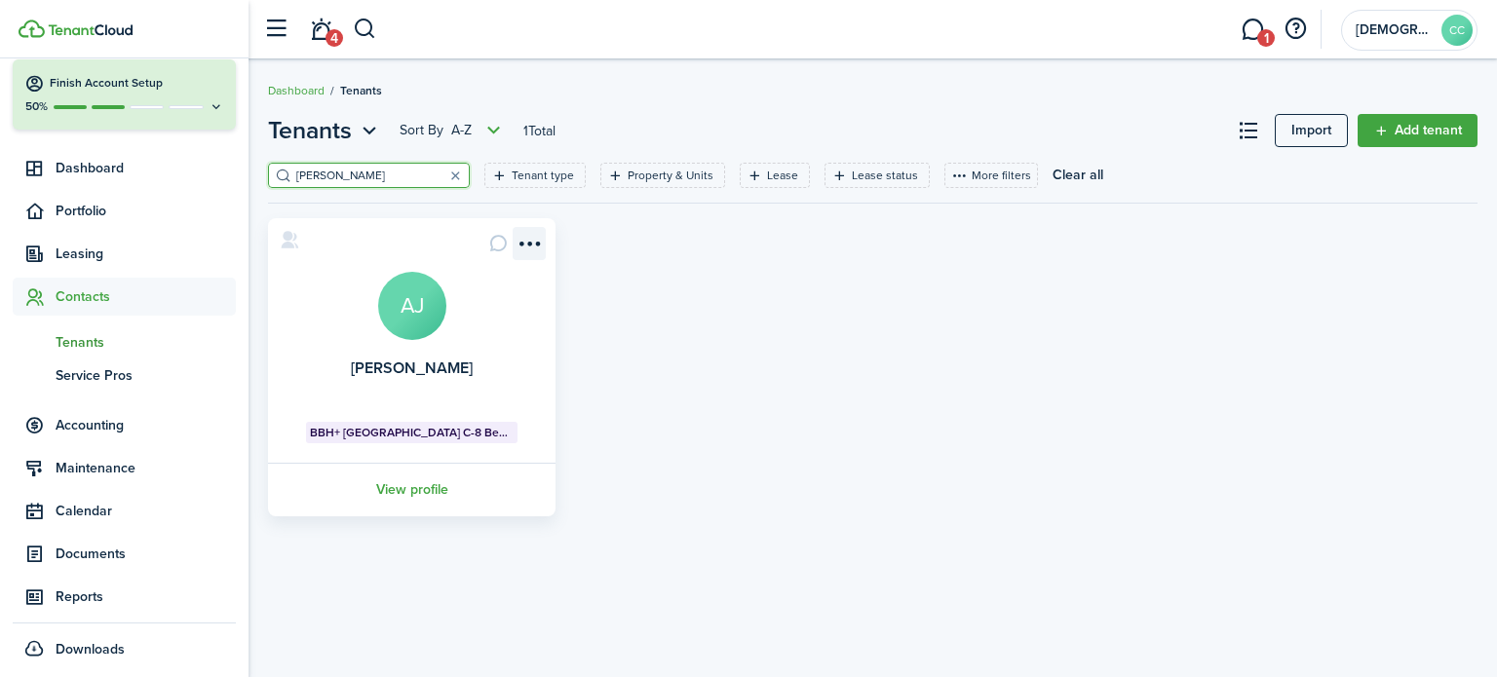
click at [526, 245] on menu-btn-icon "Open menu" at bounding box center [529, 243] width 33 height 33
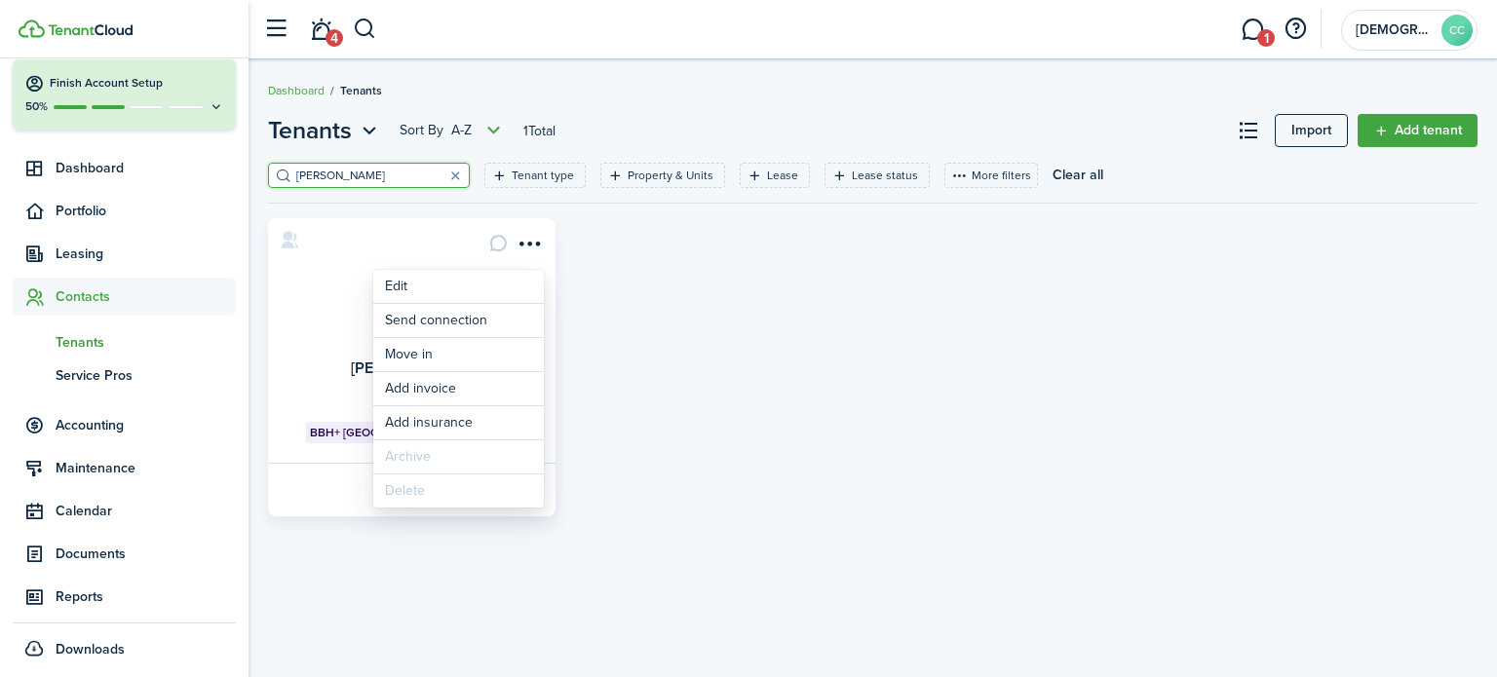
click at [344, 436] on span "BBH+ [GEOGRAPHIC_DATA] C-8 Bed 2" at bounding box center [412, 433] width 204 height 18
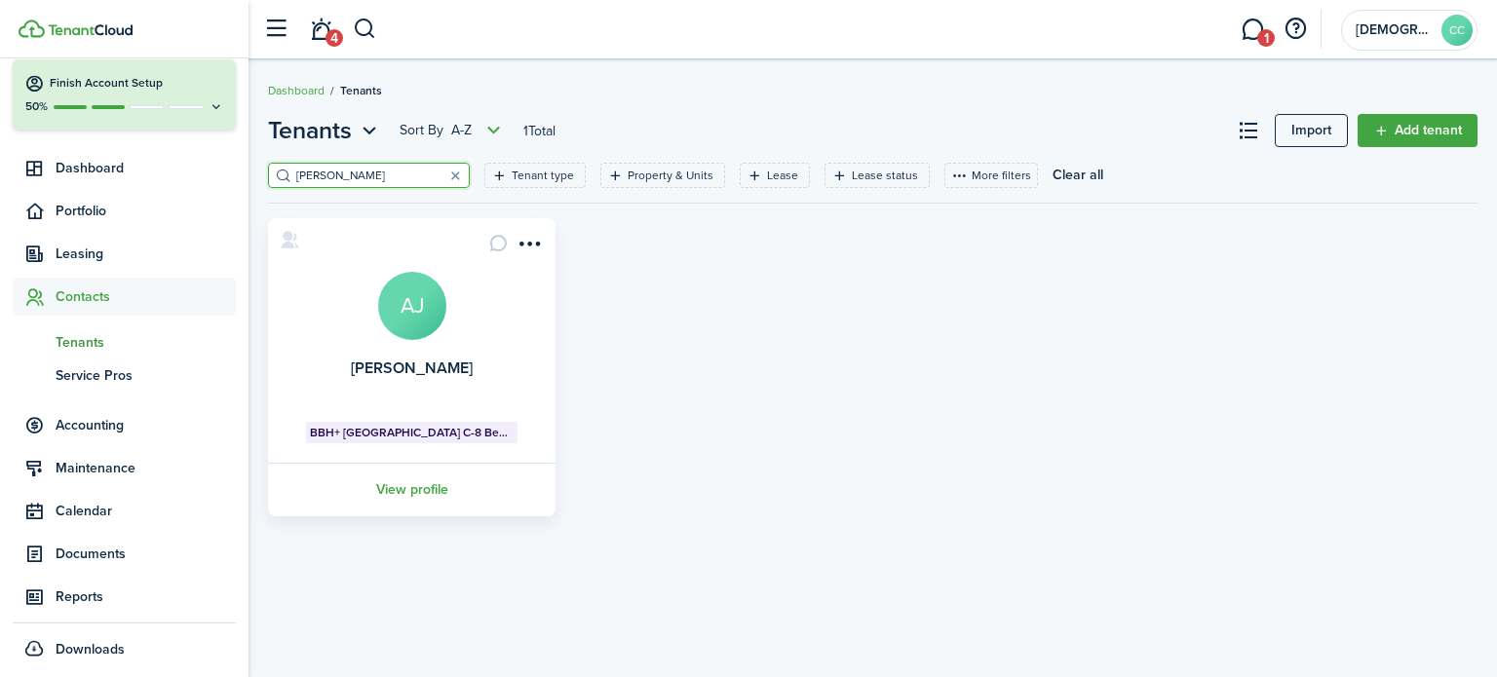
drag, startPoint x: 384, startPoint y: 350, endPoint x: 306, endPoint y: 287, distance: 100.5
click at [306, 287] on card "[PERSON_NAME] AJ BBH+ [GEOGRAPHIC_DATA], Unit C-8 Bed 2 View profile" at bounding box center [411, 367] width 287 height 298
click at [405, 485] on link "View profile" at bounding box center [411, 490] width 293 height 54
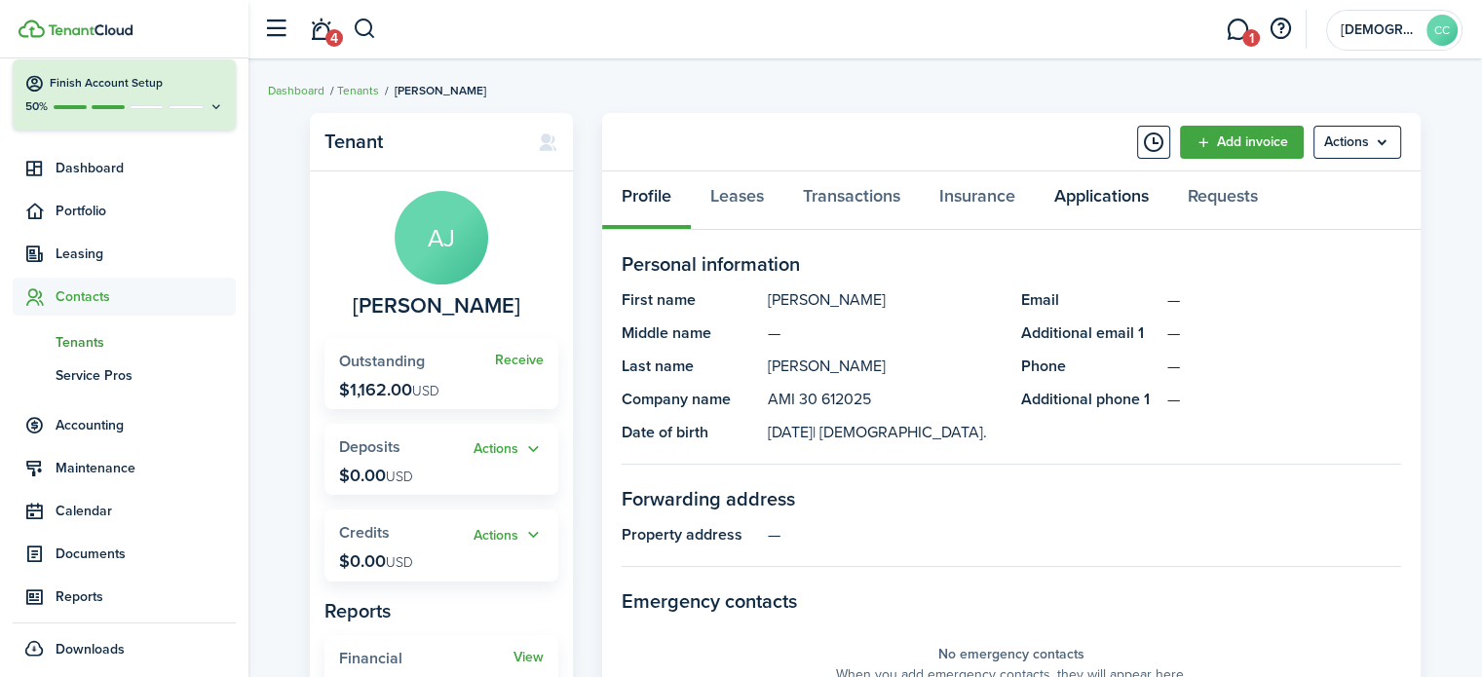
click at [1095, 197] on link "Applications" at bounding box center [1102, 201] width 134 height 58
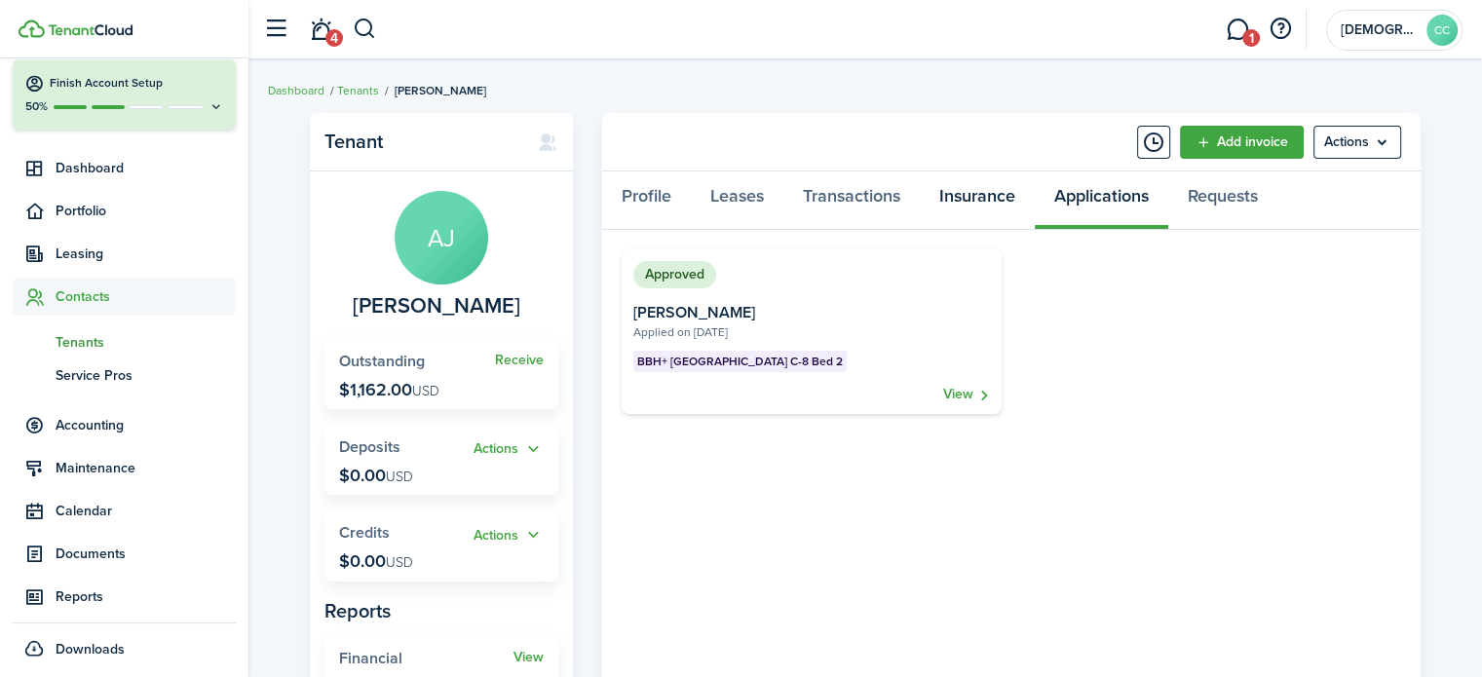
click at [991, 199] on link "Insurance" at bounding box center [977, 201] width 115 height 58
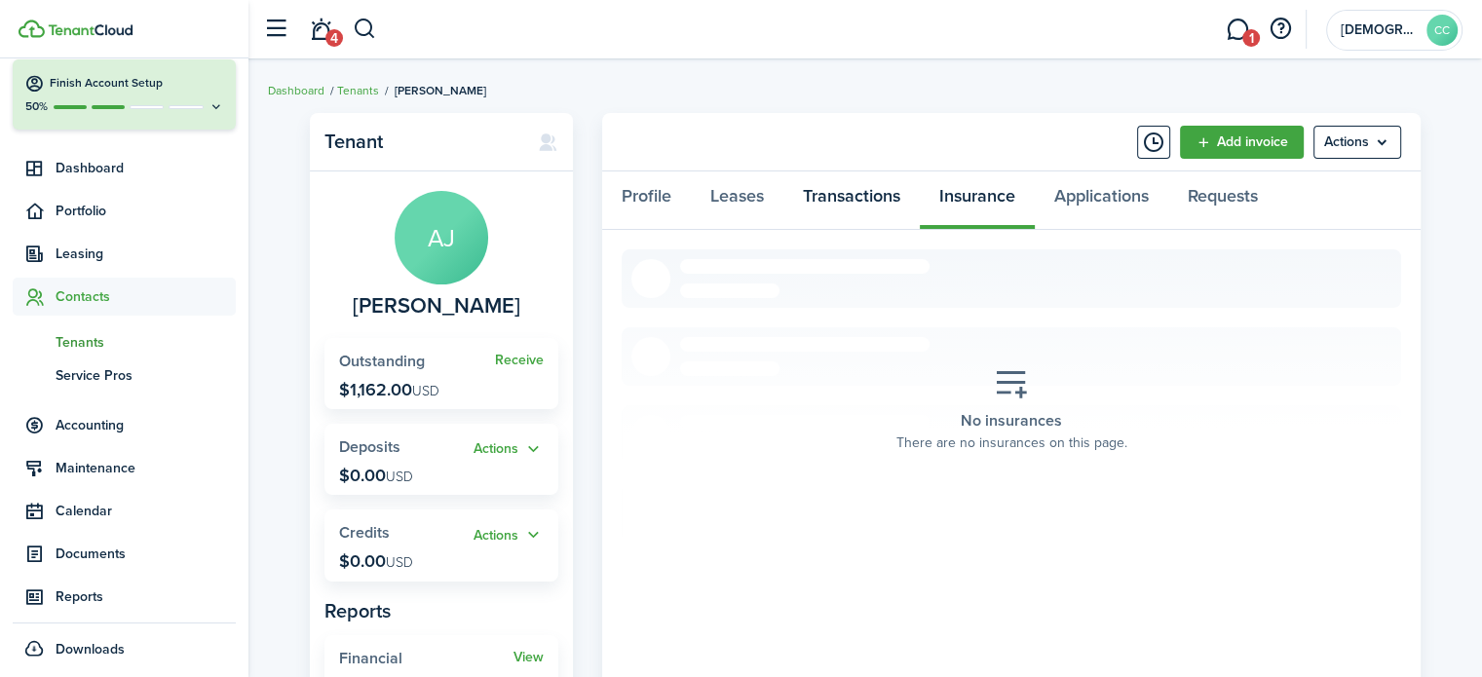
click at [882, 211] on link "Transactions" at bounding box center [852, 201] width 136 height 58
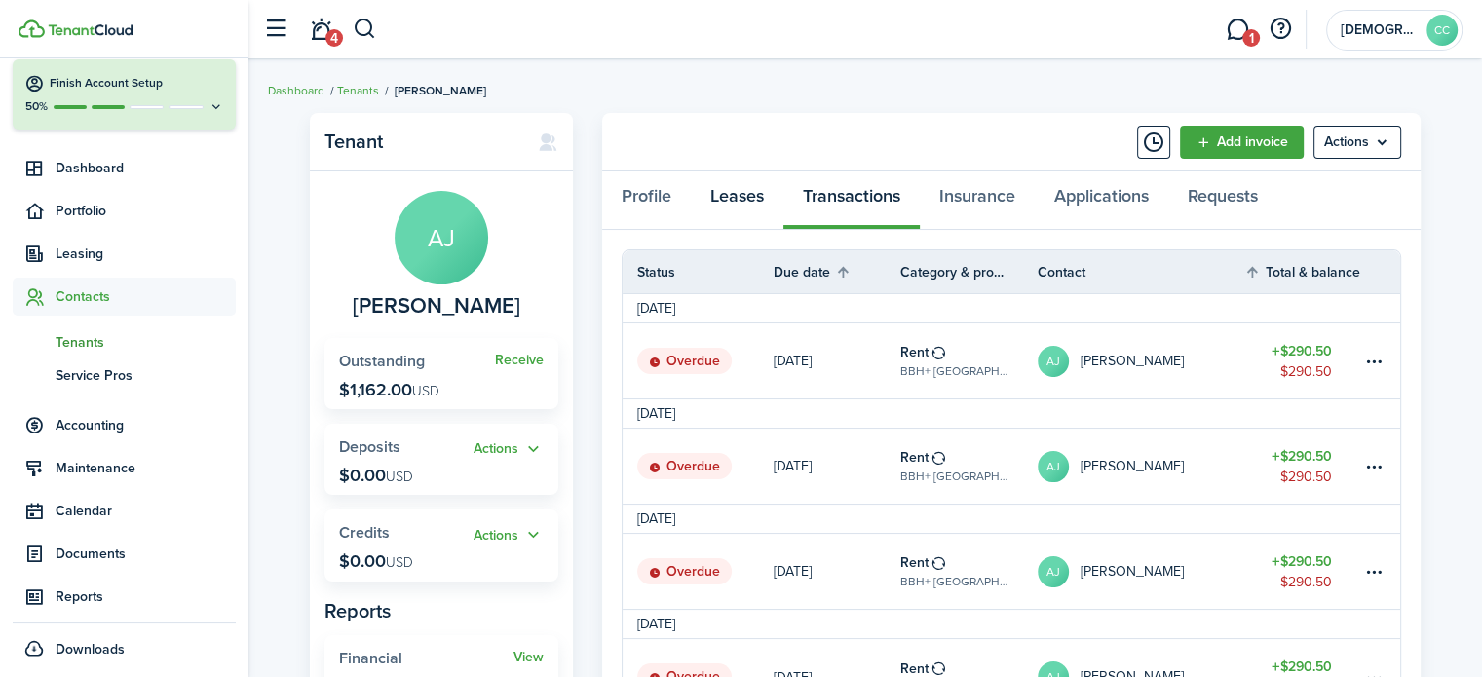
click at [741, 197] on link "Leases" at bounding box center [737, 201] width 93 height 58
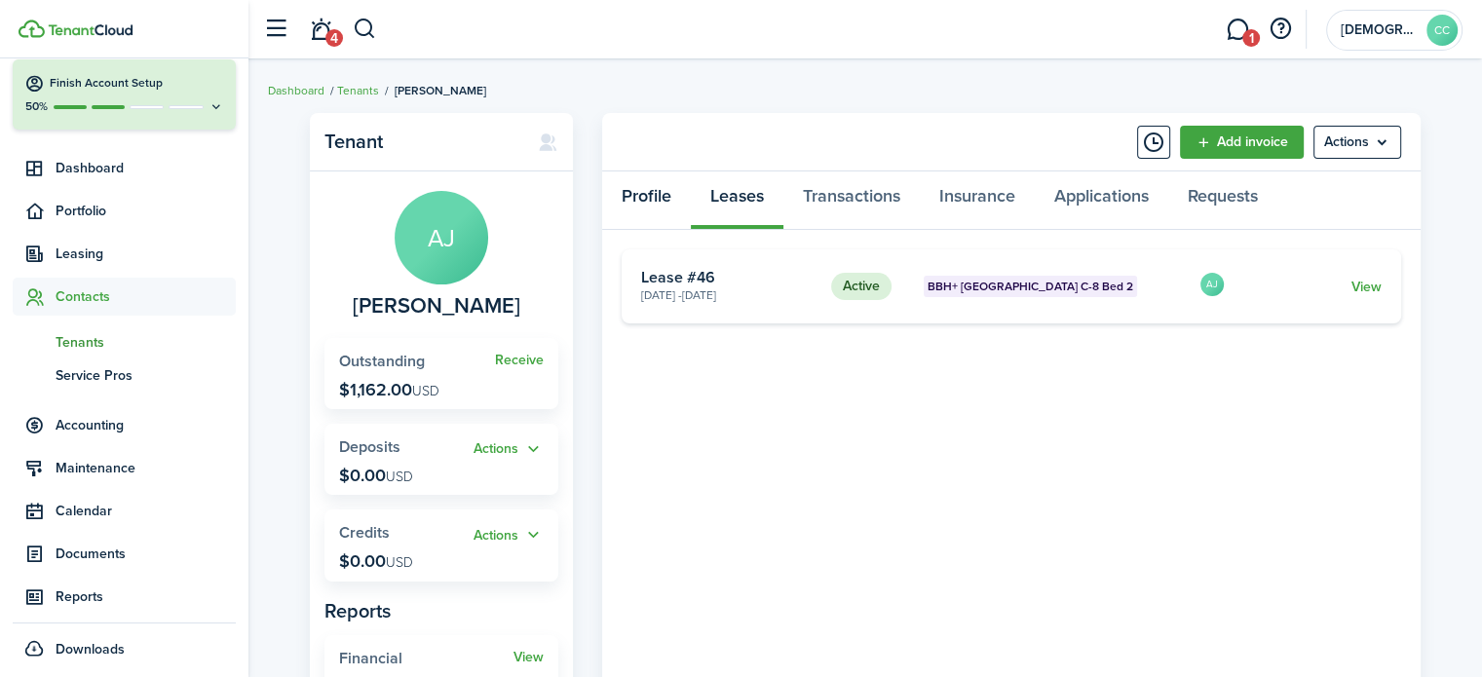
click at [648, 194] on link "Profile" at bounding box center [646, 201] width 89 height 58
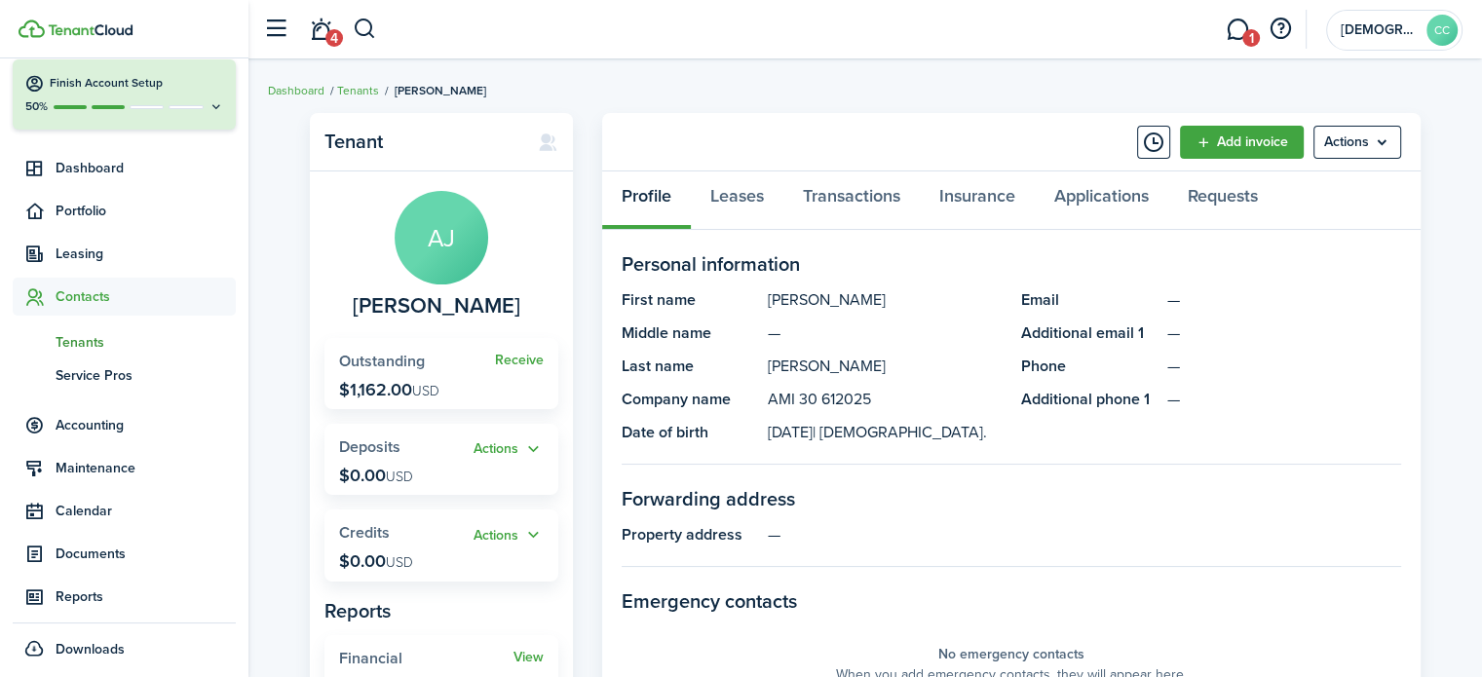
click at [86, 343] on span "Tenants" at bounding box center [146, 342] width 180 height 20
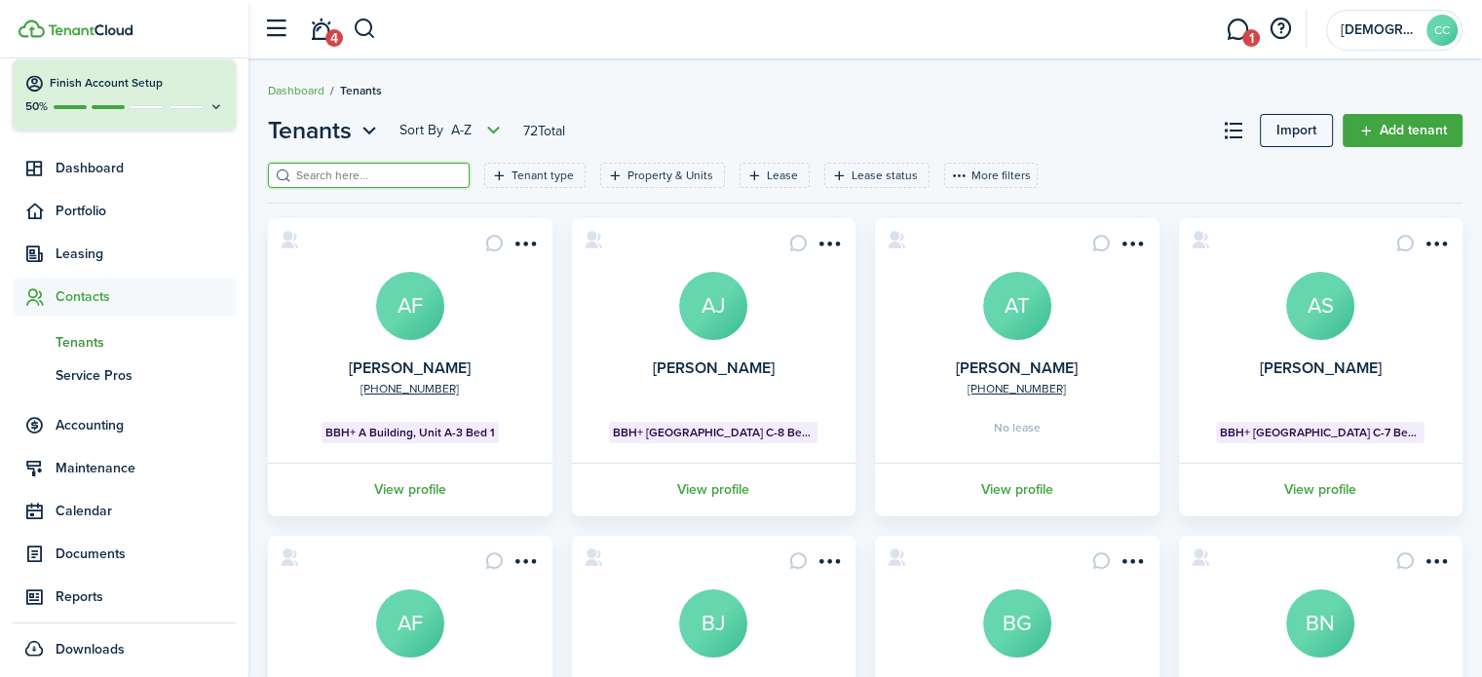
click at [370, 176] on input "search" at bounding box center [377, 176] width 172 height 19
type input "James scott"
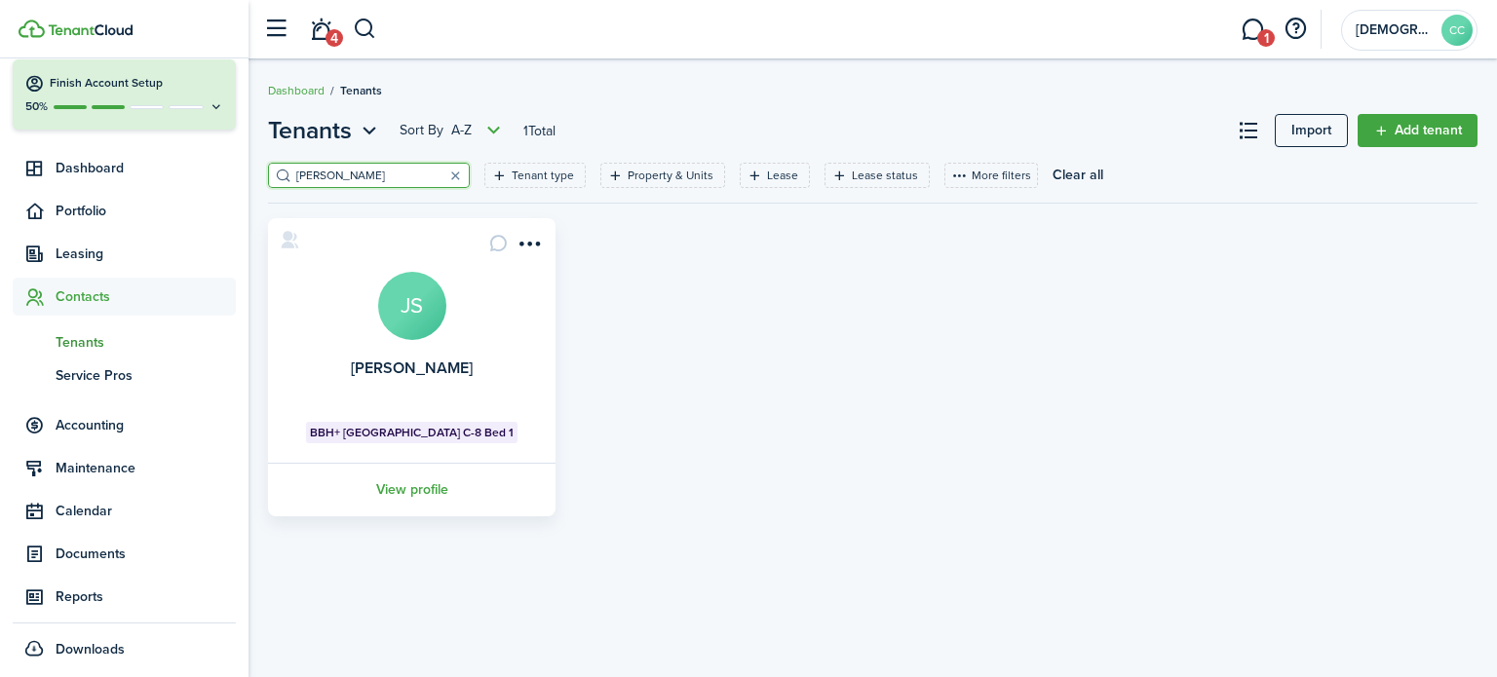
click at [430, 431] on span "BBH+ [GEOGRAPHIC_DATA] C-8 Bed 1" at bounding box center [412, 433] width 204 height 18
click at [409, 497] on link "View profile" at bounding box center [411, 490] width 293 height 54
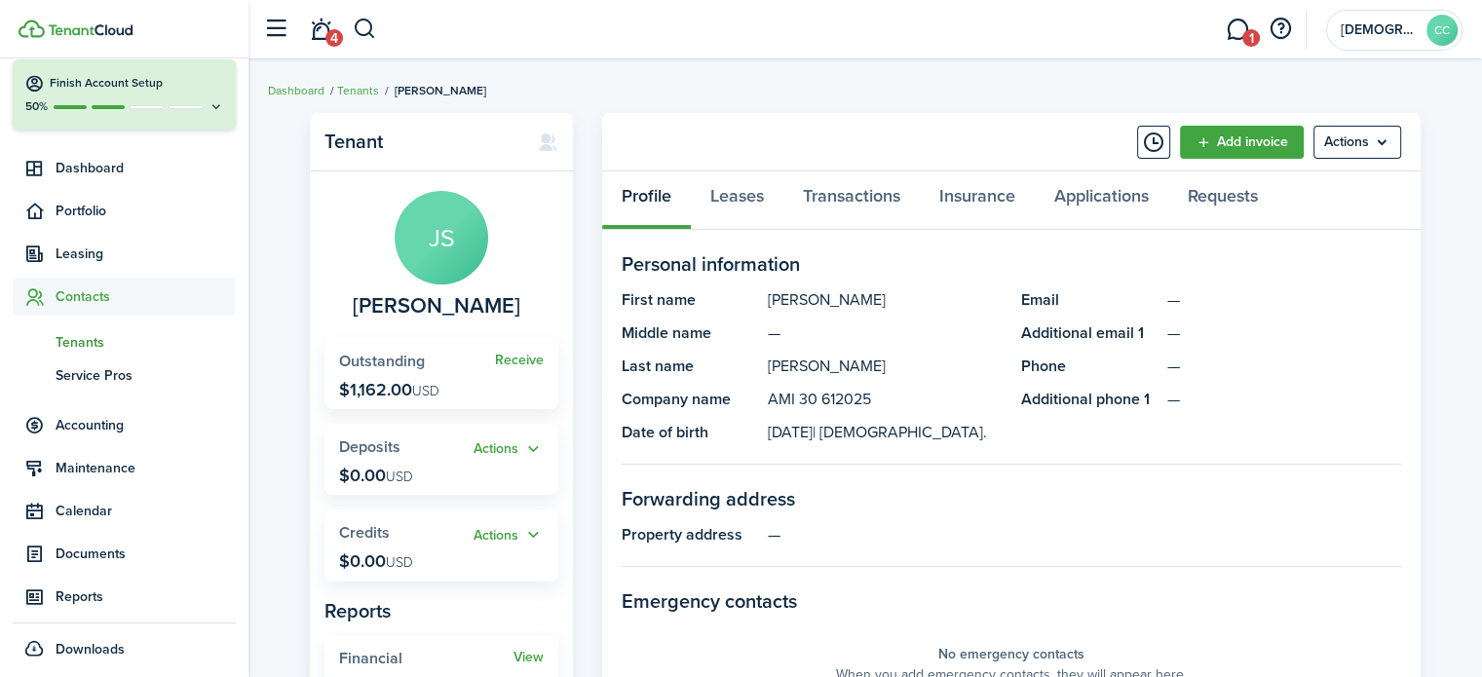
drag, startPoint x: 770, startPoint y: 405, endPoint x: 873, endPoint y: 401, distance: 103.4
click at [873, 401] on panel-main-description "AMI 30 612025" at bounding box center [885, 399] width 234 height 23
copy panel-main-description "AMI 30 612025"
click at [353, 40] on button "button" at bounding box center [365, 29] width 24 height 33
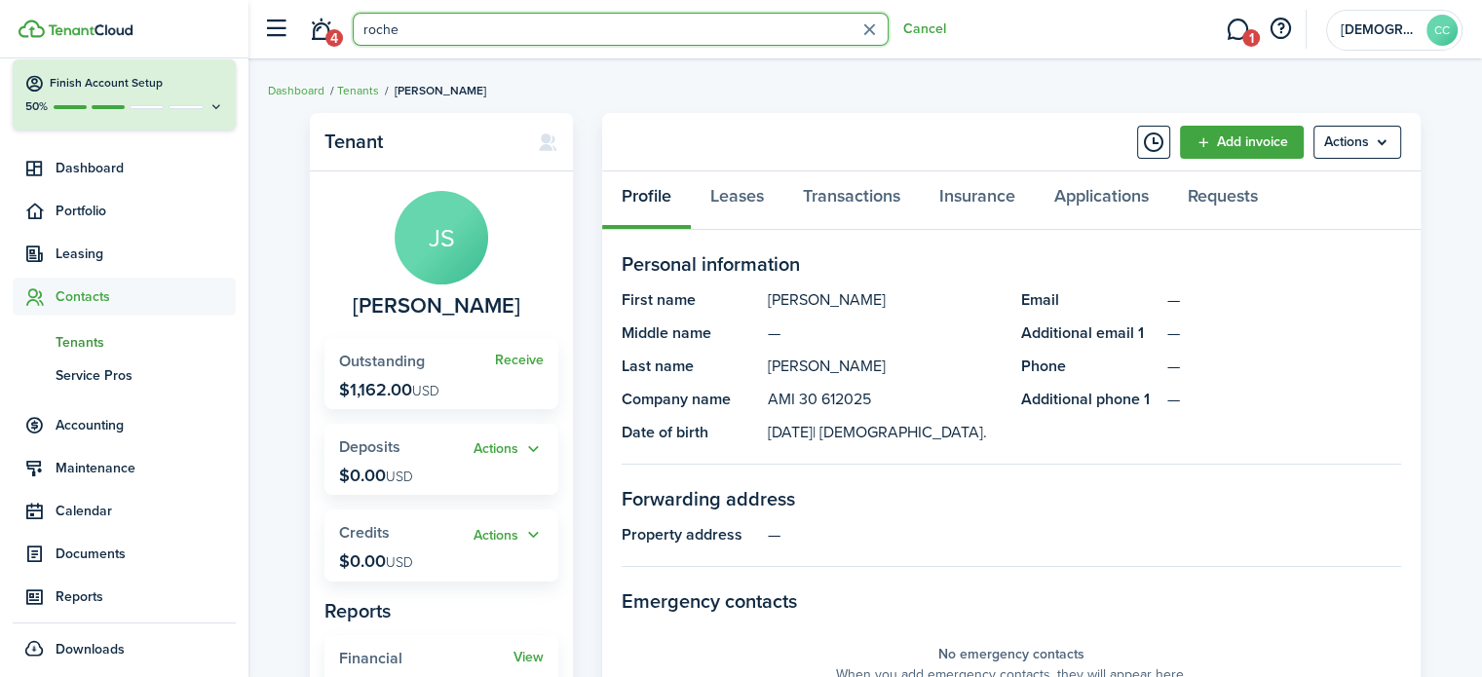
type input "roche"
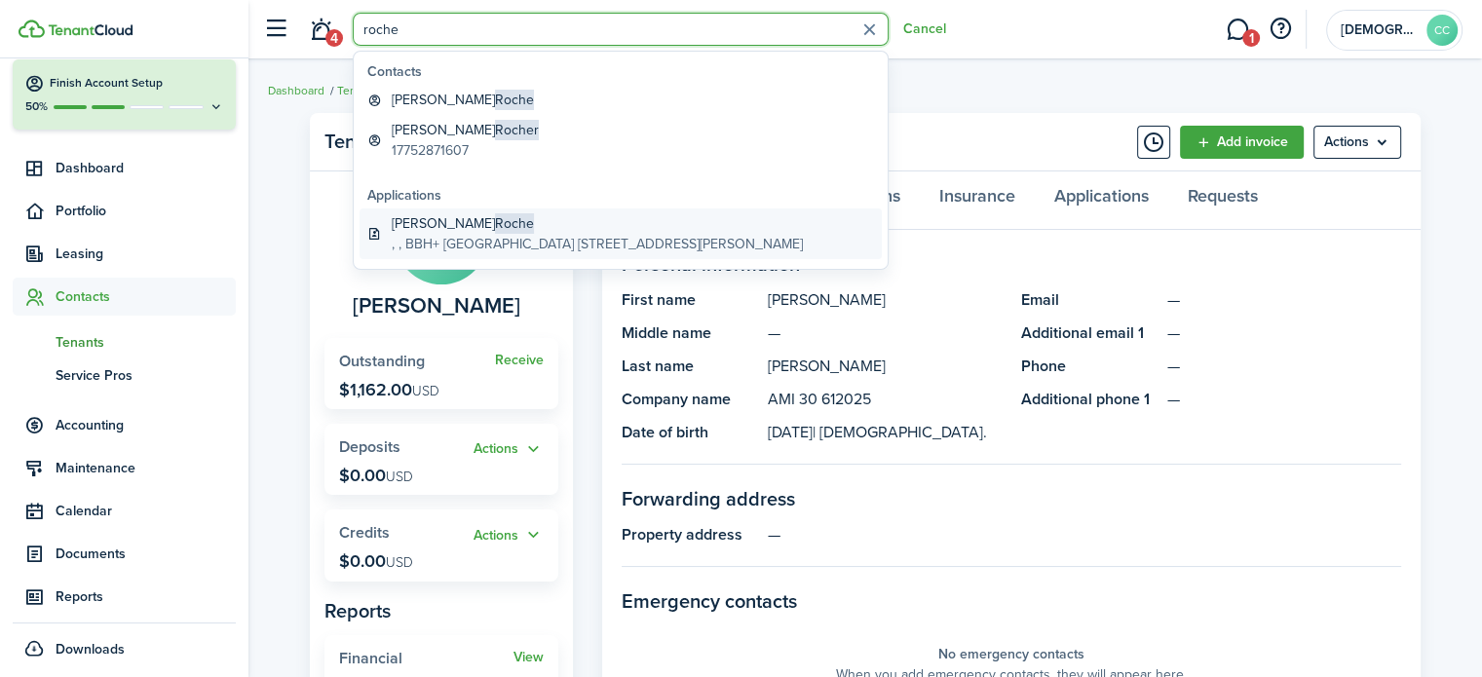
click at [431, 240] on global-search-item-description ", , BBH+ [GEOGRAPHIC_DATA] [STREET_ADDRESS][PERSON_NAME]" at bounding box center [597, 244] width 411 height 20
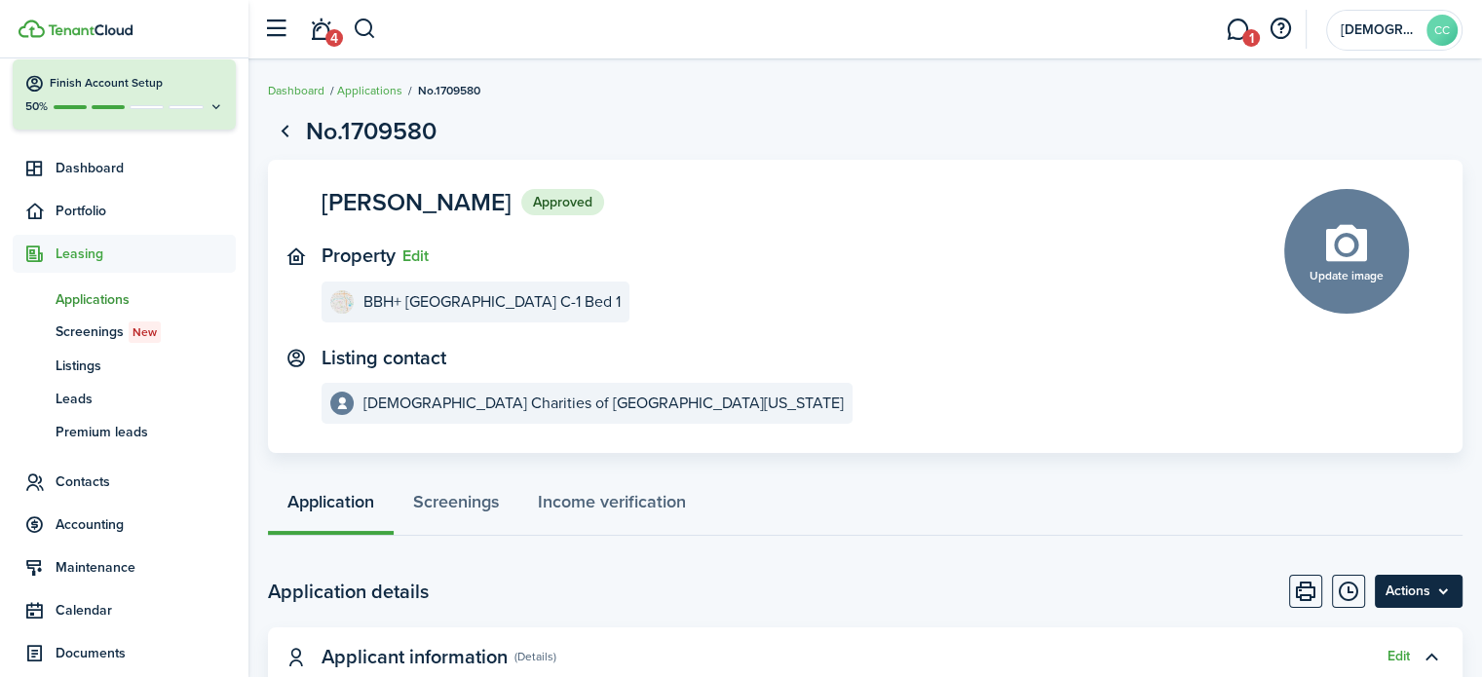
click at [1409, 592] on menu-btn "Actions" at bounding box center [1419, 591] width 88 height 33
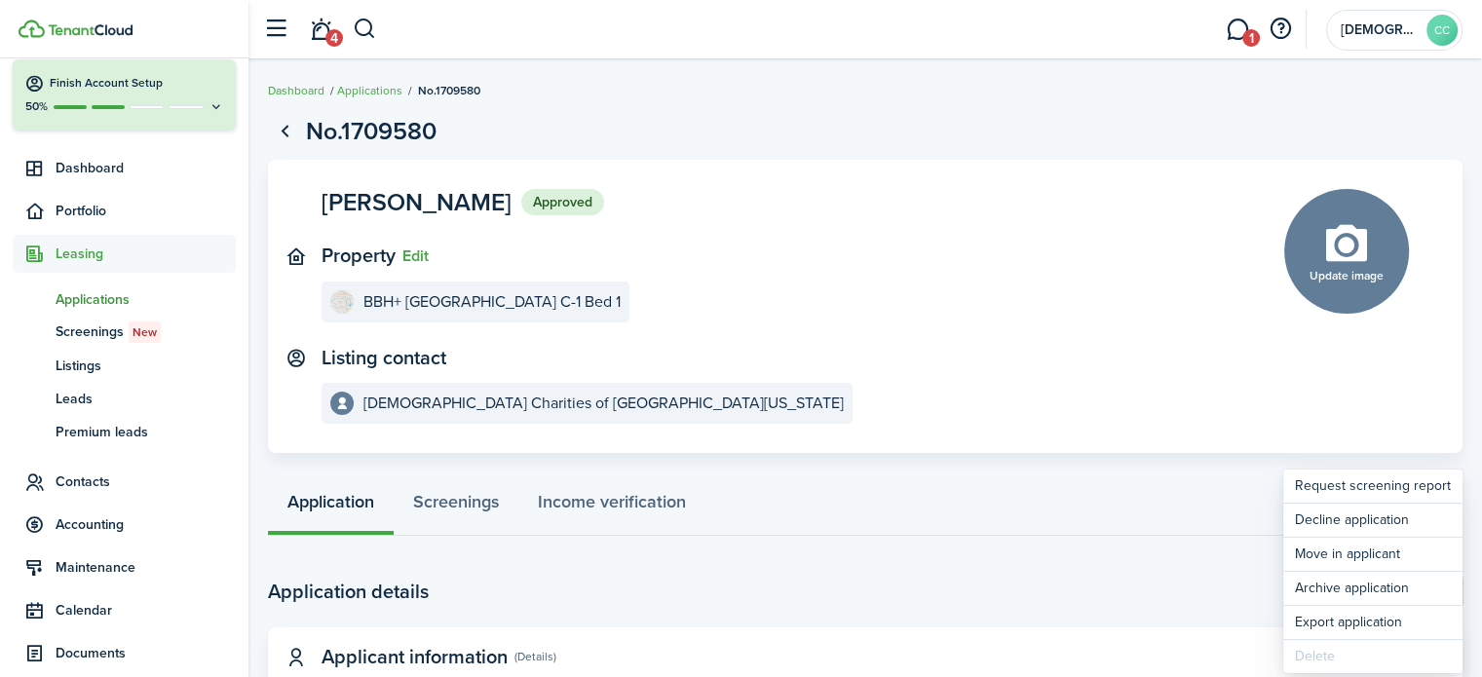
click at [1175, 524] on div "Application Screenings Income verification" at bounding box center [865, 507] width 1195 height 58
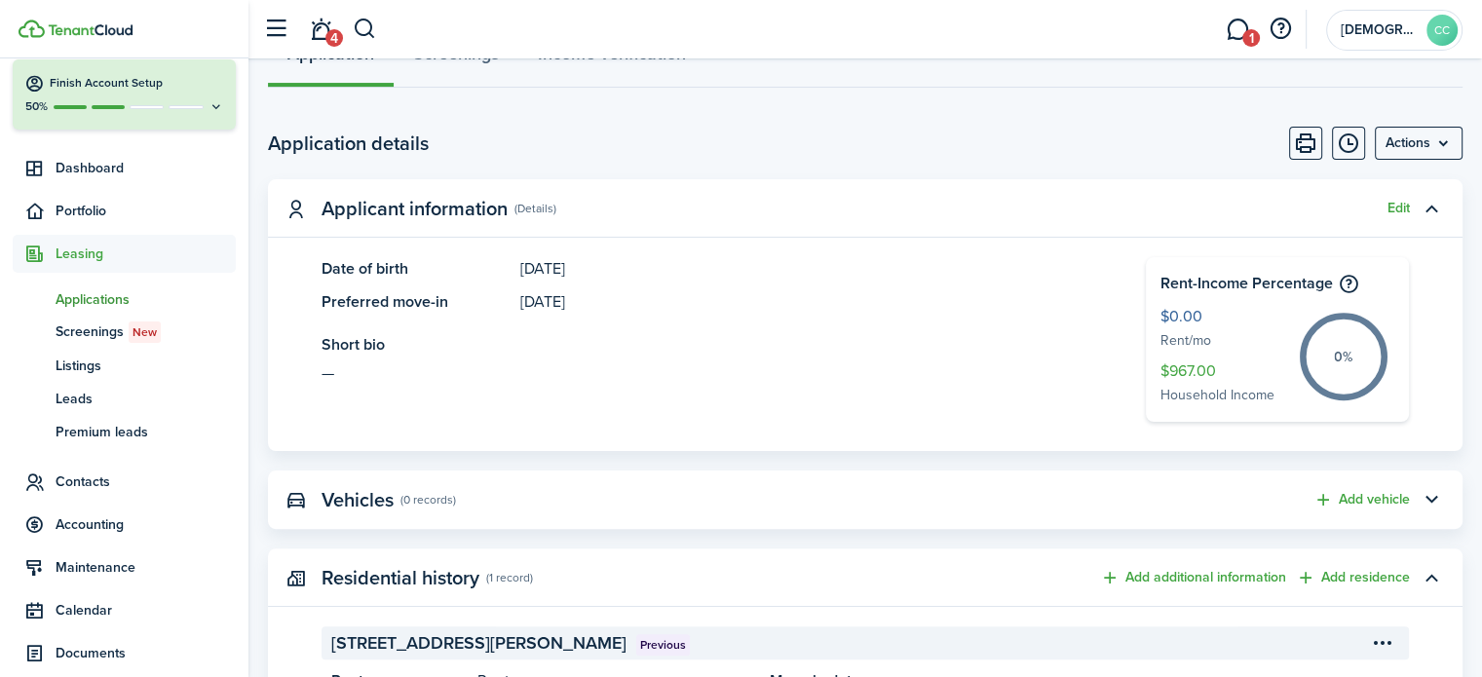
scroll to position [479, 0]
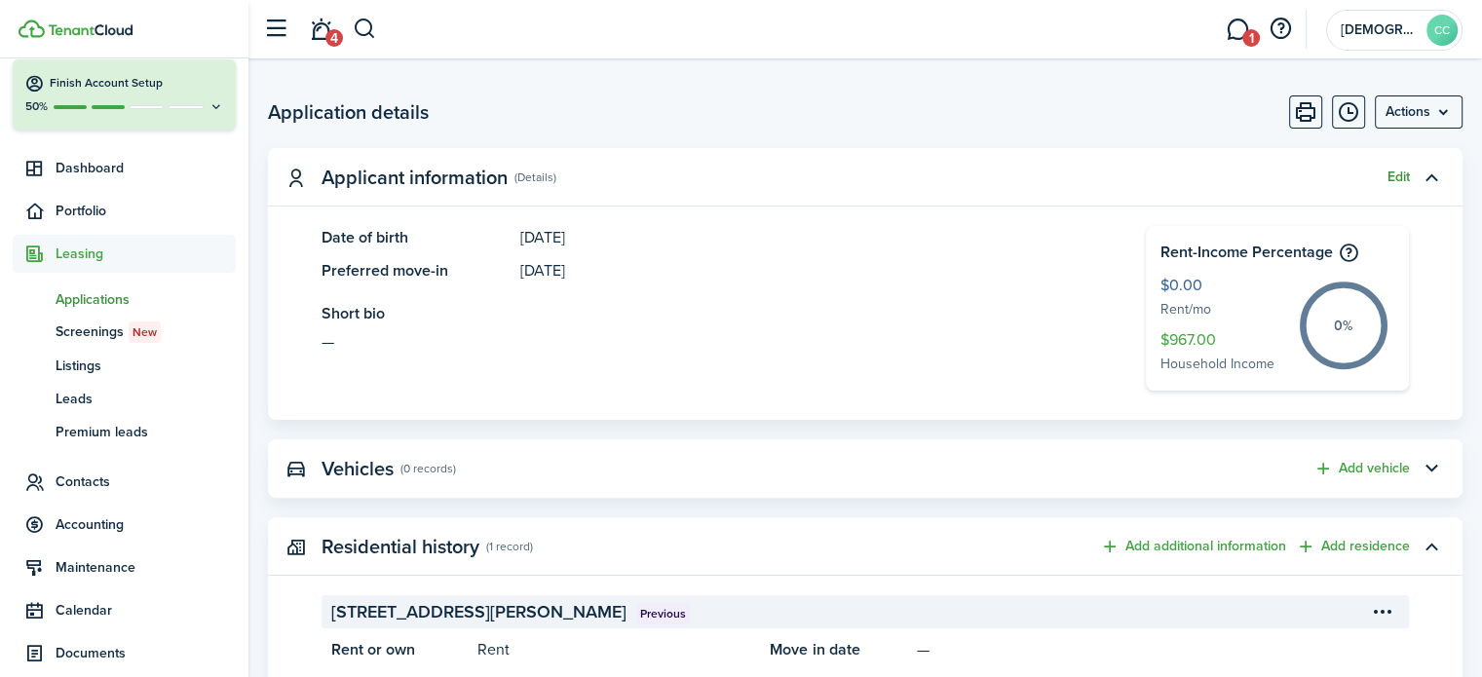
click at [1397, 175] on button "Edit" at bounding box center [1399, 178] width 22 height 16
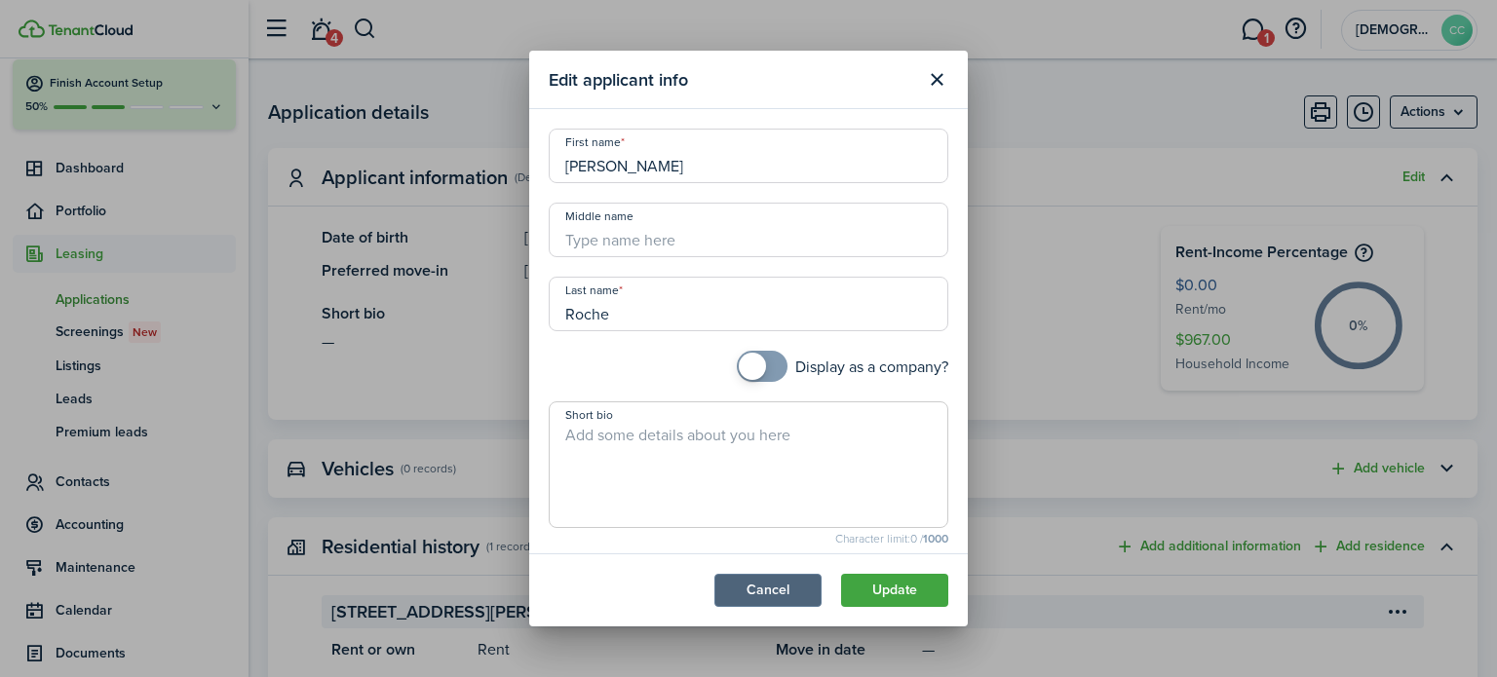
click at [796, 599] on button "Cancel" at bounding box center [767, 590] width 107 height 33
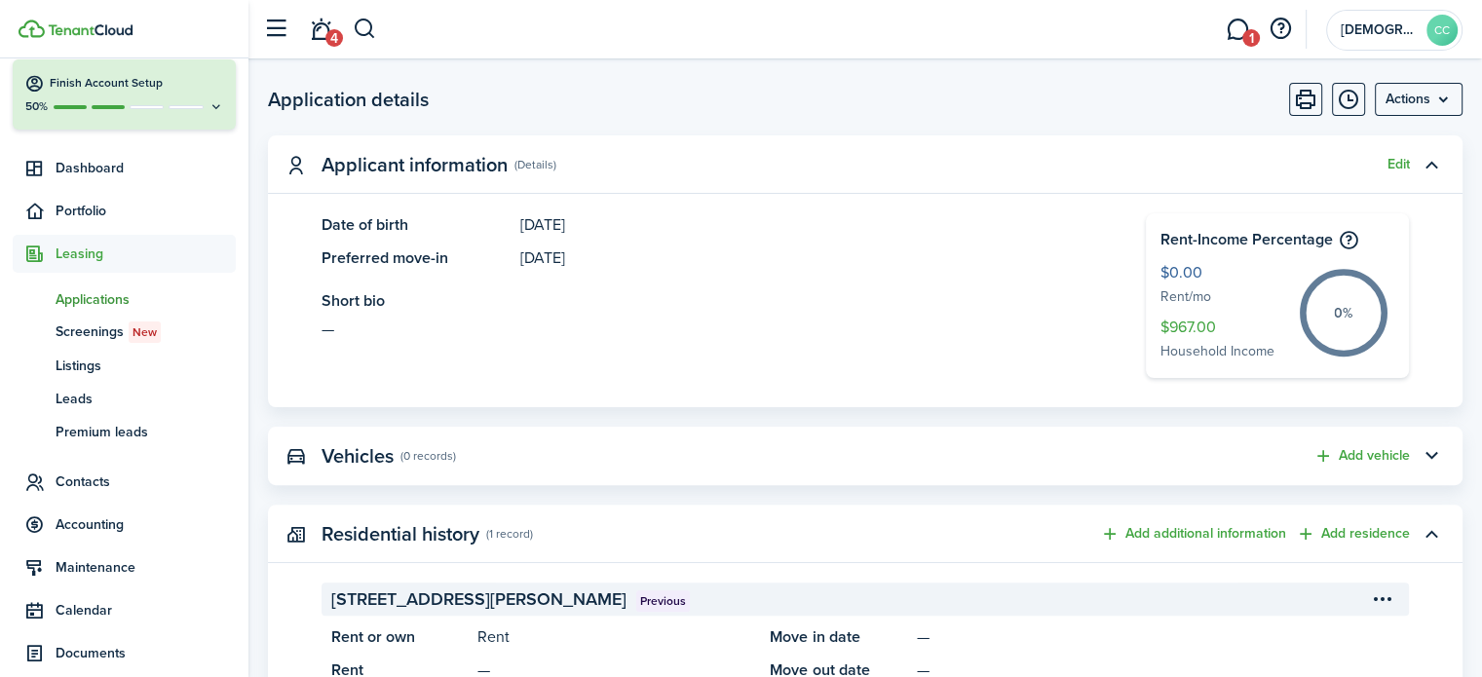
scroll to position [0, 0]
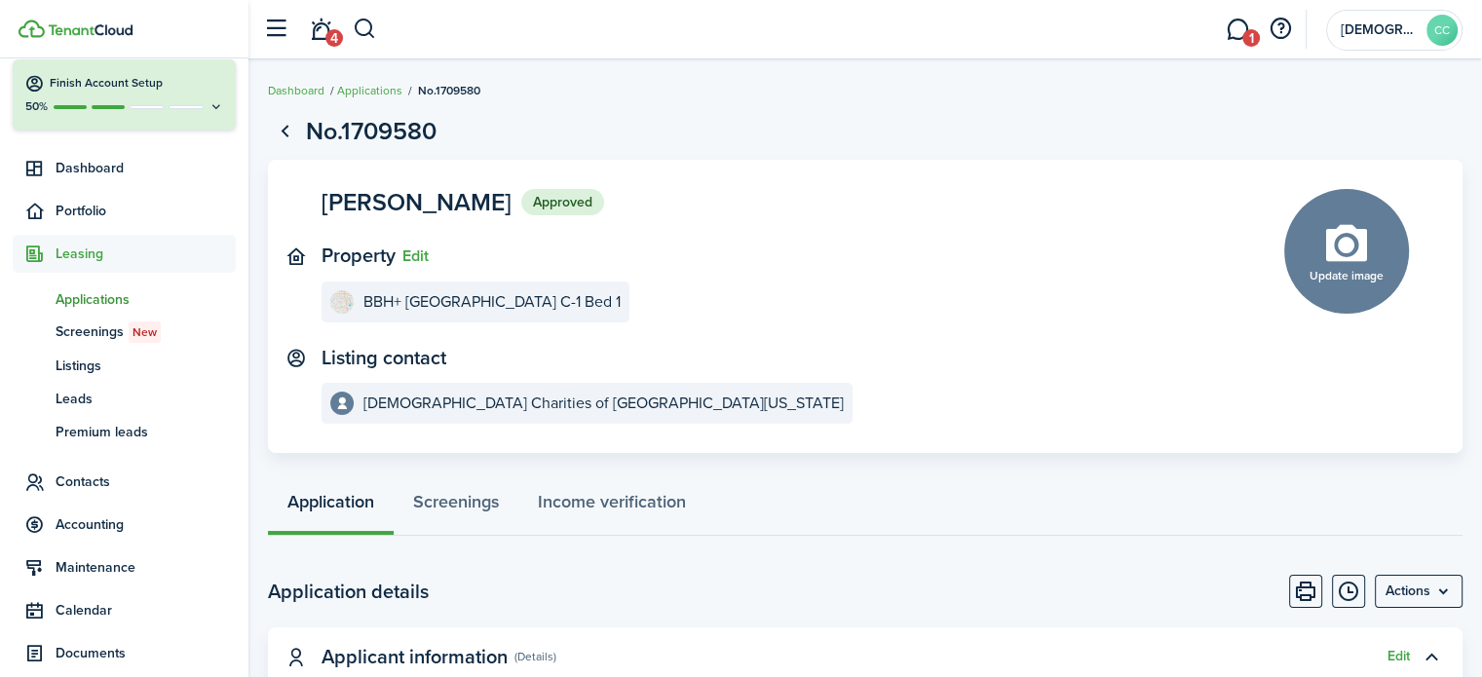
click at [89, 259] on span "Leasing" at bounding box center [146, 254] width 180 height 20
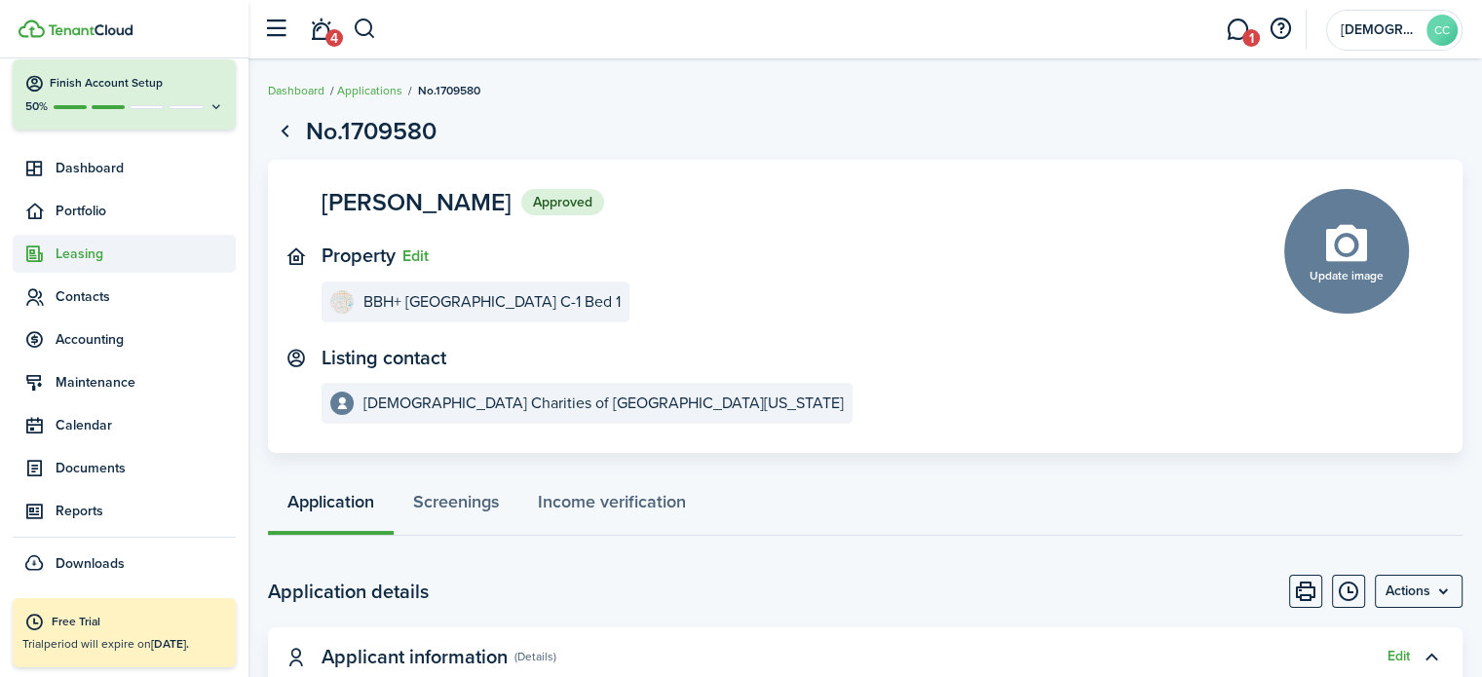
click at [89, 259] on span "Leasing" at bounding box center [146, 254] width 180 height 20
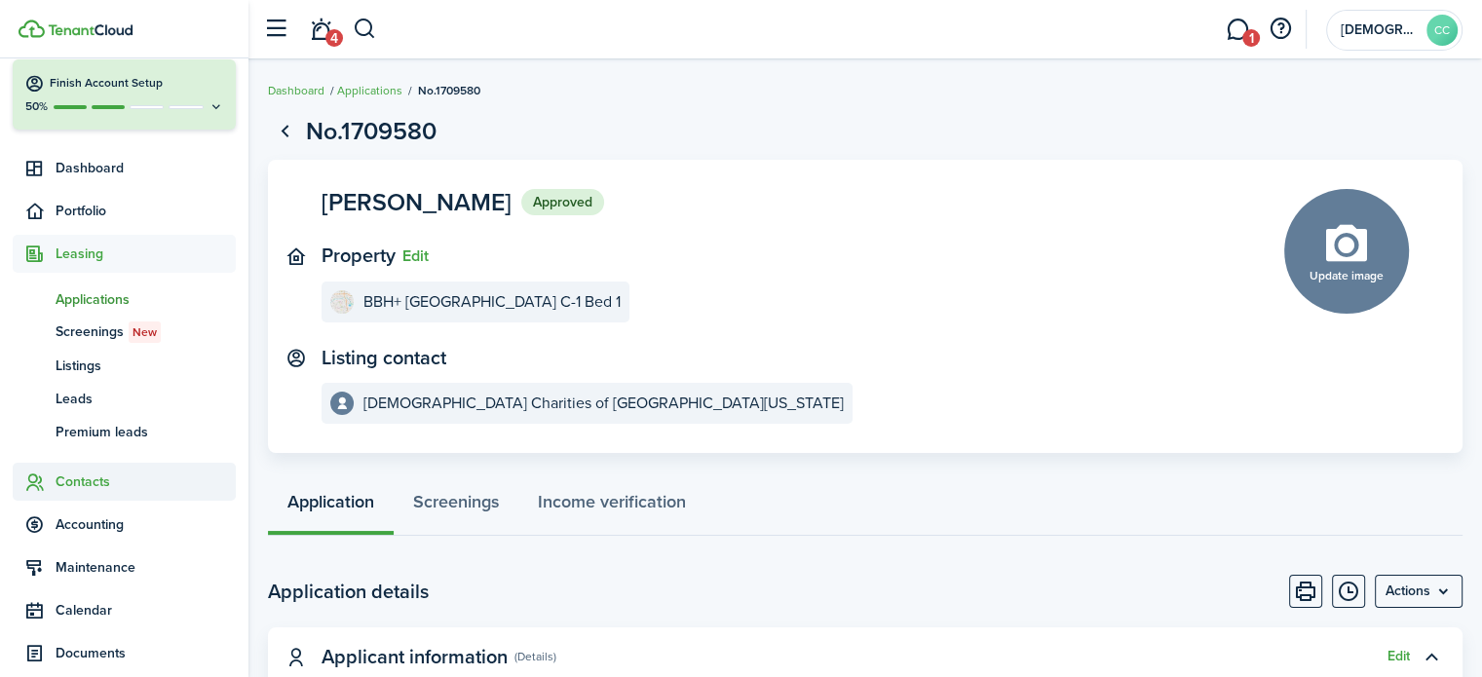
click at [74, 491] on span "Contacts" at bounding box center [146, 482] width 180 height 20
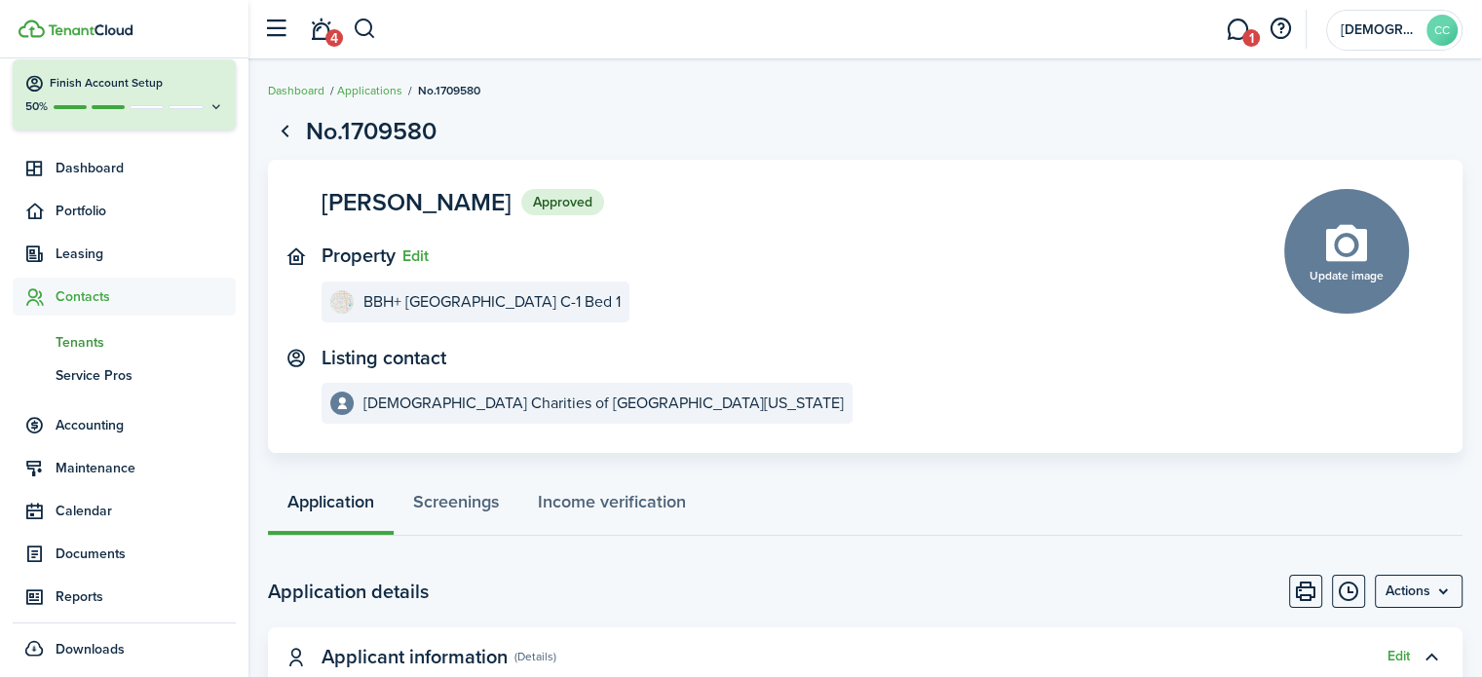
click at [99, 343] on span "Tenants" at bounding box center [146, 342] width 180 height 20
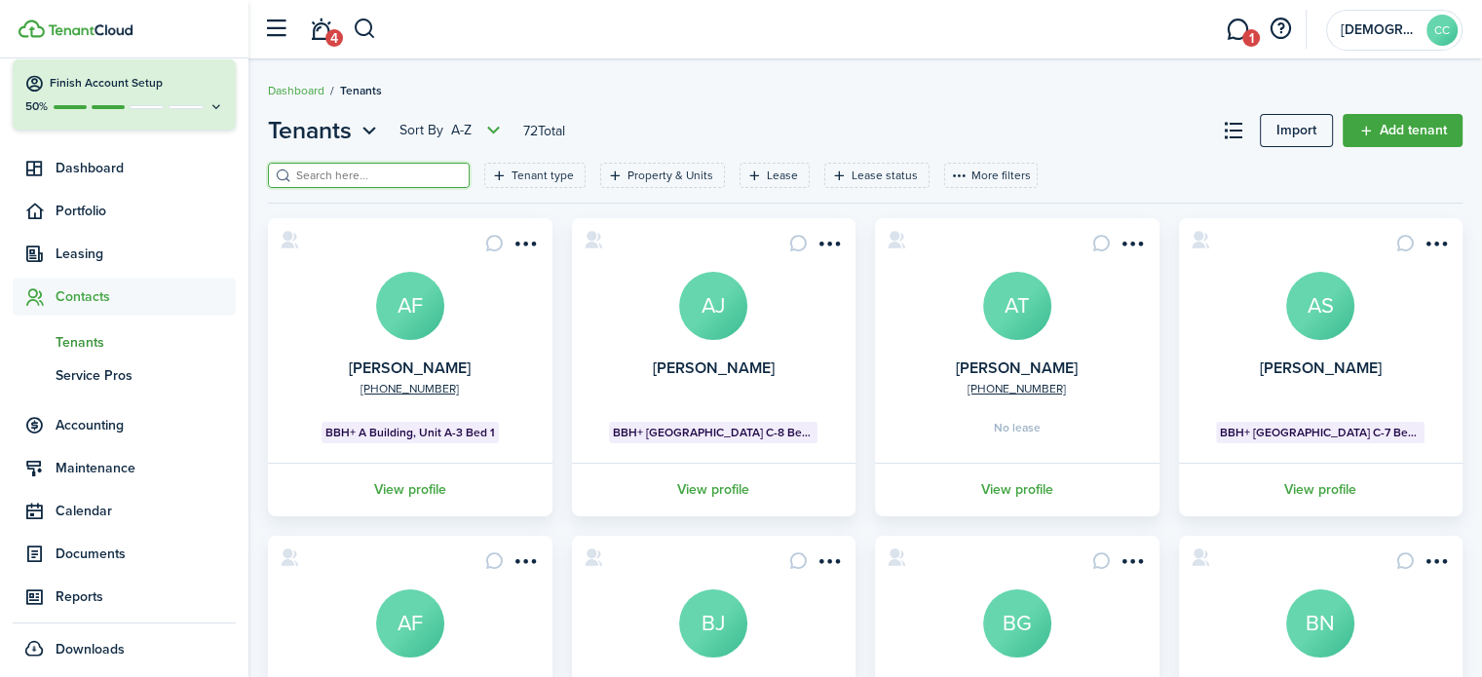
click at [311, 179] on input "search" at bounding box center [377, 176] width 172 height 19
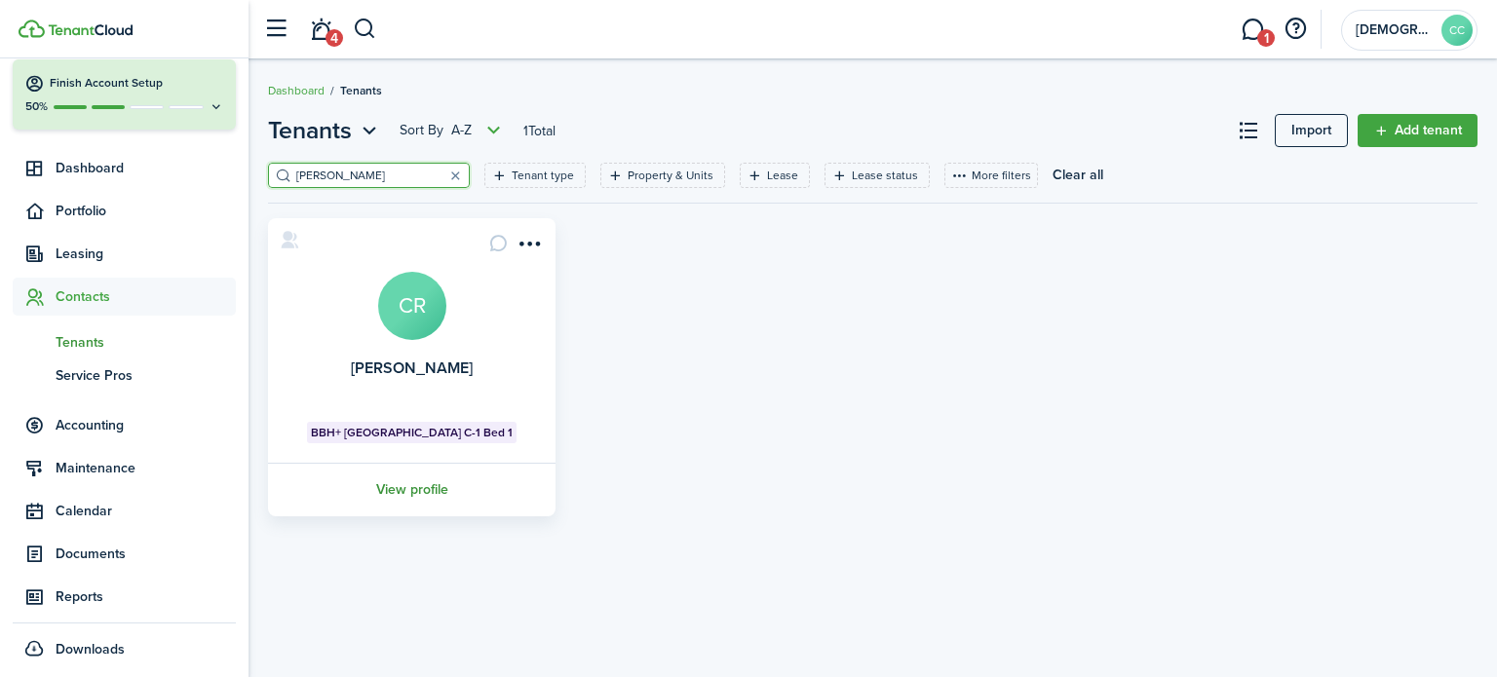
type input "[PERSON_NAME]"
click at [422, 488] on link "View profile" at bounding box center [411, 490] width 293 height 54
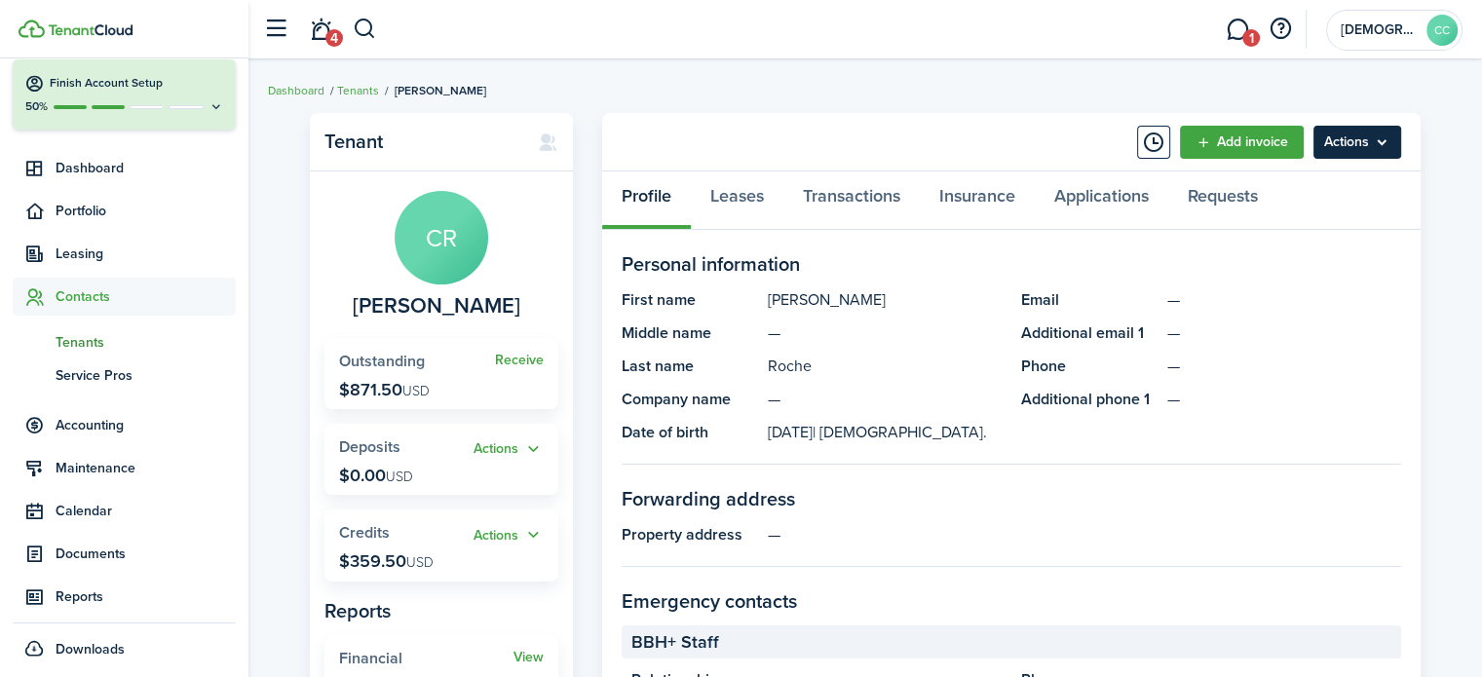
click at [1337, 143] on menu-btn "Actions" at bounding box center [1358, 142] width 88 height 33
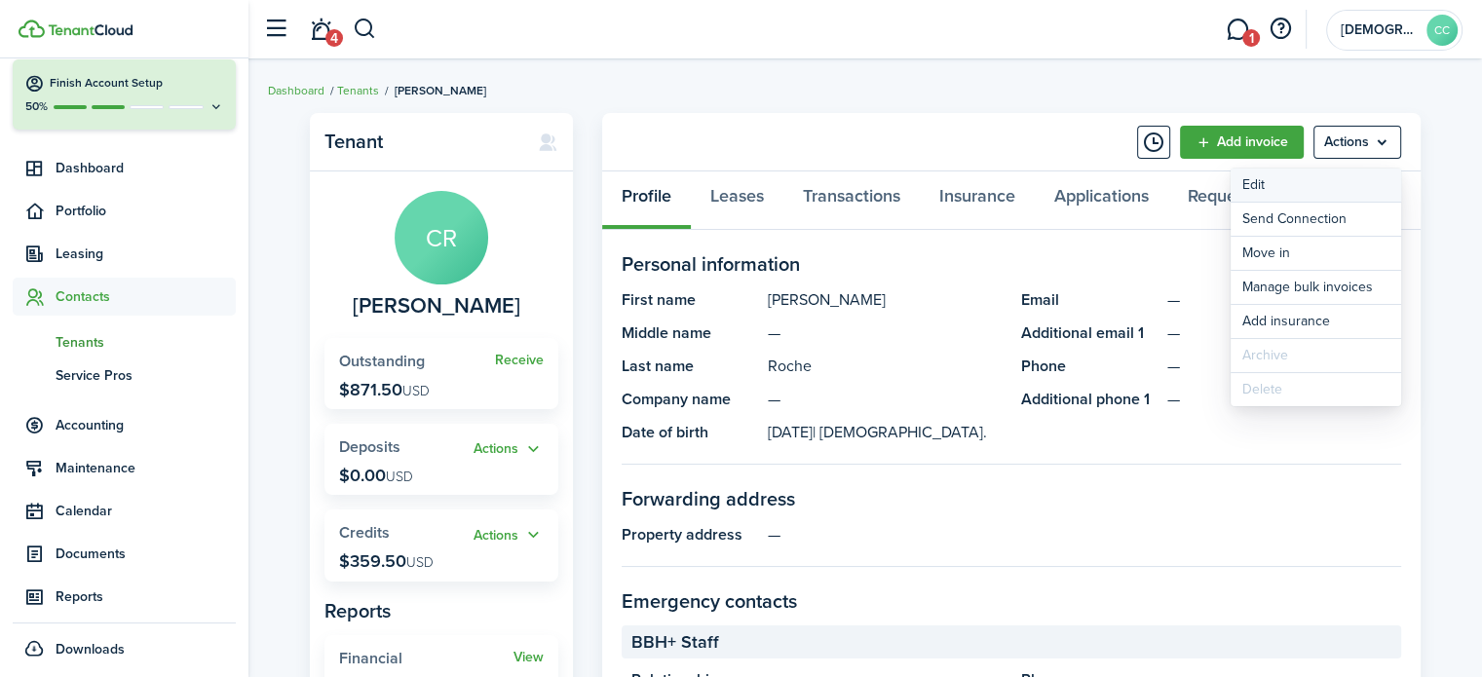
click at [1255, 192] on link "Edit" at bounding box center [1316, 185] width 171 height 33
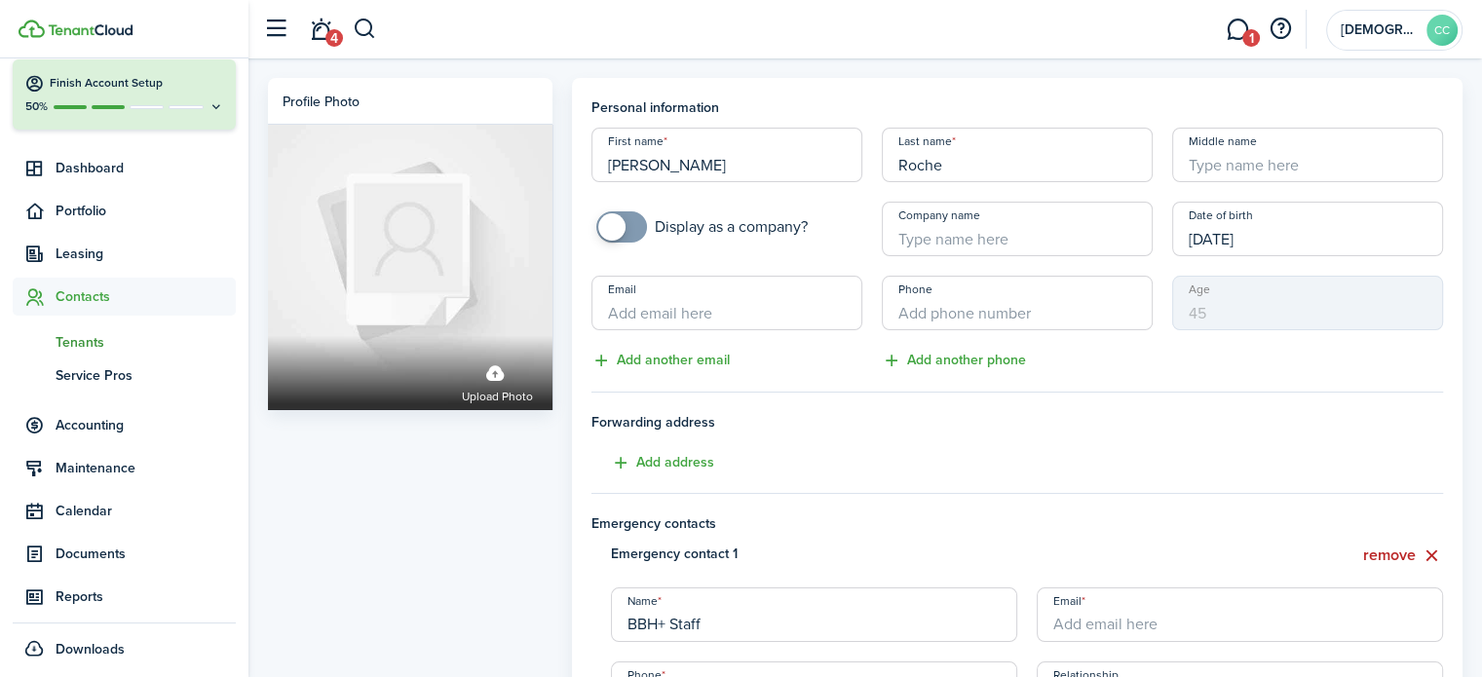
click at [990, 241] on input "Company name" at bounding box center [1017, 229] width 271 height 55
paste input "AMI 30 612025"
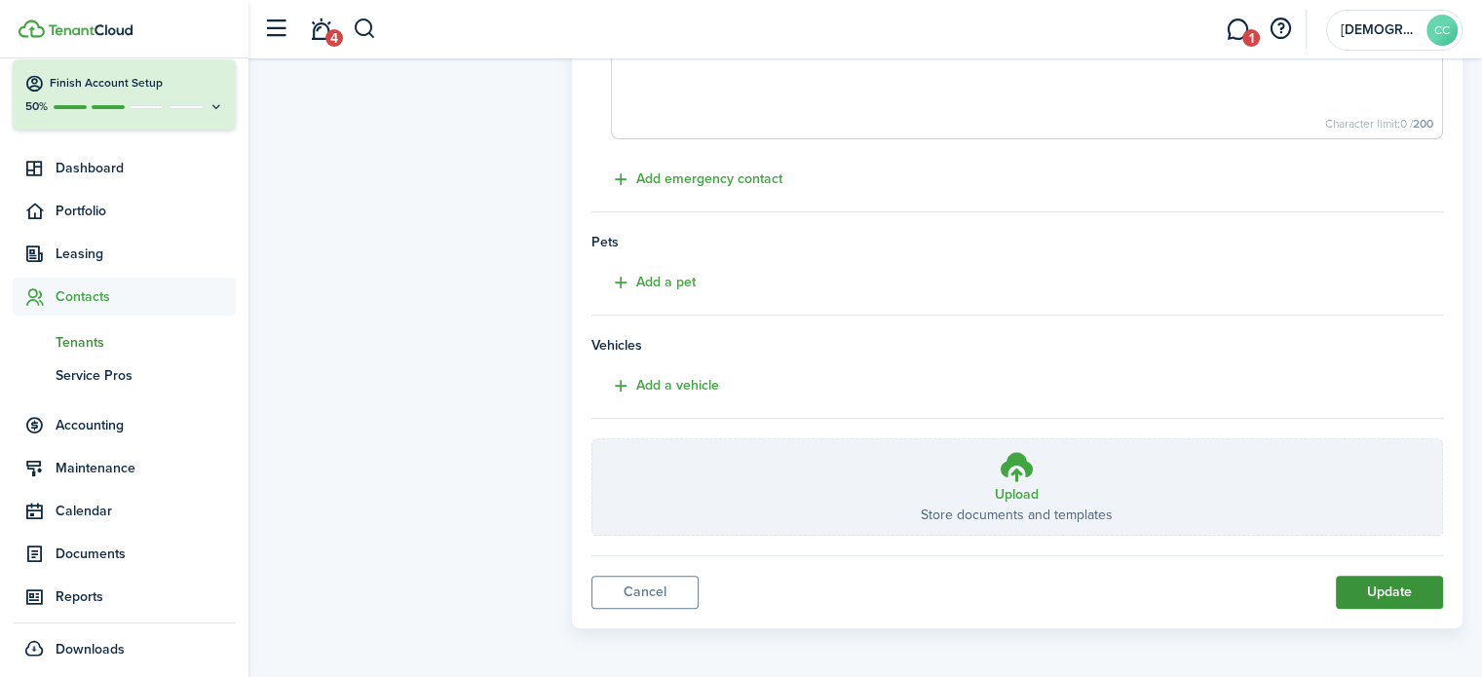
type input "AMI 30 612025"
click at [1416, 596] on button "Update" at bounding box center [1389, 592] width 107 height 33
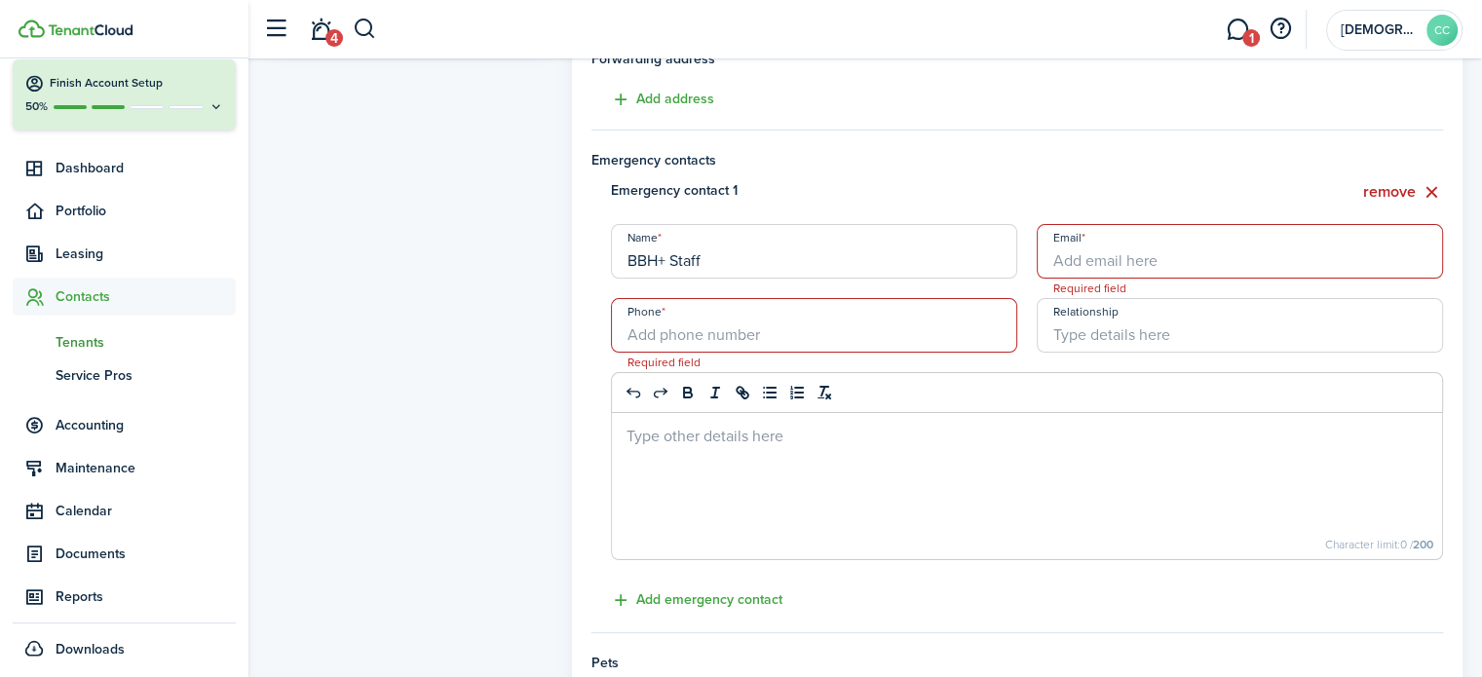
scroll to position [349, 0]
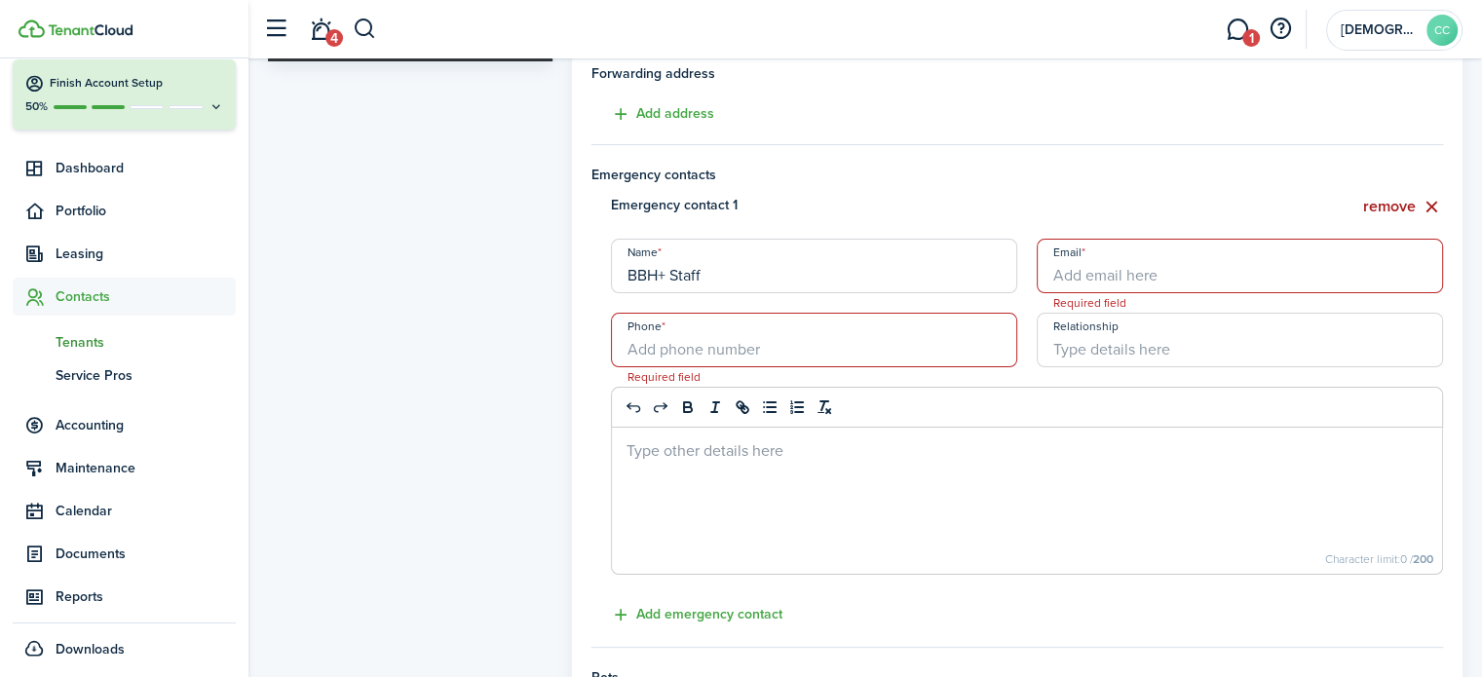
click at [1396, 211] on button "remove" at bounding box center [1403, 207] width 80 height 24
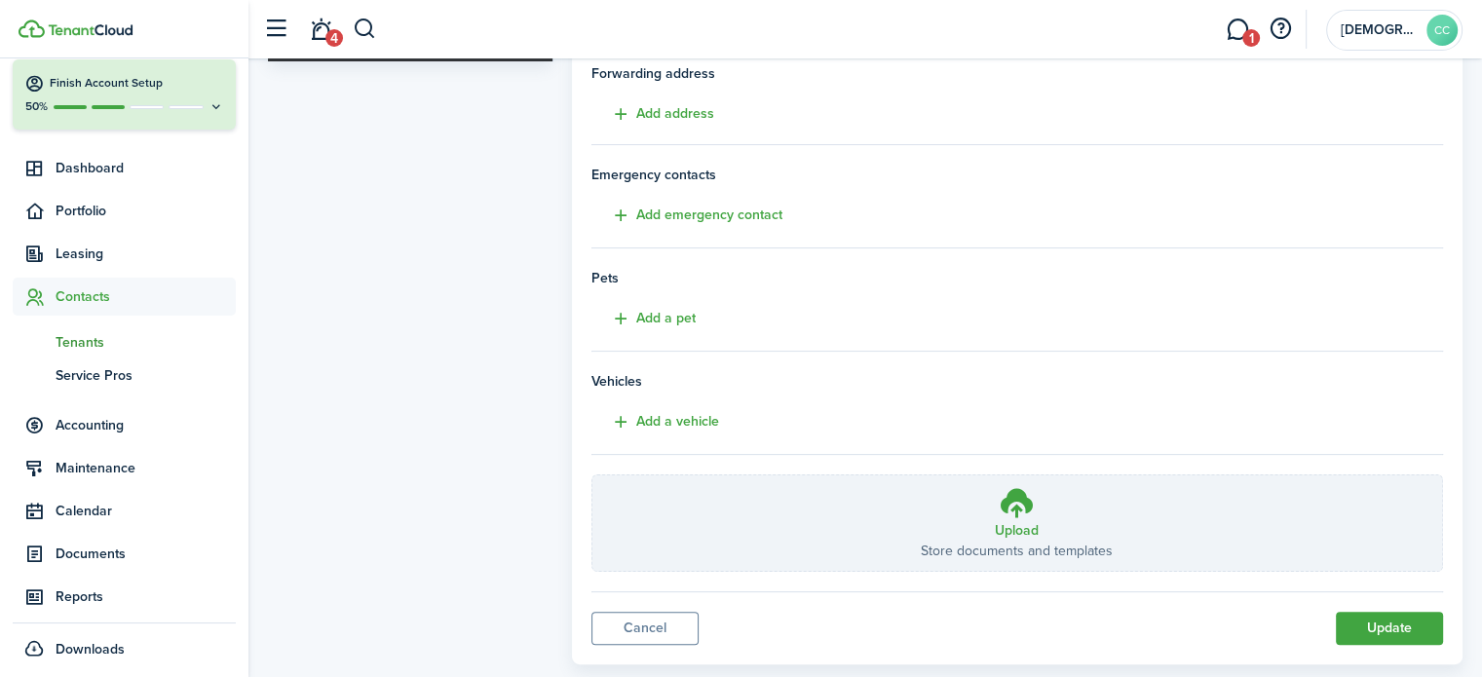
scroll to position [386, 0]
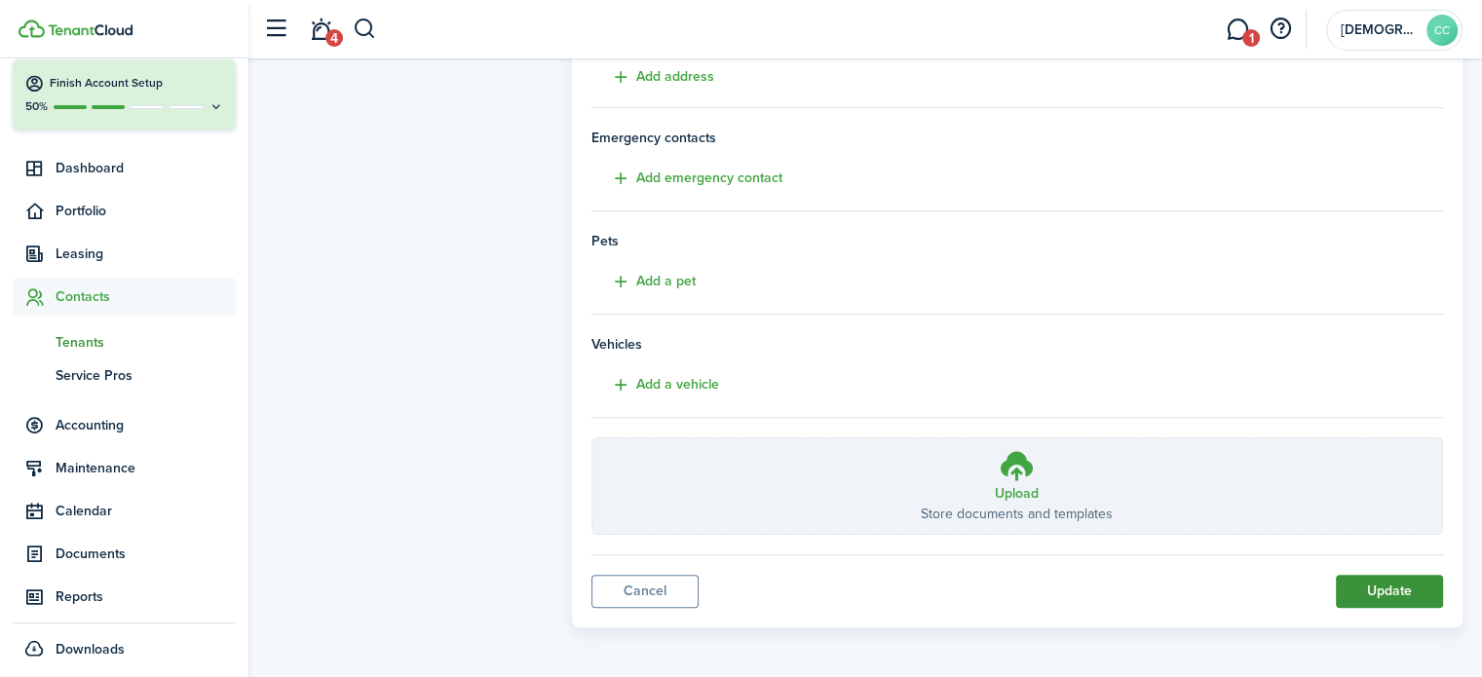
click at [1389, 589] on button "Update" at bounding box center [1389, 591] width 107 height 33
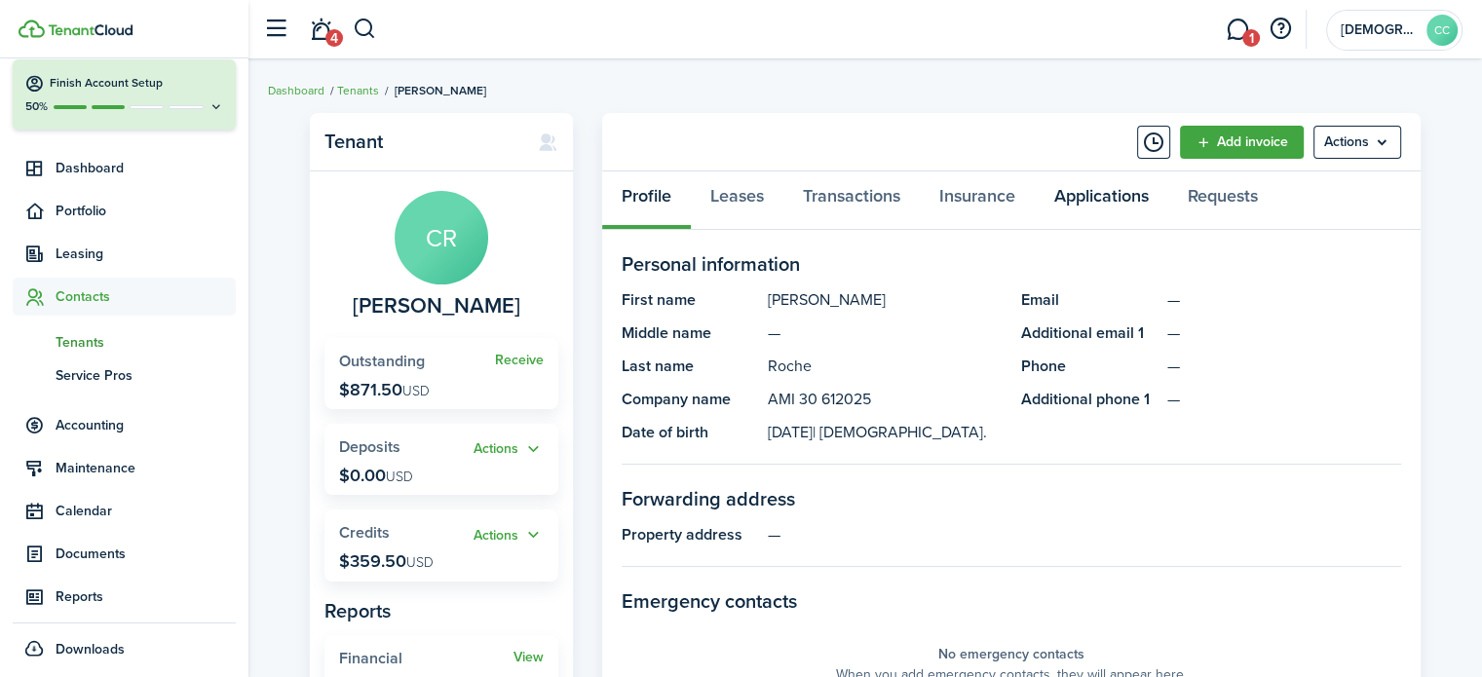
click at [1084, 202] on link "Applications" at bounding box center [1102, 201] width 134 height 58
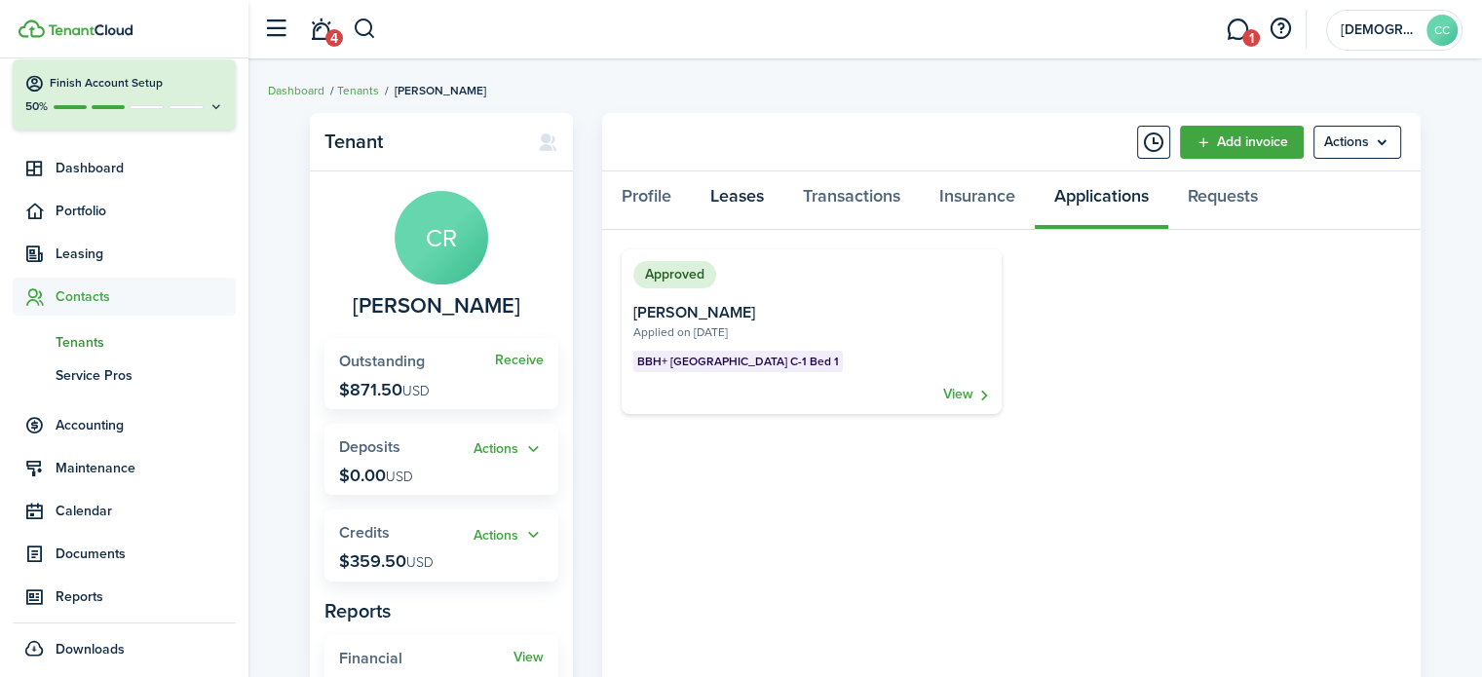
click at [760, 202] on link "Leases" at bounding box center [737, 201] width 93 height 58
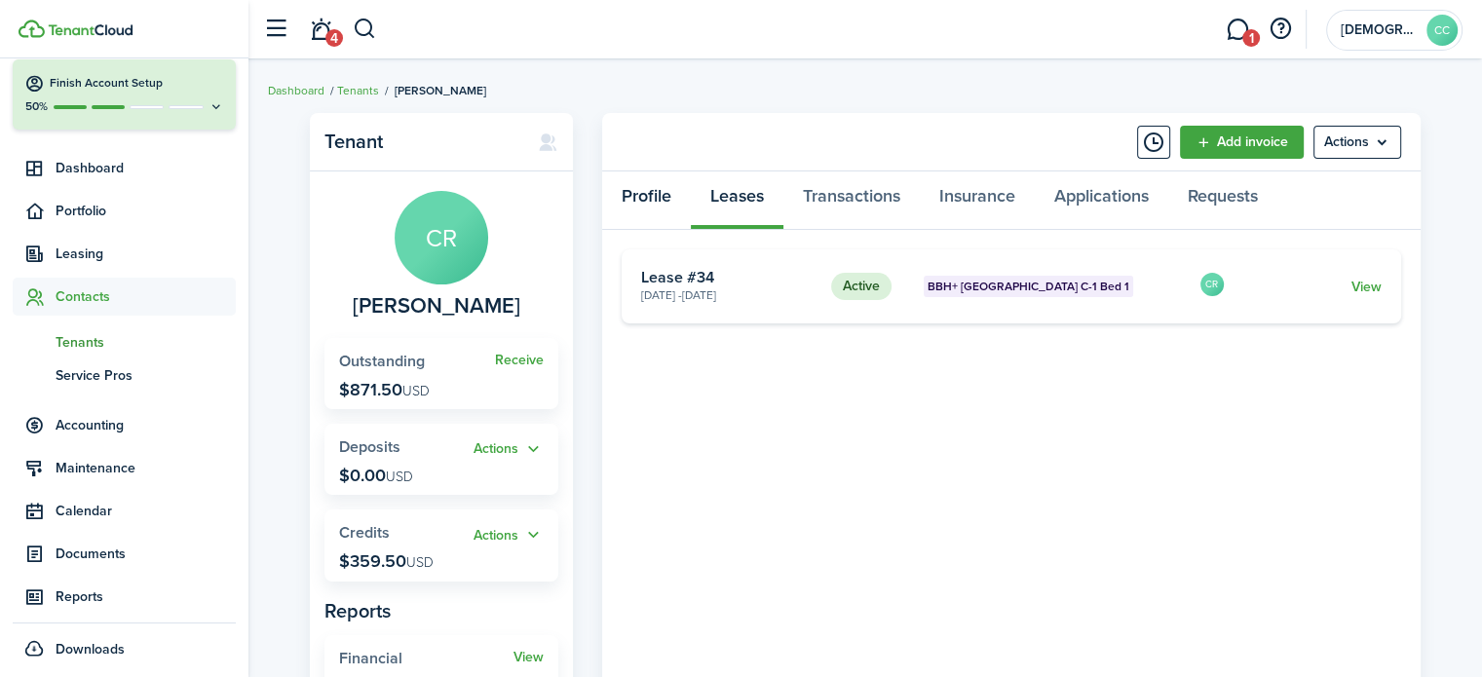
click at [624, 197] on link "Profile" at bounding box center [646, 201] width 89 height 58
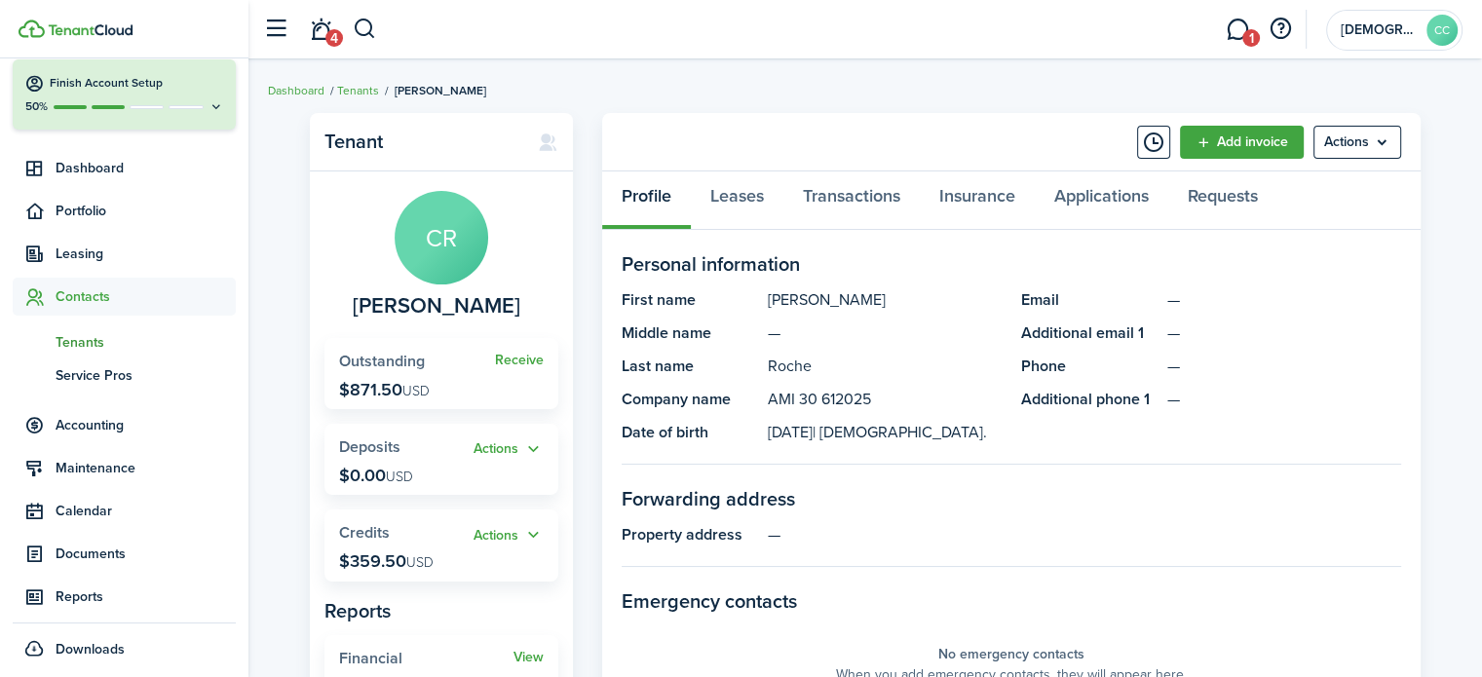
click at [86, 350] on span "Tenants" at bounding box center [146, 342] width 180 height 20
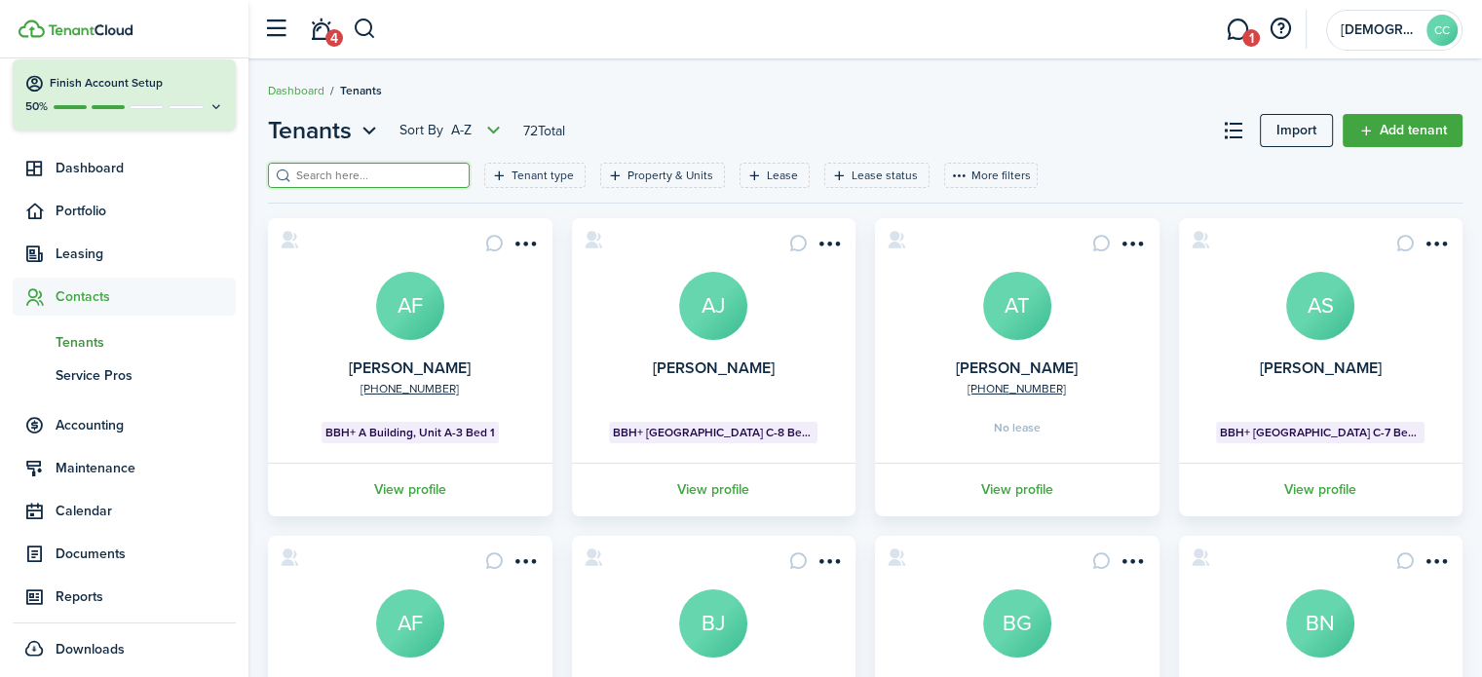
click at [320, 179] on input "search" at bounding box center [377, 176] width 172 height 19
type input "Lindop"
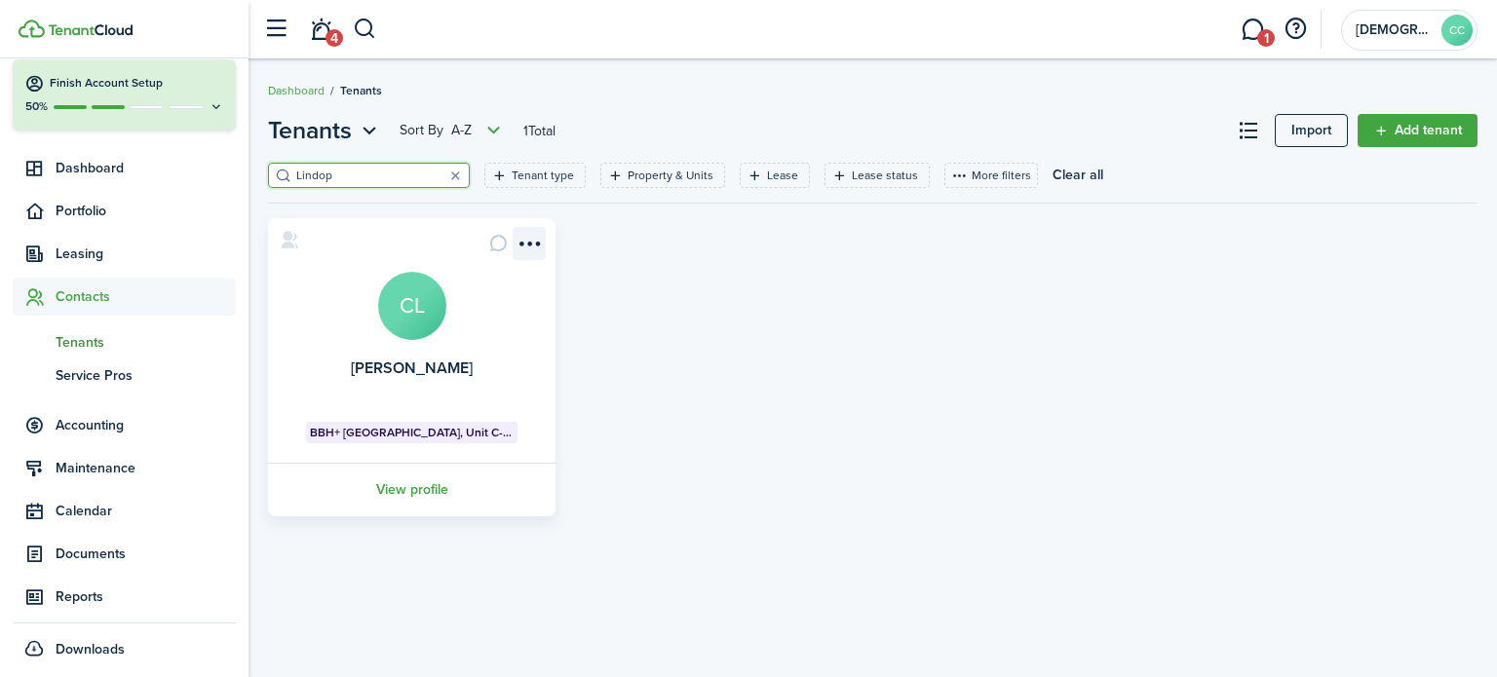
click at [533, 242] on menu-btn-icon "Open menu" at bounding box center [529, 243] width 33 height 33
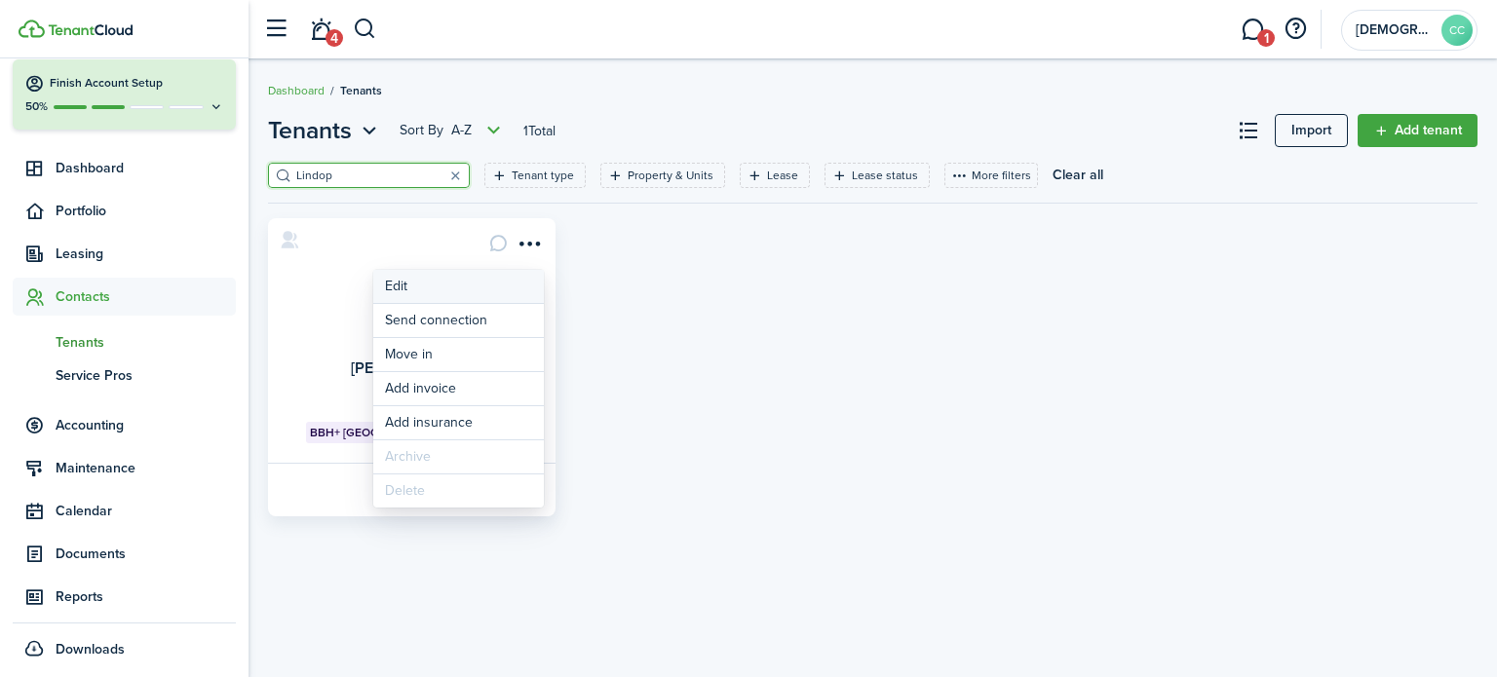
click at [406, 290] on link "Edit" at bounding box center [458, 286] width 171 height 33
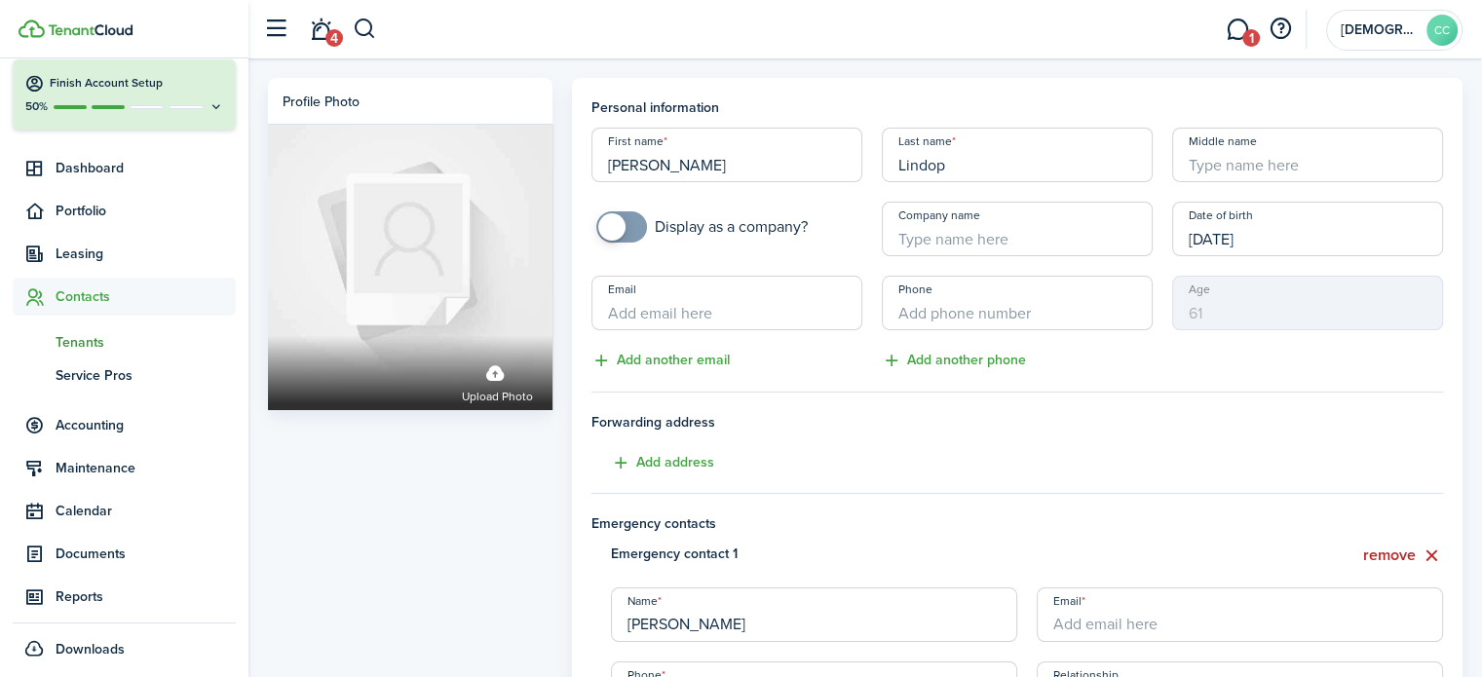
click at [916, 238] on input "Company name" at bounding box center [1017, 229] width 271 height 55
paste input "AMI 30 612025"
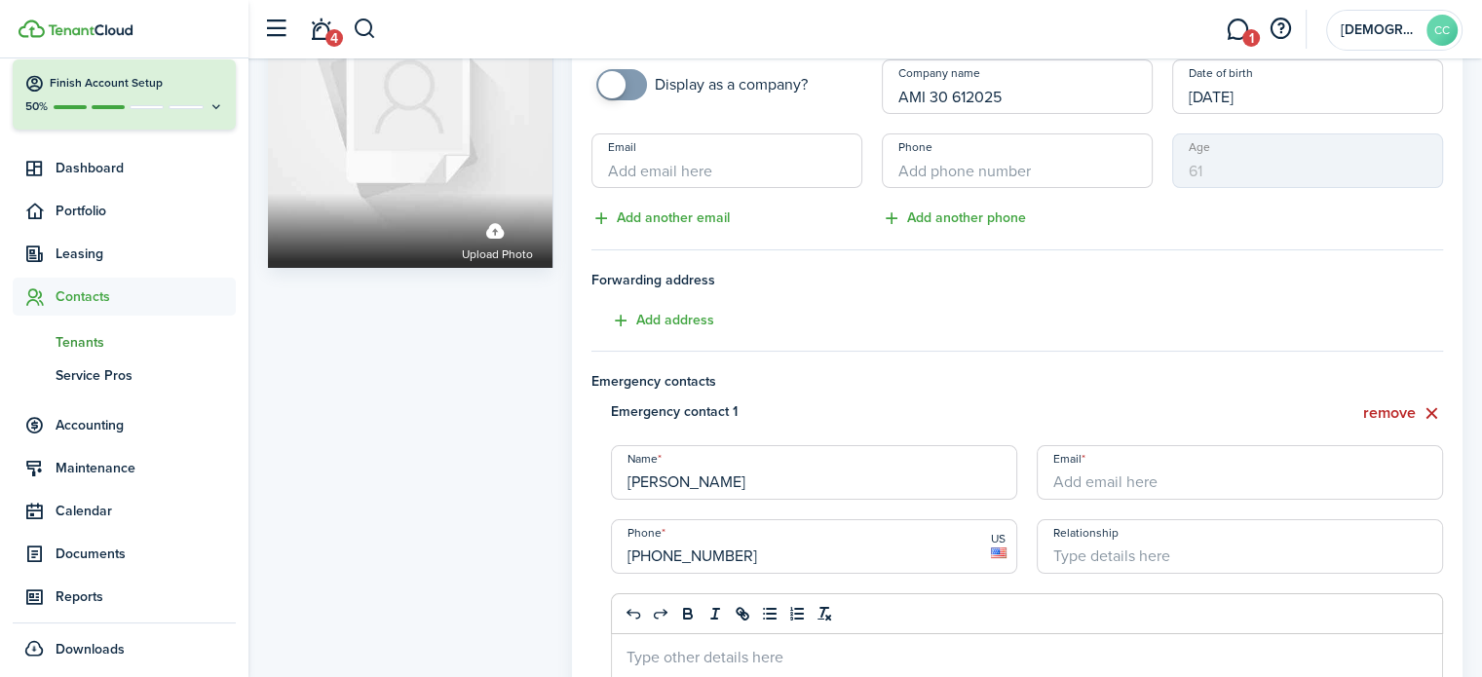
scroll to position [144, 0]
type input "AMI 30 612025"
click at [1402, 416] on button "remove" at bounding box center [1403, 412] width 80 height 24
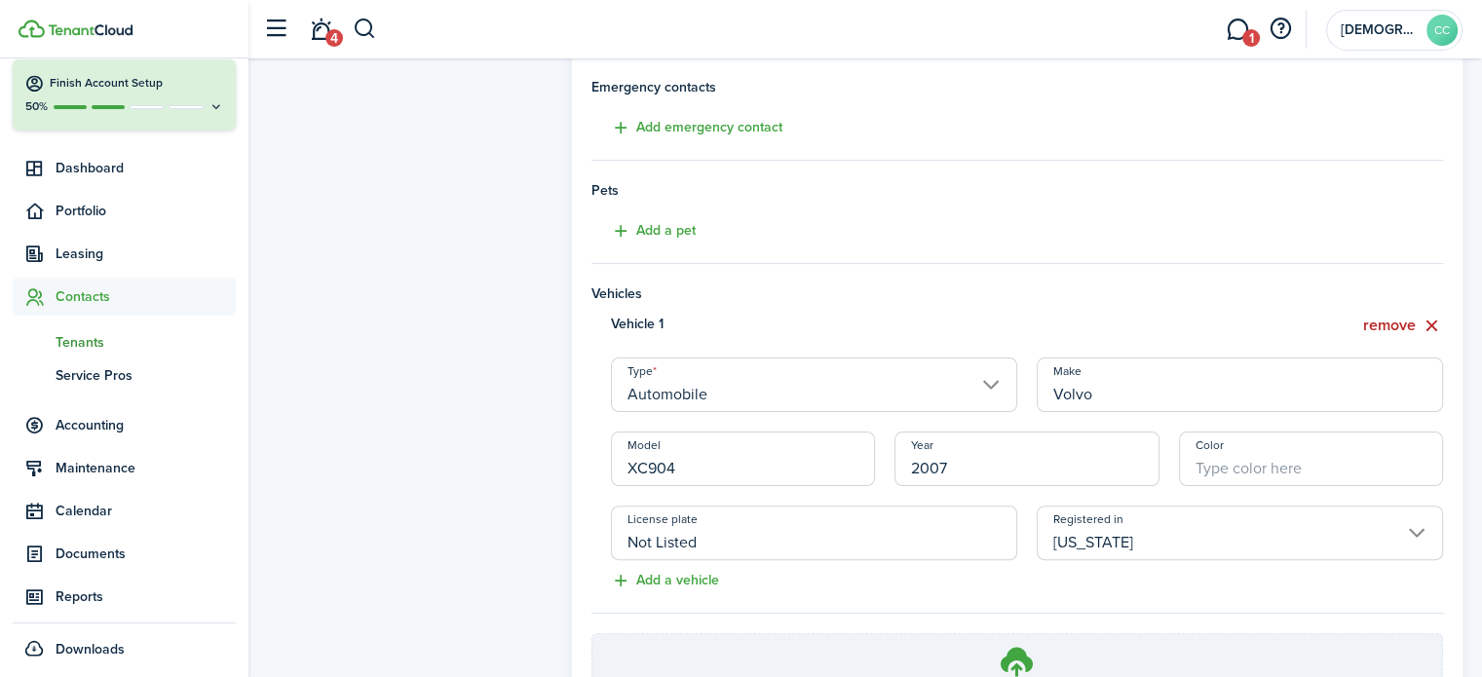
scroll to position [632, 0]
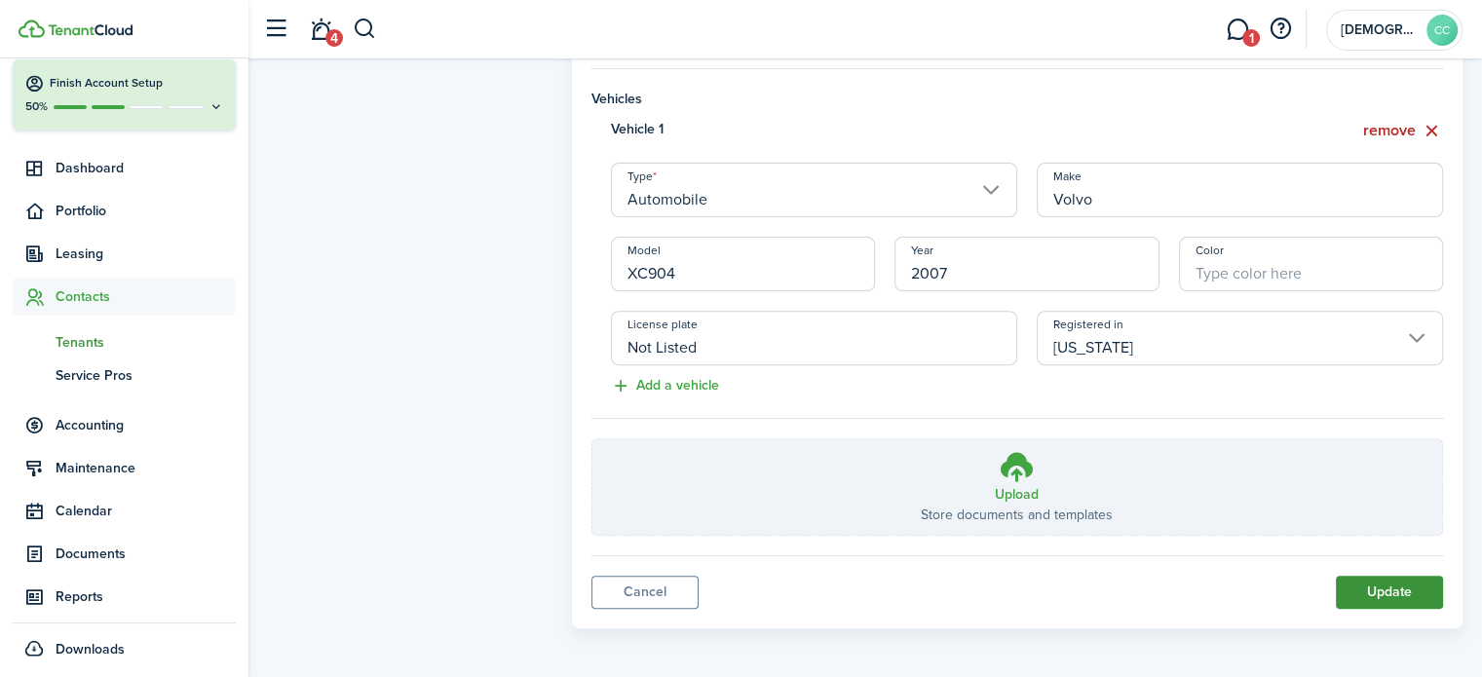
click at [1406, 593] on button "Update" at bounding box center [1389, 592] width 107 height 33
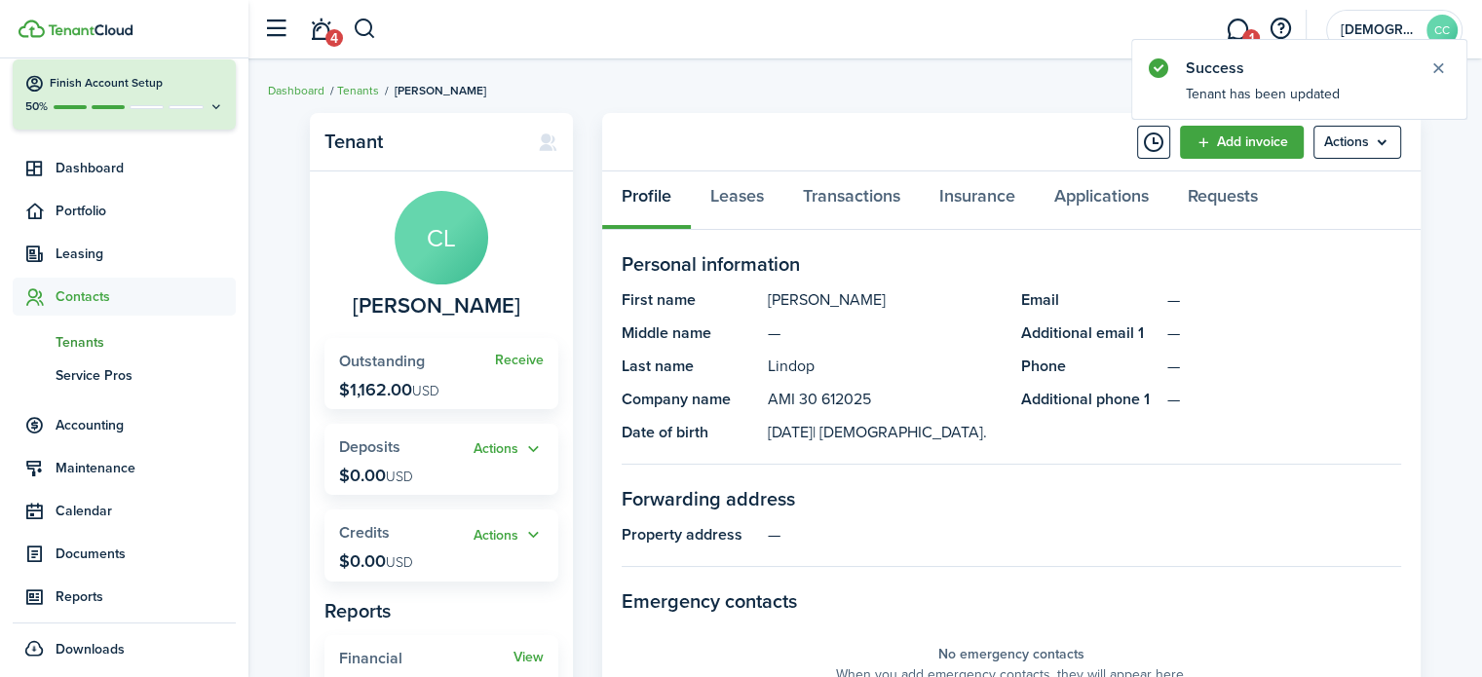
click at [94, 341] on span "Tenants" at bounding box center [146, 342] width 180 height 20
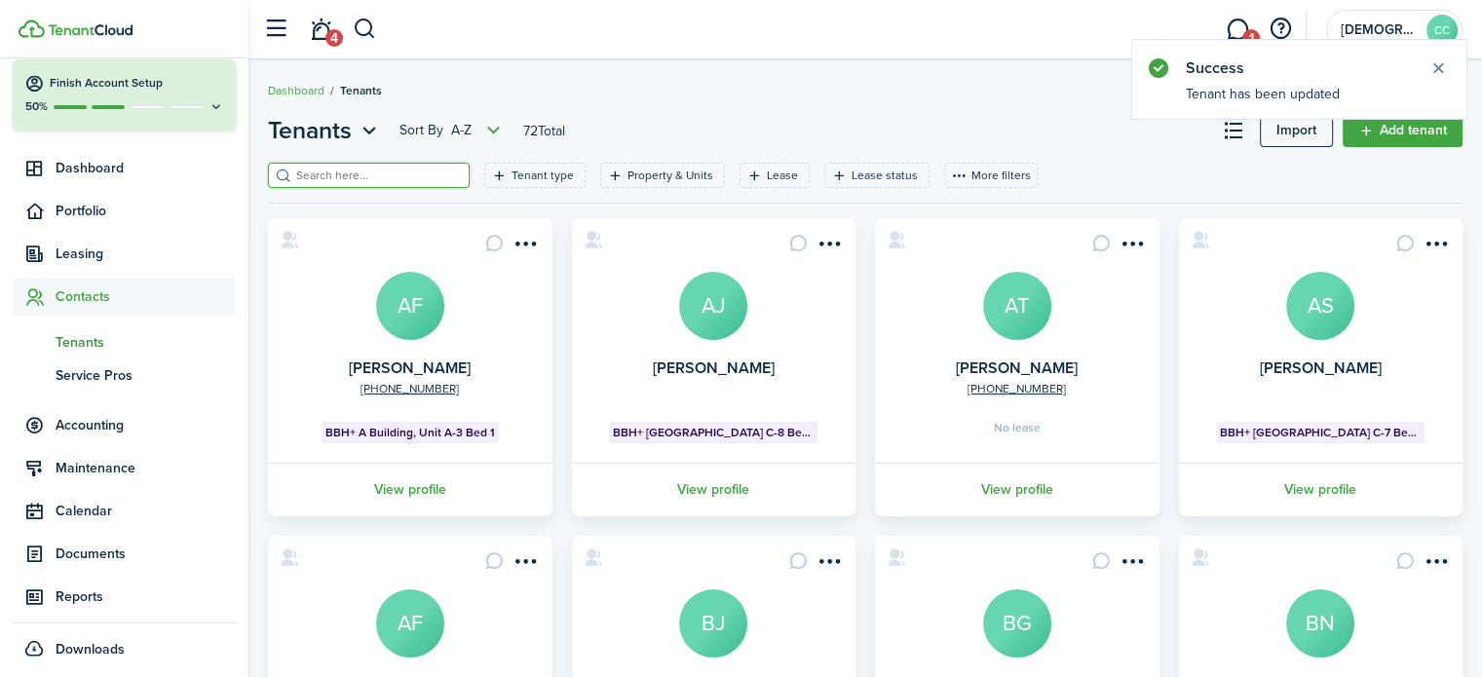
click at [308, 171] on input "search" at bounding box center [377, 176] width 172 height 19
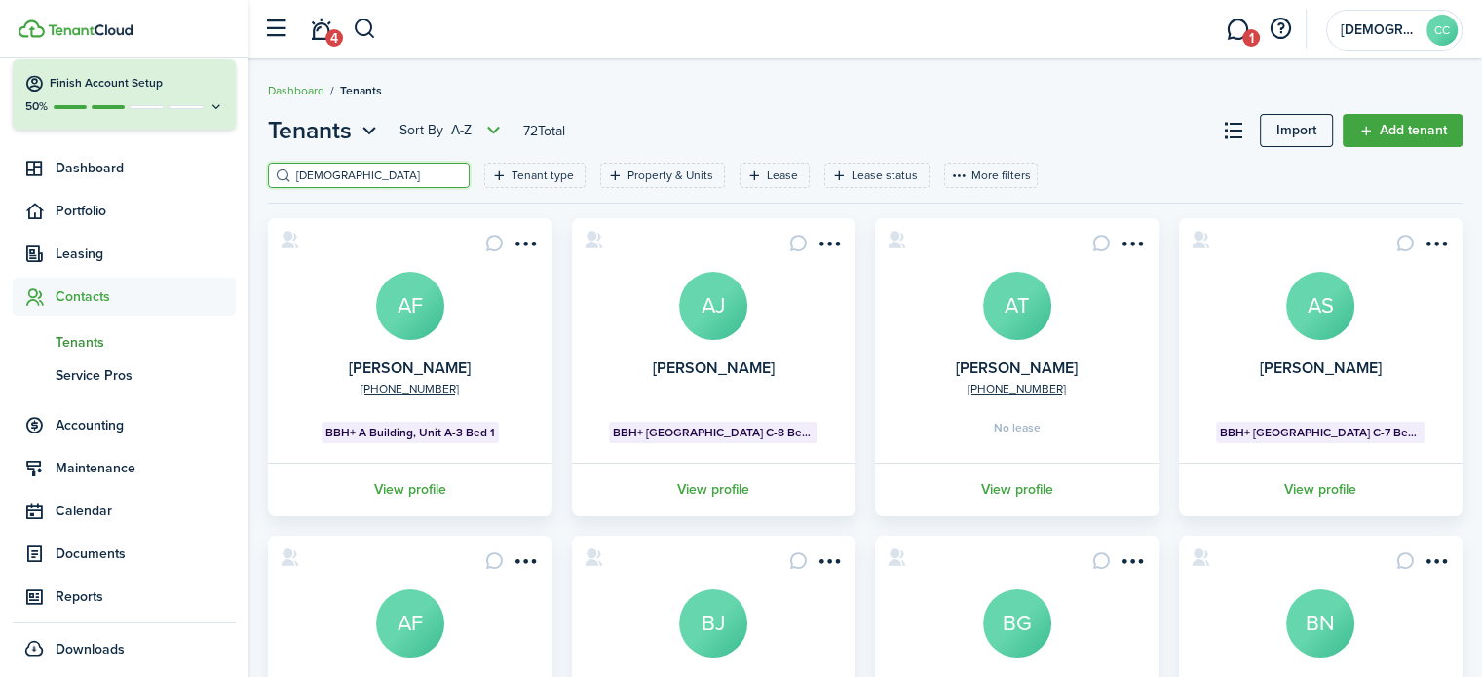
type input "[DEMOGRAPHIC_DATA]"
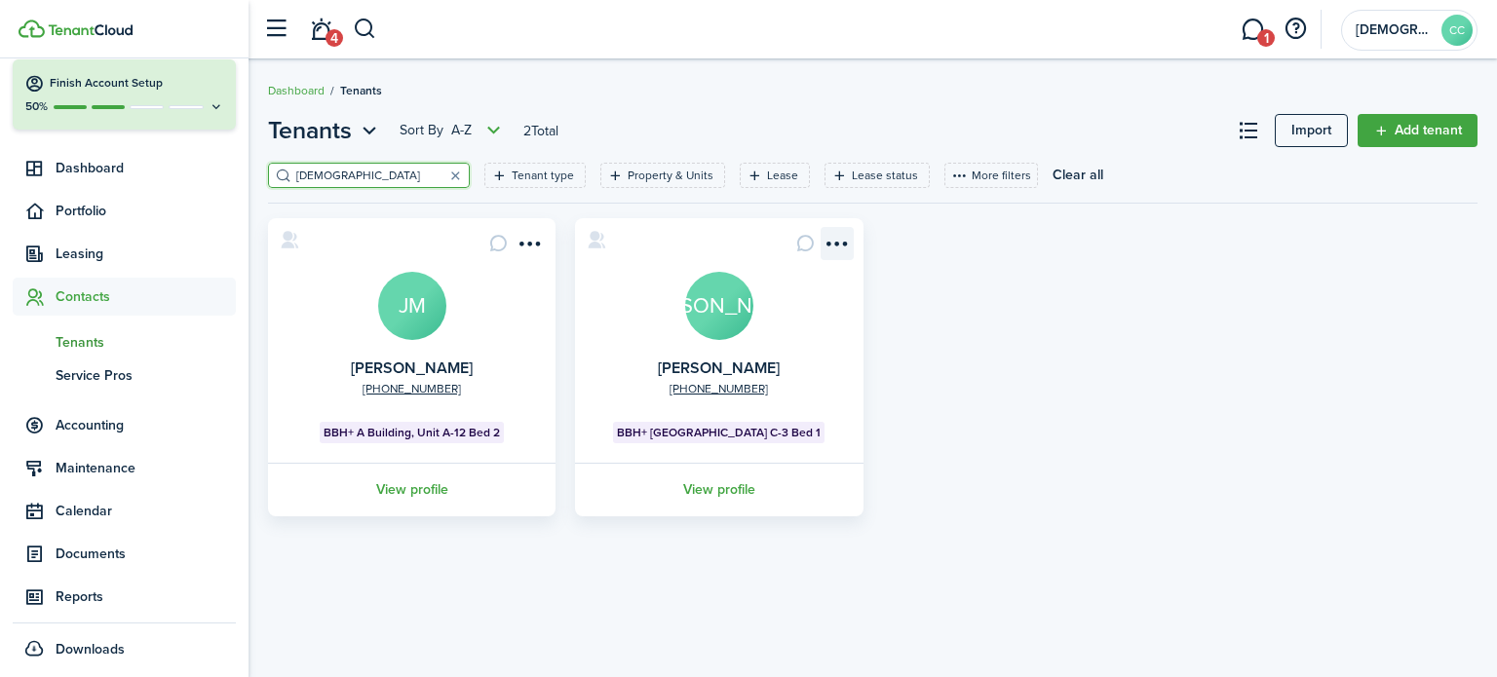
click at [842, 247] on menu-btn-icon "Open menu" at bounding box center [837, 243] width 33 height 33
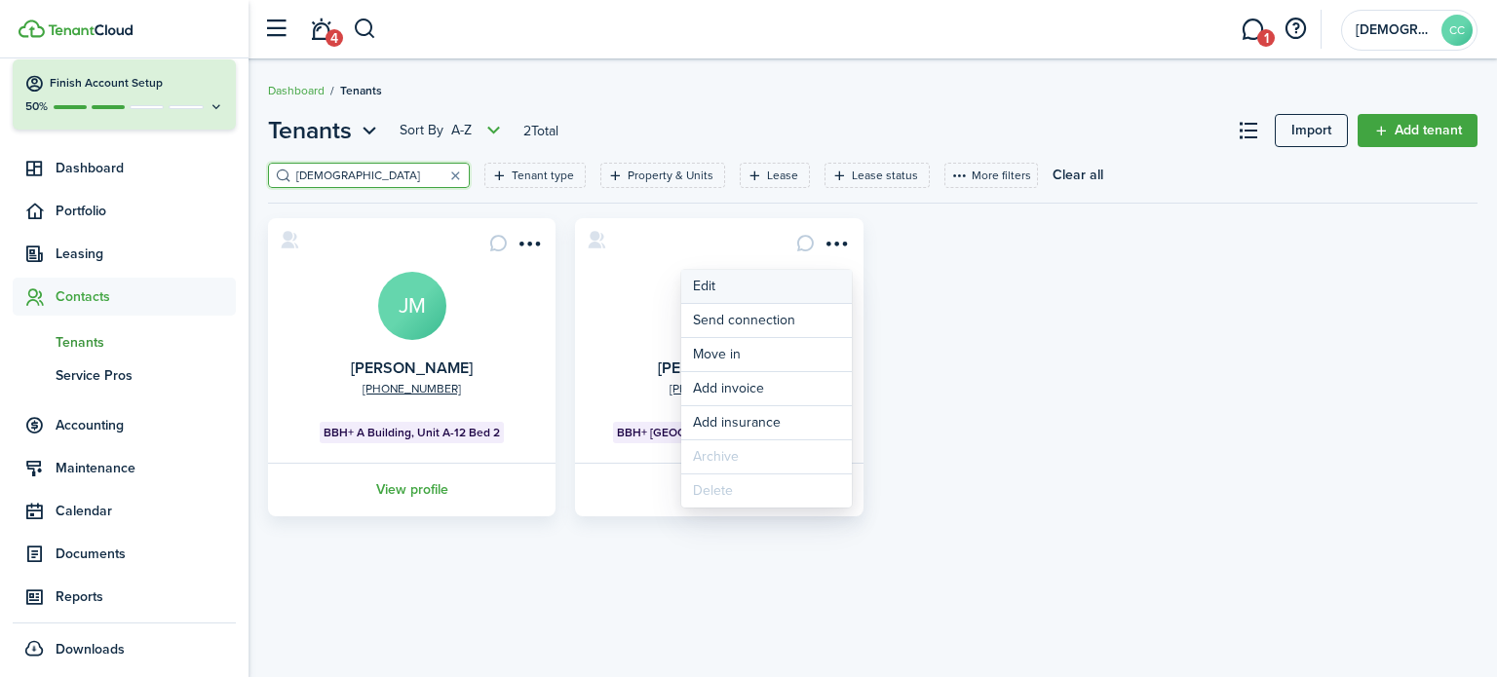
click at [706, 291] on link "Edit" at bounding box center [766, 286] width 171 height 33
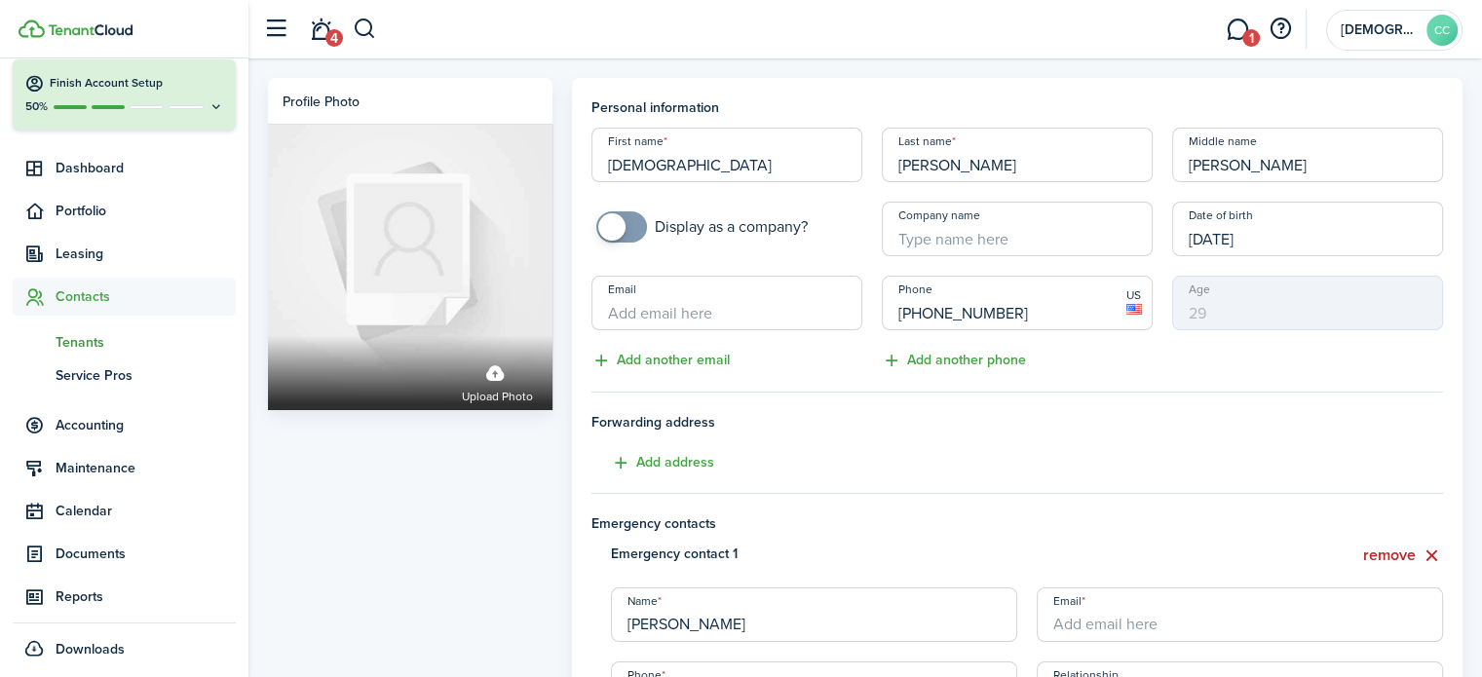
click at [927, 233] on input "Company name" at bounding box center [1017, 229] width 271 height 55
paste input "AMI 30 612025"
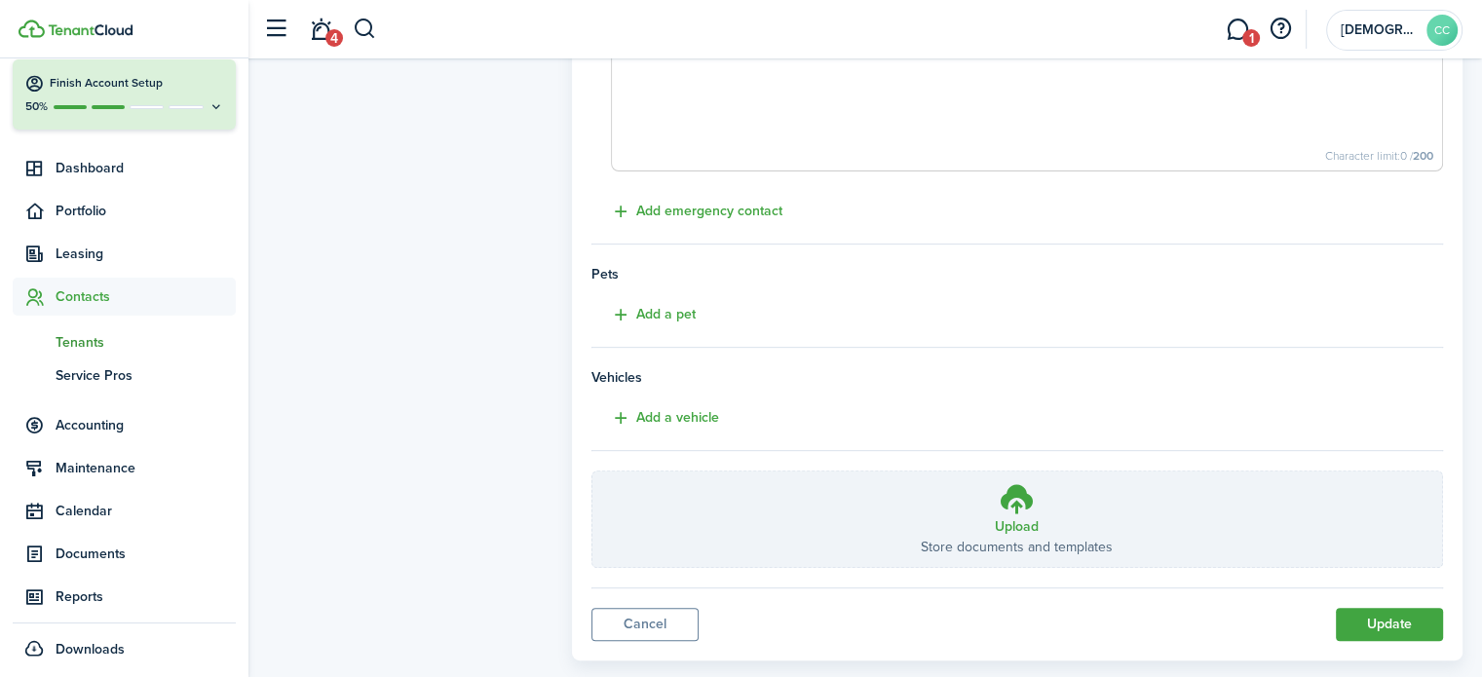
scroll to position [785, 0]
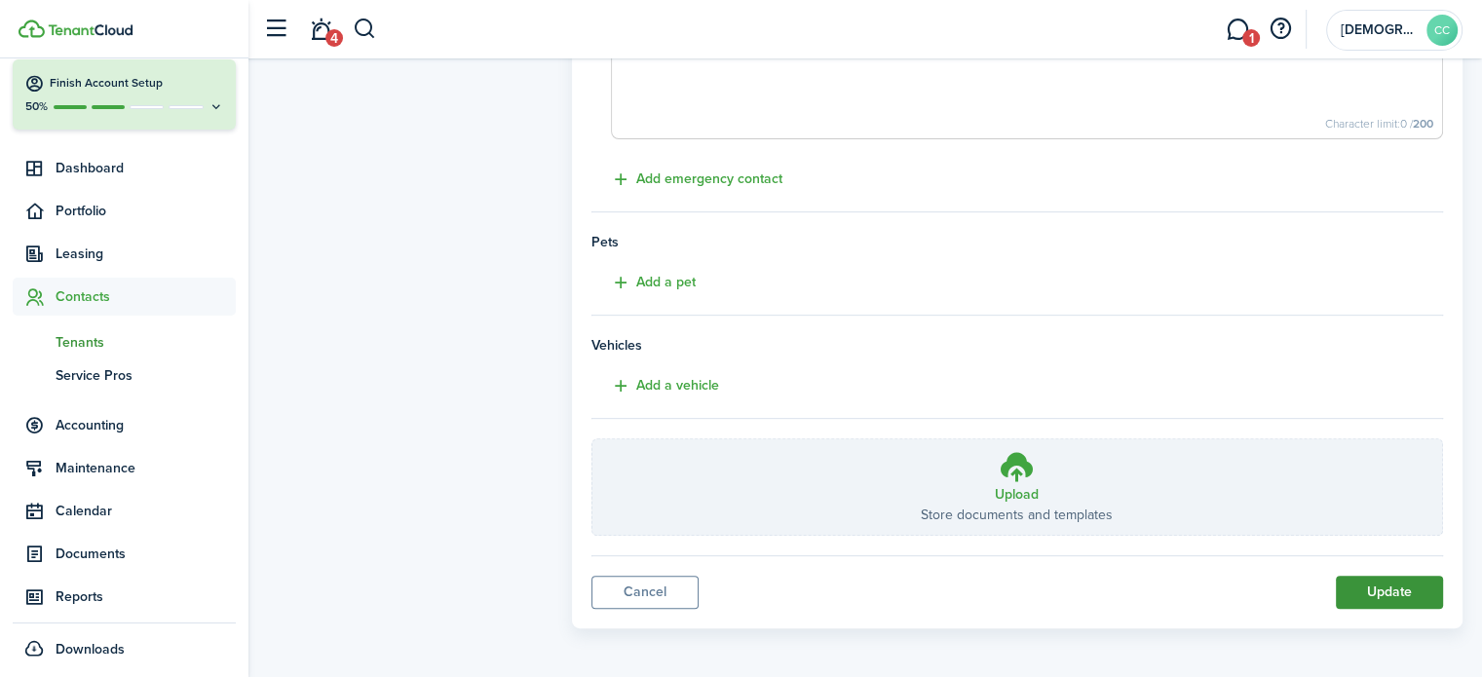
type input "AMI 30 612025"
click at [1406, 593] on button "Update" at bounding box center [1389, 592] width 107 height 33
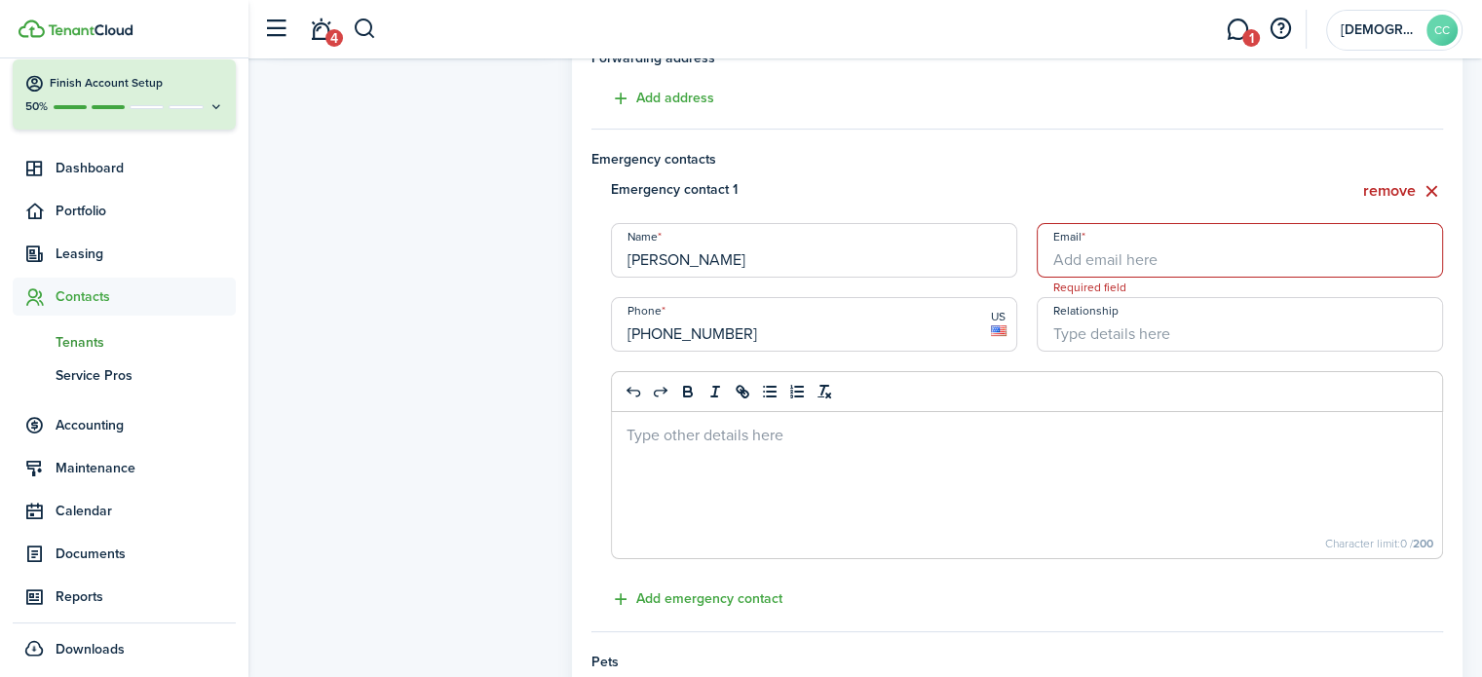
scroll to position [356, 0]
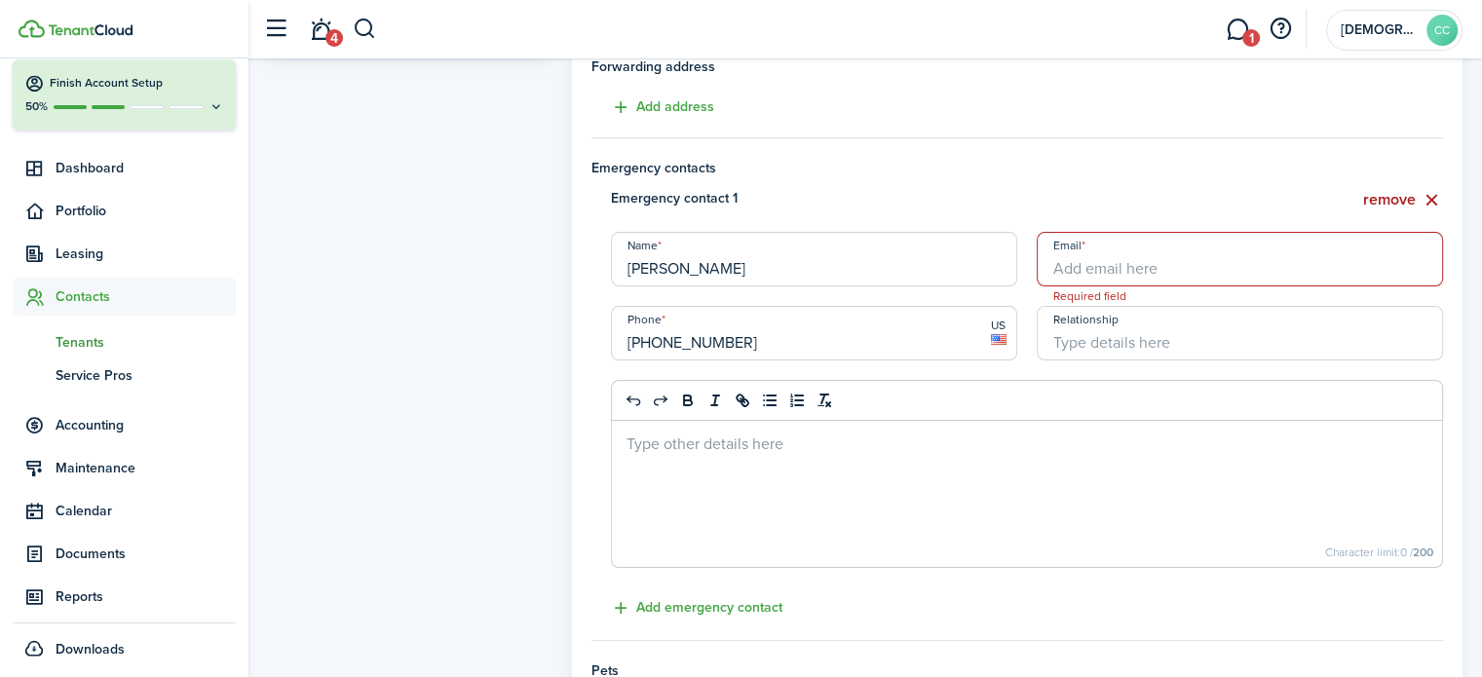
click at [1407, 202] on button "remove" at bounding box center [1403, 200] width 80 height 24
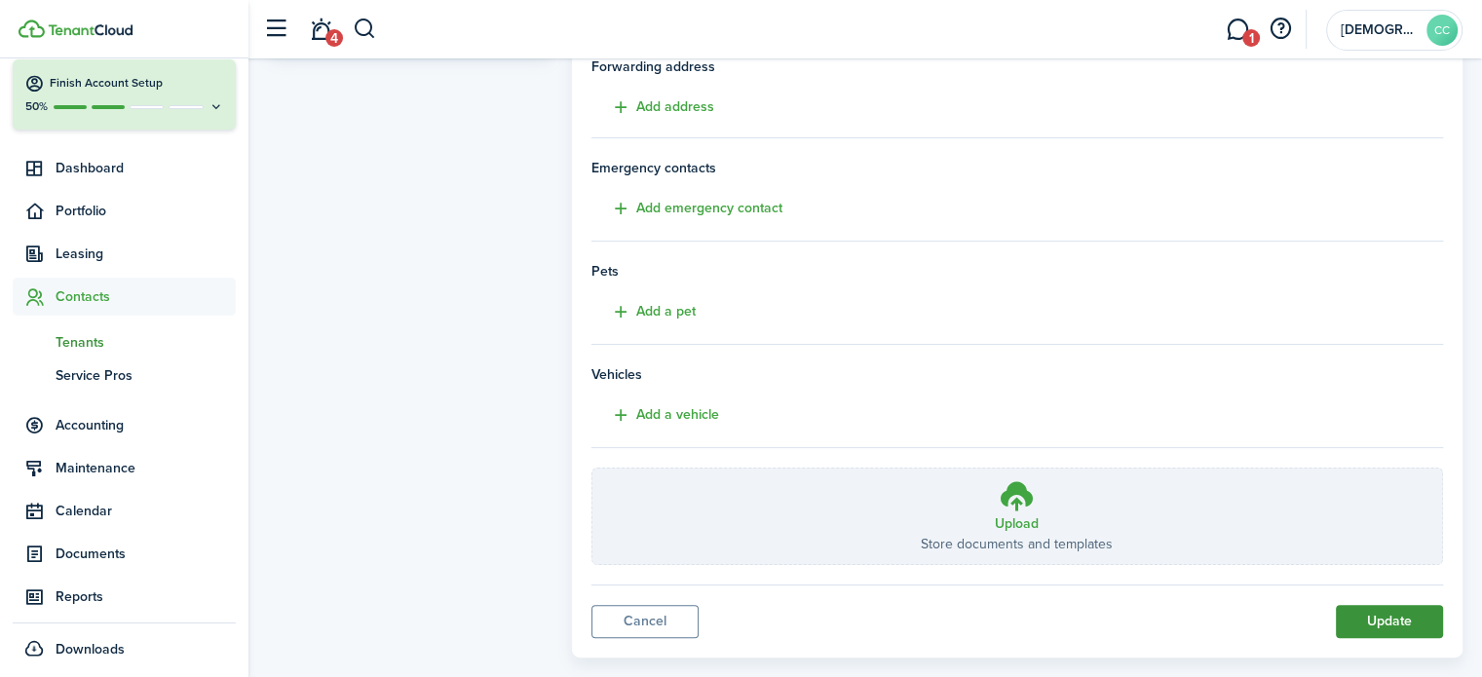
click at [1392, 626] on button "Update" at bounding box center [1389, 621] width 107 height 33
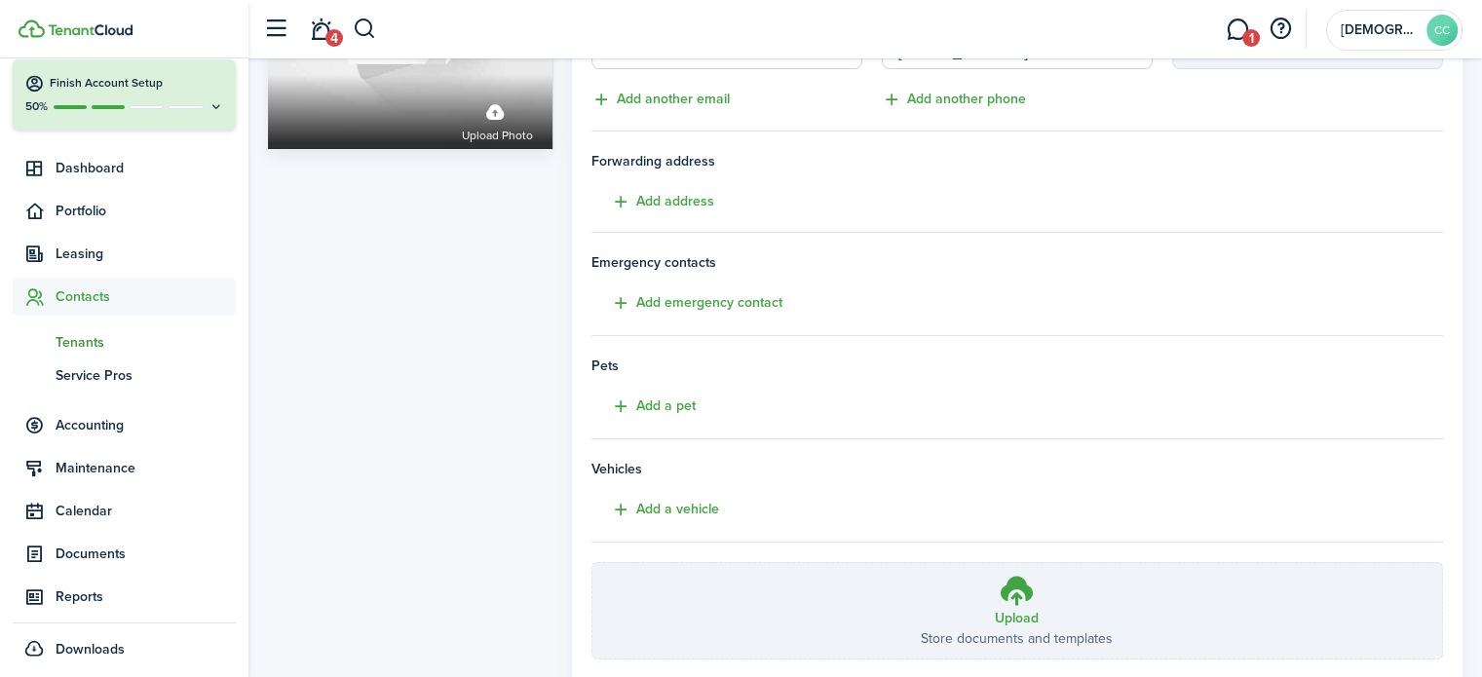
scroll to position [386, 0]
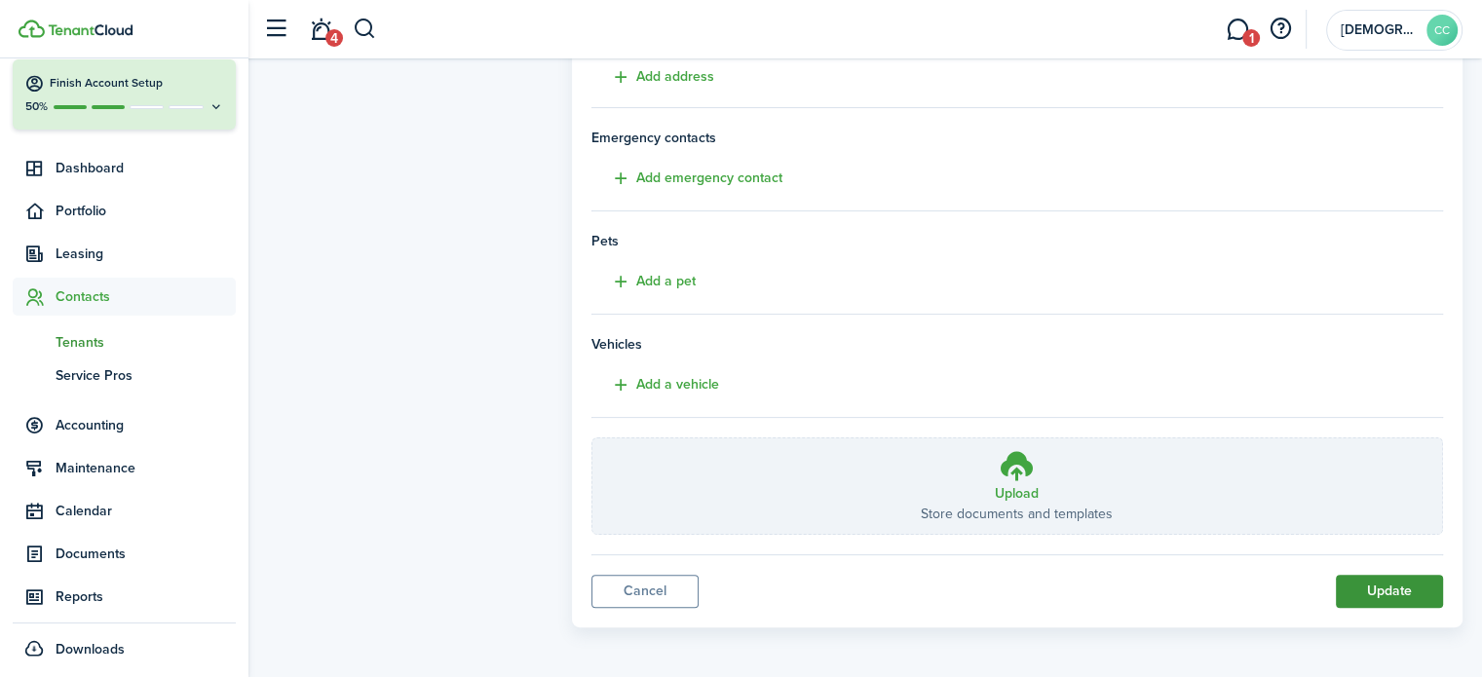
click at [1404, 593] on button "Update" at bounding box center [1389, 591] width 107 height 33
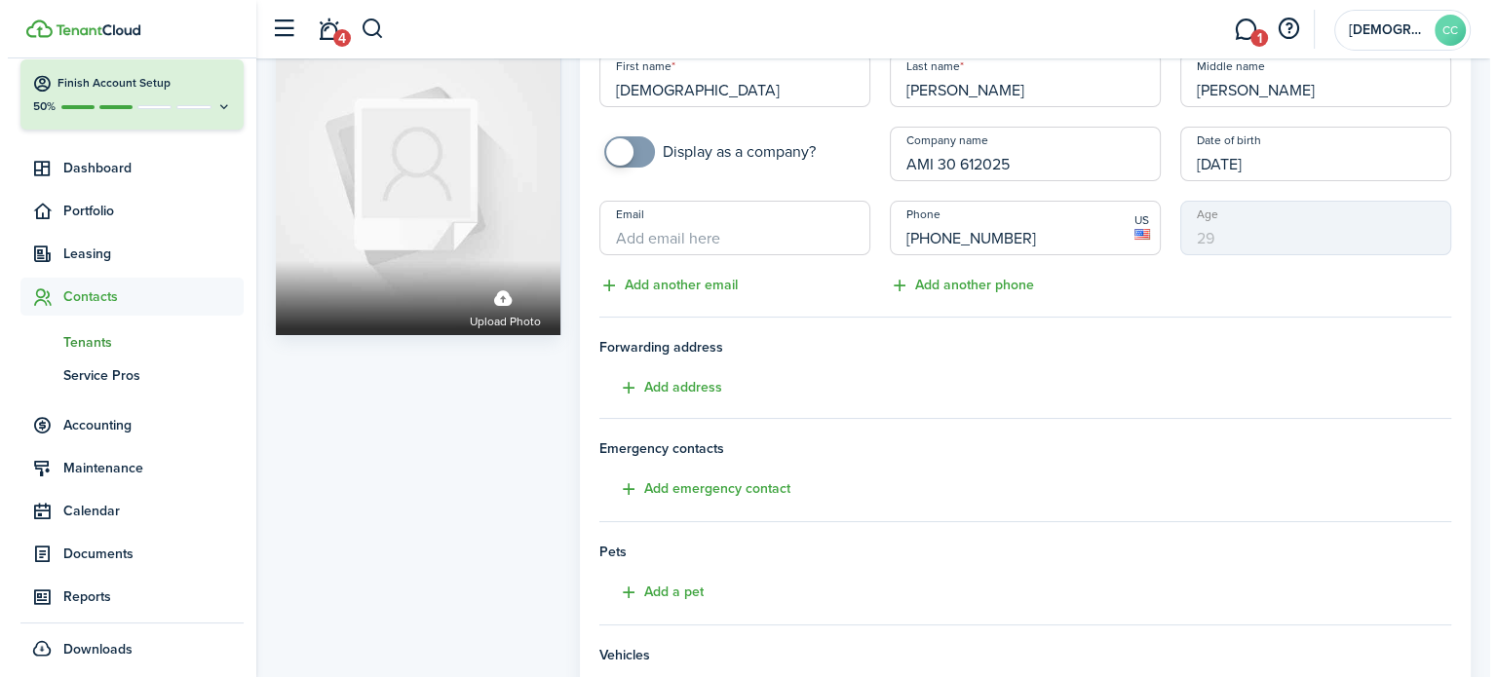
scroll to position [0, 0]
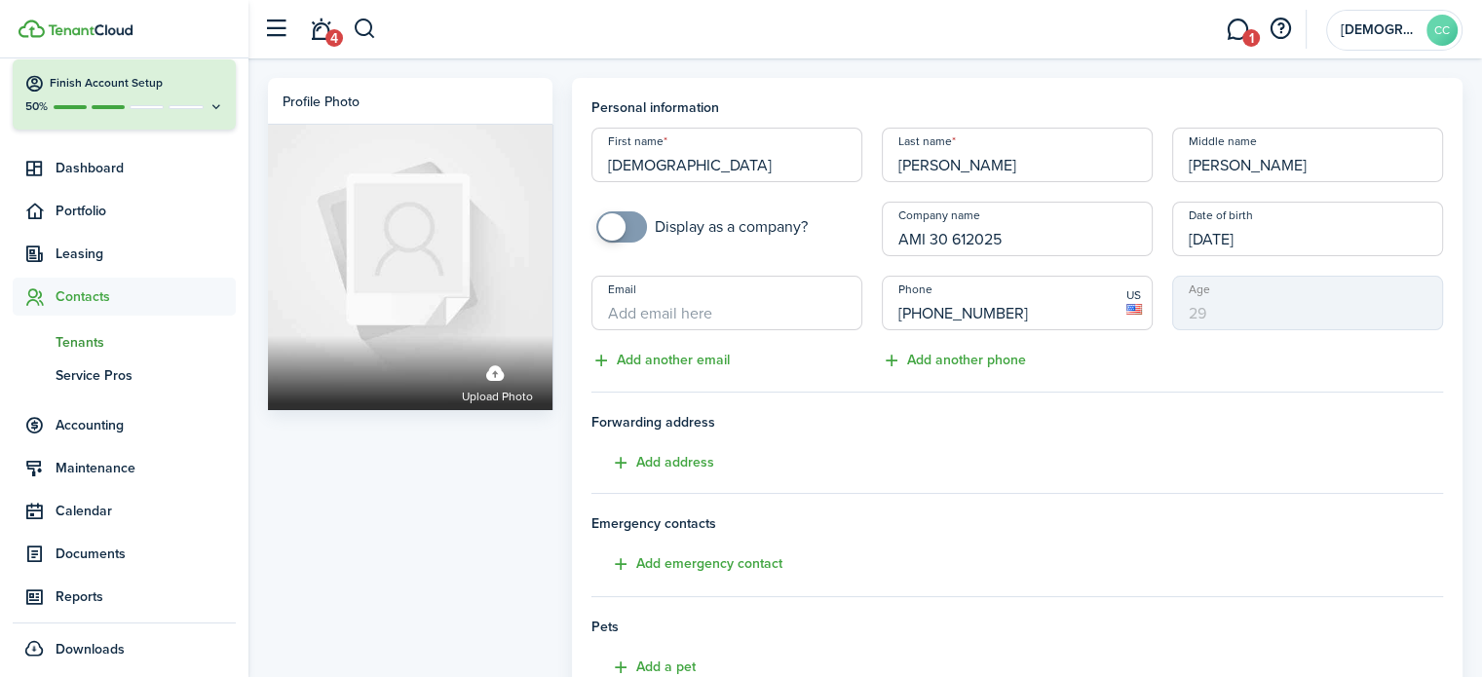
click at [679, 319] on input "Email" at bounding box center [727, 303] width 271 height 55
click at [96, 339] on span "Tenants" at bounding box center [146, 342] width 180 height 20
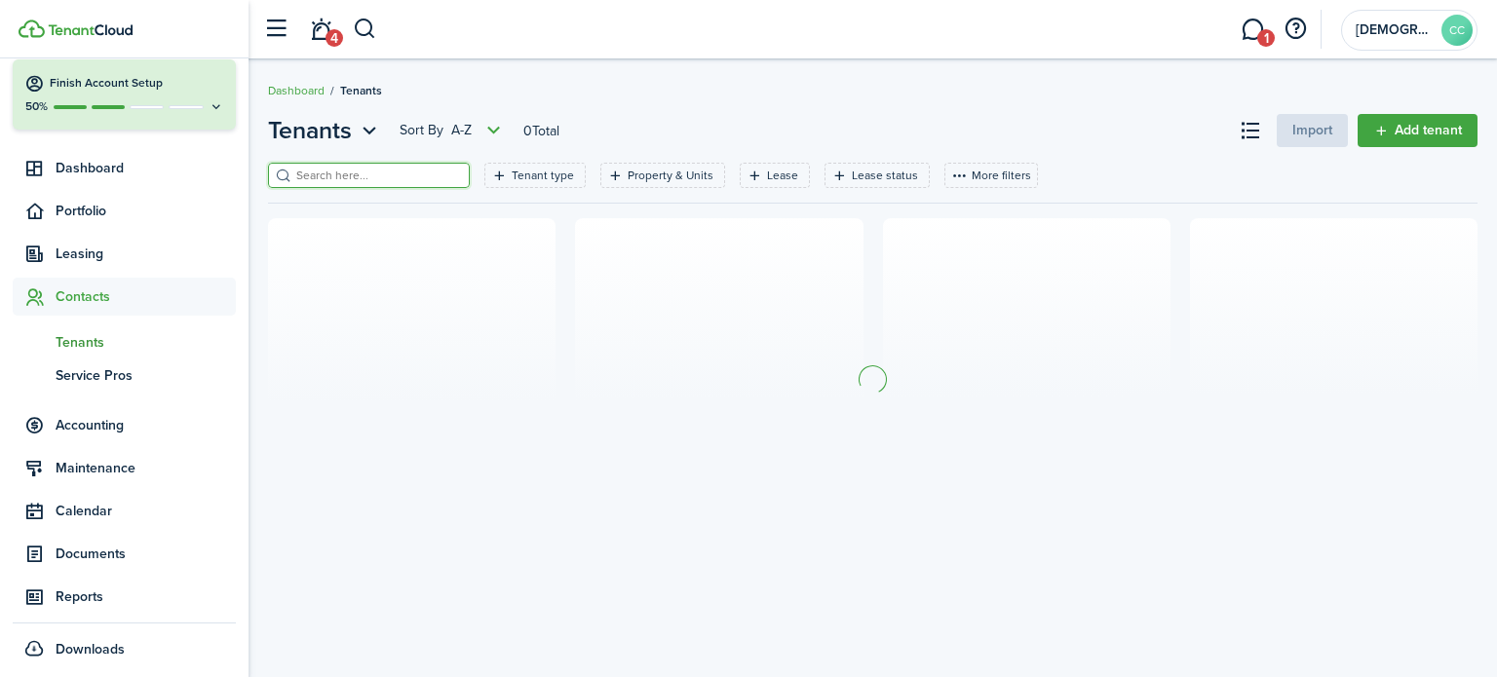
click at [317, 175] on input "search" at bounding box center [377, 176] width 172 height 19
type input "[DEMOGRAPHIC_DATA]"
